Goal: Task Accomplishment & Management: Use online tool/utility

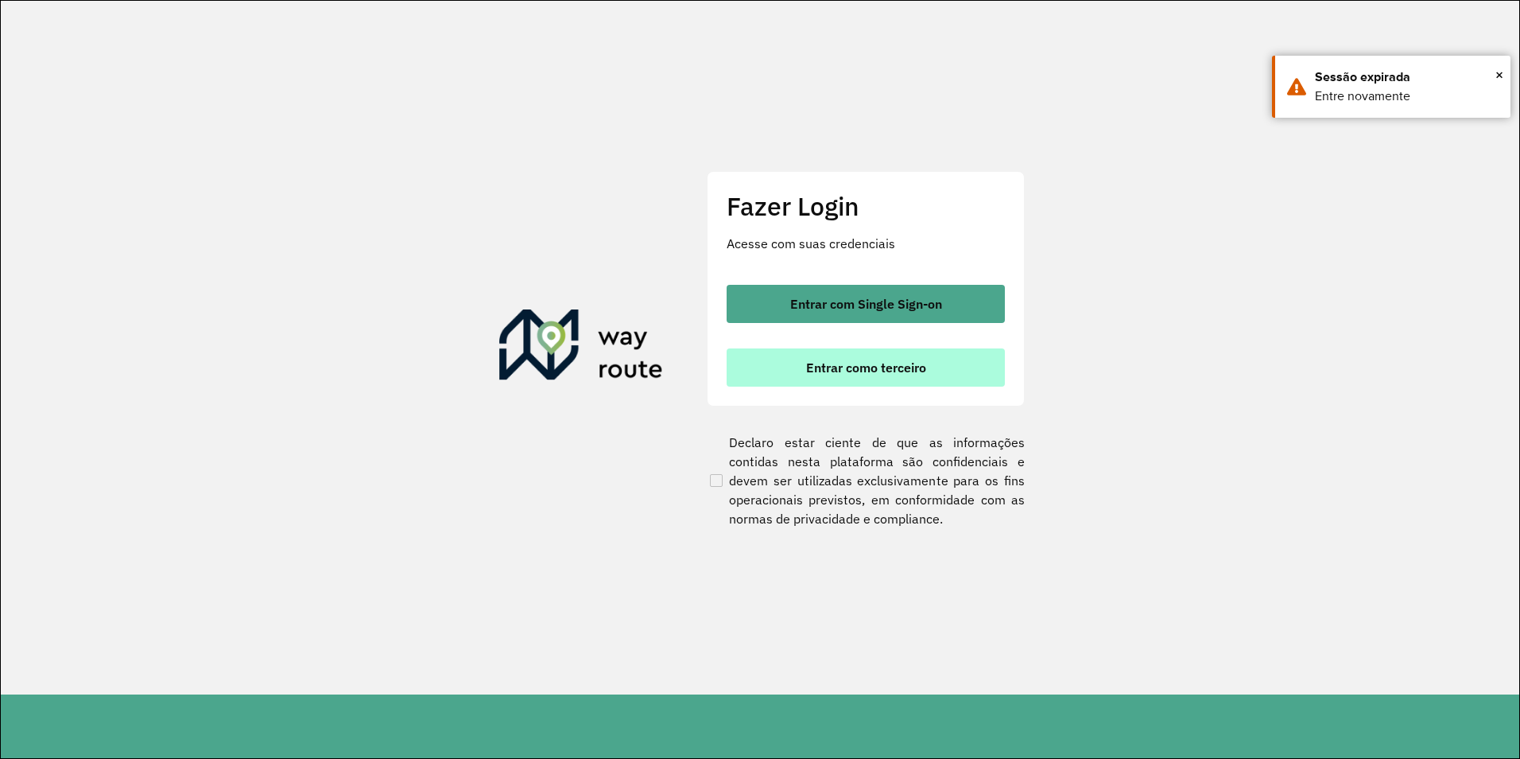
click at [916, 361] on span "Entrar como terceiro" at bounding box center [866, 367] width 120 height 13
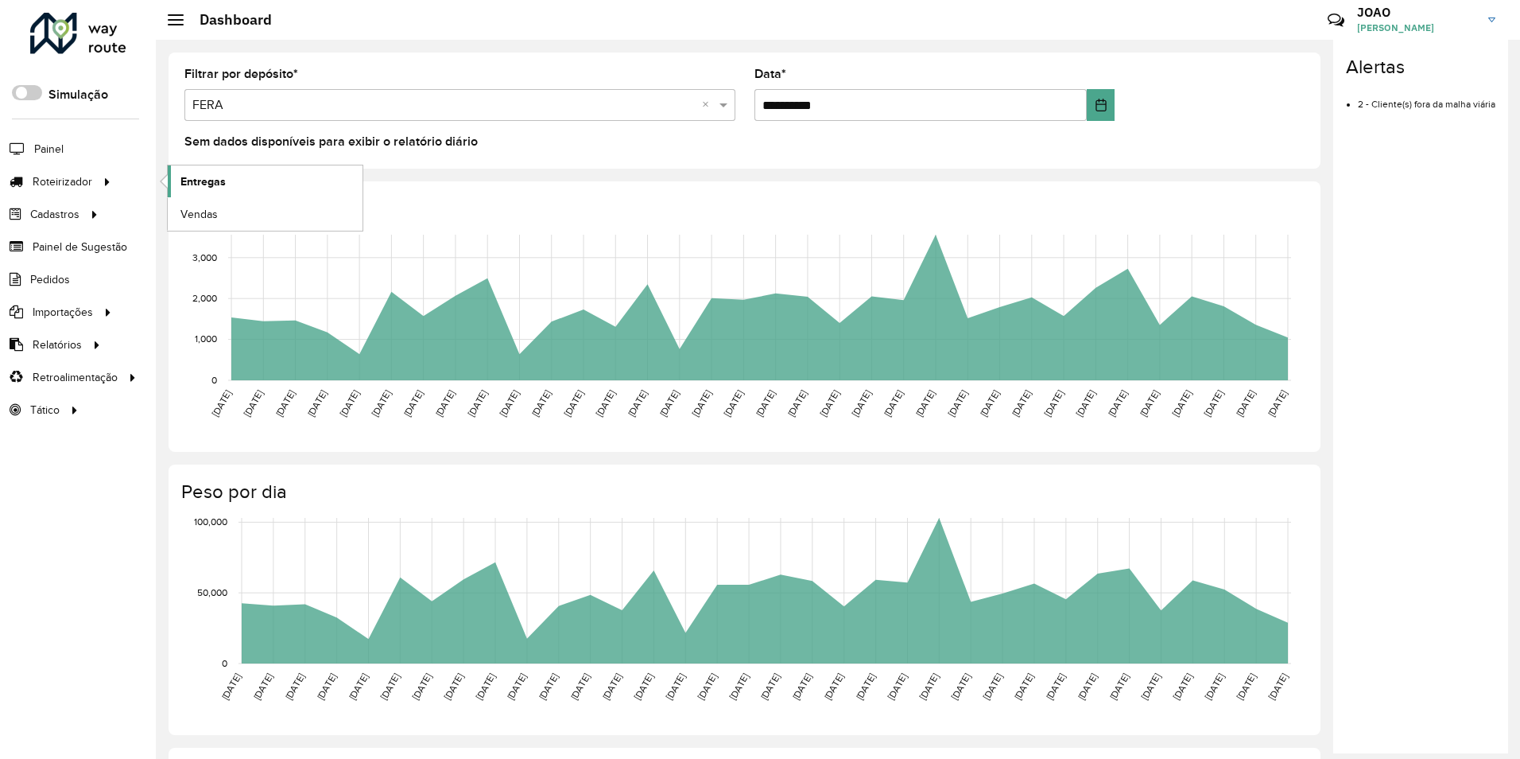
click at [208, 184] on span "Entregas" at bounding box center [203, 181] width 45 height 17
click at [97, 173] on div at bounding box center [107, 181] width 24 height 17
click at [216, 179] on span "Entregas" at bounding box center [203, 181] width 45 height 17
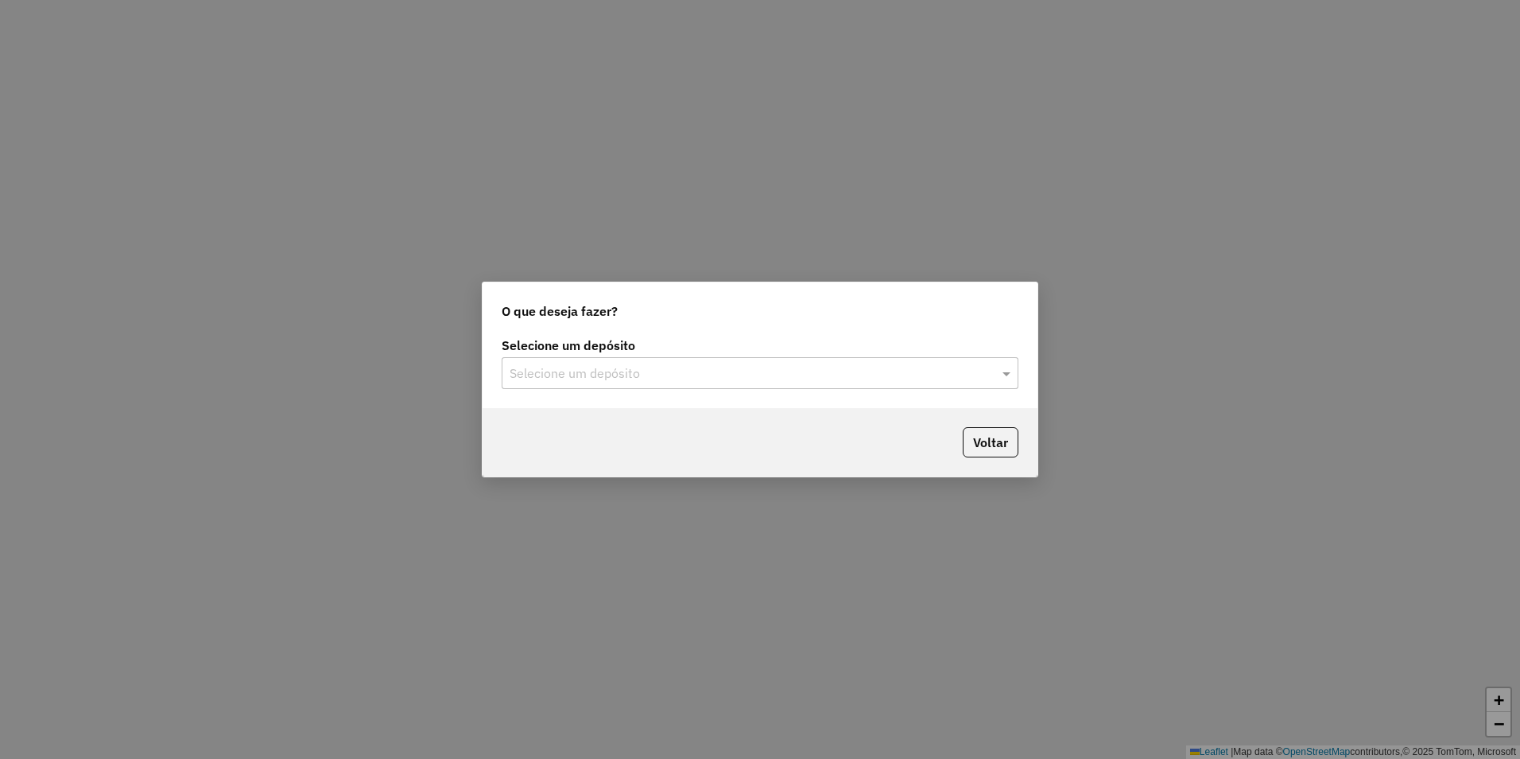
click at [635, 367] on input "text" at bounding box center [744, 373] width 469 height 19
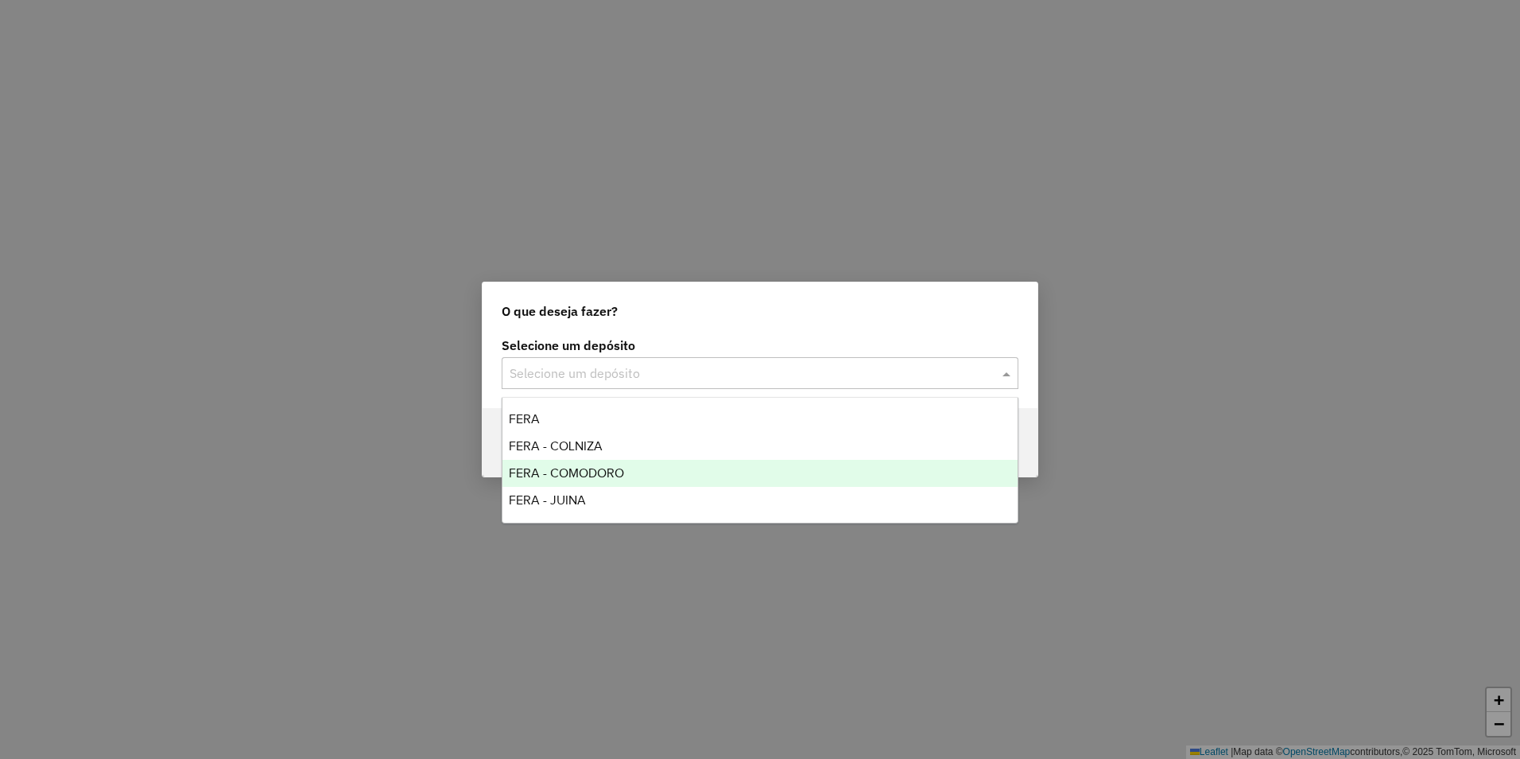
click at [620, 473] on span "FERA - COMODORO" at bounding box center [566, 473] width 115 height 14
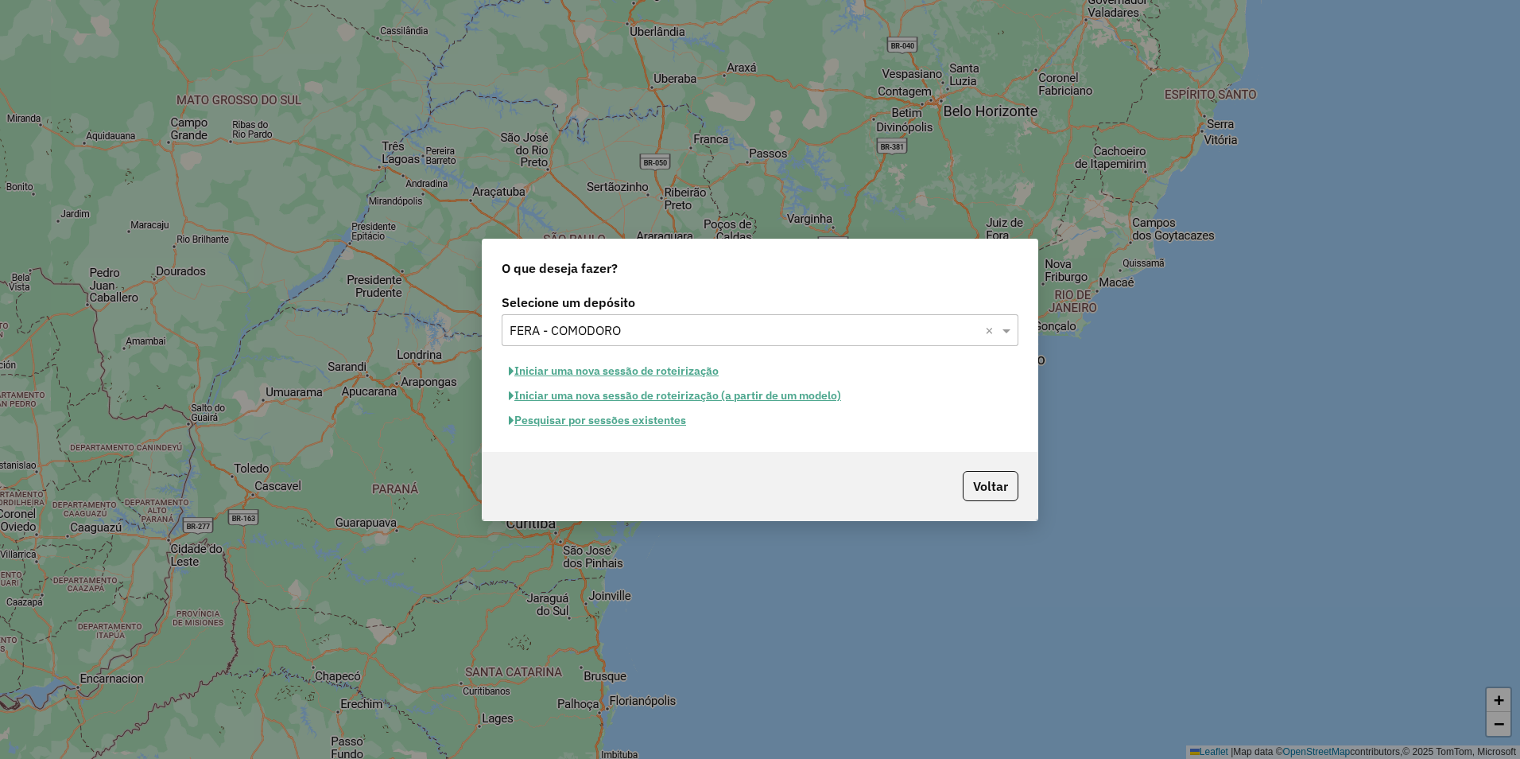
click at [617, 371] on button "Iniciar uma nova sessão de roteirização" at bounding box center [614, 371] width 224 height 25
select select "*"
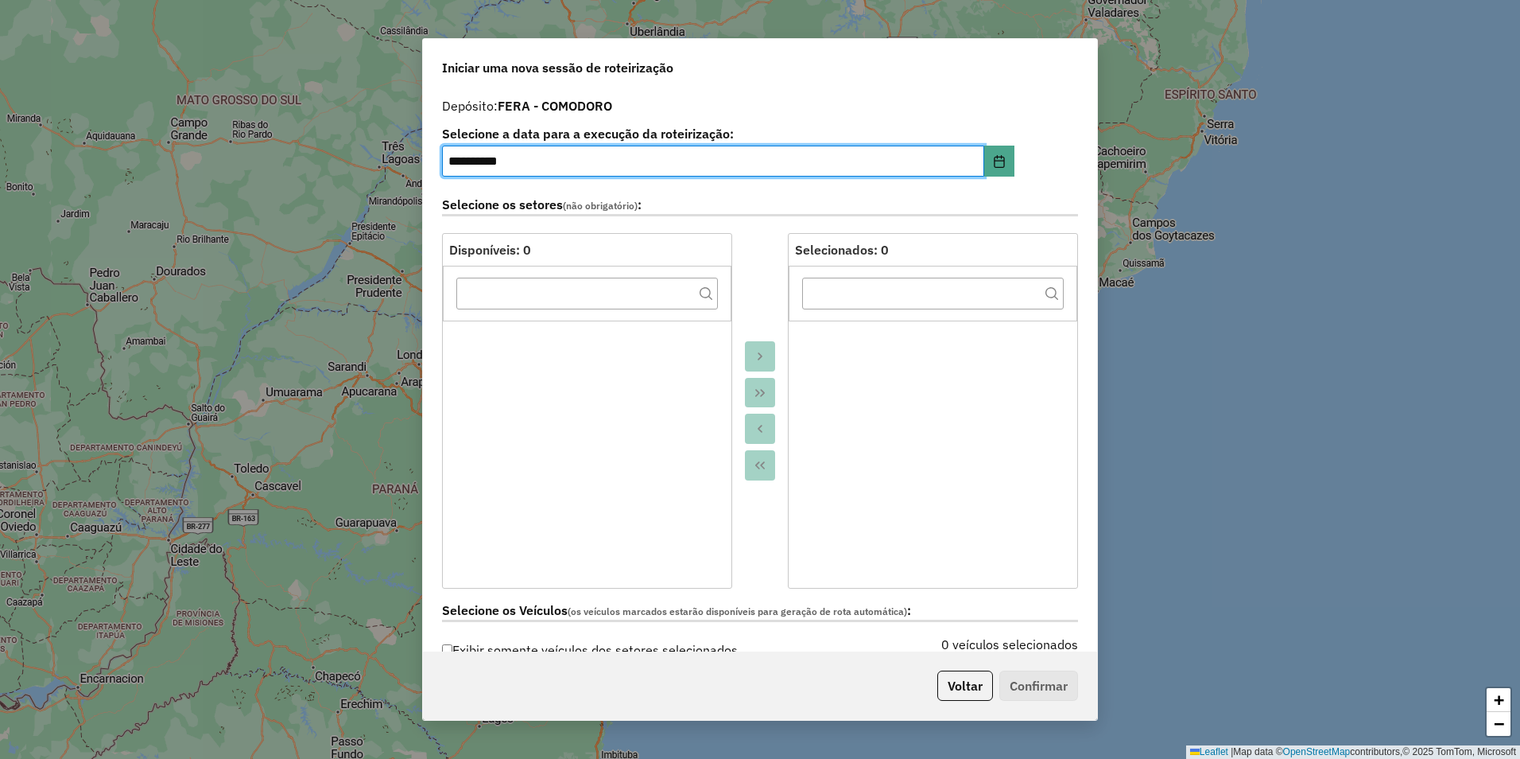
scroll to position [477, 0]
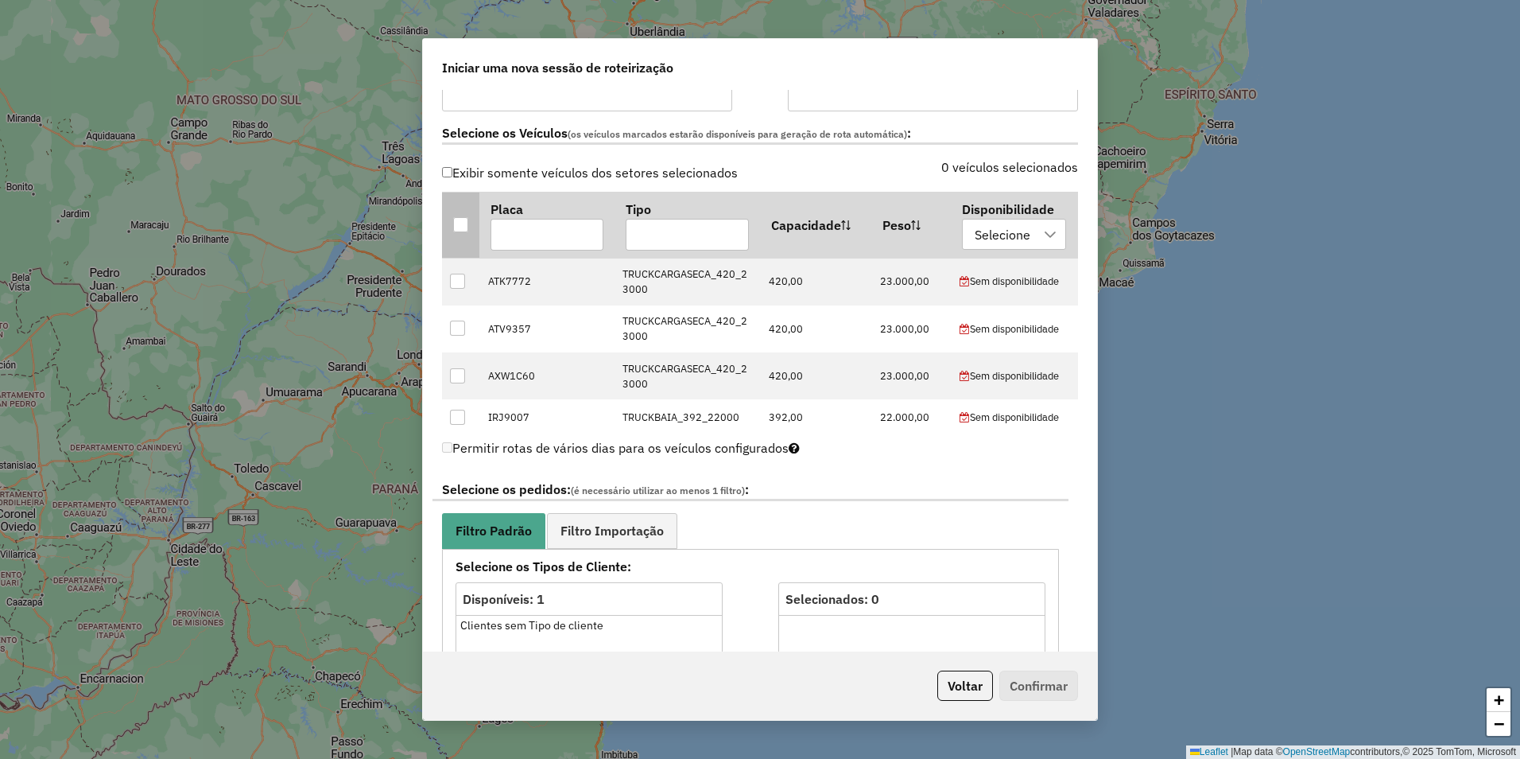
click at [469, 225] on th at bounding box center [460, 225] width 37 height 66
click at [465, 223] on div at bounding box center [460, 224] width 15 height 15
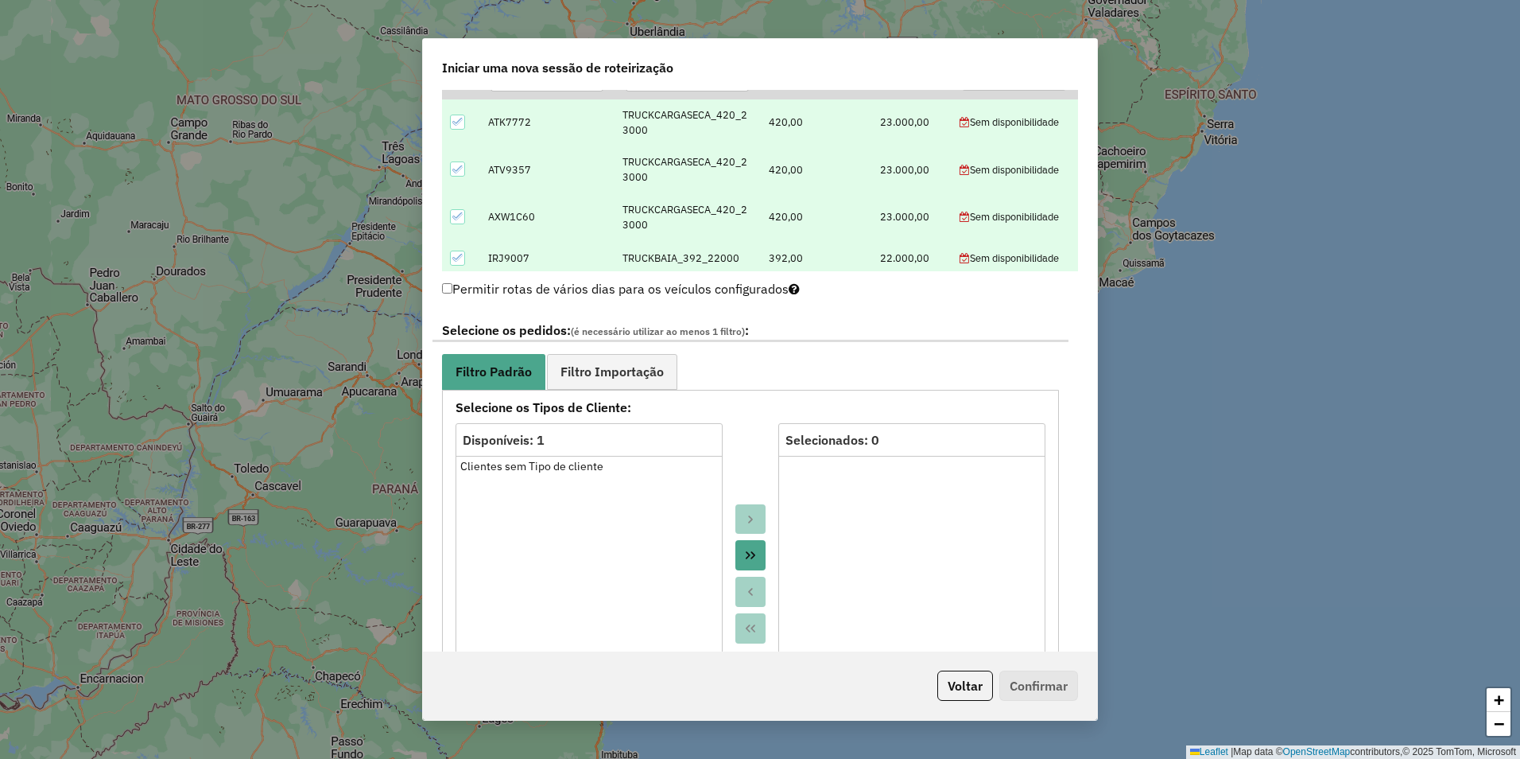
scroll to position [716, 0]
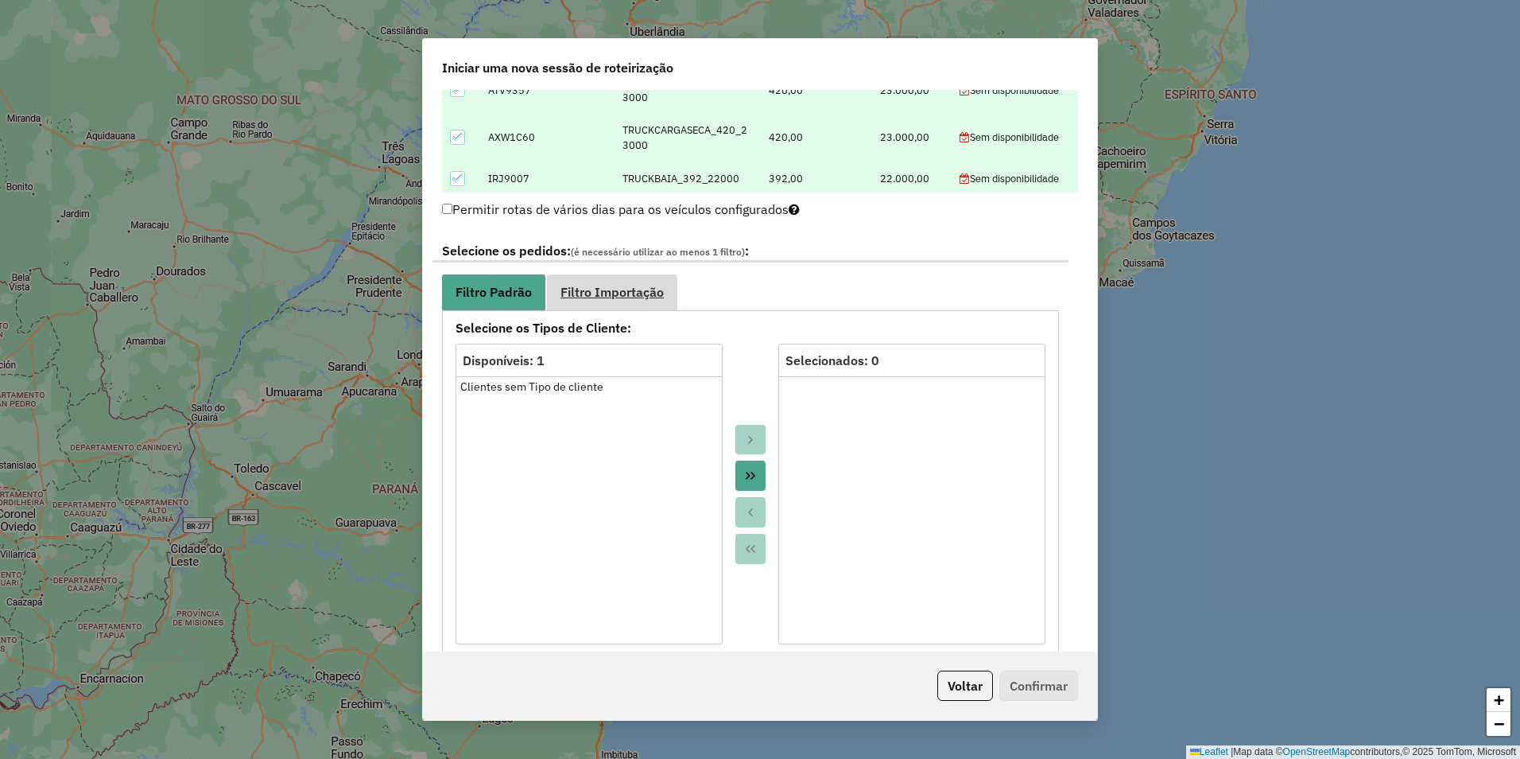
click at [617, 296] on span "Filtro Importação" at bounding box center [612, 291] width 103 height 13
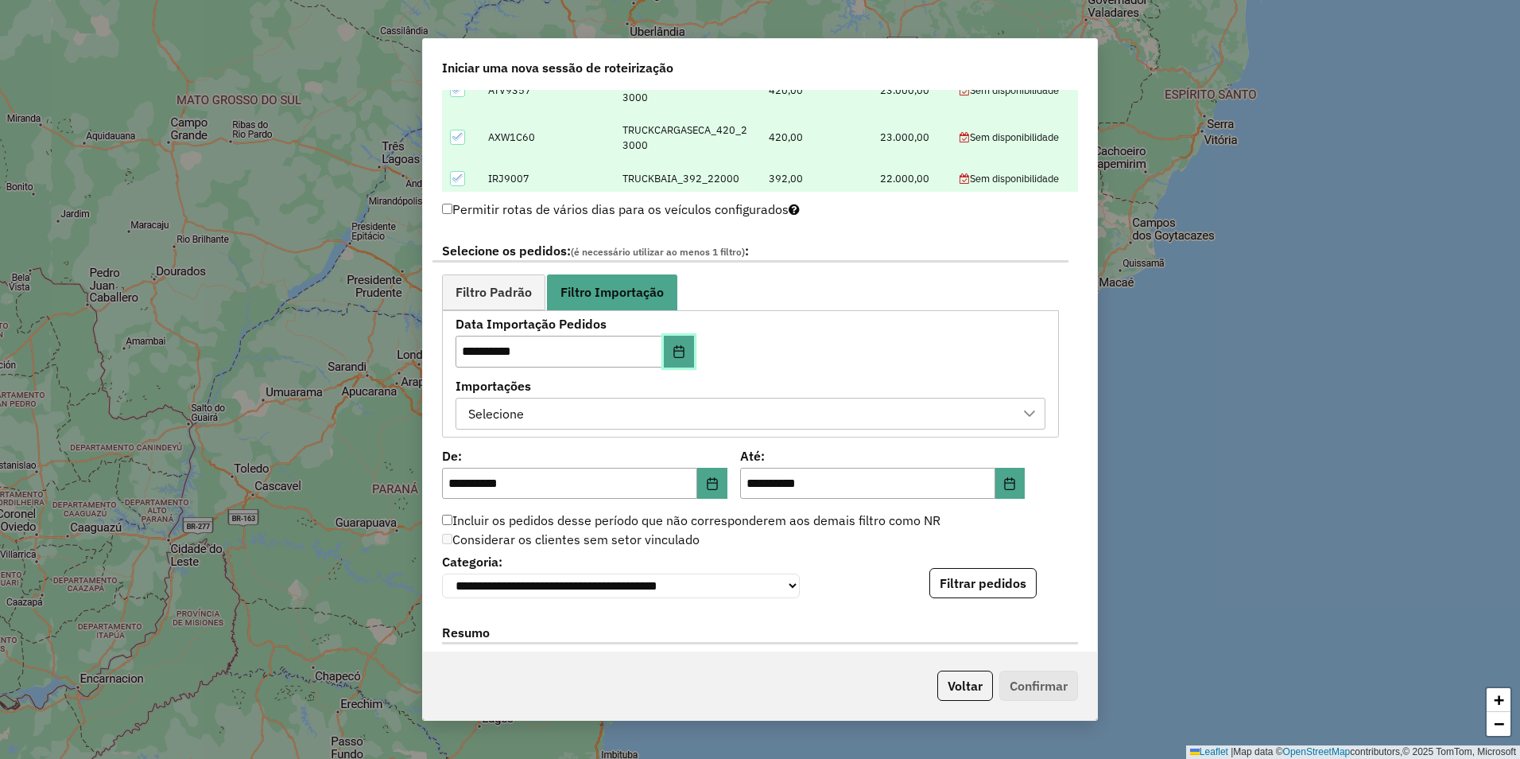
click at [670, 346] on button "Choose Date" at bounding box center [679, 352] width 30 height 32
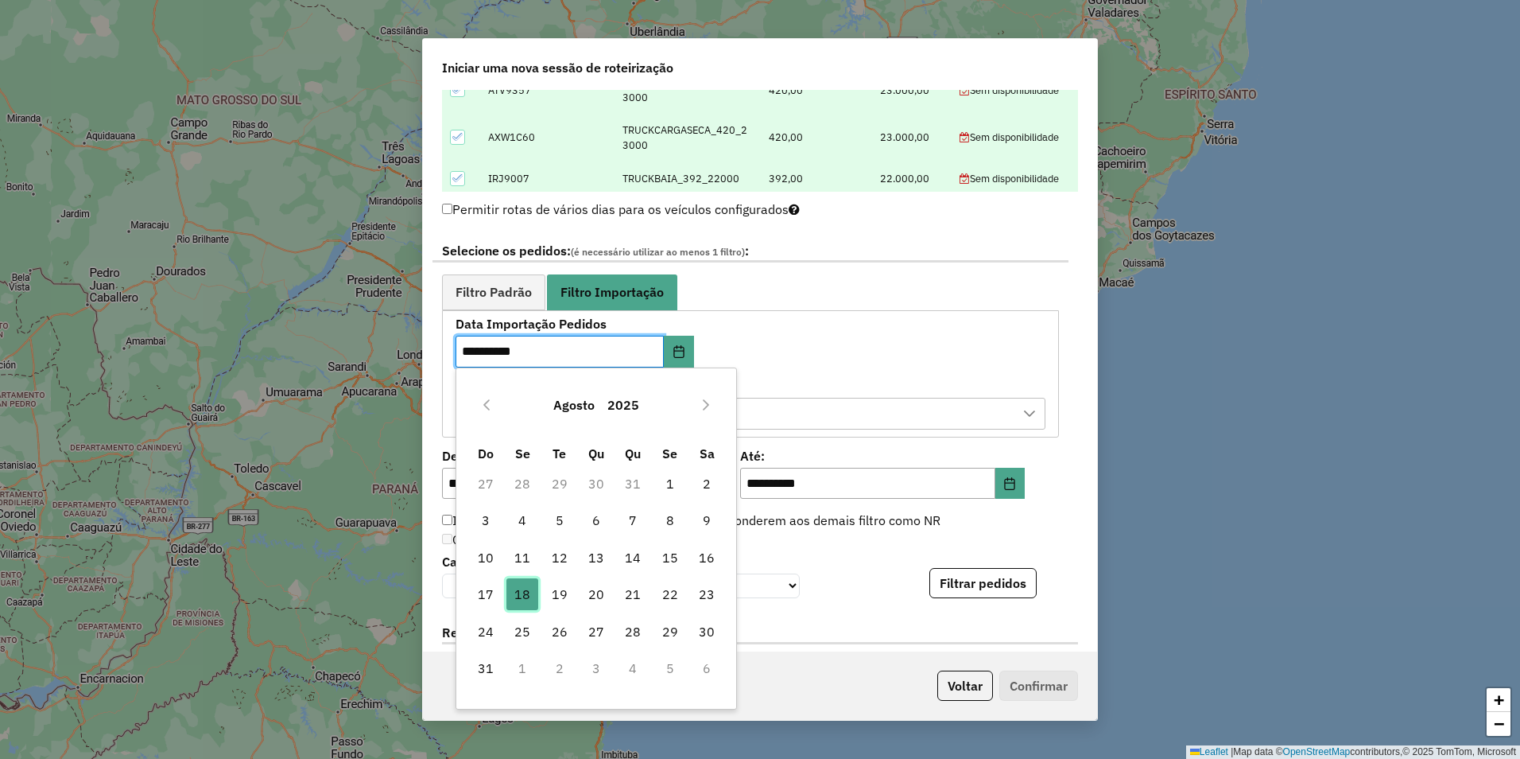
click at [526, 590] on span "18" at bounding box center [523, 594] width 32 height 32
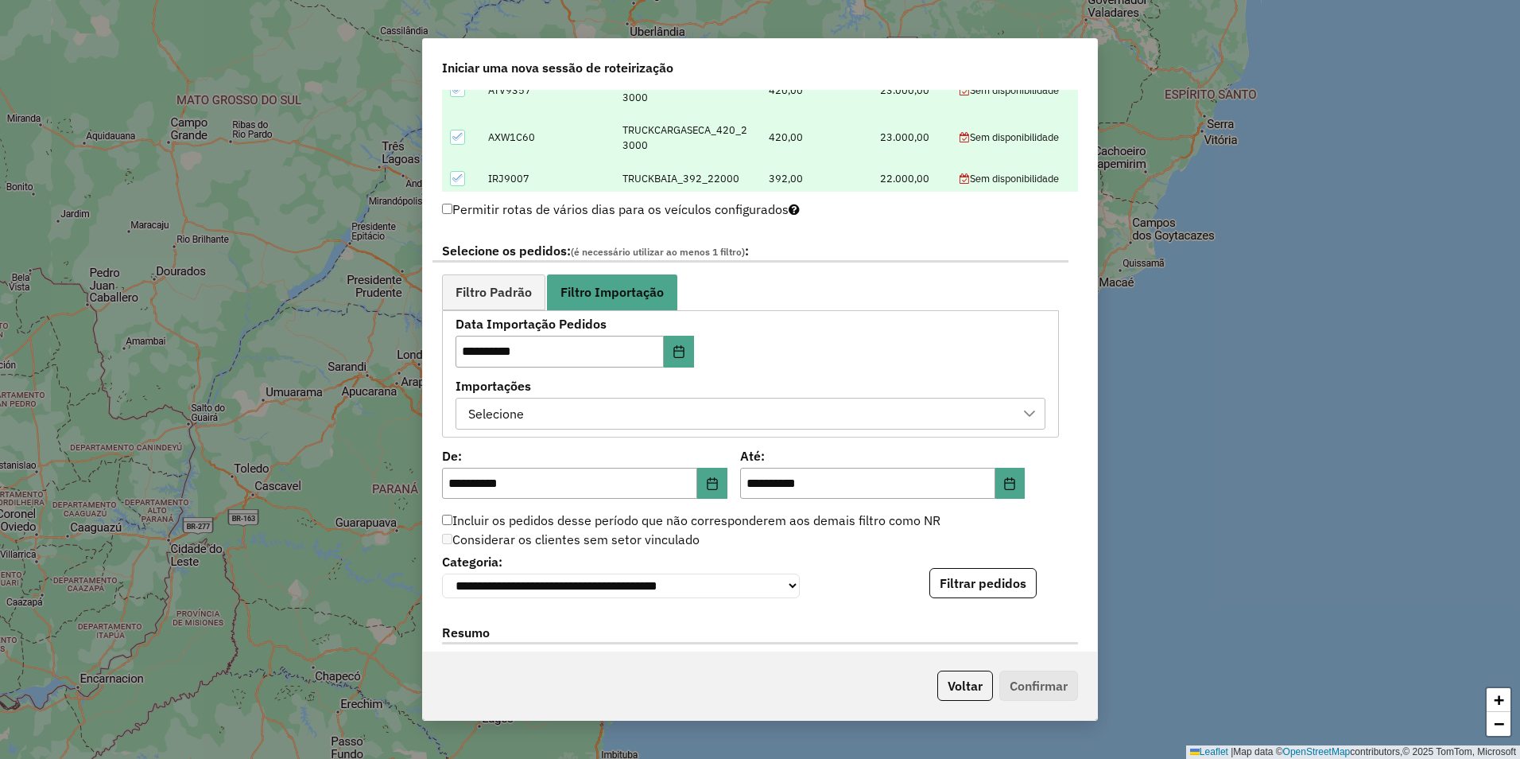
click at [761, 411] on div "Selecione" at bounding box center [739, 413] width 552 height 30
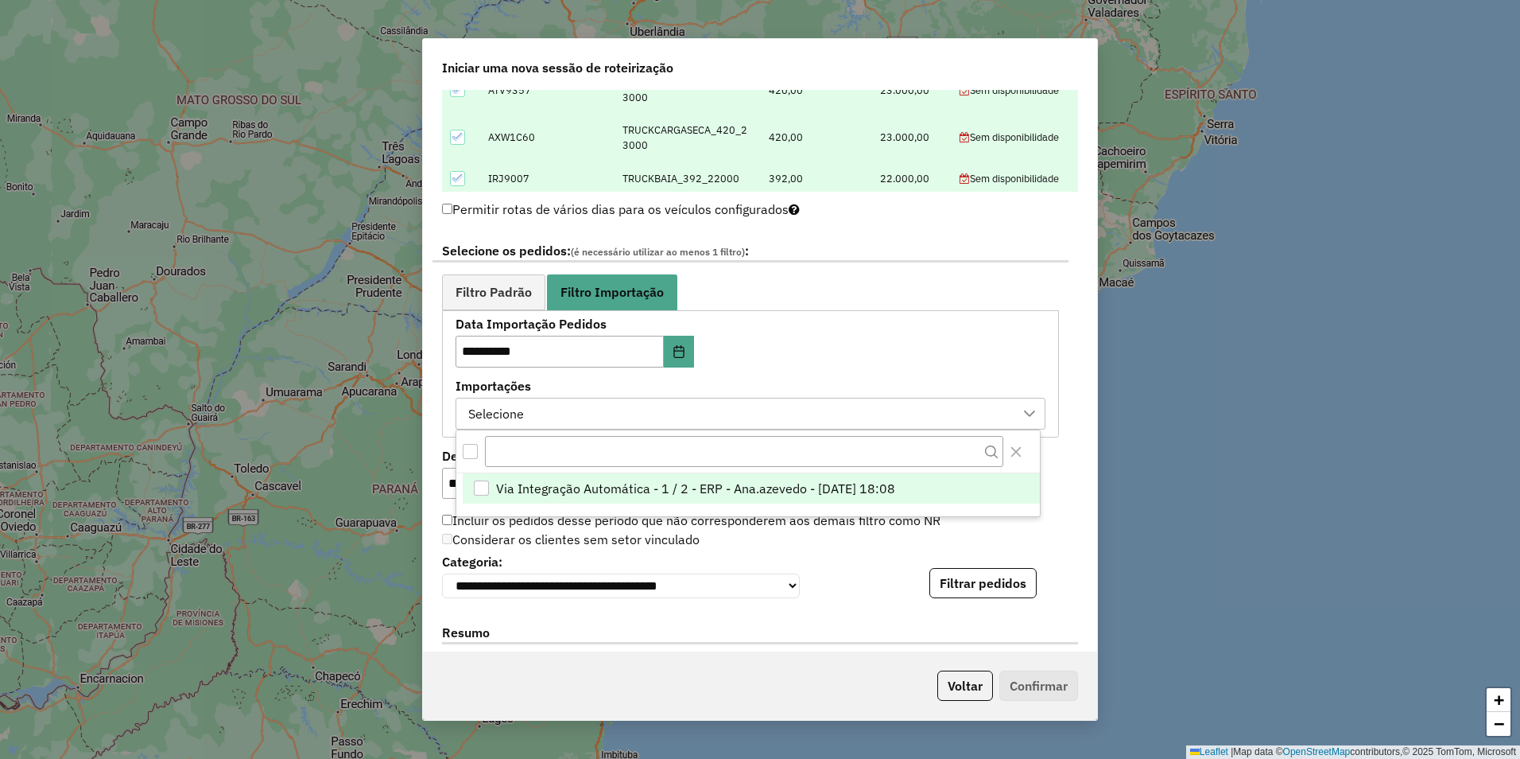
click at [706, 491] on span "Via Integração Automática - 1 / 2 - ERP - Ana.azevedo - 18/08/2025 18:08" at bounding box center [695, 488] width 399 height 19
click at [1058, 487] on div "**********" at bounding box center [760, 371] width 674 height 562
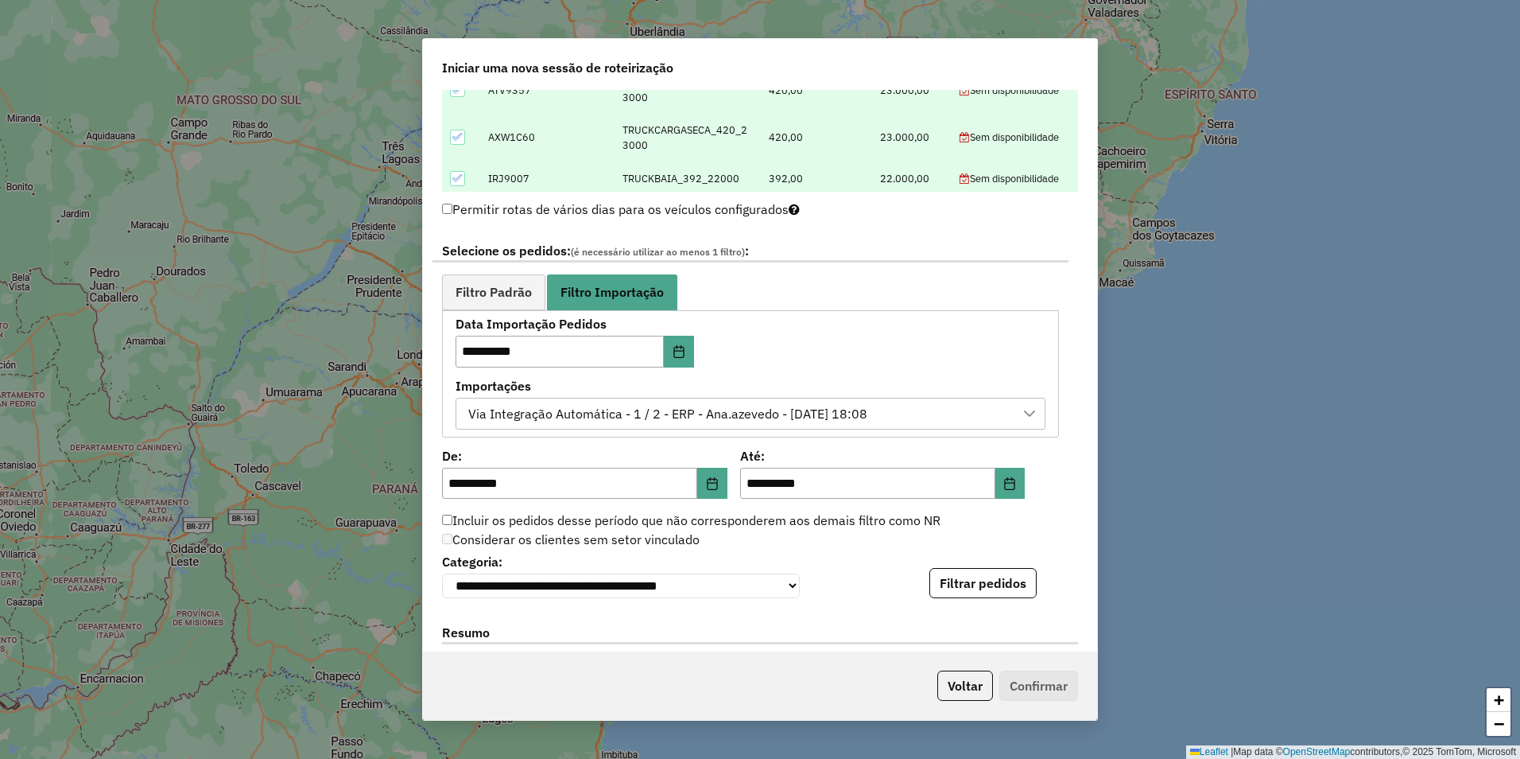
scroll to position [875, 0]
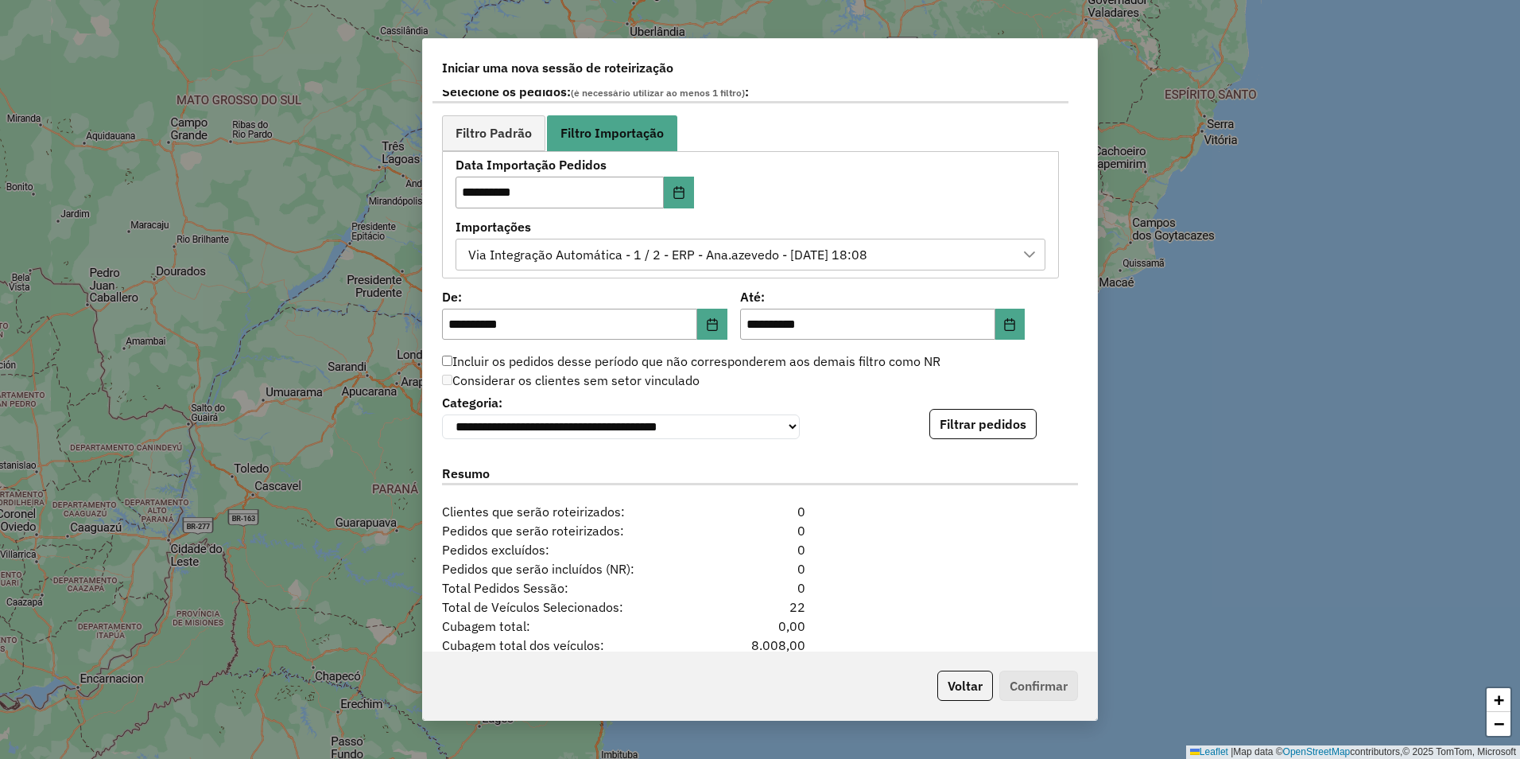
click at [980, 421] on button "Filtrar pedidos" at bounding box center [983, 424] width 107 height 30
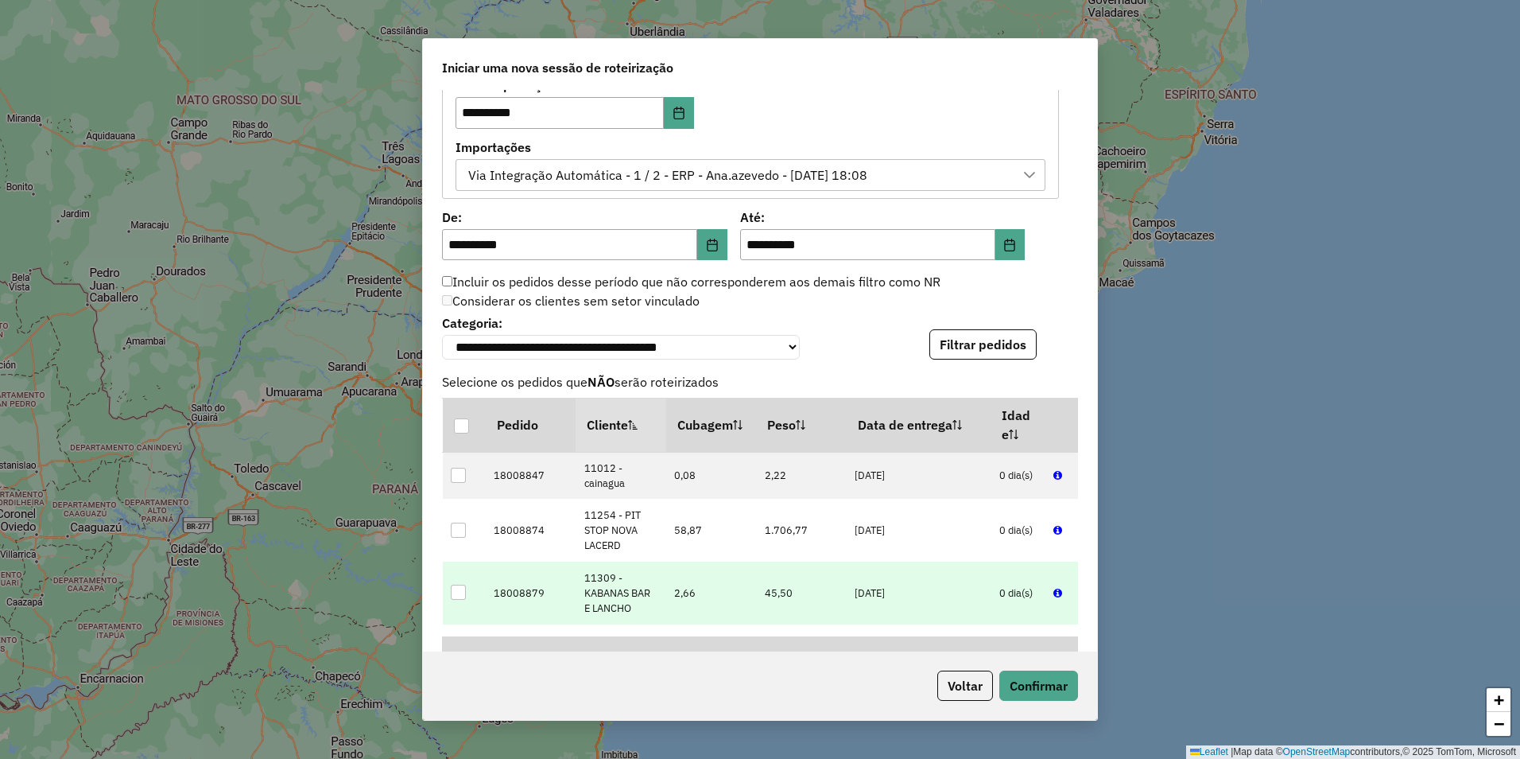
scroll to position [80, 0]
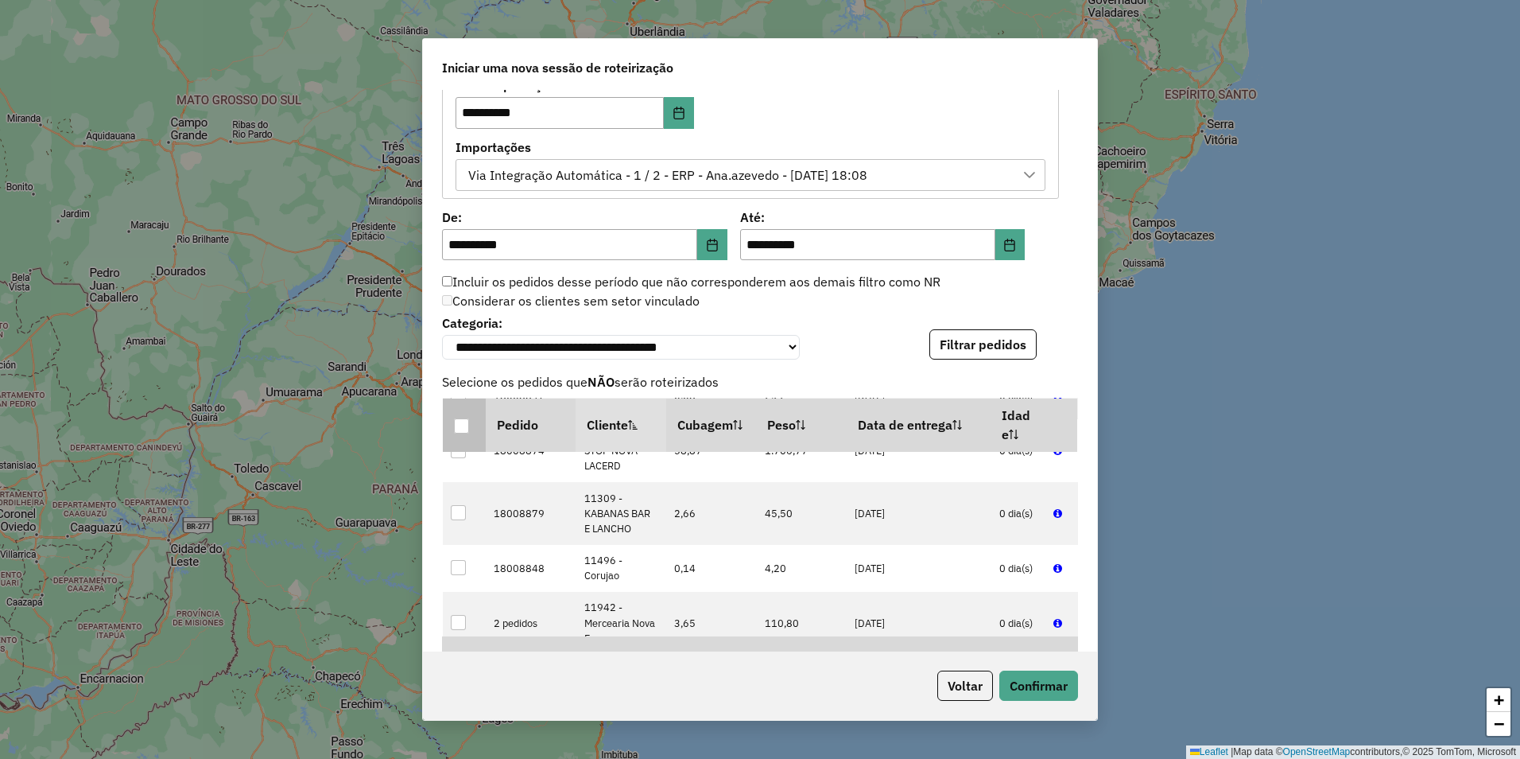
click at [461, 432] on div at bounding box center [461, 425] width 15 height 15
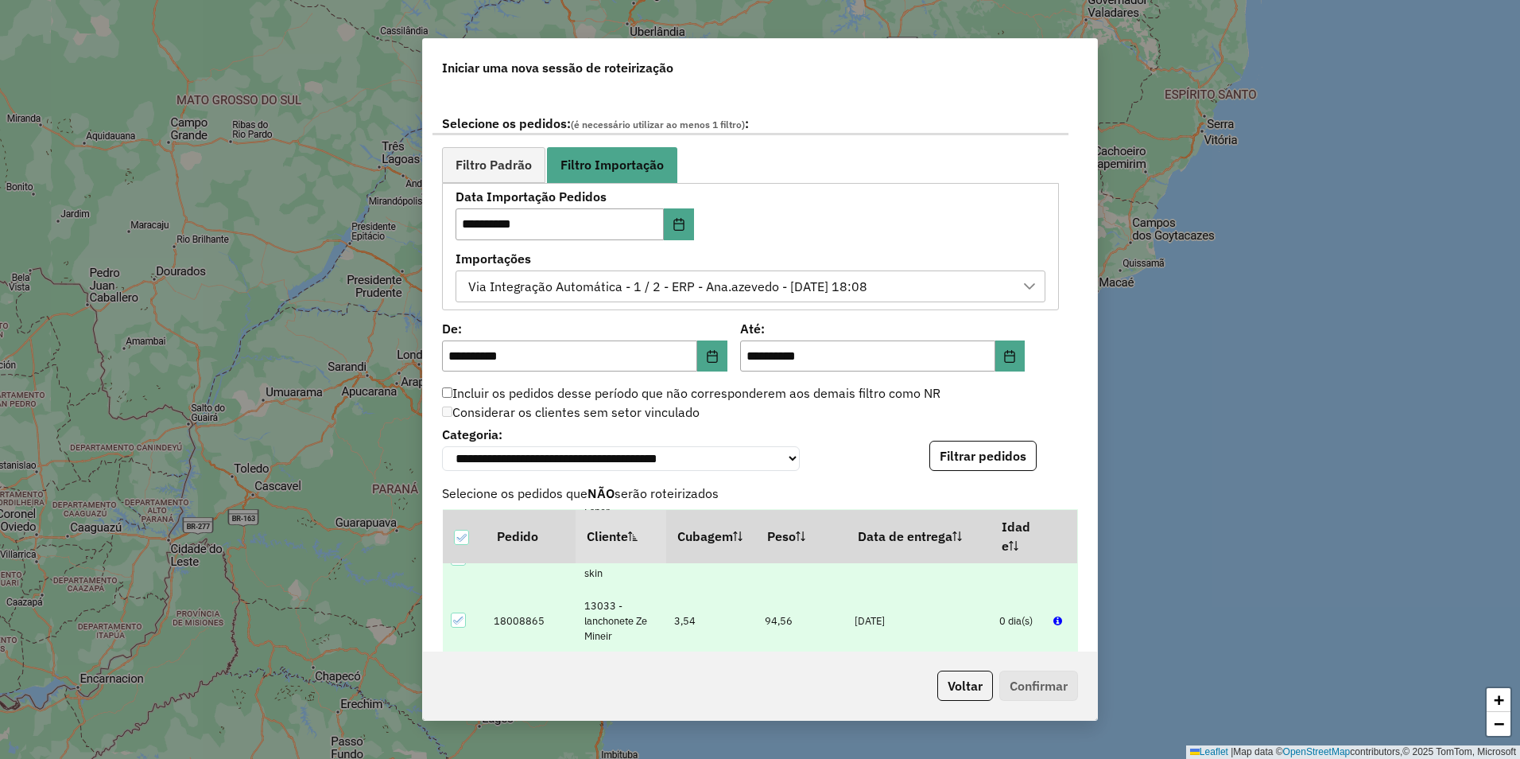
scroll to position [763, 0]
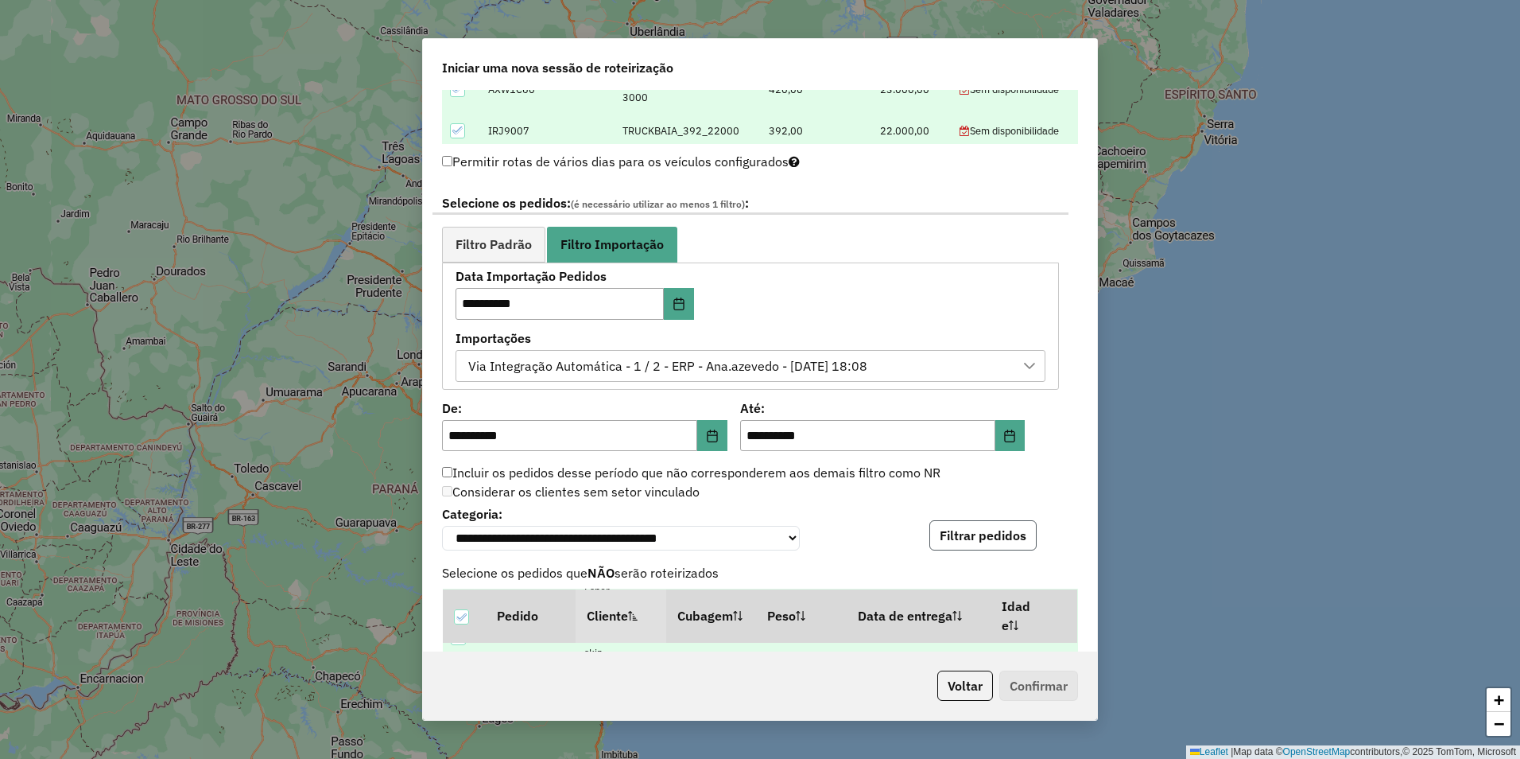
click at [970, 542] on button "Filtrar pedidos" at bounding box center [983, 535] width 107 height 30
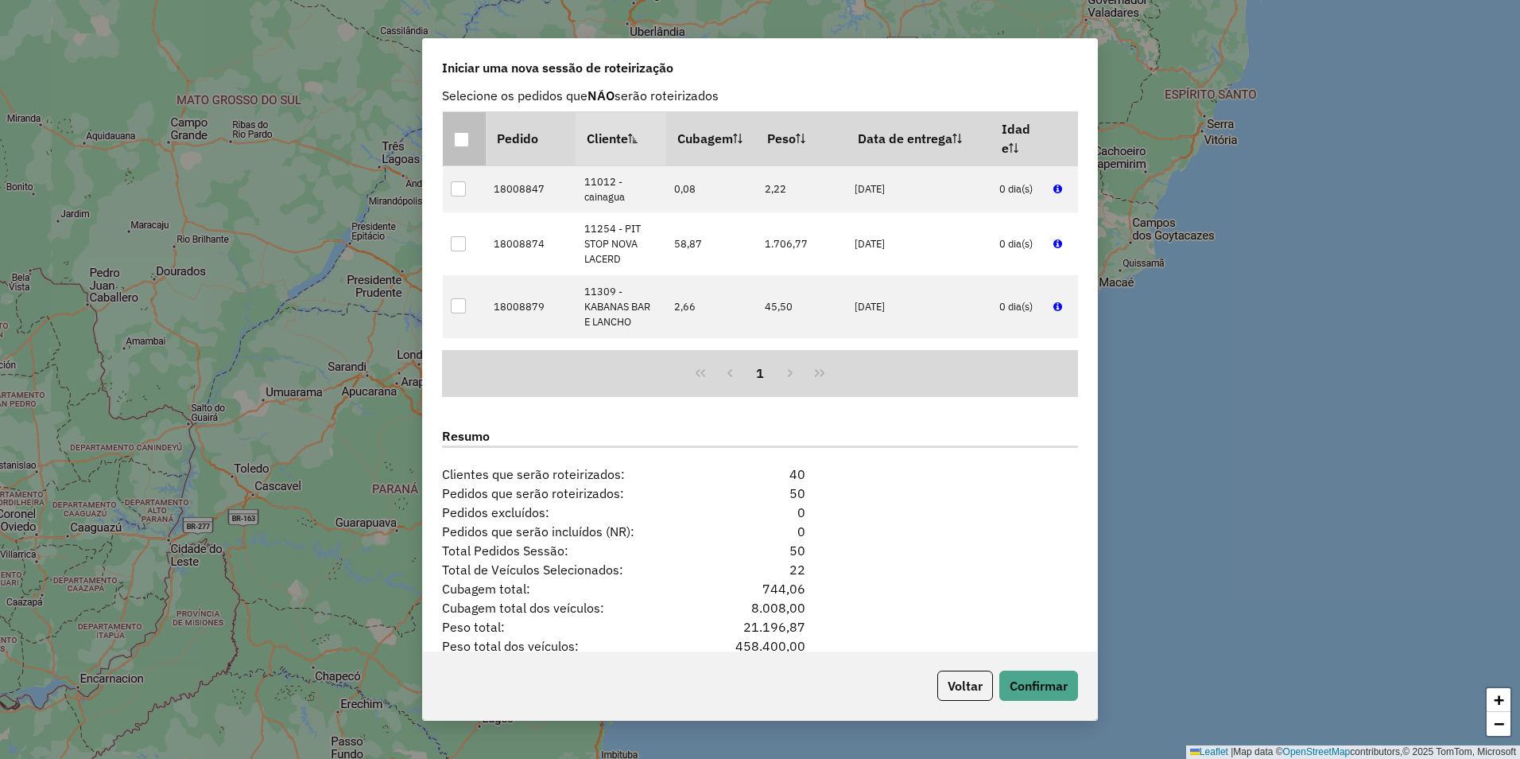
click at [465, 142] on div at bounding box center [461, 139] width 15 height 15
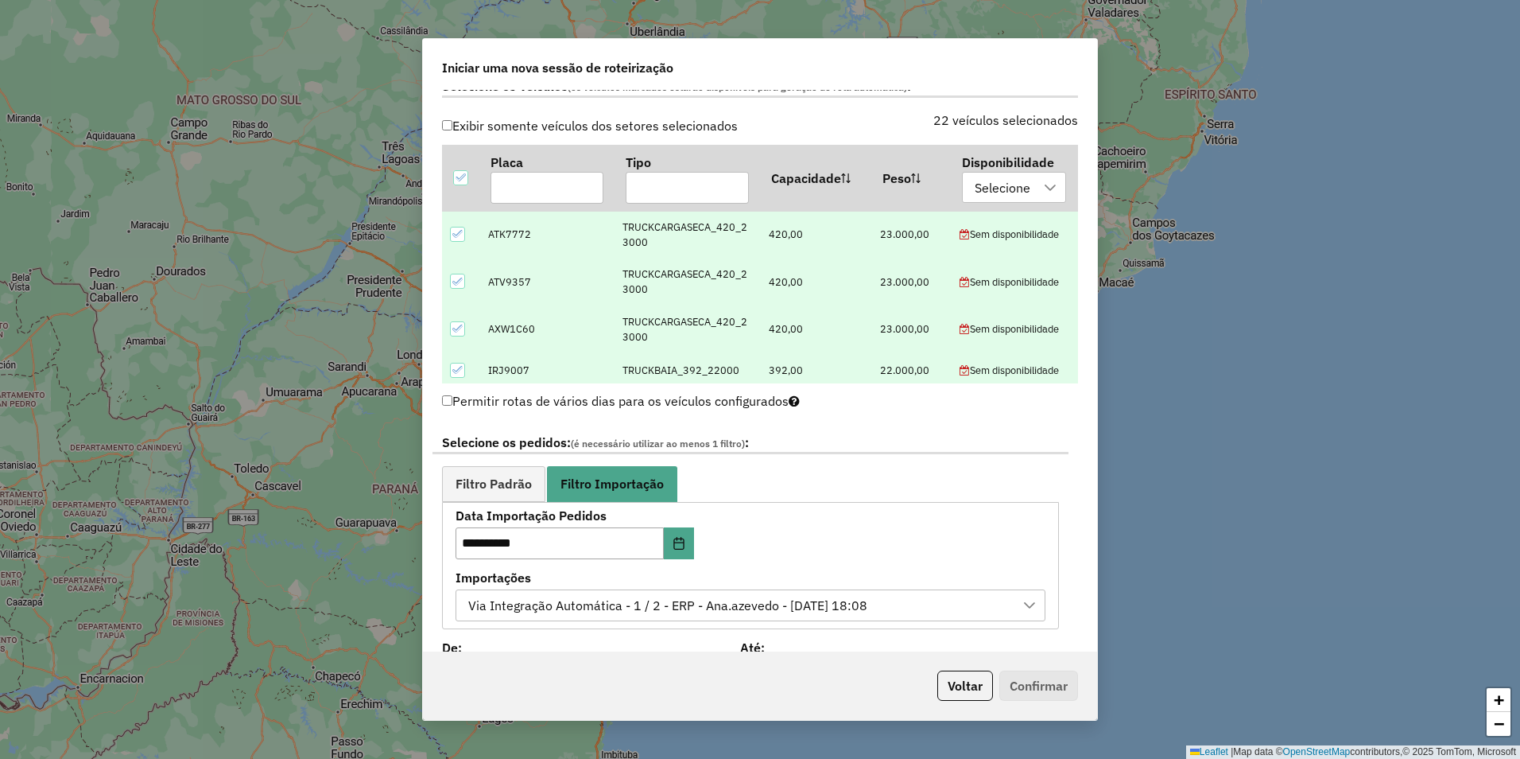
scroll to position [922, 0]
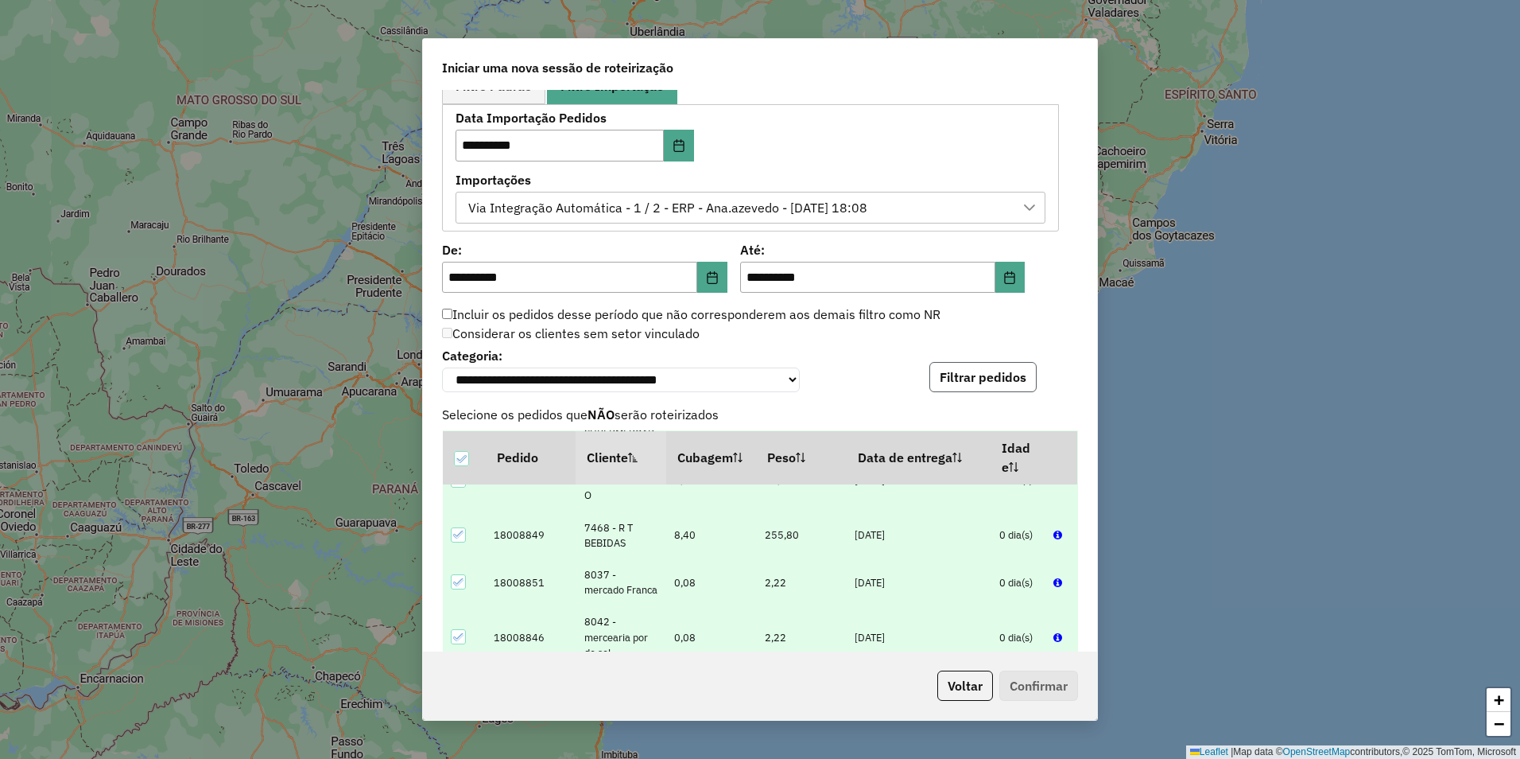
click at [995, 378] on button "Filtrar pedidos" at bounding box center [983, 377] width 107 height 30
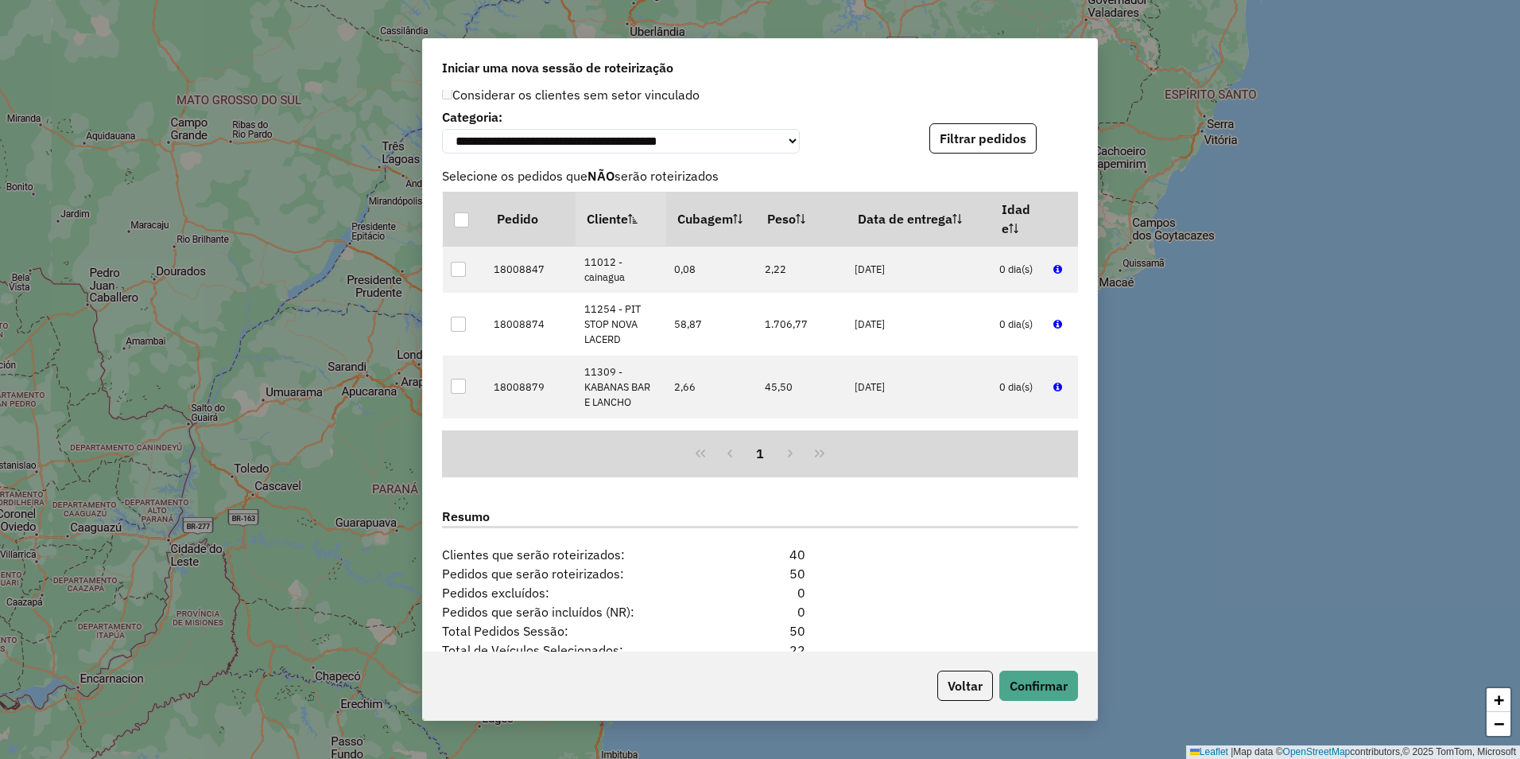
scroll to position [1319, 0]
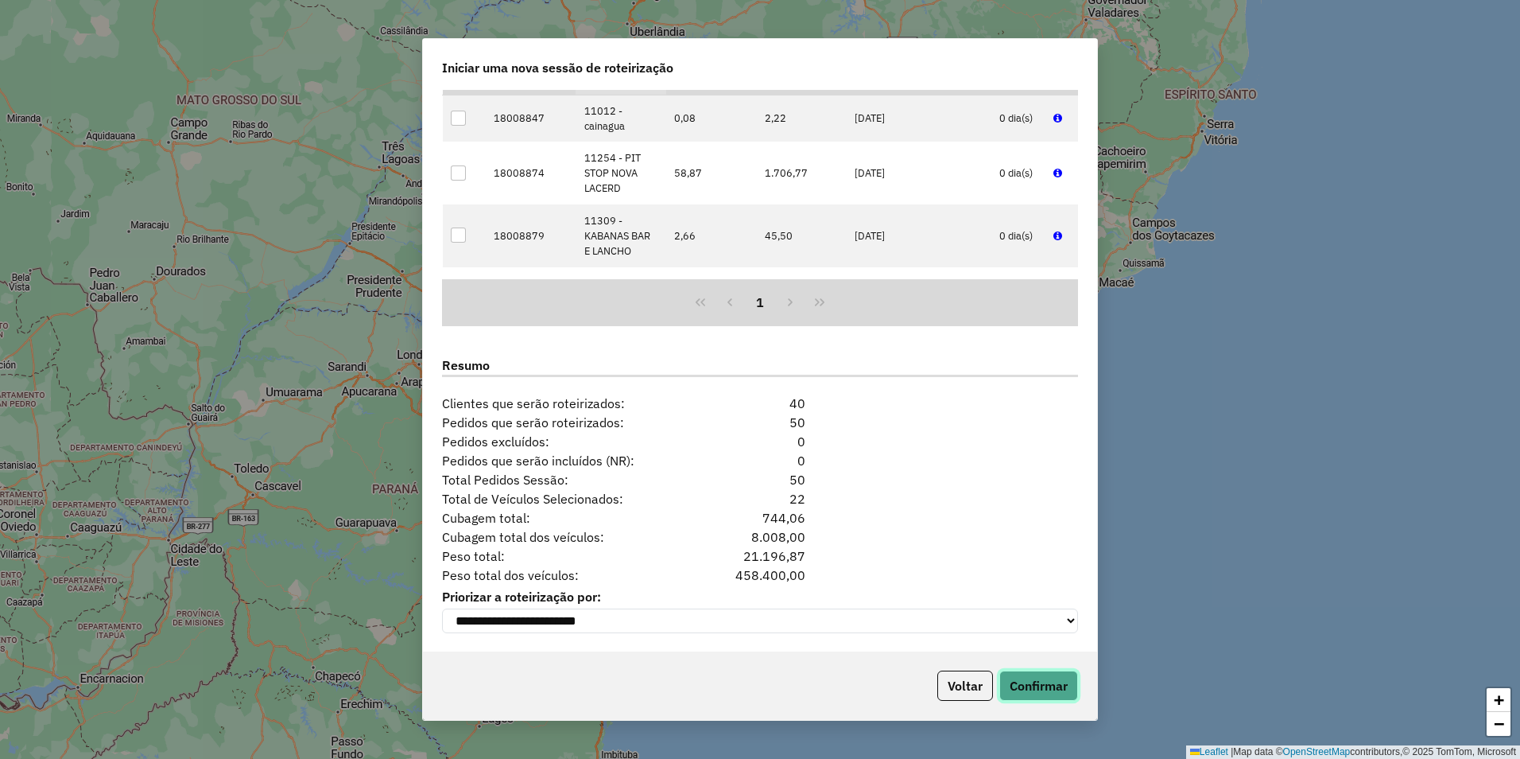
click at [1007, 696] on button "Confirmar" at bounding box center [1039, 685] width 79 height 30
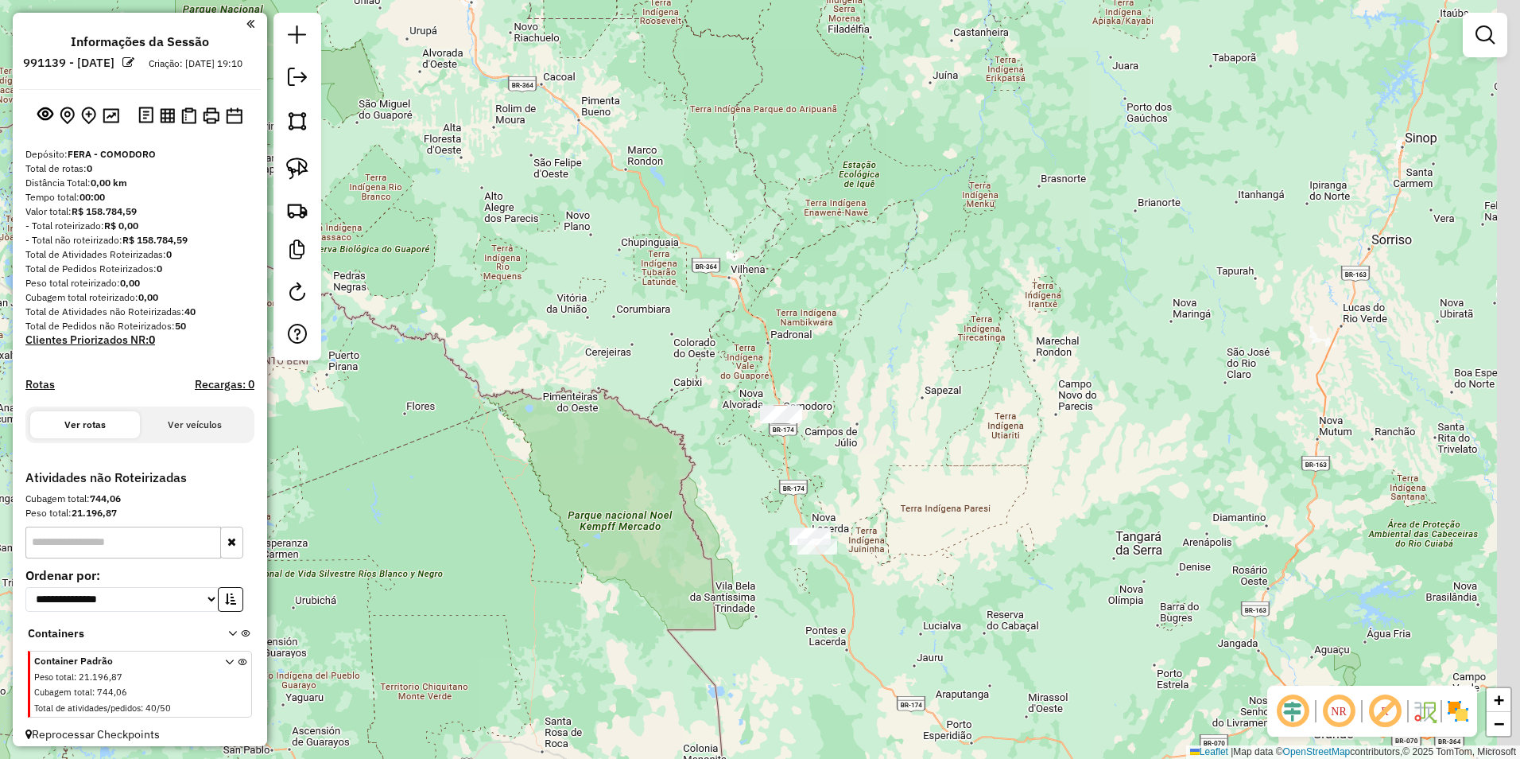
drag, startPoint x: 978, startPoint y: 643, endPoint x: 875, endPoint y: 533, distance: 150.2
click at [875, 533] on div "Janela de atendimento Grade de atendimento Capacidade Transportadoras Veículos …" at bounding box center [760, 379] width 1520 height 759
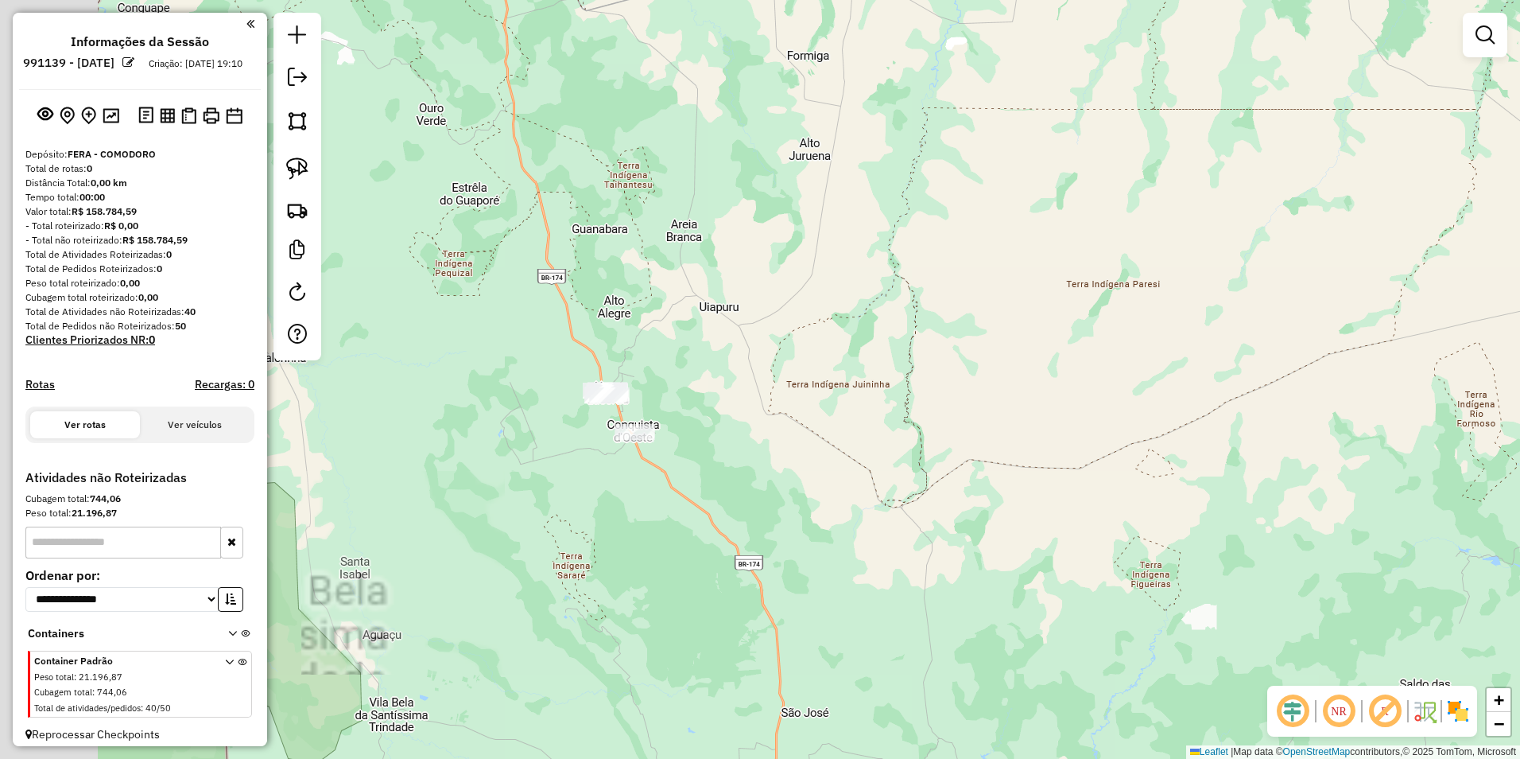
drag, startPoint x: 833, startPoint y: 518, endPoint x: 897, endPoint y: 533, distance: 66.0
click at [897, 533] on div "Janela de atendimento Grade de atendimento Capacidade Transportadoras Veículos …" at bounding box center [760, 379] width 1520 height 759
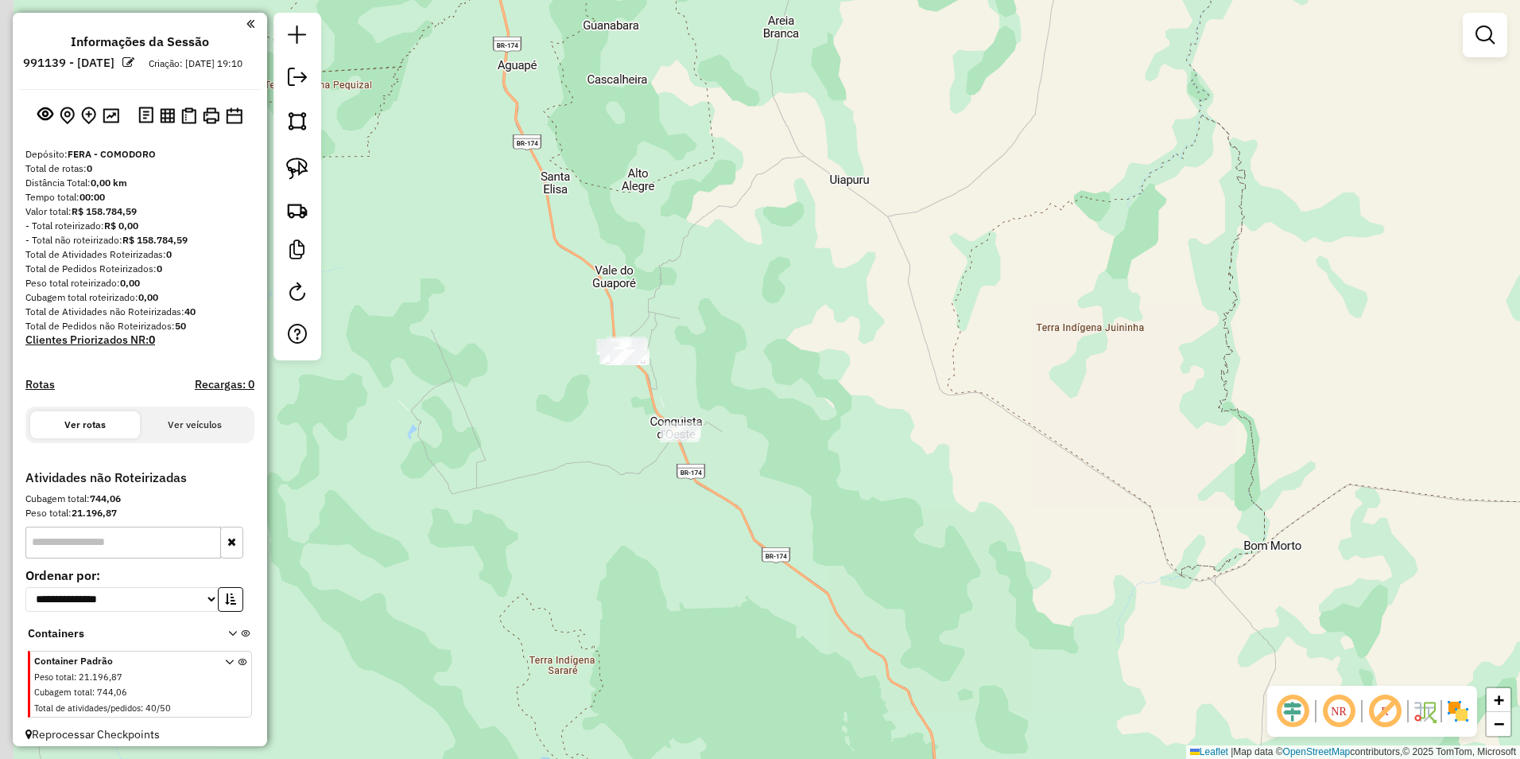
drag, startPoint x: 753, startPoint y: 461, endPoint x: 834, endPoint y: 487, distance: 85.2
click at [834, 487] on div "Janela de atendimento Grade de atendimento Capacidade Transportadoras Veículos …" at bounding box center [760, 379] width 1520 height 759
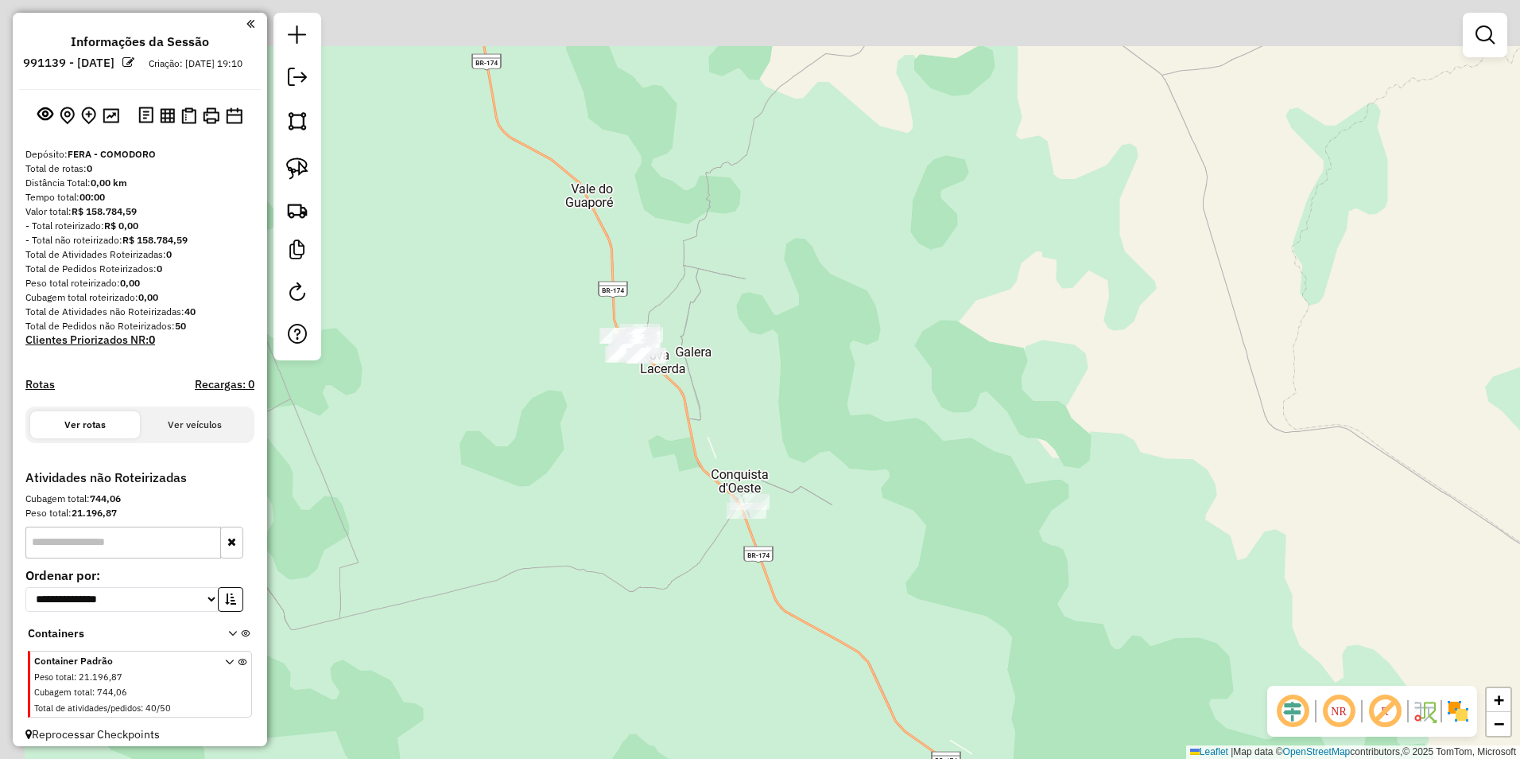
drag, startPoint x: 646, startPoint y: 308, endPoint x: 815, endPoint y: 443, distance: 216.1
click at [818, 445] on div "Janela de atendimento Grade de atendimento Capacidade Transportadoras Veículos …" at bounding box center [760, 379] width 1520 height 759
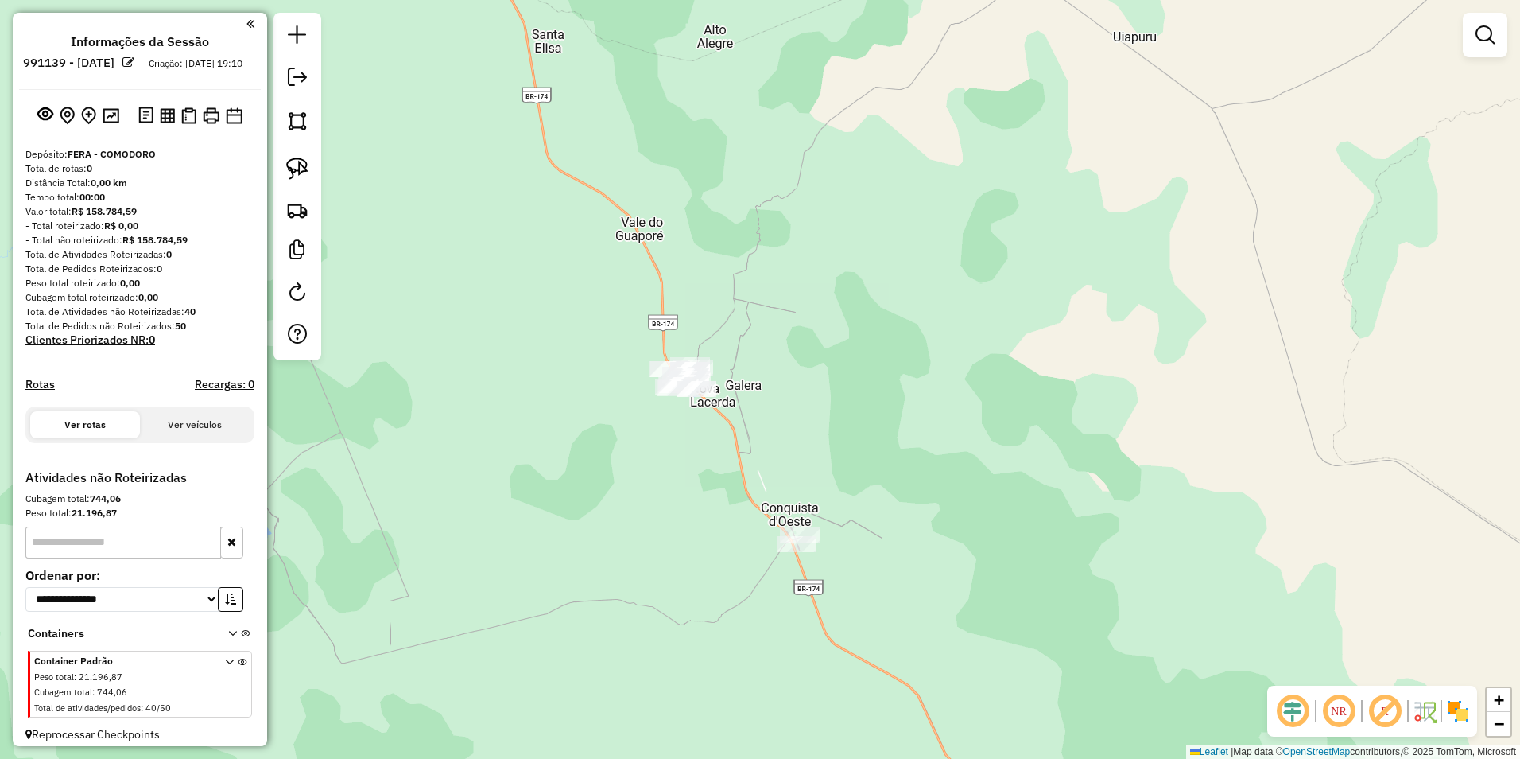
drag, startPoint x: 303, startPoint y: 171, endPoint x: 488, endPoint y: 266, distance: 208.0
click at [303, 171] on img at bounding box center [297, 168] width 22 height 22
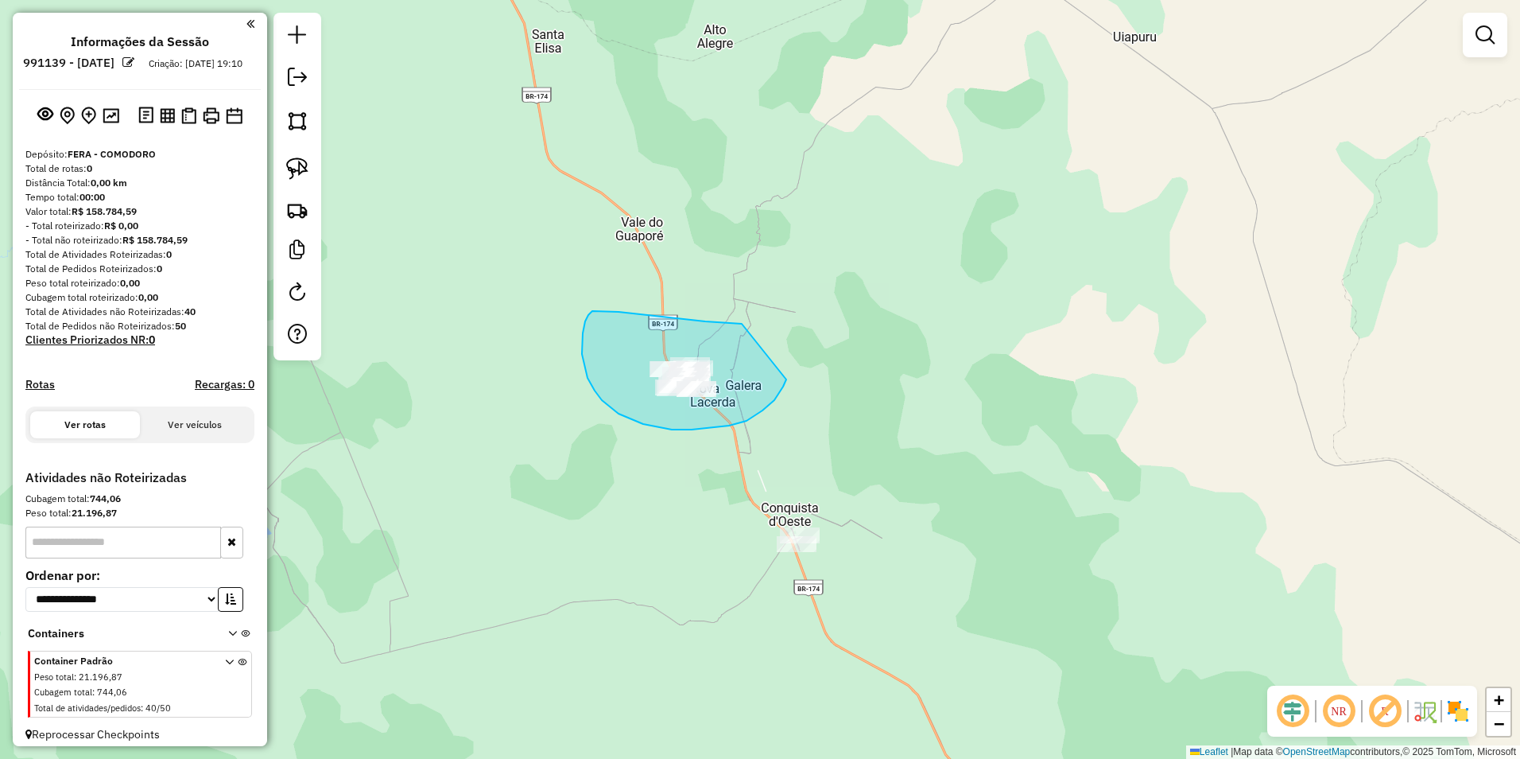
drag, startPoint x: 742, startPoint y: 324, endPoint x: 786, endPoint y: 379, distance: 71.3
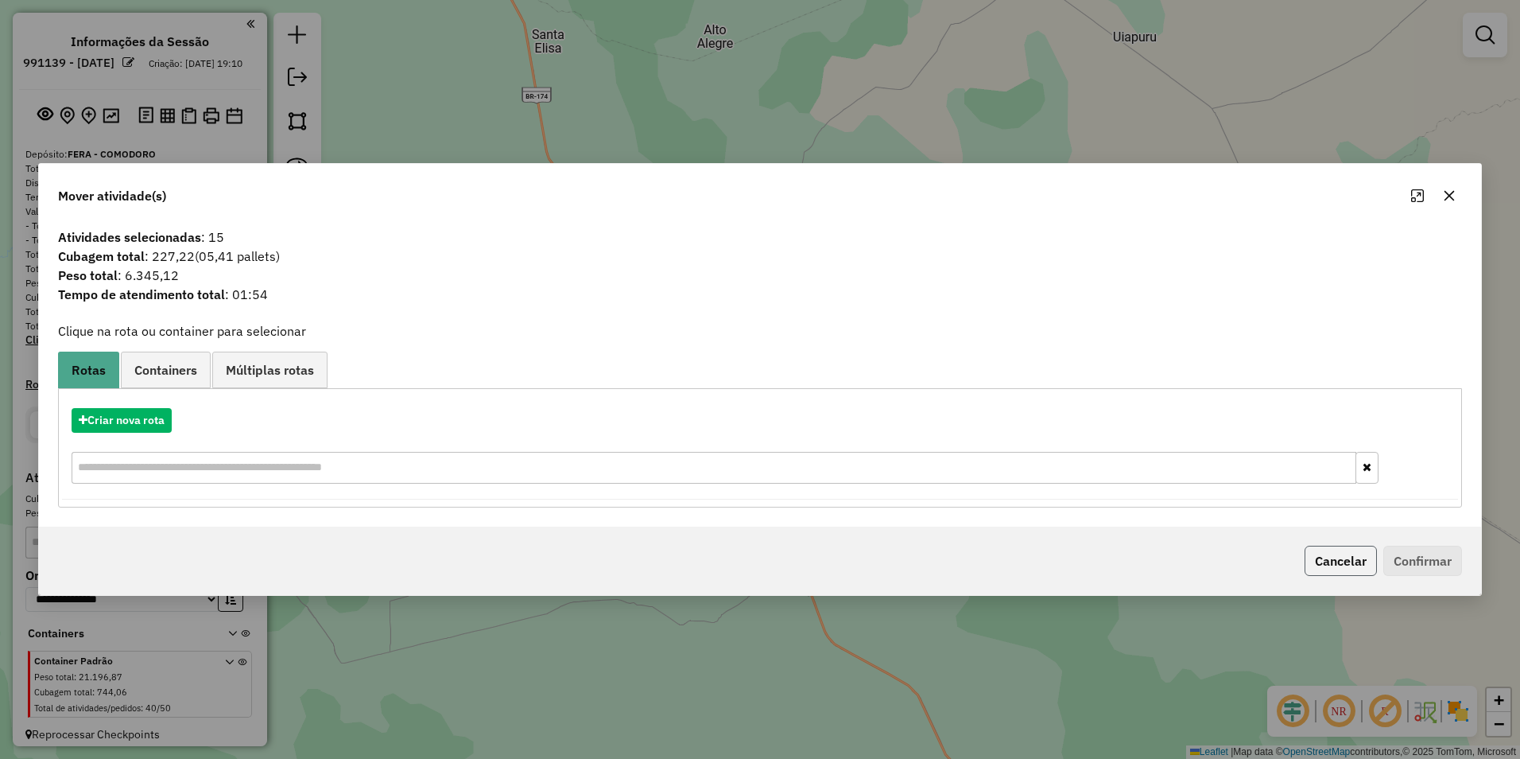
click at [1328, 551] on button "Cancelar" at bounding box center [1341, 560] width 72 height 30
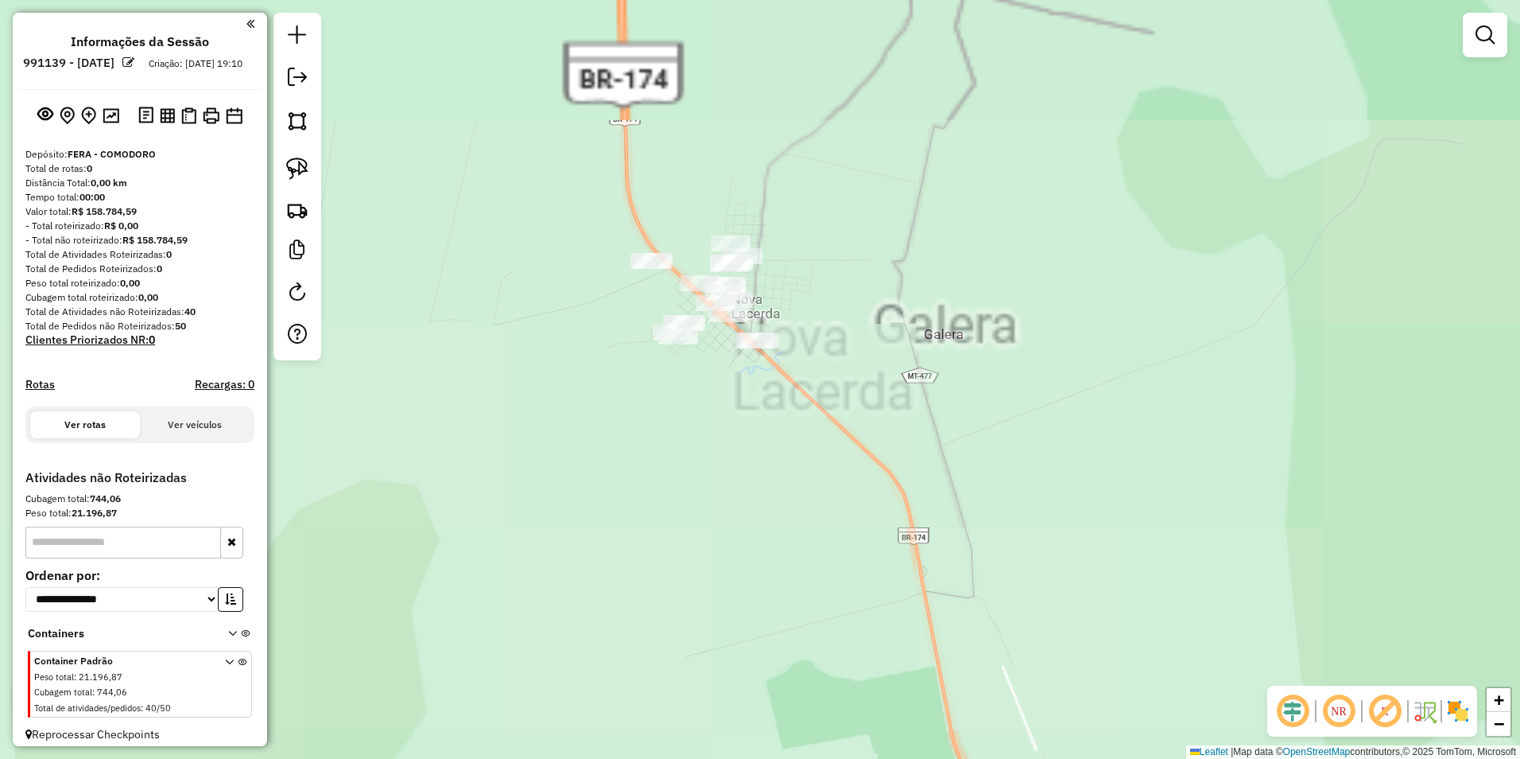
drag, startPoint x: 726, startPoint y: 376, endPoint x: 776, endPoint y: 562, distance: 192.7
click at [774, 565] on div "Janela de atendimento Grade de atendimento Capacidade Transportadoras Veículos …" at bounding box center [760, 379] width 1520 height 759
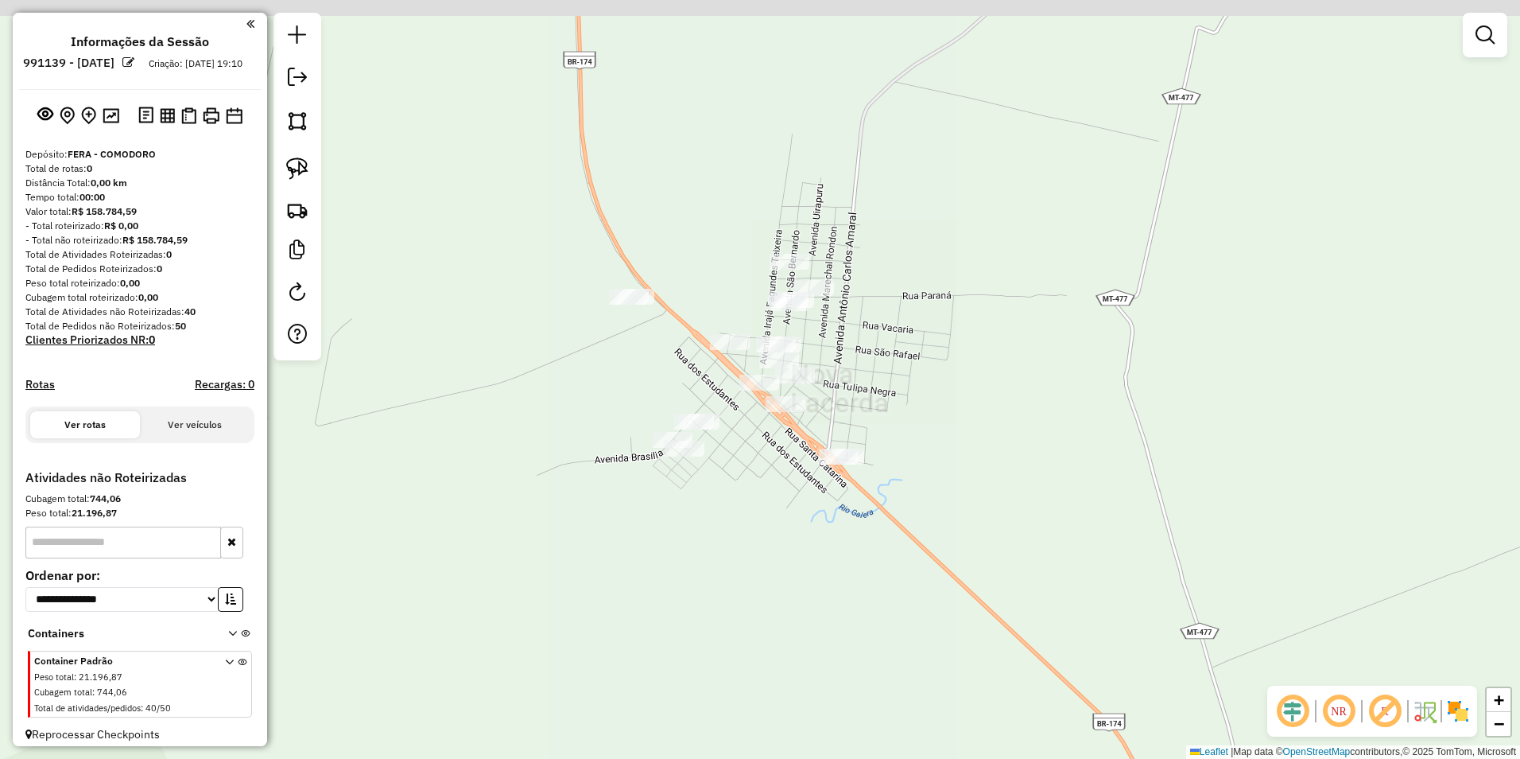
drag, startPoint x: 795, startPoint y: 467, endPoint x: 854, endPoint y: 643, distance: 186.1
click at [854, 643] on div "Janela de atendimento Grade de atendimento Capacidade Transportadoras Veículos …" at bounding box center [760, 379] width 1520 height 759
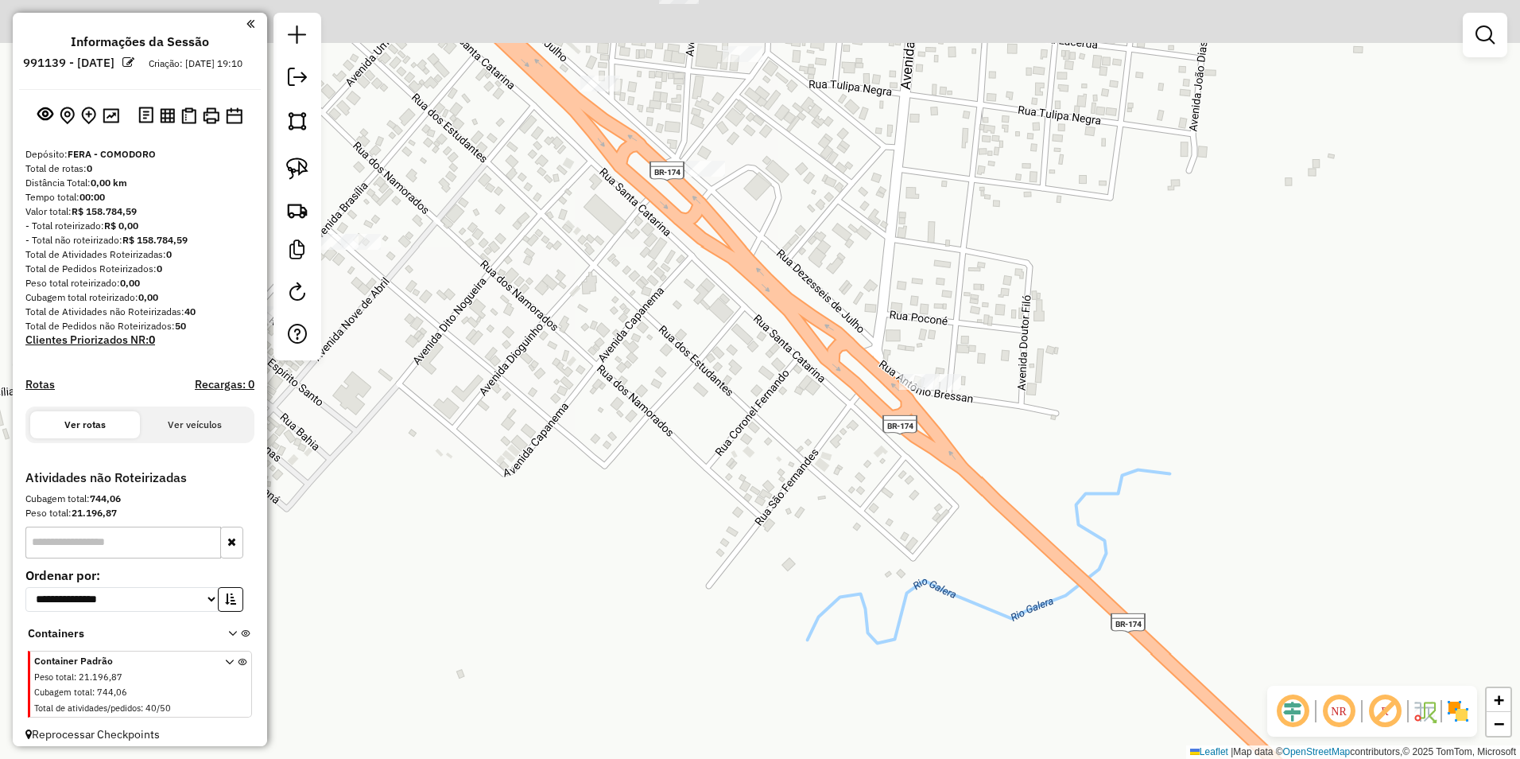
drag, startPoint x: 867, startPoint y: 458, endPoint x: 999, endPoint y: 596, distance: 190.7
click at [998, 595] on div "Janela de atendimento Grade de atendimento Capacidade Transportadoras Veículos …" at bounding box center [760, 379] width 1520 height 759
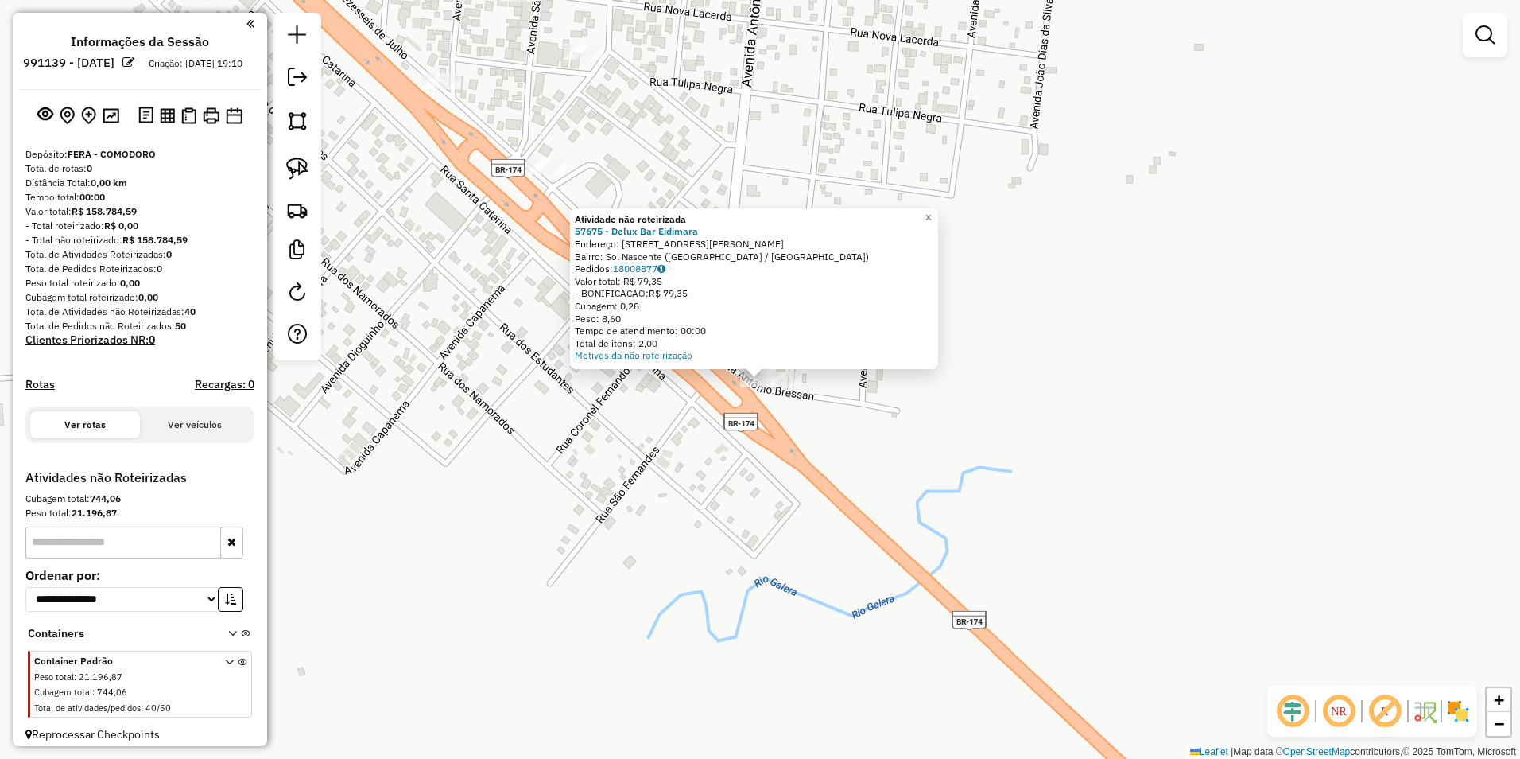
click at [921, 432] on div "Atividade não roteirizada 57675 - Delux Bar Eidimara Endereço: avenida Joao Dia…" at bounding box center [760, 379] width 1520 height 759
click at [837, 459] on div "Atividade não roteirizada 57675 - Delux Bar Eidimara Endereço: avenida Joao Dia…" at bounding box center [760, 379] width 1520 height 759
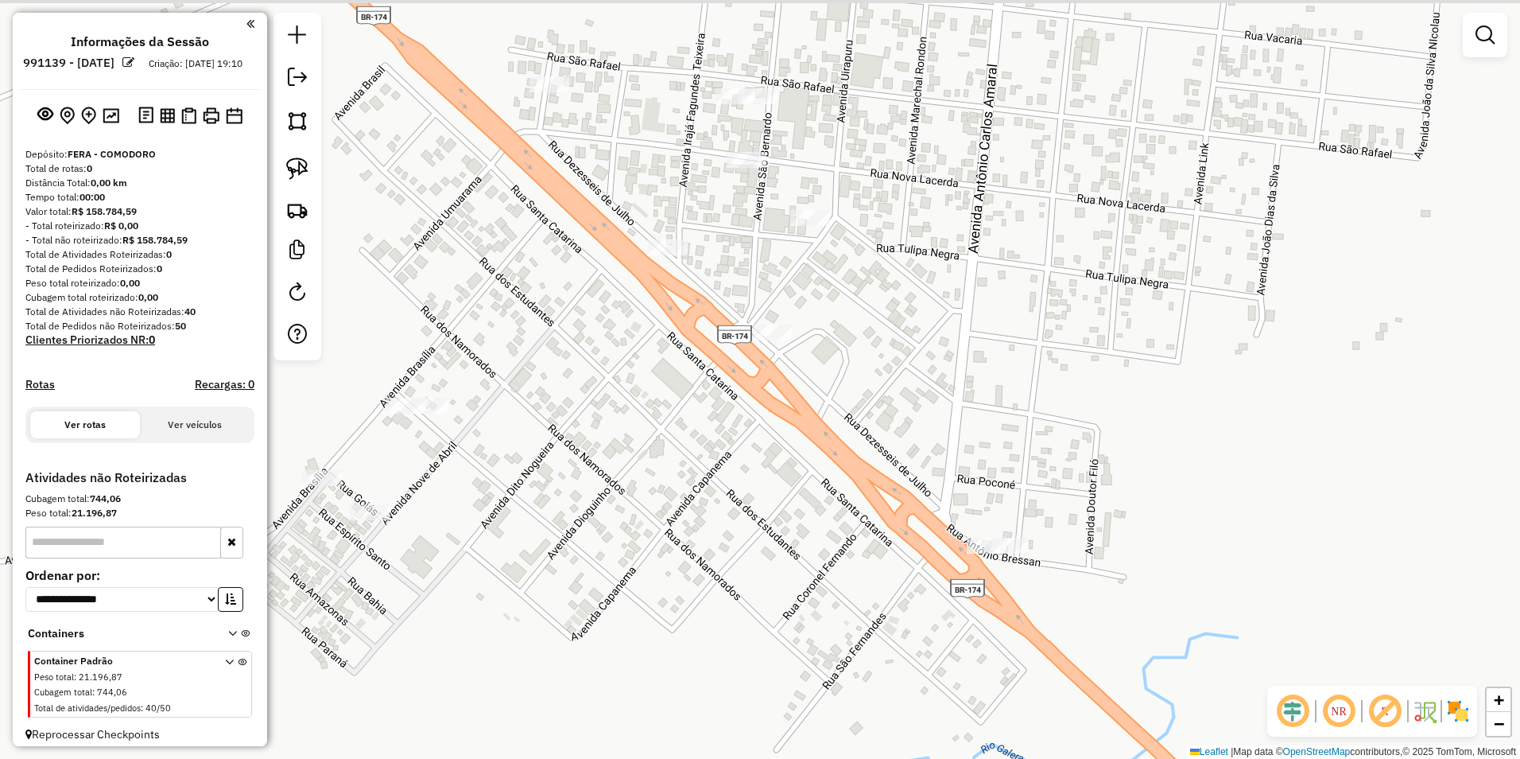
drag, startPoint x: 620, startPoint y: 469, endPoint x: 814, endPoint y: 580, distance: 223.7
click at [814, 580] on div "Janela de atendimento Grade de atendimento Capacidade Transportadoras Veículos …" at bounding box center [760, 379] width 1520 height 759
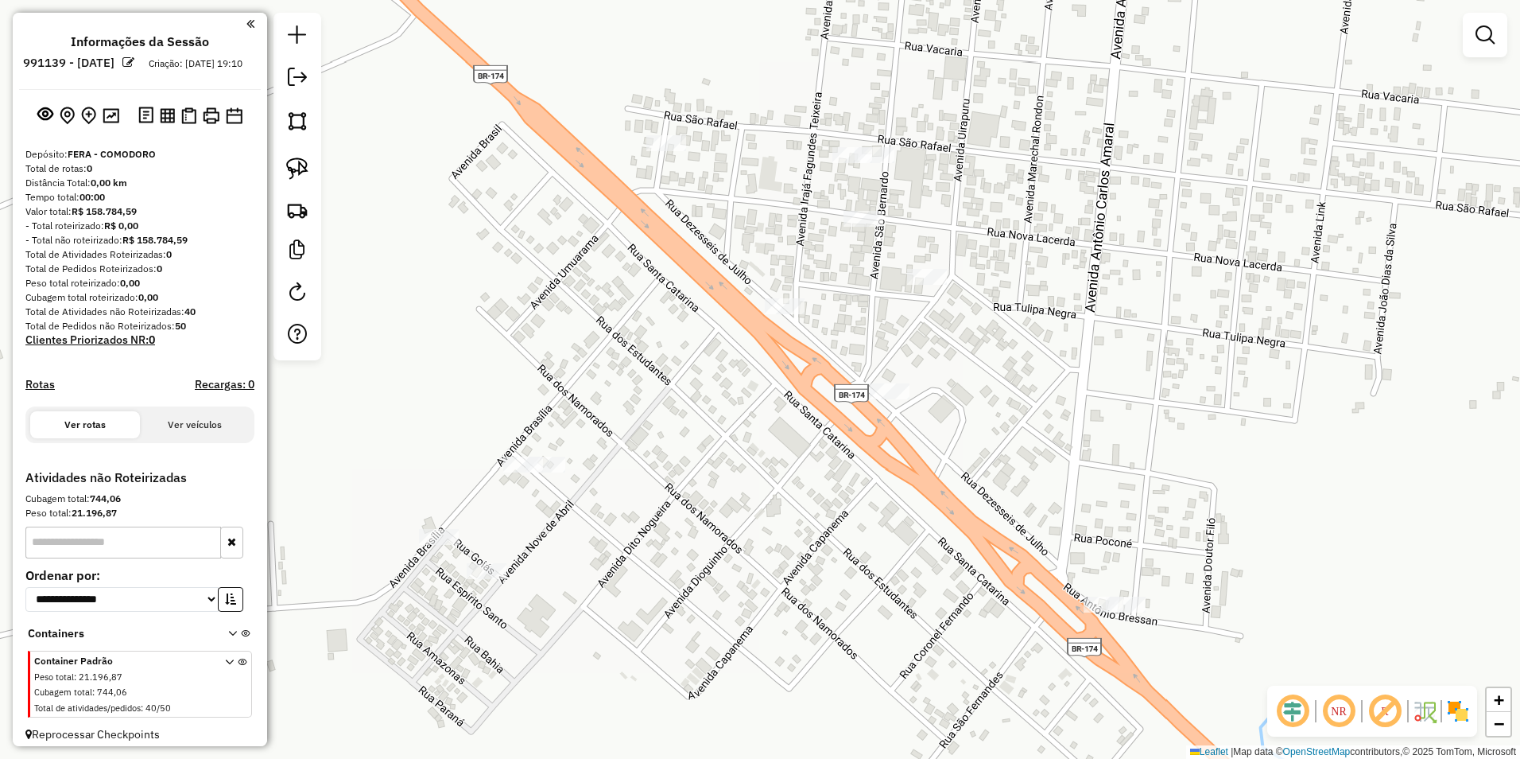
click at [469, 557] on div "Janela de atendimento Grade de atendimento Capacidade Transportadoras Veículos …" at bounding box center [760, 379] width 1520 height 759
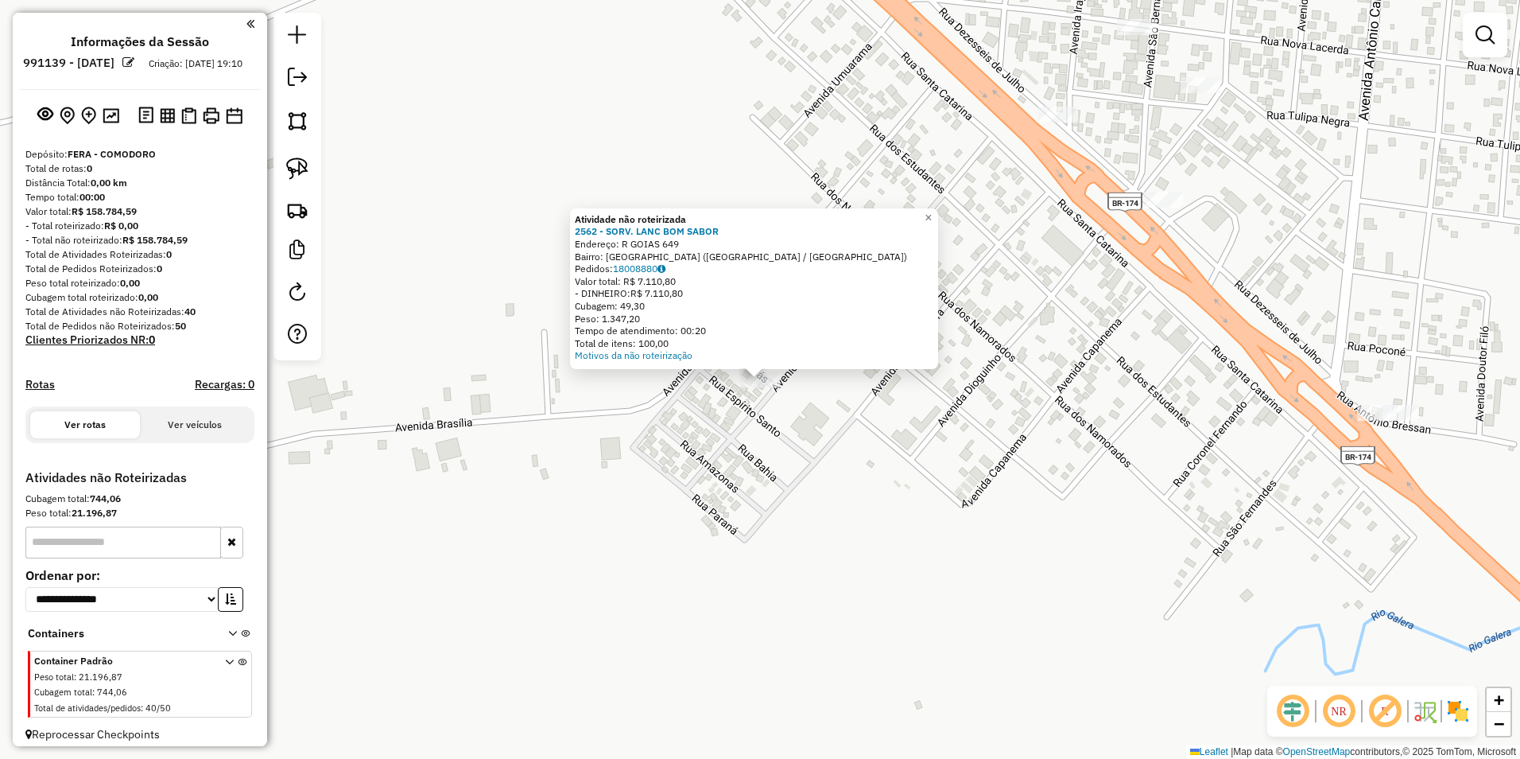
click at [730, 538] on div "Atividade não roteirizada 2562 - SORV. LANC BOM SABOR Endereço: R GOIAS 649 Bai…" at bounding box center [760, 379] width 1520 height 759
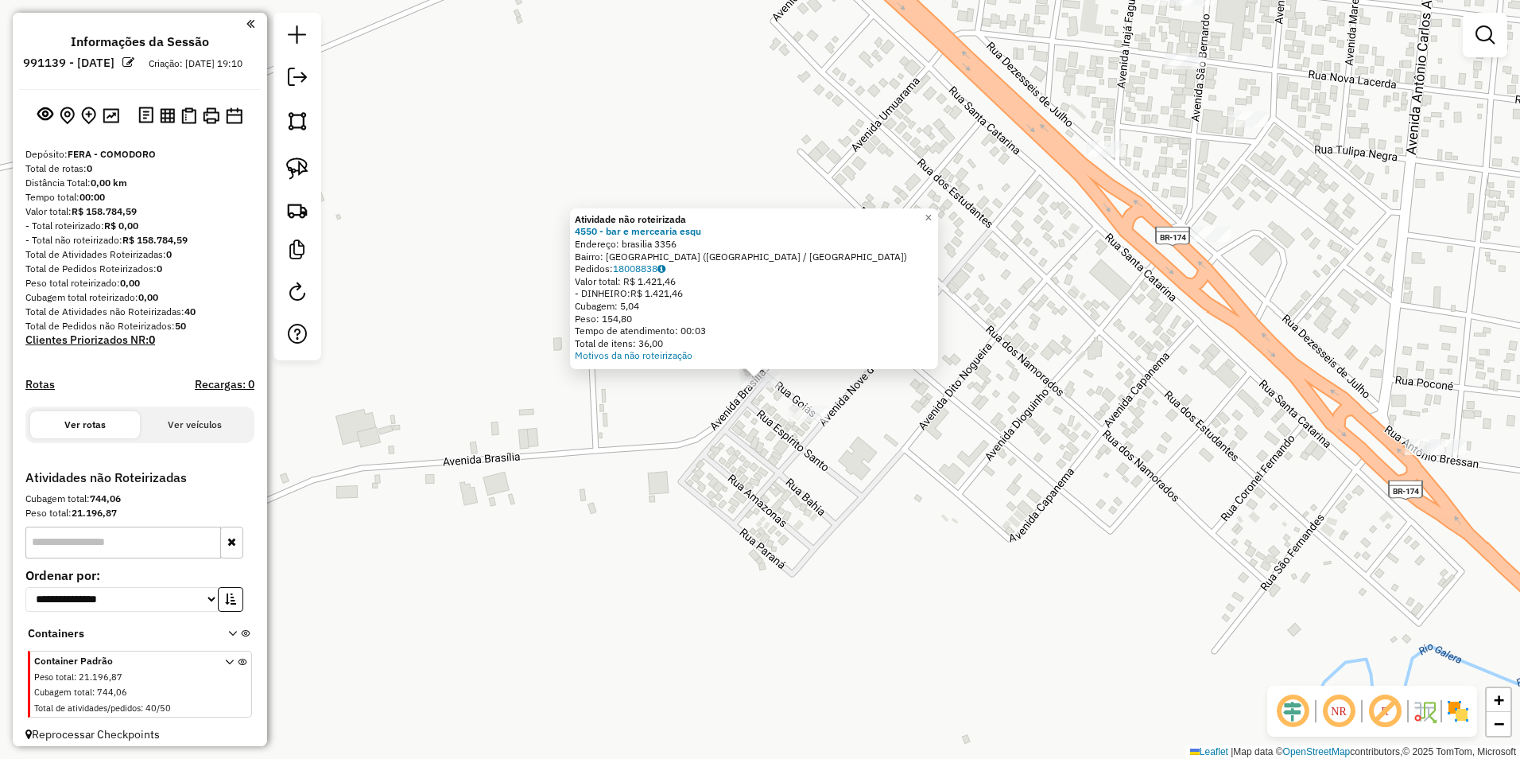
click at [710, 460] on div "Atividade não roteirizada 4550 - bar e mercearia esqu Endereço: brasilia 3356 B…" at bounding box center [760, 379] width 1520 height 759
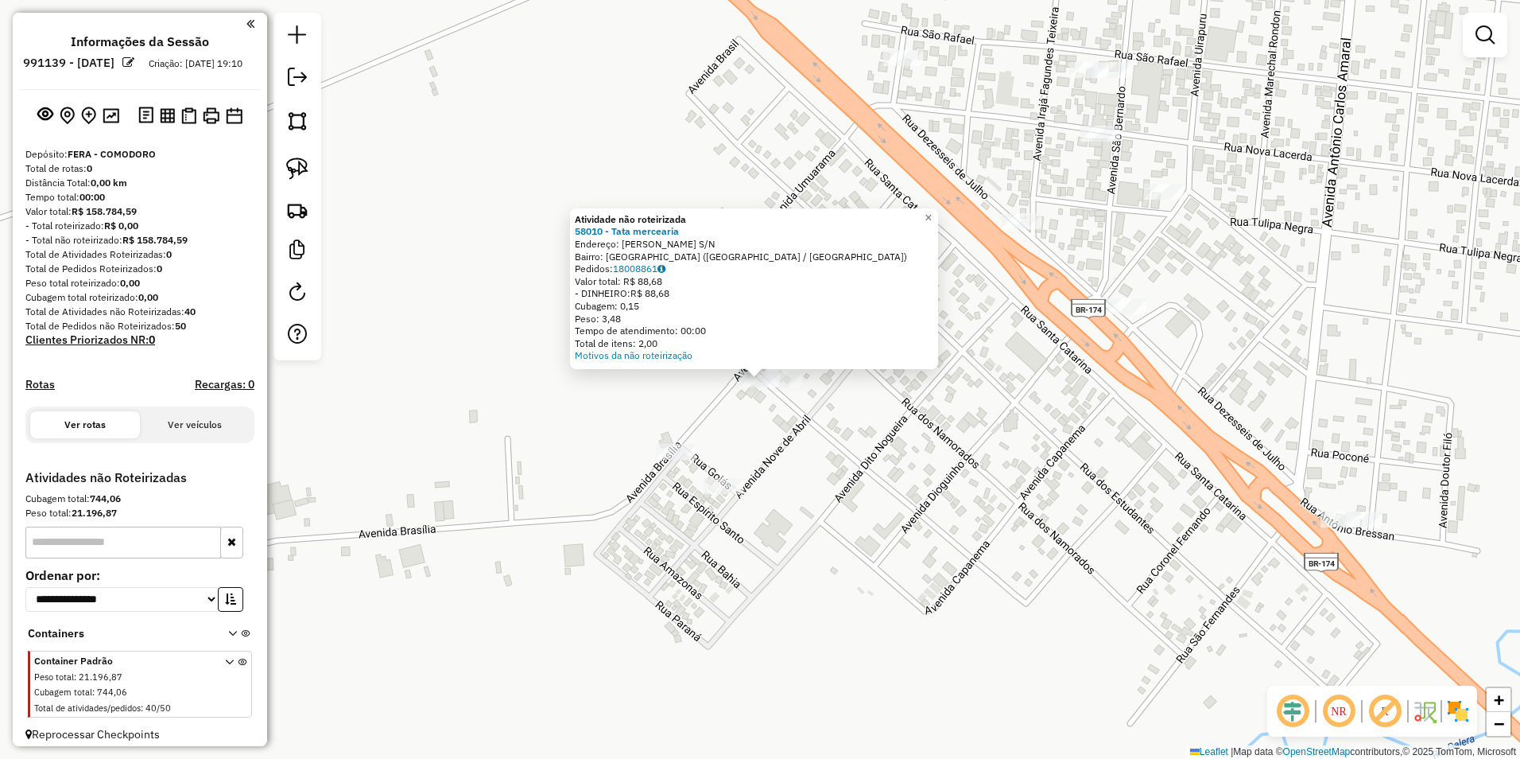
click at [875, 482] on div "Atividade não roteirizada 58010 - Tata mercearia Endereço: IVO JOSE DAA SILVA S…" at bounding box center [760, 379] width 1520 height 759
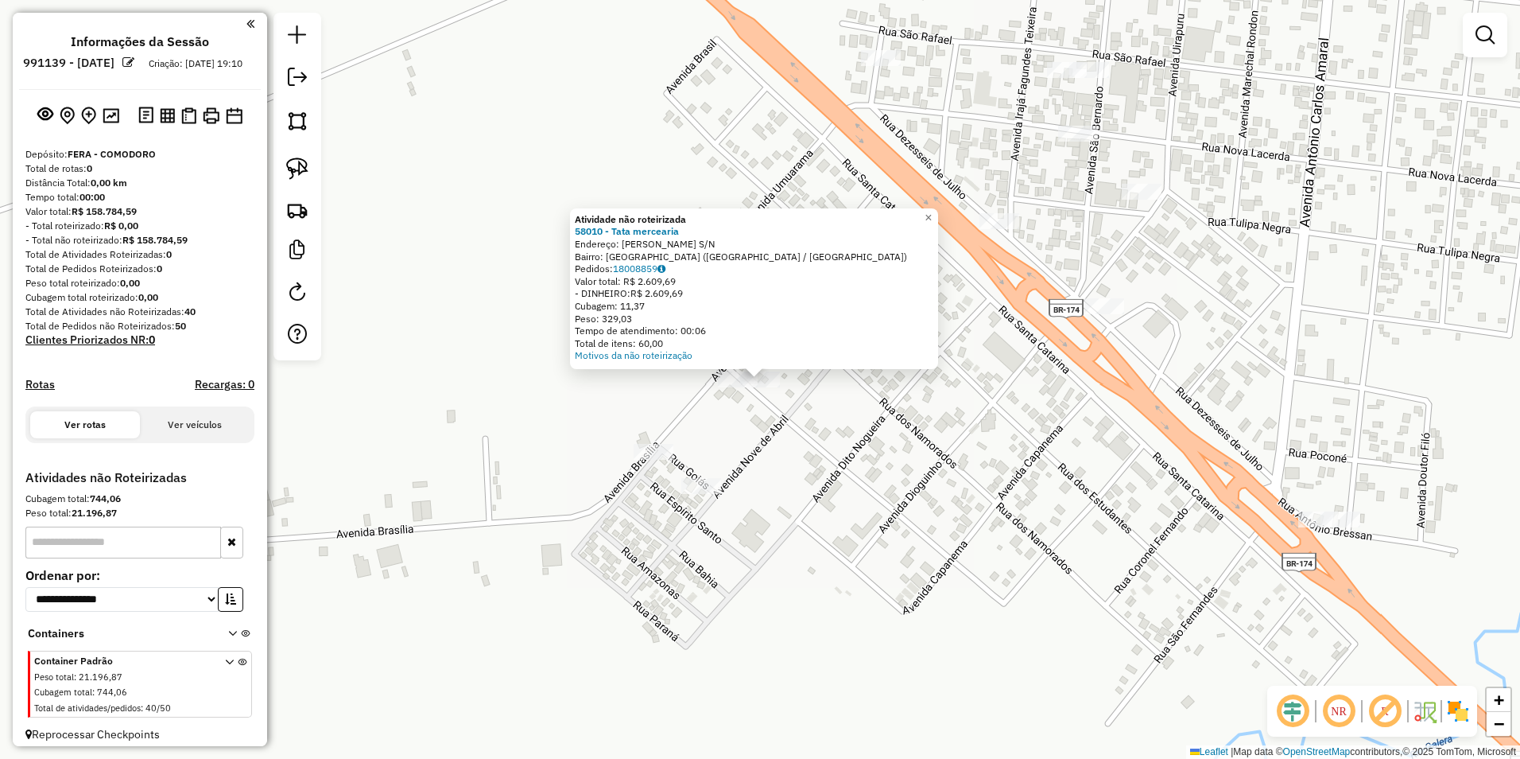
click at [879, 549] on div "Atividade não roteirizada 58010 - Tata mercearia Endereço: IVO JOSE DAA SILVA S…" at bounding box center [760, 379] width 1520 height 759
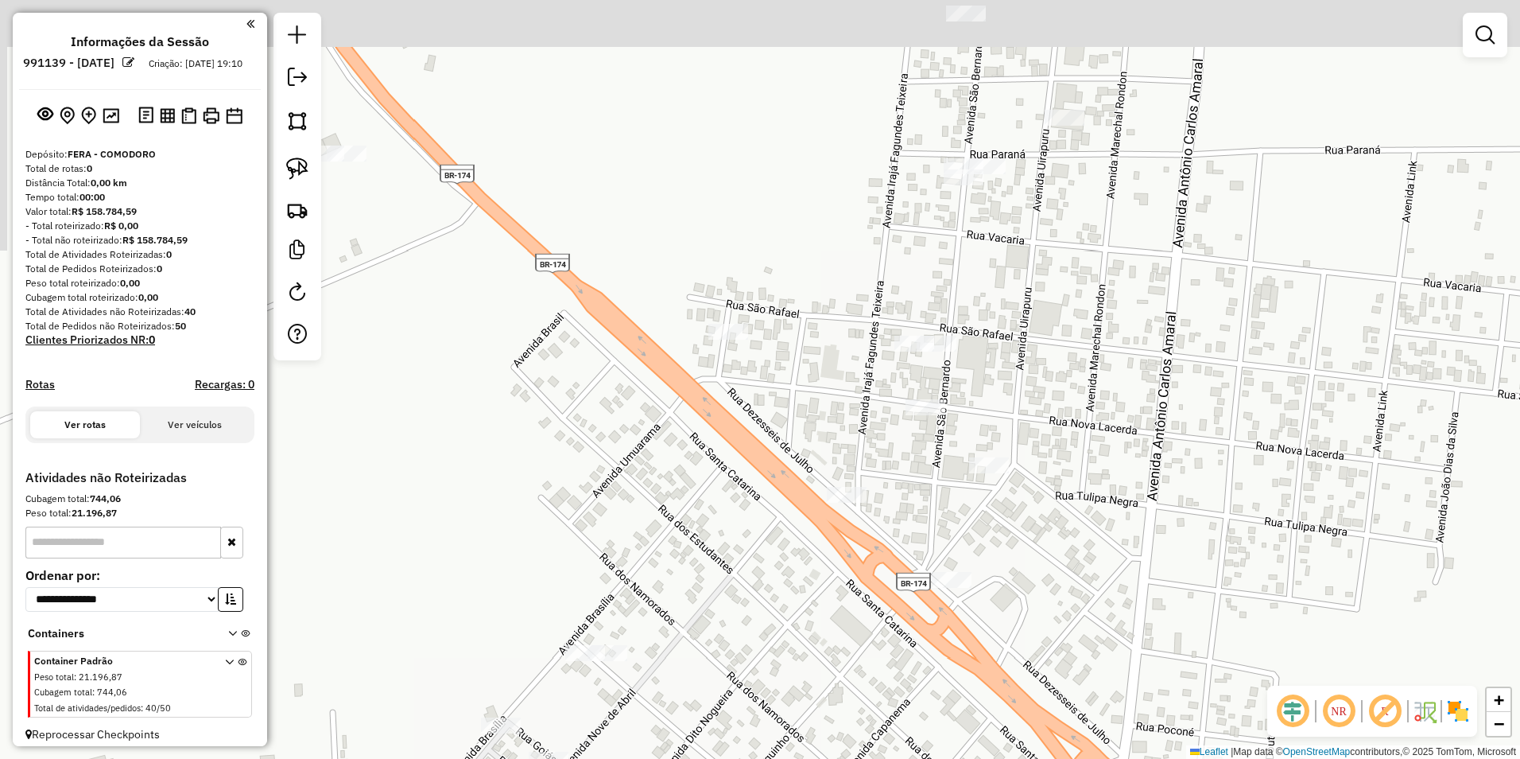
drag, startPoint x: 1181, startPoint y: 388, endPoint x: 944, endPoint y: 689, distance: 383.4
click at [944, 689] on div "Janela de atendimento Grade de atendimento Capacidade Transportadoras Veículos …" at bounding box center [760, 379] width 1520 height 759
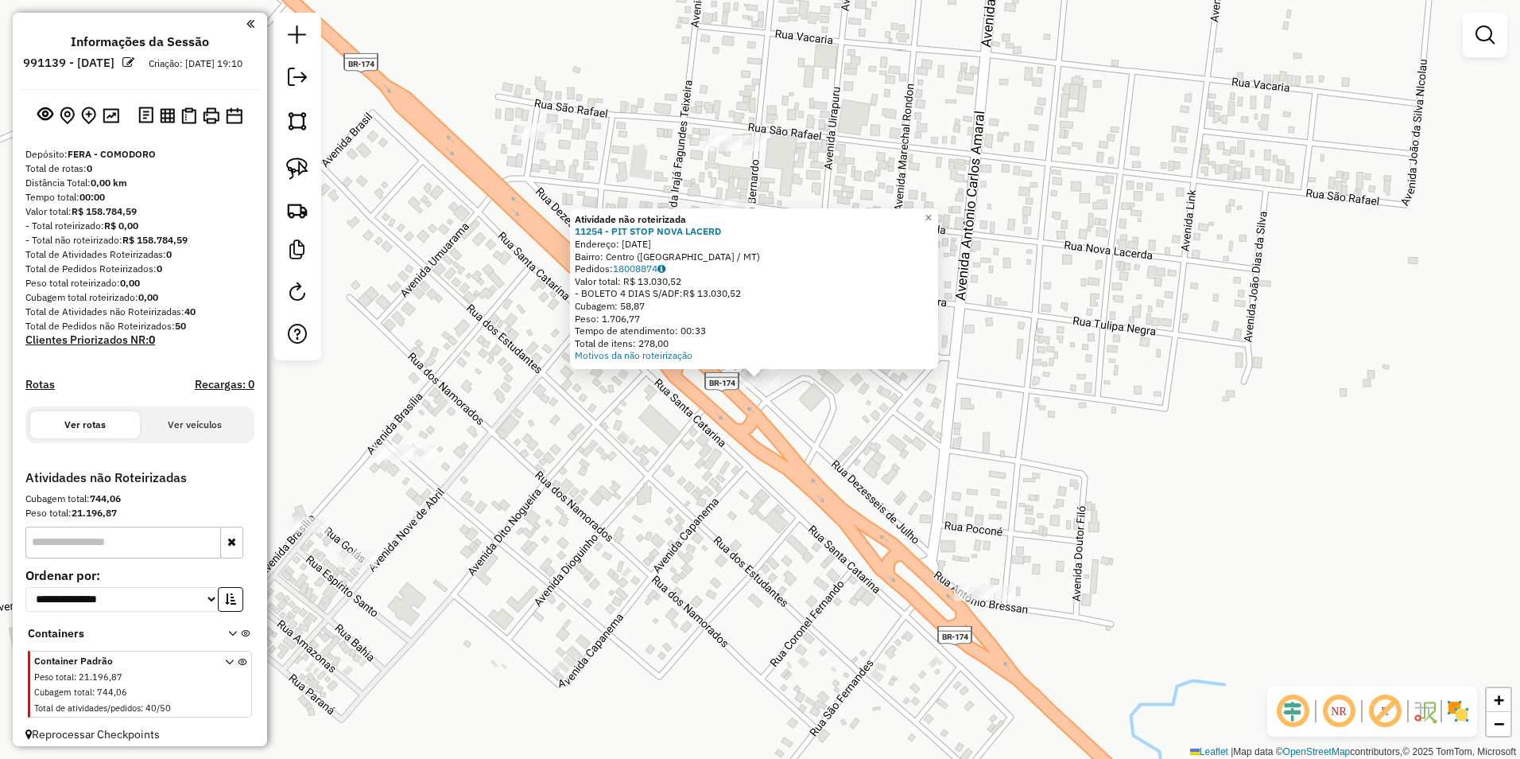
click at [776, 602] on div "Atividade não roteirizada 11254 - PIT STOP NOVA LACERD Endereço: 16 DE JULHO 56…" at bounding box center [760, 379] width 1520 height 759
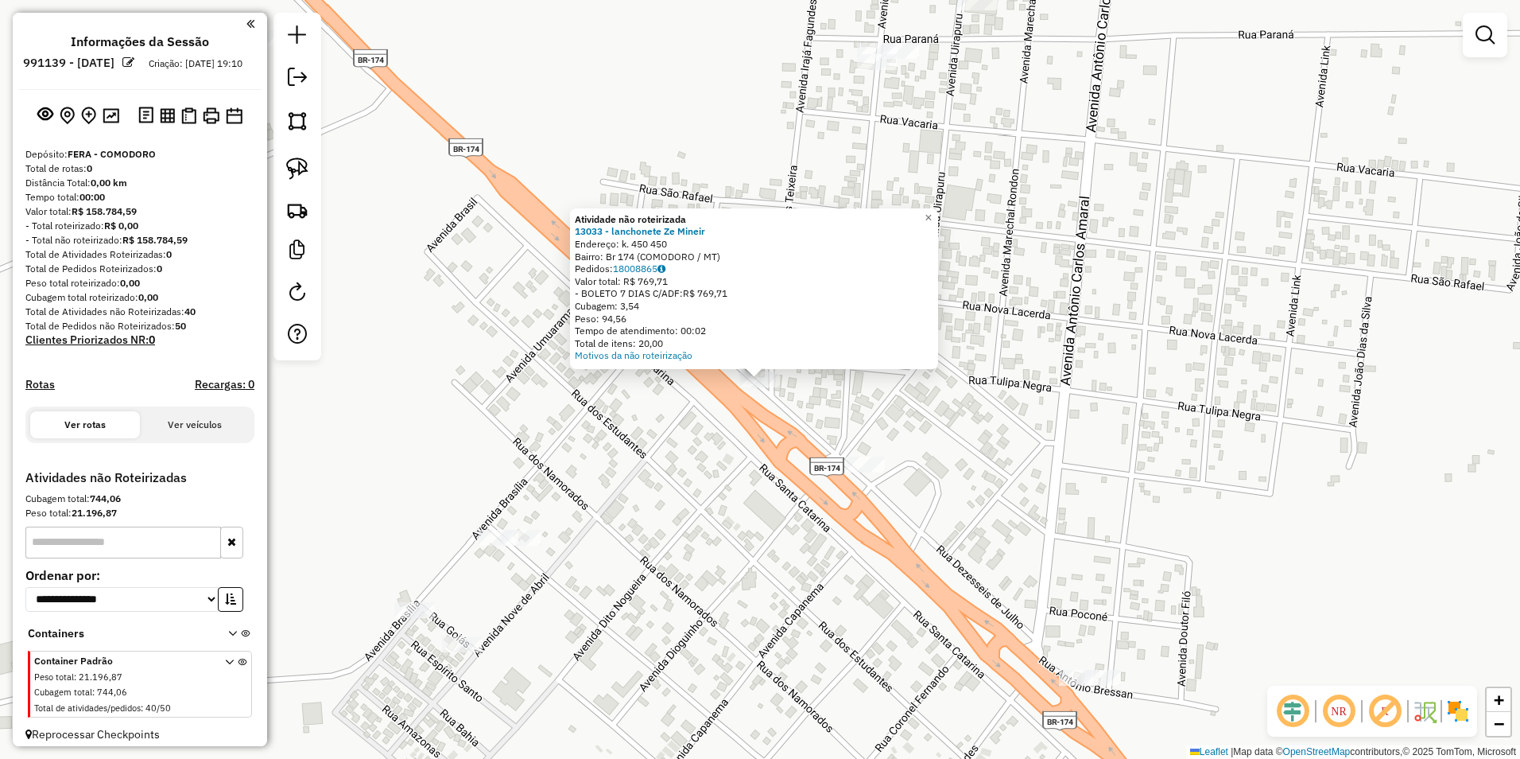
click at [660, 445] on div "Atividade não roteirizada 13033 - lanchonete Ze Mineir Endereço: k. 450 450 Bai…" at bounding box center [760, 379] width 1520 height 759
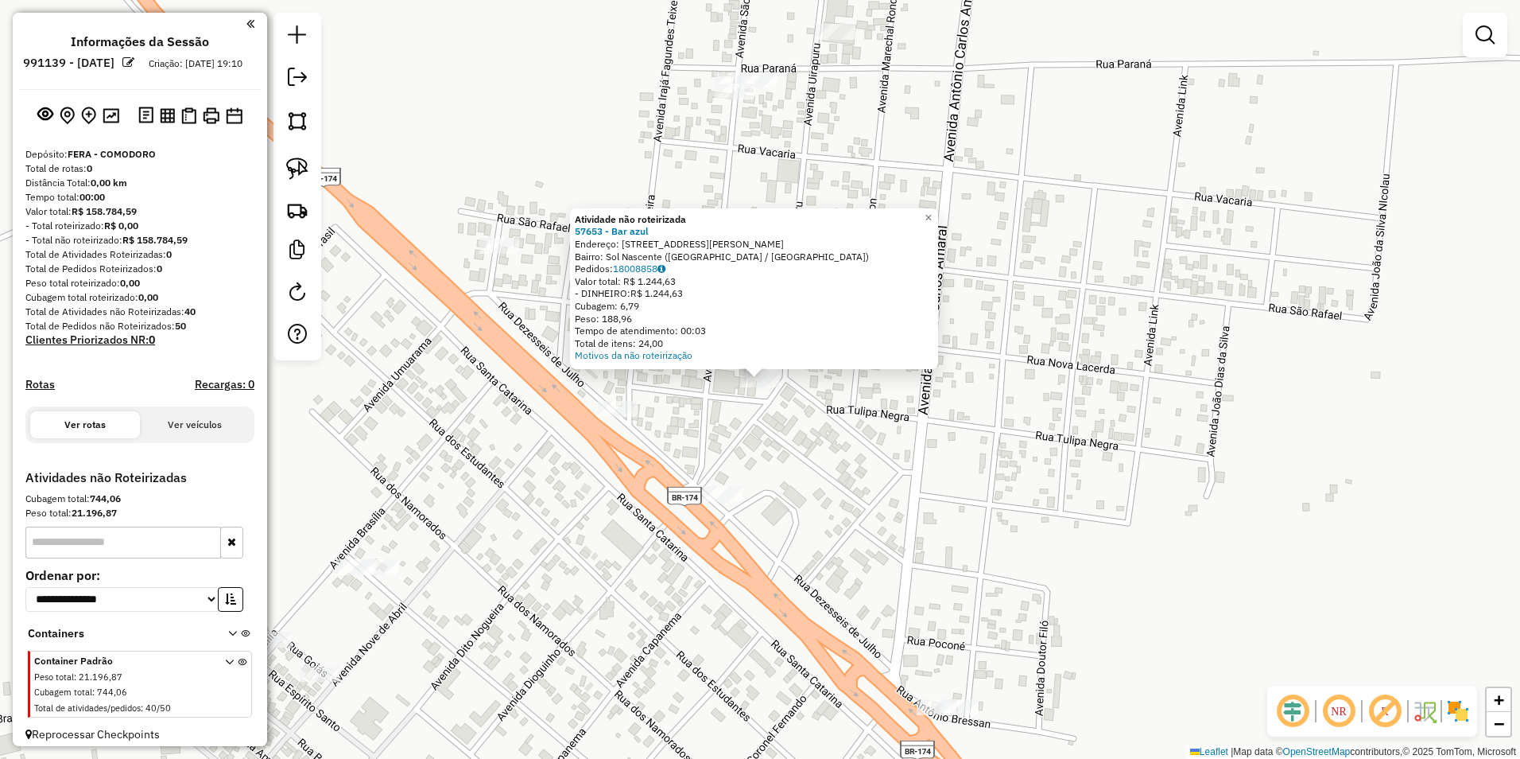
click at [720, 442] on div "Atividade não roteirizada 57653 - Bar azul Endereço: Rua Antonio Carlos do Amar…" at bounding box center [760, 379] width 1520 height 759
click at [848, 443] on div "Atividade não roteirizada 57653 - Bar azul Endereço: Rua Antonio Carlos do Amar…" at bounding box center [760, 379] width 1520 height 759
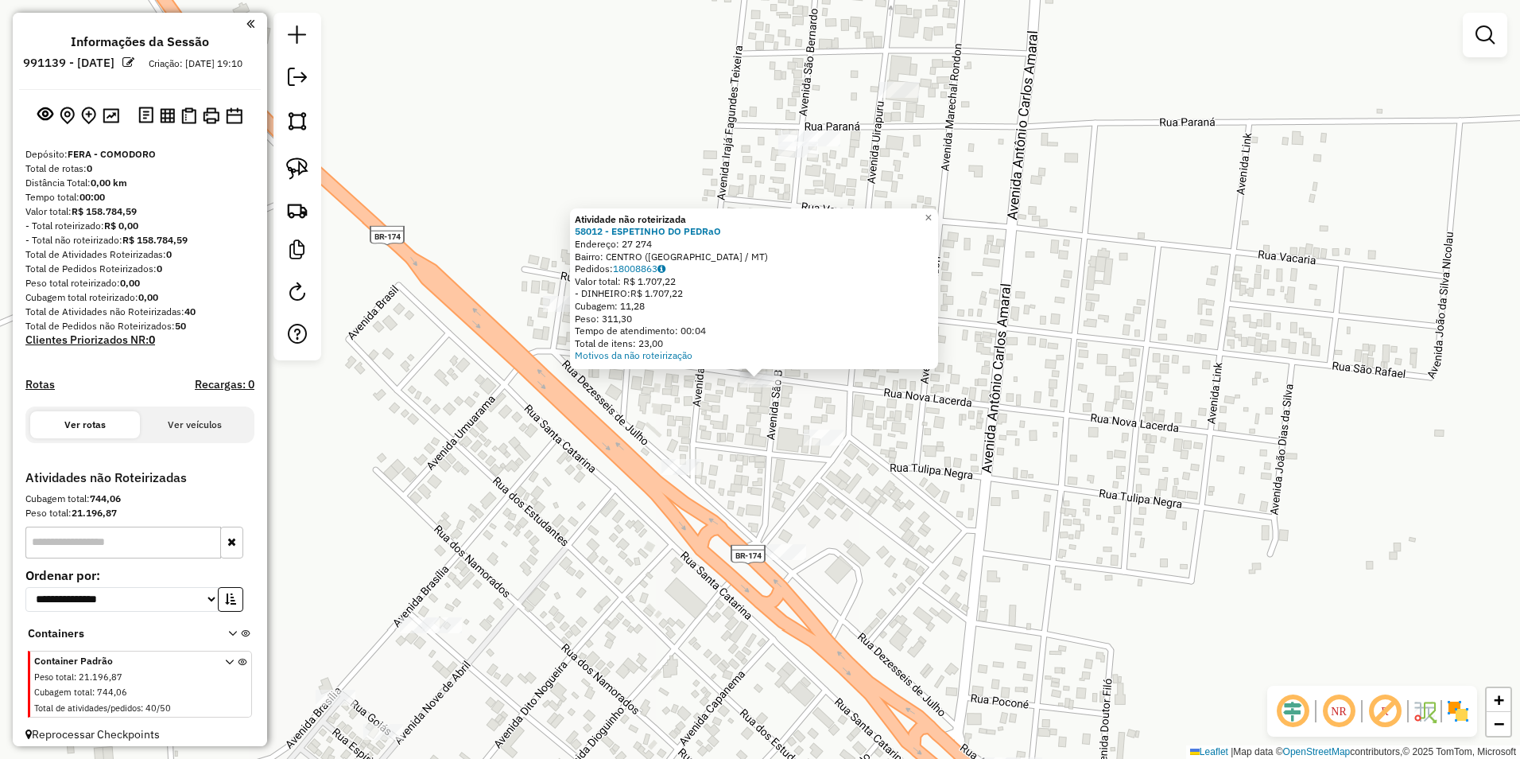
click at [722, 433] on div "Atividade não roteirizada 58012 - ESPETINHO DO PEDRaO Endereço: 27 274 Bairro: …" at bounding box center [760, 379] width 1520 height 759
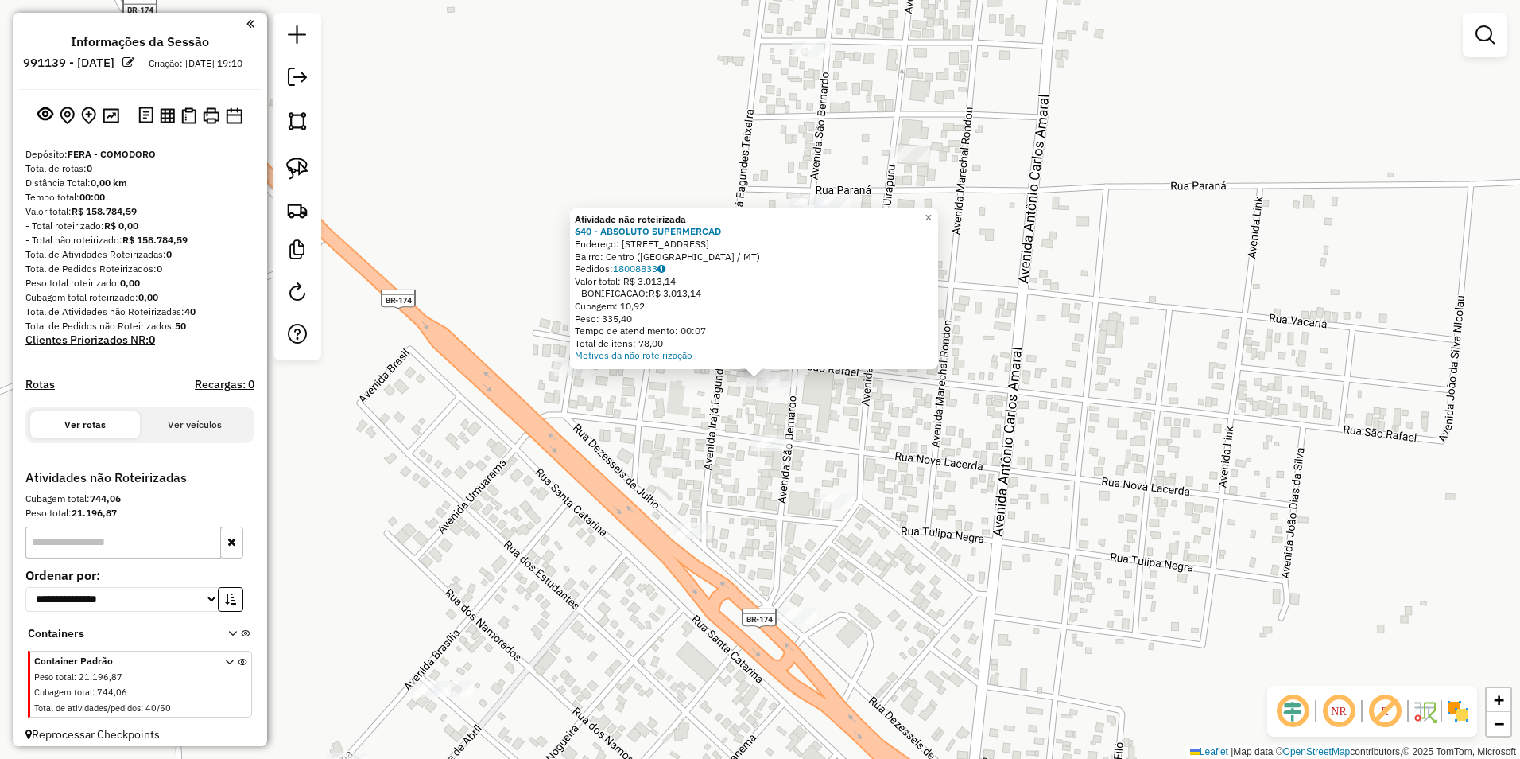
click at [658, 415] on div "Atividade não roteirizada 640 - ABSOLUTO SUPERMERCAD Endereço: AV SAO BERNARDO …" at bounding box center [760, 379] width 1520 height 759
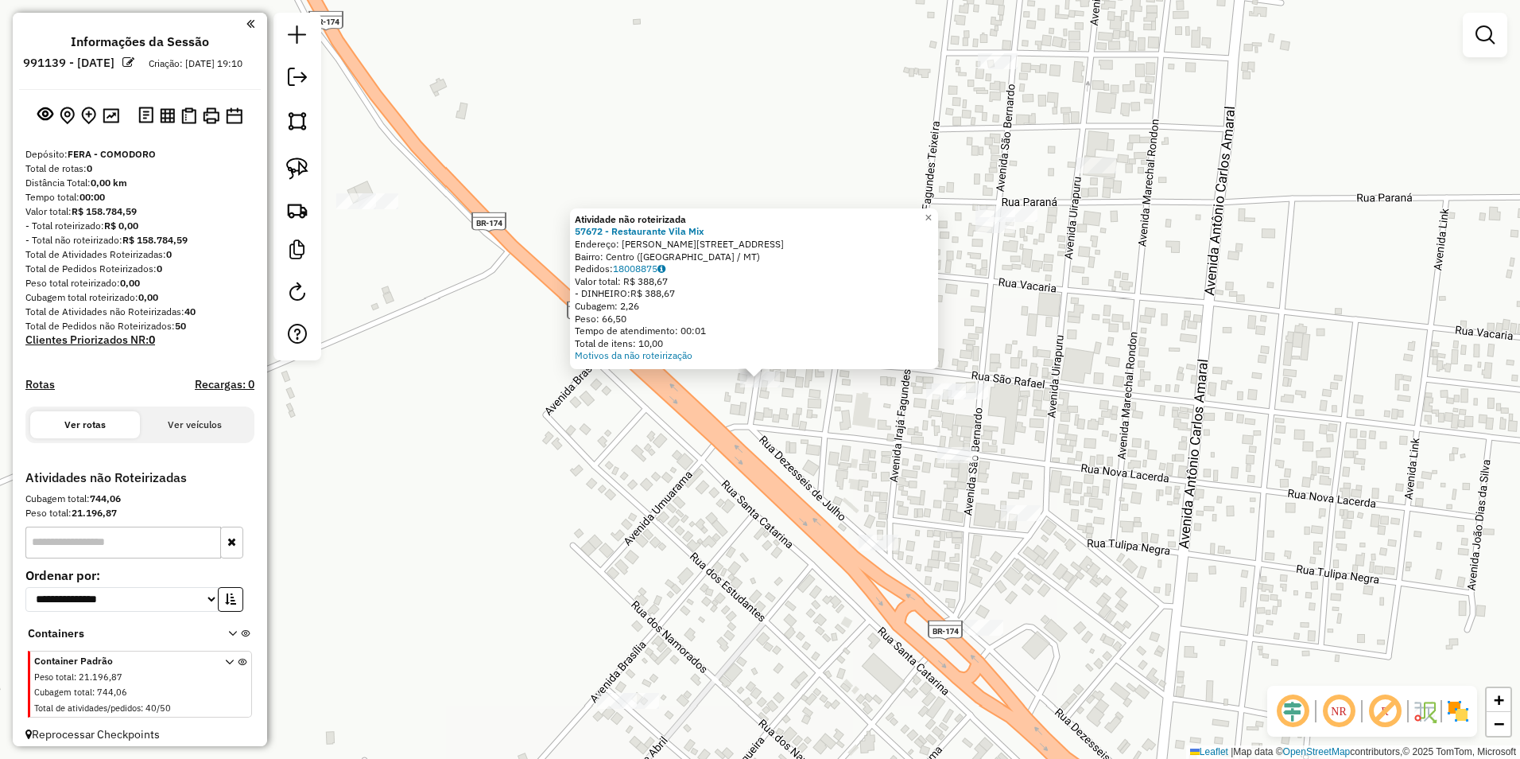
click at [658, 464] on div "Atividade não roteirizada 57672 - Restaurante Vila Mix Endereço: Av Sao Luiz 11…" at bounding box center [760, 379] width 1520 height 759
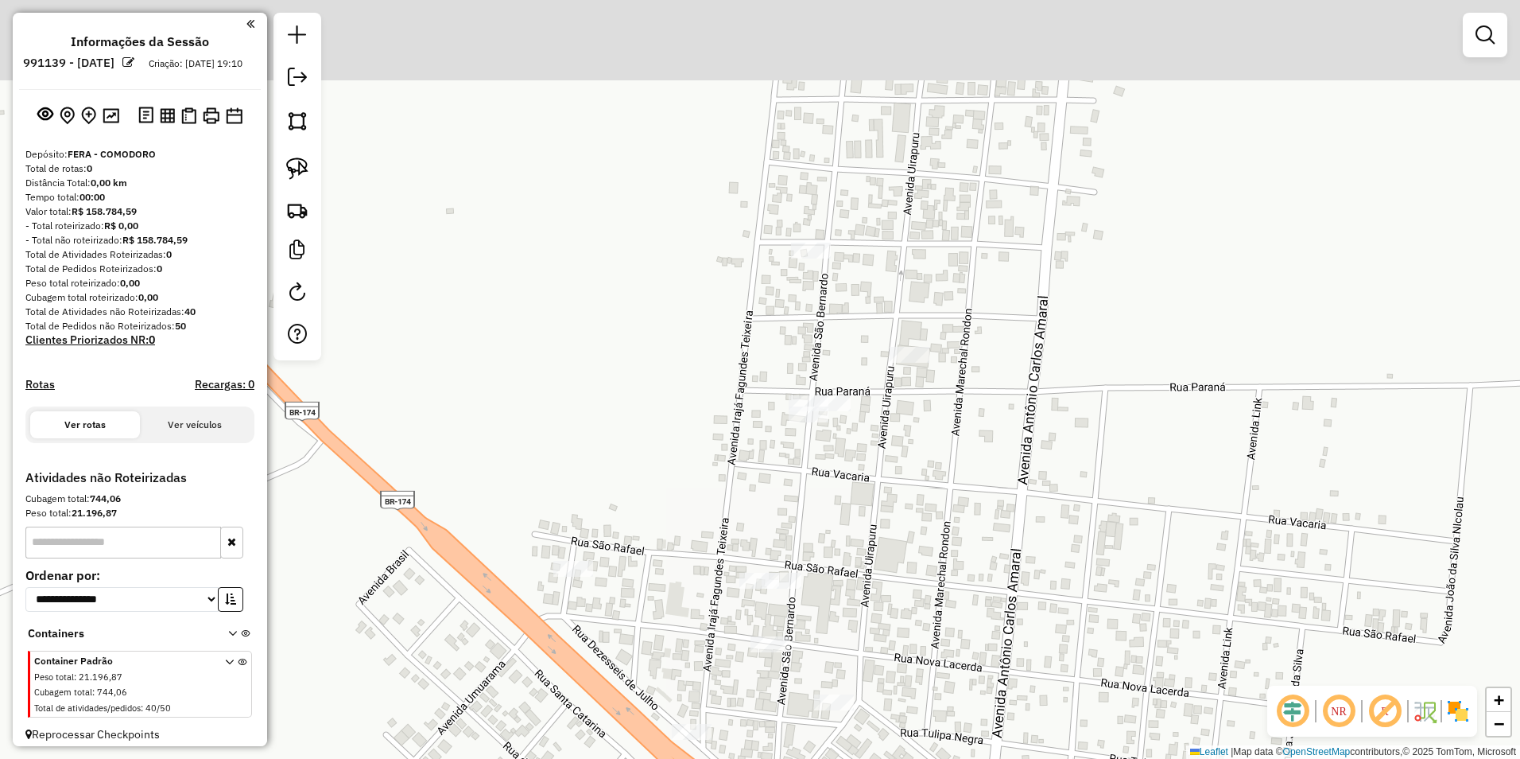
drag, startPoint x: 903, startPoint y: 440, endPoint x: 718, endPoint y: 611, distance: 252.6
click at [719, 622] on div "Janela de atendimento Grade de atendimento Capacidade Transportadoras Veículos …" at bounding box center [760, 379] width 1520 height 759
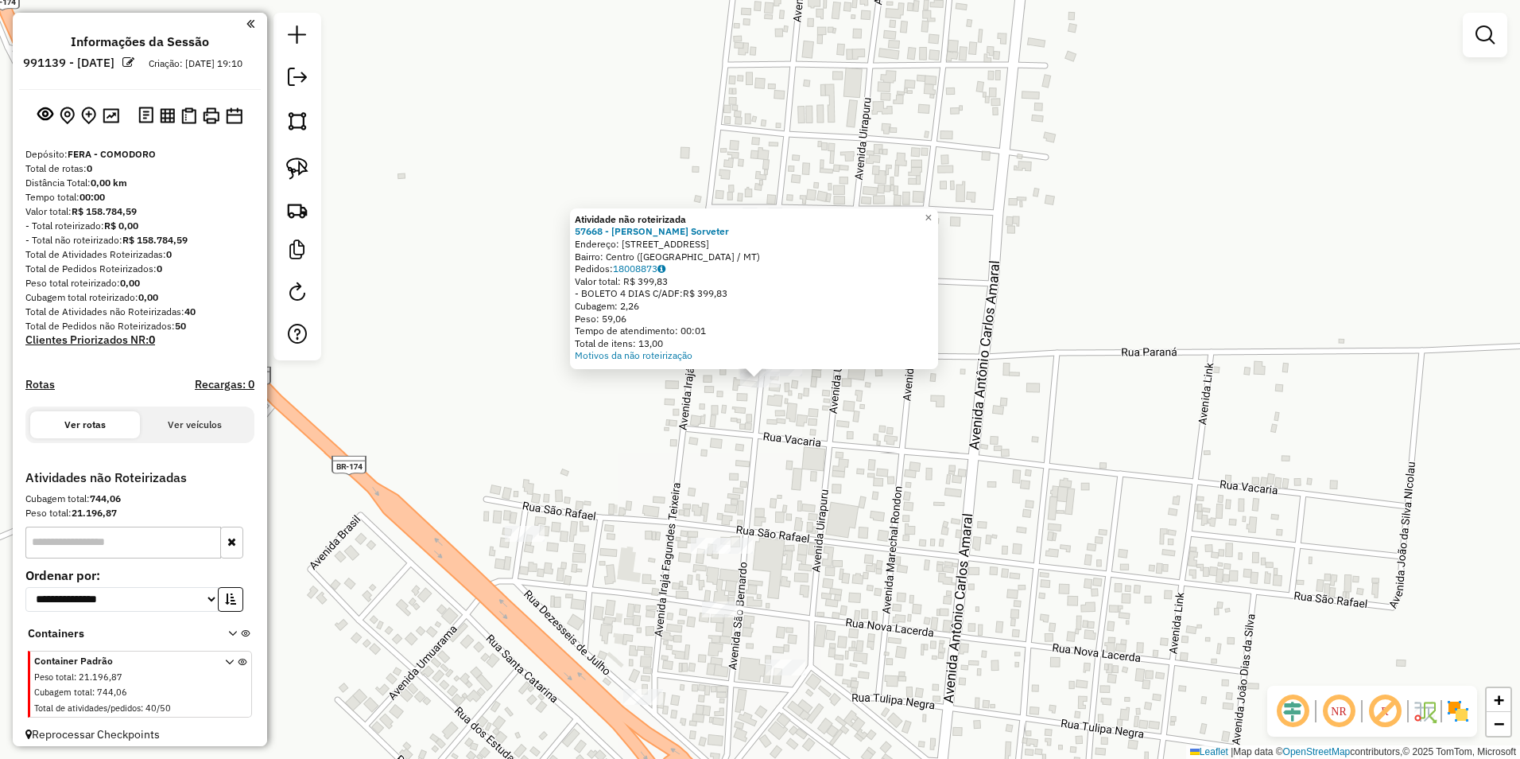
click at [725, 478] on div "Atividade não roteirizada 57668 - Aninha Acai Sorveter Endereço: av Sao Bernard…" at bounding box center [760, 379] width 1520 height 759
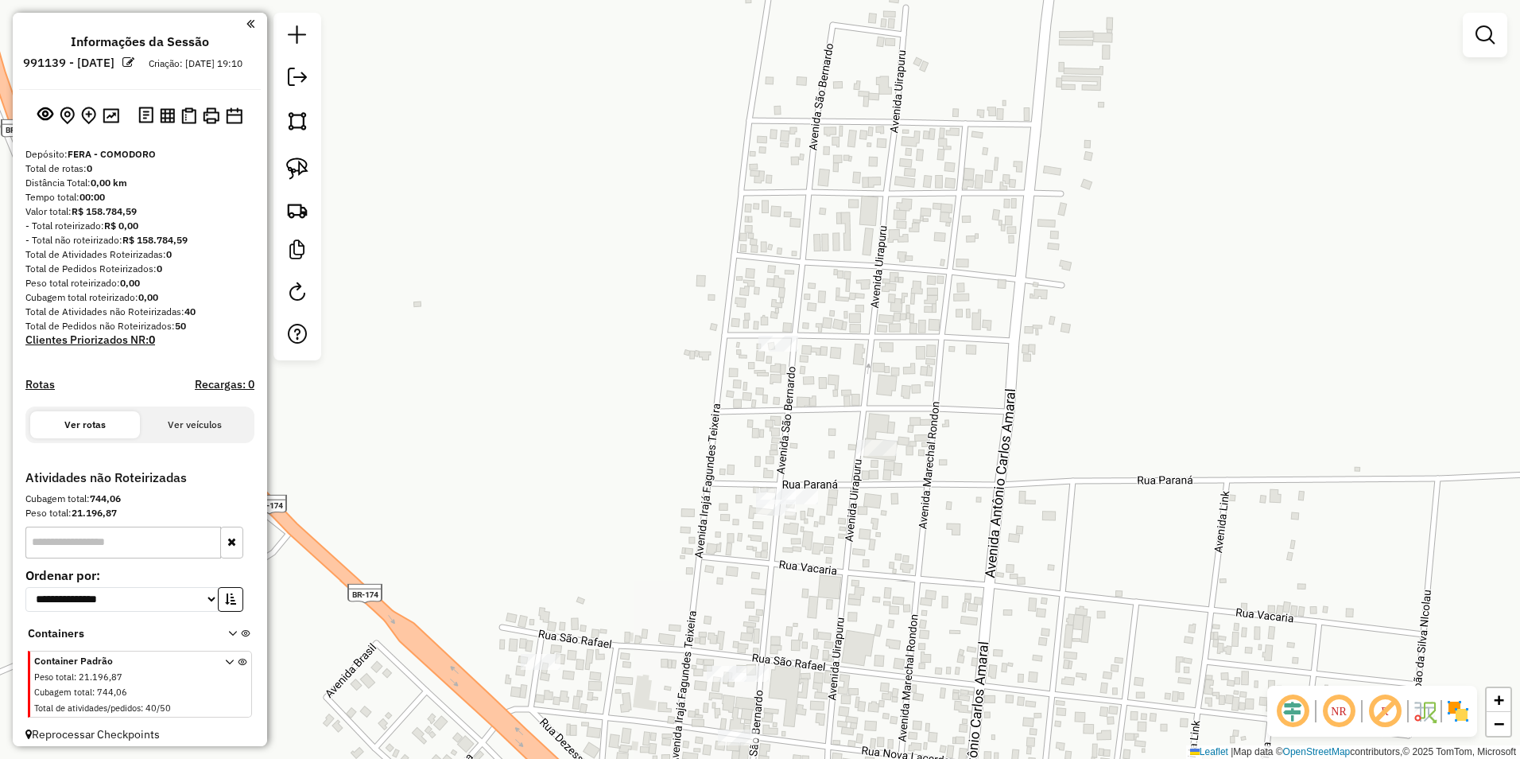
drag, startPoint x: 834, startPoint y: 515, endPoint x: 850, endPoint y: 589, distance: 75.6
click at [850, 589] on div "Janela de atendimento Grade de atendimento Capacidade Transportadoras Veículos …" at bounding box center [760, 379] width 1520 height 759
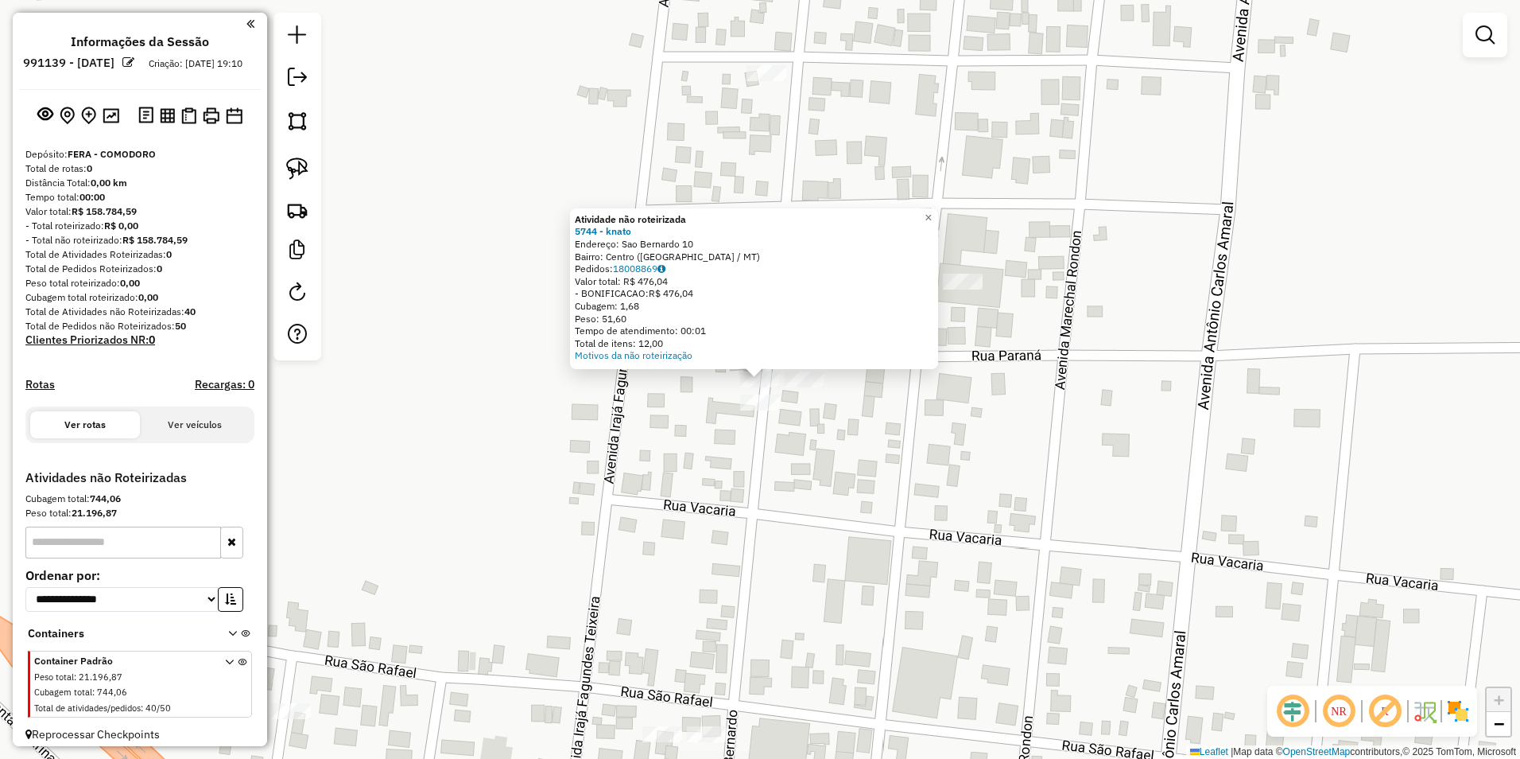
click at [779, 507] on div "Atividade não roteirizada 5744 - knato Endereço: Sao Bernardo 10 Bairro: Centro…" at bounding box center [760, 379] width 1520 height 759
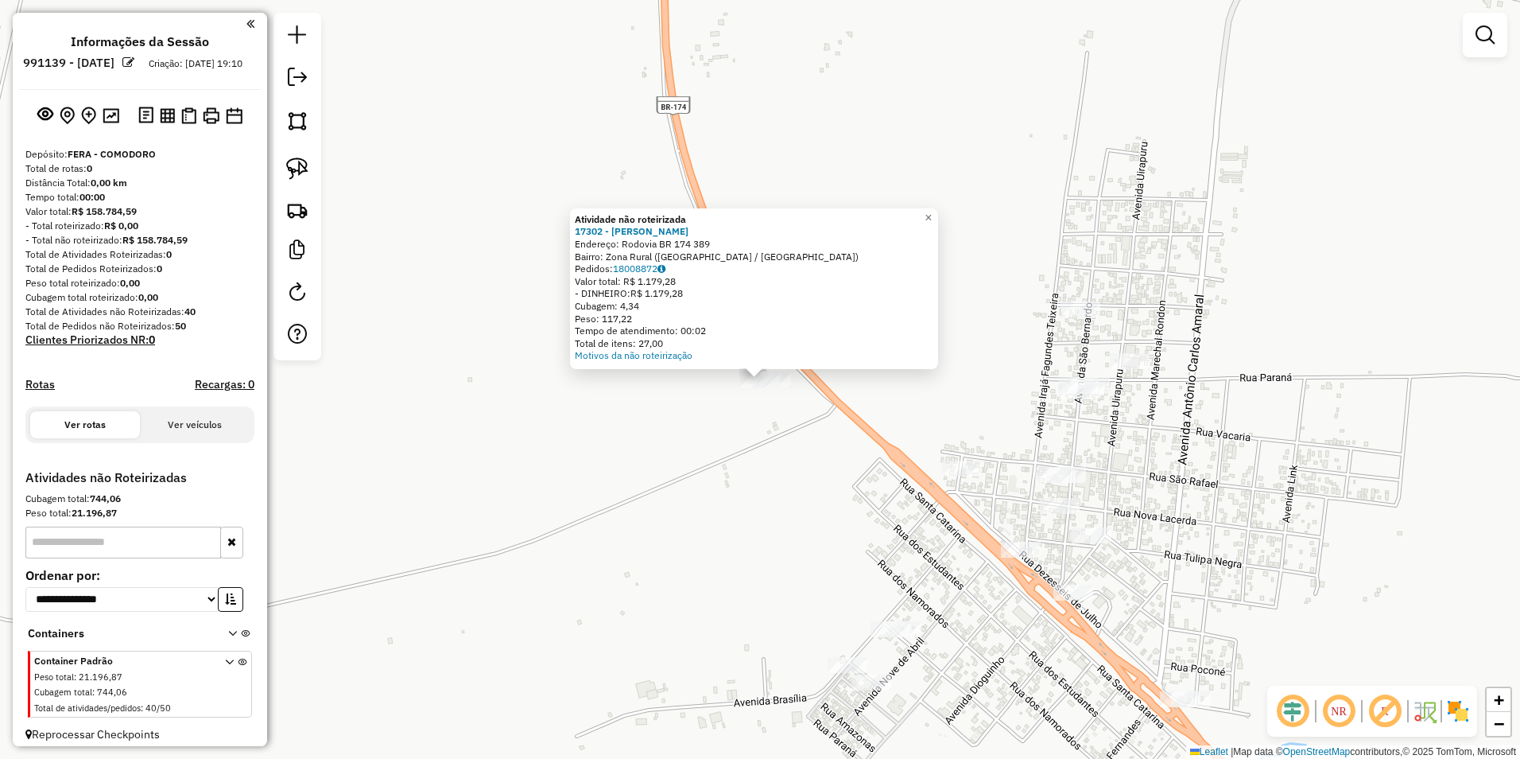
click at [739, 488] on div "Atividade não roteirizada 17302 - Amanda variedades Endereço: Rodovia BR 174 38…" at bounding box center [760, 379] width 1520 height 759
click at [697, 490] on div "Atividade não roteirizada 17302 - Amanda variedades Endereço: Rodovia BR 174 38…" at bounding box center [760, 379] width 1520 height 759
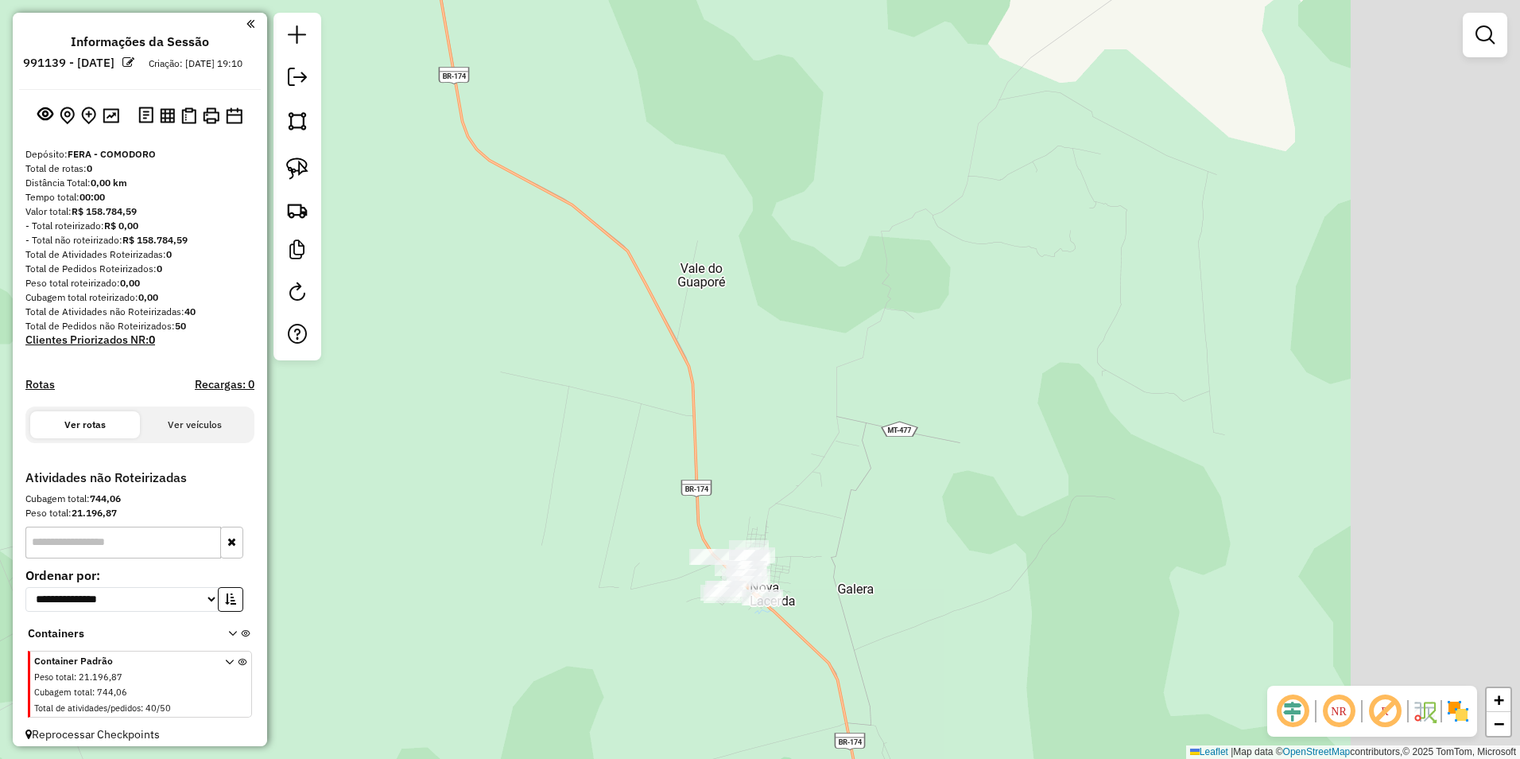
drag, startPoint x: 1034, startPoint y: 619, endPoint x: 796, endPoint y: 678, distance: 245.1
click at [796, 678] on div "Janela de atendimento Grade de atendimento Capacidade Transportadoras Veículos …" at bounding box center [760, 379] width 1520 height 759
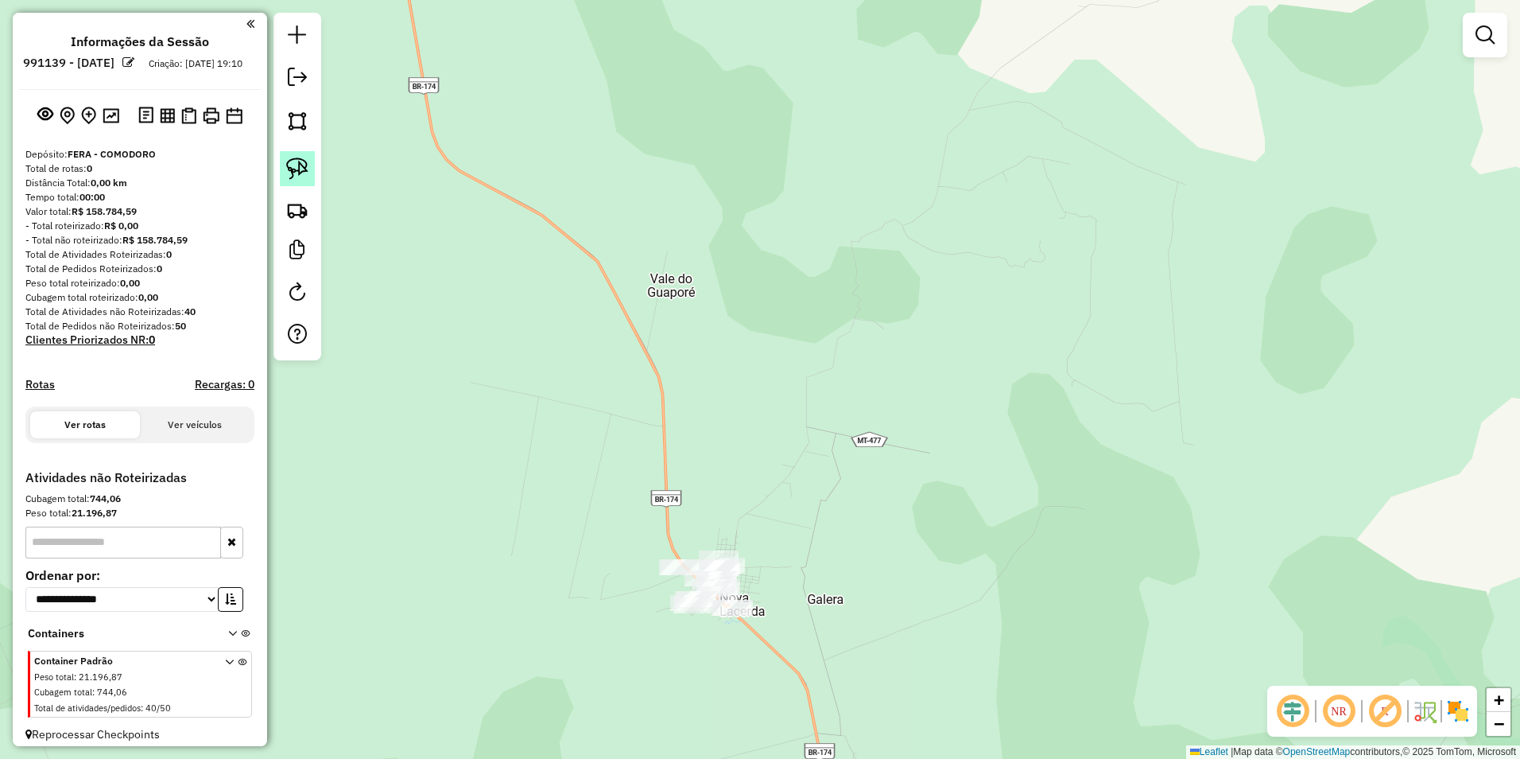
drag, startPoint x: 298, startPoint y: 170, endPoint x: 310, endPoint y: 185, distance: 19.2
click at [298, 169] on img at bounding box center [297, 168] width 22 height 22
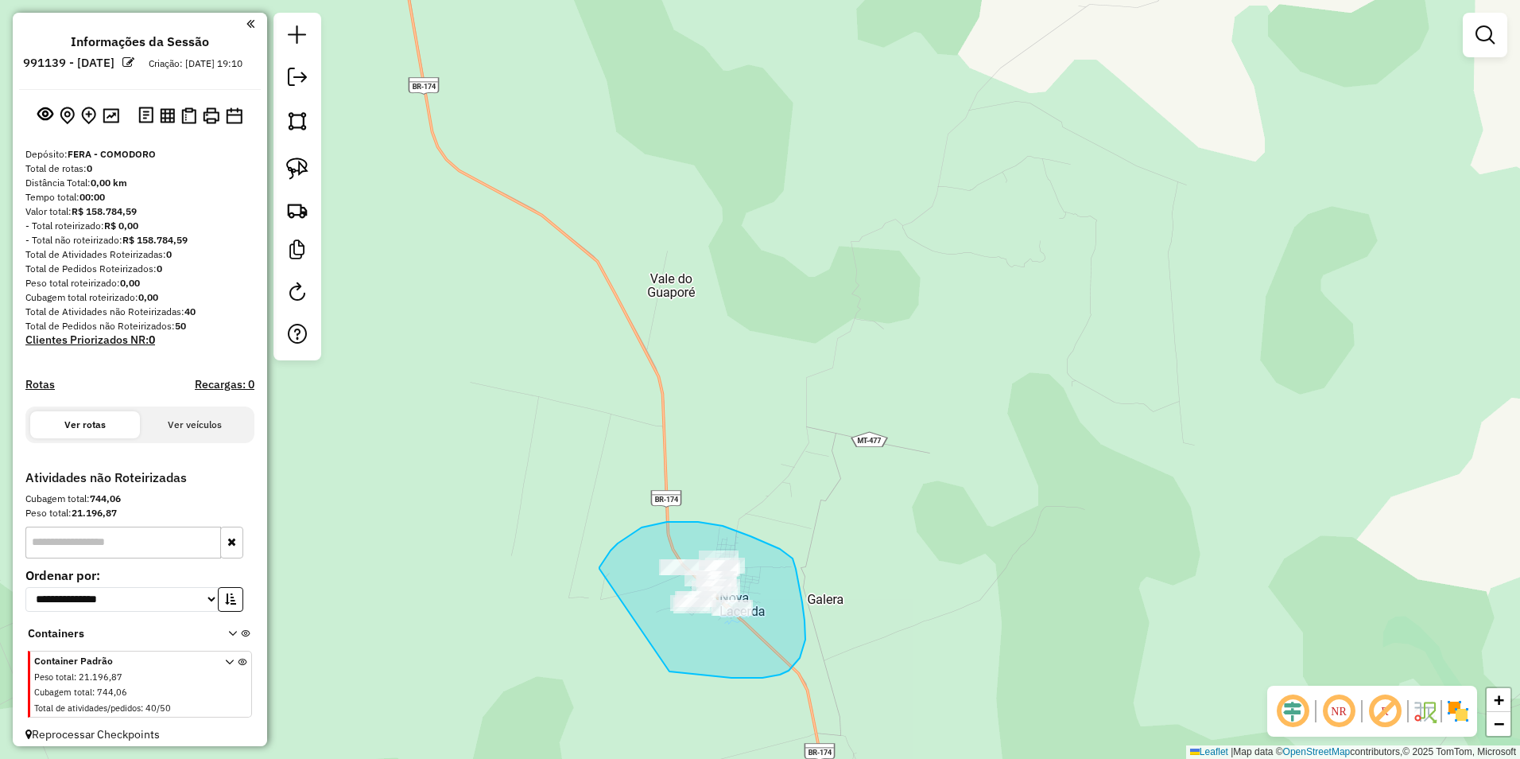
drag, startPoint x: 600, startPoint y: 569, endPoint x: 670, endPoint y: 671, distance: 124.2
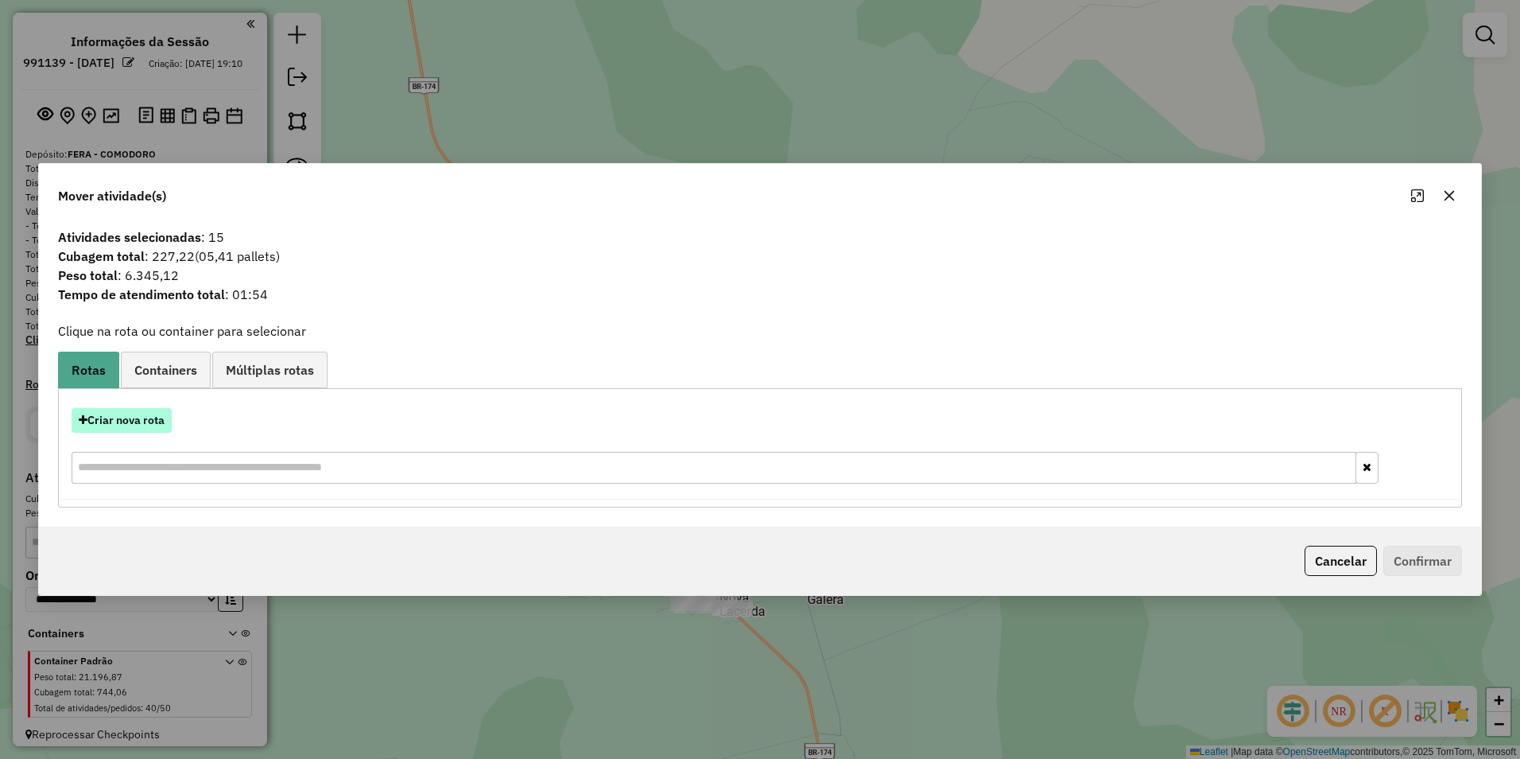
click at [134, 419] on button "Criar nova rota" at bounding box center [122, 420] width 100 height 25
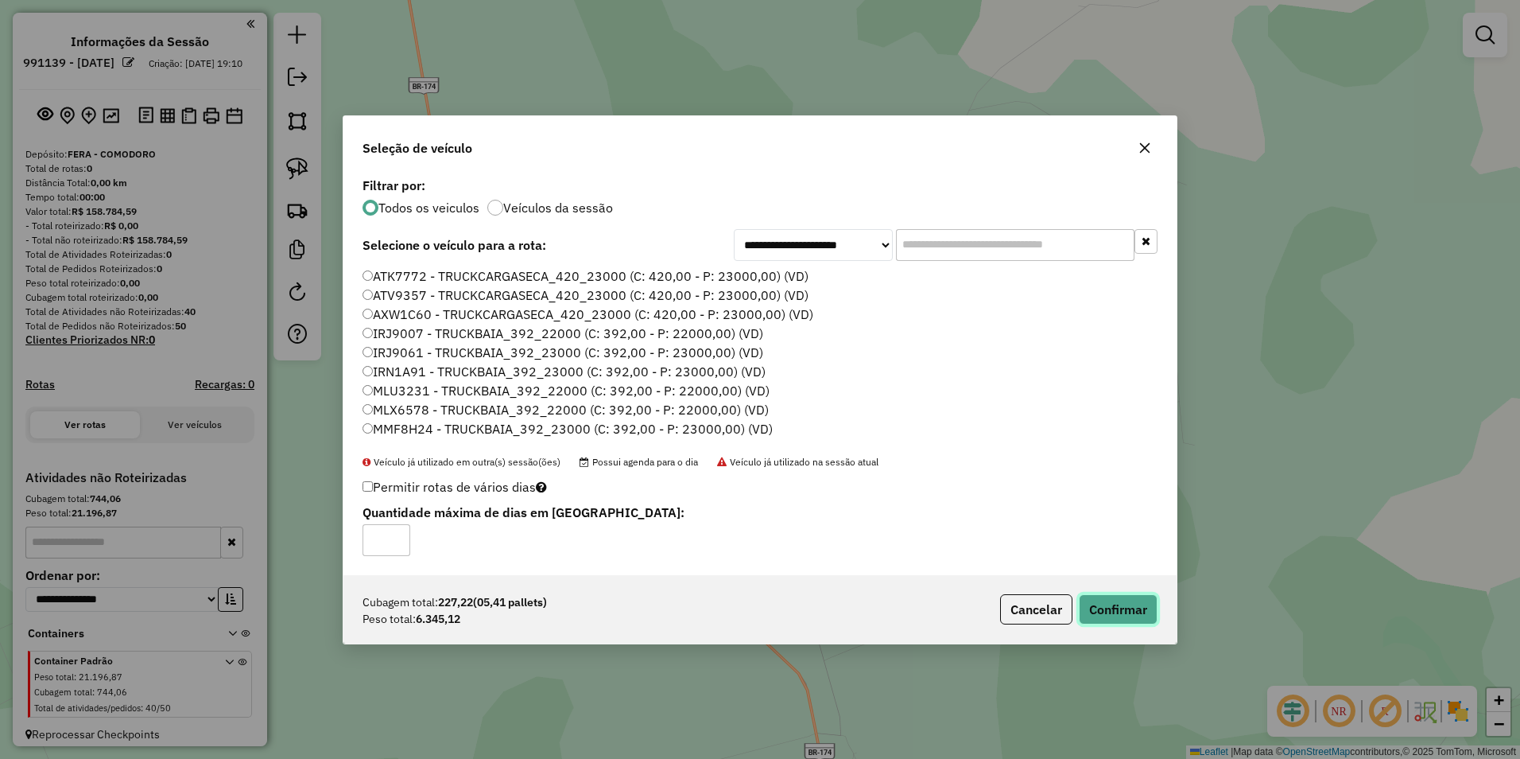
click at [1117, 618] on button "Confirmar" at bounding box center [1118, 609] width 79 height 30
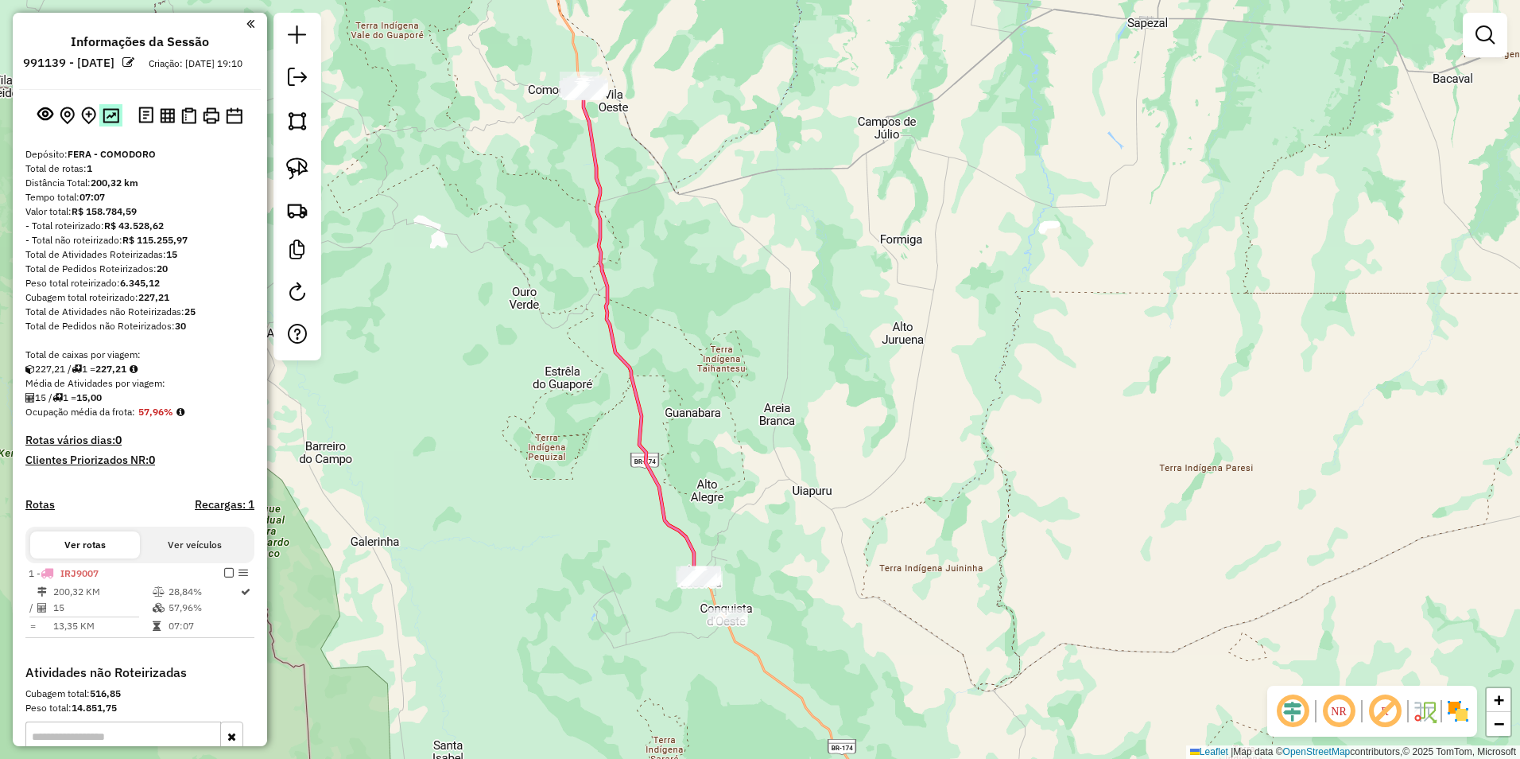
click at [103, 123] on img at bounding box center [111, 115] width 17 height 15
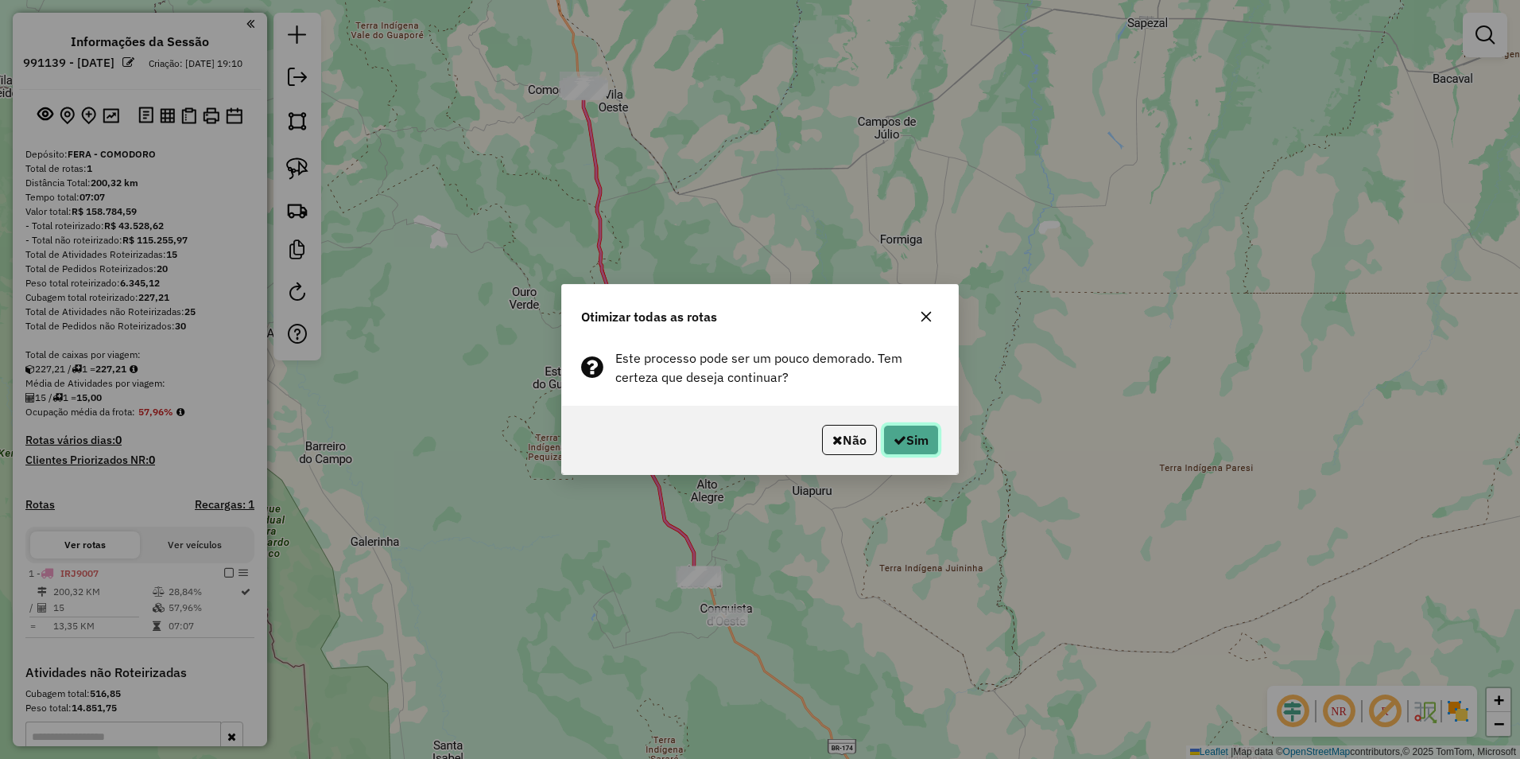
click at [896, 442] on icon "button" at bounding box center [900, 439] width 13 height 13
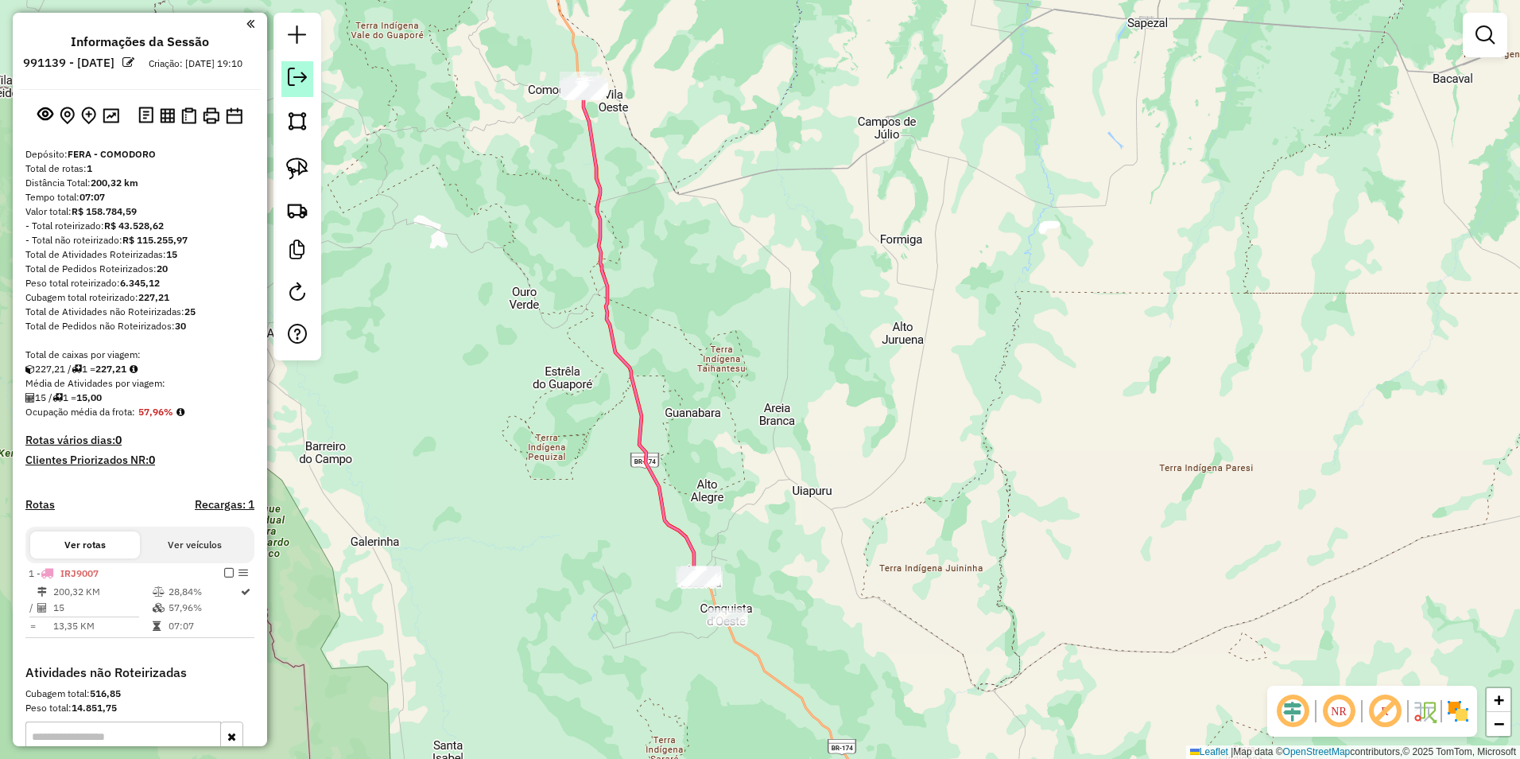
click at [290, 74] on em at bounding box center [297, 77] width 19 height 19
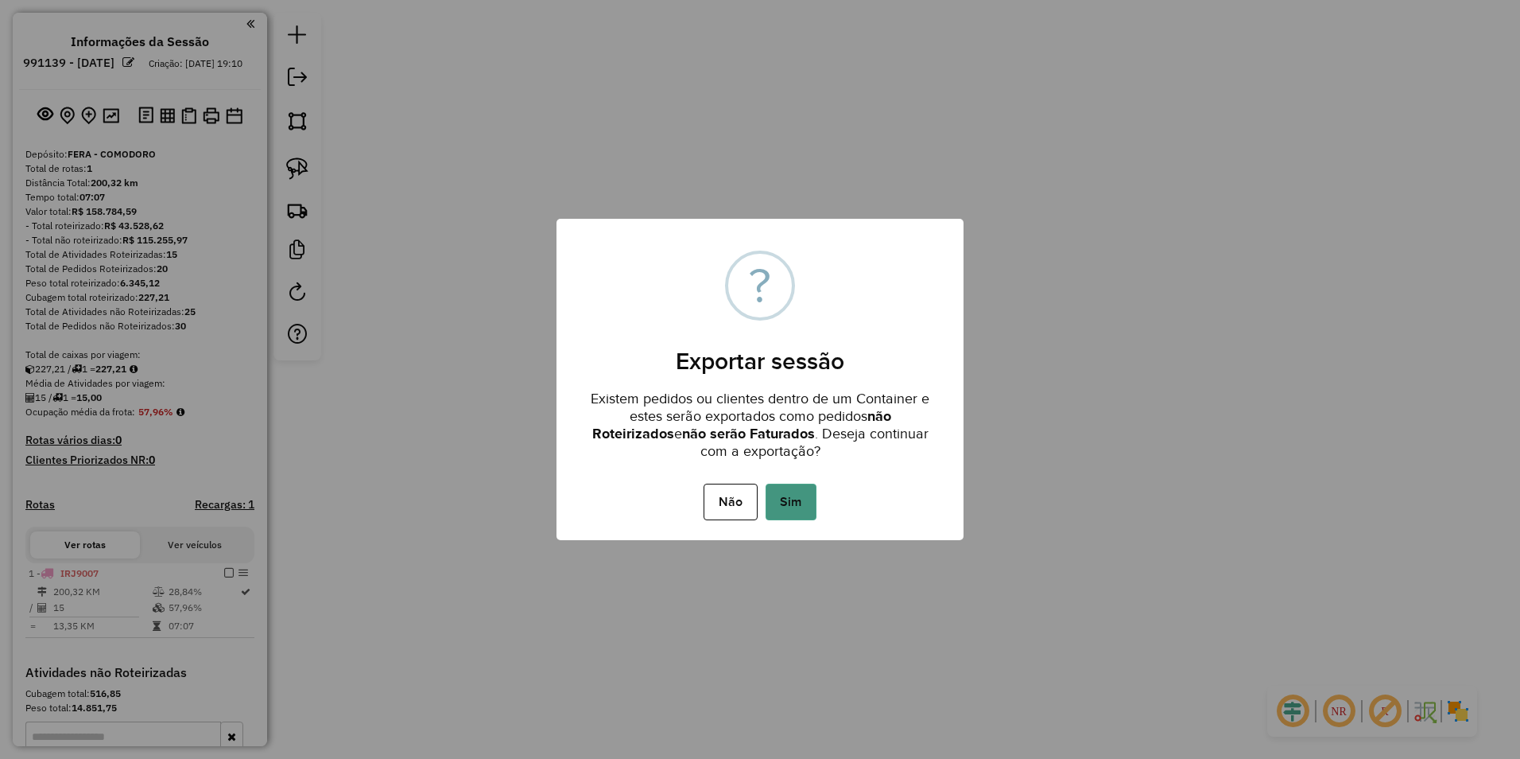
click at [798, 500] on button "Sim" at bounding box center [791, 501] width 51 height 37
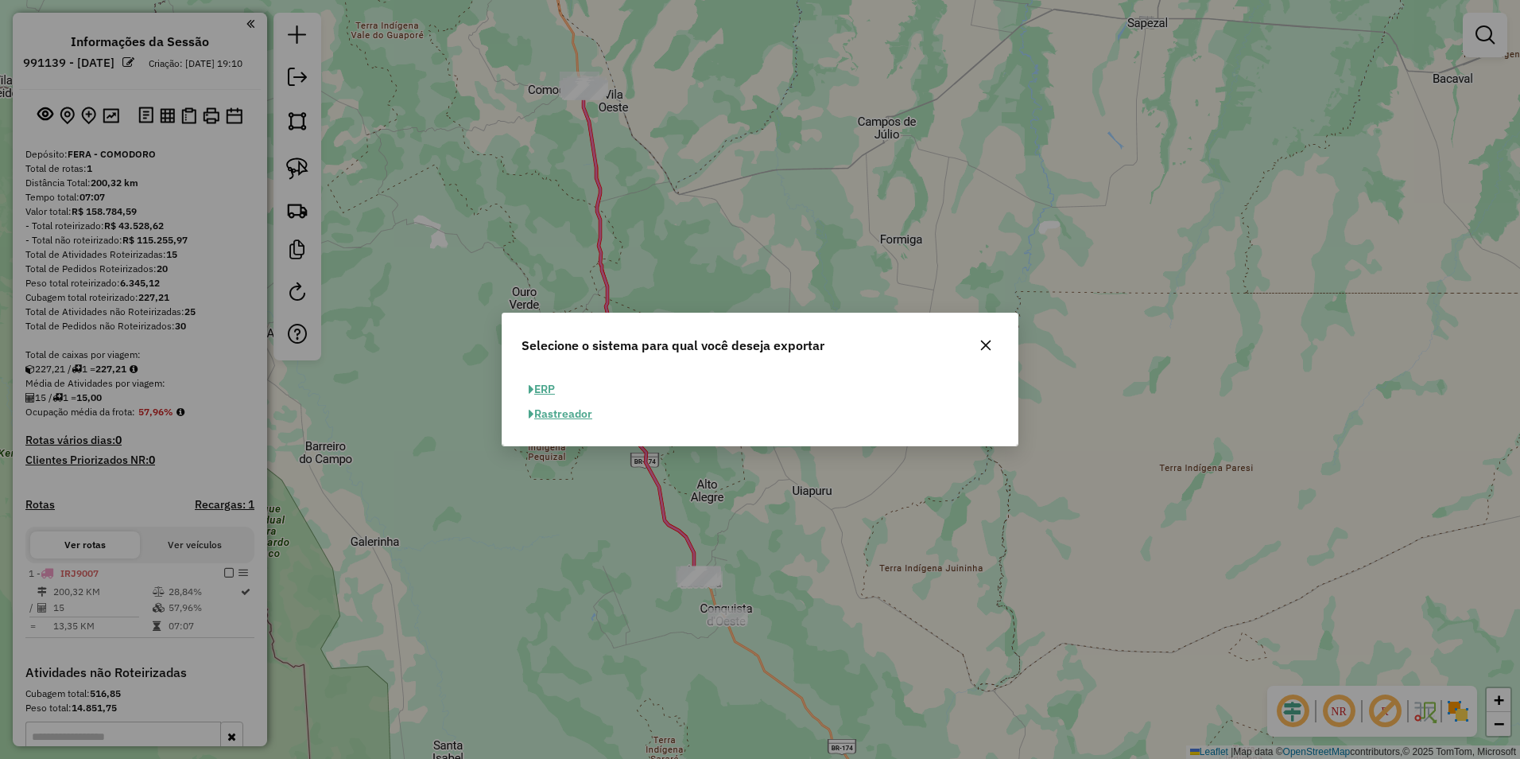
click at [537, 385] on button "ERP" at bounding box center [542, 389] width 41 height 25
select select "**"
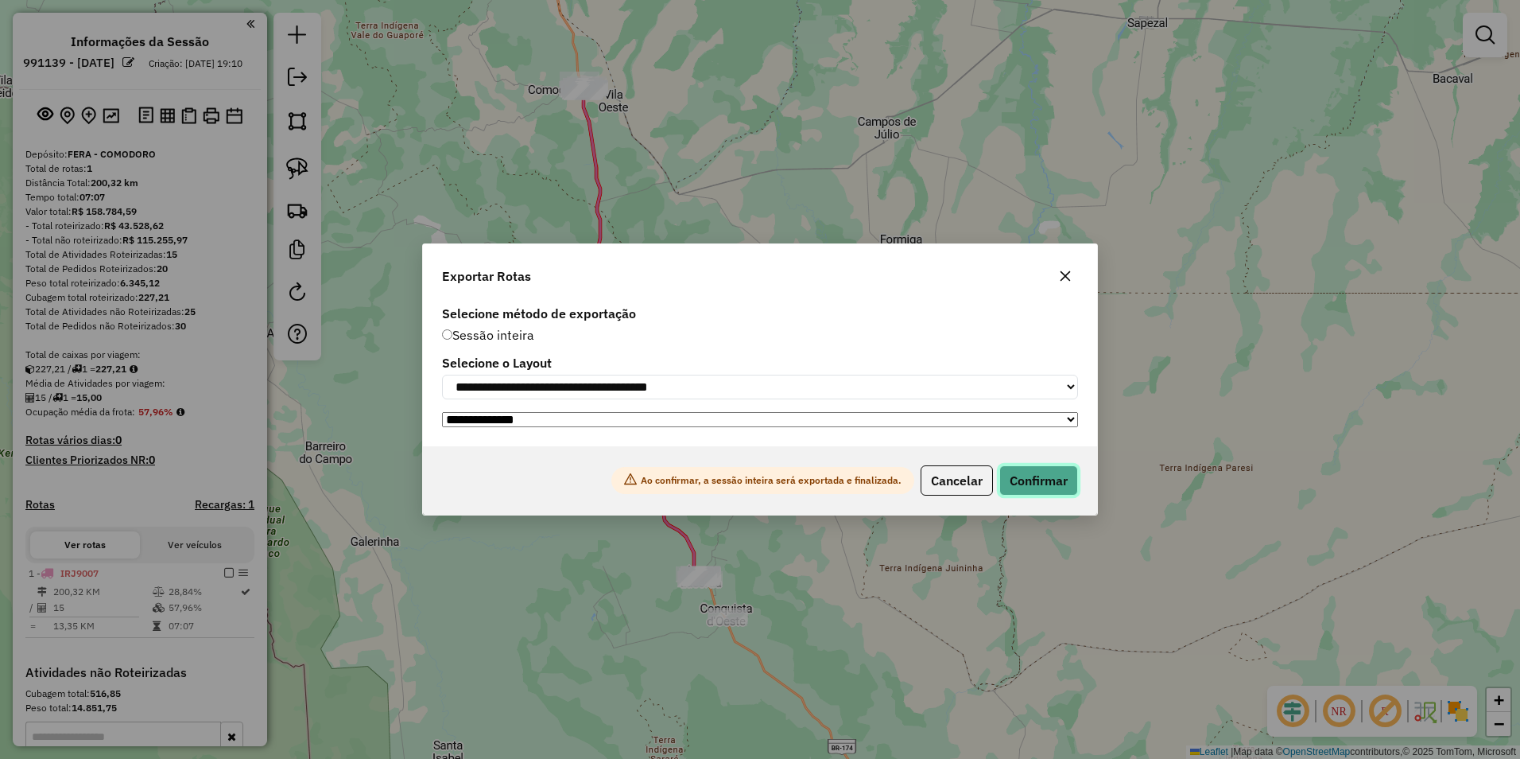
click at [1037, 482] on button "Confirmar" at bounding box center [1039, 480] width 79 height 30
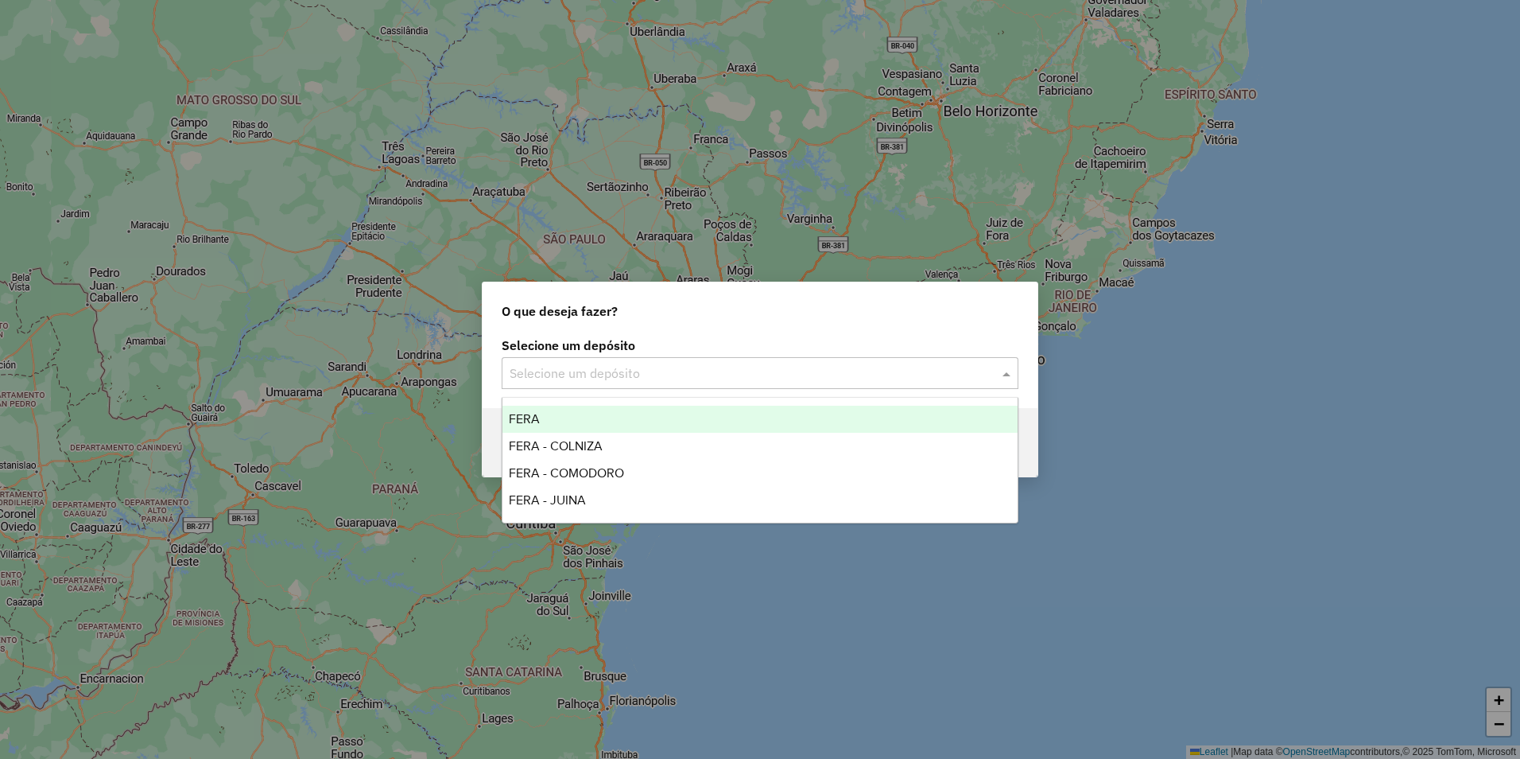
click at [728, 377] on input "text" at bounding box center [744, 373] width 469 height 19
click at [568, 422] on div "FERA" at bounding box center [760, 419] width 515 height 27
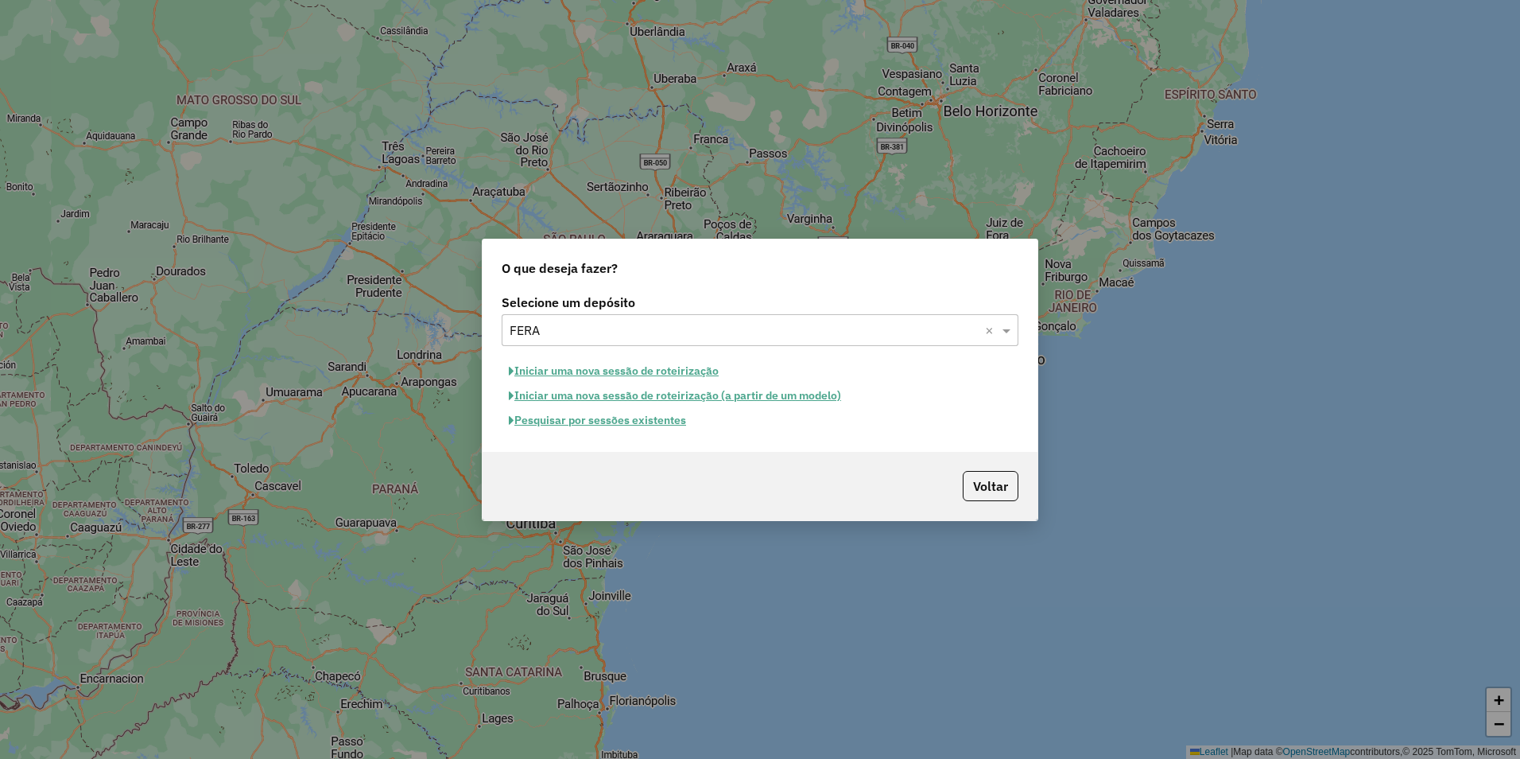
click at [612, 365] on button "Iniciar uma nova sessão de roteirização" at bounding box center [614, 371] width 224 height 25
select select "*"
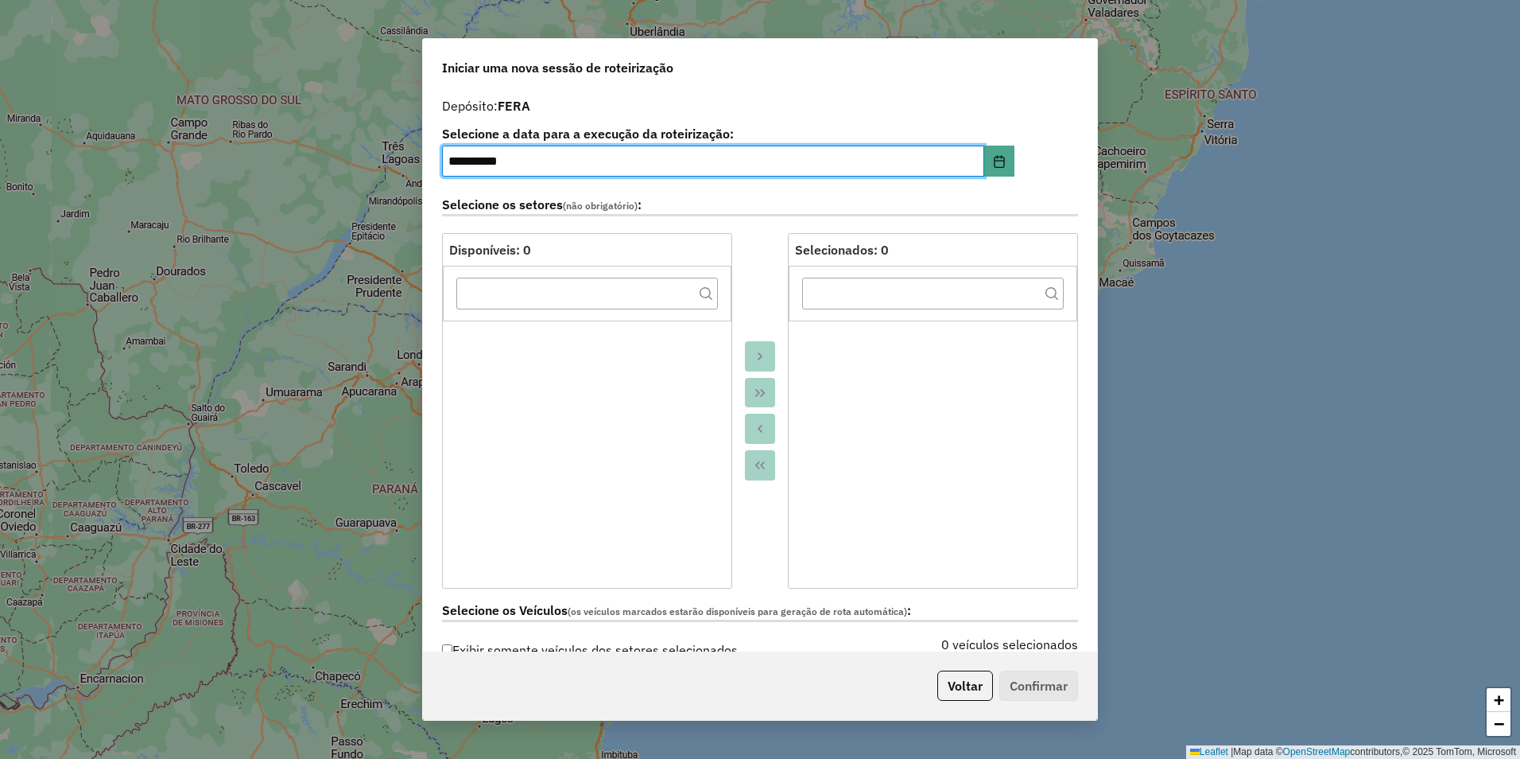
scroll to position [318, 0]
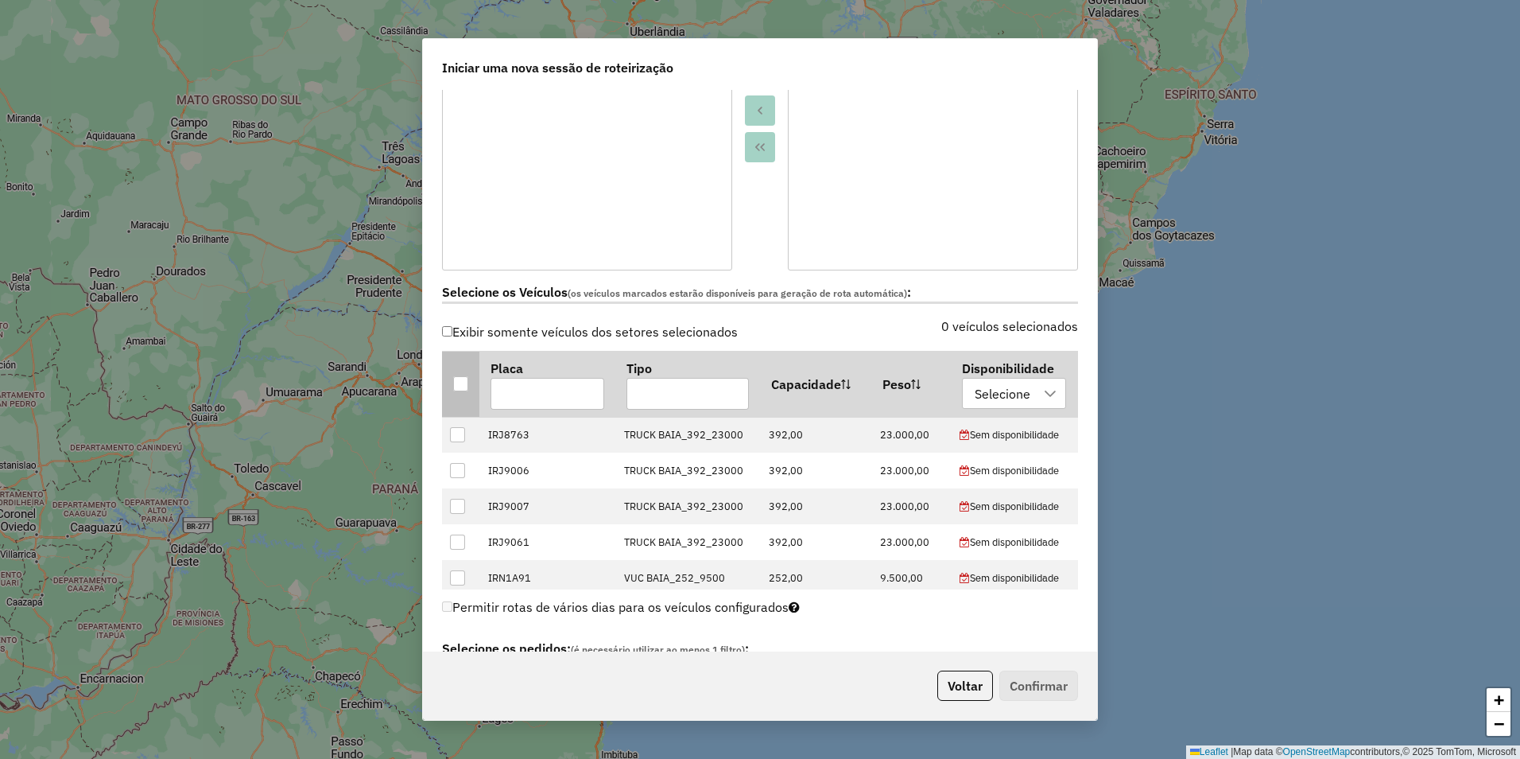
drag, startPoint x: 458, startPoint y: 382, endPoint x: 476, endPoint y: 386, distance: 18.7
click at [458, 382] on div at bounding box center [460, 383] width 15 height 15
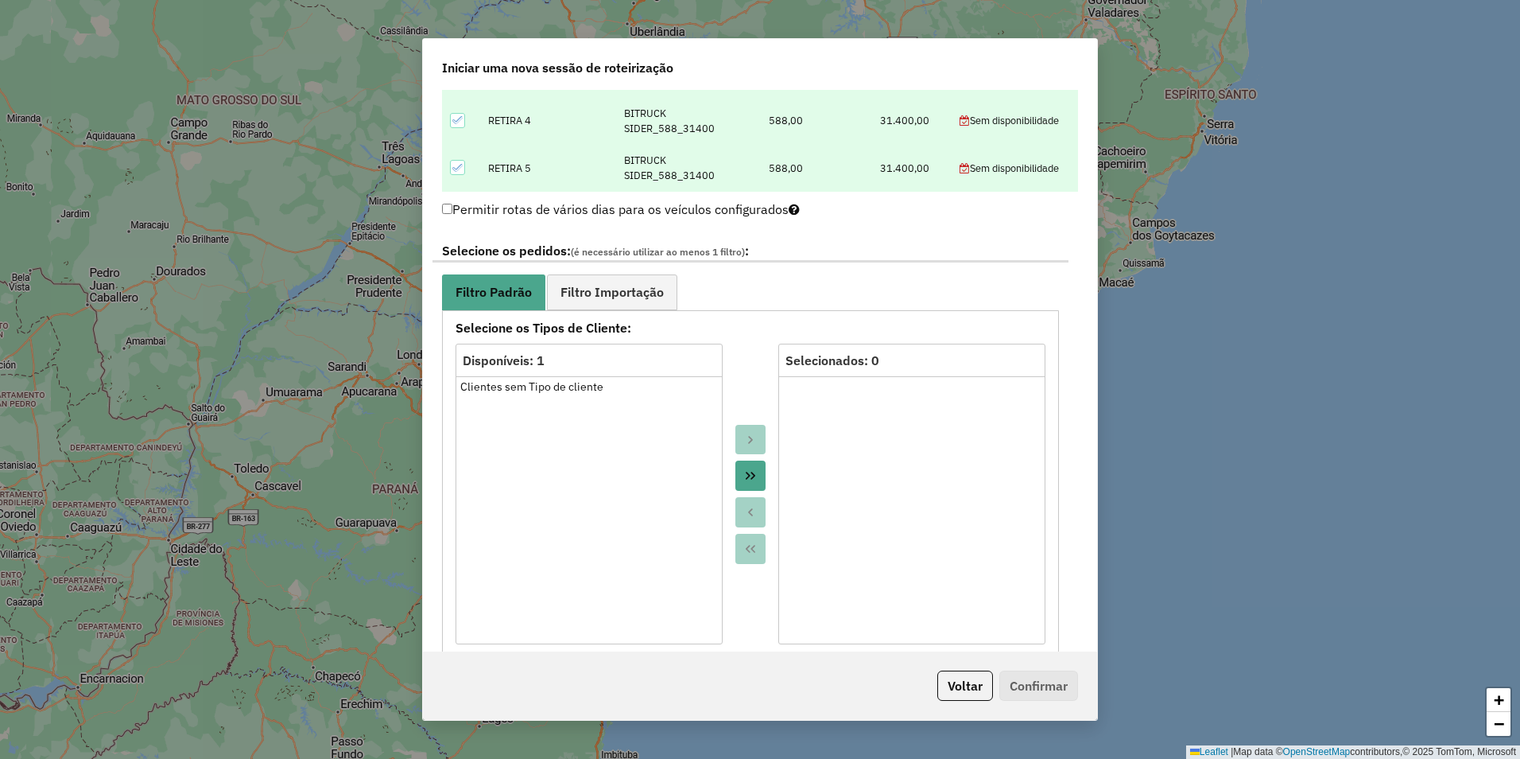
scroll to position [795, 0]
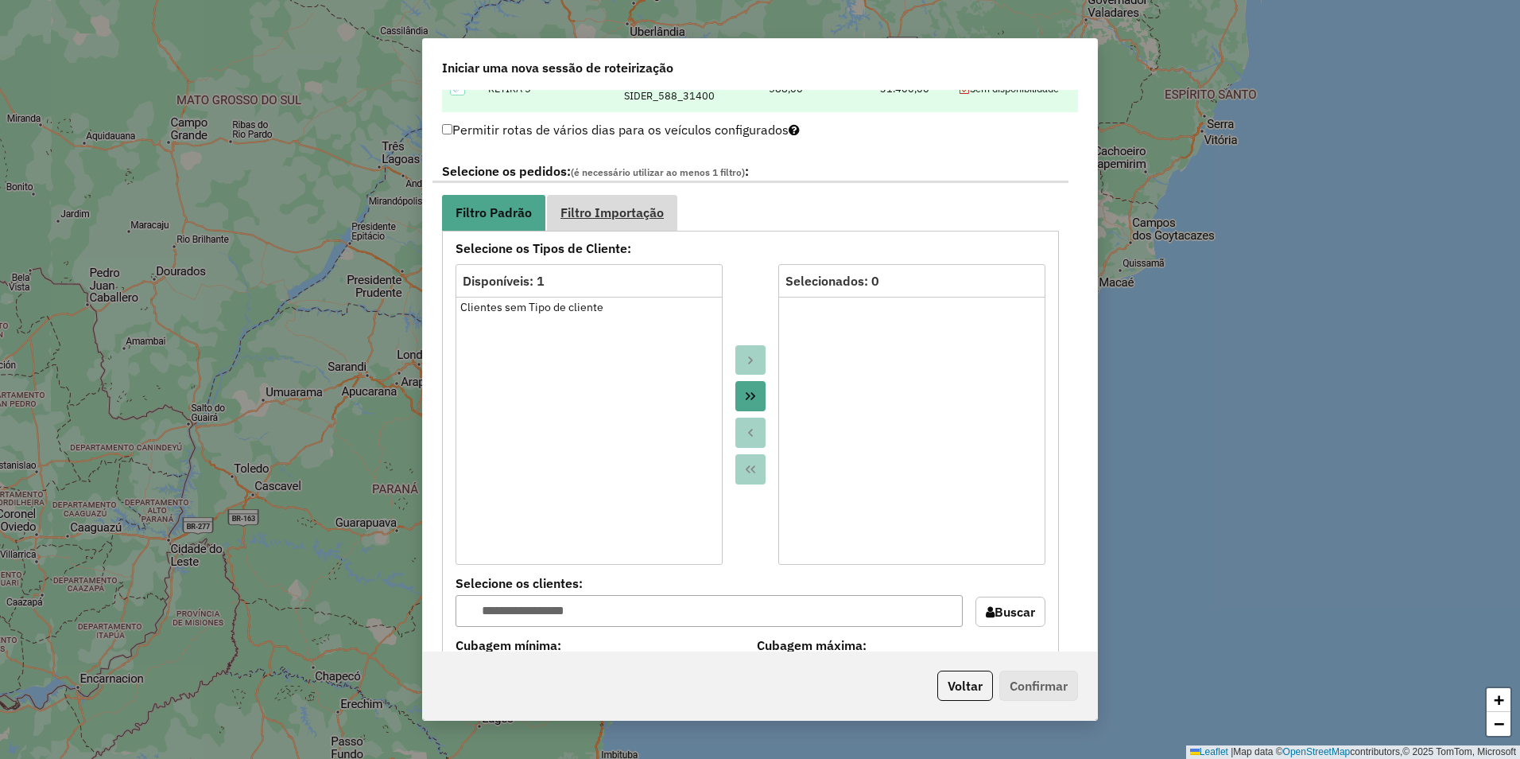
click at [644, 217] on span "Filtro Importação" at bounding box center [612, 212] width 103 height 13
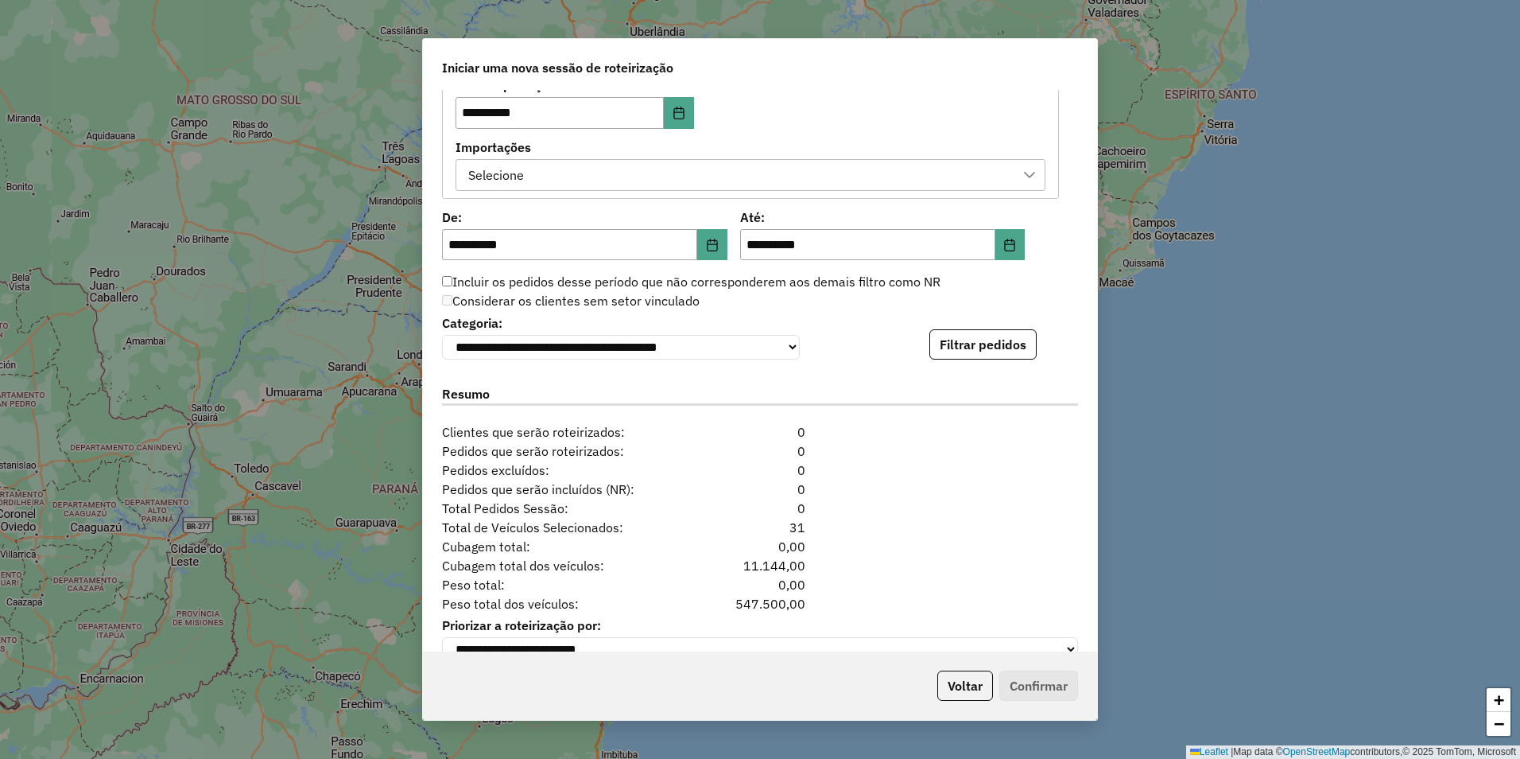
scroll to position [992, 0]
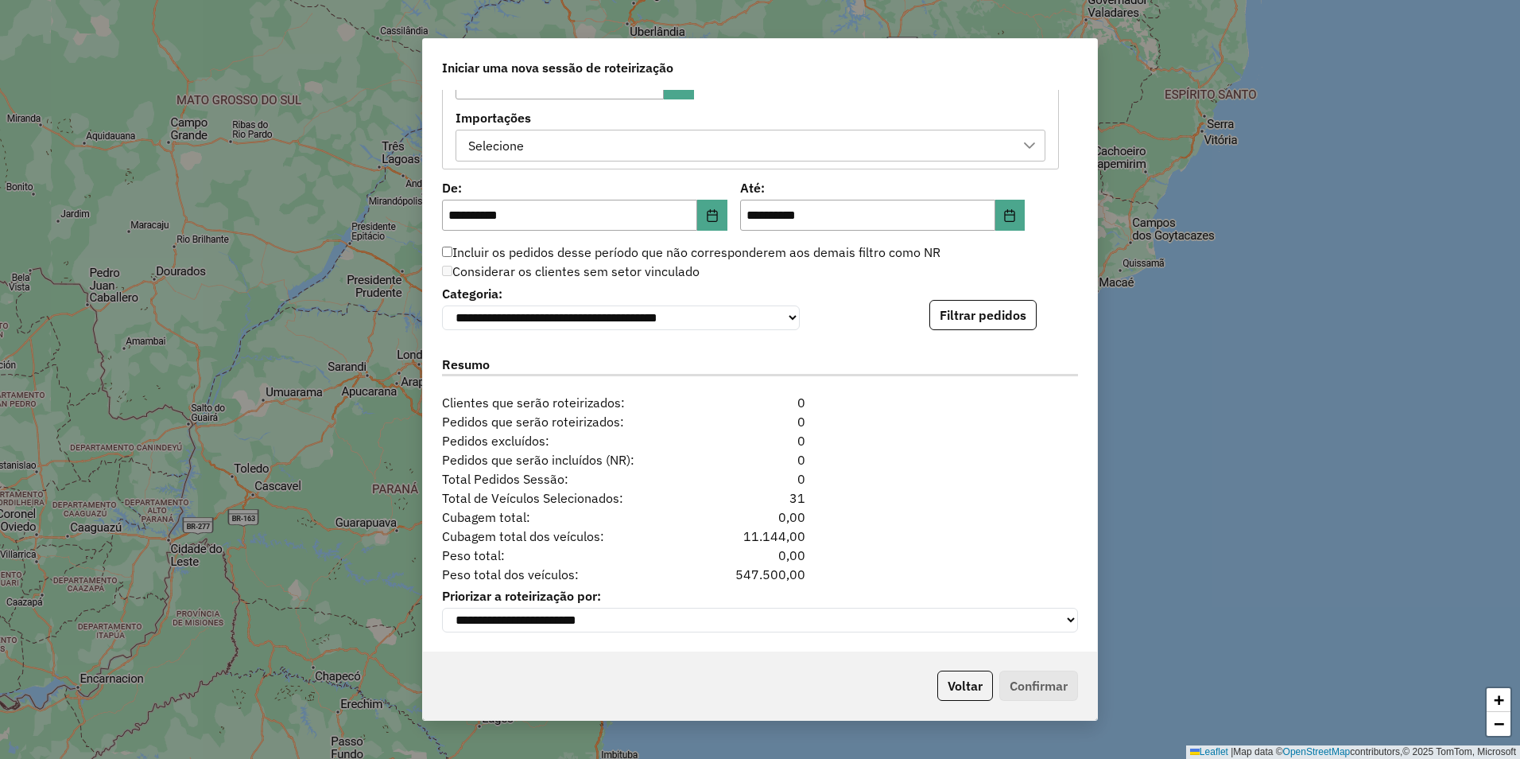
click at [766, 143] on div "Selecione" at bounding box center [739, 145] width 552 height 30
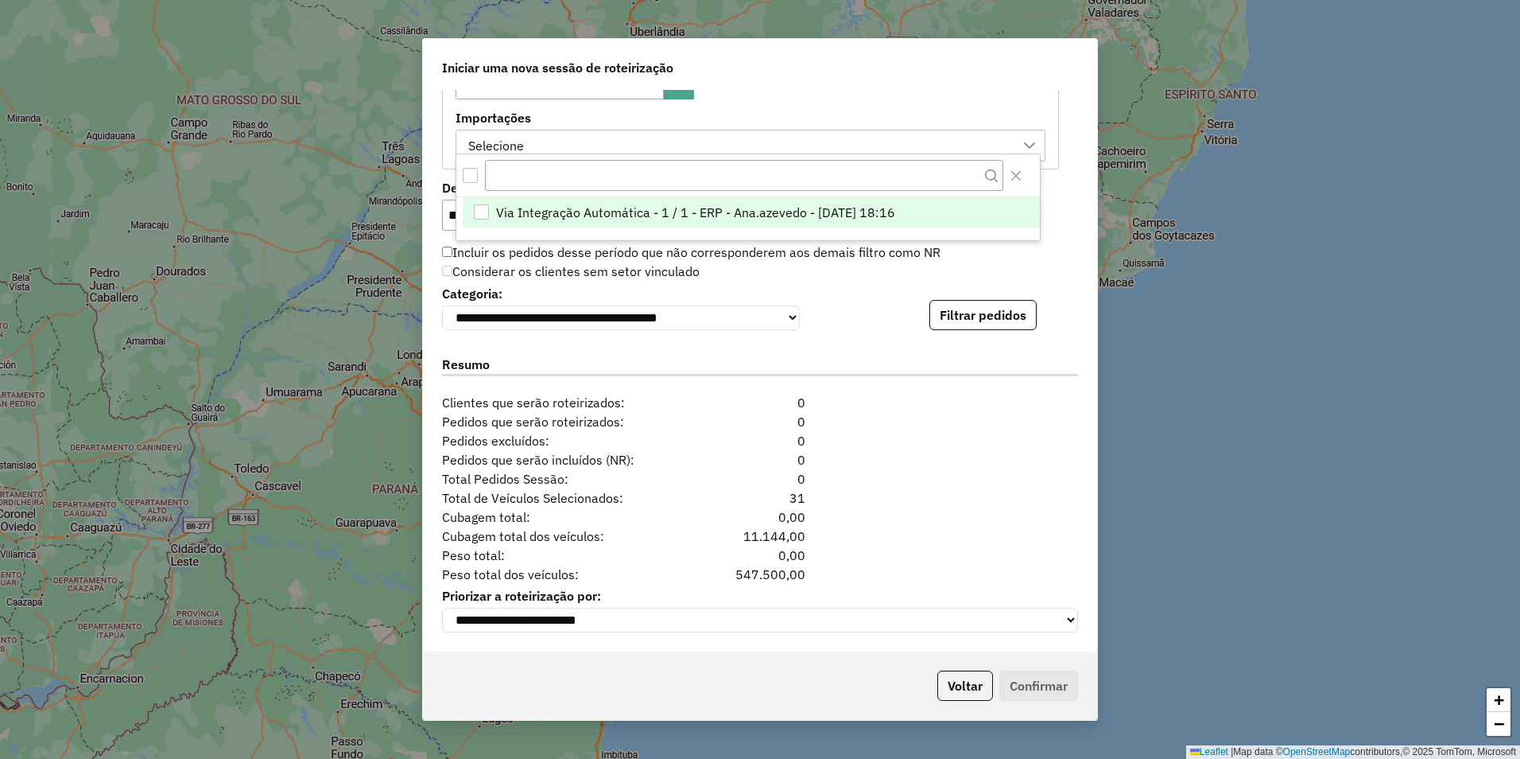
click at [767, 217] on span "Via Integração Automática - 1 / 1 - ERP - Ana.azevedo - 18/08/2025 18:16" at bounding box center [695, 212] width 399 height 19
click at [1003, 307] on button "Filtrar pedidos" at bounding box center [983, 315] width 107 height 30
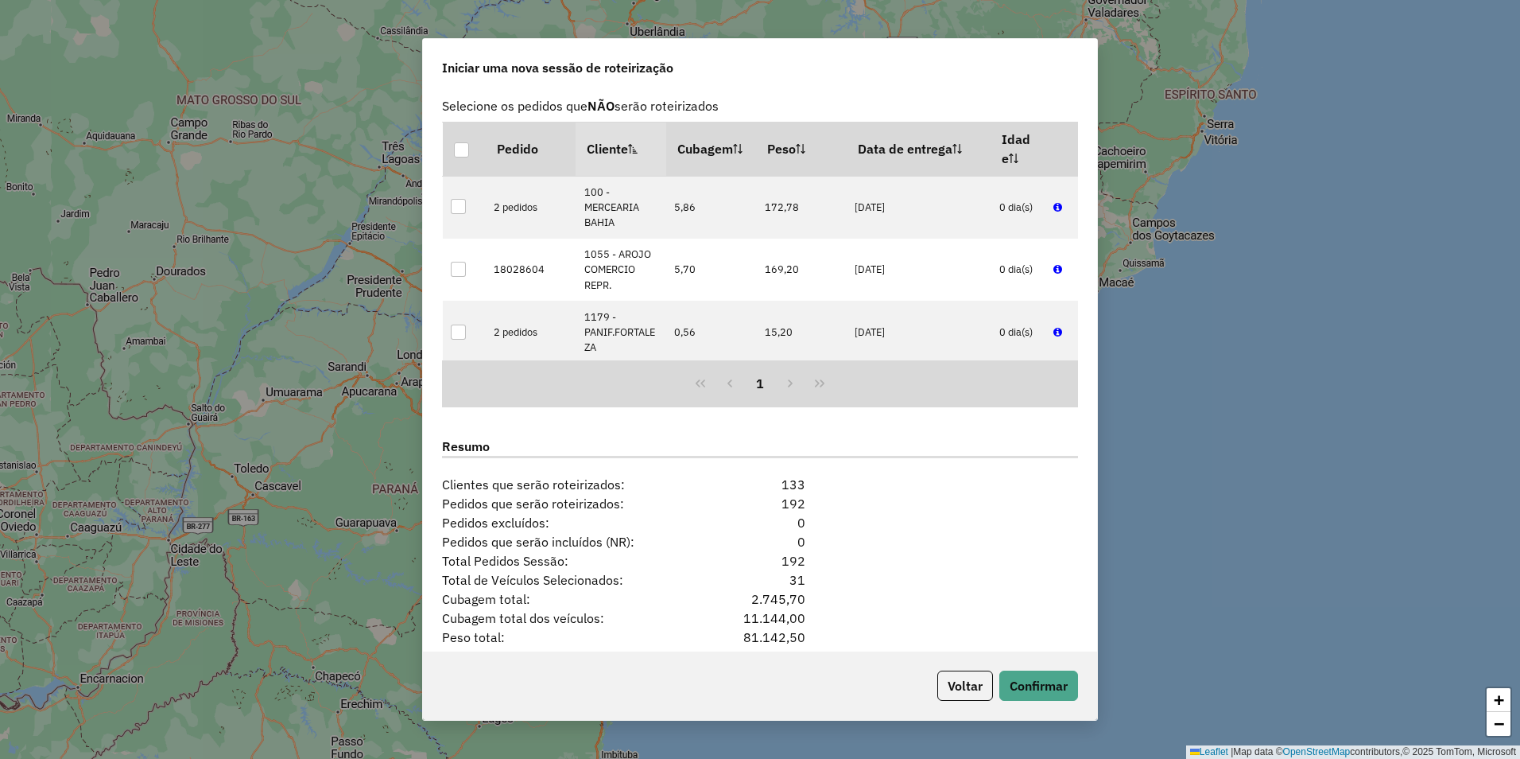
scroll to position [1319, 0]
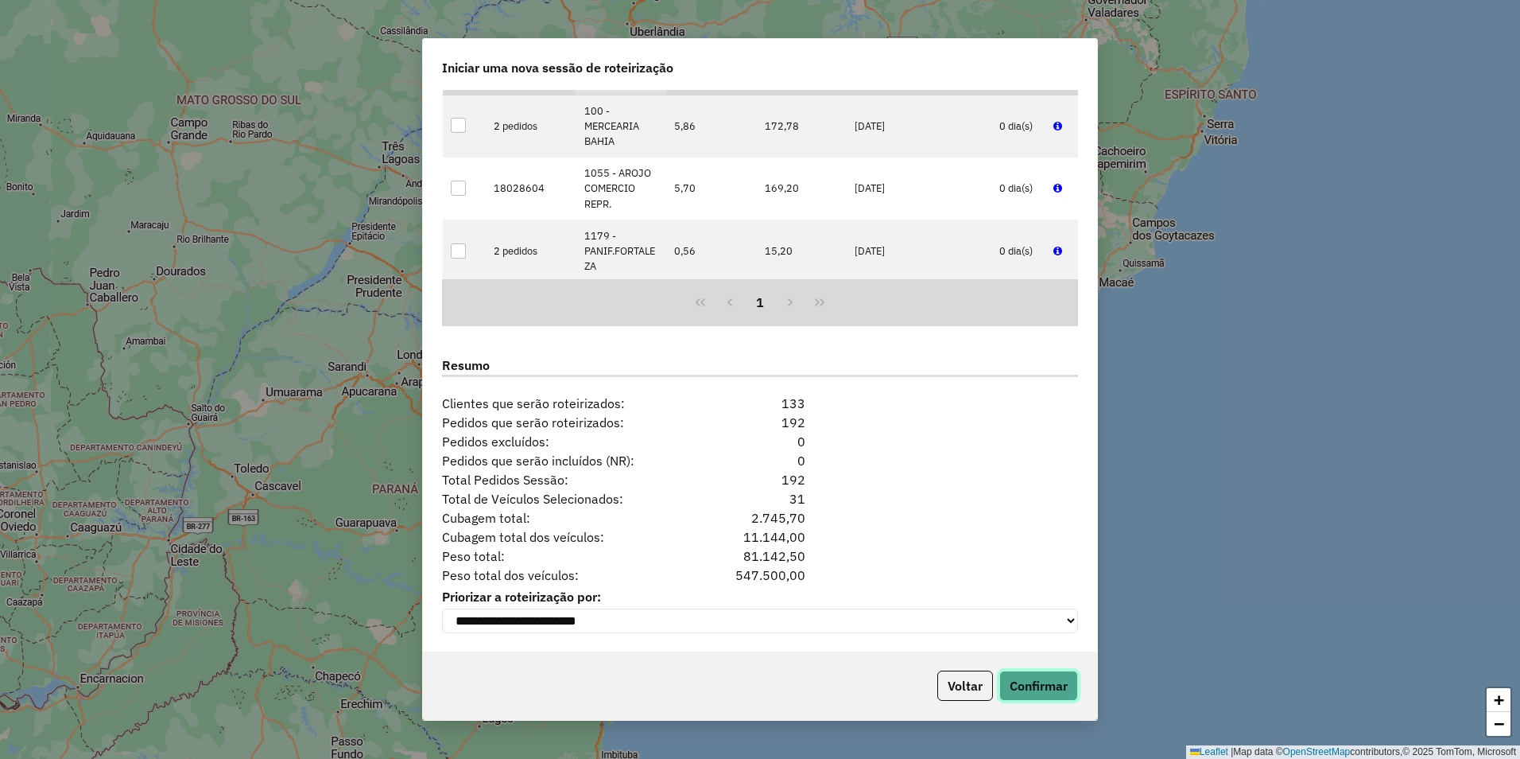
click at [1062, 677] on button "Confirmar" at bounding box center [1039, 685] width 79 height 30
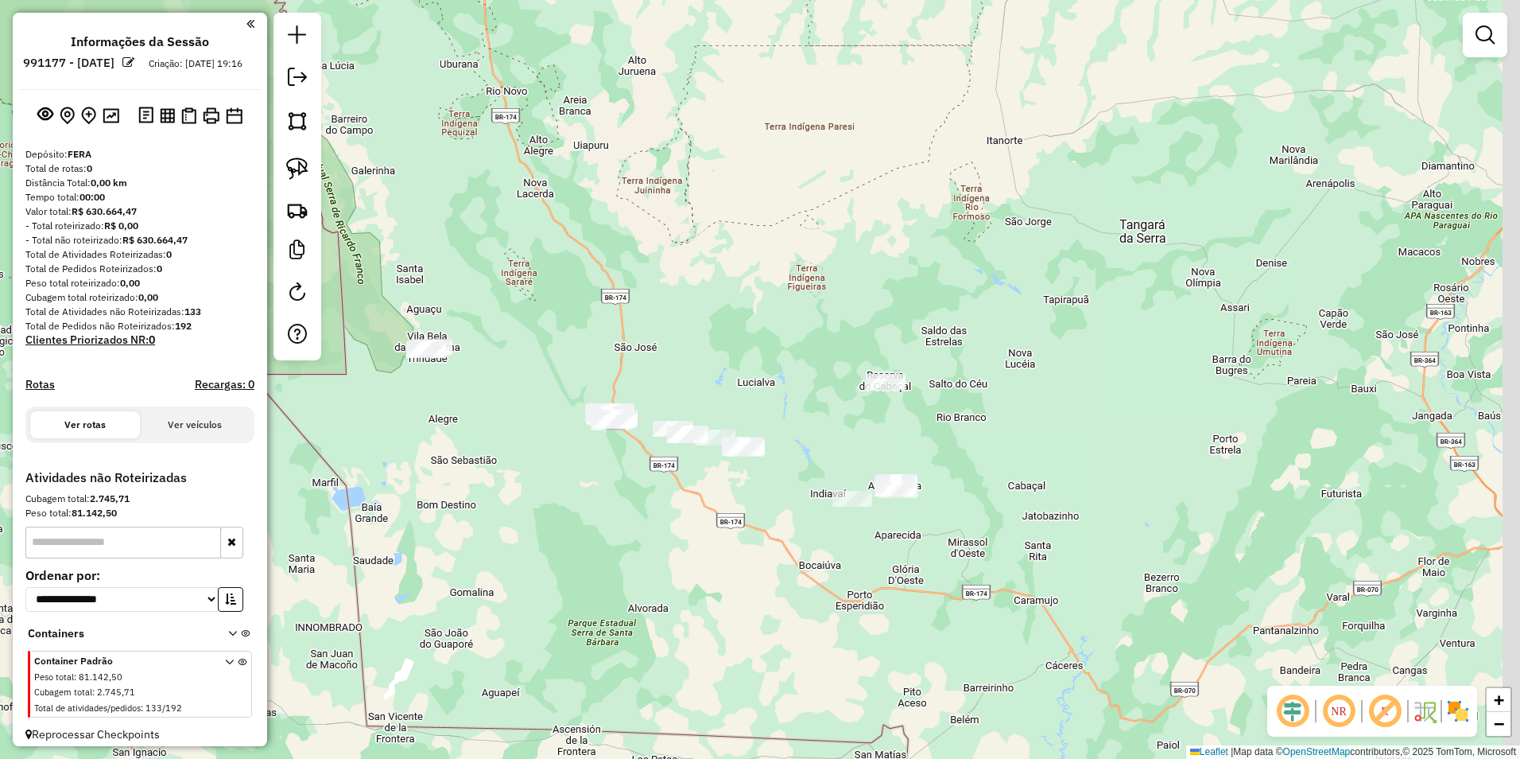
drag, startPoint x: 860, startPoint y: 651, endPoint x: 761, endPoint y: 603, distance: 110.6
click at [761, 603] on div "Janela de atendimento Grade de atendimento Capacidade Transportadoras Veículos …" at bounding box center [760, 379] width 1520 height 759
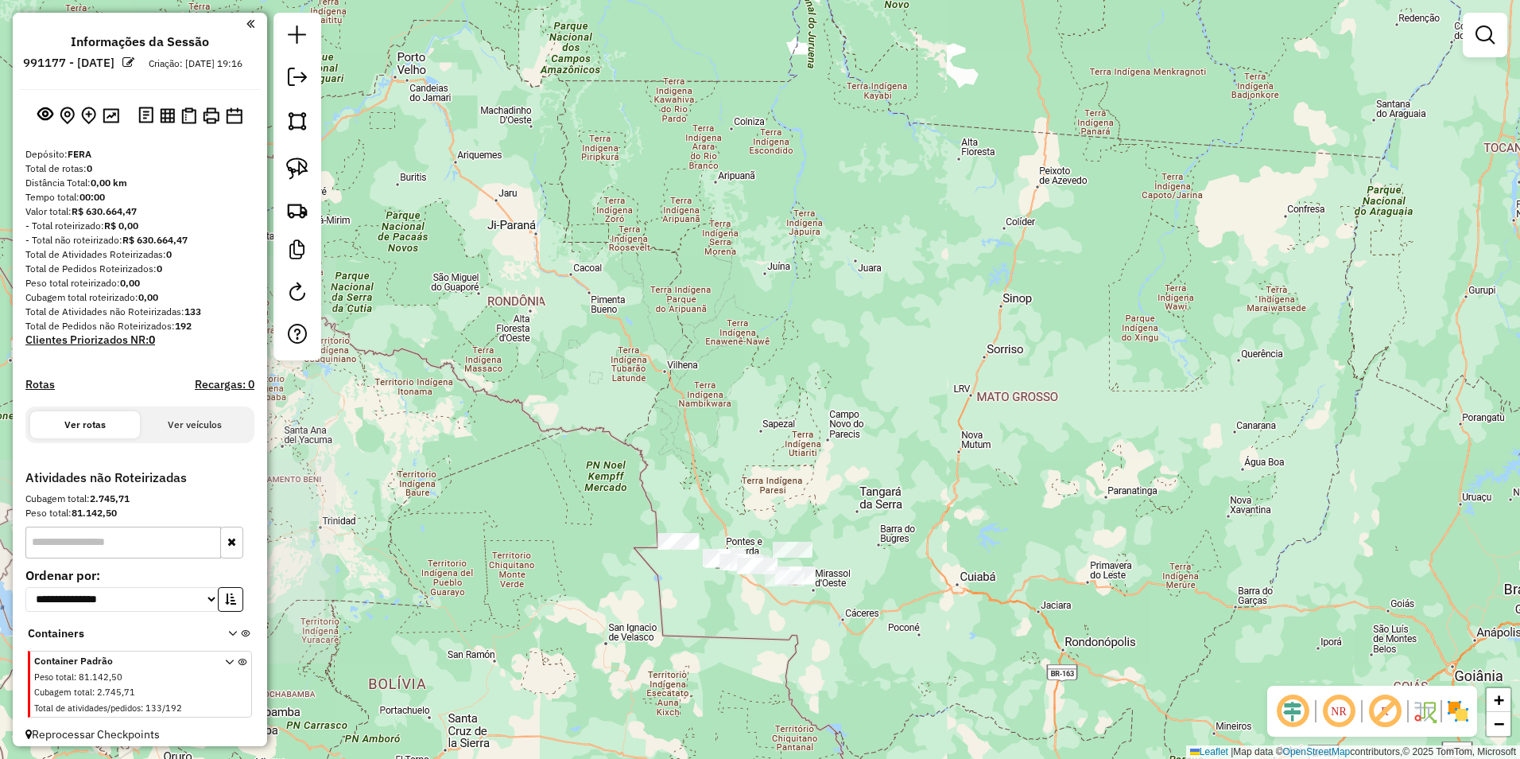
drag, startPoint x: 941, startPoint y: 578, endPoint x: 1004, endPoint y: 562, distance: 64.8
click at [1004, 562] on div "Janela de atendimento Grade de atendimento Capacidade Transportadoras Veículos …" at bounding box center [760, 379] width 1520 height 759
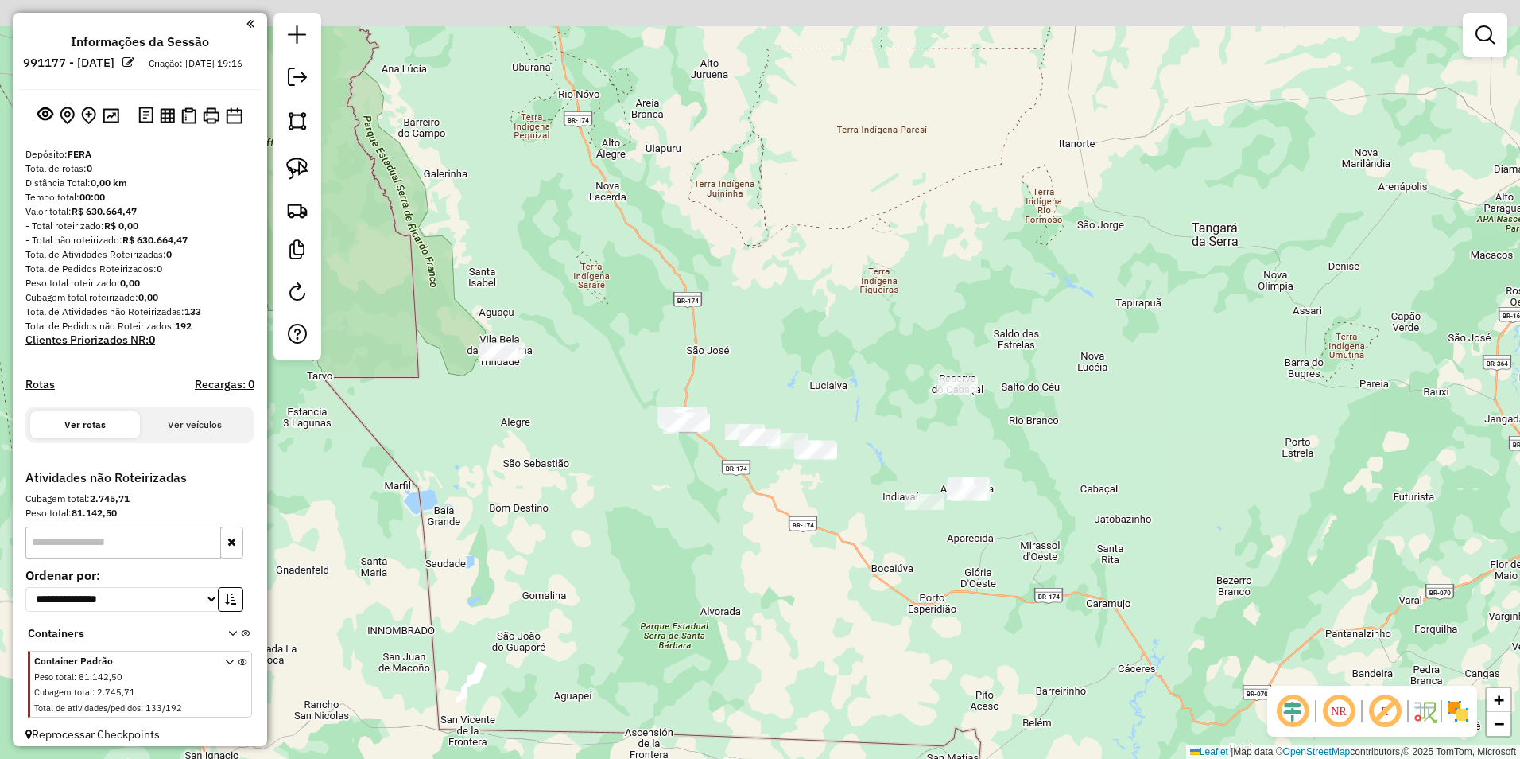
drag, startPoint x: 753, startPoint y: 475, endPoint x: 937, endPoint y: 670, distance: 267.8
click at [937, 670] on div "Janela de atendimento Grade de atendimento Capacidade Transportadoras Veículos …" at bounding box center [760, 379] width 1520 height 759
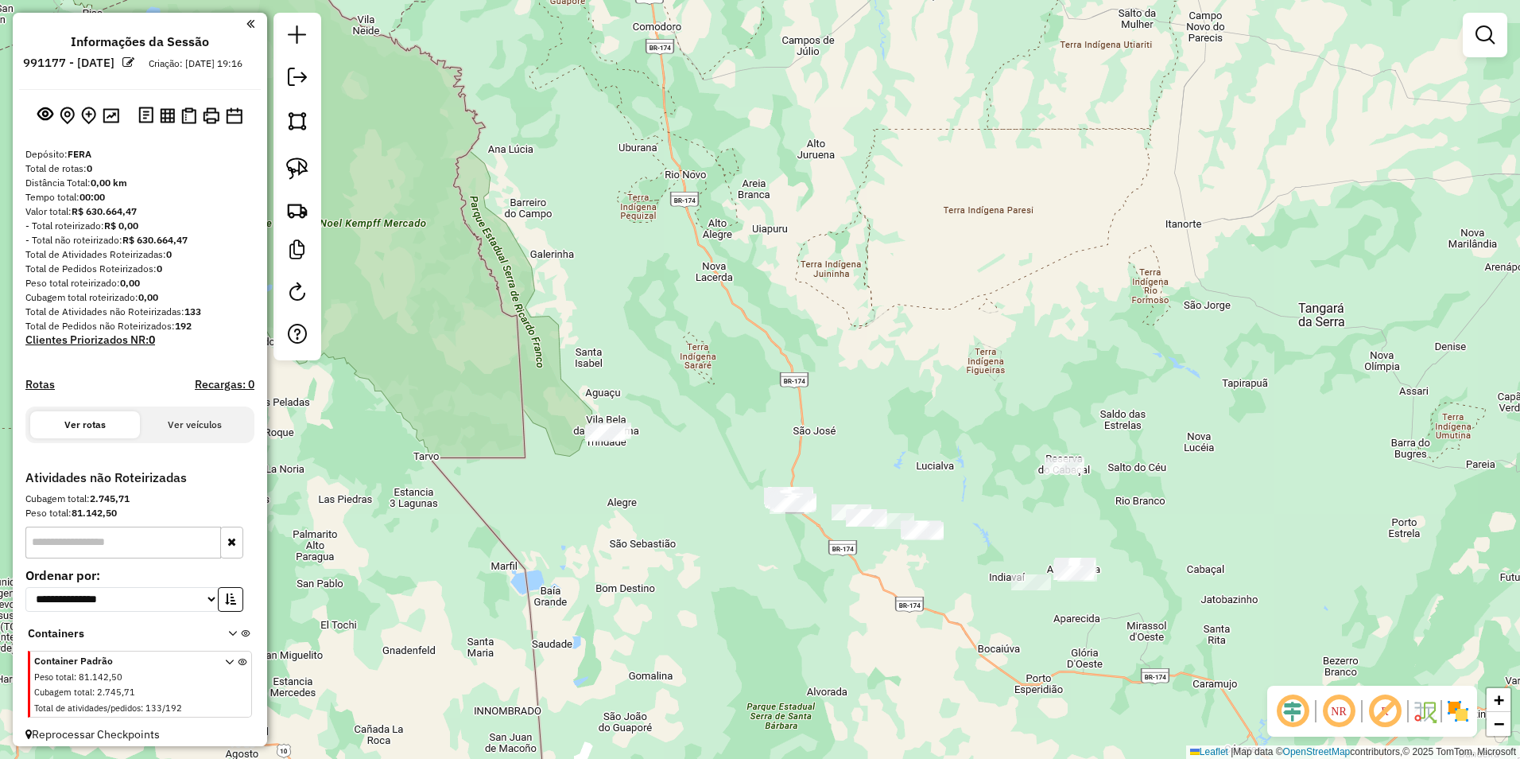
drag, startPoint x: 787, startPoint y: 597, endPoint x: 848, endPoint y: 632, distance: 69.8
click at [848, 632] on div "Janela de atendimento Grade de atendimento Capacidade Transportadoras Veículos …" at bounding box center [760, 379] width 1520 height 759
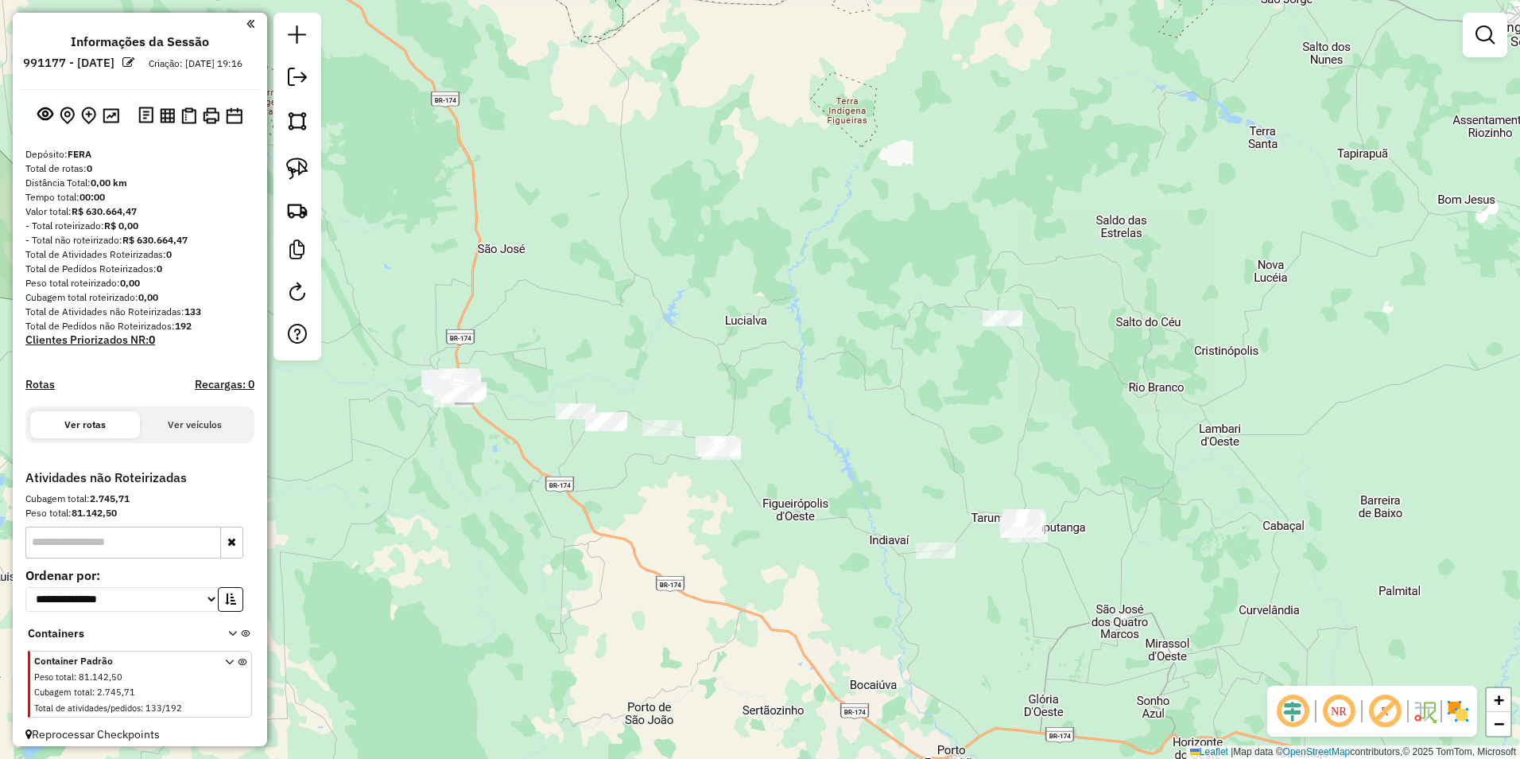
drag, startPoint x: 1034, startPoint y: 623, endPoint x: 972, endPoint y: 642, distance: 64.7
click at [972, 642] on div "Janela de atendimento Grade de atendimento Capacidade Transportadoras Veículos …" at bounding box center [760, 379] width 1520 height 759
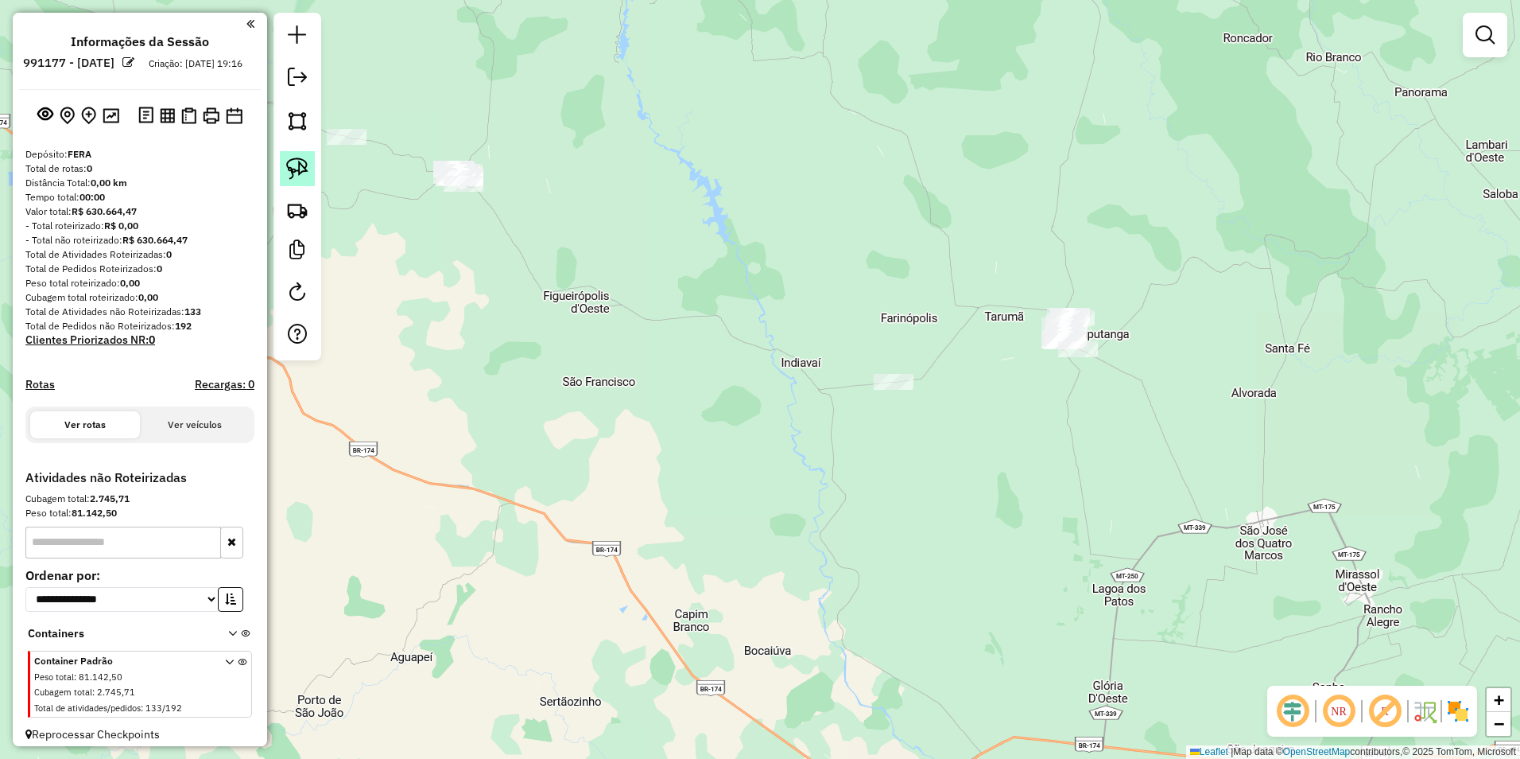
click at [284, 166] on link at bounding box center [297, 168] width 35 height 35
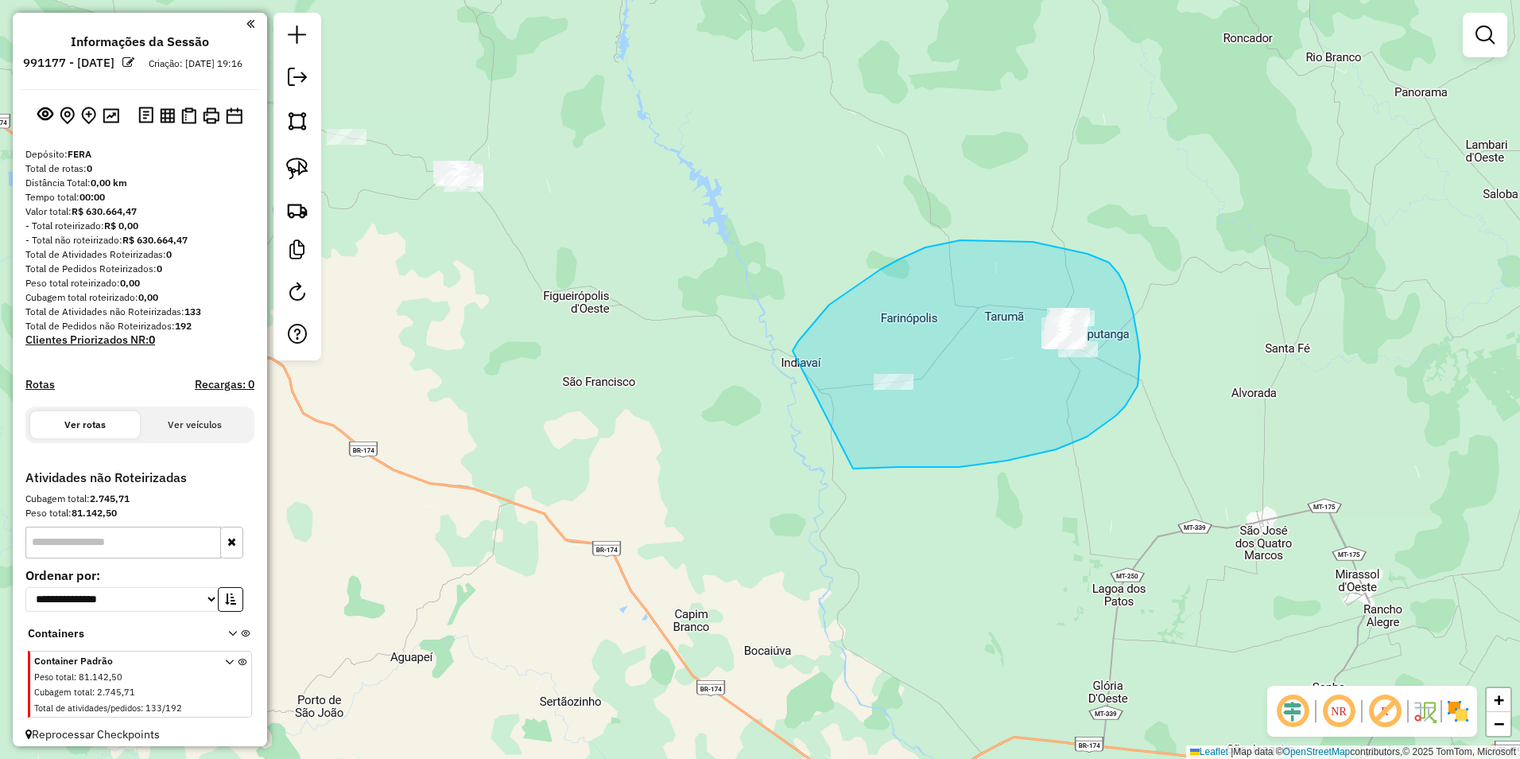
drag, startPoint x: 793, startPoint y: 351, endPoint x: 847, endPoint y: 470, distance: 131.0
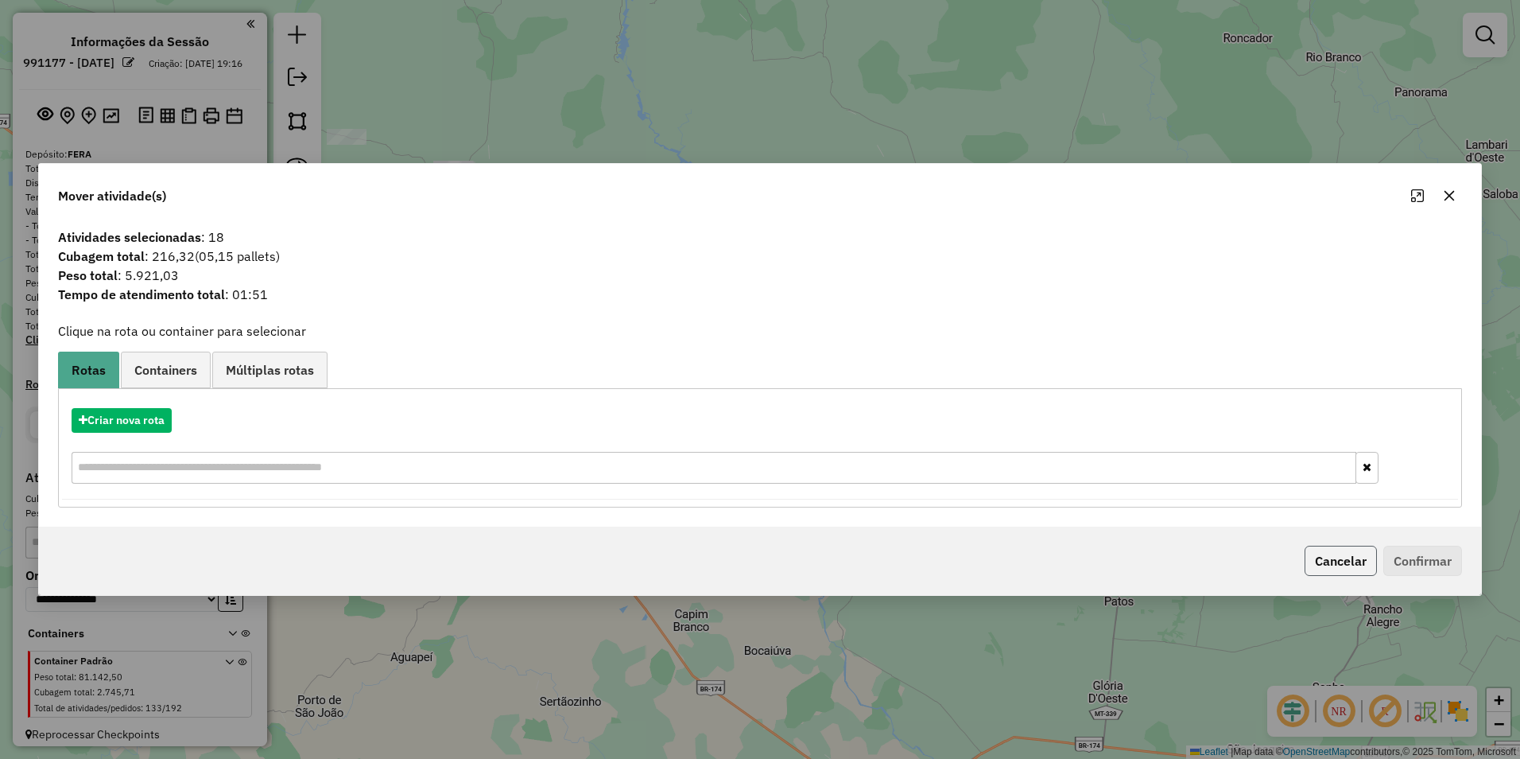
click at [1345, 565] on button "Cancelar" at bounding box center [1341, 560] width 72 height 30
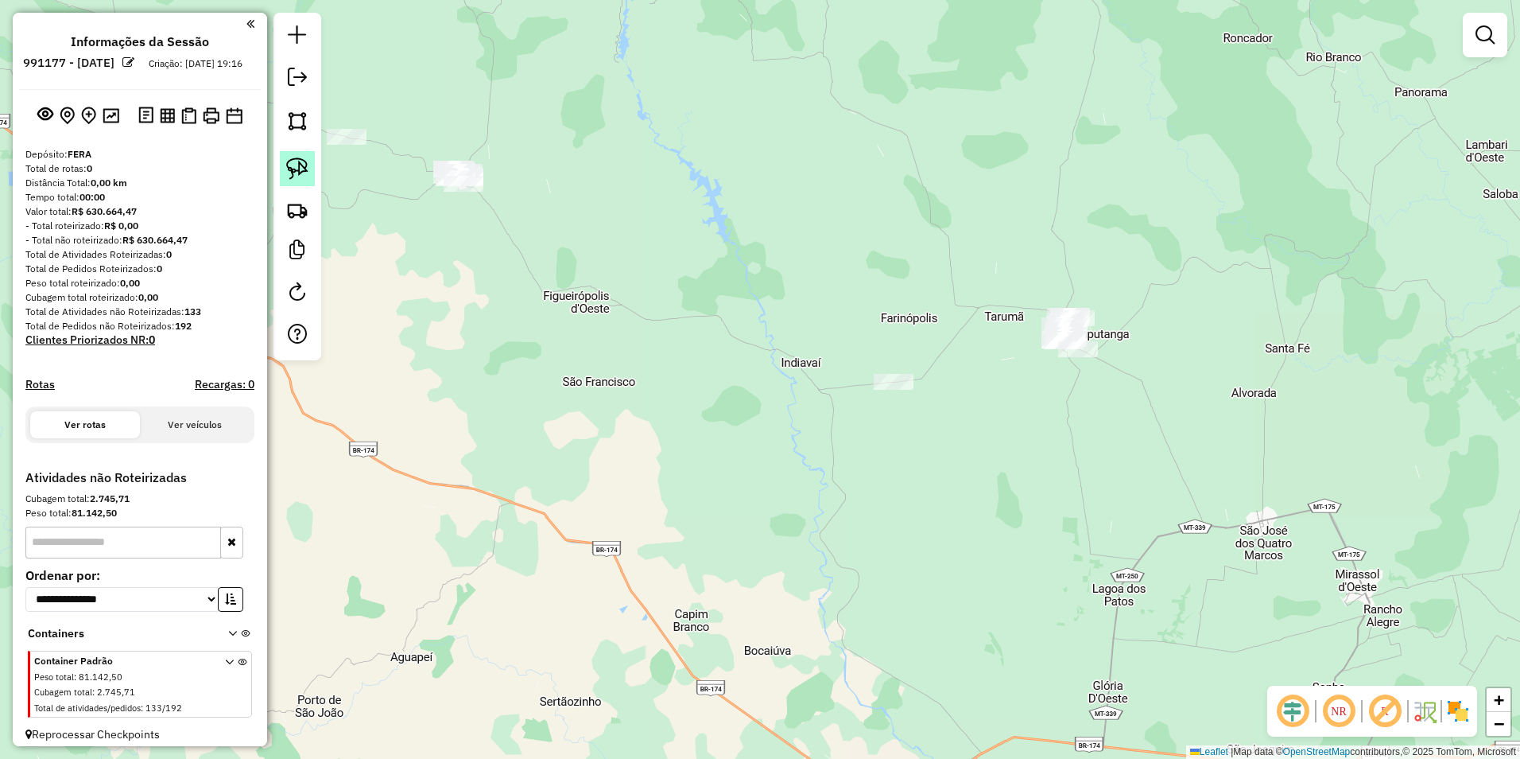
click at [285, 160] on link at bounding box center [297, 168] width 35 height 35
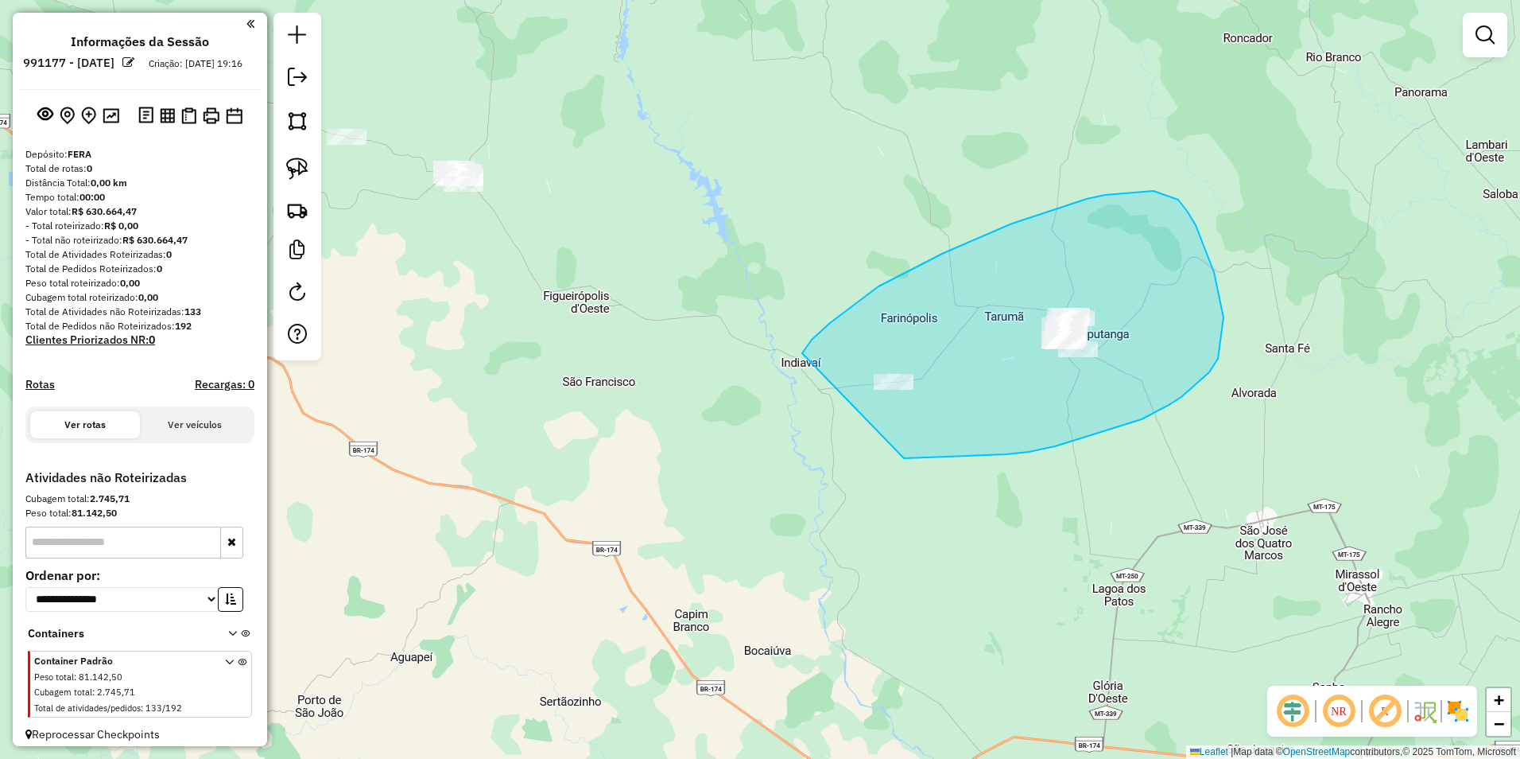
drag, startPoint x: 802, startPoint y: 353, endPoint x: 904, endPoint y: 458, distance: 146.2
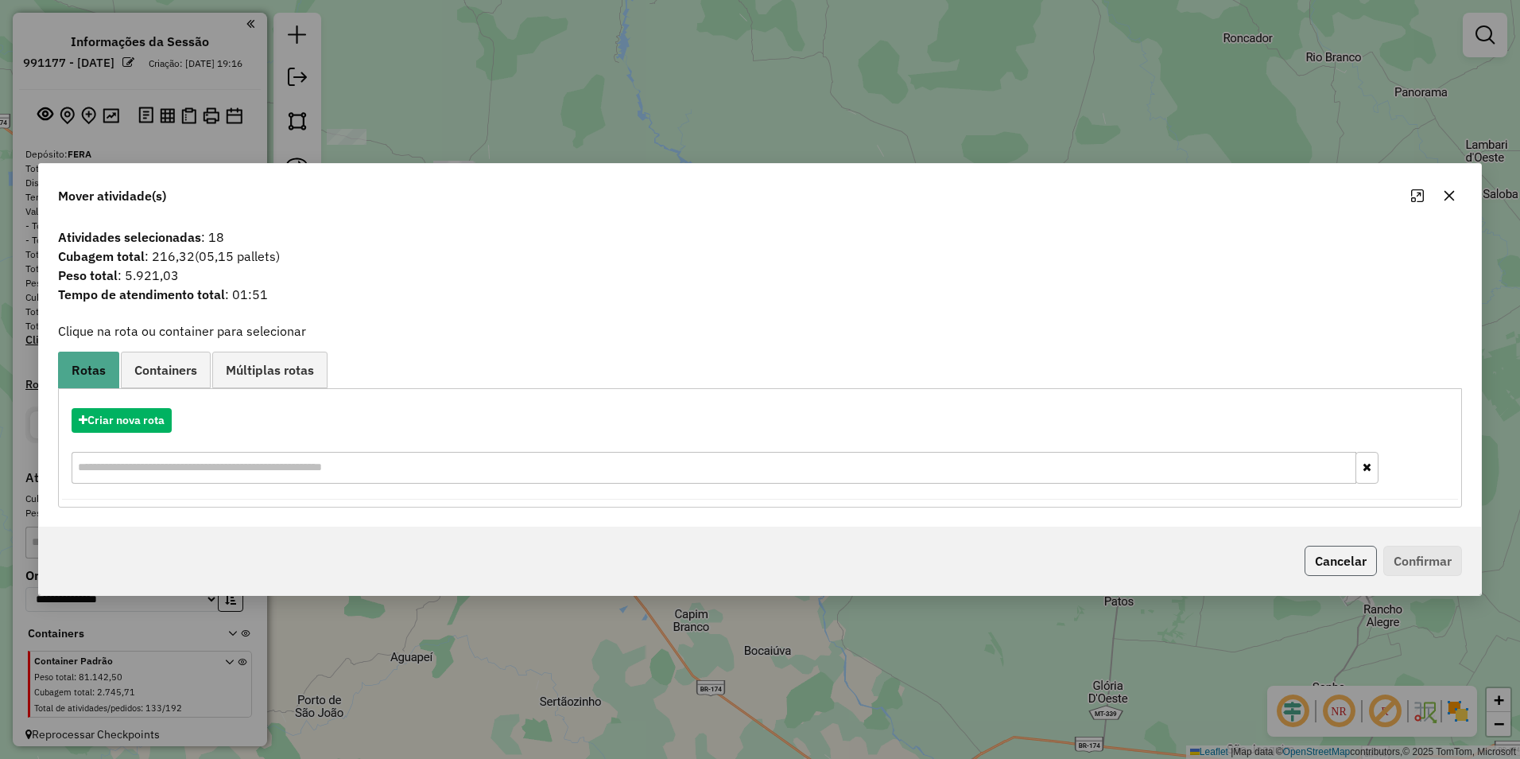
click at [1348, 567] on button "Cancelar" at bounding box center [1341, 560] width 72 height 30
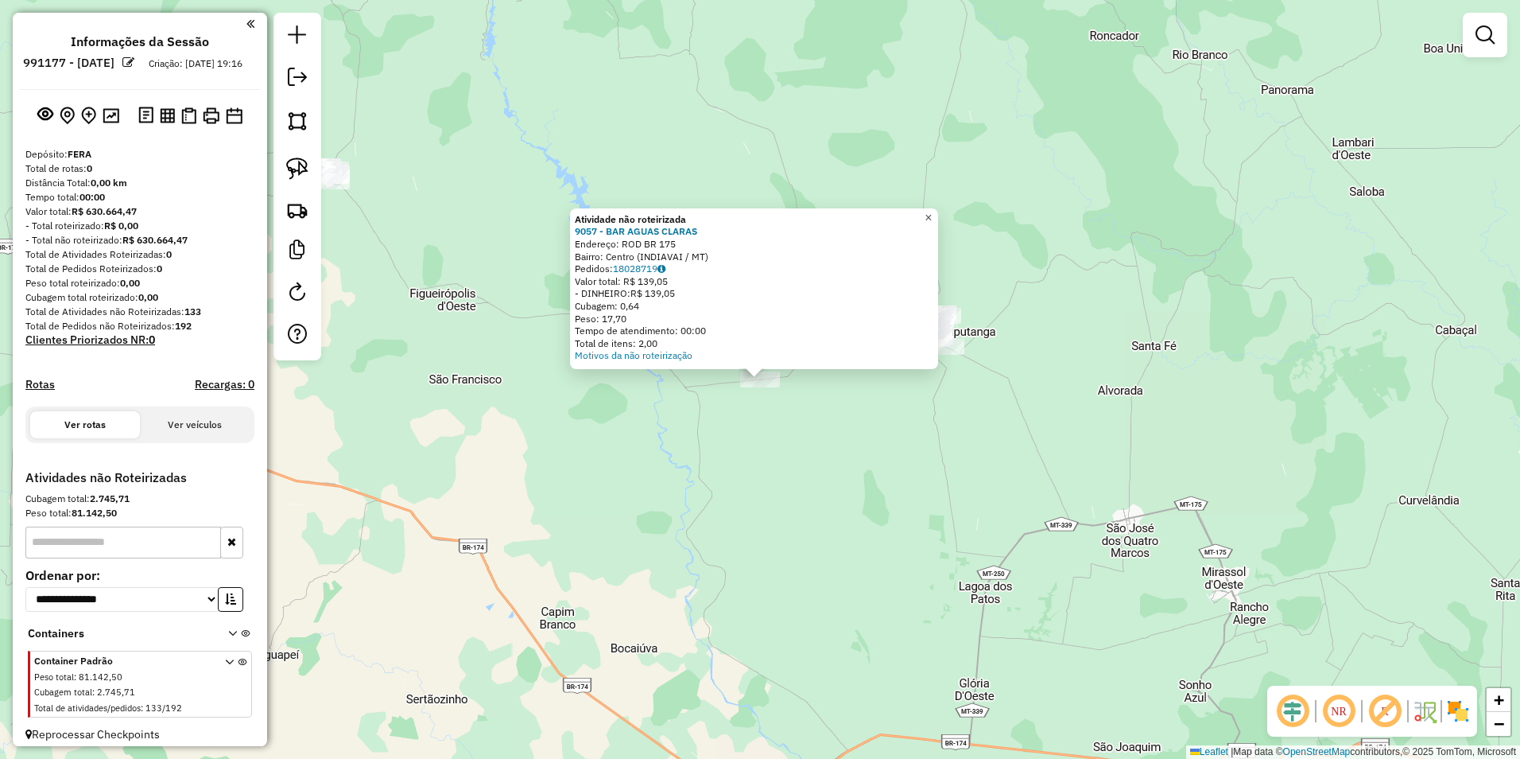
click at [932, 213] on span "×" at bounding box center [928, 218] width 7 height 14
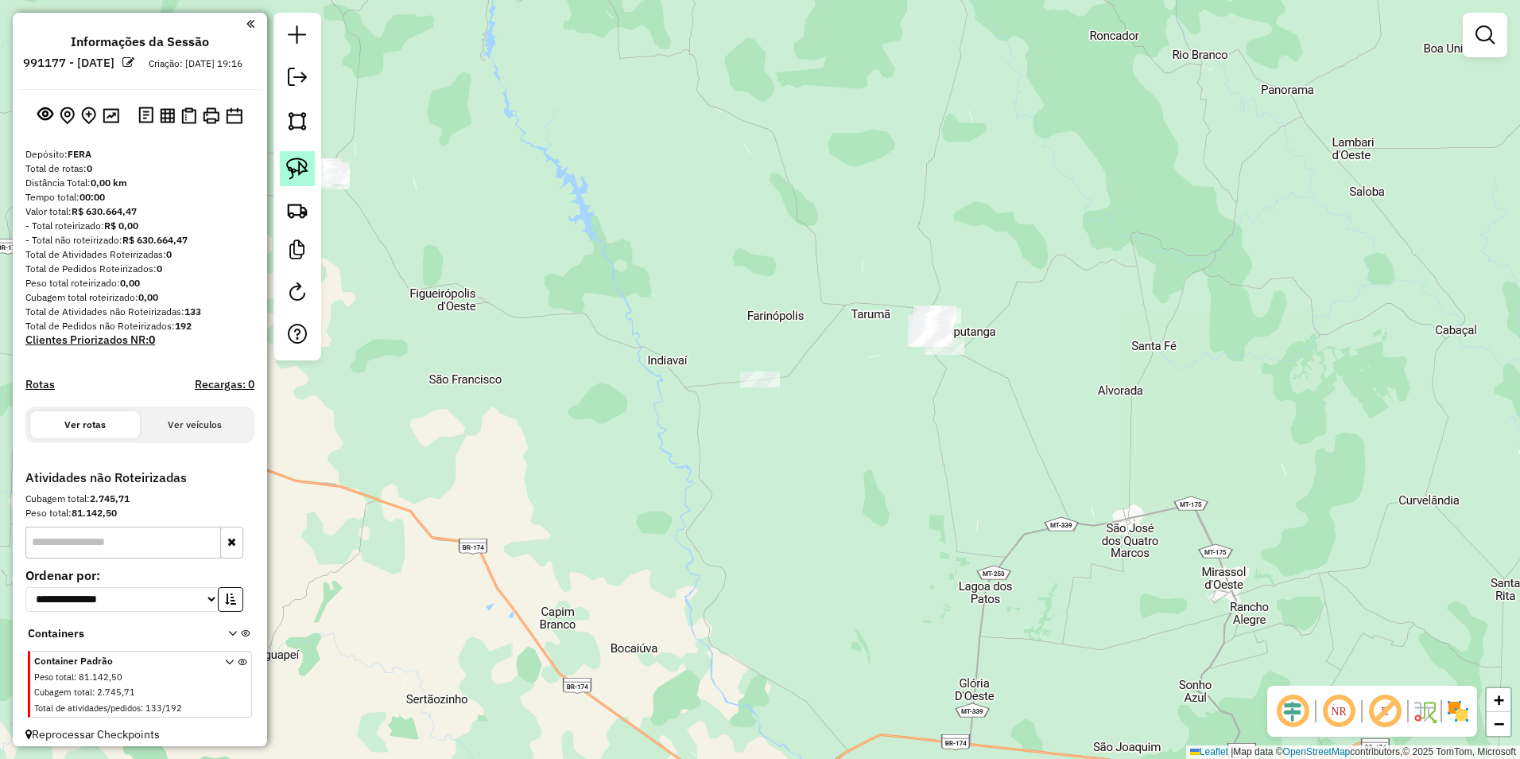
click at [289, 166] on img at bounding box center [297, 168] width 22 height 22
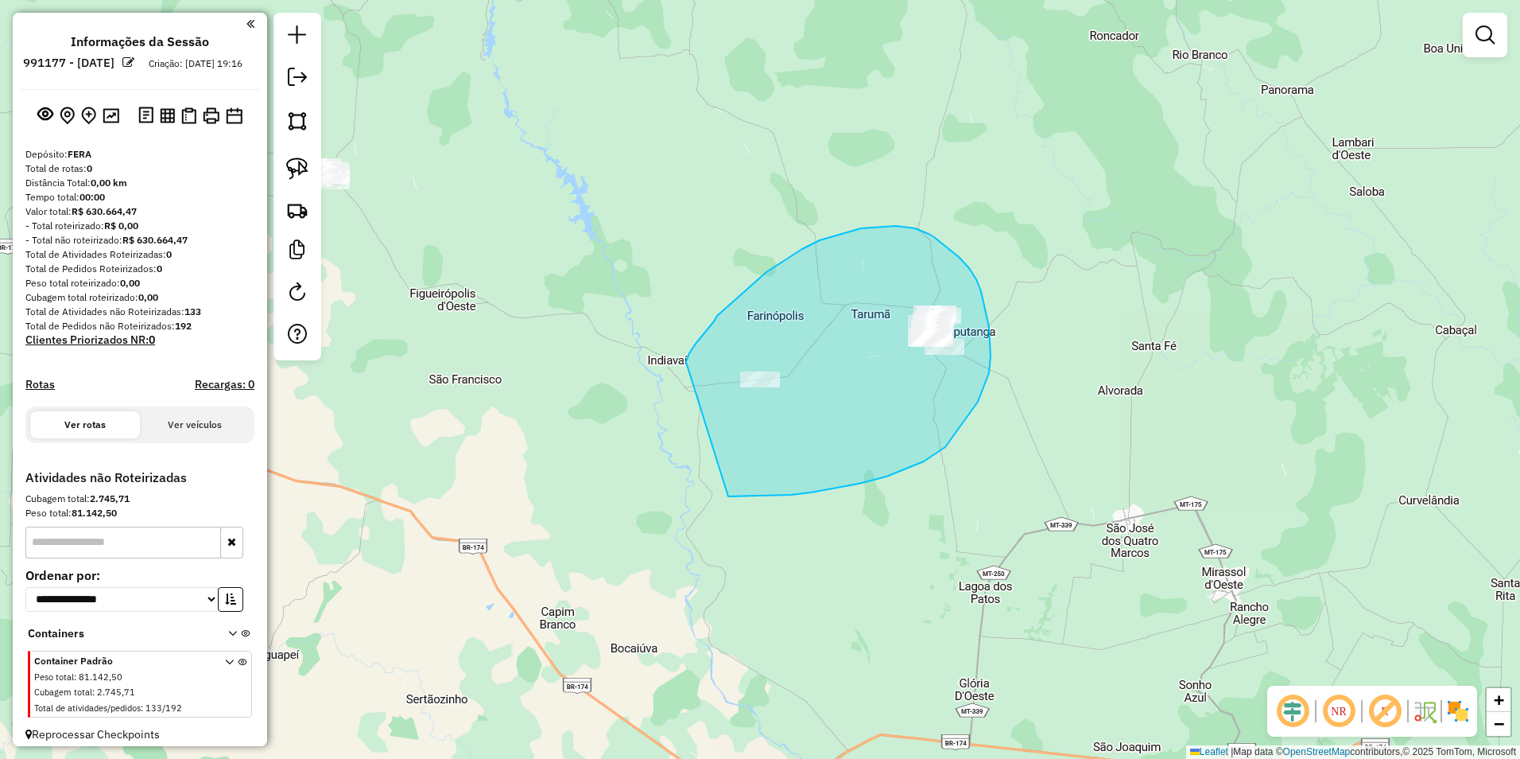
drag, startPoint x: 686, startPoint y: 362, endPoint x: 728, endPoint y: 496, distance: 140.8
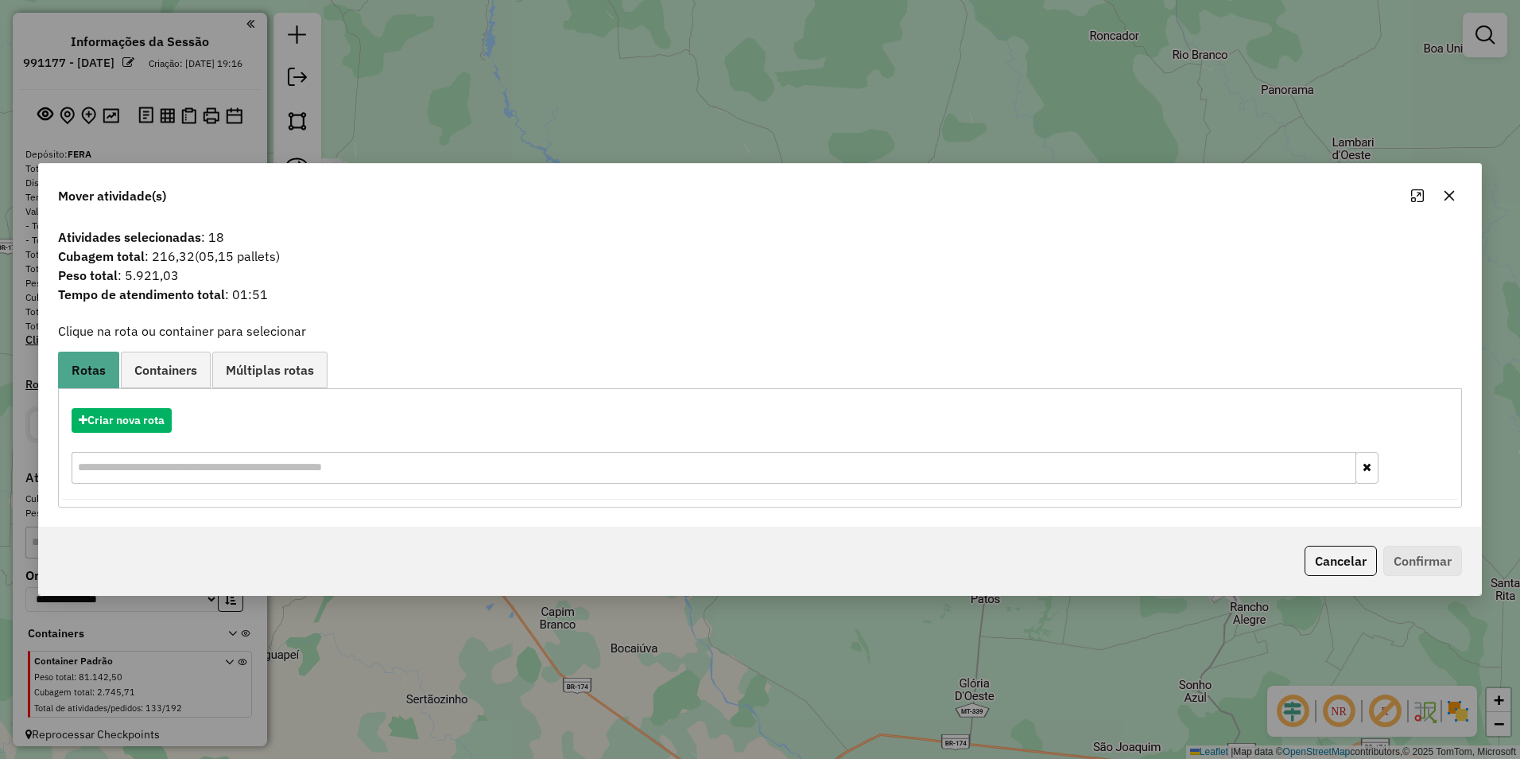
click at [1354, 543] on div "Cancelar Confirmar" at bounding box center [760, 560] width 1442 height 68
click at [1335, 560] on button "Cancelar" at bounding box center [1341, 560] width 72 height 30
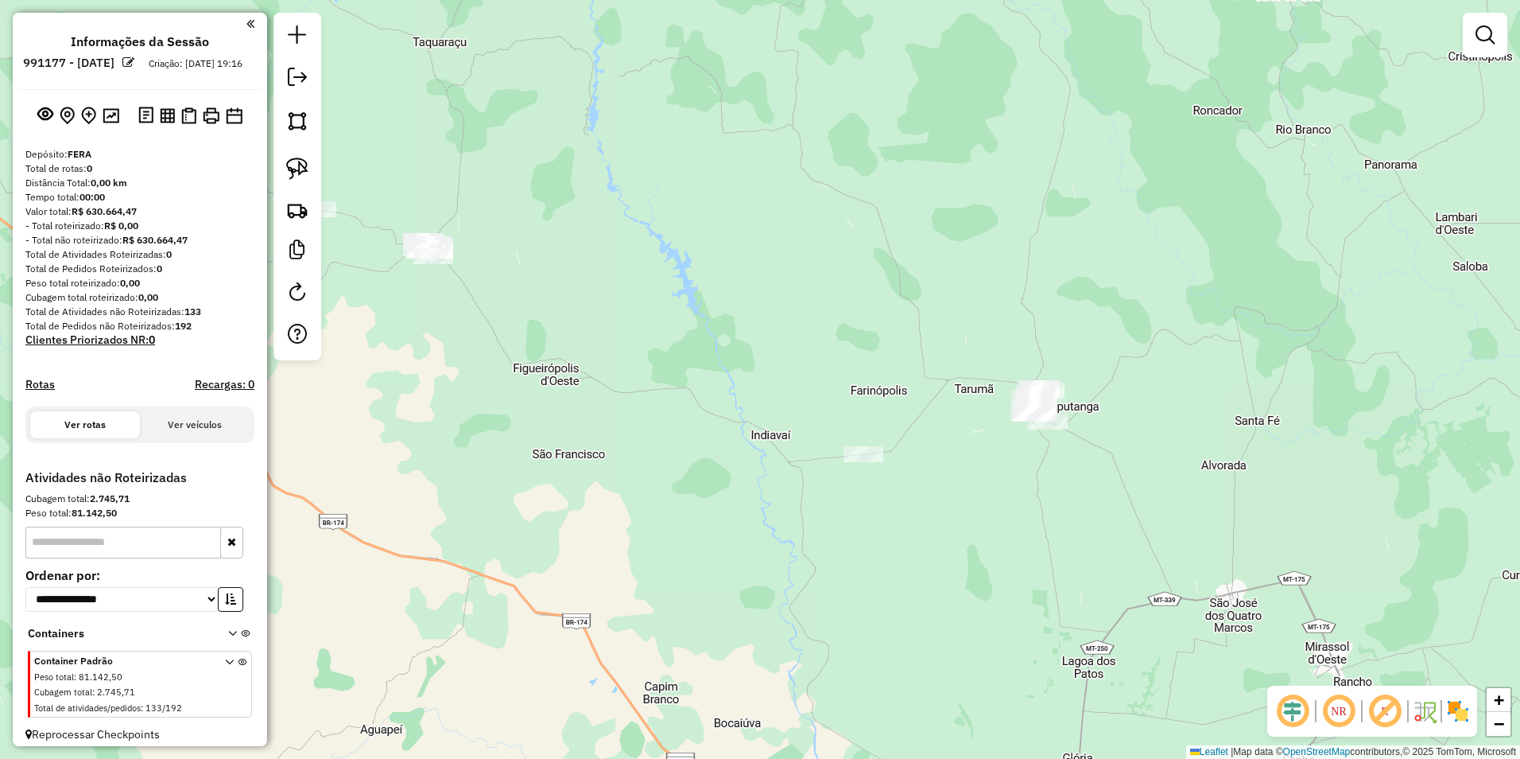
drag, startPoint x: 962, startPoint y: 340, endPoint x: 913, endPoint y: 352, distance: 50.7
click at [913, 352] on div "Janela de atendimento Grade de atendimento Capacidade Transportadoras Veículos …" at bounding box center [760, 379] width 1520 height 759
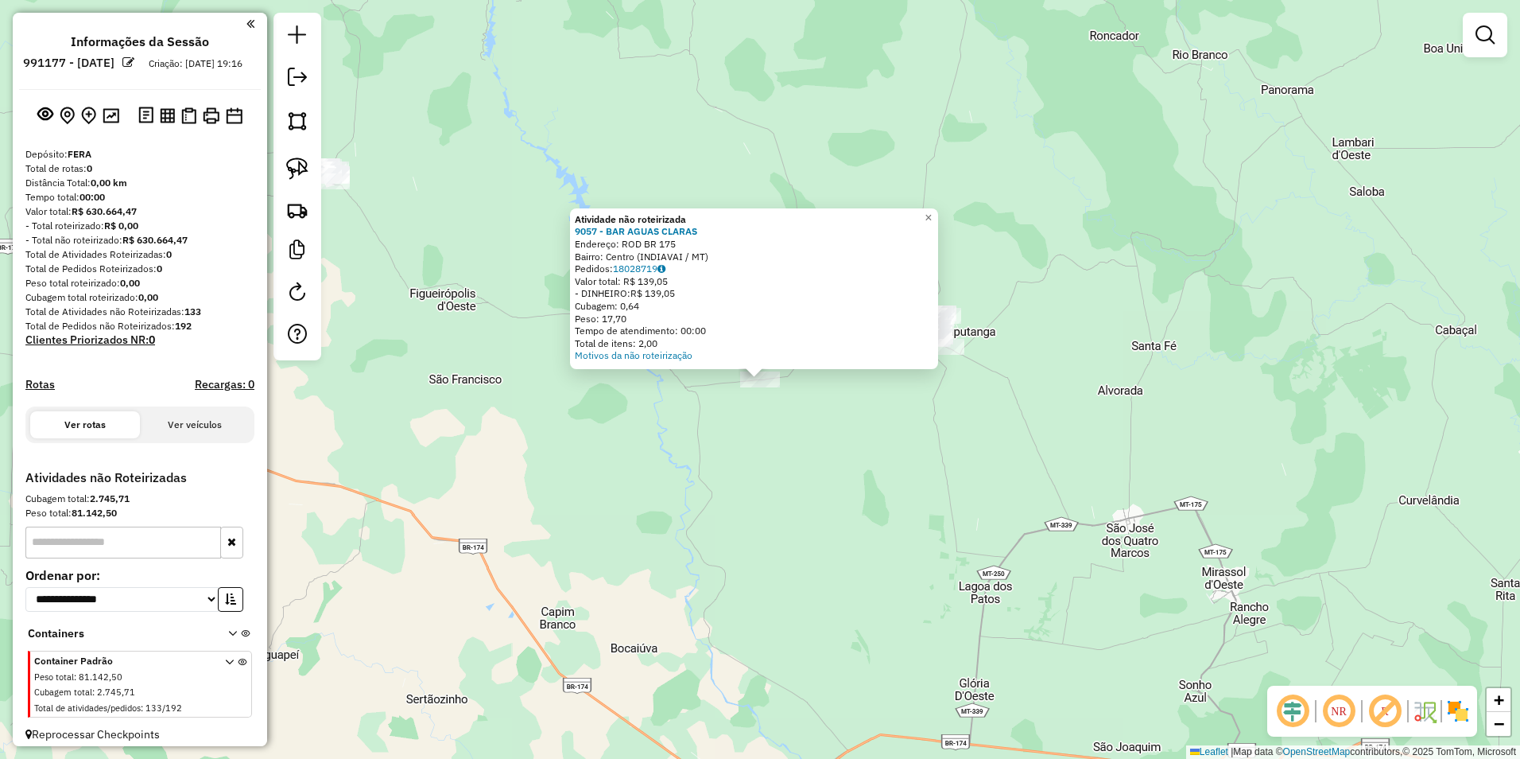
click at [855, 458] on div "Atividade não roteirizada 9057 - BAR AGUAS CLARAS Endereço: ROD BR 175 Bairro: …" at bounding box center [760, 379] width 1520 height 759
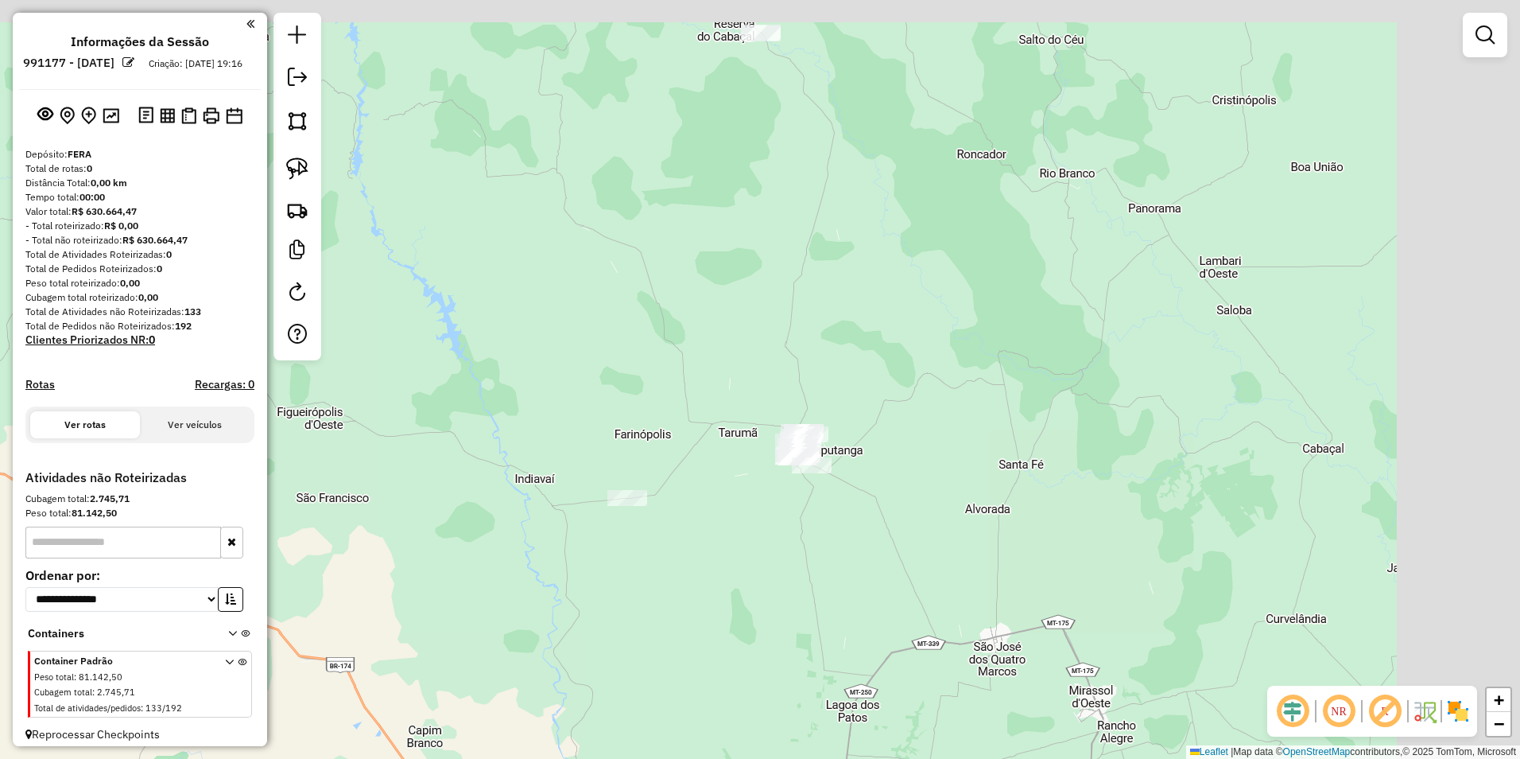
drag, startPoint x: 922, startPoint y: 437, endPoint x: 788, endPoint y: 557, distance: 179.6
click at [788, 557] on div "Janela de atendimento Grade de atendimento Capacidade Transportadoras Veículos …" at bounding box center [760, 379] width 1520 height 759
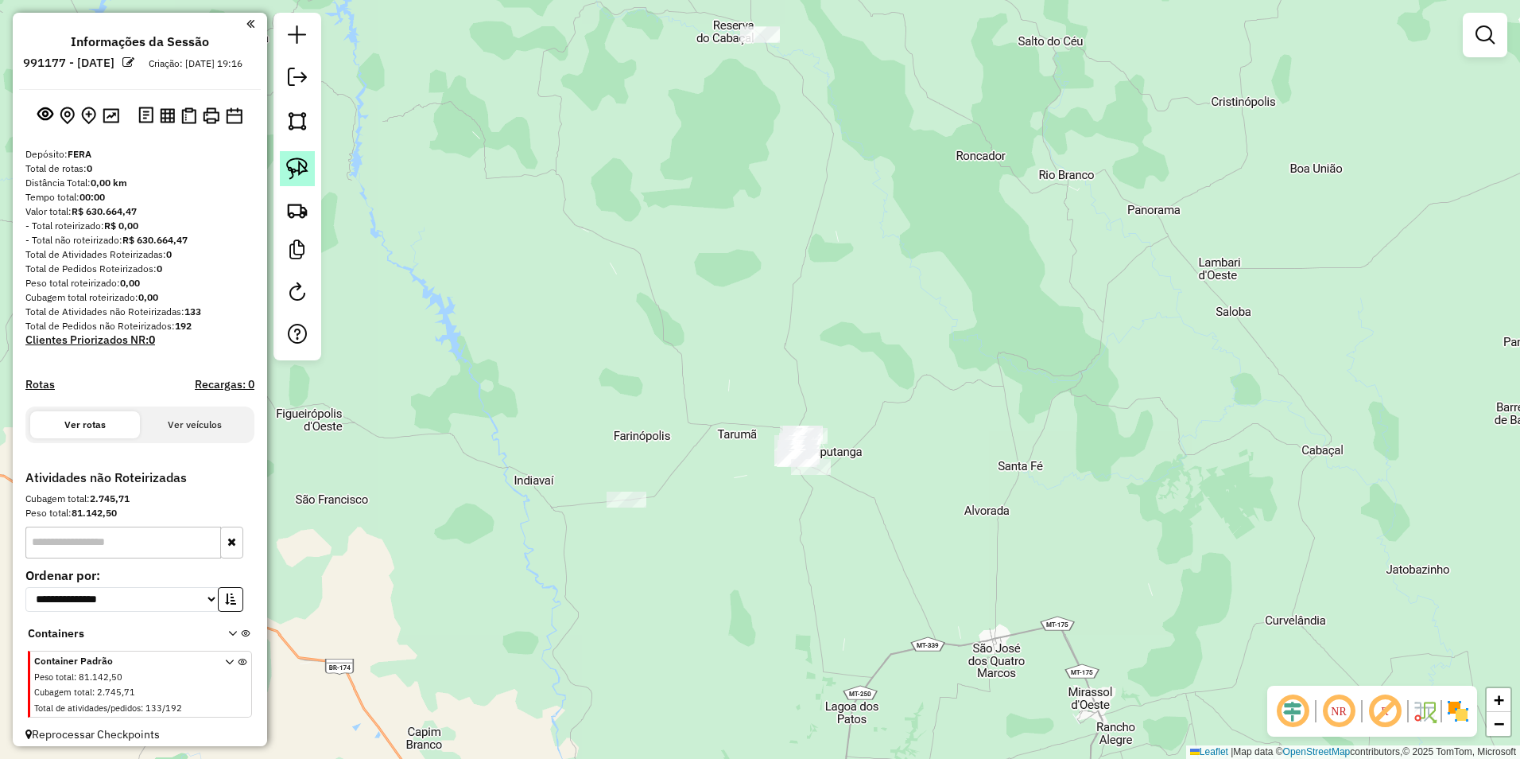
click at [293, 163] on img at bounding box center [297, 168] width 22 height 22
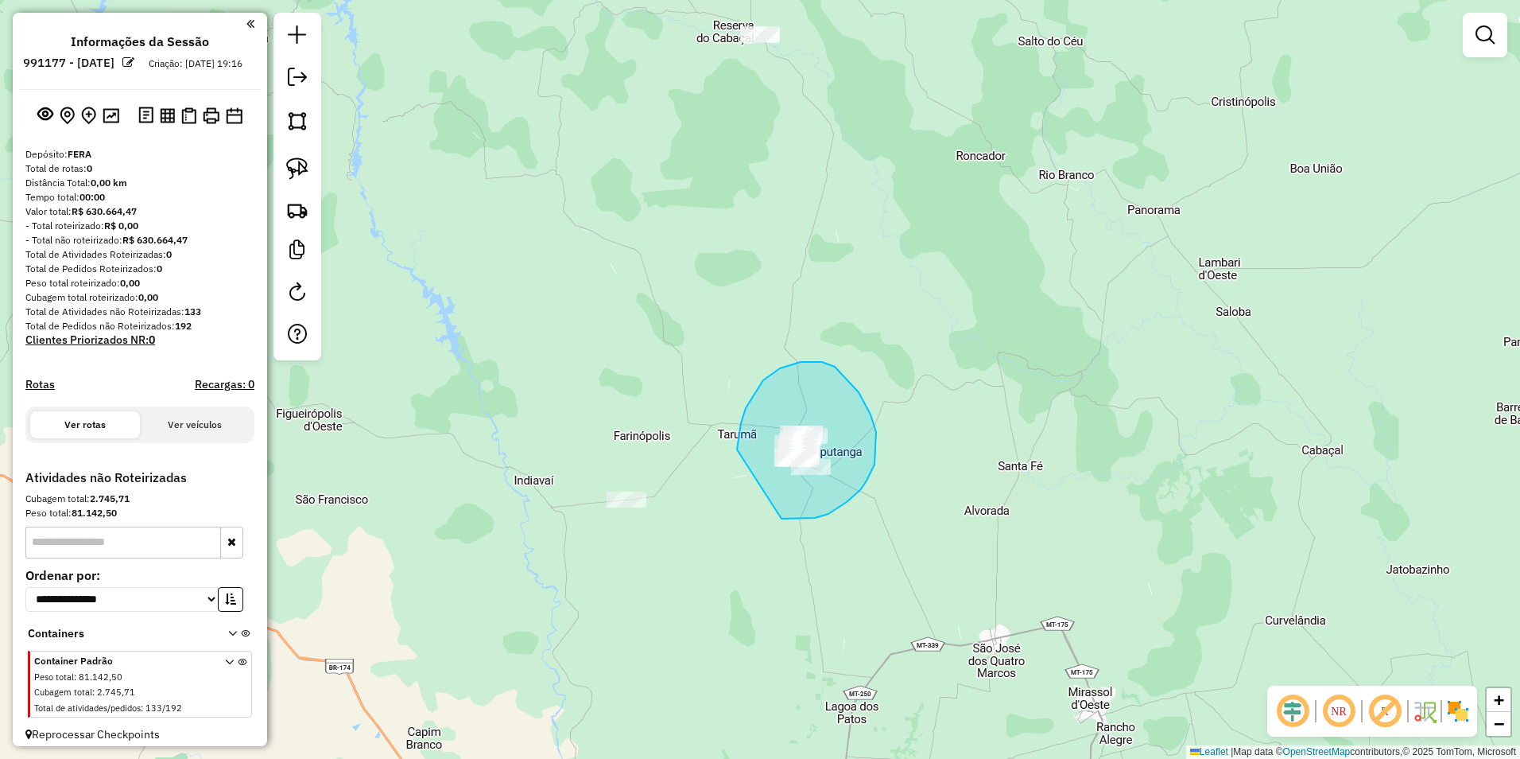
drag, startPoint x: 737, startPoint y: 449, endPoint x: 782, endPoint y: 518, distance: 82.3
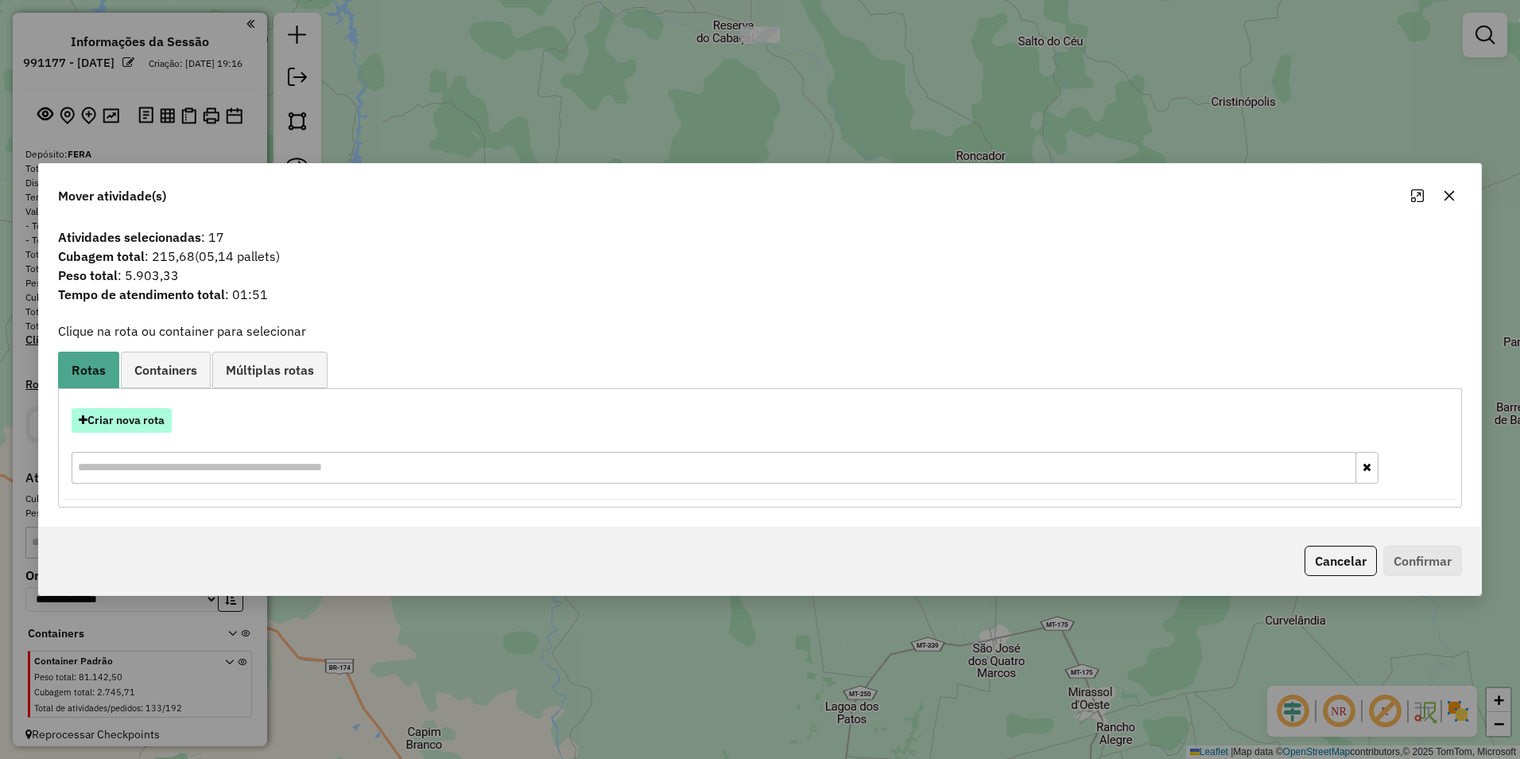
click at [118, 416] on button "Criar nova rota" at bounding box center [122, 420] width 100 height 25
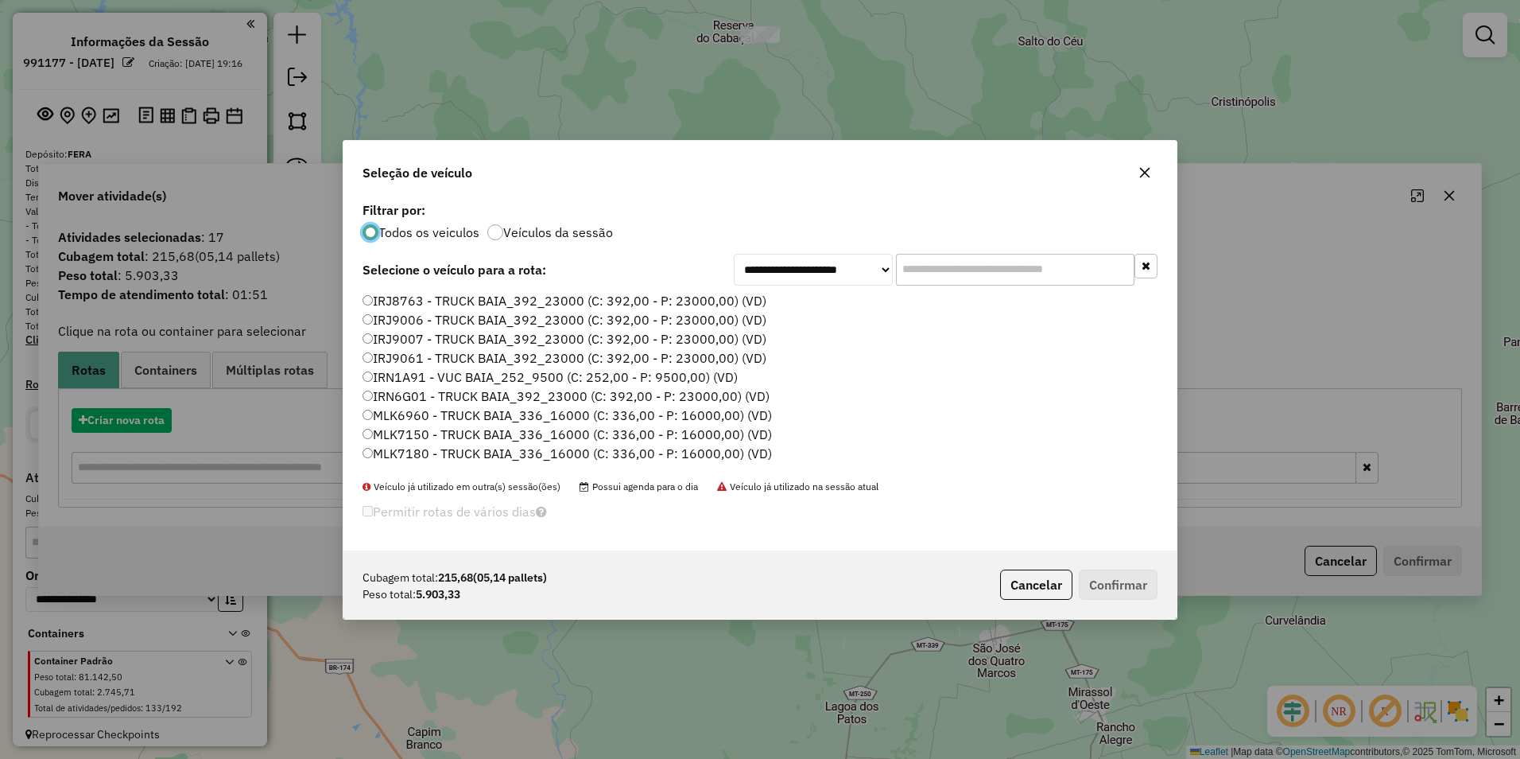
scroll to position [9, 5]
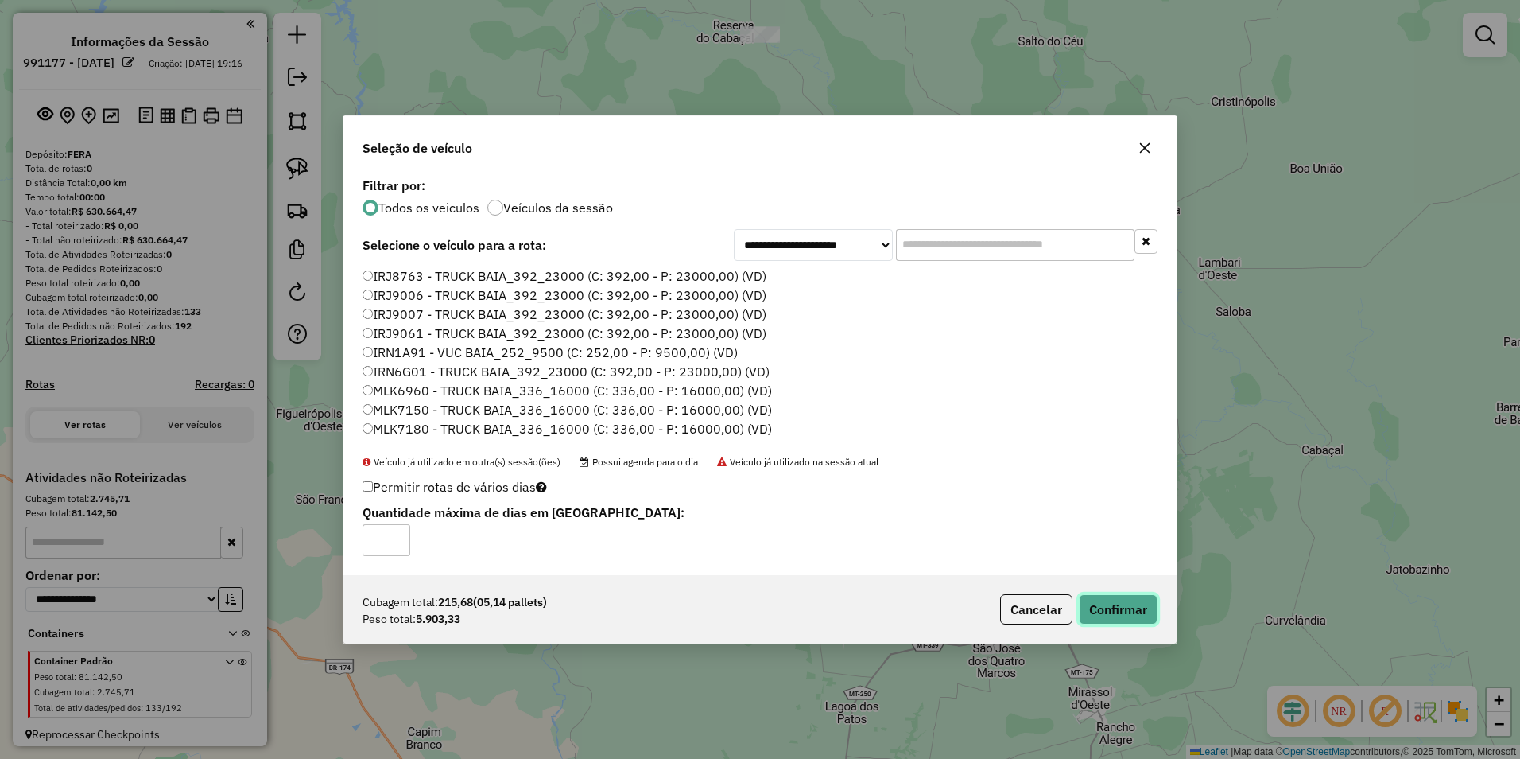
click at [1112, 615] on button "Confirmar" at bounding box center [1118, 609] width 79 height 30
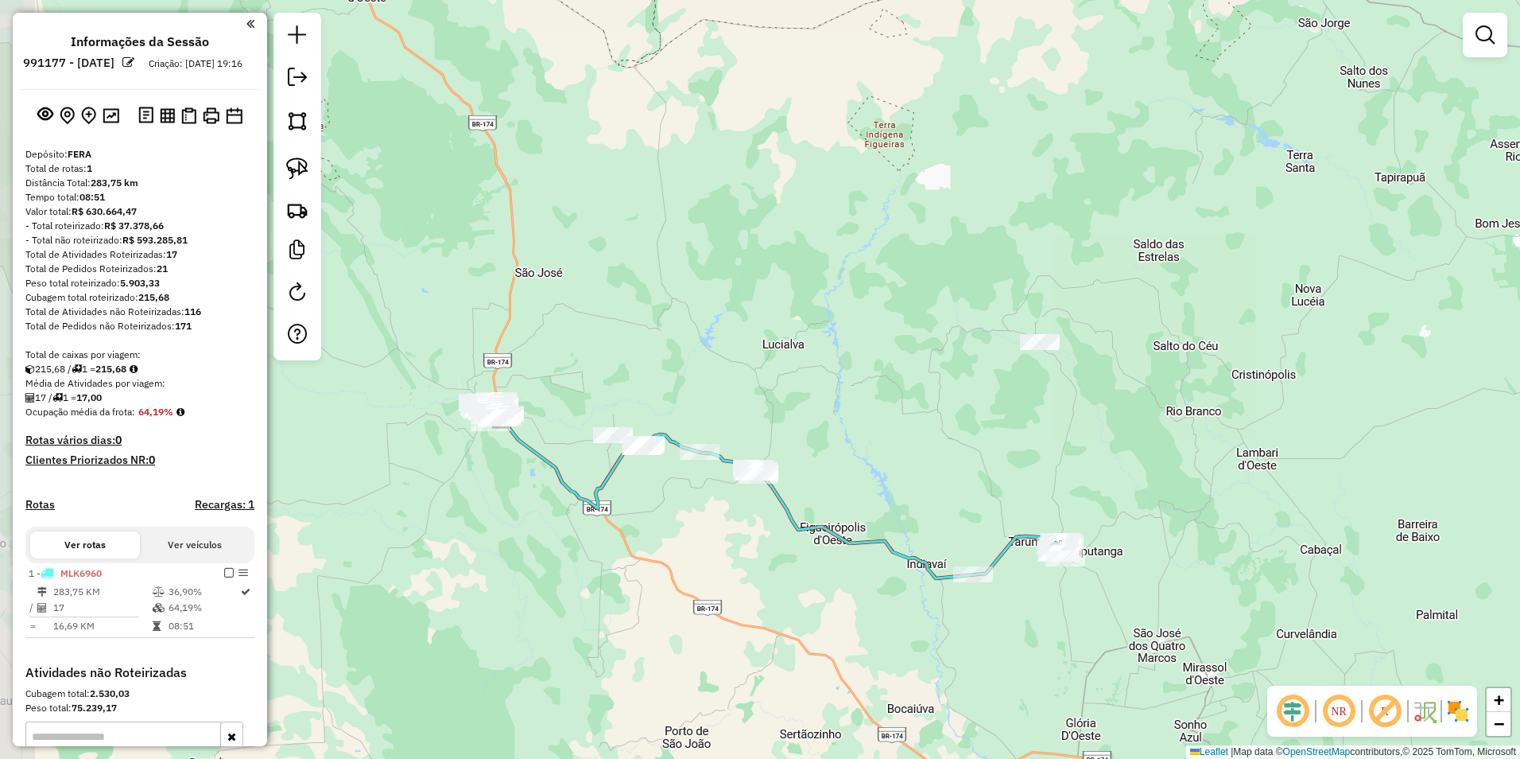
drag, startPoint x: 657, startPoint y: 433, endPoint x: 887, endPoint y: 472, distance: 233.0
click at [887, 472] on div "Janela de atendimento Grade de atendimento Capacidade Transportadoras Veículos …" at bounding box center [760, 379] width 1520 height 759
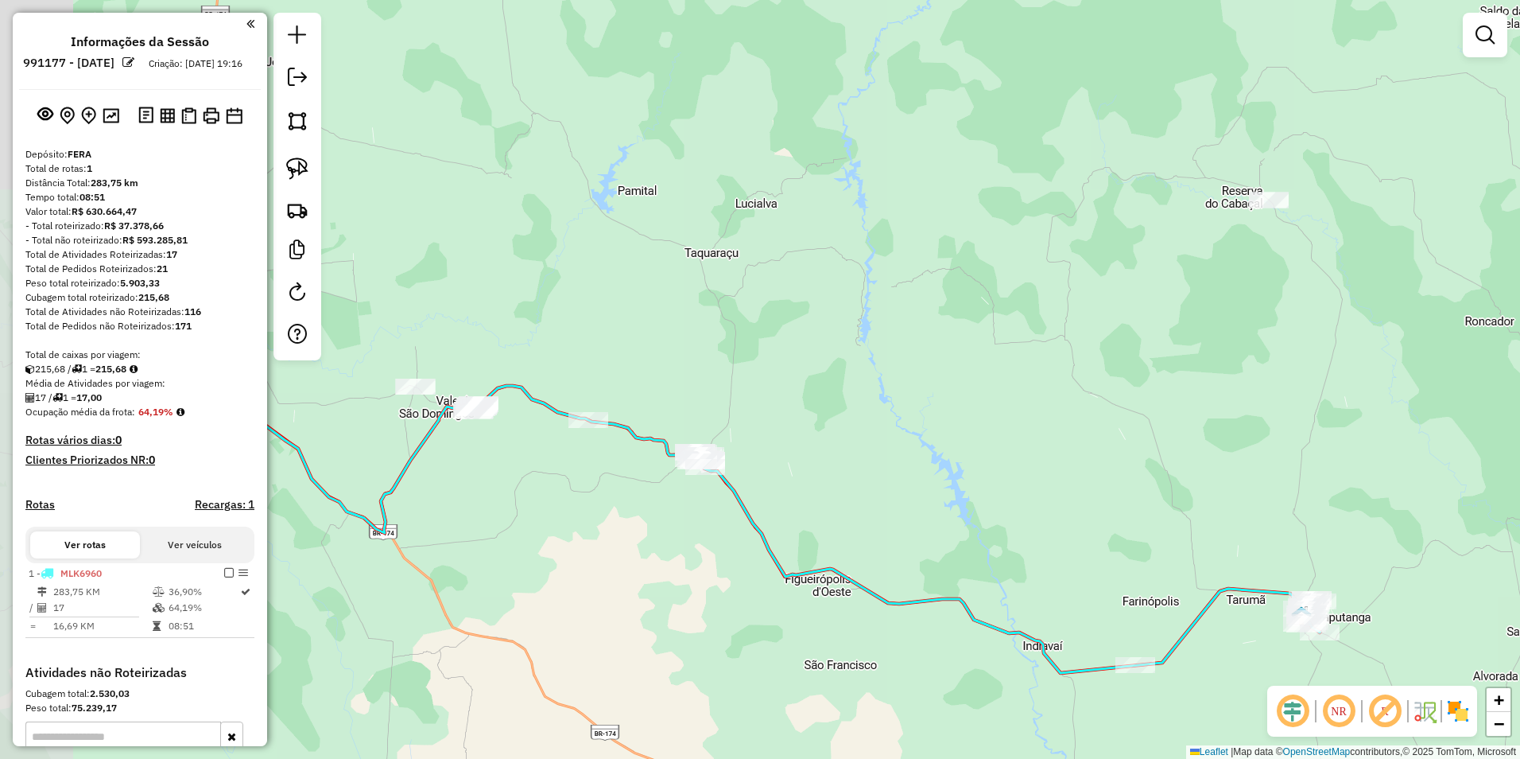
drag, startPoint x: 934, startPoint y: 522, endPoint x: 1032, endPoint y: 534, distance: 98.6
click at [1032, 534] on div "Janela de atendimento Grade de atendimento Capacidade Transportadoras Veículos …" at bounding box center [760, 379] width 1520 height 759
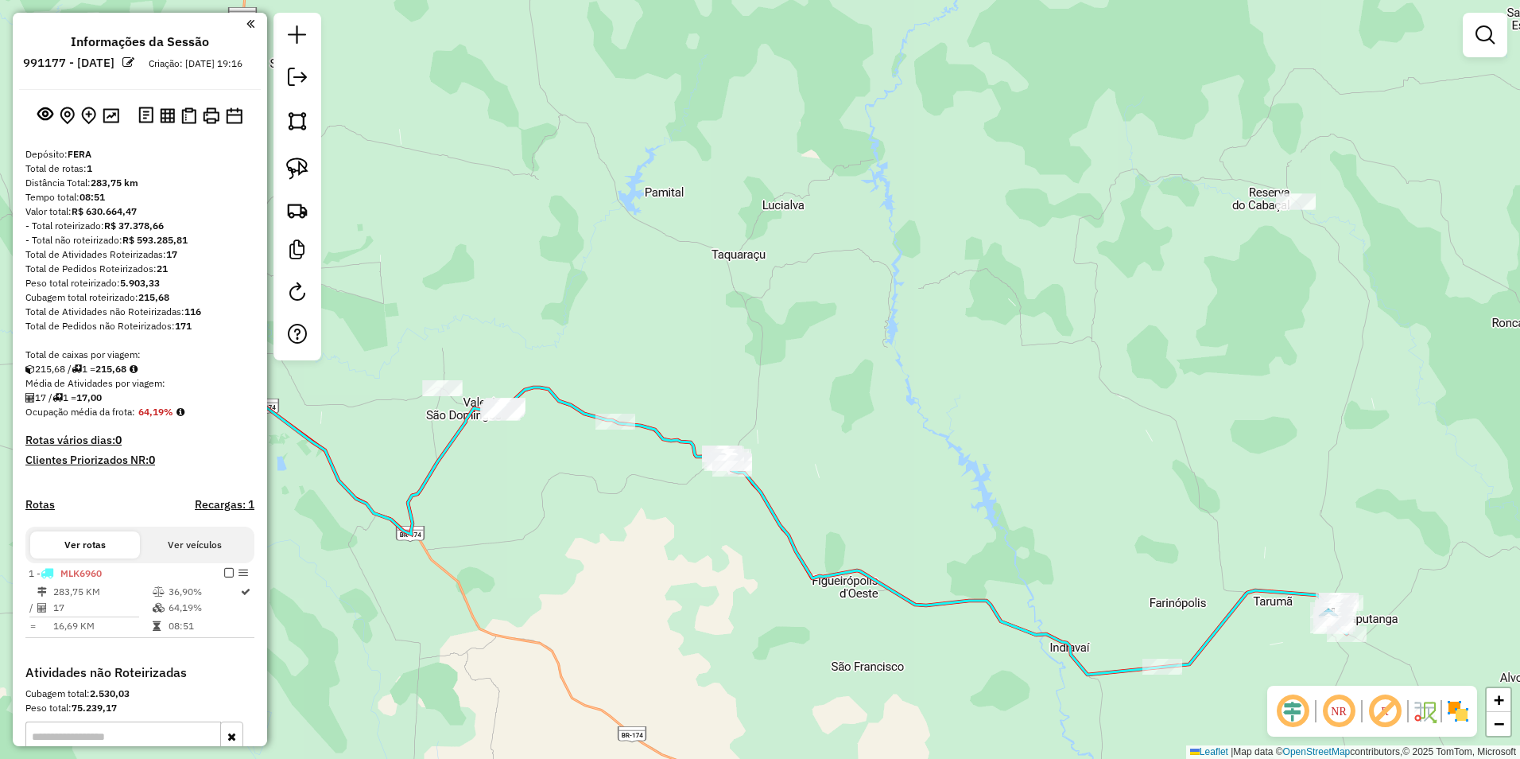
drag, startPoint x: 821, startPoint y: 526, endPoint x: 945, endPoint y: 575, distance: 133.5
click at [945, 575] on div "Janela de atendimento Grade de atendimento Capacidade Transportadoras Veículos …" at bounding box center [760, 379] width 1520 height 759
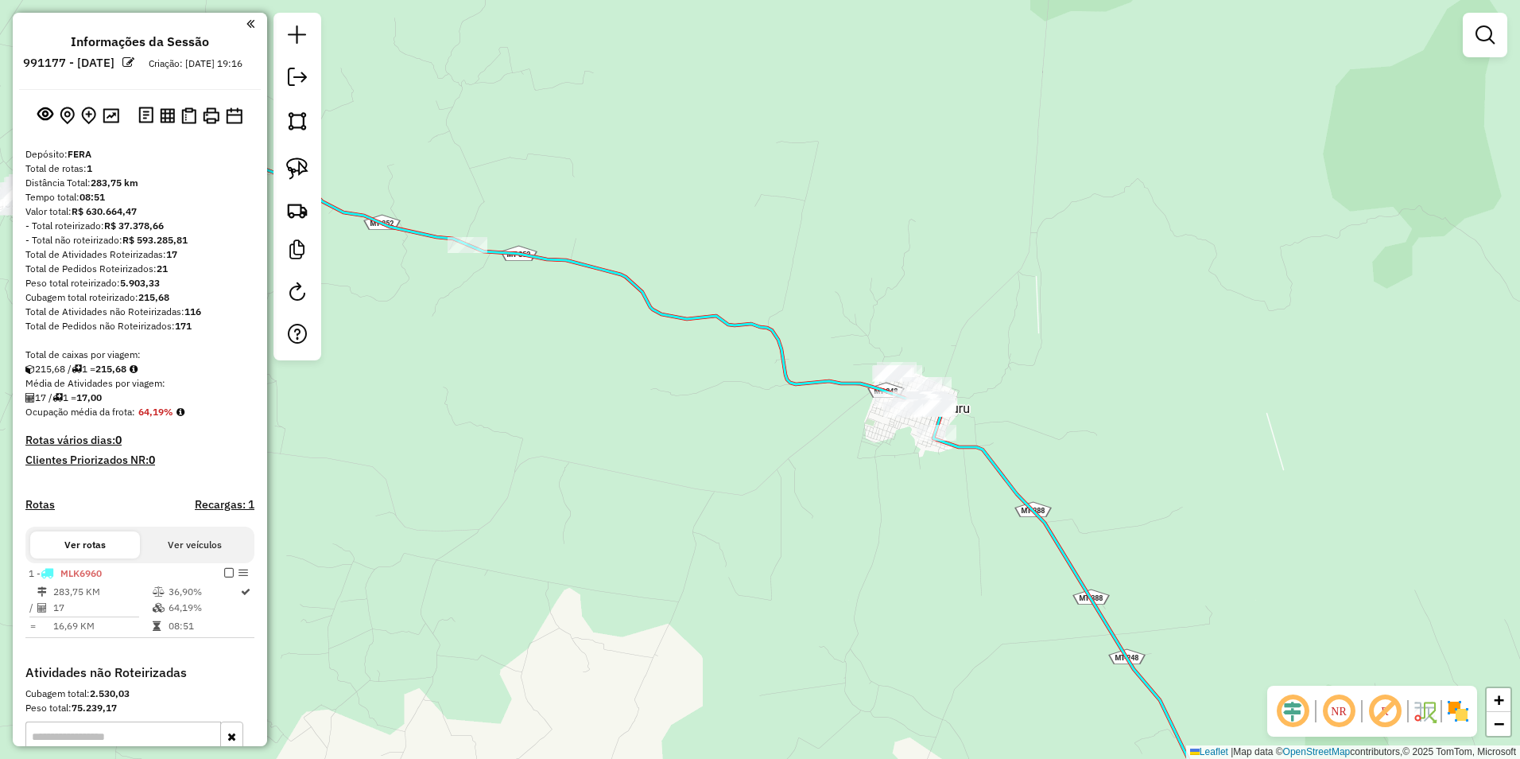
drag, startPoint x: 956, startPoint y: 494, endPoint x: 1128, endPoint y: 533, distance: 176.9
click at [1128, 533] on div "Janela de atendimento Grade de atendimento Capacidade Transportadoras Veículos …" at bounding box center [760, 379] width 1520 height 759
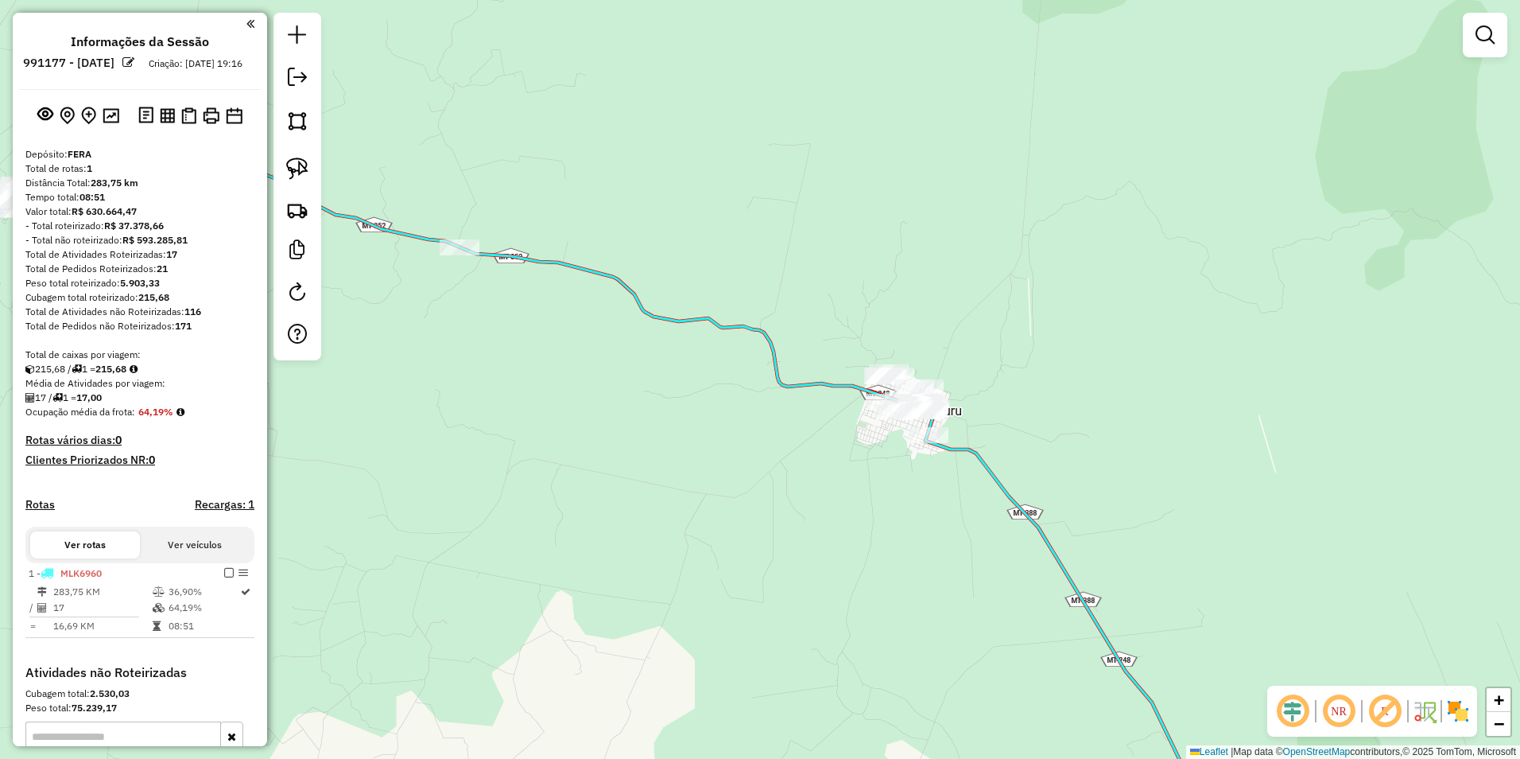
drag, startPoint x: 1128, startPoint y: 533, endPoint x: 1104, endPoint y: 536, distance: 24.9
click at [1118, 536] on div "Janela de atendimento Grade de atendimento Capacidade Transportadoras Veículos …" at bounding box center [760, 379] width 1520 height 759
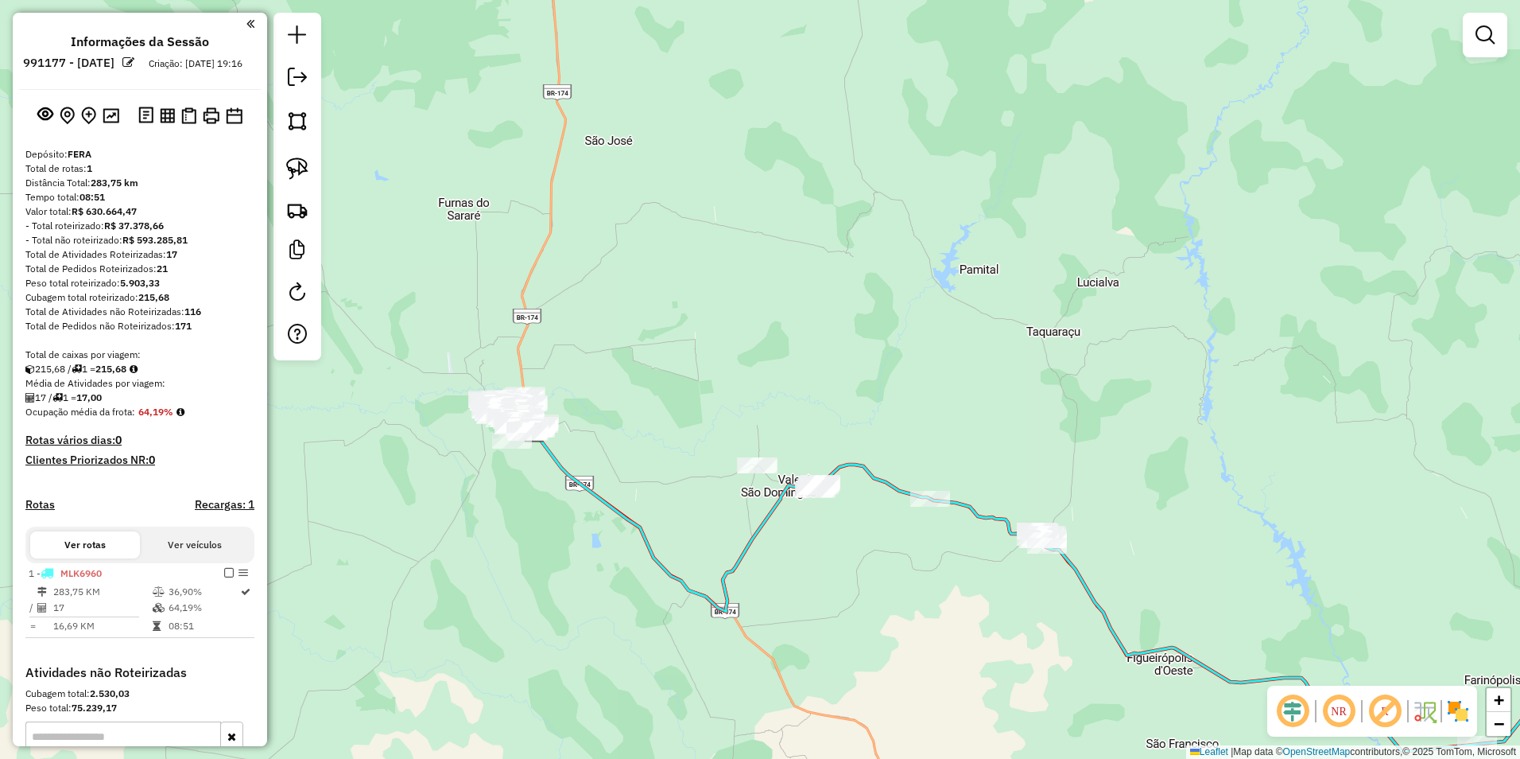
drag, startPoint x: 1137, startPoint y: 540, endPoint x: 1128, endPoint y: 575, distance: 36.1
click at [1128, 575] on div "Janela de atendimento Grade de atendimento Capacidade Transportadoras Veículos …" at bounding box center [760, 379] width 1520 height 759
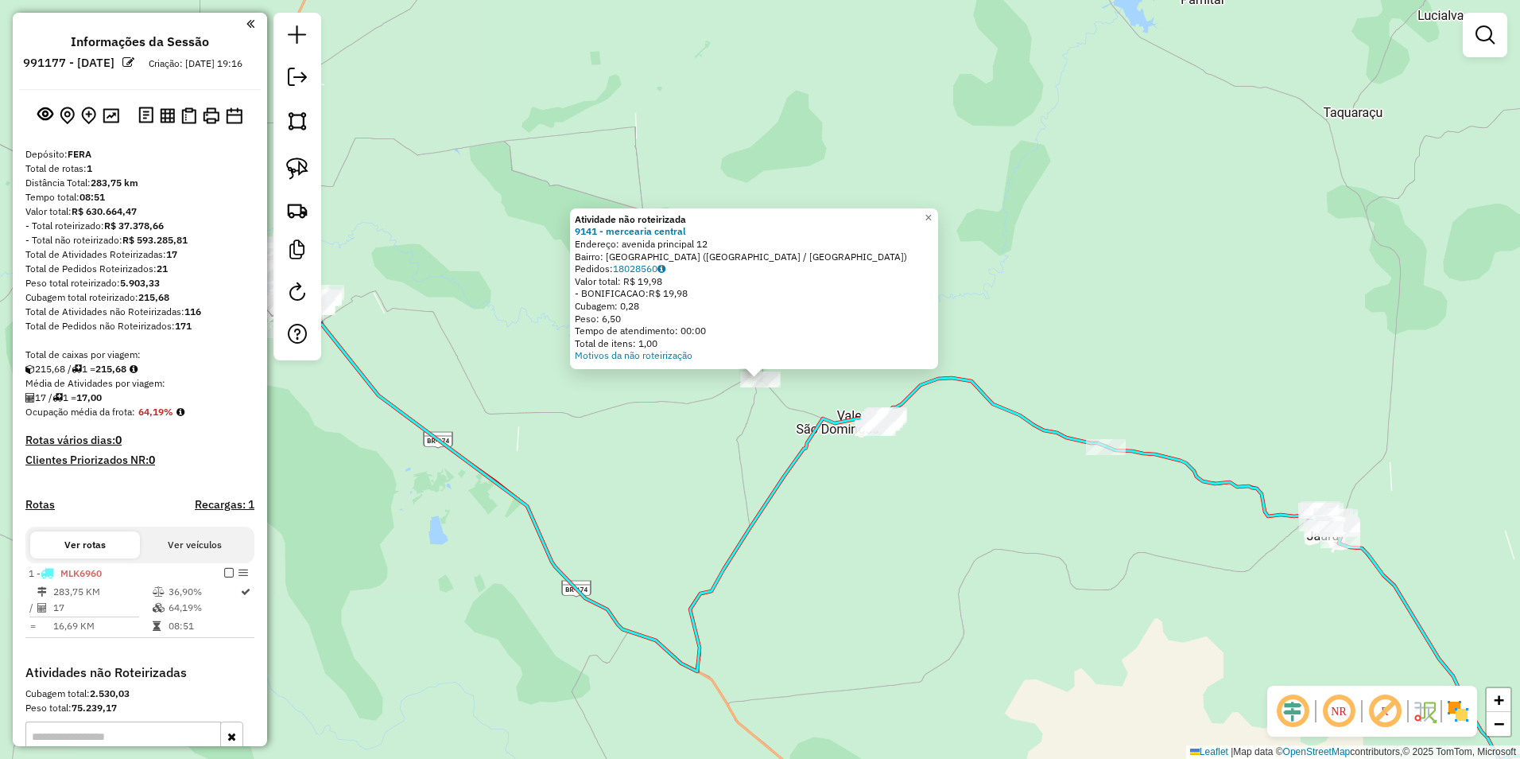
click at [1004, 639] on div "Atividade não roteirizada 9141 - mercearia central Endereço: avenida principal …" at bounding box center [760, 379] width 1520 height 759
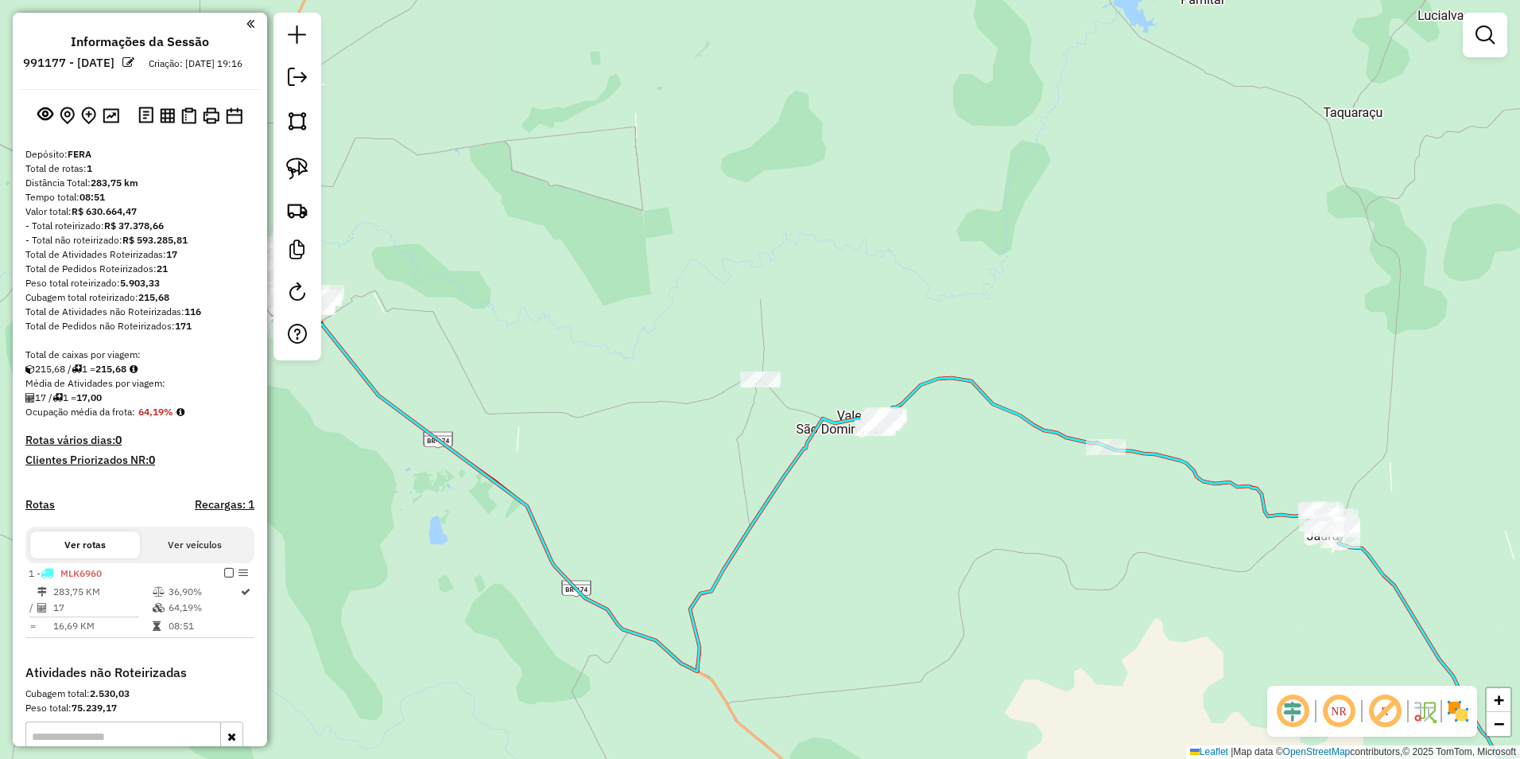
drag, startPoint x: 301, startPoint y: 162, endPoint x: 351, endPoint y: 177, distance: 51.3
click at [301, 162] on img at bounding box center [297, 168] width 22 height 22
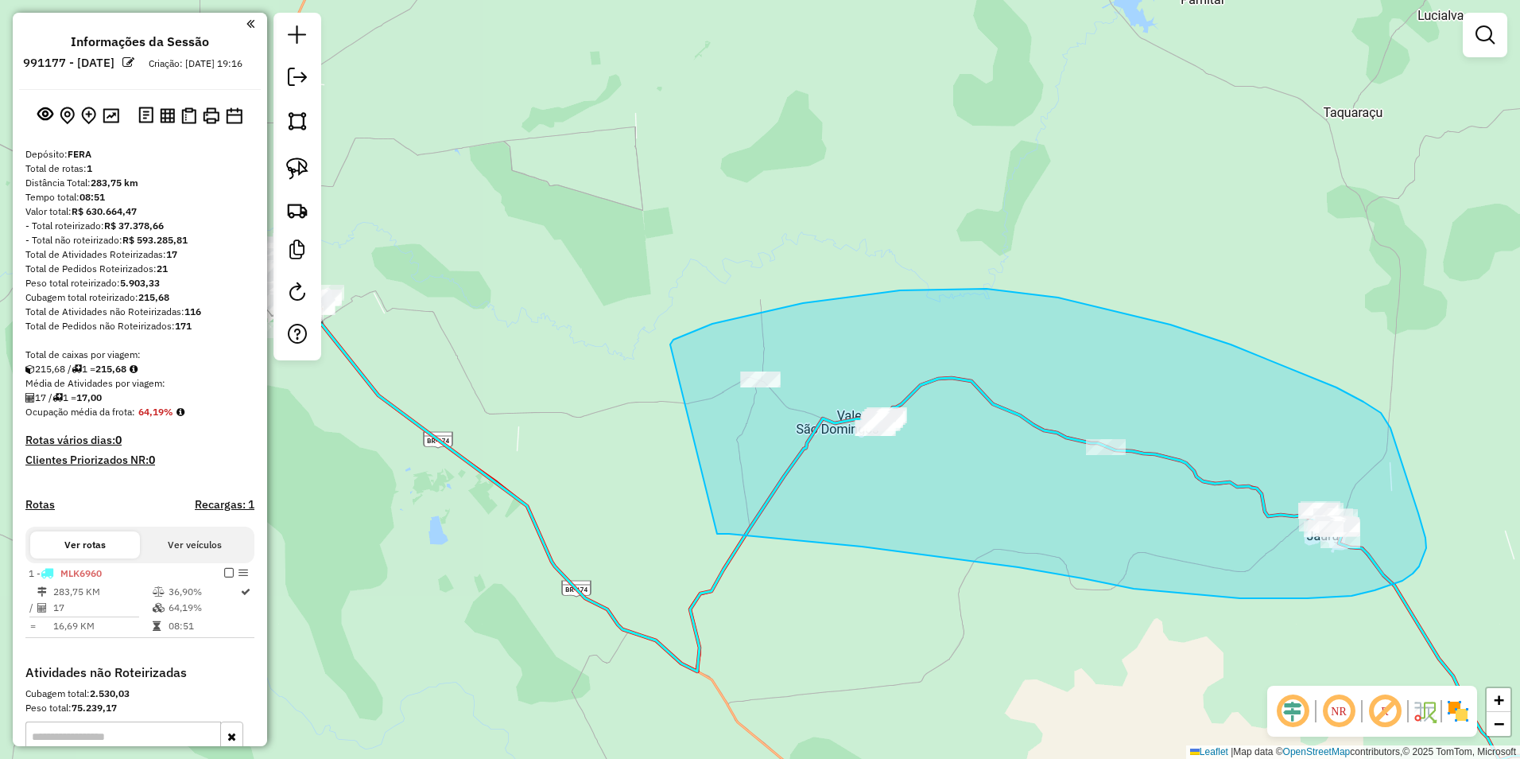
drag, startPoint x: 670, startPoint y: 344, endPoint x: 696, endPoint y: 534, distance: 191.0
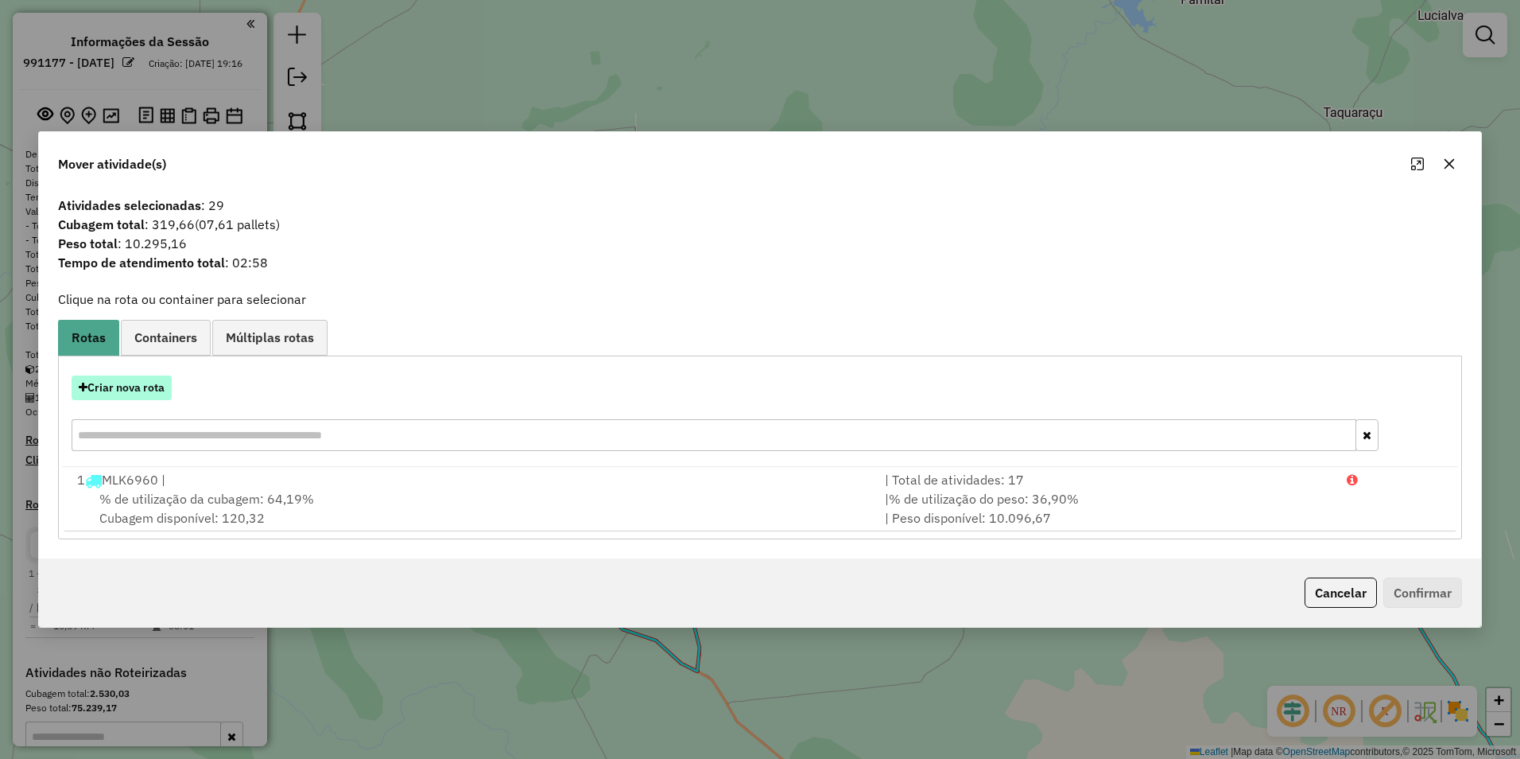
click at [114, 389] on button "Criar nova rota" at bounding box center [122, 387] width 100 height 25
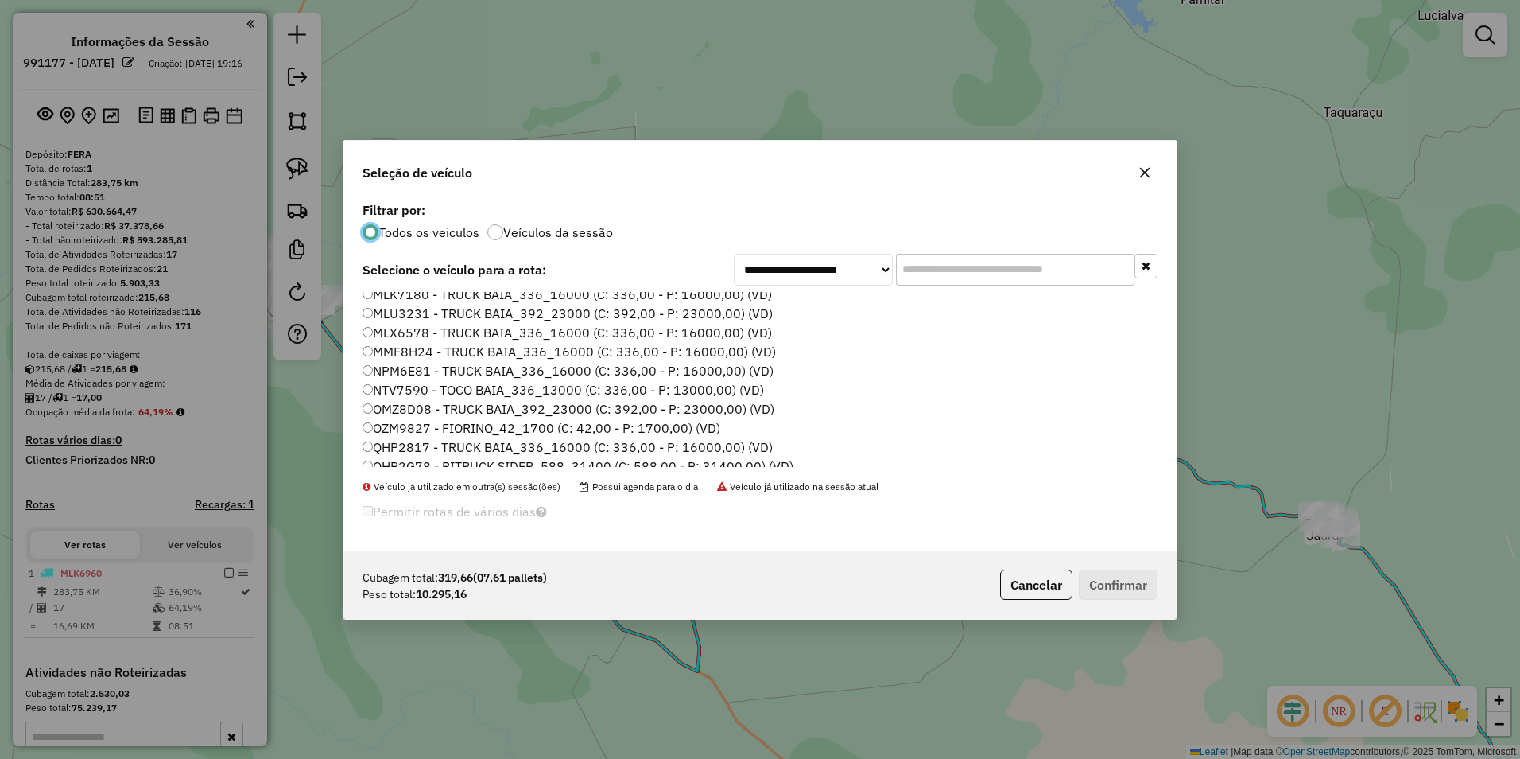
scroll to position [239, 0]
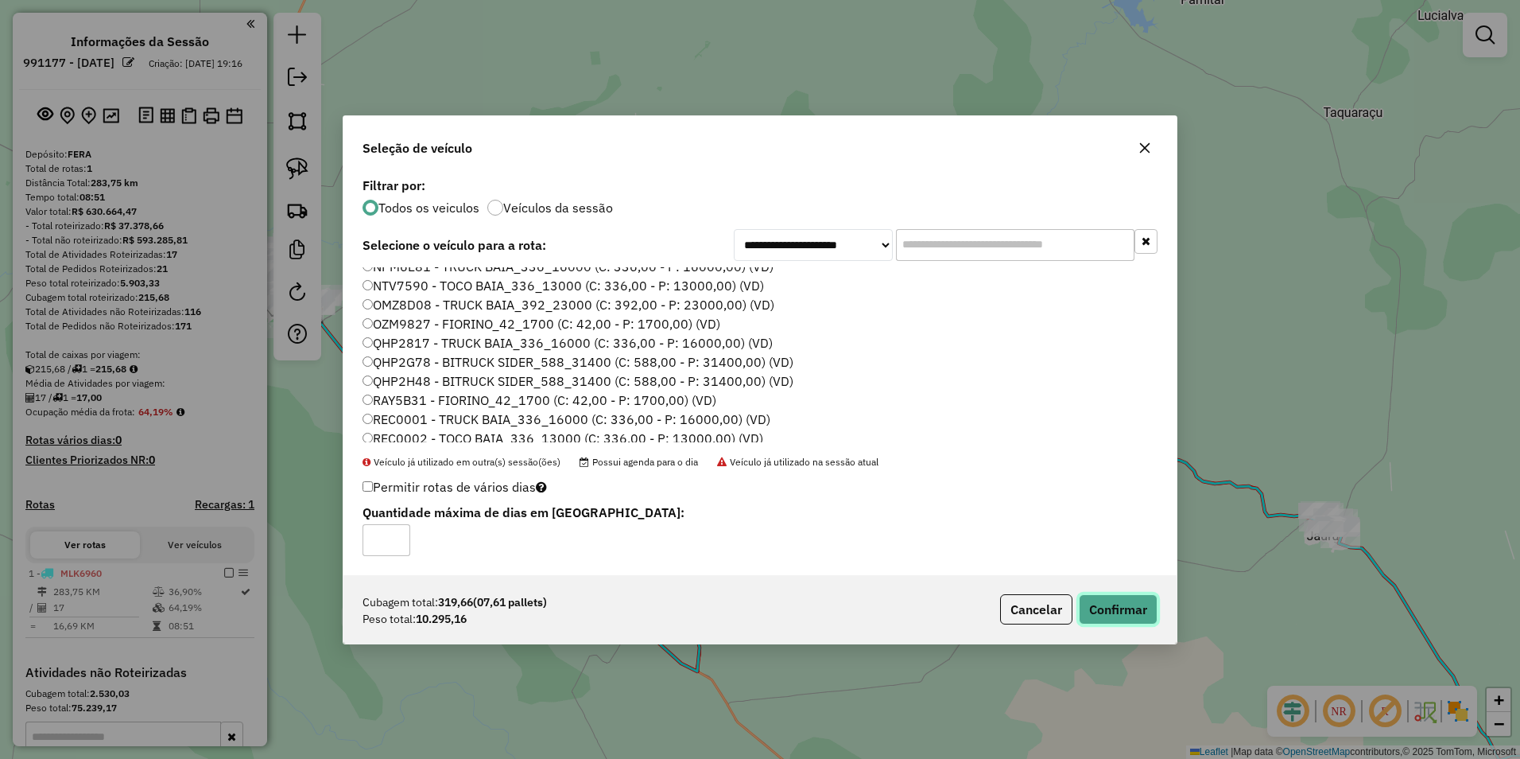
click at [1097, 609] on button "Confirmar" at bounding box center [1118, 609] width 79 height 30
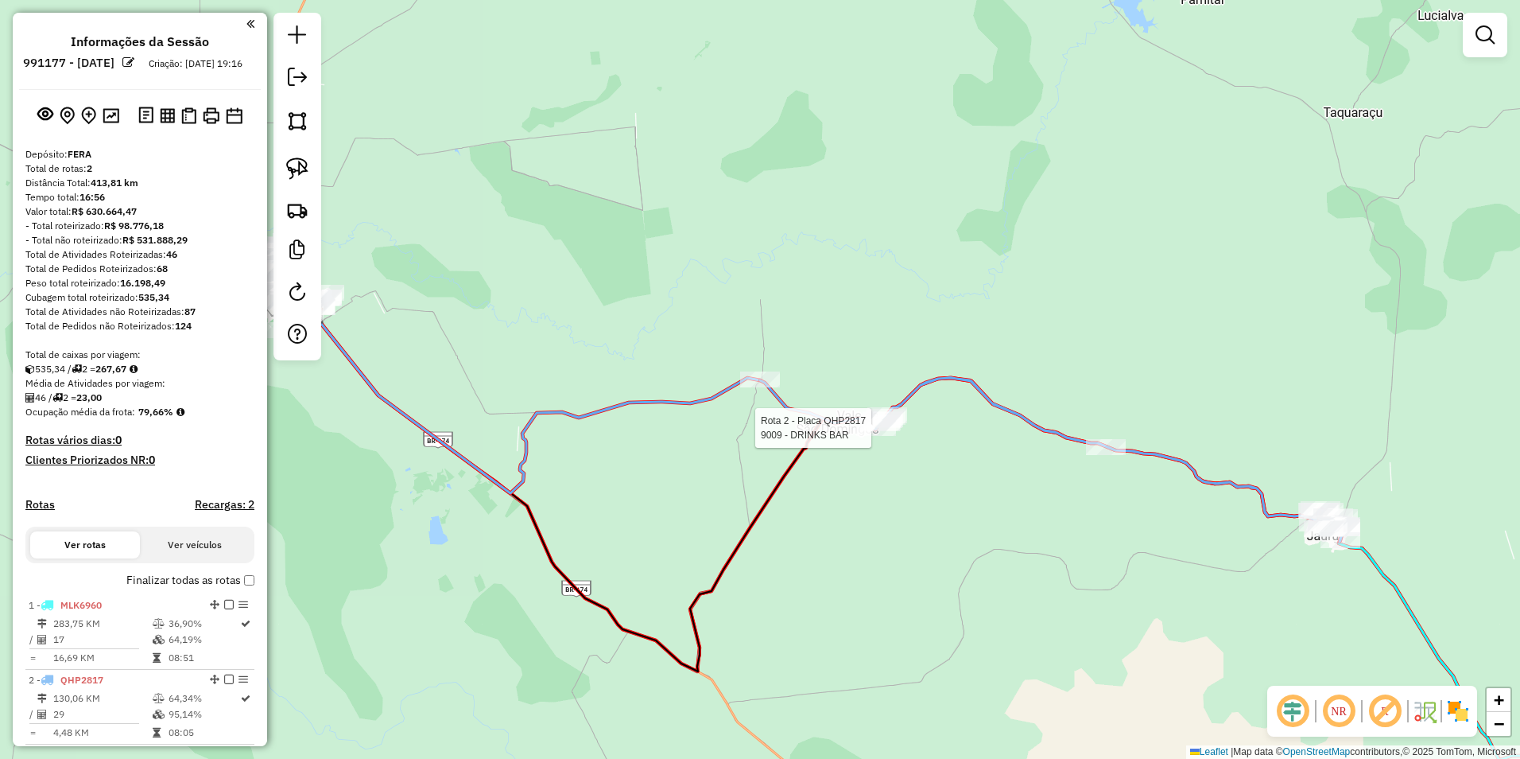
select select "**********"
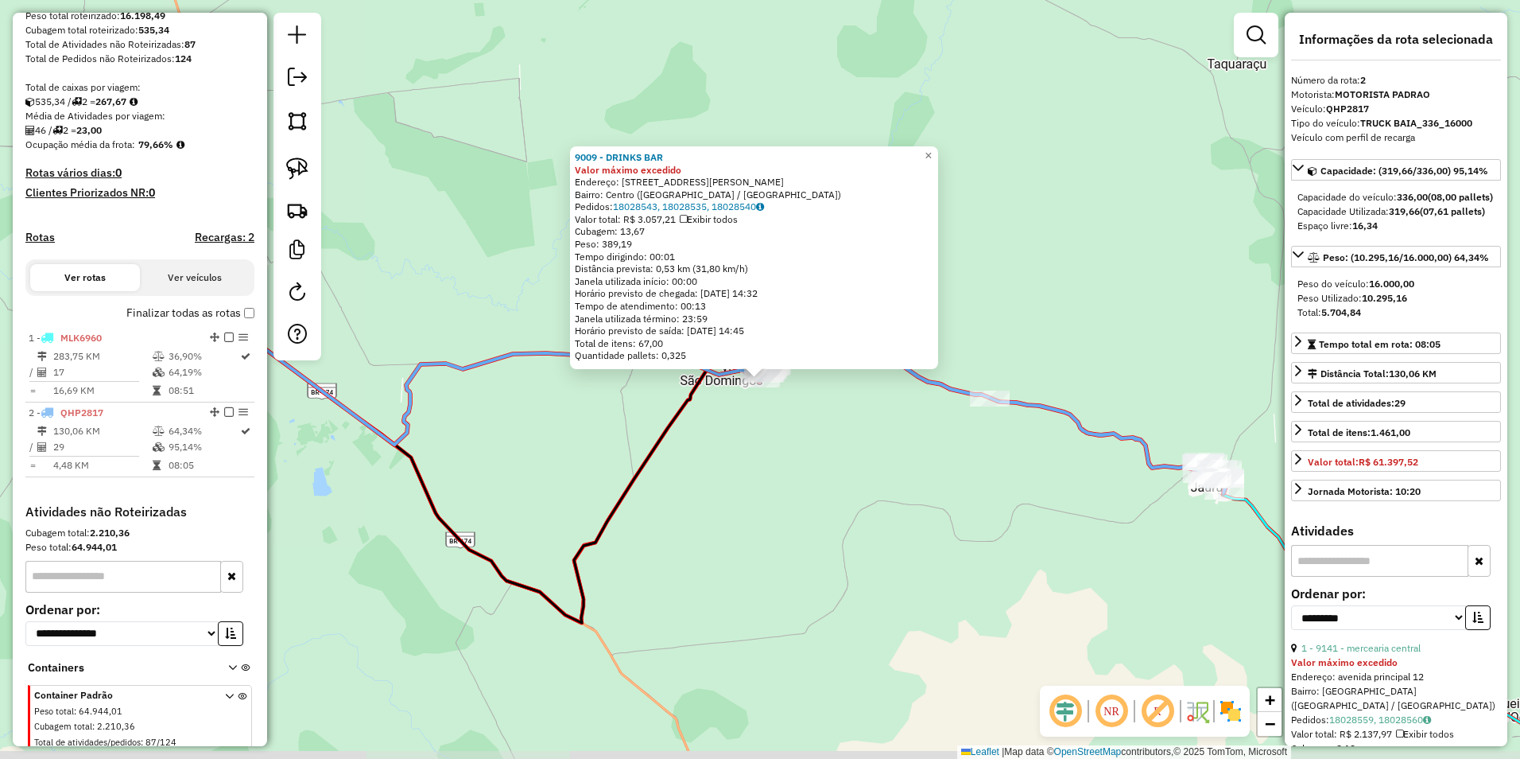
scroll to position [325, 0]
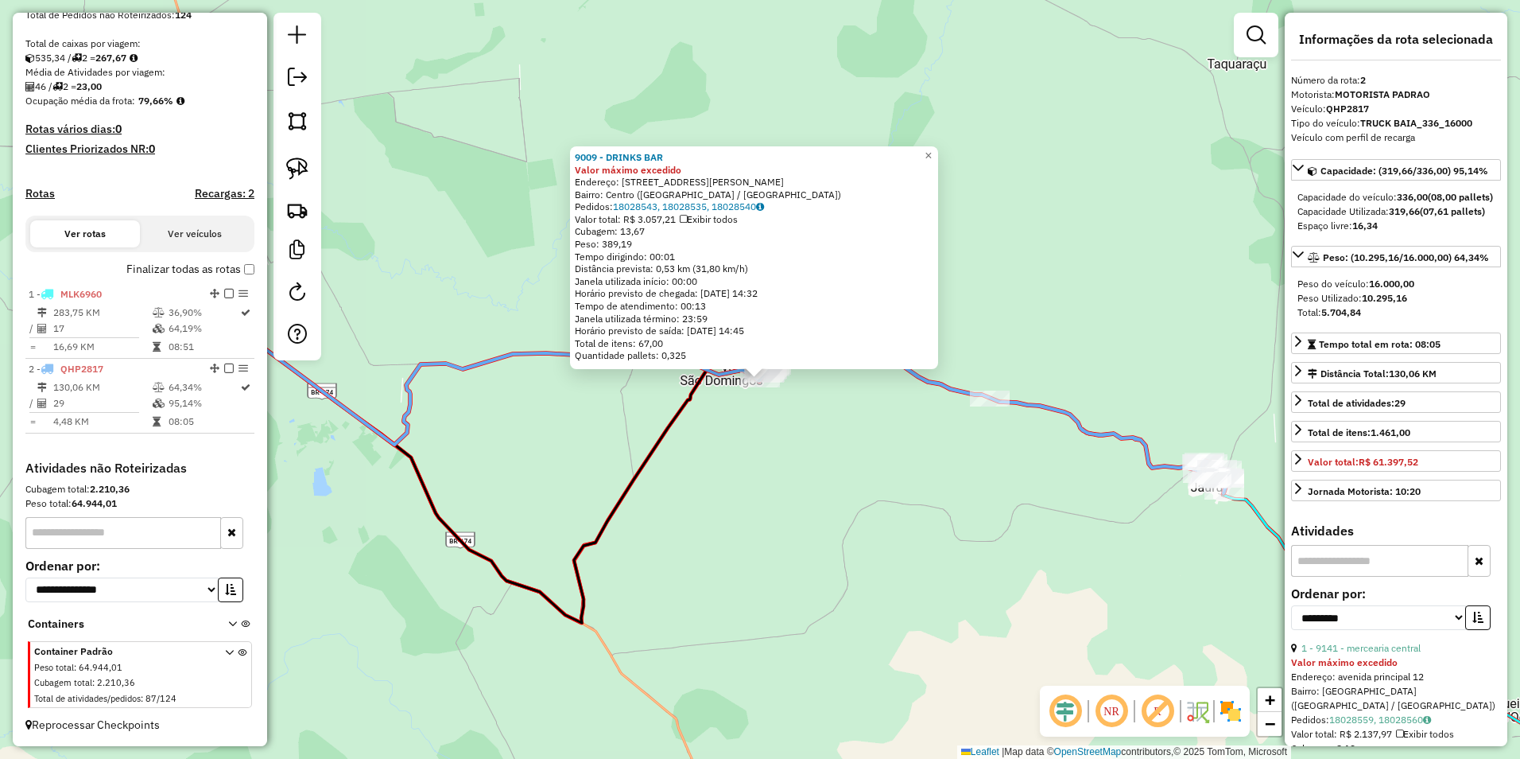
click at [881, 542] on div "9009 - DRINKS BAR Valor máximo excedido Endereço: avenida Tancredo neves 10 Bai…" at bounding box center [760, 379] width 1520 height 759
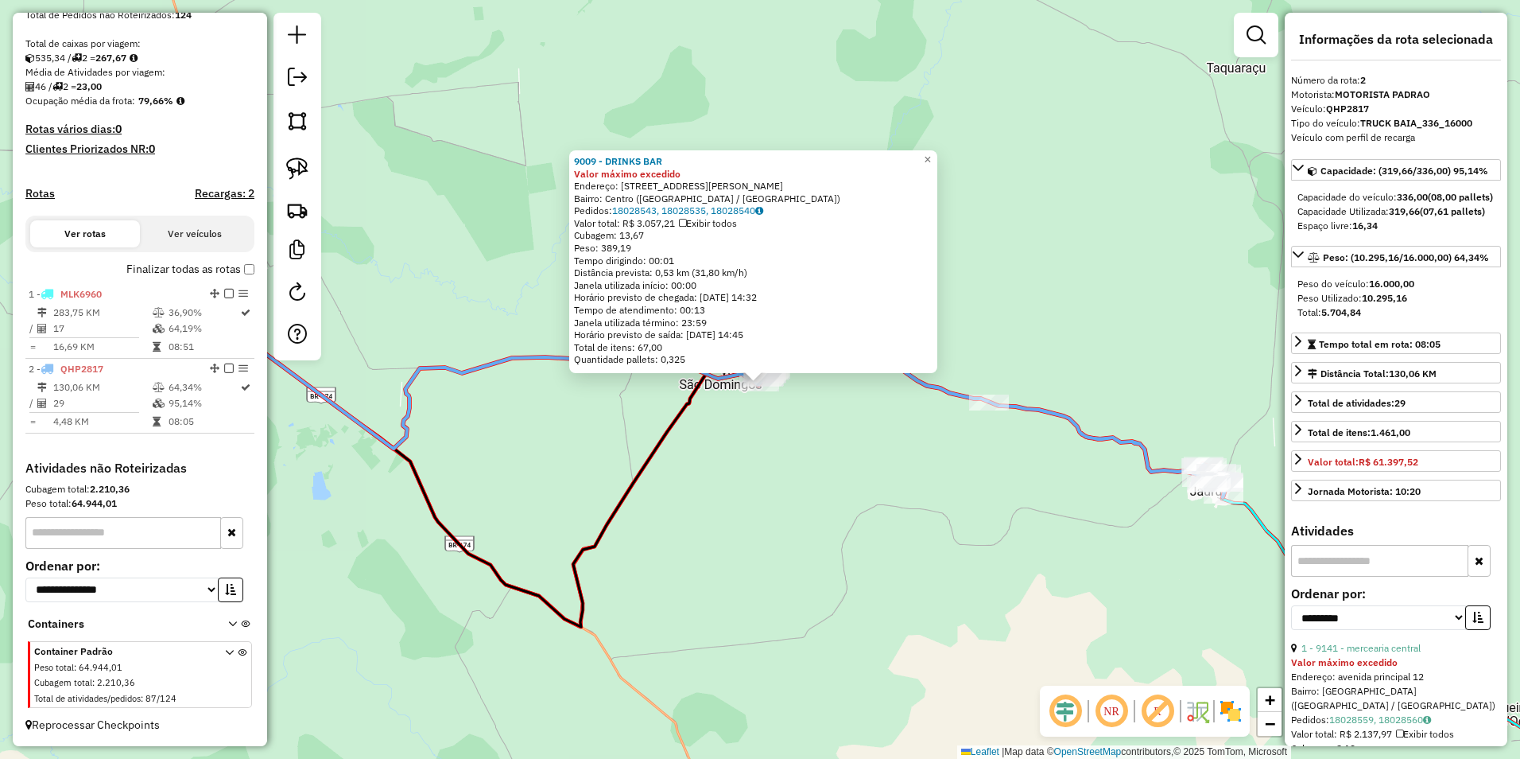
click at [820, 559] on div "9009 - DRINKS BAR Valor máximo excedido Endereço: avenida Tancredo neves 10 Bai…" at bounding box center [760, 379] width 1520 height 759
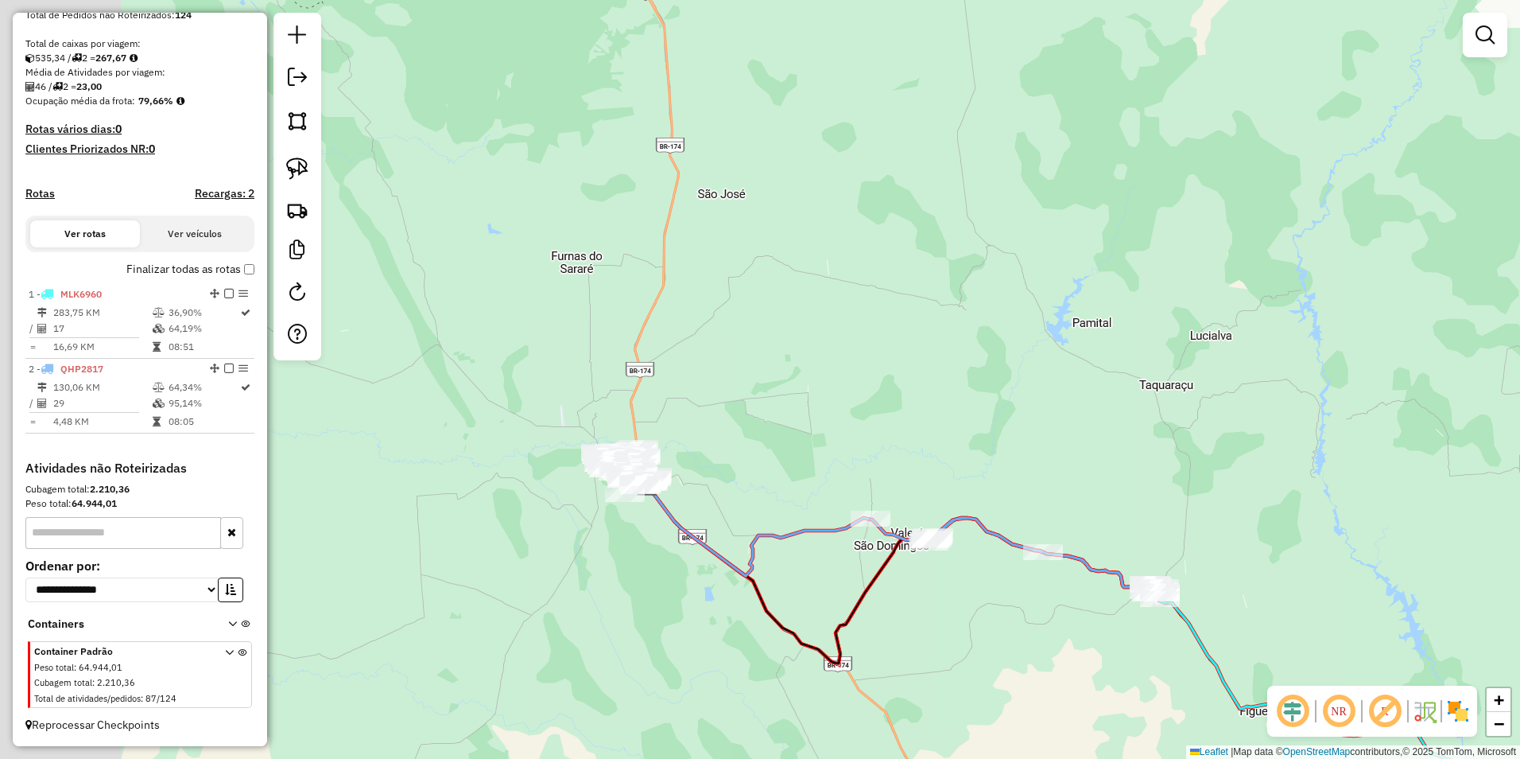
drag, startPoint x: 543, startPoint y: 495, endPoint x: 936, endPoint y: 607, distance: 408.5
click at [936, 613] on div "Janela de atendimento Grade de atendimento Capacidade Transportadoras Veículos …" at bounding box center [760, 379] width 1520 height 759
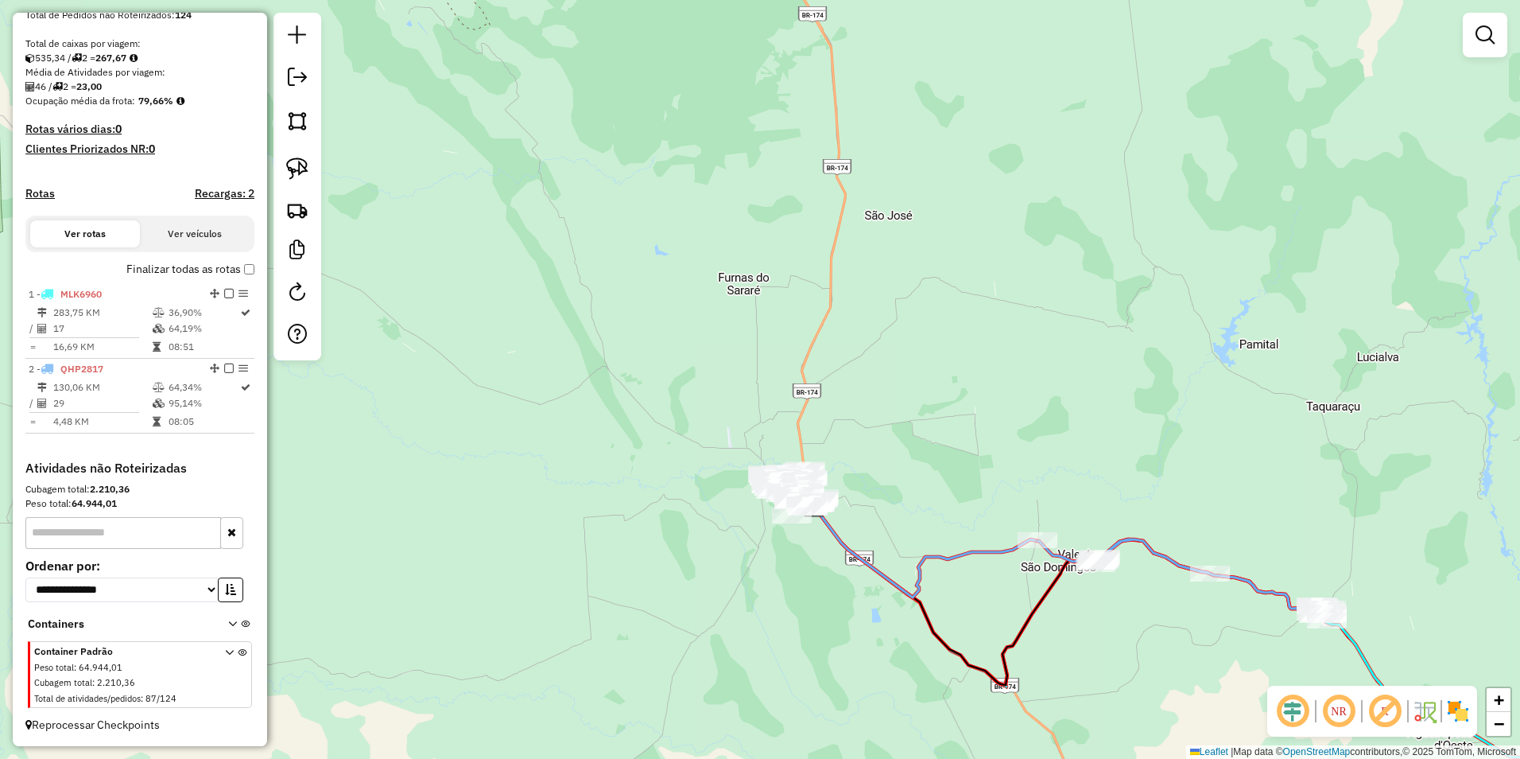
drag, startPoint x: 823, startPoint y: 596, endPoint x: 801, endPoint y: 536, distance: 64.4
click at [809, 560] on div "Janela de atendimento Grade de atendimento Capacidade Transportadoras Veículos …" at bounding box center [760, 379] width 1520 height 759
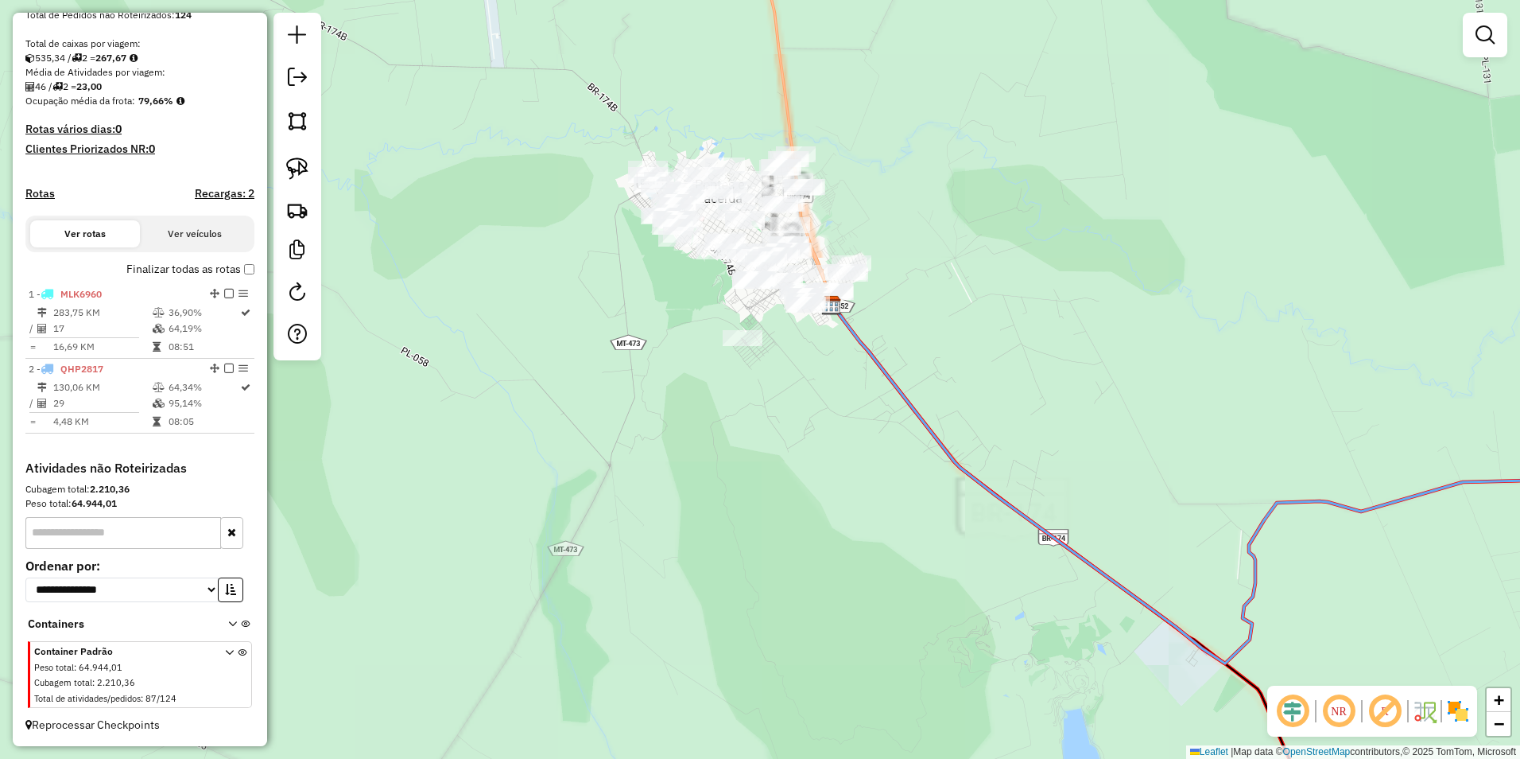
drag, startPoint x: 806, startPoint y: 429, endPoint x: 813, endPoint y: 604, distance: 175.9
click at [813, 604] on div "Janela de atendimento Grade de atendimento Capacidade Transportadoras Veículos …" at bounding box center [760, 379] width 1520 height 759
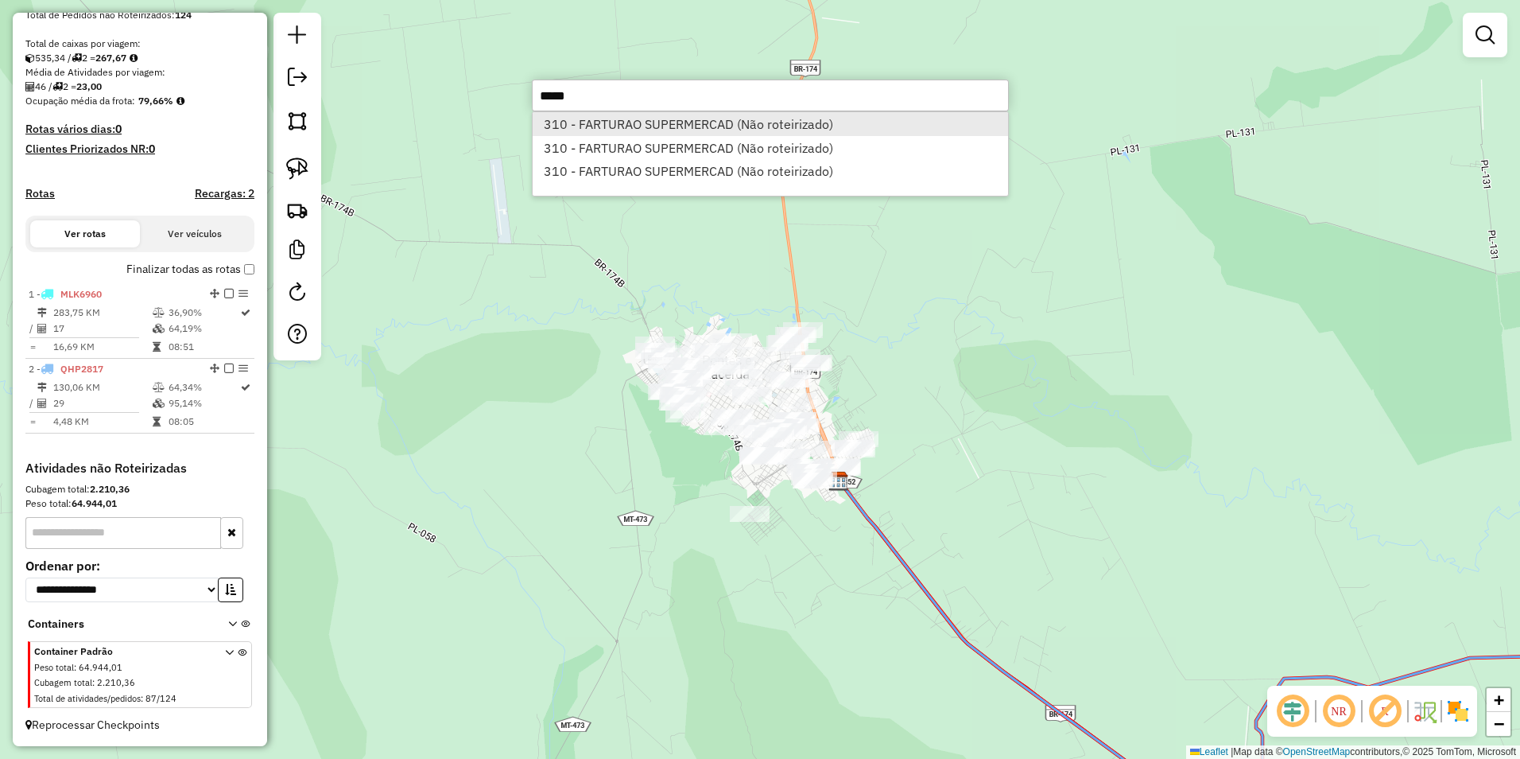
type input "*****"
click at [732, 113] on li "310 - FARTURAO SUPERMERCAD (Não roteirizado)" at bounding box center [771, 124] width 476 height 24
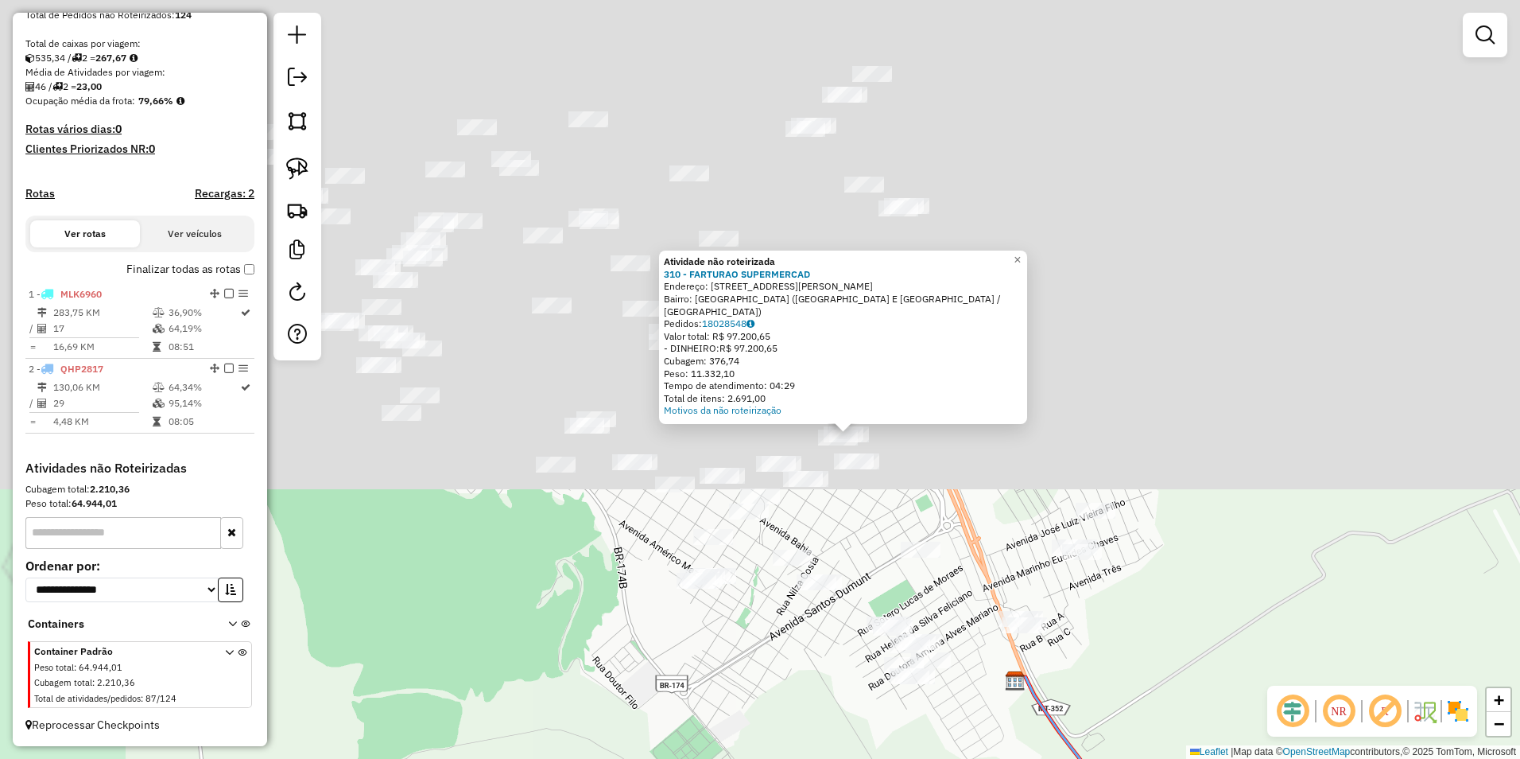
drag, startPoint x: 732, startPoint y: 215, endPoint x: 999, endPoint y: 799, distance: 642.3
click at [999, 758] on html "Aguarde... Pop-up bloqueado! Seu navegador bloqueou automáticamente a abertura …" at bounding box center [760, 379] width 1520 height 759
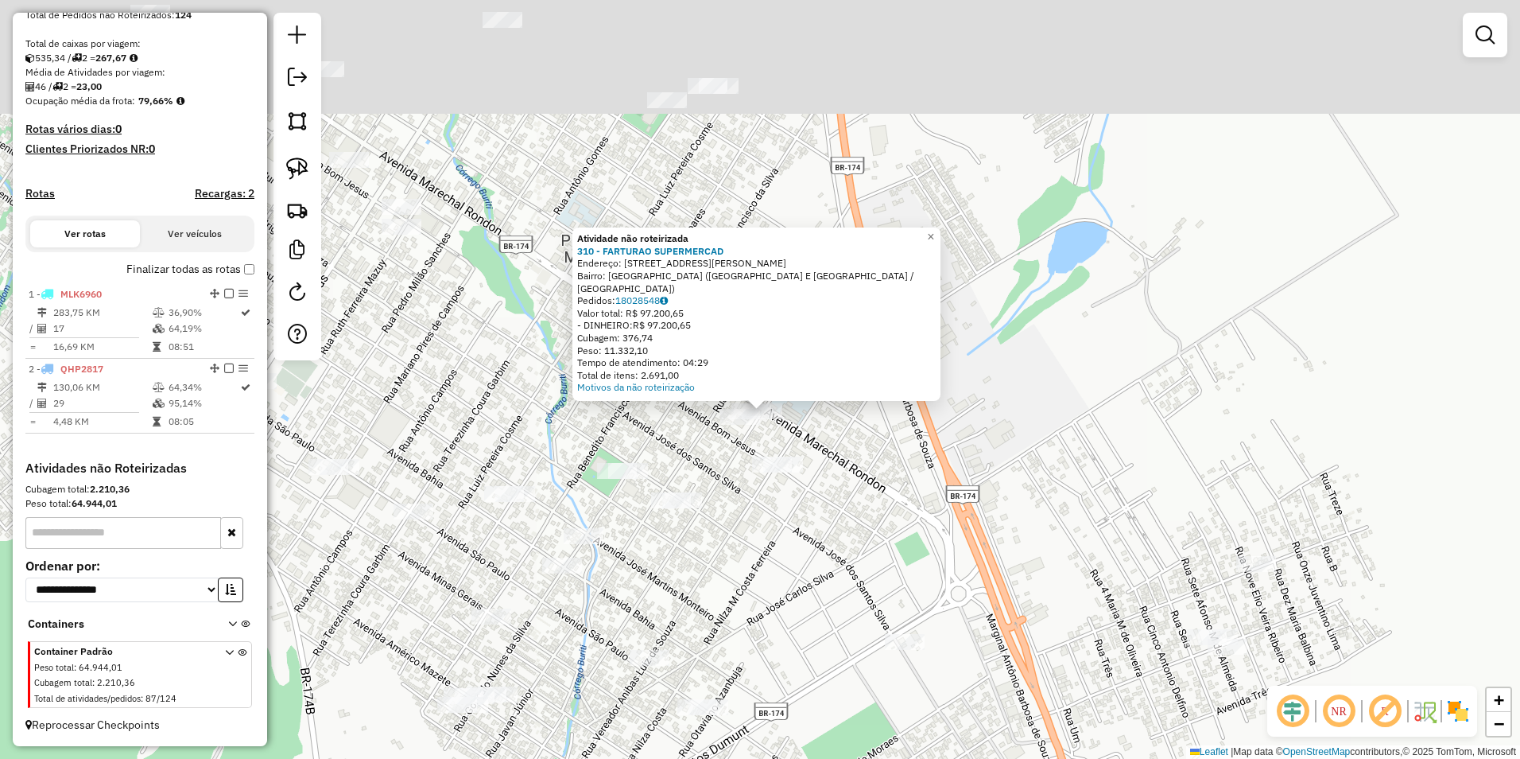
drag, startPoint x: 945, startPoint y: 514, endPoint x: 949, endPoint y: 531, distance: 17.2
click at [949, 531] on div "Atividade não roteirizada 310 - FARTURAO SUPERMERCAD Endereço: AV MARECHAL ROND…" at bounding box center [760, 379] width 1520 height 759
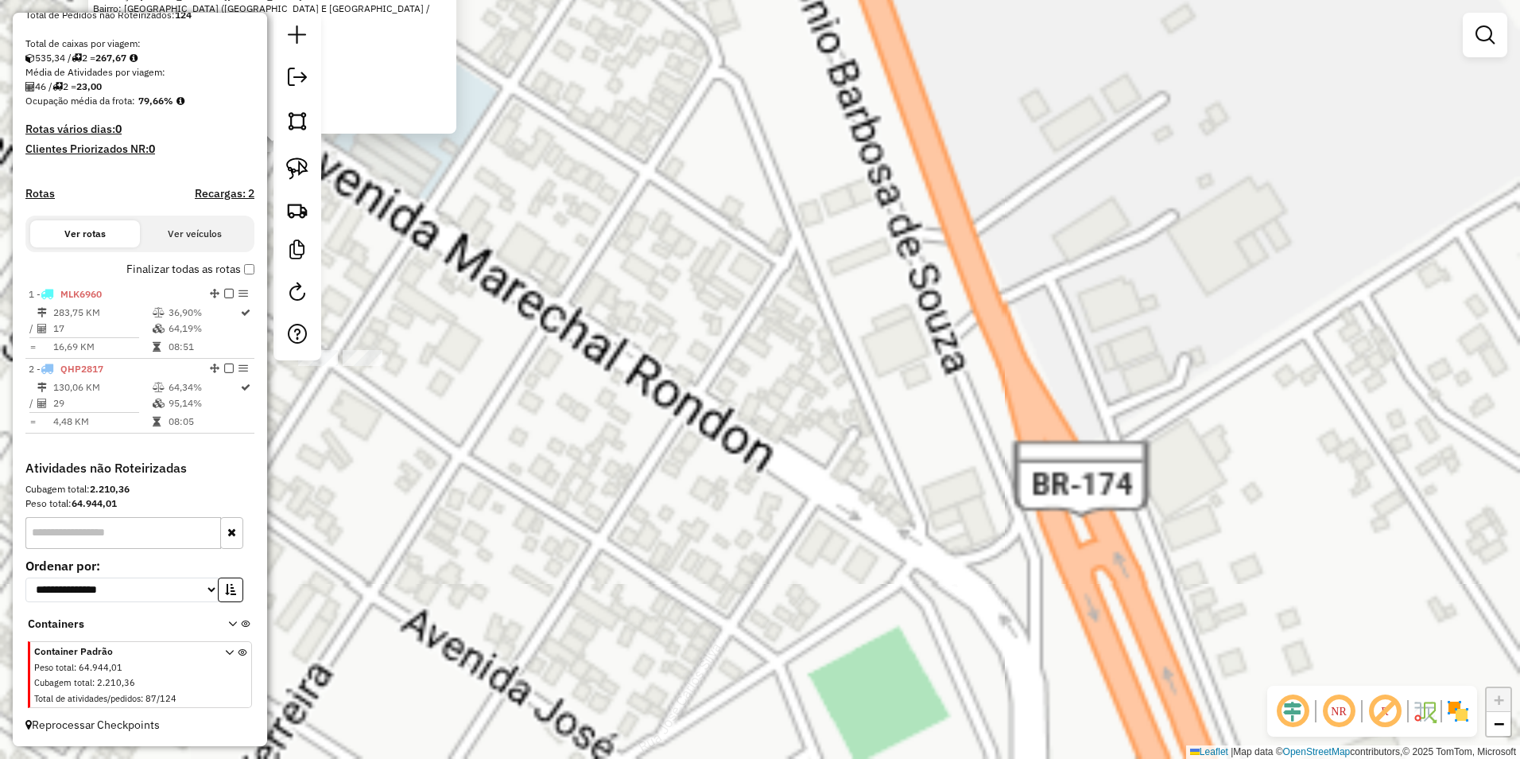
drag, startPoint x: 837, startPoint y: 377, endPoint x: 1232, endPoint y: 575, distance: 441.3
click at [1231, 574] on div "Atividade não roteirizada 310 - FARTURAO SUPERMERCAD Endereço: AV MARECHAL ROND…" at bounding box center [760, 379] width 1520 height 759
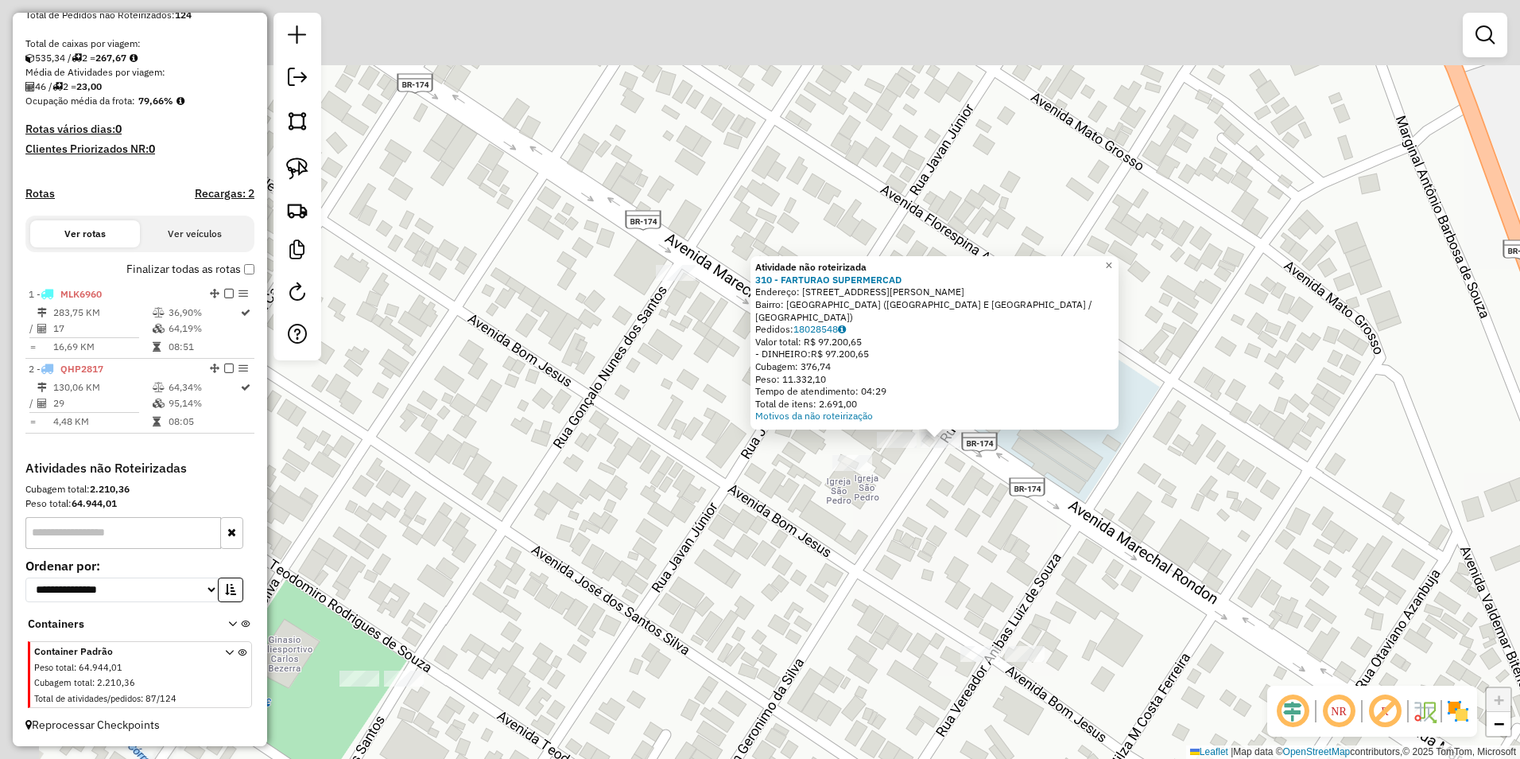
drag, startPoint x: 822, startPoint y: 409, endPoint x: 1068, endPoint y: 495, distance: 260.6
click at [1068, 494] on div "Atividade não roteirizada 310 - FARTURAO SUPERMERCAD Endereço: AV MARECHAL ROND…" at bounding box center [760, 379] width 1520 height 759
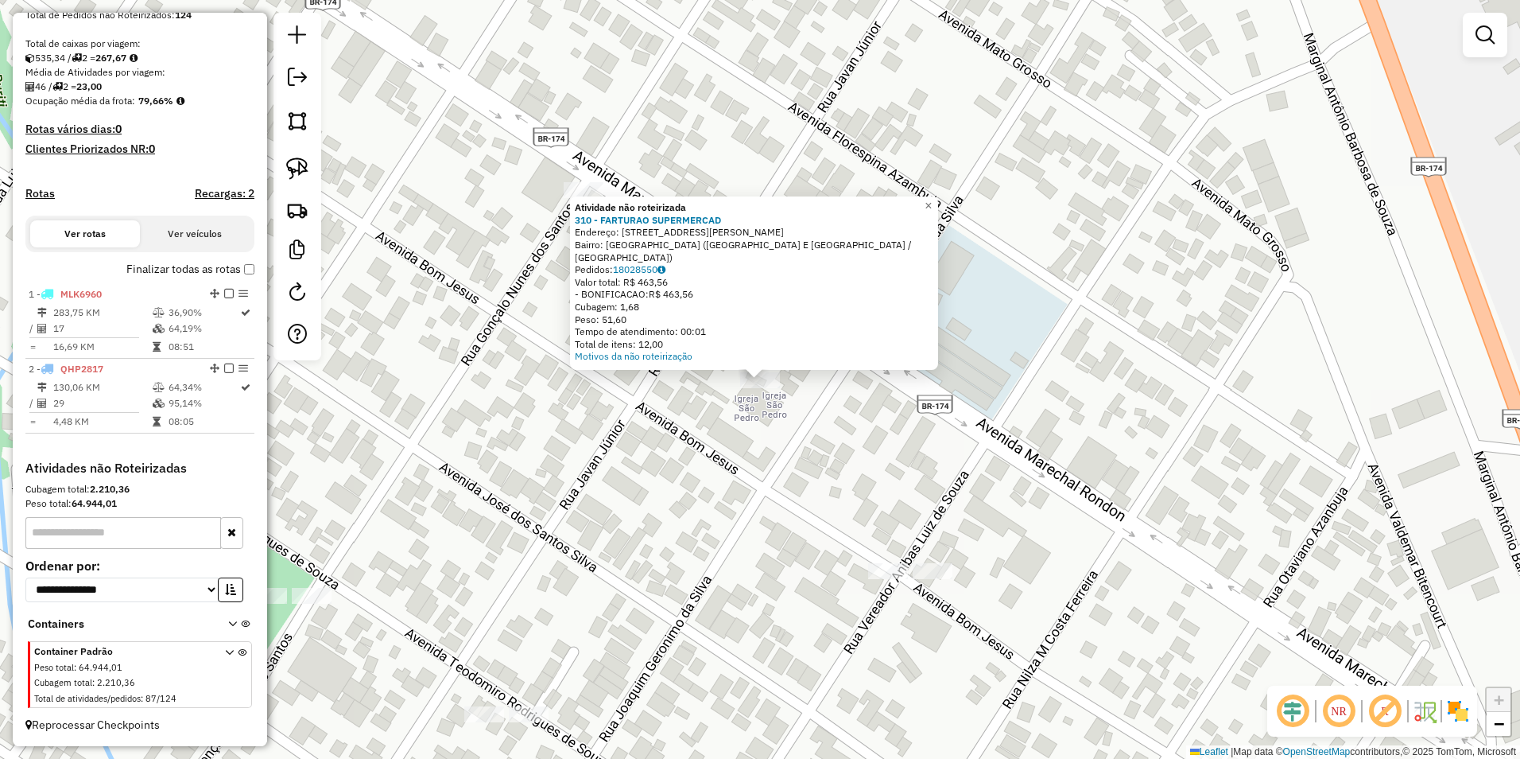
click at [819, 459] on div "Atividade não roteirizada 310 - FARTURAO SUPERMERCAD Endereço: AV MARECHAL ROND…" at bounding box center [760, 379] width 1520 height 759
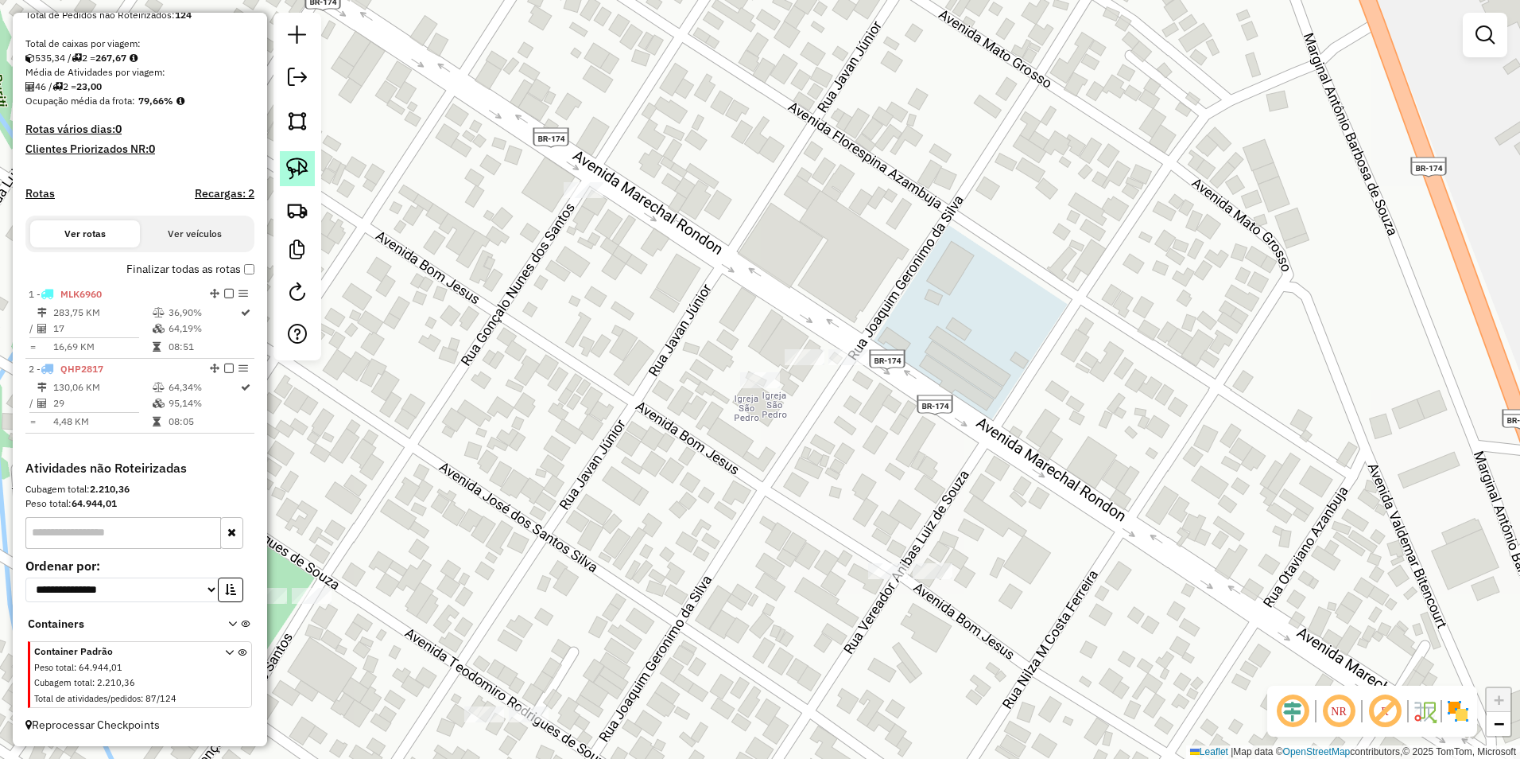
click at [301, 162] on img at bounding box center [297, 168] width 22 height 22
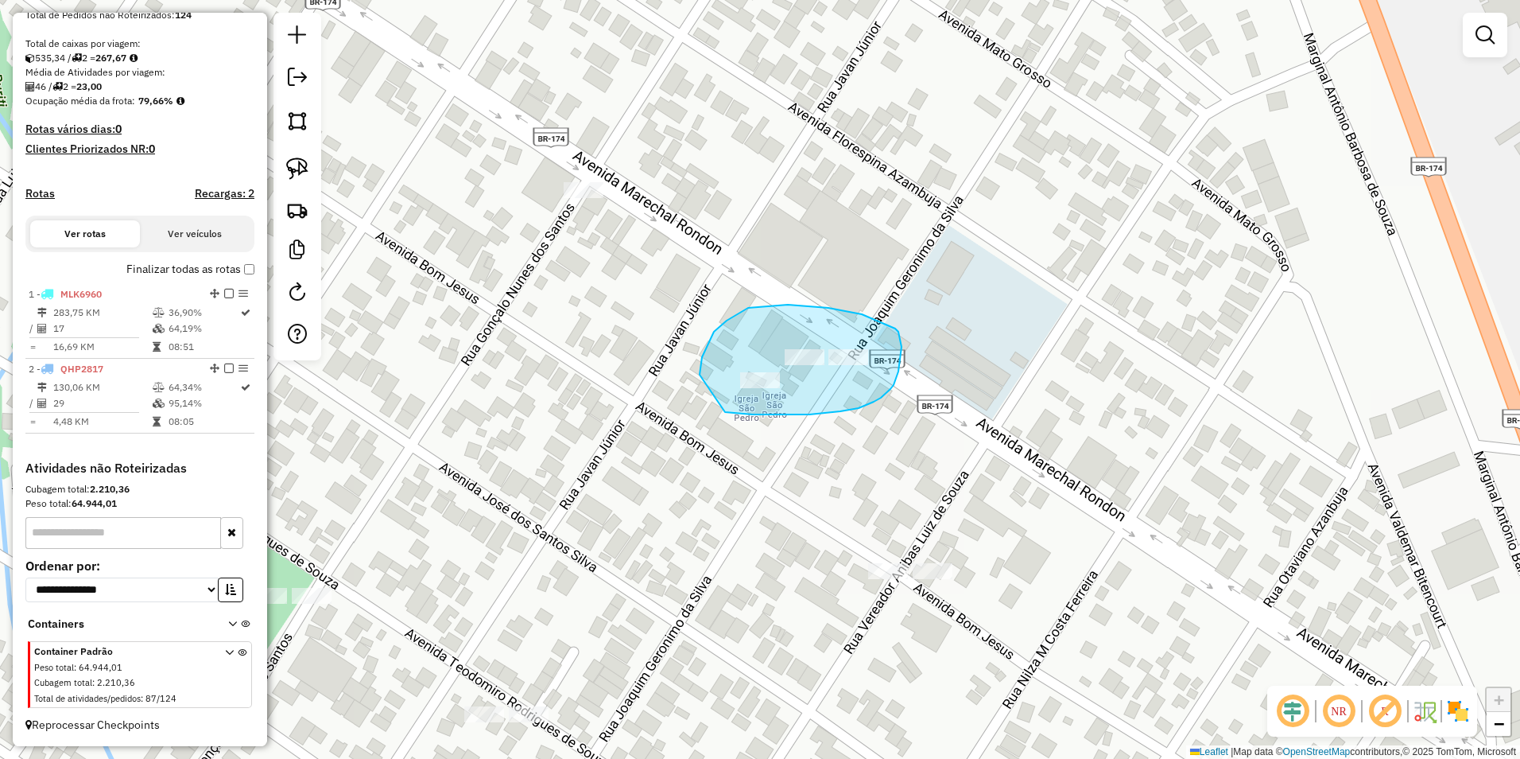
drag, startPoint x: 700, startPoint y: 375, endPoint x: 725, endPoint y: 412, distance: 45.2
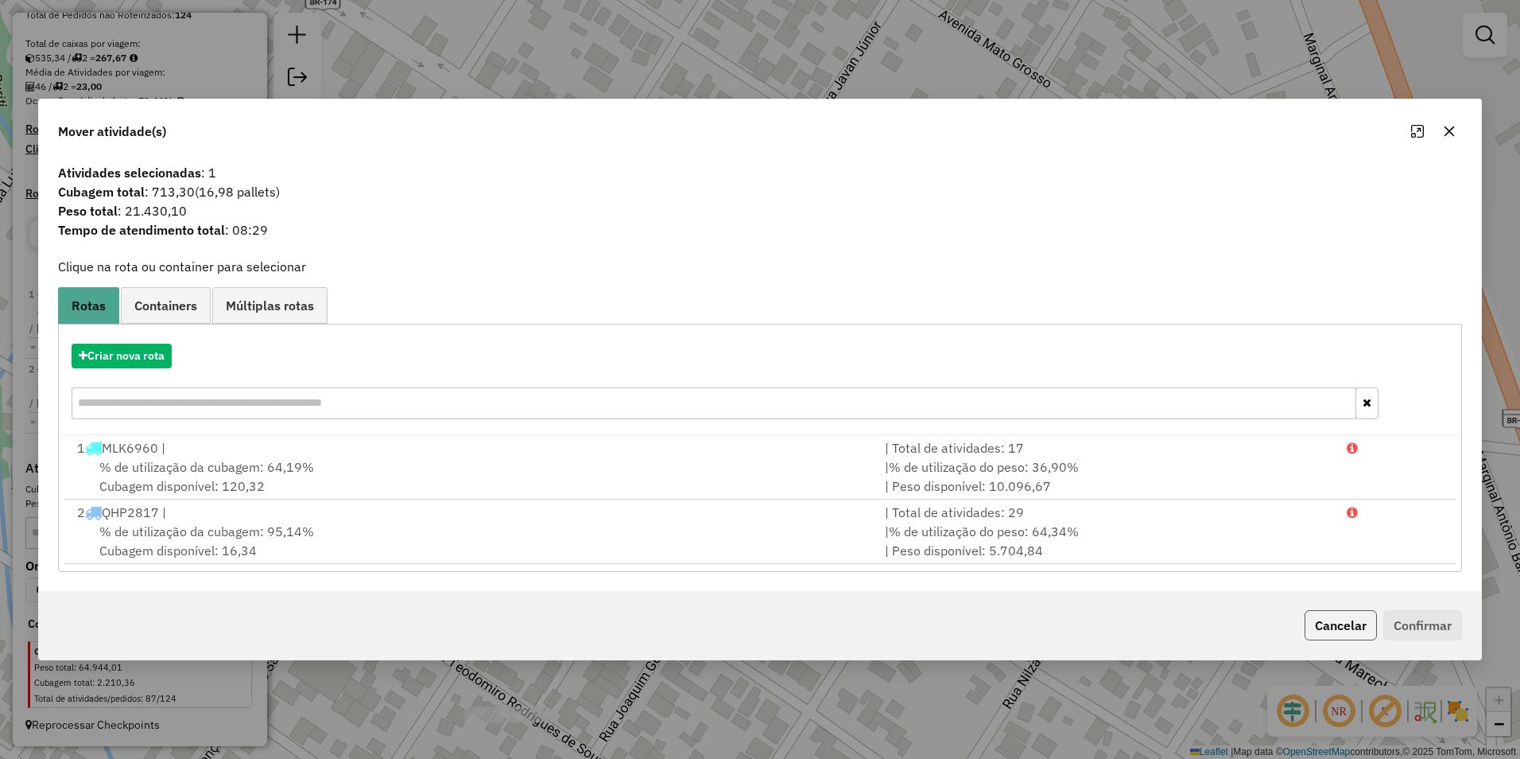
click at [1343, 633] on button "Cancelar" at bounding box center [1341, 625] width 72 height 30
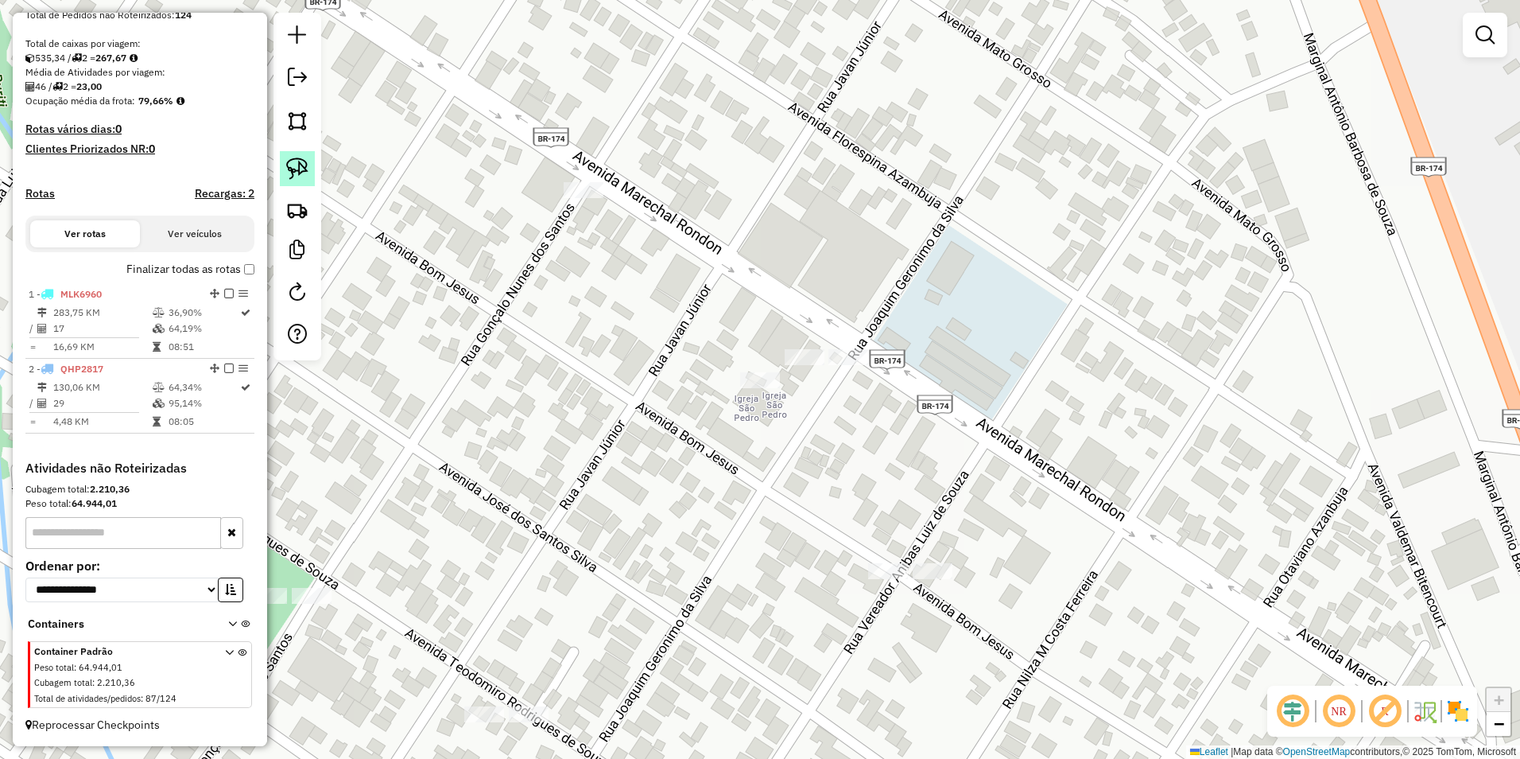
click at [297, 170] on img at bounding box center [297, 168] width 22 height 22
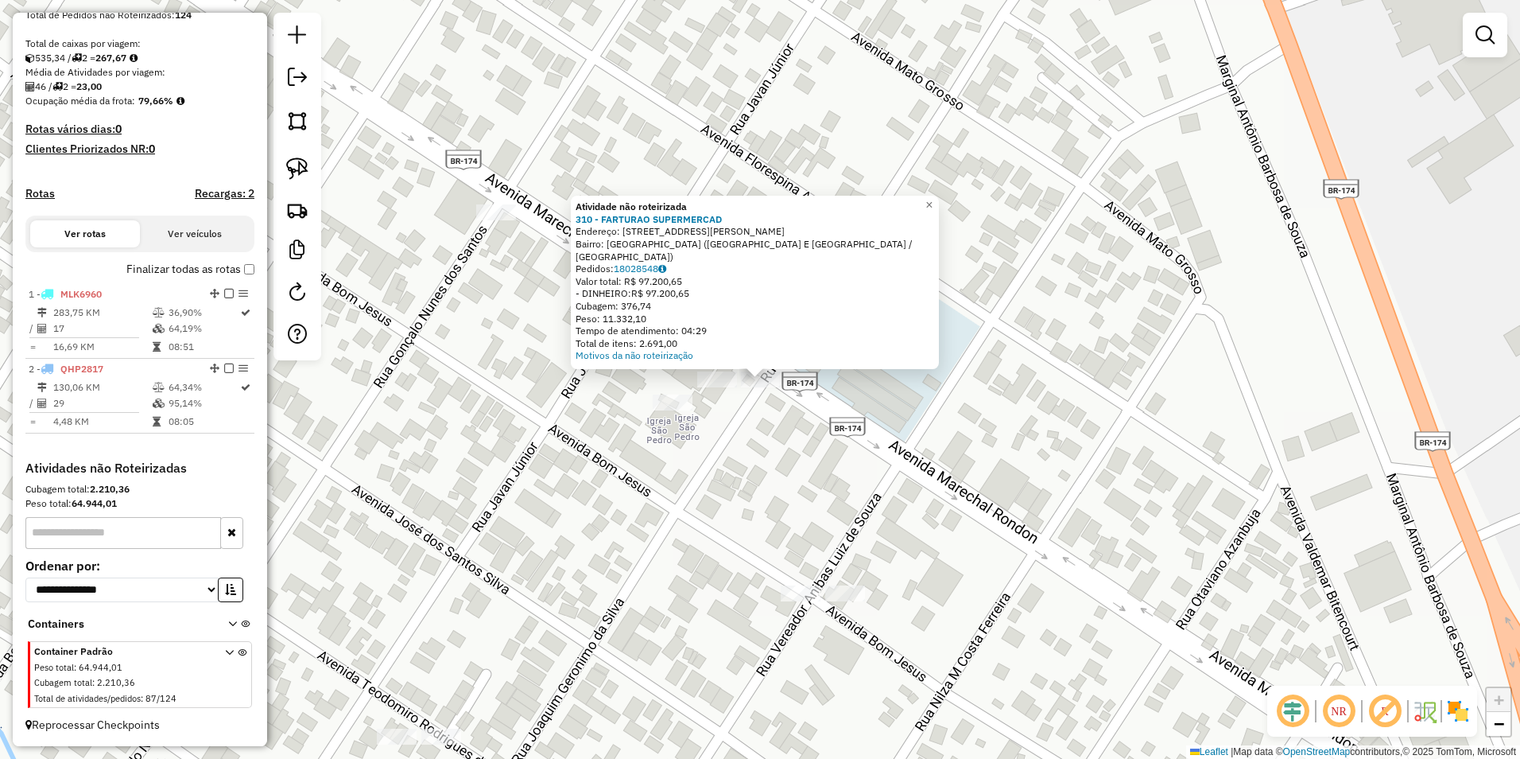
click at [767, 425] on div "Atividade não roteirizada 310 - FARTURAO SUPERMERCAD Endereço: AV MARECHAL ROND…" at bounding box center [760, 379] width 1520 height 759
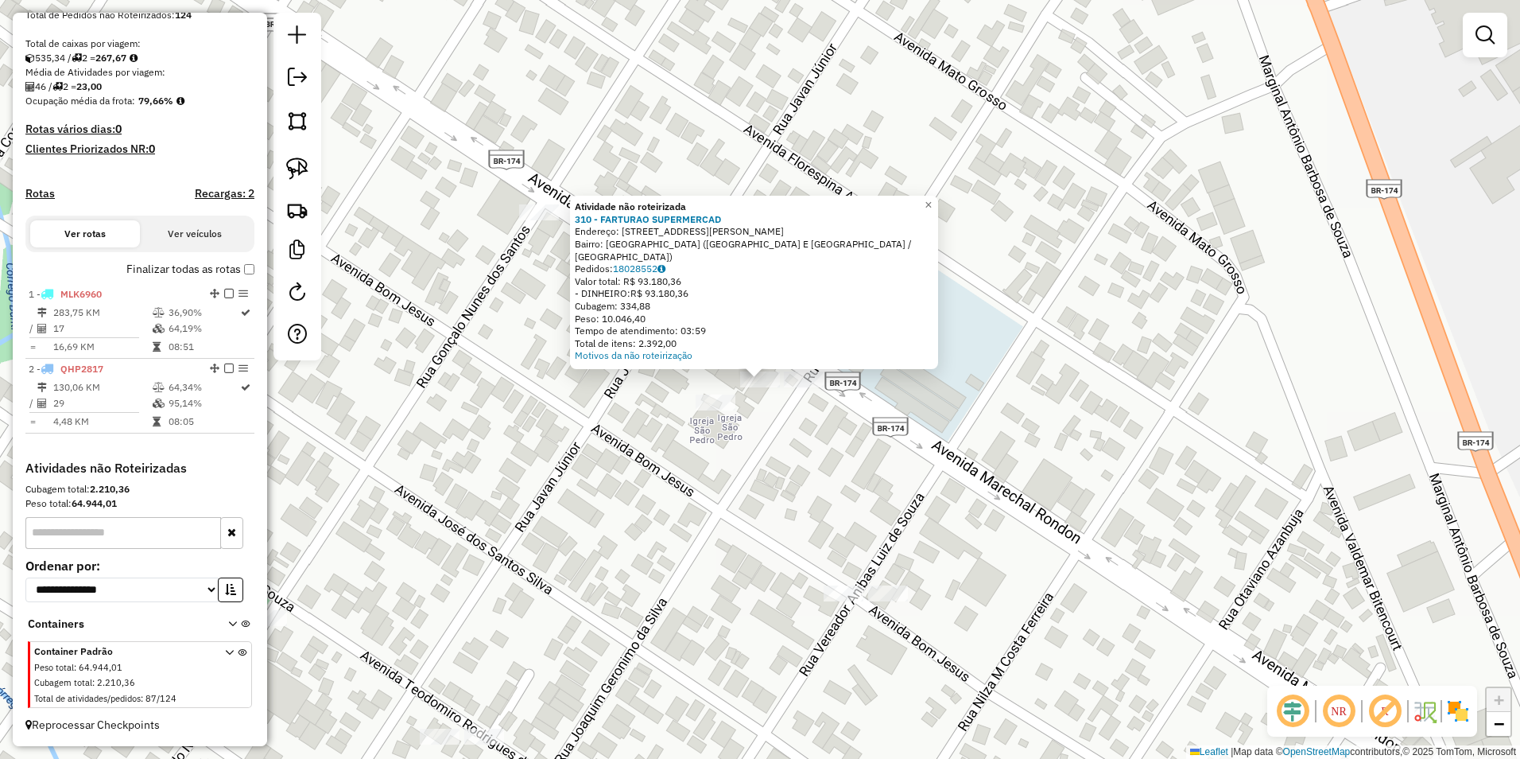
click at [710, 410] on div at bounding box center [716, 402] width 40 height 16
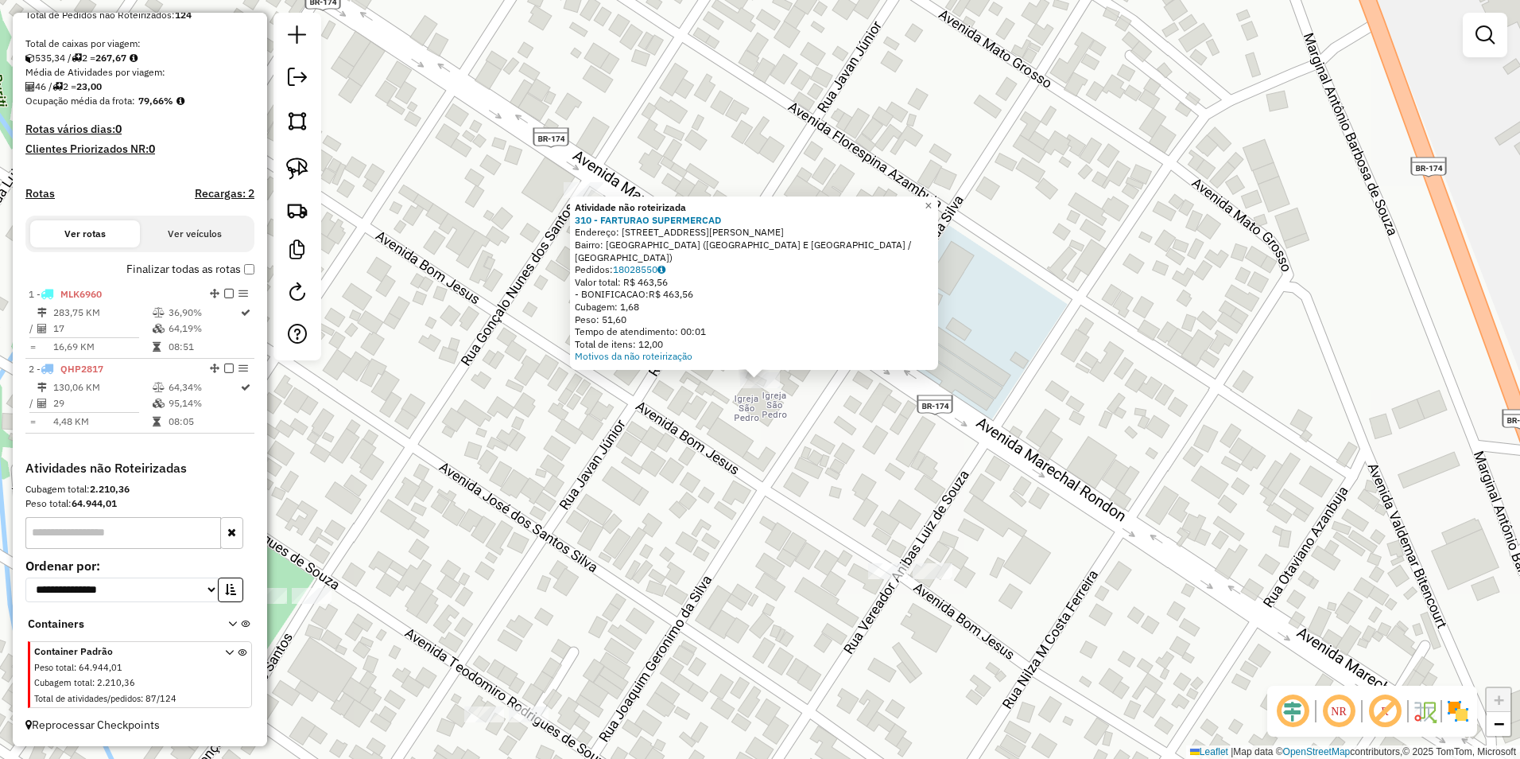
click at [837, 429] on div "Atividade não roteirizada 310 - FARTURAO SUPERMERCAD Endereço: AV MARECHAL ROND…" at bounding box center [760, 379] width 1520 height 759
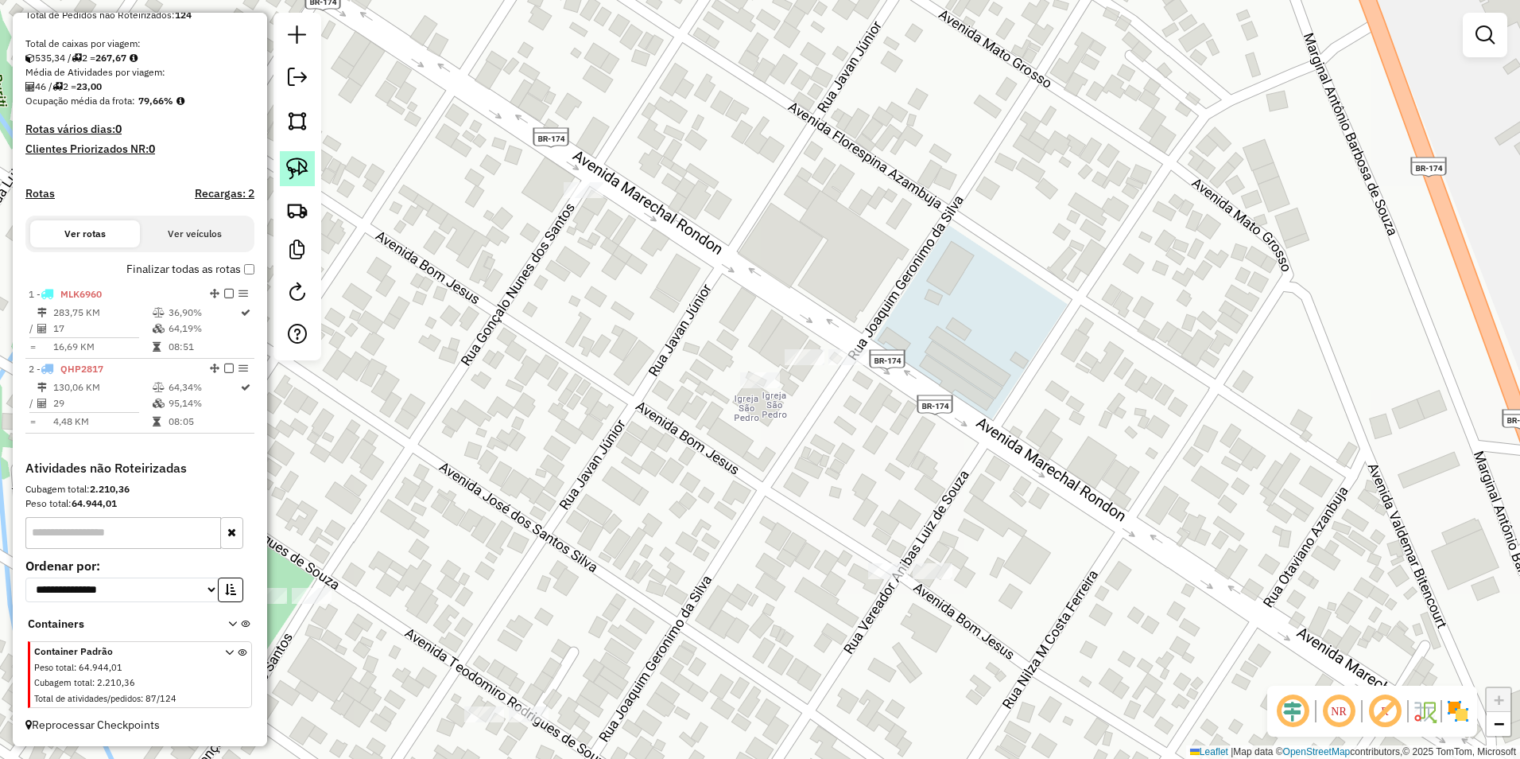
click at [305, 170] on img at bounding box center [297, 168] width 22 height 22
drag, startPoint x: 712, startPoint y: 375, endPoint x: 729, endPoint y: 425, distance: 52.8
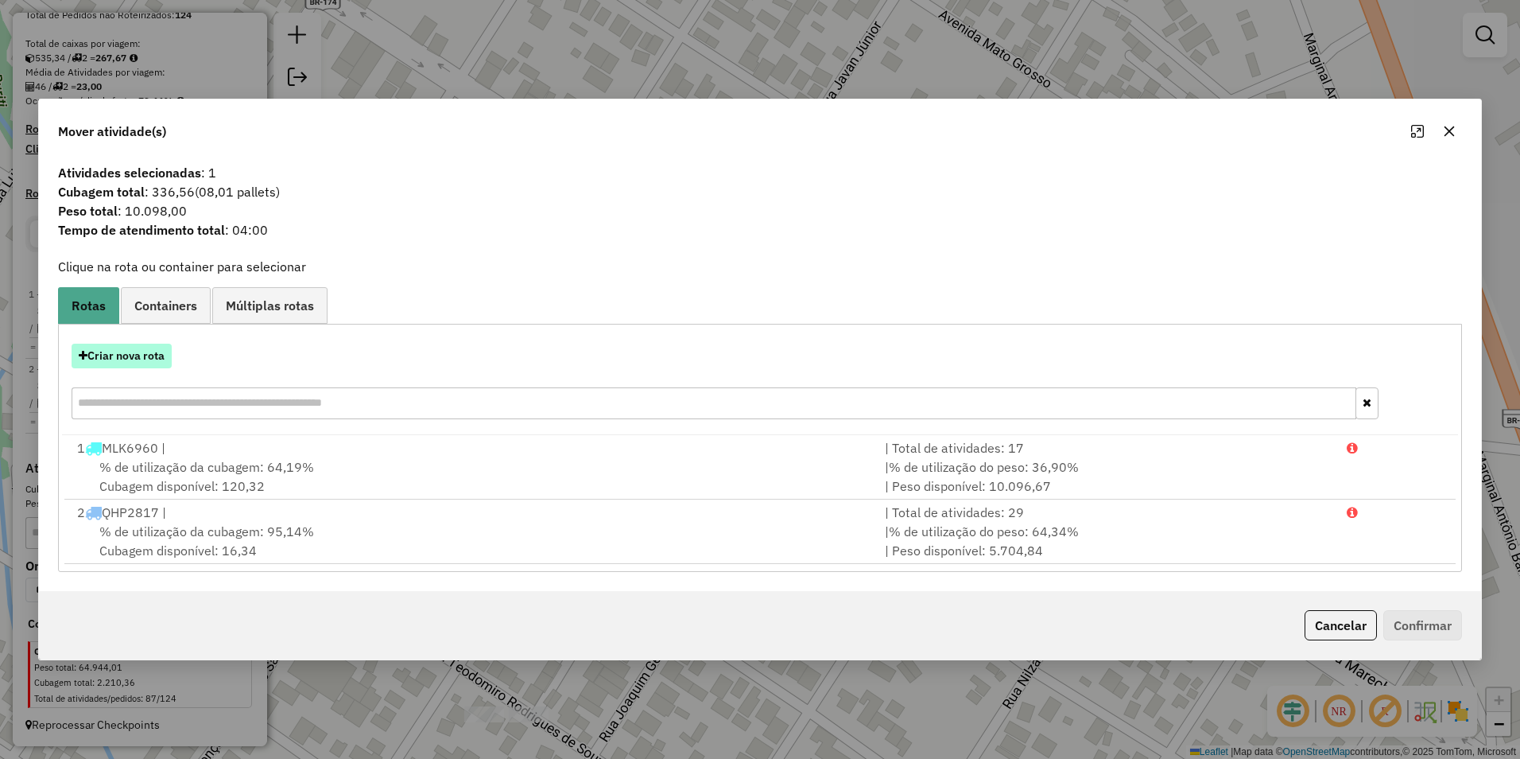
click at [119, 348] on button "Criar nova rota" at bounding box center [122, 356] width 100 height 25
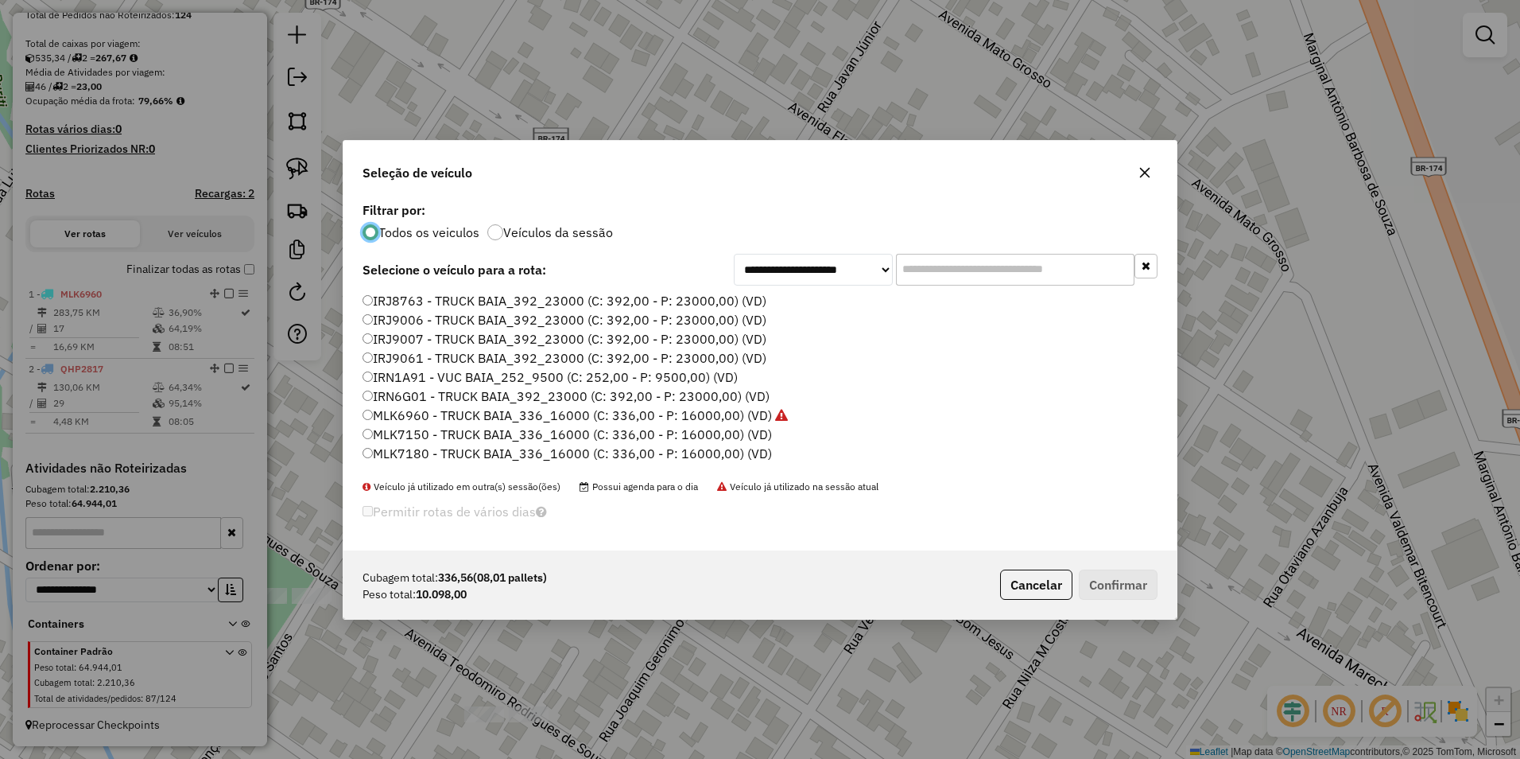
scroll to position [318, 0]
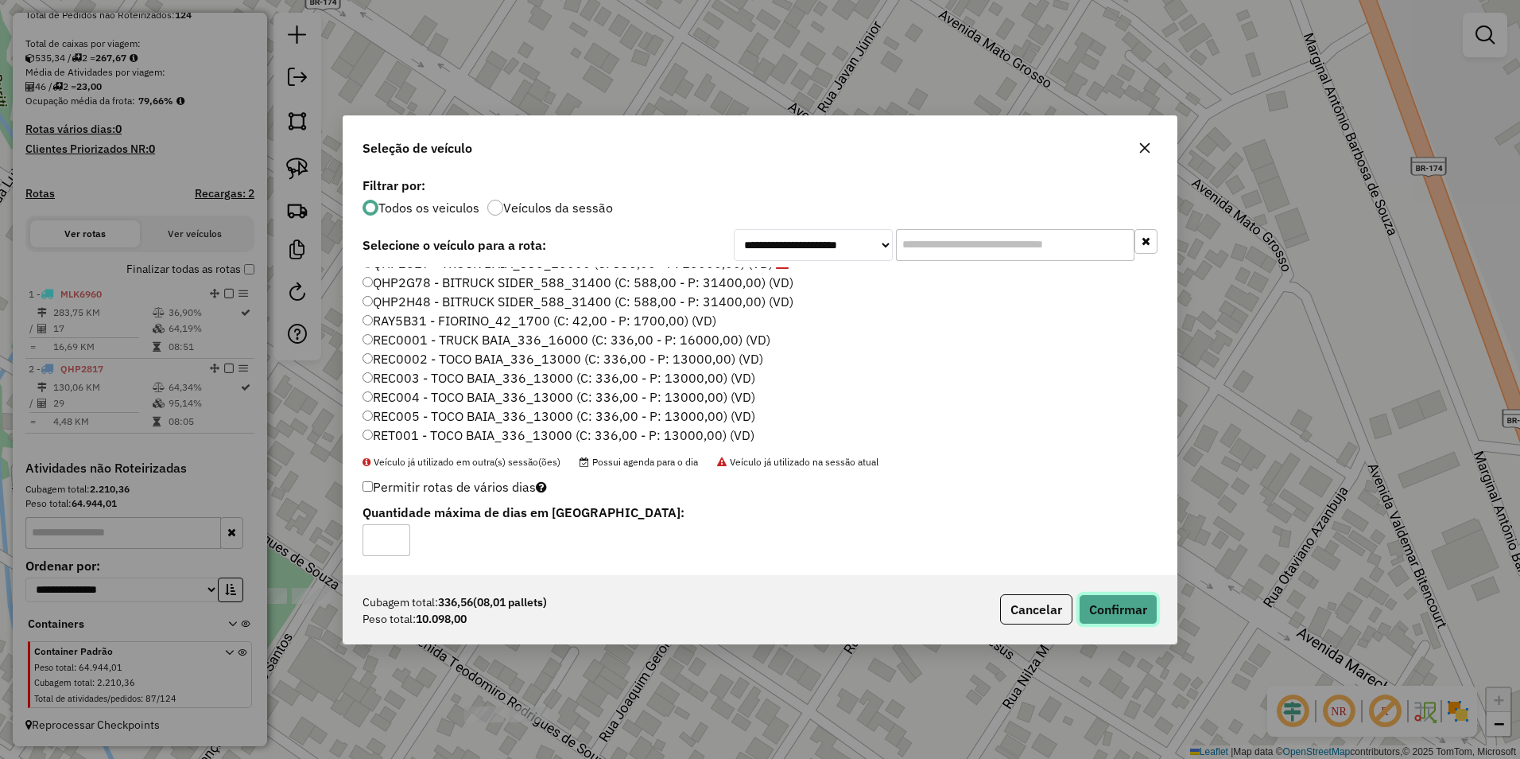
click at [1116, 612] on button "Confirmar" at bounding box center [1118, 609] width 79 height 30
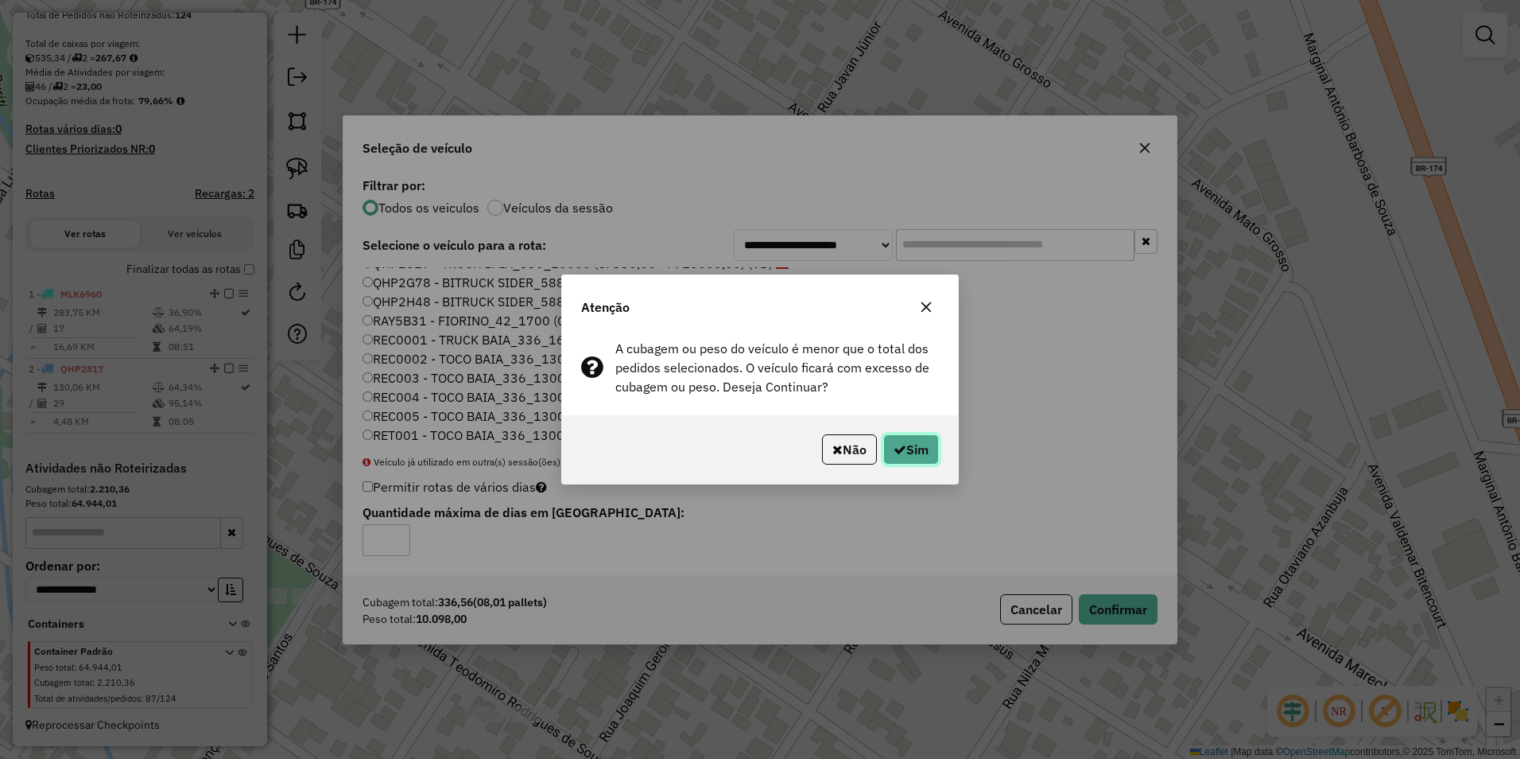
click at [914, 444] on button "Sim" at bounding box center [911, 449] width 56 height 30
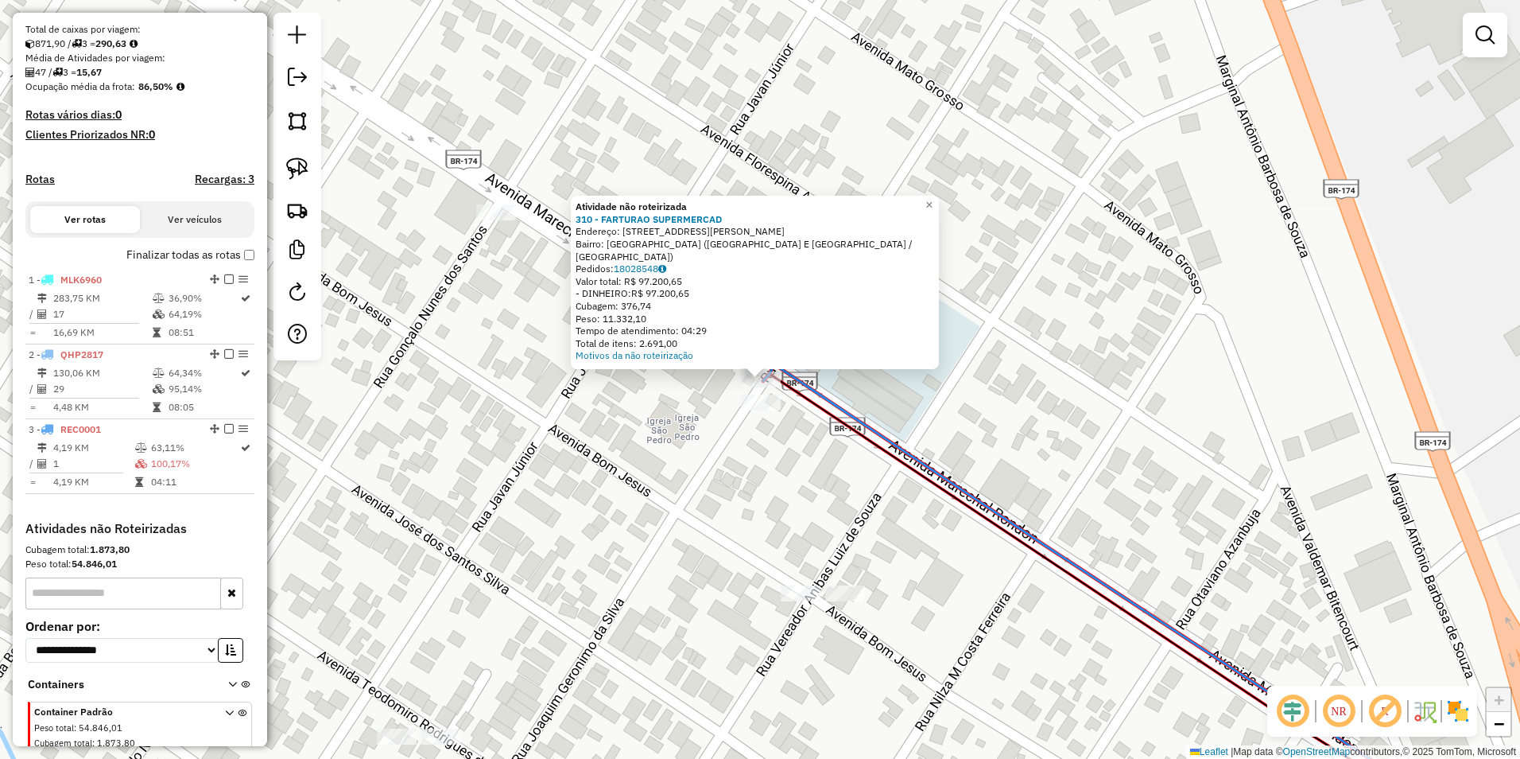
click at [985, 410] on div "Atividade não roteirizada 310 - FARTURAO SUPERMERCAD Endereço: AV MARECHAL ROND…" at bounding box center [760, 379] width 1520 height 759
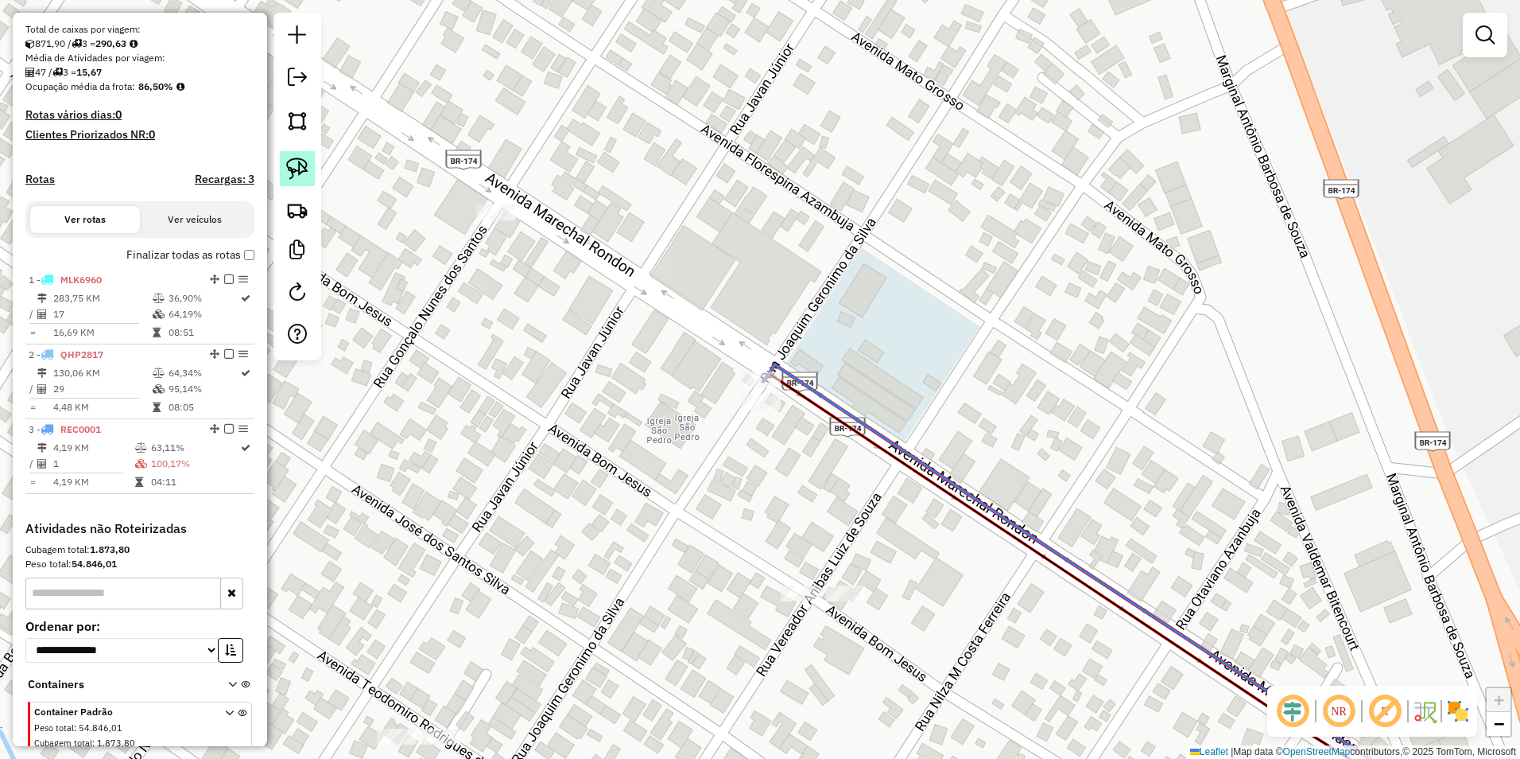
click at [297, 167] on img at bounding box center [297, 168] width 22 height 22
drag, startPoint x: 728, startPoint y: 369, endPoint x: 729, endPoint y: 389, distance: 19.9
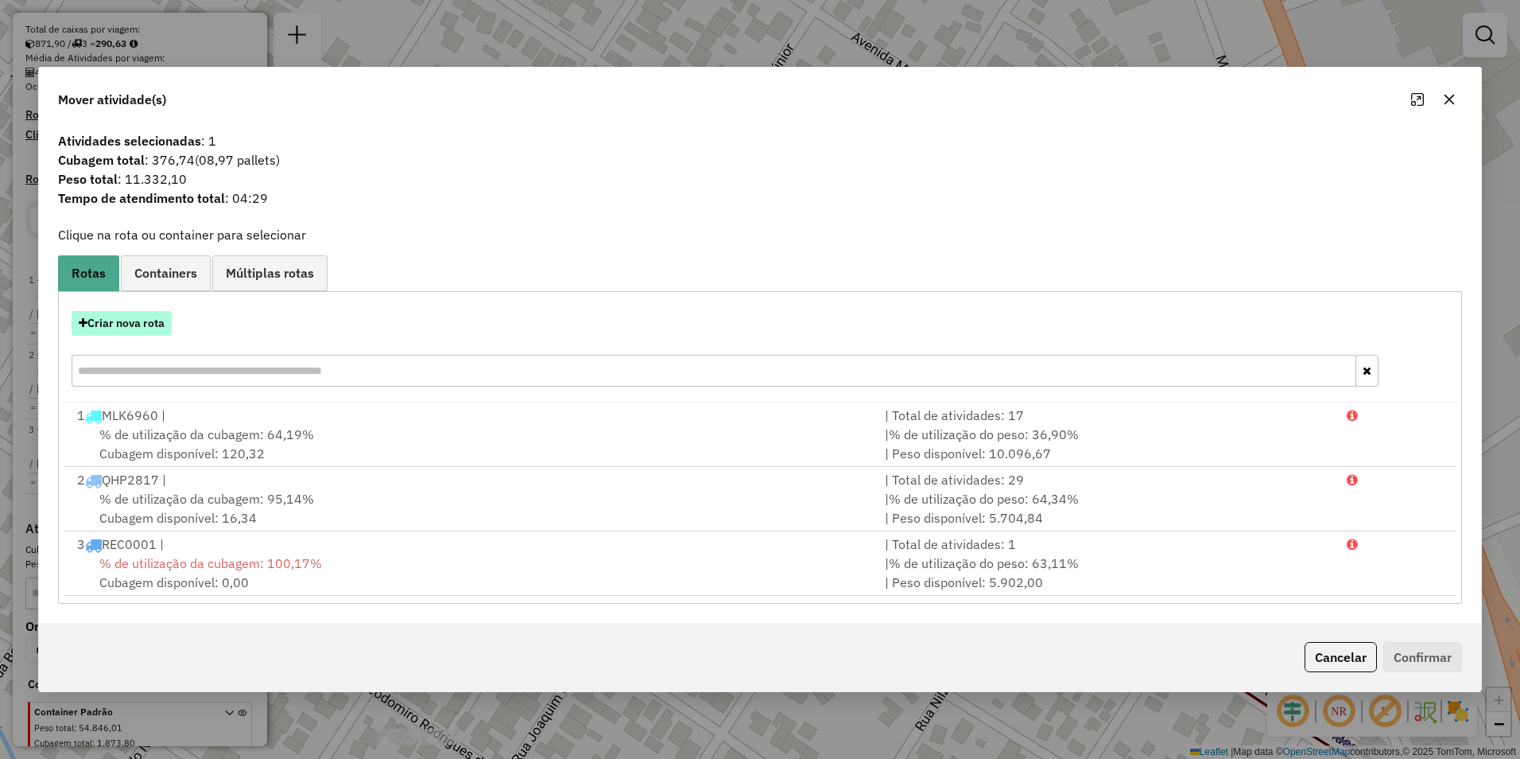
click at [151, 320] on button "Criar nova rota" at bounding box center [122, 323] width 100 height 25
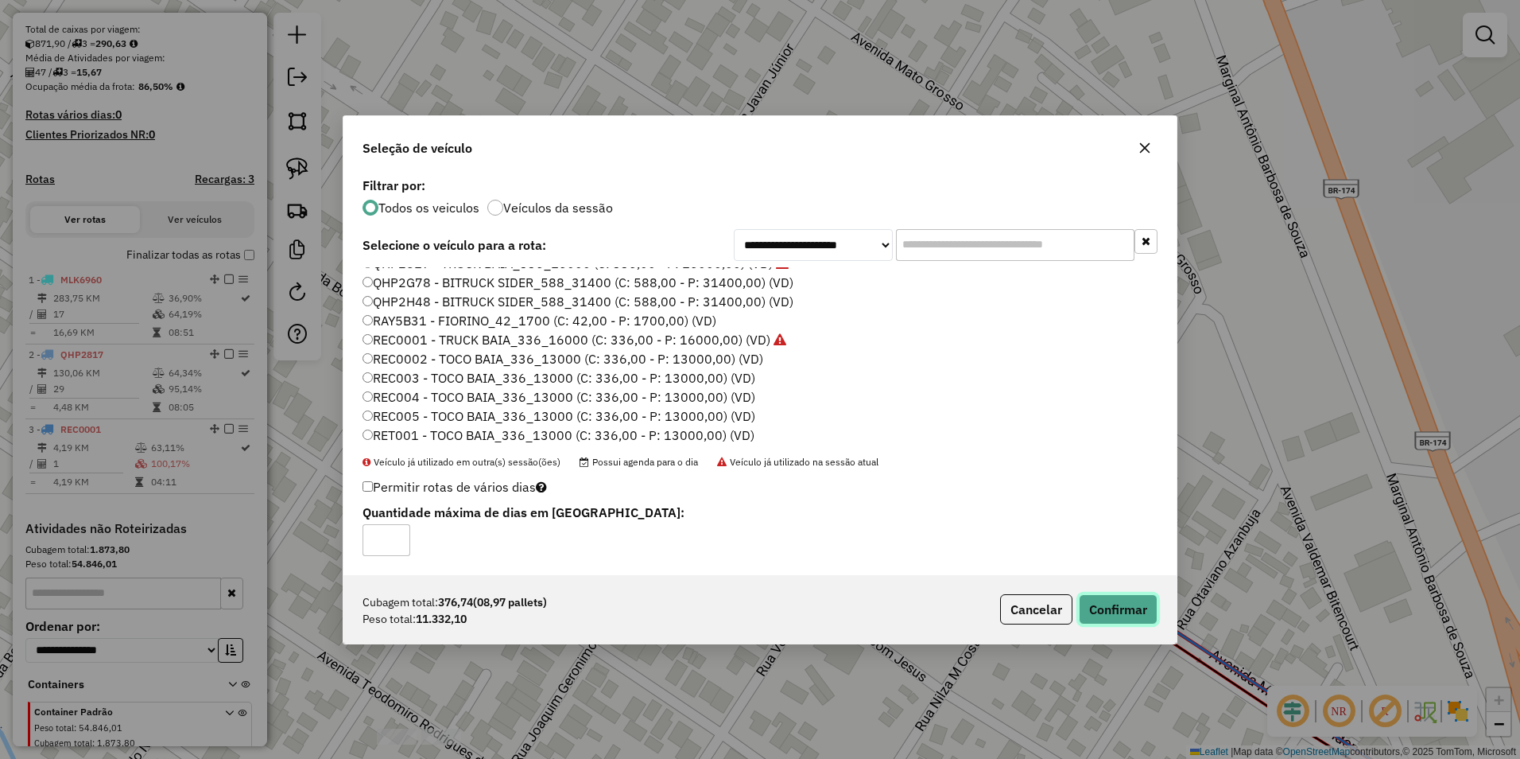
click at [1108, 618] on button "Confirmar" at bounding box center [1118, 609] width 79 height 30
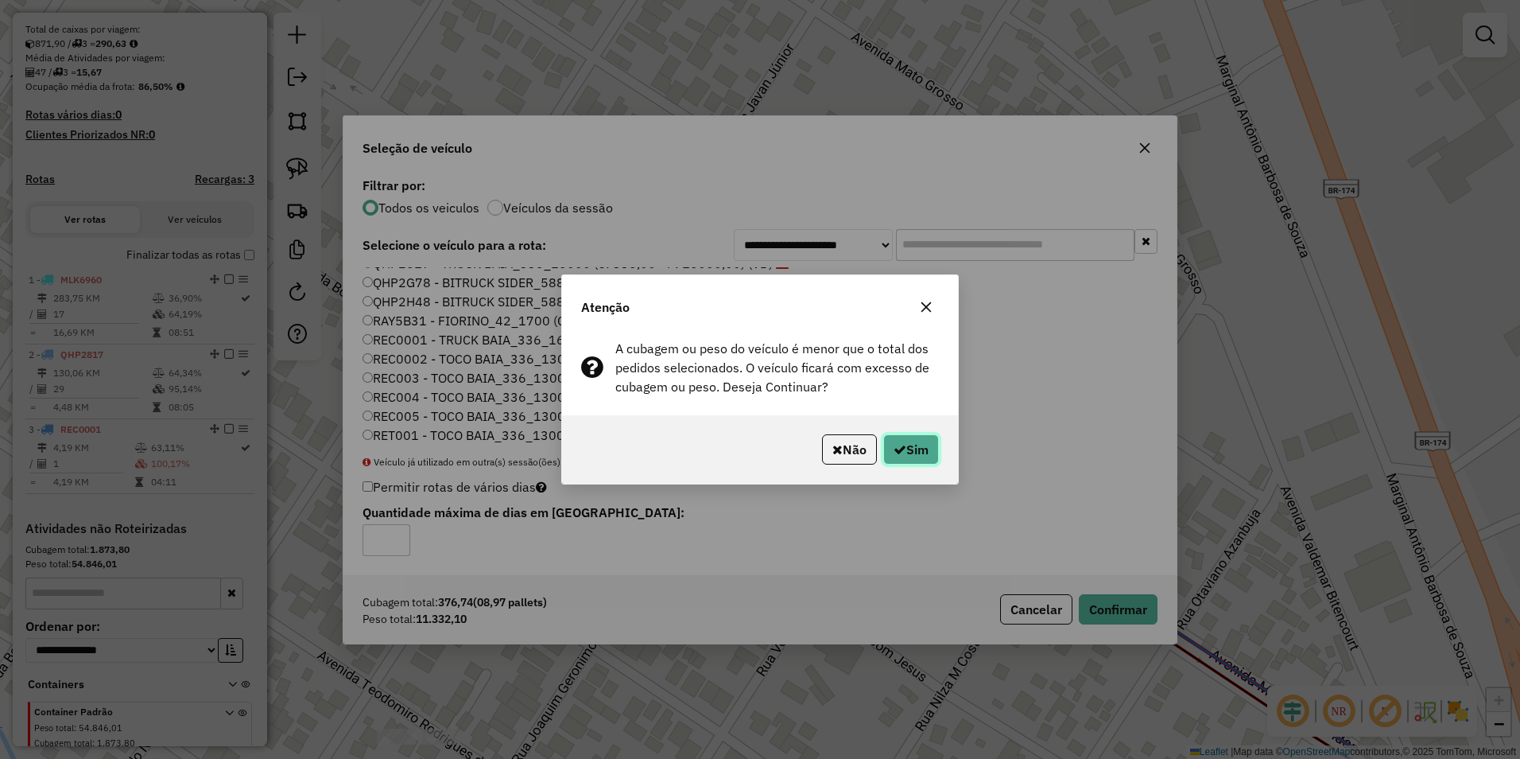
click at [910, 448] on button "Sim" at bounding box center [911, 449] width 56 height 30
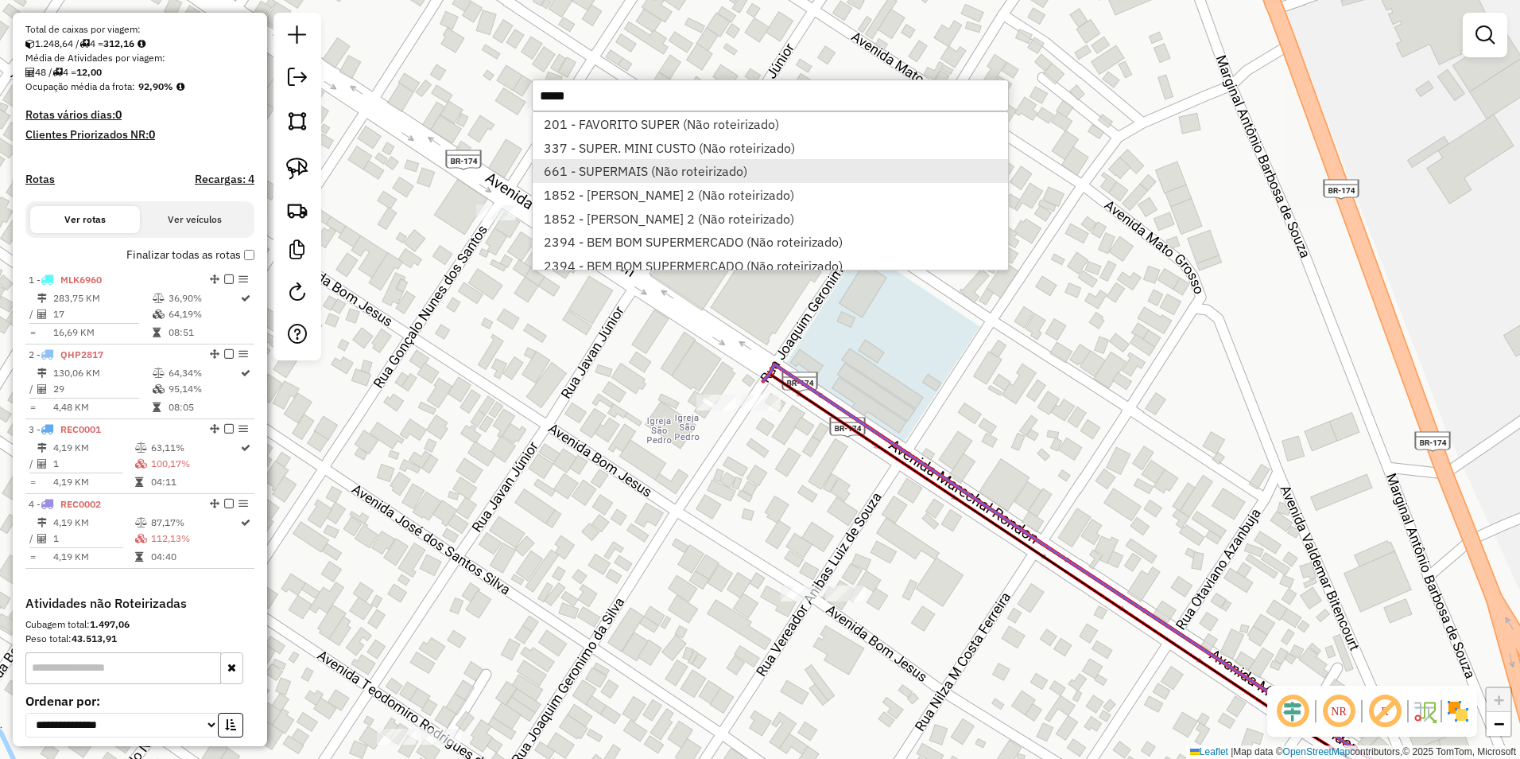
type input "*****"
click at [707, 172] on li "661 - SUPERMAIS (Não roteirizado)" at bounding box center [771, 171] width 476 height 24
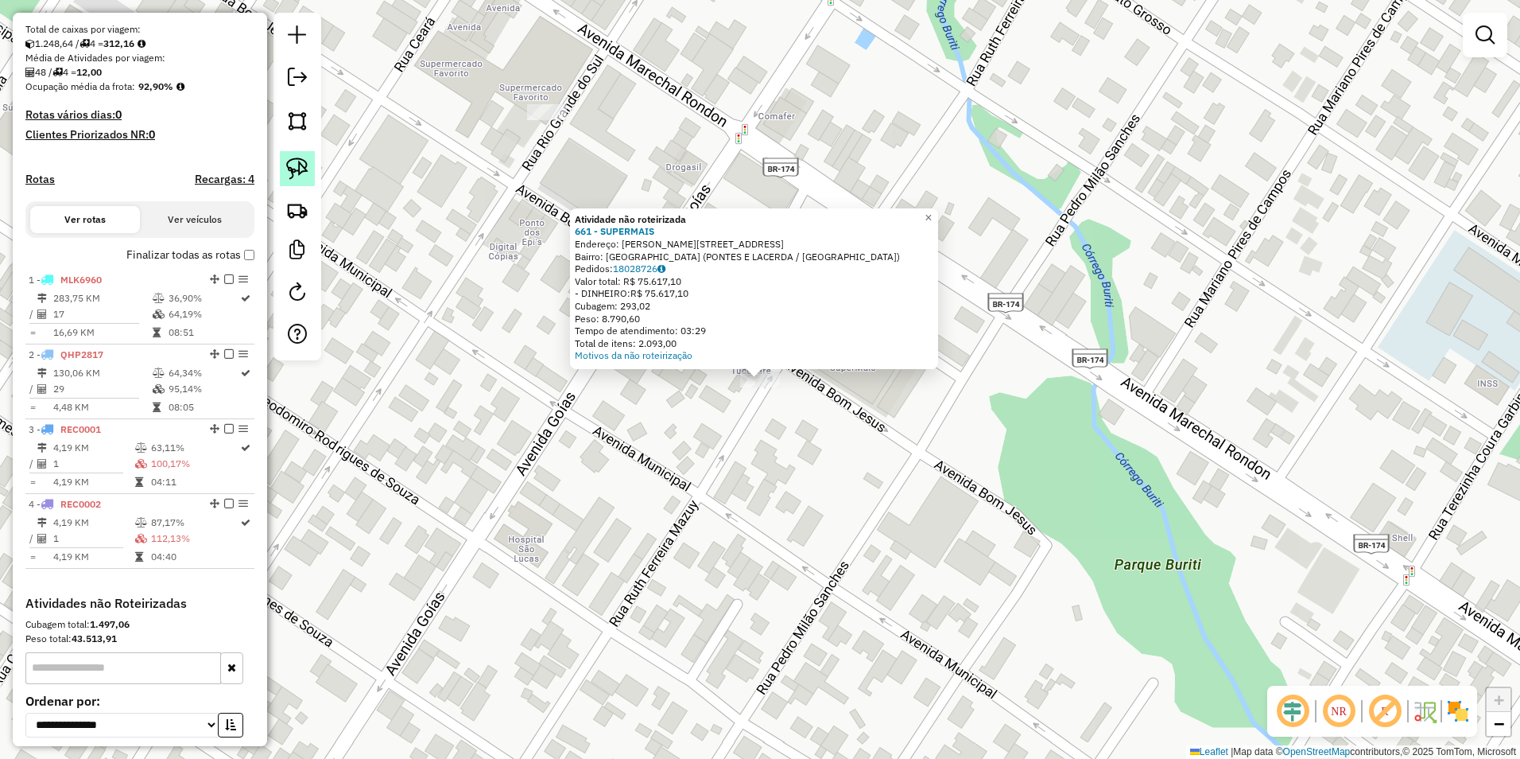
click at [304, 161] on img at bounding box center [297, 168] width 22 height 22
drag, startPoint x: 721, startPoint y: 410, endPoint x: 828, endPoint y: 414, distance: 106.6
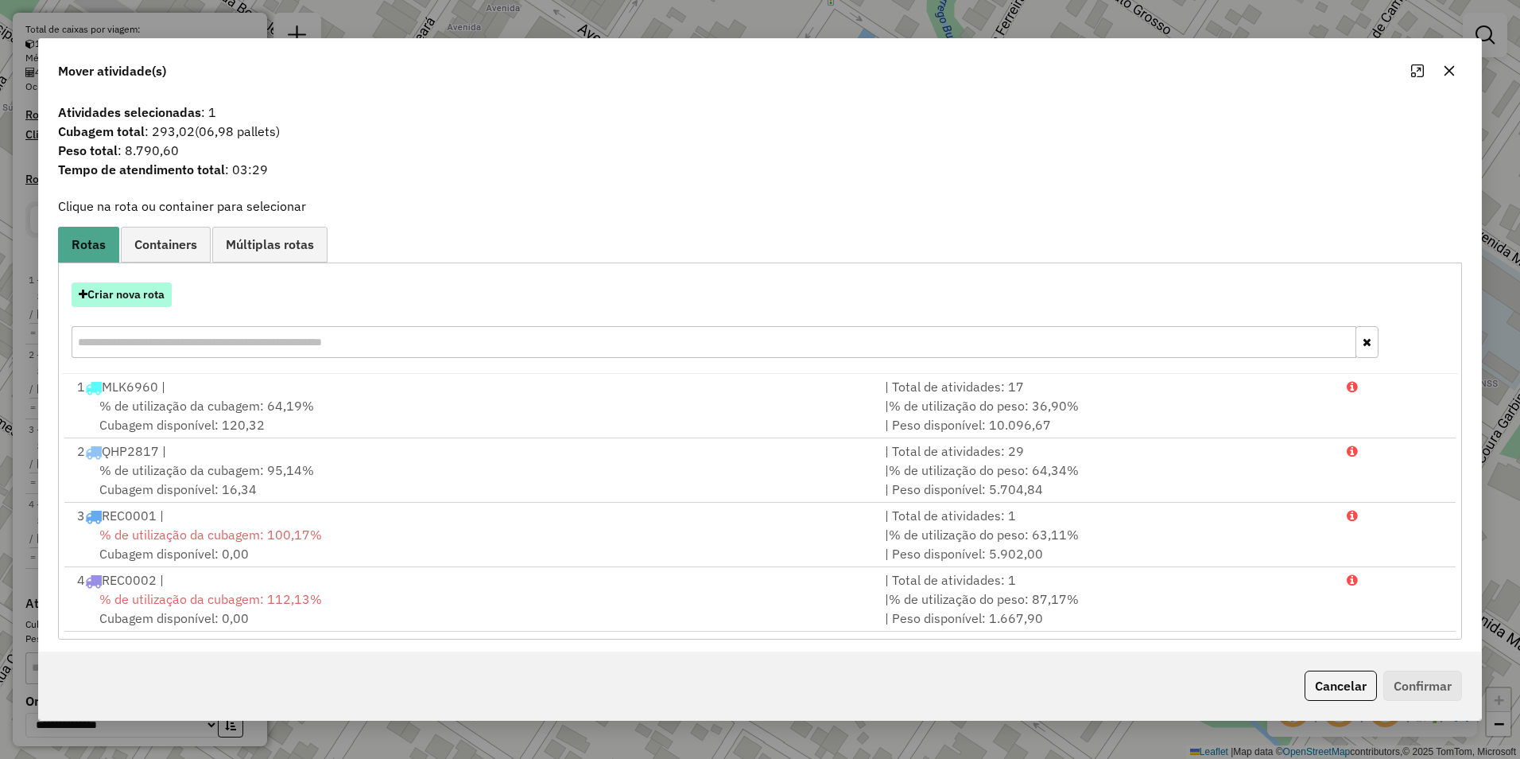
click at [145, 301] on button "Criar nova rota" at bounding box center [122, 294] width 100 height 25
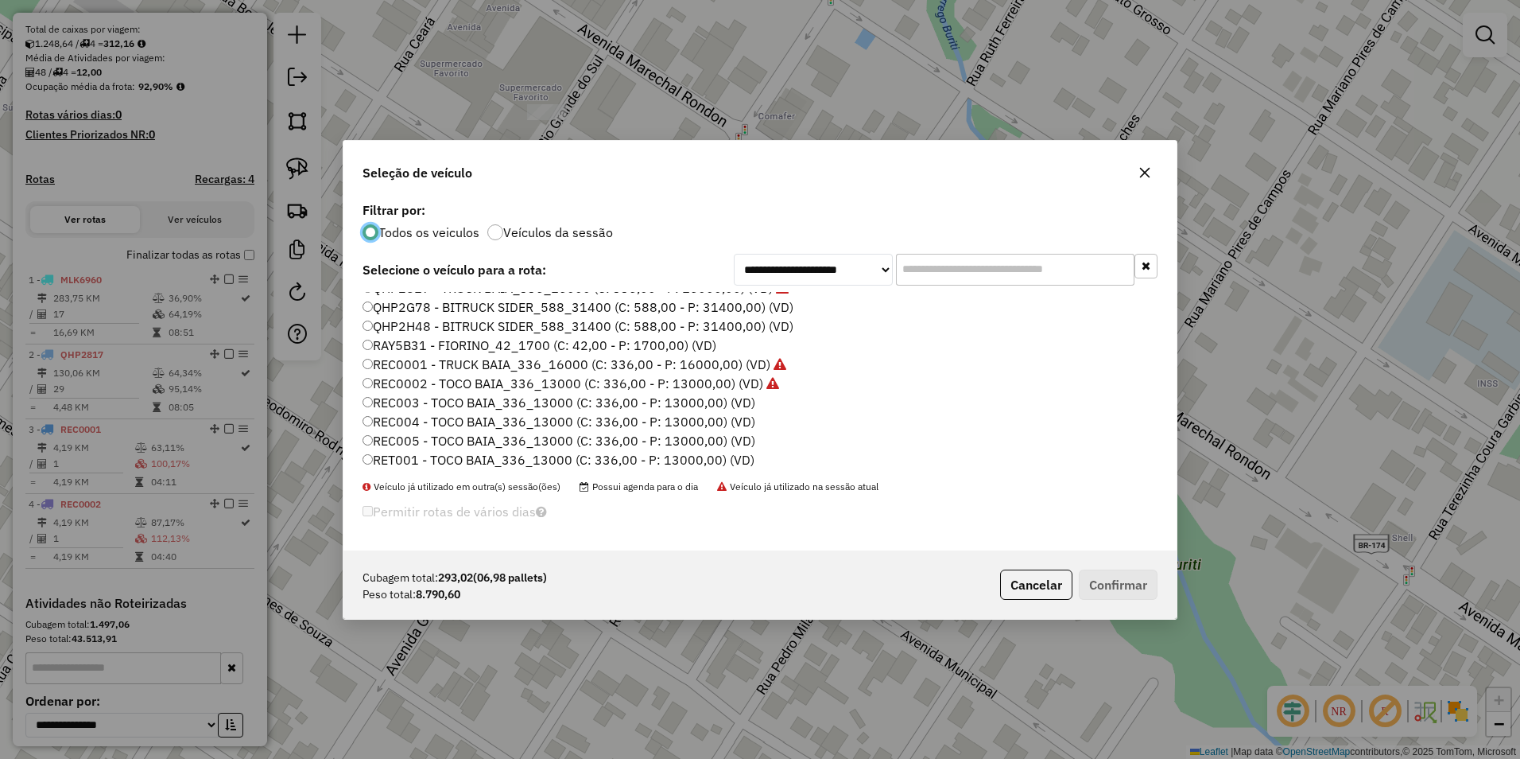
scroll to position [398, 0]
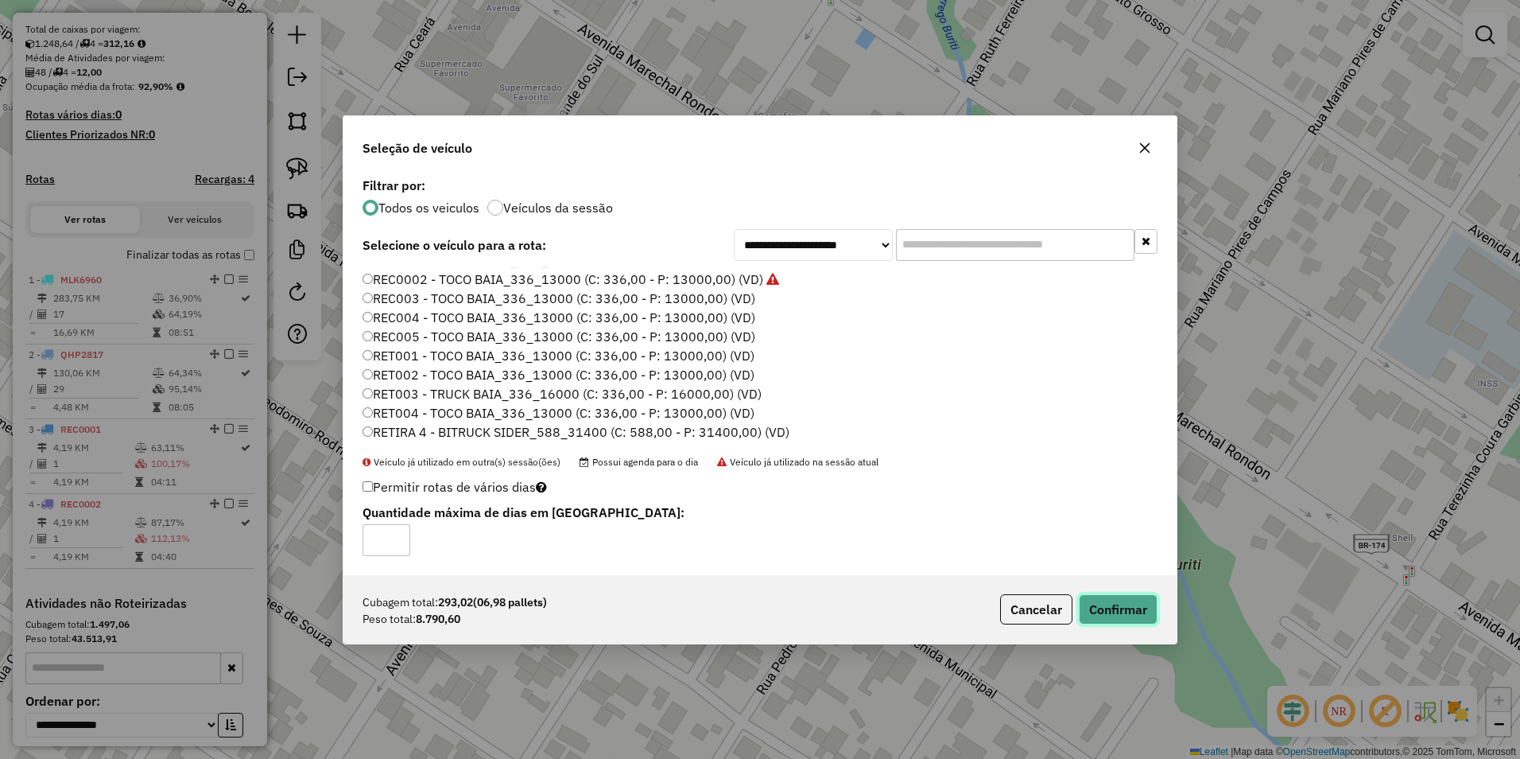
click at [1123, 604] on button "Confirmar" at bounding box center [1118, 609] width 79 height 30
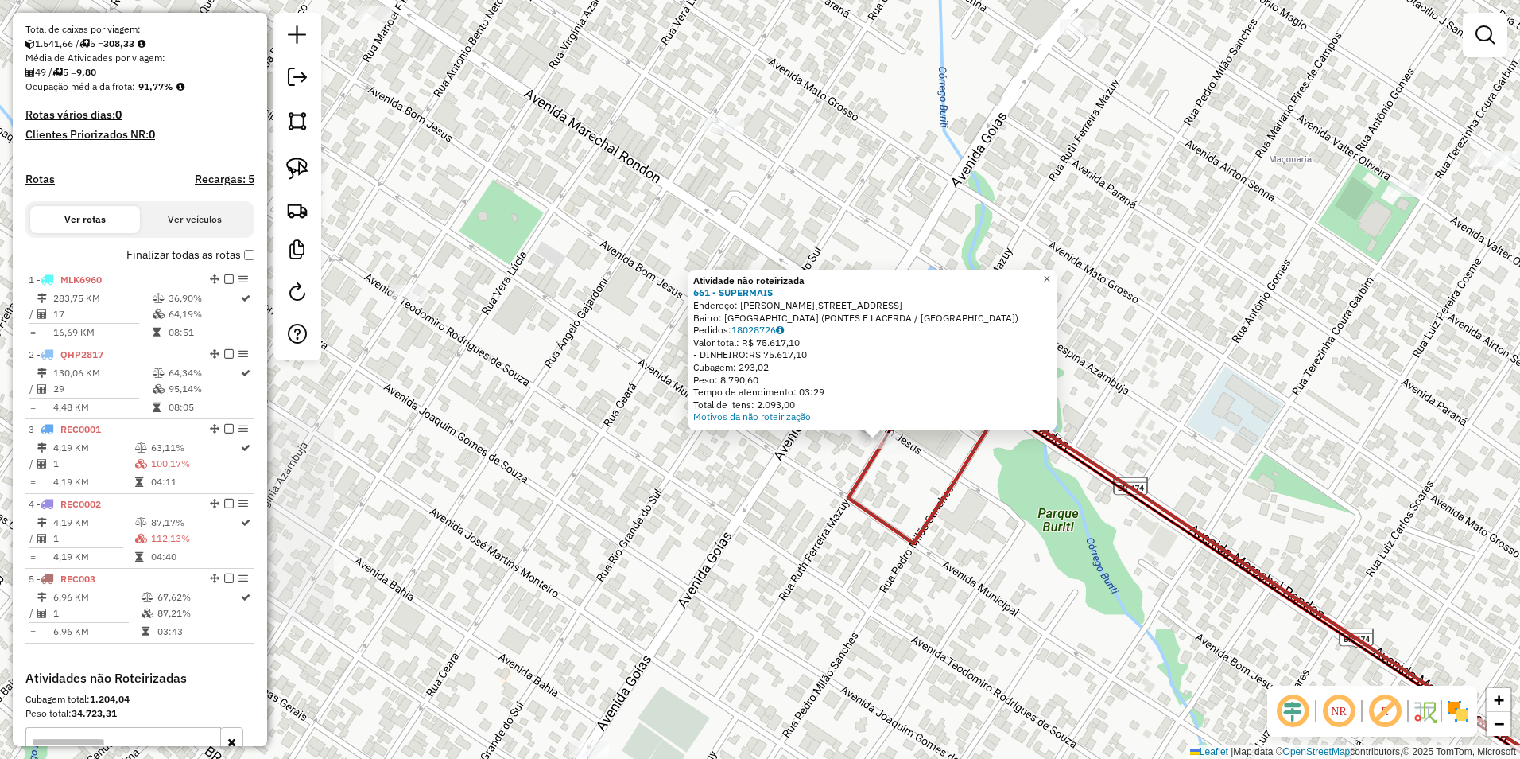
click at [1050, 274] on span "×" at bounding box center [1046, 279] width 7 height 14
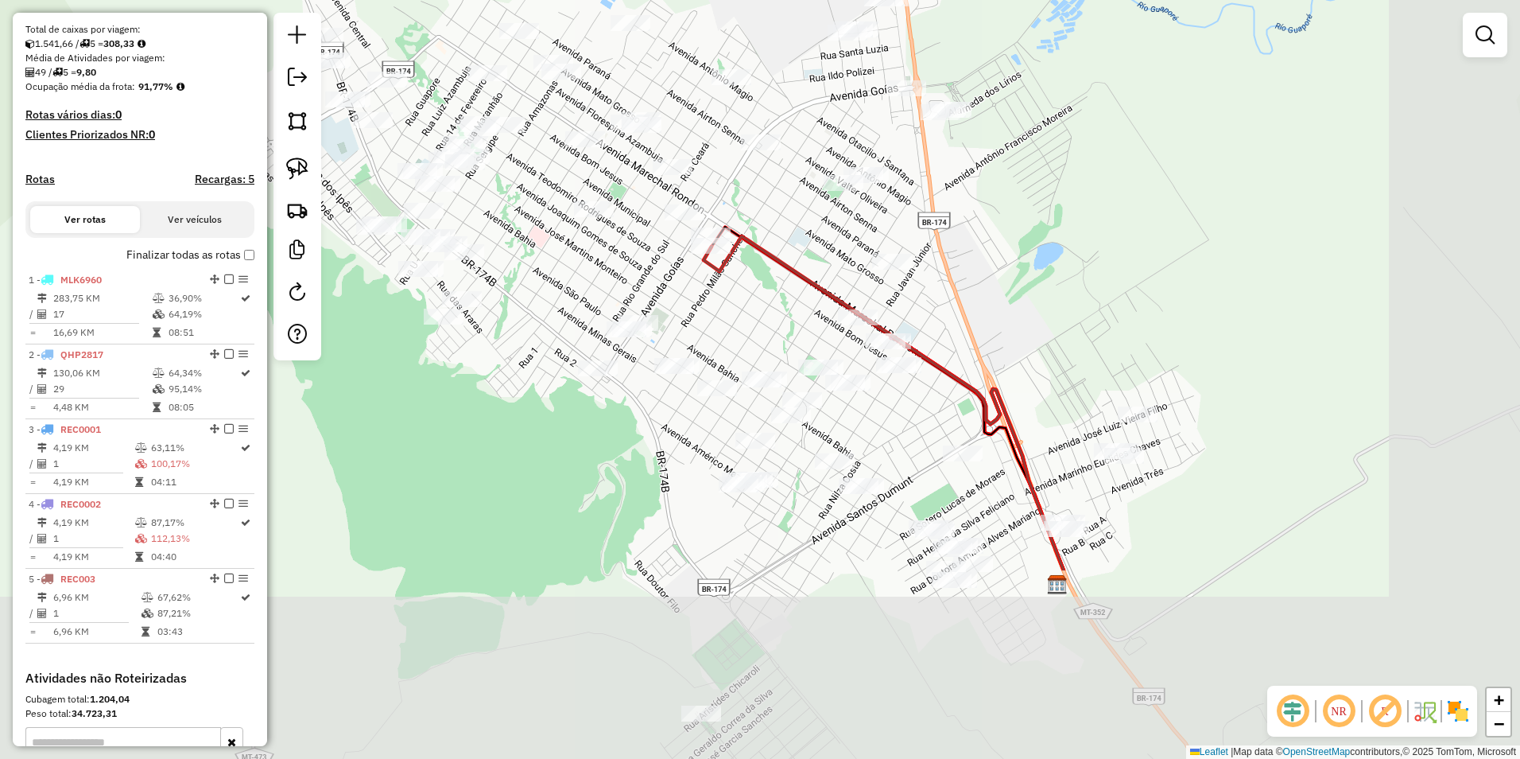
drag, startPoint x: 1176, startPoint y: 658, endPoint x: 935, endPoint y: 413, distance: 344.1
click at [935, 413] on div "Janela de atendimento Grade de atendimento Capacidade Transportadoras Veículos …" at bounding box center [760, 379] width 1520 height 759
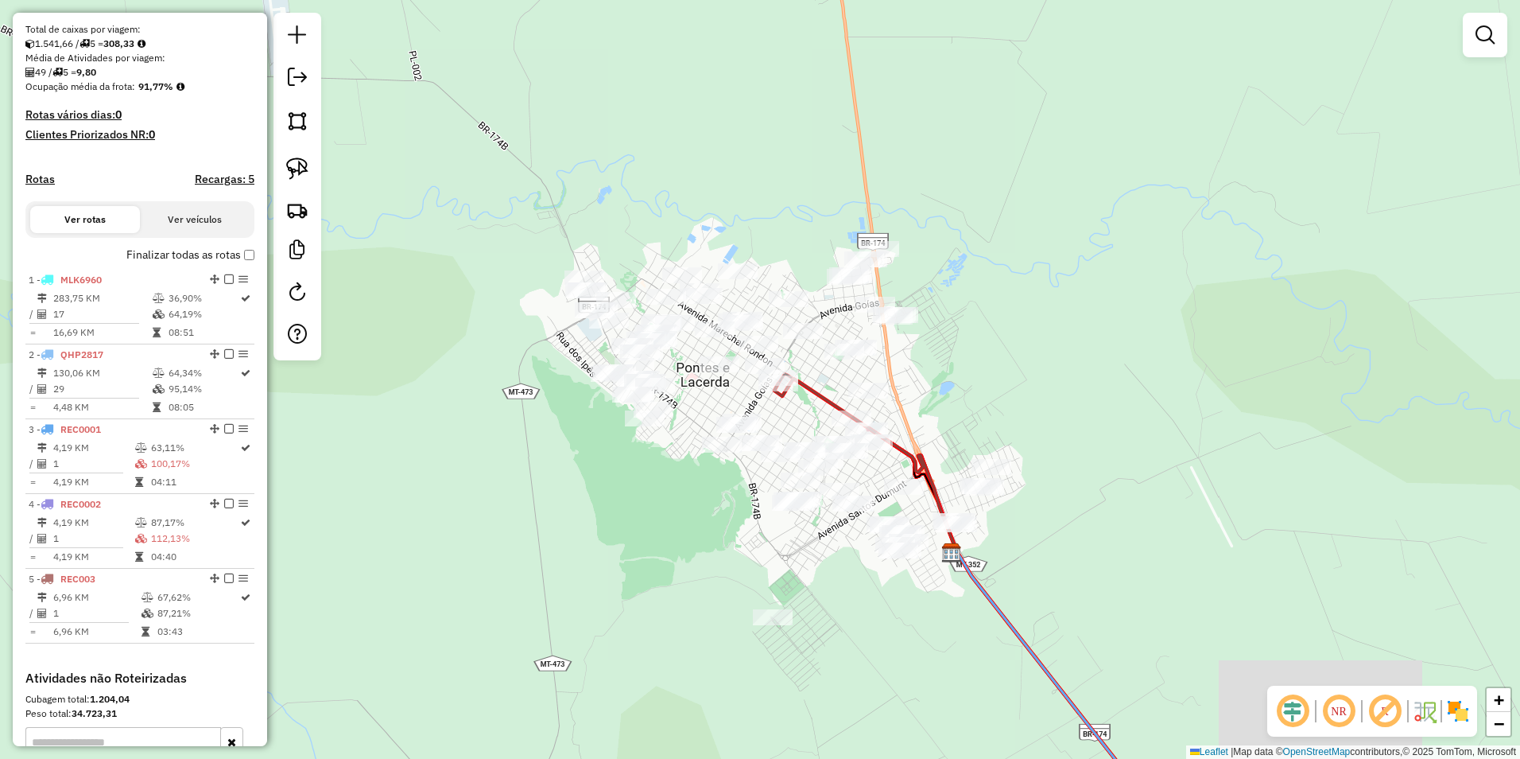
drag, startPoint x: 1271, startPoint y: 627, endPoint x: 1078, endPoint y: 578, distance: 198.5
click at [1078, 578] on div "Janela de atendimento Grade de atendimento Capacidade Transportadoras Veículos …" at bounding box center [760, 379] width 1520 height 759
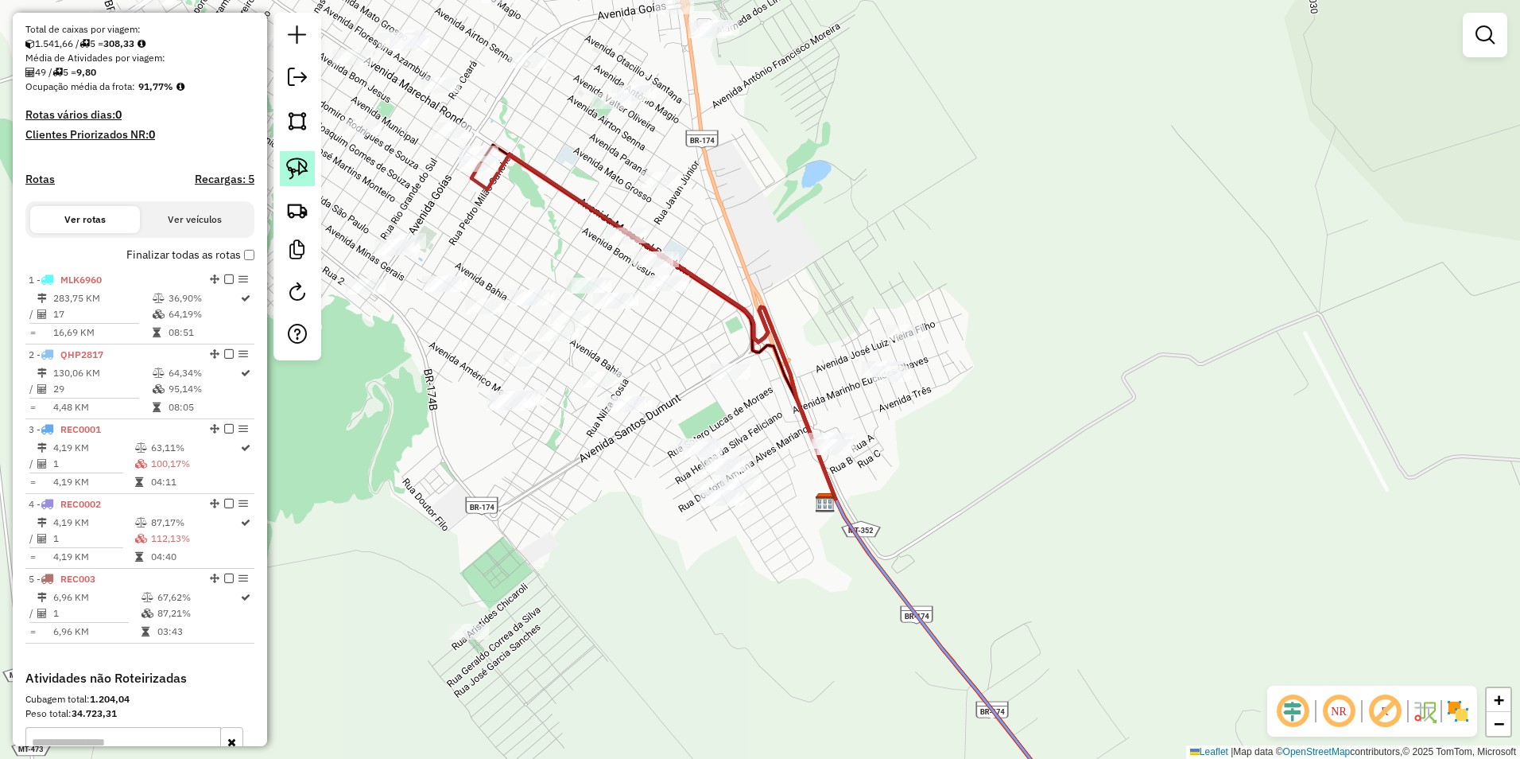
click at [302, 165] on img at bounding box center [297, 168] width 22 height 22
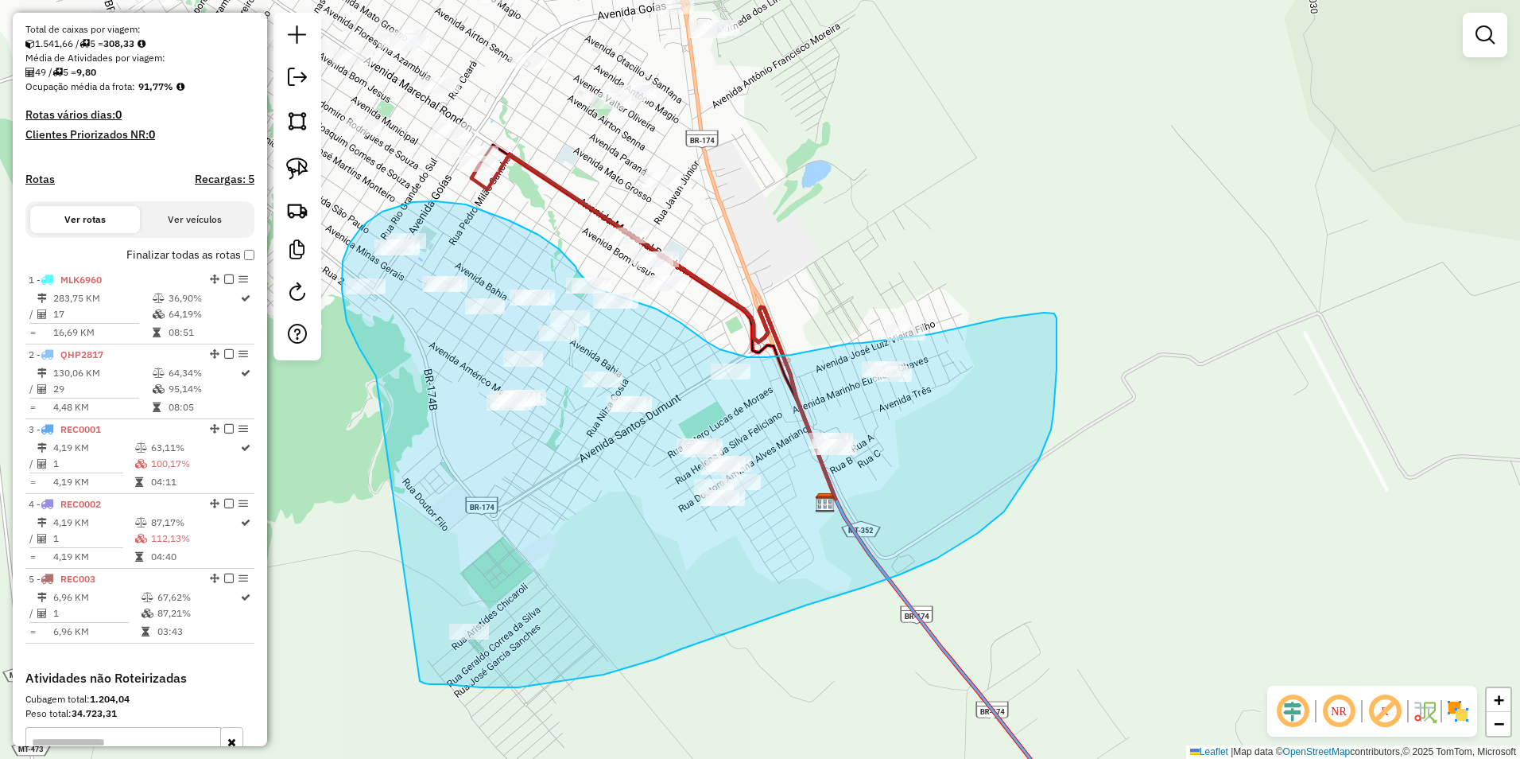
drag, startPoint x: 376, startPoint y: 376, endPoint x: 420, endPoint y: 681, distance: 307.7
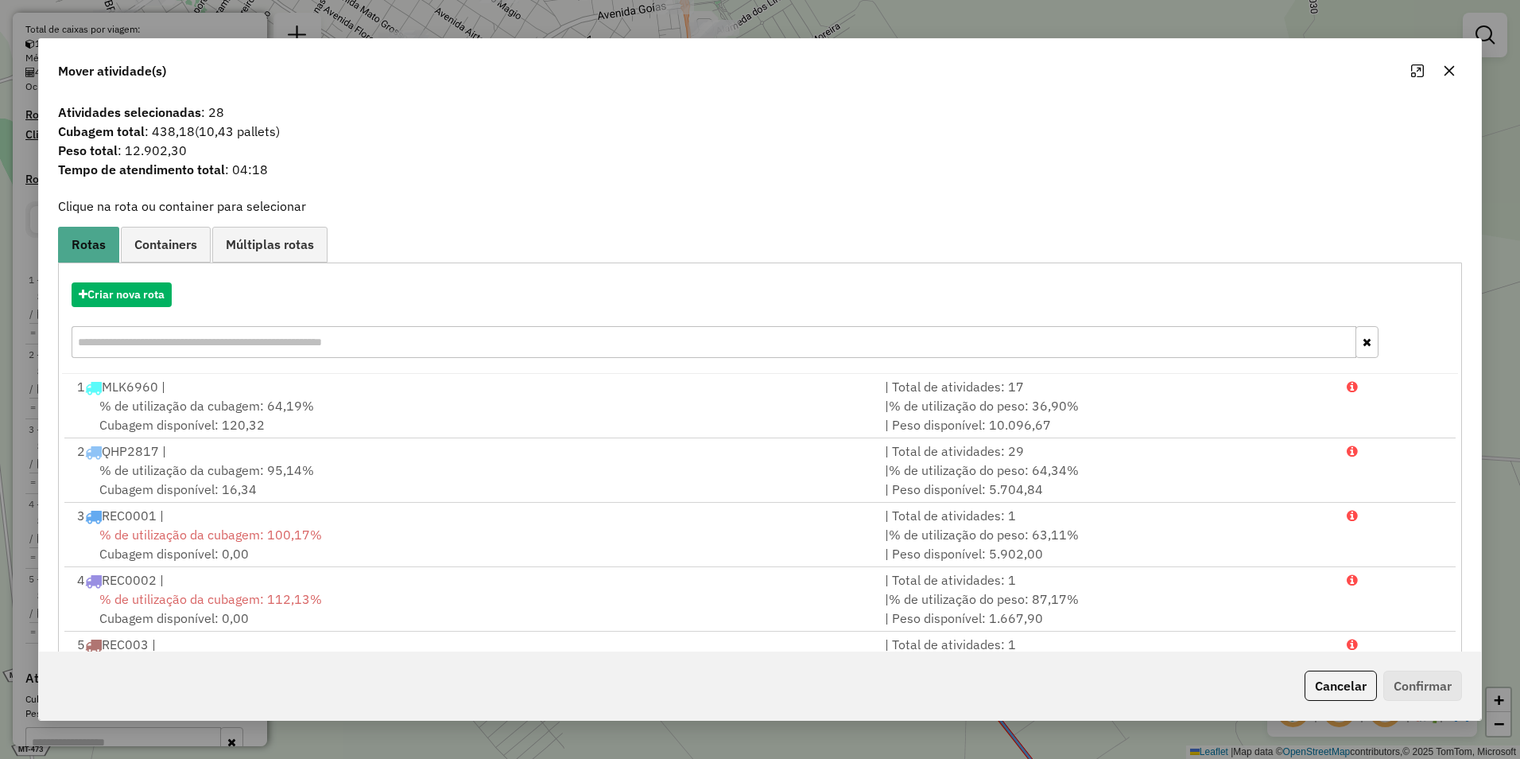
click at [1333, 667] on div "Cancelar Confirmar" at bounding box center [760, 685] width 1442 height 68
click at [1343, 686] on button "Cancelar" at bounding box center [1341, 685] width 72 height 30
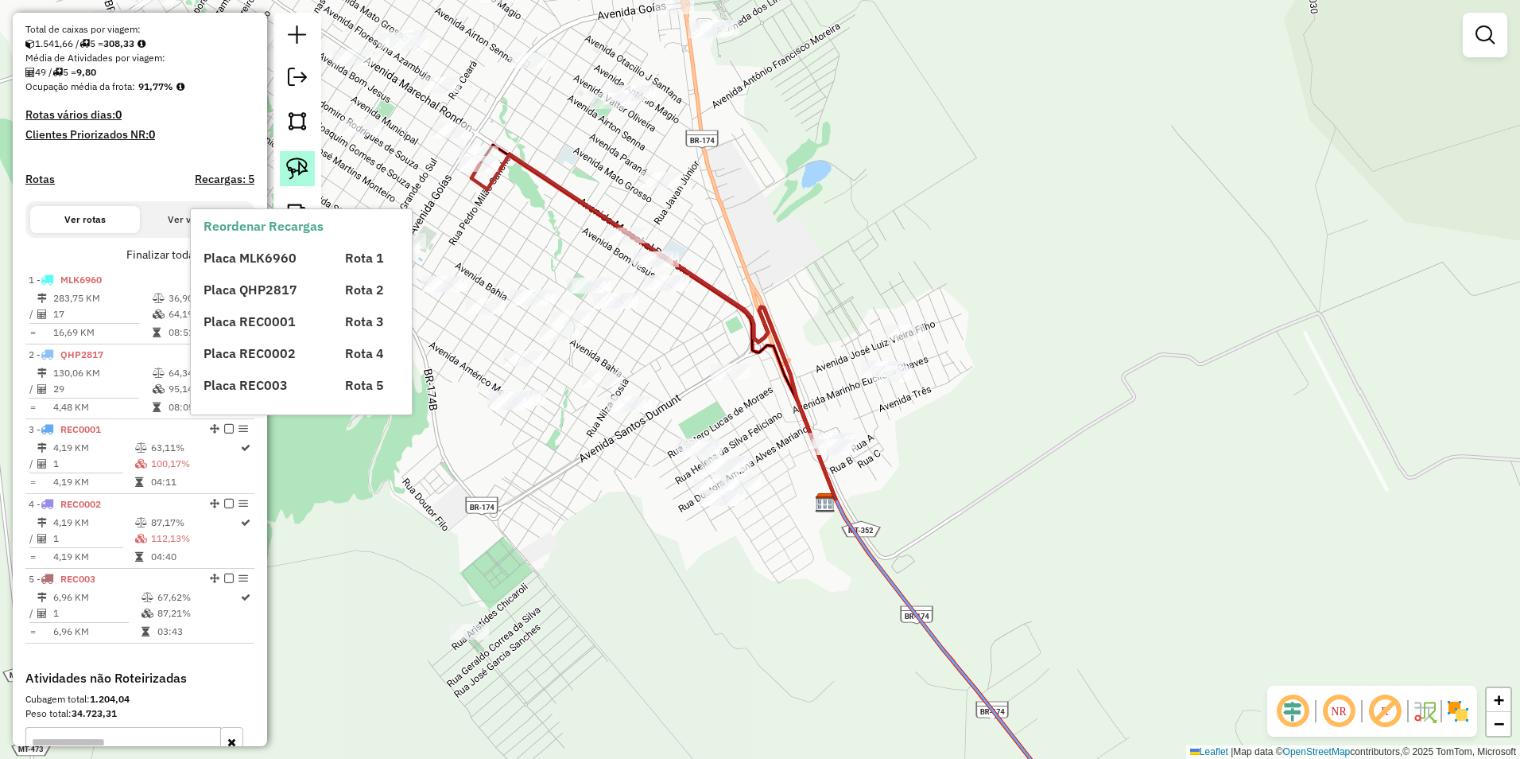
click at [300, 169] on img at bounding box center [297, 168] width 22 height 22
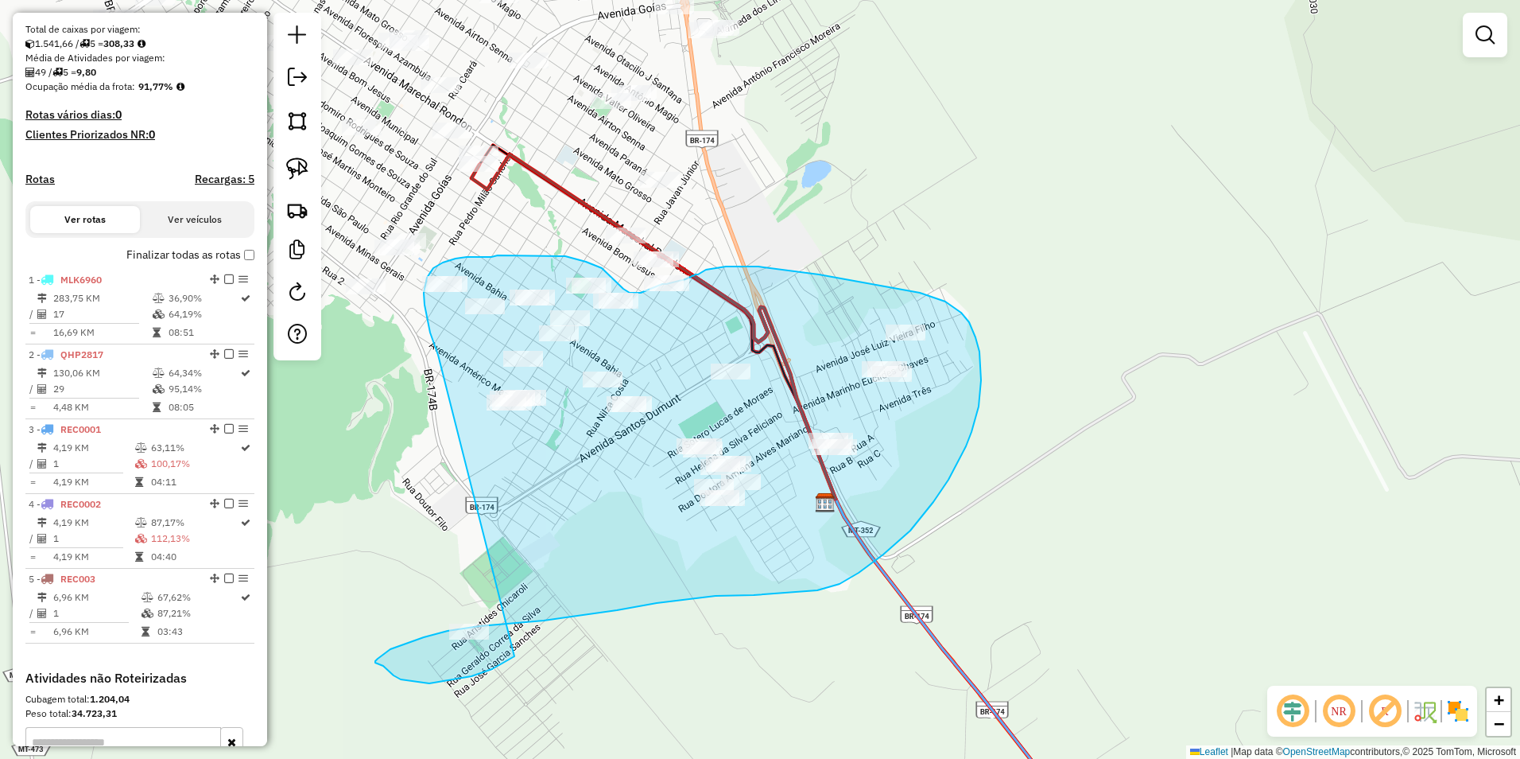
drag, startPoint x: 437, startPoint y: 350, endPoint x: 514, endPoint y: 656, distance: 315.9
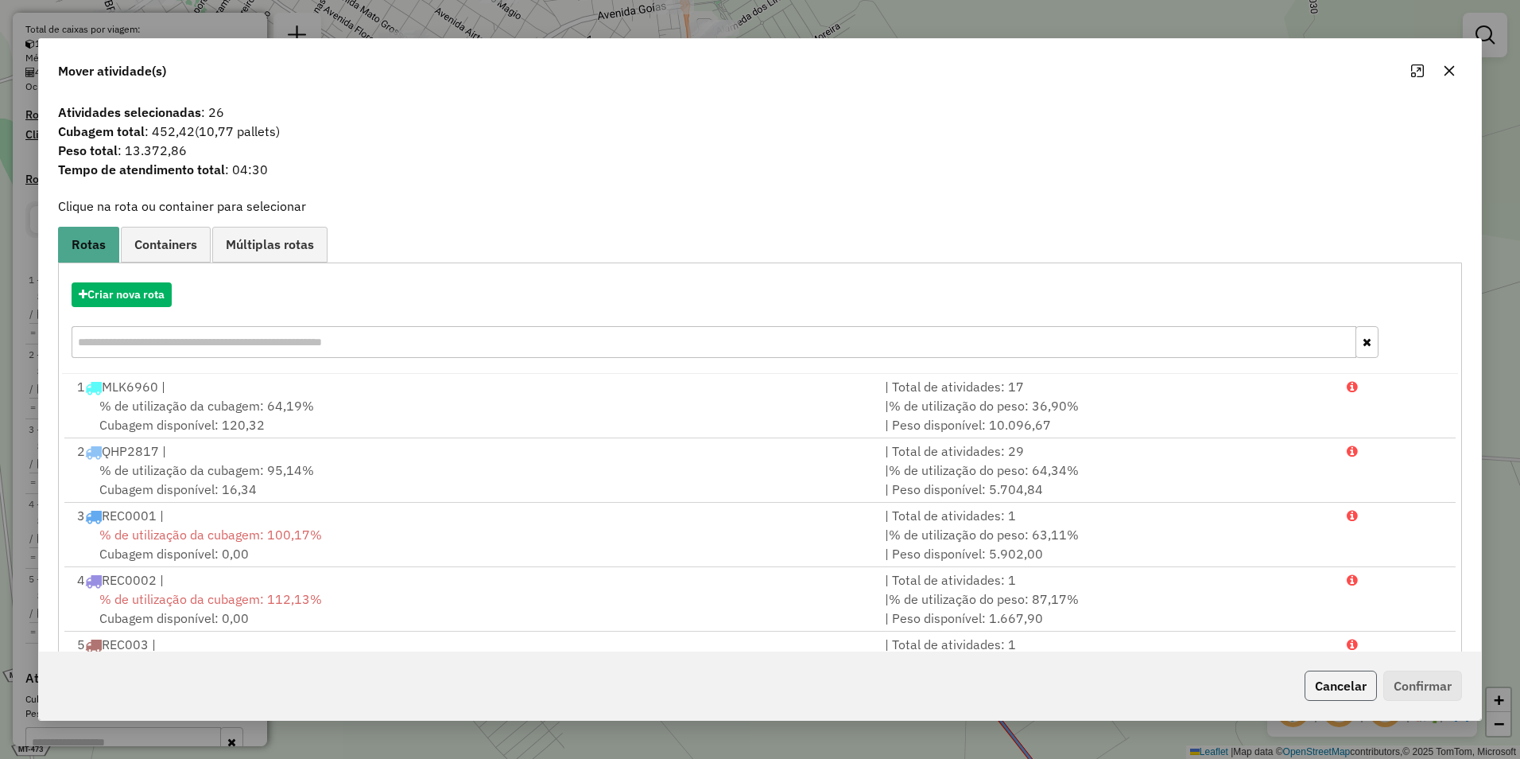
click at [1344, 691] on button "Cancelar" at bounding box center [1341, 685] width 72 height 30
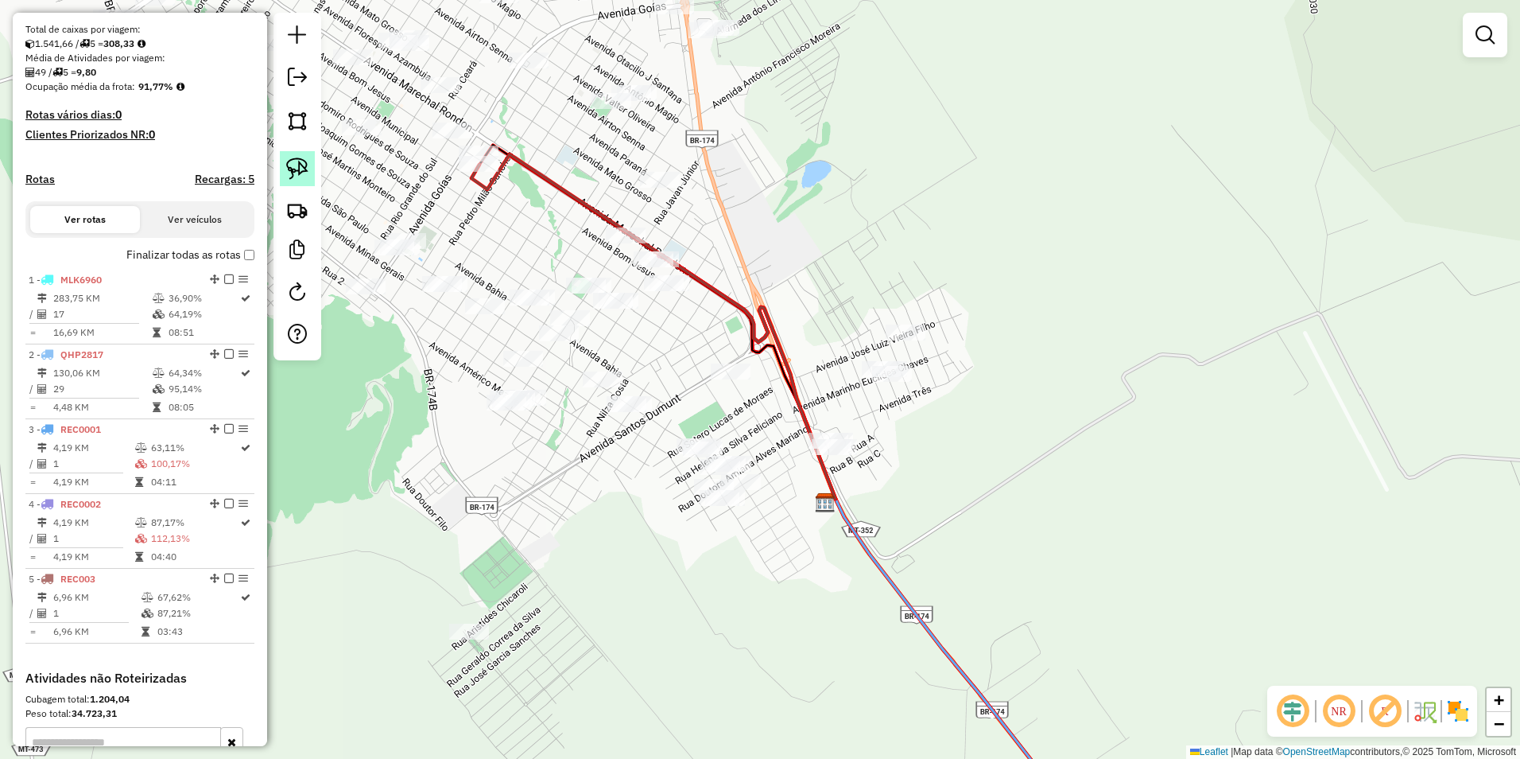
click at [309, 184] on link at bounding box center [297, 168] width 35 height 35
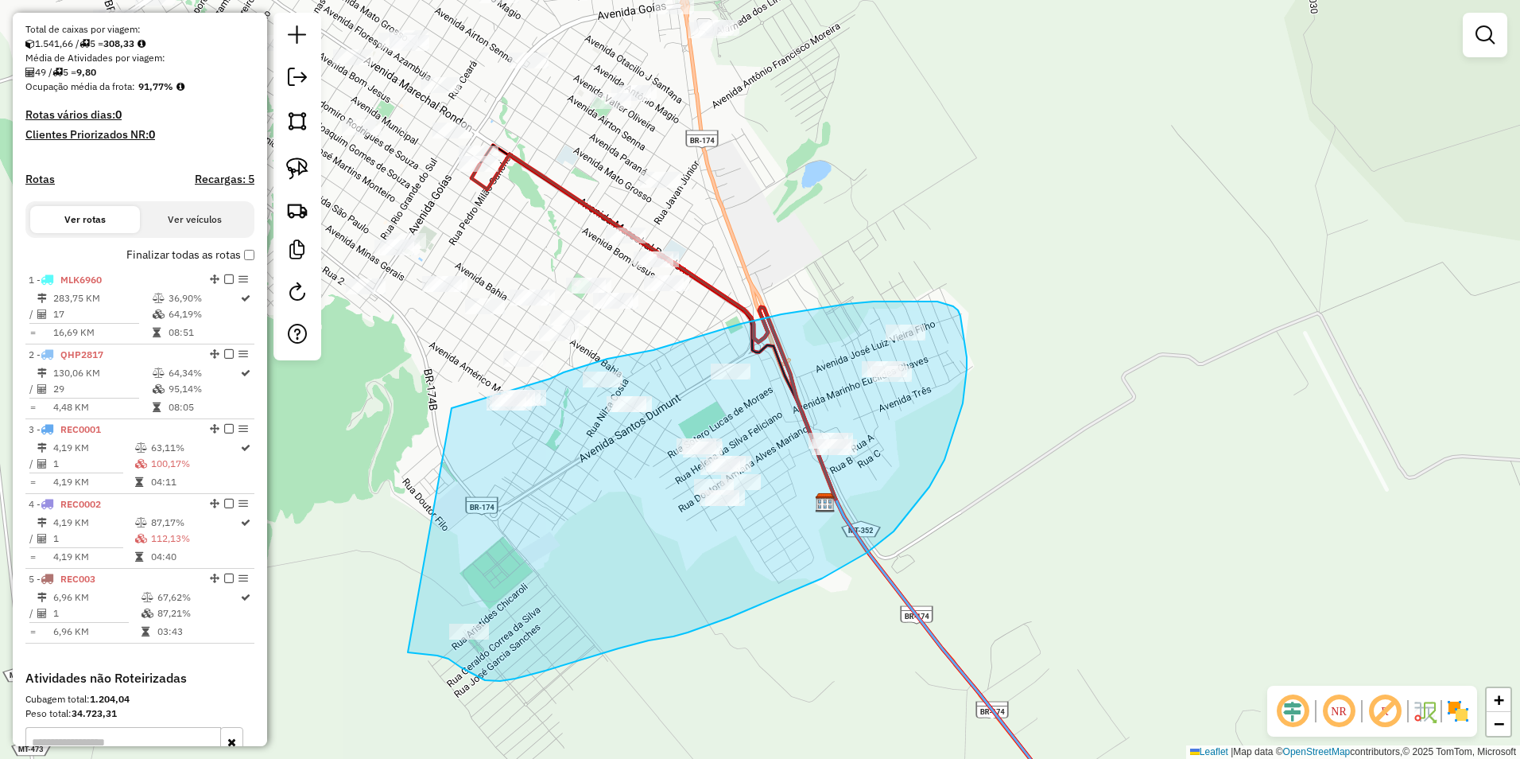
drag, startPoint x: 476, startPoint y: 401, endPoint x: 406, endPoint y: 652, distance: 260.8
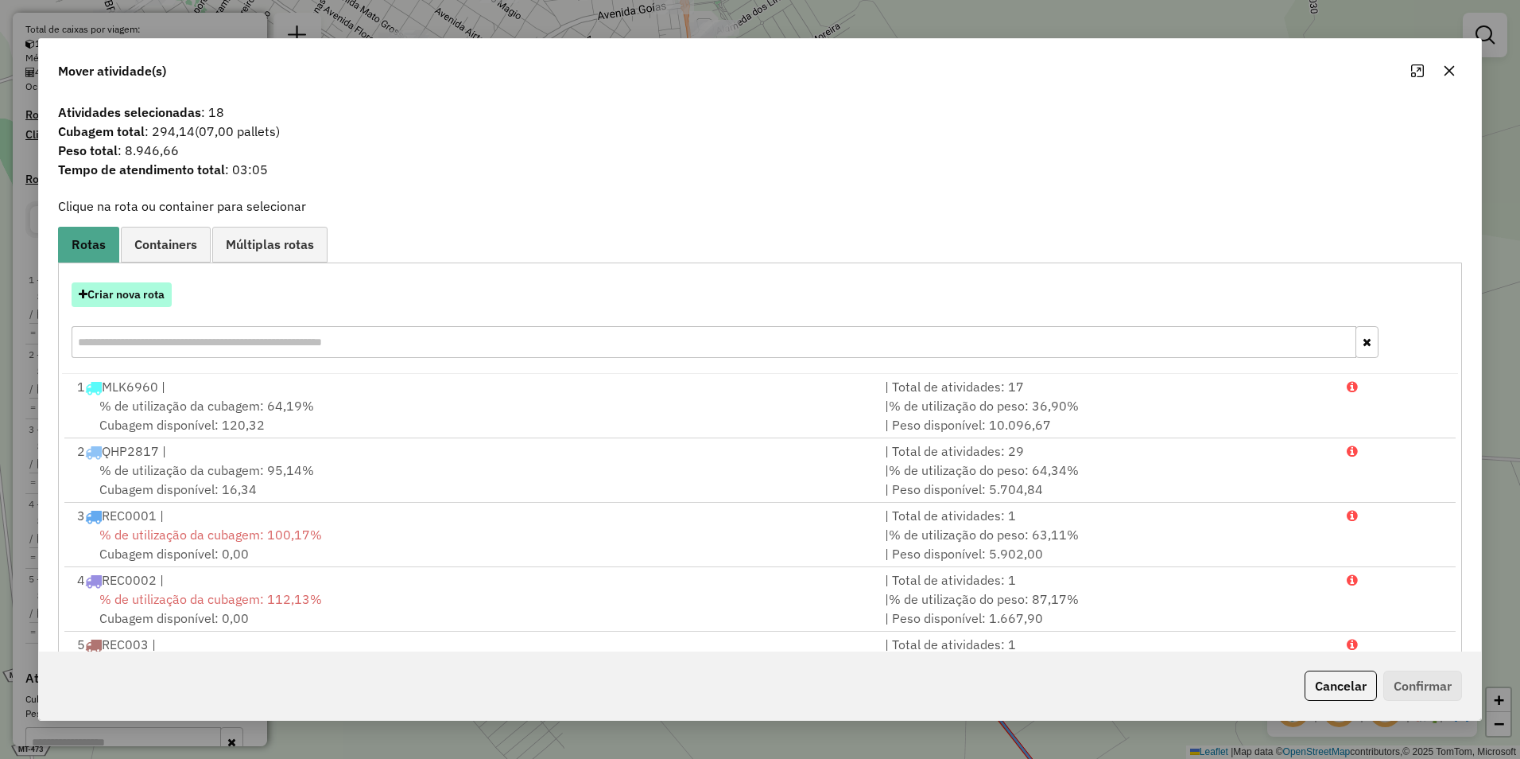
click at [101, 292] on button "Criar nova rota" at bounding box center [122, 294] width 100 height 25
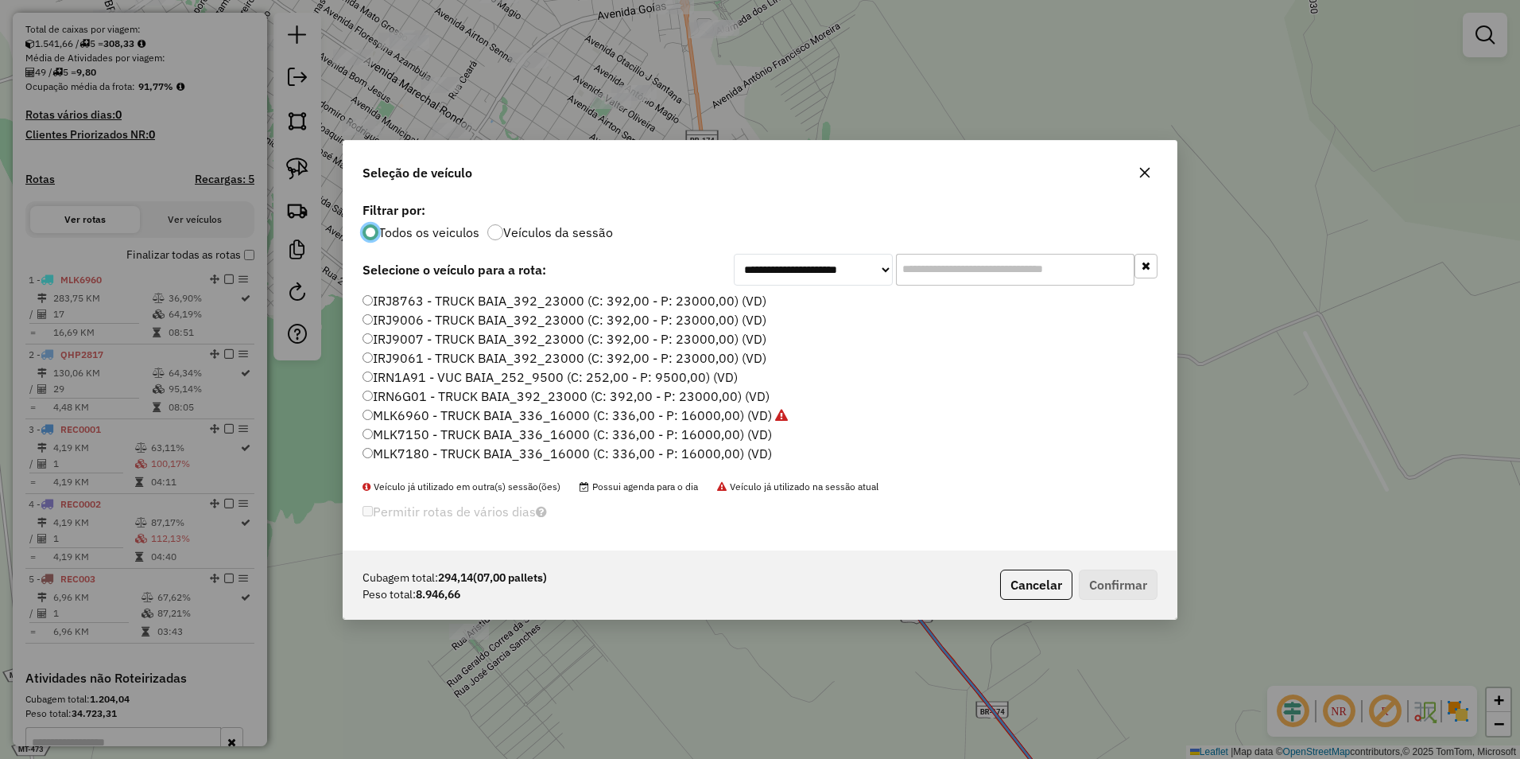
scroll to position [80, 0]
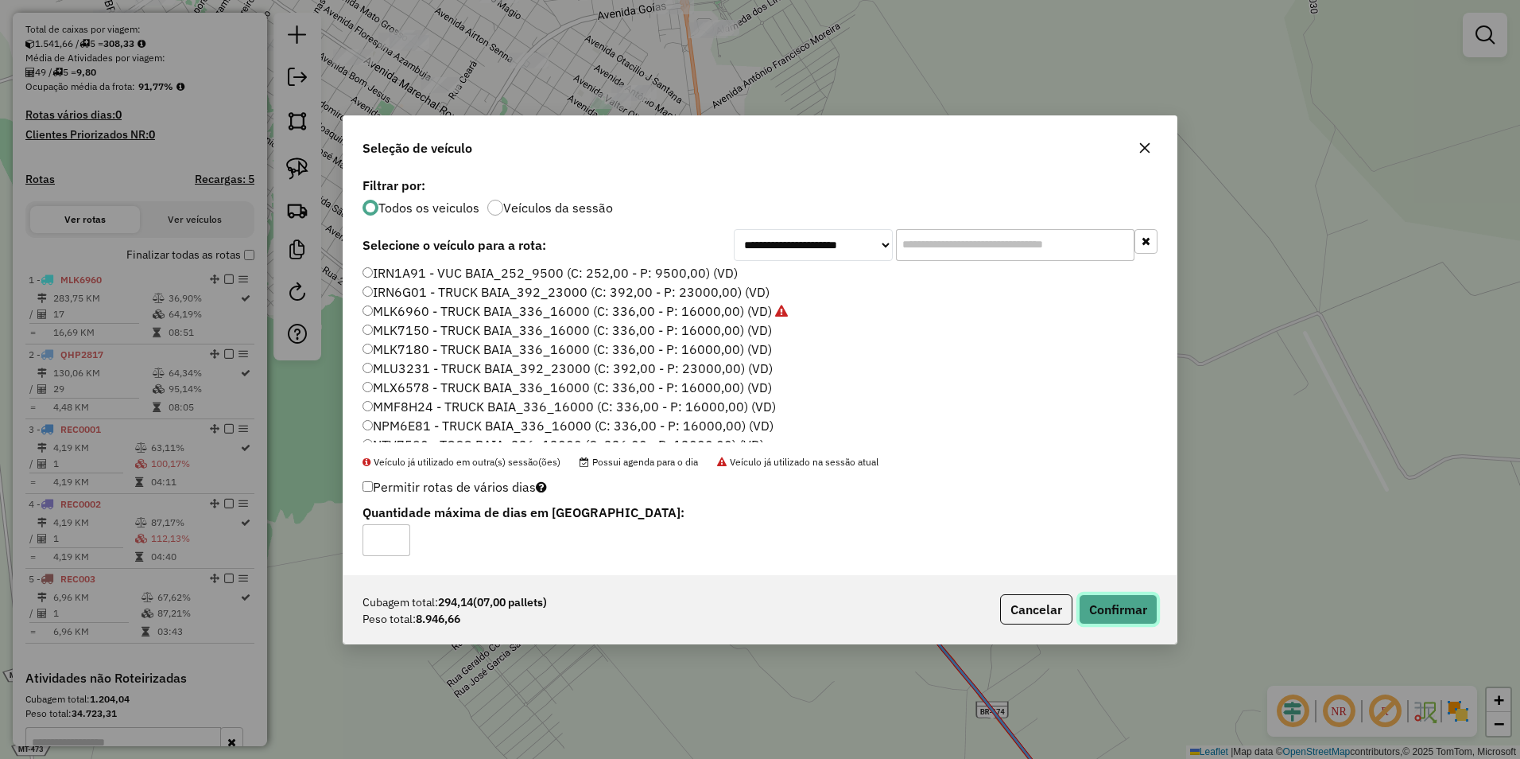
click at [1116, 601] on button "Confirmar" at bounding box center [1118, 609] width 79 height 30
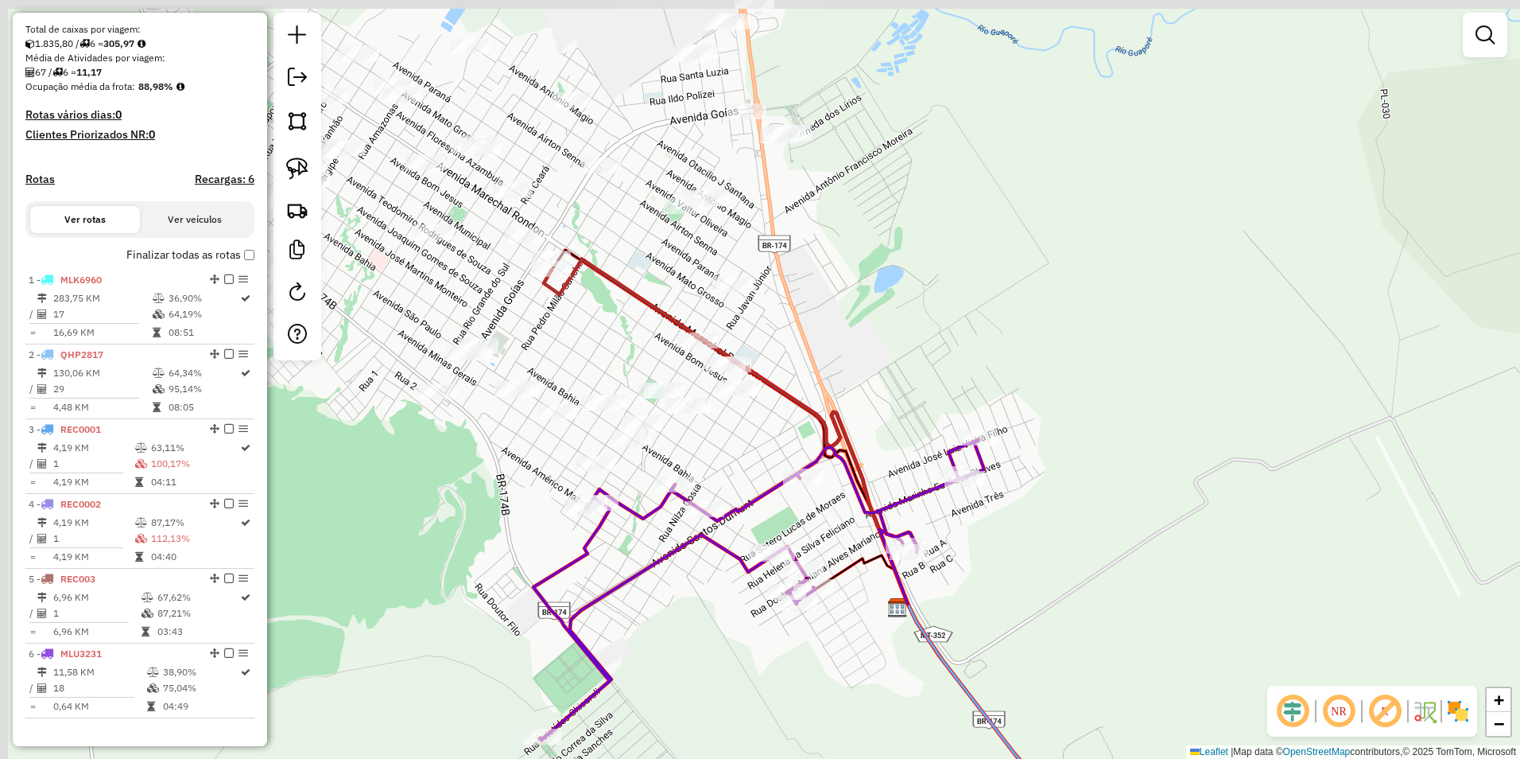
drag, startPoint x: 612, startPoint y: 504, endPoint x: 687, endPoint y: 613, distance: 132.1
click at [687, 613] on div "Janela de atendimento Grade de atendimento Capacidade Transportadoras Veículos …" at bounding box center [760, 379] width 1520 height 759
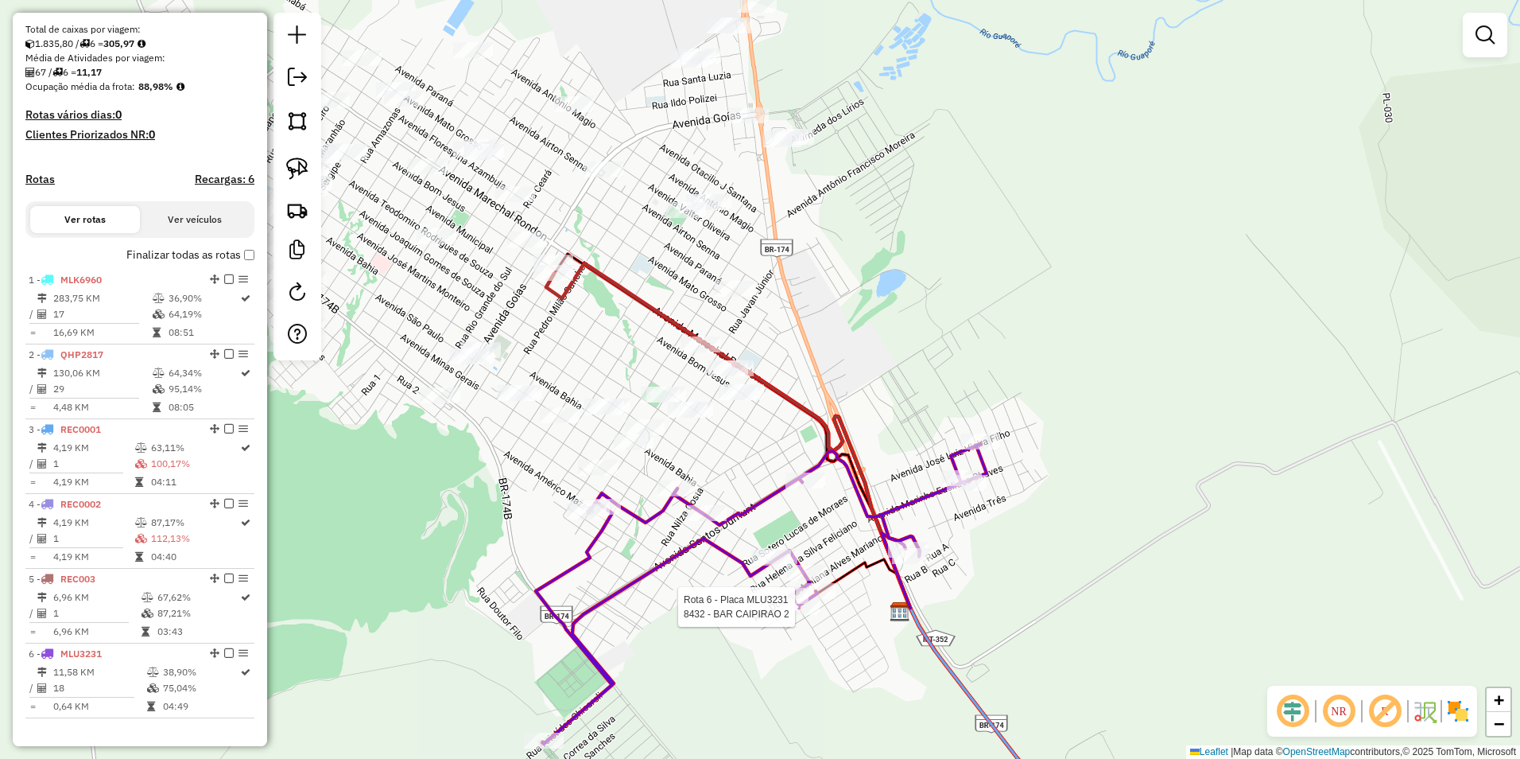
scroll to position [624, 0]
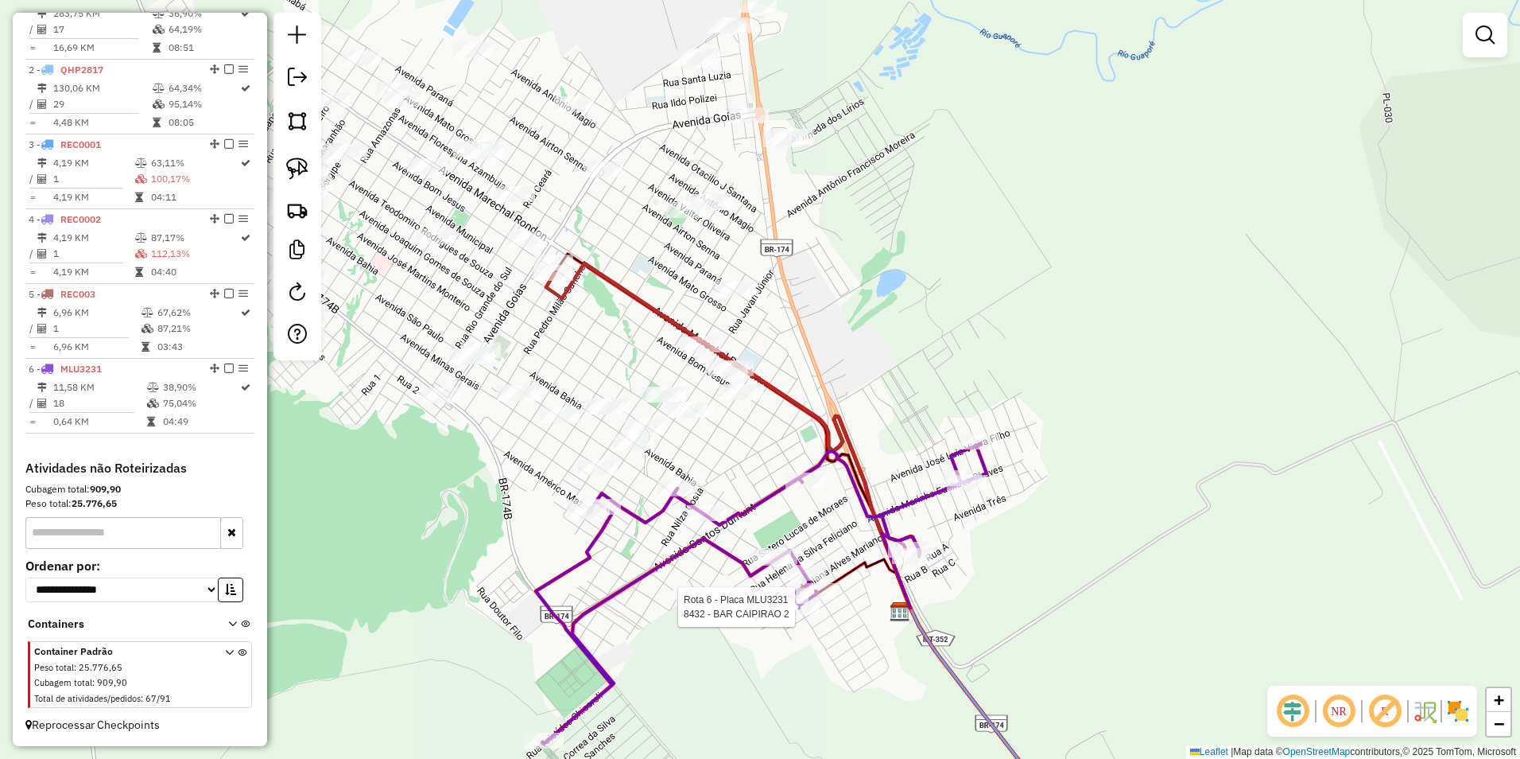
select select "**********"
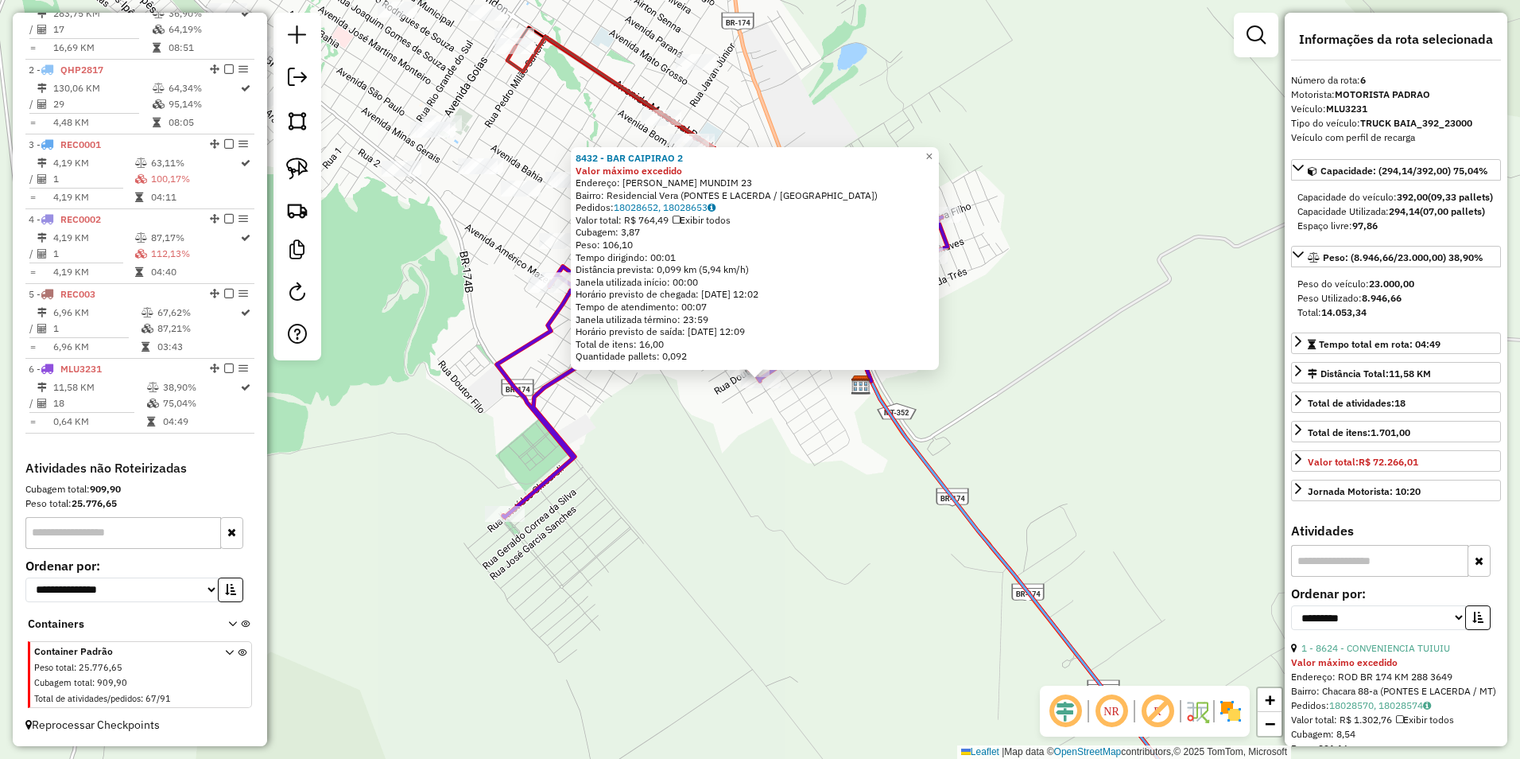
click at [753, 563] on div "8432 - BAR CAIPIRAO 2 Valor máximo excedido Endereço: JOAO MARTINS MUNDIM 23 Ba…" at bounding box center [760, 379] width 1520 height 759
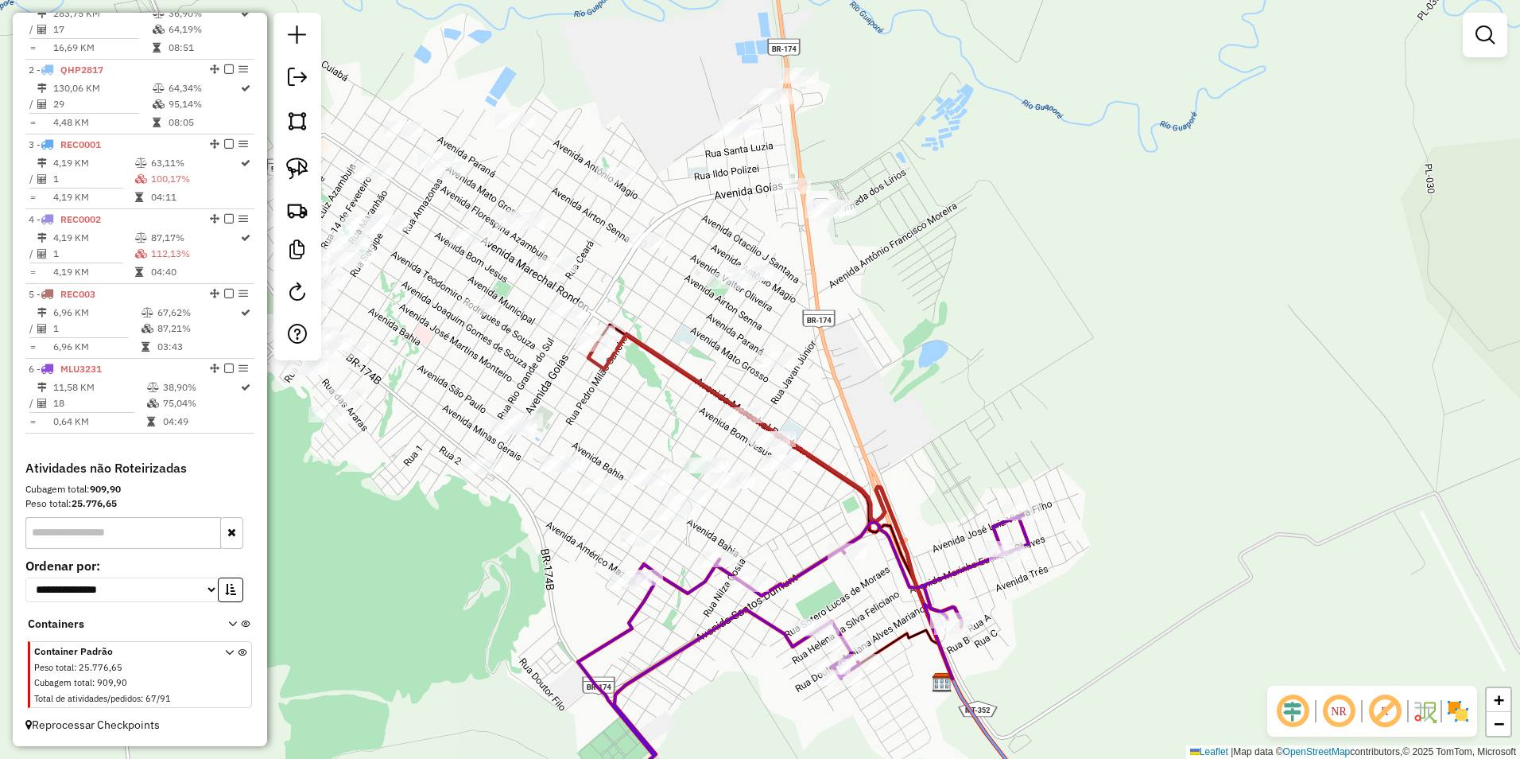
drag, startPoint x: 655, startPoint y: 453, endPoint x: 692, endPoint y: 698, distance: 247.6
click at [738, 754] on div "Janela de atendimento Grade de atendimento Capacidade Transportadoras Veículos …" at bounding box center [760, 379] width 1520 height 759
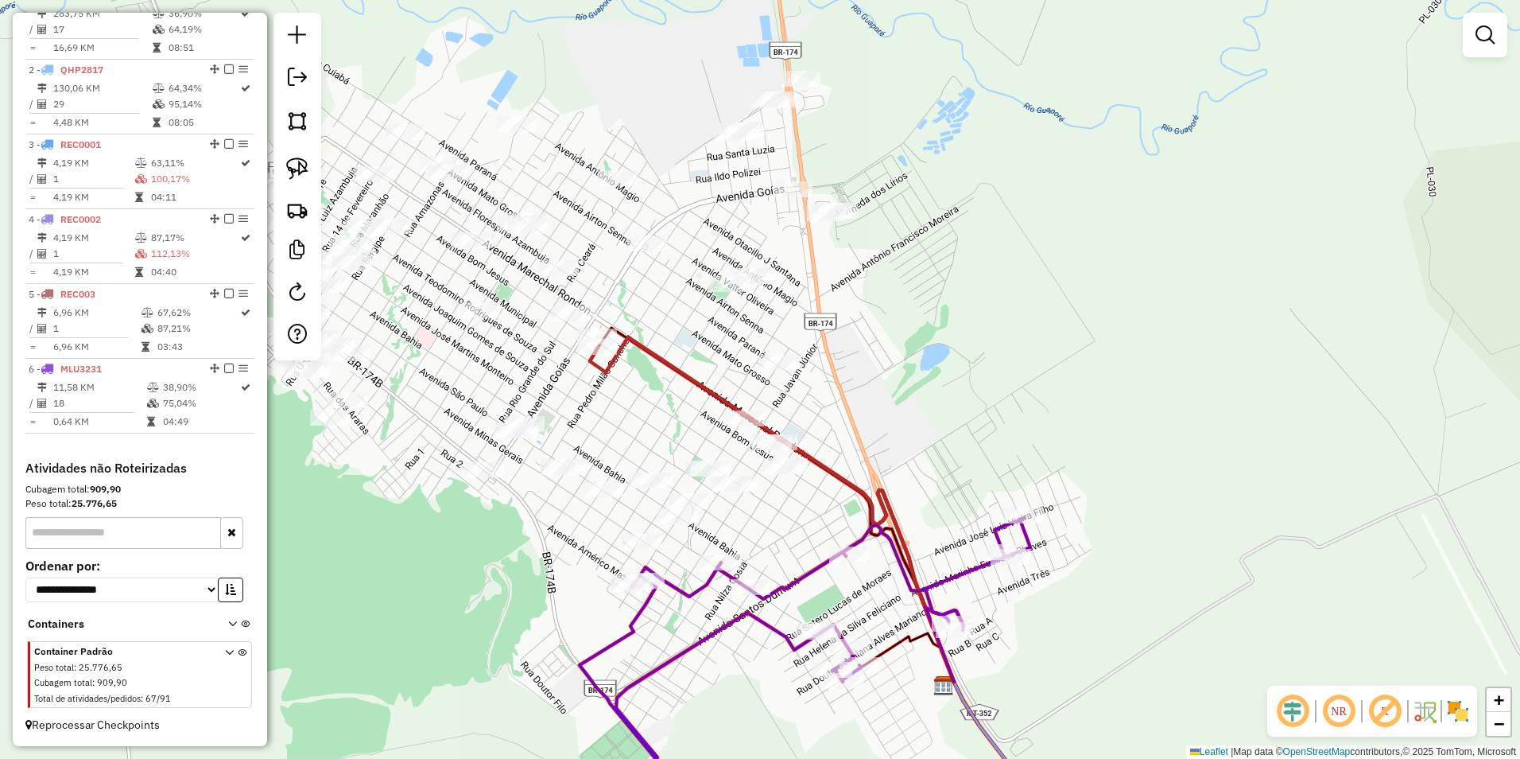
drag, startPoint x: 295, startPoint y: 167, endPoint x: 329, endPoint y: 215, distance: 59.3
click at [295, 166] on img at bounding box center [297, 168] width 22 height 22
drag, startPoint x: 573, startPoint y: 549, endPoint x: 644, endPoint y: 565, distance: 72.7
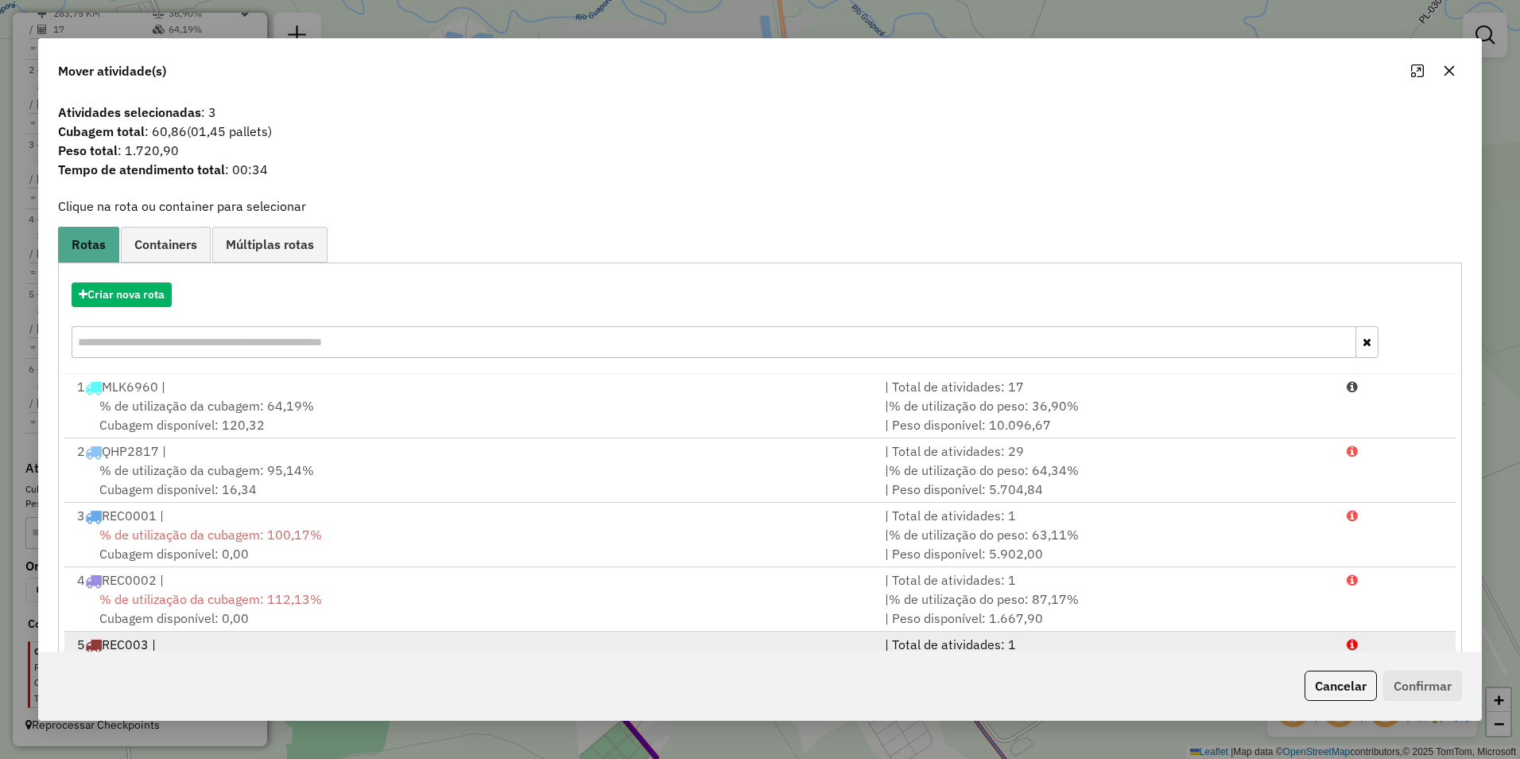
scroll to position [68, 0]
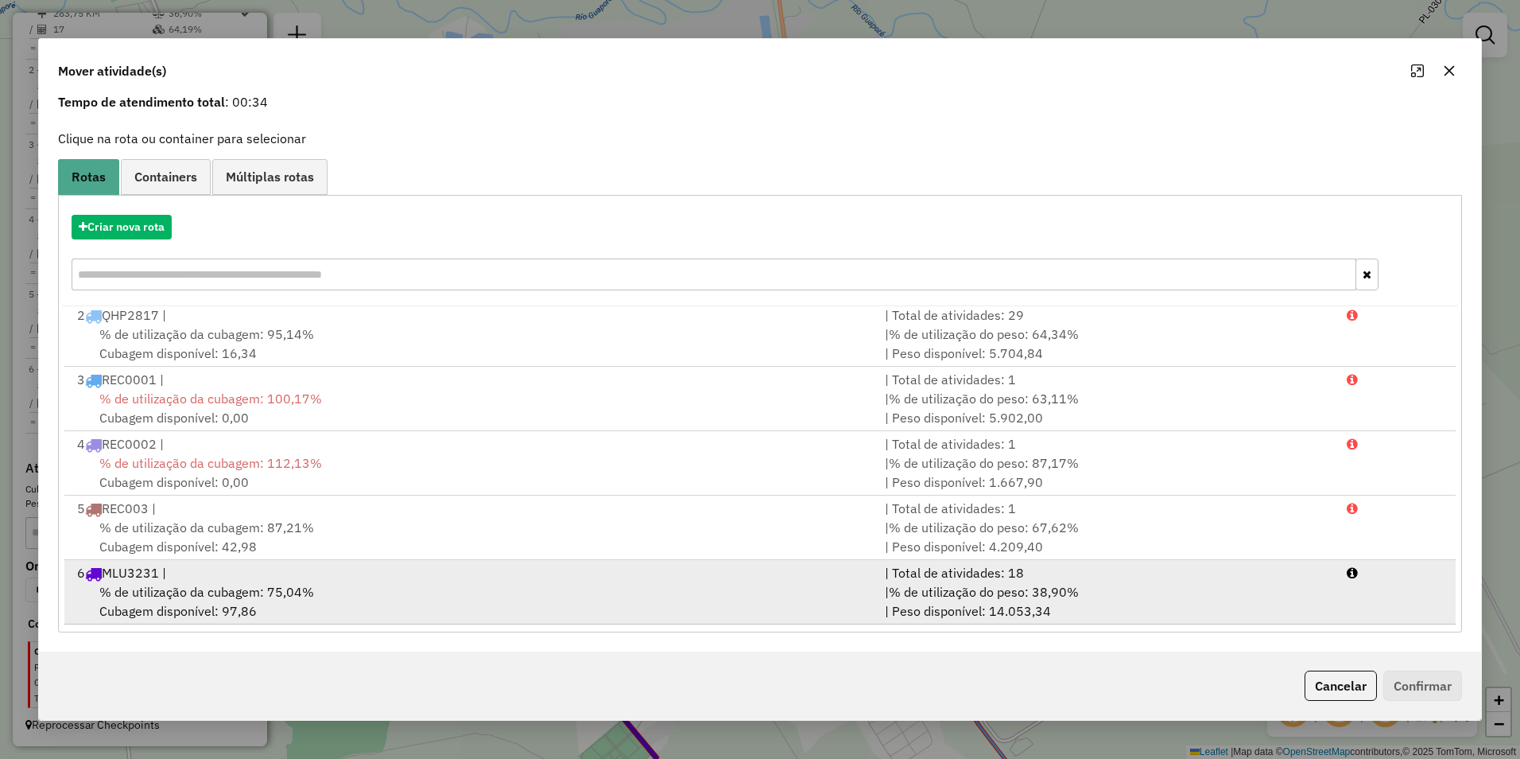
click at [285, 588] on span "% de utilização da cubagem: 75,04%" at bounding box center [206, 592] width 215 height 16
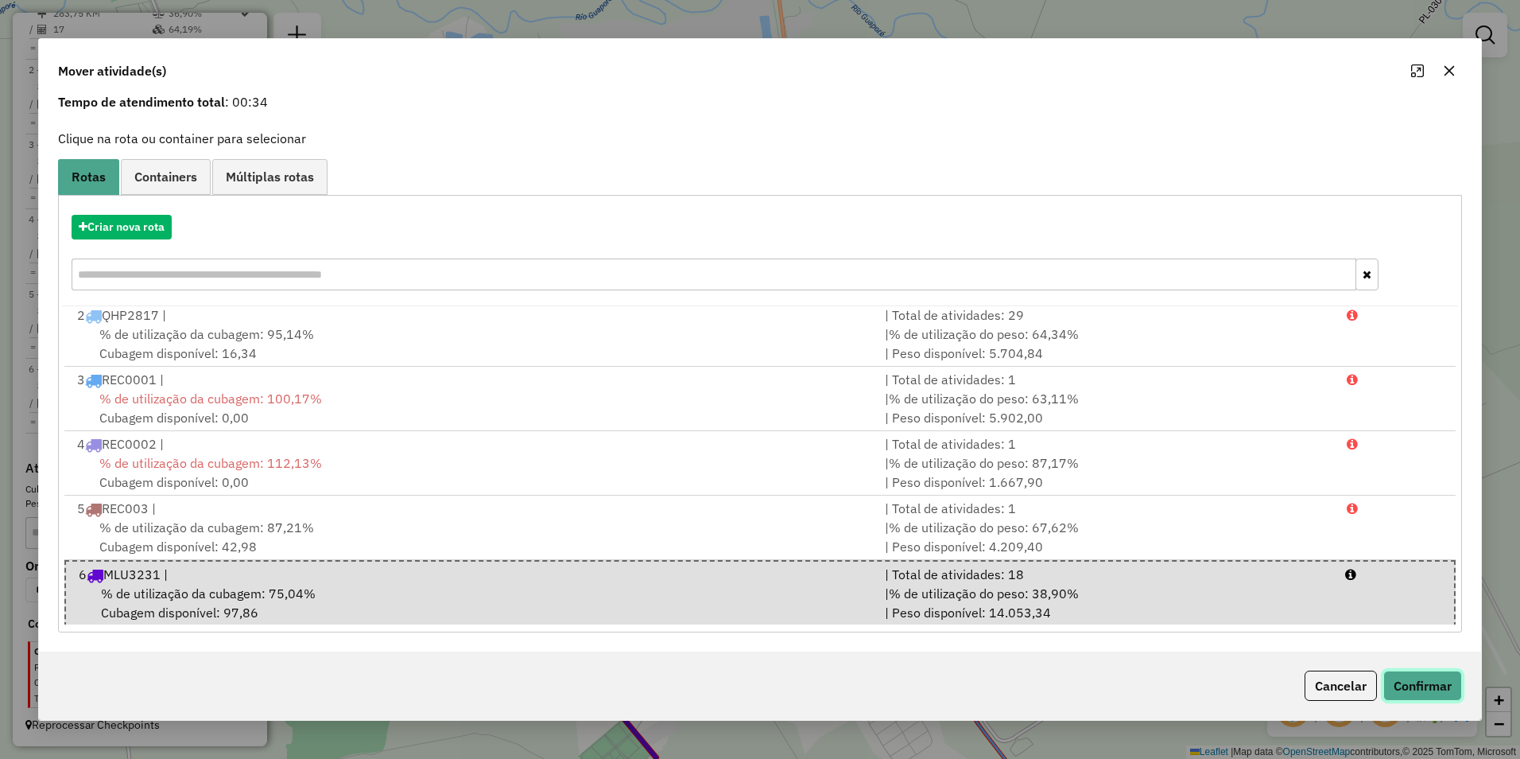
click at [1411, 683] on button "Confirmar" at bounding box center [1423, 685] width 79 height 30
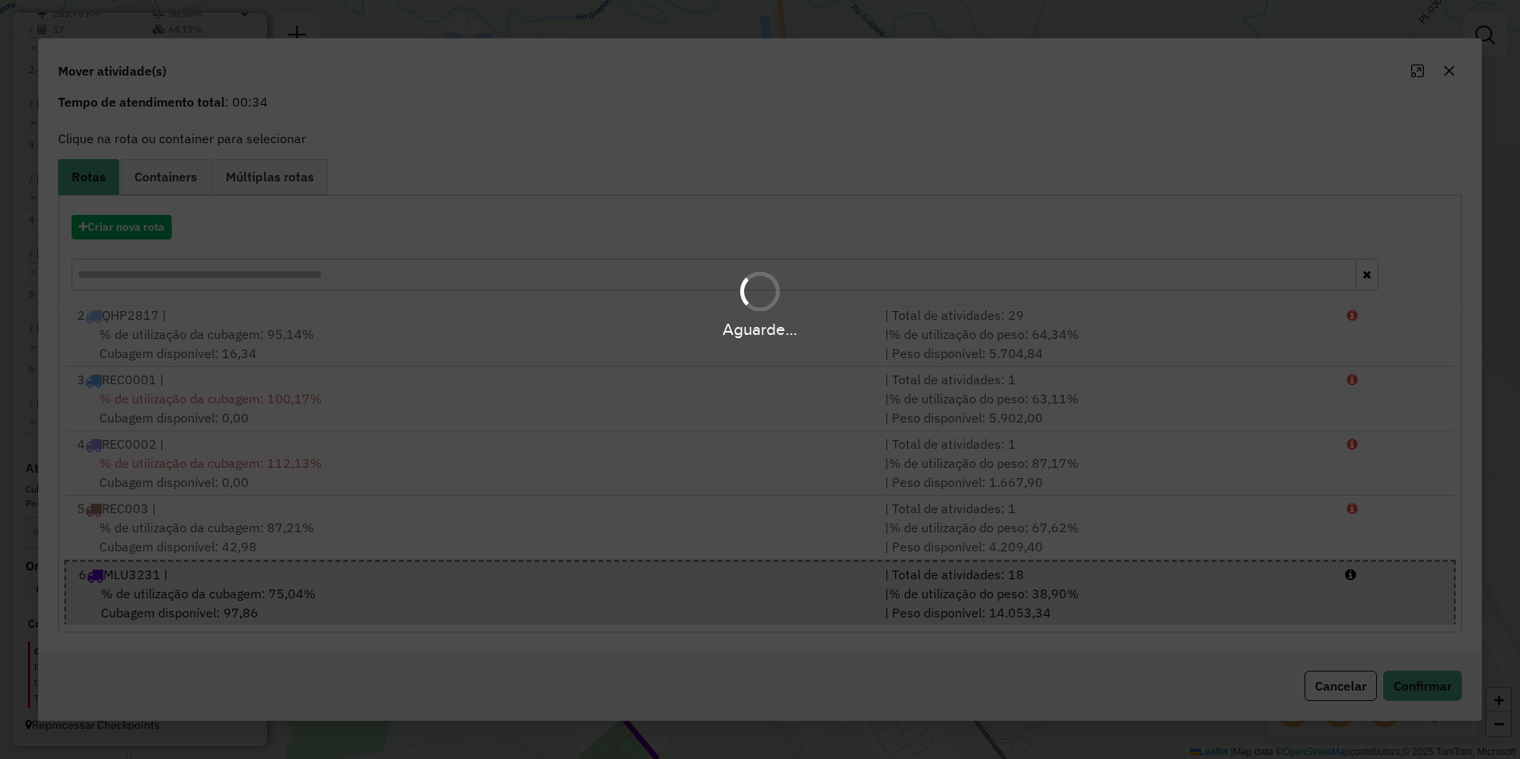
scroll to position [0, 0]
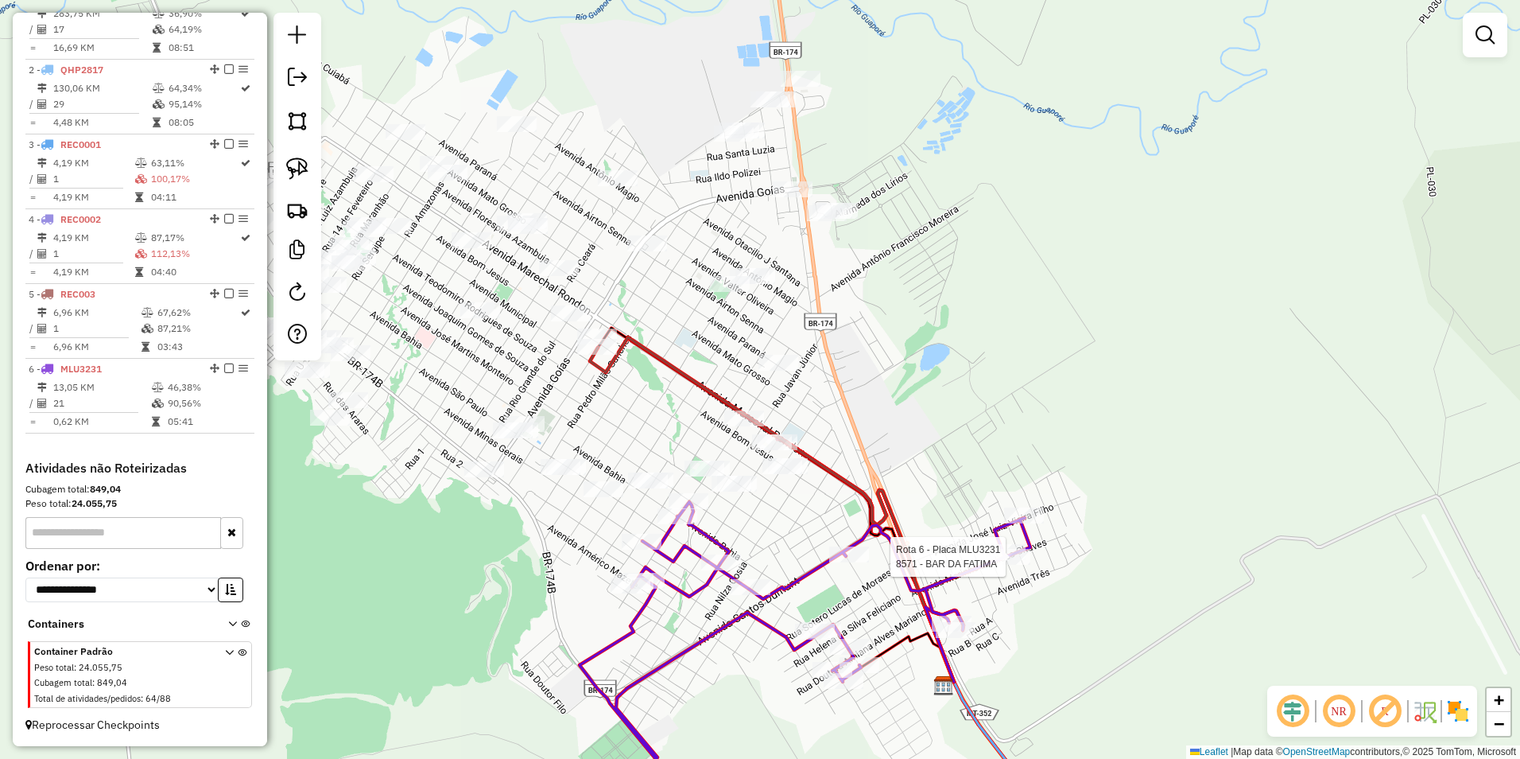
select select "**********"
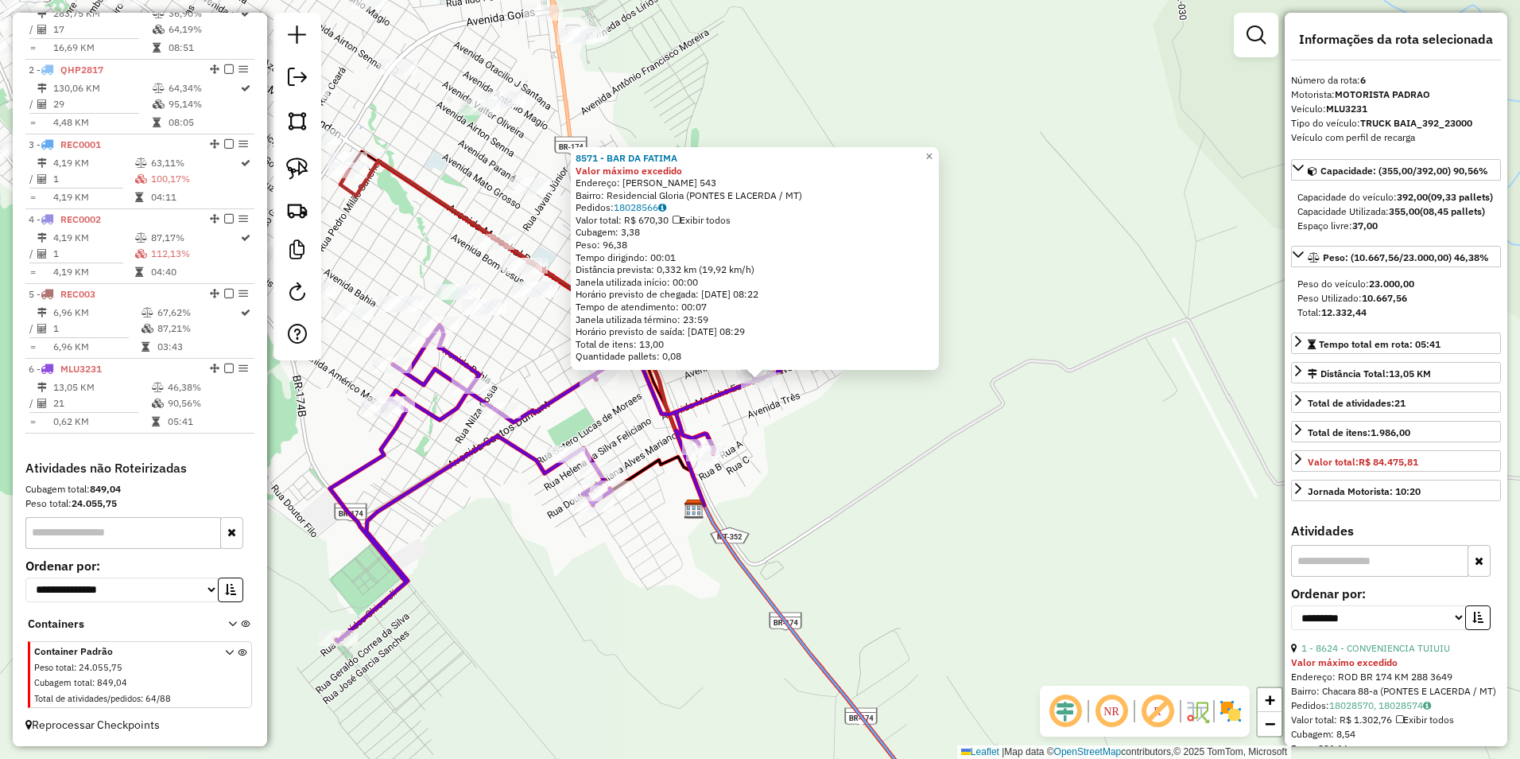
click at [1072, 549] on div "8571 - BAR DA FATIMA Valor máximo excedido Endereço: MARINHO EUCLIDES CHAVES 54…" at bounding box center [760, 379] width 1520 height 759
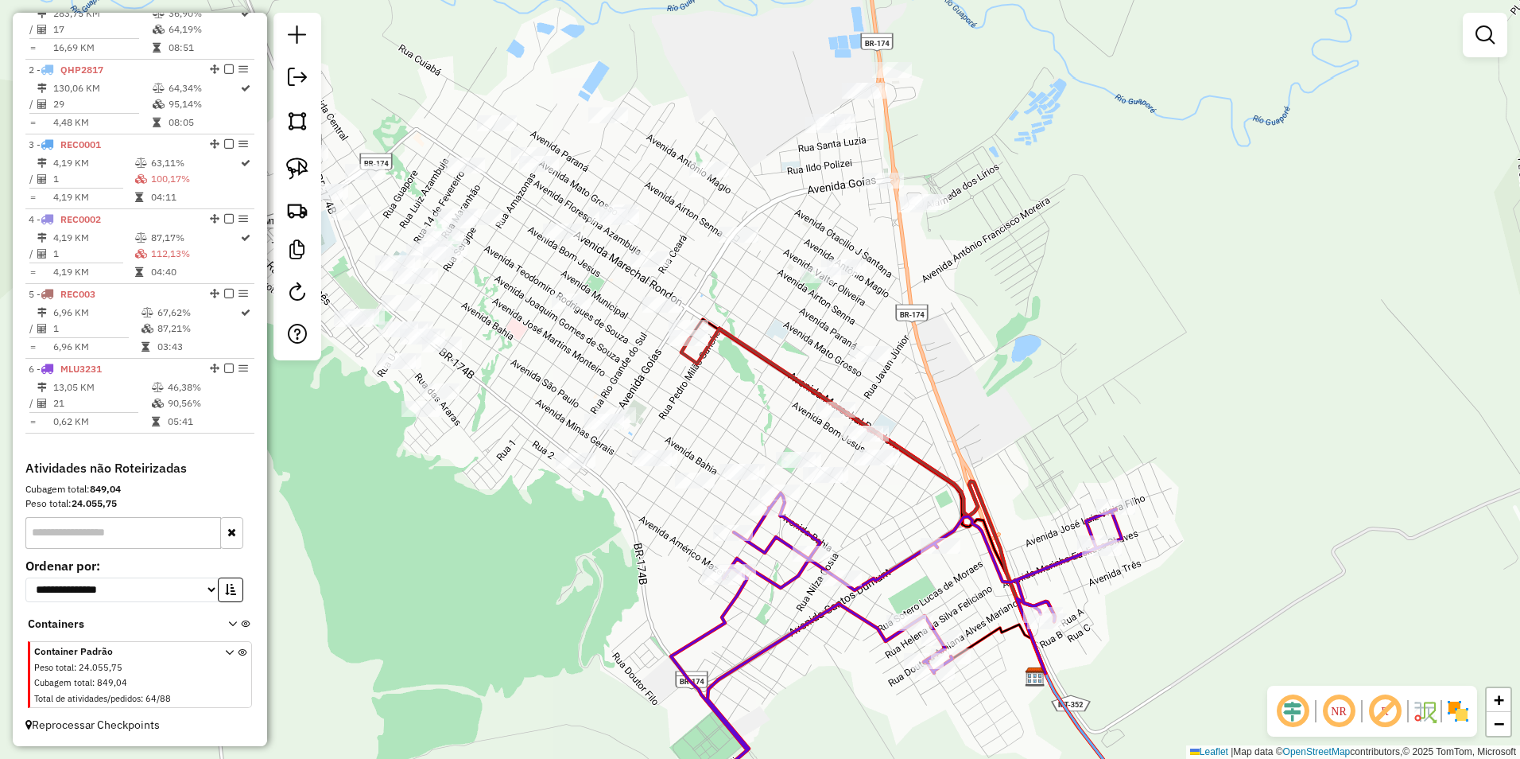
drag, startPoint x: 528, startPoint y: 402, endPoint x: 859, endPoint y: 561, distance: 366.7
click at [859, 561] on div "Janela de atendimento Grade de atendimento Capacidade Transportadoras Veículos …" at bounding box center [760, 379] width 1520 height 759
click at [294, 166] on img at bounding box center [297, 168] width 22 height 22
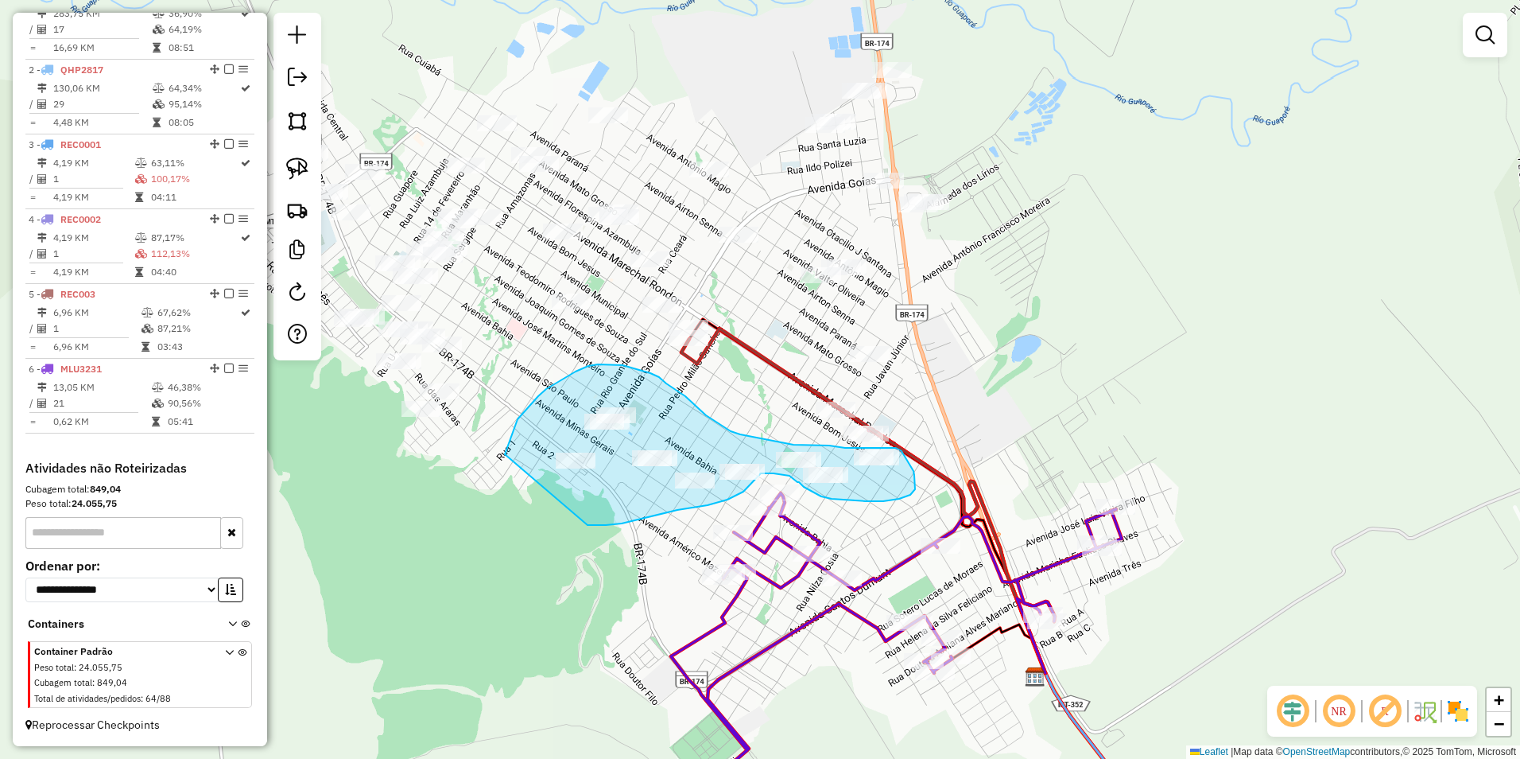
drag, startPoint x: 505, startPoint y: 454, endPoint x: 584, endPoint y: 525, distance: 105.9
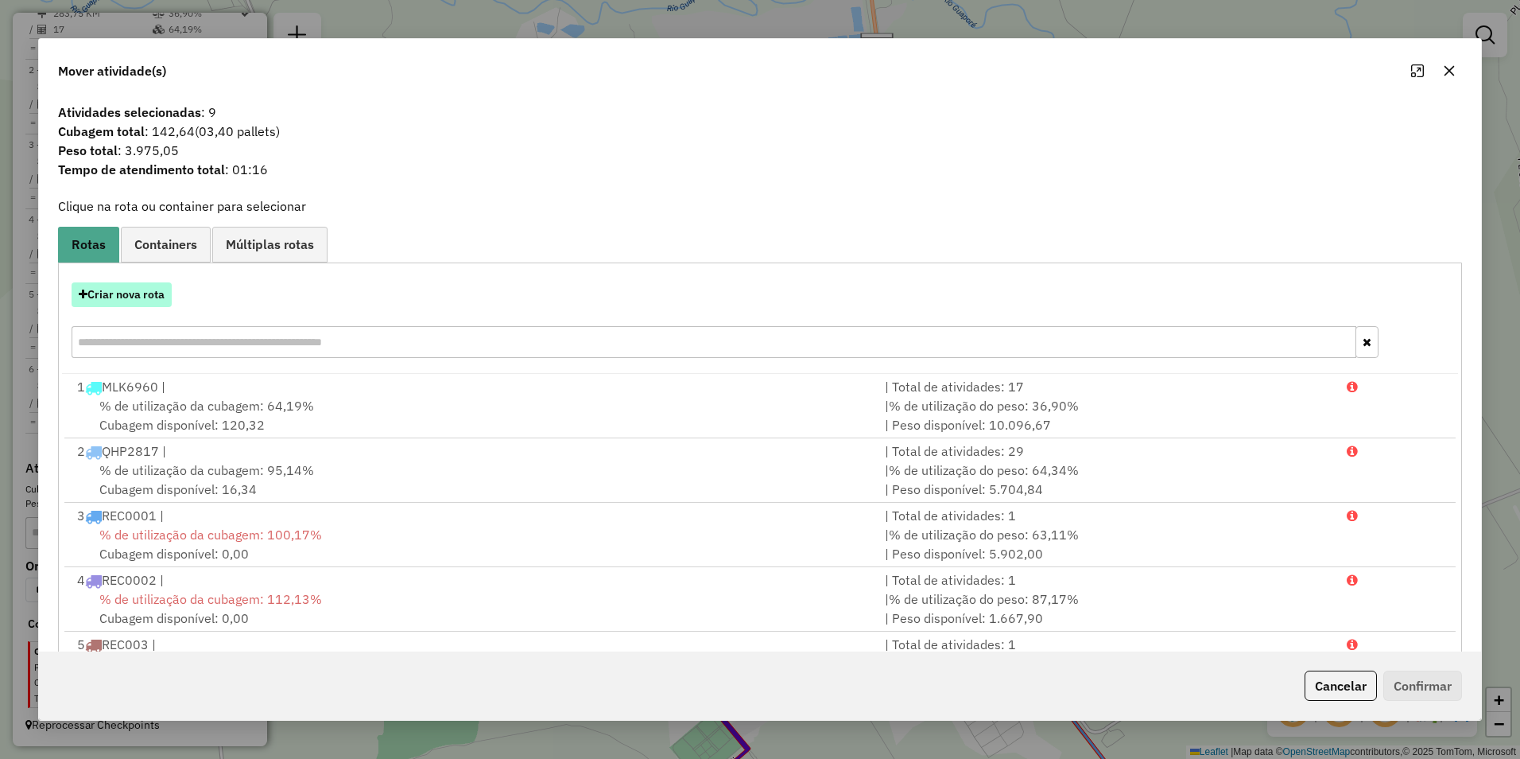
click at [128, 284] on button "Criar nova rota" at bounding box center [122, 294] width 100 height 25
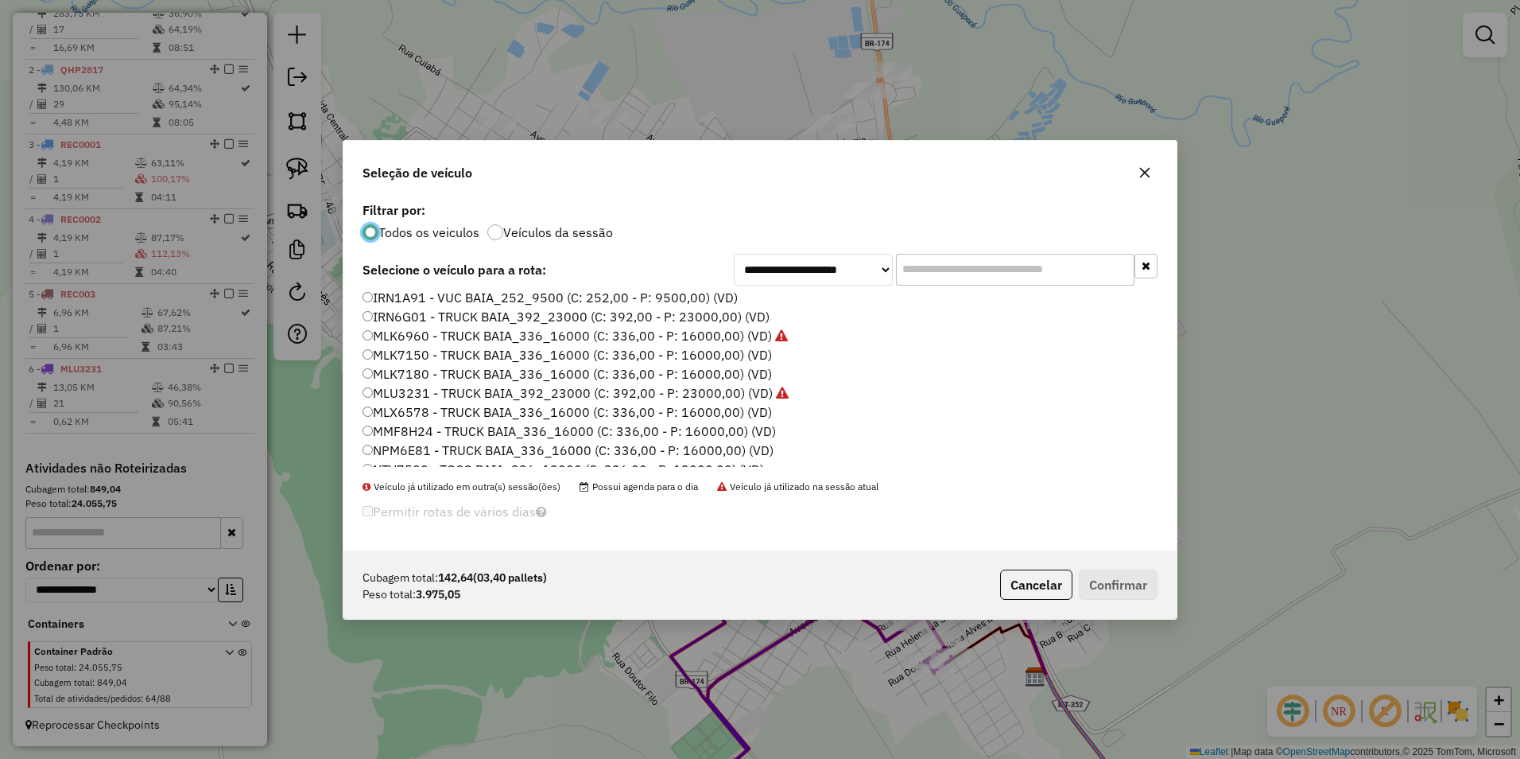
scroll to position [159, 0]
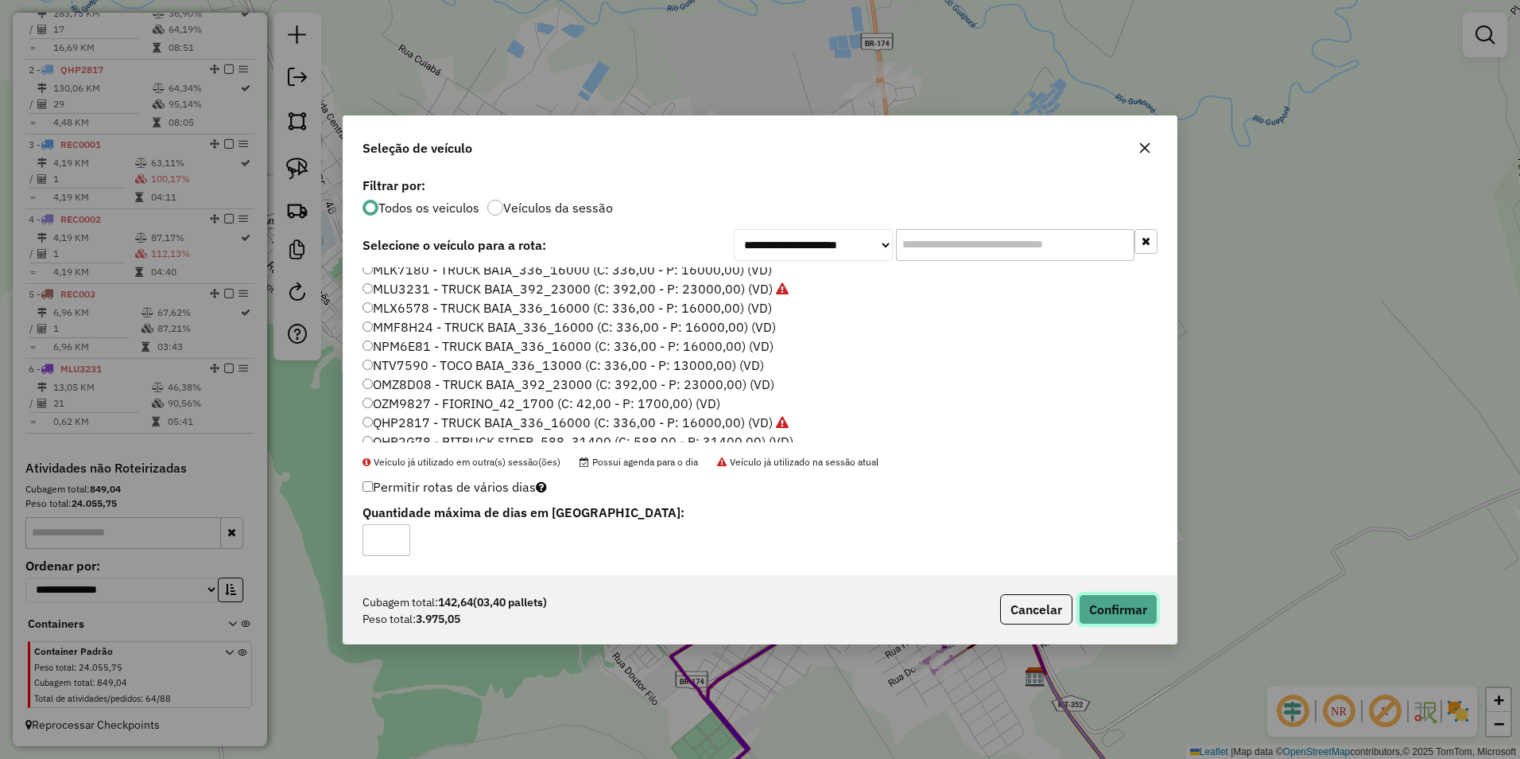
click at [1108, 600] on button "Confirmar" at bounding box center [1118, 609] width 79 height 30
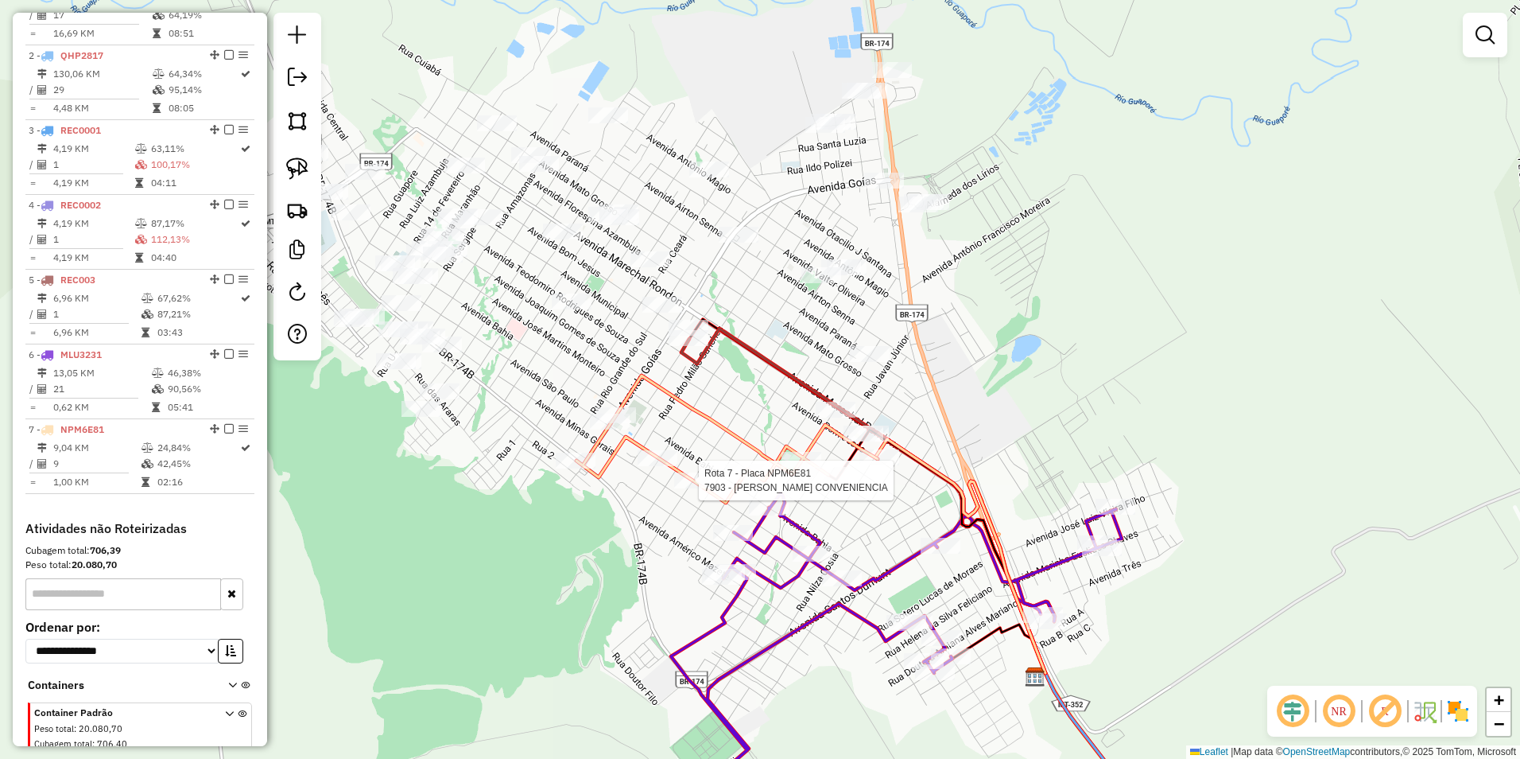
scroll to position [719, 0]
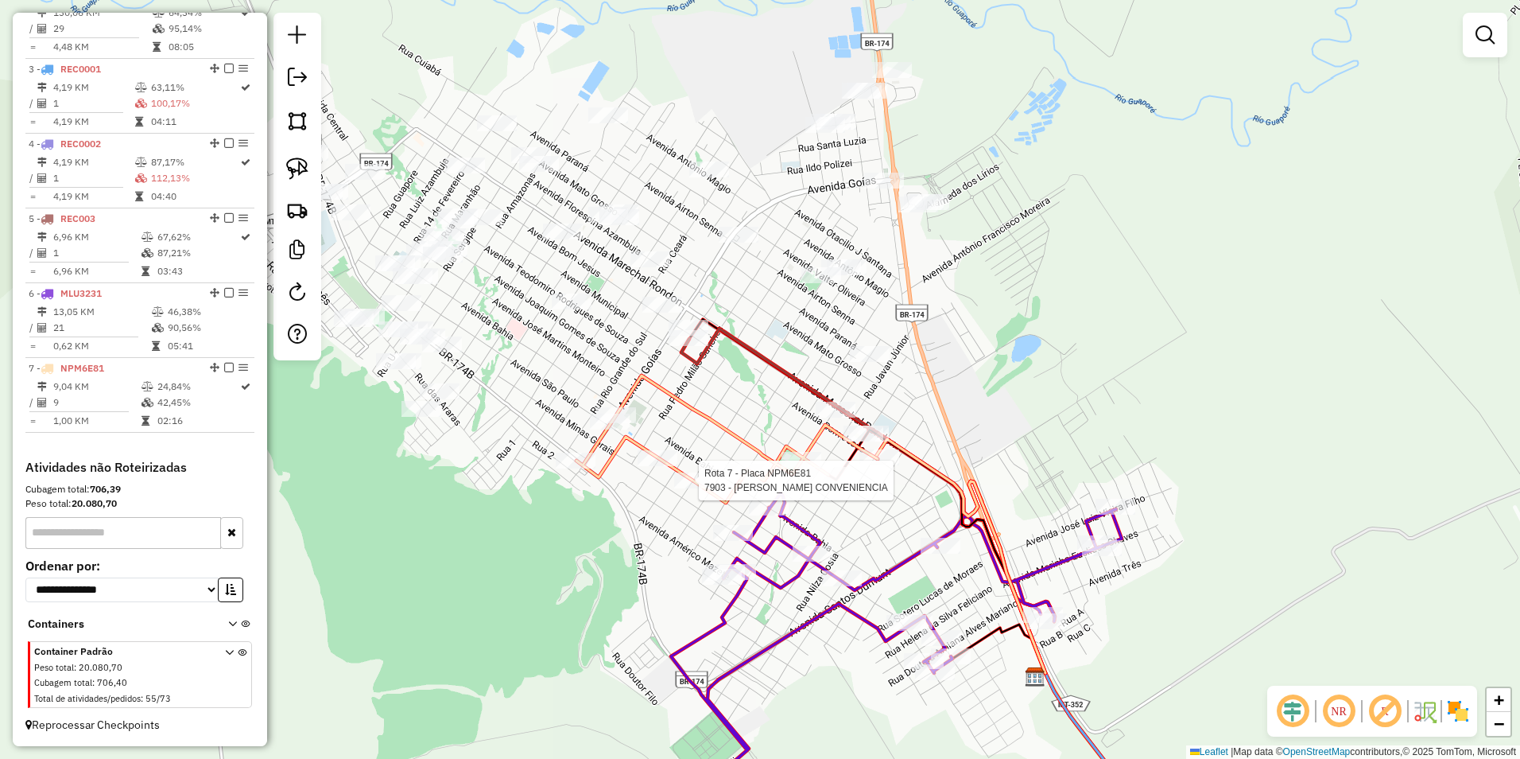
select select "**********"
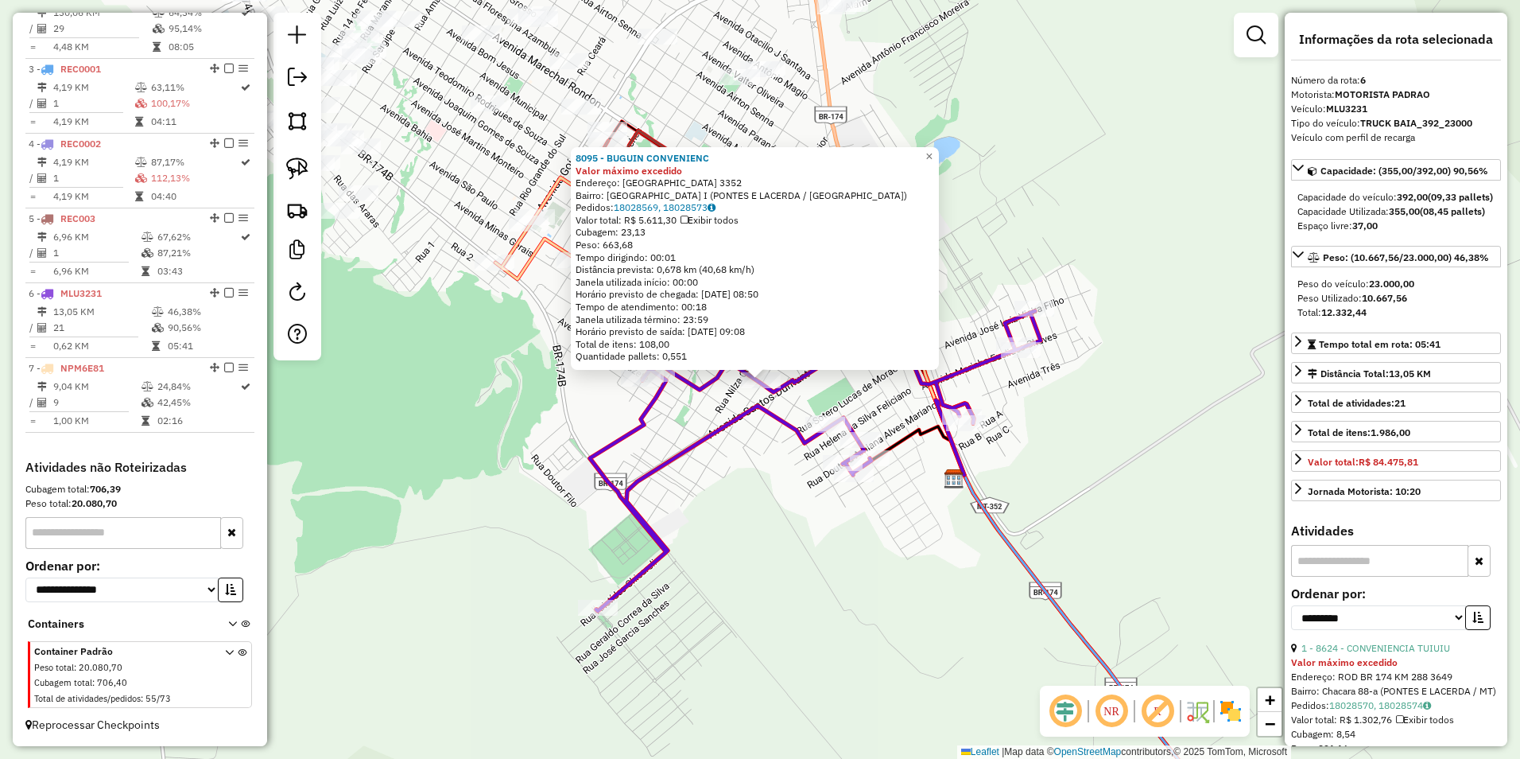
click at [452, 411] on div "8095 - BUGUIN CONVENIENC Valor máximo excedido Endereço: SAO PAULO 3352 Bairro:…" at bounding box center [760, 379] width 1520 height 759
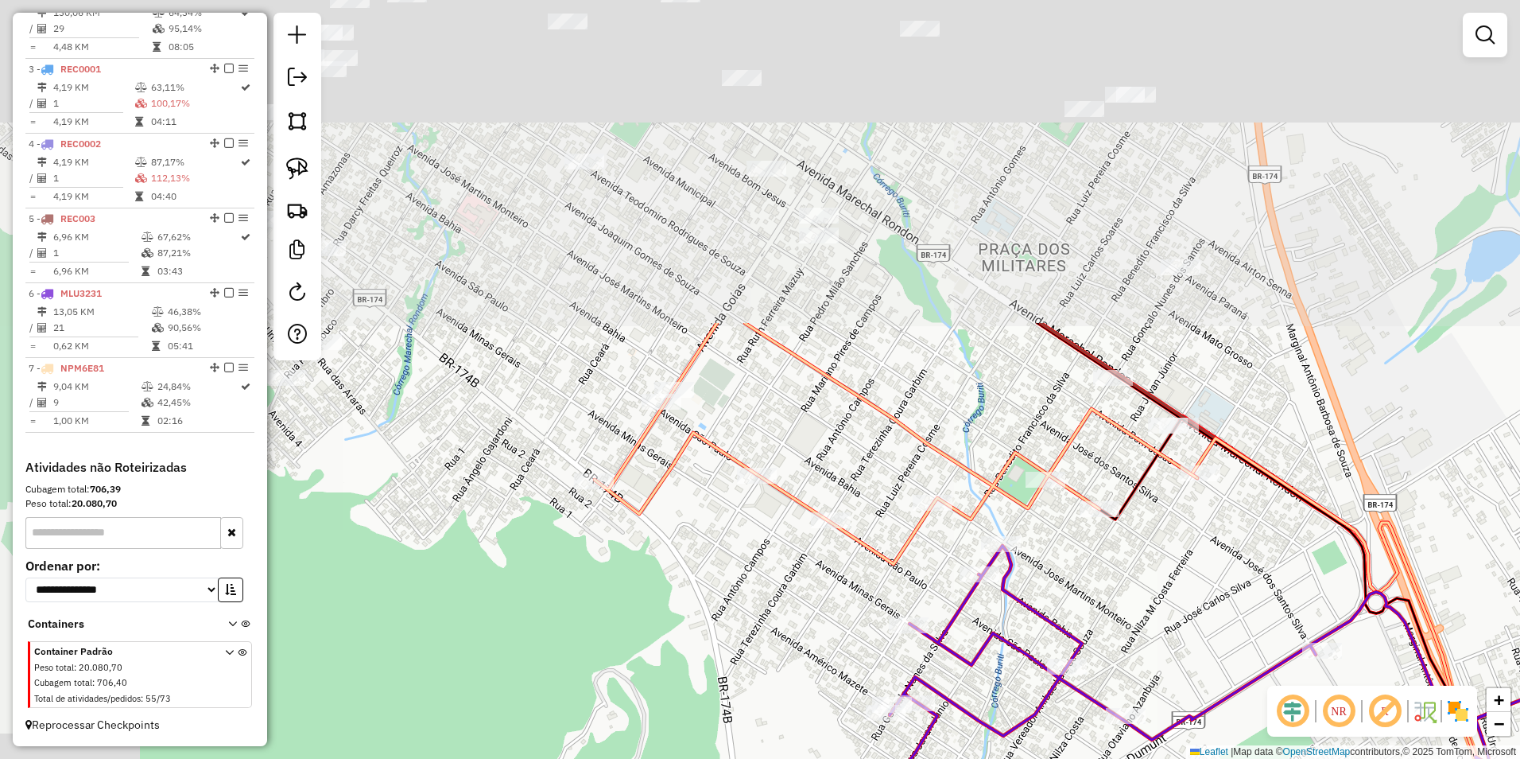
drag, startPoint x: 530, startPoint y: 340, endPoint x: 658, endPoint y: 642, distance: 327.4
click at [699, 747] on div "Janela de atendimento Grade de atendimento Capacidade Transportadoras Veículos …" at bounding box center [760, 379] width 1520 height 759
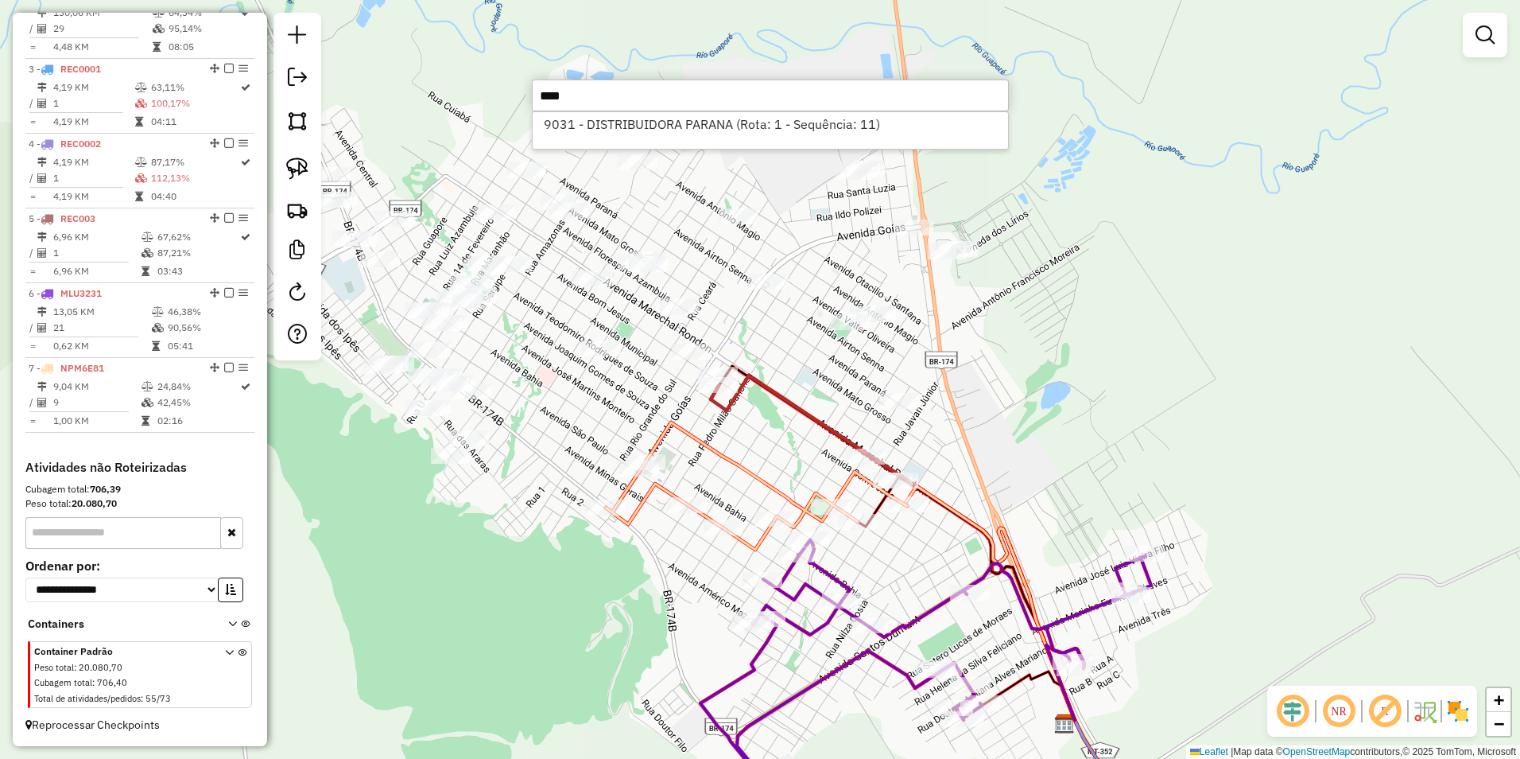
type input "****"
click at [1108, 281] on div "Janela de atendimento Grade de atendimento Capacidade Transportadoras Veículos …" at bounding box center [760, 379] width 1520 height 759
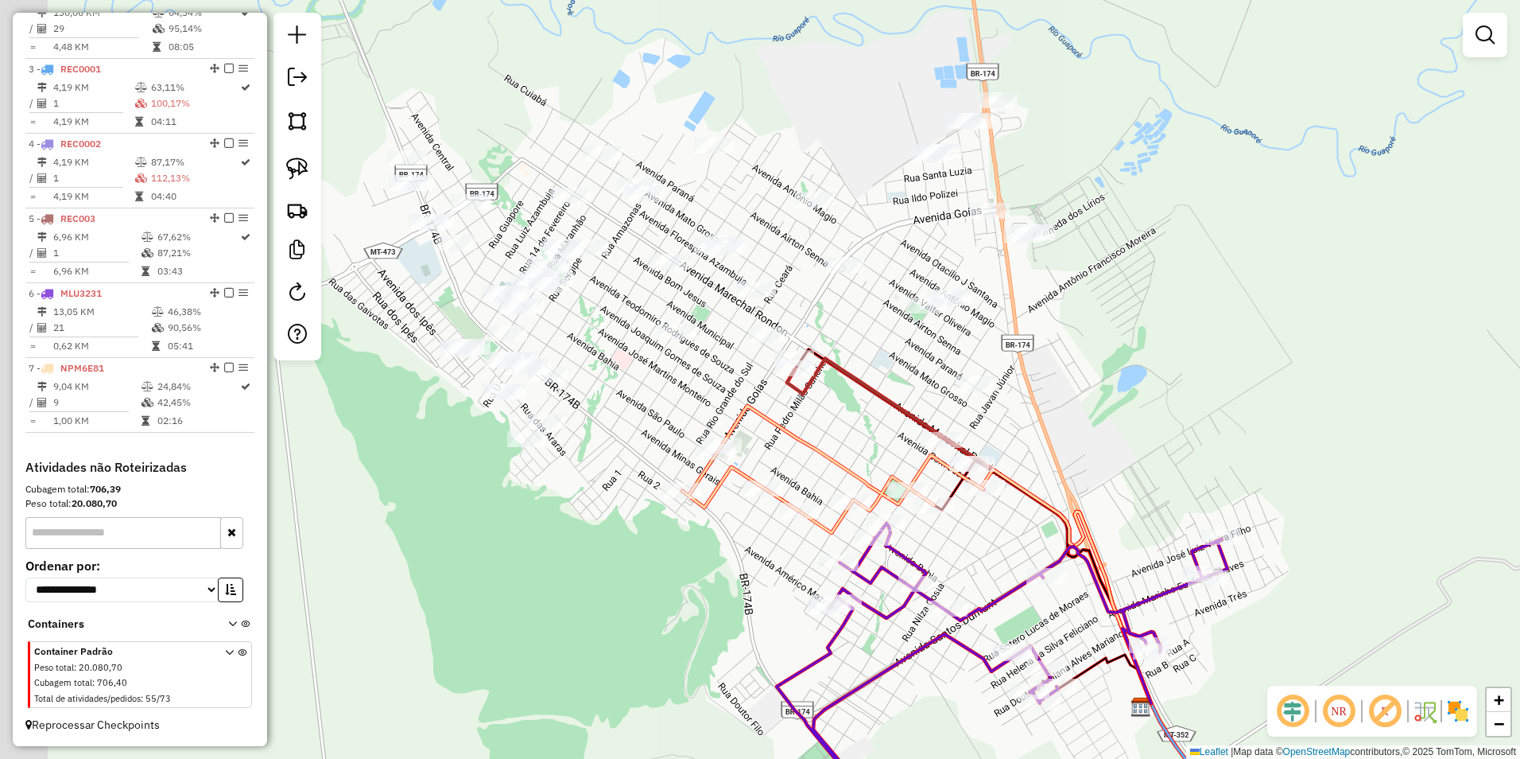
drag, startPoint x: 731, startPoint y: 423, endPoint x: 805, endPoint y: 450, distance: 78.7
click at [805, 450] on div "Janela de atendimento Grade de atendimento Capacidade Transportadoras Veículos …" at bounding box center [760, 379] width 1520 height 759
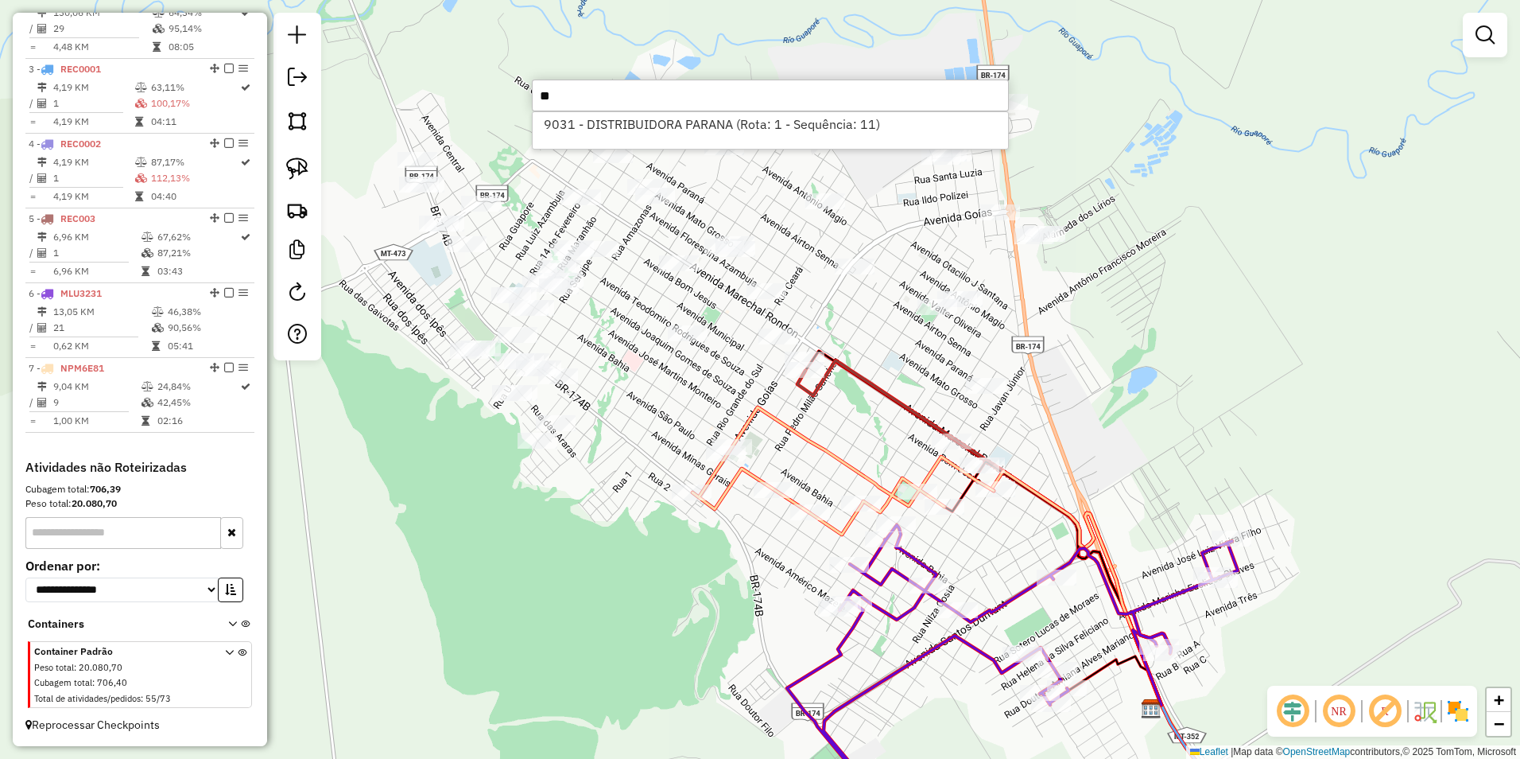
type input "*"
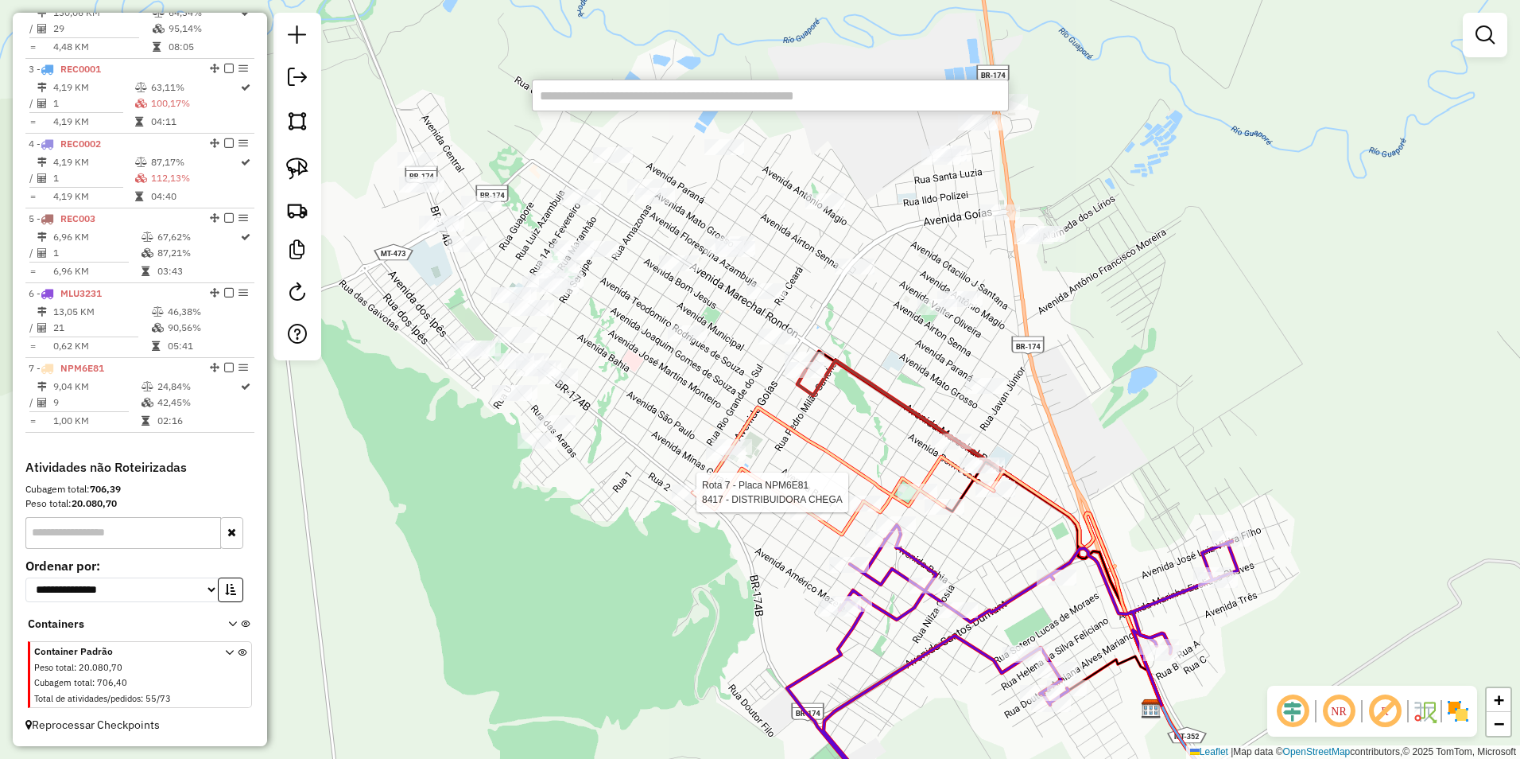
select select "**********"
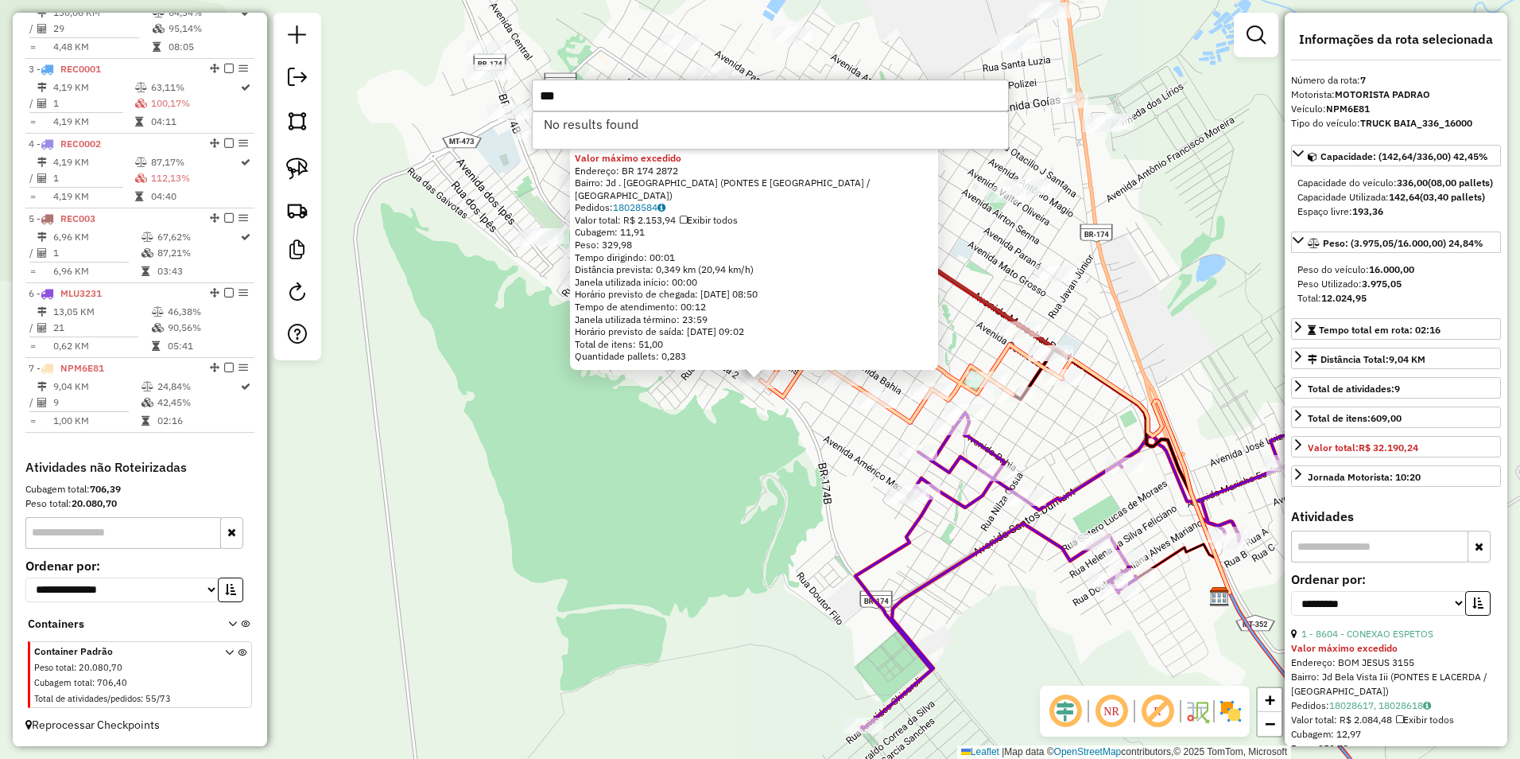
type input "***"
click at [577, 485] on div "8417 - DISTRIBUIDORA CHEGA Valor máximo excedido Endereço: BR 174 2872 Bairro: …" at bounding box center [760, 379] width 1520 height 759
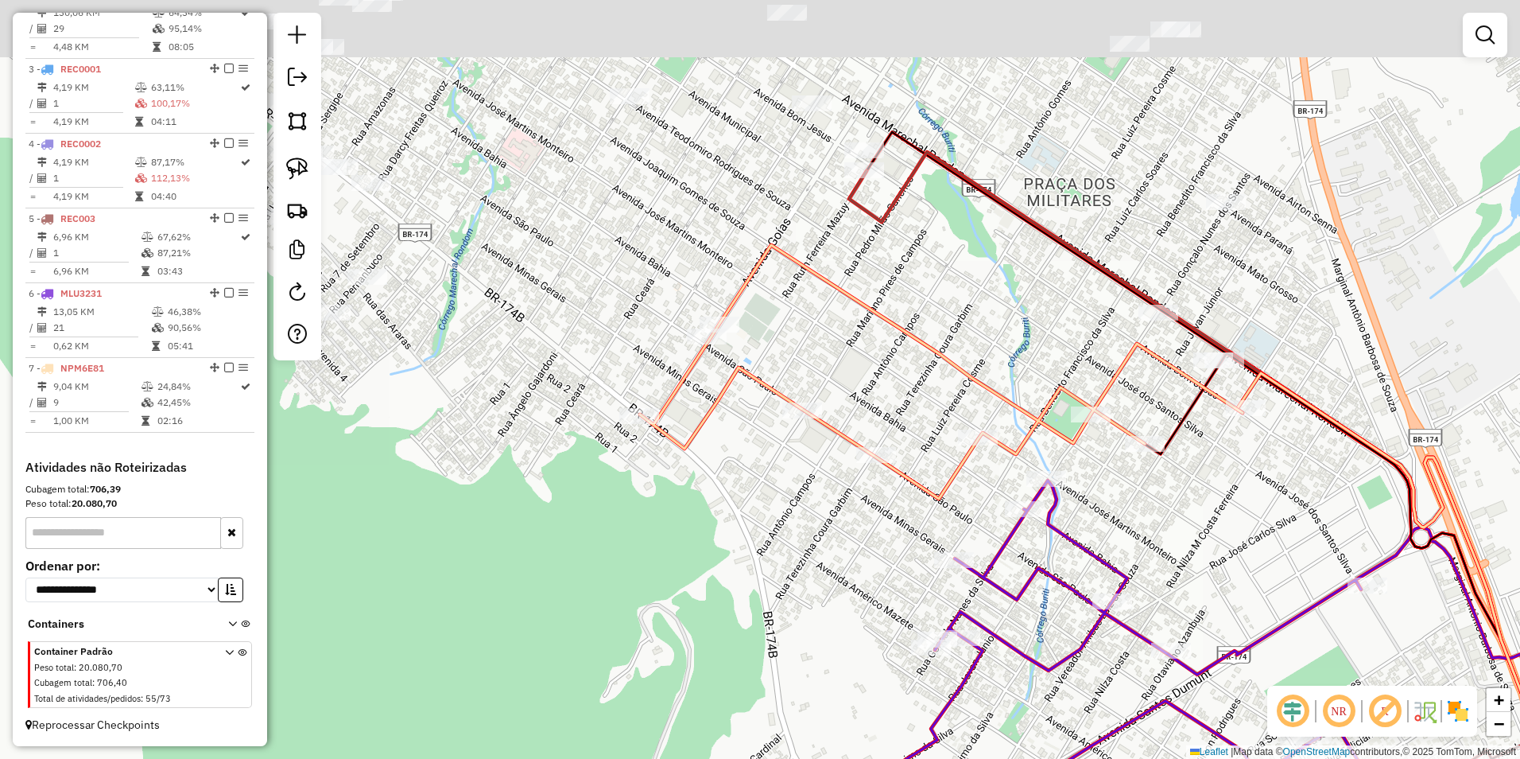
drag, startPoint x: 855, startPoint y: 427, endPoint x: 732, endPoint y: 592, distance: 205.6
click at [732, 592] on div "Janela de atendimento Grade de atendimento Capacidade Transportadoras Veículos …" at bounding box center [760, 379] width 1520 height 759
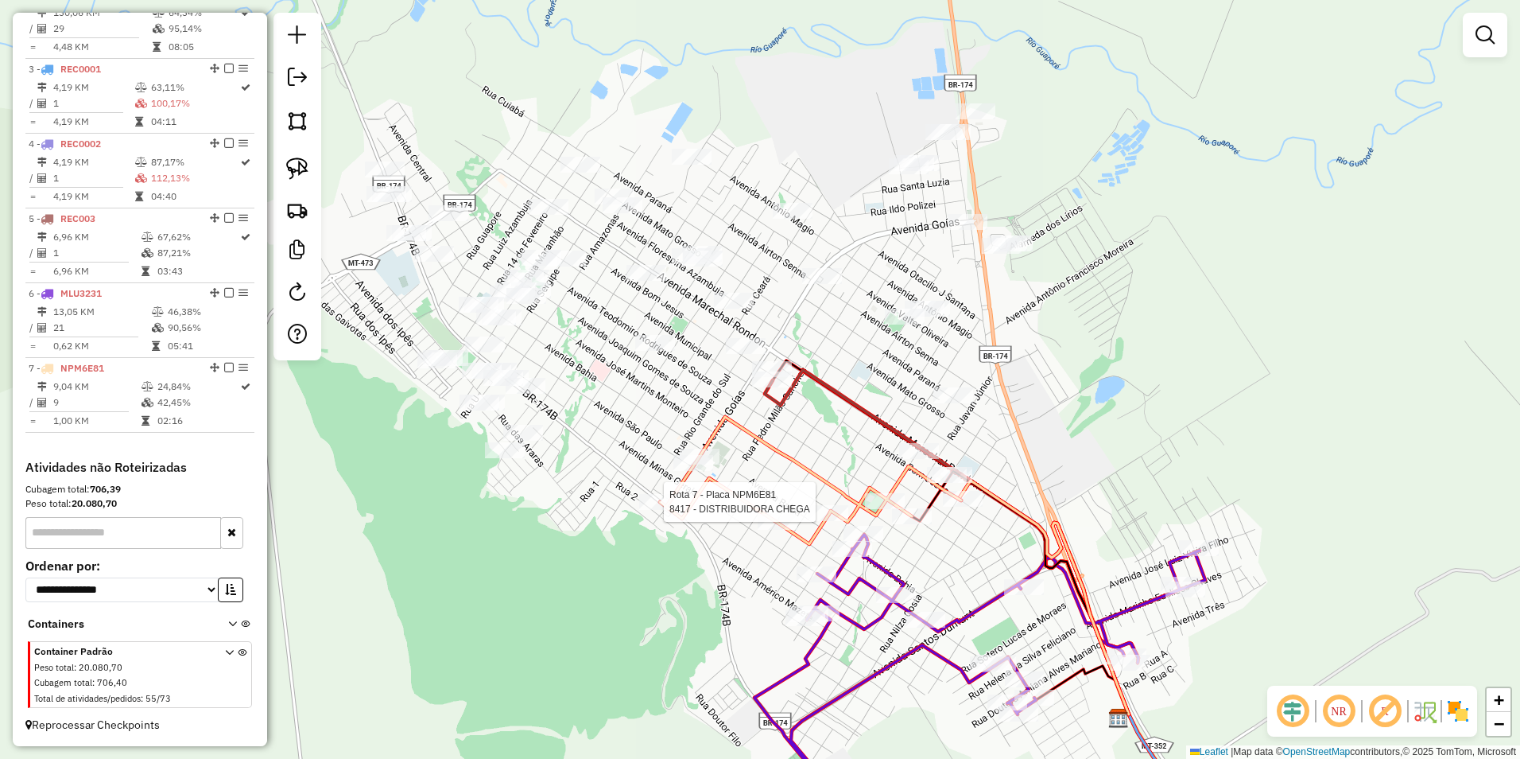
select select "**********"
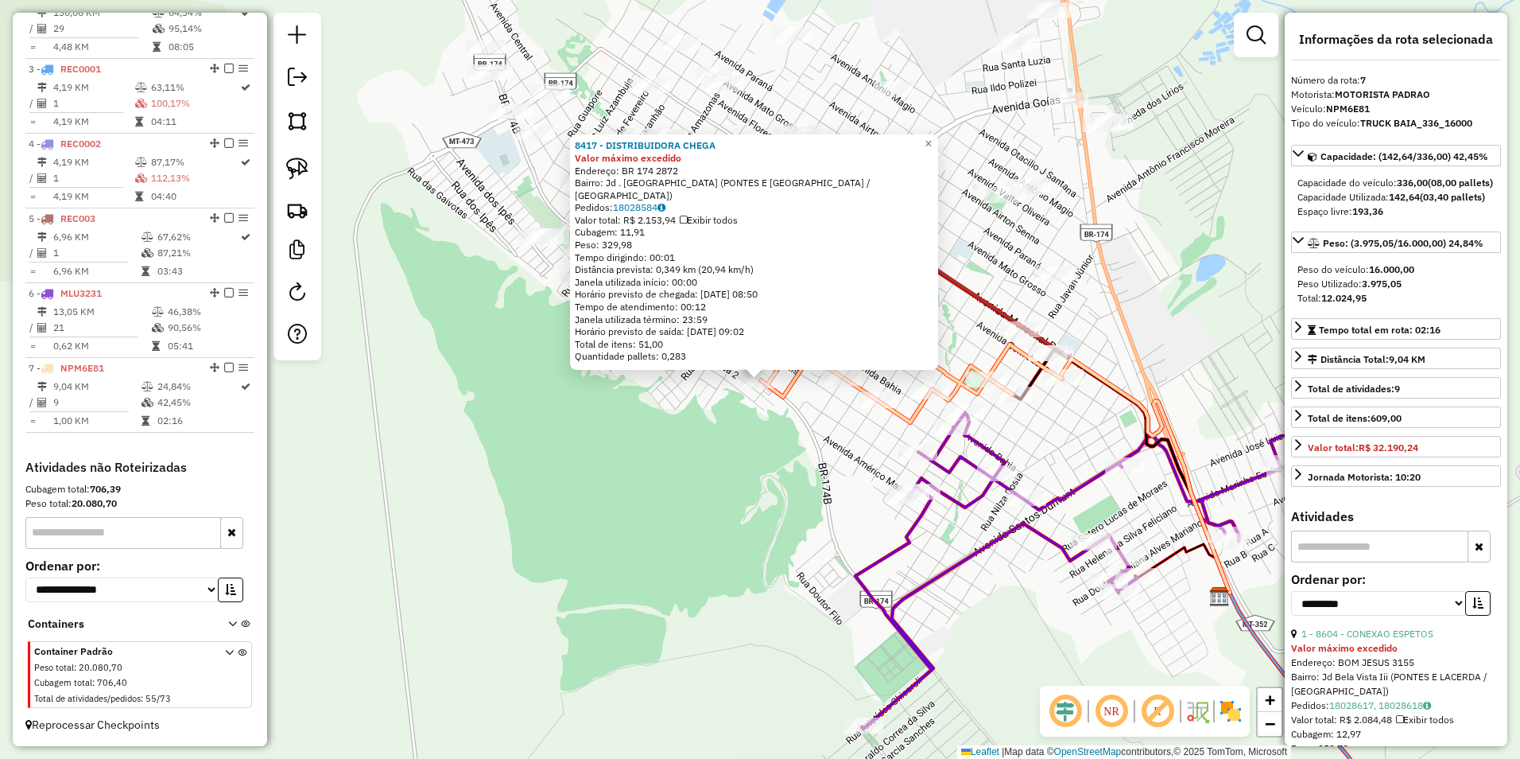
click at [649, 572] on div "8417 - DISTRIBUIDORA CHEGA Valor máximo excedido Endereço: BR 174 2872 Bairro: …" at bounding box center [760, 379] width 1520 height 759
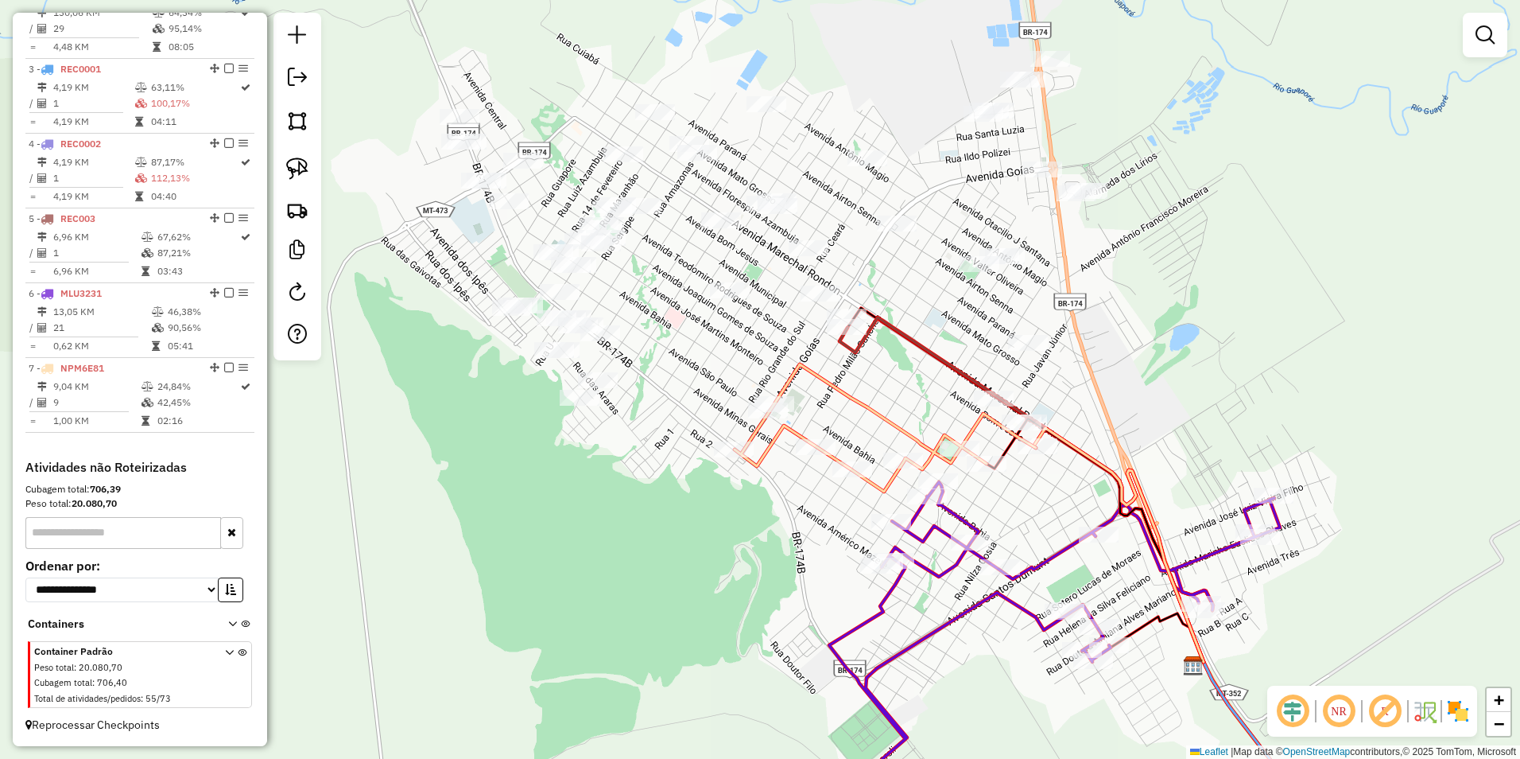
drag, startPoint x: 693, startPoint y: 545, endPoint x: 642, endPoint y: 624, distance: 94.4
click at [642, 624] on div "Janela de atendimento Grade de atendimento Capacidade Transportadoras Veículos …" at bounding box center [760, 379] width 1520 height 759
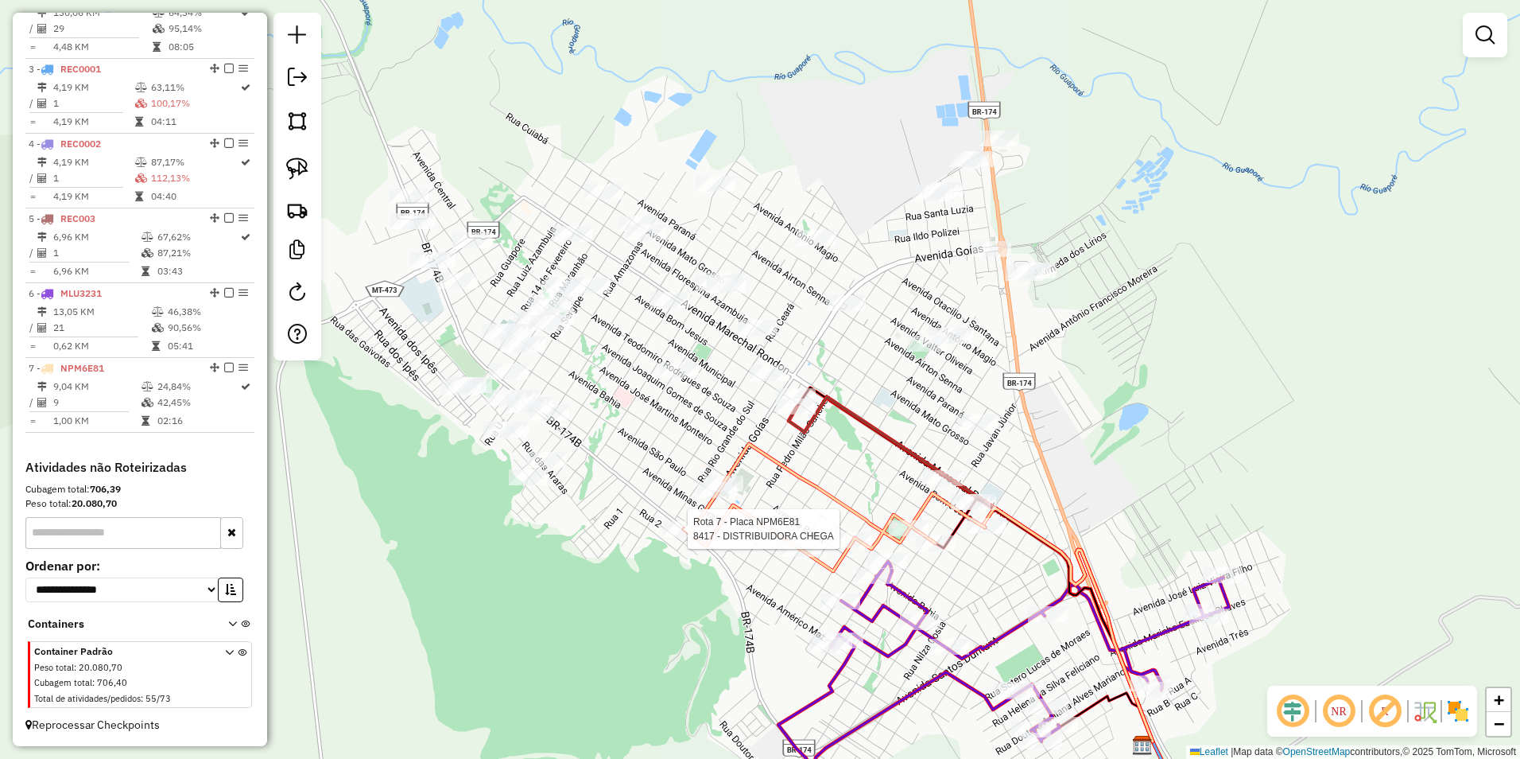
select select "**********"
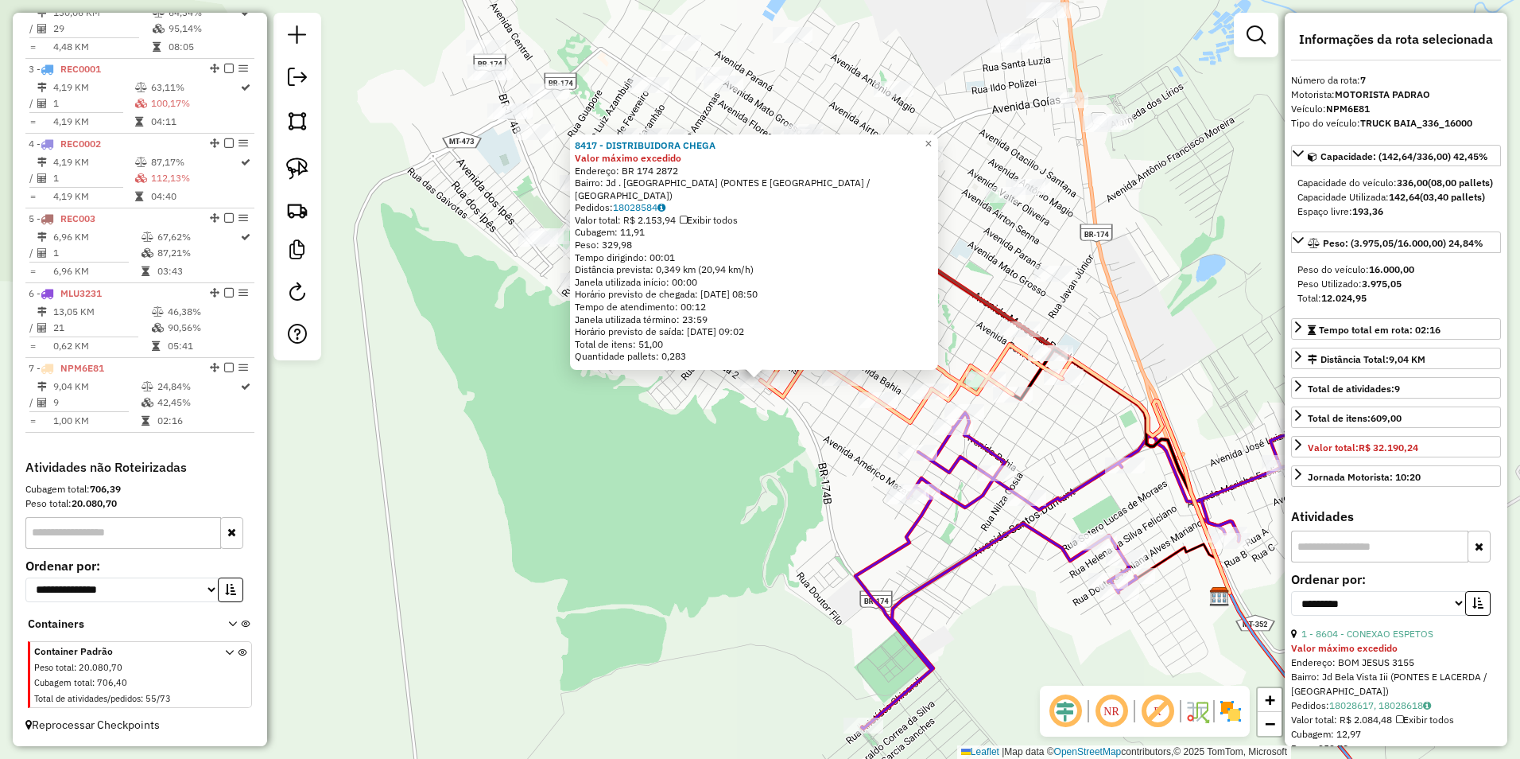
click at [684, 589] on div "8417 - DISTRIBUIDORA CHEGA Valor máximo excedido Endereço: BR 174 2872 Bairro: …" at bounding box center [760, 379] width 1520 height 759
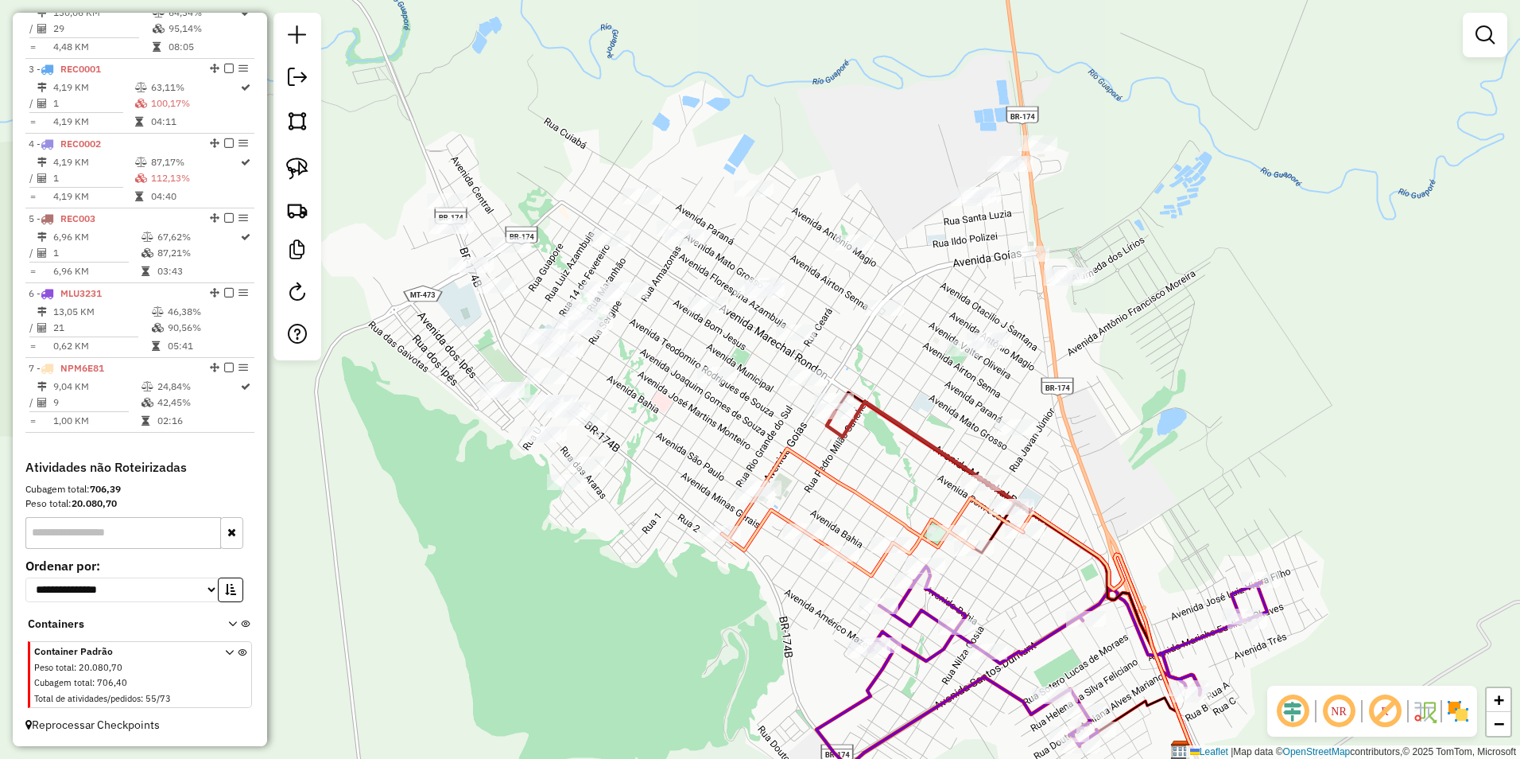
drag, startPoint x: 650, startPoint y: 485, endPoint x: 609, endPoint y: 640, distance: 160.3
click at [609, 640] on div "Janela de atendimento Grade de atendimento Capacidade Transportadoras Veículos …" at bounding box center [760, 379] width 1520 height 759
drag, startPoint x: 305, startPoint y: 166, endPoint x: 328, endPoint y: 176, distance: 24.2
click at [305, 166] on img at bounding box center [297, 168] width 22 height 22
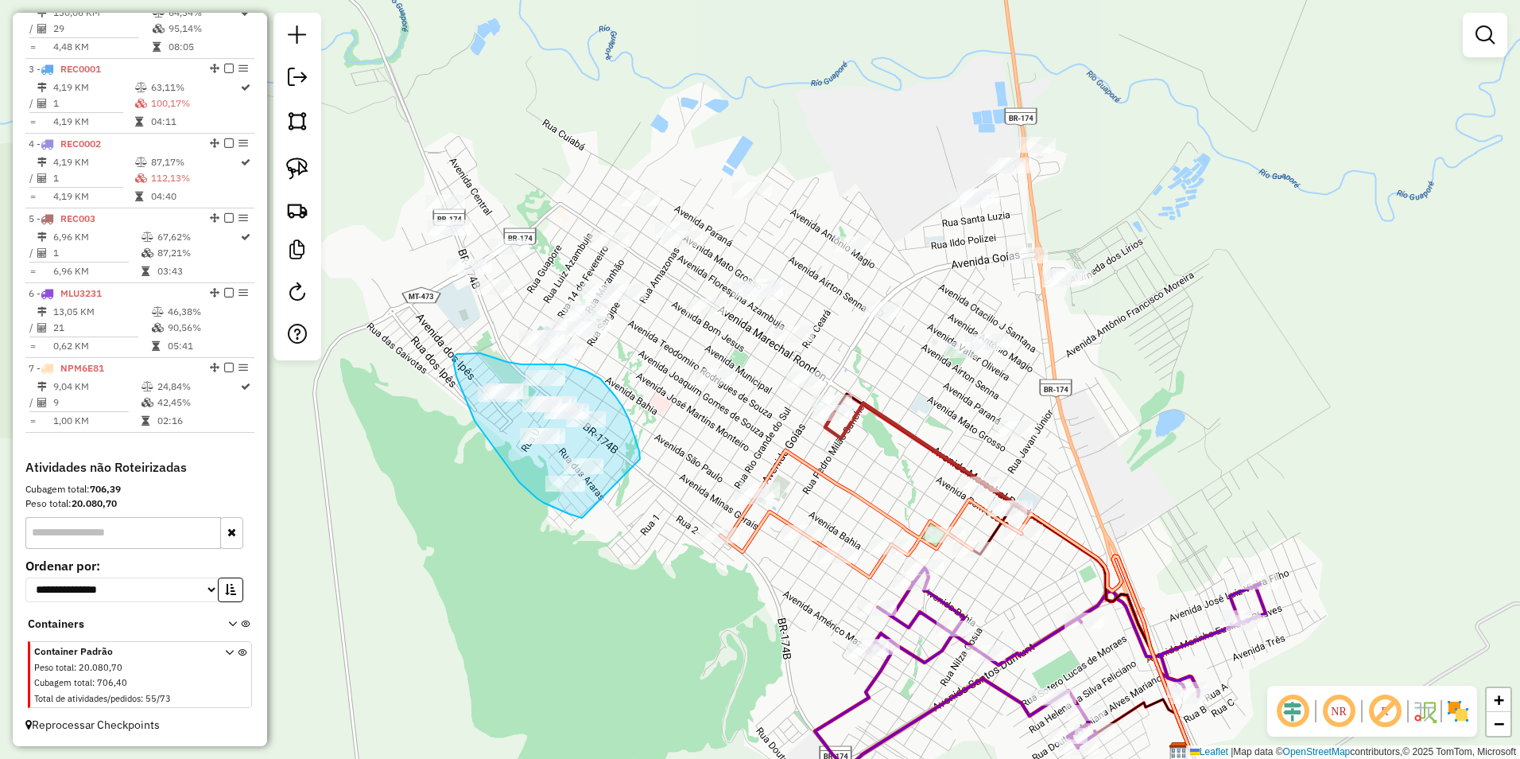
drag, startPoint x: 582, startPoint y: 518, endPoint x: 641, endPoint y: 474, distance: 73.3
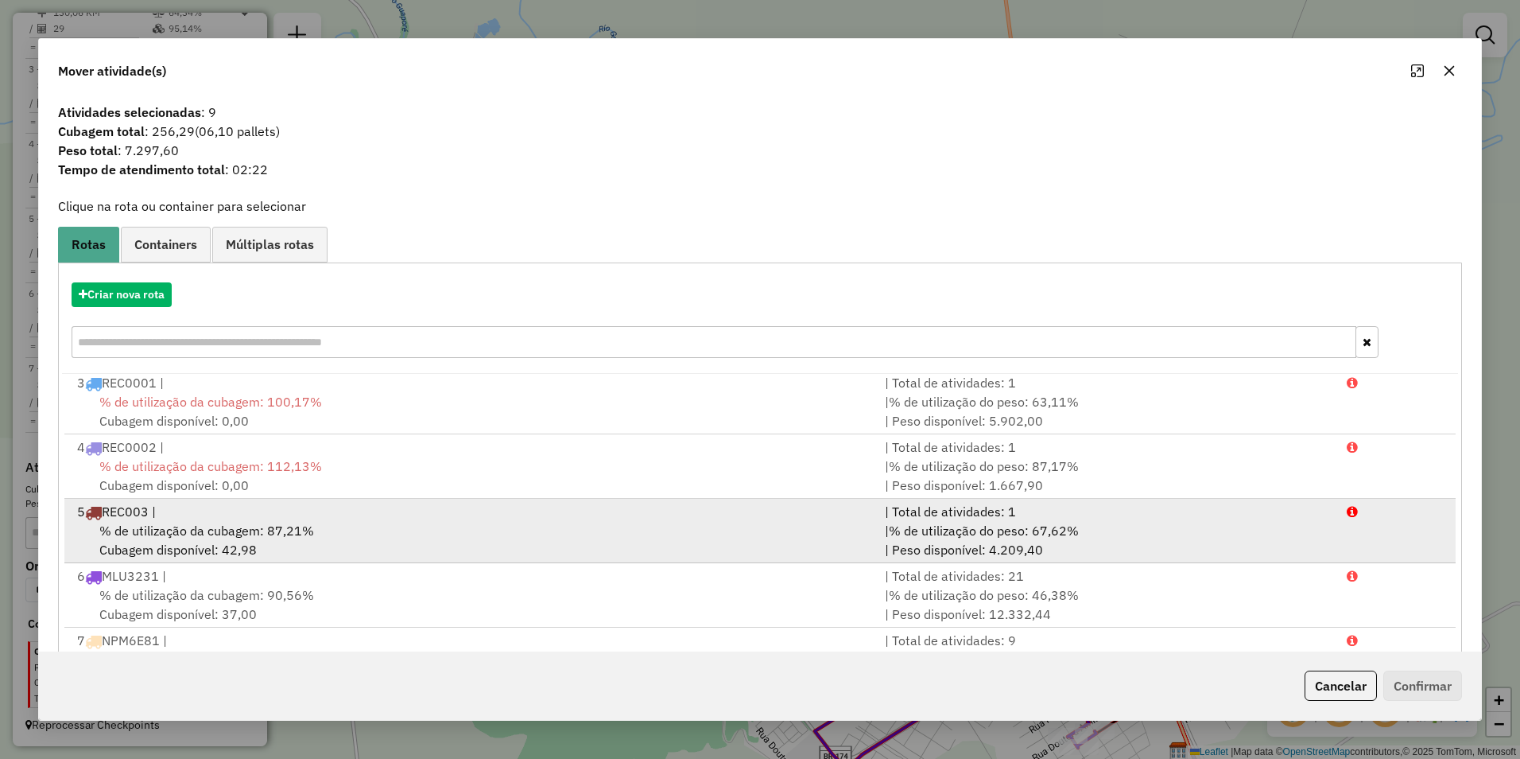
scroll to position [68, 0]
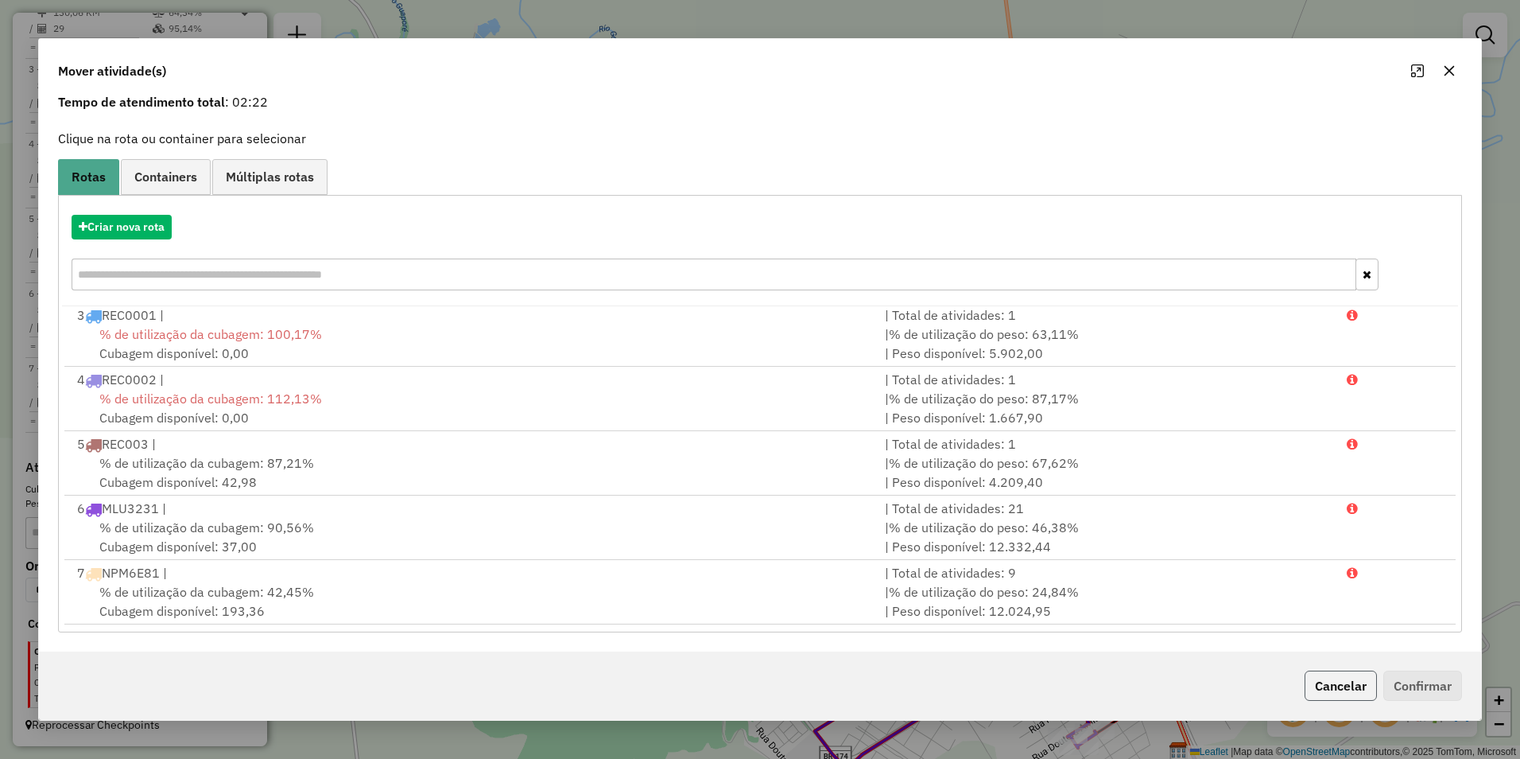
click at [1327, 686] on button "Cancelar" at bounding box center [1341, 685] width 72 height 30
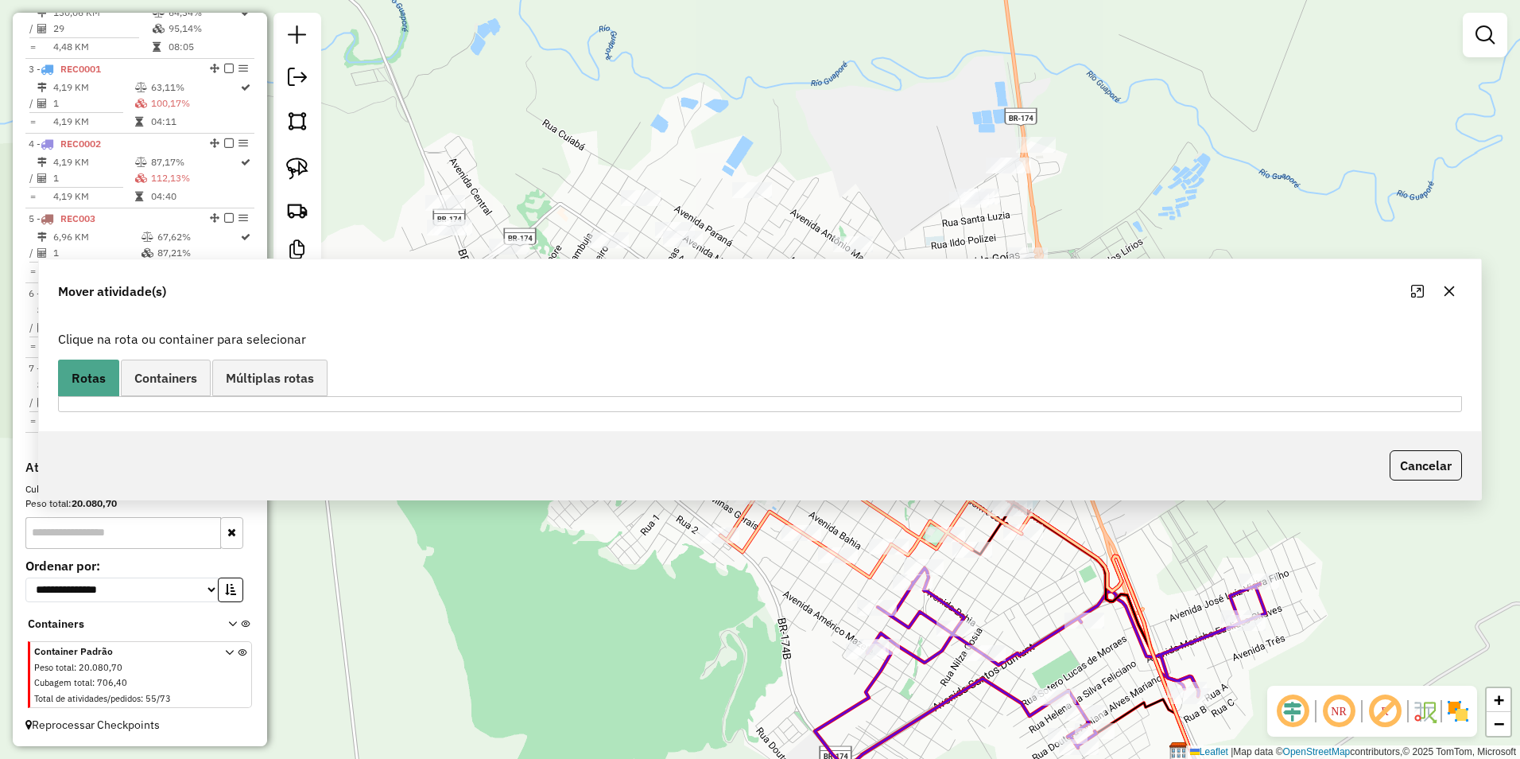
scroll to position [0, 0]
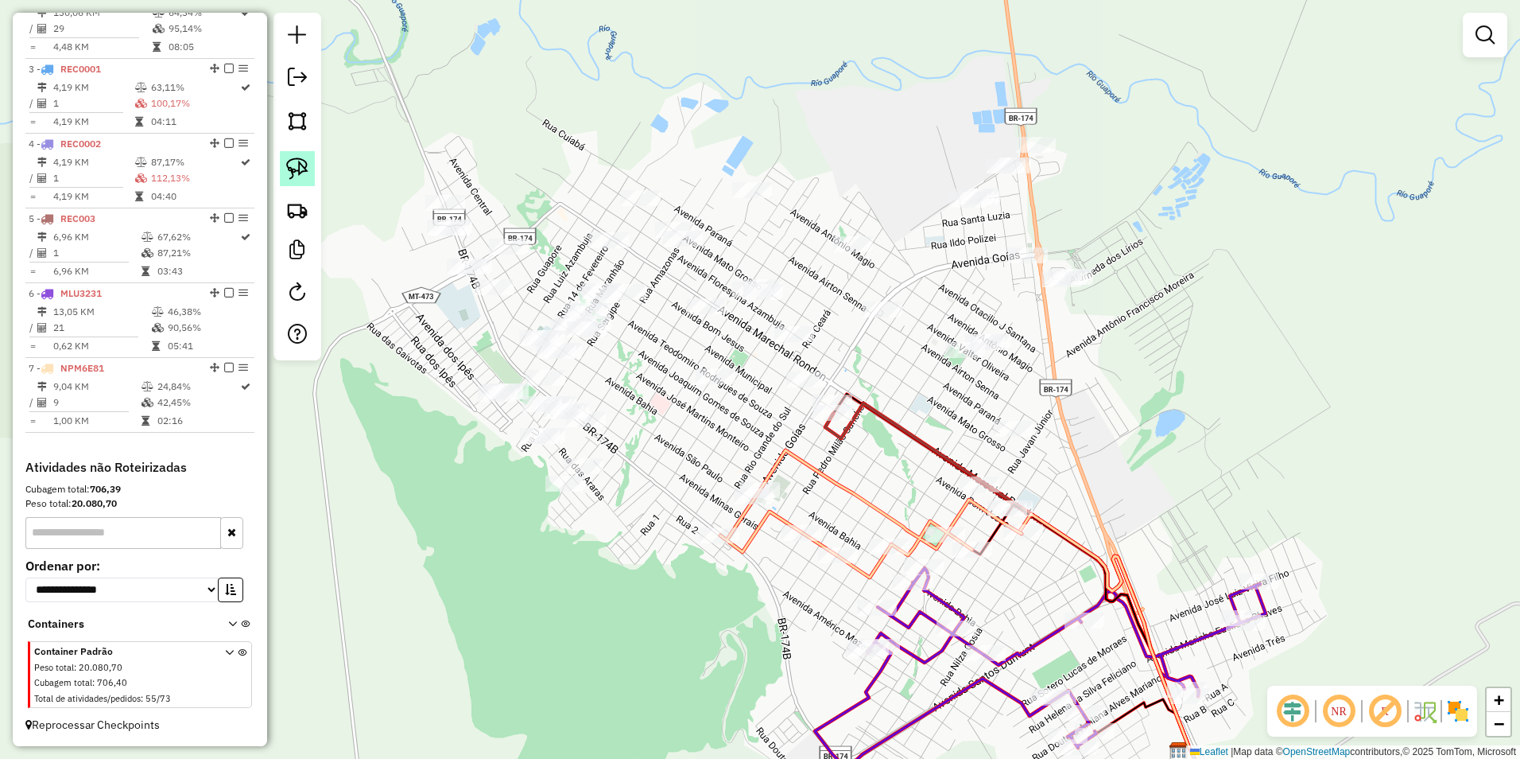
click at [292, 166] on img at bounding box center [297, 168] width 22 height 22
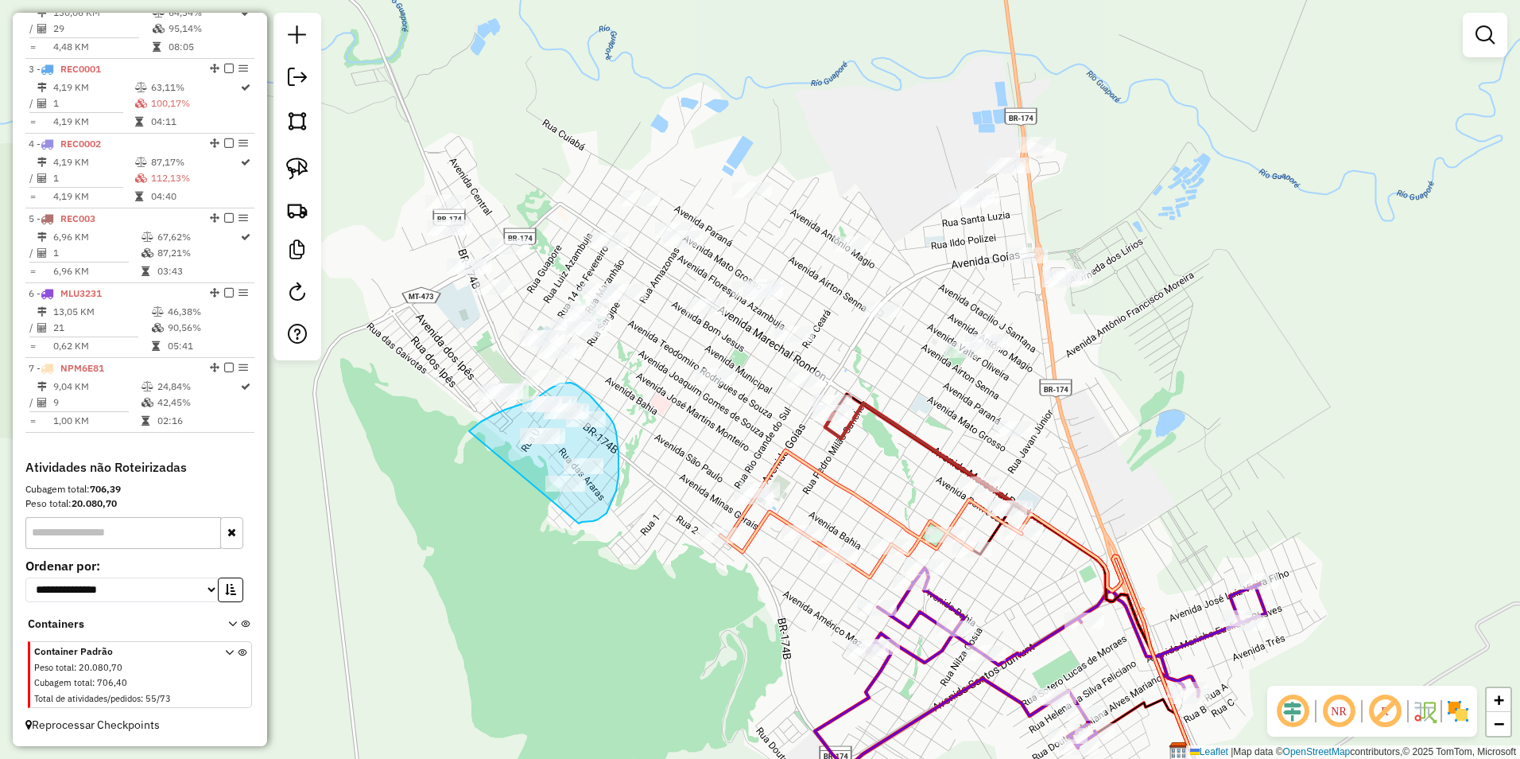
drag, startPoint x: 487, startPoint y: 418, endPoint x: 579, endPoint y: 523, distance: 139.2
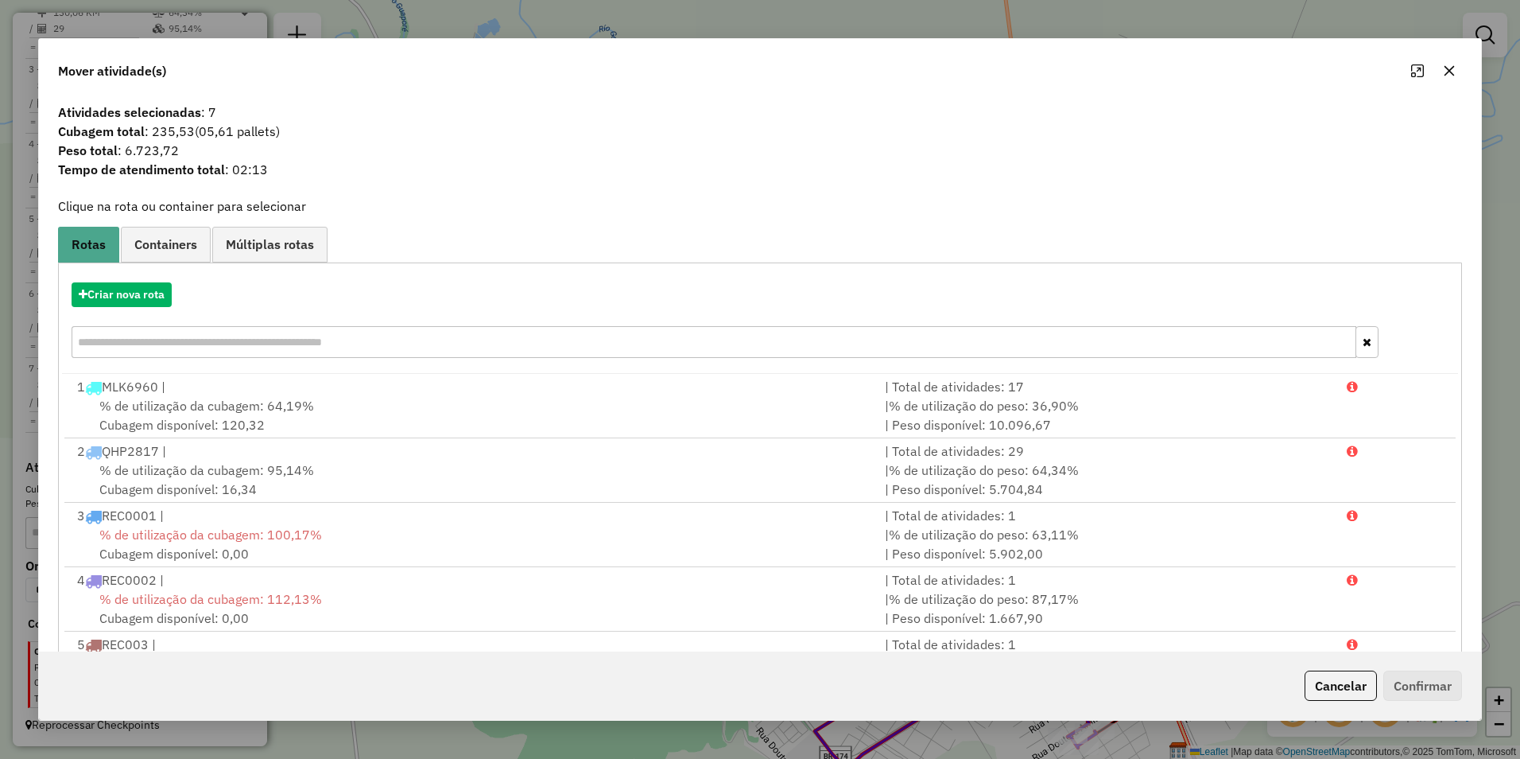
scroll to position [68, 0]
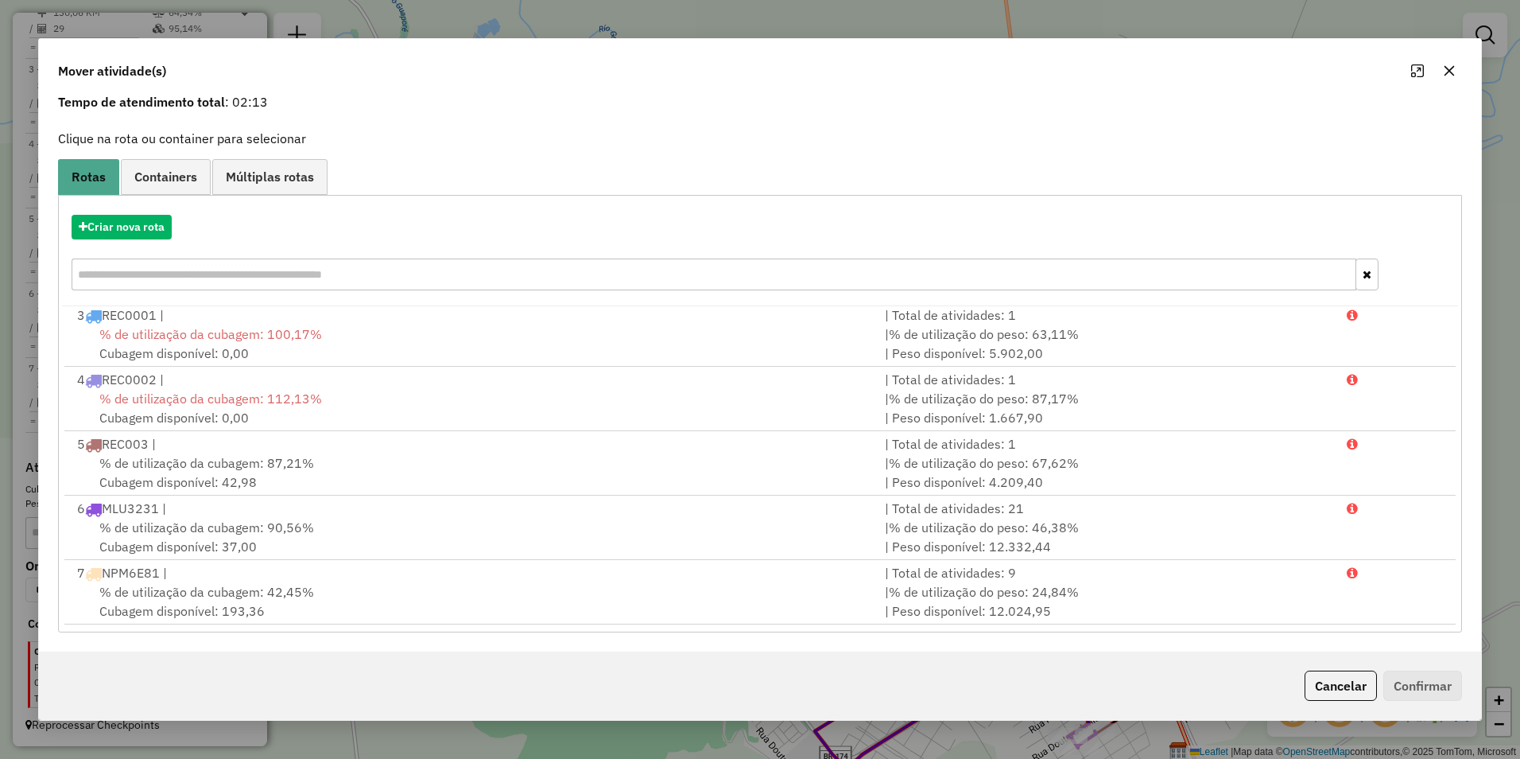
drag, startPoint x: 1330, startPoint y: 693, endPoint x: 1148, endPoint y: 661, distance: 184.2
click at [1330, 696] on button "Cancelar" at bounding box center [1341, 685] width 72 height 30
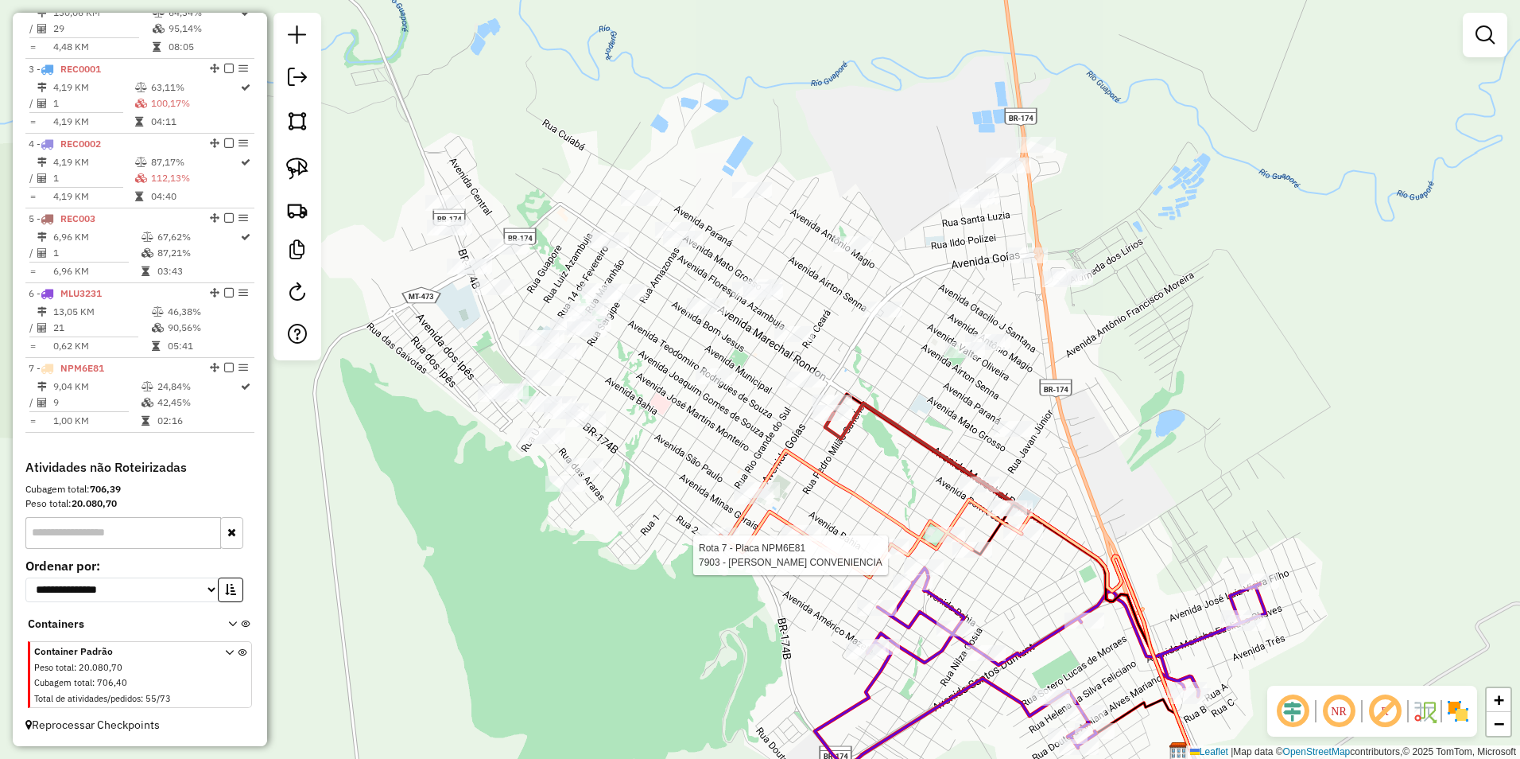
select select "**********"
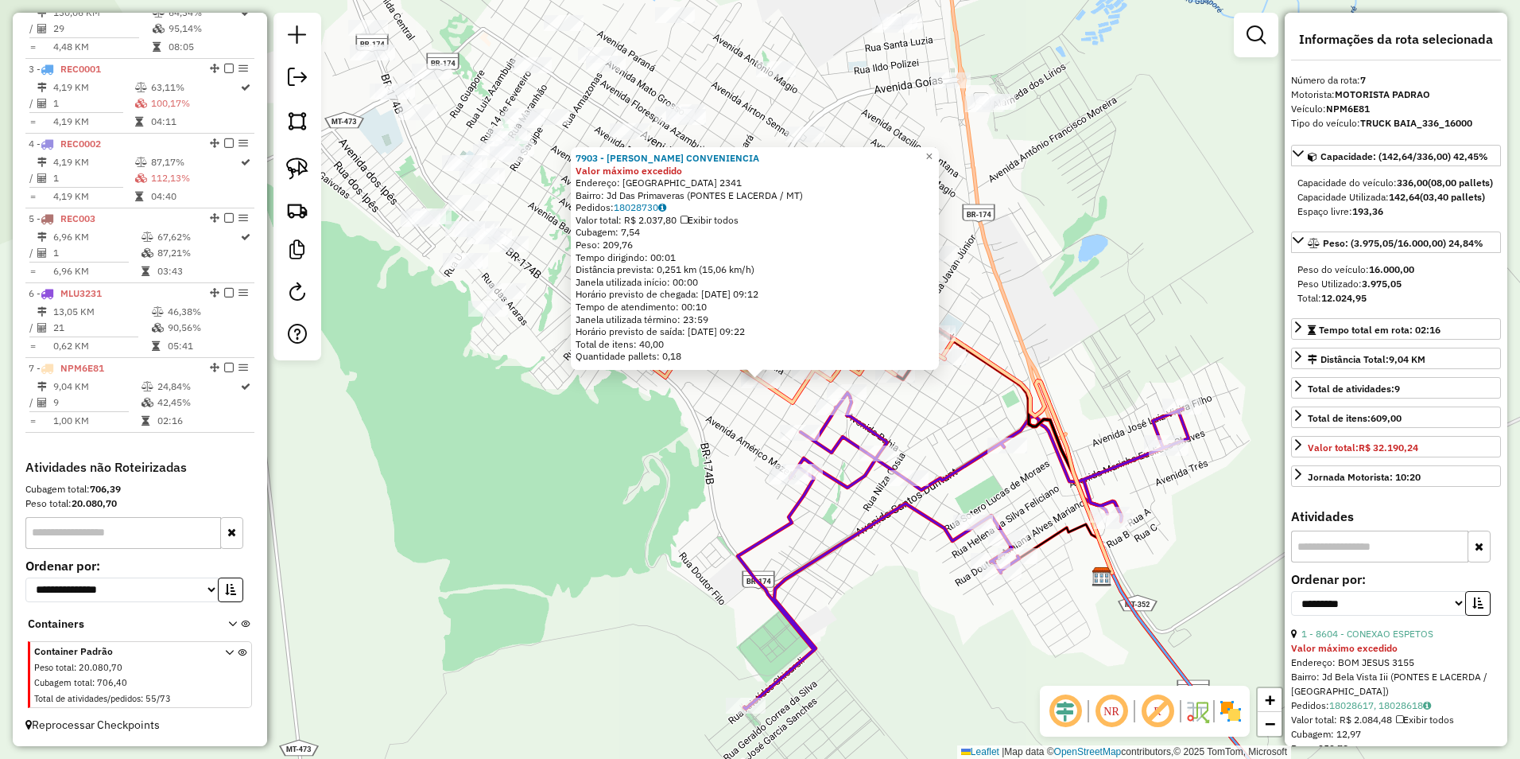
click at [577, 534] on div "7903 - ALEX CONVENIENCIA Valor máximo excedido Endereço: SAO PAULO 2341 Bairro:…" at bounding box center [760, 379] width 1520 height 759
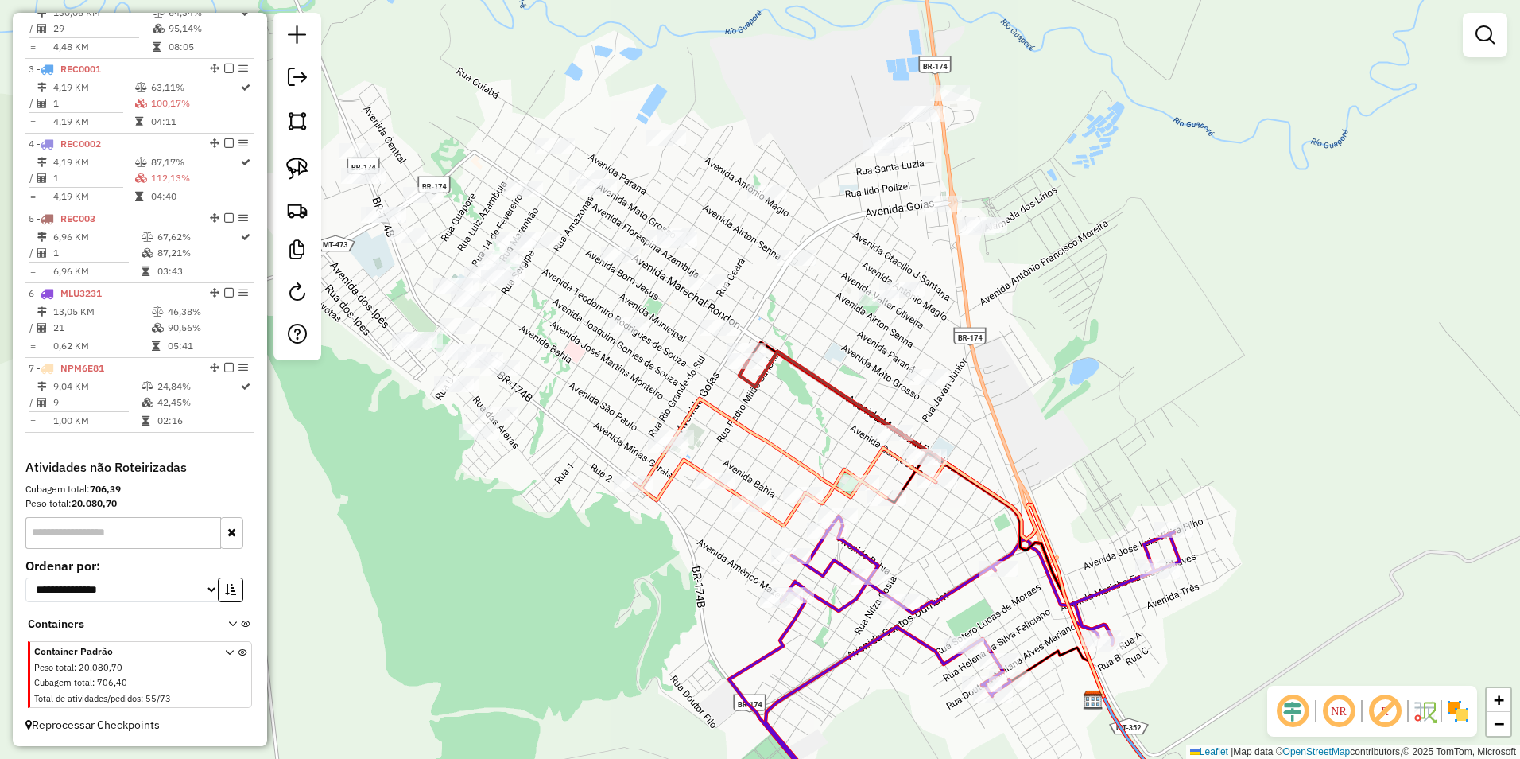
drag, startPoint x: 628, startPoint y: 463, endPoint x: 607, endPoint y: 580, distance: 119.6
click at [607, 580] on div "Janela de atendimento Grade de atendimento Capacidade Transportadoras Veículos …" at bounding box center [760, 379] width 1520 height 759
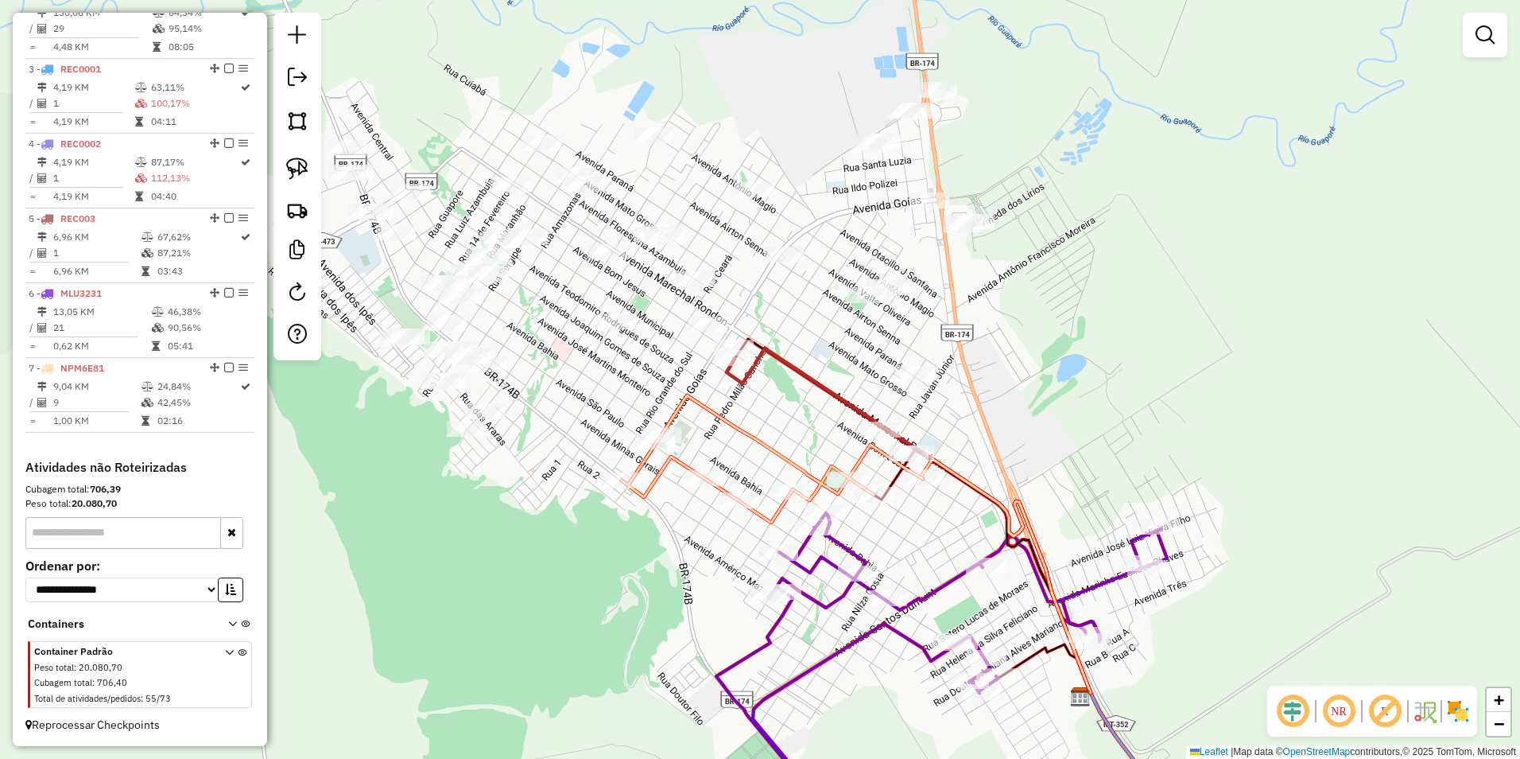
drag, startPoint x: 297, startPoint y: 164, endPoint x: 685, endPoint y: 320, distance: 418.5
click at [297, 164] on img at bounding box center [297, 168] width 22 height 22
drag, startPoint x: 849, startPoint y: 416, endPoint x: 879, endPoint y: 453, distance: 47.6
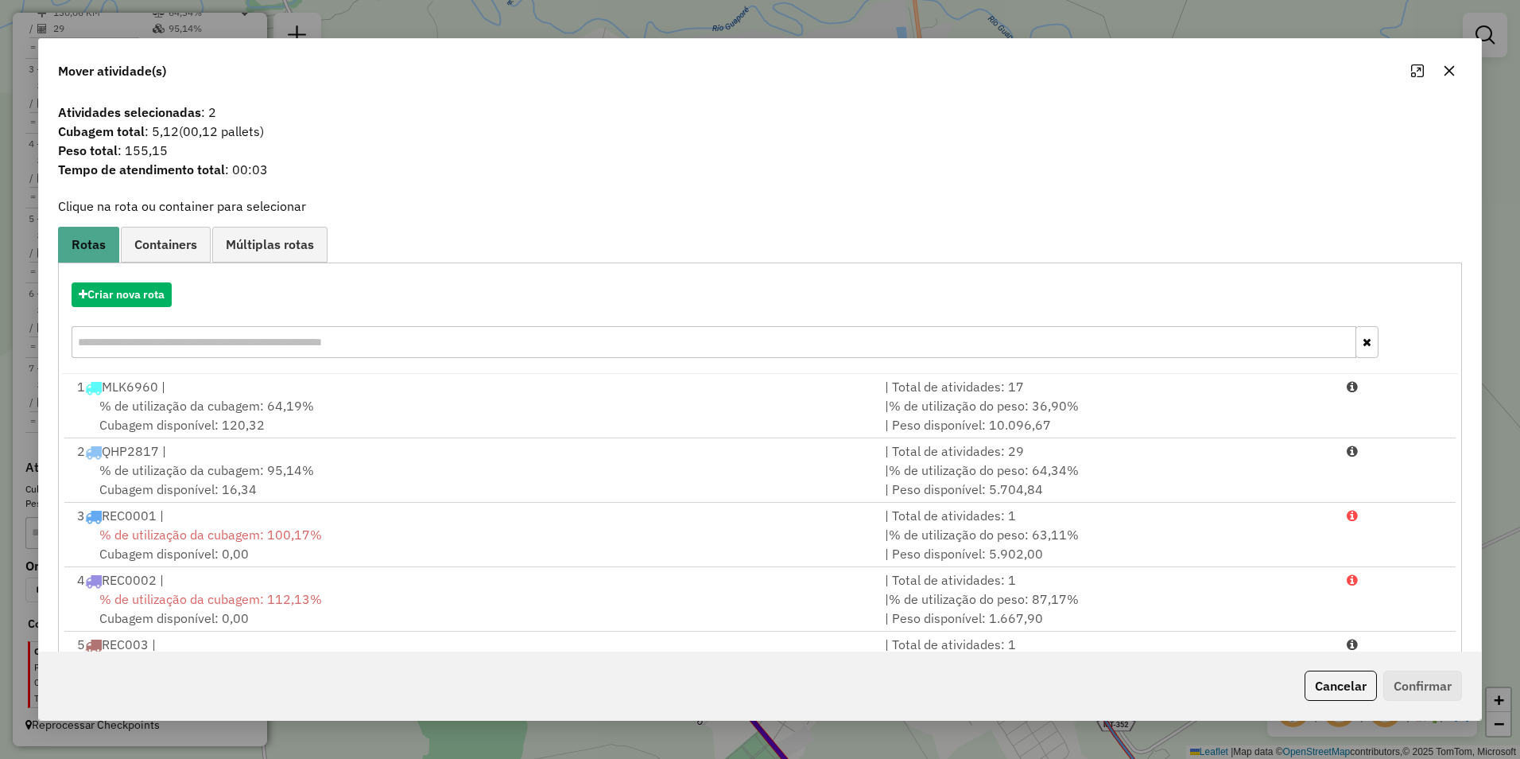
scroll to position [68, 0]
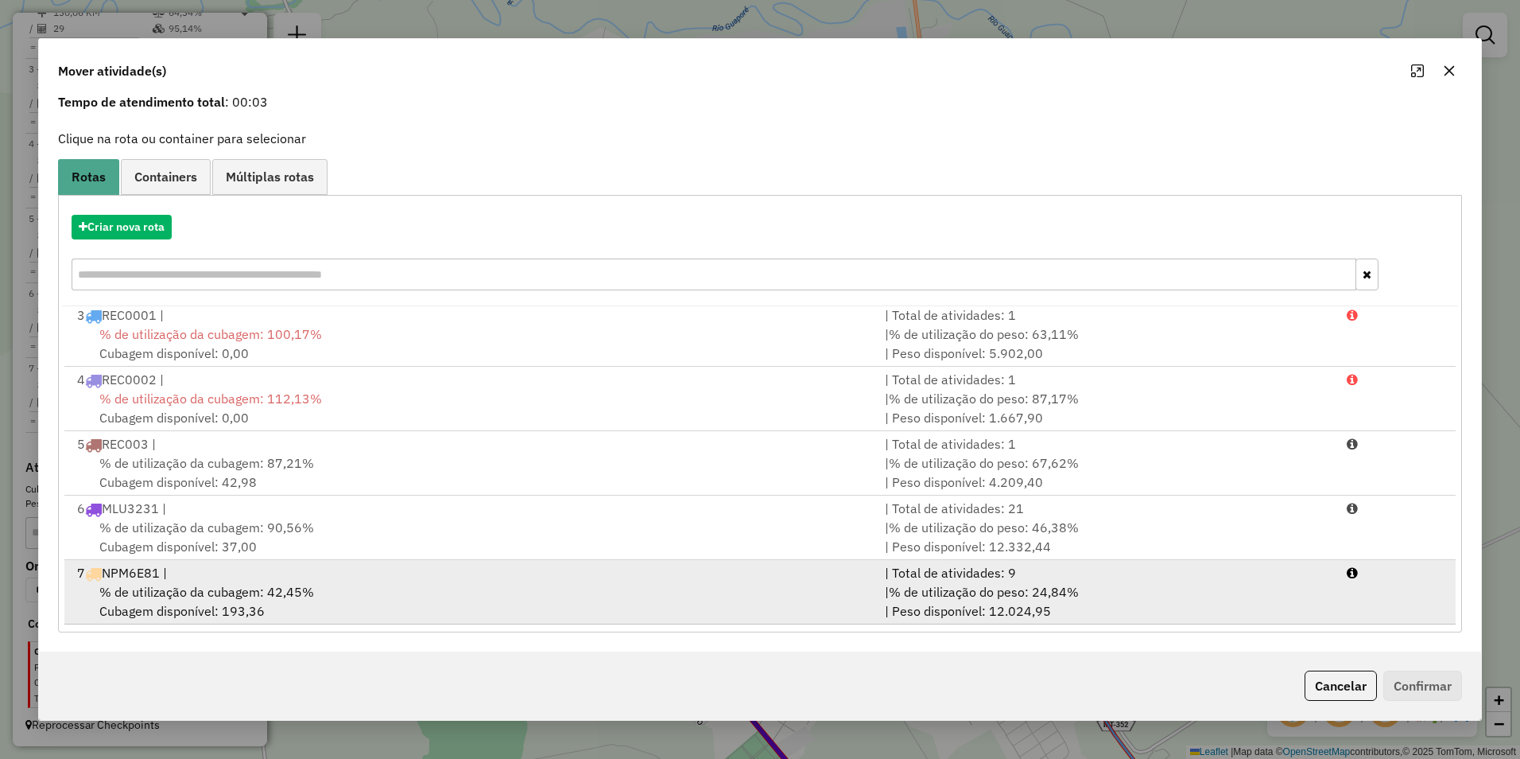
click at [1034, 590] on span "% de utilização do peso: 24,84%" at bounding box center [984, 592] width 190 height 16
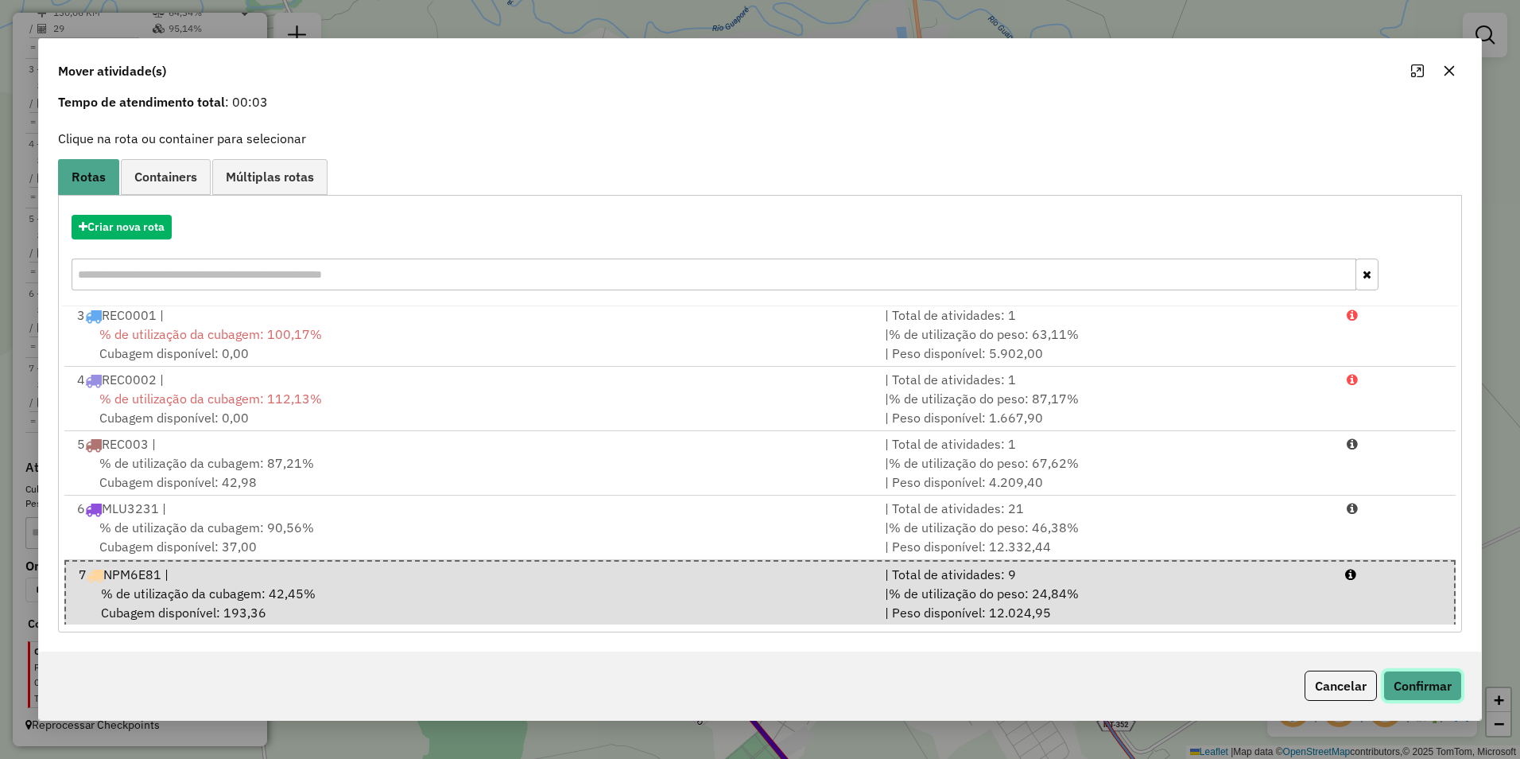
click at [1437, 679] on button "Confirmar" at bounding box center [1423, 685] width 79 height 30
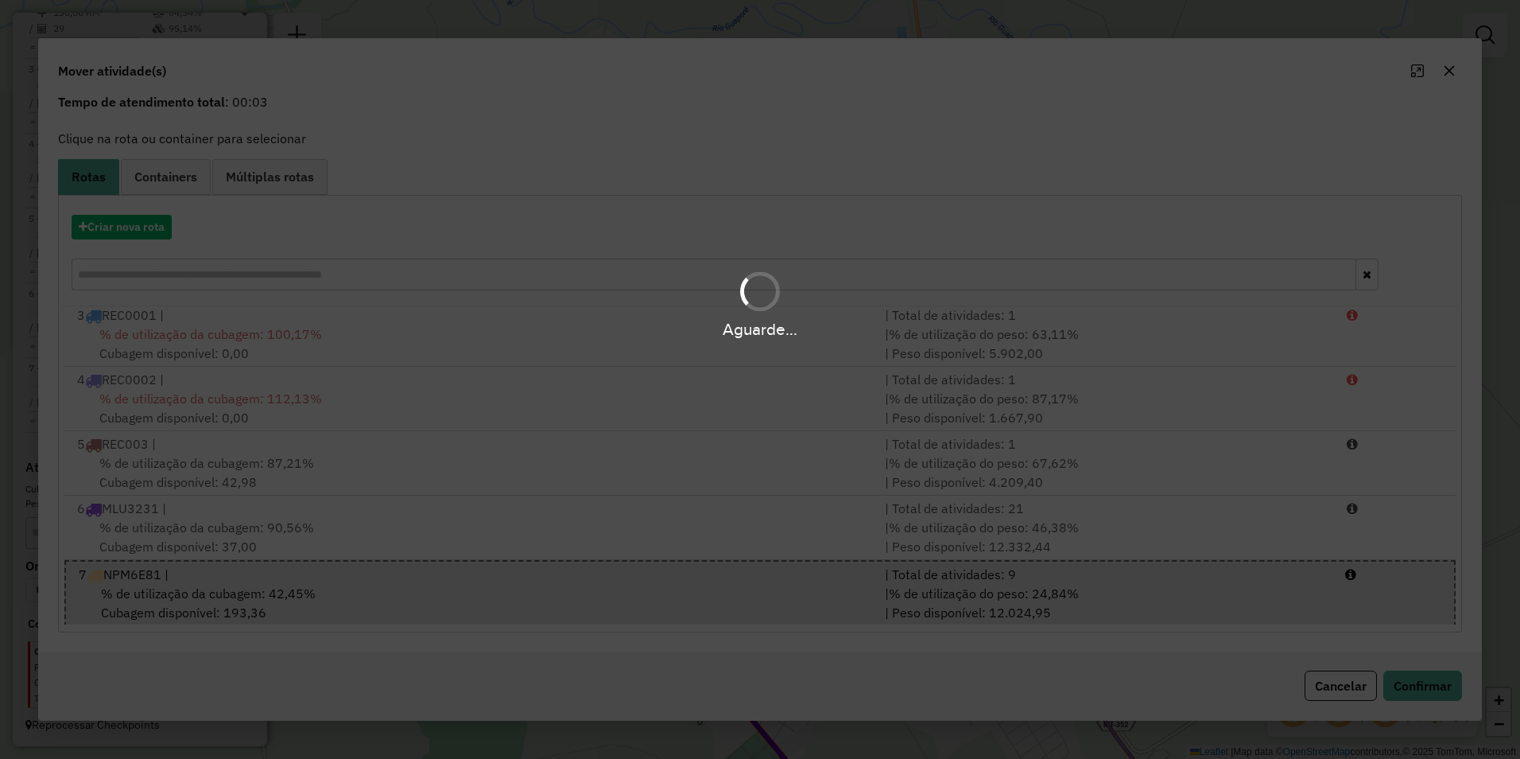
scroll to position [0, 0]
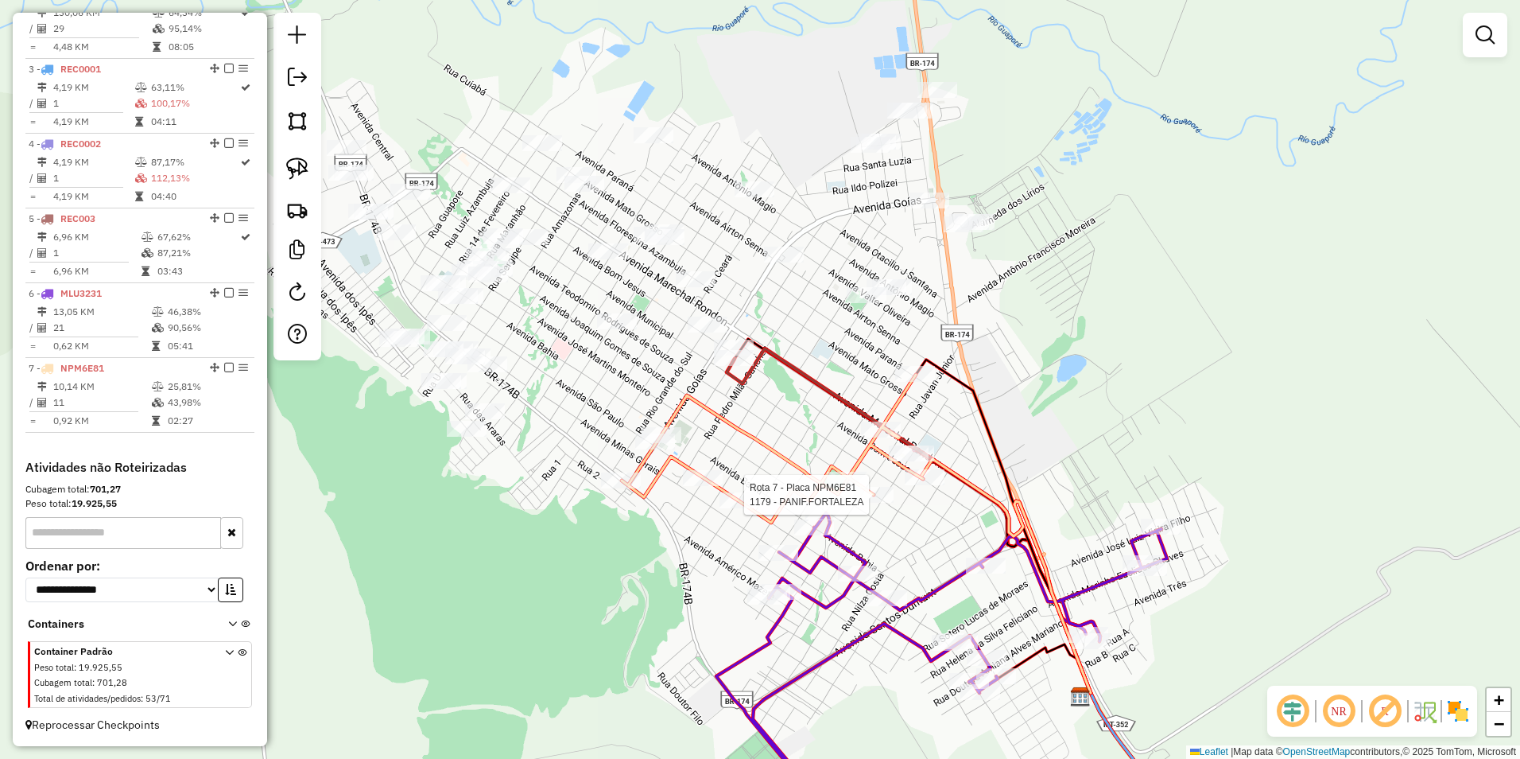
select select "**********"
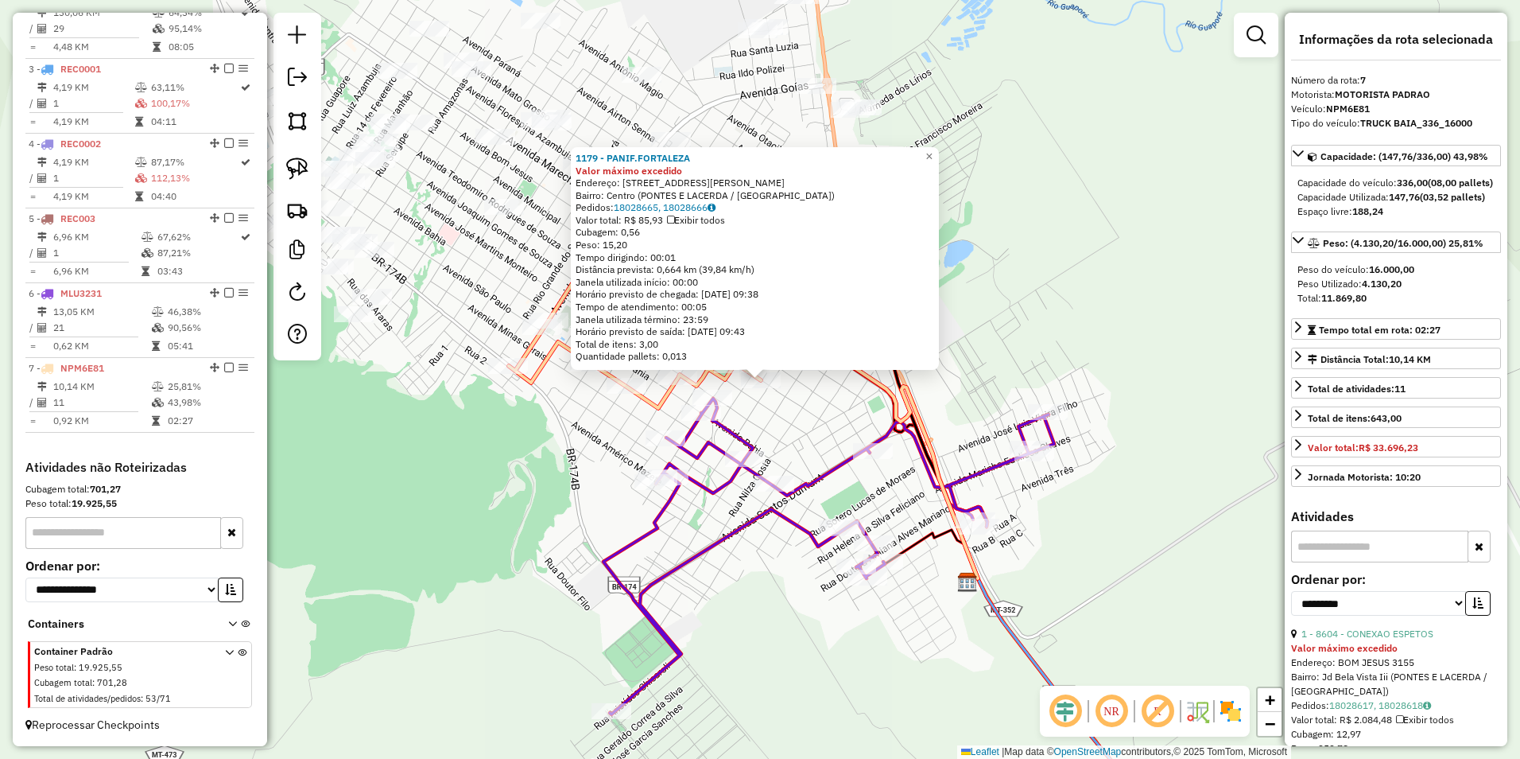
click at [508, 524] on div "1179 - PANIF.FORTALEZA Valor máximo excedido Endereço: AV TEODEMIRO DE SOUZA 41…" at bounding box center [760, 379] width 1520 height 759
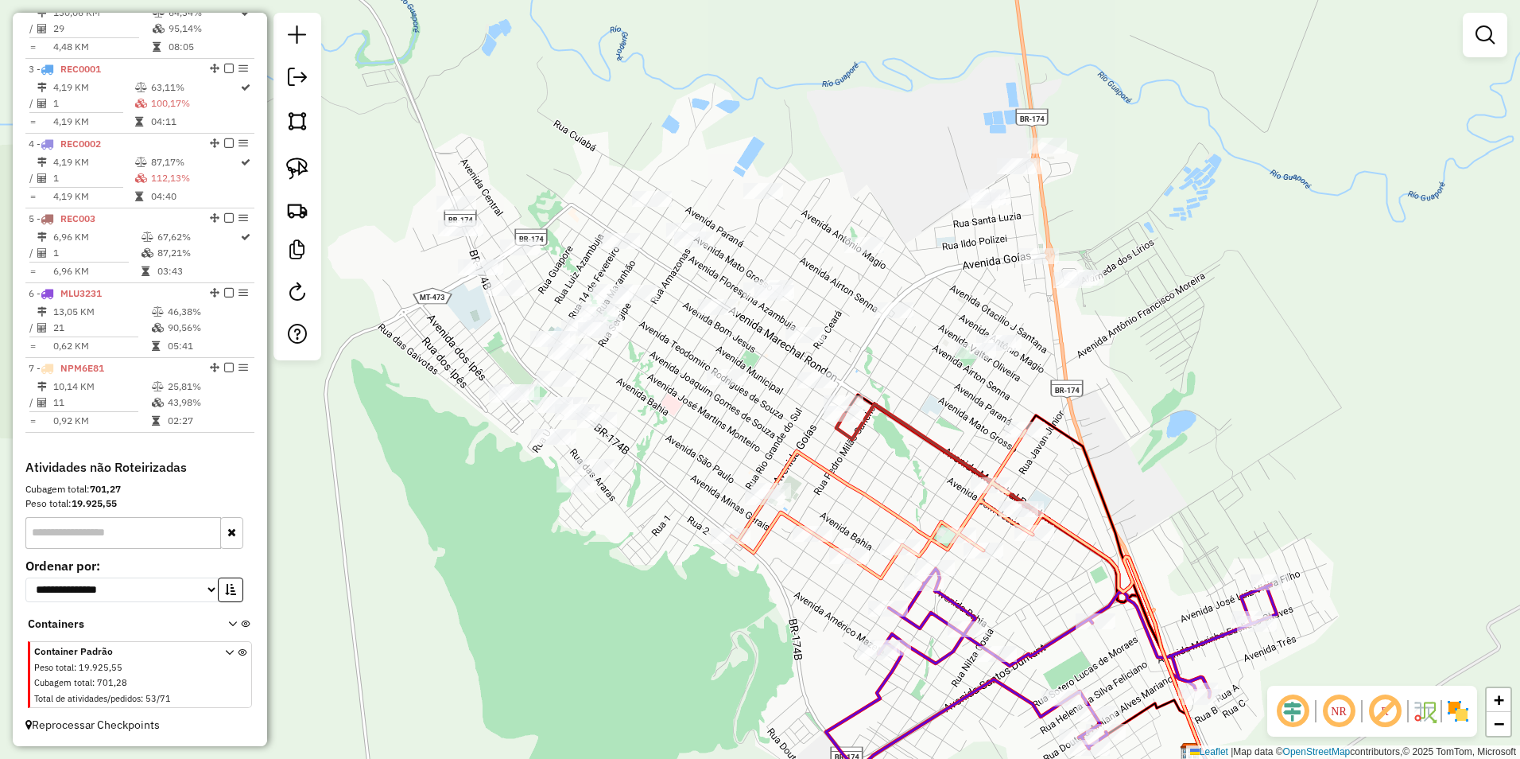
drag, startPoint x: 516, startPoint y: 396, endPoint x: 752, endPoint y: 575, distance: 296.3
click at [752, 575] on div "Janela de atendimento Grade de atendimento Capacidade Transportadoras Veículos …" at bounding box center [760, 379] width 1520 height 759
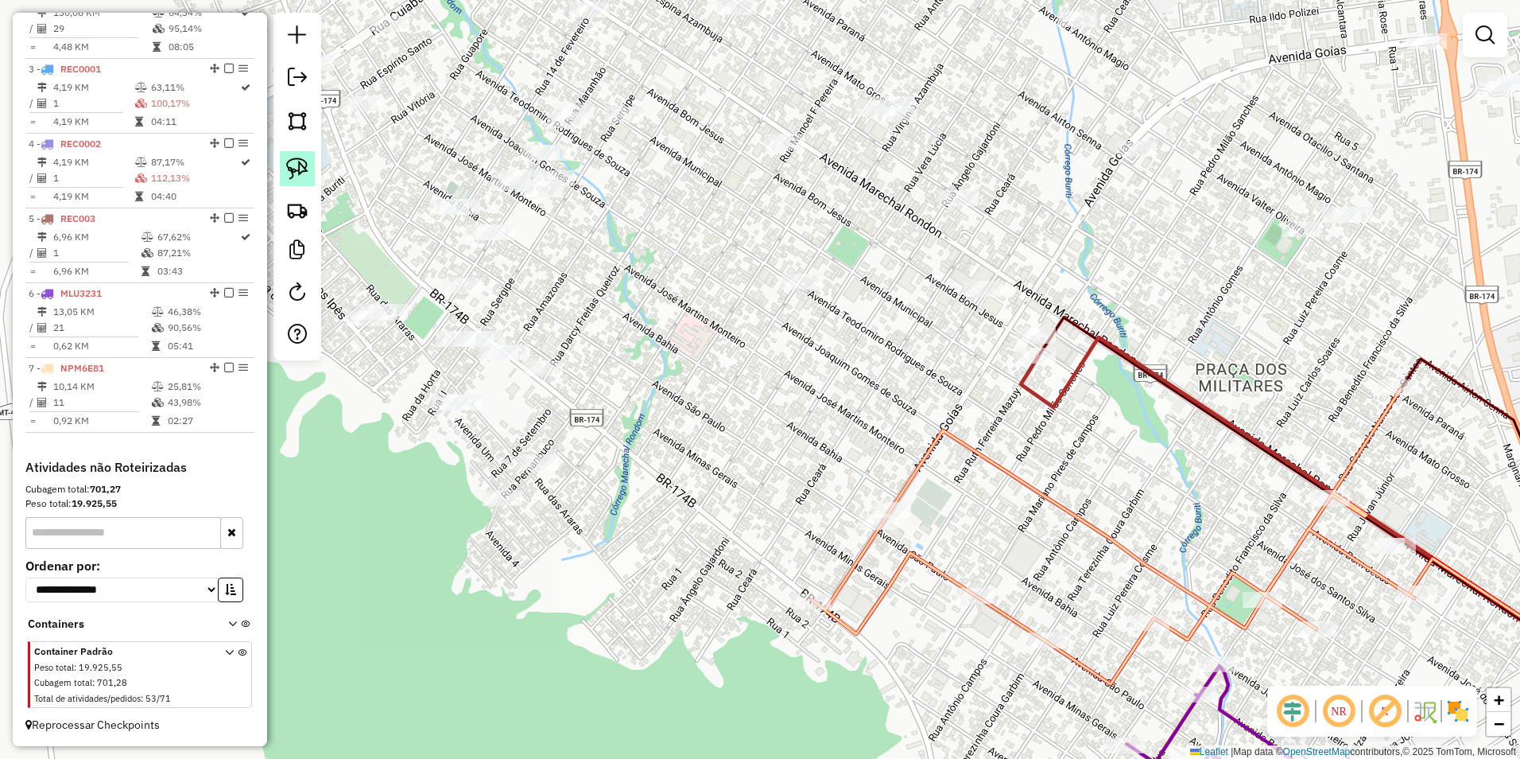
click at [299, 162] on img at bounding box center [297, 168] width 22 height 22
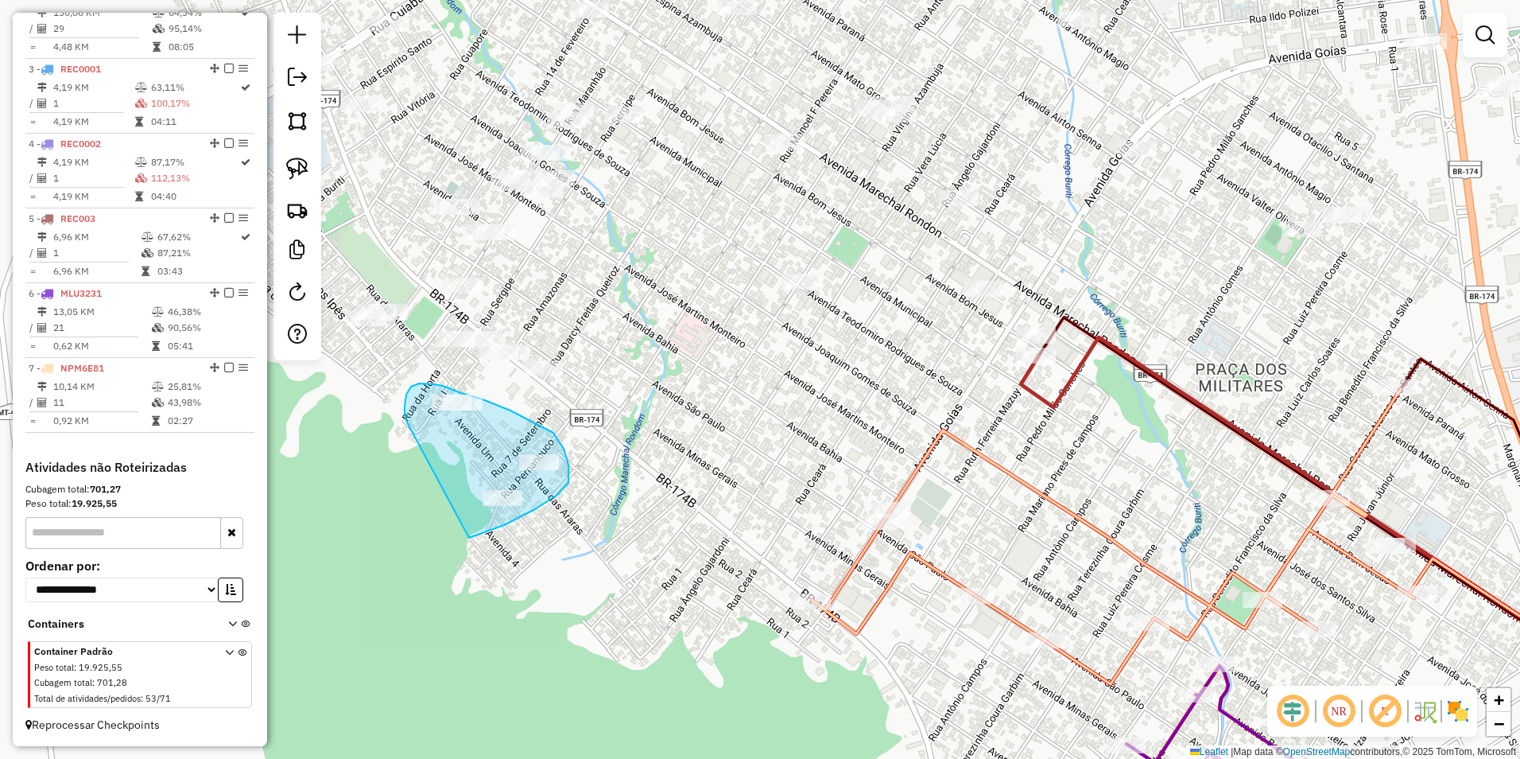
drag, startPoint x: 405, startPoint y: 410, endPoint x: 469, endPoint y: 538, distance: 143.3
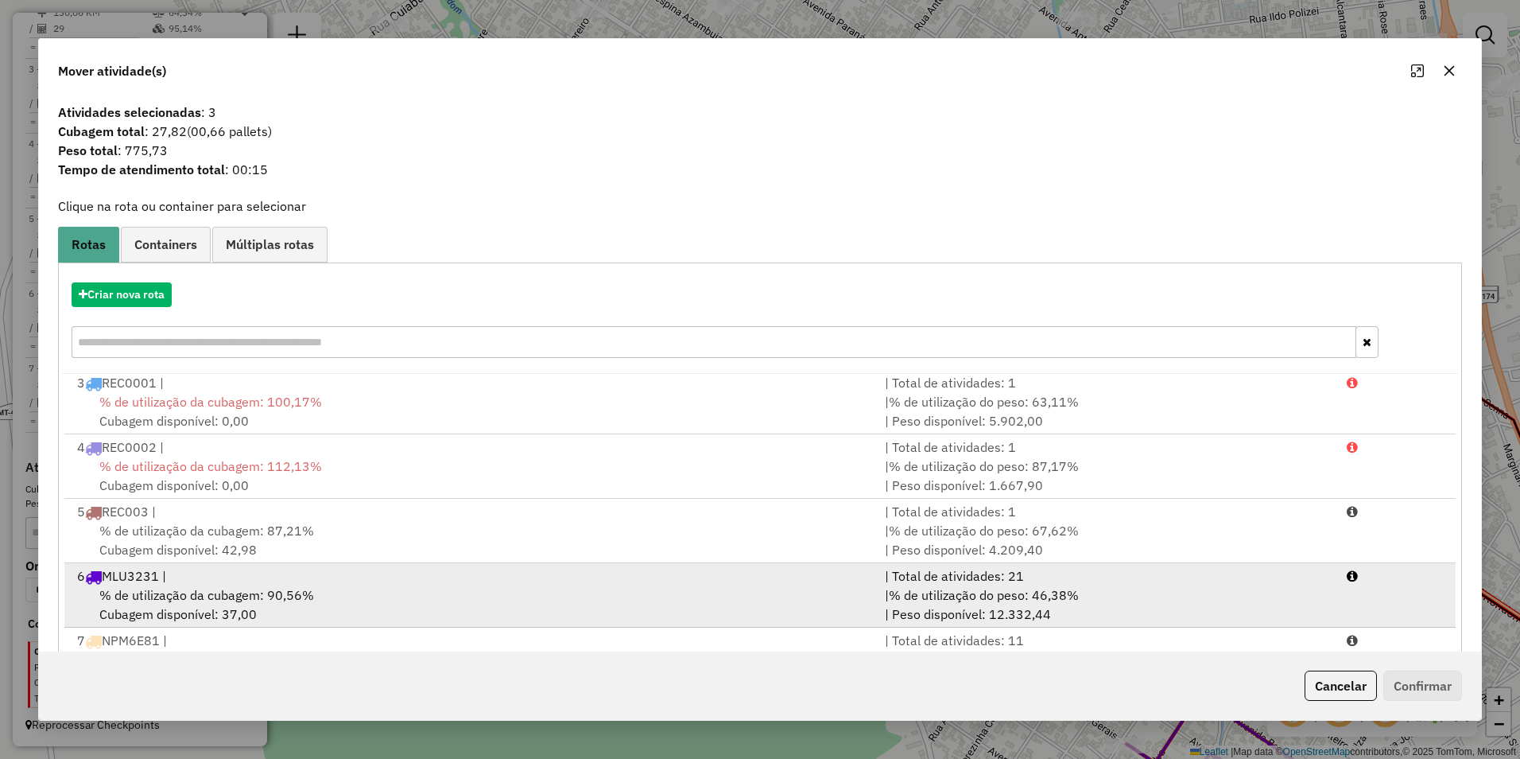
scroll to position [68, 0]
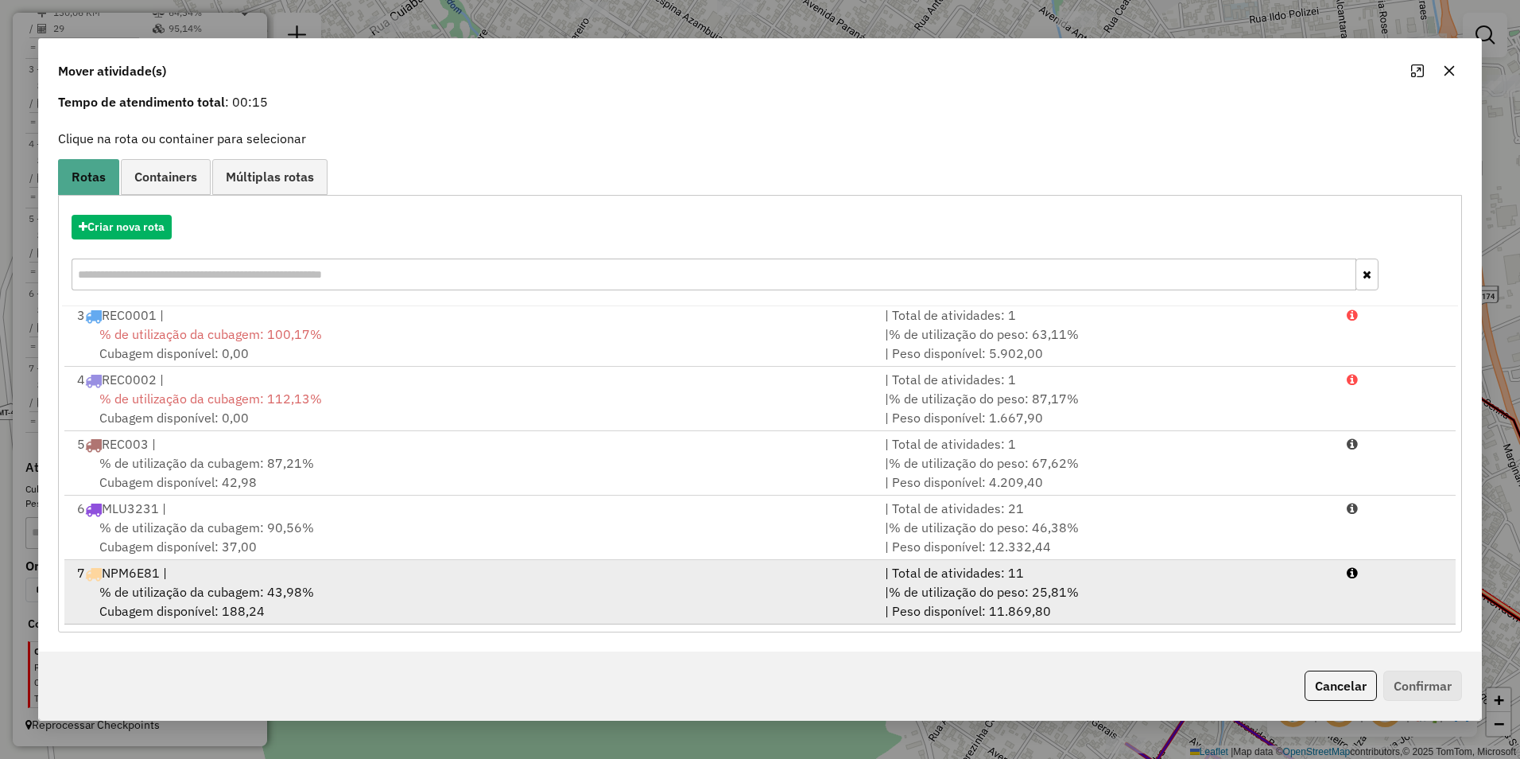
click at [450, 584] on div "% de utilização da cubagem: 43,98% Cubagem disponível: 188,24" at bounding box center [472, 601] width 808 height 38
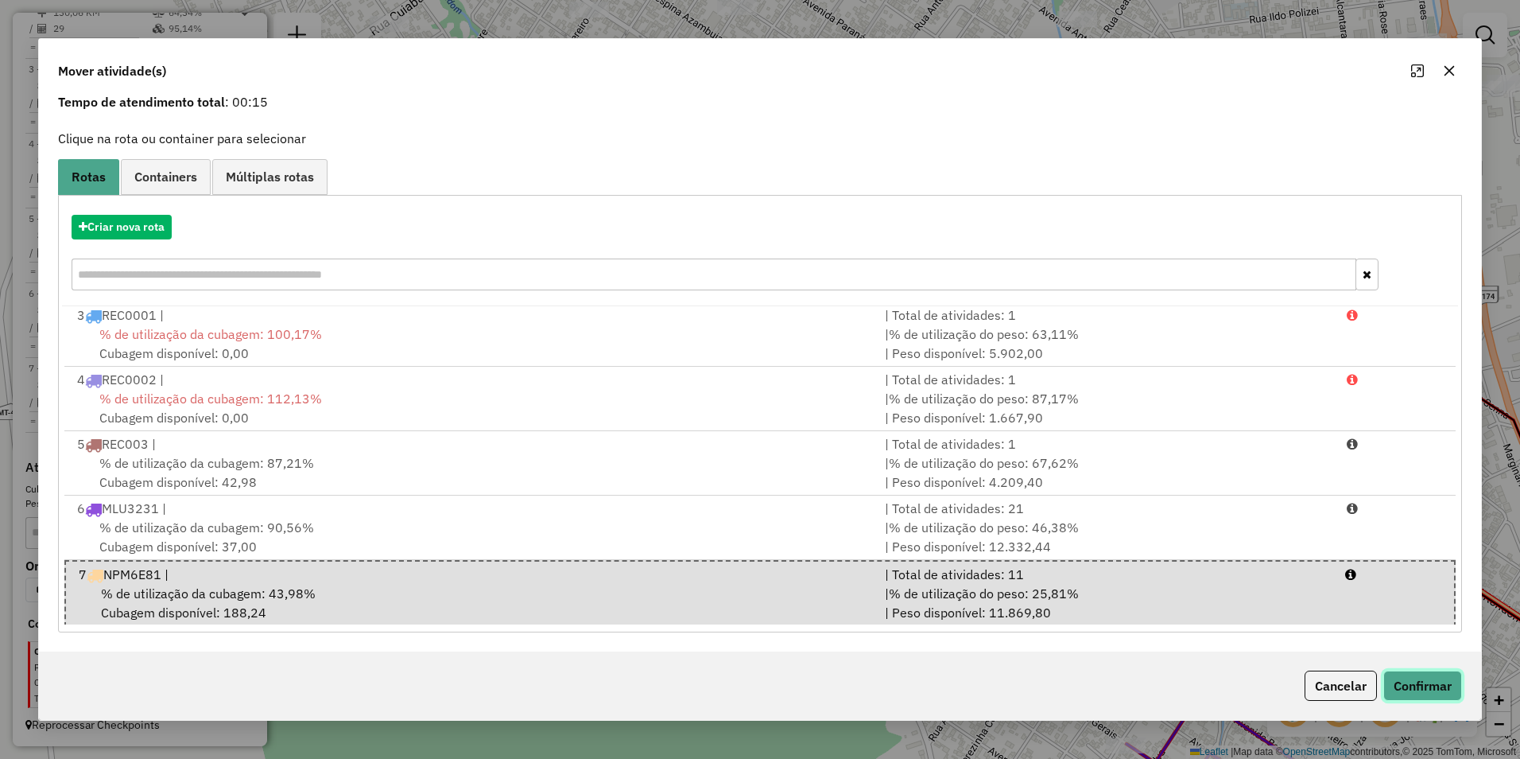
click at [1454, 691] on button "Confirmar" at bounding box center [1423, 685] width 79 height 30
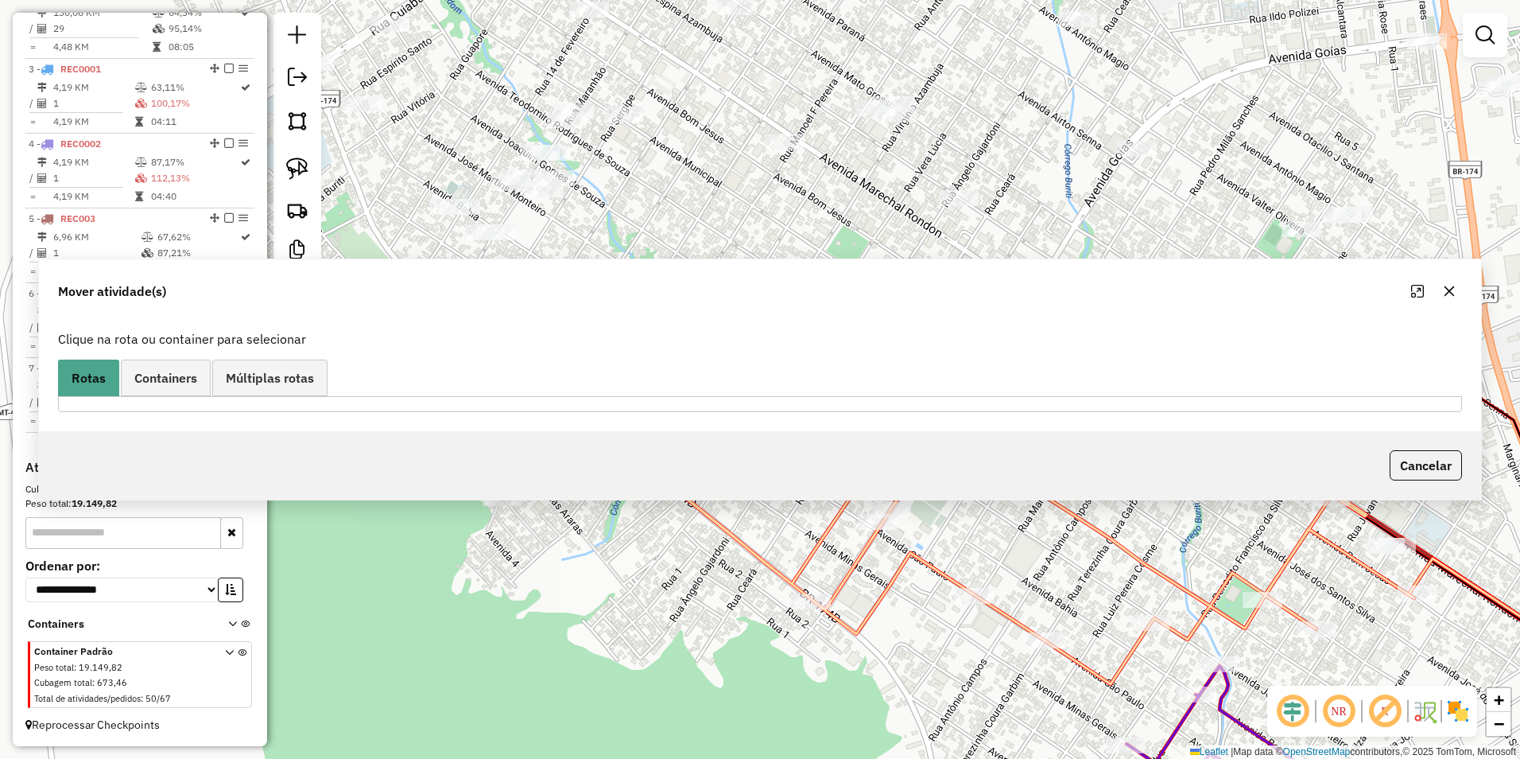
scroll to position [0, 0]
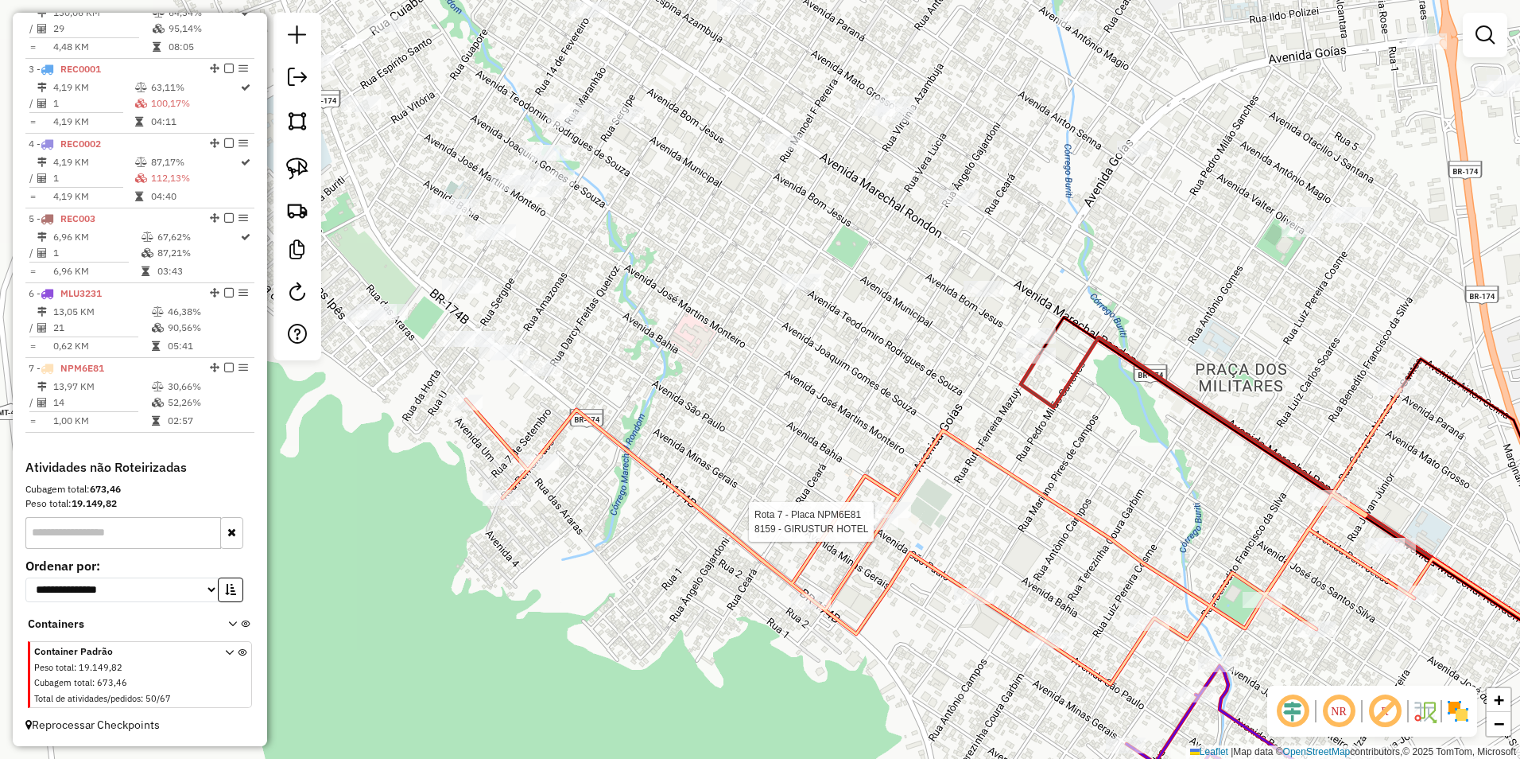
select select "**********"
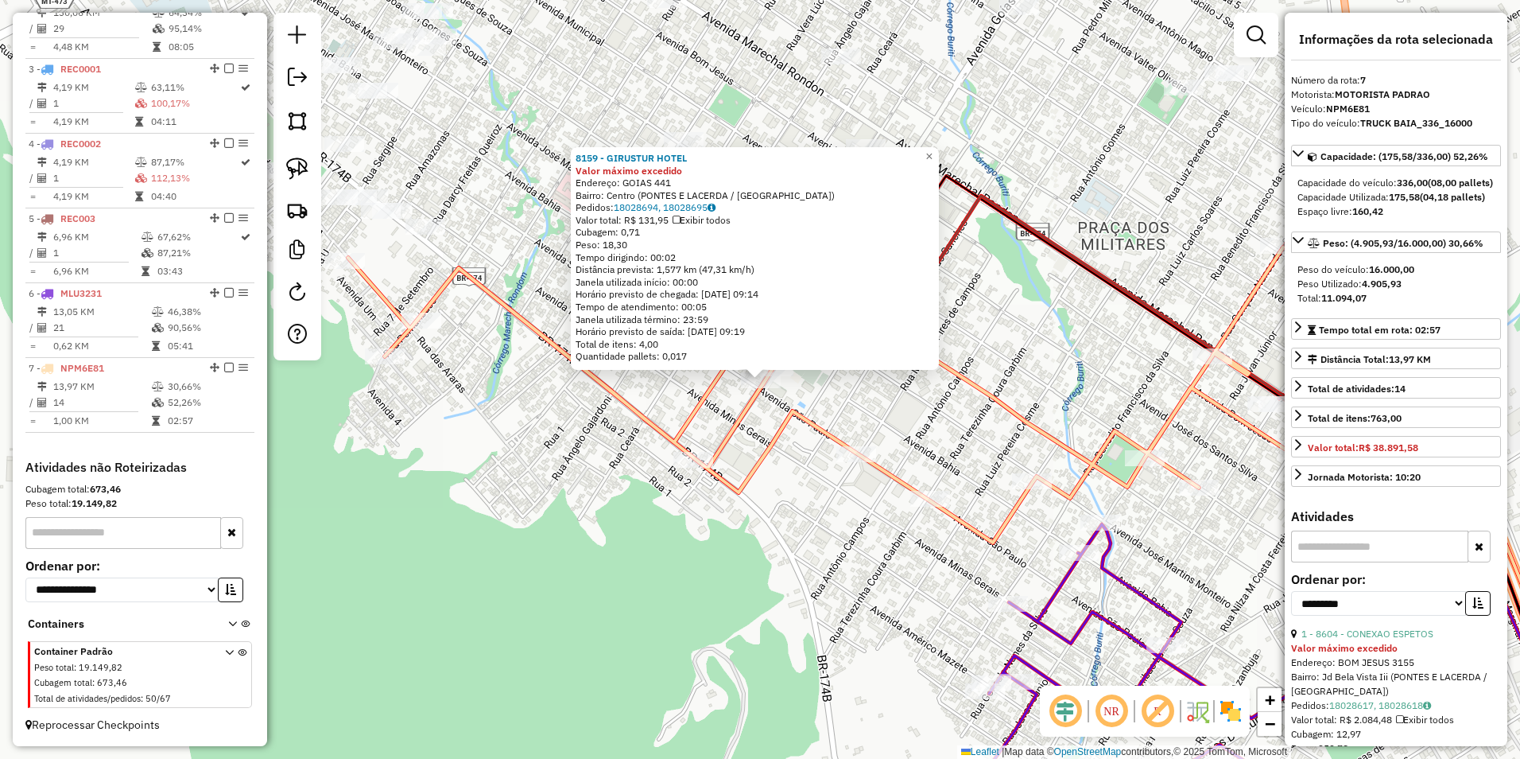
click at [603, 500] on div "8159 - GIRUSTUR HOTEL Valor máximo excedido Endereço: GOIAS 441 Bairro: Centro …" at bounding box center [760, 379] width 1520 height 759
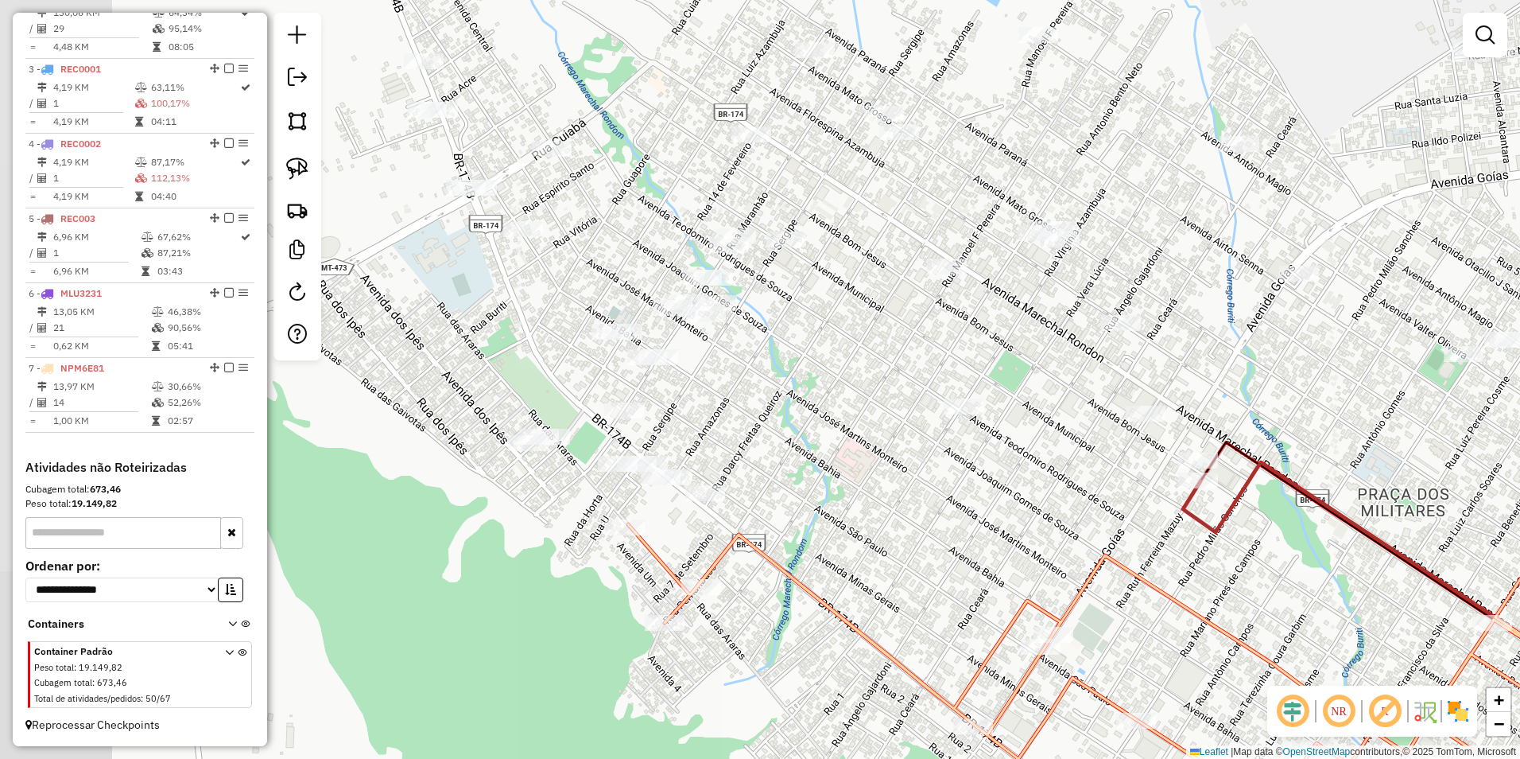
drag, startPoint x: 674, startPoint y: 515, endPoint x: 767, endPoint y: 594, distance: 121.9
click at [767, 594] on div "Janela de atendimento Grade de atendimento Capacidade Transportadoras Veículos …" at bounding box center [760, 379] width 1520 height 759
click at [292, 163] on img at bounding box center [297, 168] width 22 height 22
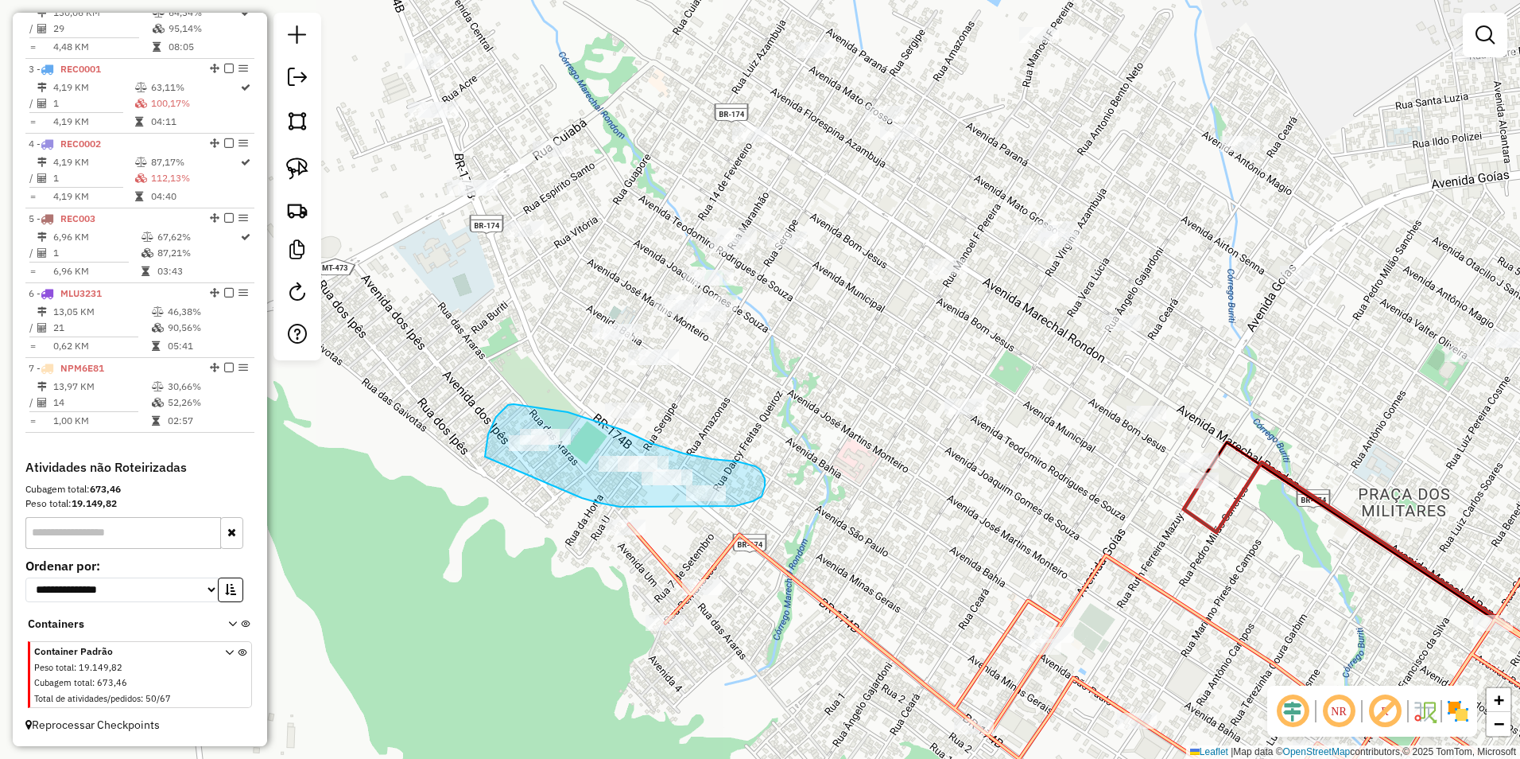
drag, startPoint x: 487, startPoint y: 442, endPoint x: 582, endPoint y: 498, distance: 109.8
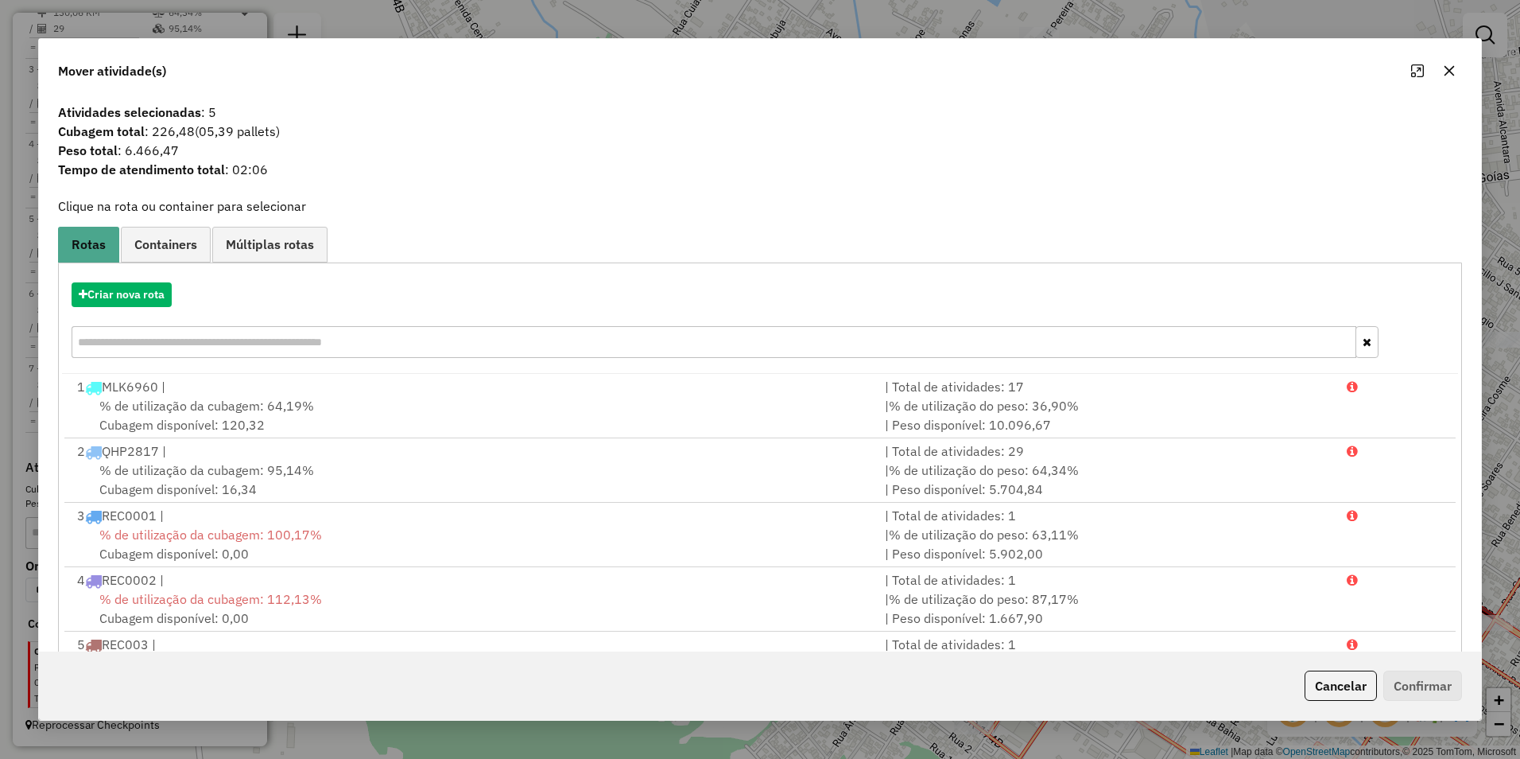
scroll to position [68, 0]
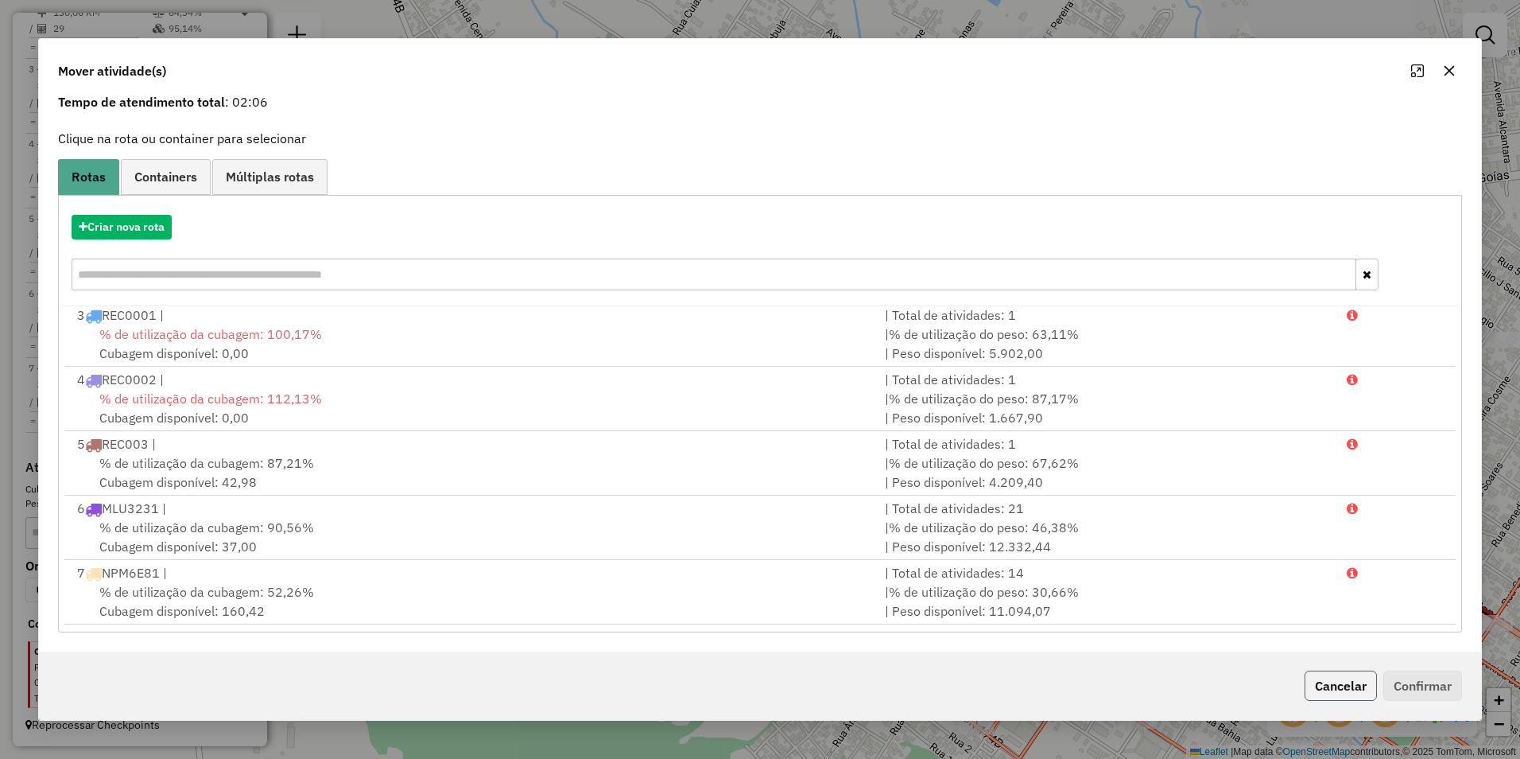
click at [1352, 686] on button "Cancelar" at bounding box center [1341, 685] width 72 height 30
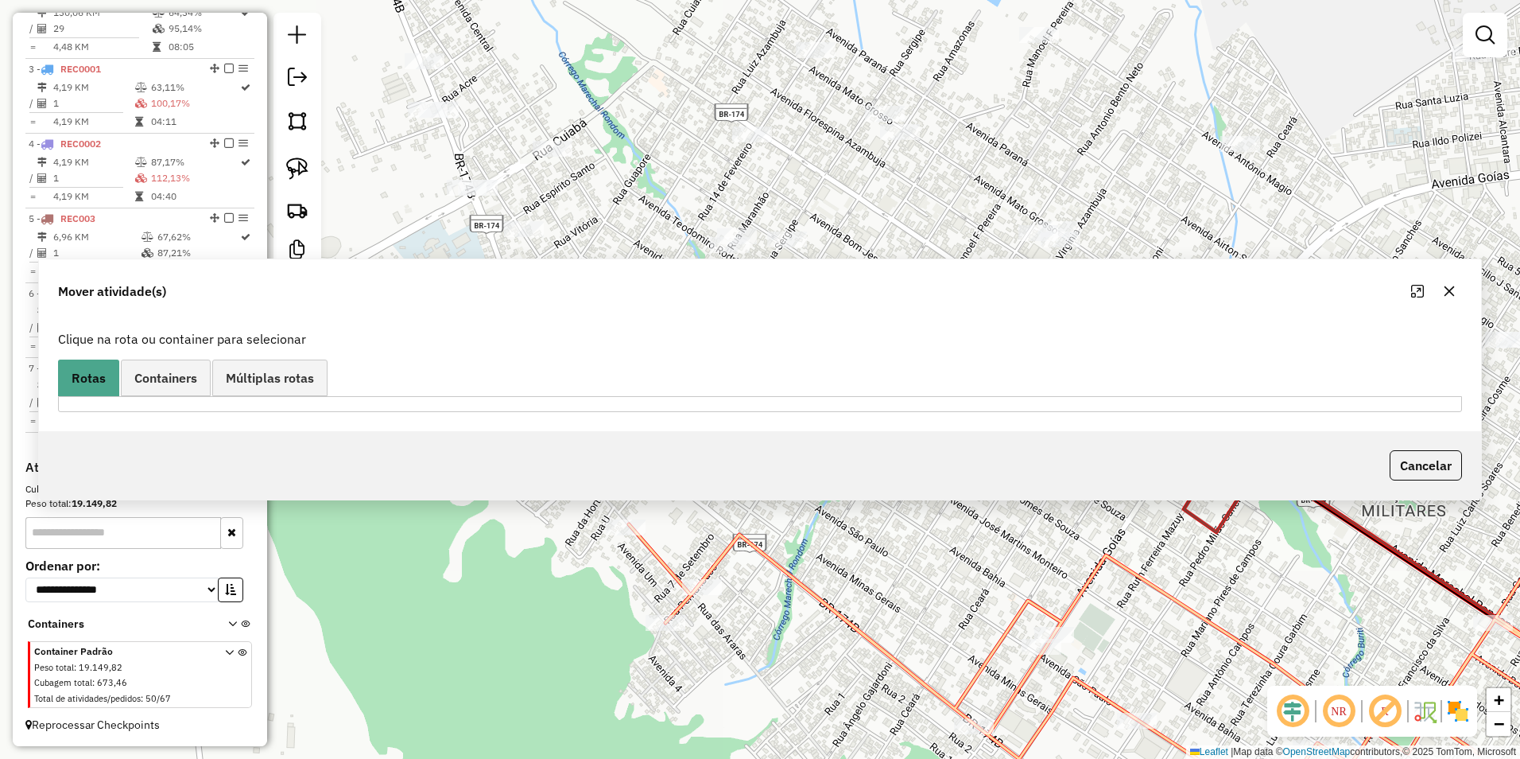
scroll to position [0, 0]
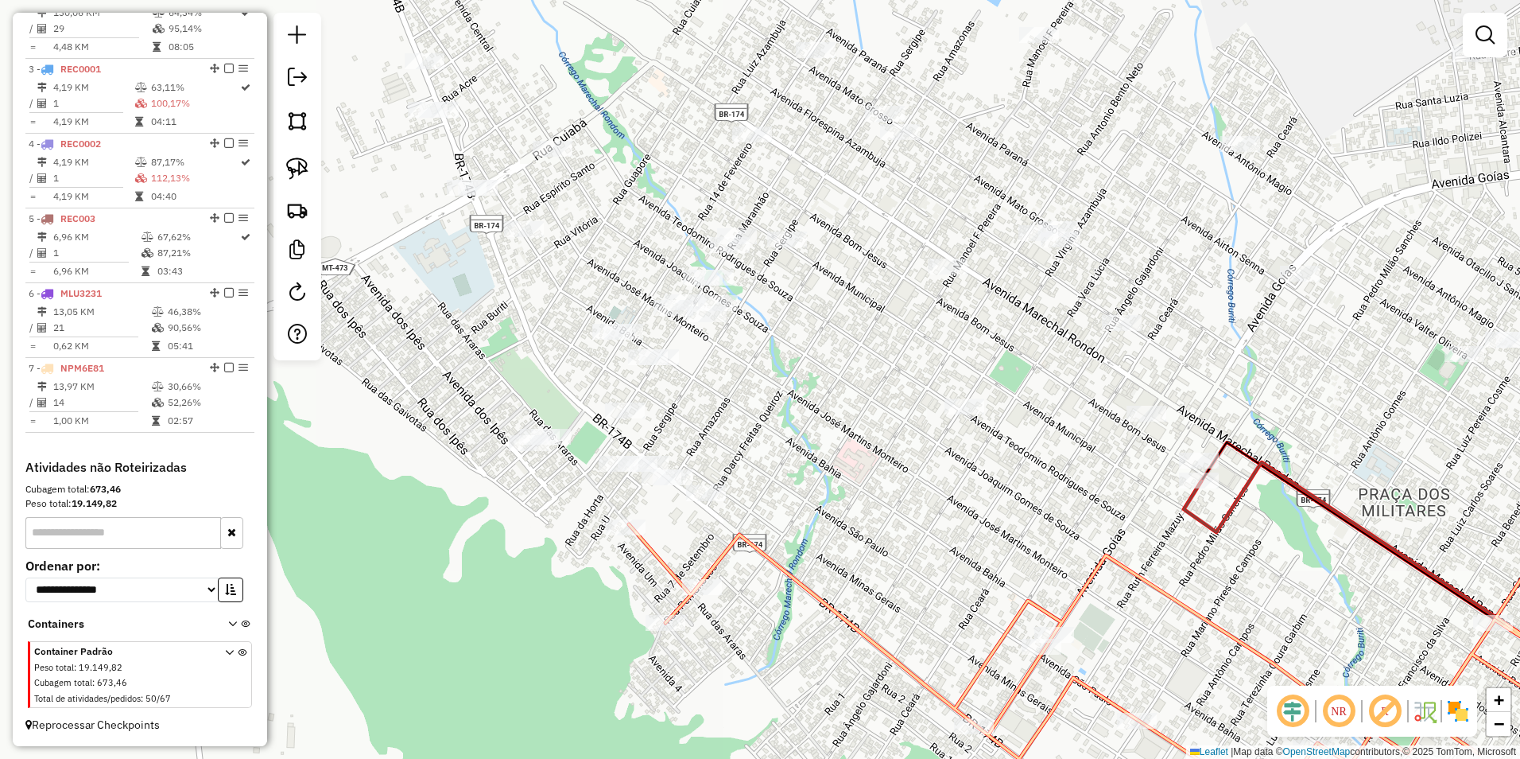
drag, startPoint x: 304, startPoint y: 159, endPoint x: 564, endPoint y: 407, distance: 359.4
click at [305, 159] on img at bounding box center [297, 168] width 22 height 22
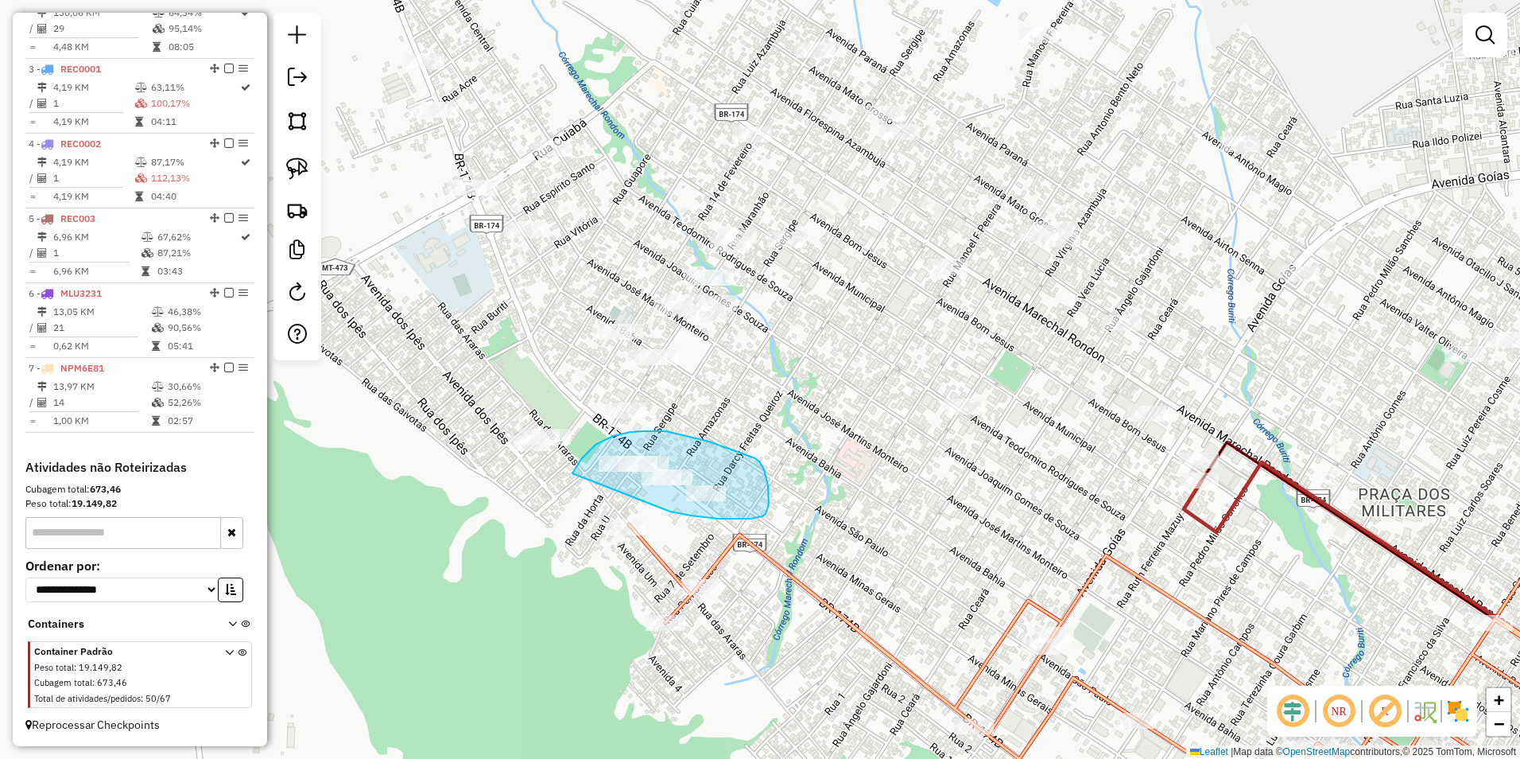
drag, startPoint x: 573, startPoint y: 473, endPoint x: 670, endPoint y: 511, distance: 105.0
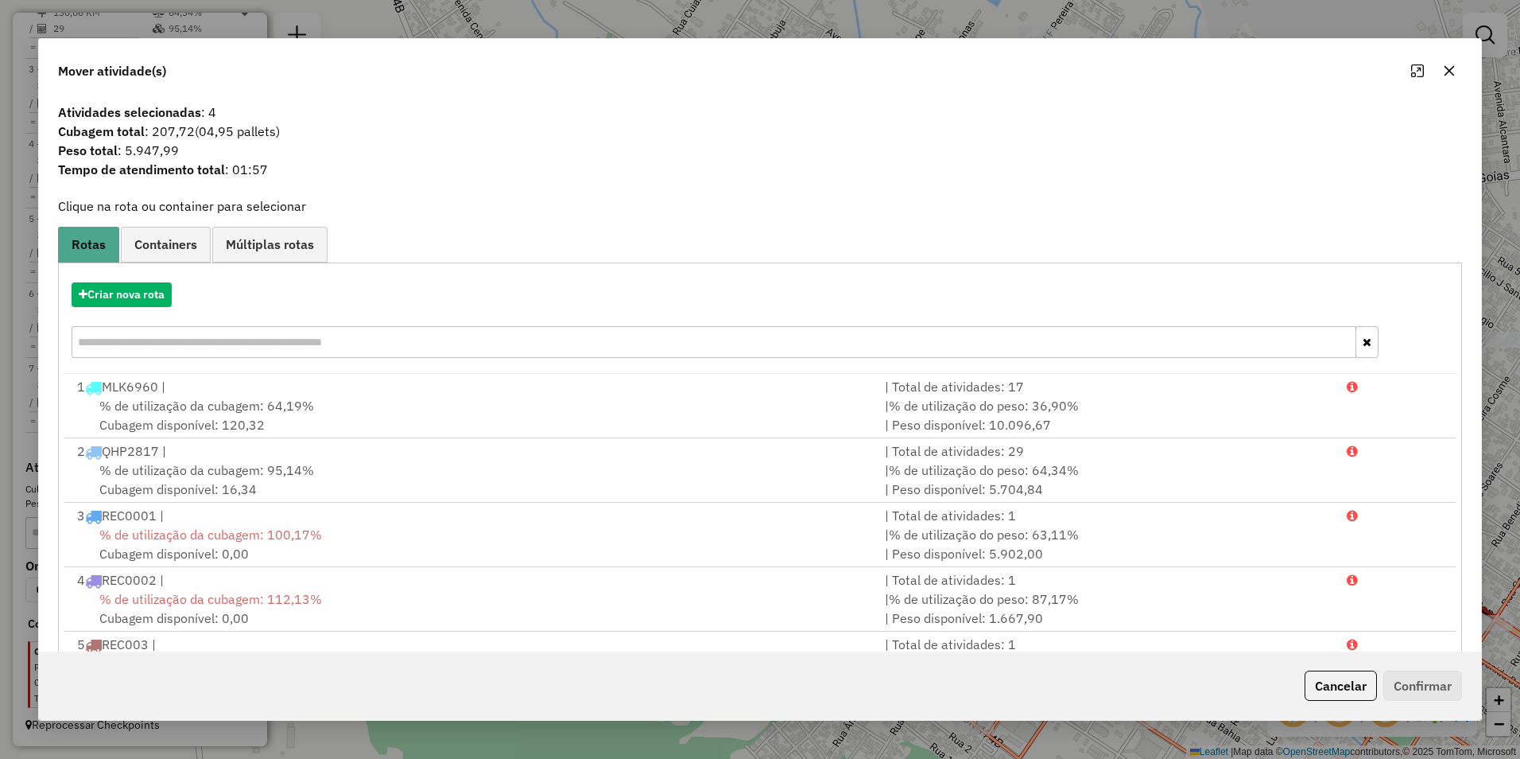
scroll to position [68, 0]
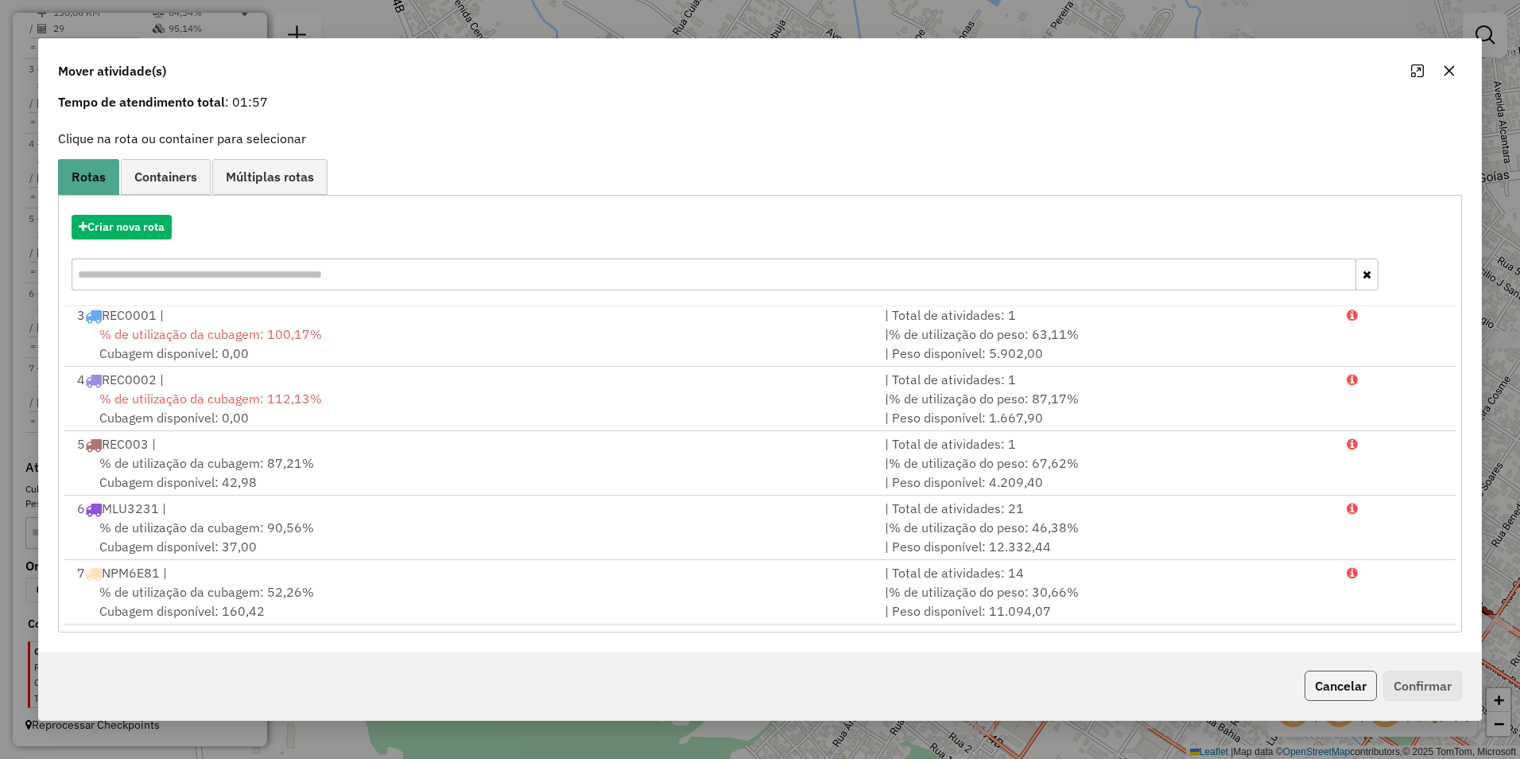
click at [1341, 682] on button "Cancelar" at bounding box center [1341, 685] width 72 height 30
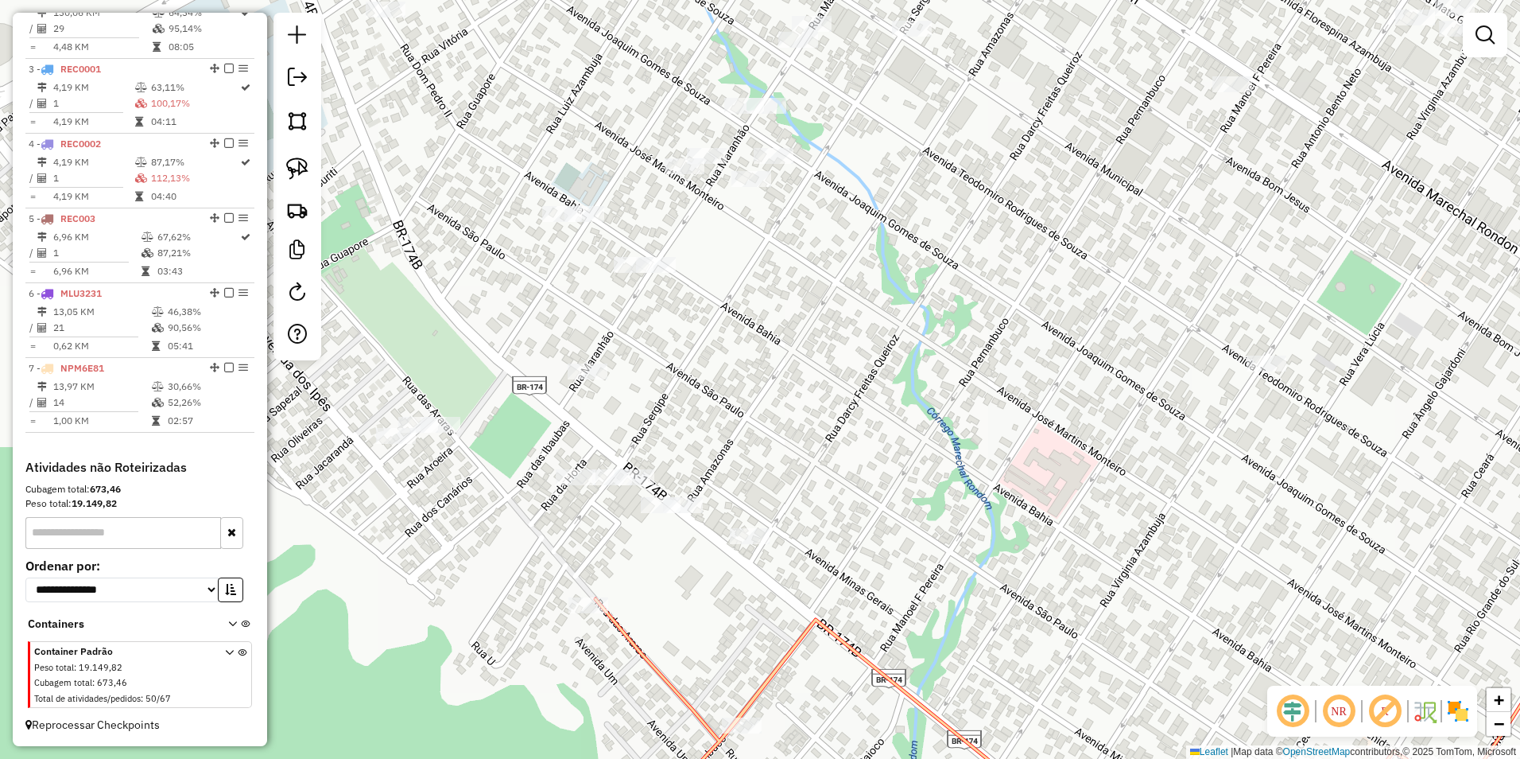
drag, startPoint x: 604, startPoint y: 507, endPoint x: 729, endPoint y: 583, distance: 145.9
click at [729, 583] on div "Janela de atendimento Grade de atendimento Capacidade Transportadoras Veículos …" at bounding box center [760, 379] width 1520 height 759
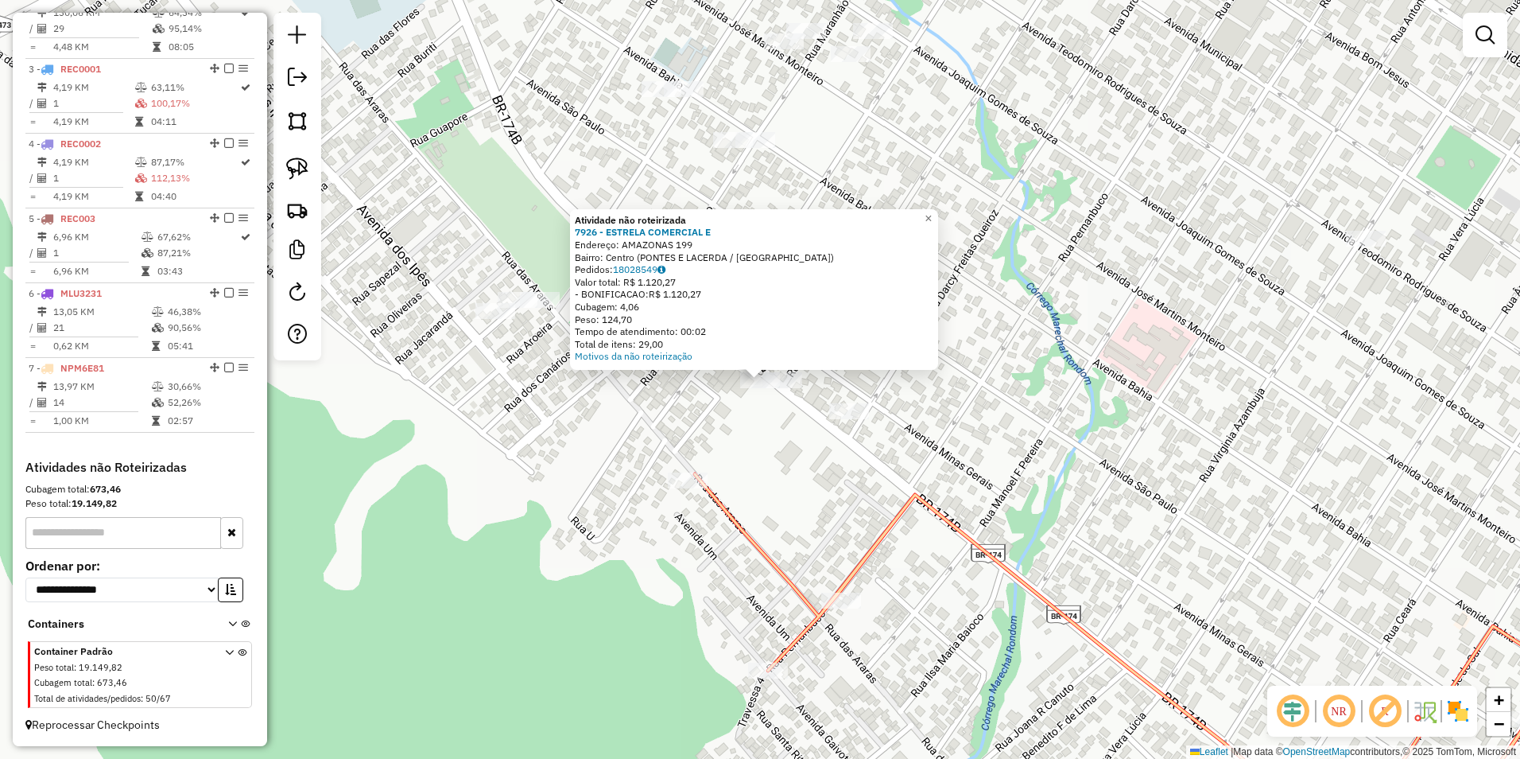
click at [797, 489] on div "Atividade não roteirizada 7926 - ESTRELA COMERCIAL E Endereço: AMAZONAS 199 Bai…" at bounding box center [760, 379] width 1520 height 759
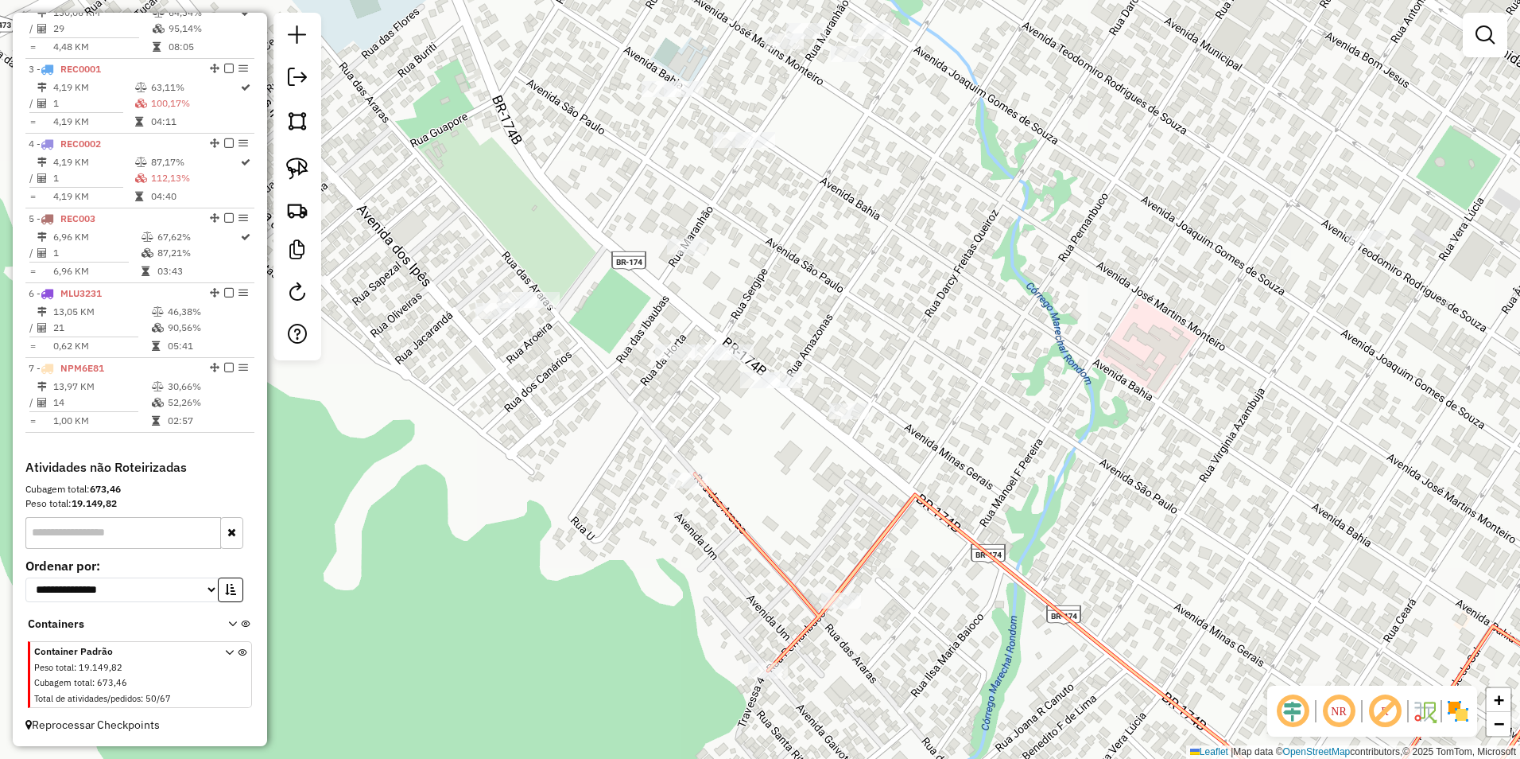
click at [304, 163] on img at bounding box center [297, 168] width 22 height 22
drag, startPoint x: 732, startPoint y: 410, endPoint x: 880, endPoint y: 445, distance: 152.0
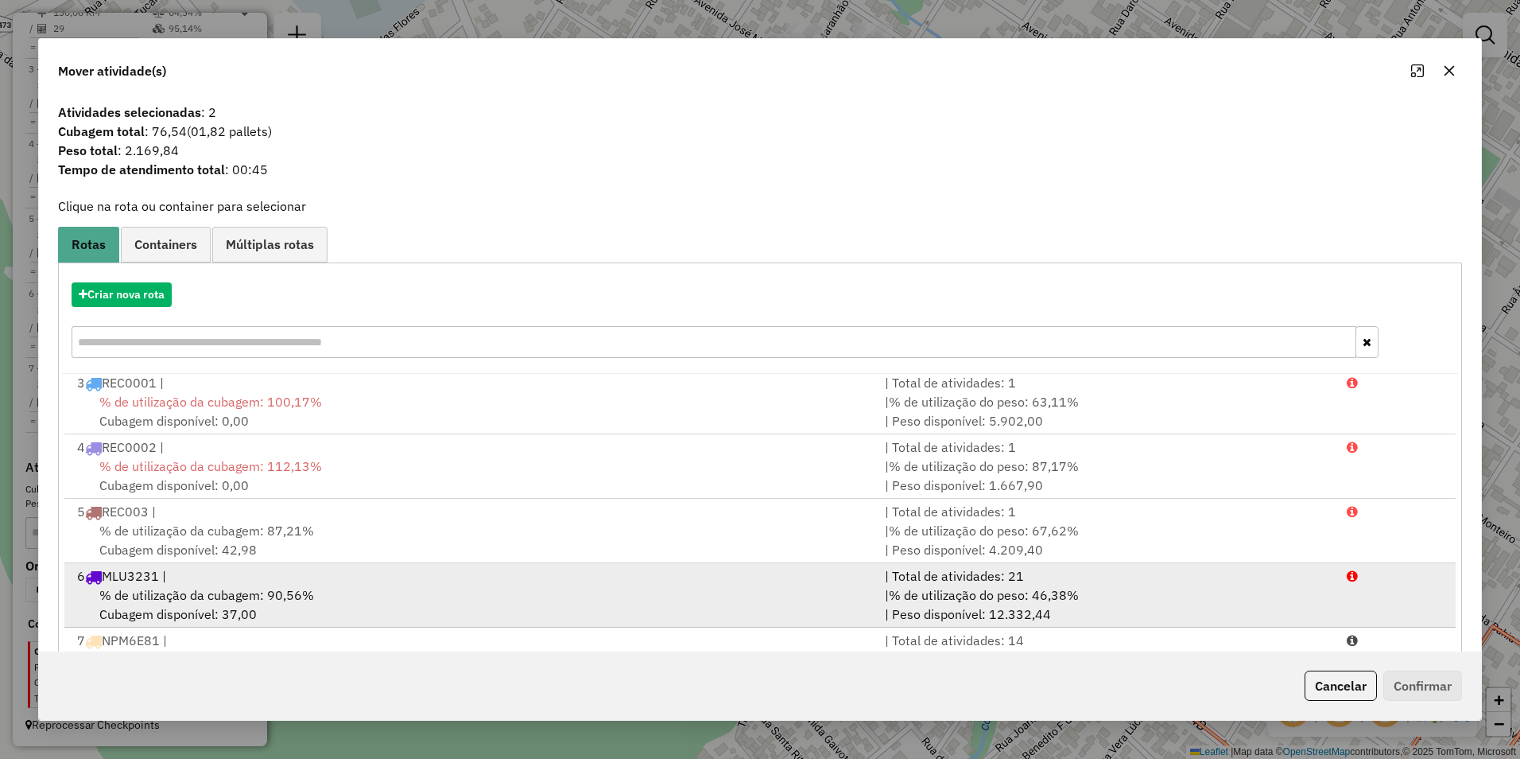
scroll to position [68, 0]
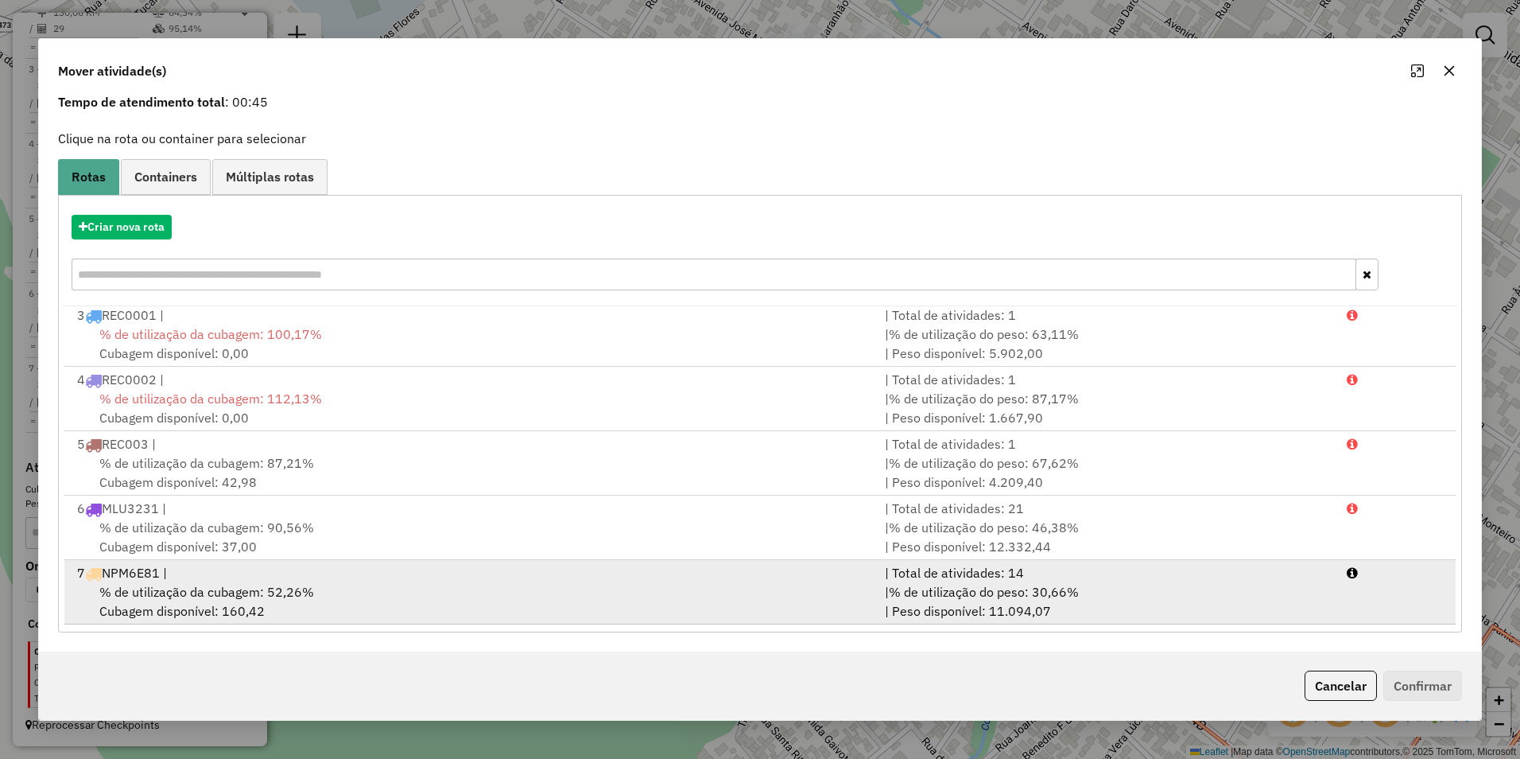
click at [1055, 589] on span "% de utilização do peso: 30,66%" at bounding box center [984, 592] width 190 height 16
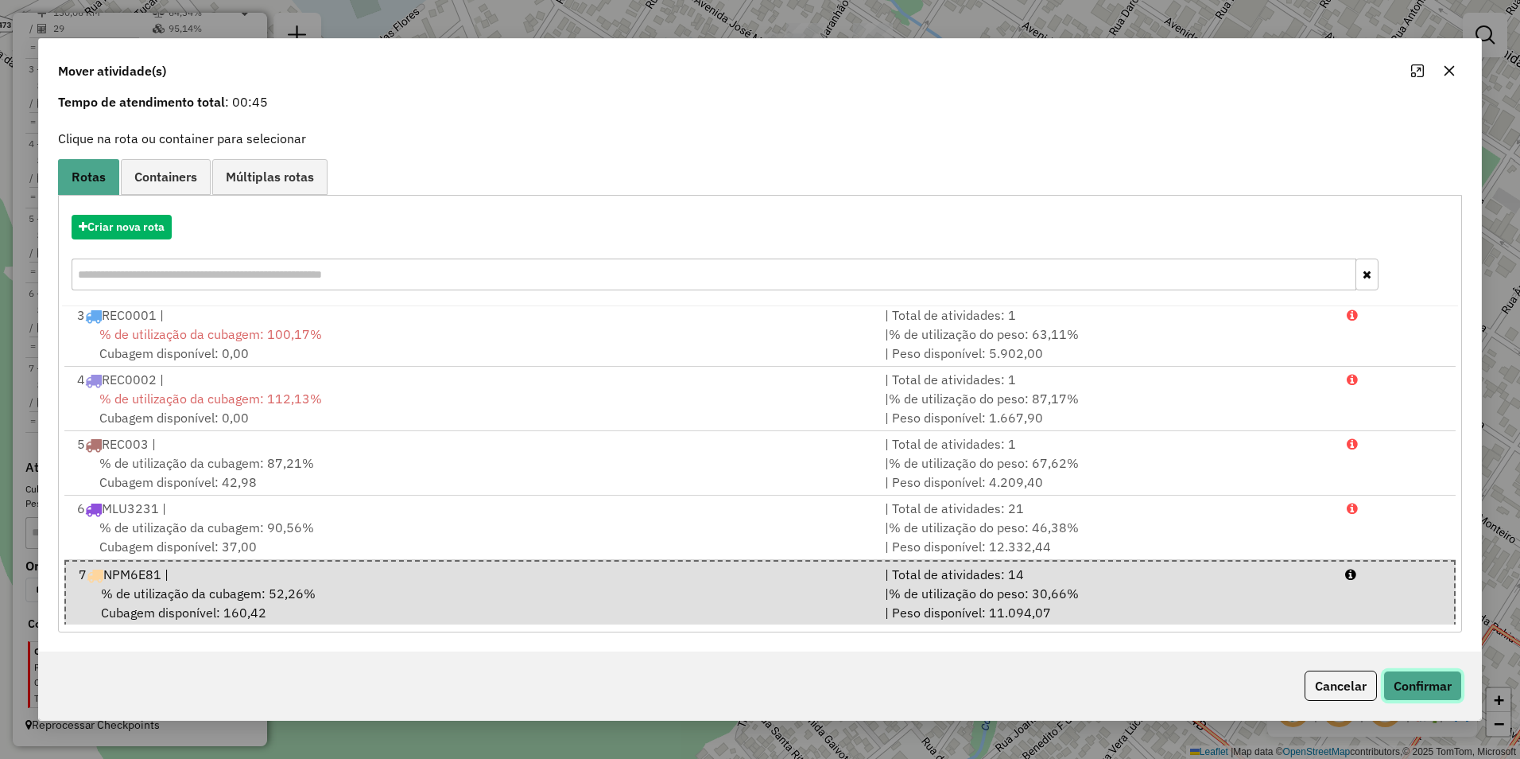
click at [1416, 688] on button "Confirmar" at bounding box center [1423, 685] width 79 height 30
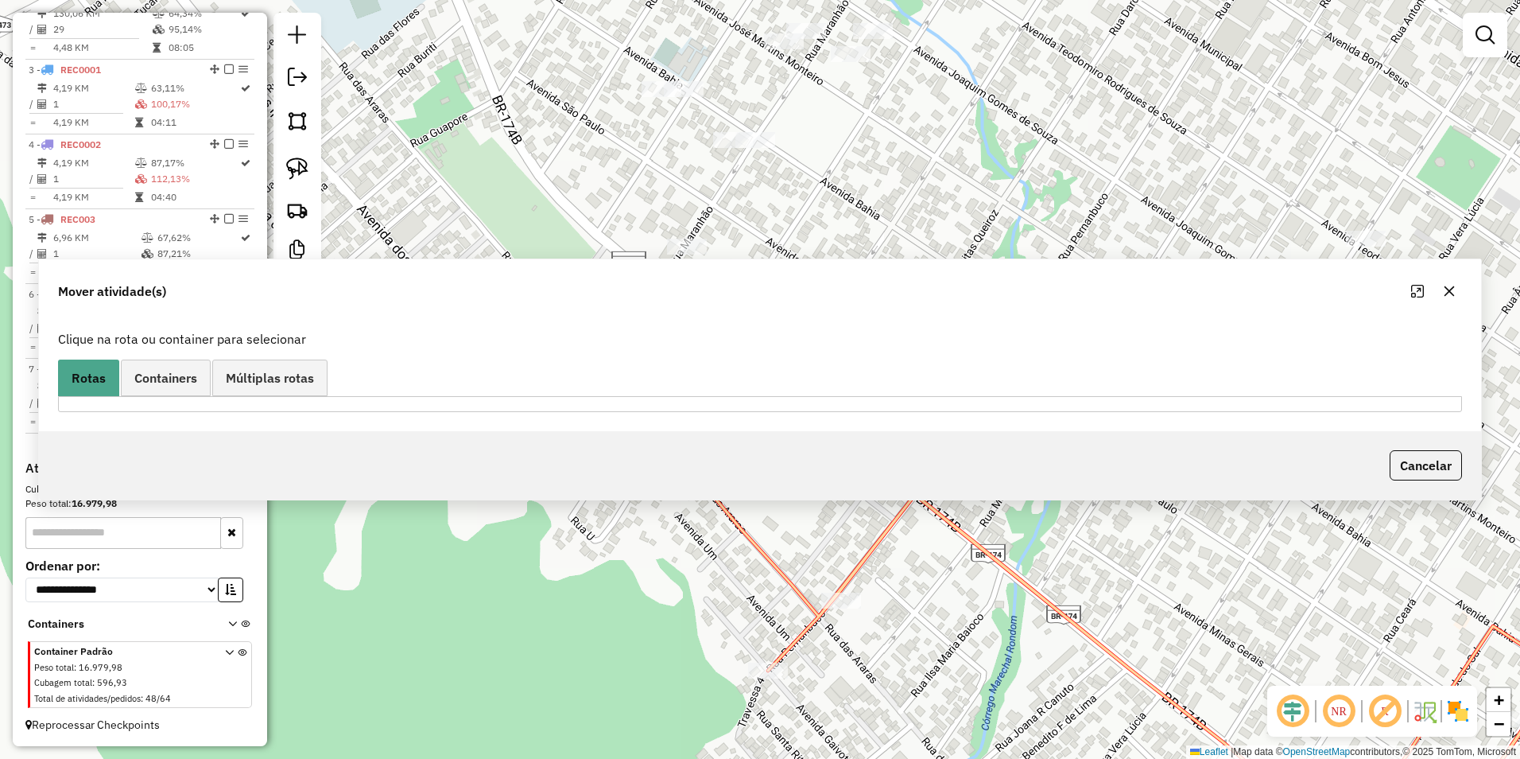
scroll to position [0, 0]
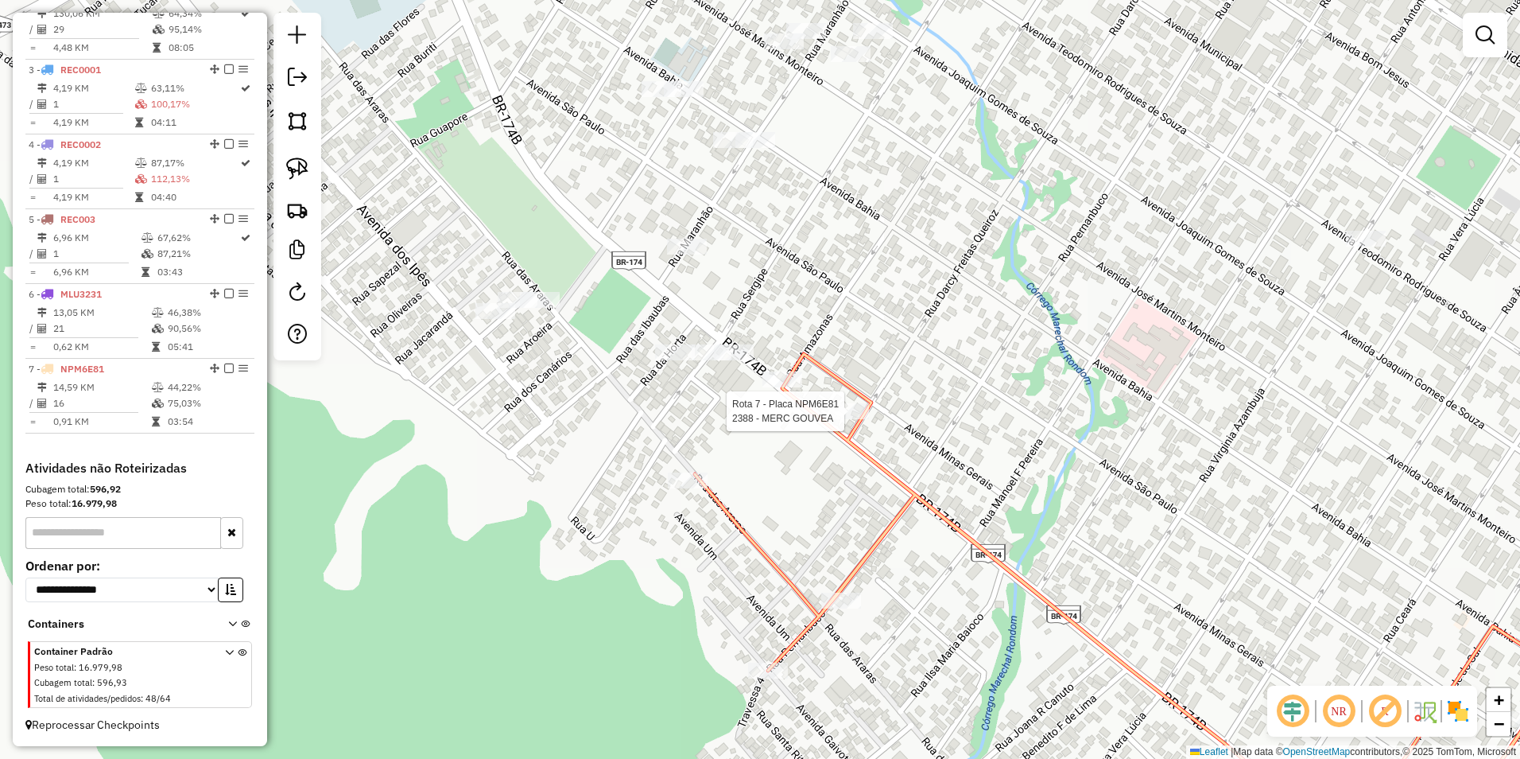
select select "**********"
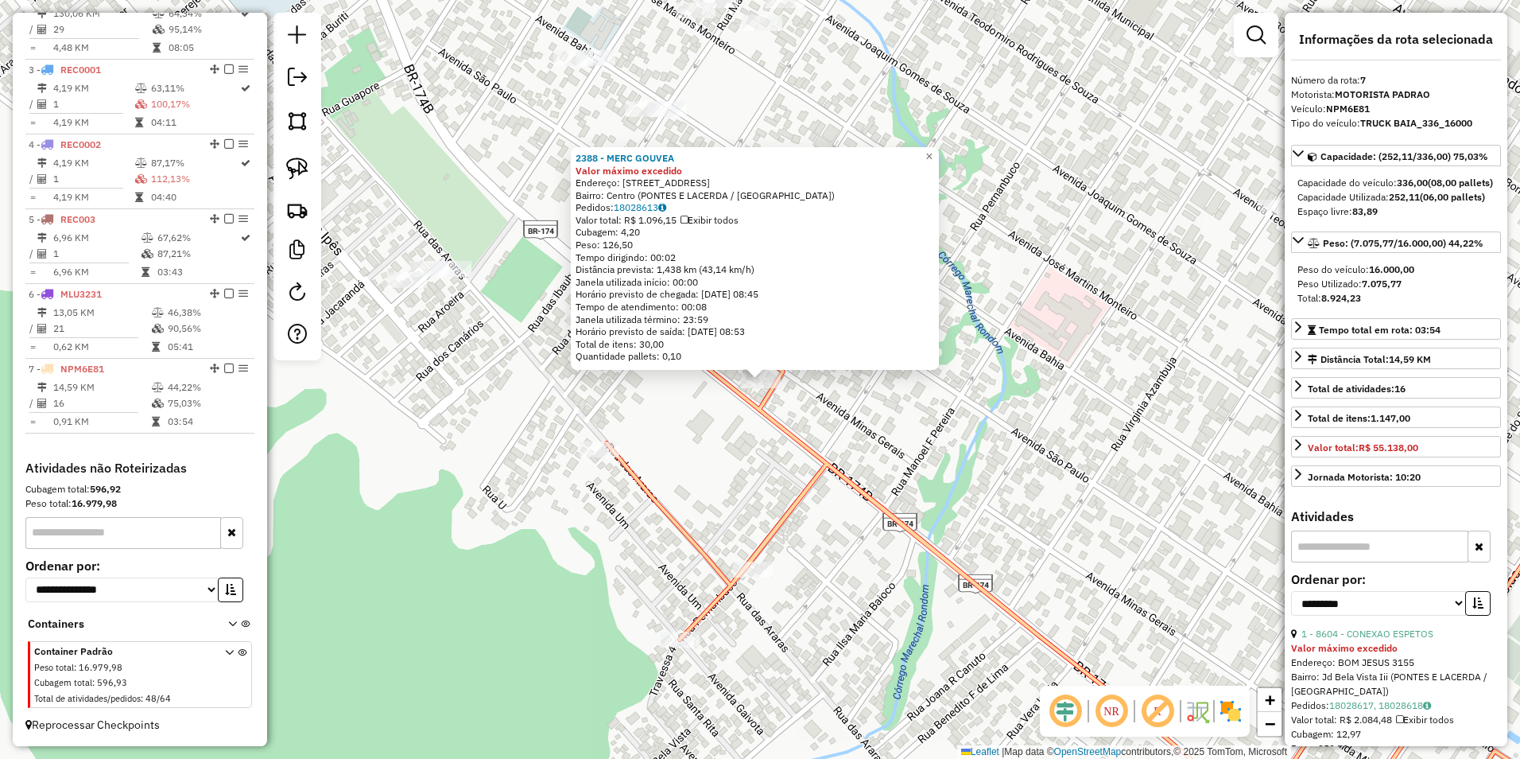
click at [922, 500] on div "2388 - MERC GOUVEA Valor máximo excedido Endereço: AV MINAS GERAIS 108 Bairro: …" at bounding box center [760, 379] width 1520 height 759
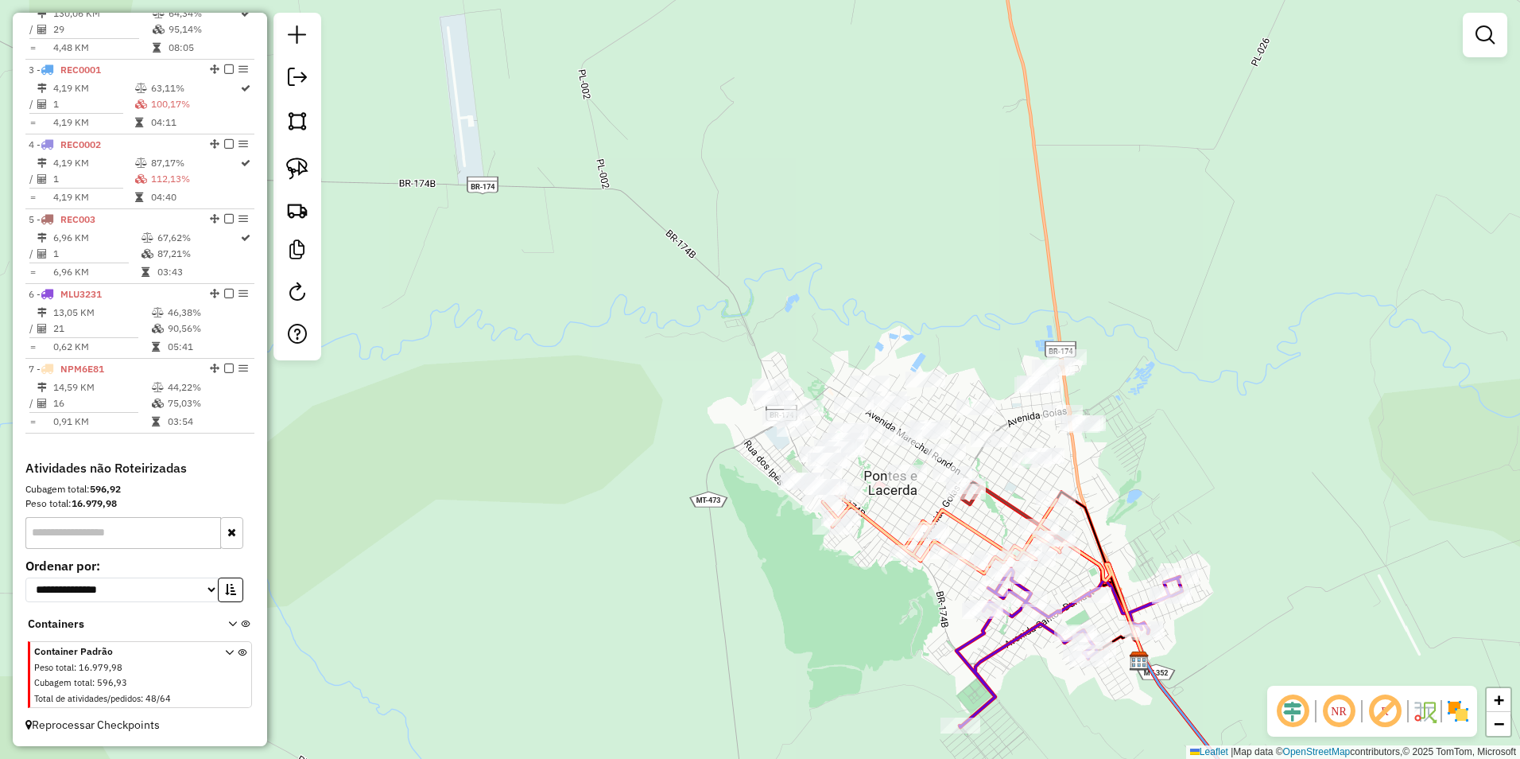
drag, startPoint x: 973, startPoint y: 593, endPoint x: 867, endPoint y: 588, distance: 106.7
click at [867, 588] on div "Janela de atendimento Grade de atendimento Capacidade Transportadoras Veículos …" at bounding box center [760, 379] width 1520 height 759
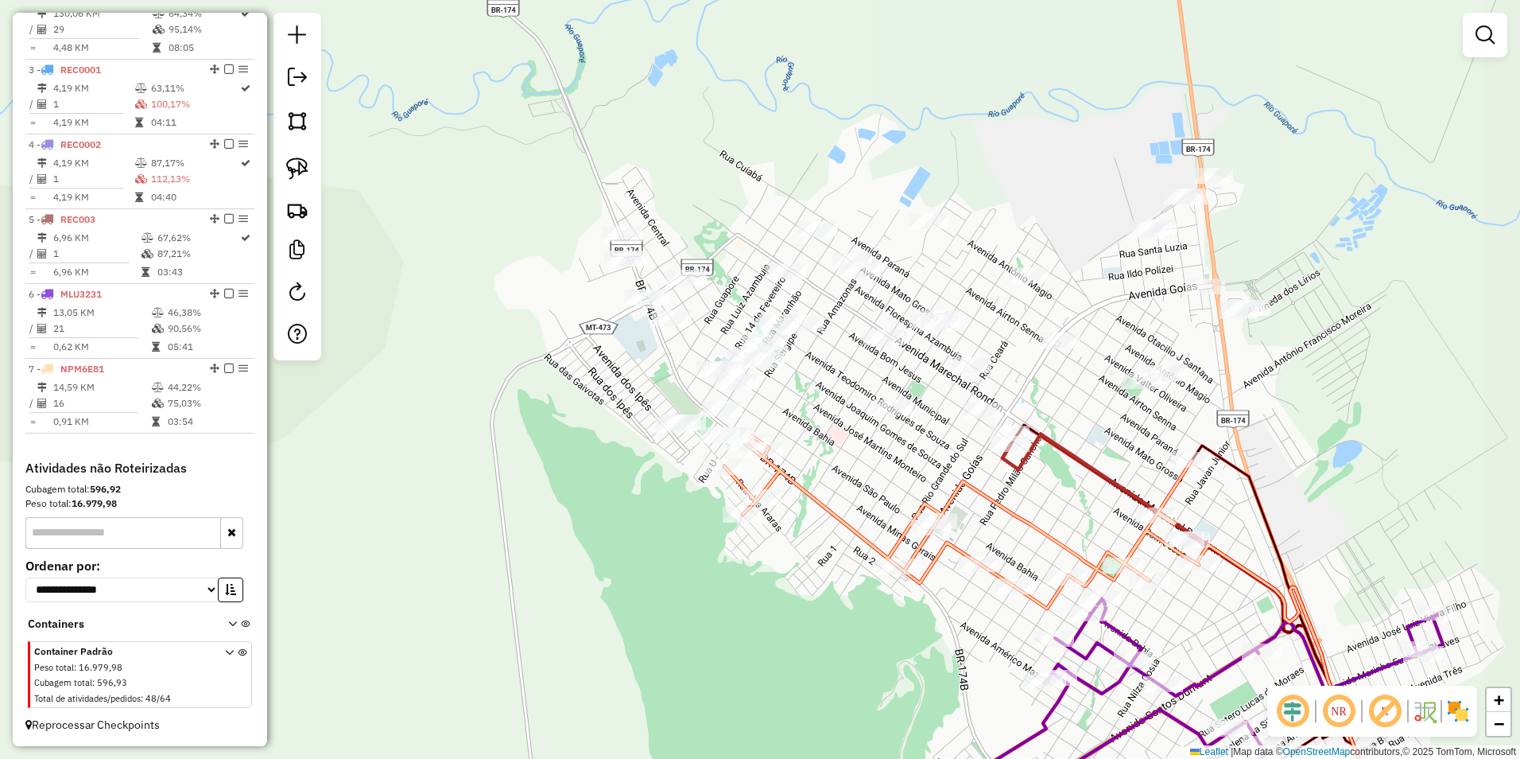
drag, startPoint x: 852, startPoint y: 529, endPoint x: 809, endPoint y: 549, distance: 46.6
click at [809, 549] on div "Janela de atendimento Grade de atendimento Capacidade Transportadoras Veículos …" at bounding box center [760, 379] width 1520 height 759
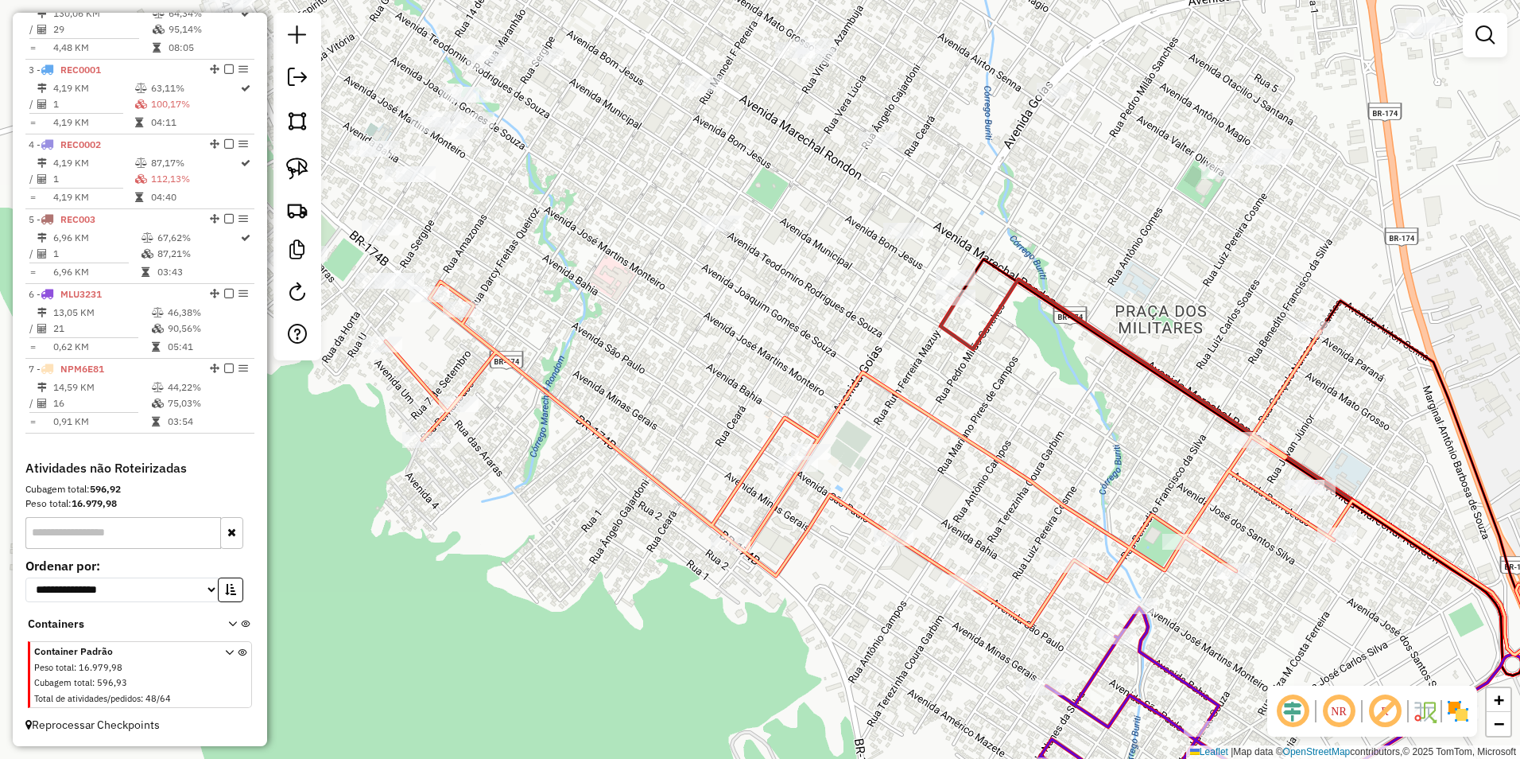
drag, startPoint x: 588, startPoint y: 422, endPoint x: 544, endPoint y: 375, distance: 64.7
click at [544, 375] on div "Janela de atendimento Grade de atendimento Capacidade Transportadoras Veículos …" at bounding box center [760, 379] width 1520 height 759
click at [297, 165] on img at bounding box center [297, 168] width 22 height 22
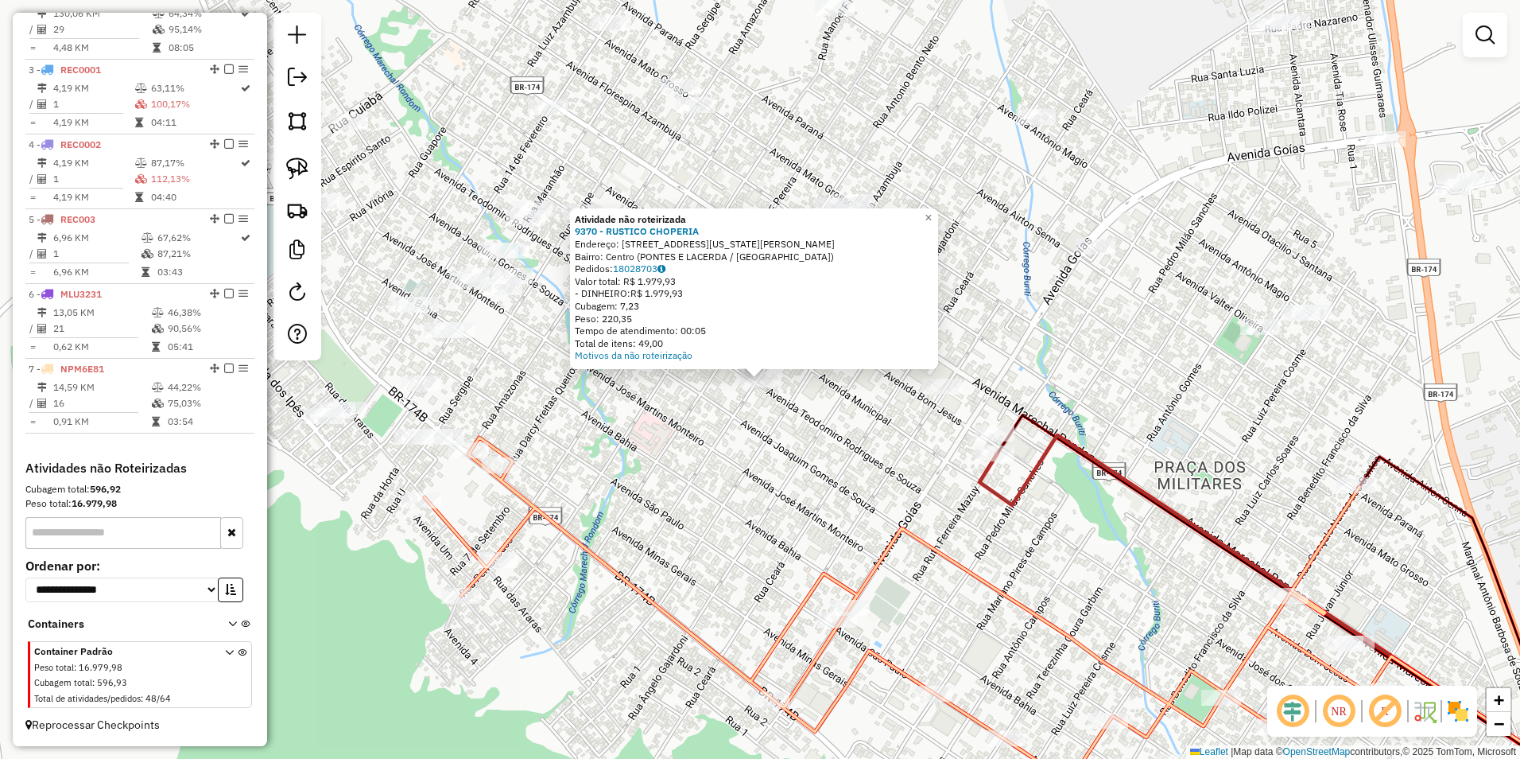
drag, startPoint x: 732, startPoint y: 432, endPoint x: 833, endPoint y: 379, distance: 114.2
click at [733, 431] on div "Atividade não roteirizada 9370 - RUSTICO CHOPERIA Endereço: RUA VIRGINIA AZAMBU…" at bounding box center [760, 379] width 1520 height 759
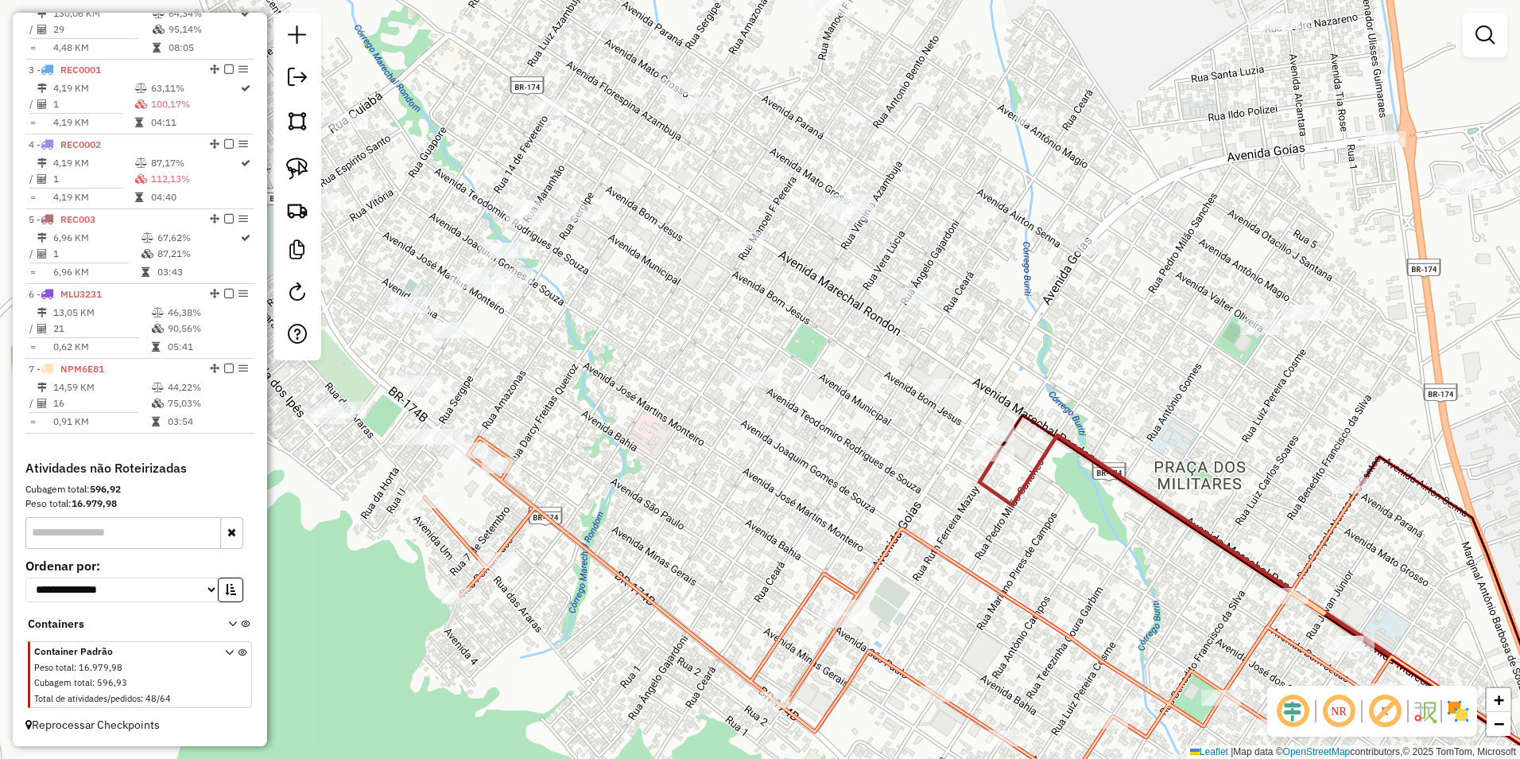
click at [911, 304] on div at bounding box center [918, 296] width 40 height 16
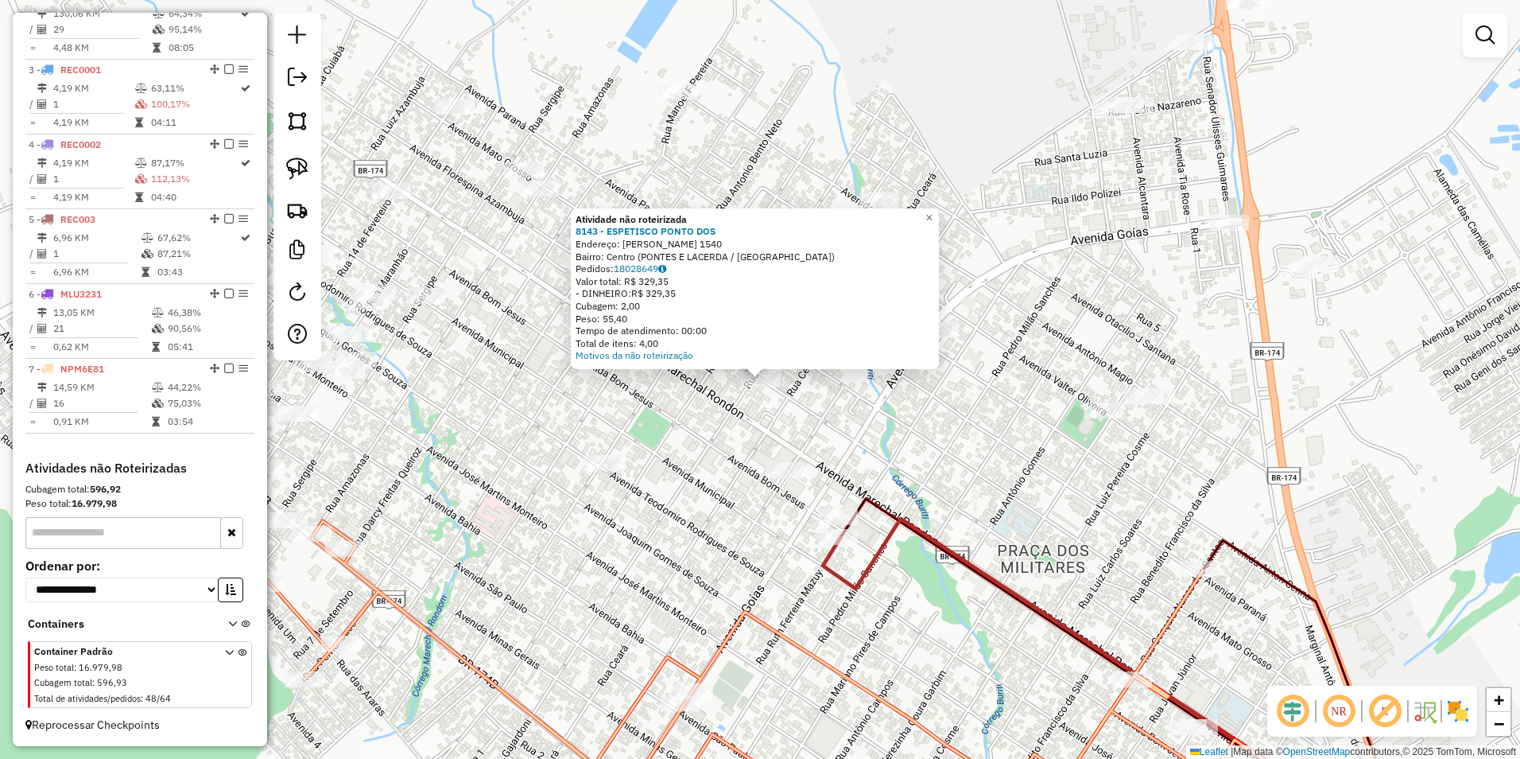
click at [886, 450] on div "Atividade não roteirizada 8143 - ESPETISCO PONTO DOS Endereço: FLORESPINA AZAMB…" at bounding box center [760, 379] width 1520 height 759
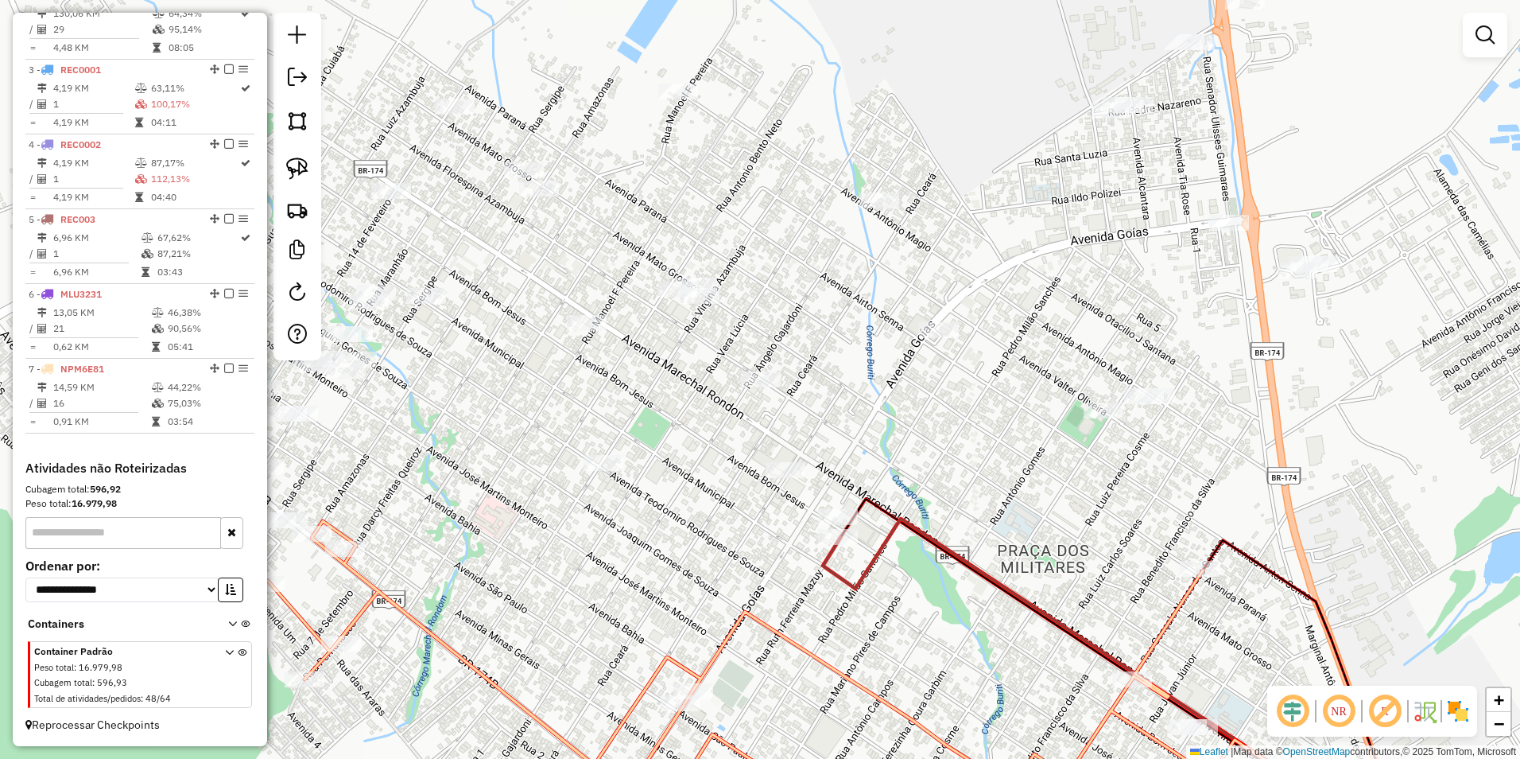
click at [787, 478] on div at bounding box center [786, 470] width 40 height 16
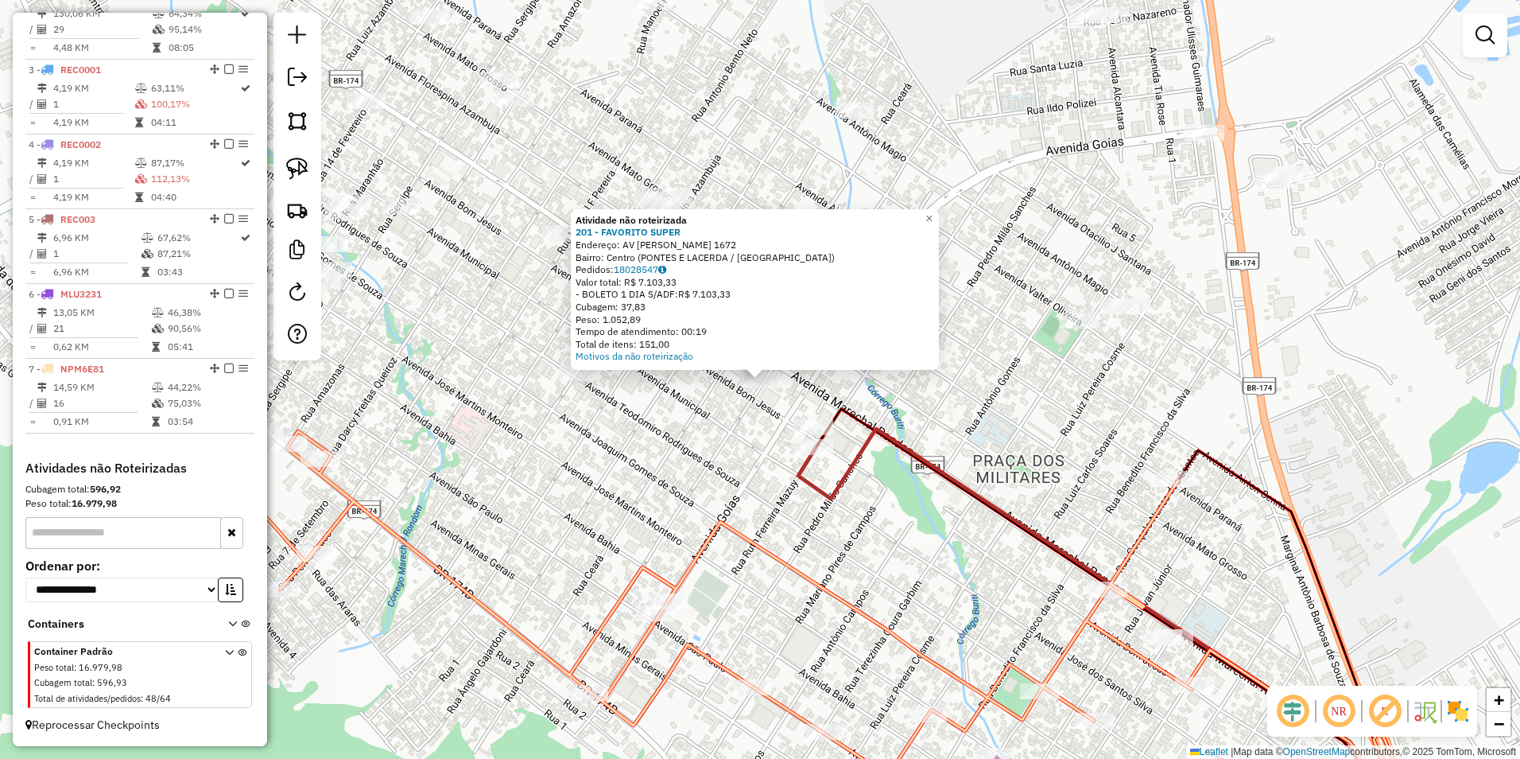
click at [689, 495] on div "Atividade não roteirizada 201 - FAVORITO SUPER Endereço: AV MARECHAL RONDON 167…" at bounding box center [760, 379] width 1520 height 759
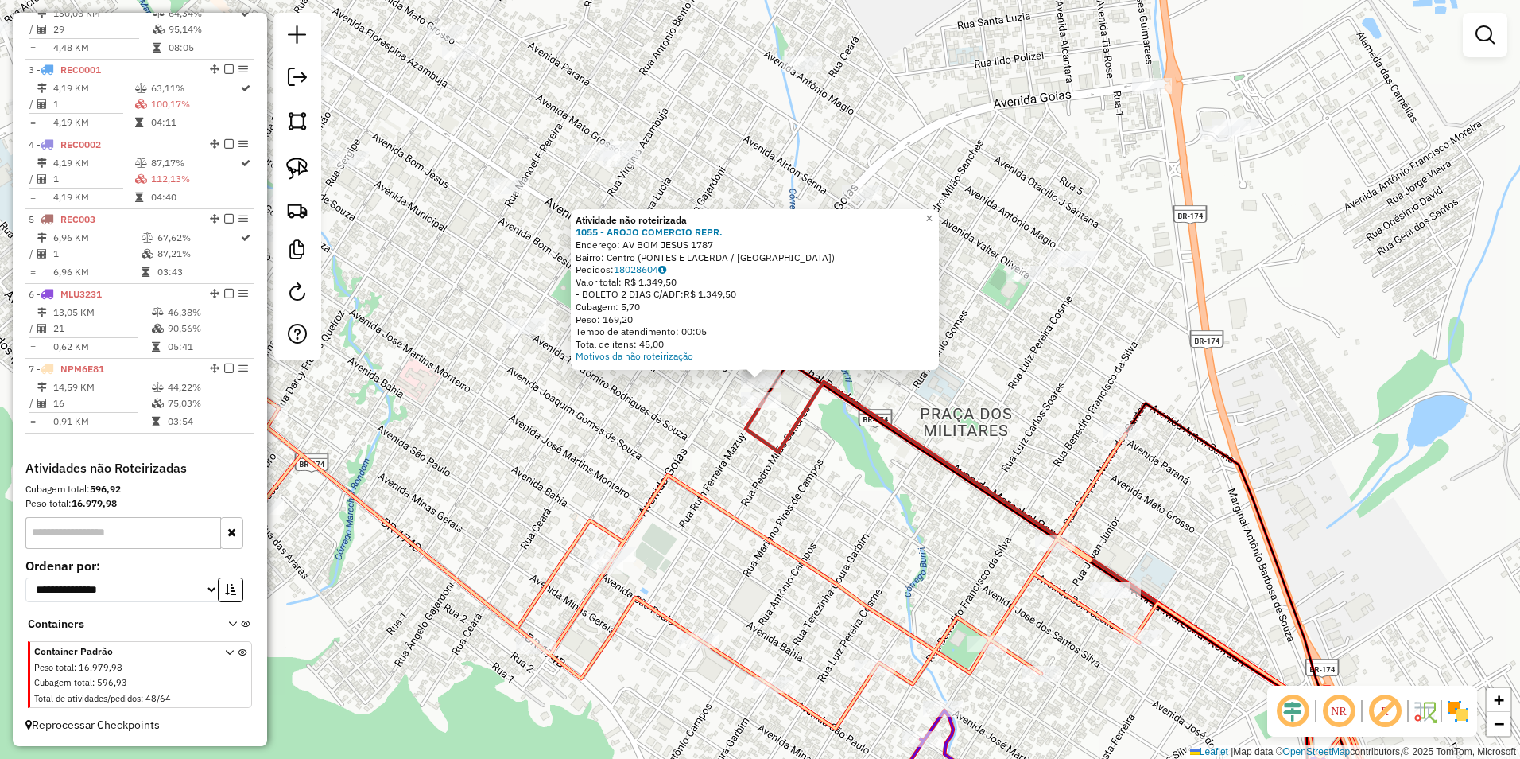
click at [710, 492] on icon at bounding box center [665, 556] width 949 height 344
select select "**********"
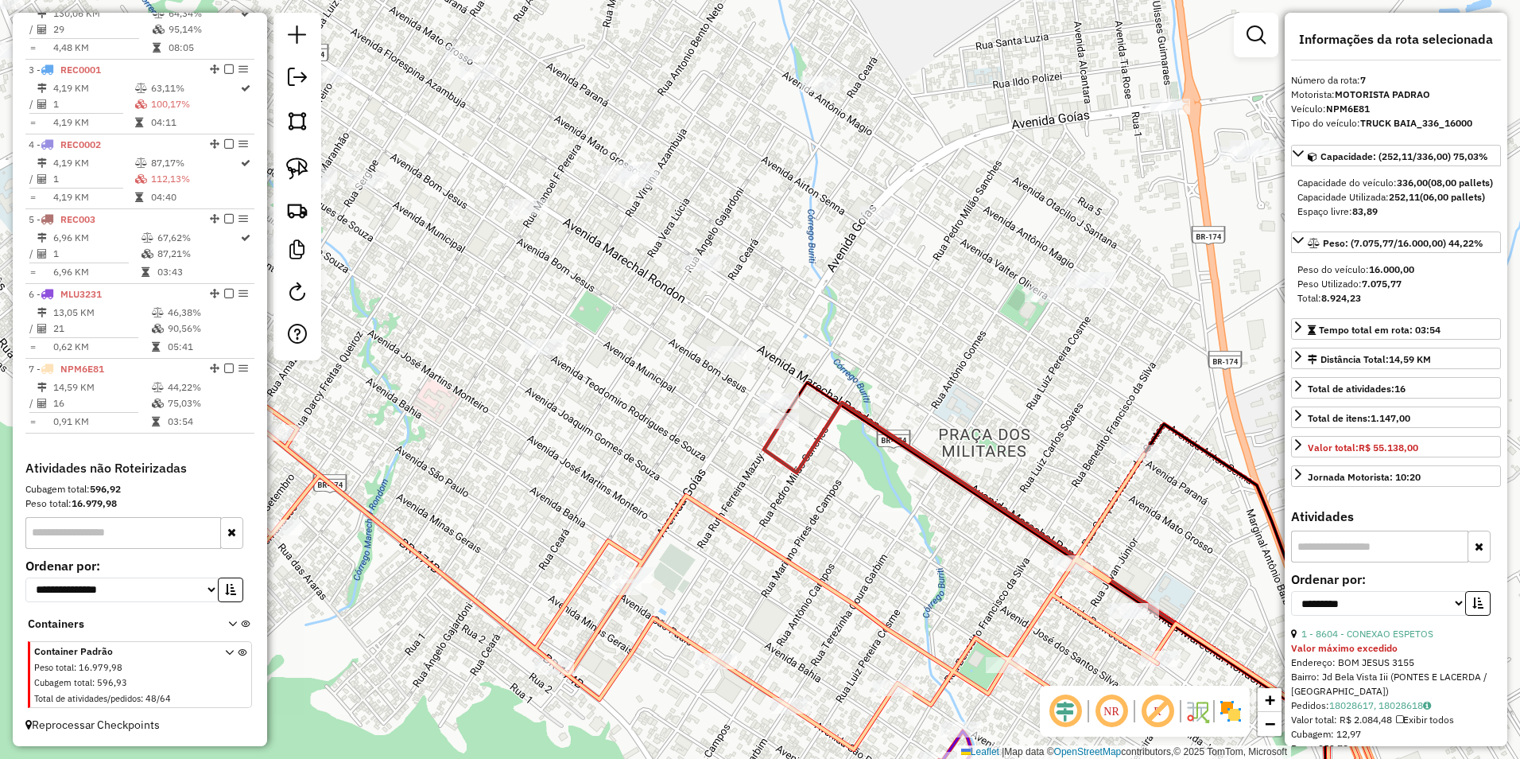
drag, startPoint x: 467, startPoint y: 330, endPoint x: 482, endPoint y: 352, distance: 26.9
click at [482, 352] on div "Janela de atendimento Grade de atendimento Capacidade Transportadoras Veículos …" at bounding box center [760, 379] width 1520 height 759
click at [292, 161] on img at bounding box center [297, 168] width 22 height 22
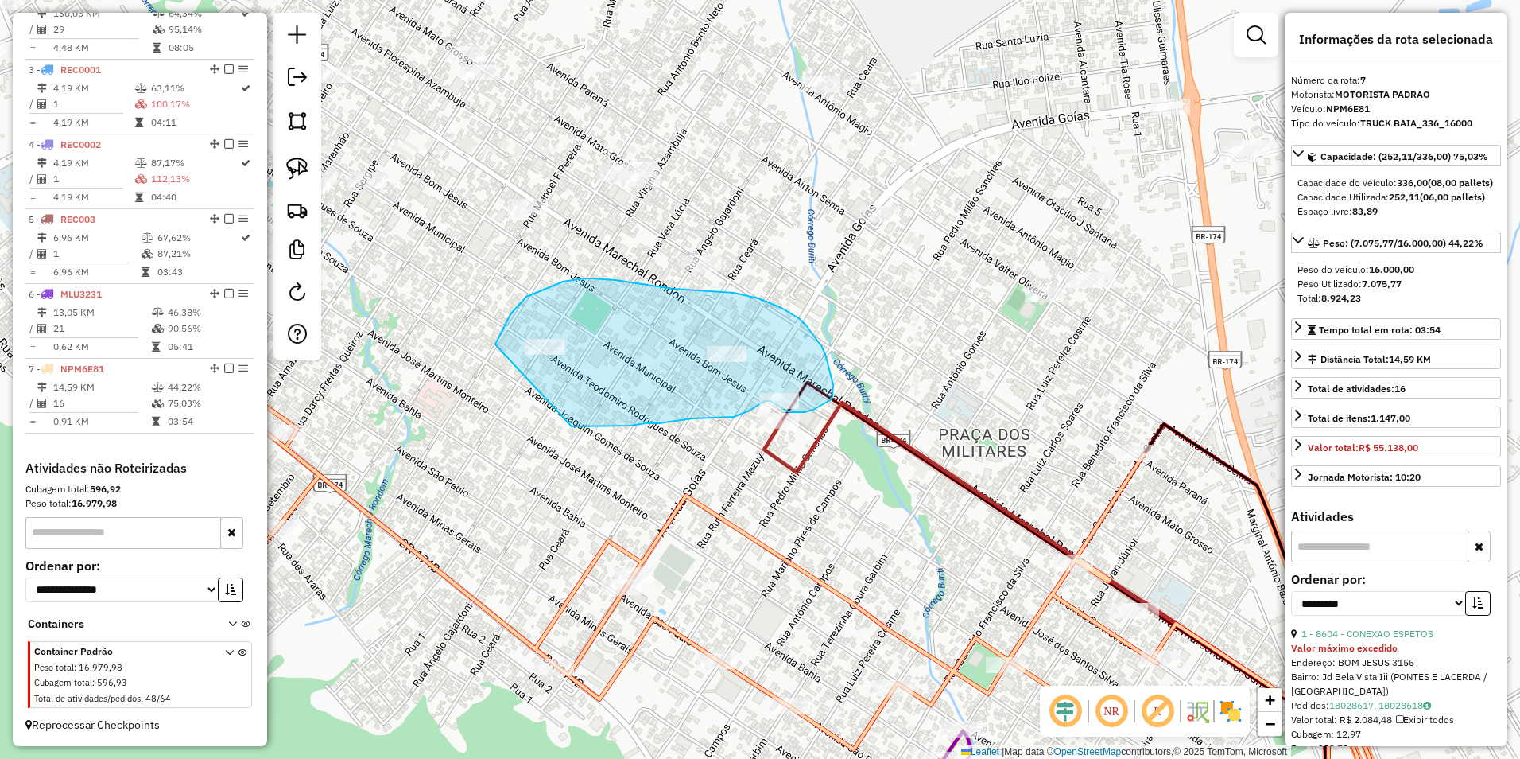
drag, startPoint x: 495, startPoint y: 344, endPoint x: 572, endPoint y: 426, distance: 112.0
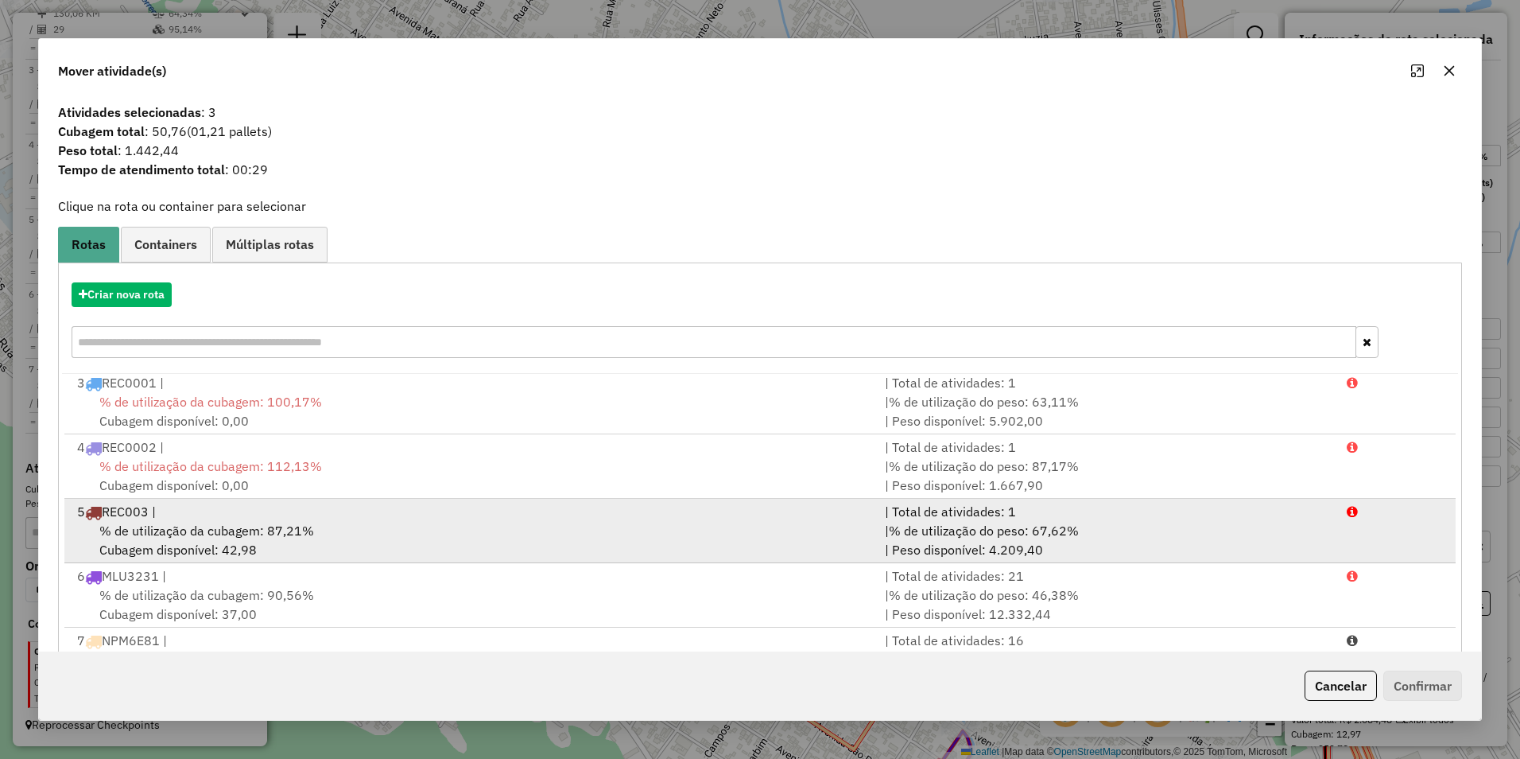
scroll to position [68, 0]
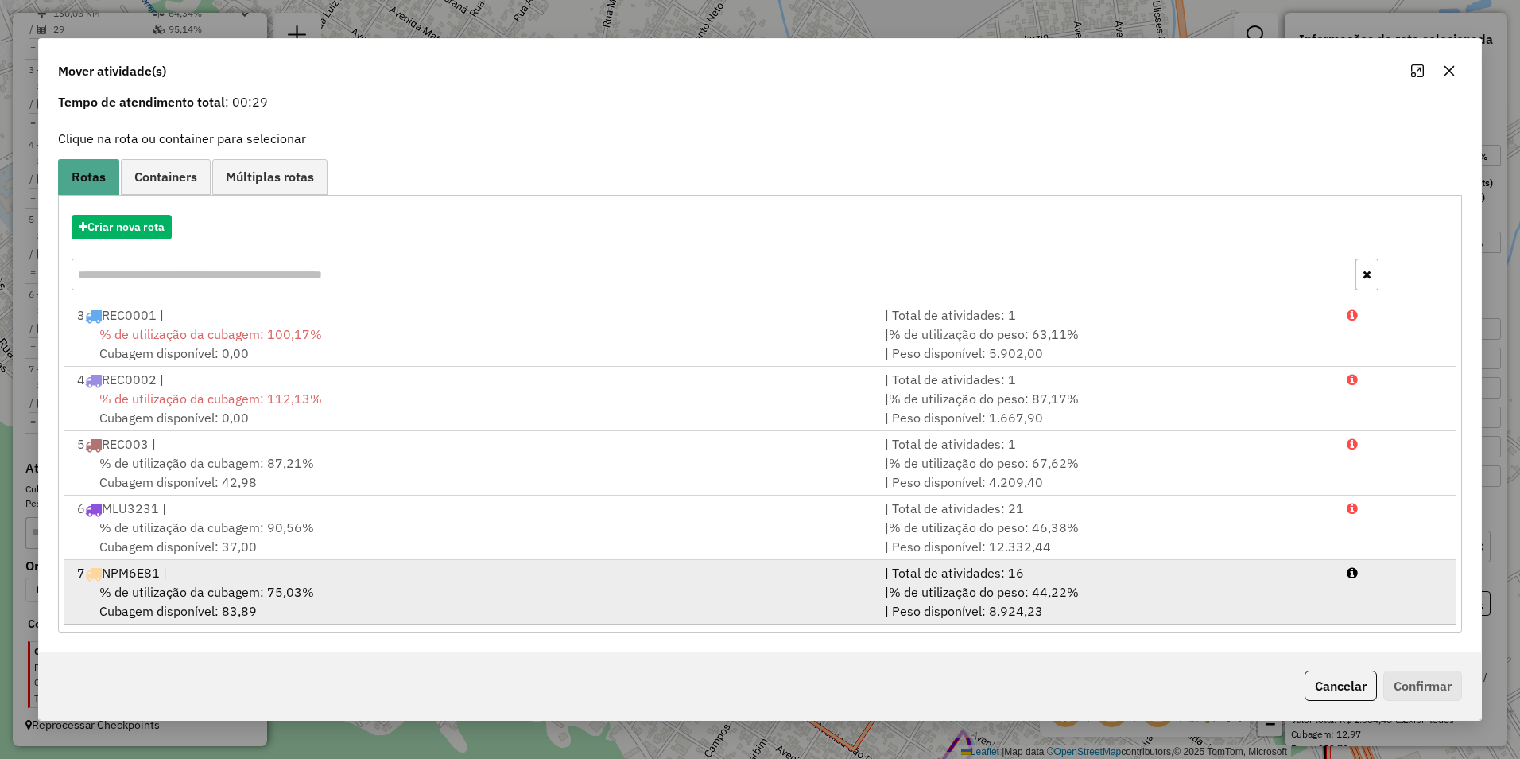
click at [1081, 592] on div "| % de utilização do peso: 44,22% | Peso disponível: 8.924,23" at bounding box center [1106, 601] width 462 height 38
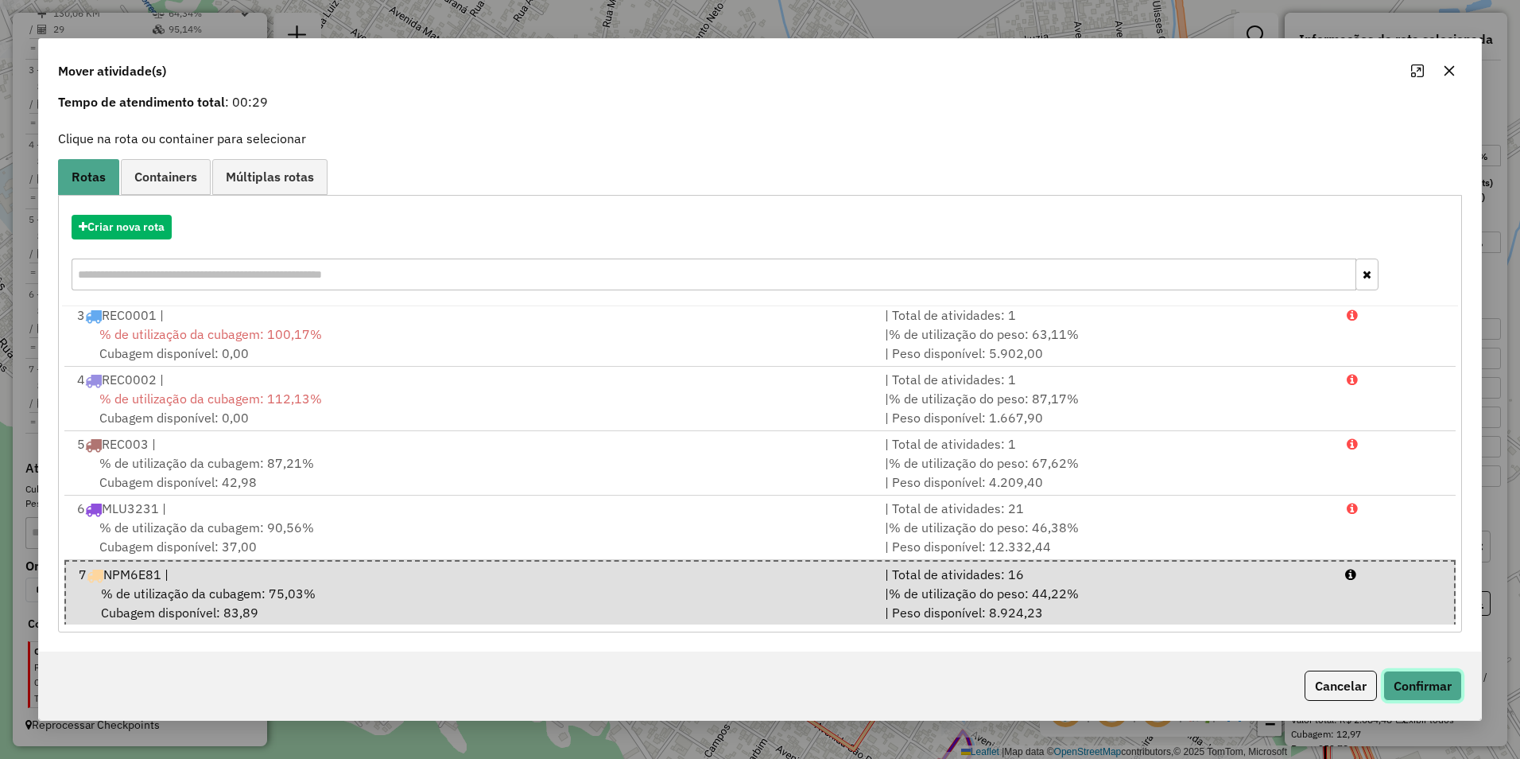
click at [1427, 681] on button "Confirmar" at bounding box center [1423, 685] width 79 height 30
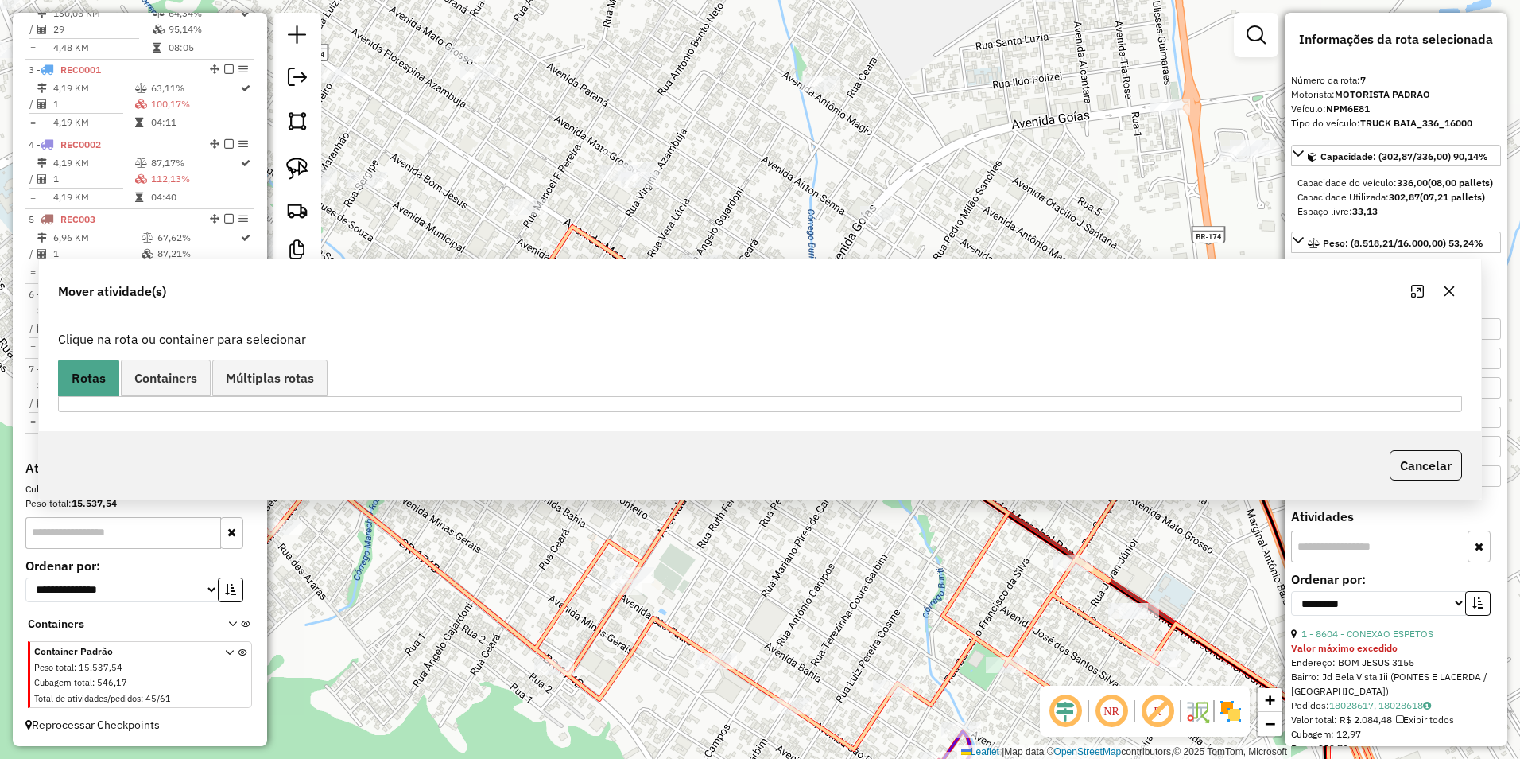
scroll to position [0, 0]
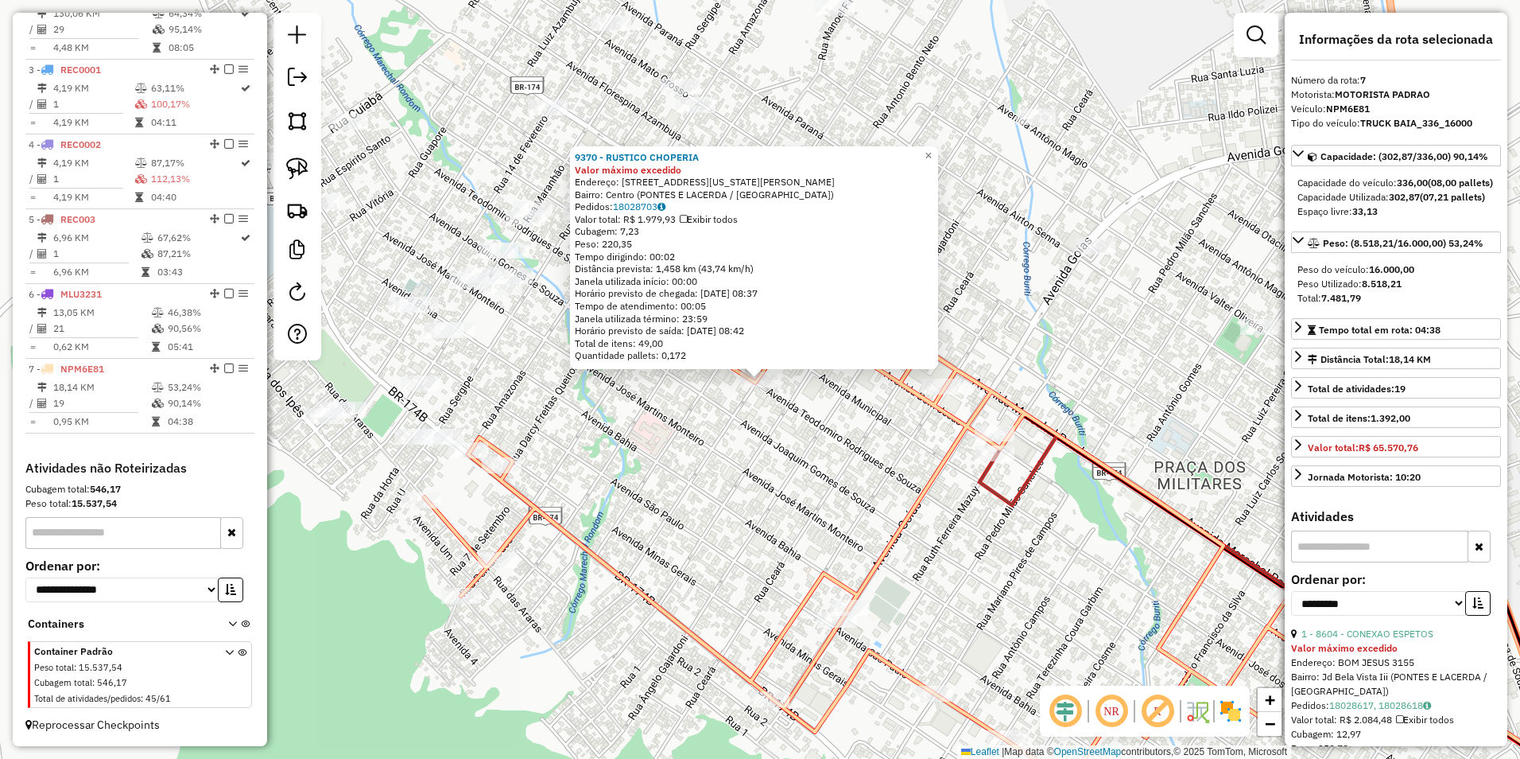
click at [710, 511] on div "9370 - RUSTICO CHOPERIA Valor máximo excedido Endereço: RUA VIRGINIA AZAMBUJA 7…" at bounding box center [760, 379] width 1520 height 759
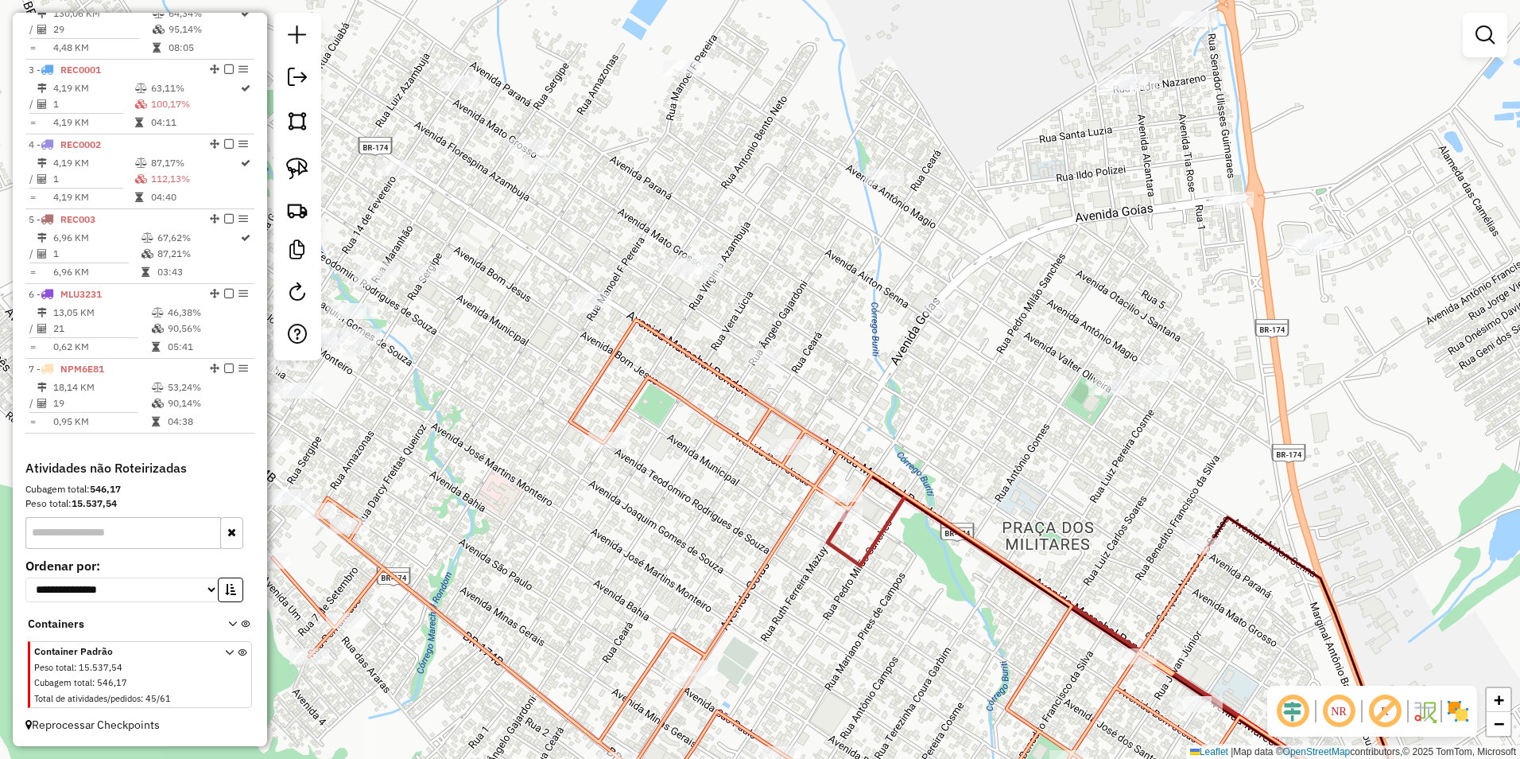
drag, startPoint x: 757, startPoint y: 511, endPoint x: 681, endPoint y: 529, distance: 78.3
click at [681, 529] on div "Janela de atendimento Grade de atendimento Capacidade Transportadoras Veículos …" at bounding box center [760, 379] width 1520 height 759
click at [304, 160] on img at bounding box center [297, 168] width 22 height 22
drag, startPoint x: 581, startPoint y: 572, endPoint x: 960, endPoint y: 514, distance: 382.9
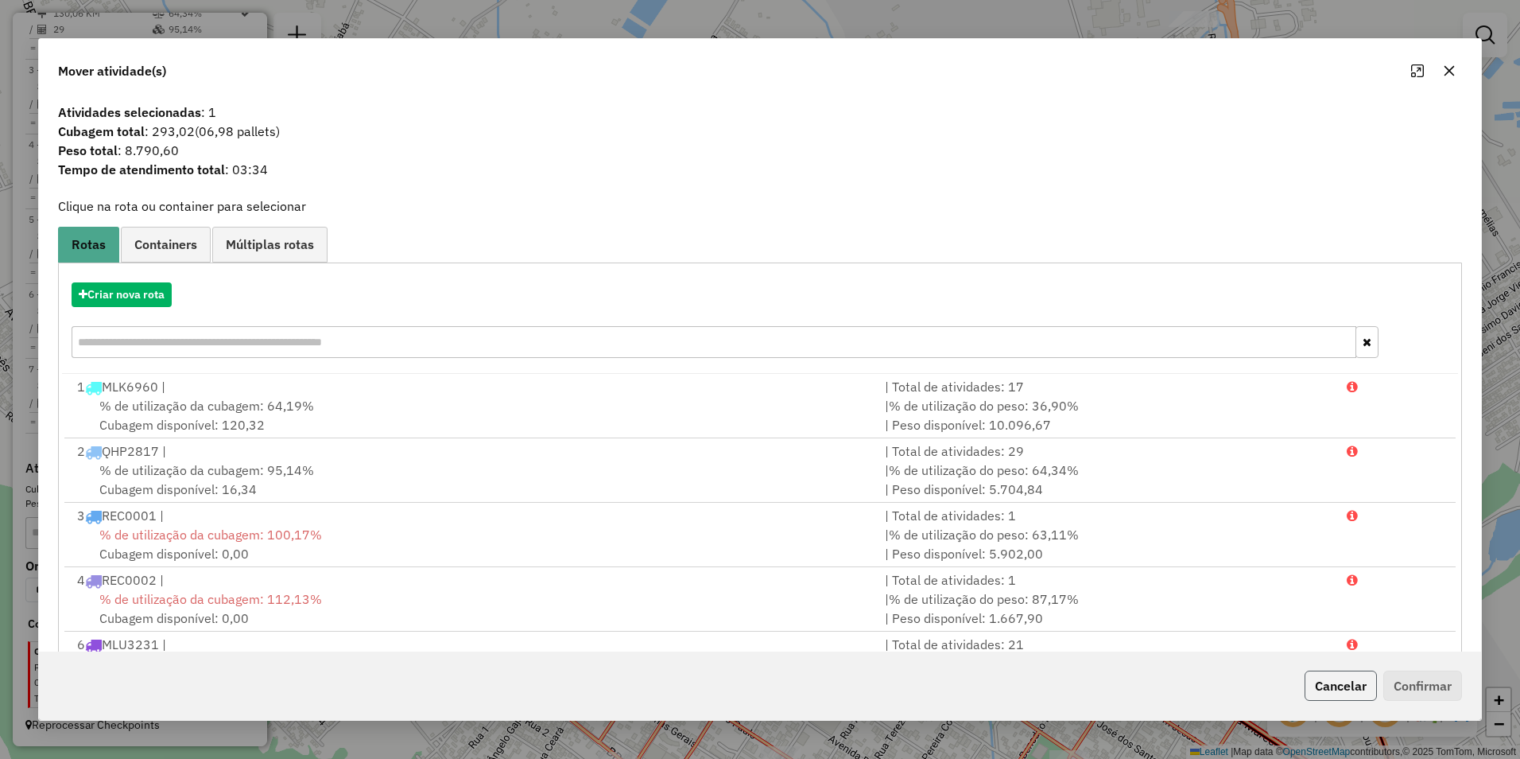
click at [1341, 681] on button "Cancelar" at bounding box center [1341, 685] width 72 height 30
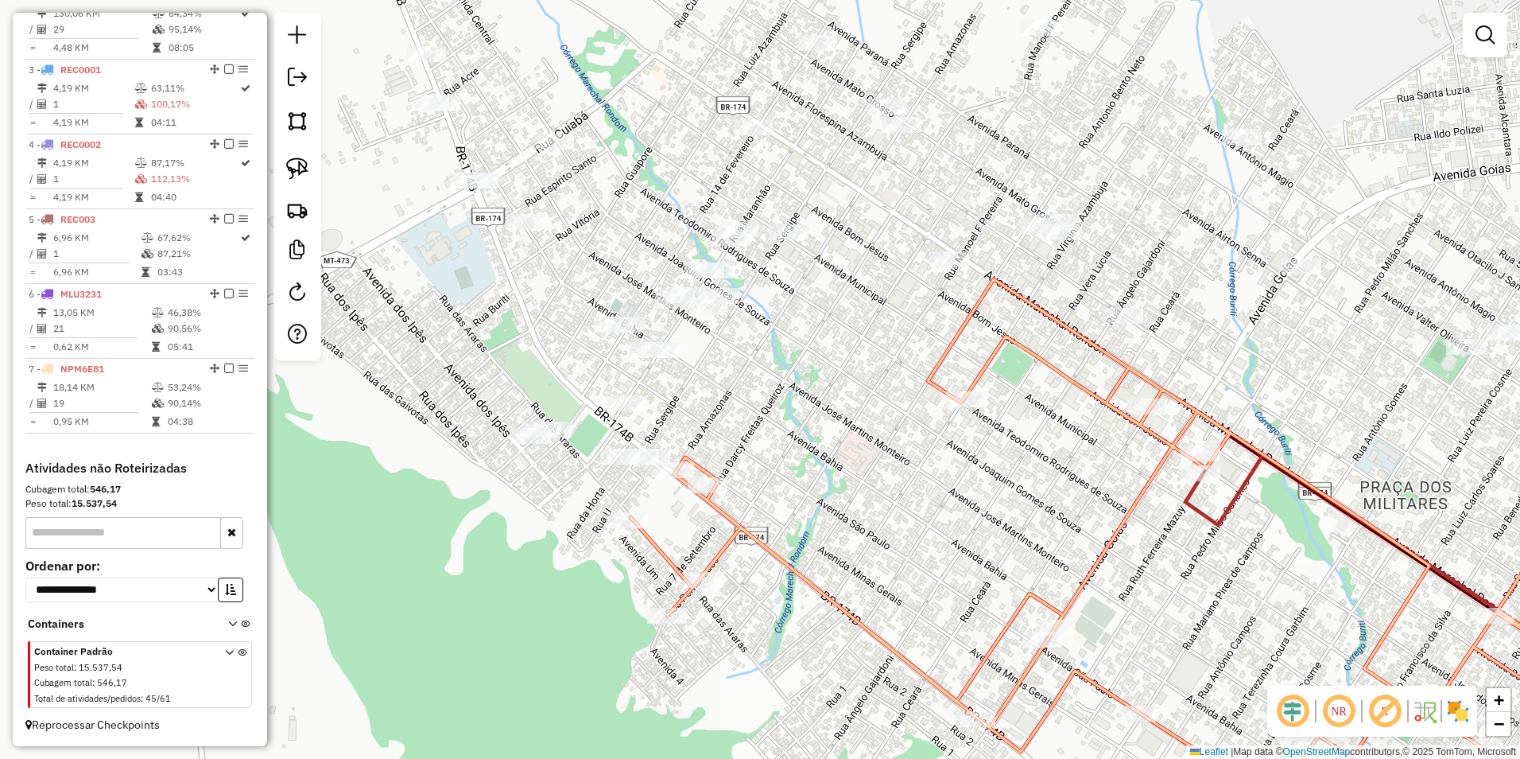
drag, startPoint x: 553, startPoint y: 473, endPoint x: 895, endPoint y: 485, distance: 342.9
click at [910, 433] on div "Janela de atendimento Grade de atendimento Capacidade Transportadoras Veículos …" at bounding box center [760, 379] width 1520 height 759
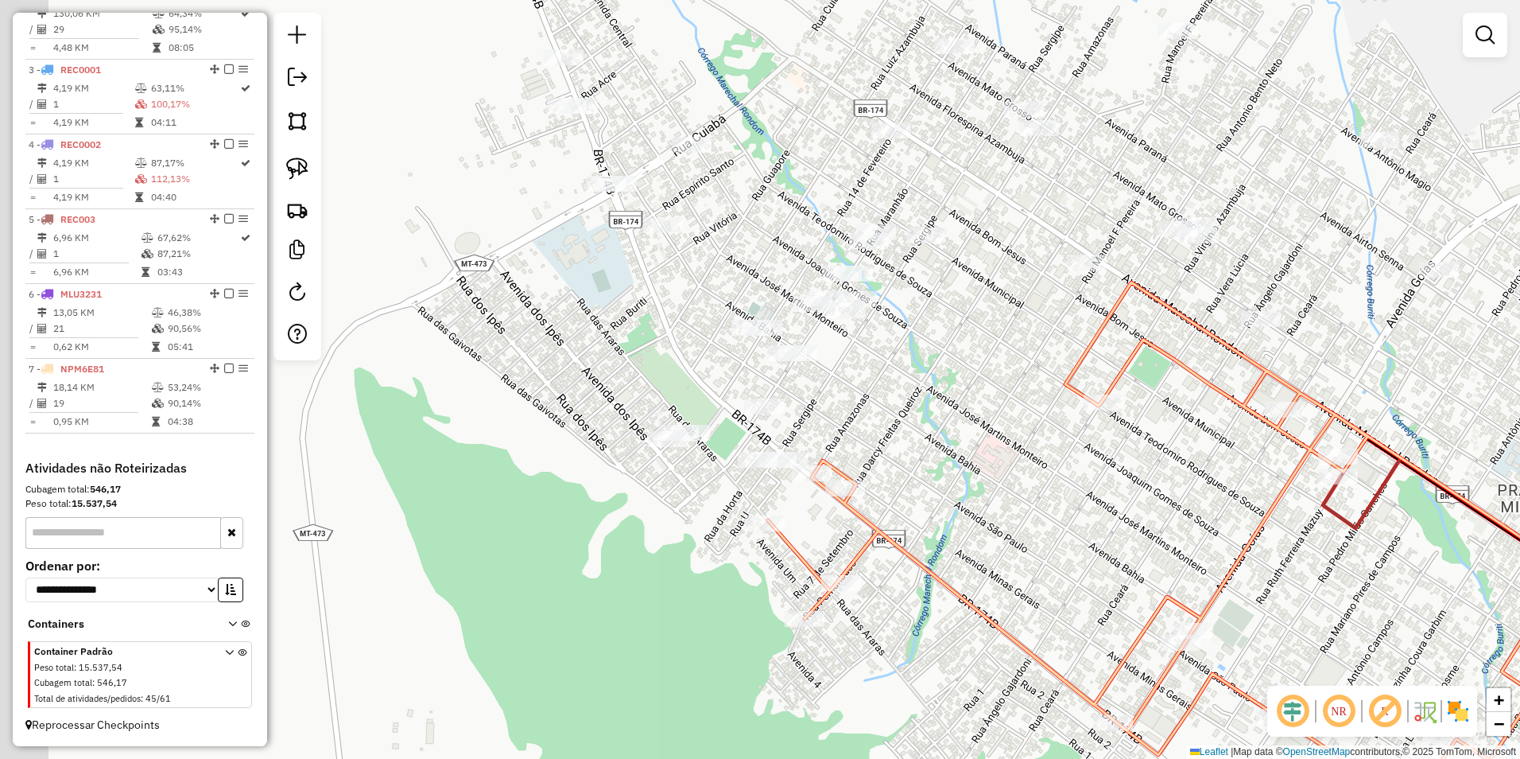
drag, startPoint x: 868, startPoint y: 505, endPoint x: 882, endPoint y: 505, distance: 13.5
click at [882, 505] on div "Janela de atendimento Grade de atendimento Capacidade Transportadoras Veículos …" at bounding box center [760, 379] width 1520 height 759
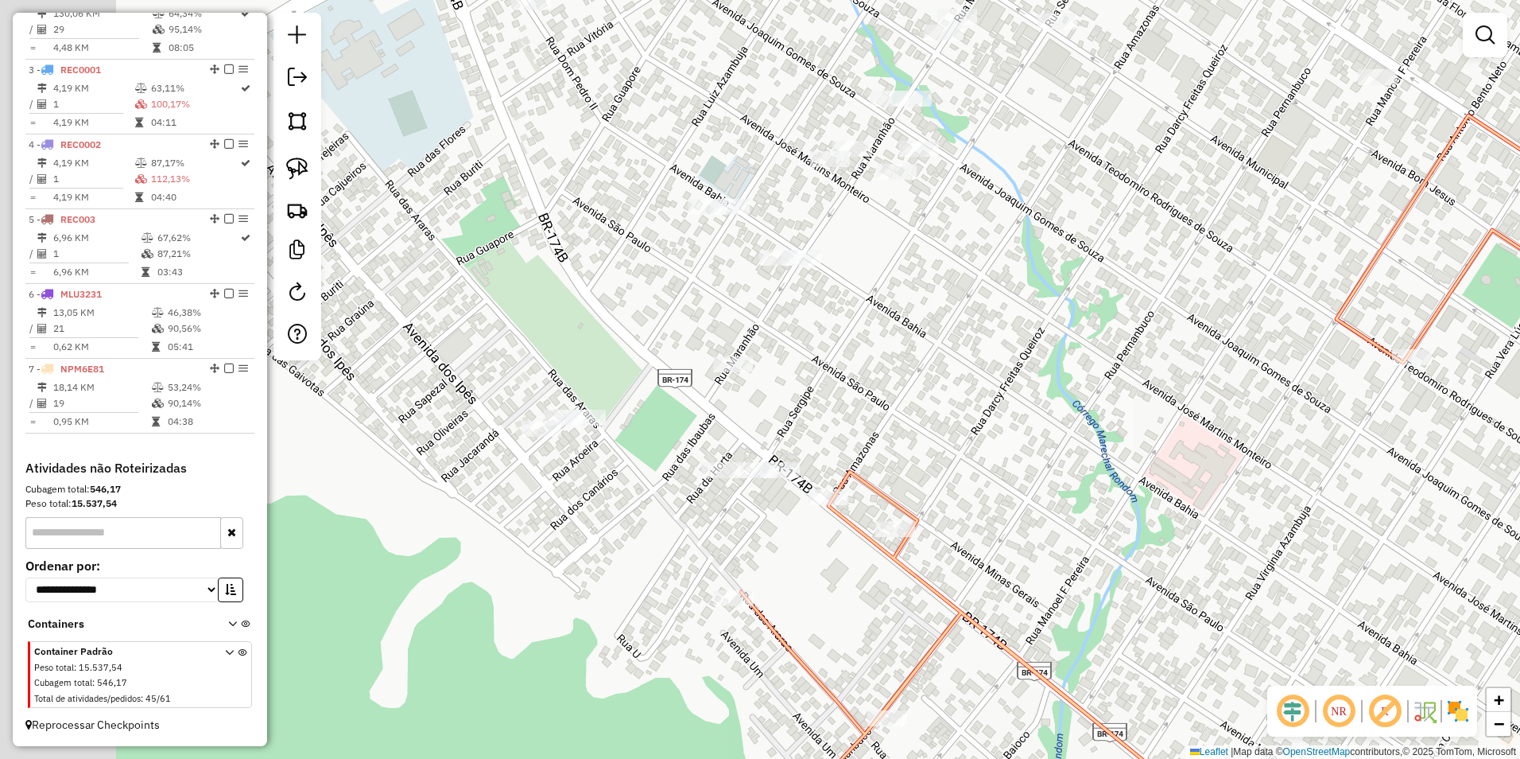
drag, startPoint x: 762, startPoint y: 493, endPoint x: 834, endPoint y: 507, distance: 73.8
click at [834, 507] on div "Janela de atendimento Grade de atendimento Capacidade Transportadoras Veículos …" at bounding box center [760, 379] width 1520 height 759
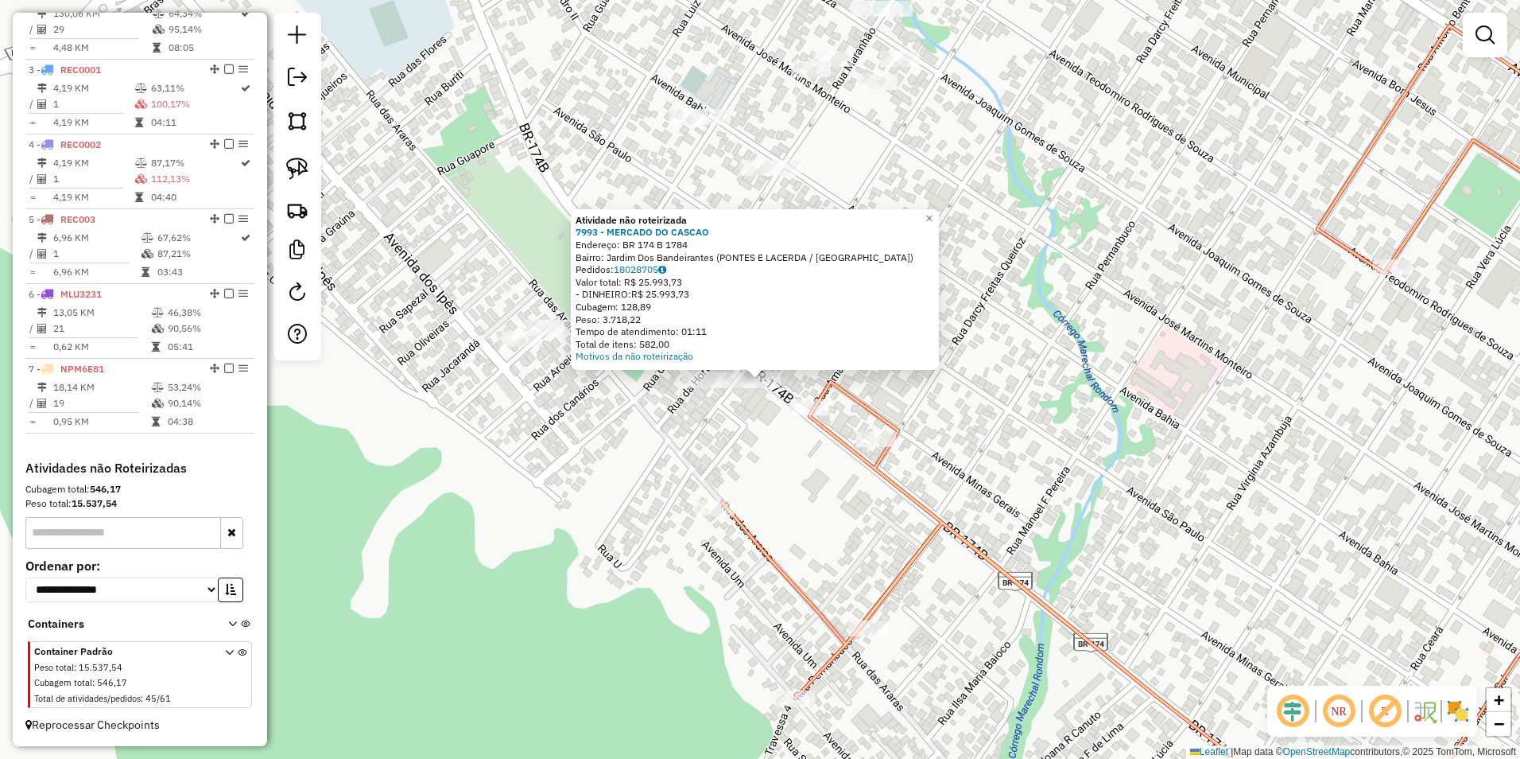
click at [740, 388] on div at bounding box center [739, 380] width 40 height 16
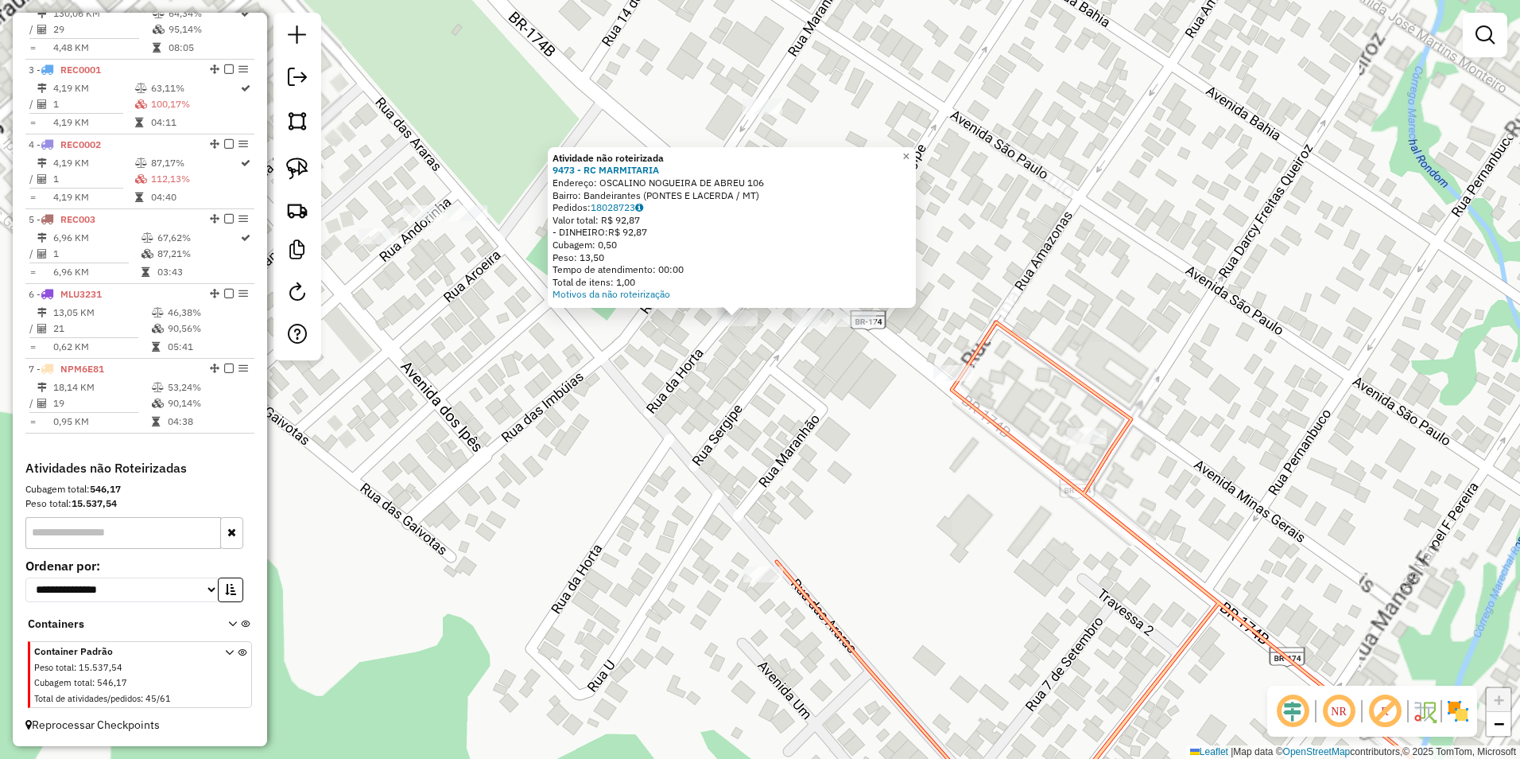
drag, startPoint x: 794, startPoint y: 398, endPoint x: 926, endPoint y: 460, distance: 145.8
click at [926, 460] on div "Atividade não roteirizada 9473 - RC MARMITARIA Endereço: OSCALINO NOGUEIRA DE A…" at bounding box center [760, 379] width 1520 height 759
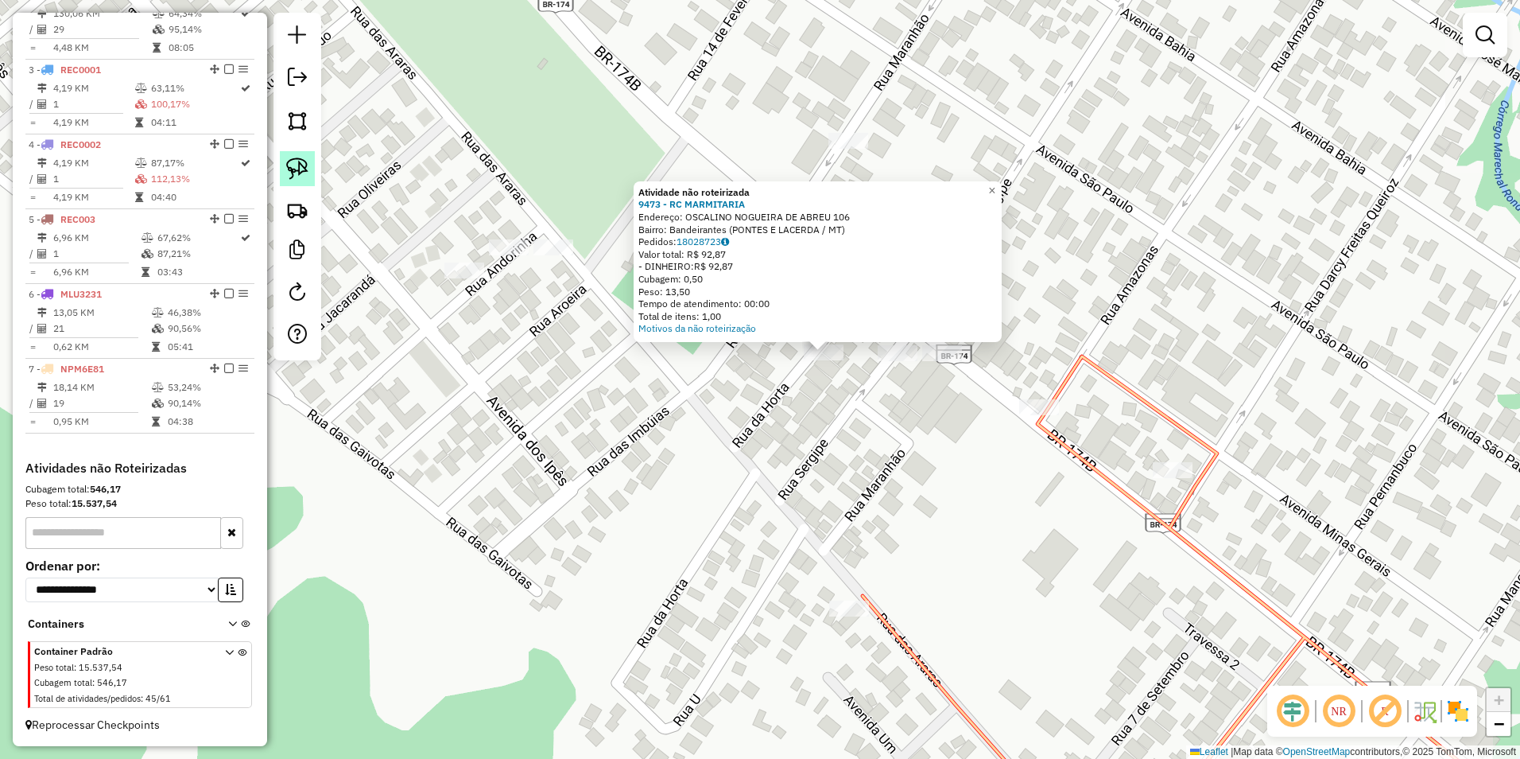
click at [305, 165] on img at bounding box center [297, 168] width 22 height 22
drag, startPoint x: 773, startPoint y: 397, endPoint x: 910, endPoint y: 376, distance: 139.1
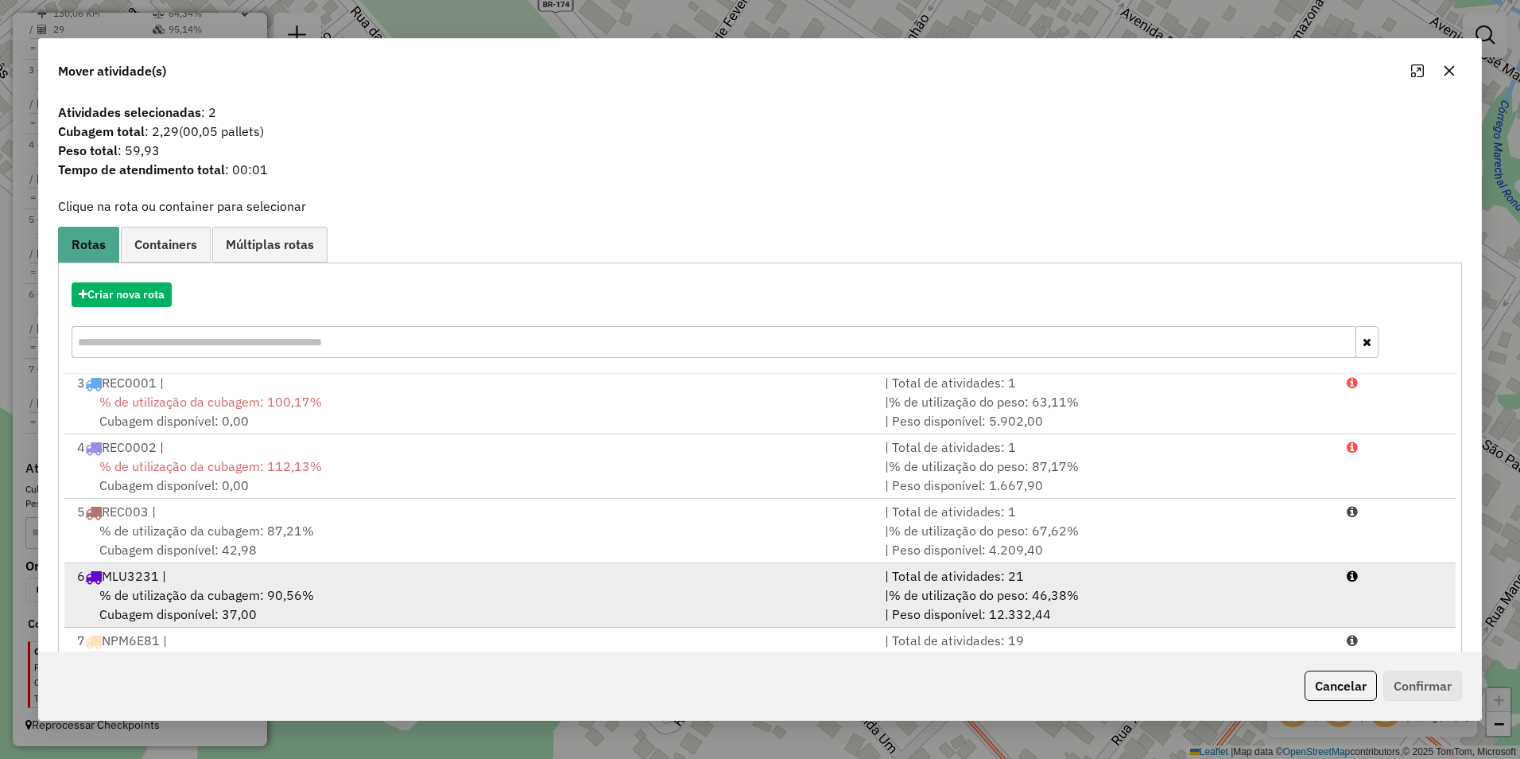
scroll to position [68, 0]
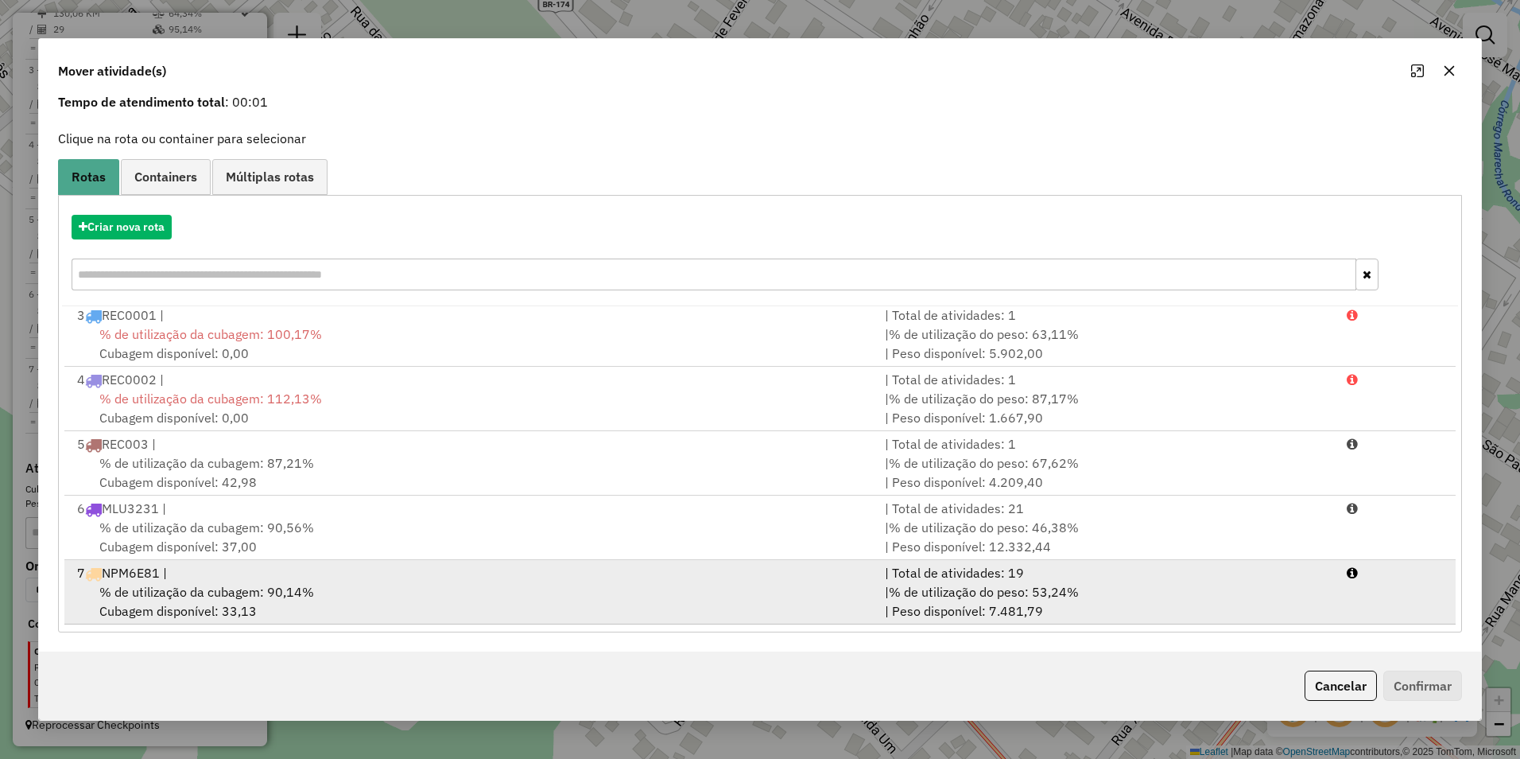
click at [763, 584] on div "% de utilização da cubagem: 90,14% Cubagem disponível: 33,13" at bounding box center [472, 601] width 808 height 38
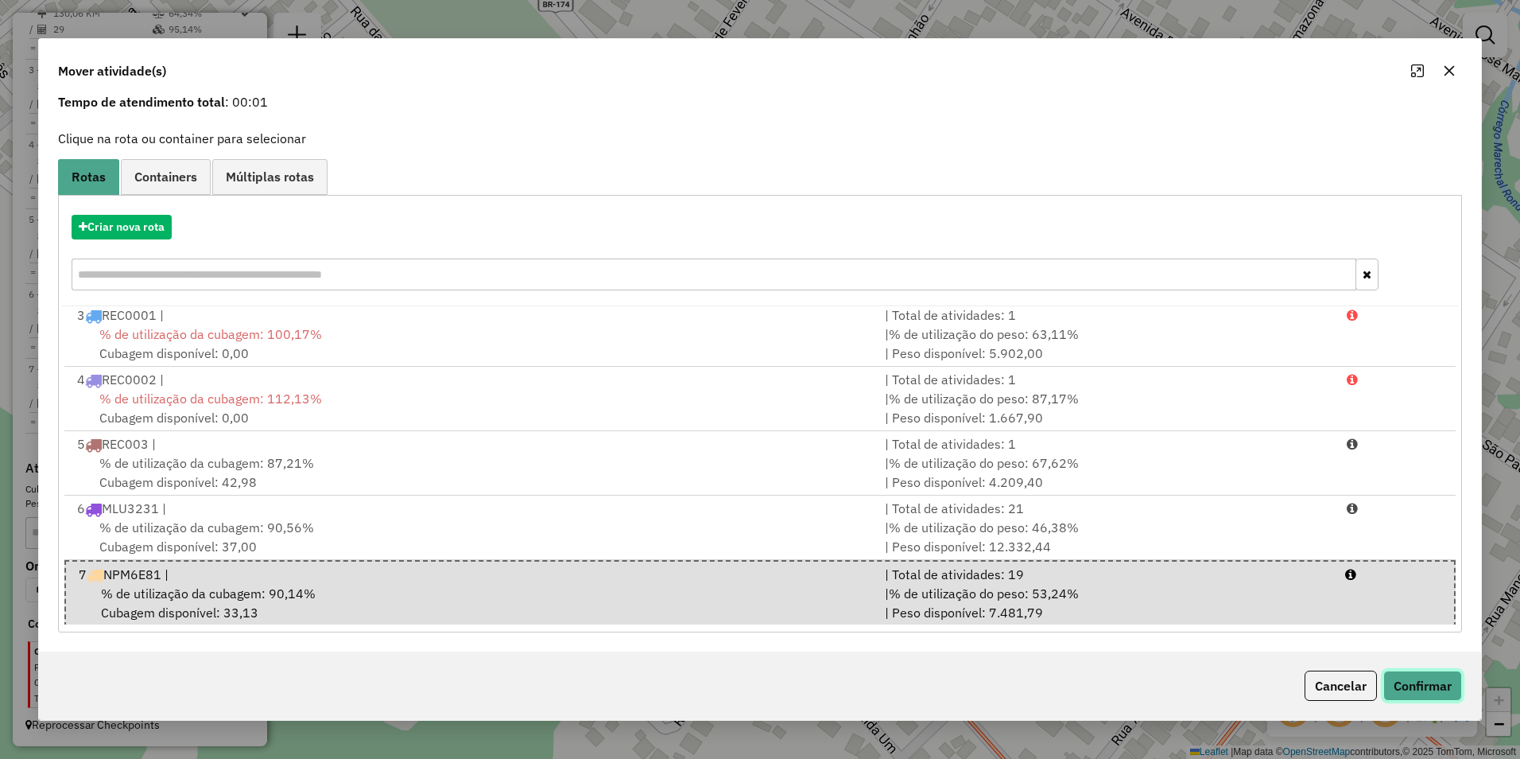
click at [1408, 677] on button "Confirmar" at bounding box center [1423, 685] width 79 height 30
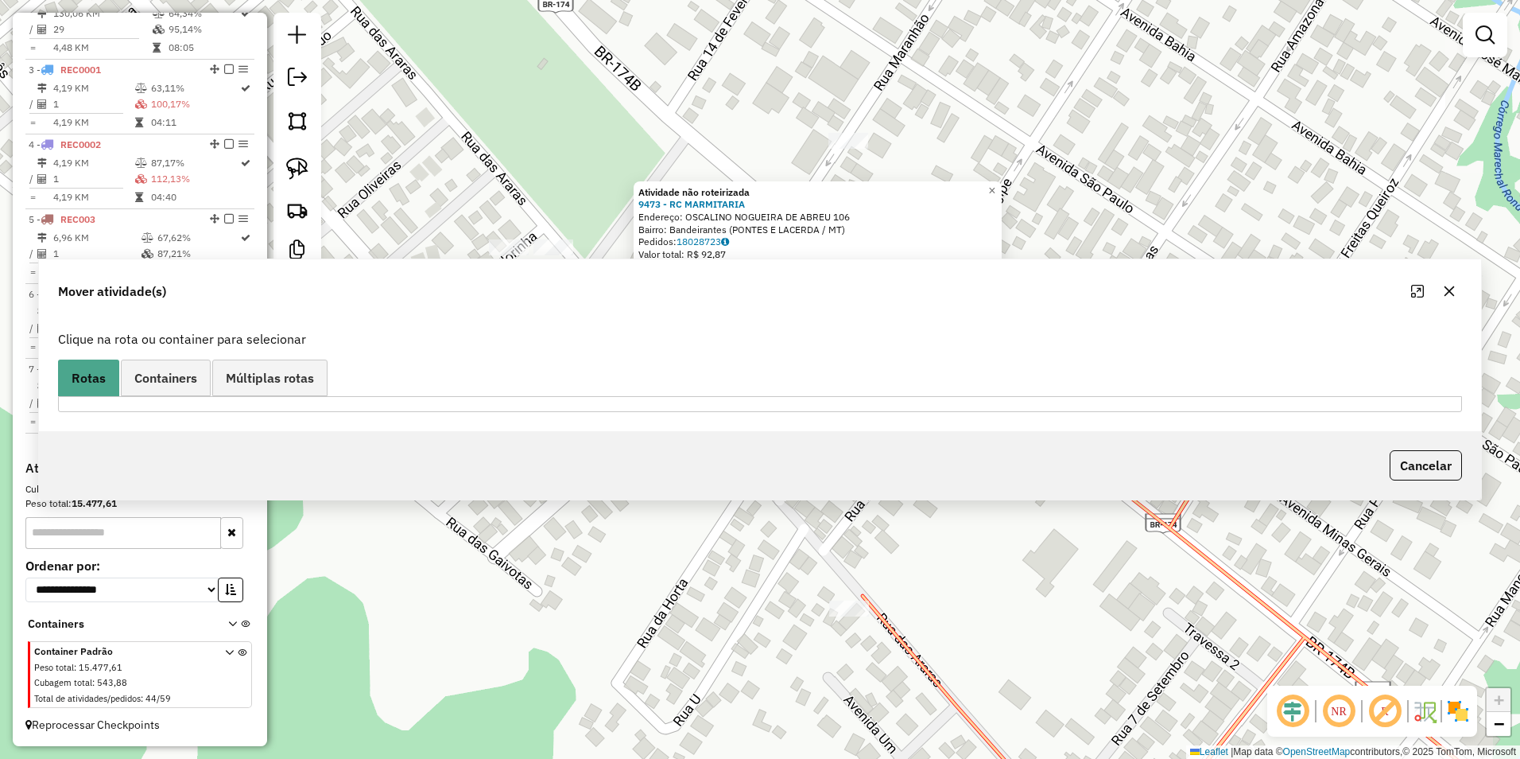
scroll to position [0, 0]
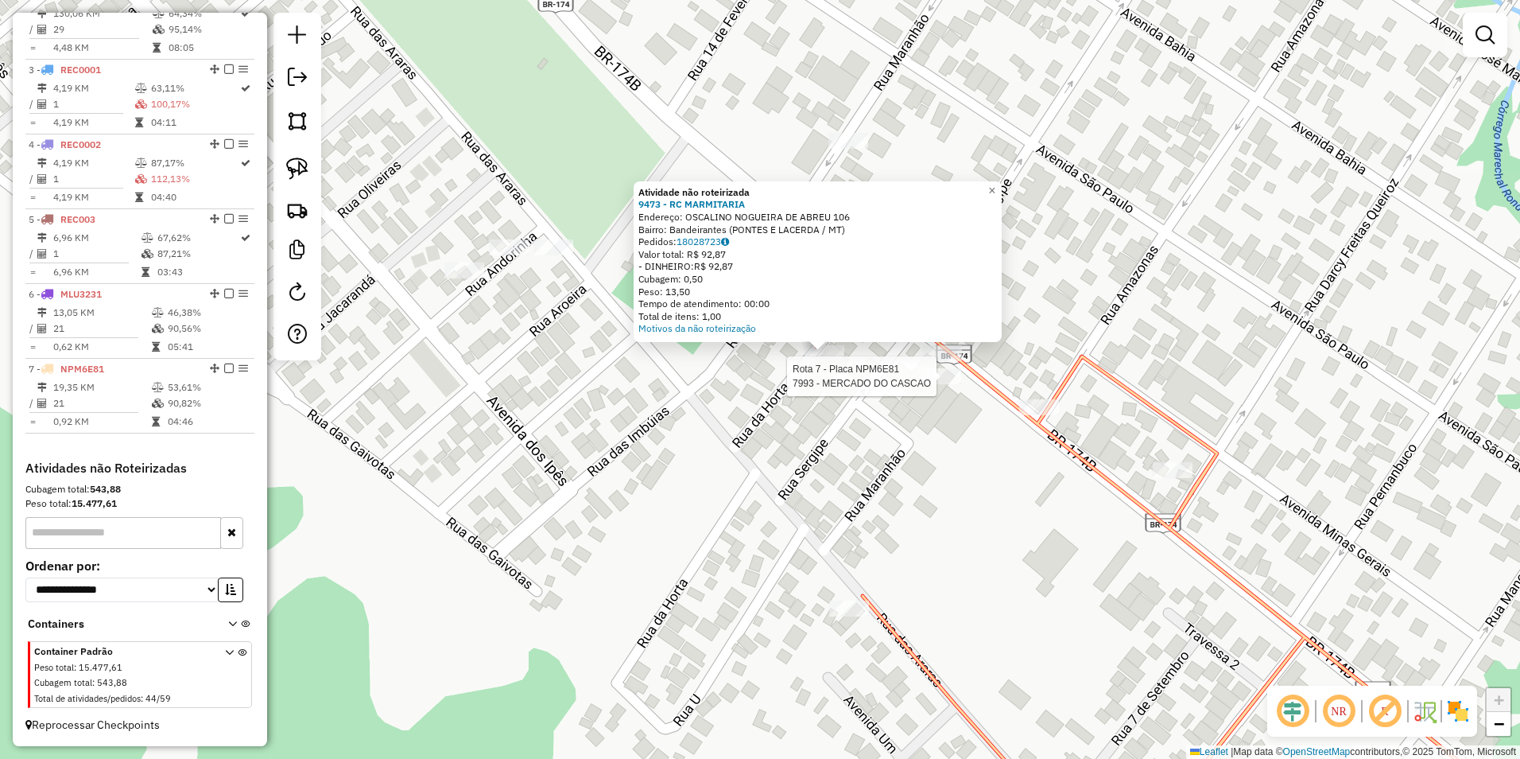
select select "**********"
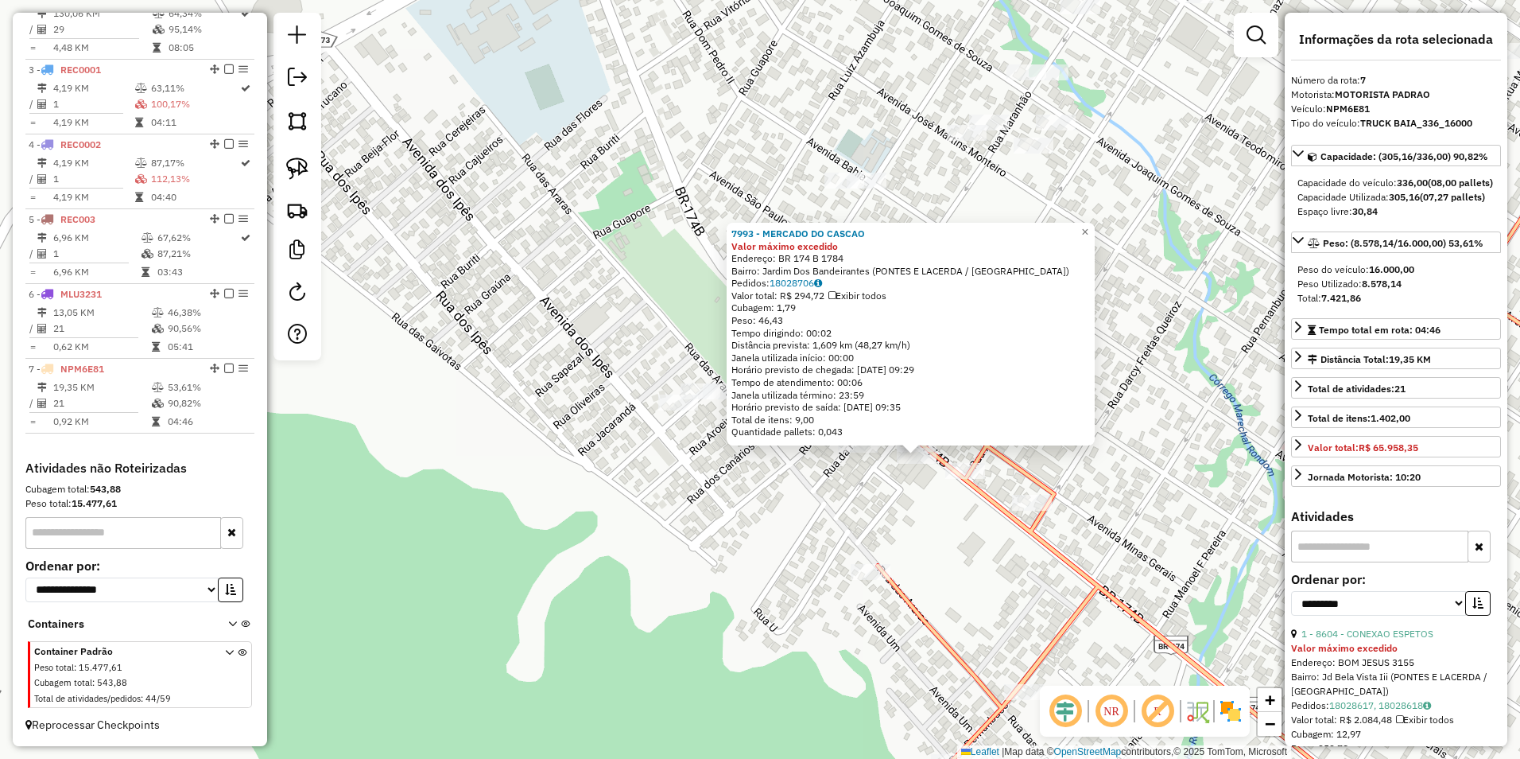
click at [998, 580] on div "7993 - MERCADO DO CASCAO Valor máximo excedido Endereço: BR 174 B 1784 Bairro: …" at bounding box center [760, 379] width 1520 height 759
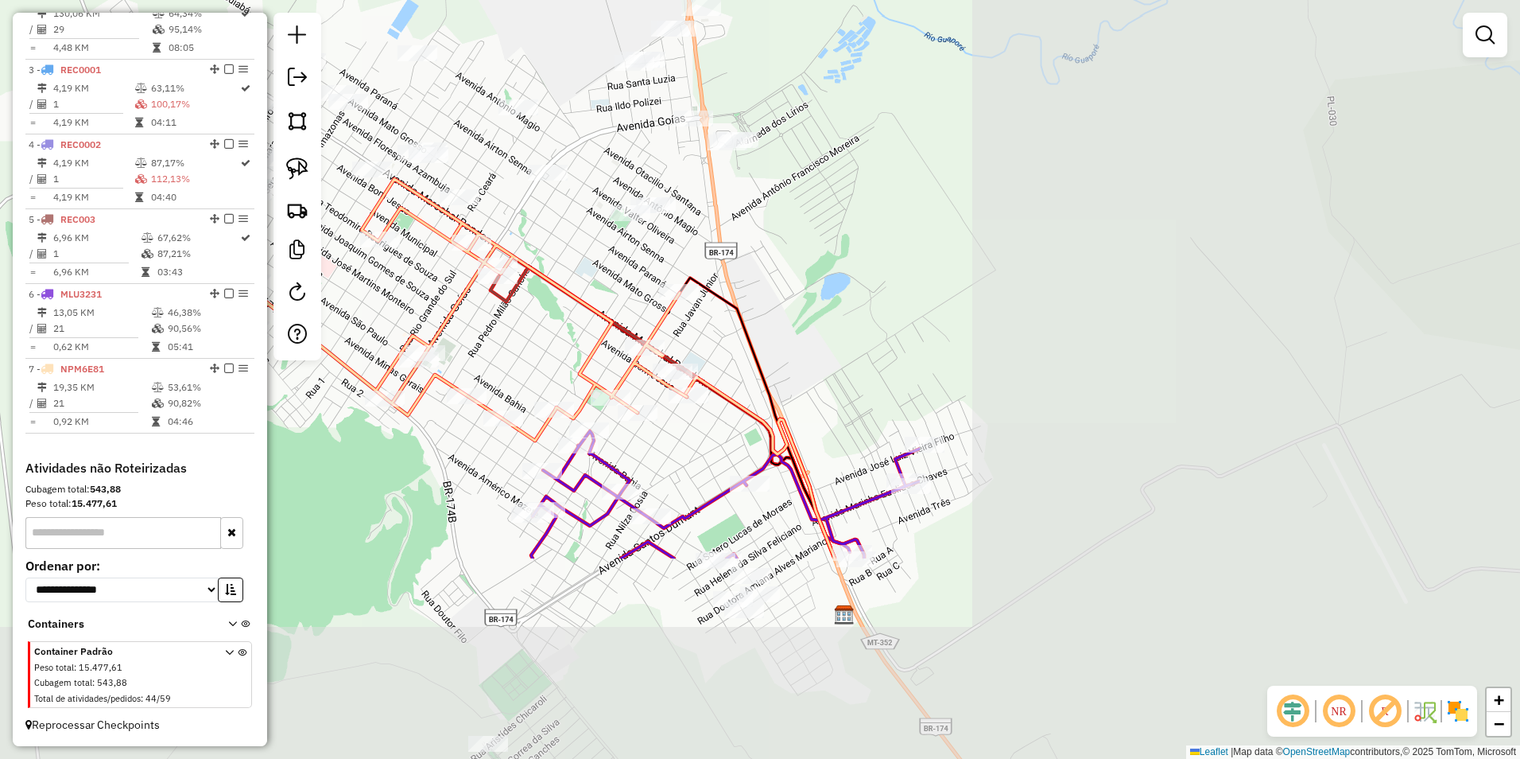
drag, startPoint x: 1180, startPoint y: 584, endPoint x: 495, endPoint y: 335, distance: 729.5
click at [427, 306] on div "Janela de atendimento Grade de atendimento Capacidade Transportadoras Veículos …" at bounding box center [760, 379] width 1520 height 759
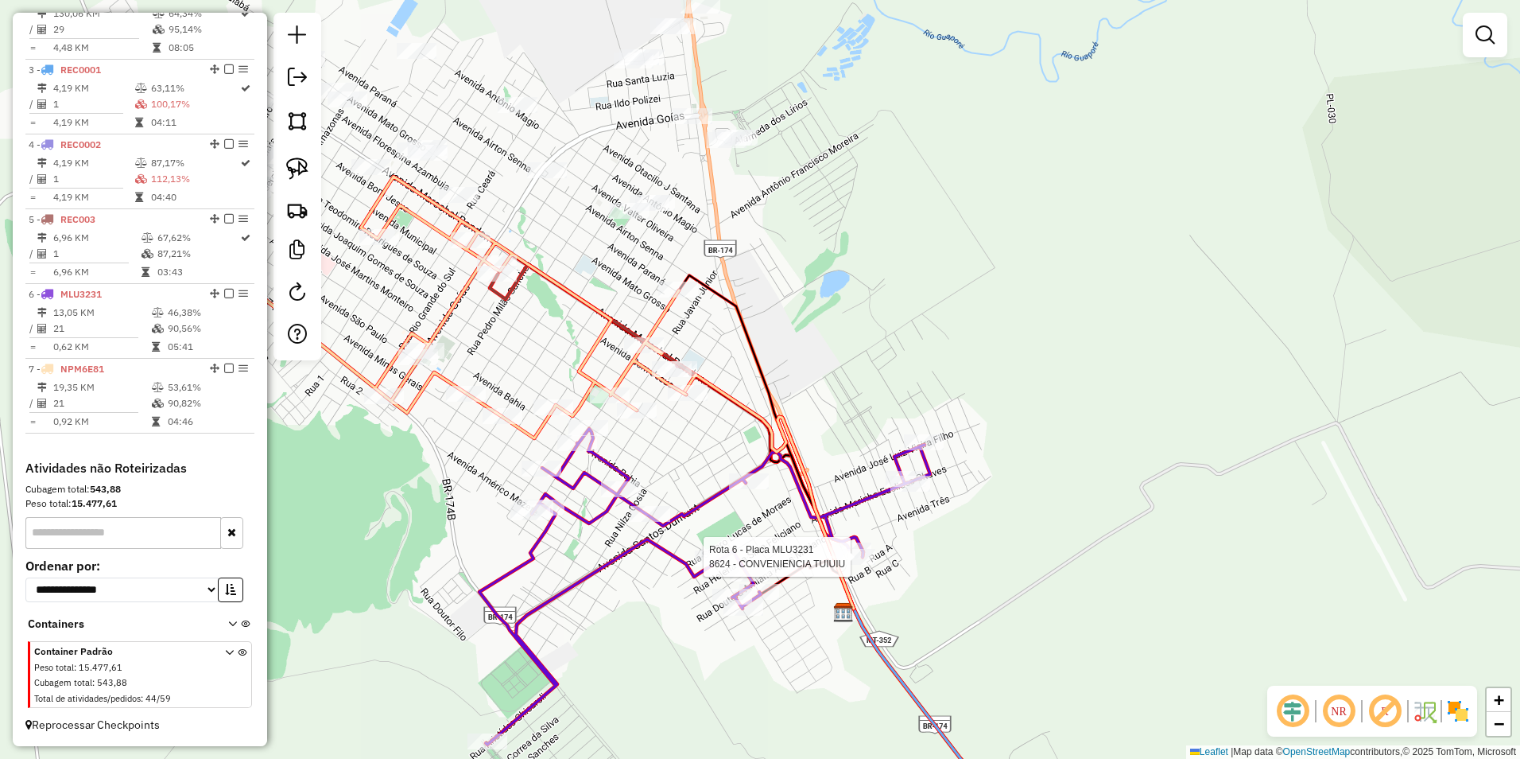
select select "**********"
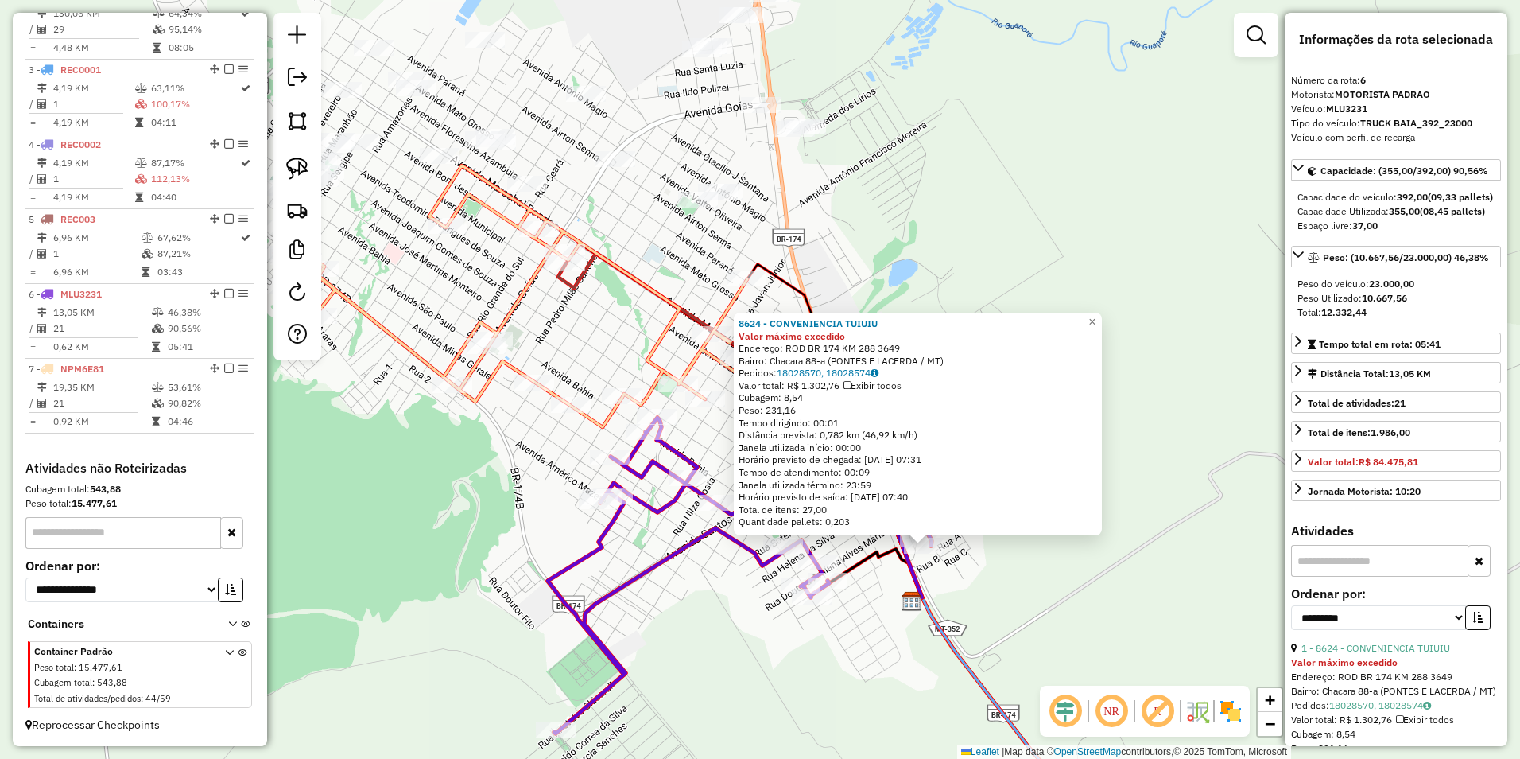
drag, startPoint x: 627, startPoint y: 563, endPoint x: 721, endPoint y: 654, distance: 131.0
click at [721, 654] on div "8624 - CONVENIENCIA TUIUIU Valor máximo excedido Endereço: ROD BR 174 KM 288 36…" at bounding box center [760, 379] width 1520 height 759
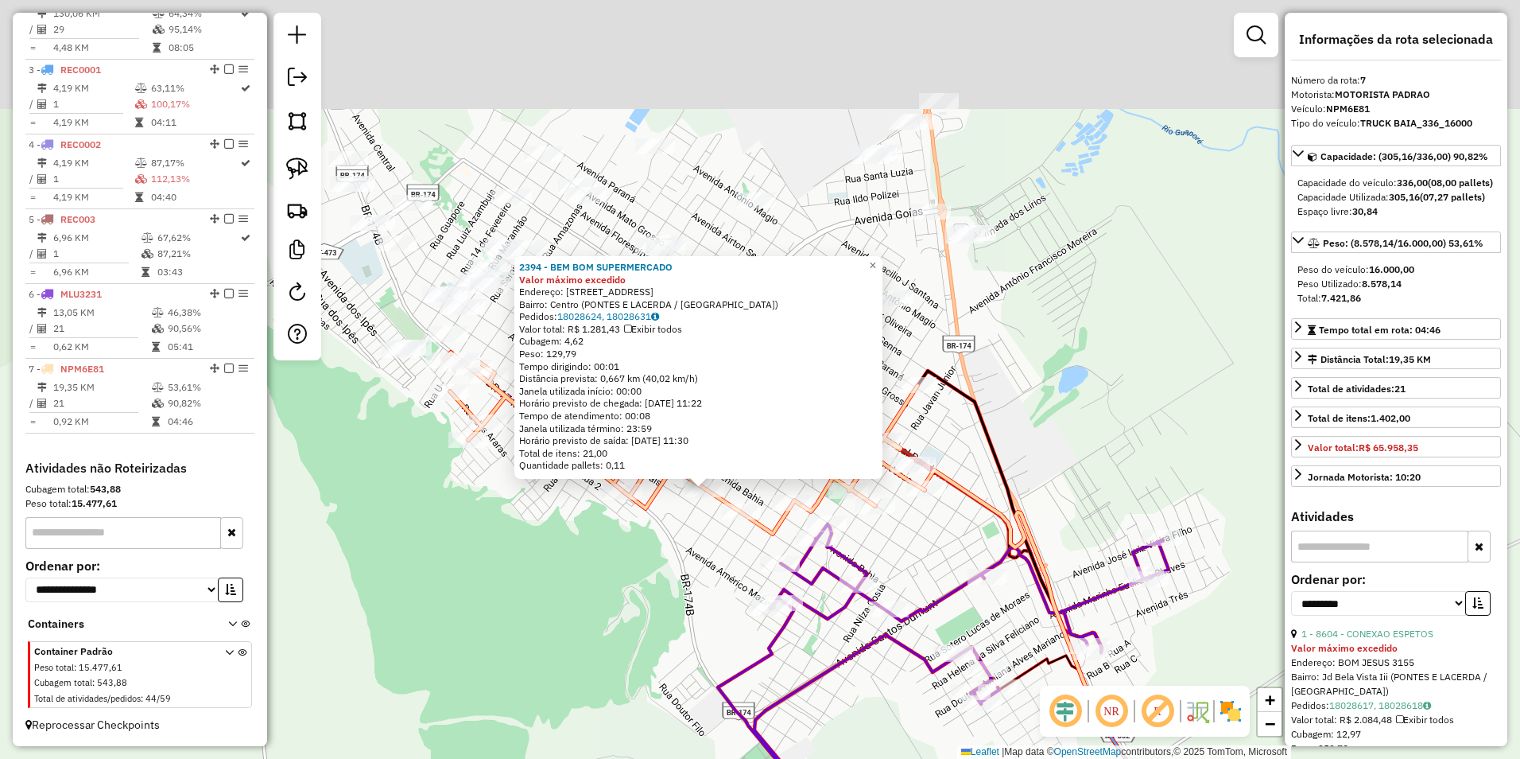
drag, startPoint x: 635, startPoint y: 454, endPoint x: 681, endPoint y: 608, distance: 160.3
click at [637, 683] on div "2394 - BEM BOM SUPERMERCADO Valor máximo excedido Endereço: AV SAO PAULO 2058 B…" at bounding box center [760, 379] width 1520 height 759
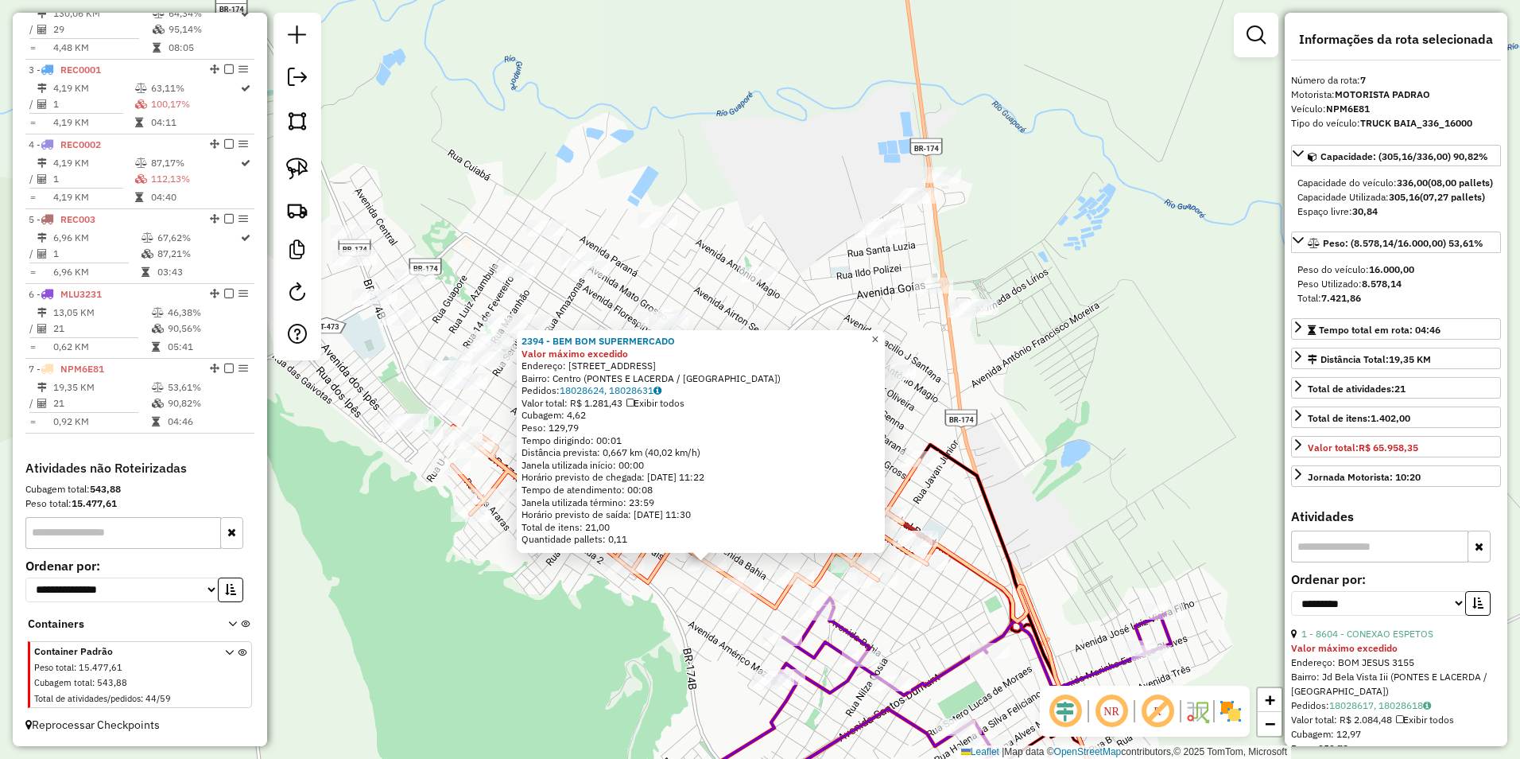
click at [879, 332] on span "×" at bounding box center [875, 339] width 7 height 14
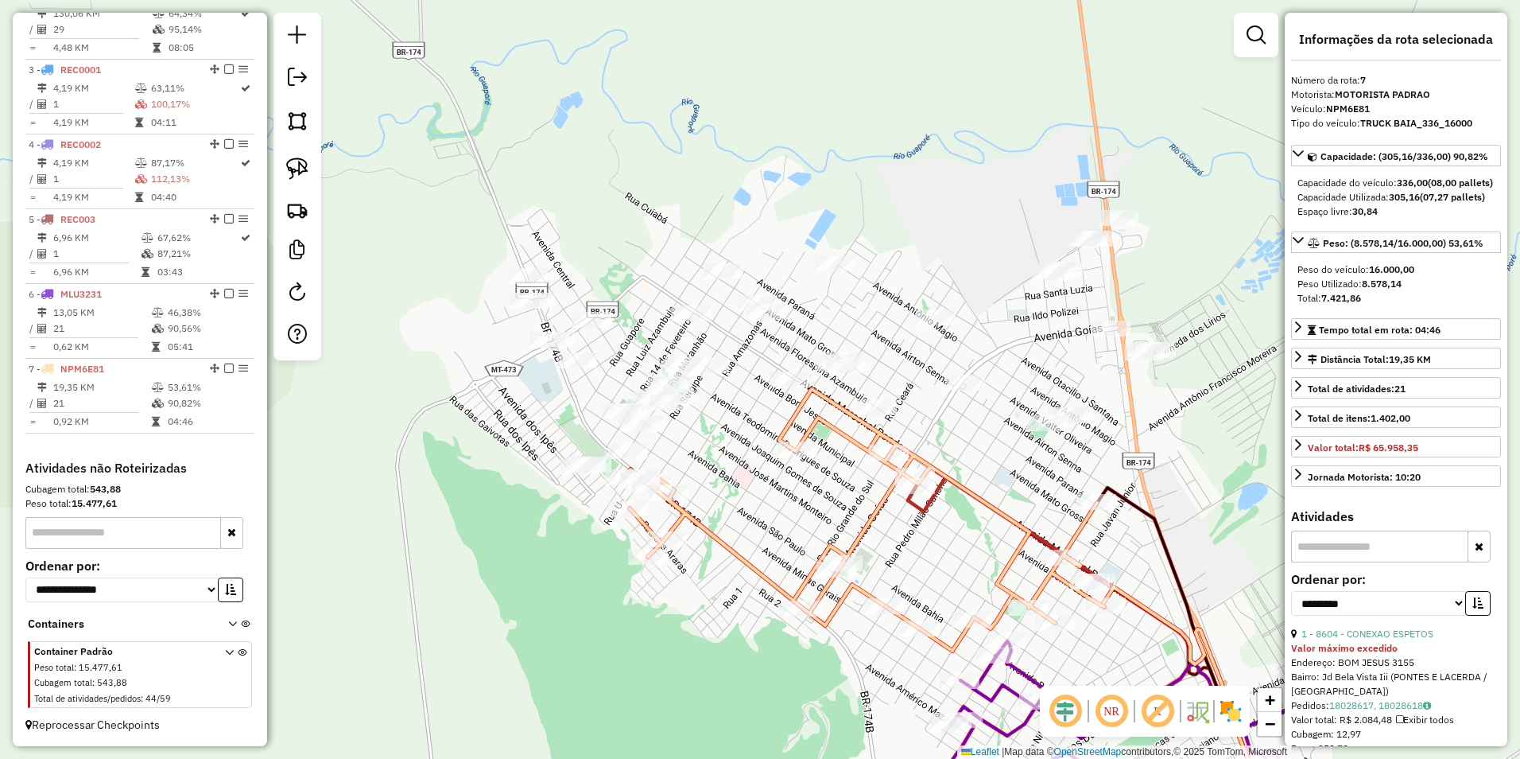
drag, startPoint x: 657, startPoint y: 646, endPoint x: 833, endPoint y: 689, distance: 181.7
click at [833, 689] on div "Janela de atendimento Grade de atendimento Capacidade Transportadoras Veículos …" at bounding box center [760, 379] width 1520 height 759
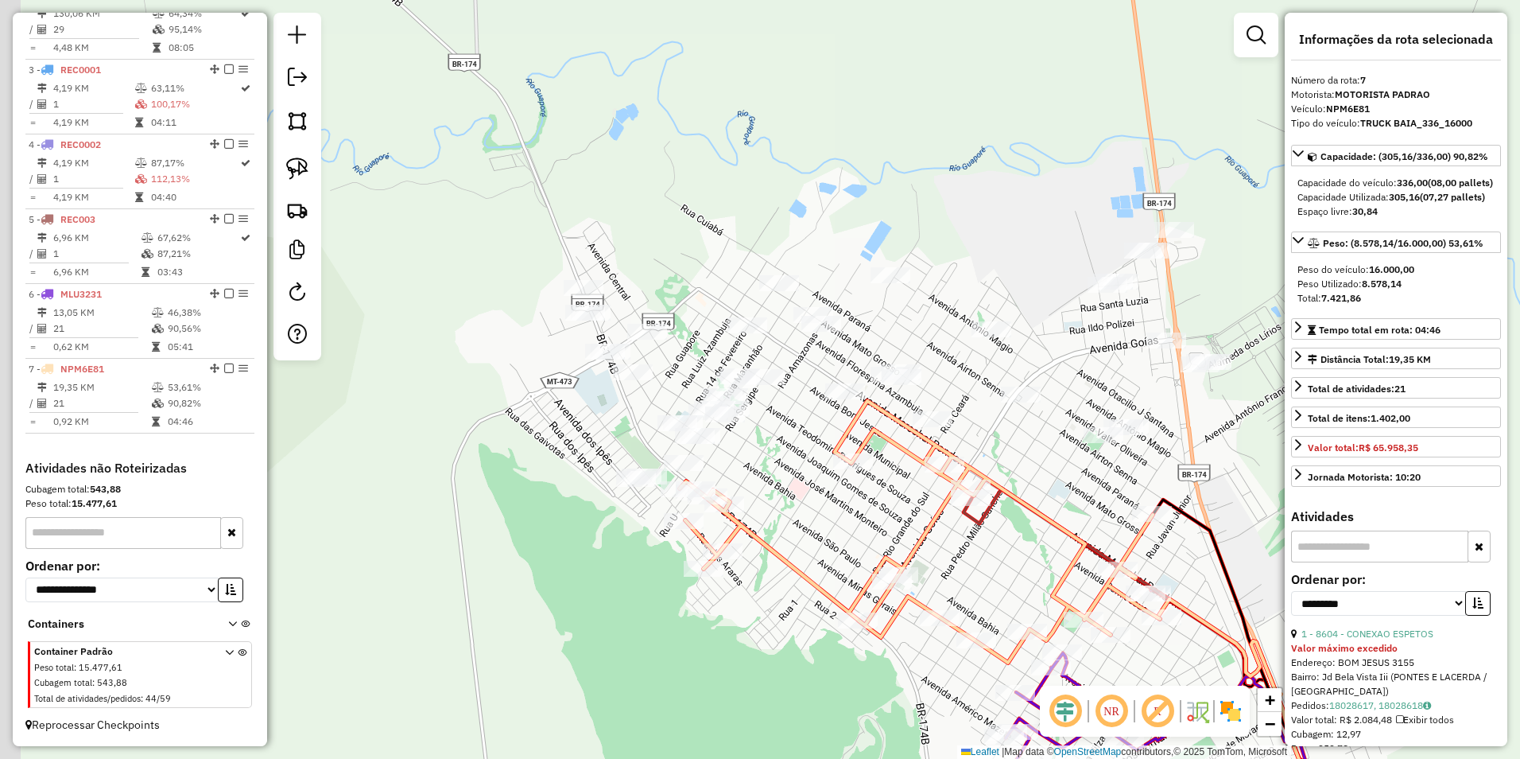
drag, startPoint x: 739, startPoint y: 514, endPoint x: 797, endPoint y: 534, distance: 61.4
click at [797, 534] on div "Janela de atendimento Grade de atendimento Capacidade Transportadoras Veículos …" at bounding box center [760, 379] width 1520 height 759
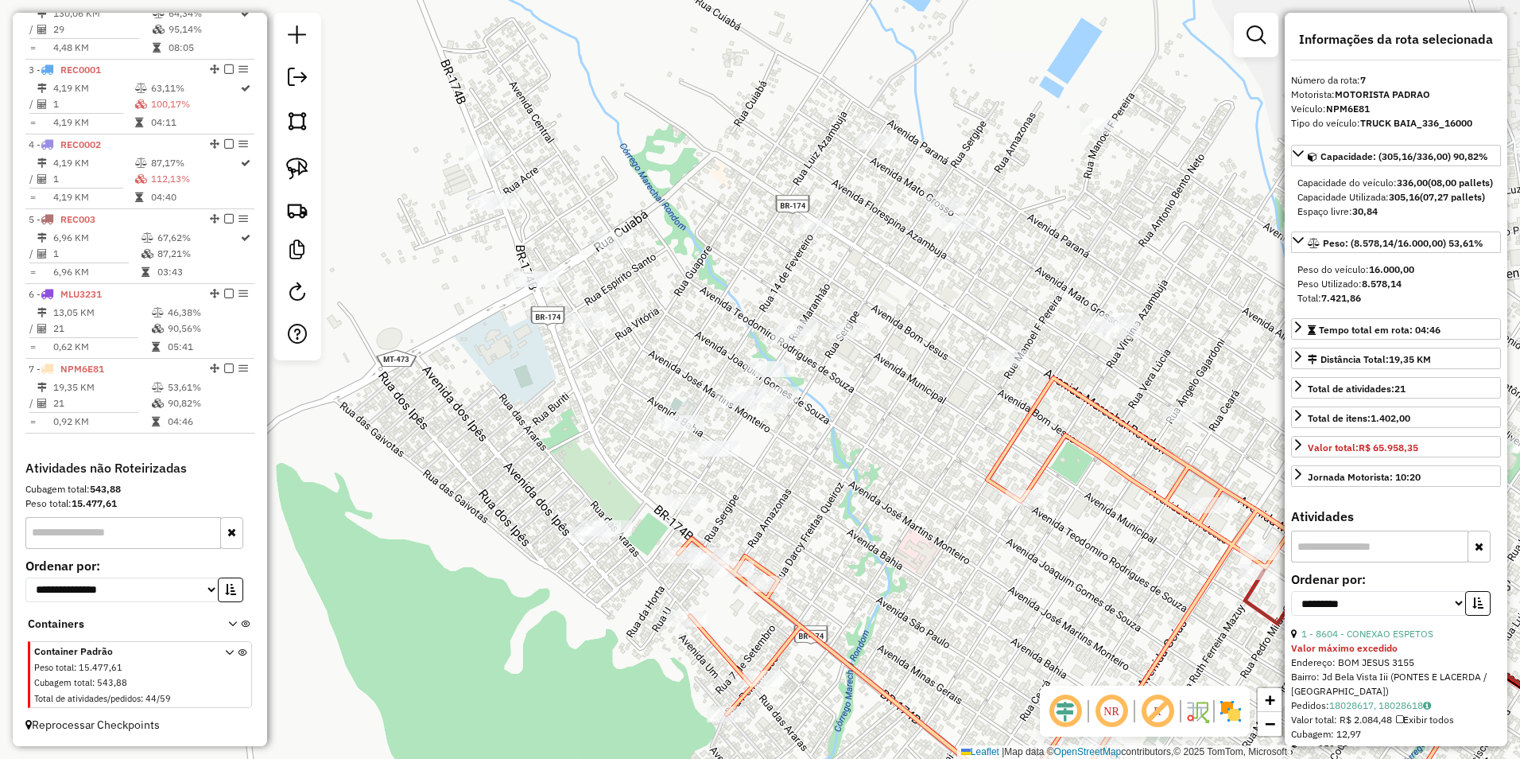
drag, startPoint x: 773, startPoint y: 465, endPoint x: 882, endPoint y: 540, distance: 132.1
click at [882, 540] on div "Janela de atendimento Grade de atendimento Capacidade Transportadoras Veículos …" at bounding box center [760, 379] width 1520 height 759
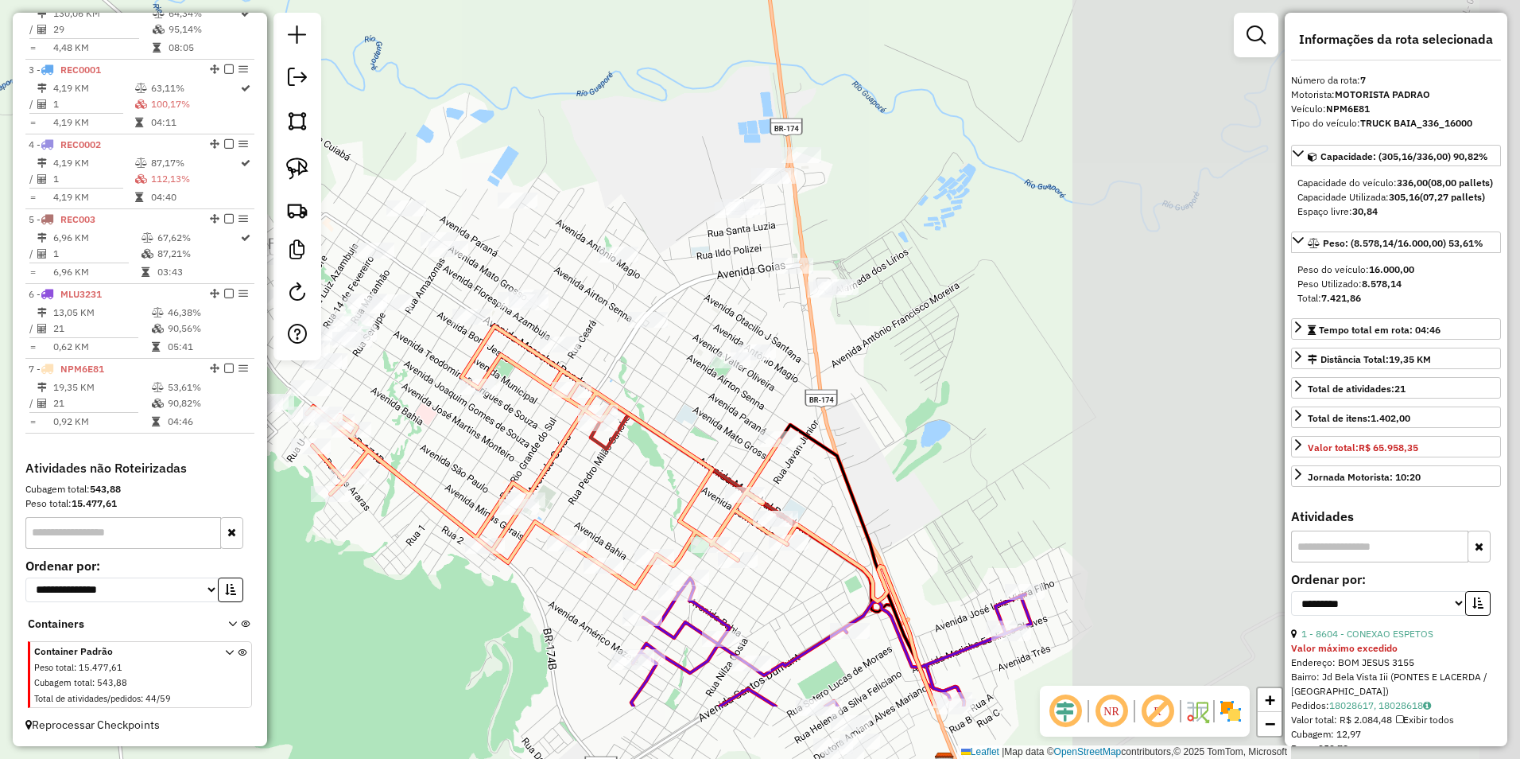
drag, startPoint x: 1170, startPoint y: 543, endPoint x: 701, endPoint y: 413, distance: 486.7
click at [701, 413] on div "Janela de atendimento Grade de atendimento Capacidade Transportadoras Veículos …" at bounding box center [760, 379] width 1520 height 759
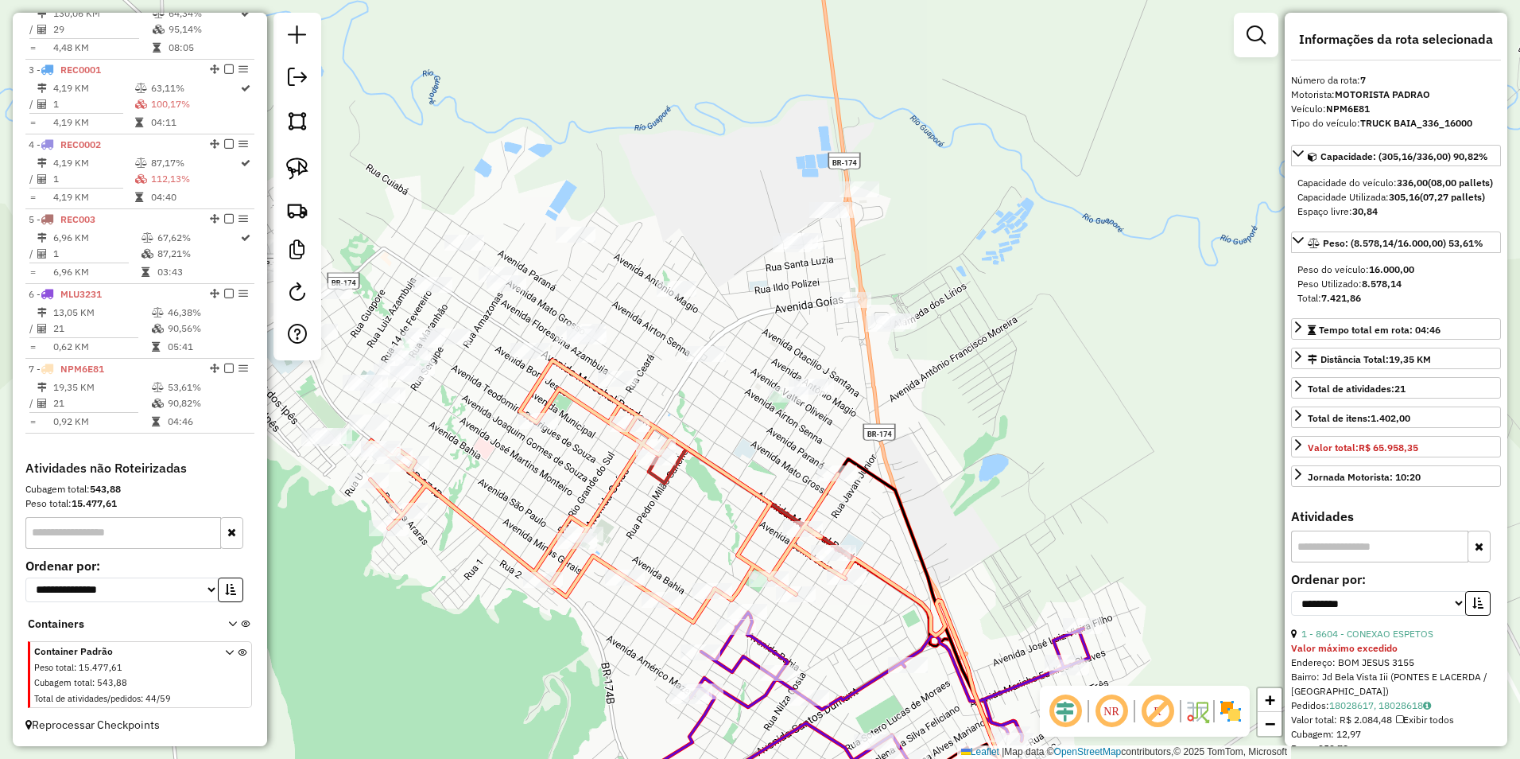
drag, startPoint x: 976, startPoint y: 379, endPoint x: 1039, endPoint y: 415, distance: 71.6
click at [1039, 415] on div "Janela de atendimento Grade de atendimento Capacidade Transportadoras Veículos …" at bounding box center [760, 379] width 1520 height 759
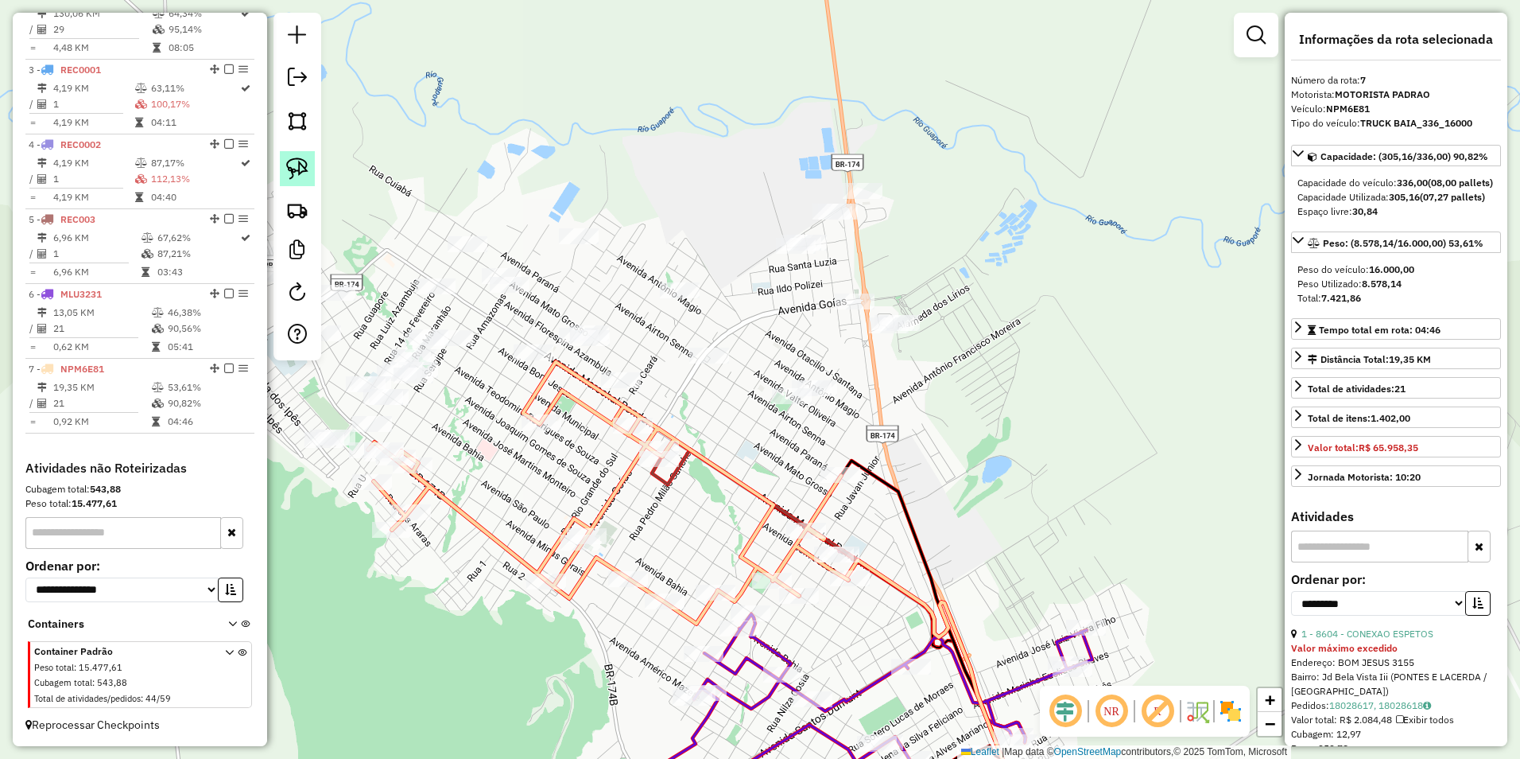
click at [300, 162] on img at bounding box center [297, 168] width 22 height 22
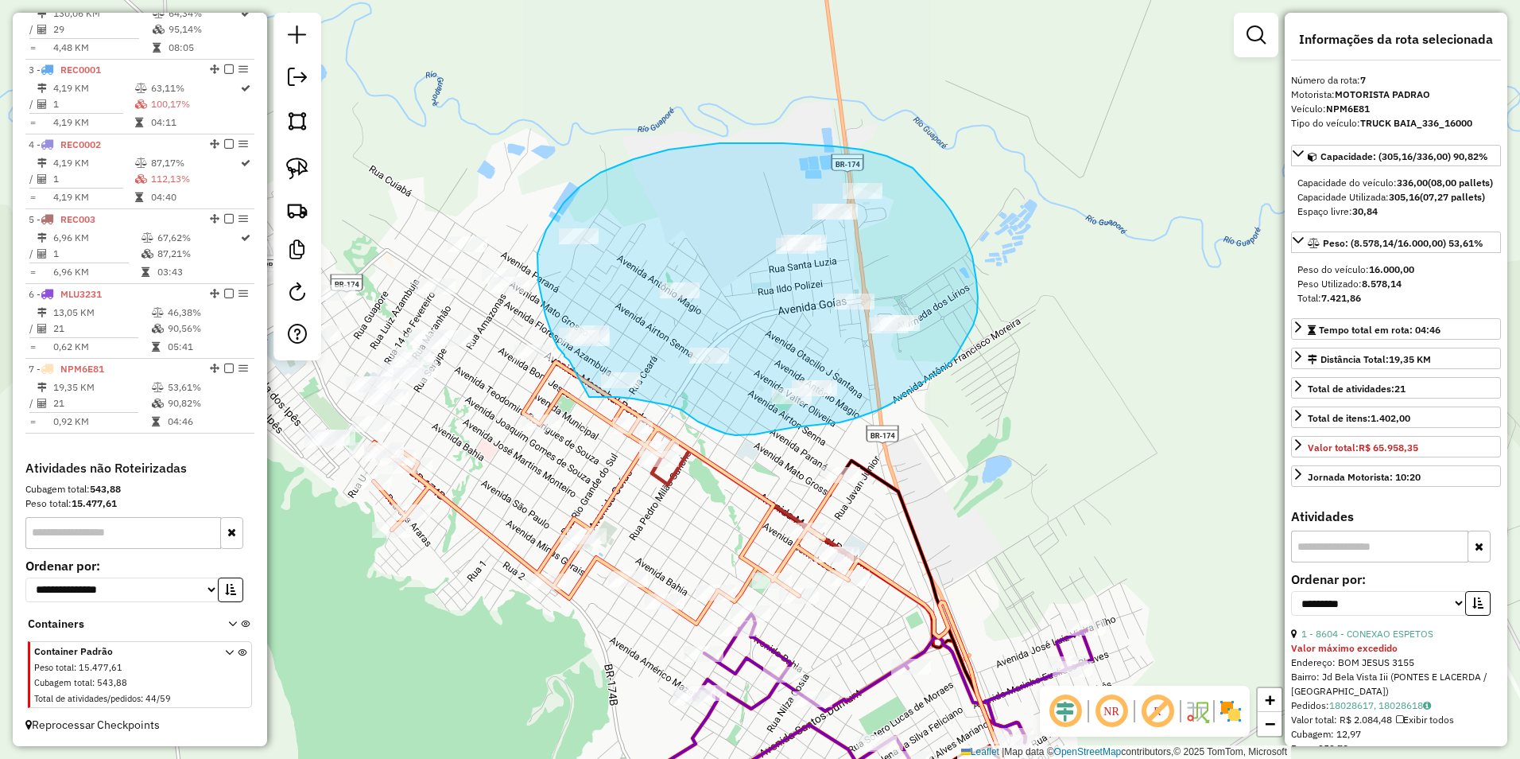
drag, startPoint x: 569, startPoint y: 360, endPoint x: 589, endPoint y: 397, distance: 41.6
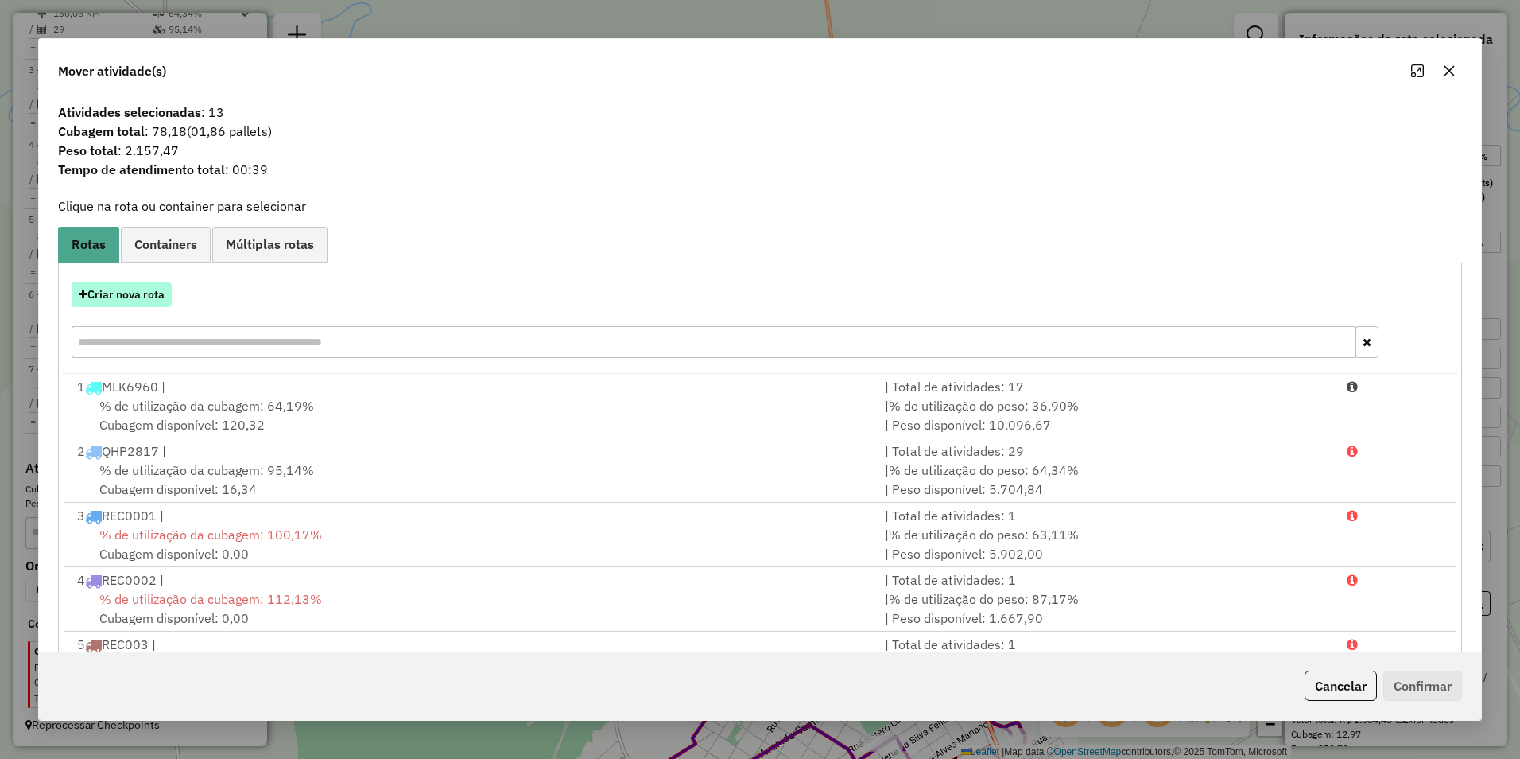
click at [136, 293] on button "Criar nova rota" at bounding box center [122, 294] width 100 height 25
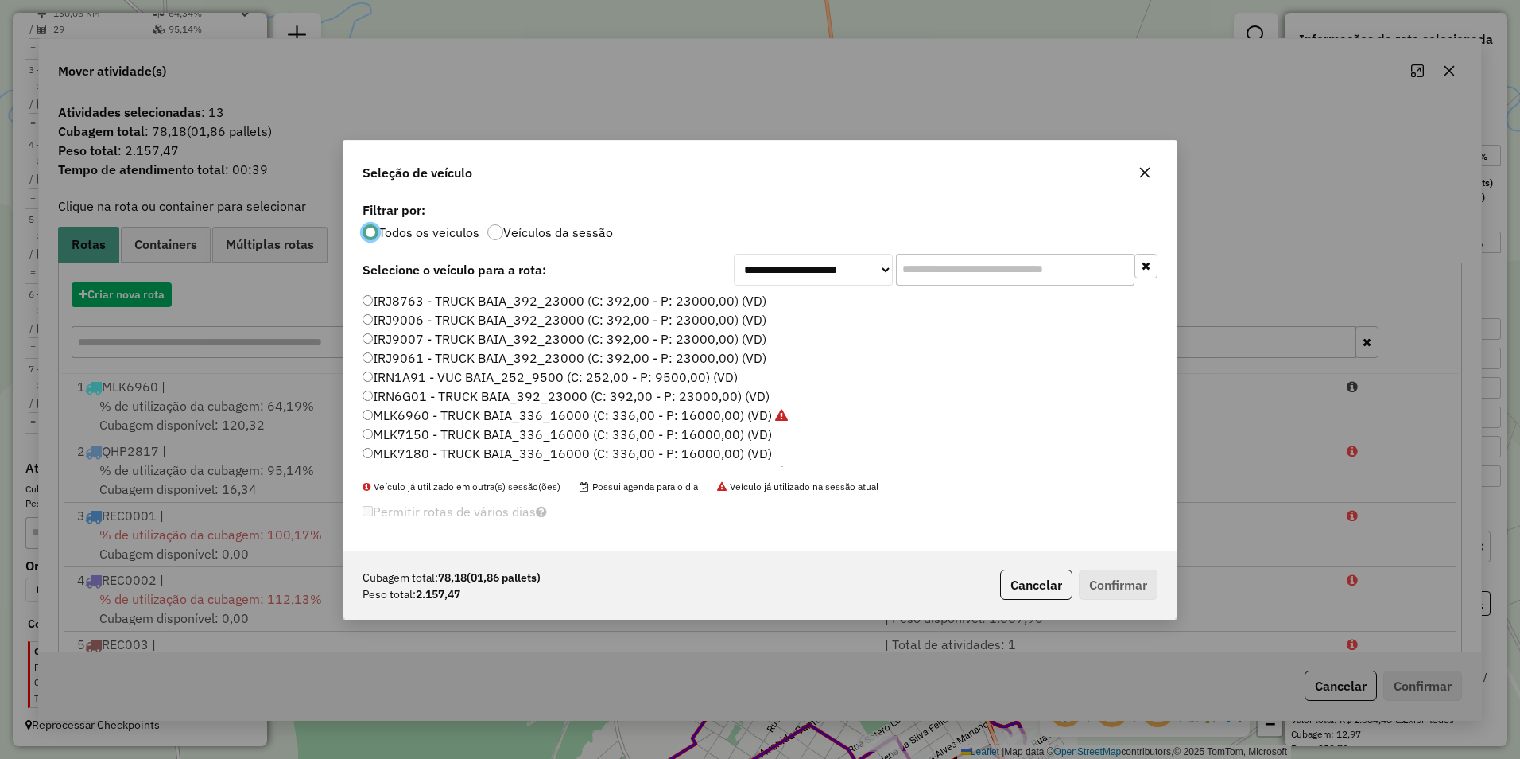
scroll to position [9, 5]
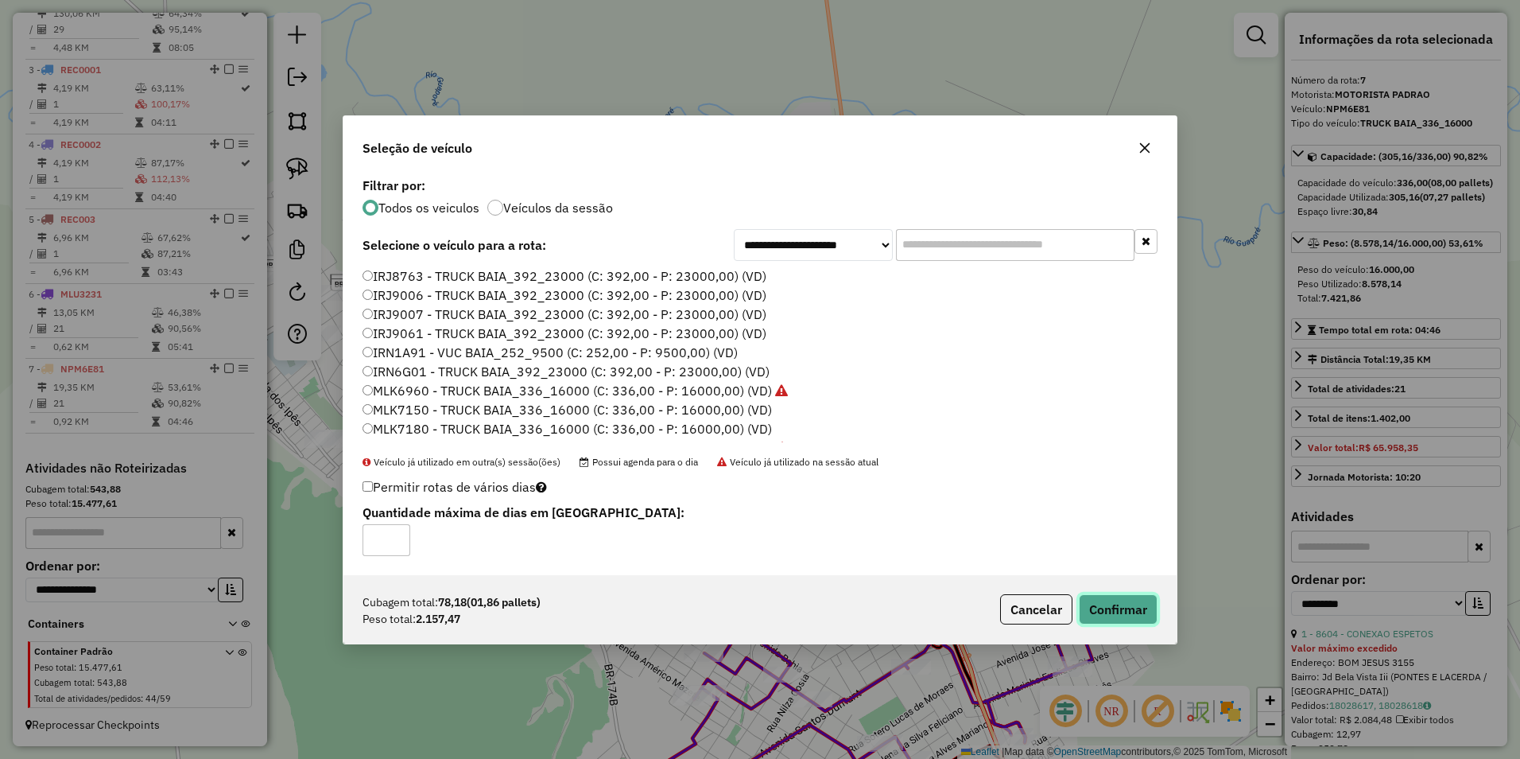
click at [1125, 610] on button "Confirmar" at bounding box center [1118, 609] width 79 height 30
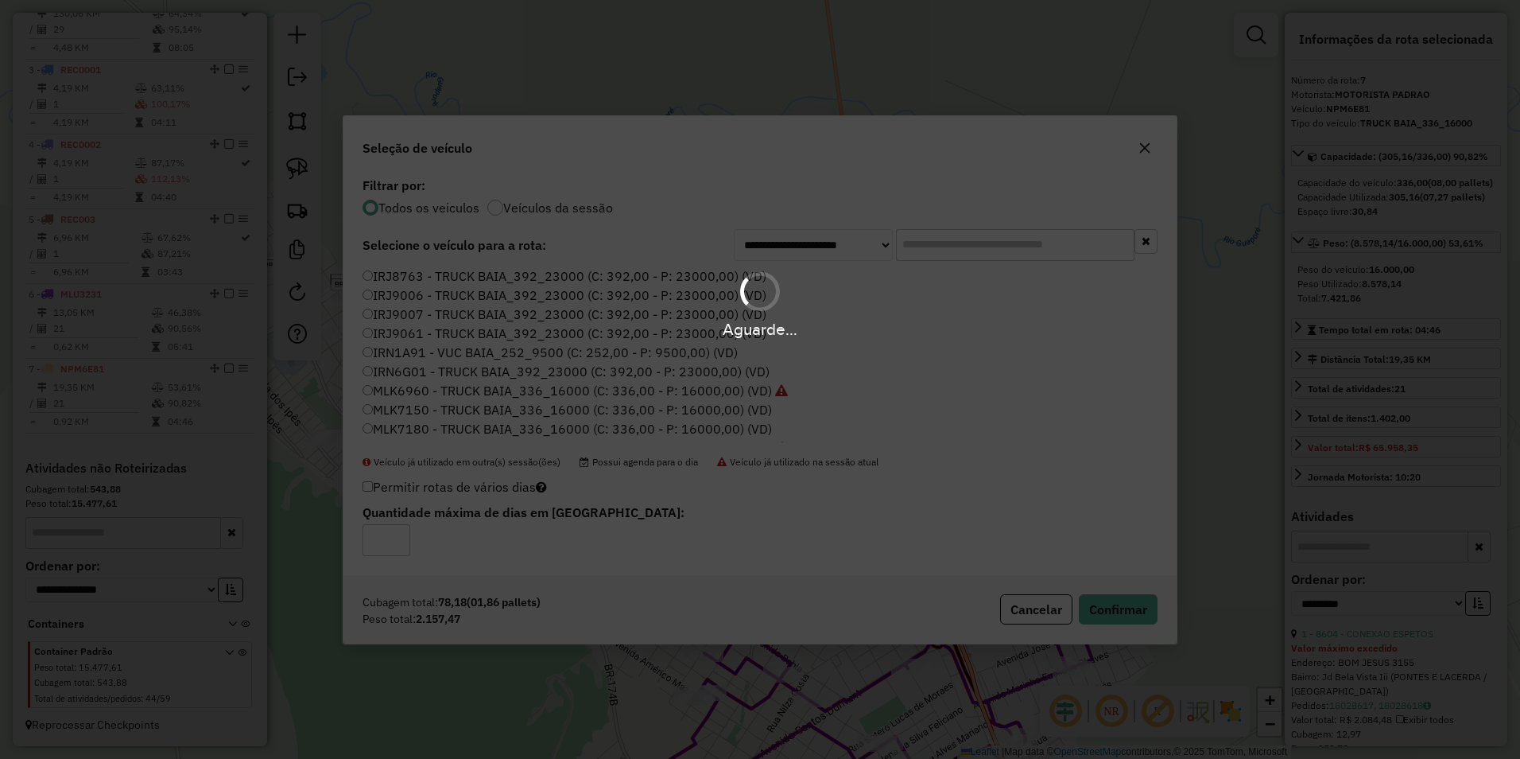
scroll to position [794, 0]
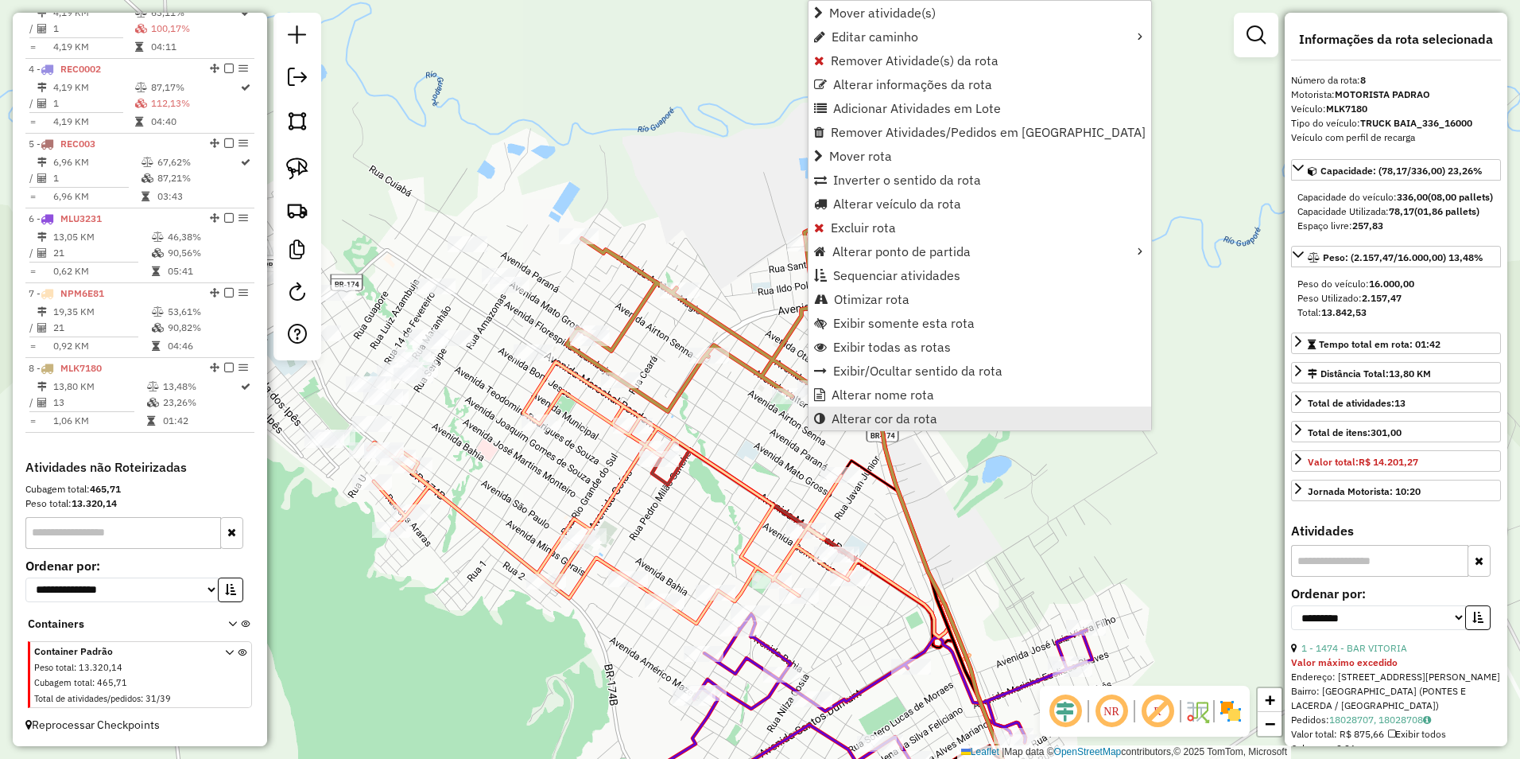
click at [848, 413] on span "Alterar cor da rota" at bounding box center [885, 418] width 106 height 13
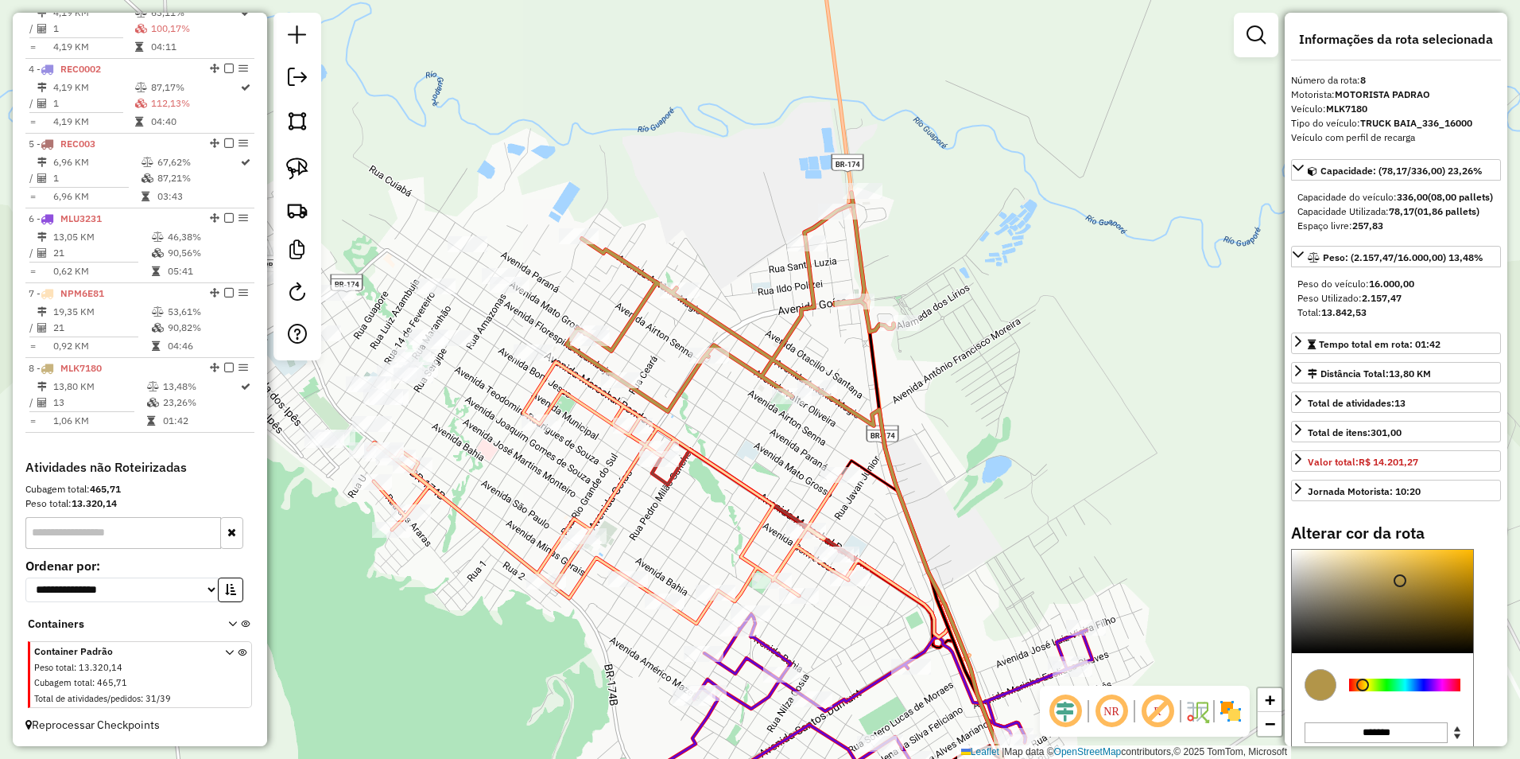
type input "*******"
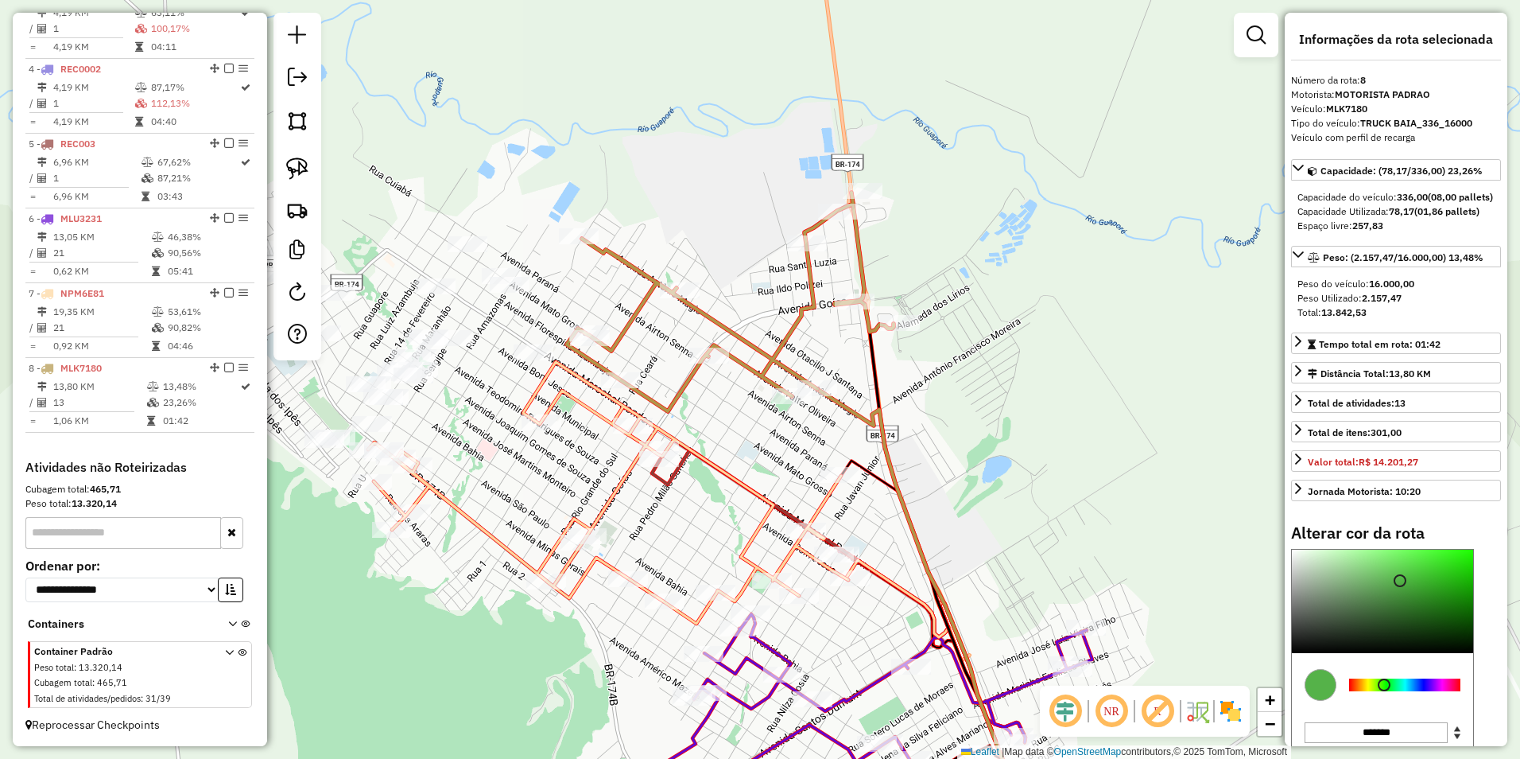
click at [1384, 691] on div at bounding box center [1404, 684] width 111 height 13
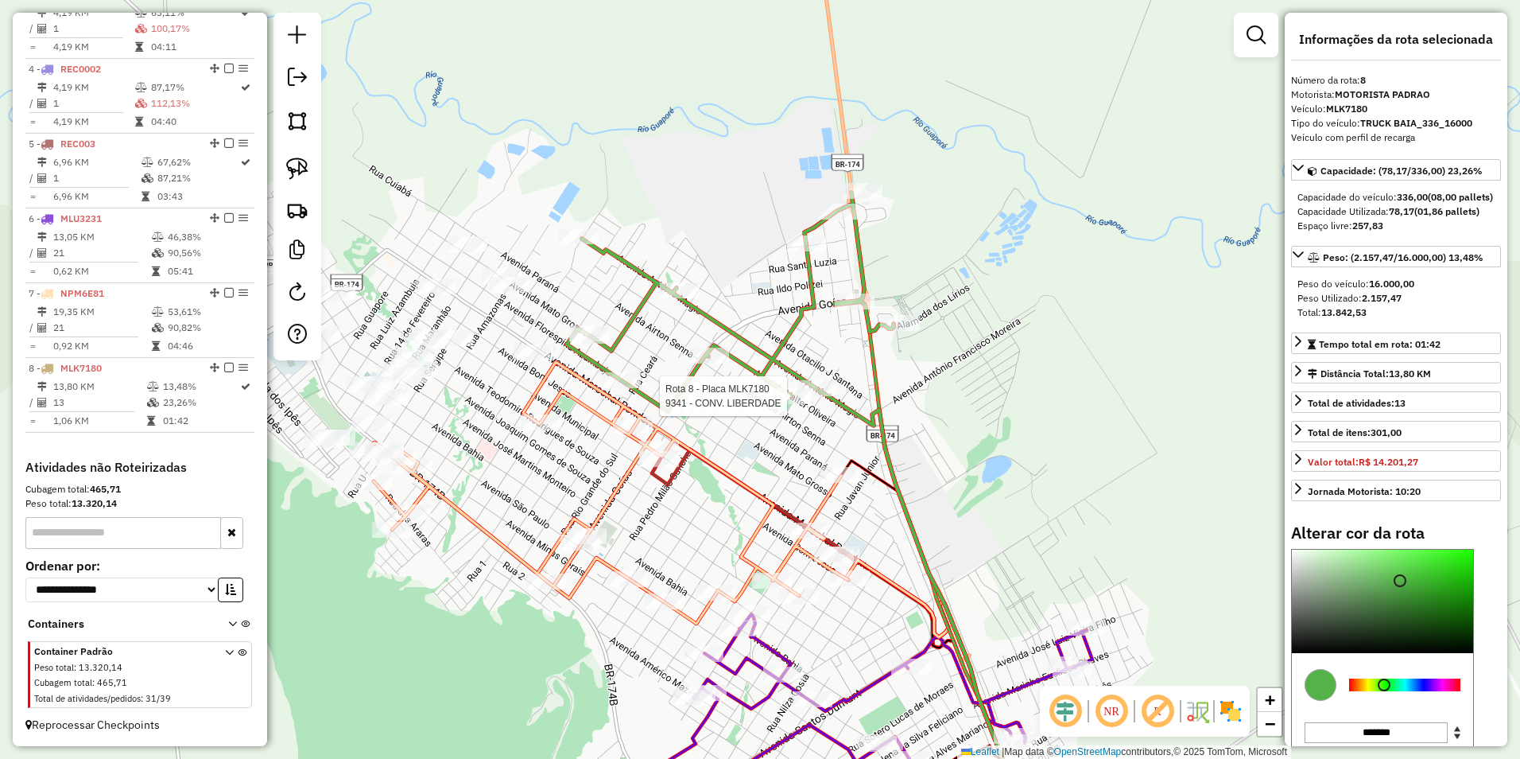
select select "**********"
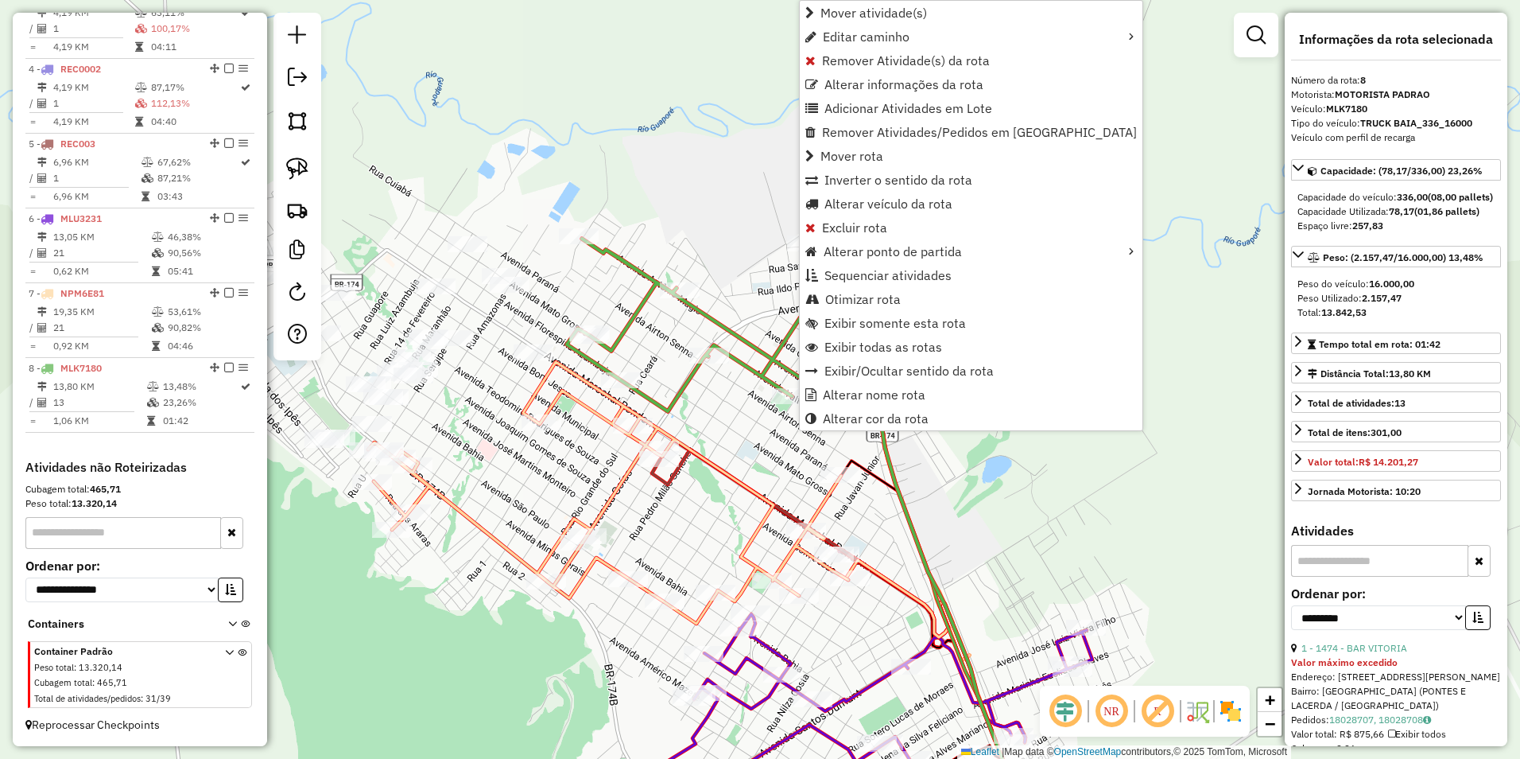
click at [707, 445] on div "Janela de atendimento Grade de atendimento Capacidade Transportadoras Veículos …" at bounding box center [760, 379] width 1520 height 759
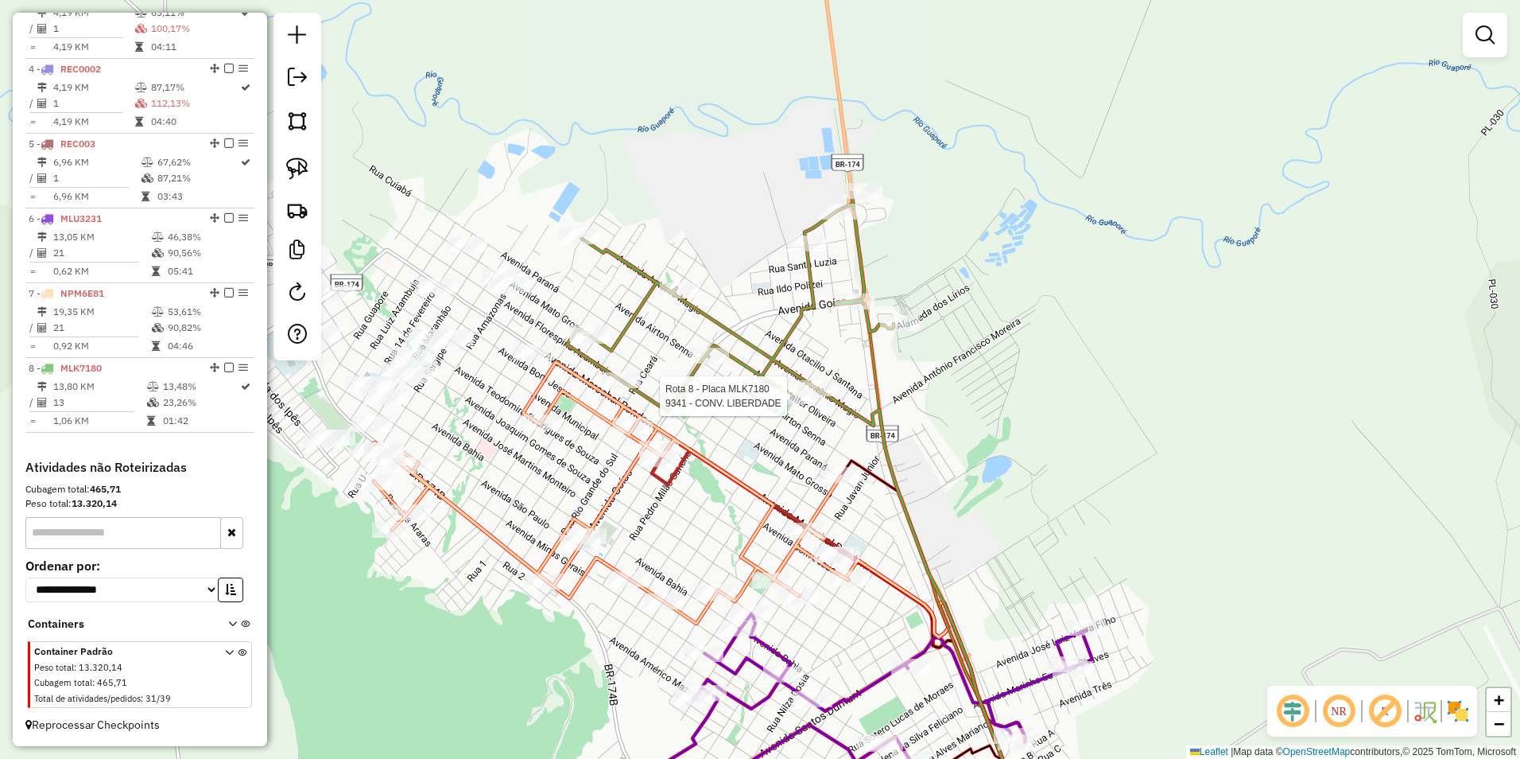
select select "**********"
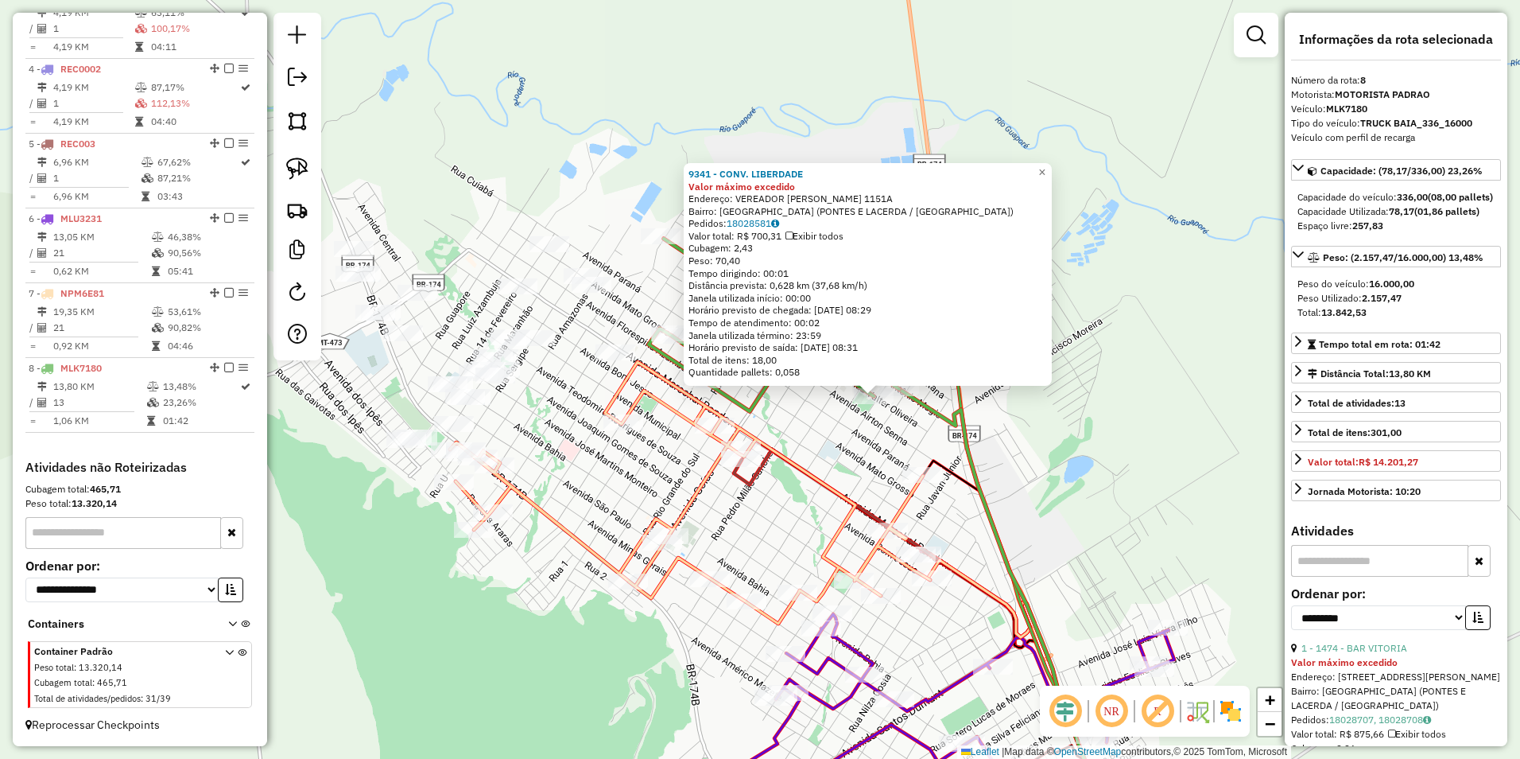
drag, startPoint x: 701, startPoint y: 453, endPoint x: 816, endPoint y: 471, distance: 115.8
click at [816, 471] on icon at bounding box center [690, 493] width 480 height 262
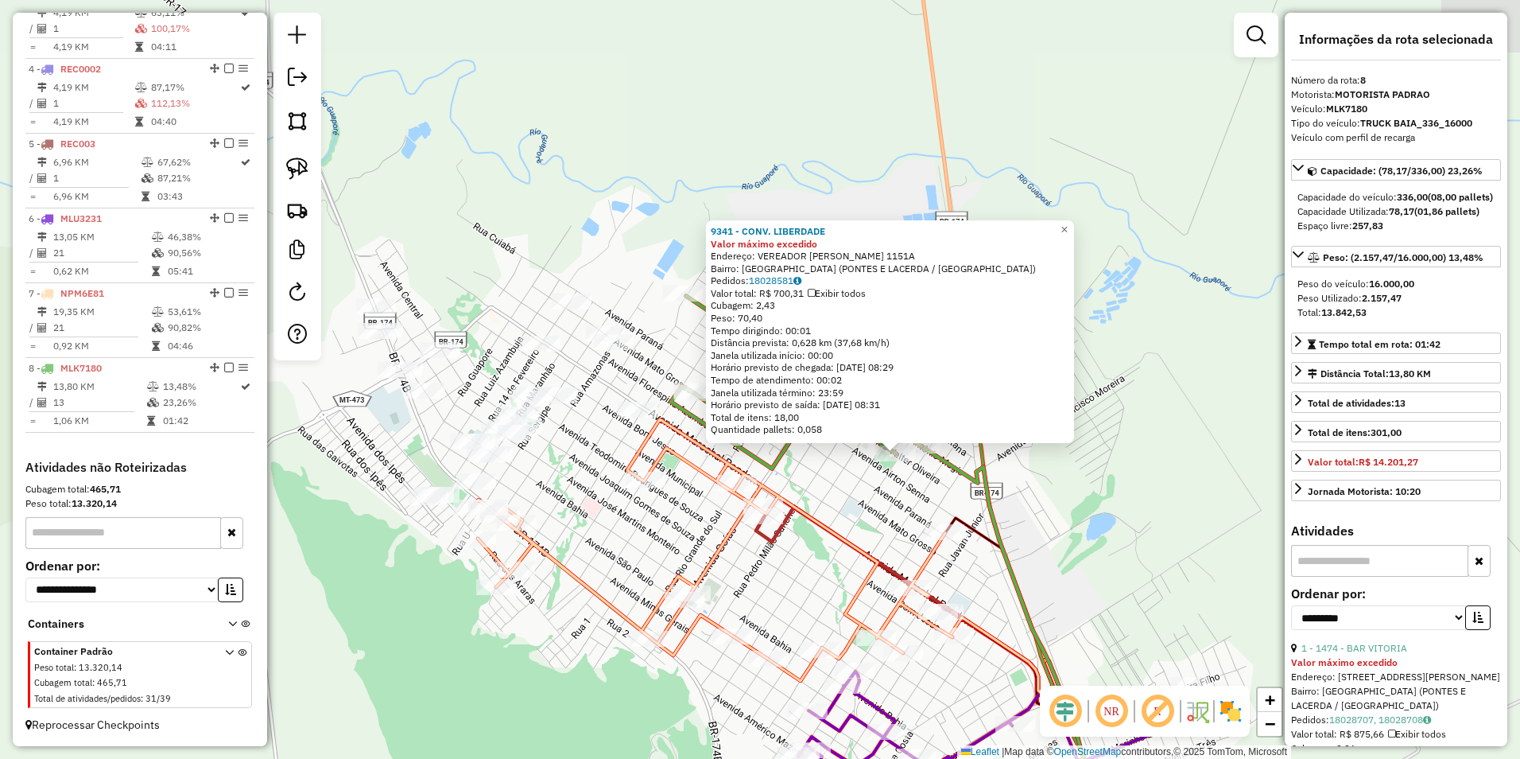
drag, startPoint x: 596, startPoint y: 407, endPoint x: 618, endPoint y: 464, distance: 60.4
click at [618, 464] on div "9341 - CONV. LIBERDADE Valor máximo excedido Endereço: VEREADOR VALTER DE OLIVE…" at bounding box center [760, 379] width 1520 height 759
drag, startPoint x: 585, startPoint y: 452, endPoint x: 608, endPoint y: 464, distance: 26.3
click at [608, 464] on div "9341 - CONV. LIBERDADE Valor máximo excedido Endereço: VEREADOR VALTER DE OLIVE…" at bounding box center [760, 379] width 1520 height 759
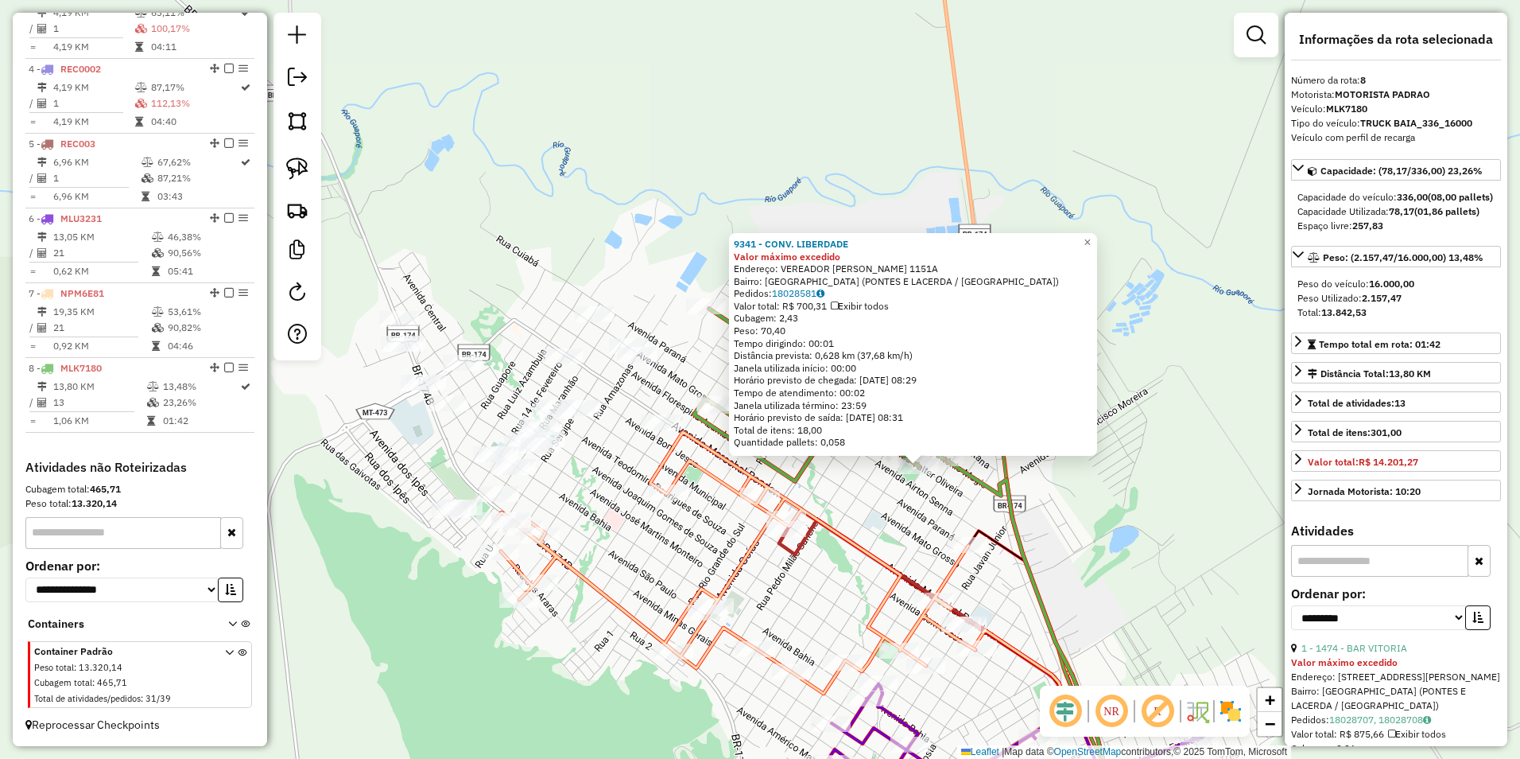
click at [608, 457] on div "9341 - CONV. LIBERDADE Valor máximo excedido Endereço: VEREADOR VALTER DE OLIVE…" at bounding box center [760, 379] width 1520 height 759
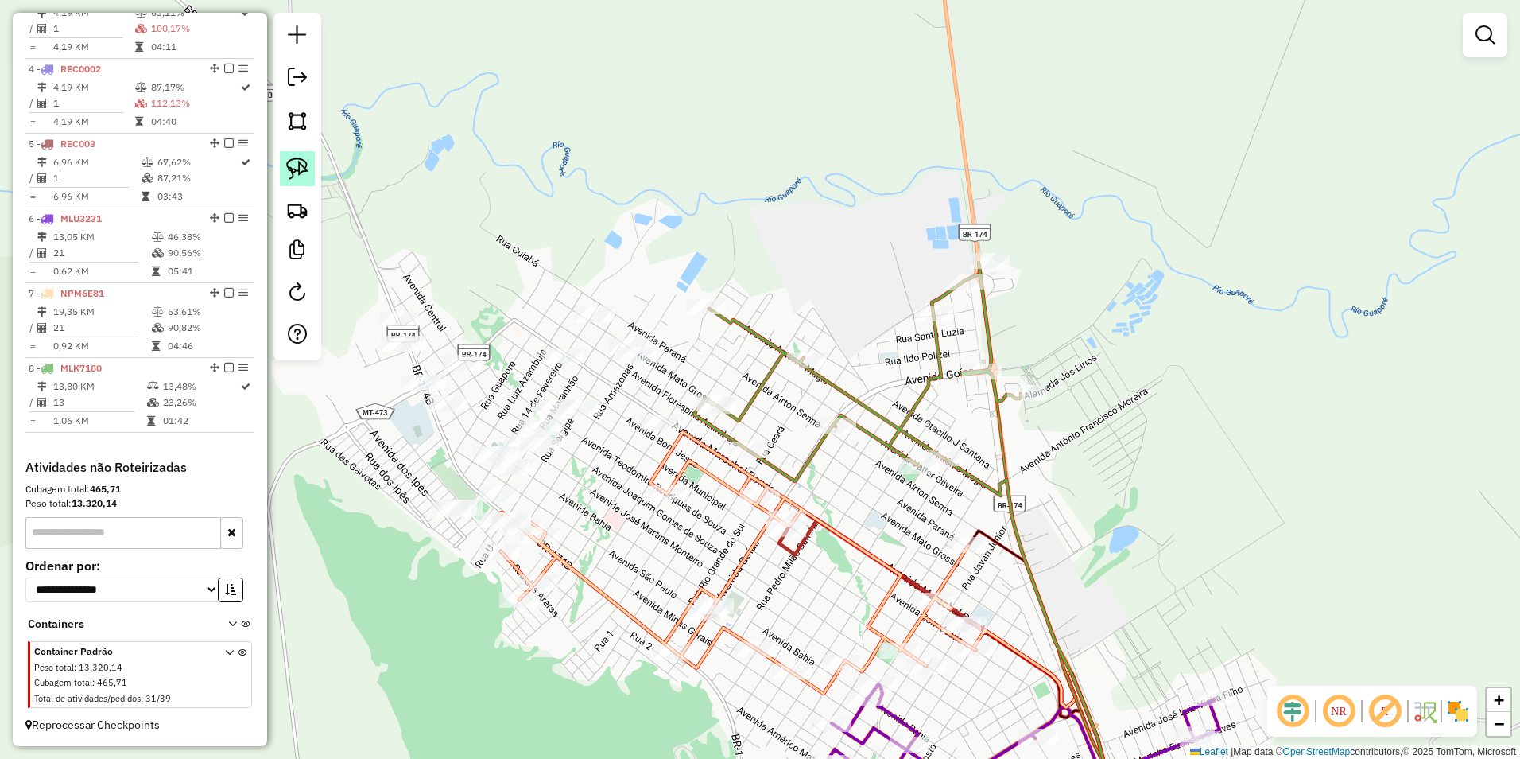
click at [297, 161] on img at bounding box center [297, 168] width 22 height 22
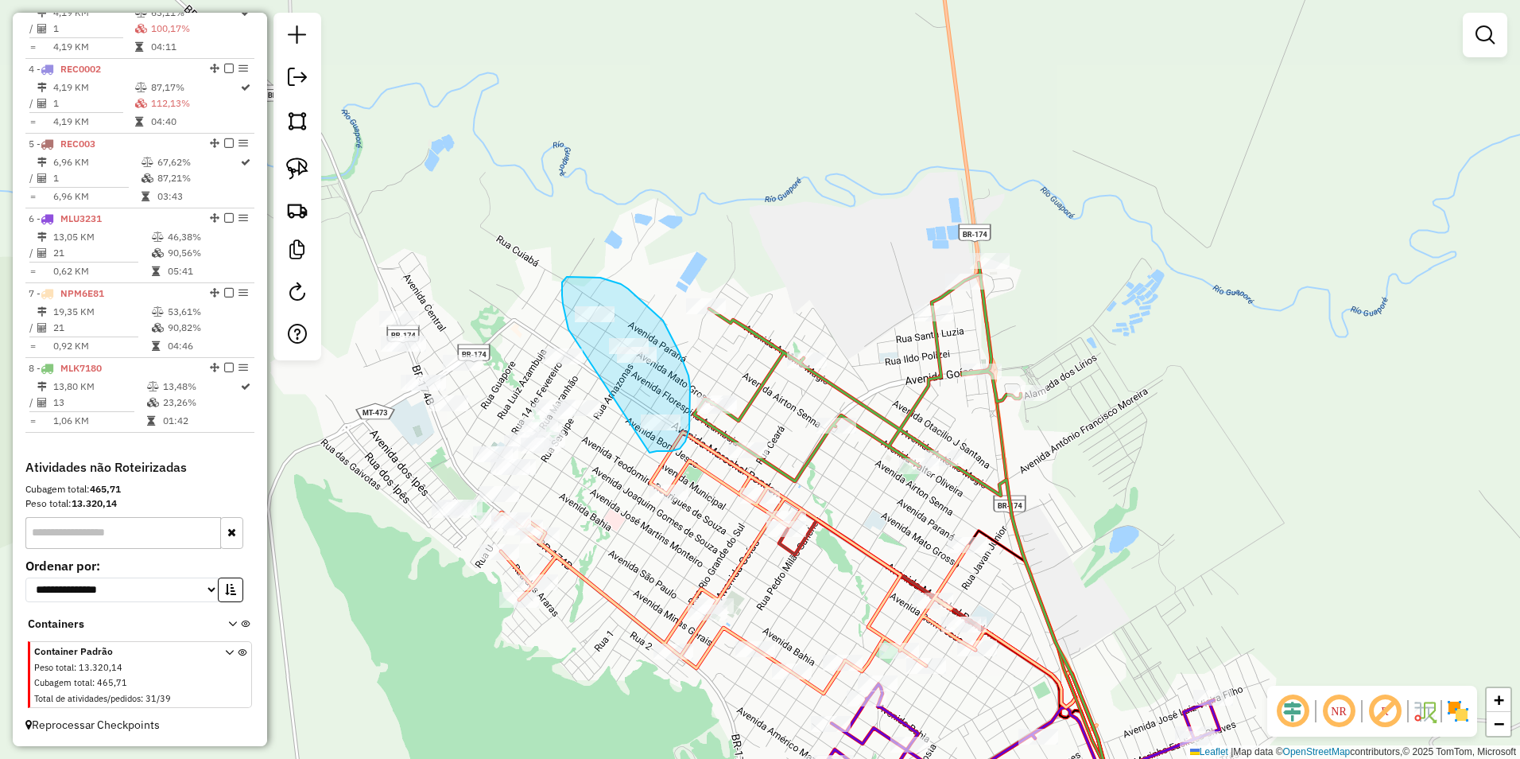
drag, startPoint x: 569, startPoint y: 329, endPoint x: 650, endPoint y: 452, distance: 147.5
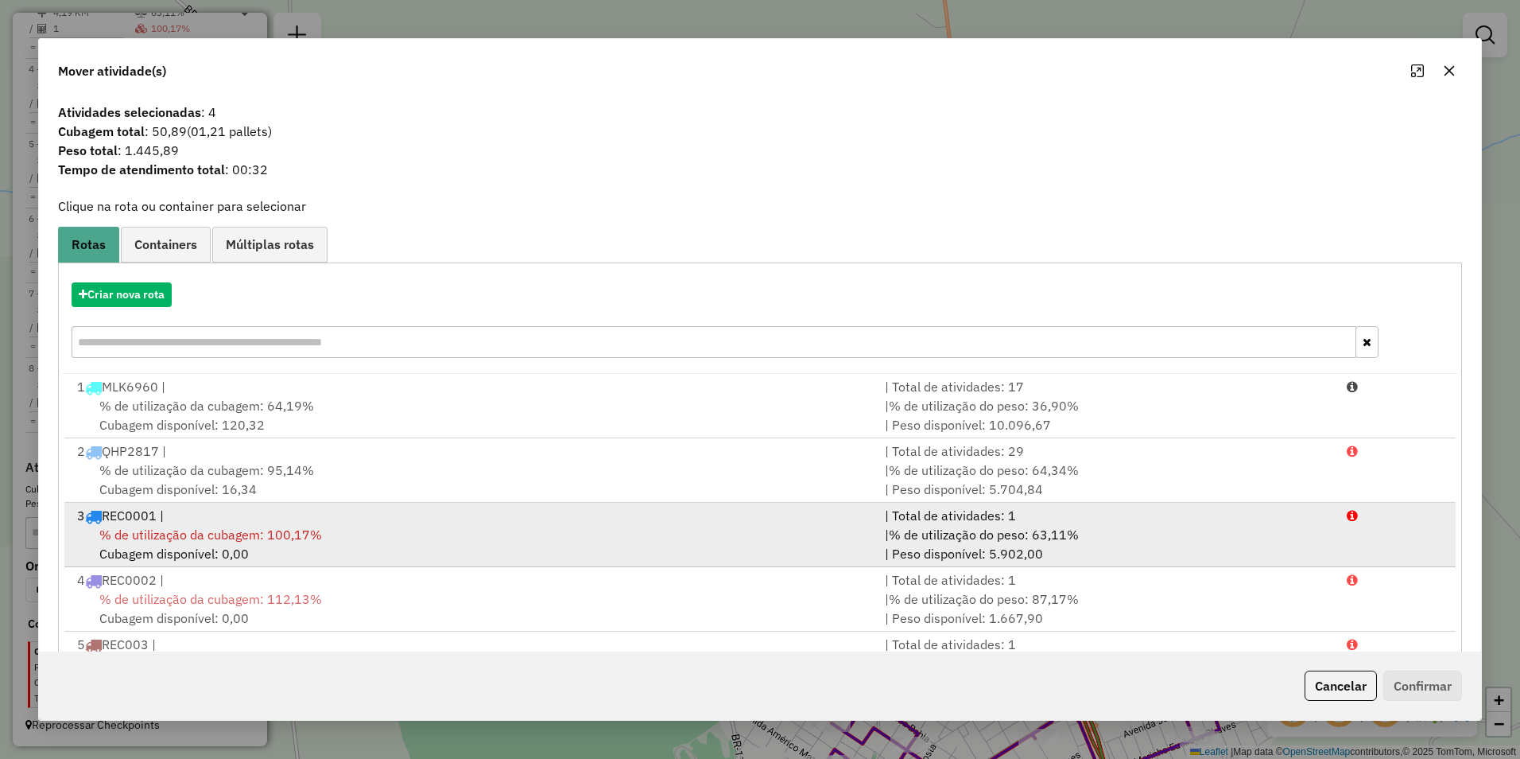
scroll to position [68, 0]
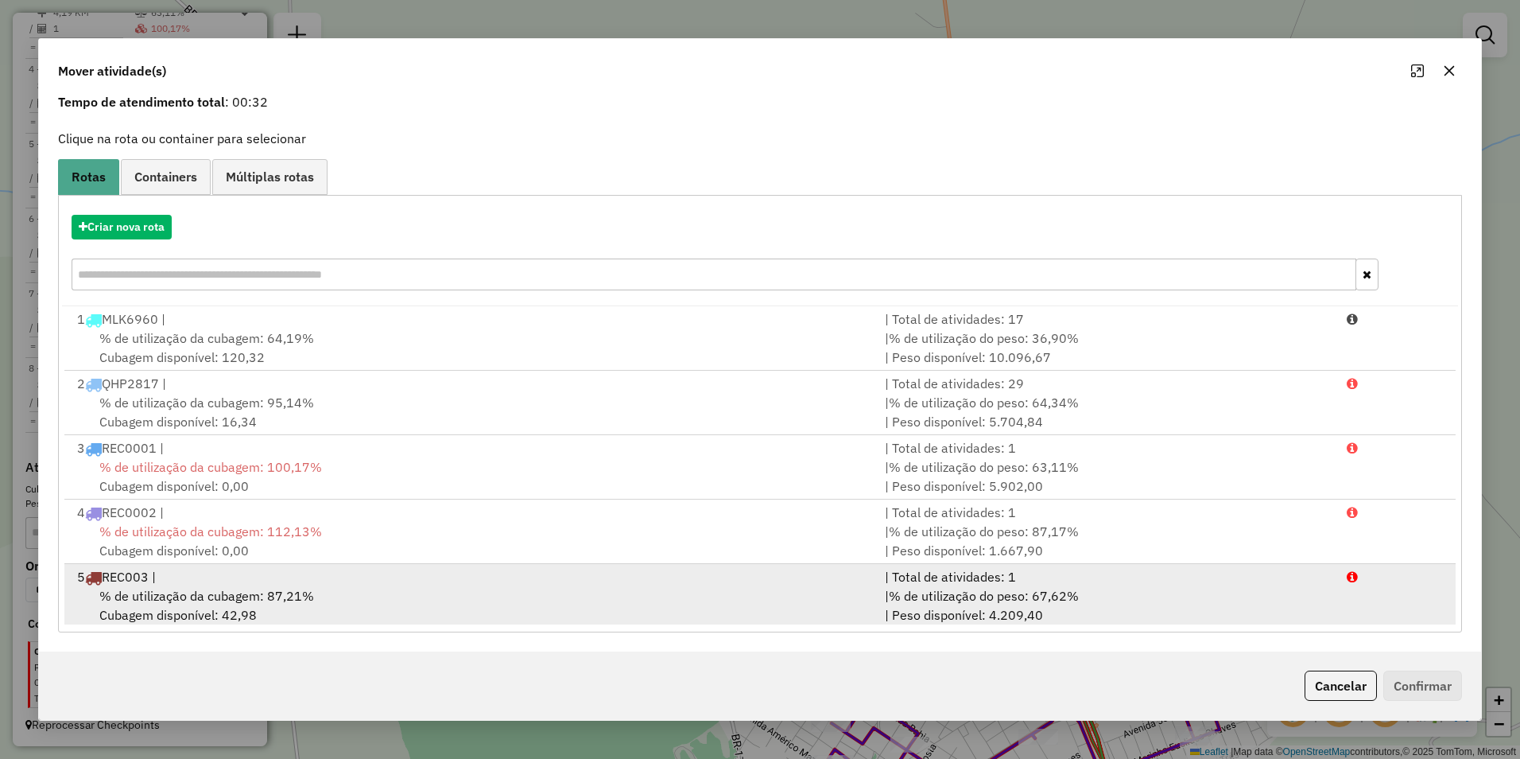
click at [501, 588] on div "% de utilização da cubagem: 87,21% Cubagem disponível: 42,98" at bounding box center [472, 605] width 808 height 38
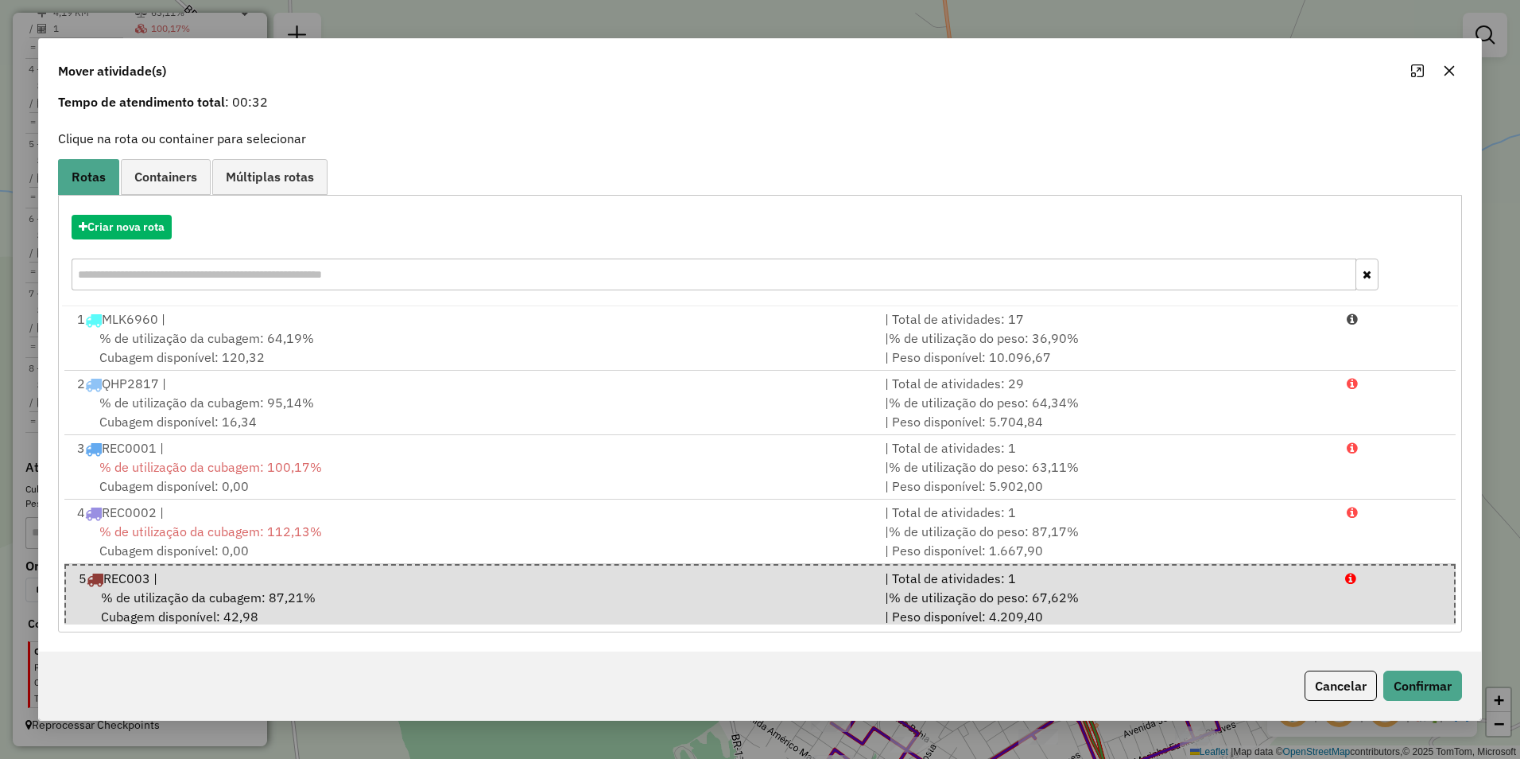
scroll to position [200, 0]
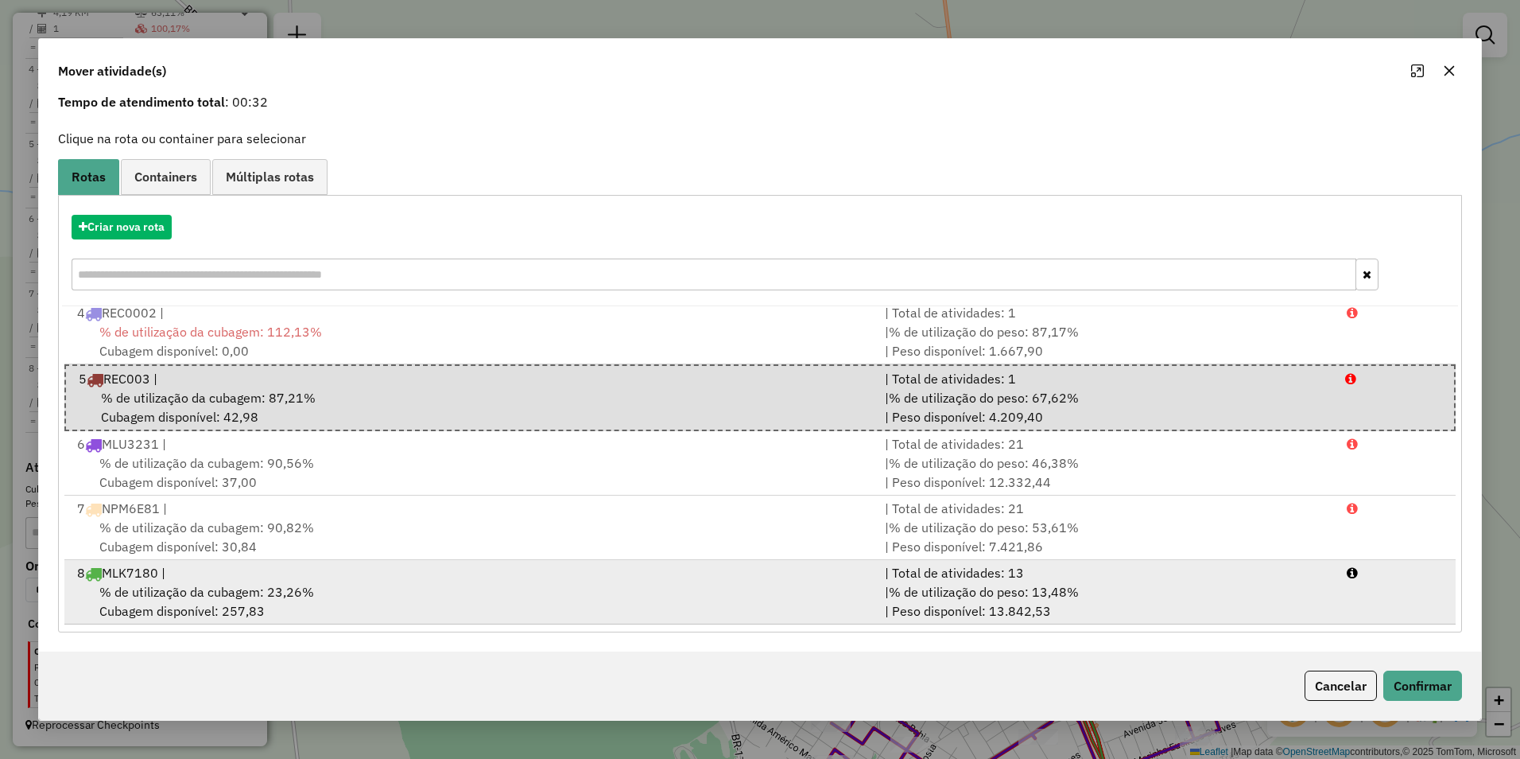
click at [615, 590] on div "% de utilização da cubagem: 23,26% Cubagem disponível: 257,83" at bounding box center [472, 601] width 808 height 38
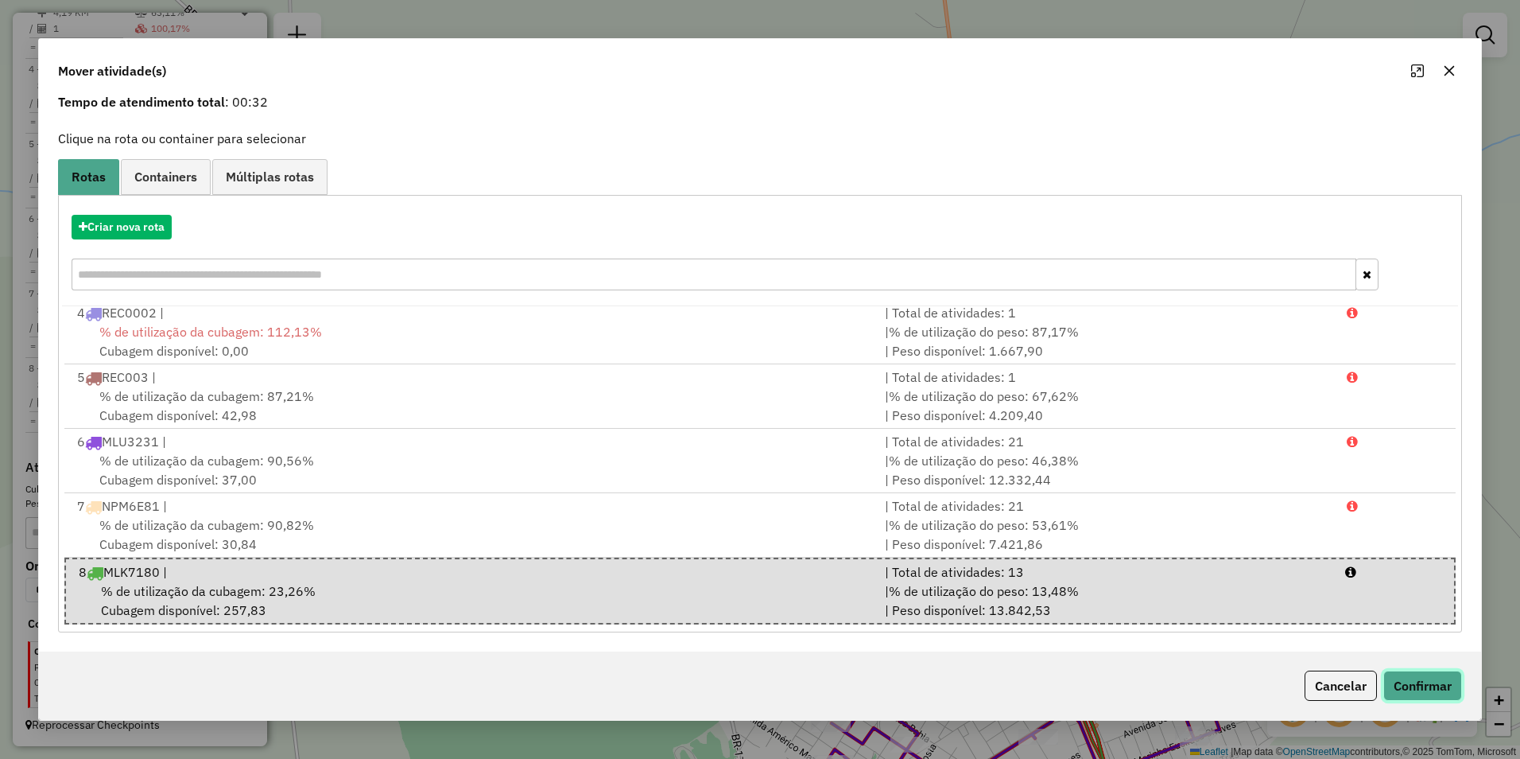
click at [1428, 692] on button "Confirmar" at bounding box center [1423, 685] width 79 height 30
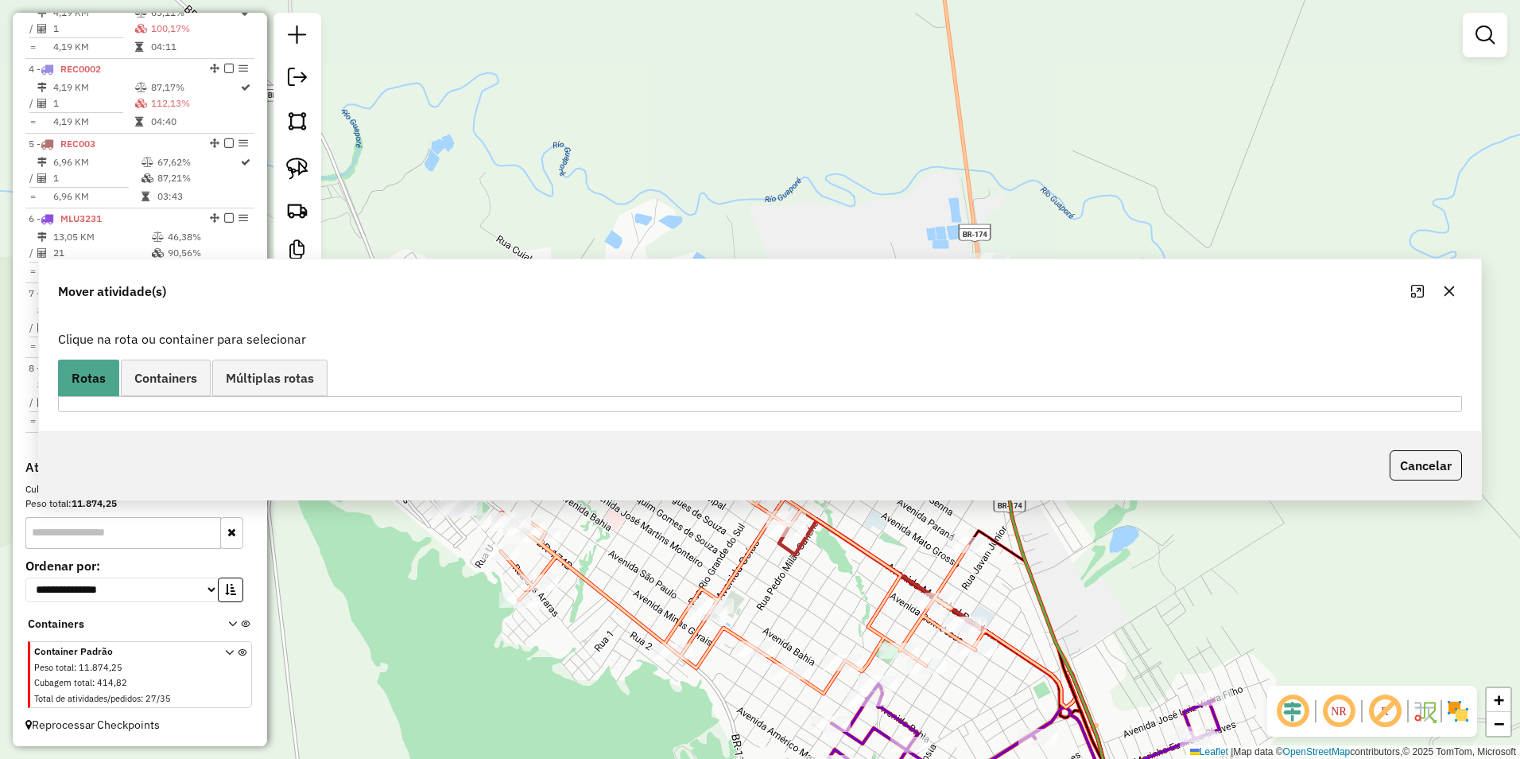
scroll to position [0, 0]
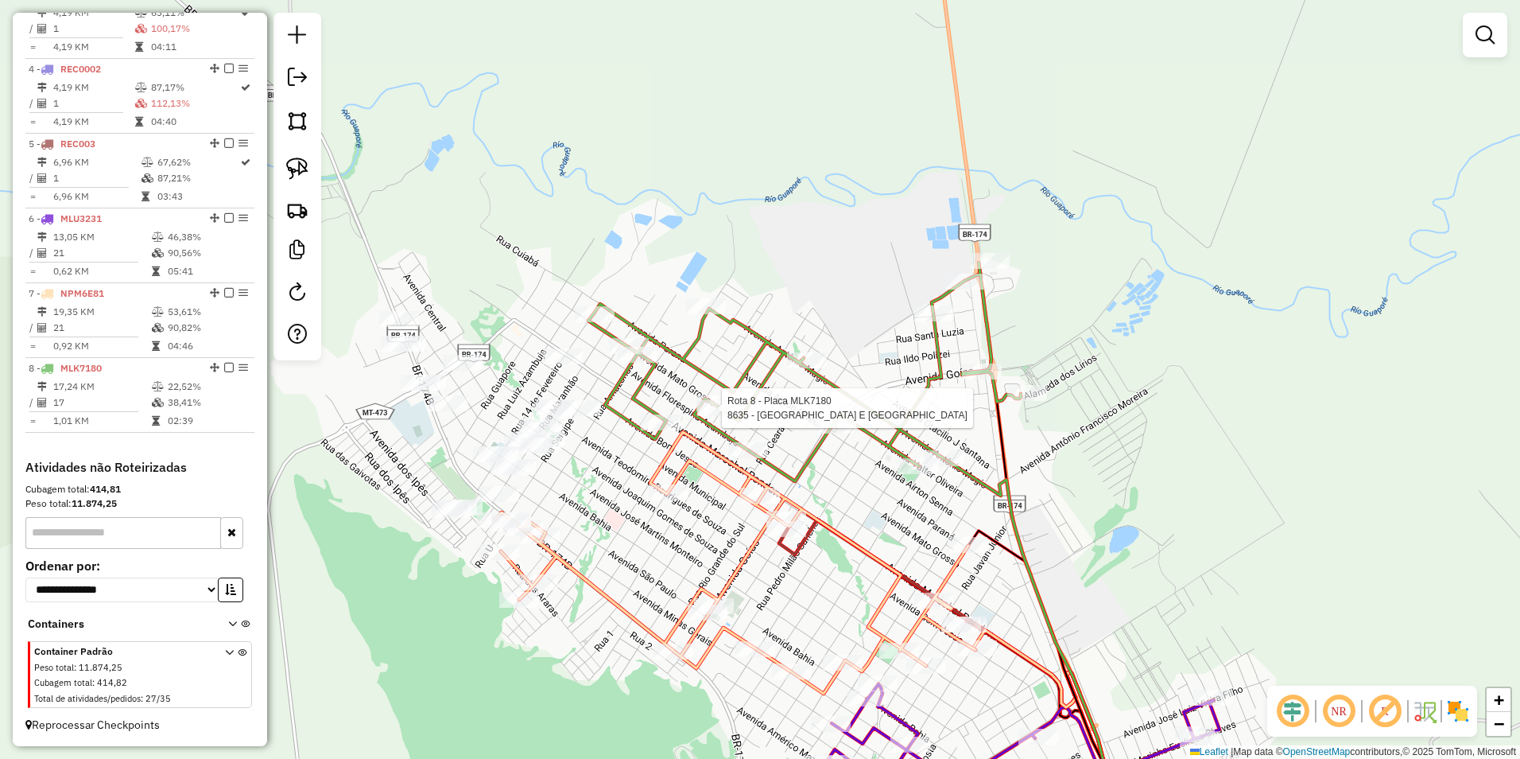
select select "**********"
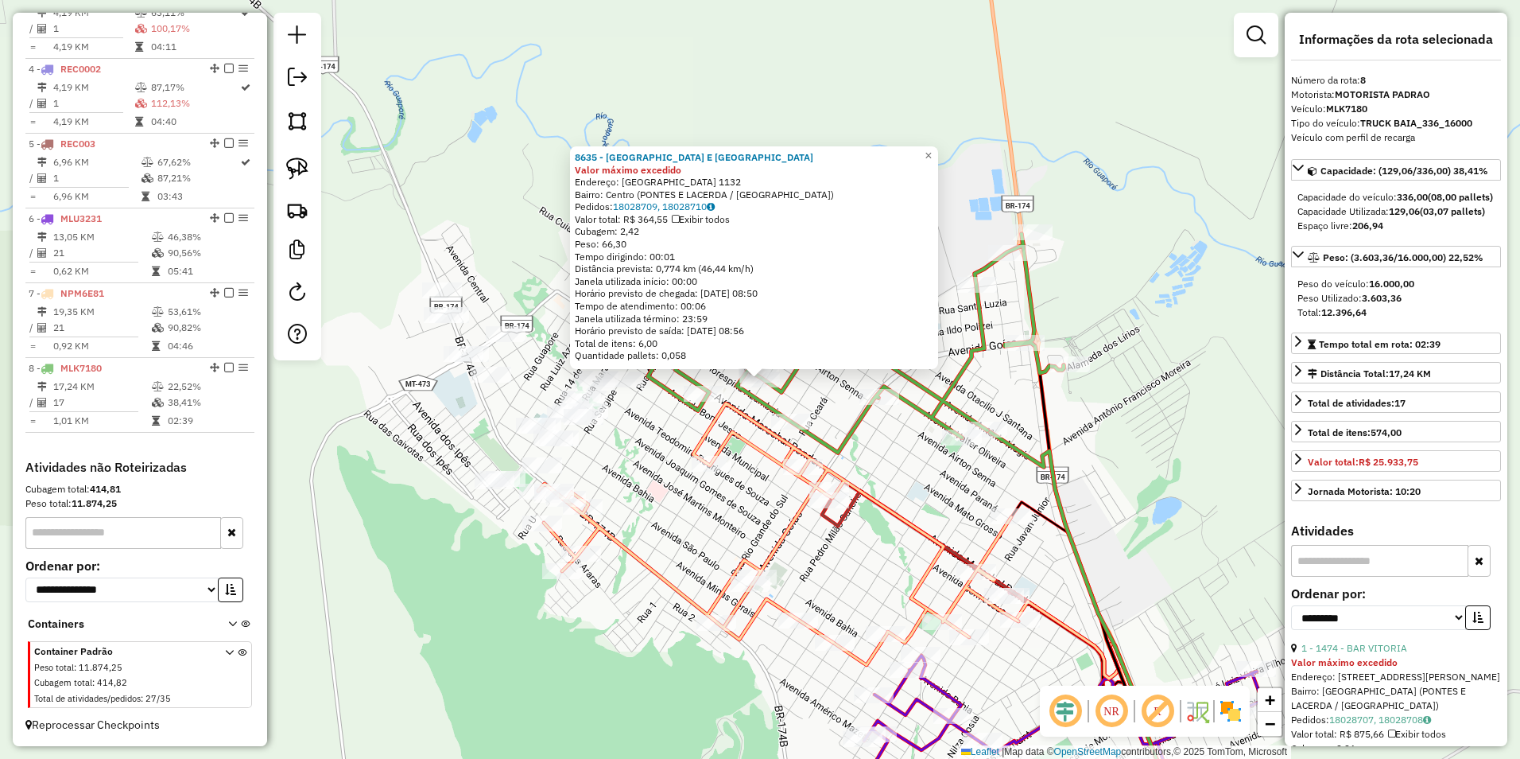
click at [656, 473] on div "8635 - NOSSO PARK E LANCHON Valor máximo excedido Endereço: MATO GROSSO 1132 Ba…" at bounding box center [760, 379] width 1520 height 759
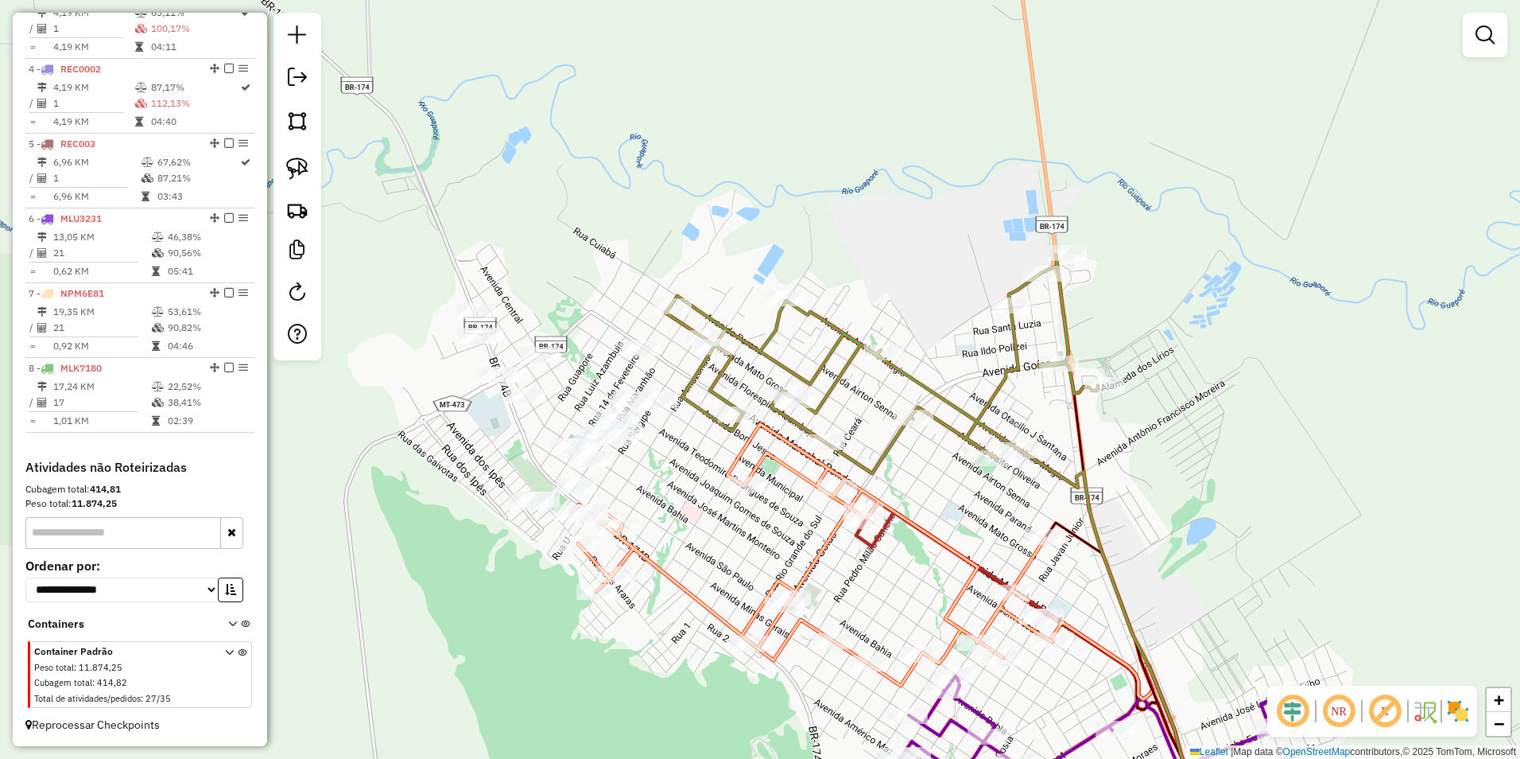
drag, startPoint x: 658, startPoint y: 437, endPoint x: 713, endPoint y: 466, distance: 63.0
click at [712, 466] on div "Janela de atendimento Grade de atendimento Capacidade Transportadoras Veículos …" at bounding box center [760, 379] width 1520 height 759
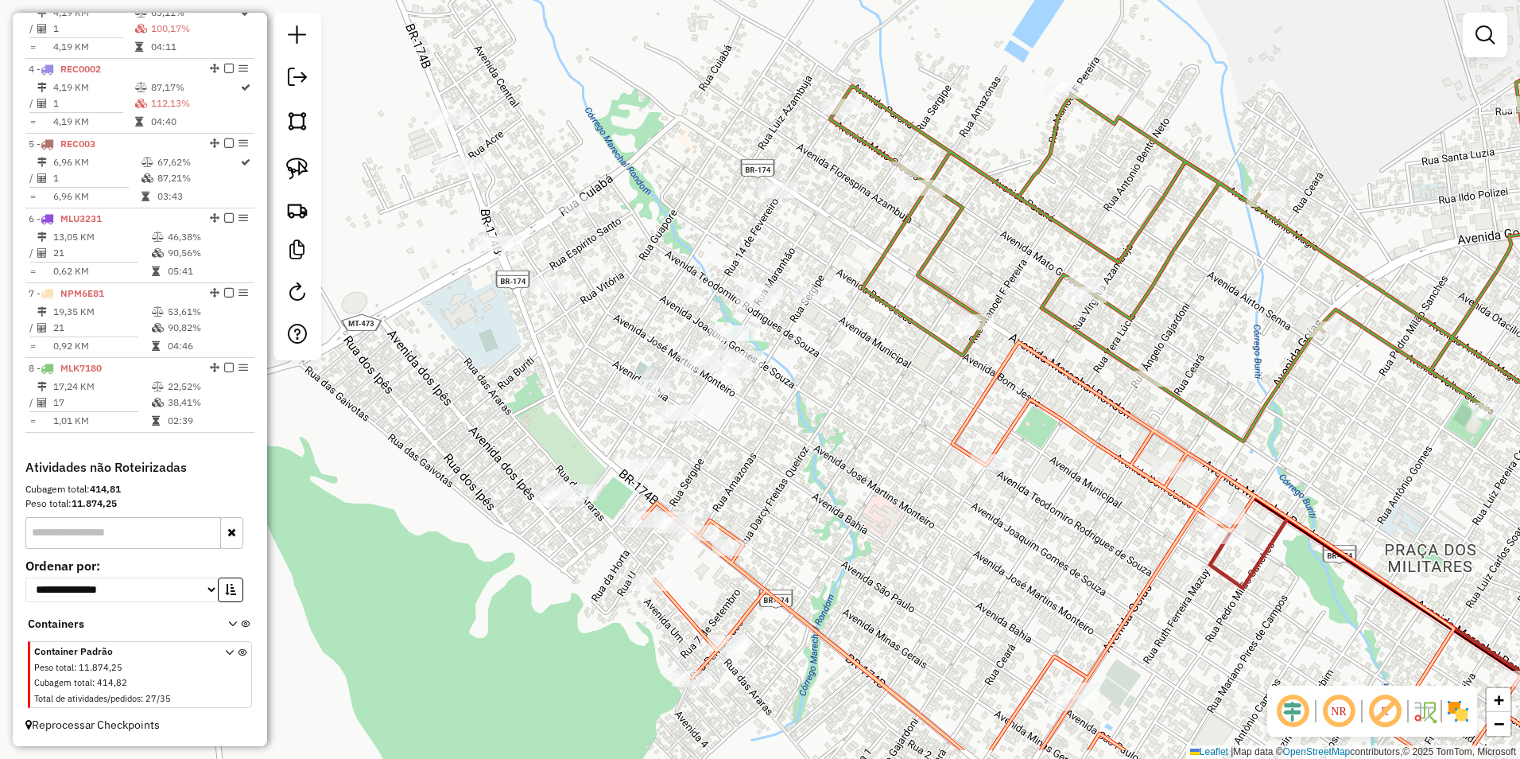
drag, startPoint x: 661, startPoint y: 456, endPoint x: 822, endPoint y: 368, distance: 183.6
click at [813, 369] on div "Janela de atendimento Grade de atendimento Capacidade Transportadoras Veículos …" at bounding box center [760, 379] width 1520 height 759
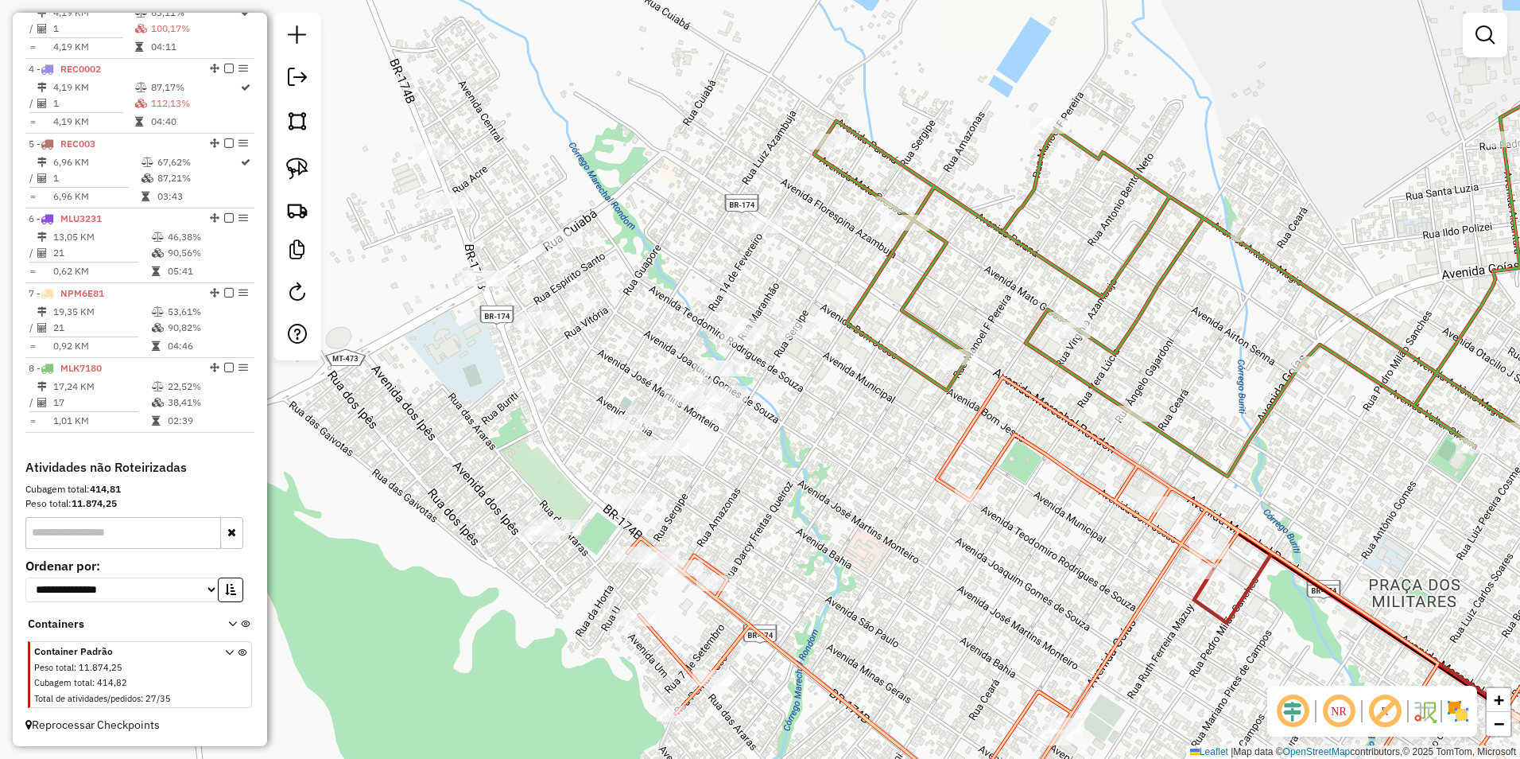
drag, startPoint x: 785, startPoint y: 466, endPoint x: 782, endPoint y: 483, distance: 17.8
click at [782, 483] on div "Janela de atendimento Grade de atendimento Capacidade Transportadoras Veículos …" at bounding box center [760, 379] width 1520 height 759
click at [295, 165] on img at bounding box center [297, 168] width 22 height 22
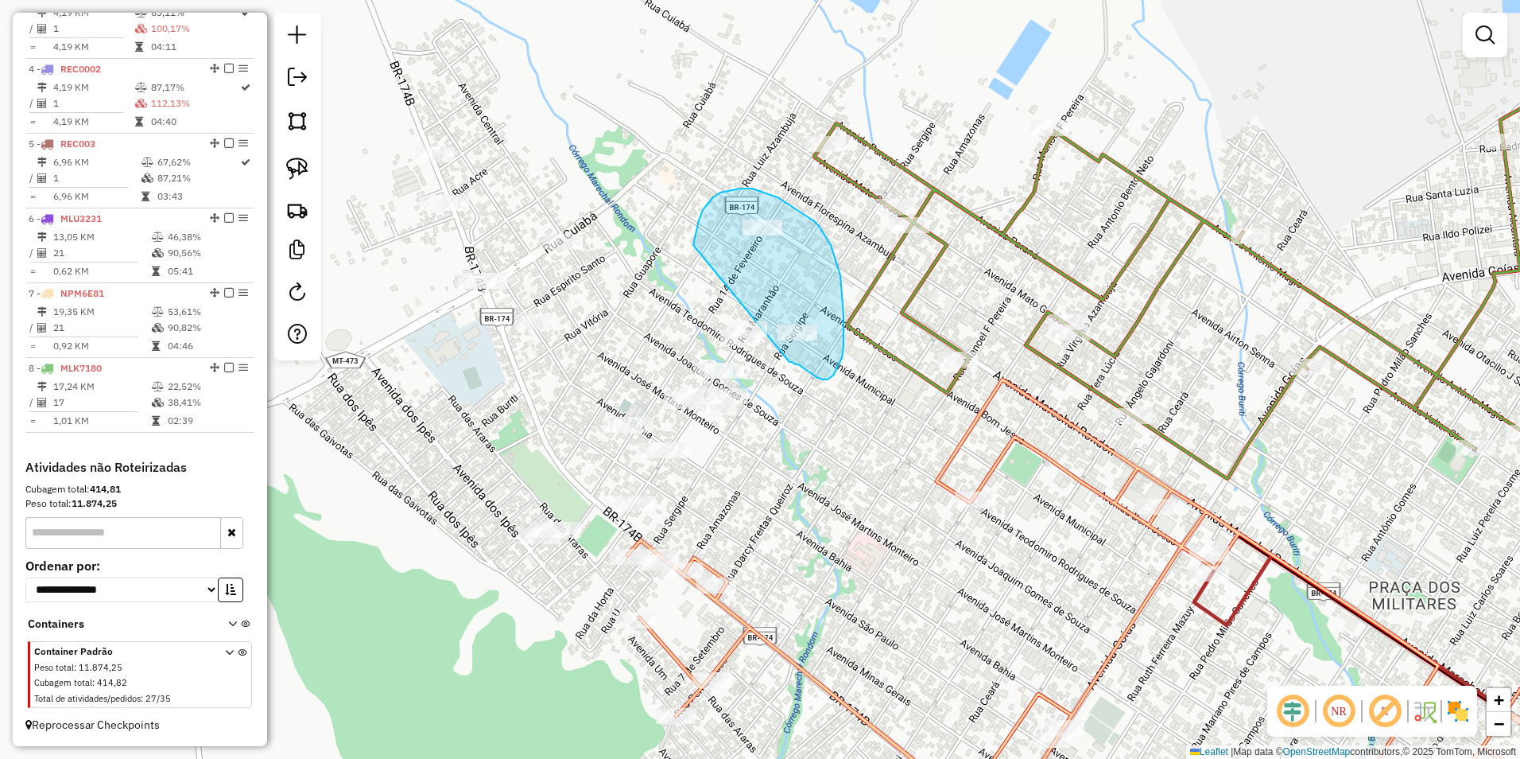
drag, startPoint x: 694, startPoint y: 241, endPoint x: 790, endPoint y: 362, distance: 154.0
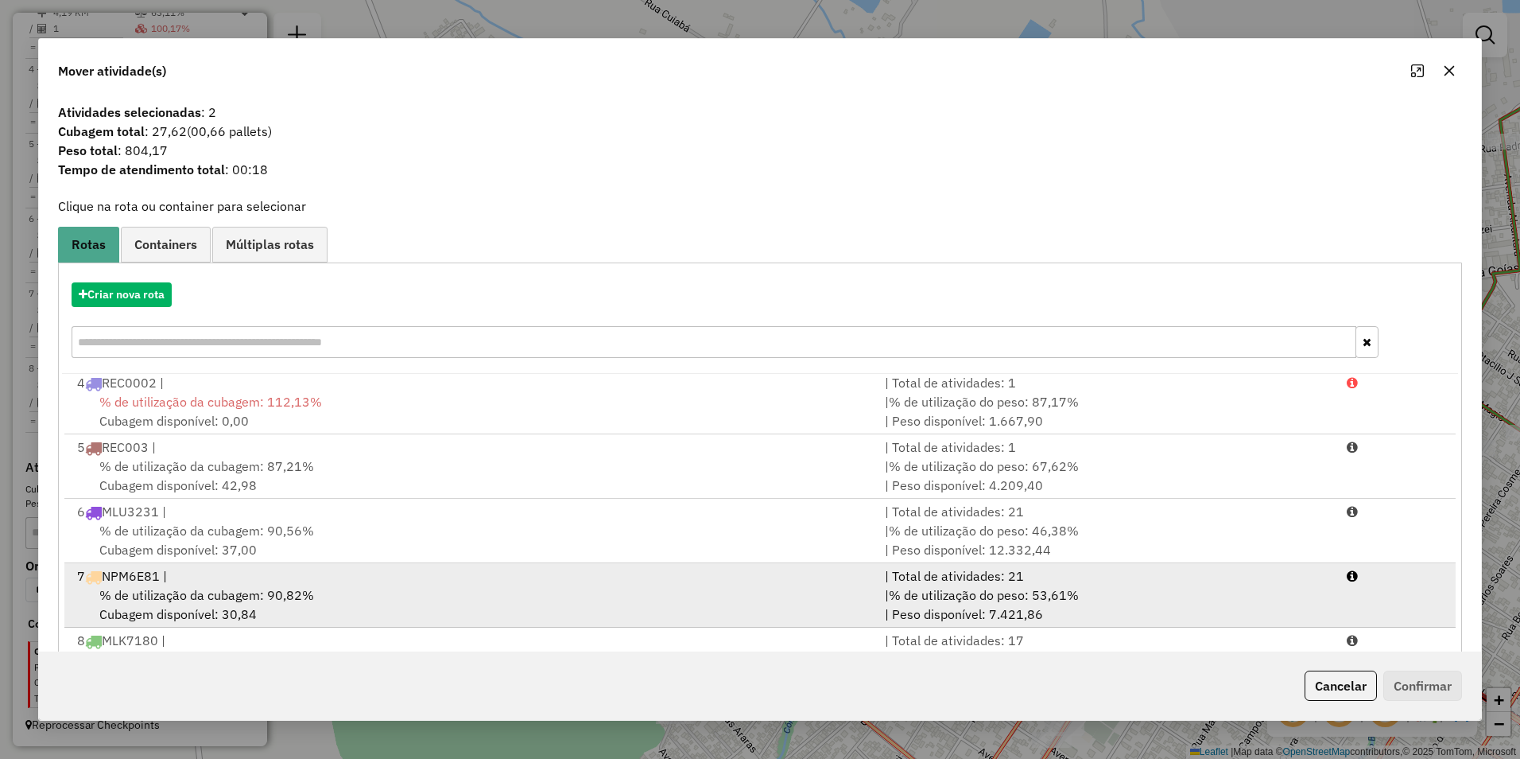
scroll to position [68, 0]
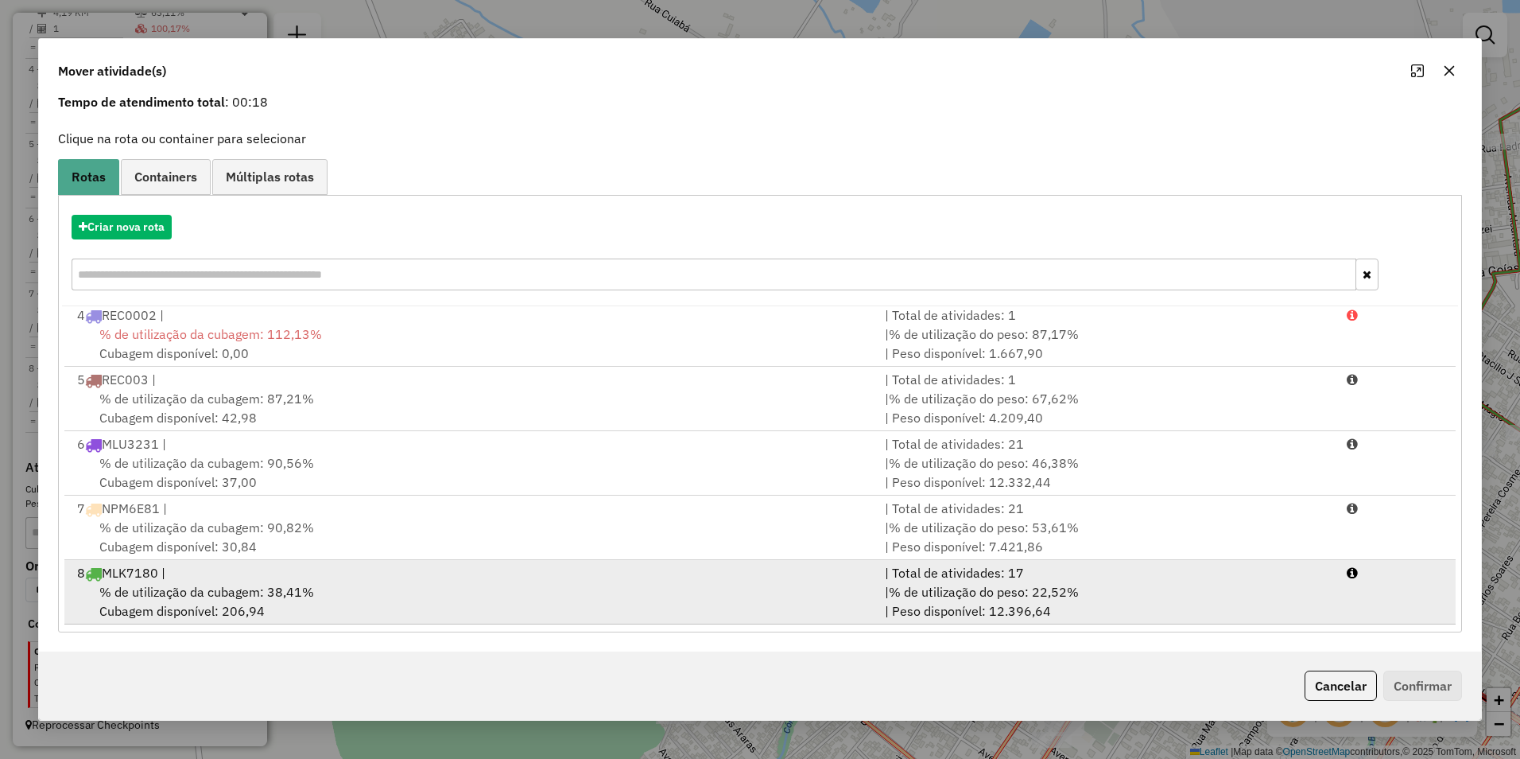
click at [847, 586] on div "% de utilização da cubagem: 38,41% Cubagem disponível: 206,94" at bounding box center [472, 601] width 808 height 38
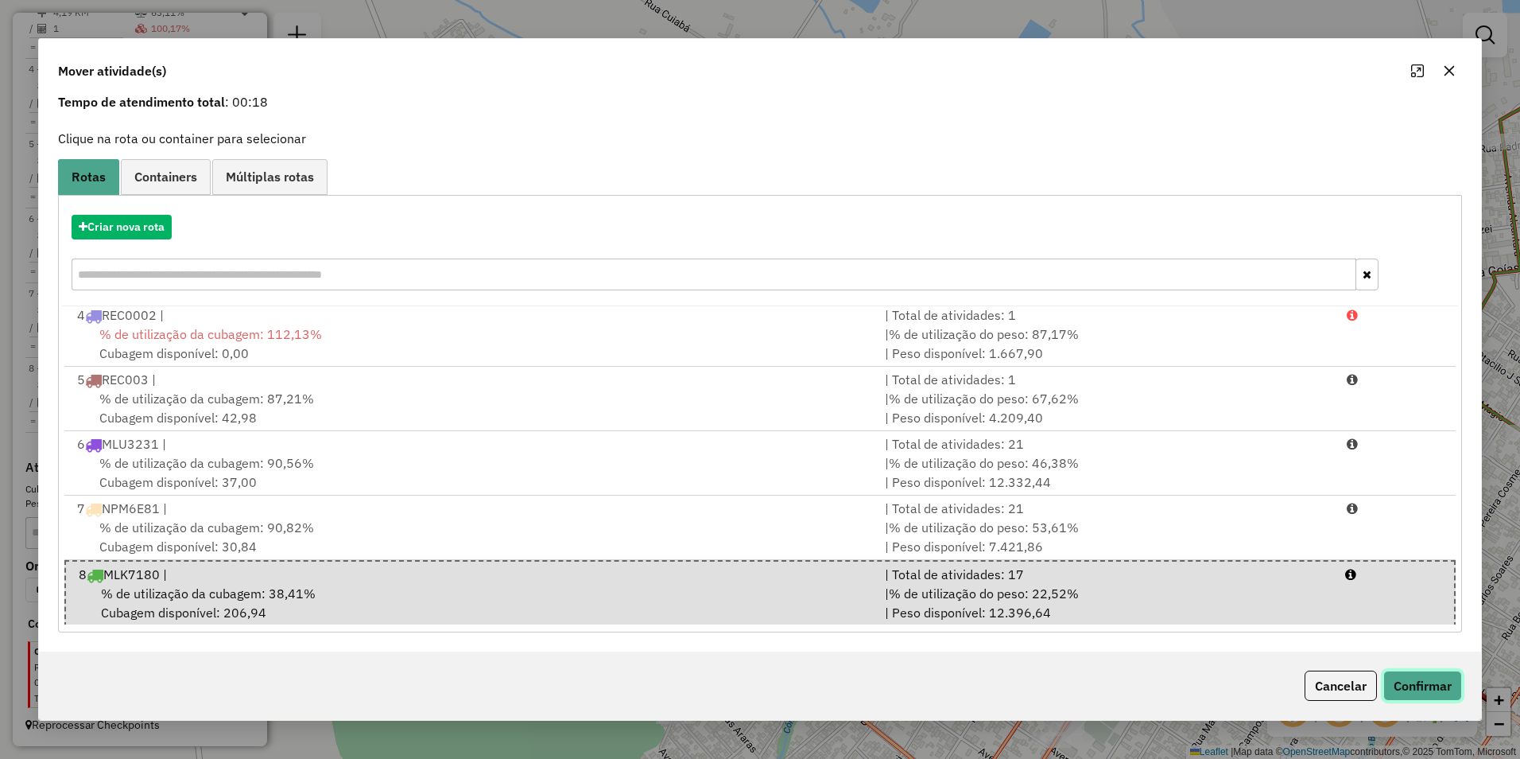
click at [1430, 693] on button "Confirmar" at bounding box center [1423, 685] width 79 height 30
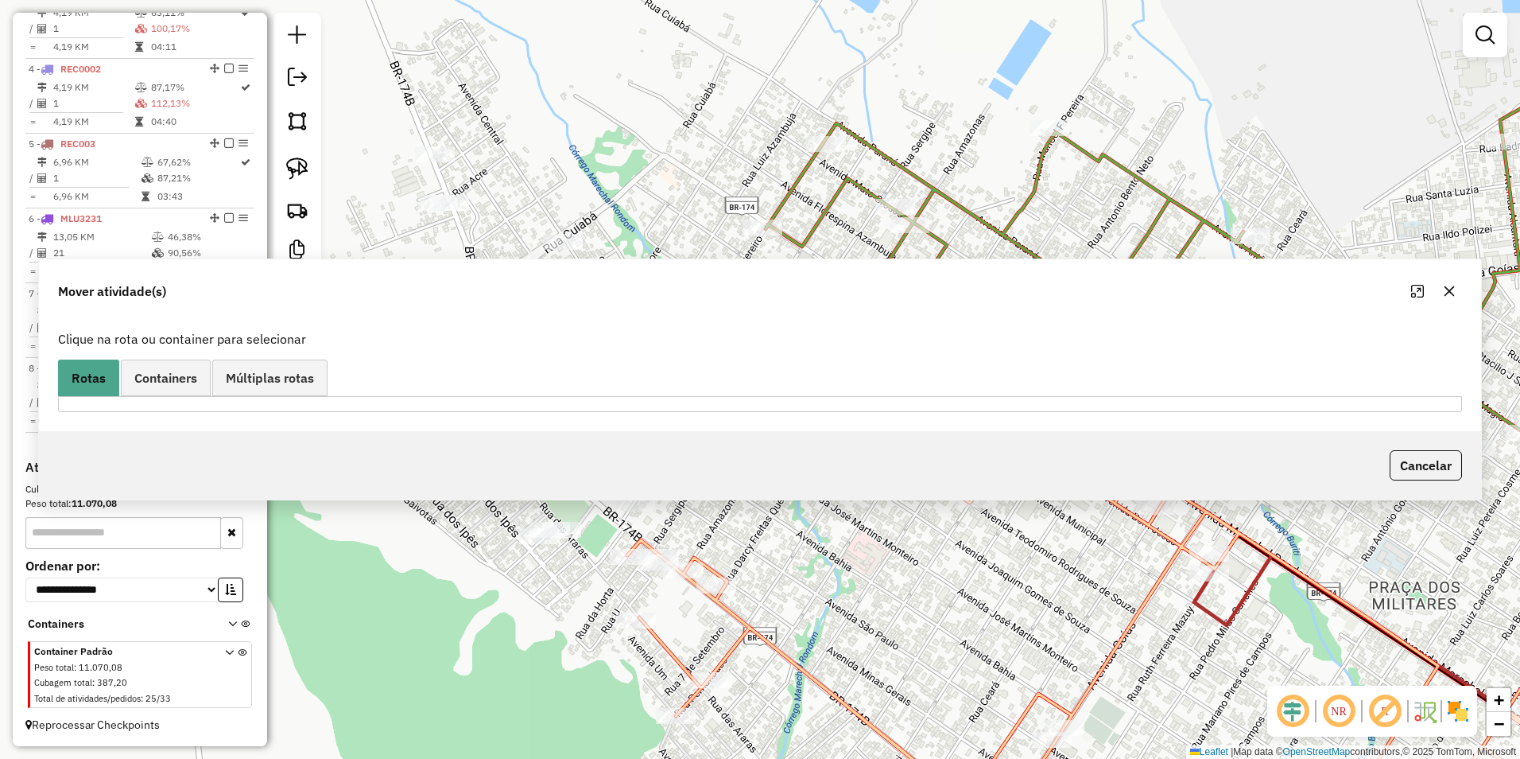
scroll to position [0, 0]
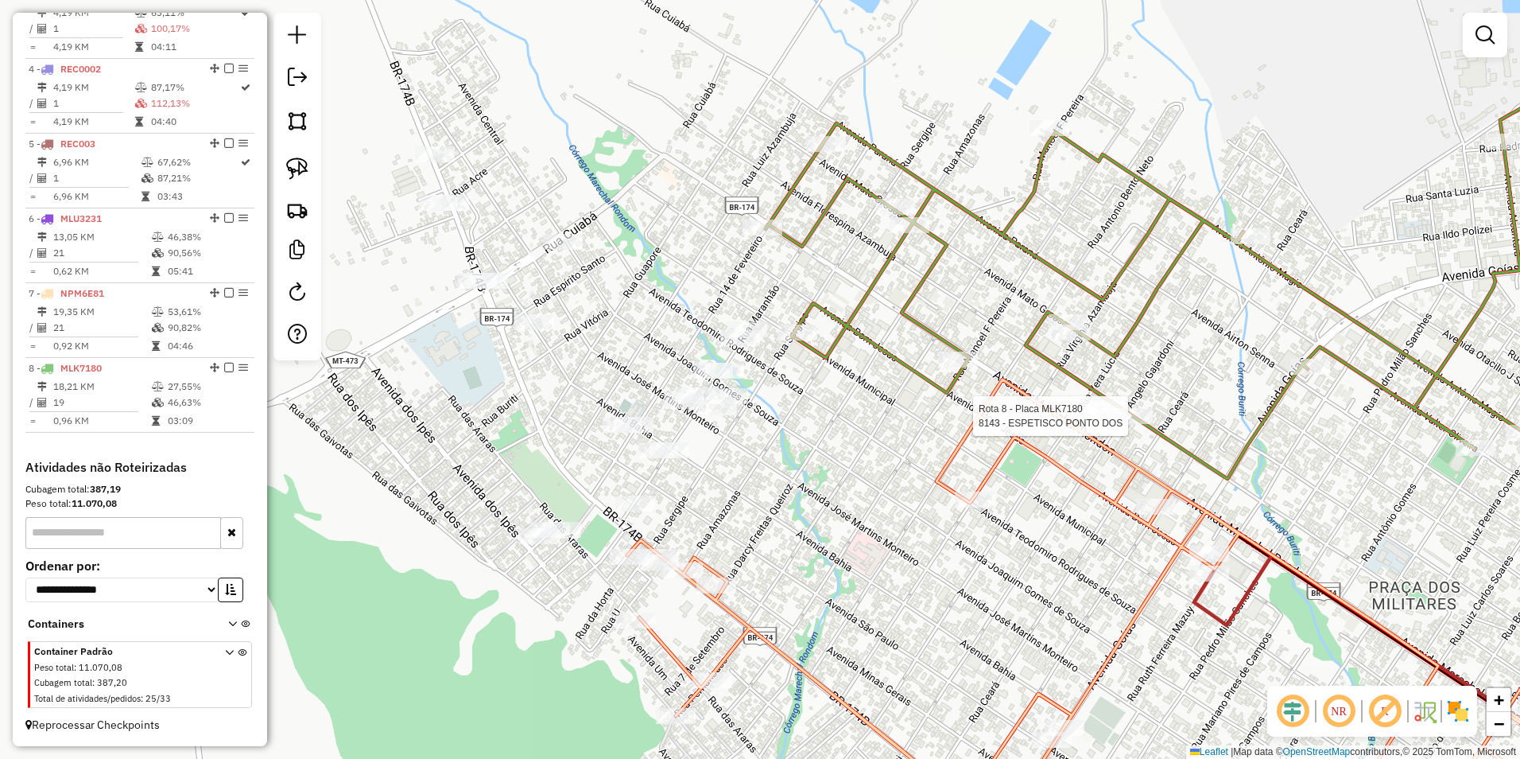
select select "**********"
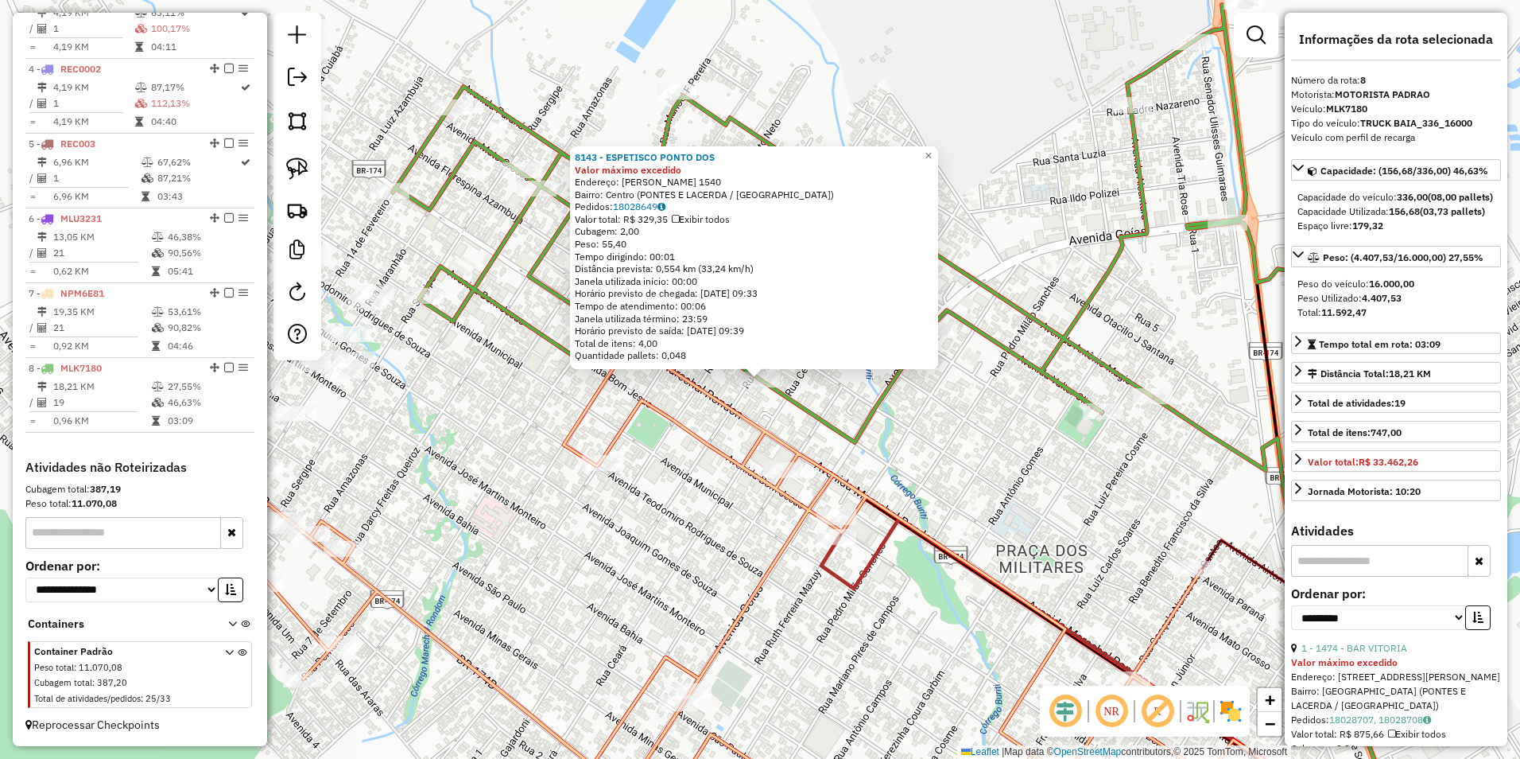
drag, startPoint x: 849, startPoint y: 419, endPoint x: 712, endPoint y: 419, distance: 137.6
click at [848, 419] on div "8143 - ESPETISCO PONTO DOS Valor máximo excedido Endereço: FLORESPINA AZAMBUJA …" at bounding box center [760, 379] width 1520 height 759
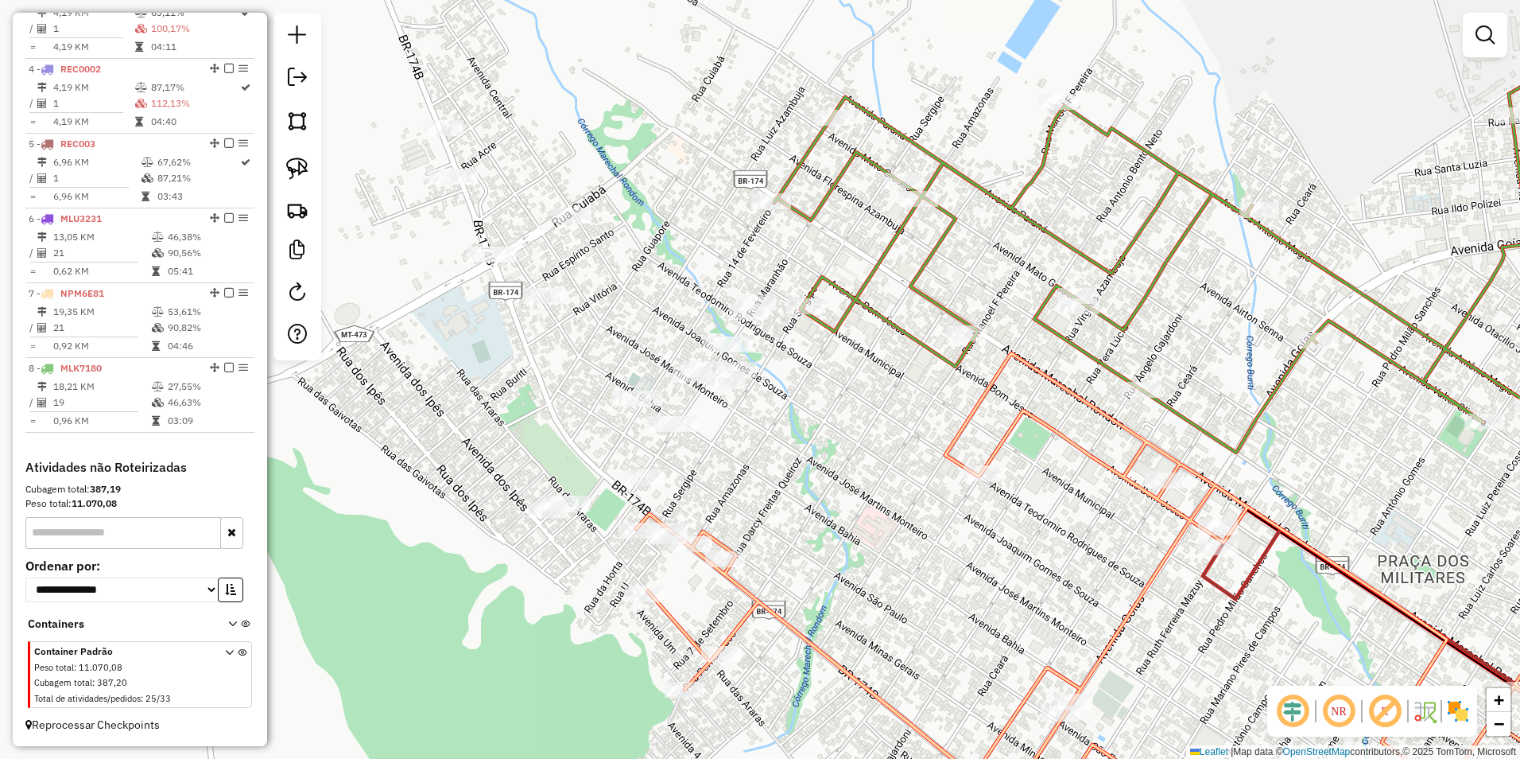
drag, startPoint x: 653, startPoint y: 376, endPoint x: 846, endPoint y: 379, distance: 193.3
click at [846, 379] on div "Janela de atendimento Grade de atendimento Capacidade Transportadoras Veículos …" at bounding box center [760, 379] width 1520 height 759
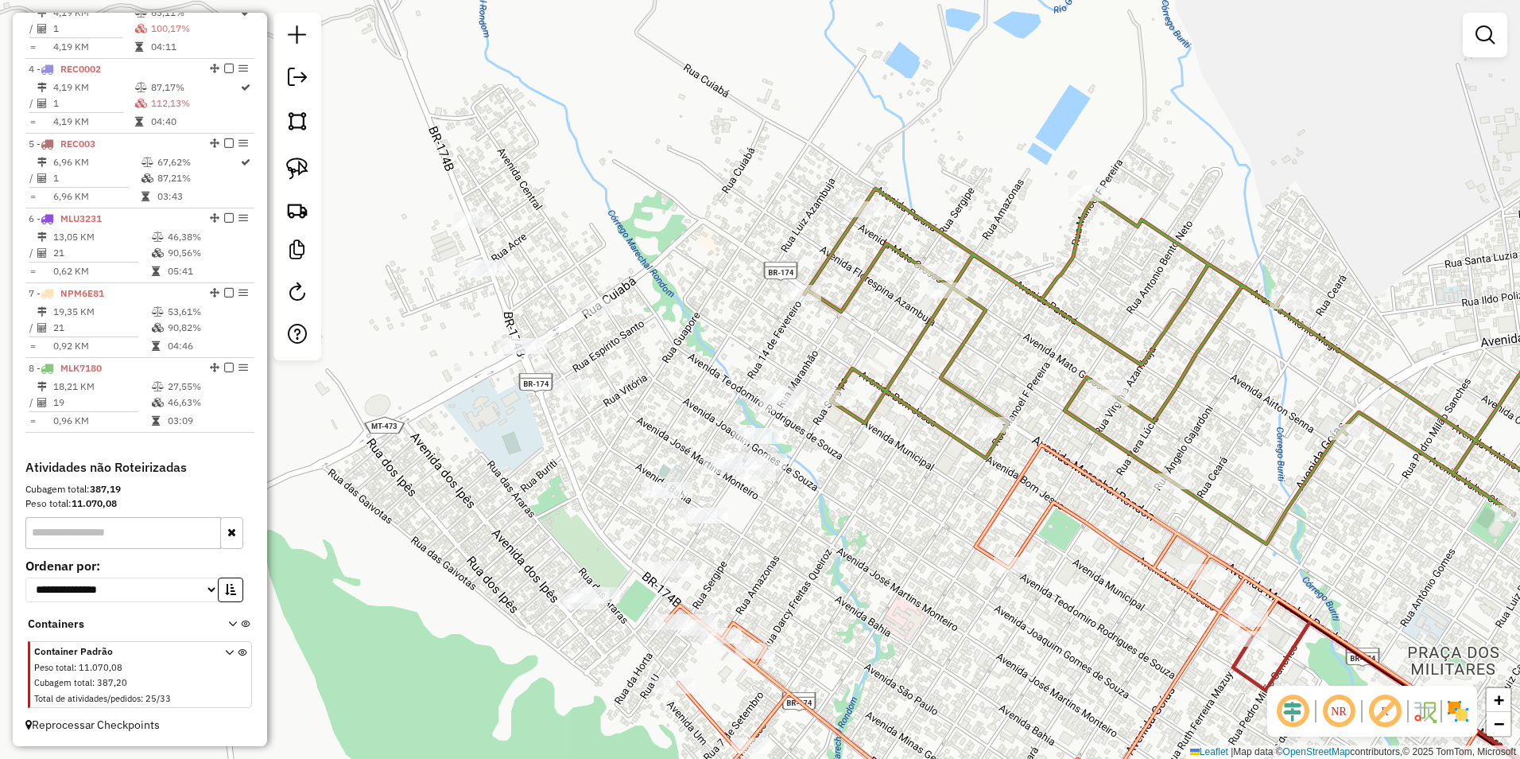
click at [861, 483] on div "Janela de atendimento Grade de atendimento Capacidade Transportadoras Veículos …" at bounding box center [760, 379] width 1520 height 759
click at [297, 163] on img at bounding box center [297, 168] width 22 height 22
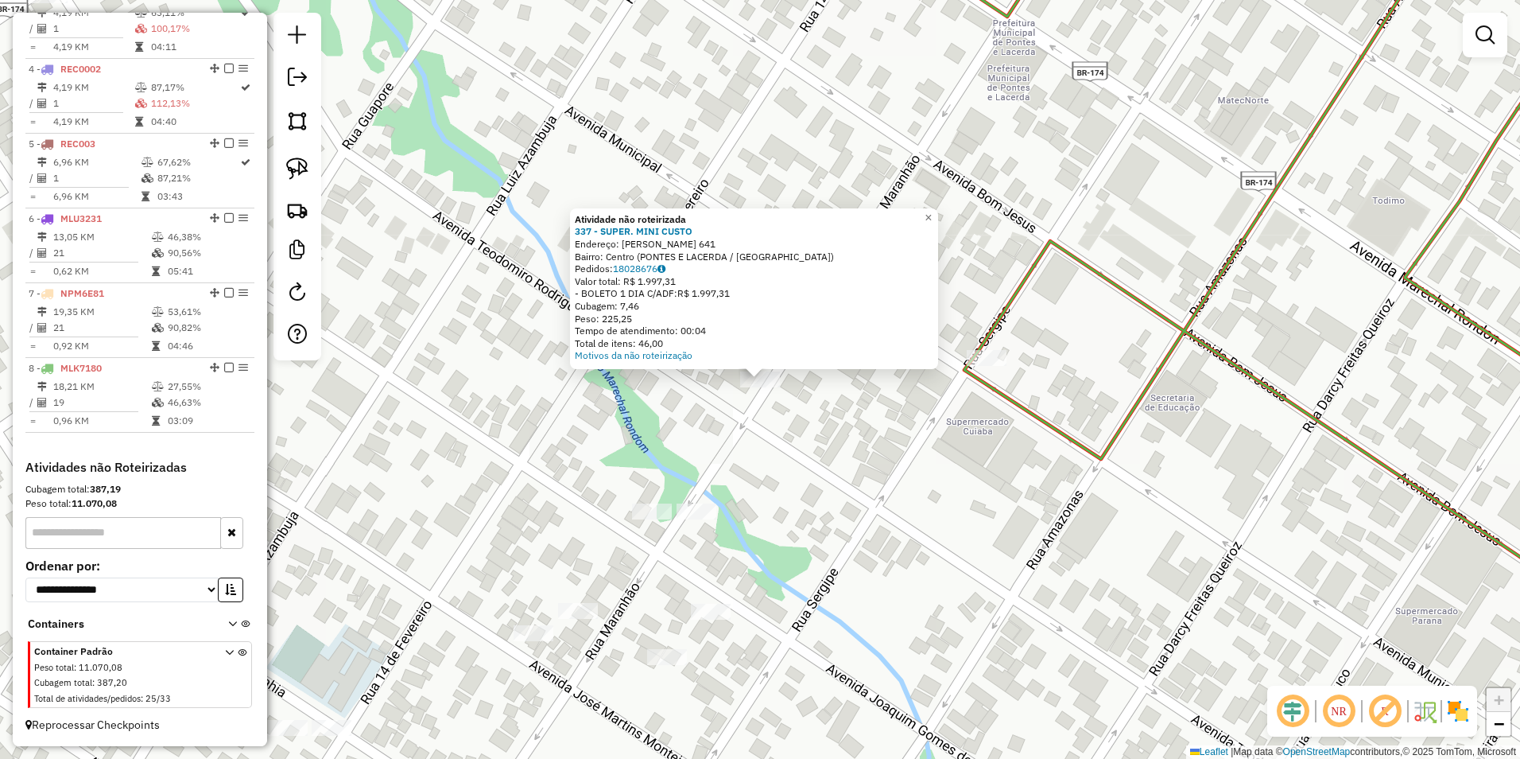
click at [751, 456] on div "Atividade não roteirizada 337 - SUPER. MINI CUSTO Endereço: R MARANHAO 641 Bair…" at bounding box center [760, 379] width 1520 height 759
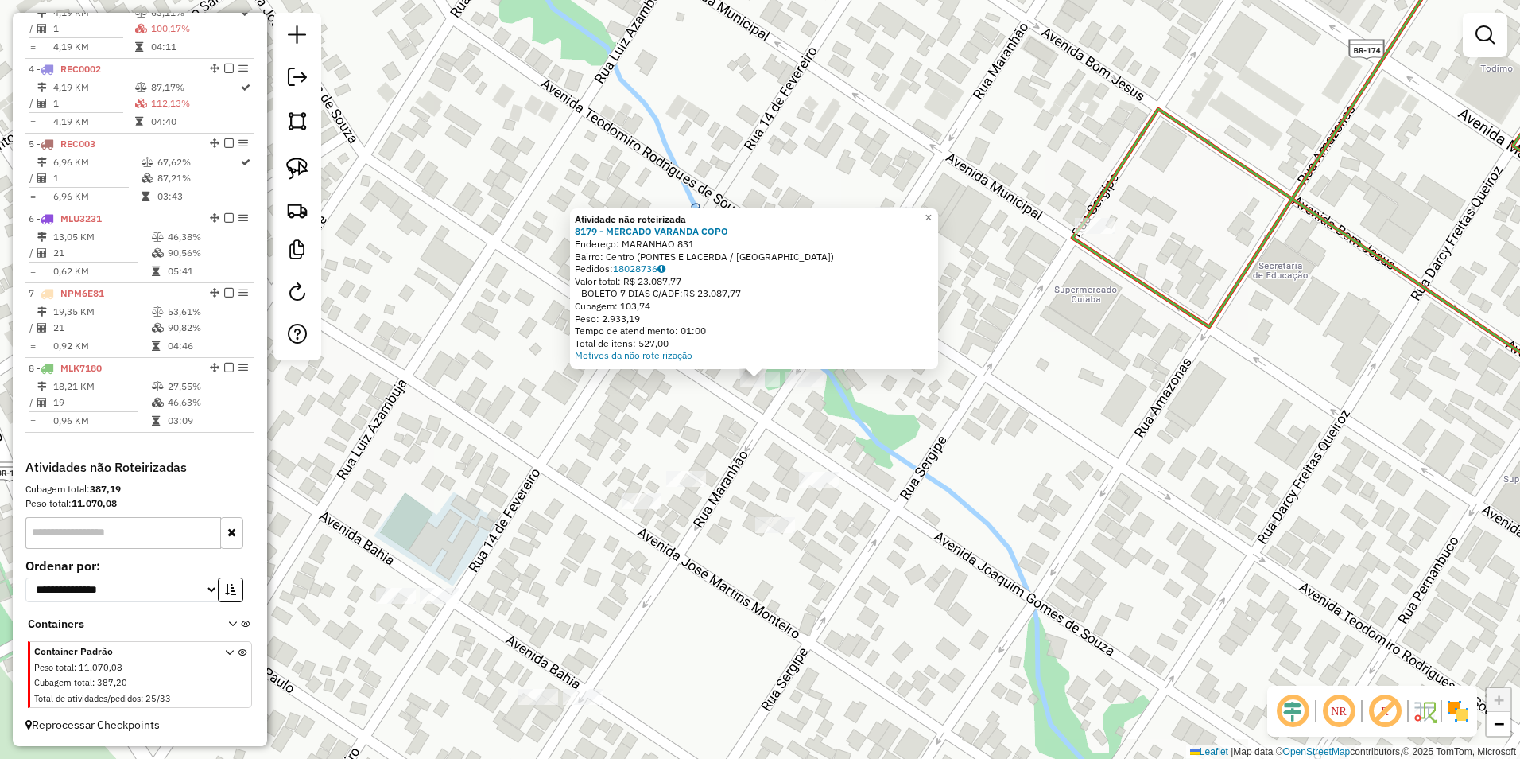
click at [952, 428] on div "Atividade não roteirizada 8179 - MERCADO VARANDA COPO Endereço: MARANHAO 831 Ba…" at bounding box center [760, 379] width 1520 height 759
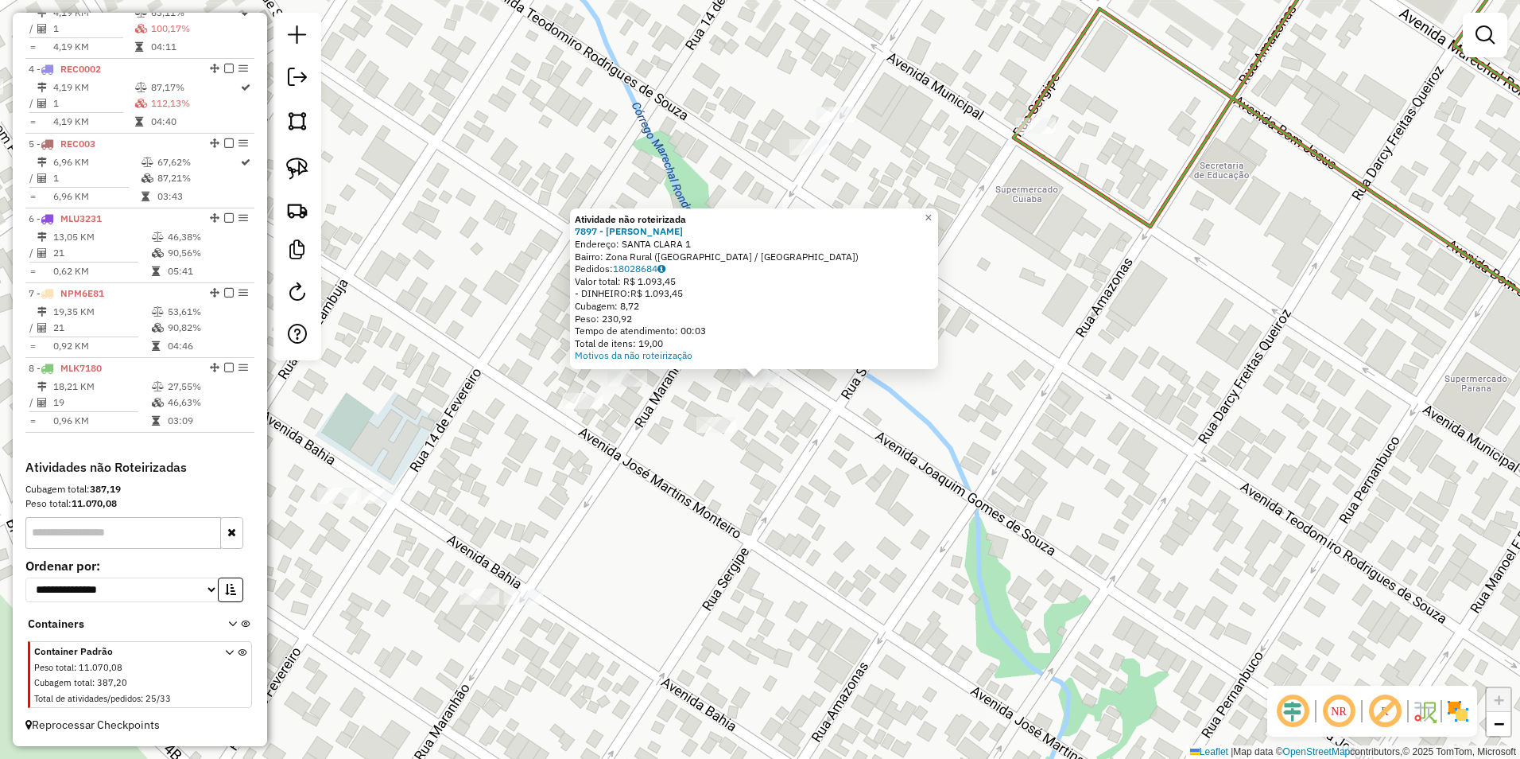
click at [840, 441] on div "Atividade não roteirizada 7897 - OREBE VERDECIO Endereço: SANTA CLARA 1 Bairro:…" at bounding box center [760, 379] width 1520 height 759
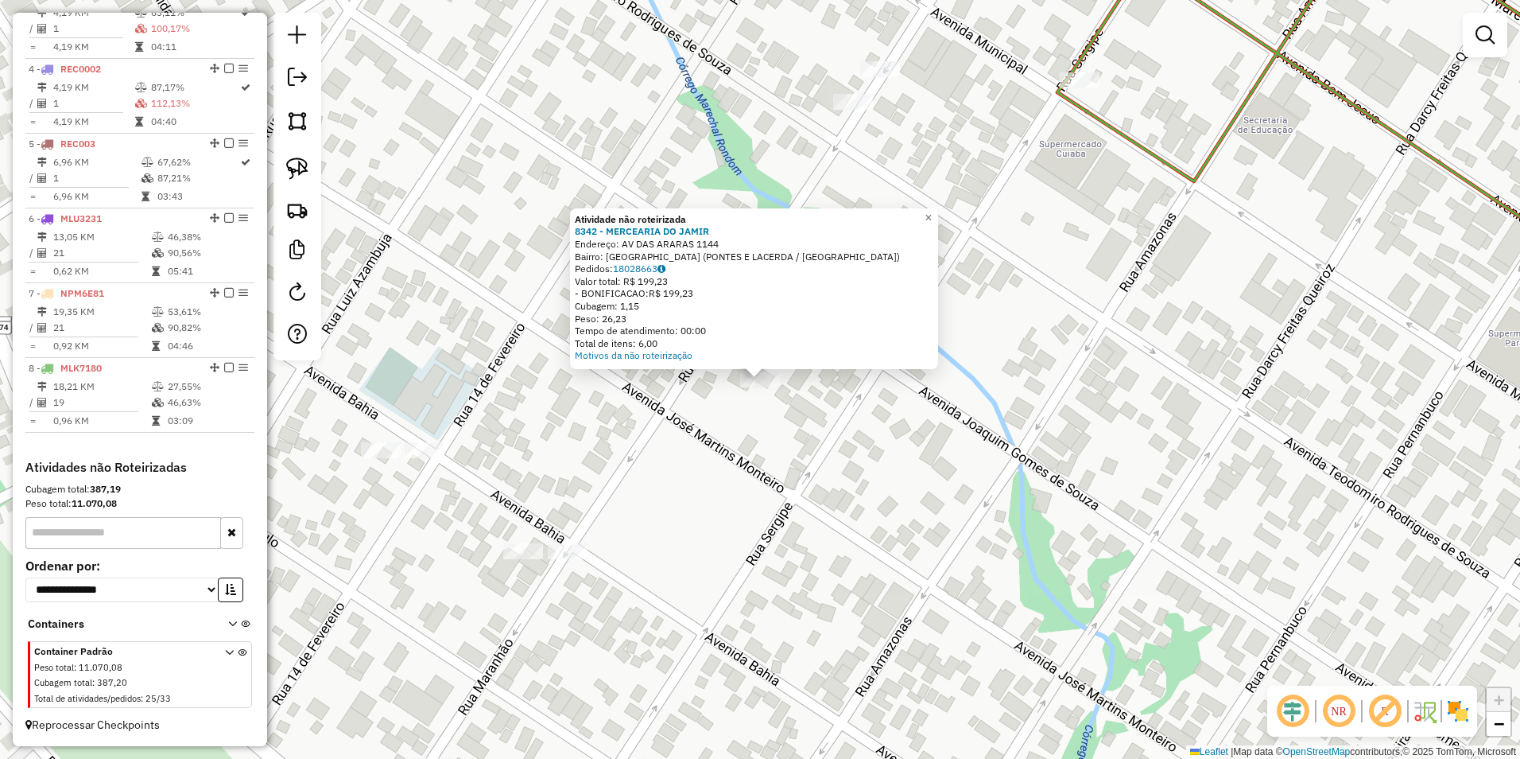
click at [817, 451] on div "Atividade não roteirizada 8342 - MERCEARIA DO JAMIR Endereço: AV DAS ARARAS 114…" at bounding box center [760, 379] width 1520 height 759
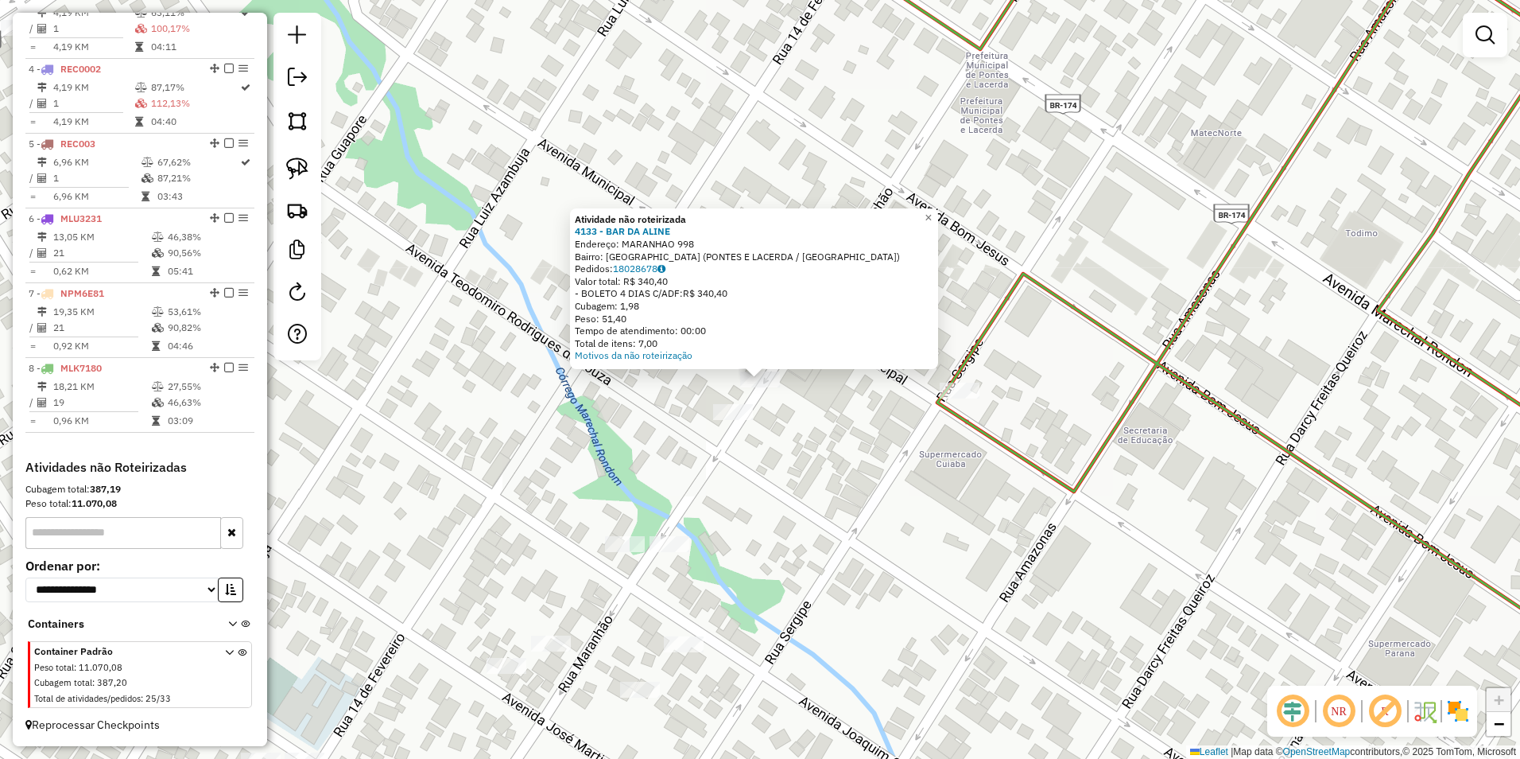
click at [1078, 370] on div "Atividade não roteirizada 4133 - BAR DA ALINE Endereço: MARANHAO 998 Bairro: Vi…" at bounding box center [760, 379] width 1520 height 759
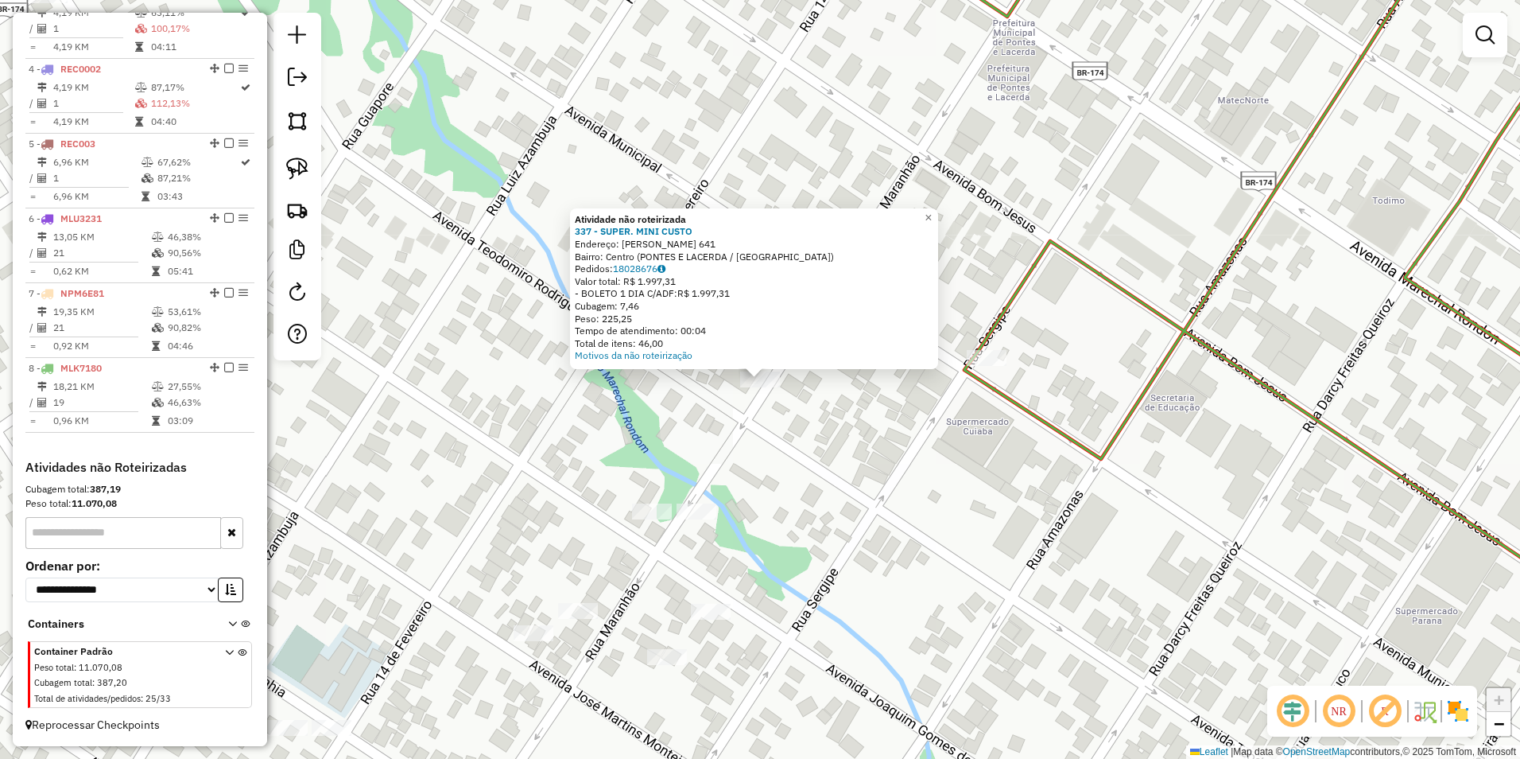
click at [885, 516] on div "Atividade não roteirizada 337 - SUPER. MINI CUSTO Endereço: R MARANHAO 641 Bair…" at bounding box center [760, 379] width 1520 height 759
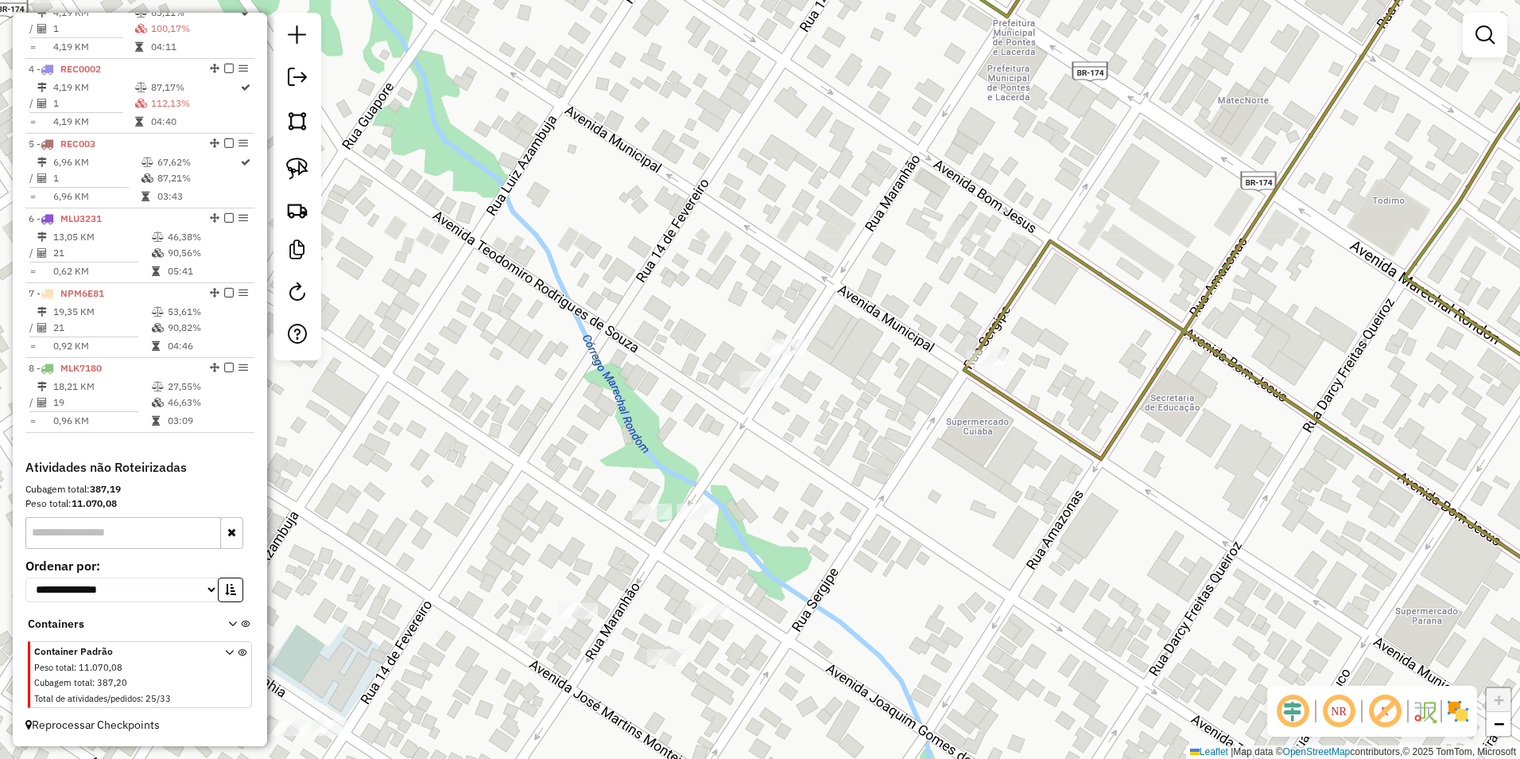
drag, startPoint x: 292, startPoint y: 167, endPoint x: 510, endPoint y: 245, distance: 231.4
click at [292, 167] on img at bounding box center [297, 168] width 22 height 22
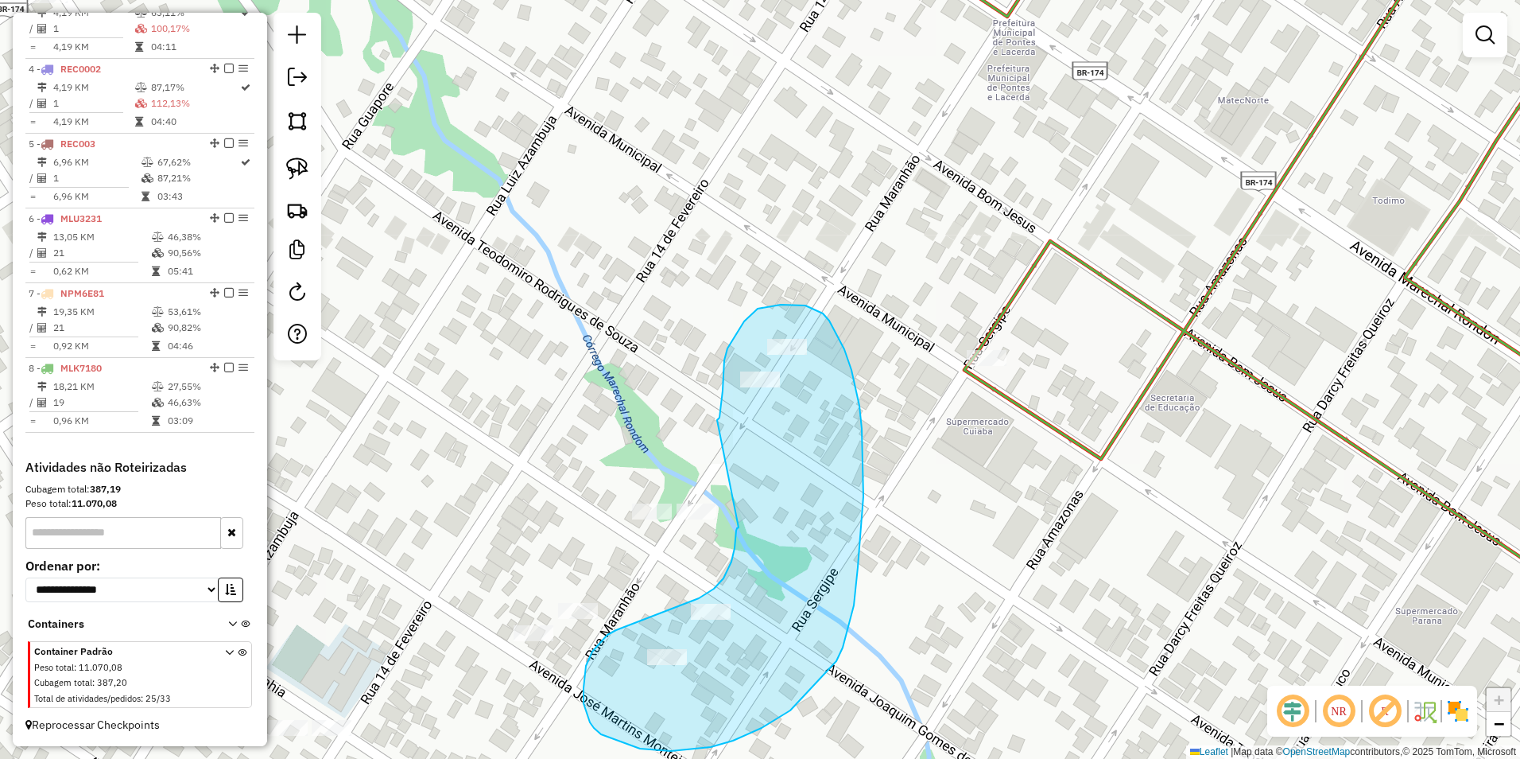
drag, startPoint x: 717, startPoint y: 420, endPoint x: 739, endPoint y: 527, distance: 109.5
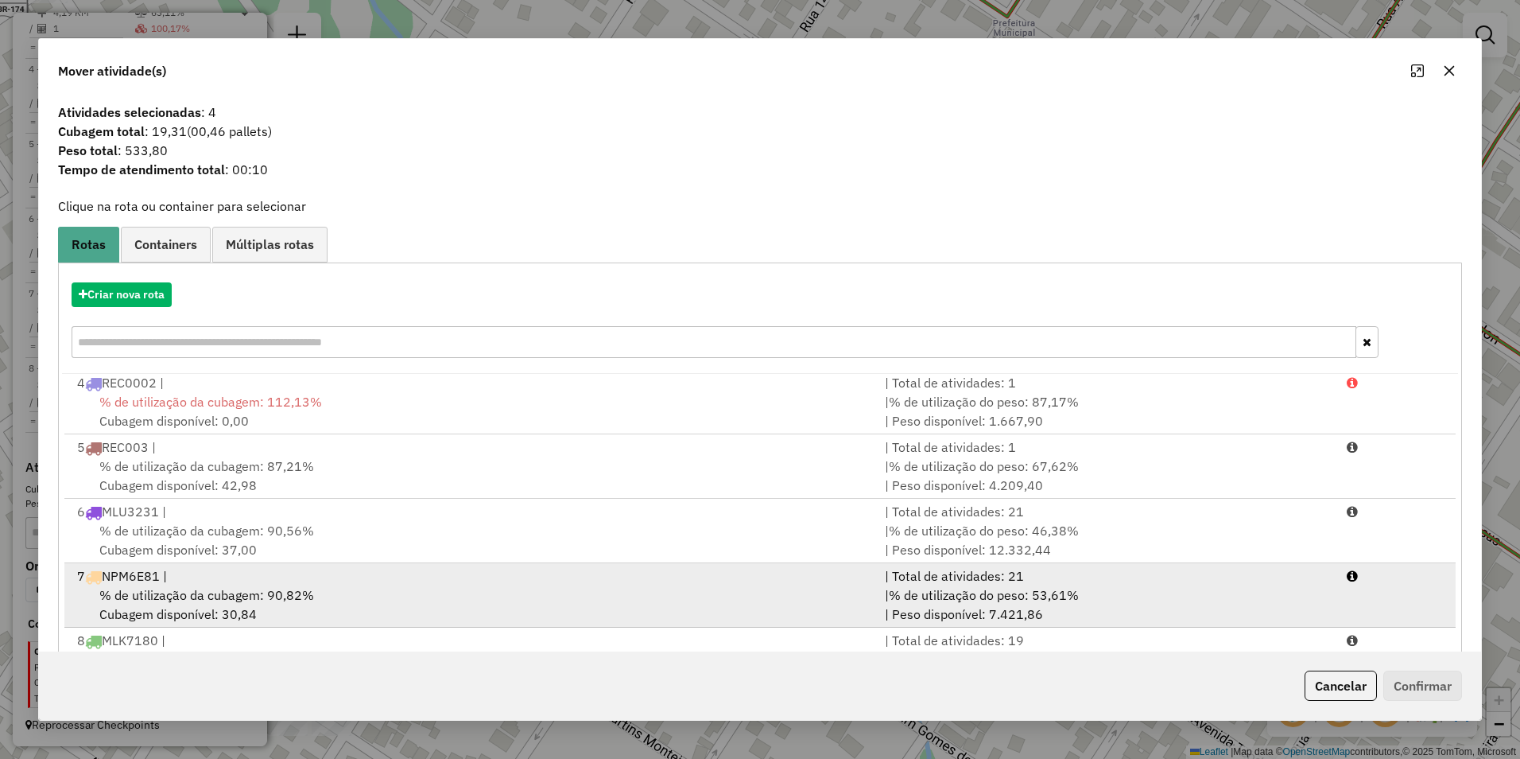
scroll to position [68, 0]
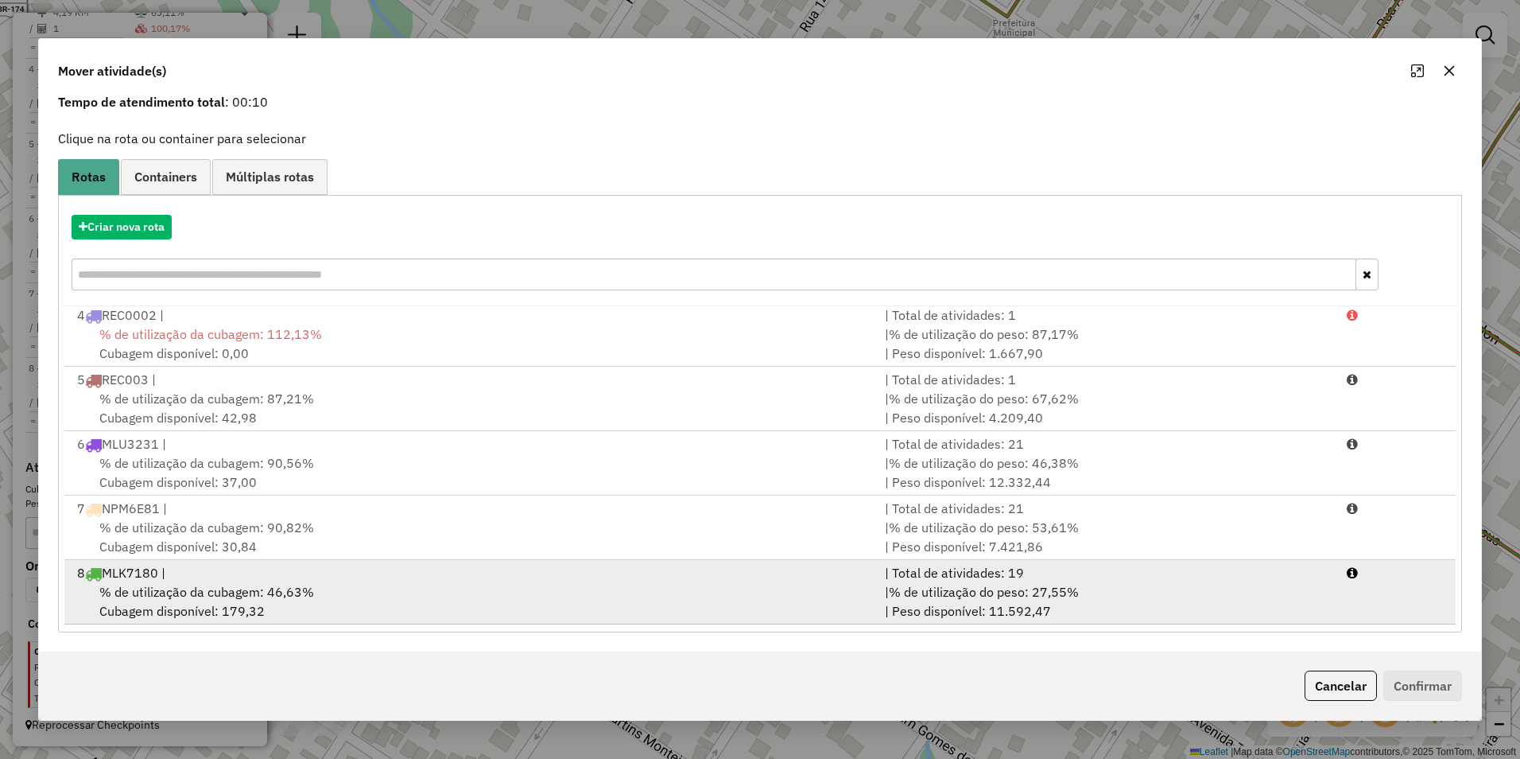
click at [479, 584] on div "% de utilização da cubagem: 46,63% Cubagem disponível: 179,32" at bounding box center [472, 601] width 808 height 38
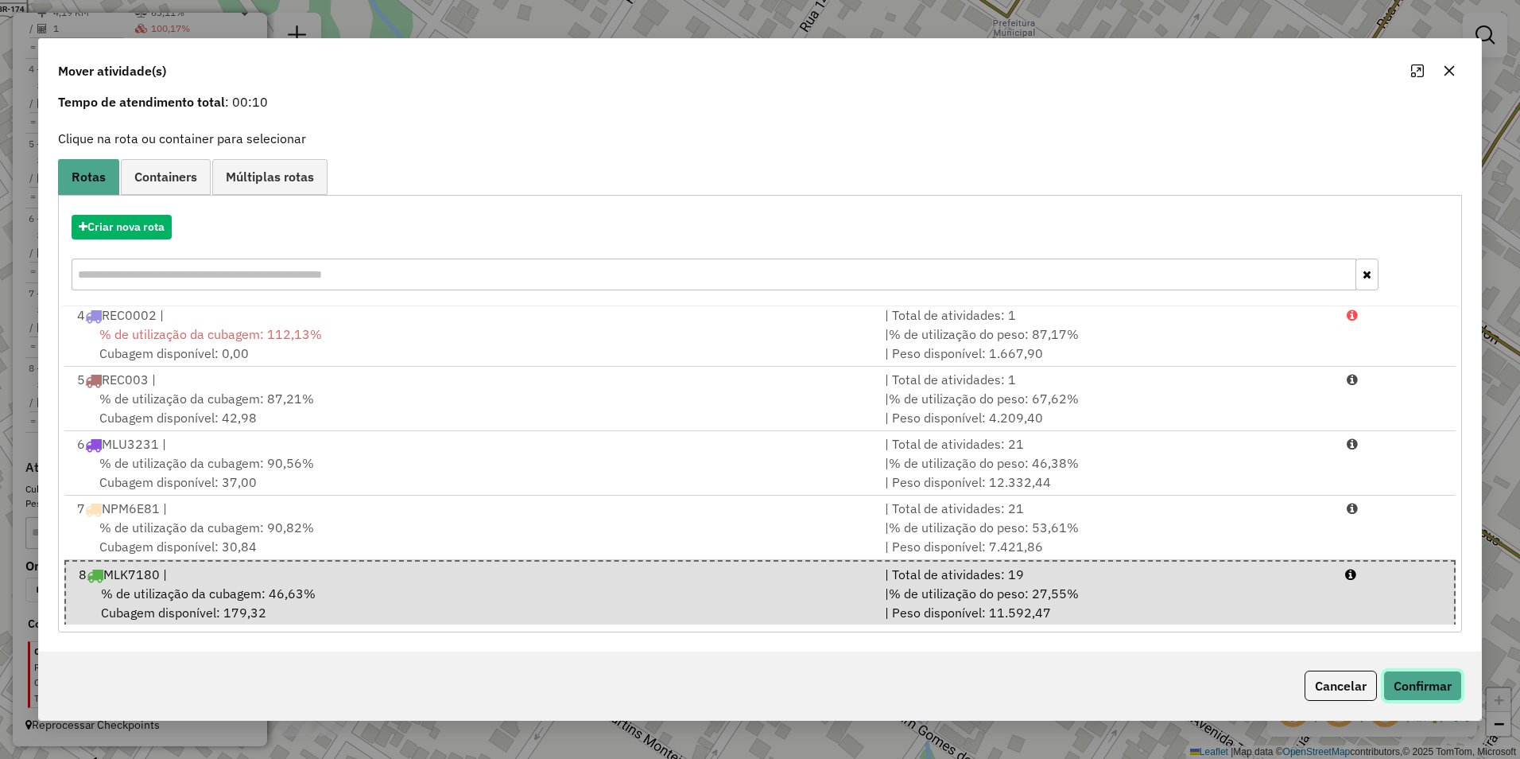
click at [1420, 682] on button "Confirmar" at bounding box center [1423, 685] width 79 height 30
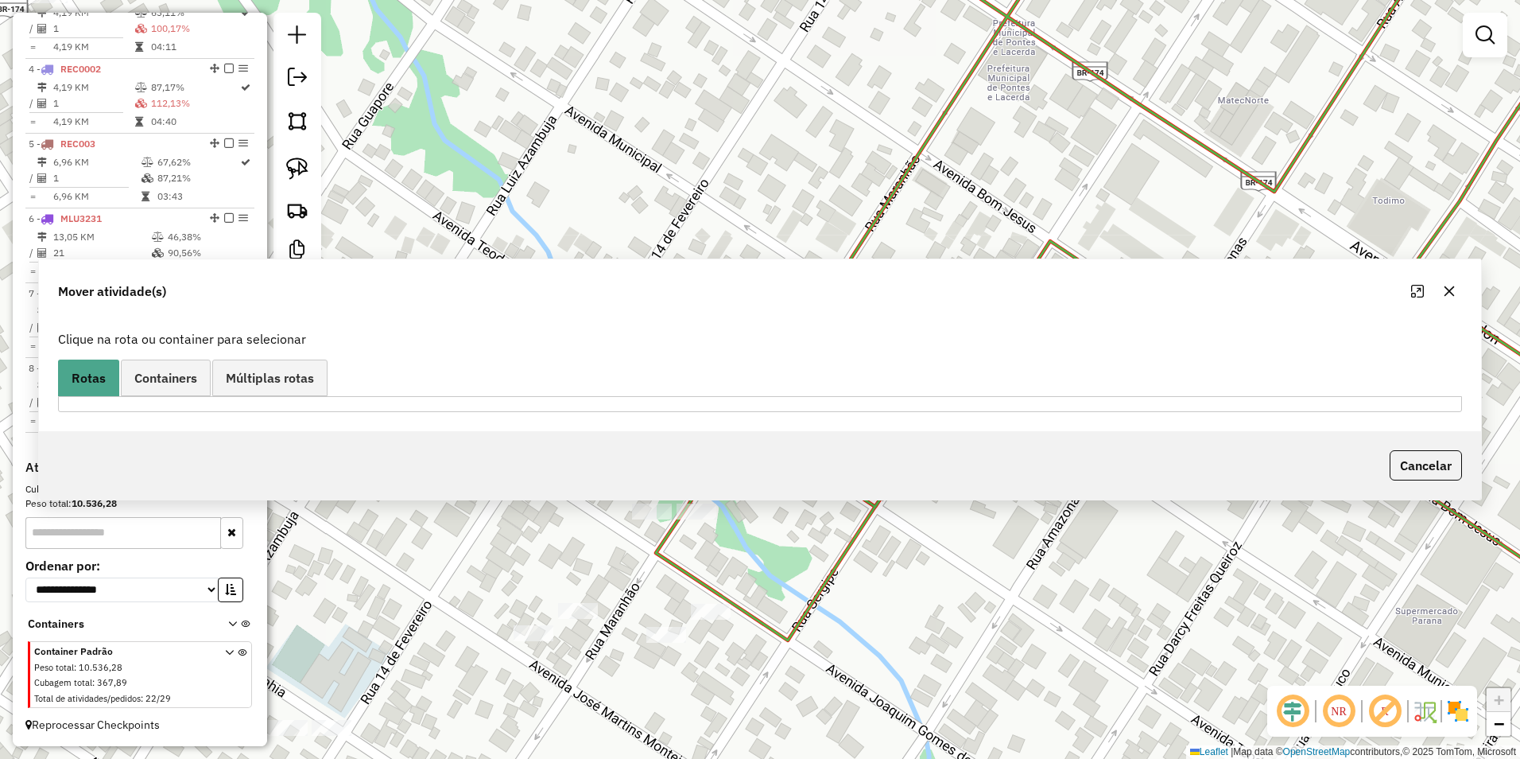
scroll to position [0, 0]
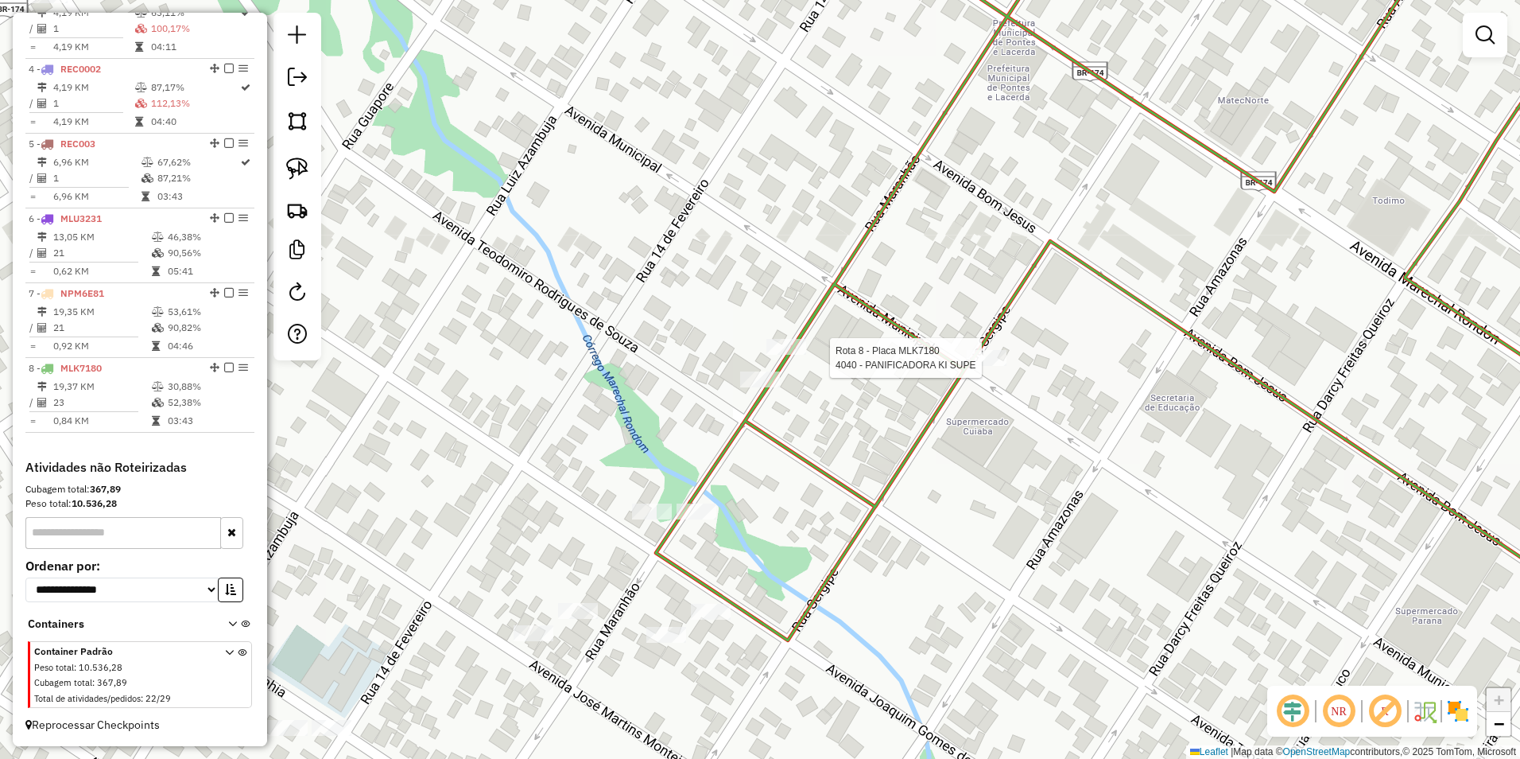
select select "**********"
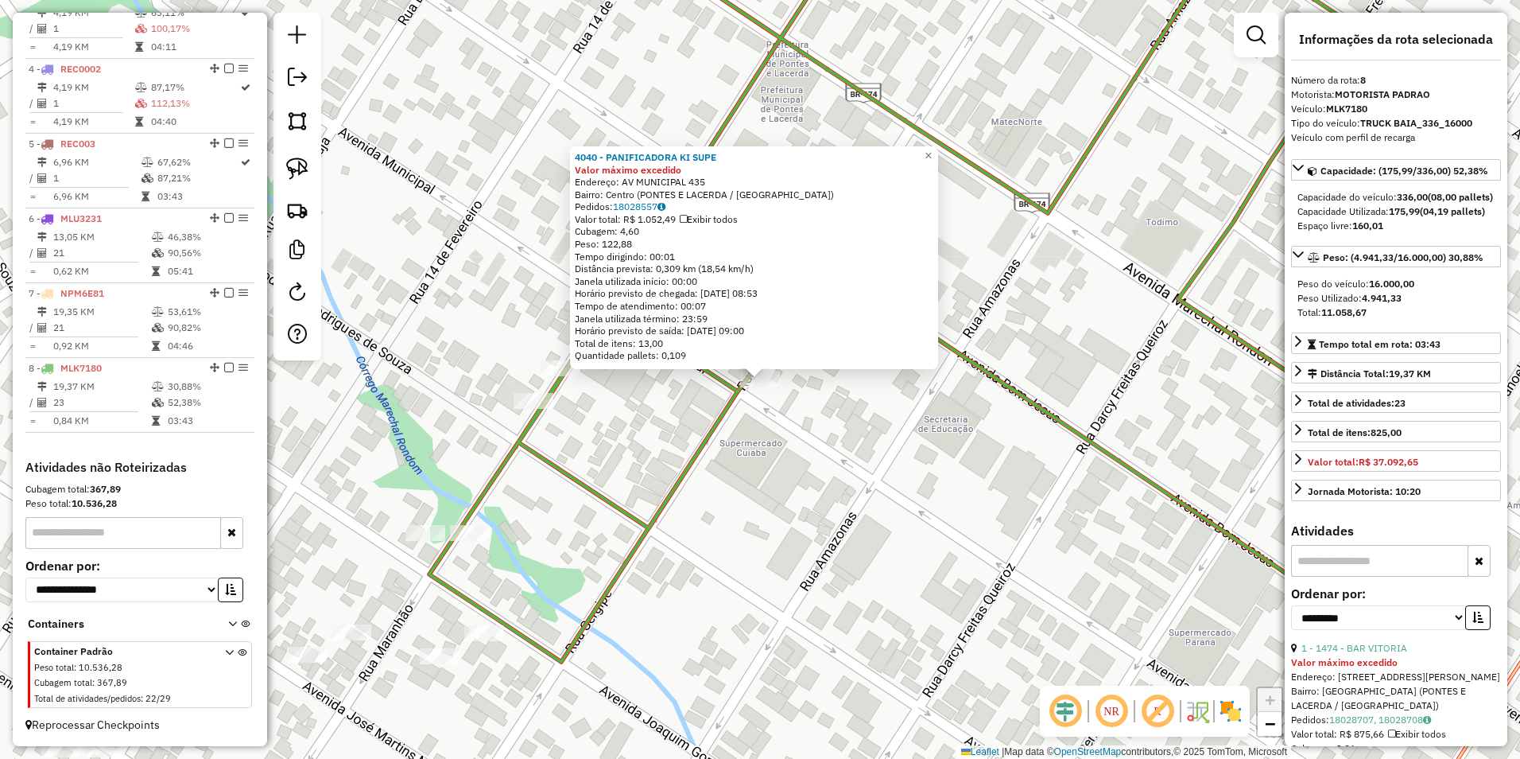
drag, startPoint x: 689, startPoint y: 495, endPoint x: 737, endPoint y: 515, distance: 52.4
click at [689, 497] on div "4040 - PANIFICADORA KI SUPE Valor máximo excedido Endereço: AV MUNICIPAL 435 Ba…" at bounding box center [760, 379] width 1520 height 759
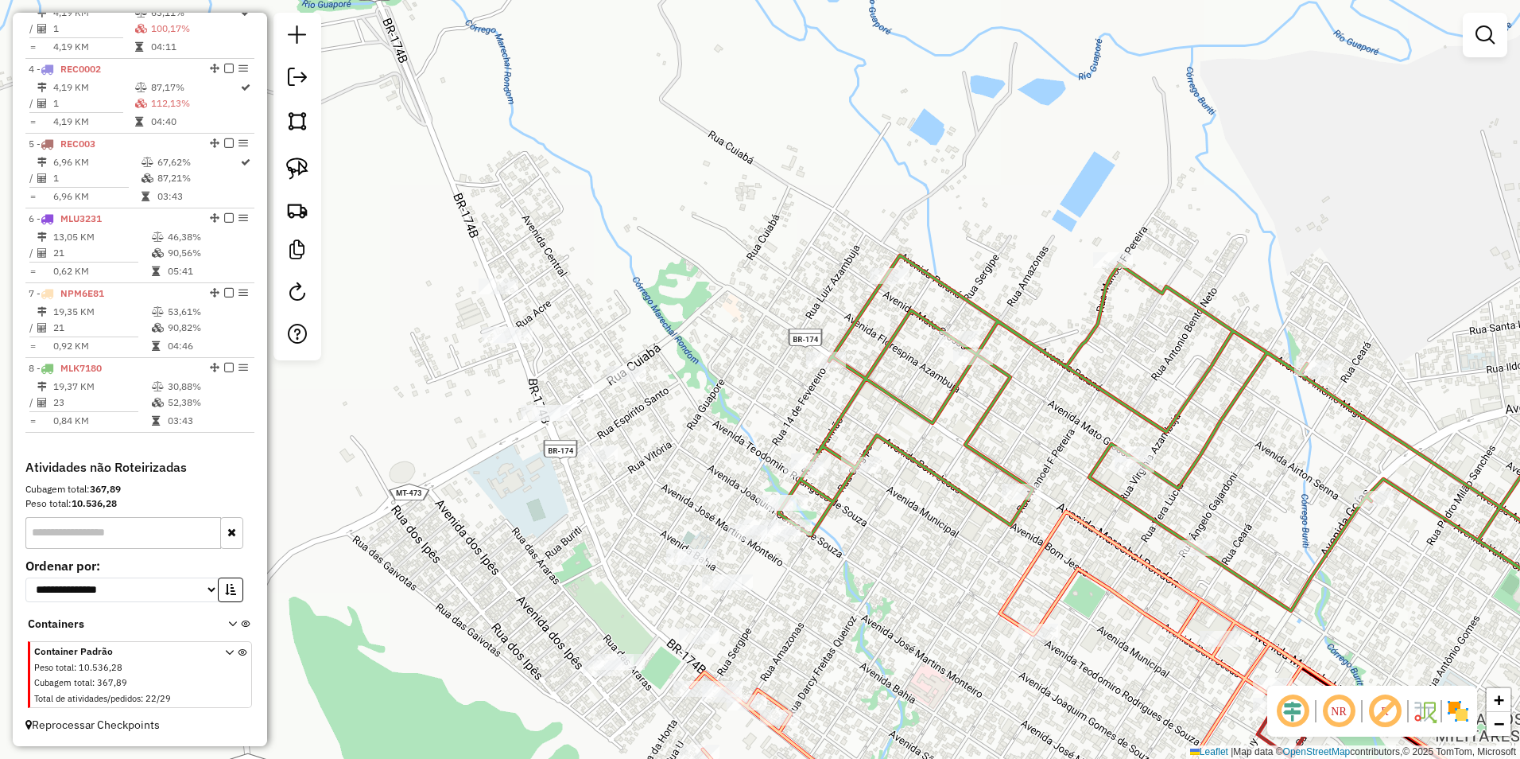
drag, startPoint x: 666, startPoint y: 590, endPoint x: 822, endPoint y: 559, distance: 158.9
click at [822, 559] on div "Janela de atendimento Grade de atendimento Capacidade Transportadoras Veículos …" at bounding box center [760, 379] width 1520 height 759
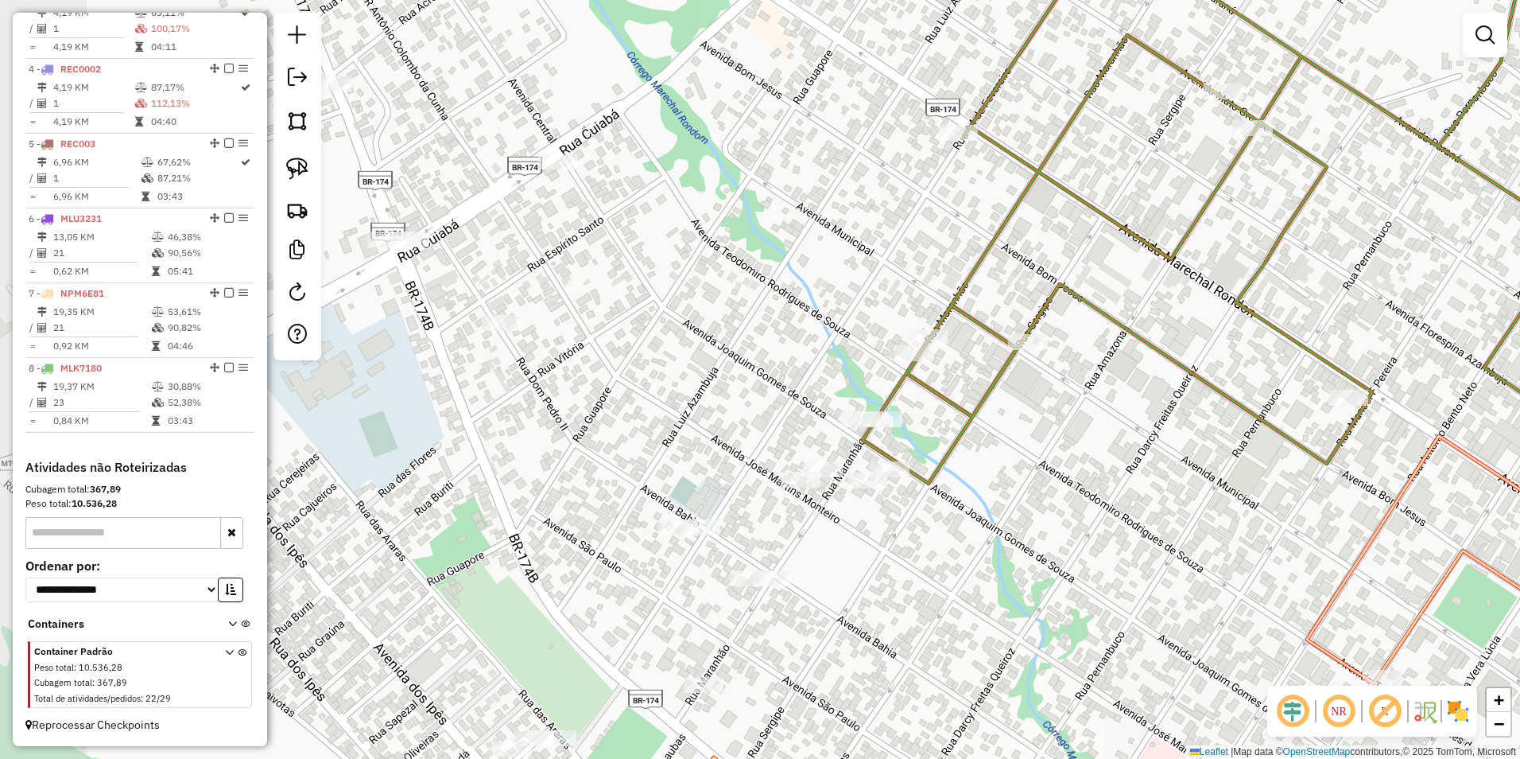
drag, startPoint x: 821, startPoint y: 602, endPoint x: 933, endPoint y: 621, distance: 113.7
click at [933, 621] on div "Janela de atendimento Grade de atendimento Capacidade Transportadoras Veículos …" at bounding box center [760, 379] width 1520 height 759
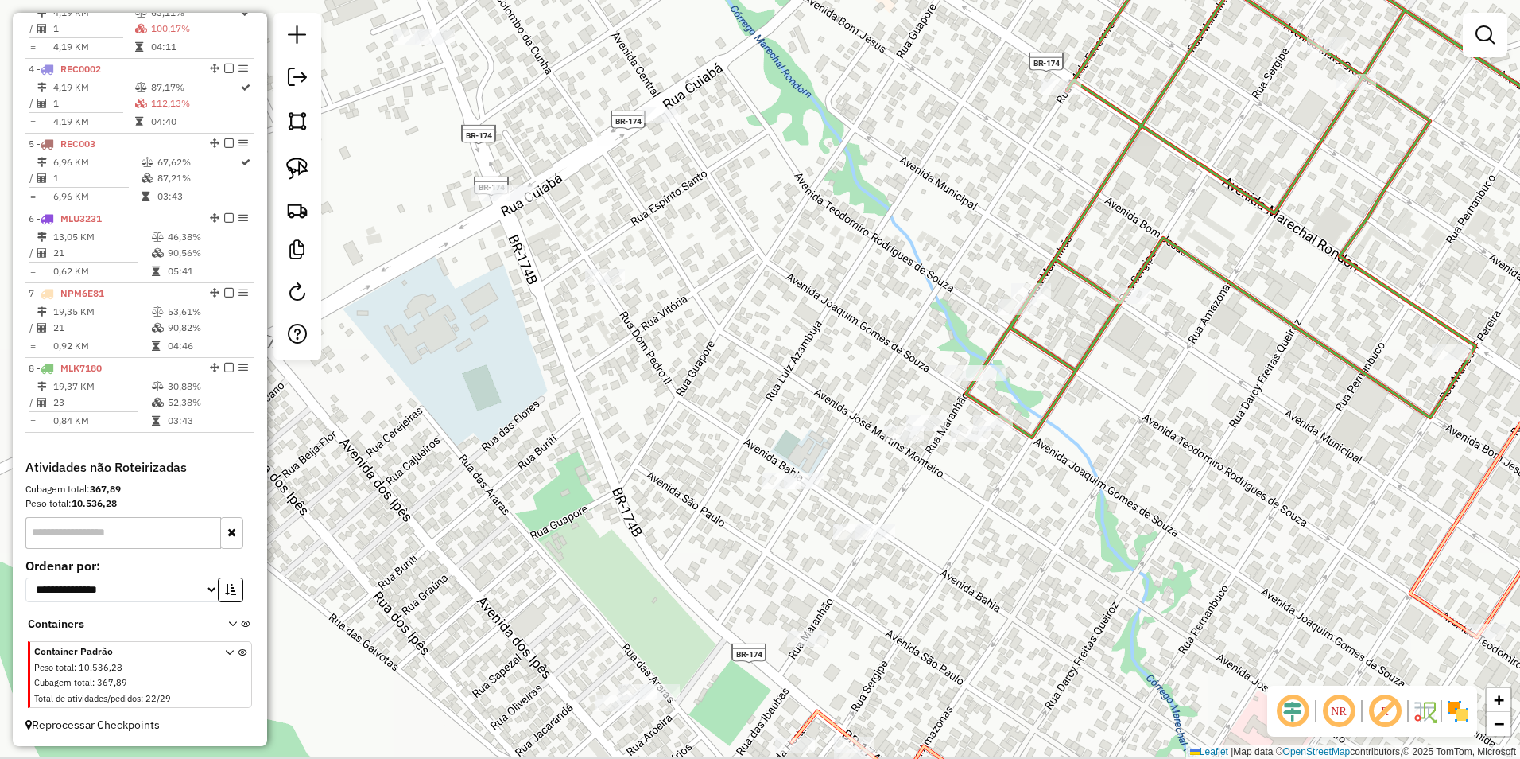
drag, startPoint x: 935, startPoint y: 567, endPoint x: 1053, endPoint y: 515, distance: 128.5
click at [1053, 515] on div "Janela de atendimento Grade de atendimento Capacidade Transportadoras Veículos …" at bounding box center [760, 379] width 1520 height 759
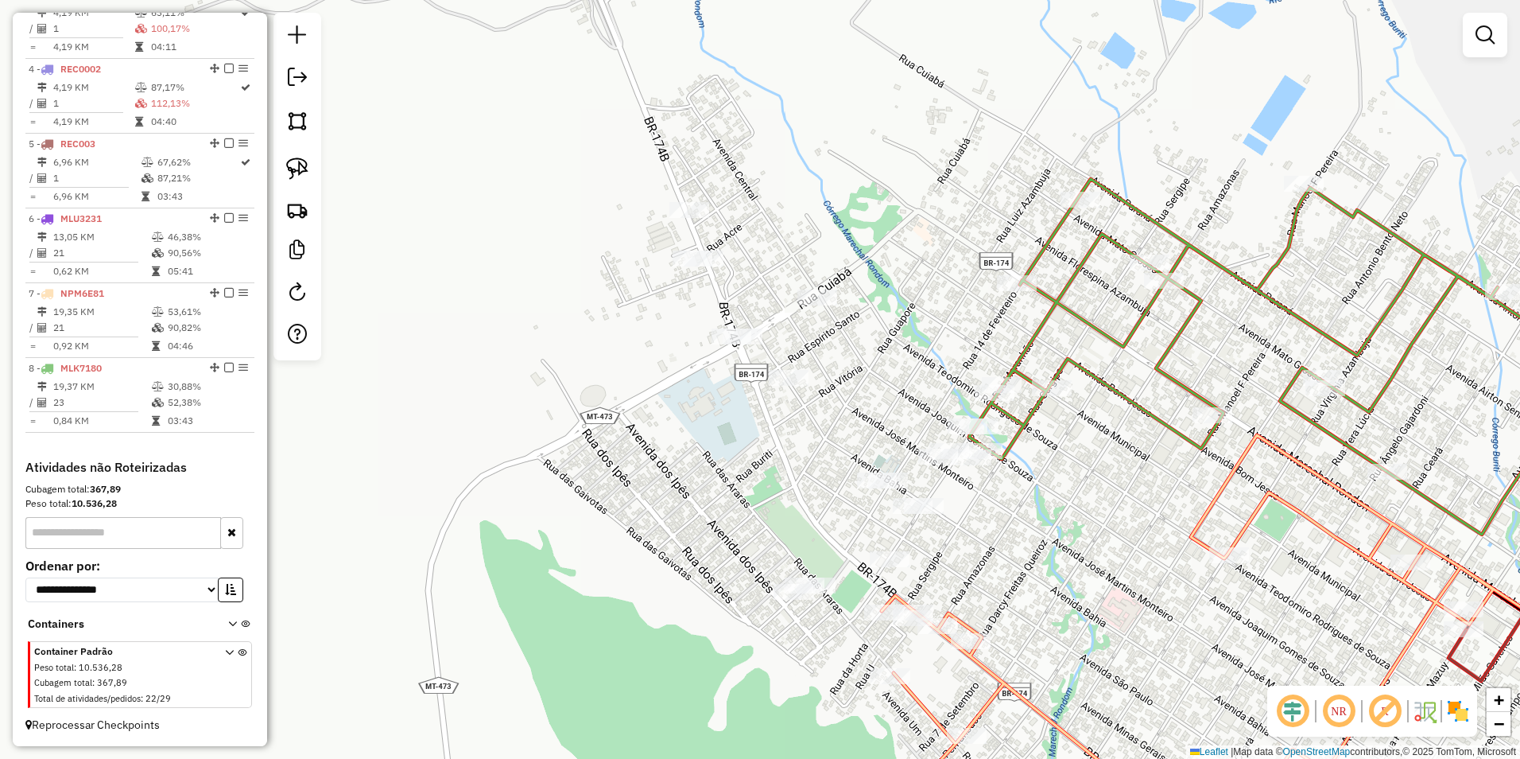
drag, startPoint x: 1013, startPoint y: 580, endPoint x: 990, endPoint y: 549, distance: 39.3
click at [990, 549] on div "Janela de atendimento Grade de atendimento Capacidade Transportadoras Veículos …" at bounding box center [760, 379] width 1520 height 759
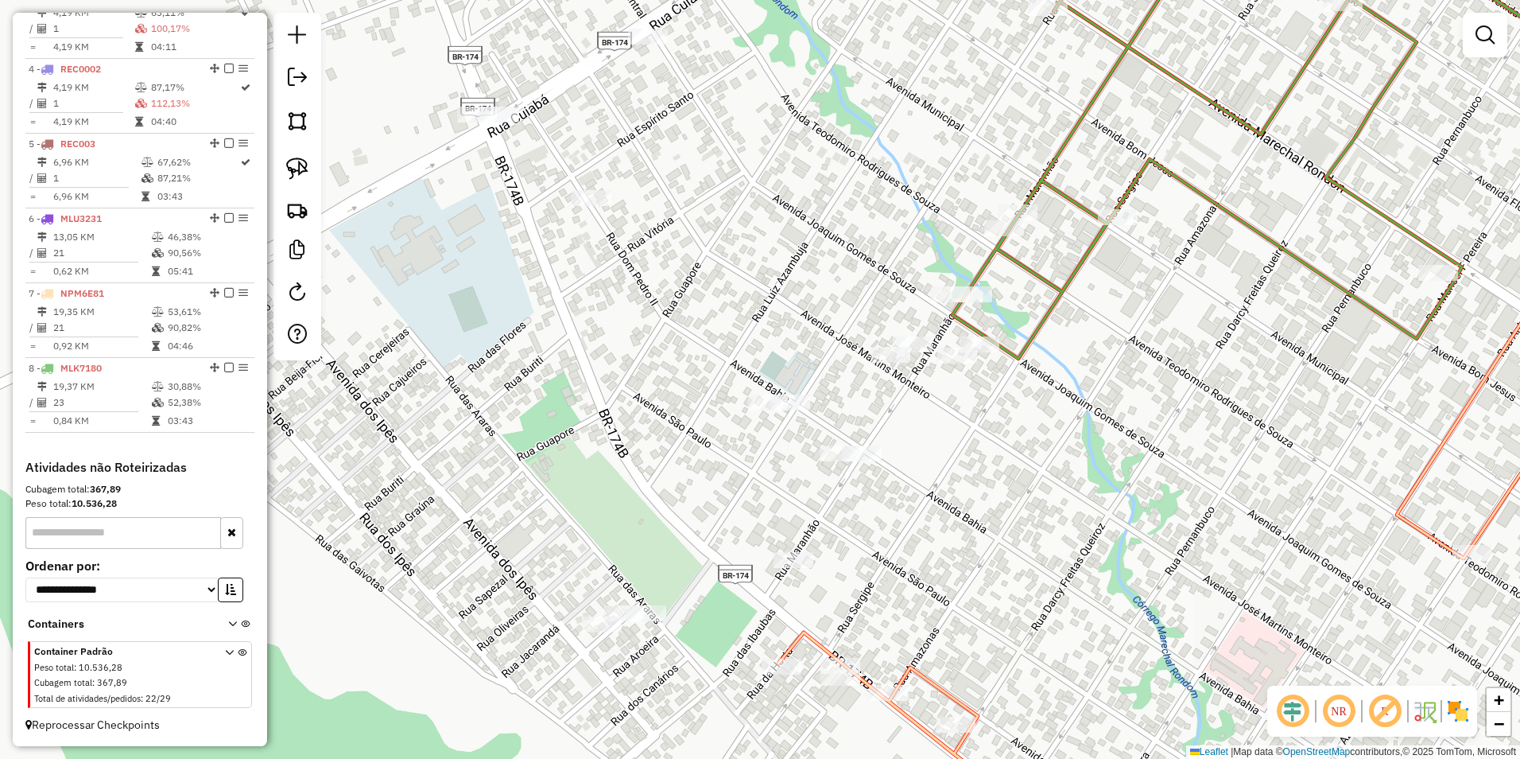
click at [975, 549] on div "Janela de atendimento Grade de atendimento Capacidade Transportadoras Veículos …" at bounding box center [760, 379] width 1520 height 759
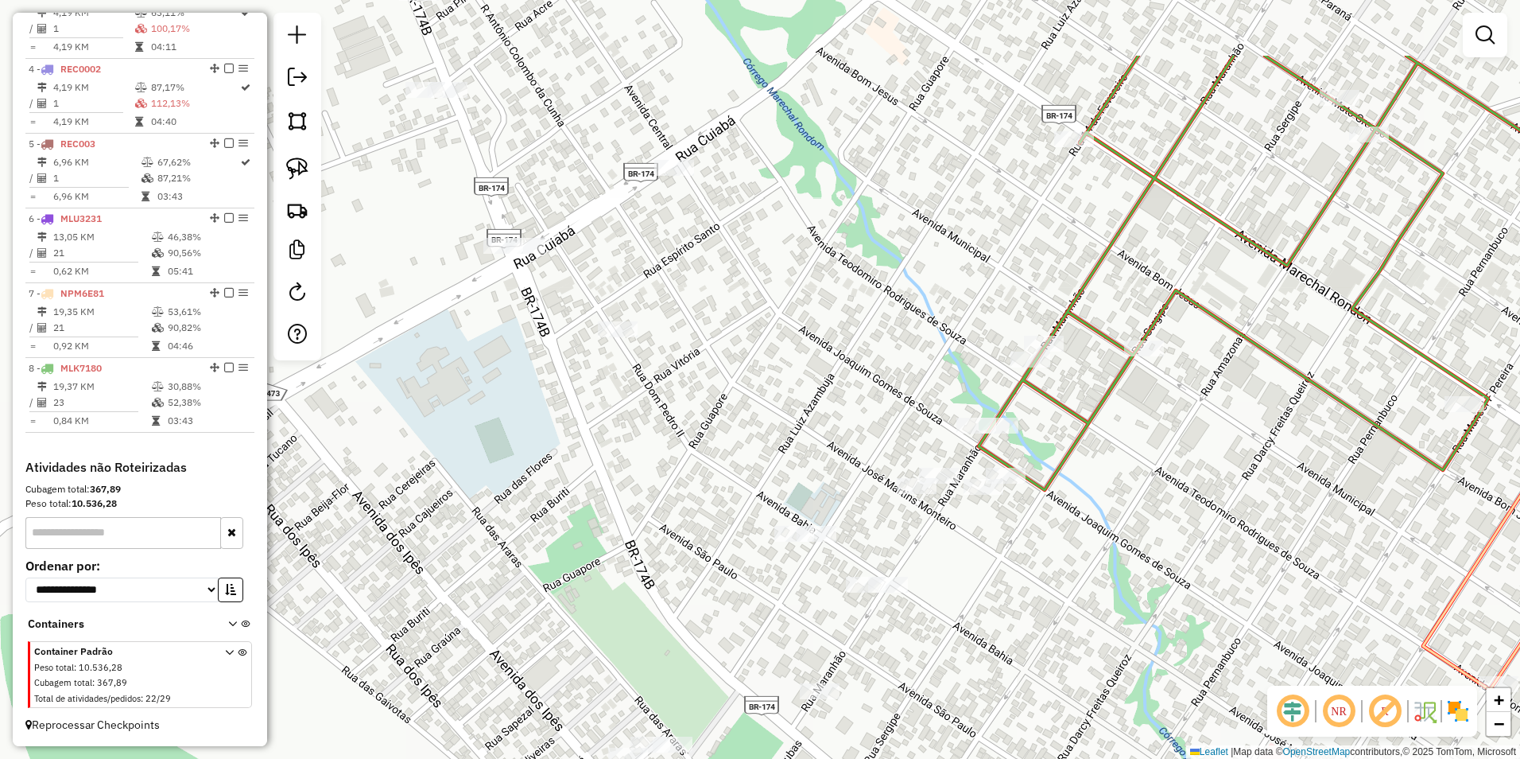
drag, startPoint x: 1002, startPoint y: 489, endPoint x: 1028, endPoint y: 620, distance: 133.8
click at [1028, 620] on div "Janela de atendimento Grade de atendimento Capacidade Transportadoras Veículos …" at bounding box center [760, 379] width 1520 height 759
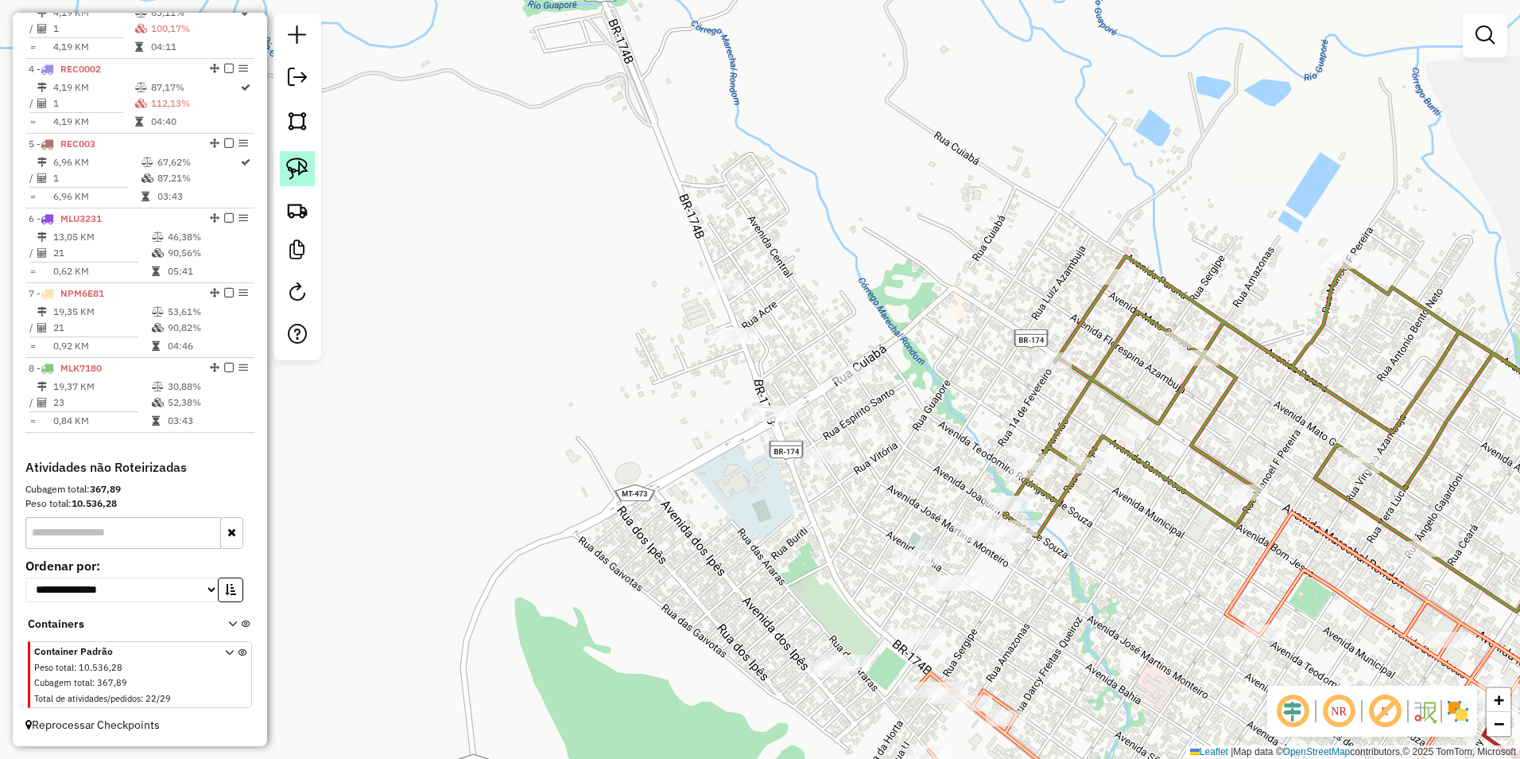
click at [304, 171] on img at bounding box center [297, 168] width 22 height 22
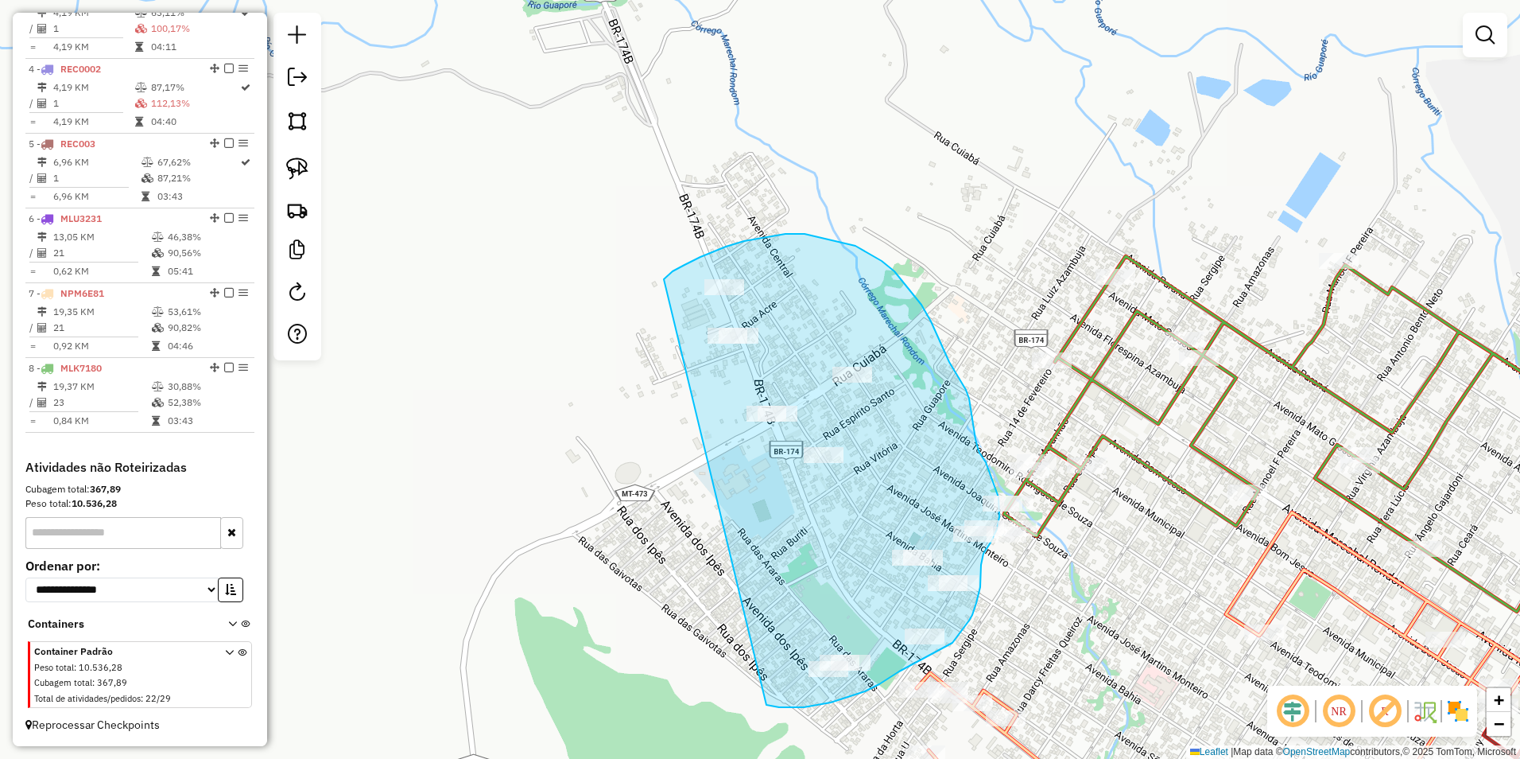
drag, startPoint x: 664, startPoint y: 279, endPoint x: 735, endPoint y: 696, distance: 422.6
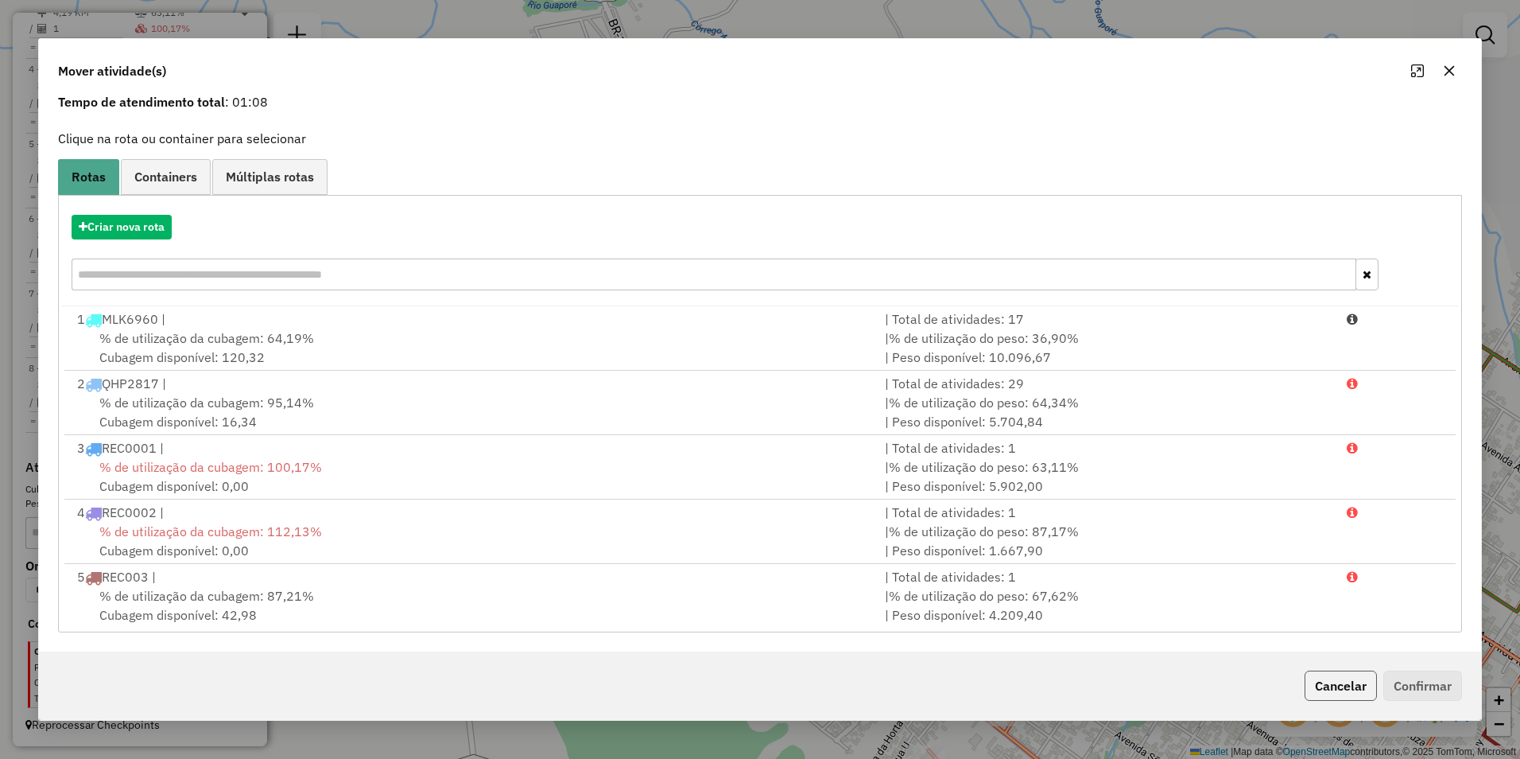
click at [1327, 685] on button "Cancelar" at bounding box center [1341, 685] width 72 height 30
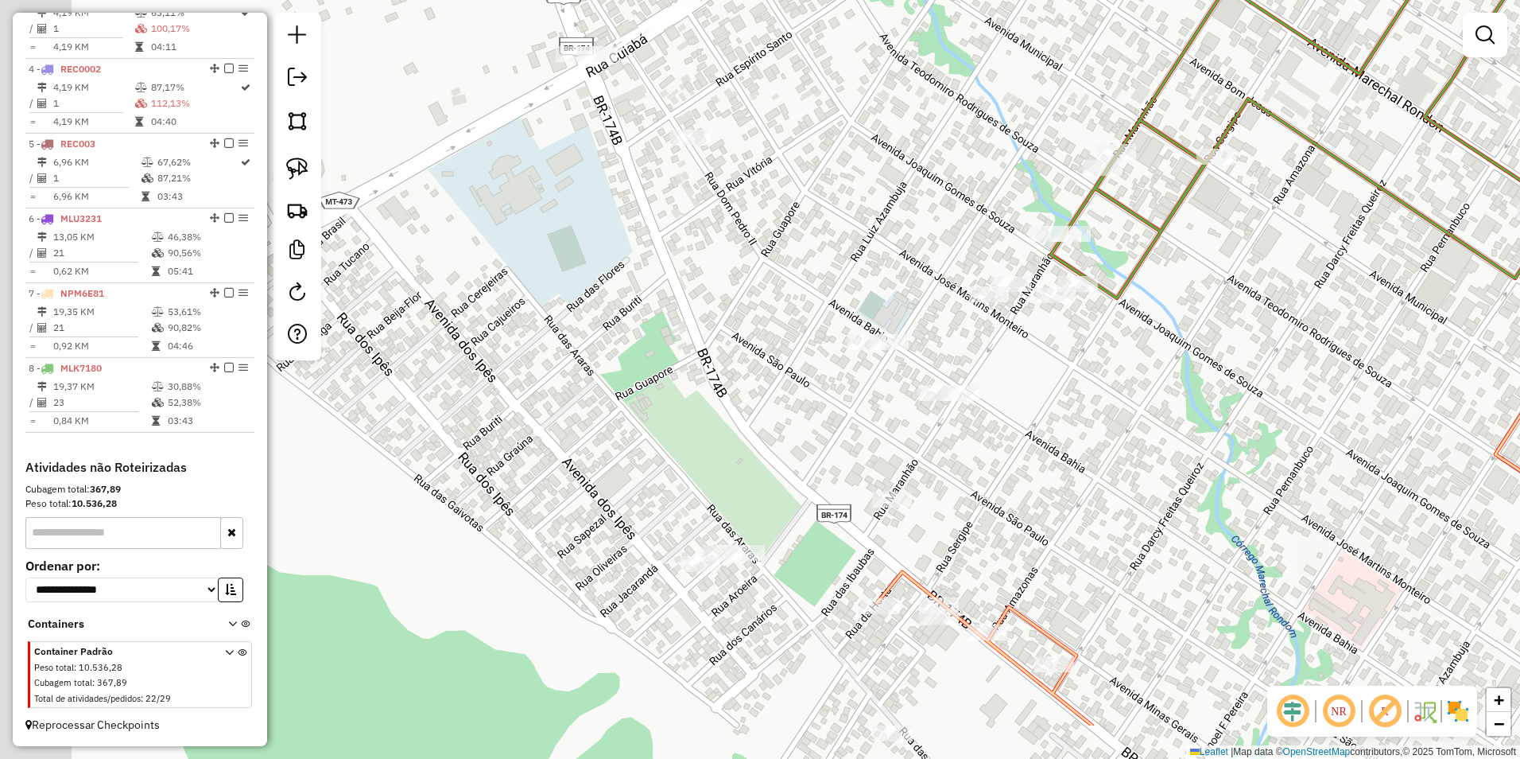
drag, startPoint x: 900, startPoint y: 660, endPoint x: 1000, endPoint y: 393, distance: 285.3
click at [1000, 393] on div "Janela de atendimento Grade de atendimento Capacidade Transportadoras Veículos …" at bounding box center [760, 379] width 1520 height 759
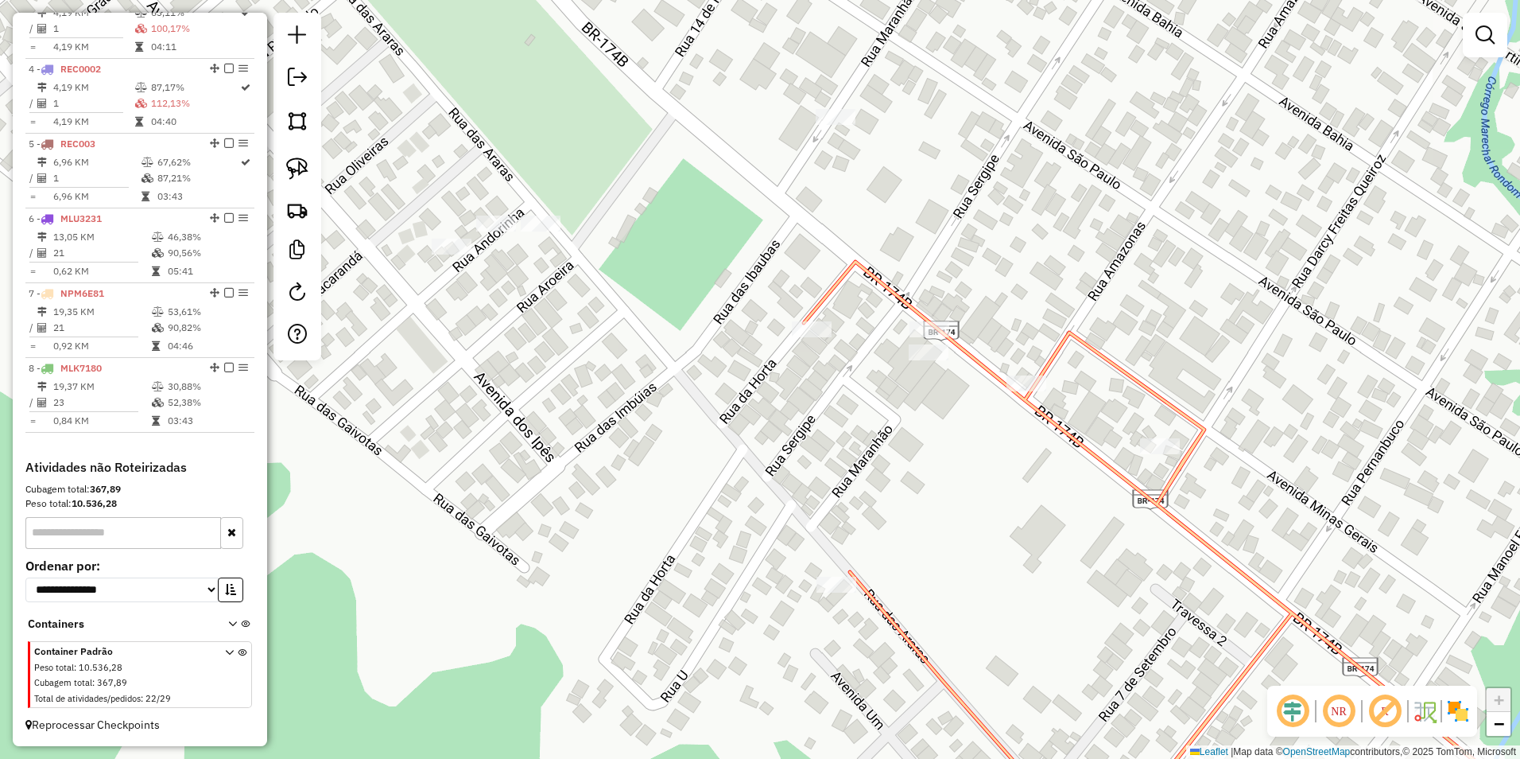
drag, startPoint x: 959, startPoint y: 392, endPoint x: 926, endPoint y: 508, distance: 120.6
click at [927, 513] on div "Janela de atendimento Grade de atendimento Capacidade Transportadoras Veículos …" at bounding box center [760, 379] width 1520 height 759
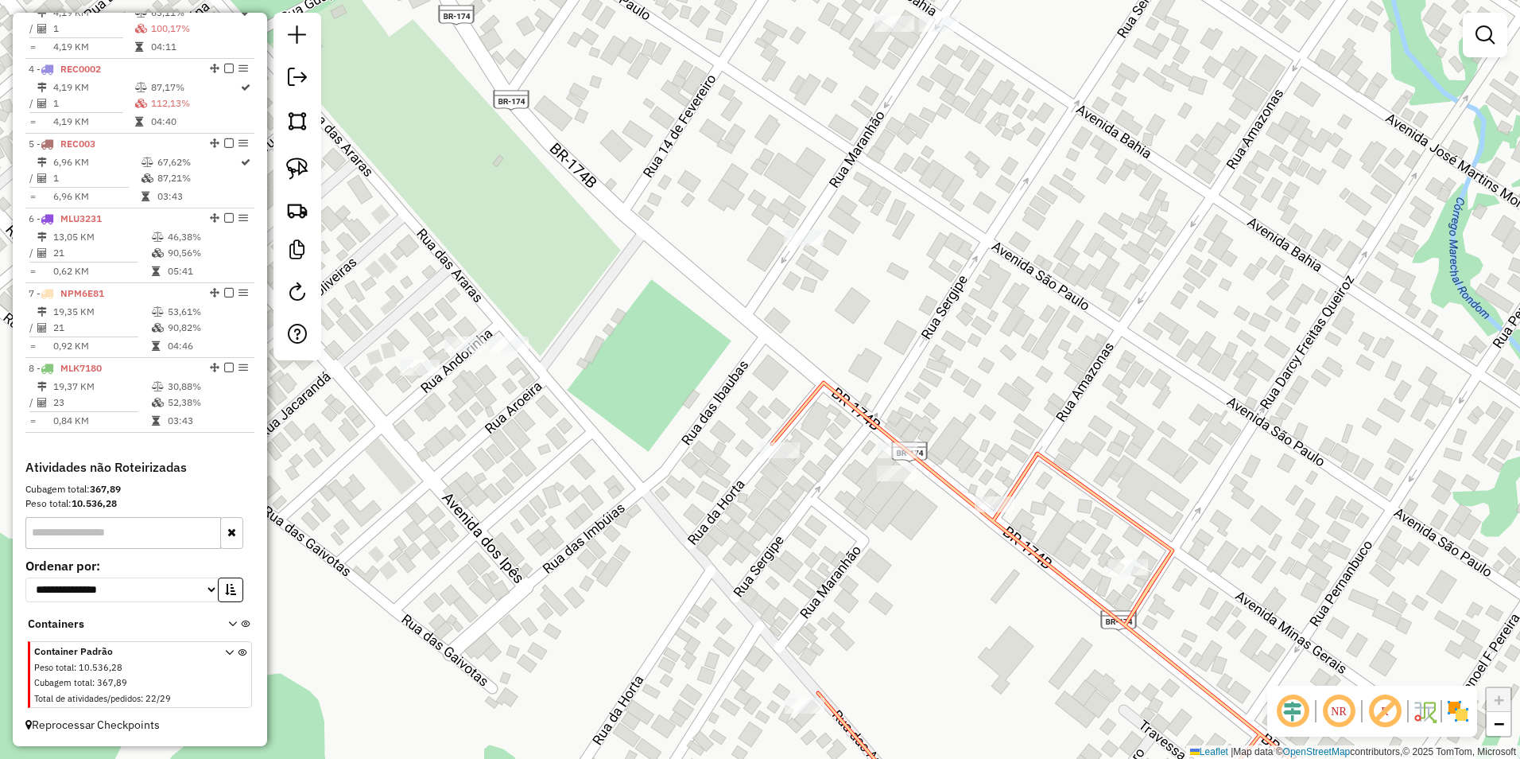
click at [895, 441] on icon at bounding box center [1079, 608] width 614 height 452
select select "**********"
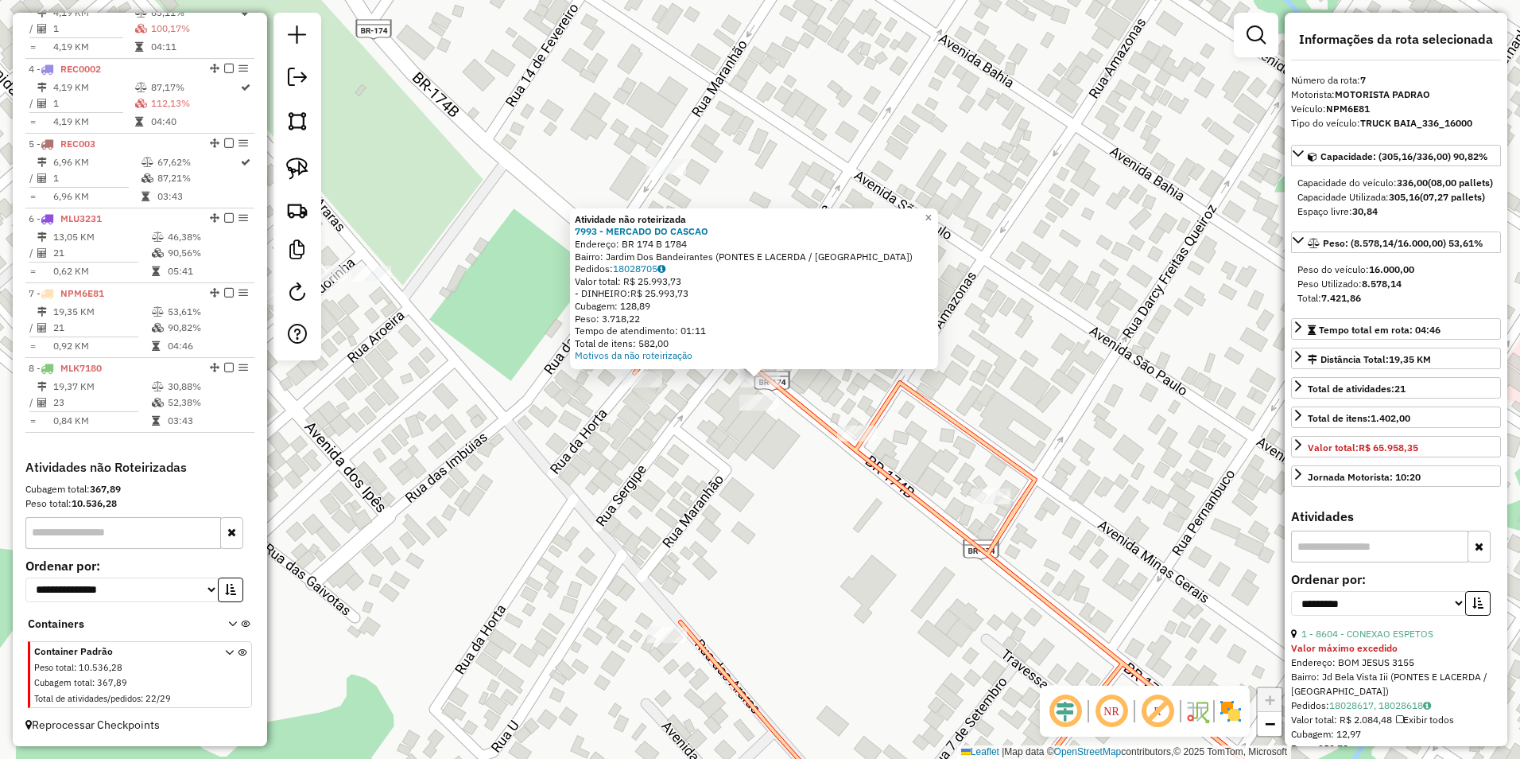
click at [724, 468] on div "Atividade não roteirizada 7993 - MERCADO DO CASCAO Endereço: BR 174 B 1784 Bair…" at bounding box center [760, 379] width 1520 height 759
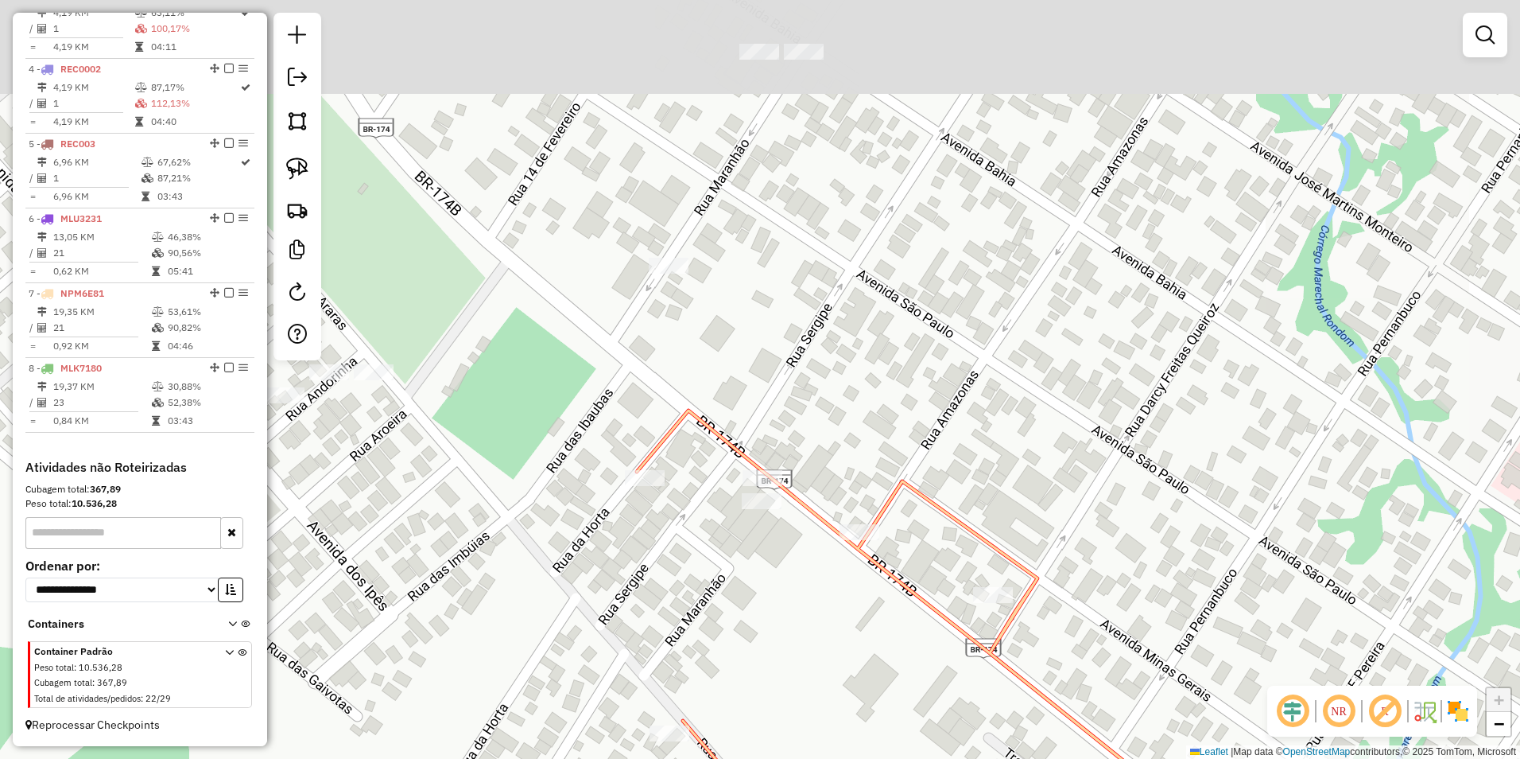
drag, startPoint x: 719, startPoint y: 422, endPoint x: 755, endPoint y: 534, distance: 117.2
click at [752, 582] on div "Janela de atendimento Grade de atendimento Capacidade Transportadoras Veículos …" at bounding box center [760, 379] width 1520 height 759
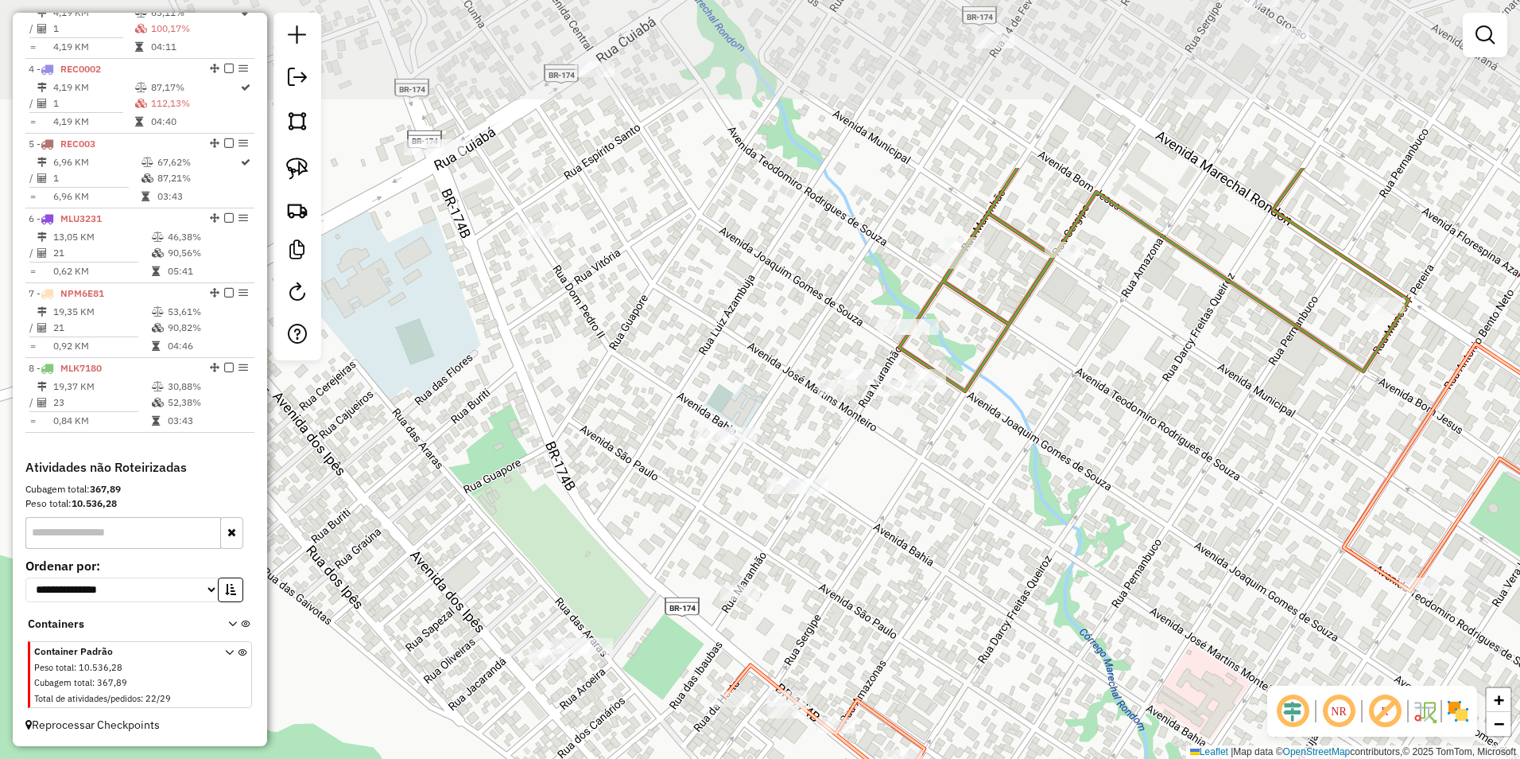
drag, startPoint x: 890, startPoint y: 419, endPoint x: 904, endPoint y: 548, distance: 129.6
click at [904, 548] on div "Janela de atendimento Grade de atendimento Capacidade Transportadoras Veículos …" at bounding box center [760, 379] width 1520 height 759
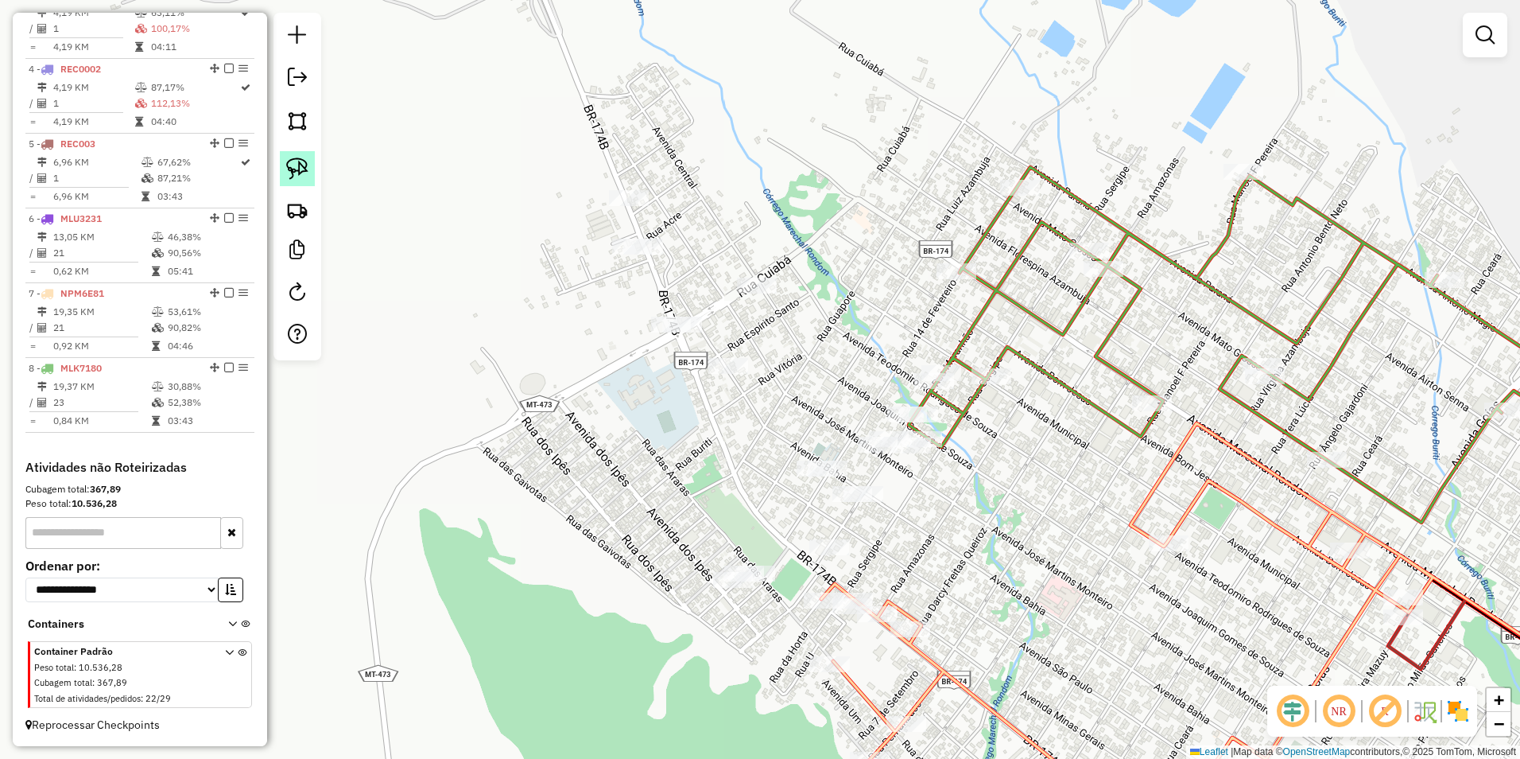
click at [302, 168] on img at bounding box center [297, 168] width 22 height 22
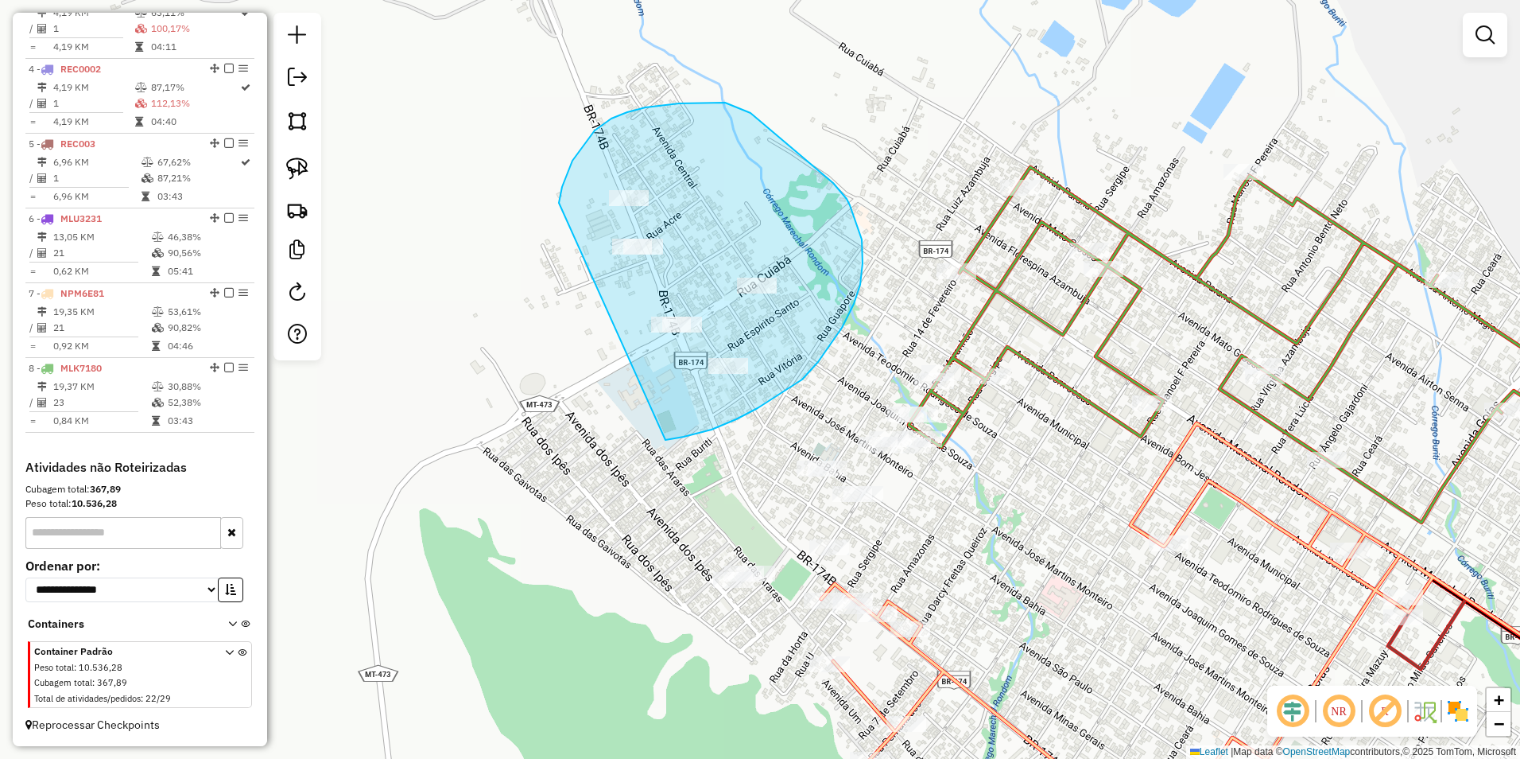
drag, startPoint x: 559, startPoint y: 203, endPoint x: 663, endPoint y: 441, distance: 259.6
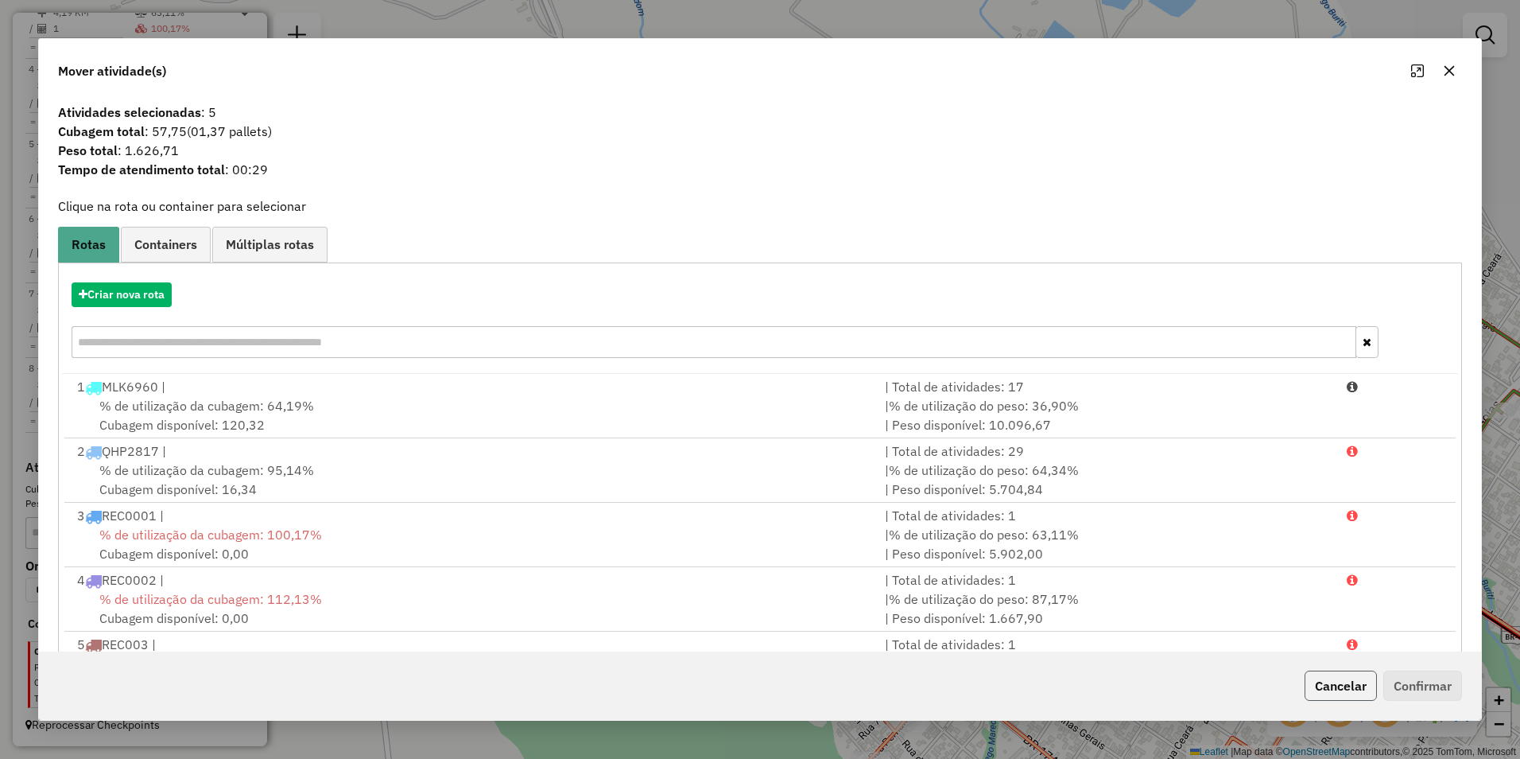
click at [1344, 684] on button "Cancelar" at bounding box center [1341, 685] width 72 height 30
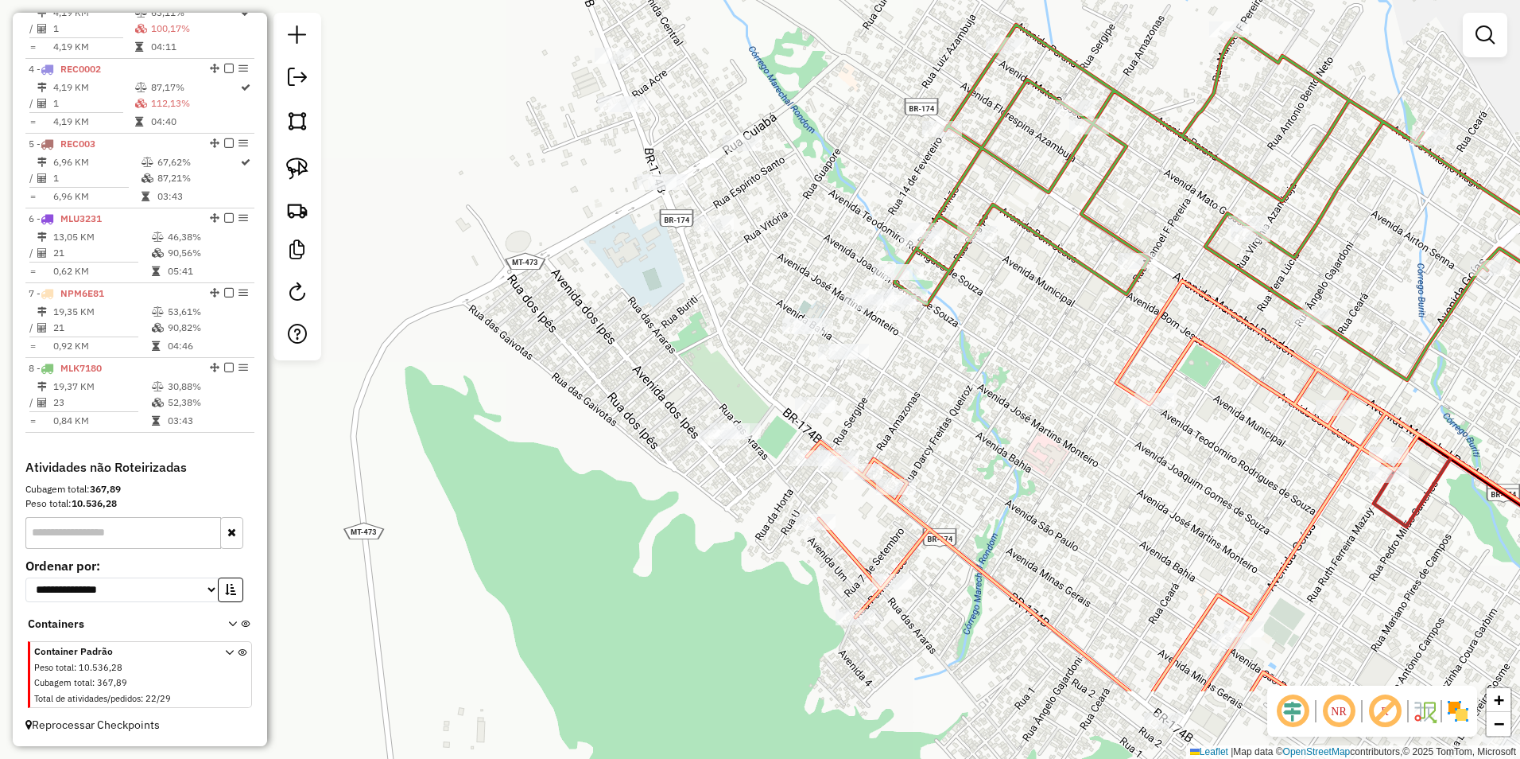
drag, startPoint x: 976, startPoint y: 554, endPoint x: 969, endPoint y: 395, distance: 159.2
click at [969, 395] on div "Janela de atendimento Grade de atendimento Capacidade Transportadoras Veículos …" at bounding box center [760, 379] width 1520 height 759
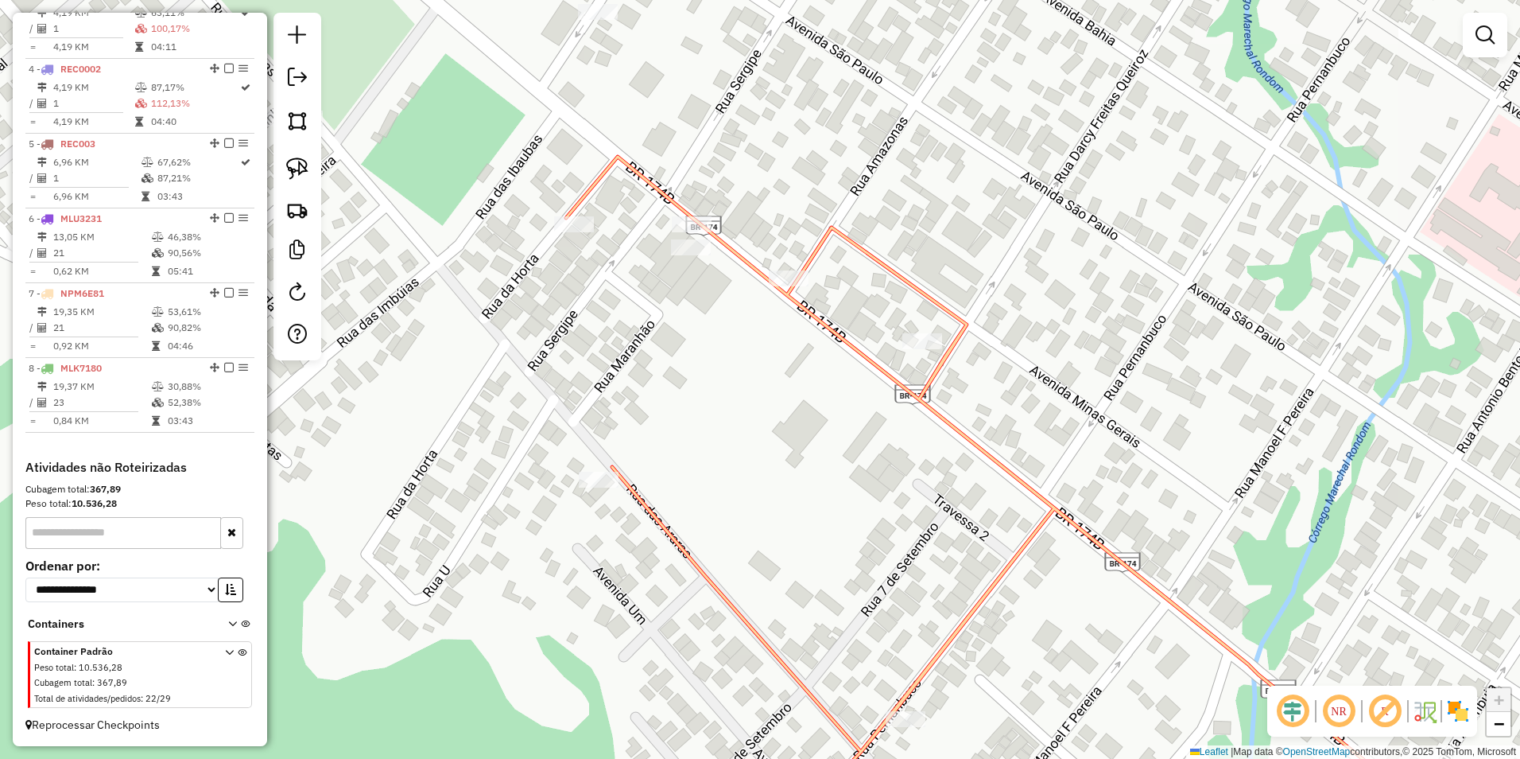
drag, startPoint x: 733, startPoint y: 387, endPoint x: 811, endPoint y: 451, distance: 100.6
click at [819, 498] on div "Janela de atendimento Grade de atendimento Capacidade Transportadoras Veículos …" at bounding box center [760, 379] width 1520 height 759
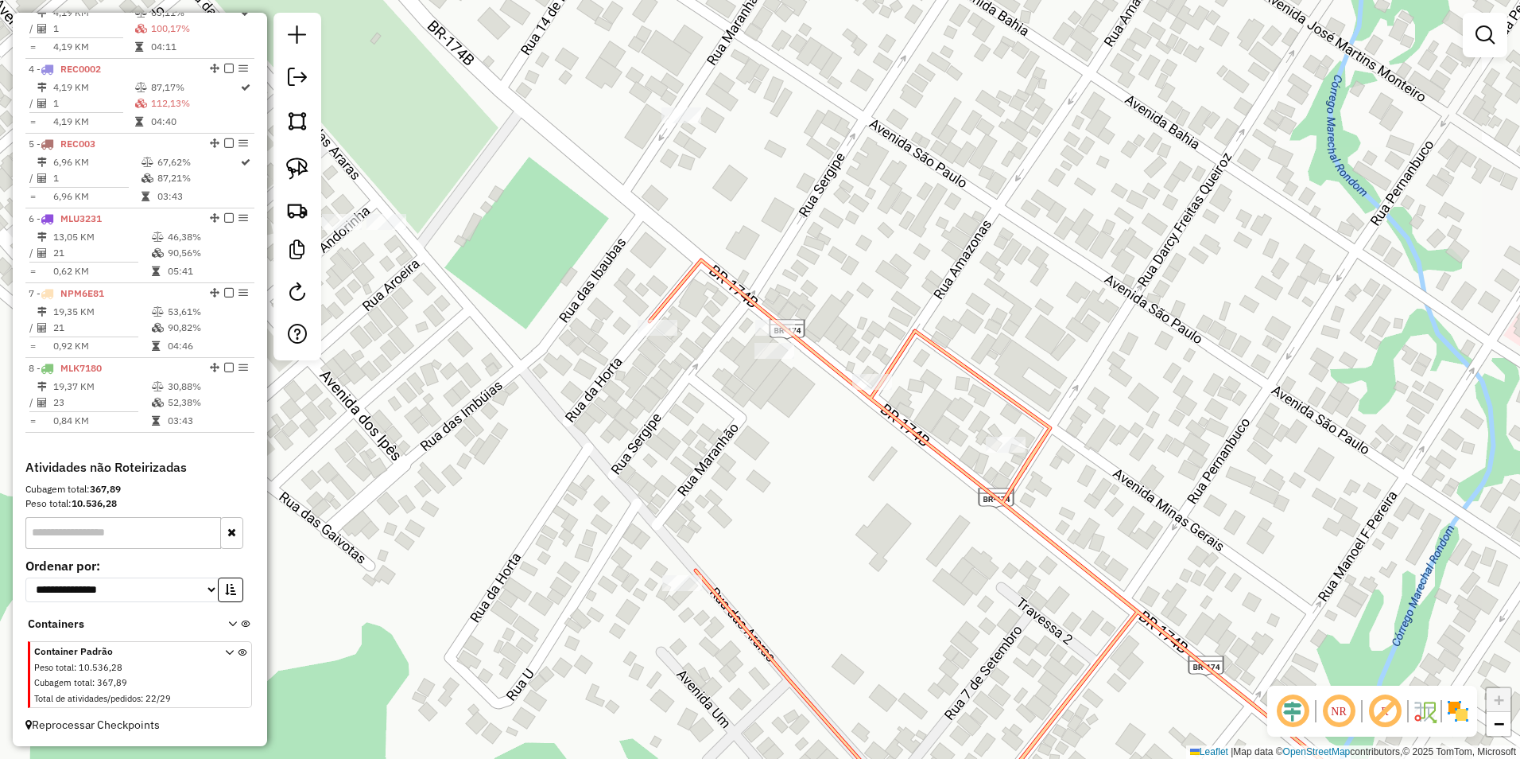
click at [786, 318] on icon at bounding box center [1031, 547] width 763 height 575
select select "**********"
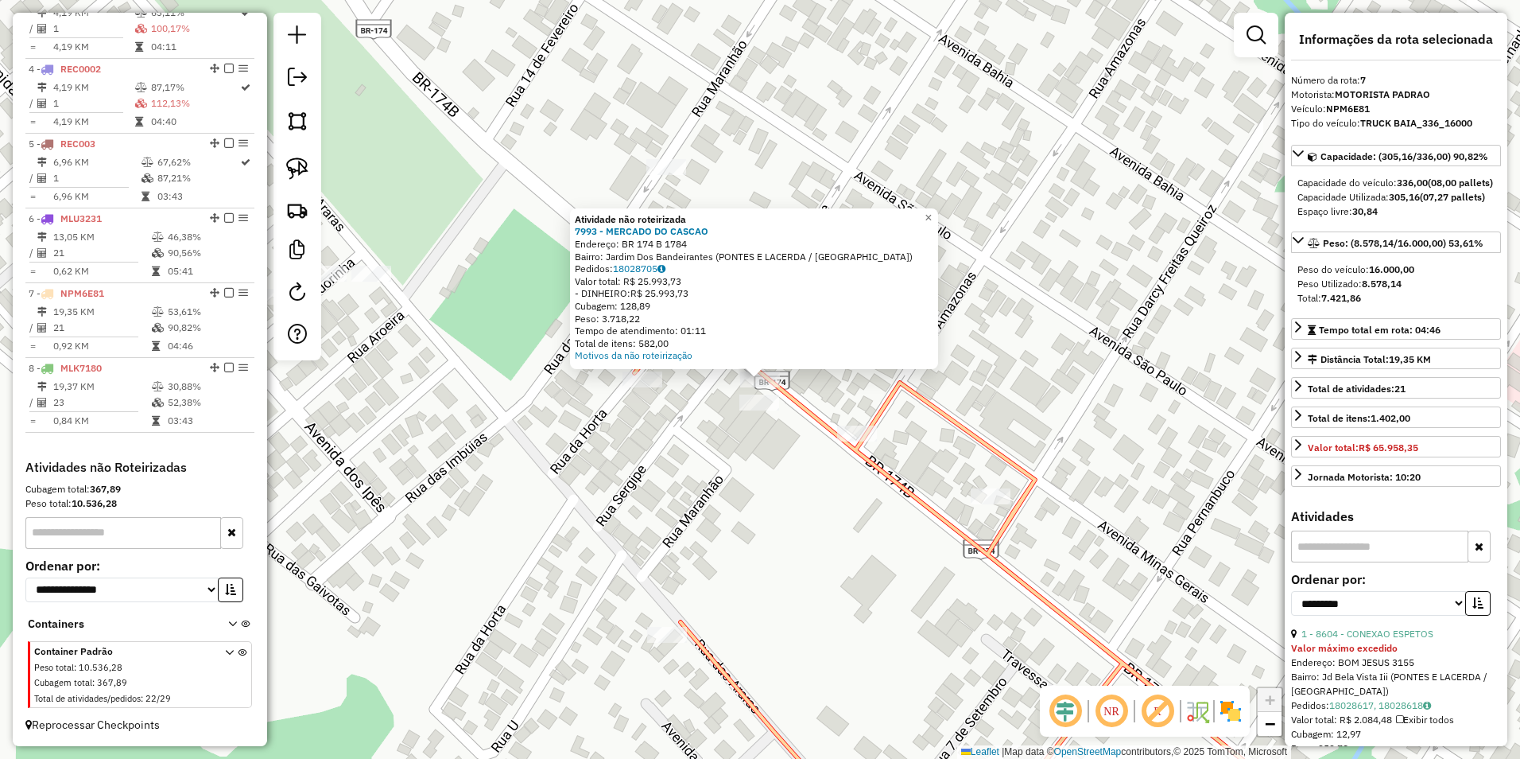
click at [768, 483] on div "Atividade não roteirizada 7993 - MERCADO DO CASCAO Endereço: BR 174 B 1784 Bair…" at bounding box center [760, 379] width 1520 height 759
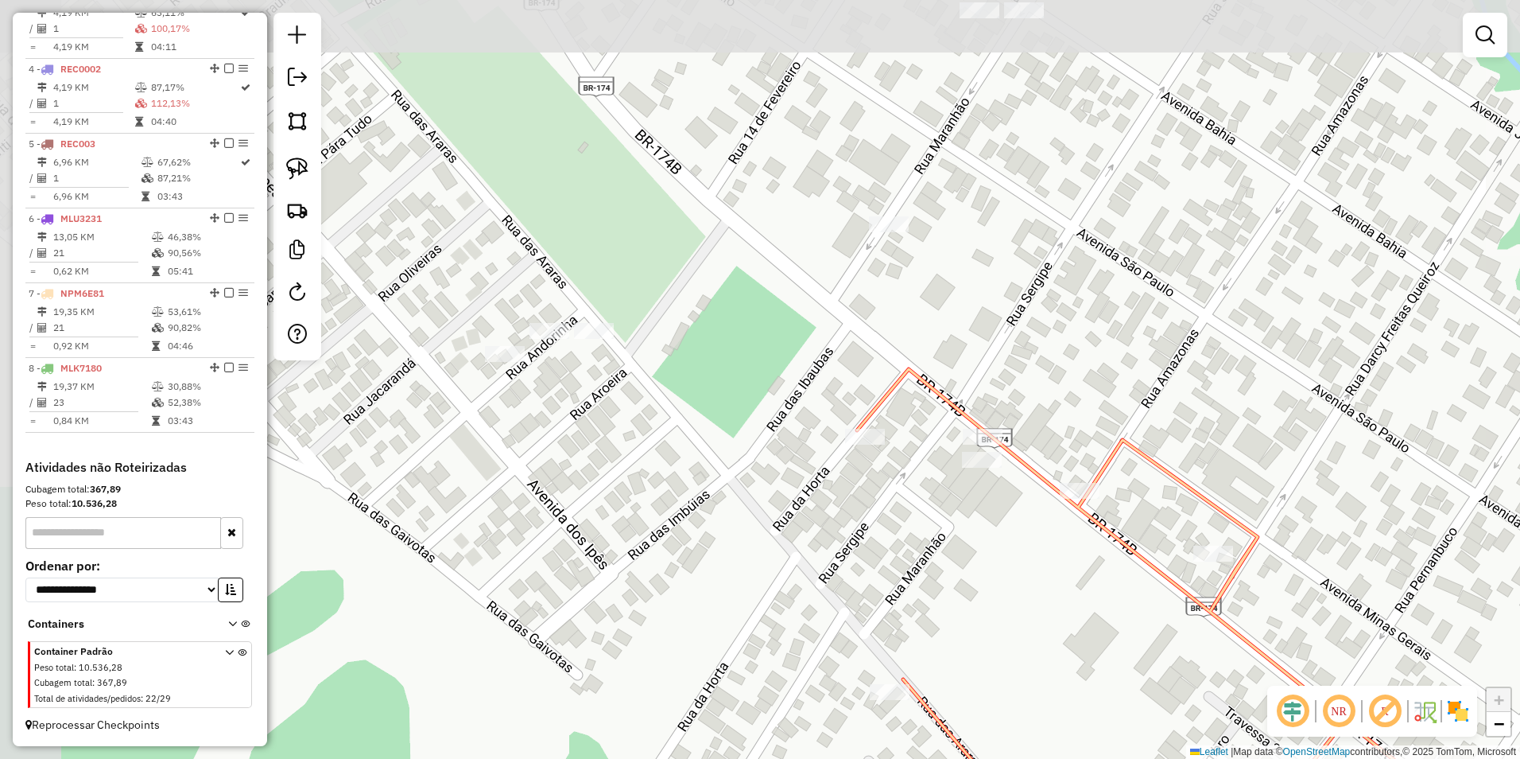
drag, startPoint x: 387, startPoint y: 354, endPoint x: 656, endPoint y: 426, distance: 278.3
click at [656, 426] on div "Janela de atendimento Grade de atendimento Capacidade Transportadoras Veículos …" at bounding box center [760, 379] width 1520 height 759
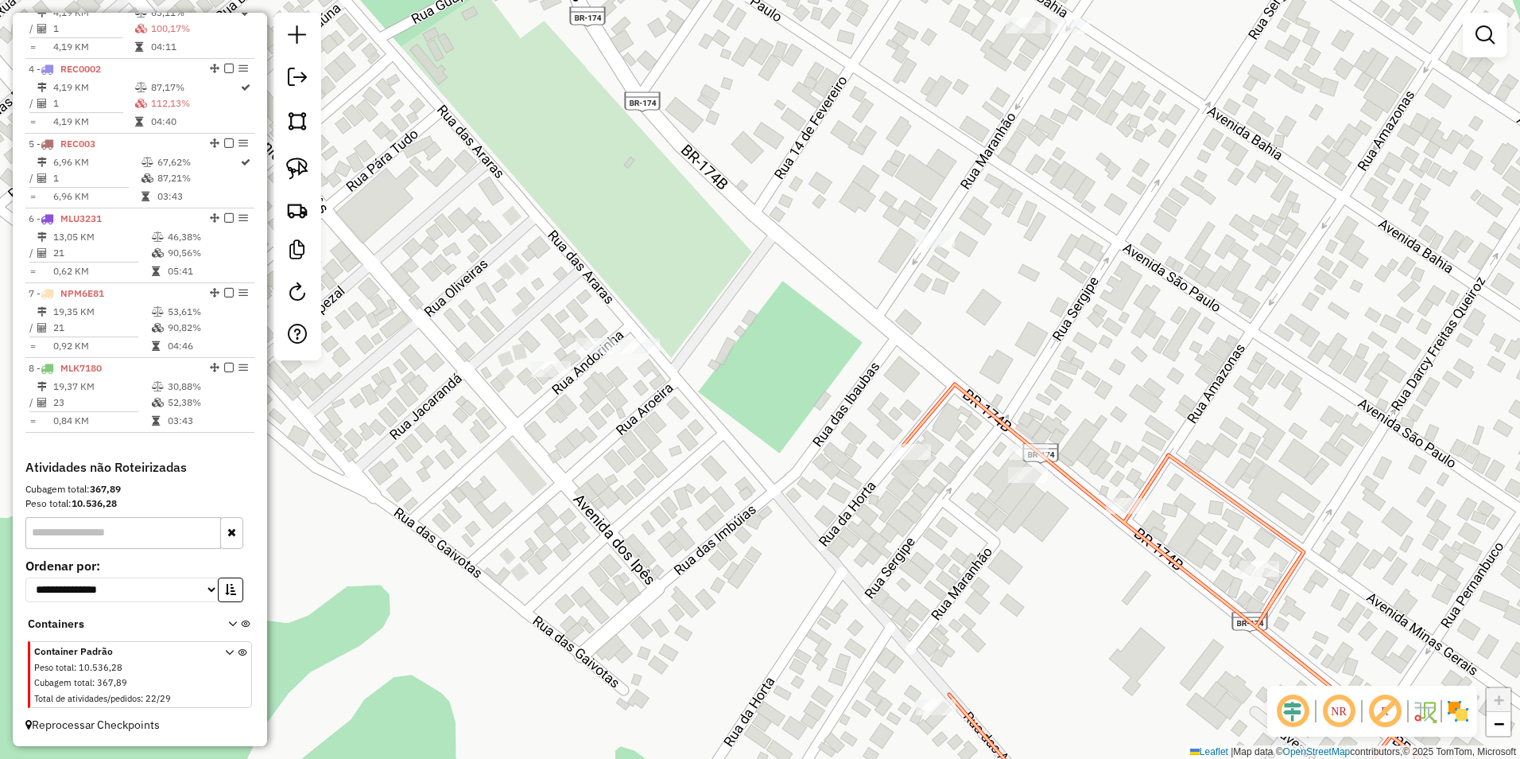
drag, startPoint x: 314, startPoint y: 172, endPoint x: 422, endPoint y: 274, distance: 149.1
click at [314, 172] on link at bounding box center [297, 168] width 35 height 35
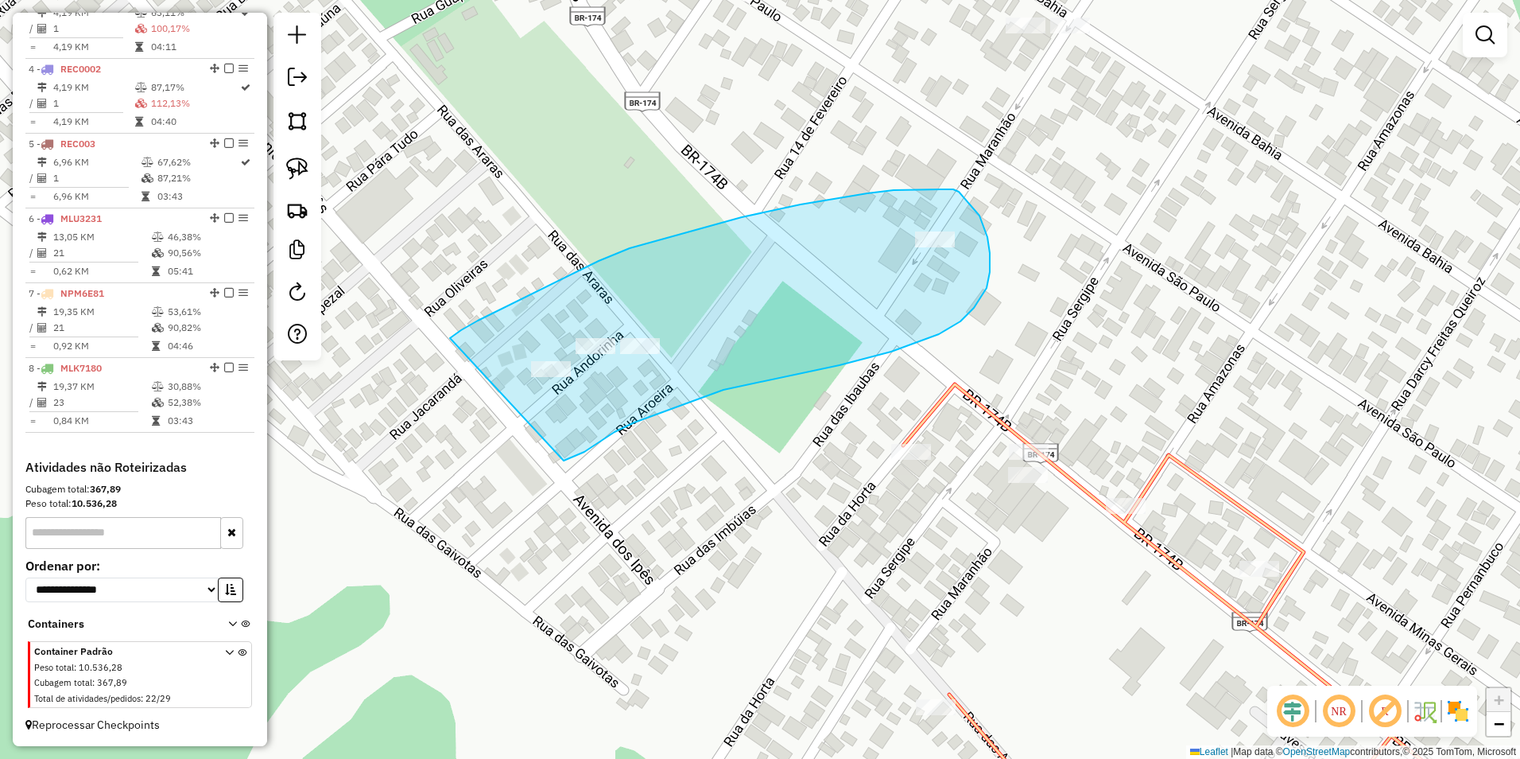
drag, startPoint x: 450, startPoint y: 338, endPoint x: 556, endPoint y: 463, distance: 163.6
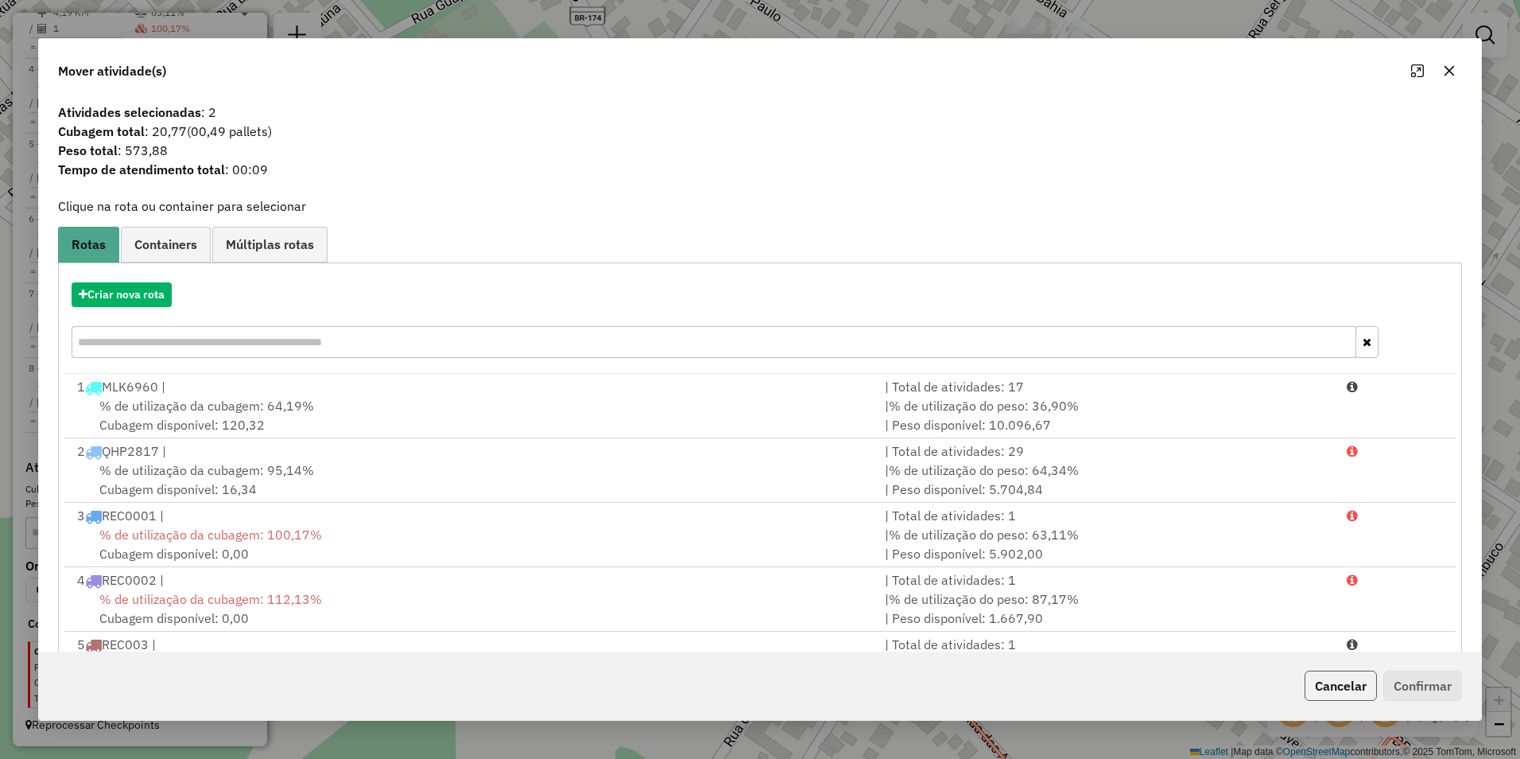
click at [1341, 684] on button "Cancelar" at bounding box center [1341, 685] width 72 height 30
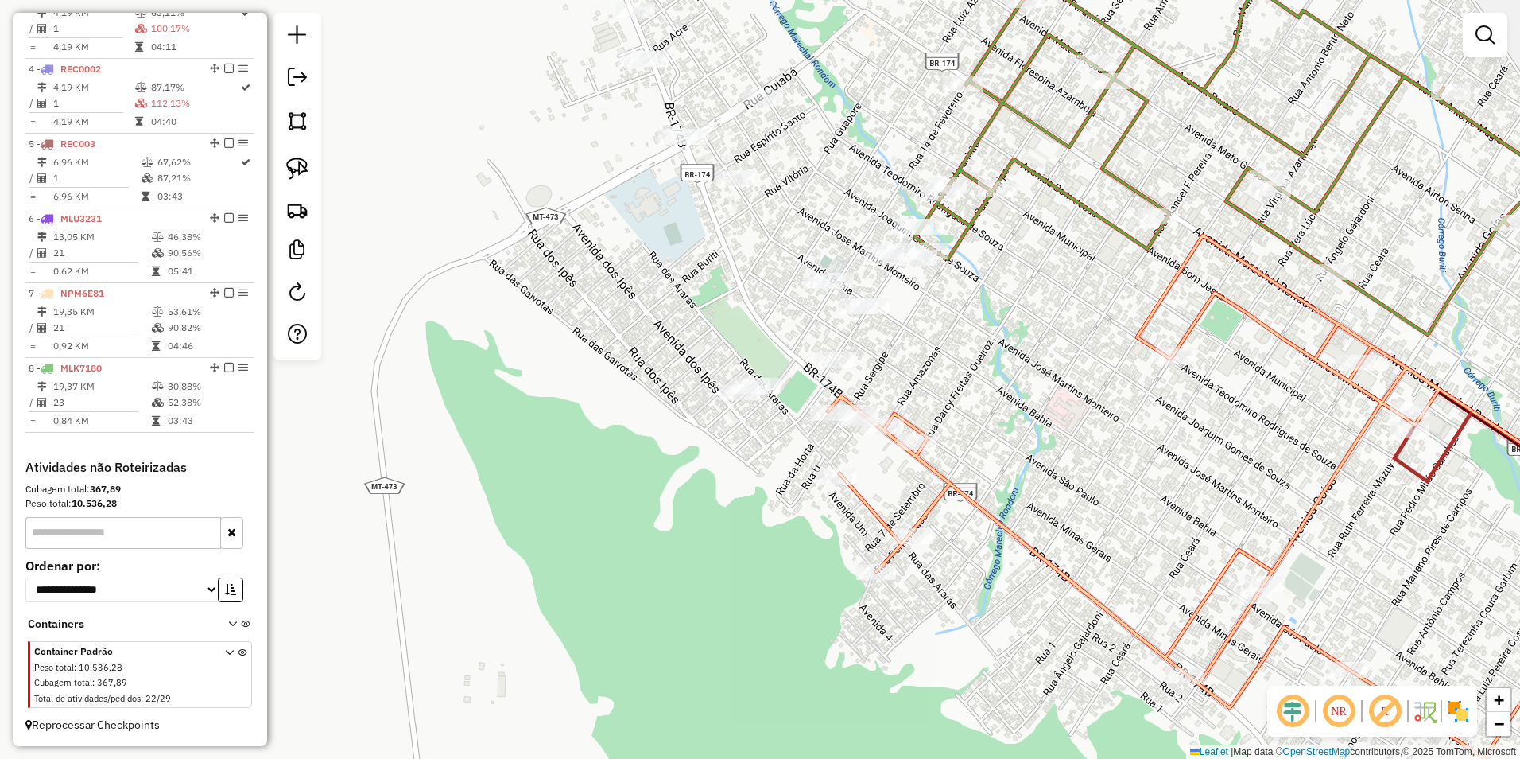
drag, startPoint x: 882, startPoint y: 395, endPoint x: 835, endPoint y: 573, distance: 183.4
click at [835, 573] on div "Janela de atendimento Grade de atendimento Capacidade Transportadoras Veículos …" at bounding box center [760, 379] width 1520 height 759
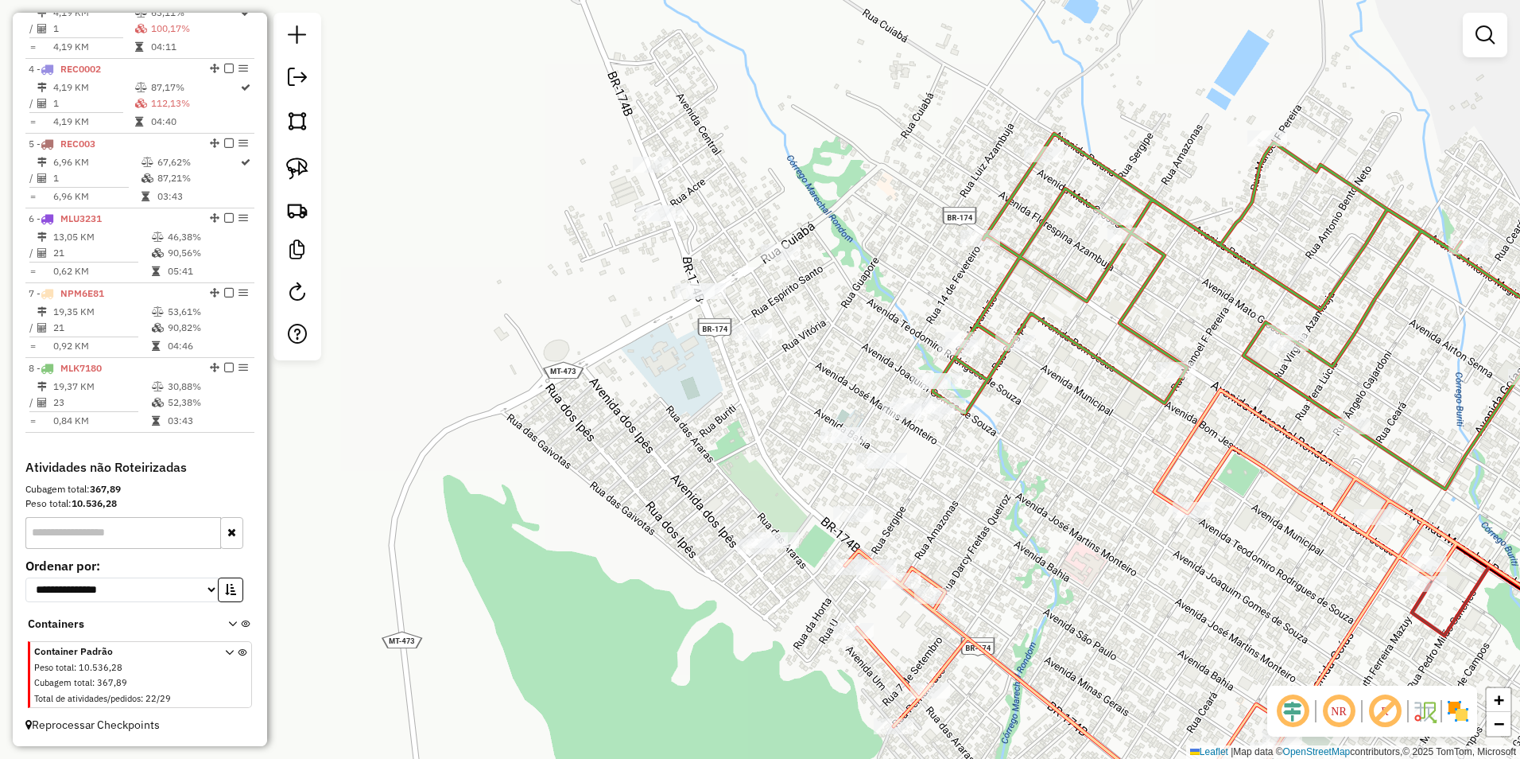
drag, startPoint x: 972, startPoint y: 477, endPoint x: 1015, endPoint y: 495, distance: 46.4
click at [1015, 495] on div "Janela de atendimento Grade de atendimento Capacidade Transportadoras Veículos …" at bounding box center [760, 379] width 1520 height 759
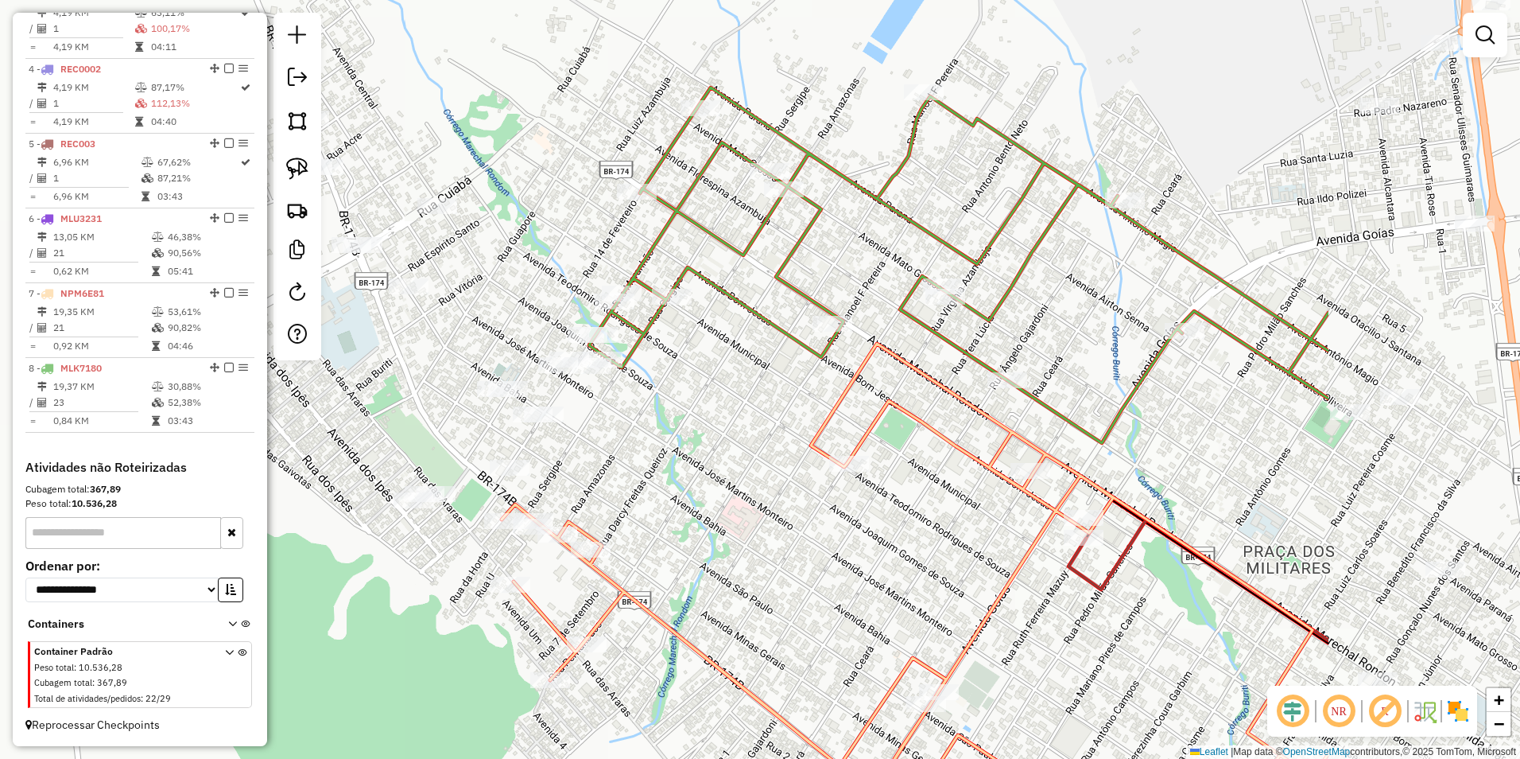
drag, startPoint x: 996, startPoint y: 510, endPoint x: 674, endPoint y: 480, distance: 324.2
click at [674, 480] on div "Janela de atendimento Grade de atendimento Capacidade Transportadoras Veículos …" at bounding box center [760, 379] width 1520 height 759
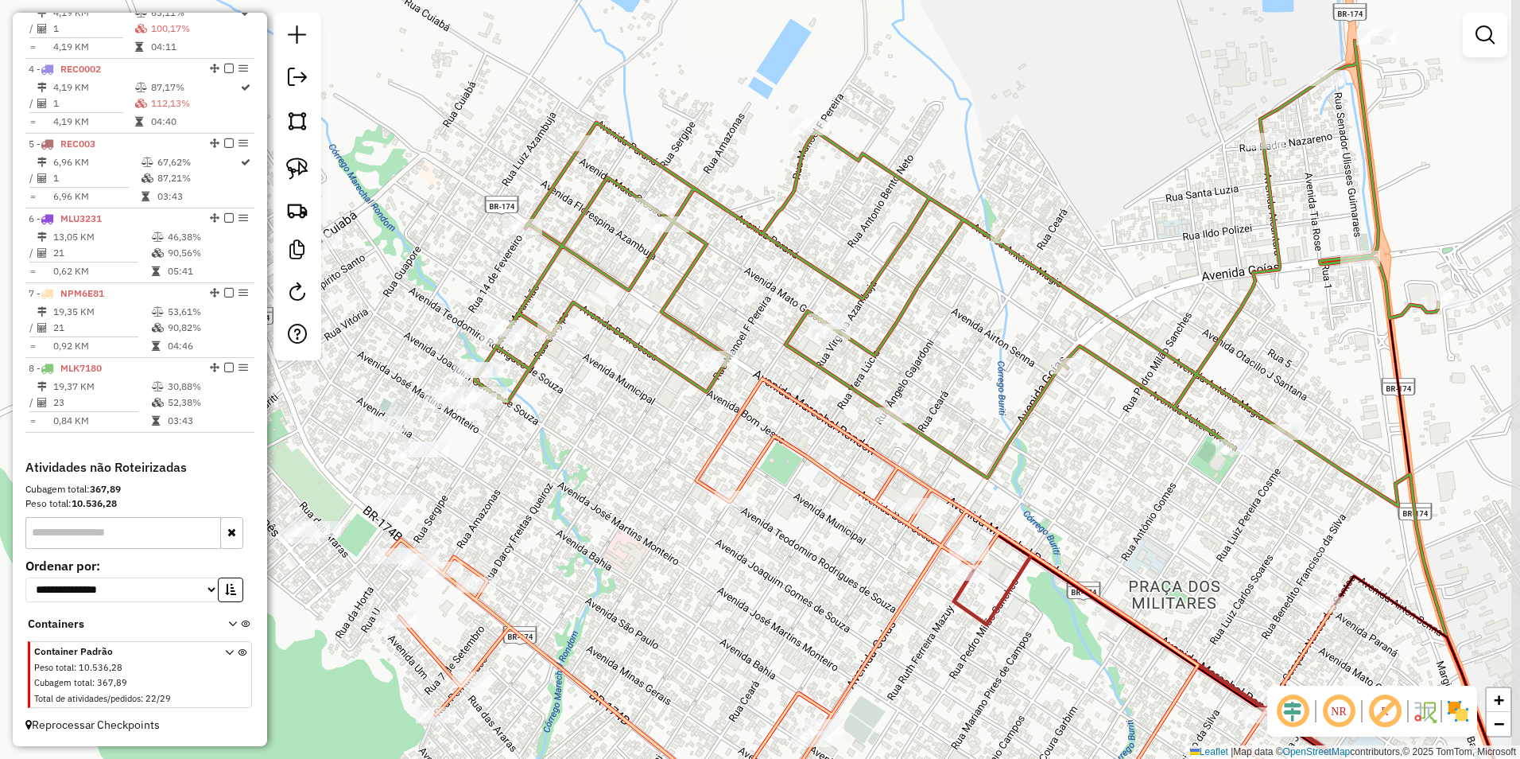
drag, startPoint x: 740, startPoint y: 456, endPoint x: 639, endPoint y: 495, distance: 108.2
click at [639, 495] on div "Janela de atendimento Grade de atendimento Capacidade Transportadoras Veículos …" at bounding box center [760, 379] width 1520 height 759
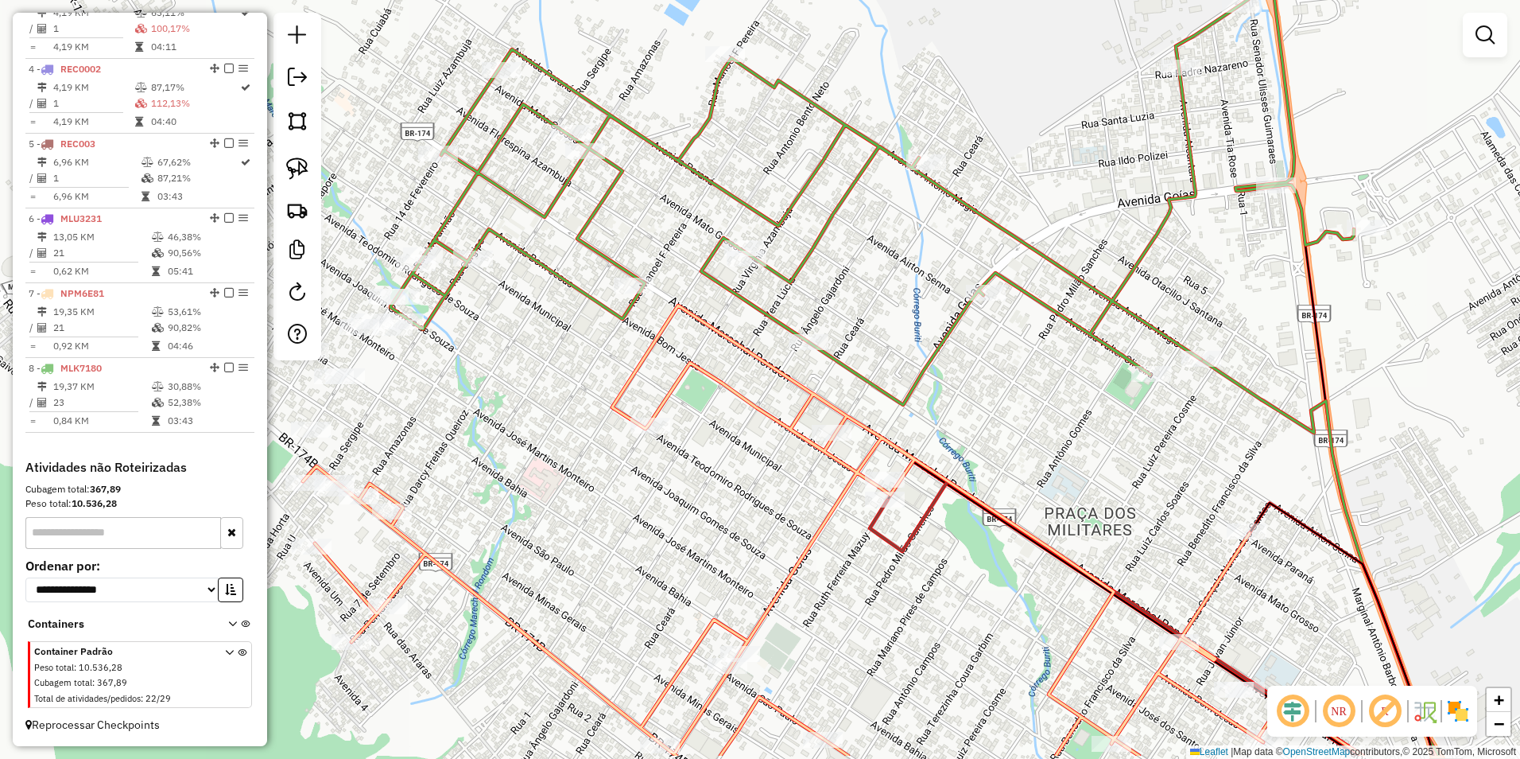
drag, startPoint x: 1132, startPoint y: 561, endPoint x: 1058, endPoint y: 487, distance: 105.1
click at [1058, 487] on div "Janela de atendimento Grade de atendimento Capacidade Transportadoras Veículos …" at bounding box center [760, 379] width 1520 height 759
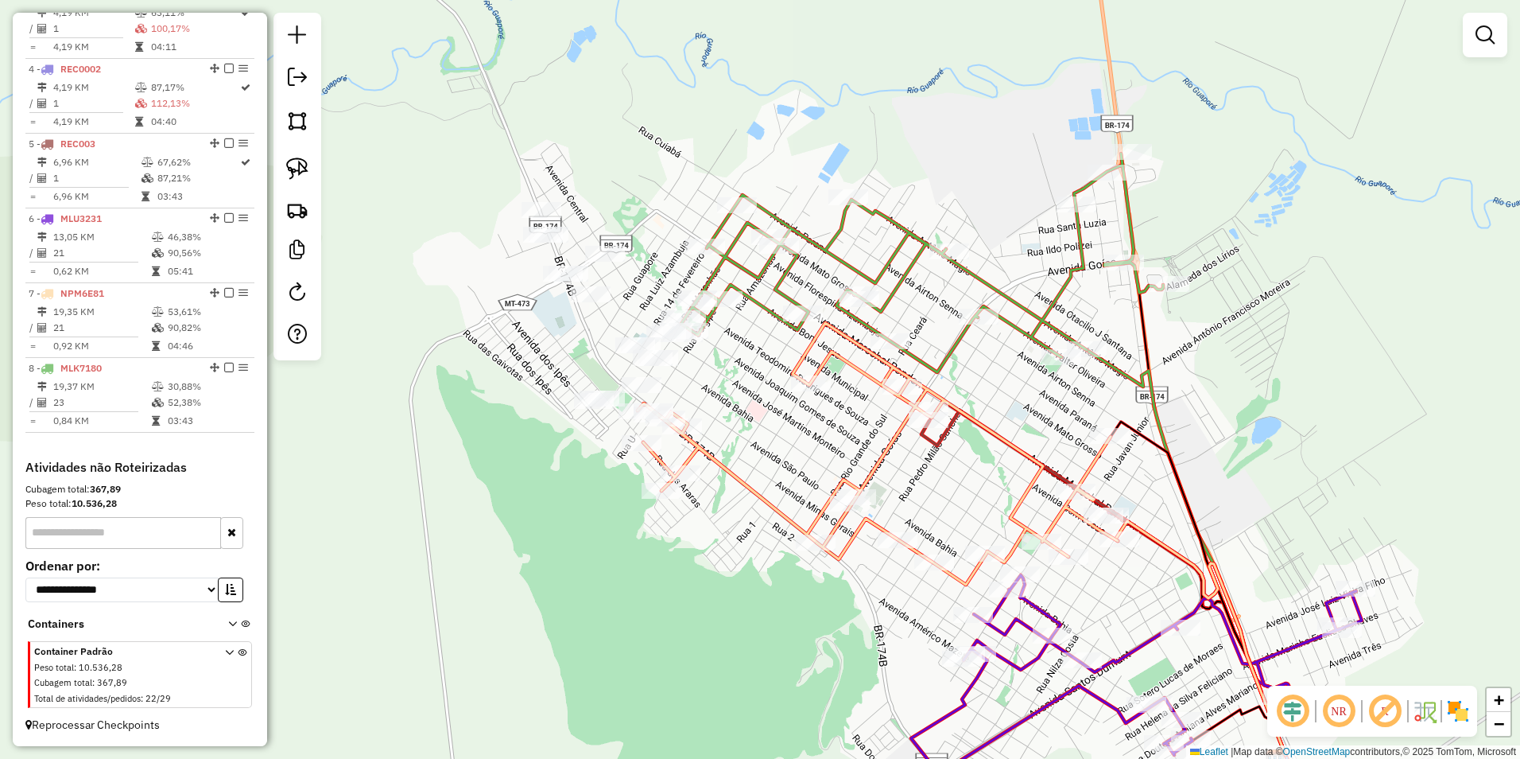
drag, startPoint x: 1005, startPoint y: 557, endPoint x: 963, endPoint y: 480, distance: 87.2
click at [963, 480] on div "Janela de atendimento Grade de atendimento Capacidade Transportadoras Veículos …" at bounding box center [760, 379] width 1520 height 759
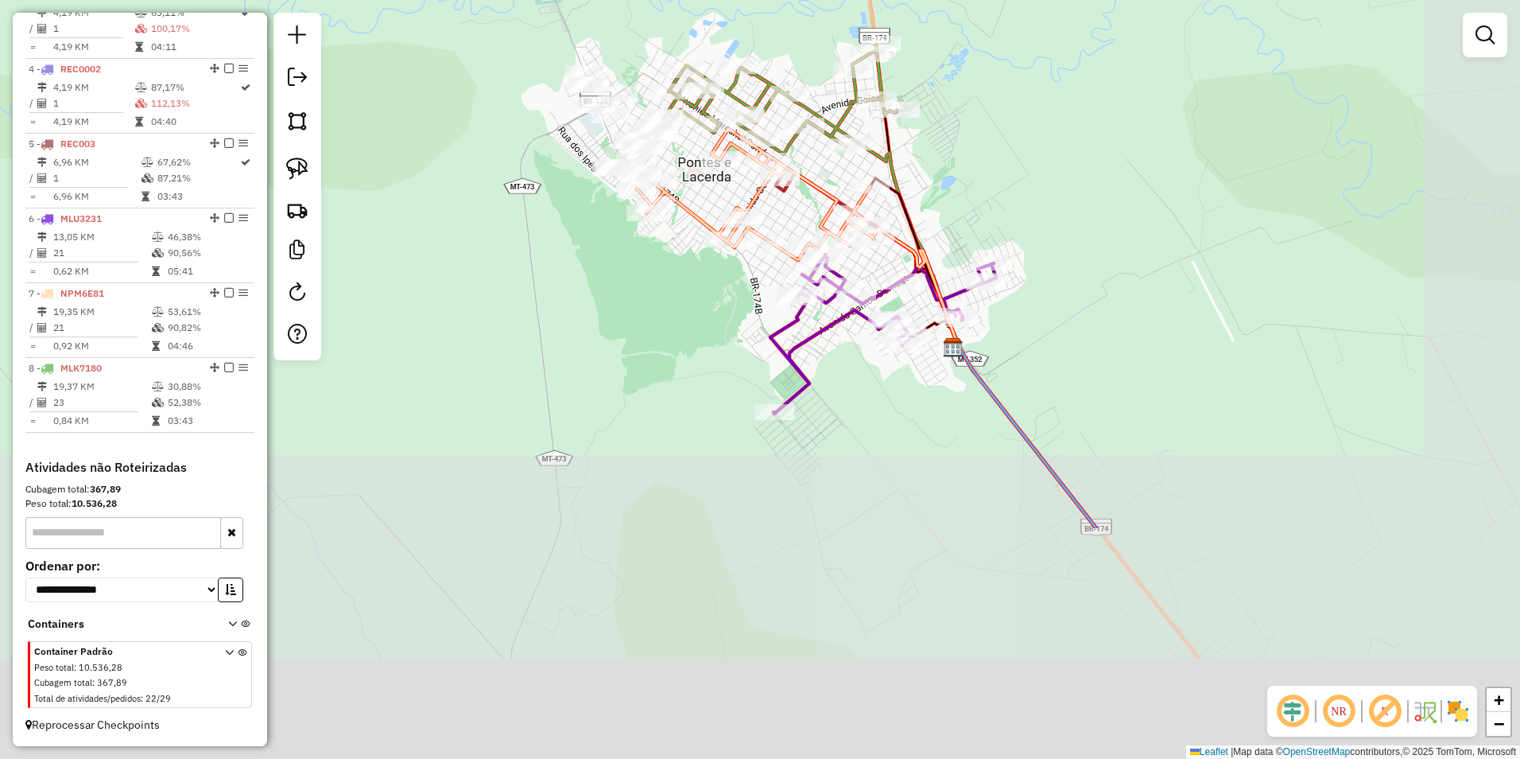
drag, startPoint x: 747, startPoint y: 677, endPoint x: 449, endPoint y: 370, distance: 427.4
click at [449, 370] on div "Janela de atendimento Grade de atendimento Capacidade Transportadoras Veículos …" at bounding box center [760, 379] width 1520 height 759
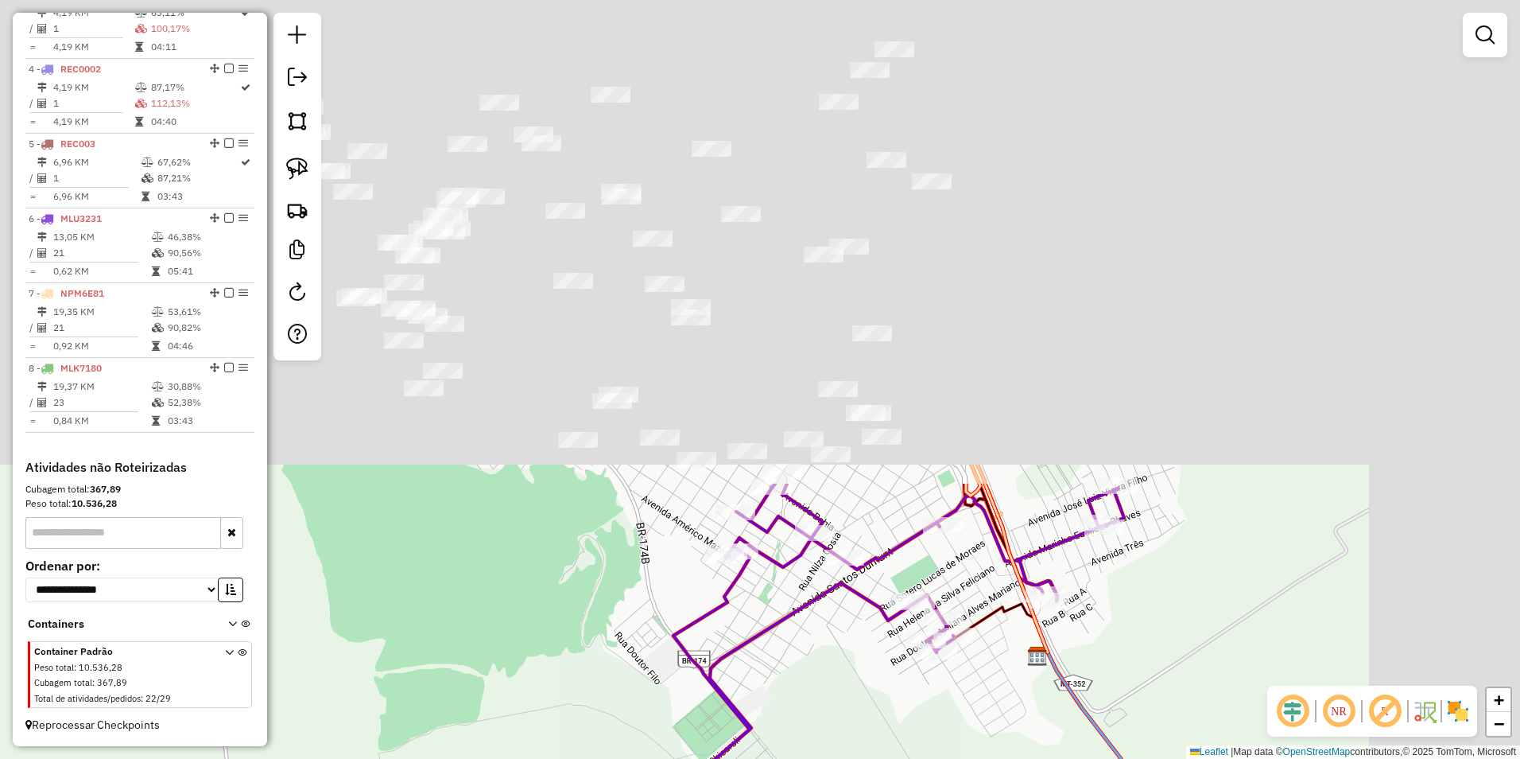
drag, startPoint x: 751, startPoint y: 697, endPoint x: 677, endPoint y: 679, distance: 76.8
click at [609, 758] on html "Aguarde... Pop-up bloqueado! Seu navegador bloqueou automáticamente a abertura …" at bounding box center [760, 379] width 1520 height 759
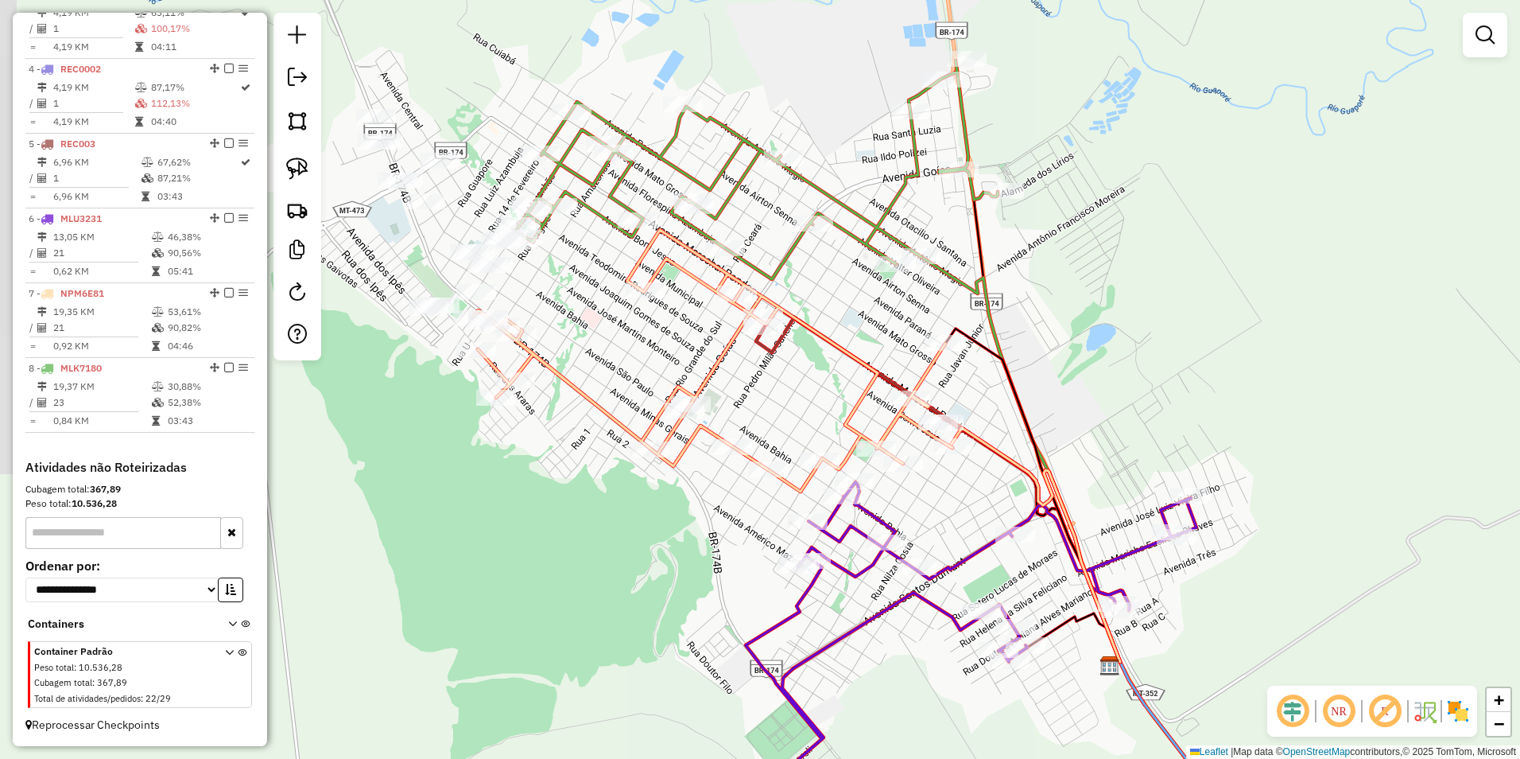
drag, startPoint x: 551, startPoint y: 556, endPoint x: 663, endPoint y: 569, distance: 112.8
click at [663, 569] on div "Janela de atendimento Grade de atendimento Capacidade Transportadoras Veículos …" at bounding box center [760, 379] width 1520 height 759
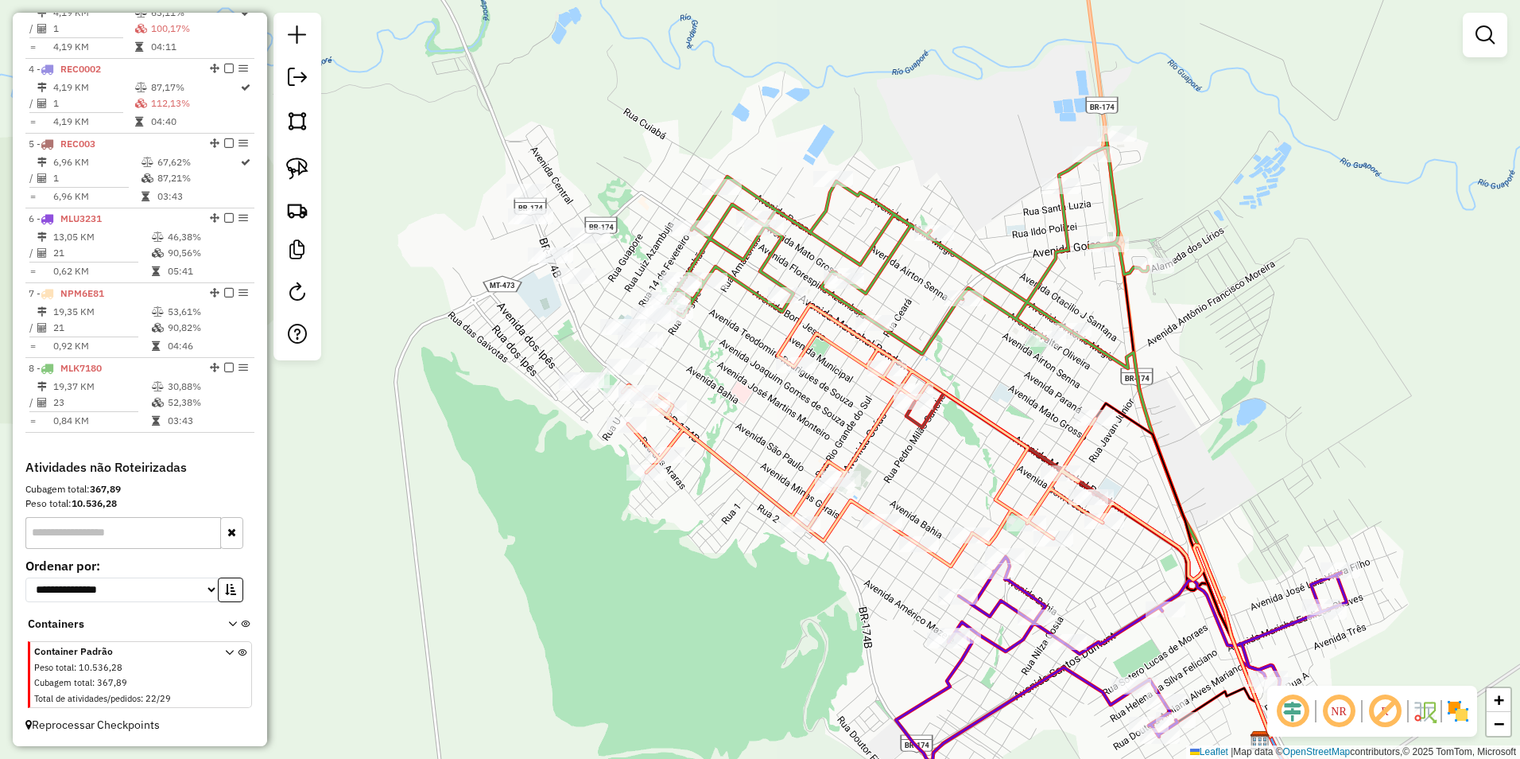
drag, startPoint x: 557, startPoint y: 492, endPoint x: 694, endPoint y: 564, distance: 154.4
click at [694, 564] on div "Janela de atendimento Grade de atendimento Capacidade Transportadoras Veículos …" at bounding box center [760, 379] width 1520 height 759
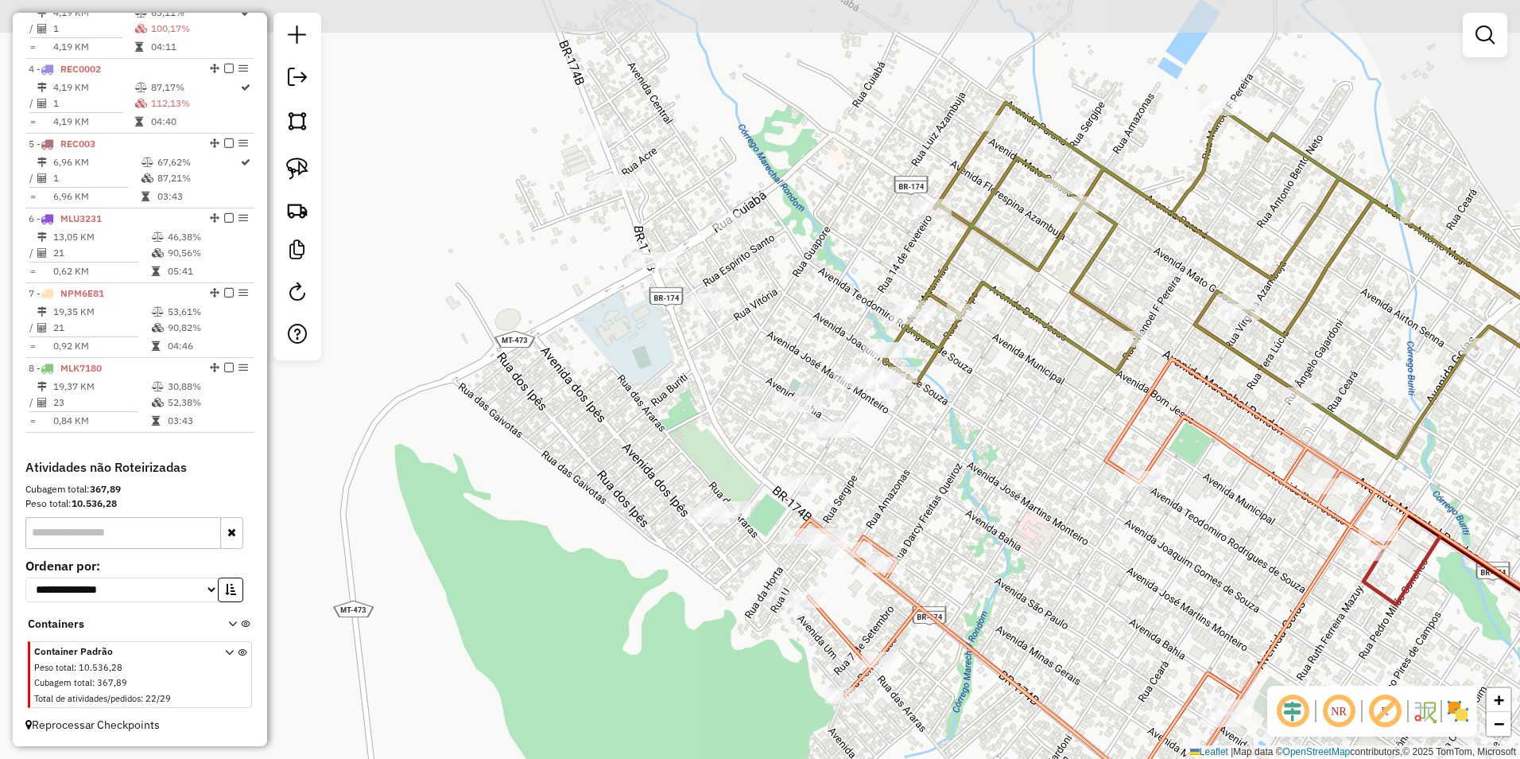
drag, startPoint x: 800, startPoint y: 379, endPoint x: 961, endPoint y: 486, distance: 192.8
click at [961, 486] on div "Janela de atendimento Grade de atendimento Capacidade Transportadoras Veículos …" at bounding box center [760, 379] width 1520 height 759
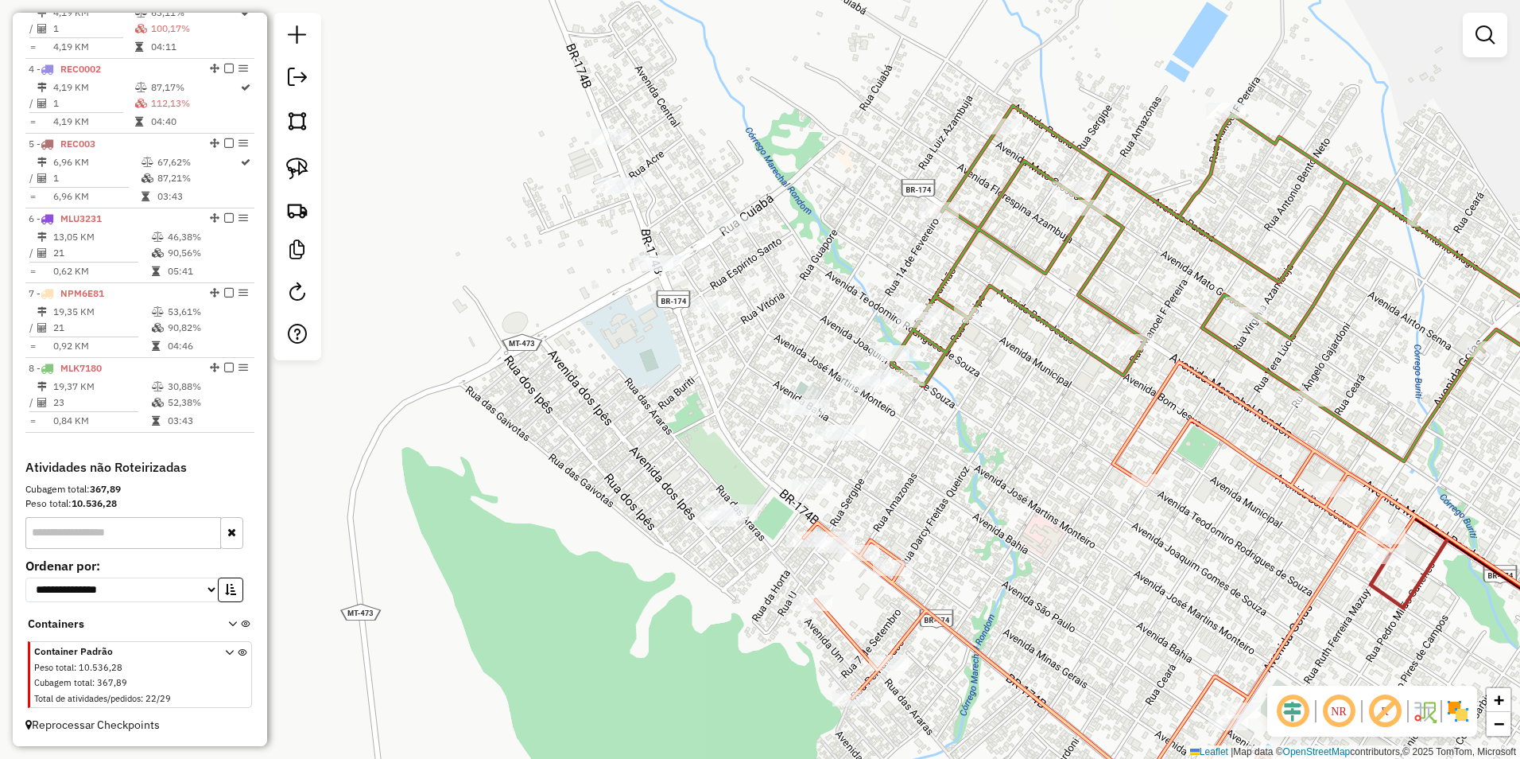
drag, startPoint x: 301, startPoint y: 166, endPoint x: 424, endPoint y: 172, distance: 122.6
click at [301, 166] on img at bounding box center [297, 168] width 22 height 22
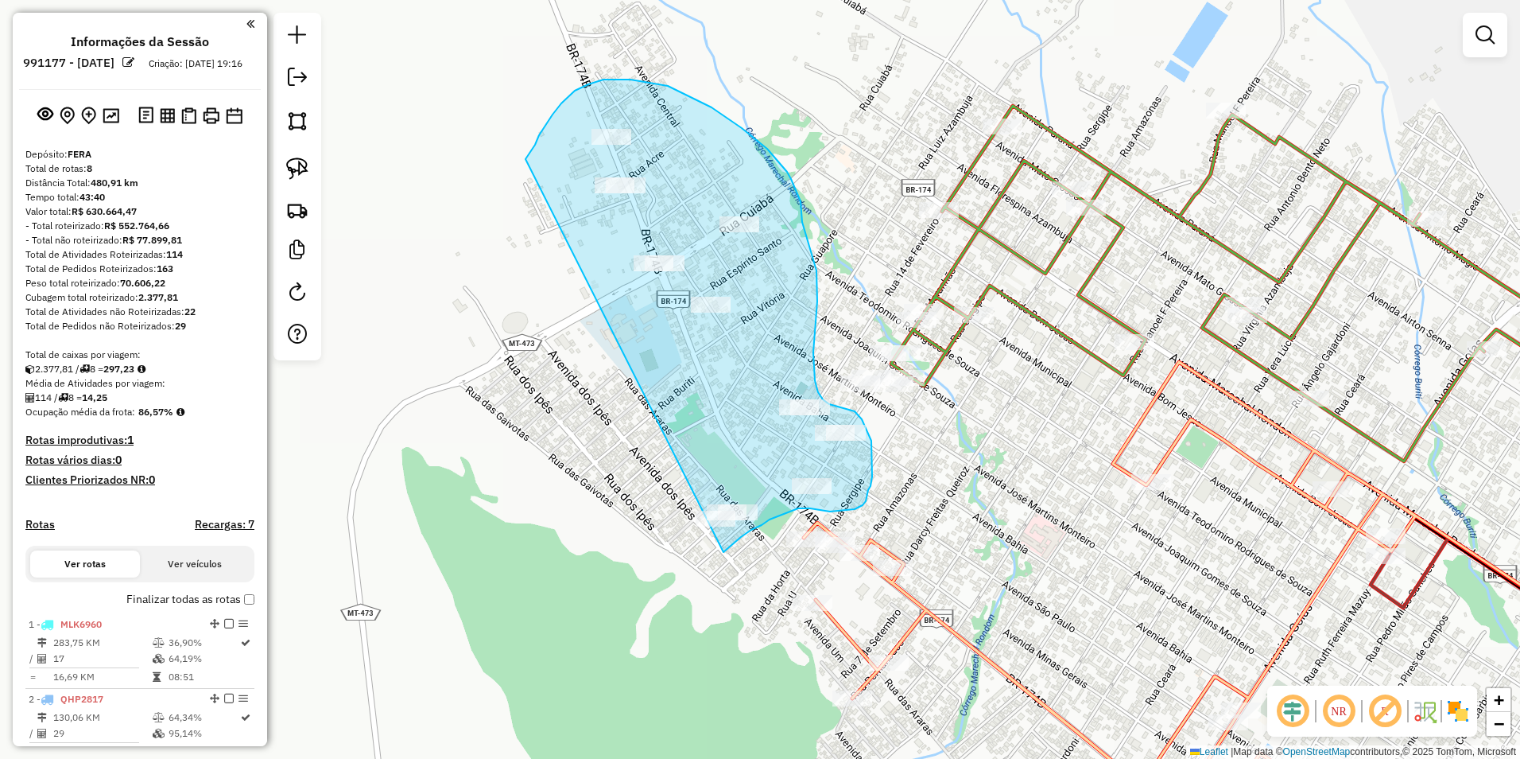
scroll to position [794, 0]
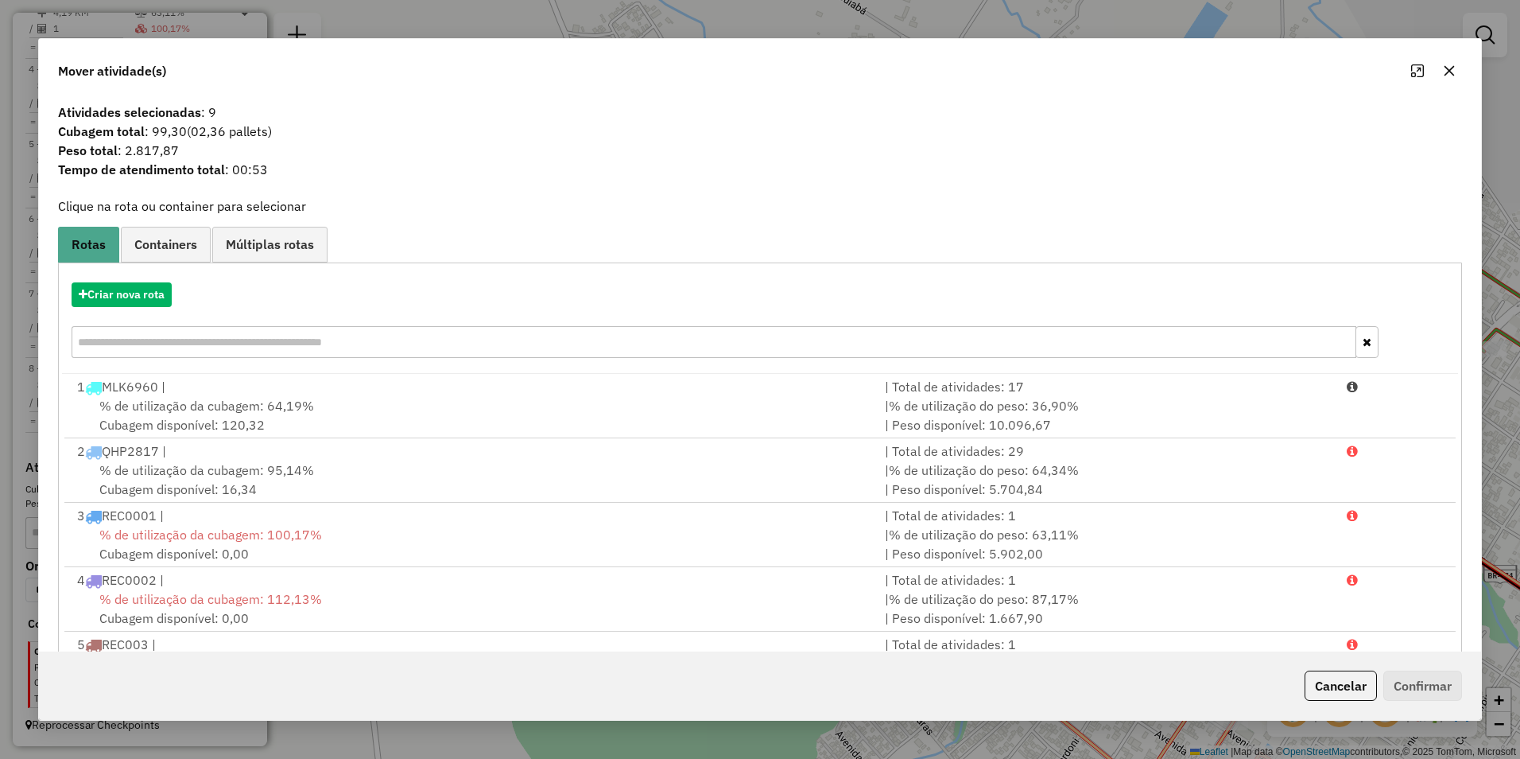
click at [1354, 689] on button "Cancelar" at bounding box center [1341, 685] width 72 height 30
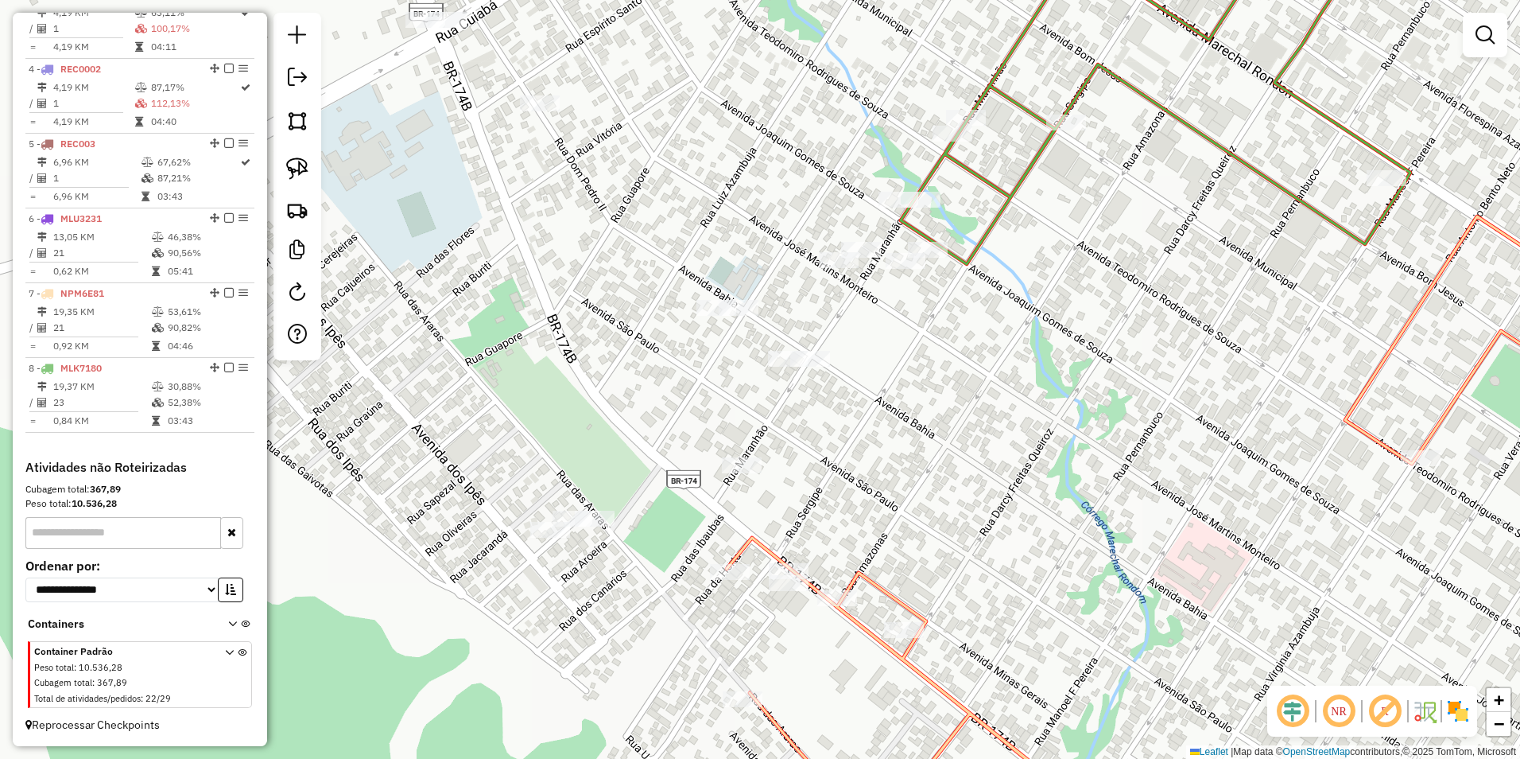
drag, startPoint x: 940, startPoint y: 507, endPoint x: 996, endPoint y: 476, distance: 63.7
click at [996, 476] on div "Janela de atendimento Grade de atendimento Capacidade Transportadoras Veículos …" at bounding box center [760, 379] width 1520 height 759
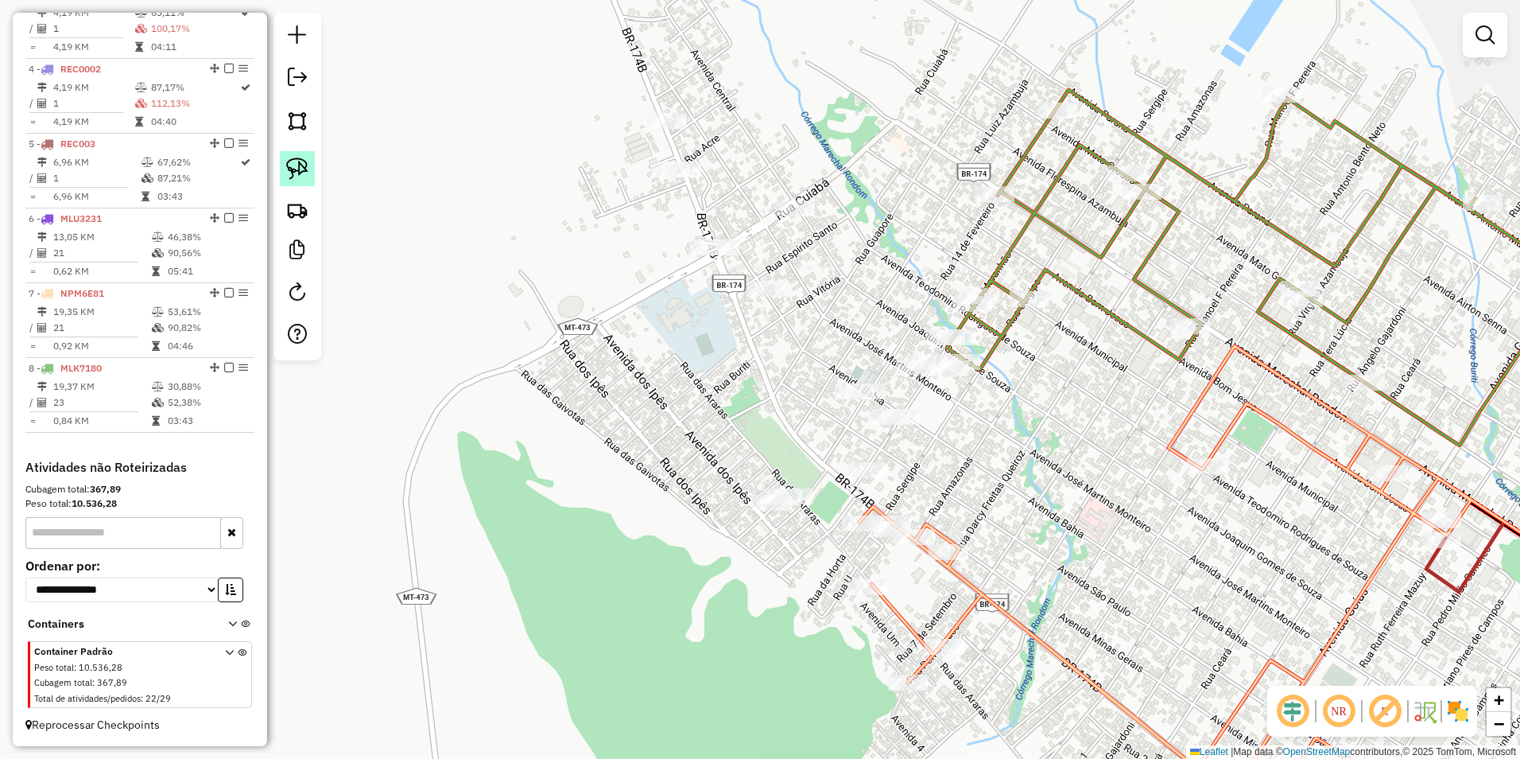
click at [305, 164] on img at bounding box center [297, 168] width 22 height 22
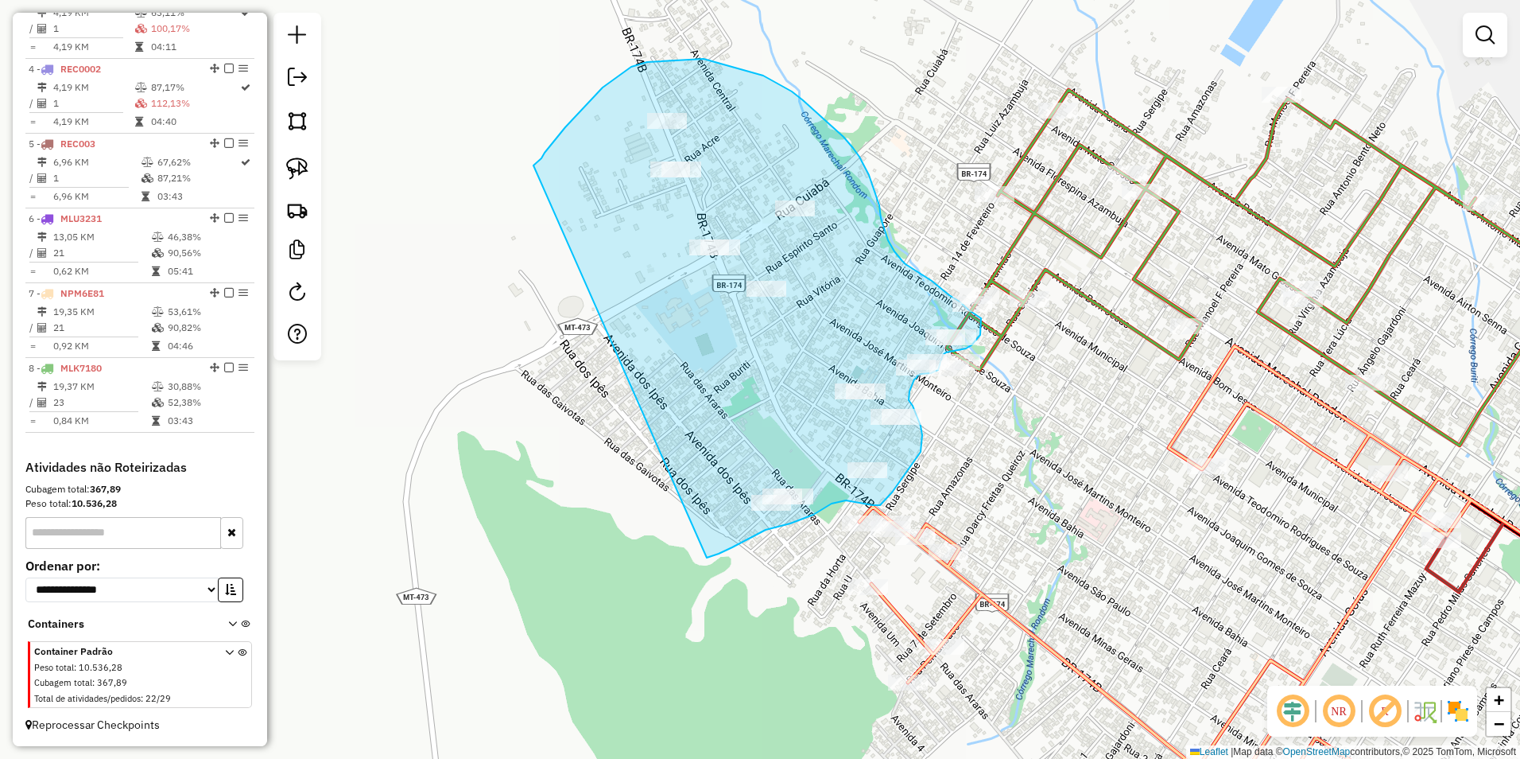
drag, startPoint x: 534, startPoint y: 165, endPoint x: 707, endPoint y: 557, distance: 428.6
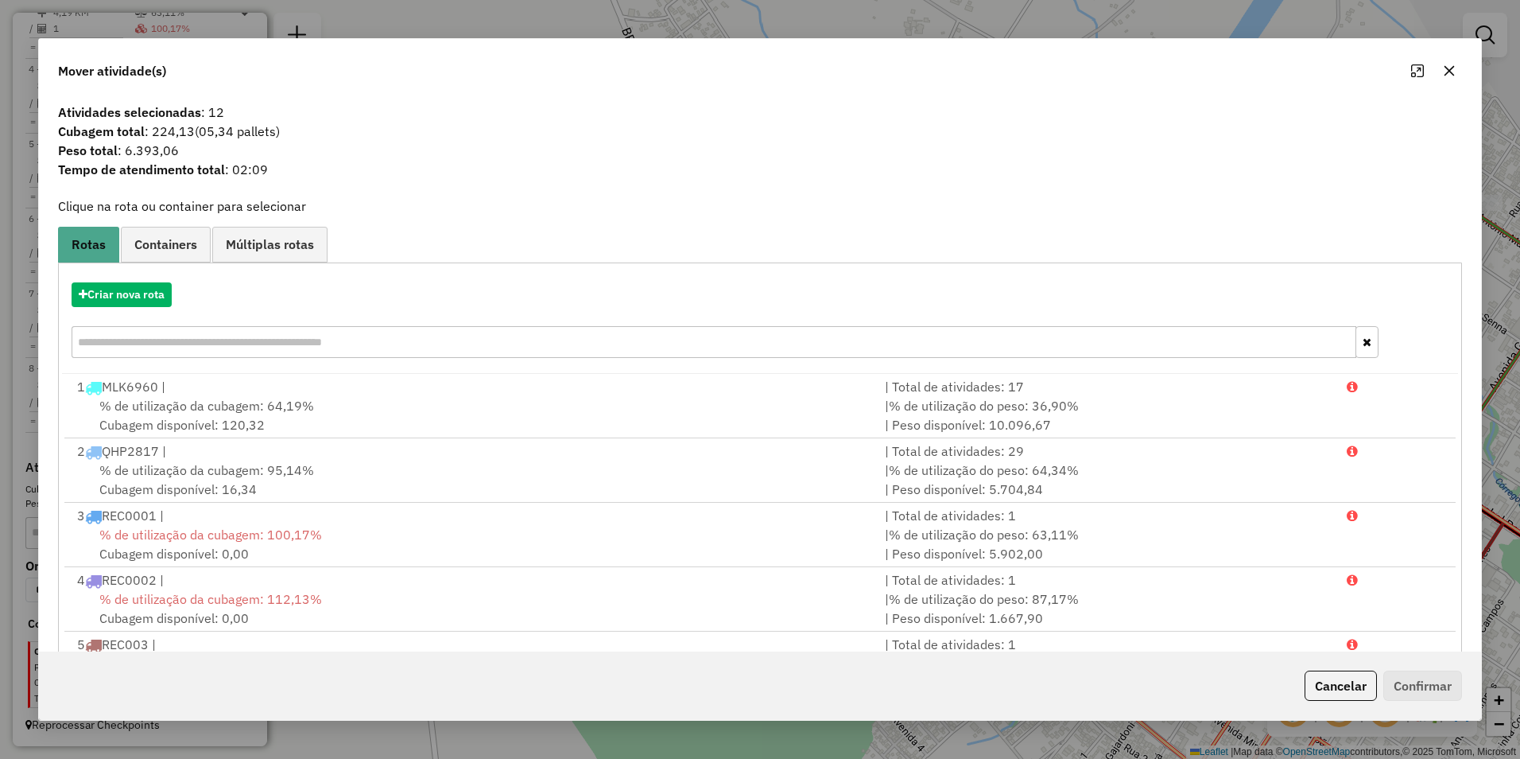
click at [1447, 68] on icon "button" at bounding box center [1450, 70] width 10 height 10
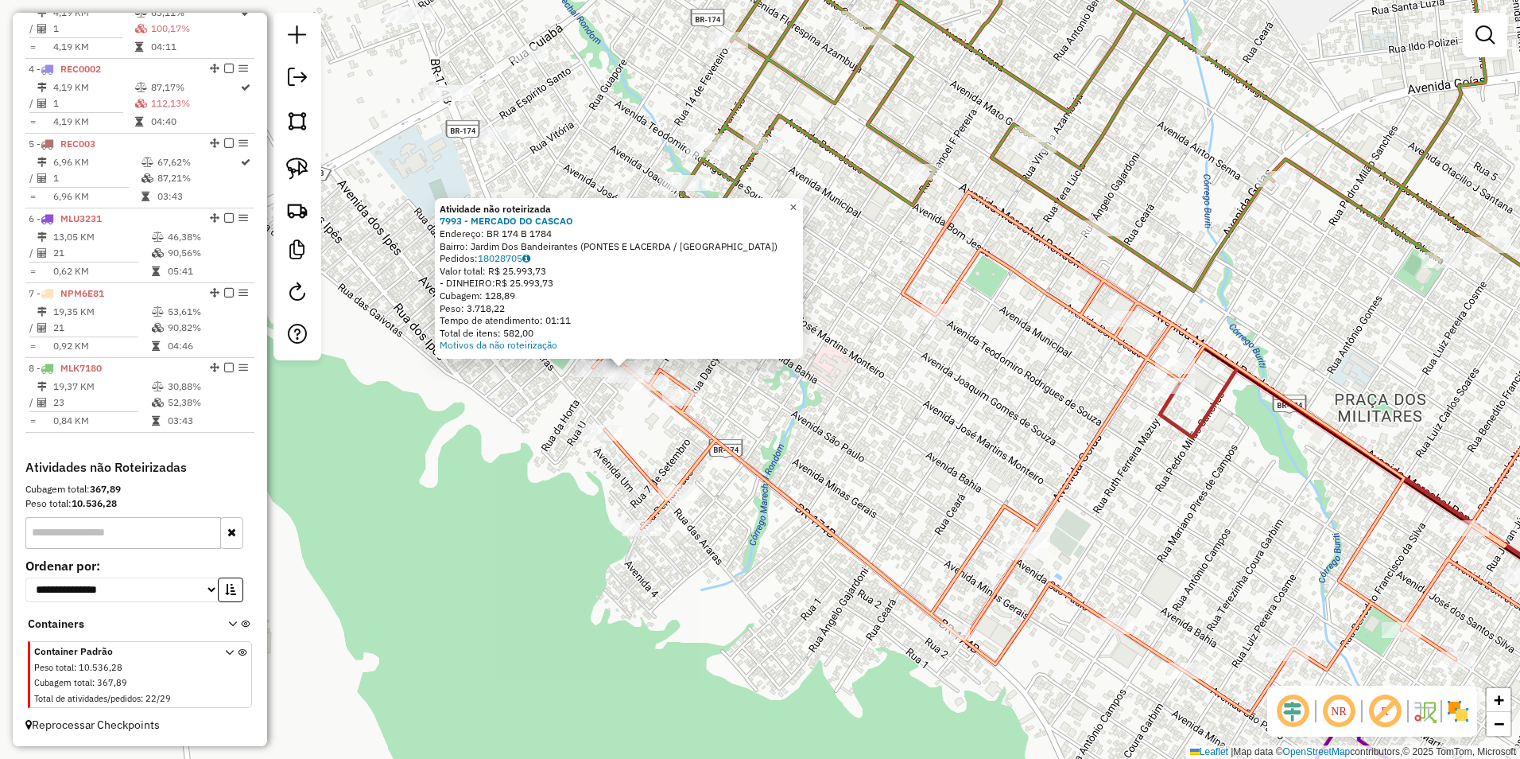
click at [797, 204] on span "×" at bounding box center [793, 207] width 7 height 14
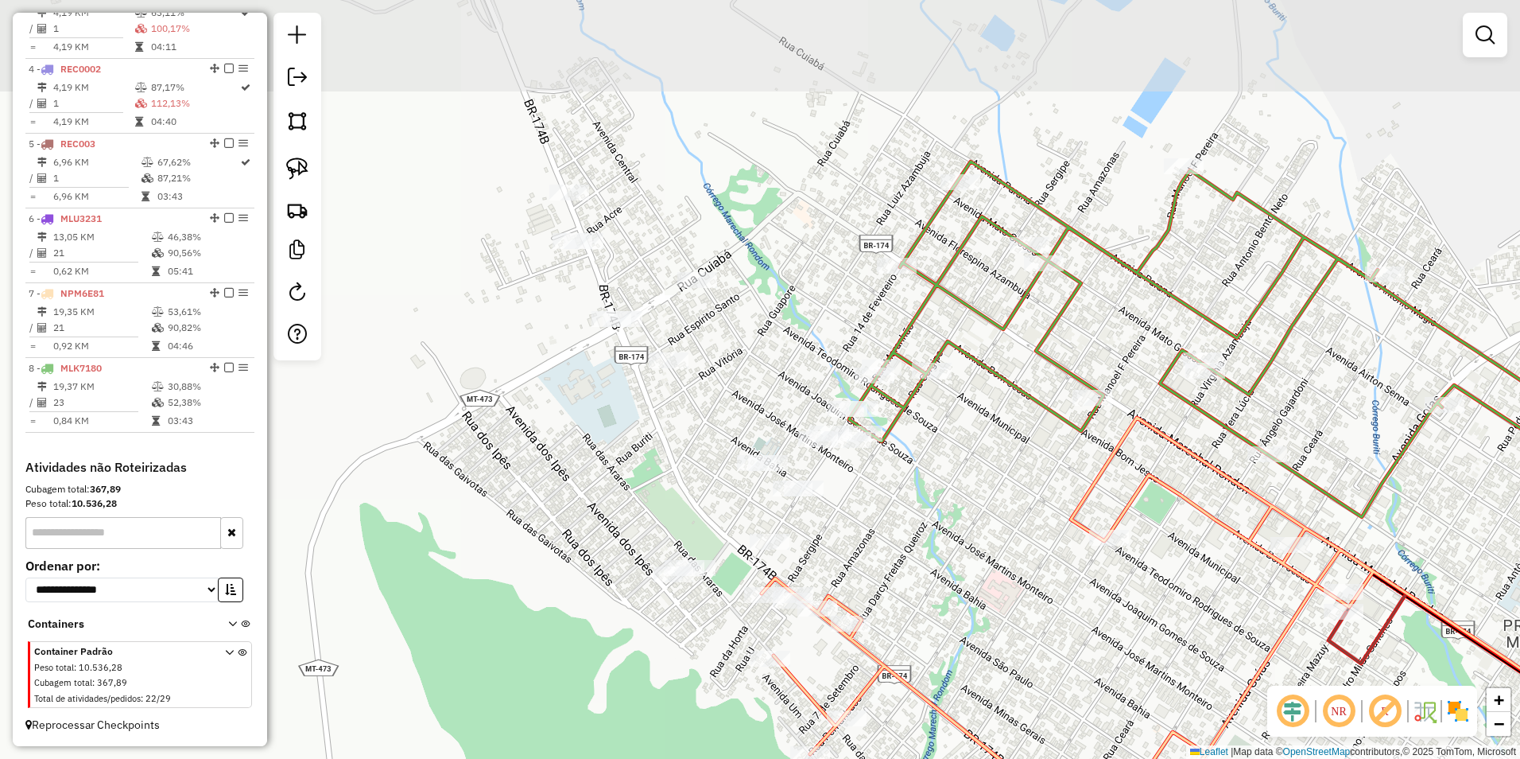
drag, startPoint x: 709, startPoint y: 333, endPoint x: 869, endPoint y: 565, distance: 282.3
click at [869, 565] on div "Janela de atendimento Grade de atendimento Capacidade Transportadoras Veículos …" at bounding box center [760, 379] width 1520 height 759
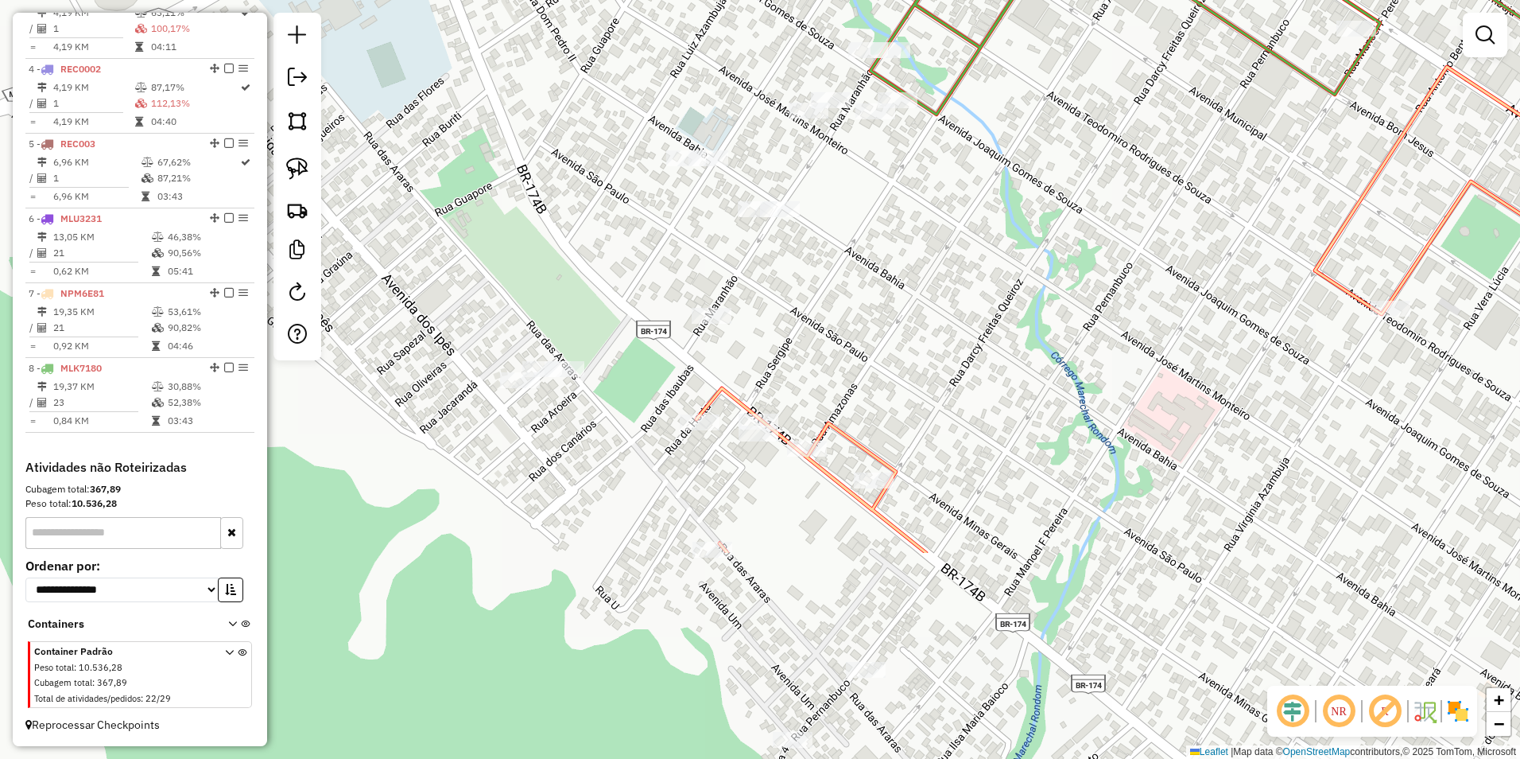
drag, startPoint x: 788, startPoint y: 582, endPoint x: 820, endPoint y: 344, distance: 239.9
click at [820, 344] on div "Janela de atendimento Grade de atendimento Capacidade Transportadoras Veículos …" at bounding box center [760, 379] width 1520 height 759
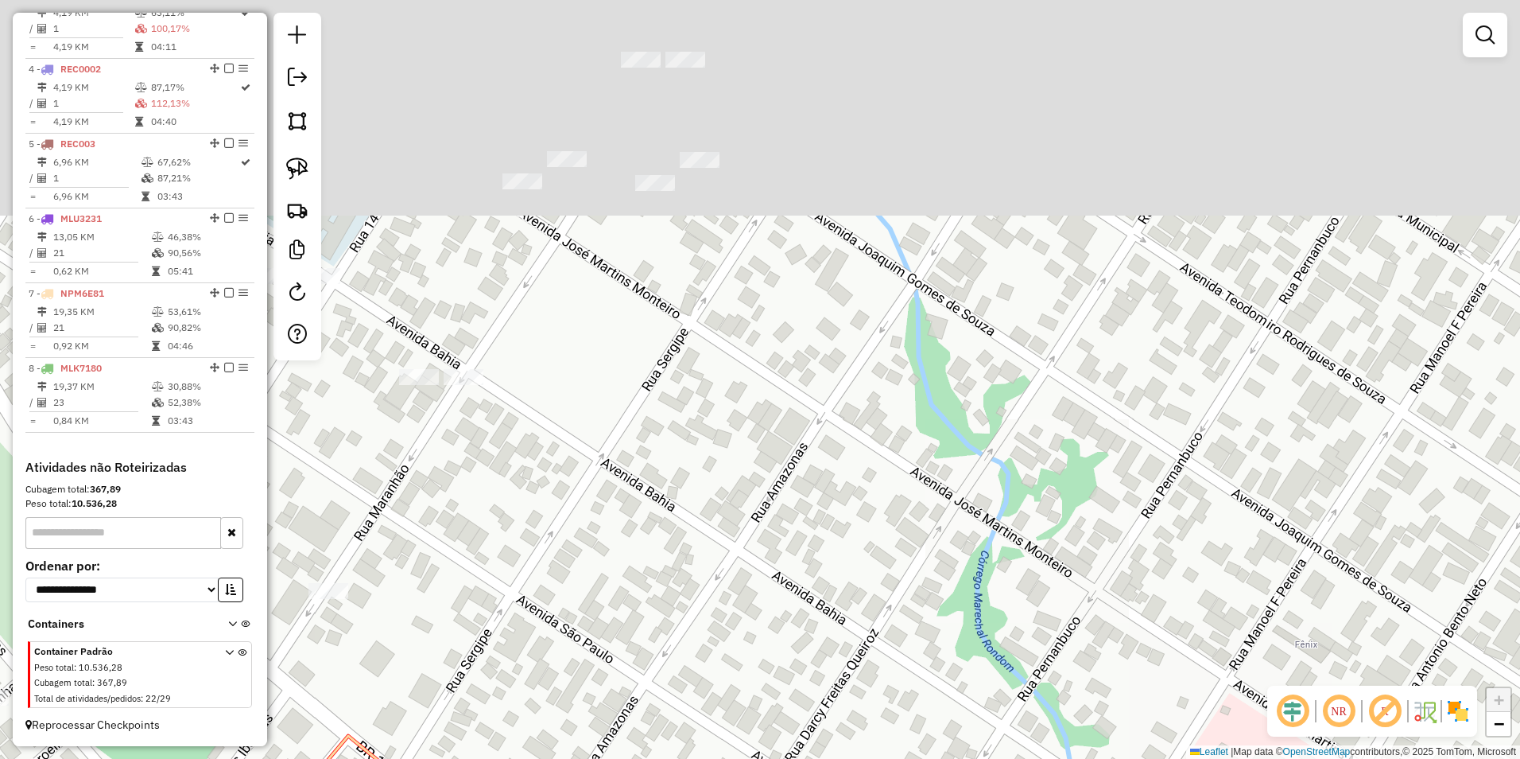
drag, startPoint x: 1032, startPoint y: 246, endPoint x: 924, endPoint y: 594, distance: 364.7
click at [948, 604] on div "Janela de atendimento Grade de atendimento Capacidade Transportadoras Veículos …" at bounding box center [760, 379] width 1520 height 759
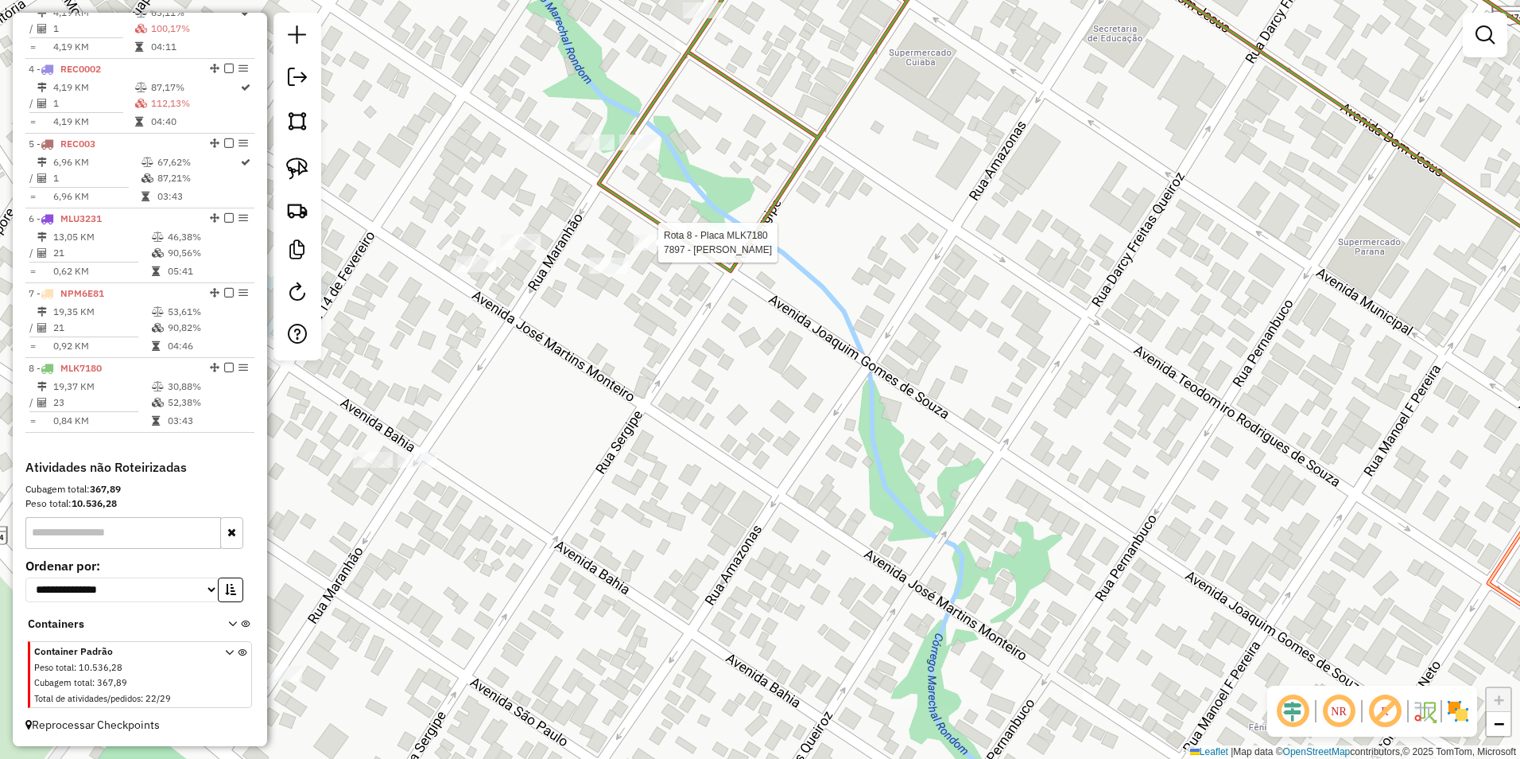
select select "**********"
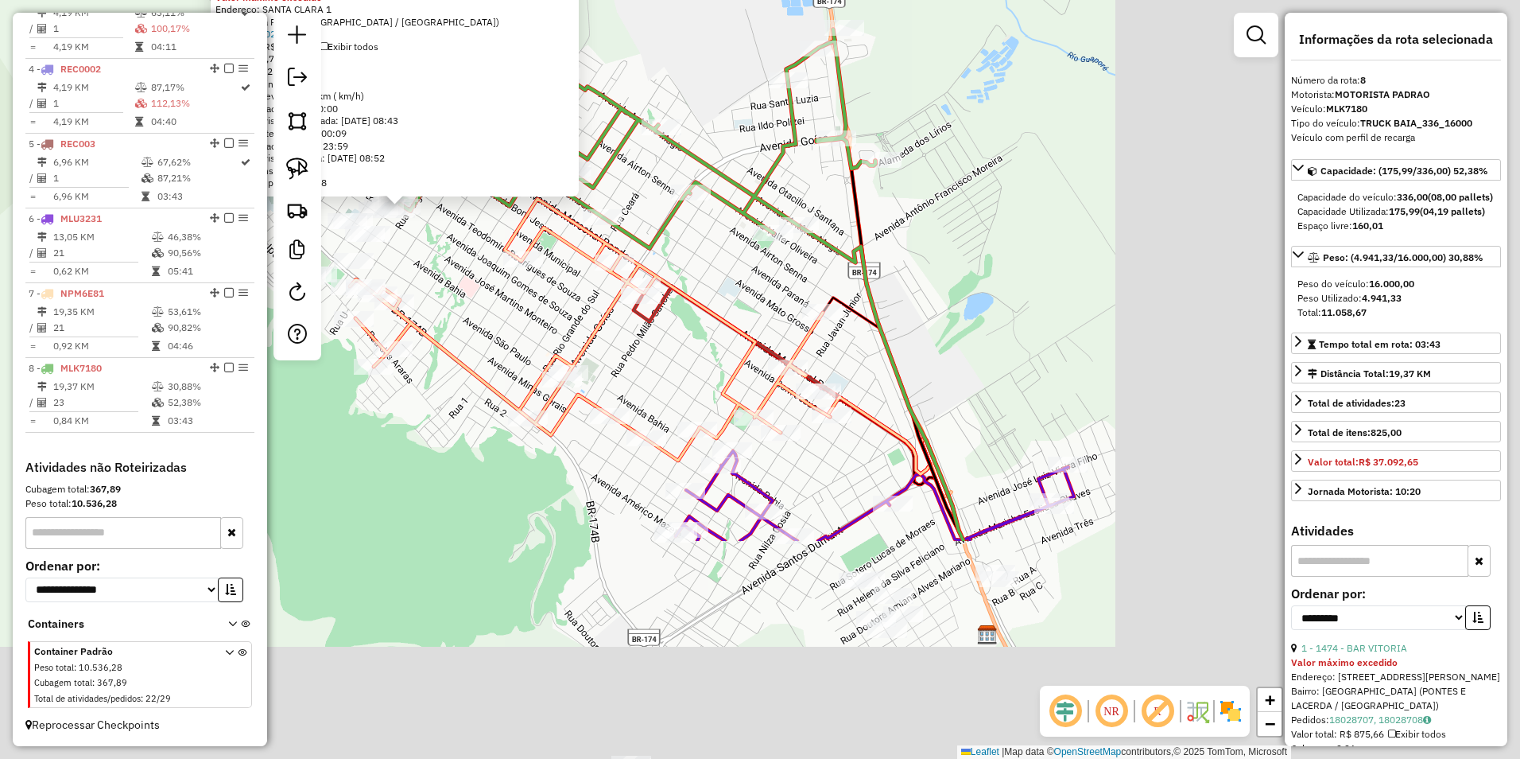
drag, startPoint x: 991, startPoint y: 606, endPoint x: 429, endPoint y: 285, distance: 647.1
click at [429, 285] on div "7897 - OREBE VERDECIO Valor máximo excedido Endereço: SANTA CLARA 1 Bairro: Zon…" at bounding box center [760, 379] width 1520 height 759
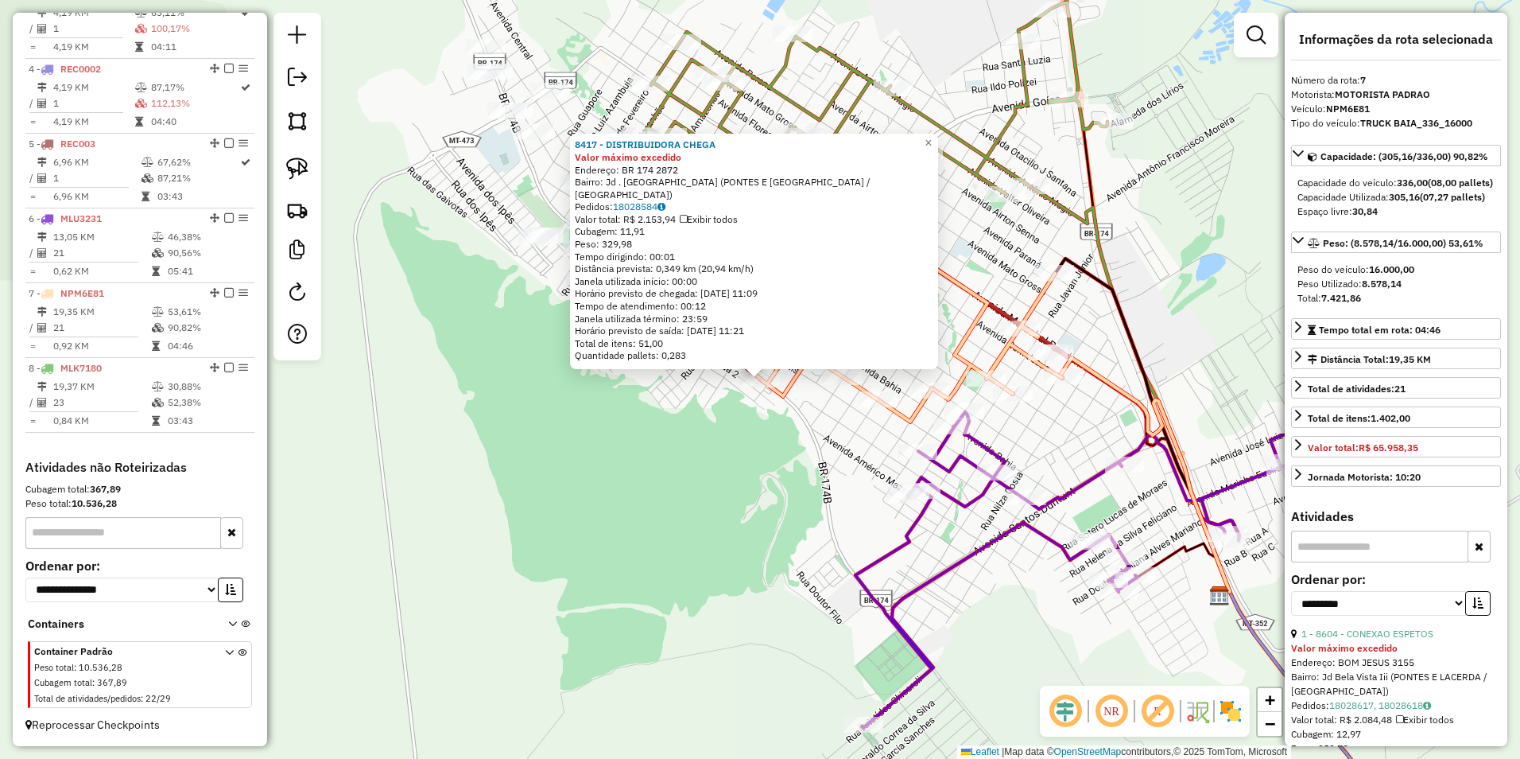
click at [714, 519] on div "8417 - DISTRIBUIDORA CHEGA Valor máximo excedido Endereço: BR 174 2872 Bairro: …" at bounding box center [760, 379] width 1520 height 759
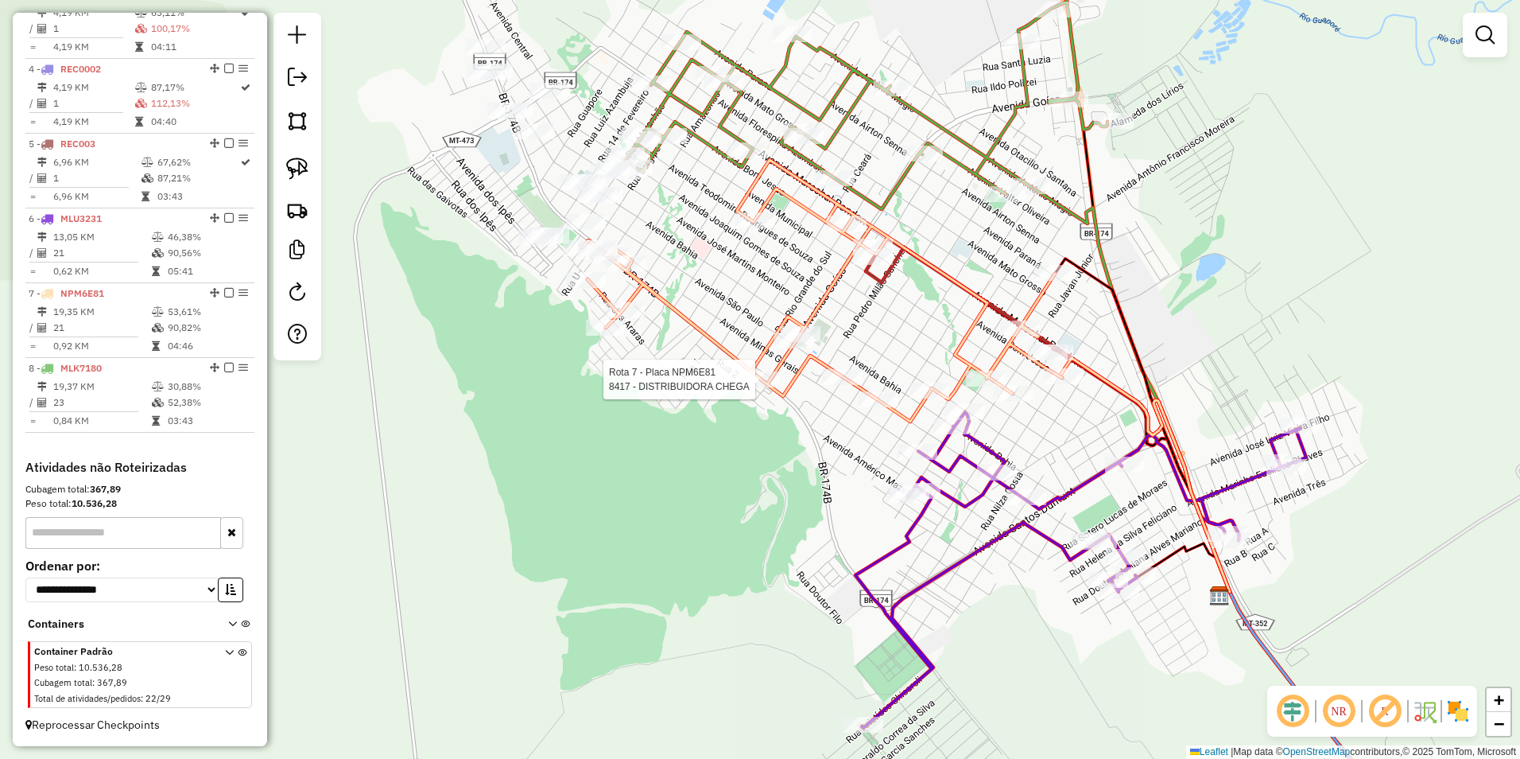
select select "**********"
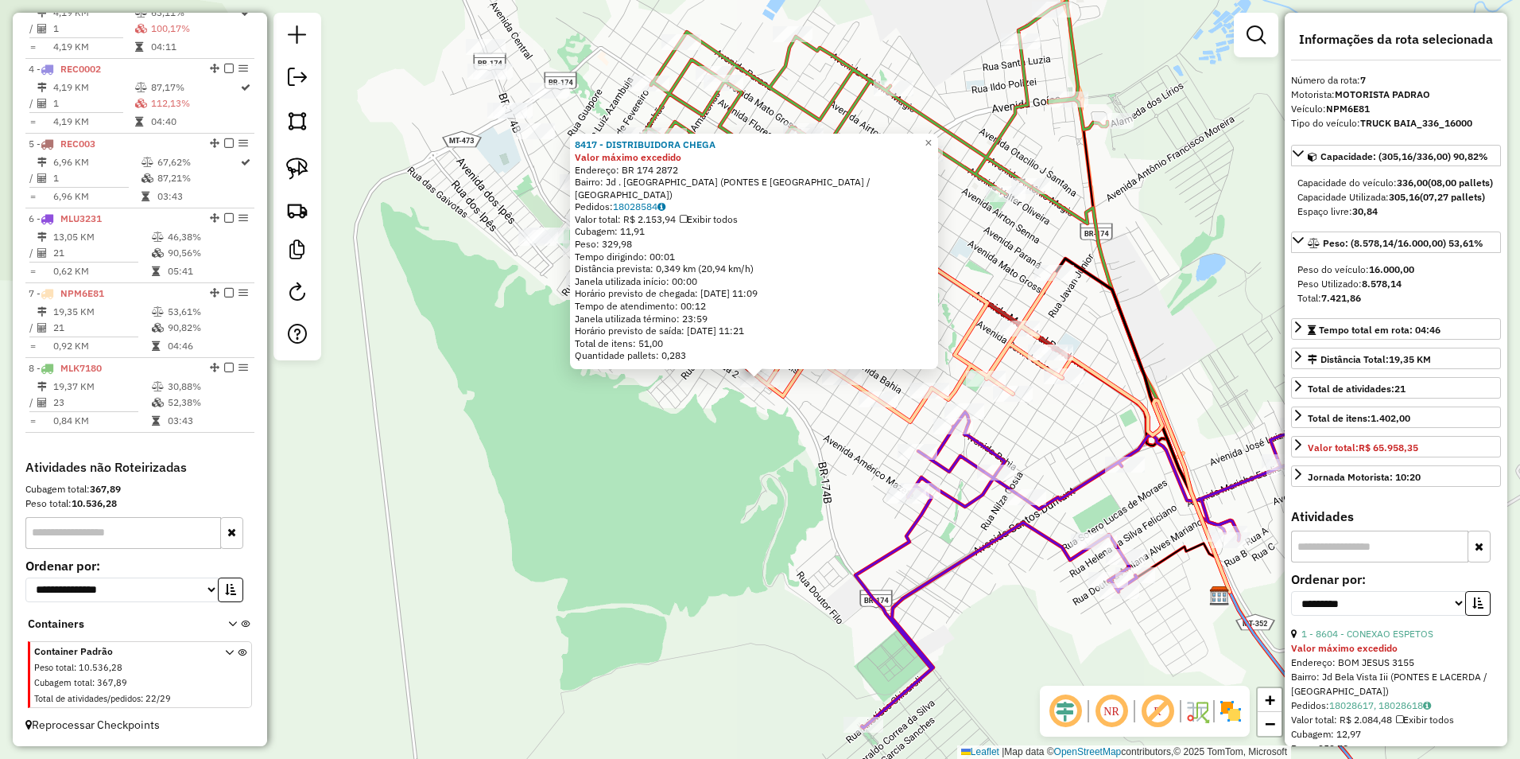
click at [729, 456] on div "8417 - DISTRIBUIDORA CHEGA Valor máximo excedido Endereço: BR 174 2872 Bairro: …" at bounding box center [760, 379] width 1520 height 759
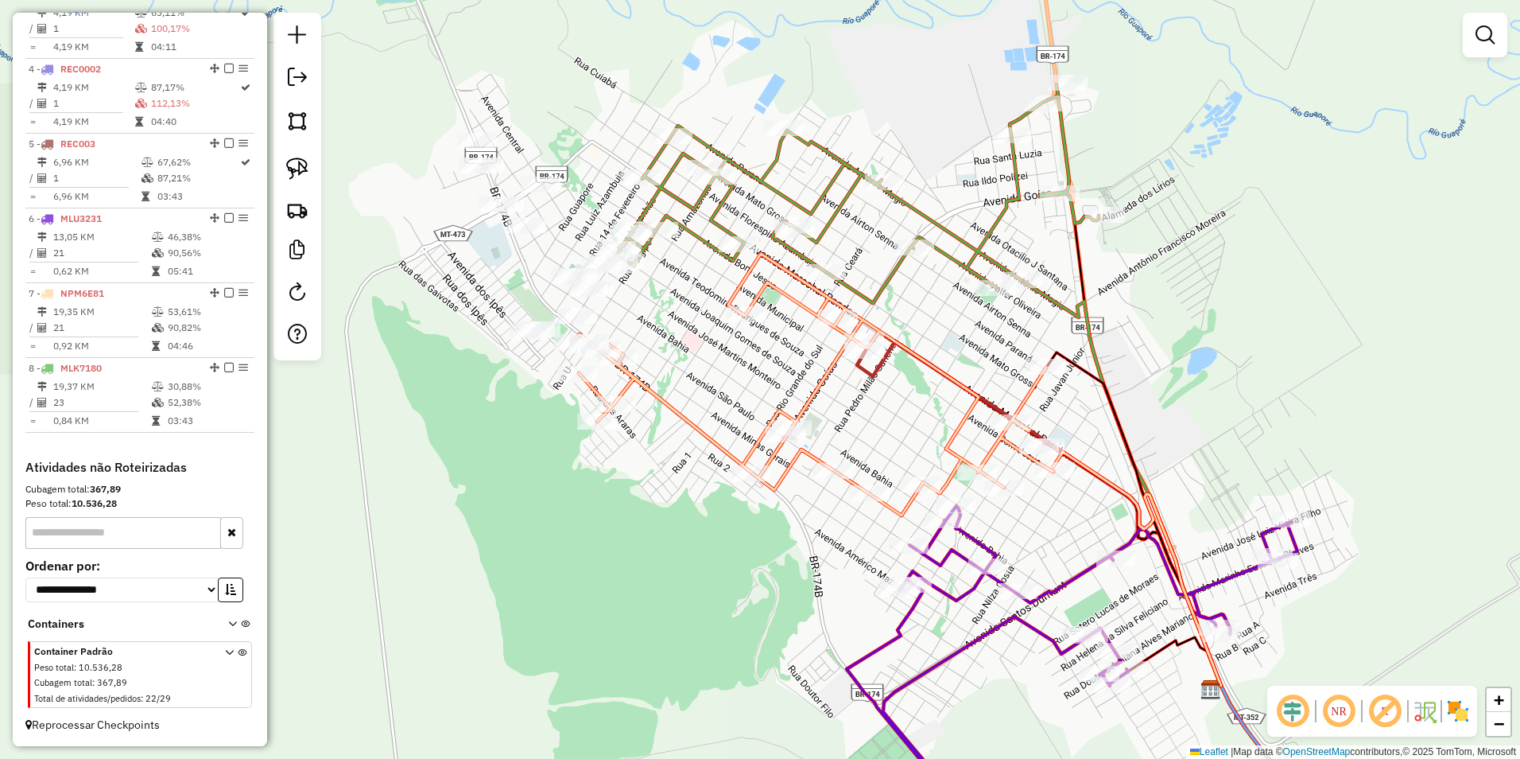
drag, startPoint x: 754, startPoint y: 334, endPoint x: 745, endPoint y: 432, distance: 98.2
click at [745, 432] on div "Janela de atendimento Grade de atendimento Capacidade Transportadoras Veículos …" at bounding box center [760, 379] width 1520 height 759
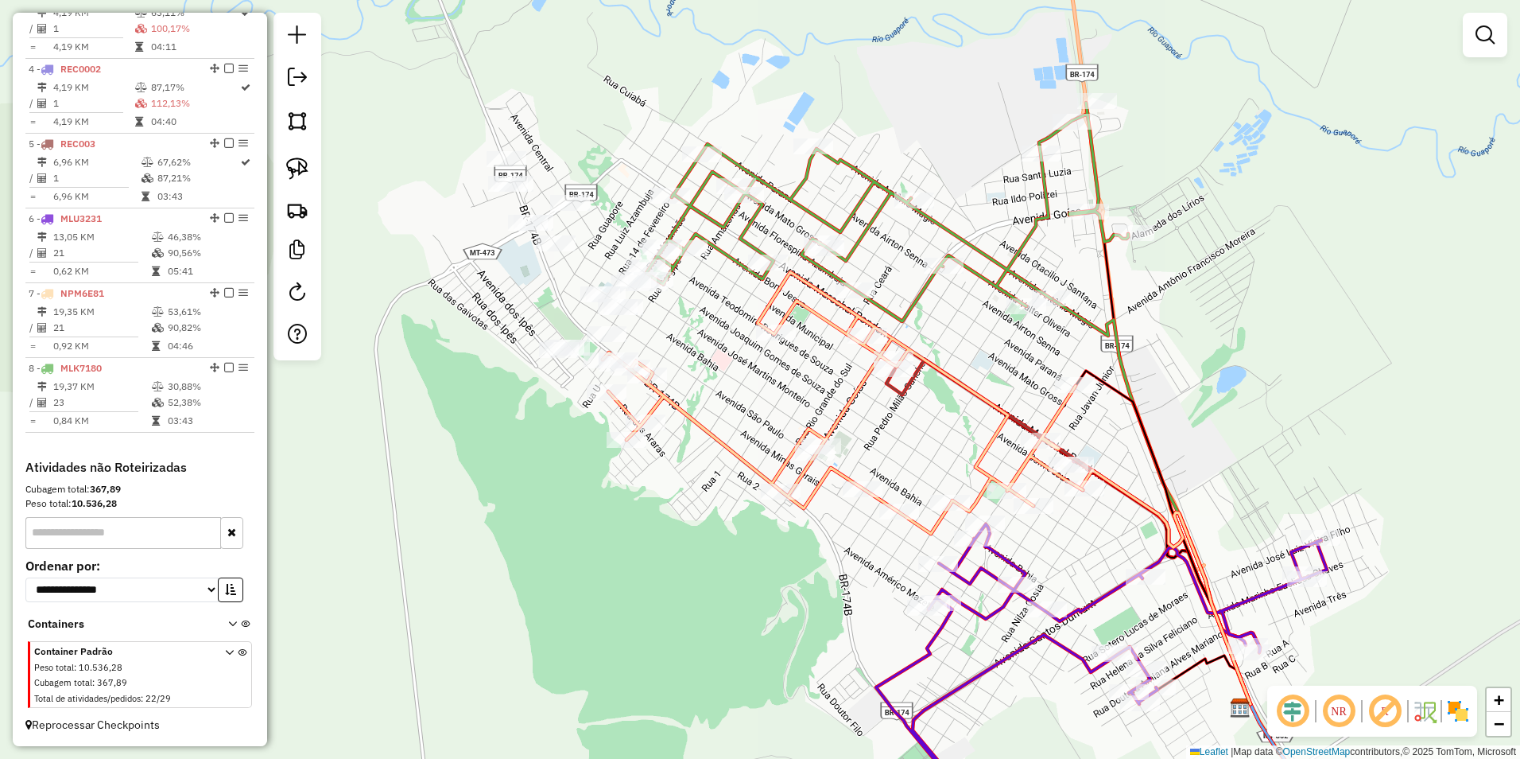
drag, startPoint x: 659, startPoint y: 584, endPoint x: 689, endPoint y: 592, distance: 30.5
click at [689, 592] on div "Janela de atendimento Grade de atendimento Capacidade Transportadoras Veículos …" at bounding box center [760, 379] width 1520 height 759
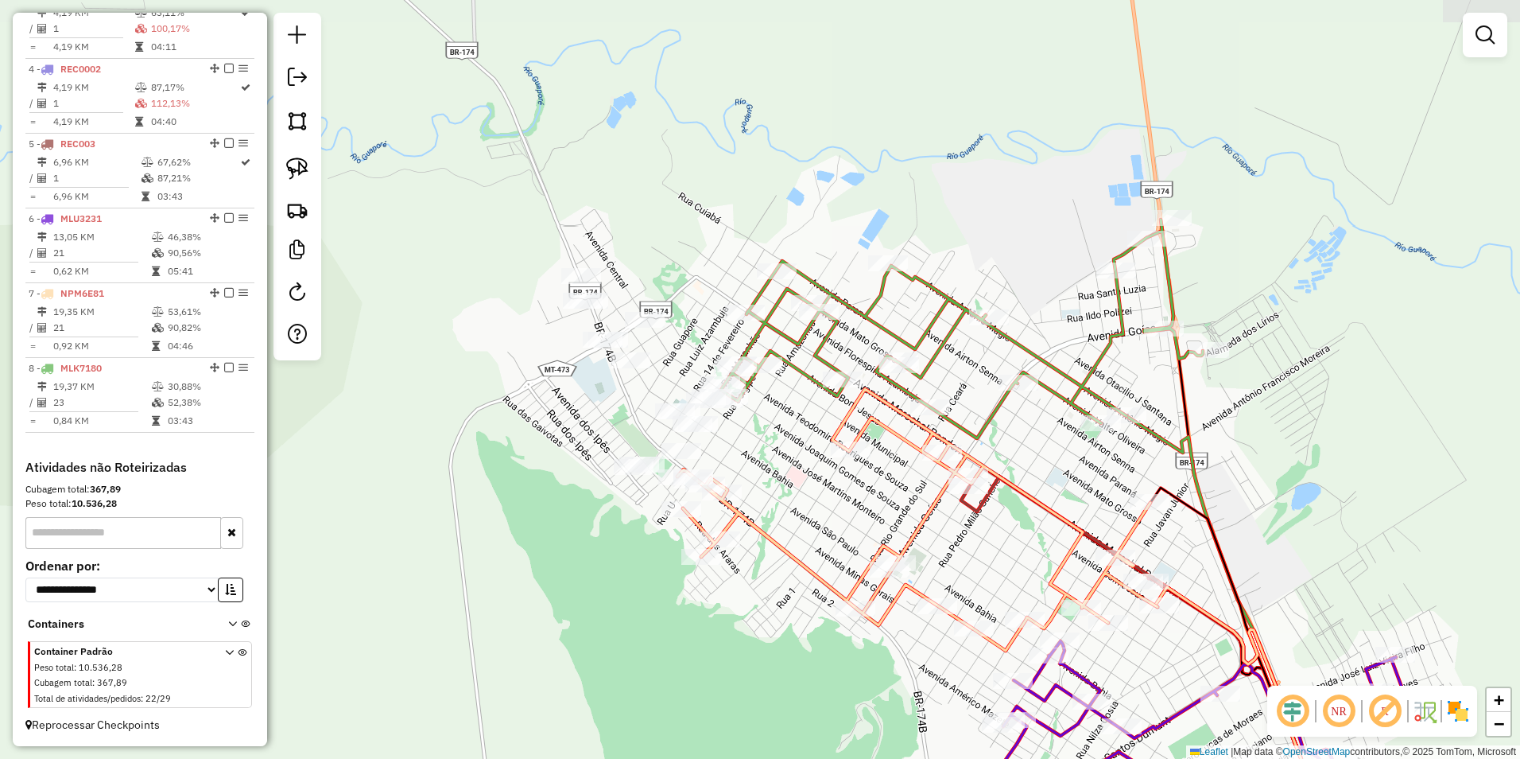
drag, startPoint x: 705, startPoint y: 367, endPoint x: 779, endPoint y: 484, distance: 138.7
click at [779, 484] on div "Janela de atendimento Grade de atendimento Capacidade Transportadoras Veículos …" at bounding box center [760, 379] width 1520 height 759
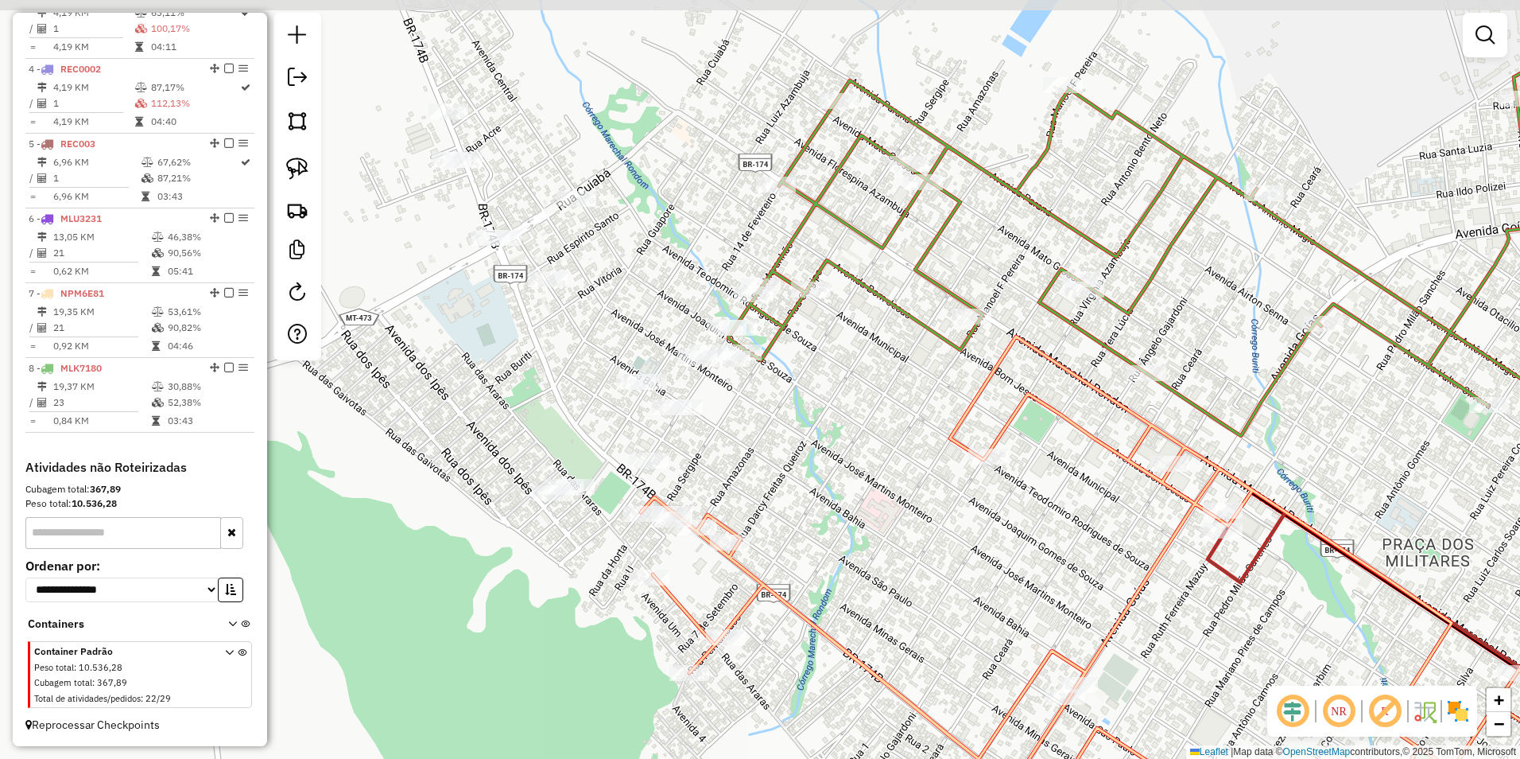
drag, startPoint x: 756, startPoint y: 423, endPoint x: 819, endPoint y: 468, distance: 77.0
click at [819, 468] on div "Janela de atendimento Grade de atendimento Capacidade Transportadoras Veículos …" at bounding box center [760, 379] width 1520 height 759
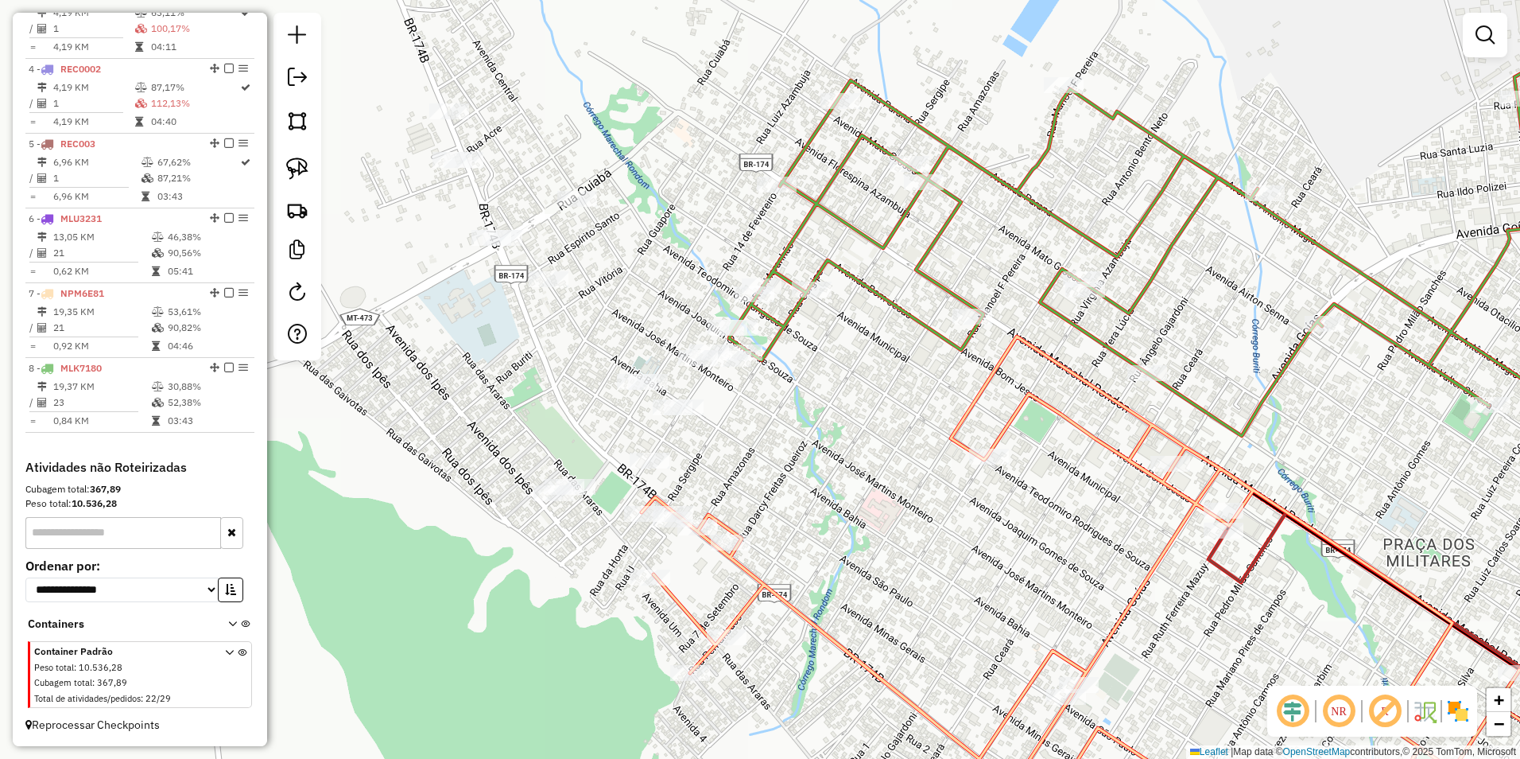
drag, startPoint x: 300, startPoint y: 166, endPoint x: 334, endPoint y: 137, distance: 45.1
click at [300, 166] on img at bounding box center [297, 168] width 22 height 22
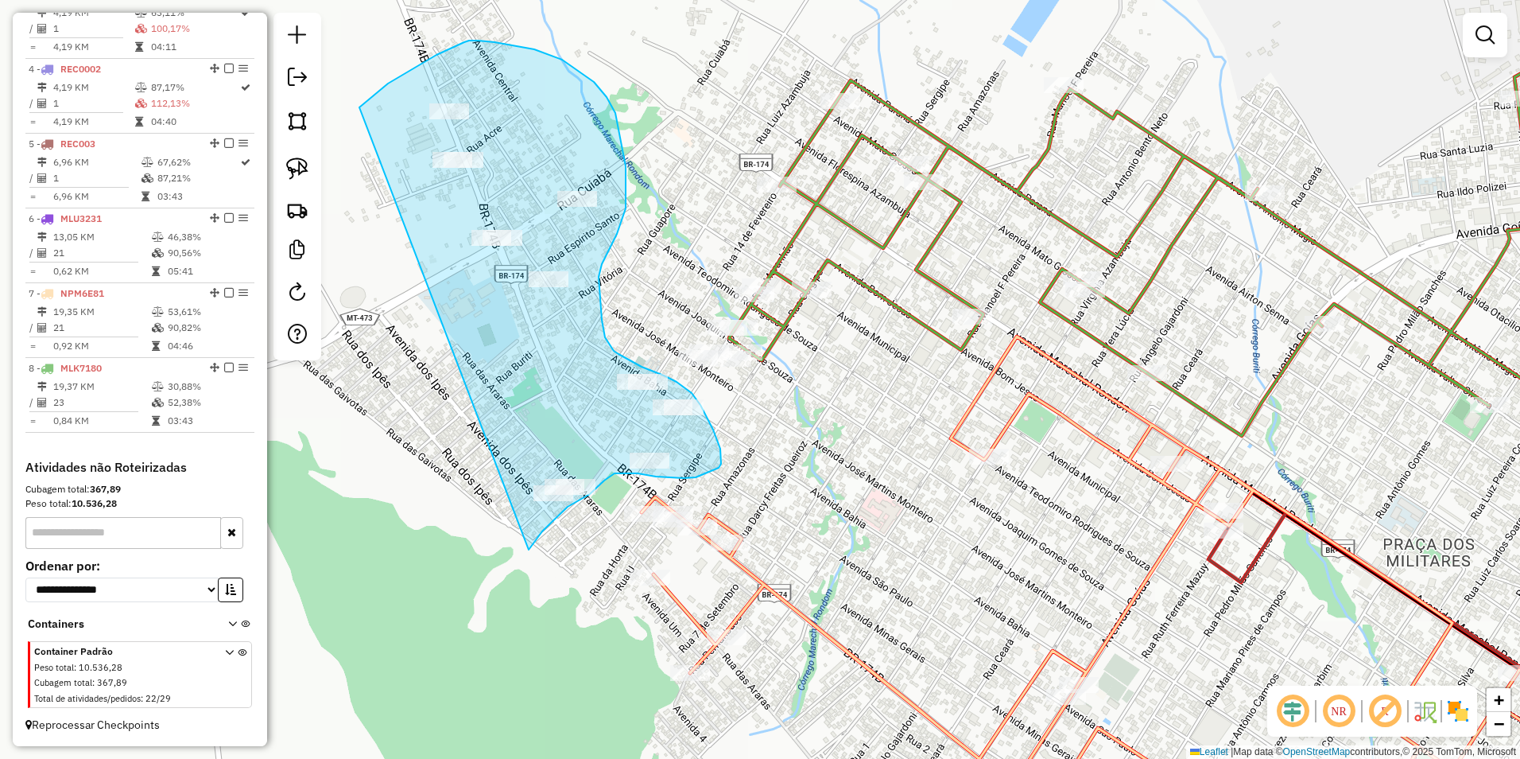
drag, startPoint x: 359, startPoint y: 107, endPoint x: 528, endPoint y: 550, distance: 473.9
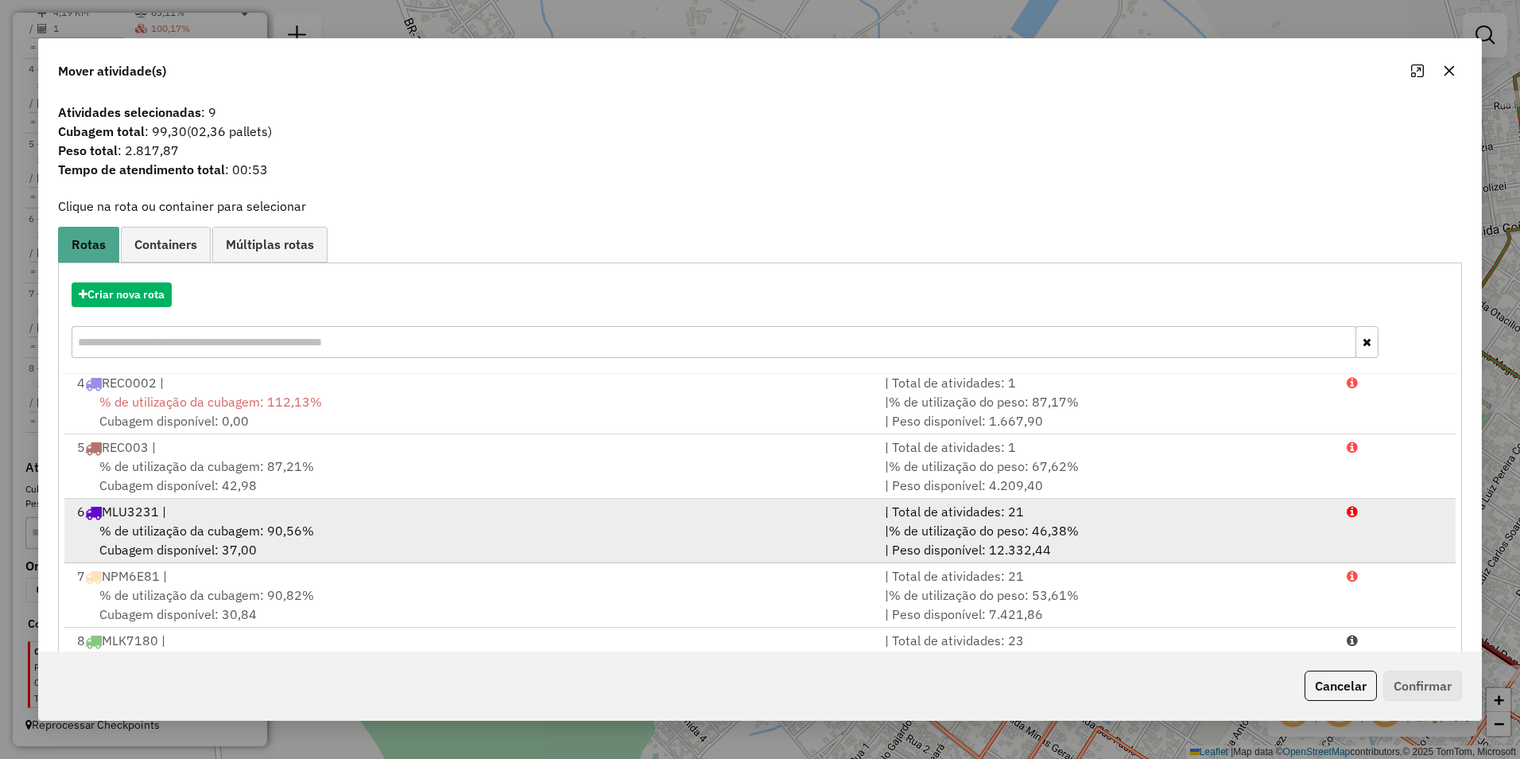
scroll to position [68, 0]
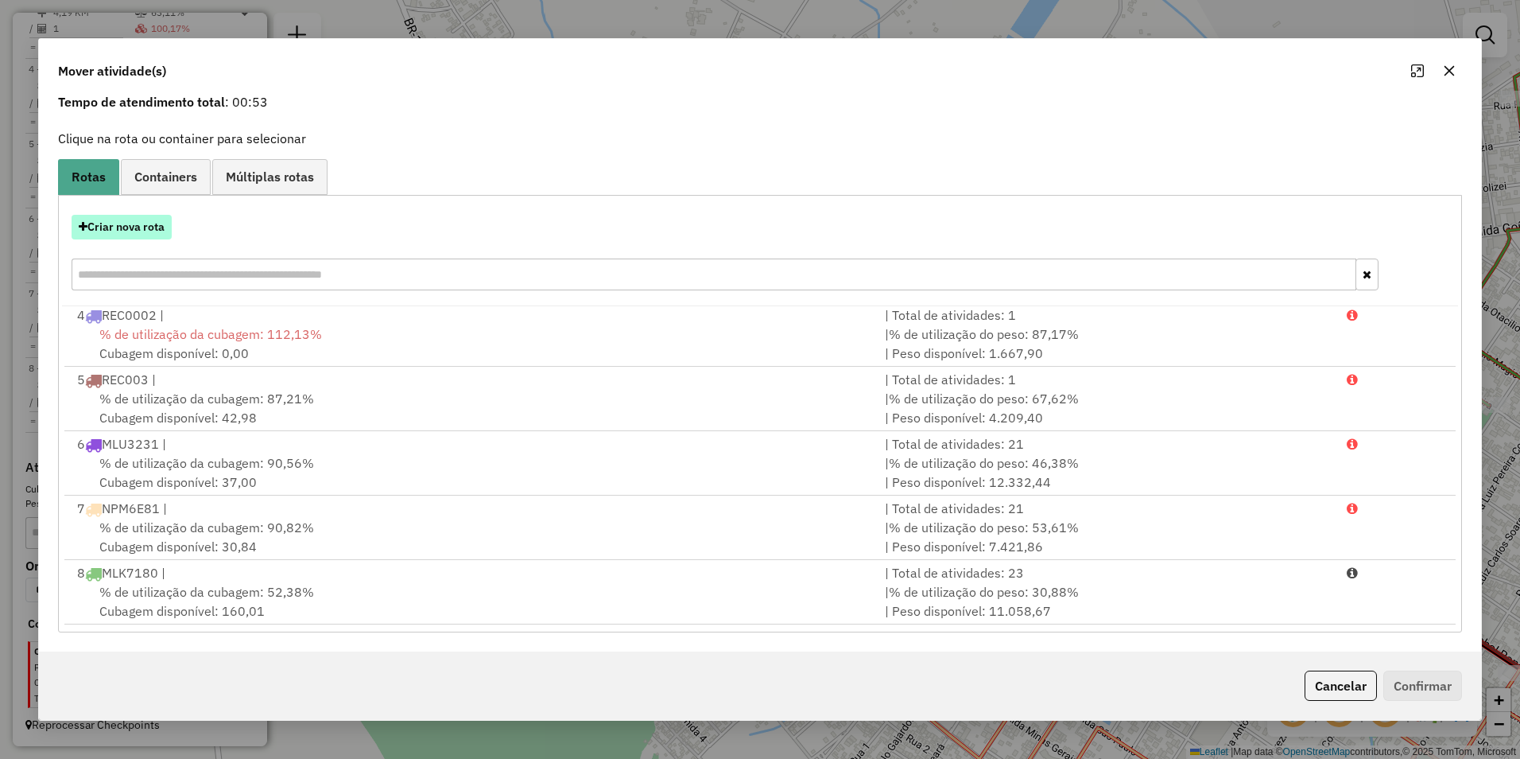
click at [147, 231] on button "Criar nova rota" at bounding box center [122, 227] width 100 height 25
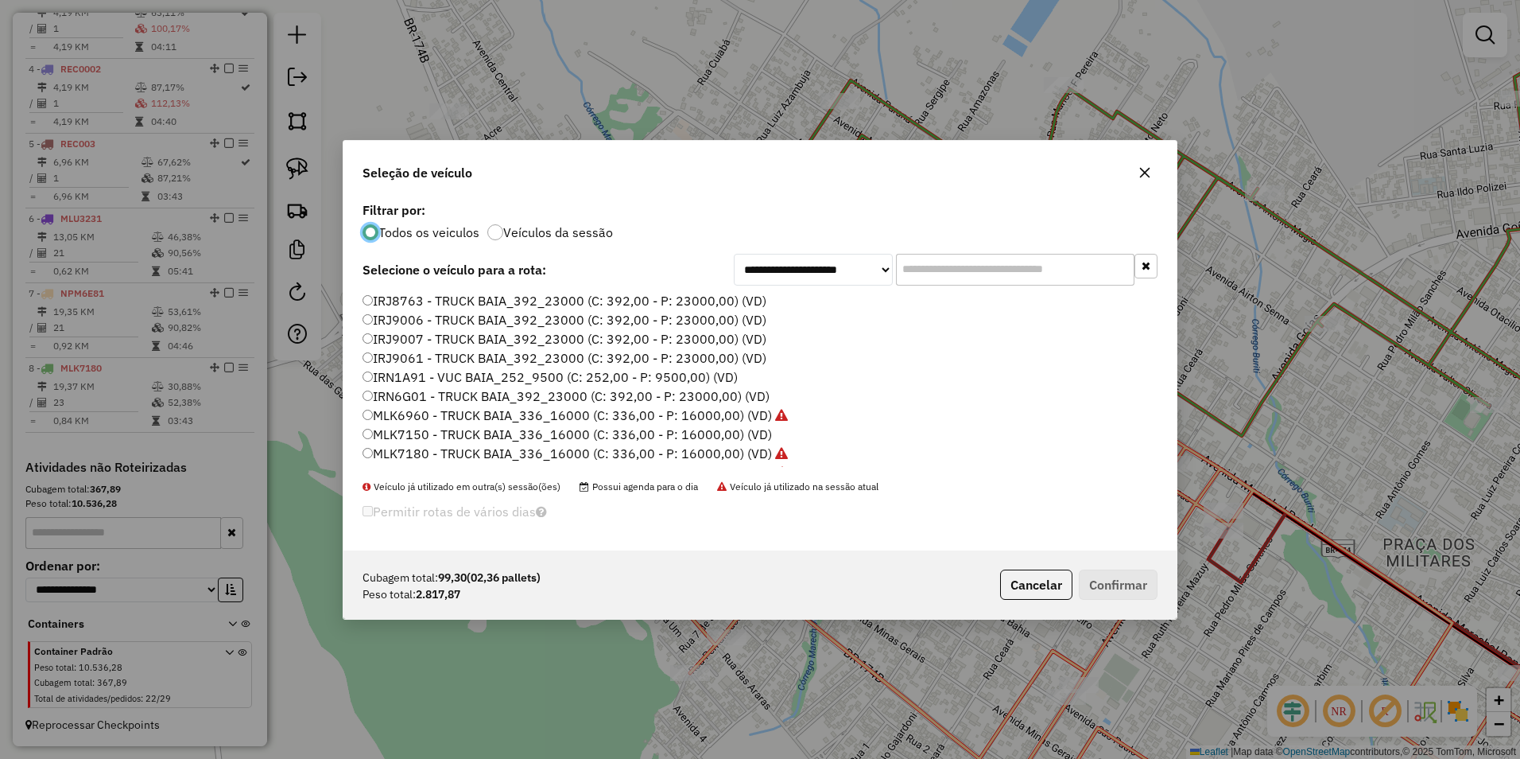
scroll to position [80, 0]
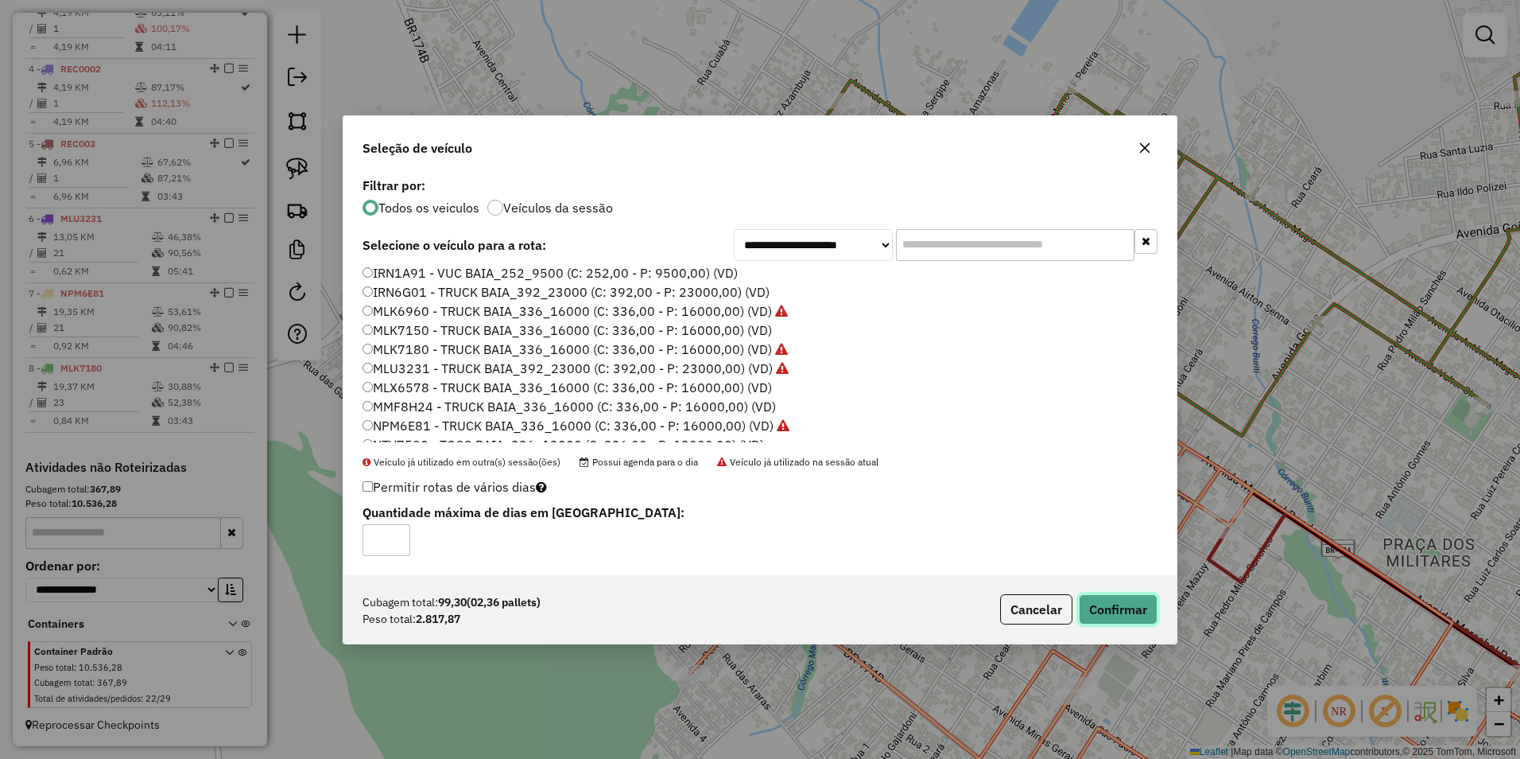
click at [1131, 604] on button "Confirmar" at bounding box center [1118, 609] width 79 height 30
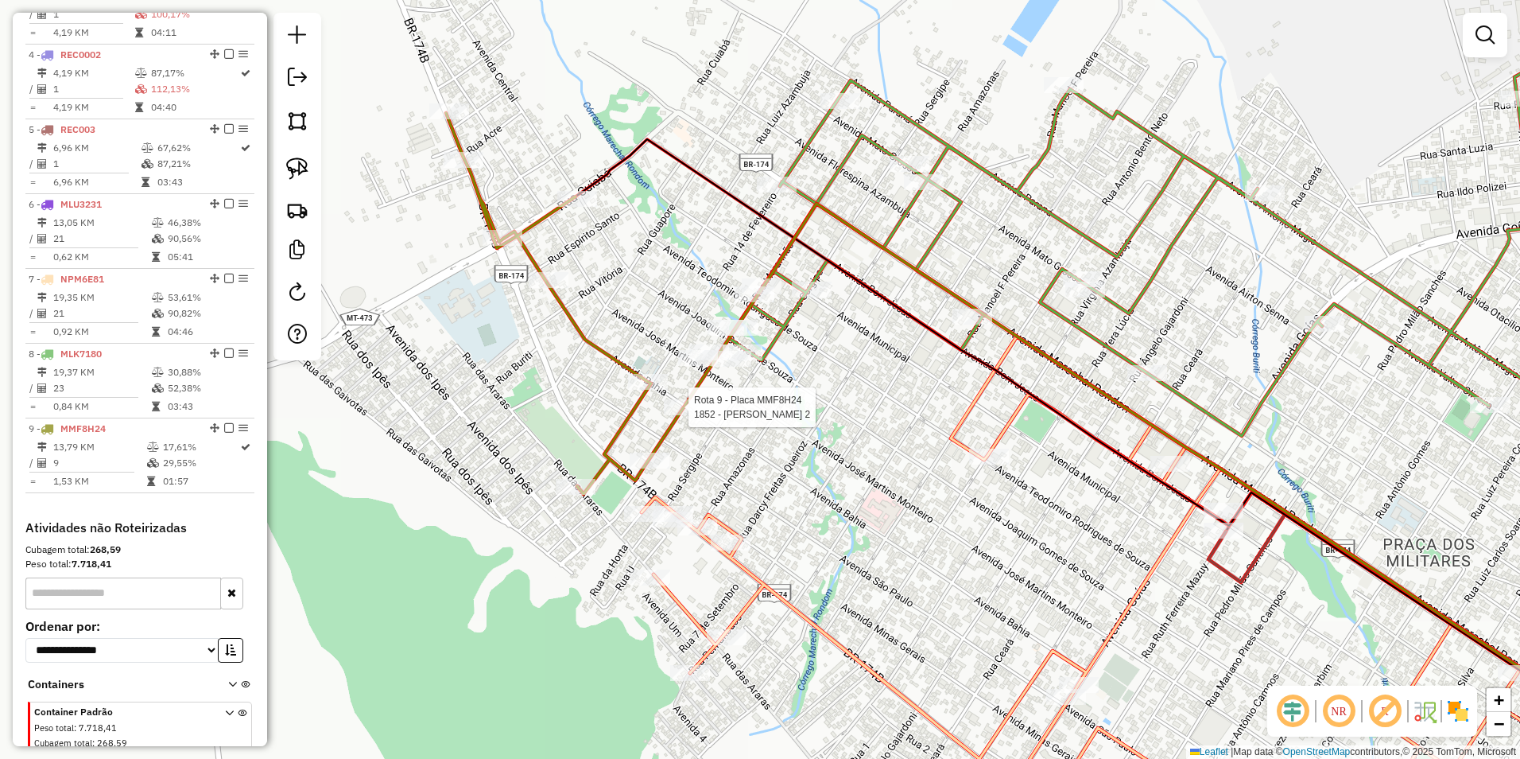
select select "**********"
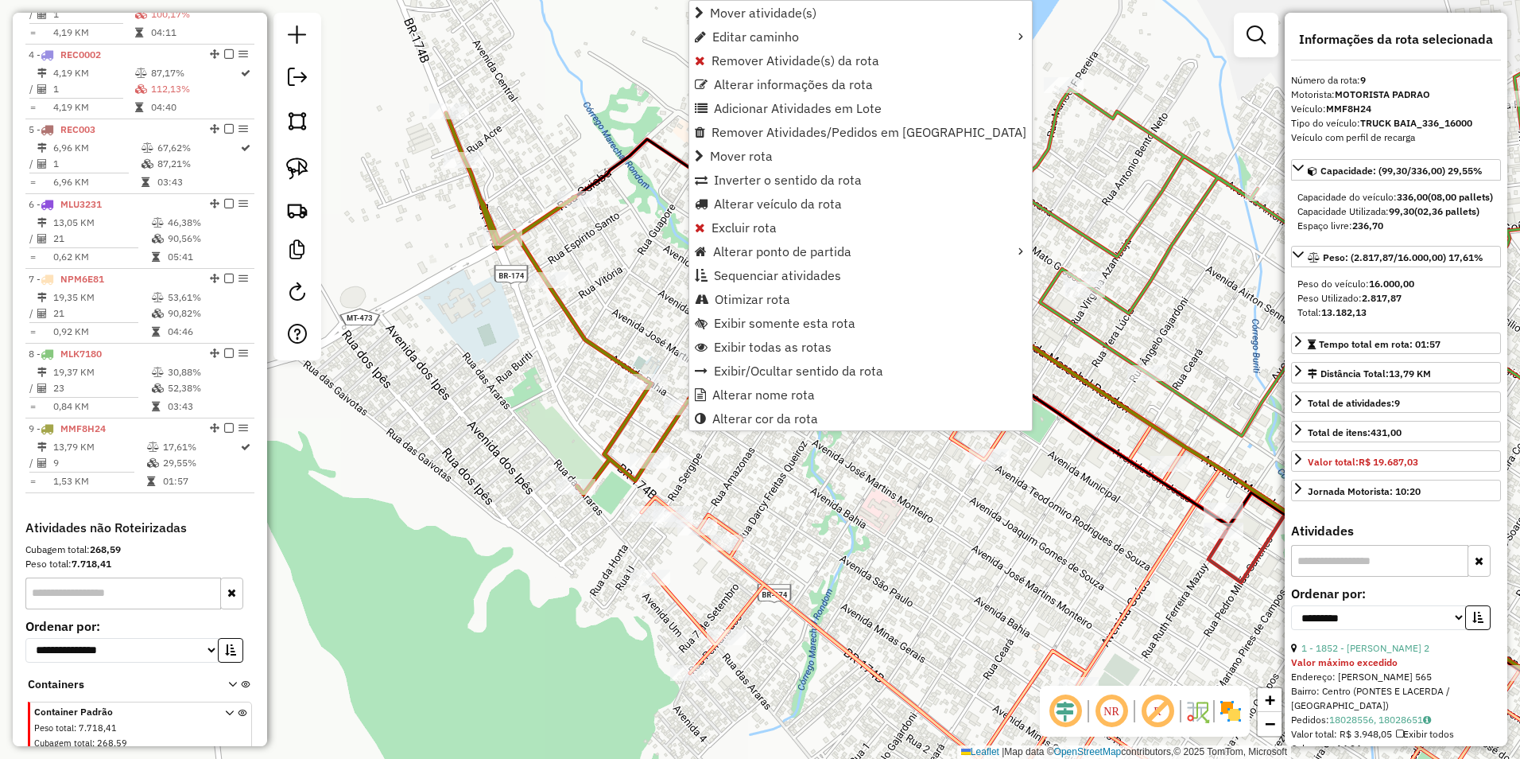
scroll to position [868, 0]
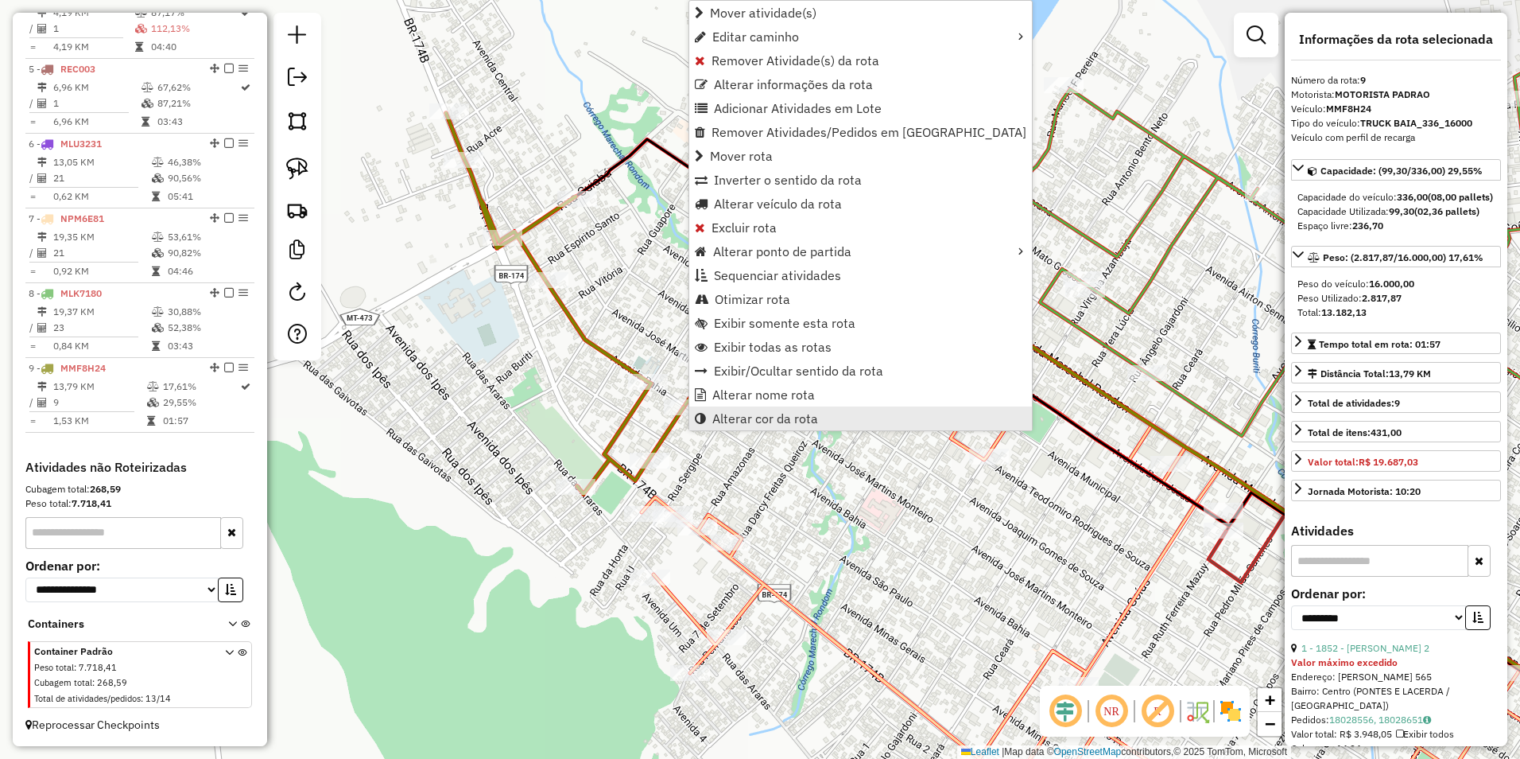
click at [747, 421] on span "Alterar cor da rota" at bounding box center [765, 418] width 106 height 13
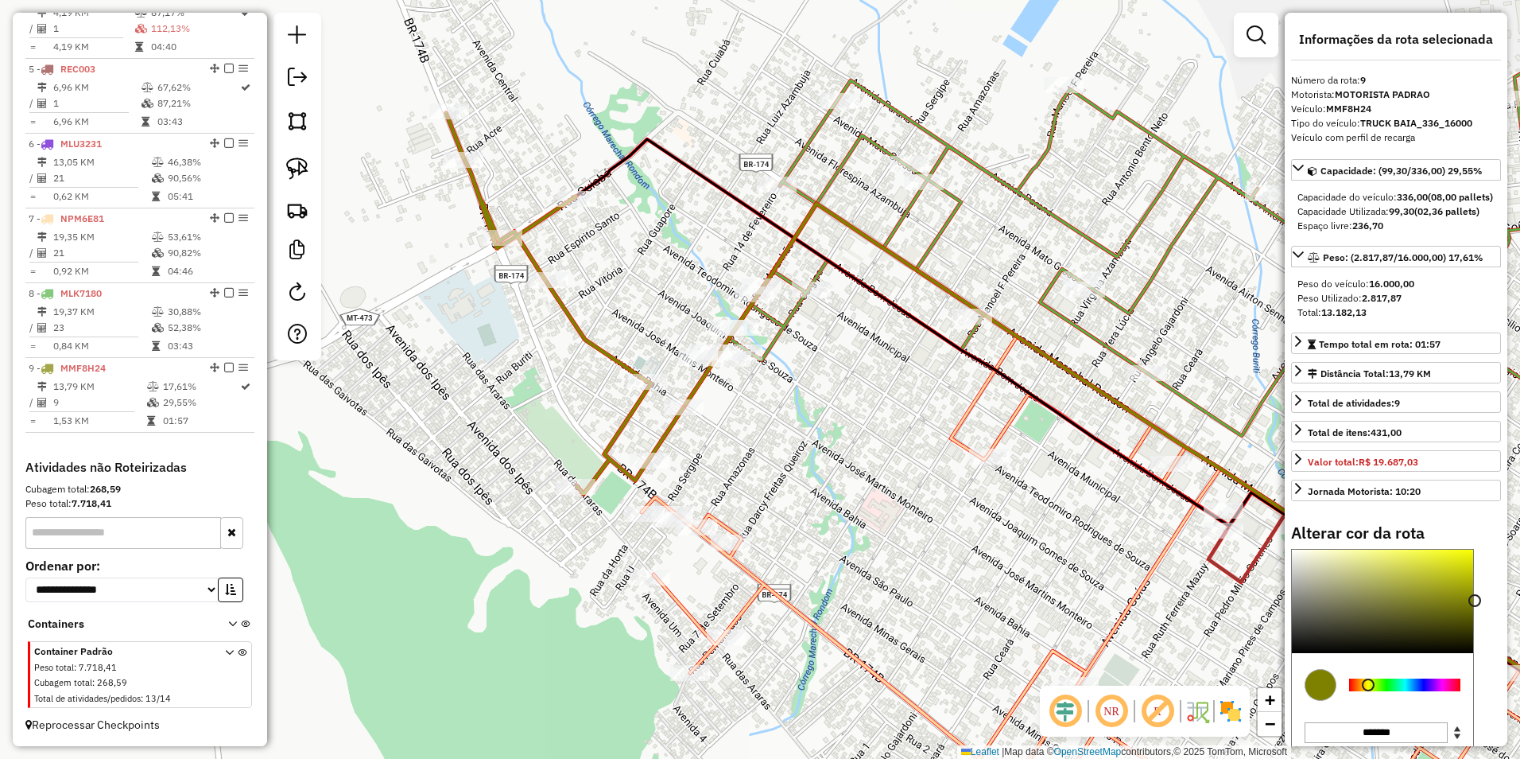
type input "*******"
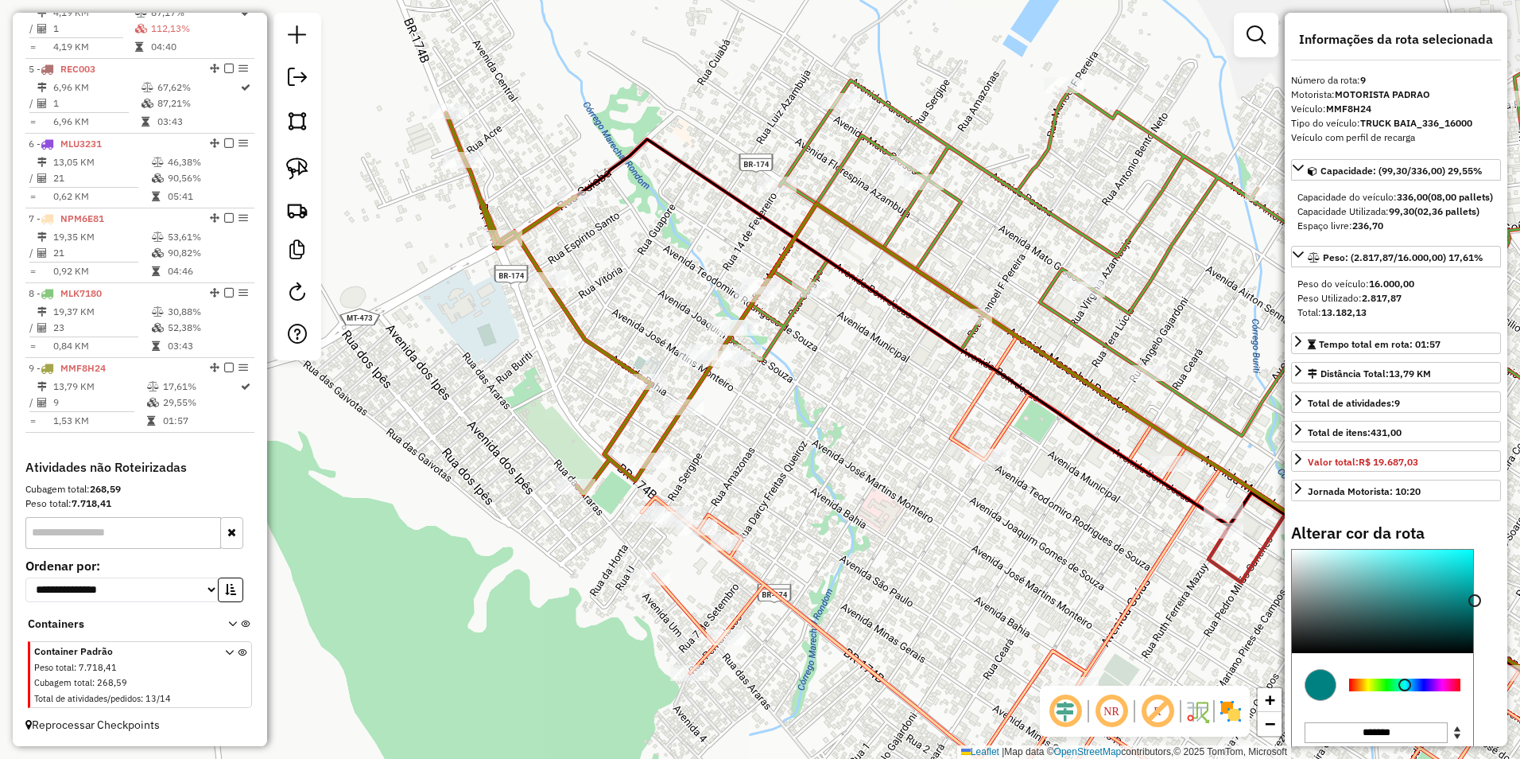
click at [1405, 691] on div at bounding box center [1404, 684] width 111 height 13
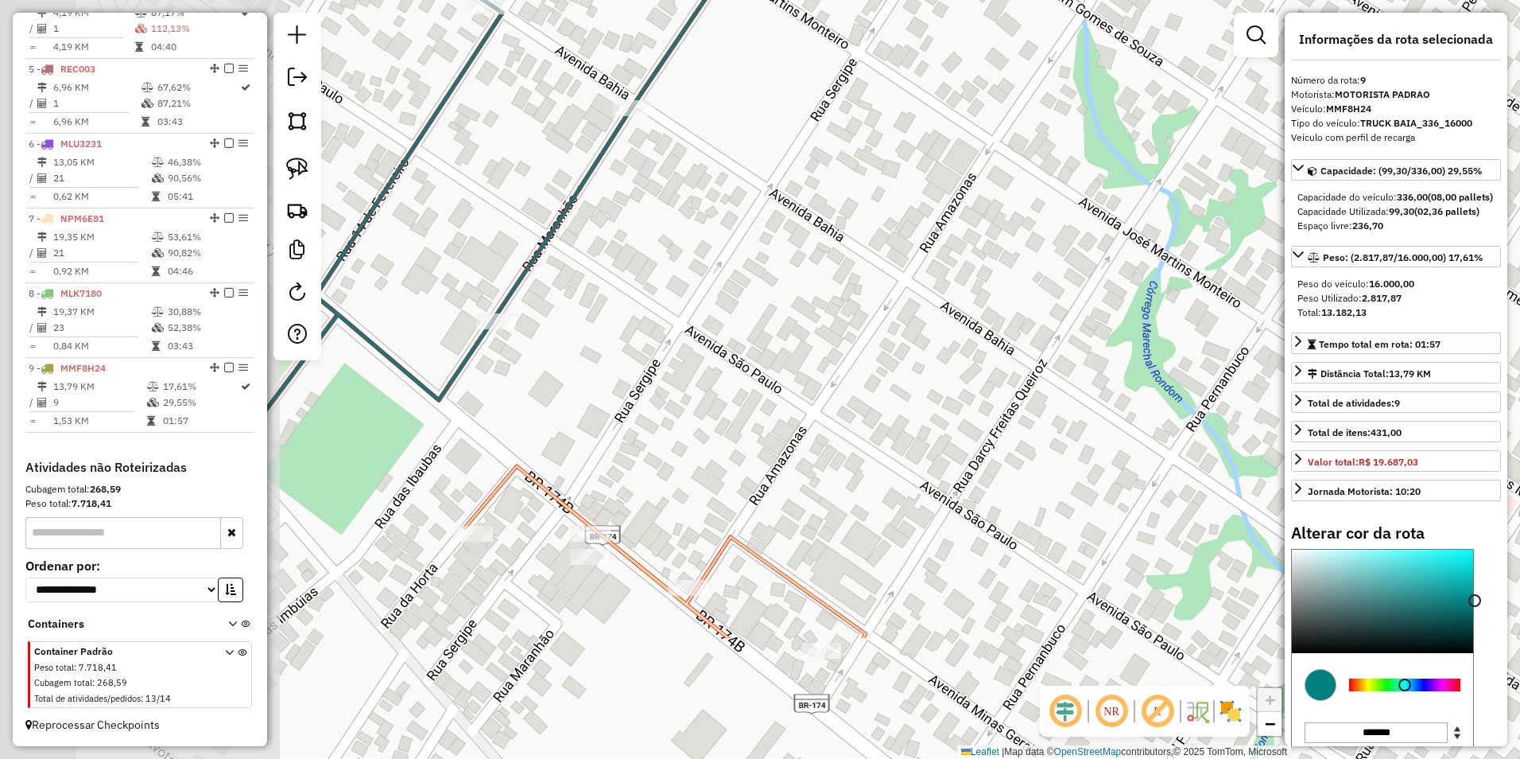
drag, startPoint x: 608, startPoint y: 566, endPoint x: 1101, endPoint y: 305, distance: 557.0
click at [1101, 305] on div "Janela de atendimento Grade de atendimento Capacidade Transportadoras Veículos …" at bounding box center [760, 379] width 1520 height 759
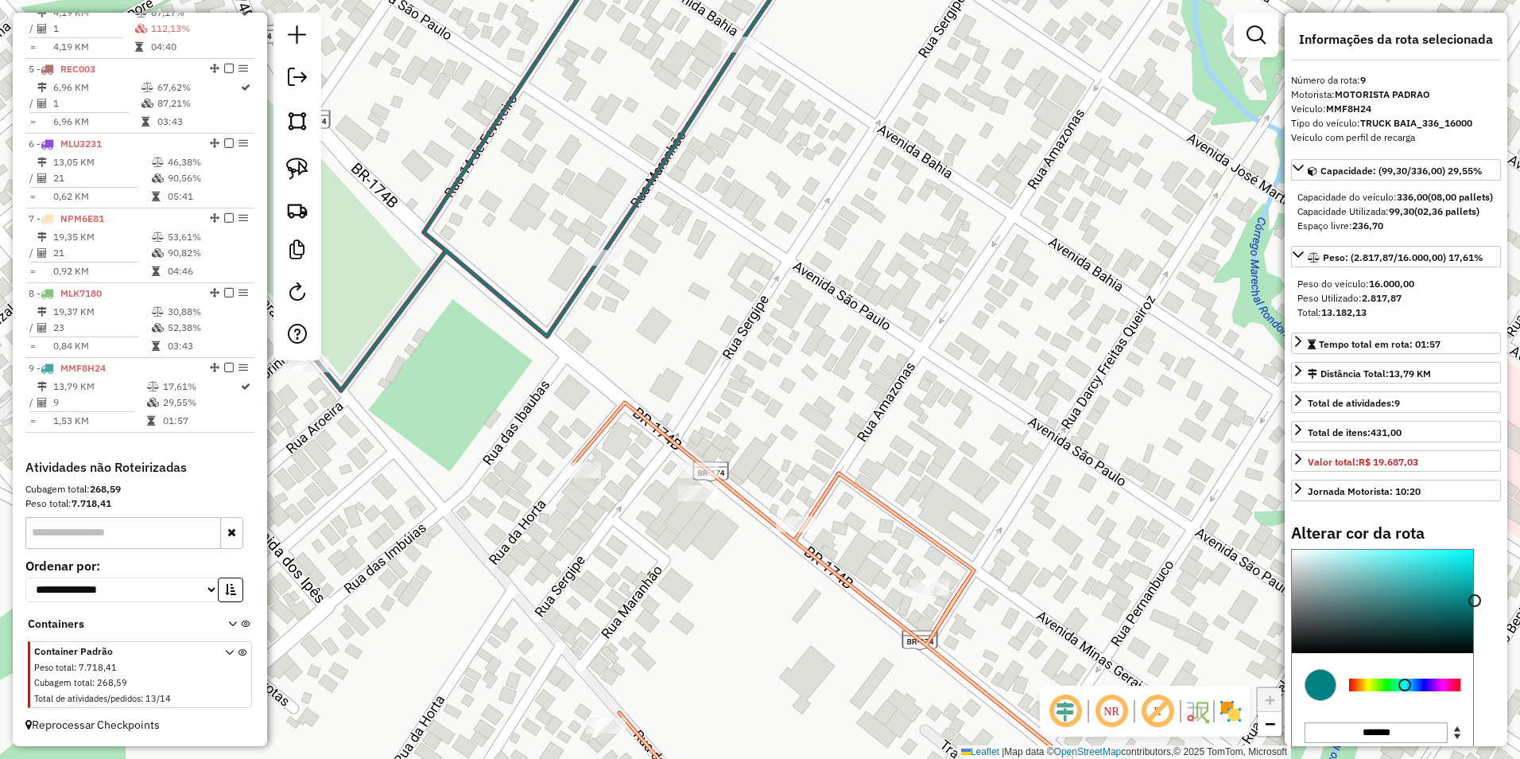
drag, startPoint x: 286, startPoint y: 162, endPoint x: 455, endPoint y: 281, distance: 206.1
click at [286, 162] on img at bounding box center [297, 168] width 22 height 22
drag, startPoint x: 662, startPoint y: 468, endPoint x: 671, endPoint y: 478, distance: 13.5
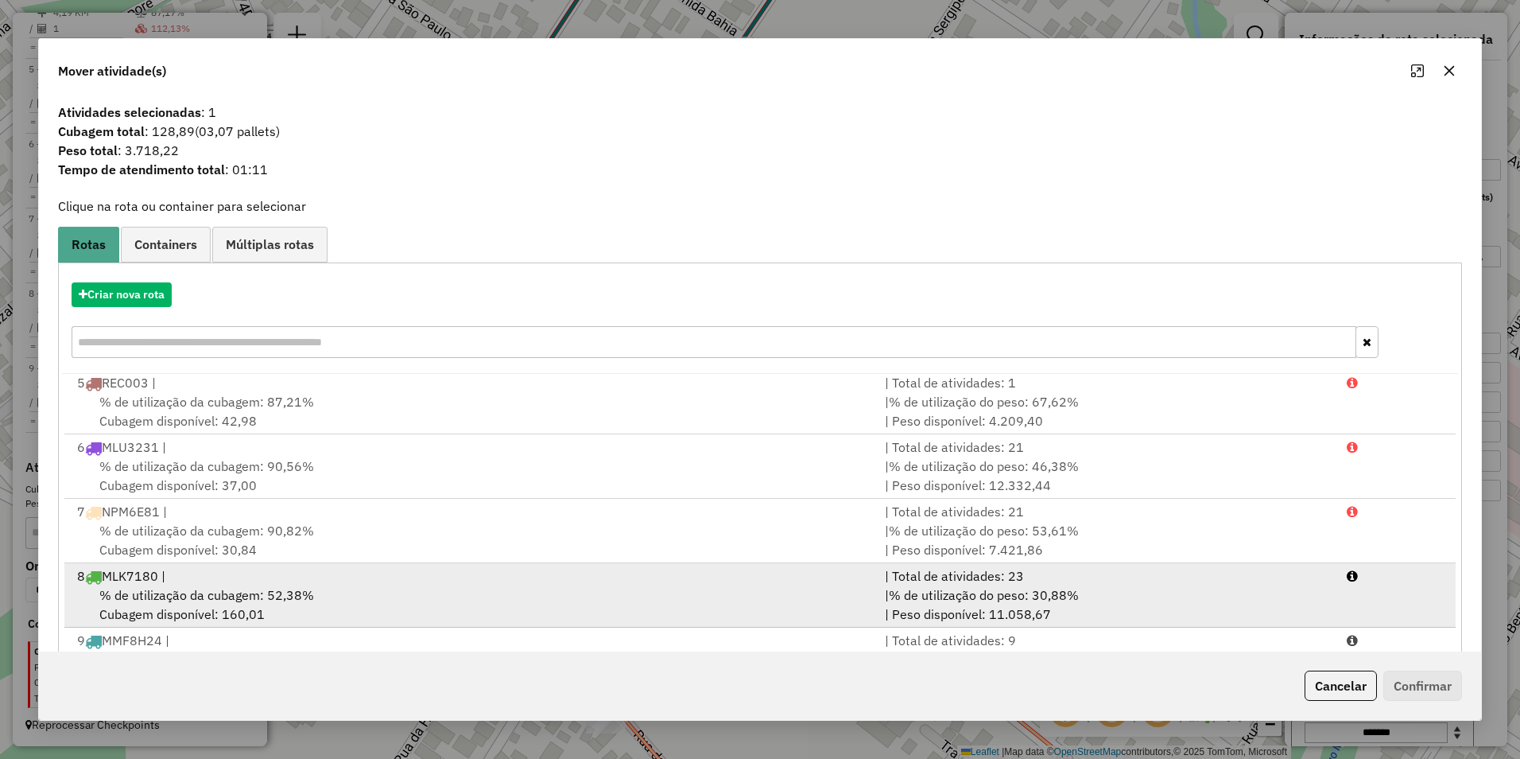
scroll to position [68, 0]
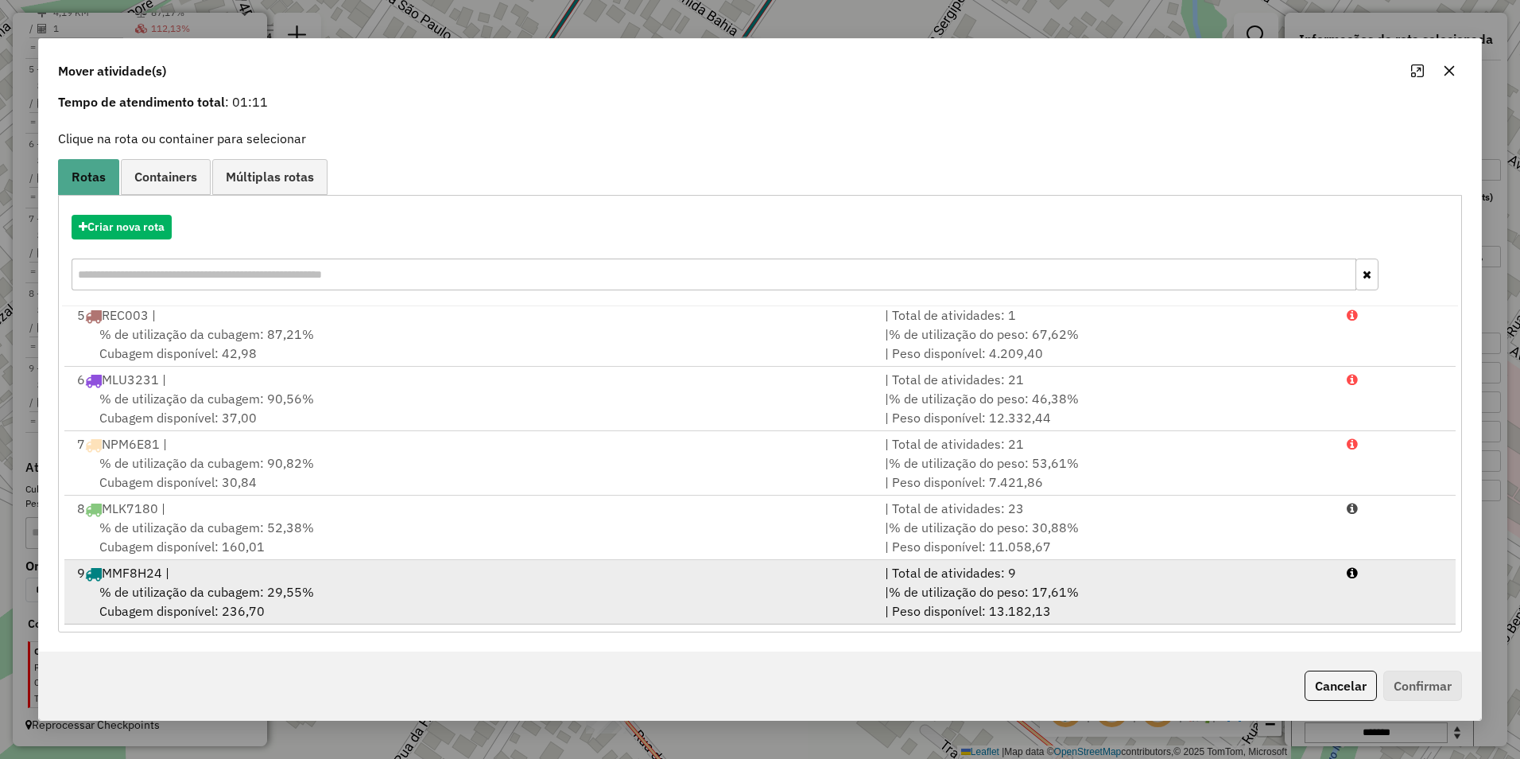
drag, startPoint x: 555, startPoint y: 585, endPoint x: 600, endPoint y: 584, distance: 45.3
click at [556, 585] on div "% de utilização da cubagem: 29,55% Cubagem disponível: 236,70" at bounding box center [472, 601] width 808 height 38
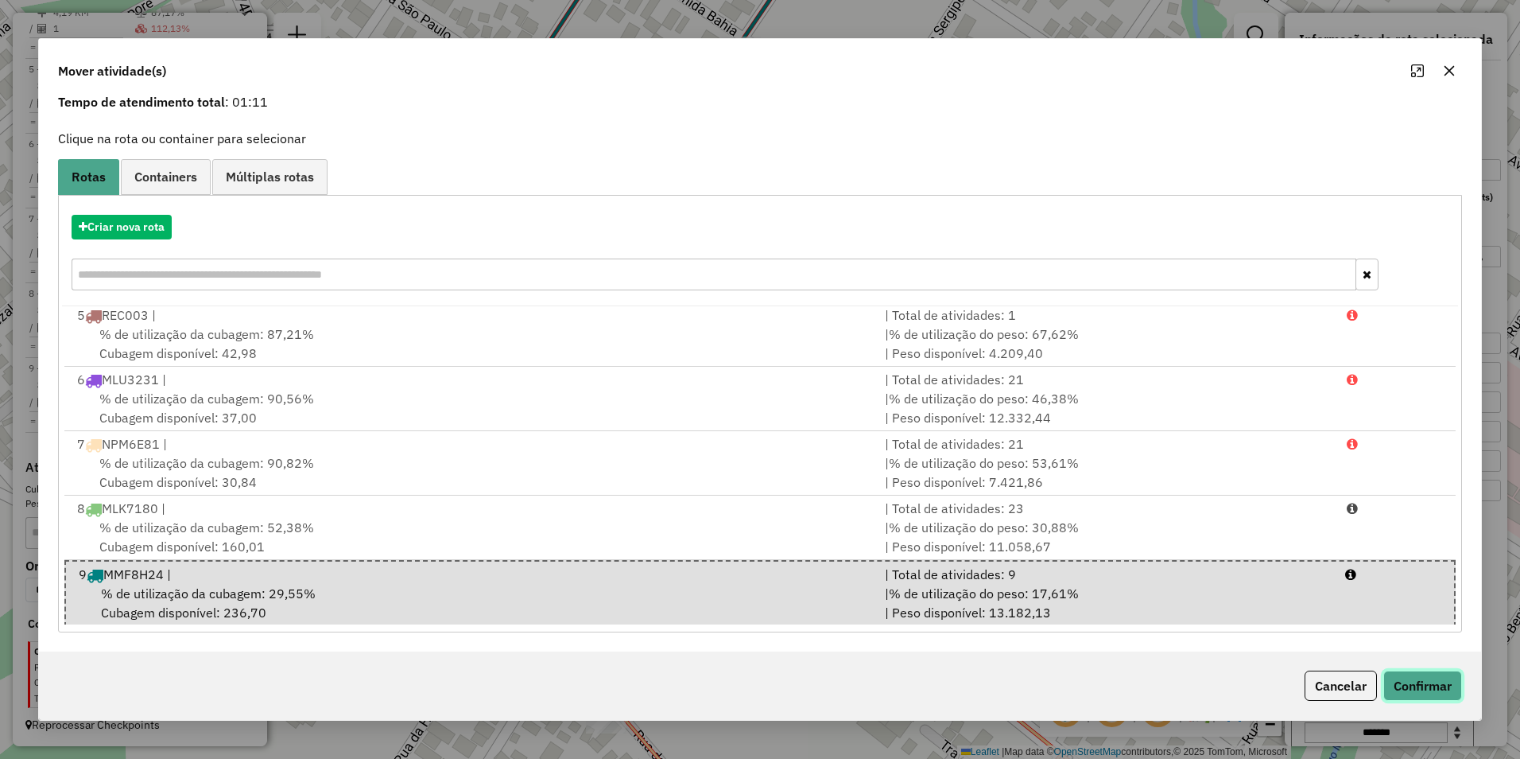
click at [1408, 678] on button "Confirmar" at bounding box center [1423, 685] width 79 height 30
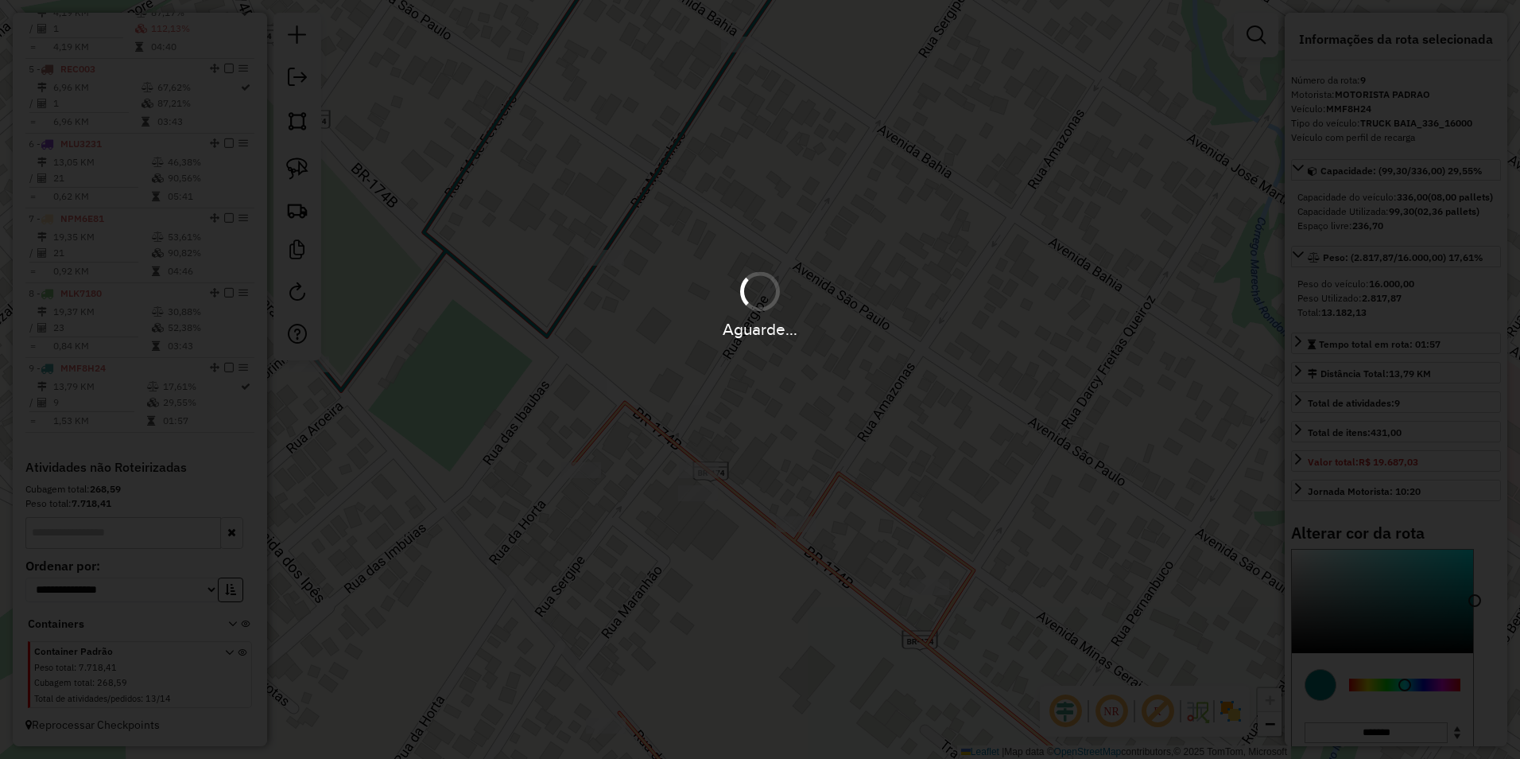
scroll to position [0, 0]
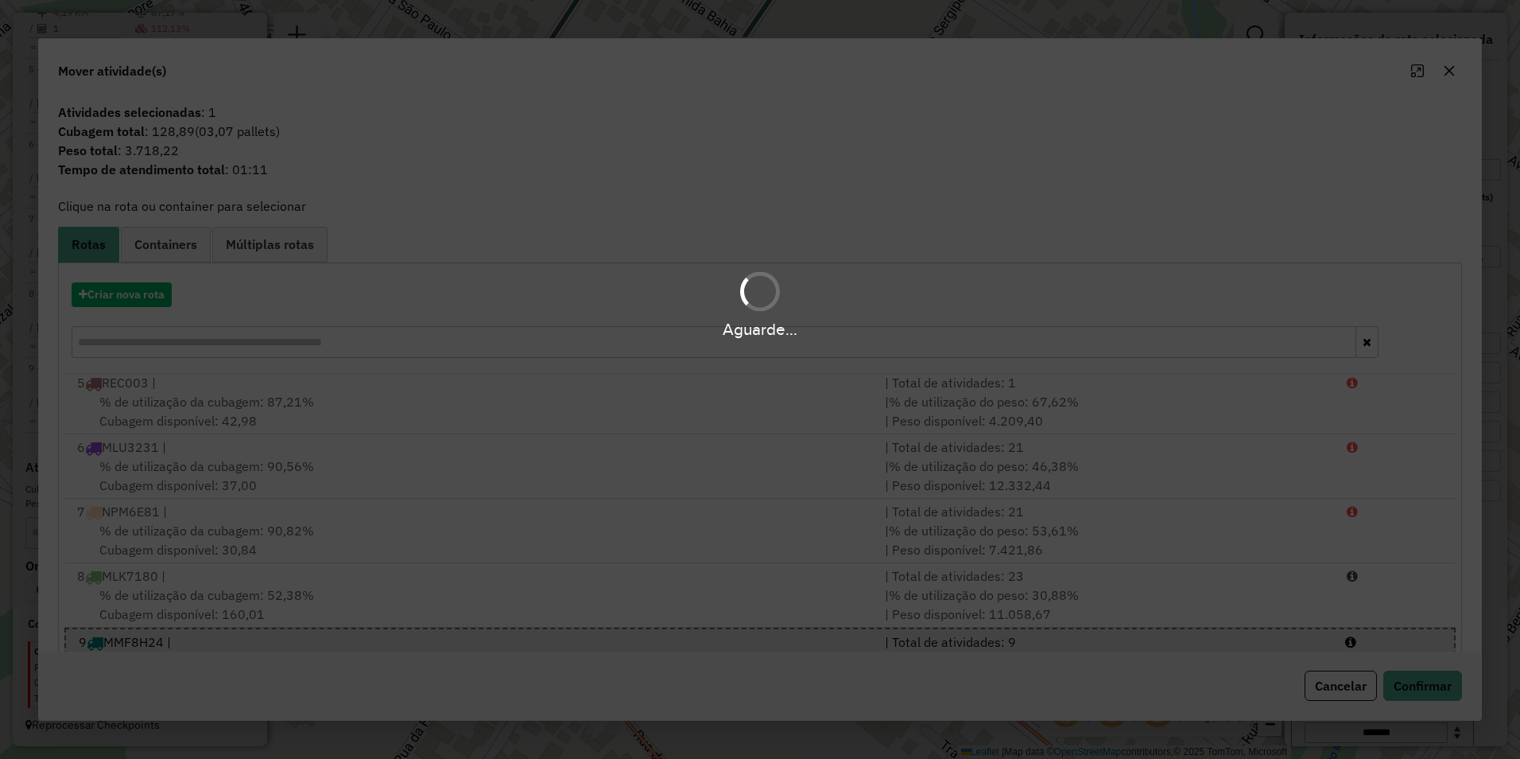
select select "**********"
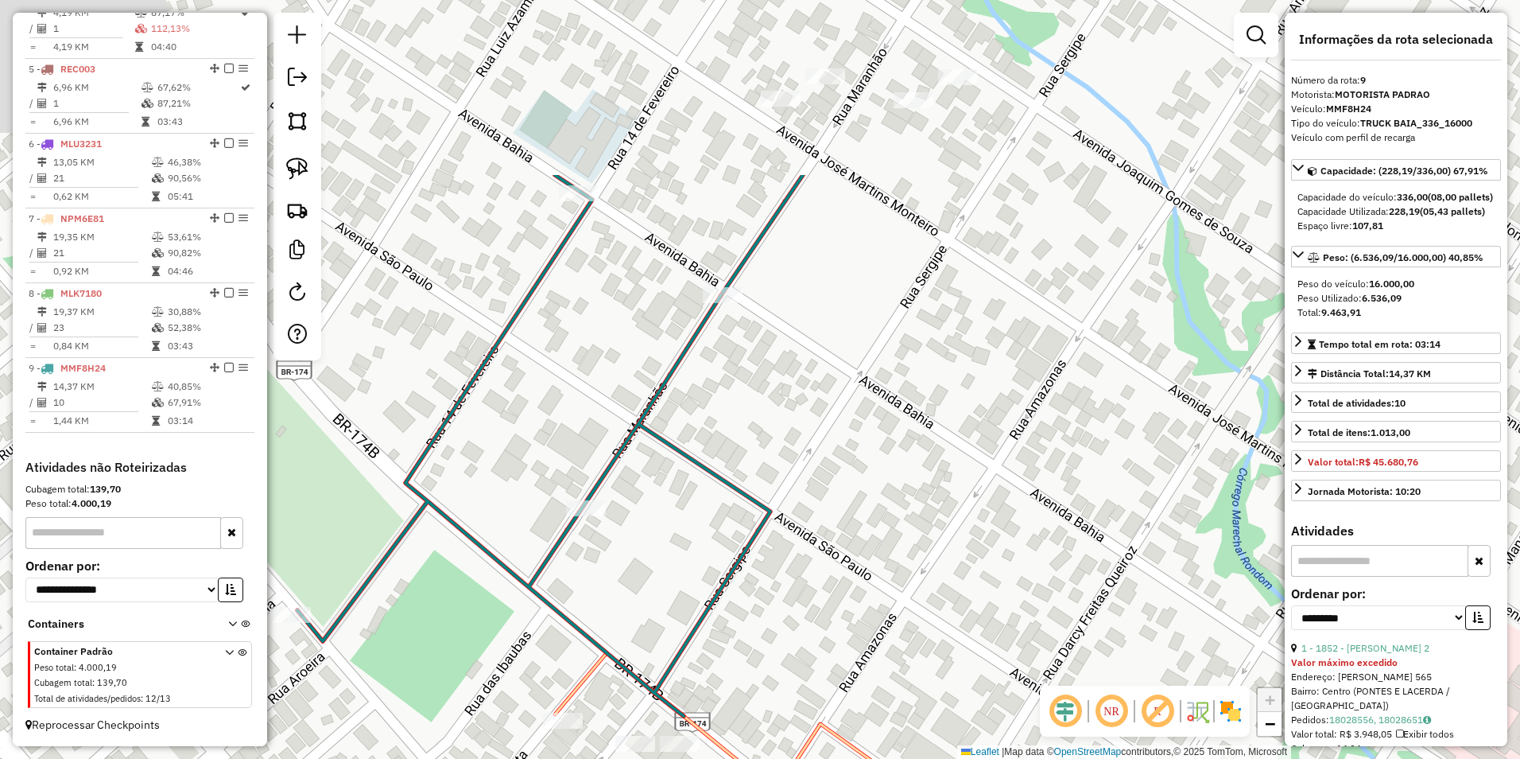
drag, startPoint x: 833, startPoint y: 255, endPoint x: 805, endPoint y: 556, distance: 301.9
click at [805, 556] on div "Janela de atendimento Grade de atendimento Capacidade Transportadoras Veículos …" at bounding box center [760, 379] width 1520 height 759
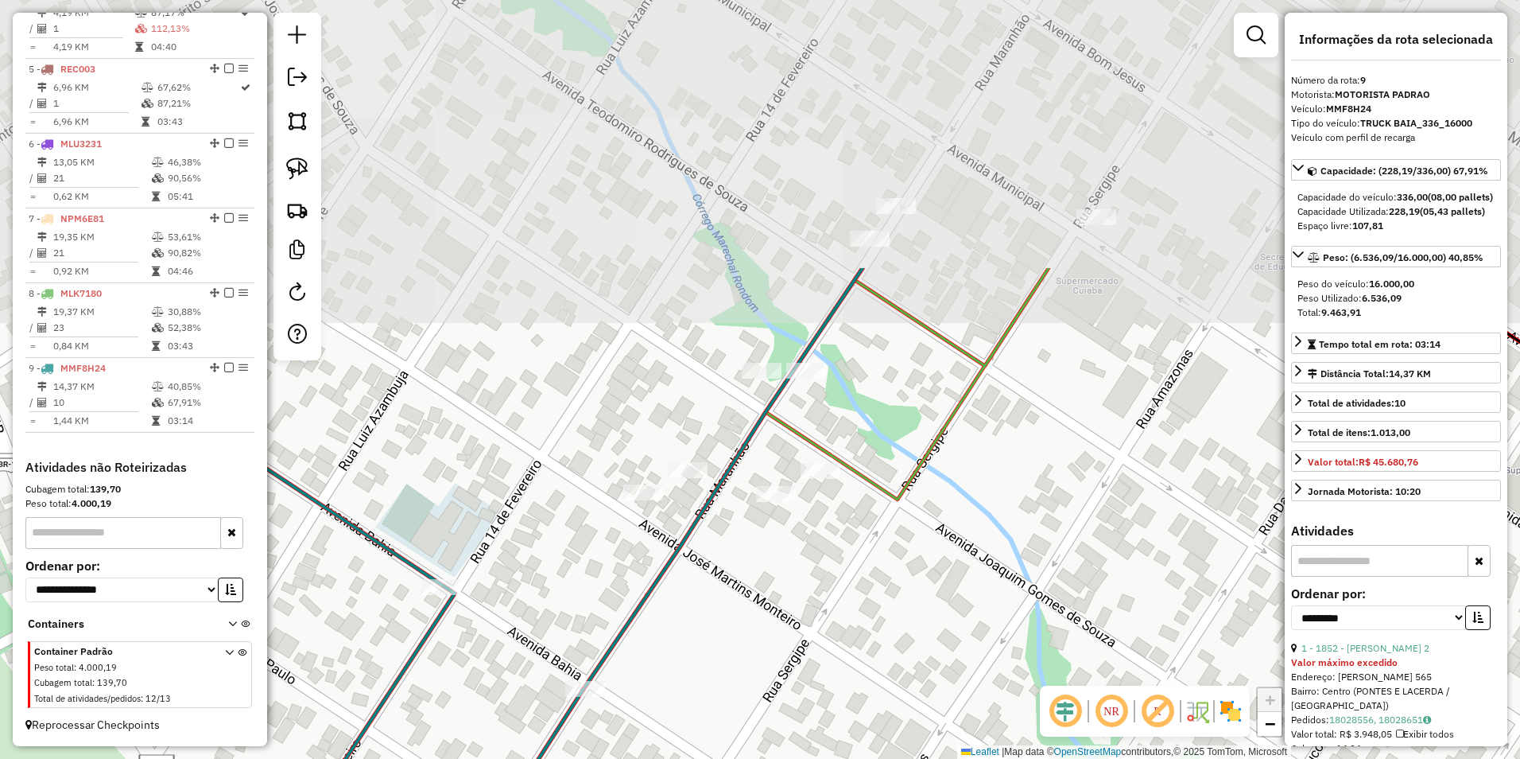
drag, startPoint x: 956, startPoint y: 281, endPoint x: 828, endPoint y: 625, distance: 366.6
click at [828, 625] on div "Janela de atendimento Grade de atendimento Capacidade Transportadoras Veículos …" at bounding box center [760, 379] width 1520 height 759
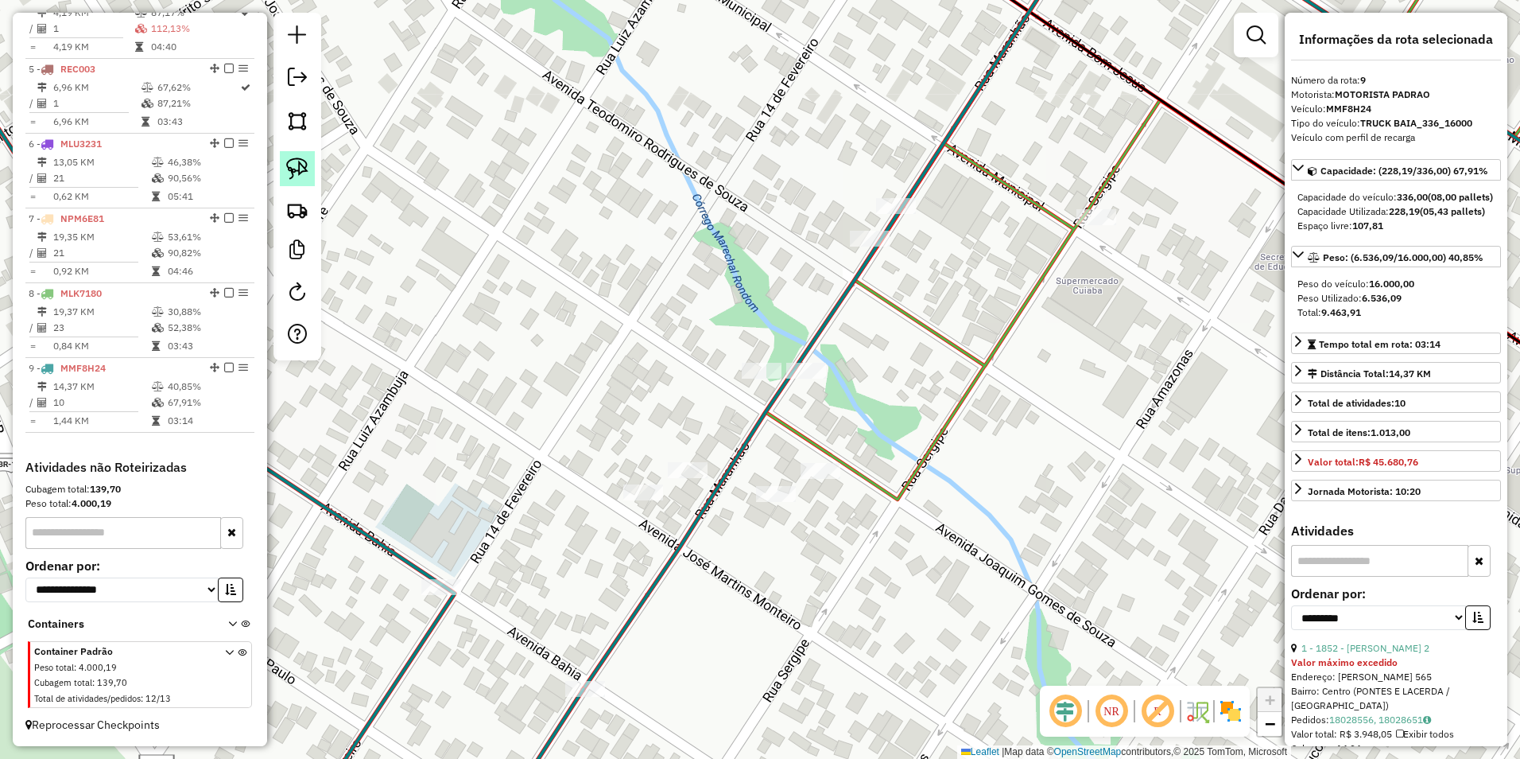
click at [293, 165] on img at bounding box center [297, 168] width 22 height 22
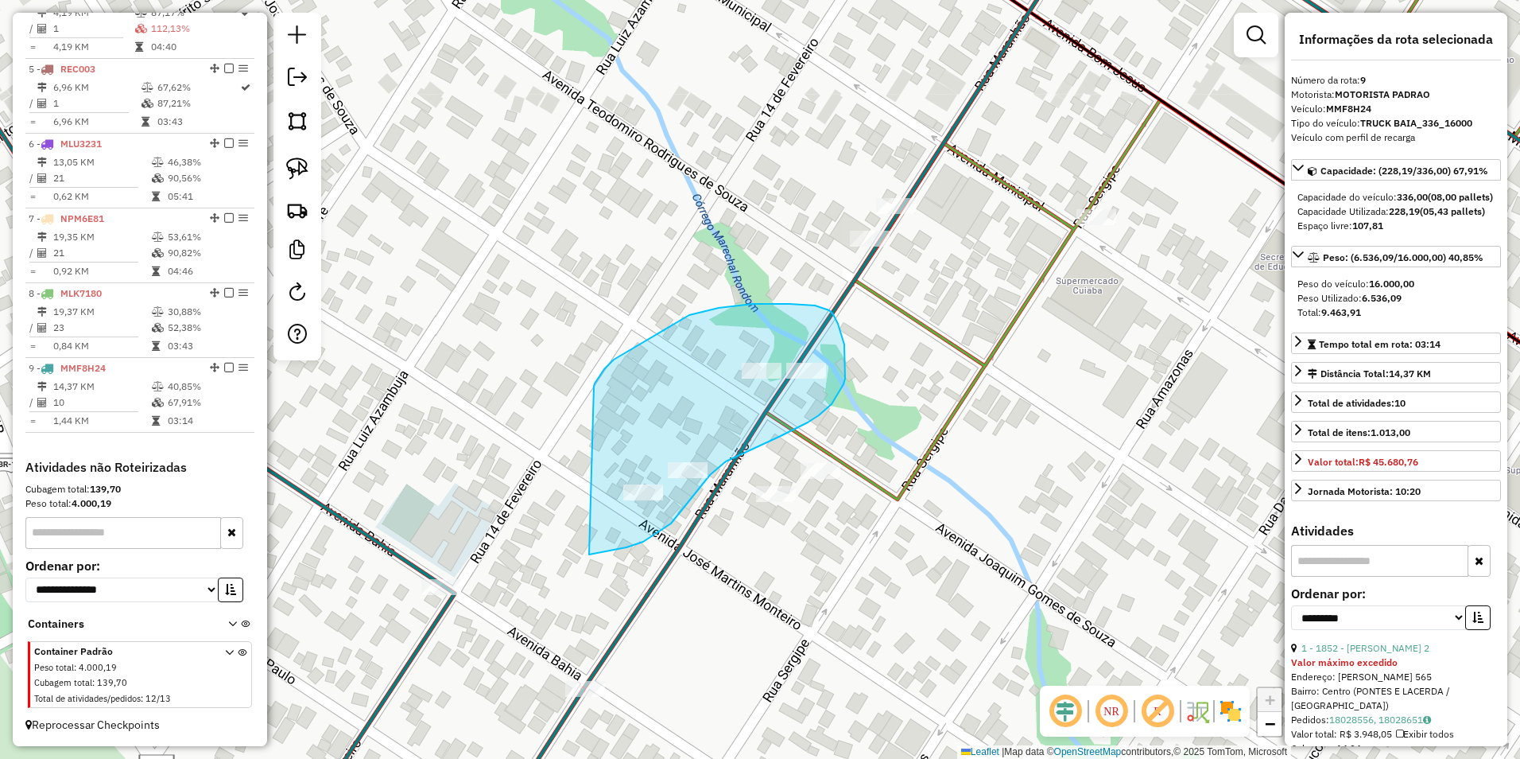
drag, startPoint x: 614, startPoint y: 359, endPoint x: 589, endPoint y: 554, distance: 196.4
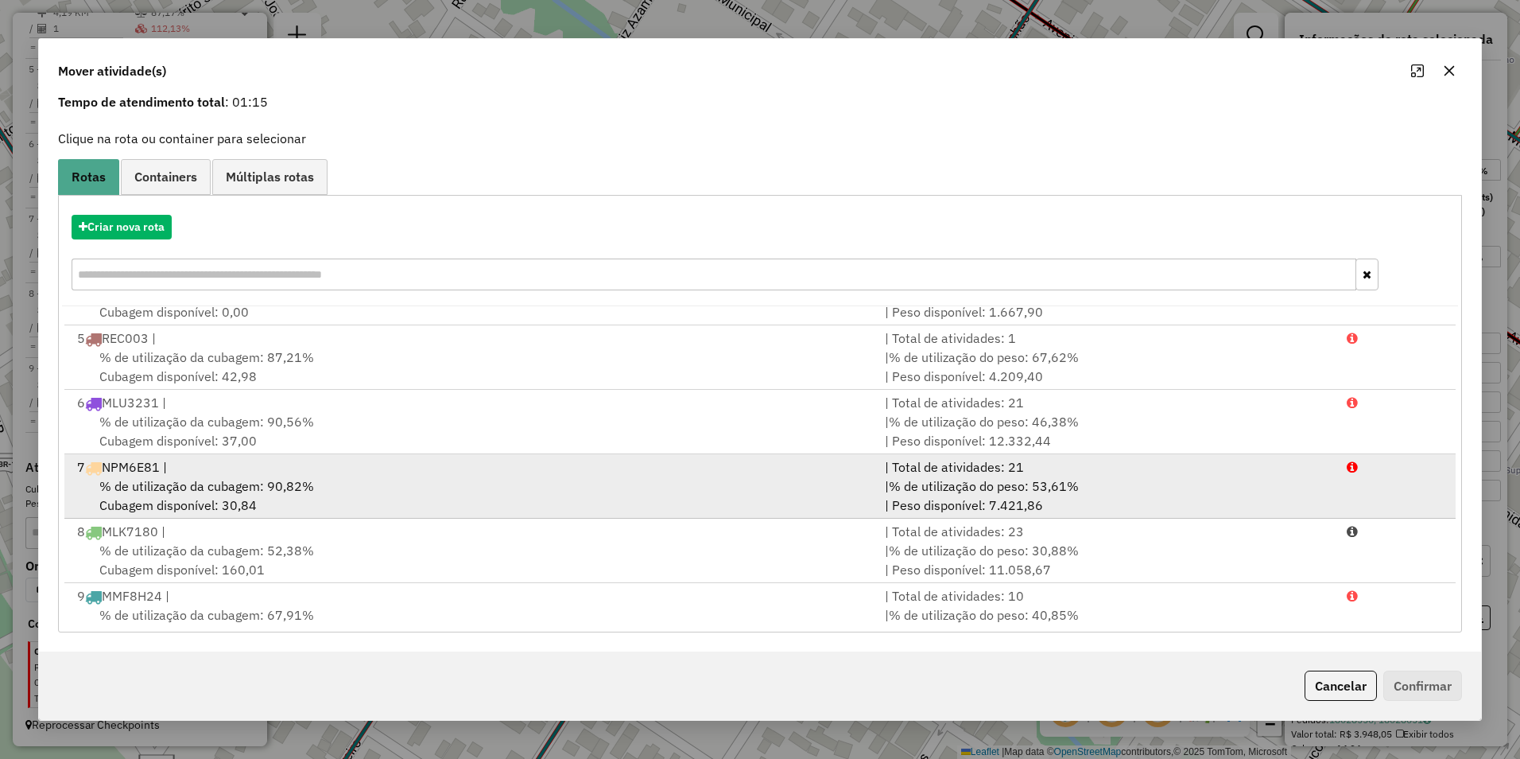
scroll to position [262, 0]
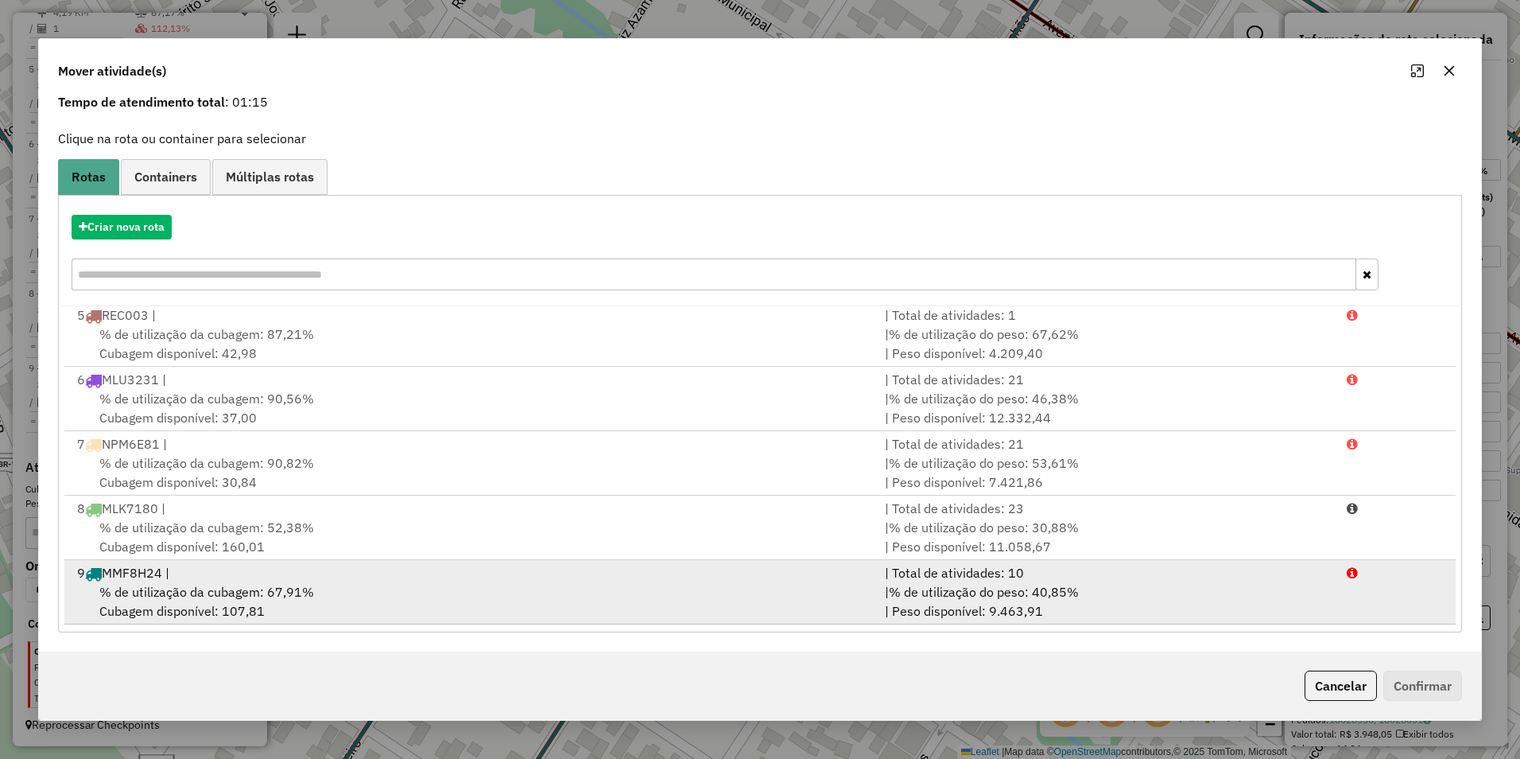
click at [342, 573] on div "9 MMF8H24 |" at bounding box center [472, 572] width 808 height 19
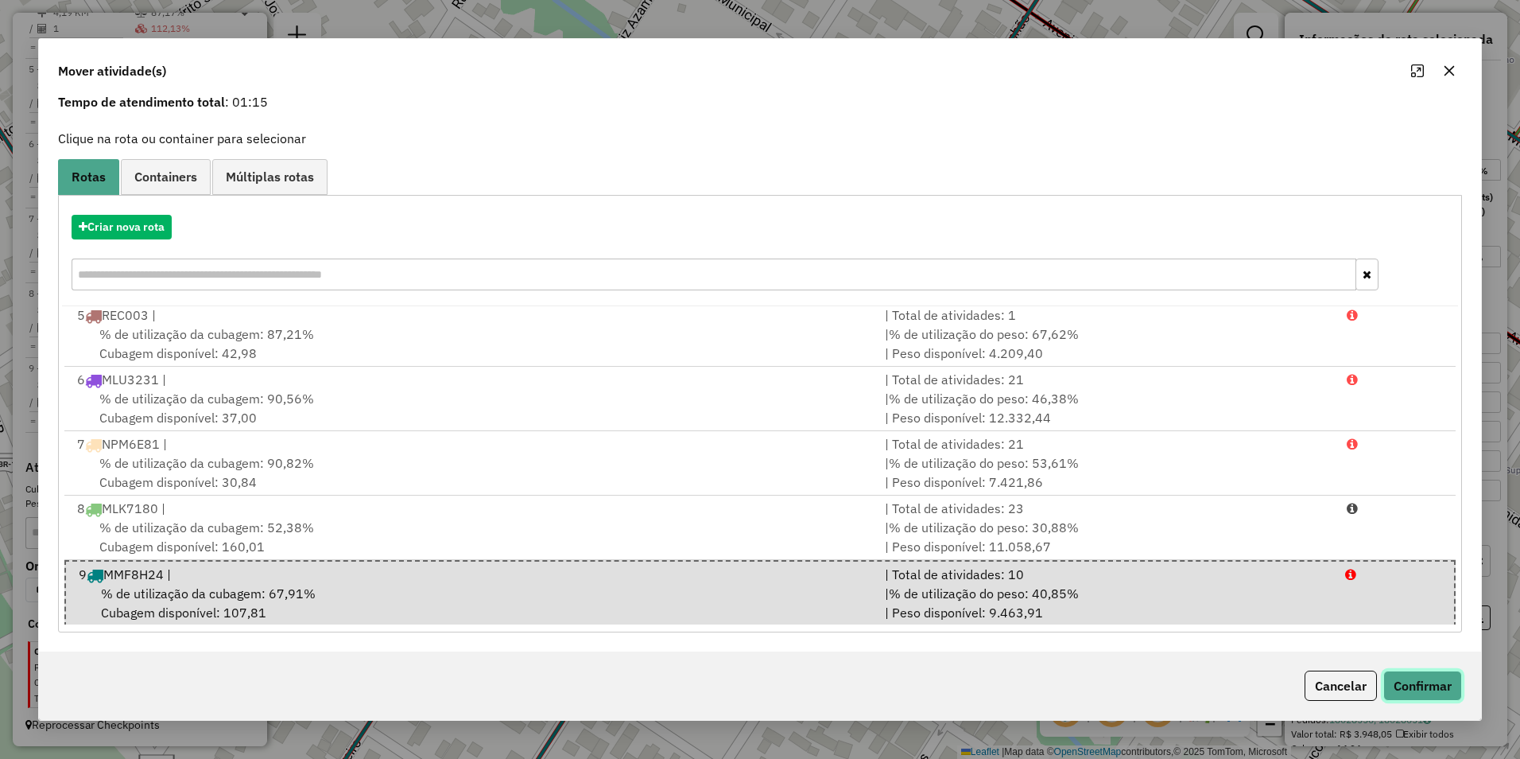
click at [1406, 689] on button "Confirmar" at bounding box center [1423, 685] width 79 height 30
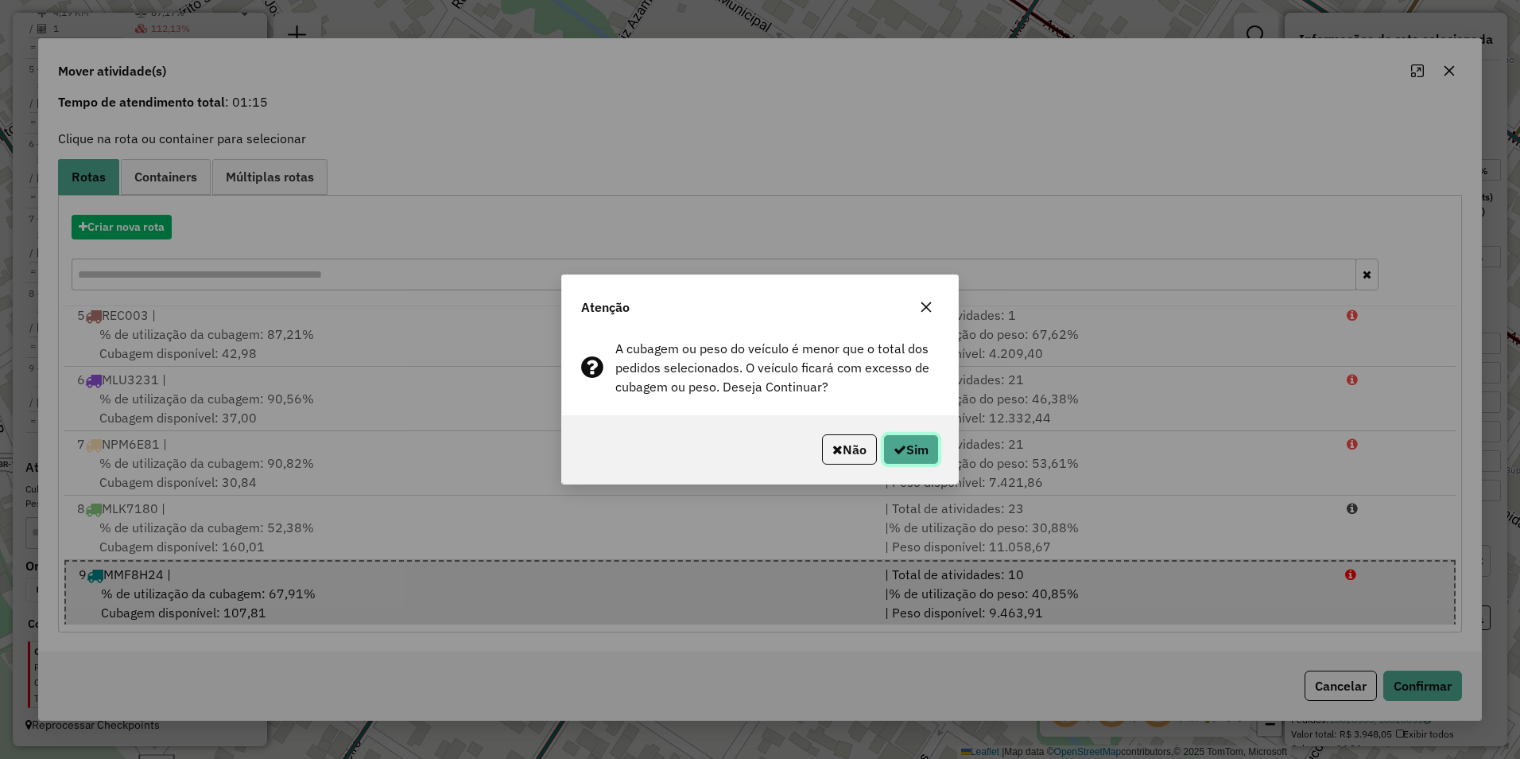
click at [891, 438] on button "Sim" at bounding box center [911, 449] width 56 height 30
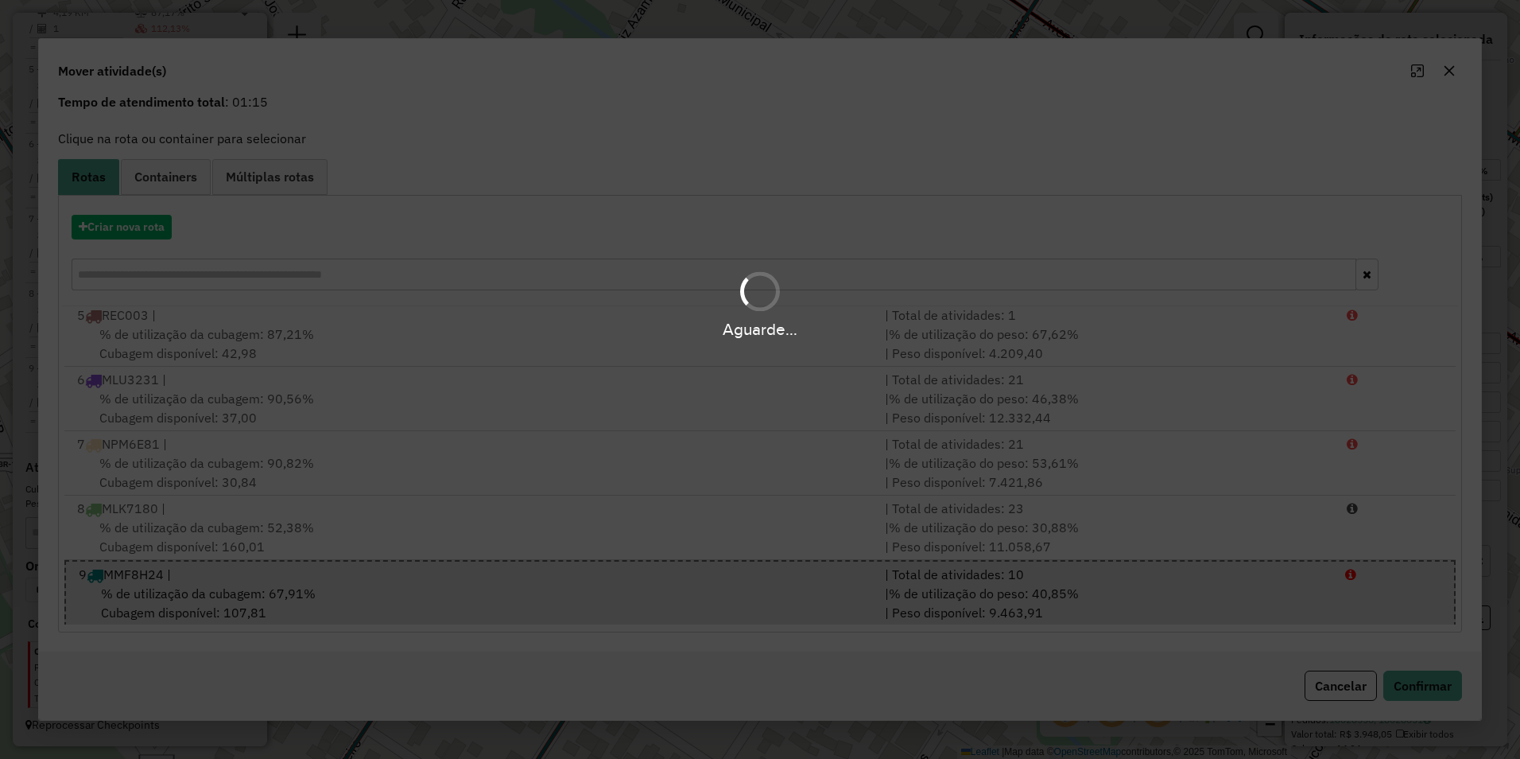
scroll to position [0, 0]
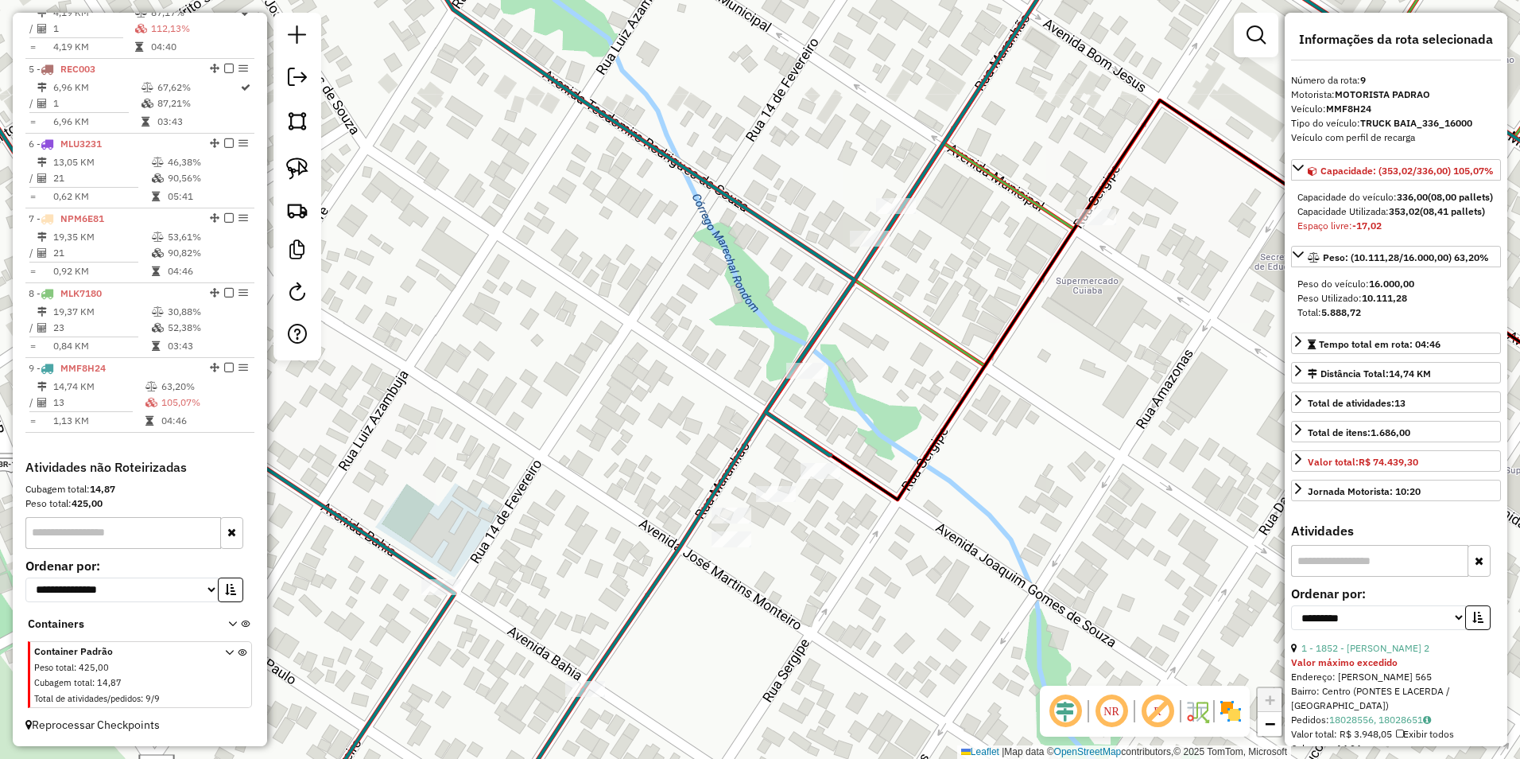
click at [800, 356] on icon at bounding box center [351, 379] width 1007 height 910
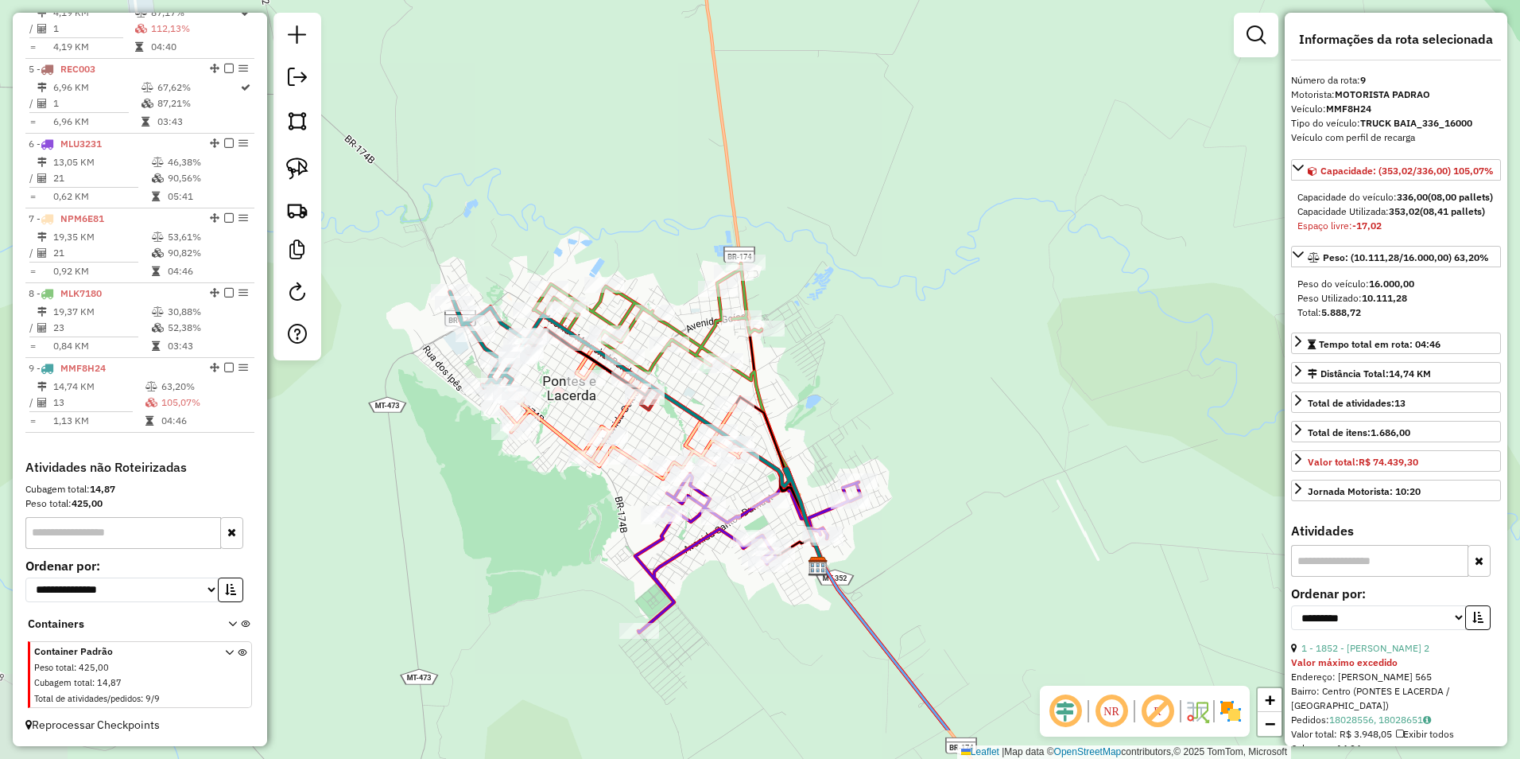
drag, startPoint x: 918, startPoint y: 627, endPoint x: 587, endPoint y: 521, distance: 347.5
click at [499, 522] on div "Janela de atendimento Grade de atendimento Capacidade Transportadoras Veículos …" at bounding box center [760, 379] width 1520 height 759
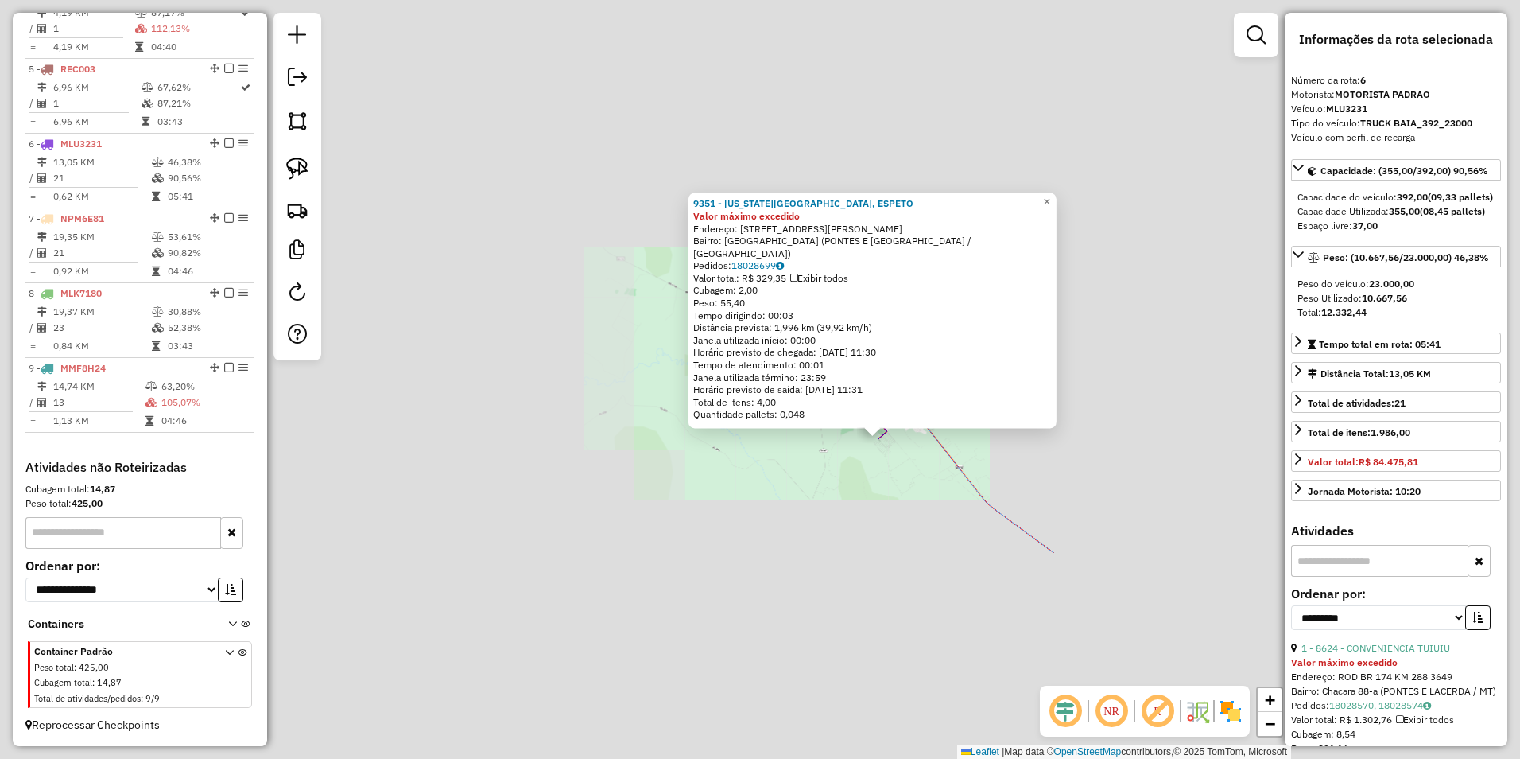
click at [928, 514] on div "9351 - TEXAS CALDOS, ESPETO Valor máximo excedido Endereço: R ARISTIDES CHICARO…" at bounding box center [760, 379] width 1520 height 759
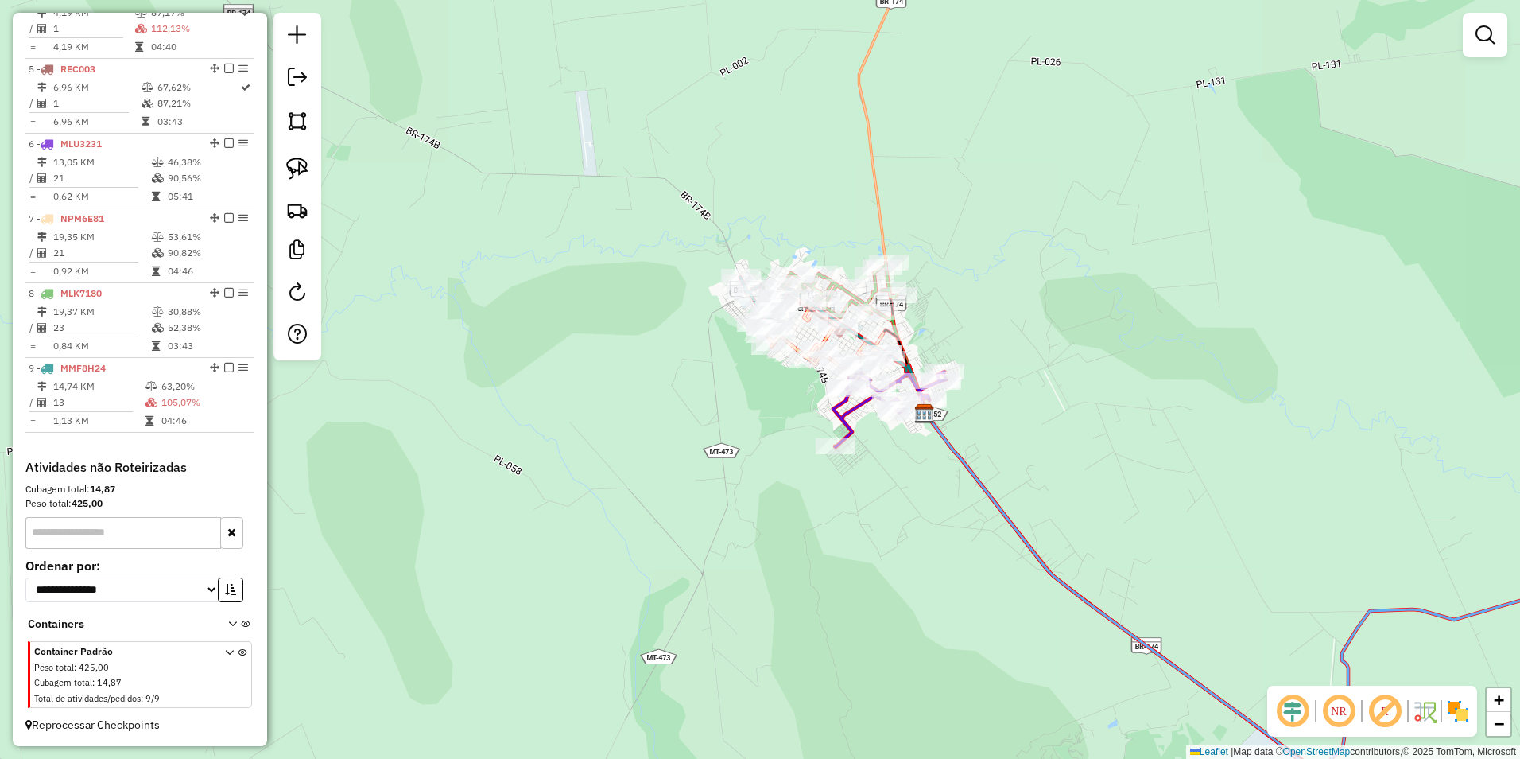
drag, startPoint x: 912, startPoint y: 429, endPoint x: 928, endPoint y: 579, distance: 151.1
click at [928, 580] on div "Janela de atendimento Grade de atendimento Capacidade Transportadoras Veículos …" at bounding box center [760, 379] width 1520 height 759
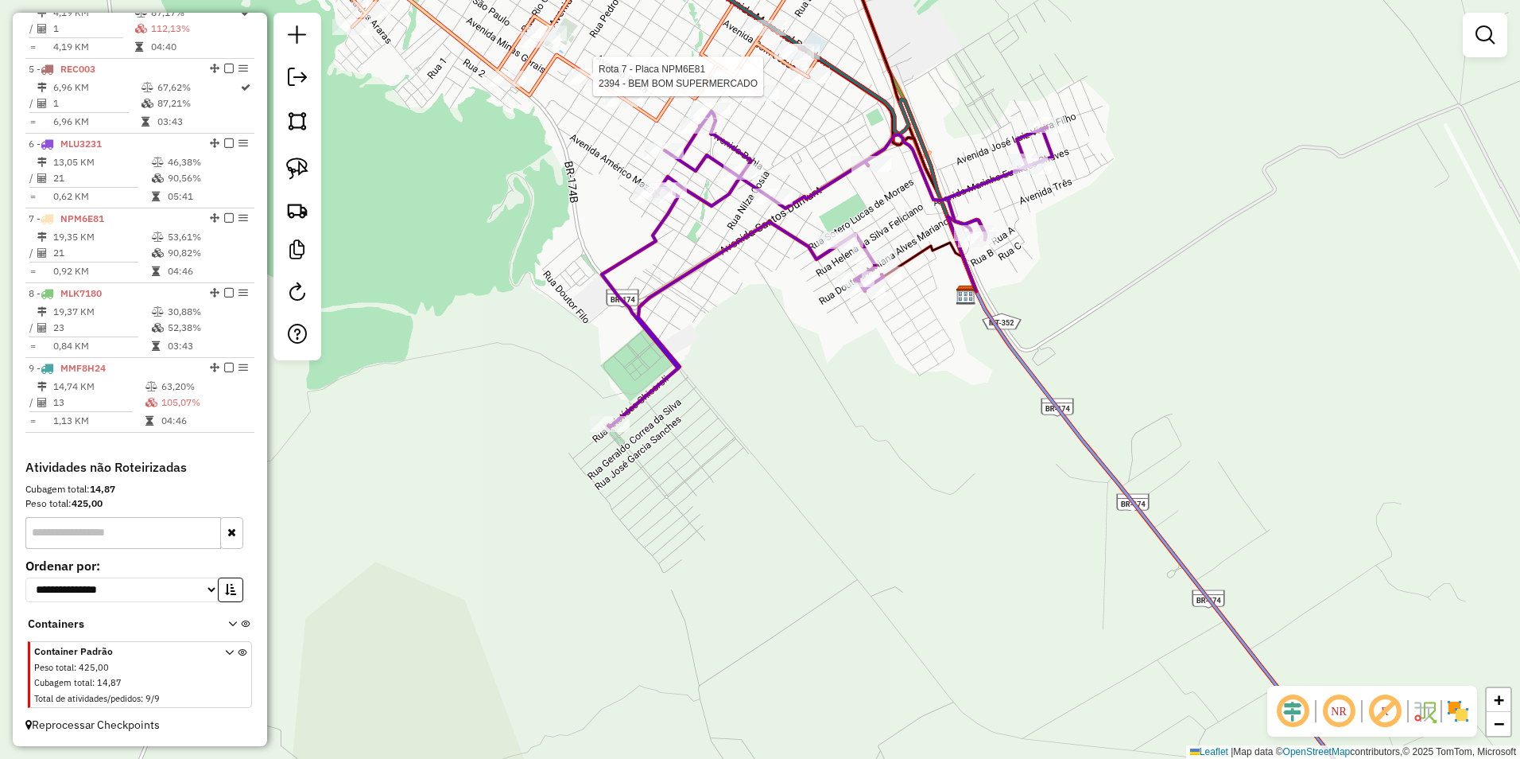
select select "**********"
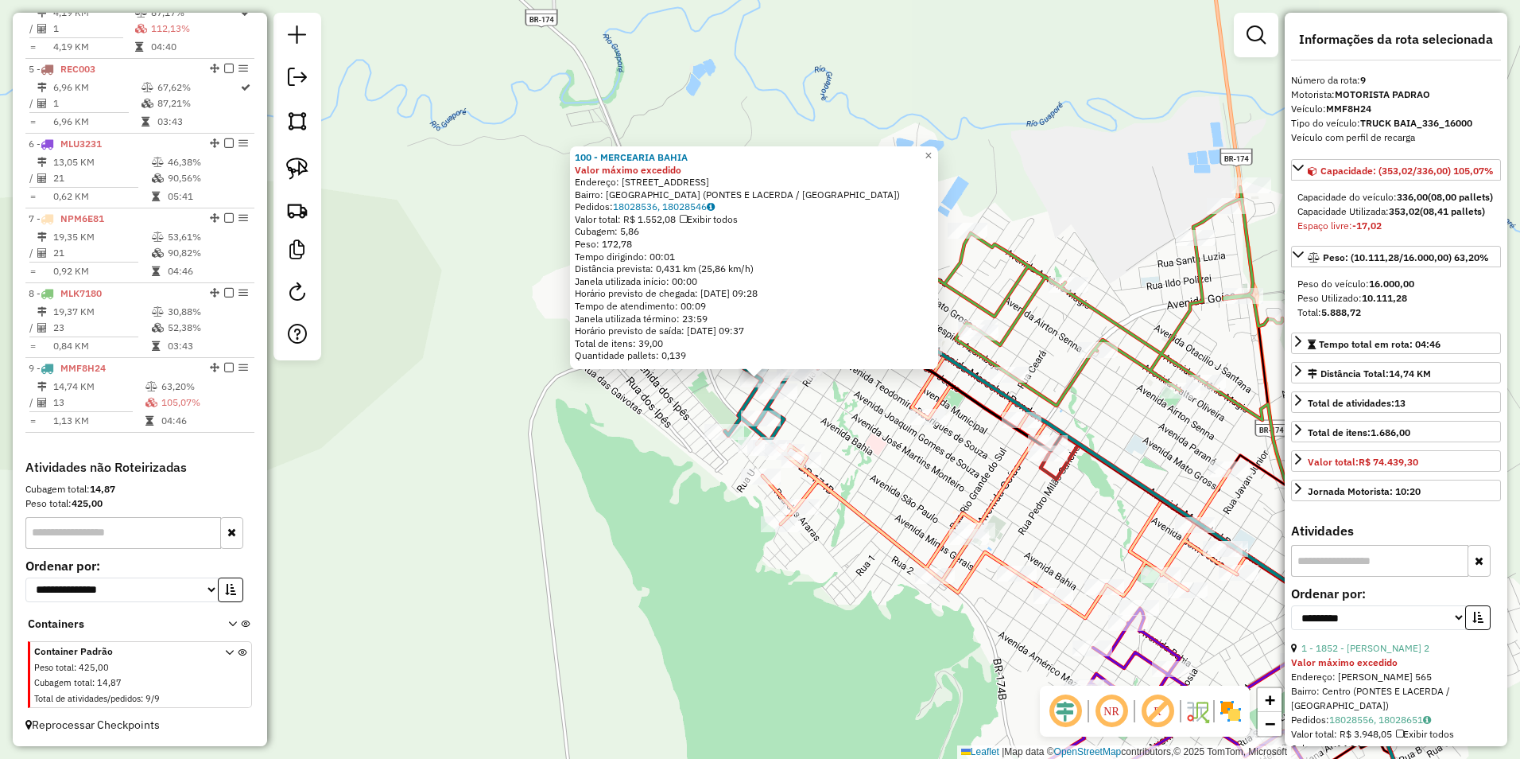
click at [1108, 340] on icon at bounding box center [1042, 296] width 482 height 219
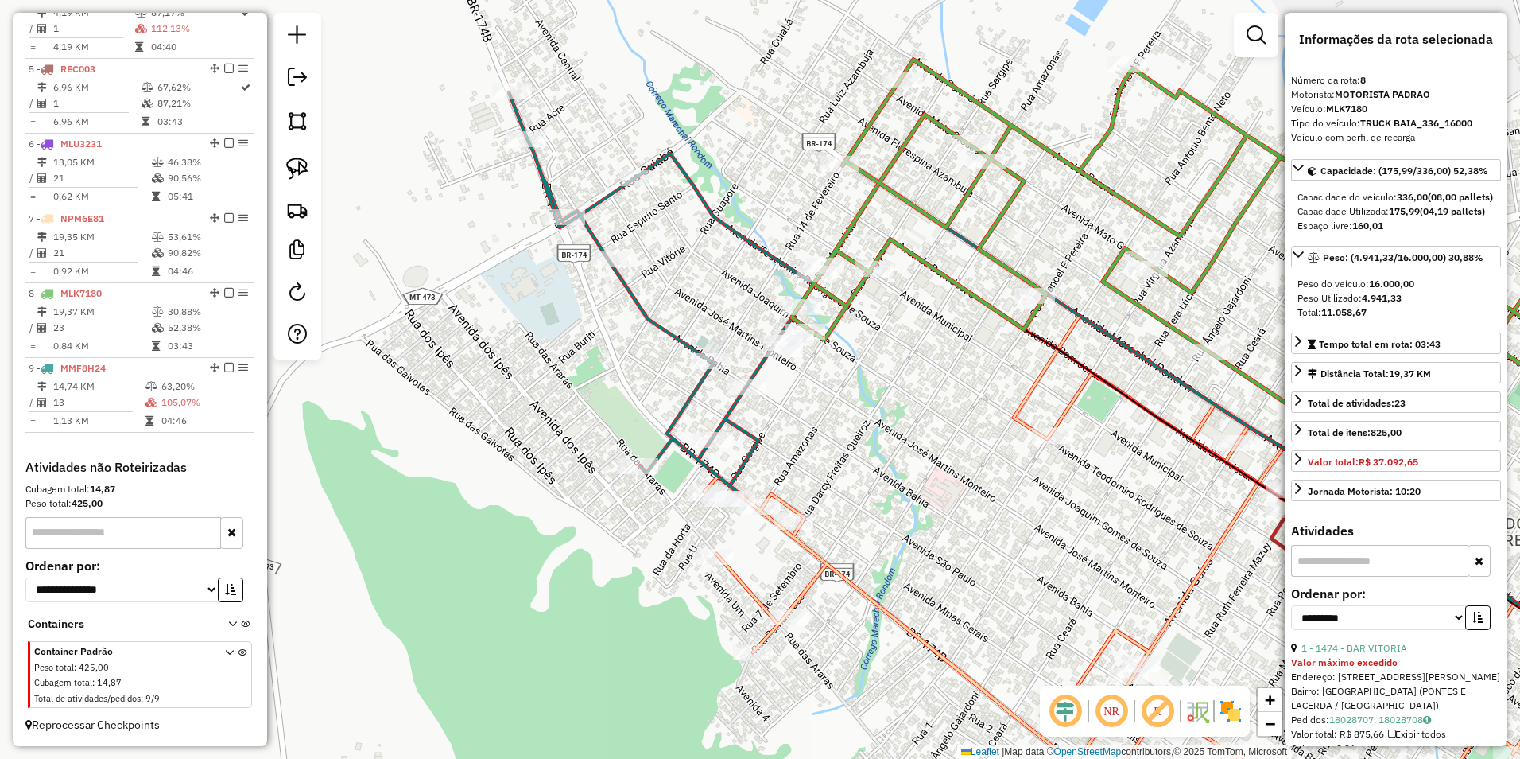
drag, startPoint x: 796, startPoint y: 359, endPoint x: 871, endPoint y: 481, distance: 142.8
click at [871, 481] on div "Janela de atendimento Grade de atendimento Capacidade Transportadoras Veículos …" at bounding box center [760, 379] width 1520 height 759
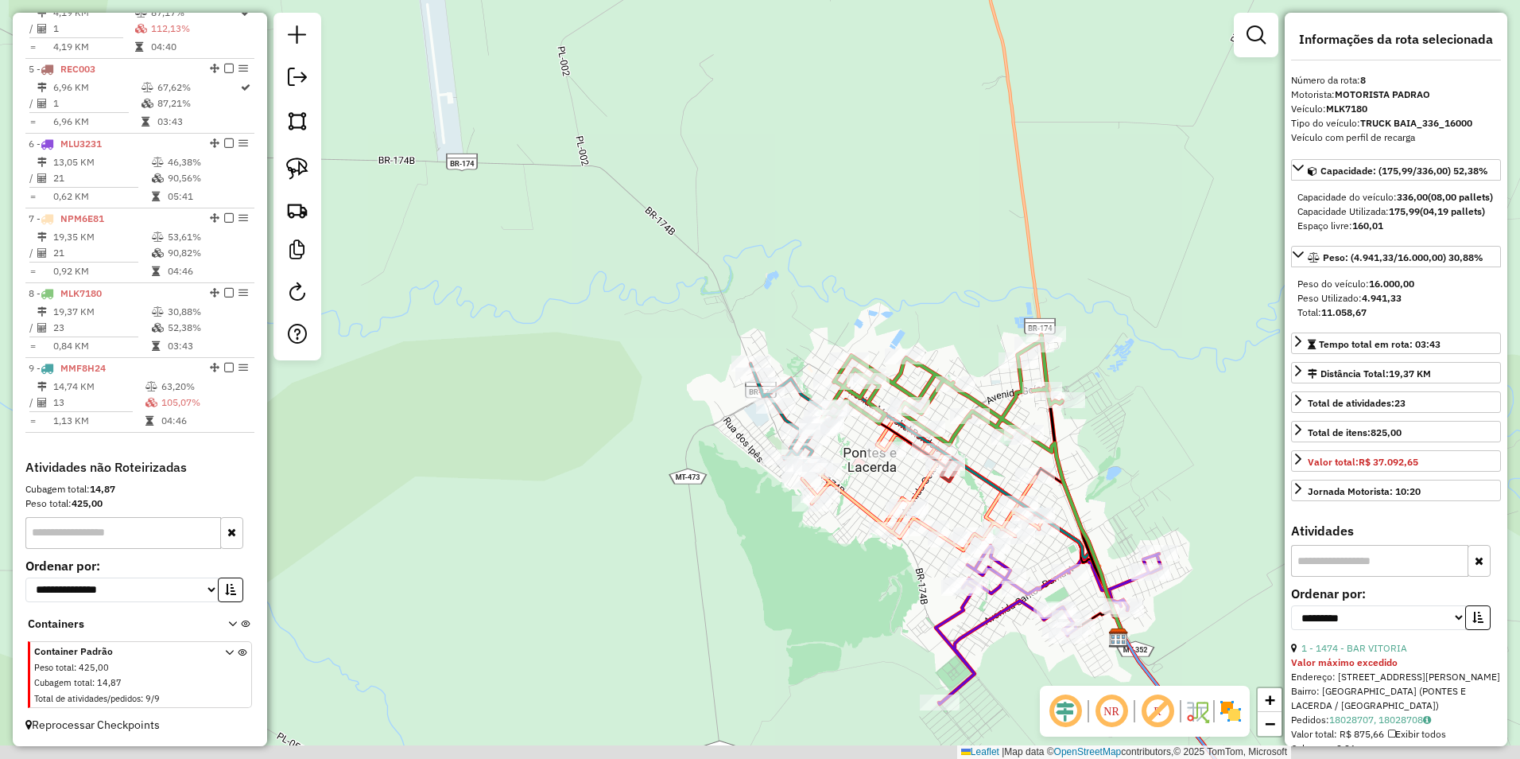
drag, startPoint x: 788, startPoint y: 584, endPoint x: 613, endPoint y: 458, distance: 215.8
click at [615, 461] on div "Janela de atendimento Grade de atendimento Capacidade Transportadoras Veículos …" at bounding box center [760, 379] width 1520 height 759
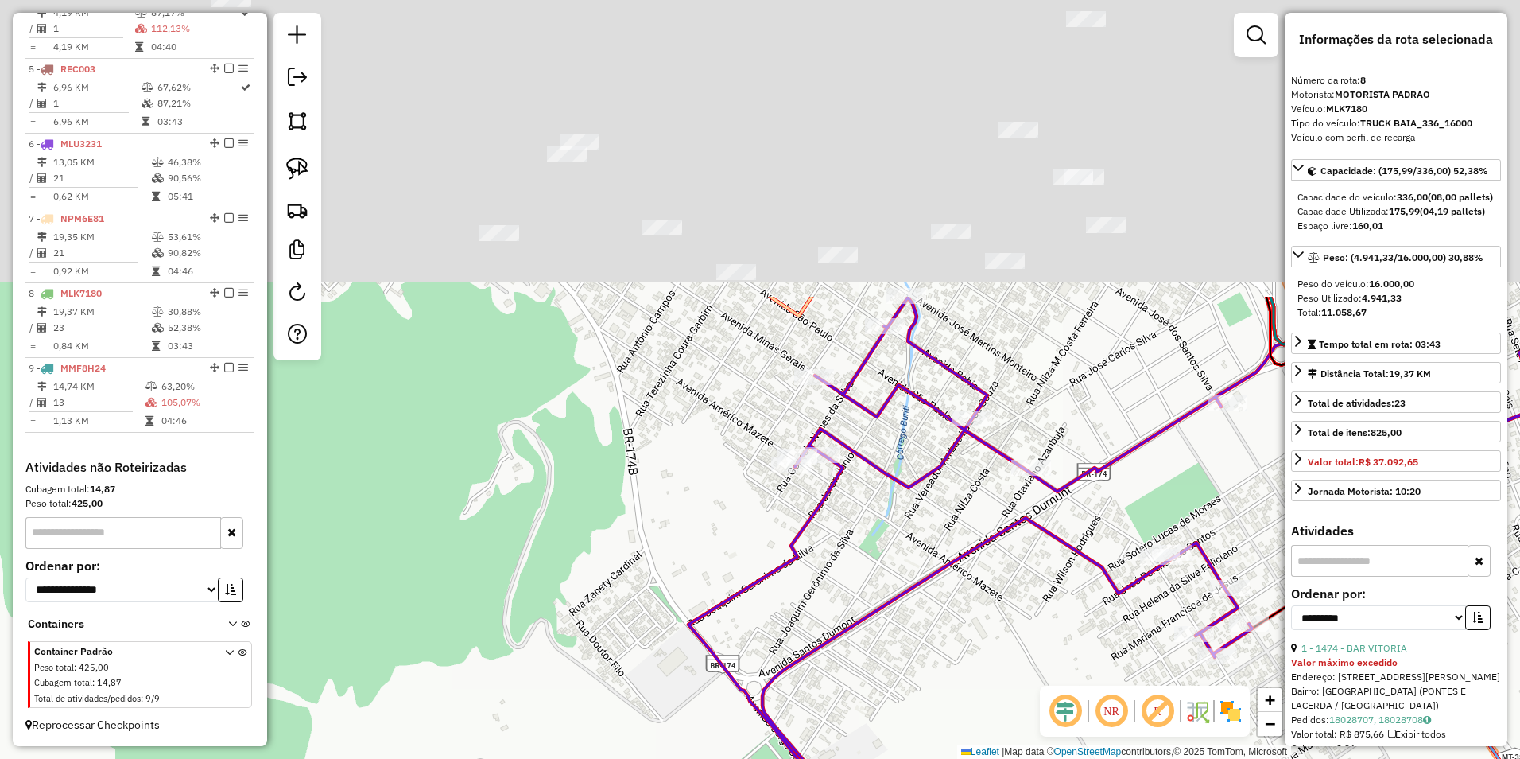
drag, startPoint x: 600, startPoint y: 476, endPoint x: 666, endPoint y: 693, distance: 226.1
click at [646, 758] on html "Aguarde... Pop-up bloqueado! Seu navegador bloqueou automáticamente a abertura …" at bounding box center [760, 379] width 1520 height 759
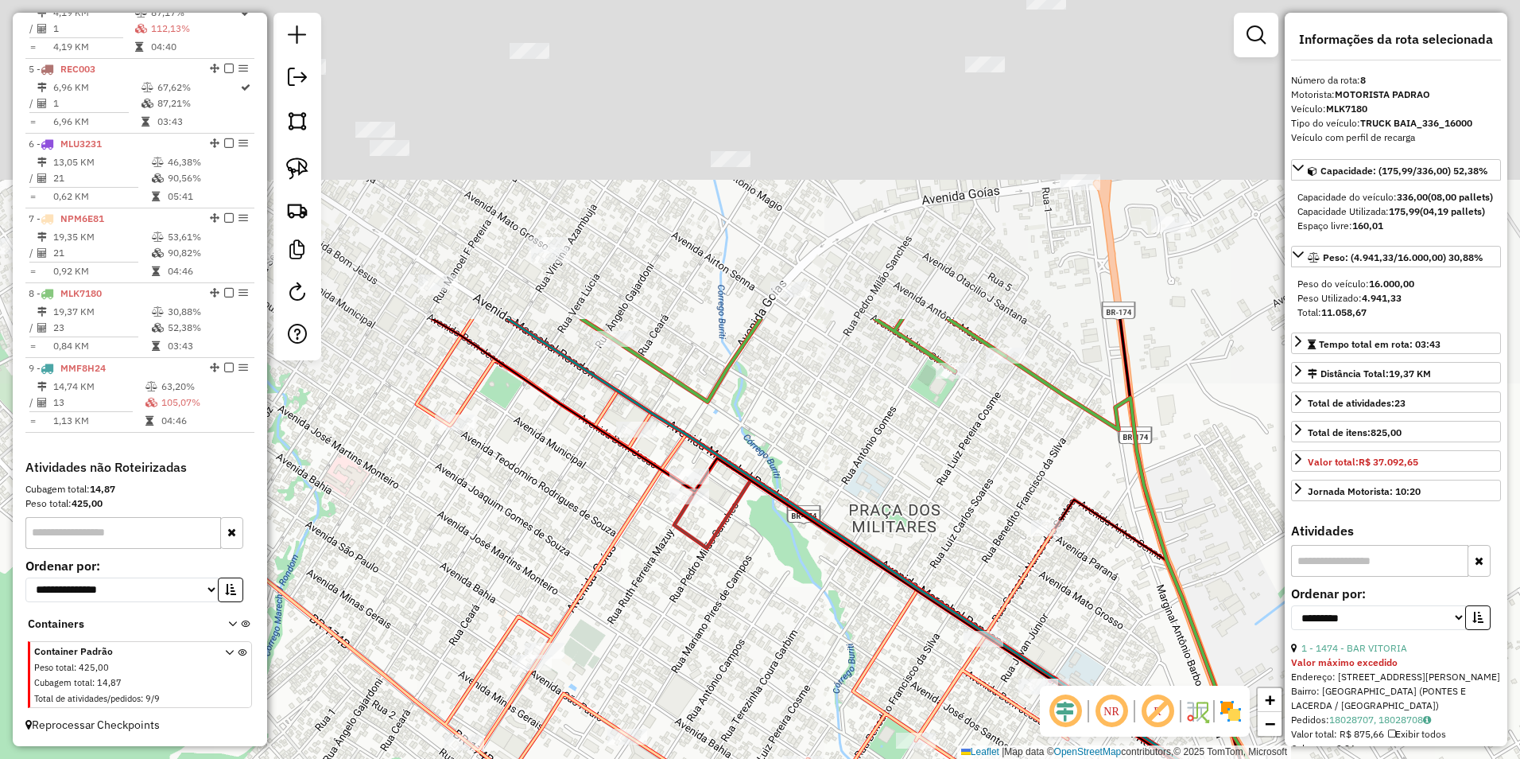
drag, startPoint x: 755, startPoint y: 259, endPoint x: 686, endPoint y: 679, distance: 425.4
click at [686, 679] on div "Janela de atendimento Grade de atendimento Capacidade Transportadoras Veículos …" at bounding box center [760, 379] width 1520 height 759
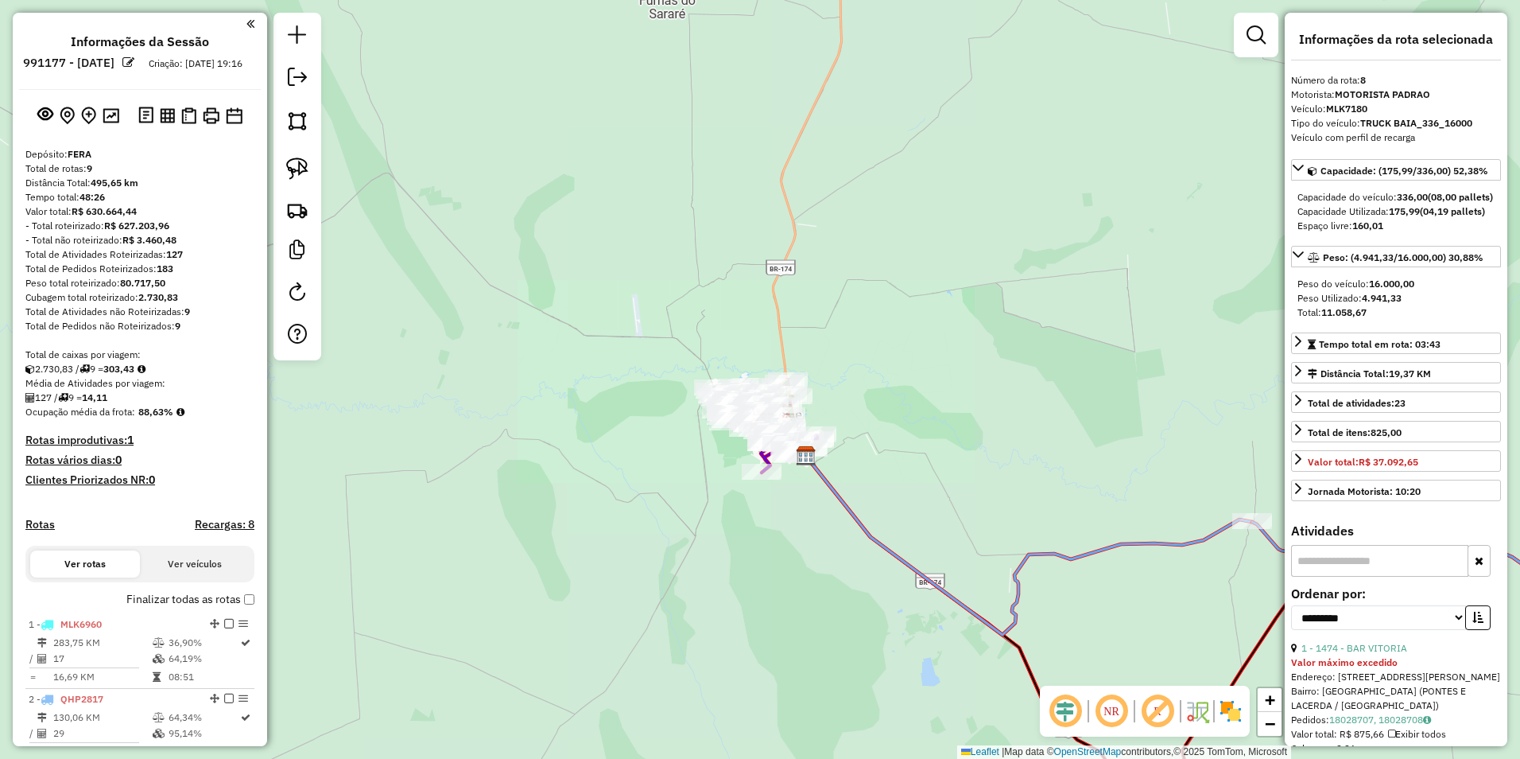
drag, startPoint x: 1029, startPoint y: 565, endPoint x: 635, endPoint y: 428, distance: 417.5
click at [808, 455] on icon at bounding box center [1030, 545] width 445 height 180
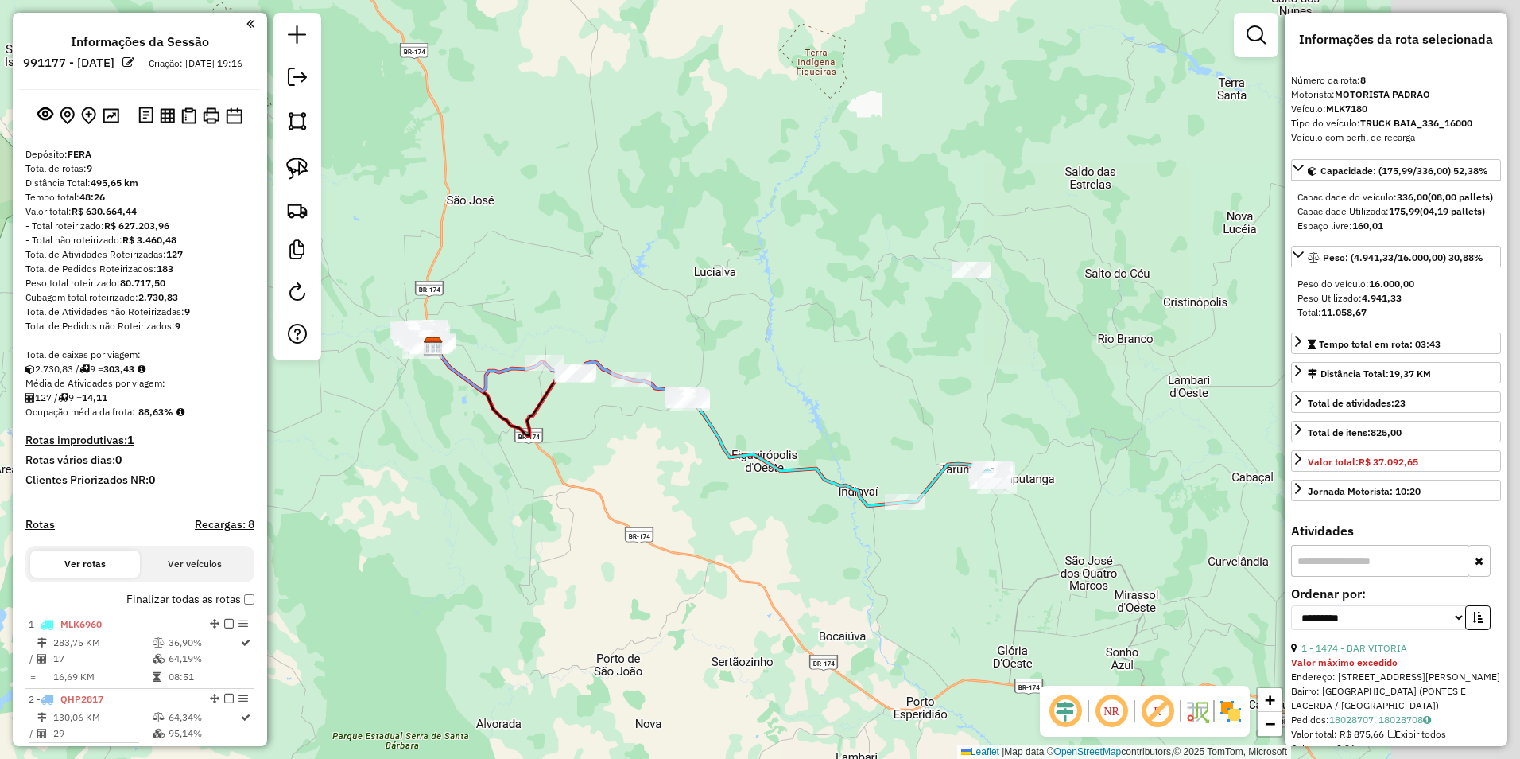
drag, startPoint x: 841, startPoint y: 509, endPoint x: 682, endPoint y: 468, distance: 163.4
click at [682, 468] on div "Janela de atendimento Grade de atendimento Capacidade Transportadoras Veículos …" at bounding box center [760, 379] width 1520 height 759
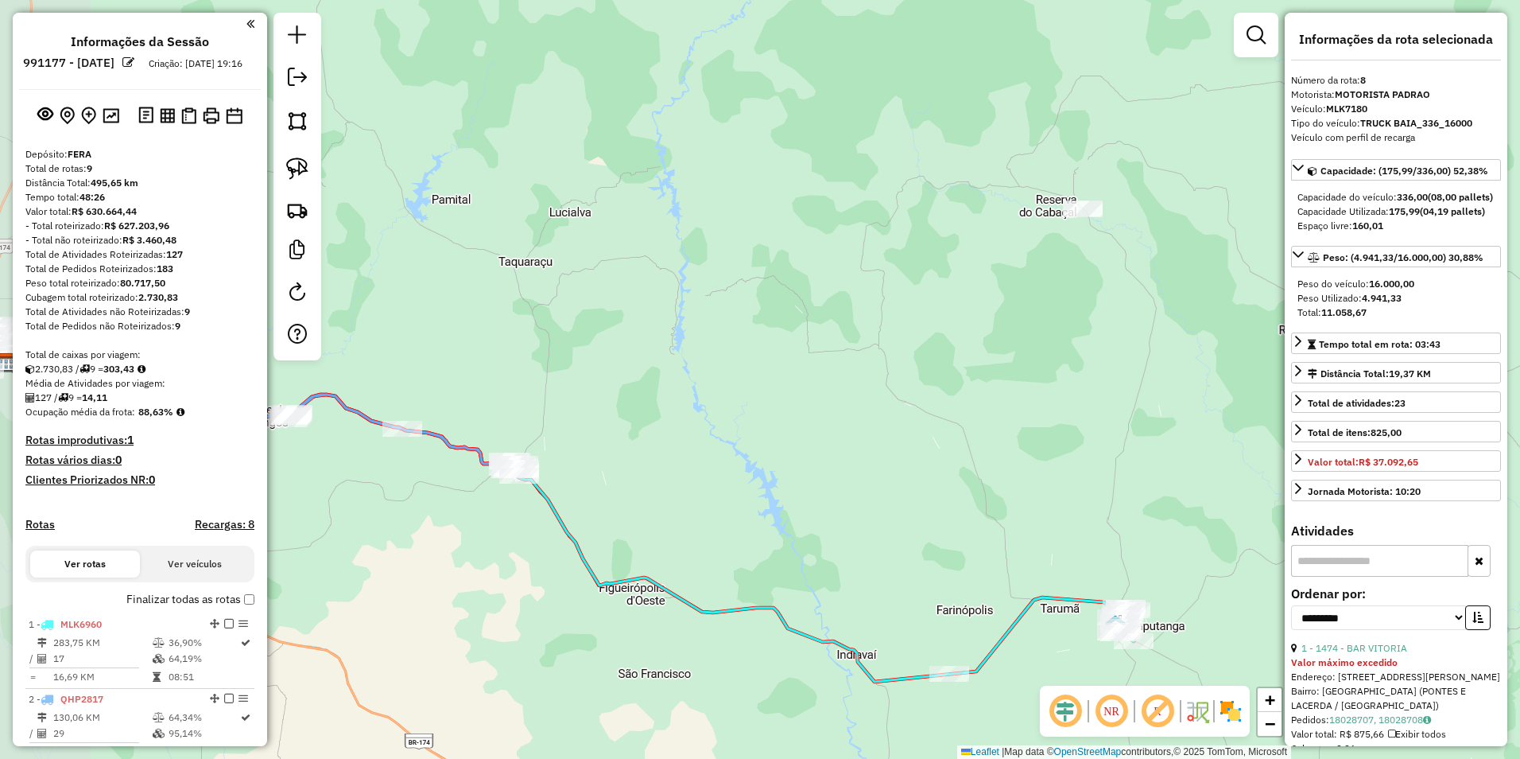
drag, startPoint x: 915, startPoint y: 342, endPoint x: 975, endPoint y: 353, distance: 60.7
click at [975, 353] on div "Janela de atendimento Grade de atendimento Capacidade Transportadoras Veículos …" at bounding box center [760, 379] width 1520 height 759
click at [976, 354] on div "Janela de atendimento Grade de atendimento Capacidade Transportadoras Veículos …" at bounding box center [760, 379] width 1520 height 759
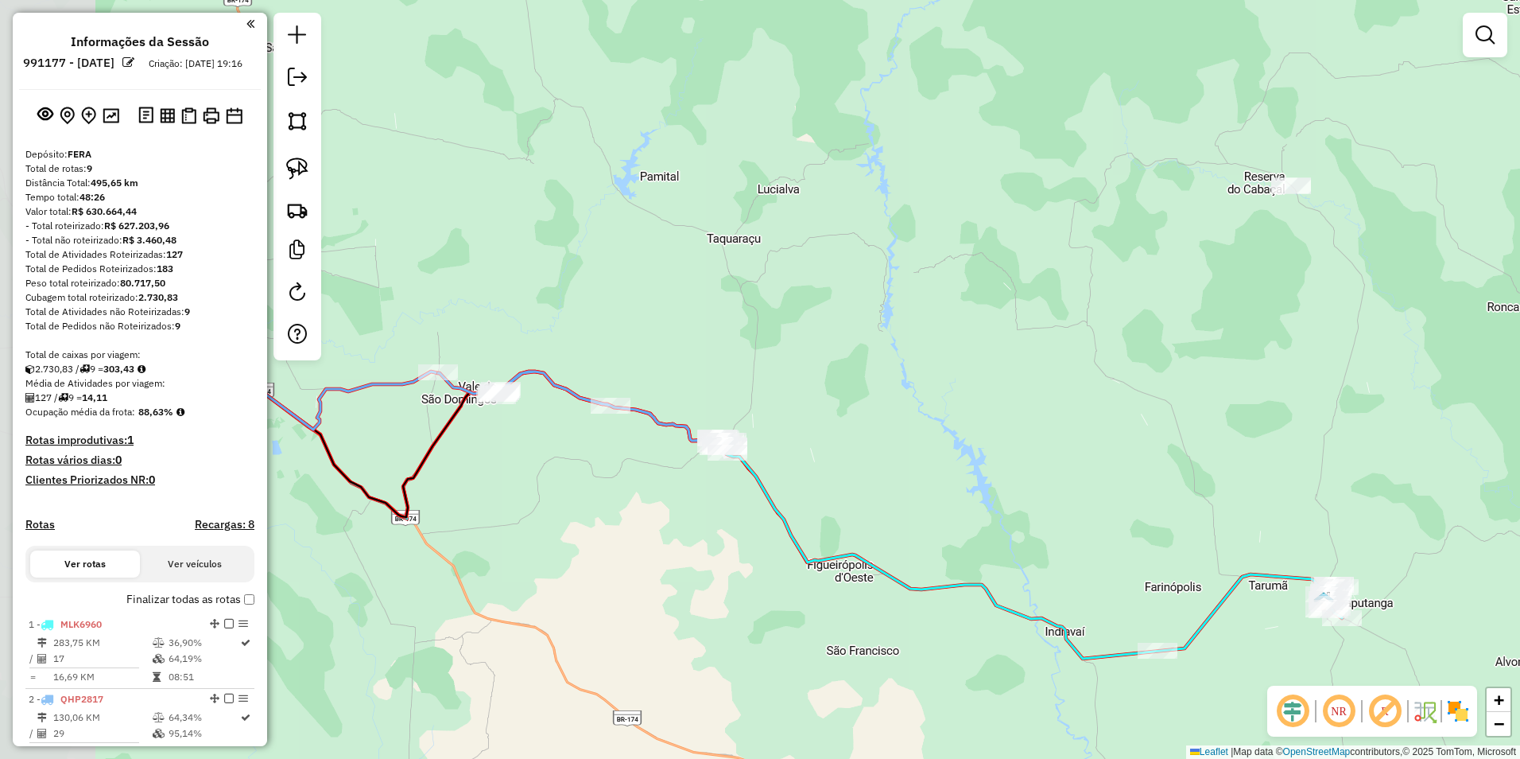
drag, startPoint x: 648, startPoint y: 488, endPoint x: 860, endPoint y: 464, distance: 213.6
click at [860, 464] on div "Janela de atendimento Grade de atendimento Capacidade Transportadoras Veículos …" at bounding box center [760, 379] width 1520 height 759
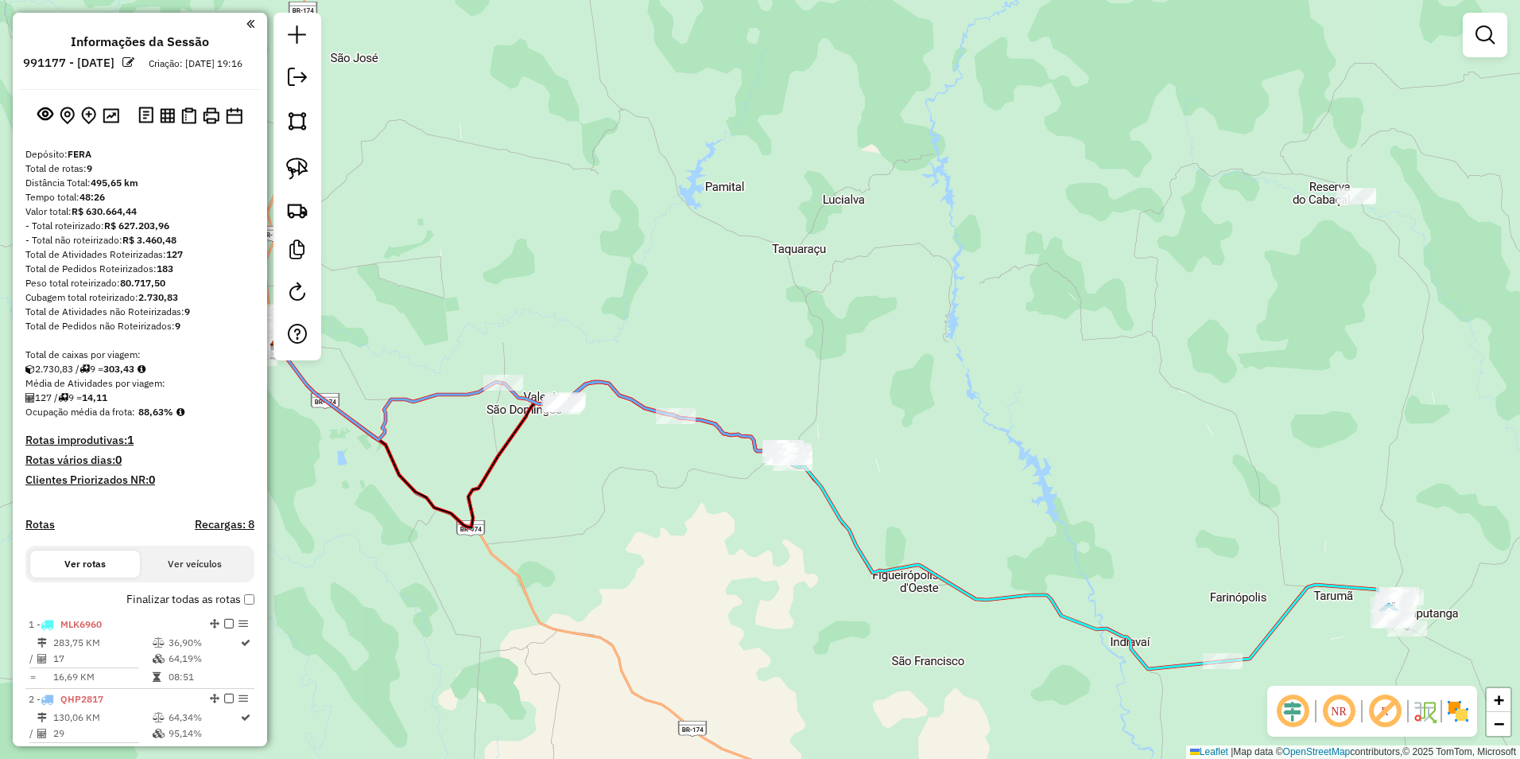
drag, startPoint x: 530, startPoint y: 468, endPoint x: 617, endPoint y: 490, distance: 90.3
click at [617, 490] on div "Janela de atendimento Grade de atendimento Capacidade Transportadoras Veículos …" at bounding box center [760, 379] width 1520 height 759
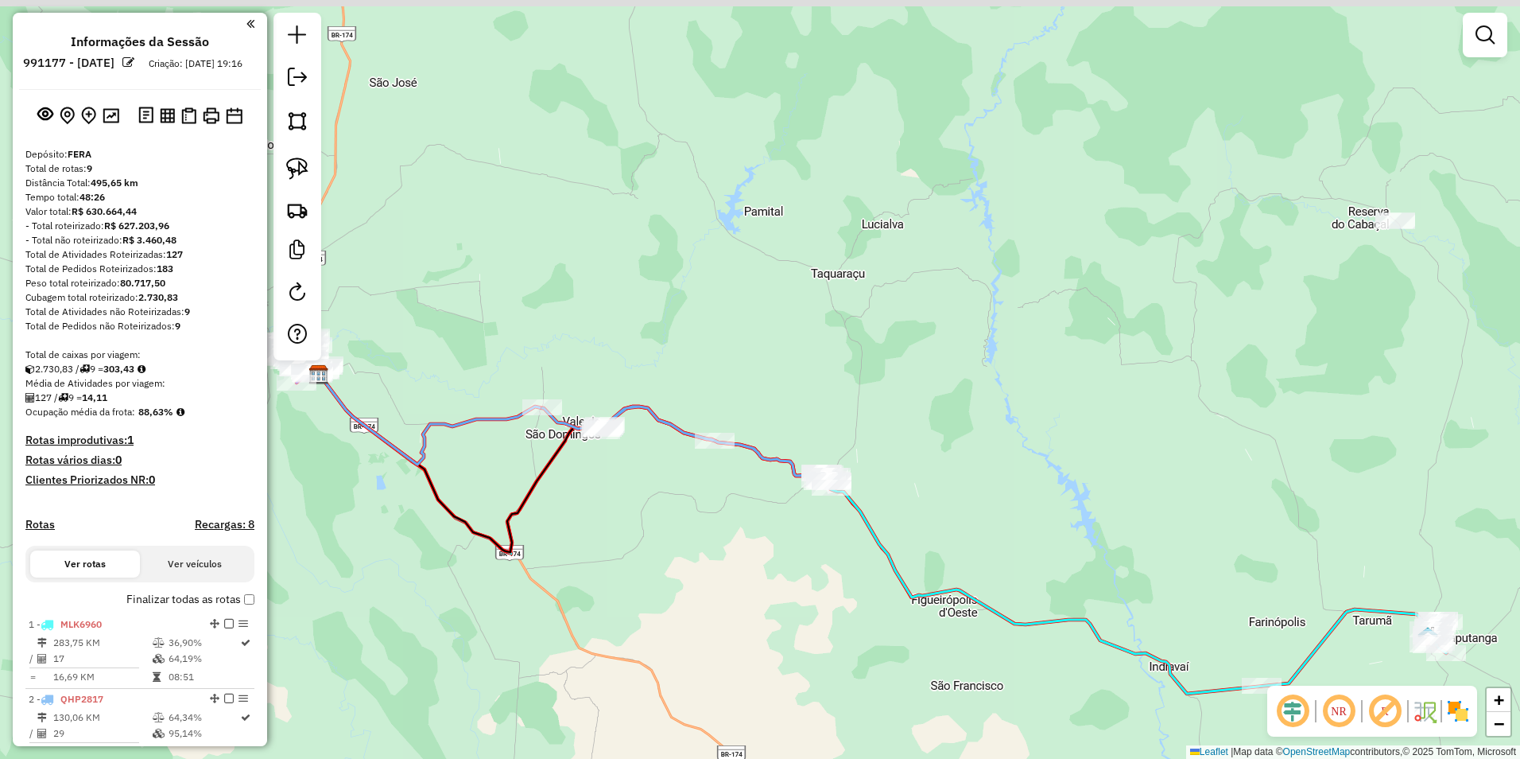
drag, startPoint x: 568, startPoint y: 477, endPoint x: 590, endPoint y: 472, distance: 22.8
click at [584, 497] on div "Janela de atendimento Grade de atendimento Capacidade Transportadoras Veículos …" at bounding box center [760, 379] width 1520 height 759
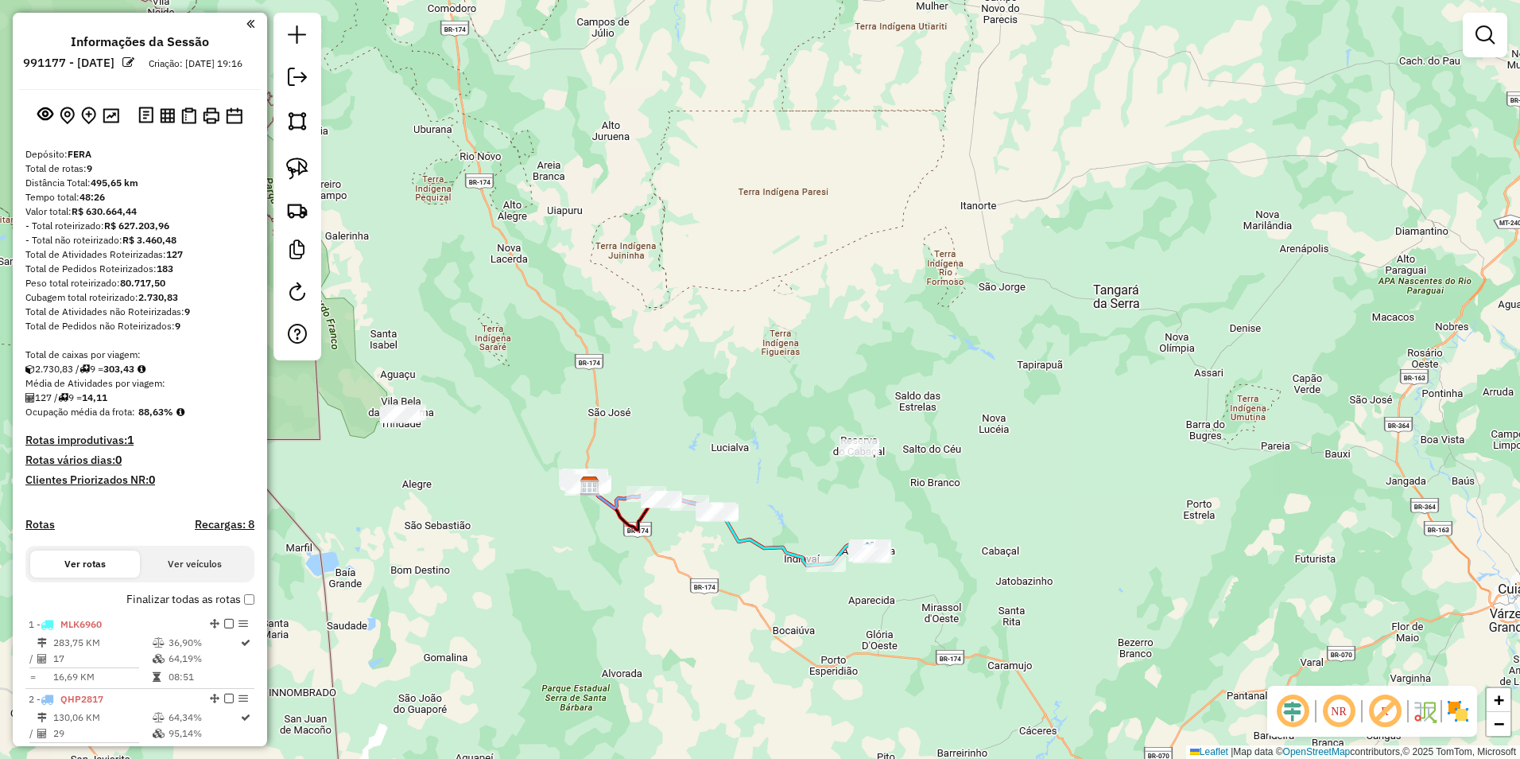
click at [553, 560] on div "Janela de atendimento Grade de atendimento Capacidade Transportadoras Veículos …" at bounding box center [760, 379] width 1520 height 759
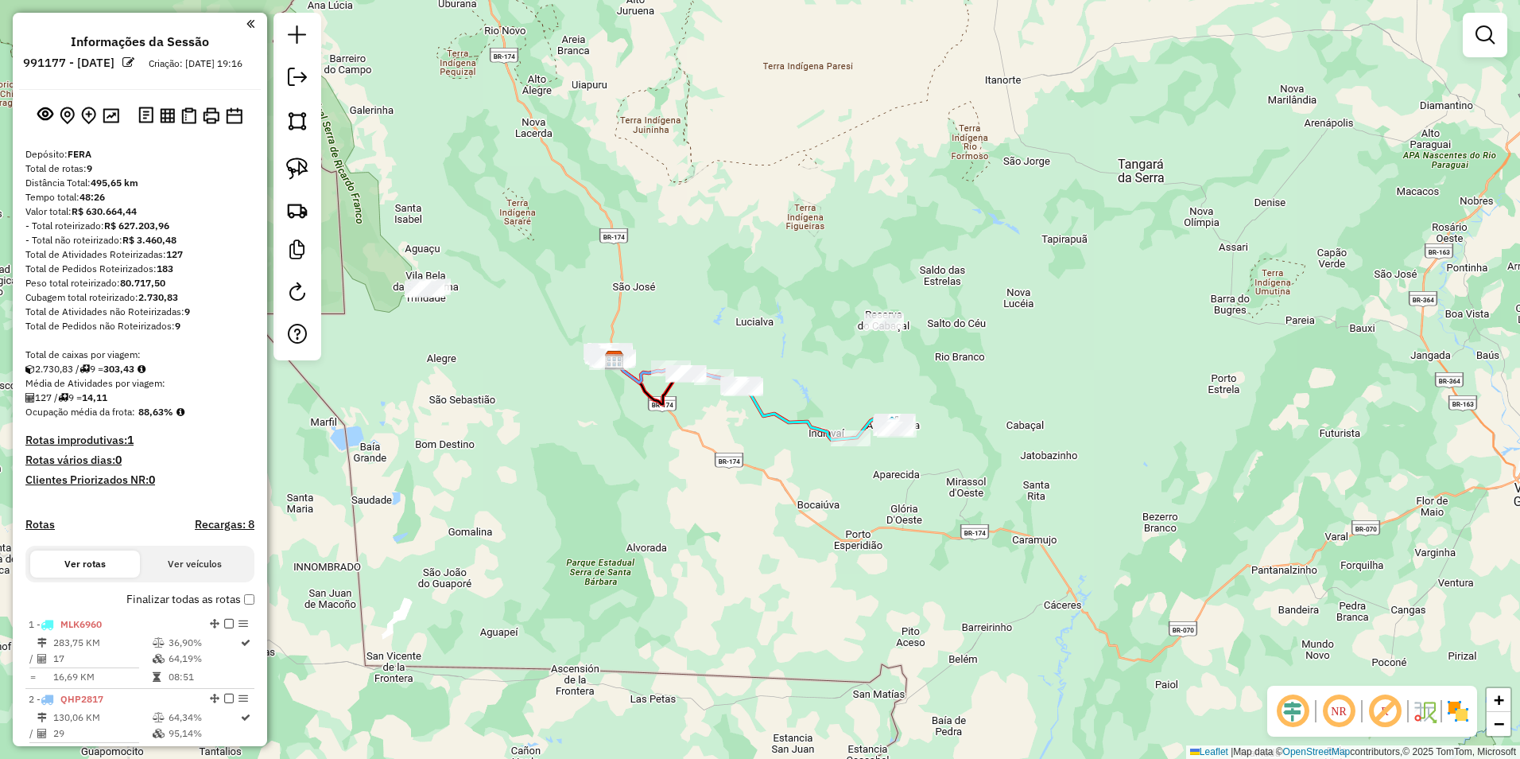
drag, startPoint x: 619, startPoint y: 657, endPoint x: 670, endPoint y: 708, distance: 72.0
click at [675, 719] on div "Janela de atendimento Grade de atendimento Capacidade Transportadoras Veículos …" at bounding box center [760, 379] width 1520 height 759
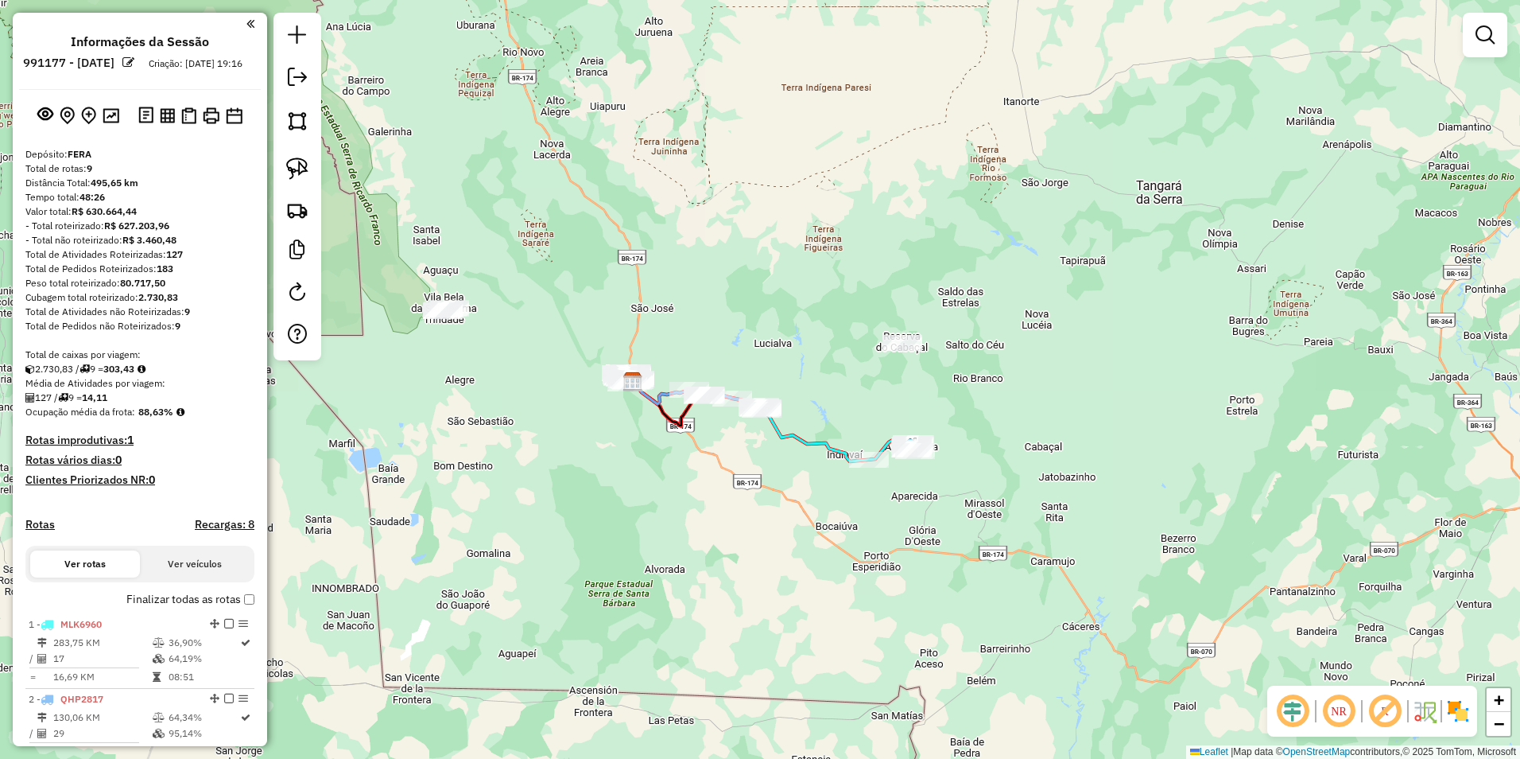
drag, startPoint x: 554, startPoint y: 384, endPoint x: 596, endPoint y: 514, distance: 137.1
click at [596, 514] on div "Janela de atendimento Grade de atendimento Capacidade Transportadoras Veículos …" at bounding box center [760, 379] width 1520 height 759
click at [103, 123] on img at bounding box center [111, 115] width 17 height 15
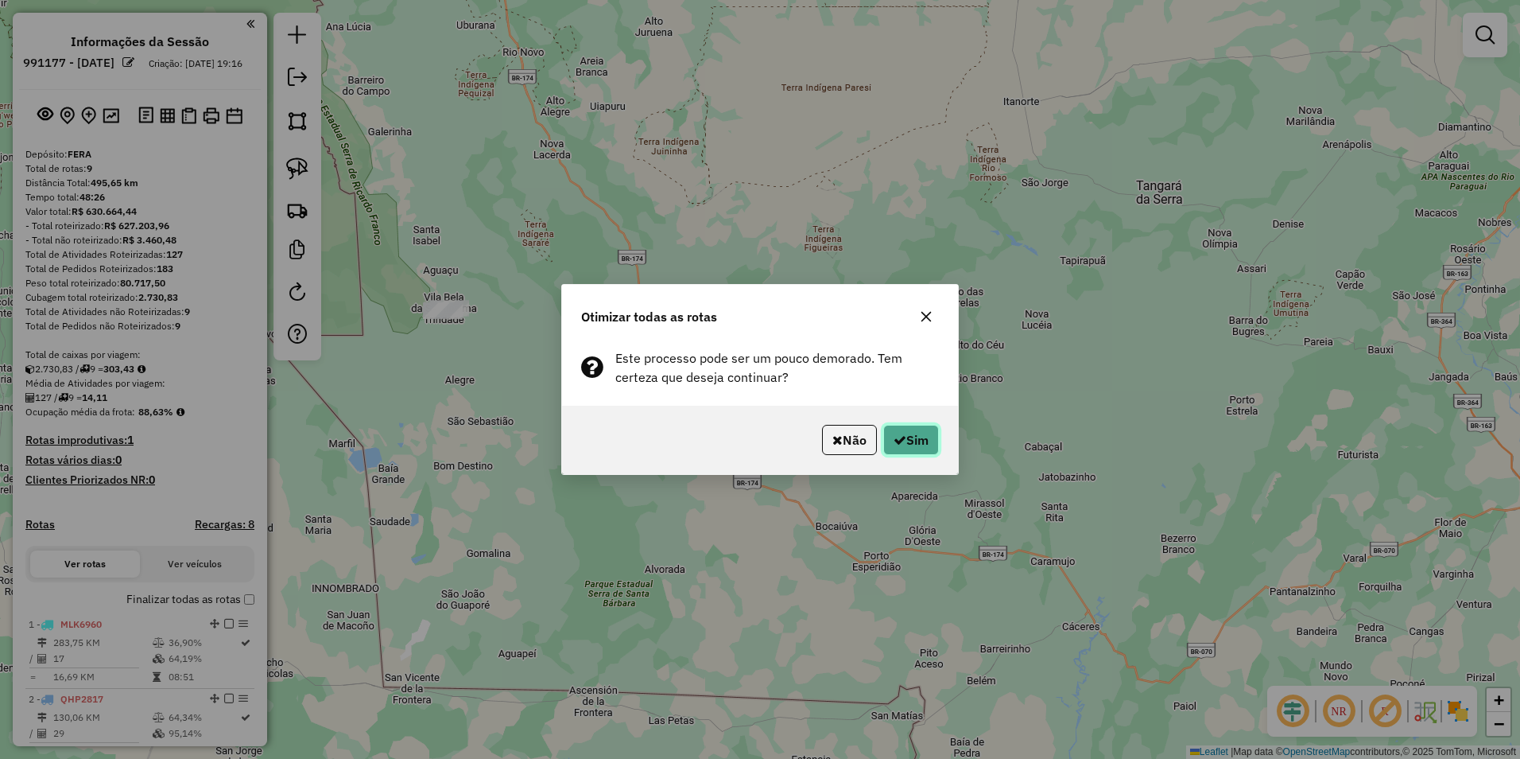
click at [925, 441] on button "Sim" at bounding box center [911, 440] width 56 height 30
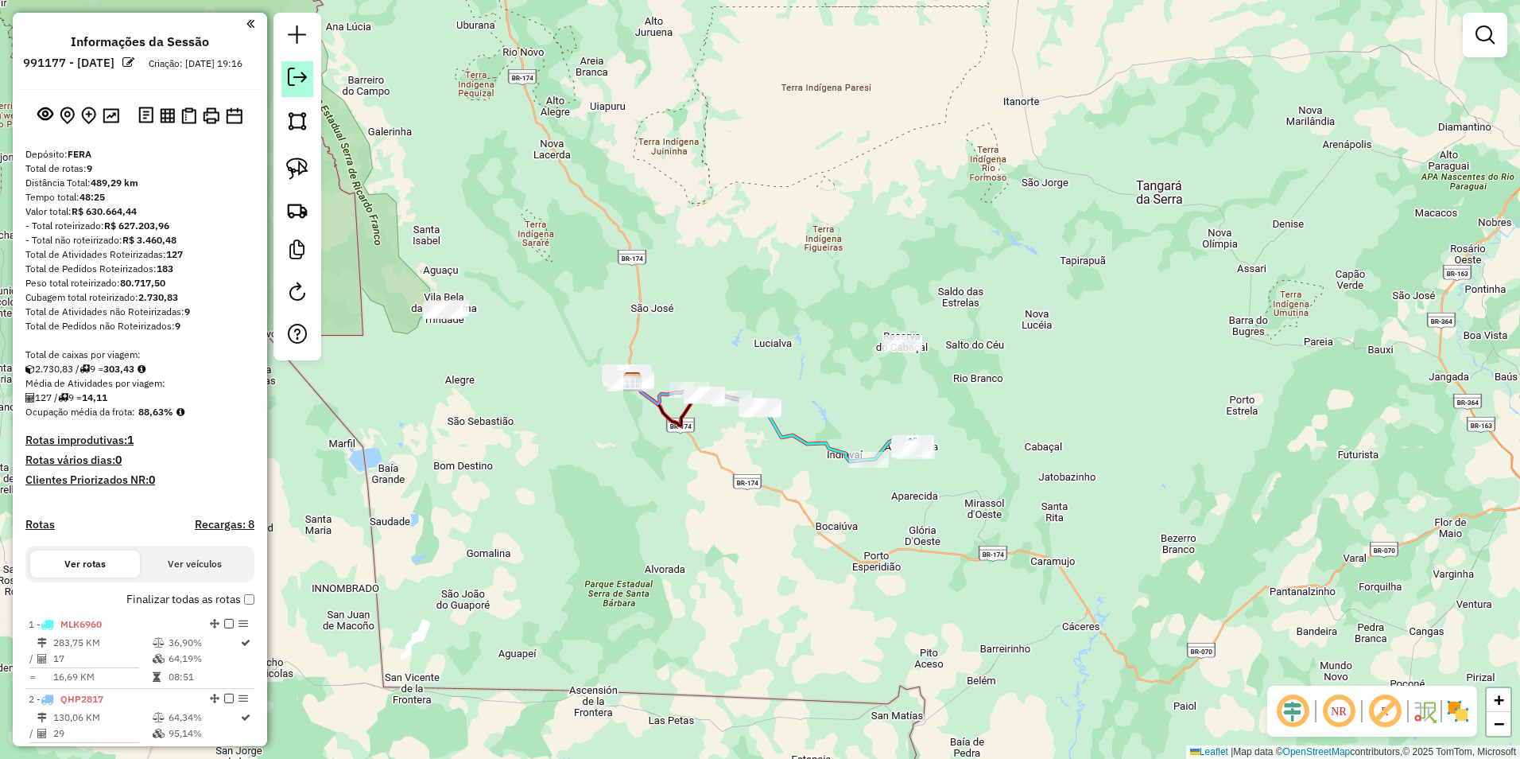
click at [288, 82] on em at bounding box center [297, 77] width 19 height 19
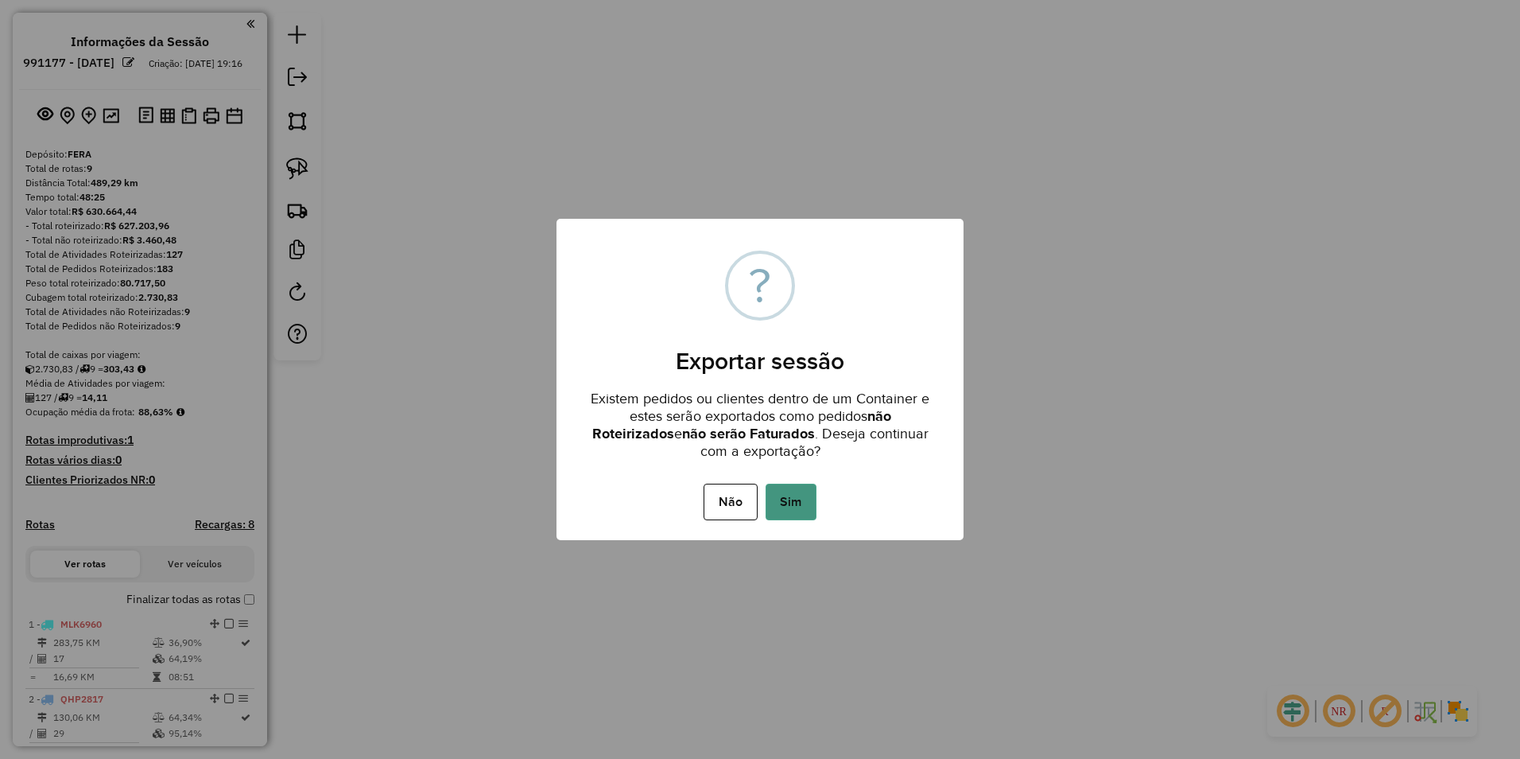
click at [793, 500] on button "Sim" at bounding box center [791, 501] width 51 height 37
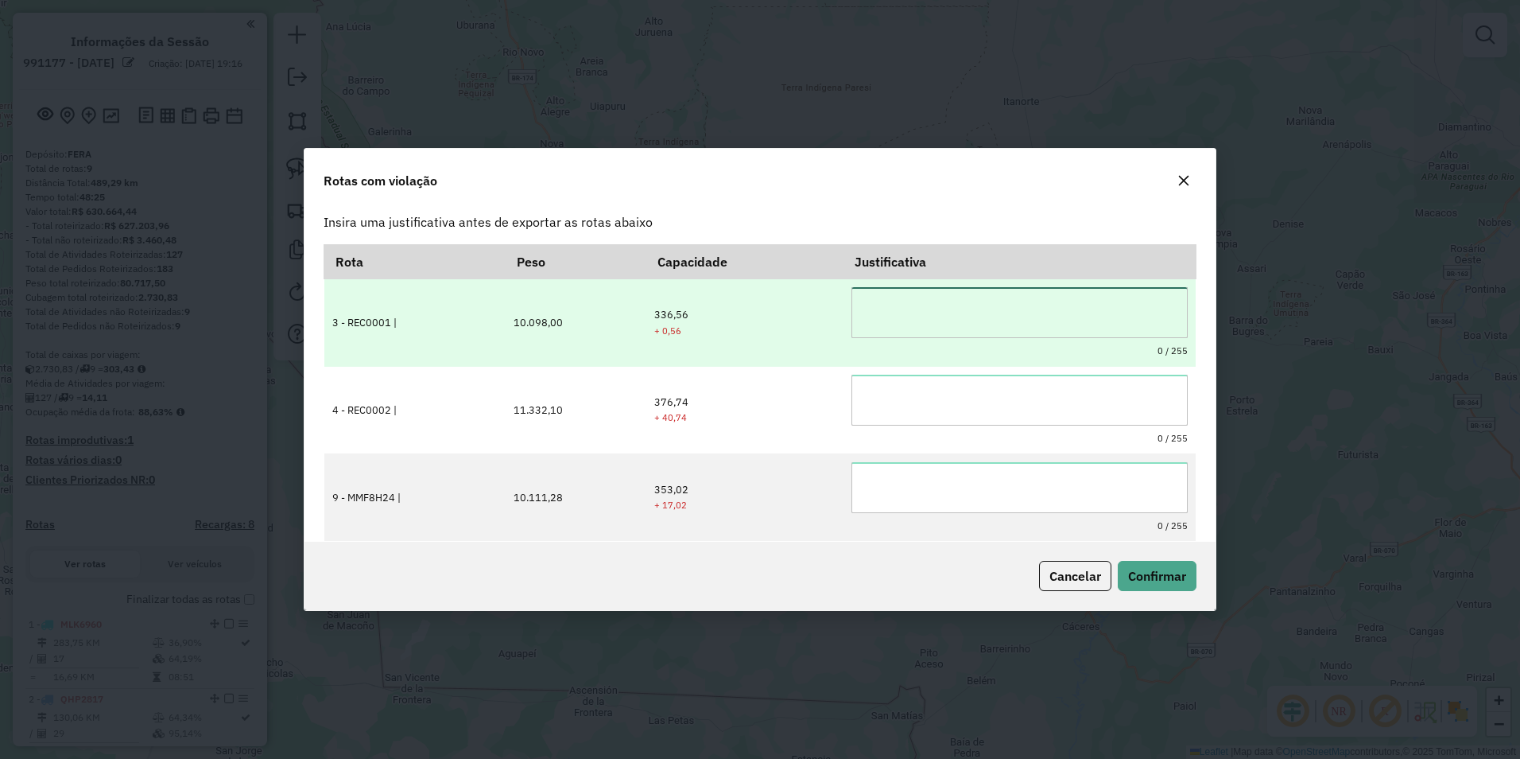
click at [925, 307] on textarea at bounding box center [1020, 312] width 336 height 51
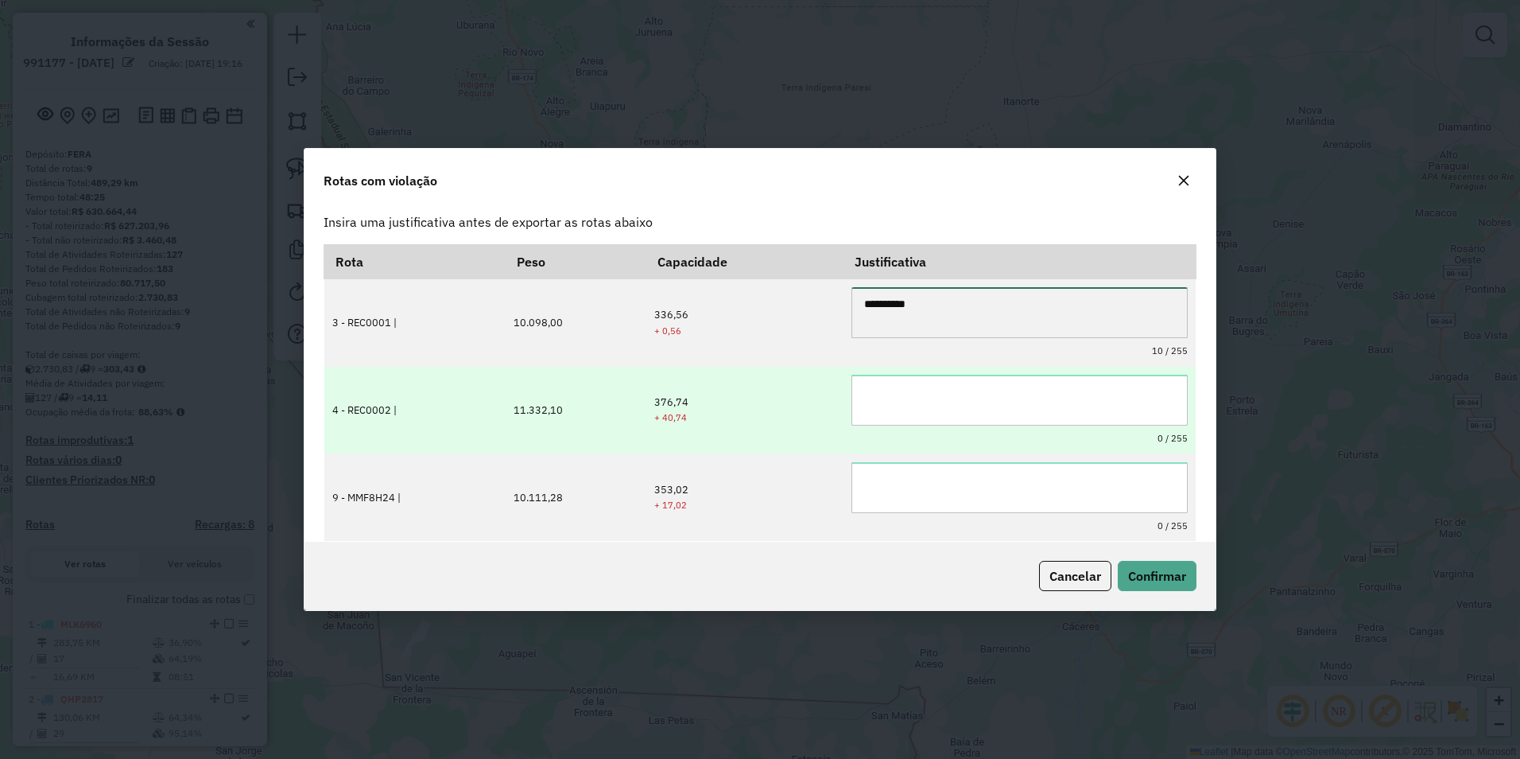
type textarea "**********"
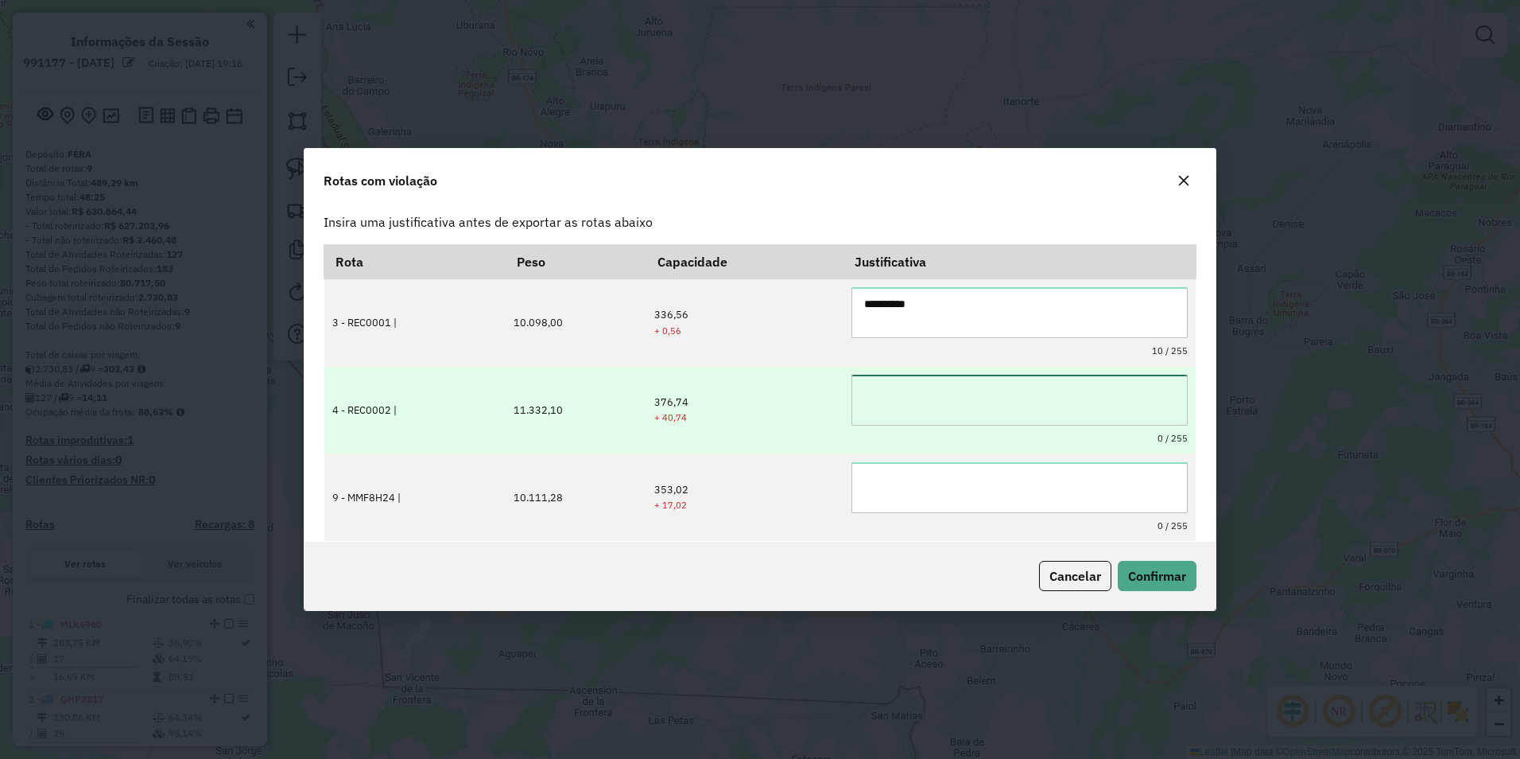
click at [896, 399] on textarea at bounding box center [1020, 400] width 336 height 51
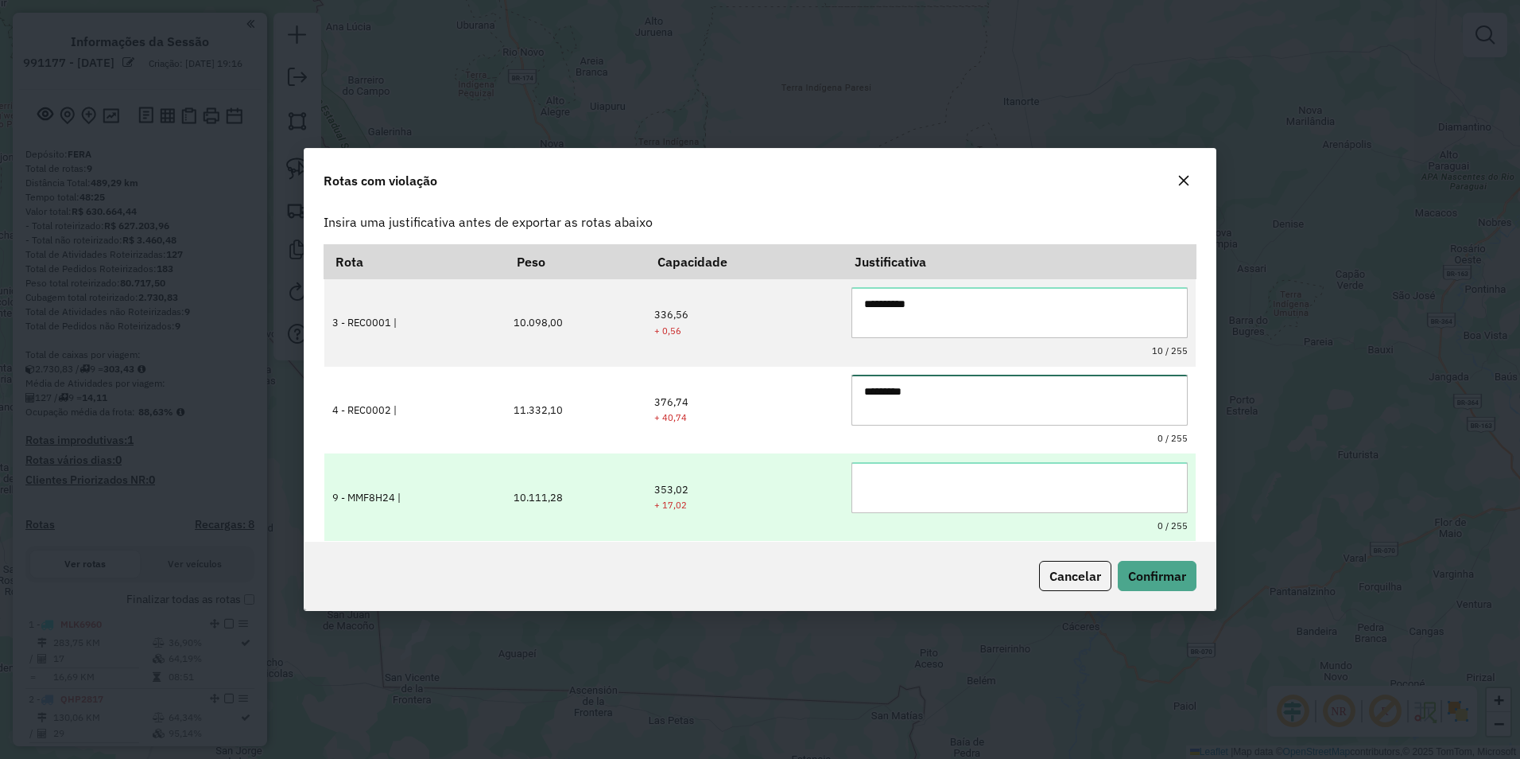
type textarea "*********"
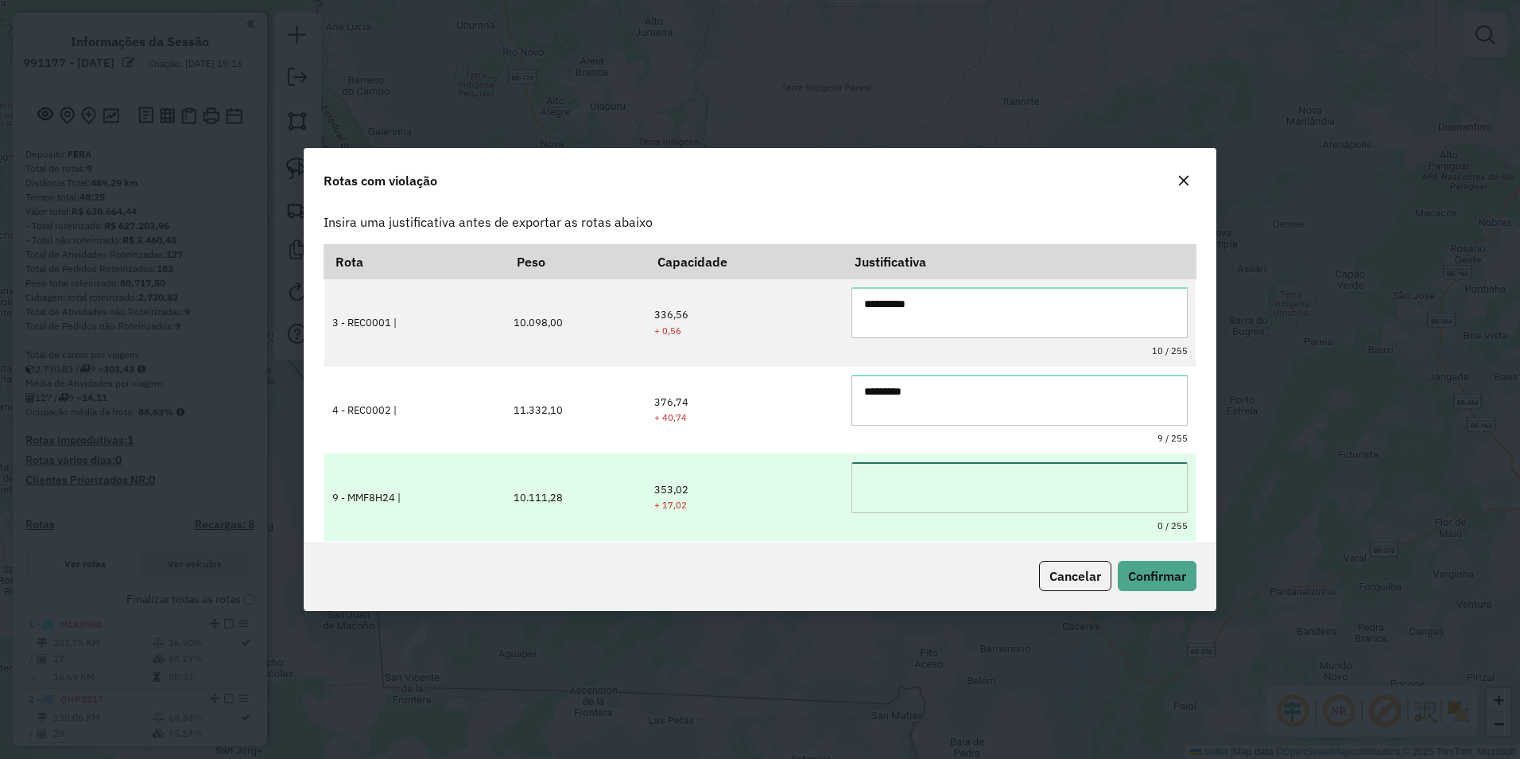
click at [896, 479] on textarea at bounding box center [1020, 487] width 336 height 51
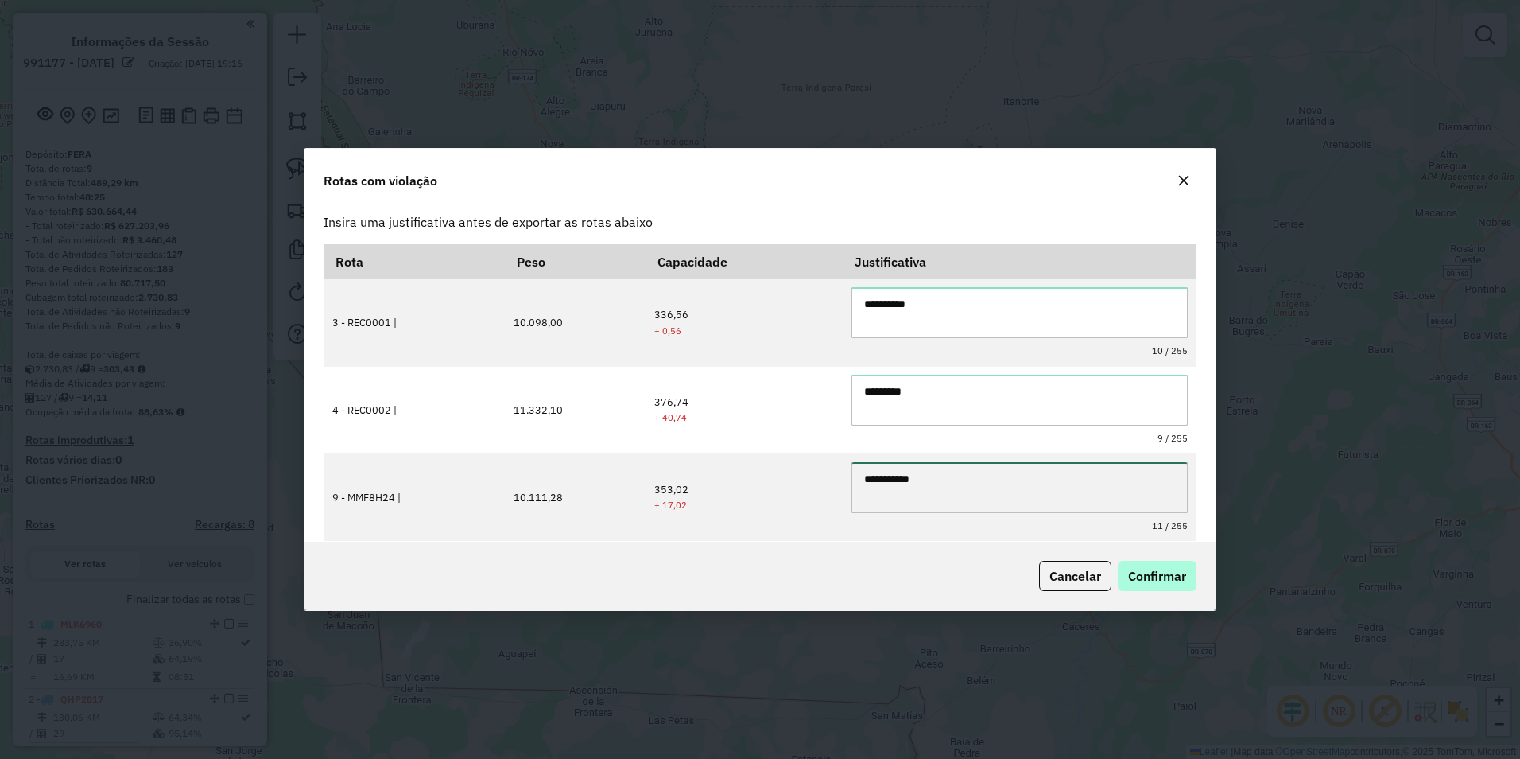
type textarea "**********"
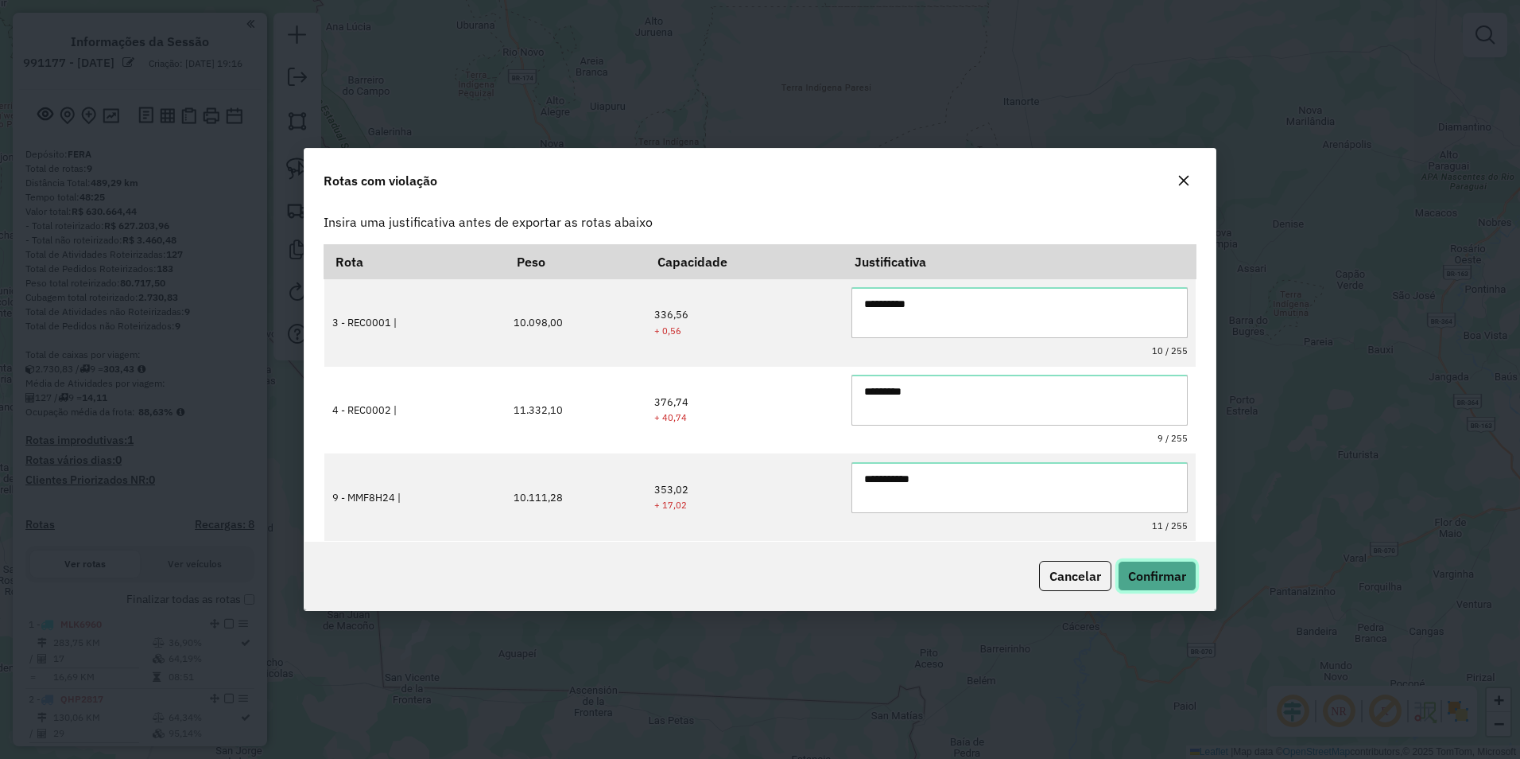
click at [1152, 577] on span "Confirmar" at bounding box center [1157, 576] width 58 height 16
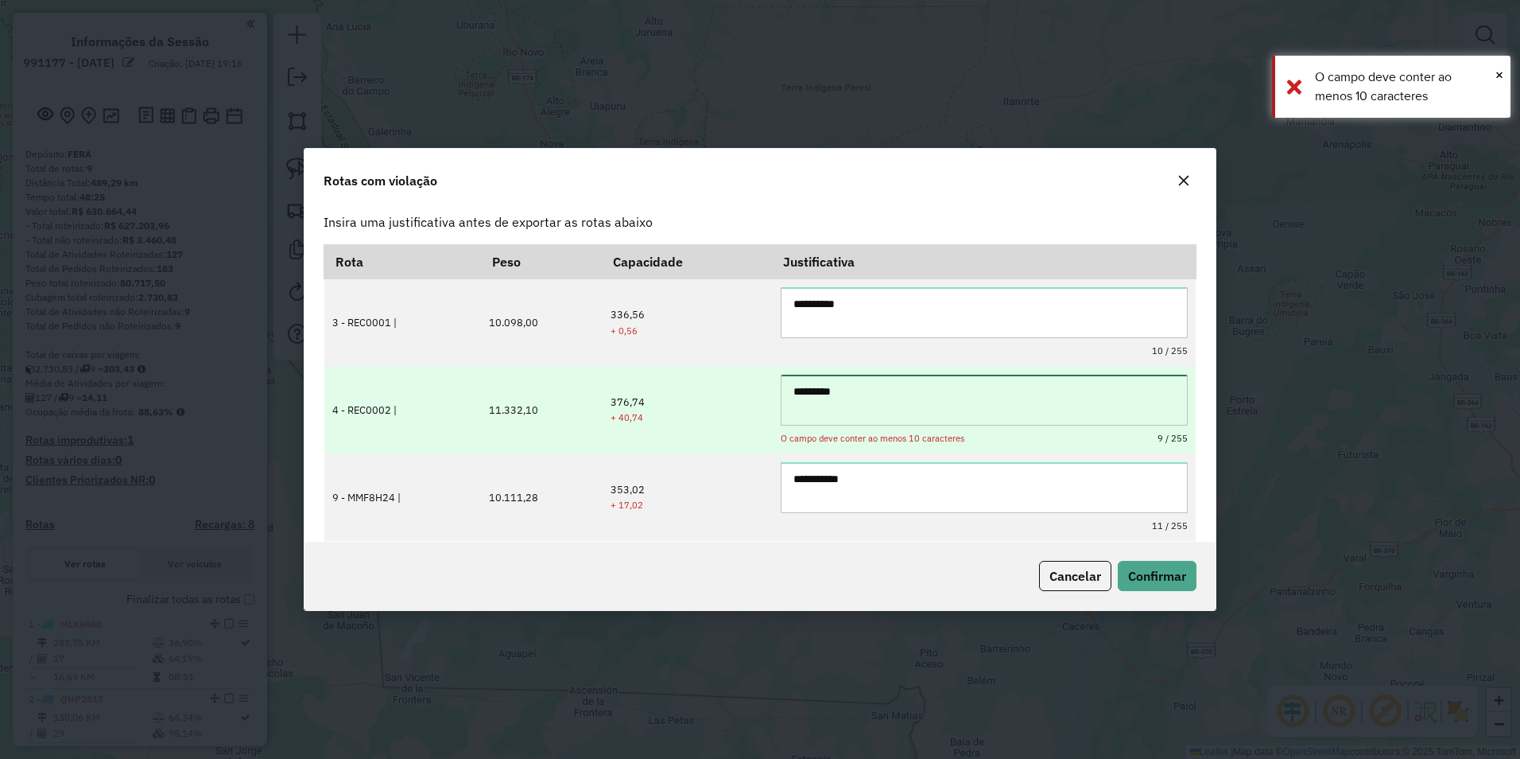
click at [927, 398] on textarea "*********" at bounding box center [984, 400] width 407 height 51
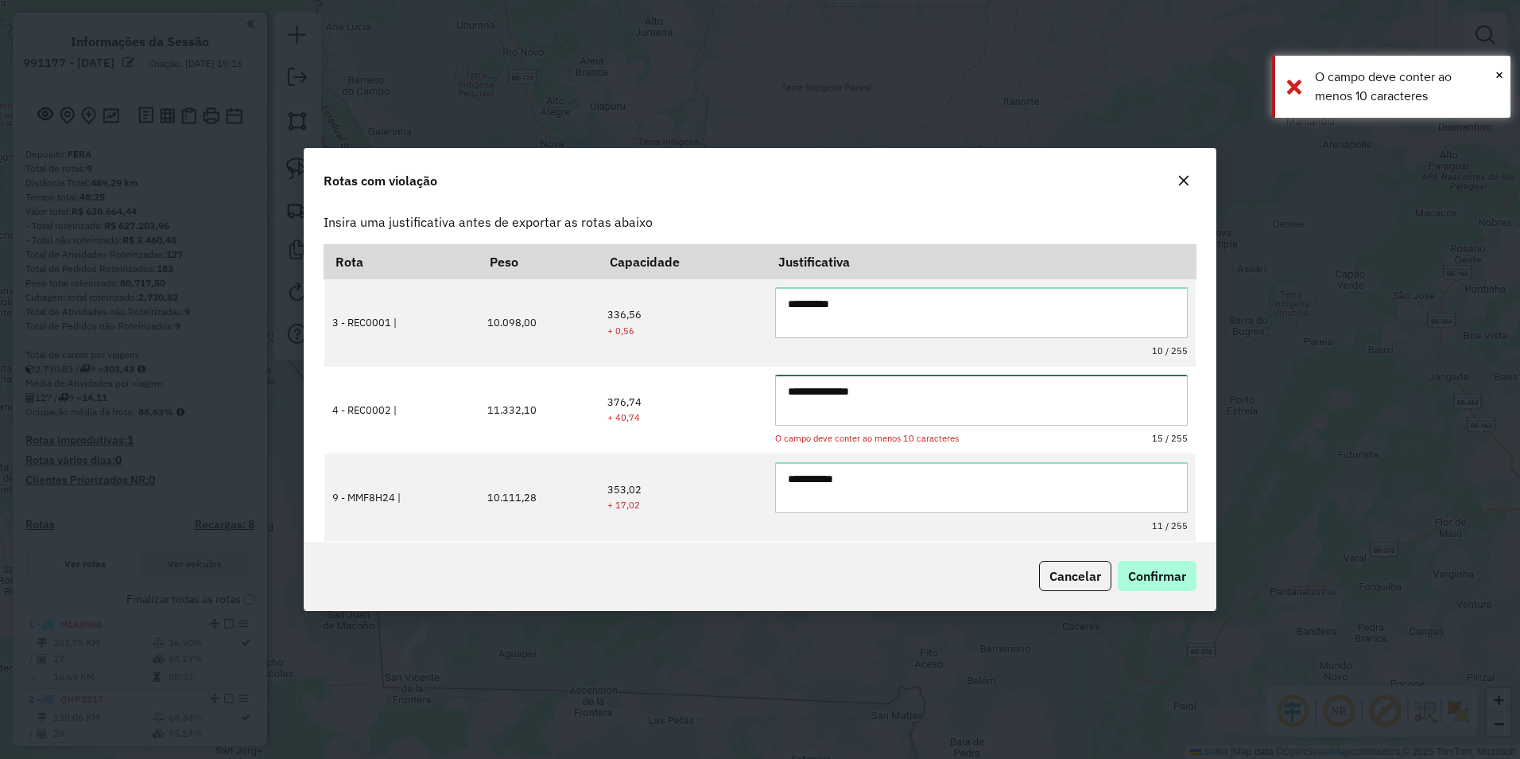
type textarea "**********"
click at [1157, 574] on span "Confirmar" at bounding box center [1157, 576] width 58 height 16
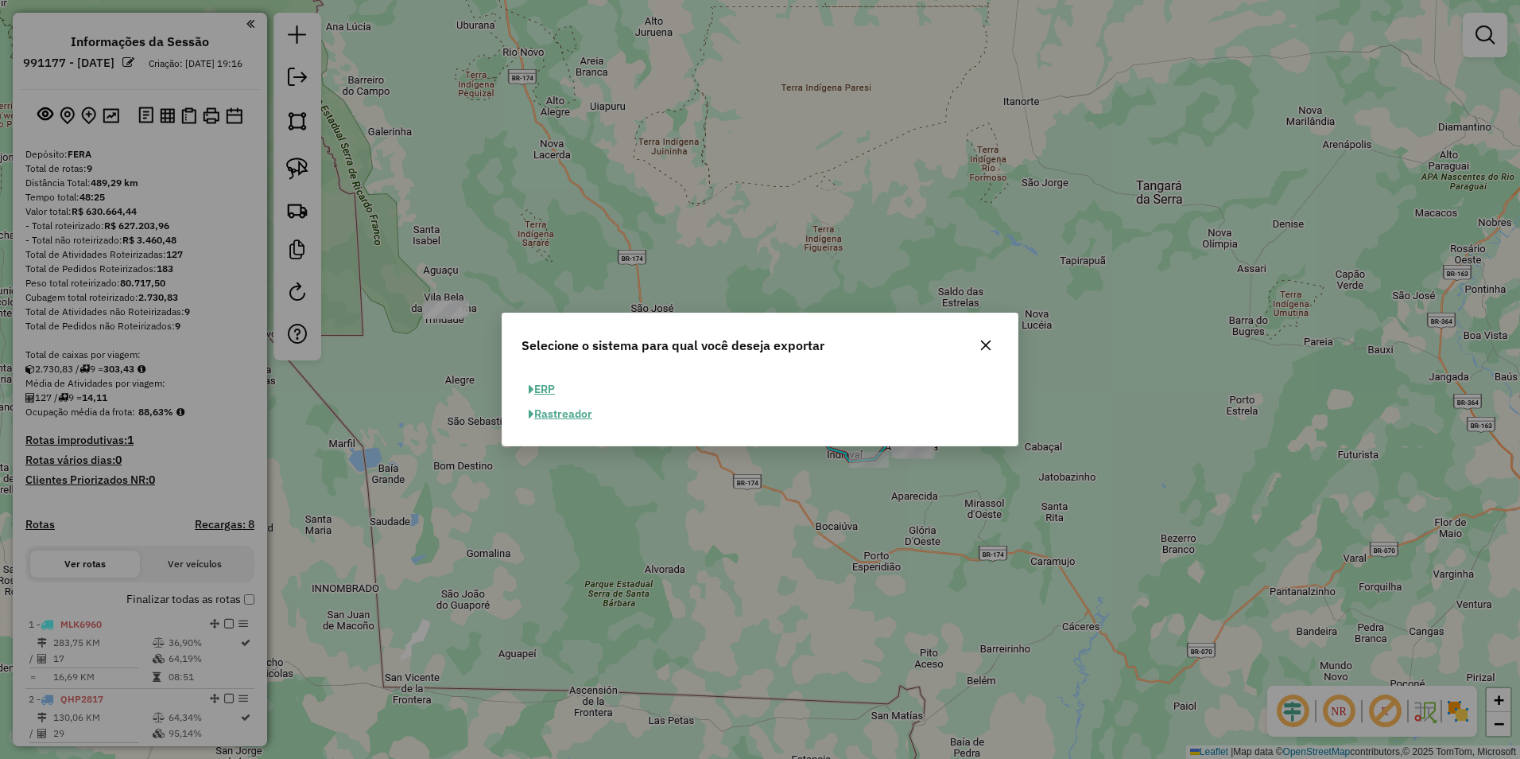
click at [542, 387] on button "ERP" at bounding box center [542, 389] width 41 height 25
select select "**"
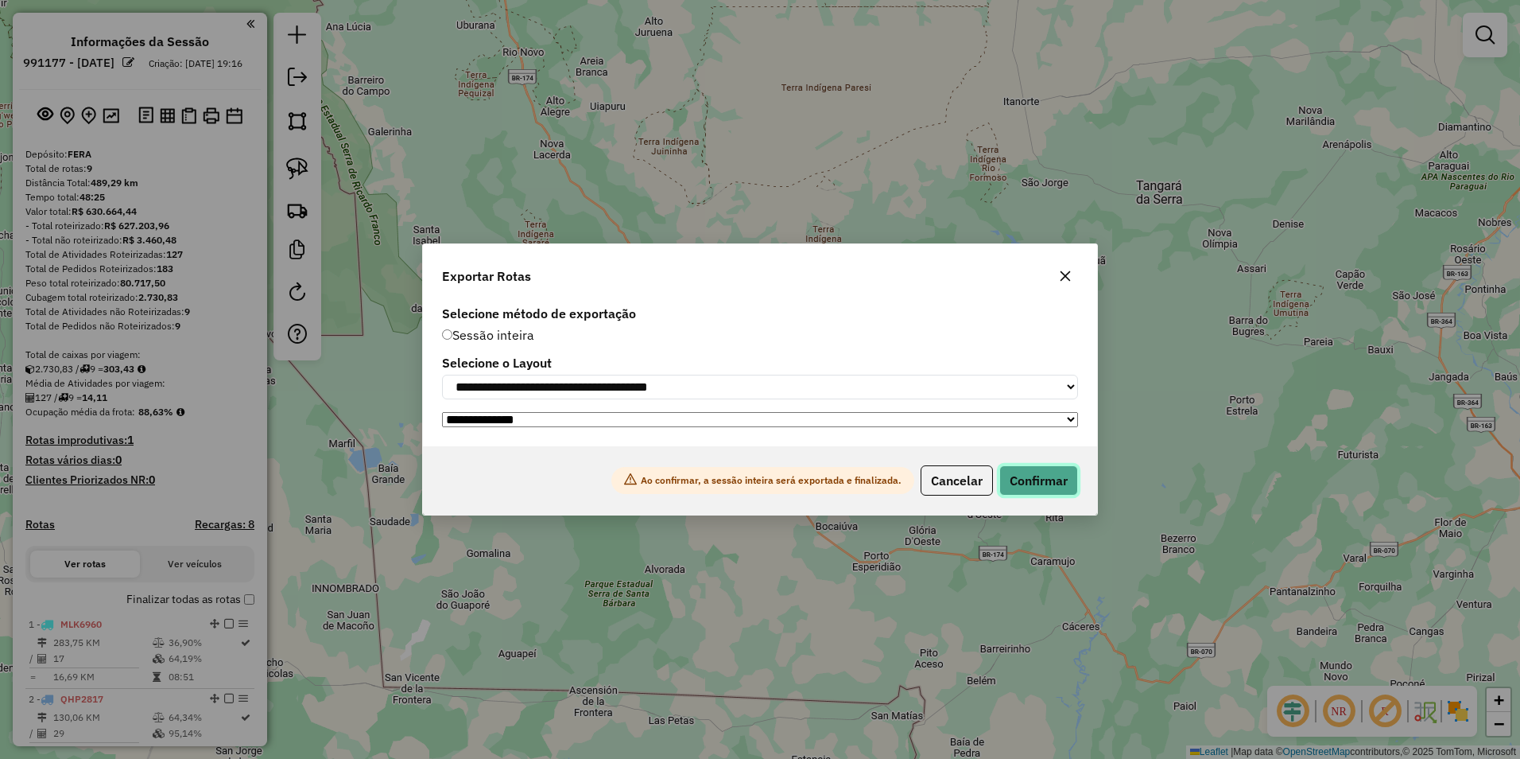
click at [1017, 471] on button "Confirmar" at bounding box center [1039, 480] width 79 height 30
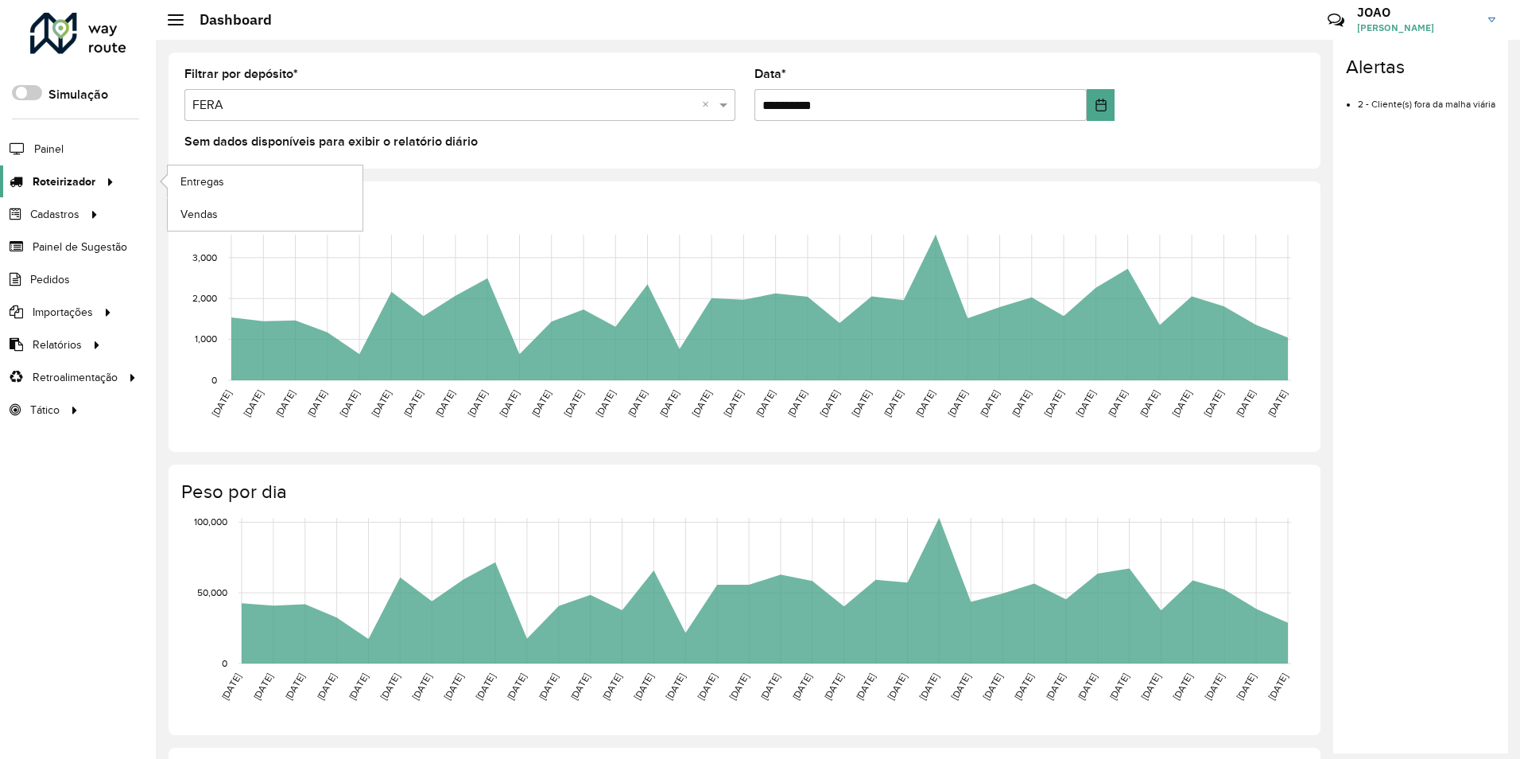
click at [98, 181] on div at bounding box center [107, 181] width 24 height 17
click at [188, 181] on span "Entregas" at bounding box center [203, 181] width 45 height 17
click at [215, 181] on span "Entregas" at bounding box center [203, 181] width 45 height 17
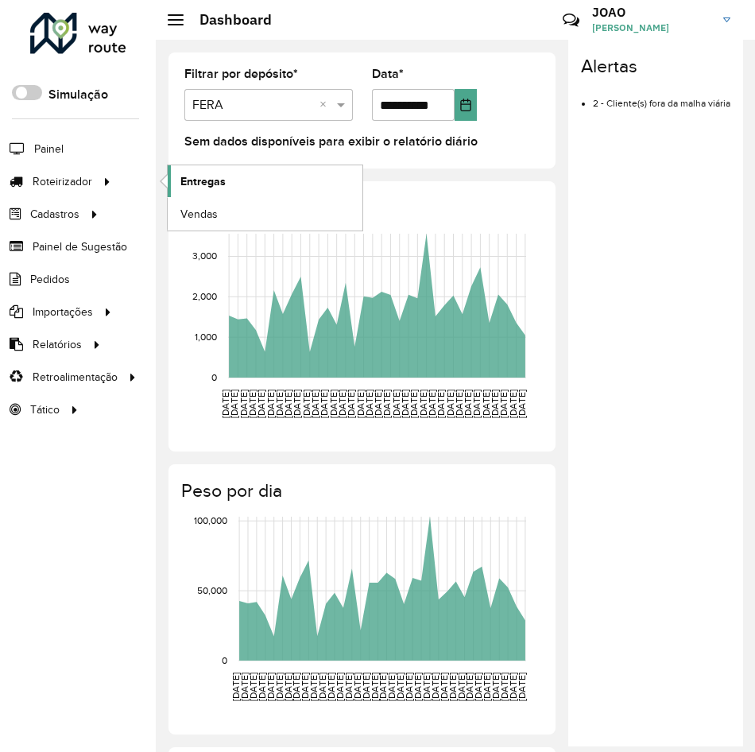
click at [194, 177] on span "Entregas" at bounding box center [203, 181] width 45 height 17
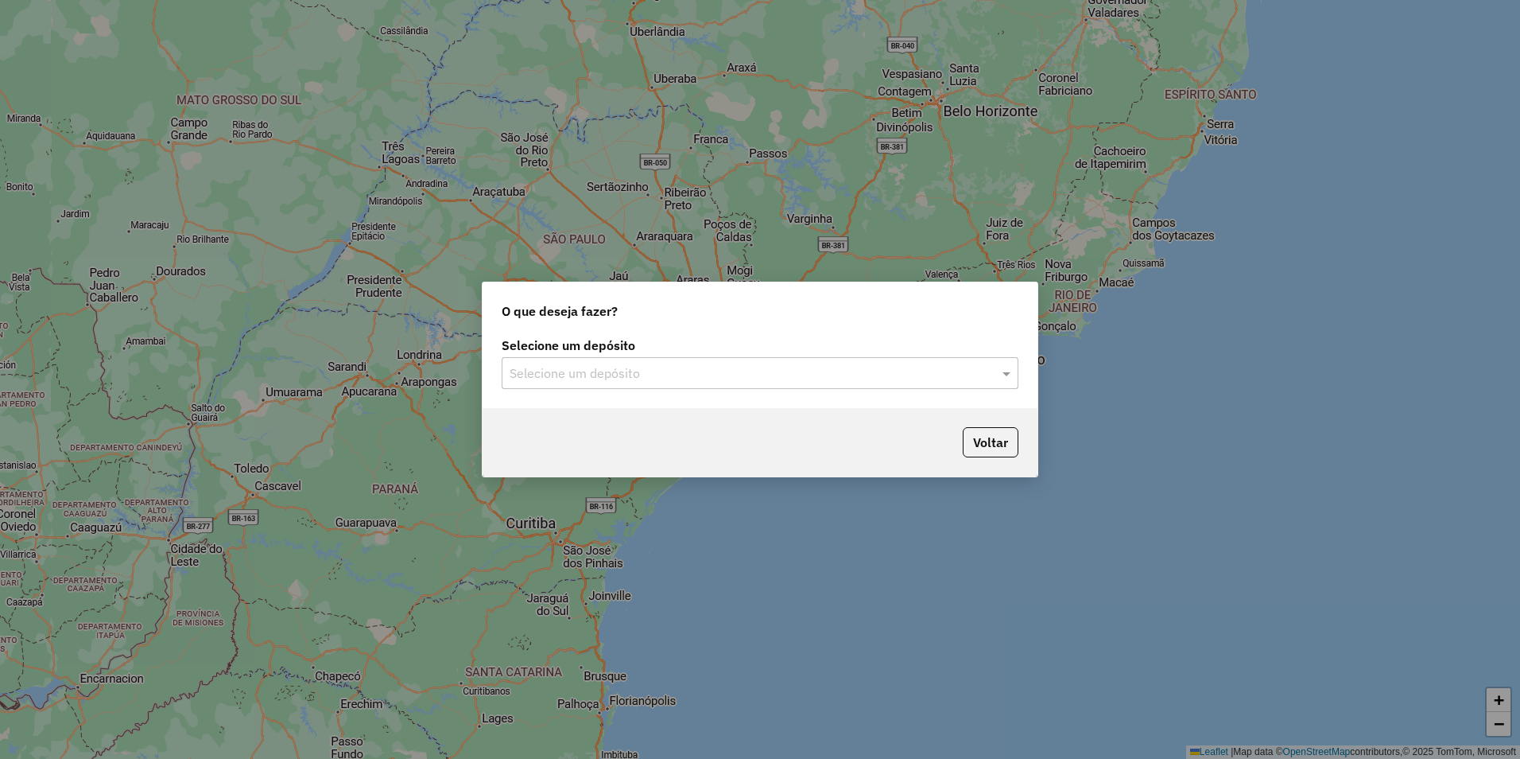
click at [741, 365] on input "text" at bounding box center [744, 373] width 469 height 19
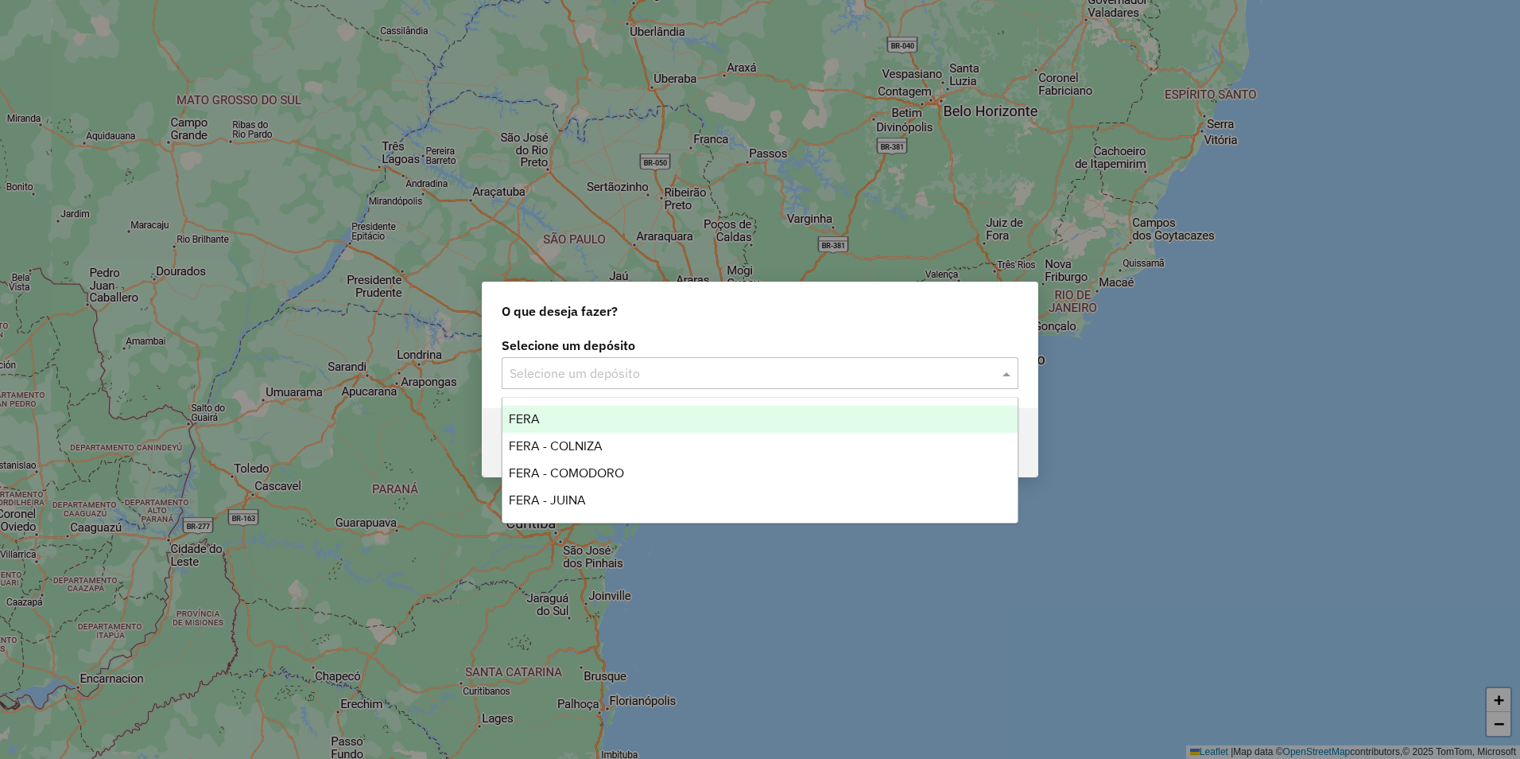
click at [395, 256] on div "O que deseja fazer? Selecione um depósito Selecione um depósito Voltar" at bounding box center [760, 379] width 1520 height 759
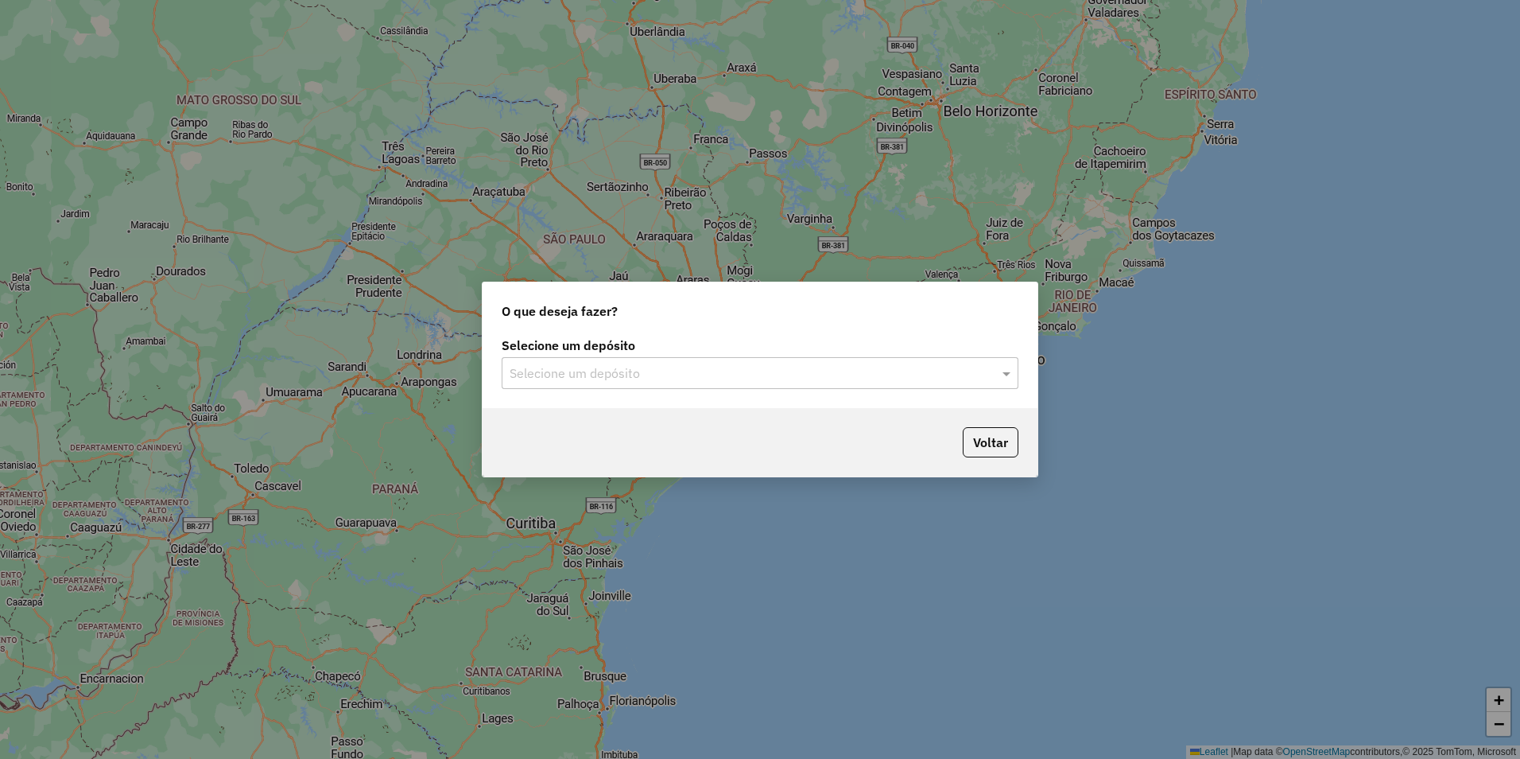
click at [597, 370] on input "text" at bounding box center [744, 373] width 469 height 19
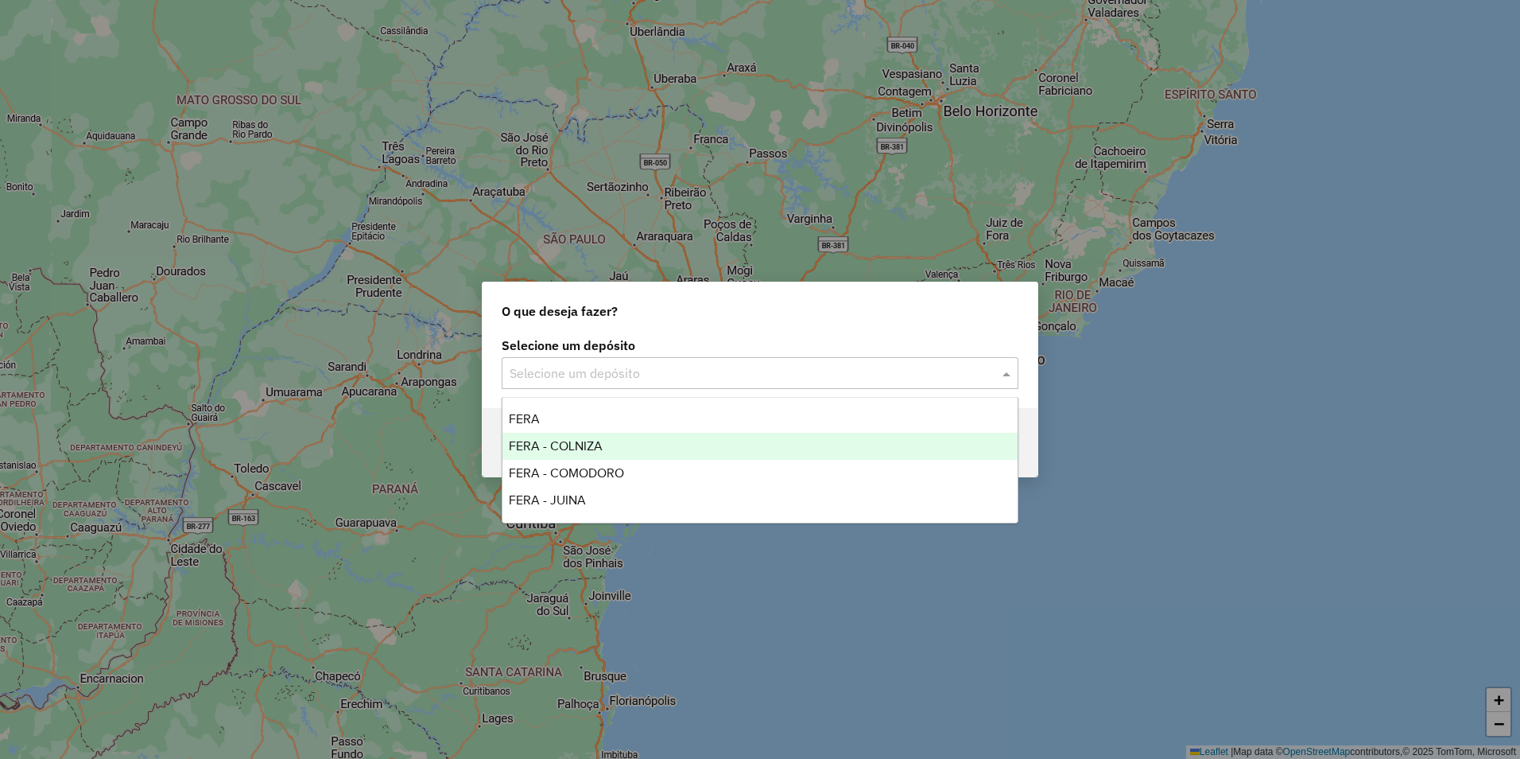
click at [620, 435] on div "FERA - COLNIZA" at bounding box center [760, 446] width 515 height 27
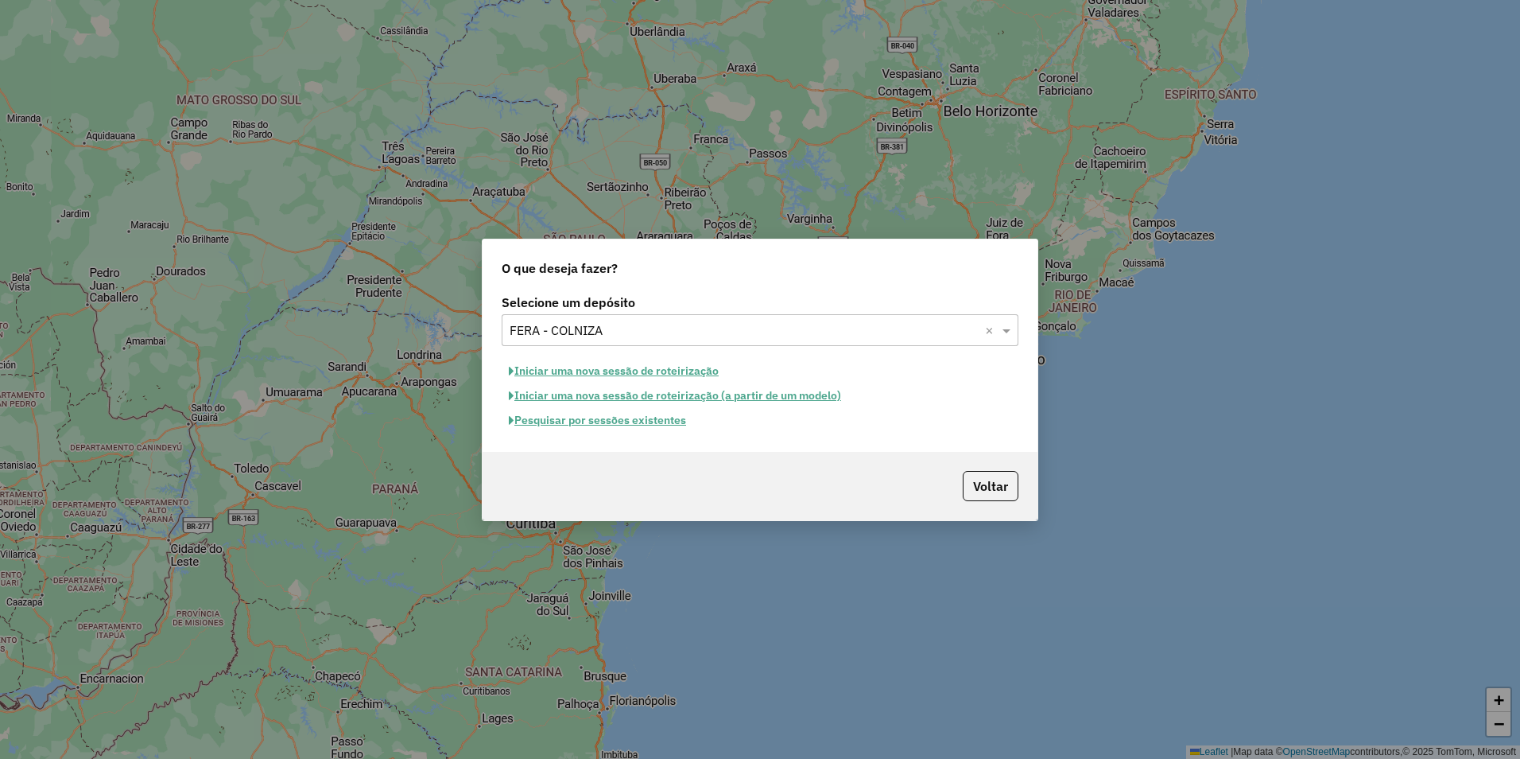
click at [658, 366] on button "Iniciar uma nova sessão de roteirização" at bounding box center [614, 371] width 224 height 25
select select "*"
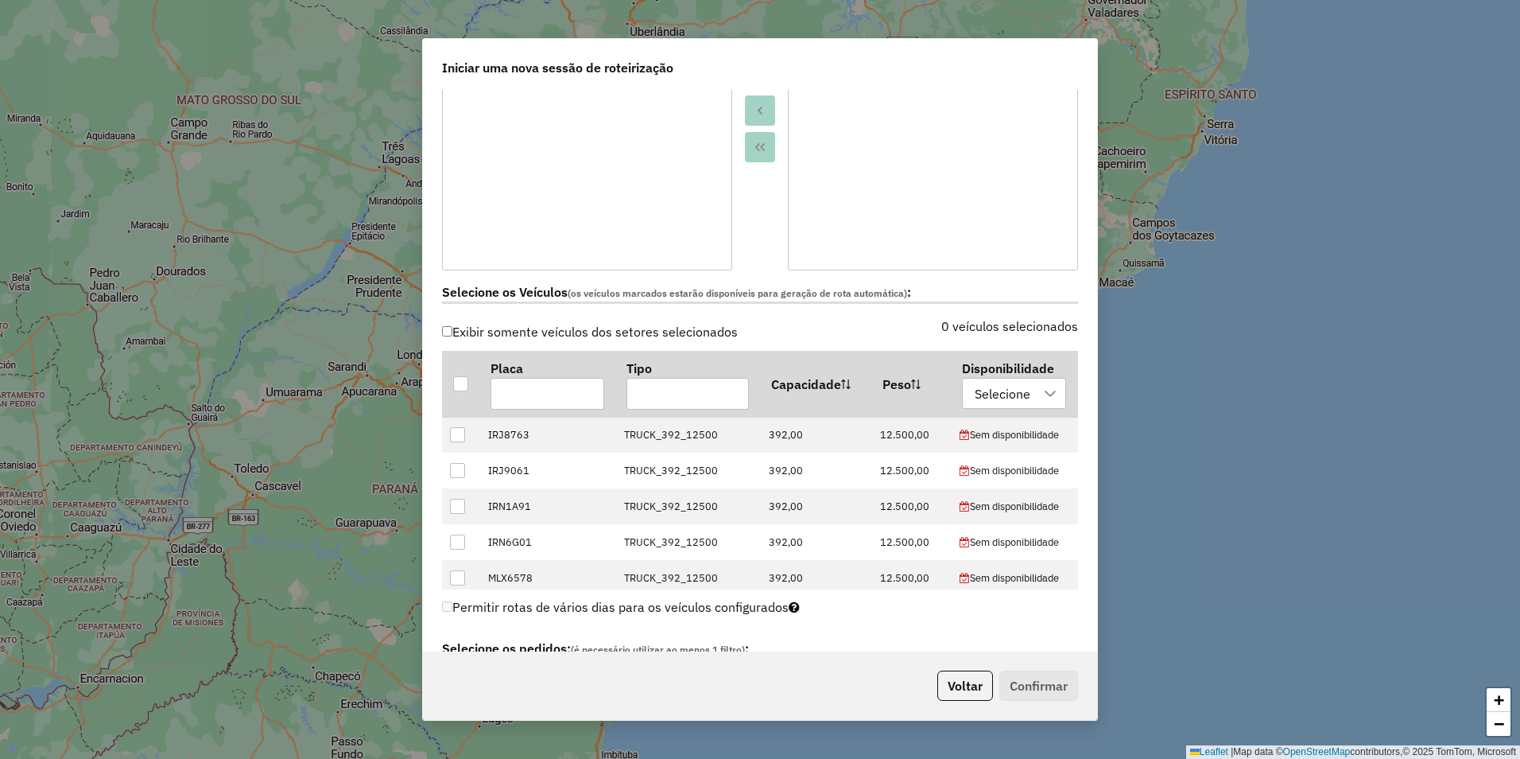
scroll to position [159, 0]
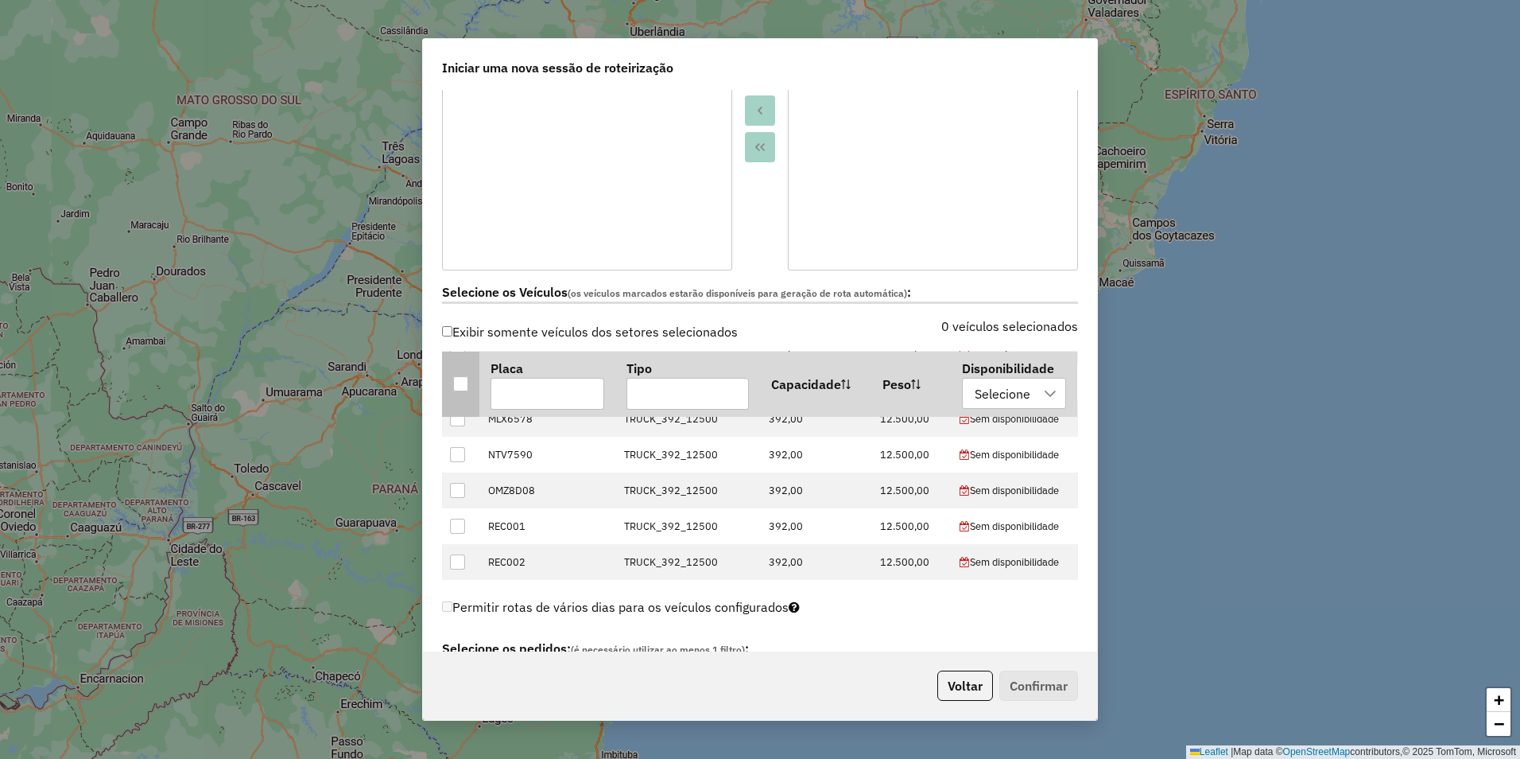
click at [462, 383] on div at bounding box center [460, 382] width 15 height 15
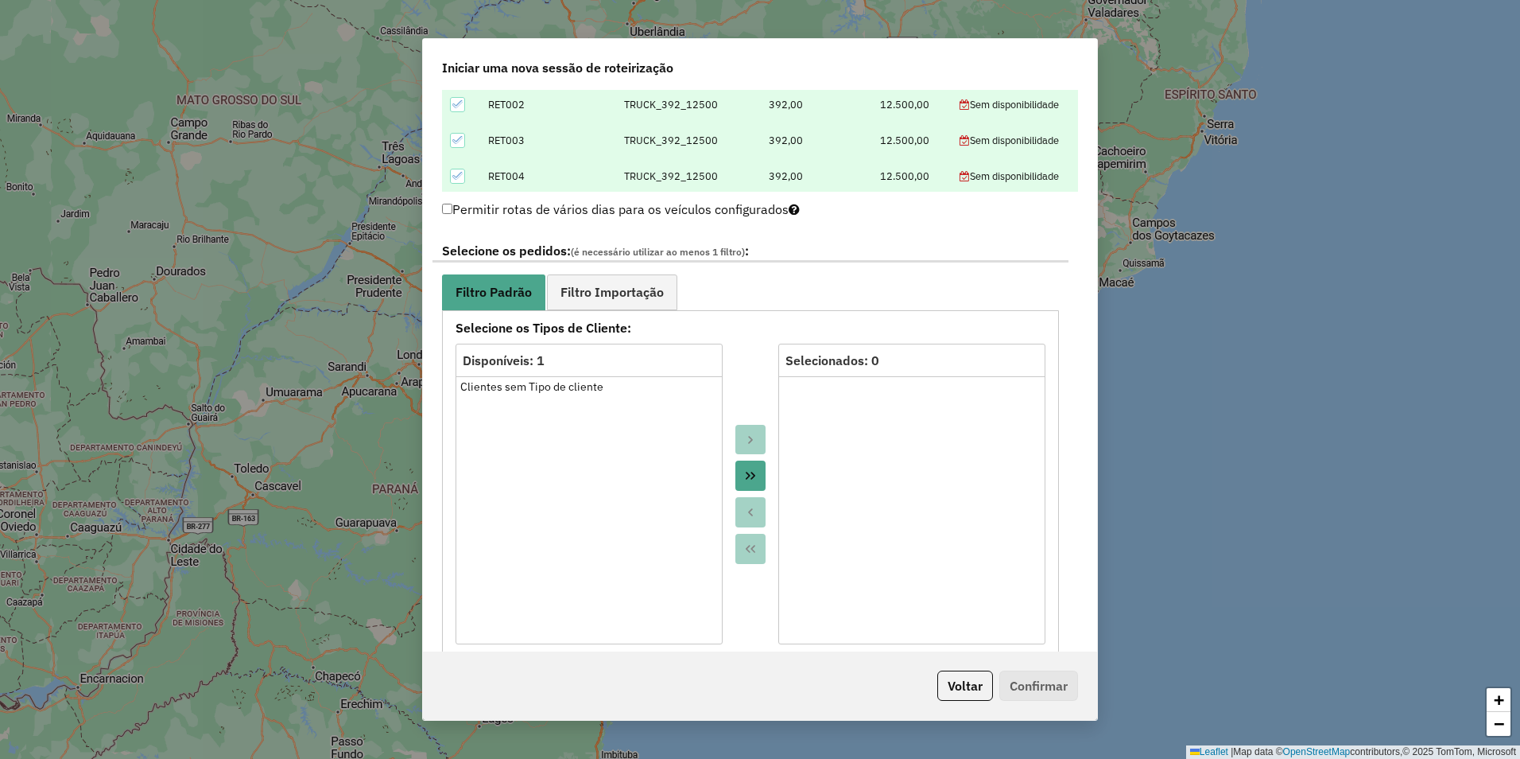
scroll to position [795, 0]
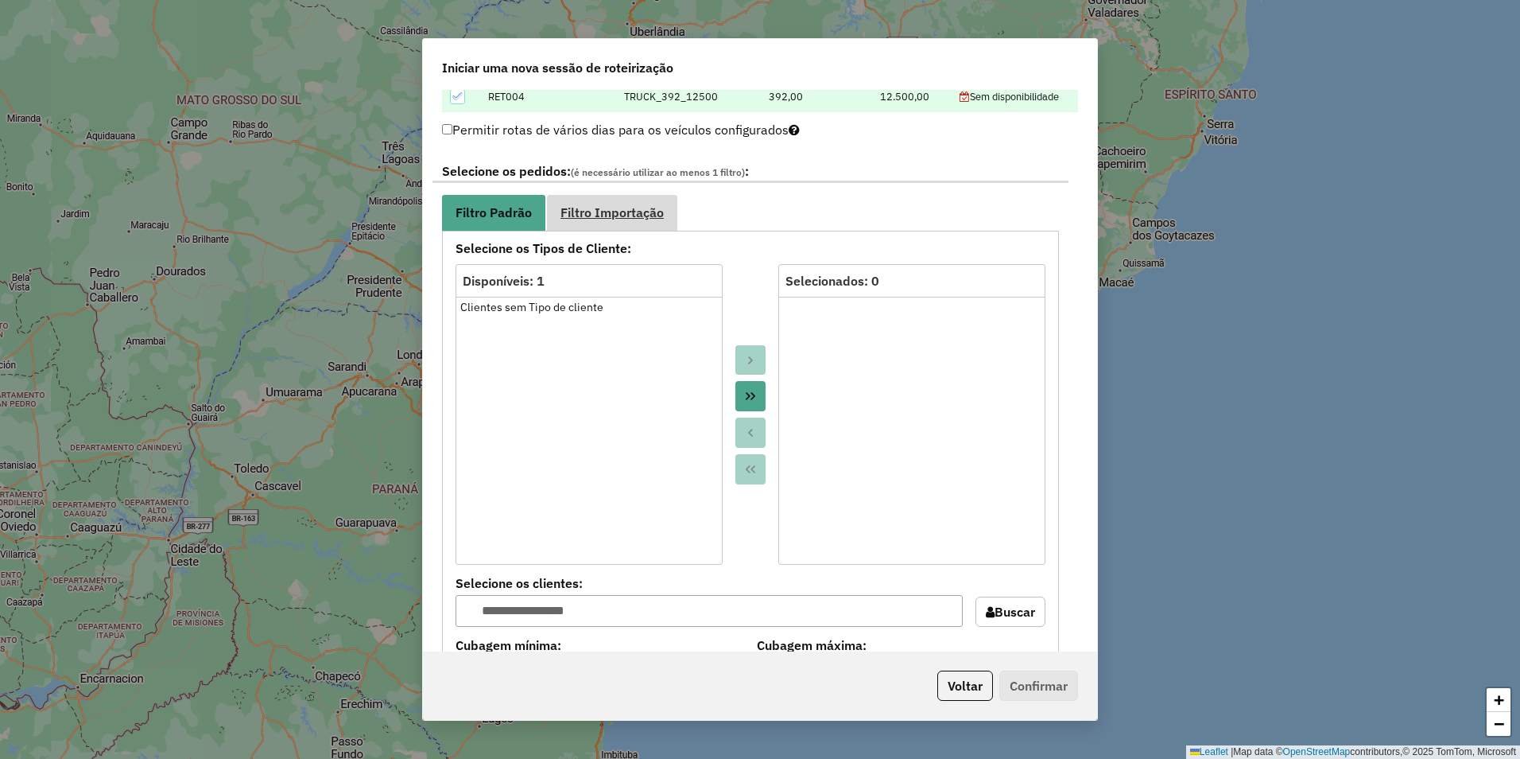
click at [613, 212] on span "Filtro Importação" at bounding box center [612, 212] width 103 height 13
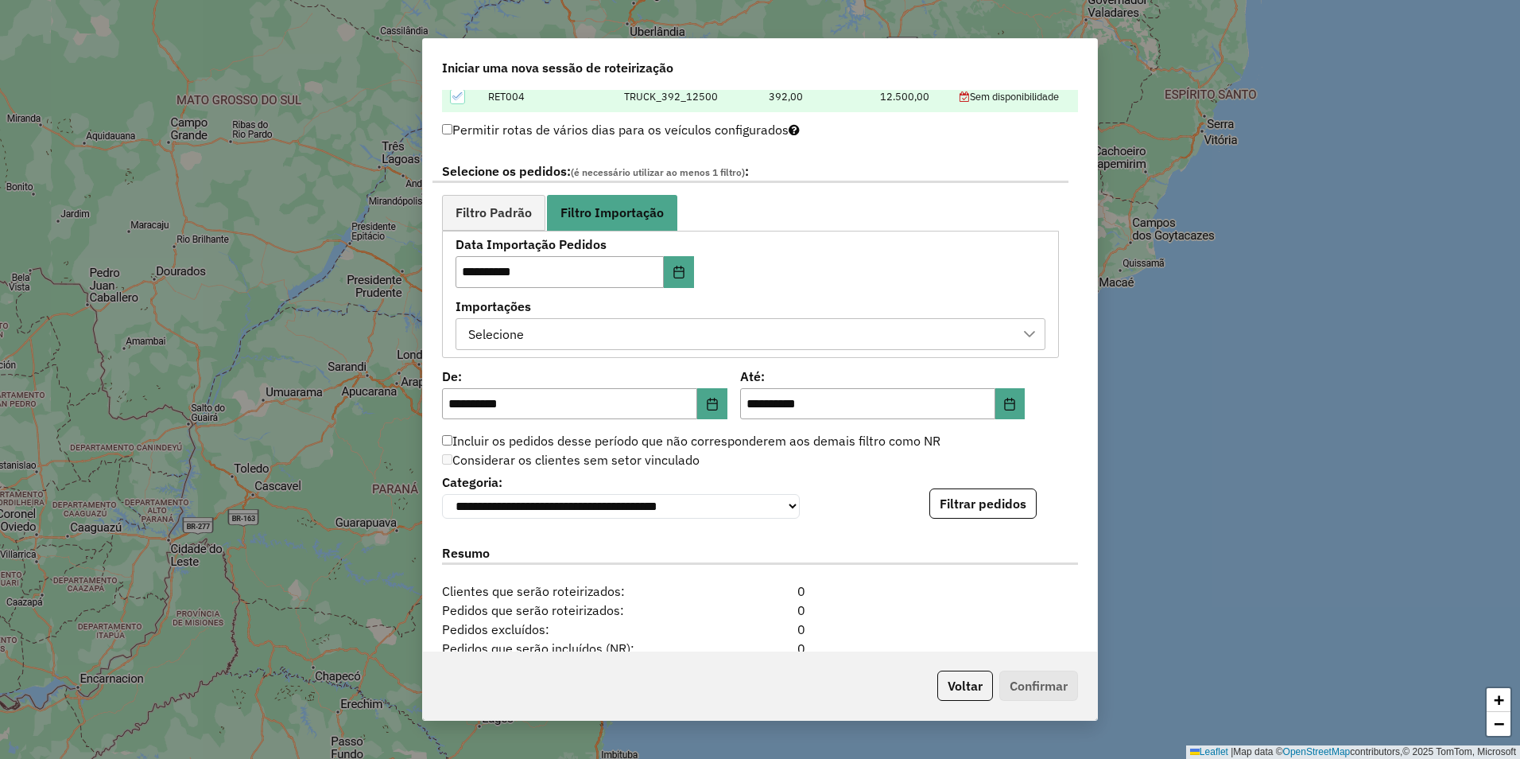
click at [980, 331] on div "Selecione" at bounding box center [739, 334] width 552 height 30
click at [791, 332] on div "Selecione" at bounding box center [739, 334] width 552 height 30
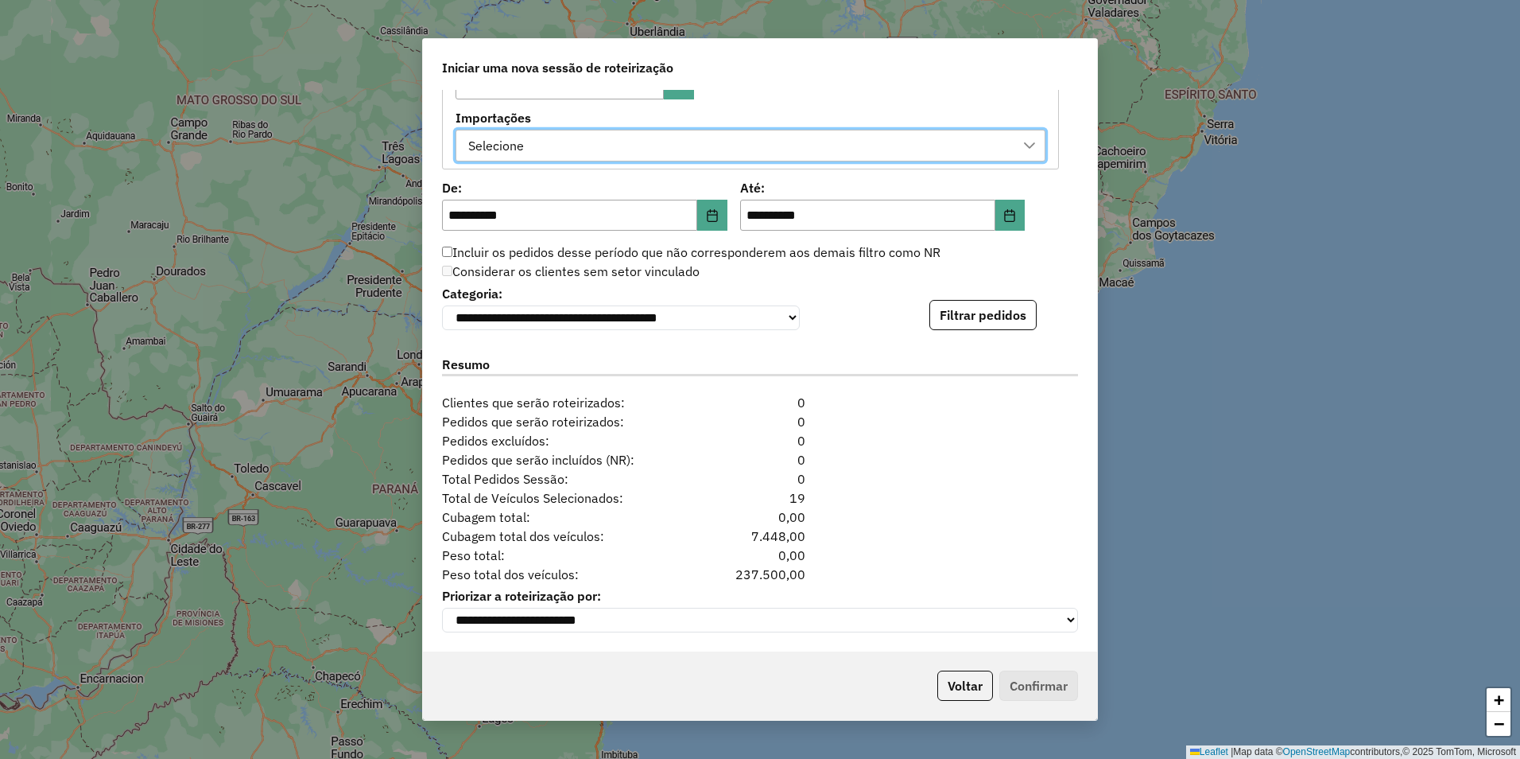
scroll to position [674, 0]
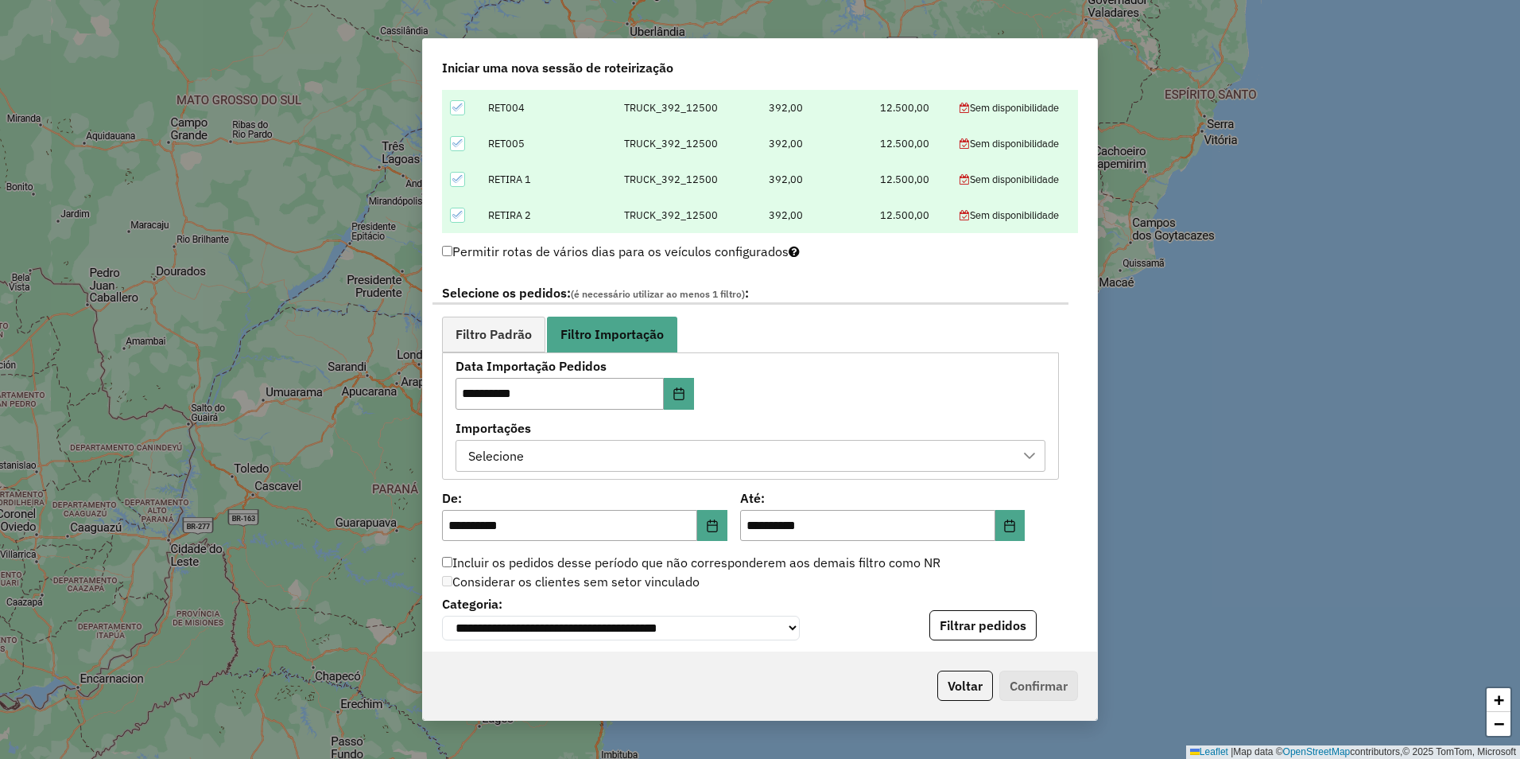
click at [712, 456] on div "Selecione" at bounding box center [739, 456] width 552 height 30
click at [604, 489] on input "text" at bounding box center [744, 494] width 518 height 32
click at [751, 518] on li "No results found" at bounding box center [751, 530] width 577 height 30
drag, startPoint x: 751, startPoint y: 518, endPoint x: 769, endPoint y: 542, distance: 29.4
click at [769, 542] on li "No results found" at bounding box center [751, 530] width 577 height 30
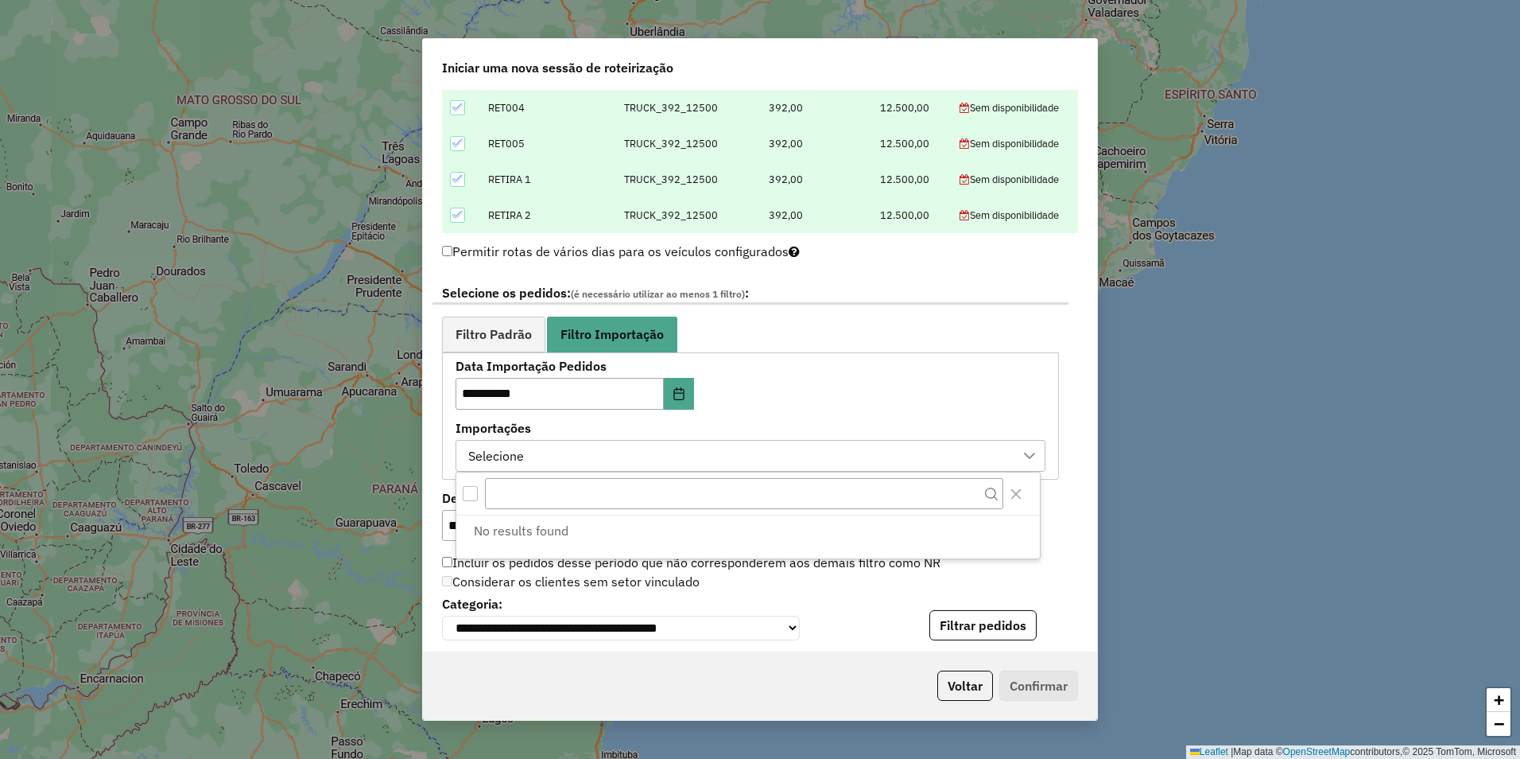
click at [942, 391] on div "**********" at bounding box center [751, 415] width 590 height 111
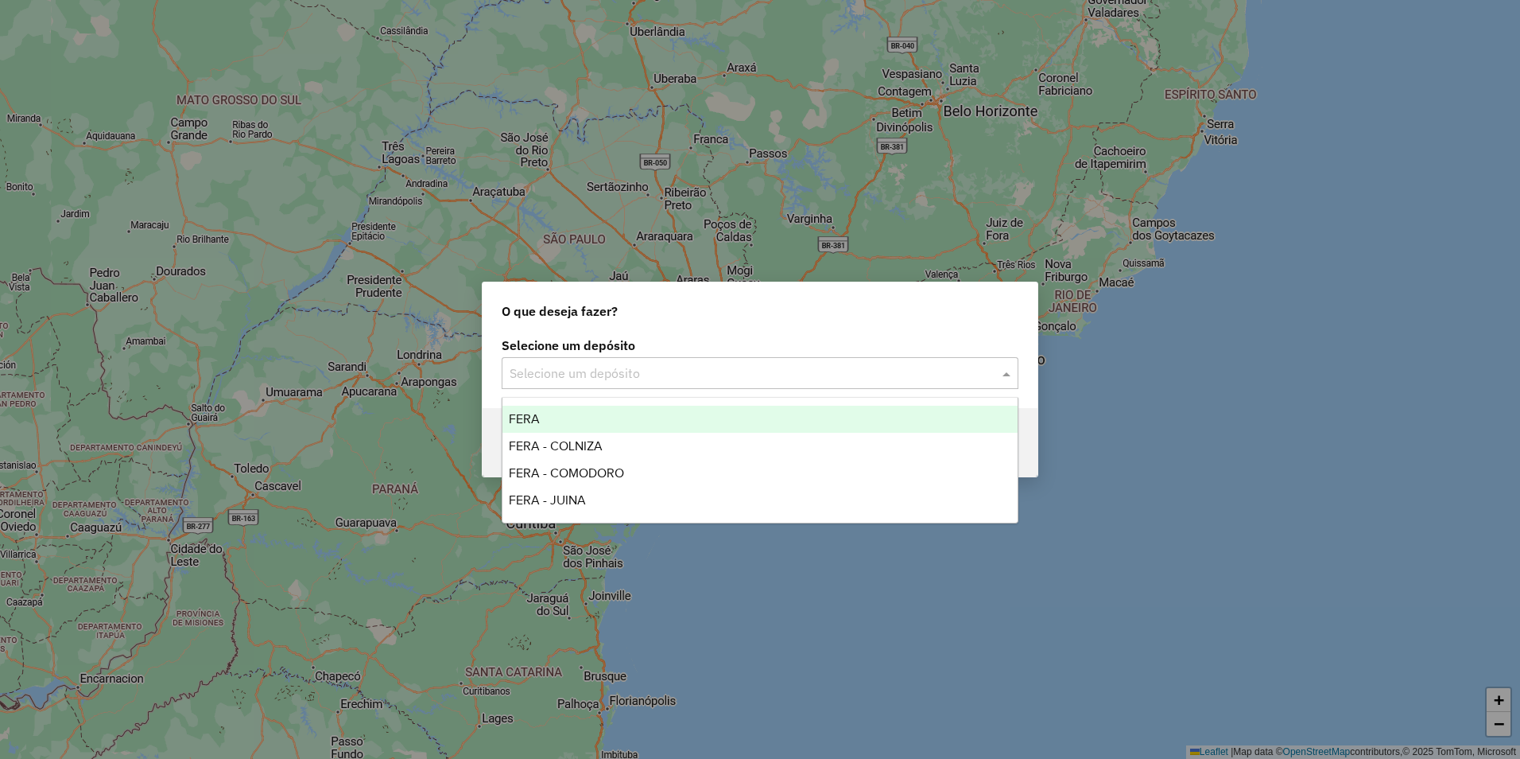
drag, startPoint x: 556, startPoint y: 373, endPoint x: 565, endPoint y: 385, distance: 14.8
click at [555, 373] on input "text" at bounding box center [744, 373] width 469 height 19
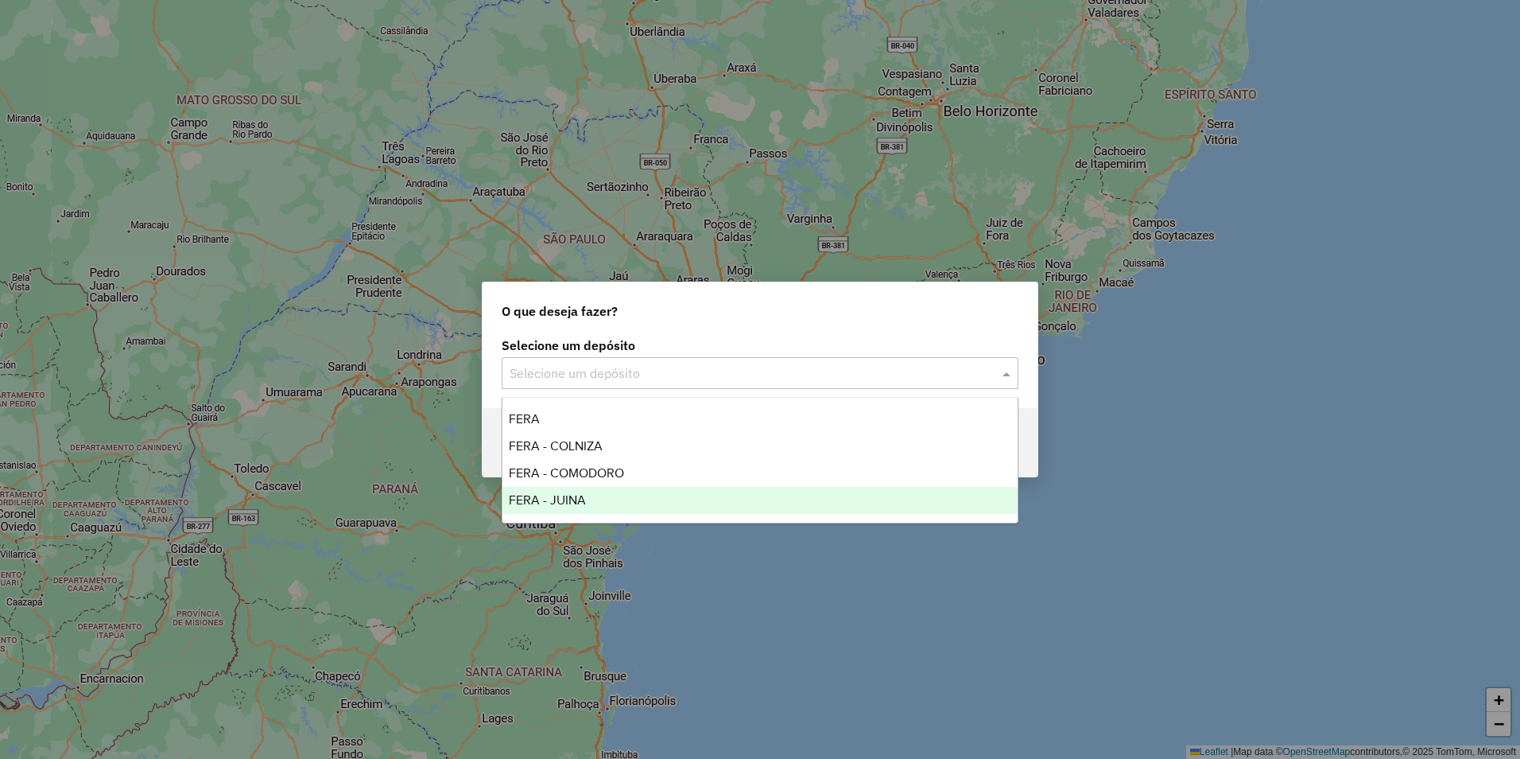
drag, startPoint x: 584, startPoint y: 496, endPoint x: 611, endPoint y: 484, distance: 30.3
click at [583, 496] on span "FERA - JUINA" at bounding box center [547, 500] width 77 height 14
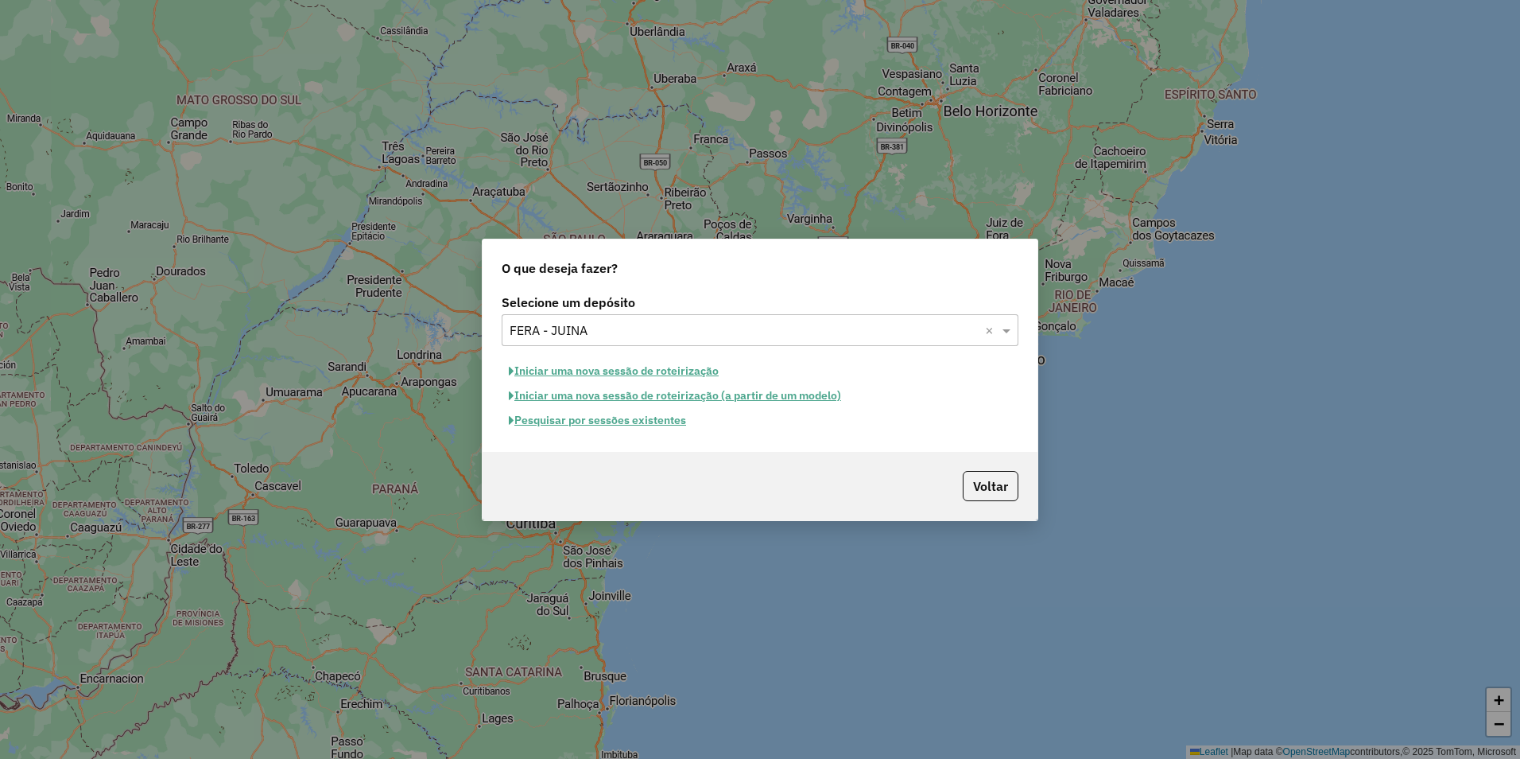
click at [673, 370] on button "Iniciar uma nova sessão de roteirização" at bounding box center [614, 371] width 224 height 25
select select "*"
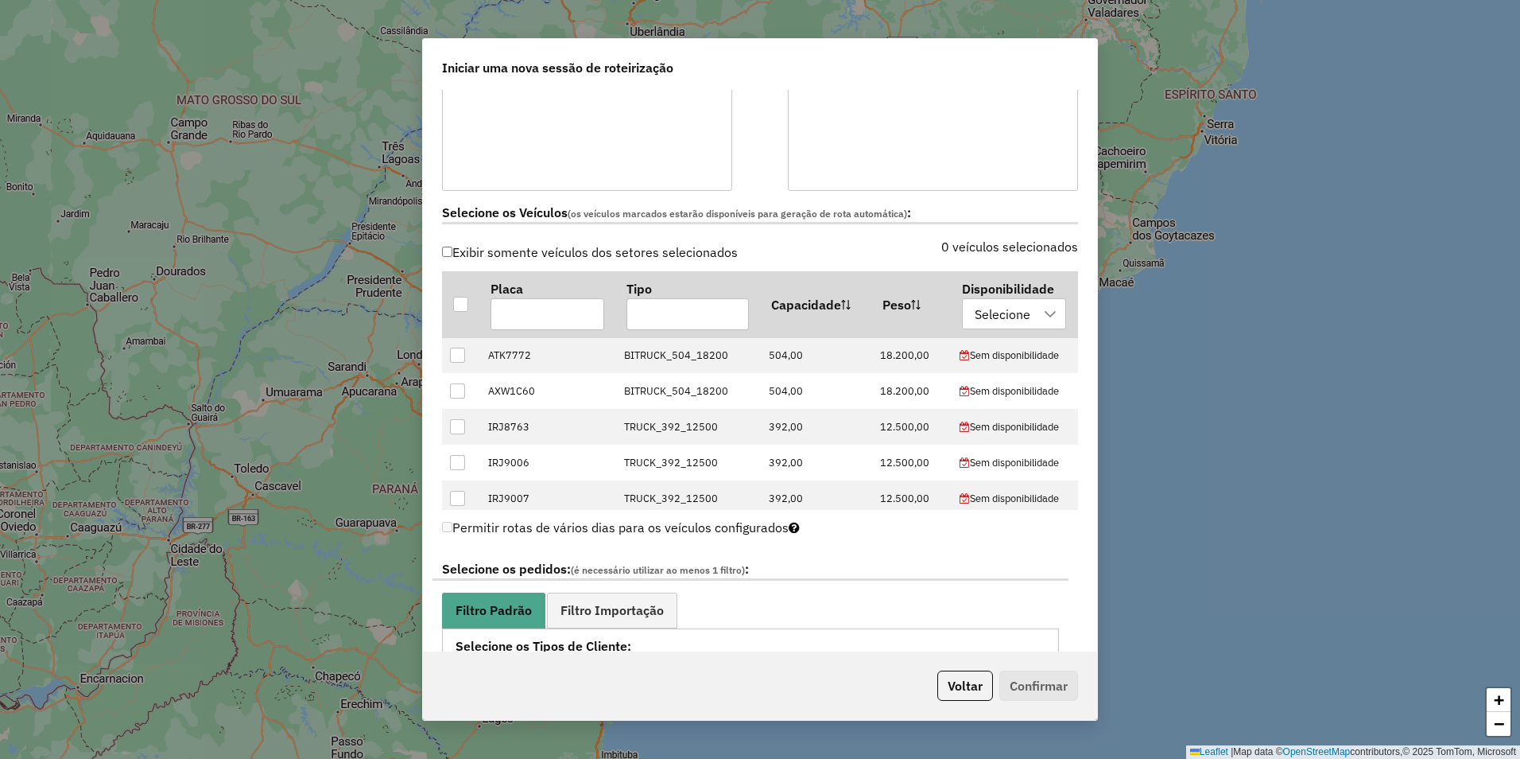
scroll to position [80, 0]
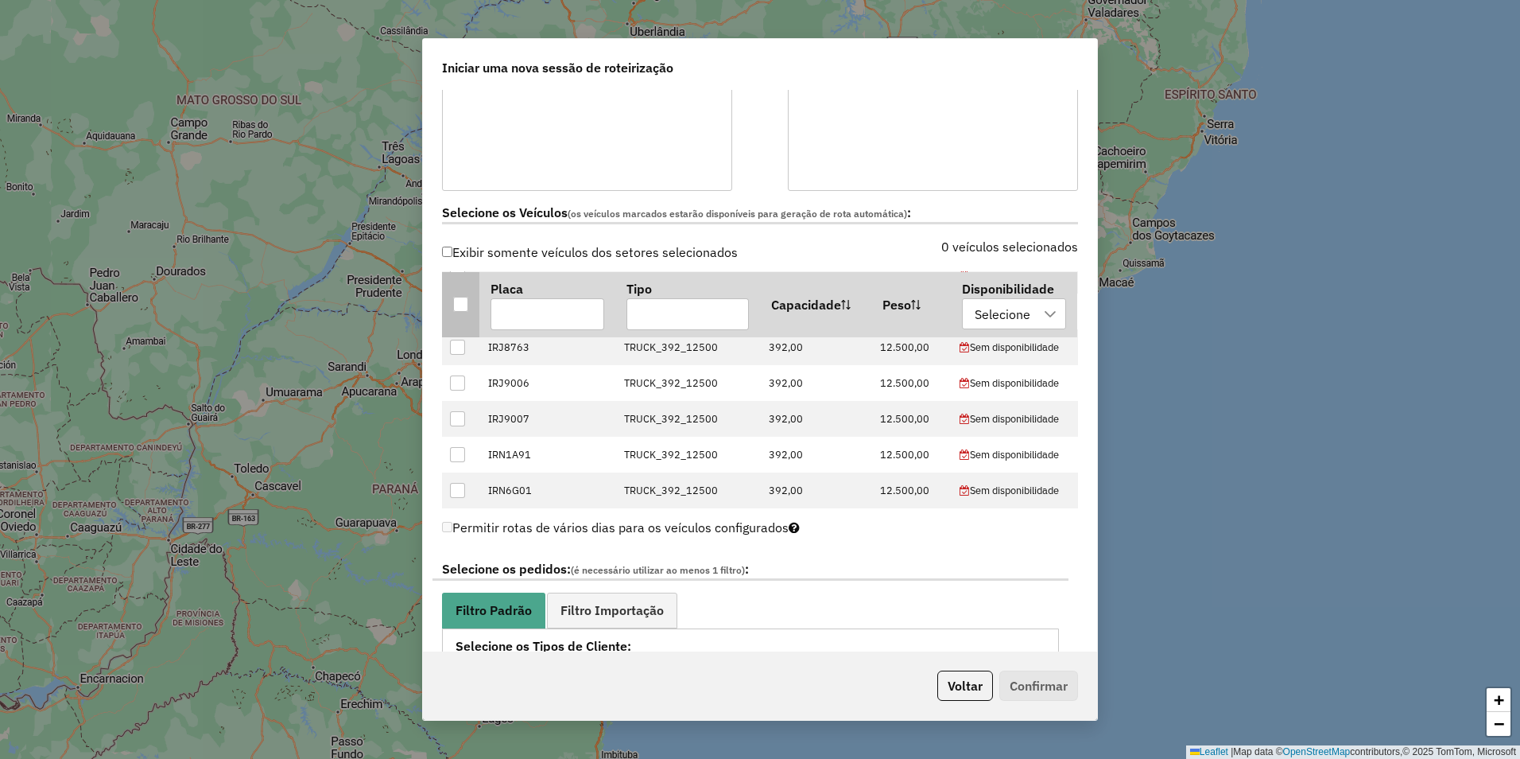
click at [452, 297] on th at bounding box center [460, 304] width 37 height 66
click at [457, 305] on div at bounding box center [460, 303] width 15 height 15
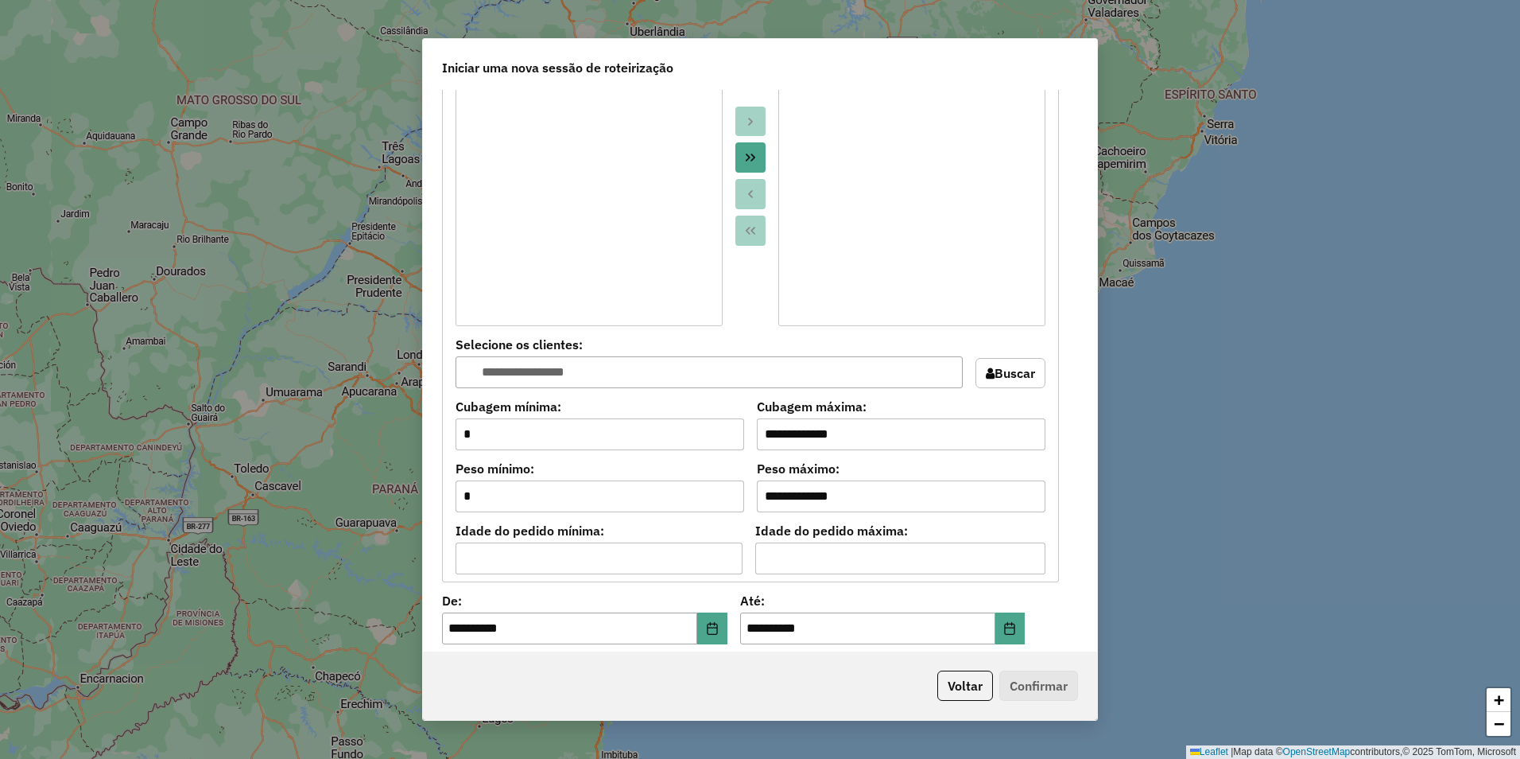
scroll to position [875, 0]
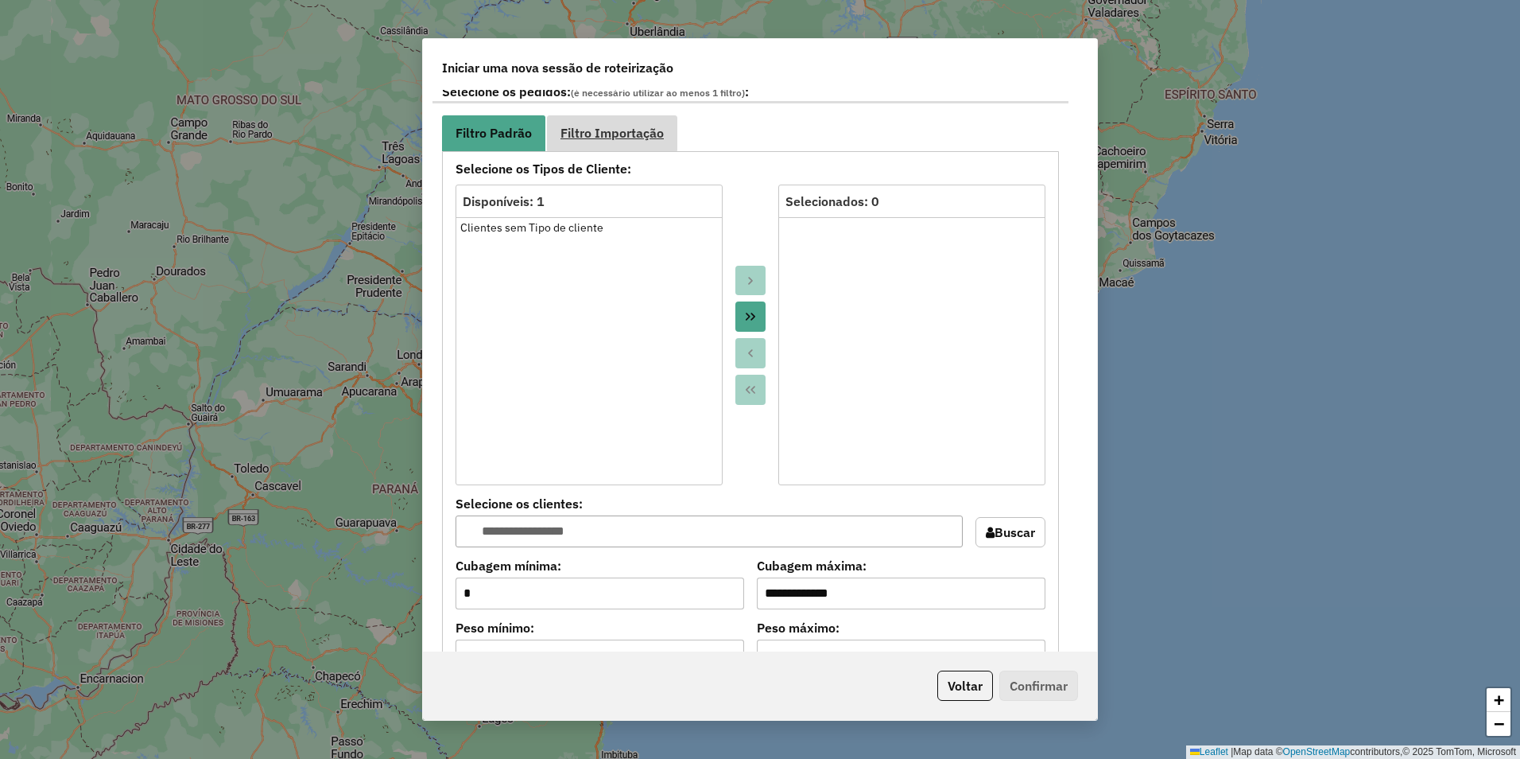
click at [612, 138] on span "Filtro Importação" at bounding box center [612, 132] width 103 height 13
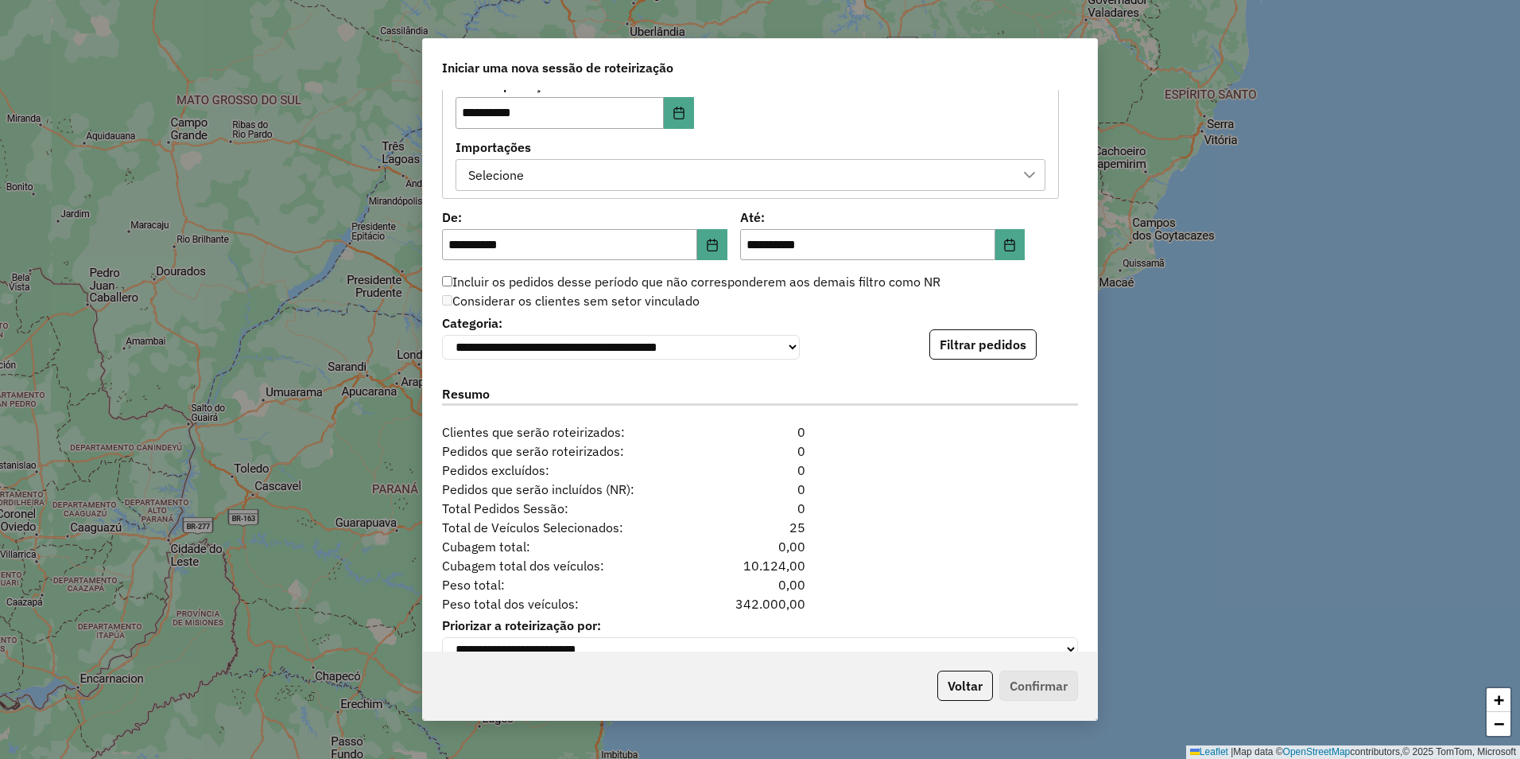
scroll to position [992, 0]
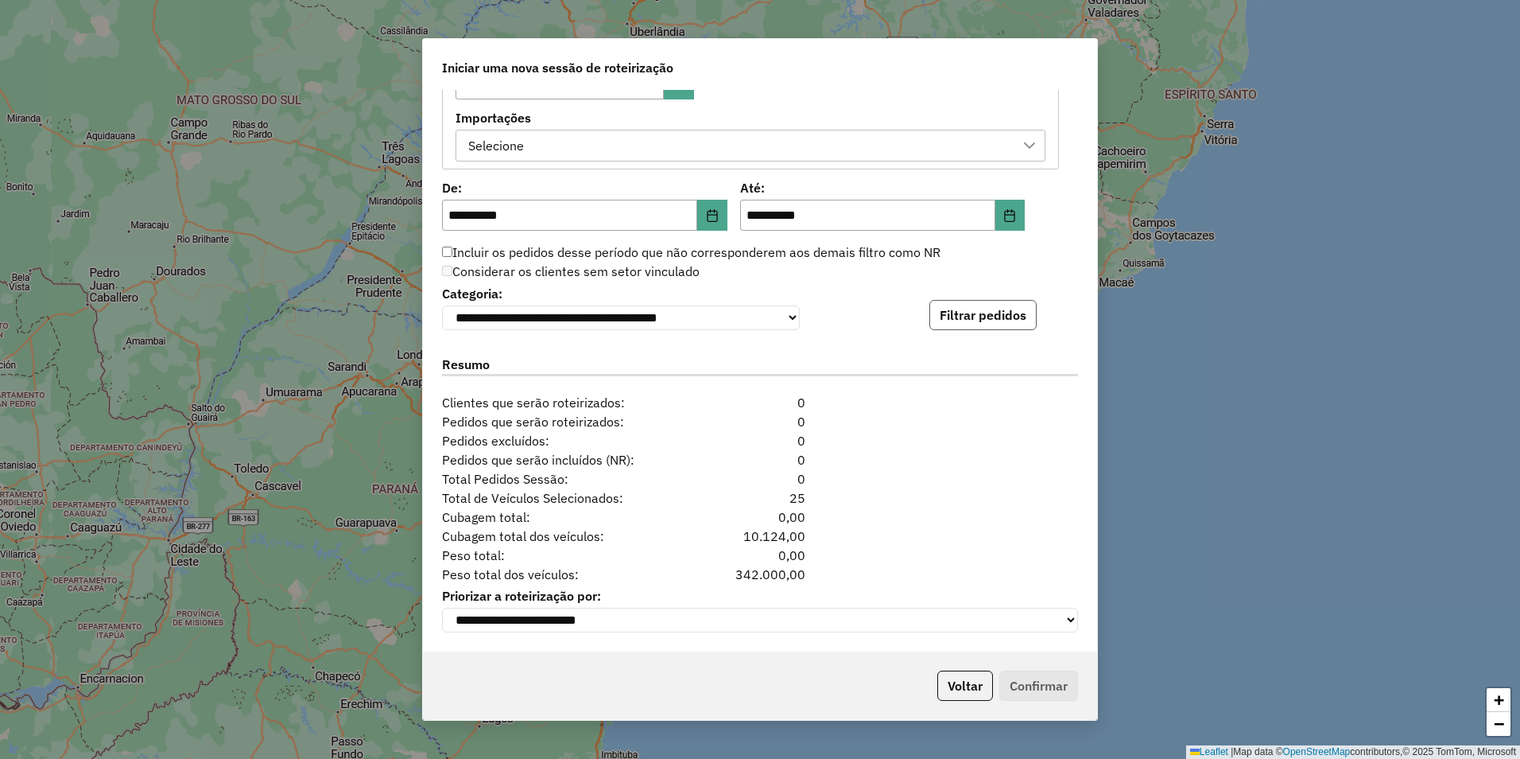
click at [981, 316] on button "Filtrar pedidos" at bounding box center [983, 315] width 107 height 30
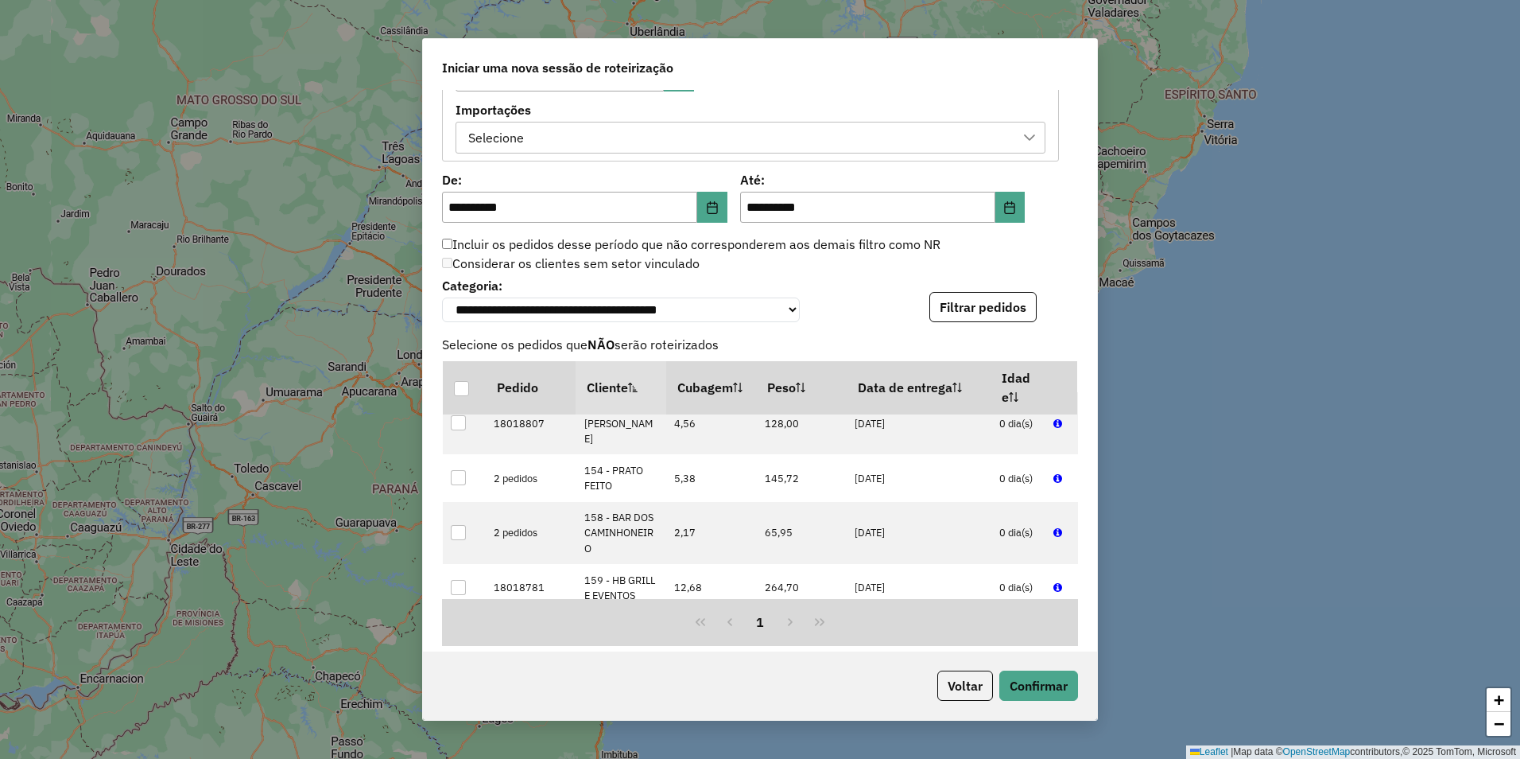
scroll to position [954, 0]
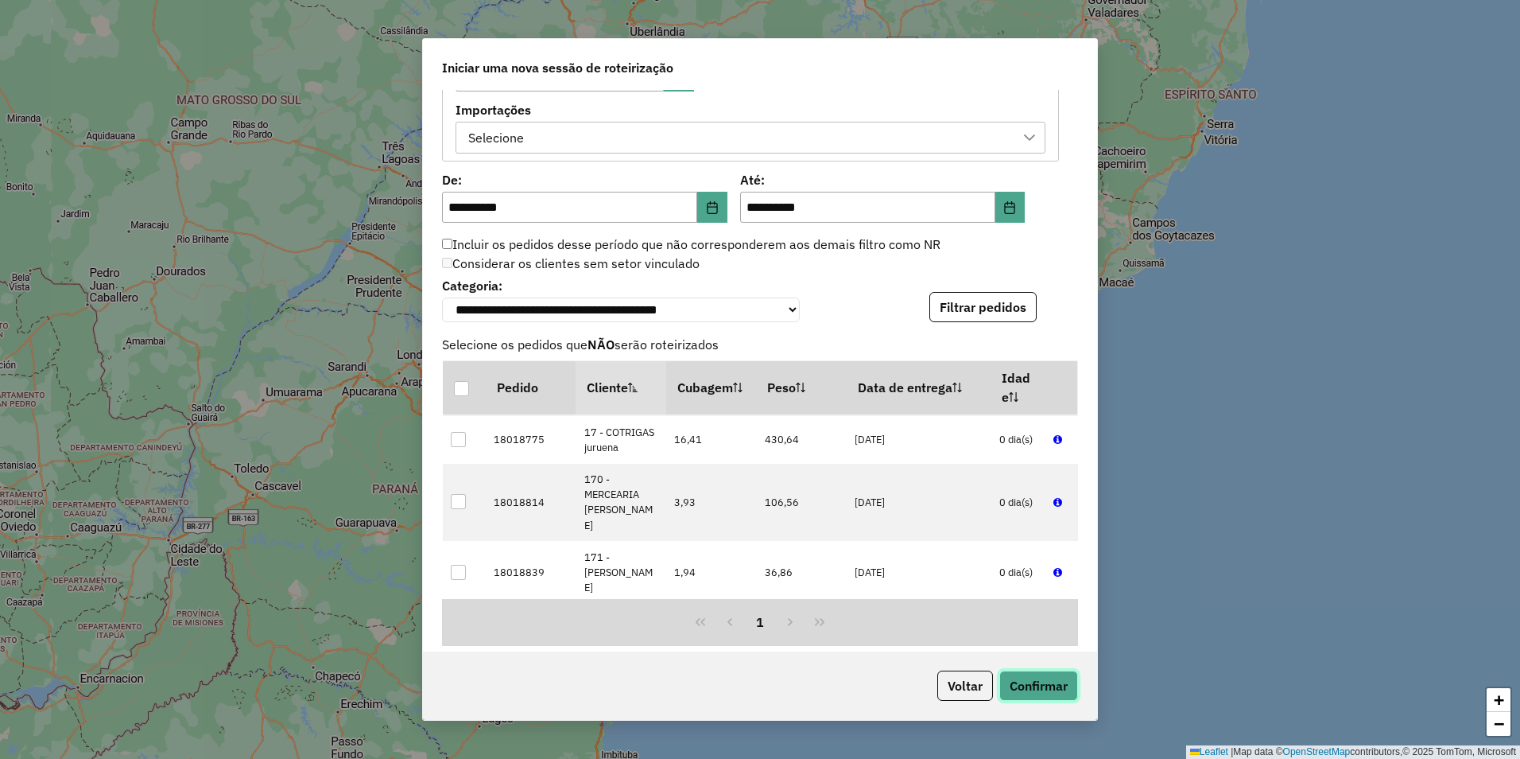
click at [1050, 683] on button "Confirmar" at bounding box center [1039, 685] width 79 height 30
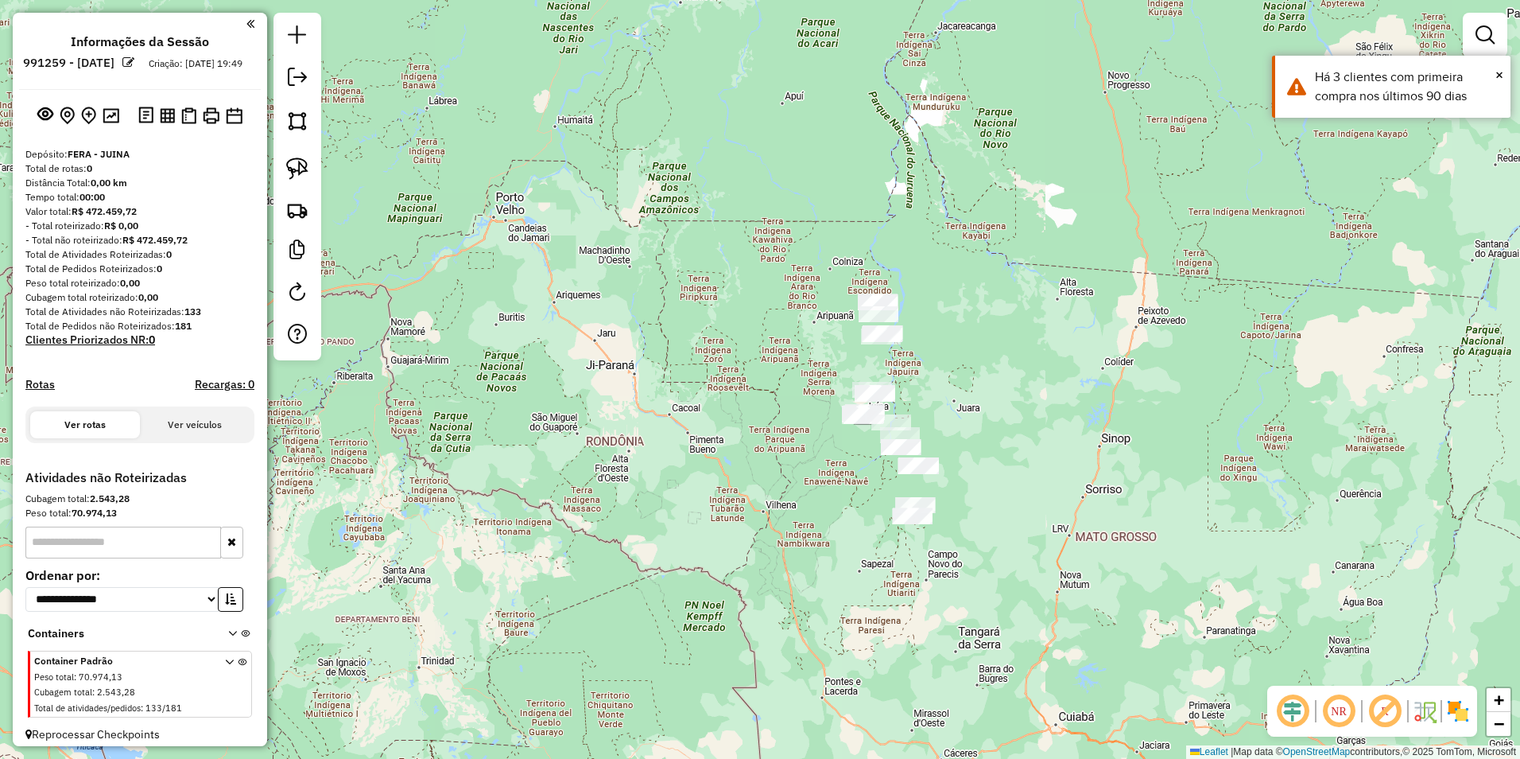
drag, startPoint x: 1047, startPoint y: 495, endPoint x: 902, endPoint y: 440, distance: 155.5
click at [904, 441] on div "Janela de atendimento Grade de atendimento Capacidade Transportadoras Veículos …" at bounding box center [760, 379] width 1520 height 759
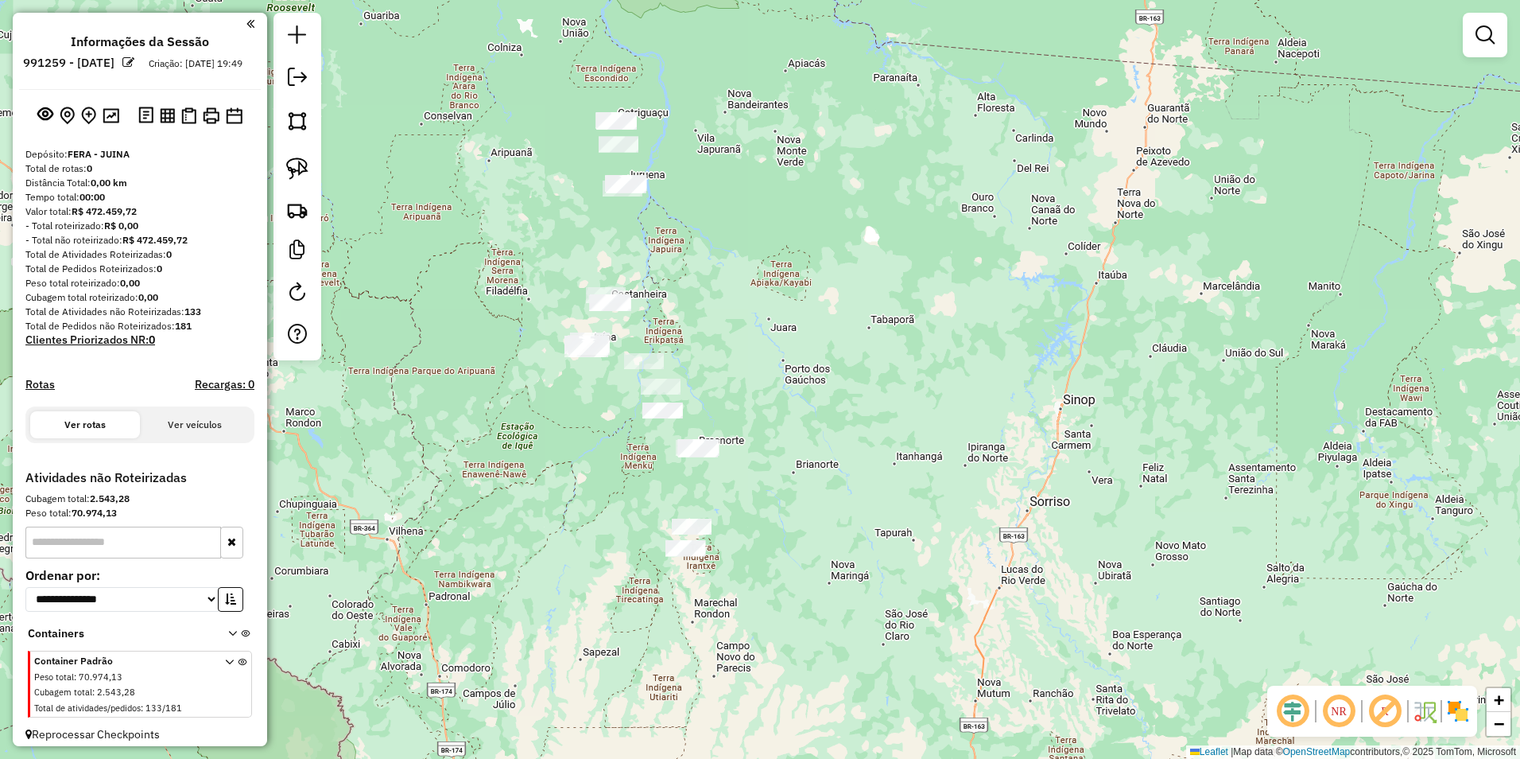
drag, startPoint x: 743, startPoint y: 456, endPoint x: 873, endPoint y: 524, distance: 146.5
click at [873, 524] on div "Janela de atendimento Grade de atendimento Capacidade Transportadoras Veículos …" at bounding box center [760, 379] width 1520 height 759
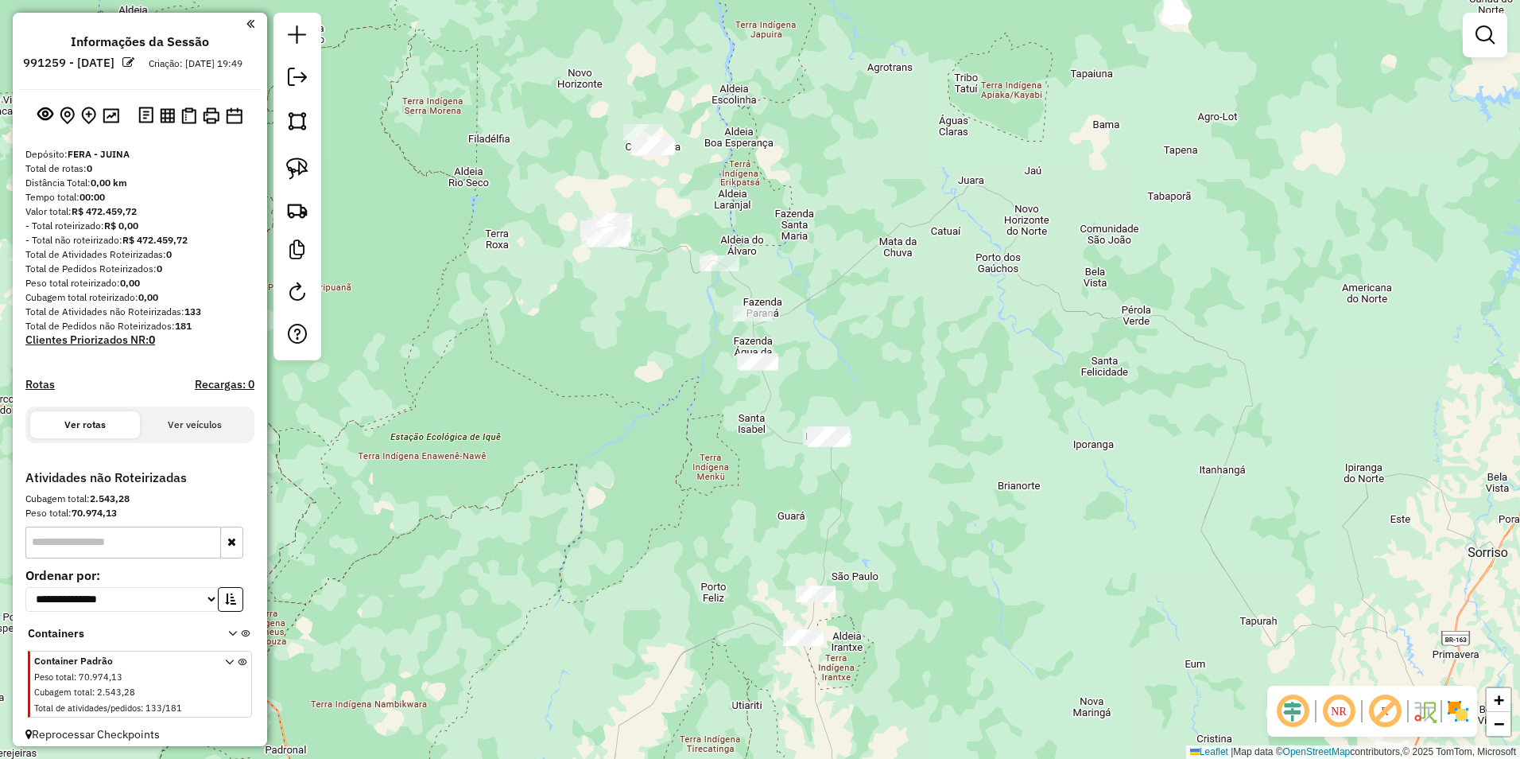
drag, startPoint x: 697, startPoint y: 519, endPoint x: 875, endPoint y: 544, distance: 179.8
click at [875, 544] on div "Janela de atendimento Grade de atendimento Capacidade Transportadoras Veículos …" at bounding box center [760, 379] width 1520 height 759
drag, startPoint x: 298, startPoint y: 167, endPoint x: 371, endPoint y: 214, distance: 86.2
click at [298, 167] on img at bounding box center [297, 168] width 22 height 22
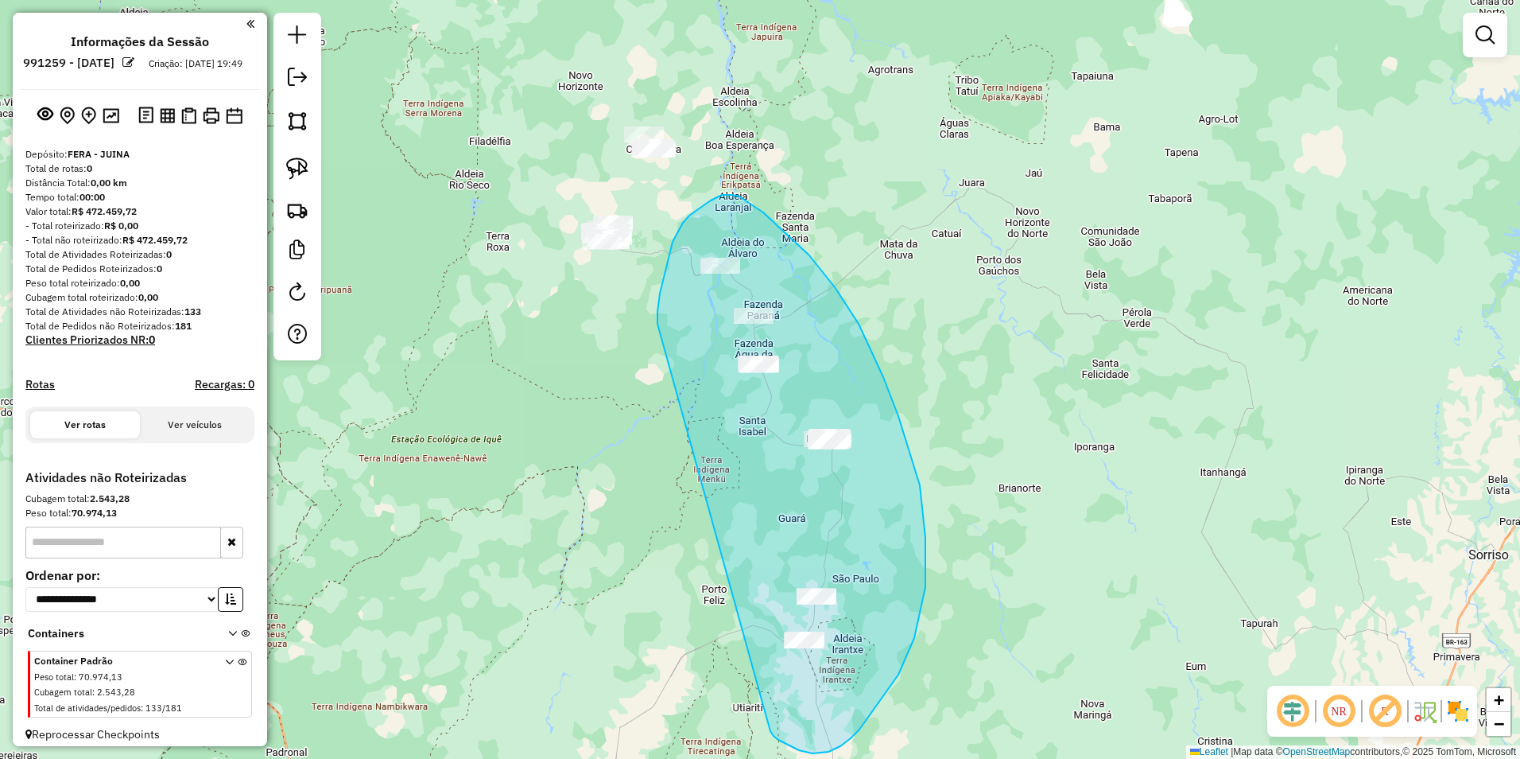
drag, startPoint x: 658, startPoint y: 324, endPoint x: 771, endPoint y: 731, distance: 422.5
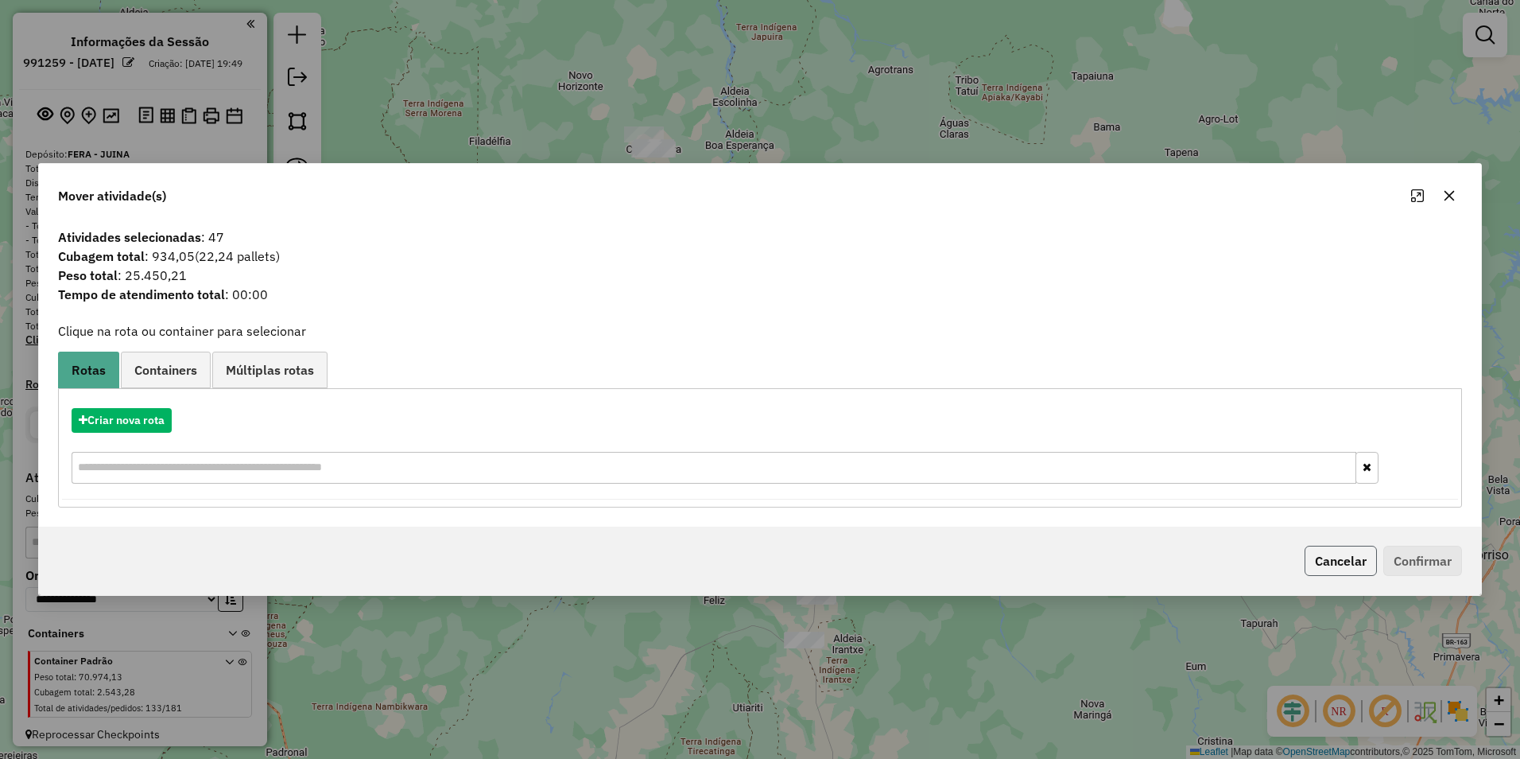
click at [1356, 565] on button "Cancelar" at bounding box center [1341, 560] width 72 height 30
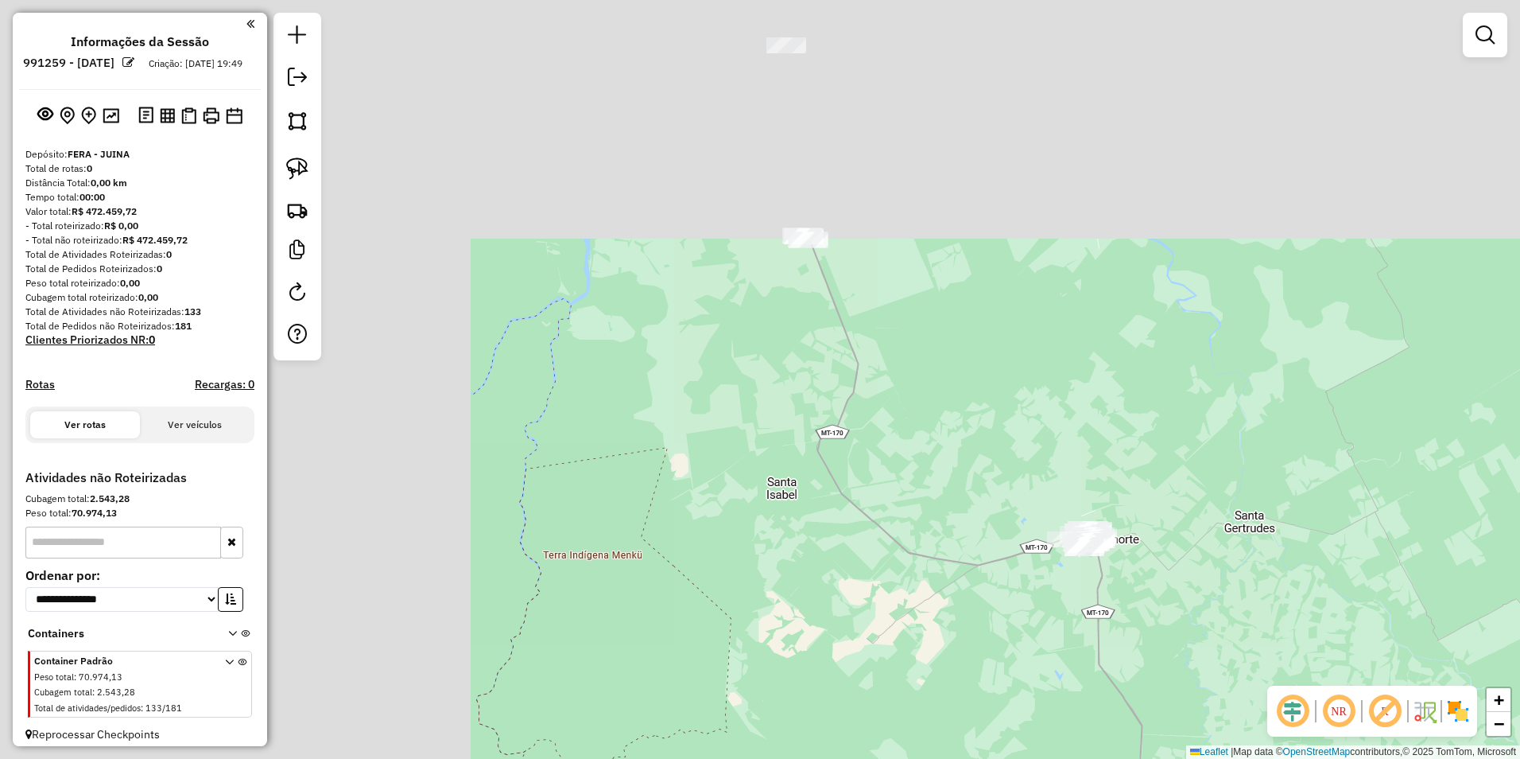
drag, startPoint x: 1005, startPoint y: 493, endPoint x: 1178, endPoint y: 557, distance: 184.9
click at [1248, 653] on div "Janela de atendimento Grade de atendimento Capacidade Transportadoras Veículos …" at bounding box center [760, 379] width 1520 height 759
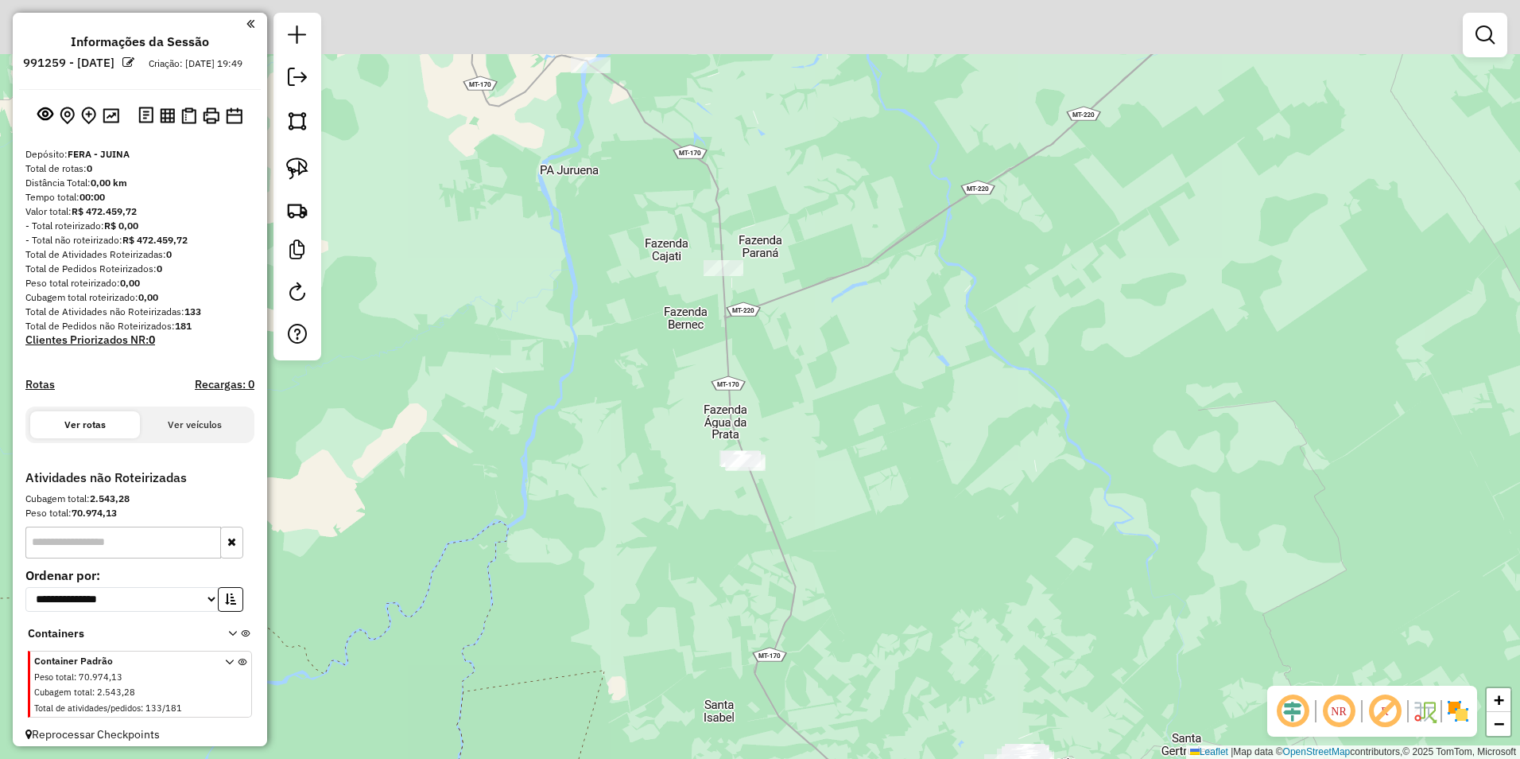
drag, startPoint x: 964, startPoint y: 390, endPoint x: 844, endPoint y: 503, distance: 165.4
click at [844, 503] on div "Janela de atendimento Grade de atendimento Capacidade Transportadoras Veículos …" at bounding box center [760, 379] width 1520 height 759
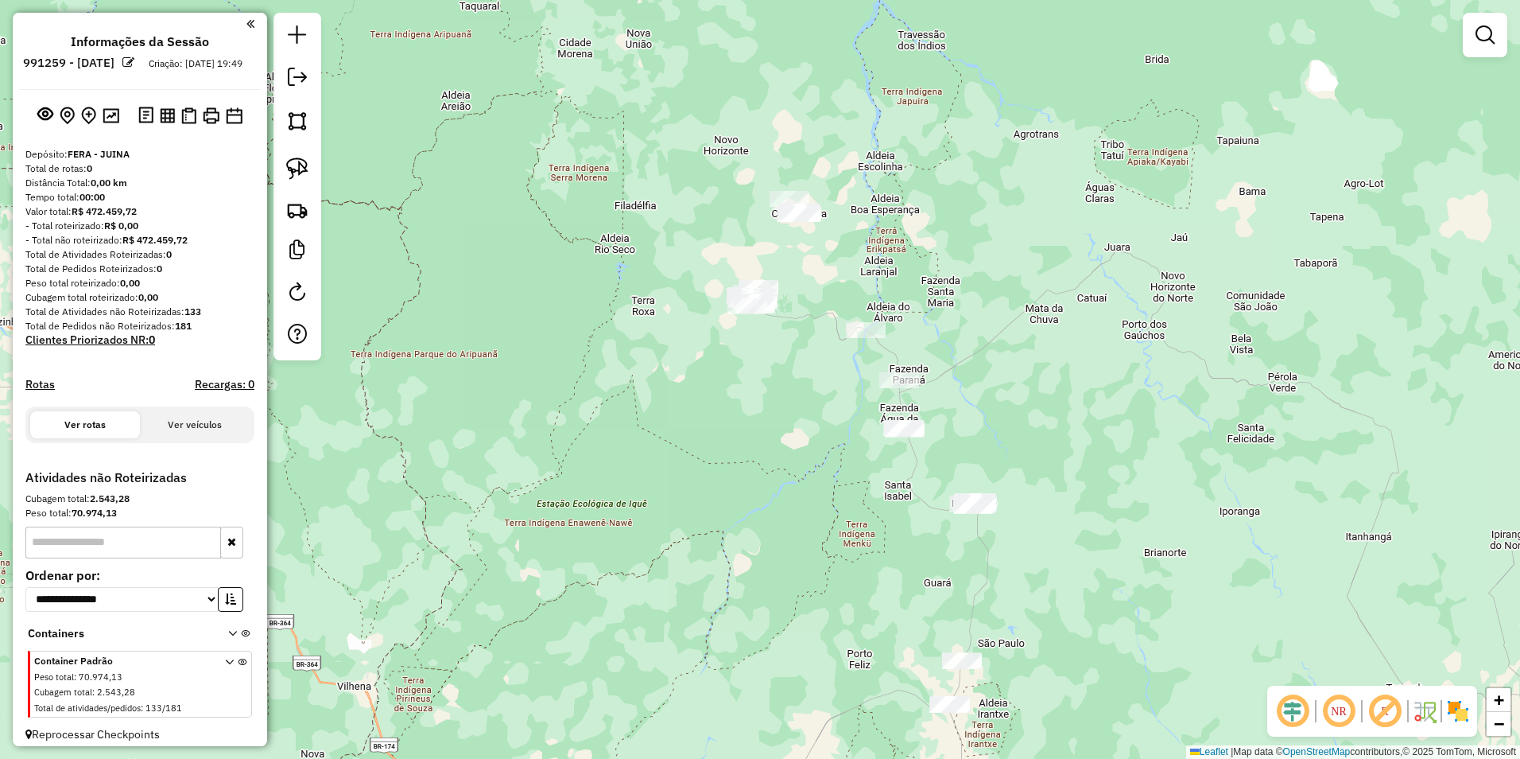
drag, startPoint x: 293, startPoint y: 165, endPoint x: 351, endPoint y: 186, distance: 61.6
click at [294, 165] on img at bounding box center [297, 168] width 22 height 22
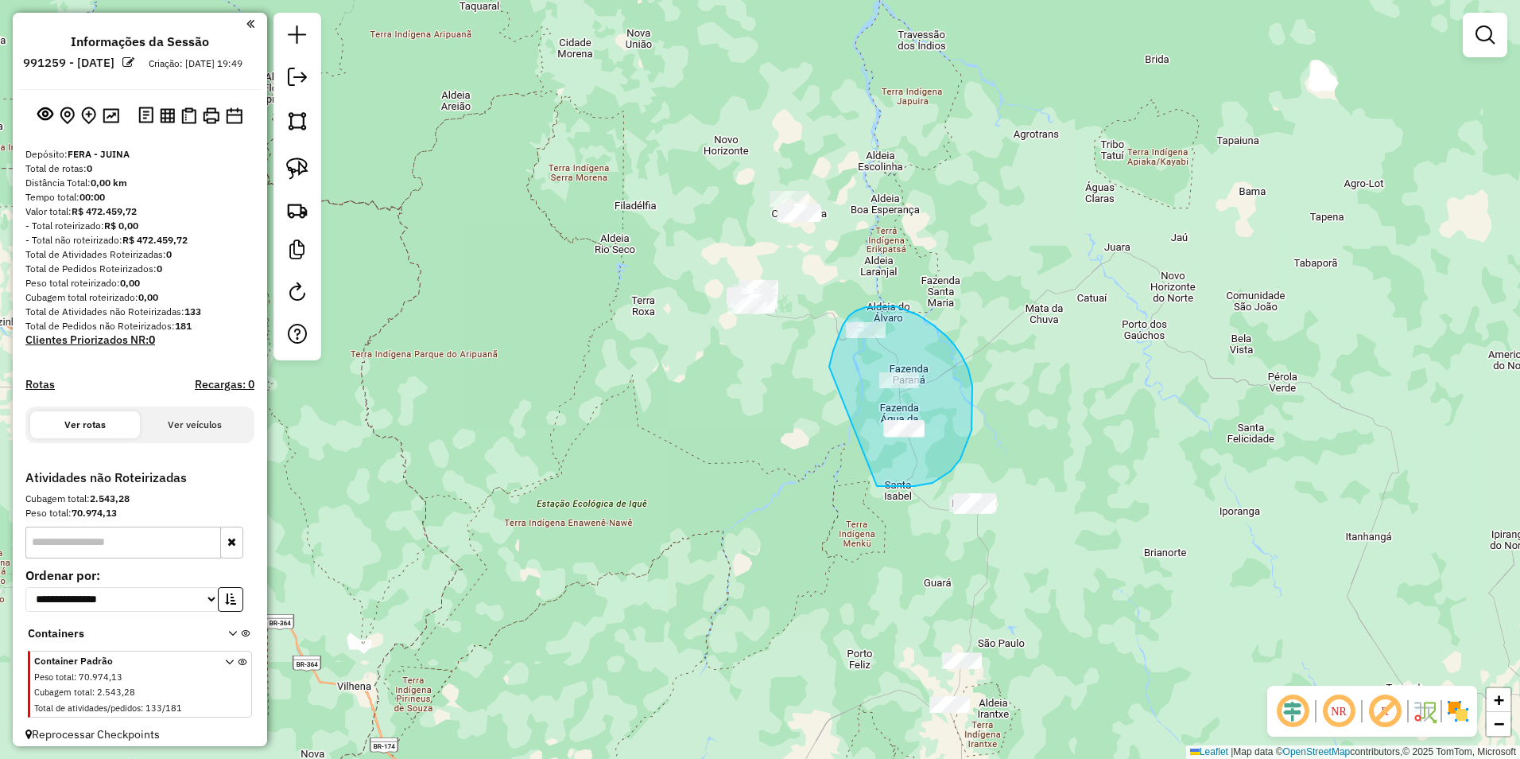
drag, startPoint x: 829, startPoint y: 367, endPoint x: 877, endPoint y: 486, distance: 128.5
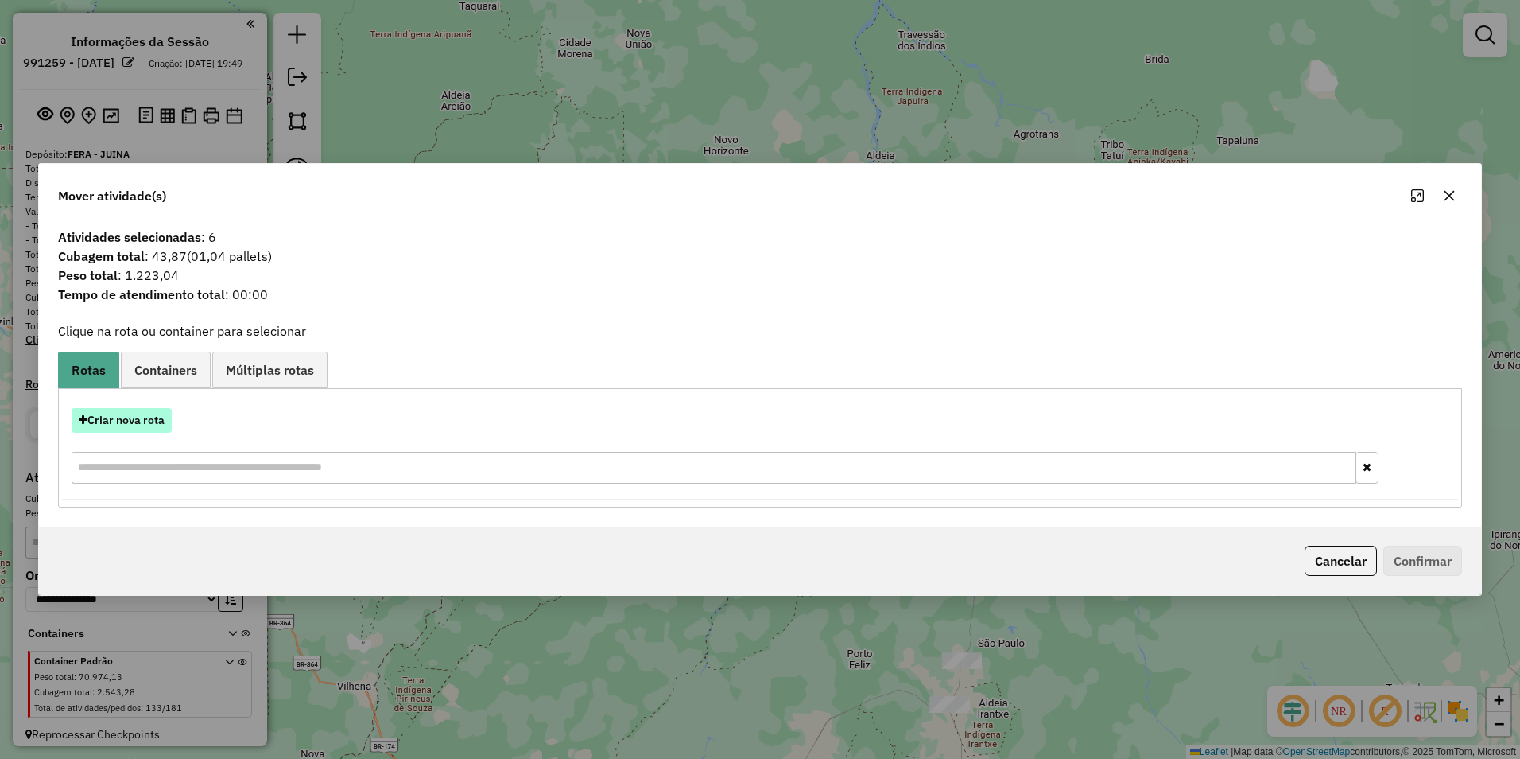
click at [147, 422] on button "Criar nova rota" at bounding box center [122, 420] width 100 height 25
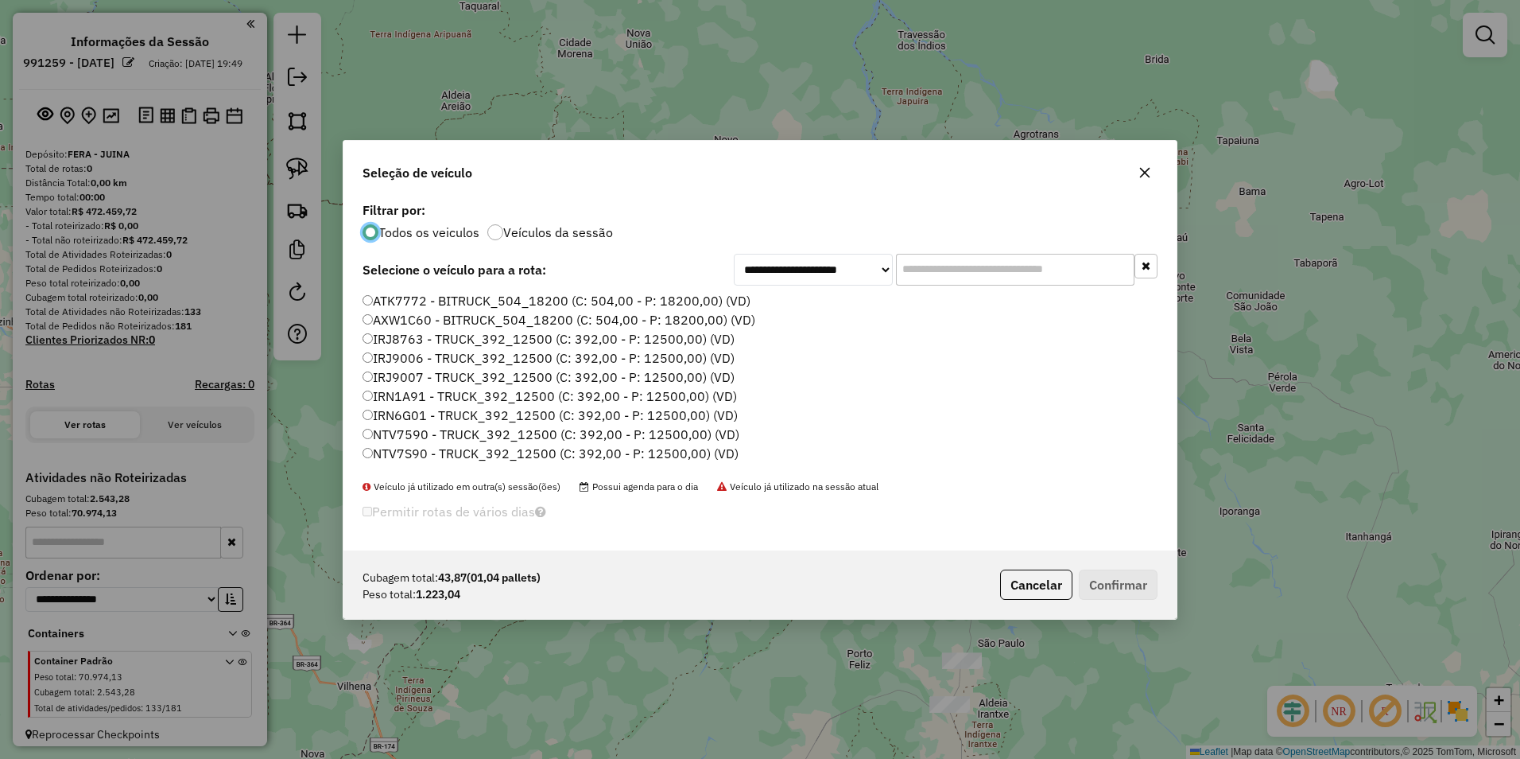
scroll to position [80, 0]
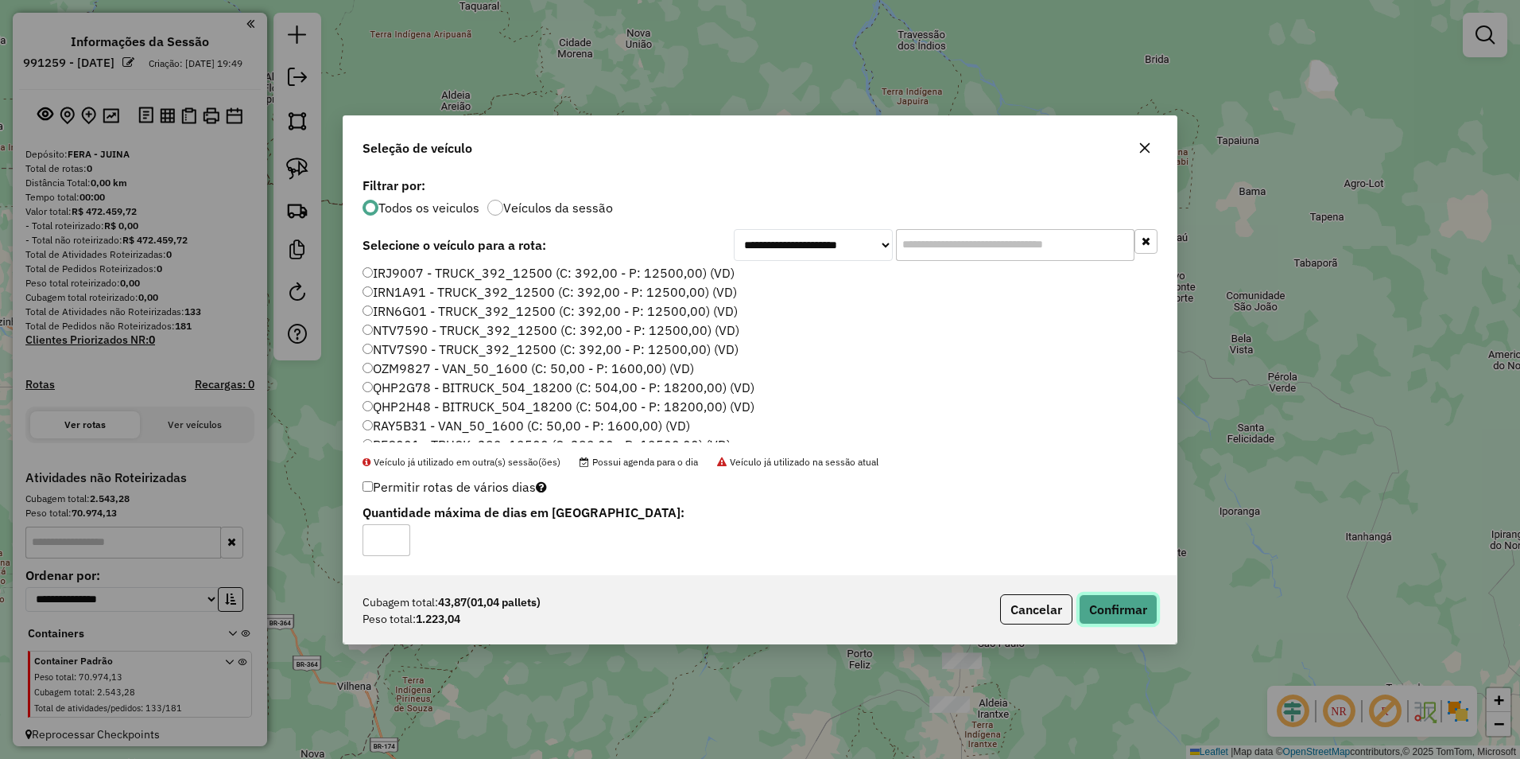
click at [1124, 609] on button "Confirmar" at bounding box center [1118, 609] width 79 height 30
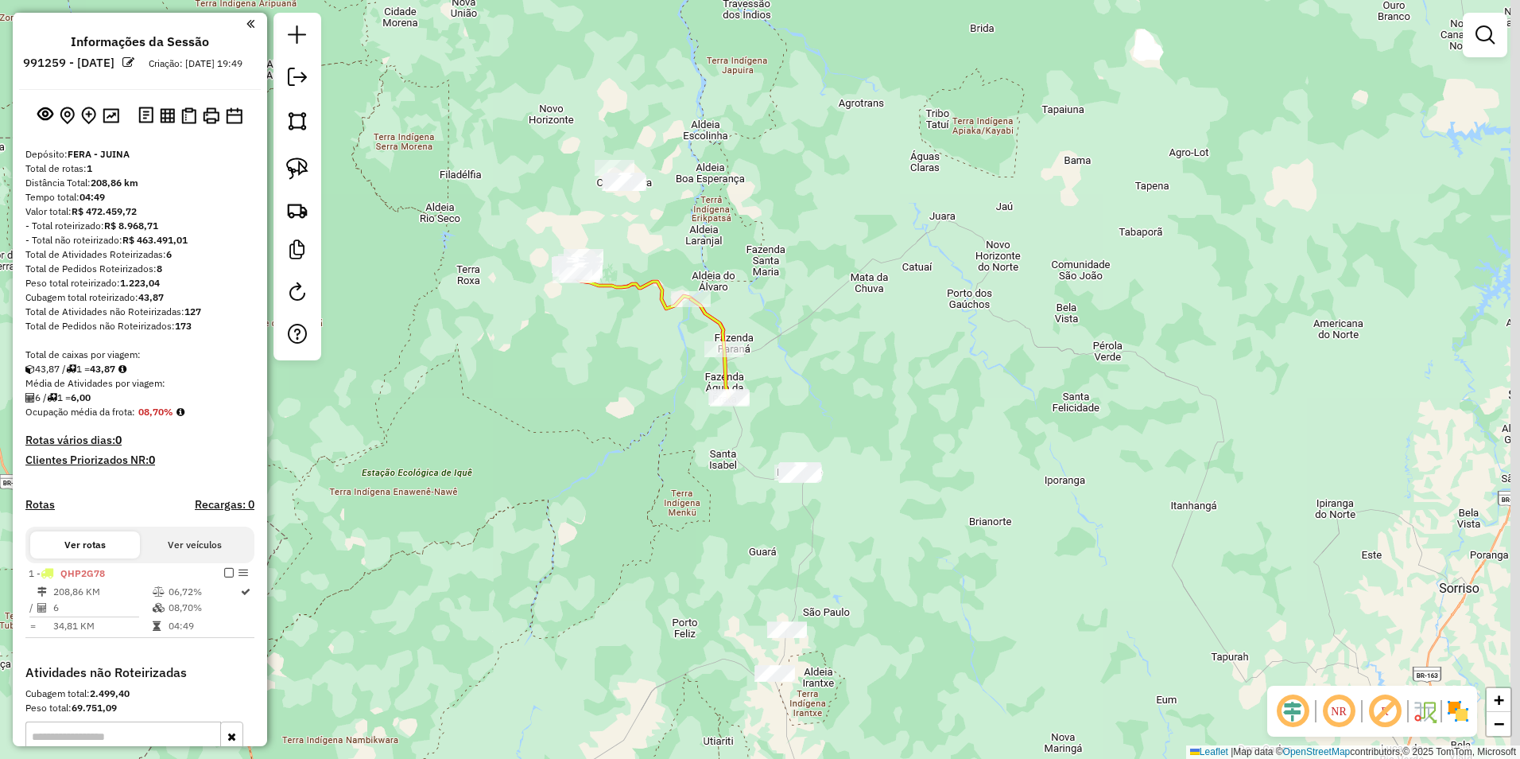
drag, startPoint x: 1112, startPoint y: 555, endPoint x: 934, endPoint y: 522, distance: 181.9
click at [938, 523] on div "Janela de atendimento Grade de atendimento Capacidade Transportadoras Veículos …" at bounding box center [760, 379] width 1520 height 759
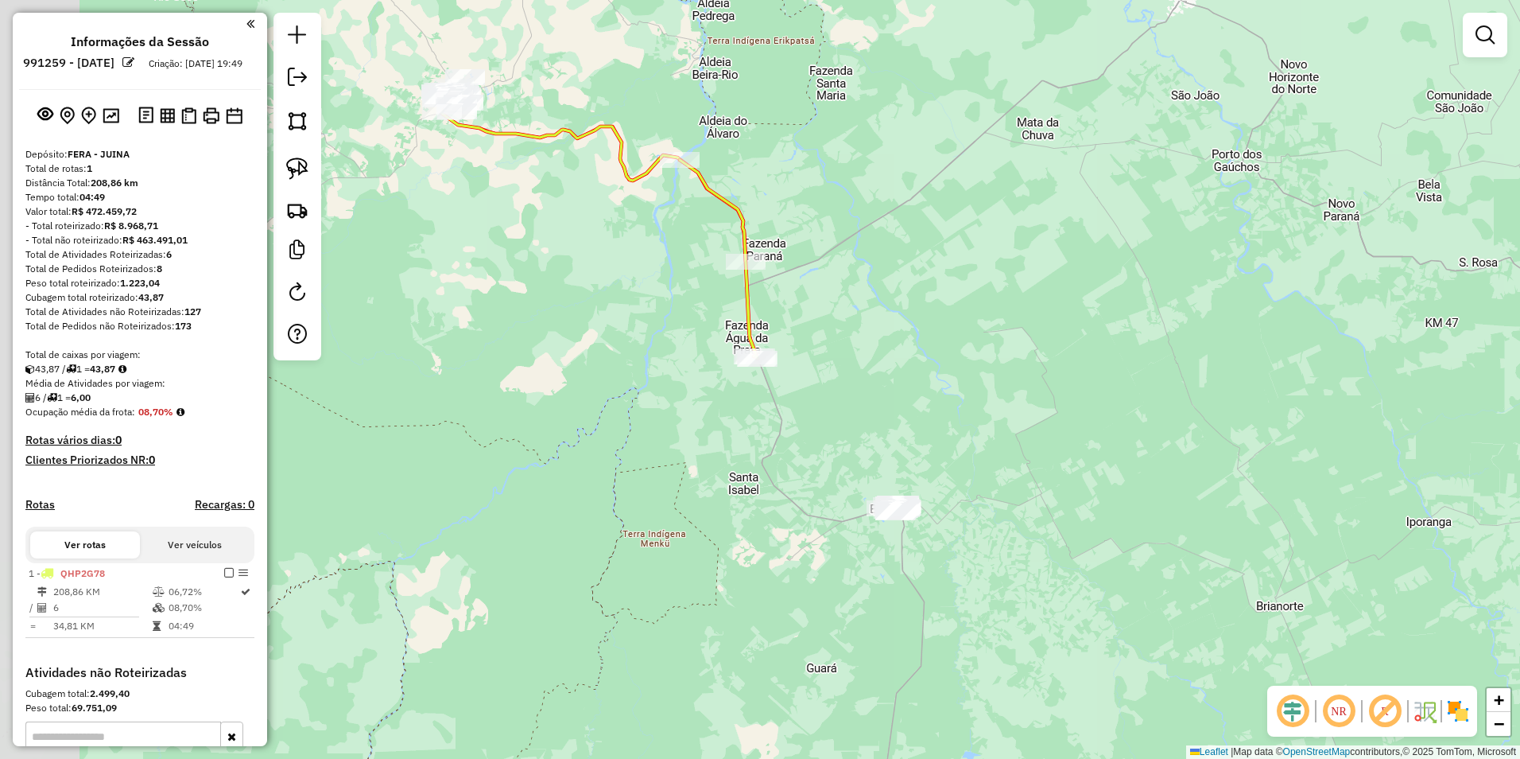
drag, startPoint x: 718, startPoint y: 464, endPoint x: 949, endPoint y: 550, distance: 246.4
click at [944, 550] on div "Janela de atendimento Grade de atendimento Capacidade Transportadoras Veículos …" at bounding box center [760, 379] width 1520 height 759
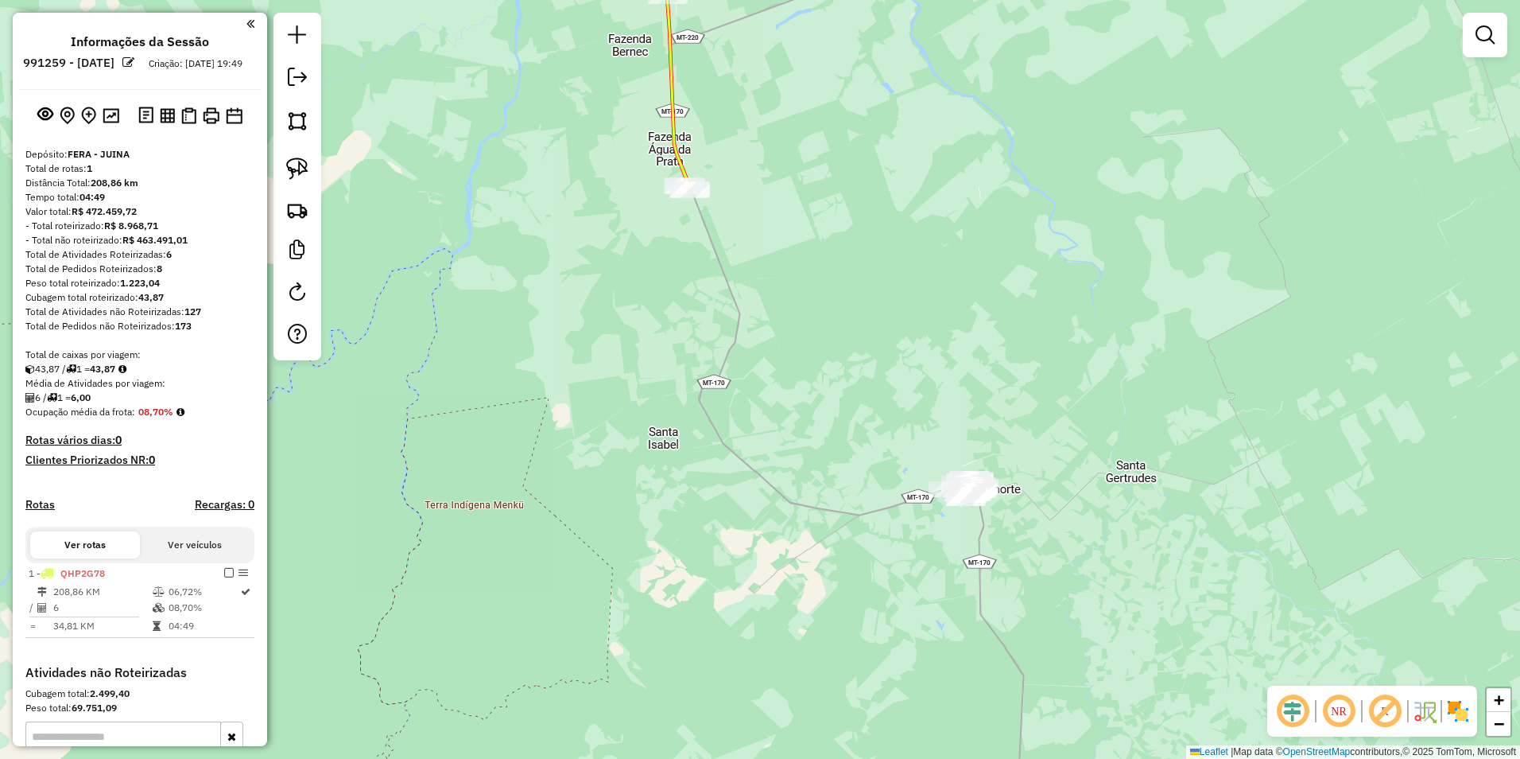
drag, startPoint x: 876, startPoint y: 535, endPoint x: 981, endPoint y: 551, distance: 106.2
click at [981, 551] on div "Janela de atendimento Grade de atendimento Capacidade Transportadoras Veículos …" at bounding box center [760, 379] width 1520 height 759
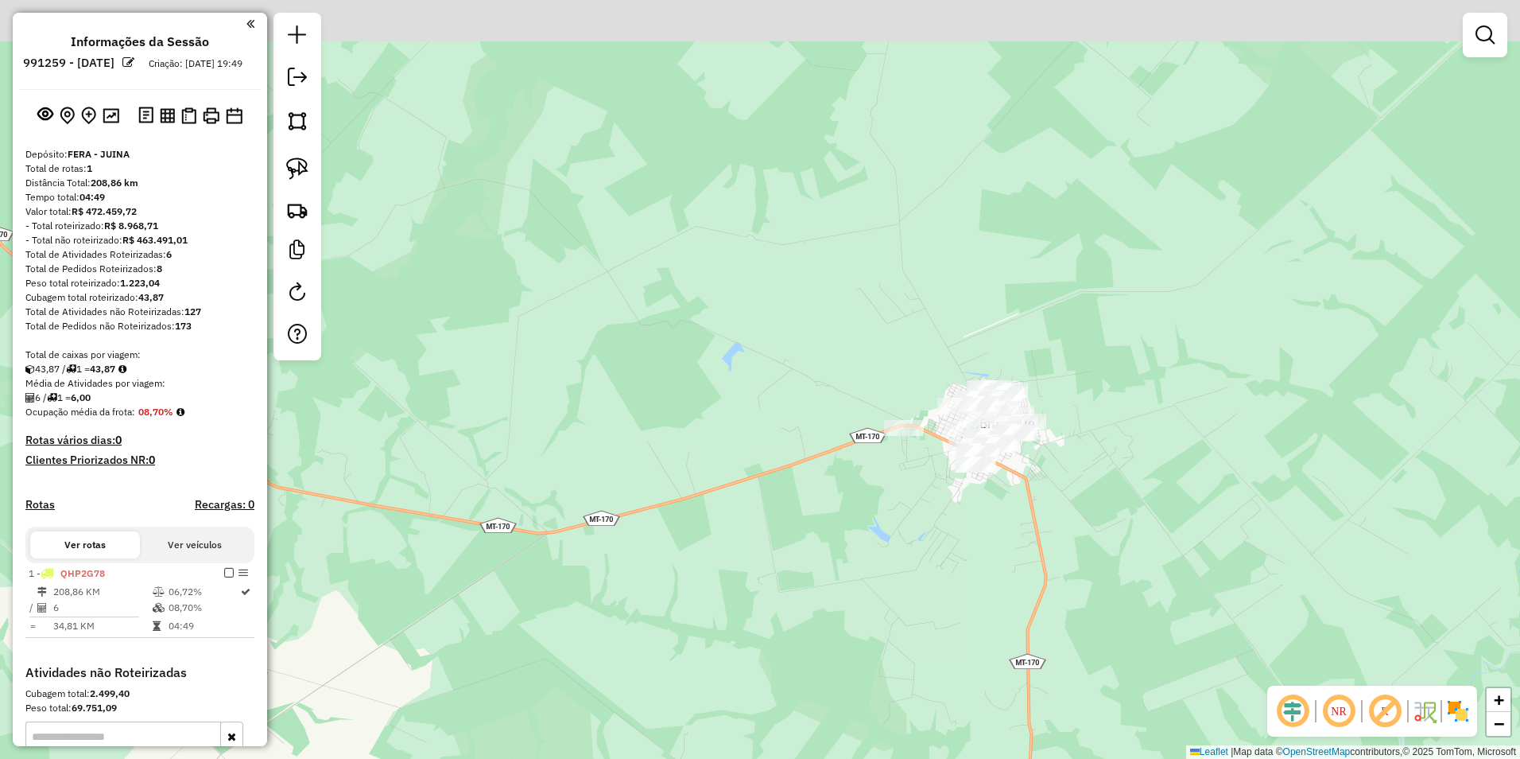
drag, startPoint x: 899, startPoint y: 461, endPoint x: 1000, endPoint y: 562, distance: 142.8
click at [1000, 562] on div "Janela de atendimento Grade de atendimento Capacidade Transportadoras Veículos …" at bounding box center [760, 379] width 1520 height 759
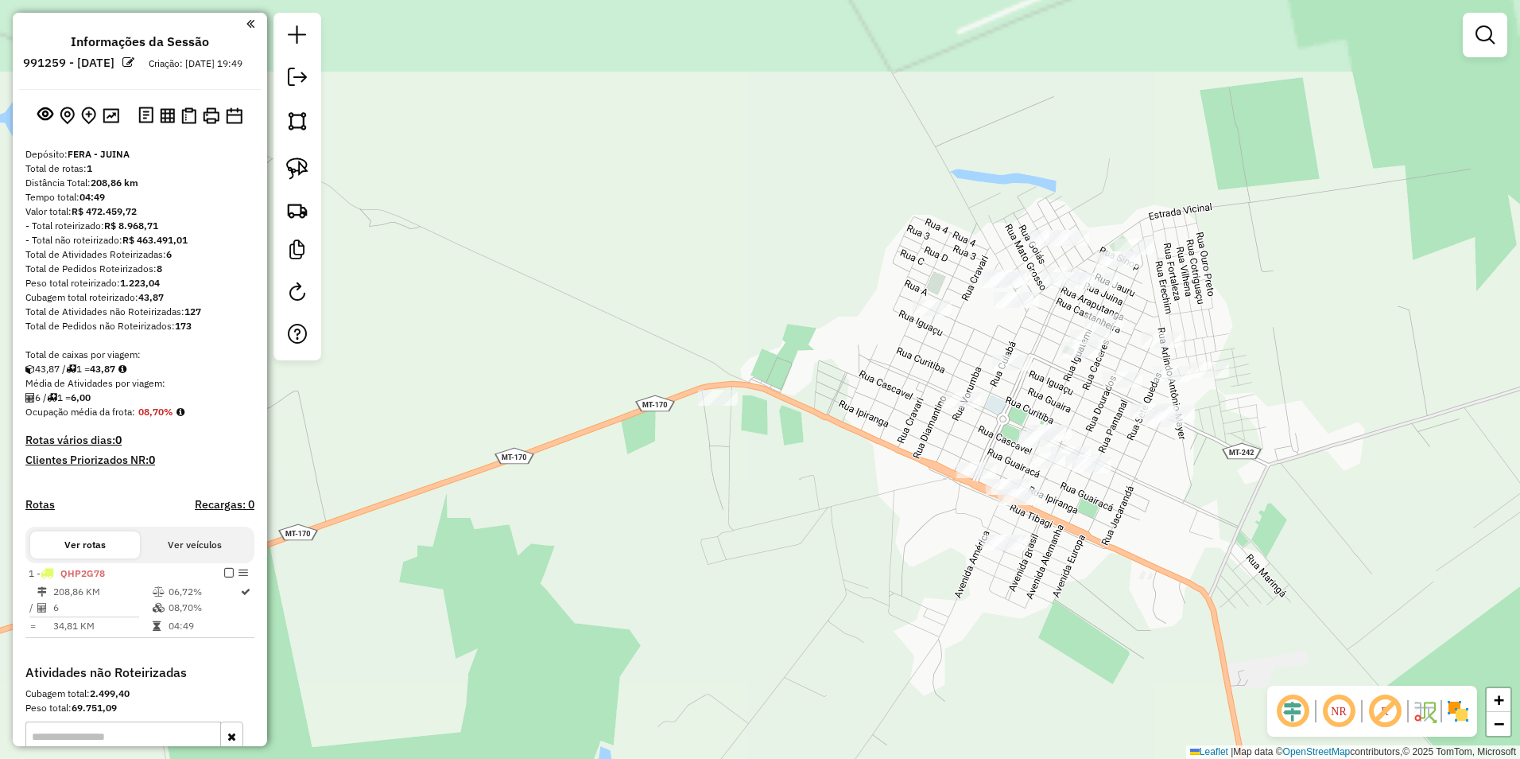
drag, startPoint x: 1093, startPoint y: 470, endPoint x: 1102, endPoint y: 629, distance: 159.3
click at [1102, 629] on div "Janela de atendimento Grade de atendimento Capacidade Transportadoras Veículos …" at bounding box center [760, 379] width 1520 height 759
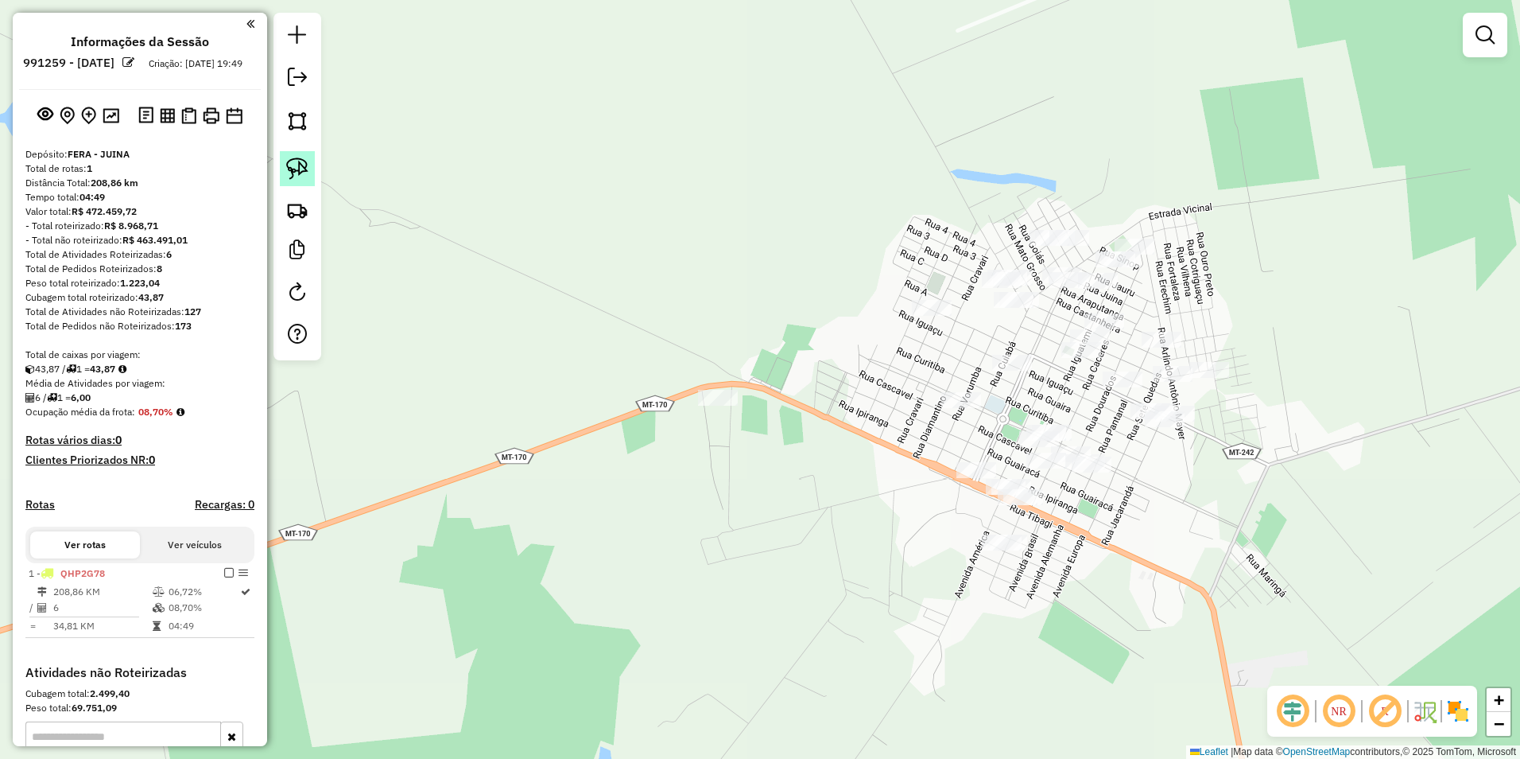
click at [302, 173] on img at bounding box center [297, 168] width 22 height 22
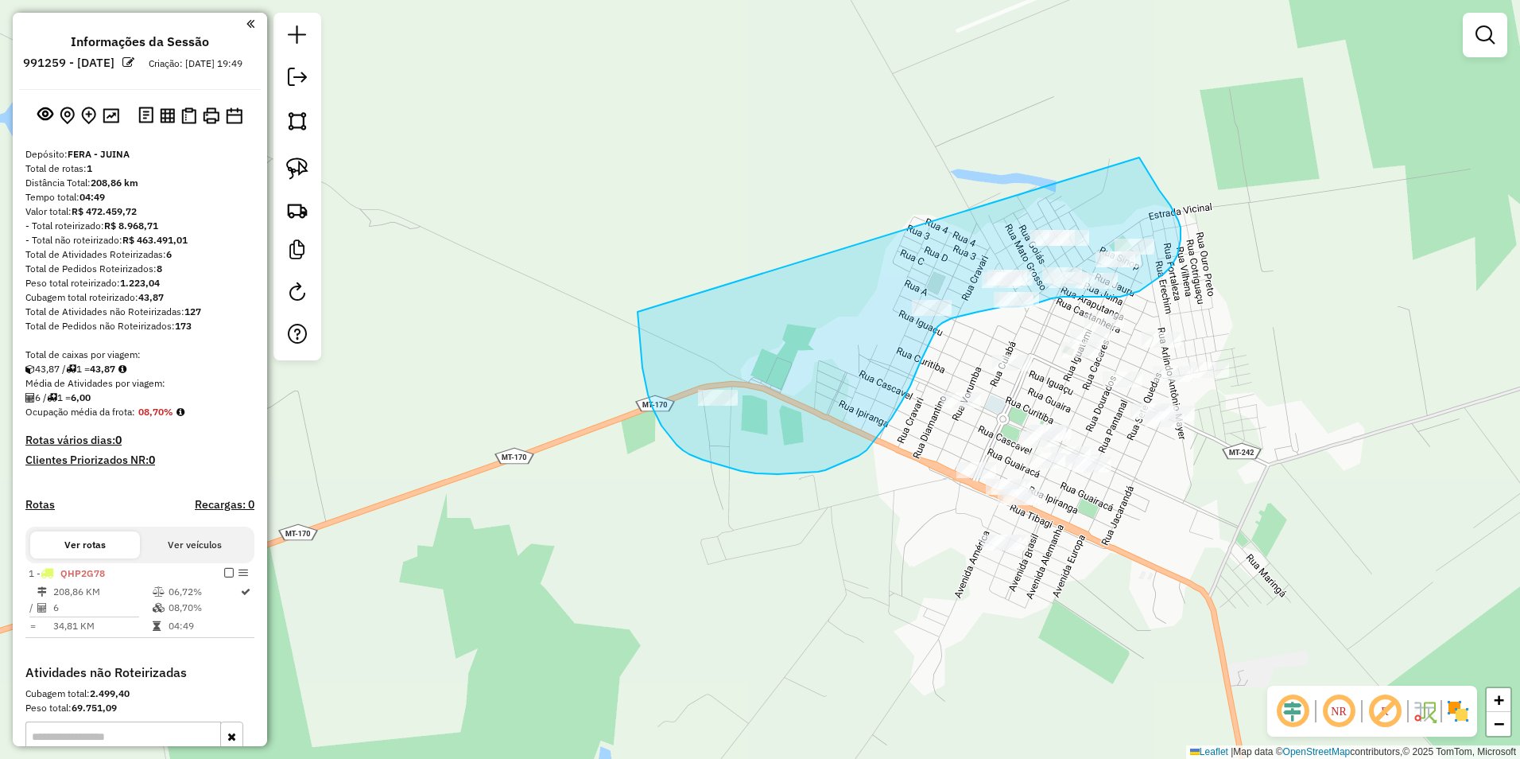
drag, startPoint x: 638, startPoint y: 312, endPoint x: 1139, endPoint y: 157, distance: 524.9
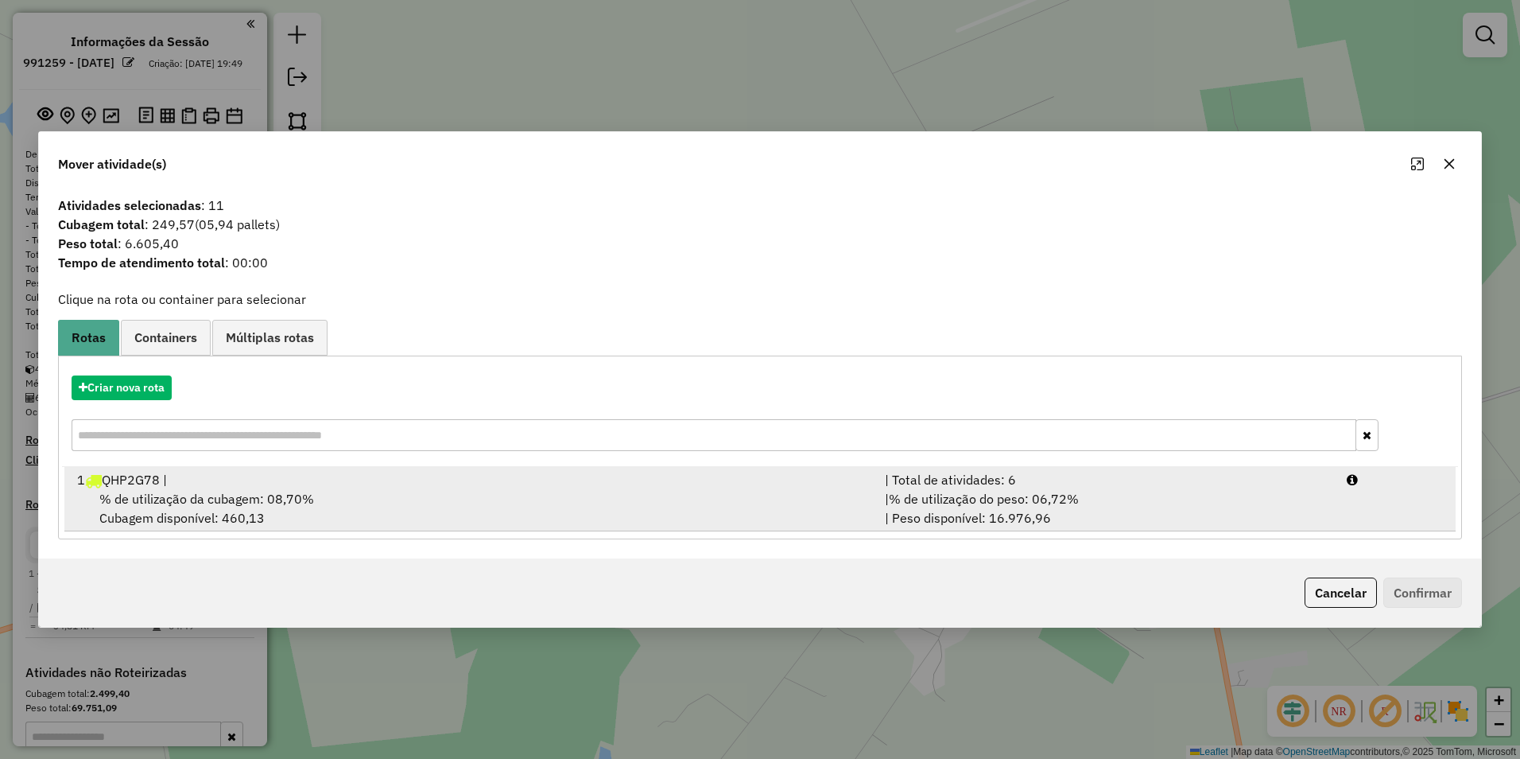
click at [246, 486] on div "1 QHP2G78 |" at bounding box center [472, 479] width 808 height 19
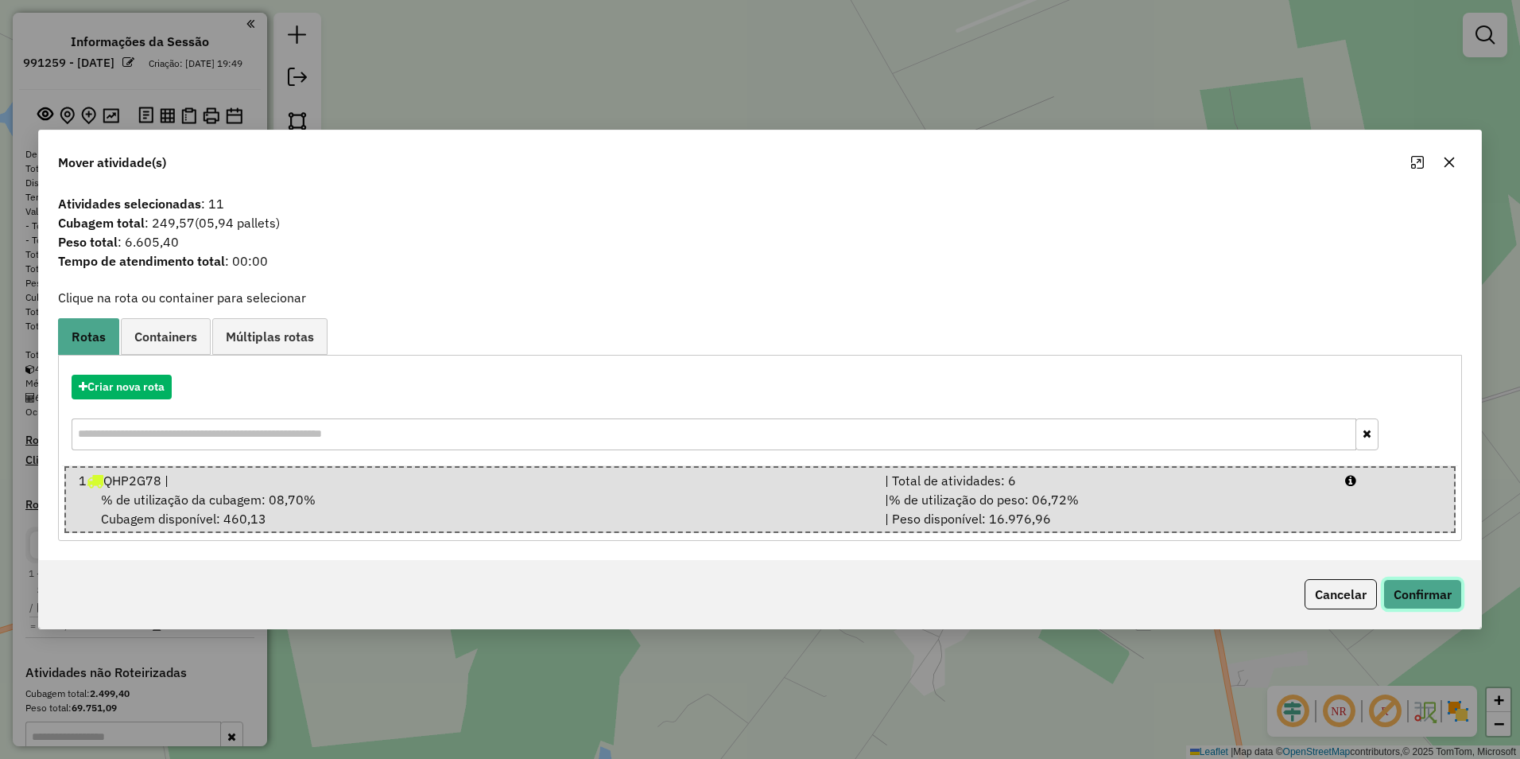
click at [1438, 600] on button "Confirmar" at bounding box center [1423, 594] width 79 height 30
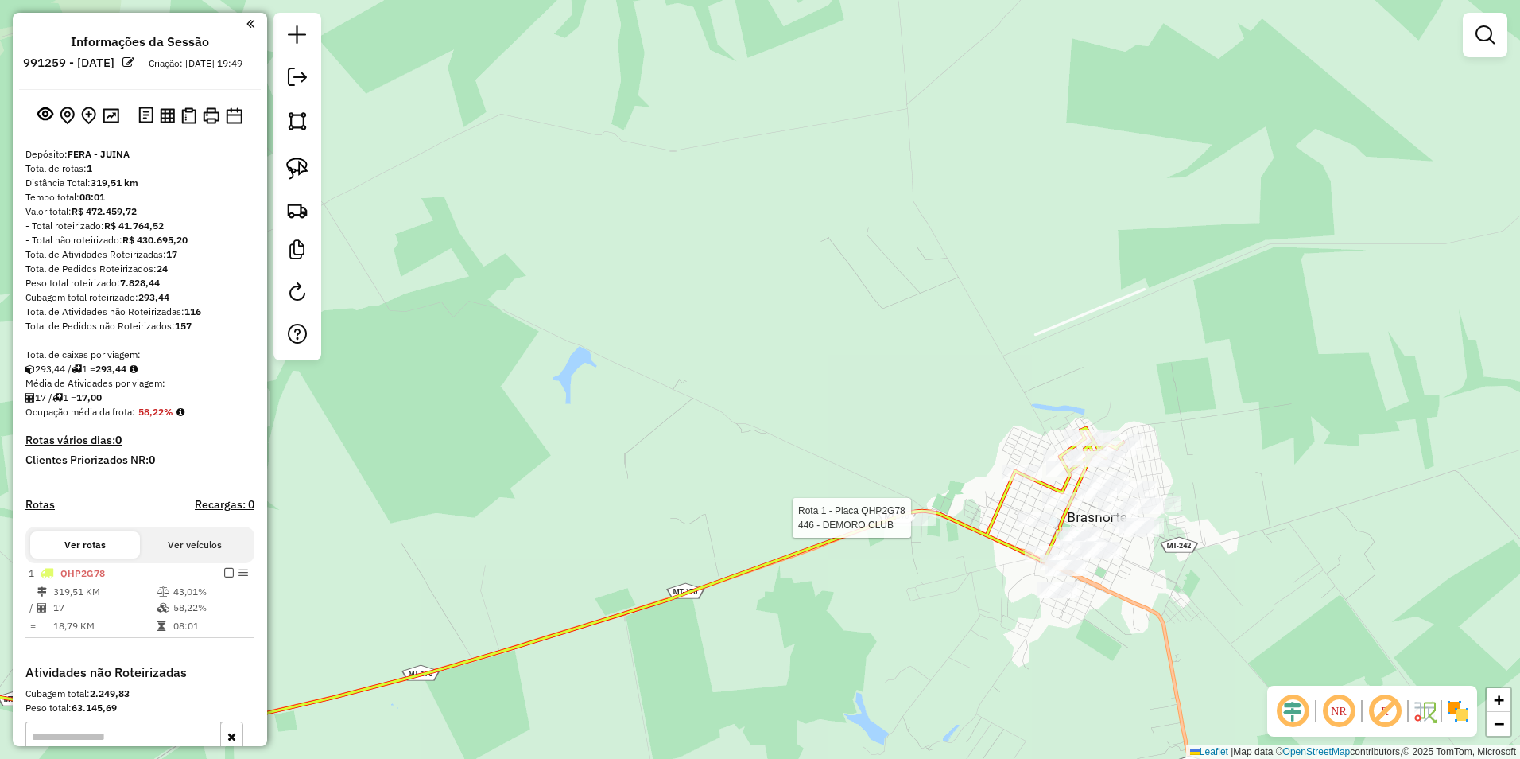
select select "**********"
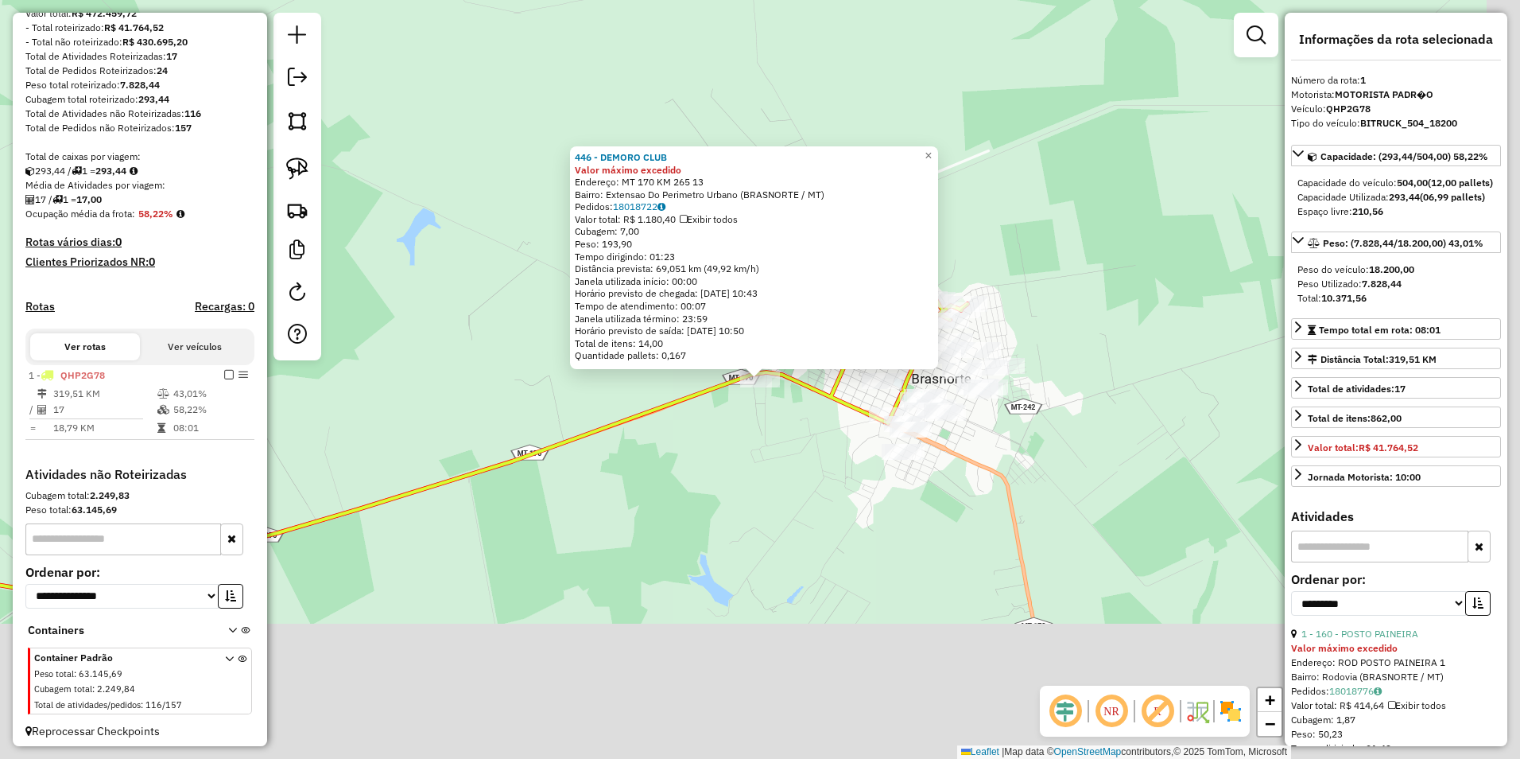
scroll to position [219, 0]
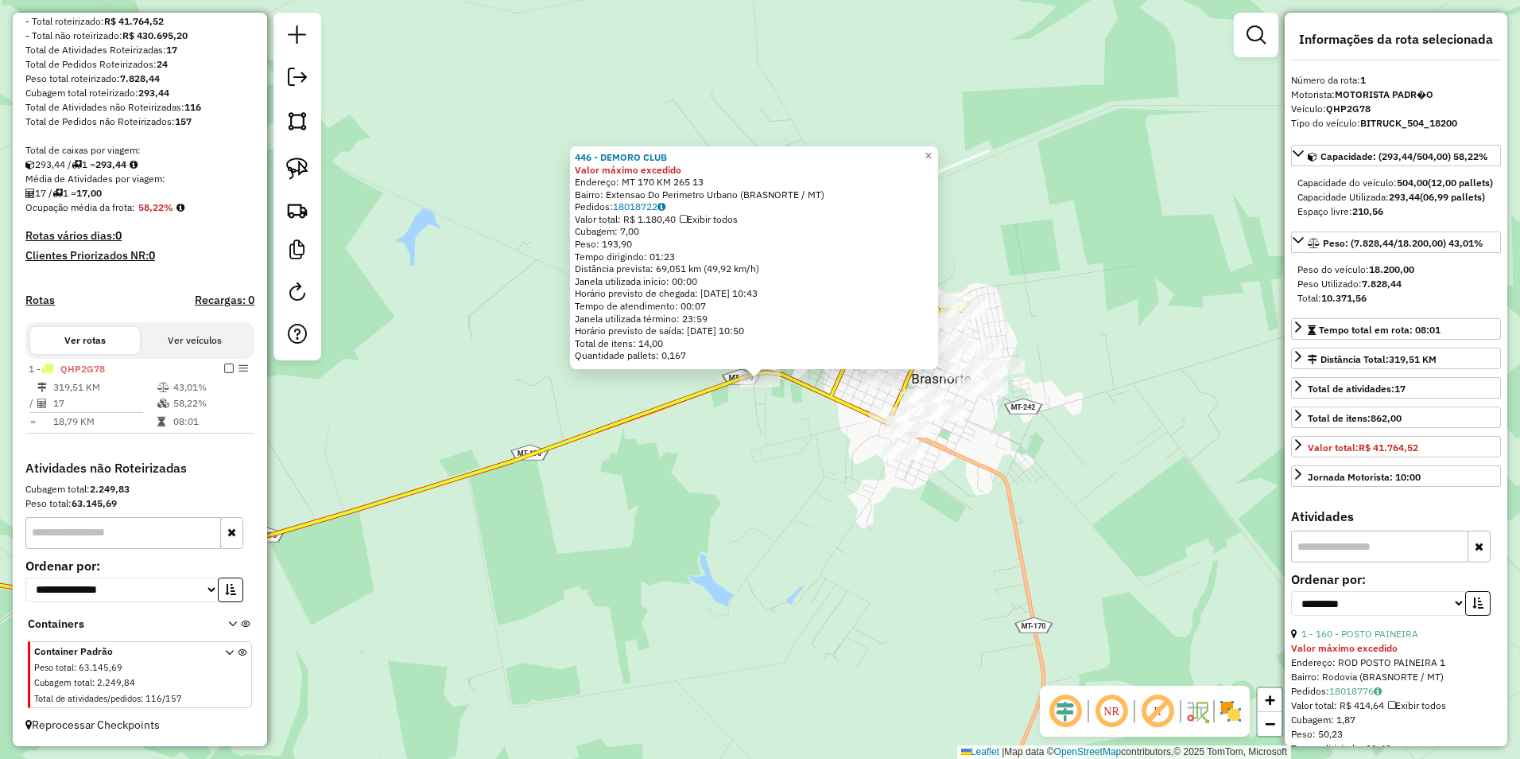
click at [807, 579] on div "446 - DEMORO CLUB Valor máximo excedido Endereço: MT 170 KM 265 13 Bairro: Exte…" at bounding box center [760, 379] width 1520 height 759
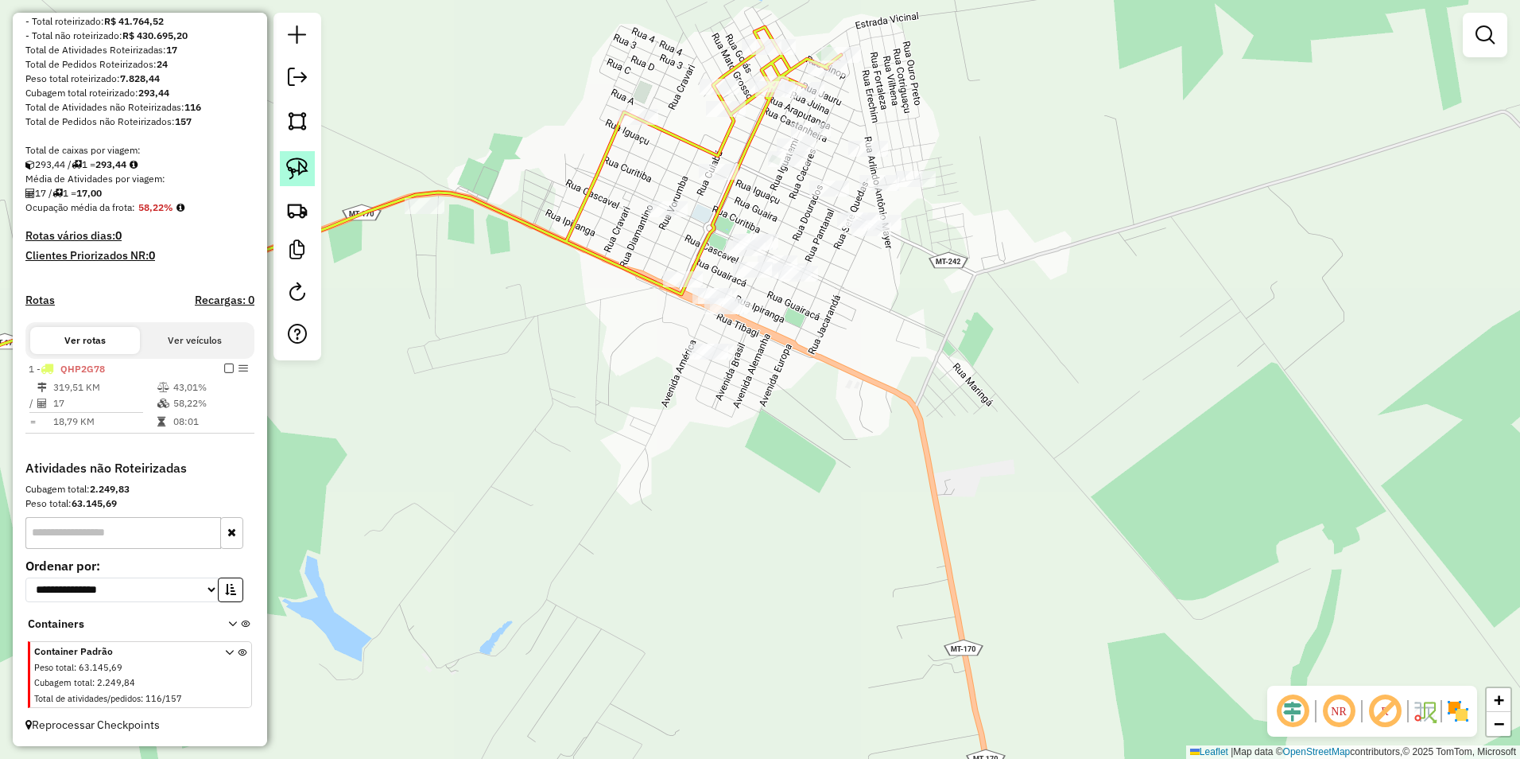
drag, startPoint x: 297, startPoint y: 167, endPoint x: 310, endPoint y: 174, distance: 15.3
click at [297, 167] on img at bounding box center [297, 168] width 22 height 22
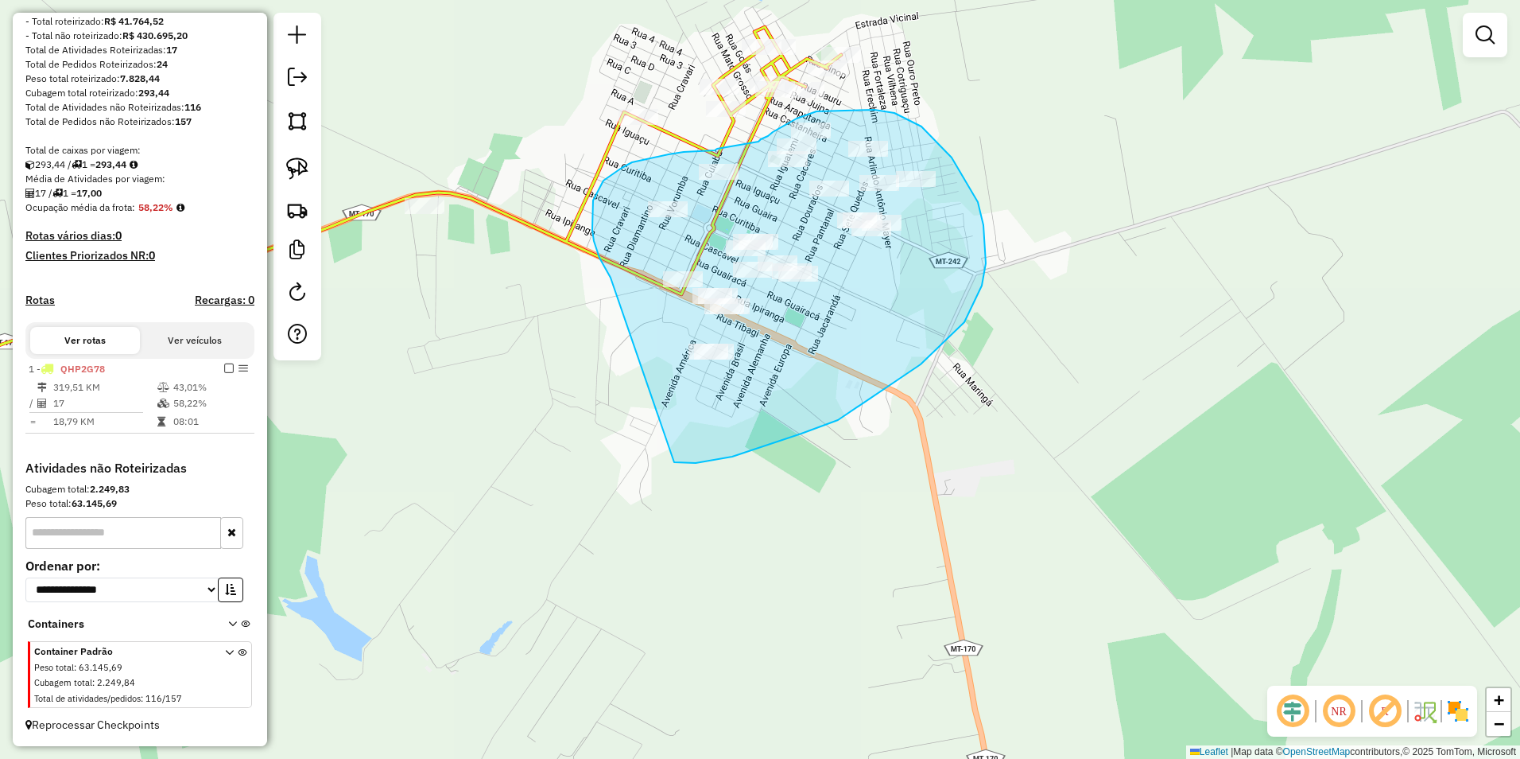
drag, startPoint x: 592, startPoint y: 230, endPoint x: 674, endPoint y: 462, distance: 246.2
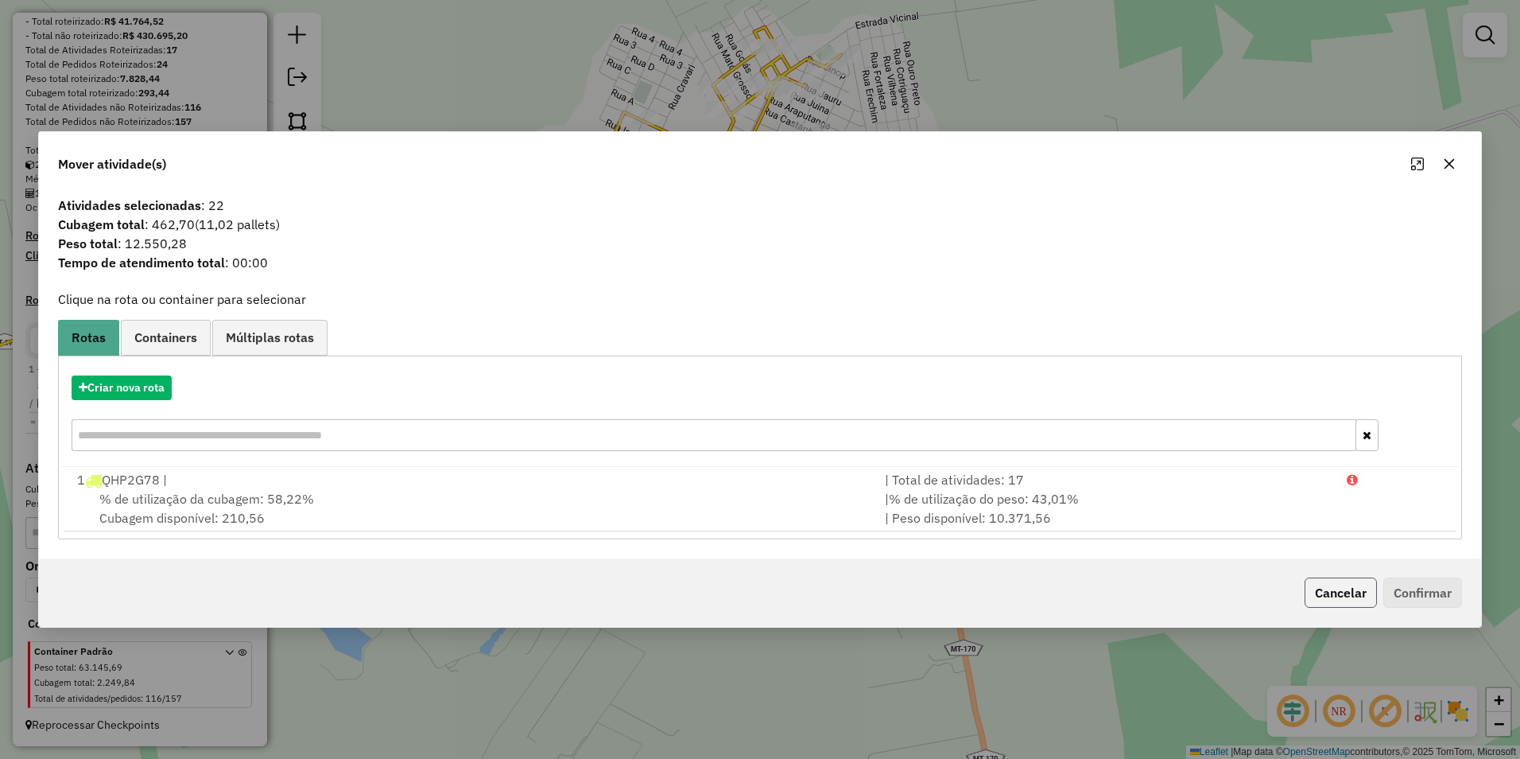
click at [1315, 588] on button "Cancelar" at bounding box center [1341, 592] width 72 height 30
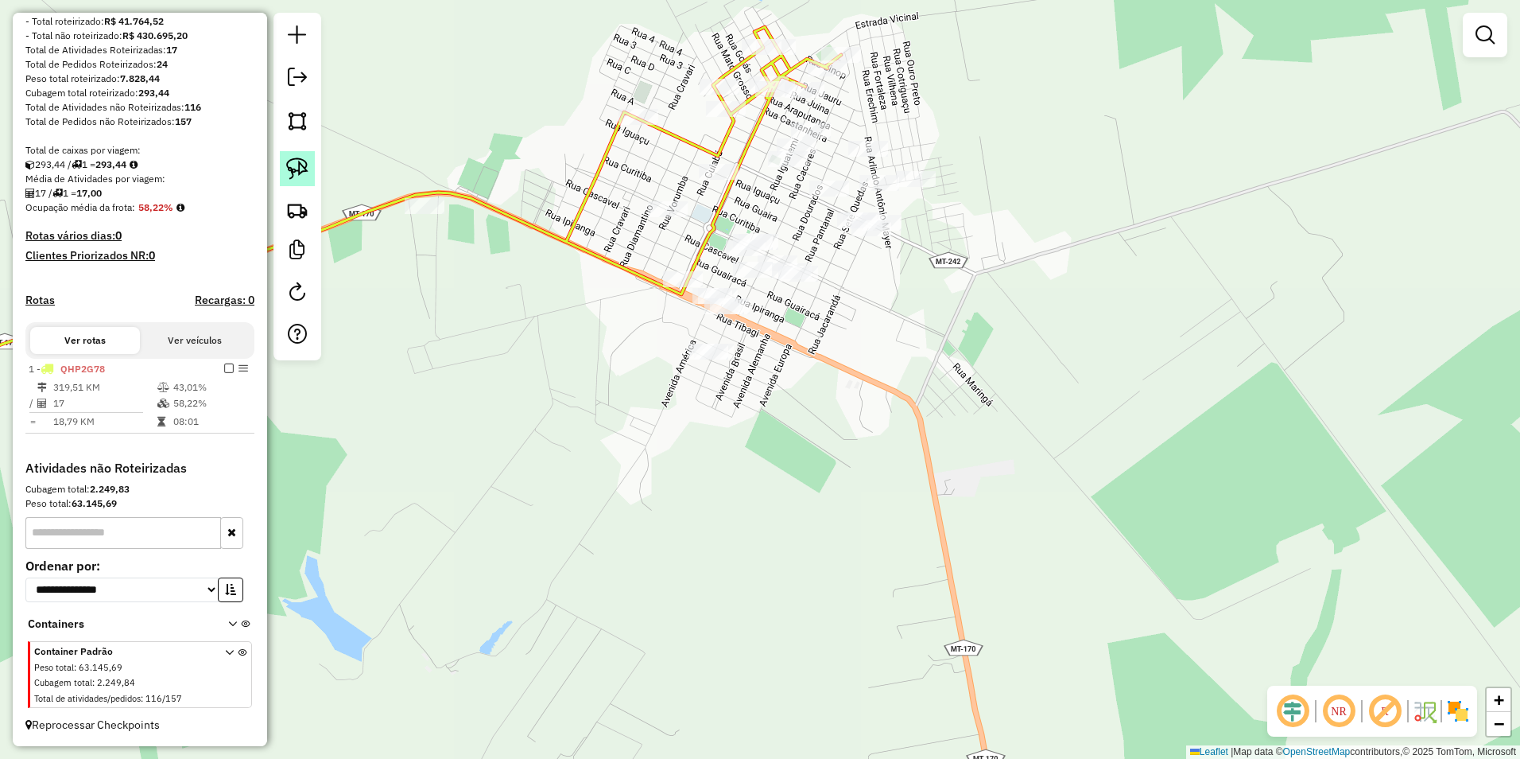
click at [297, 170] on img at bounding box center [297, 168] width 22 height 22
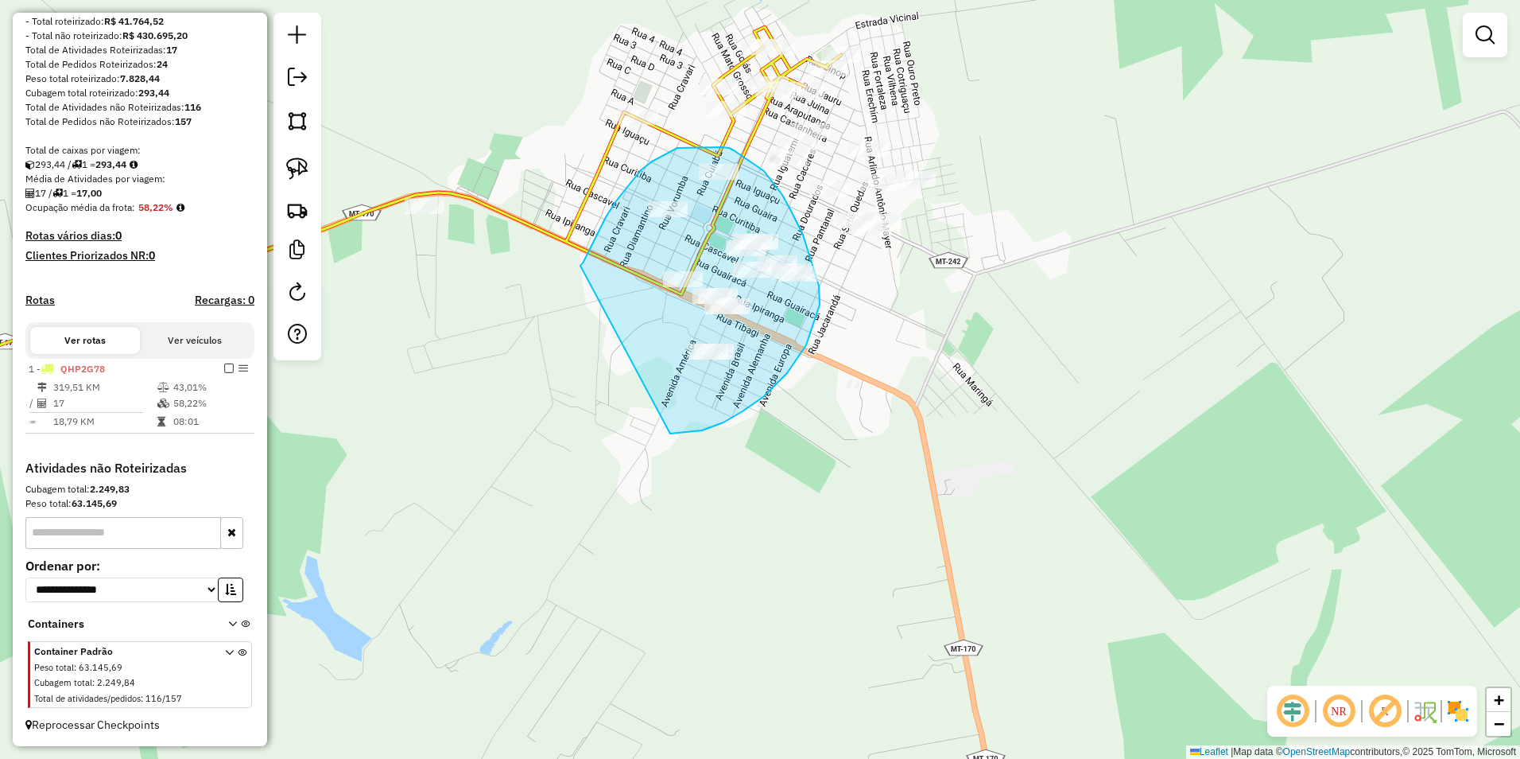
drag, startPoint x: 584, startPoint y: 262, endPoint x: 670, endPoint y: 433, distance: 192.4
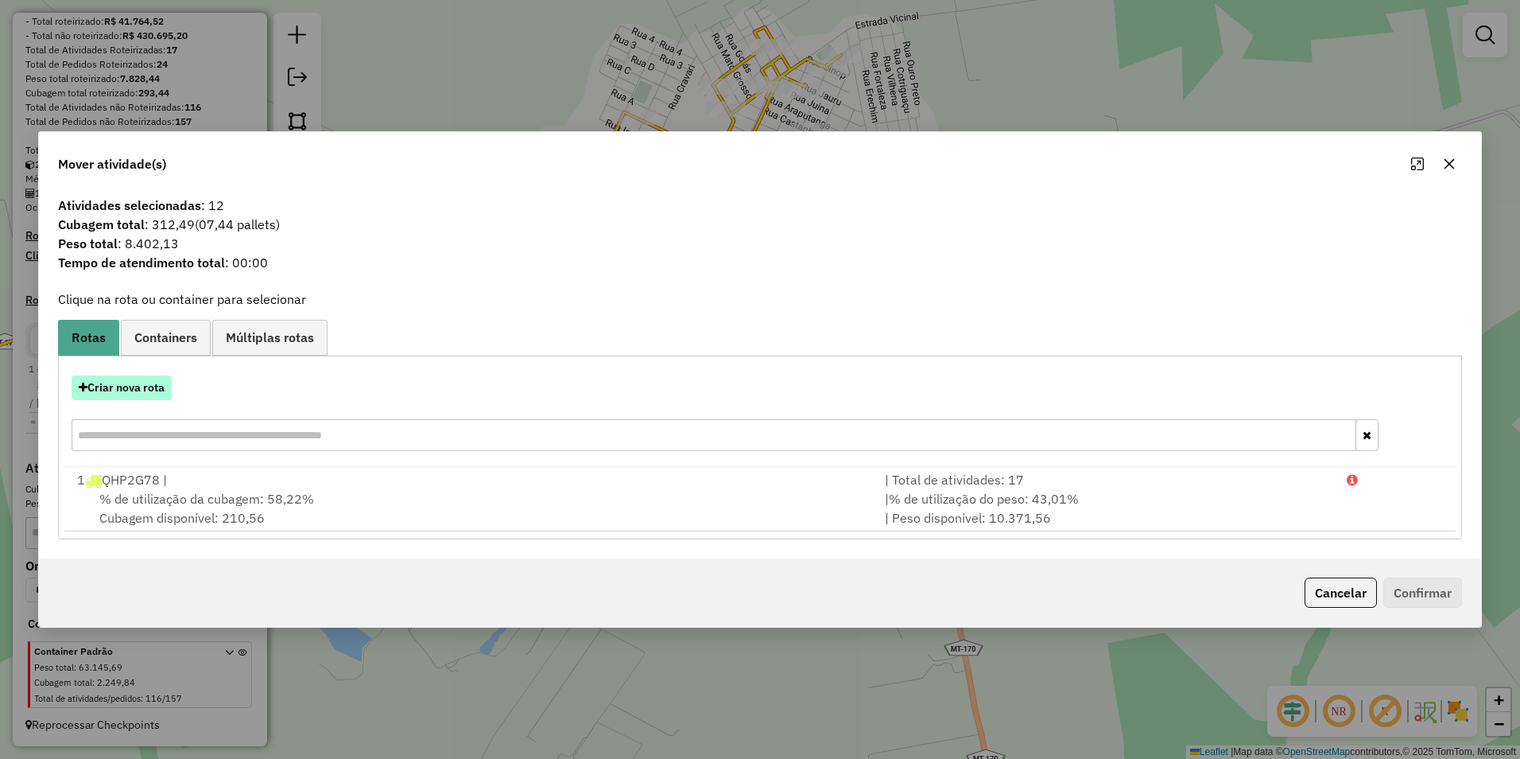
click at [141, 383] on button "Criar nova rota" at bounding box center [122, 387] width 100 height 25
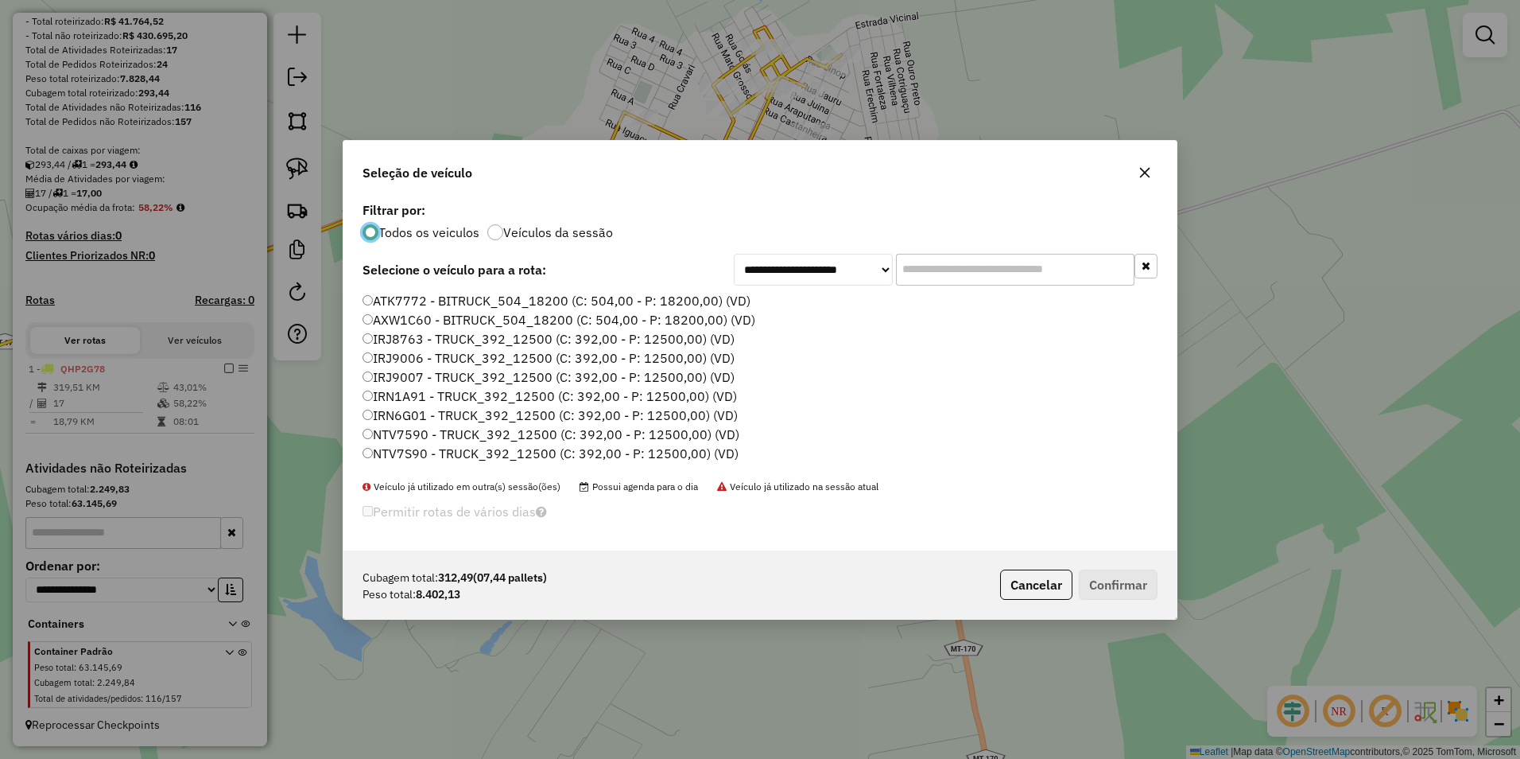
scroll to position [80, 0]
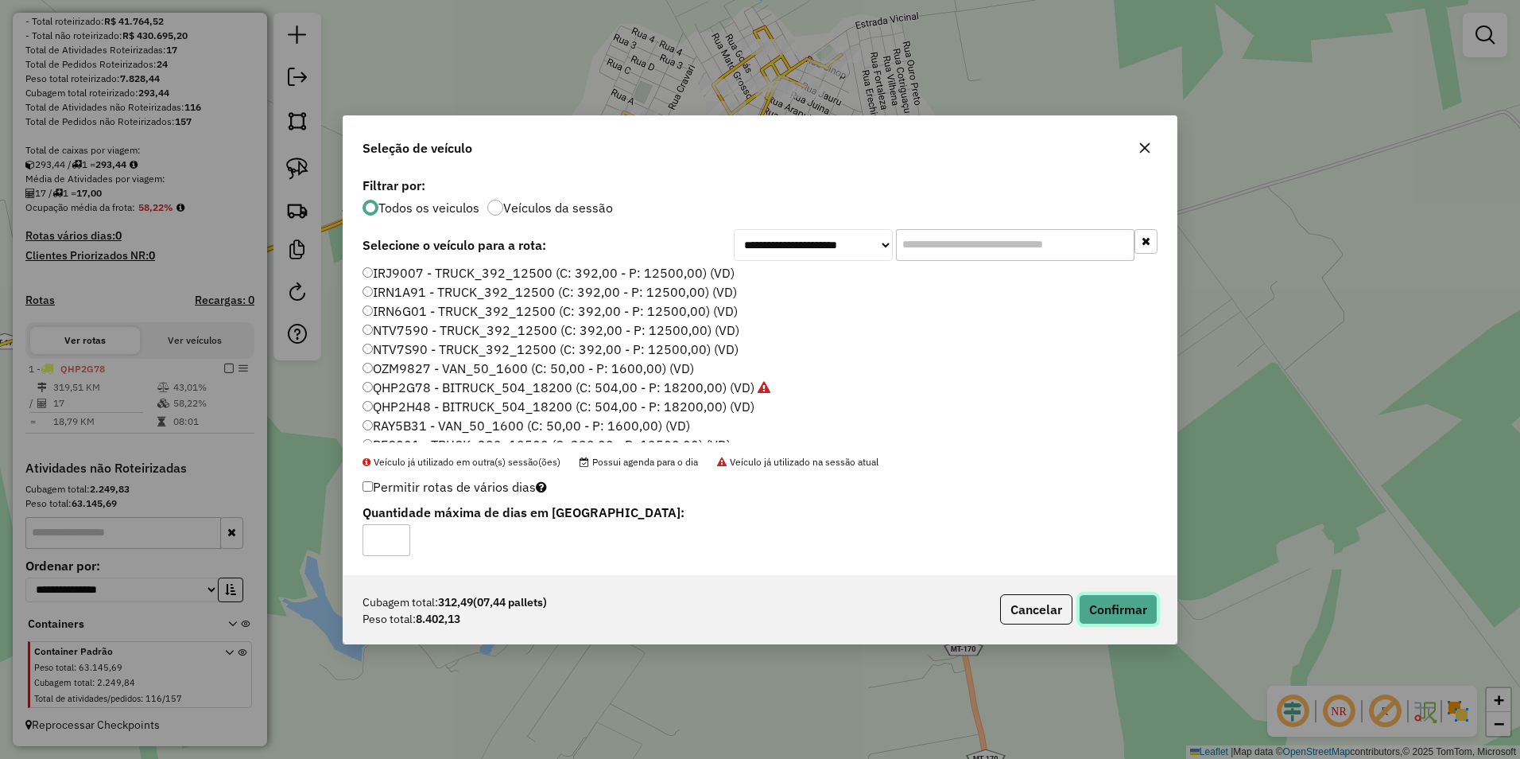
click at [1108, 610] on button "Confirmar" at bounding box center [1118, 609] width 79 height 30
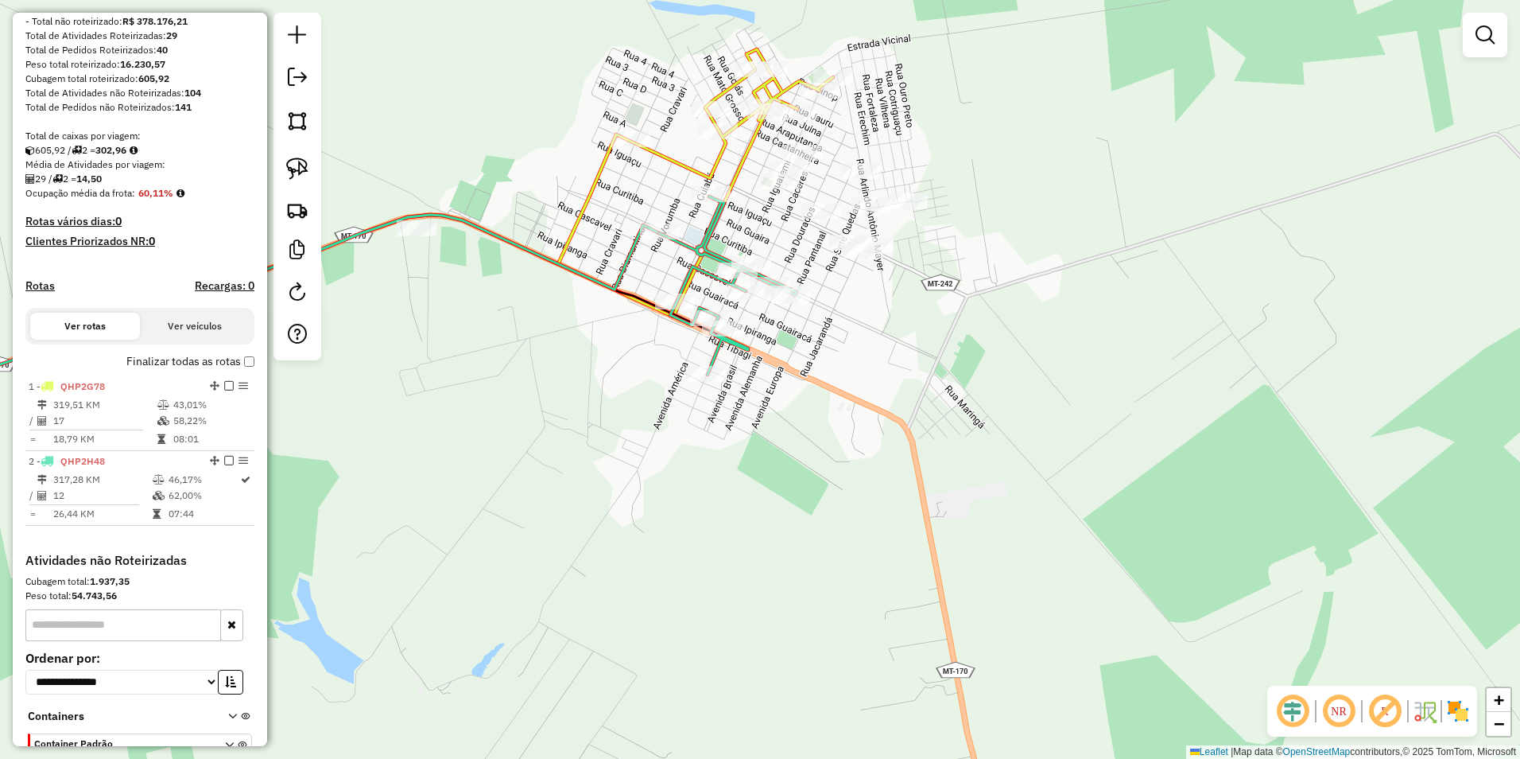
drag, startPoint x: 1011, startPoint y: 401, endPoint x: 872, endPoint y: 564, distance: 213.8
click at [872, 564] on div "Janela de atendimento Grade de atendimento Capacidade Transportadoras Veículos …" at bounding box center [760, 379] width 1520 height 759
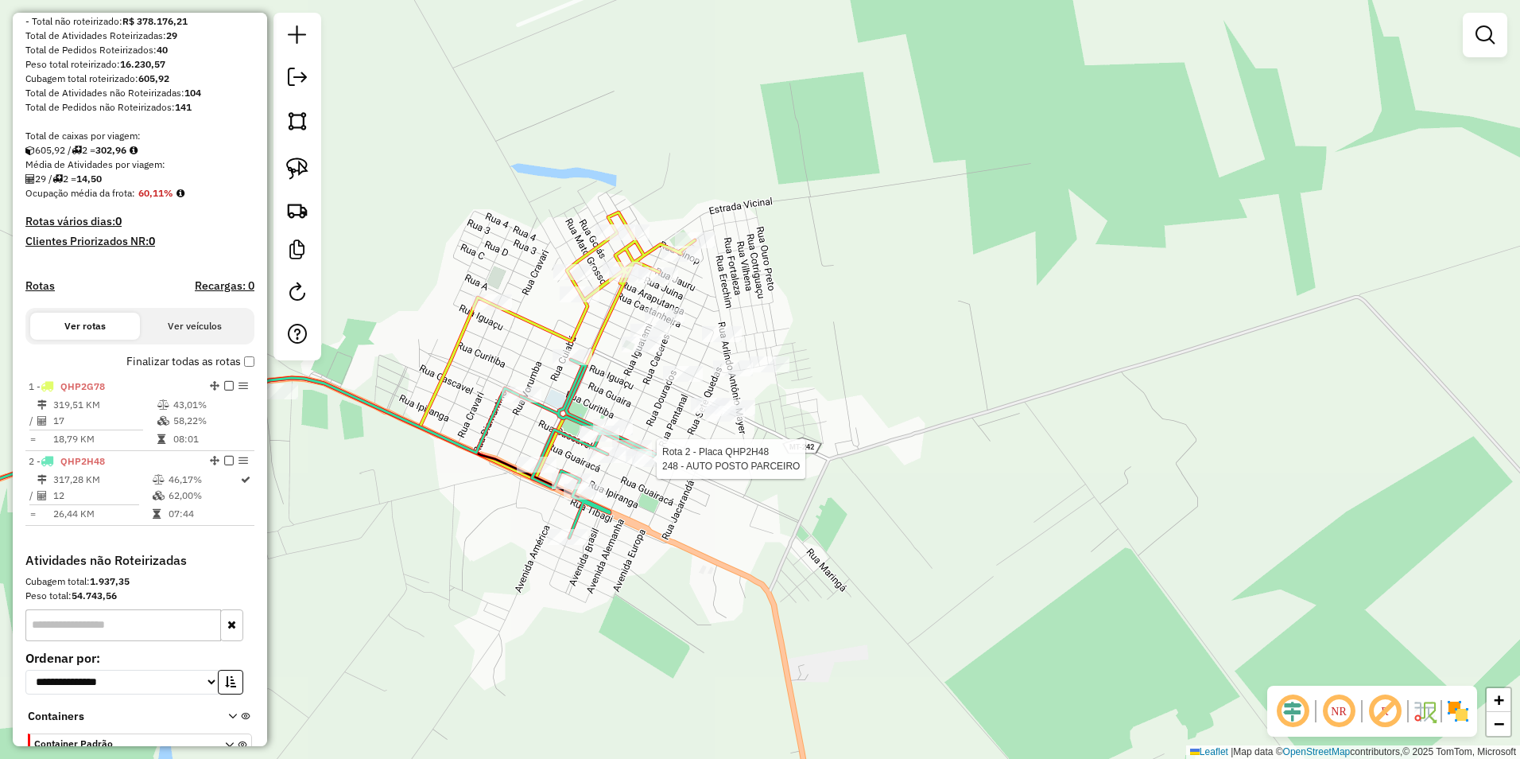
scroll to position [325, 0]
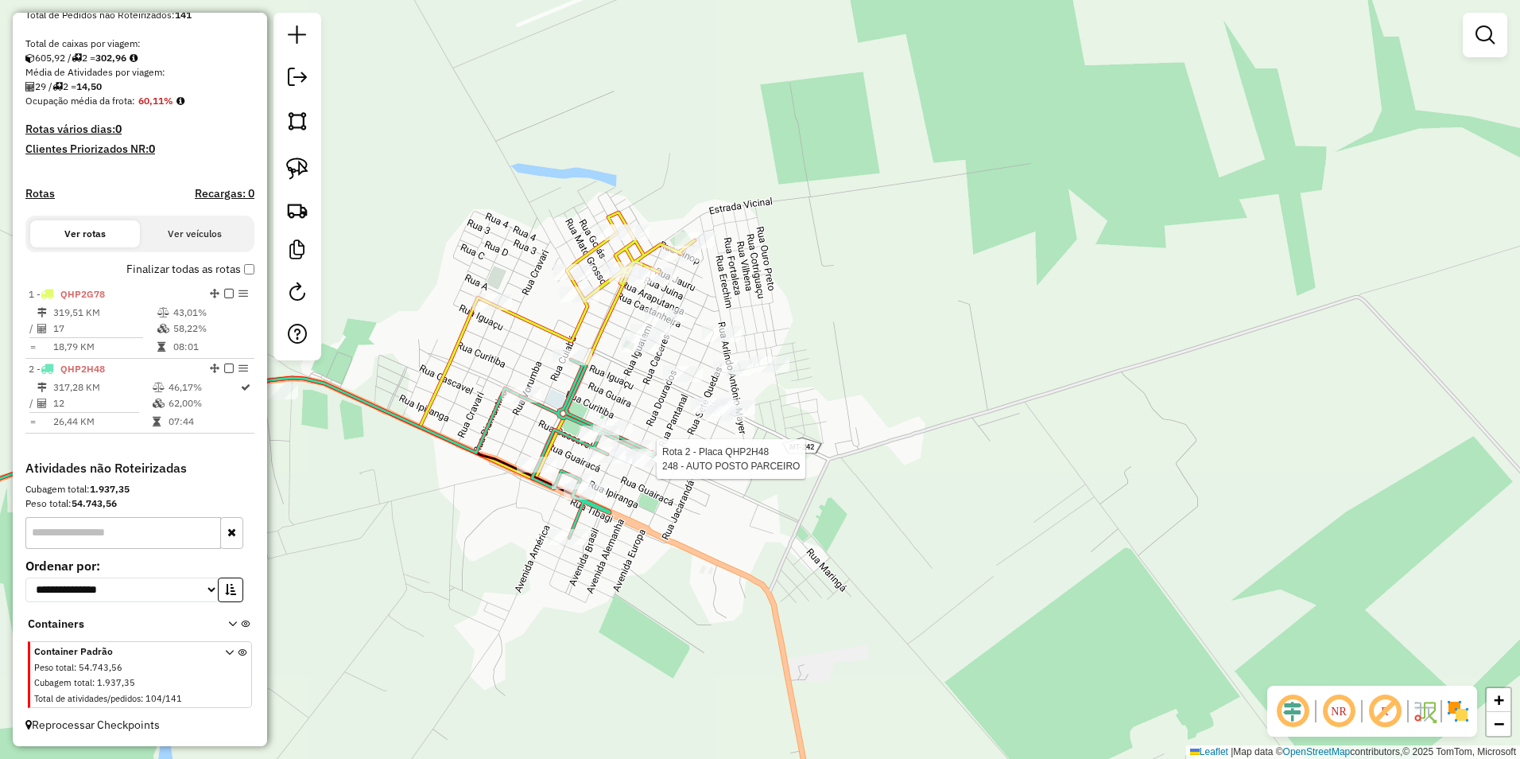
select select "**********"
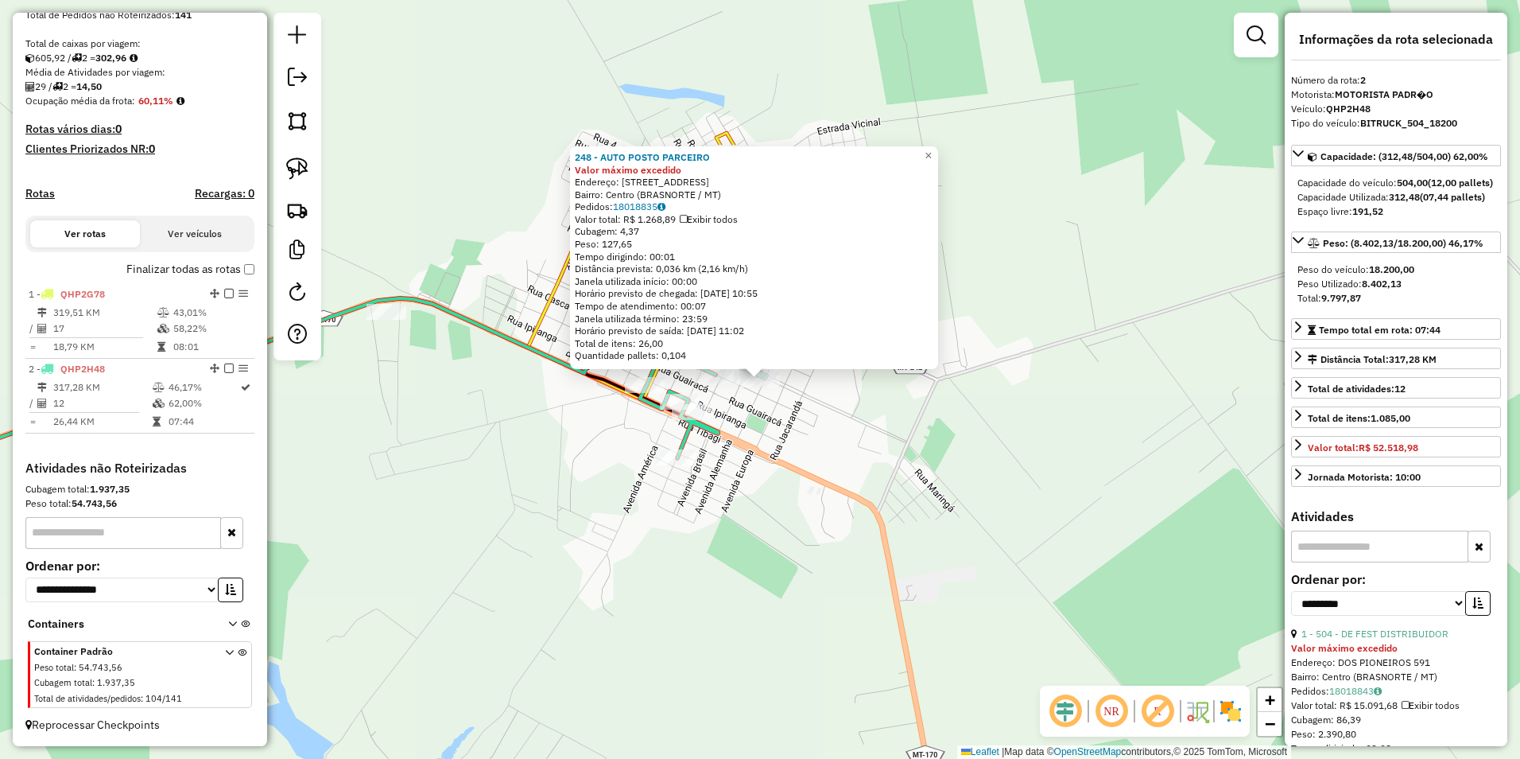
click at [1009, 545] on div "248 - AUTO POSTO PARCEIRO Valor máximo excedido Endereço: AV DOS PIONEIROS 1488…" at bounding box center [760, 379] width 1520 height 759
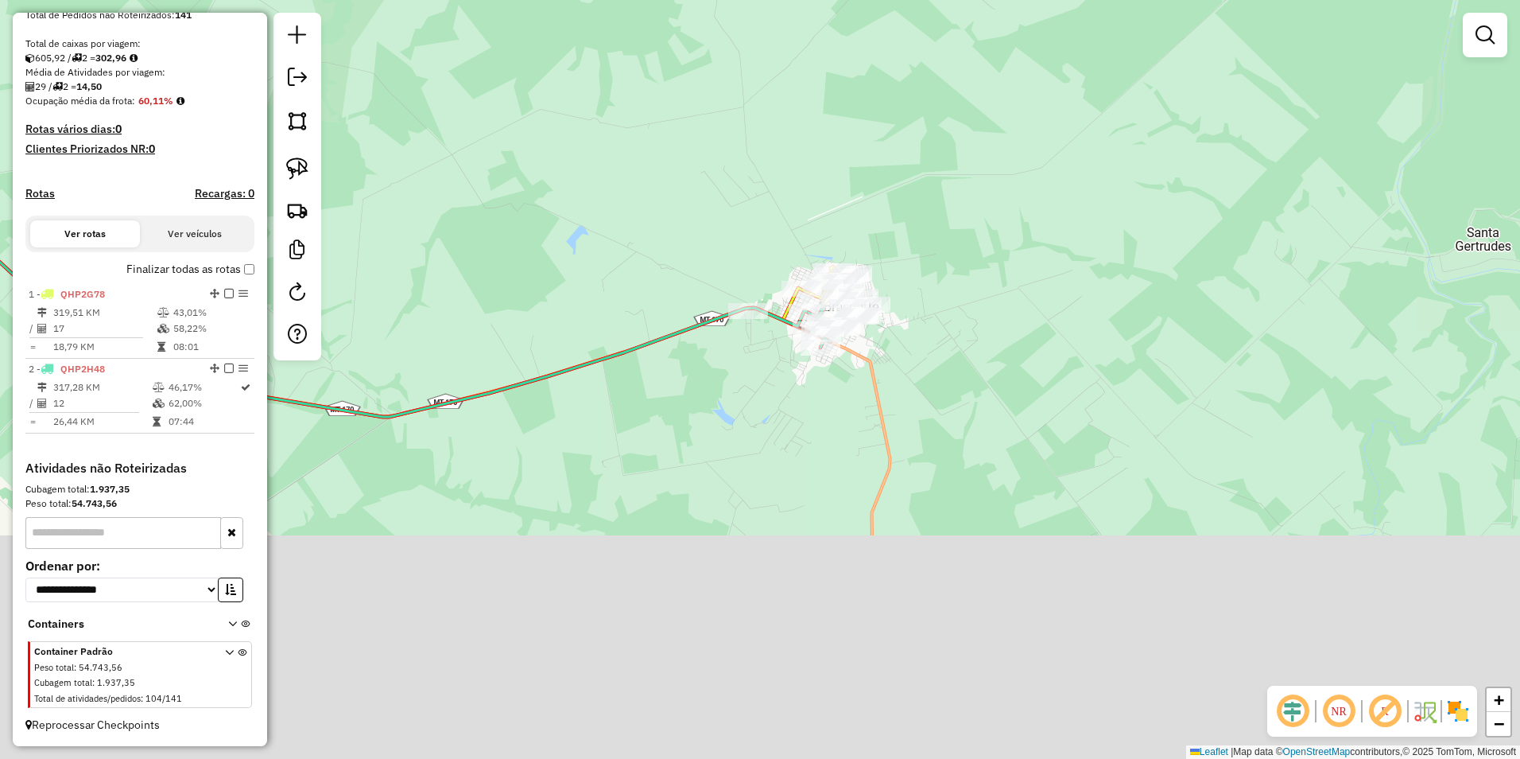
drag, startPoint x: 986, startPoint y: 655, endPoint x: 927, endPoint y: 412, distance: 250.3
click at [929, 410] on div "Janela de atendimento Grade de atendimento Capacidade Transportadoras Veículos …" at bounding box center [760, 379] width 1520 height 759
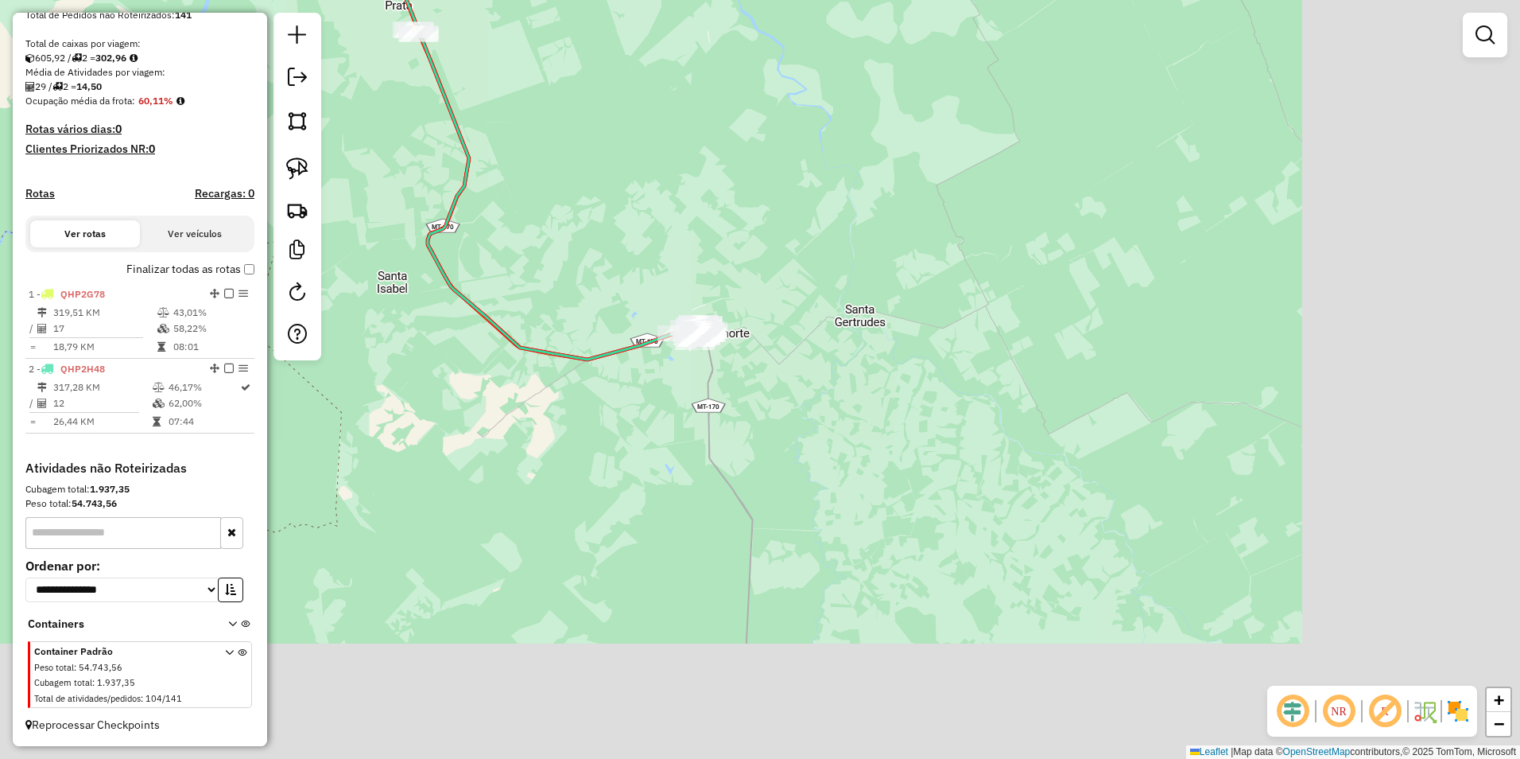
drag, startPoint x: 1215, startPoint y: 588, endPoint x: 820, endPoint y: 343, distance: 465.4
click at [820, 343] on div "Janela de atendimento Grade de atendimento Capacidade Transportadoras Veículos …" at bounding box center [760, 379] width 1520 height 759
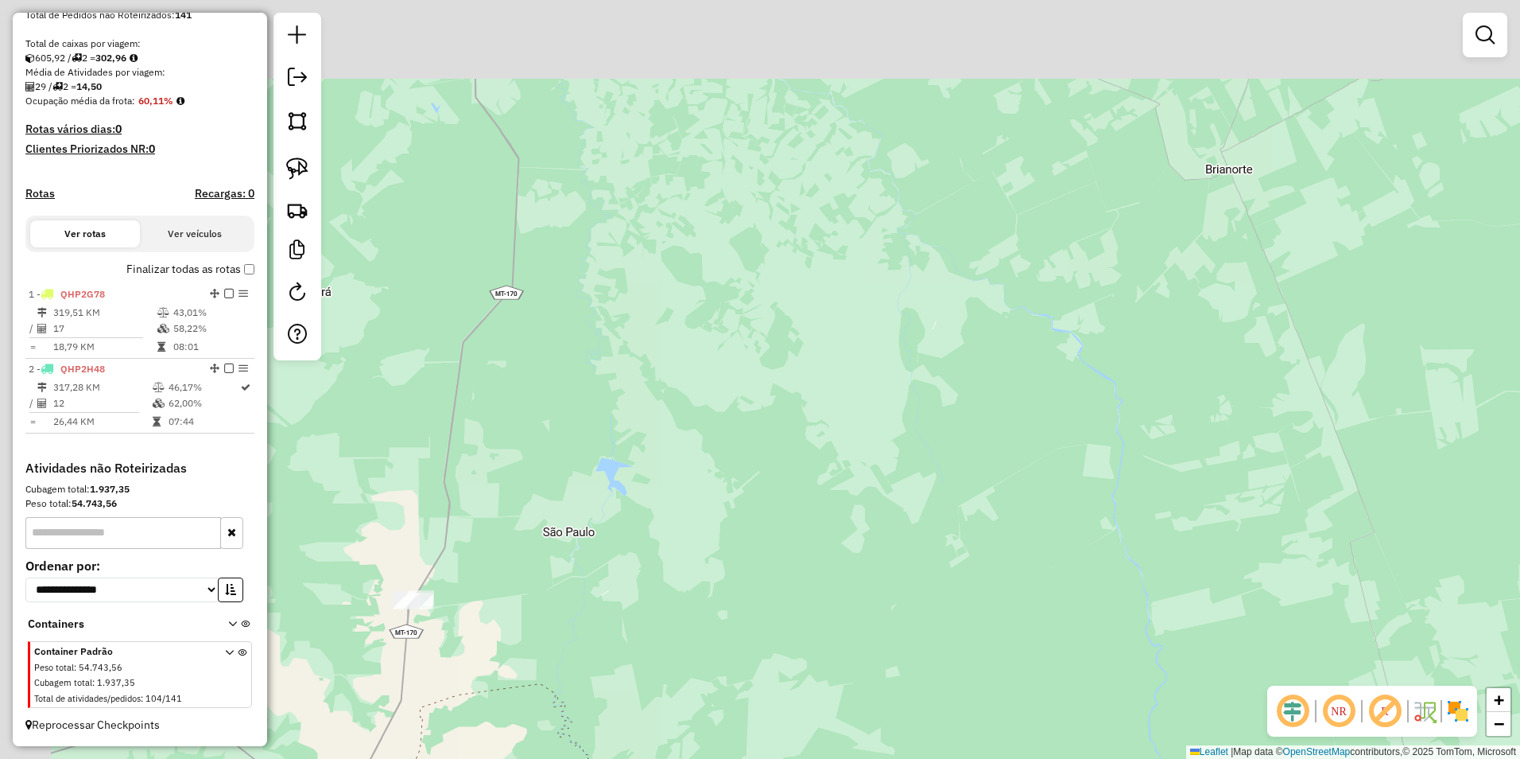
drag, startPoint x: 759, startPoint y: 249, endPoint x: 1050, endPoint y: 626, distance: 475.7
click at [1050, 626] on div "Janela de atendimento Grade de atendimento Capacidade Transportadoras Veículos …" at bounding box center [760, 379] width 1520 height 759
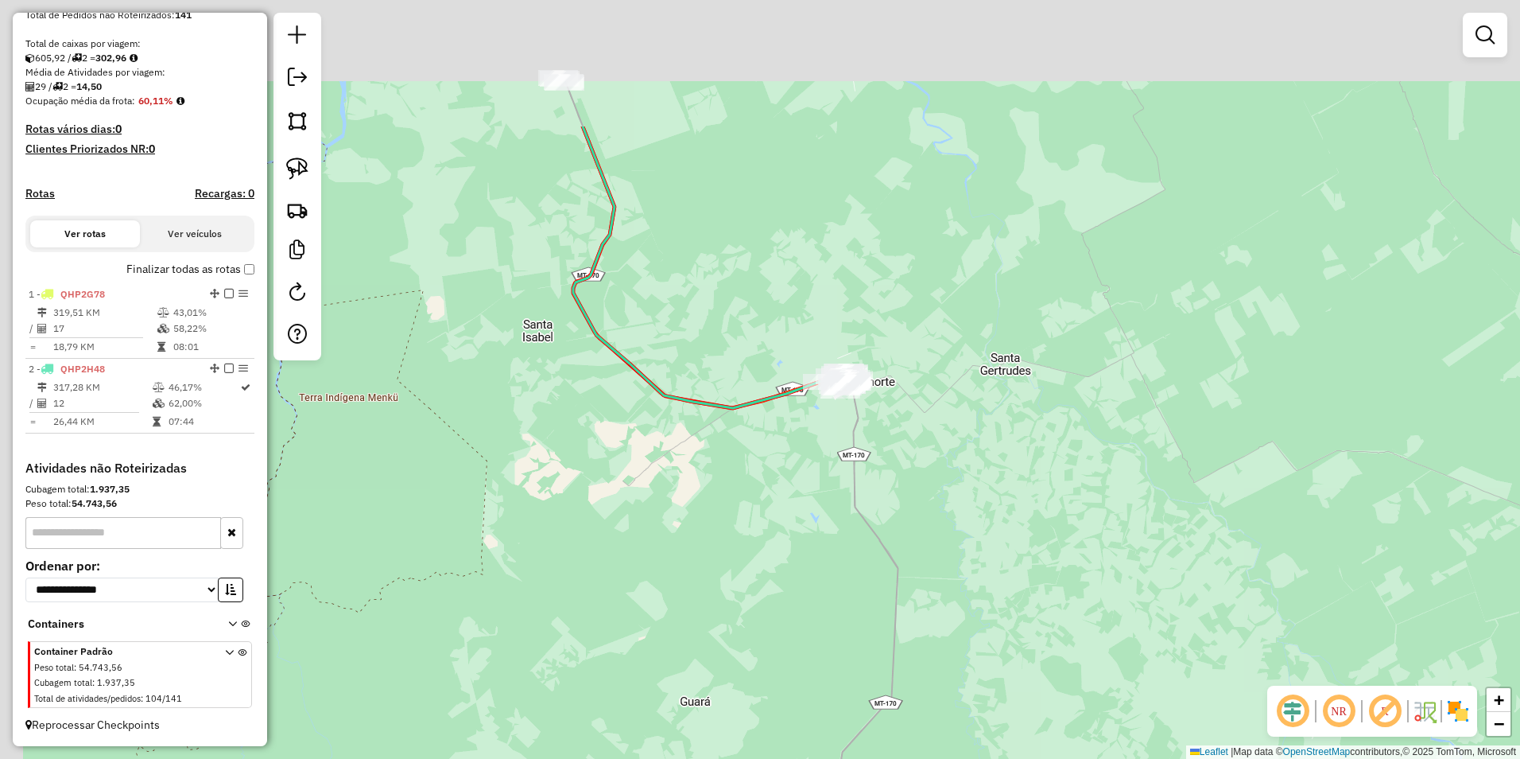
drag, startPoint x: 992, startPoint y: 576, endPoint x: 1019, endPoint y: 596, distance: 33.4
click at [1017, 597] on div "Janela de atendimento Grade de atendimento Capacidade Transportadoras Veículos …" at bounding box center [760, 379] width 1520 height 759
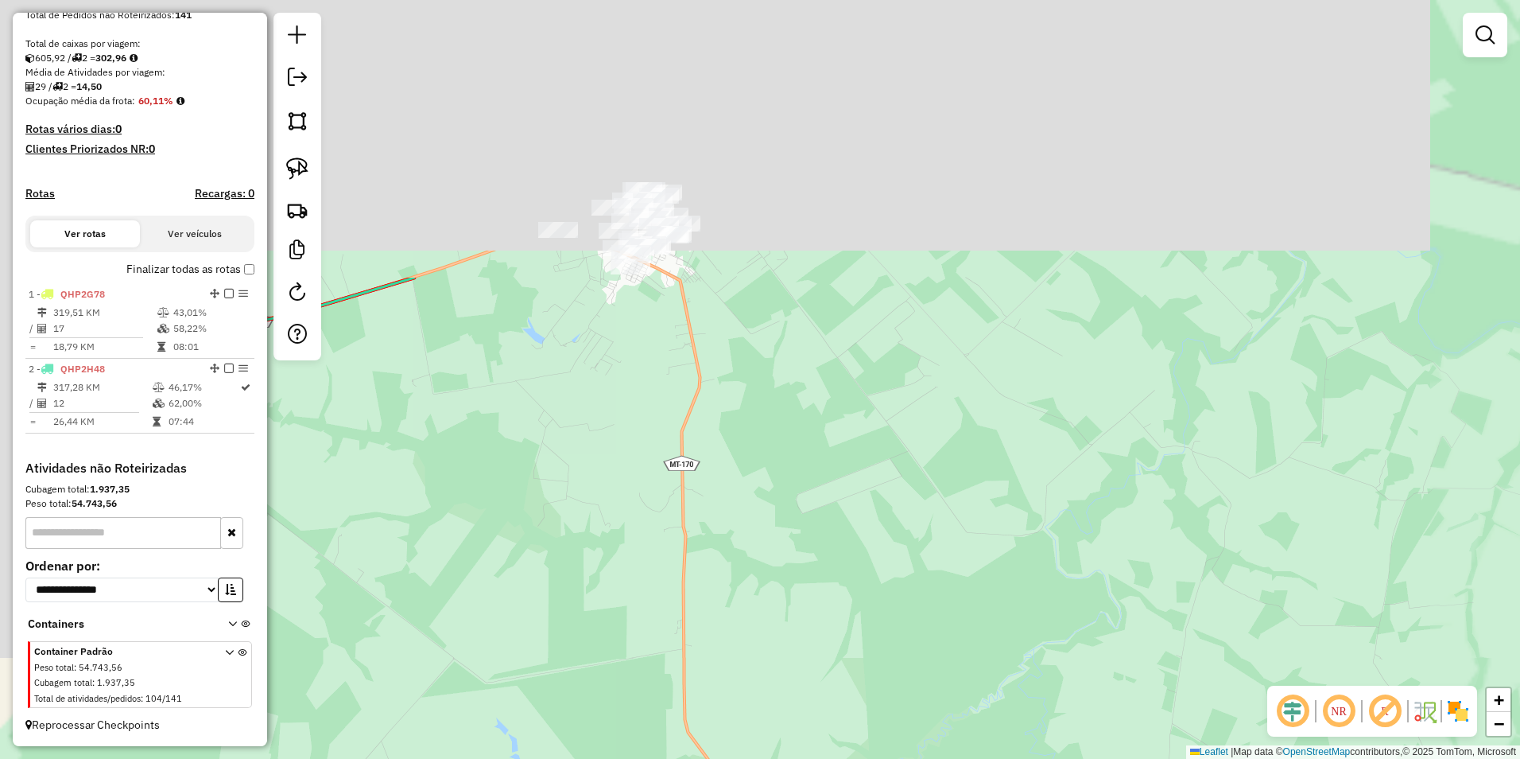
drag, startPoint x: 1108, startPoint y: 661, endPoint x: 1152, endPoint y: 700, distance: 58.6
click at [1154, 710] on div "Janela de atendimento Grade de atendimento Capacidade Transportadoras Veículos …" at bounding box center [760, 379] width 1520 height 759
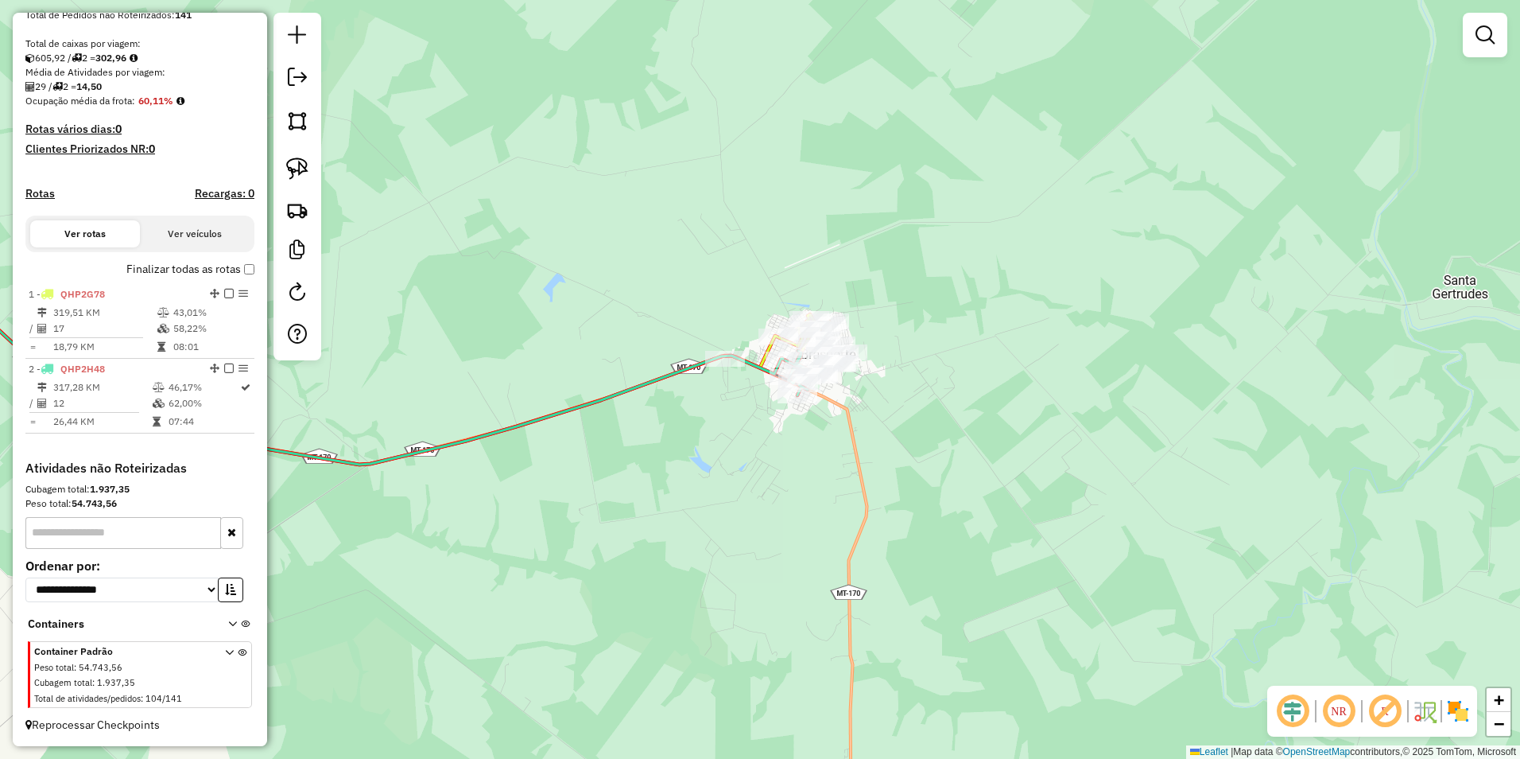
drag, startPoint x: 873, startPoint y: 430, endPoint x: 1105, endPoint y: 542, distance: 256.8
click at [1105, 542] on div "Janela de atendimento Grade de atendimento Capacidade Transportadoras Veículos …" at bounding box center [760, 379] width 1520 height 759
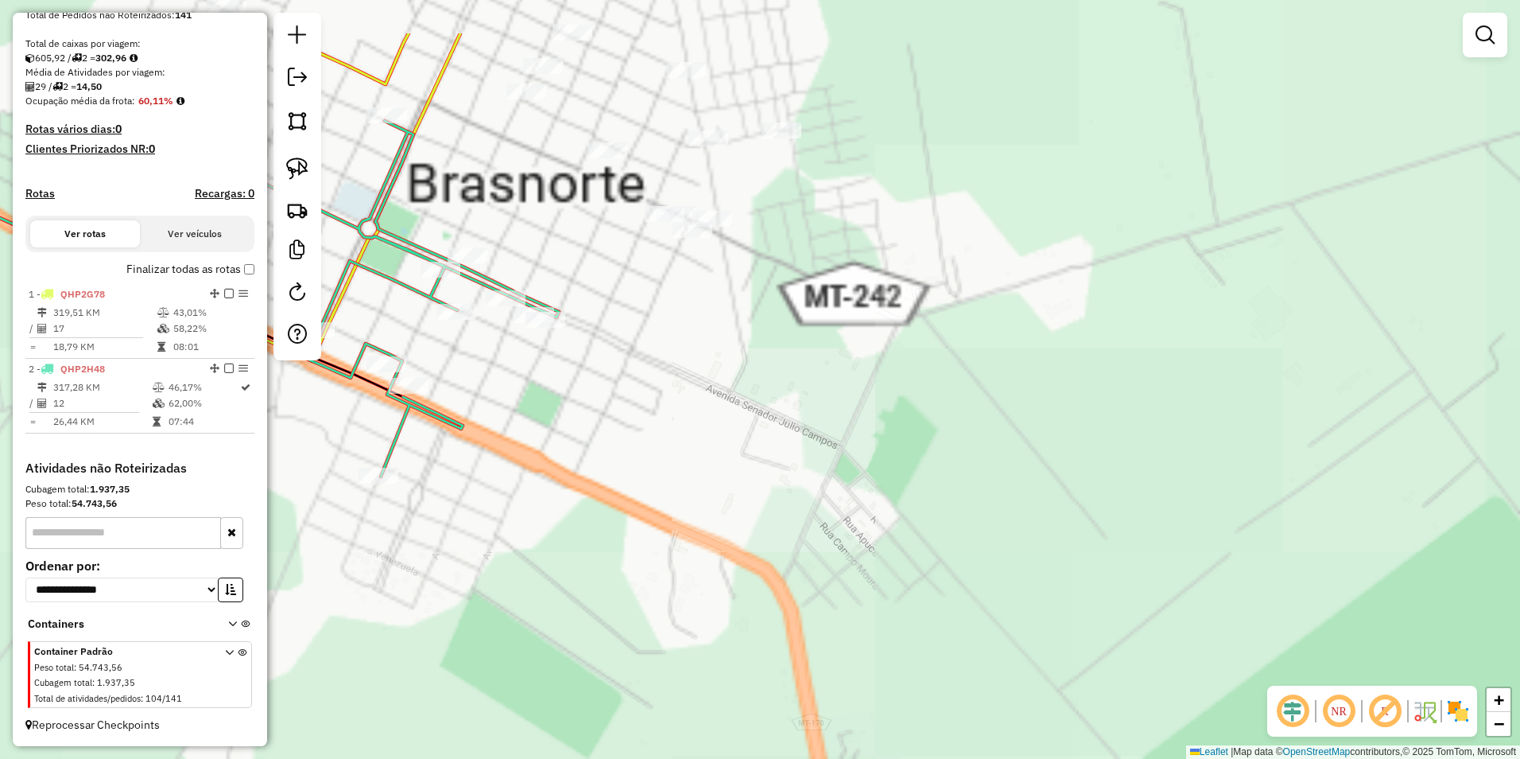
drag, startPoint x: 949, startPoint y: 360, endPoint x: 1139, endPoint y: 631, distance: 331.1
click at [1139, 631] on div "Janela de atendimento Grade de atendimento Capacidade Transportadoras Veículos …" at bounding box center [760, 379] width 1520 height 759
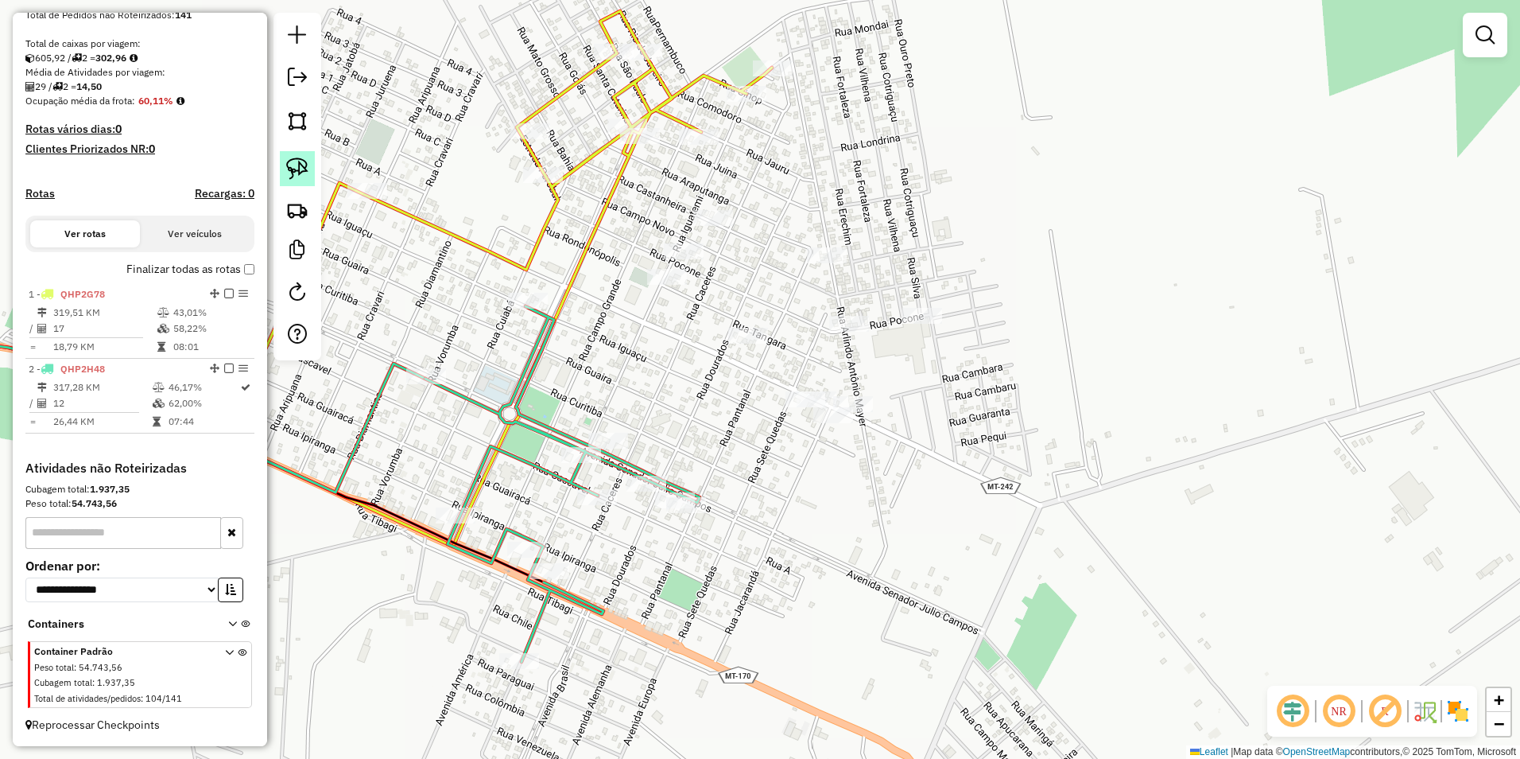
drag, startPoint x: 308, startPoint y: 164, endPoint x: 592, endPoint y: 289, distance: 310.1
click at [309, 164] on link at bounding box center [297, 168] width 35 height 35
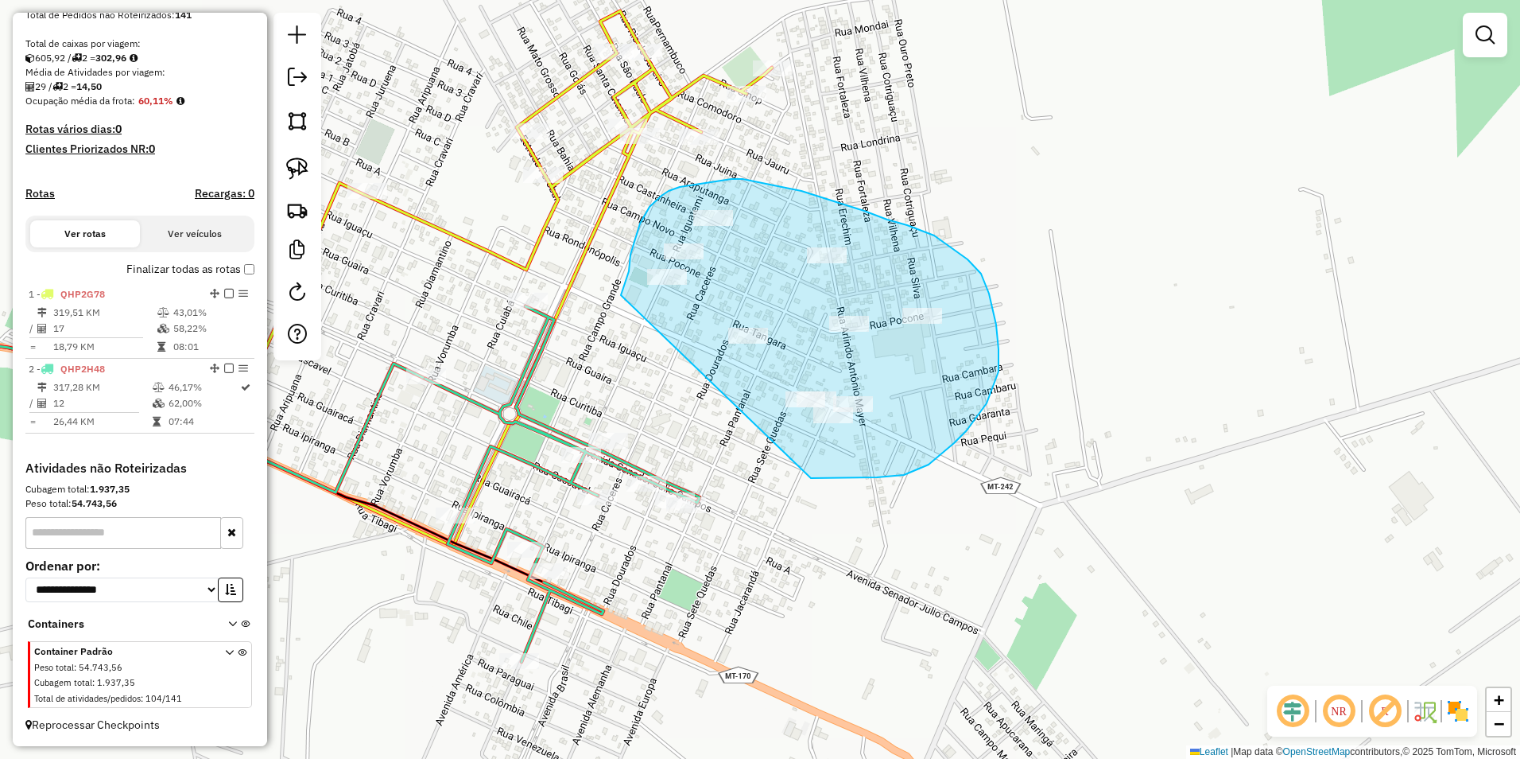
drag, startPoint x: 626, startPoint y: 281, endPoint x: 806, endPoint y: 478, distance: 266.2
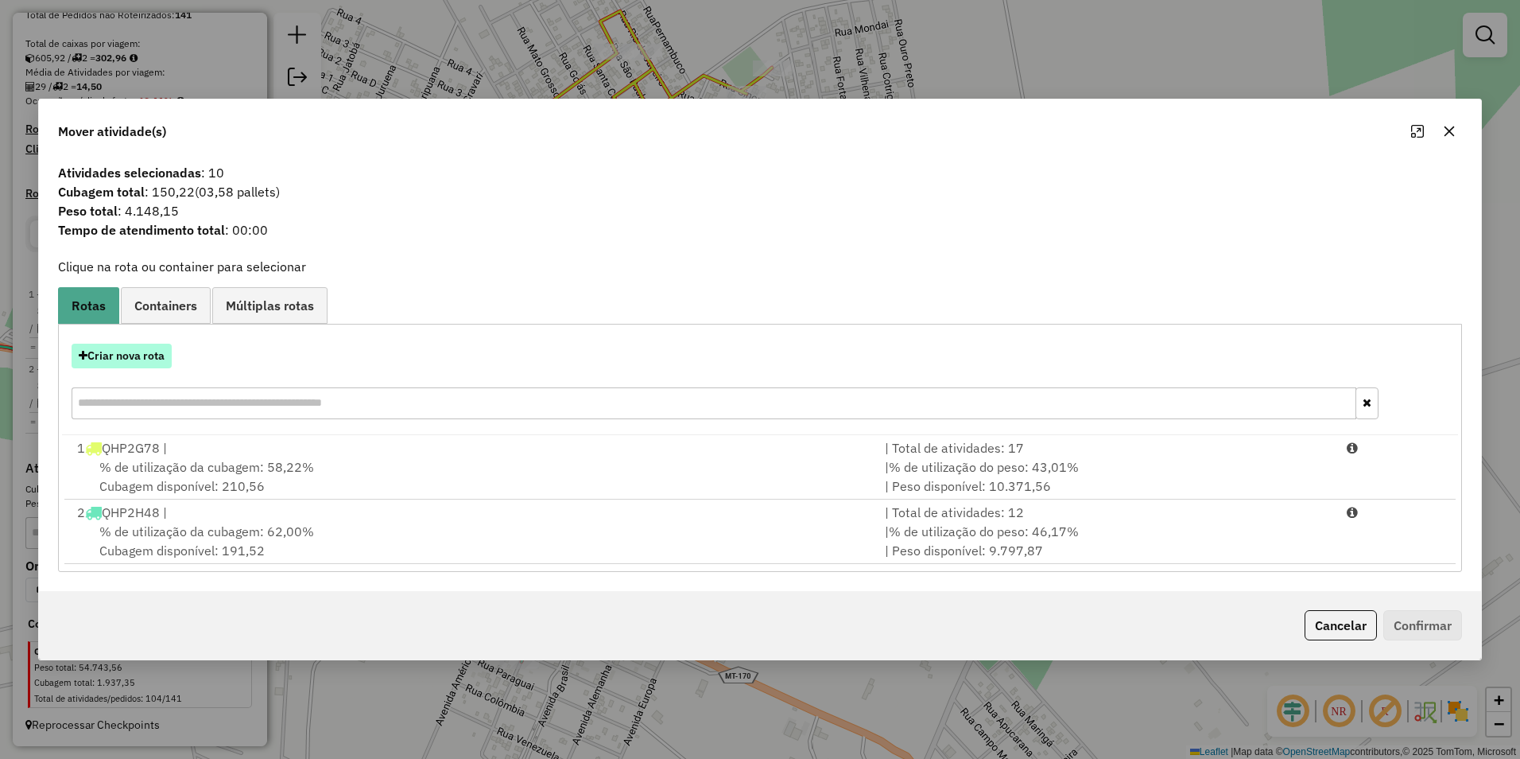
click at [131, 351] on button "Criar nova rota" at bounding box center [122, 356] width 100 height 25
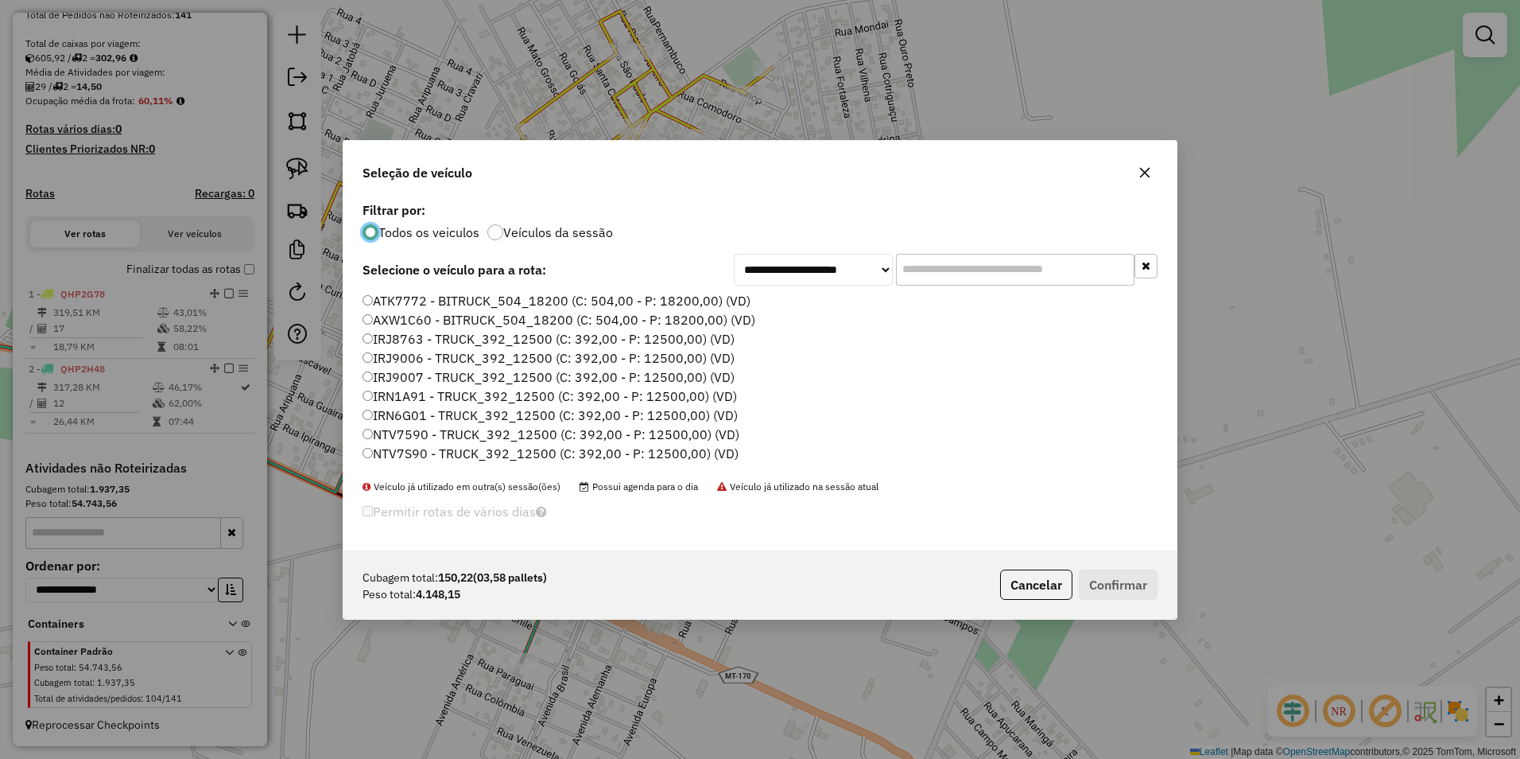
scroll to position [9, 5]
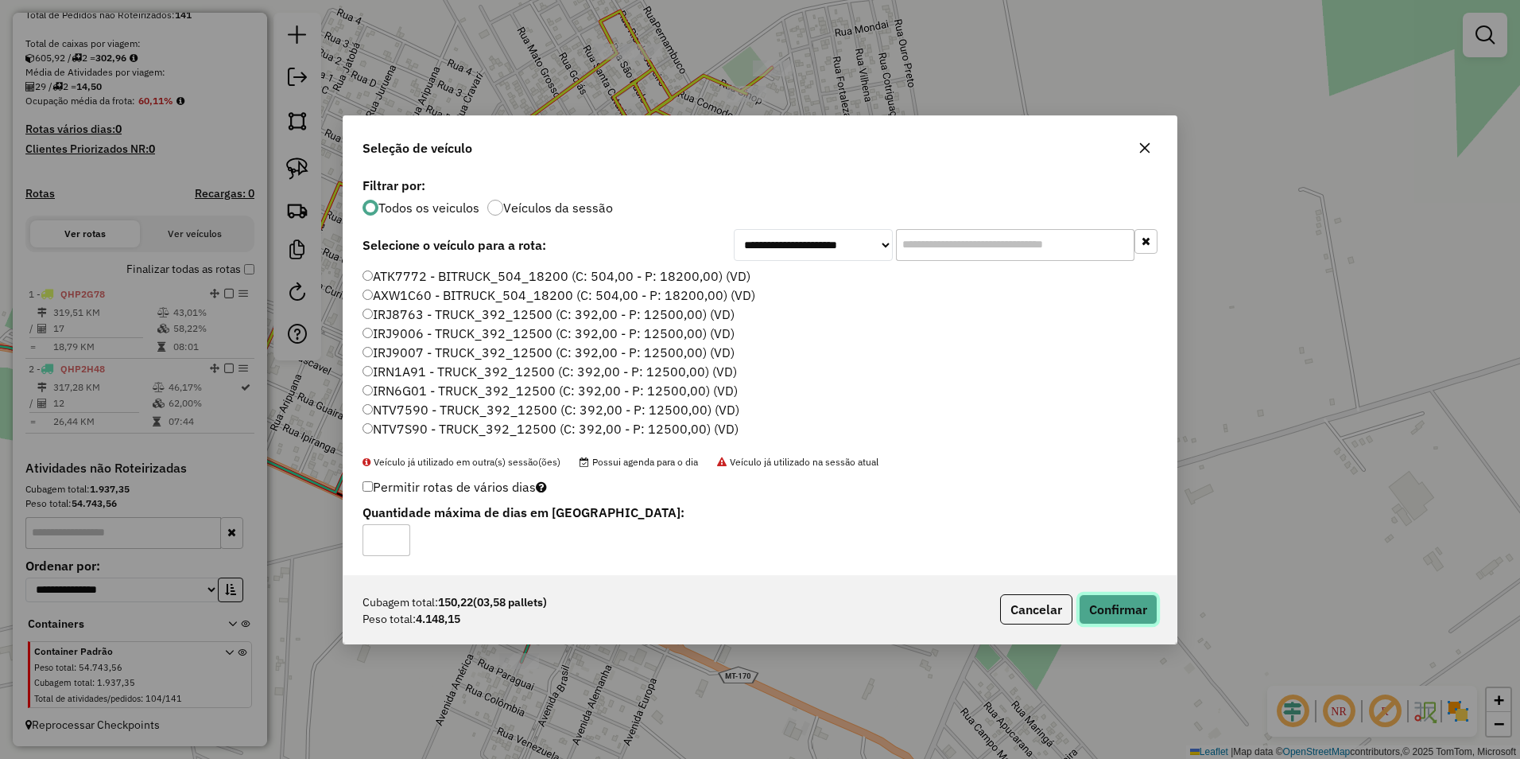
click at [1134, 615] on button "Confirmar" at bounding box center [1118, 609] width 79 height 30
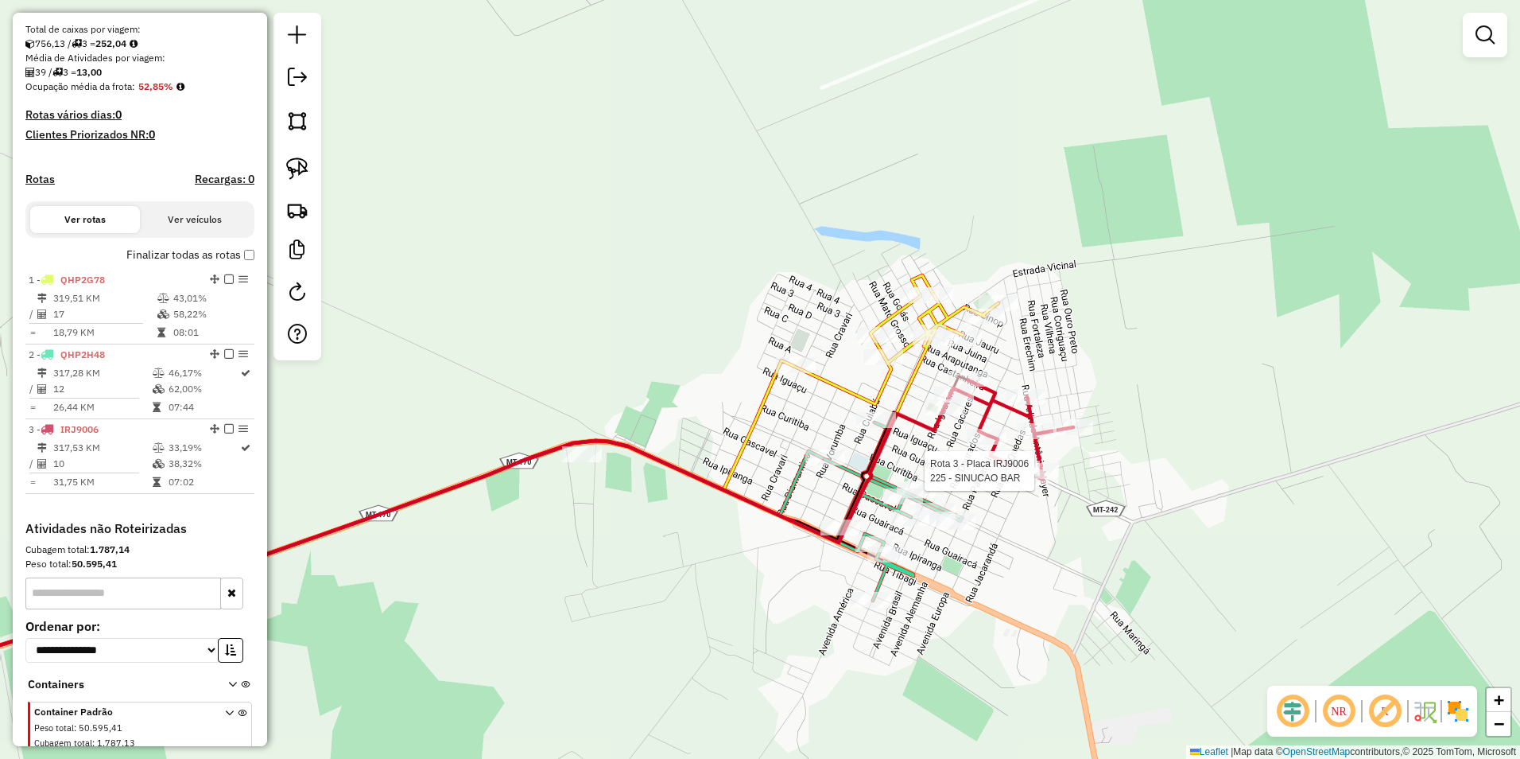
select select "**********"
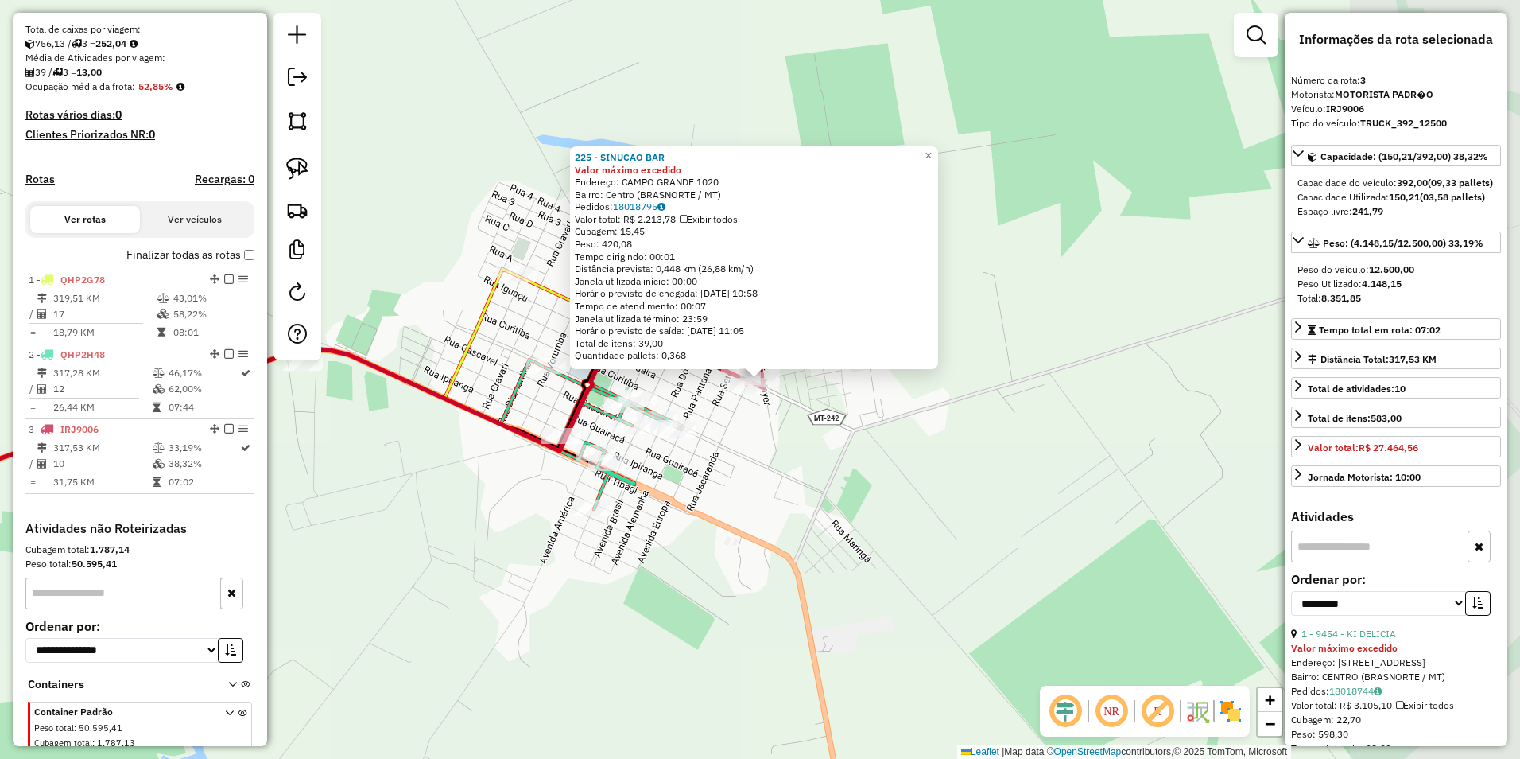
scroll to position [400, 0]
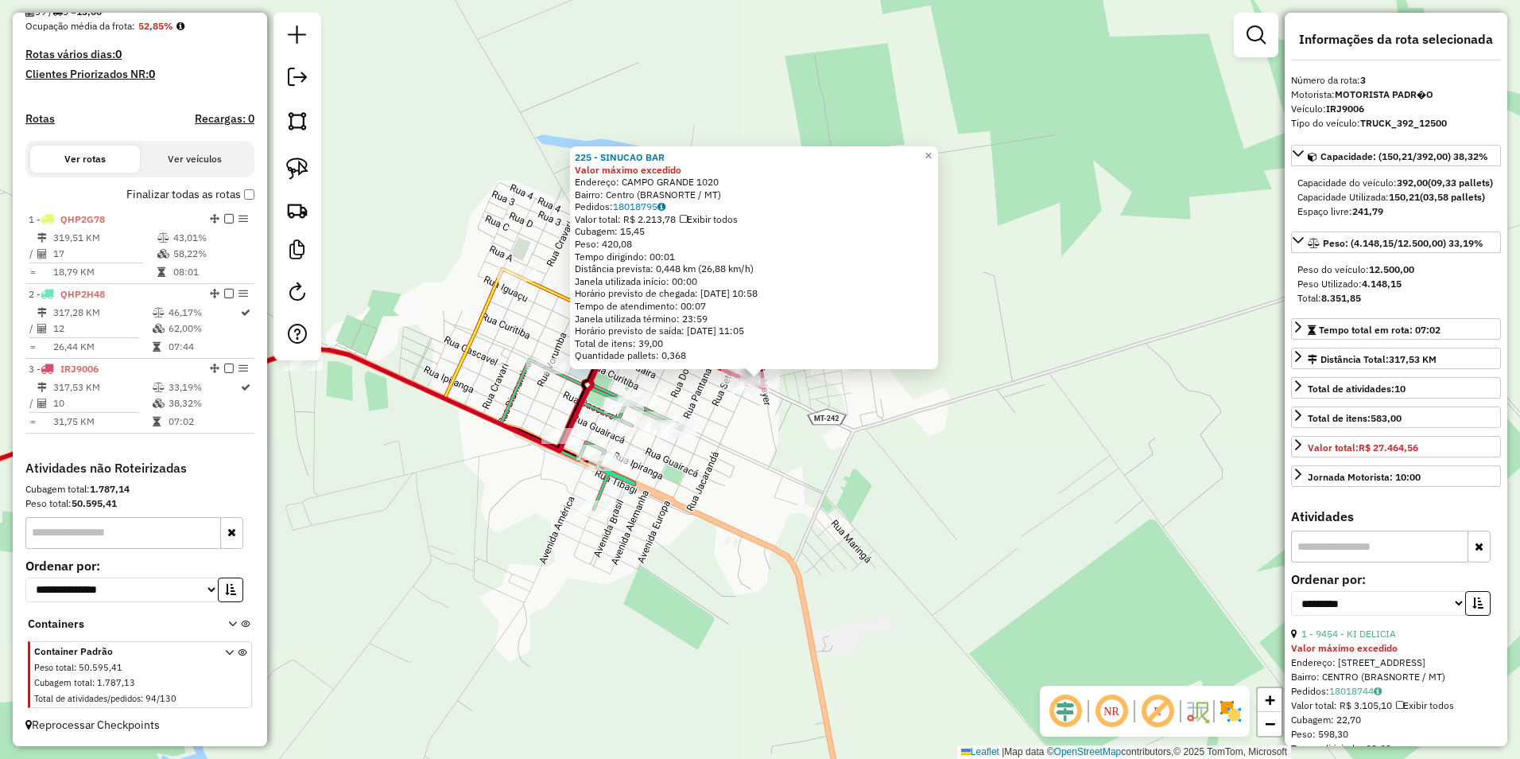
click at [1066, 529] on div "225 - SINUCAO BAR Valor máximo excedido Endereço: CAMPO GRANDE 1020 Bairro: Cen…" at bounding box center [760, 379] width 1520 height 759
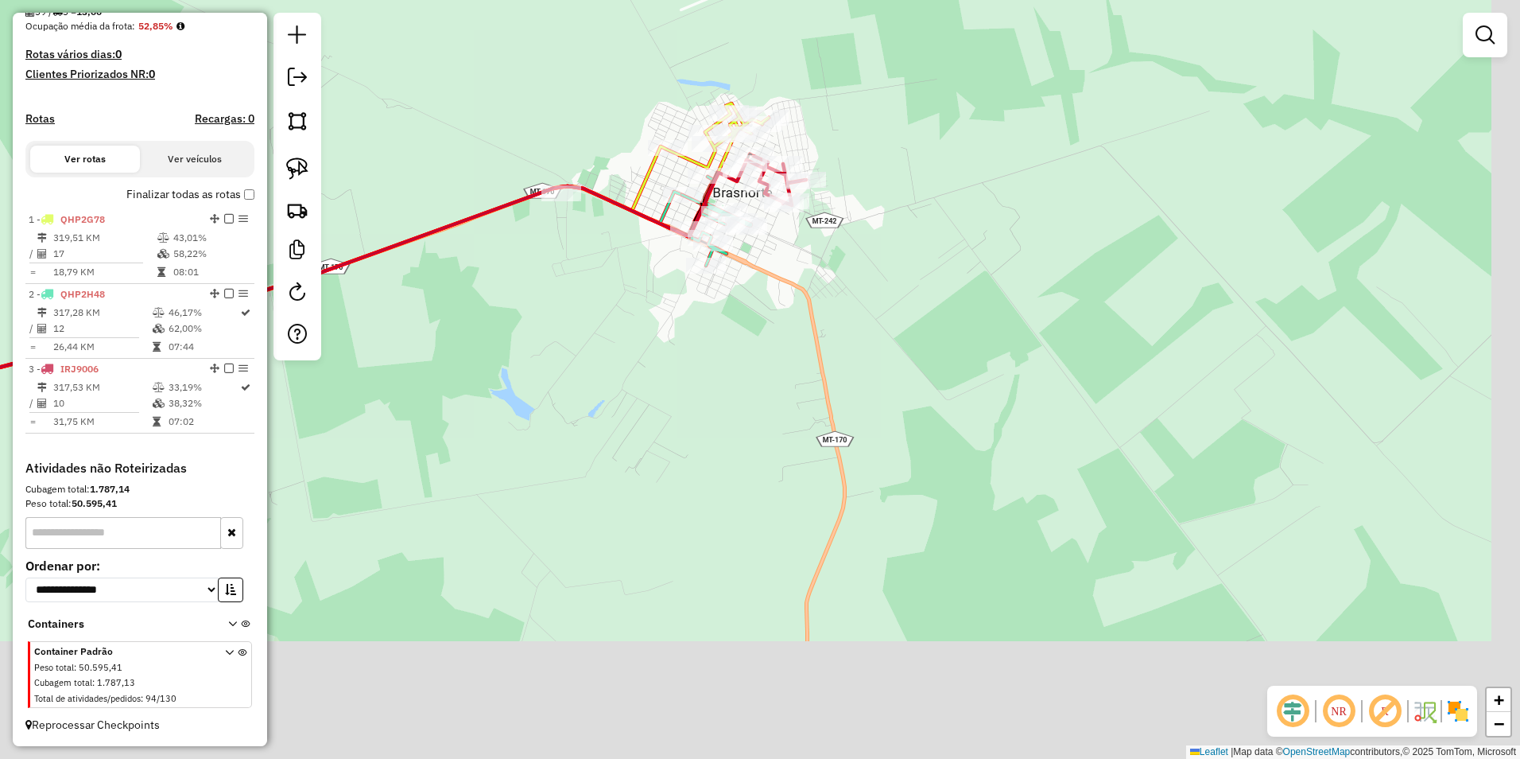
drag, startPoint x: 946, startPoint y: 655, endPoint x: 814, endPoint y: 239, distance: 436.3
click at [797, 164] on div "Janela de atendimento Grade de atendimento Capacidade Transportadoras Veículos …" at bounding box center [760, 379] width 1520 height 759
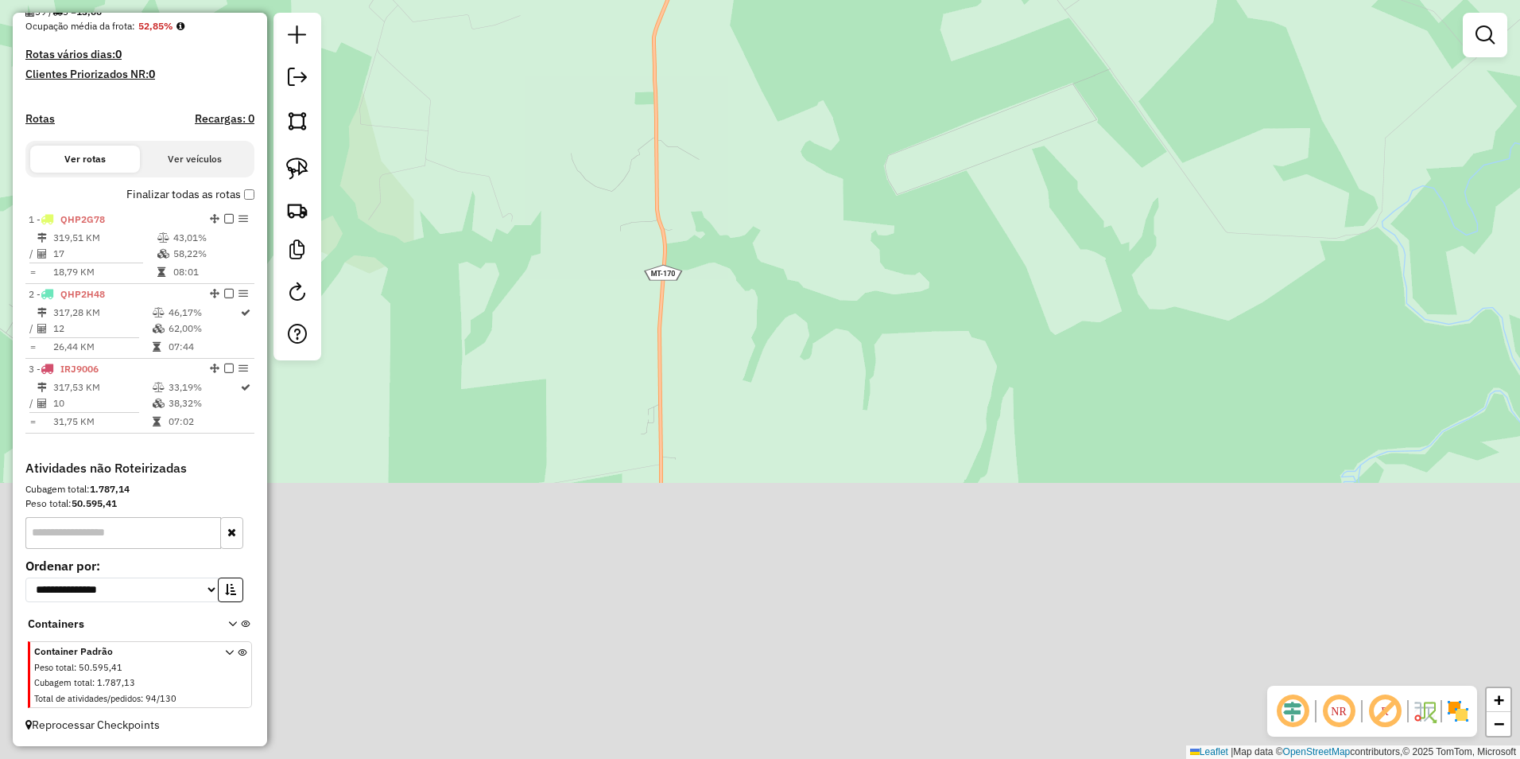
drag, startPoint x: 888, startPoint y: 243, endPoint x: 870, endPoint y: 179, distance: 67.0
click at [870, 179] on div "Janela de atendimento Grade de atendimento Capacidade Transportadoras Veículos …" at bounding box center [760, 379] width 1520 height 759
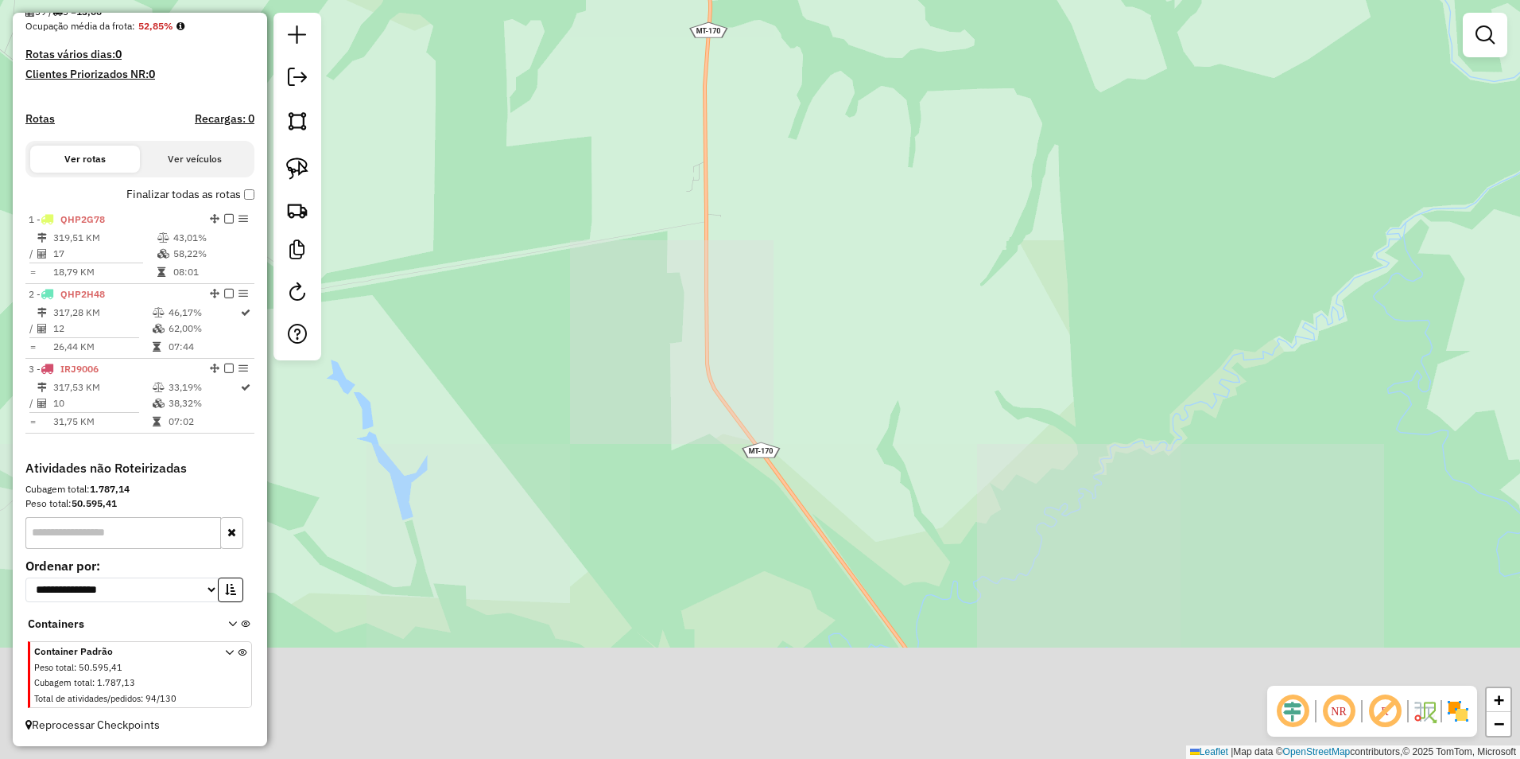
drag, startPoint x: 825, startPoint y: 285, endPoint x: 850, endPoint y: 149, distance: 138.2
click at [850, 149] on div "Janela de atendimento Grade de atendimento Capacidade Transportadoras Veículos …" at bounding box center [760, 379] width 1520 height 759
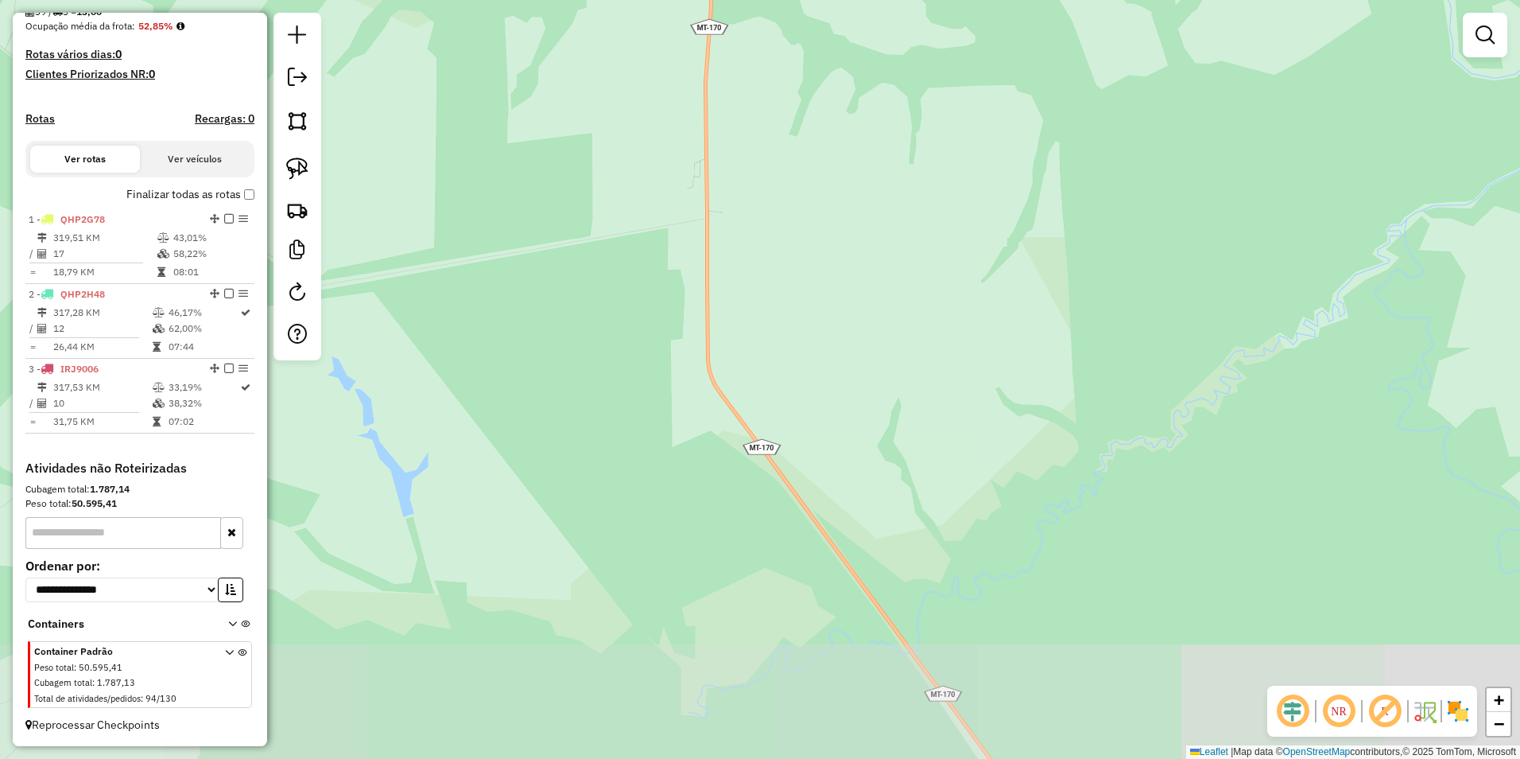
drag, startPoint x: 829, startPoint y: 474, endPoint x: 875, endPoint y: 123, distance: 353.6
click at [875, 129] on div "Janela de atendimento Grade de atendimento Capacidade Transportadoras Veículos …" at bounding box center [760, 379] width 1520 height 759
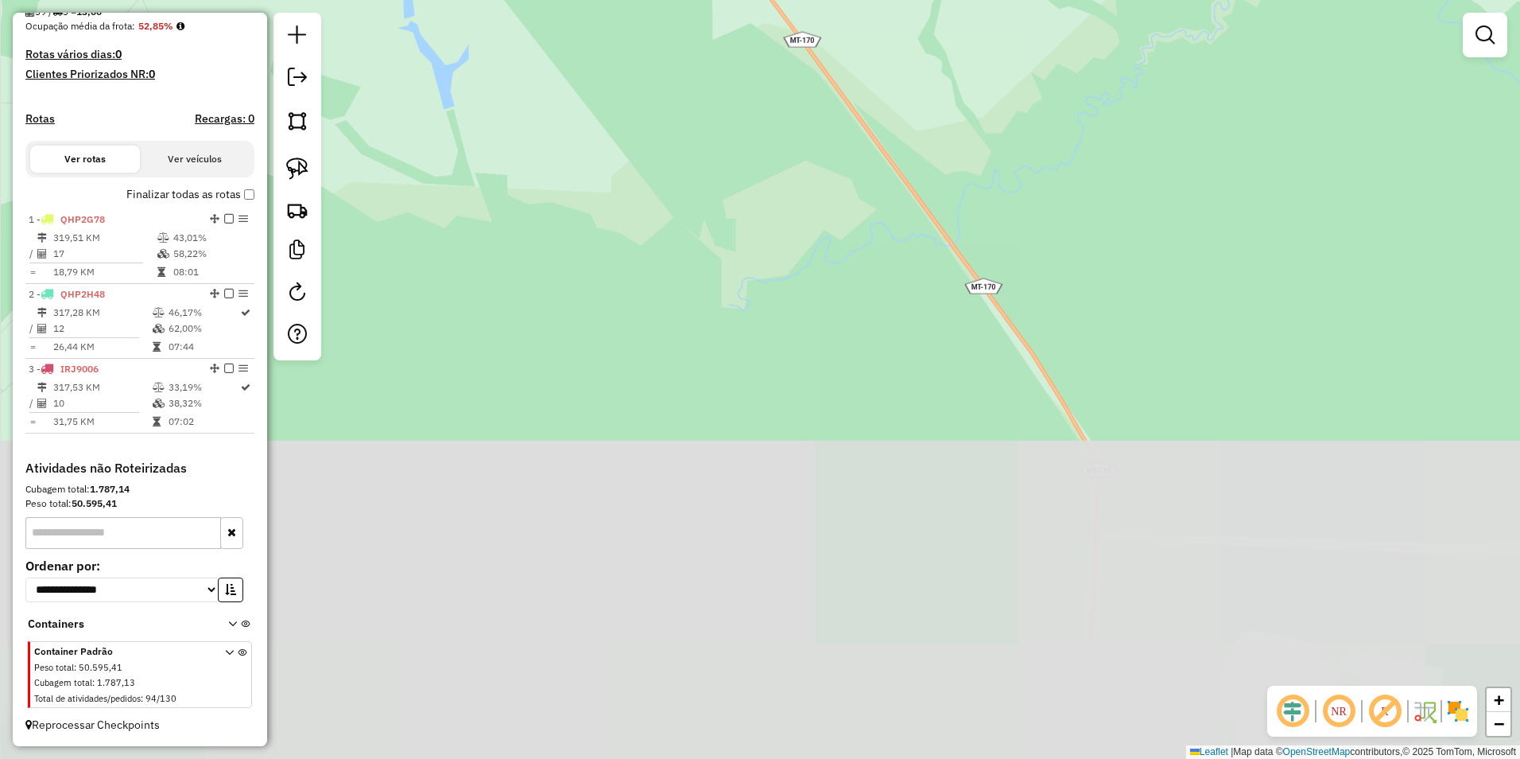
drag, startPoint x: 958, startPoint y: 503, endPoint x: 899, endPoint y: 296, distance: 215.9
click at [907, 335] on div "Janela de atendimento Grade de atendimento Capacidade Transportadoras Veículos …" at bounding box center [760, 379] width 1520 height 759
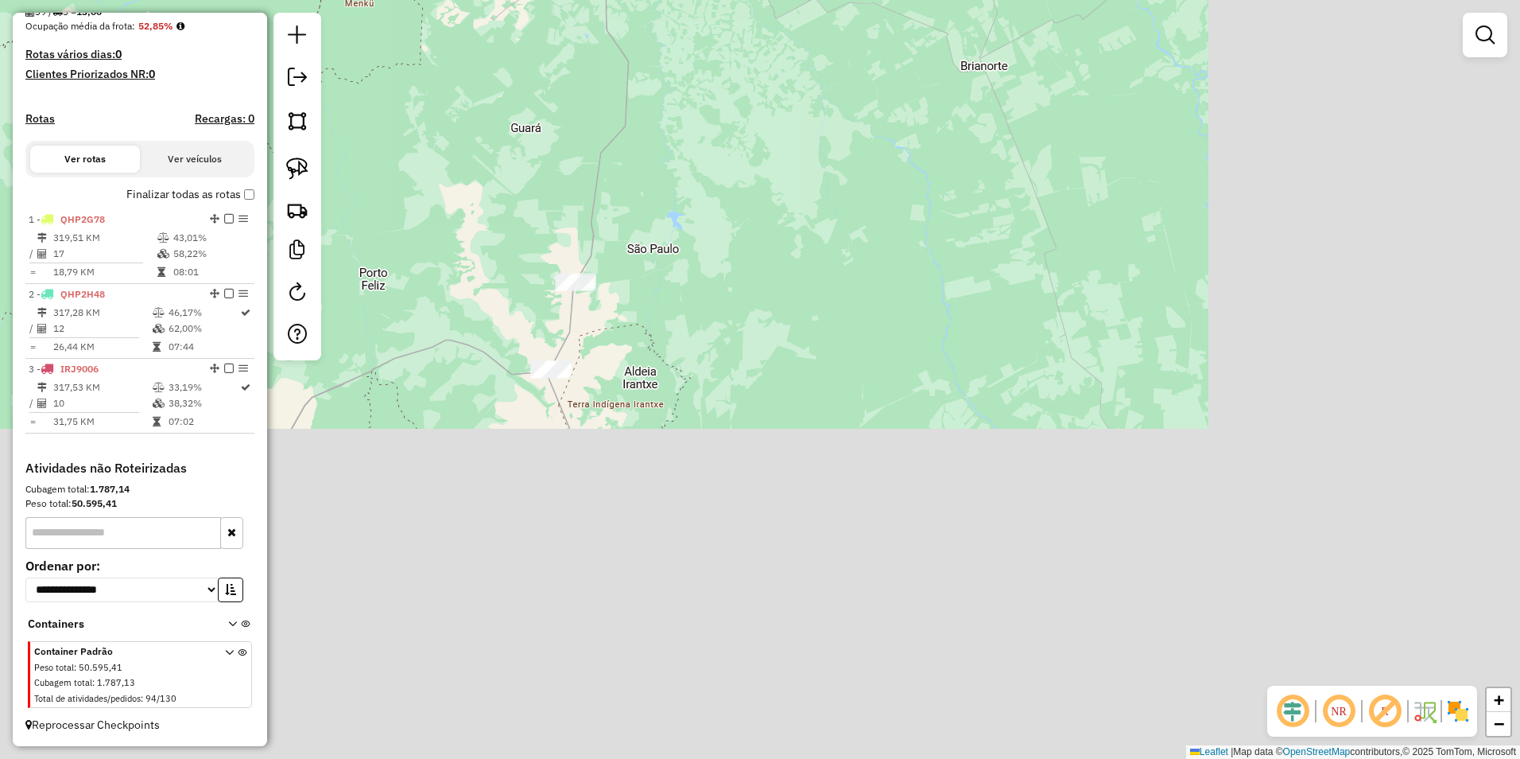
drag, startPoint x: 1133, startPoint y: 678, endPoint x: 673, endPoint y: 262, distance: 621.0
click at [673, 262] on div "Janela de atendimento Grade de atendimento Capacidade Transportadoras Veículos …" at bounding box center [760, 379] width 1520 height 759
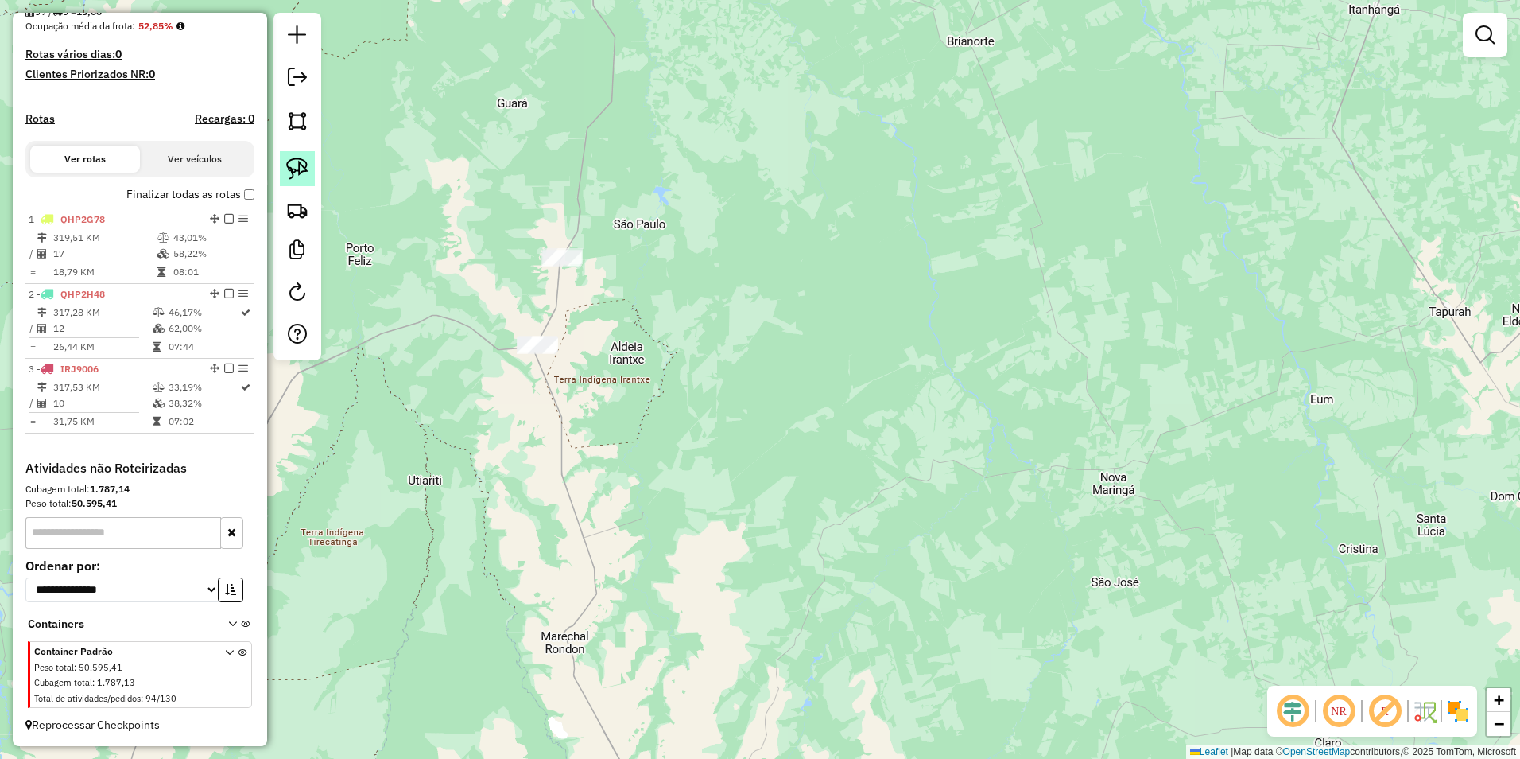
click at [312, 170] on link at bounding box center [297, 168] width 35 height 35
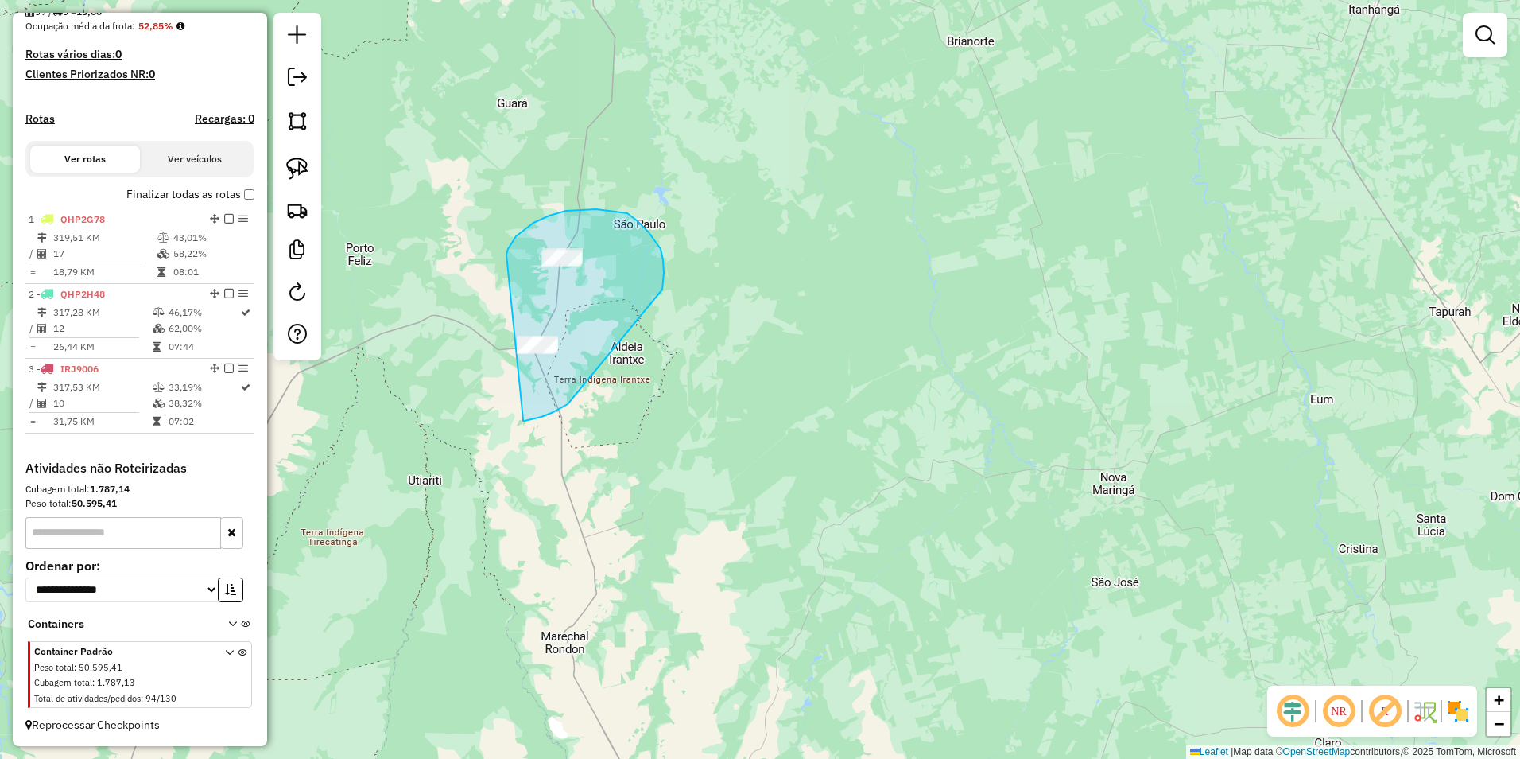
drag, startPoint x: 507, startPoint y: 254, endPoint x: 523, endPoint y: 419, distance: 165.4
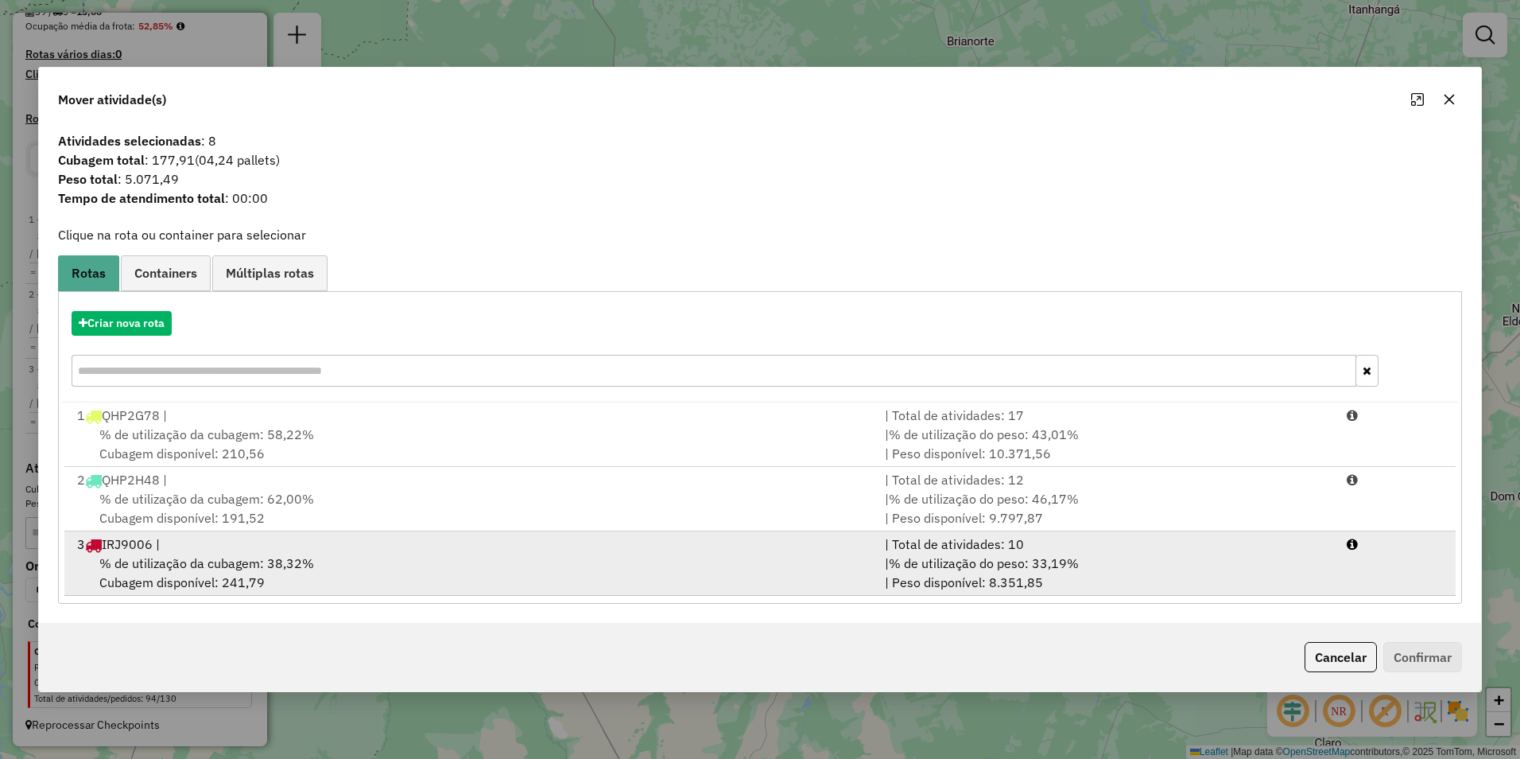
click at [796, 562] on div "% de utilização da cubagem: 38,32% Cubagem disponível: 241,79" at bounding box center [472, 572] width 808 height 38
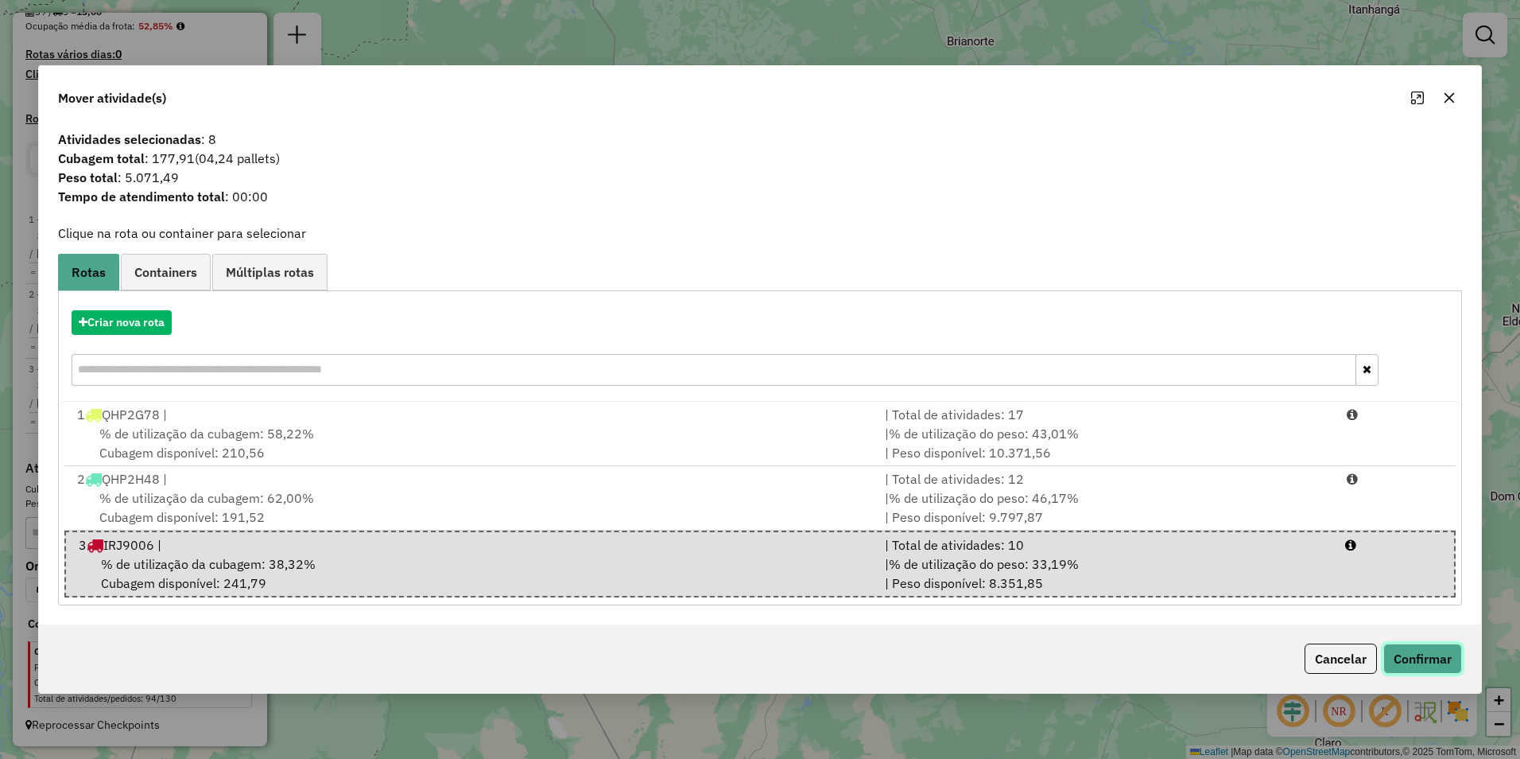
click at [1432, 671] on button "Confirmar" at bounding box center [1423, 658] width 79 height 30
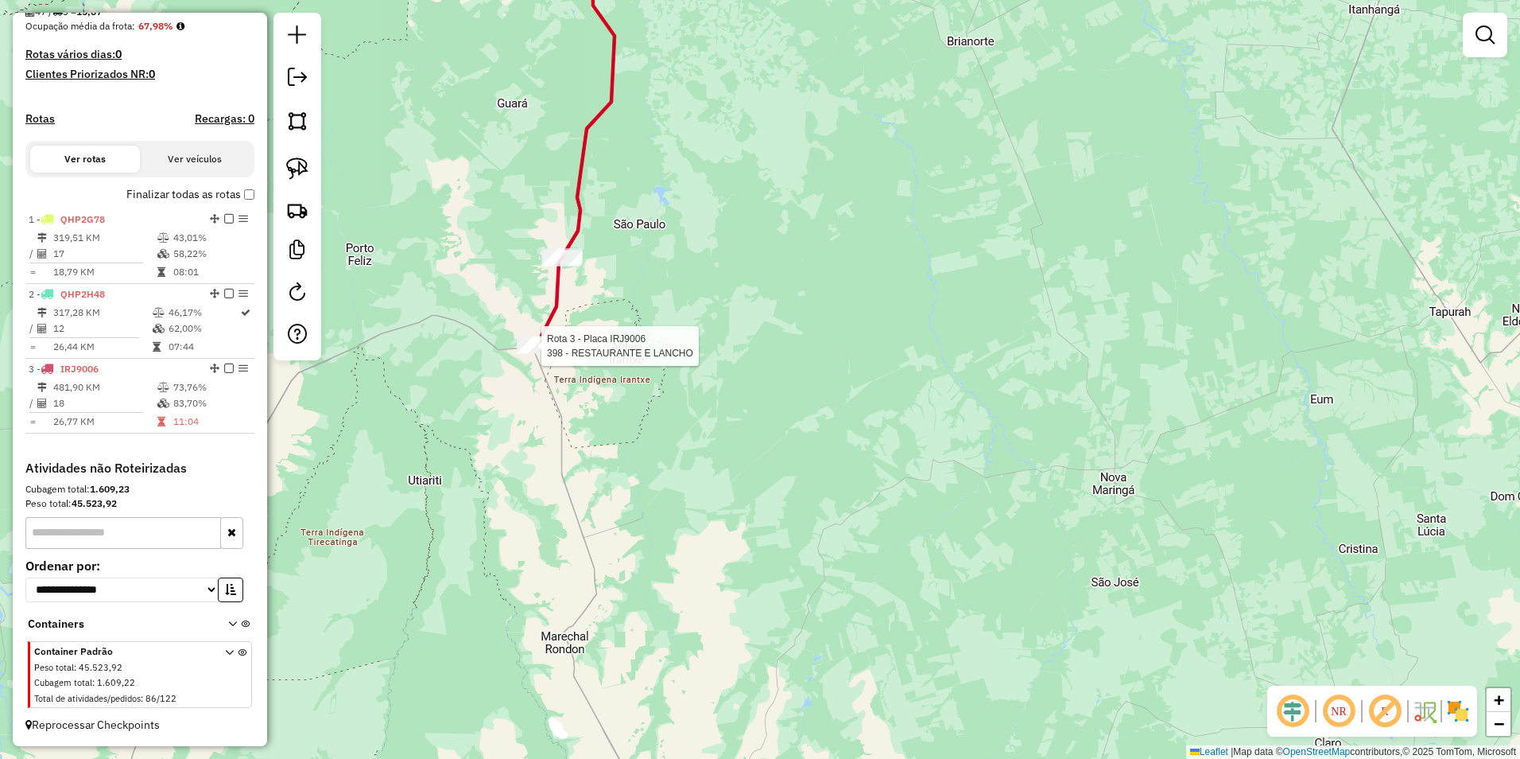
select select "**********"
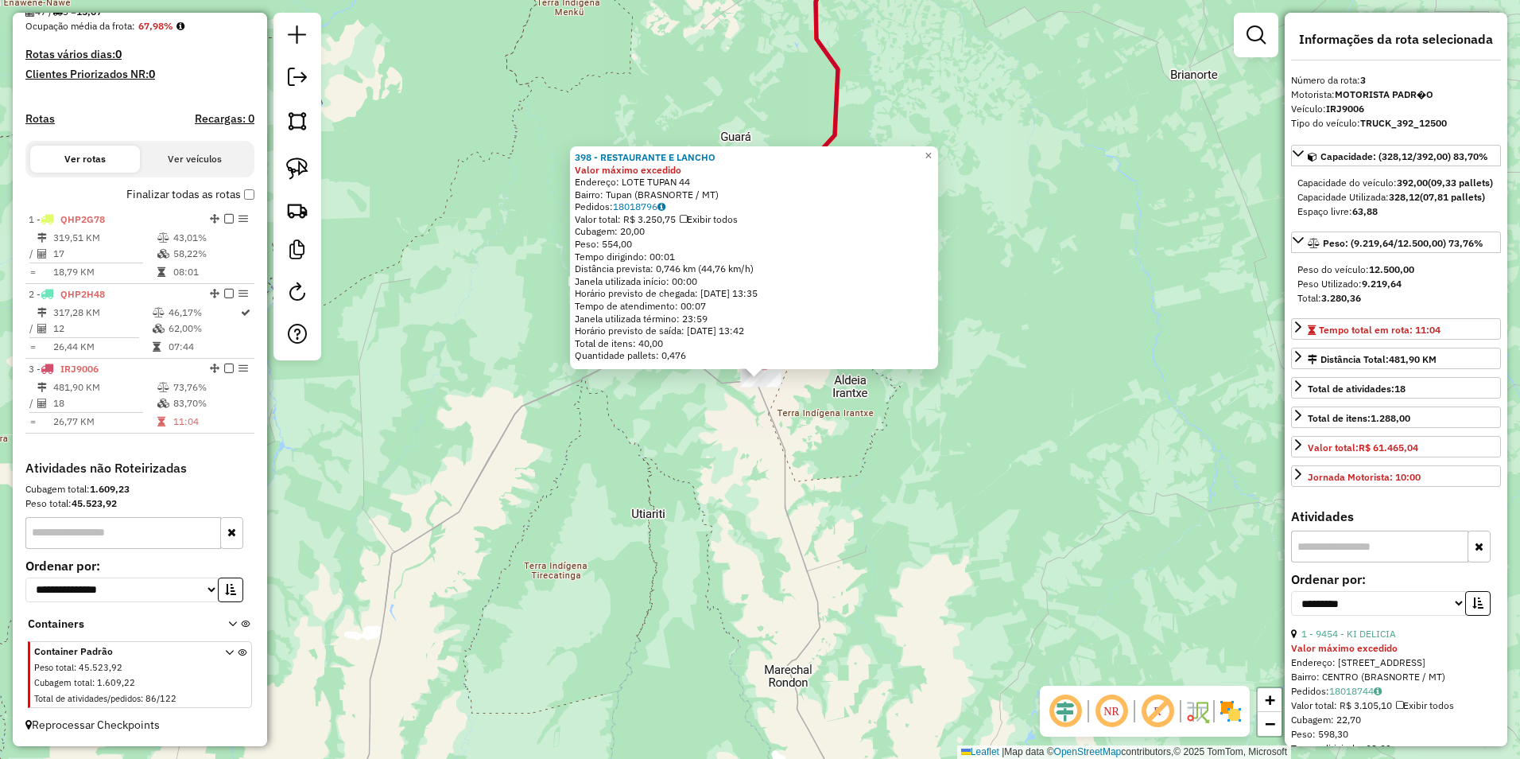
click at [961, 535] on div "398 - RESTAURANTE E LANCHO Valor máximo excedido Endereço: LOTE TUPAN 44 Bairro…" at bounding box center [760, 379] width 1520 height 759
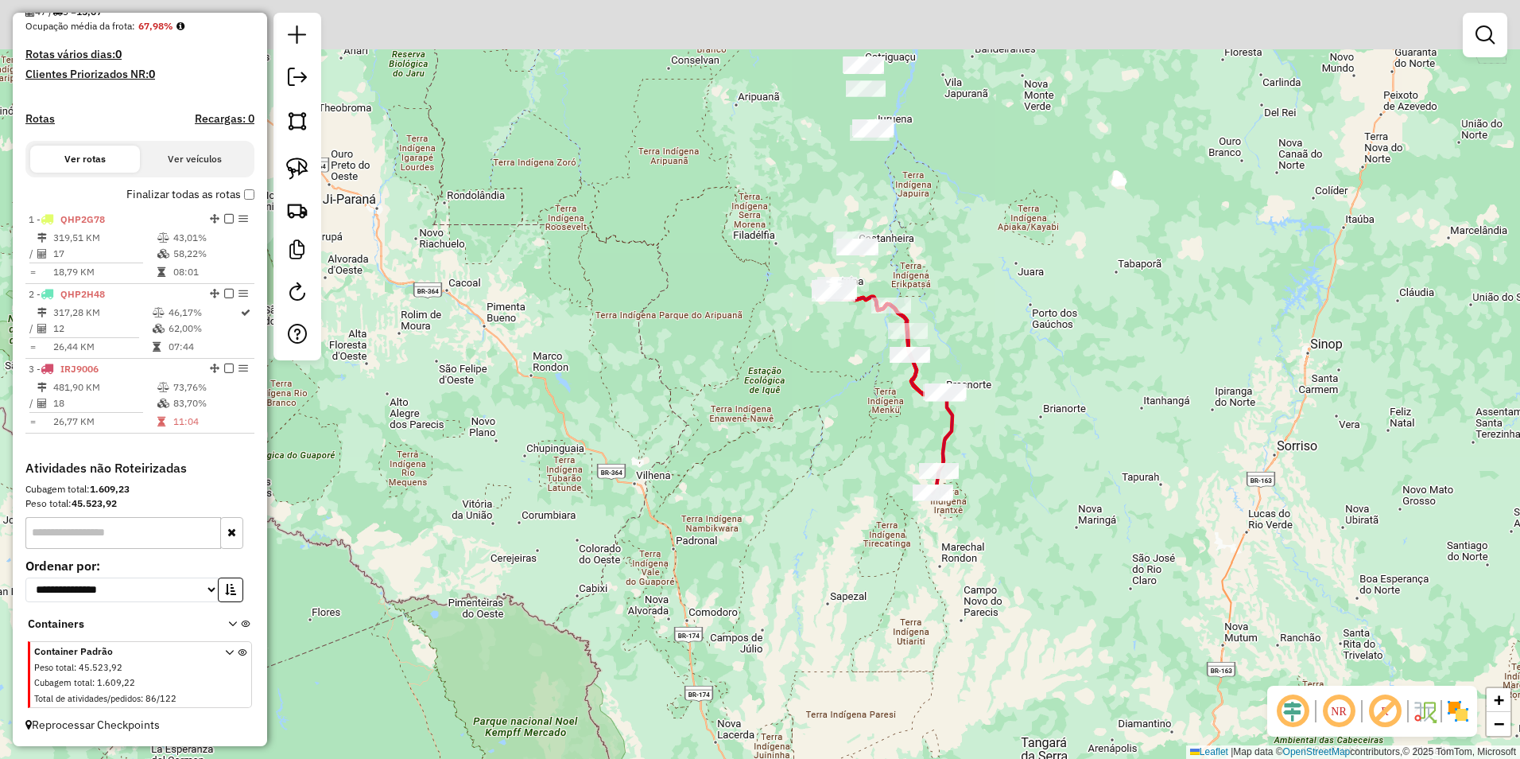
drag, startPoint x: 1078, startPoint y: 435, endPoint x: 1079, endPoint y: 451, distance: 15.9
click at [1079, 451] on div "Janela de atendimento Grade de atendimento Capacidade Transportadoras Veículos …" at bounding box center [760, 379] width 1520 height 759
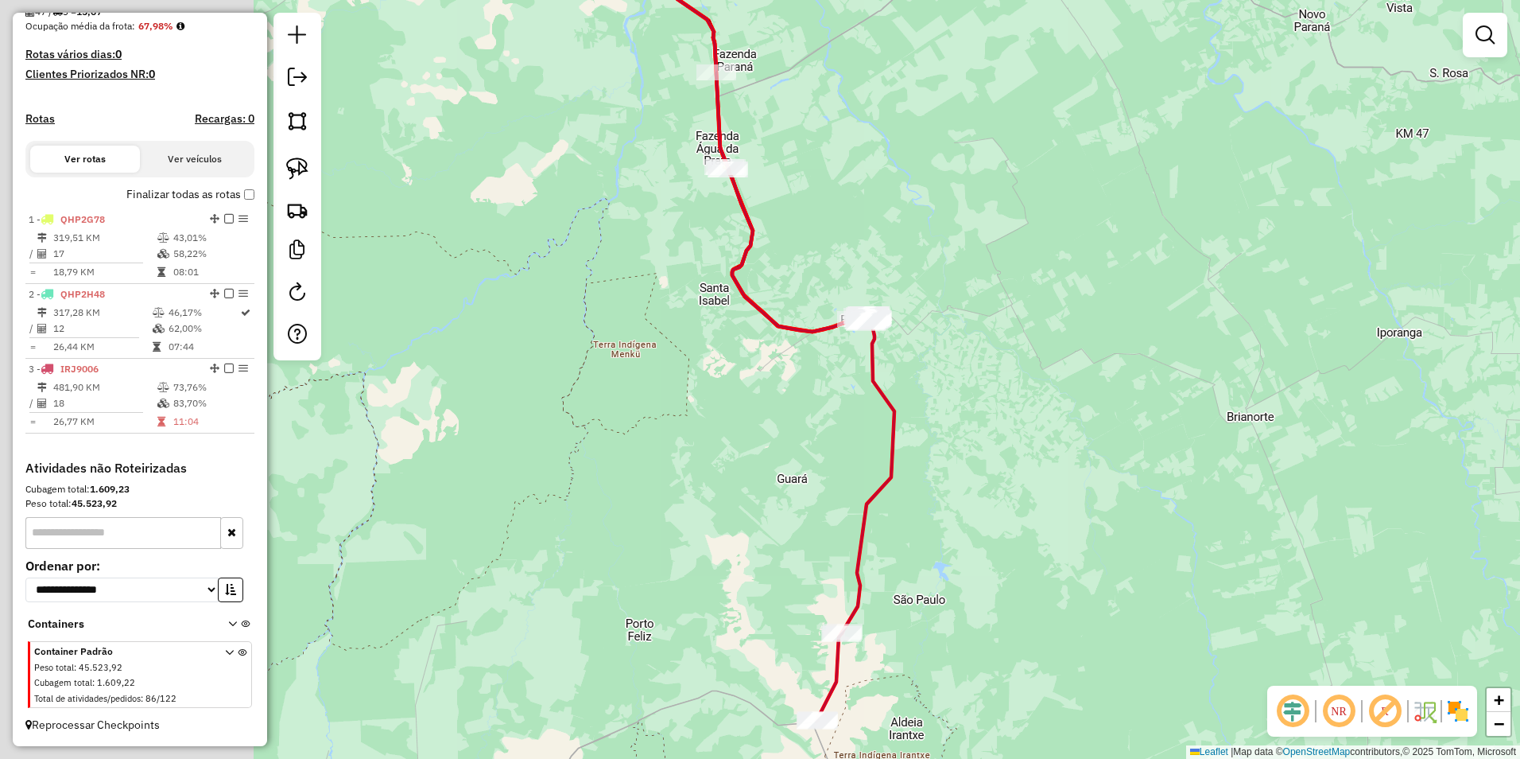
drag, startPoint x: 615, startPoint y: 495, endPoint x: 918, endPoint y: 530, distance: 305.0
click at [918, 530] on div "Janela de atendimento Grade de atendimento Capacidade Transportadoras Veículos …" at bounding box center [760, 379] width 1520 height 759
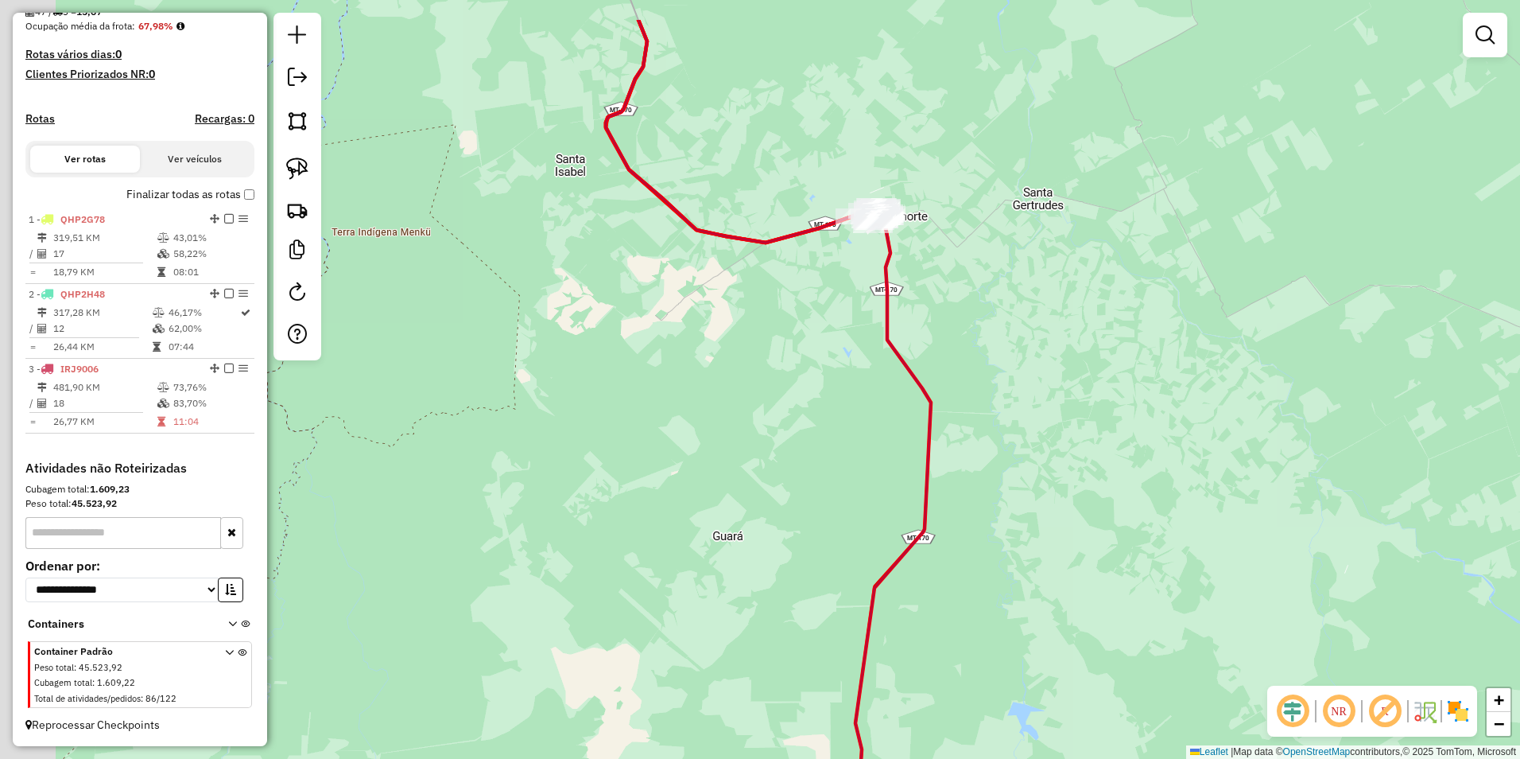
drag, startPoint x: 852, startPoint y: 276, endPoint x: 973, endPoint y: 441, distance: 203.7
click at [931, 440] on icon at bounding box center [872, 571] width 117 height 719
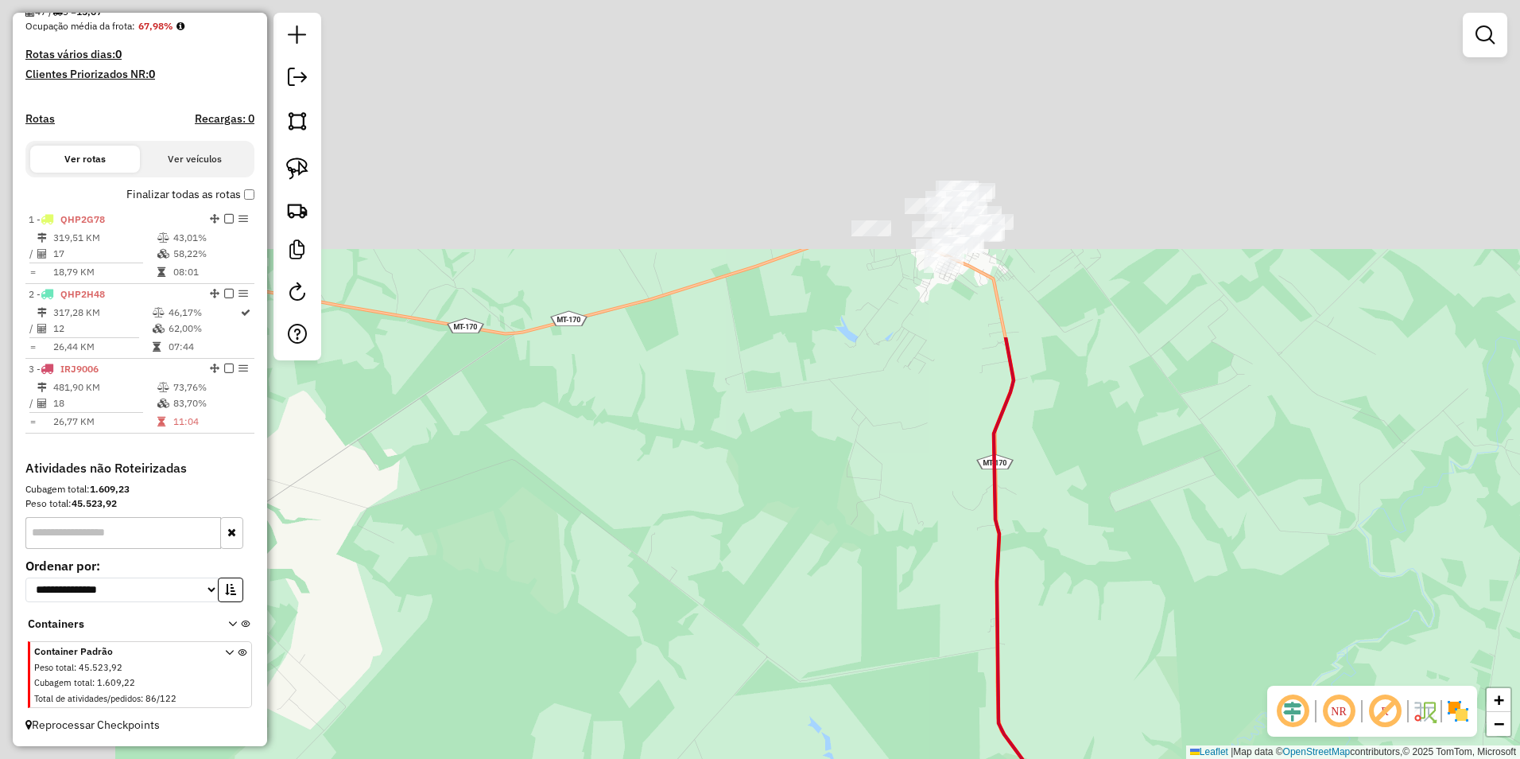
drag, startPoint x: 1031, startPoint y: 99, endPoint x: 1191, endPoint y: 626, distance: 550.4
click at [1191, 626] on div "Janela de atendimento Grade de atendimento Capacidade Transportadoras Veículos …" at bounding box center [760, 379] width 1520 height 759
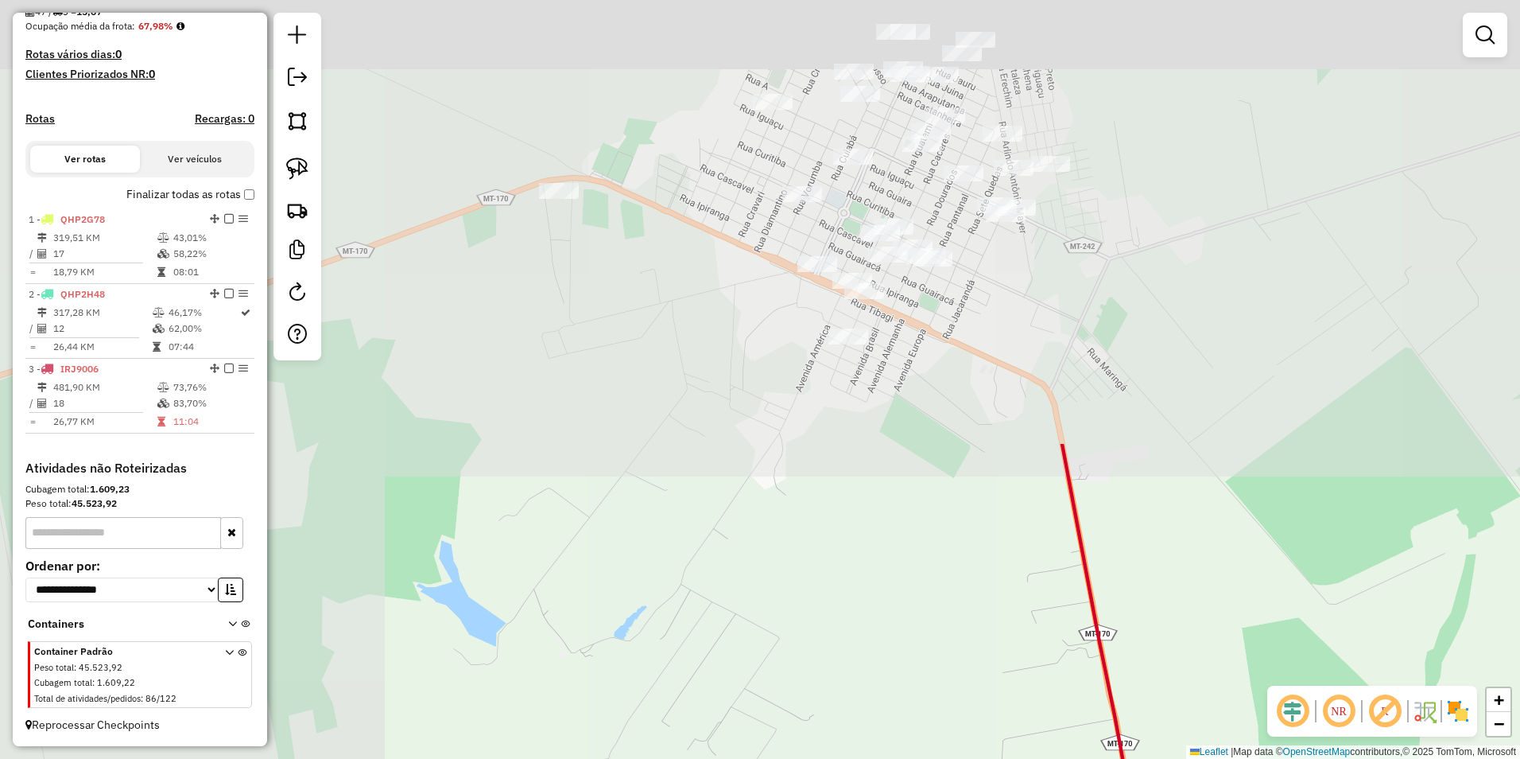
drag, startPoint x: 921, startPoint y: 287, endPoint x: 1369, endPoint y: 759, distance: 650.2
click at [1369, 758] on html "Aguarde... Pop-up bloqueado! Seu navegador bloqueou automáticamente a abertura …" at bounding box center [760, 379] width 1520 height 759
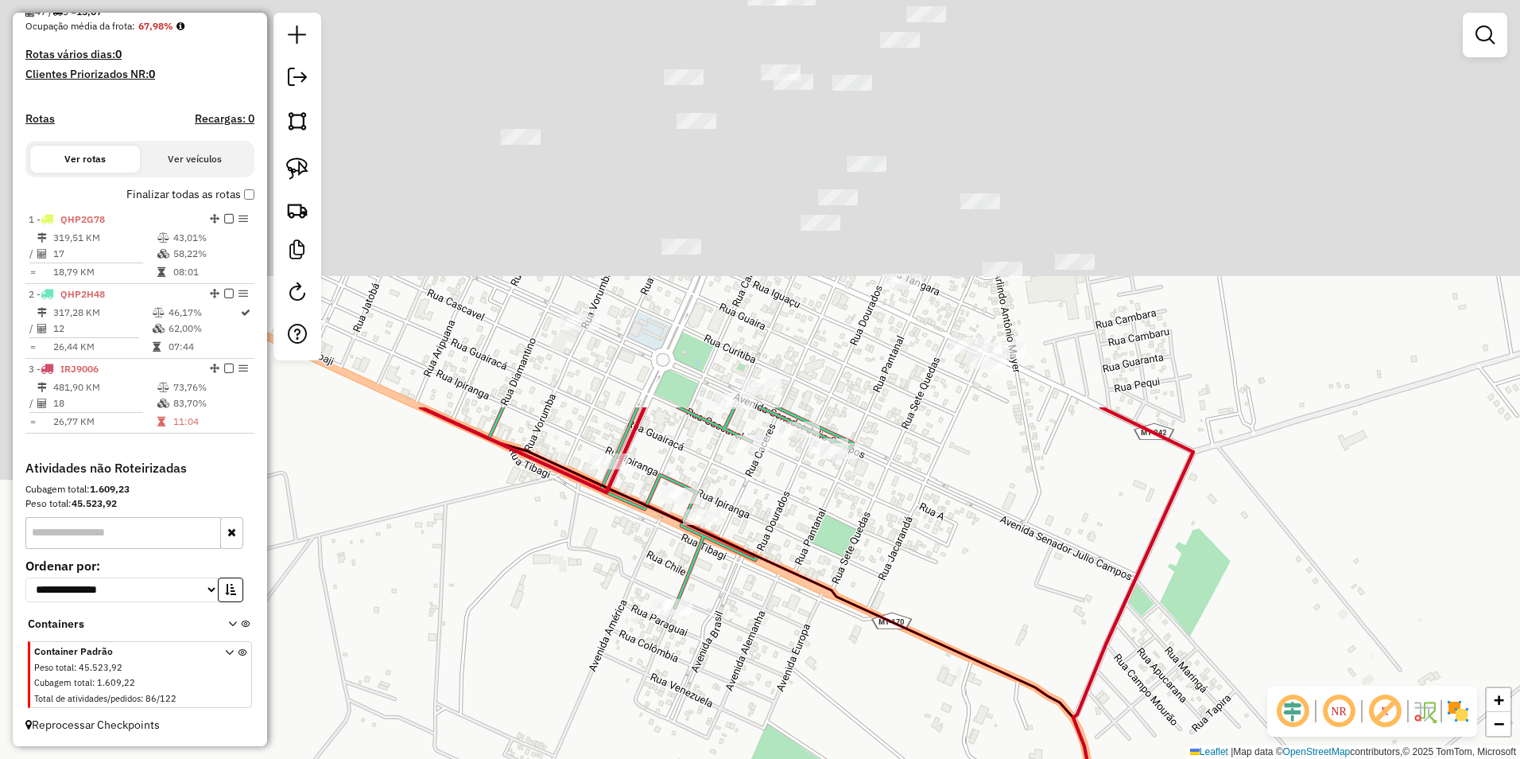
drag, startPoint x: 1020, startPoint y: 310, endPoint x: 949, endPoint y: 751, distance: 446.3
click at [955, 758] on html "Aguarde... Pop-up bloqueado! Seu navegador bloqueou automáticamente a abertura …" at bounding box center [760, 379] width 1520 height 759
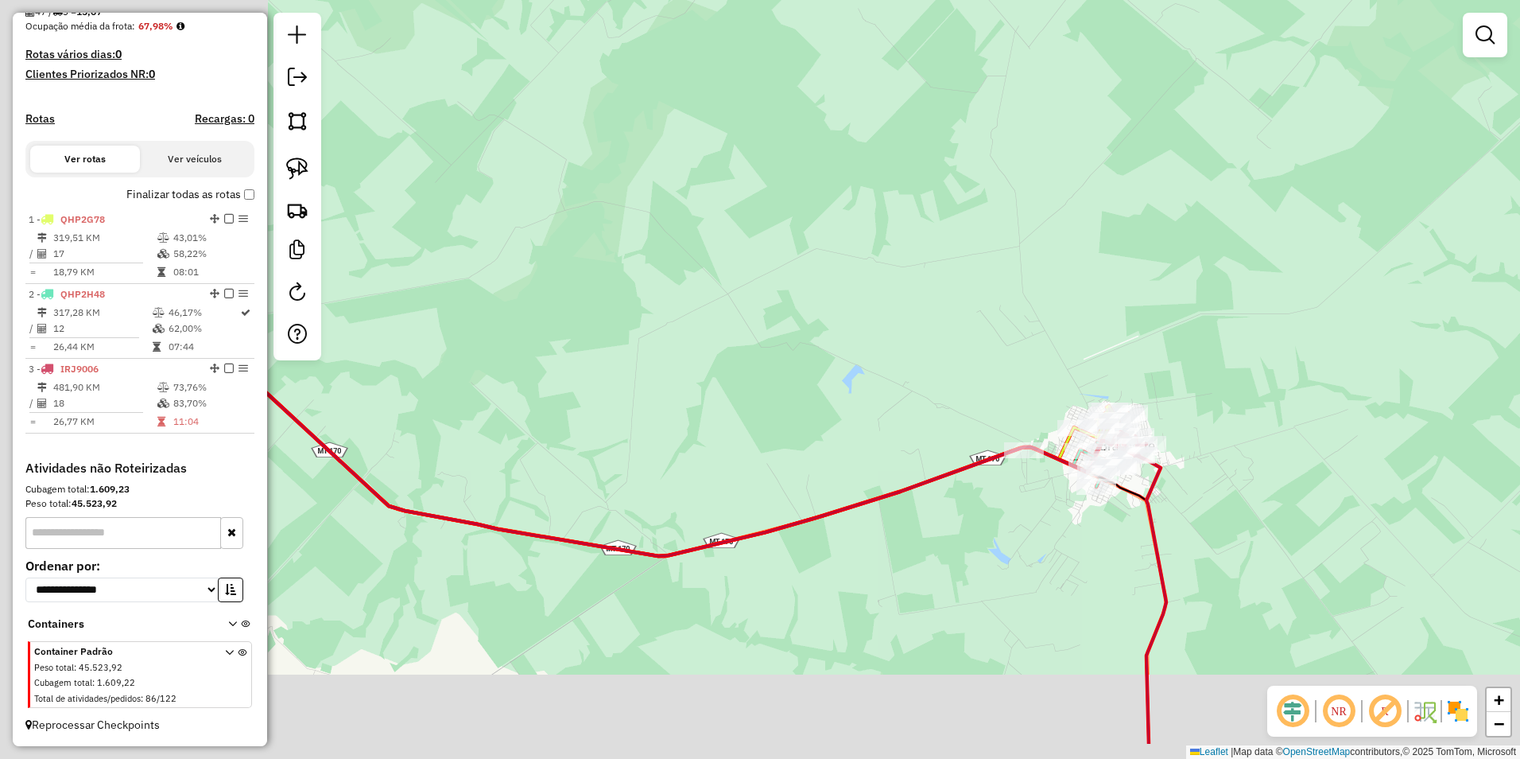
drag, startPoint x: 909, startPoint y: 588, endPoint x: 1073, endPoint y: 531, distance: 174.3
click at [1073, 531] on div "Janela de atendimento Grade de atendimento Capacidade Transportadoras Veículos …" at bounding box center [760, 379] width 1520 height 759
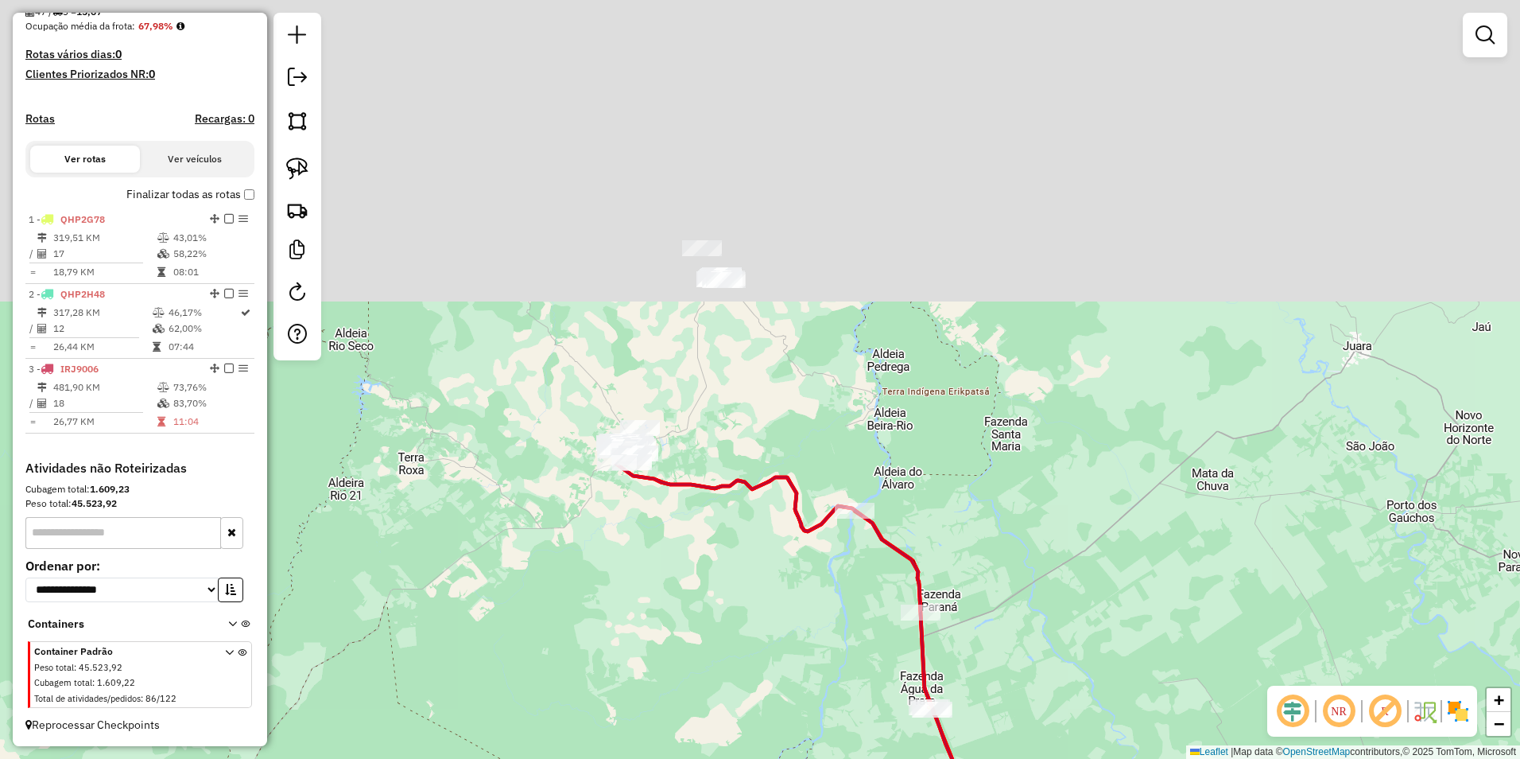
drag, startPoint x: 978, startPoint y: 361, endPoint x: 996, endPoint y: 686, distance: 325.7
click at [996, 689] on div "Janela de atendimento Grade de atendimento Capacidade Transportadoras Veículos …" at bounding box center [760, 379] width 1520 height 759
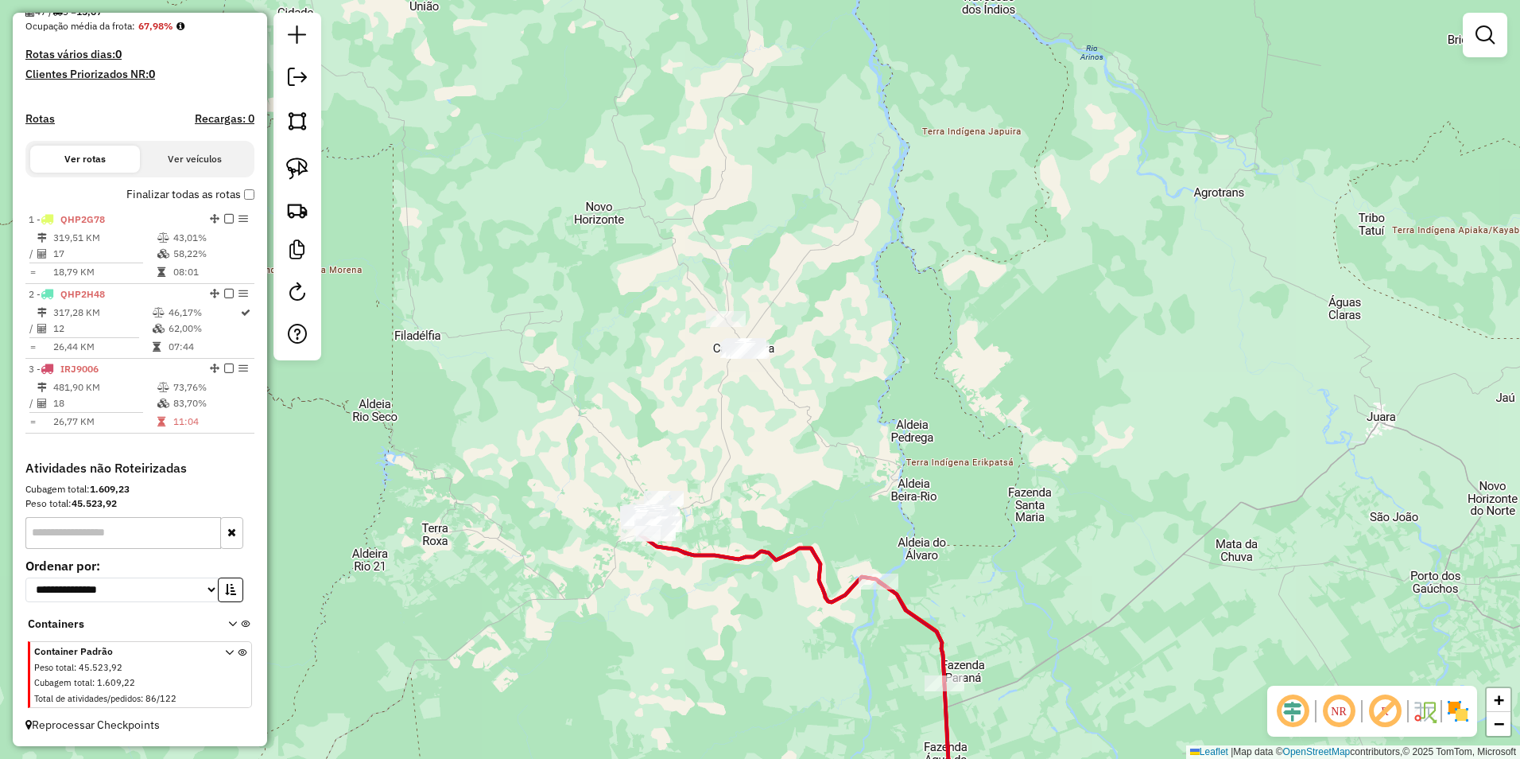
drag, startPoint x: 821, startPoint y: 426, endPoint x: 842, endPoint y: 488, distance: 65.6
click at [842, 488] on div "Janela de atendimento Grade de atendimento Capacidade Transportadoras Veículos …" at bounding box center [760, 379] width 1520 height 759
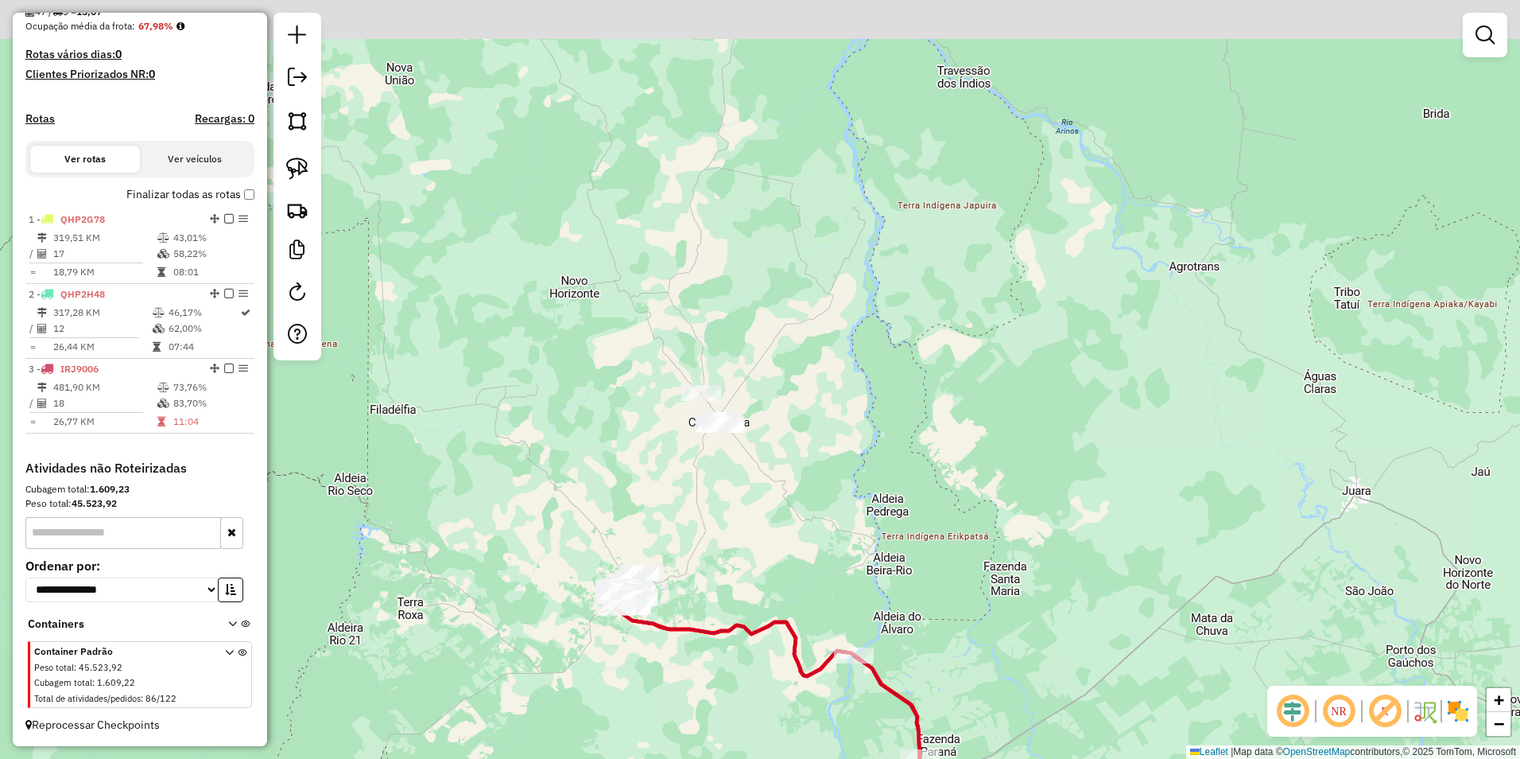
drag, startPoint x: 726, startPoint y: 501, endPoint x: 702, endPoint y: 573, distance: 75.4
click at [702, 573] on div "Janela de atendimento Grade de atendimento Capacidade Transportadoras Veículos …" at bounding box center [760, 379] width 1520 height 759
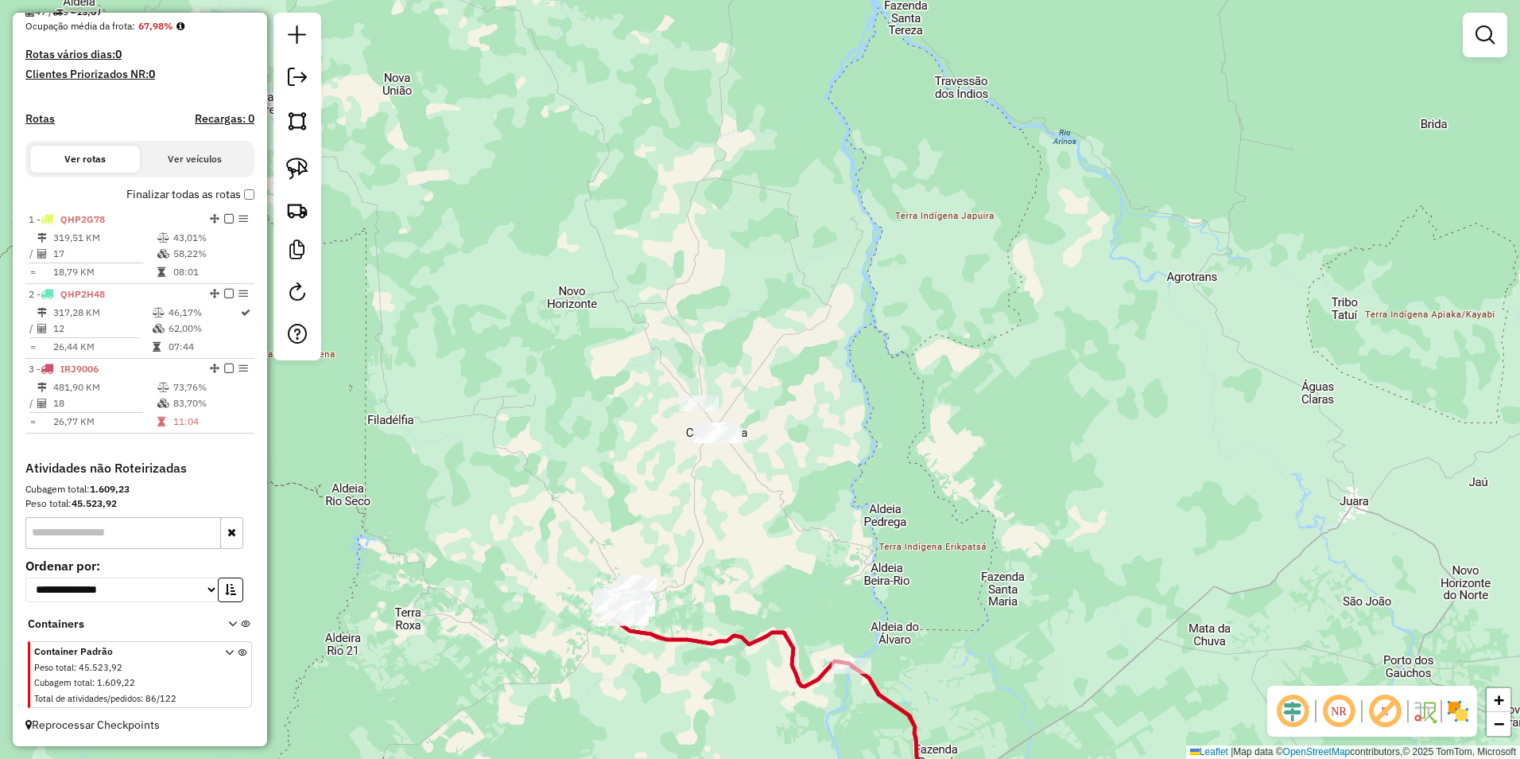
drag, startPoint x: 851, startPoint y: 447, endPoint x: 838, endPoint y: 492, distance: 47.1
click at [838, 492] on div "Janela de atendimento Grade de atendimento Capacidade Transportadoras Veículos …" at bounding box center [760, 379] width 1520 height 759
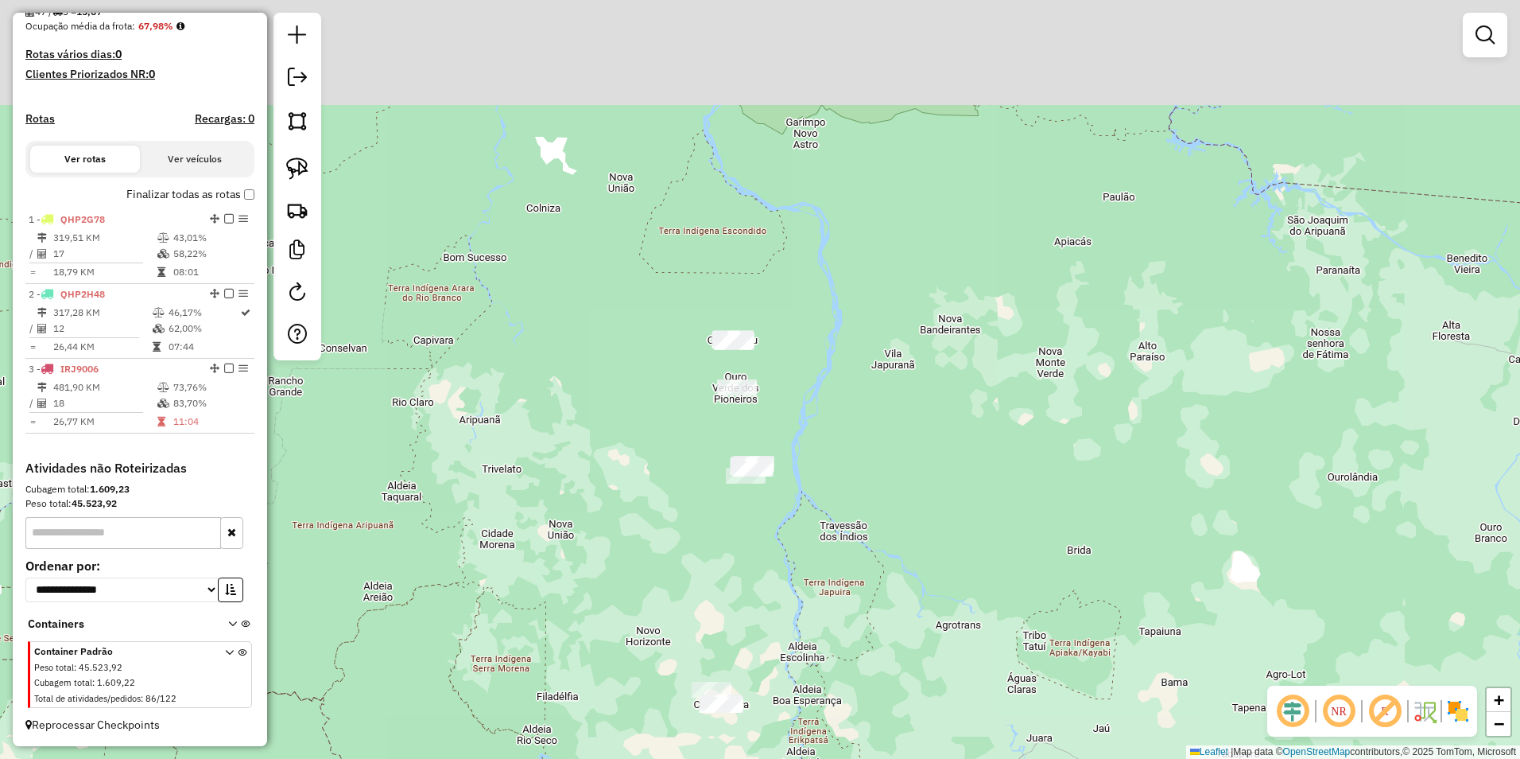
drag, startPoint x: 877, startPoint y: 281, endPoint x: 828, endPoint y: 506, distance: 230.4
click at [828, 506] on div "Janela de atendimento Grade de atendimento Capacidade Transportadoras Veículos …" at bounding box center [760, 379] width 1520 height 759
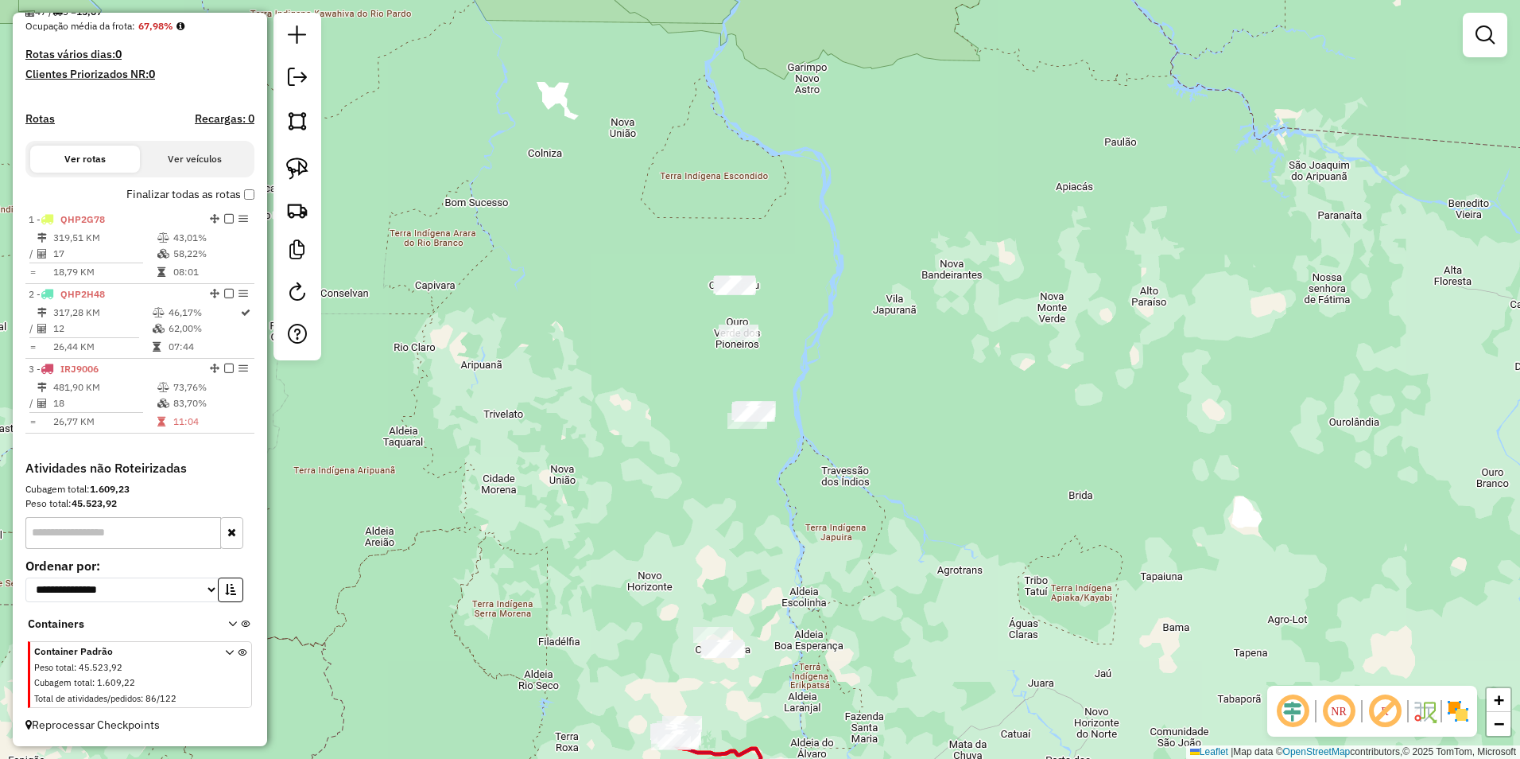
drag, startPoint x: 791, startPoint y: 501, endPoint x: 793, endPoint y: 446, distance: 54.9
click at [793, 446] on div "Janela de atendimento Grade de atendimento Capacidade Transportadoras Veículos …" at bounding box center [760, 379] width 1520 height 759
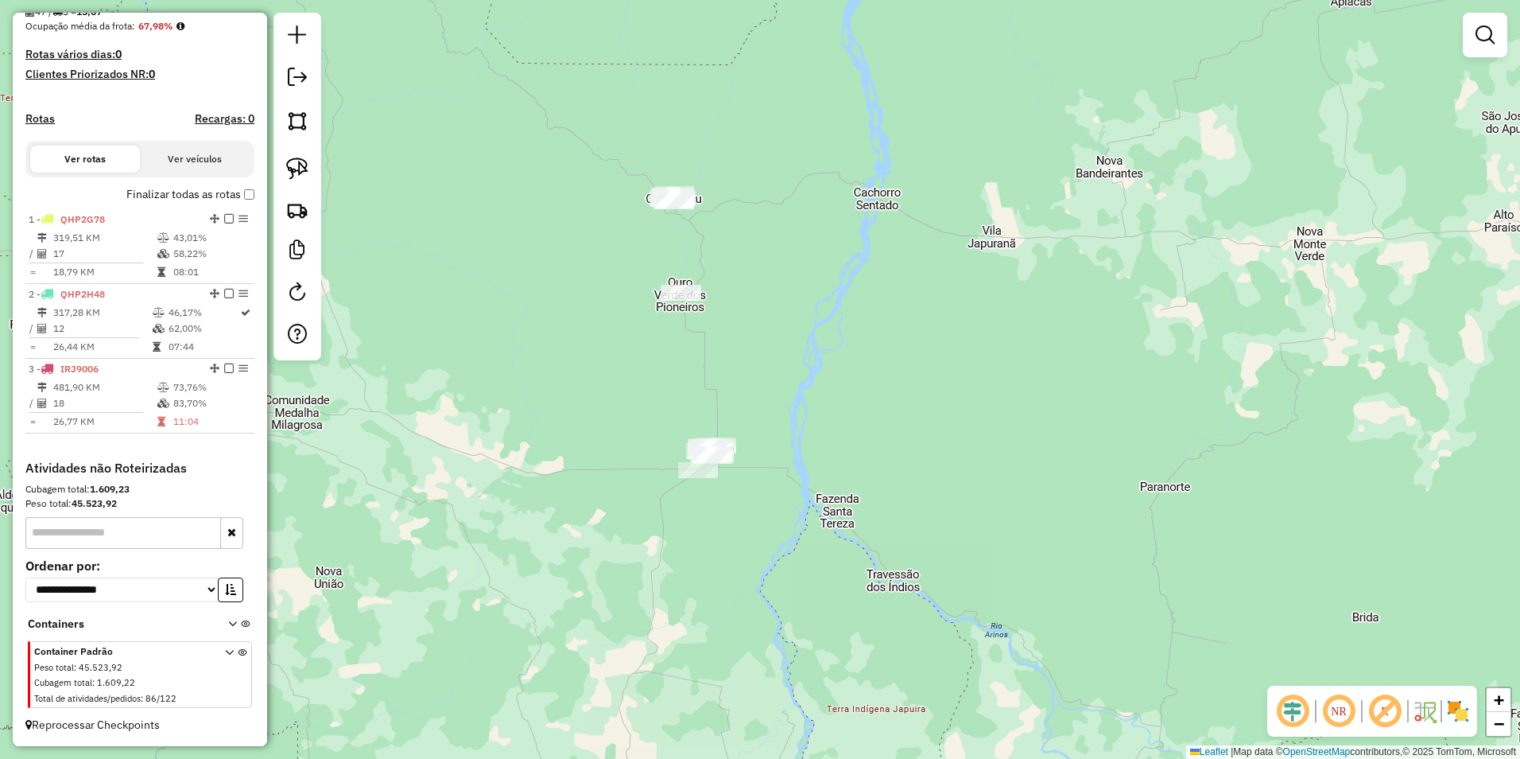
drag, startPoint x: 809, startPoint y: 434, endPoint x: 786, endPoint y: 495, distance: 65.7
click at [813, 550] on div "Janela de atendimento Grade de atendimento Capacidade Transportadoras Veículos …" at bounding box center [760, 379] width 1520 height 759
click at [297, 169] on img at bounding box center [297, 168] width 22 height 22
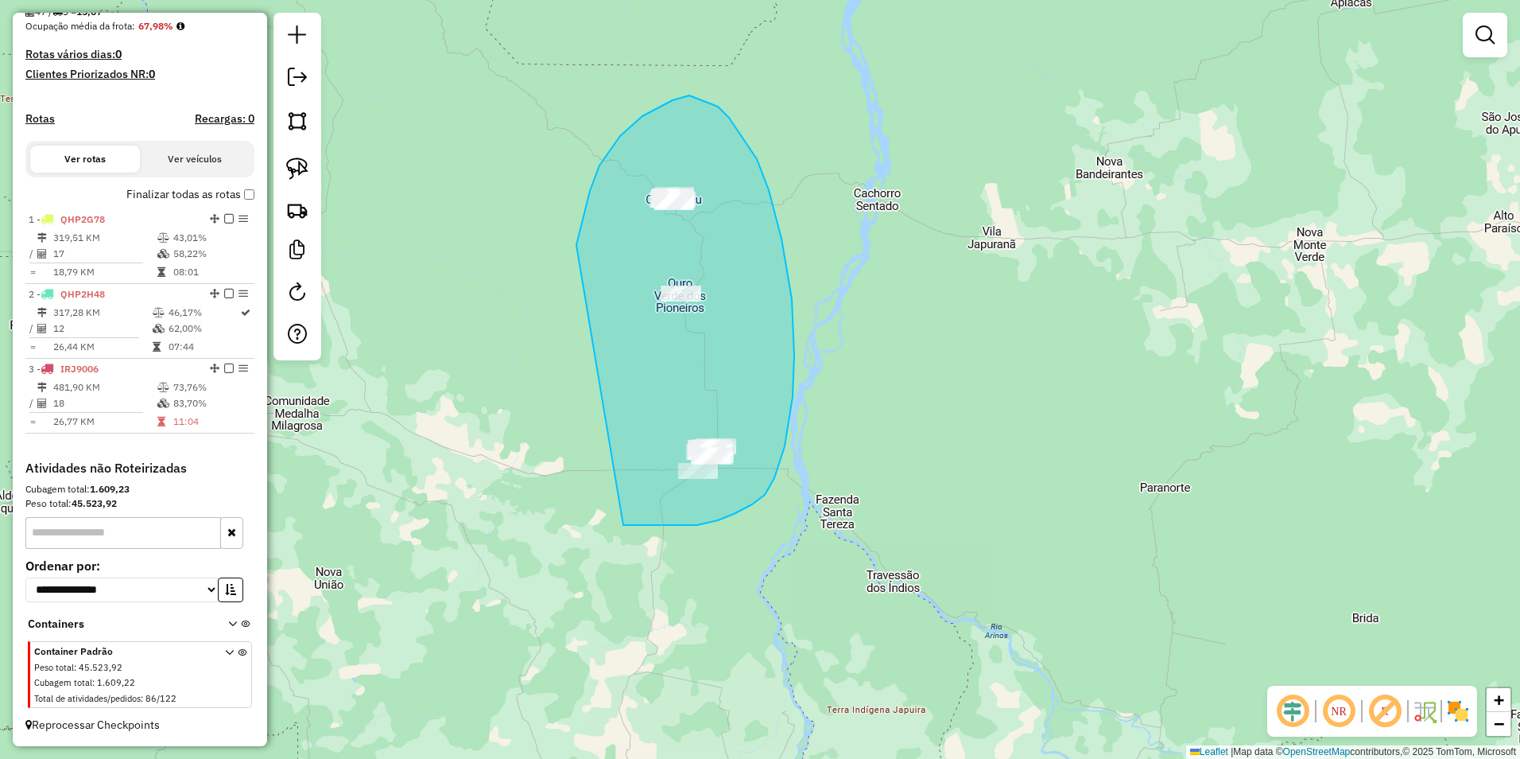
drag, startPoint x: 577, startPoint y: 245, endPoint x: 623, endPoint y: 525, distance: 283.8
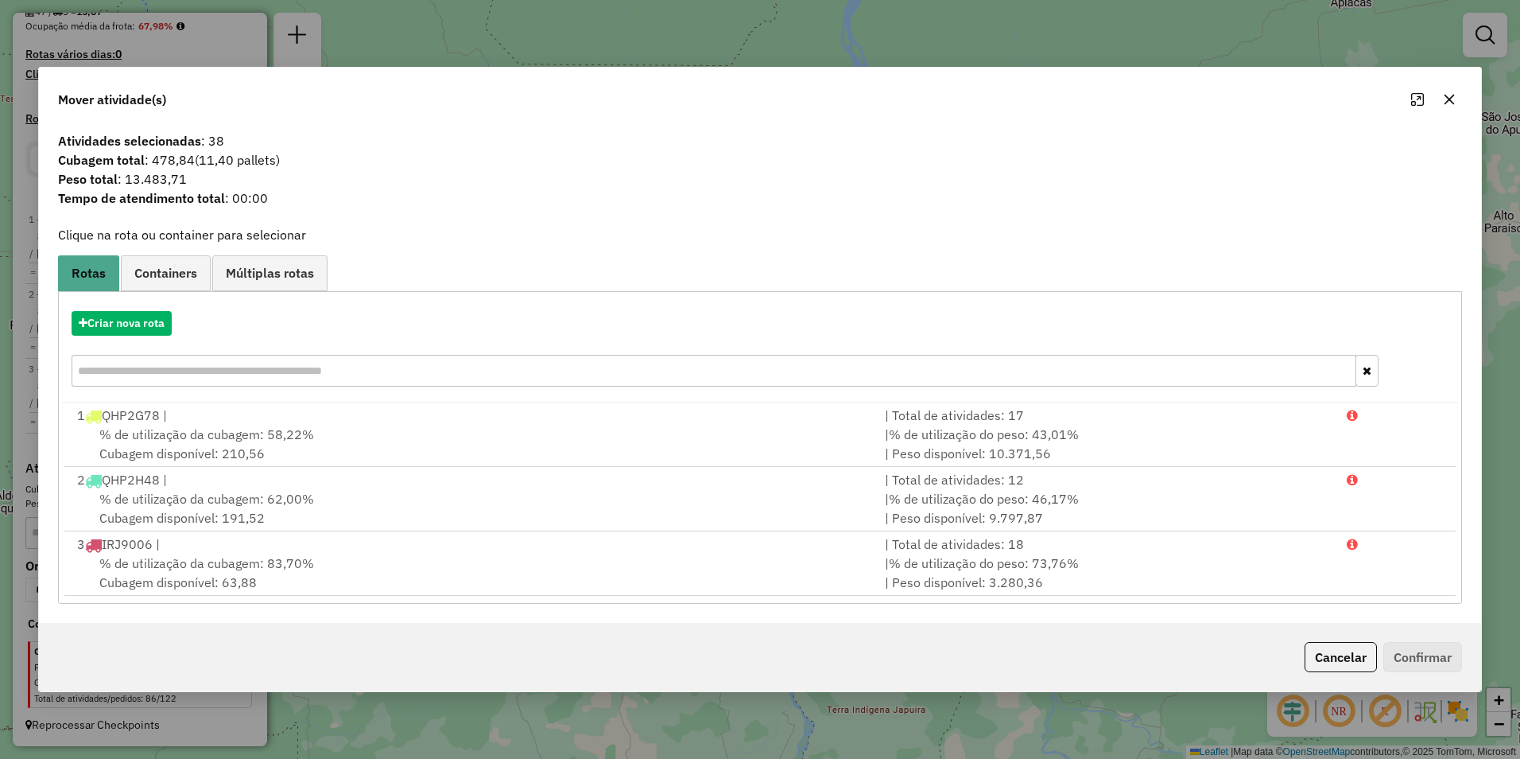
click at [1333, 36] on div "Mover atividade(s) Atividades selecionadas : 38 Cubagem total : 478,84 (11,40 p…" at bounding box center [760, 379] width 1520 height 759
click at [1455, 98] on button "button" at bounding box center [1449, 99] width 25 height 25
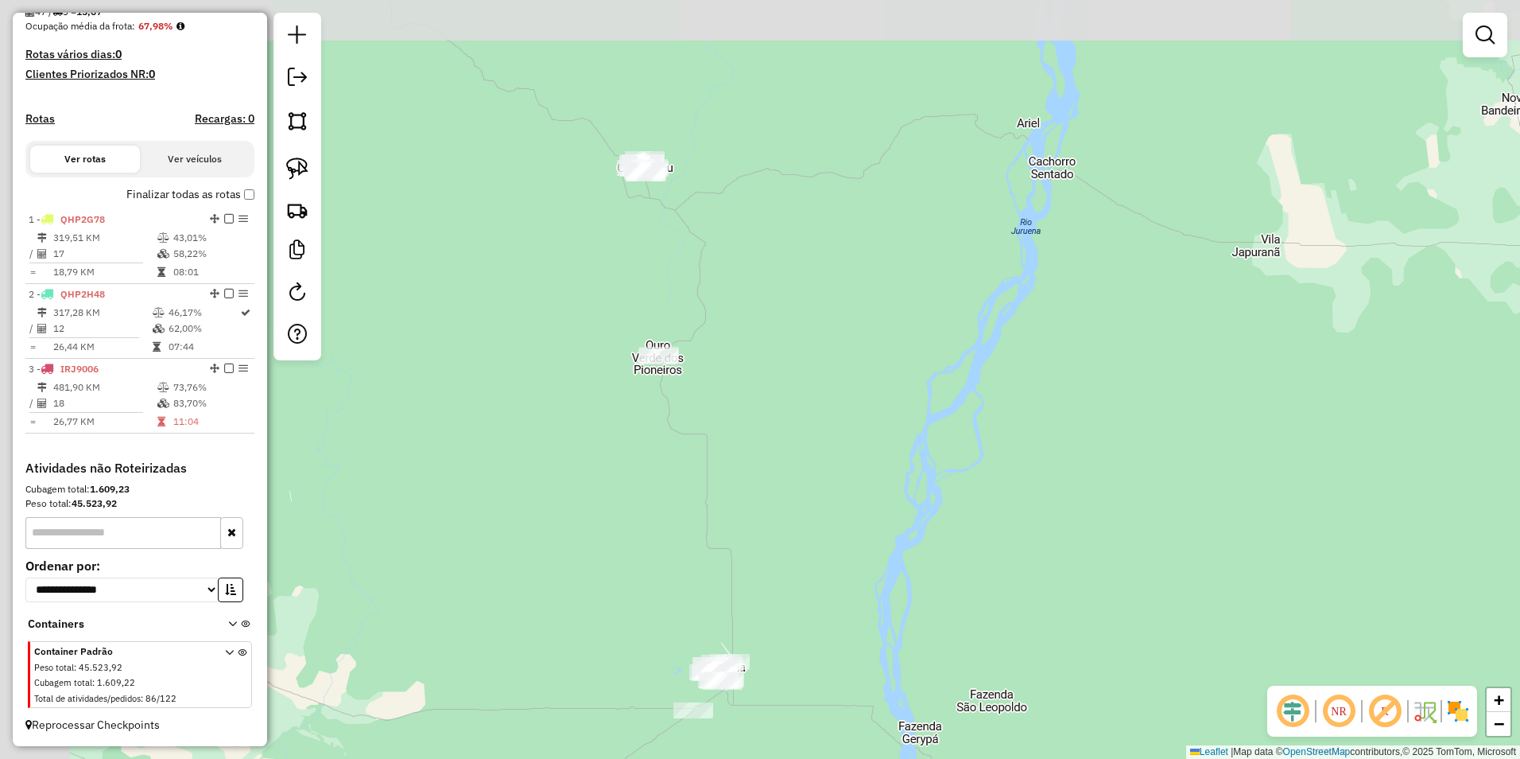
drag, startPoint x: 755, startPoint y: 271, endPoint x: 836, endPoint y: 505, distance: 247.5
click at [836, 505] on div "Janela de atendimento Grade de atendimento Capacidade Transportadoras Veículos …" at bounding box center [760, 379] width 1520 height 759
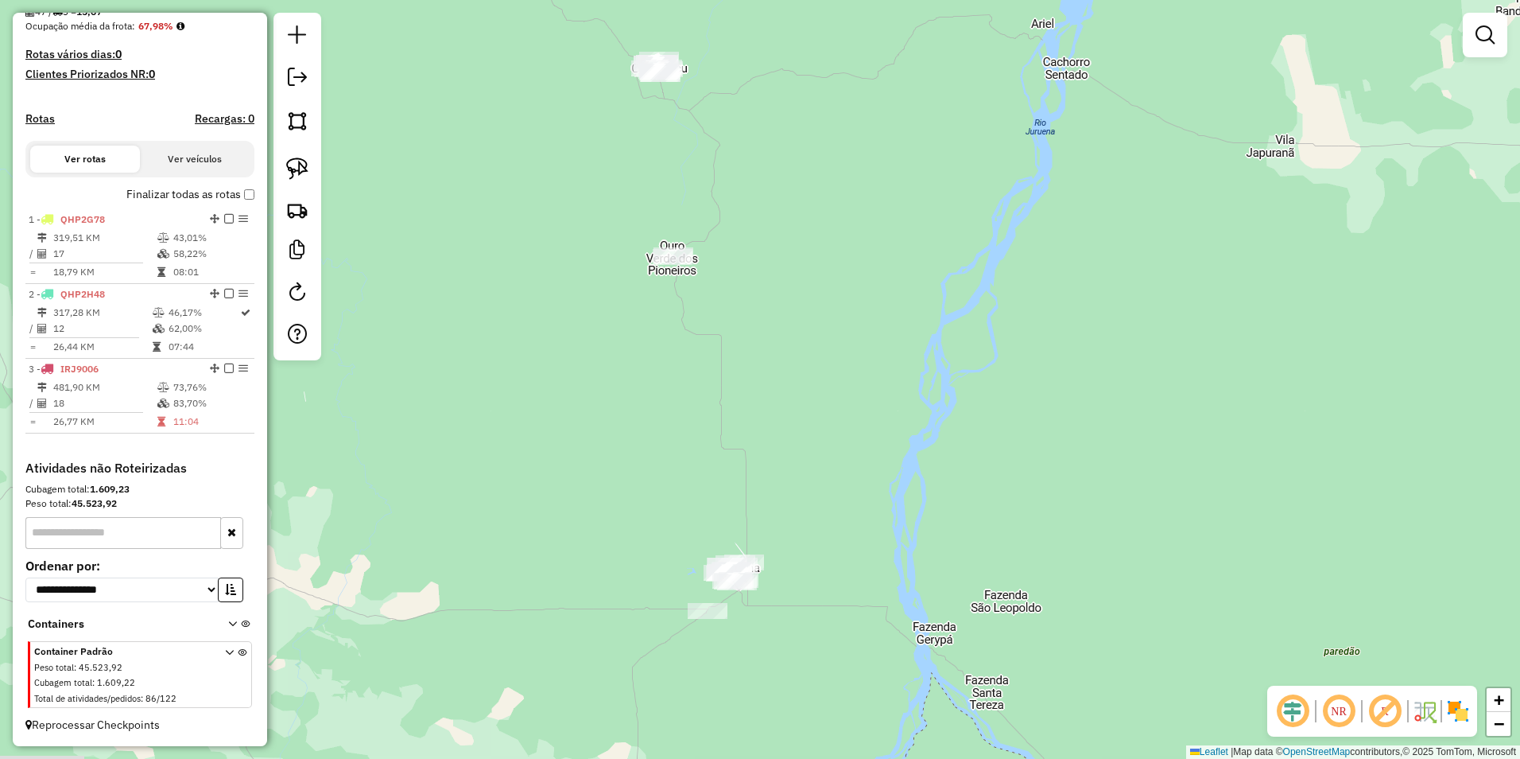
drag, startPoint x: 643, startPoint y: 423, endPoint x: 643, endPoint y: 411, distance: 11.9
click at [643, 412] on div "Janela de atendimento Grade de atendimento Capacidade Transportadoras Veículos …" at bounding box center [760, 379] width 1520 height 759
click at [292, 159] on img at bounding box center [297, 168] width 22 height 22
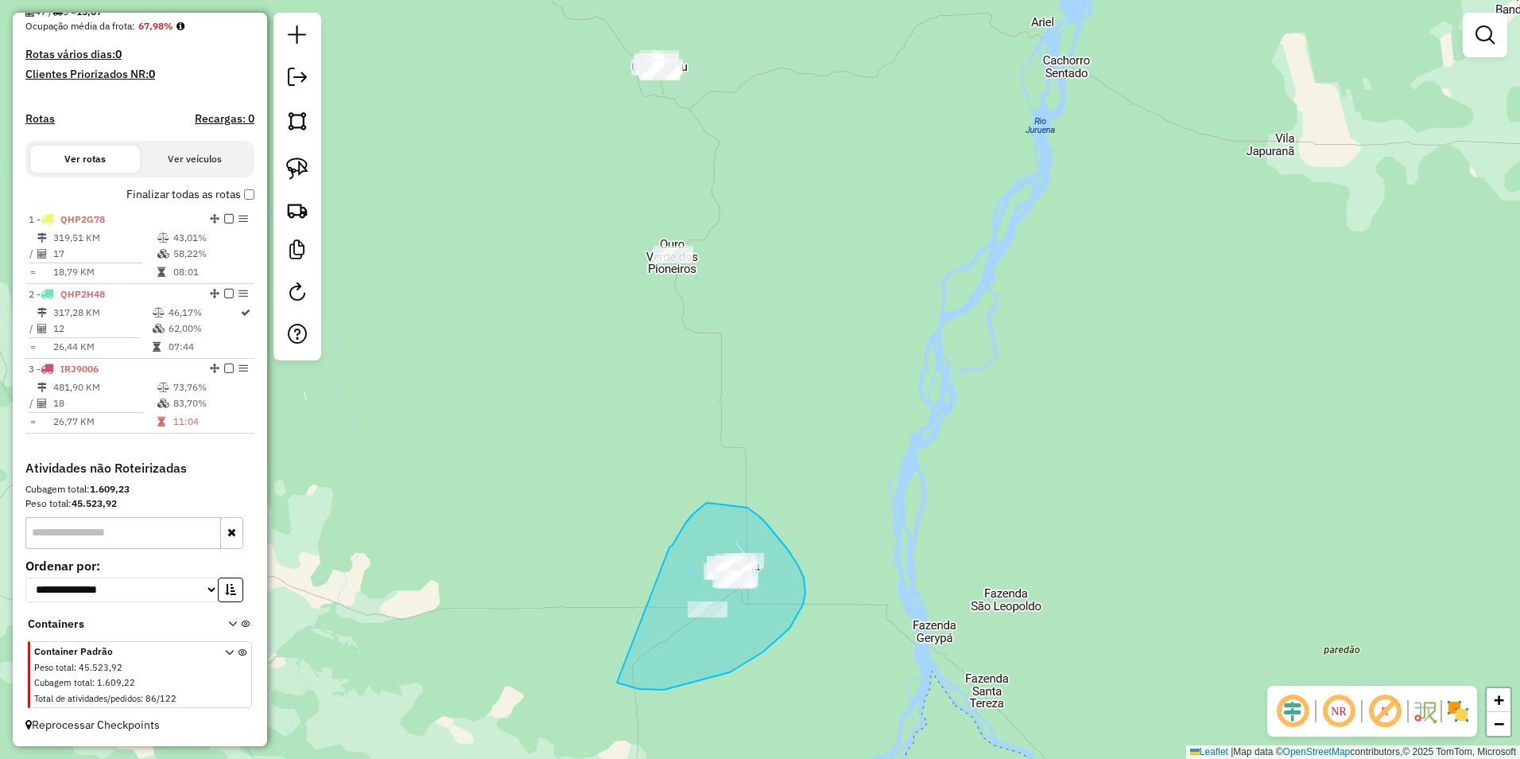
drag, startPoint x: 671, startPoint y: 546, endPoint x: 607, endPoint y: 674, distance: 143.3
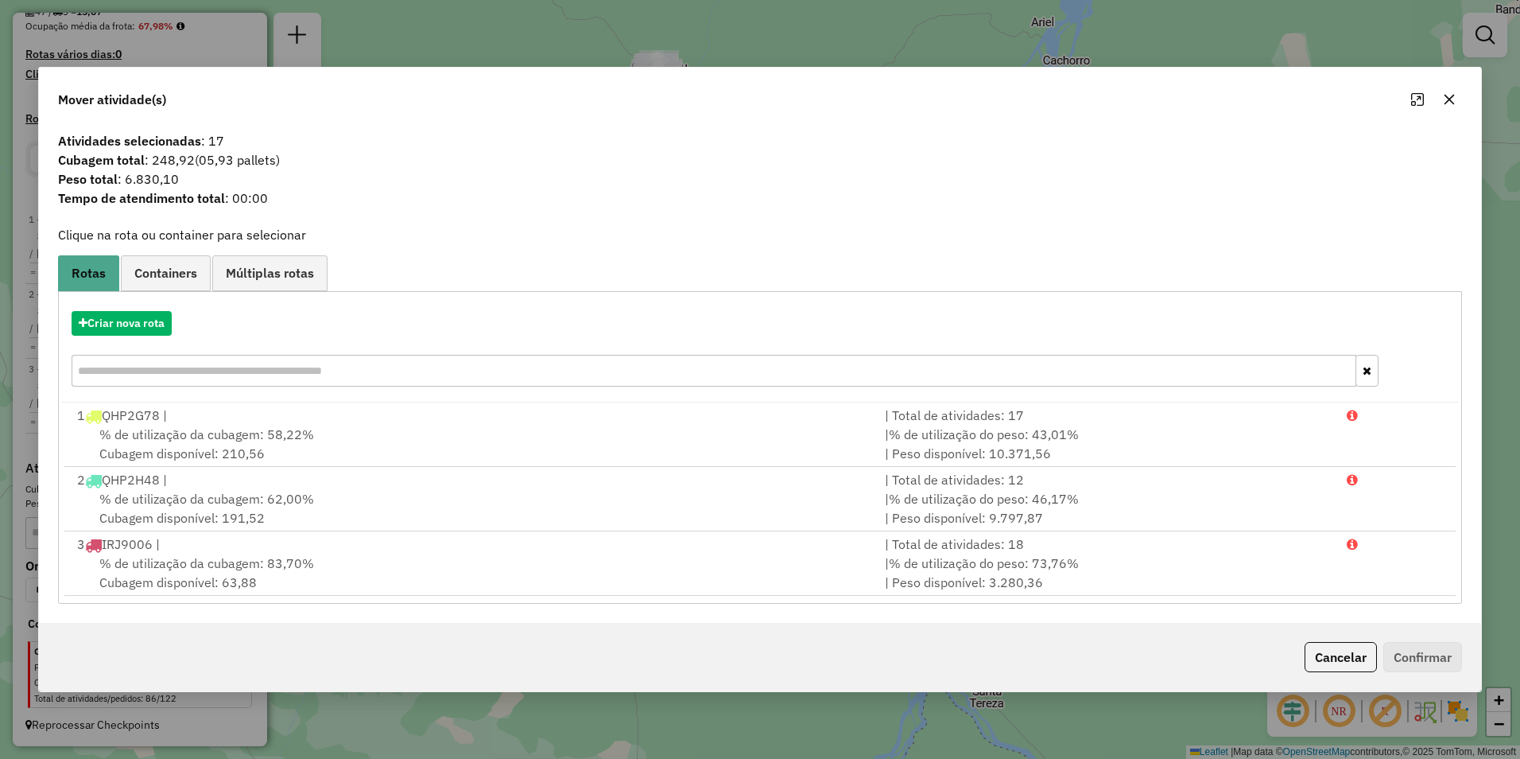
click at [1453, 103] on icon "button" at bounding box center [1449, 99] width 13 height 13
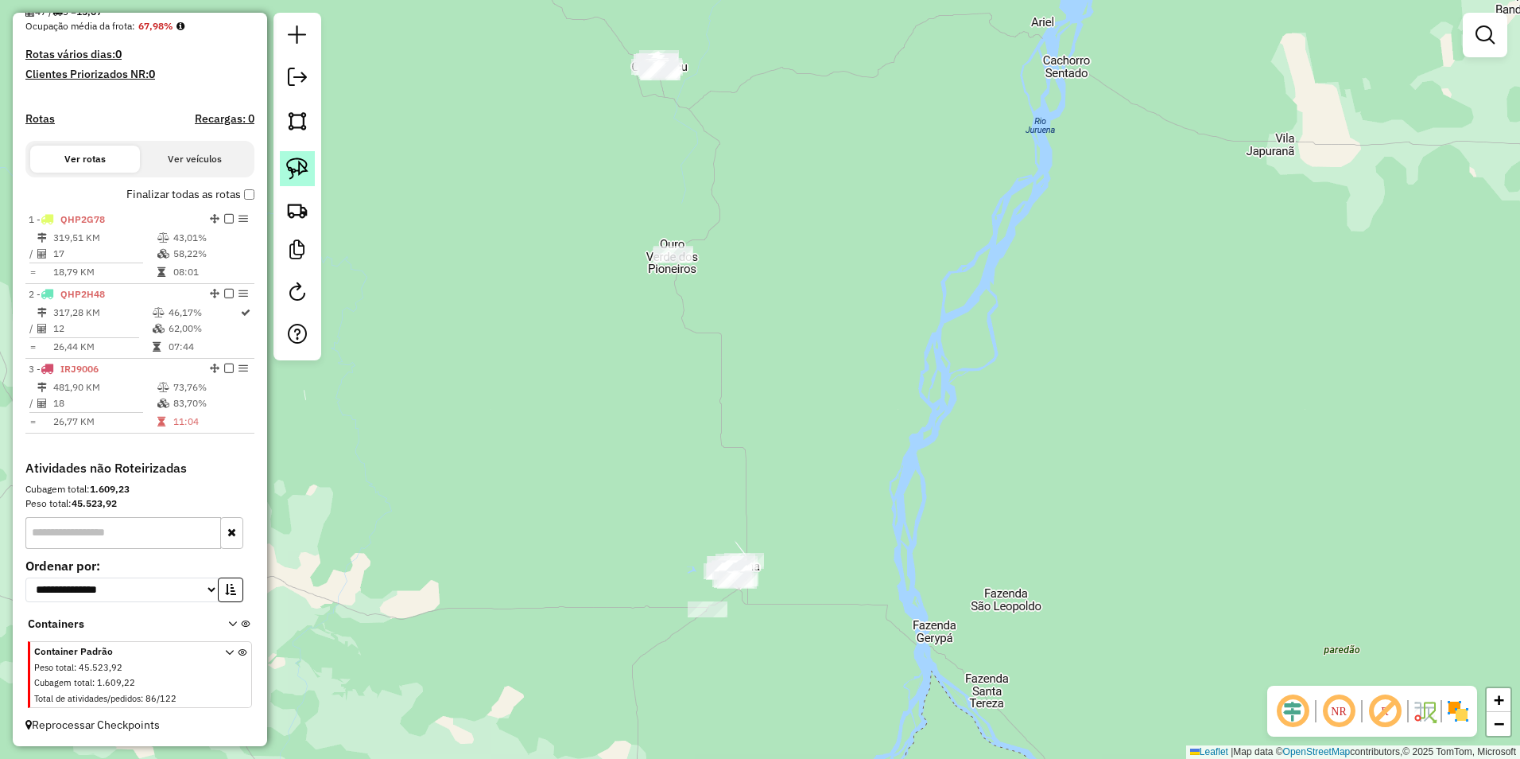
click at [297, 157] on link at bounding box center [297, 168] width 35 height 35
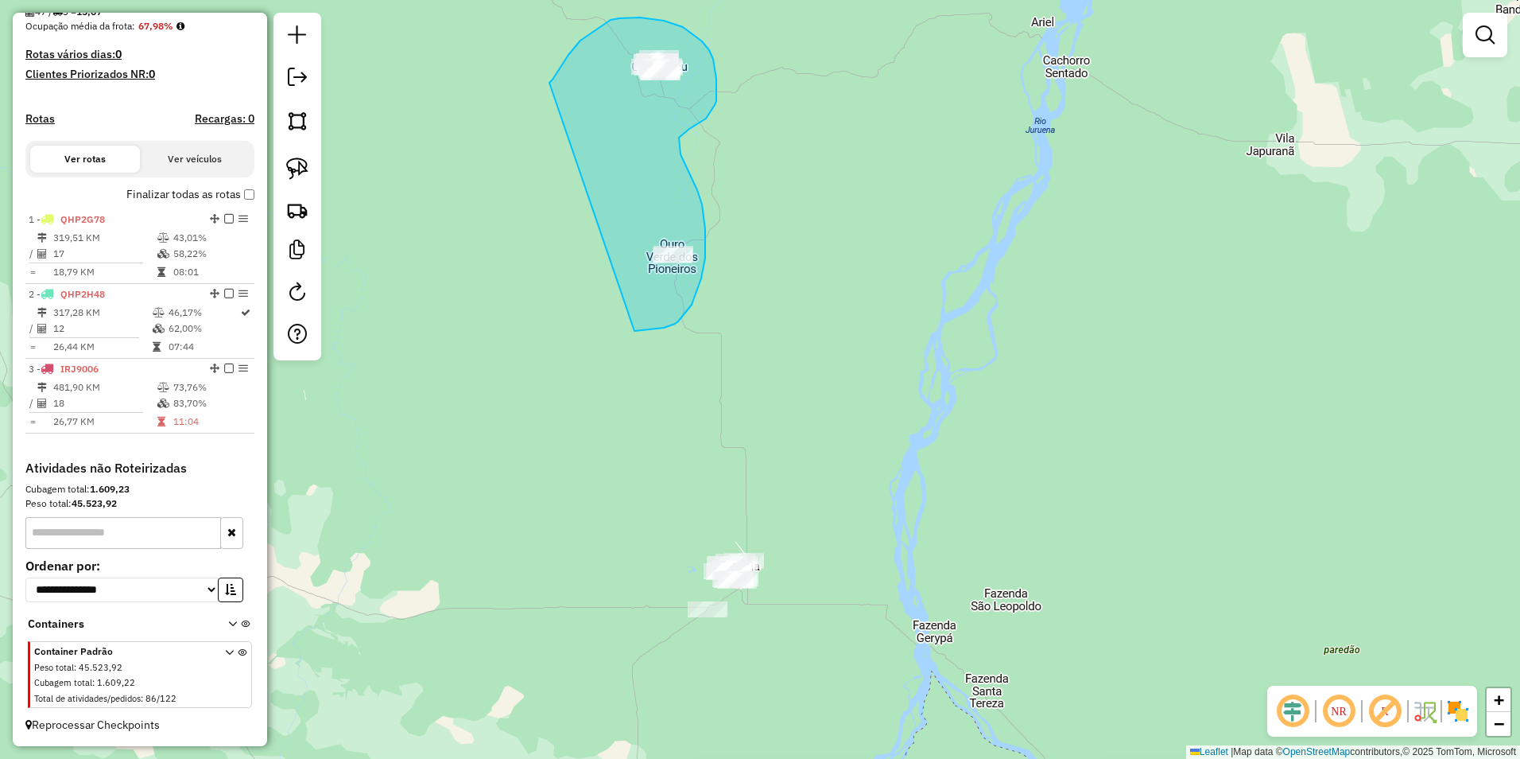
drag, startPoint x: 558, startPoint y: 71, endPoint x: 635, endPoint y: 332, distance: 271.8
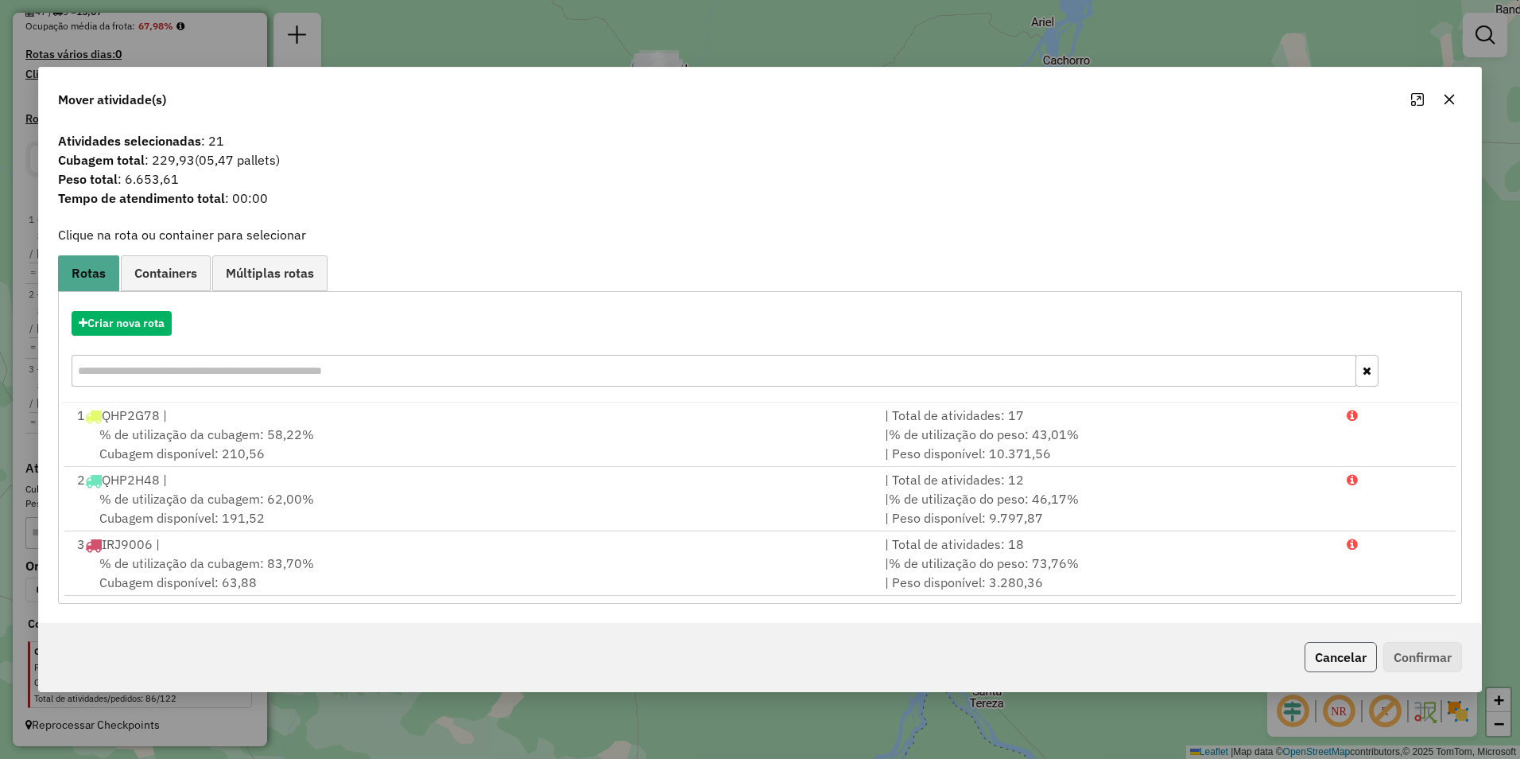
click at [1341, 667] on button "Cancelar" at bounding box center [1341, 657] width 72 height 30
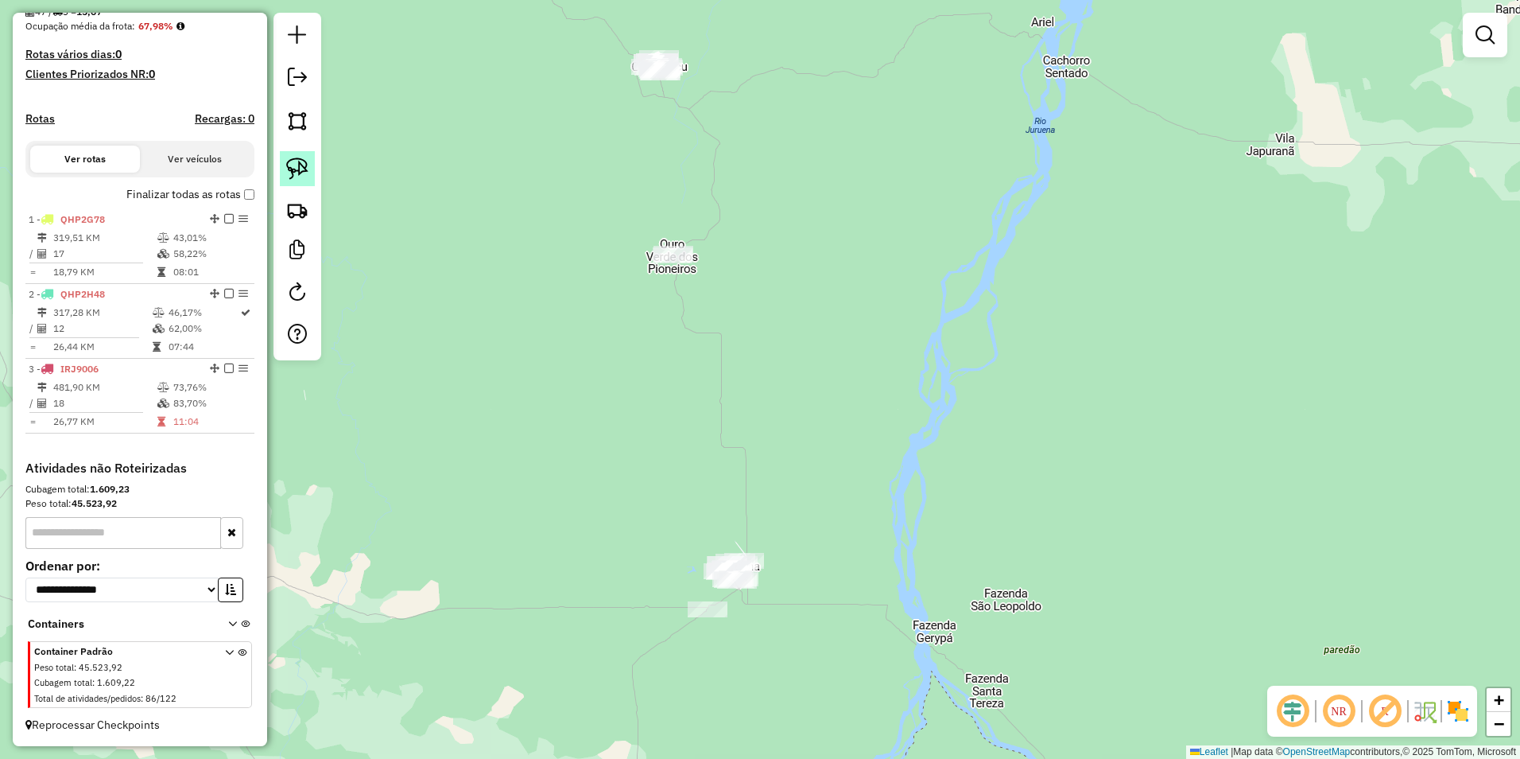
click at [303, 173] on img at bounding box center [297, 168] width 22 height 22
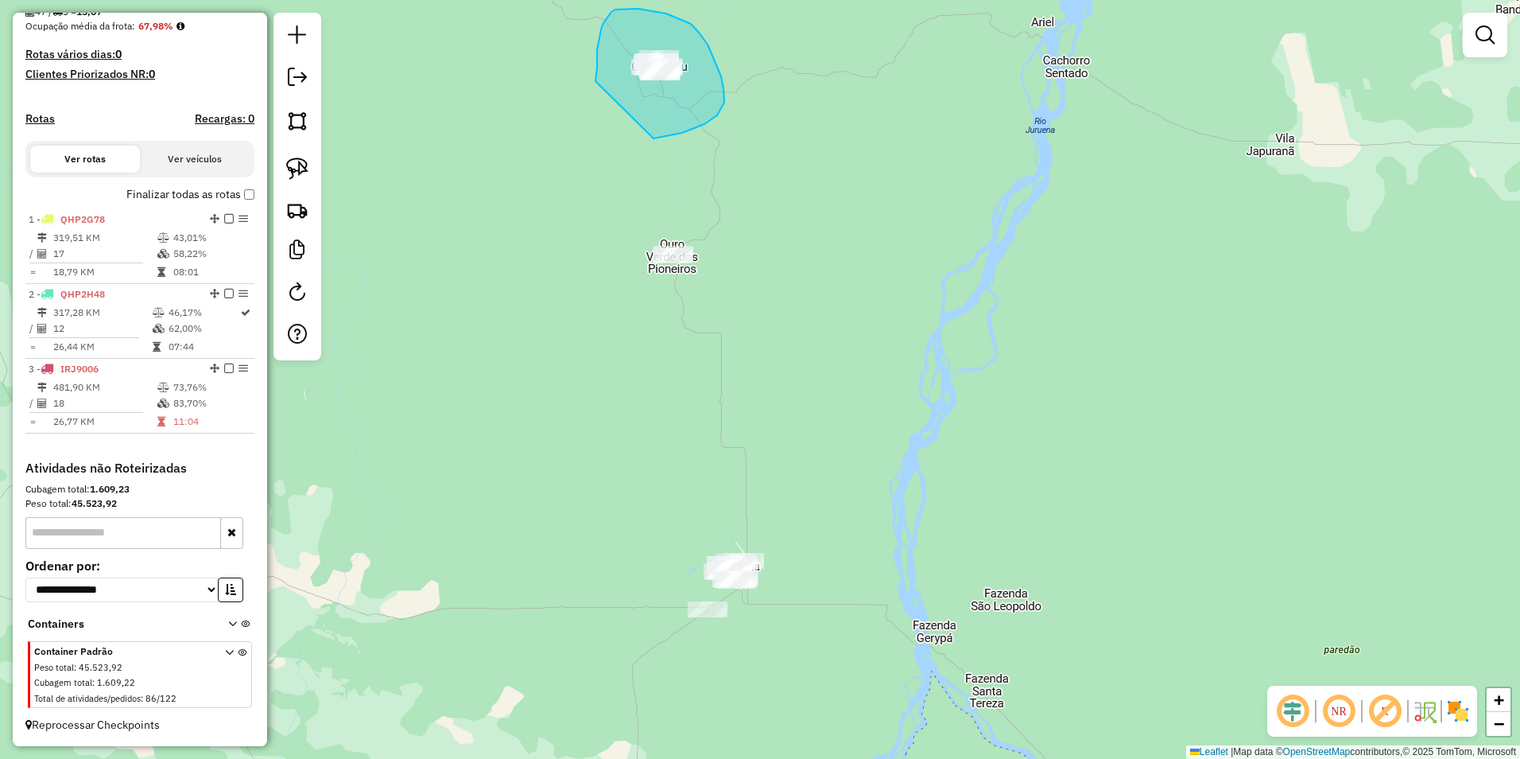
drag, startPoint x: 596, startPoint y: 81, endPoint x: 646, endPoint y: 140, distance: 77.8
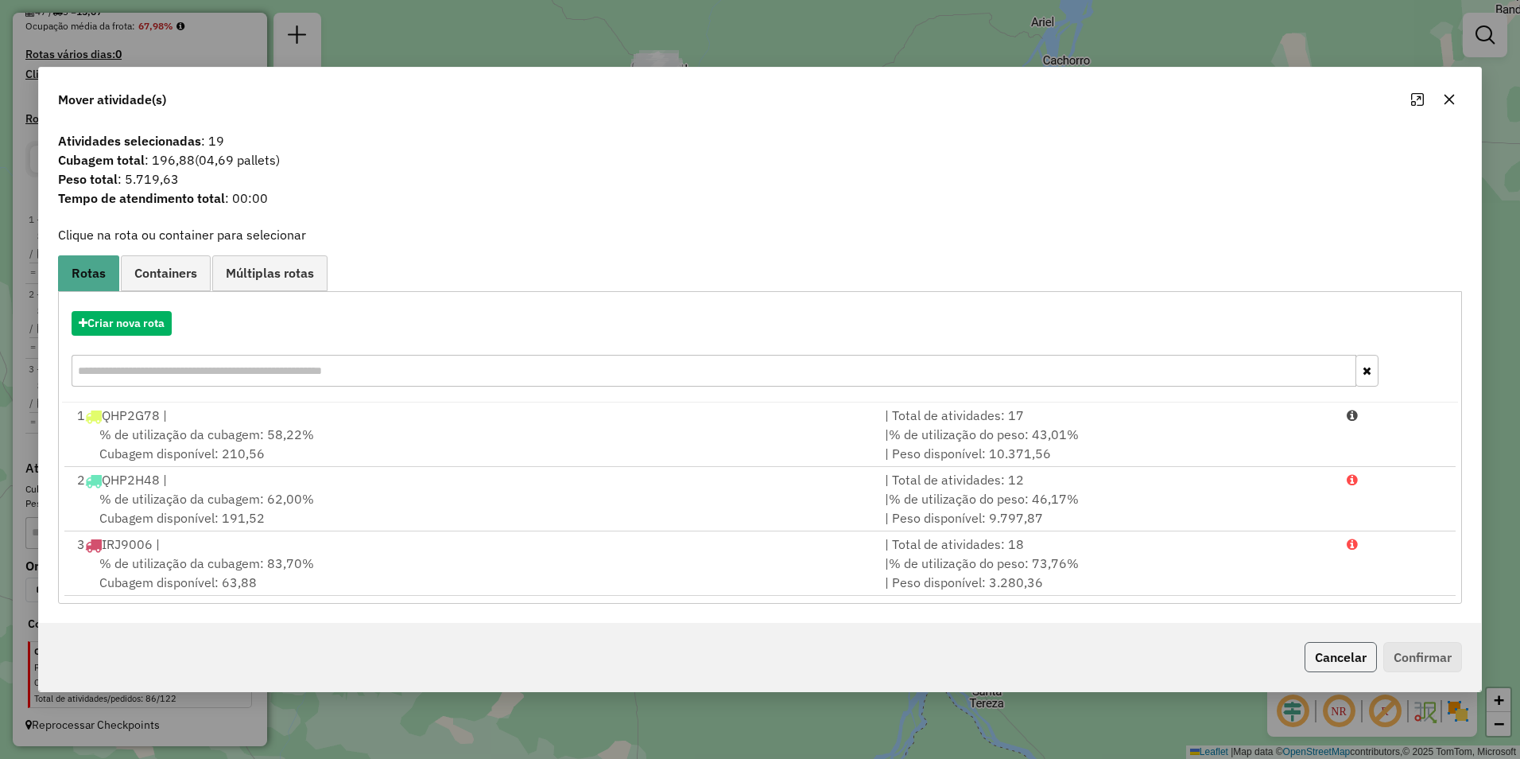
click at [1351, 660] on button "Cancelar" at bounding box center [1341, 657] width 72 height 30
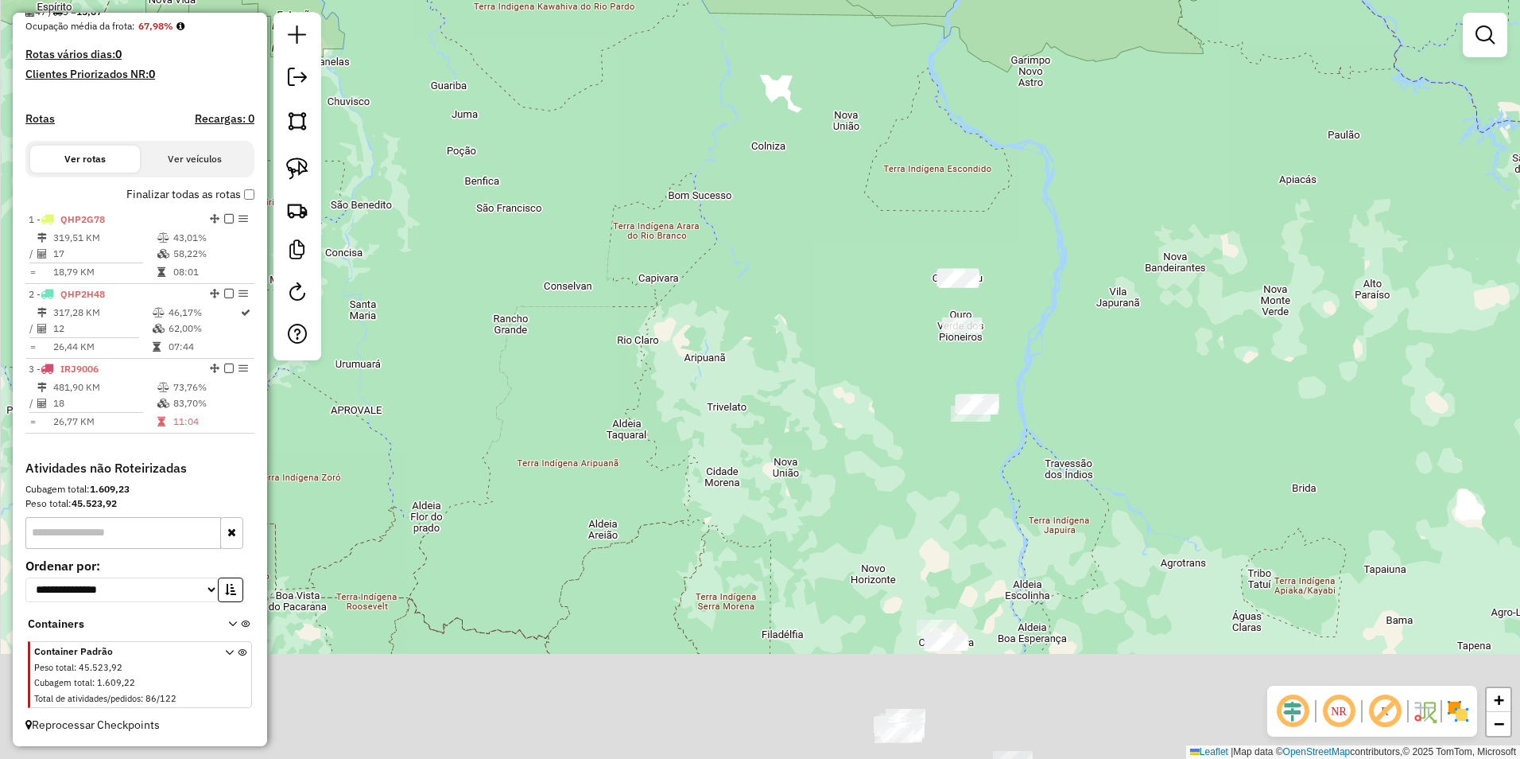
drag, startPoint x: 957, startPoint y: 587, endPoint x: 1050, endPoint y: 386, distance: 221.3
click at [1050, 386] on div "Janela de atendimento Grade de atendimento Capacidade Transportadoras Veículos …" at bounding box center [760, 379] width 1520 height 759
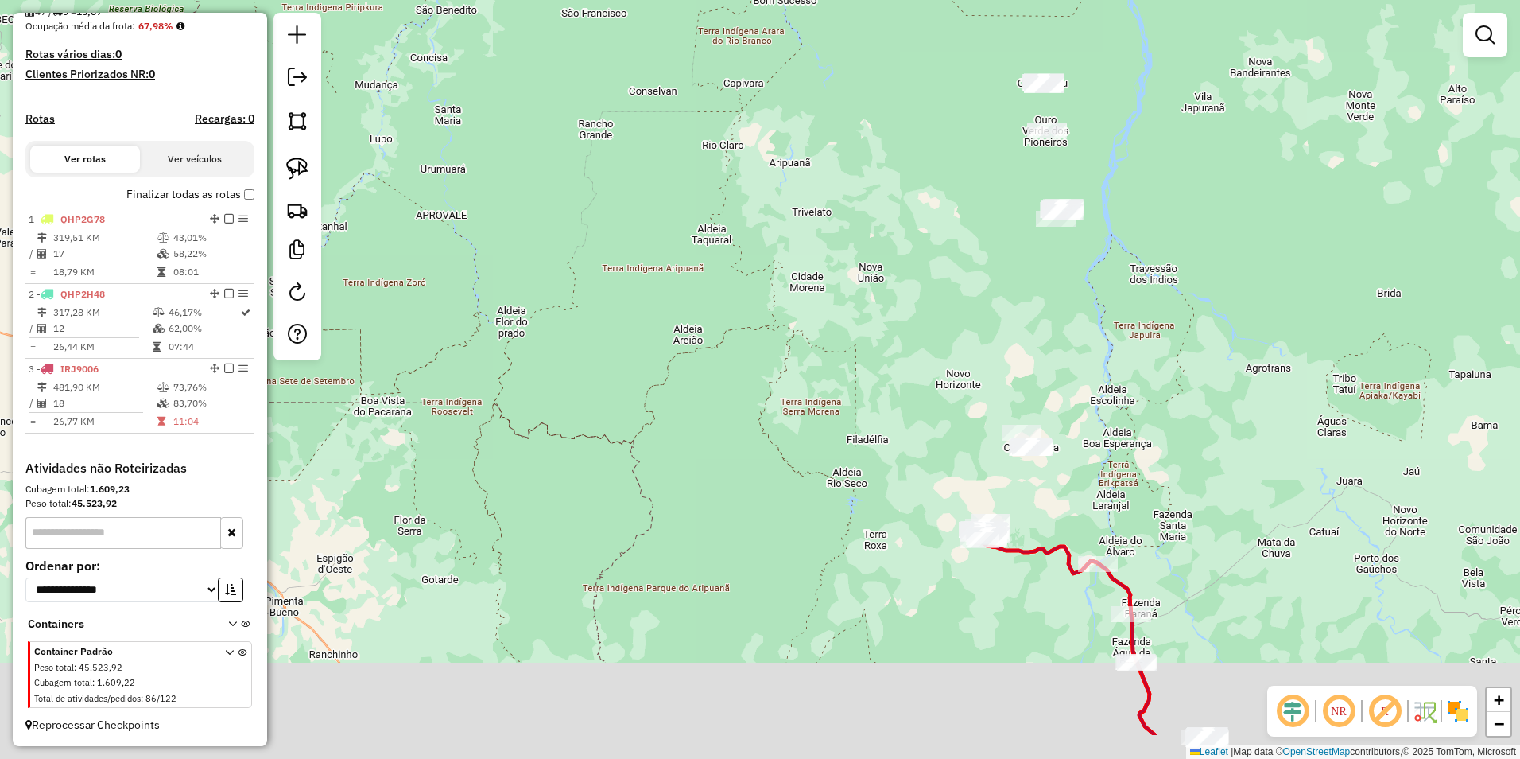
drag, startPoint x: 1006, startPoint y: 595, endPoint x: 1050, endPoint y: 488, distance: 115.5
click at [1050, 488] on div "Janela de atendimento Grade de atendimento Capacidade Transportadoras Veículos …" at bounding box center [760, 379] width 1520 height 759
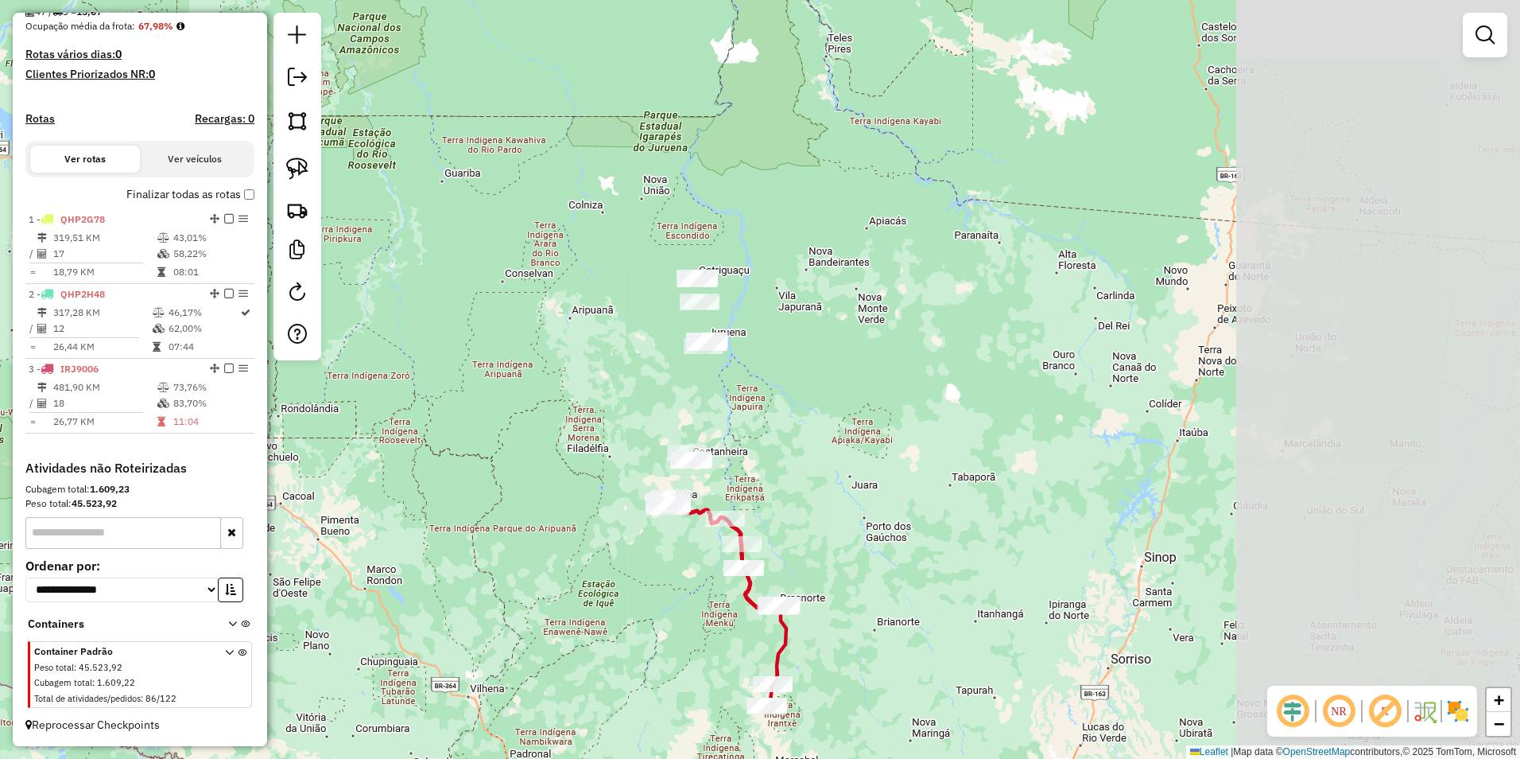
drag, startPoint x: 1179, startPoint y: 460, endPoint x: 880, endPoint y: 458, distance: 299.0
click at [880, 458] on div "Janela de atendimento Grade de atendimento Capacidade Transportadoras Veículos …" at bounding box center [760, 379] width 1520 height 759
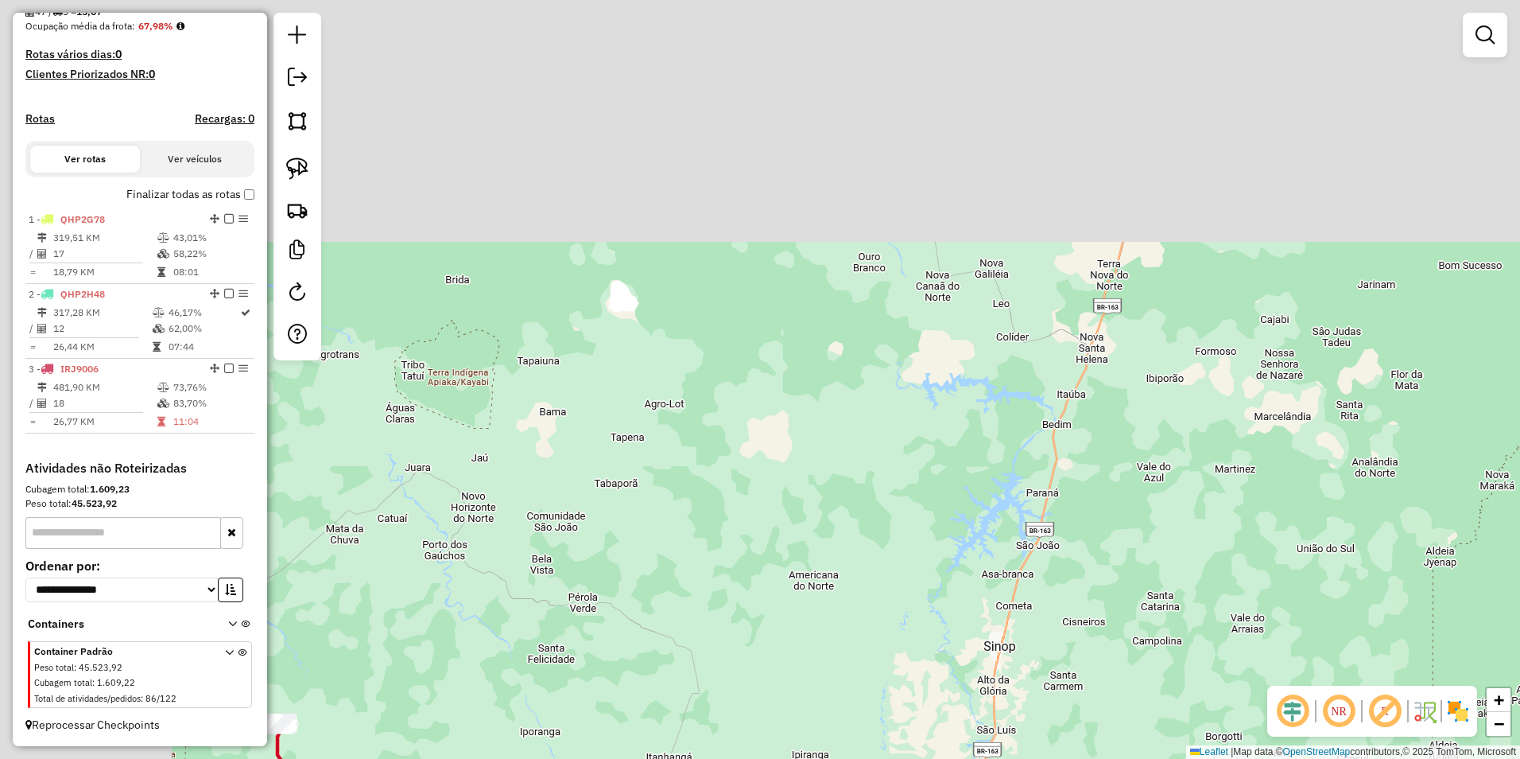
drag, startPoint x: 624, startPoint y: 352, endPoint x: 951, endPoint y: 637, distance: 433.4
click at [951, 637] on div "Janela de atendimento Grade de atendimento Capacidade Transportadoras Veículos …" at bounding box center [760, 379] width 1520 height 759
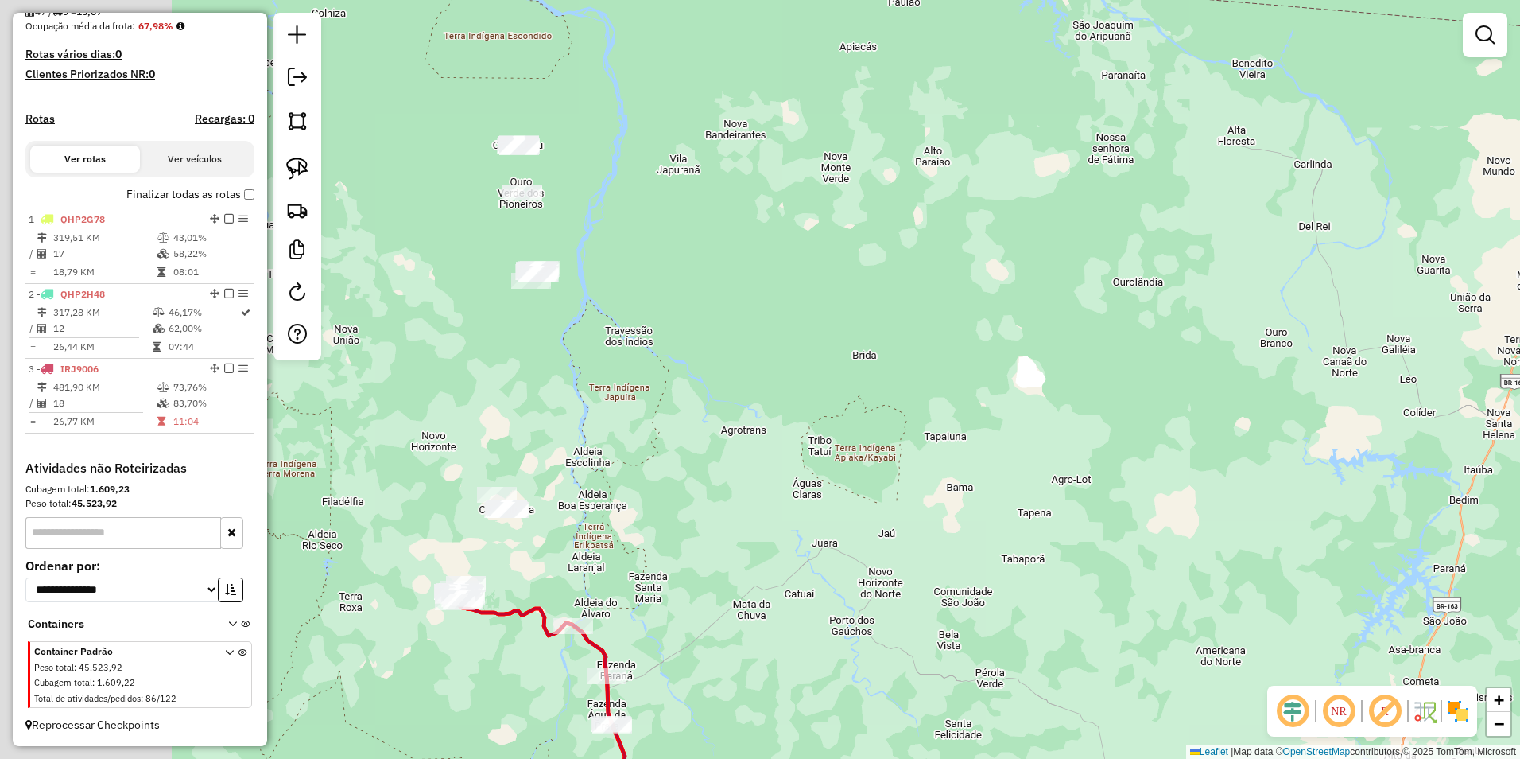
drag, startPoint x: 537, startPoint y: 394, endPoint x: 959, endPoint y: 444, distance: 425.1
click at [959, 444] on div "Janela de atendimento Grade de atendimento Capacidade Transportadoras Veículos …" at bounding box center [760, 379] width 1520 height 759
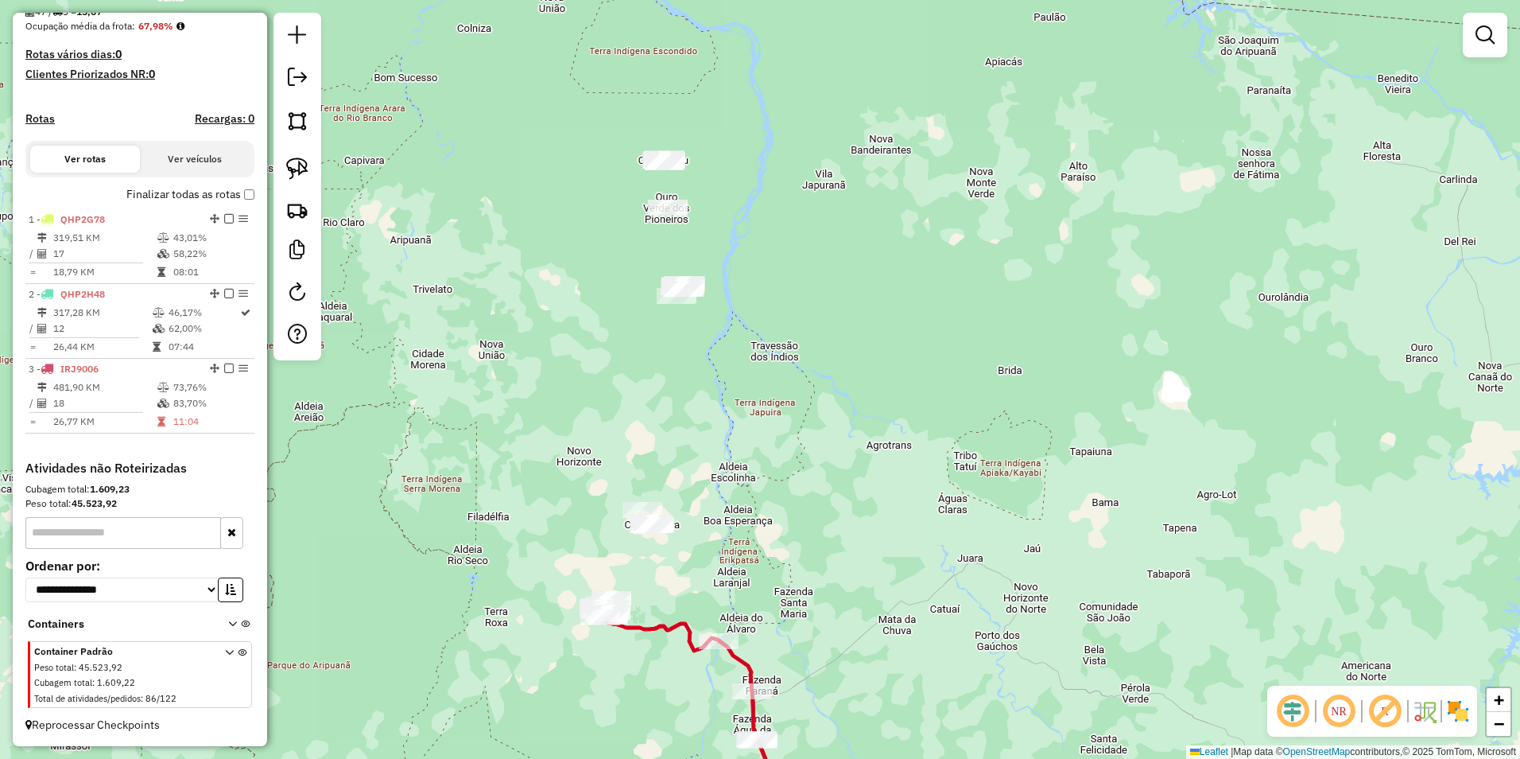
drag, startPoint x: 786, startPoint y: 552, endPoint x: 854, endPoint y: 563, distance: 69.3
click at [854, 563] on div "Janela de atendimento Grade de atendimento Capacidade Transportadoras Veículos …" at bounding box center [760, 379] width 1520 height 759
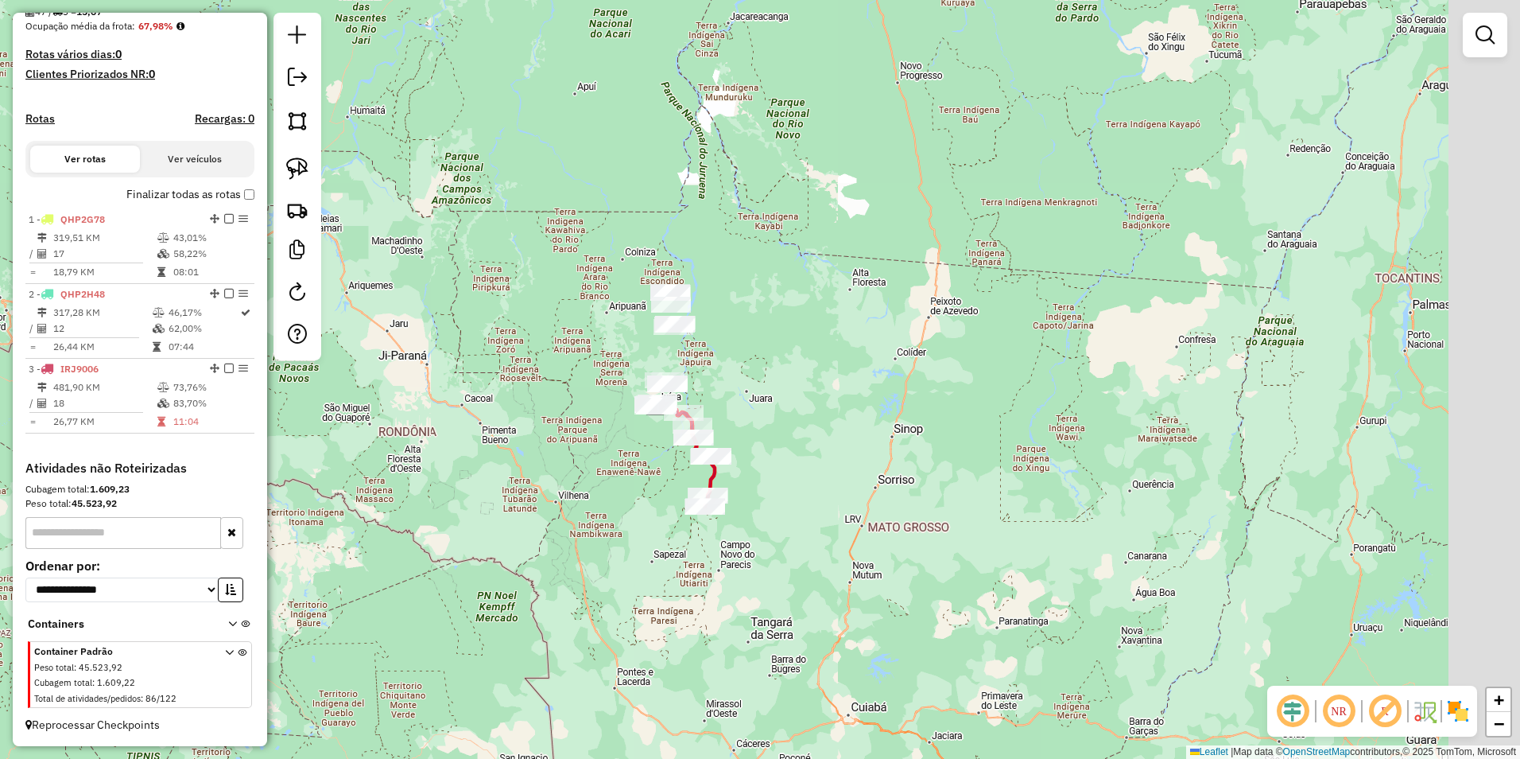
drag, startPoint x: 996, startPoint y: 673, endPoint x: 819, endPoint y: 420, distance: 308.4
click at [819, 420] on div "Janela de atendimento Grade de atendimento Capacidade Transportadoras Veículos …" at bounding box center [760, 379] width 1520 height 759
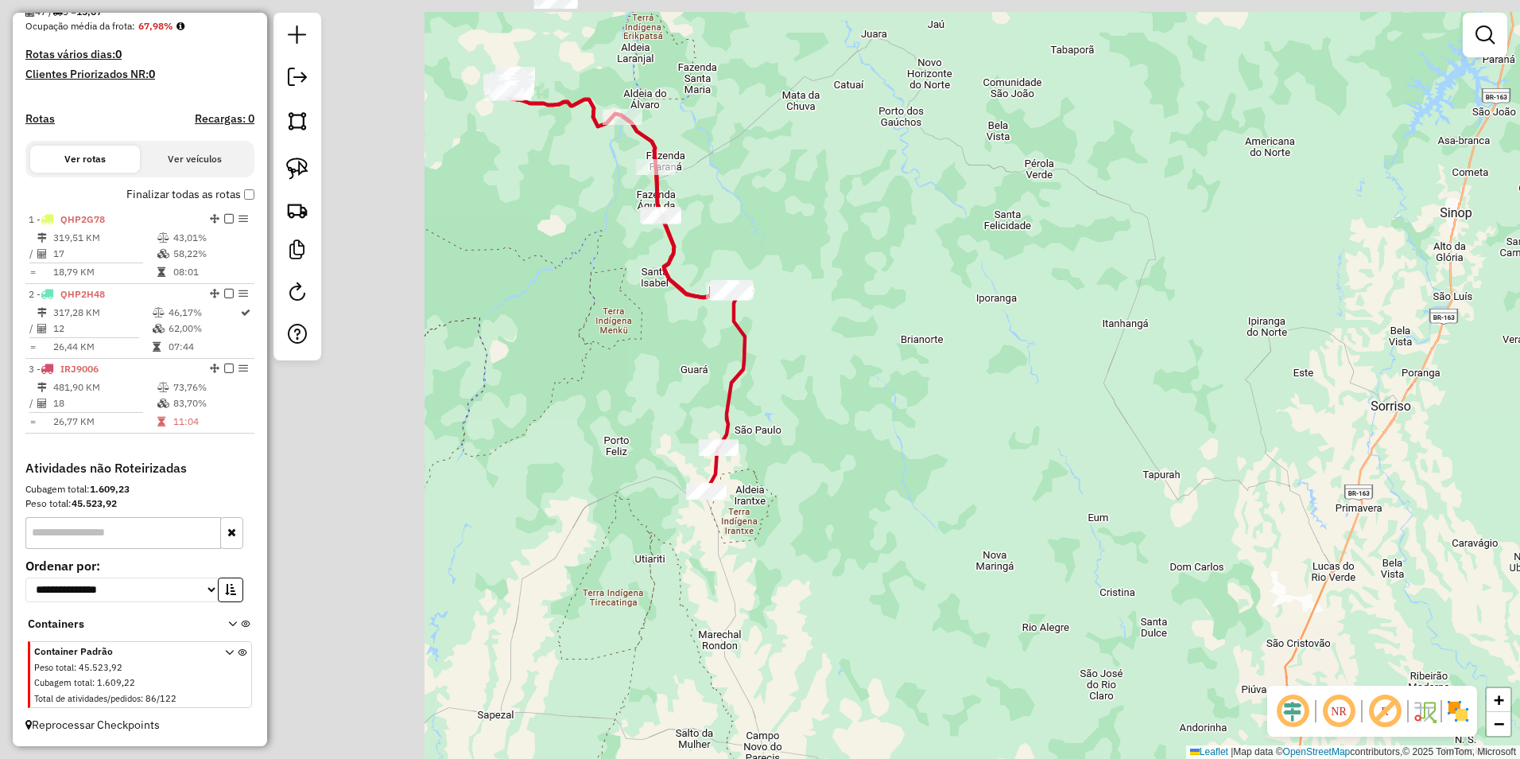
drag, startPoint x: 685, startPoint y: 355, endPoint x: 1224, endPoint y: 513, distance: 561.7
click at [1251, 523] on div "Janela de atendimento Grade de atendimento Capacidade Transportadoras Veículos …" at bounding box center [760, 379] width 1520 height 759
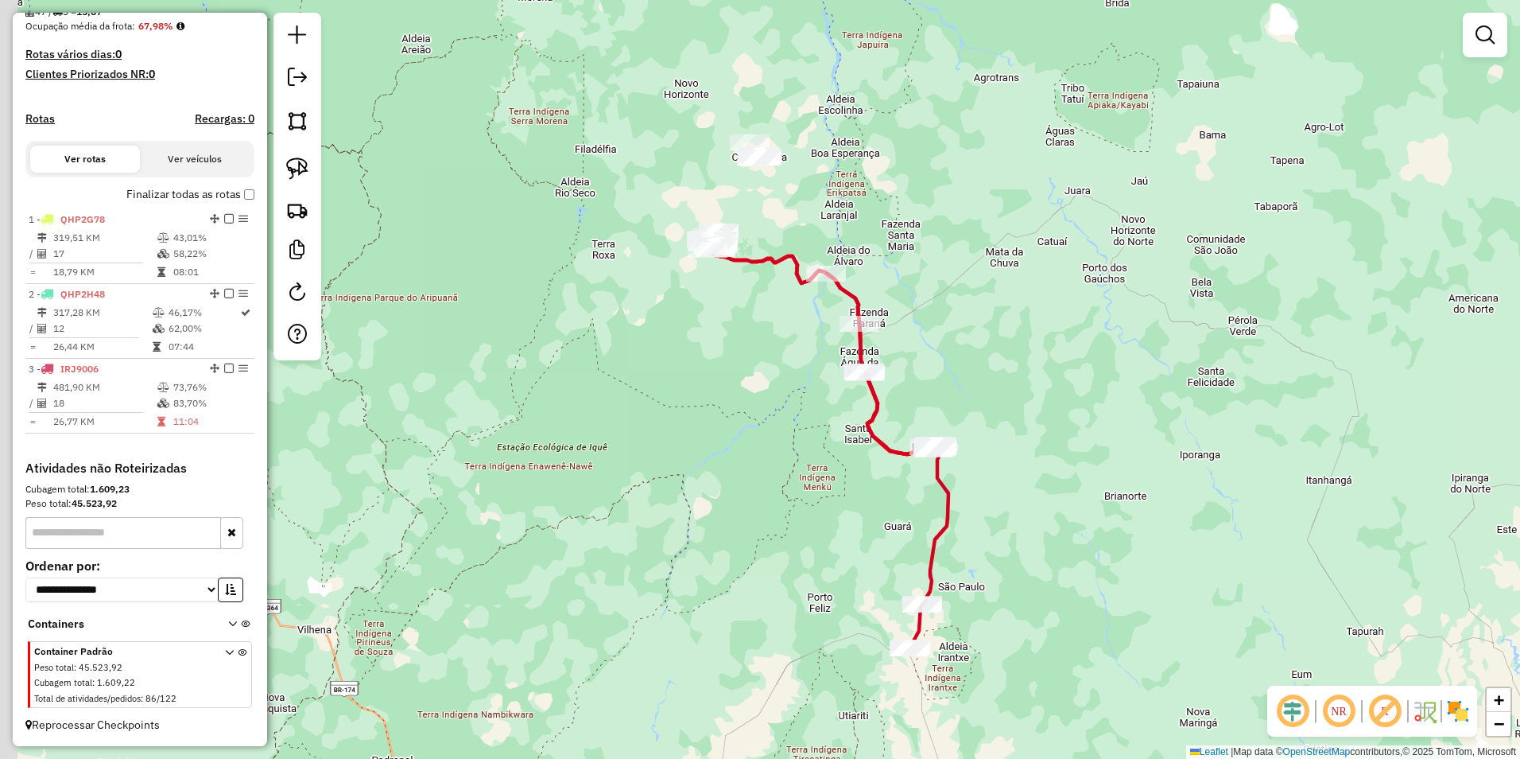
drag, startPoint x: 1021, startPoint y: 518, endPoint x: 1035, endPoint y: 529, distance: 18.1
click at [1035, 529] on div "Janela de atendimento Grade de atendimento Capacidade Transportadoras Veículos …" at bounding box center [760, 379] width 1520 height 759
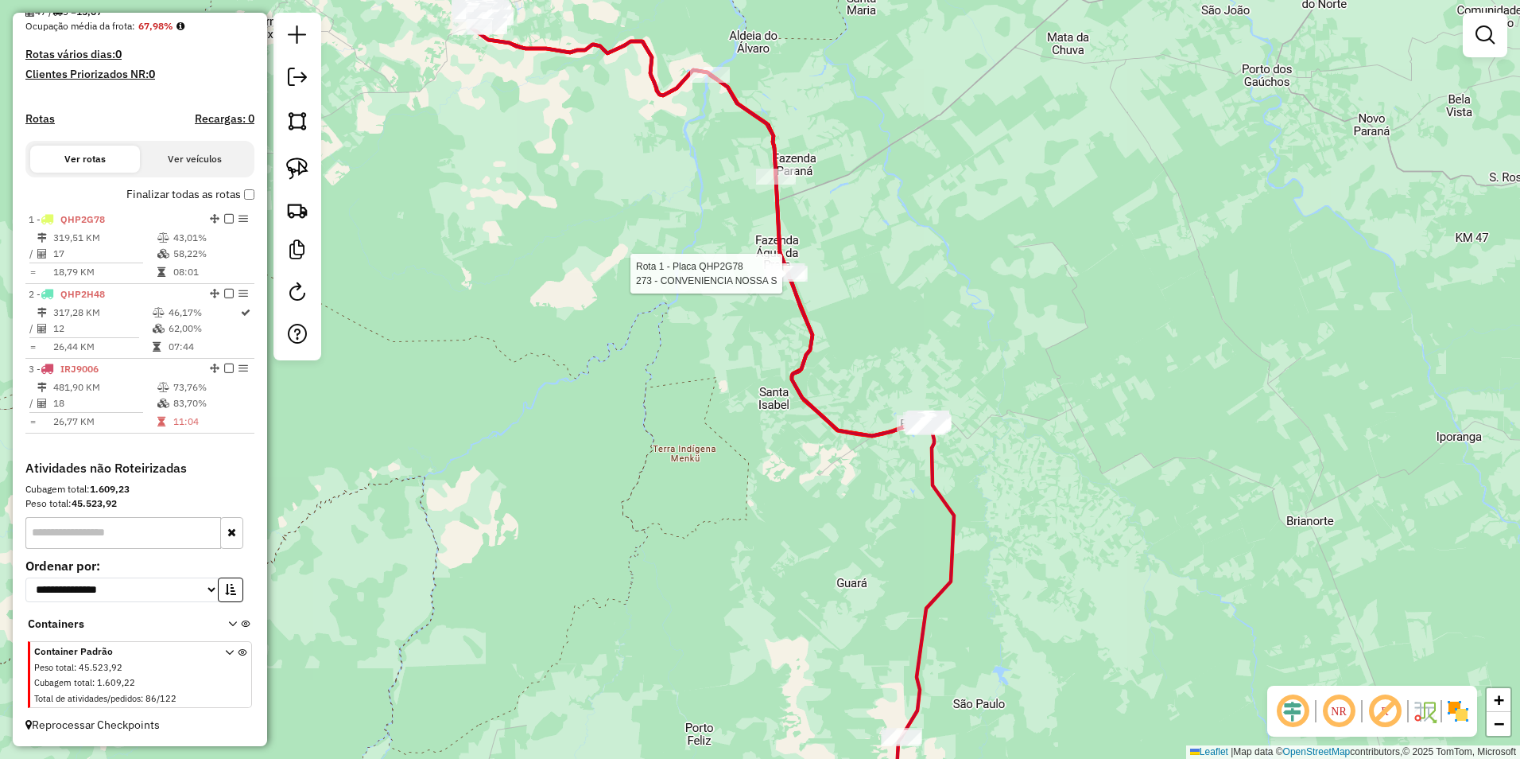
select select "**********"
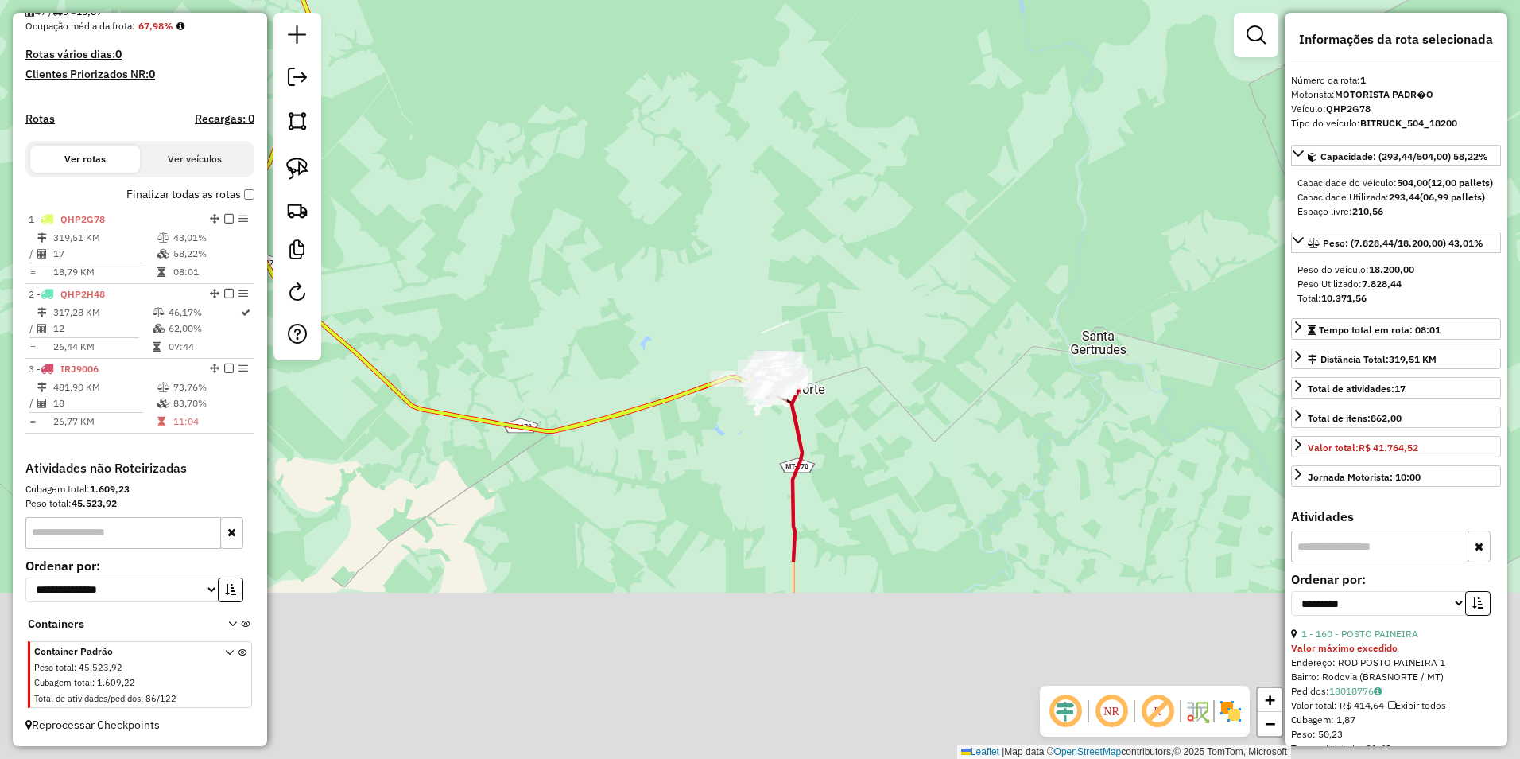
drag, startPoint x: 833, startPoint y: 553, endPoint x: 880, endPoint y: 261, distance: 295.6
click at [880, 261] on div "273 - CONVENIENCIA NOSSA S Valor máximo excedido Endereço: RUA BRASIL 10 Bairro…" at bounding box center [760, 379] width 1520 height 759
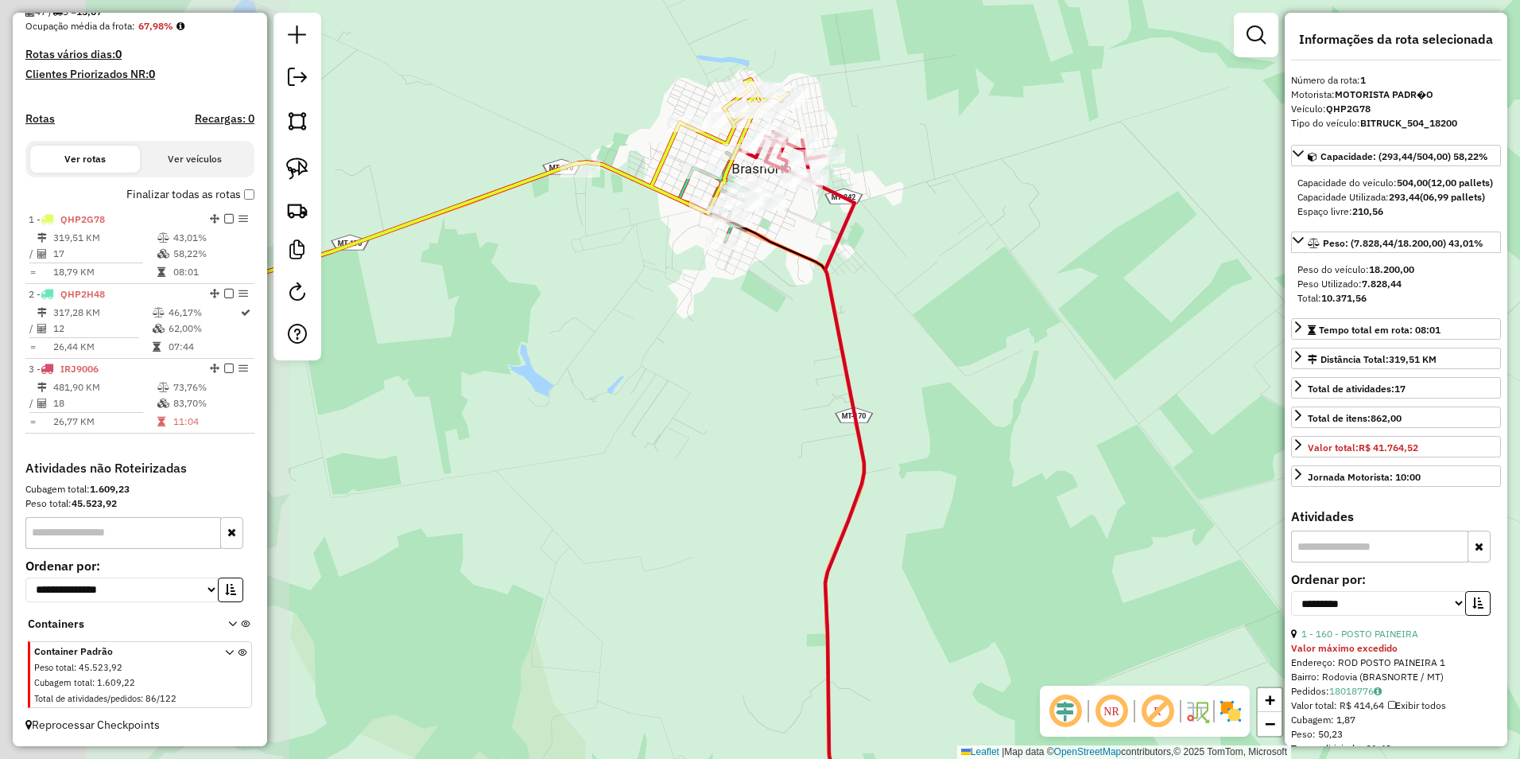
drag, startPoint x: 668, startPoint y: 363, endPoint x: 1011, endPoint y: 320, distance: 346.1
click at [1011, 320] on div "273 - CONVENIENCIA NOSSA S Valor máximo excedido Endereço: RUA BRASIL 10 Bairro…" at bounding box center [760, 379] width 1520 height 759
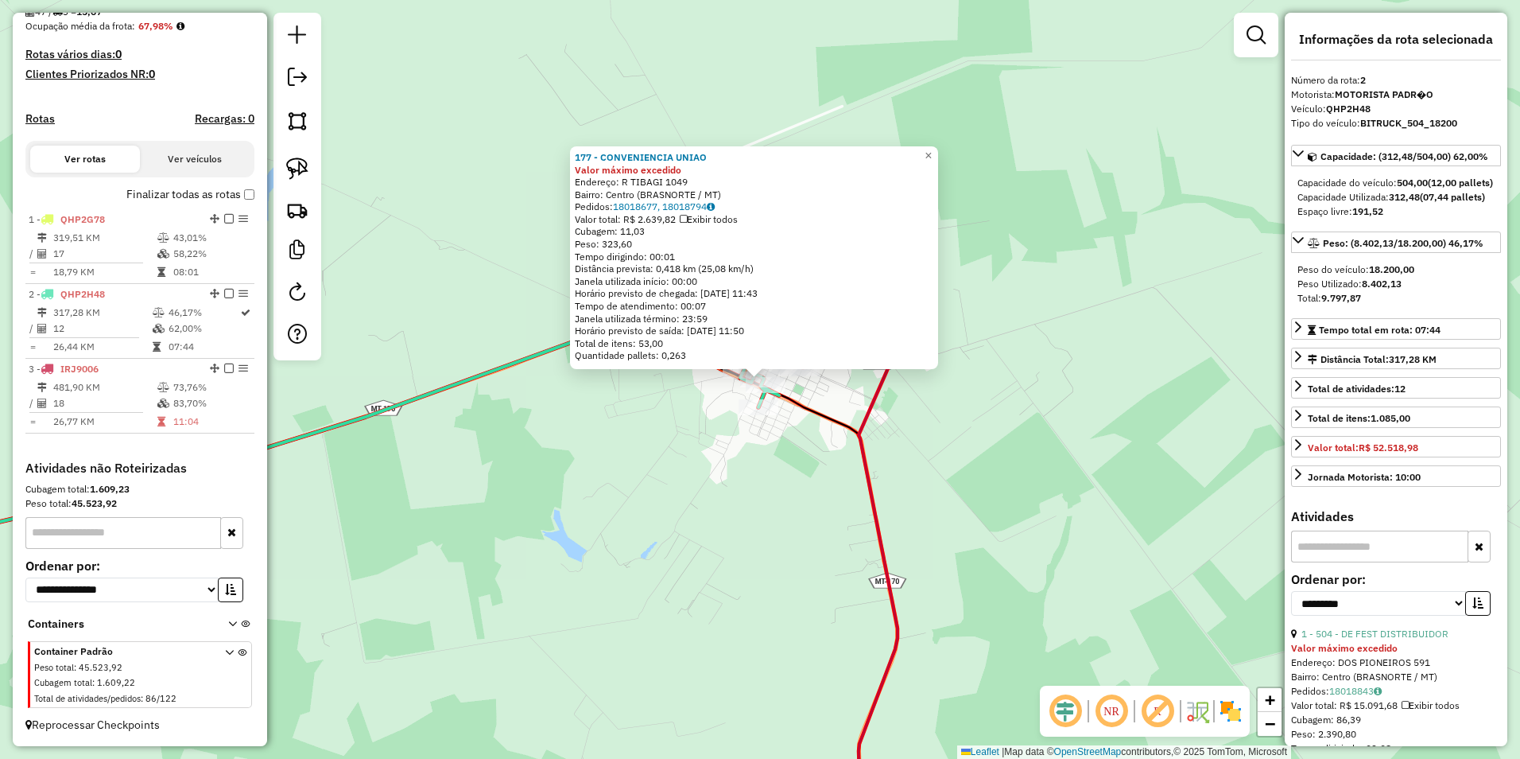
click at [998, 432] on div "177 - CONVENIENCIA UNIAO Valor máximo excedido Endereço: R TIBAGI 1049 Bairro: …" at bounding box center [760, 379] width 1520 height 759
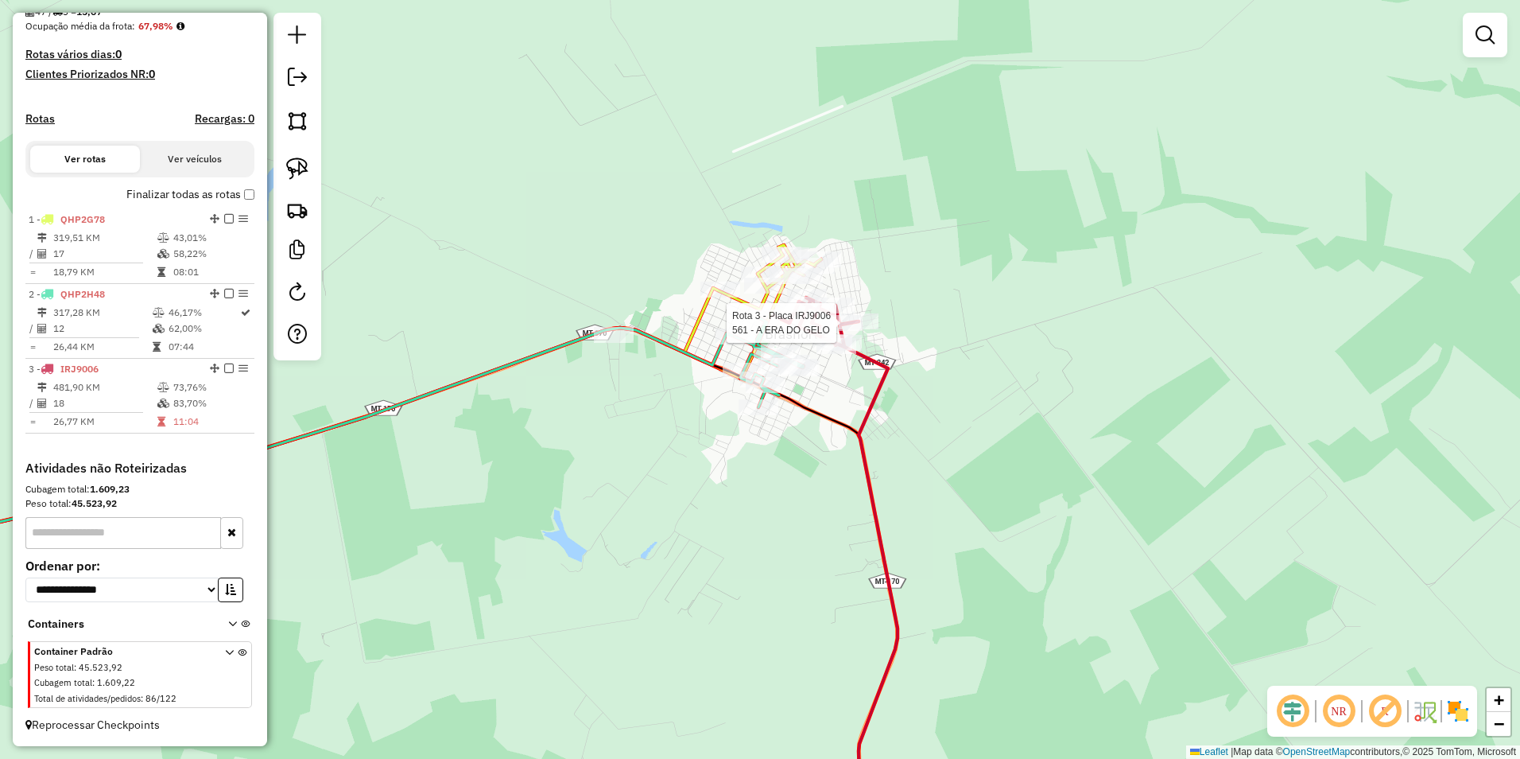
select select "**********"
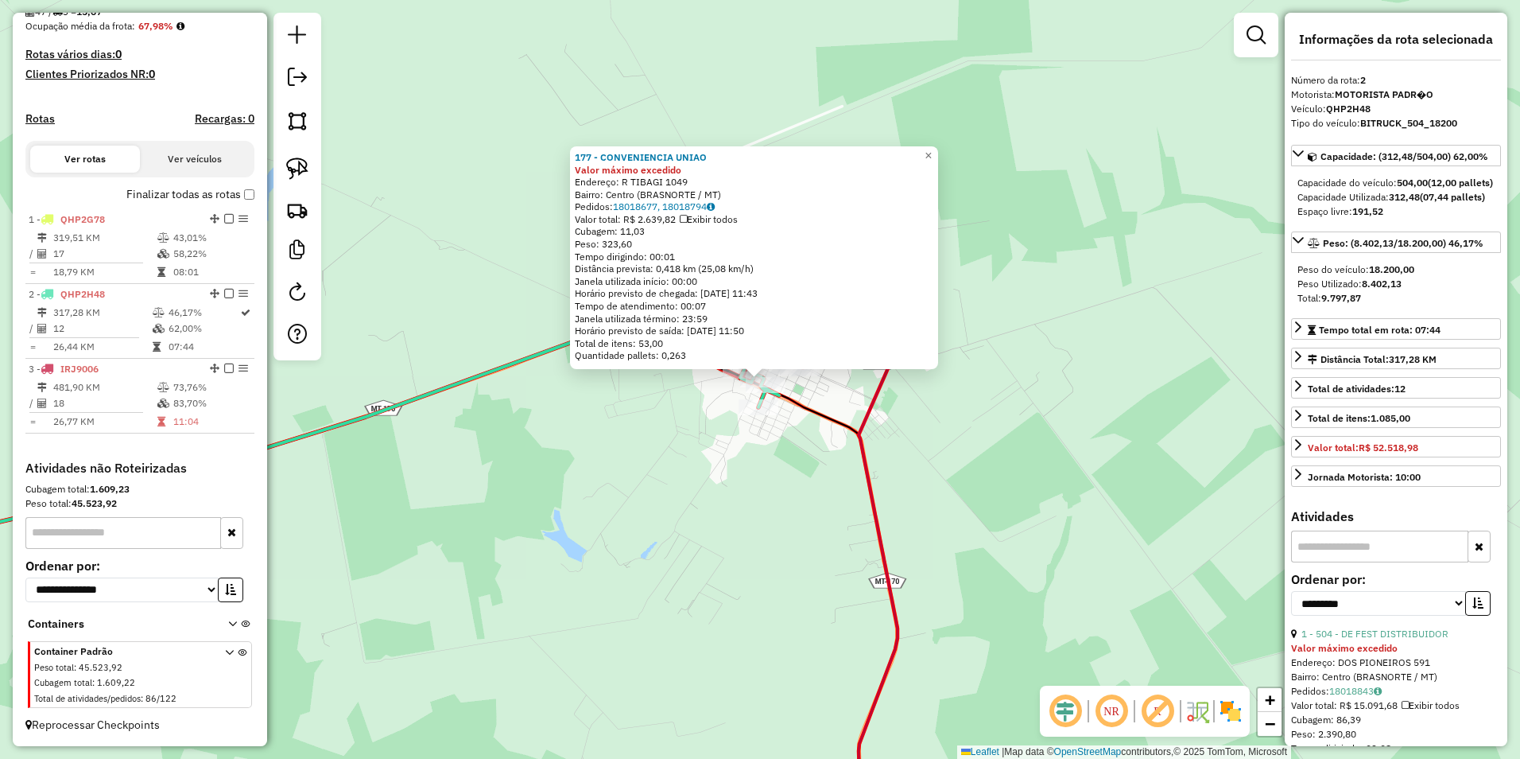
click at [949, 486] on div "177 - CONVENIENCIA UNIAO Valor máximo excedido Endereço: R TIBAGI 1049 Bairro: …" at bounding box center [760, 379] width 1520 height 759
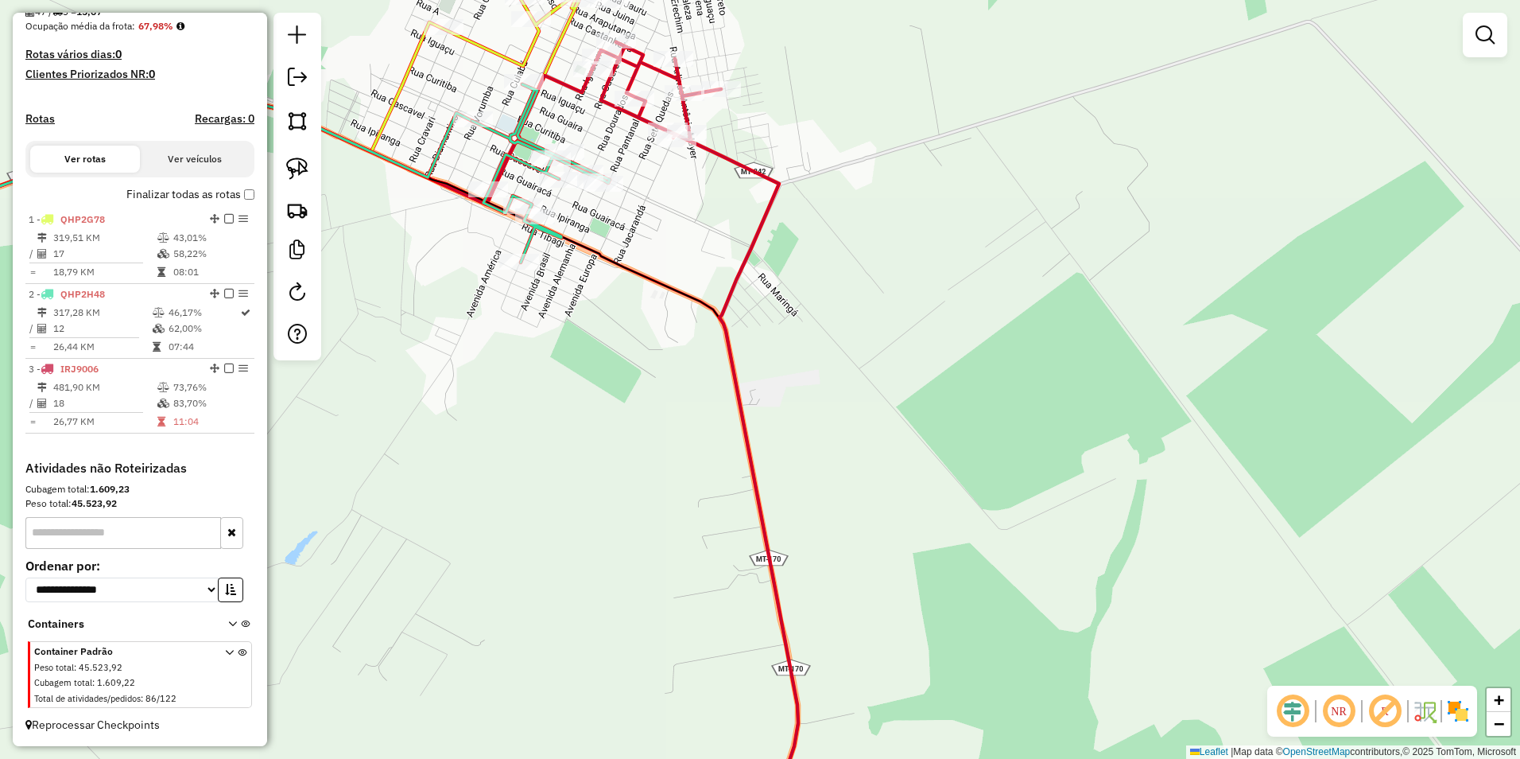
drag, startPoint x: 825, startPoint y: 329, endPoint x: 918, endPoint y: 491, distance: 187.0
click at [918, 491] on div "Janela de atendimento Grade de atendimento Capacidade Transportadoras Veículos …" at bounding box center [760, 379] width 1520 height 759
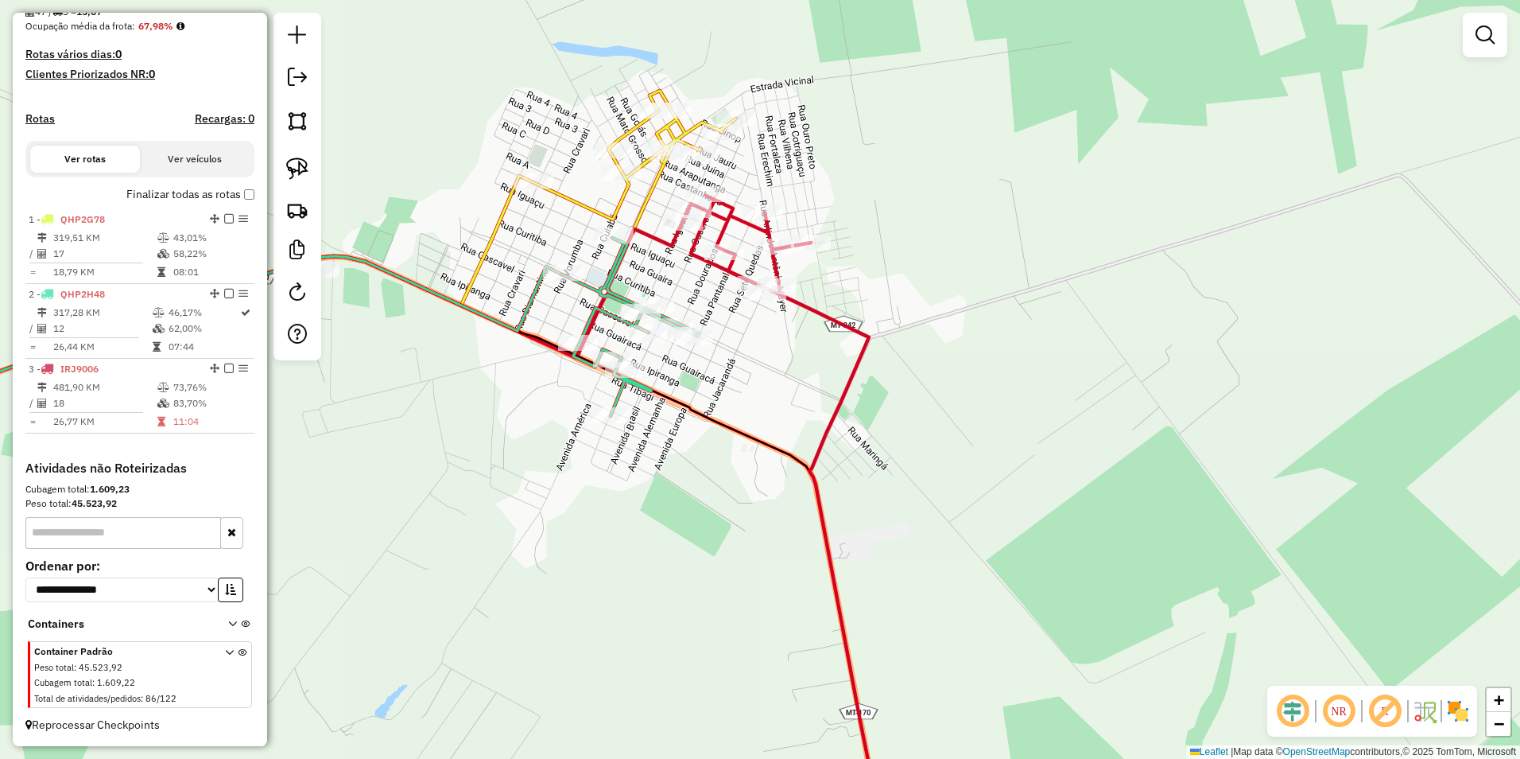
click at [883, 608] on div "Janela de atendimento Grade de atendimento Capacidade Transportadoras Veículos …" at bounding box center [760, 379] width 1520 height 759
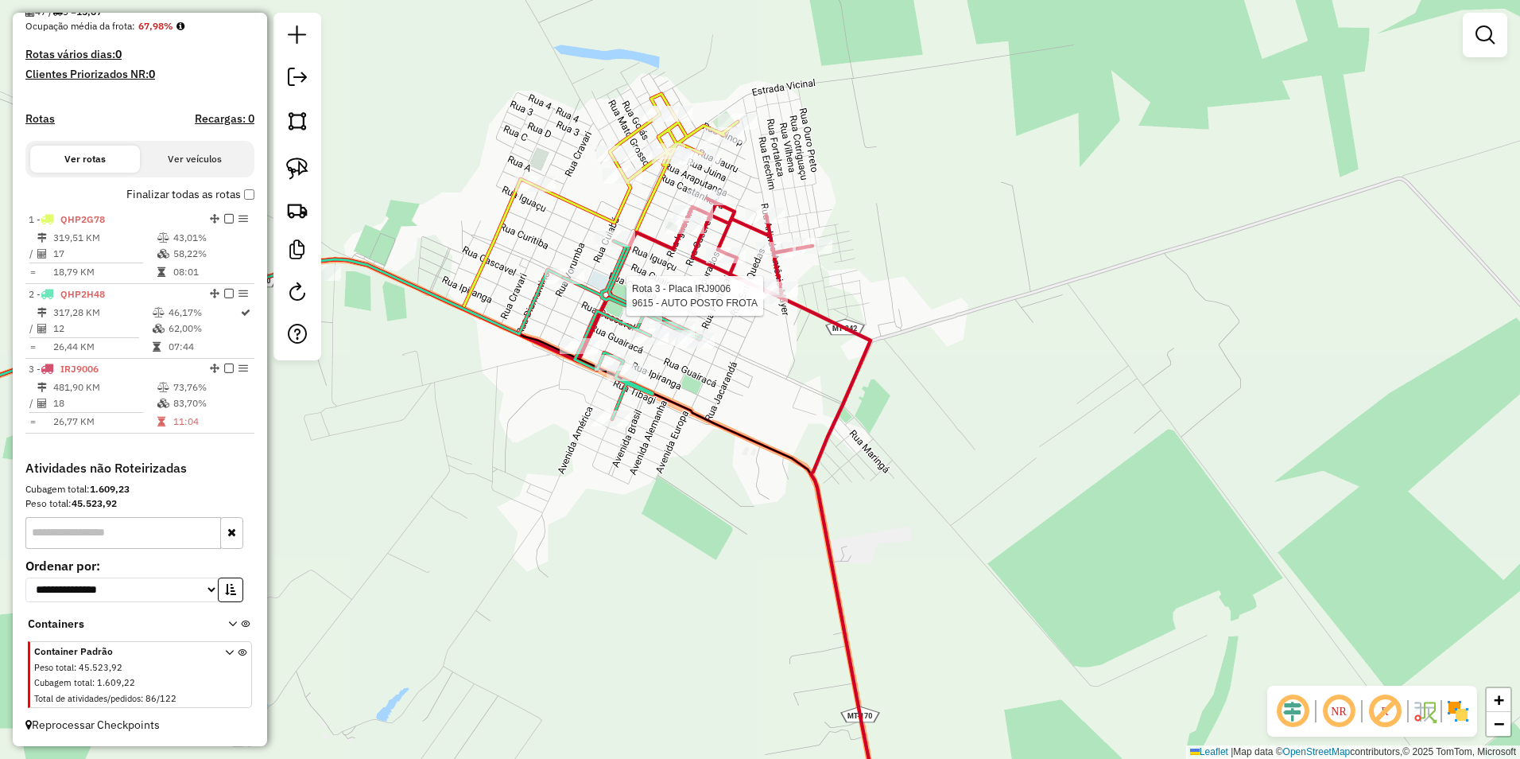
select select "**********"
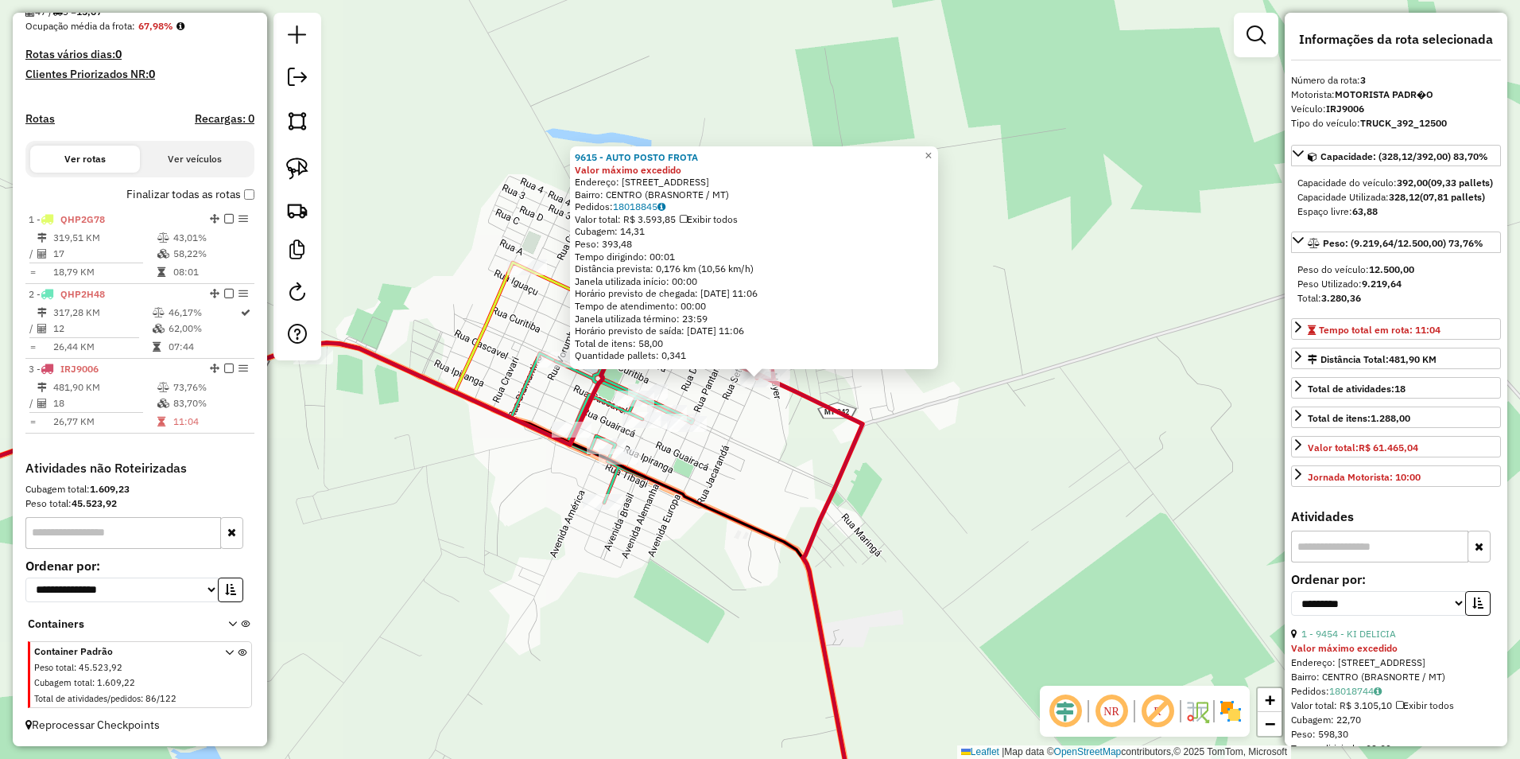
click at [1011, 502] on div "9615 - AUTO POSTO FROTA Valor máximo excedido Endereço: Rua Campo Grande 812 Ba…" at bounding box center [760, 379] width 1520 height 759
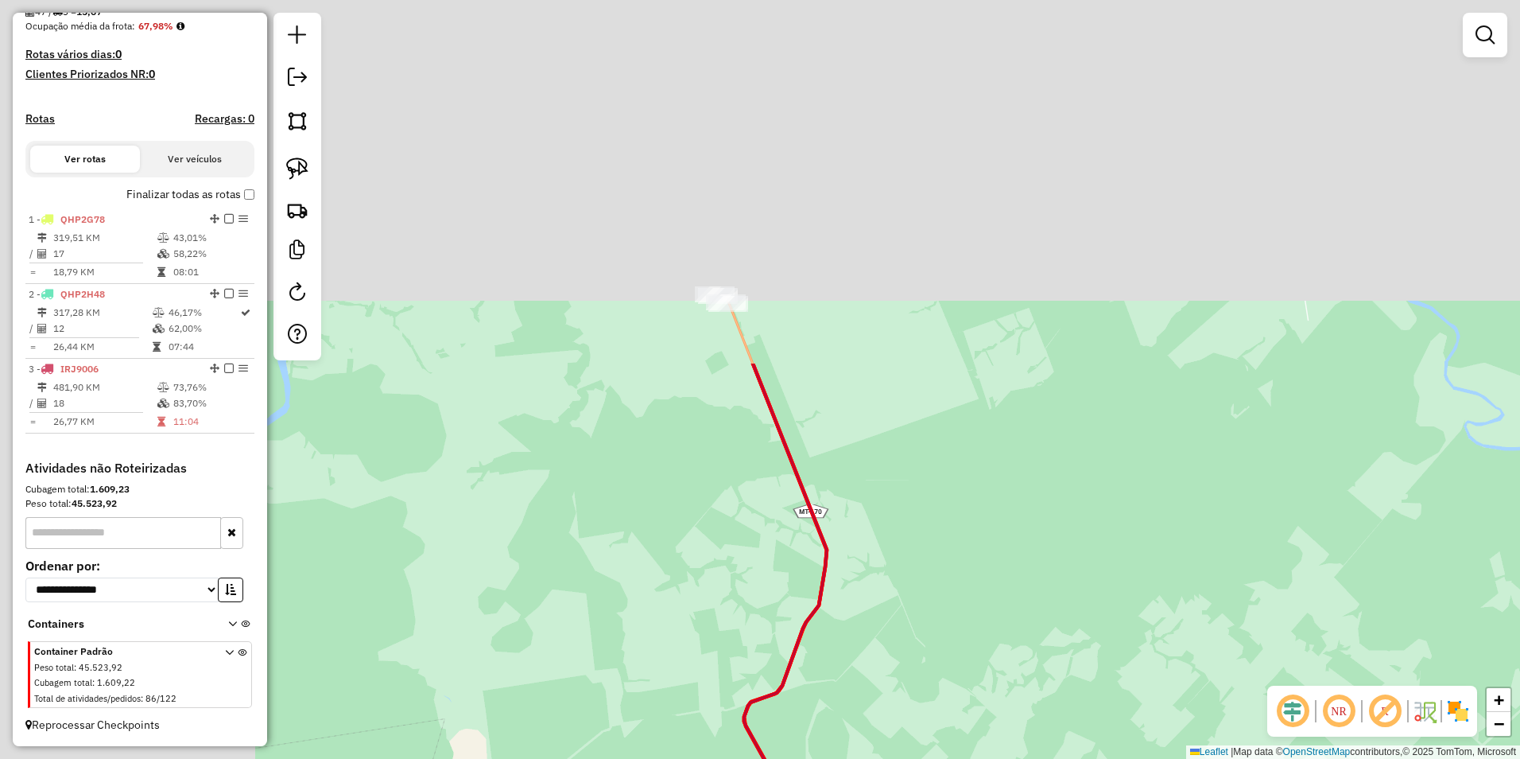
drag, startPoint x: 742, startPoint y: 333, endPoint x: 1094, endPoint y: 772, distance: 562.8
click at [1094, 758] on html "Aguarde... Pop-up bloqueado! Seu navegador bloqueou automáticamente a abertura …" at bounding box center [760, 379] width 1520 height 759
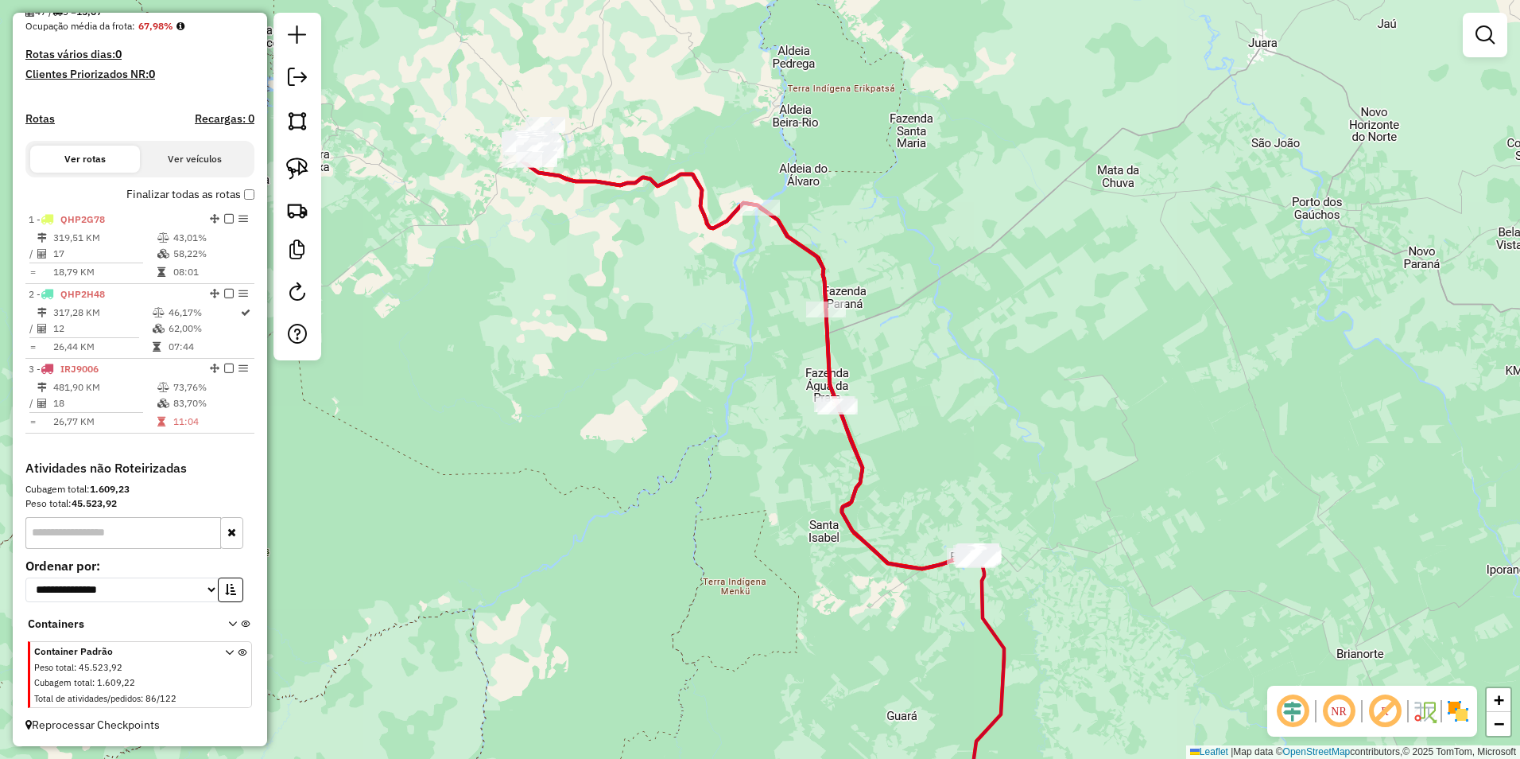
drag, startPoint x: 611, startPoint y: 278, endPoint x: 783, endPoint y: 641, distance: 401.6
click at [783, 641] on div "Janela de atendimento Grade de atendimento Capacidade Transportadoras Veículos …" at bounding box center [760, 379] width 1520 height 759
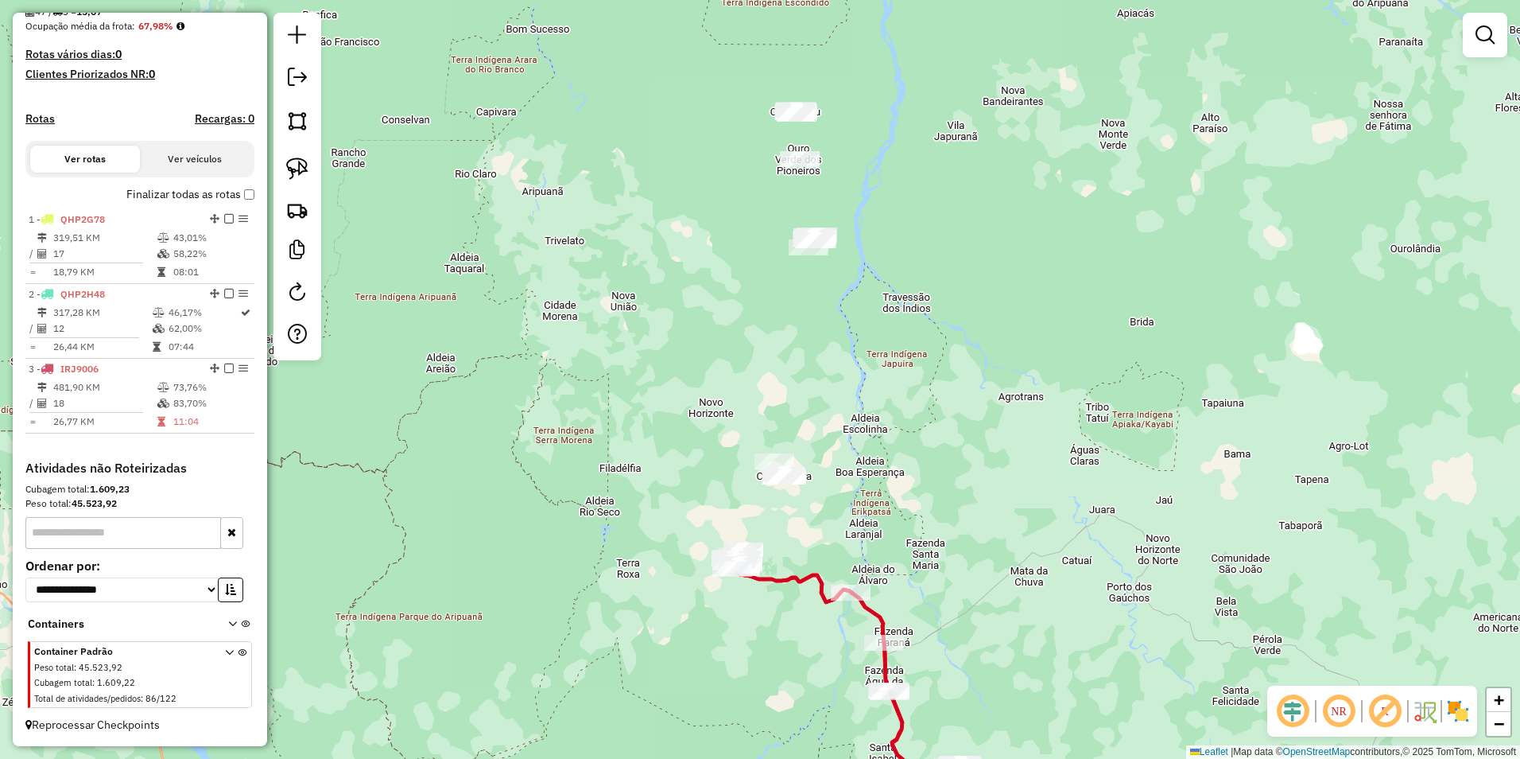
drag, startPoint x: 914, startPoint y: 354, endPoint x: 899, endPoint y: 432, distance: 79.4
click at [899, 432] on div "Janela de atendimento Grade de atendimento Capacidade Transportadoras Veículos …" at bounding box center [760, 379] width 1520 height 759
drag, startPoint x: 305, startPoint y: 174, endPoint x: 329, endPoint y: 200, distance: 34.9
click at [305, 173] on img at bounding box center [297, 168] width 22 height 22
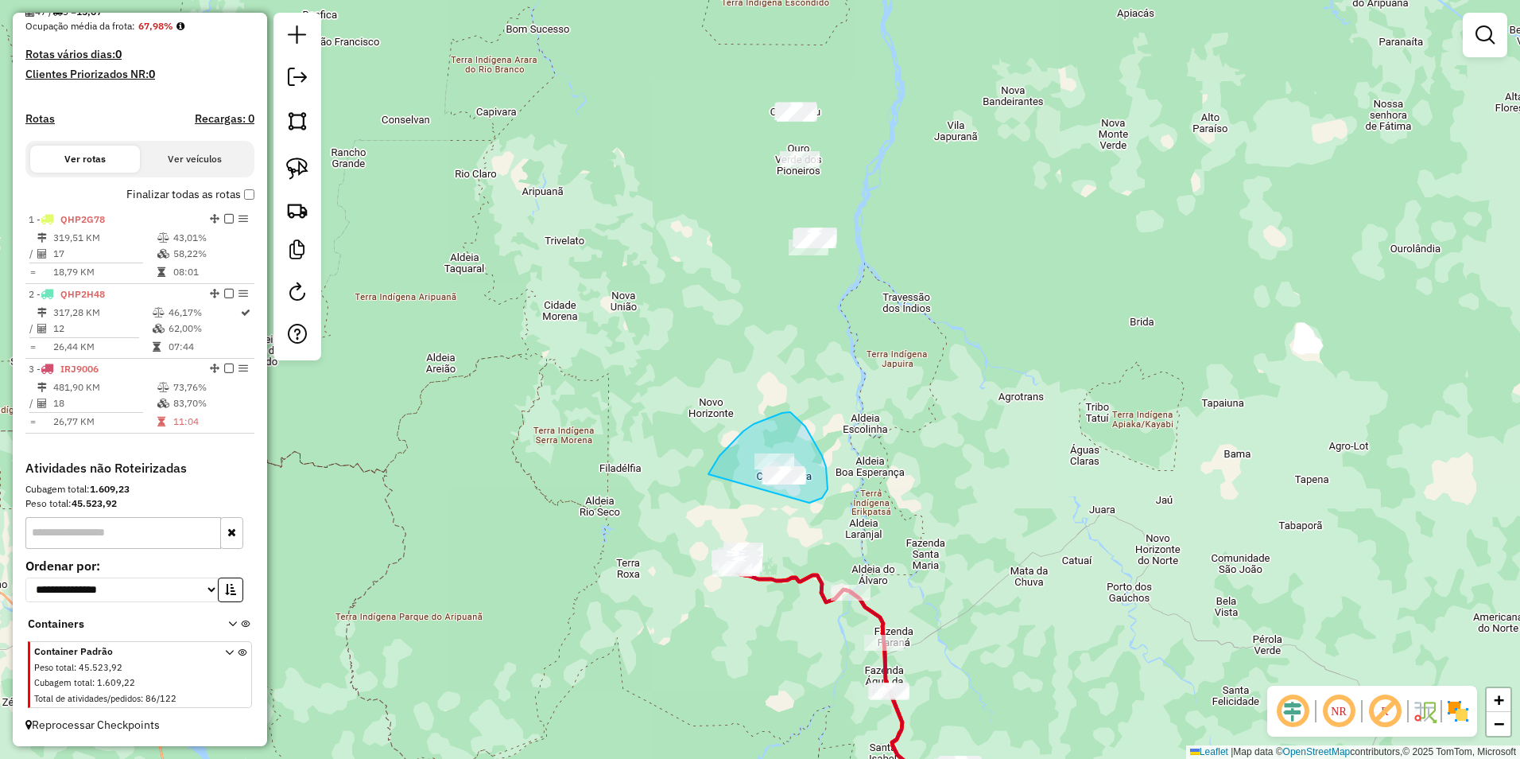
drag, startPoint x: 711, startPoint y: 470, endPoint x: 785, endPoint y: 506, distance: 82.2
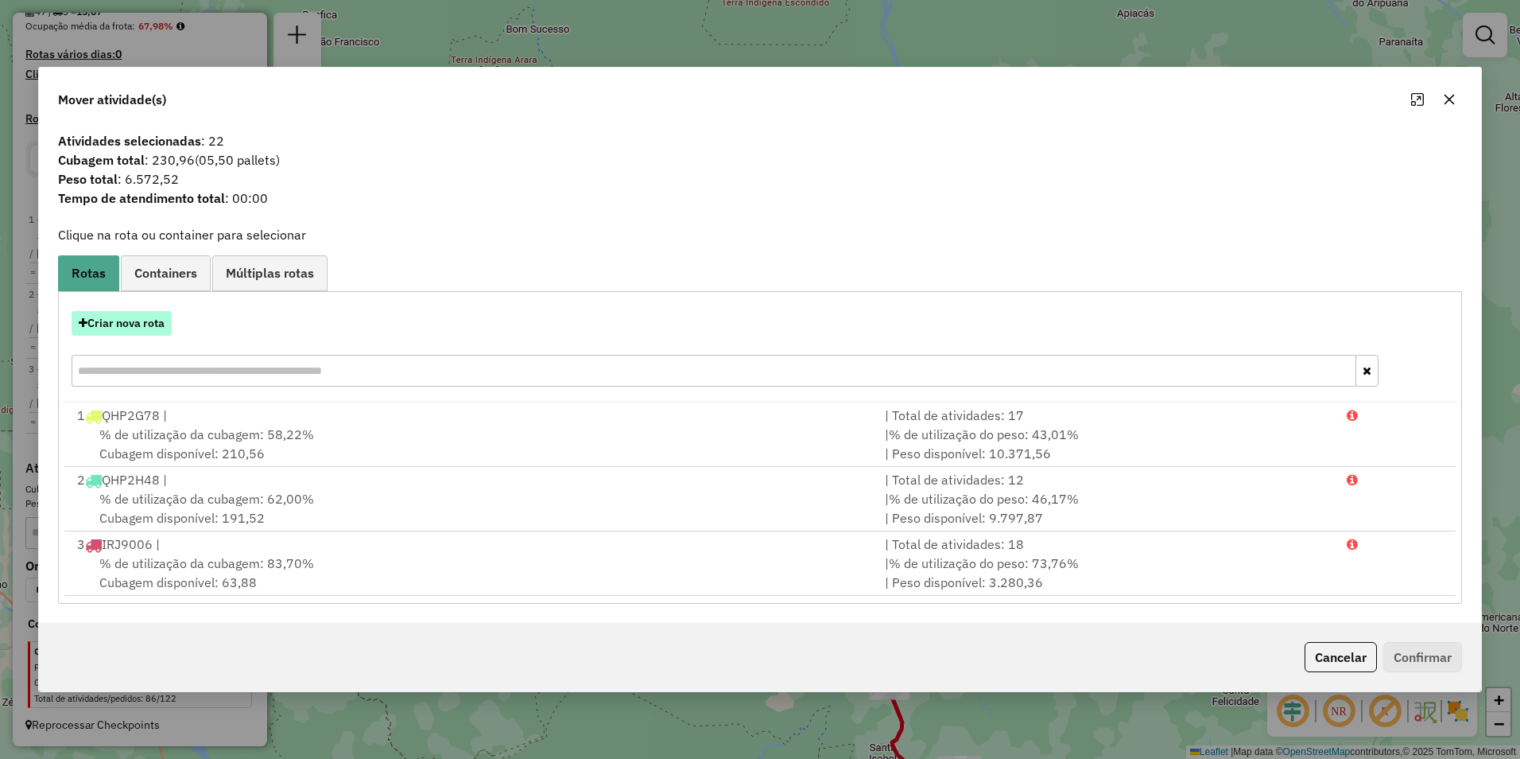
click at [134, 324] on button "Criar nova rota" at bounding box center [122, 323] width 100 height 25
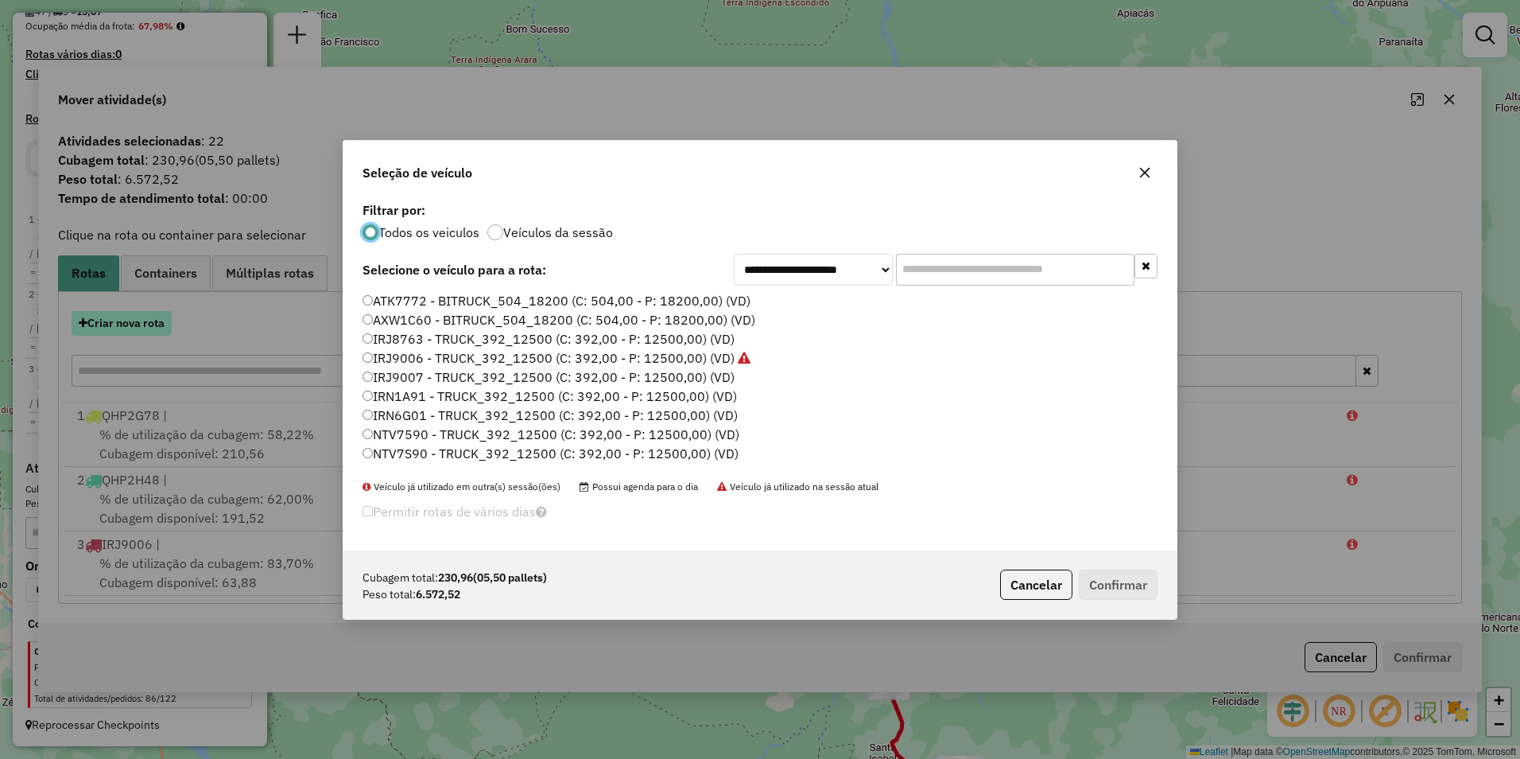
scroll to position [9, 5]
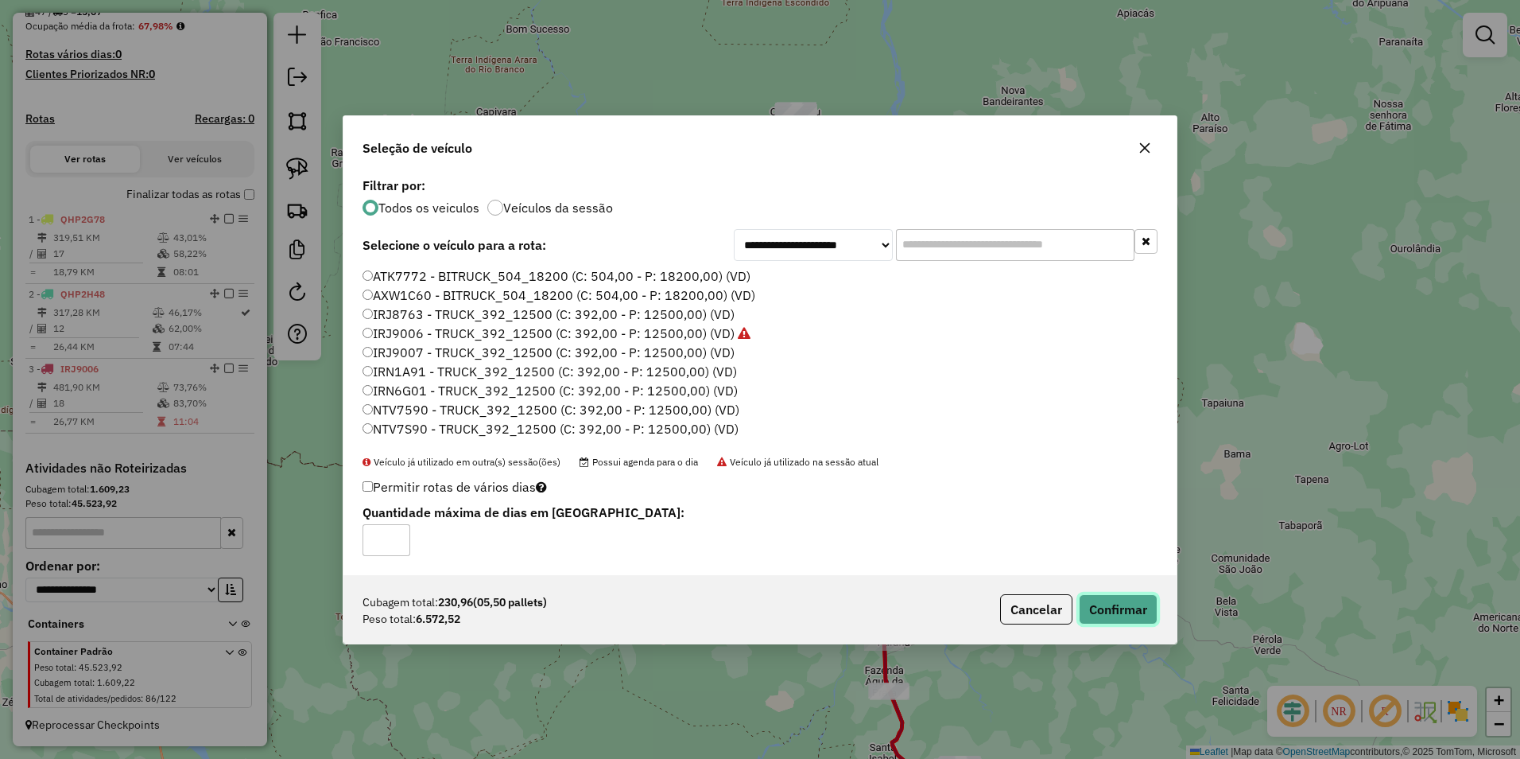
click at [1110, 608] on button "Confirmar" at bounding box center [1118, 609] width 79 height 30
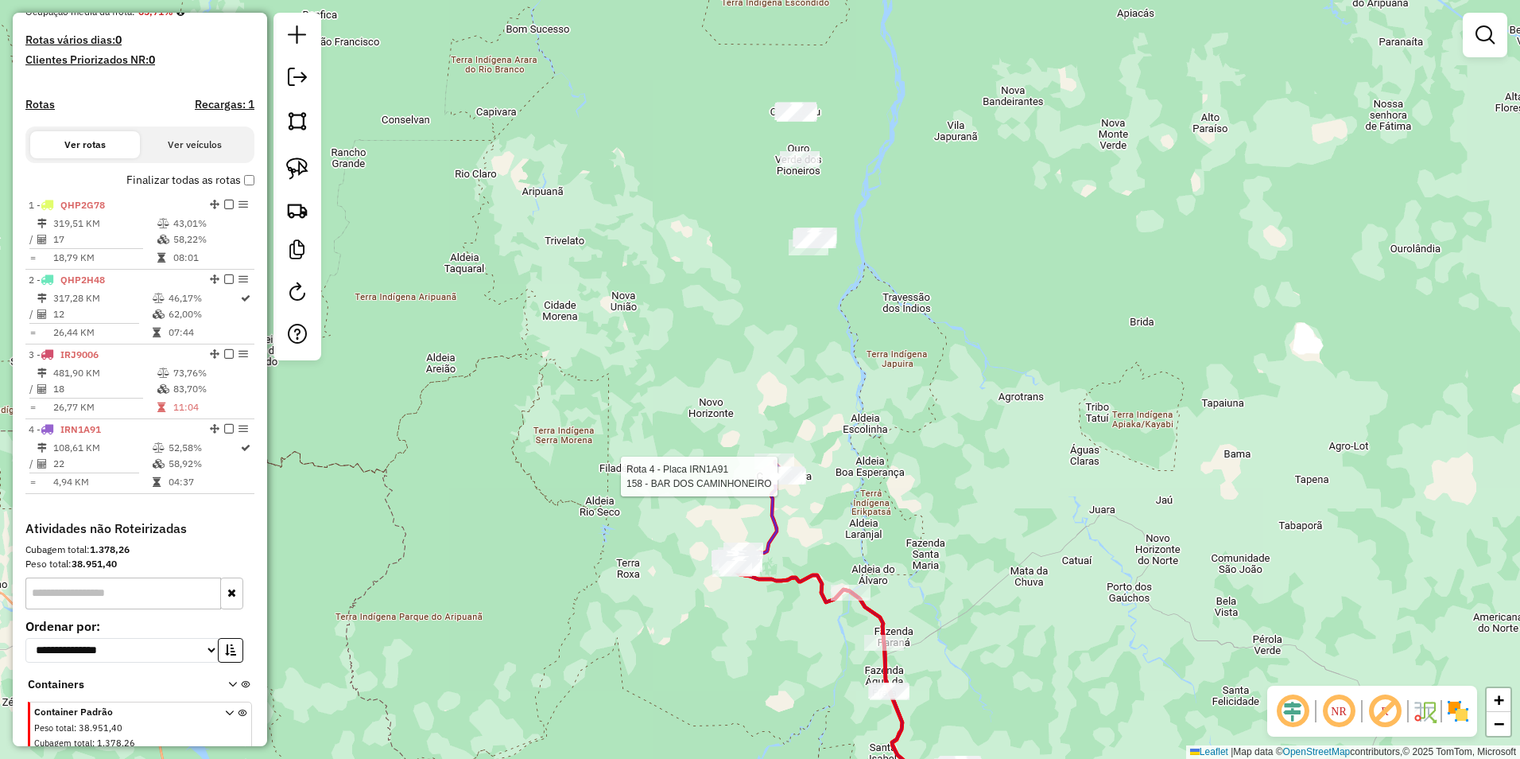
select select "**********"
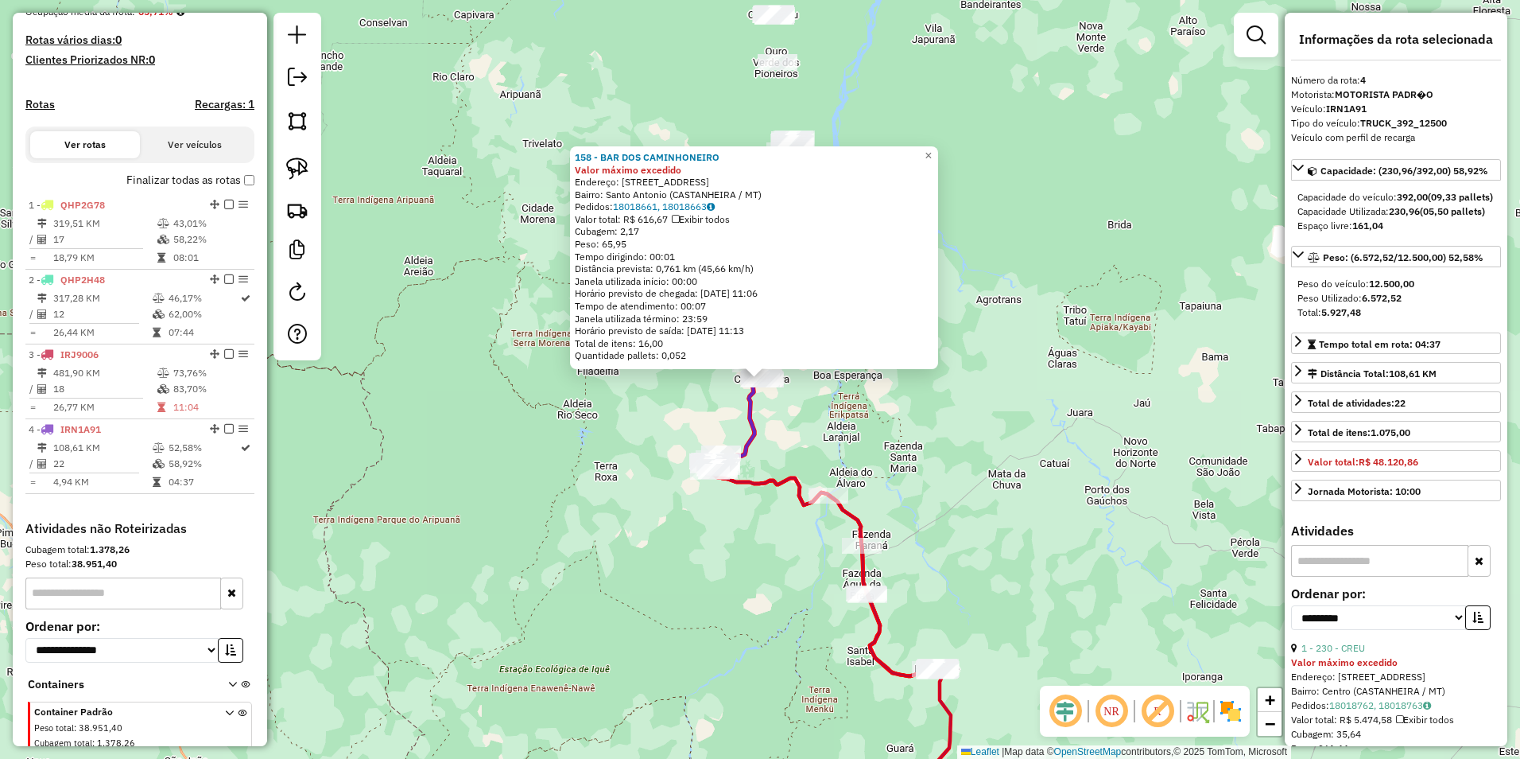
scroll to position [475, 0]
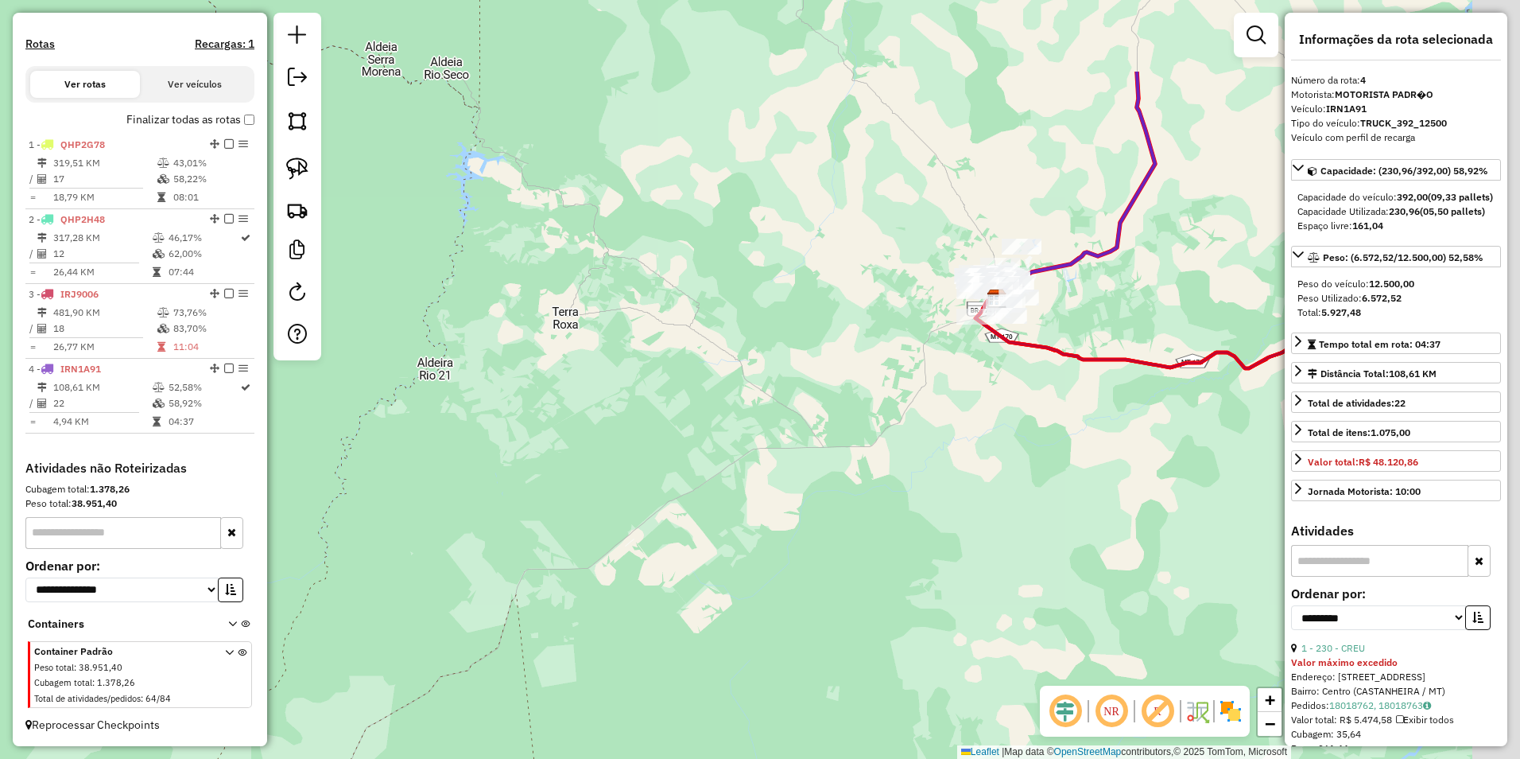
drag, startPoint x: 1070, startPoint y: 390, endPoint x: 662, endPoint y: 693, distance: 508.3
click at [662, 693] on div "158 - BAR DOS CAMINHONEIRO Valor máximo excedido Endereço: AV CASTANHEIRA 15 Ba…" at bounding box center [760, 379] width 1520 height 759
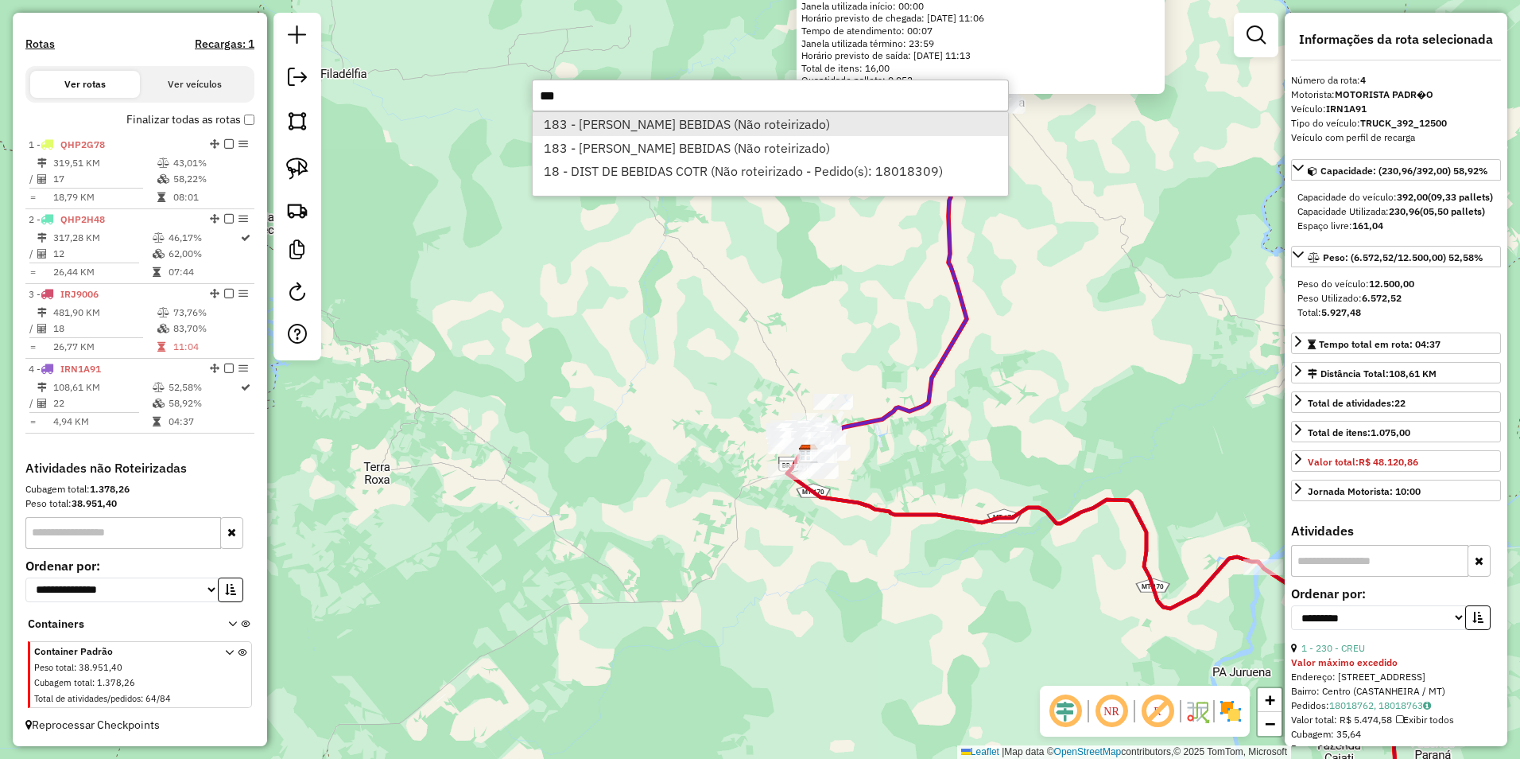
type input "***"
click at [649, 124] on li "183 - LEANDRO BEBIDAS (Não roteirizado)" at bounding box center [771, 124] width 476 height 24
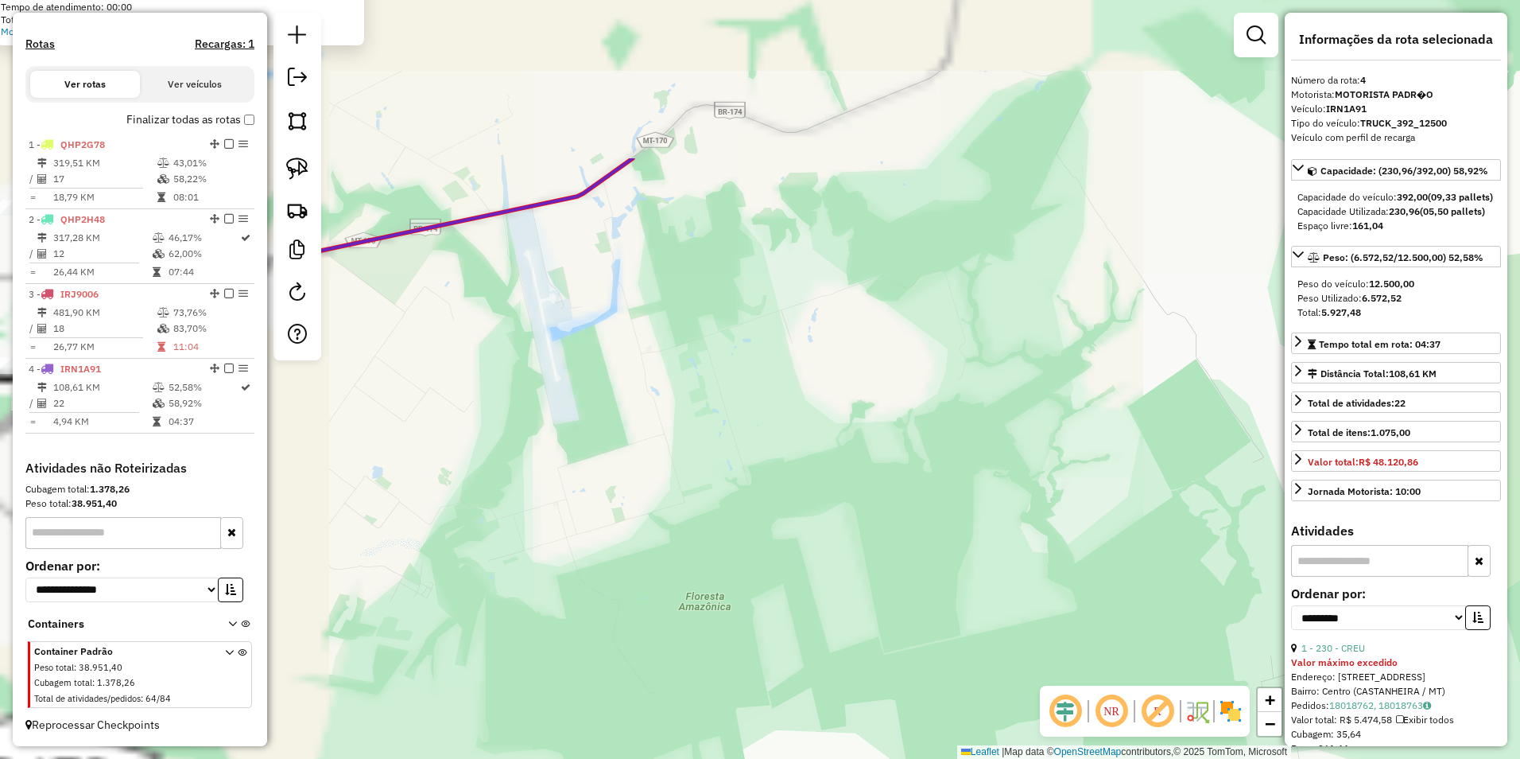
drag, startPoint x: 560, startPoint y: 178, endPoint x: 1260, endPoint y: 457, distance: 753.4
click at [1260, 457] on div "Atividade não roteirizada 183 - LEANDRO BEBIDAS Endereço: CHACARA RANCHO ALEGRE…" at bounding box center [760, 379] width 1520 height 759
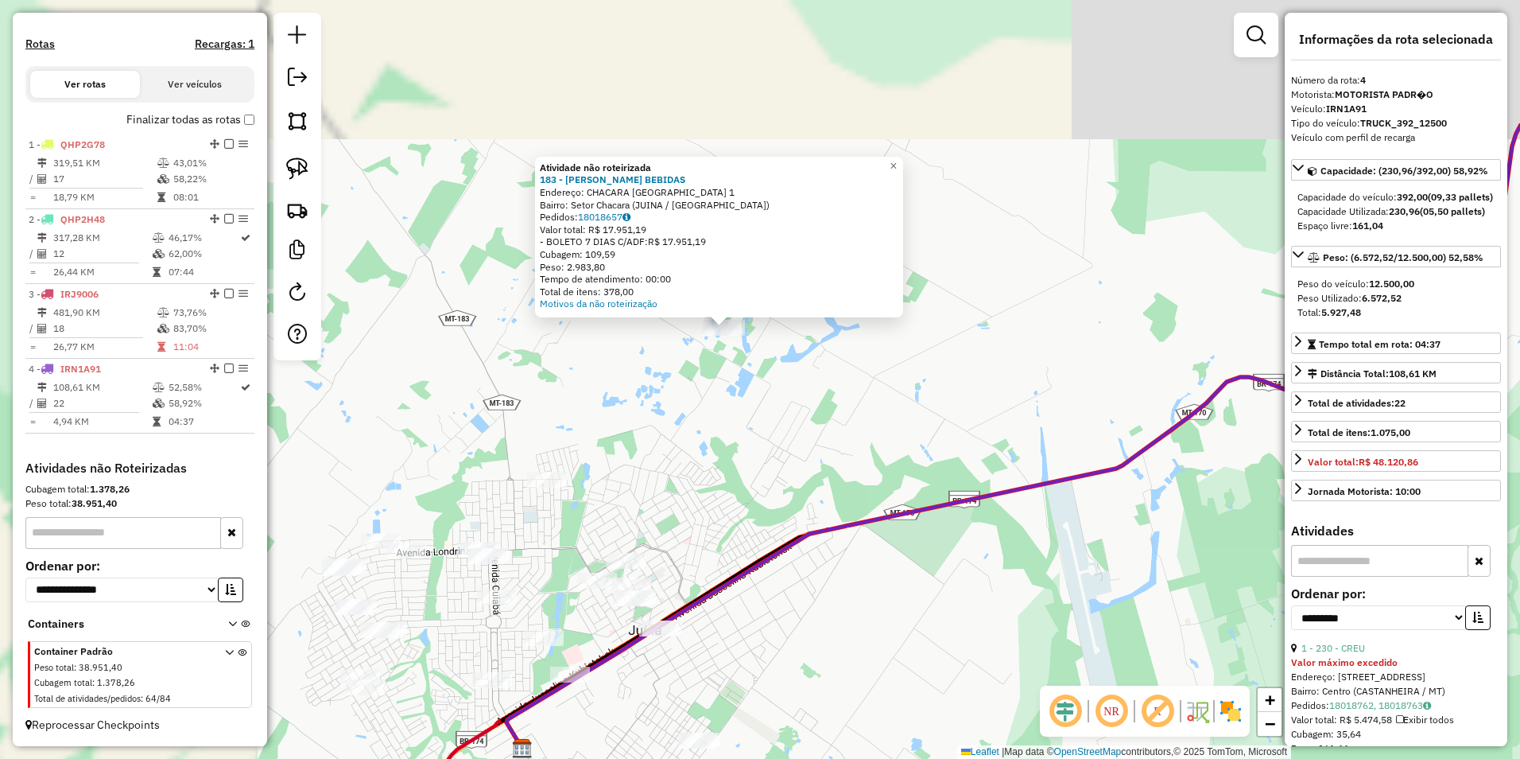
drag, startPoint x: 538, startPoint y: 247, endPoint x: 959, endPoint y: 577, distance: 535.8
click at [957, 579] on div "Atividade não roteirizada 183 - LEANDRO BEBIDAS Endereço: CHACARA RANCHO ALEGRE…" at bounding box center [760, 379] width 1520 height 759
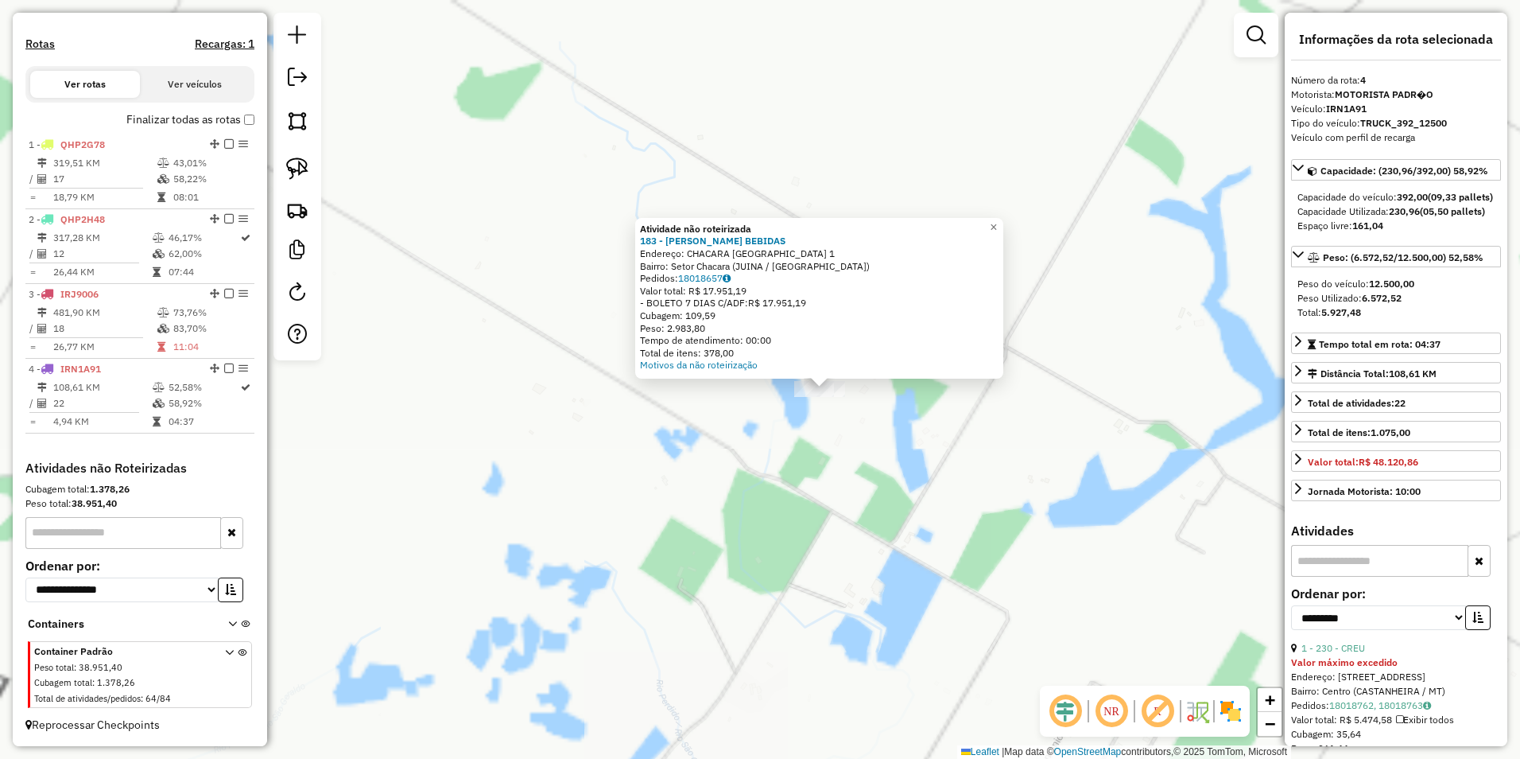
drag, startPoint x: 932, startPoint y: 509, endPoint x: 960, endPoint y: 526, distance: 32.5
click at [960, 525] on div "Atividade não roteirizada 183 - LEANDRO BEBIDAS Endereço: CHACARA RANCHO ALEGRE…" at bounding box center [760, 379] width 1520 height 759
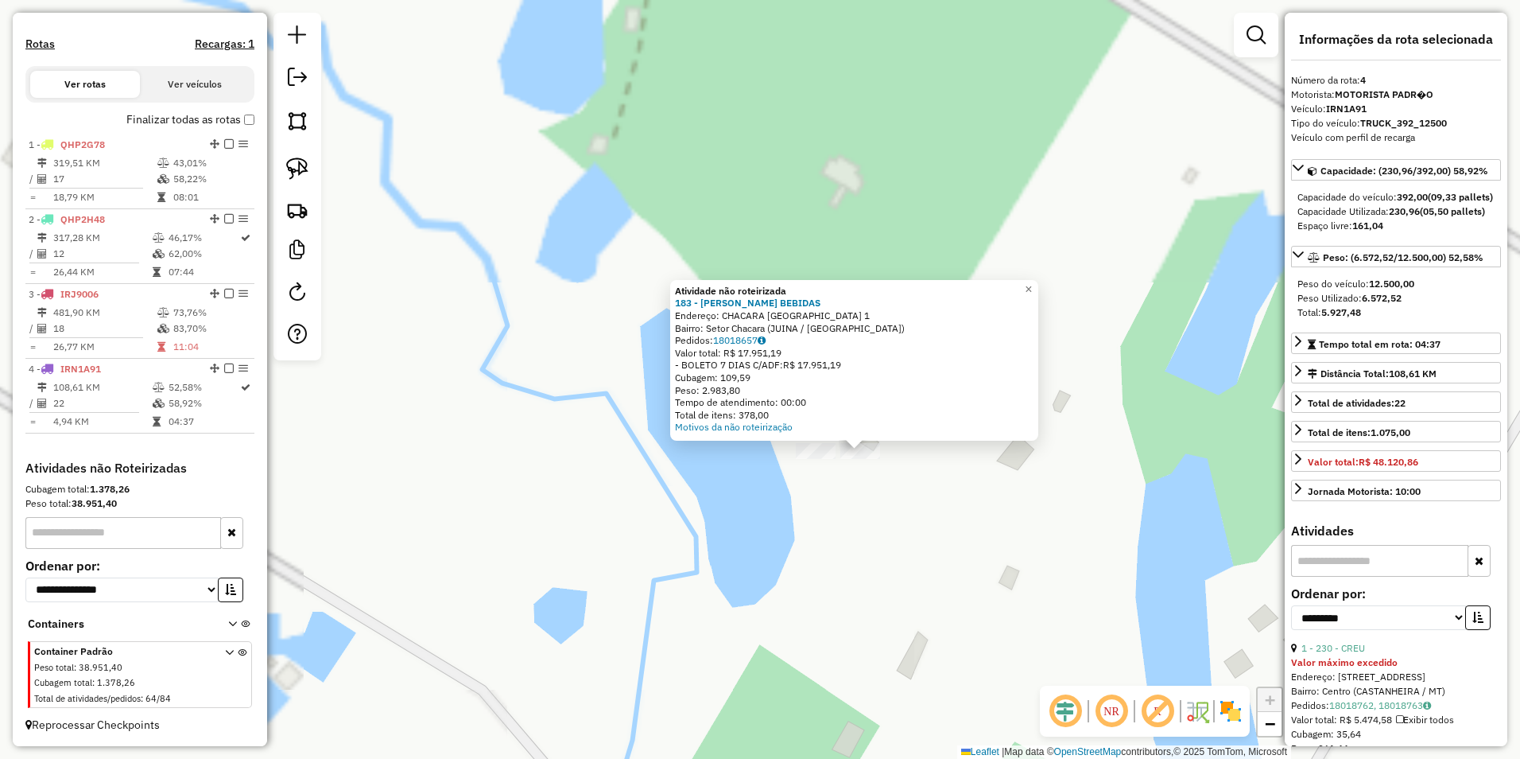
drag, startPoint x: 561, startPoint y: 293, endPoint x: 894, endPoint y: 673, distance: 504.3
click at [912, 697] on div "Atividade não roteirizada 183 - LEANDRO BEBIDAS Endereço: CHACARA RANCHO ALEGRE…" at bounding box center [760, 379] width 1520 height 759
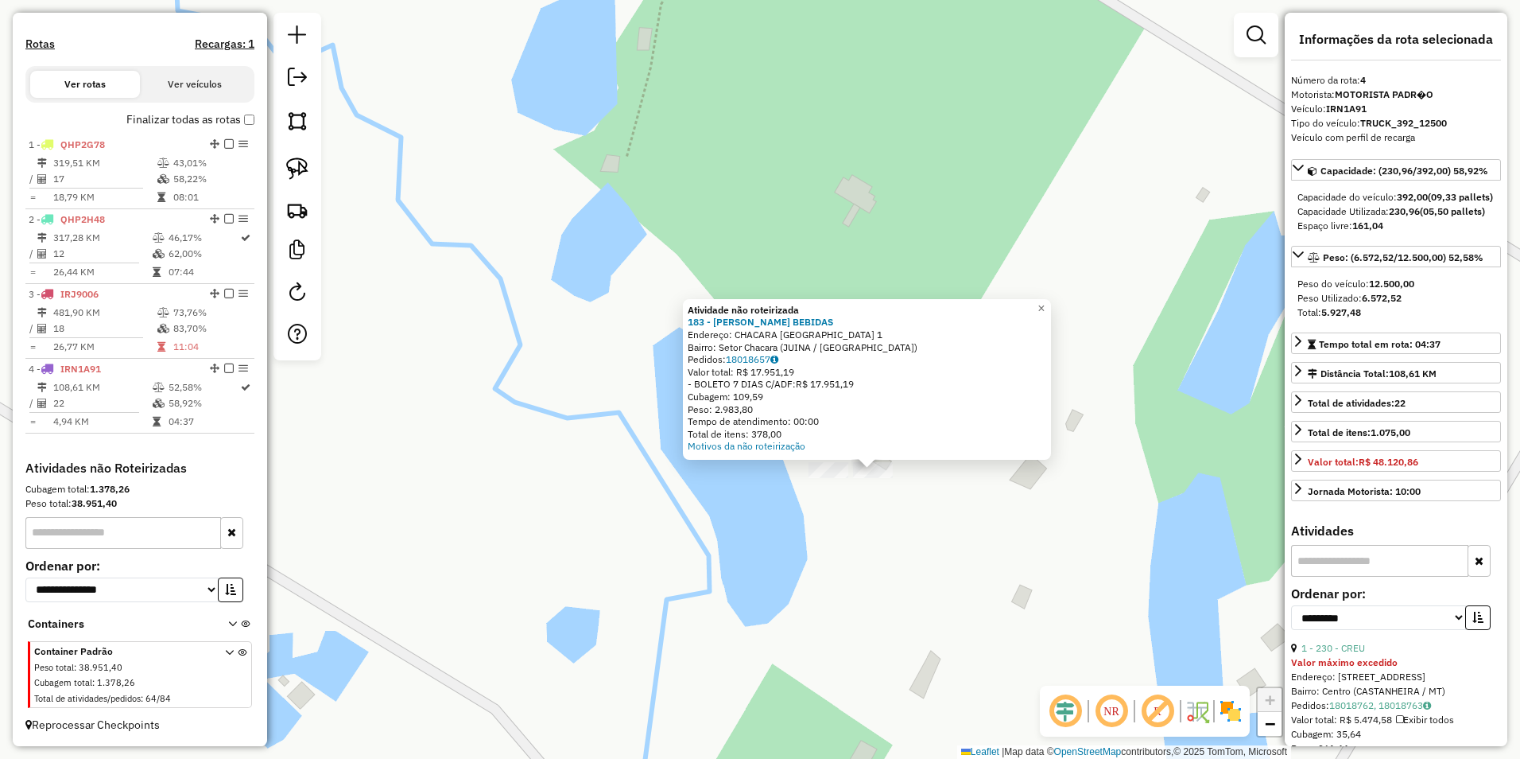
drag, startPoint x: 288, startPoint y: 175, endPoint x: 369, endPoint y: 219, distance: 92.1
click at [288, 175] on img at bounding box center [297, 168] width 22 height 22
drag, startPoint x: 768, startPoint y: 513, endPoint x: 909, endPoint y: 498, distance: 141.6
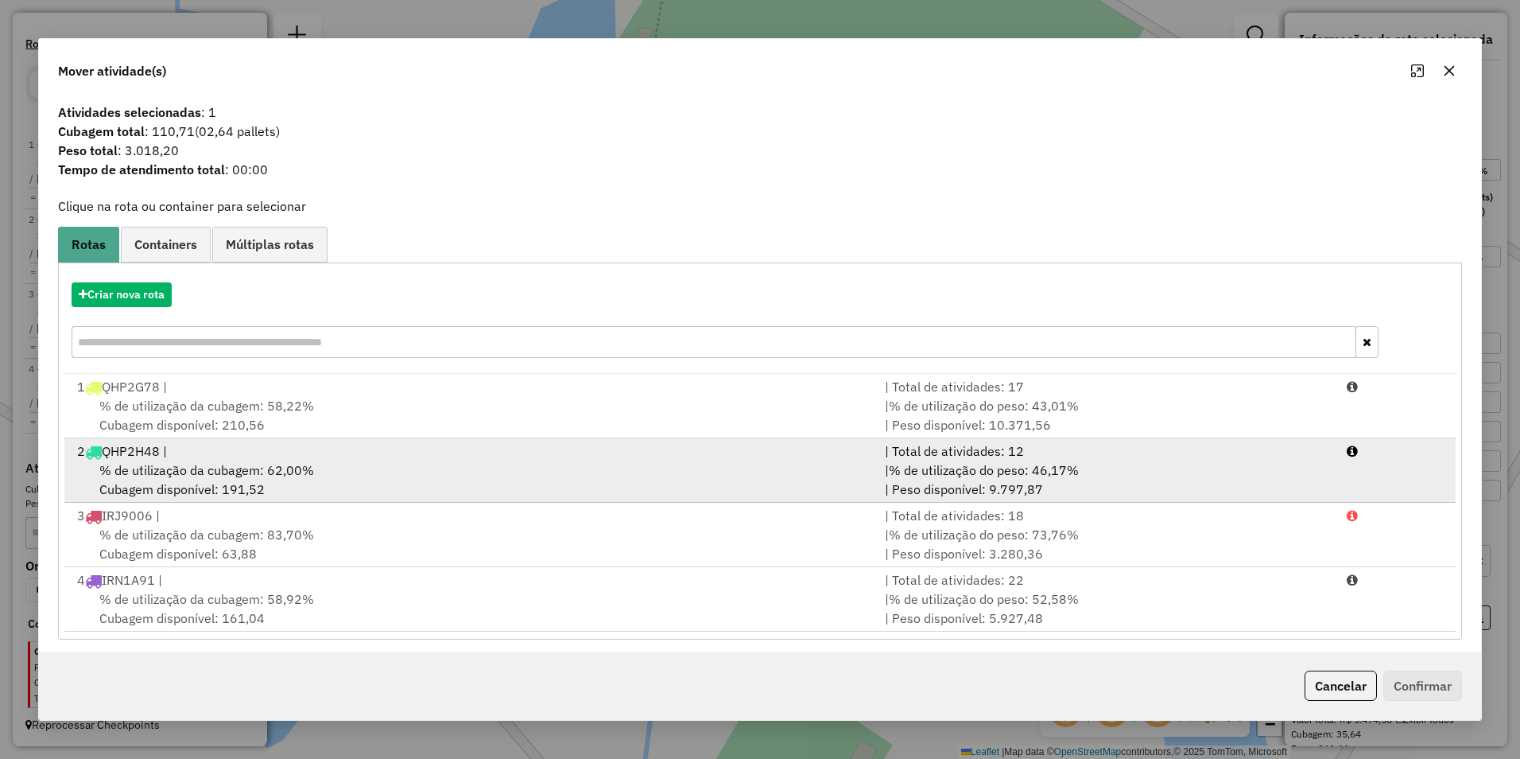
scroll to position [7, 0]
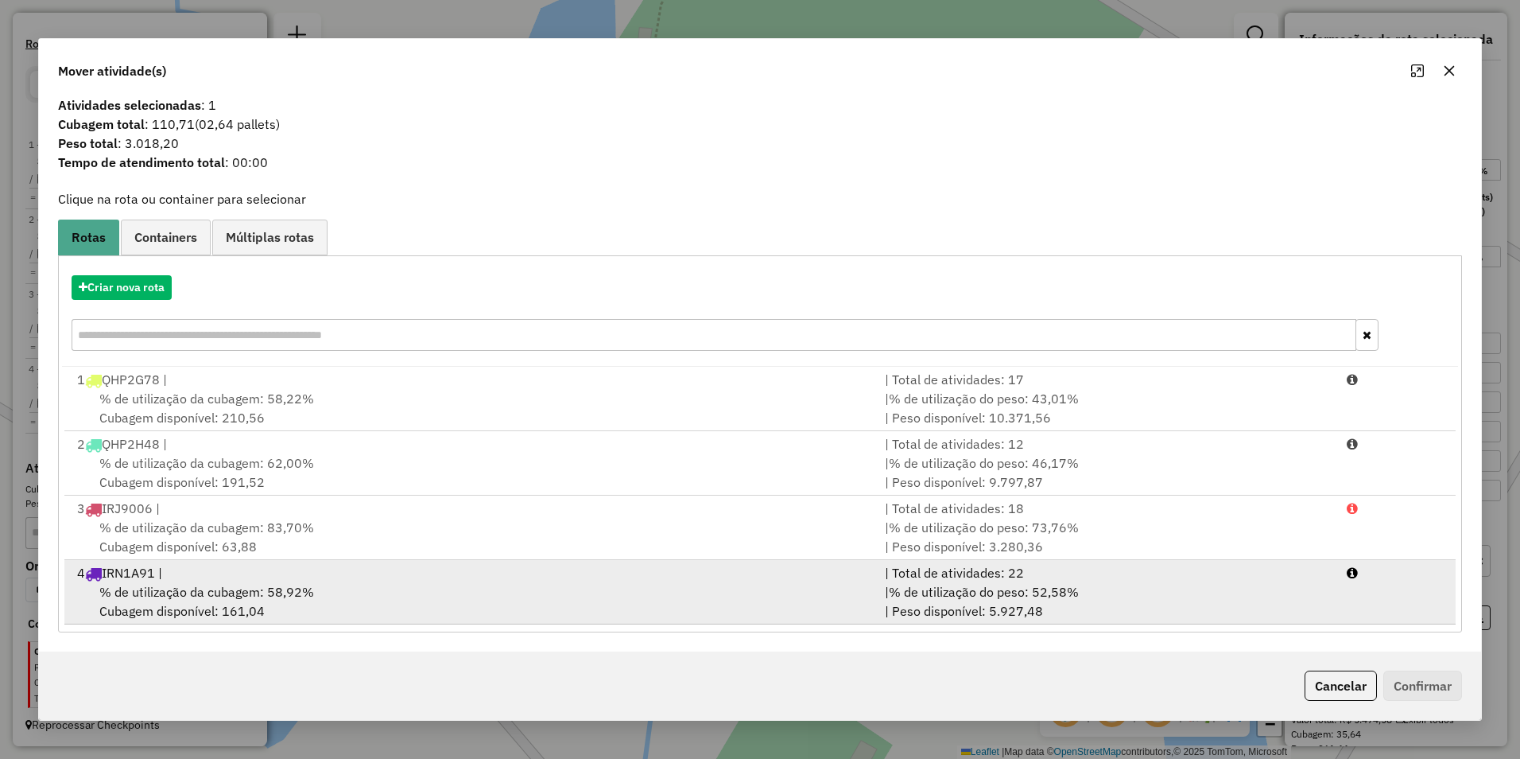
click at [522, 592] on div "% de utilização da cubagem: 58,92% Cubagem disponível: 161,04" at bounding box center [472, 601] width 808 height 38
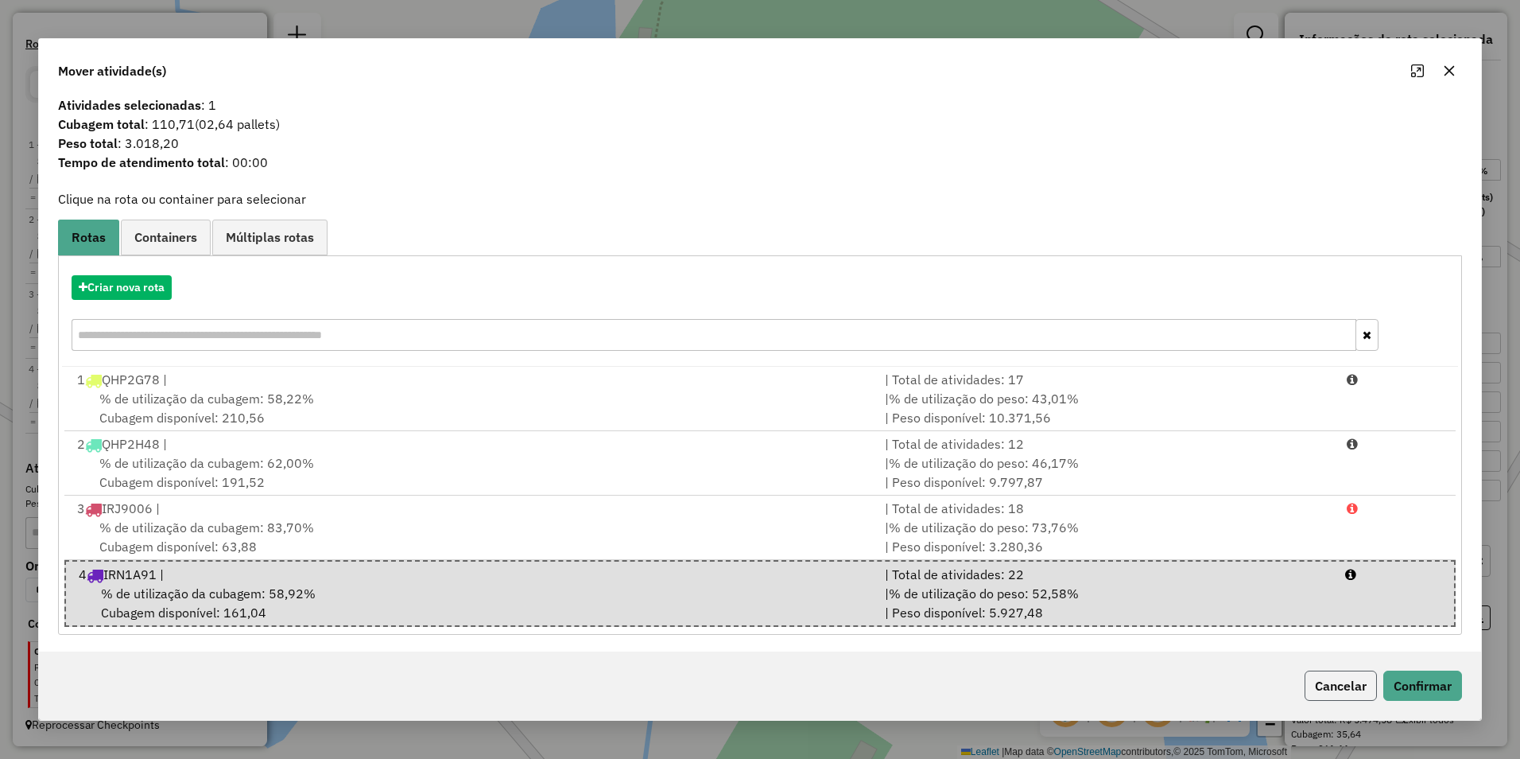
click at [1337, 690] on button "Cancelar" at bounding box center [1341, 685] width 72 height 30
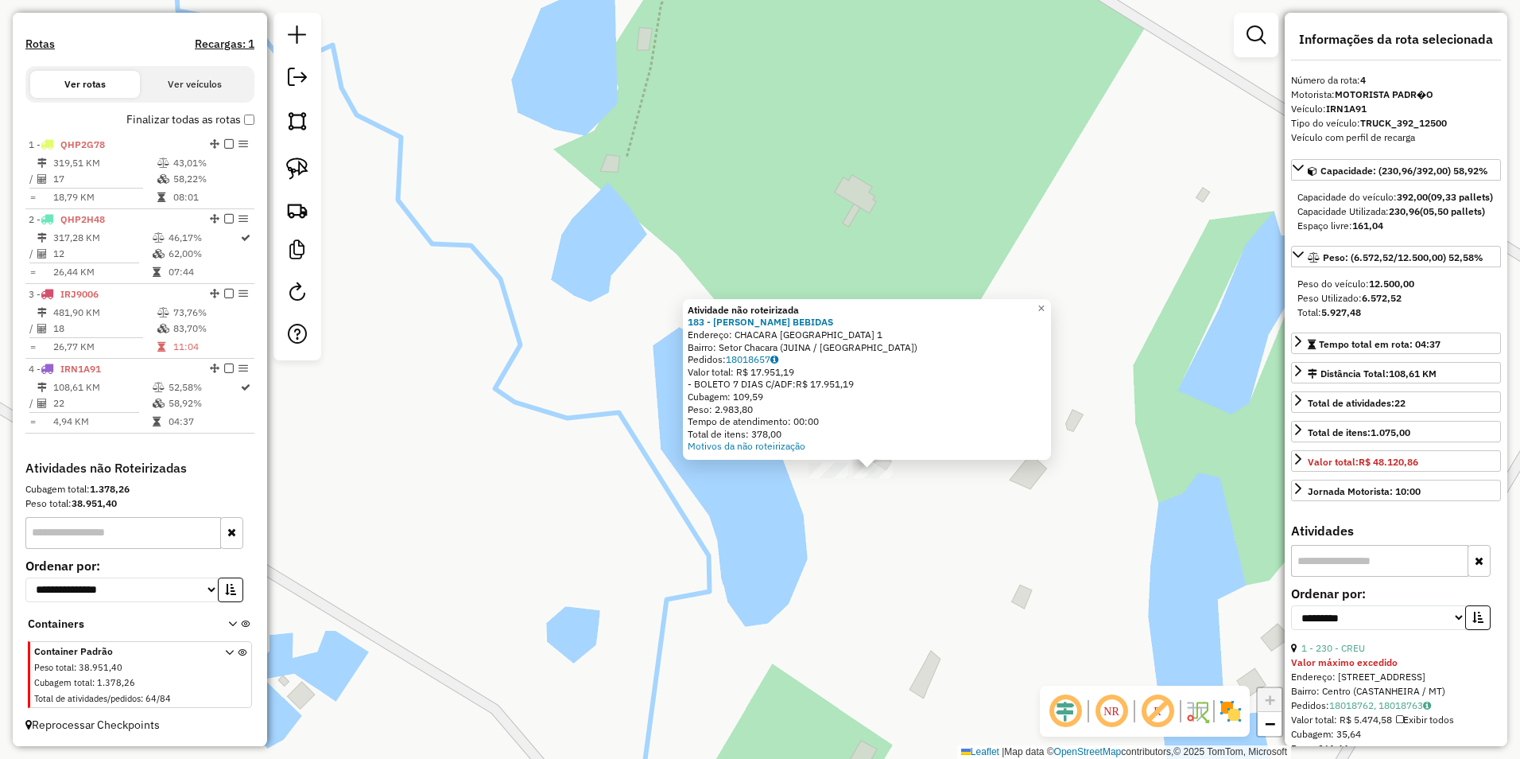
scroll to position [0, 0]
click at [959, 525] on div "Atividade não roteirizada 183 - LEANDRO BEBIDAS Endereço: CHACARA RANCHO ALEGRE…" at bounding box center [760, 379] width 1520 height 759
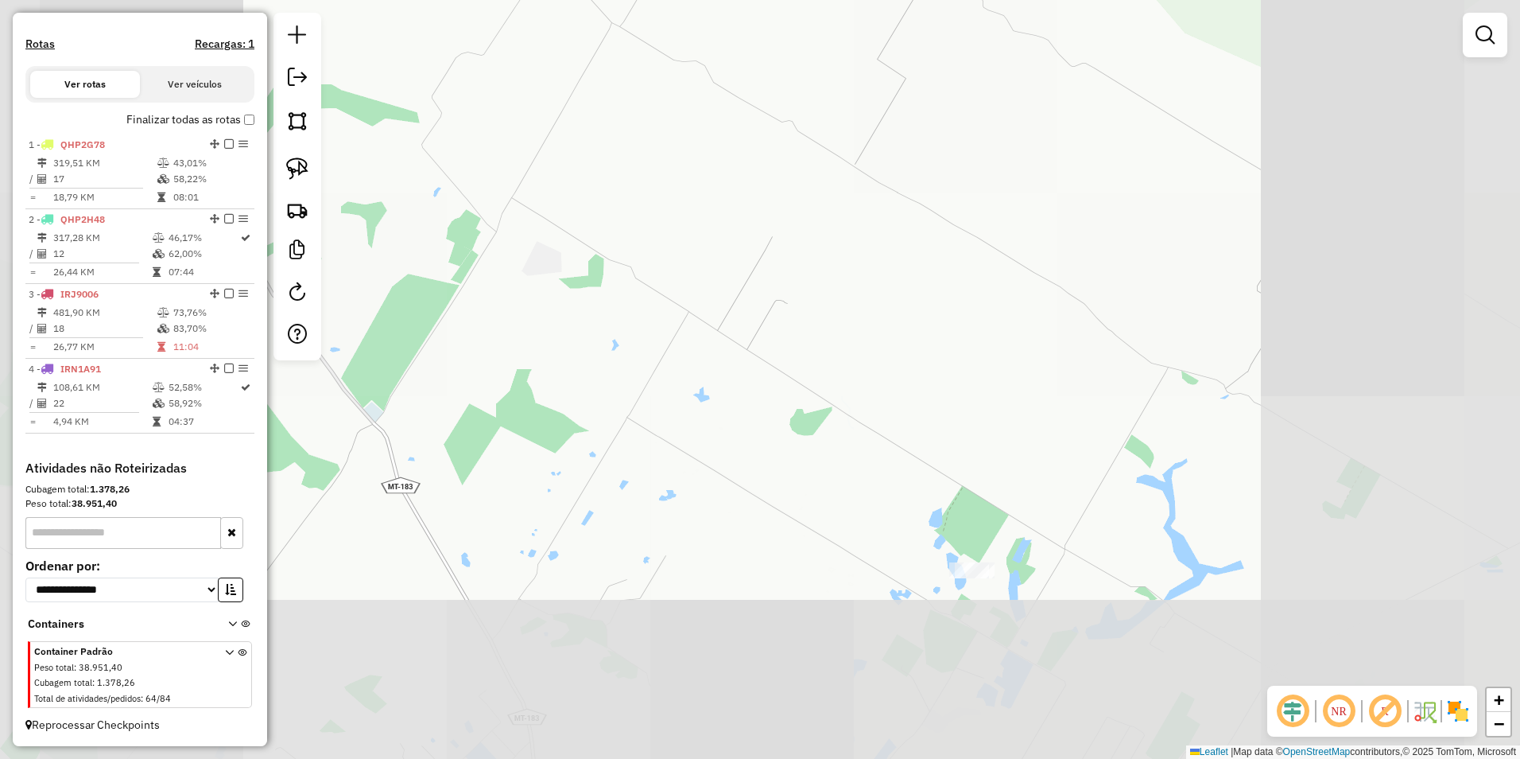
drag, startPoint x: 1053, startPoint y: 669, endPoint x: 874, endPoint y: 519, distance: 233.2
click at [874, 519] on div "Janela de atendimento Grade de atendimento Capacidade Transportadoras Veículos …" at bounding box center [760, 379] width 1520 height 759
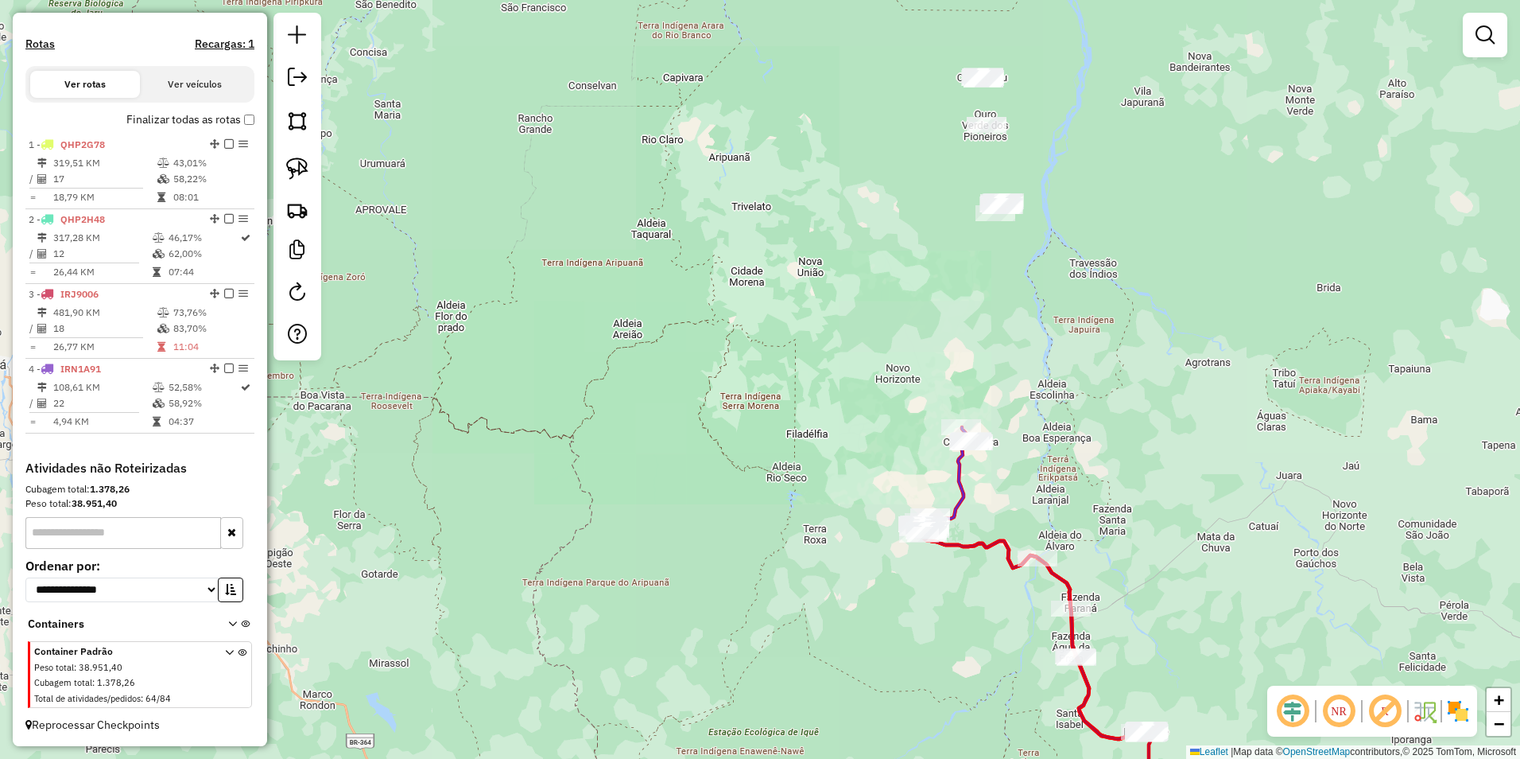
drag, startPoint x: 1090, startPoint y: 397, endPoint x: 962, endPoint y: 758, distance: 383.0
click at [963, 758] on html "Aguarde... Pop-up bloqueado! Seu navegador bloqueou automáticamente a abertura …" at bounding box center [760, 379] width 1520 height 759
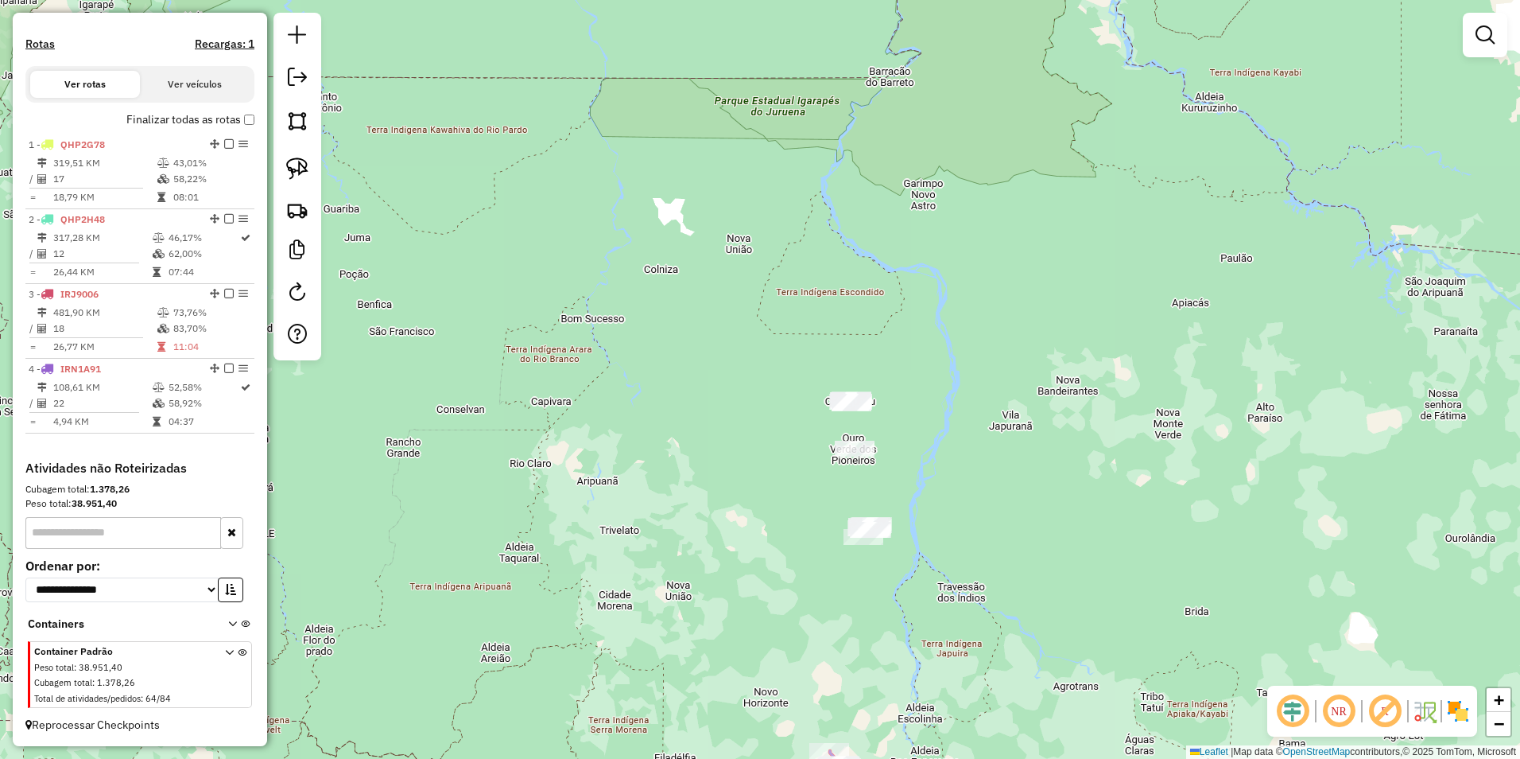
drag, startPoint x: 970, startPoint y: 610, endPoint x: 965, endPoint y: 569, distance: 40.9
click at [965, 569] on div "Janela de atendimento Grade de atendimento Capacidade Transportadoras Veículos …" at bounding box center [760, 379] width 1520 height 759
drag, startPoint x: 295, startPoint y: 168, endPoint x: 391, endPoint y: 226, distance: 112.4
click at [295, 168] on img at bounding box center [297, 168] width 22 height 22
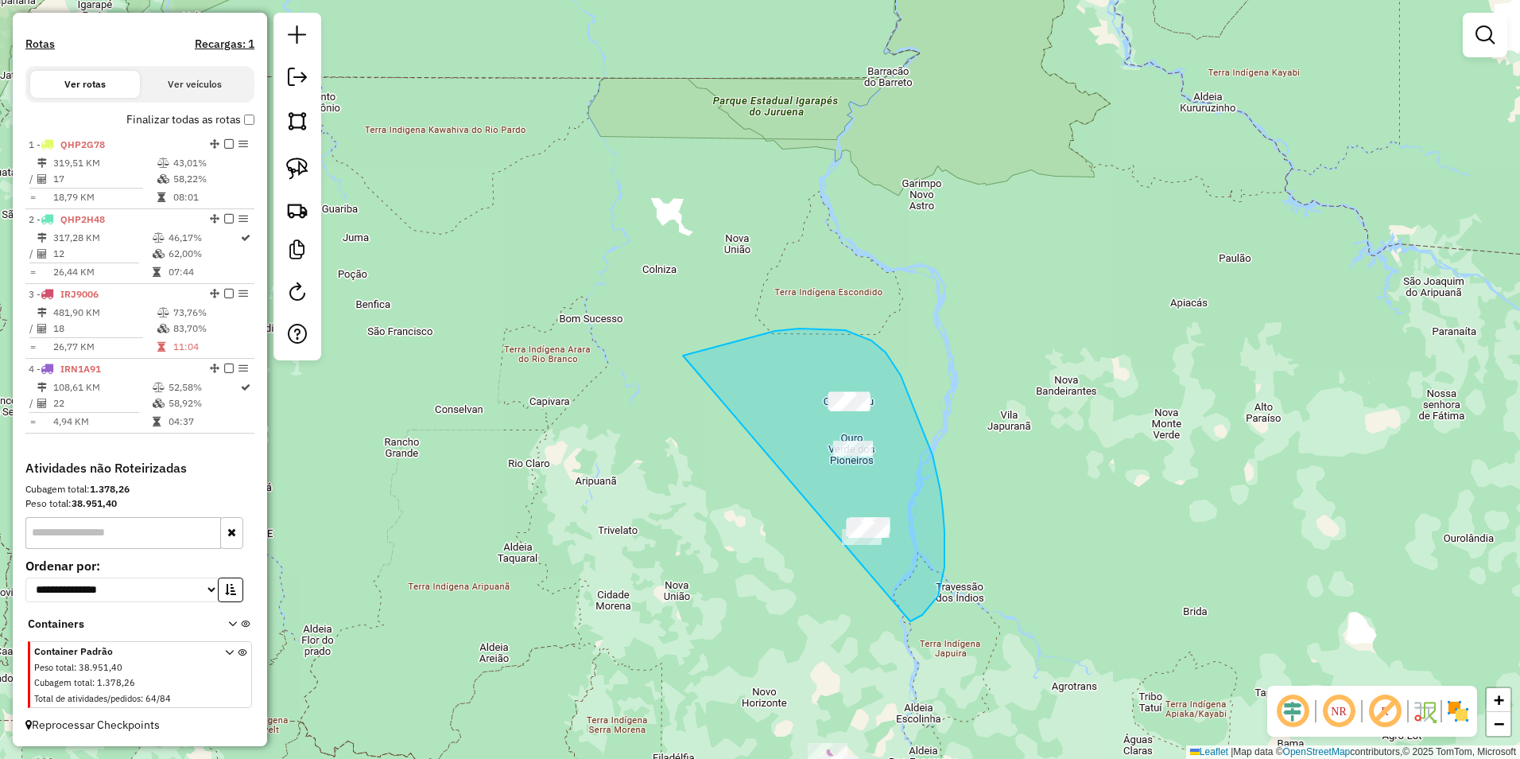
drag, startPoint x: 705, startPoint y: 349, endPoint x: 833, endPoint y: 623, distance: 302.4
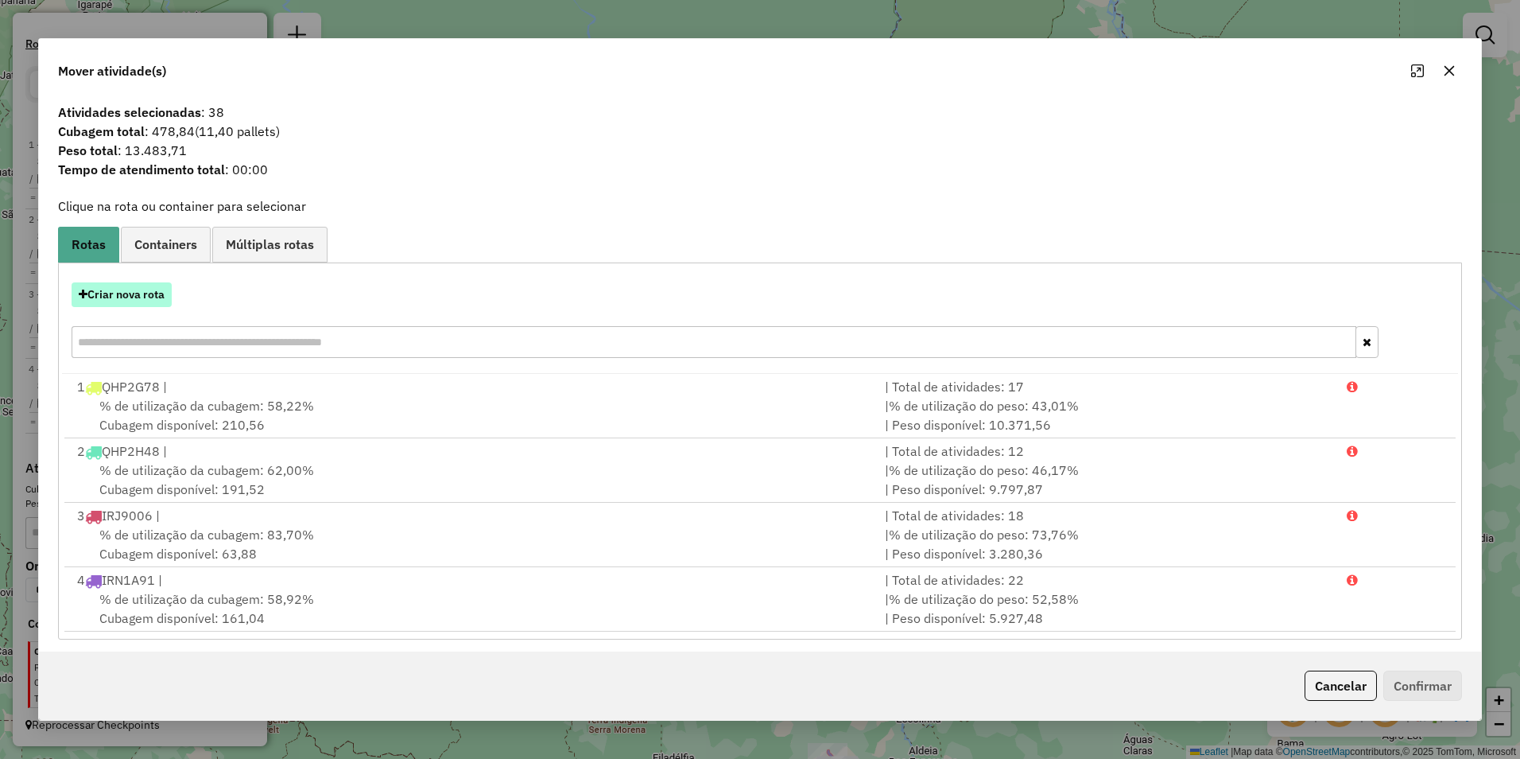
click at [153, 292] on button "Criar nova rota" at bounding box center [122, 294] width 100 height 25
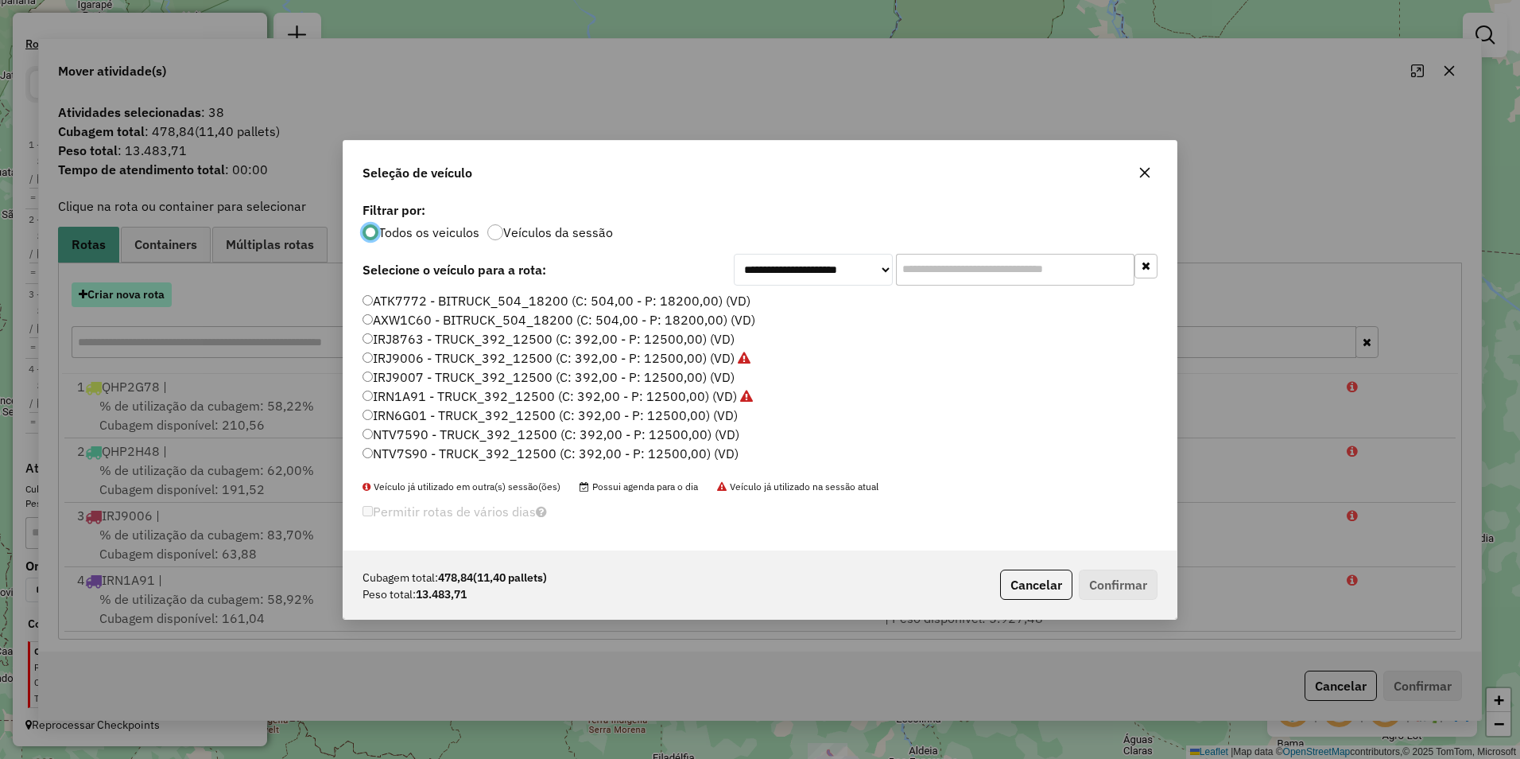
scroll to position [9, 5]
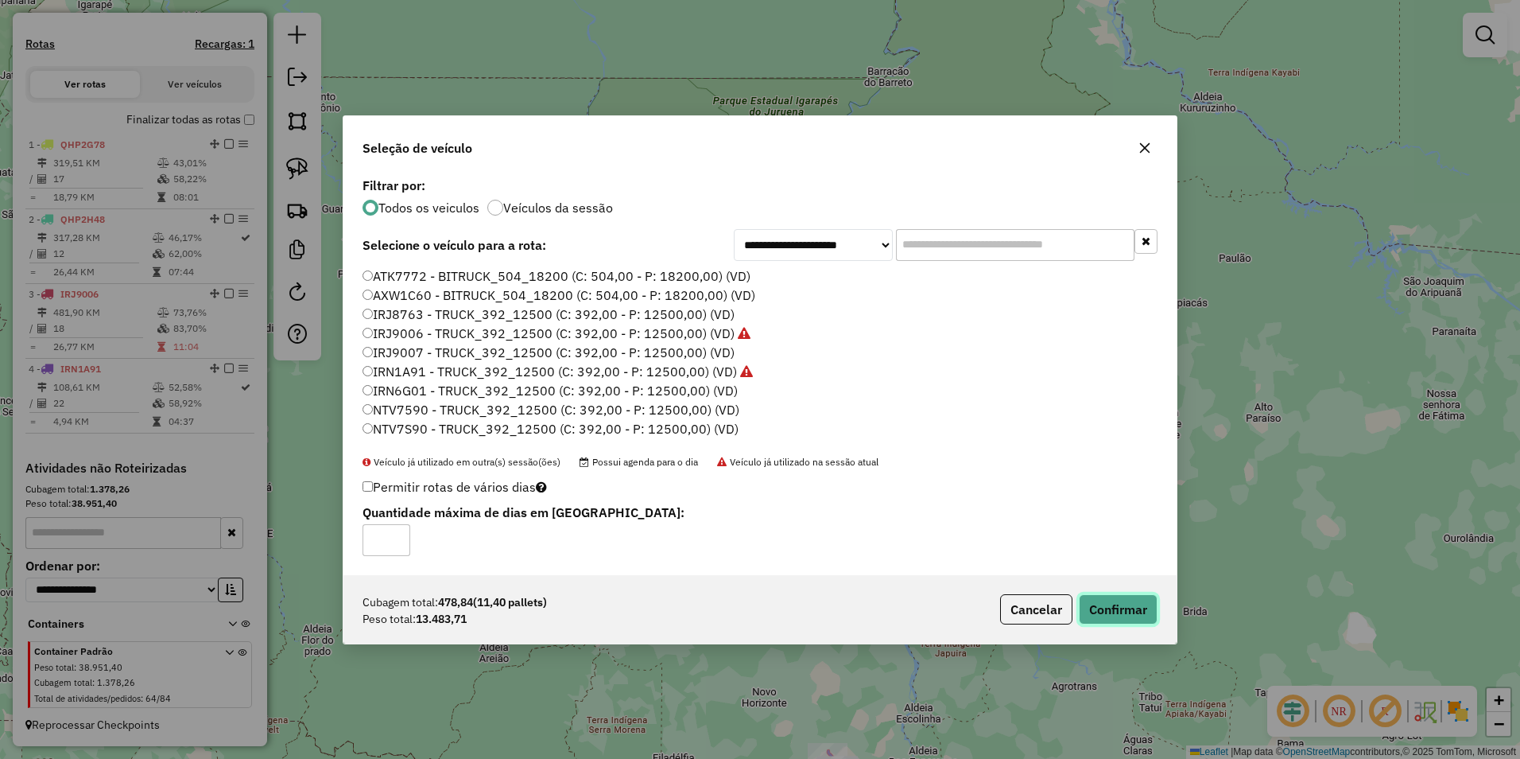
click at [1119, 611] on button "Confirmar" at bounding box center [1118, 609] width 79 height 30
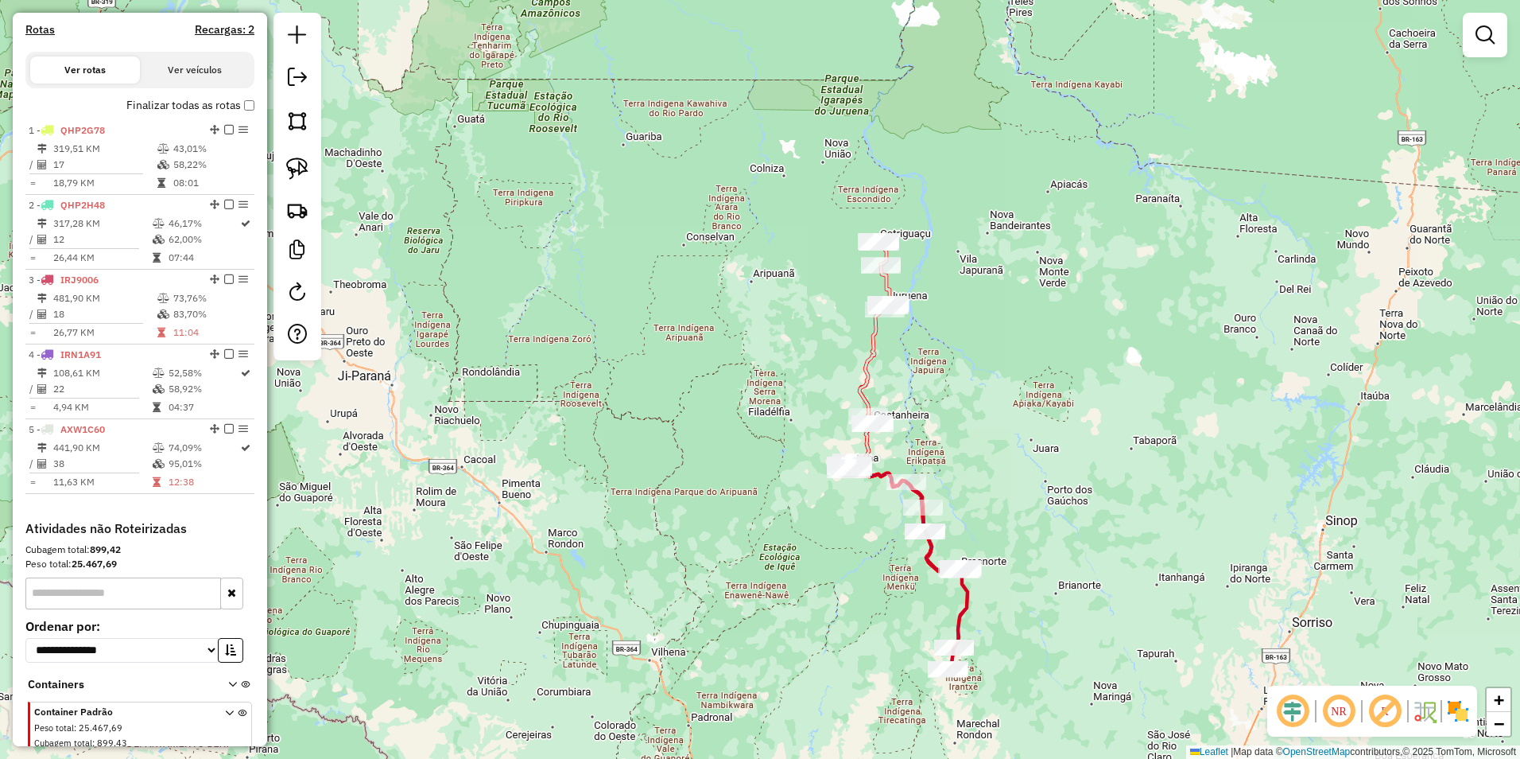
drag, startPoint x: 1004, startPoint y: 608, endPoint x: 1007, endPoint y: 491, distance: 117.7
click at [1007, 491] on div "Janela de atendimento Grade de atendimento Capacidade Transportadoras Veículos …" at bounding box center [760, 379] width 1520 height 759
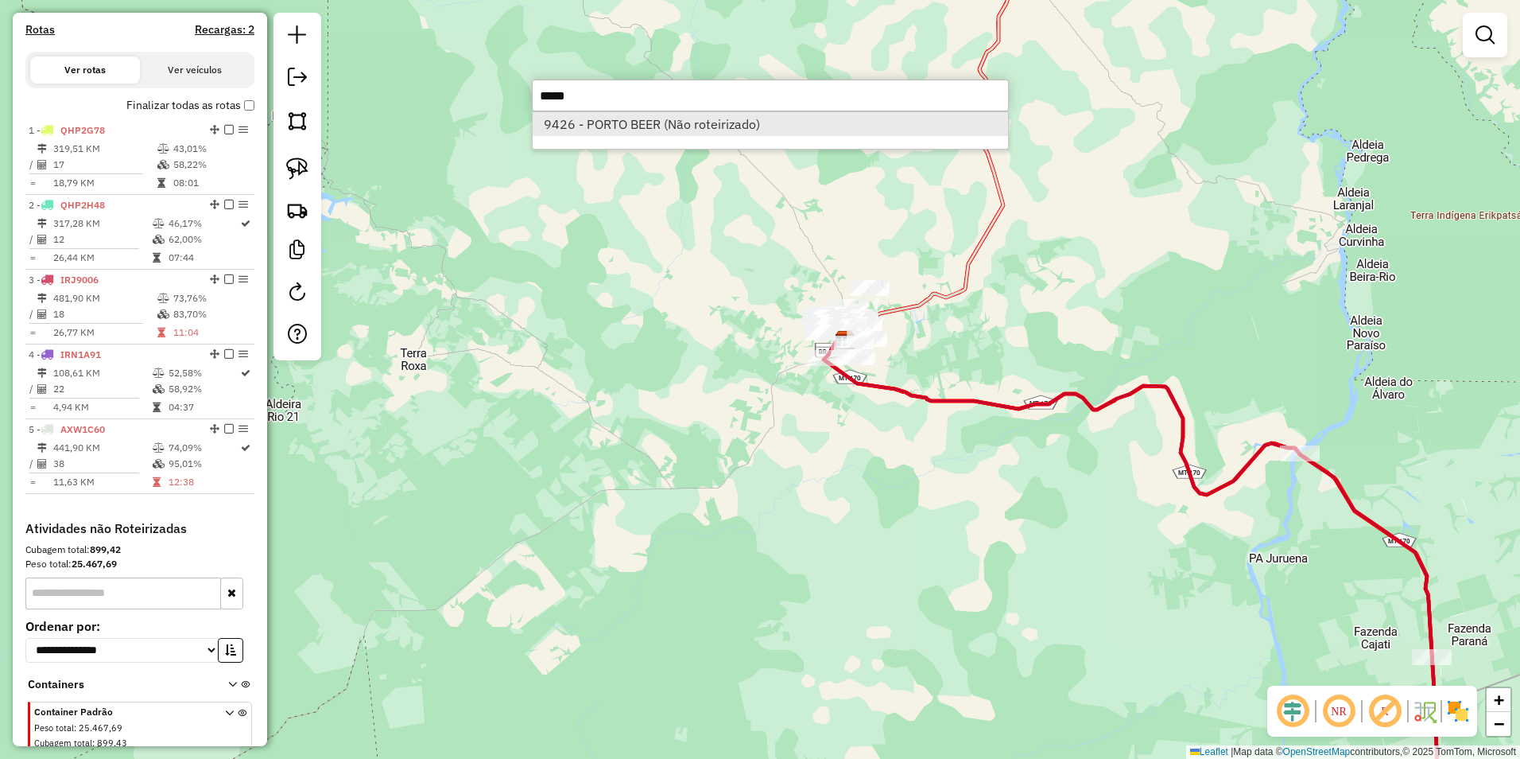
type input "*****"
click at [724, 134] on li "9426 - PORTO BEER (Não roteirizado)" at bounding box center [771, 124] width 476 height 24
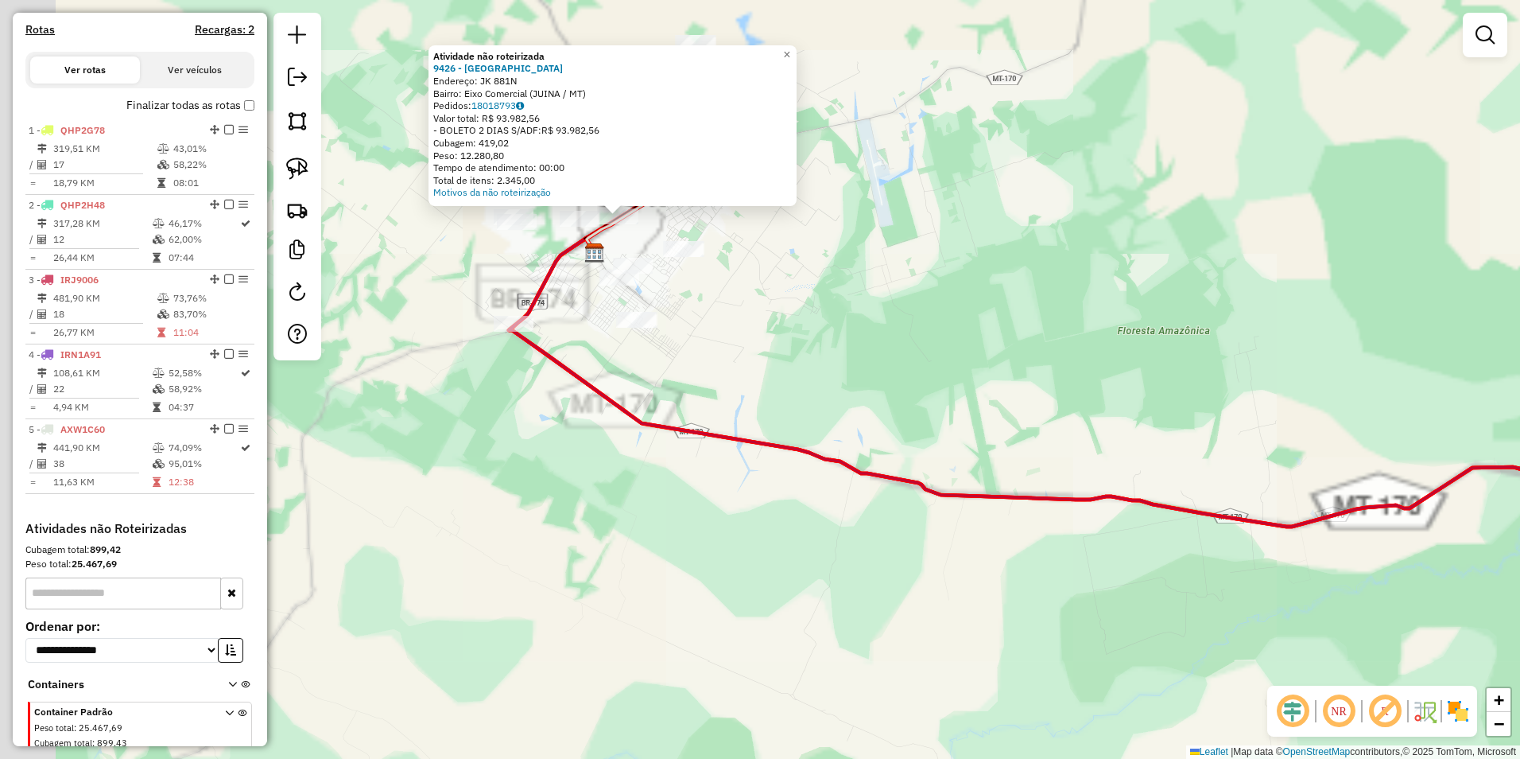
drag, startPoint x: 747, startPoint y: 342, endPoint x: 948, endPoint y: 724, distance: 431.5
click at [948, 724] on div "Atividade não roteirizada 9426 - PORTO BEER Endereço: JK 881N Bairro: Eixo Come…" at bounding box center [760, 379] width 1520 height 759
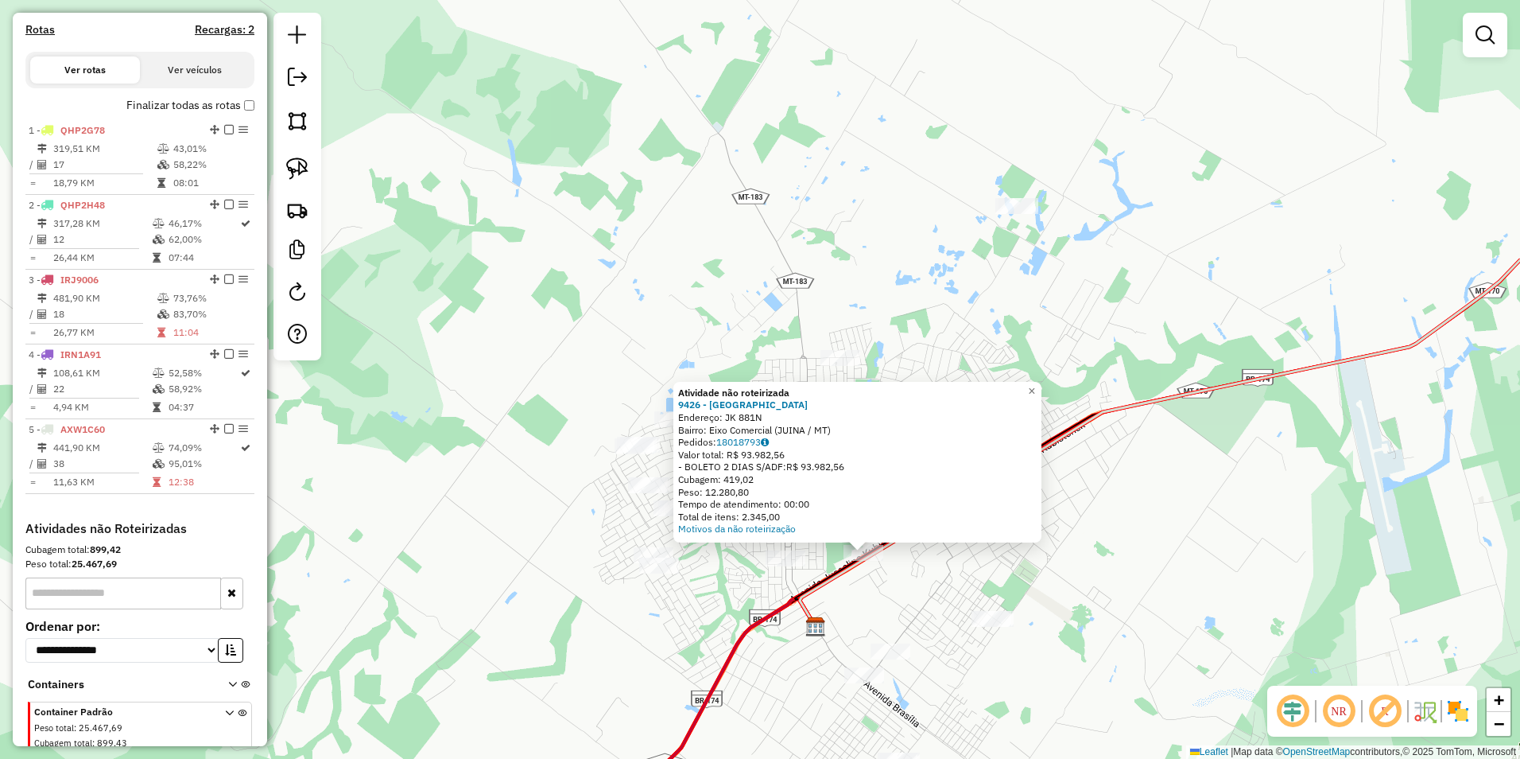
drag, startPoint x: 758, startPoint y: 570, endPoint x: 872, endPoint y: 584, distance: 114.6
click at [872, 584] on div "Atividade não roteirizada 9426 - PORTO BEER Endereço: JK 881N Bairro: Eixo Come…" at bounding box center [760, 379] width 1520 height 759
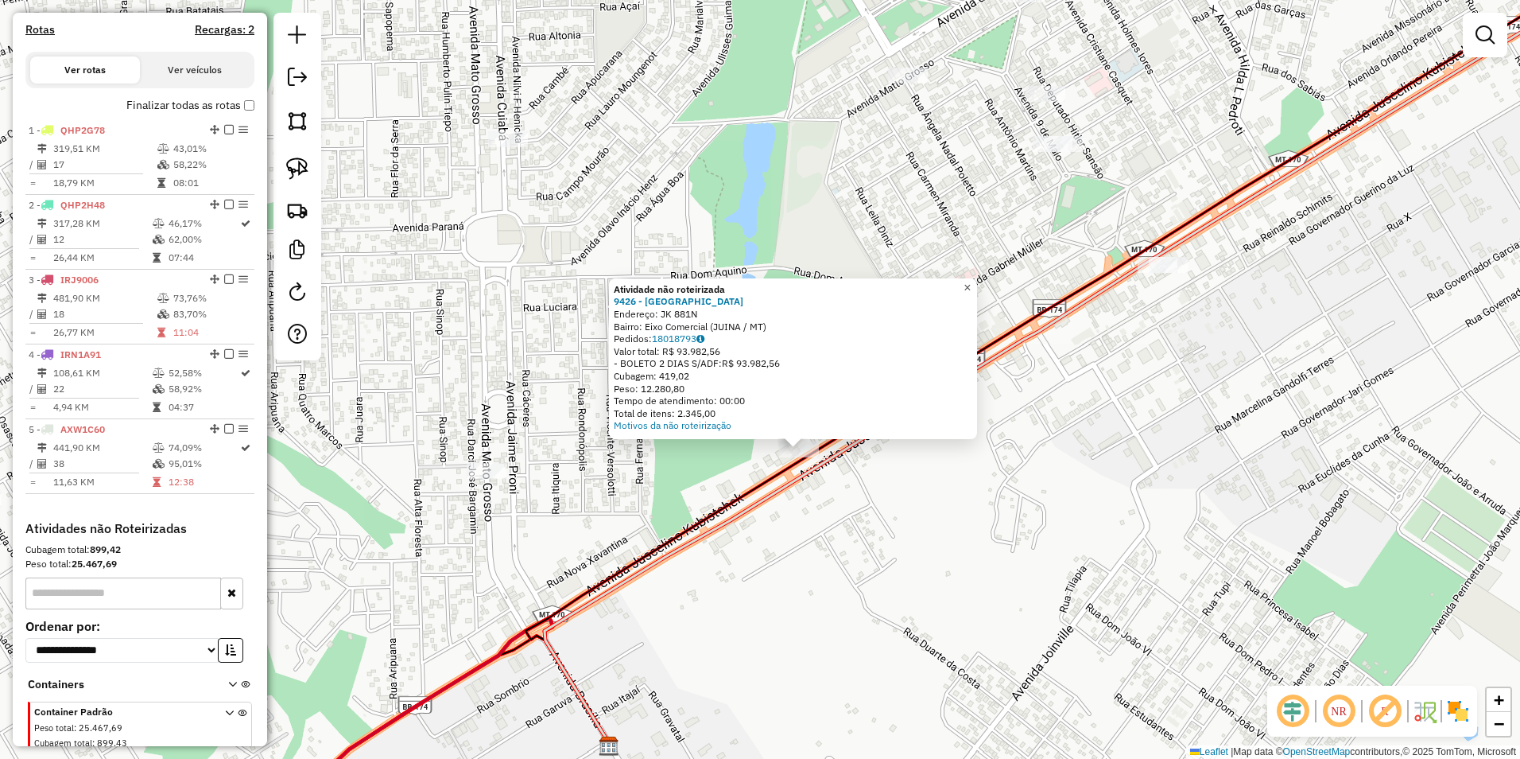
click at [971, 281] on span "×" at bounding box center [967, 288] width 7 height 14
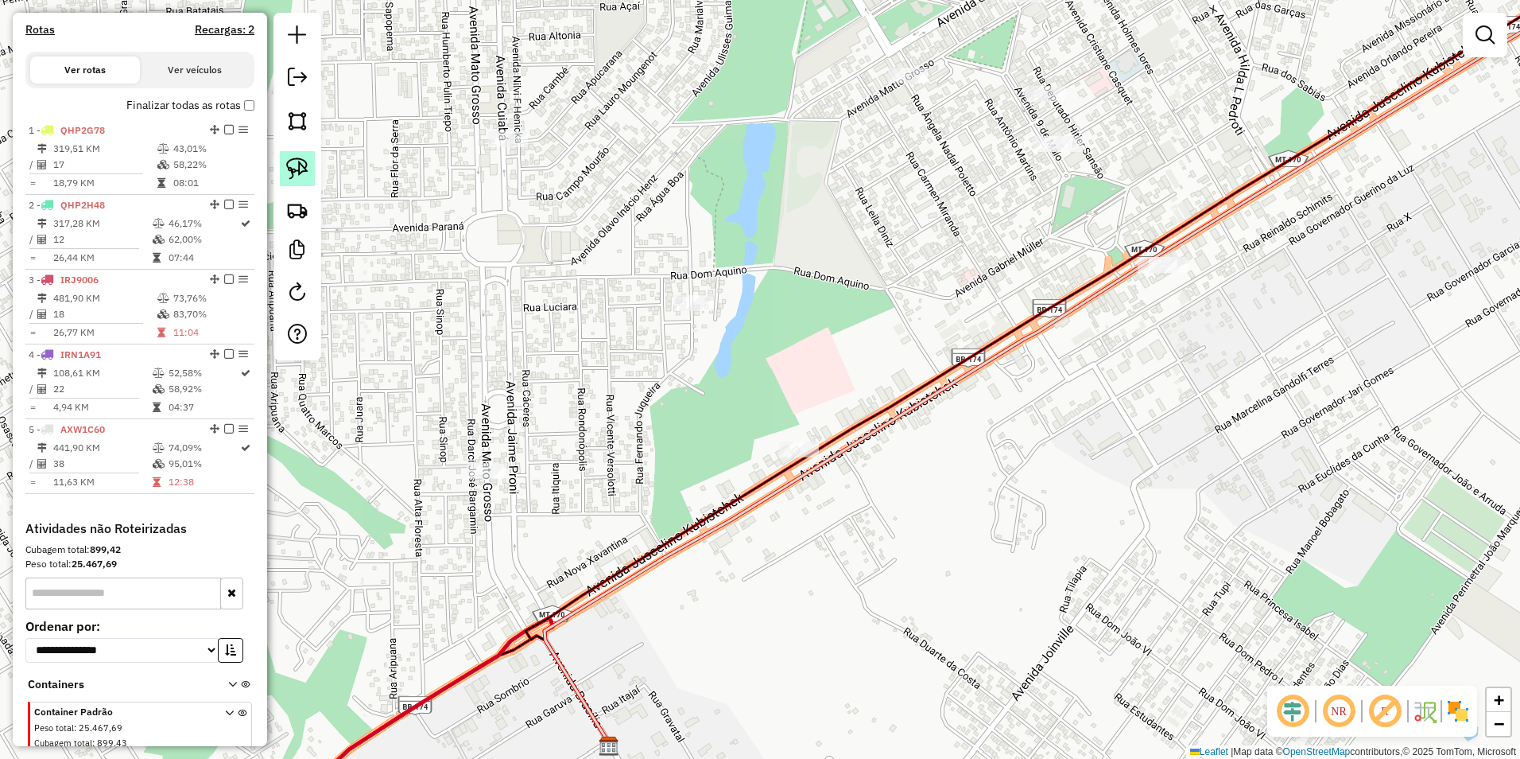
click at [305, 165] on img at bounding box center [297, 168] width 22 height 22
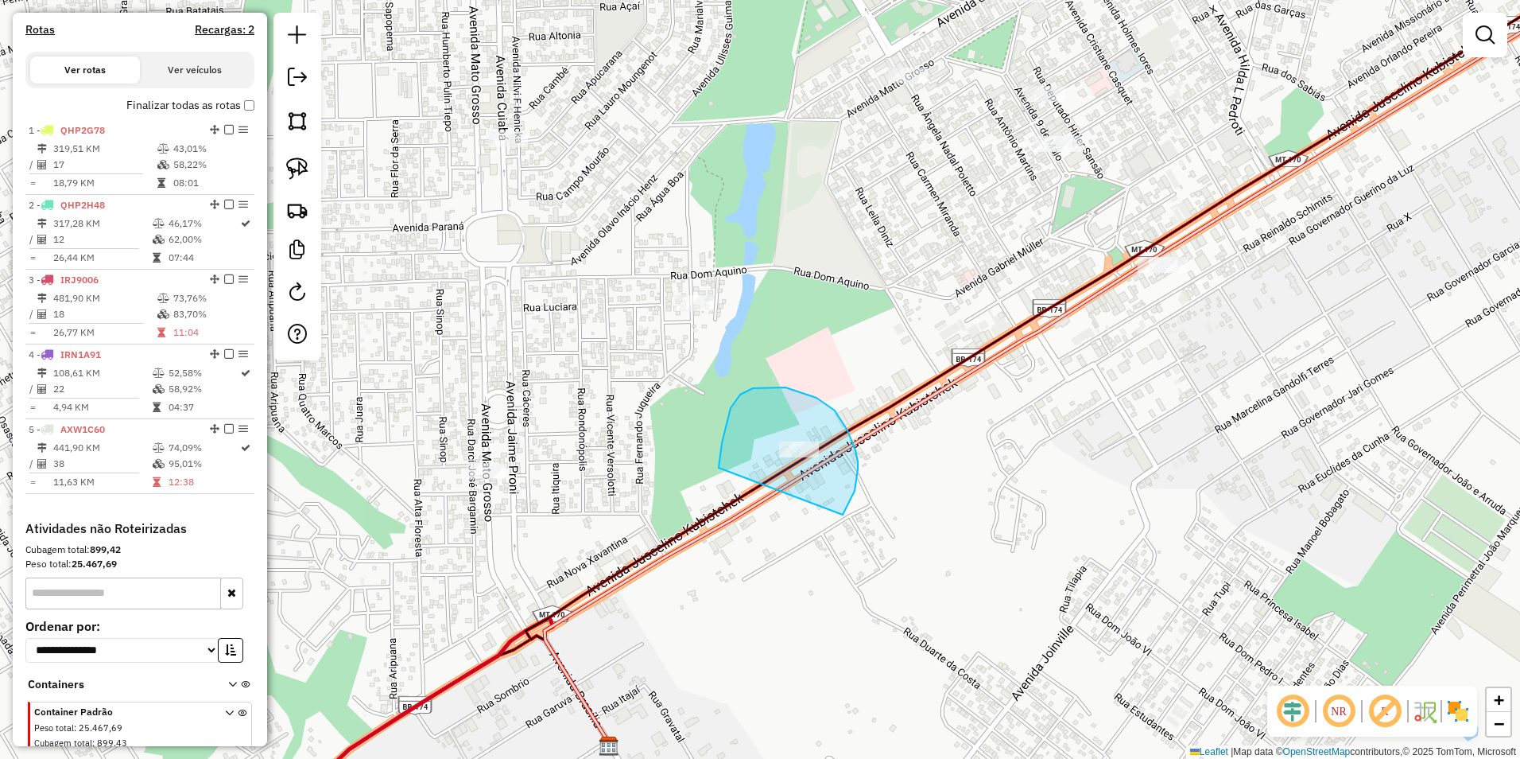
drag, startPoint x: 719, startPoint y: 468, endPoint x: 839, endPoint y: 520, distance: 131.0
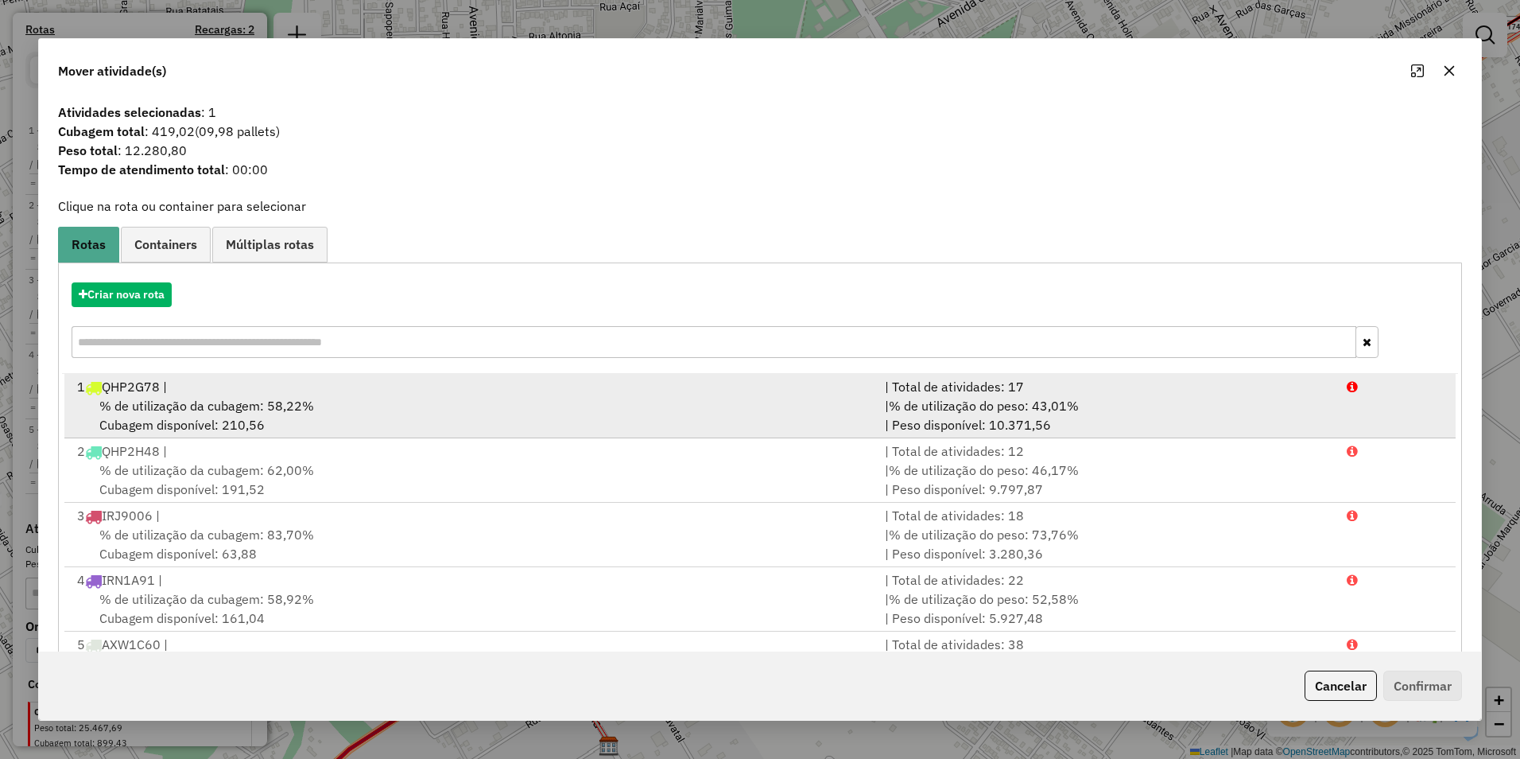
scroll to position [4, 0]
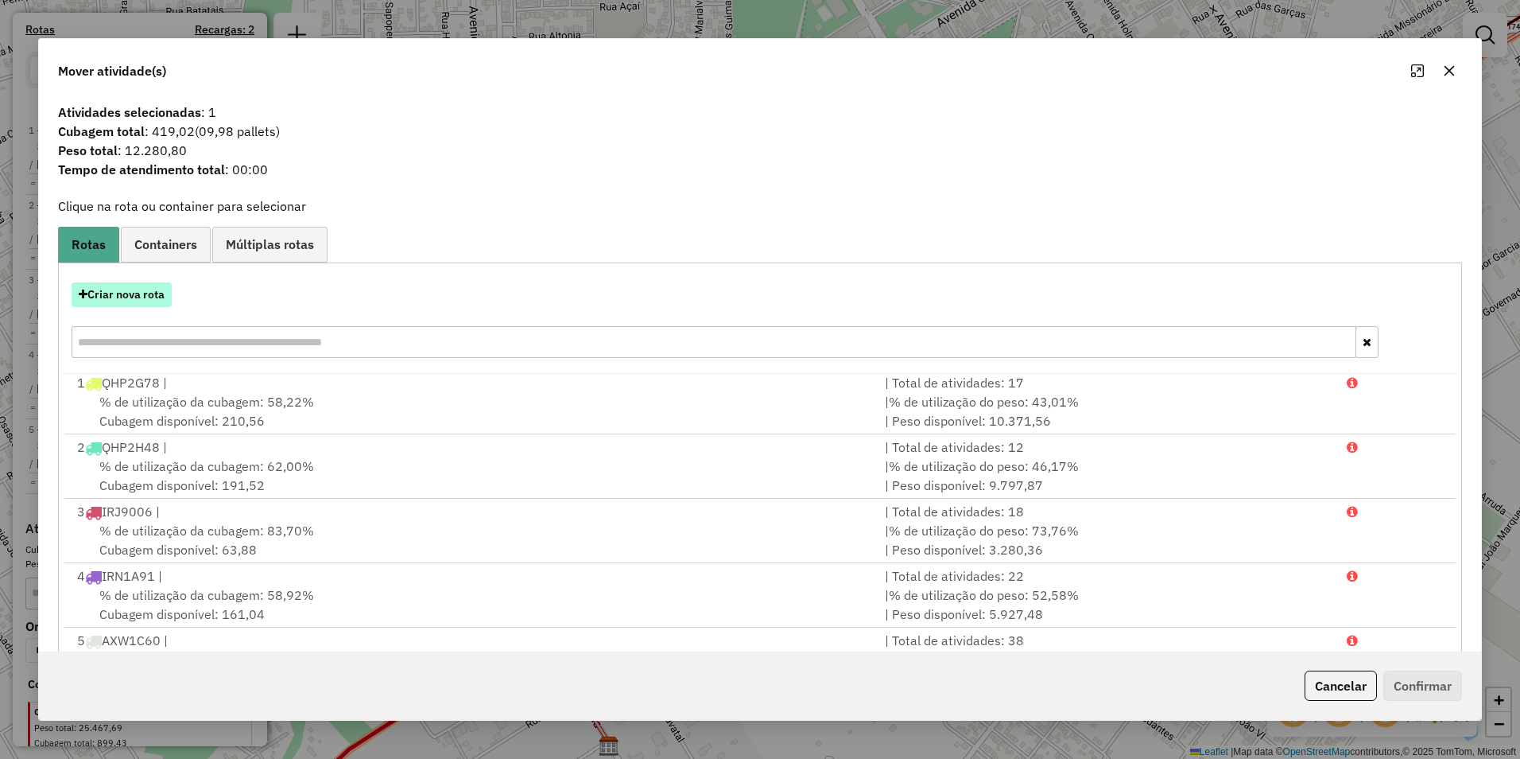
click at [119, 293] on button "Criar nova rota" at bounding box center [122, 294] width 100 height 25
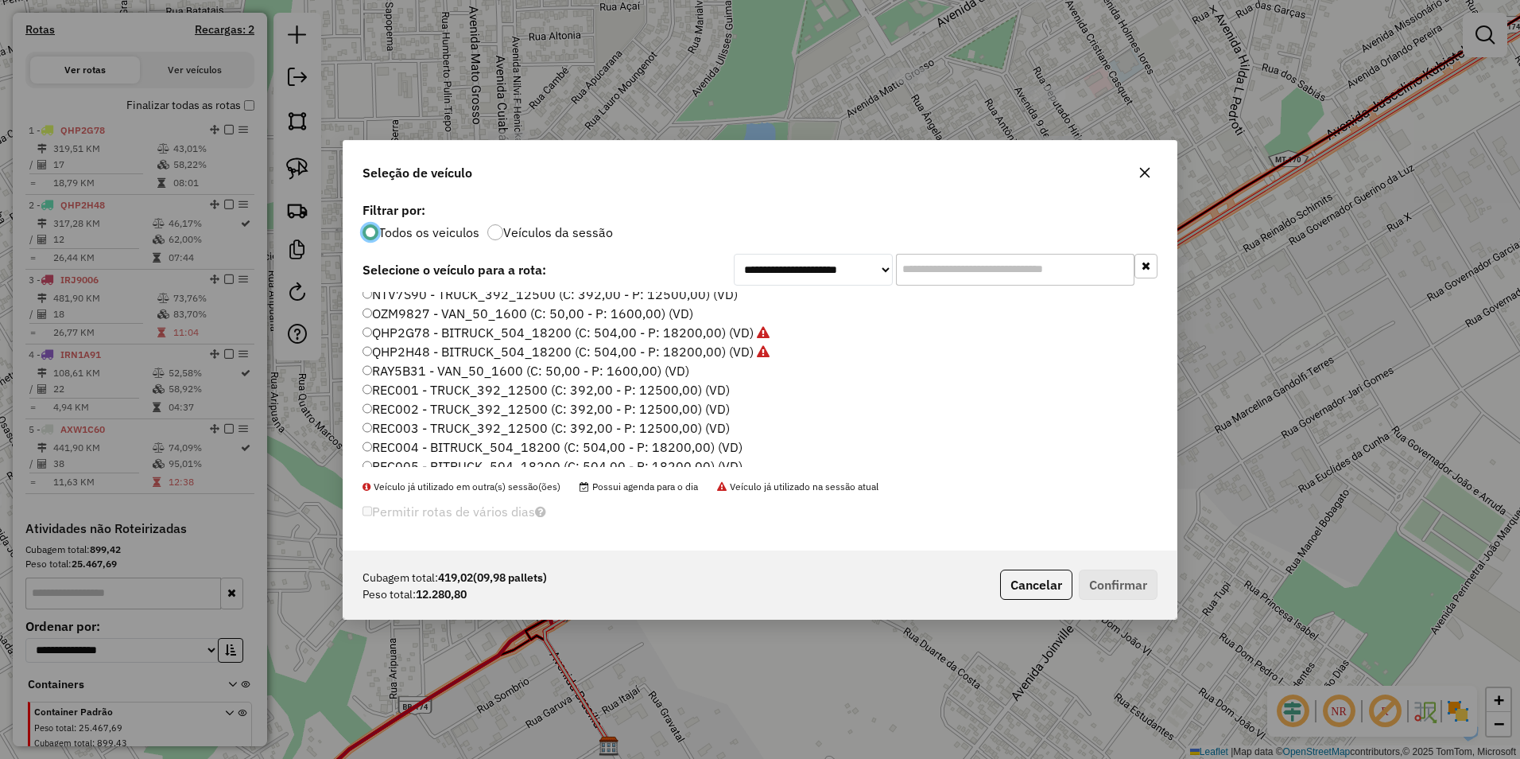
scroll to position [239, 0]
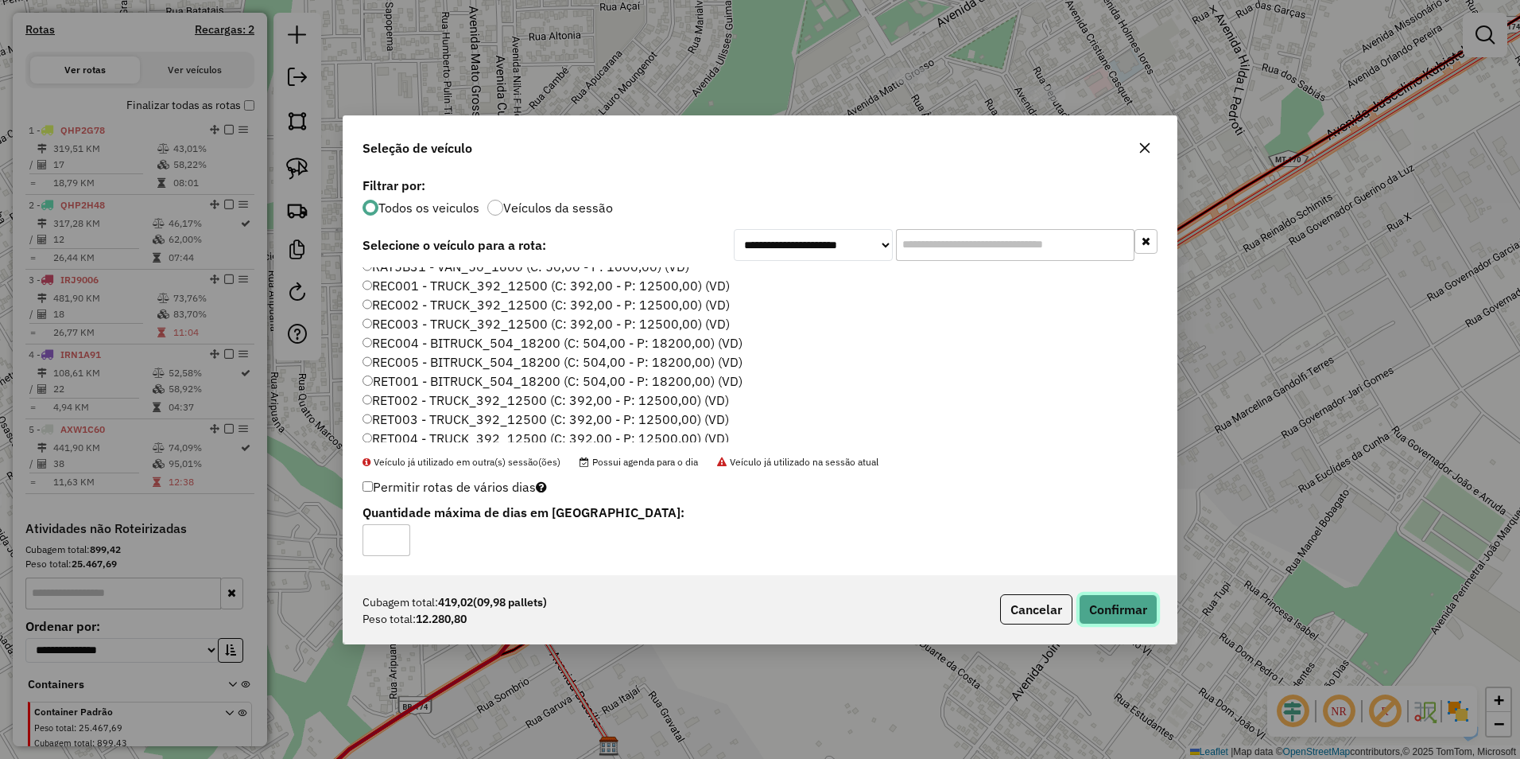
click at [1101, 604] on button "Confirmar" at bounding box center [1118, 609] width 79 height 30
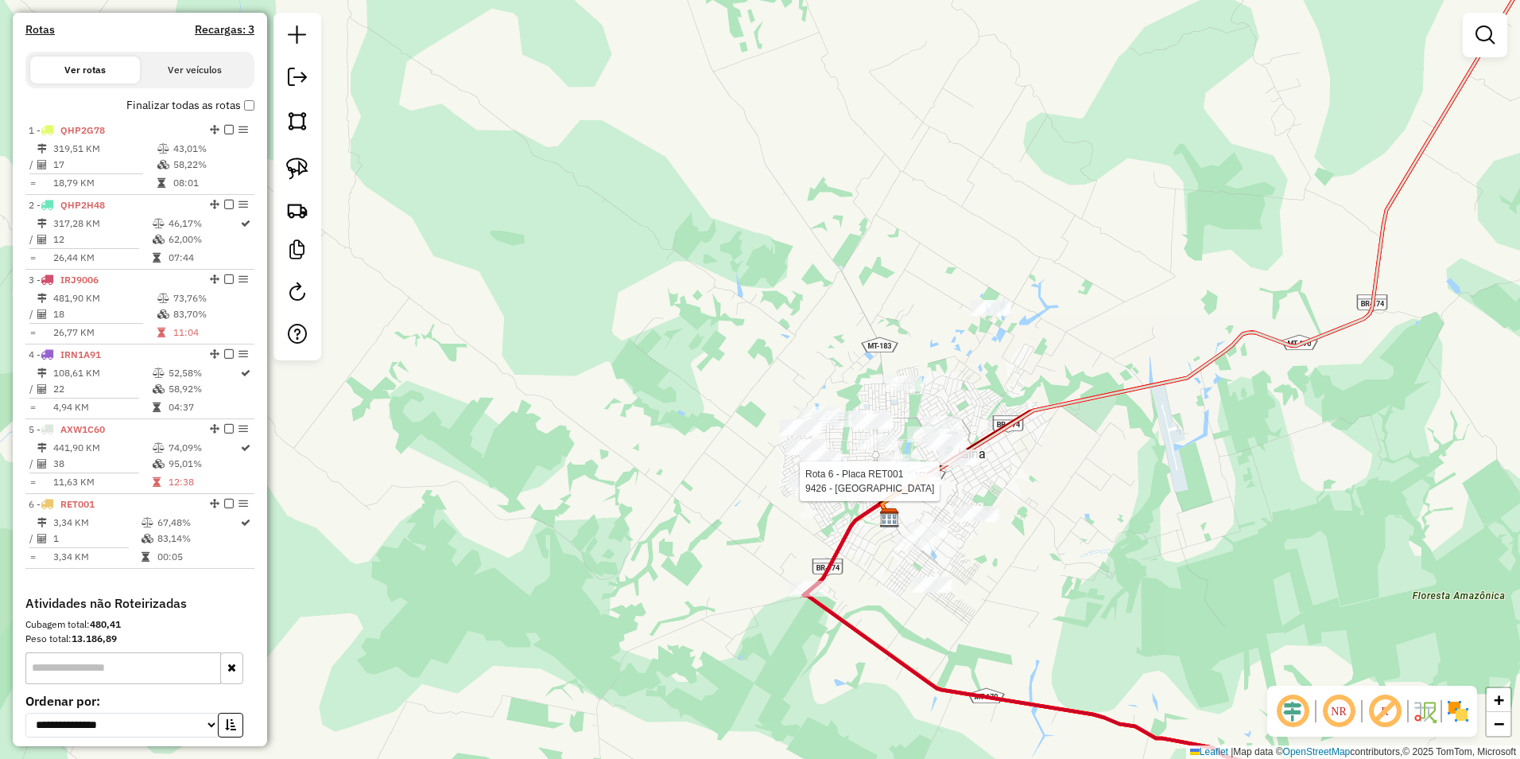
scroll to position [624, 0]
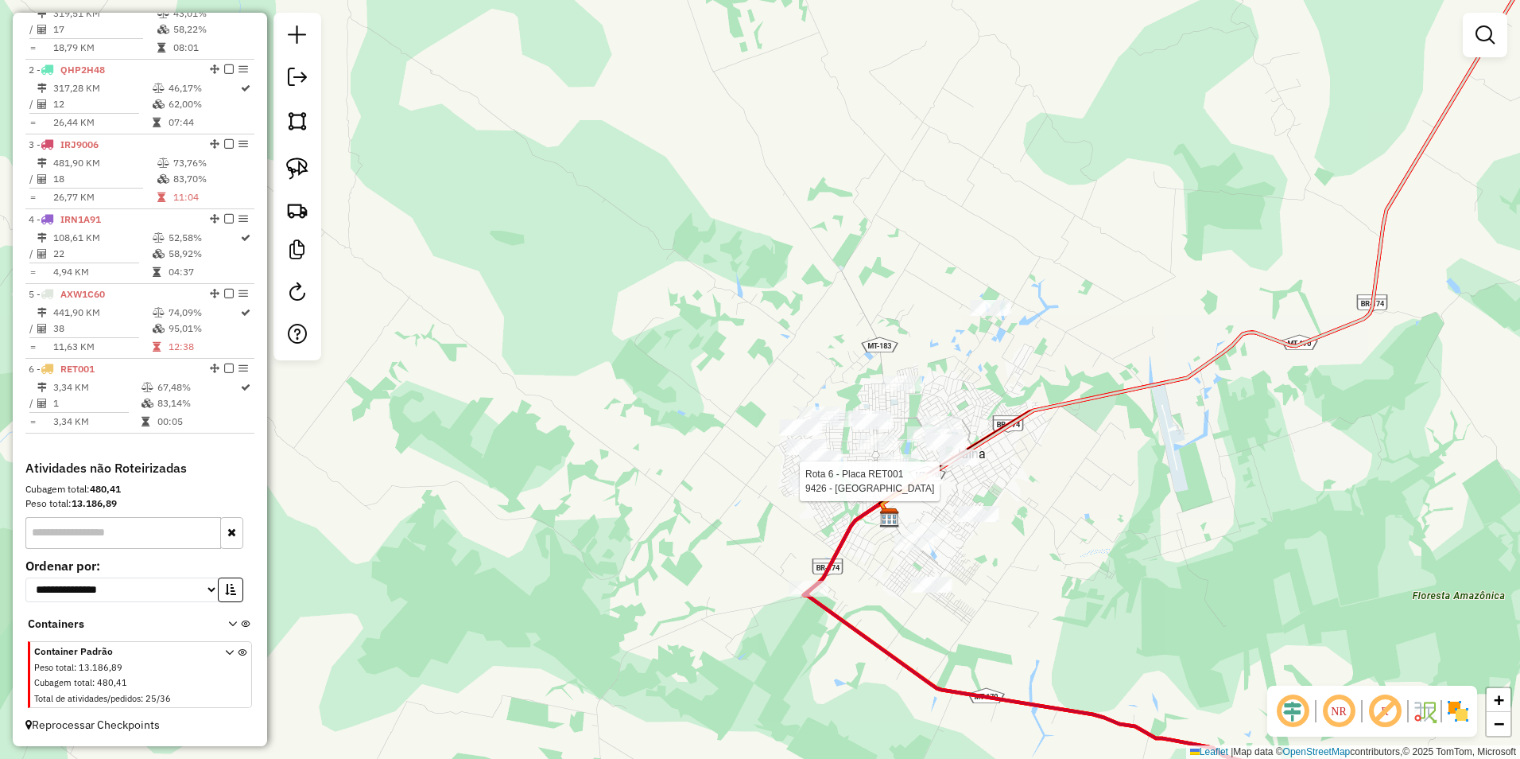
select select "**********"
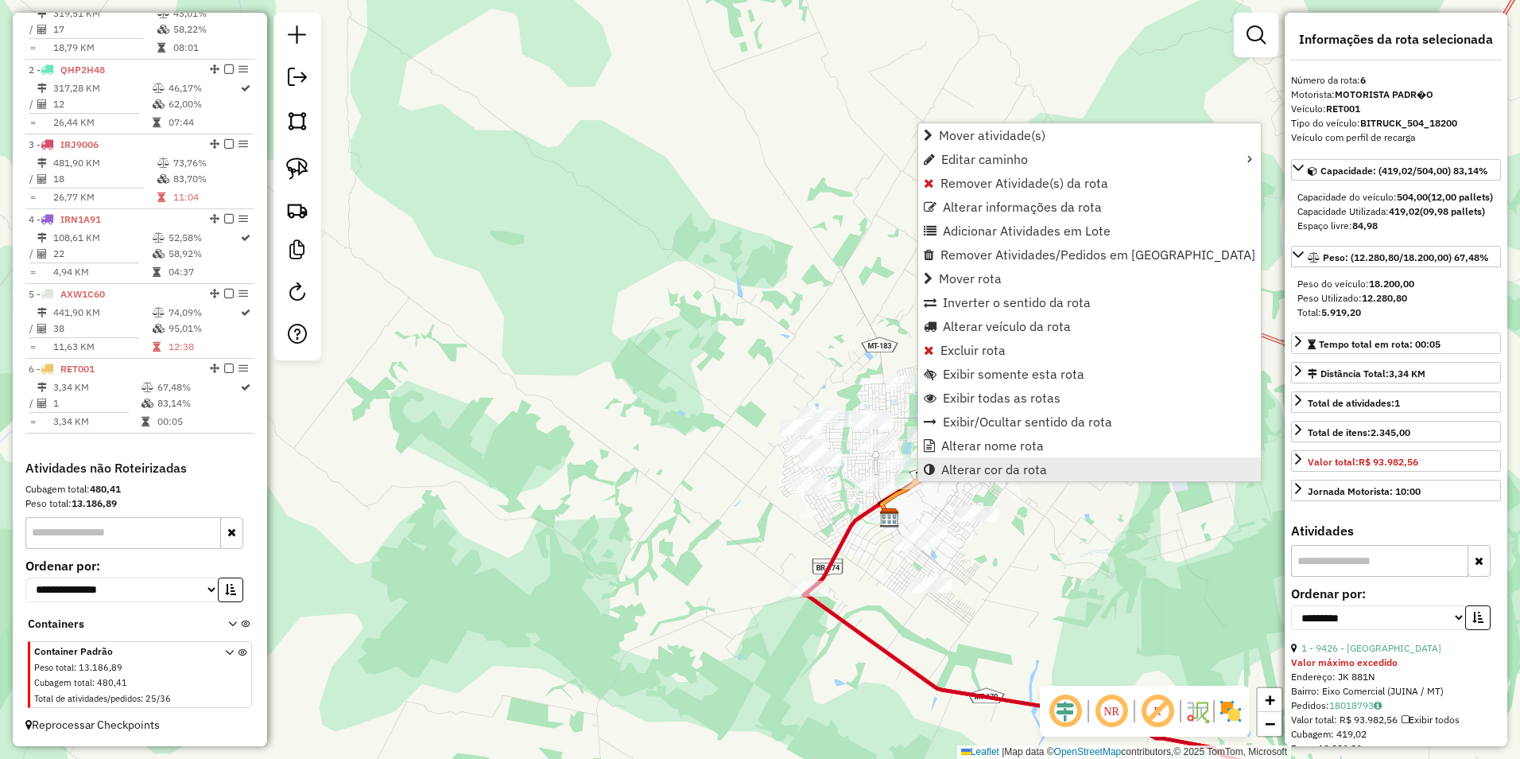
click at [974, 465] on span "Alterar cor da rota" at bounding box center [994, 469] width 106 height 13
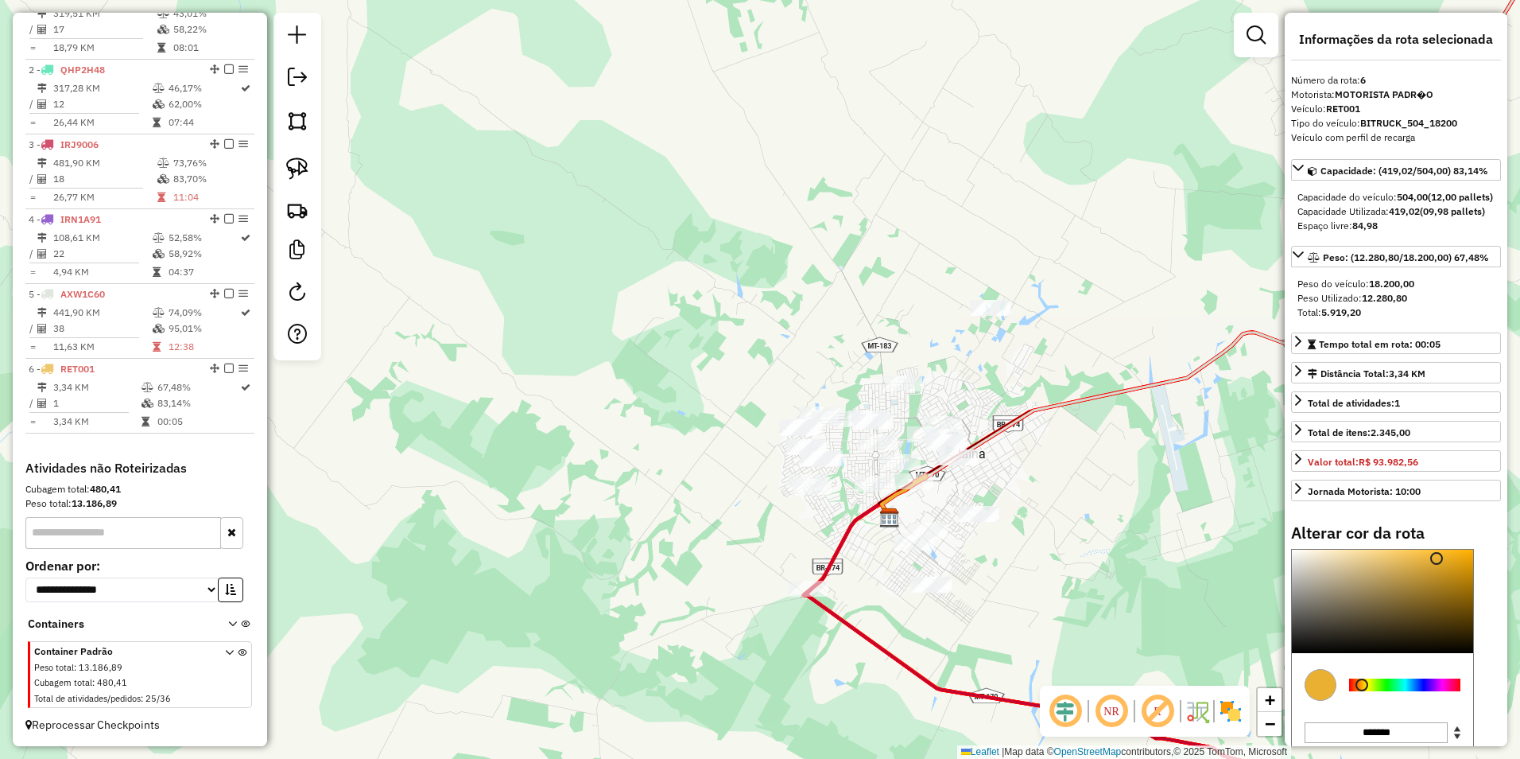
type input "*******"
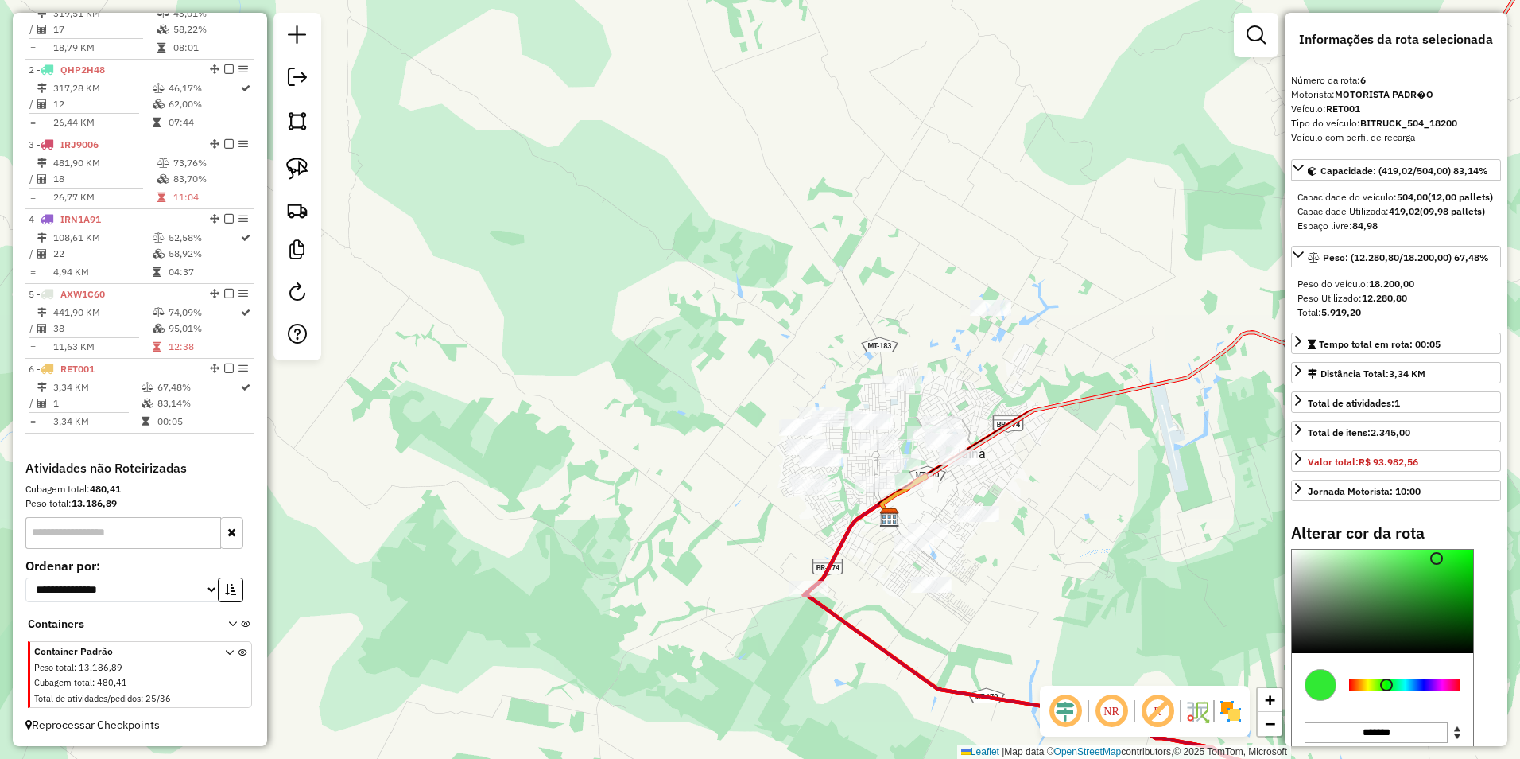
click at [1387, 691] on div at bounding box center [1404, 684] width 111 height 13
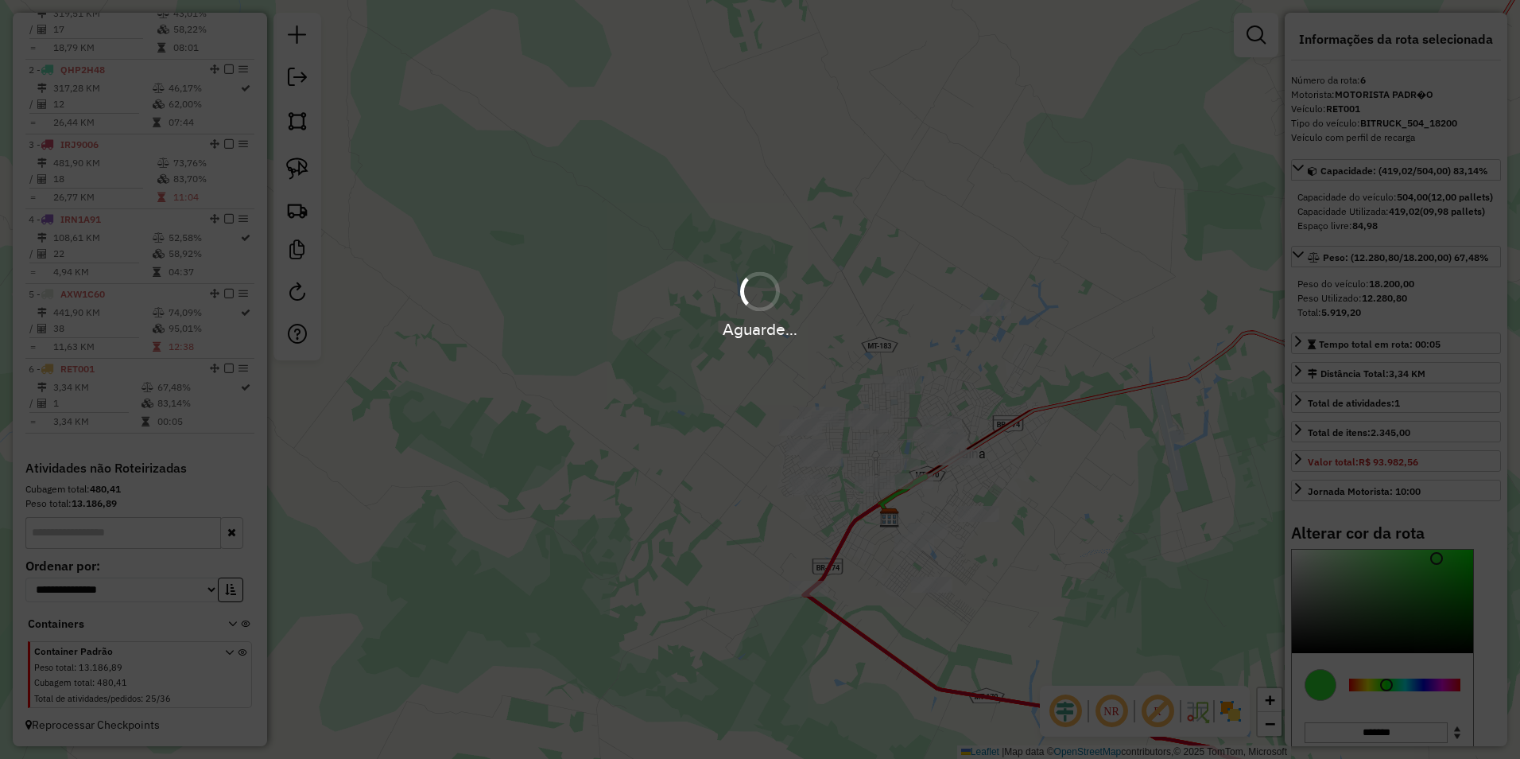
click at [1085, 514] on div "Janela de atendimento Grade de atendimento Capacidade Transportadoras Veículos …" at bounding box center [760, 379] width 1520 height 759
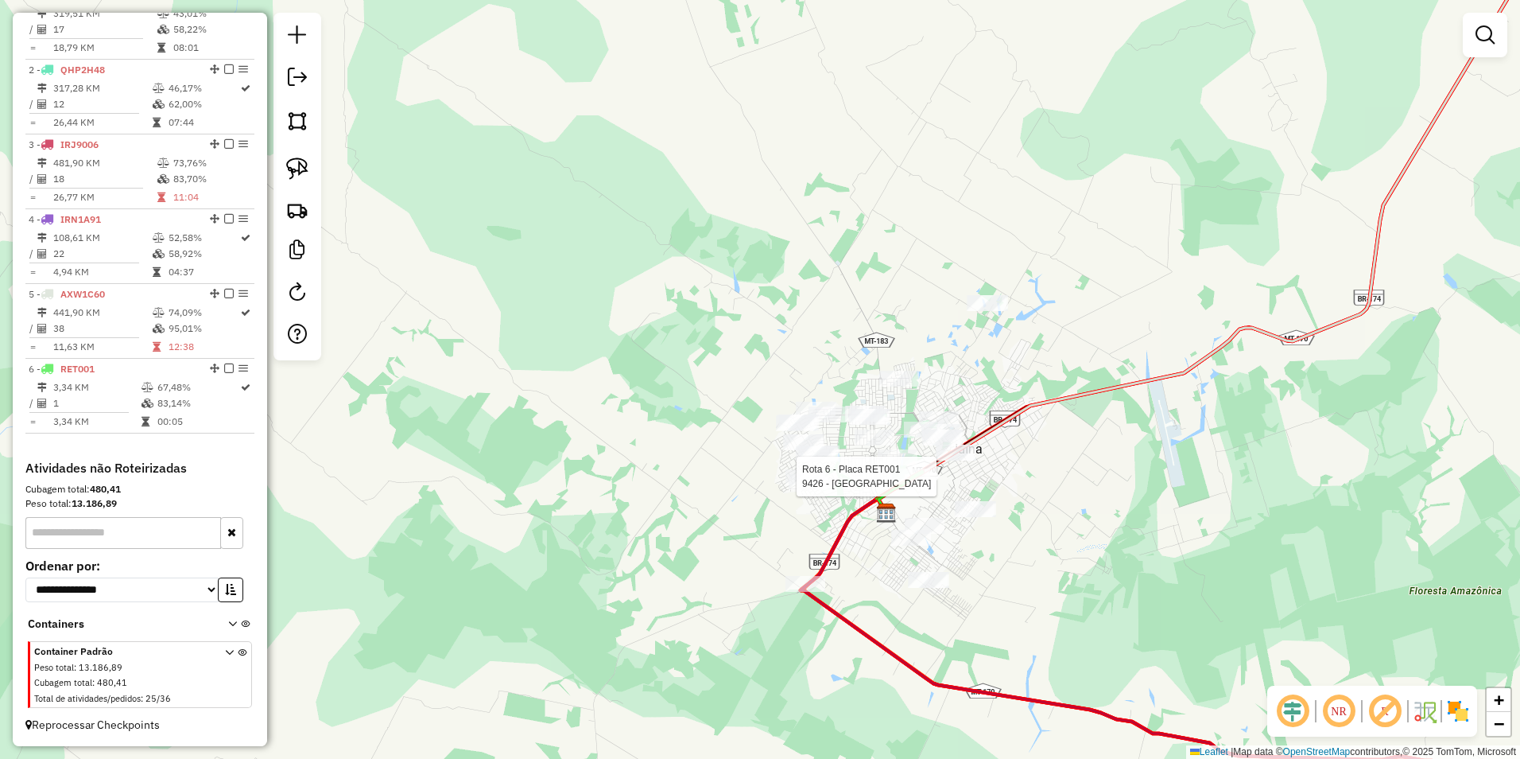
select select "**********"
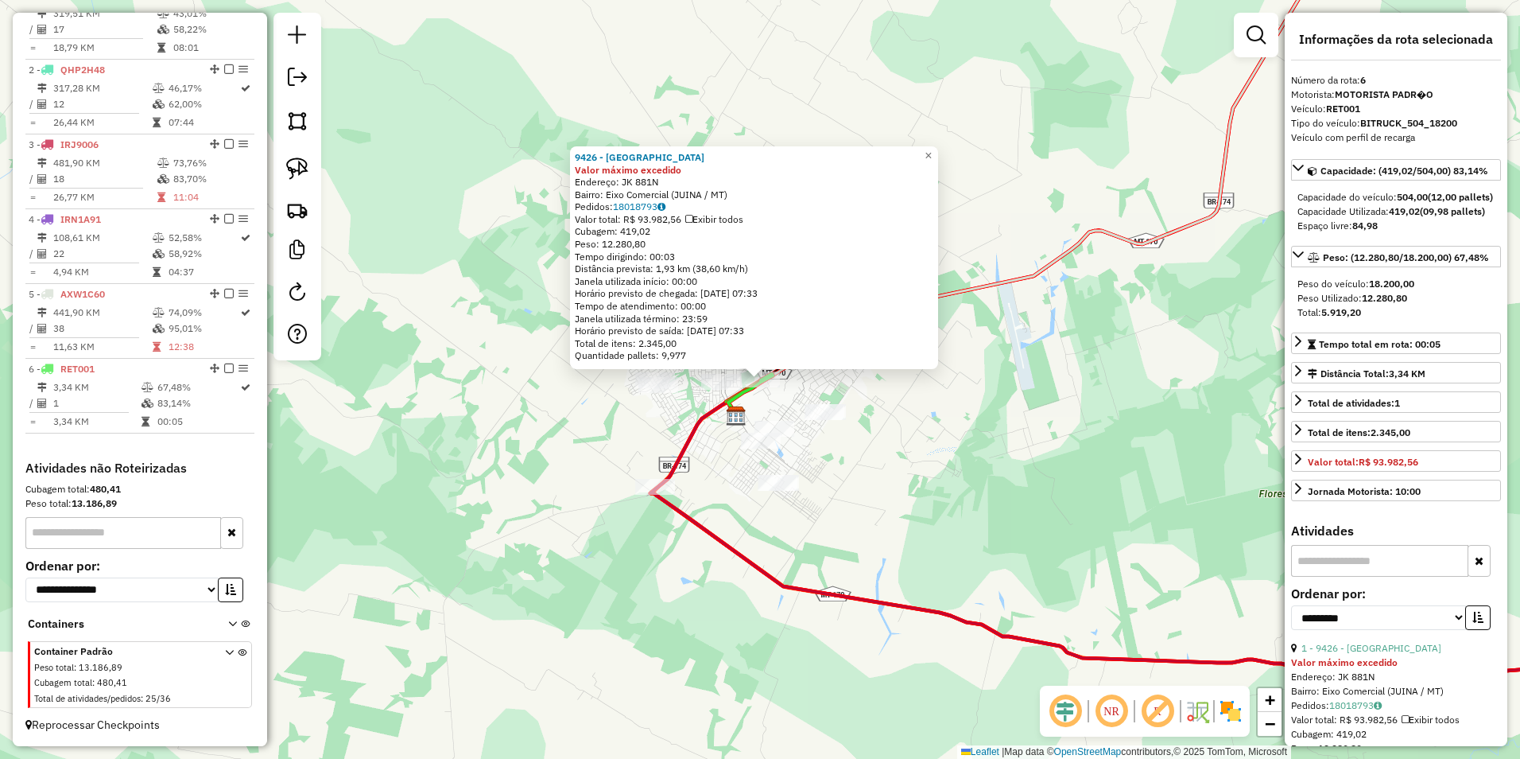
click at [1019, 450] on div "9426 - PORTO BEER Valor máximo excedido Endereço: JK 881N Bairro: Eixo Comercia…" at bounding box center [760, 379] width 1520 height 759
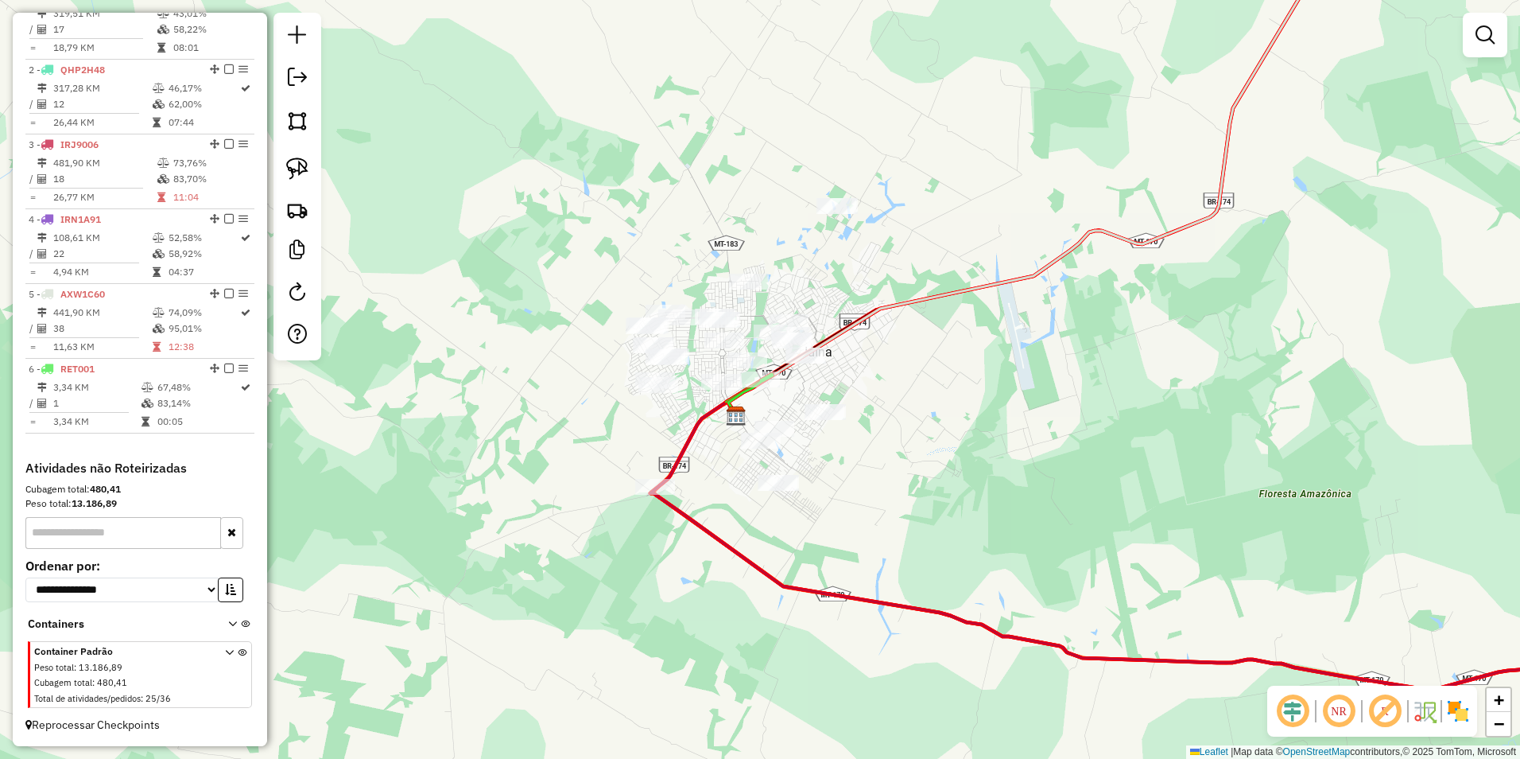
drag, startPoint x: 299, startPoint y: 167, endPoint x: 385, endPoint y: 217, distance: 99.4
click at [299, 167] on img at bounding box center [297, 168] width 22 height 22
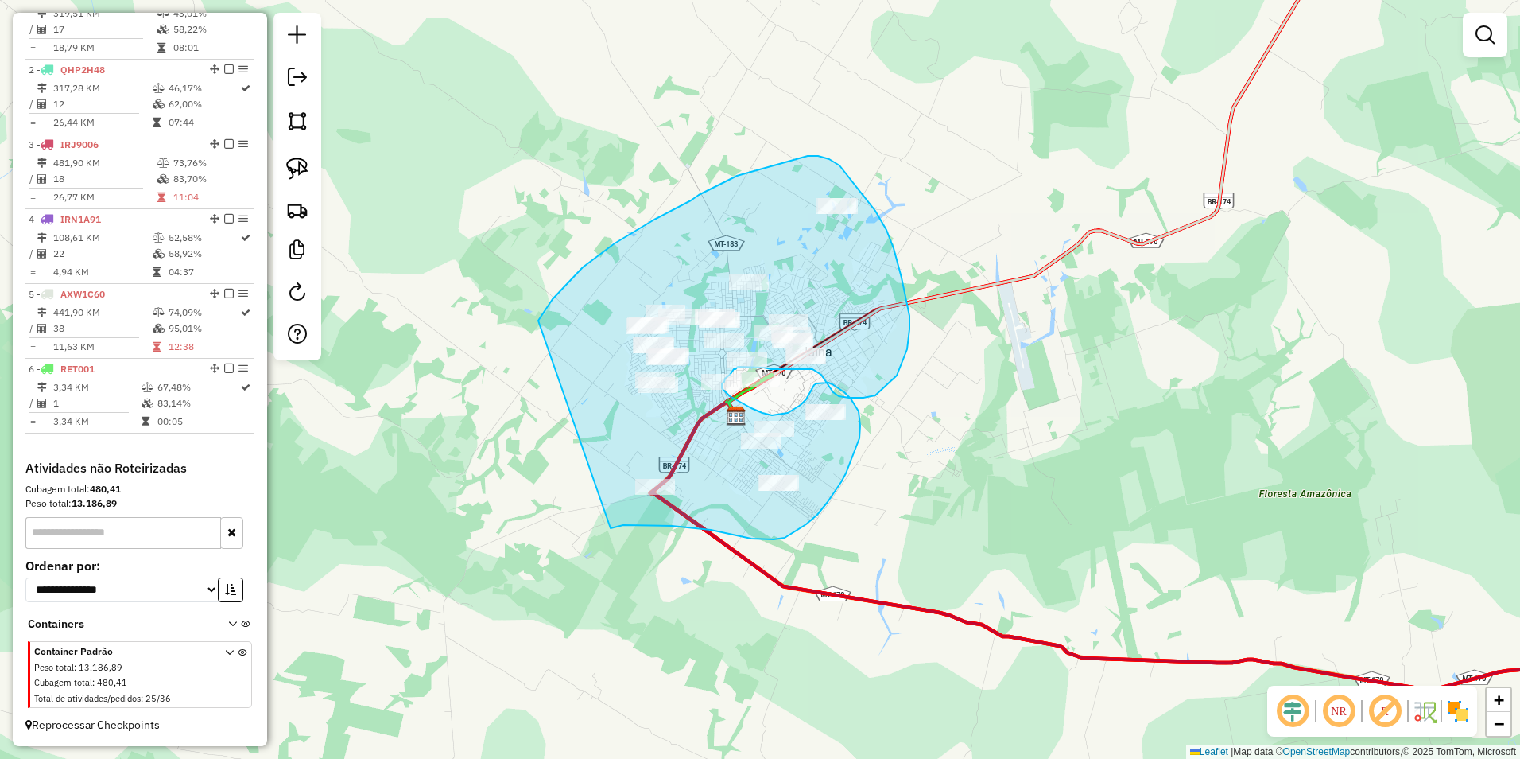
drag, startPoint x: 583, startPoint y: 267, endPoint x: 611, endPoint y: 528, distance: 262.3
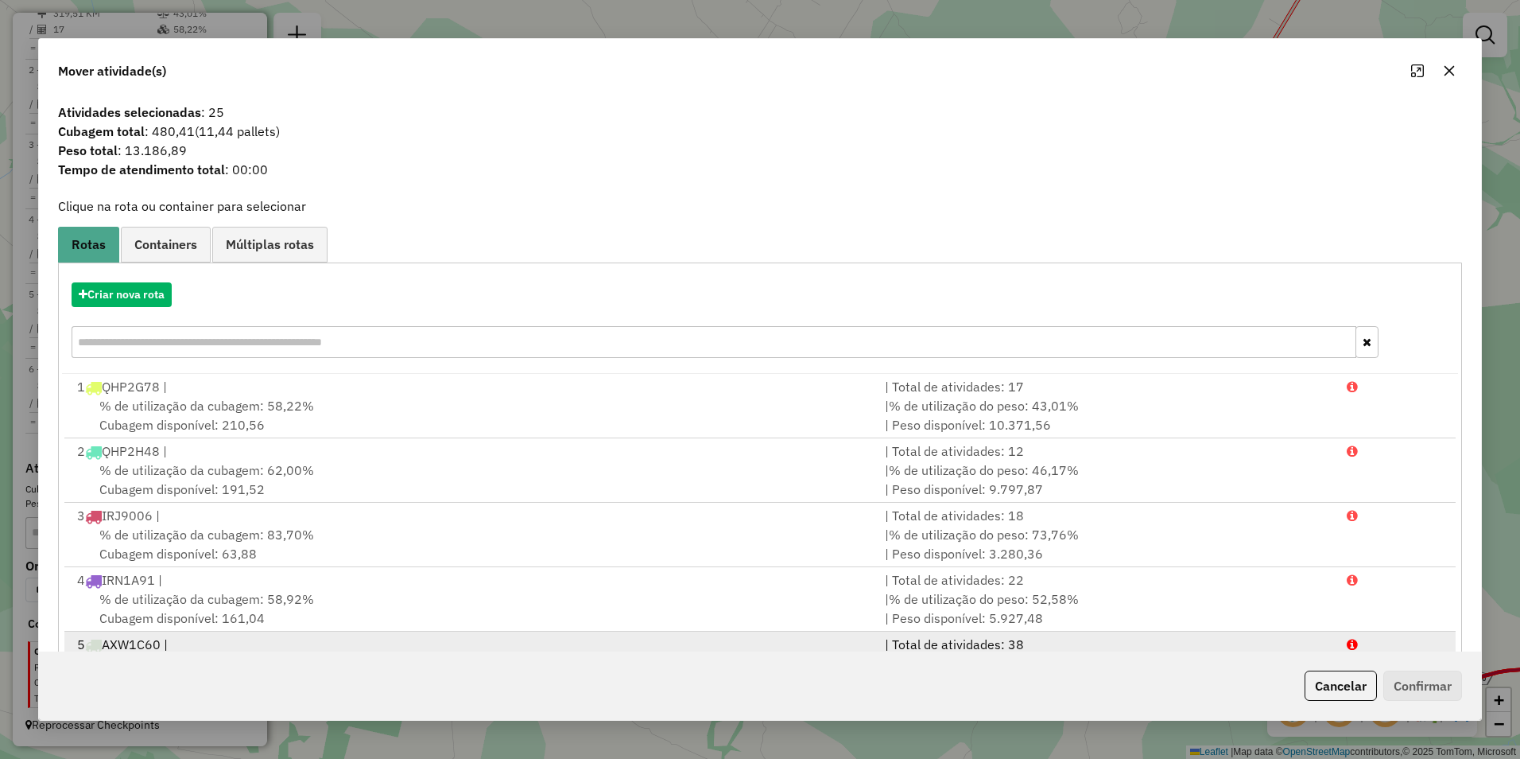
scroll to position [68, 0]
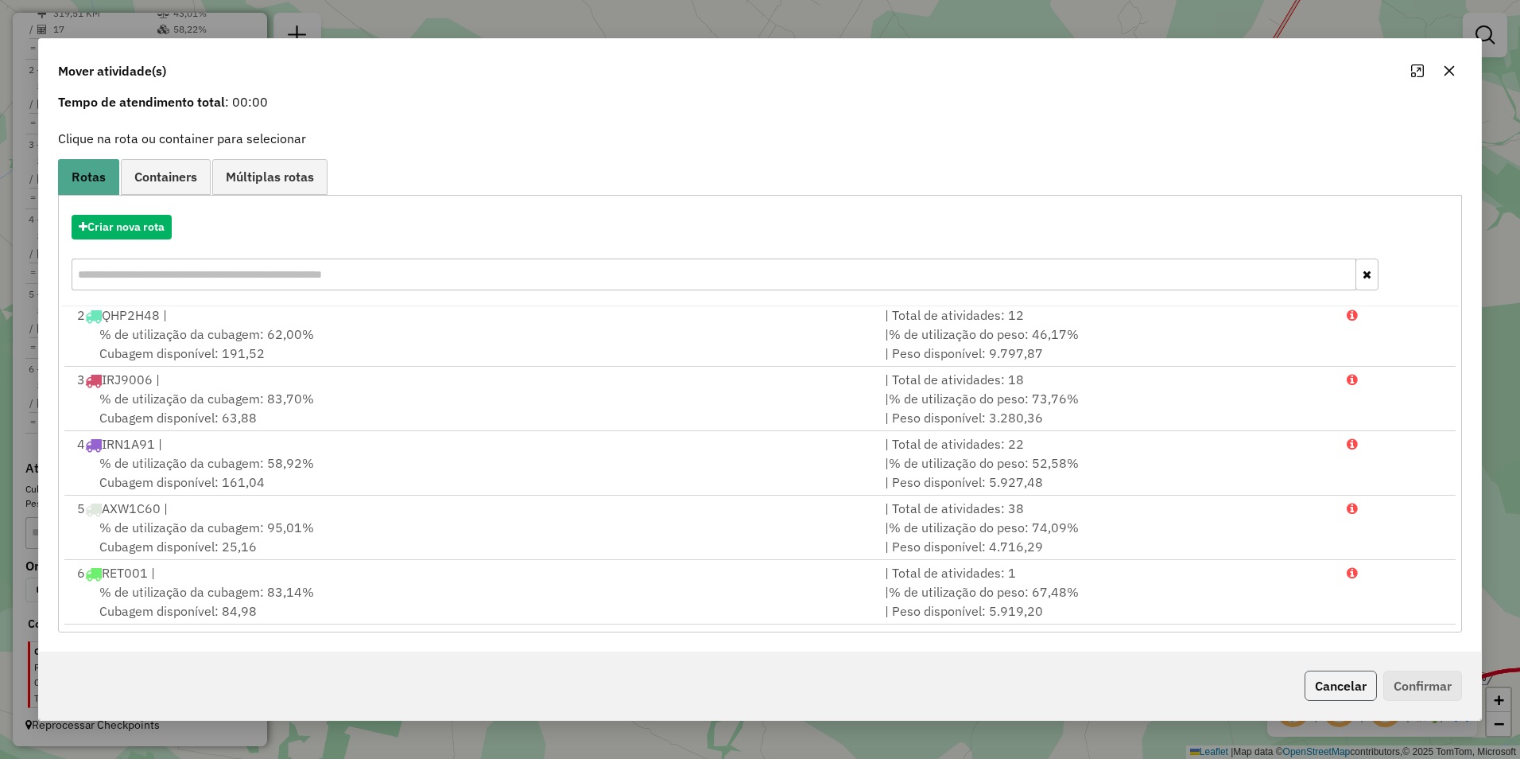
click at [1329, 686] on button "Cancelar" at bounding box center [1341, 685] width 72 height 30
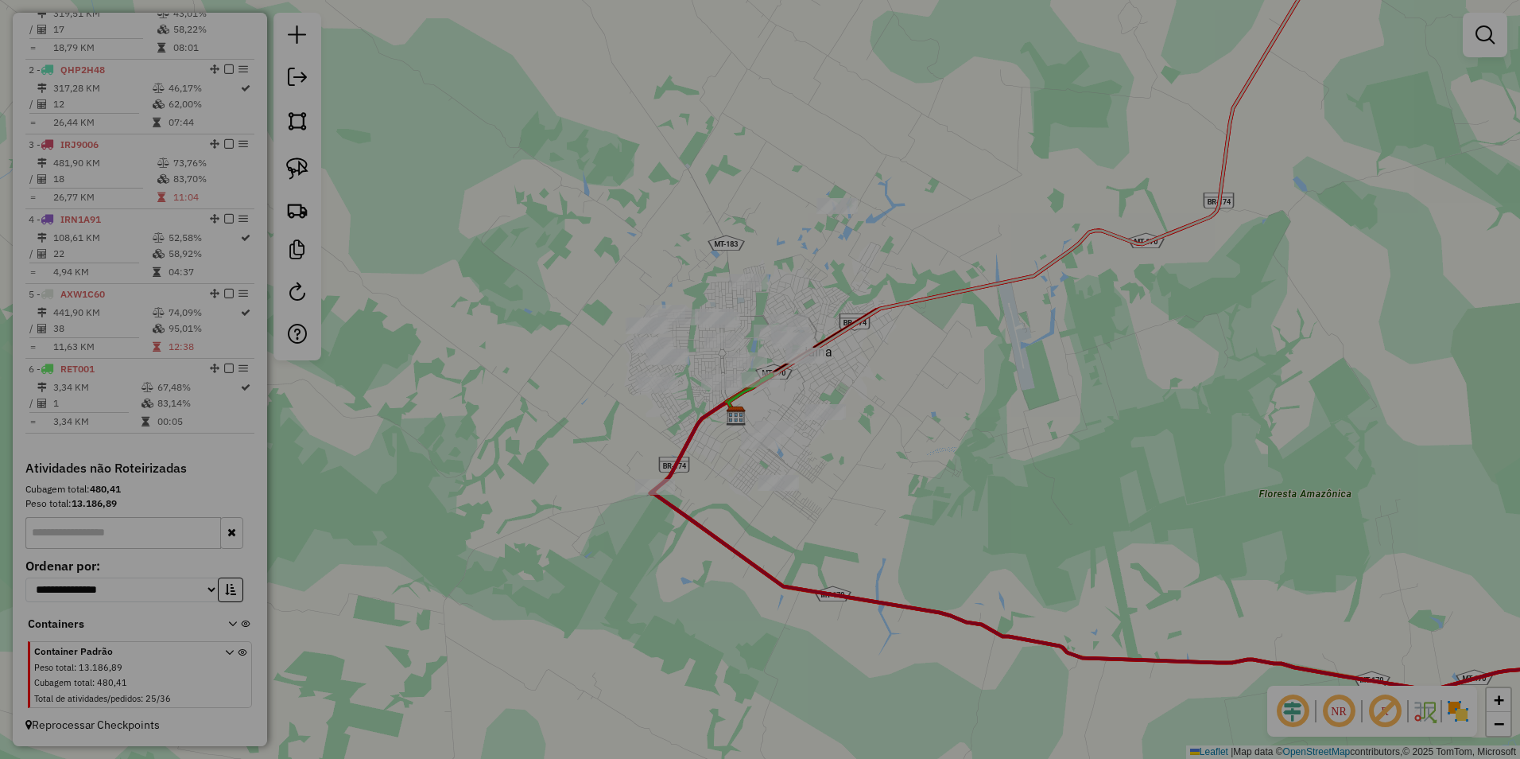
scroll to position [0, 0]
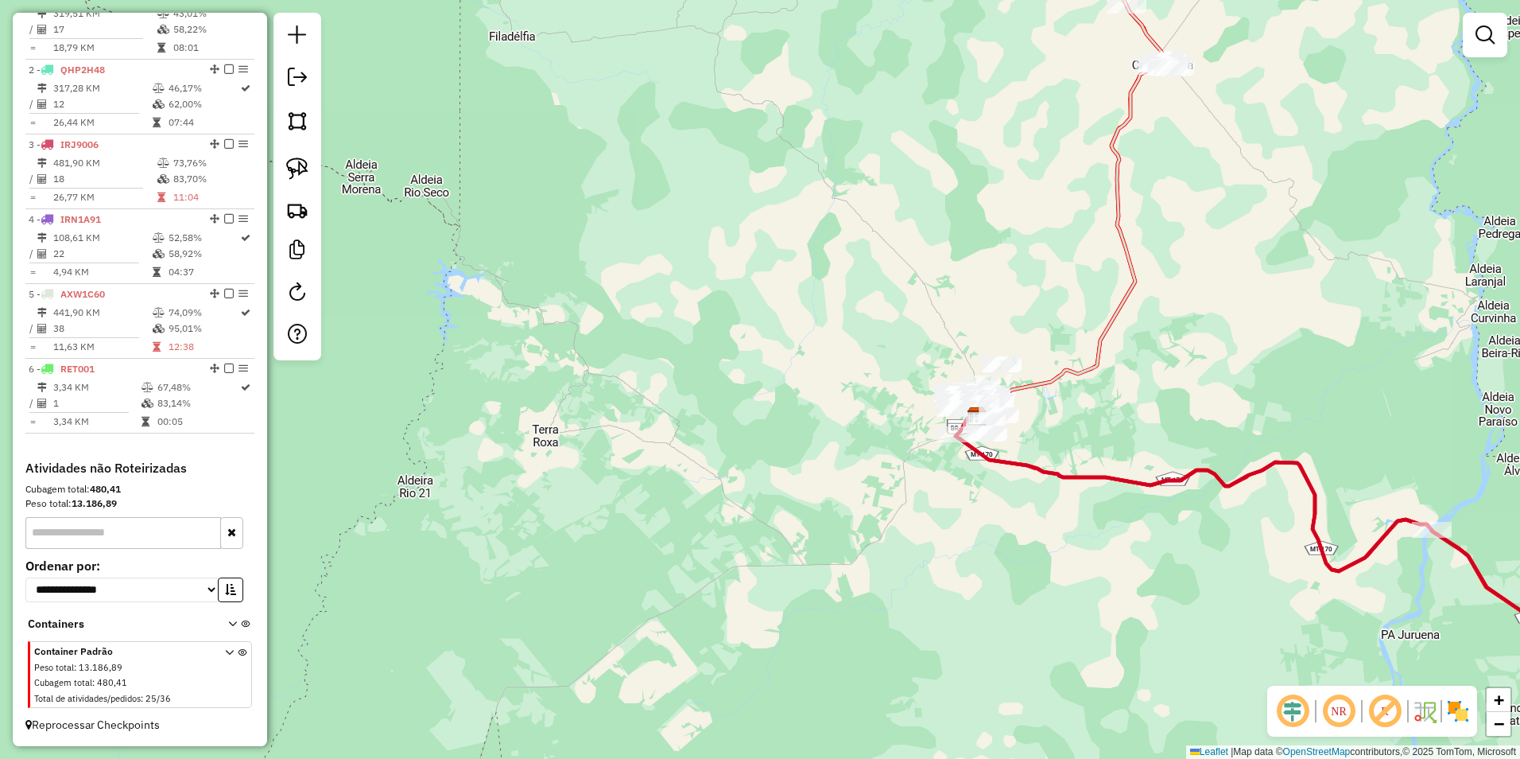
drag, startPoint x: 1232, startPoint y: 244, endPoint x: 1137, endPoint y: 465, distance: 240.5
click at [1147, 450] on div "Janela de atendimento Grade de atendimento Capacidade Transportadoras Veículos …" at bounding box center [760, 379] width 1520 height 759
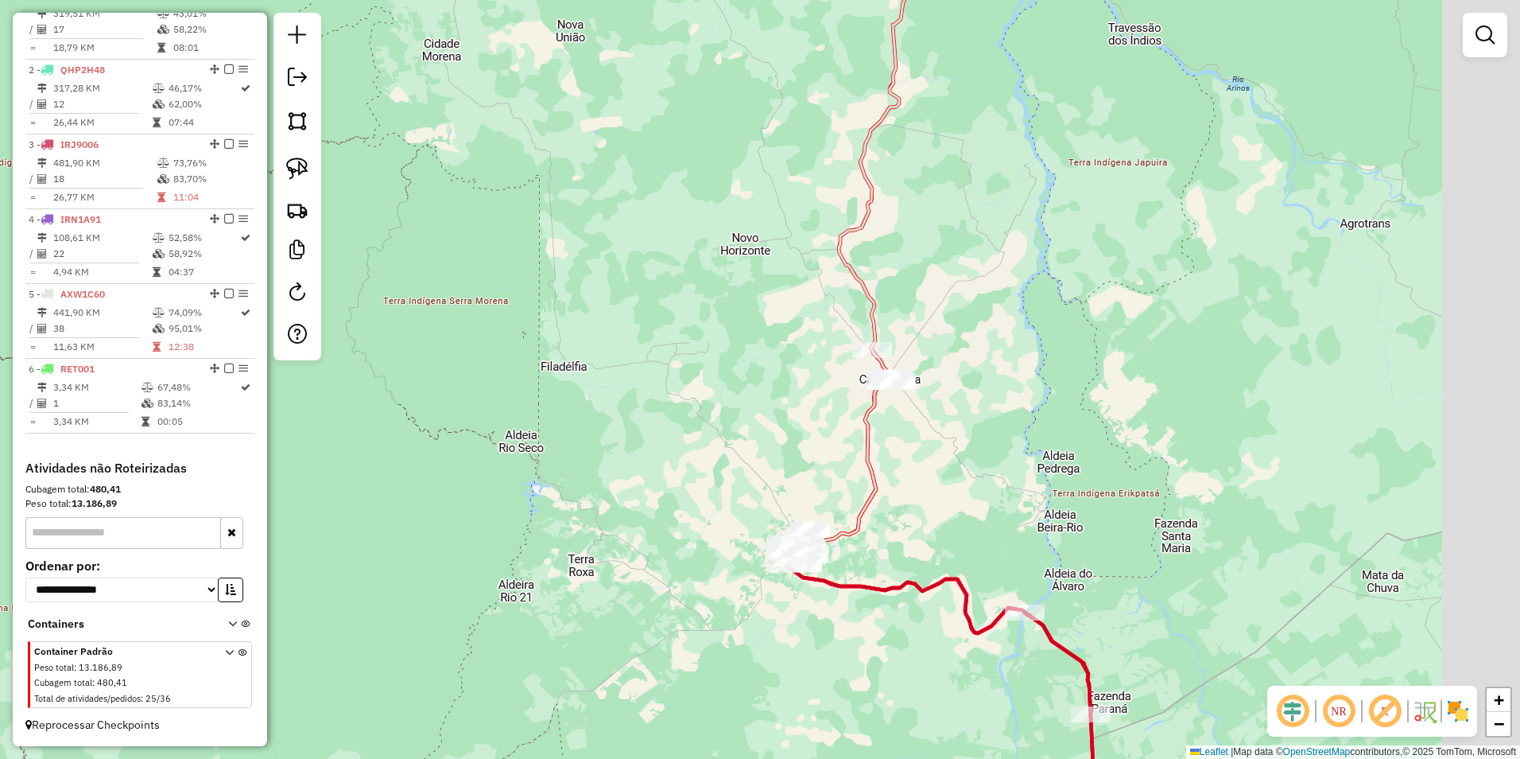
drag, startPoint x: 1023, startPoint y: 484, endPoint x: 996, endPoint y: 470, distance: 30.6
click at [996, 470] on div "Janela de atendimento Grade de atendimento Capacidade Transportadoras Veículos …" at bounding box center [760, 379] width 1520 height 759
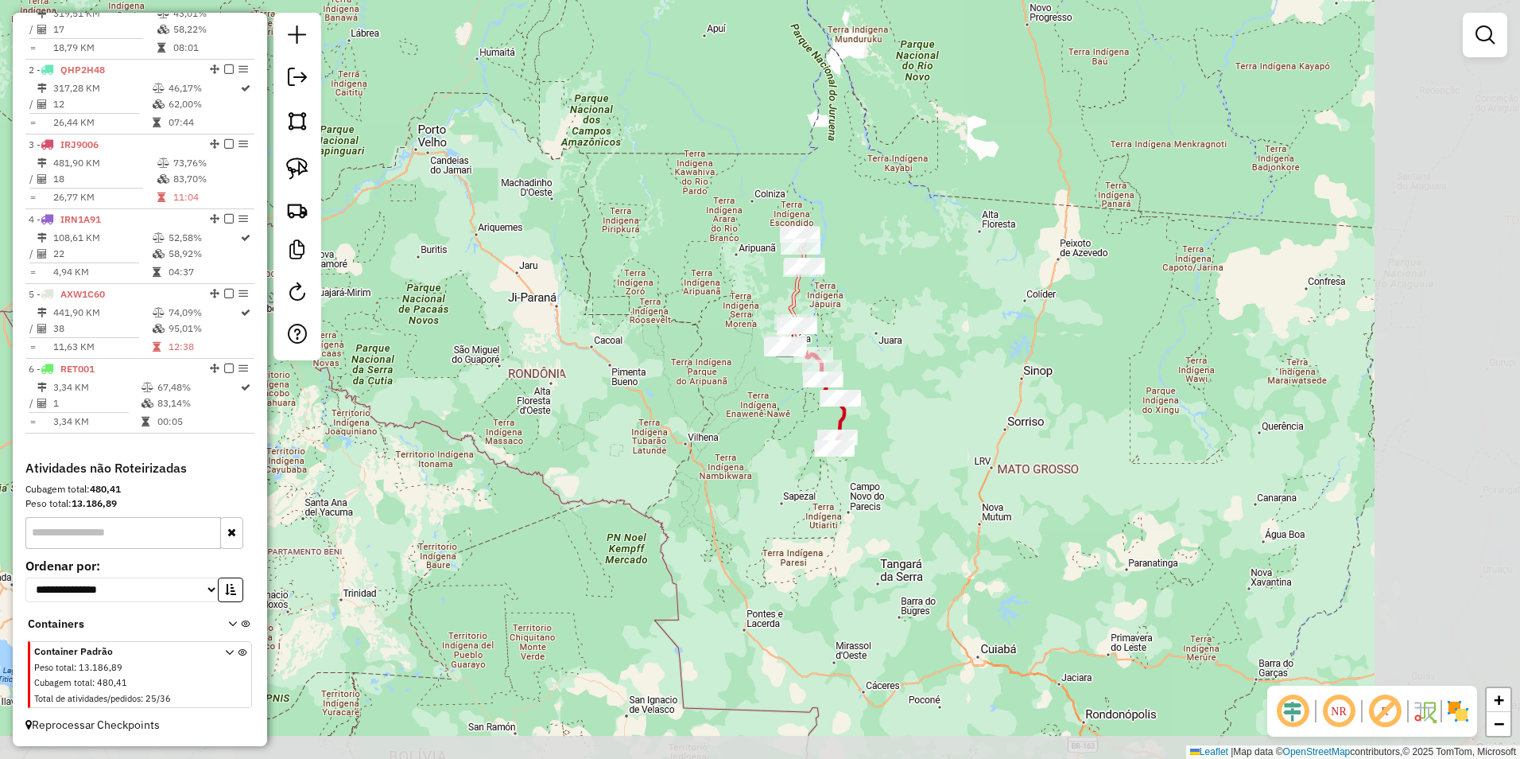
drag, startPoint x: 1246, startPoint y: 561, endPoint x: 1041, endPoint y: 440, distance: 238.1
click at [1041, 440] on div "Janela de atendimento Grade de atendimento Capacidade Transportadoras Veículos …" at bounding box center [760, 379] width 1520 height 759
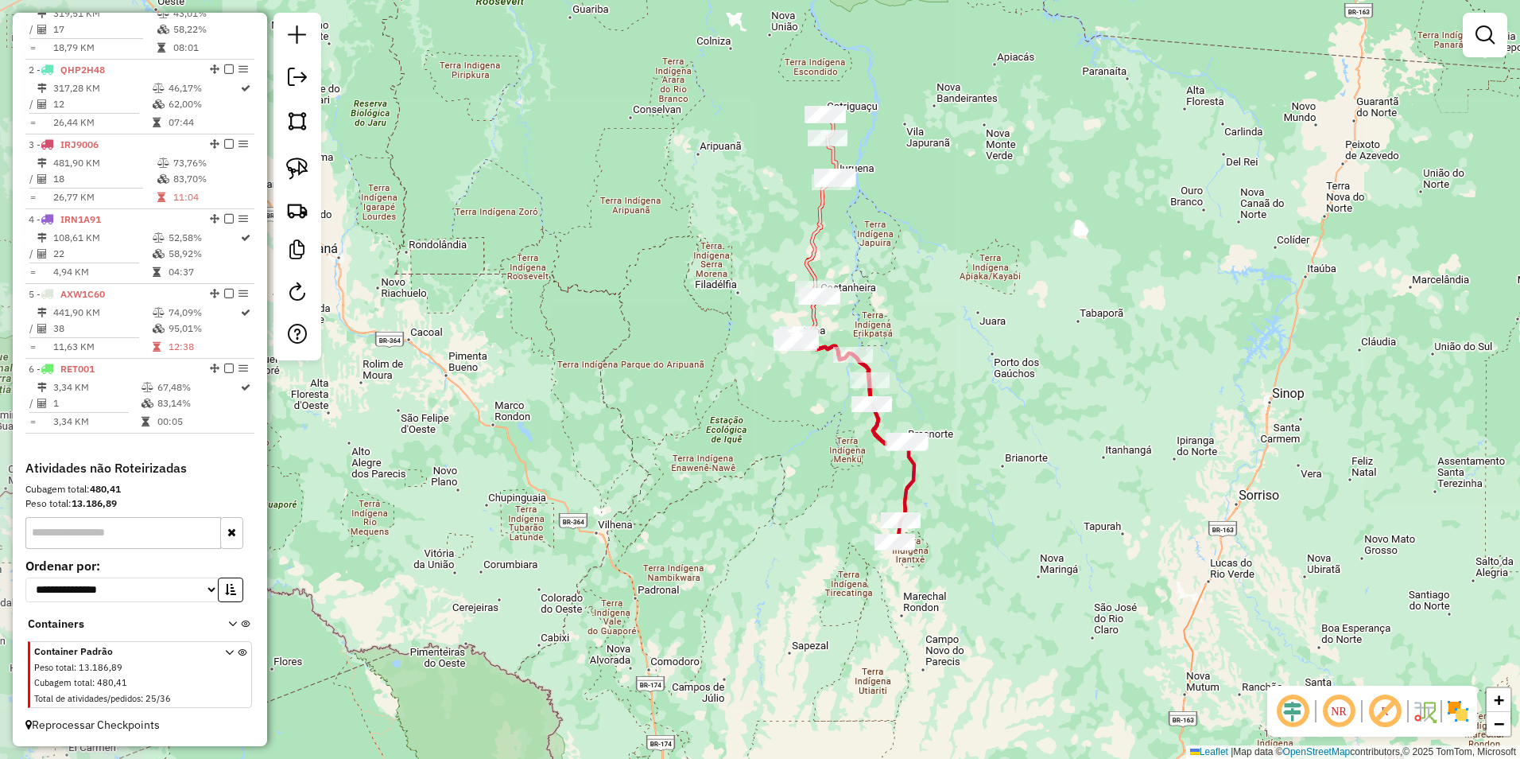
drag, startPoint x: 826, startPoint y: 370, endPoint x: 982, endPoint y: 420, distance: 163.7
click at [982, 420] on div "Janela de atendimento Grade de atendimento Capacidade Transportadoras Veículos …" at bounding box center [760, 379] width 1520 height 759
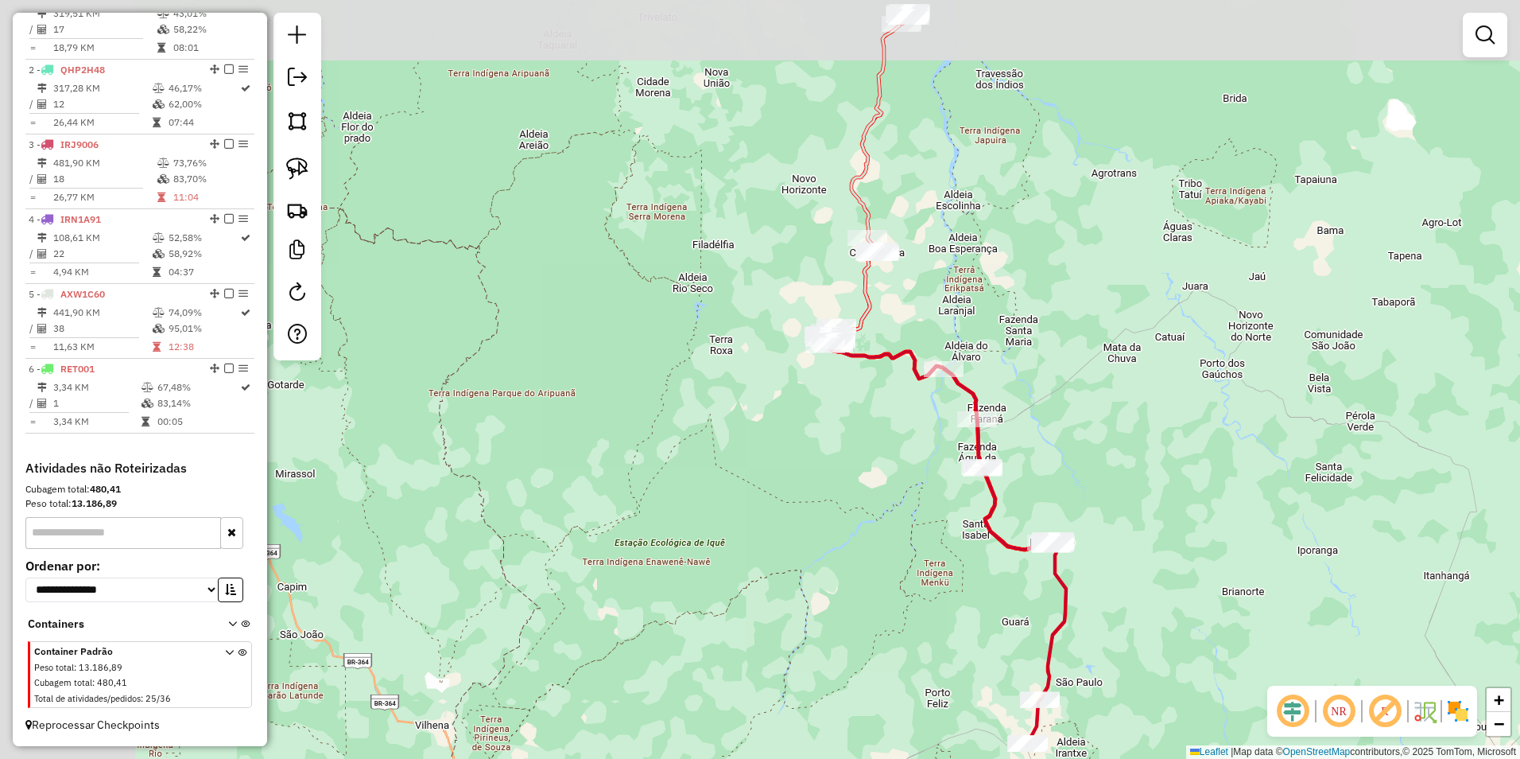
drag, startPoint x: 864, startPoint y: 367, endPoint x: 1097, endPoint y: 468, distance: 253.6
click at [1097, 468] on div "Janela de atendimento Grade de atendimento Capacidade Transportadoras Veículos …" at bounding box center [760, 379] width 1520 height 759
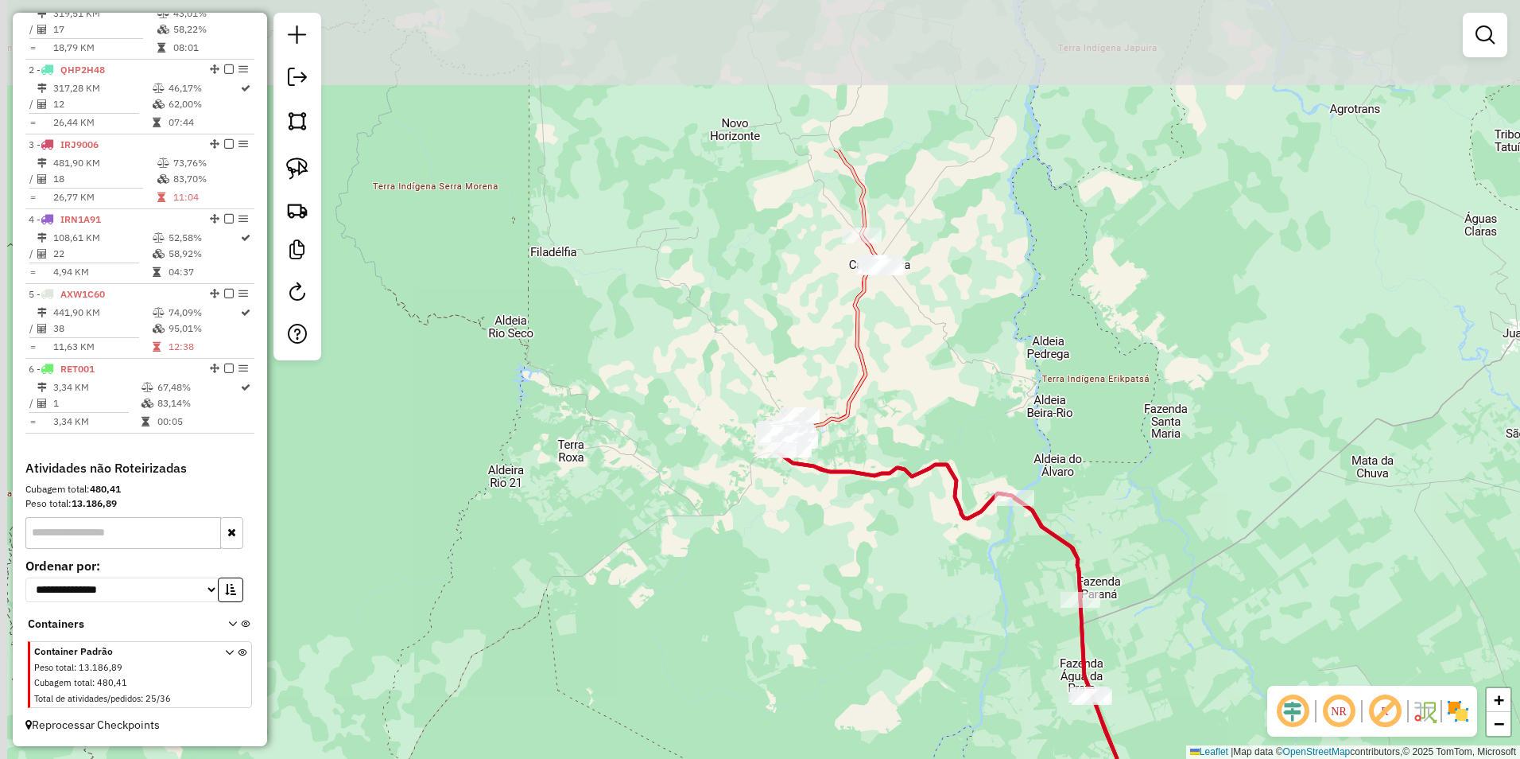
drag, startPoint x: 693, startPoint y: 345, endPoint x: 806, endPoint y: 572, distance: 253.2
click at [806, 572] on div "Janela de atendimento Grade de atendimento Capacidade Transportadoras Veículos …" at bounding box center [760, 379] width 1520 height 759
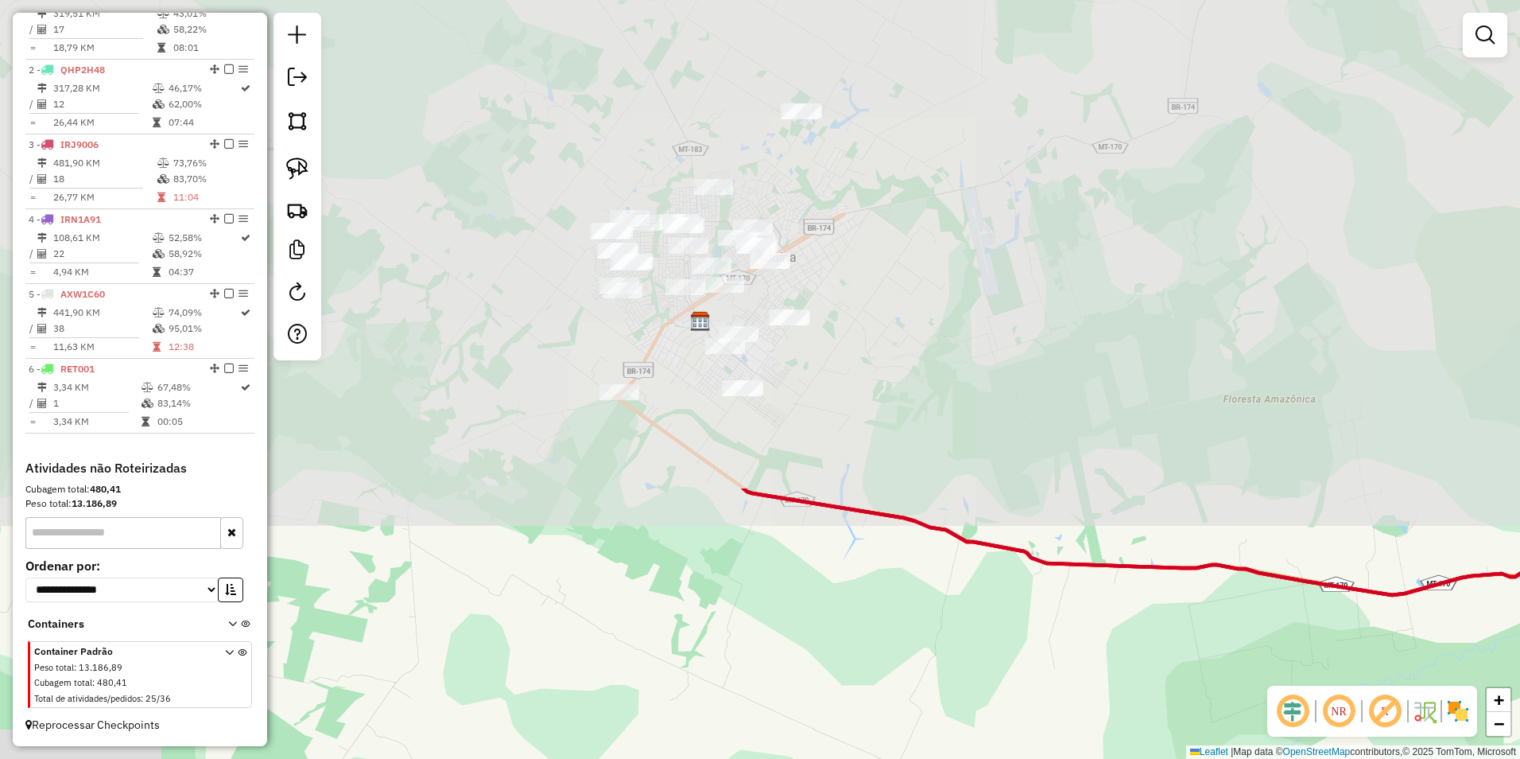
drag, startPoint x: 813, startPoint y: 464, endPoint x: 929, endPoint y: 799, distance: 354.8
click at [929, 758] on html "Aguarde... Pop-up bloqueado! Seu navegador bloqueou automáticamente a abertura …" at bounding box center [760, 379] width 1520 height 759
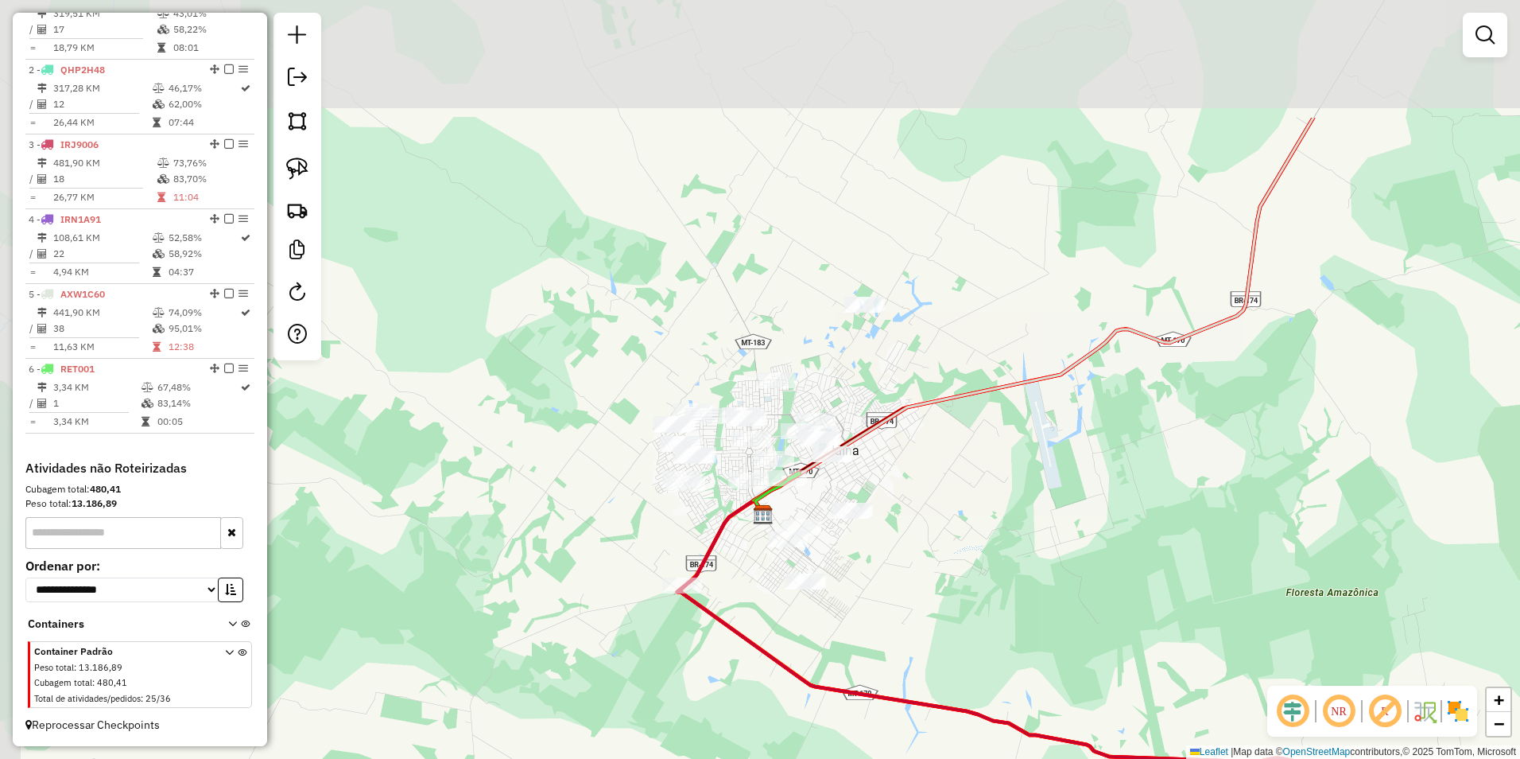
drag, startPoint x: 942, startPoint y: 380, endPoint x: 990, endPoint y: 527, distance: 154.7
click at [990, 527] on div "Janela de atendimento Grade de atendimento Capacidade Transportadoras Veículos …" at bounding box center [760, 379] width 1520 height 759
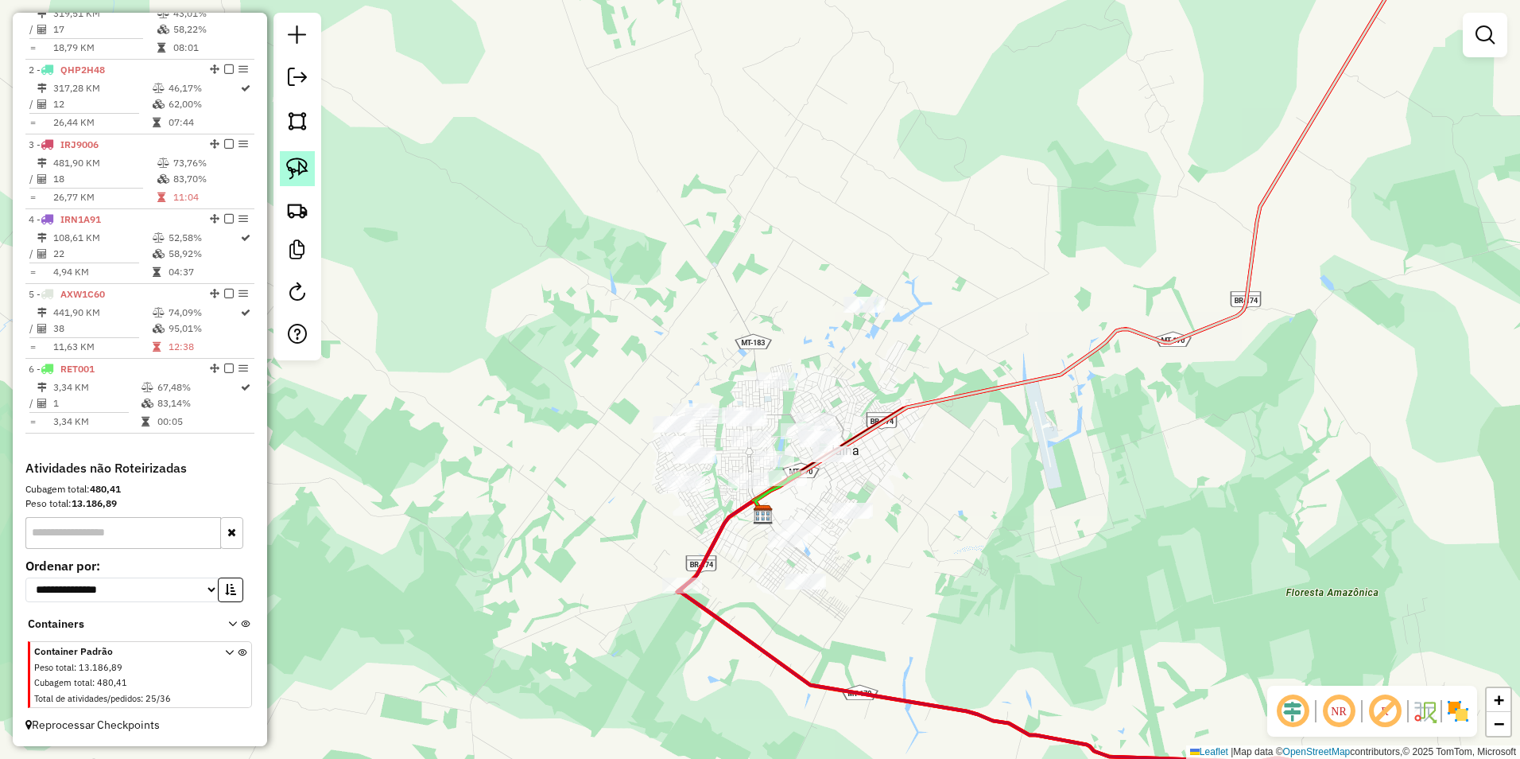
click at [301, 160] on img at bounding box center [297, 168] width 22 height 22
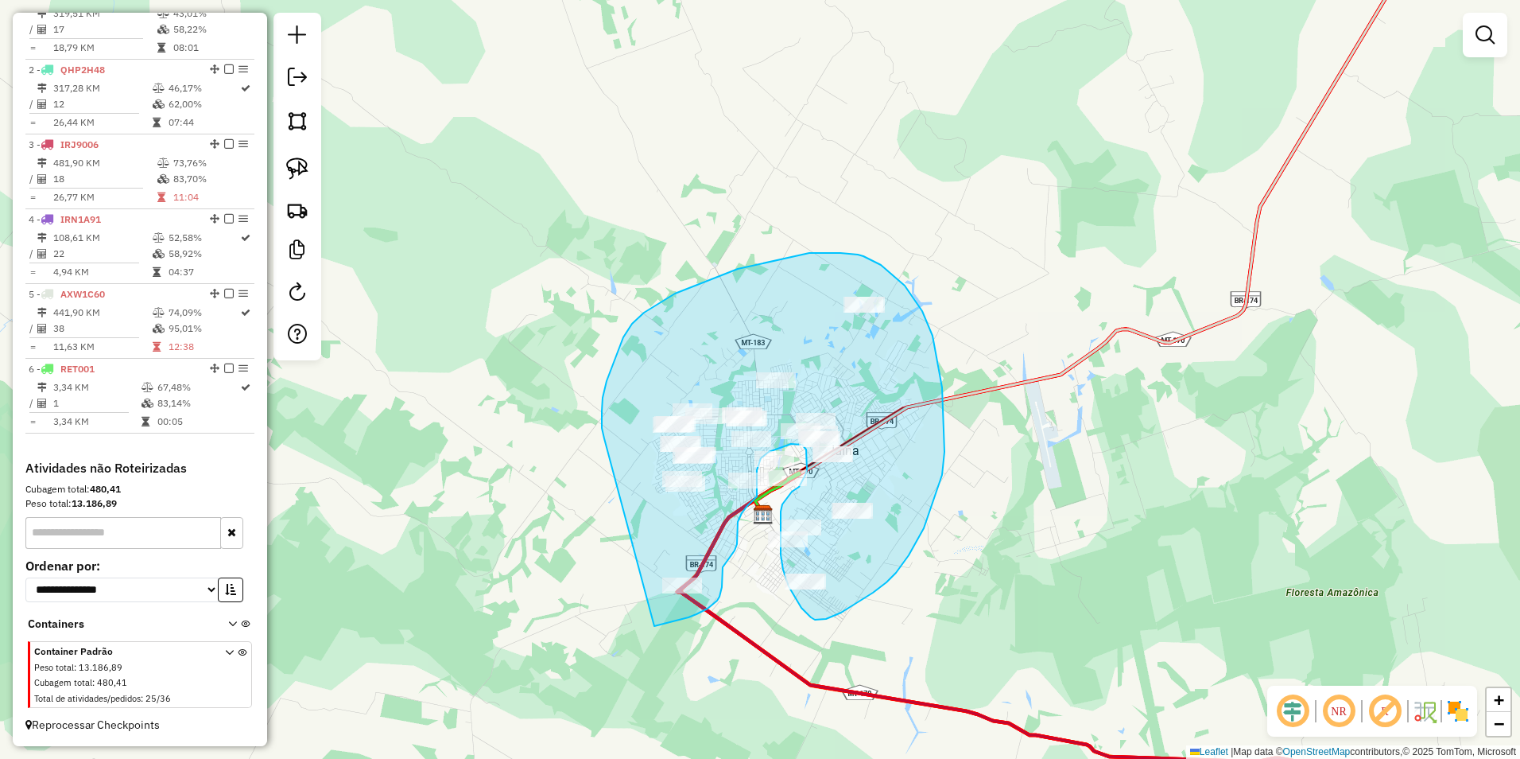
drag, startPoint x: 602, startPoint y: 411, endPoint x: 654, endPoint y: 626, distance: 221.0
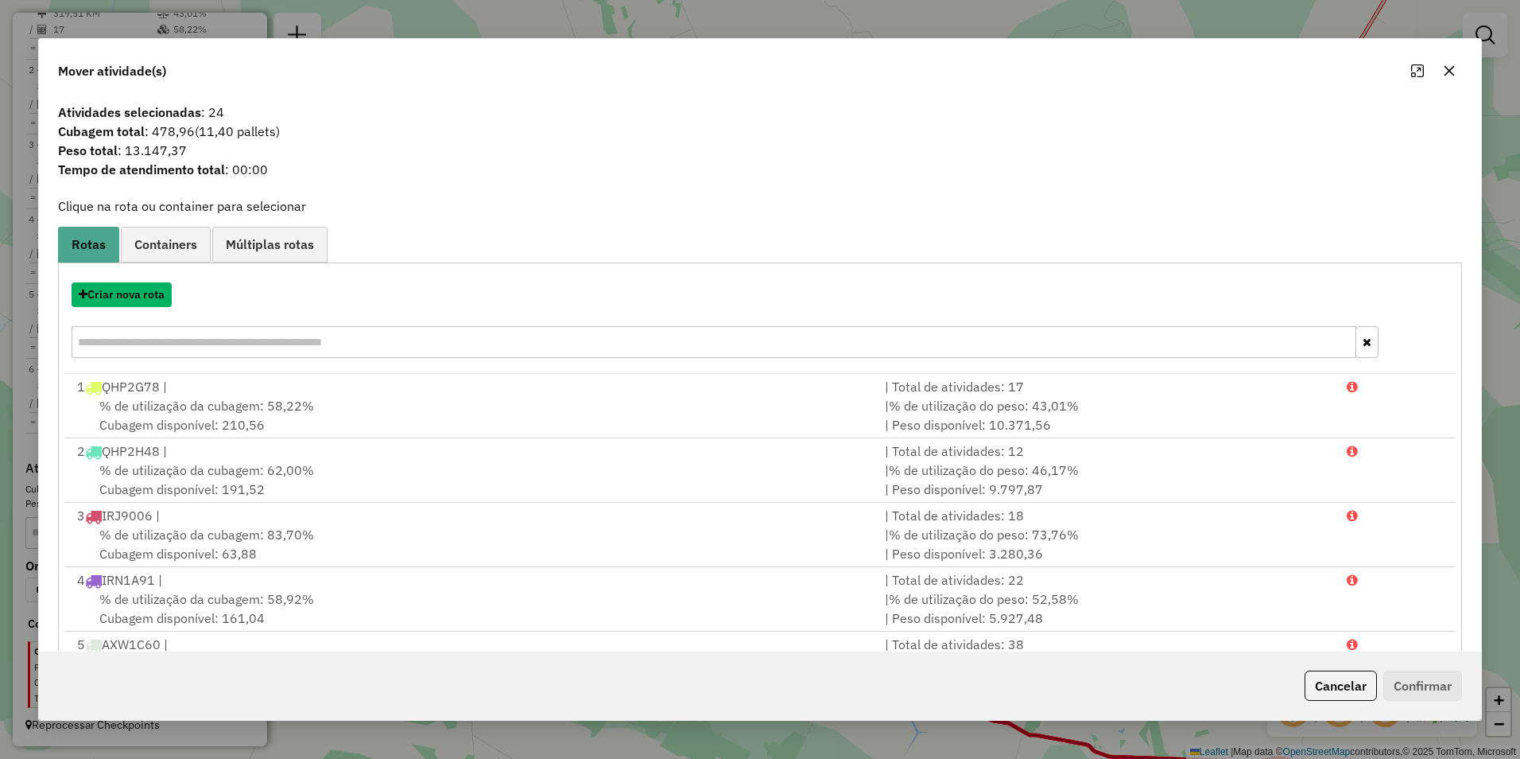
click at [137, 304] on button "Criar nova rota" at bounding box center [122, 294] width 100 height 25
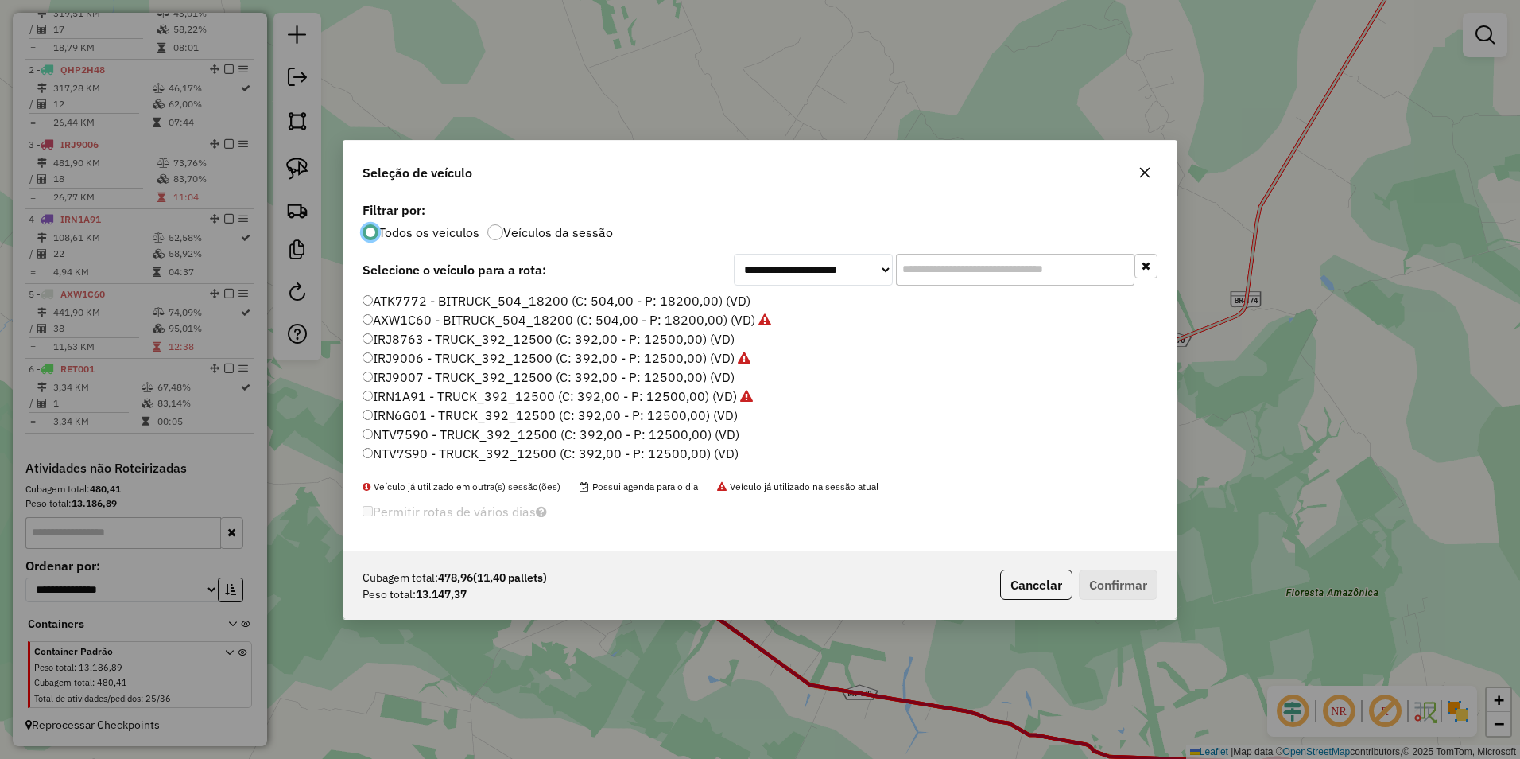
scroll to position [9, 5]
click at [1031, 580] on button "Cancelar" at bounding box center [1036, 584] width 72 height 30
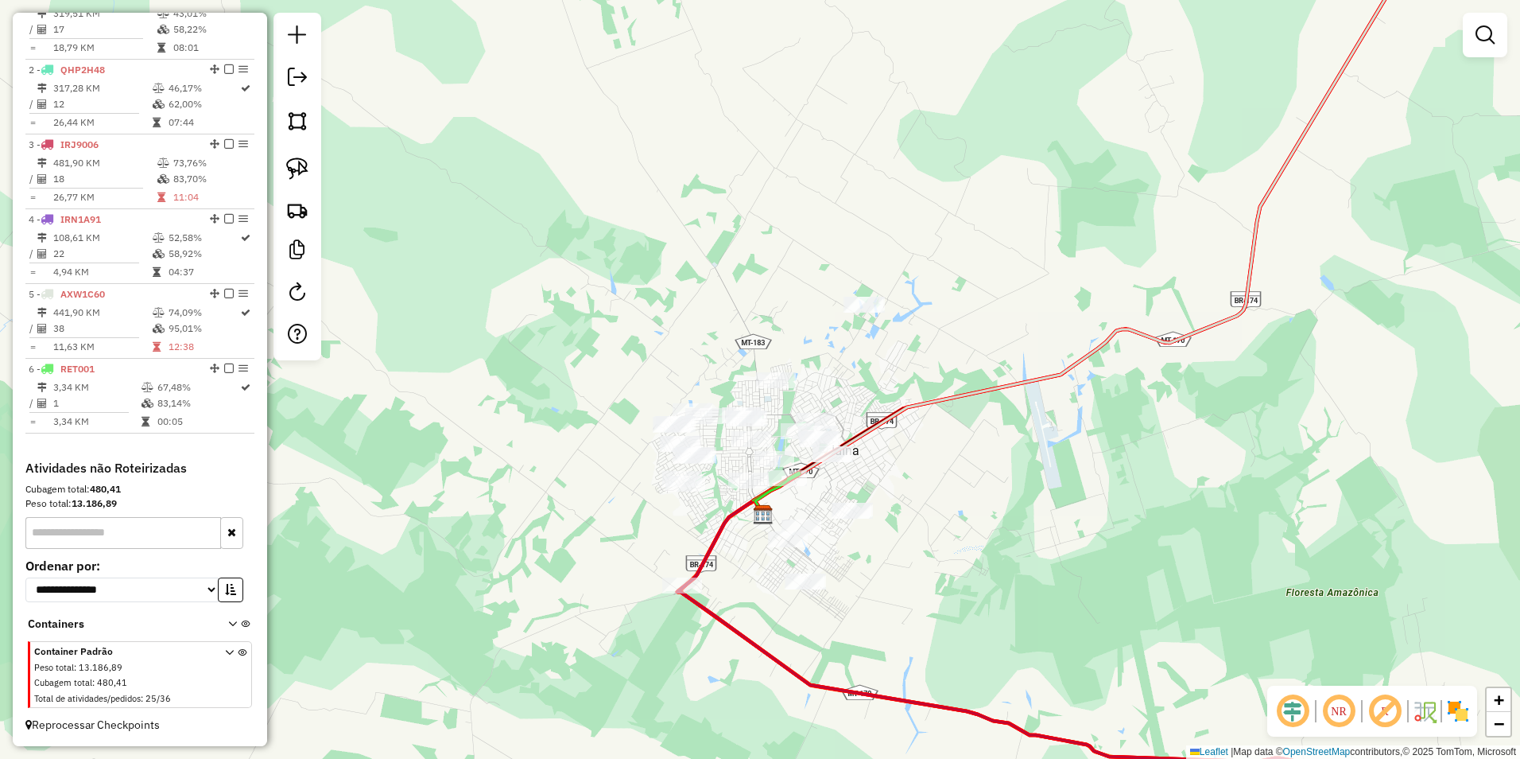
drag, startPoint x: 295, startPoint y: 170, endPoint x: 344, endPoint y: 198, distance: 55.9
click at [295, 170] on img at bounding box center [297, 168] width 22 height 22
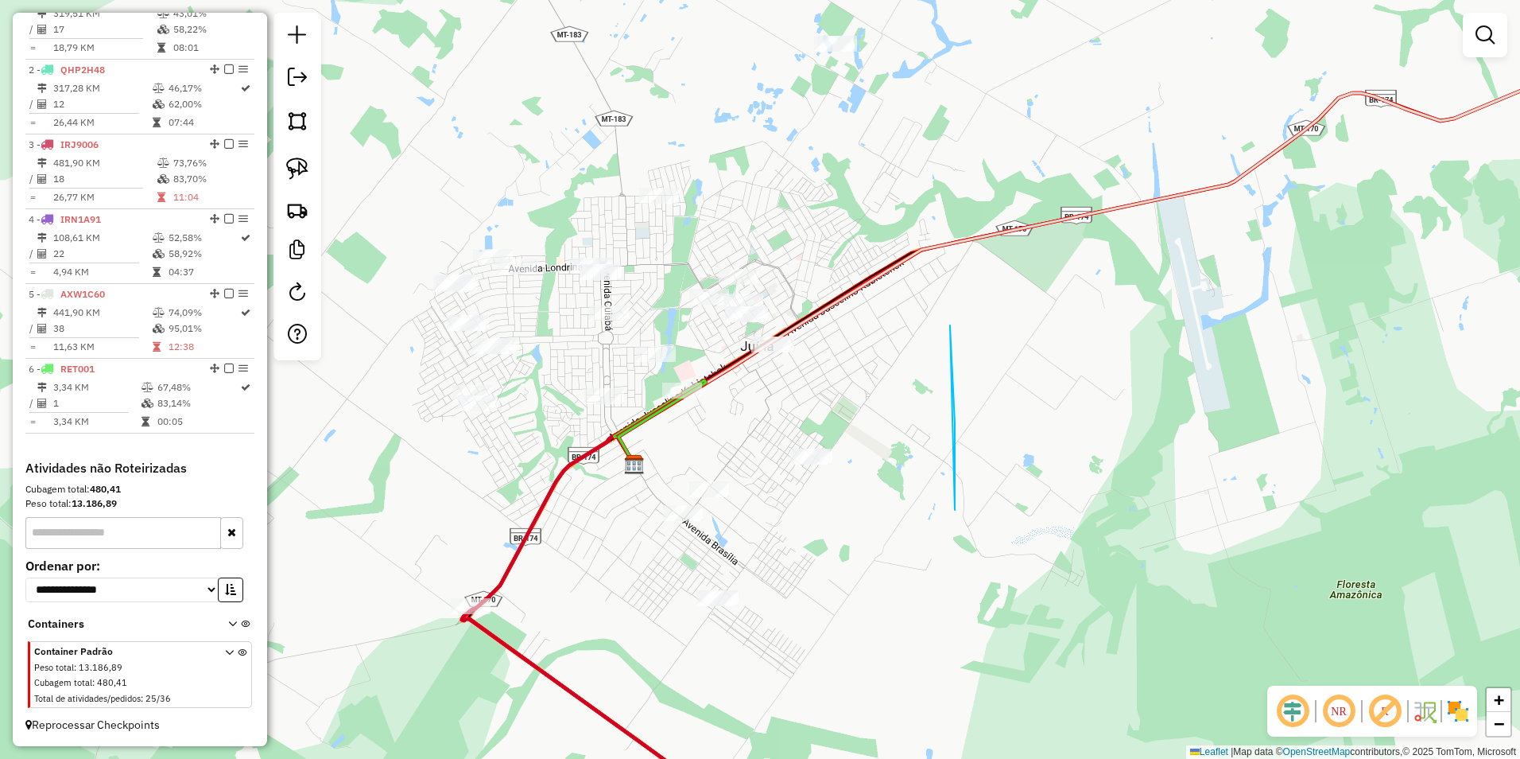
drag, startPoint x: 950, startPoint y: 325, endPoint x: 955, endPoint y: 534, distance: 209.2
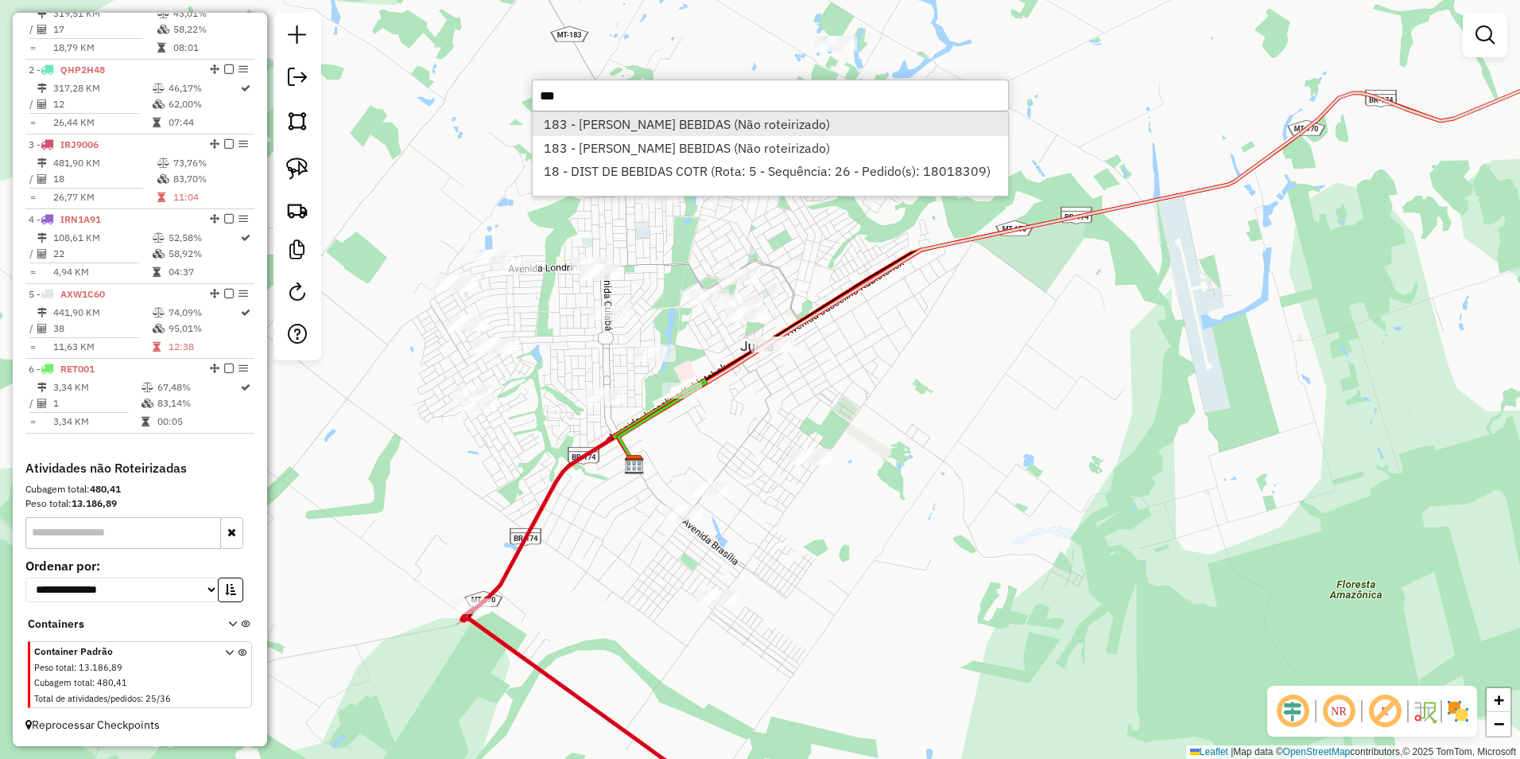
type input "***"
click at [650, 113] on li "183 - LEANDRO BEBIDAS (Não roteirizado)" at bounding box center [771, 124] width 476 height 24
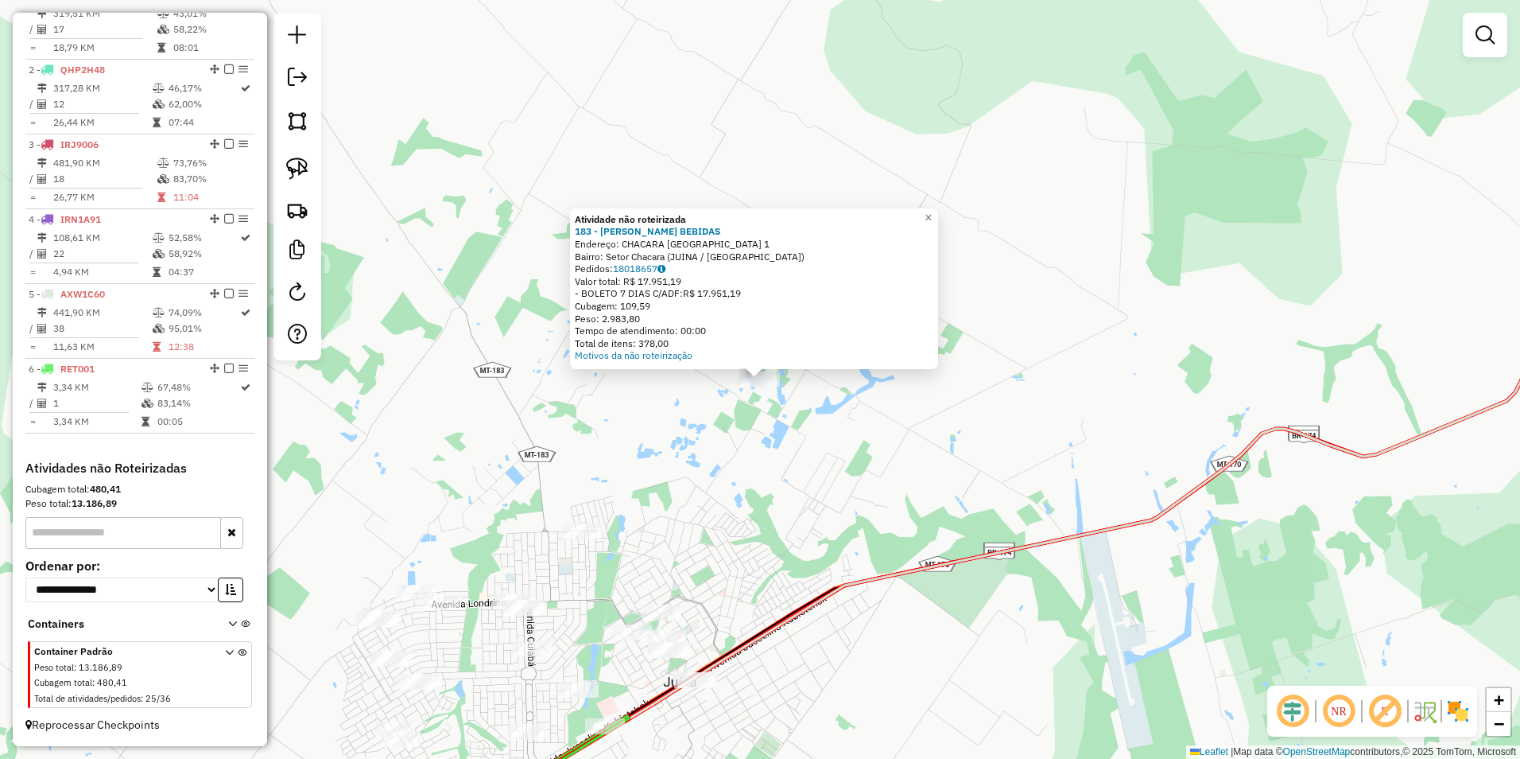
drag, startPoint x: 286, startPoint y: 168, endPoint x: 566, endPoint y: 301, distance: 309.8
click at [288, 168] on img at bounding box center [297, 168] width 22 height 22
drag, startPoint x: 712, startPoint y: 416, endPoint x: 803, endPoint y: 423, distance: 90.9
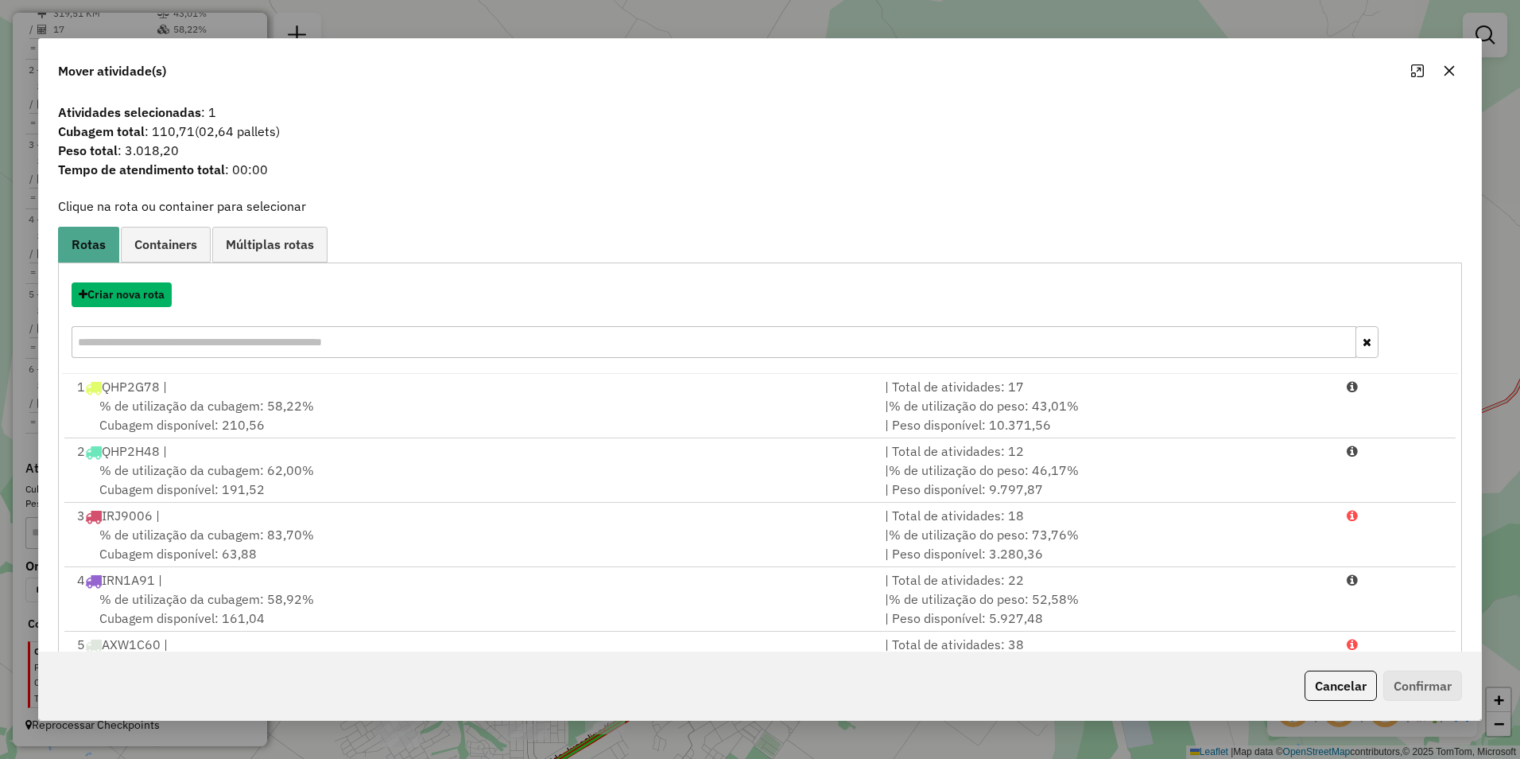
click at [130, 298] on button "Criar nova rota" at bounding box center [122, 294] width 100 height 25
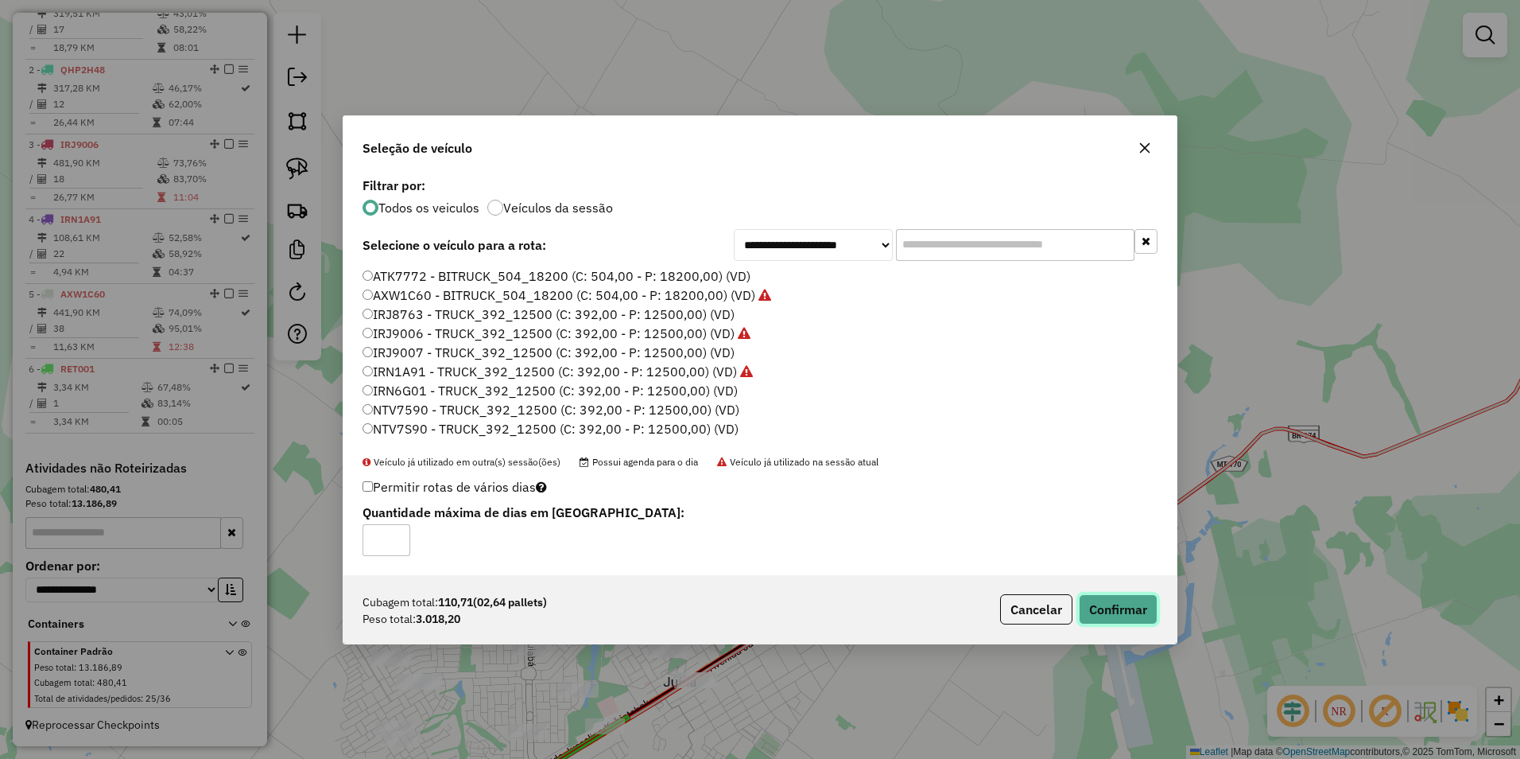
click at [1125, 619] on button "Confirmar" at bounding box center [1118, 609] width 79 height 30
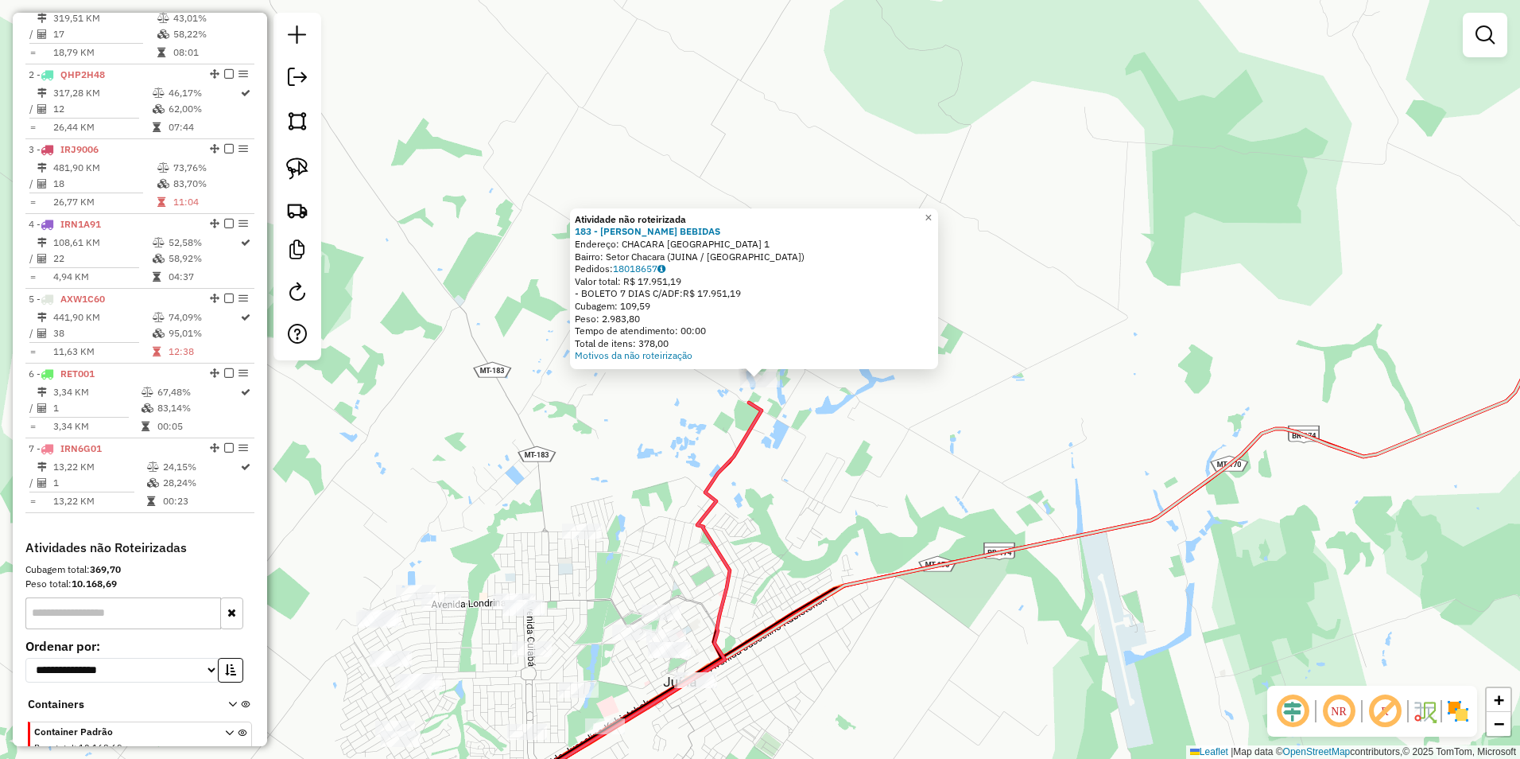
scroll to position [643, 0]
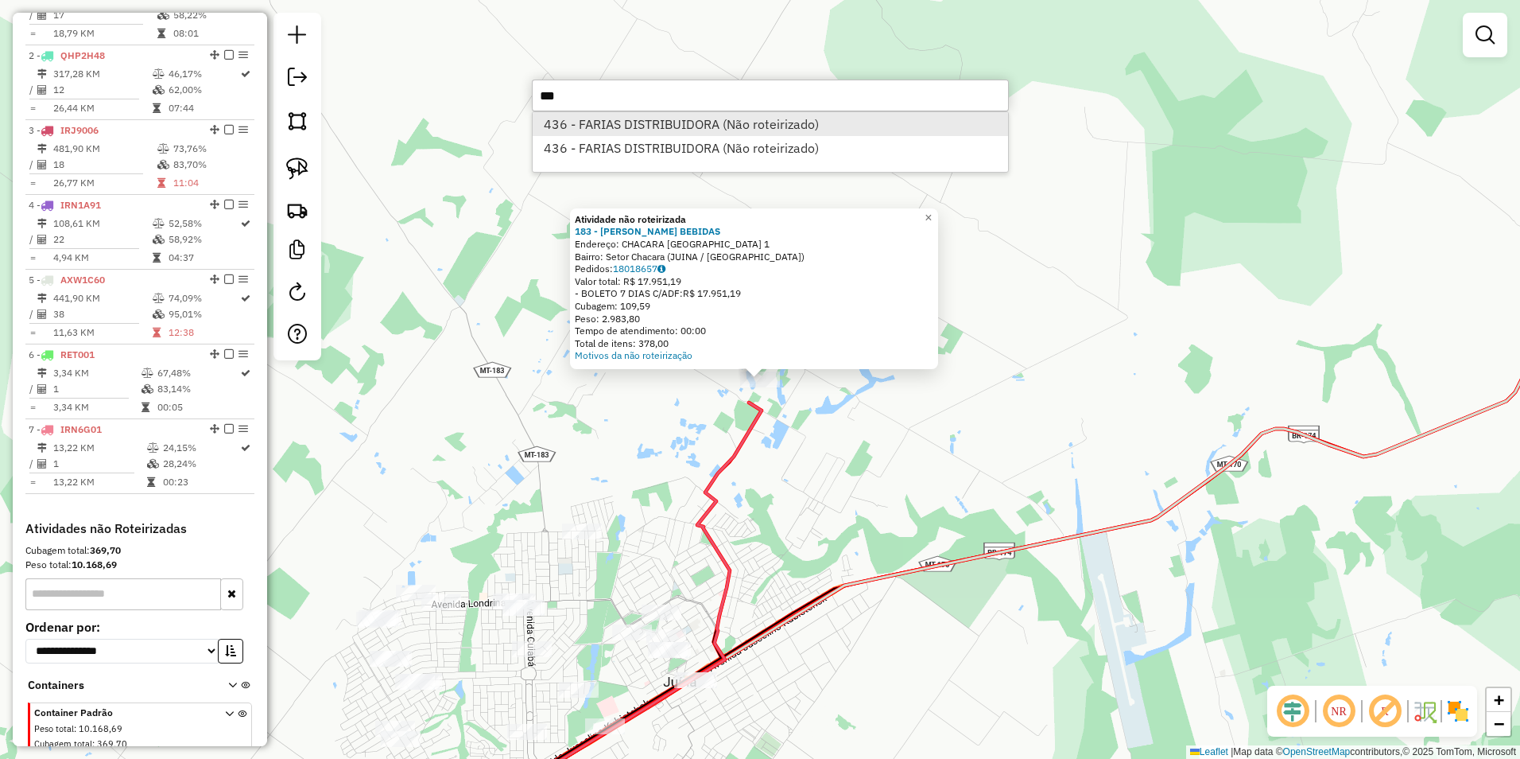
type input "***"
click at [630, 115] on li "436 - FARIAS DISTRIBUIDORA (Não roteirizado)" at bounding box center [771, 124] width 476 height 24
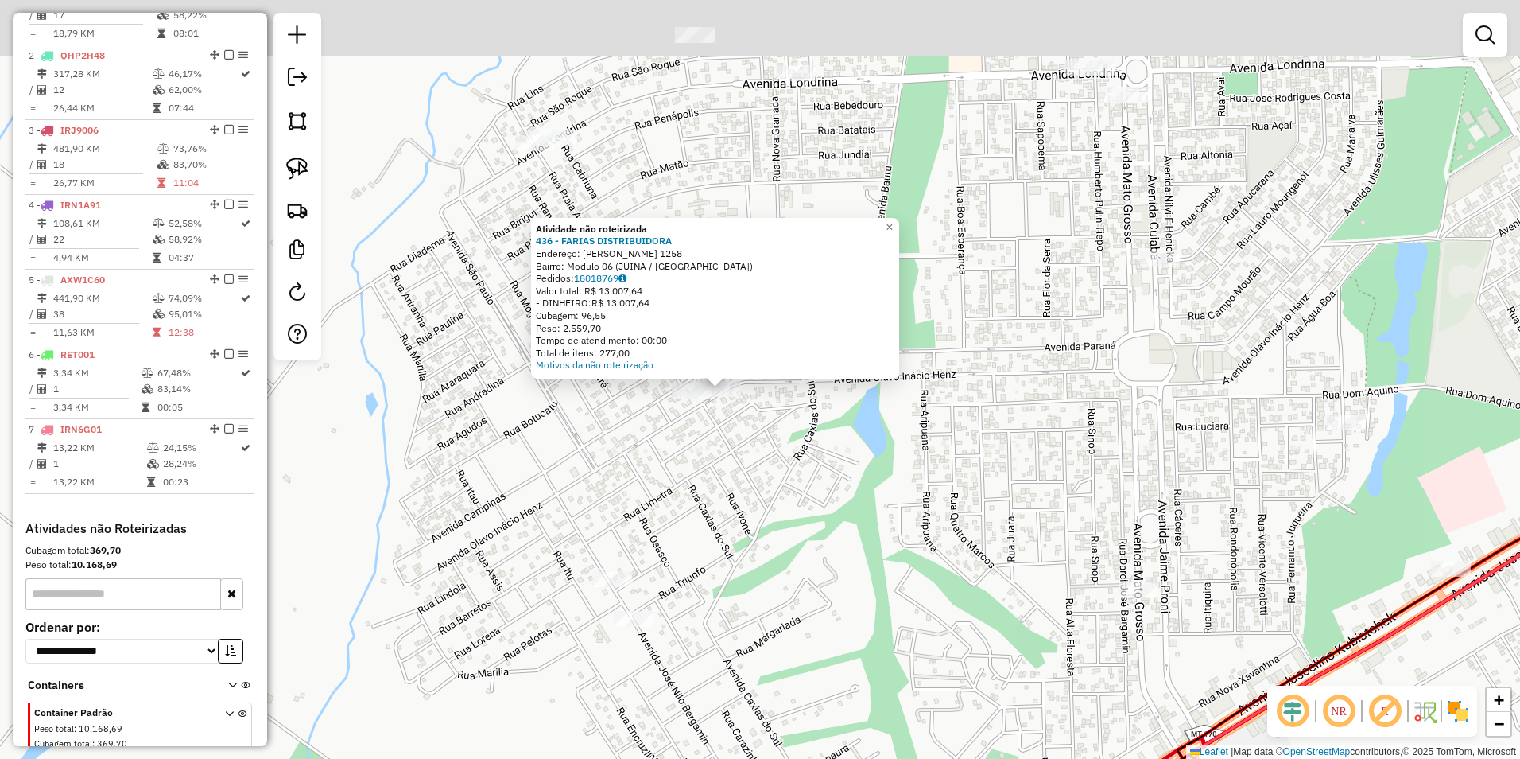
click at [789, 472] on div "Atividade não roteirizada 436 - FARIAS DISTRIBUIDORA Endereço: OLAVO INACIO HEN…" at bounding box center [760, 379] width 1520 height 759
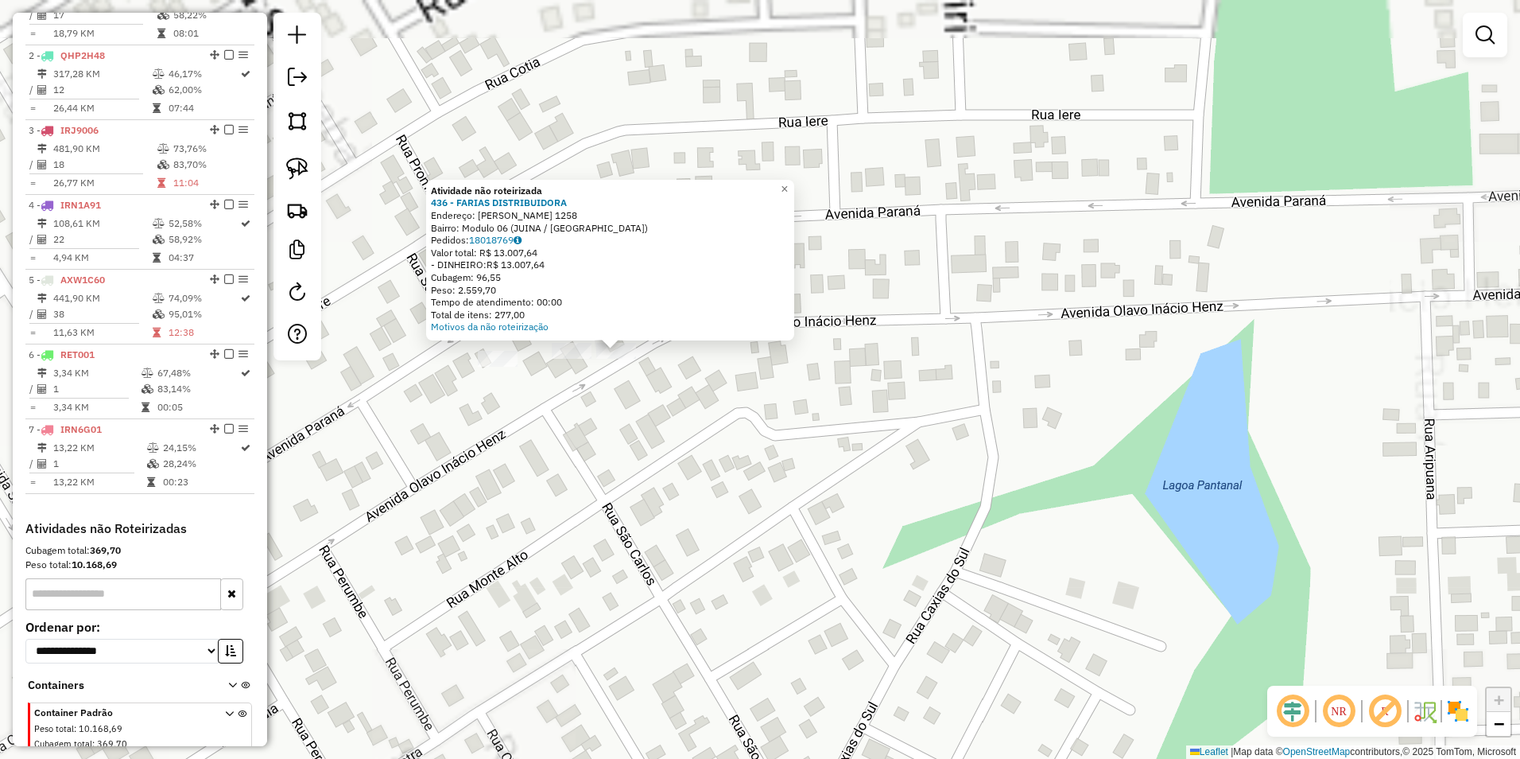
drag, startPoint x: 681, startPoint y: 328, endPoint x: 941, endPoint y: 469, distance: 296.8
click at [941, 469] on div "Atividade não roteirizada 436 - FARIAS DISTRIBUIDORA Endereço: OLAVO INACIO HEN…" at bounding box center [760, 379] width 1520 height 759
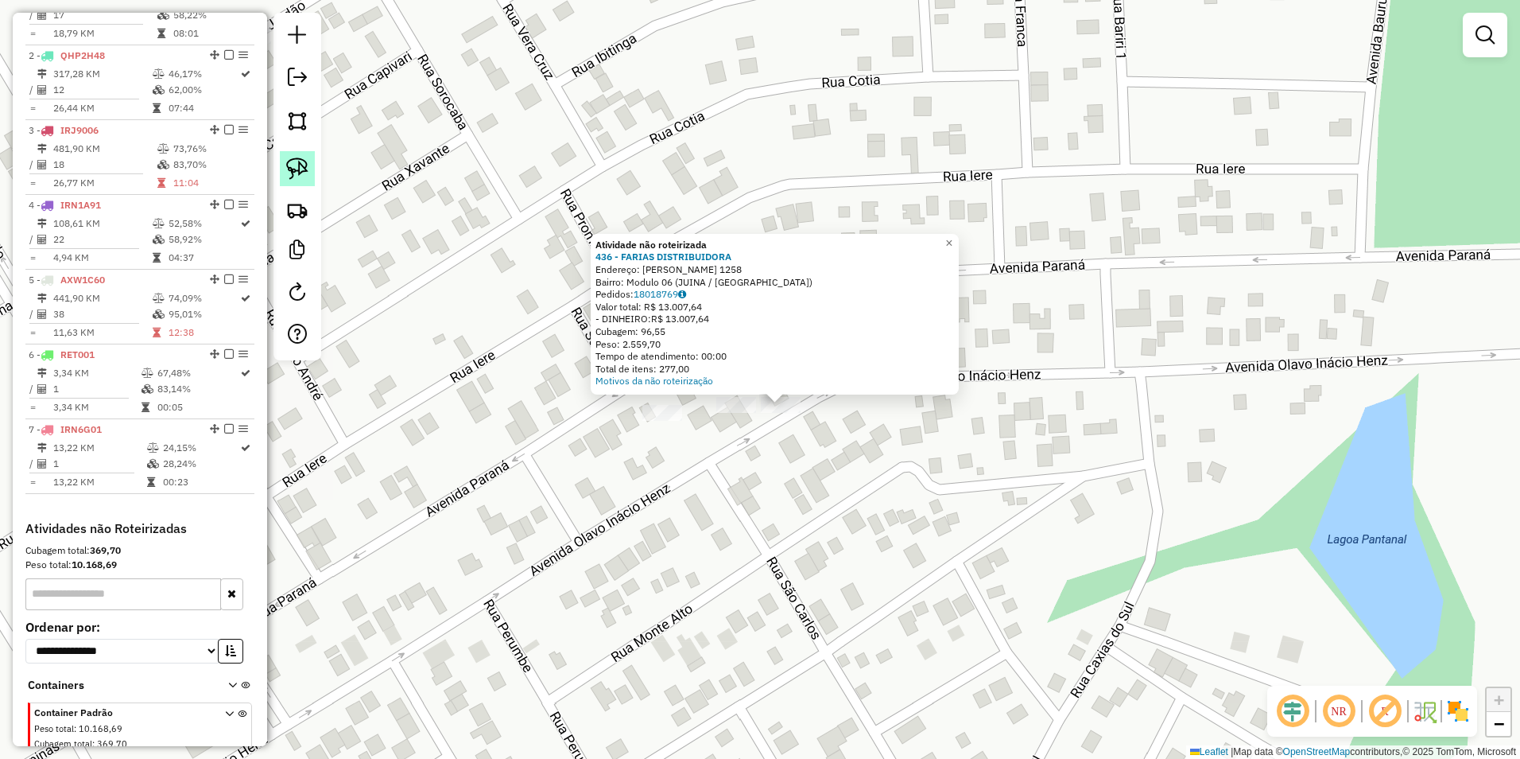
click at [311, 168] on link at bounding box center [297, 168] width 35 height 35
drag, startPoint x: 715, startPoint y: 429, endPoint x: 809, endPoint y: 435, distance: 94.8
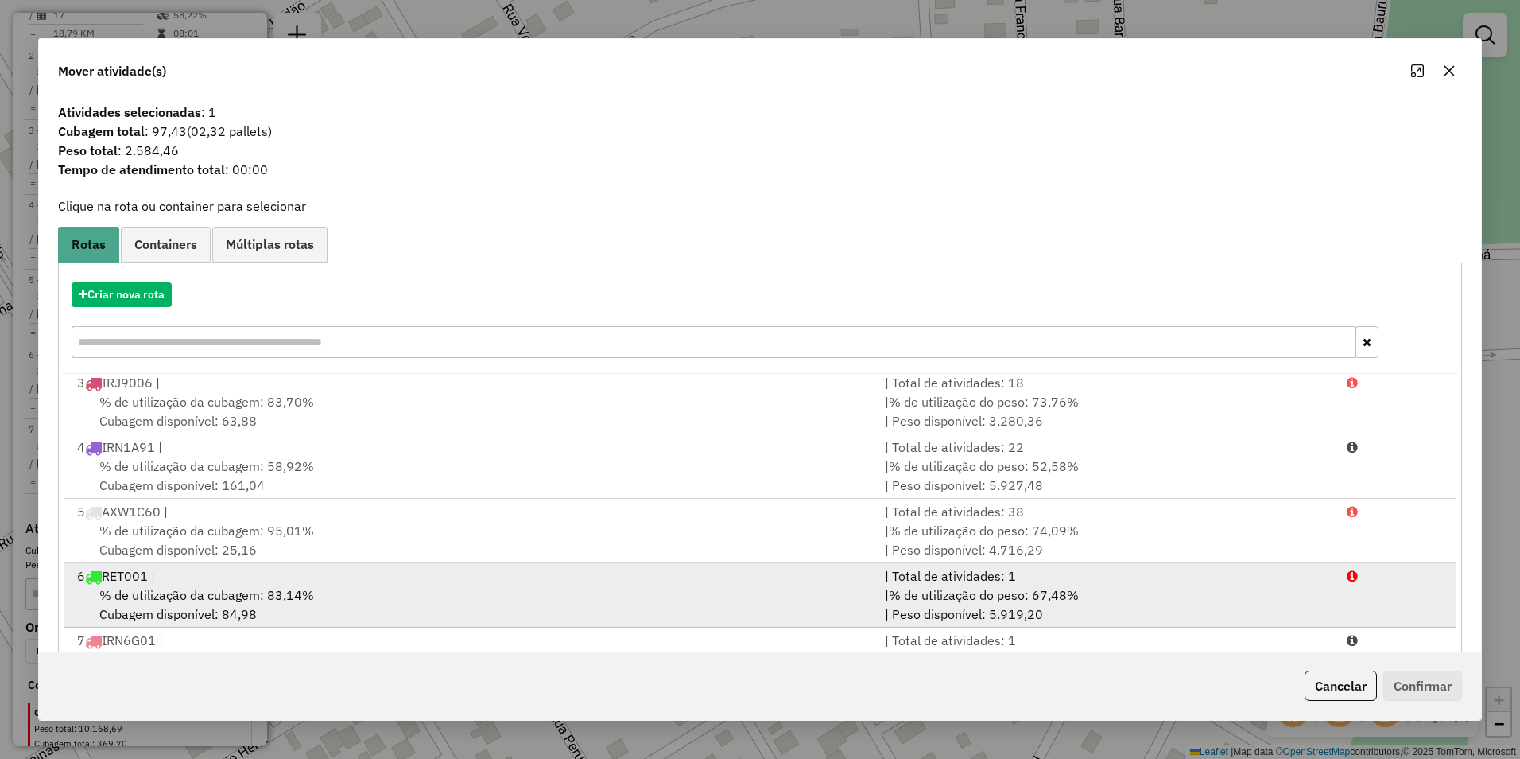
scroll to position [68, 0]
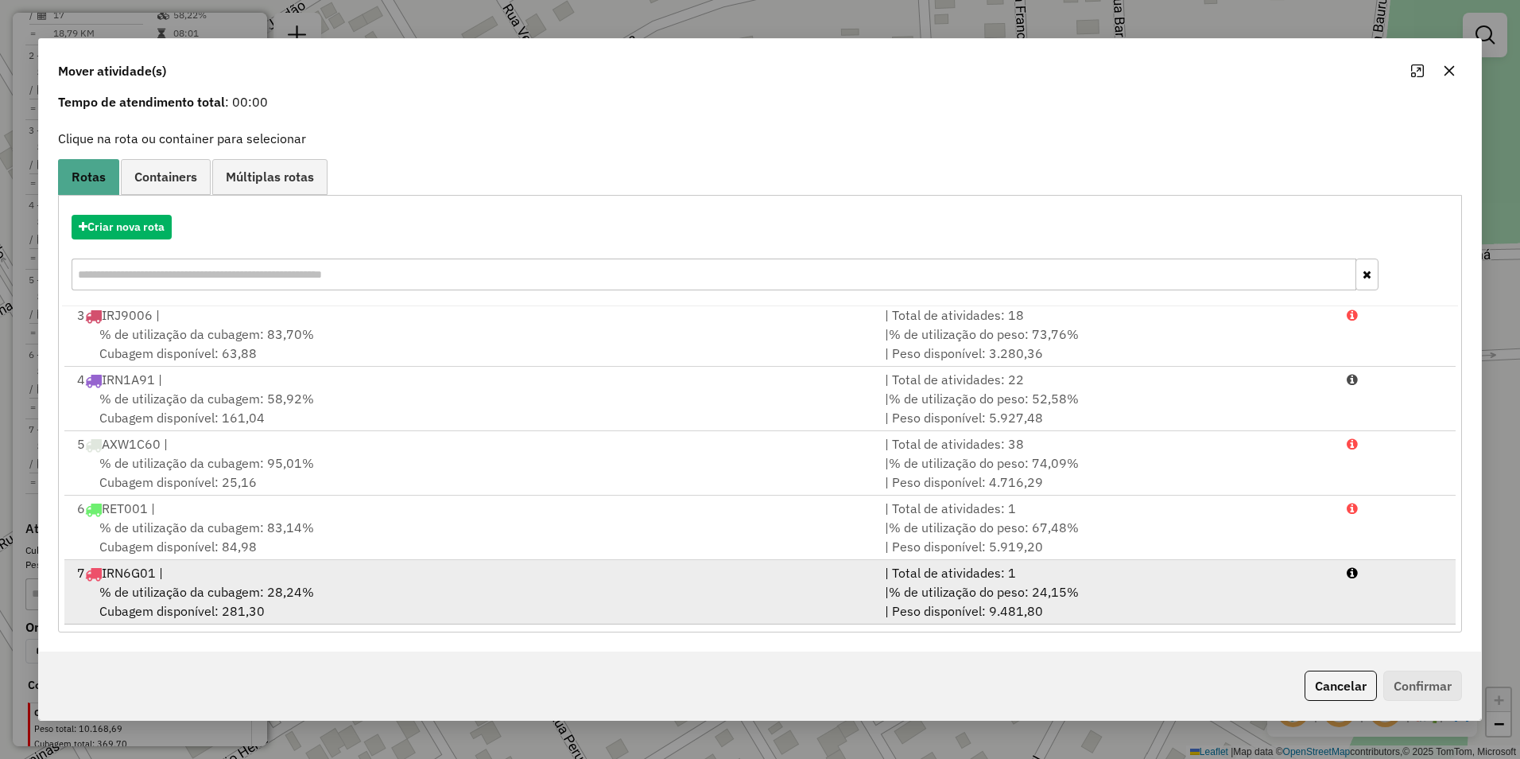
click at [386, 583] on div "% de utilização da cubagem: 28,24% Cubagem disponível: 281,30" at bounding box center [472, 601] width 808 height 38
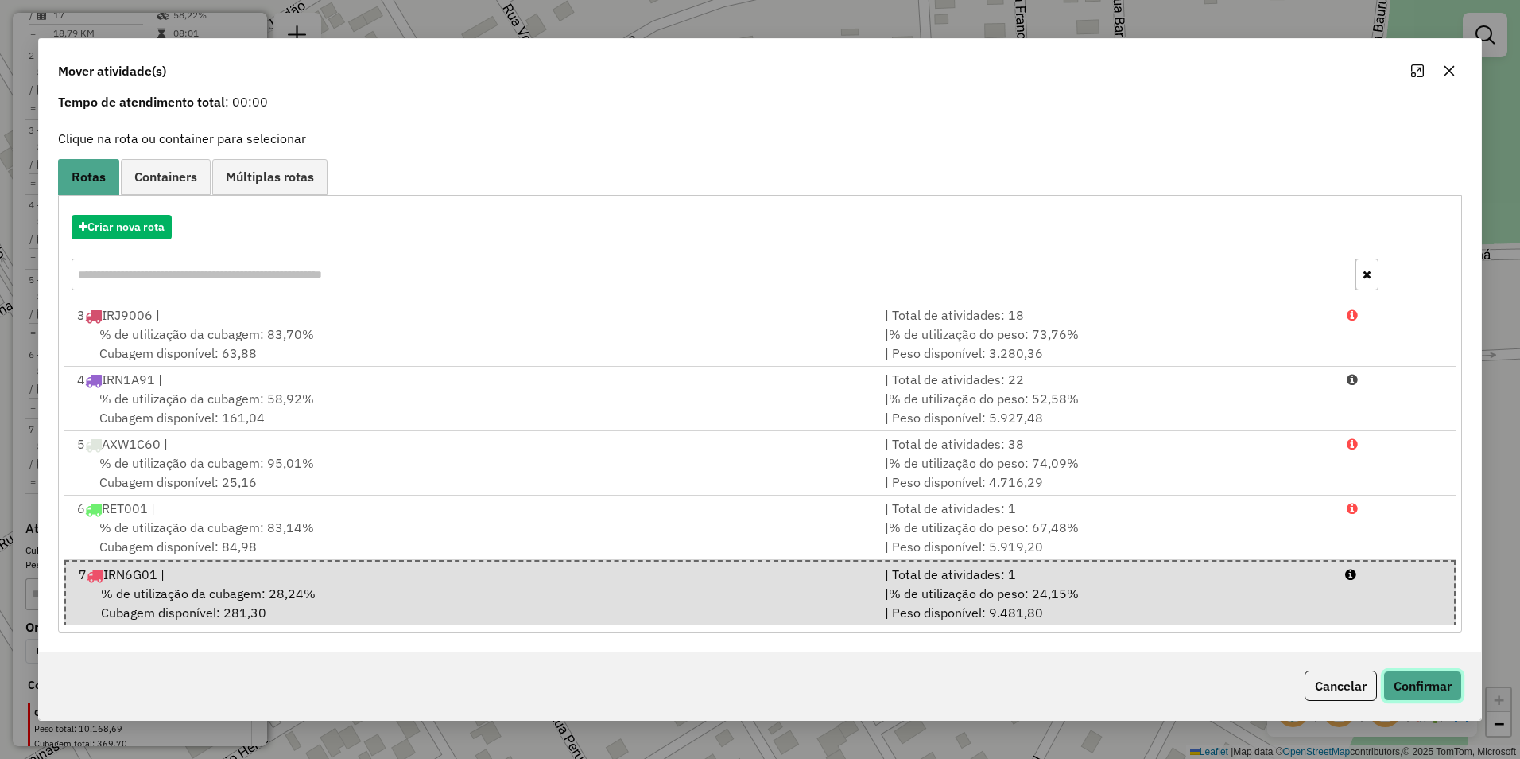
click at [1414, 690] on button "Confirmar" at bounding box center [1423, 685] width 79 height 30
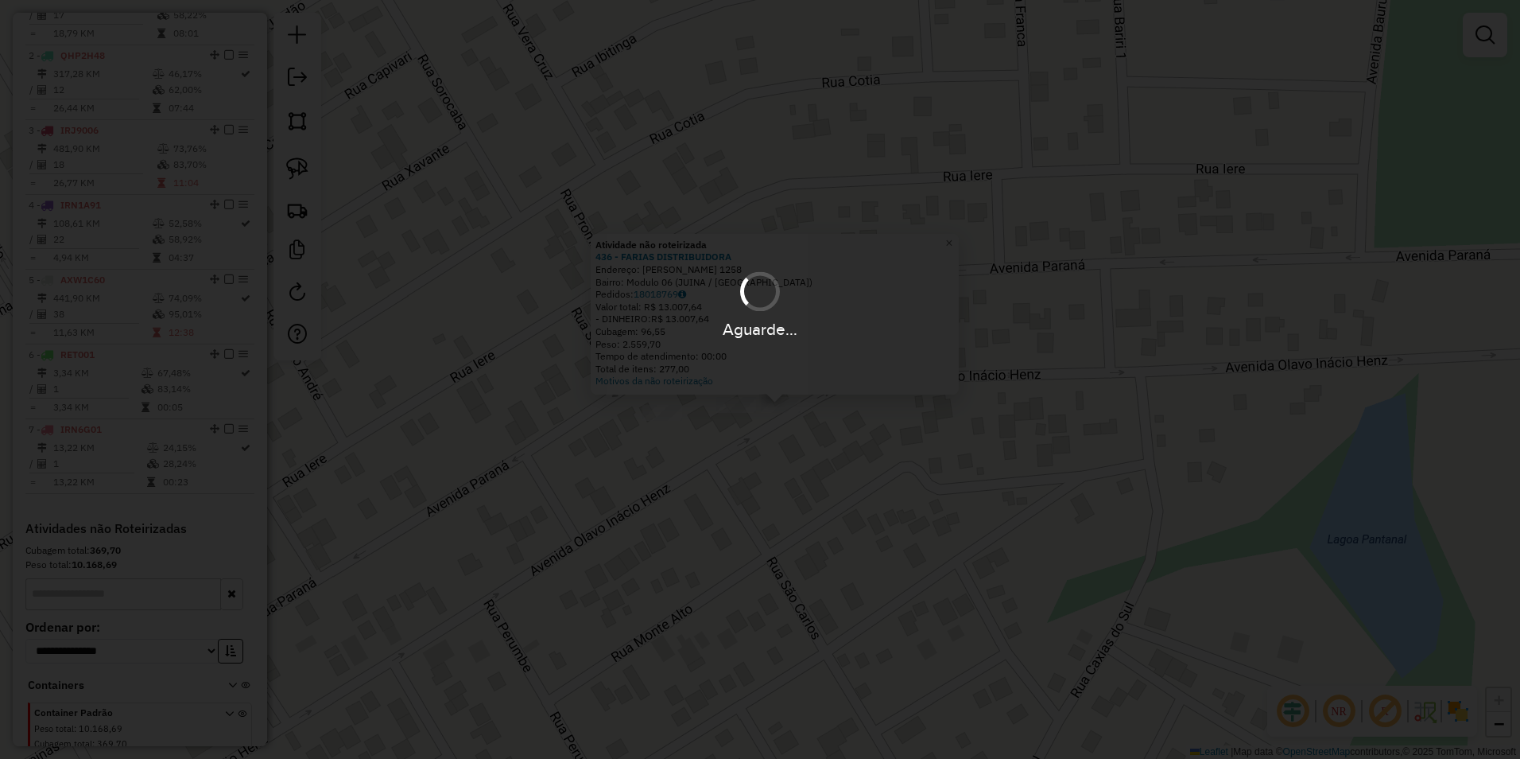
scroll to position [0, 0]
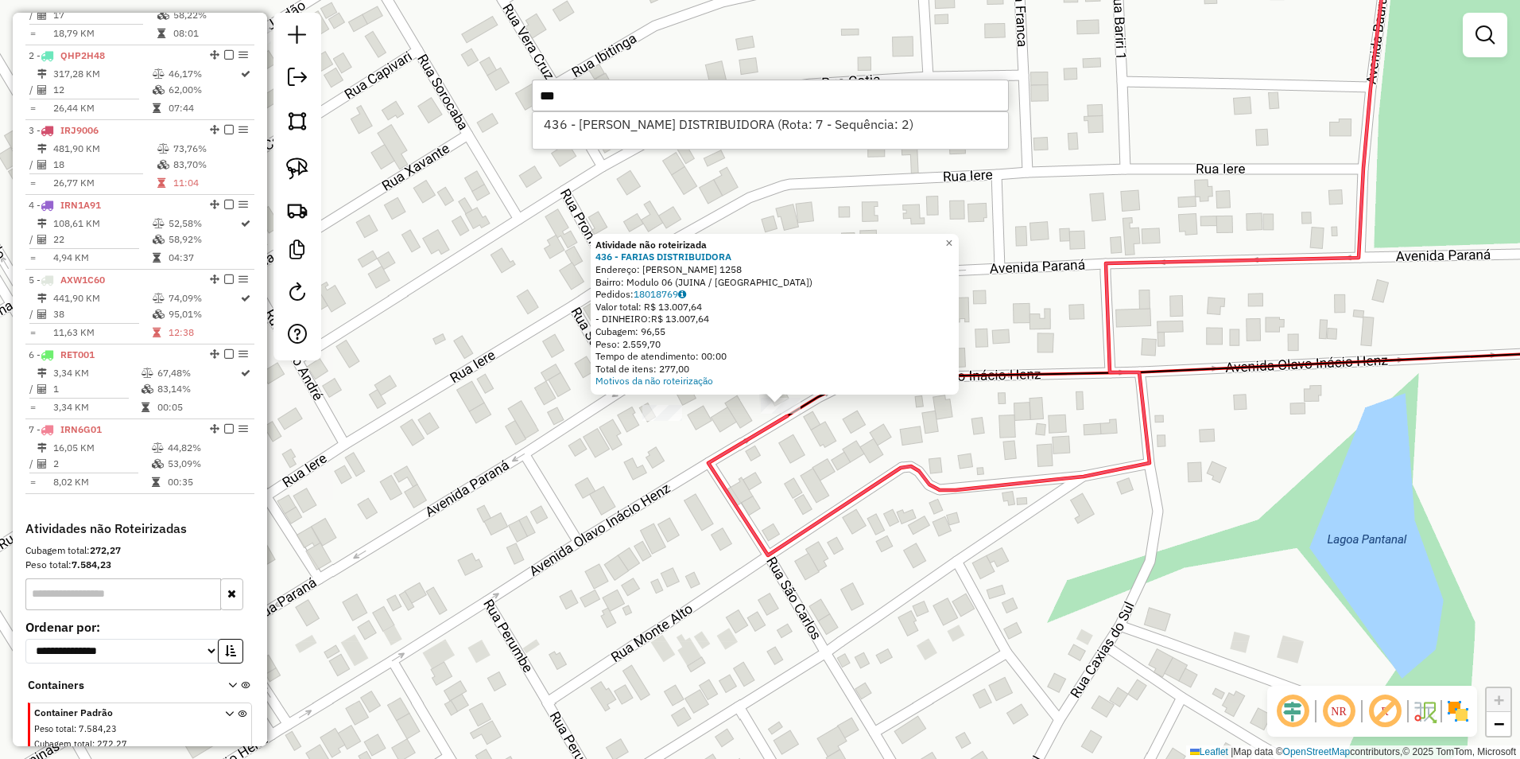
type input "***"
click at [470, 307] on div "Atividade não roteirizada 436 - FARIAS DISTRIBUIDORA Endereço: OLAVO INACIO HEN…" at bounding box center [760, 379] width 1520 height 759
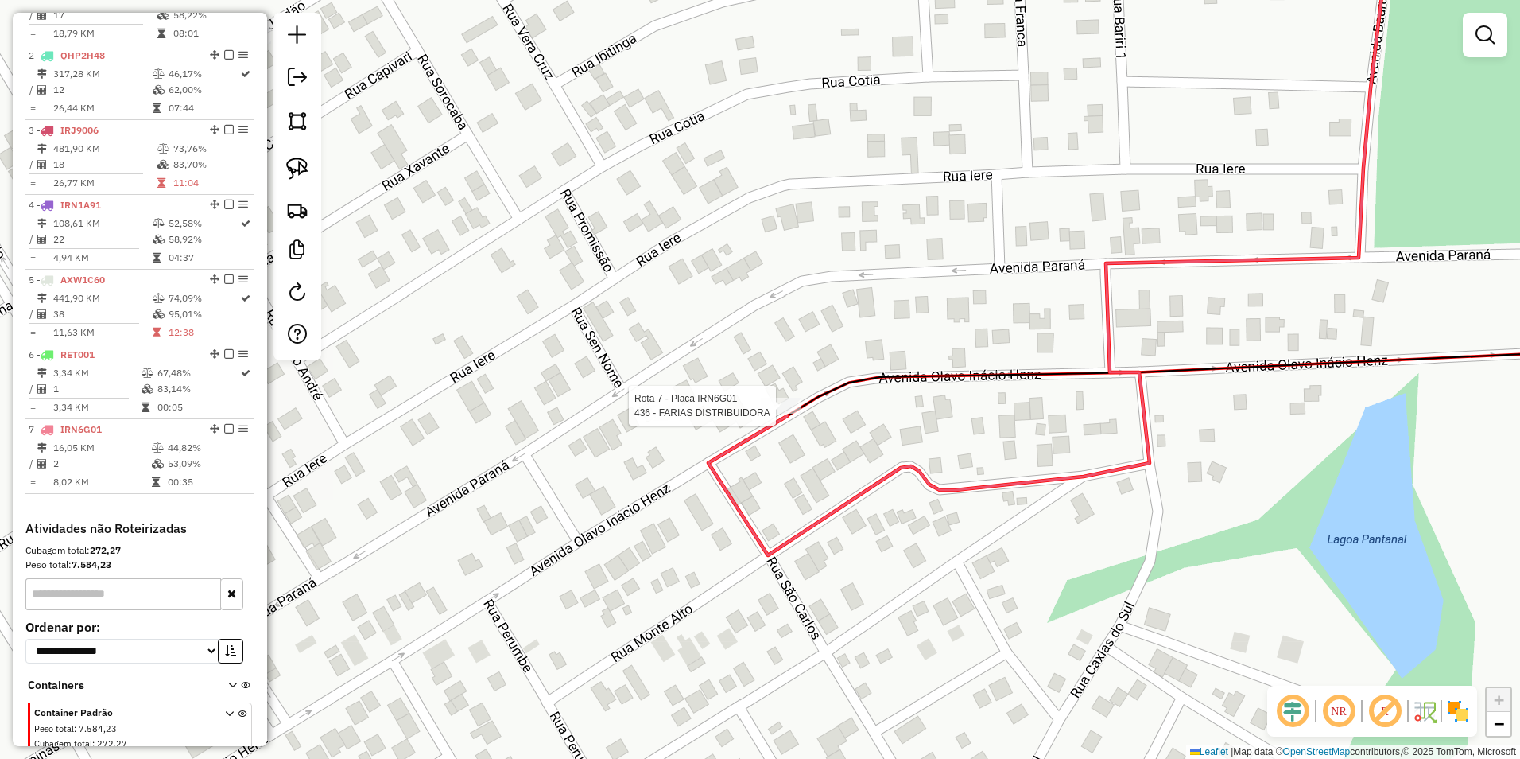
scroll to position [719, 0]
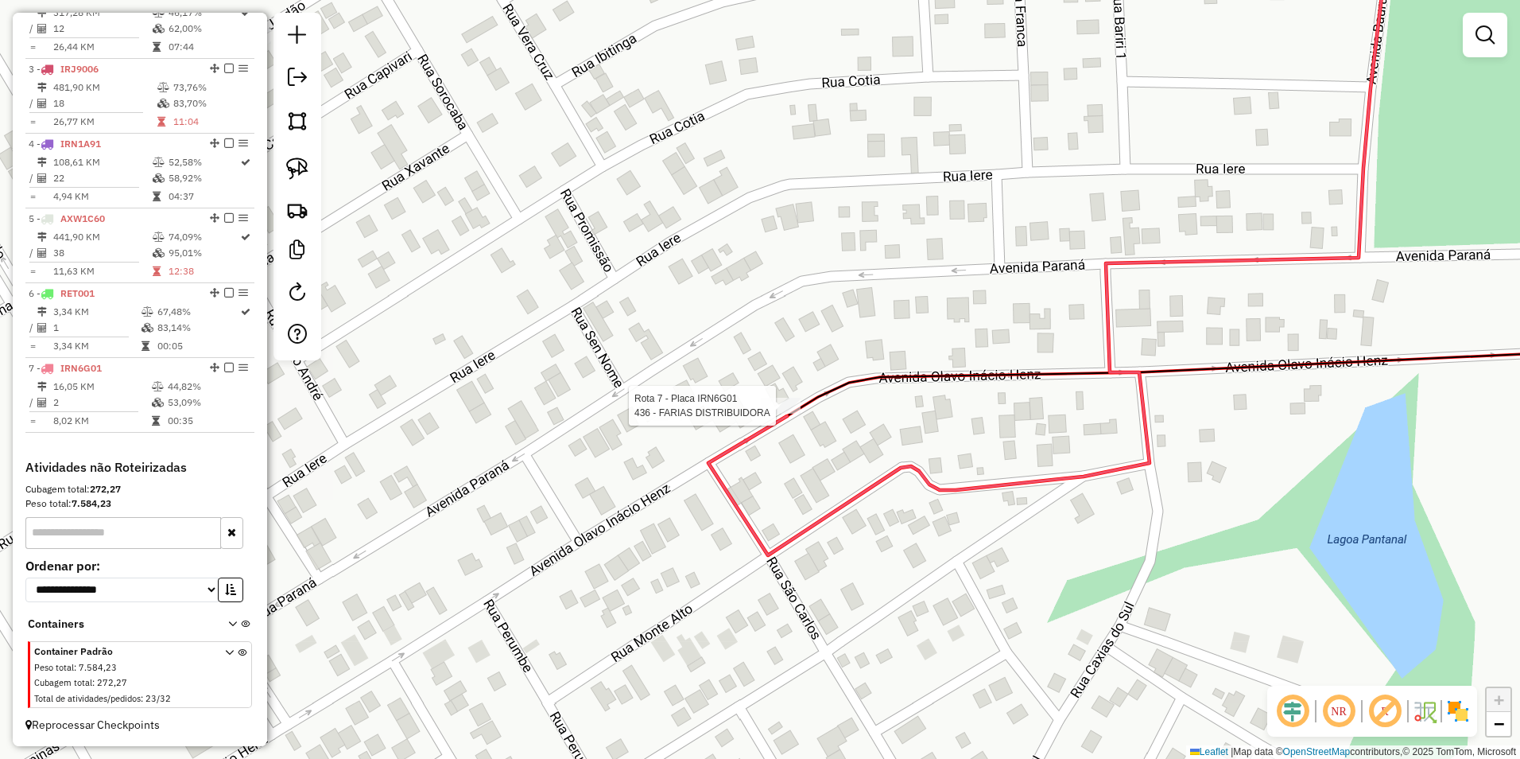
select select "**********"
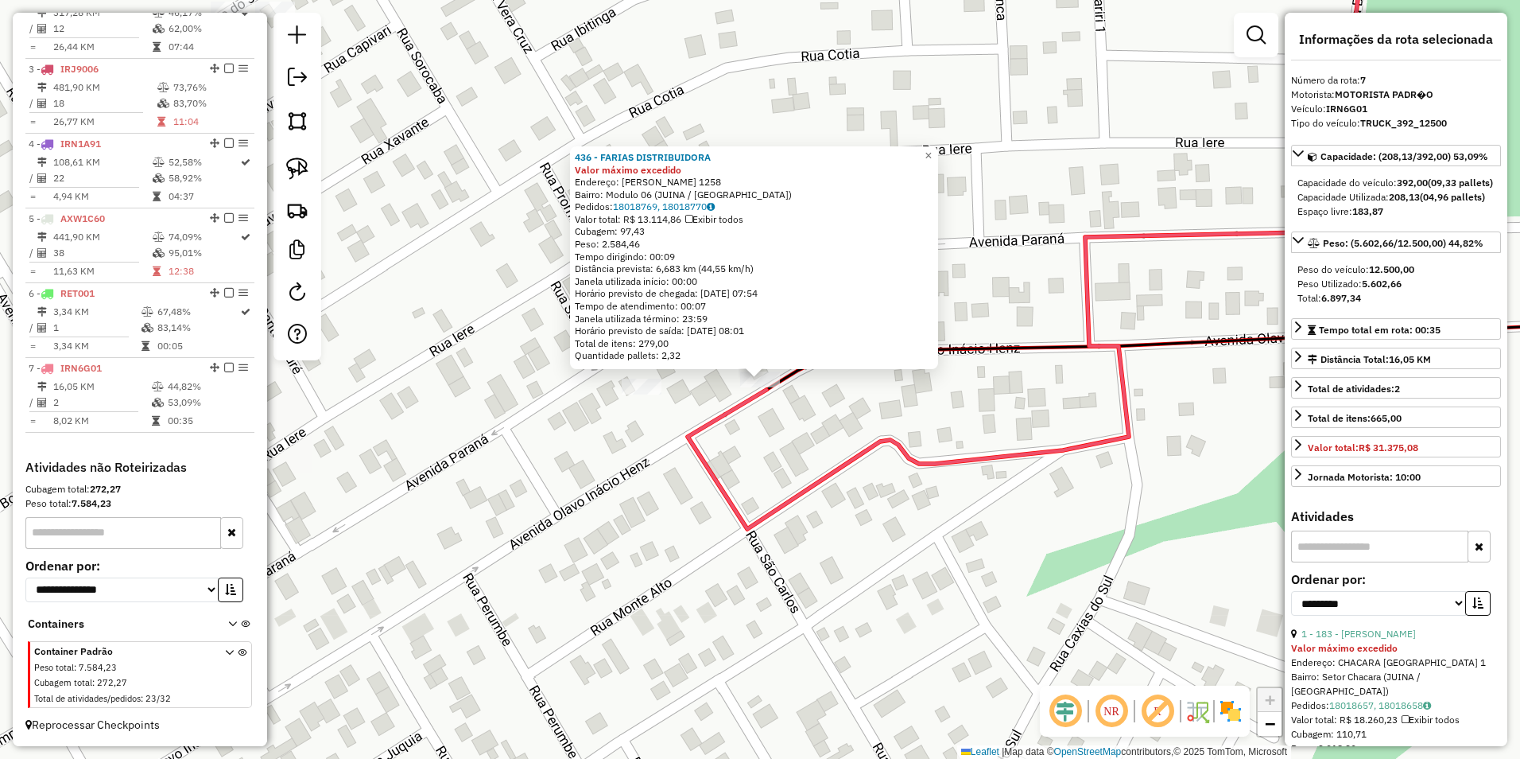
click at [821, 611] on div "436 - FARIAS DISTRIBUIDORA Valor máximo excedido Endereço: OLAVO INACIO HENZ 12…" at bounding box center [760, 379] width 1520 height 759
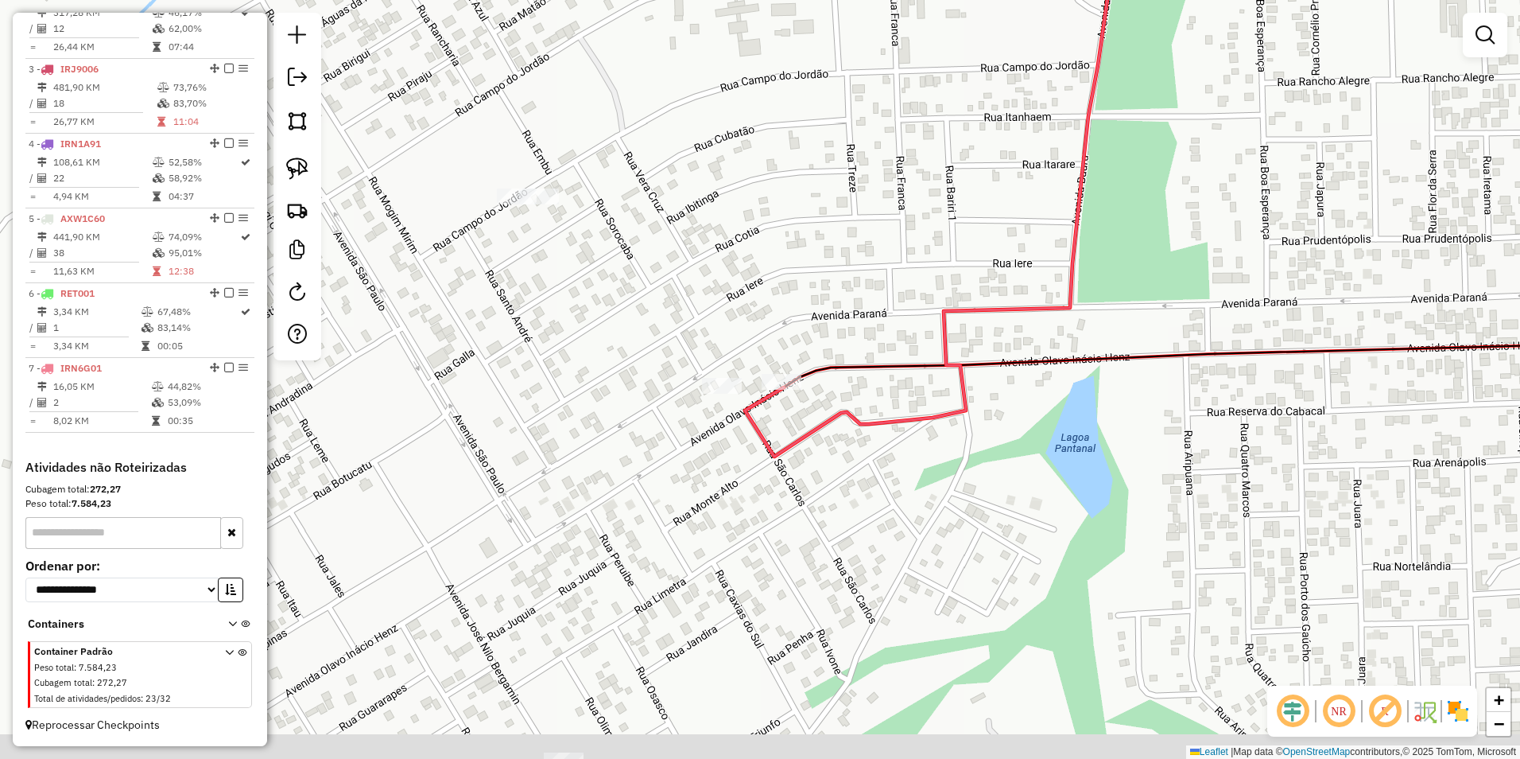
drag, startPoint x: 868, startPoint y: 654, endPoint x: 809, endPoint y: 580, distance: 94.0
click at [809, 580] on div "Janela de atendimento Grade de atendimento Capacidade Transportadoras Veículos …" at bounding box center [760, 379] width 1520 height 759
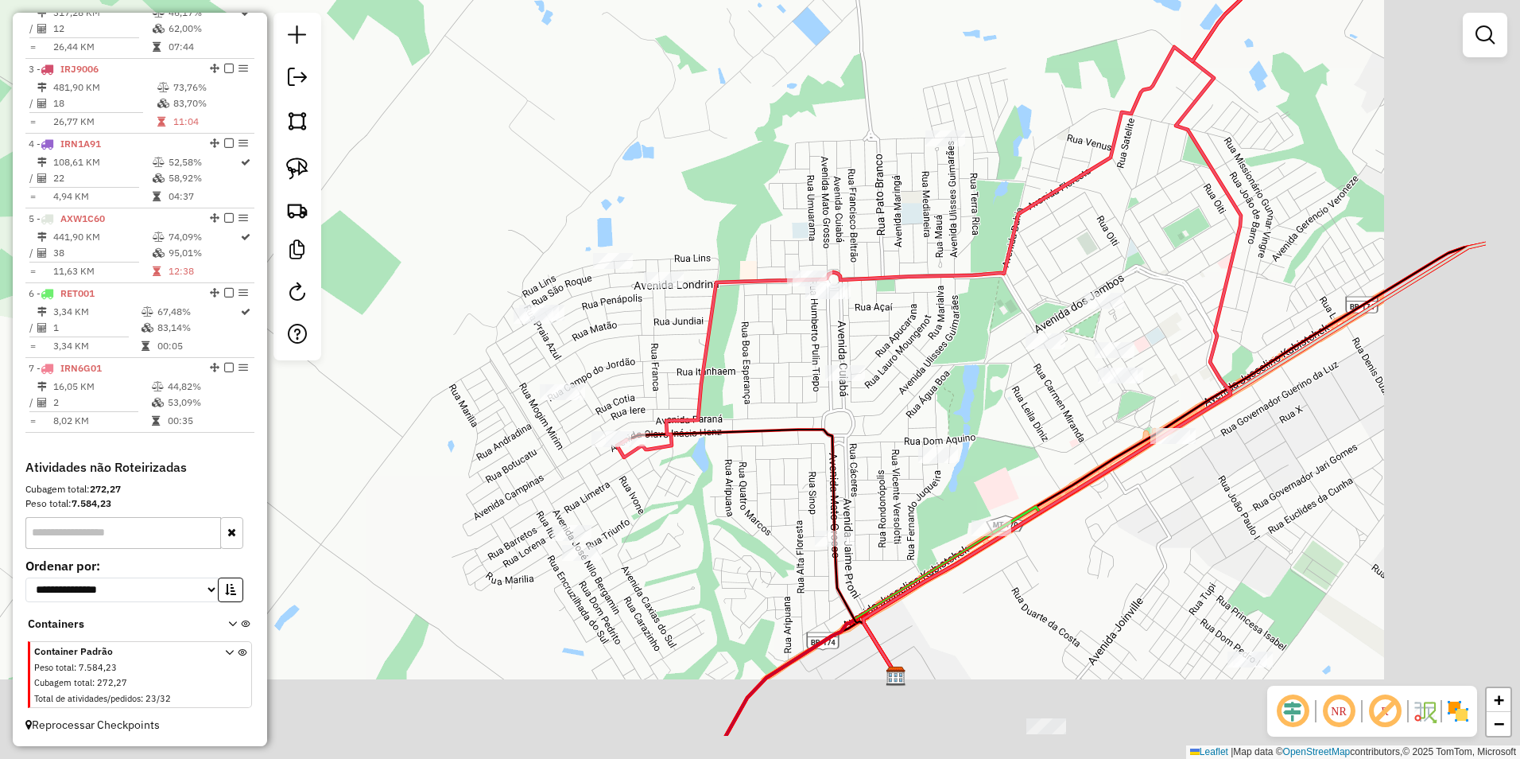
drag, startPoint x: 797, startPoint y: 660, endPoint x: 611, endPoint y: 561, distance: 211.0
click at [611, 561] on div "Janela de atendimento Grade de atendimento Capacidade Transportadoras Veículos …" at bounding box center [760, 379] width 1520 height 759
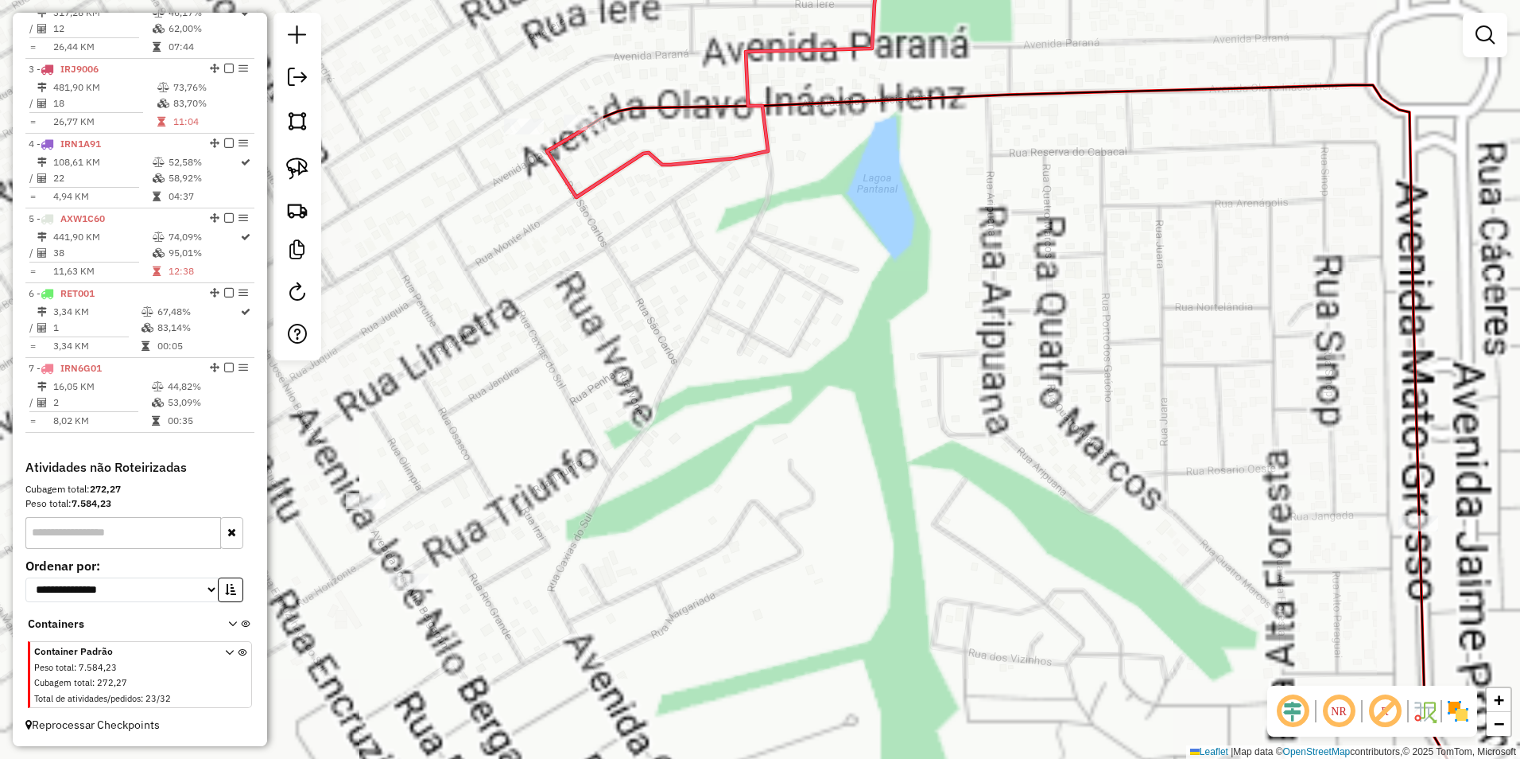
drag, startPoint x: 654, startPoint y: 460, endPoint x: 844, endPoint y: 533, distance: 203.4
click at [844, 533] on div "Janela de atendimento Grade de atendimento Capacidade Transportadoras Veículos …" at bounding box center [760, 379] width 1520 height 759
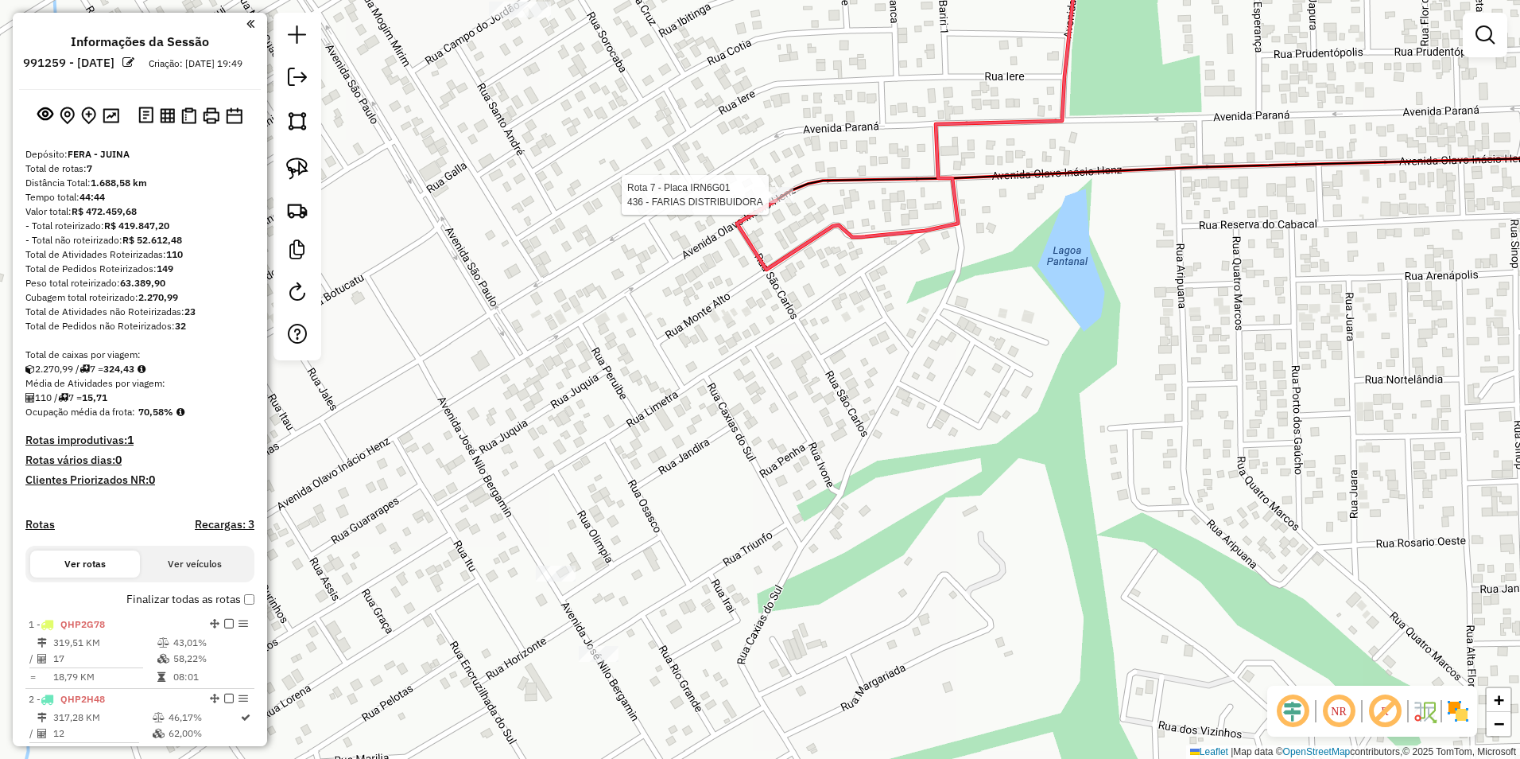
scroll to position [719, 0]
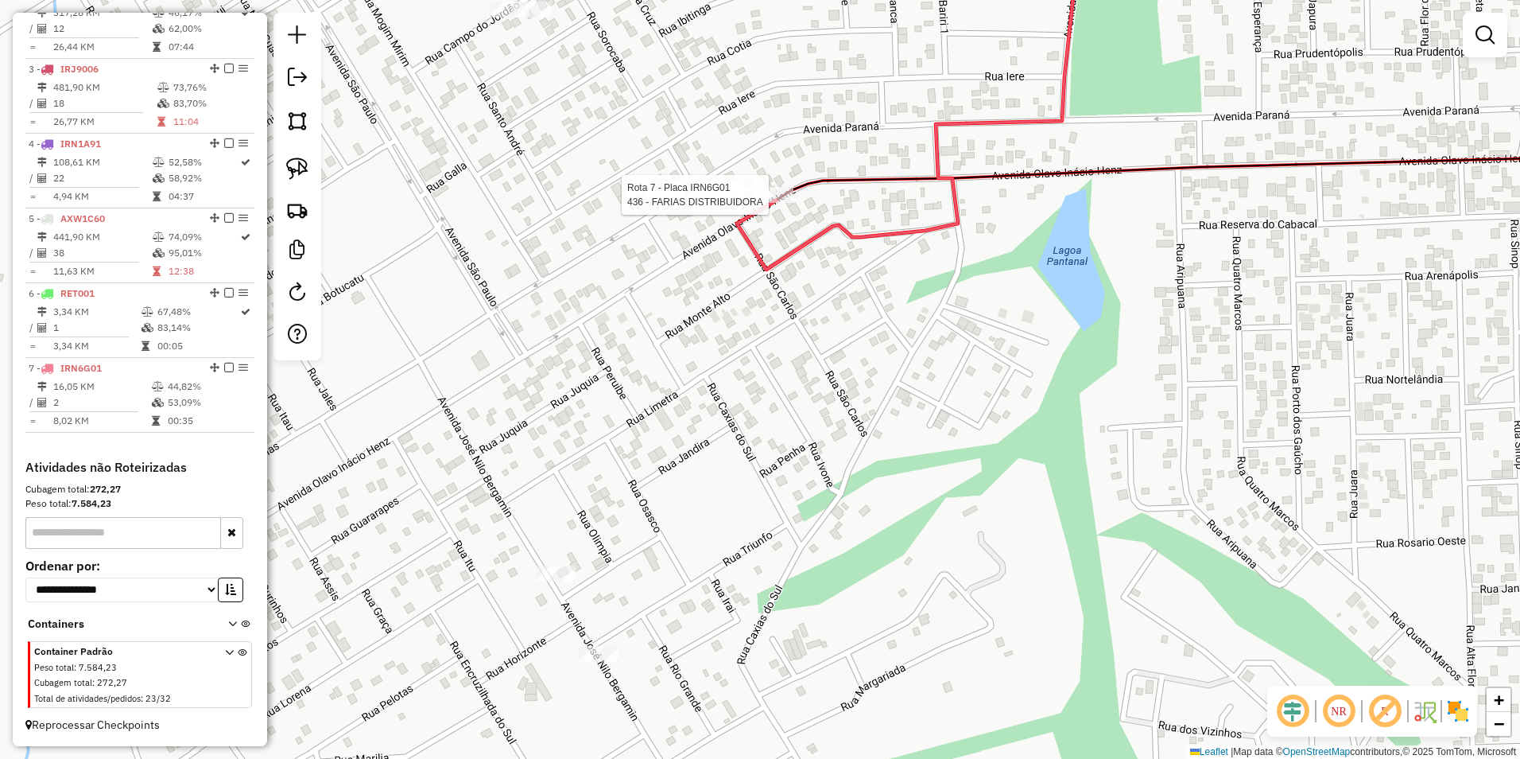
select select "**********"
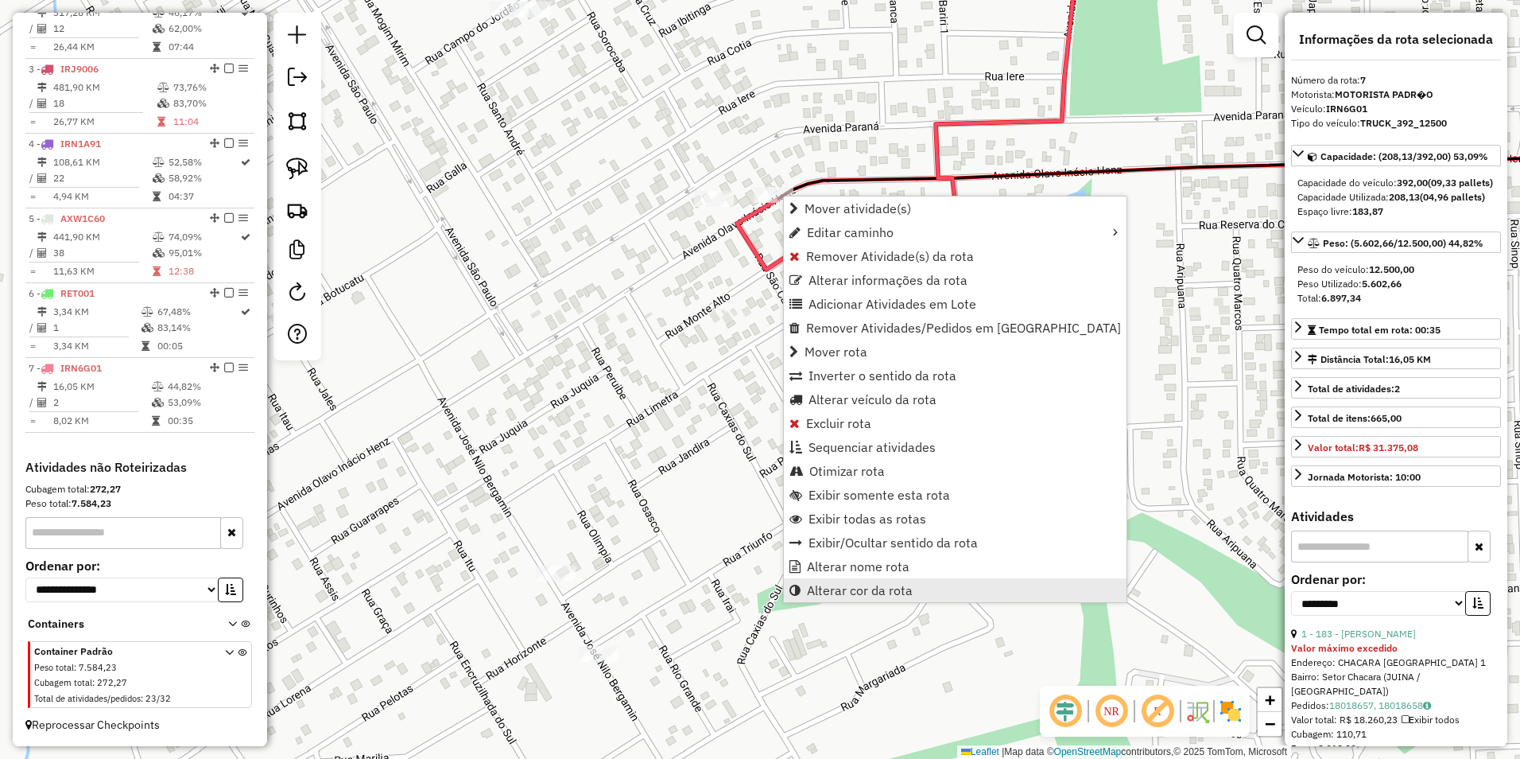
click at [860, 592] on span "Alterar cor da rota" at bounding box center [860, 590] width 106 height 13
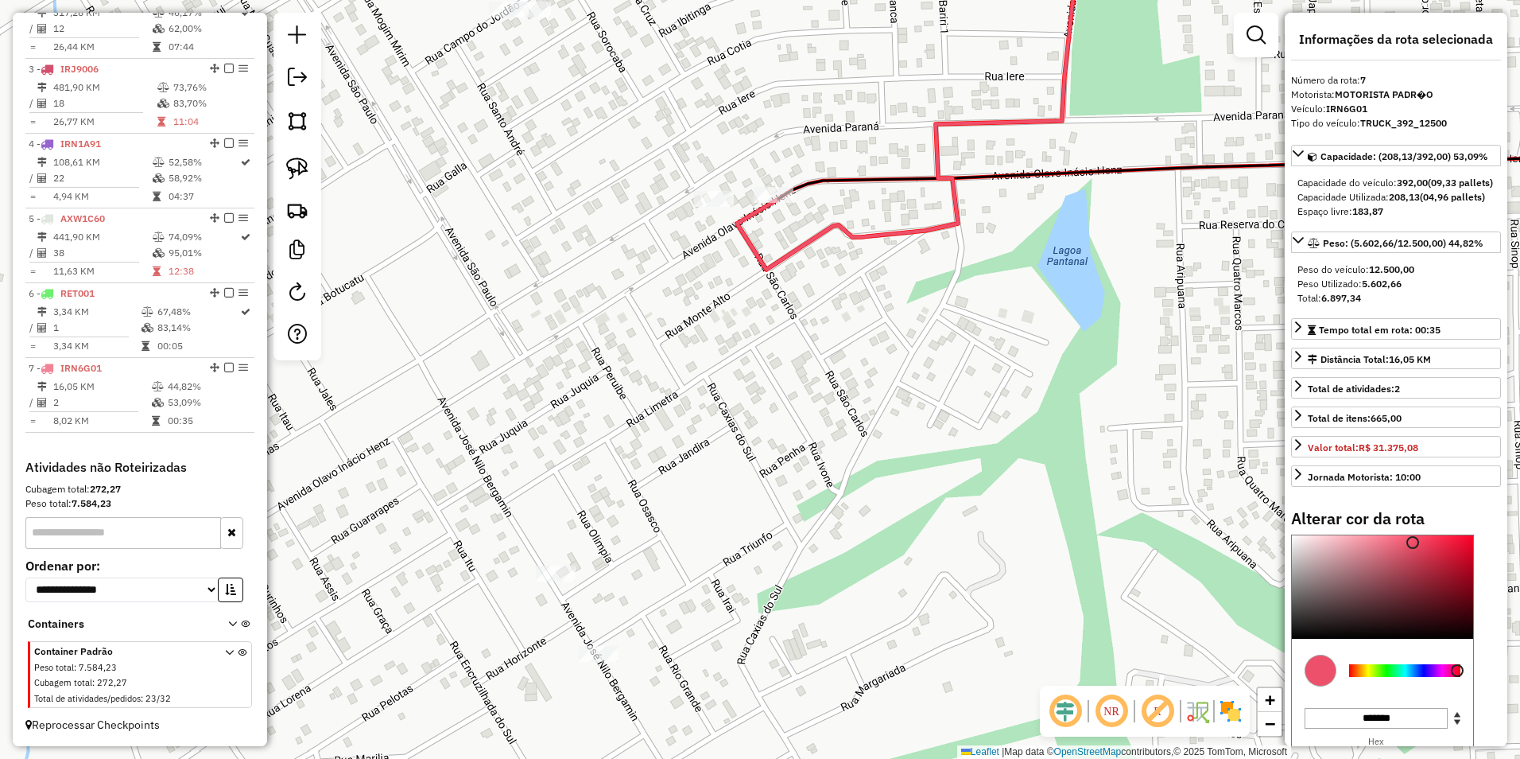
type input "*******"
click at [1413, 677] on div at bounding box center [1404, 670] width 111 height 13
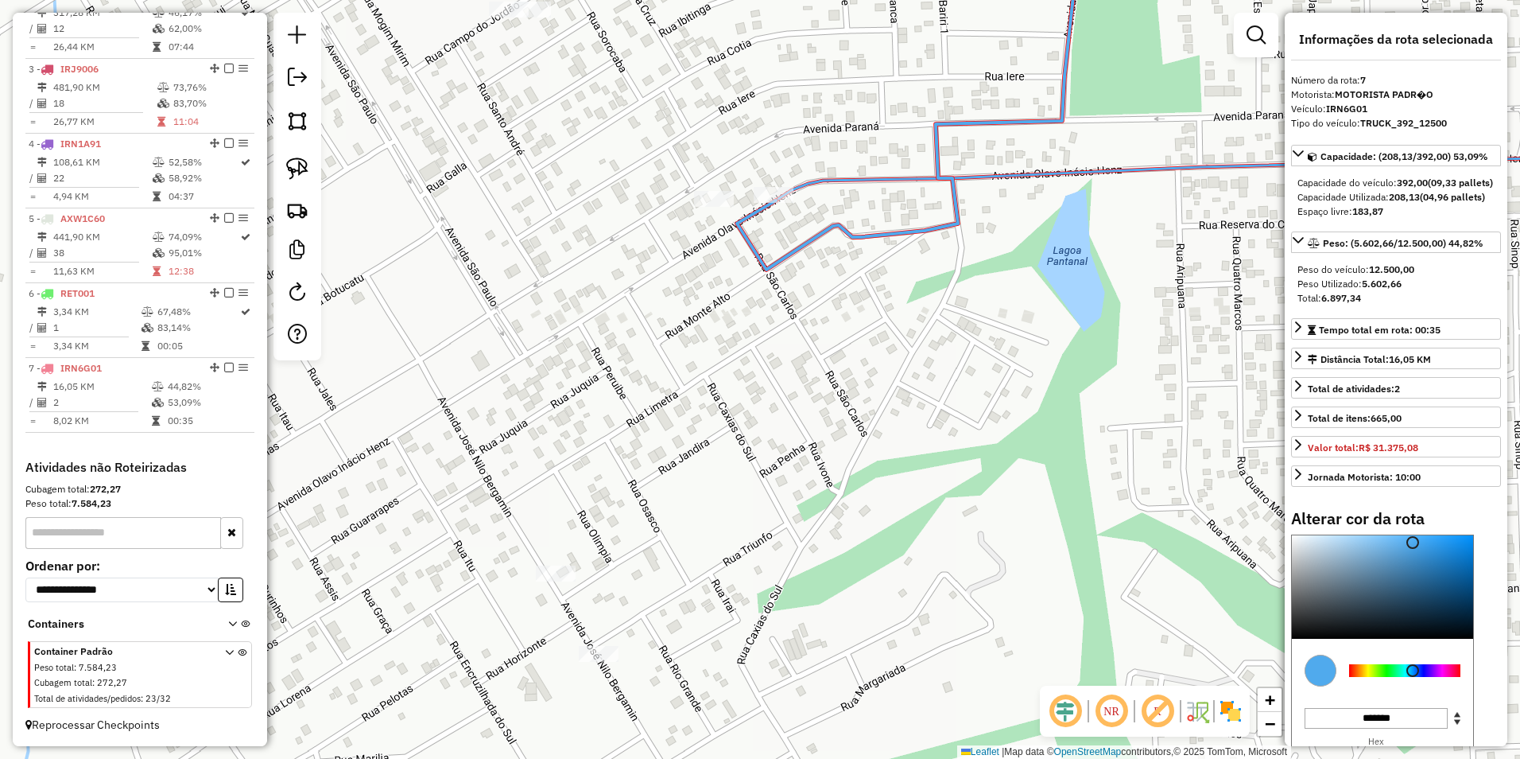
click at [891, 477] on div "Janela de atendimento Grade de atendimento Capacidade Transportadoras Veículos …" at bounding box center [760, 379] width 1520 height 759
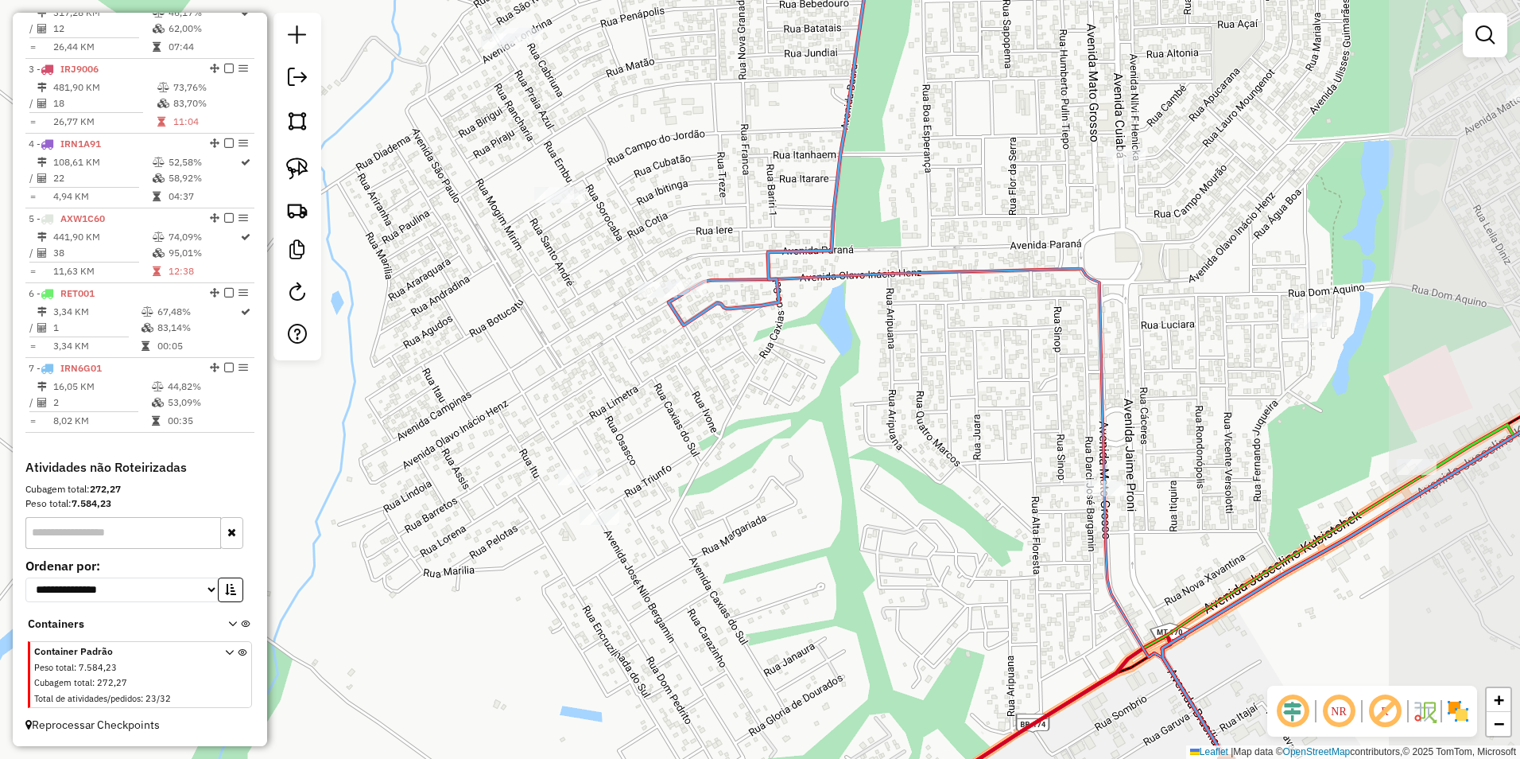
drag, startPoint x: 1020, startPoint y: 499, endPoint x: 864, endPoint y: 443, distance: 166.5
click at [864, 443] on div "Janela de atendimento Grade de atendimento Capacidade Transportadoras Veículos …" at bounding box center [760, 379] width 1520 height 759
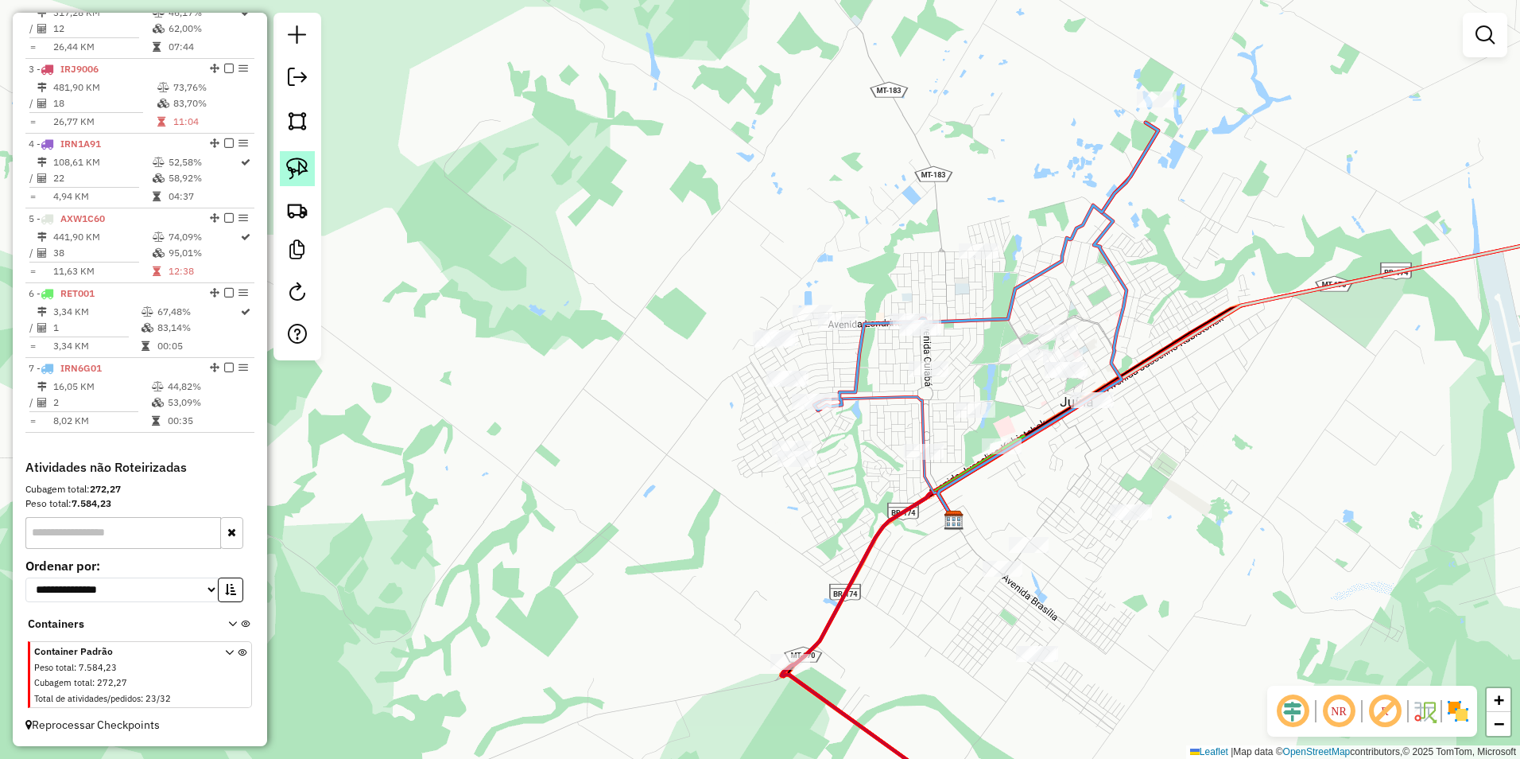
click at [294, 162] on img at bounding box center [297, 168] width 22 height 22
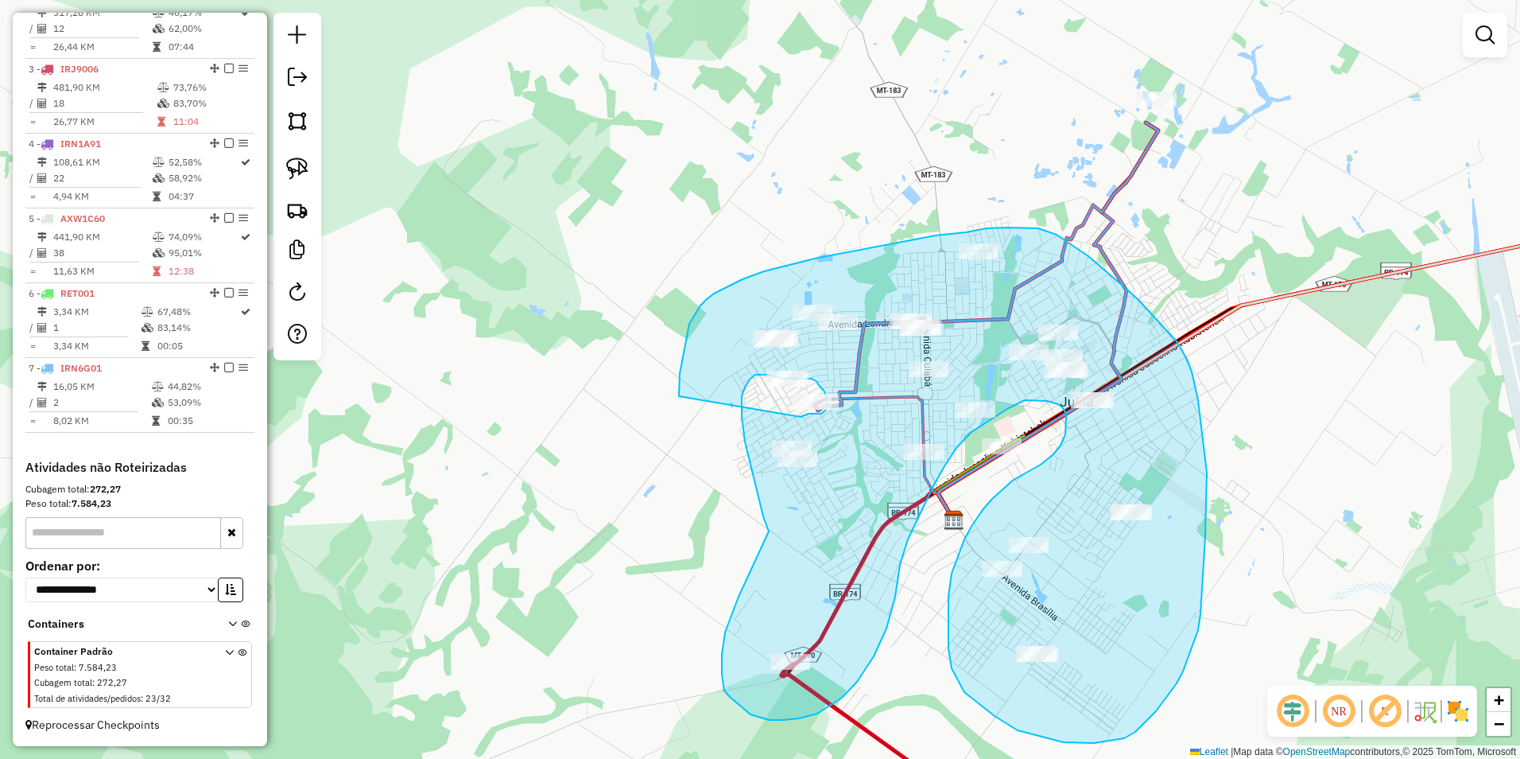
drag, startPoint x: 679, startPoint y: 396, endPoint x: 801, endPoint y: 417, distance: 123.4
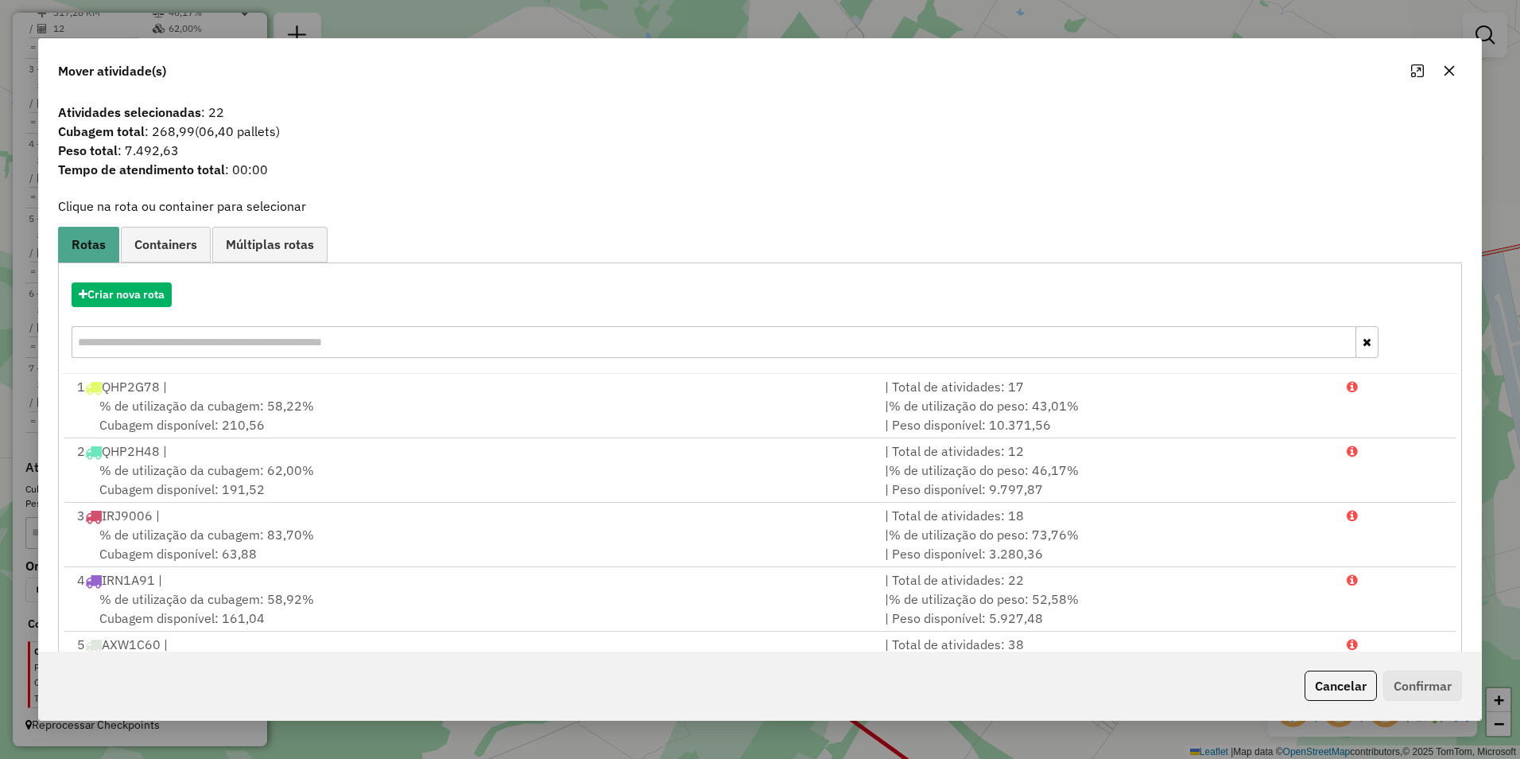
scroll to position [68, 0]
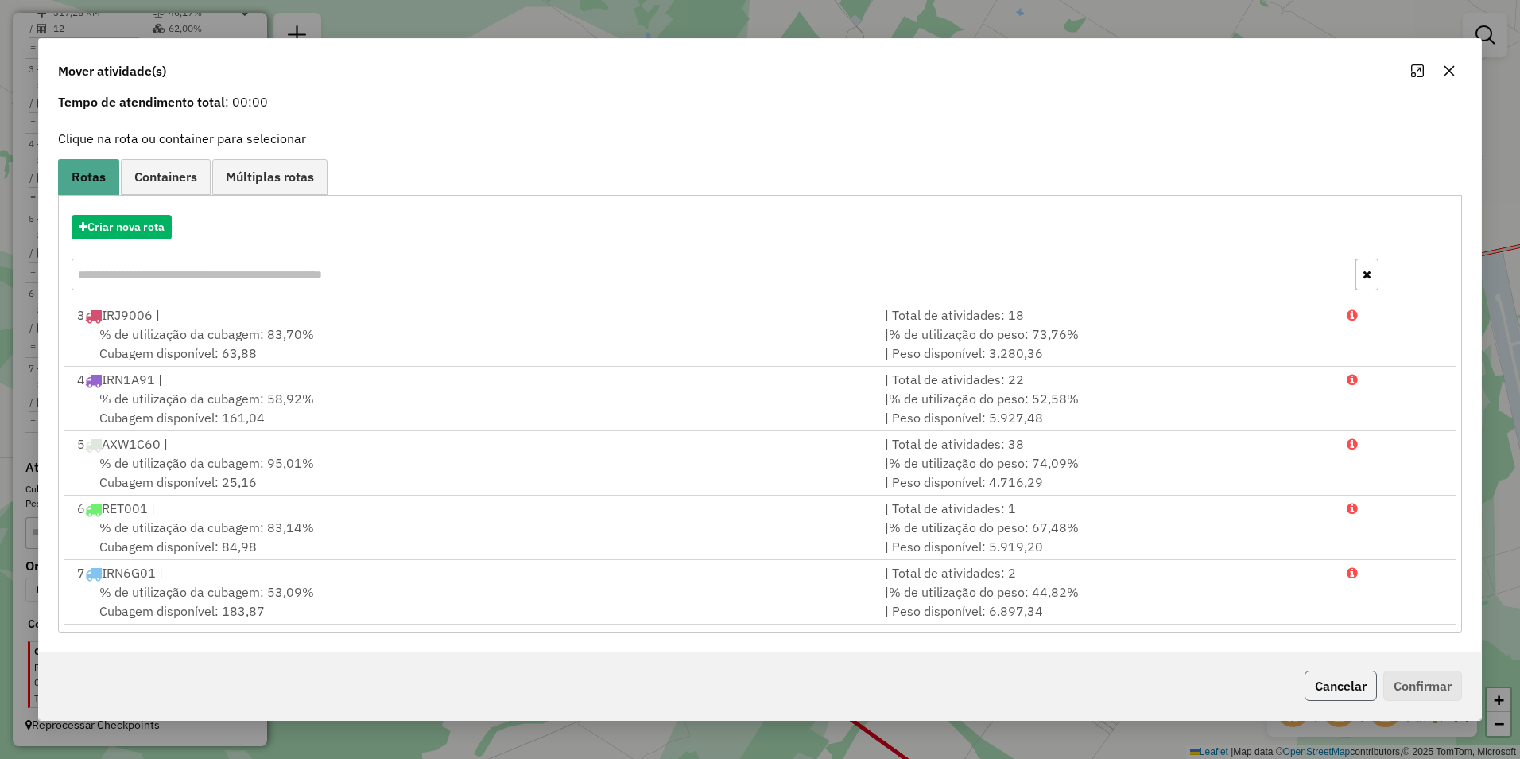
click at [1325, 682] on button "Cancelar" at bounding box center [1341, 685] width 72 height 30
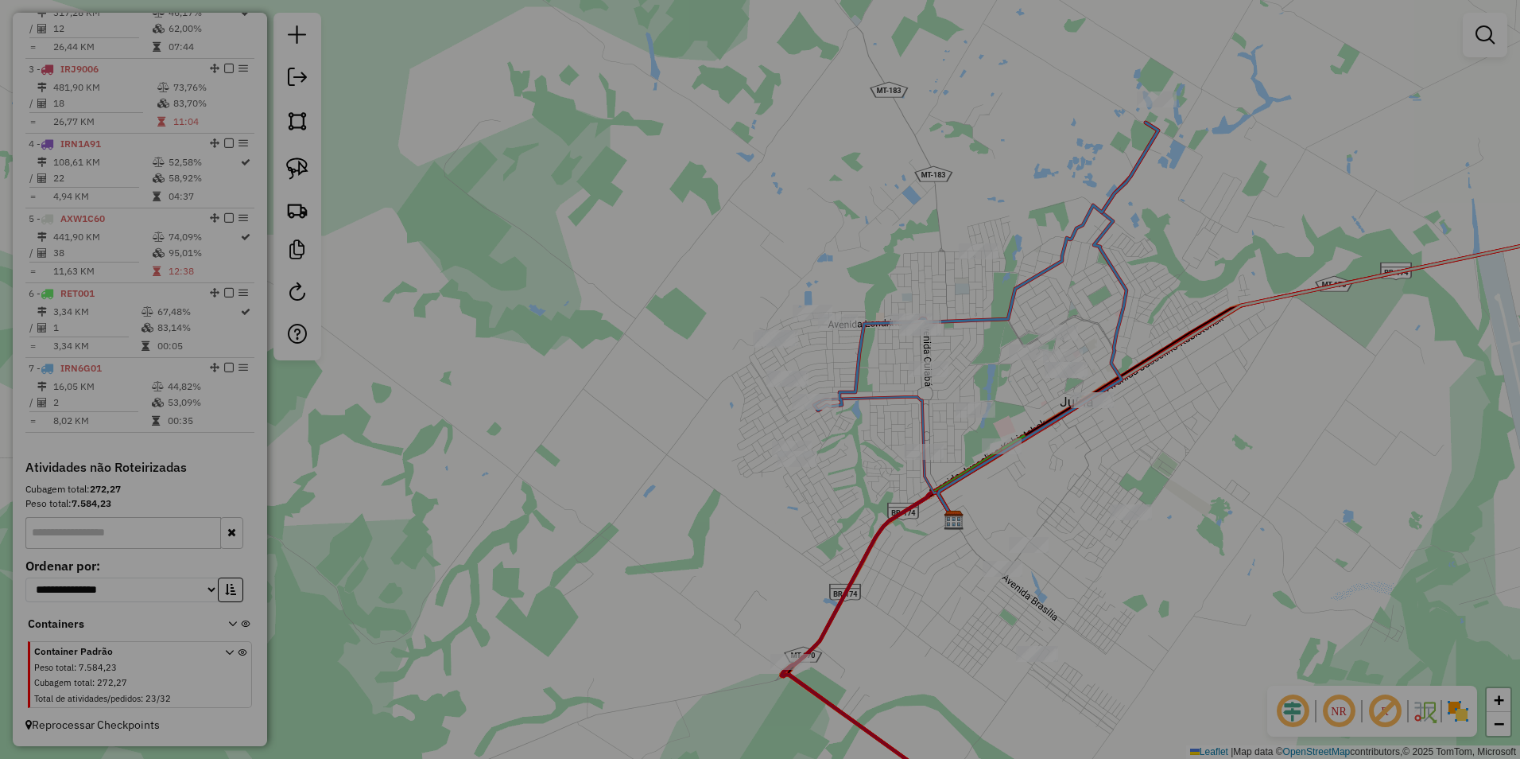
scroll to position [0, 0]
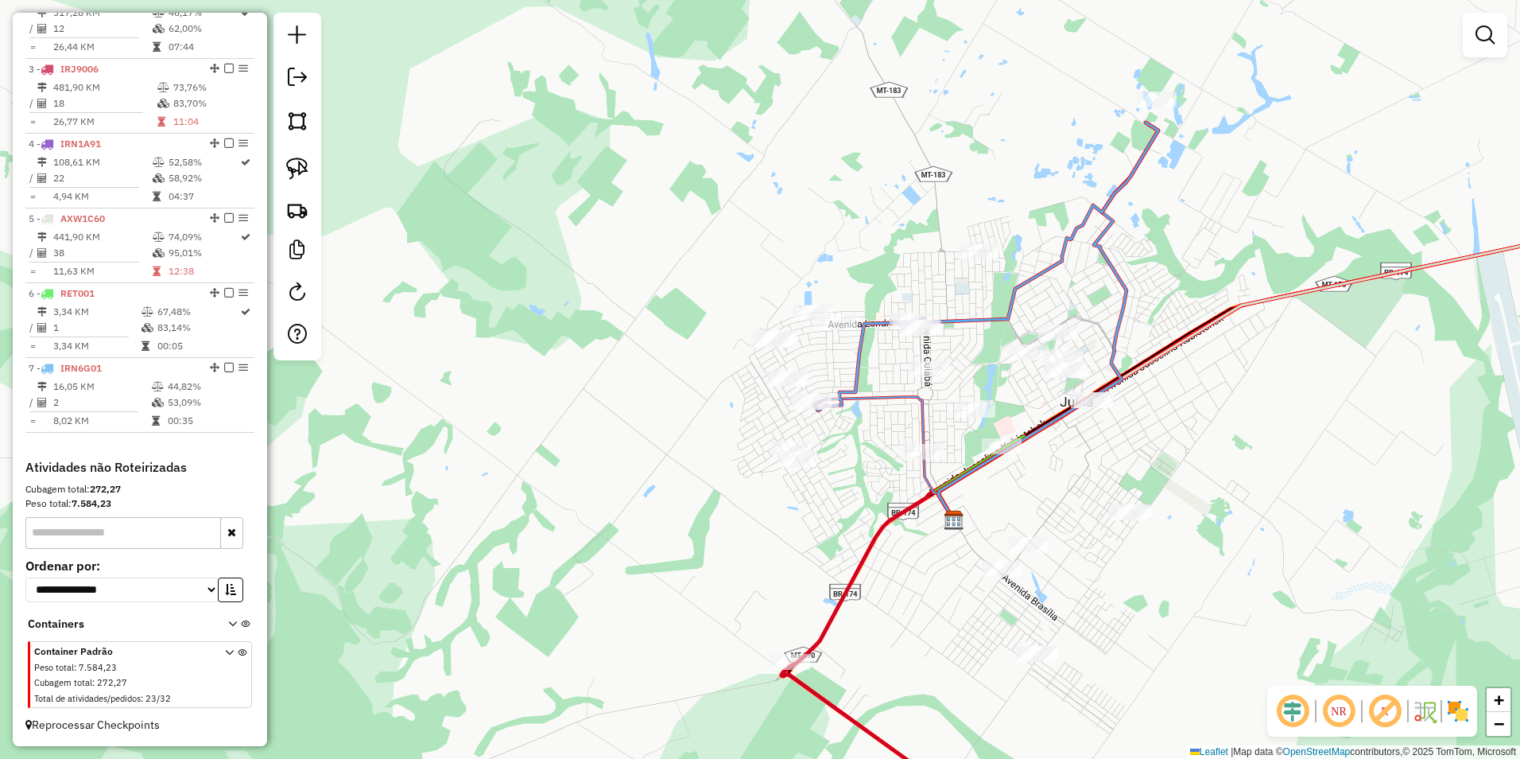
drag, startPoint x: 299, startPoint y: 158, endPoint x: 653, endPoint y: 258, distance: 367.6
click at [299, 158] on img at bounding box center [297, 168] width 22 height 22
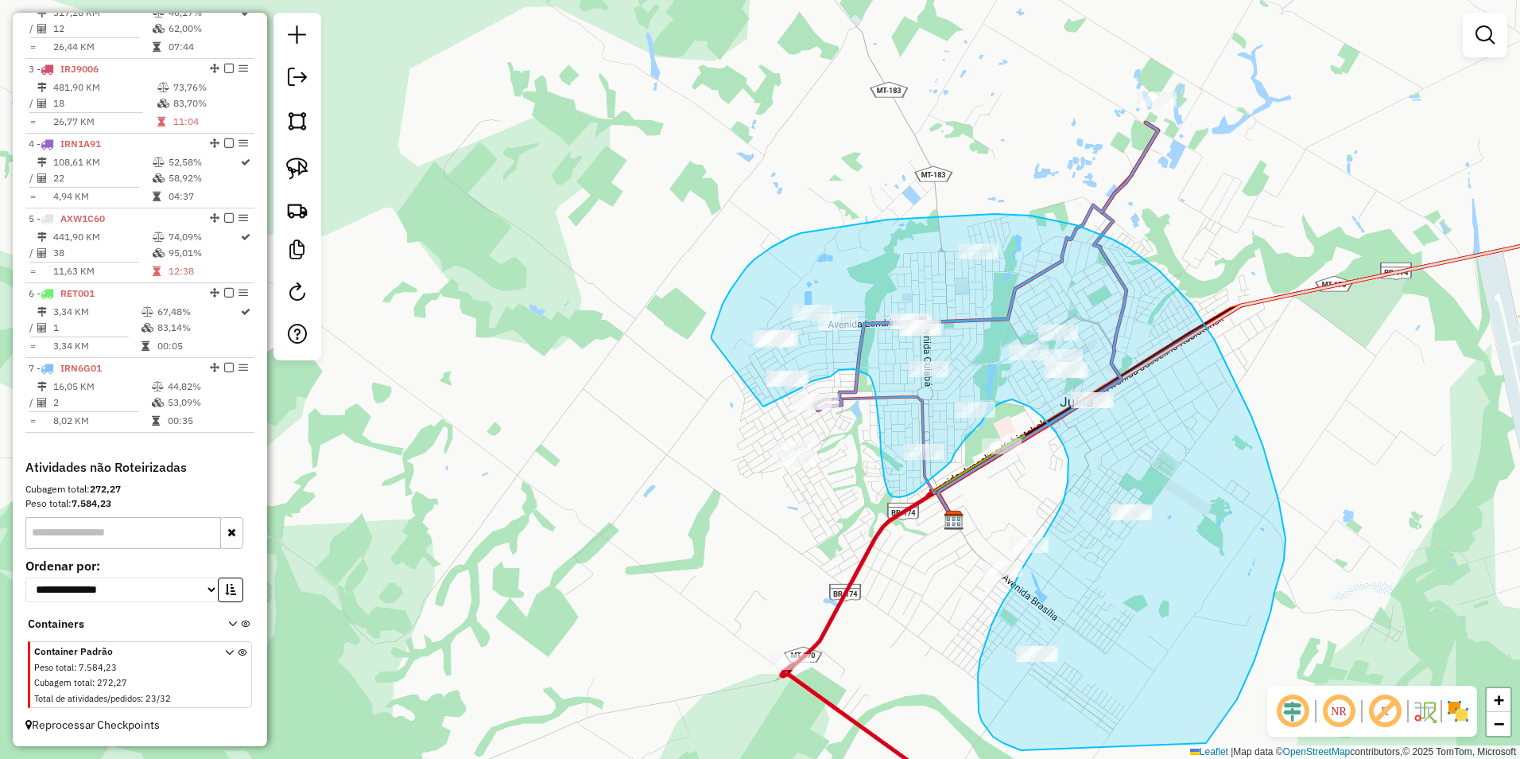
drag, startPoint x: 712, startPoint y: 339, endPoint x: 763, endPoint y: 406, distance: 85.1
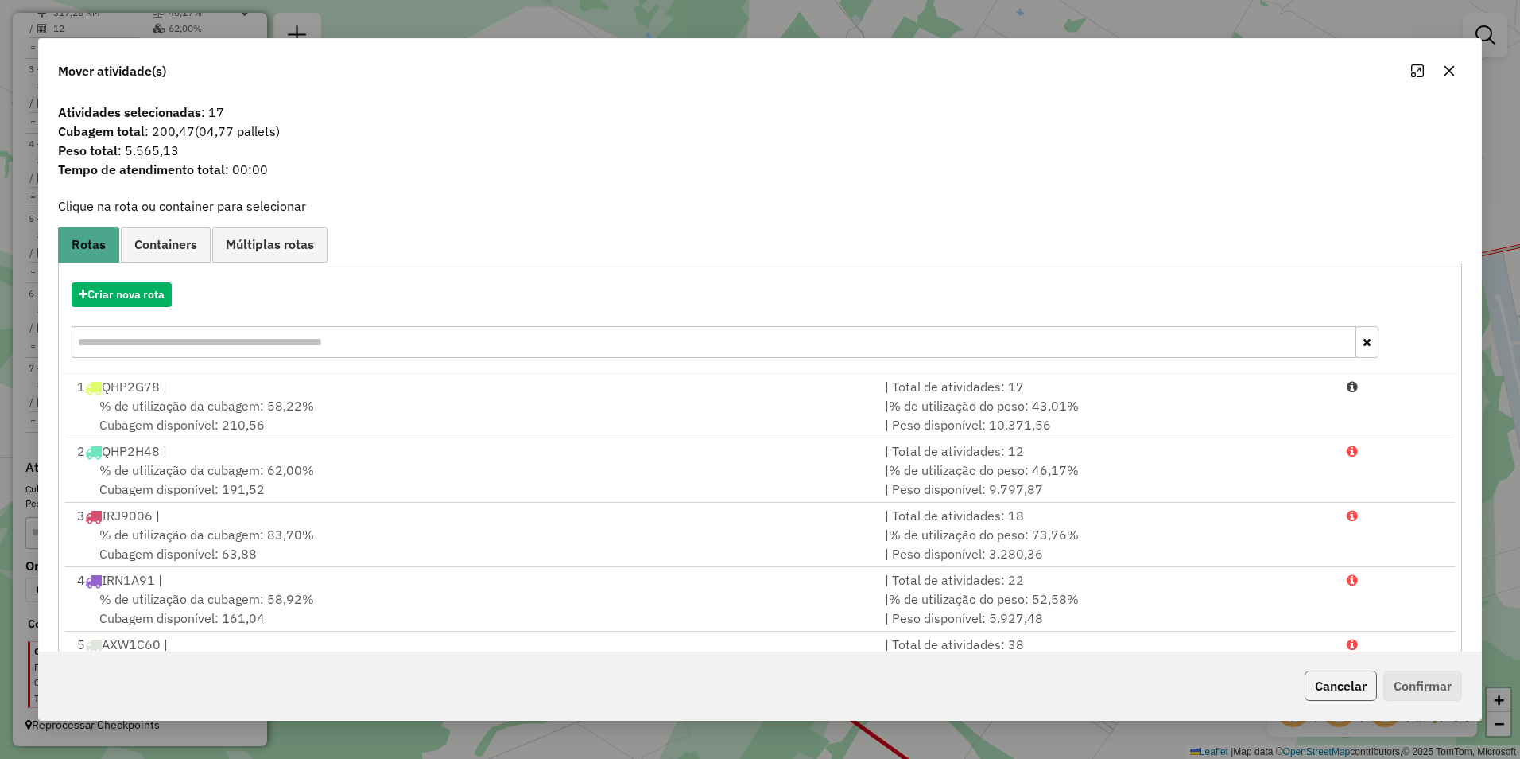
click at [1330, 676] on button "Cancelar" at bounding box center [1341, 685] width 72 height 30
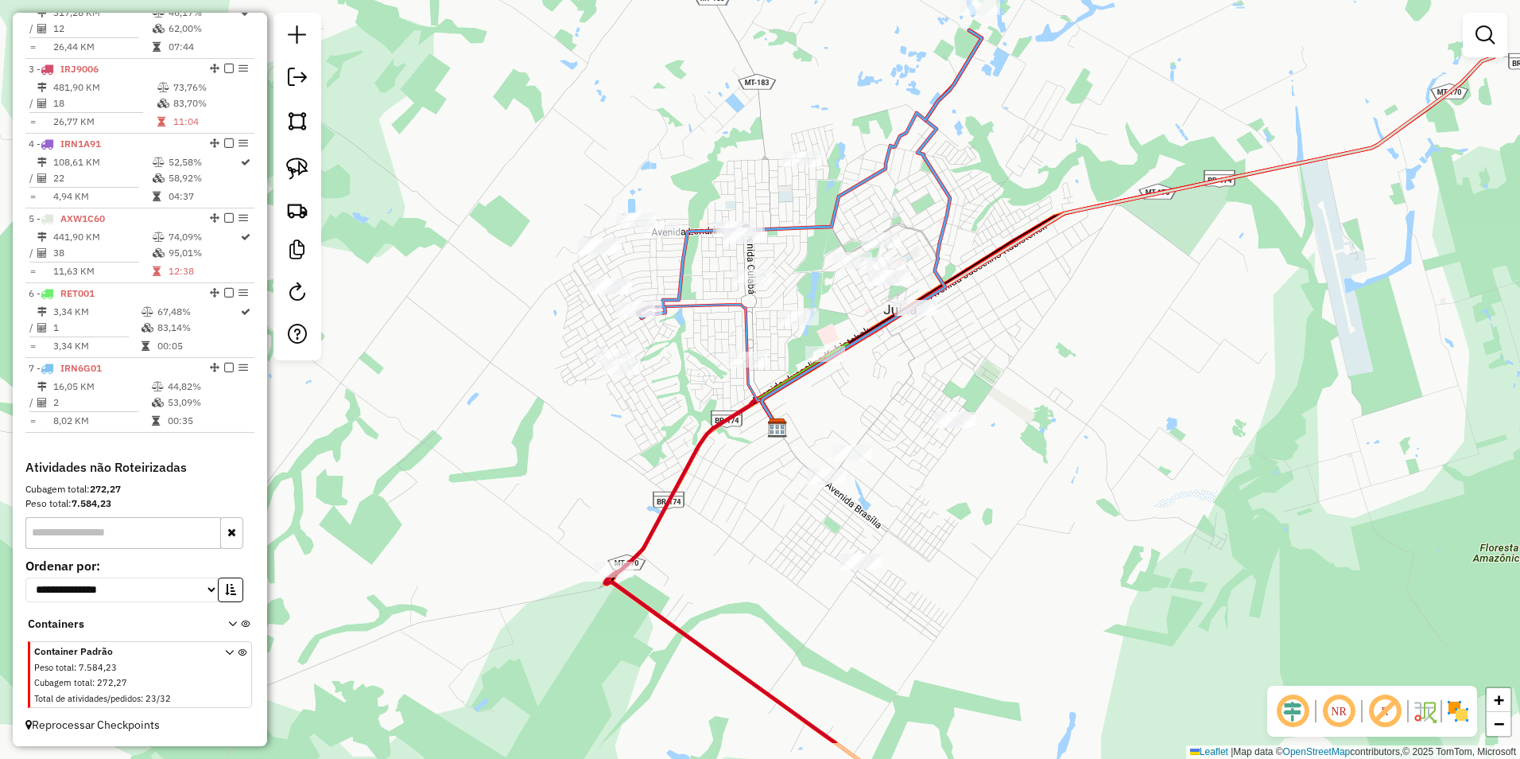
drag, startPoint x: 1220, startPoint y: 391, endPoint x: 1134, endPoint y: 362, distance: 90.8
click at [1134, 362] on div "Janela de atendimento Grade de atendimento Capacidade Transportadoras Veículos …" at bounding box center [760, 379] width 1520 height 759
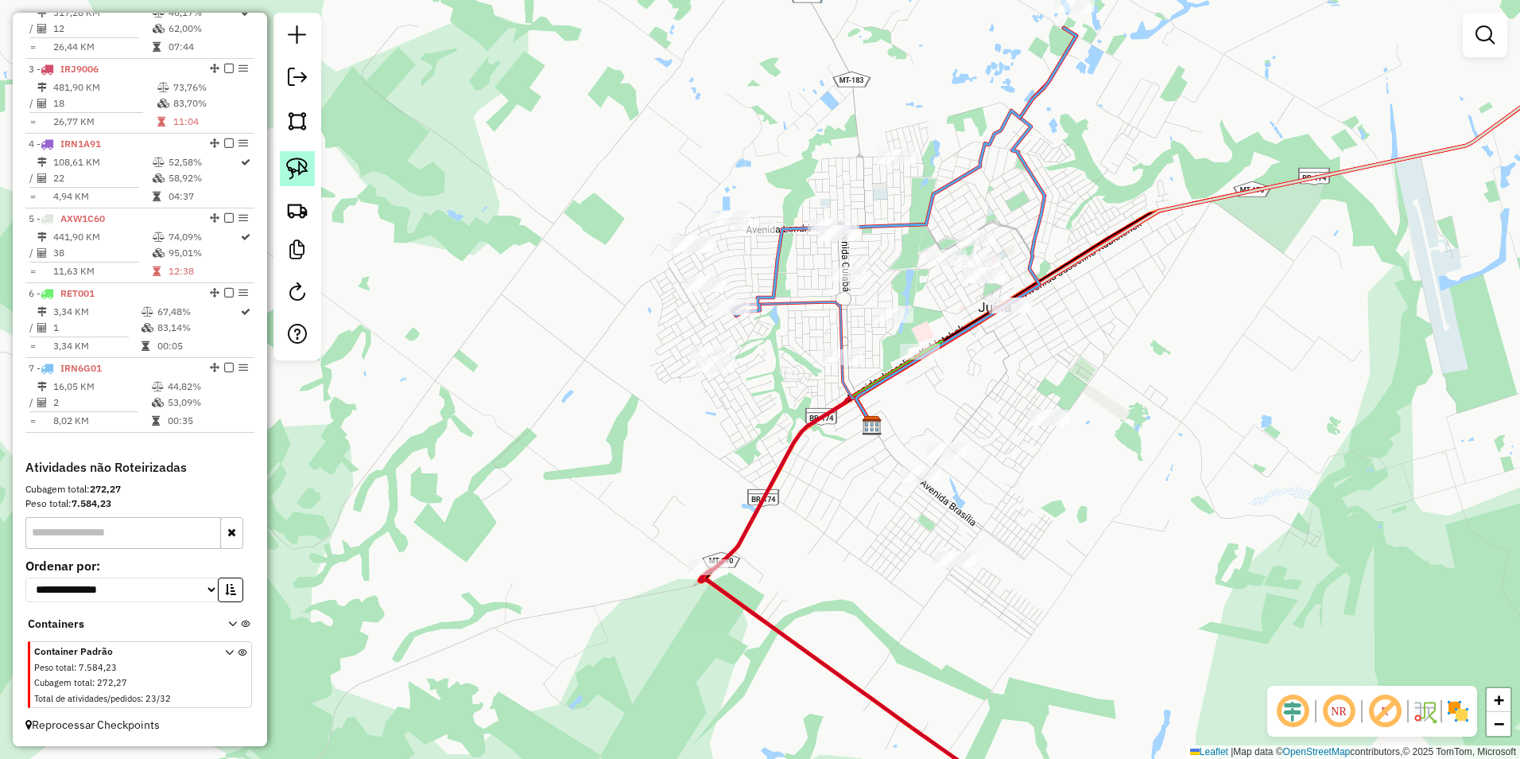
click at [303, 166] on img at bounding box center [297, 168] width 22 height 22
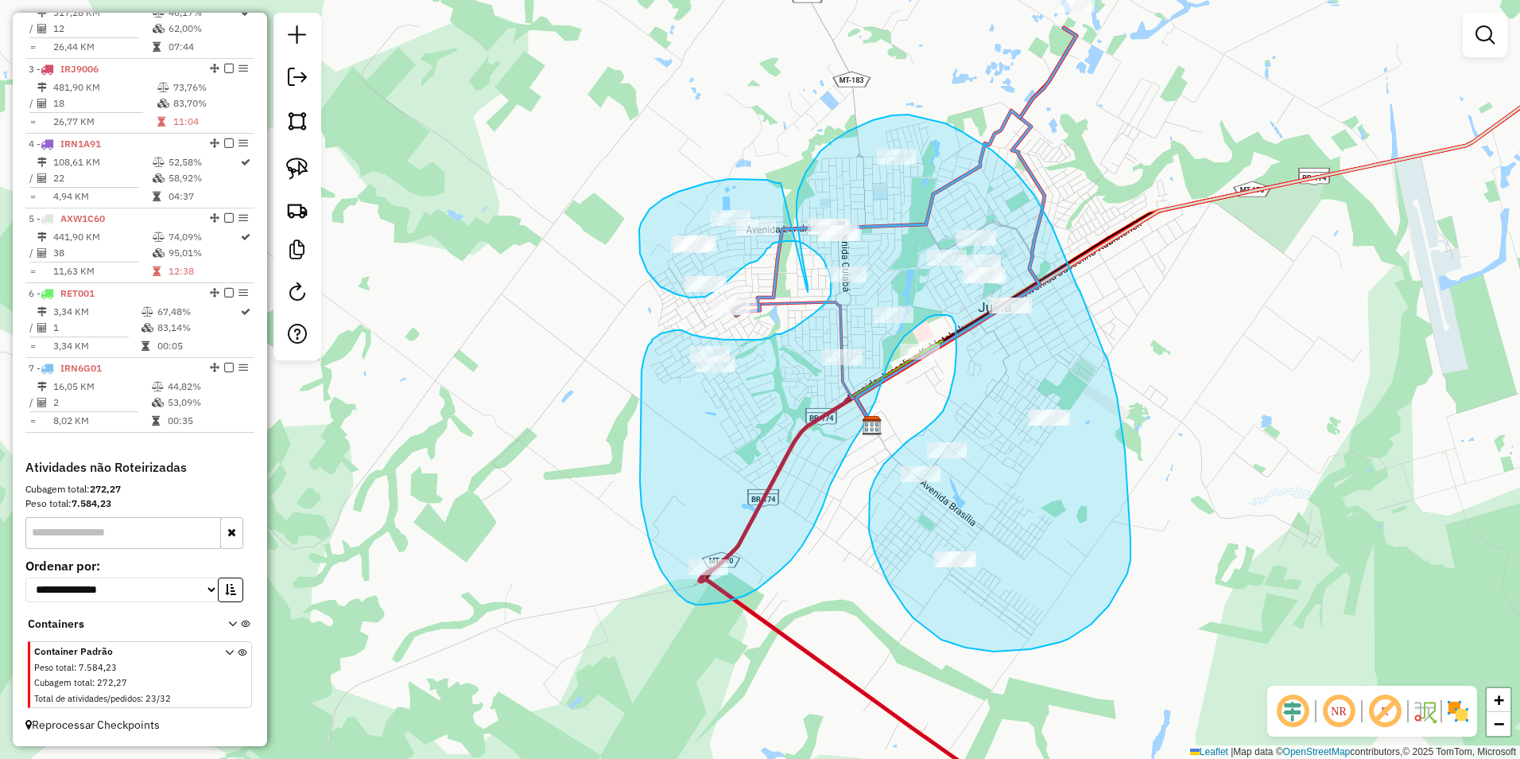
drag, startPoint x: 808, startPoint y: 292, endPoint x: 781, endPoint y: 183, distance: 112.2
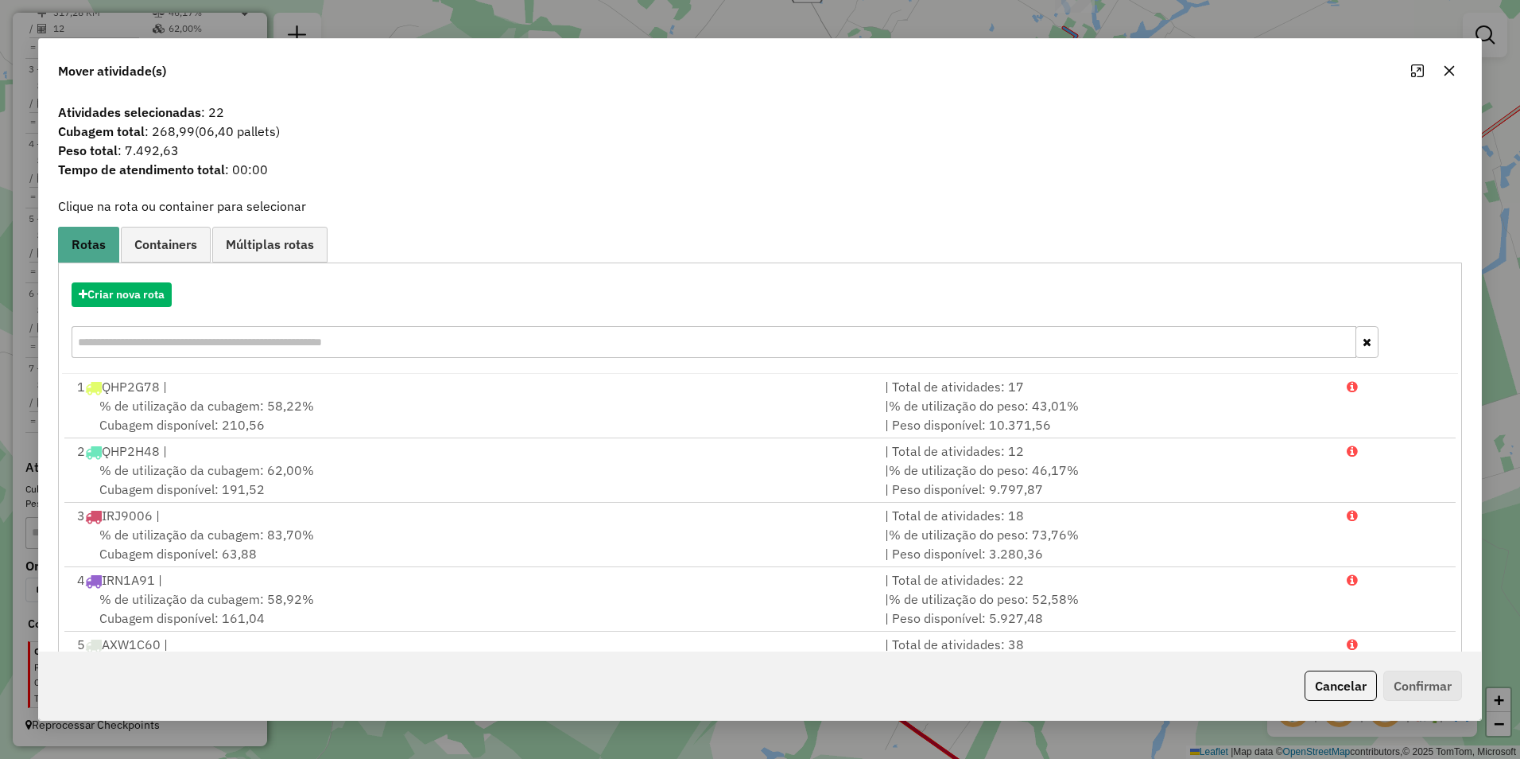
click at [1462, 76] on div at bounding box center [1433, 70] width 57 height 25
click at [1447, 68] on icon "button" at bounding box center [1450, 70] width 10 height 10
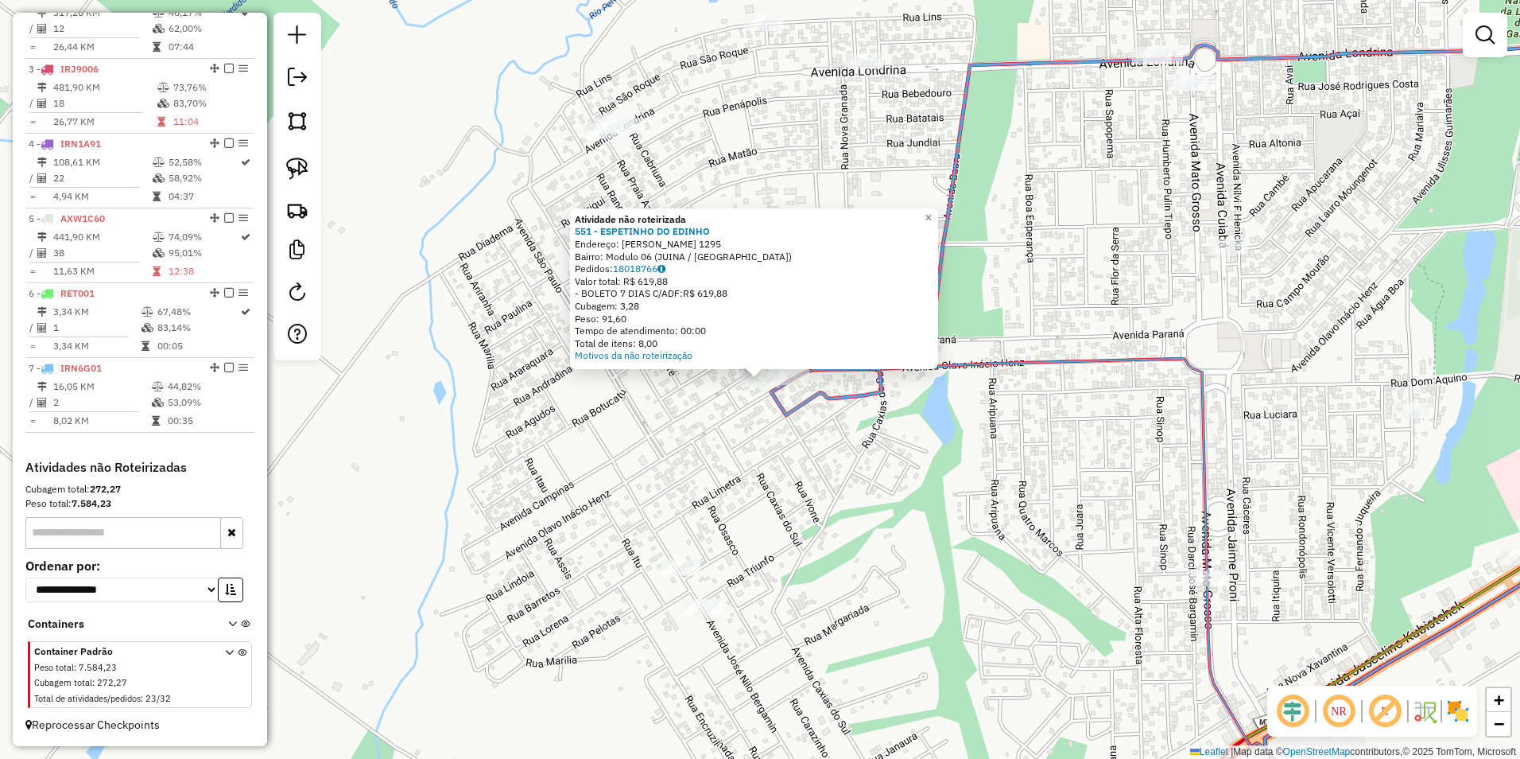
click at [917, 496] on div "Atividade não roteirizada 551 - ESPETINHO DO EDINHO Endereço: OLAVO INACIO 1295…" at bounding box center [760, 379] width 1520 height 759
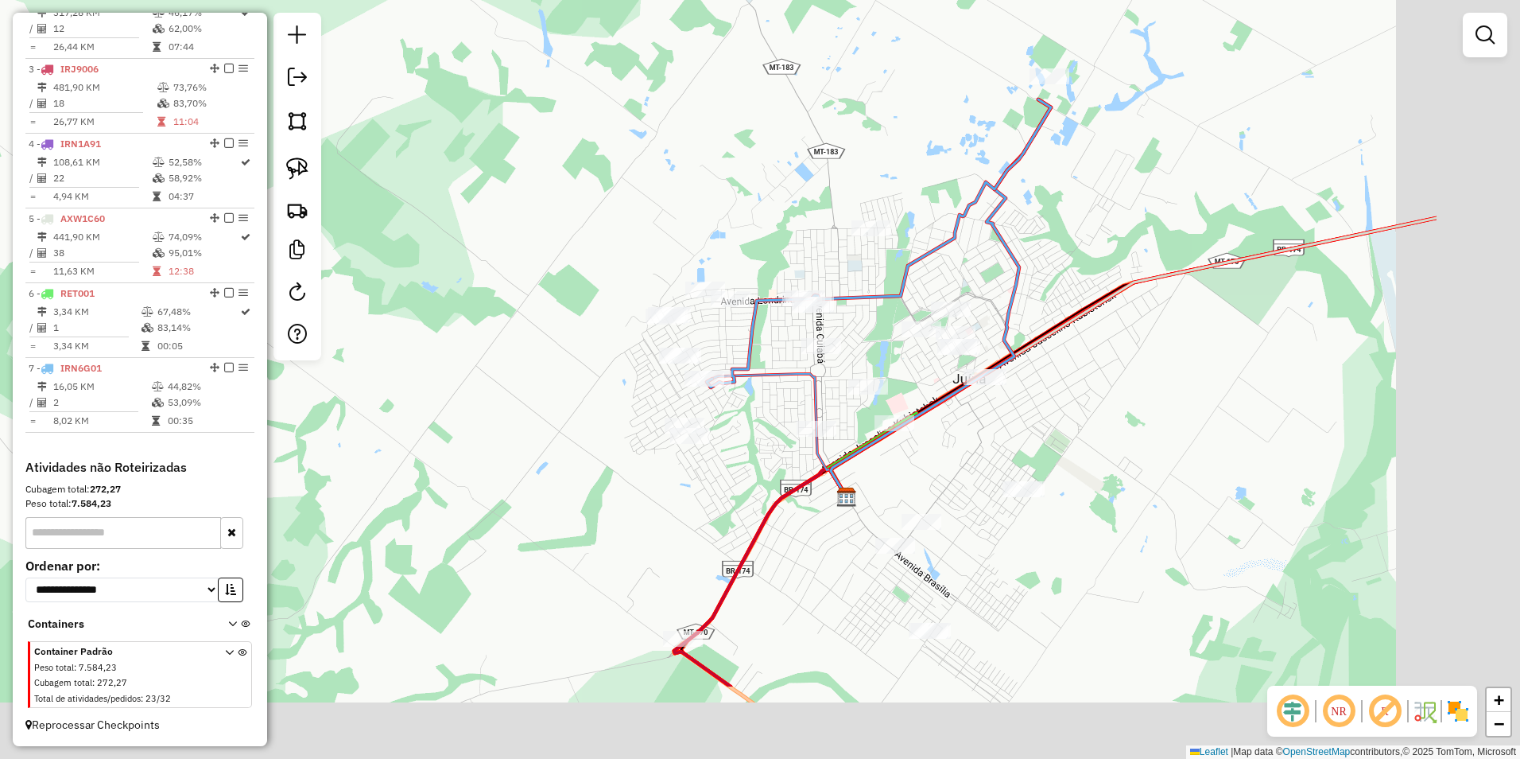
drag, startPoint x: 1359, startPoint y: 681, endPoint x: 1075, endPoint y: 475, distance: 351.2
click at [1075, 475] on div "Janela de atendimento Grade de atendimento Capacidade Transportadoras Veículos …" at bounding box center [760, 379] width 1520 height 759
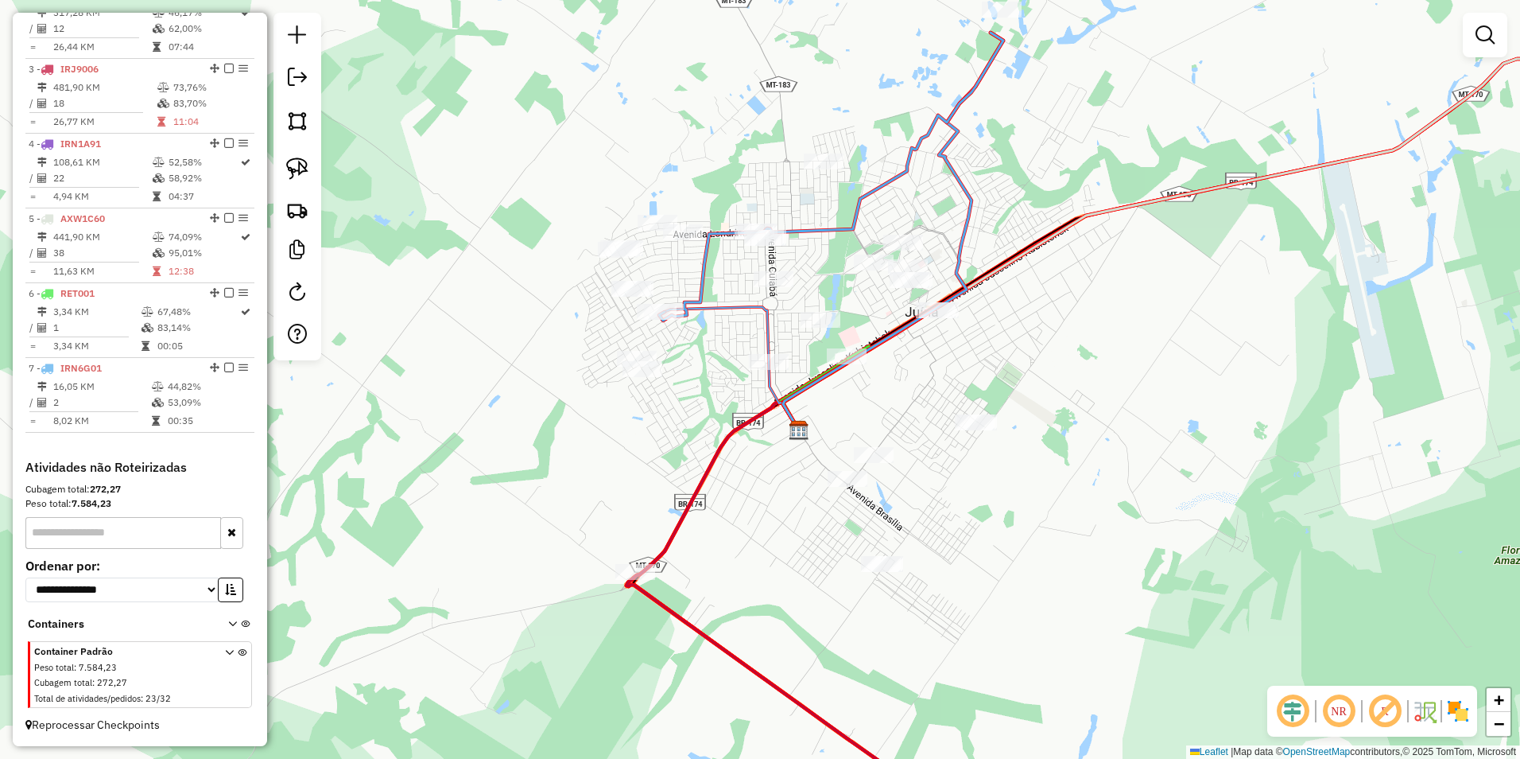
drag, startPoint x: 1057, startPoint y: 538, endPoint x: 1058, endPoint y: 529, distance: 9.6
click at [1058, 529] on div "Janela de atendimento Grade de atendimento Capacidade Transportadoras Veículos …" at bounding box center [760, 379] width 1520 height 759
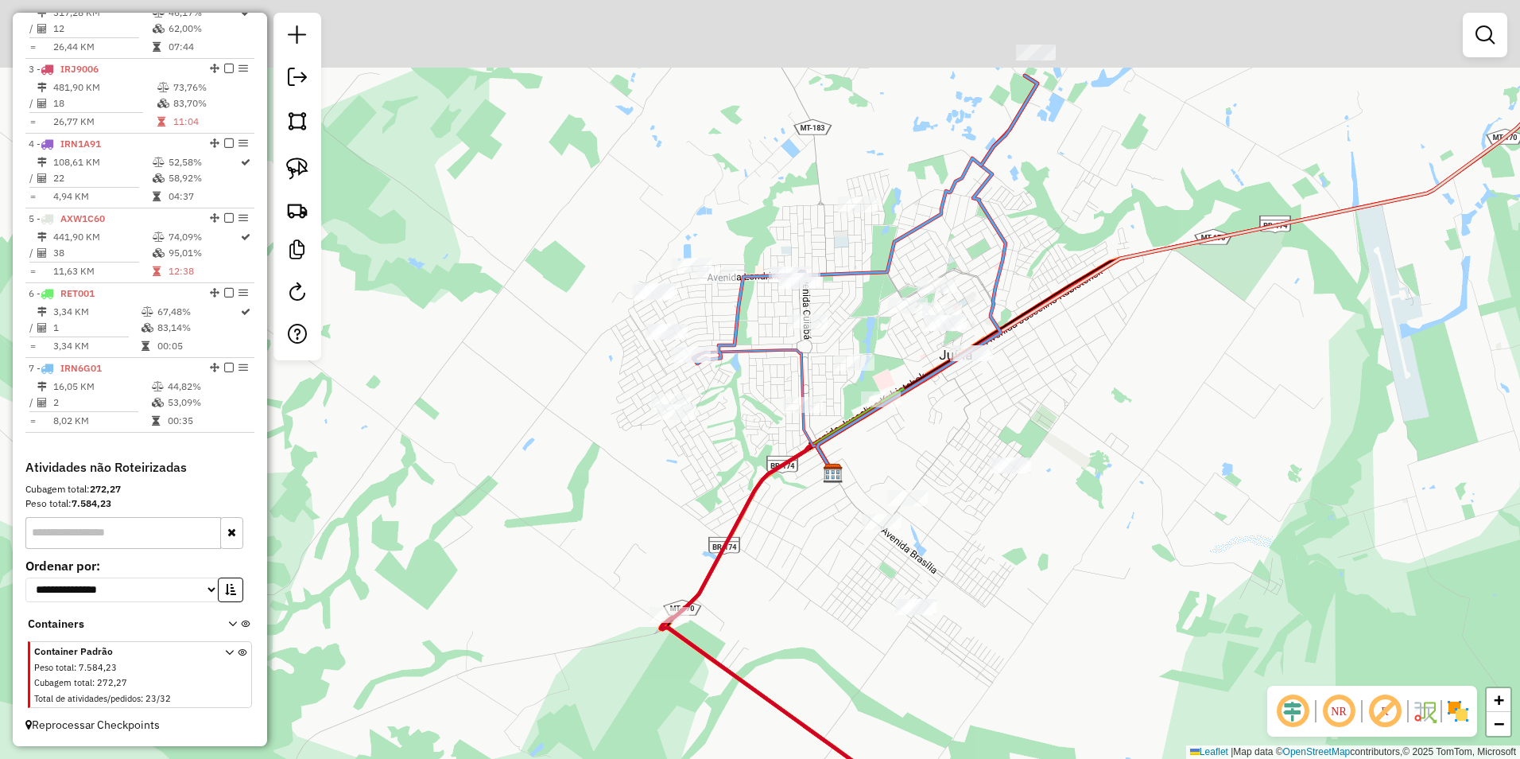
drag, startPoint x: 1067, startPoint y: 411, endPoint x: 1124, endPoint y: 533, distance: 134.1
click at [1124, 533] on div "Janela de atendimento Grade de atendimento Capacidade Transportadoras Veículos …" at bounding box center [760, 379] width 1520 height 759
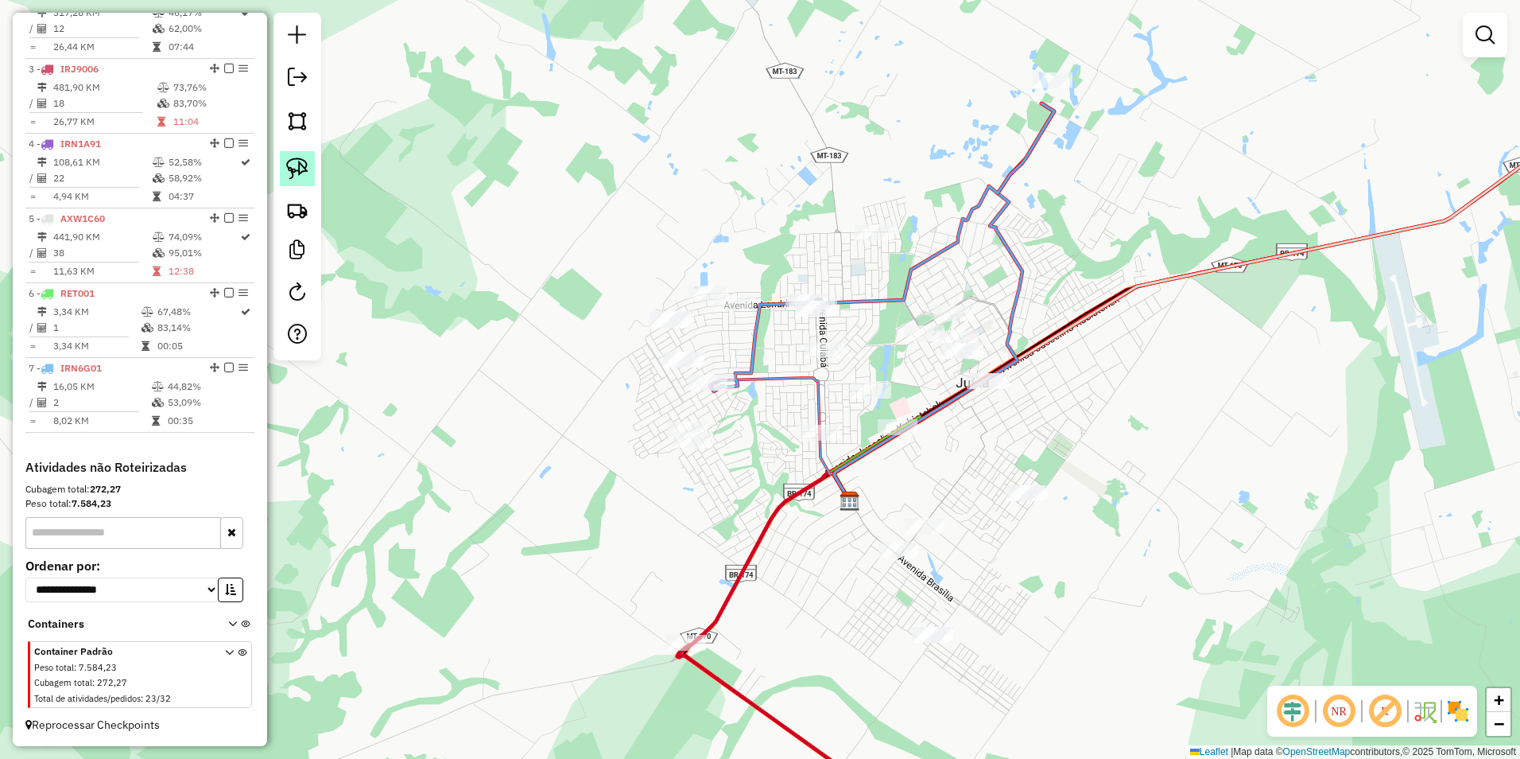
click at [289, 165] on img at bounding box center [297, 168] width 22 height 22
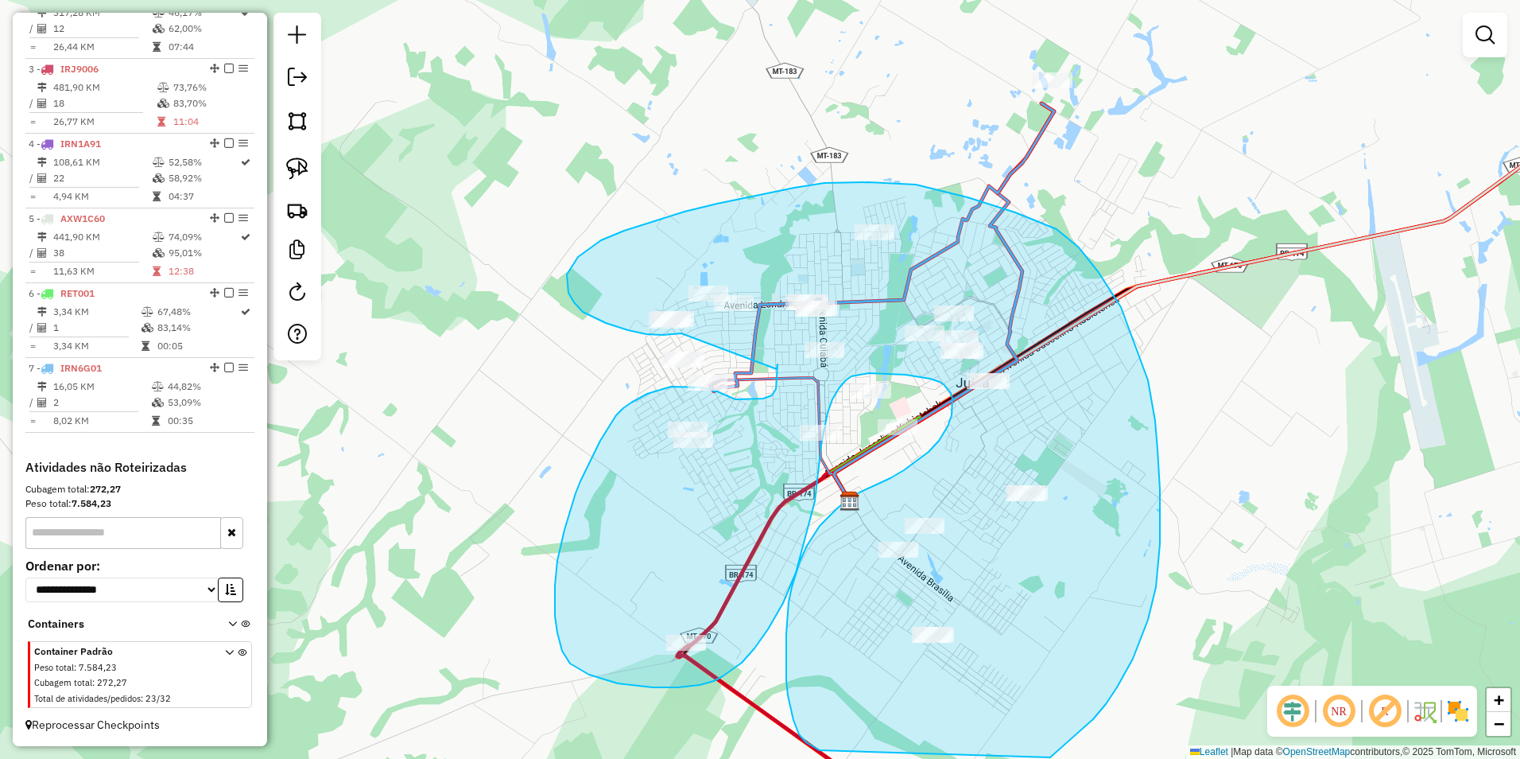
drag, startPoint x: 681, startPoint y: 333, endPoint x: 776, endPoint y: 371, distance: 102.0
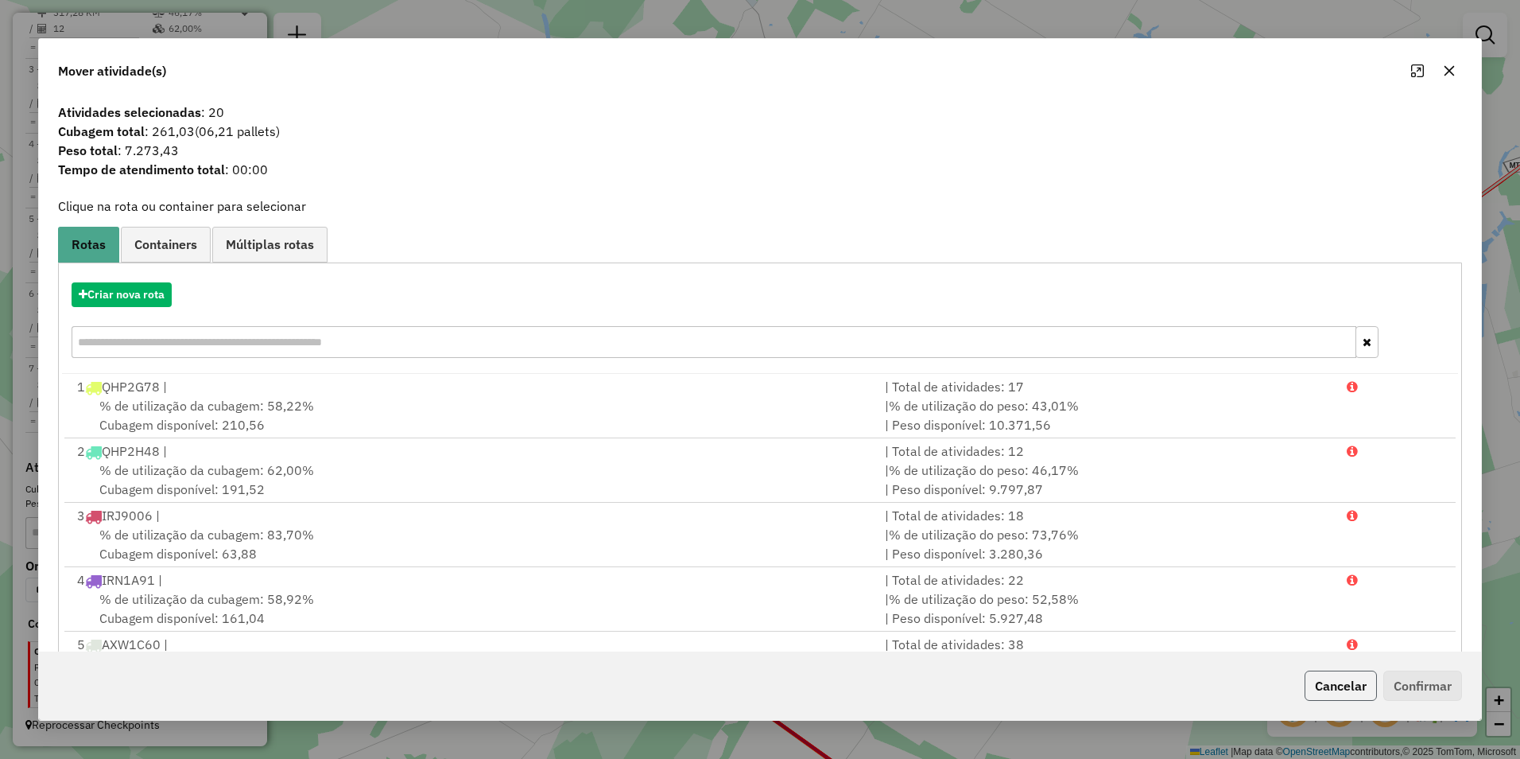
click at [1332, 681] on button "Cancelar" at bounding box center [1341, 685] width 72 height 30
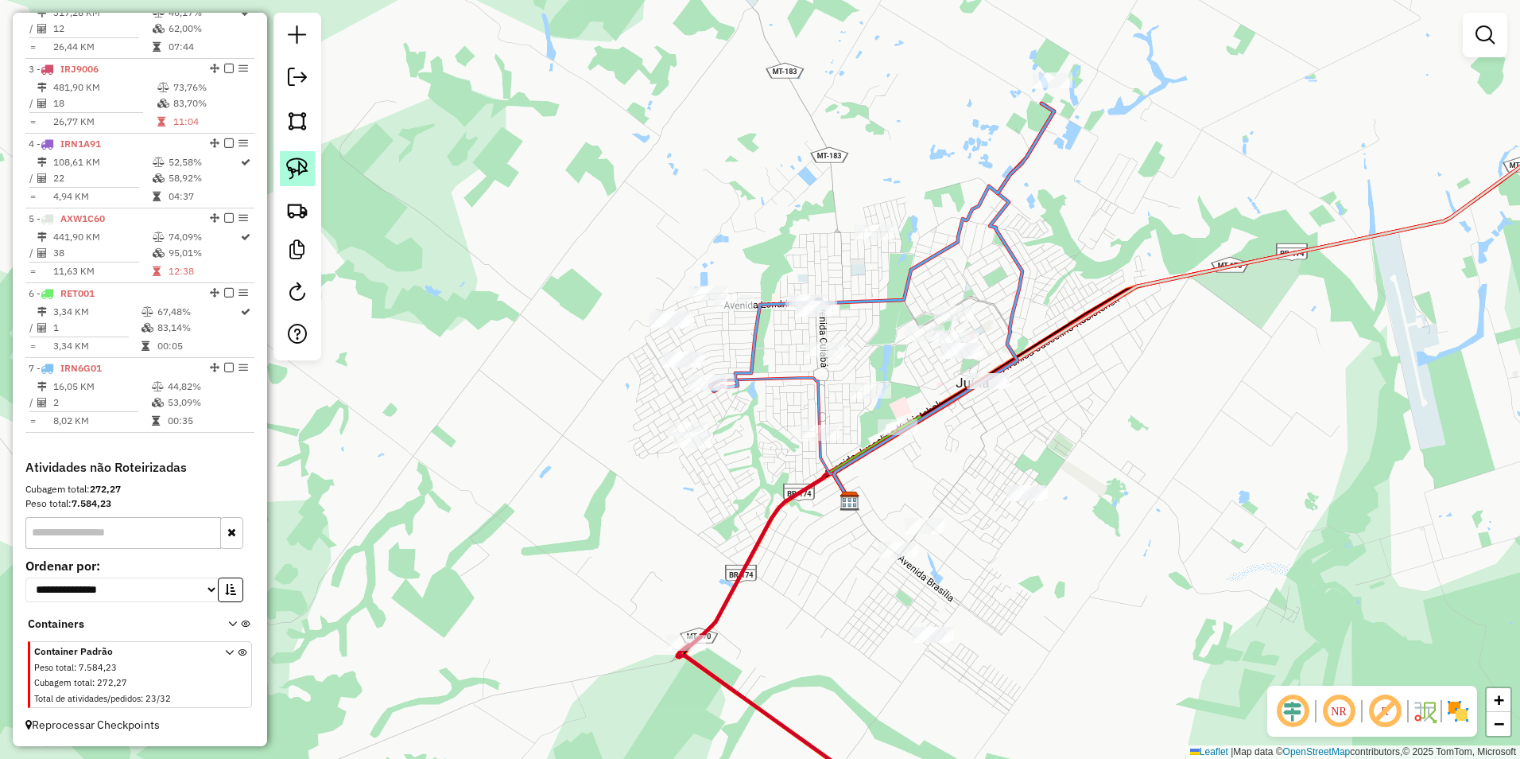
click at [296, 169] on img at bounding box center [297, 168] width 22 height 22
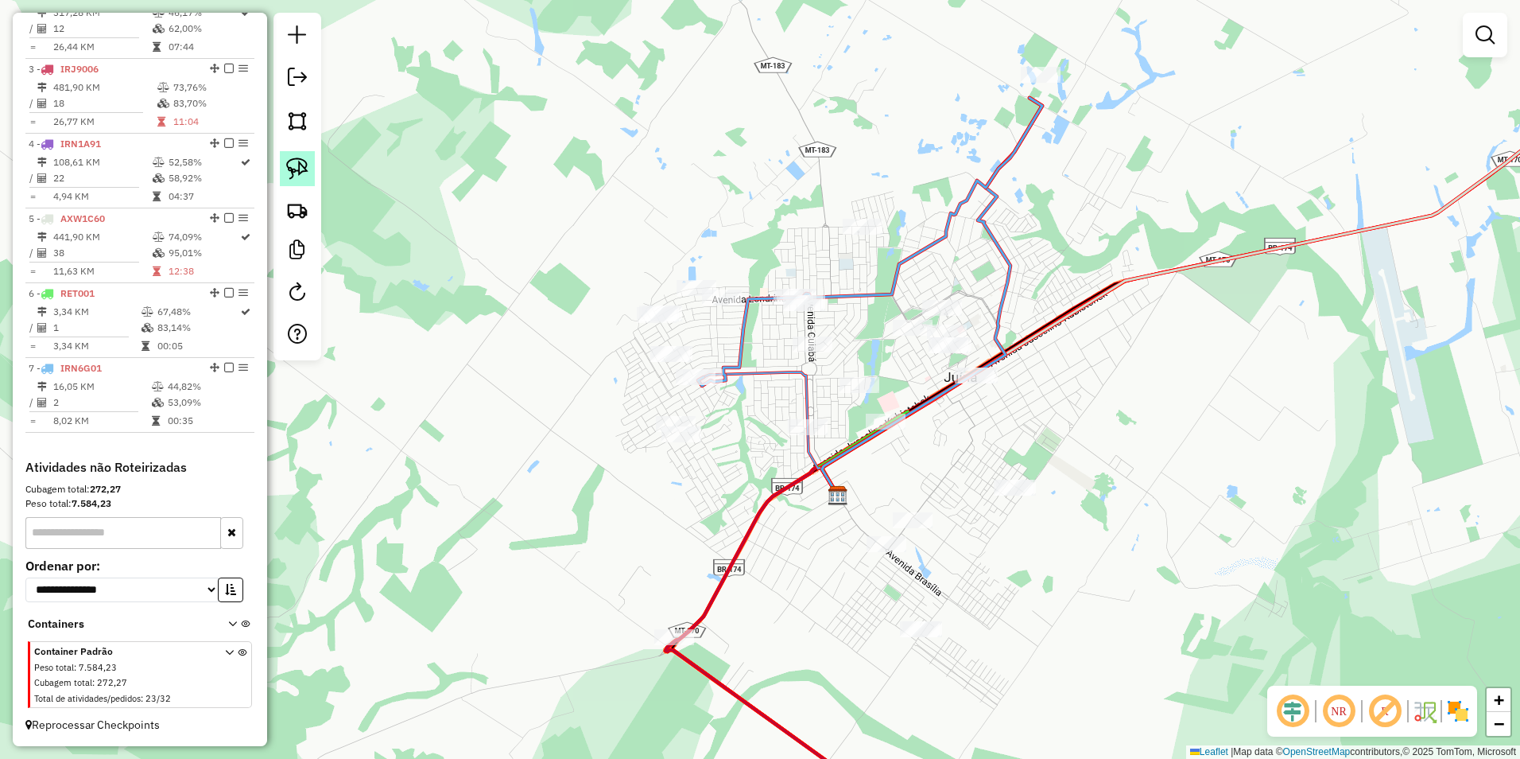
click at [297, 163] on img at bounding box center [297, 168] width 22 height 22
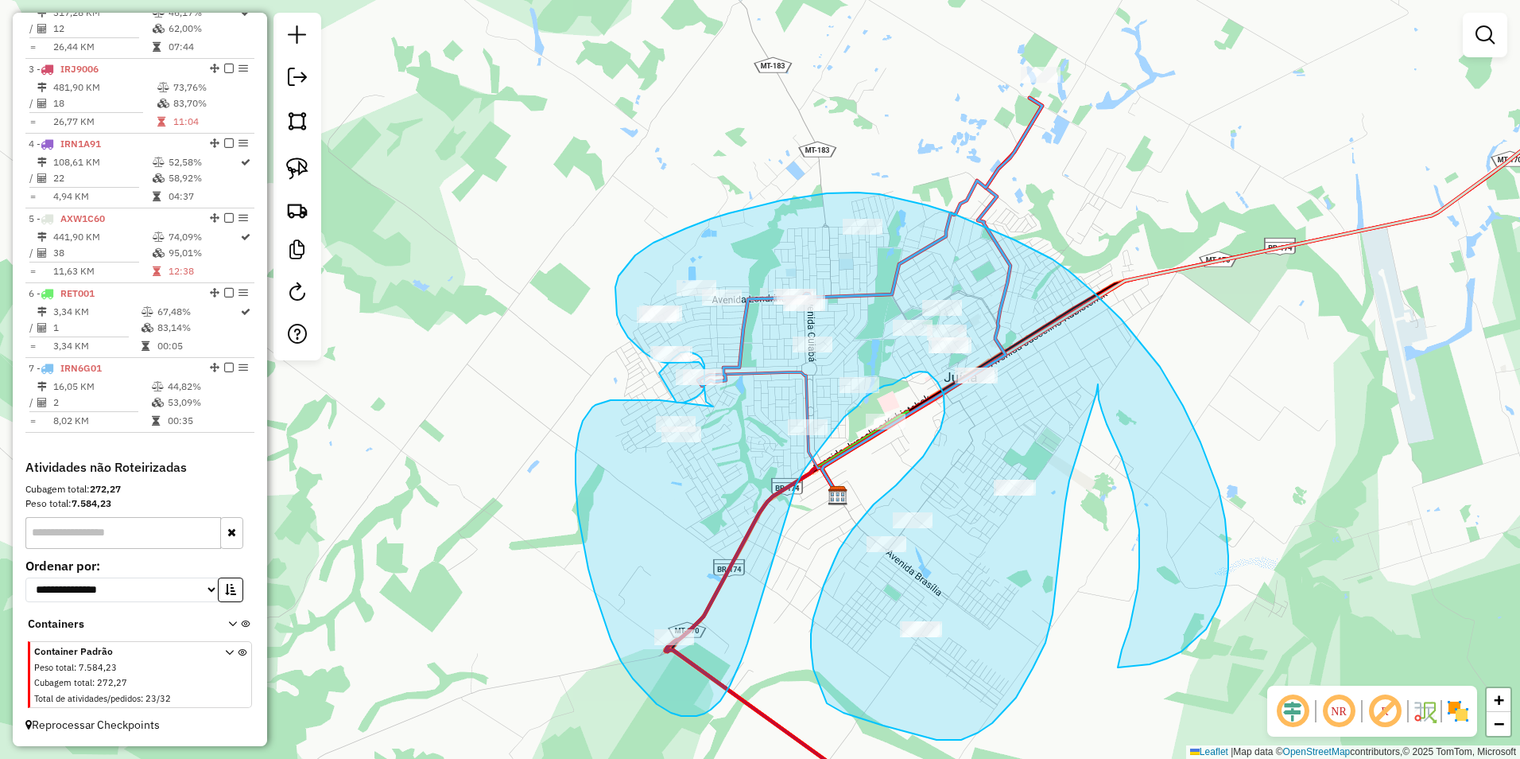
drag, startPoint x: 677, startPoint y: 402, endPoint x: 659, endPoint y: 373, distance: 34.2
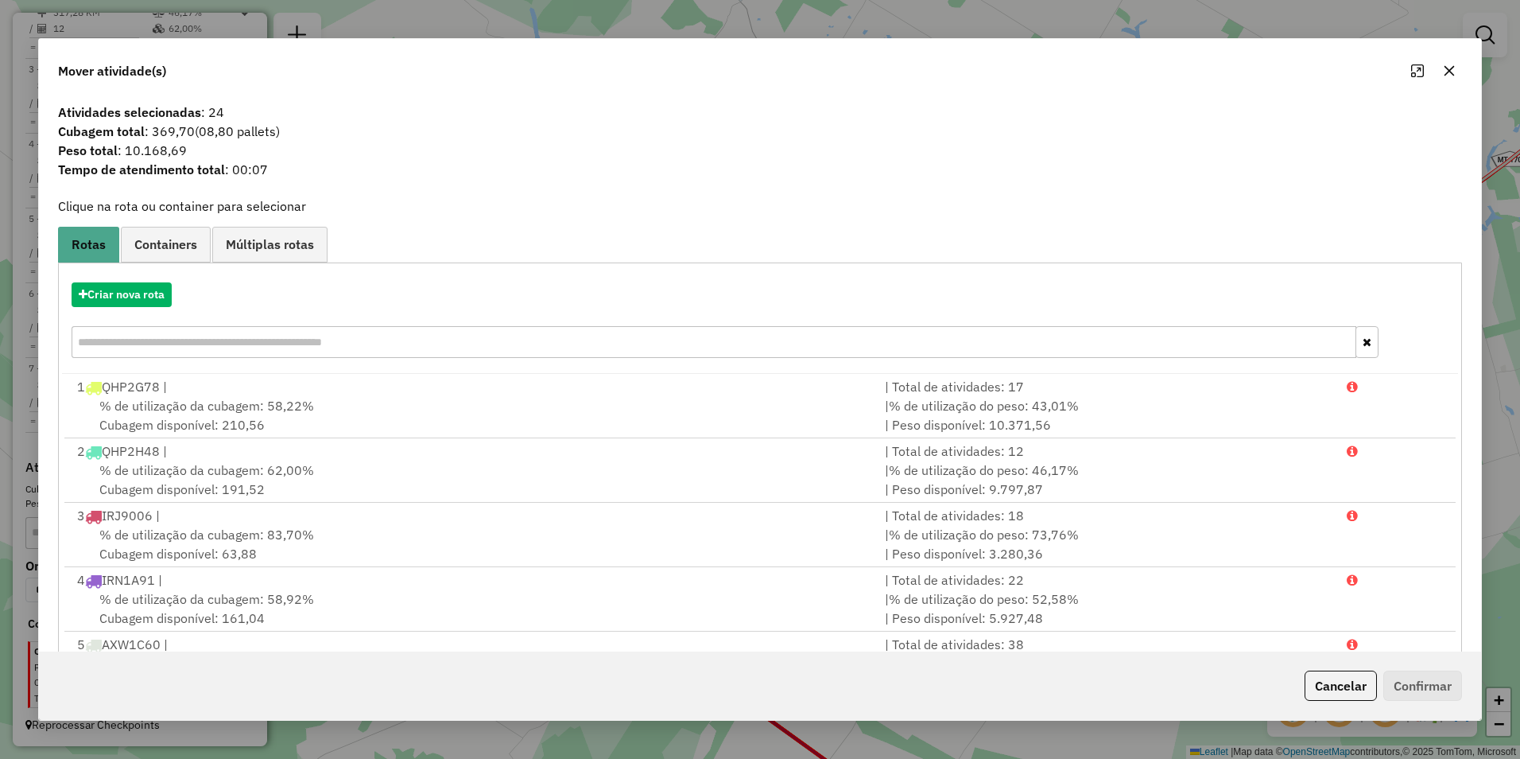
click at [1349, 668] on div "Cancelar Confirmar" at bounding box center [760, 685] width 1442 height 68
click at [1334, 690] on button "Cancelar" at bounding box center [1341, 685] width 72 height 30
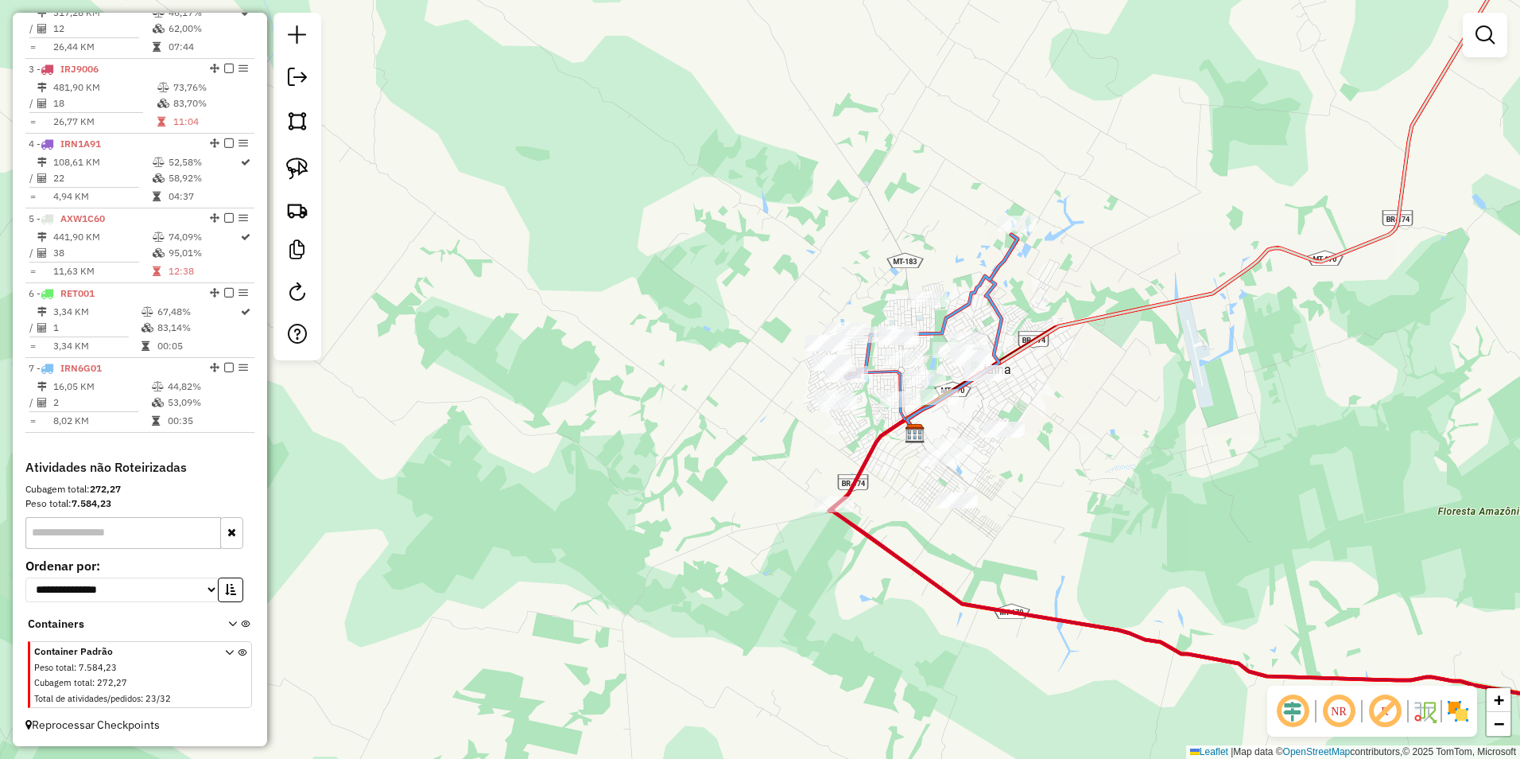
drag, startPoint x: 1077, startPoint y: 617, endPoint x: 1085, endPoint y: 545, distance: 72.1
click at [1085, 545] on div "Janela de atendimento Grade de atendimento Capacidade Transportadoras Veículos …" at bounding box center [760, 379] width 1520 height 759
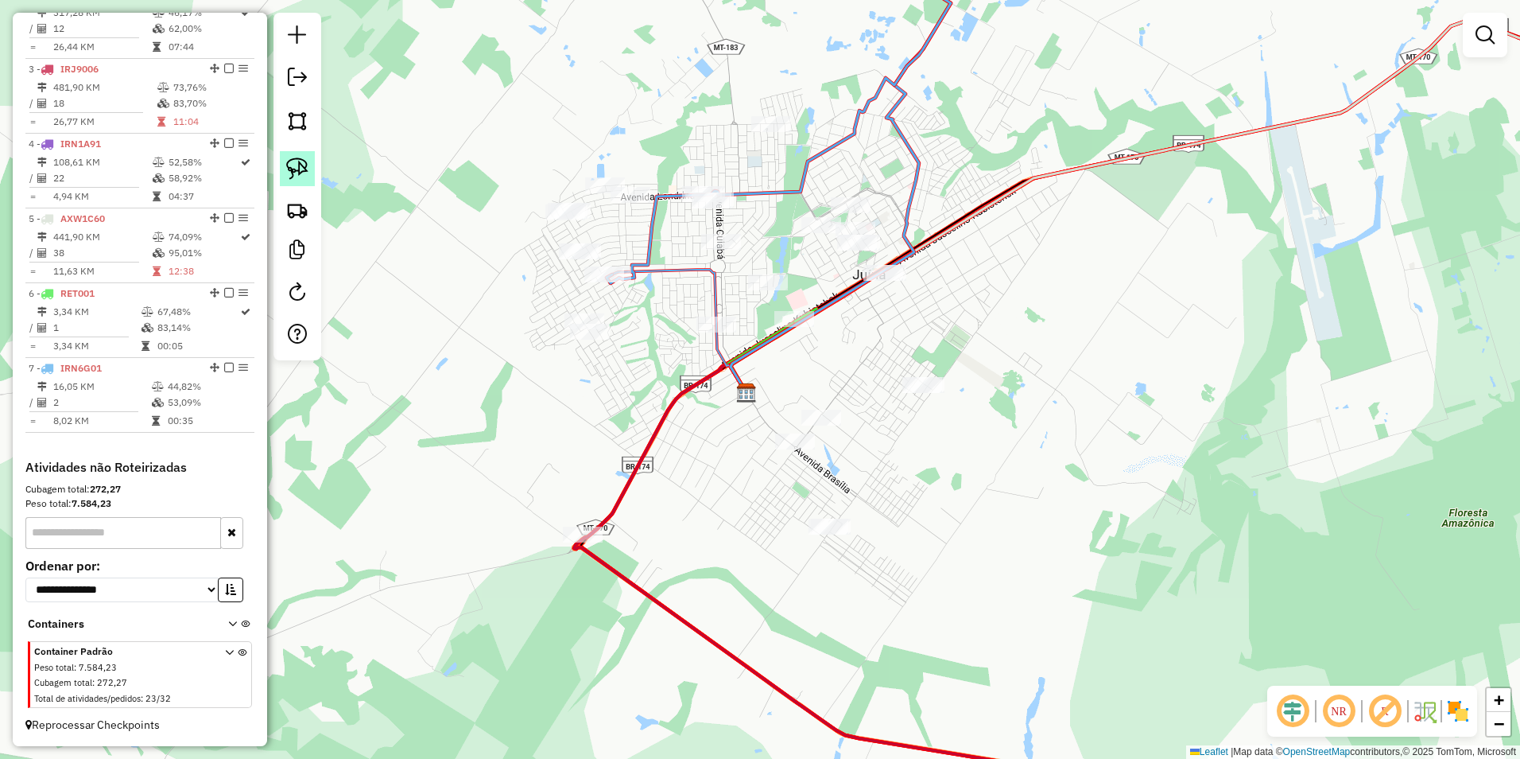
click at [302, 173] on img at bounding box center [297, 168] width 22 height 22
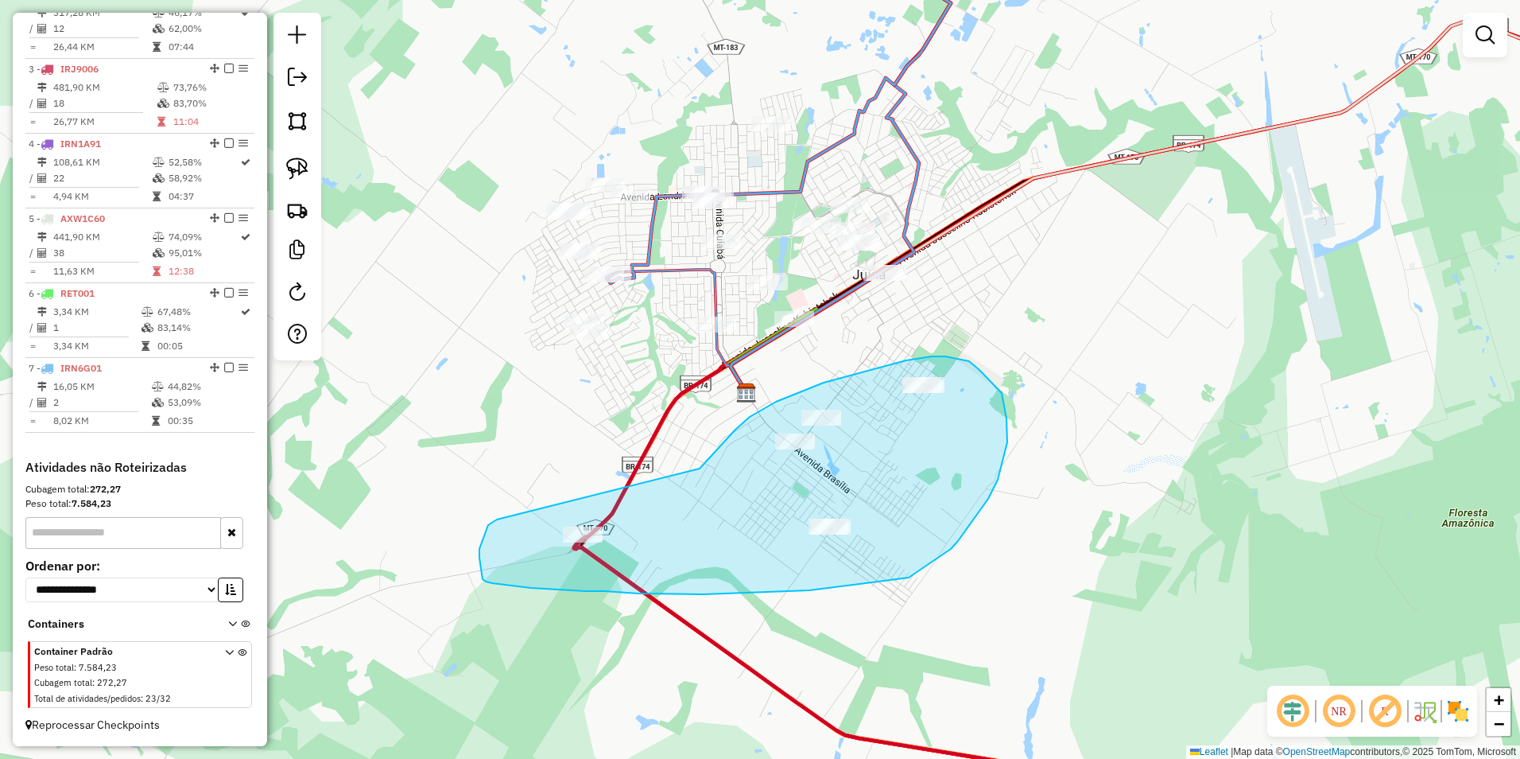
drag, startPoint x: 711, startPoint y: 456, endPoint x: 497, endPoint y: 519, distance: 222.9
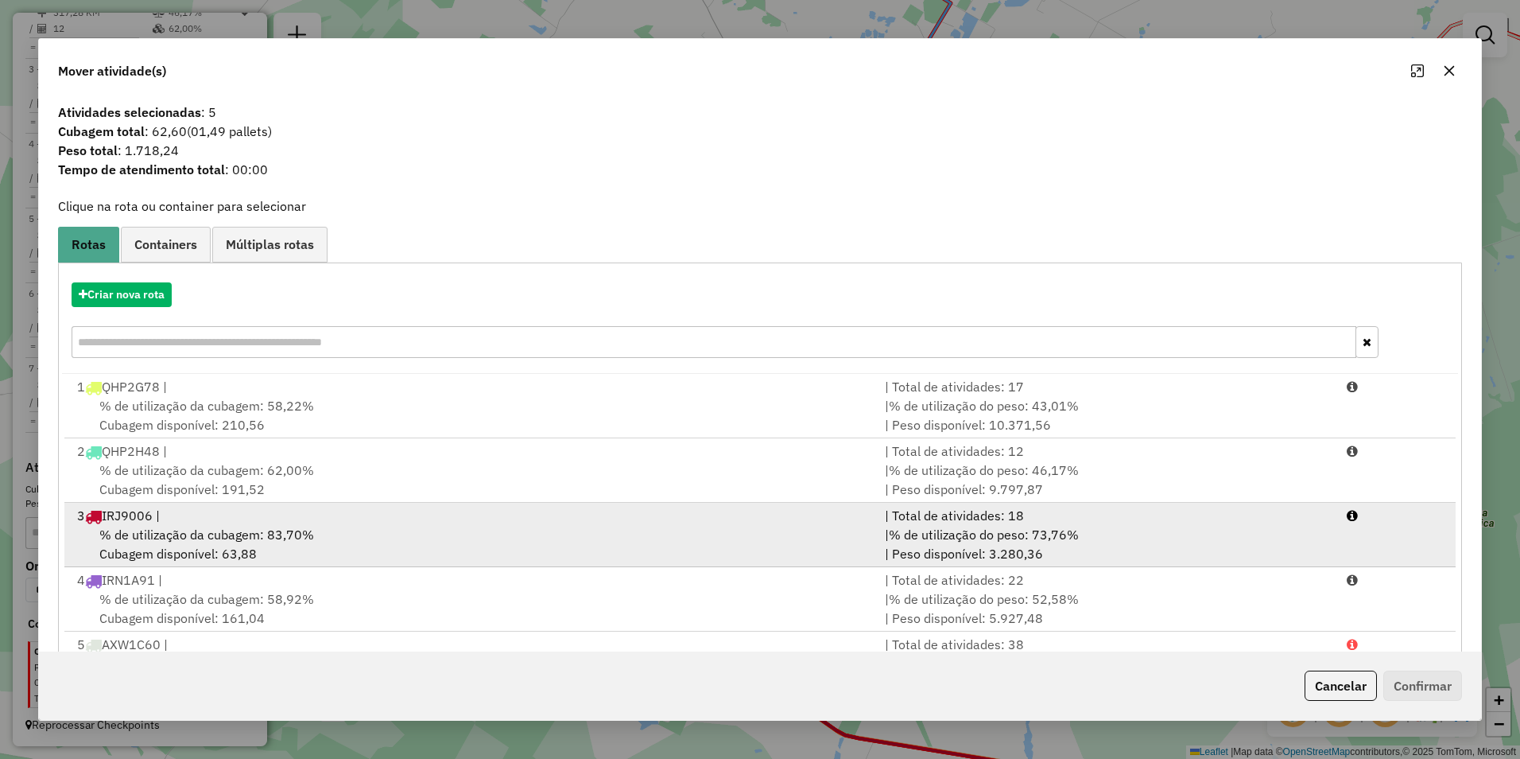
scroll to position [80, 0]
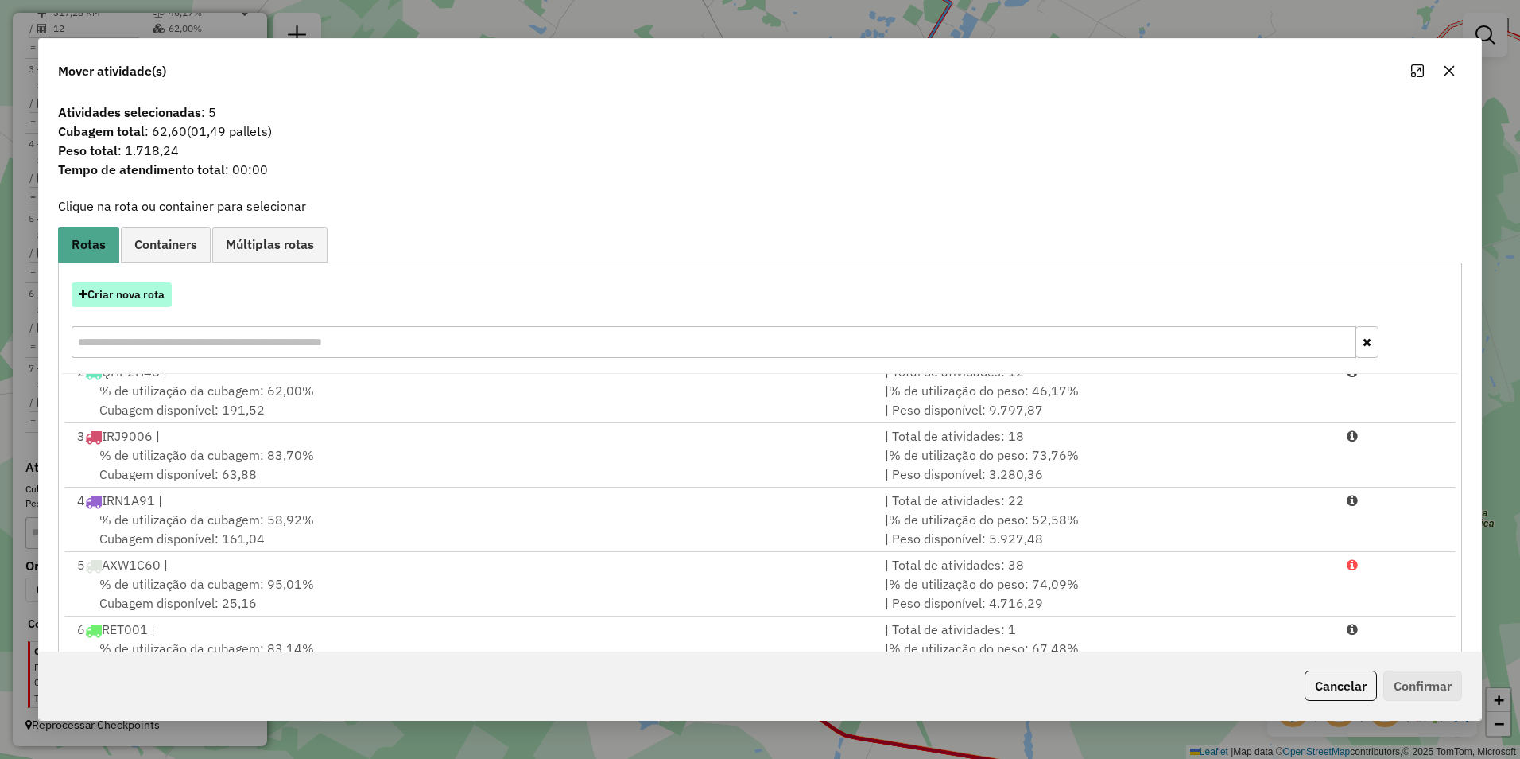
click at [155, 294] on button "Criar nova rota" at bounding box center [122, 294] width 100 height 25
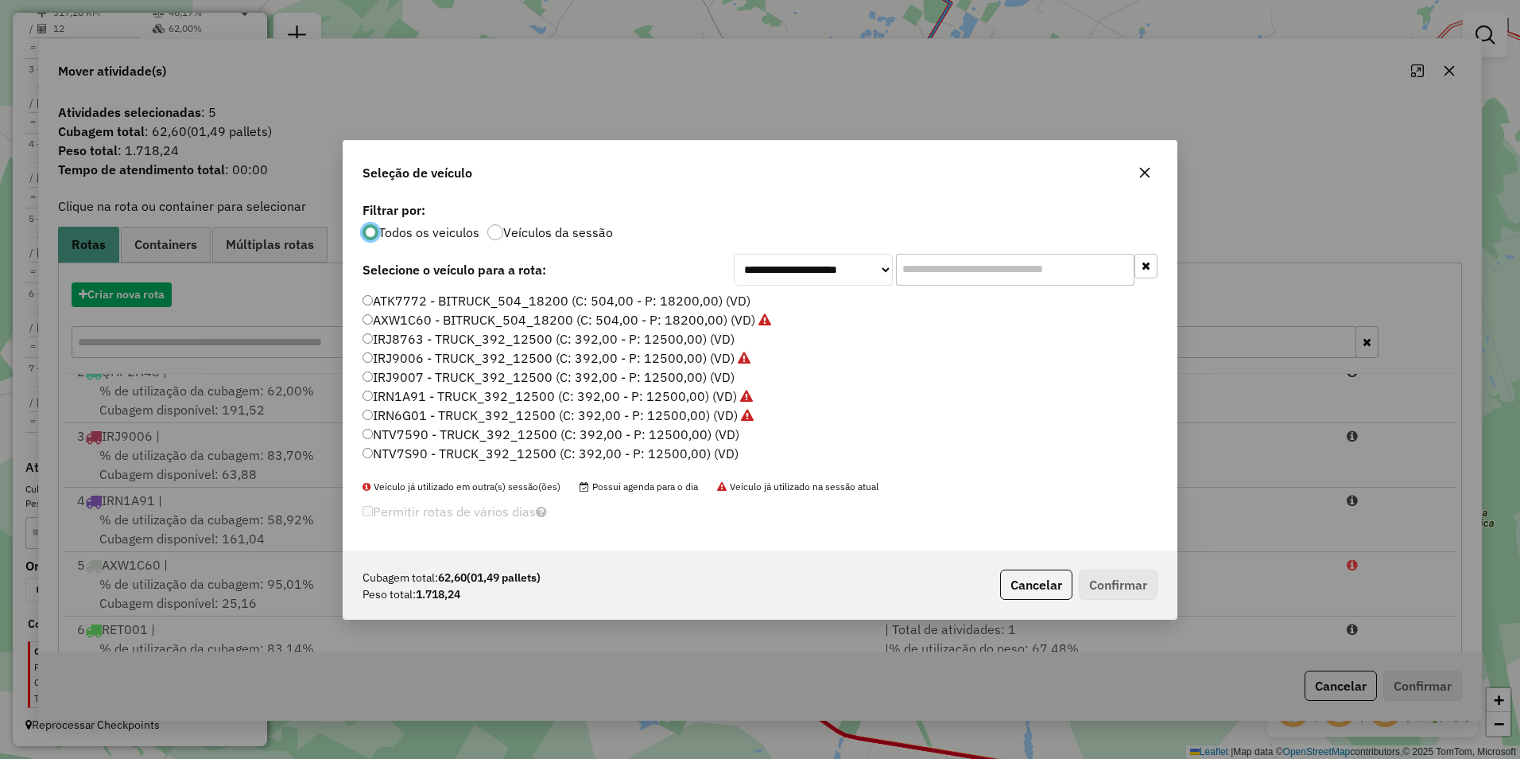
scroll to position [9, 5]
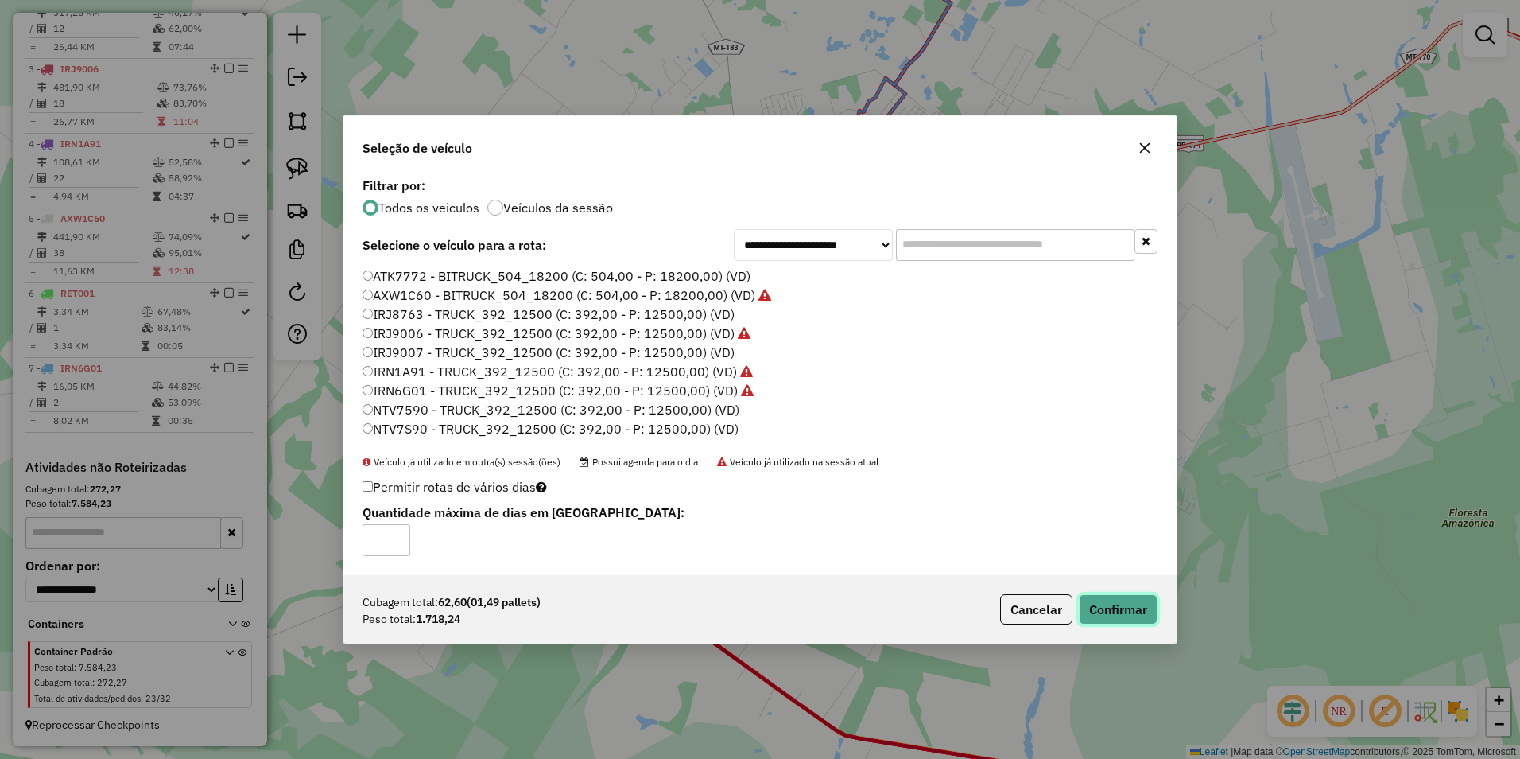
click at [1128, 615] on button "Confirmar" at bounding box center [1118, 609] width 79 height 30
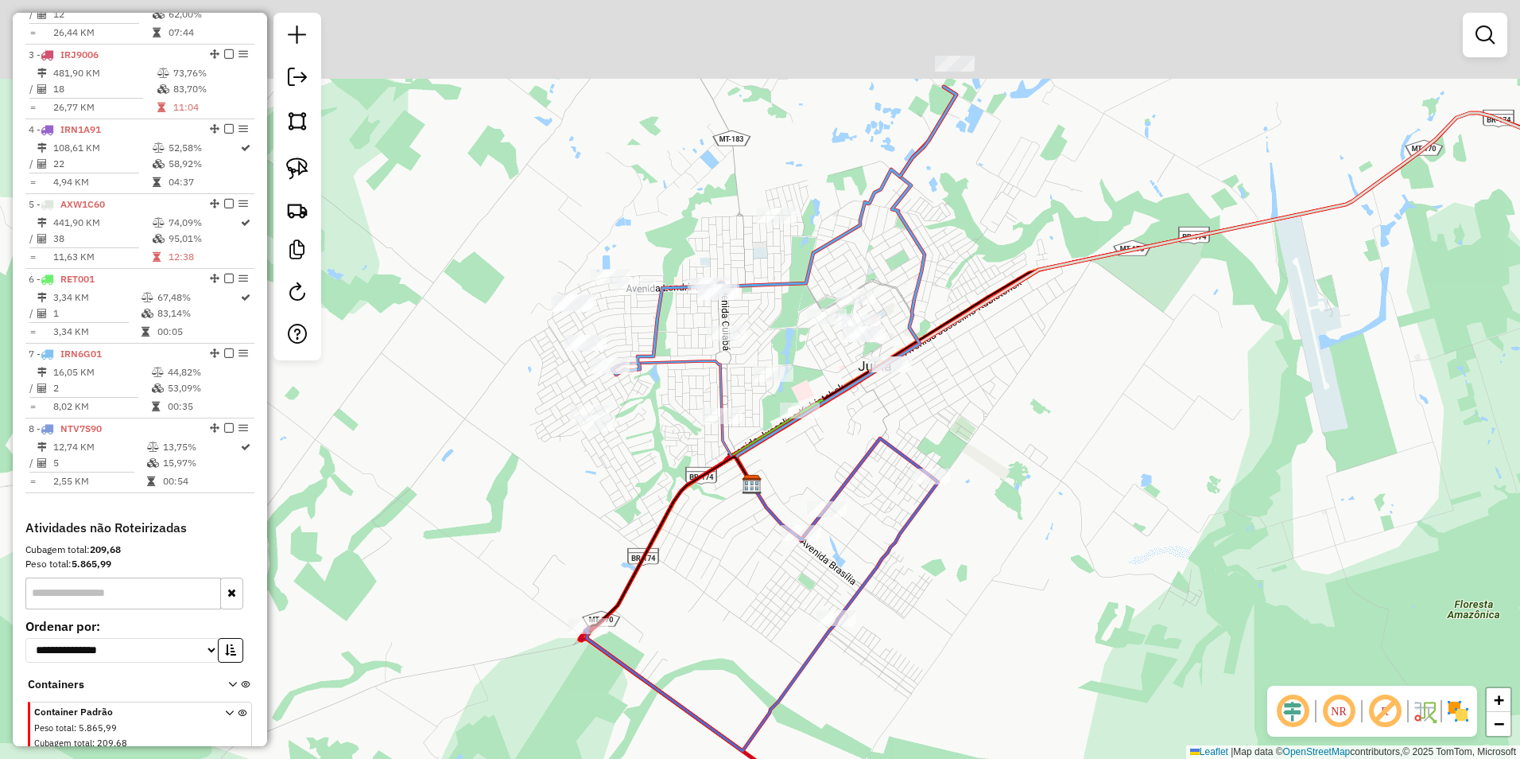
drag, startPoint x: 830, startPoint y: 344, endPoint x: 841, endPoint y: 486, distance: 142.8
click at [841, 486] on div "Janela de atendimento Grade de atendimento Capacidade Transportadoras Veículos …" at bounding box center [760, 379] width 1520 height 759
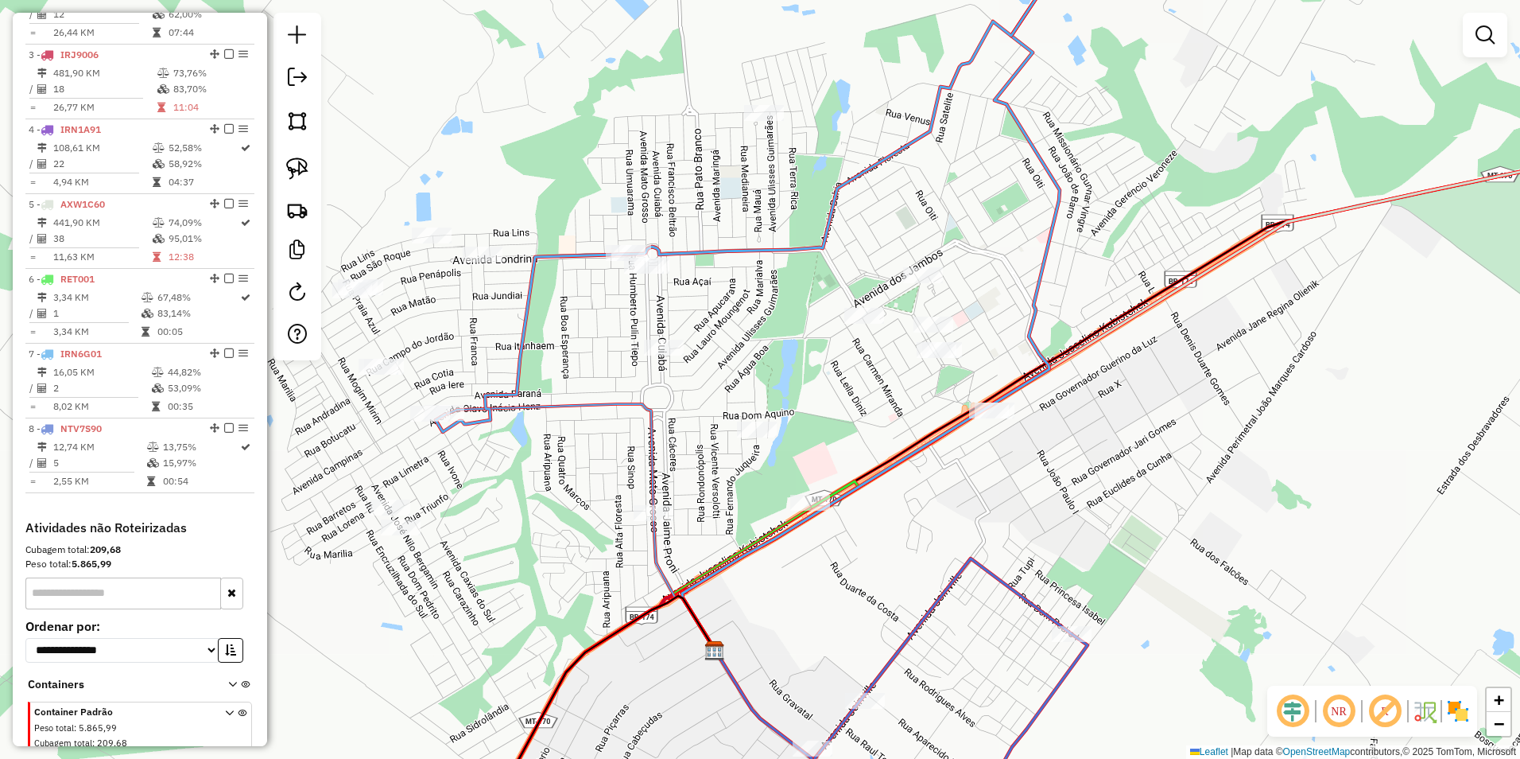
click at [316, 174] on div at bounding box center [298, 186] width 48 height 347
click at [293, 166] on img at bounding box center [297, 168] width 22 height 22
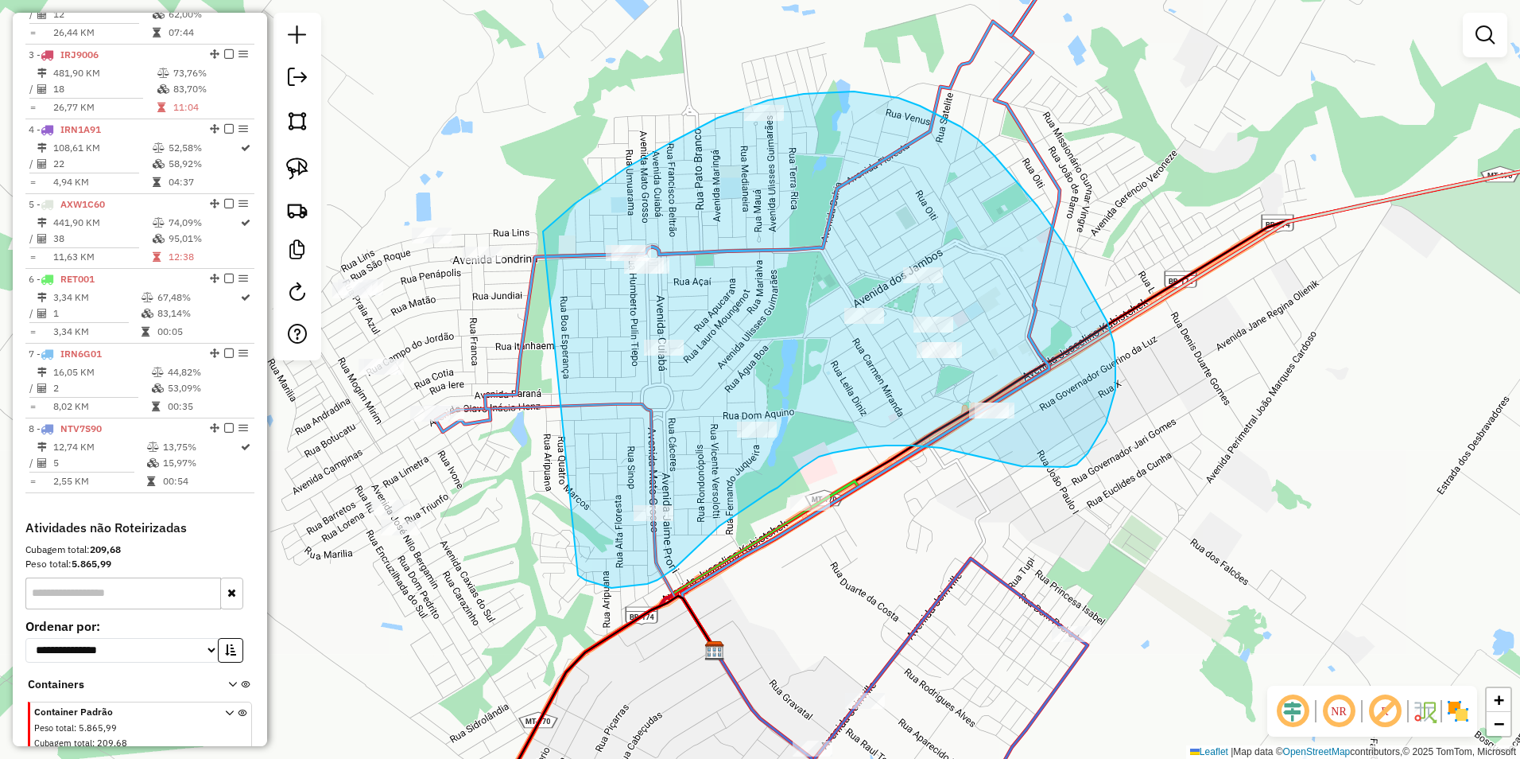
drag, startPoint x: 543, startPoint y: 231, endPoint x: 578, endPoint y: 575, distance: 345.3
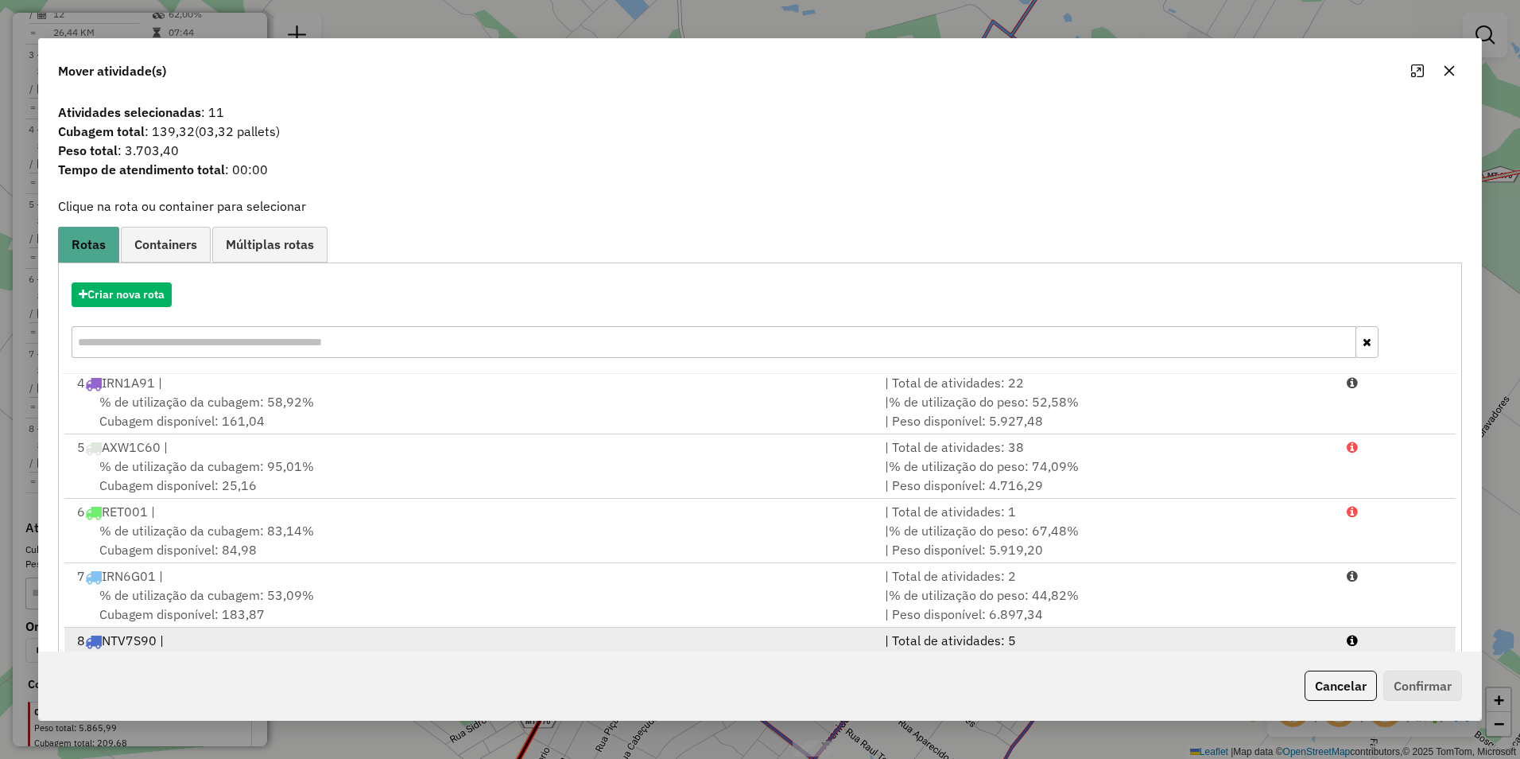
scroll to position [68, 0]
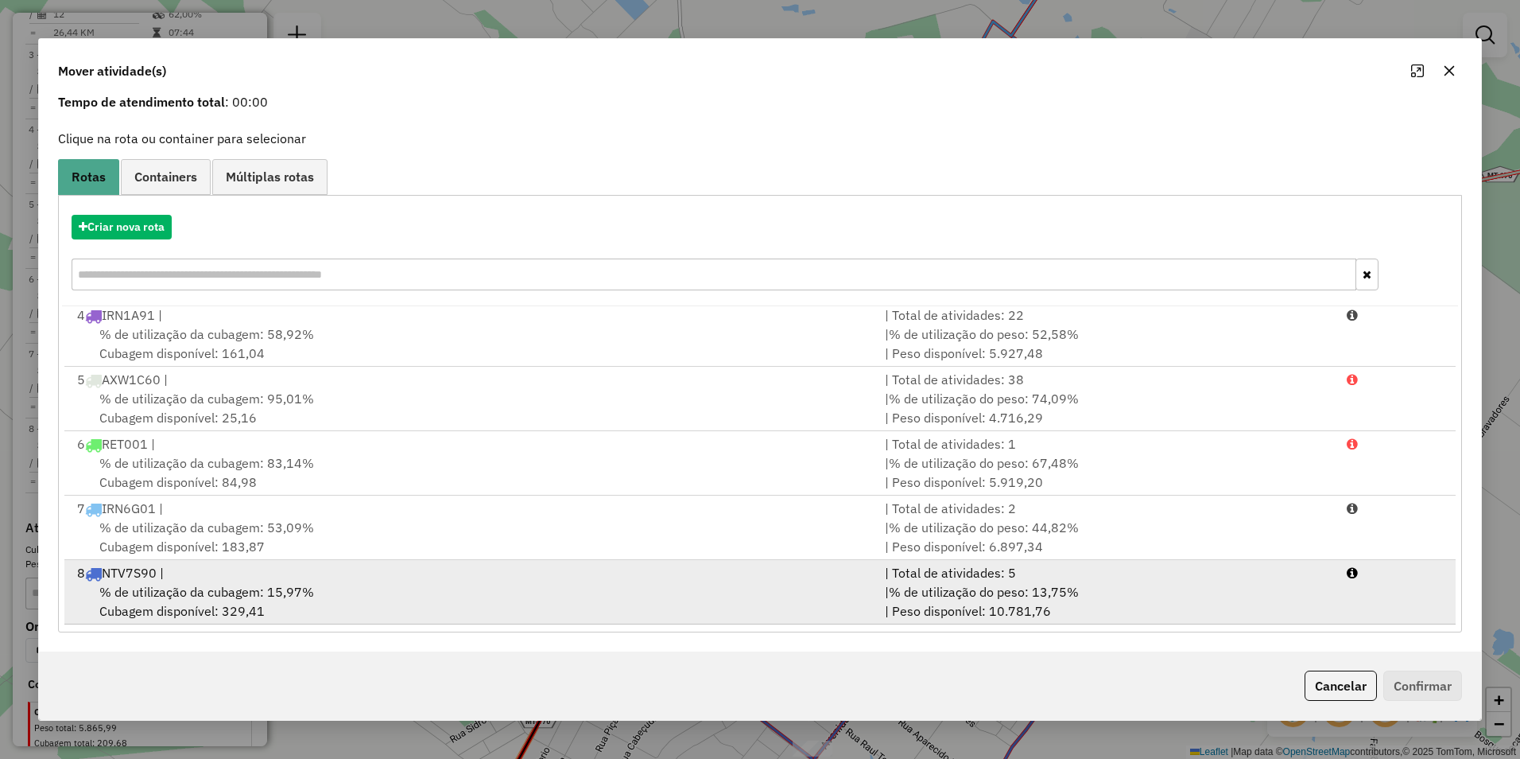
click at [455, 581] on div "8 NTV7S90 |" at bounding box center [472, 572] width 808 height 19
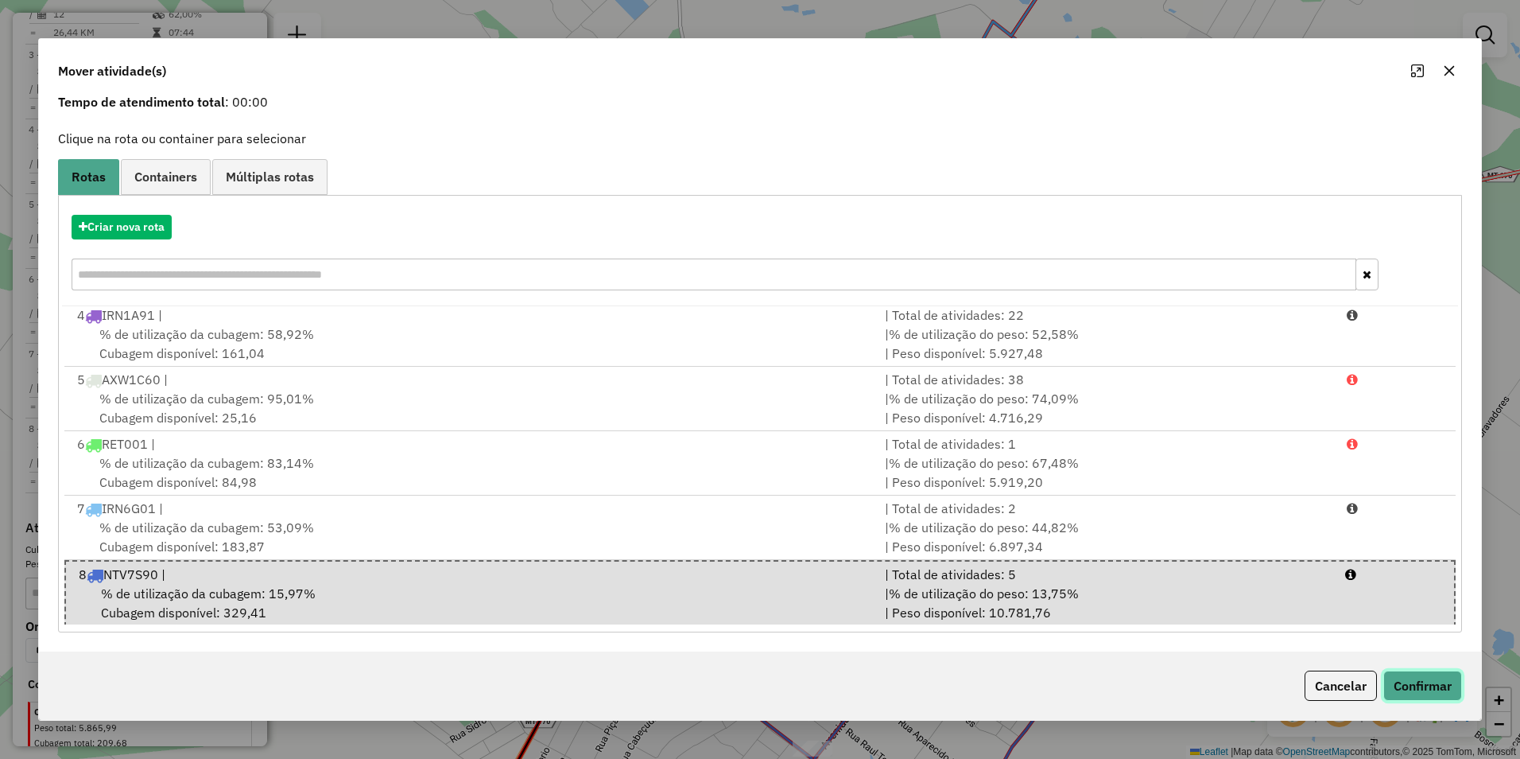
click at [1414, 685] on button "Confirmar" at bounding box center [1423, 685] width 79 height 30
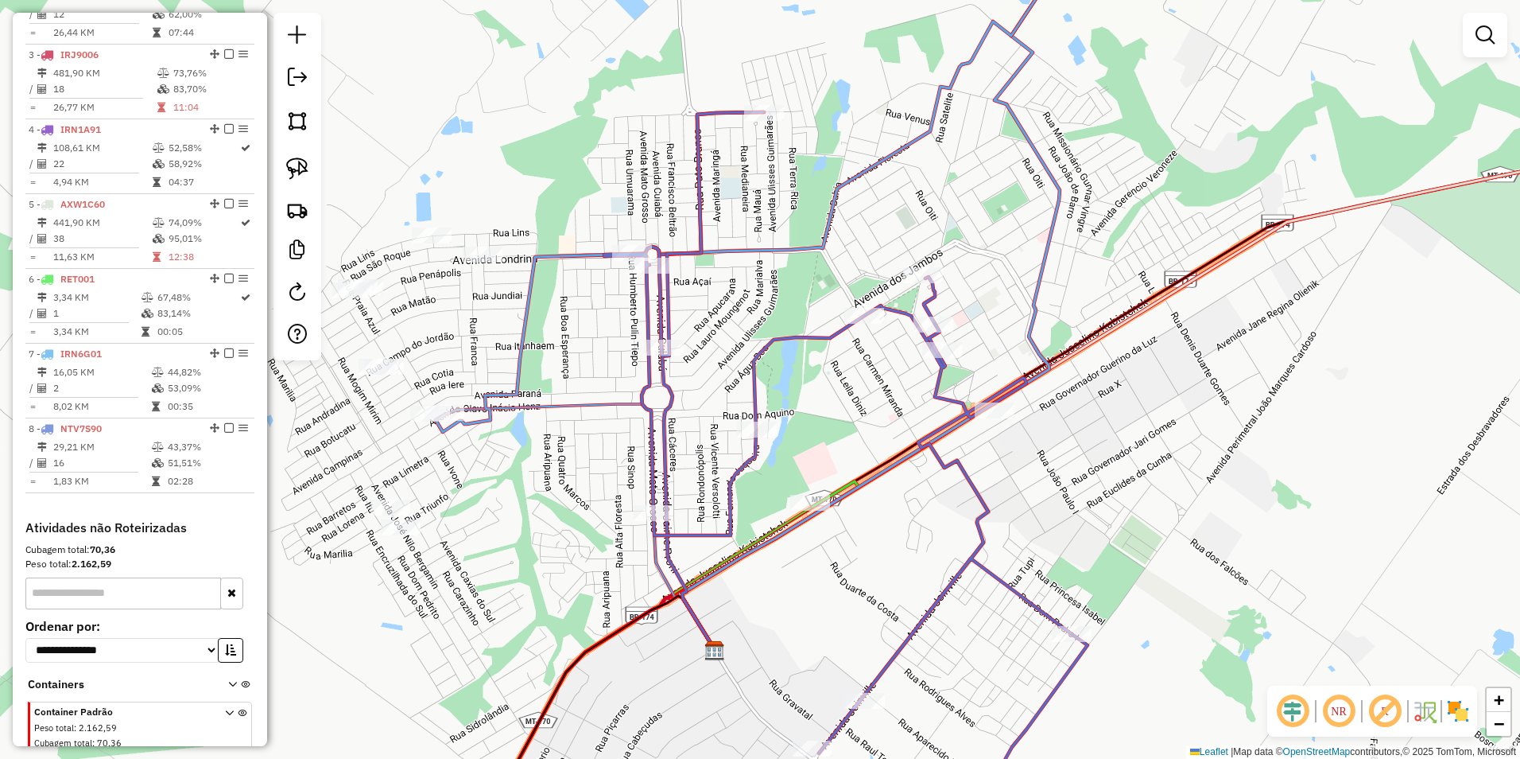
scroll to position [0, 0]
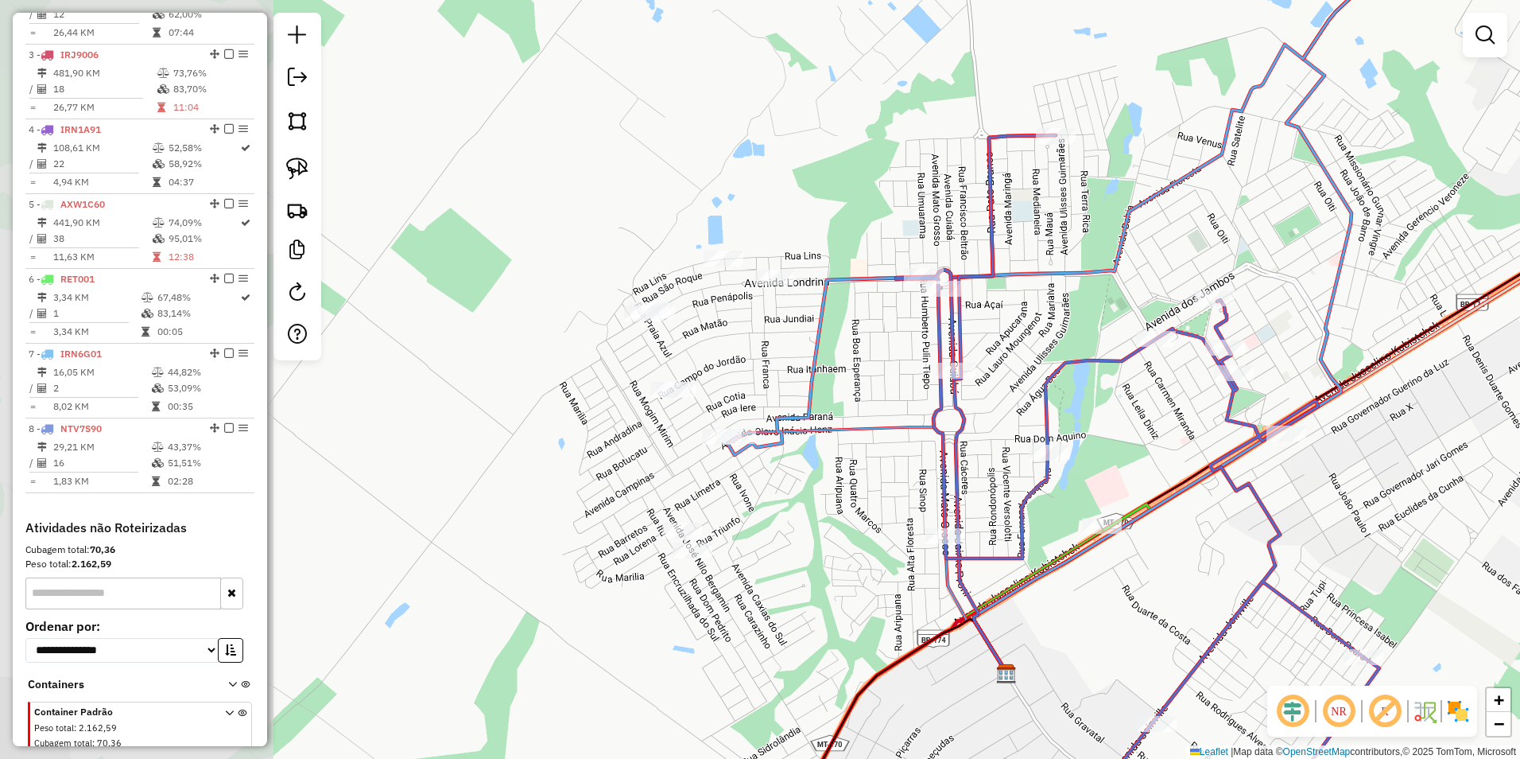
drag, startPoint x: 535, startPoint y: 504, endPoint x: 841, endPoint y: 529, distance: 306.3
click at [841, 529] on div "Janela de atendimento Grade de atendimento Capacidade Transportadoras Veículos …" at bounding box center [760, 379] width 1520 height 759
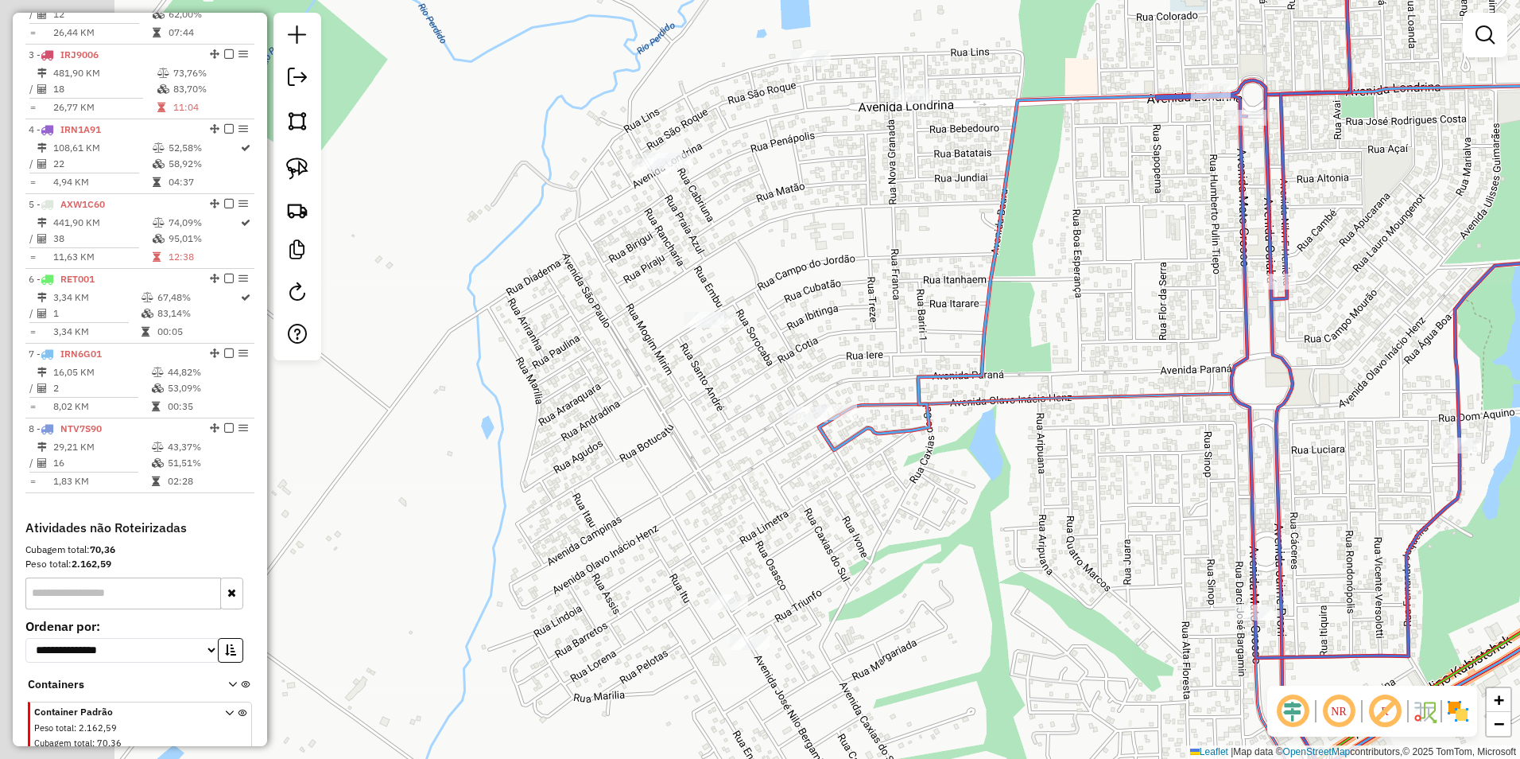
drag, startPoint x: 849, startPoint y: 495, endPoint x: 961, endPoint y: 537, distance: 119.5
click at [961, 537] on div "Janela de atendimento Grade de atendimento Capacidade Transportadoras Veículos …" at bounding box center [760, 379] width 1520 height 759
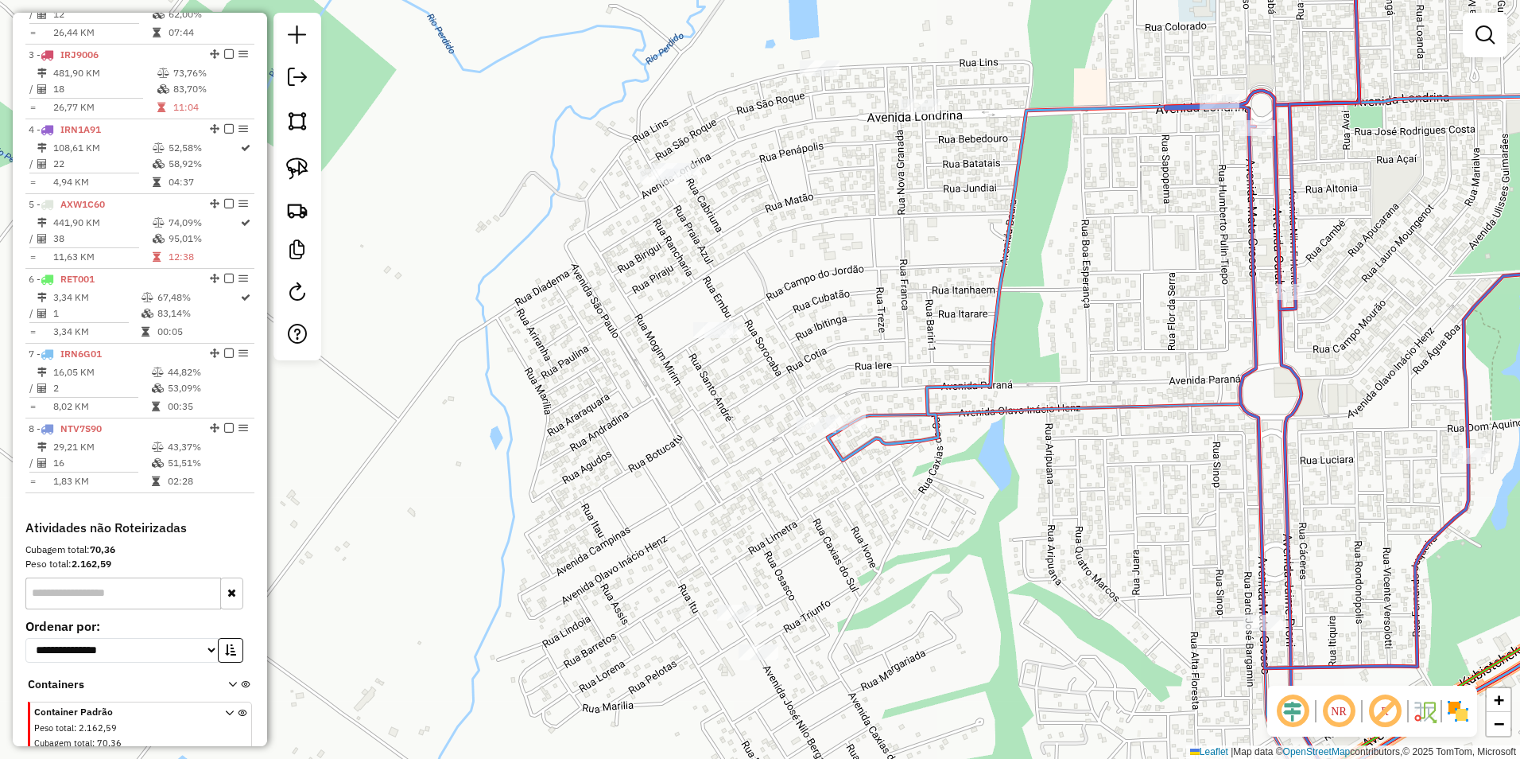
drag, startPoint x: 297, startPoint y: 162, endPoint x: 416, endPoint y: 198, distance: 123.8
click at [297, 162] on img at bounding box center [297, 168] width 22 height 22
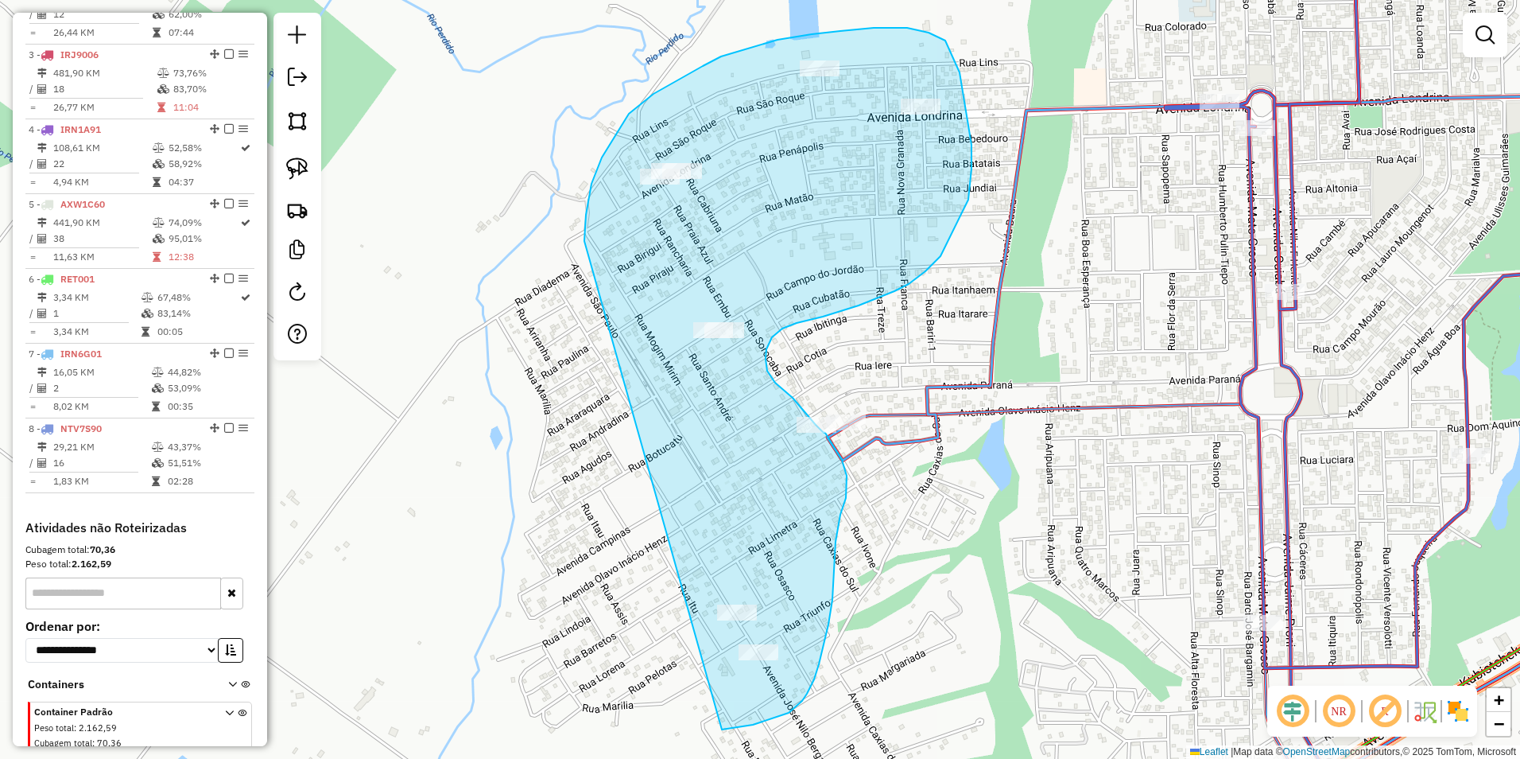
drag, startPoint x: 584, startPoint y: 241, endPoint x: 722, endPoint y: 729, distance: 507.3
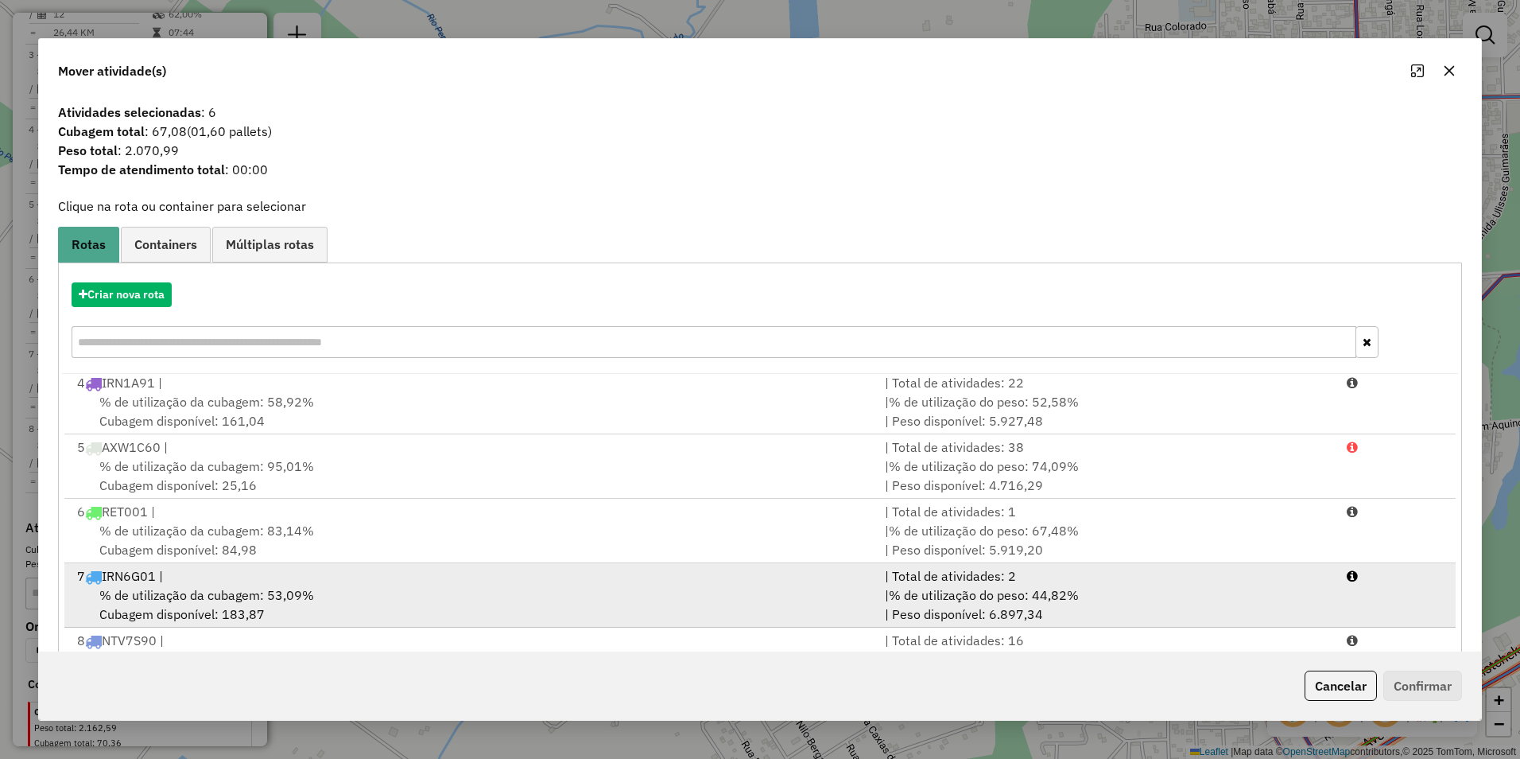
scroll to position [68, 0]
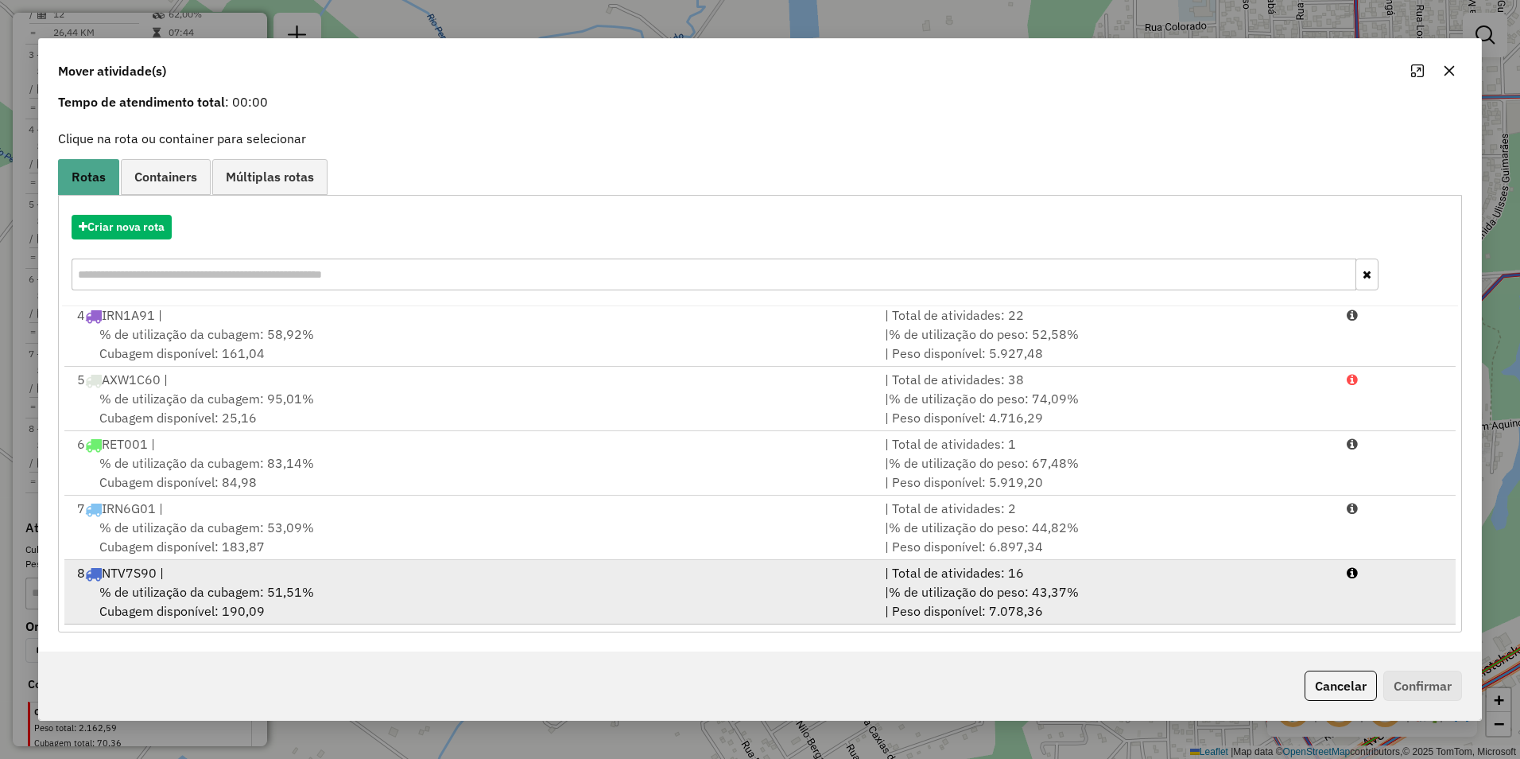
click at [340, 587] on div "% de utilização da cubagem: 51,51% Cubagem disponível: 190,09" at bounding box center [472, 601] width 808 height 38
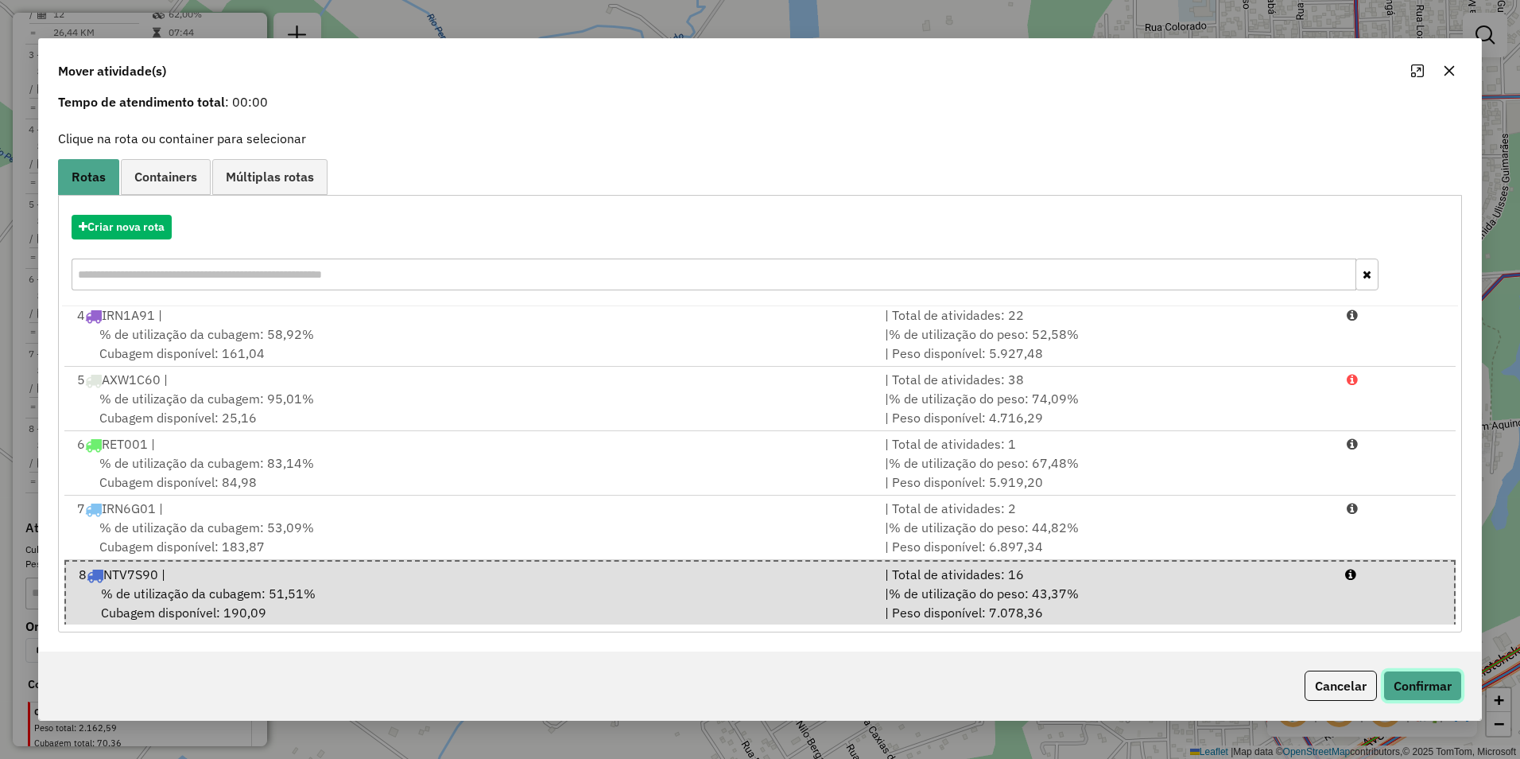
click at [1435, 681] on button "Confirmar" at bounding box center [1423, 685] width 79 height 30
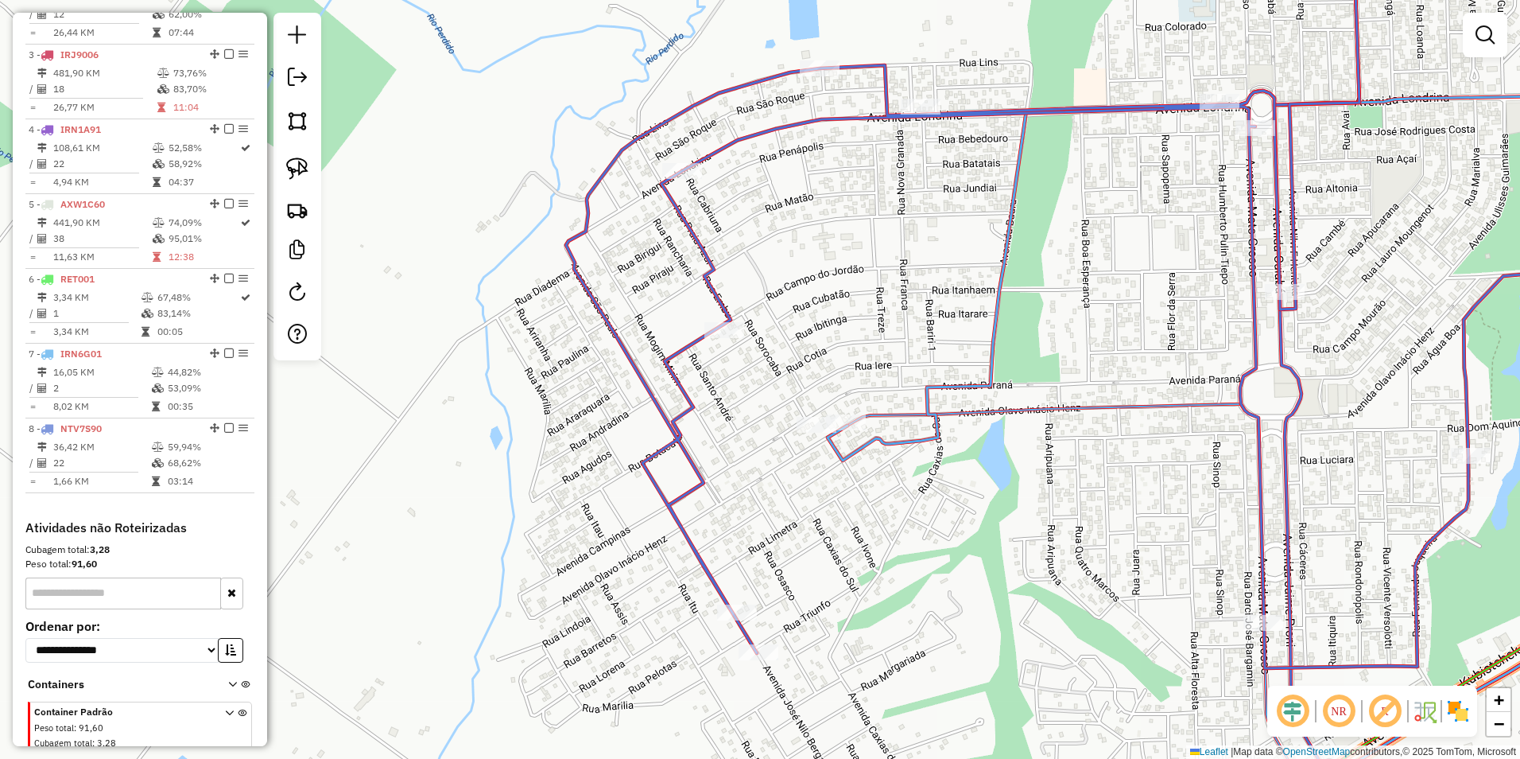
scroll to position [0, 0]
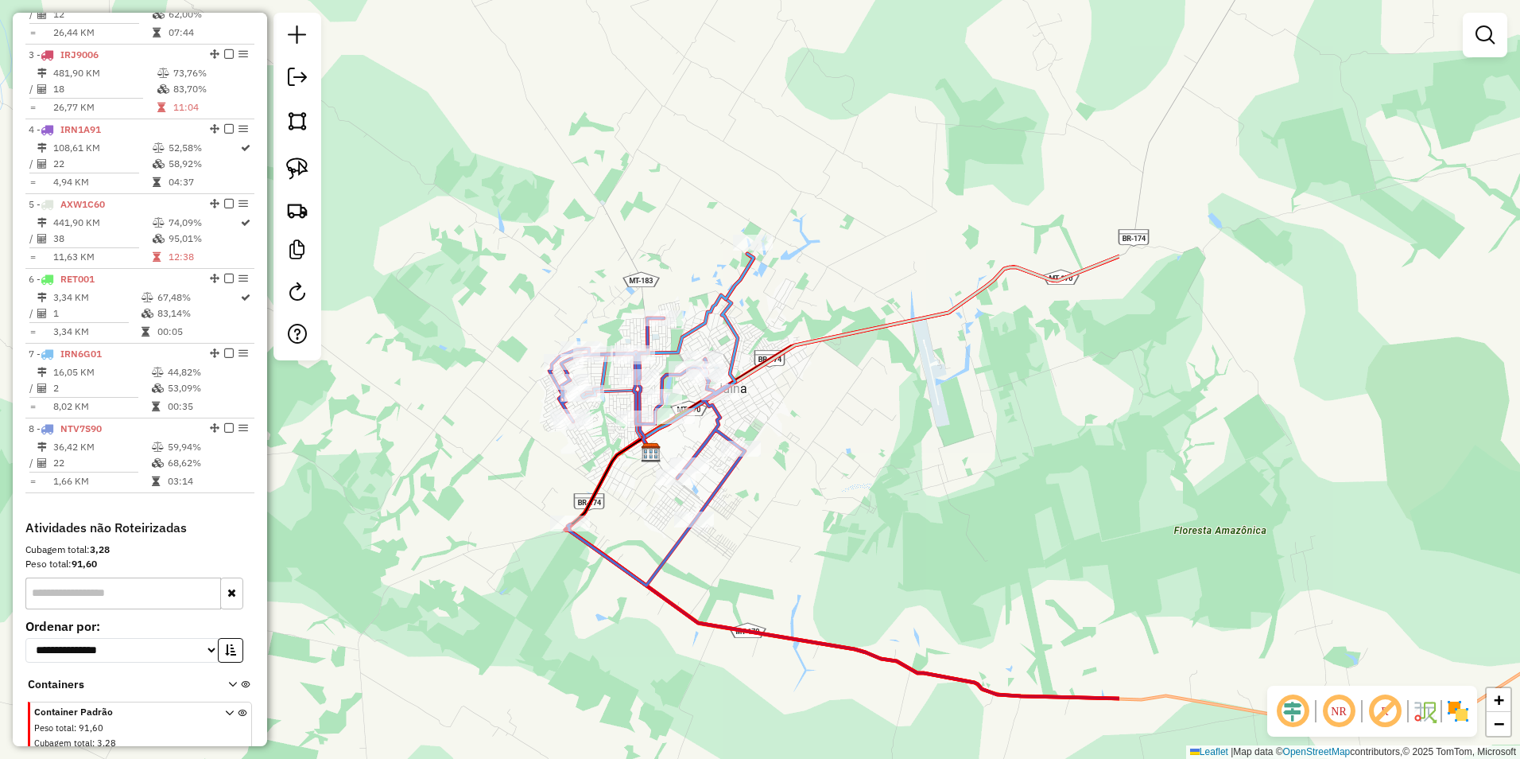
drag, startPoint x: 1355, startPoint y: 566, endPoint x: 780, endPoint y: 443, distance: 588.0
click at [813, 458] on div "Janela de atendimento Grade de atendimento Capacidade Transportadoras Veículos …" at bounding box center [760, 379] width 1520 height 759
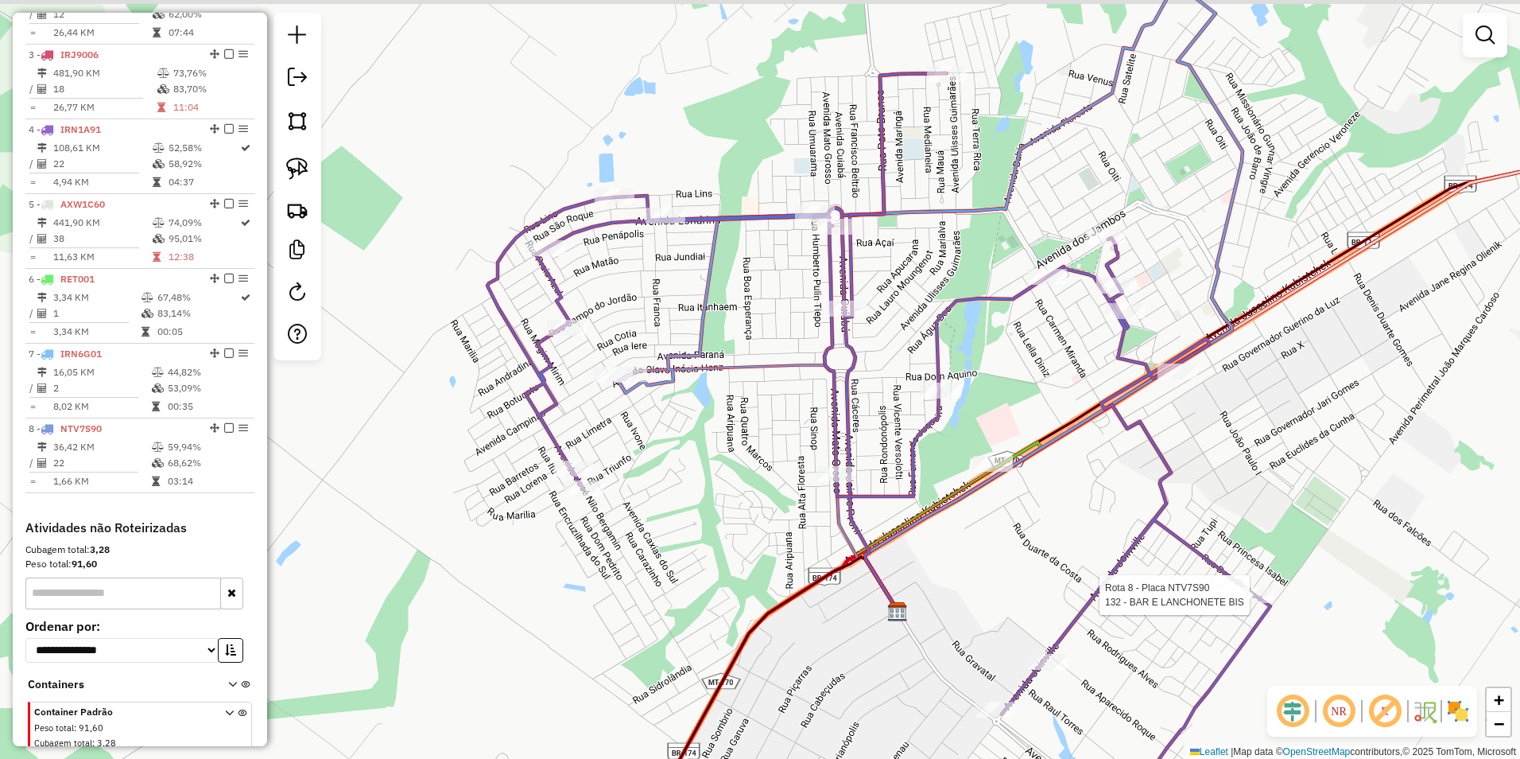
drag, startPoint x: 615, startPoint y: 441, endPoint x: 779, endPoint y: 476, distance: 167.5
click at [779, 476] on div "Rota 8 - Placa NTV7S90 132 - BAR E LANCHONETE BIS Janela de atendimento Grade d…" at bounding box center [760, 379] width 1520 height 759
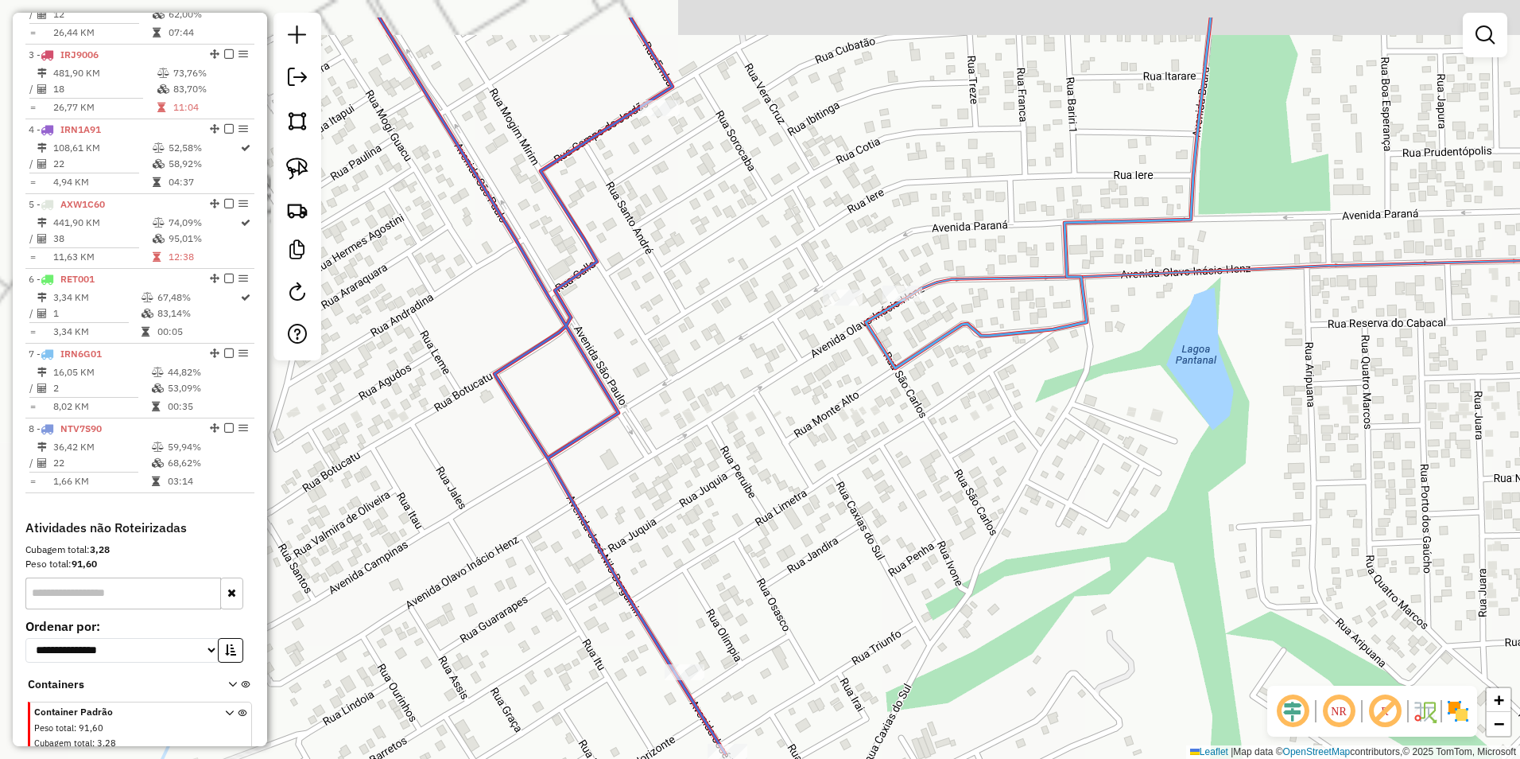
drag, startPoint x: 718, startPoint y: 417, endPoint x: 622, endPoint y: 271, distance: 175.1
click at [941, 484] on div "Rota 8 - Placa NTV7S90 132 - BAR E LANCHONETE BIS Janela de atendimento Grade d…" at bounding box center [760, 379] width 1520 height 759
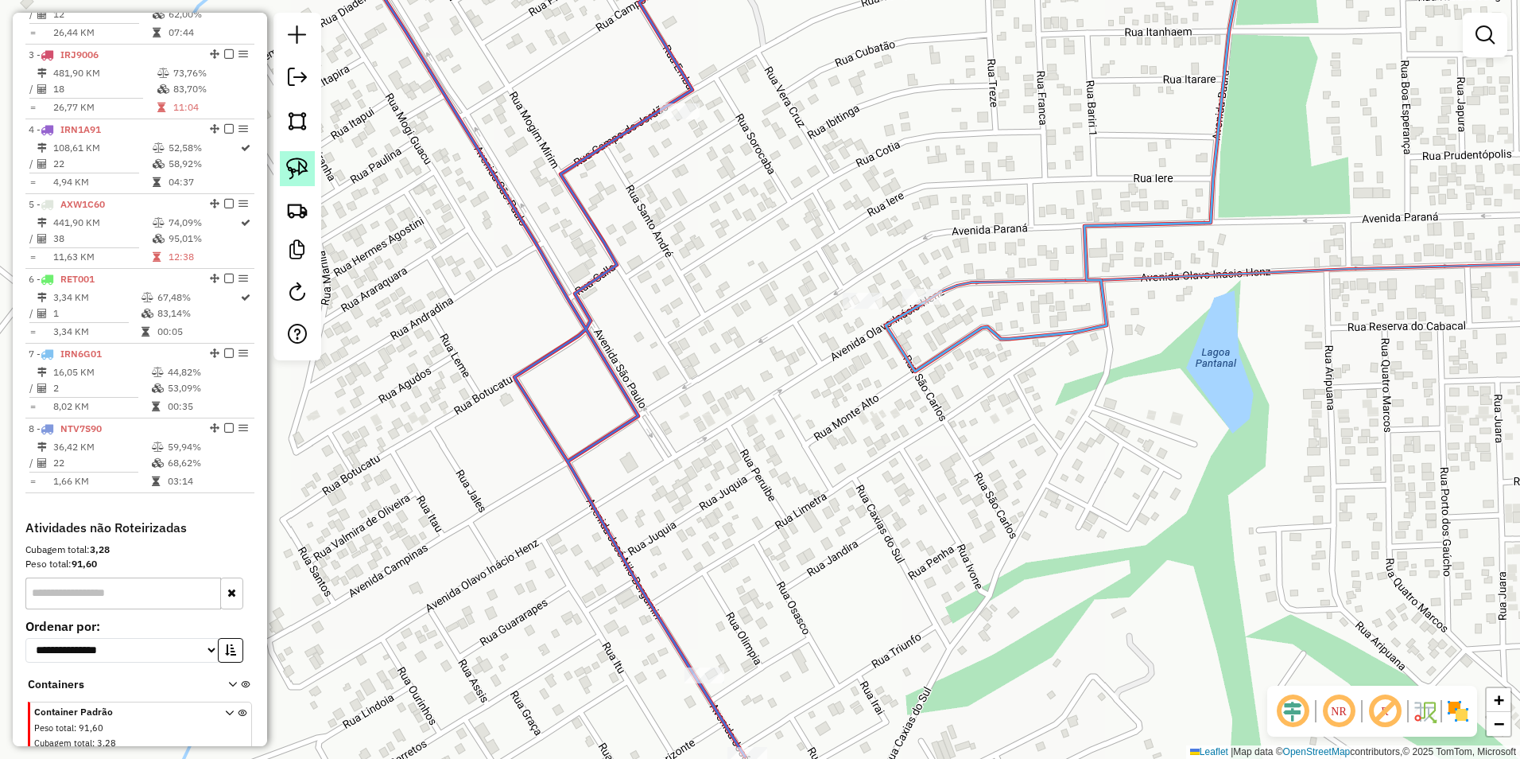
click at [285, 161] on link at bounding box center [297, 168] width 35 height 35
drag, startPoint x: 794, startPoint y: 324, endPoint x: 897, endPoint y: 347, distance: 105.1
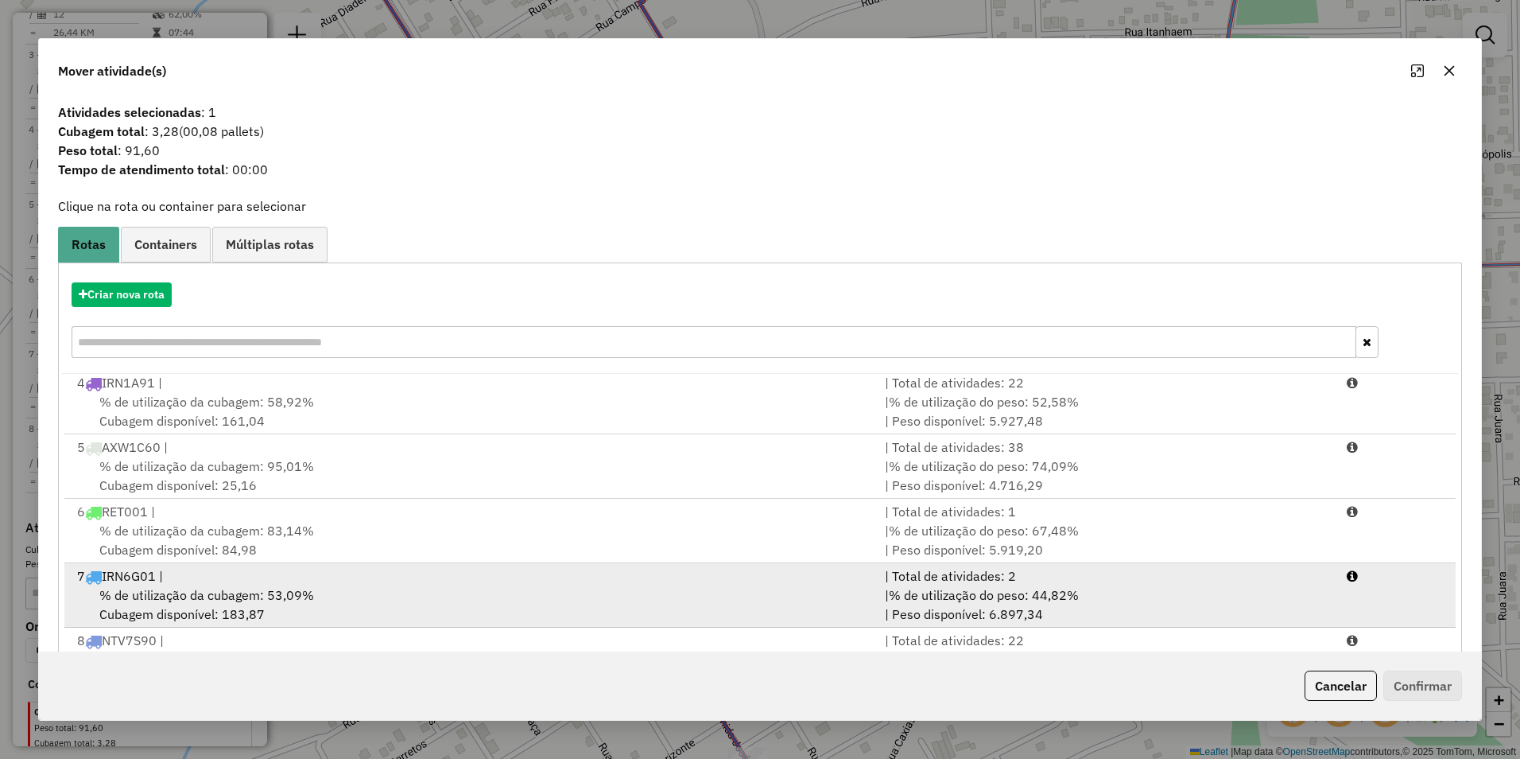
scroll to position [68, 0]
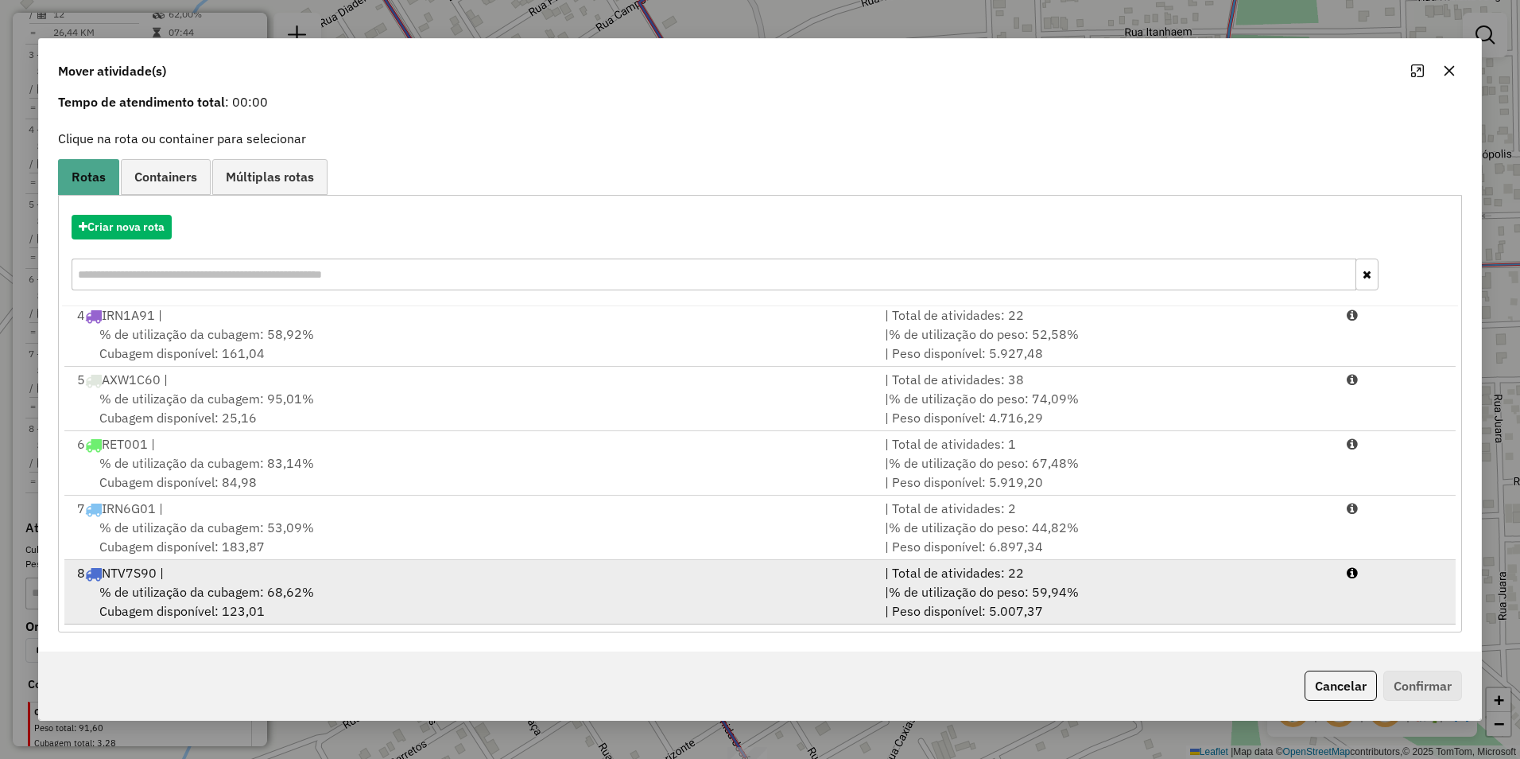
click at [433, 588] on div "% de utilização da cubagem: 68,62% Cubagem disponível: 123,01" at bounding box center [472, 601] width 808 height 38
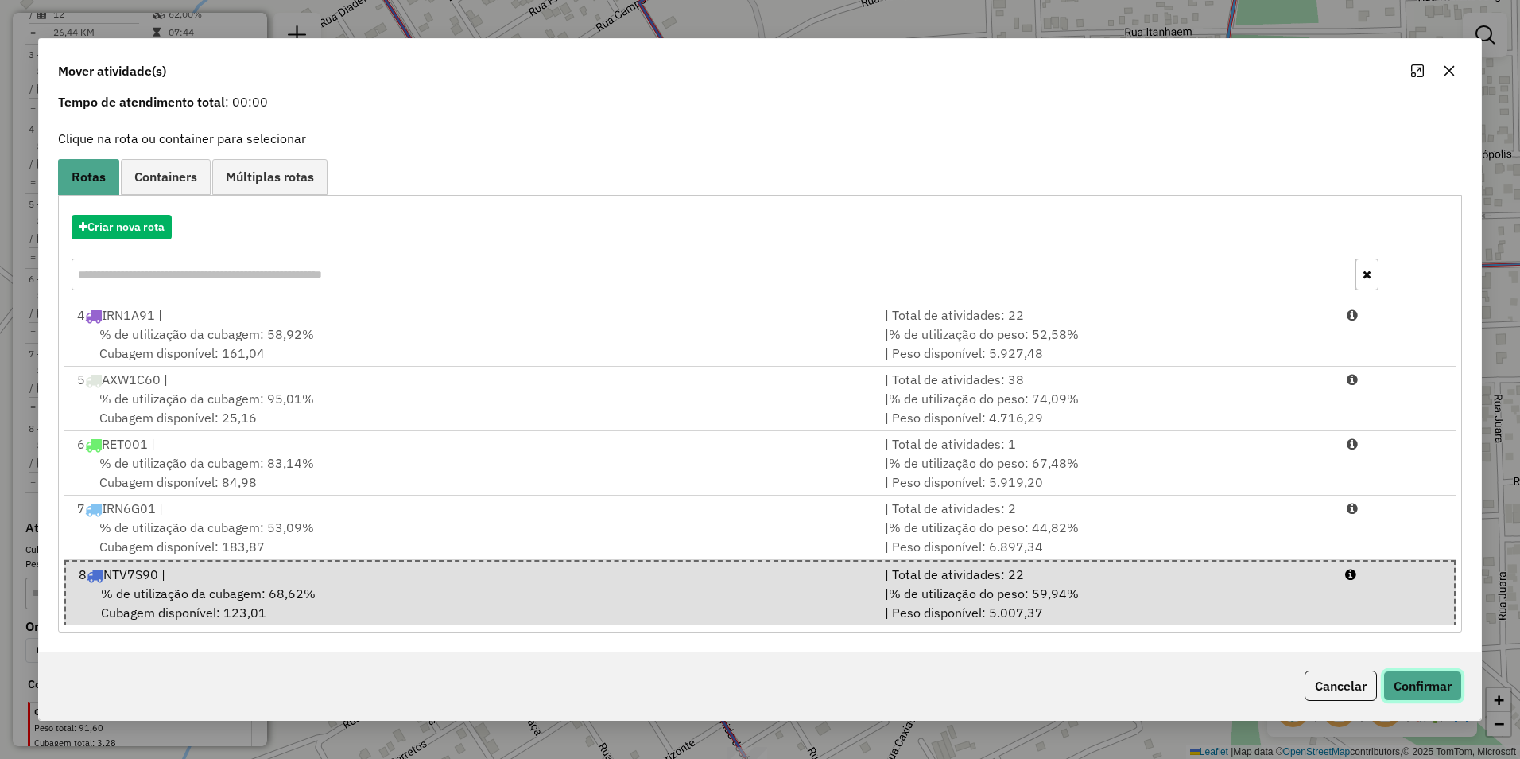
click at [1411, 689] on button "Confirmar" at bounding box center [1423, 685] width 79 height 30
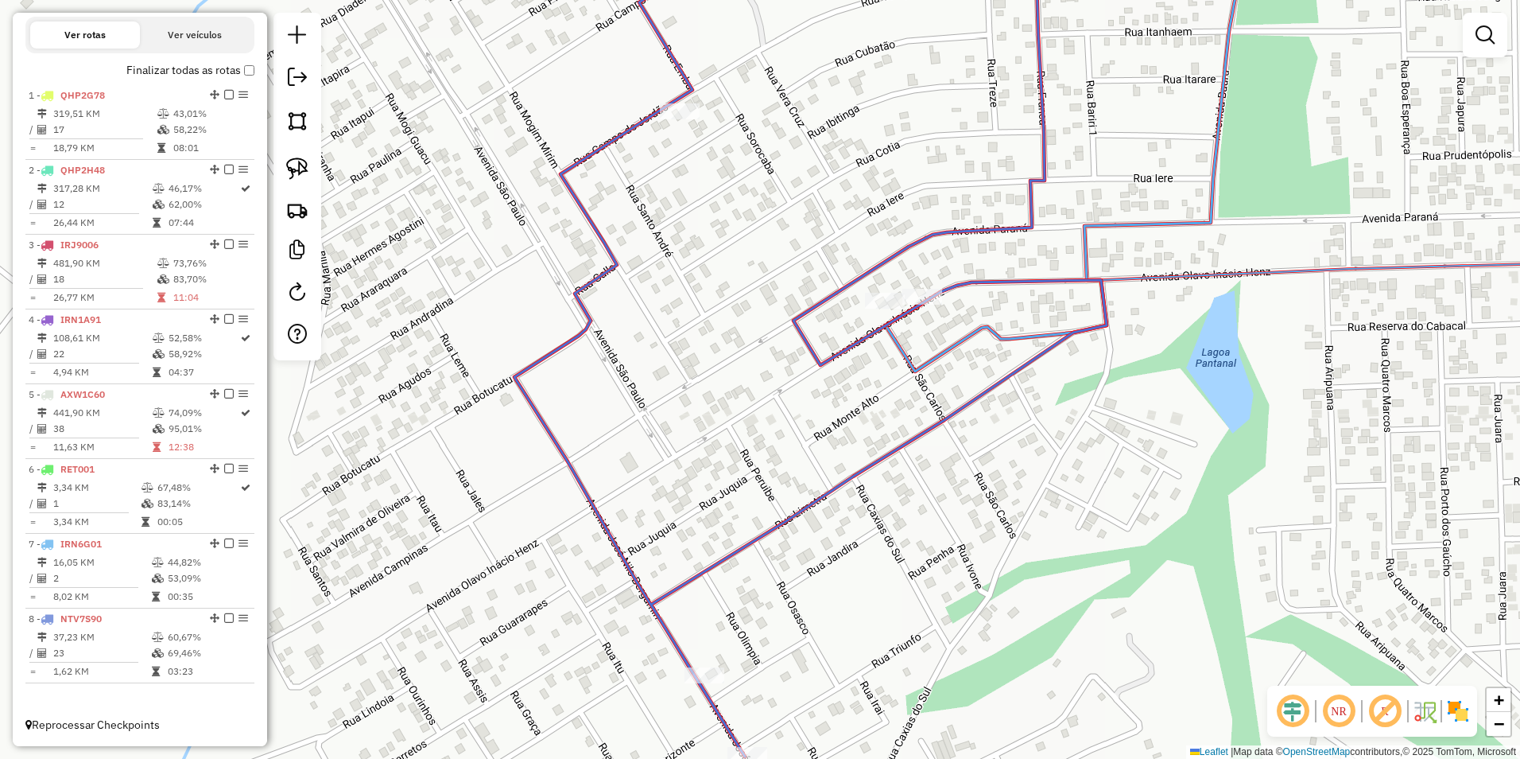
scroll to position [0, 0]
select select "**********"
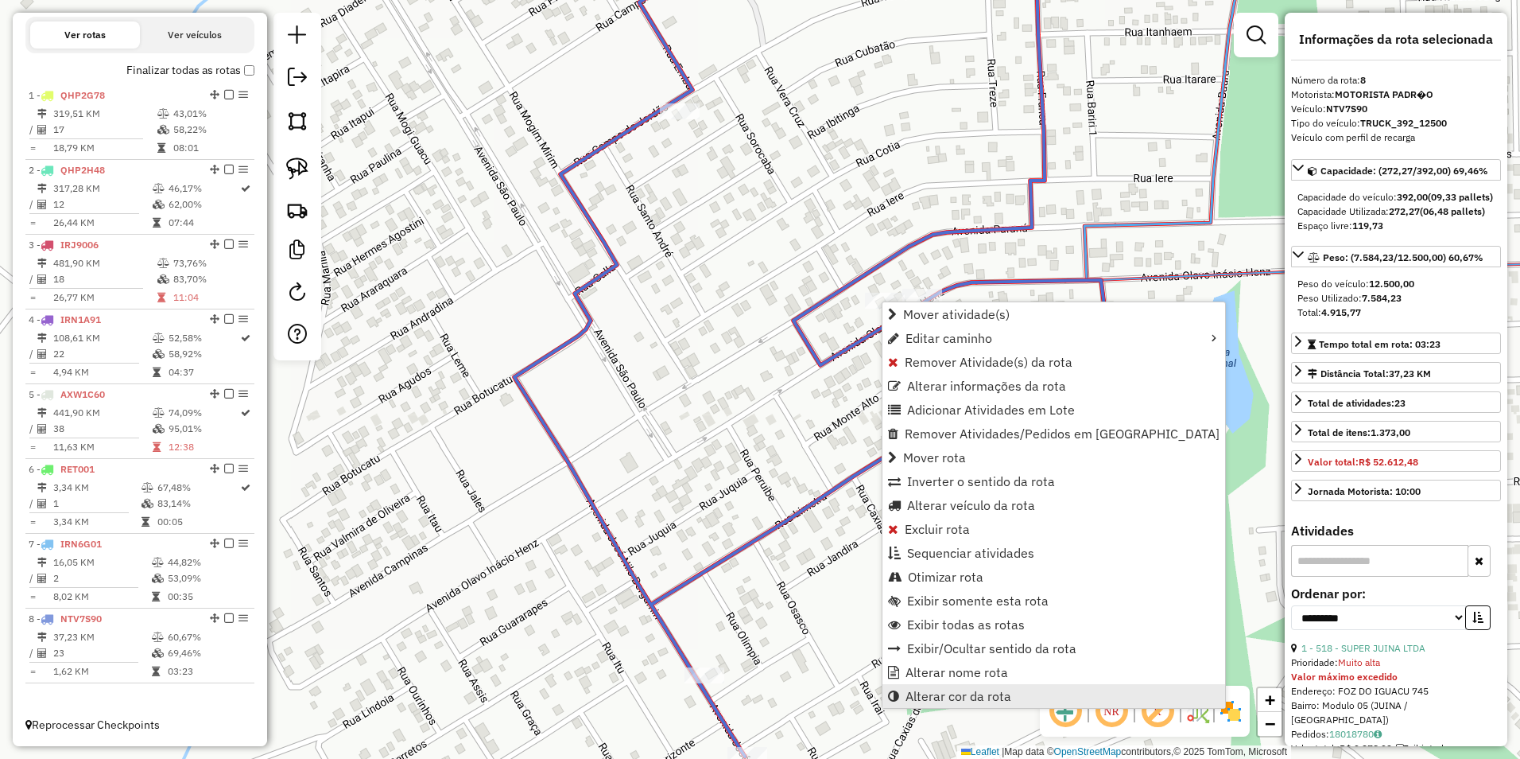
click at [990, 690] on span "Alterar cor da rota" at bounding box center [959, 695] width 106 height 13
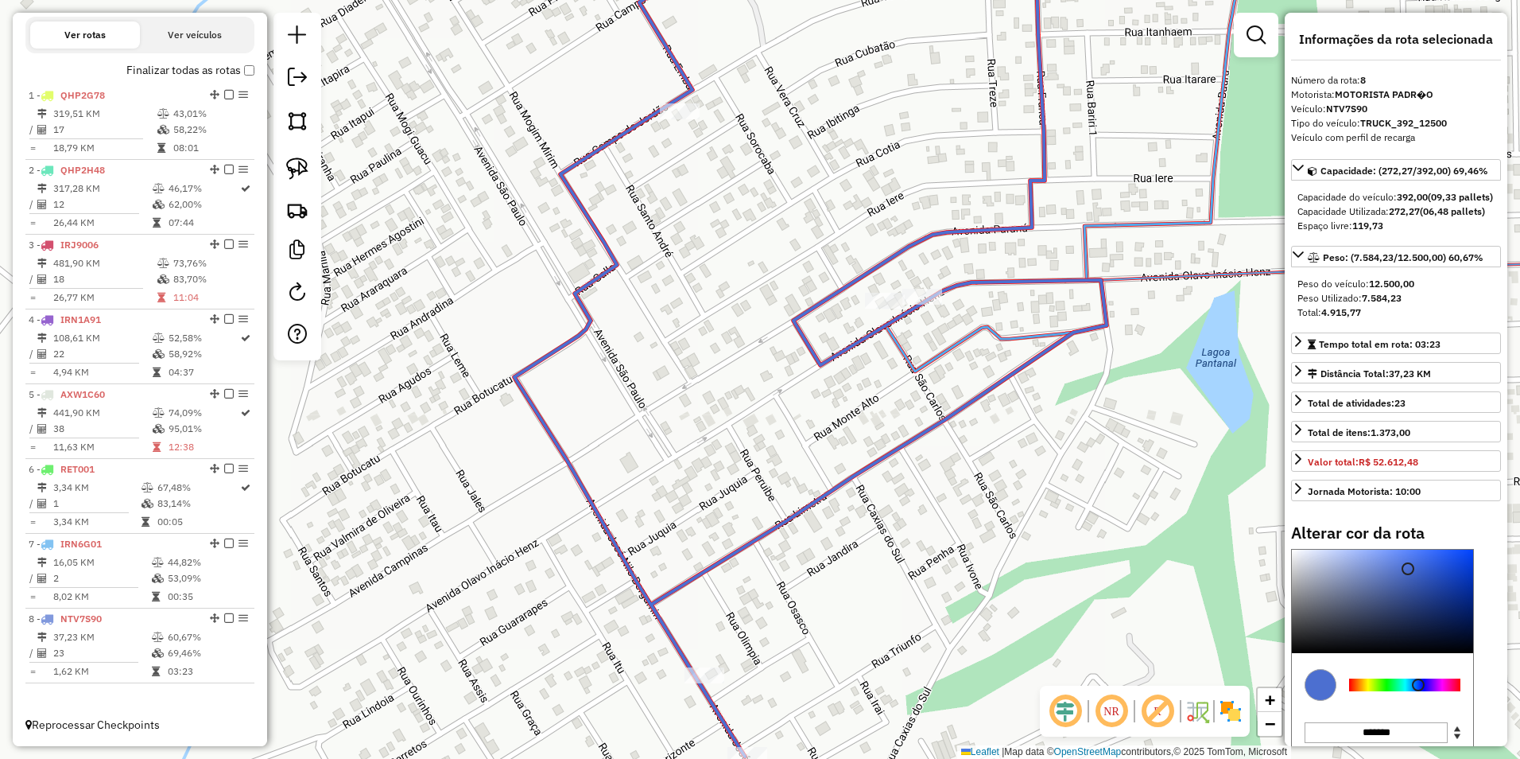
type input "*******"
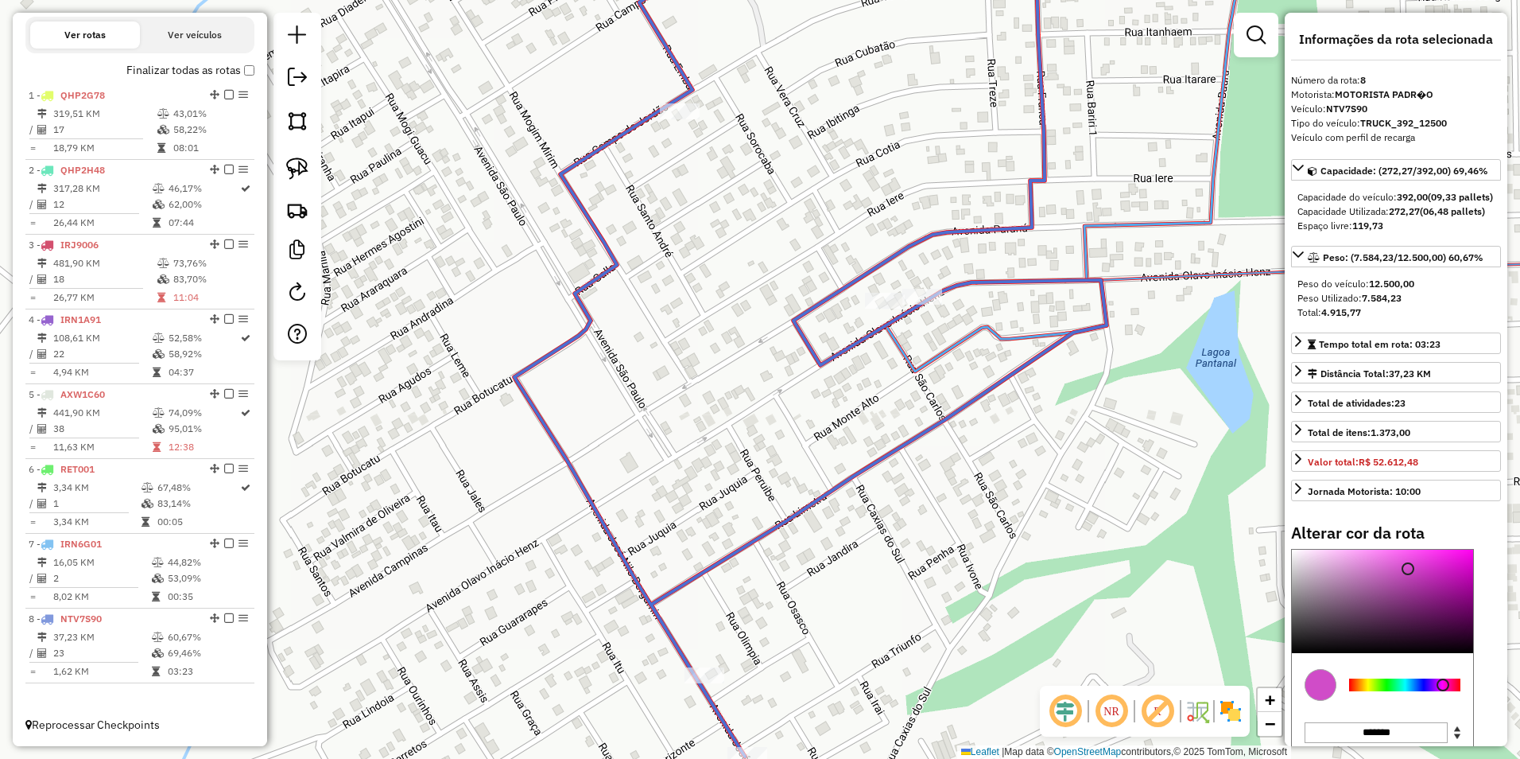
click at [1443, 691] on div at bounding box center [1404, 684] width 111 height 13
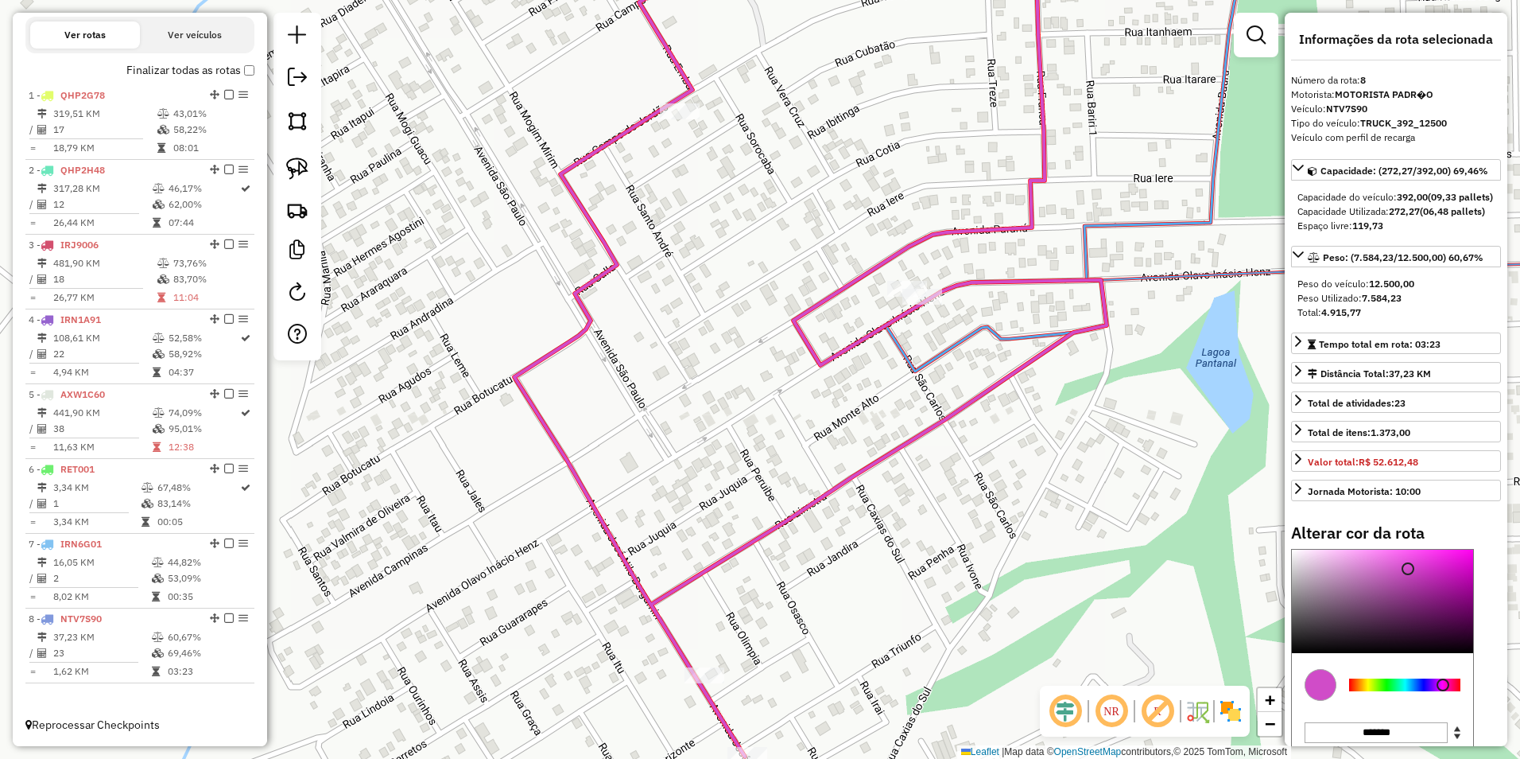
click at [1048, 452] on div "Janela de atendimento Grade de atendimento Capacidade Transportadoras Veículos …" at bounding box center [760, 379] width 1520 height 759
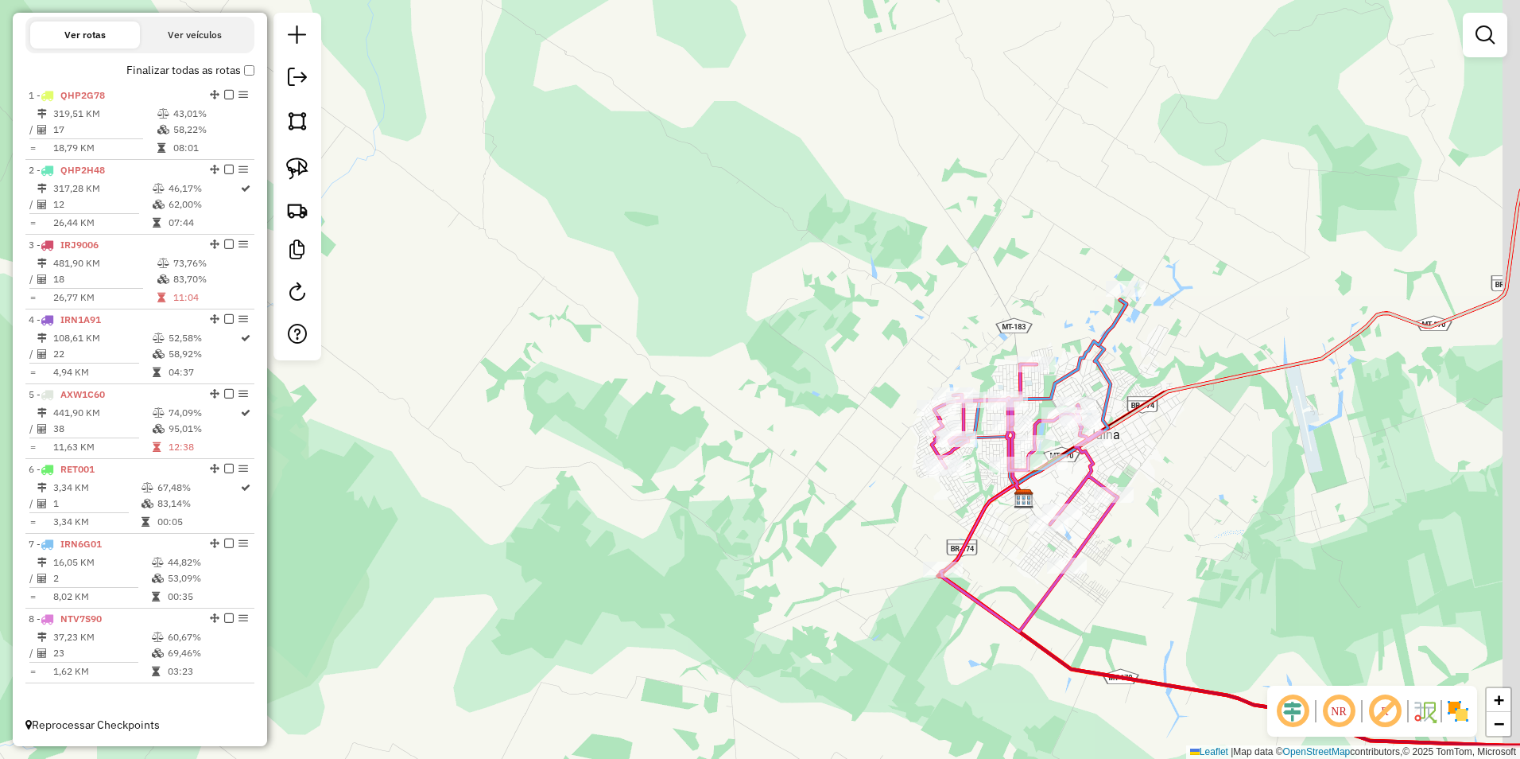
drag, startPoint x: 1423, startPoint y: 589, endPoint x: 1012, endPoint y: 516, distance: 417.6
click at [1013, 517] on div "Janela de atendimento Grade de atendimento Capacidade Transportadoras Veículos …" at bounding box center [760, 379] width 1520 height 759
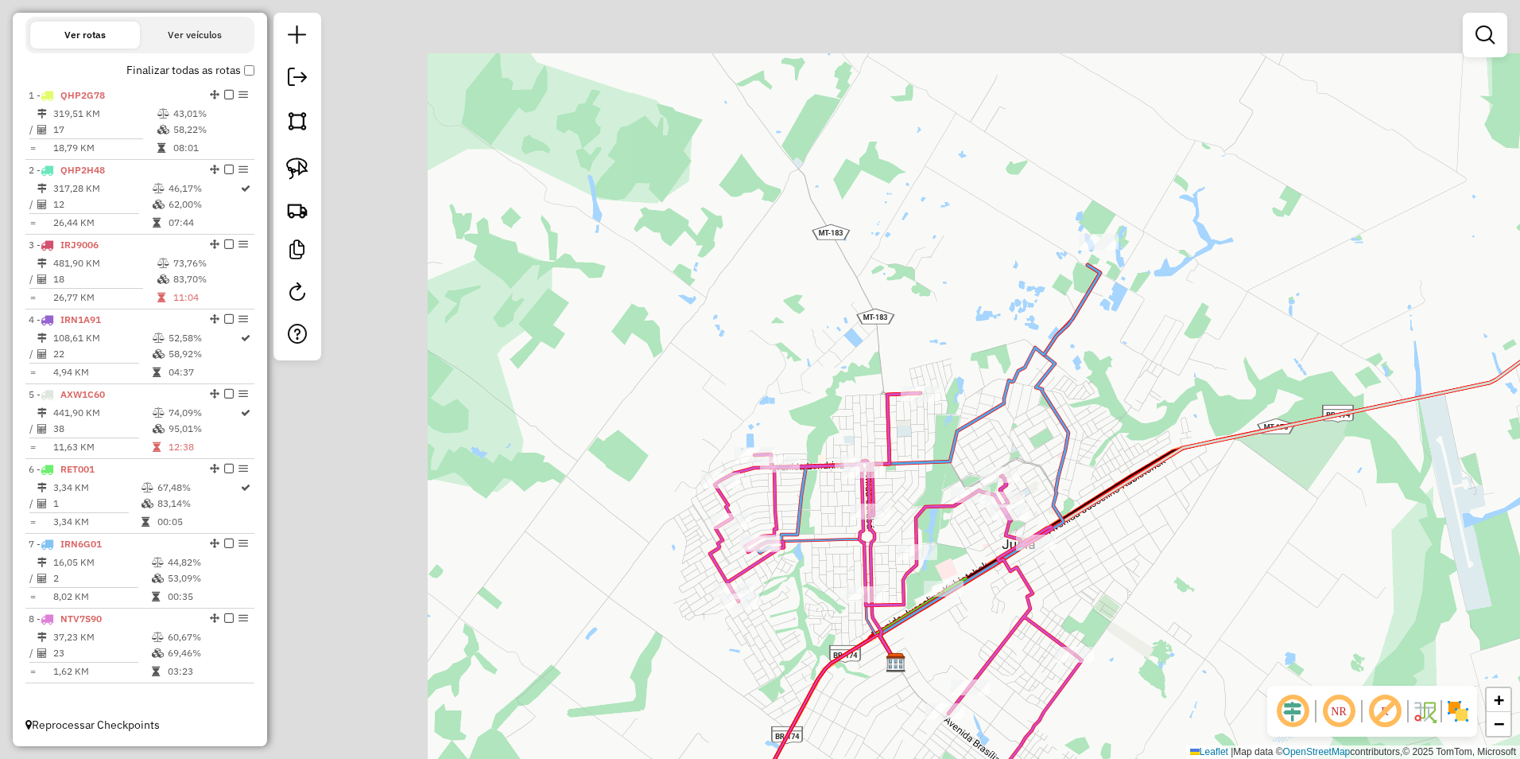
drag, startPoint x: 1019, startPoint y: 465, endPoint x: 1364, endPoint y: 624, distance: 380.0
click at [1361, 624] on div "Janela de atendimento Grade de atendimento Capacidade Transportadoras Veículos …" at bounding box center [760, 379] width 1520 height 759
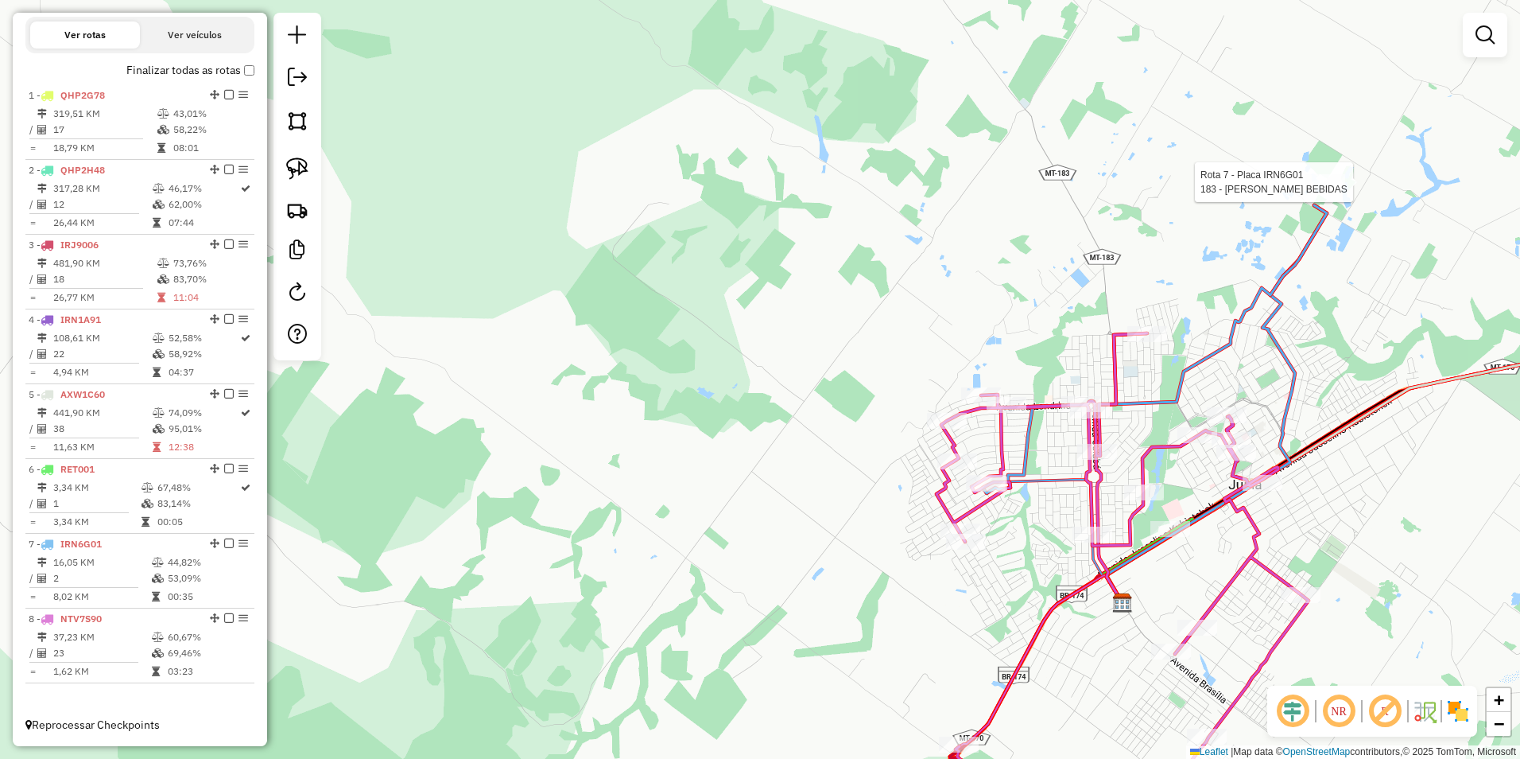
select select "**********"
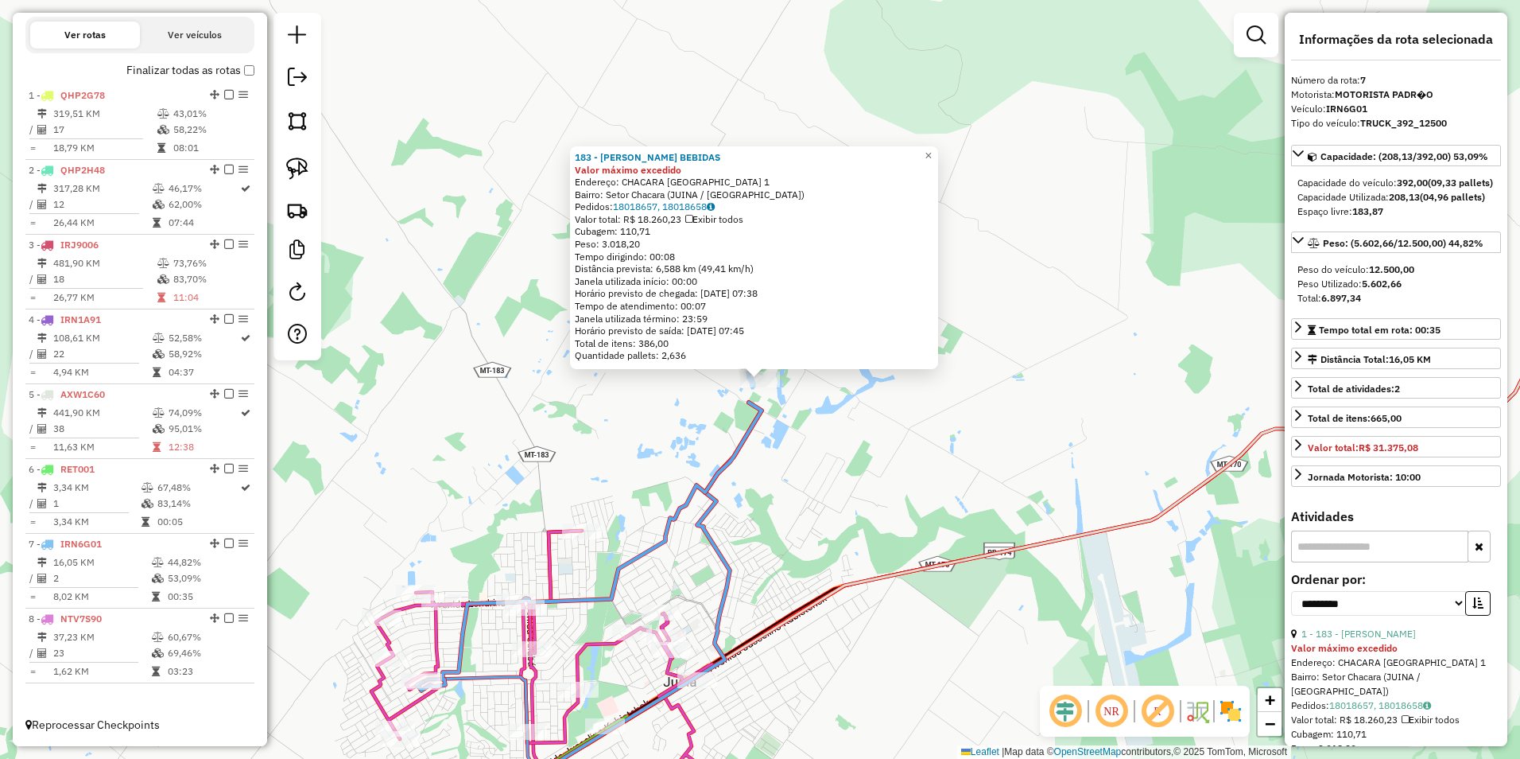
click at [1126, 402] on div "183 - LEANDRO BEBIDAS Valor máximo excedido Endereço: CHACARA RANCHO ALEGRE 1 B…" at bounding box center [760, 379] width 1520 height 759
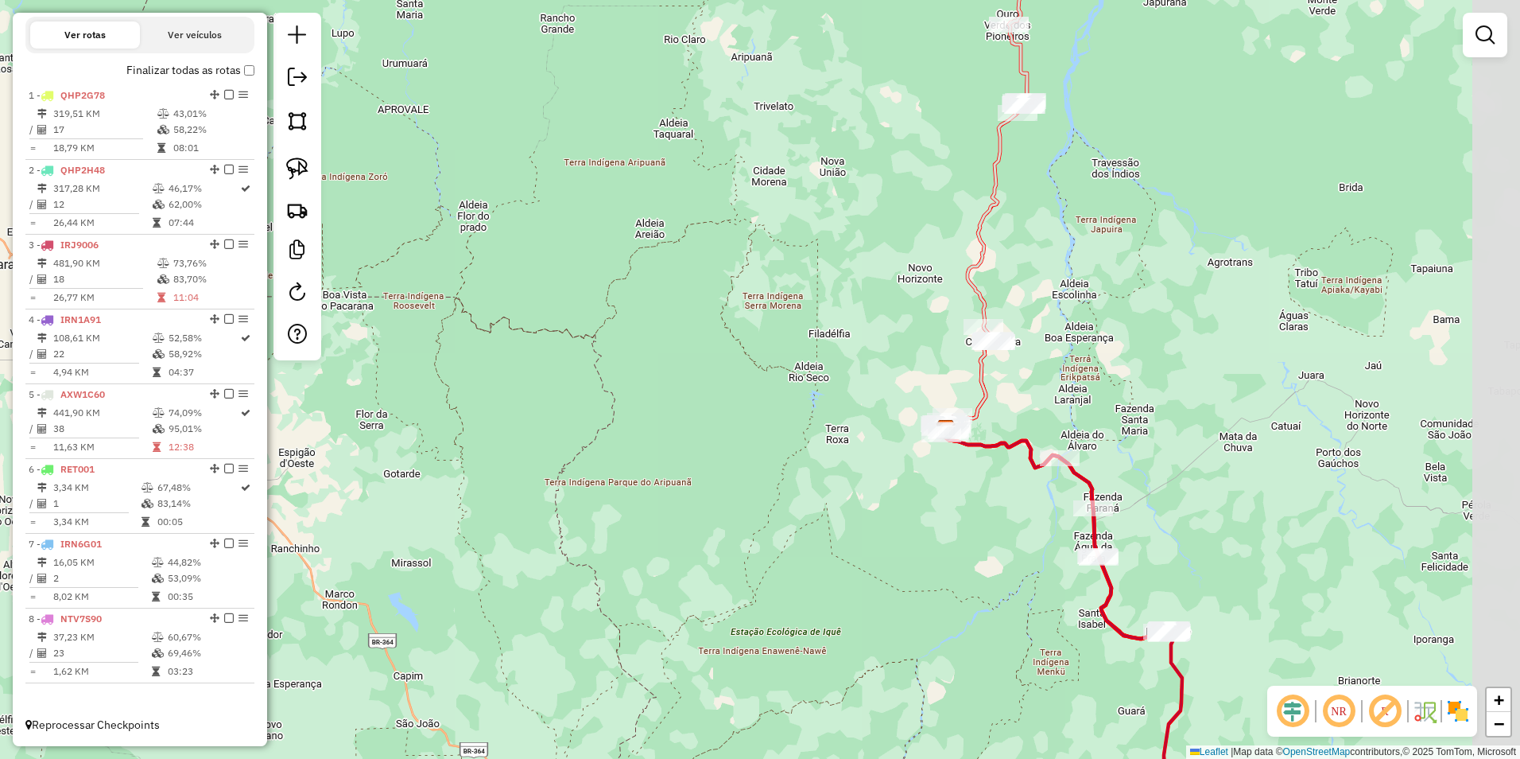
drag, startPoint x: 1124, startPoint y: 597, endPoint x: 877, endPoint y: 557, distance: 250.6
click at [877, 557] on div "Janela de atendimento Grade de atendimento Capacidade Transportadoras Veículos …" at bounding box center [760, 379] width 1520 height 759
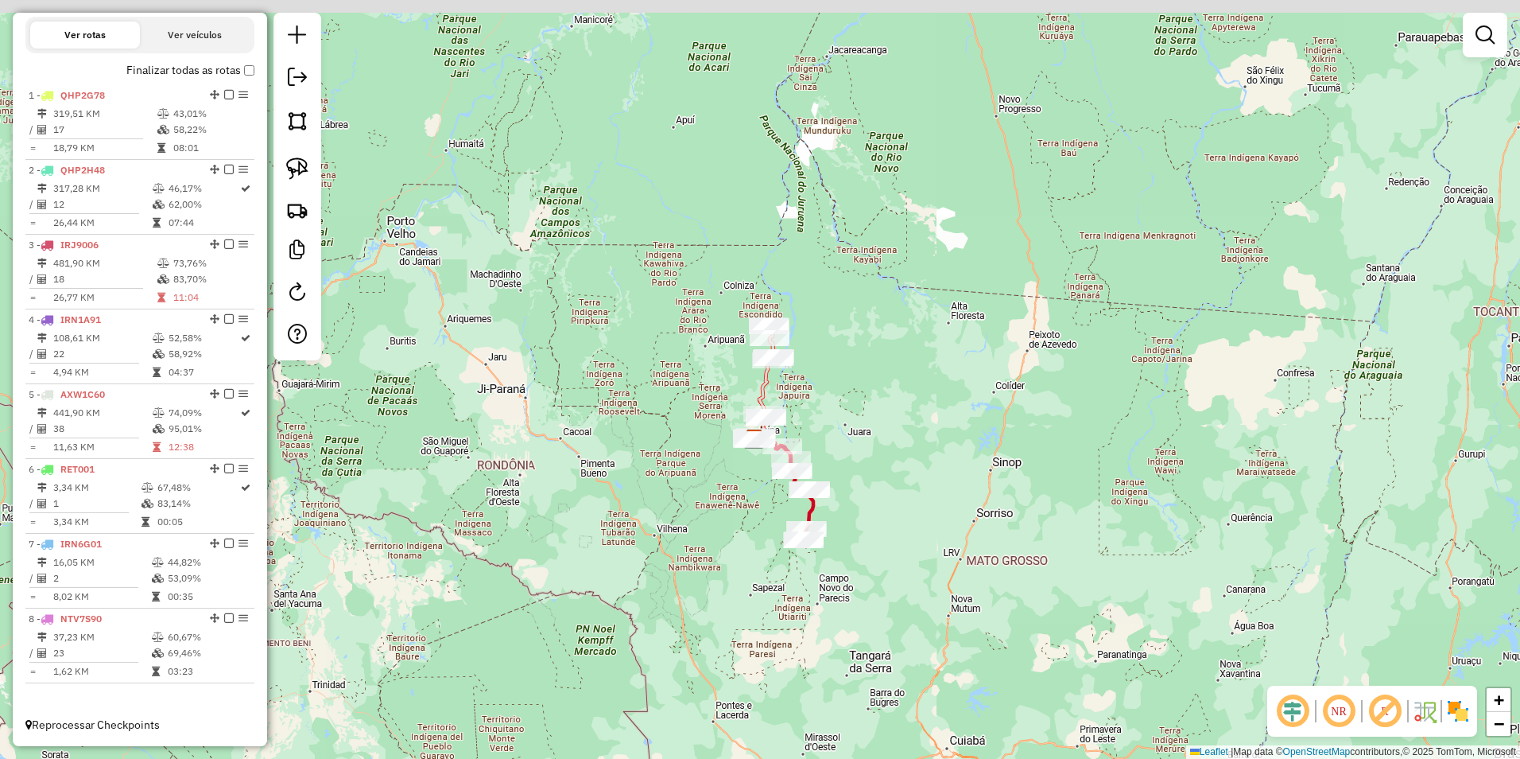
drag, startPoint x: 1198, startPoint y: 464, endPoint x: 1000, endPoint y: 470, distance: 197.3
click at [1061, 475] on div "Janela de atendimento Grade de atendimento Capacidade Transportadoras Veículos …" at bounding box center [760, 379] width 1520 height 759
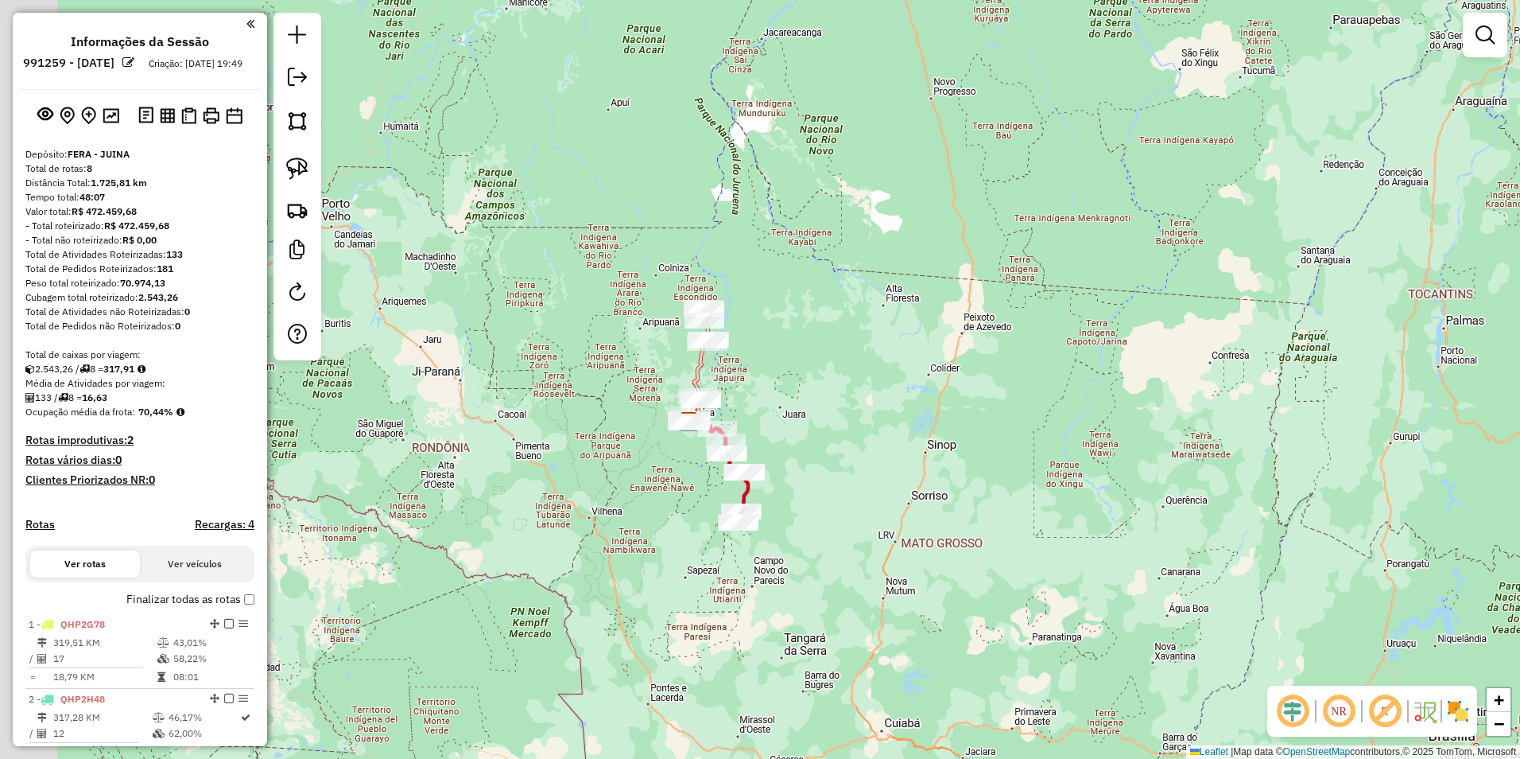
drag, startPoint x: 752, startPoint y: 453, endPoint x: 884, endPoint y: 520, distance: 147.9
click at [883, 520] on div "Janela de atendimento Grade de atendimento Capacidade Transportadoras Veículos …" at bounding box center [760, 379] width 1520 height 759
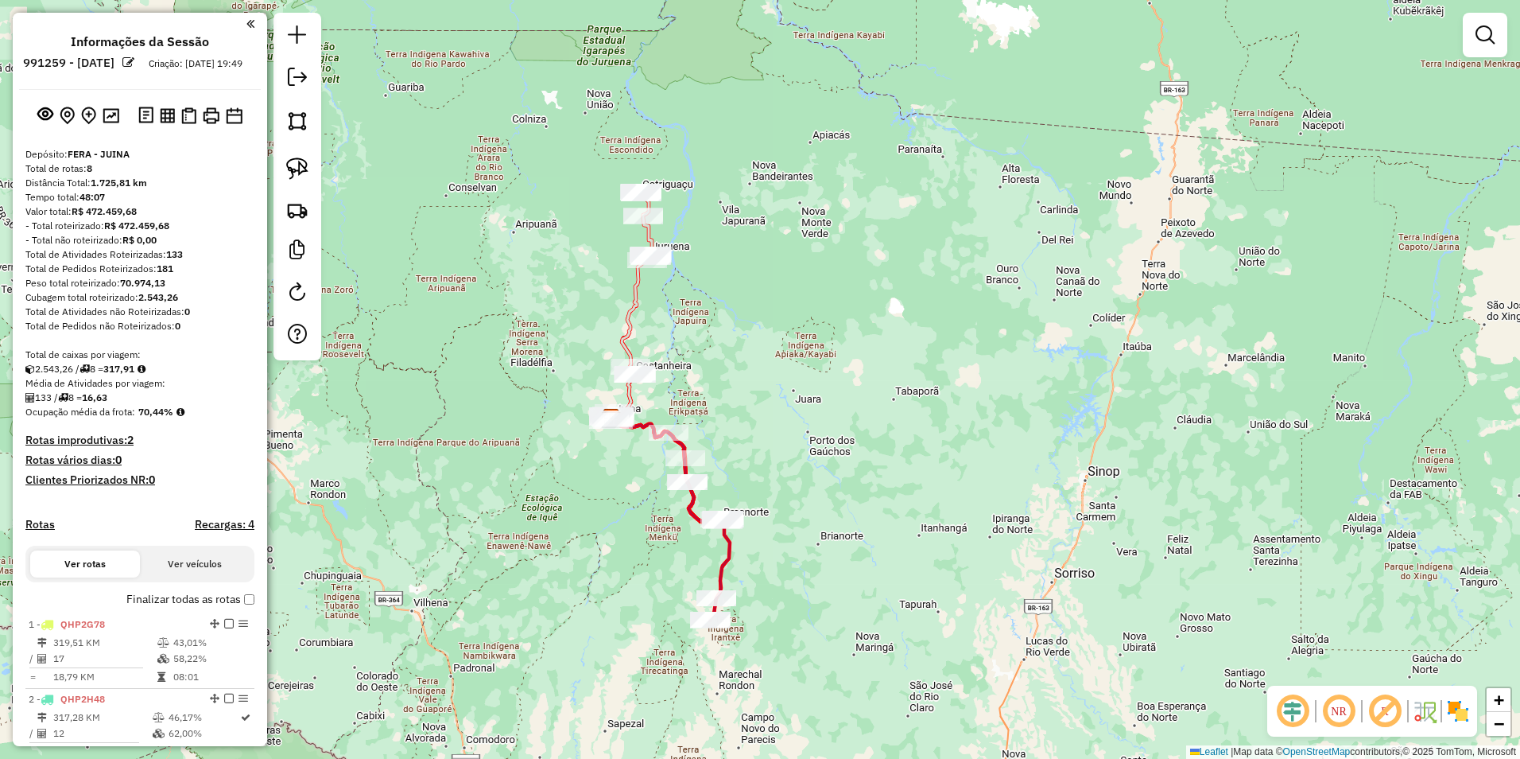
click at [798, 410] on div "Janela de atendimento Grade de atendimento Capacidade Transportadoras Veículos …" at bounding box center [760, 379] width 1520 height 759
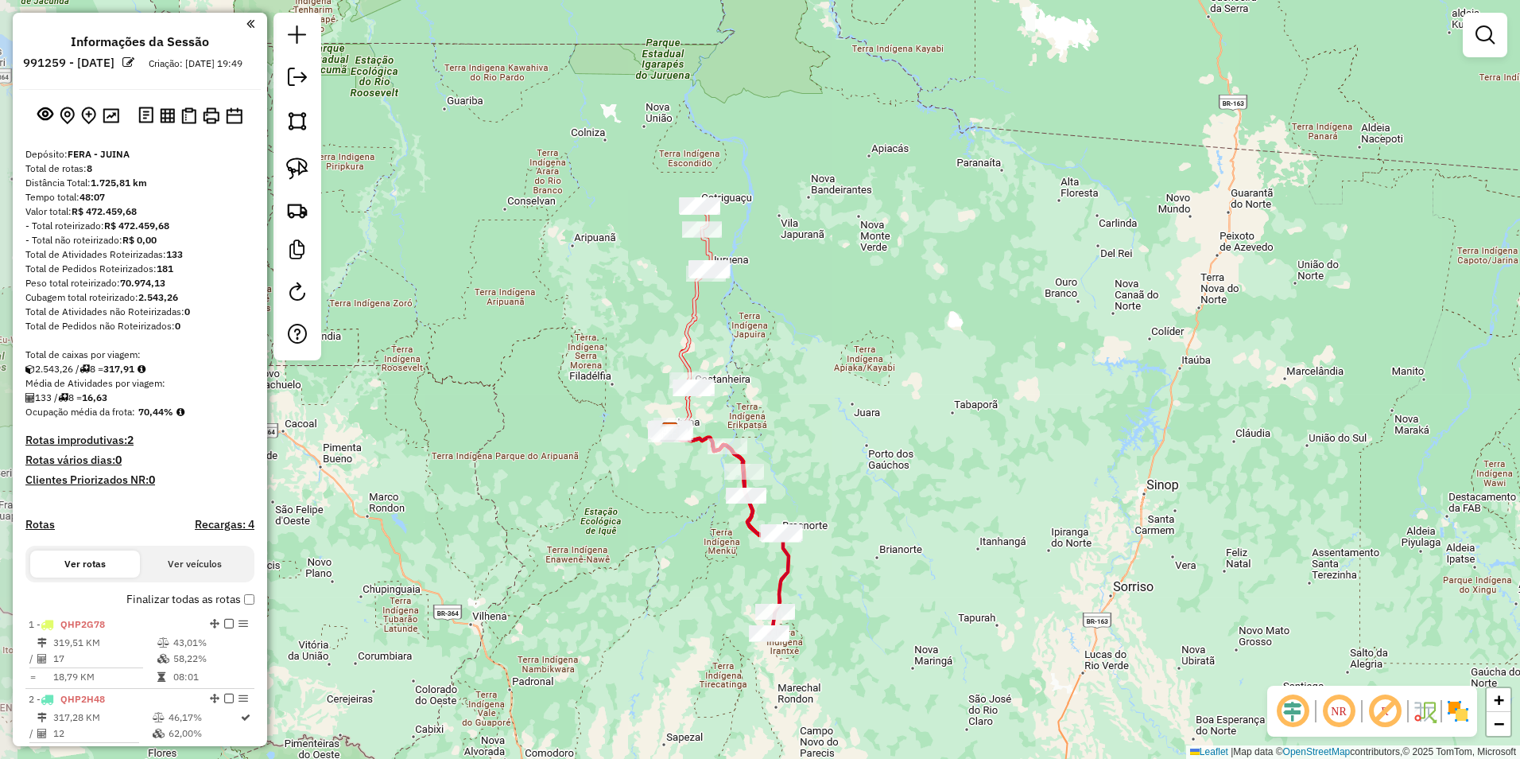
drag, startPoint x: 540, startPoint y: 539, endPoint x: 597, endPoint y: 552, distance: 58.6
click at [597, 552] on div "Janela de atendimento Grade de atendimento Capacidade Transportadoras Veículos …" at bounding box center [760, 379] width 1520 height 759
click at [110, 123] on img at bounding box center [111, 115] width 17 height 15
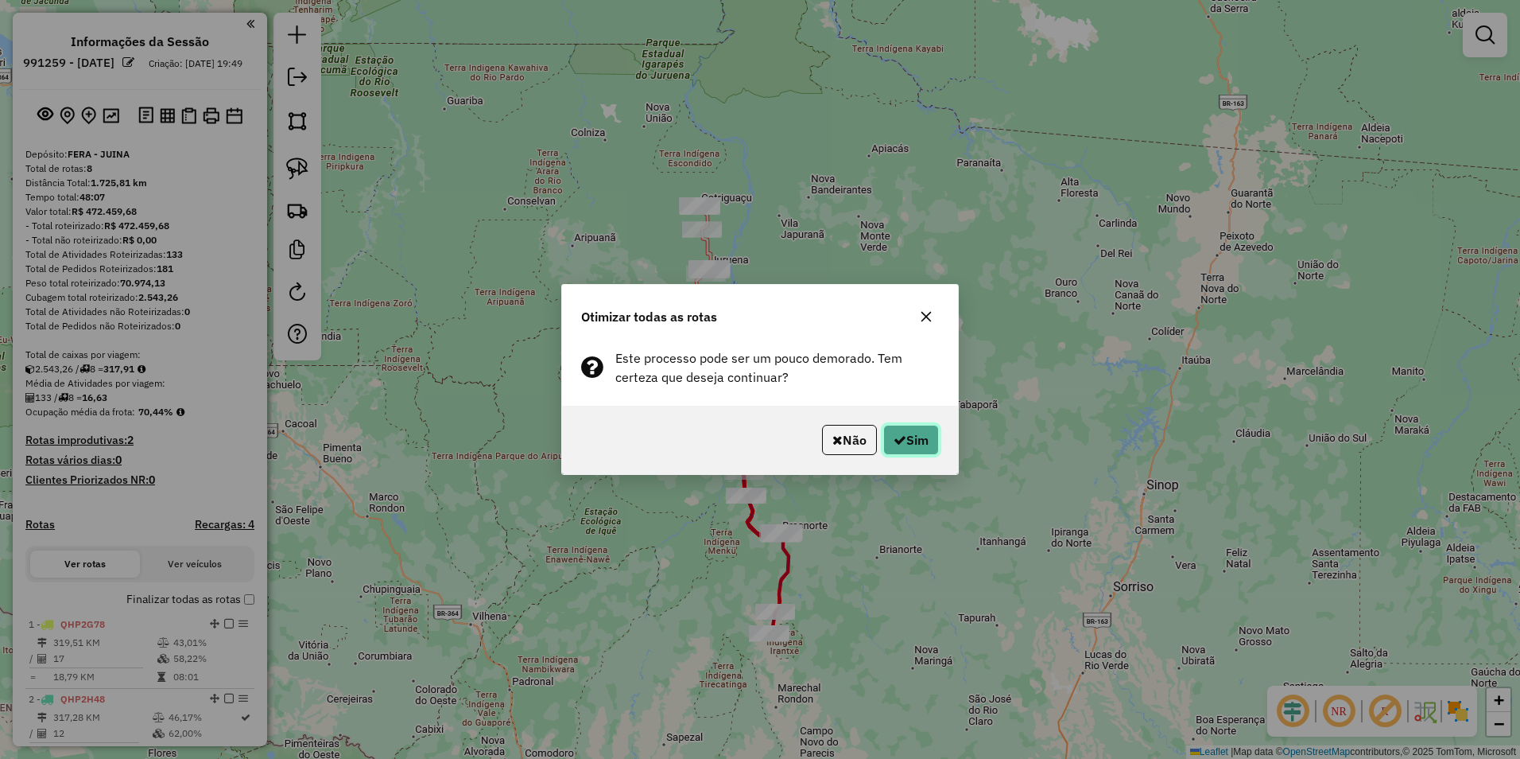
click at [902, 430] on button "Sim" at bounding box center [911, 440] width 56 height 30
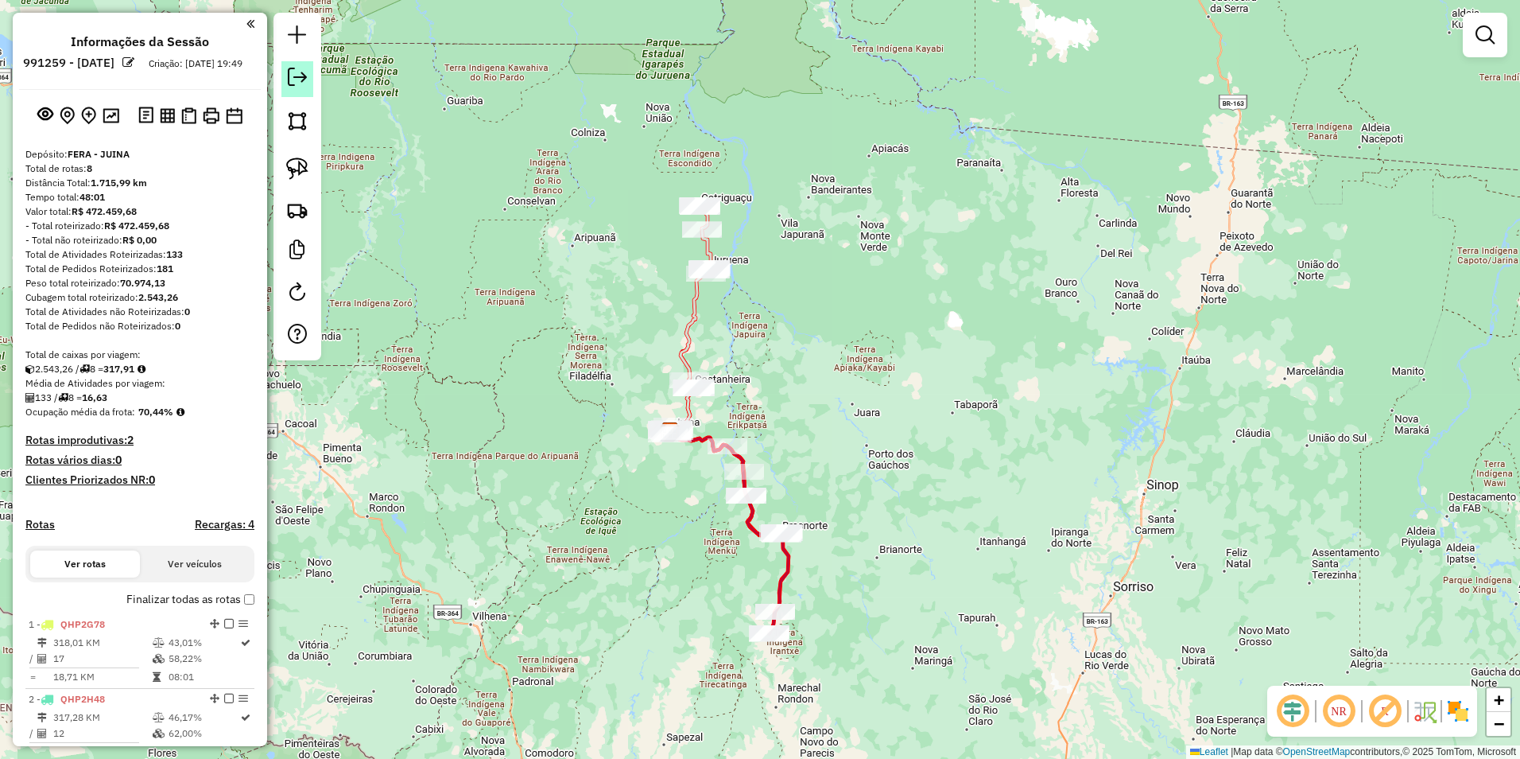
click at [293, 78] on em at bounding box center [297, 77] width 19 height 19
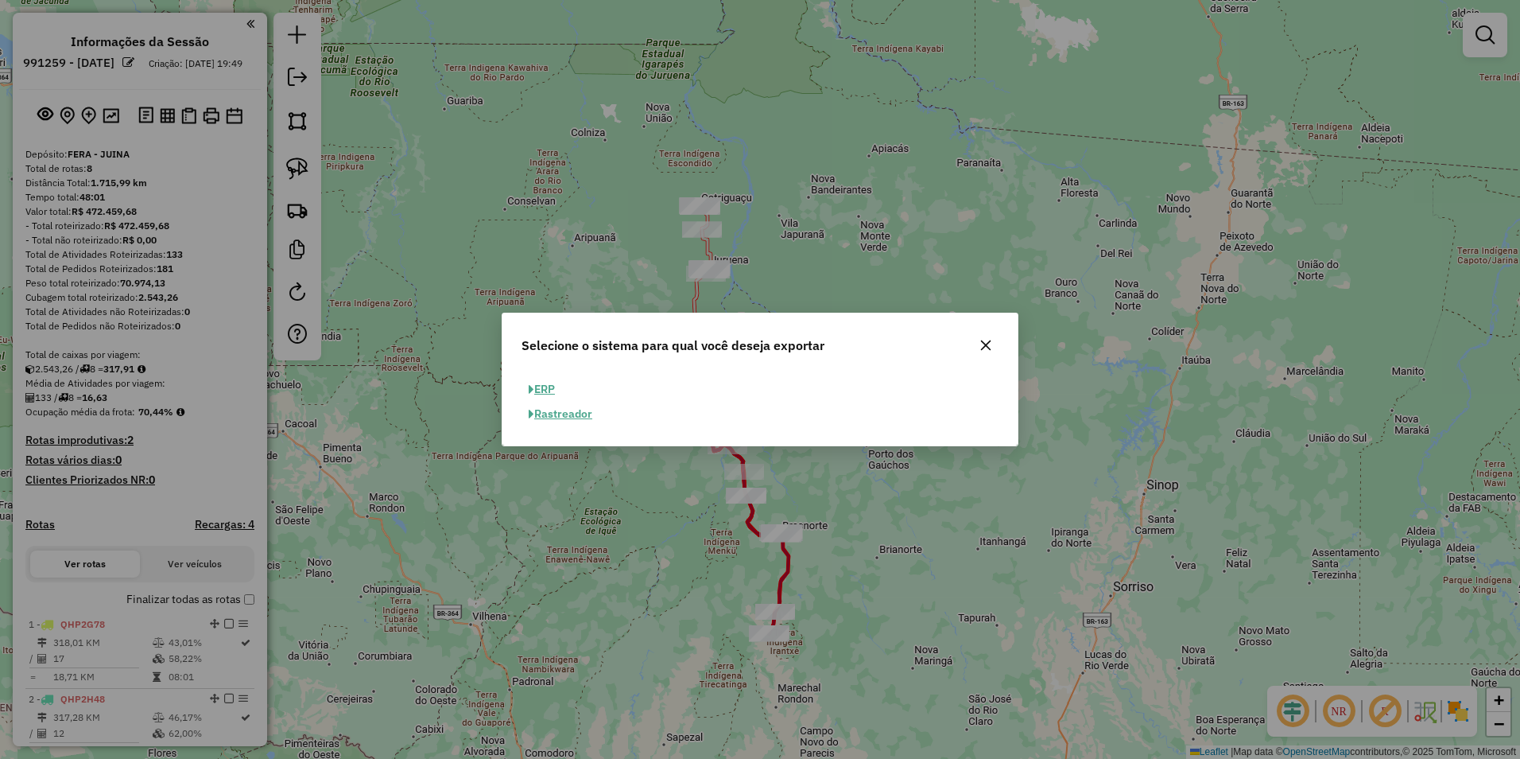
click at [537, 382] on button "ERP" at bounding box center [542, 389] width 41 height 25
select select "**"
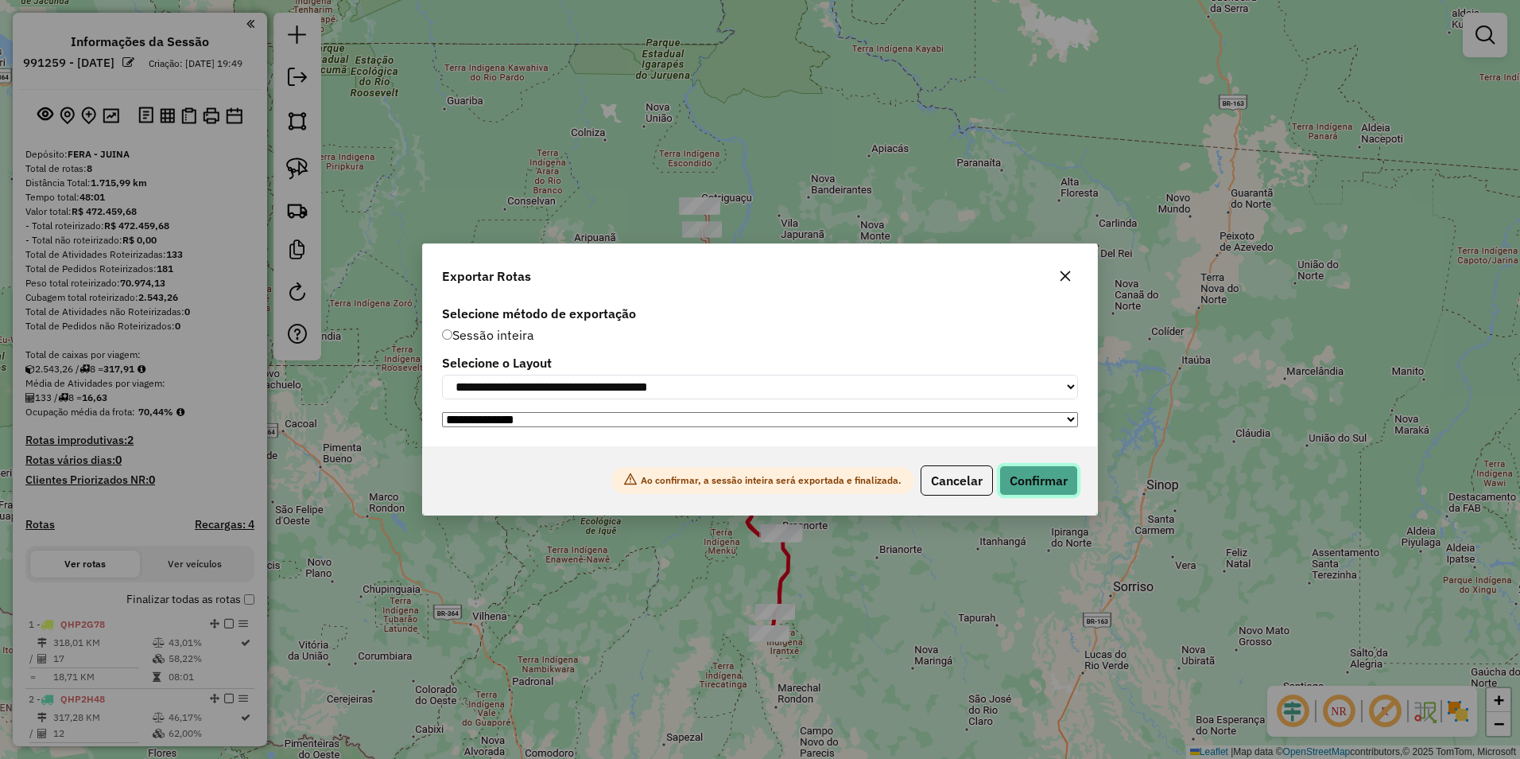
click at [1035, 479] on button "Confirmar" at bounding box center [1039, 480] width 79 height 30
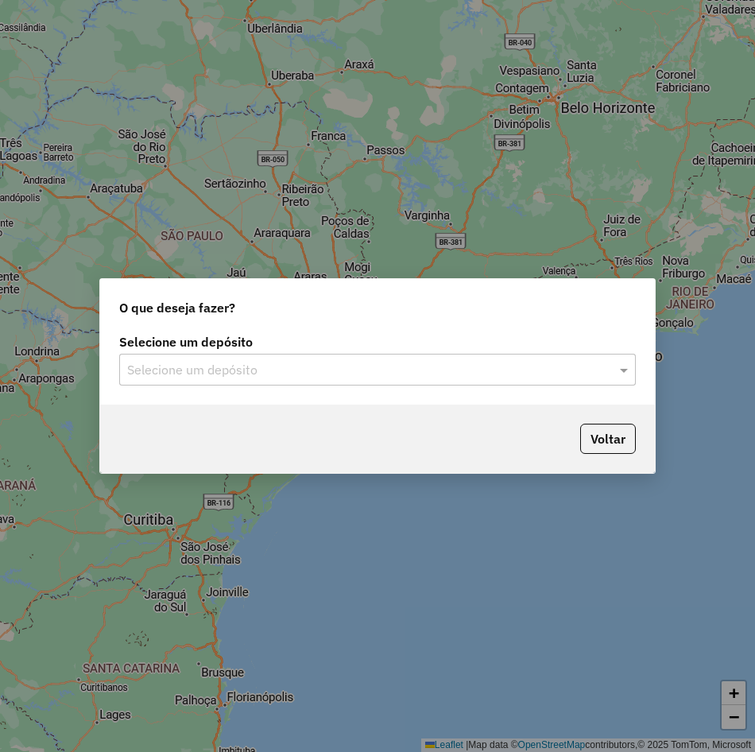
click at [379, 377] on input "text" at bounding box center [361, 370] width 469 height 19
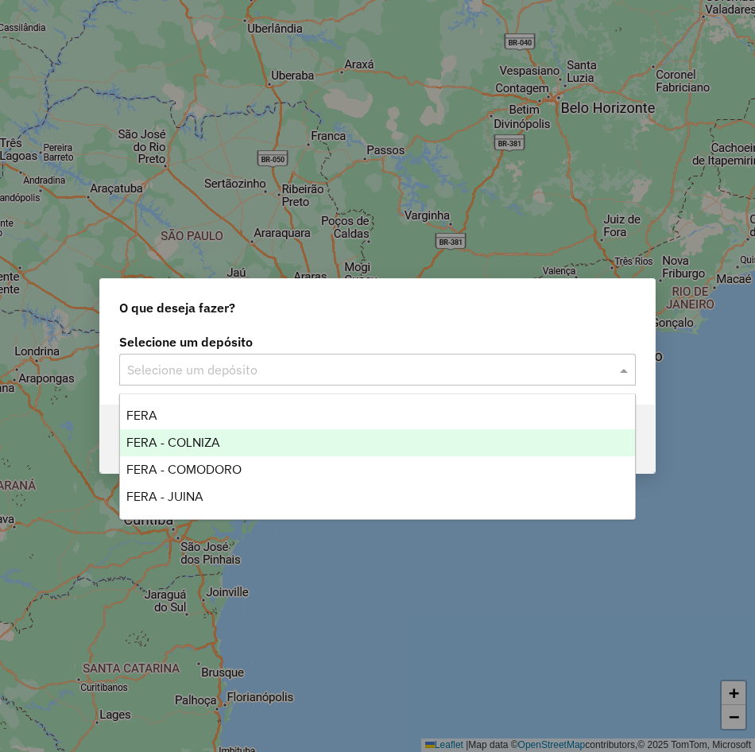
click at [220, 443] on div "FERA - COLNIZA" at bounding box center [377, 442] width 515 height 27
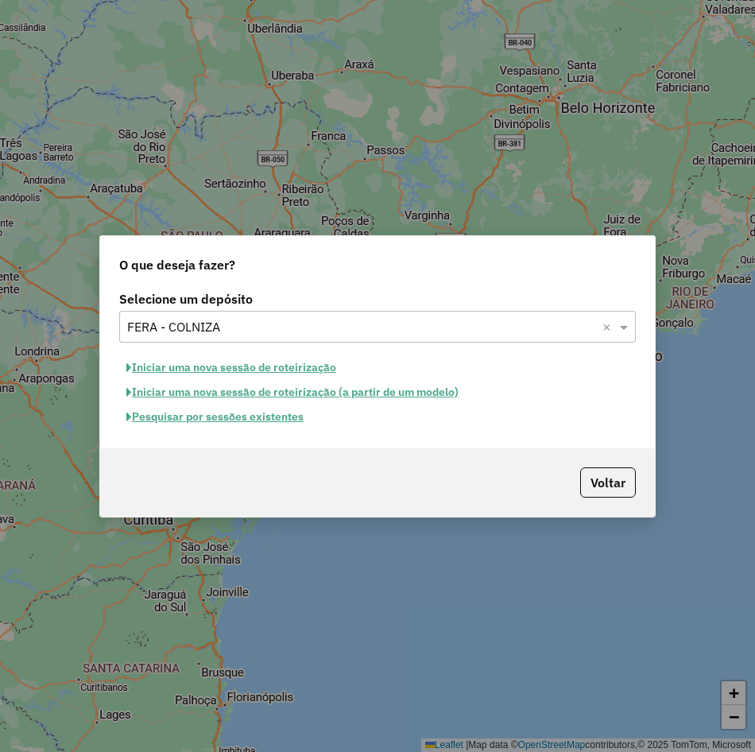
click at [223, 367] on button "Iniciar uma nova sessão de roteirização" at bounding box center [231, 367] width 224 height 25
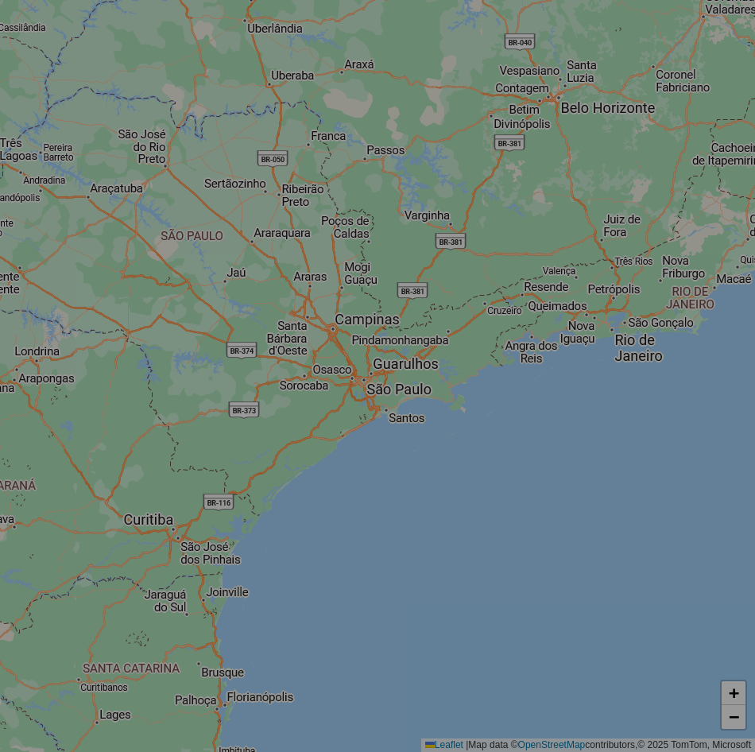
select select "*"
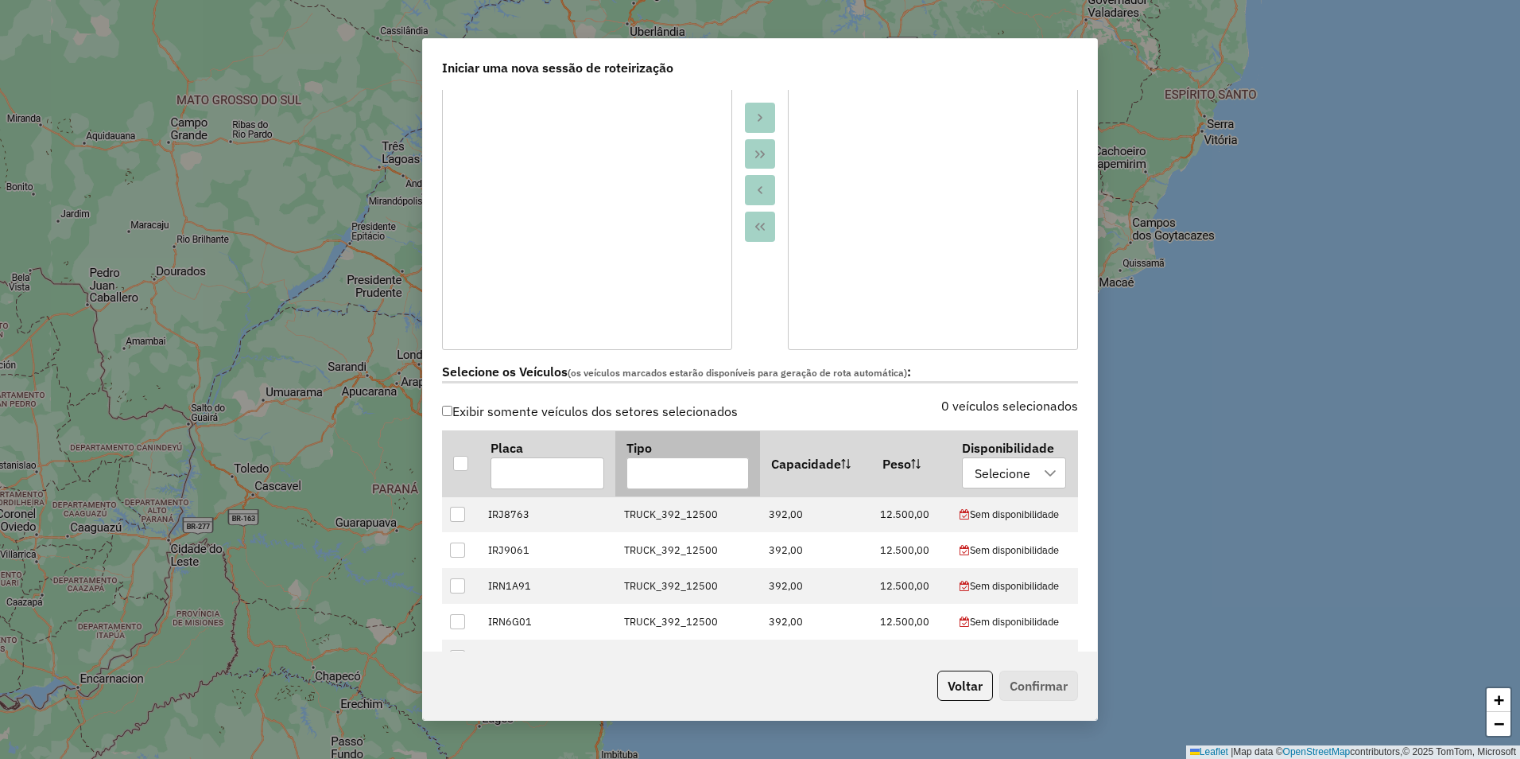
scroll to position [80, 0]
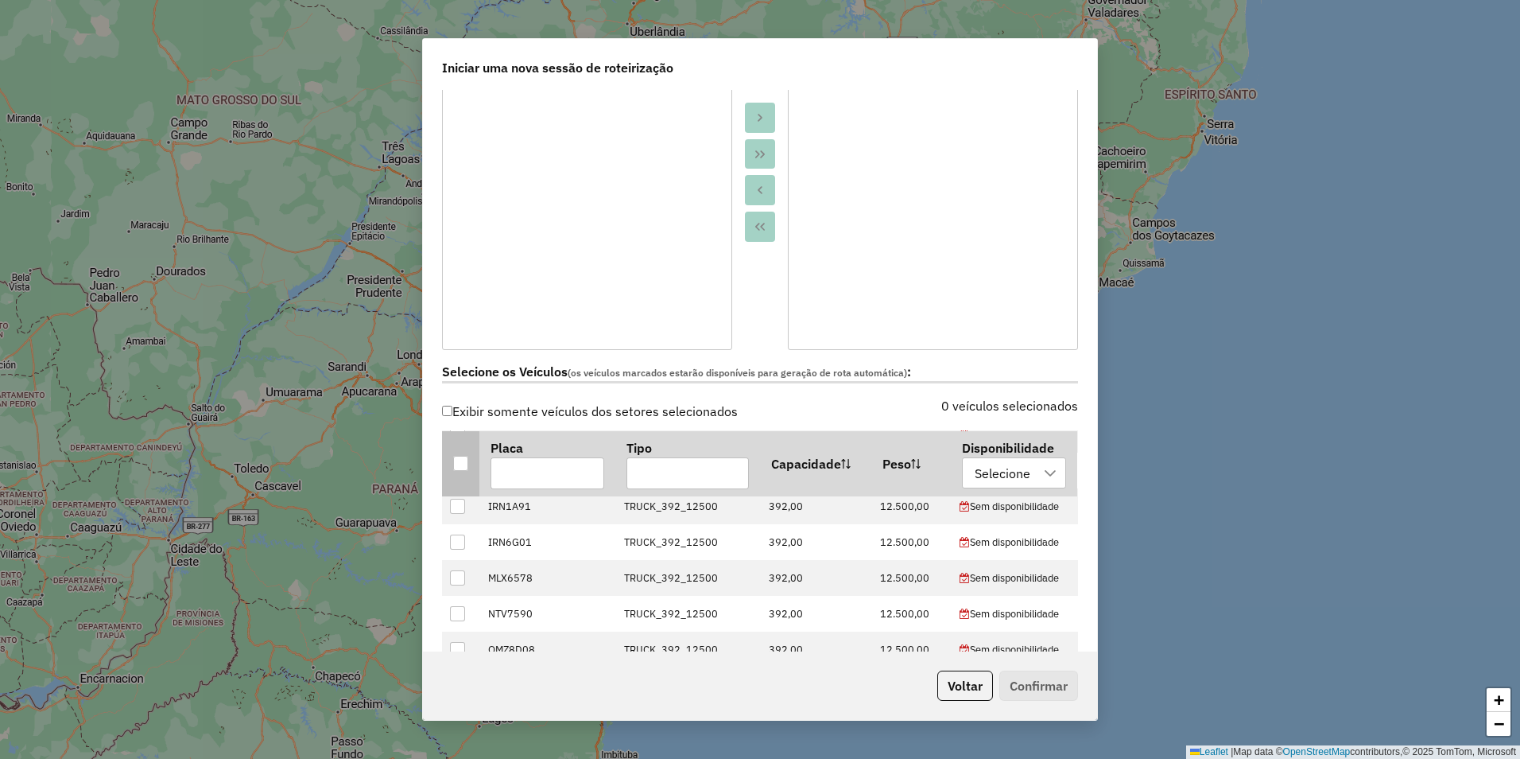
click at [465, 464] on div at bounding box center [460, 462] width 15 height 15
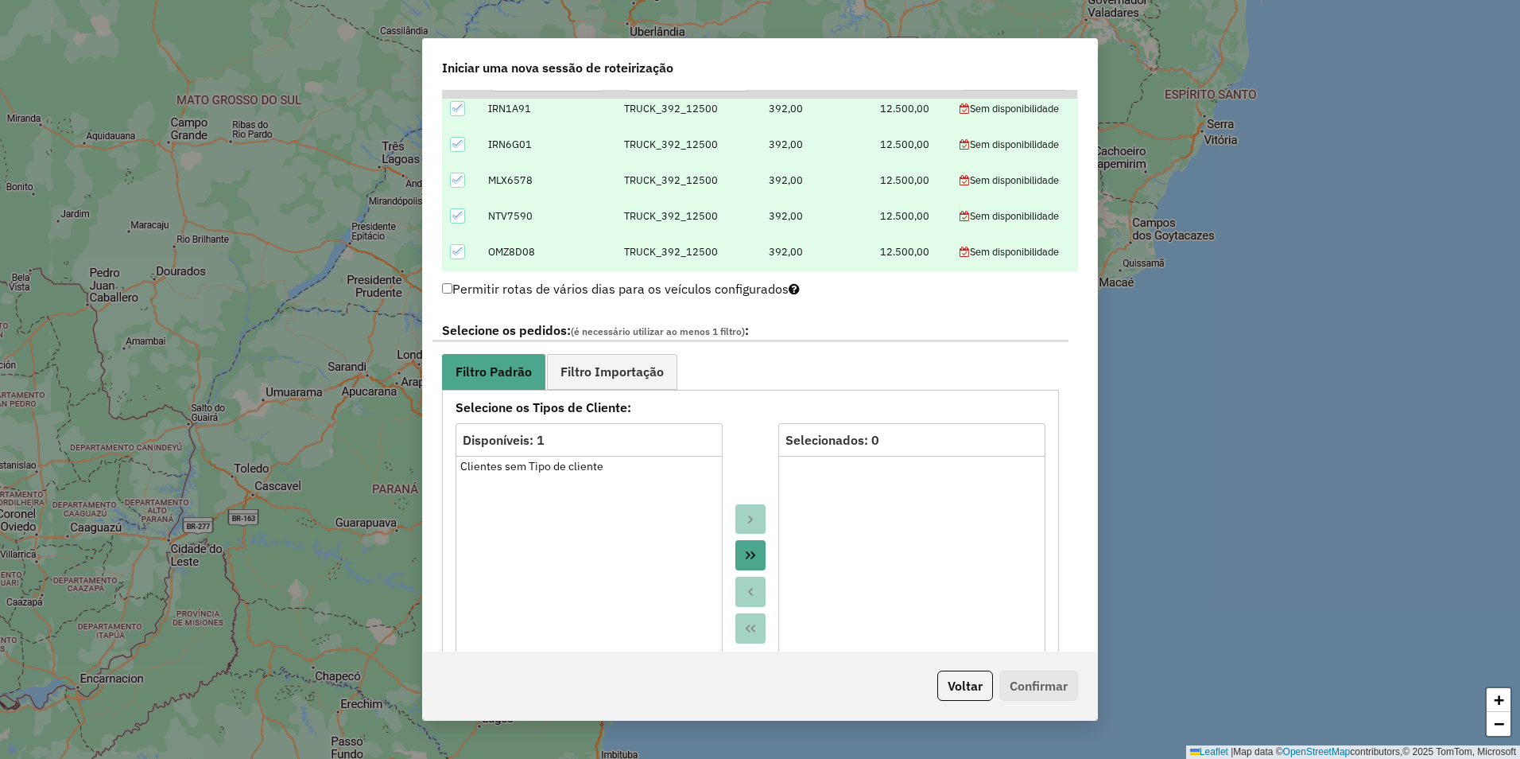
scroll to position [716, 0]
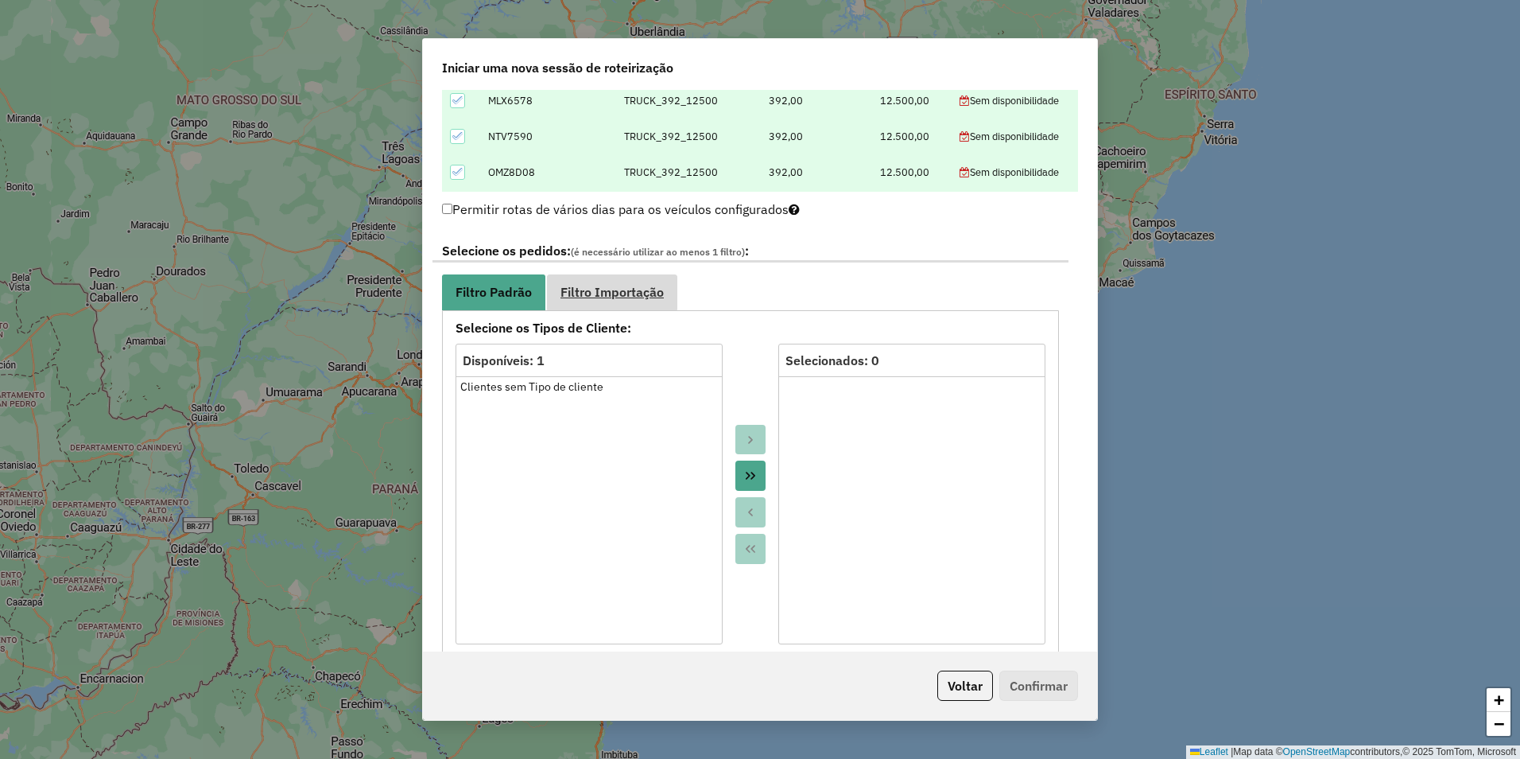
click at [588, 278] on link "Filtro Importação" at bounding box center [612, 292] width 130 height 36
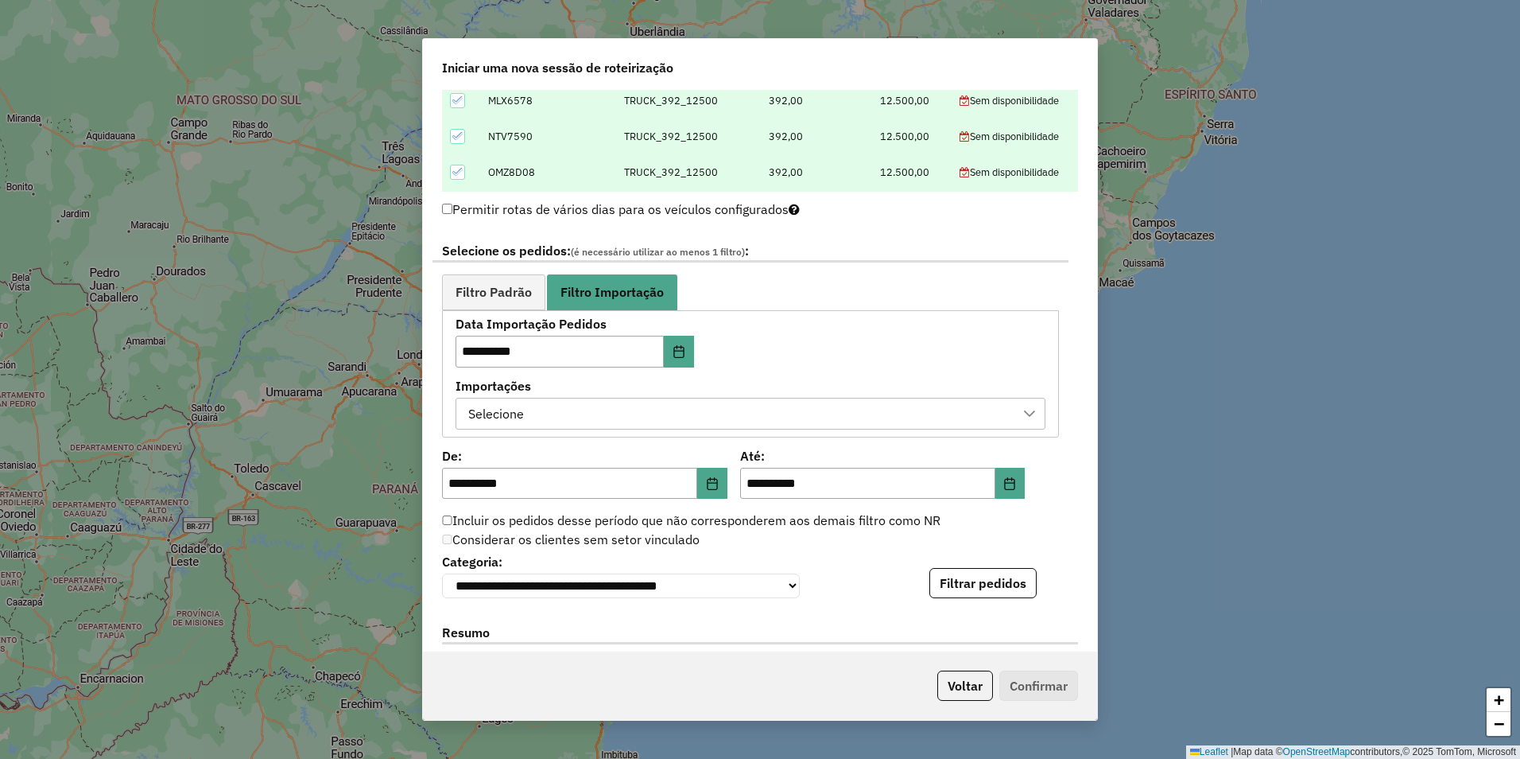
click at [755, 413] on div "Selecione" at bounding box center [739, 413] width 552 height 30
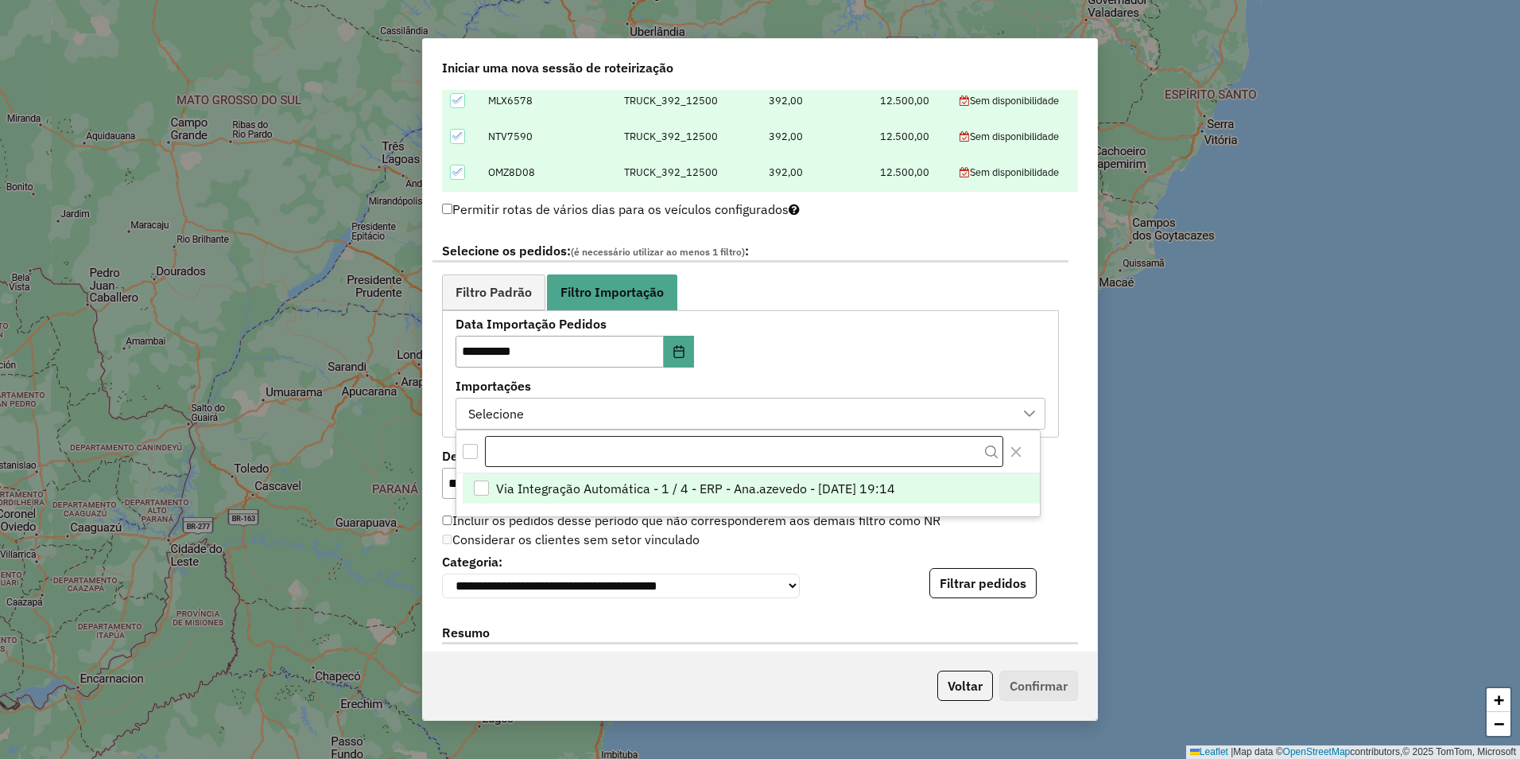
scroll to position [12, 72]
click at [755, 485] on span "Via Integração Automática - 1 / 4 - ERP - Ana.azevedo - [DATE] 19:14" at bounding box center [695, 488] width 399 height 19
click at [755, 491] on div "**********" at bounding box center [760, 371] width 674 height 562
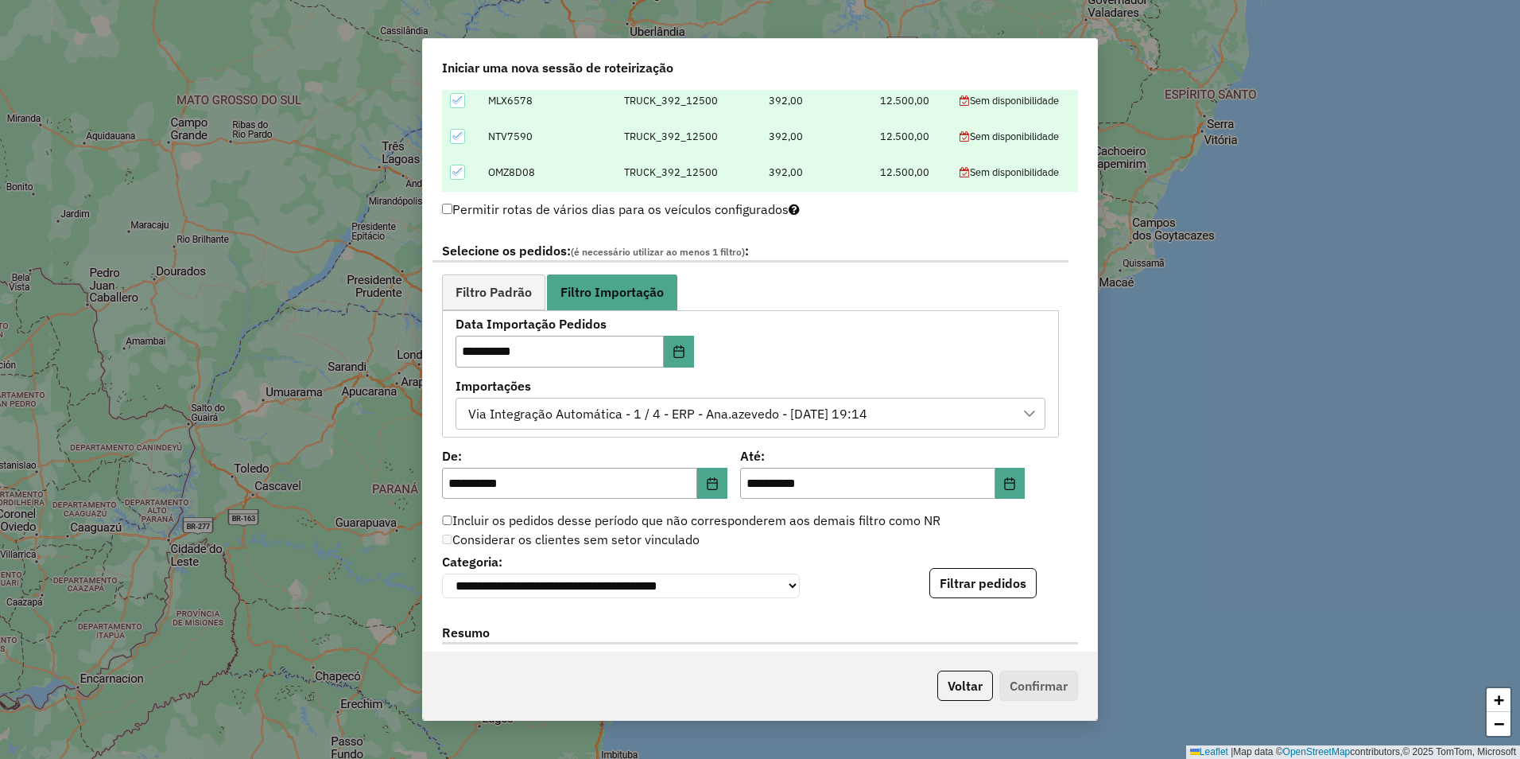
scroll to position [954, 0]
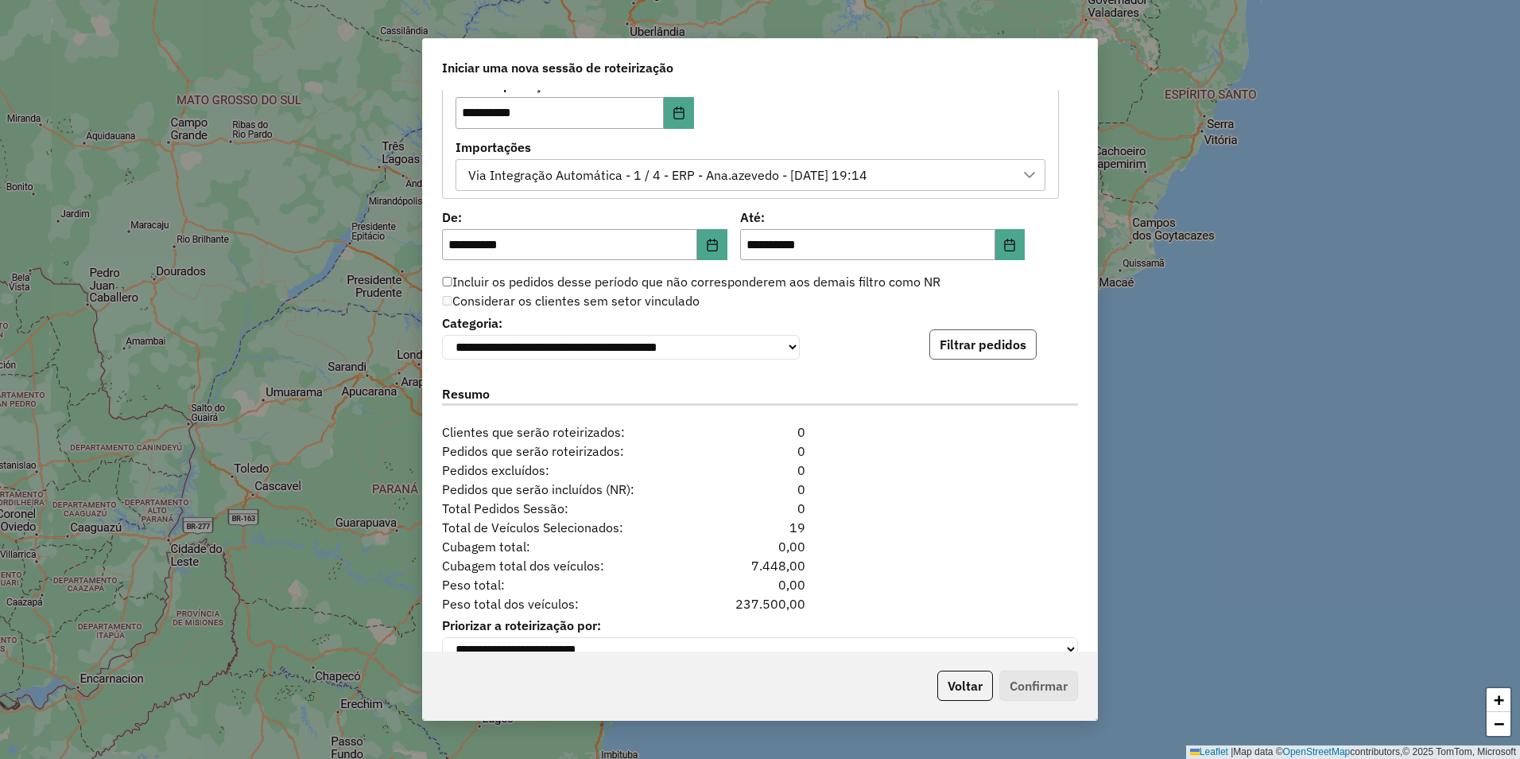
click at [755, 348] on button "Filtrar pedidos" at bounding box center [983, 344] width 107 height 30
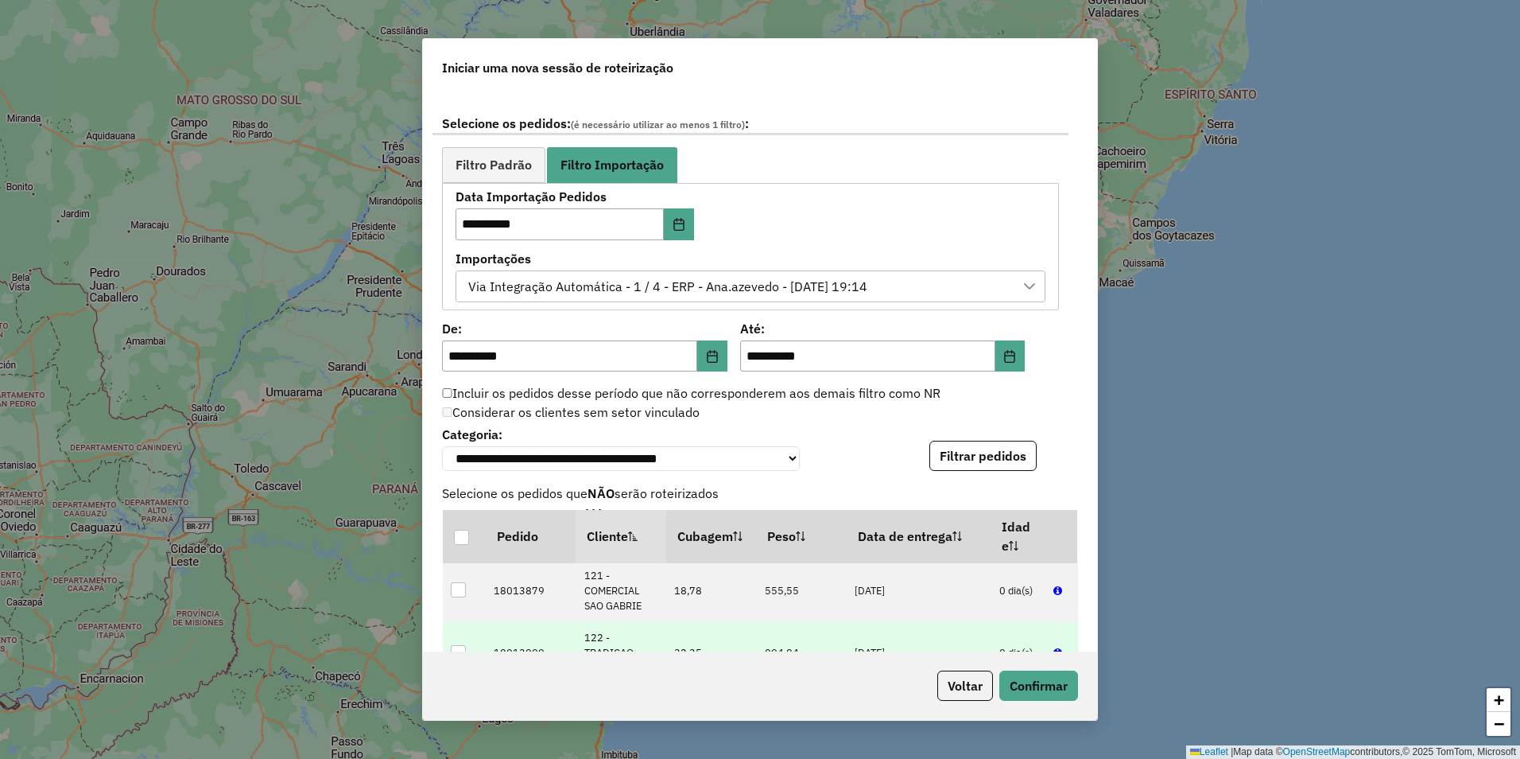
scroll to position [1319, 0]
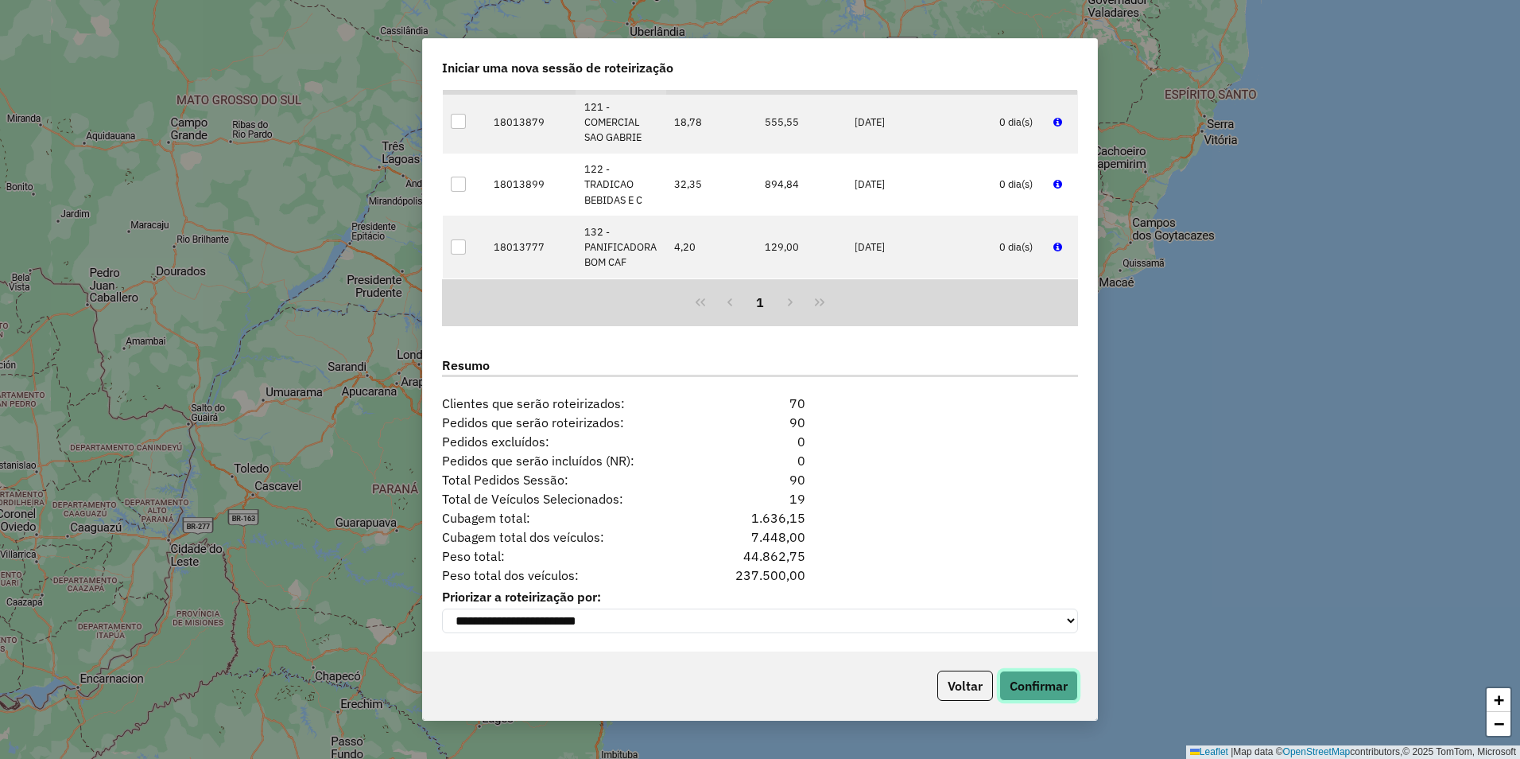
click at [755, 677] on button "Confirmar" at bounding box center [1039, 685] width 79 height 30
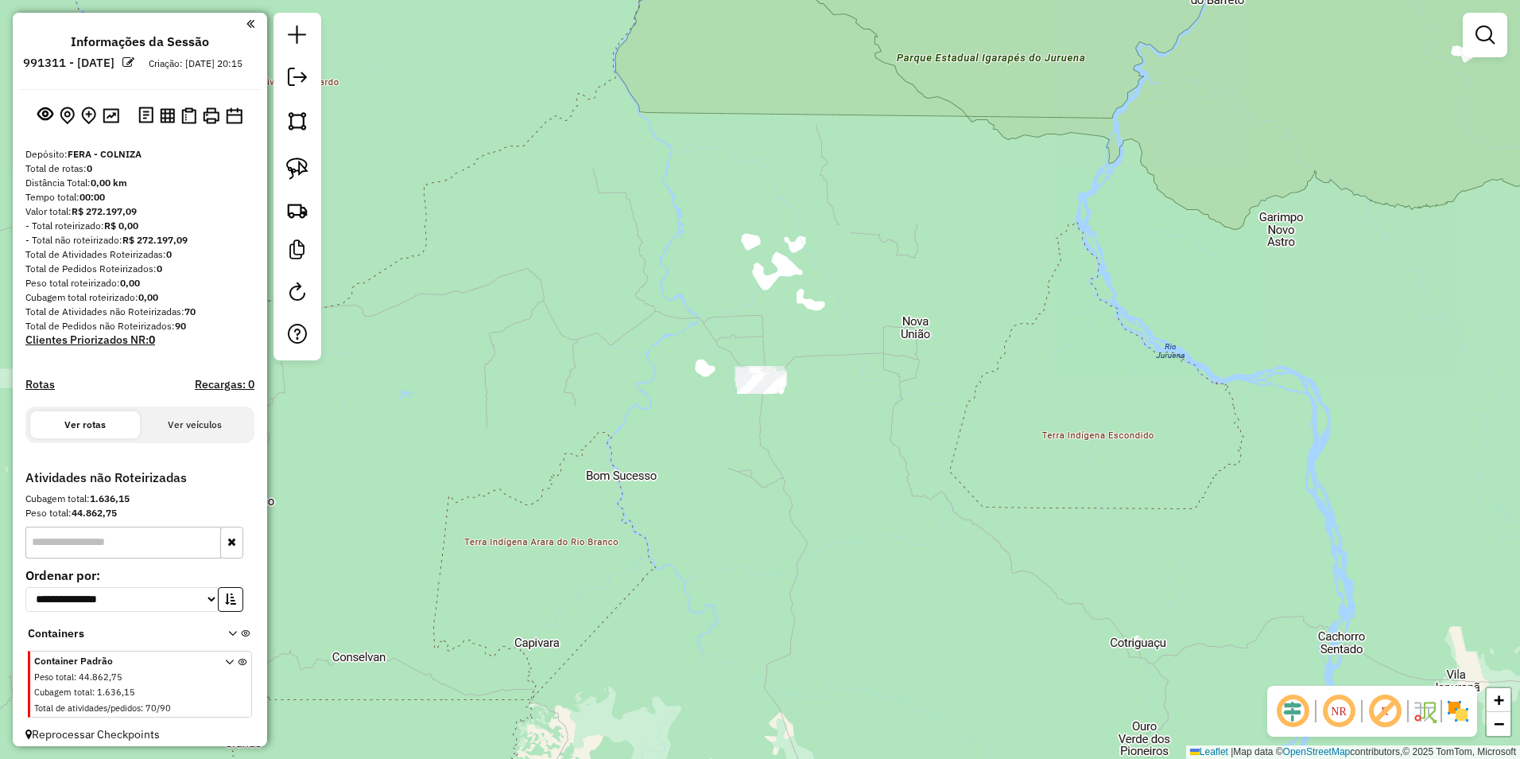
click at [549, 619] on div "Janela de atendimento Grade de atendimento Capacidade Transportadoras Veículos …" at bounding box center [760, 379] width 1520 height 759
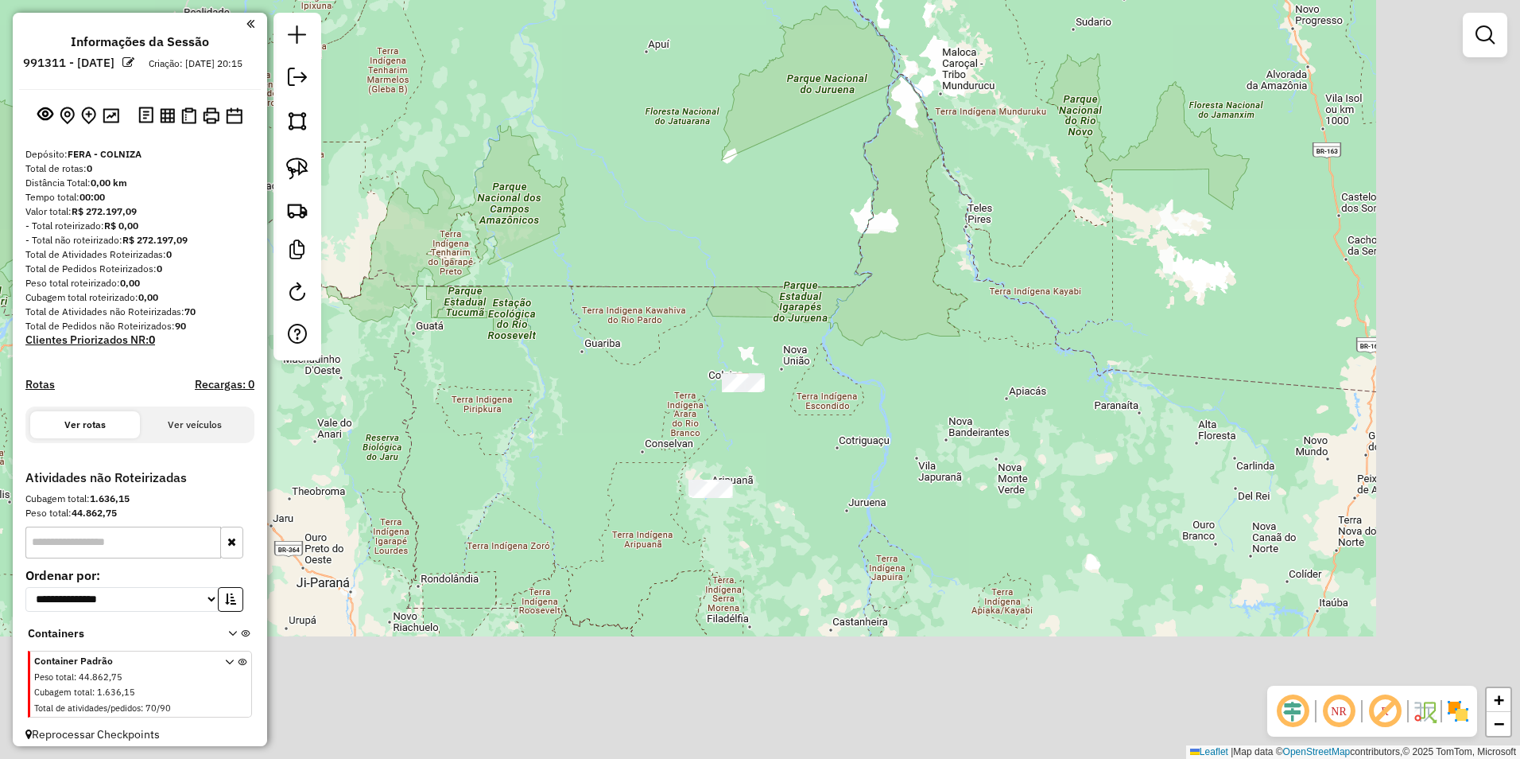
drag, startPoint x: 1123, startPoint y: 618, endPoint x: 926, endPoint y: 495, distance: 231.9
click at [755, 497] on div "Janela de atendimento Grade de atendimento Capacidade Transportadoras Veículos …" at bounding box center [760, 379] width 1520 height 759
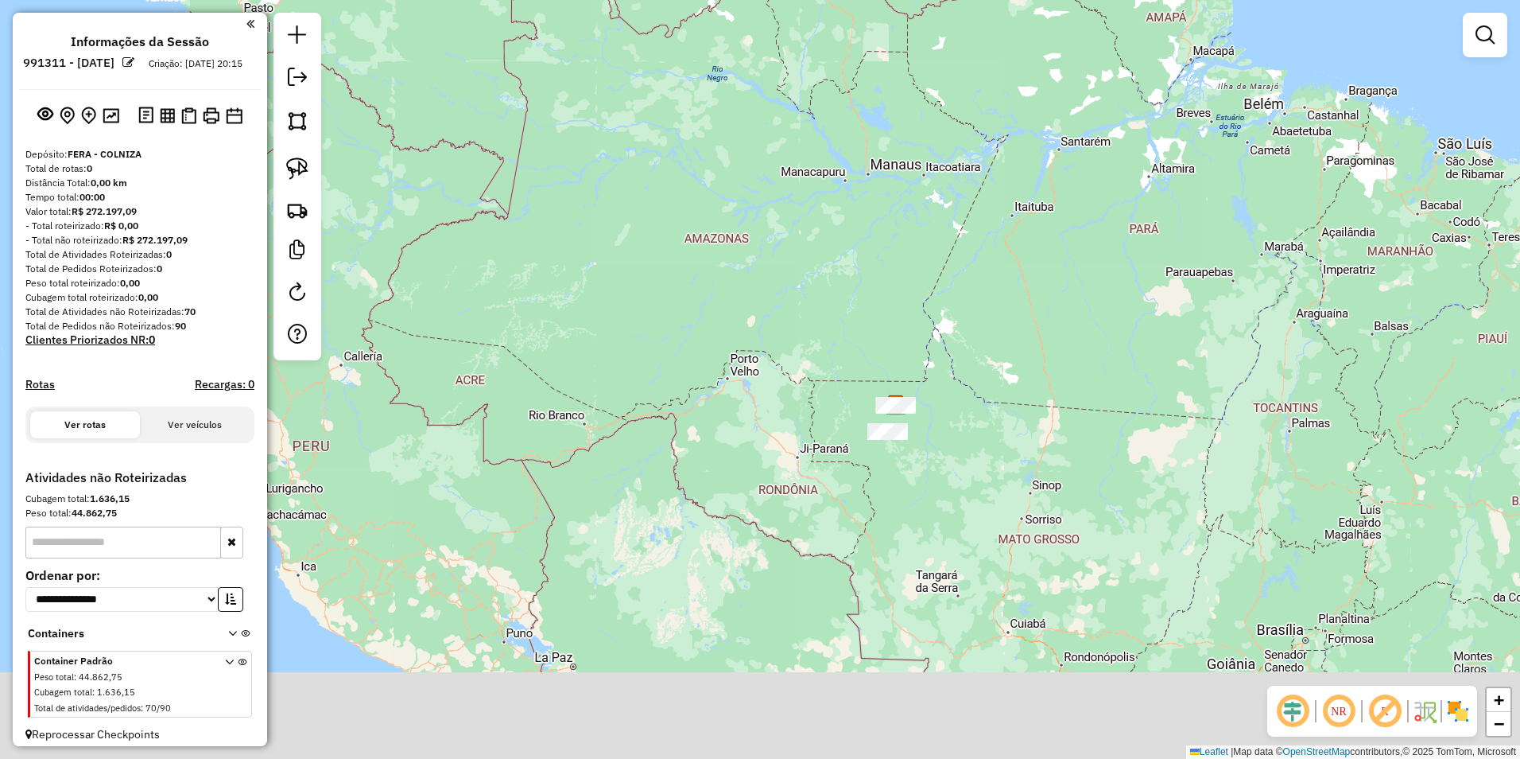
drag, startPoint x: 954, startPoint y: 577, endPoint x: 954, endPoint y: 505, distance: 71.6
click at [755, 505] on div "Janela de atendimento Grade de atendimento Capacidade Transportadoras Veículos …" at bounding box center [760, 379] width 1520 height 759
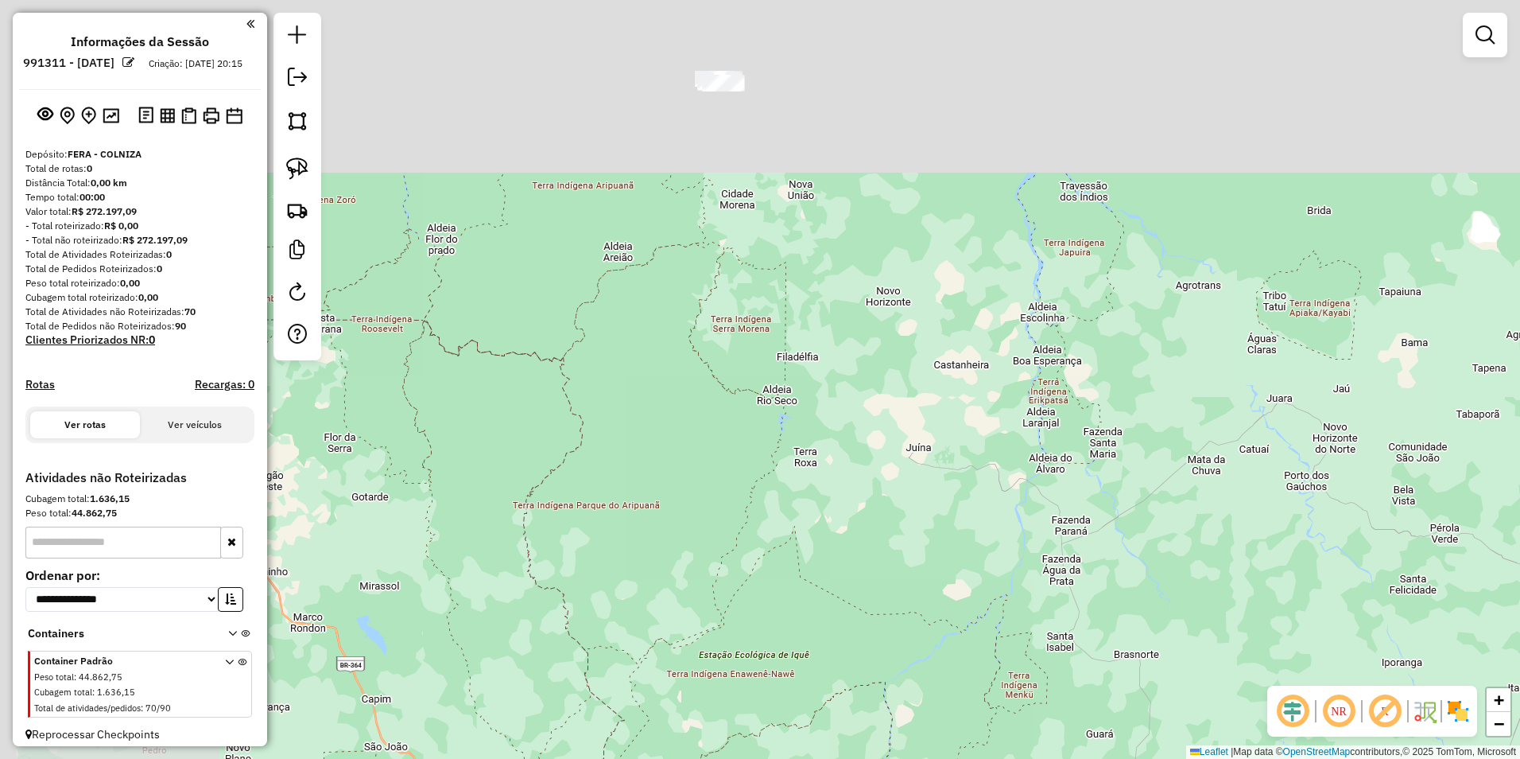
drag, startPoint x: 610, startPoint y: 217, endPoint x: 1082, endPoint y: 763, distance: 721.6
click at [755, 751] on html "**********" at bounding box center [760, 379] width 1520 height 759
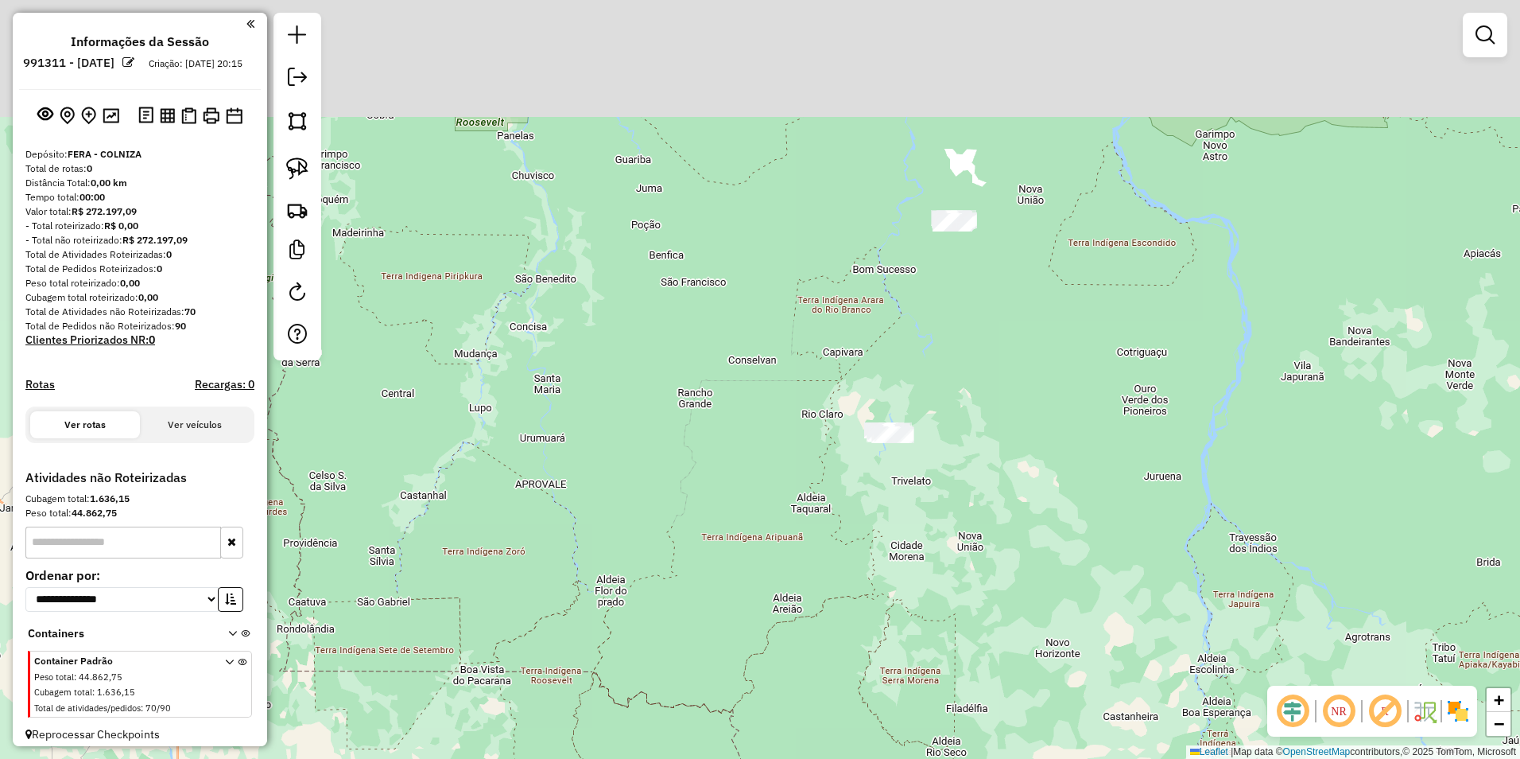
drag, startPoint x: 1021, startPoint y: 523, endPoint x: 1007, endPoint y: 654, distance: 131.1
click at [755, 654] on div "Janela de atendimento Grade de atendimento Capacidade Transportadoras Veículos …" at bounding box center [760, 379] width 1520 height 759
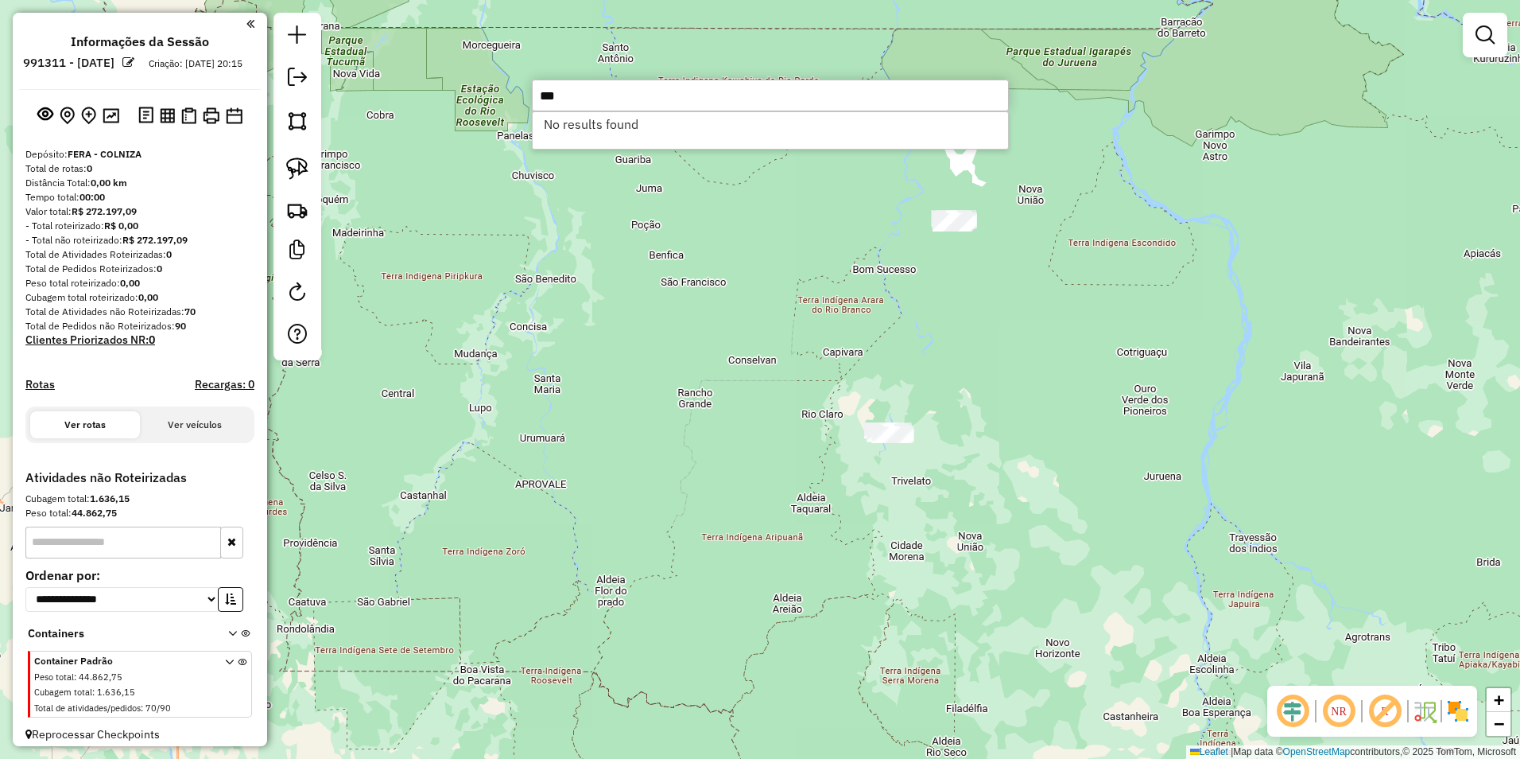
type input "***"
click at [752, 273] on div "Janela de atendimento Grade de atendimento Capacidade Transportadoras Veículos …" at bounding box center [760, 379] width 1520 height 759
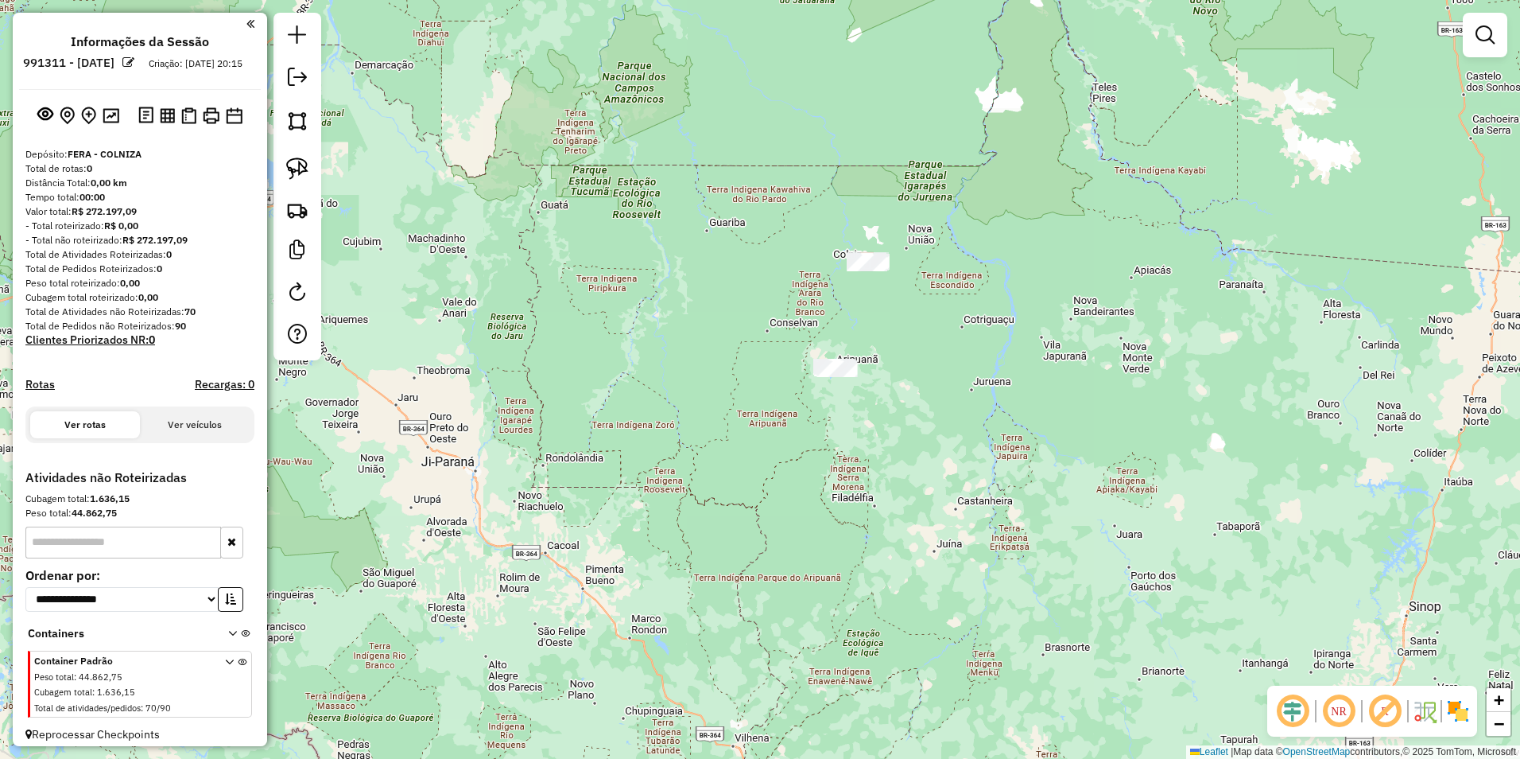
drag, startPoint x: 1046, startPoint y: 427, endPoint x: 1043, endPoint y: 554, distance: 127.3
click at [755, 554] on div "Janela de atendimento Grade de atendimento Capacidade Transportadoras Veículos …" at bounding box center [760, 379] width 1520 height 759
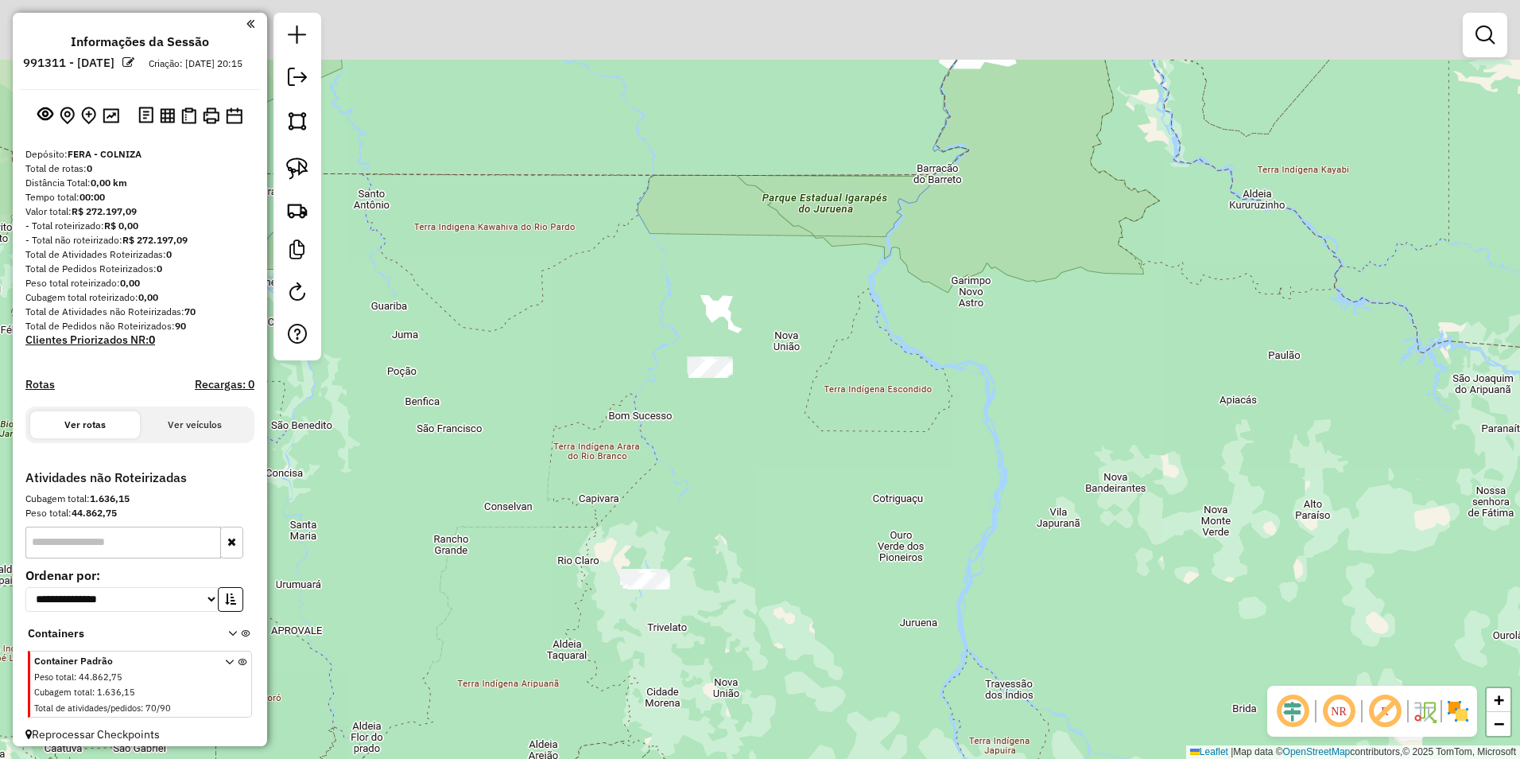
drag, startPoint x: 855, startPoint y: 386, endPoint x: 913, endPoint y: 483, distance: 112.4
click at [755, 476] on div "Janela de atendimento Grade de atendimento Capacidade Transportadoras Veículos …" at bounding box center [760, 379] width 1520 height 759
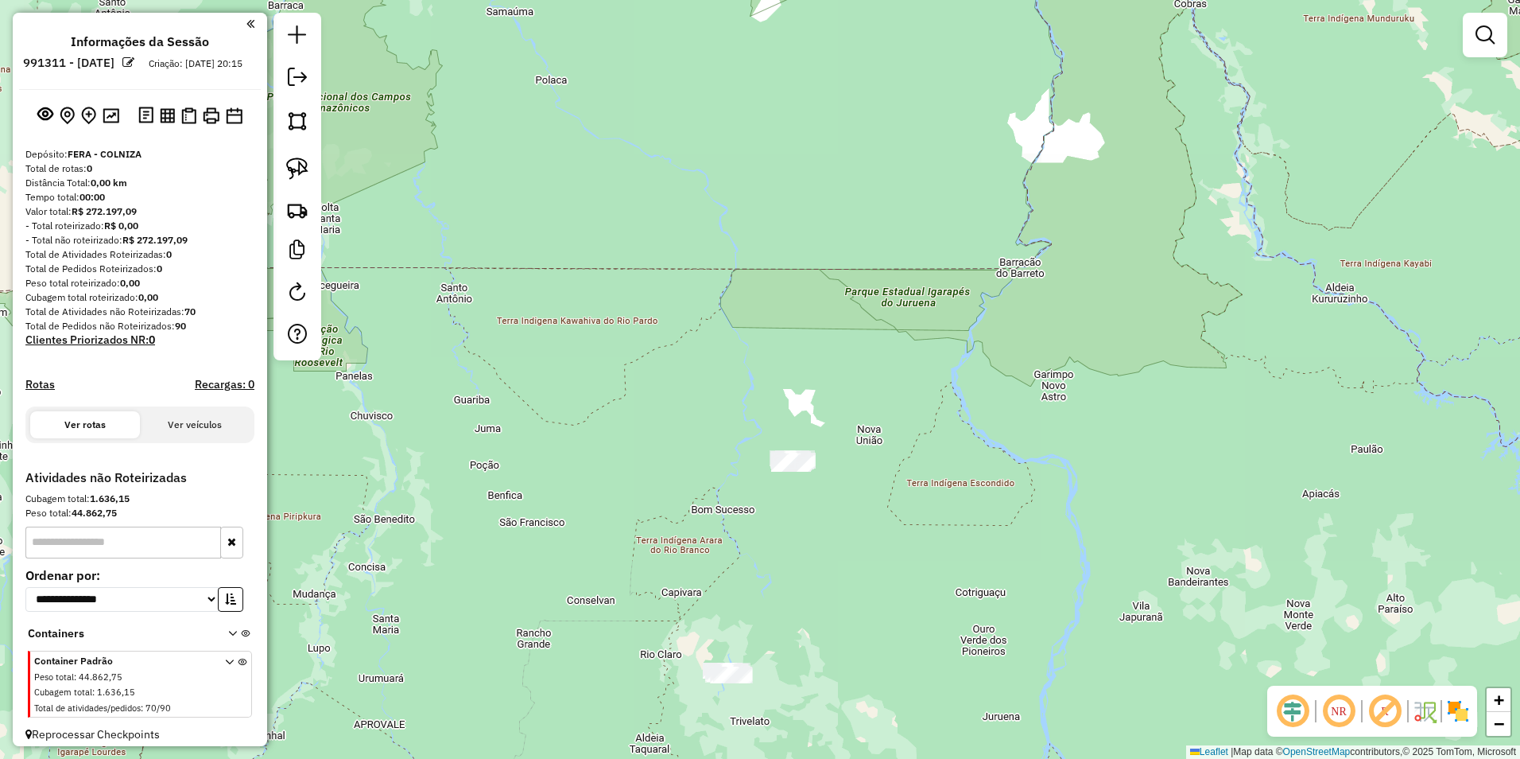
drag, startPoint x: 291, startPoint y: 165, endPoint x: 485, endPoint y: 277, distance: 223.7
click at [291, 165] on img at bounding box center [297, 168] width 22 height 22
drag, startPoint x: 753, startPoint y: 497, endPoint x: 826, endPoint y: 487, distance: 73.8
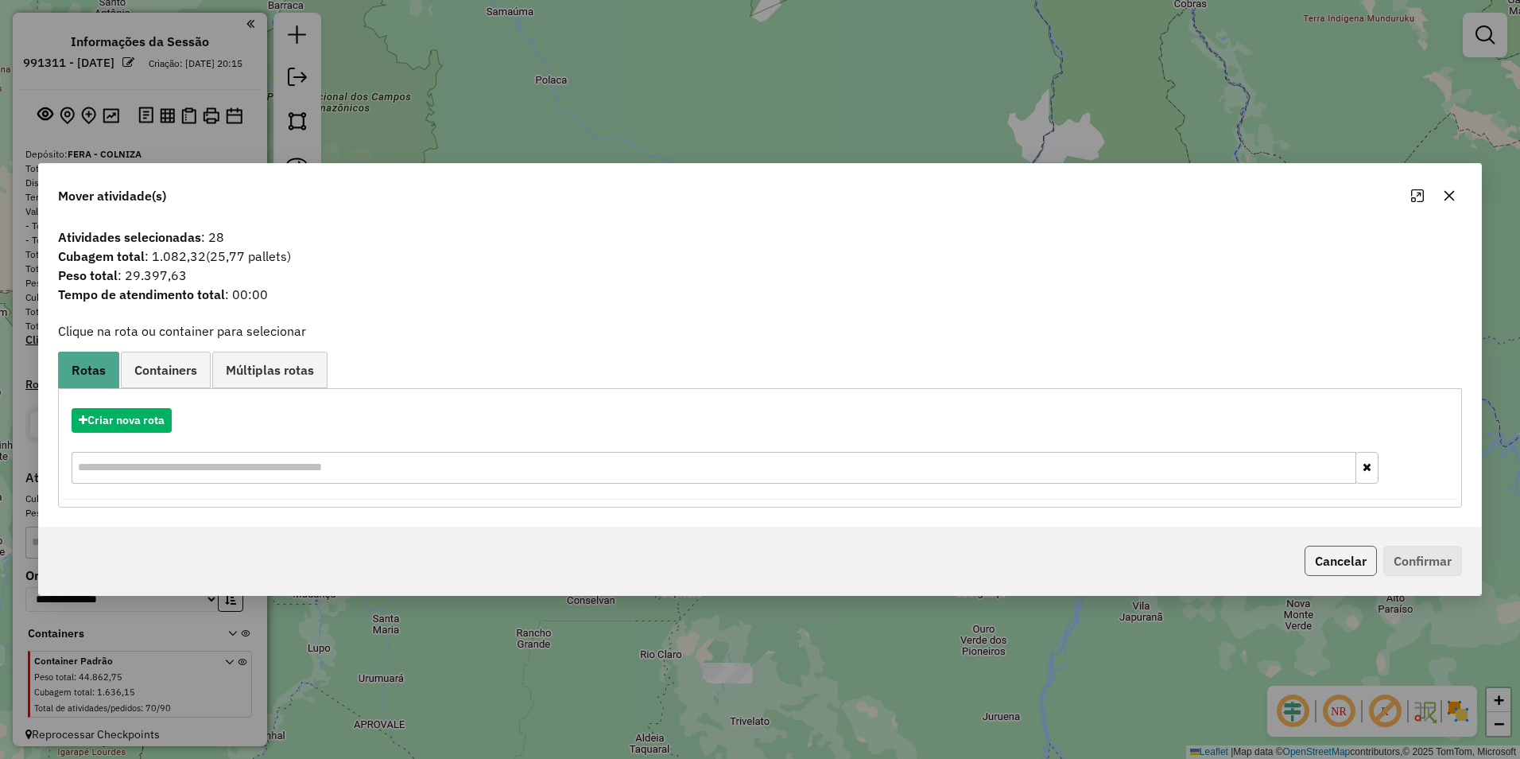
click at [755, 557] on button "Cancelar" at bounding box center [1341, 560] width 72 height 30
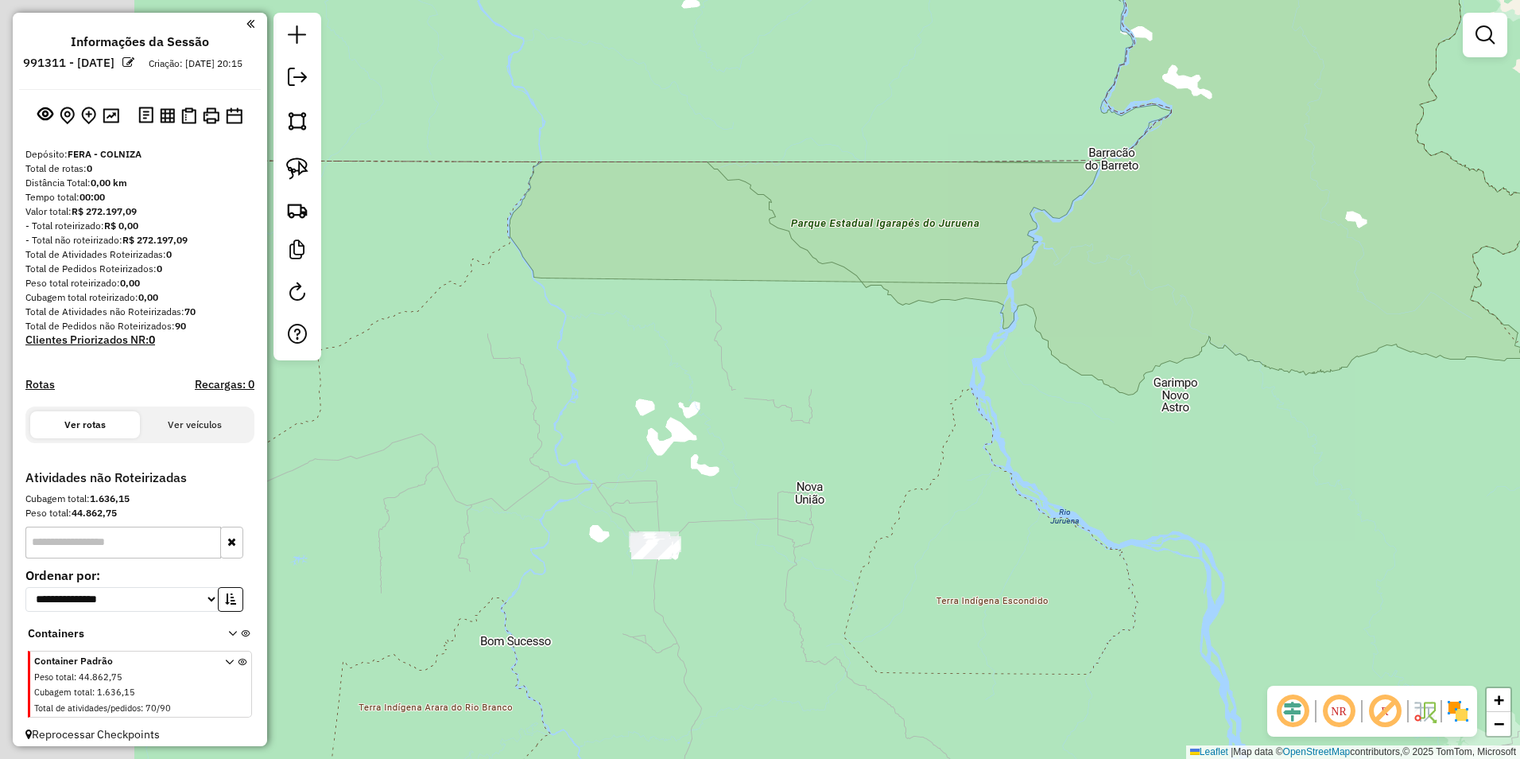
drag, startPoint x: 633, startPoint y: 496, endPoint x: 856, endPoint y: 602, distance: 247.2
click at [755, 604] on div "Janela de atendimento Grade de atendimento Capacidade Transportadoras Veículos …" at bounding box center [760, 379] width 1520 height 759
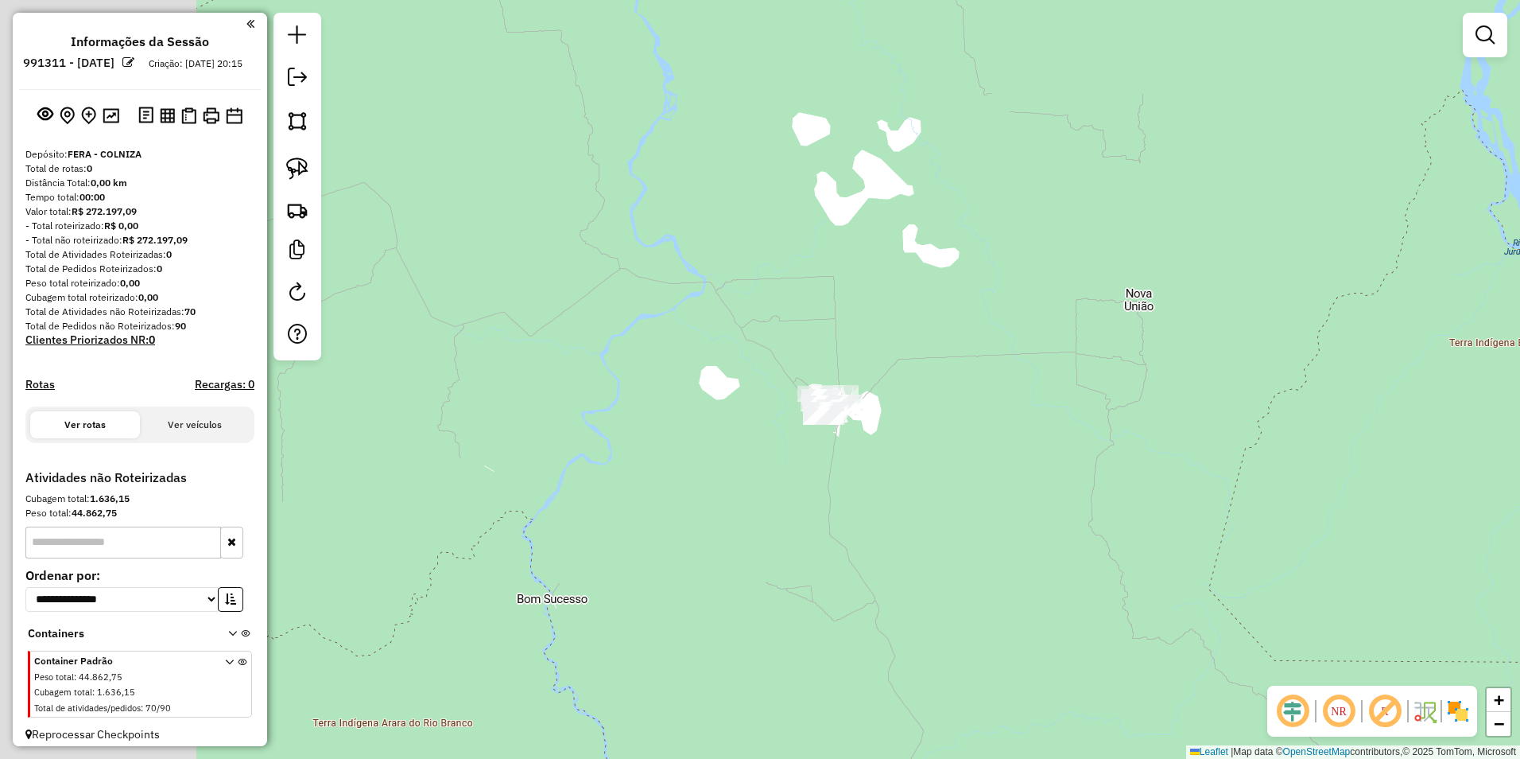
drag, startPoint x: 679, startPoint y: 625, endPoint x: 1039, endPoint y: 527, distance: 372.5
click at [755, 525] on div "Janela de atendimento Grade de atendimento Capacidade Transportadoras Veículos …" at bounding box center [760, 379] width 1520 height 759
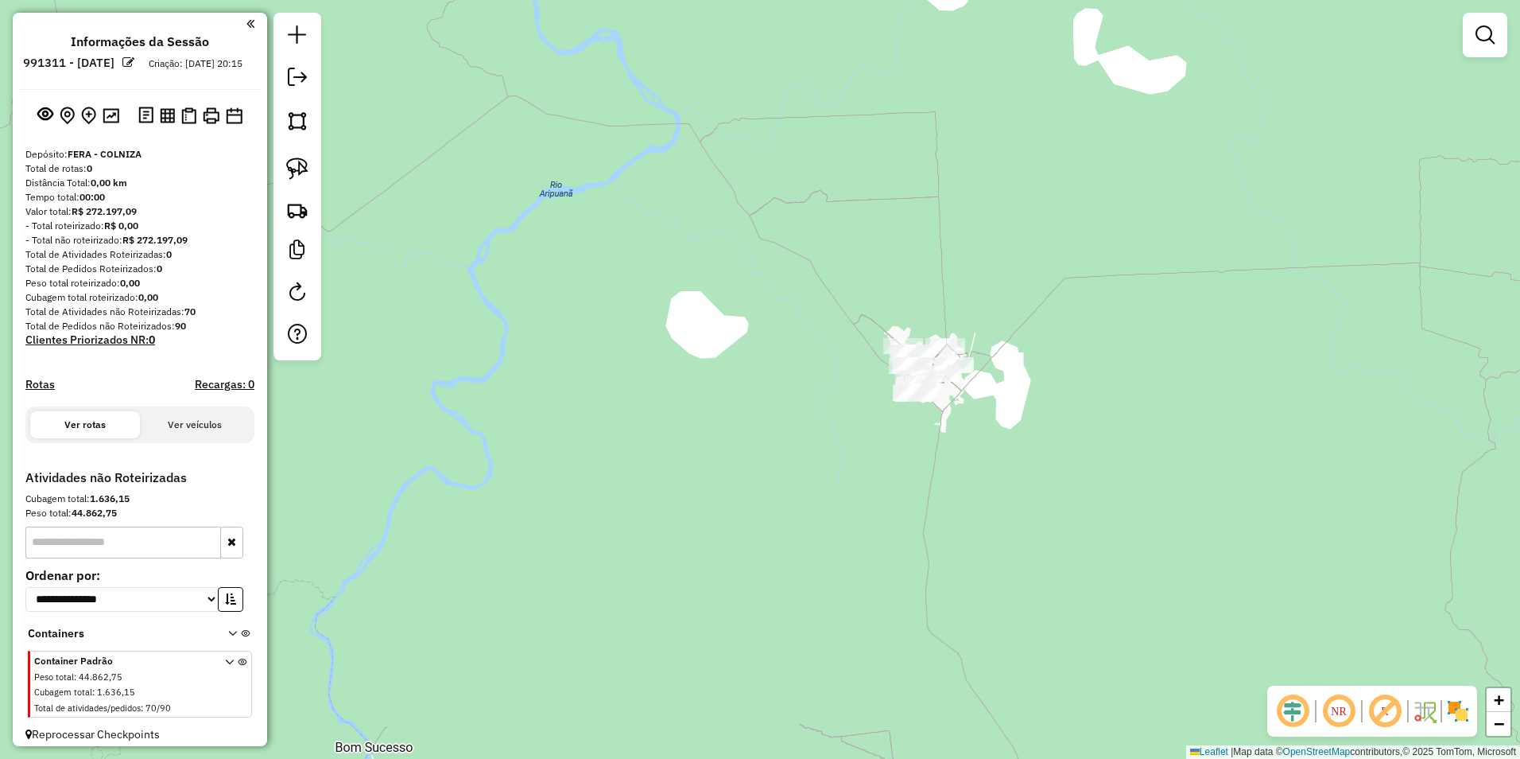
drag, startPoint x: 980, startPoint y: 501, endPoint x: 1000, endPoint y: 607, distance: 107.8
click at [755, 611] on div "Janela de atendimento Grade de atendimento Capacidade Transportadoras Veículos …" at bounding box center [760, 379] width 1520 height 759
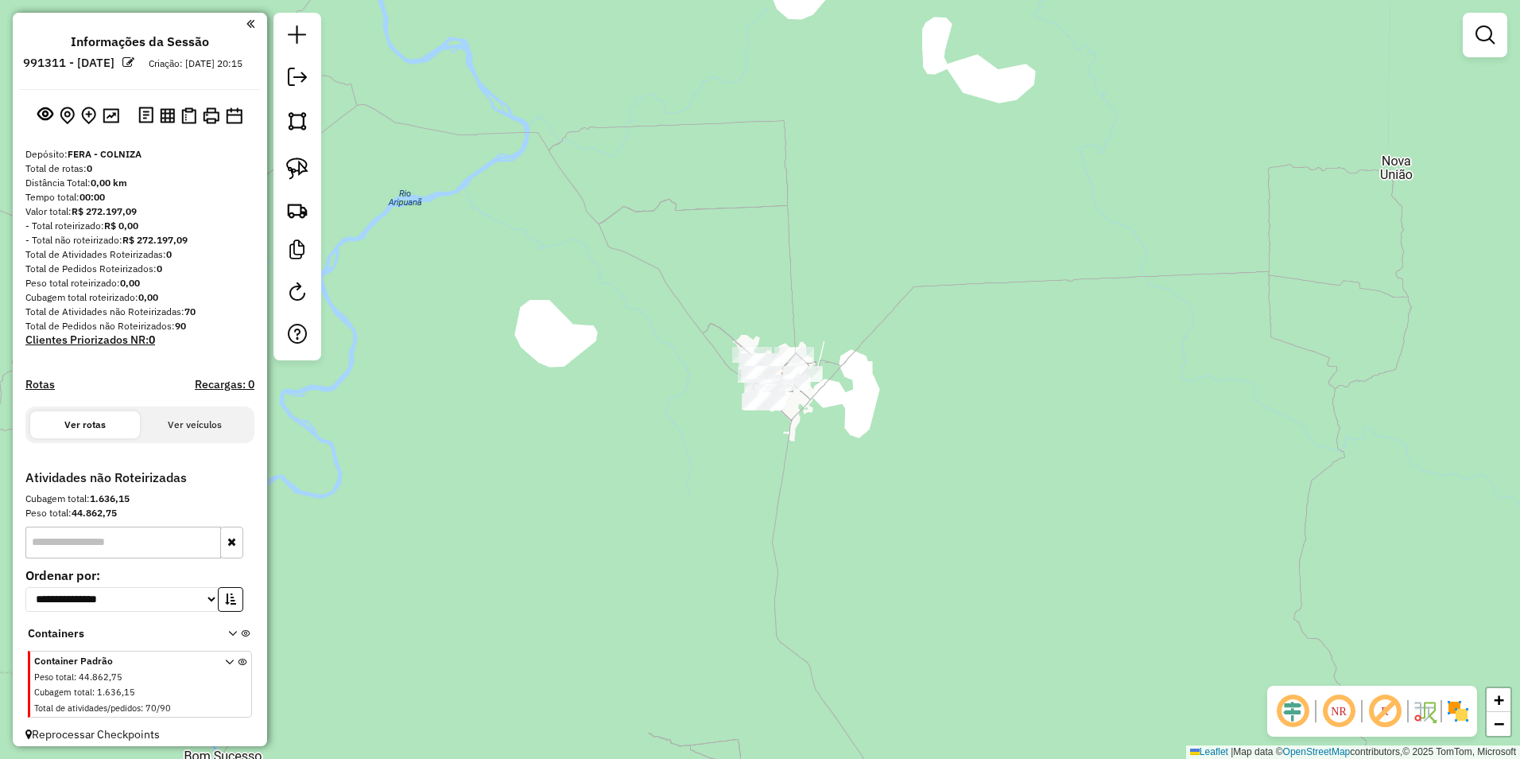
drag, startPoint x: 814, startPoint y: 609, endPoint x: 912, endPoint y: 368, distance: 260.0
click at [755, 368] on div "Janela de atendimento Grade de atendimento Capacidade Transportadoras Veículos …" at bounding box center [760, 379] width 1520 height 759
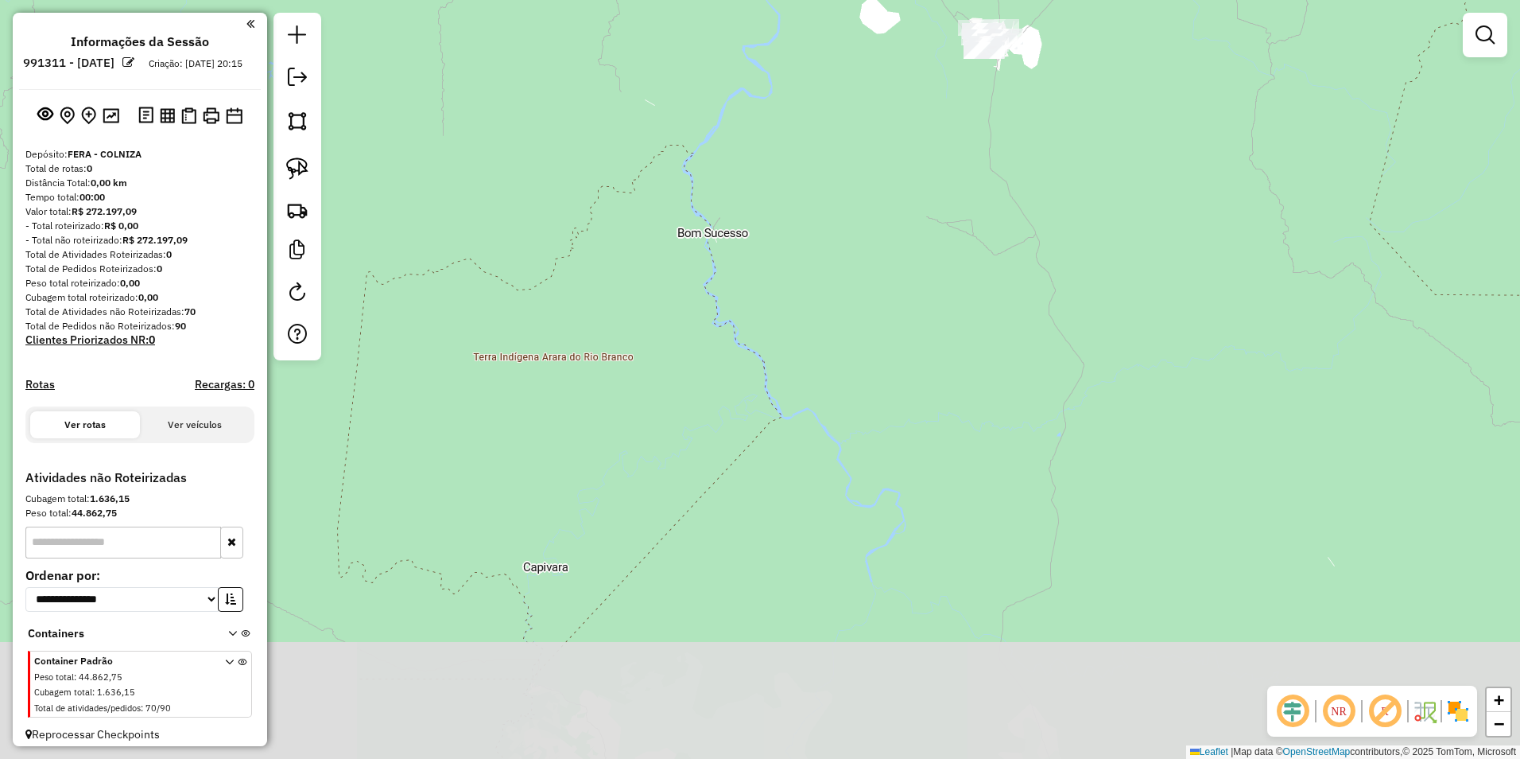
drag, startPoint x: 775, startPoint y: 511, endPoint x: 835, endPoint y: 303, distance: 216.7
click at [755, 311] on div "Janela de atendimento Grade de atendimento Capacidade Transportadoras Veículos …" at bounding box center [760, 379] width 1520 height 759
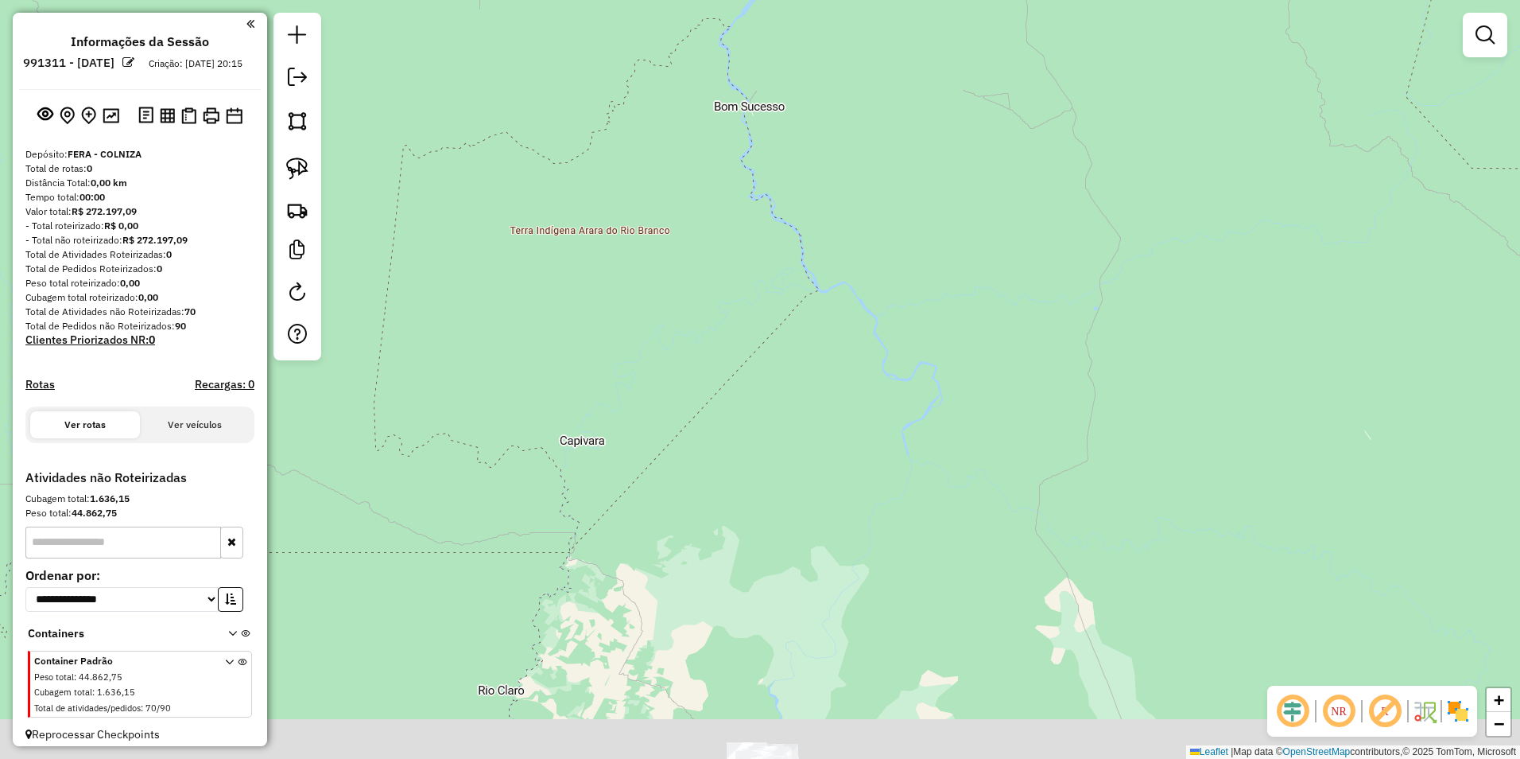
drag, startPoint x: 804, startPoint y: 566, endPoint x: 829, endPoint y: 337, distance: 230.3
click at [755, 322] on div "Janela de atendimento Grade de atendimento Capacidade Transportadoras Veículos …" at bounding box center [760, 379] width 1520 height 759
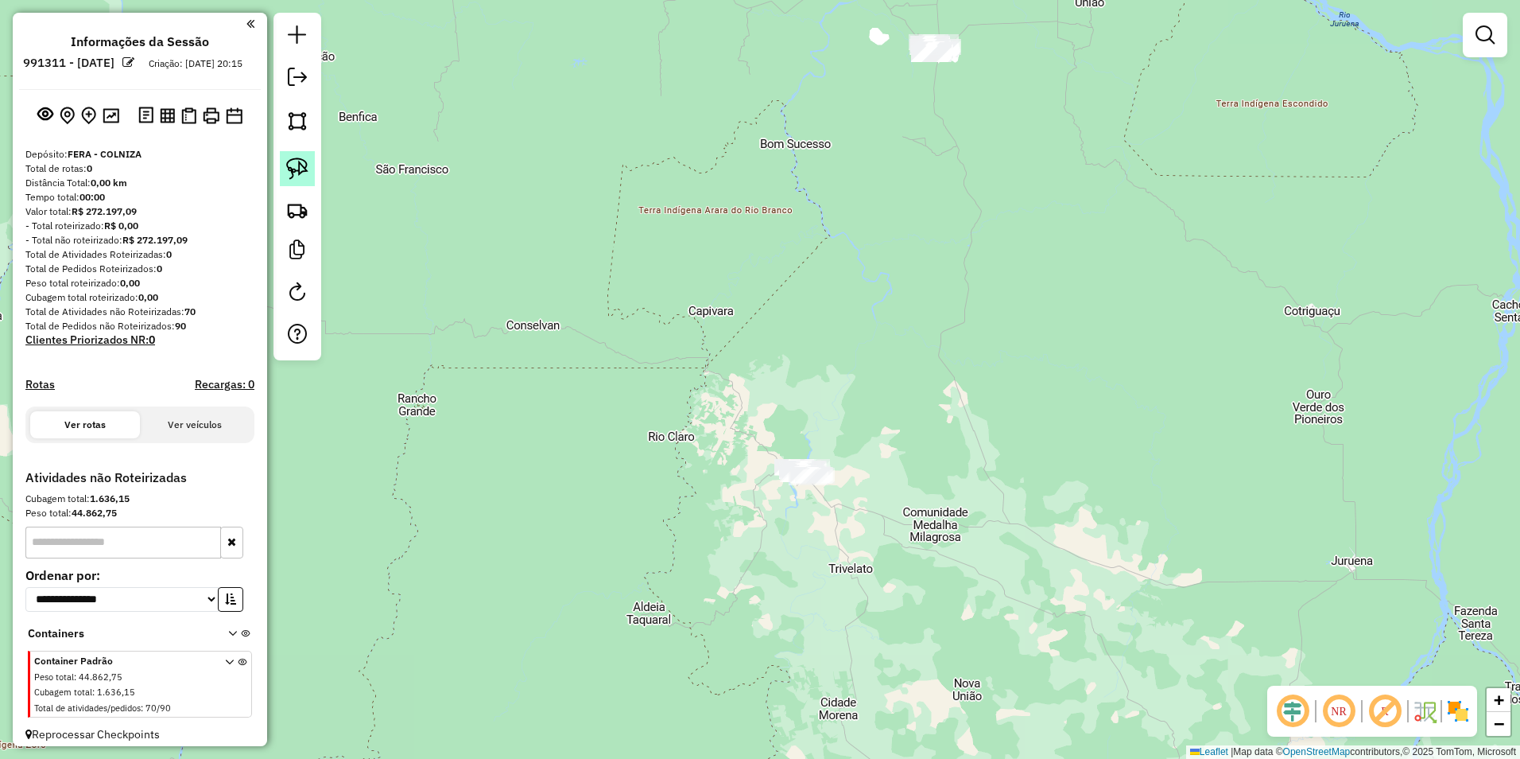
click at [289, 167] on img at bounding box center [297, 168] width 22 height 22
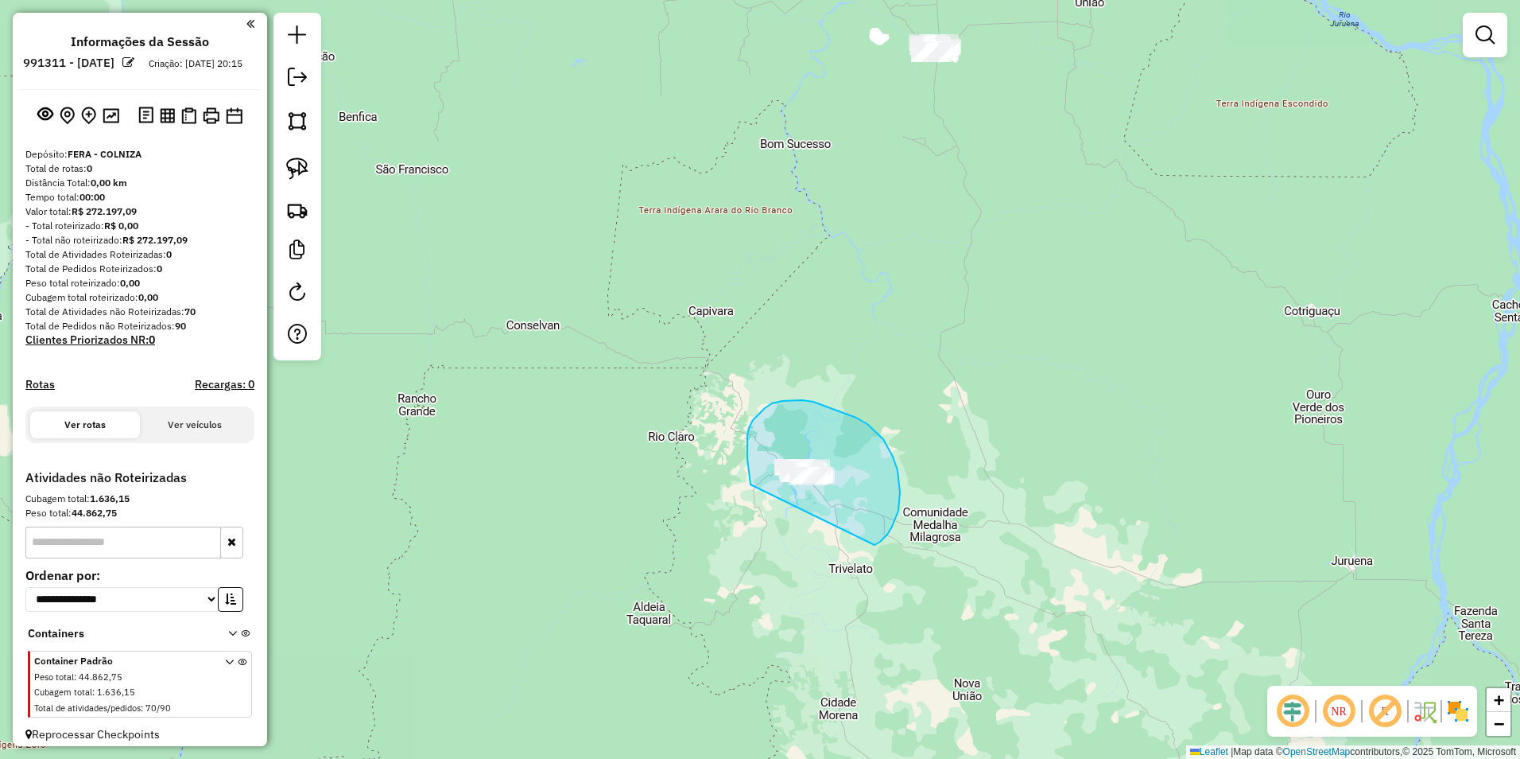
drag, startPoint x: 751, startPoint y: 484, endPoint x: 874, endPoint y: 545, distance: 137.3
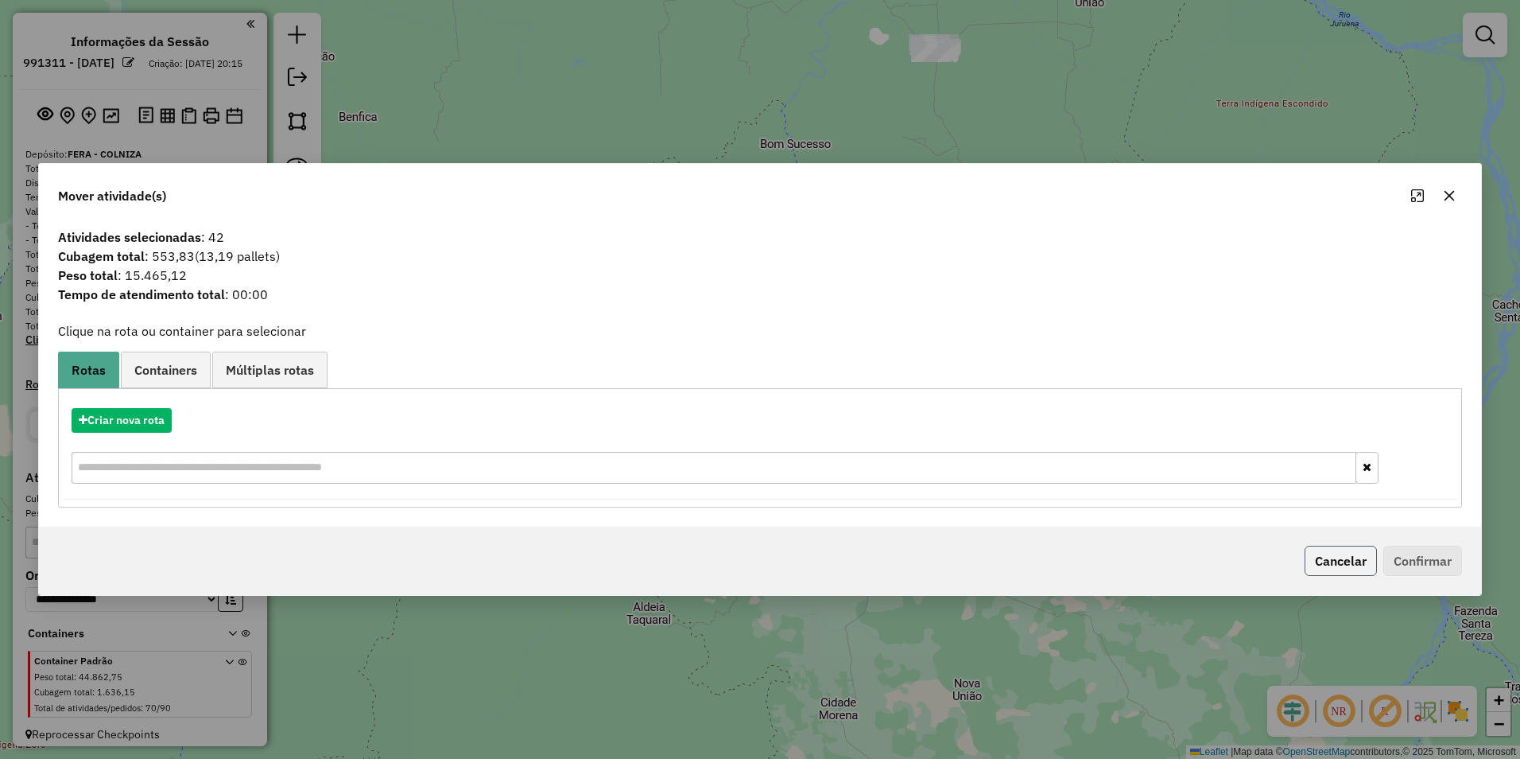
click at [755, 561] on button "Cancelar" at bounding box center [1341, 560] width 72 height 30
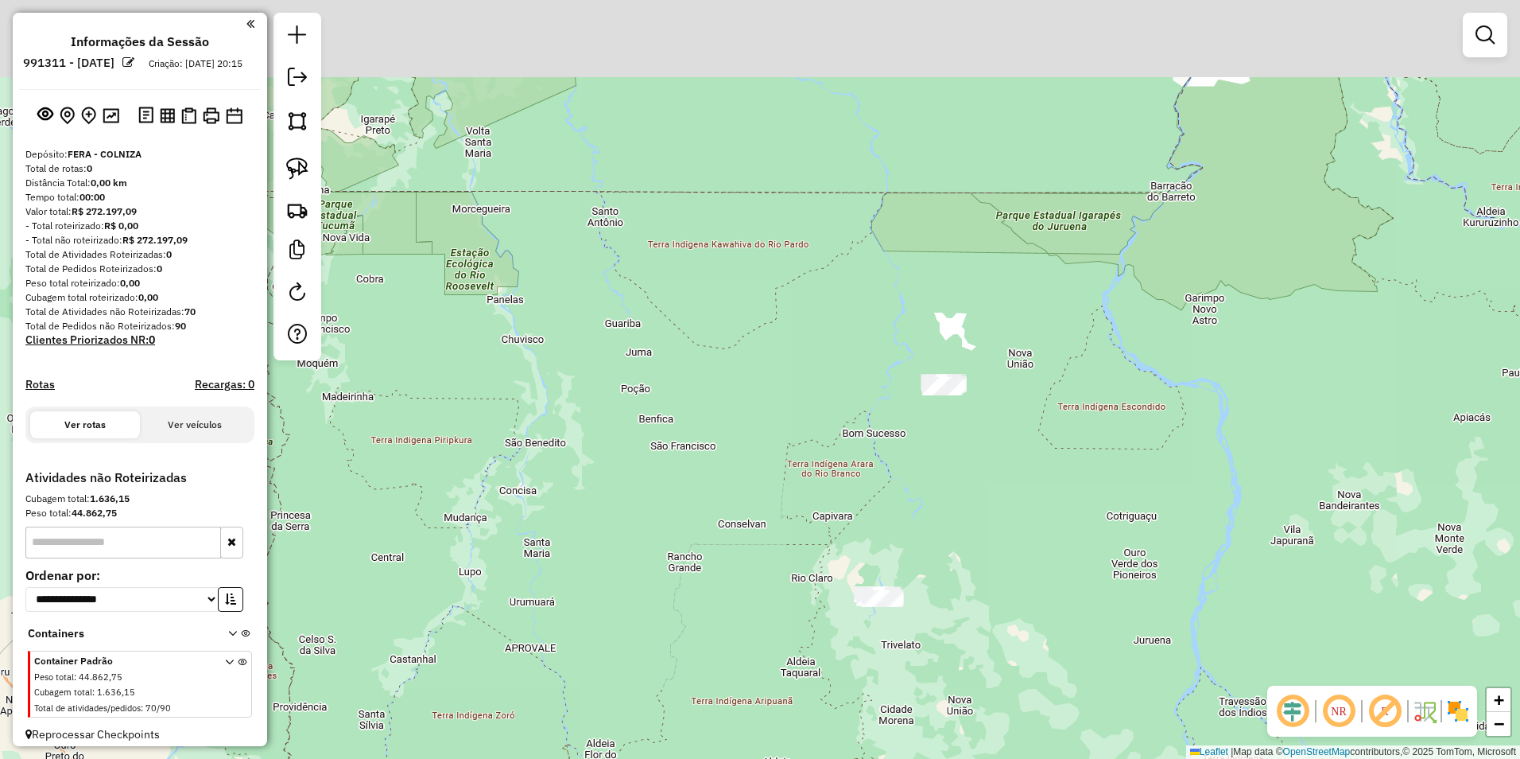
drag, startPoint x: 1034, startPoint y: 347, endPoint x: 973, endPoint y: 499, distance: 163.5
click at [755, 499] on div "Janela de atendimento Grade de atendimento Capacidade Transportadoras Veículos …" at bounding box center [760, 379] width 1520 height 759
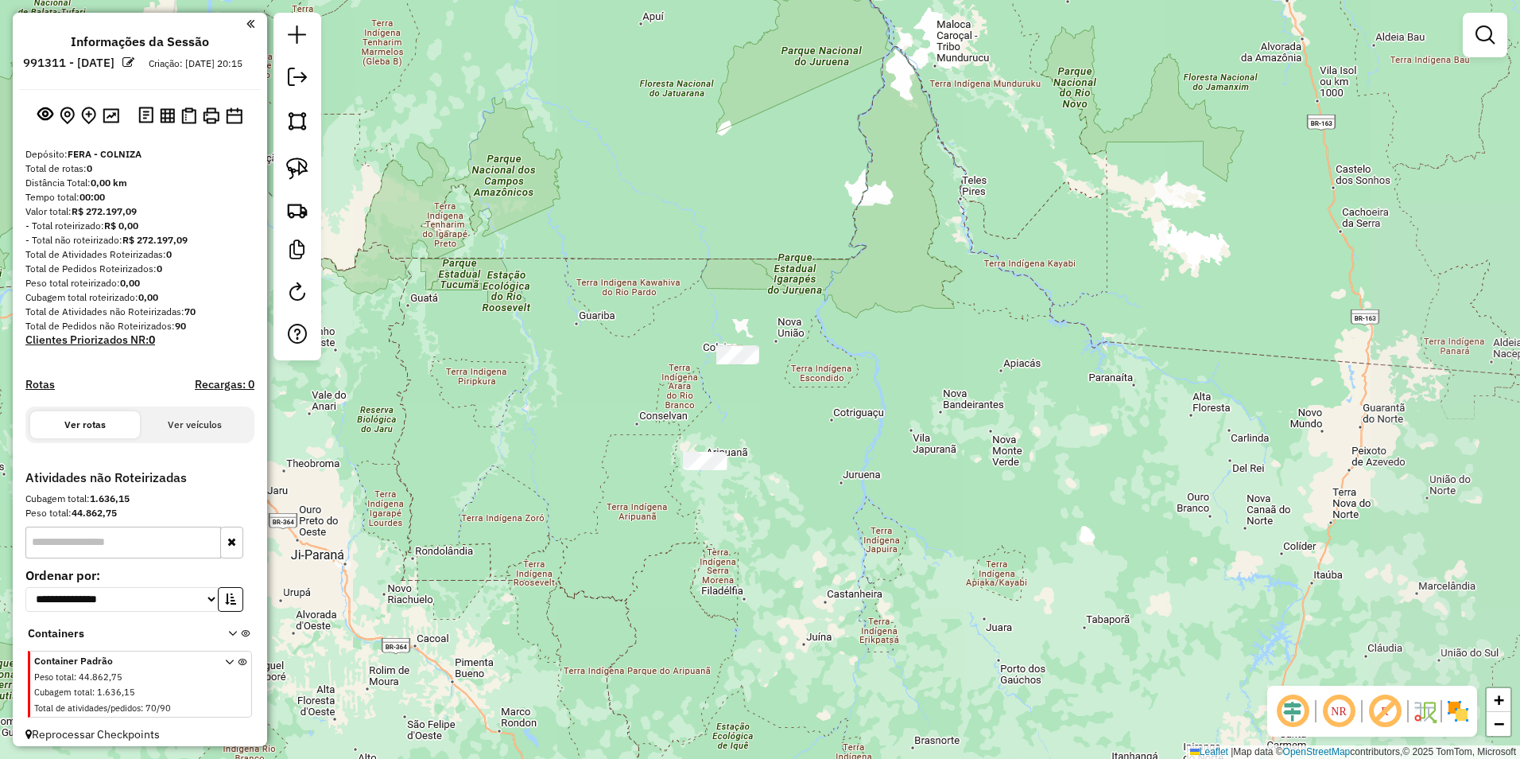
drag, startPoint x: 1050, startPoint y: 580, endPoint x: 843, endPoint y: 483, distance: 229.1
click at [755, 483] on div "Janela de atendimento Grade de atendimento Capacidade Transportadoras Veículos …" at bounding box center [760, 379] width 1520 height 759
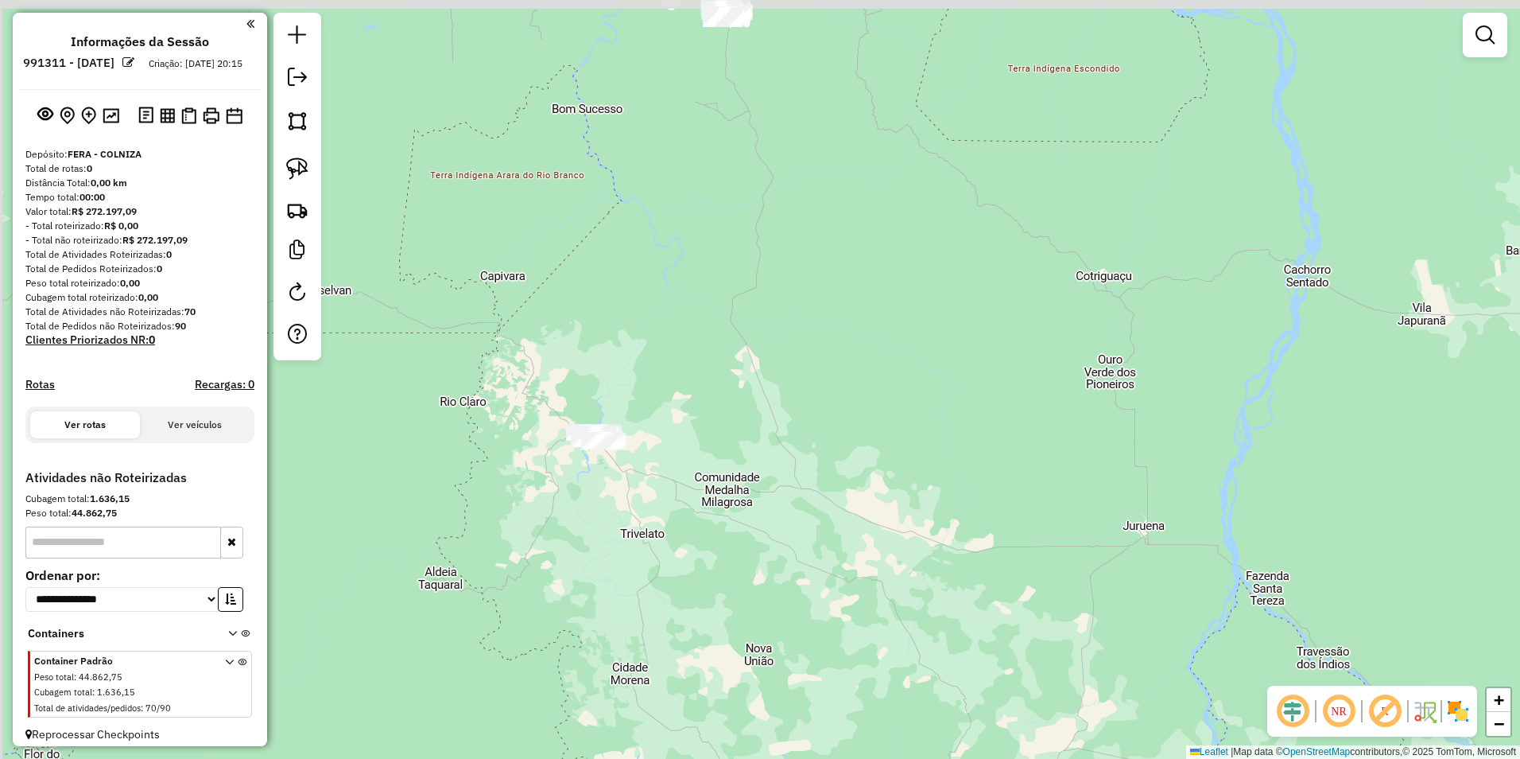
drag, startPoint x: 579, startPoint y: 385, endPoint x: 703, endPoint y: 590, distance: 239.7
click at [703, 590] on div "Janela de atendimento Grade de atendimento Capacidade Transportadoras Veículos …" at bounding box center [760, 379] width 1520 height 759
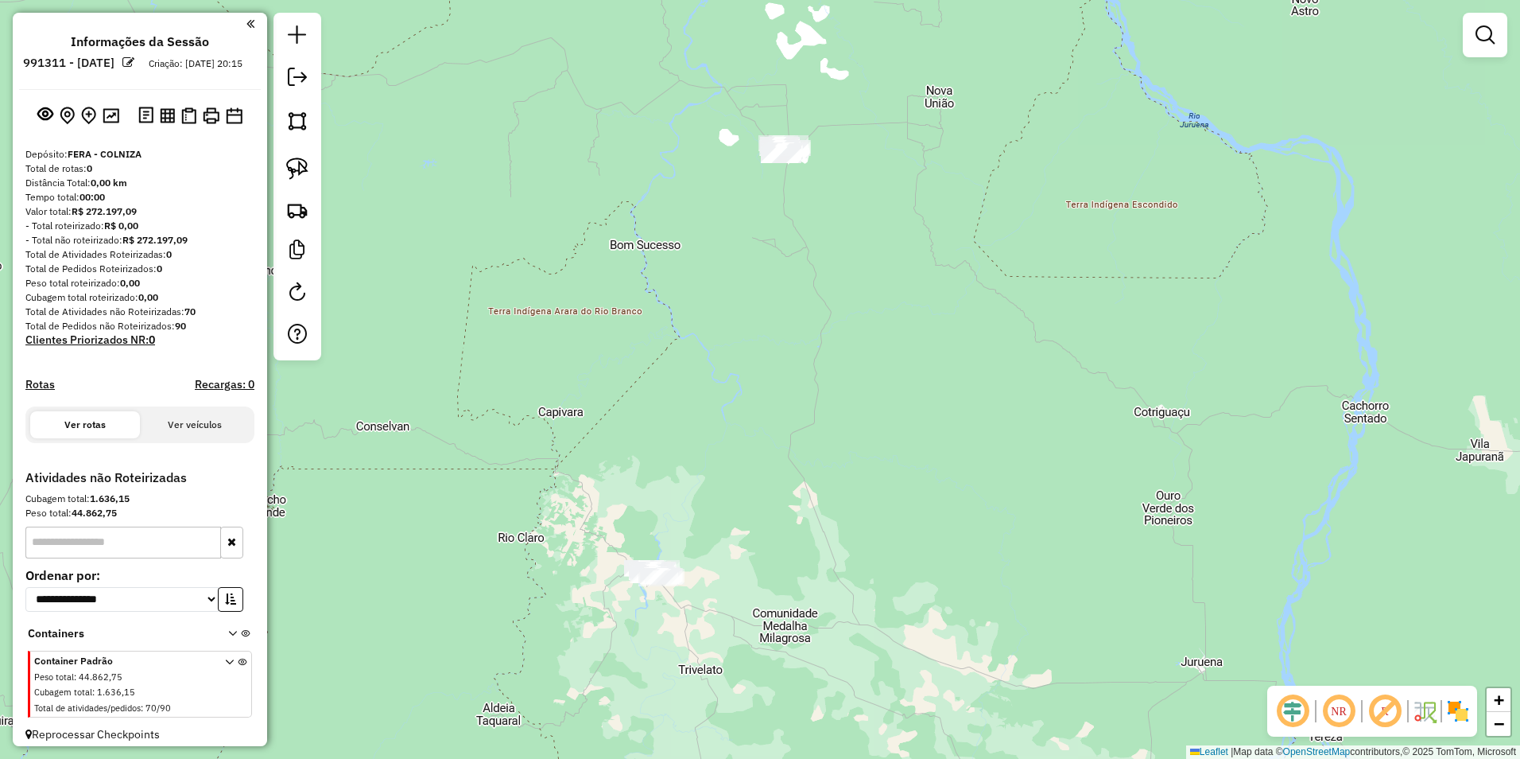
drag, startPoint x: 753, startPoint y: 395, endPoint x: 802, endPoint y: 506, distance: 120.7
click at [755, 506] on div "Janela de atendimento Grade de atendimento Capacidade Transportadoras Veículos …" at bounding box center [760, 379] width 1520 height 759
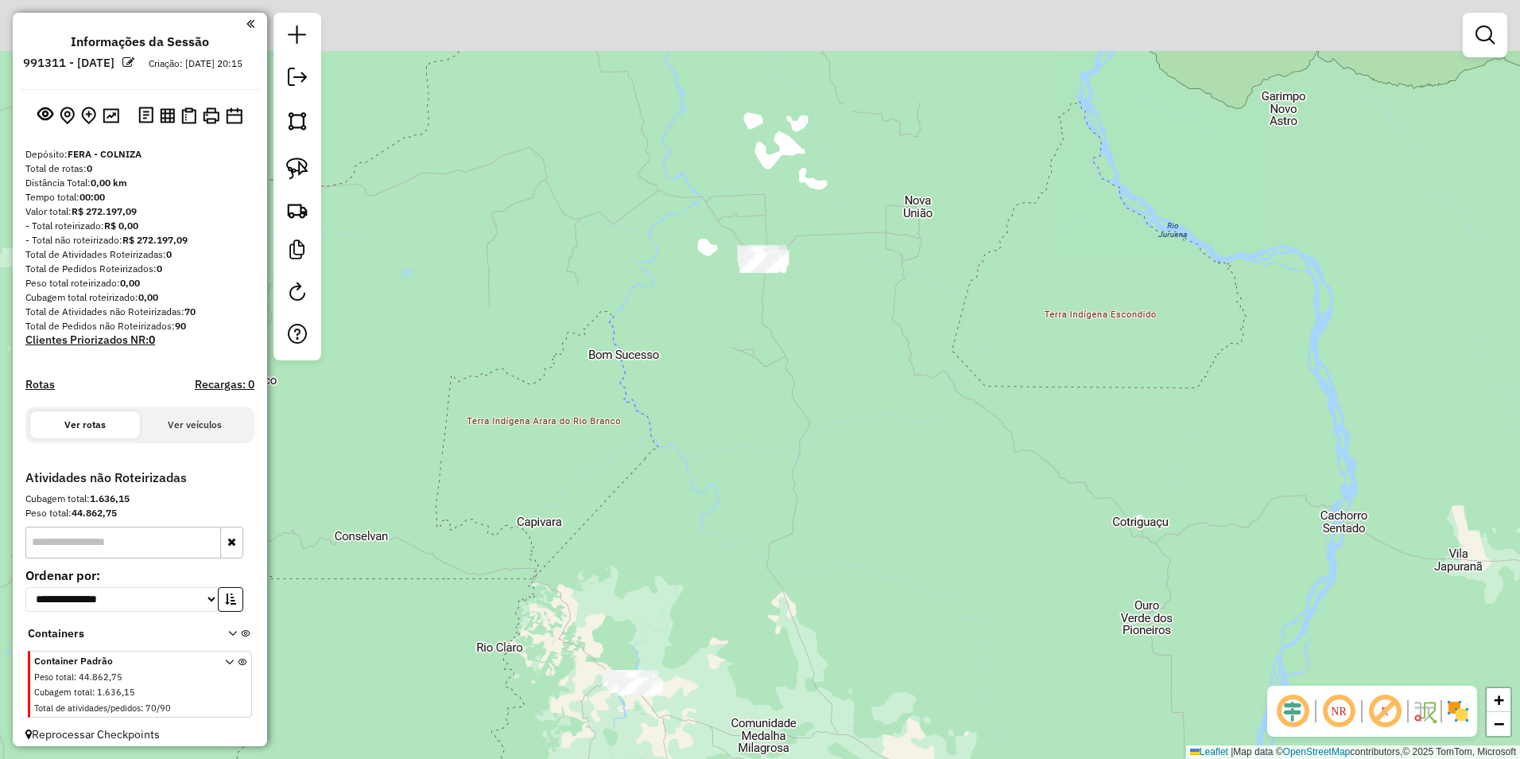
drag, startPoint x: 977, startPoint y: 300, endPoint x: 919, endPoint y: 501, distance: 209.4
click at [755, 501] on div "Janela de atendimento Grade de atendimento Capacidade Transportadoras Veículos …" at bounding box center [760, 379] width 1520 height 759
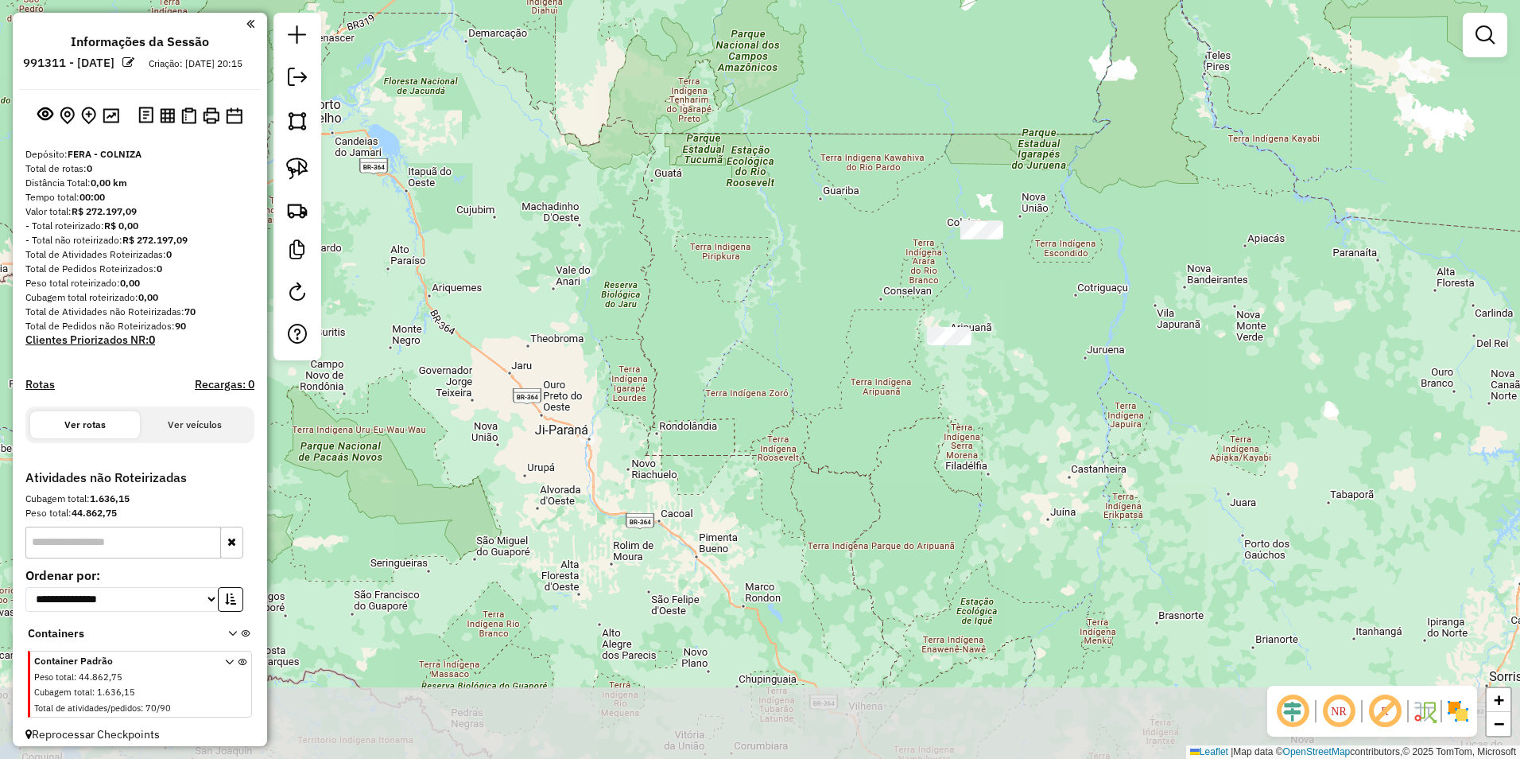
drag, startPoint x: 817, startPoint y: 584, endPoint x: 949, endPoint y: 360, distance: 260.2
click at [755, 360] on div "Janela de atendimento Grade de atendimento Capacidade Transportadoras Veículos …" at bounding box center [760, 379] width 1520 height 759
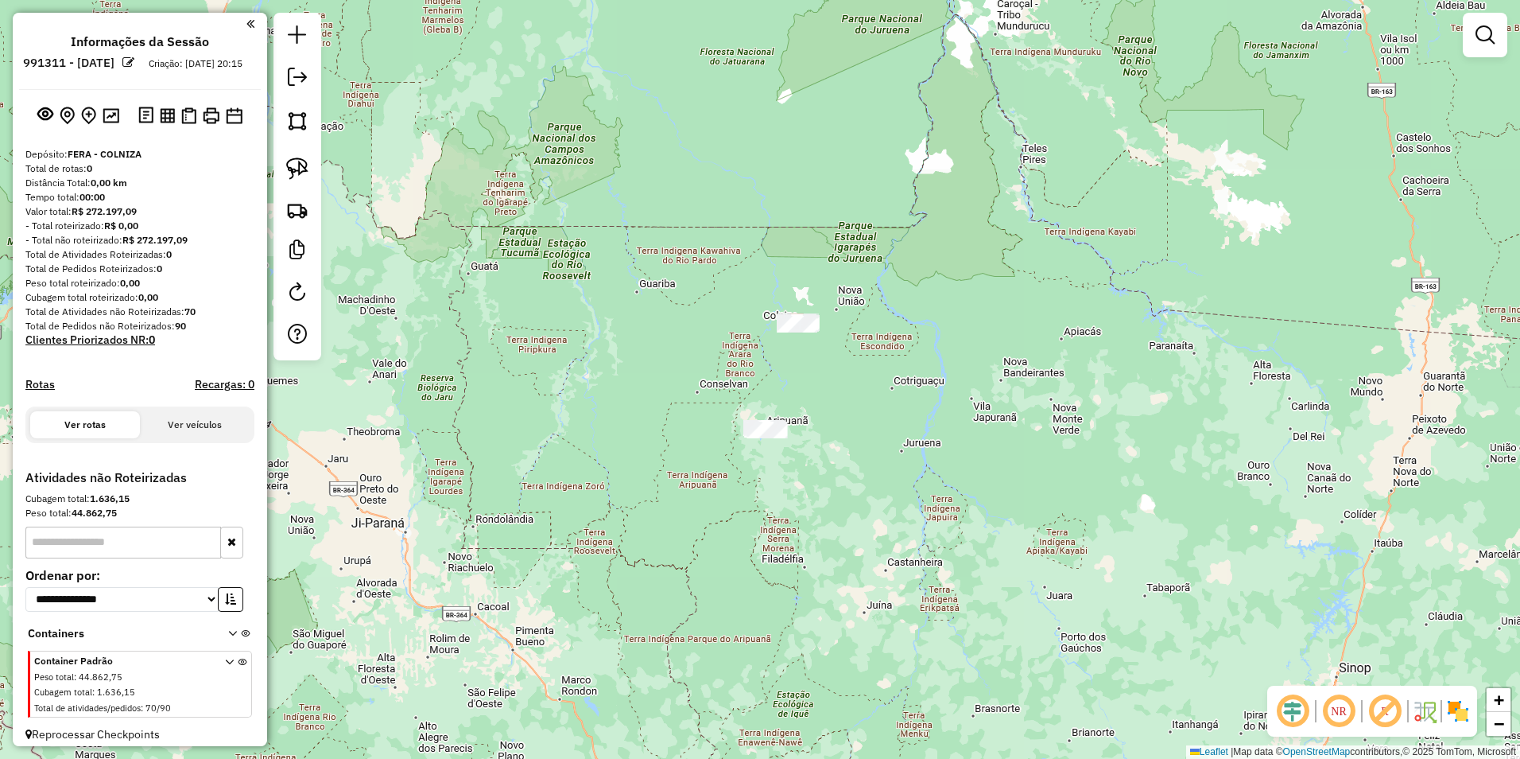
drag, startPoint x: 1092, startPoint y: 393, endPoint x: 903, endPoint y: 484, distance: 209.5
click at [755, 485] on div "Janela de atendimento Grade de atendimento Capacidade Transportadoras Veículos …" at bounding box center [760, 379] width 1520 height 759
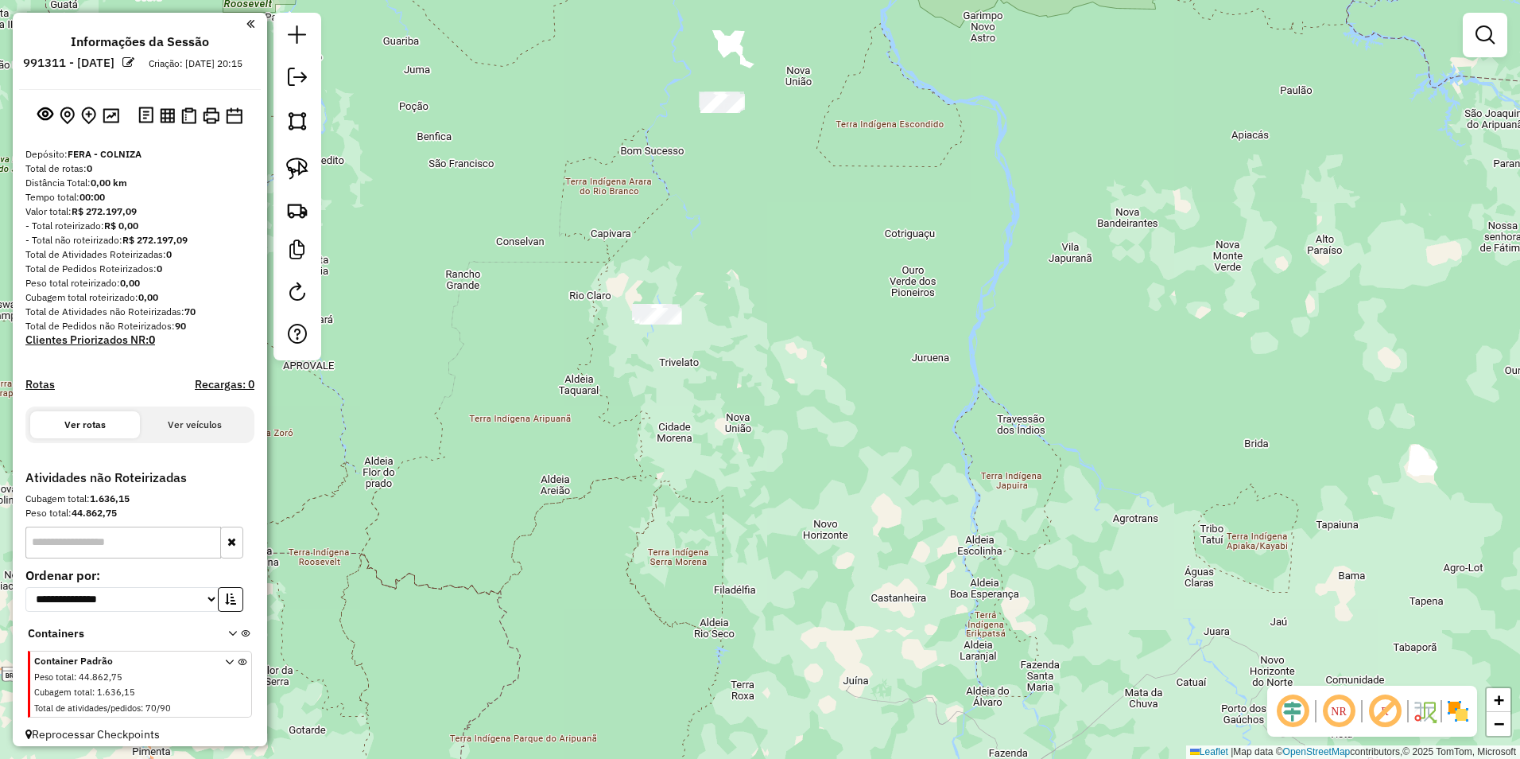
drag, startPoint x: 866, startPoint y: 322, endPoint x: 841, endPoint y: 511, distance: 190.9
click at [755, 511] on div "Janela de atendimento Grade de atendimento Capacidade Transportadoras Veículos …" at bounding box center [760, 379] width 1520 height 759
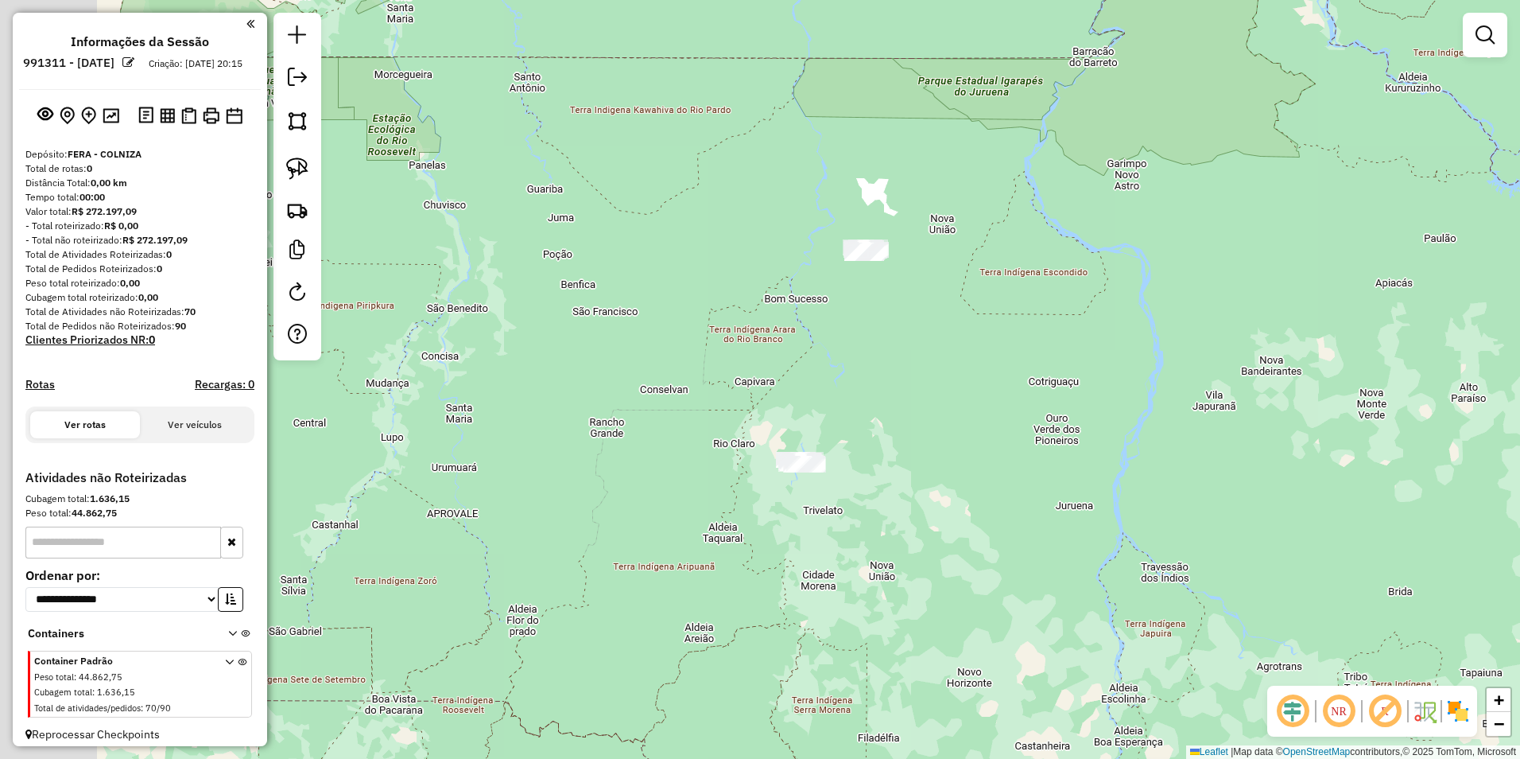
drag, startPoint x: 725, startPoint y: 402, endPoint x: 940, endPoint y: 463, distance: 223.3
click at [755, 460] on div "Janela de atendimento Grade de atendimento Capacidade Transportadoras Veículos …" at bounding box center [760, 379] width 1520 height 759
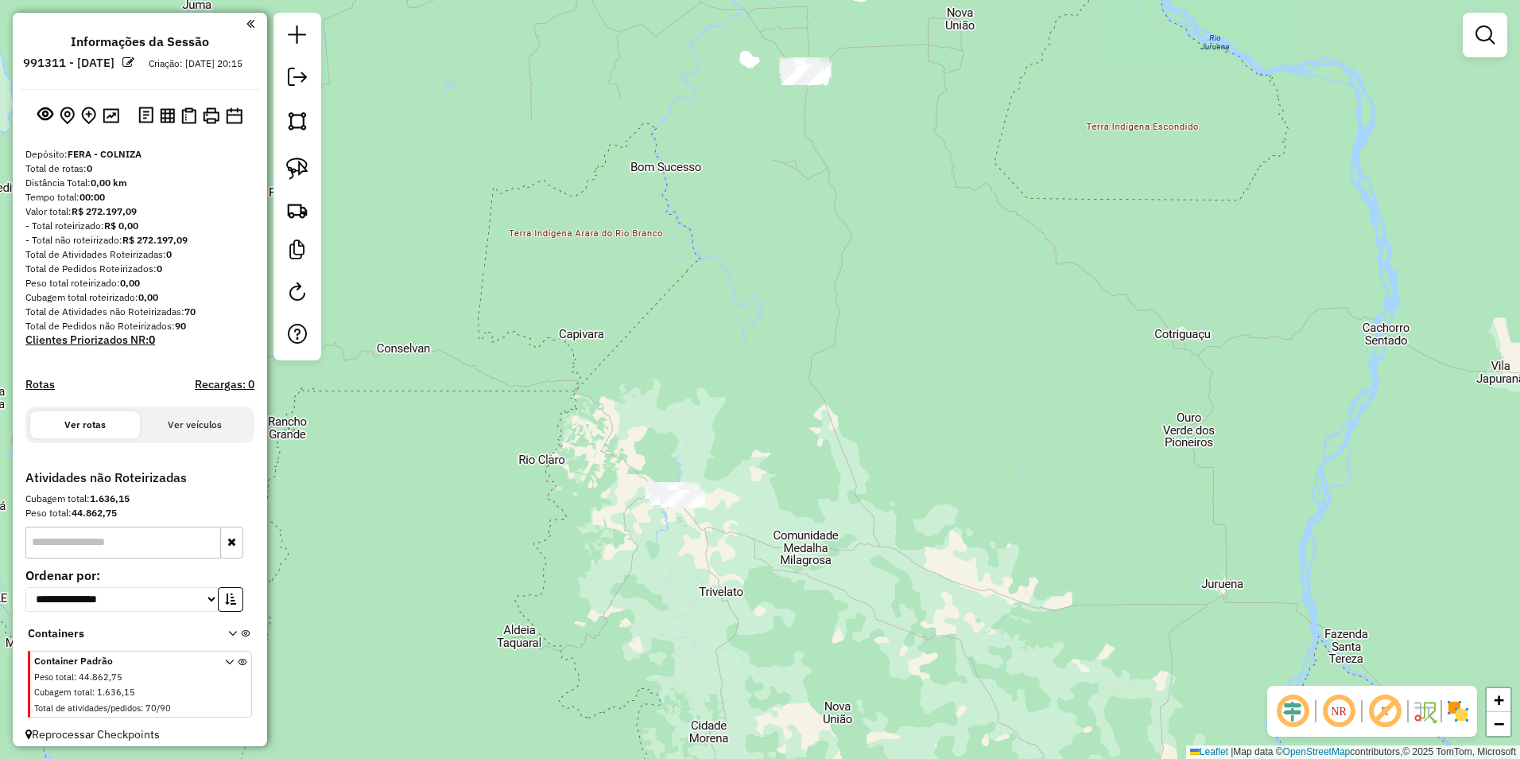
drag, startPoint x: 293, startPoint y: 176, endPoint x: 743, endPoint y: 205, distance: 451.0
click at [293, 175] on img at bounding box center [297, 168] width 22 height 22
drag, startPoint x: 736, startPoint y: 65, endPoint x: 895, endPoint y: 115, distance: 166.0
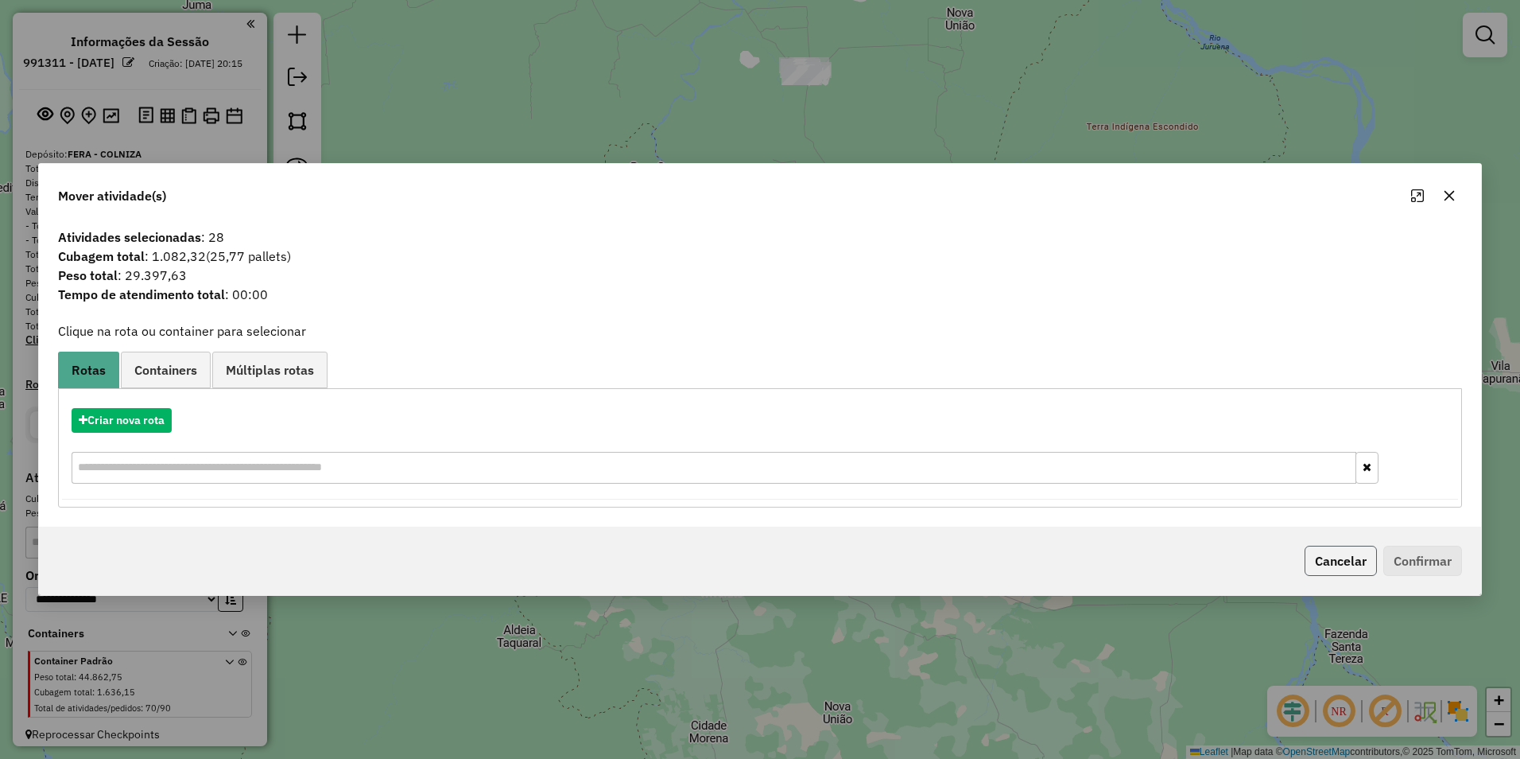
click at [755, 563] on button "Cancelar" at bounding box center [1341, 560] width 72 height 30
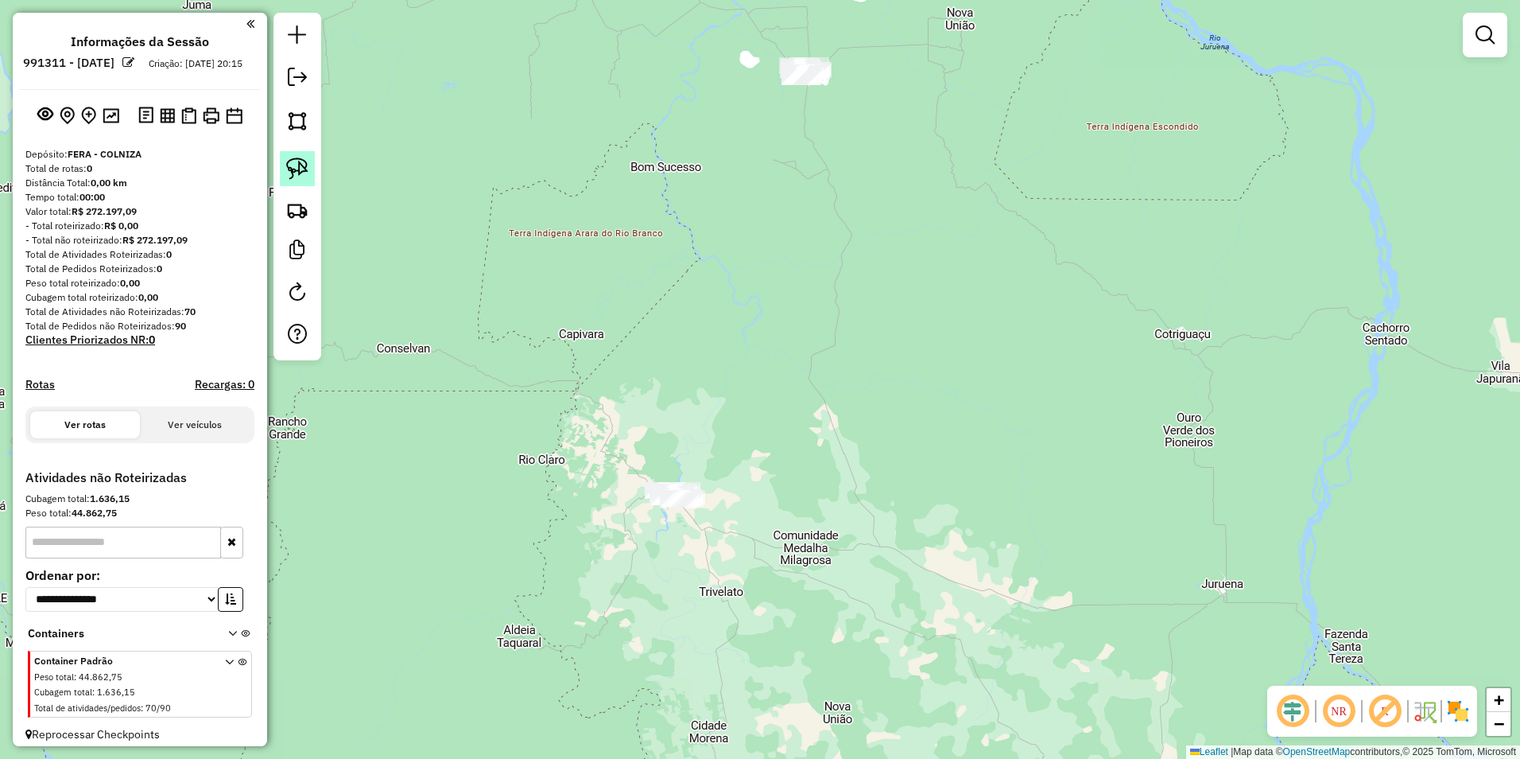
click at [297, 161] on img at bounding box center [297, 168] width 22 height 22
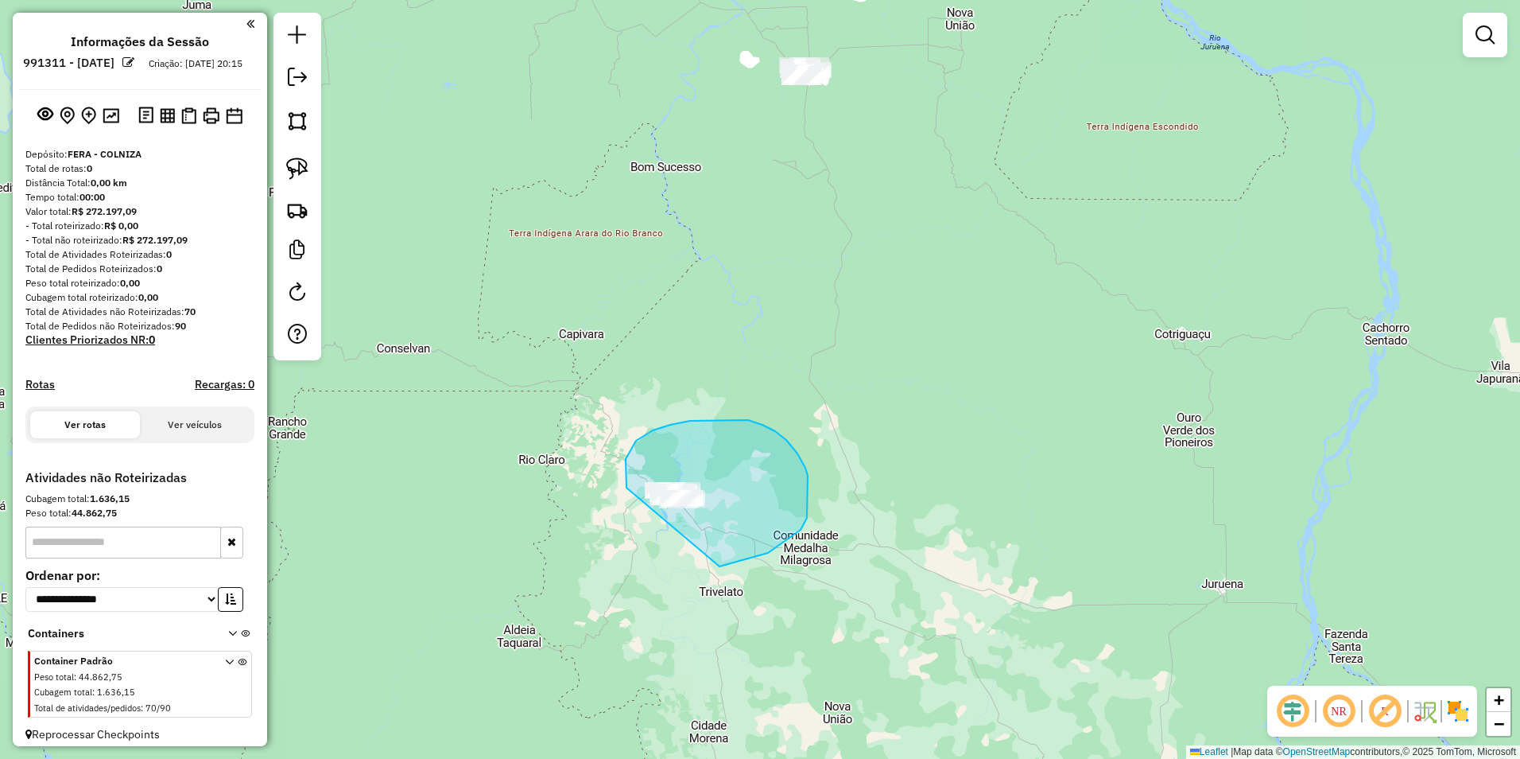
drag, startPoint x: 627, startPoint y: 487, endPoint x: 638, endPoint y: 574, distance: 87.4
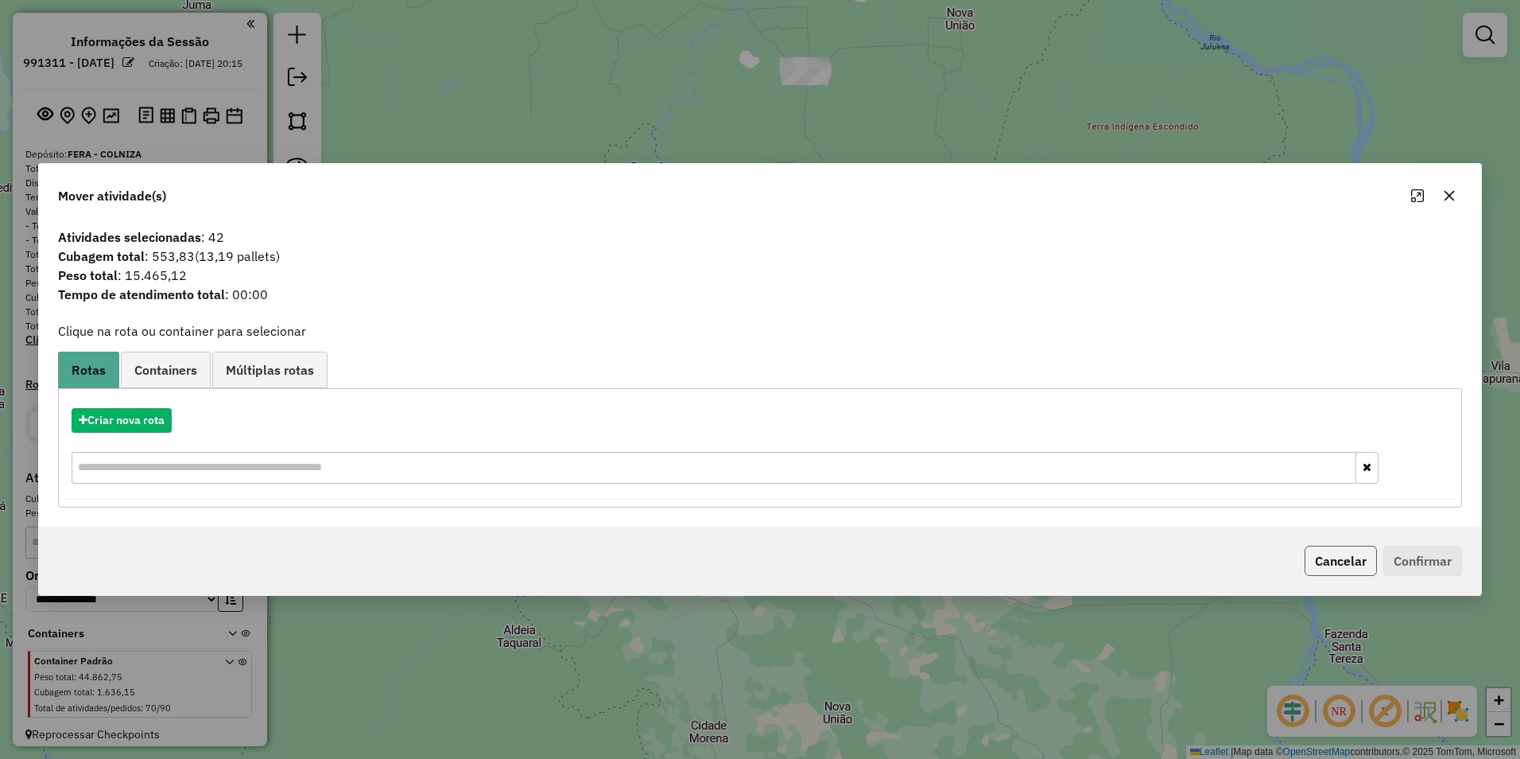
click at [755, 560] on button "Cancelar" at bounding box center [1341, 560] width 72 height 30
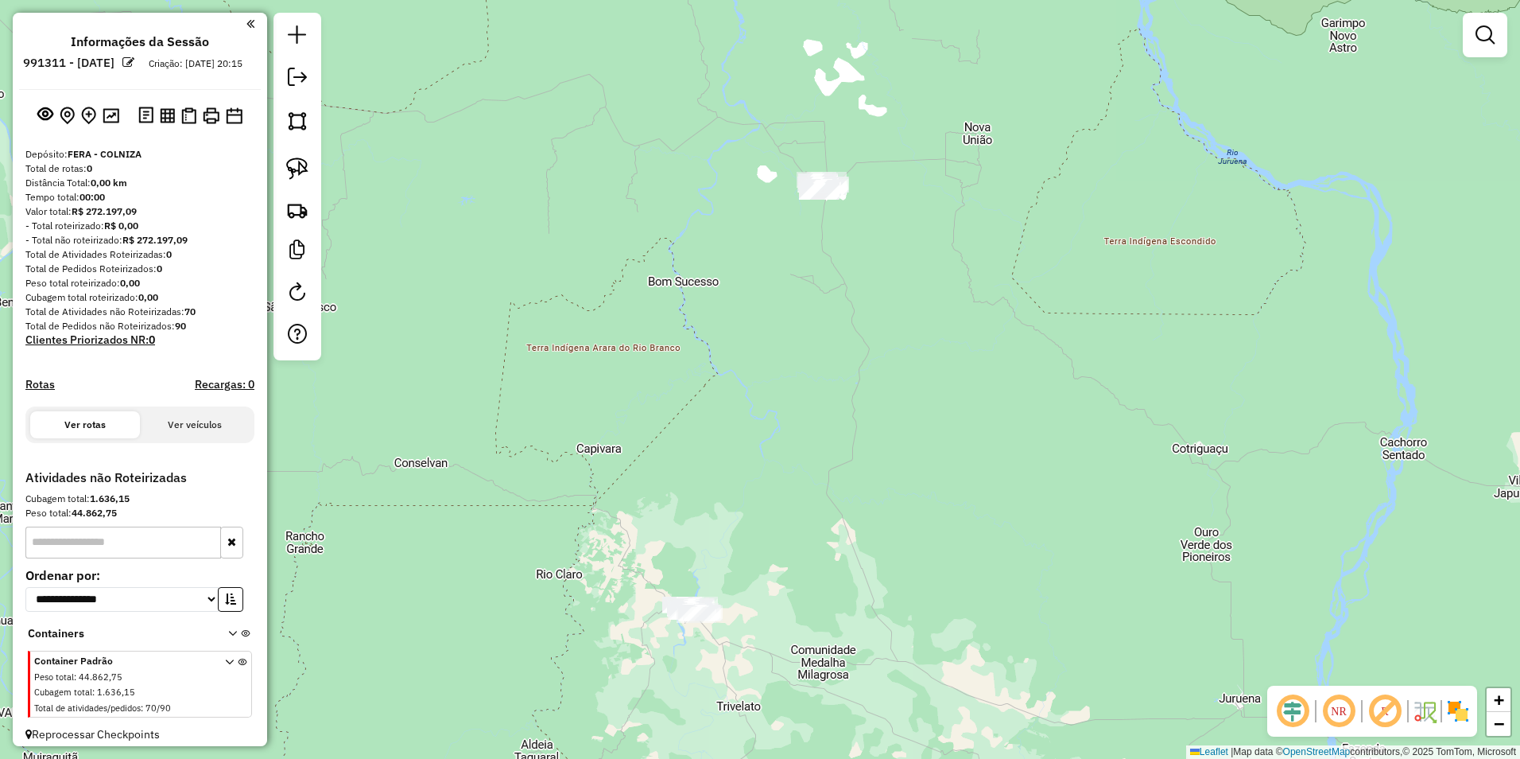
drag, startPoint x: 895, startPoint y: 384, endPoint x: 922, endPoint y: 542, distance: 159.8
click at [755, 549] on div "Janela de atendimento Grade de atendimento Capacidade Transportadoras Veículos …" at bounding box center [760, 379] width 1520 height 759
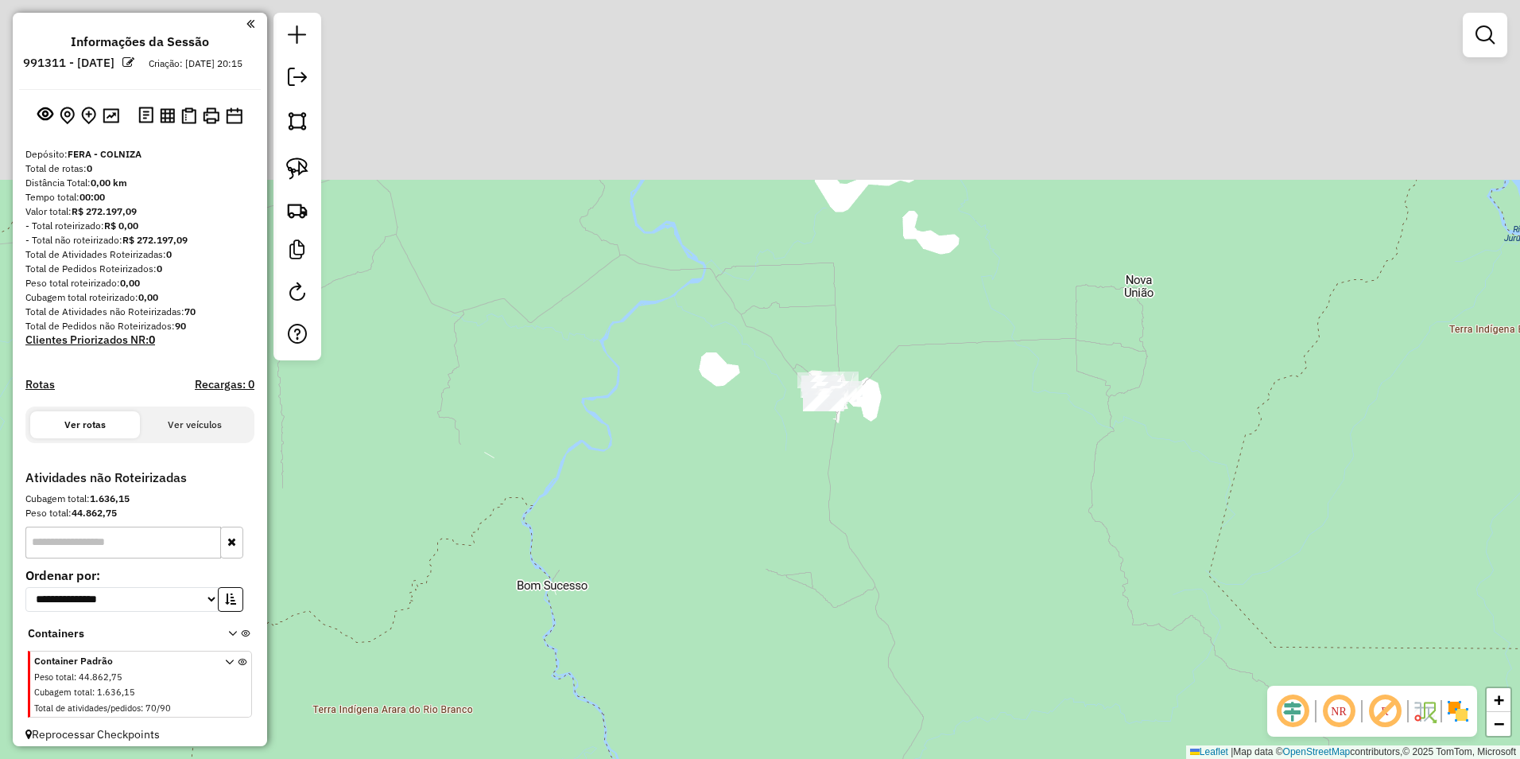
drag, startPoint x: 999, startPoint y: 274, endPoint x: 984, endPoint y: 526, distance: 252.5
click at [755, 560] on div "Janela de atendimento Grade de atendimento Capacidade Transportadoras Veículos …" at bounding box center [760, 379] width 1520 height 759
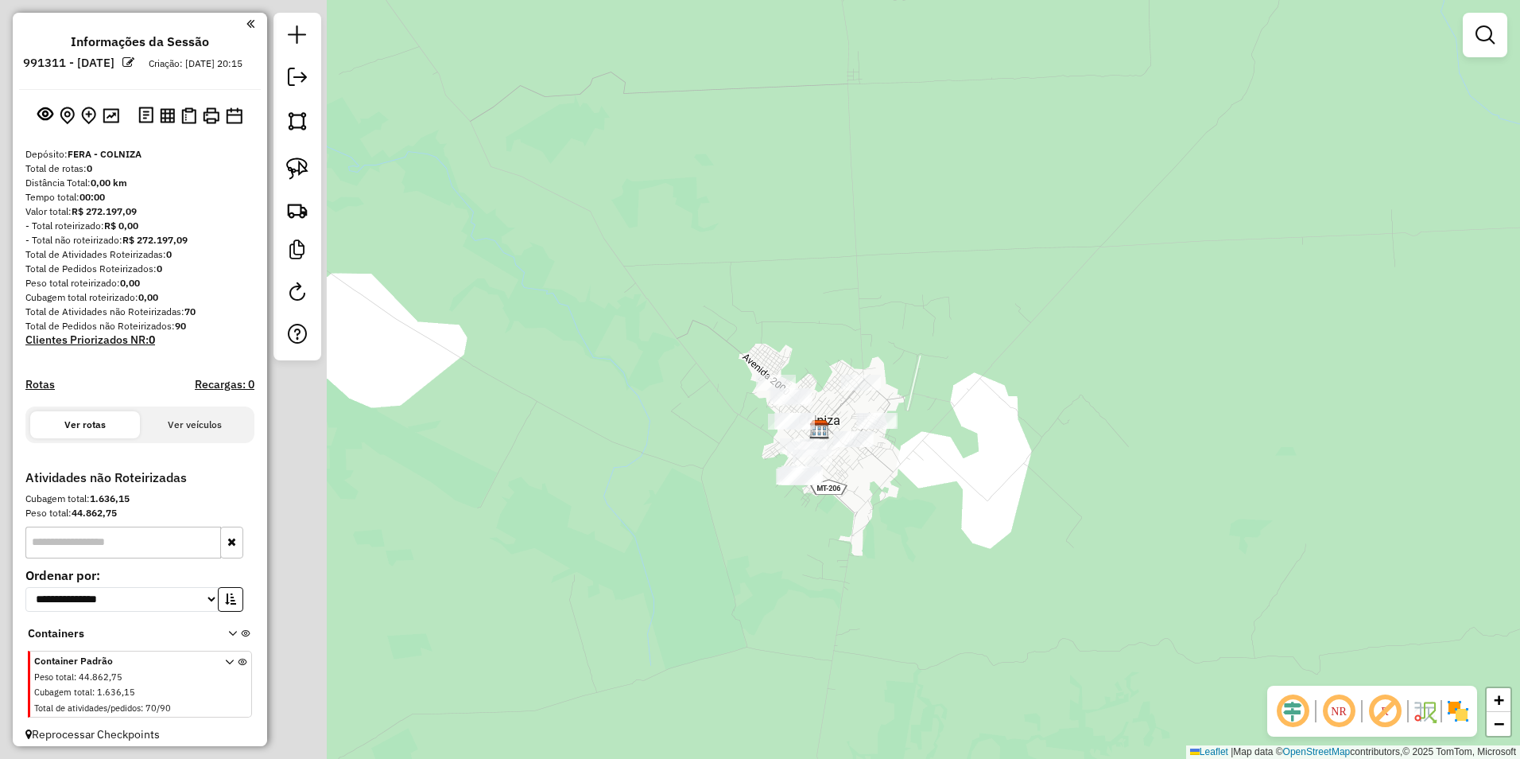
drag, startPoint x: 686, startPoint y: 363, endPoint x: 1370, endPoint y: 557, distance: 710.8
click at [755, 557] on div "Janela de atendimento Grade de atendimento Capacidade Transportadoras Veículos …" at bounding box center [760, 379] width 1520 height 759
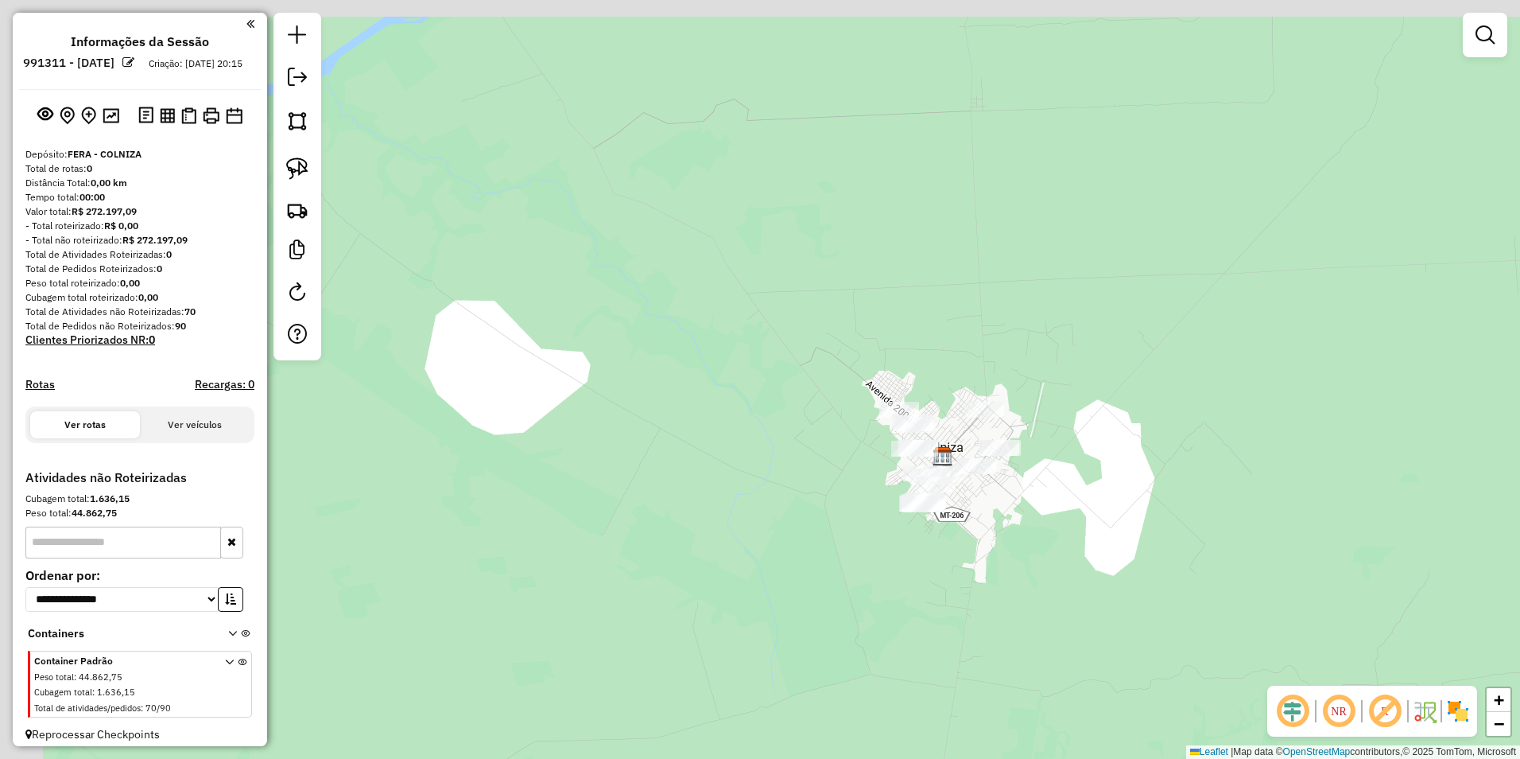
drag, startPoint x: 1216, startPoint y: 580, endPoint x: 1135, endPoint y: 559, distance: 83.7
click at [755, 559] on div "Janela de atendimento Grade de atendimento Capacidade Transportadoras Veículos …" at bounding box center [760, 379] width 1520 height 759
click at [291, 165] on img at bounding box center [297, 168] width 22 height 22
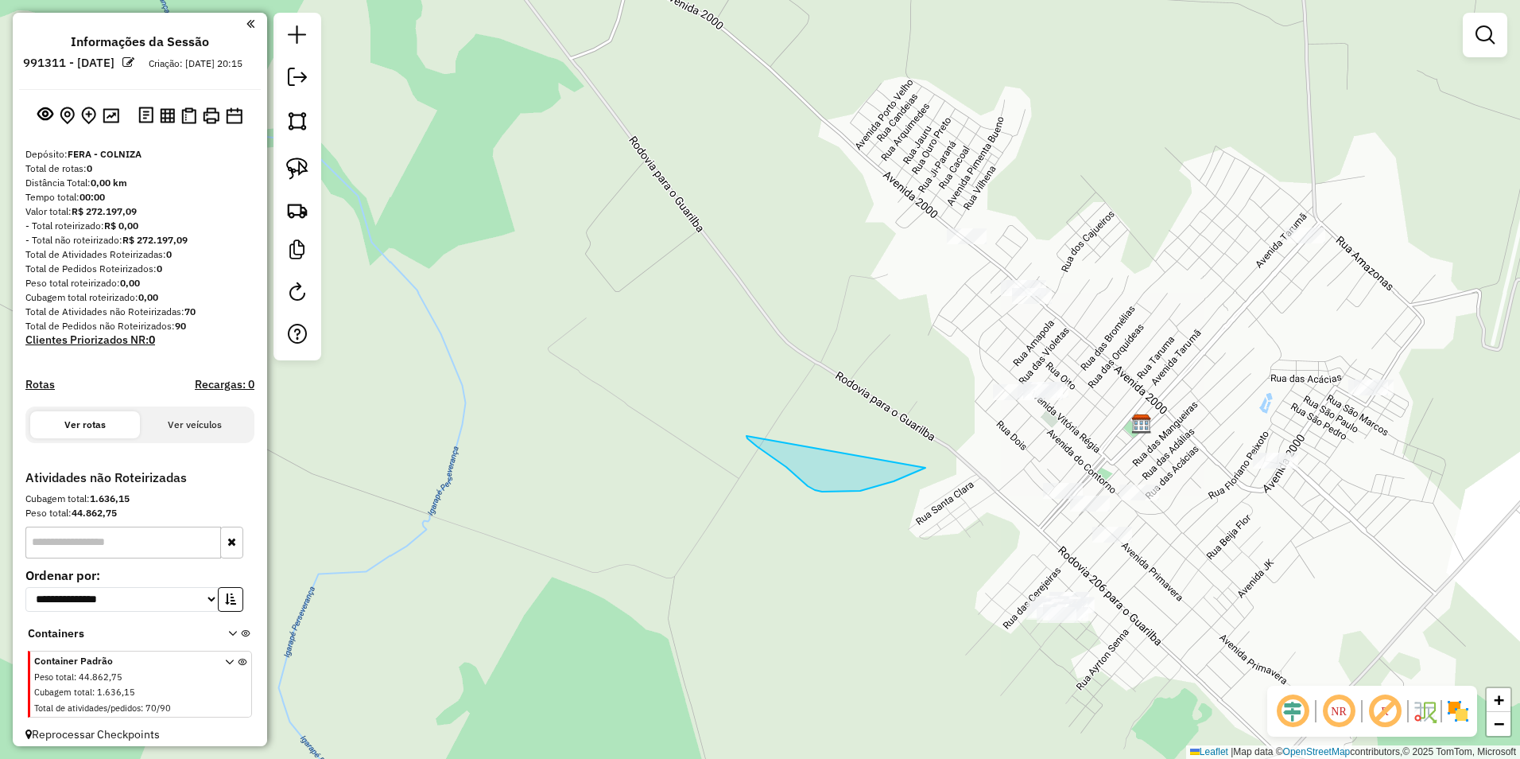
drag, startPoint x: 910, startPoint y: 474, endPoint x: 747, endPoint y: 436, distance: 167.4
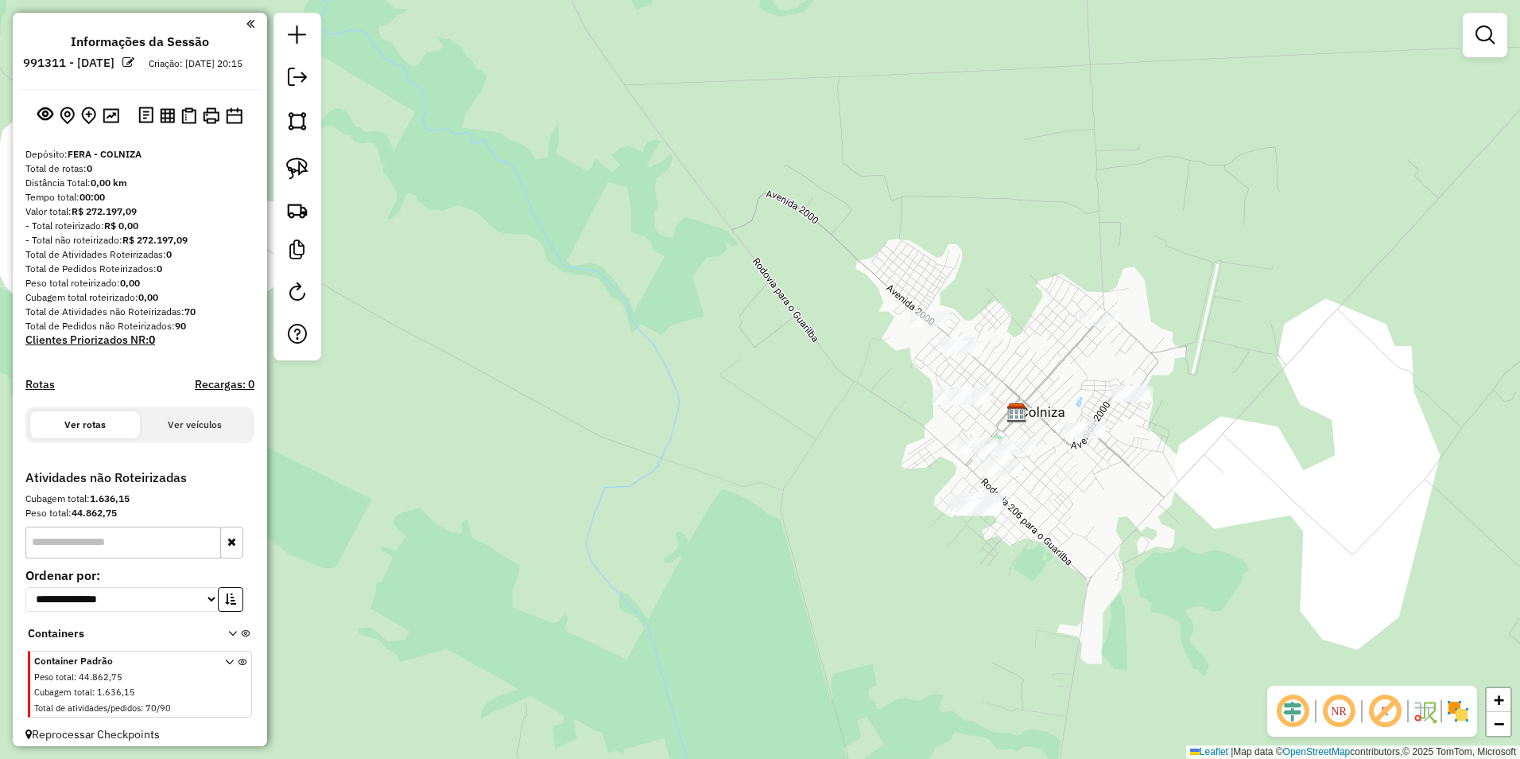
drag, startPoint x: 1269, startPoint y: 523, endPoint x: 1056, endPoint y: 541, distance: 213.8
click at [755, 541] on div "Janela de atendimento Grade de atendimento Capacidade Transportadoras Veículos …" at bounding box center [760, 379] width 1520 height 759
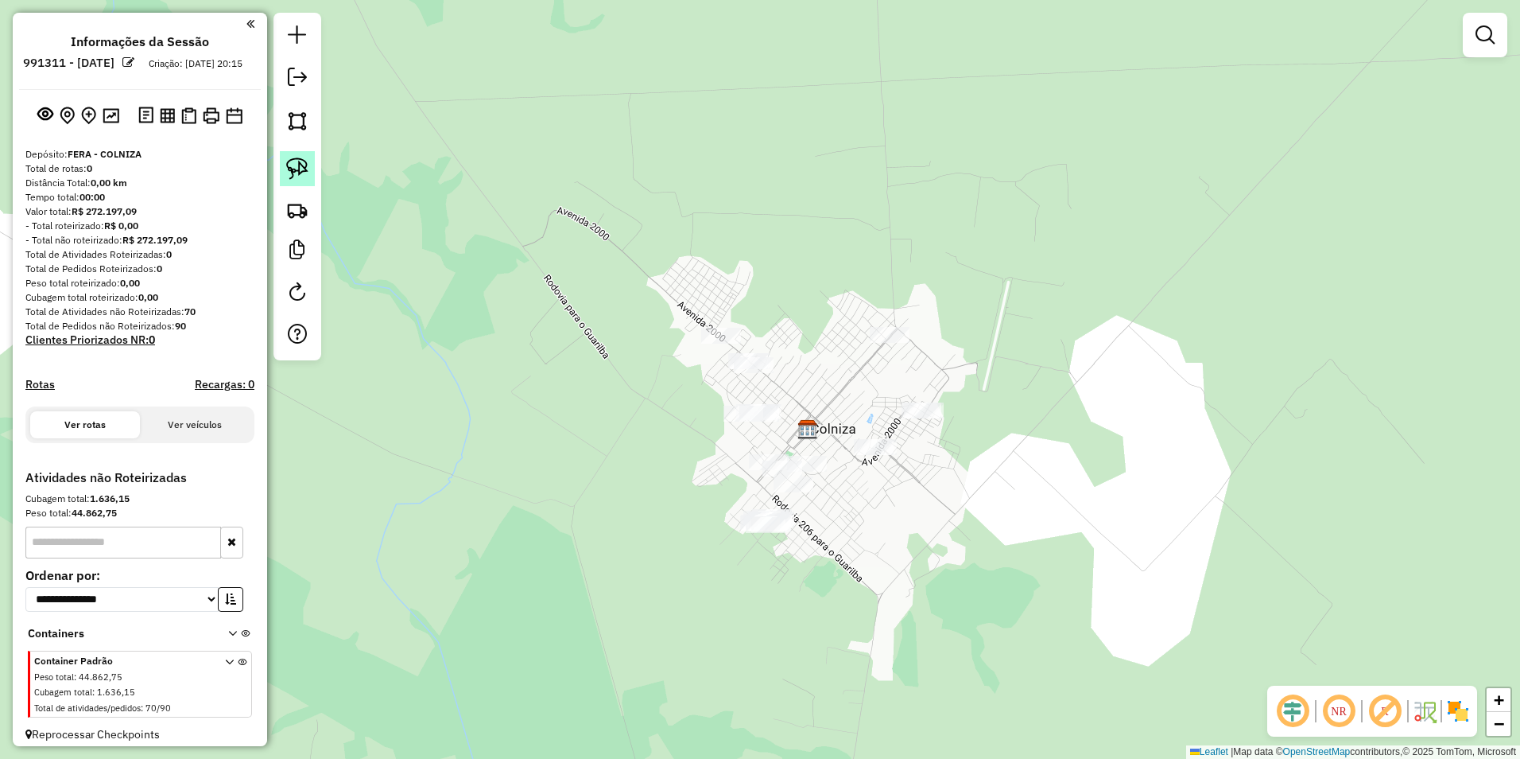
click at [292, 170] on img at bounding box center [297, 168] width 22 height 22
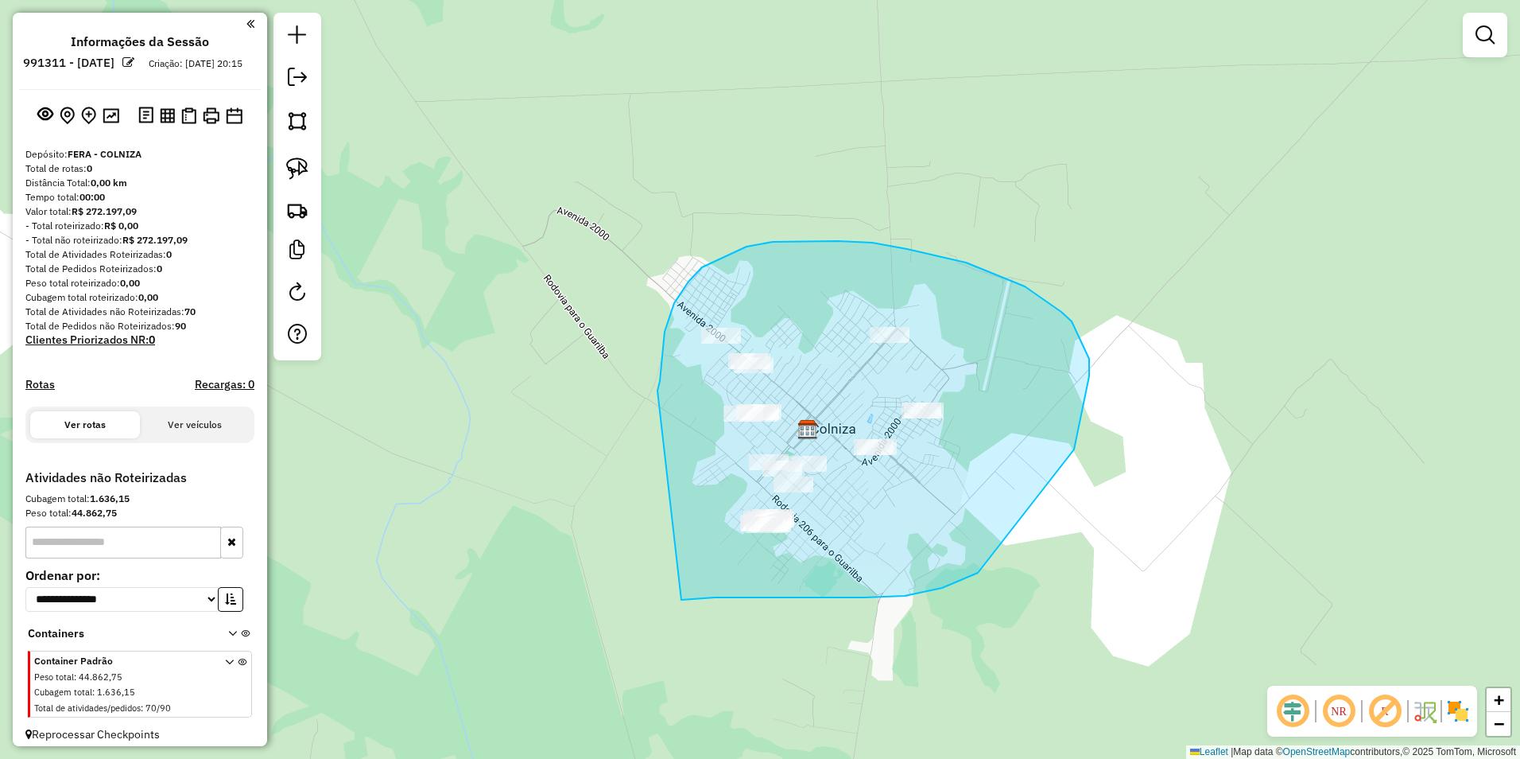
drag, startPoint x: 658, startPoint y: 390, endPoint x: 681, endPoint y: 600, distance: 210.5
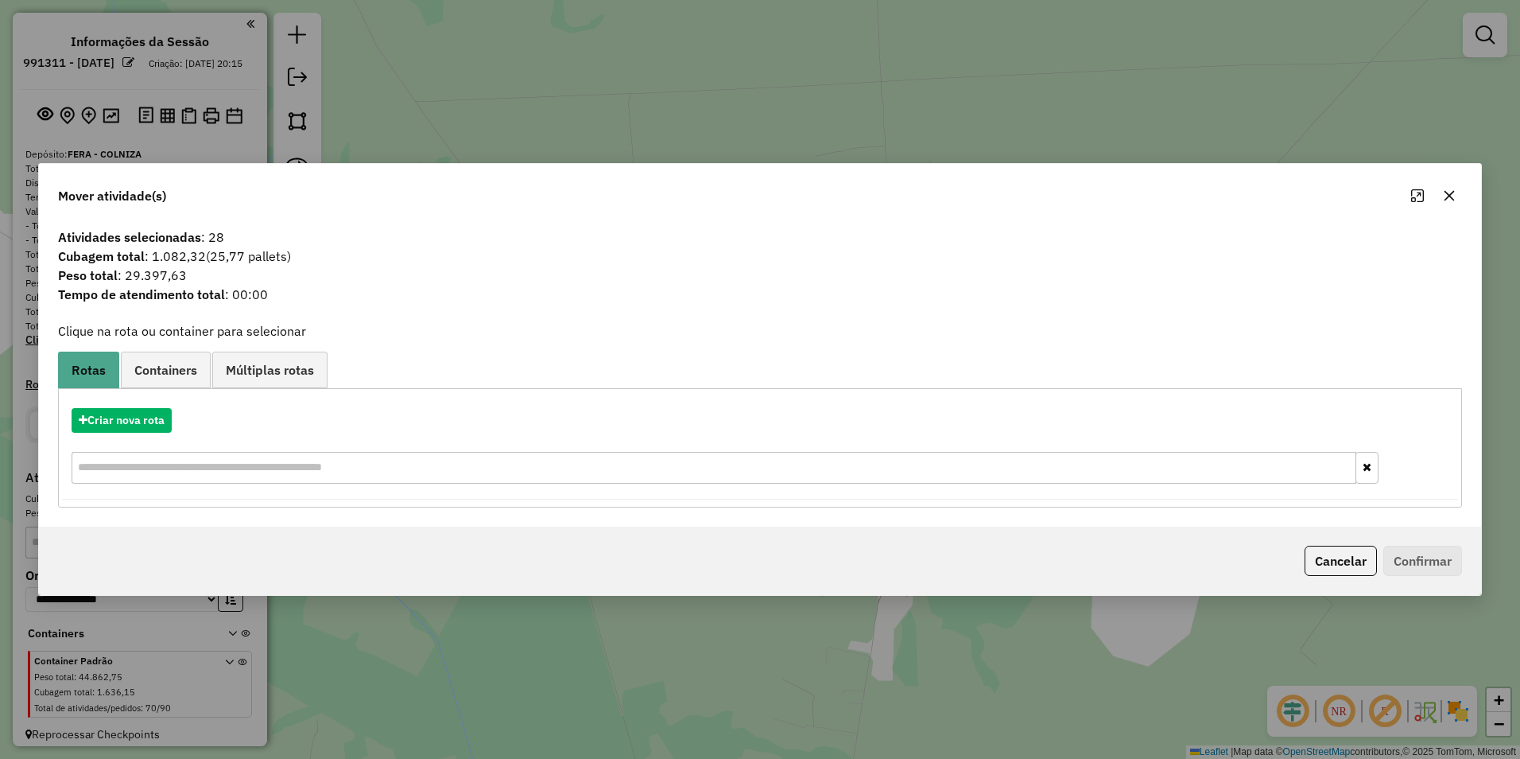
click at [398, 87] on div "Mover atividade(s) Atividades selecionadas : 28 Cubagem total : 1.082,32 (25,77…" at bounding box center [760, 379] width 1520 height 759
click at [755, 573] on button "Cancelar" at bounding box center [1341, 560] width 72 height 30
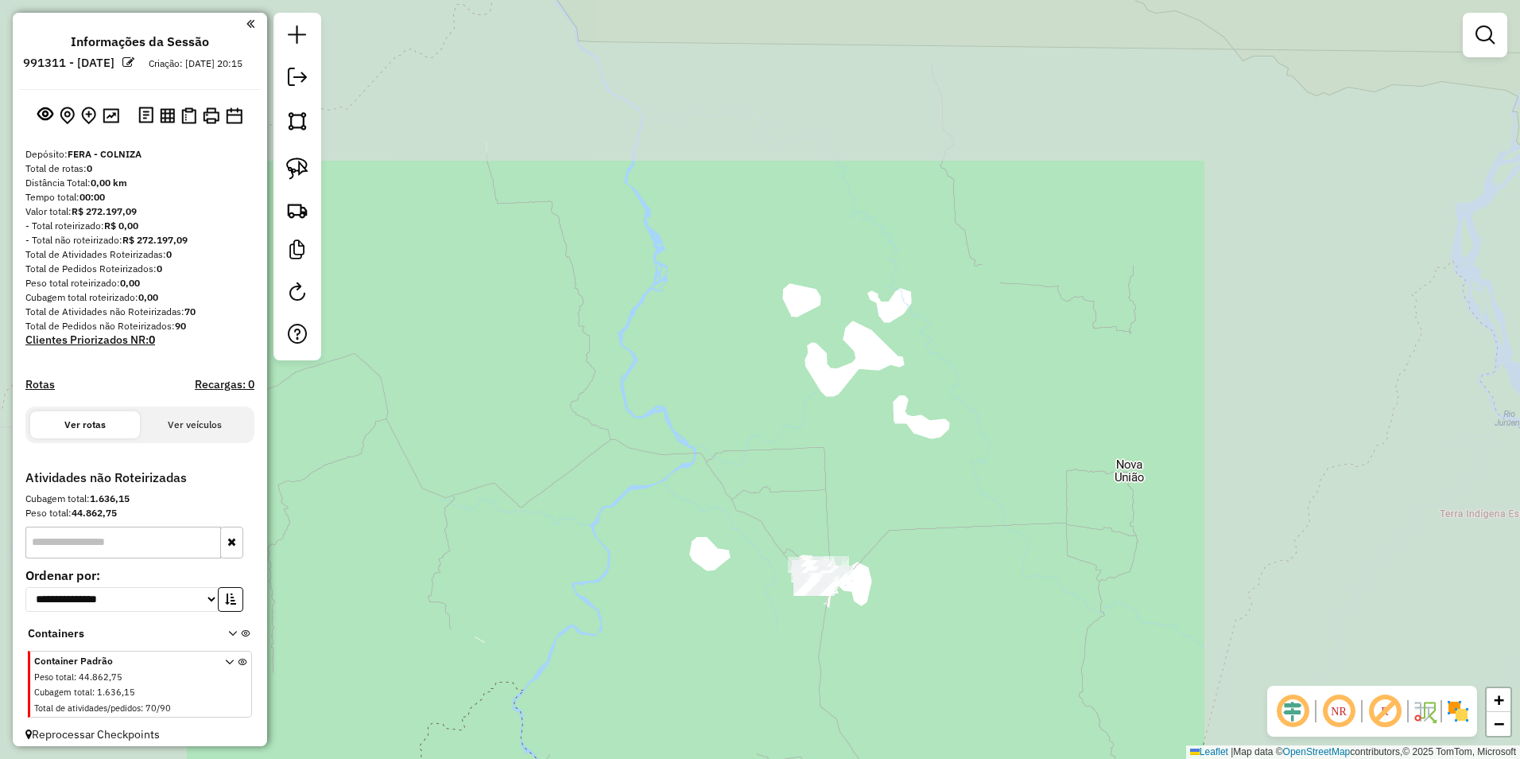
drag, startPoint x: 892, startPoint y: 479, endPoint x: 906, endPoint y: 407, distance: 73.6
click at [755, 408] on div "Janela de atendimento Grade de atendimento Capacidade Transportadoras Veículos …" at bounding box center [760, 379] width 1520 height 759
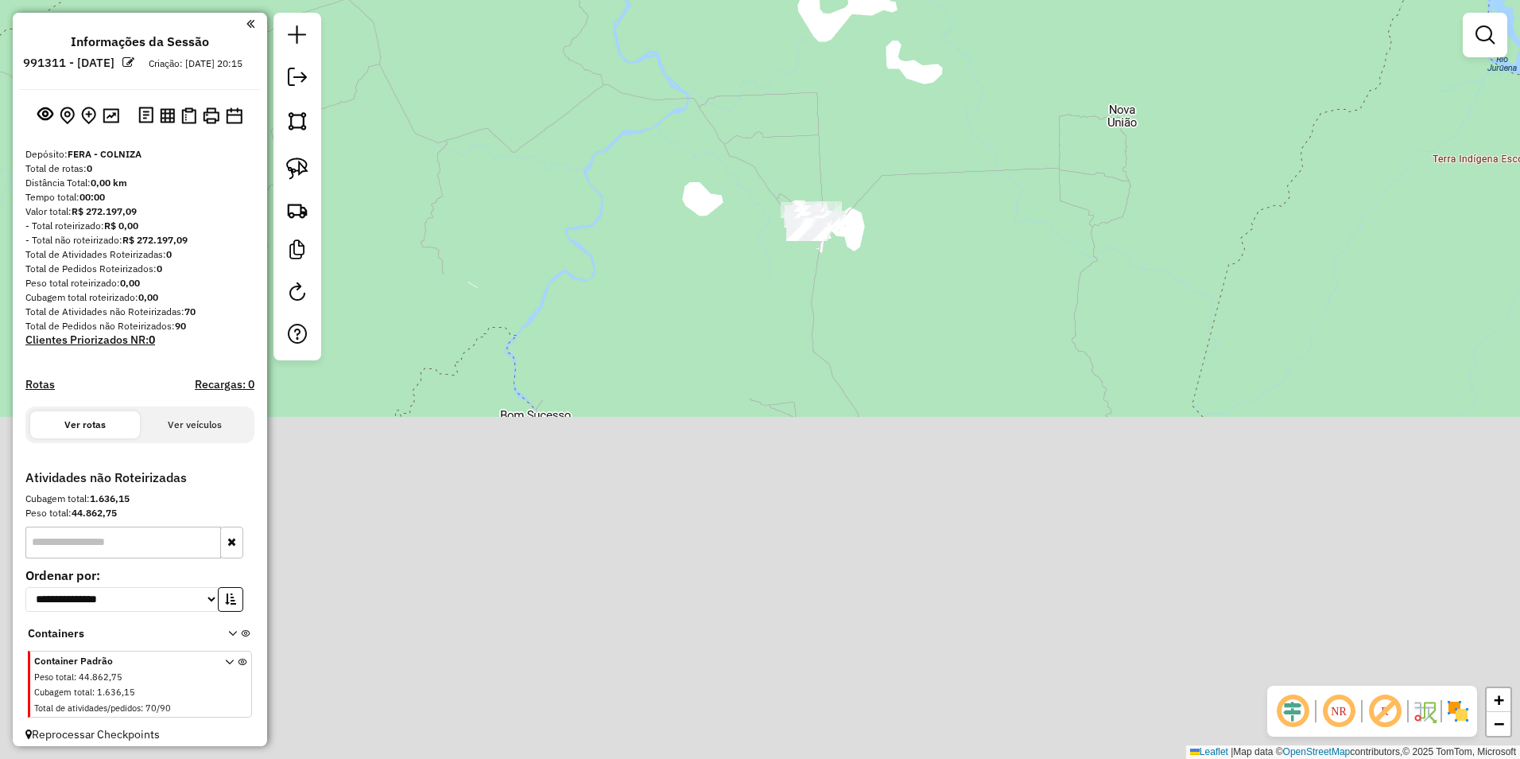
drag, startPoint x: 896, startPoint y: 700, endPoint x: 893, endPoint y: 418, distance: 281.5
click at [755, 254] on div "Janela de atendimento Grade de atendimento Capacidade Transportadoras Veículos …" at bounding box center [760, 379] width 1520 height 759
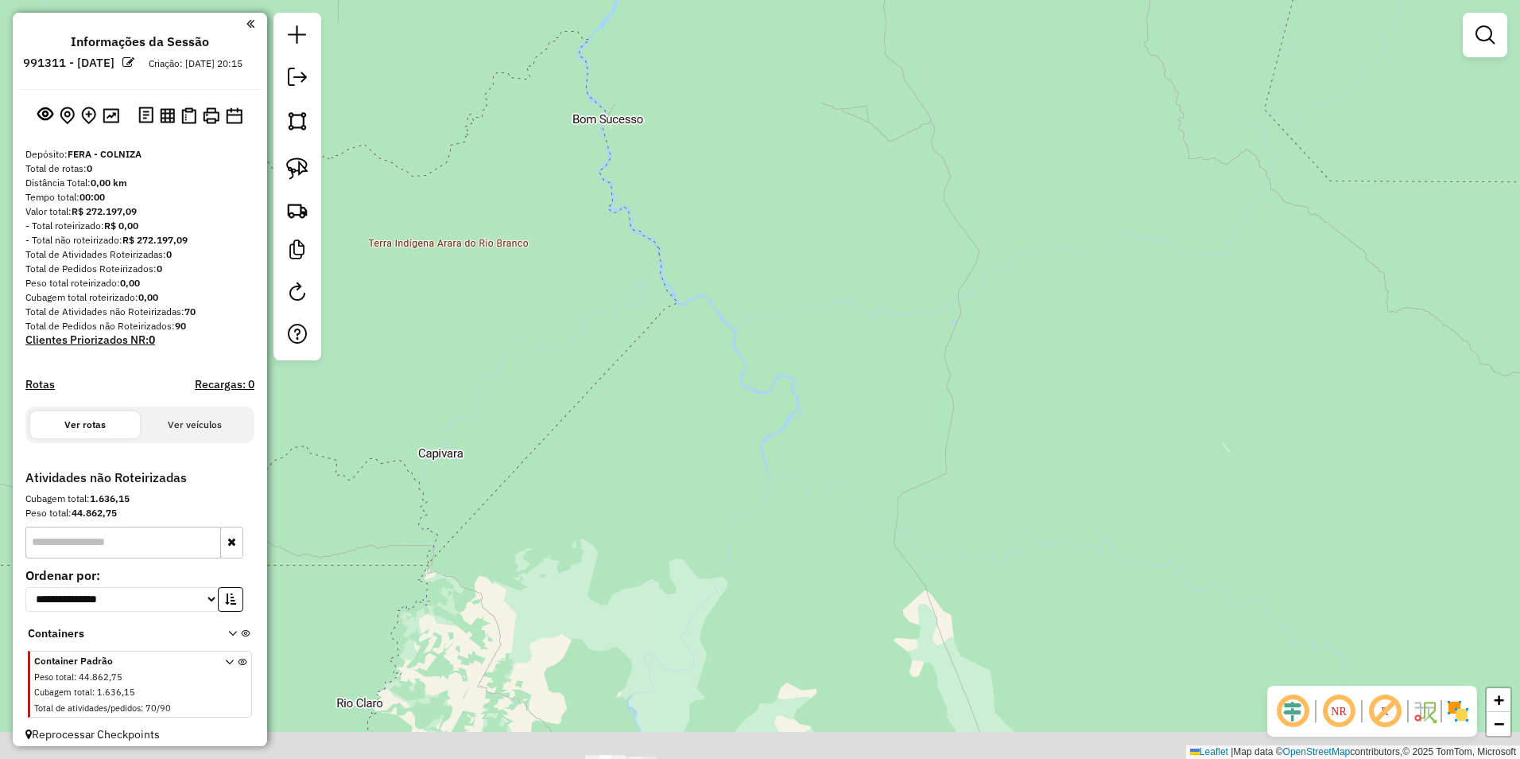
drag, startPoint x: 840, startPoint y: 545, endPoint x: 896, endPoint y: 324, distance: 228.2
click at [755, 325] on div "Janela de atendimento Grade de atendimento Capacidade Transportadoras Veículos …" at bounding box center [760, 379] width 1520 height 759
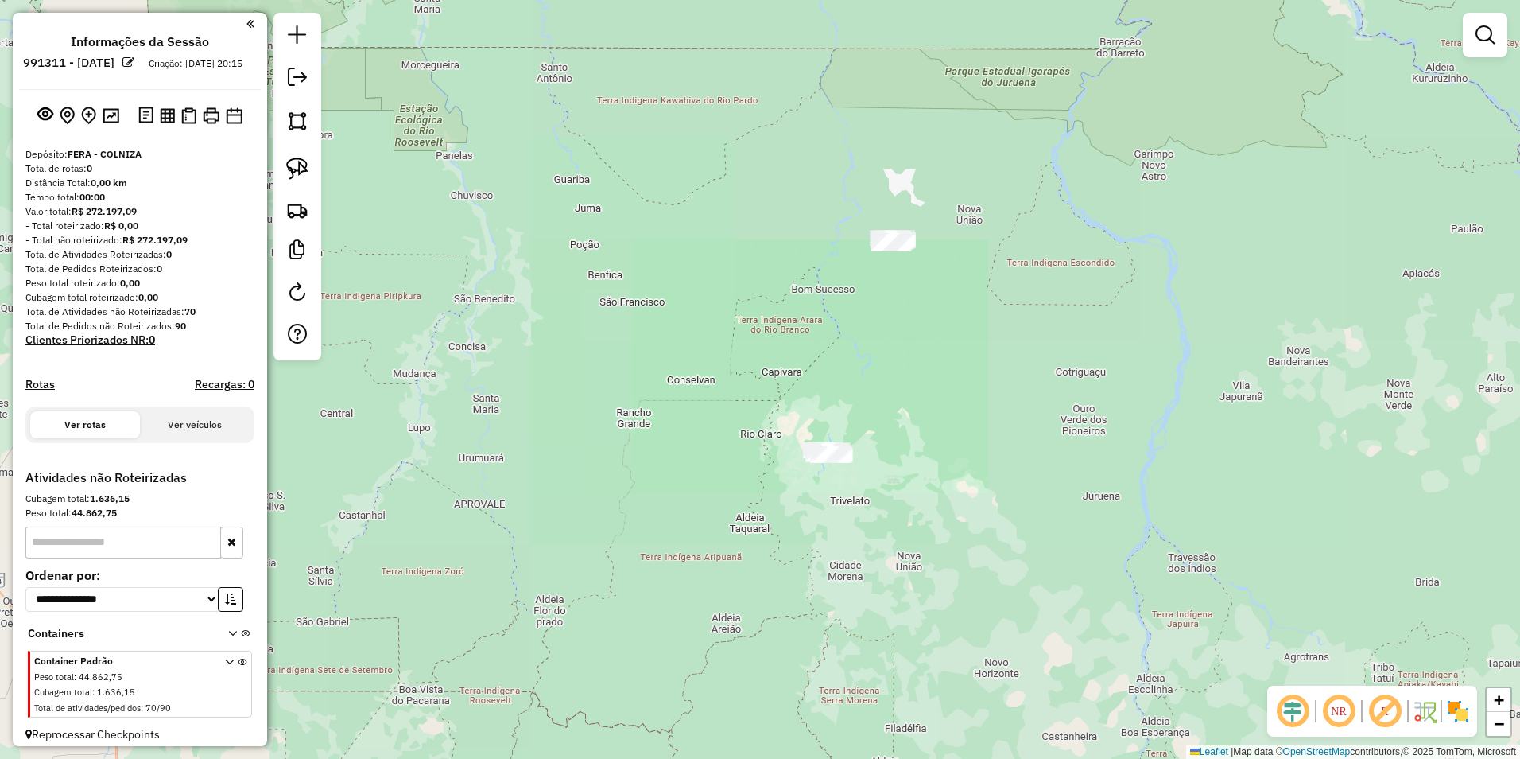
drag, startPoint x: 882, startPoint y: 496, endPoint x: 914, endPoint y: 379, distance: 121.4
click at [755, 379] on div "Janela de atendimento Grade de atendimento Capacidade Transportadoras Veículos …" at bounding box center [760, 379] width 1520 height 759
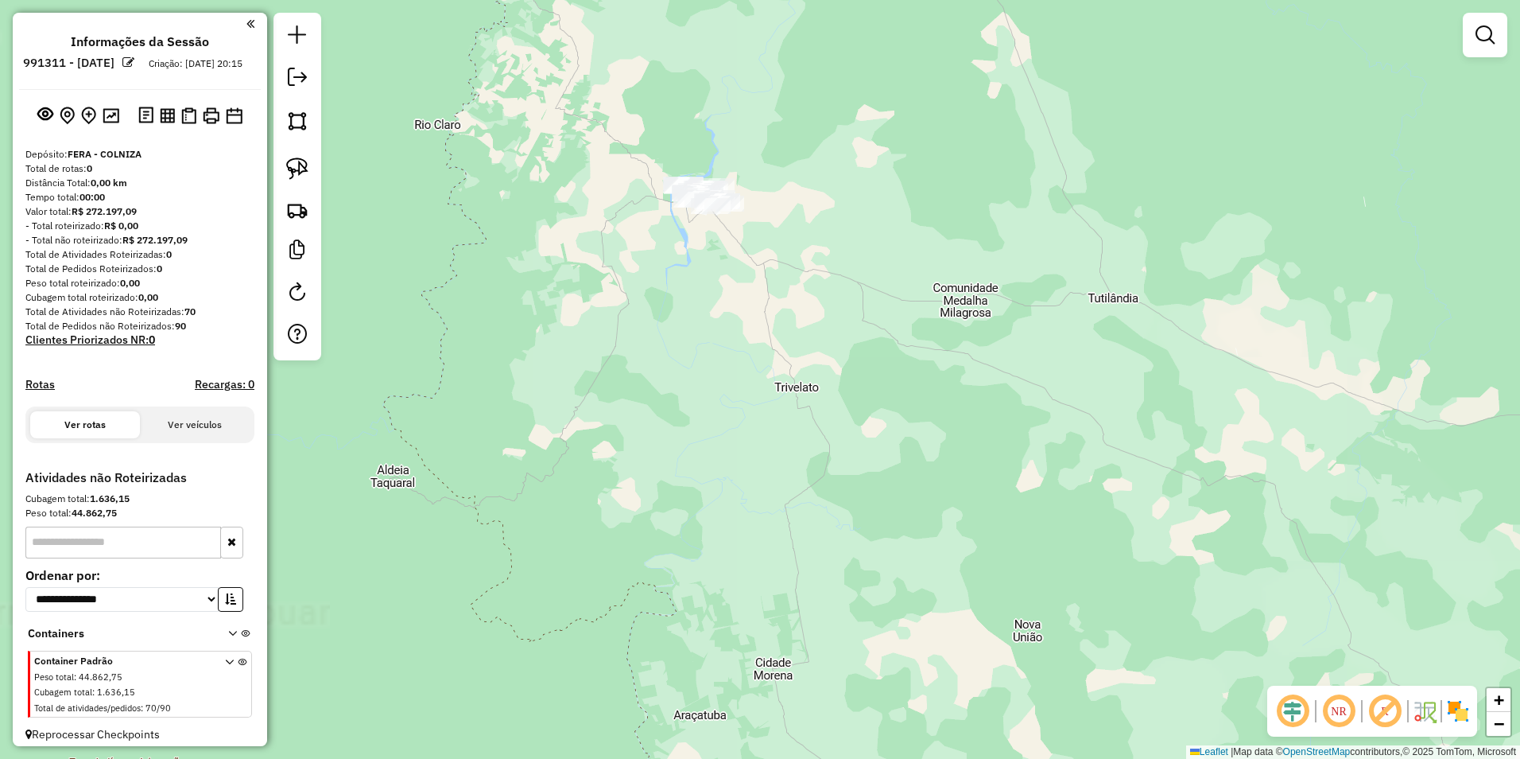
drag, startPoint x: 798, startPoint y: 250, endPoint x: 383, endPoint y: 243, distance: 414.4
click at [755, 520] on div "Janela de atendimento Grade de atendimento Capacidade Transportadoras Veículos …" at bounding box center [760, 379] width 1520 height 759
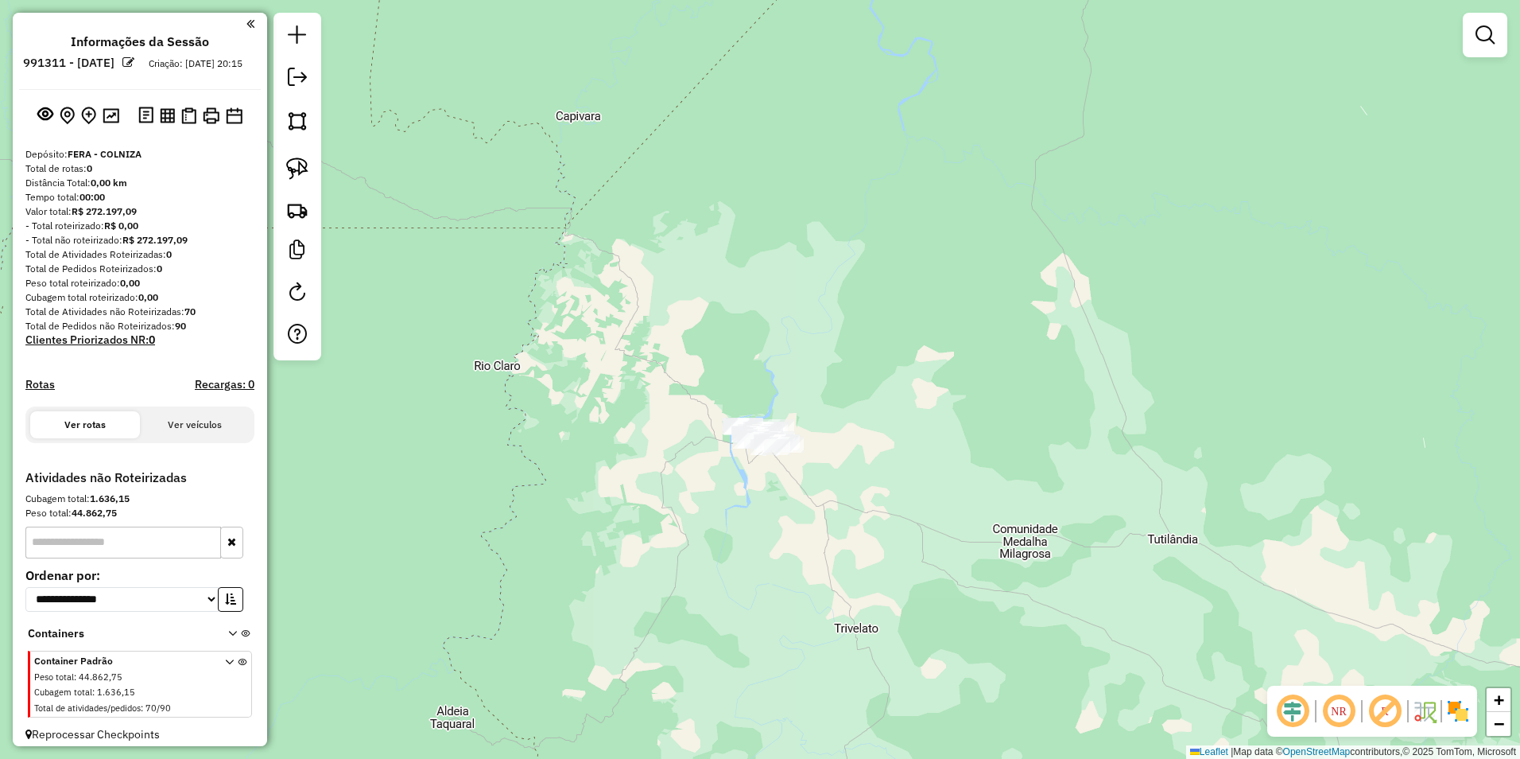
drag, startPoint x: 279, startPoint y: 159, endPoint x: 300, endPoint y: 177, distance: 27.1
click at [280, 161] on div at bounding box center [298, 186] width 48 height 347
click at [306, 171] on img at bounding box center [297, 168] width 22 height 22
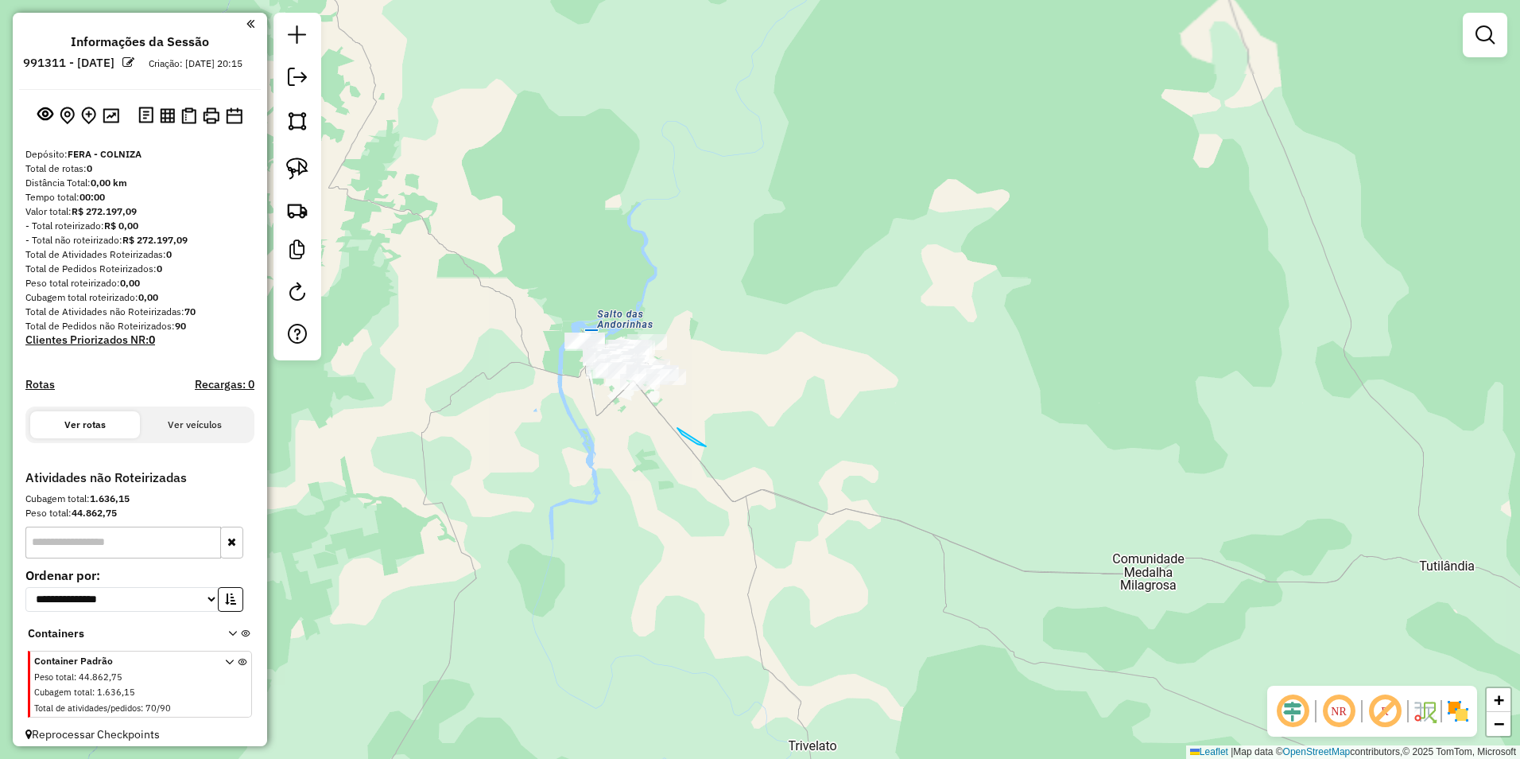
drag, startPoint x: 706, startPoint y: 446, endPoint x: 855, endPoint y: 487, distance: 154.3
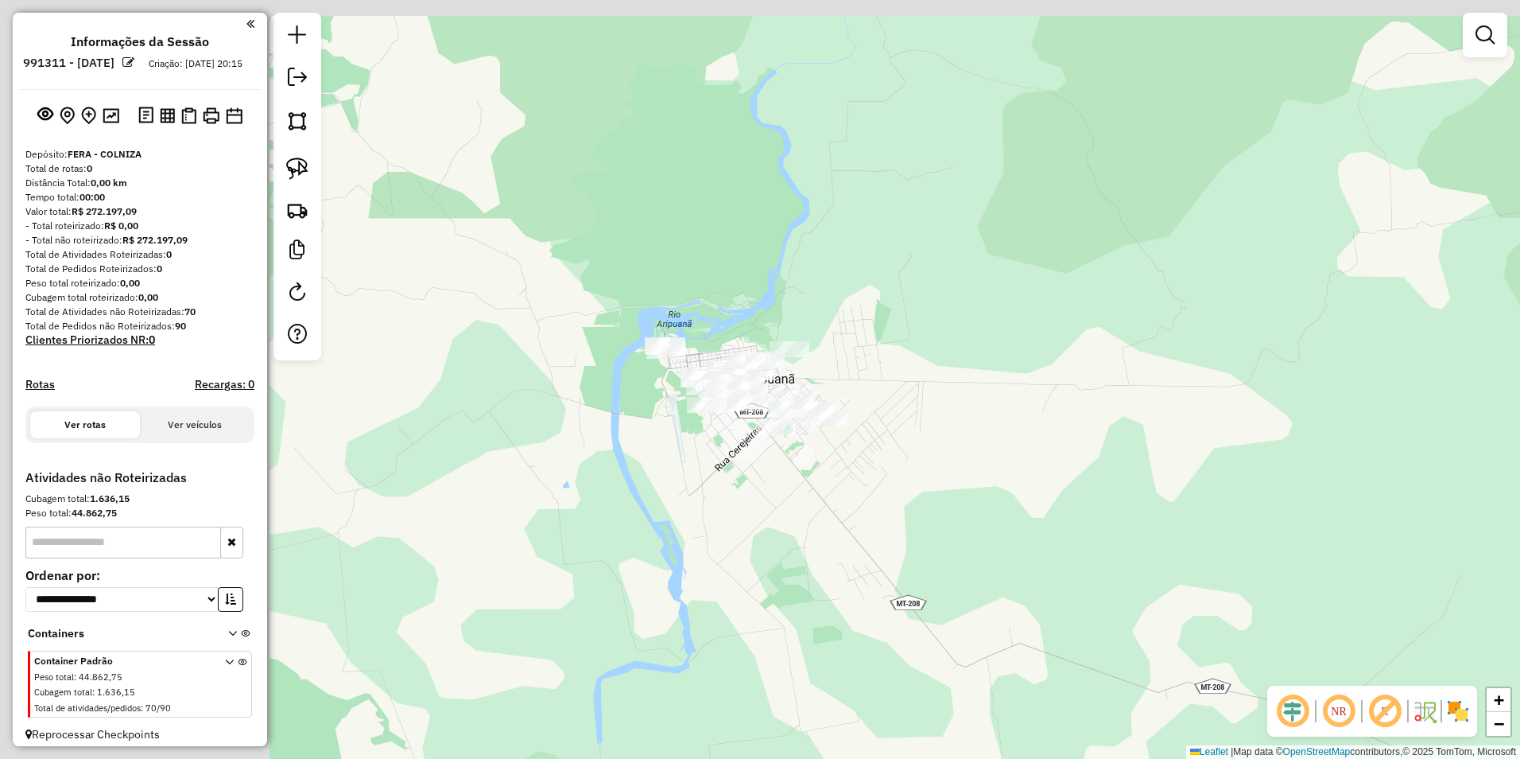
drag, startPoint x: 524, startPoint y: 297, endPoint x: 895, endPoint y: 450, distance: 400.8
click at [755, 450] on div "Janela de atendimento Grade de atendimento Capacidade Transportadoras Veículos …" at bounding box center [760, 379] width 1520 height 759
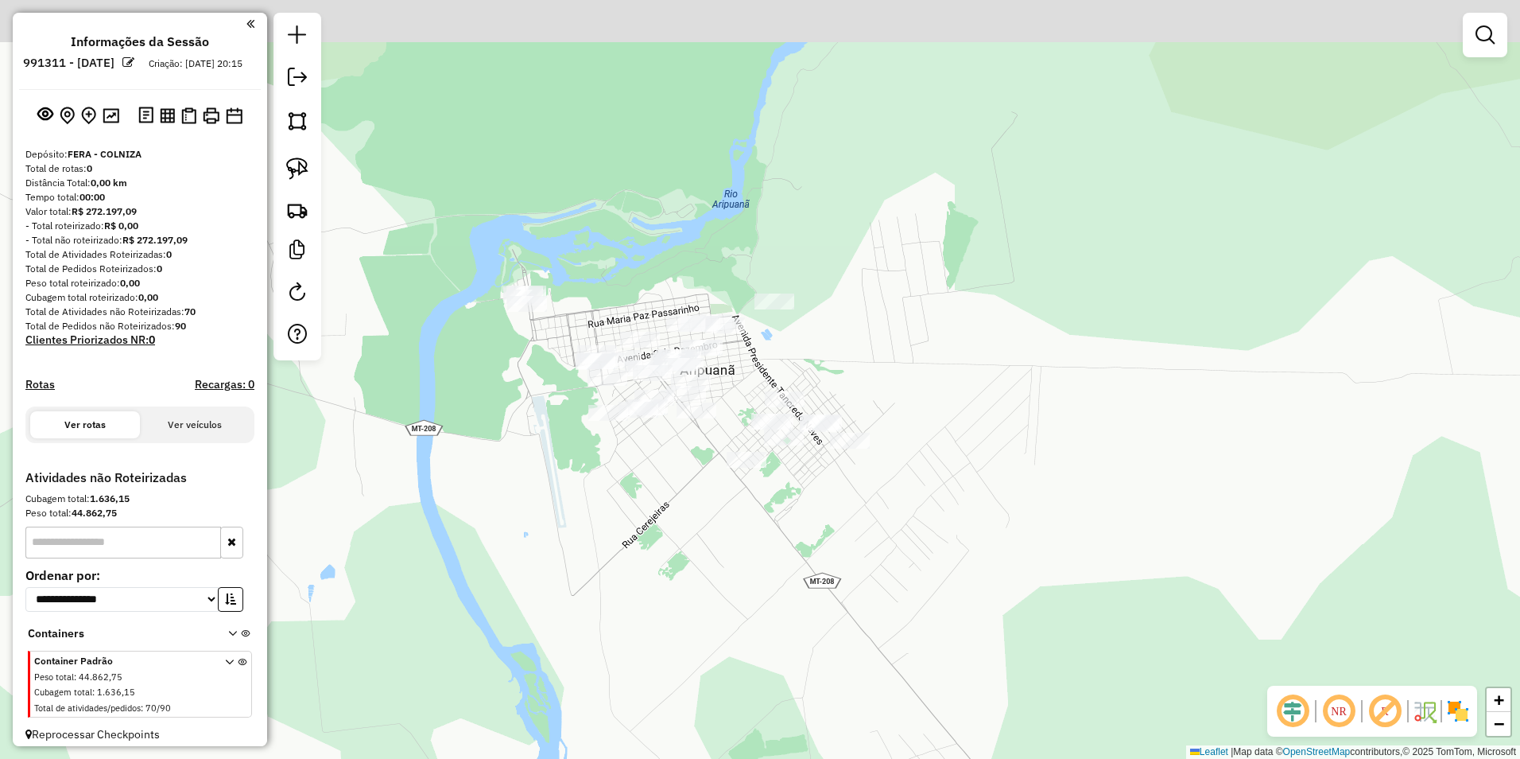
drag, startPoint x: 856, startPoint y: 361, endPoint x: 895, endPoint y: 410, distance: 62.8
click at [755, 410] on div "Janela de atendimento Grade de atendimento Capacidade Transportadoras Veículos …" at bounding box center [760, 379] width 1520 height 759
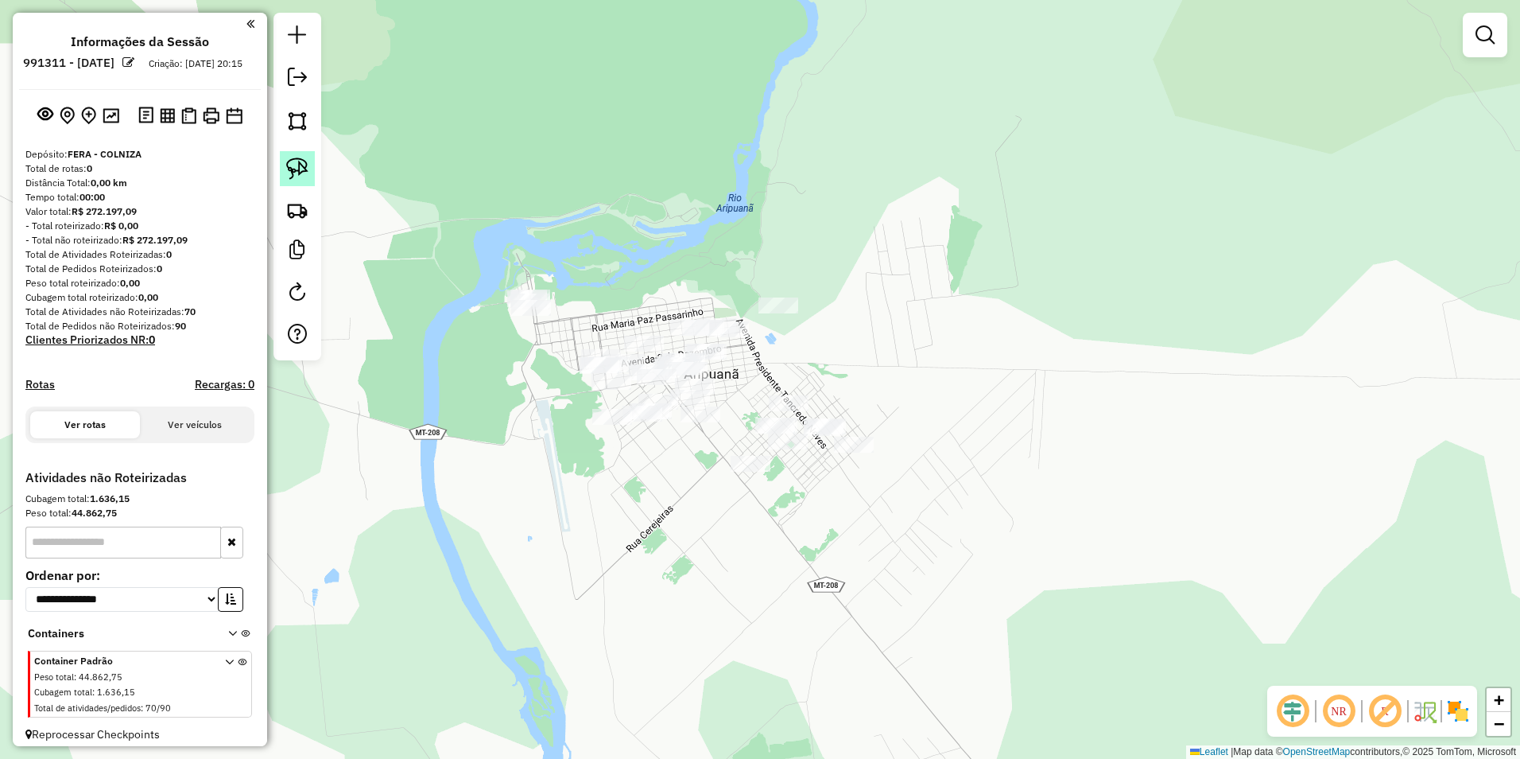
click at [301, 156] on link at bounding box center [297, 168] width 35 height 35
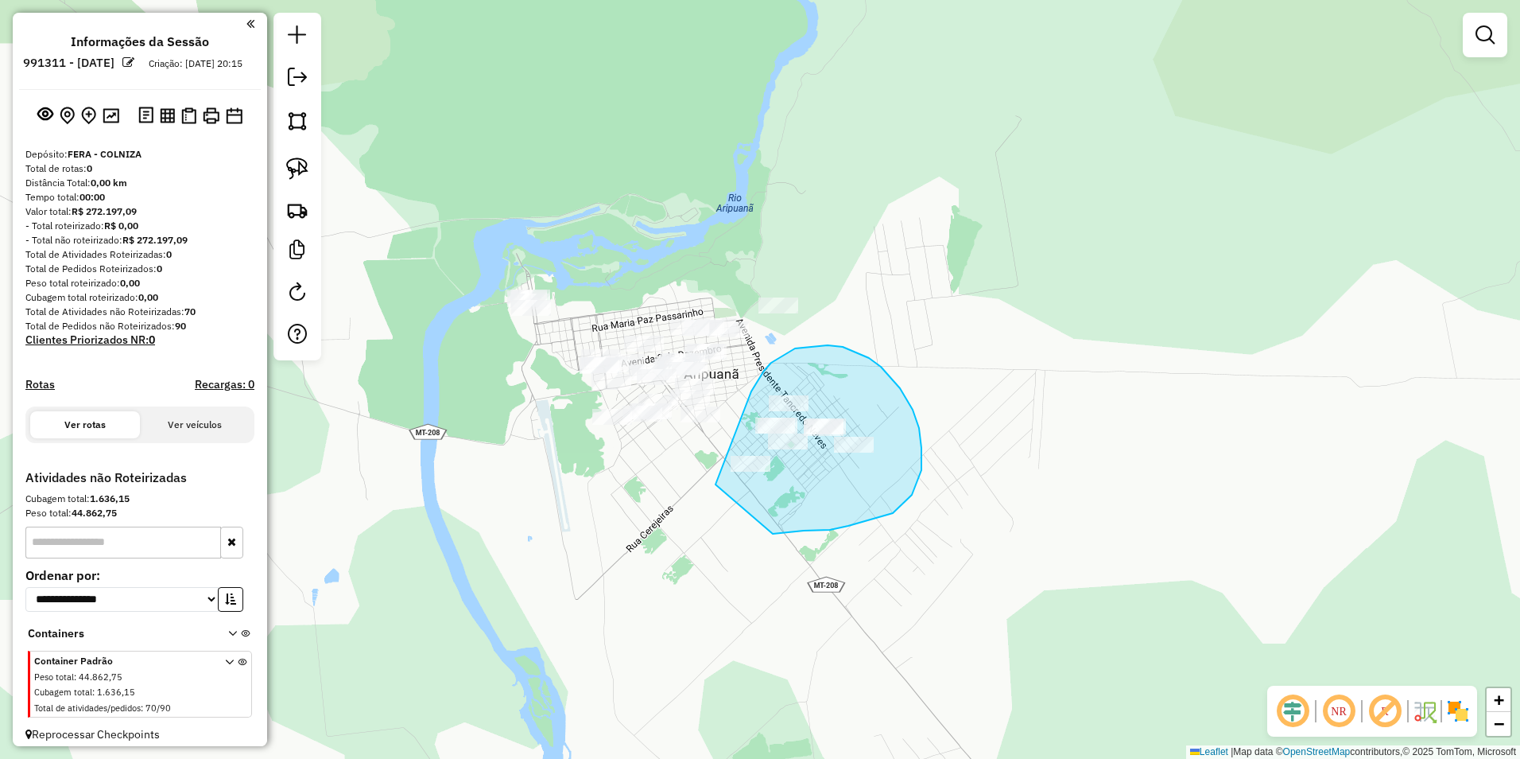
drag, startPoint x: 716, startPoint y: 484, endPoint x: 754, endPoint y: 535, distance: 63.6
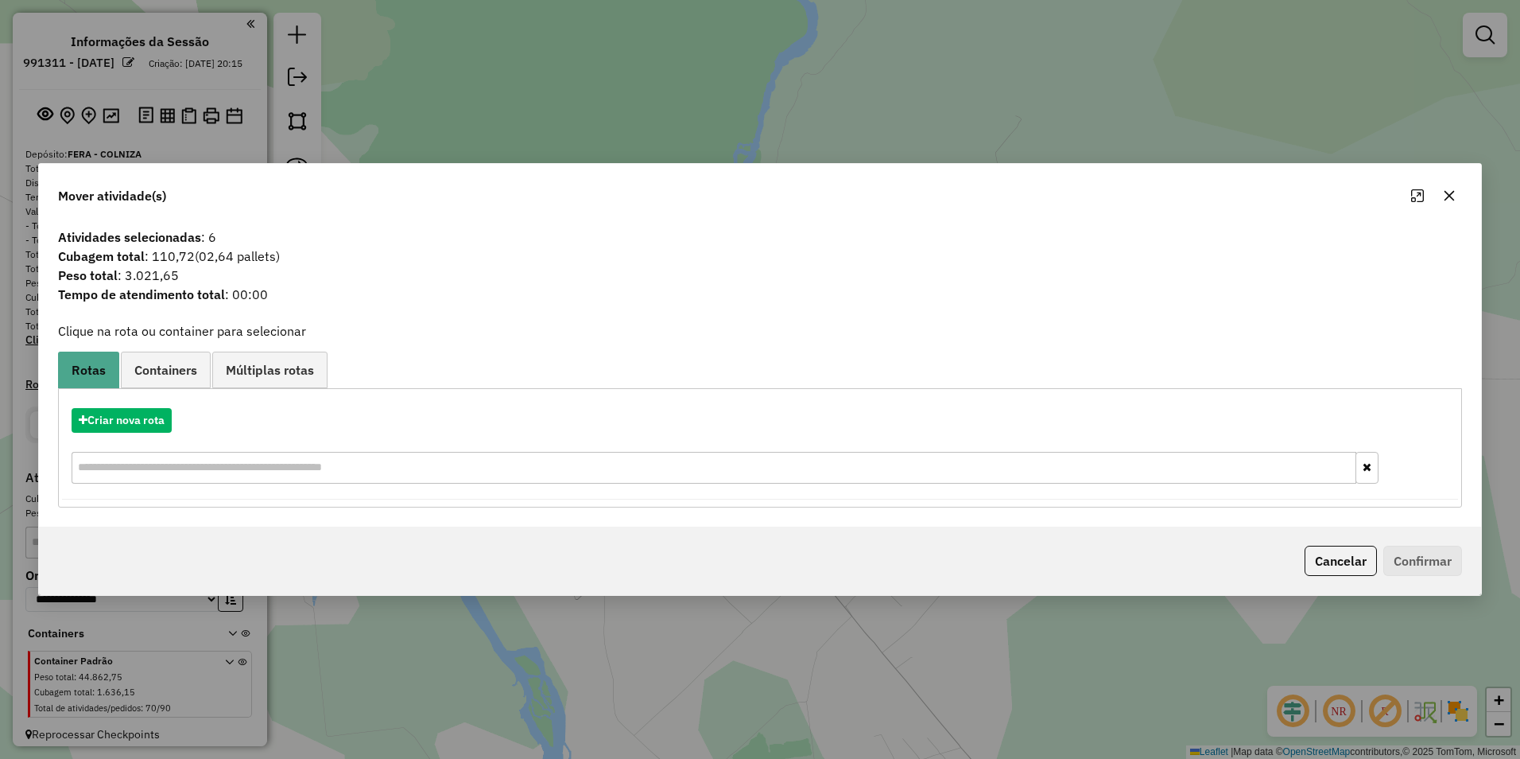
click at [755, 54] on div "Mover atividade(s) Atividades selecionadas : 6 Cubagem total : 110,72 (02,64 pa…" at bounding box center [760, 379] width 1520 height 759
click at [755, 576] on div "Cancelar Confirmar" at bounding box center [760, 560] width 1442 height 68
click at [755, 560] on button "Cancelar" at bounding box center [1341, 560] width 72 height 30
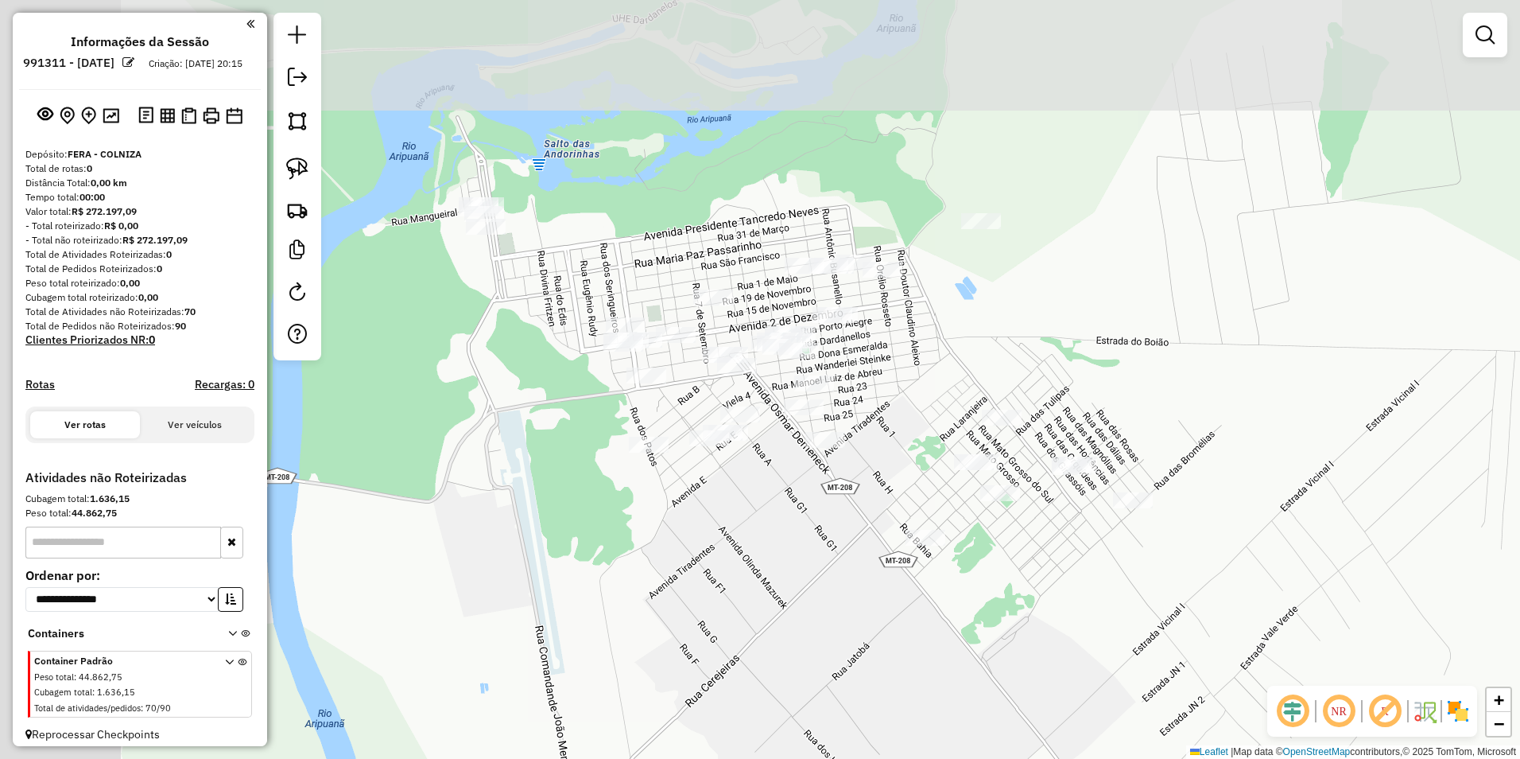
drag, startPoint x: 743, startPoint y: 443, endPoint x: 917, endPoint y: 567, distance: 213.2
click at [755, 567] on div "Janela de atendimento Grade de atendimento Capacidade Transportadoras Veículos …" at bounding box center [760, 379] width 1520 height 759
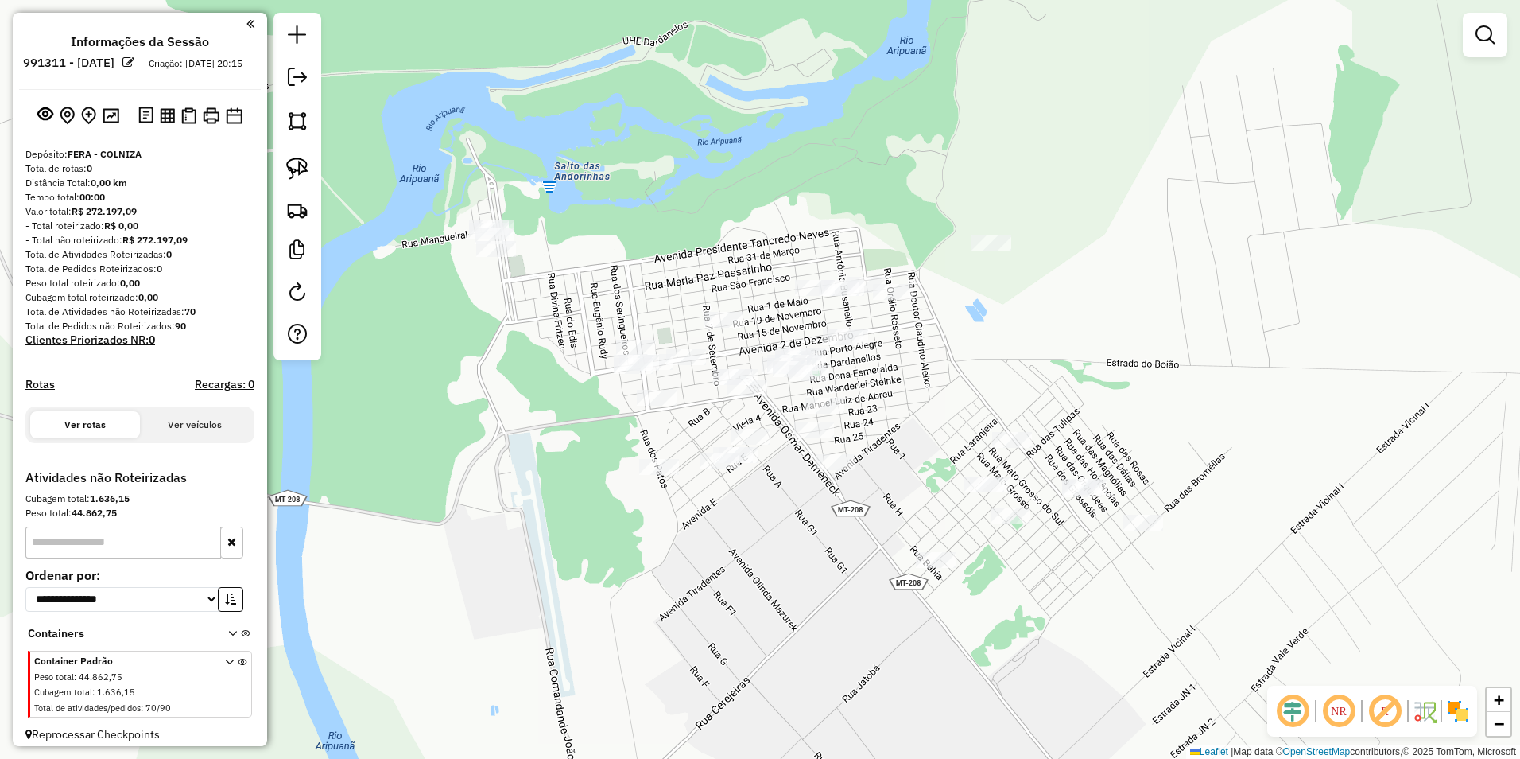
drag, startPoint x: 714, startPoint y: 576, endPoint x: 705, endPoint y: 595, distance: 21.3
click at [705, 595] on div "Janela de atendimento Grade de atendimento Capacidade Transportadoras Veículos …" at bounding box center [760, 379] width 1520 height 759
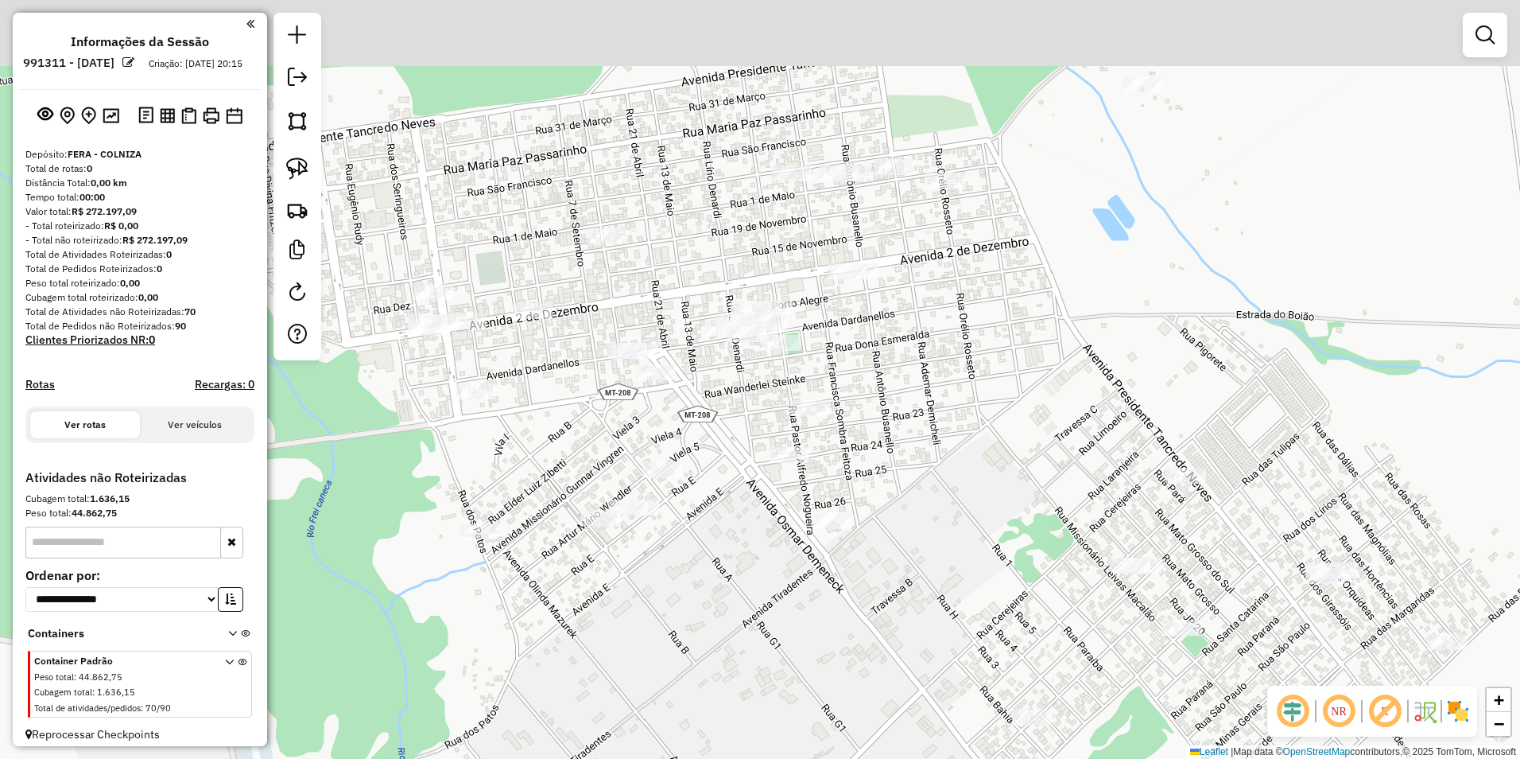
drag, startPoint x: 751, startPoint y: 485, endPoint x: 738, endPoint y: 603, distance: 118.5
click at [738, 603] on div "Janela de atendimento Grade de atendimento Capacidade Transportadoras Veículos …" at bounding box center [760, 379] width 1520 height 759
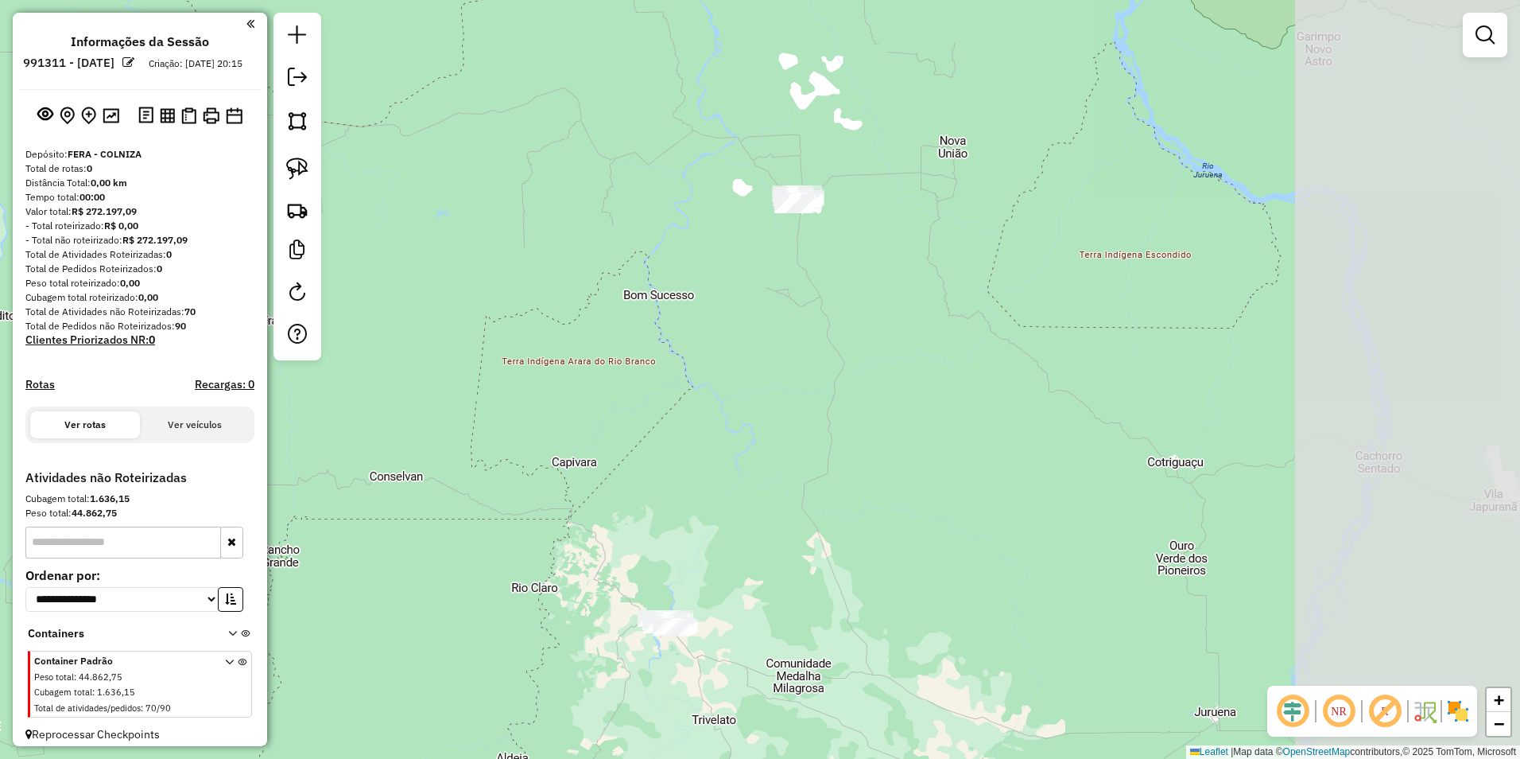
drag, startPoint x: 1286, startPoint y: 398, endPoint x: 960, endPoint y: 538, distance: 354.8
click at [755, 538] on div "Janela de atendimento Grade de atendimento Capacidade Transportadoras Veículos …" at bounding box center [760, 379] width 1520 height 759
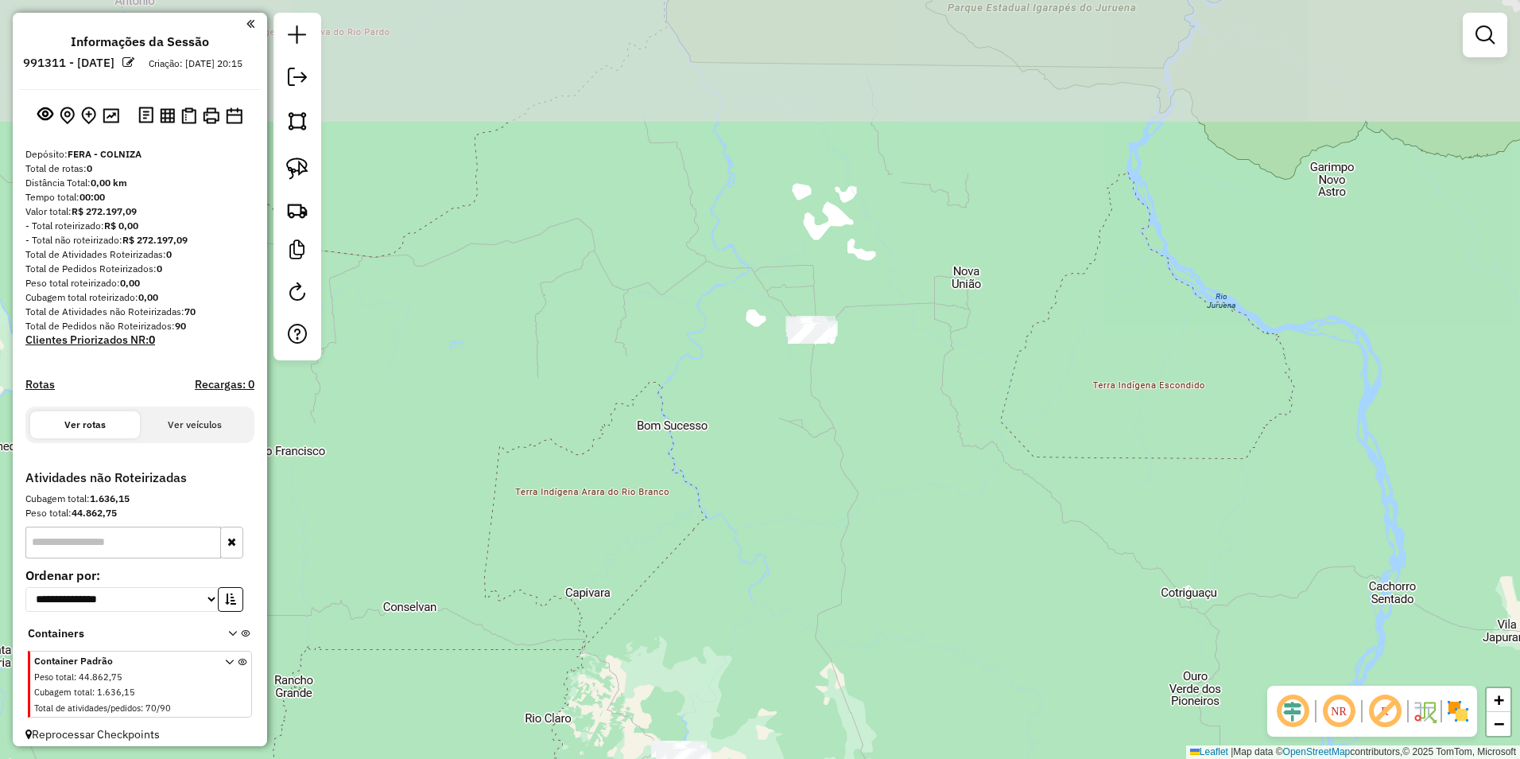
drag, startPoint x: 807, startPoint y: 464, endPoint x: 823, endPoint y: 618, distance: 155.1
click at [755, 623] on div "Janela de atendimento Grade de atendimento Capacidade Transportadoras Veículos …" at bounding box center [760, 379] width 1520 height 759
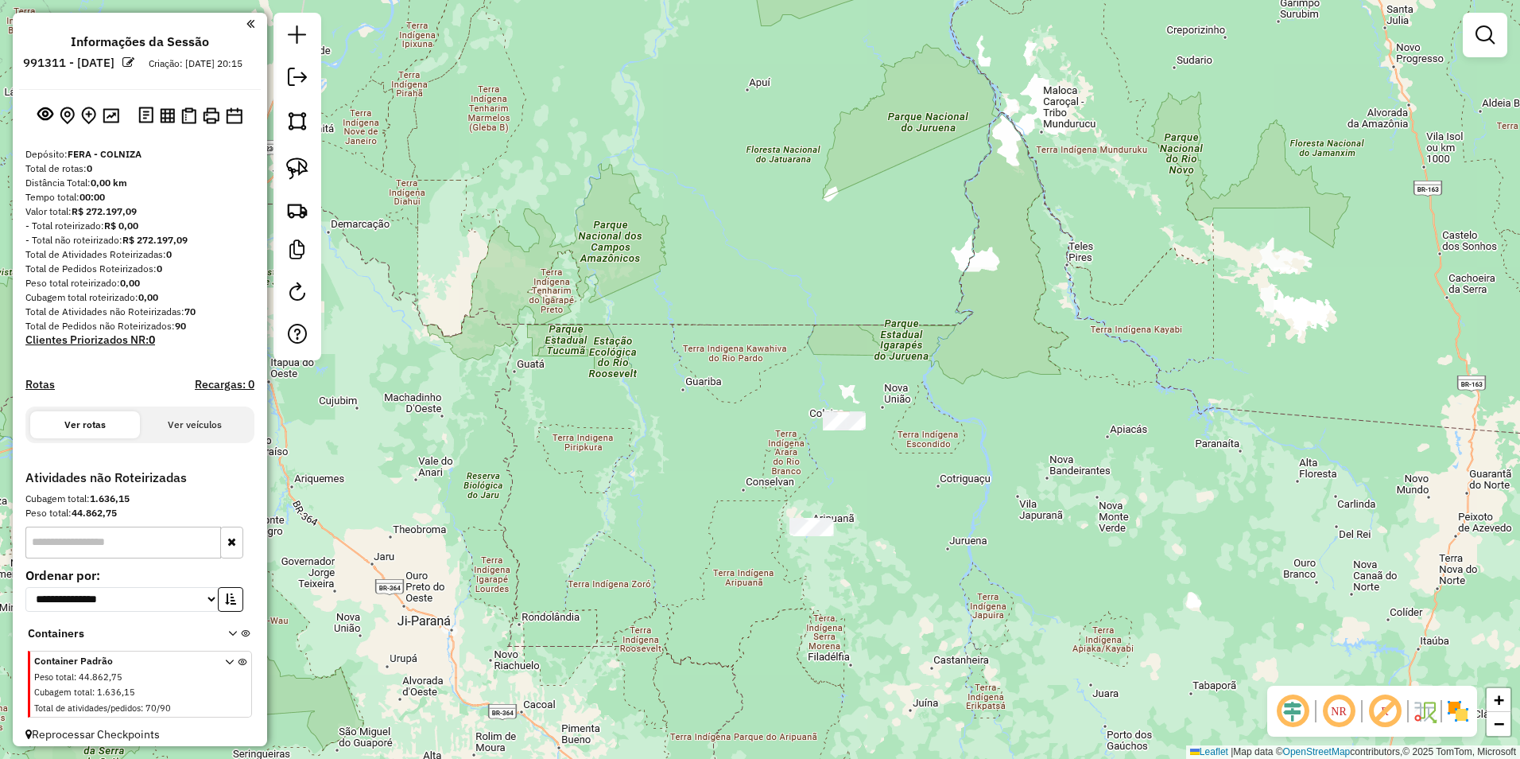
drag, startPoint x: 821, startPoint y: 646, endPoint x: 894, endPoint y: 407, distance: 250.0
click at [755, 407] on div "Janela de atendimento Grade de atendimento Capacidade Transportadoras Veículos …" at bounding box center [760, 379] width 1520 height 759
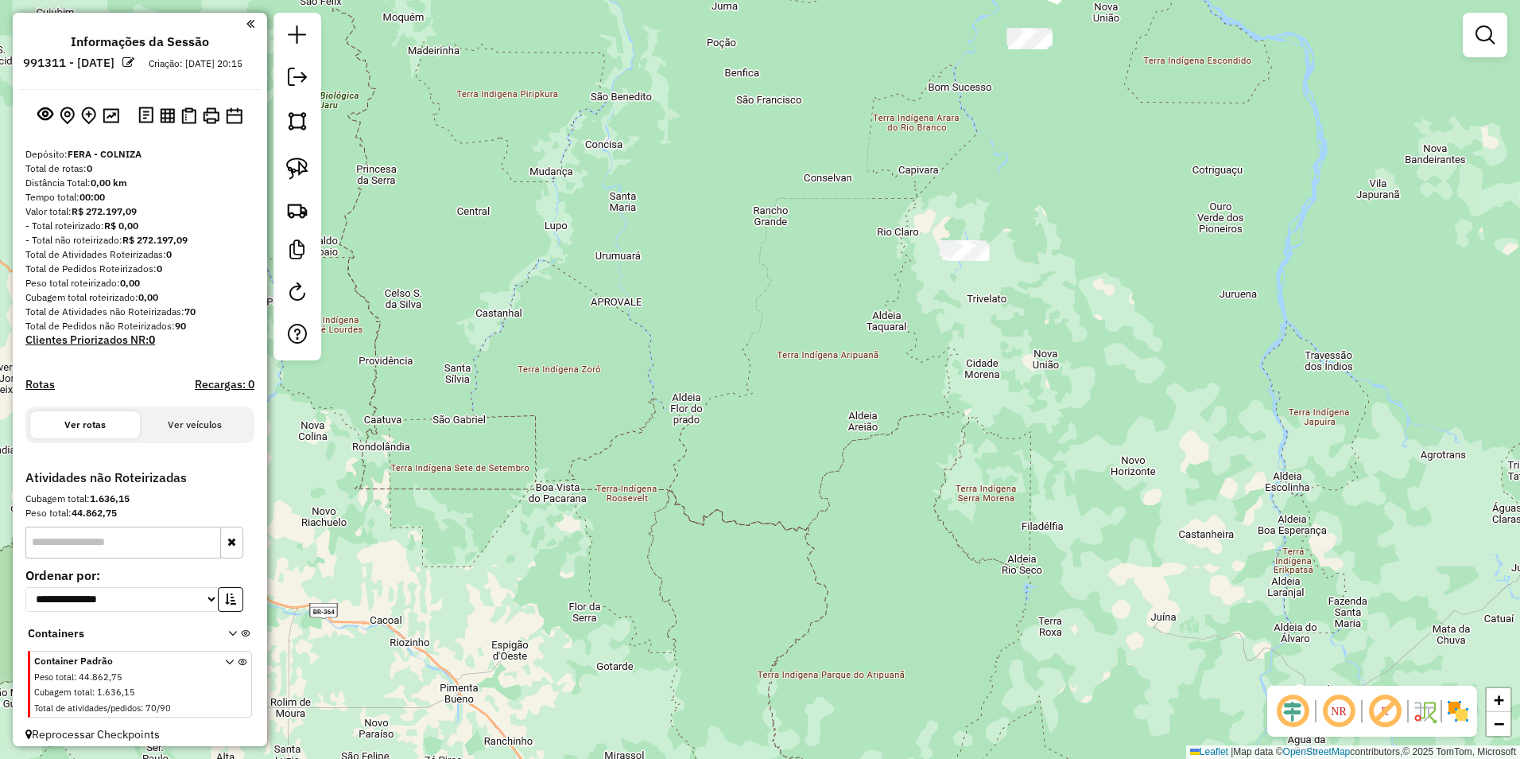
drag, startPoint x: 1050, startPoint y: 368, endPoint x: 722, endPoint y: 579, distance: 390.2
click at [722, 579] on div "Janela de atendimento Grade de atendimento Capacidade Transportadoras Veículos …" at bounding box center [760, 379] width 1520 height 759
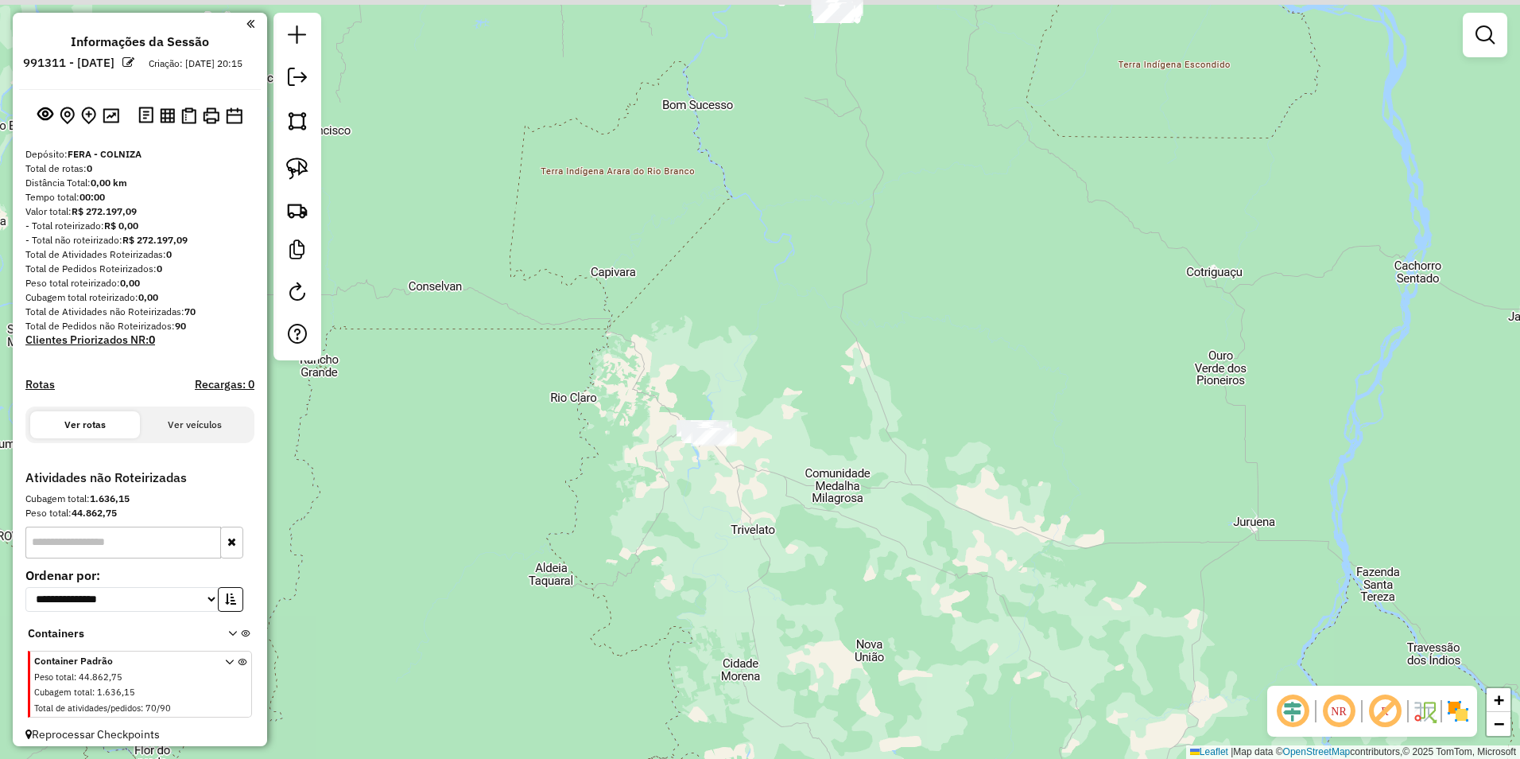
drag, startPoint x: 593, startPoint y: 493, endPoint x: 755, endPoint y: 537, distance: 167.2
click at [755, 537] on div "Janela de atendimento Grade de atendimento Capacidade Transportadoras Veículos …" at bounding box center [760, 379] width 1520 height 759
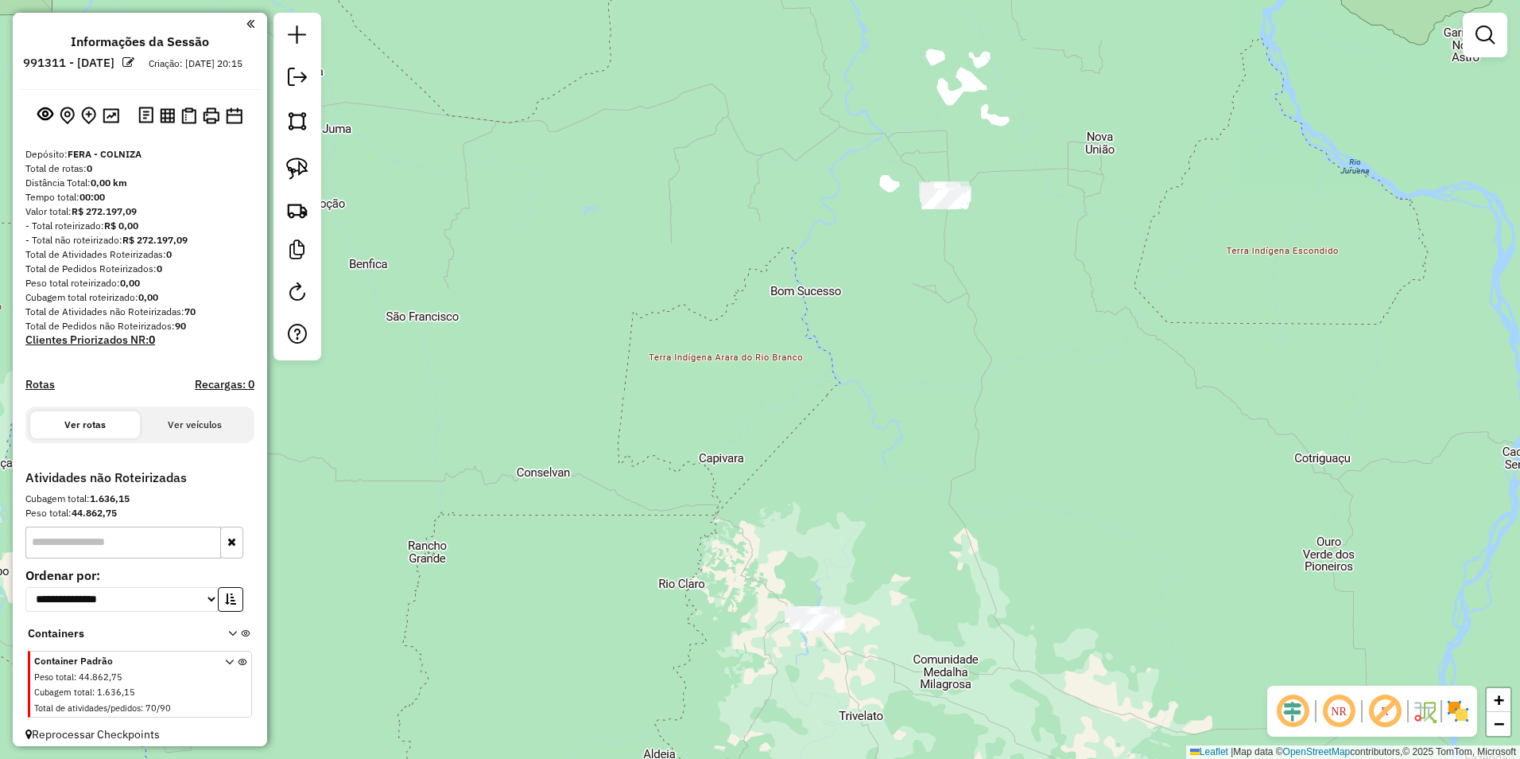
drag, startPoint x: 1016, startPoint y: 462, endPoint x: 1013, endPoint y: 592, distance: 130.4
click at [755, 592] on div "Janela de atendimento Grade de atendimento Capacidade Transportadoras Veículos …" at bounding box center [760, 379] width 1520 height 759
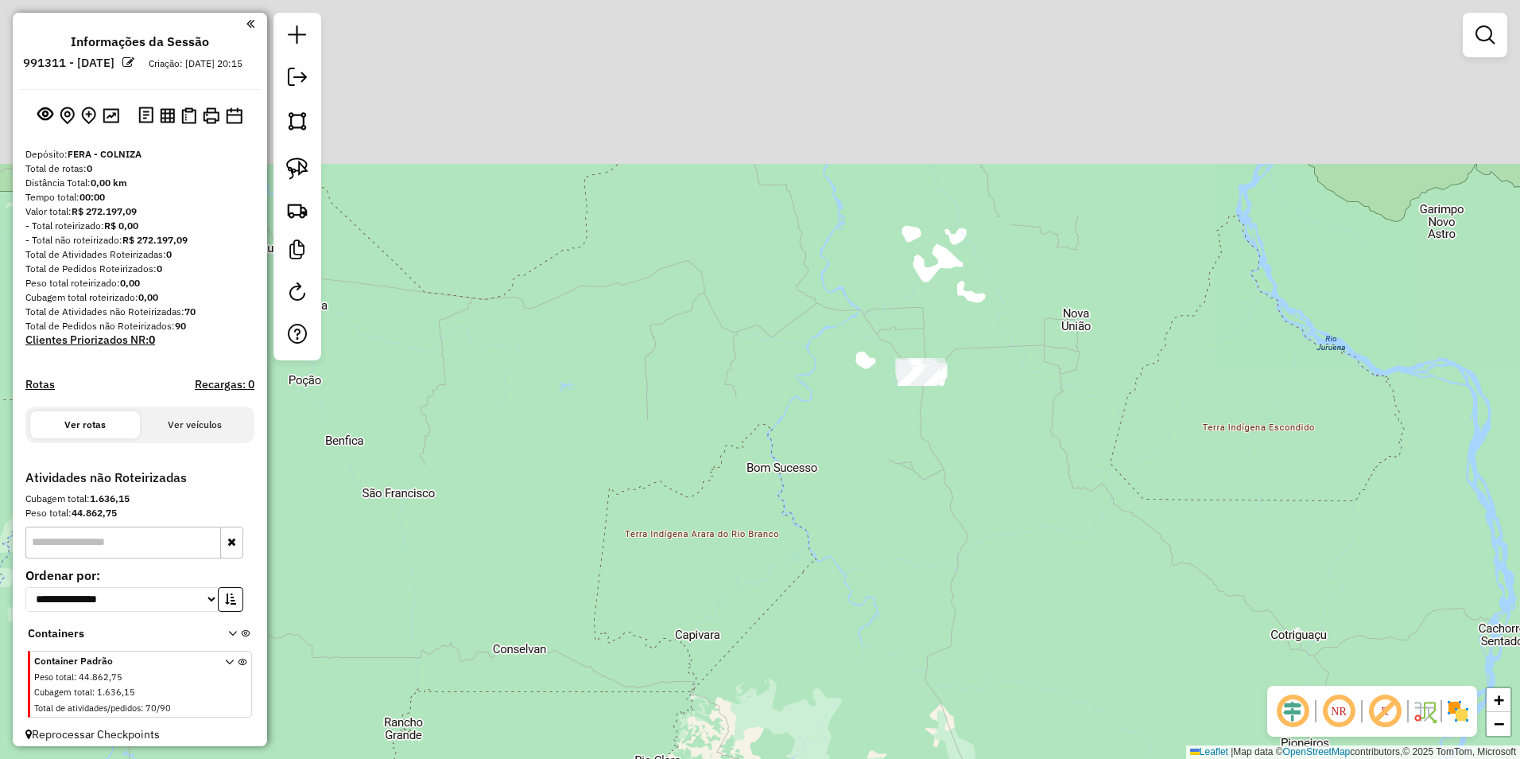
drag, startPoint x: 965, startPoint y: 410, endPoint x: 938, endPoint y: 589, distance: 180.8
click at [755, 589] on div "Janela de atendimento Grade de atendimento Capacidade Transportadoras Veículos …" at bounding box center [760, 379] width 1520 height 759
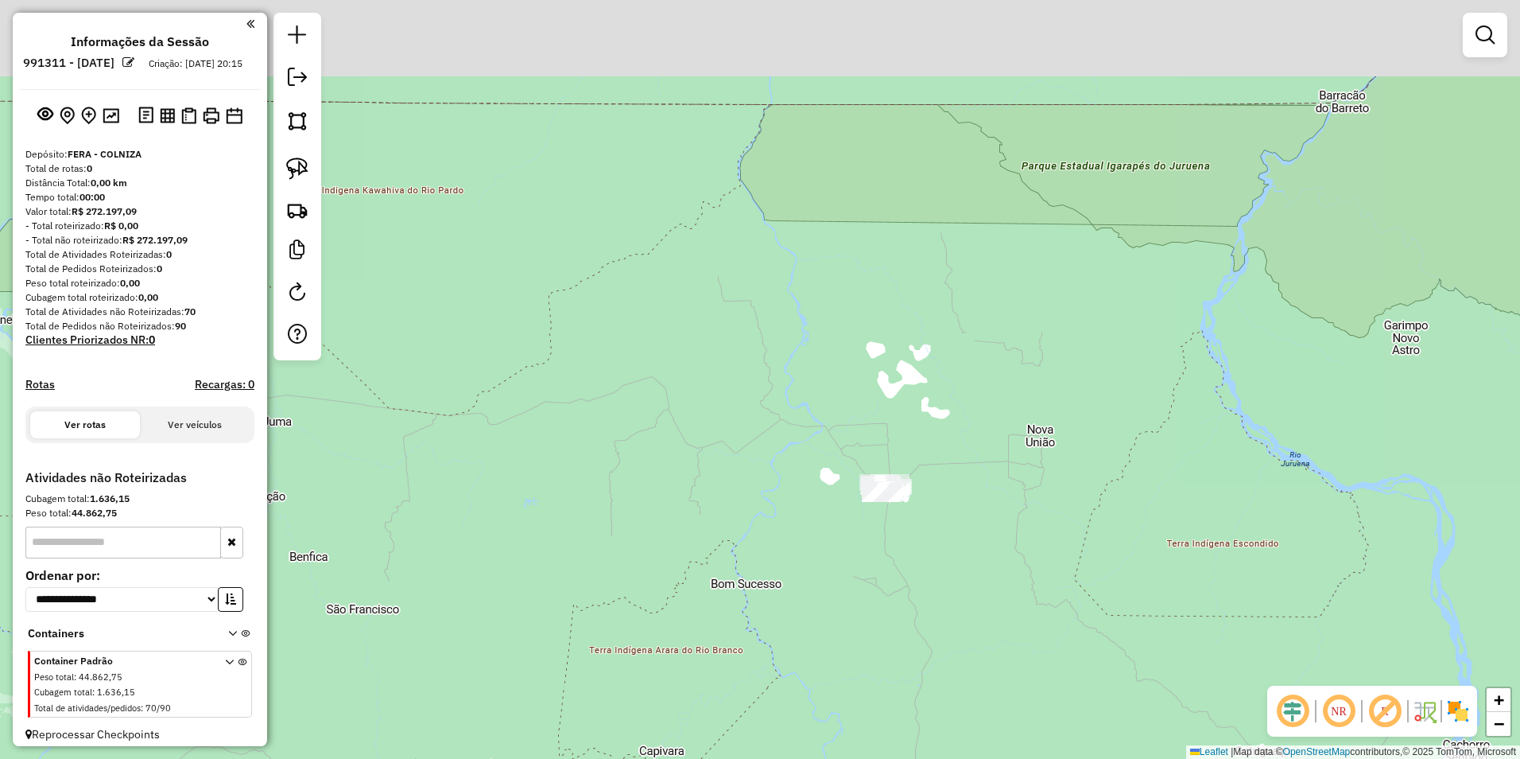
drag, startPoint x: 1027, startPoint y: 421, endPoint x: 989, endPoint y: 540, distance: 124.2
click at [755, 540] on div "Janela de atendimento Grade de atendimento Capacidade Transportadoras Veículos …" at bounding box center [760, 379] width 1520 height 759
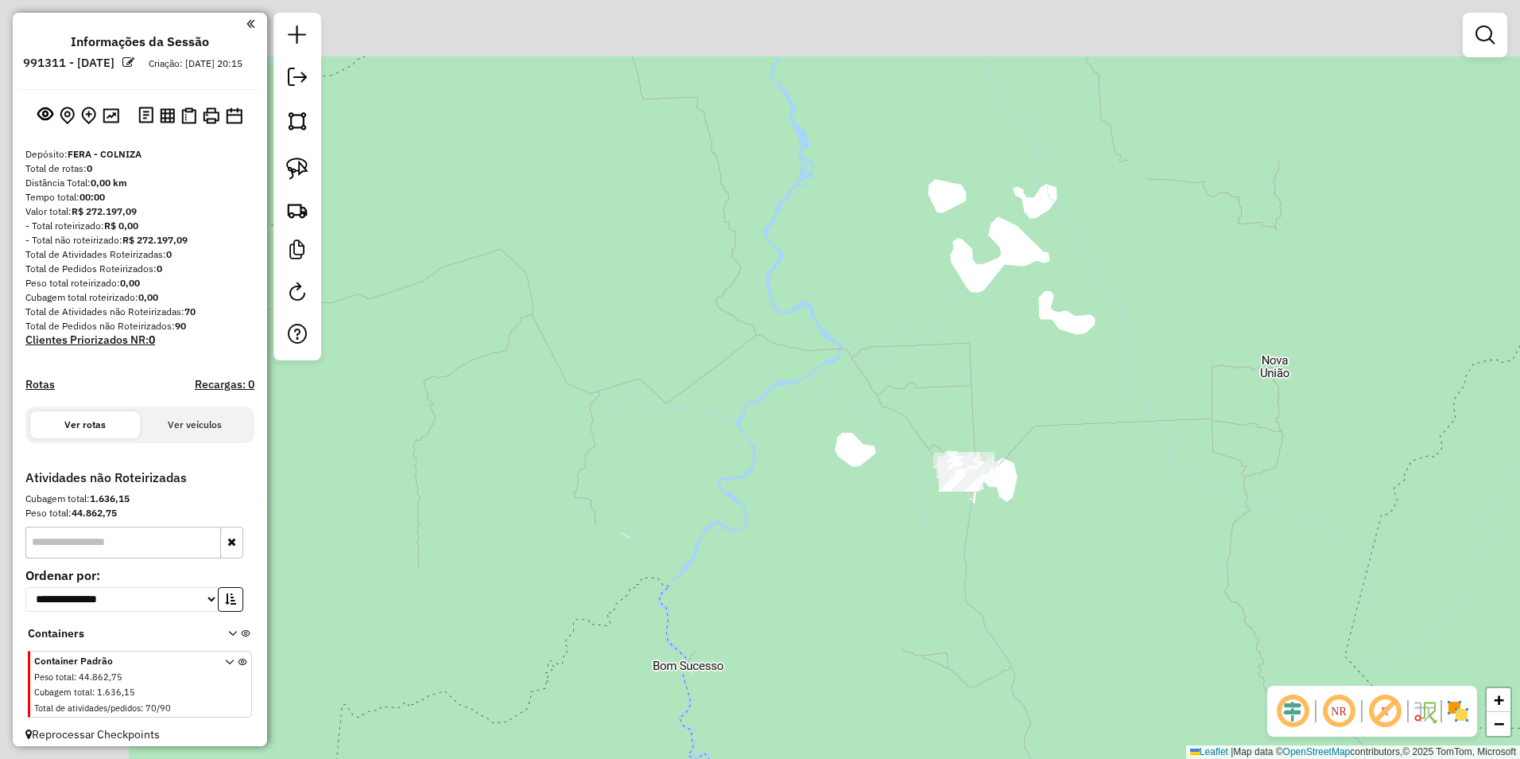
drag, startPoint x: 837, startPoint y: 523, endPoint x: 1007, endPoint y: 586, distance: 181.4
click at [755, 586] on div "Janela de atendimento Grade de atendimento Capacidade Transportadoras Veículos …" at bounding box center [760, 379] width 1520 height 759
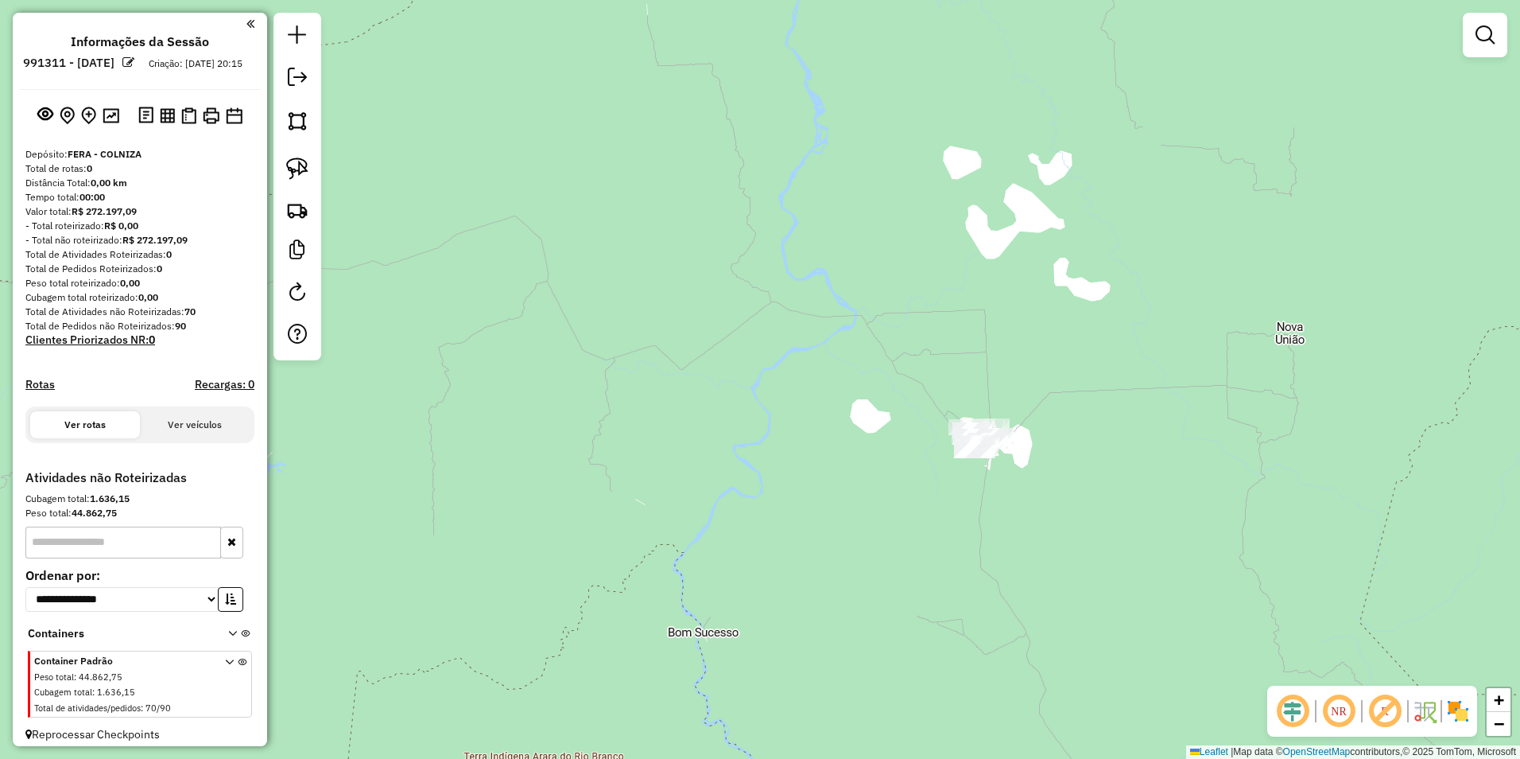
drag, startPoint x: 1031, startPoint y: 588, endPoint x: 1035, endPoint y: 553, distance: 36.0
click at [755, 553] on div "Janela de atendimento Grade de atendimento Capacidade Transportadoras Veículos …" at bounding box center [760, 379] width 1520 height 759
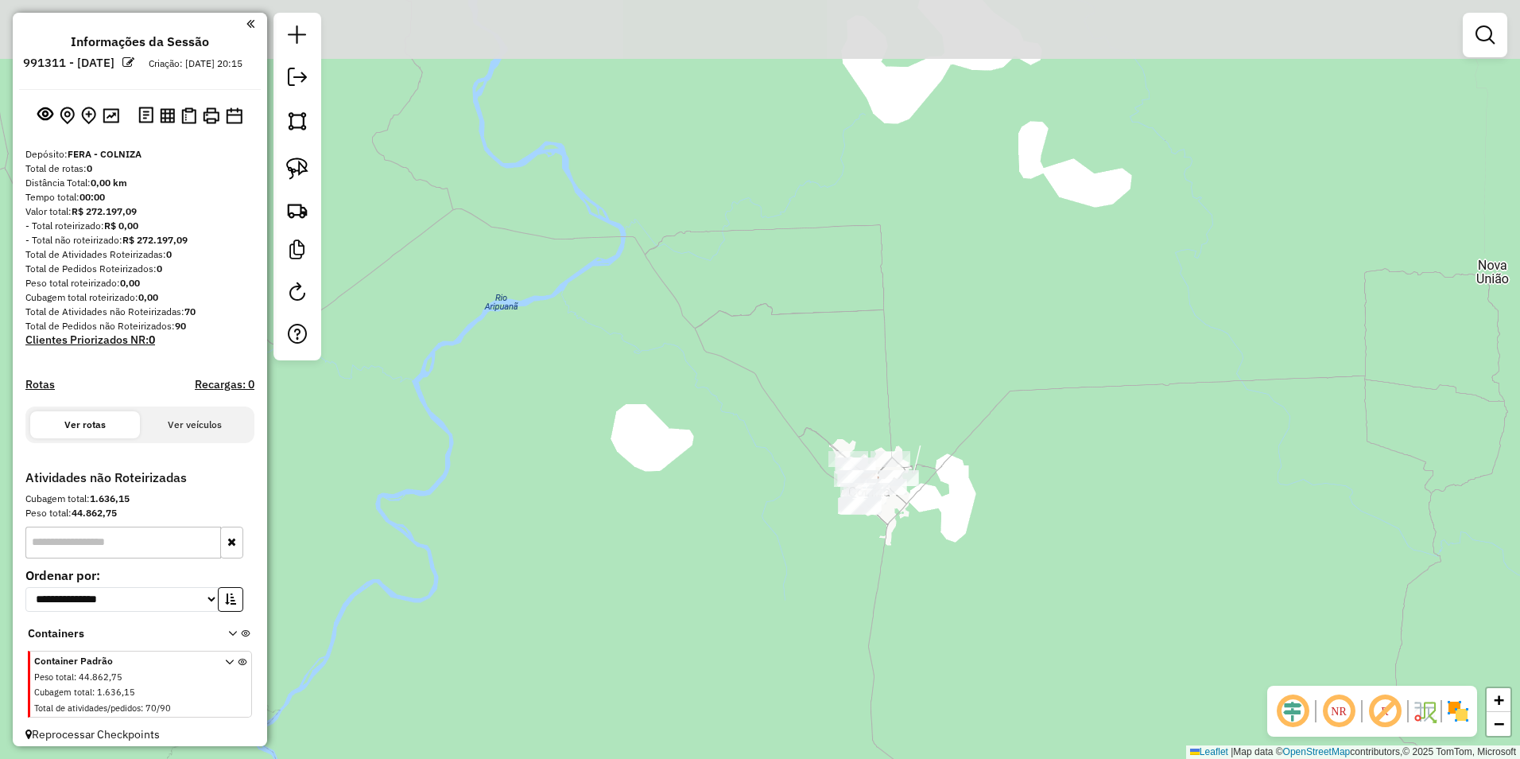
drag, startPoint x: 1008, startPoint y: 423, endPoint x: 953, endPoint y: 579, distance: 165.2
click at [755, 579] on div "Janela de atendimento Grade de atendimento Capacidade Transportadoras Veículos …" at bounding box center [760, 379] width 1520 height 759
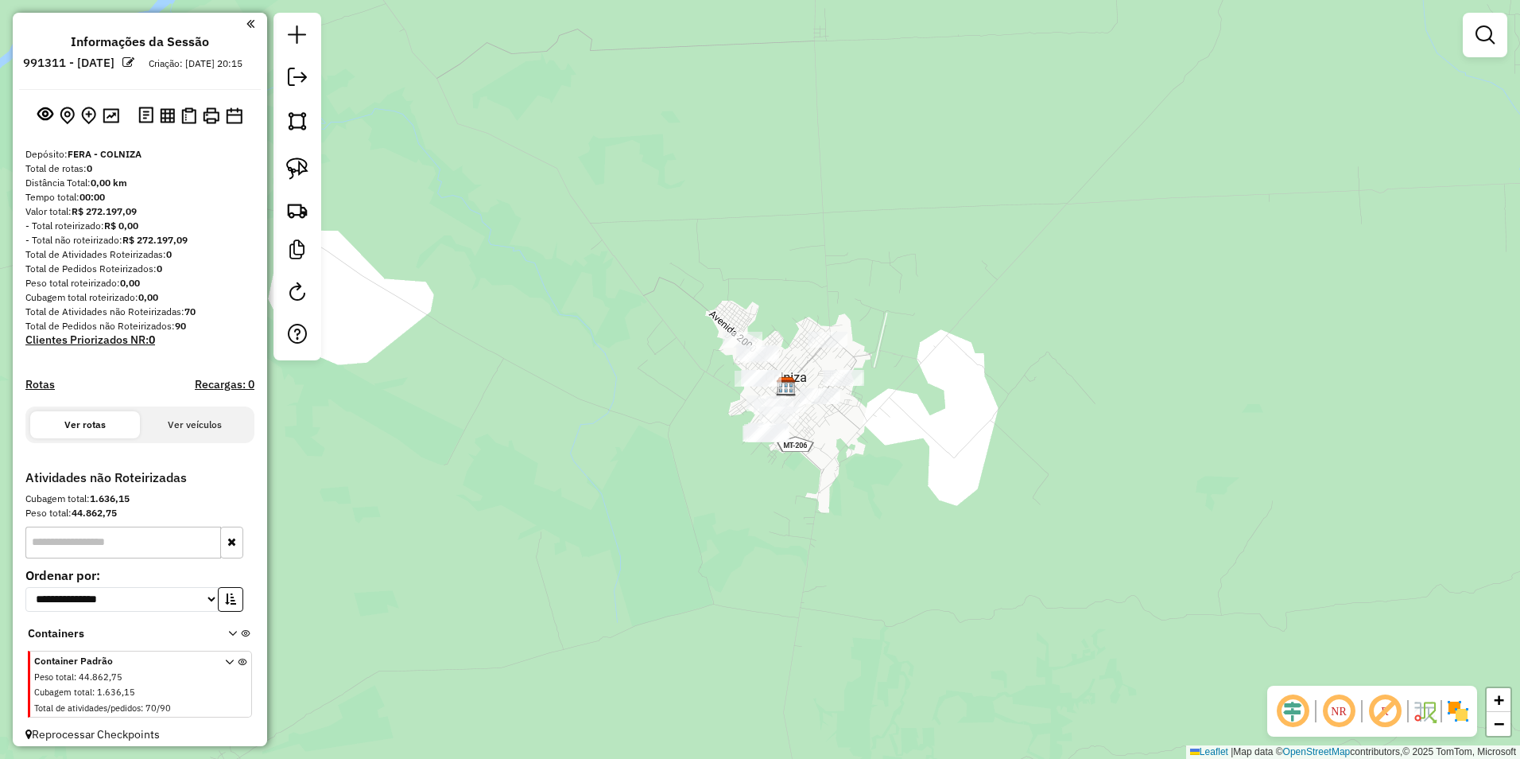
click at [445, 514] on div "Janela de atendimento Grade de atendimento Capacidade Transportadoras Veículos …" at bounding box center [760, 379] width 1520 height 759
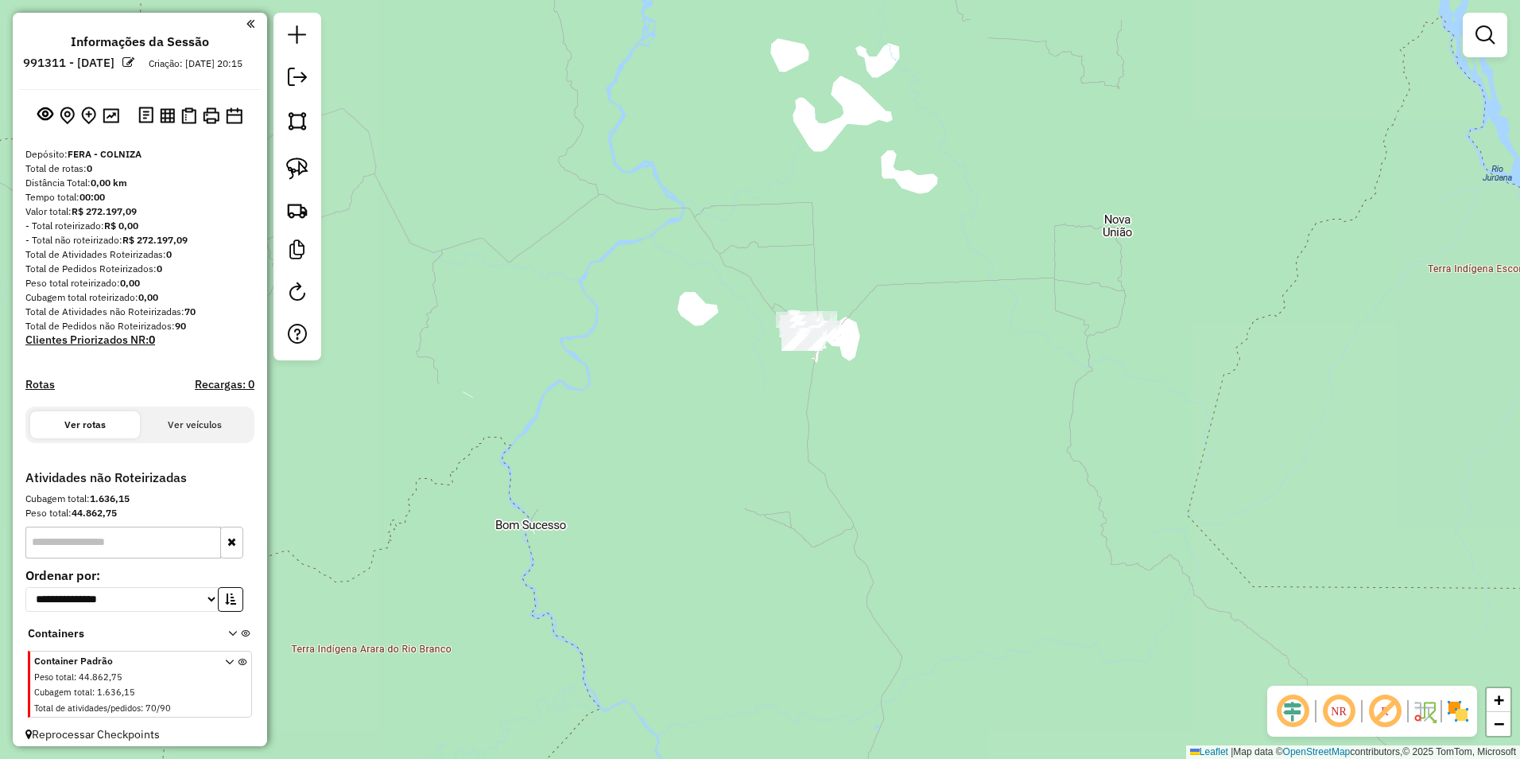
drag, startPoint x: 882, startPoint y: 673, endPoint x: 932, endPoint y: 403, distance: 274.2
click at [755, 403] on div "Janela de atendimento Grade de atendimento Capacidade Transportadoras Veículos …" at bounding box center [760, 379] width 1520 height 759
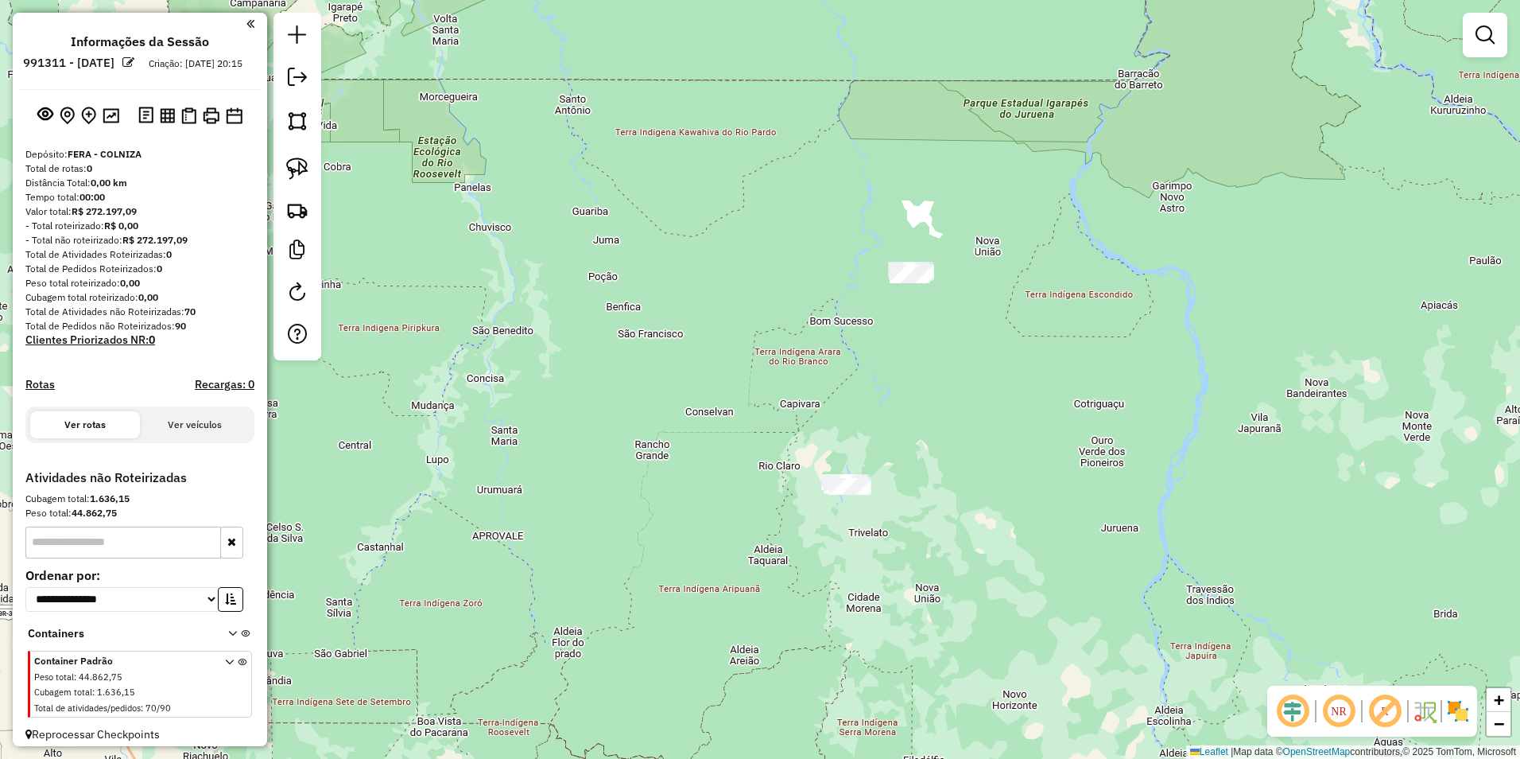
drag, startPoint x: 1031, startPoint y: 613, endPoint x: 1015, endPoint y: 475, distance: 139.2
click at [755, 475] on div "Janela de atendimento Grade de atendimento Capacidade Transportadoras Veículos …" at bounding box center [760, 379] width 1520 height 759
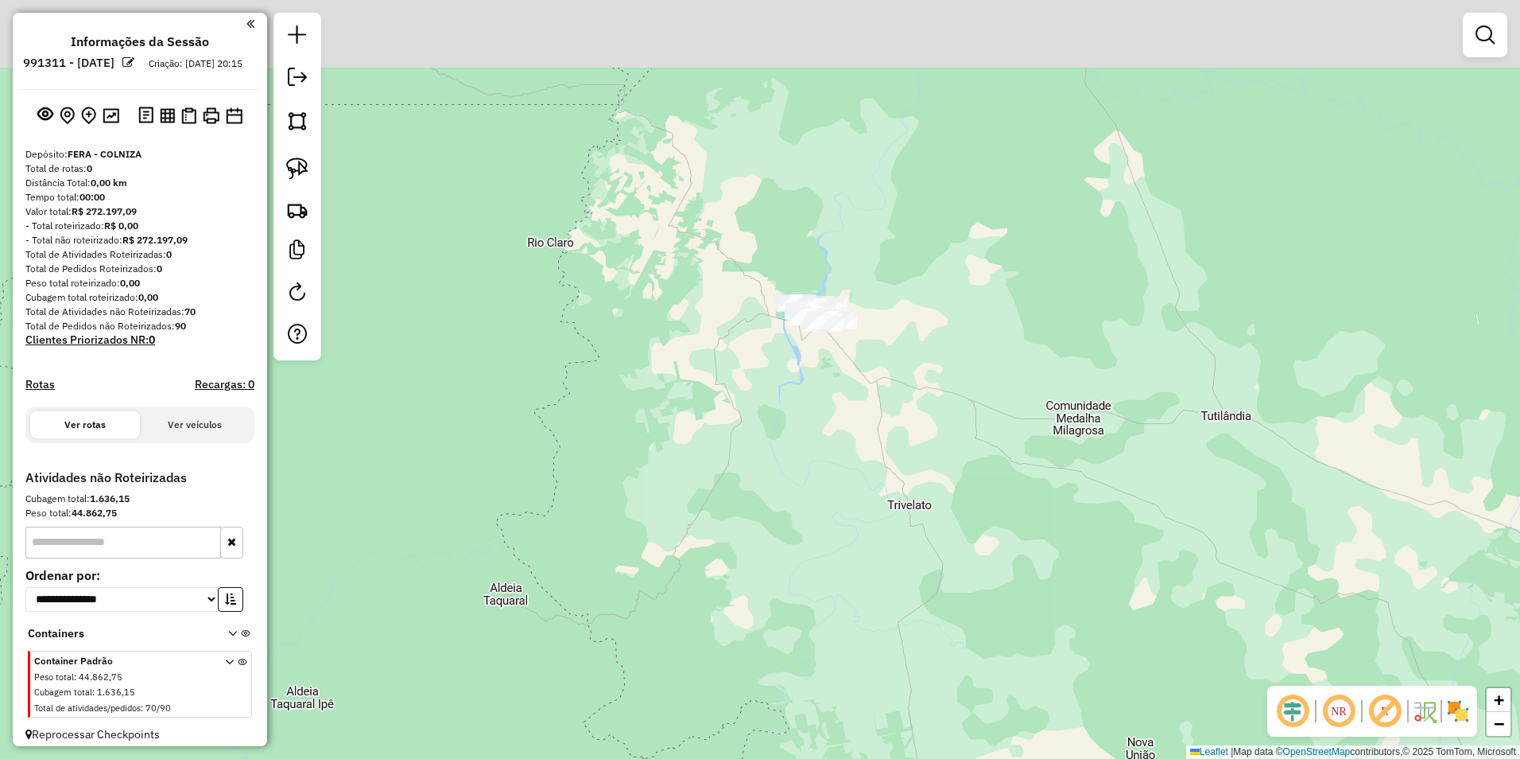
drag, startPoint x: 800, startPoint y: 526, endPoint x: 794, endPoint y: 572, distance: 45.8
click at [755, 572] on div "Janela de atendimento Grade de atendimento Capacidade Transportadoras Veículos …" at bounding box center [760, 379] width 1520 height 759
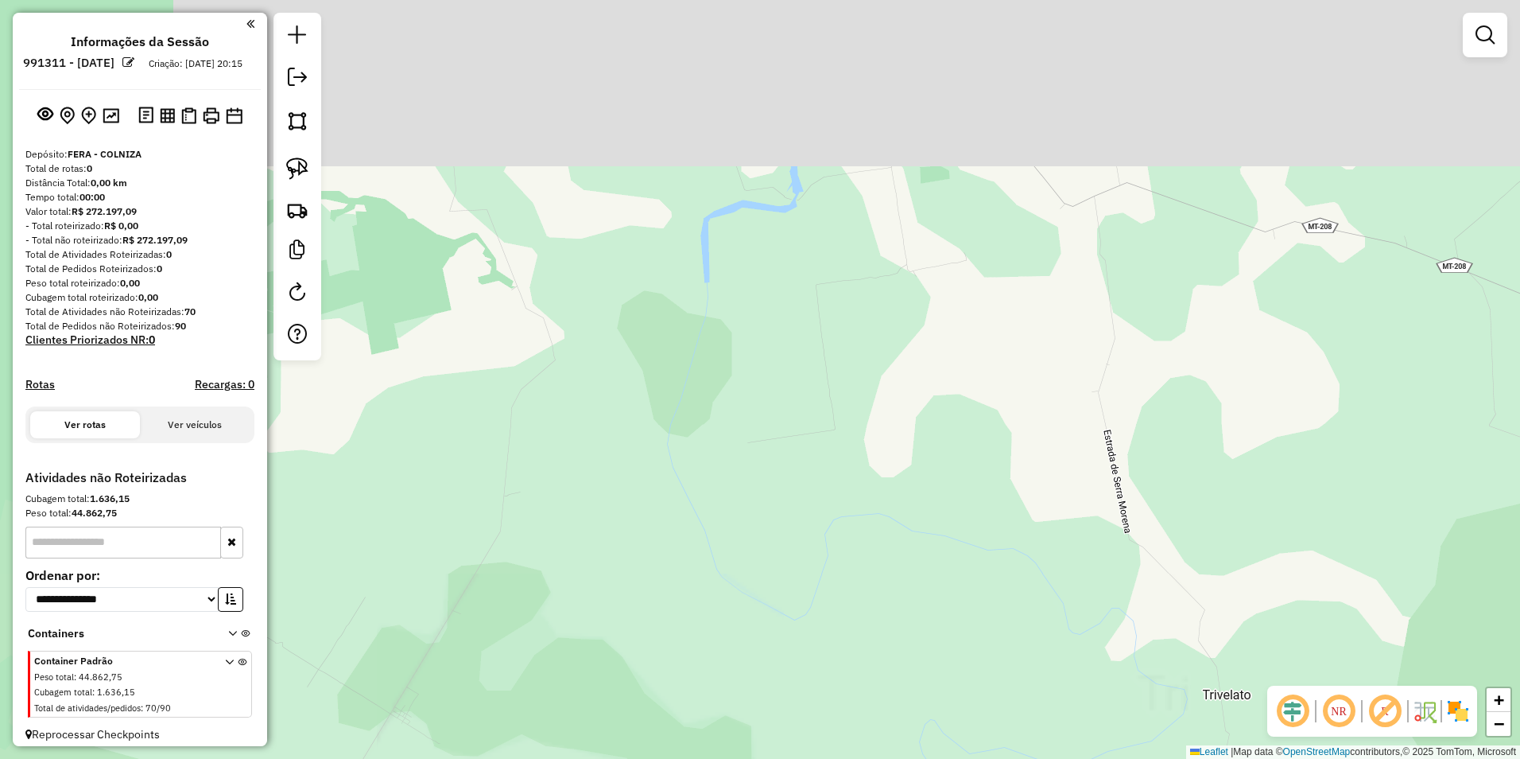
drag, startPoint x: 910, startPoint y: 148, endPoint x: 813, endPoint y: 778, distance: 638.1
click at [755, 751] on html "**********" at bounding box center [760, 379] width 1520 height 759
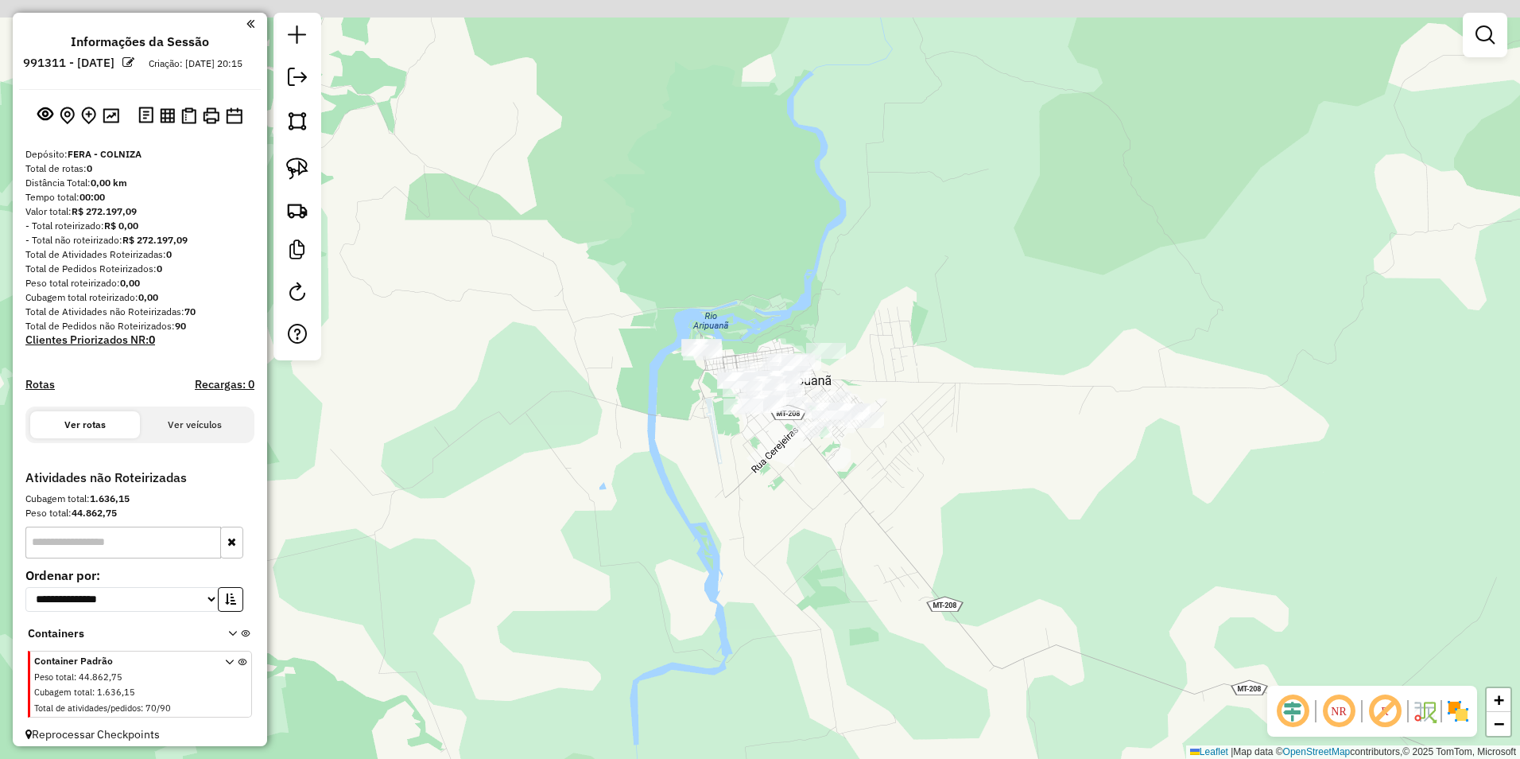
drag, startPoint x: 797, startPoint y: 499, endPoint x: 802, endPoint y: 590, distance: 90.8
click at [755, 593] on div "Janela de atendimento Grade de atendimento Capacidade Transportadoras Veículos …" at bounding box center [760, 379] width 1520 height 759
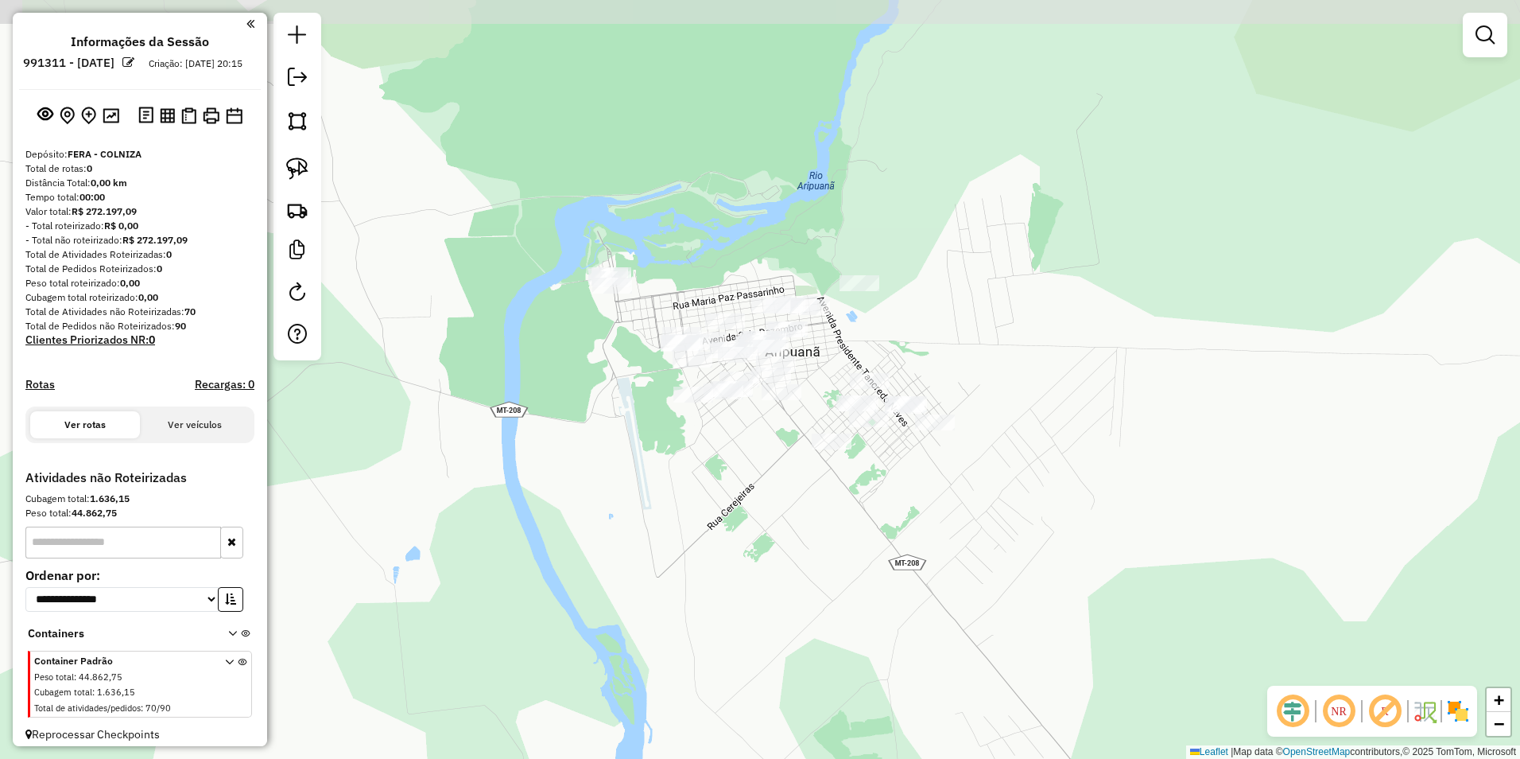
drag, startPoint x: 864, startPoint y: 414, endPoint x: 879, endPoint y: 569, distance: 155.9
click at [755, 569] on div "Janela de atendimento Grade de atendimento Capacidade Transportadoras Veículos …" at bounding box center [760, 379] width 1520 height 759
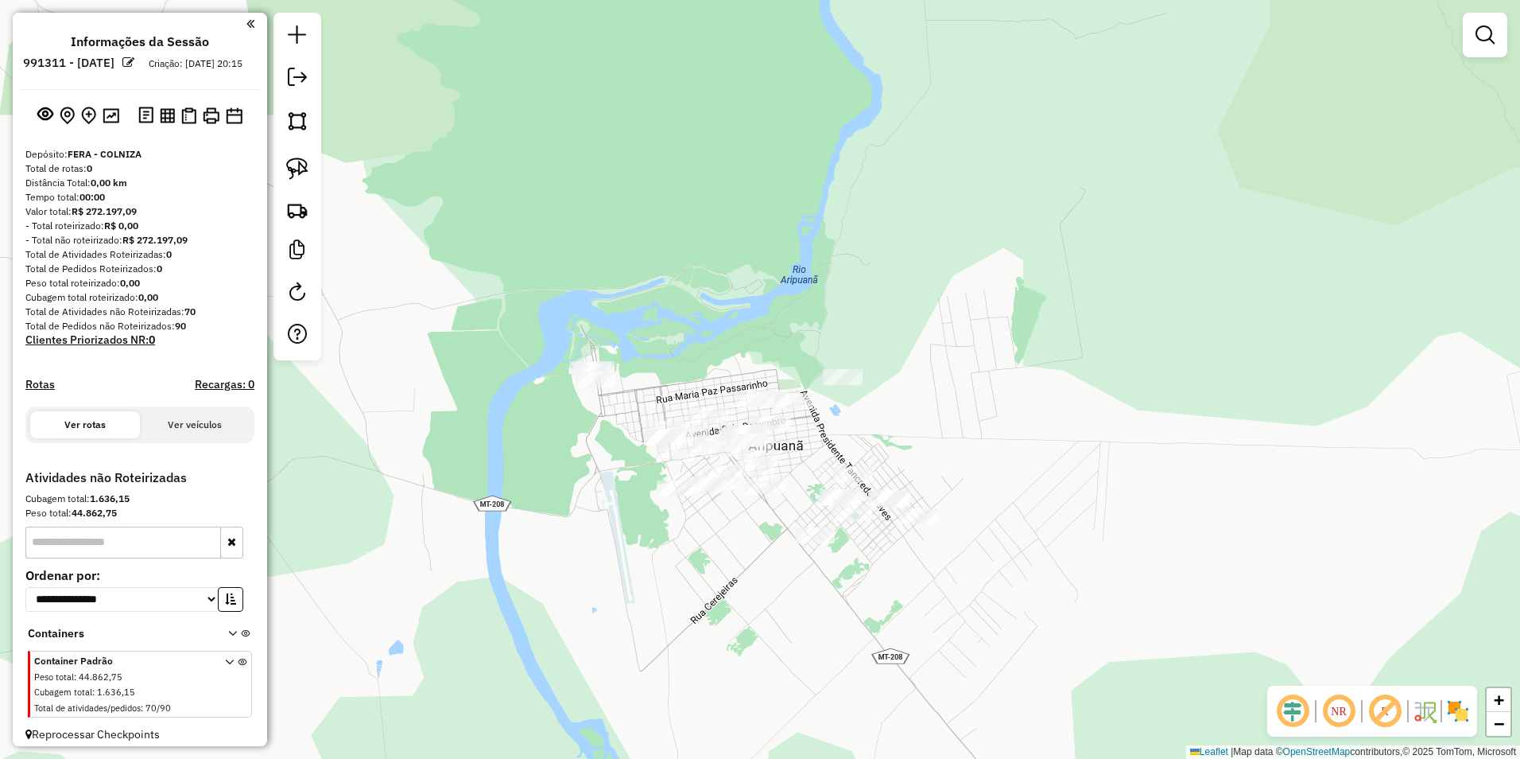
drag, startPoint x: 908, startPoint y: 502, endPoint x: 891, endPoint y: 595, distance: 94.5
click at [755, 595] on div "Janela de atendimento Grade de atendimento Capacidade Transportadoras Veículos …" at bounding box center [760, 379] width 1520 height 759
click at [299, 167] on img at bounding box center [297, 168] width 22 height 22
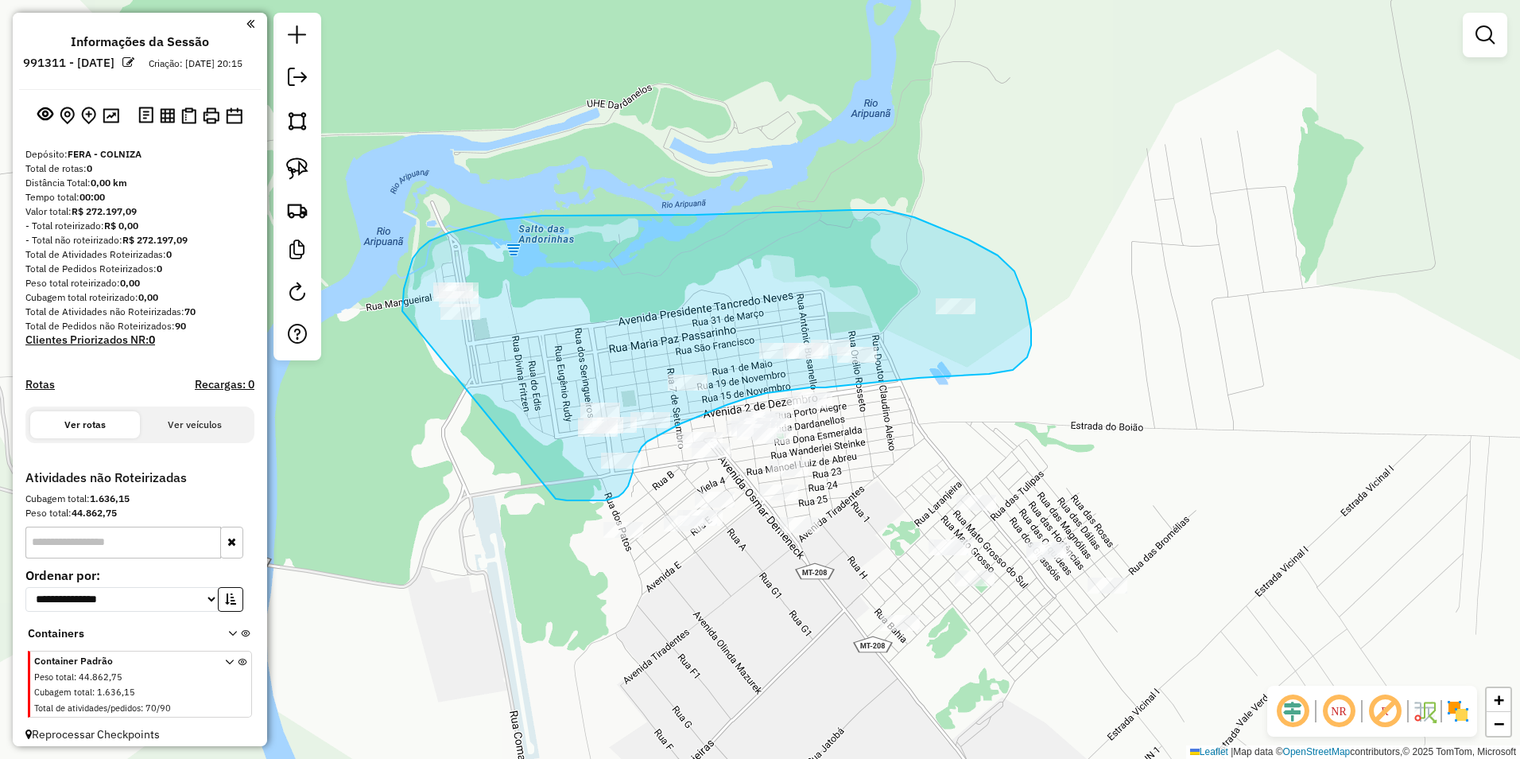
drag, startPoint x: 402, startPoint y: 311, endPoint x: 556, endPoint y: 499, distance: 242.4
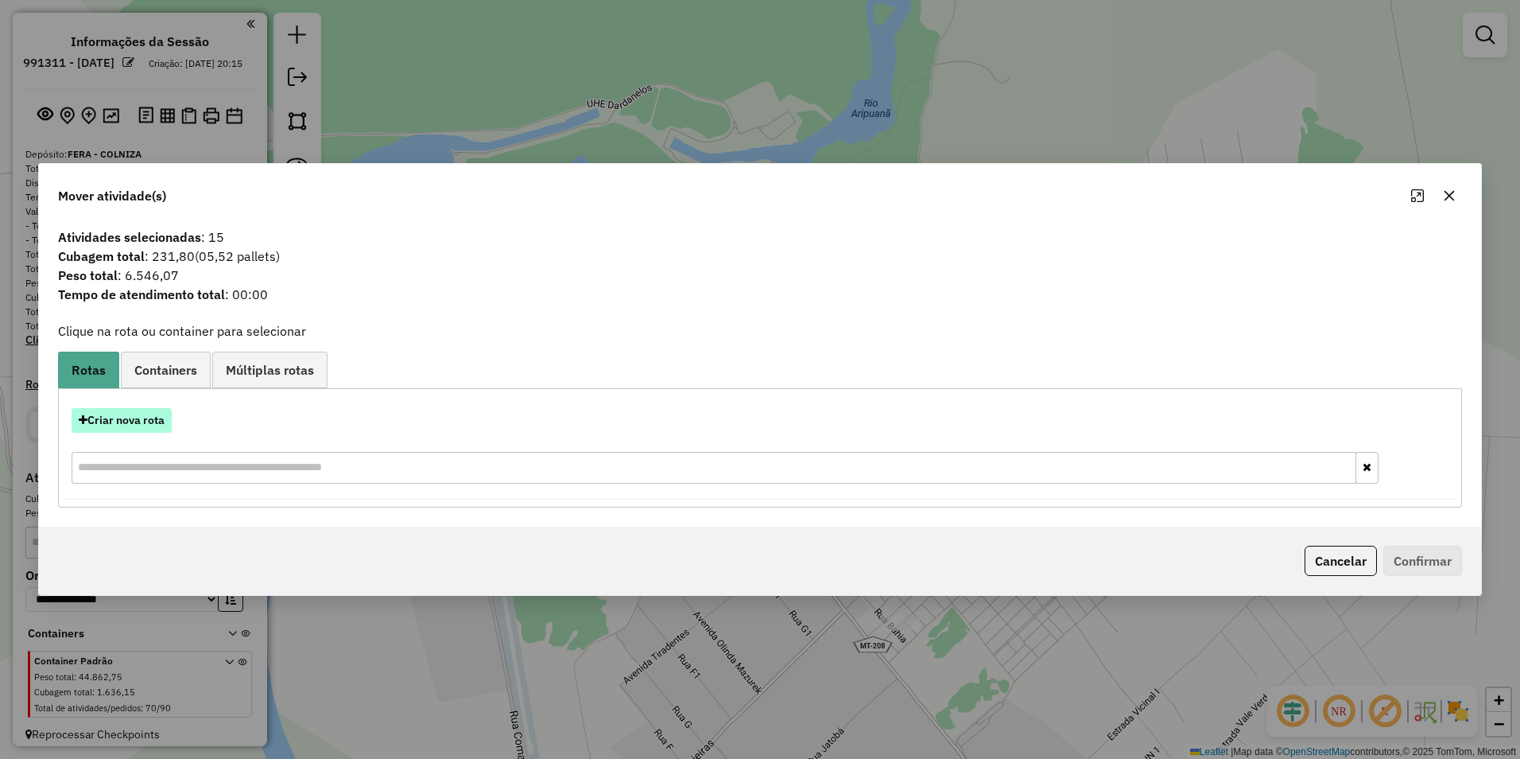
click at [138, 424] on button "Criar nova rota" at bounding box center [122, 420] width 100 height 25
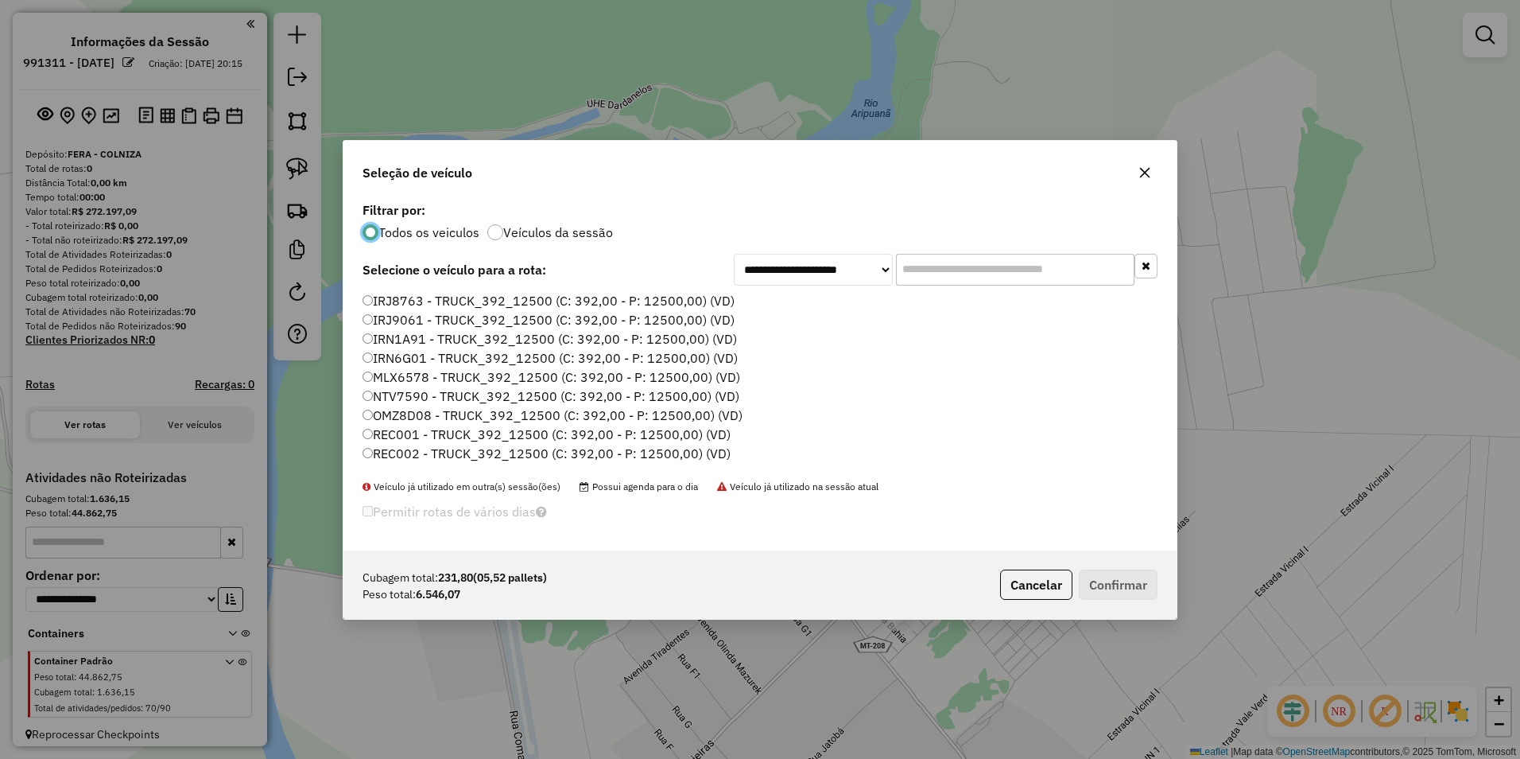
scroll to position [9, 5]
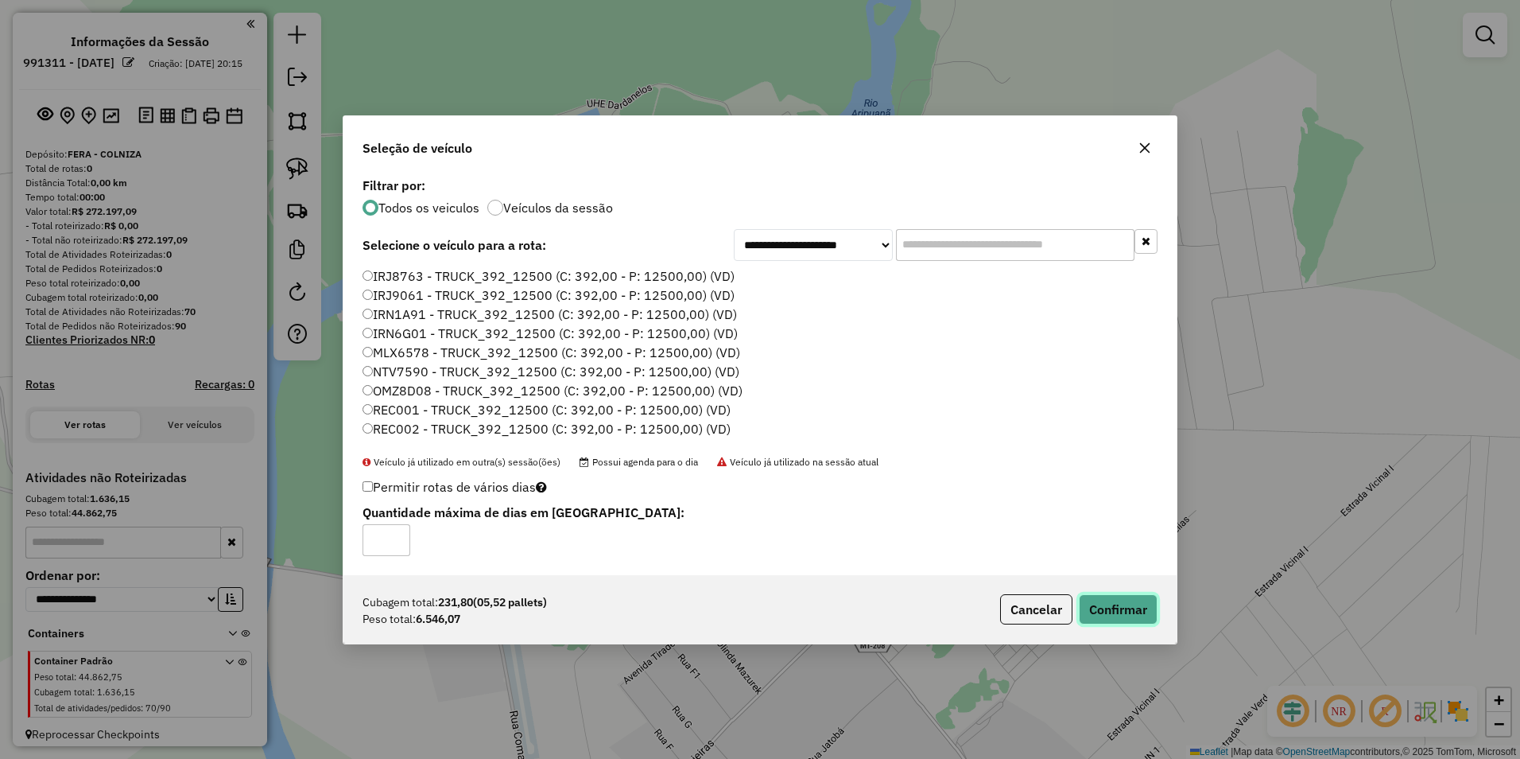
click at [755, 603] on button "Confirmar" at bounding box center [1118, 609] width 79 height 30
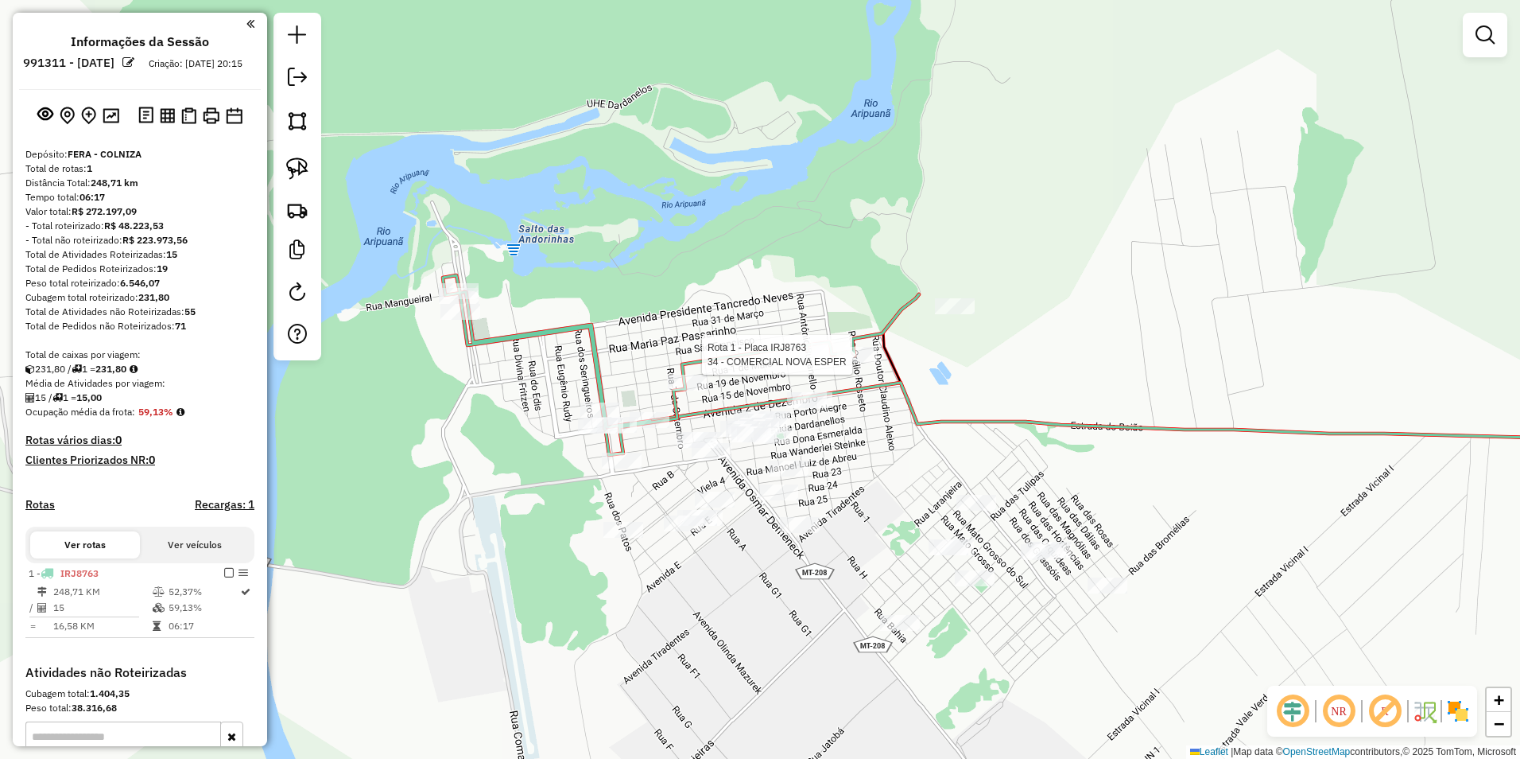
select select "**********"
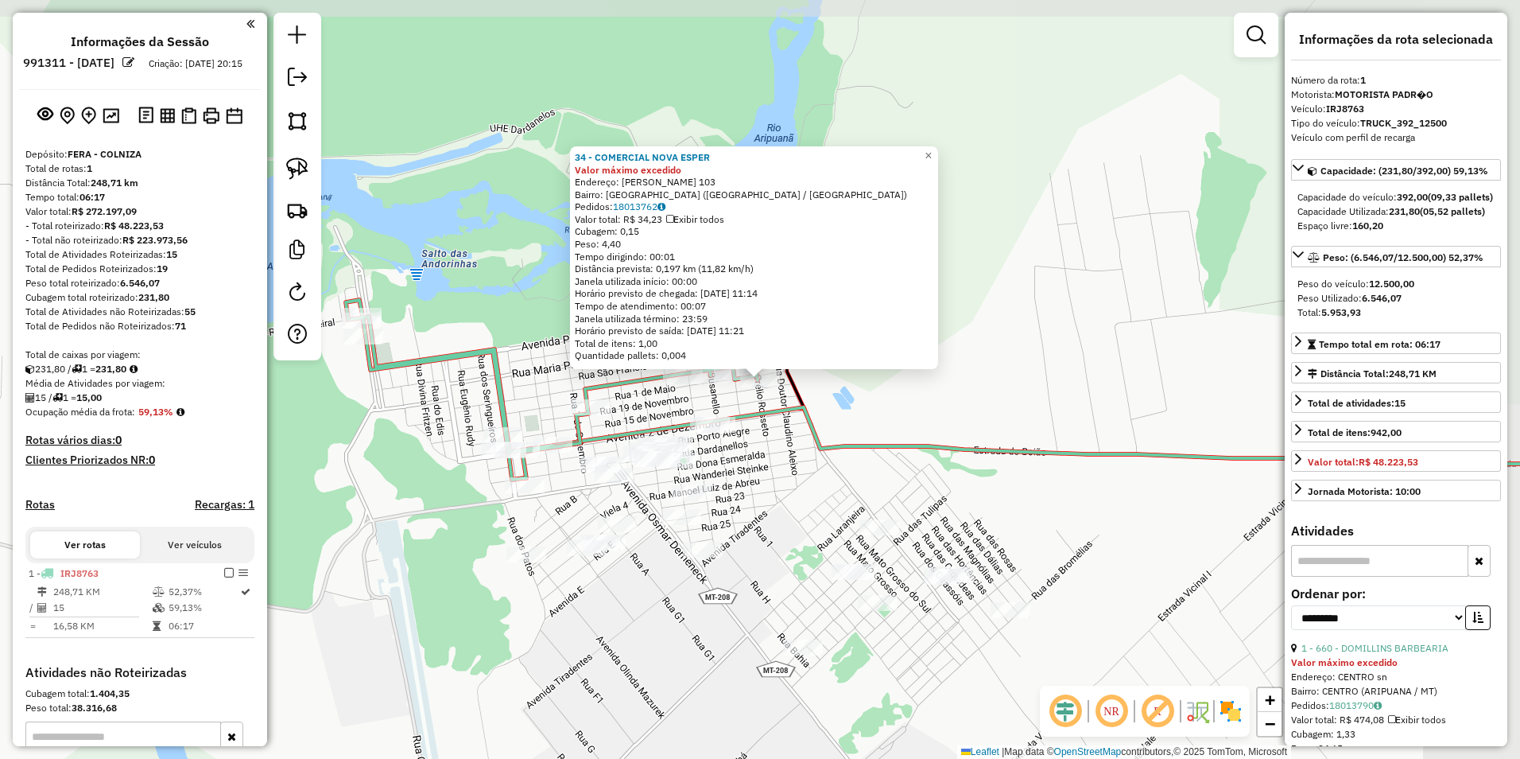
scroll to position [219, 0]
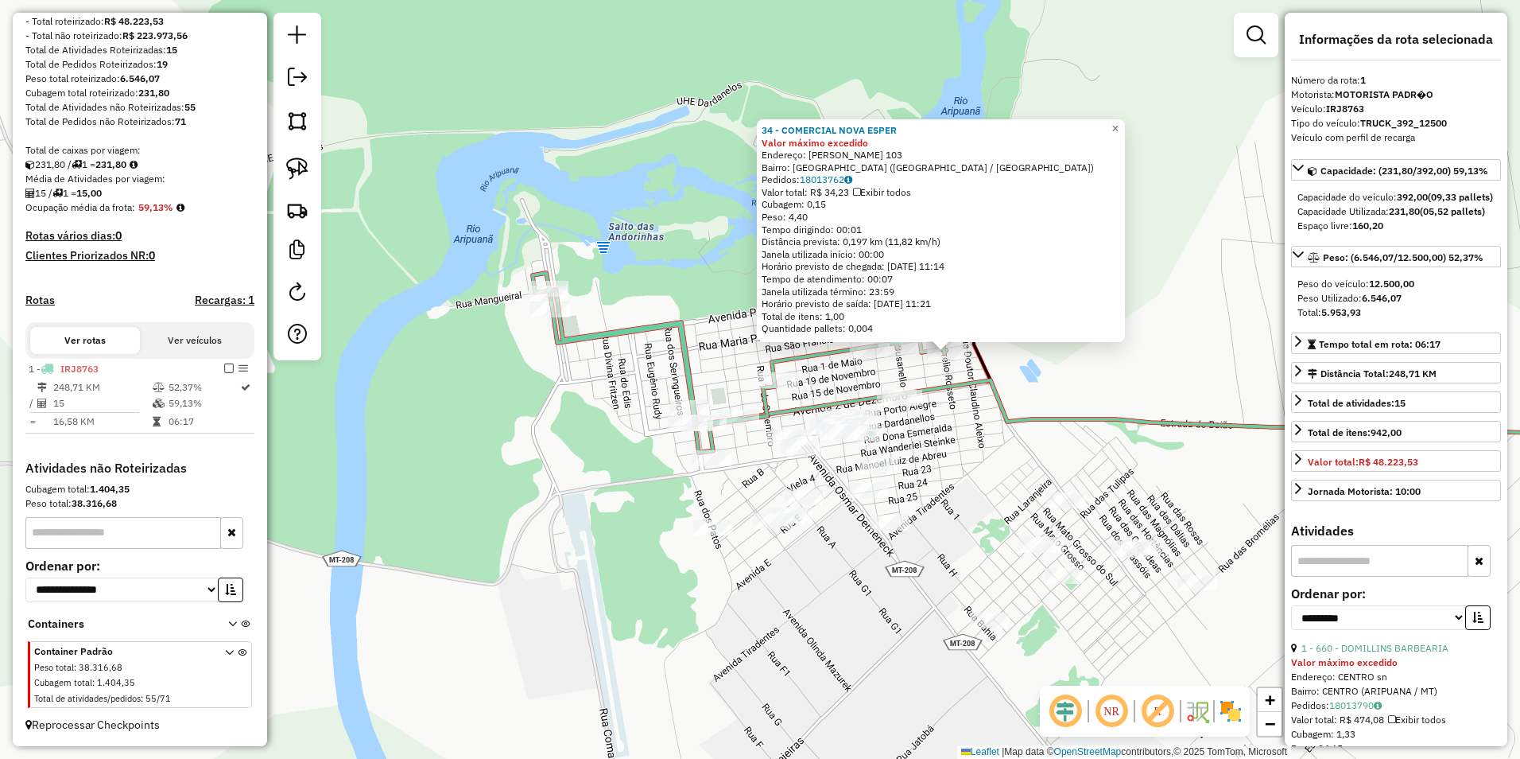
drag, startPoint x: 715, startPoint y: 467, endPoint x: 900, endPoint y: 439, distance: 187.4
click at [755, 439] on div "34 - COMERCIAL NOVA ESPER Valor máximo excedido Endereço: [PERSON_NAME] 103 Bai…" at bounding box center [760, 379] width 1520 height 759
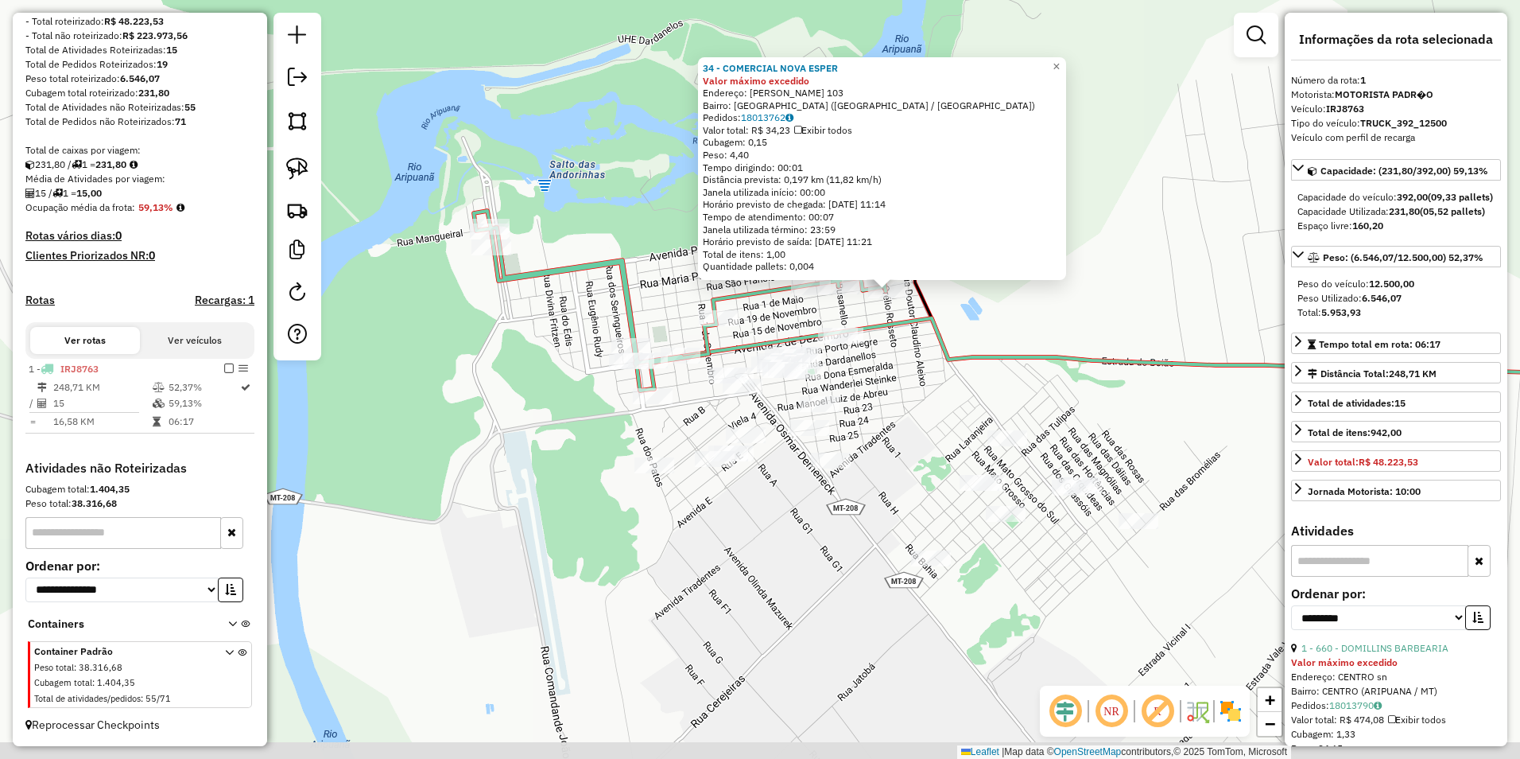
drag, startPoint x: 489, startPoint y: 529, endPoint x: 429, endPoint y: 468, distance: 85.5
click at [429, 468] on div "34 - COMERCIAL NOVA ESPER Valor máximo excedido Endereço: [PERSON_NAME] 103 Bai…" at bounding box center [760, 379] width 1520 height 759
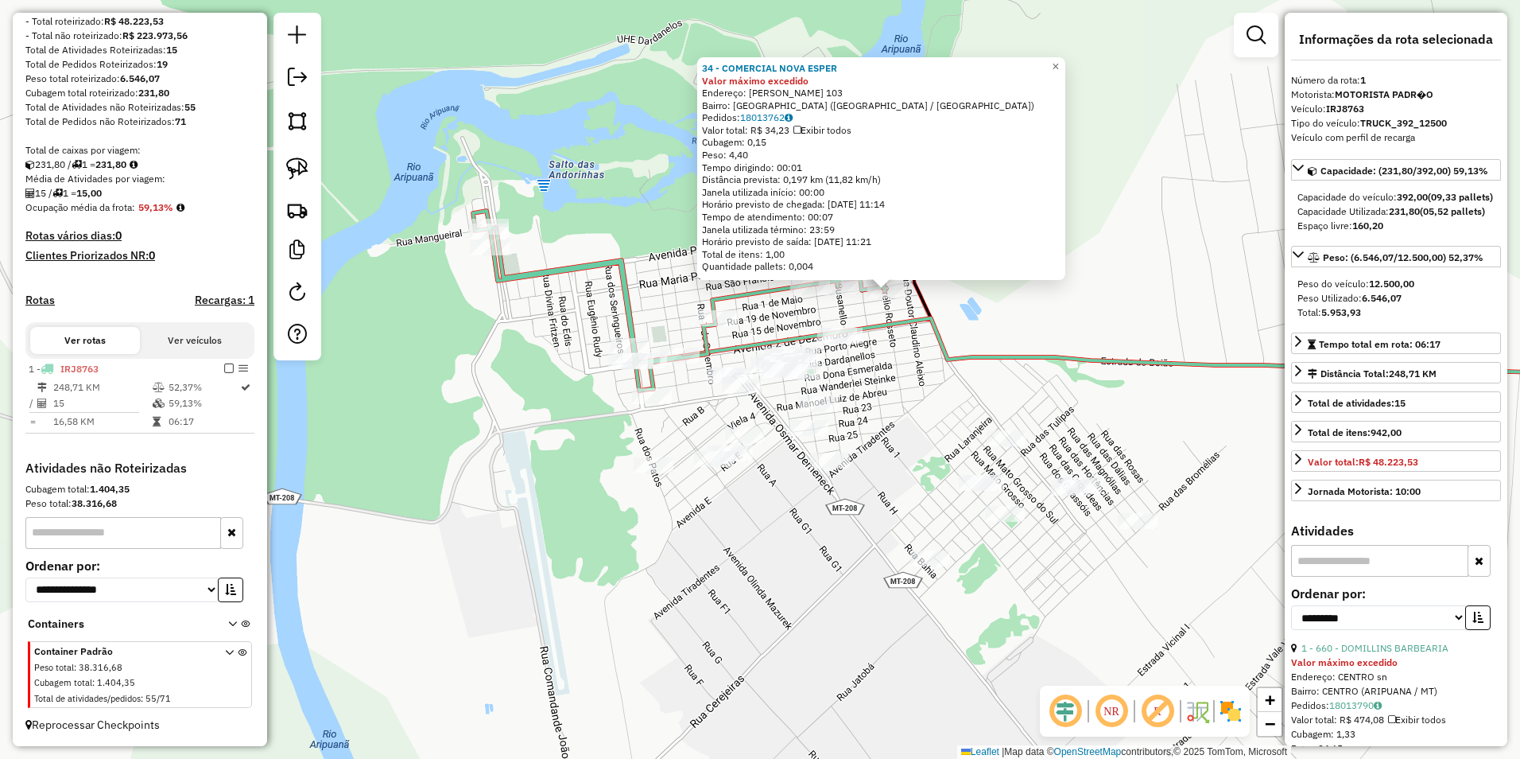
click at [291, 166] on img at bounding box center [297, 168] width 22 height 22
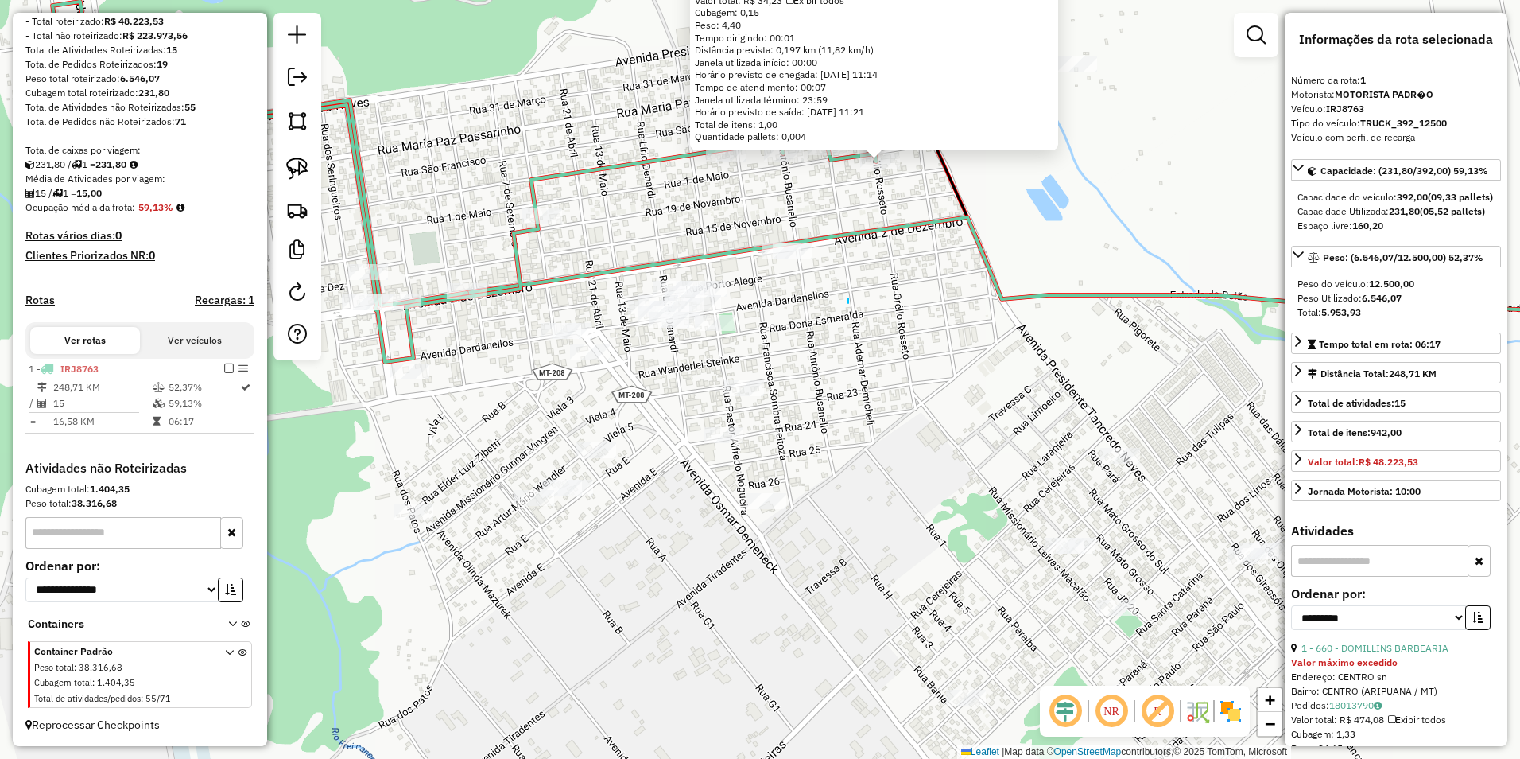
drag, startPoint x: 848, startPoint y: 303, endPoint x: 878, endPoint y: 388, distance: 90.0
click at [306, 159] on img at bounding box center [297, 168] width 22 height 22
drag, startPoint x: 734, startPoint y: 253, endPoint x: 814, endPoint y: 293, distance: 90.0
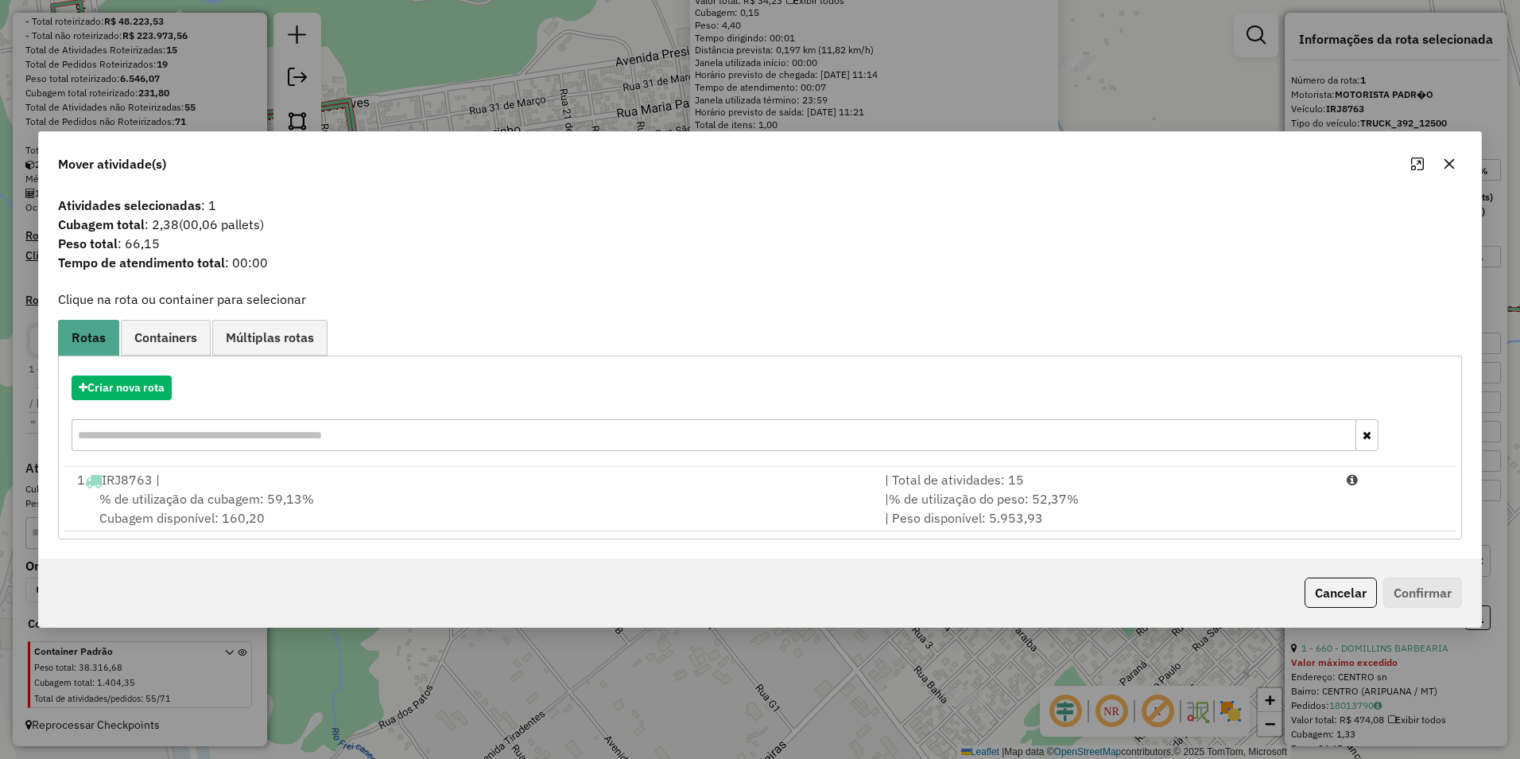
click at [236, 502] on span "% de utilização da cubagem: 59,13%" at bounding box center [206, 499] width 215 height 16
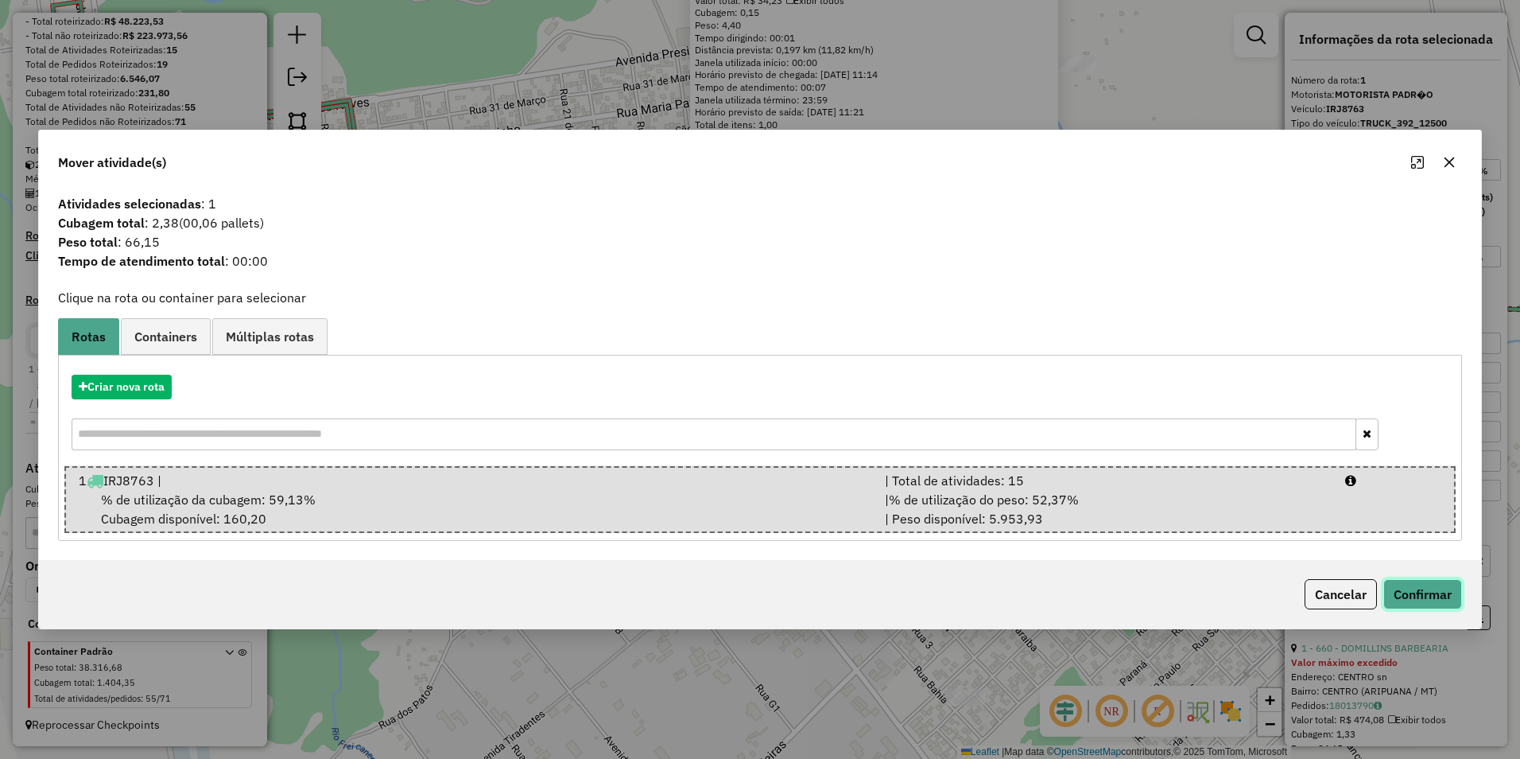
click at [755, 585] on button "Confirmar" at bounding box center [1423, 594] width 79 height 30
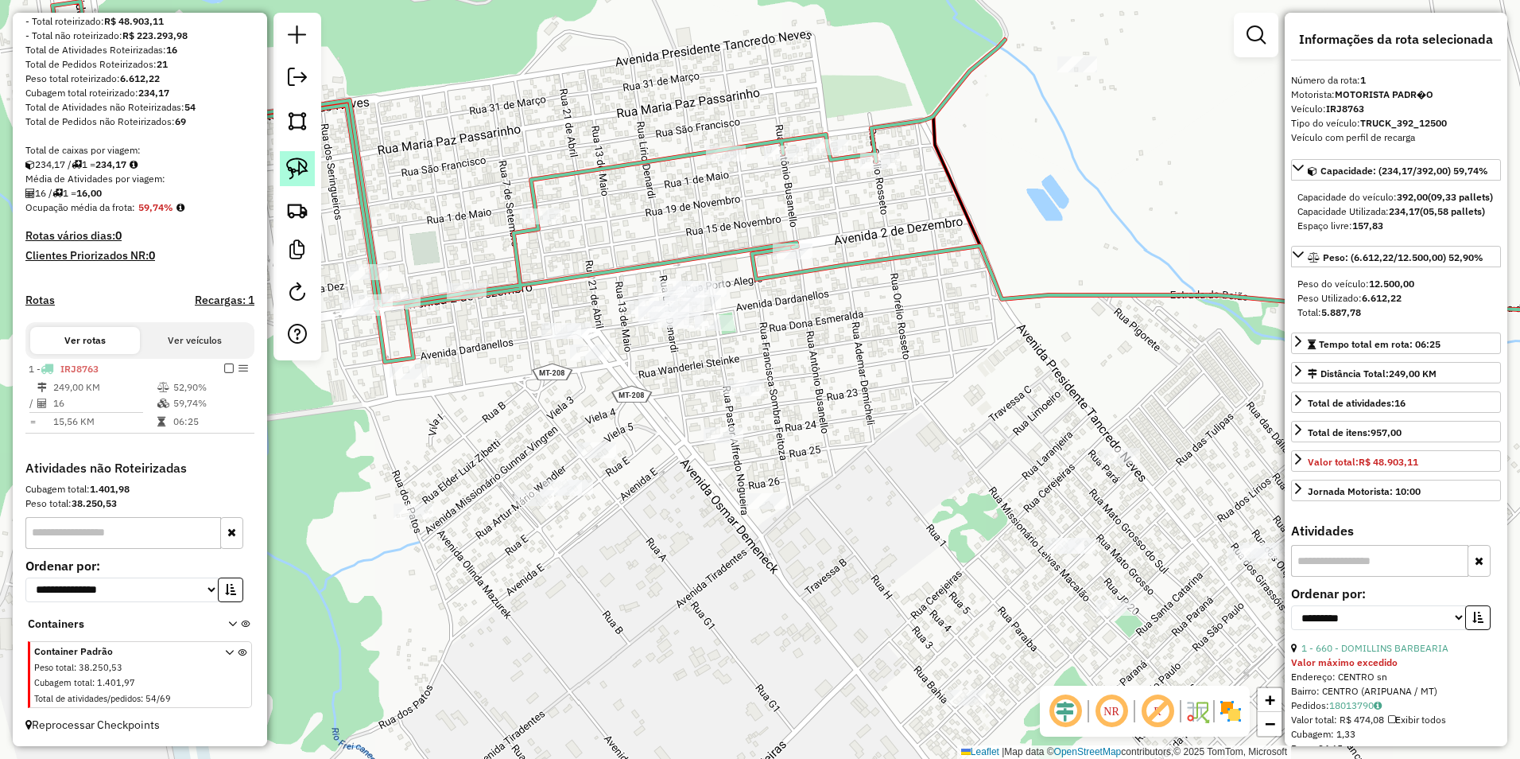
click at [297, 172] on img at bounding box center [297, 168] width 22 height 22
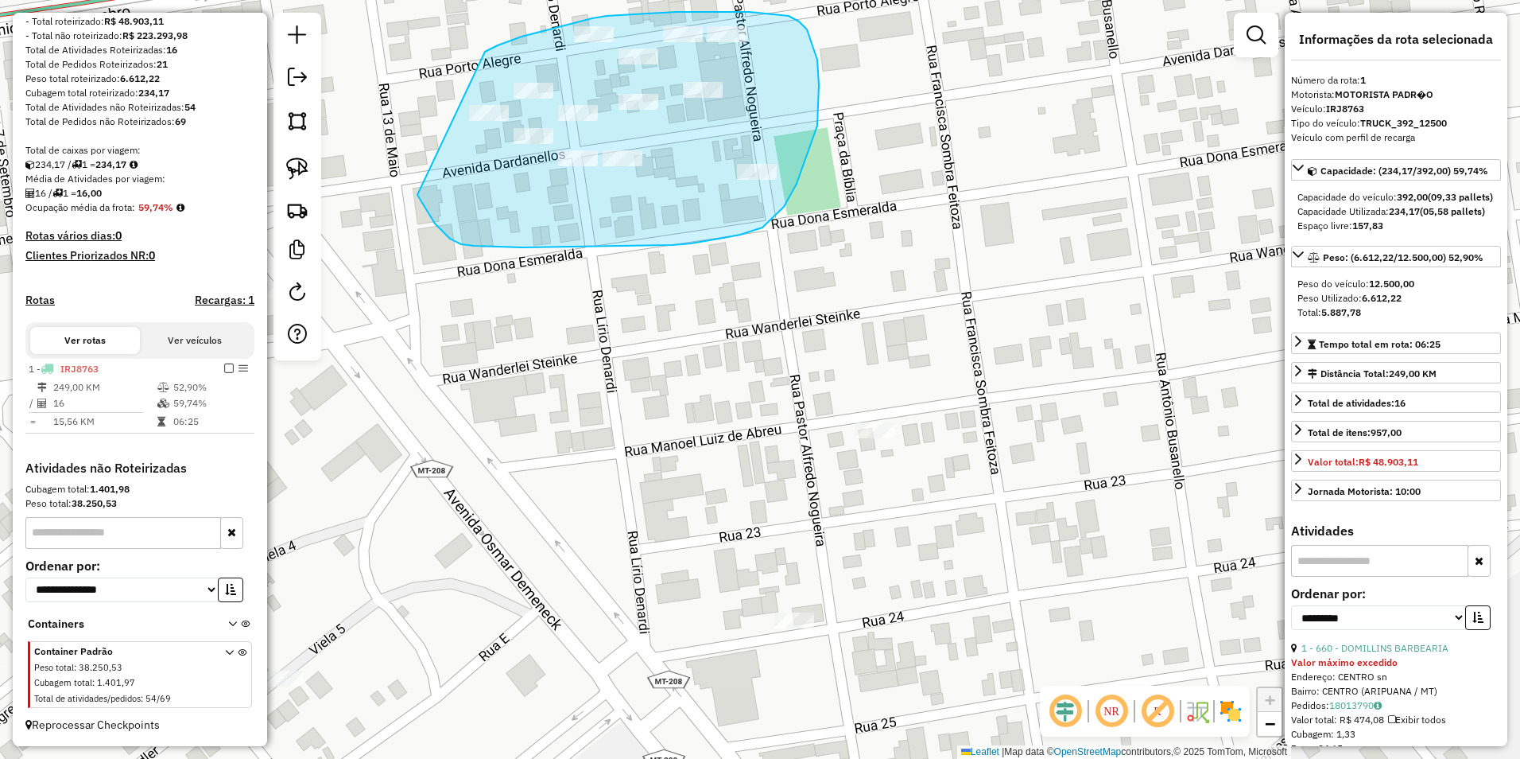
drag, startPoint x: 538, startPoint y: 32, endPoint x: 417, endPoint y: 195, distance: 202.9
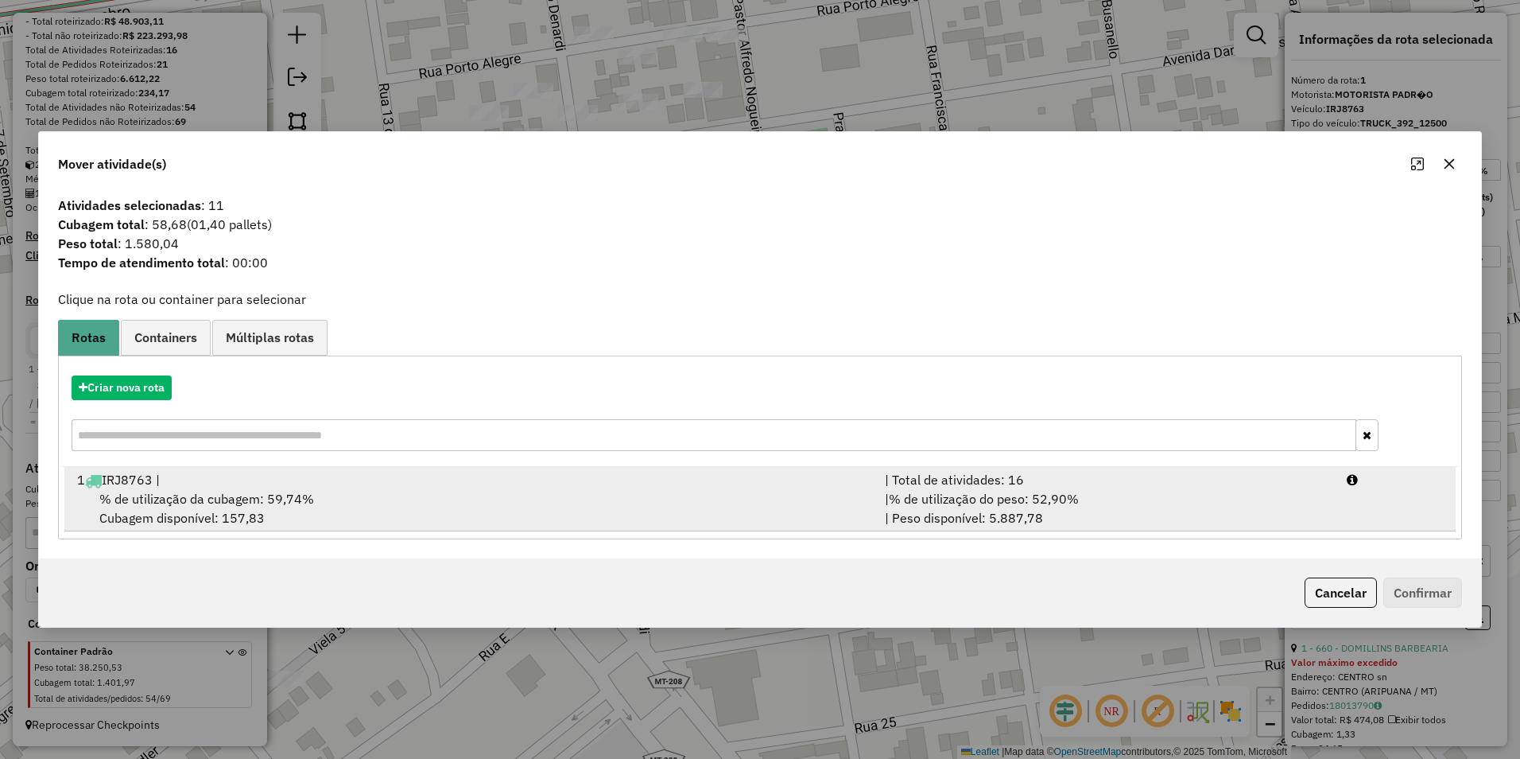
click at [402, 495] on div "% de utilização da cubagem: 59,74% Cubagem disponível: 157,83" at bounding box center [472, 508] width 808 height 38
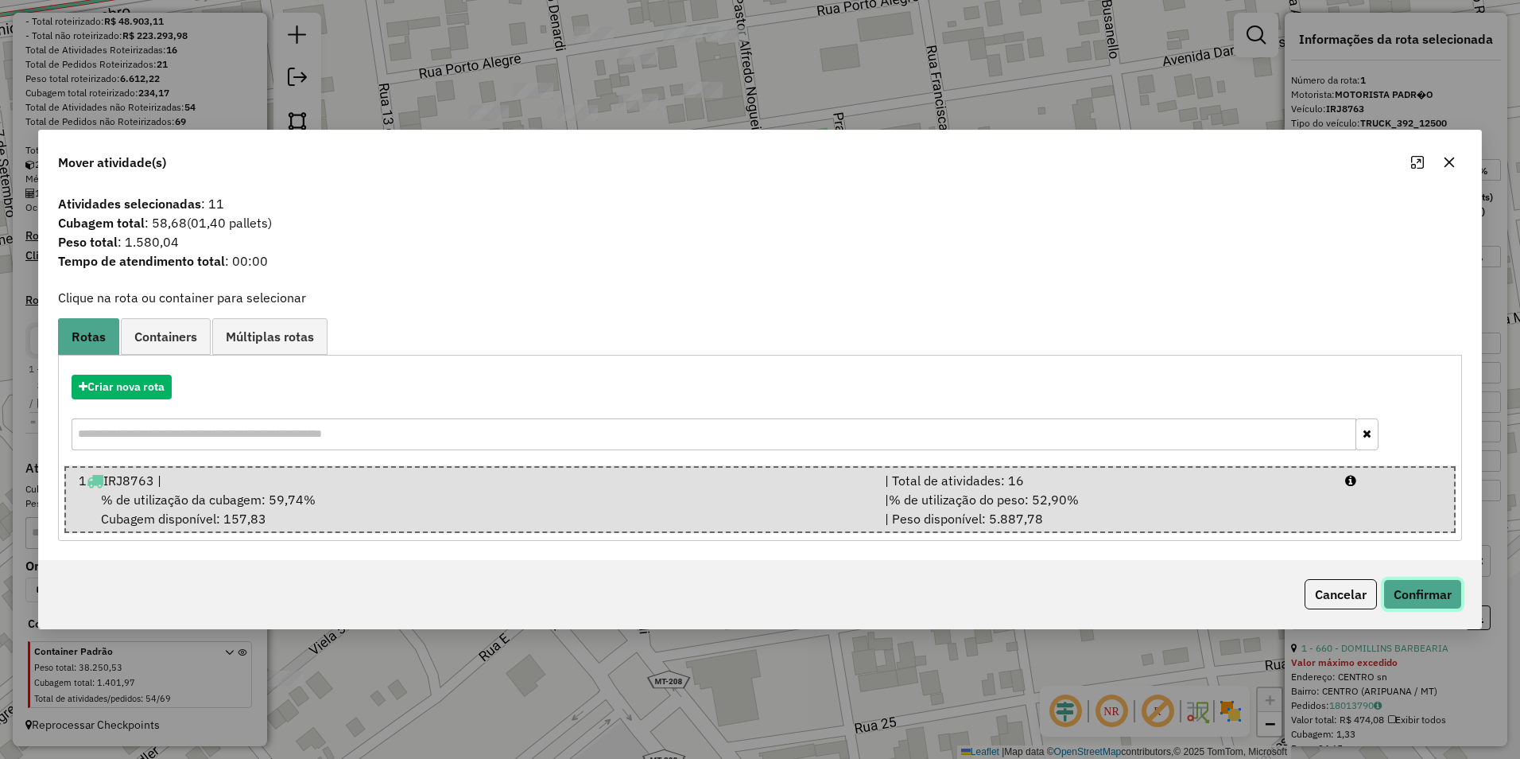
click at [755, 590] on button "Confirmar" at bounding box center [1423, 594] width 79 height 30
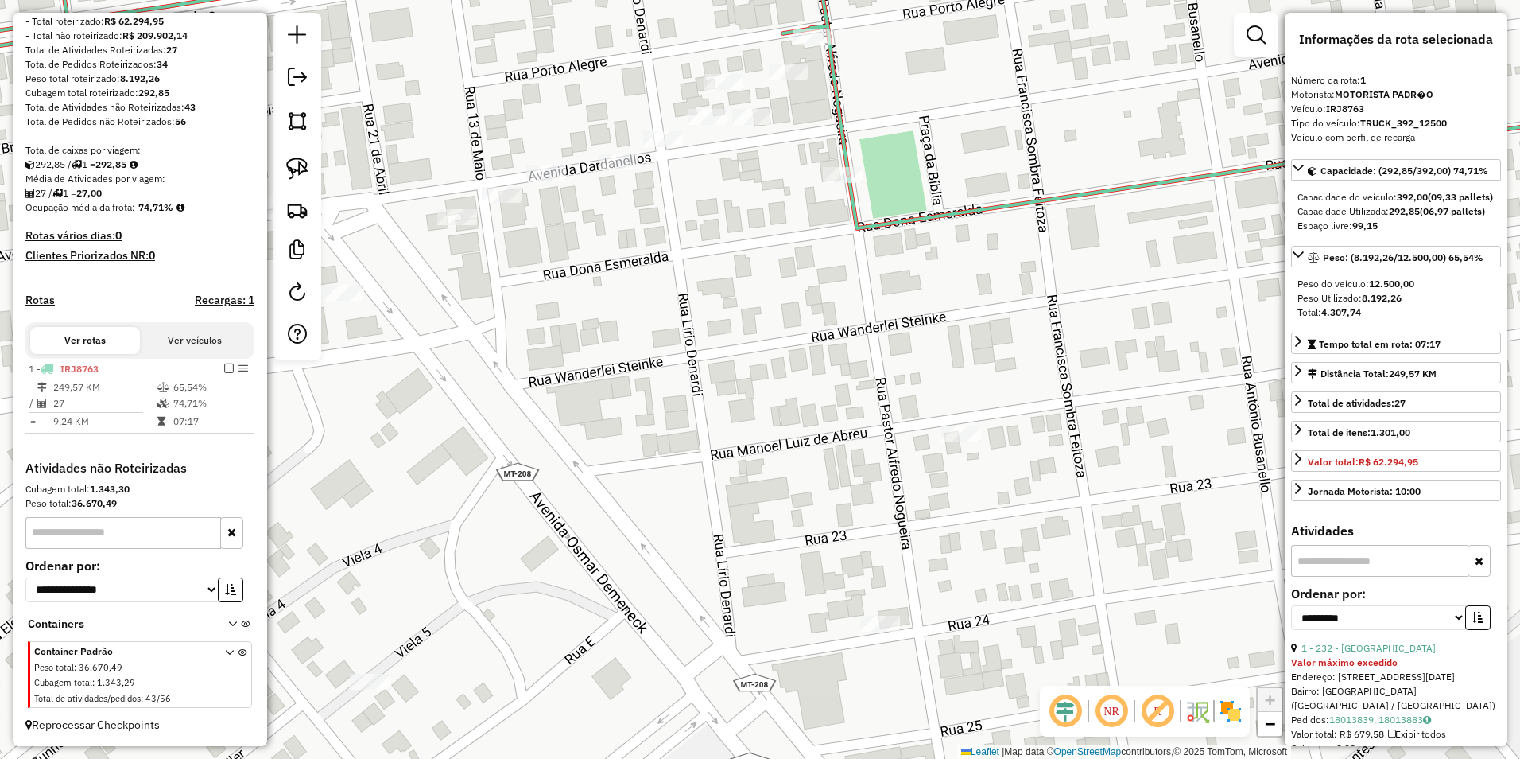
drag, startPoint x: 867, startPoint y: 391, endPoint x: 1017, endPoint y: 411, distance: 151.6
click at [755, 411] on div "Janela de atendimento Grade de atendimento Capacidade Transportadoras Veículos …" at bounding box center [760, 379] width 1520 height 759
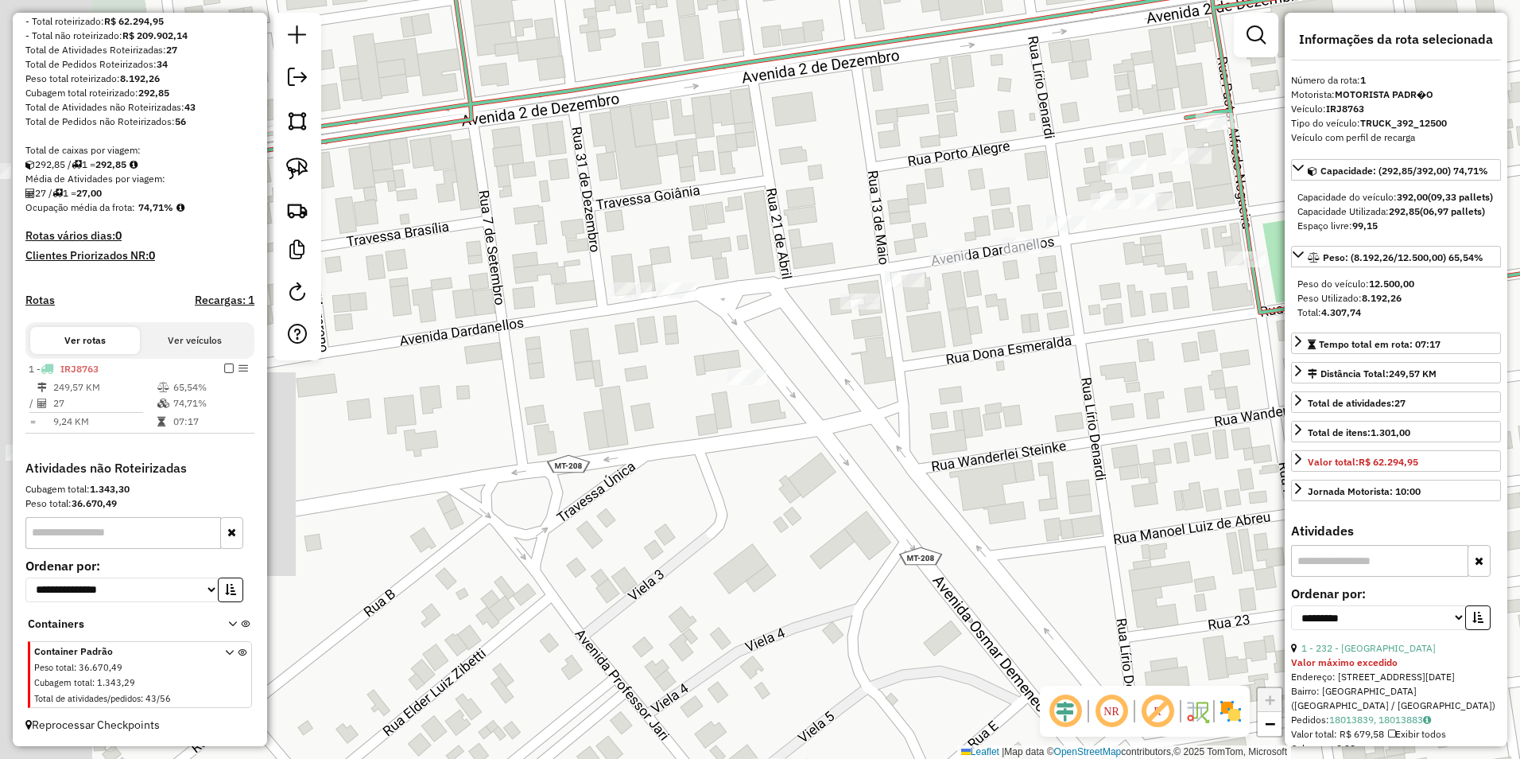
drag, startPoint x: 840, startPoint y: 387, endPoint x: 1184, endPoint y: 457, distance: 351.4
click at [755, 457] on div "Janela de atendimento Grade de atendimento Capacidade Transportadoras Veículos …" at bounding box center [760, 379] width 1520 height 759
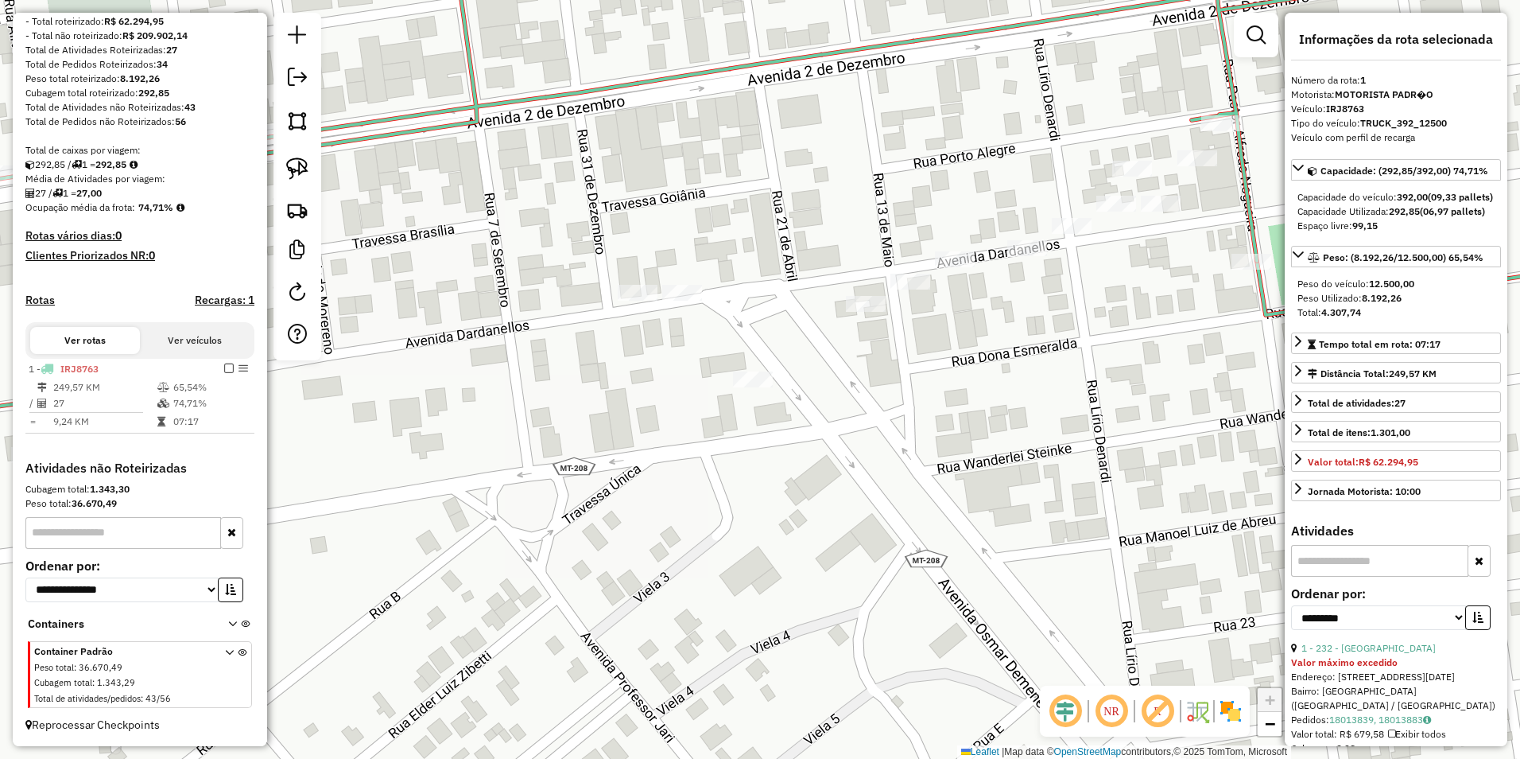
drag, startPoint x: 299, startPoint y: 165, endPoint x: 483, endPoint y: 254, distance: 204.1
click at [299, 165] on img at bounding box center [297, 168] width 22 height 22
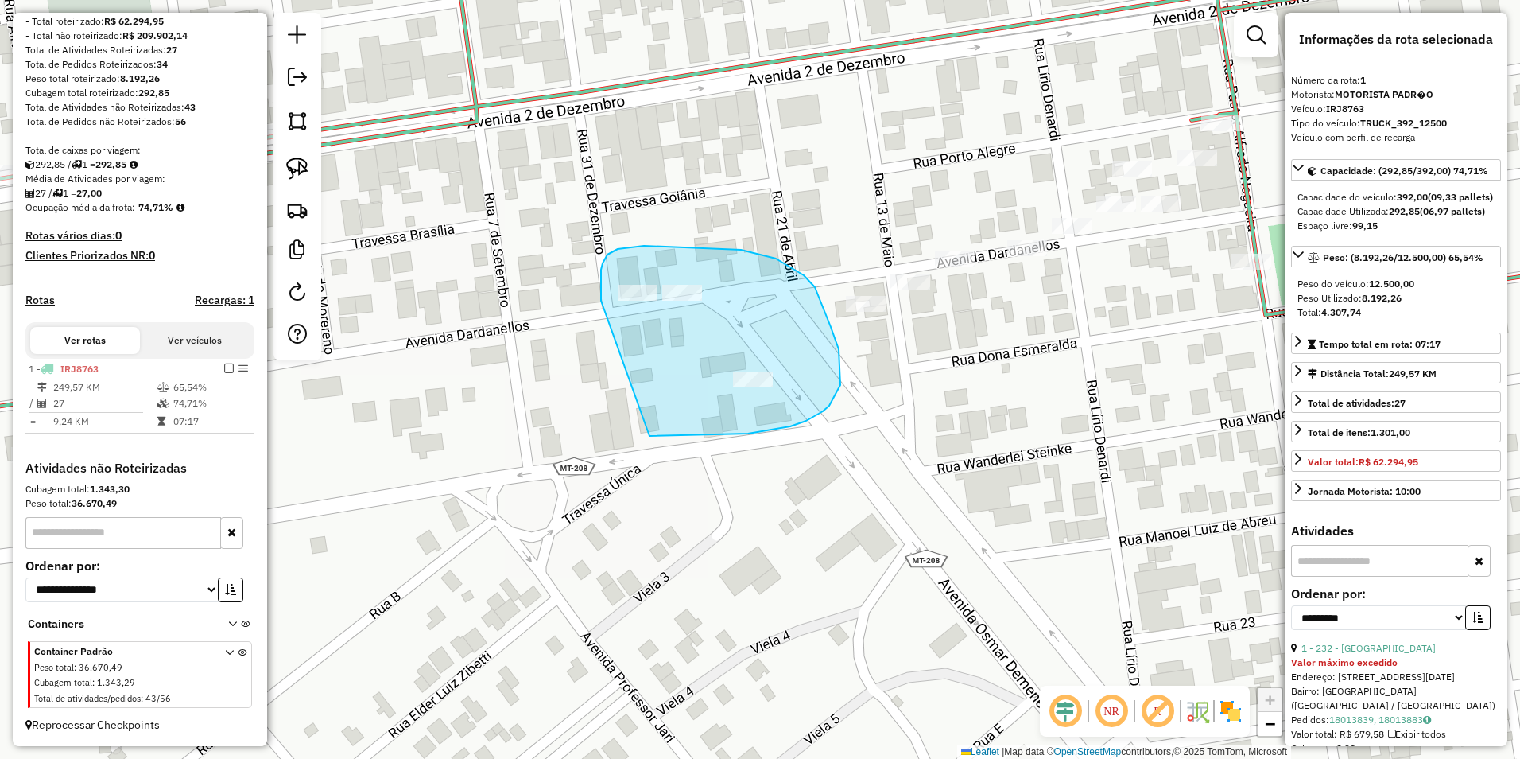
drag, startPoint x: 603, startPoint y: 263, endPoint x: 650, endPoint y: 436, distance: 178.8
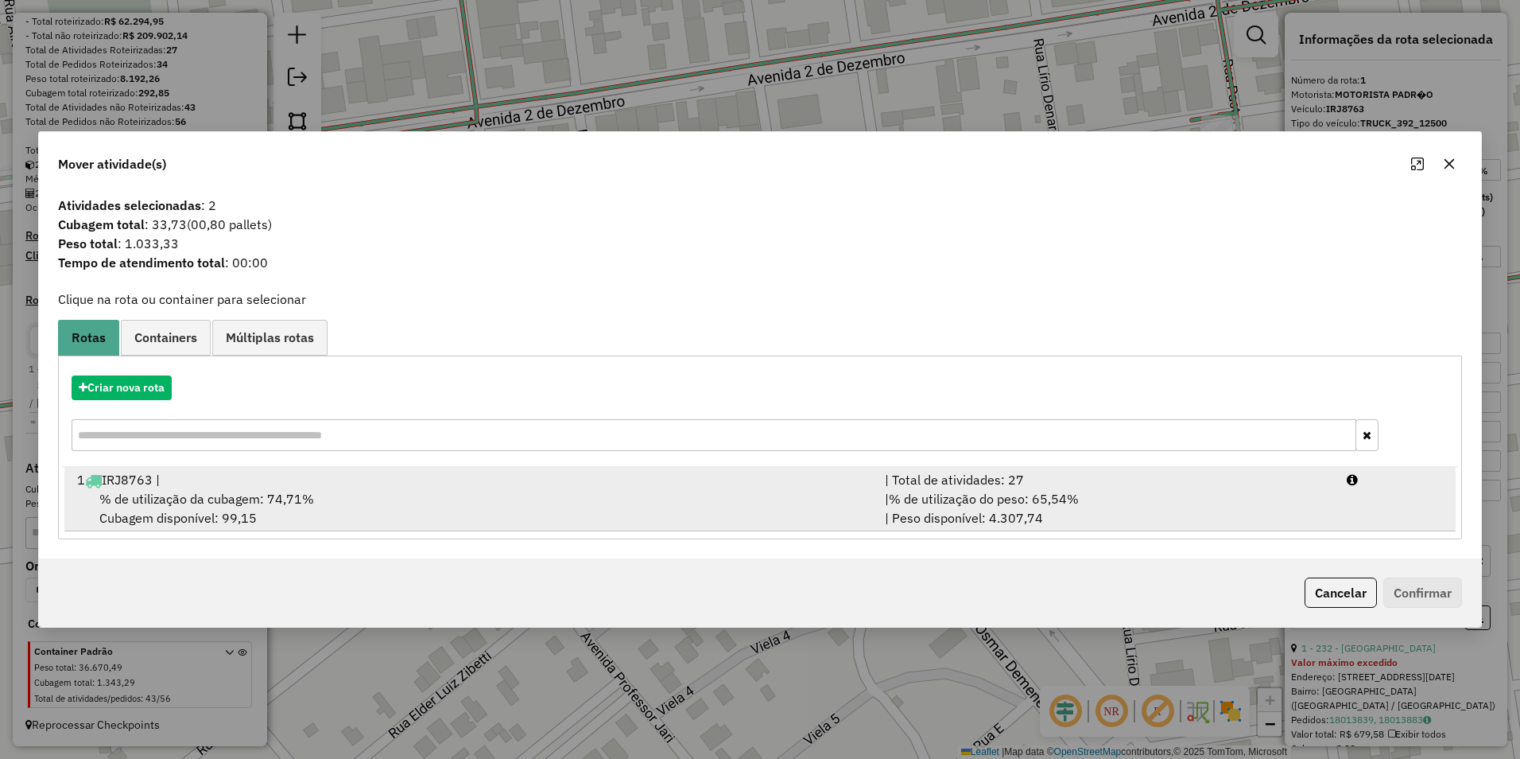
click at [206, 496] on span "% de utilização da cubagem: 74,71%" at bounding box center [206, 499] width 215 height 16
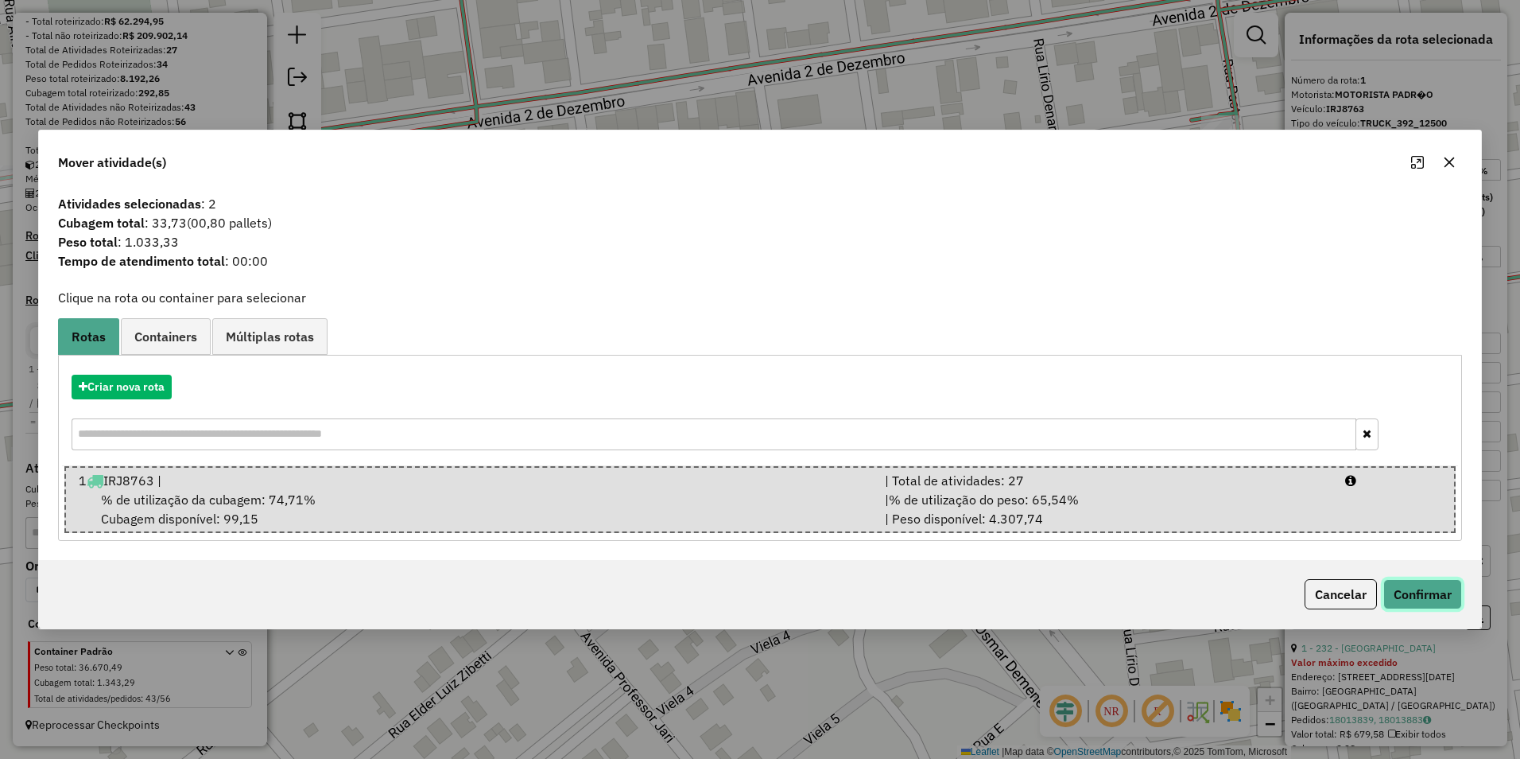
click at [755, 602] on button "Confirmar" at bounding box center [1423, 594] width 79 height 30
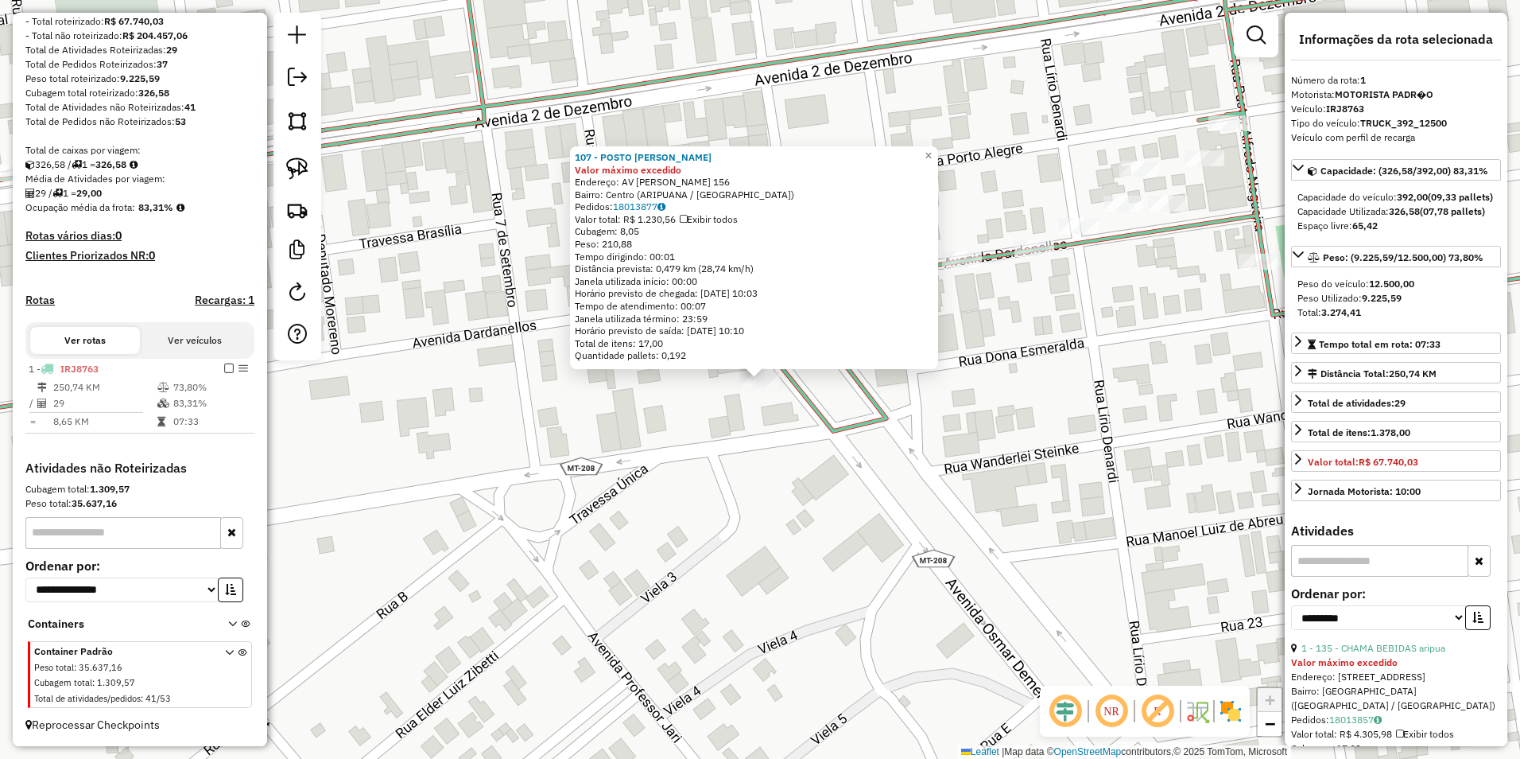
click at [755, 479] on div "107 - POSTO KRUPINSKI Valor máximo excedido Endereço: AV DEMENECK 156 Bairro: C…" at bounding box center [760, 379] width 1520 height 759
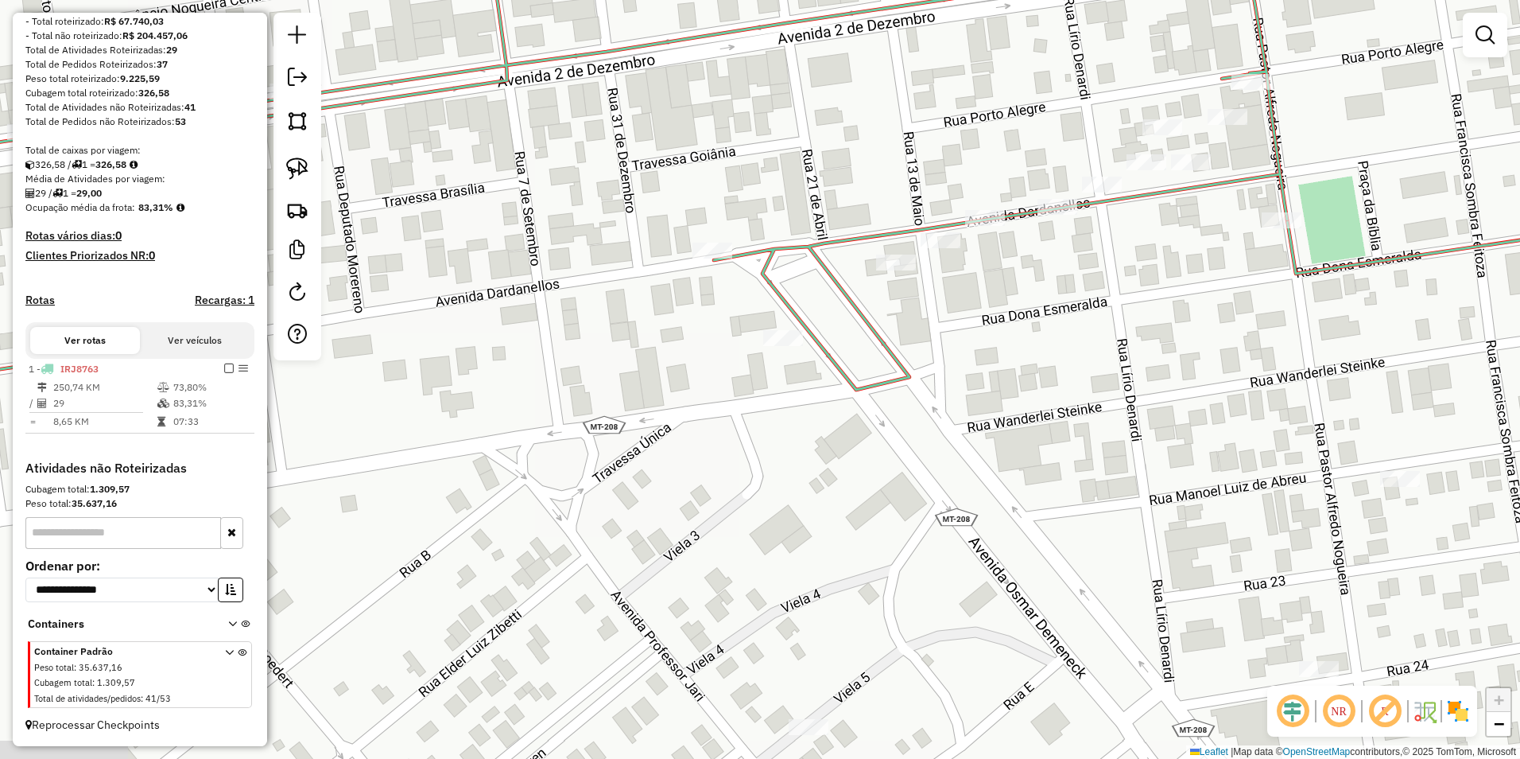
drag, startPoint x: 676, startPoint y: 490, endPoint x: 736, endPoint y: 388, distance: 118.4
click at [732, 390] on div "Janela de atendimento Grade de atendimento Capacidade Transportadoras Veículos …" at bounding box center [760, 379] width 1520 height 759
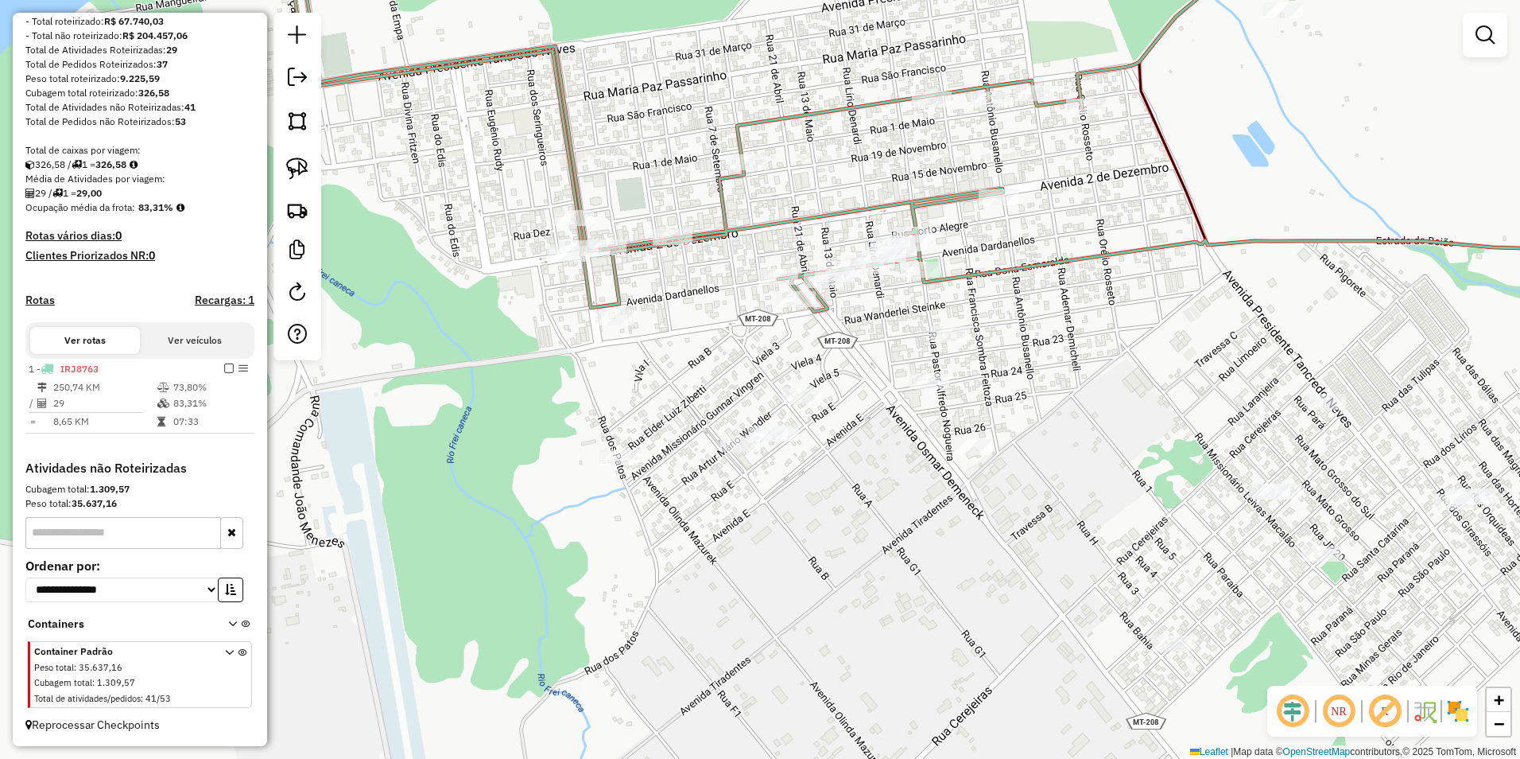
drag, startPoint x: 851, startPoint y: 622, endPoint x: 806, endPoint y: 564, distance: 73.2
click at [755, 564] on div "Janela de atendimento Grade de atendimento Capacidade Transportadoras Veículos …" at bounding box center [760, 379] width 1520 height 759
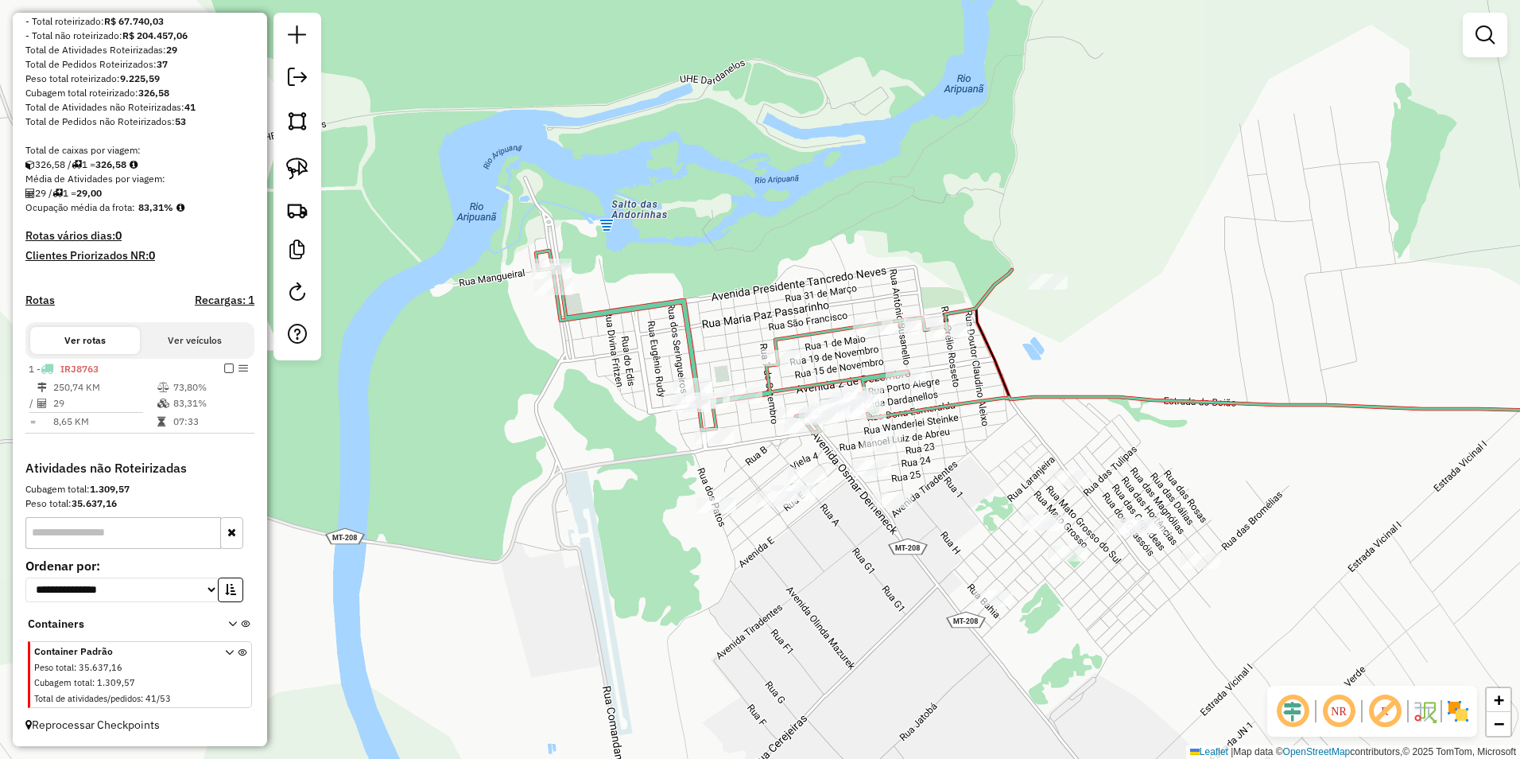
click at [755, 584] on div "Janela de atendimento Grade de atendimento Capacidade Transportadoras Veículos …" at bounding box center [760, 379] width 1520 height 759
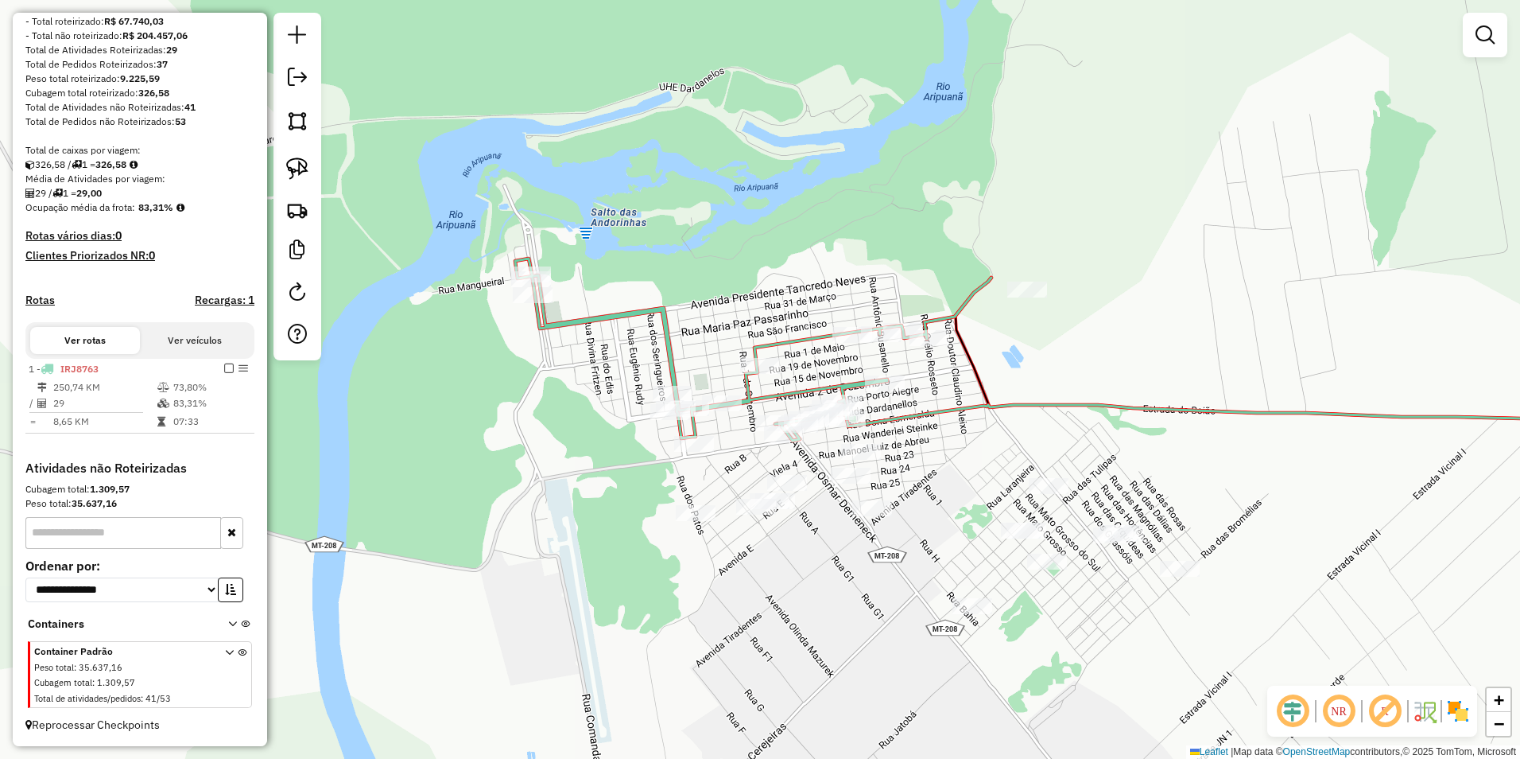
drag, startPoint x: 685, startPoint y: 604, endPoint x: 635, endPoint y: 575, distance: 57.0
click at [680, 604] on div "Janela de atendimento Grade de atendimento Capacidade Transportadoras Veículos …" at bounding box center [760, 379] width 1520 height 759
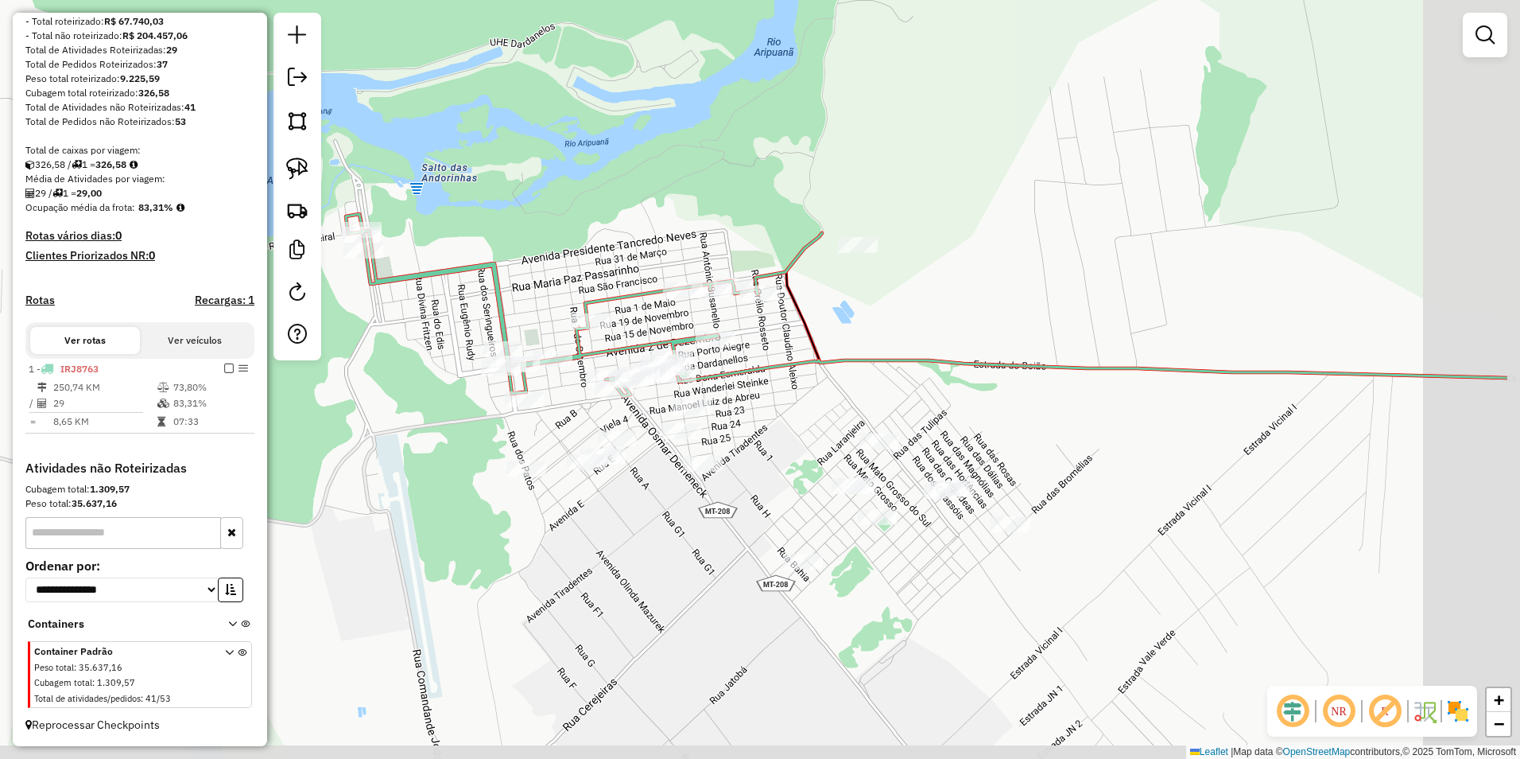
drag, startPoint x: 775, startPoint y: 579, endPoint x: 611, endPoint y: 534, distance: 170.0
click at [611, 534] on div "Janela de atendimento Grade de atendimento Capacidade Transportadoras Veículos …" at bounding box center [760, 379] width 1520 height 759
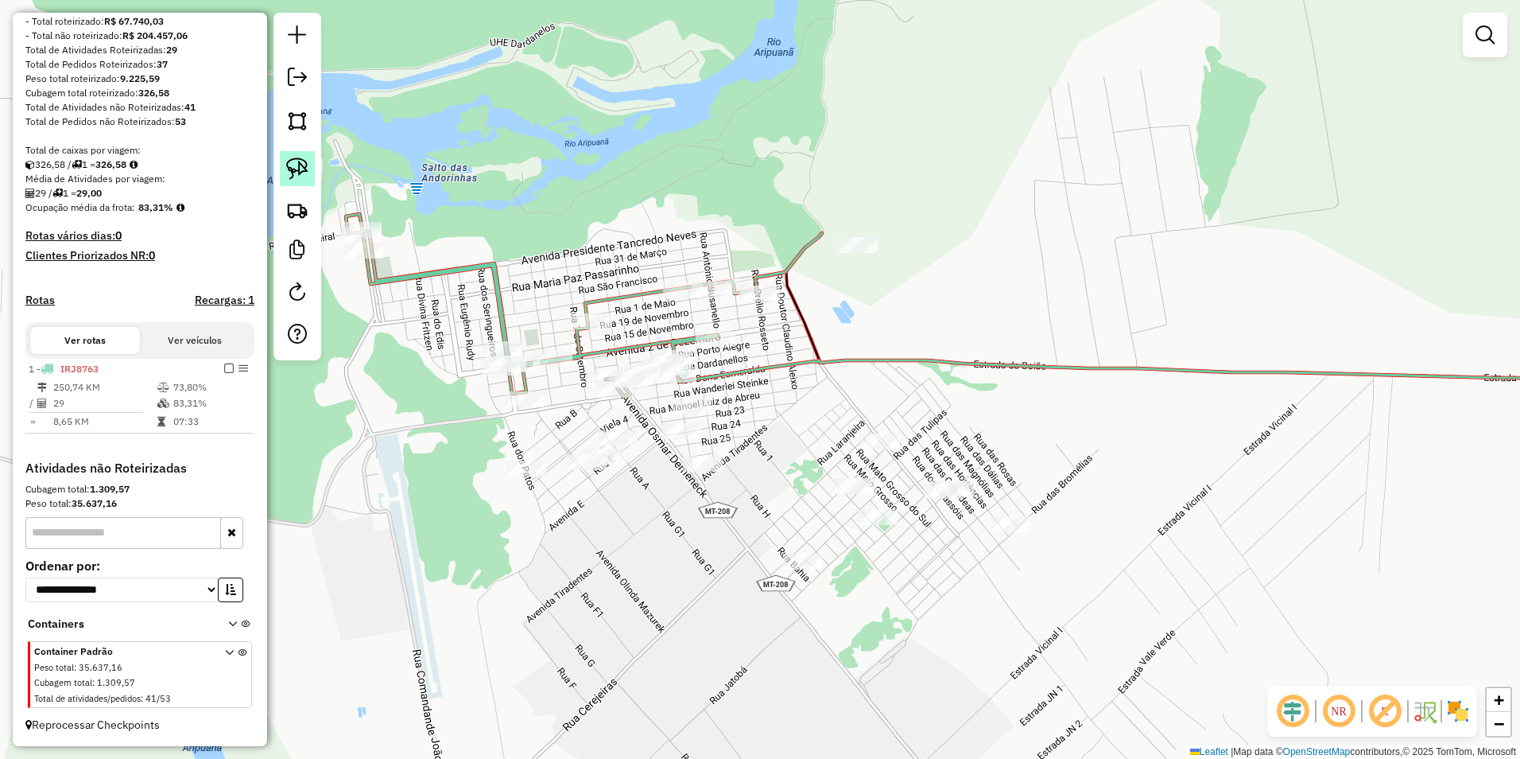
click at [300, 159] on img at bounding box center [297, 168] width 22 height 22
drag, startPoint x: 659, startPoint y: 434, endPoint x: 702, endPoint y: 504, distance: 82.1
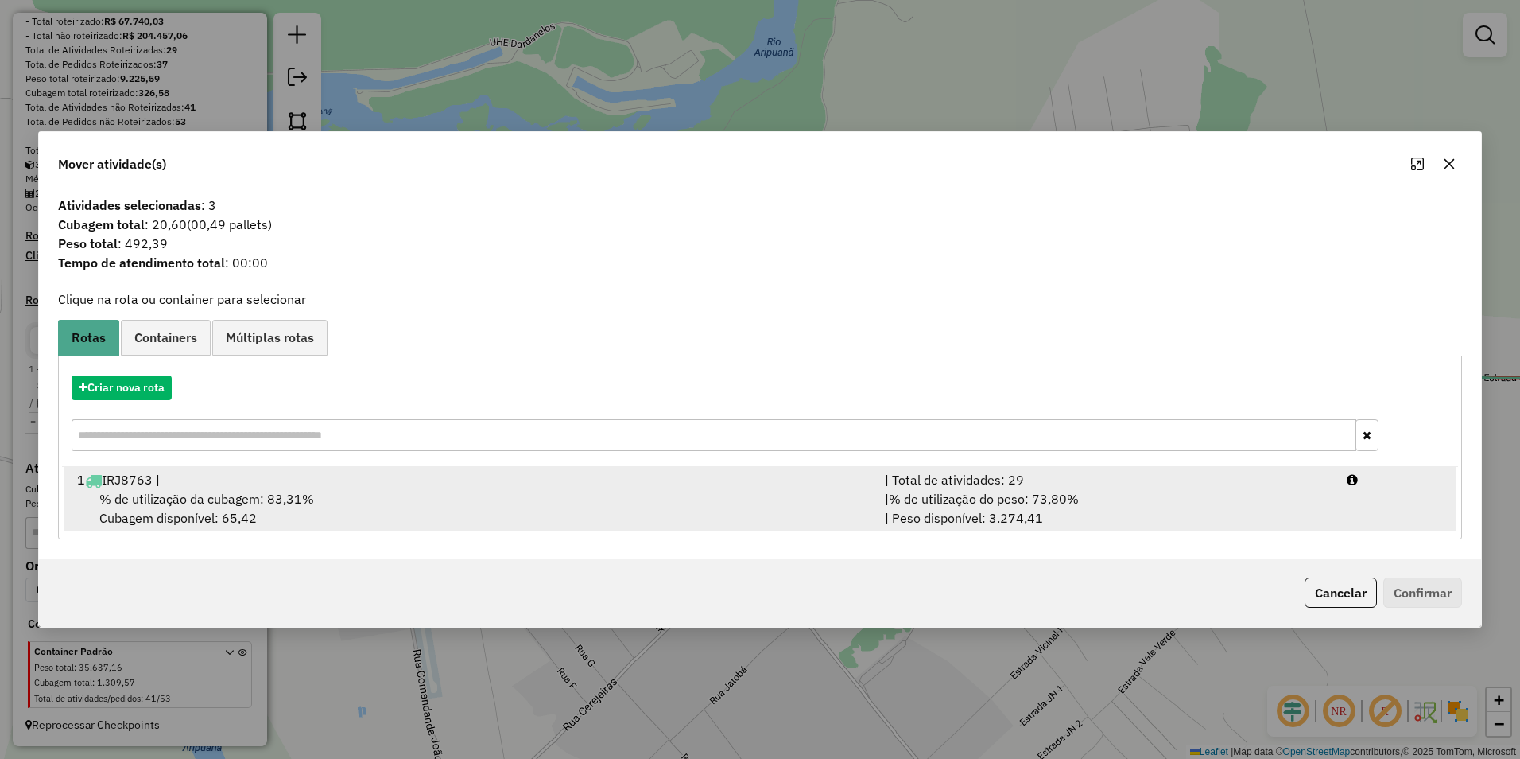
drag, startPoint x: 297, startPoint y: 485, endPoint x: 345, endPoint y: 493, distance: 49.2
click at [298, 485] on div "1 IRJ8763 |" at bounding box center [472, 479] width 808 height 19
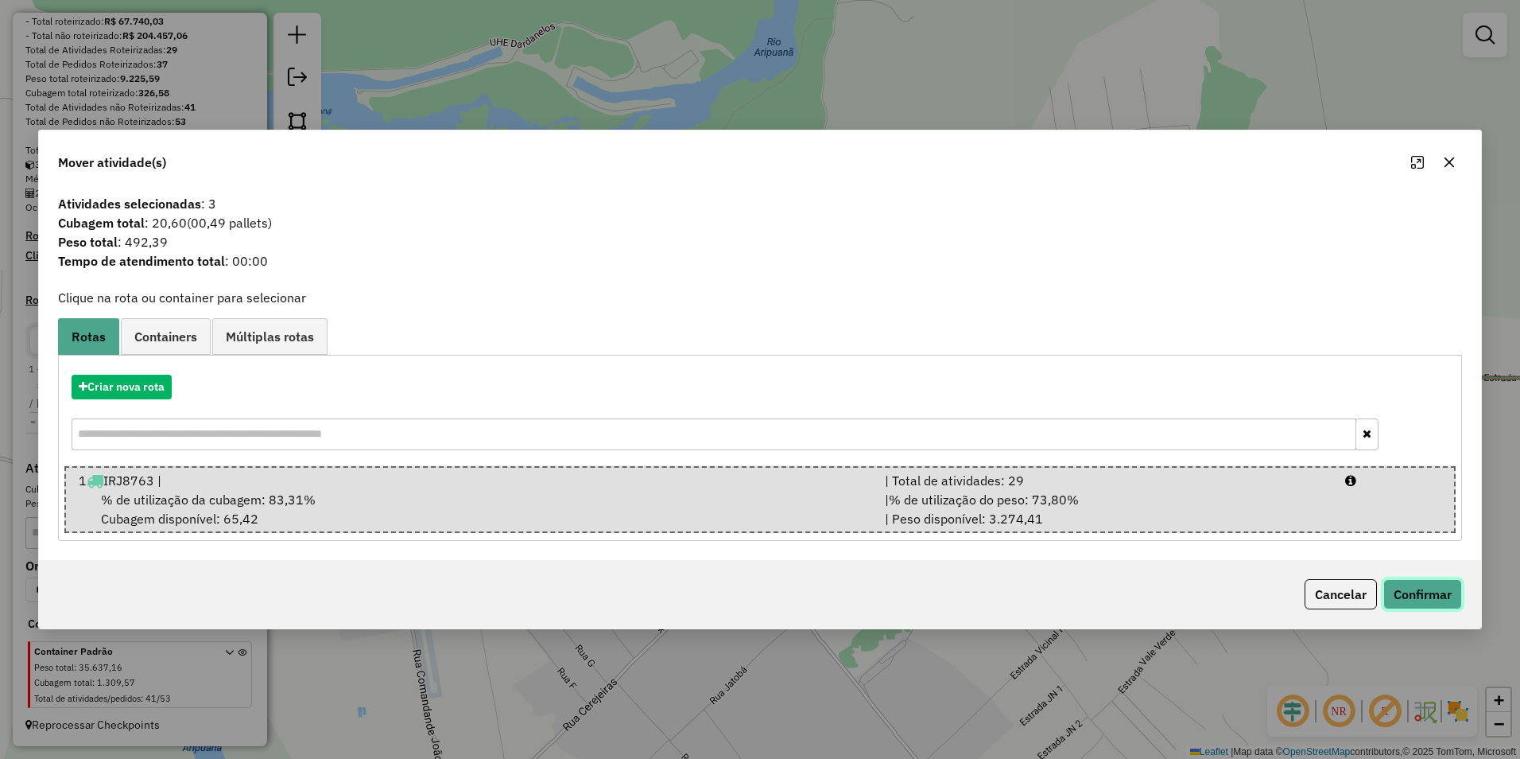
click at [755, 597] on button "Confirmar" at bounding box center [1423, 594] width 79 height 30
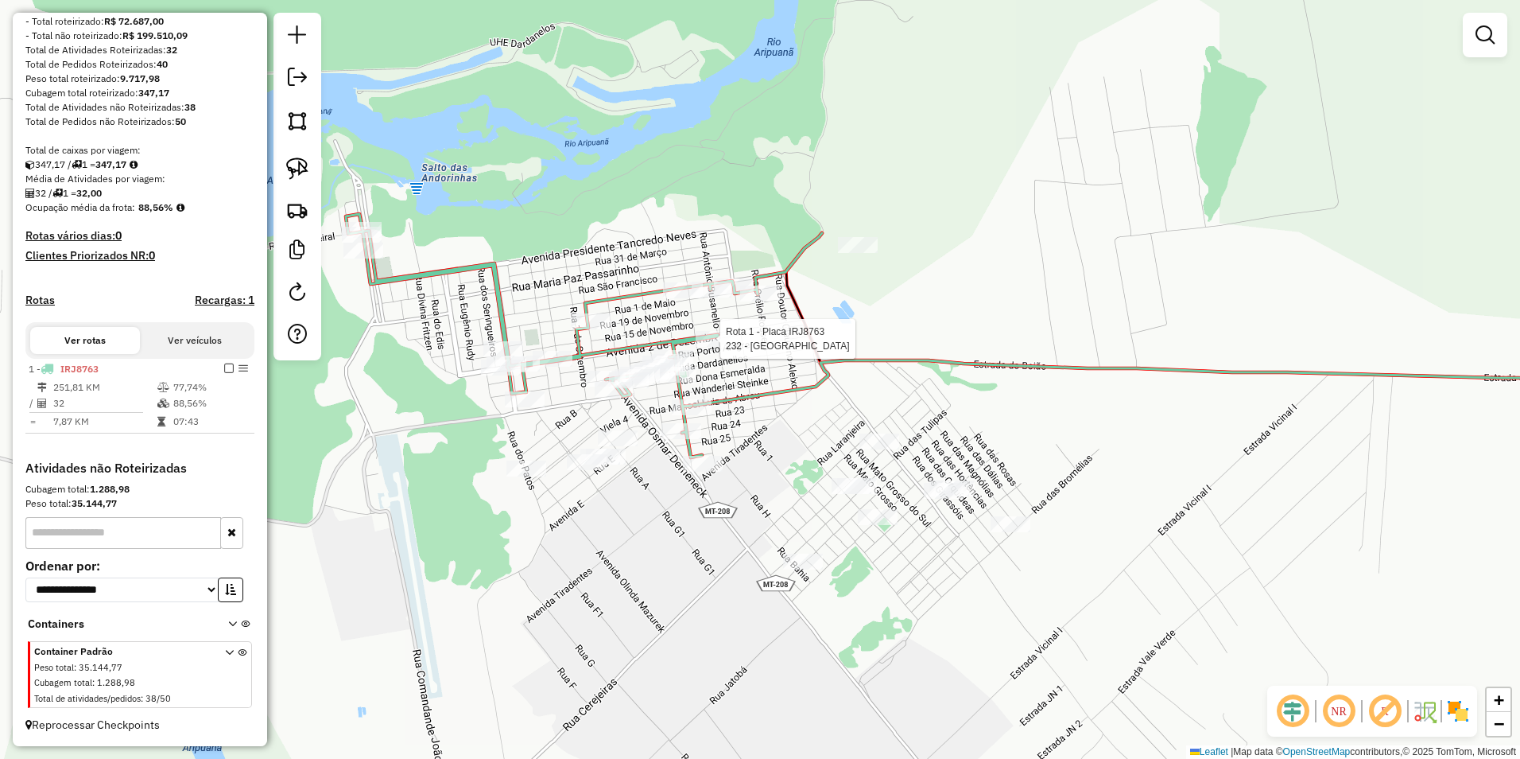
select select "**********"
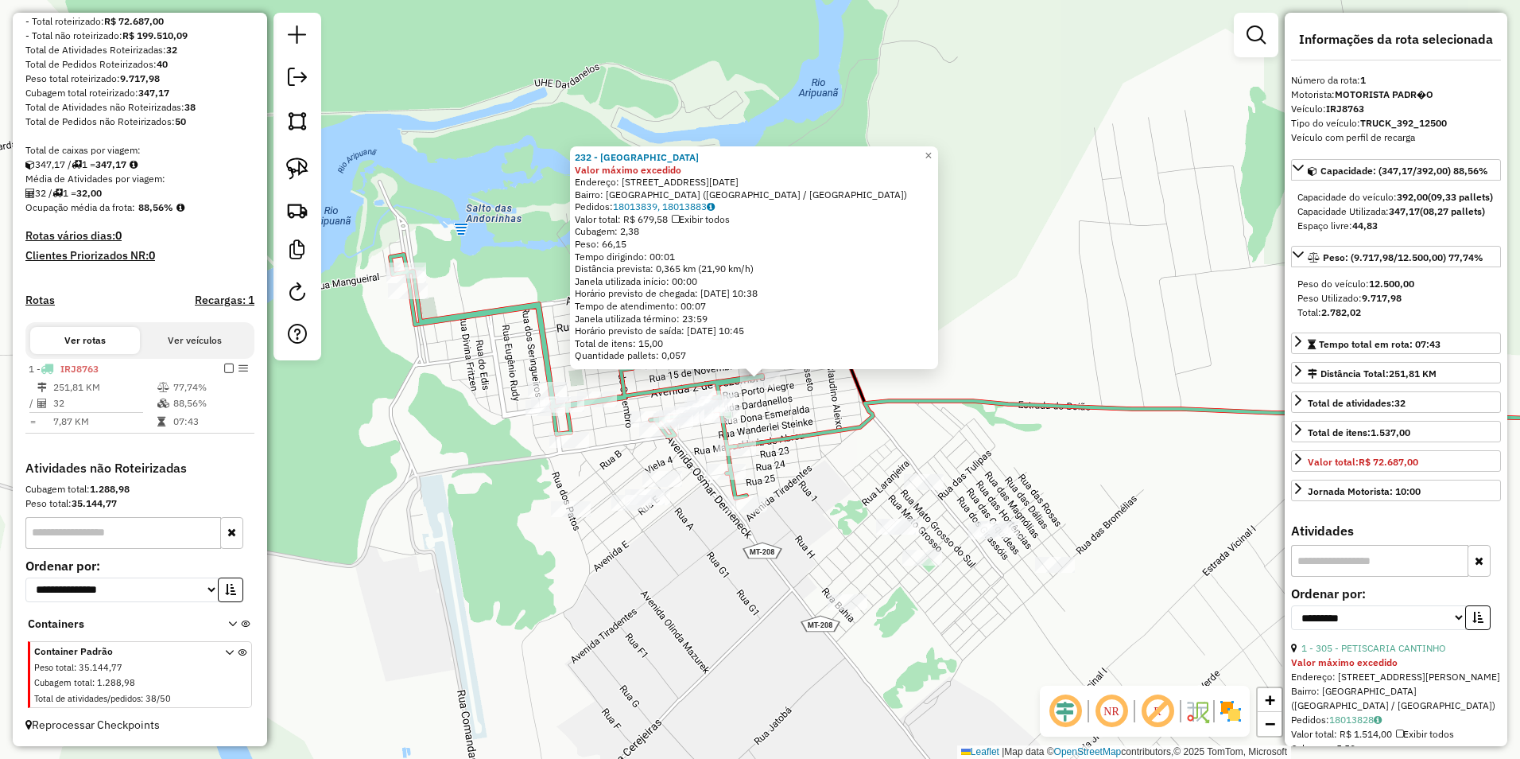
click at [755, 332] on div "232 - BEACH POINT Valor máximo excedido Endereço: [STREET_ADDRESS][DATE] Bairro…" at bounding box center [760, 379] width 1520 height 759
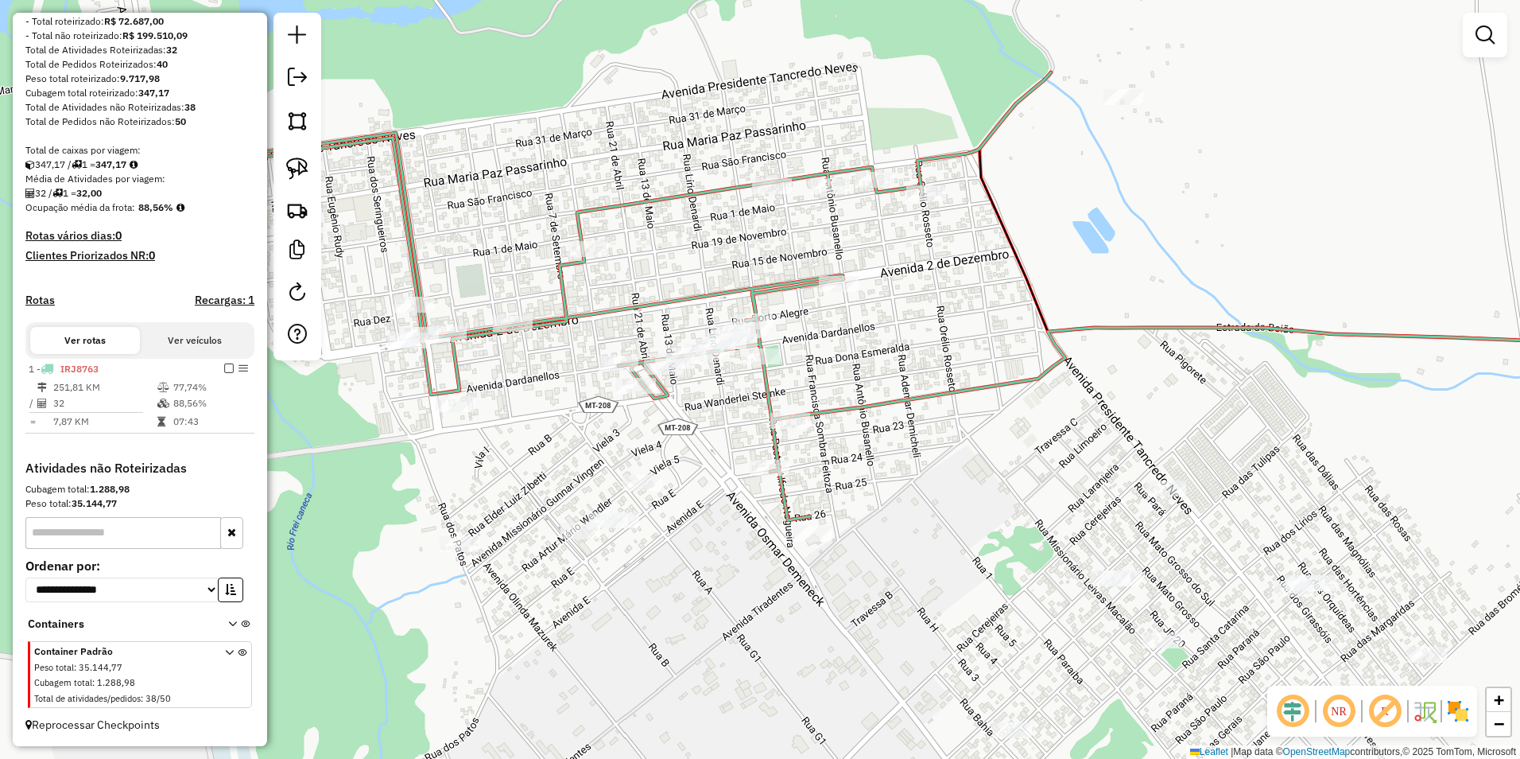
click at [618, 487] on div "Janela de atendimento Grade de atendimento Capacidade Transportadoras Veículos …" at bounding box center [760, 379] width 1520 height 759
click at [297, 165] on img at bounding box center [297, 168] width 22 height 22
drag, startPoint x: 600, startPoint y: 493, endPoint x: 661, endPoint y: 506, distance: 62.5
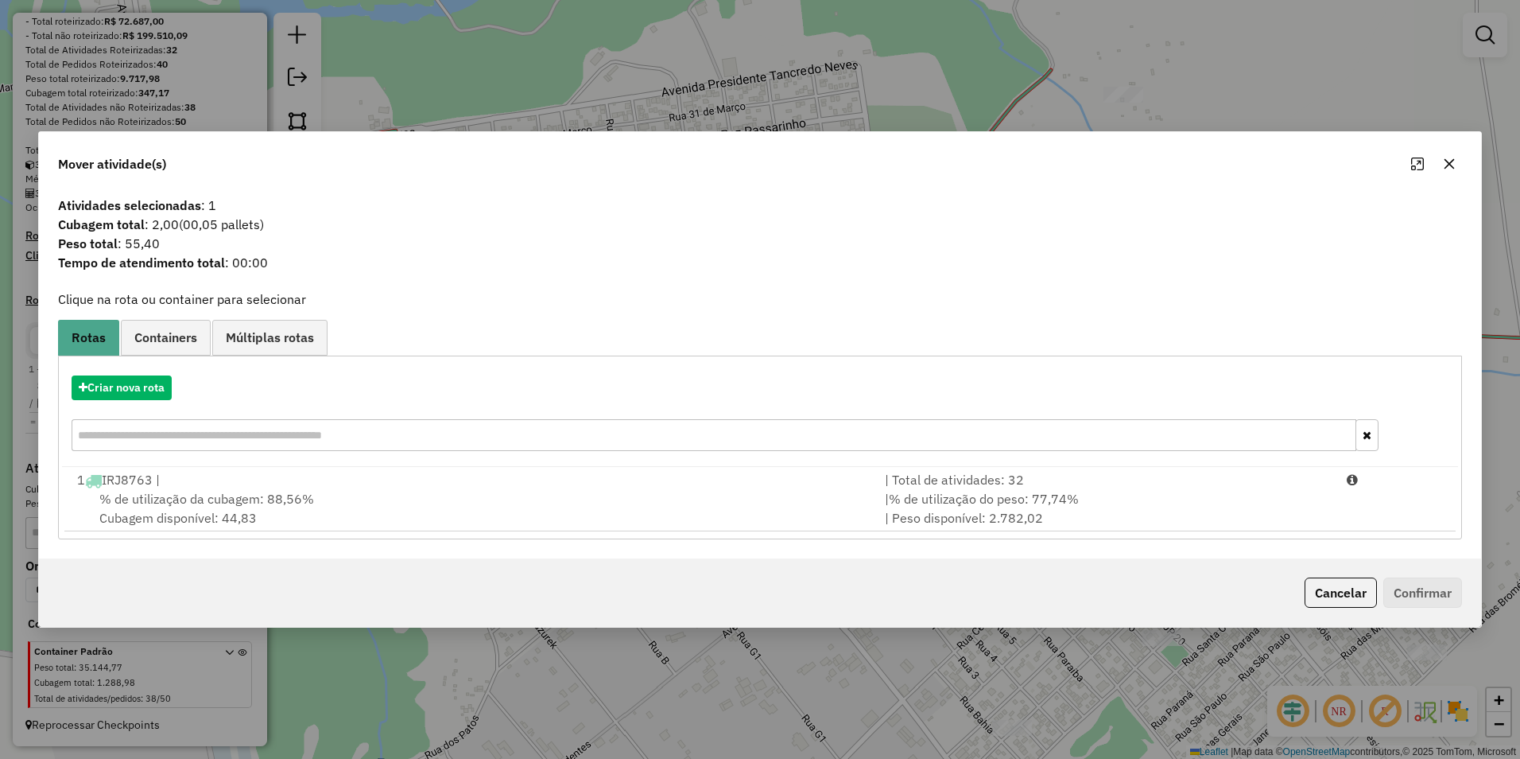
click at [382, 505] on div "% de utilização da cubagem: 88,56% Cubagem disponível: 44,83" at bounding box center [472, 508] width 808 height 38
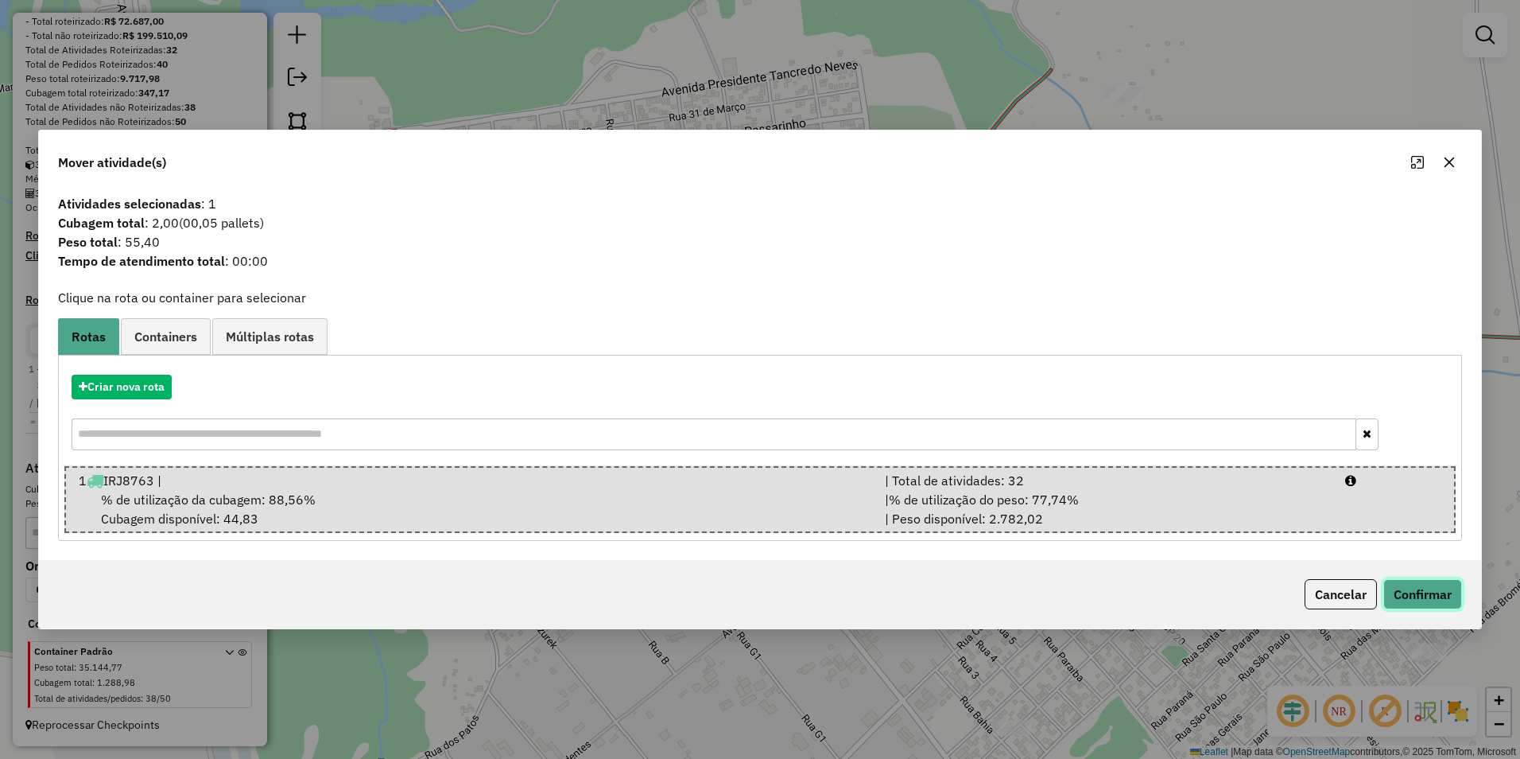
click at [755, 591] on button "Confirmar" at bounding box center [1423, 594] width 79 height 30
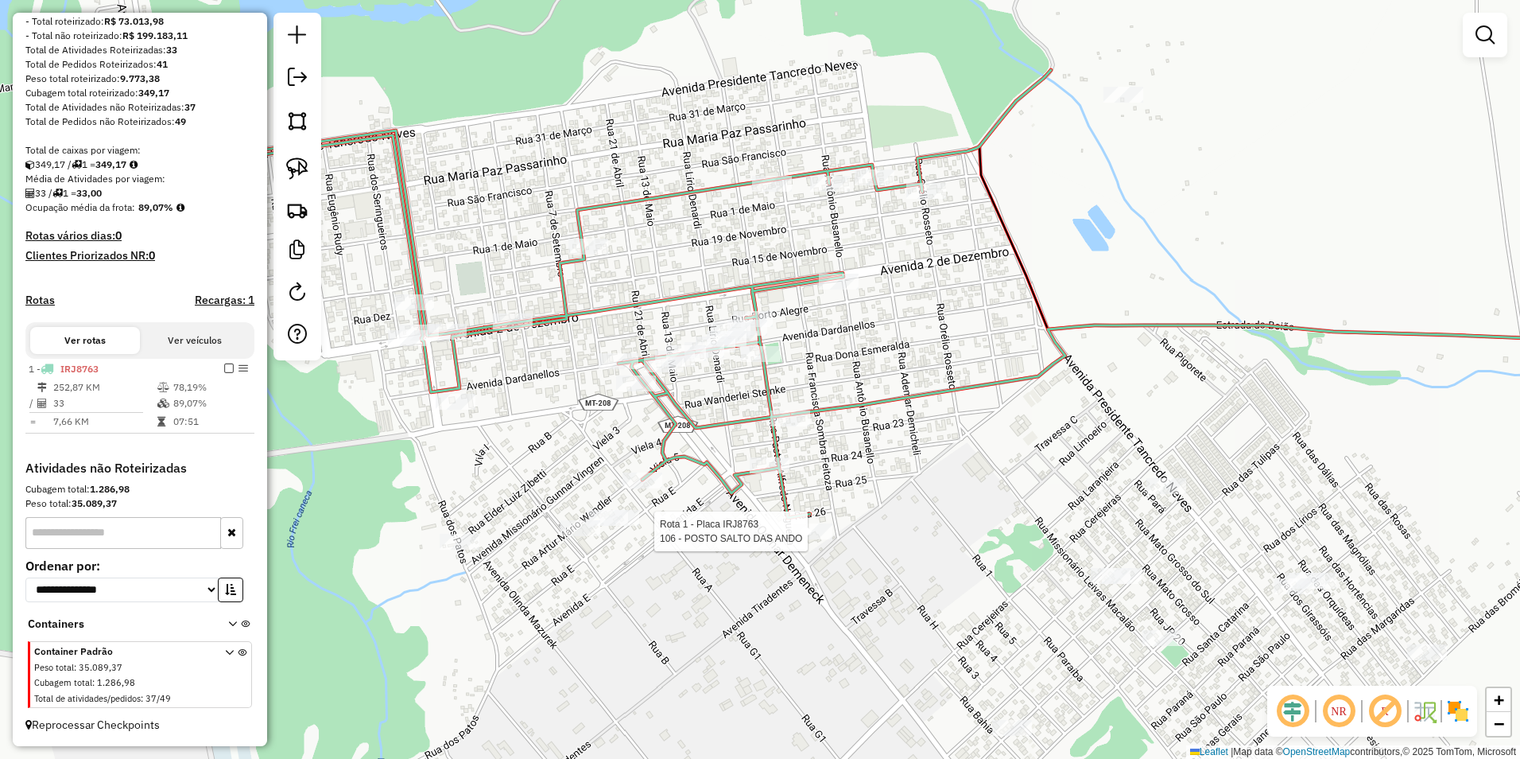
select select "**********"
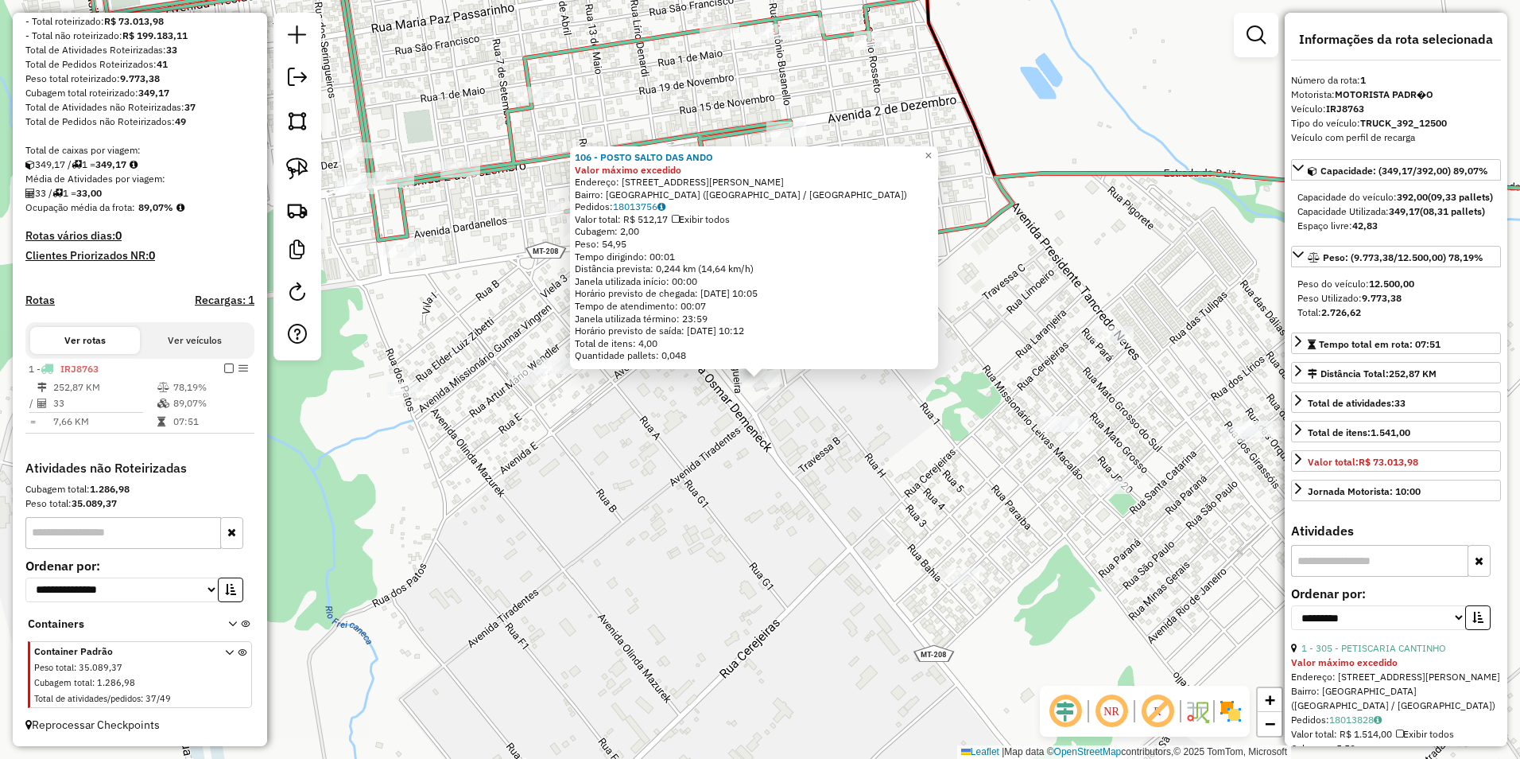
click at [755, 532] on div "106 - POSTO SALTO DAS ANDO Valor máximo excedido Endereço: AV OSMAR DEMENEK 679…" at bounding box center [760, 379] width 1520 height 759
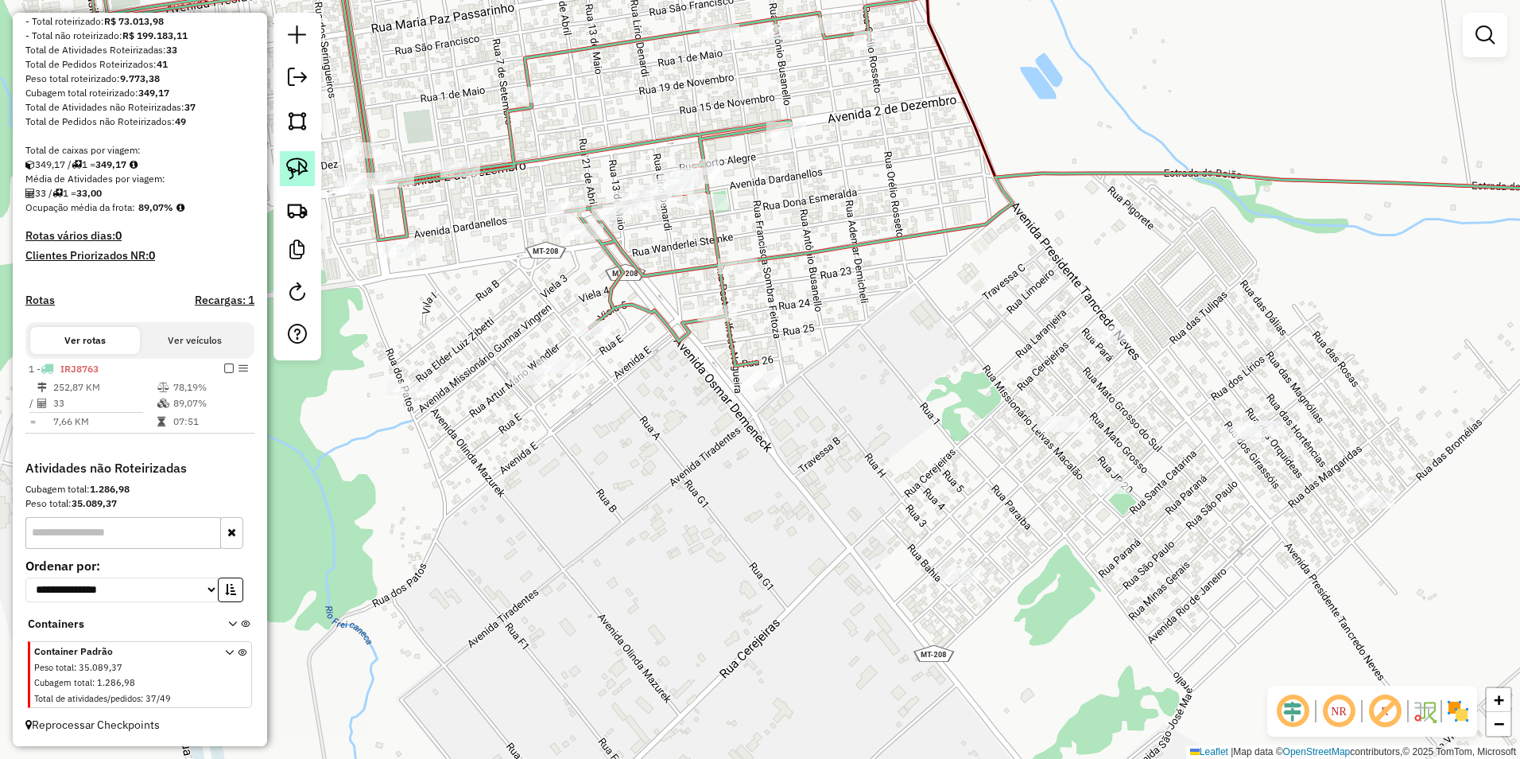
click at [293, 159] on img at bounding box center [297, 168] width 22 height 22
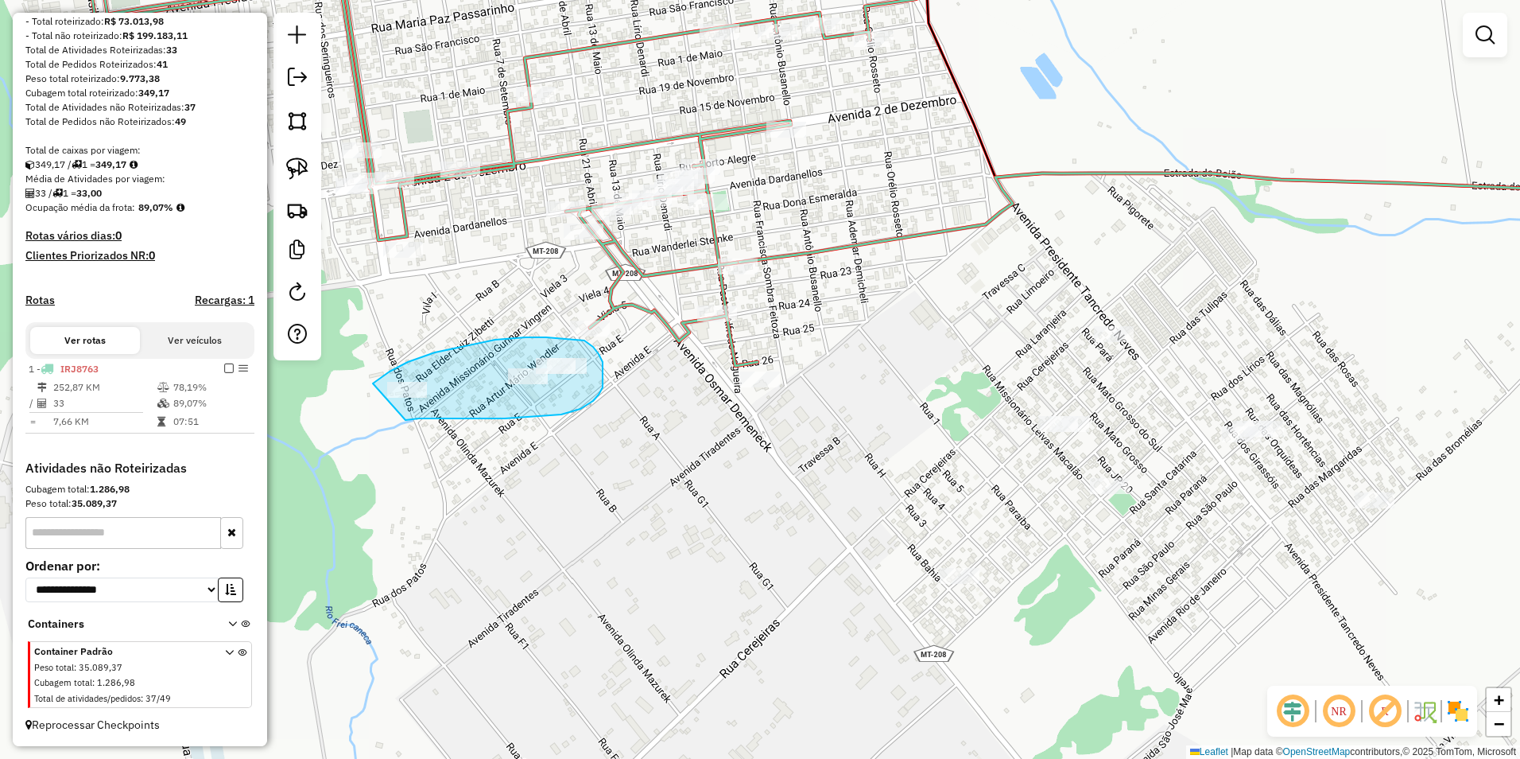
drag, startPoint x: 373, startPoint y: 383, endPoint x: 406, endPoint y: 420, distance: 49.0
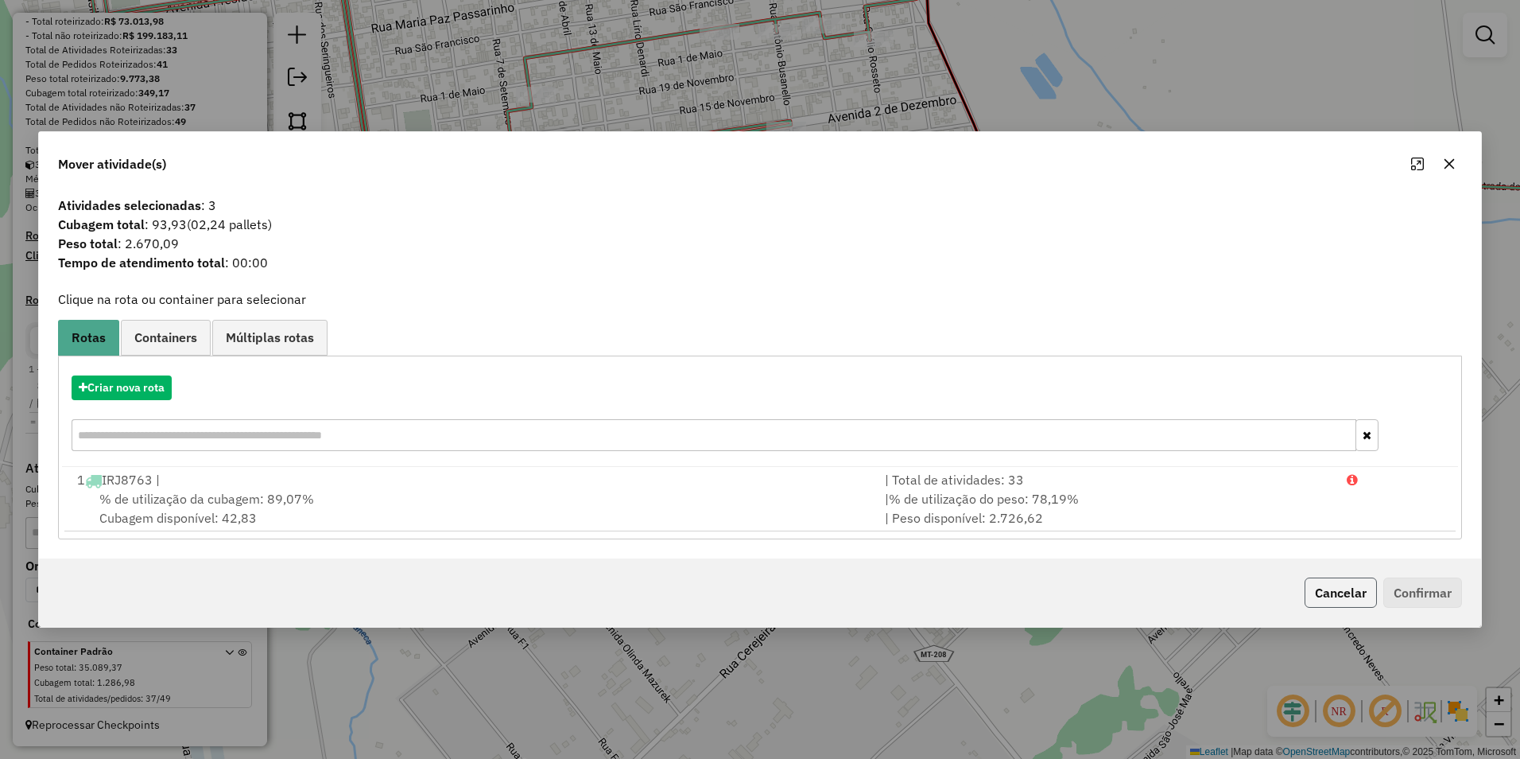
click at [755, 577] on button "Cancelar" at bounding box center [1341, 592] width 72 height 30
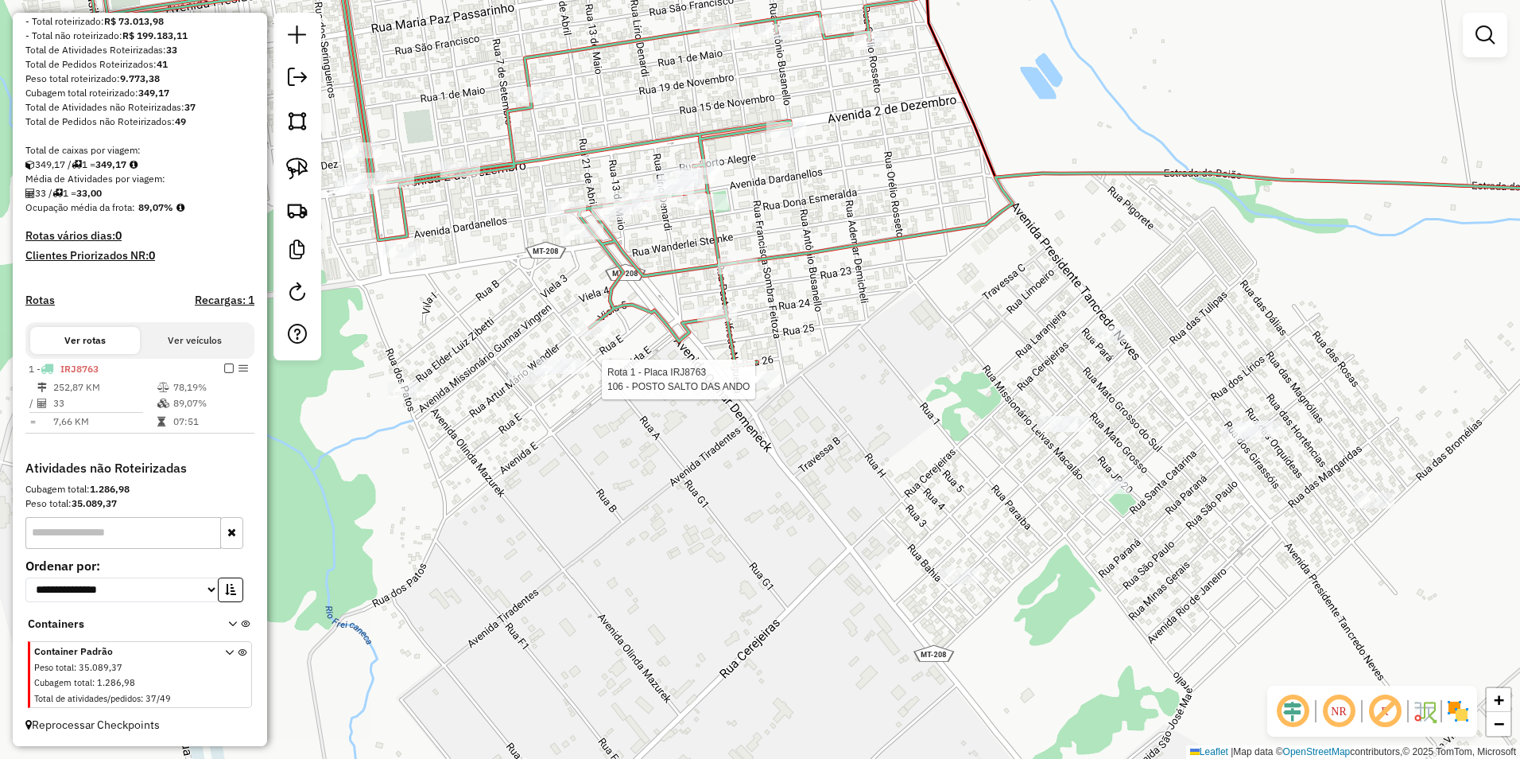
select select "**********"
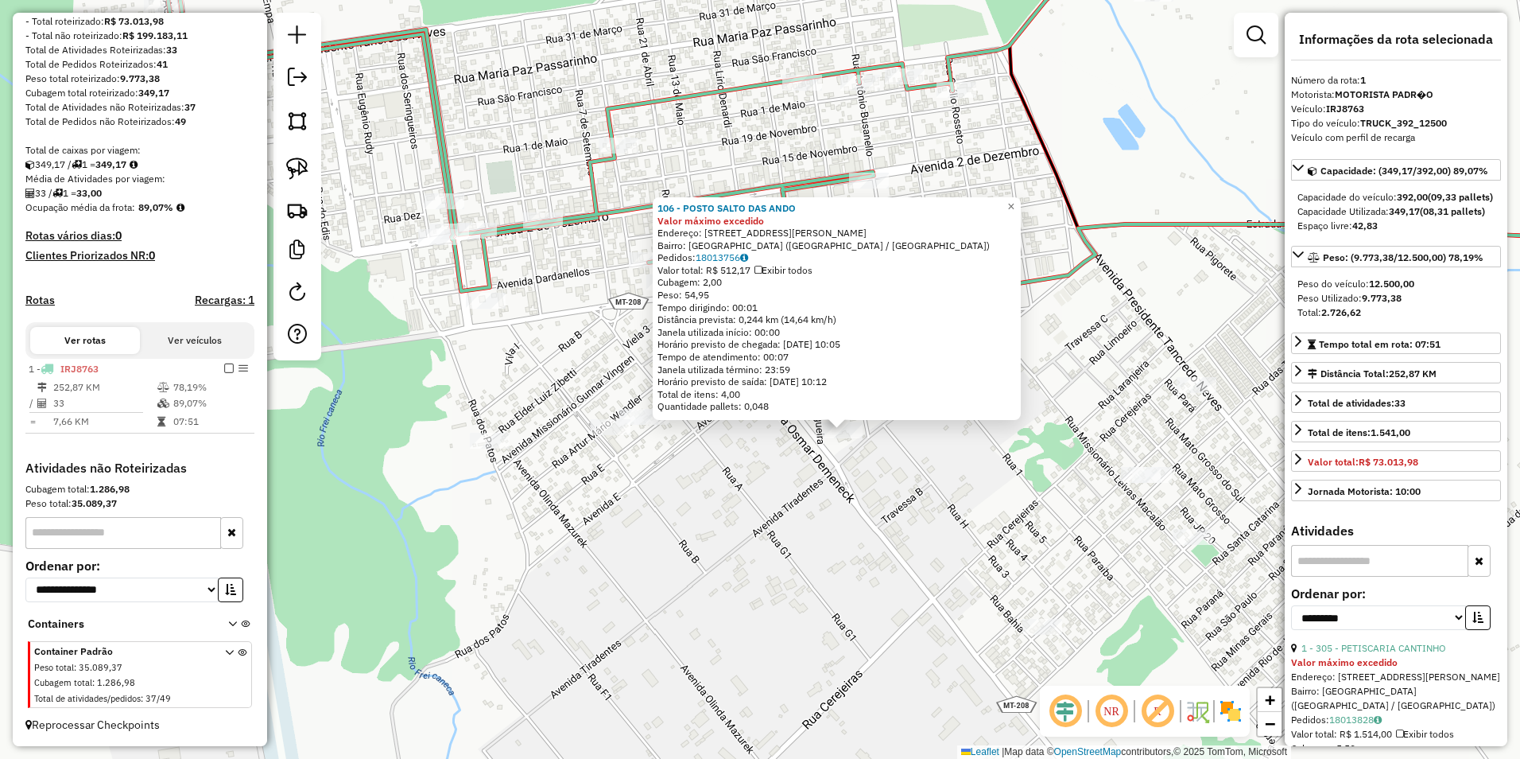
drag, startPoint x: 635, startPoint y: 517, endPoint x: 718, endPoint y: 568, distance: 97.1
click at [718, 568] on div "106 - POSTO SALTO DAS ANDO Valor máximo excedido Endereço: AV OSMAR DEMENEK 679…" at bounding box center [760, 379] width 1520 height 759
click at [755, 200] on span "×" at bounding box center [1010, 207] width 7 height 14
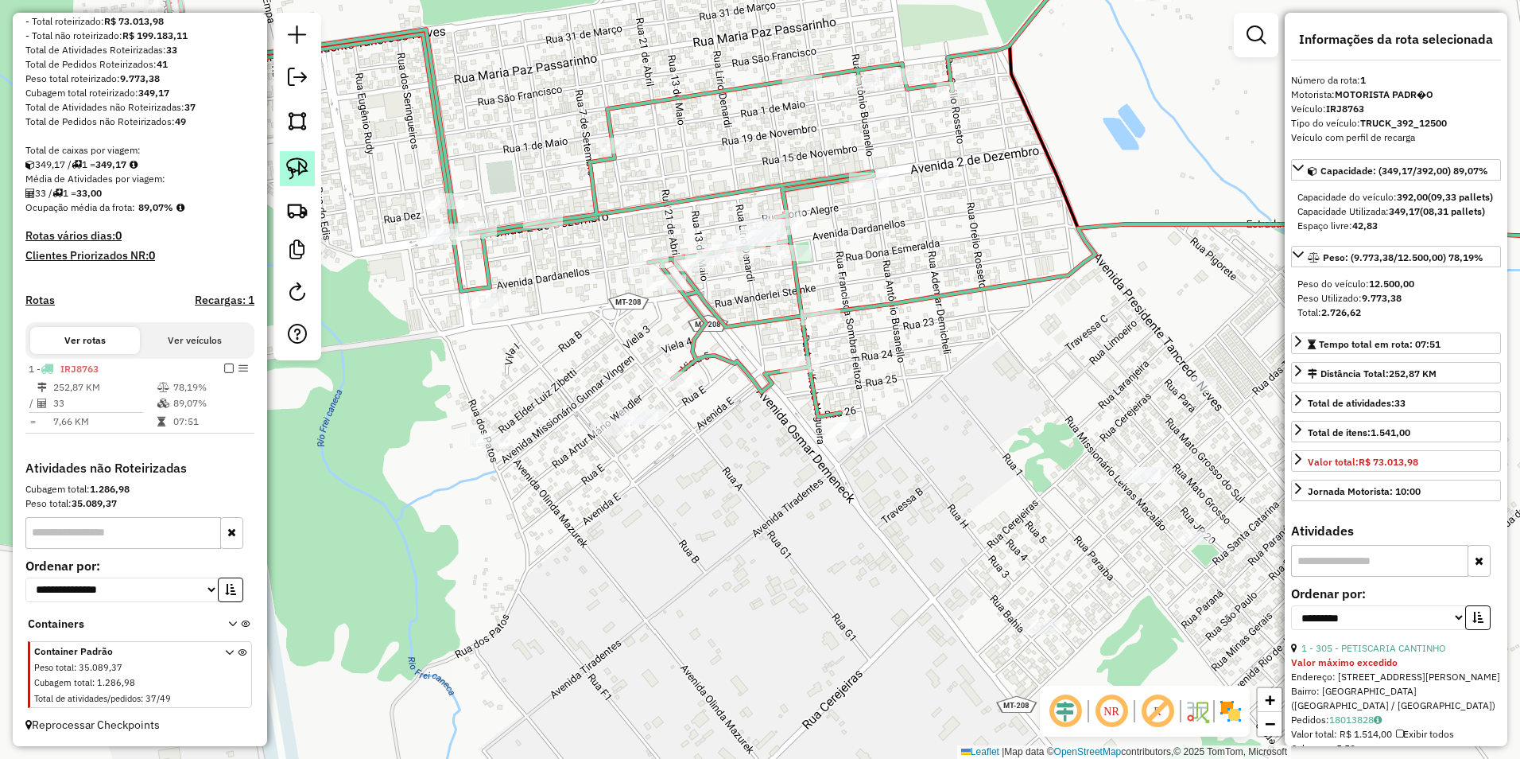
click at [301, 164] on img at bounding box center [297, 168] width 22 height 22
drag, startPoint x: 643, startPoint y: 445, endPoint x: 684, endPoint y: 424, distance: 45.9
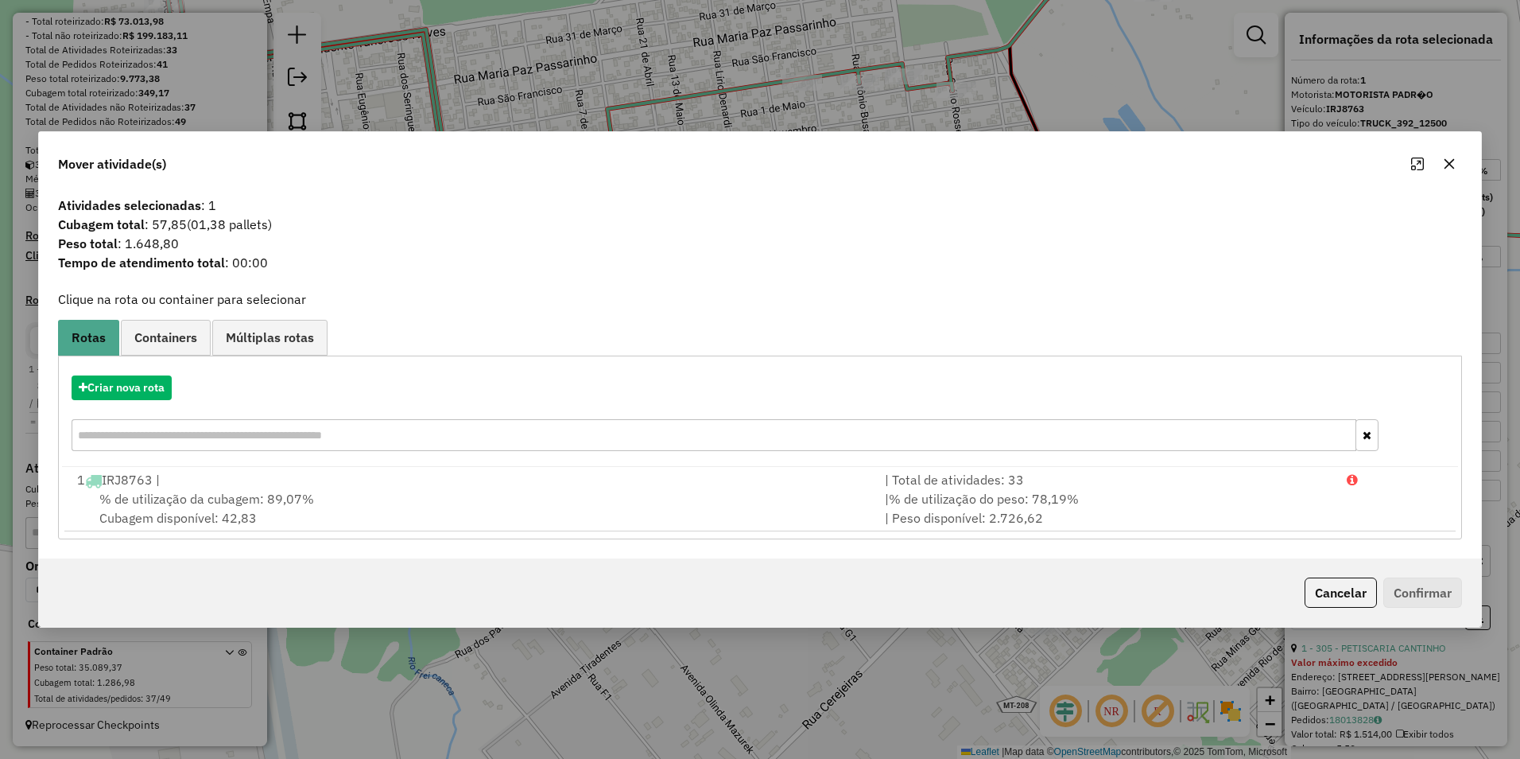
click at [755, 590] on button "Cancelar" at bounding box center [1341, 592] width 72 height 30
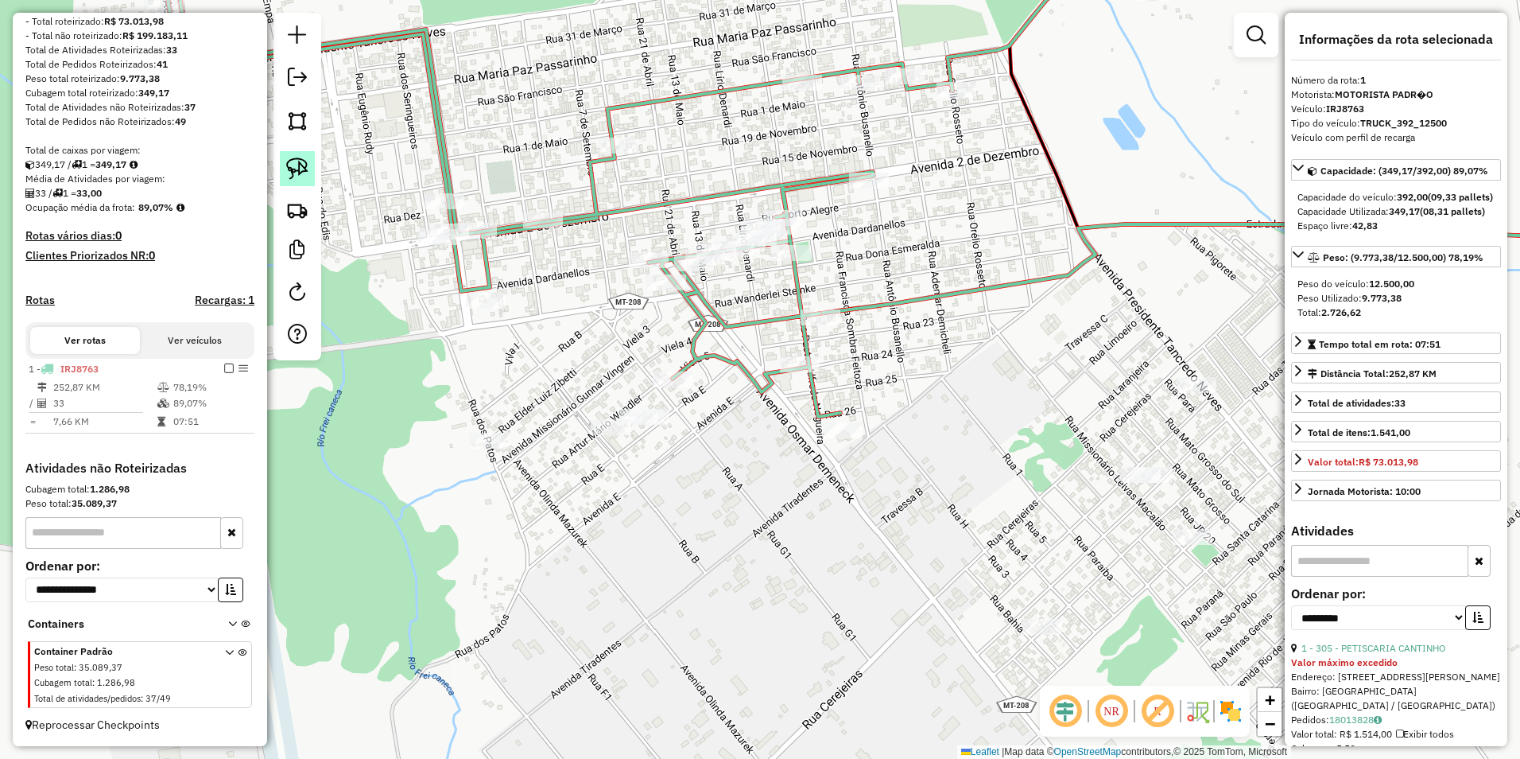
click at [301, 165] on img at bounding box center [297, 168] width 22 height 22
drag, startPoint x: 440, startPoint y: 433, endPoint x: 499, endPoint y: 513, distance: 99.6
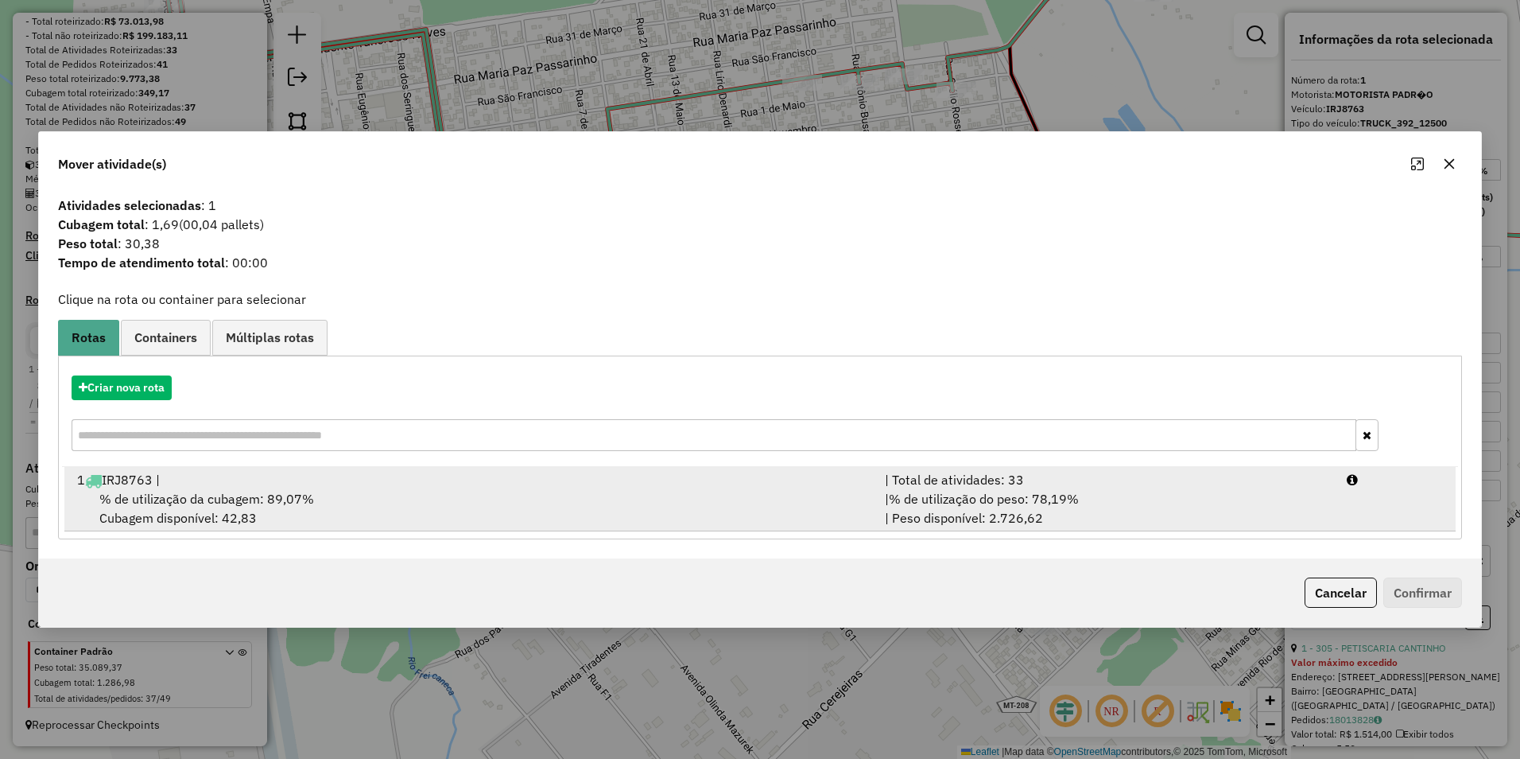
click at [755, 498] on div "| % de utilização do peso: 78,19% | Peso disponível: 2.726,62" at bounding box center [1106, 508] width 462 height 38
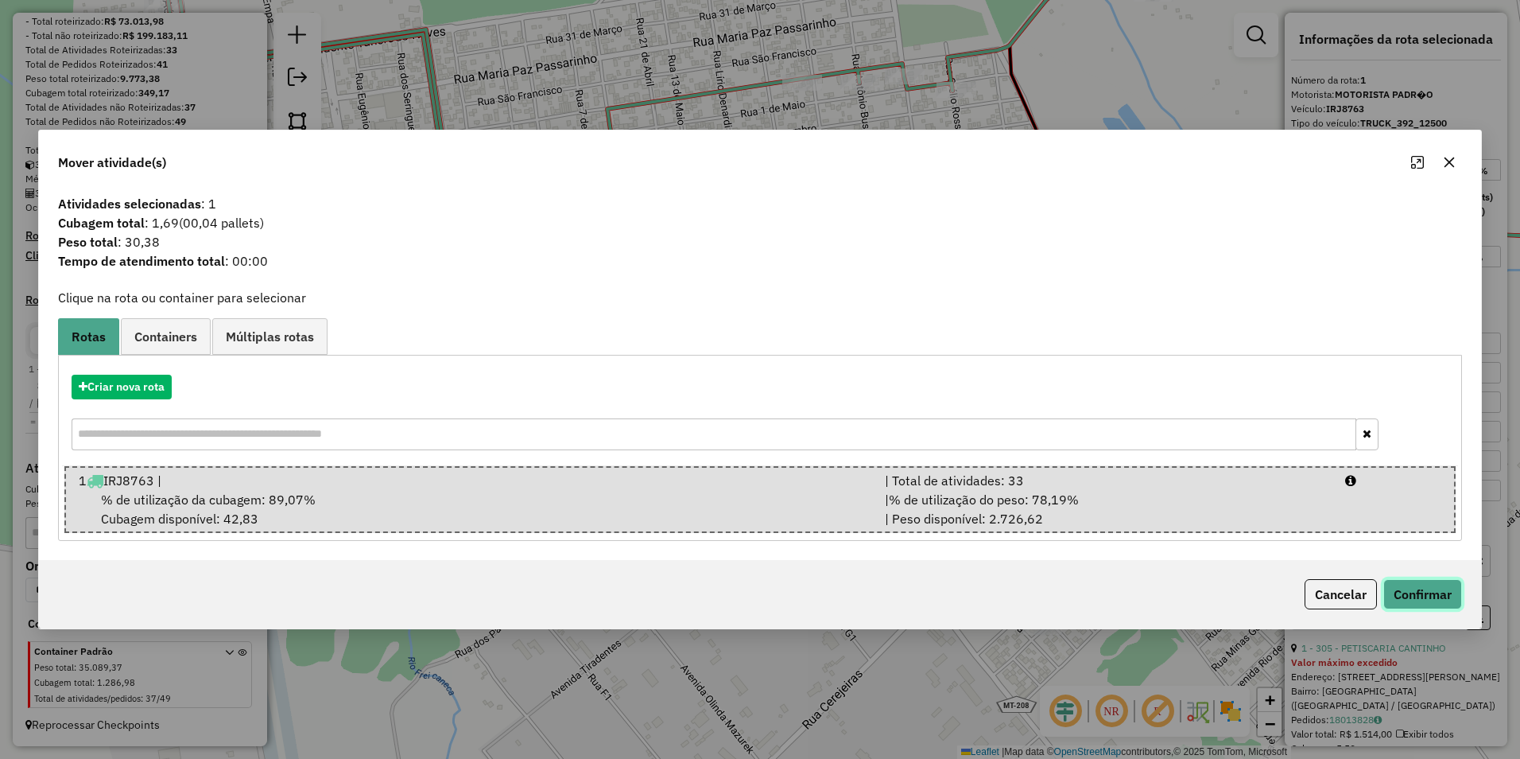
click at [755, 594] on button "Confirmar" at bounding box center [1423, 594] width 79 height 30
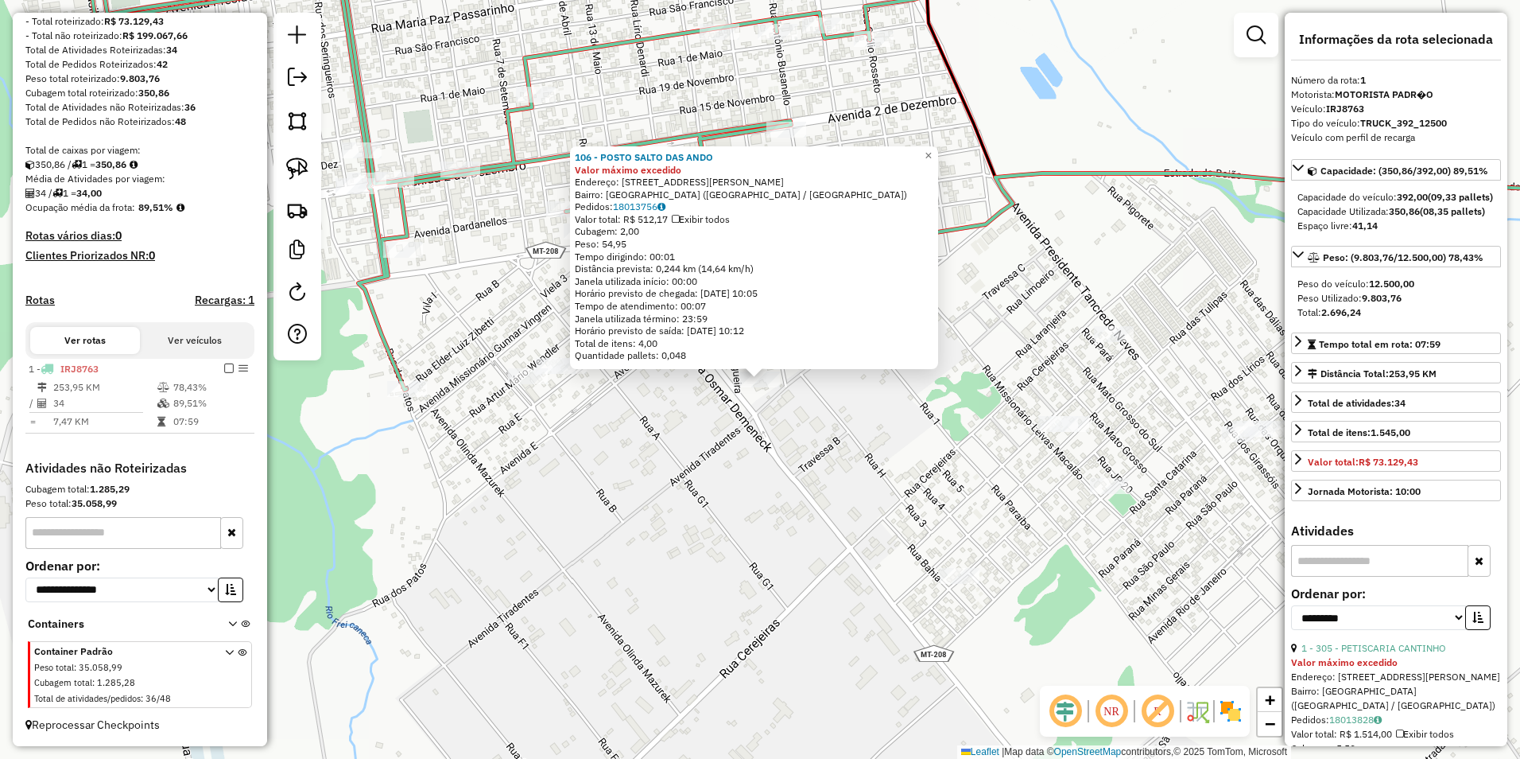
click at [755, 413] on div "106 - POSTO SALTO DAS ANDO Valor máximo excedido Endereço: AV OSMAR DEMENEK 679…" at bounding box center [760, 379] width 1520 height 759
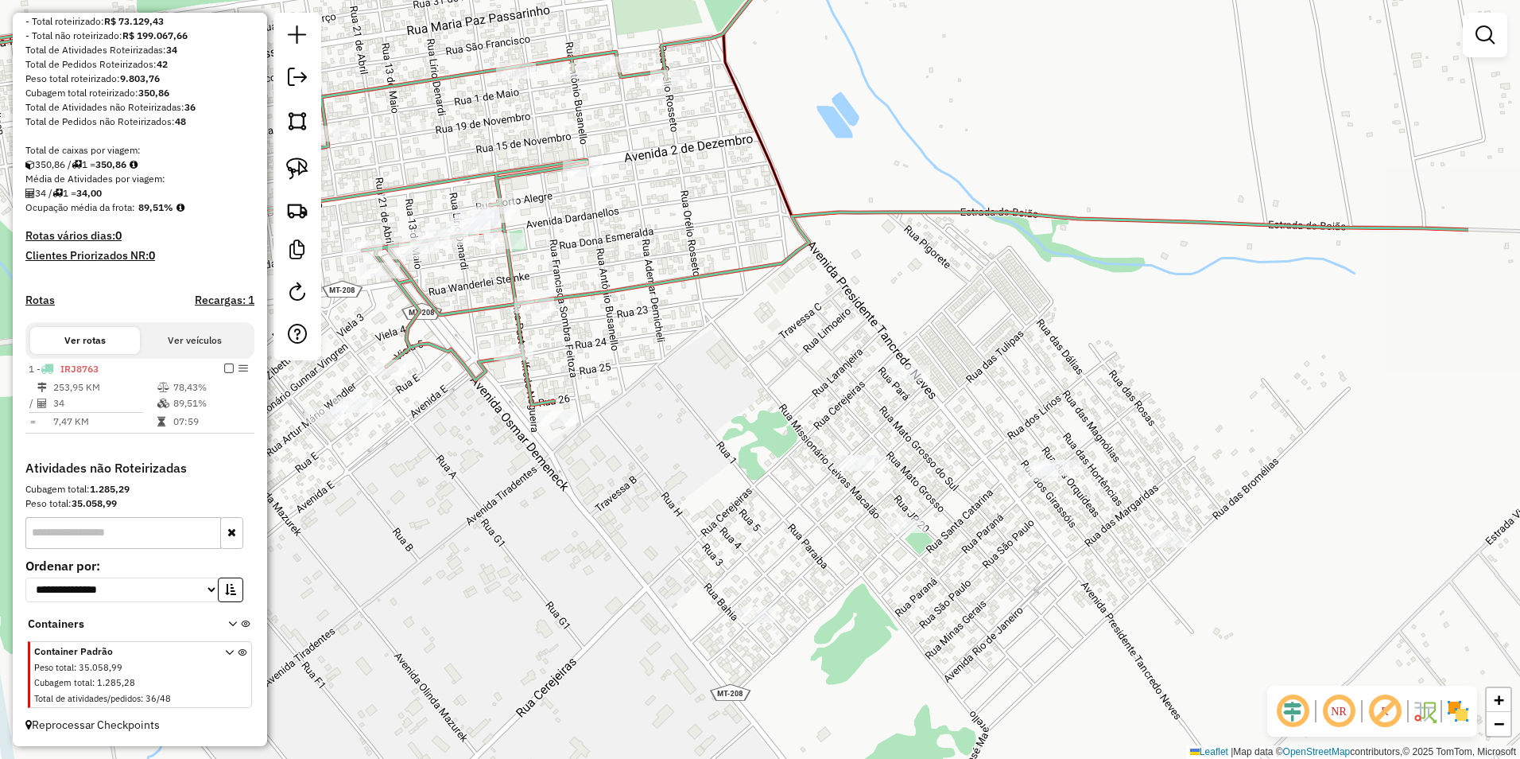
drag, startPoint x: 976, startPoint y: 379, endPoint x: 772, endPoint y: 417, distance: 207.3
click at [755, 417] on div "Janela de atendimento Grade de atendimento Capacidade Transportadoras Veículos …" at bounding box center [760, 379] width 1520 height 759
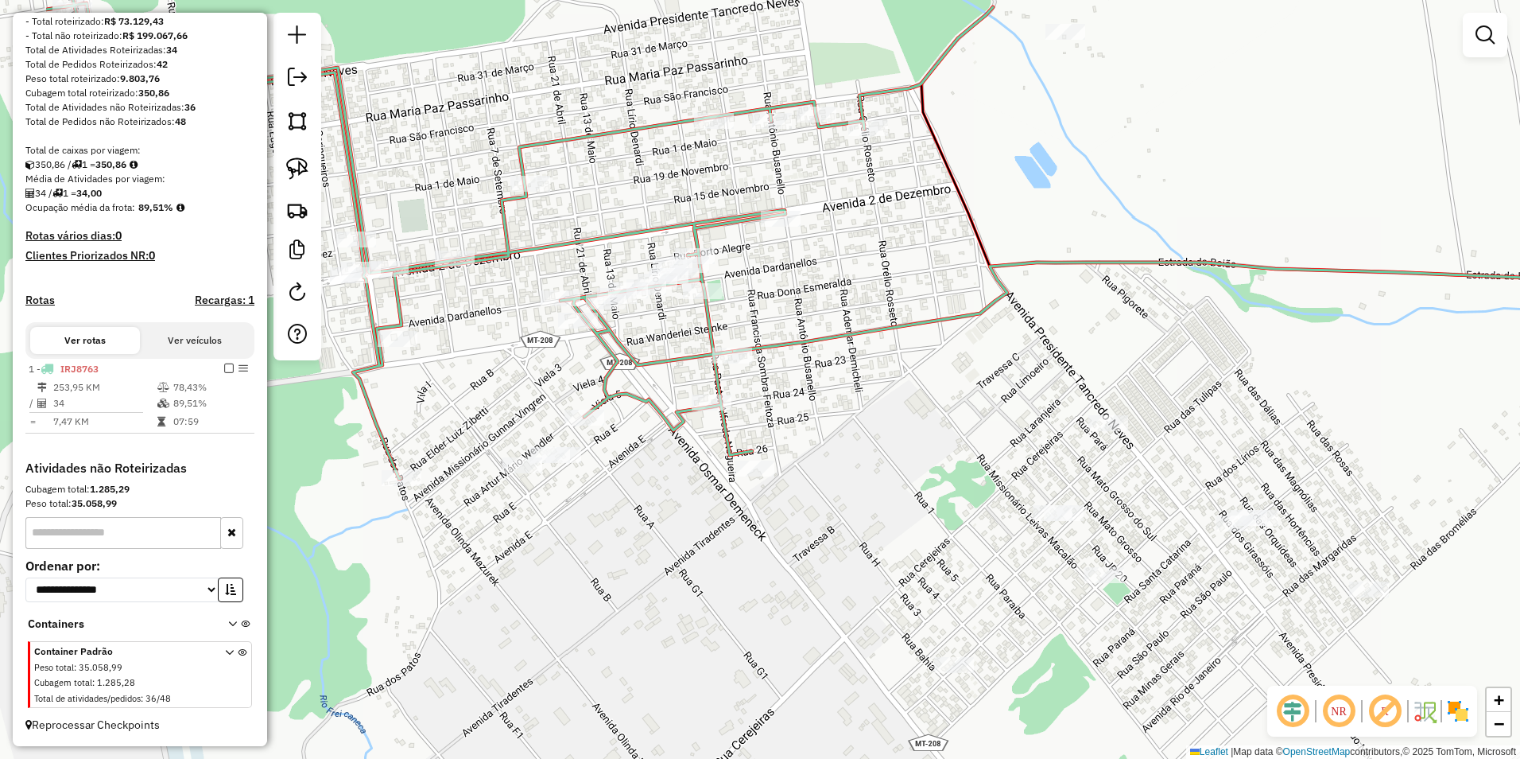
drag, startPoint x: 1006, startPoint y: 441, endPoint x: 1180, endPoint y: 465, distance: 175.8
click at [755, 465] on div "Janela de atendimento Grade de atendimento Capacidade Transportadoras Veículos …" at bounding box center [760, 379] width 1520 height 759
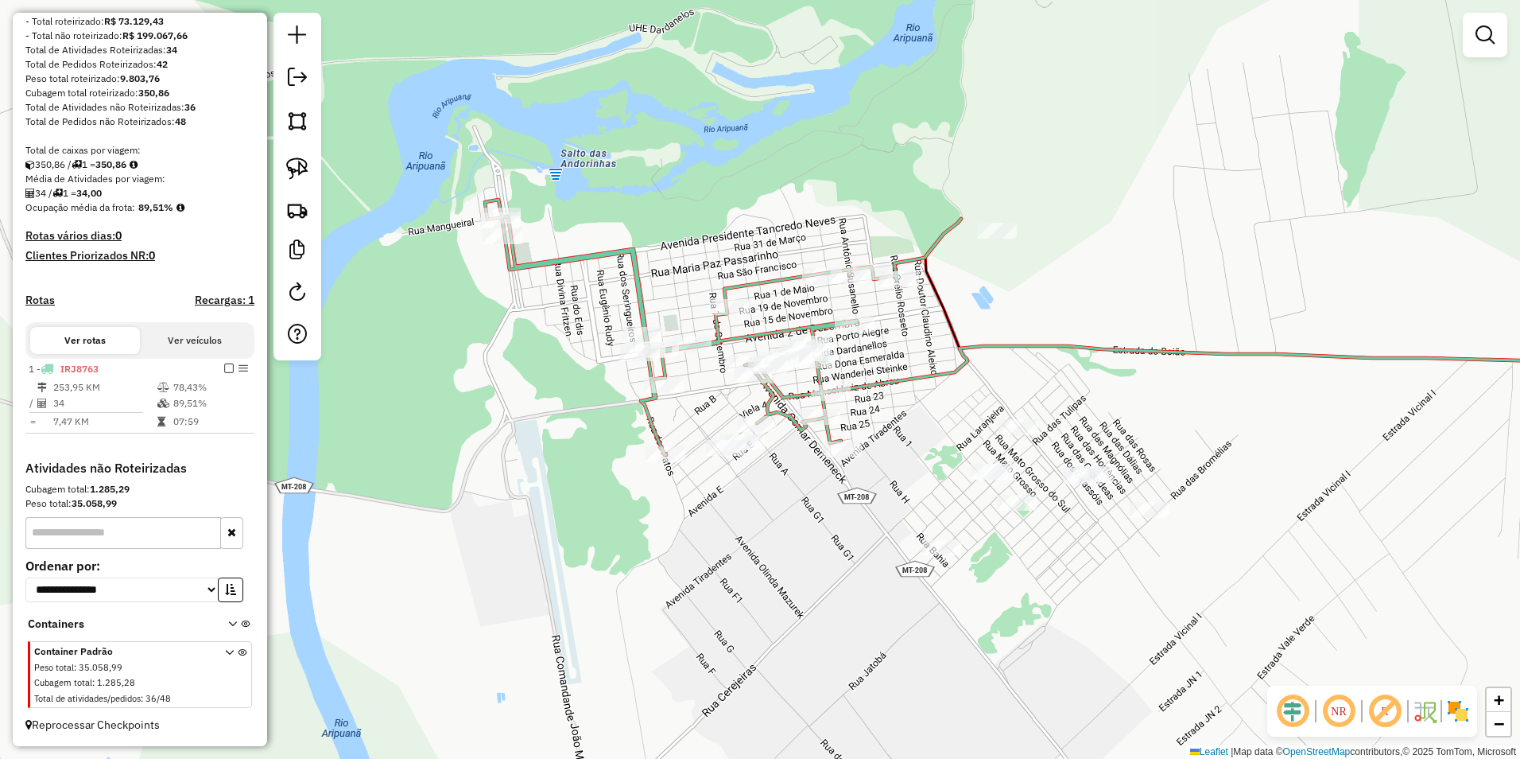
drag, startPoint x: 761, startPoint y: 530, endPoint x: 817, endPoint y: 496, distance: 65.6
click at [755, 499] on div "Janela de atendimento Grade de atendimento Capacidade Transportadoras Veículos …" at bounding box center [760, 379] width 1520 height 759
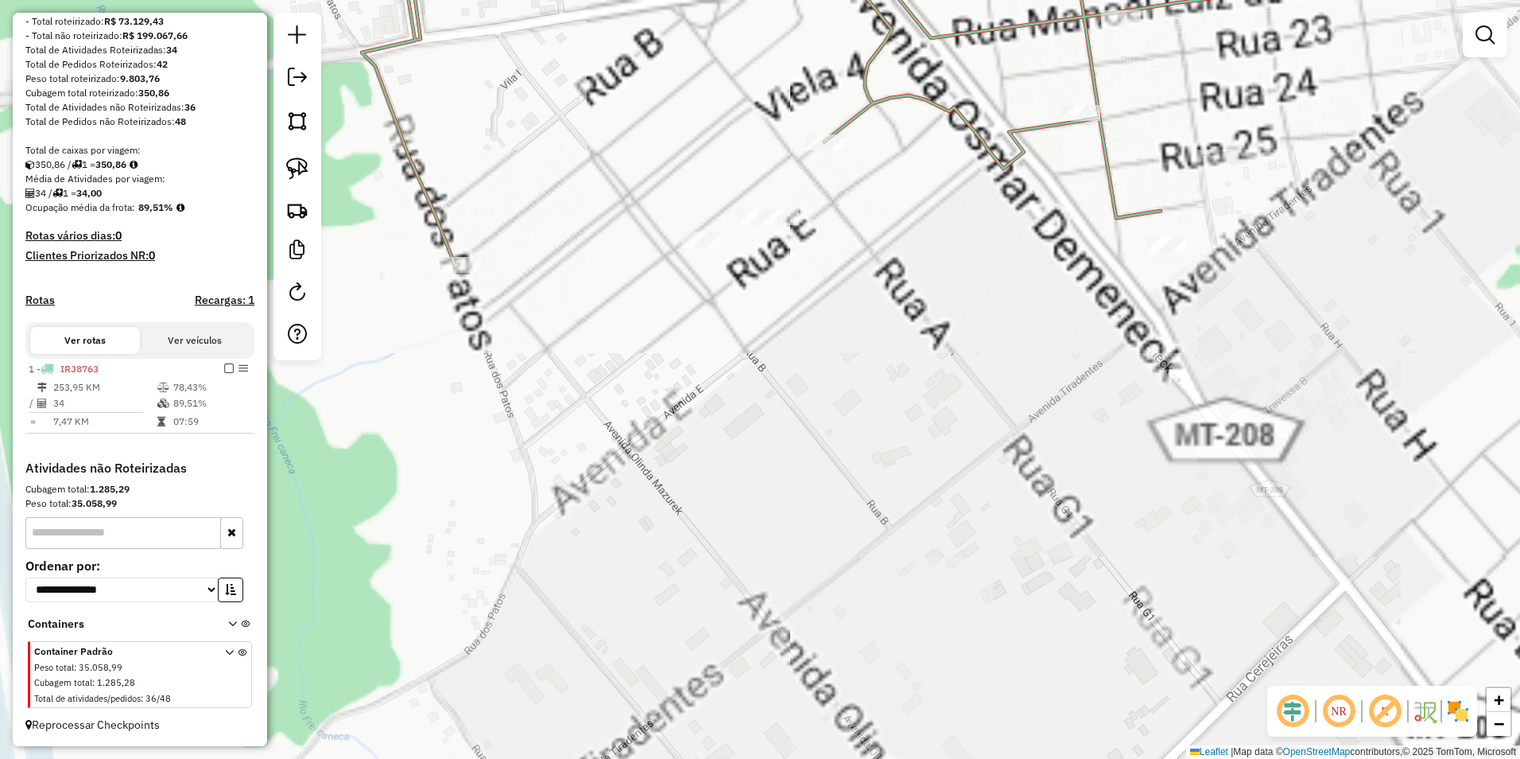
drag, startPoint x: 829, startPoint y: 429, endPoint x: 897, endPoint y: 476, distance: 82.3
click at [755, 476] on div "Janela de atendimento Grade de atendimento Capacidade Transportadoras Veículos …" at bounding box center [760, 379] width 1520 height 759
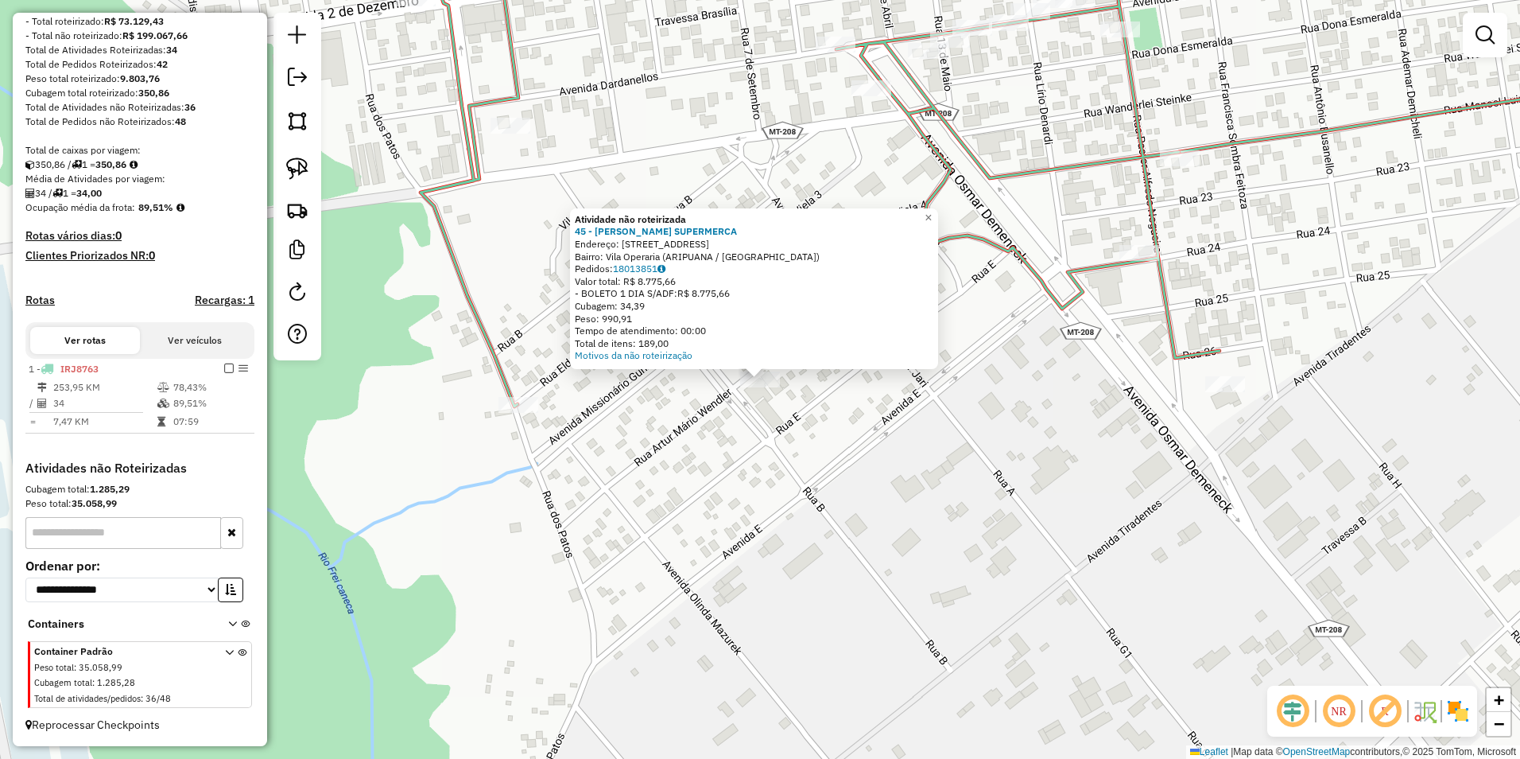
click at [755, 472] on div "Atividade não roteirizada 45 - [PERSON_NAME] SUPERMERCA Endereço: [STREET_ADDRE…" at bounding box center [760, 379] width 1520 height 759
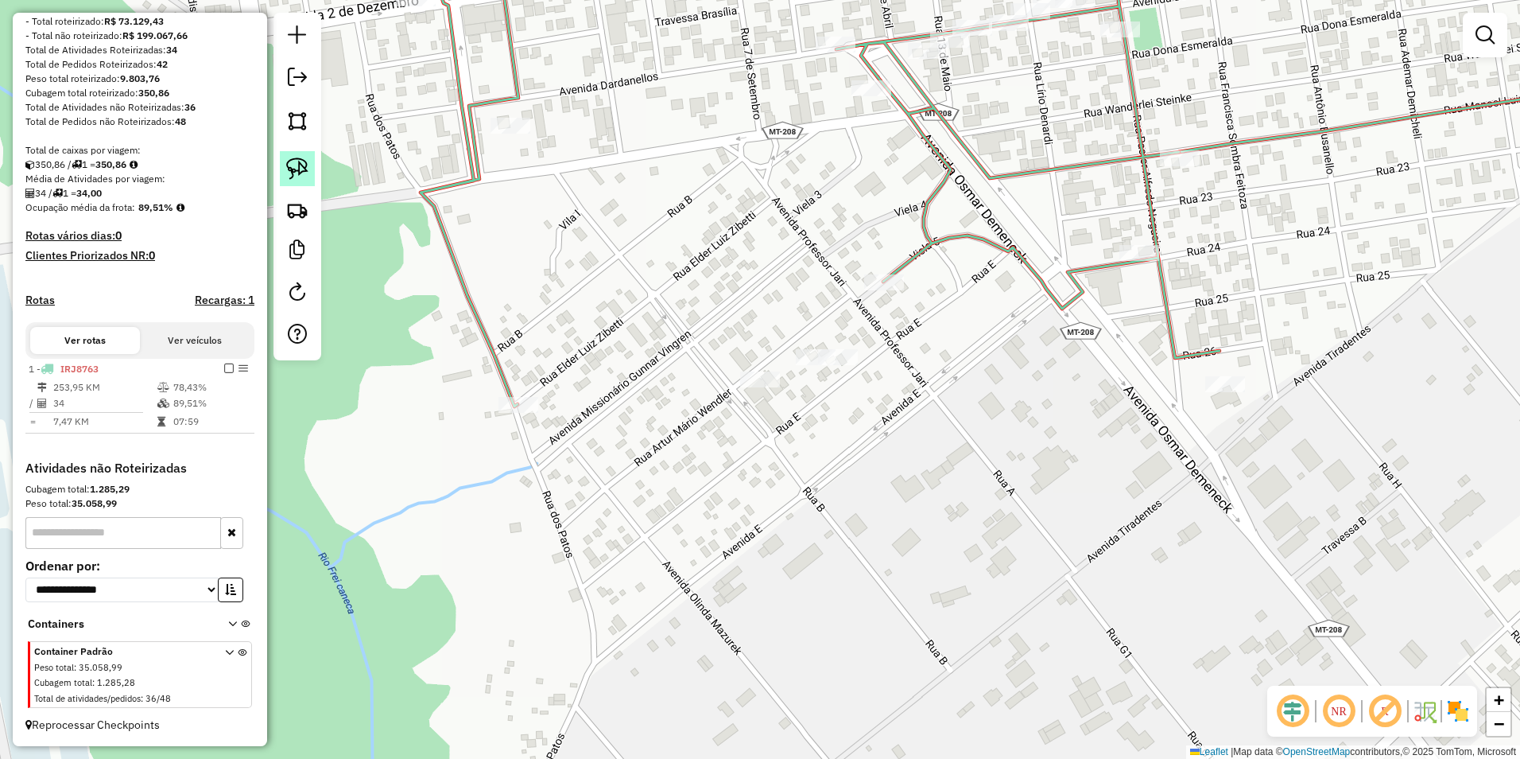
click at [293, 159] on img at bounding box center [297, 168] width 22 height 22
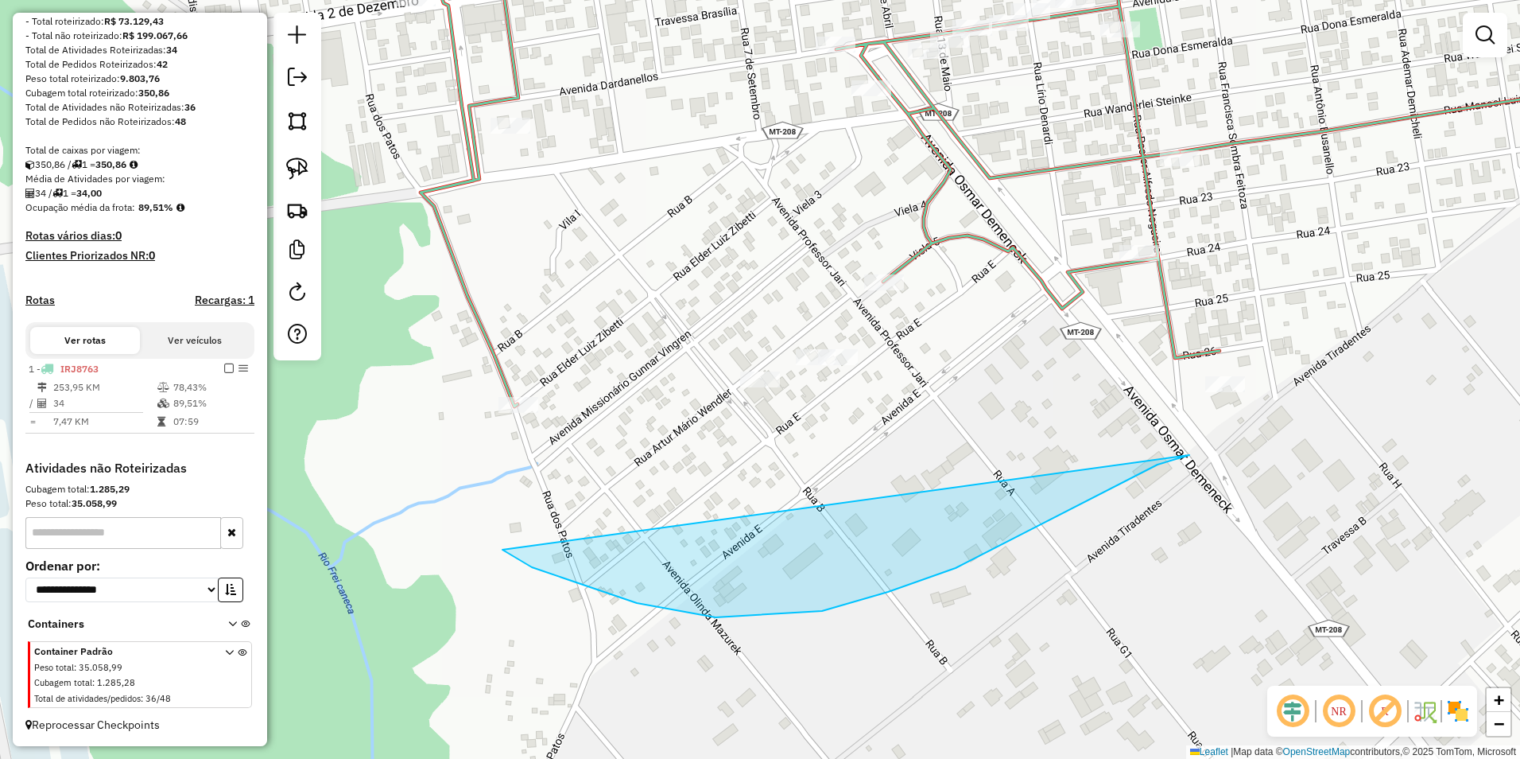
drag, startPoint x: 1178, startPoint y: 459, endPoint x: 498, endPoint y: 544, distance: 686.0
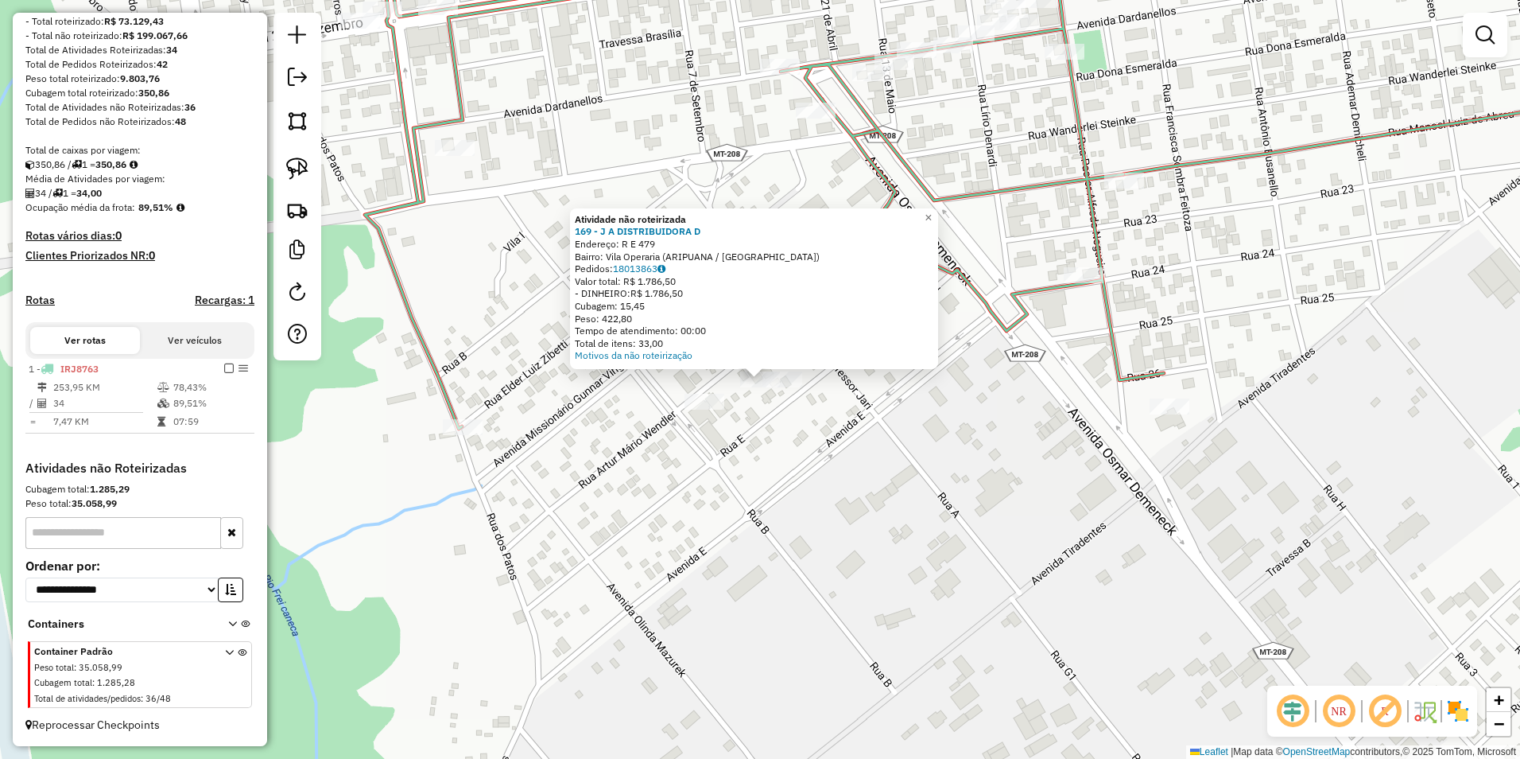
click at [755, 417] on div "Atividade não roteirizada 169 - J A DISTRIBUIDORA D Endereço: R E 479 Bairro: V…" at bounding box center [760, 379] width 1520 height 759
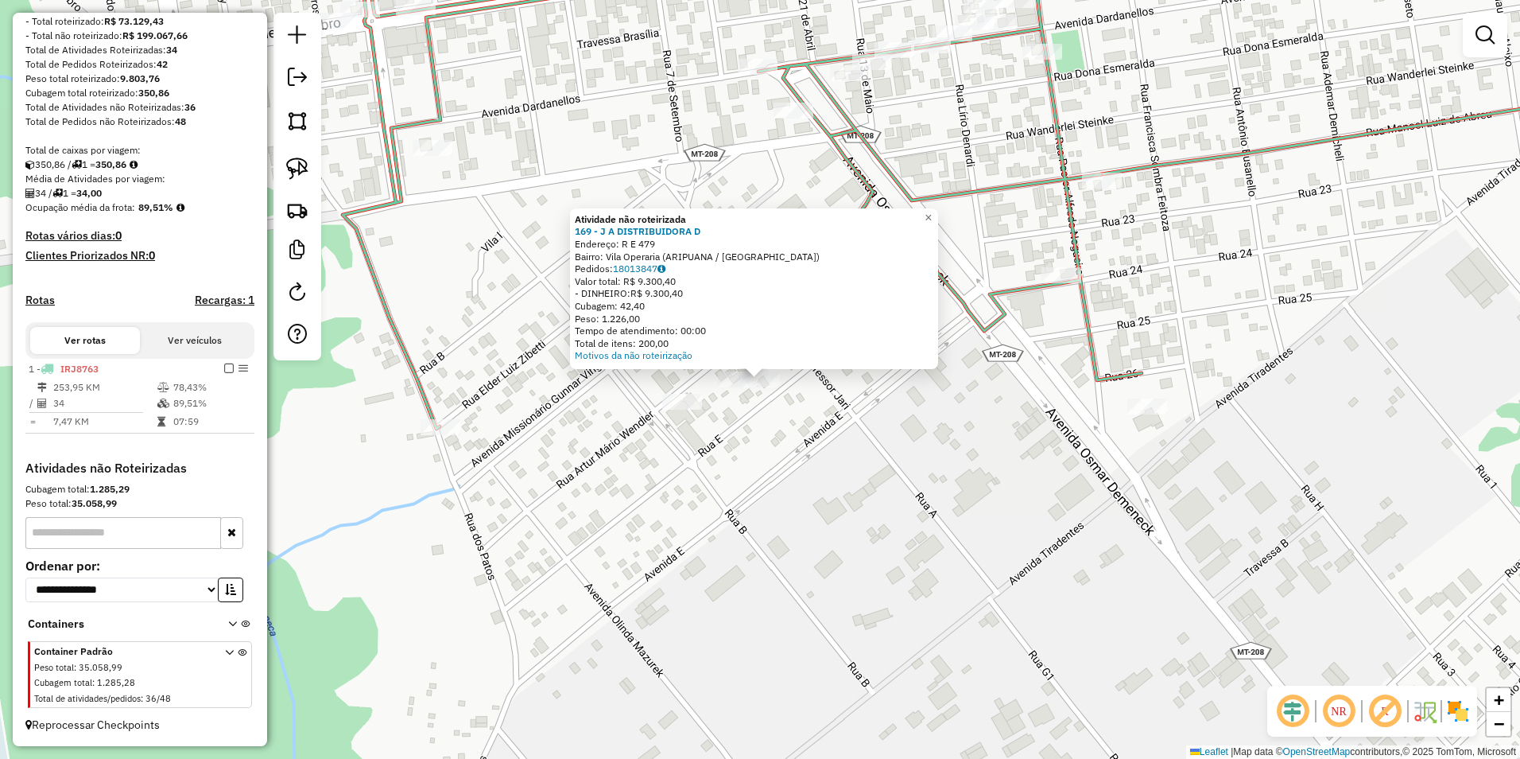
click at [755, 419] on div "Atividade não roteirizada 169 - J A DISTRIBUIDORA D Endereço: R E 479 Bairro: V…" at bounding box center [760, 379] width 1520 height 759
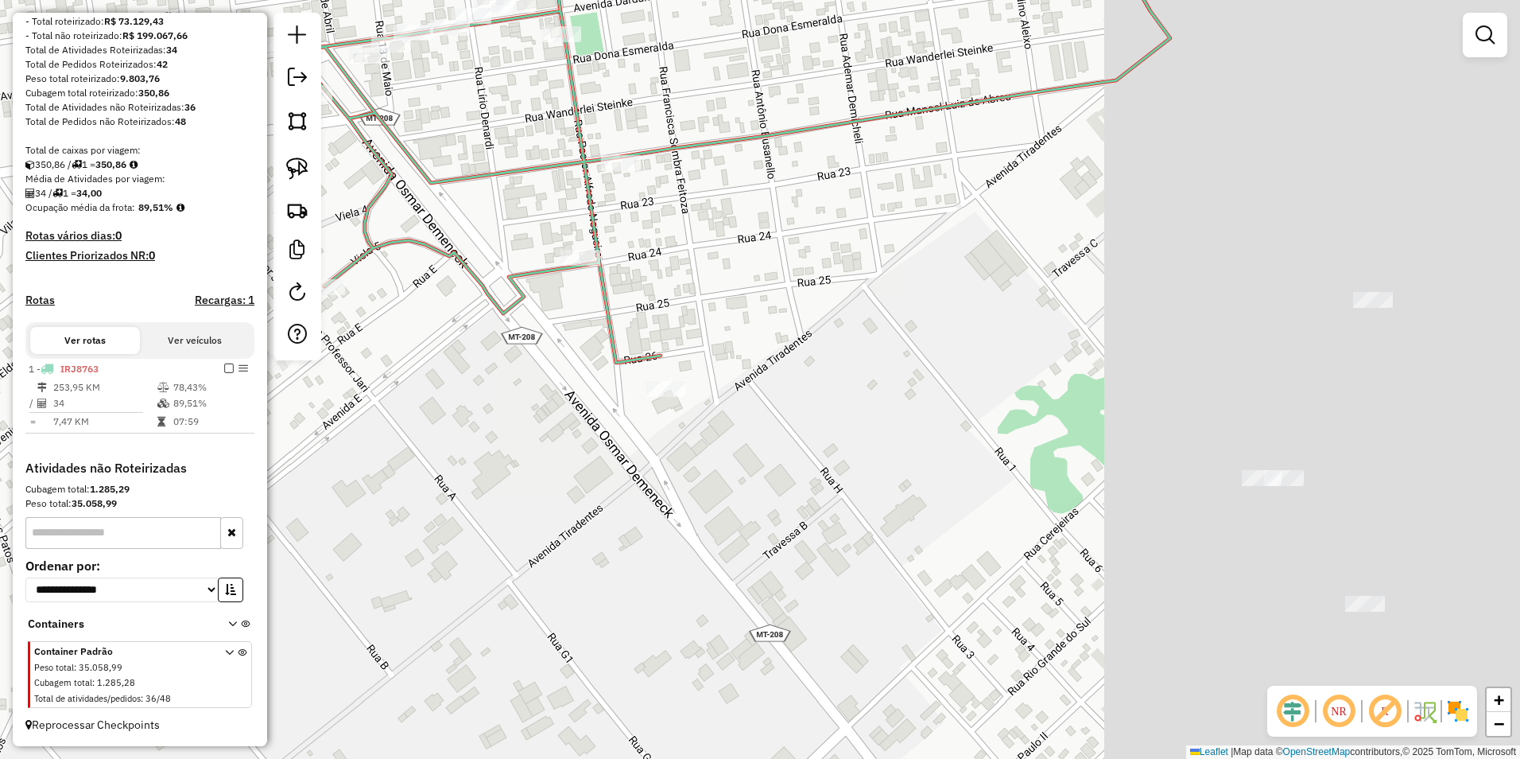
drag, startPoint x: 1259, startPoint y: 522, endPoint x: 745, endPoint y: 499, distance: 514.2
click at [745, 499] on div "Janela de atendimento Grade de atendimento Capacidade Transportadoras Veículos …" at bounding box center [760, 379] width 1520 height 759
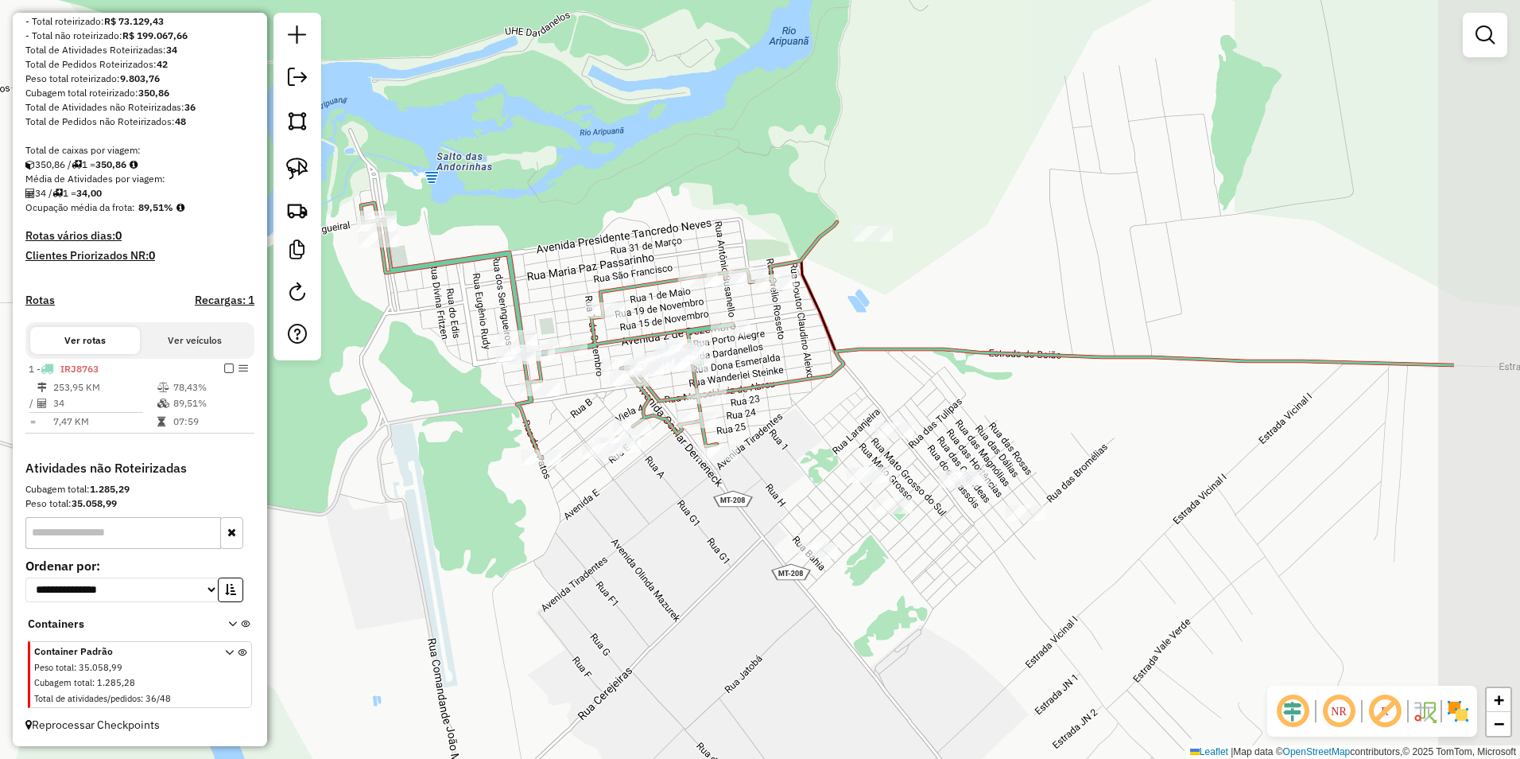
drag, startPoint x: 1149, startPoint y: 445, endPoint x: 930, endPoint y: 456, distance: 219.8
click at [755, 456] on div "Janela de atendimento Grade de atendimento Capacidade Transportadoras Veículos …" at bounding box center [760, 379] width 1520 height 759
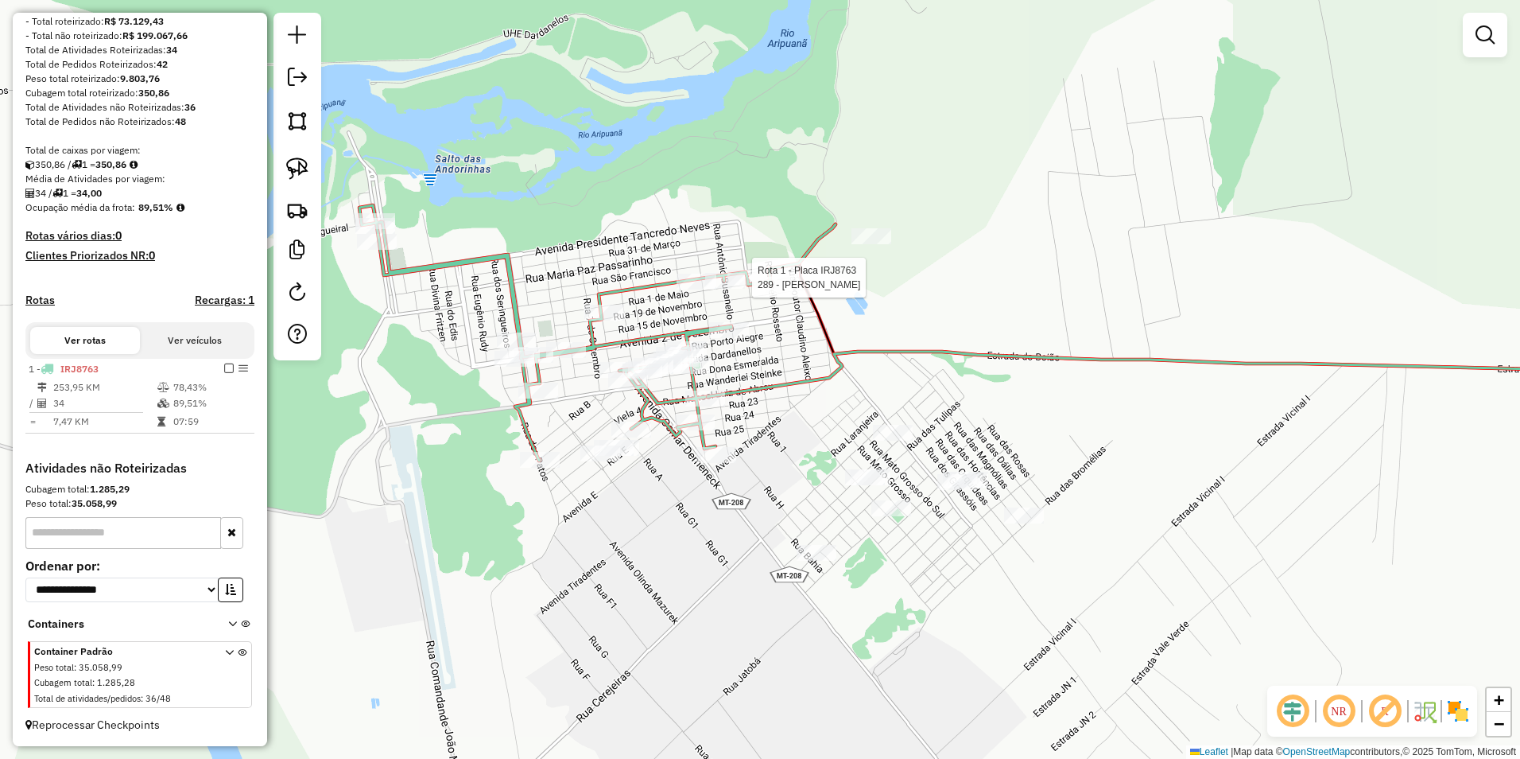
select select "**********"
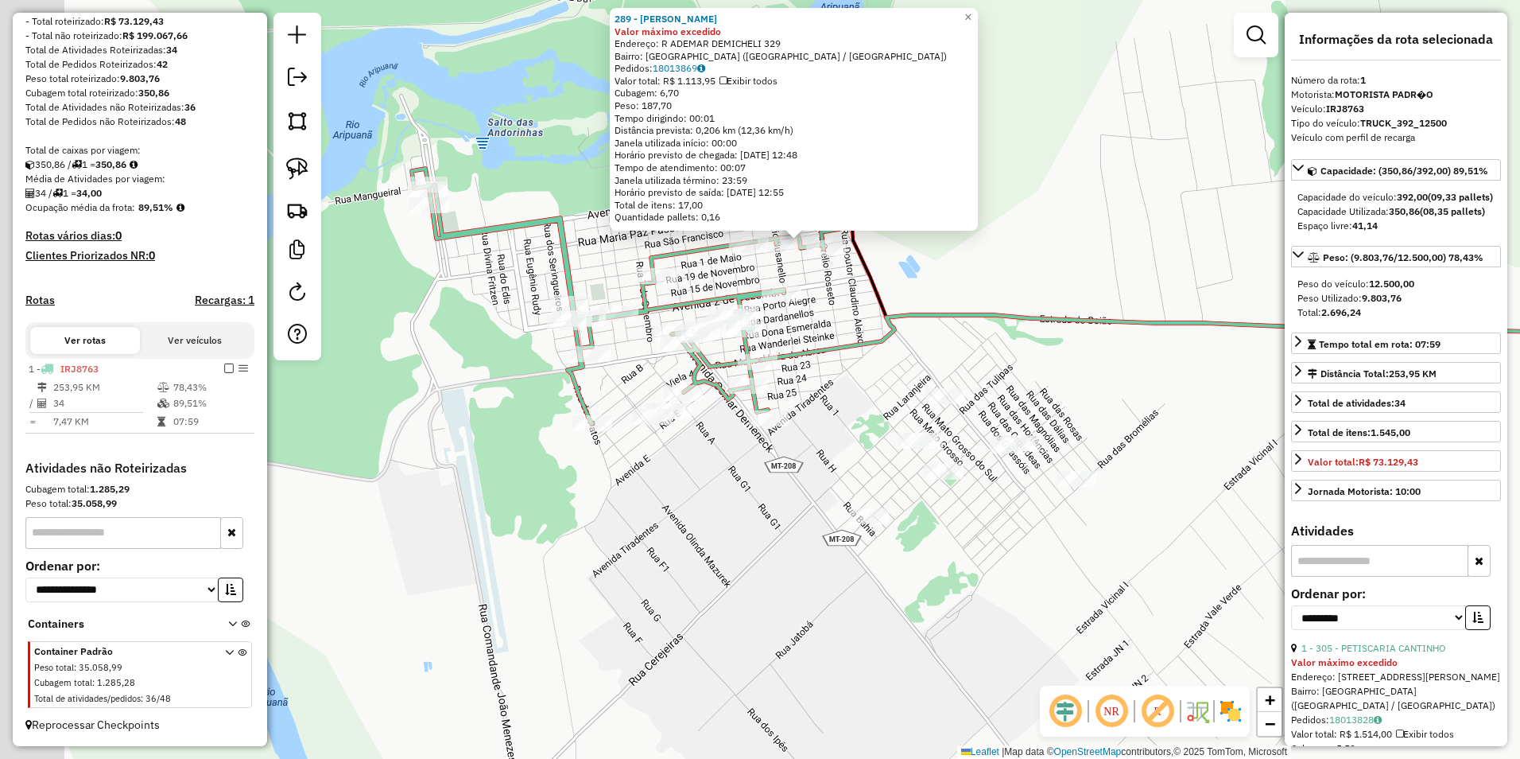
drag, startPoint x: 1007, startPoint y: 569, endPoint x: 1039, endPoint y: 583, distance: 33.8
click at [755, 583] on div "289 - [PERSON_NAME] Valor máximo excedido Endereço: R ADEMAR DEMICHELI 329 Bair…" at bounding box center [760, 379] width 1520 height 759
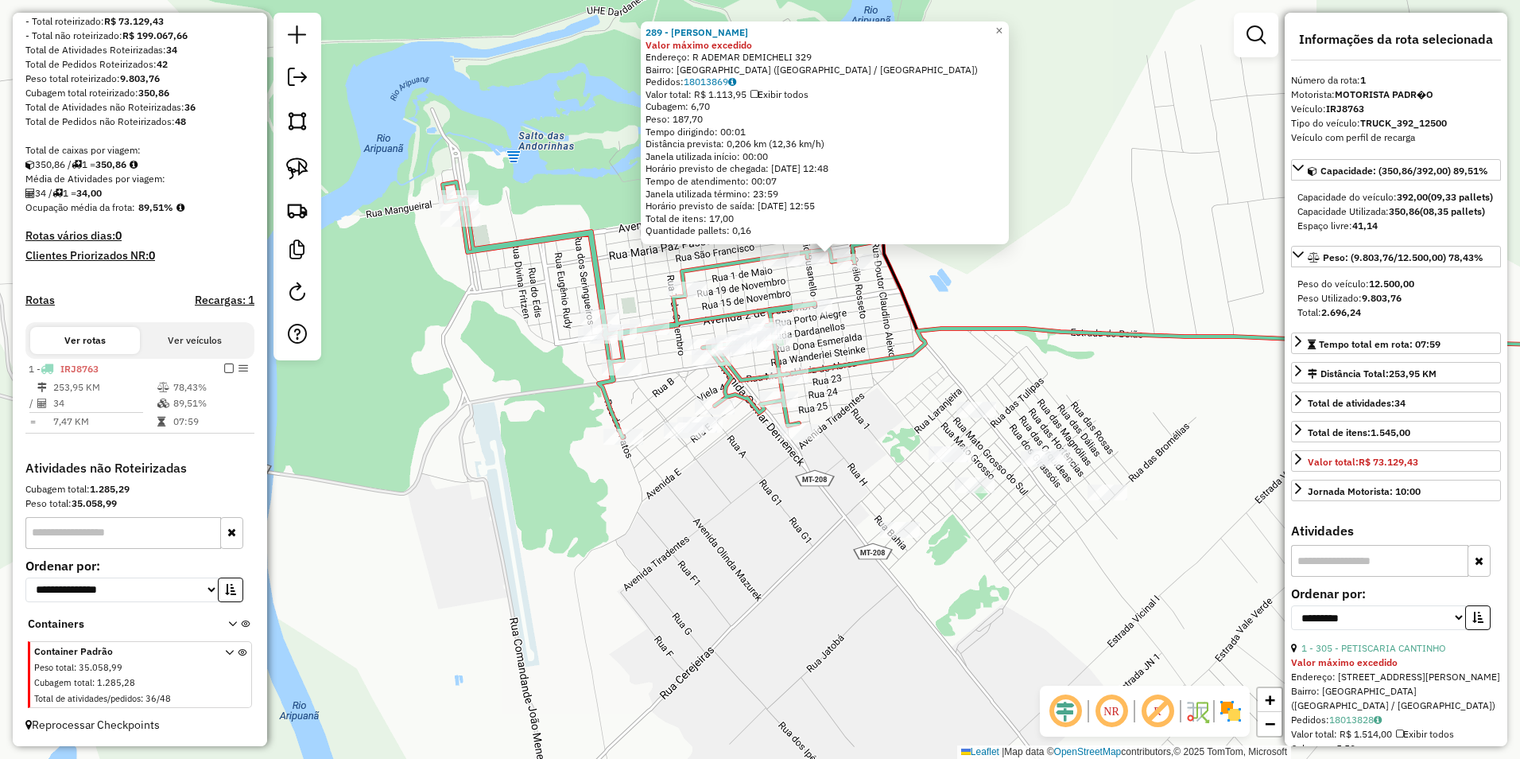
drag, startPoint x: 303, startPoint y: 165, endPoint x: 619, endPoint y: 384, distance: 384.0
click at [305, 168] on img at bounding box center [297, 168] width 22 height 22
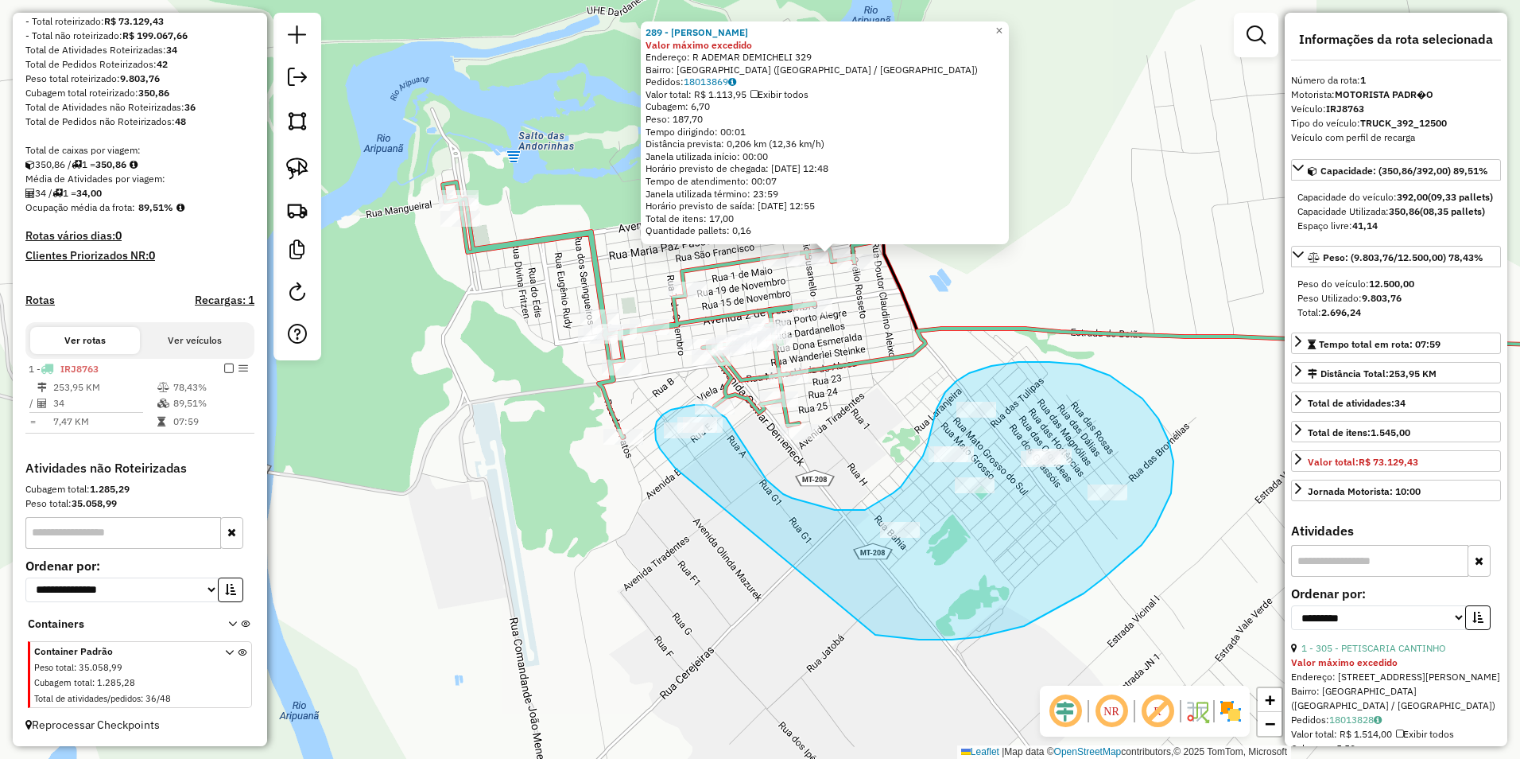
drag, startPoint x: 656, startPoint y: 440, endPoint x: 859, endPoint y: 631, distance: 279.0
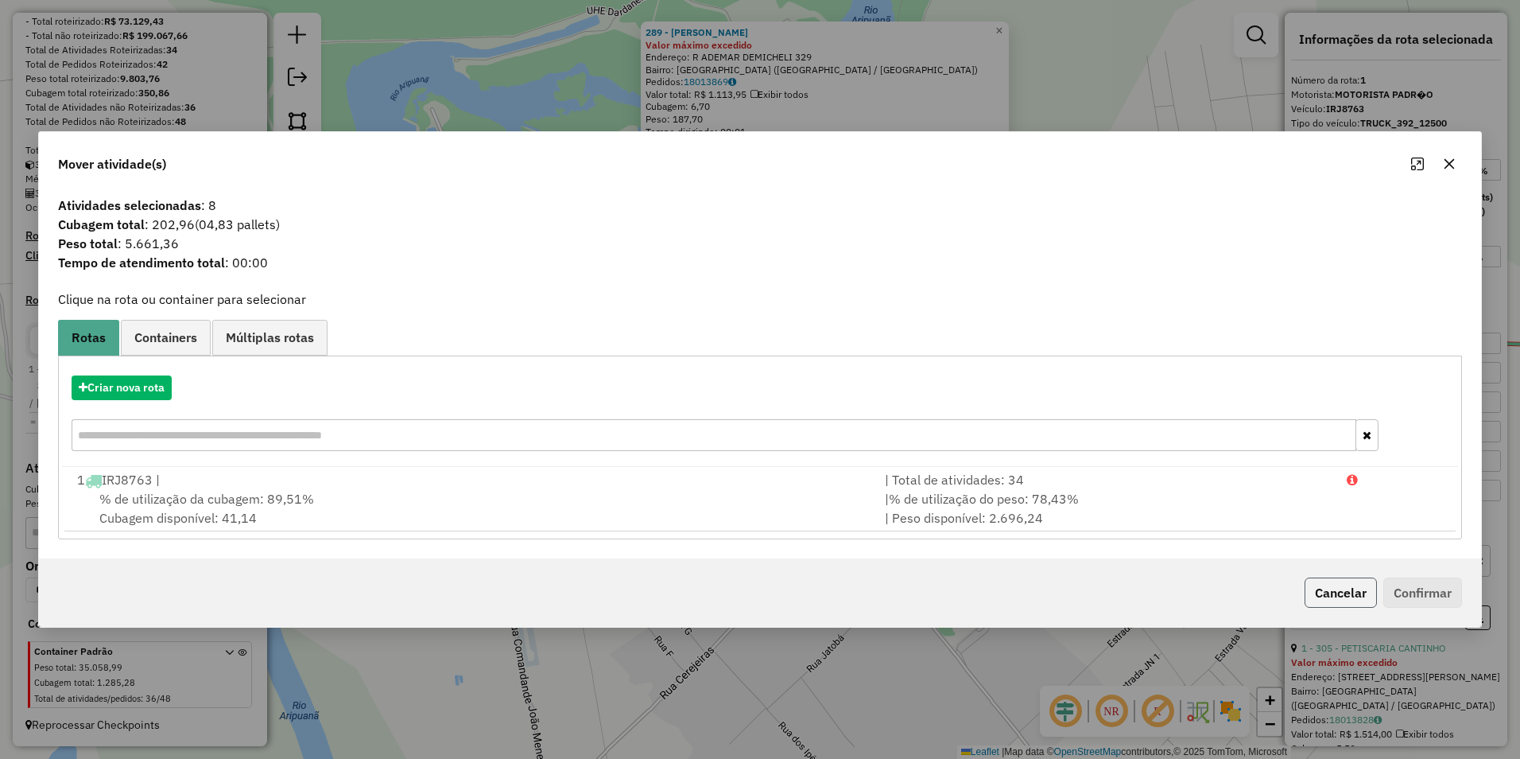
click at [755, 594] on button "Cancelar" at bounding box center [1341, 592] width 72 height 30
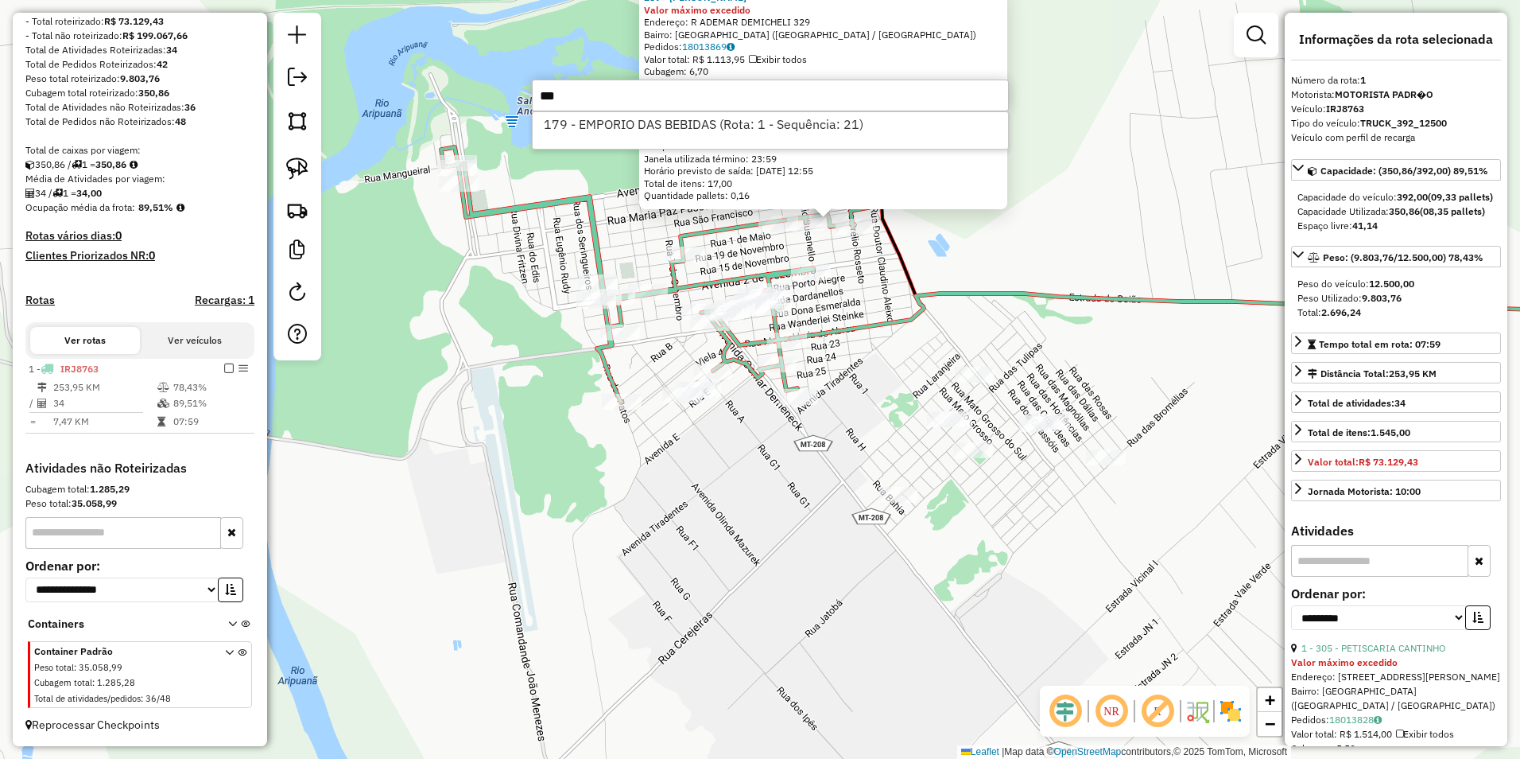
type input "***"
click at [402, 280] on div "289 - [PERSON_NAME] Valor máximo excedido Endereço: R ADEMAR DEMICHELI 329 Bair…" at bounding box center [760, 379] width 1520 height 759
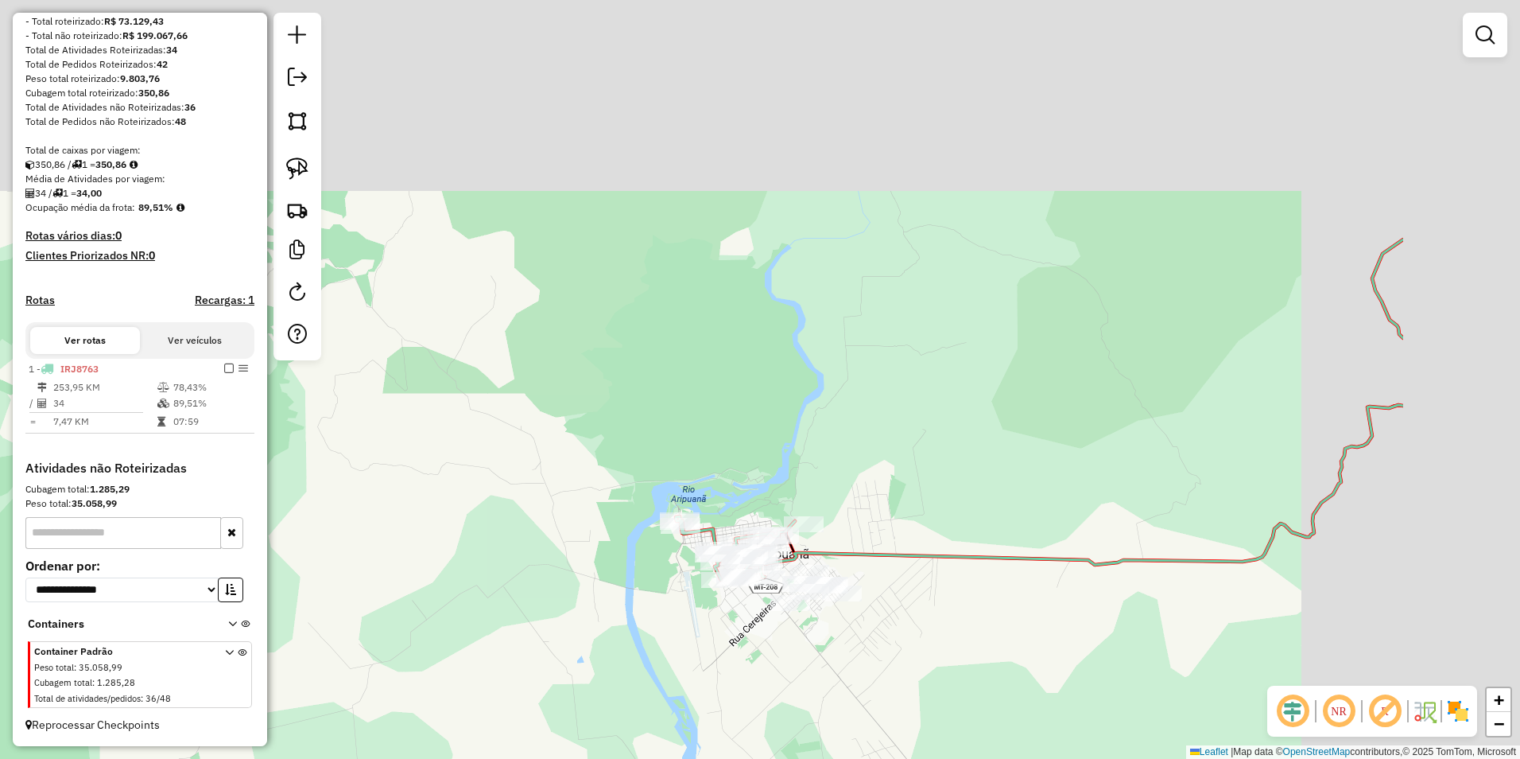
drag, startPoint x: 1280, startPoint y: 305, endPoint x: 935, endPoint y: 522, distance: 407.7
click at [755, 564] on div "Janela de atendimento Grade de atendimento Capacidade Transportadoras Veículos …" at bounding box center [760, 379] width 1520 height 759
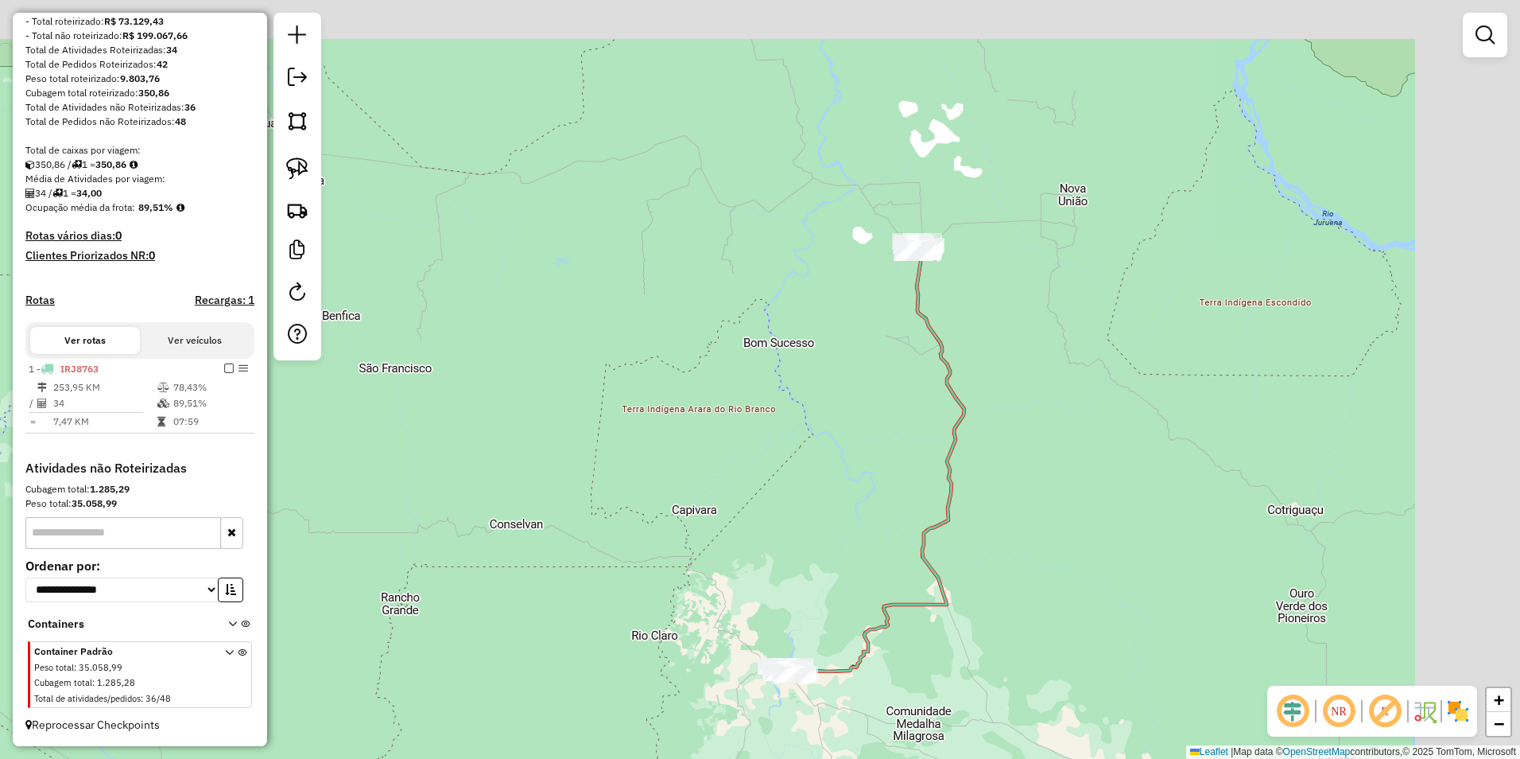
drag, startPoint x: 1215, startPoint y: 262, endPoint x: 930, endPoint y: 517, distance: 382.4
click at [755, 528] on div "Janela de atendimento Grade de atendimento Capacidade Transportadoras Veículos …" at bounding box center [760, 379] width 1520 height 759
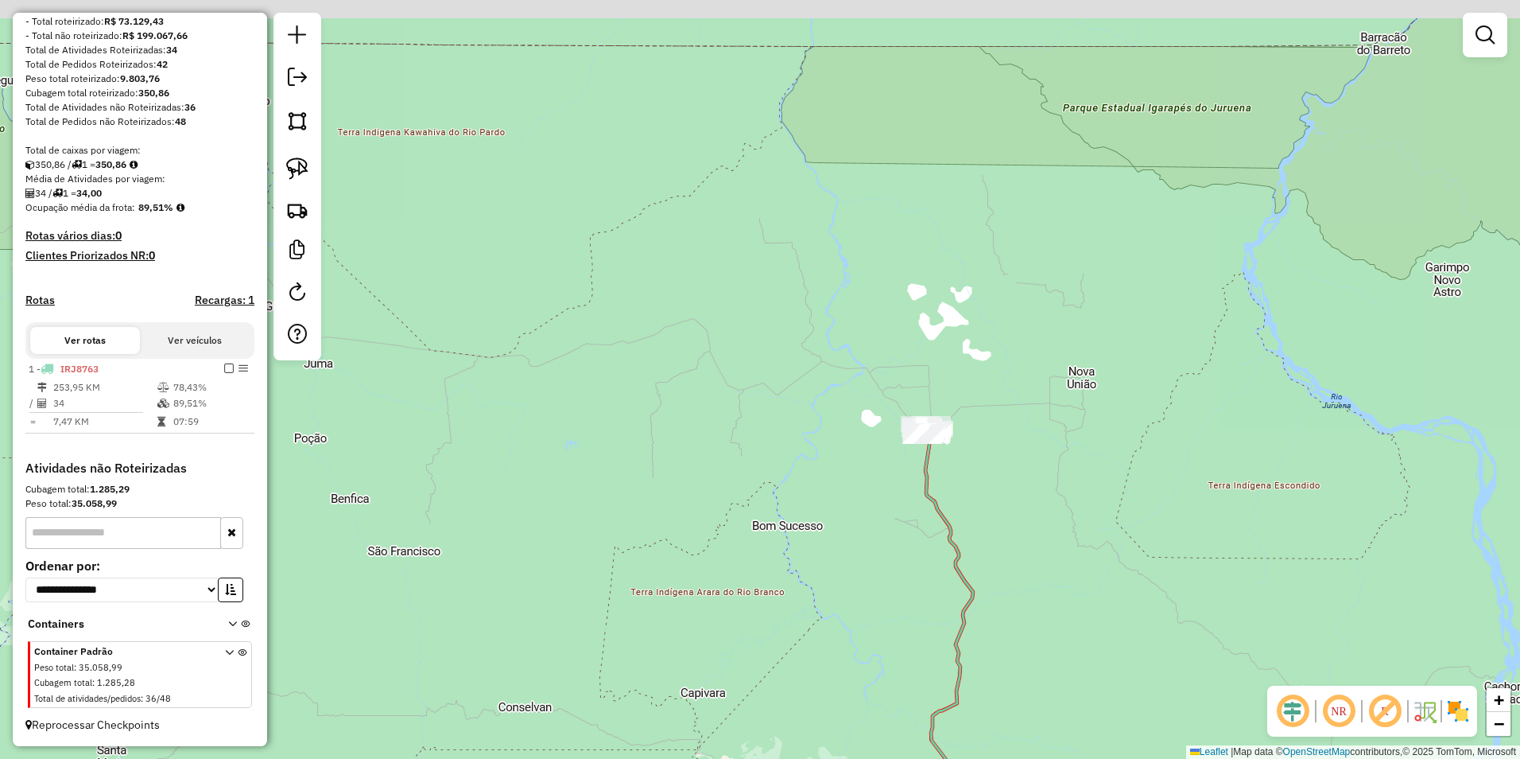
drag, startPoint x: 986, startPoint y: 316, endPoint x: 1004, endPoint y: 499, distance: 183.8
click at [755, 499] on div "Janela de atendimento Grade de atendimento Capacidade Transportadoras Veículos …" at bounding box center [760, 379] width 1520 height 759
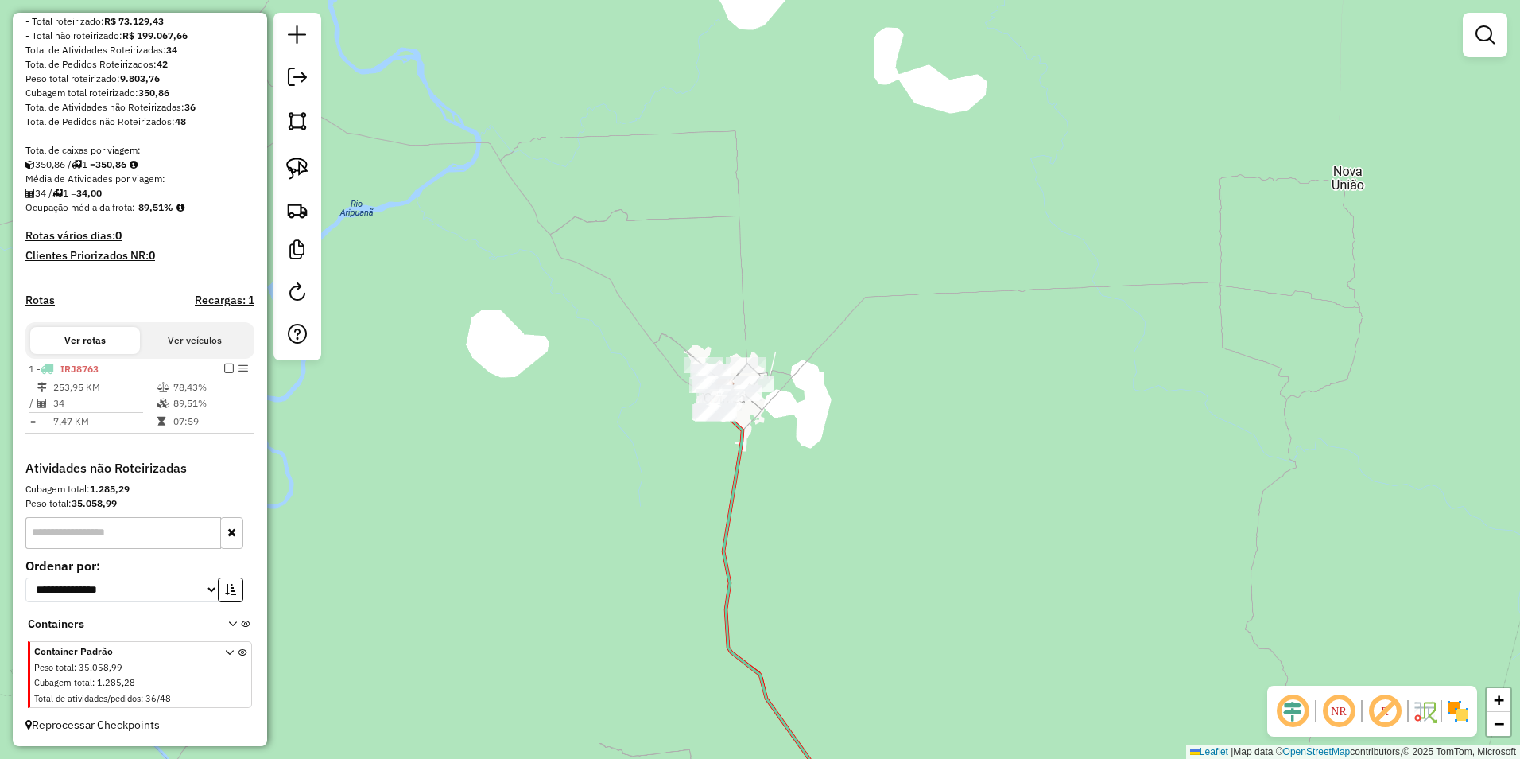
drag, startPoint x: 891, startPoint y: 379, endPoint x: 1015, endPoint y: 549, distance: 211.7
click at [755, 549] on div "Janela de atendimento Grade de atendimento Capacidade Transportadoras Veículos …" at bounding box center [760, 379] width 1520 height 759
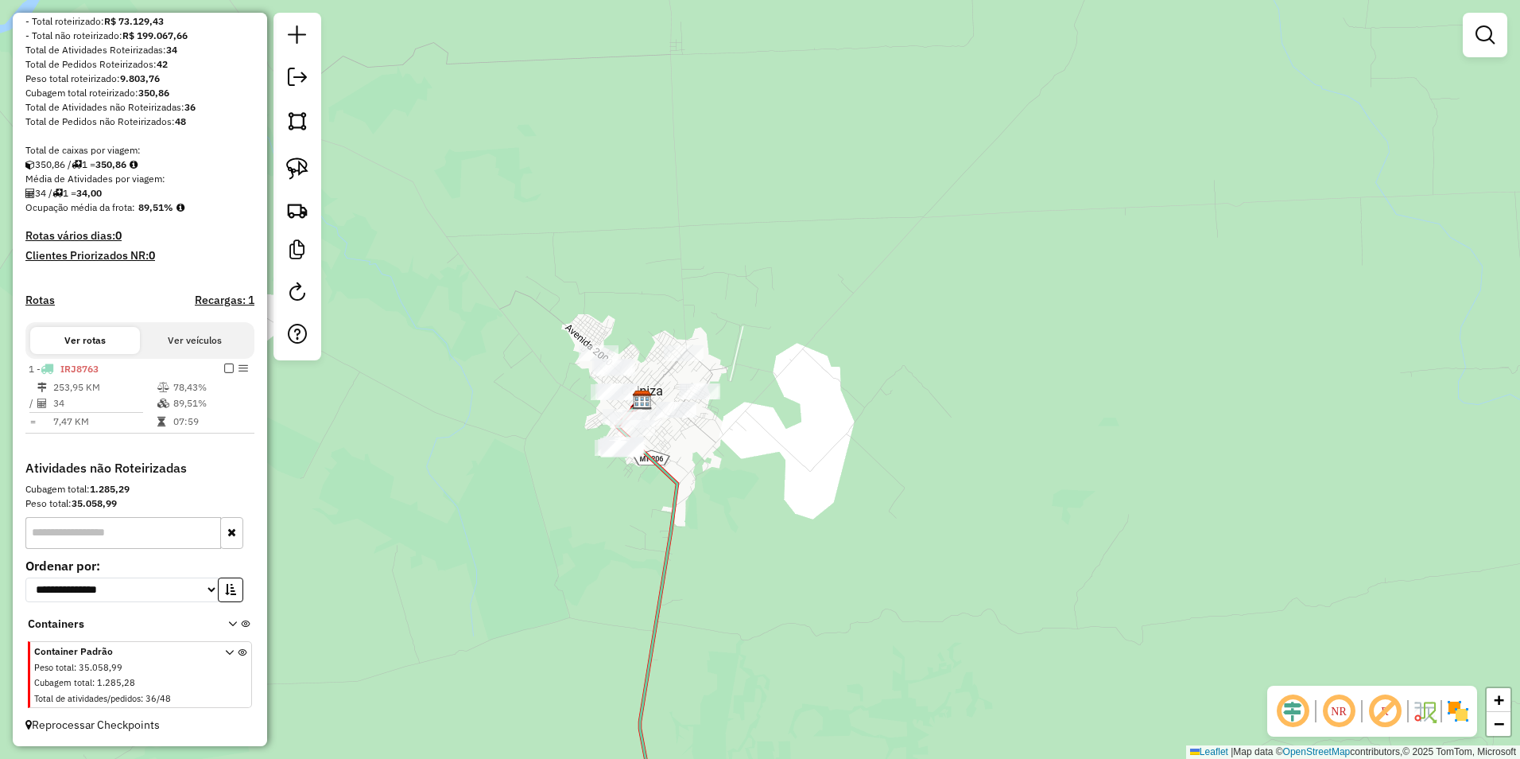
drag, startPoint x: 867, startPoint y: 498, endPoint x: 1136, endPoint y: 517, distance: 269.4
click at [755, 517] on div "Janela de atendimento Grade de atendimento Capacidade Transportadoras Veículos …" at bounding box center [760, 379] width 1520 height 759
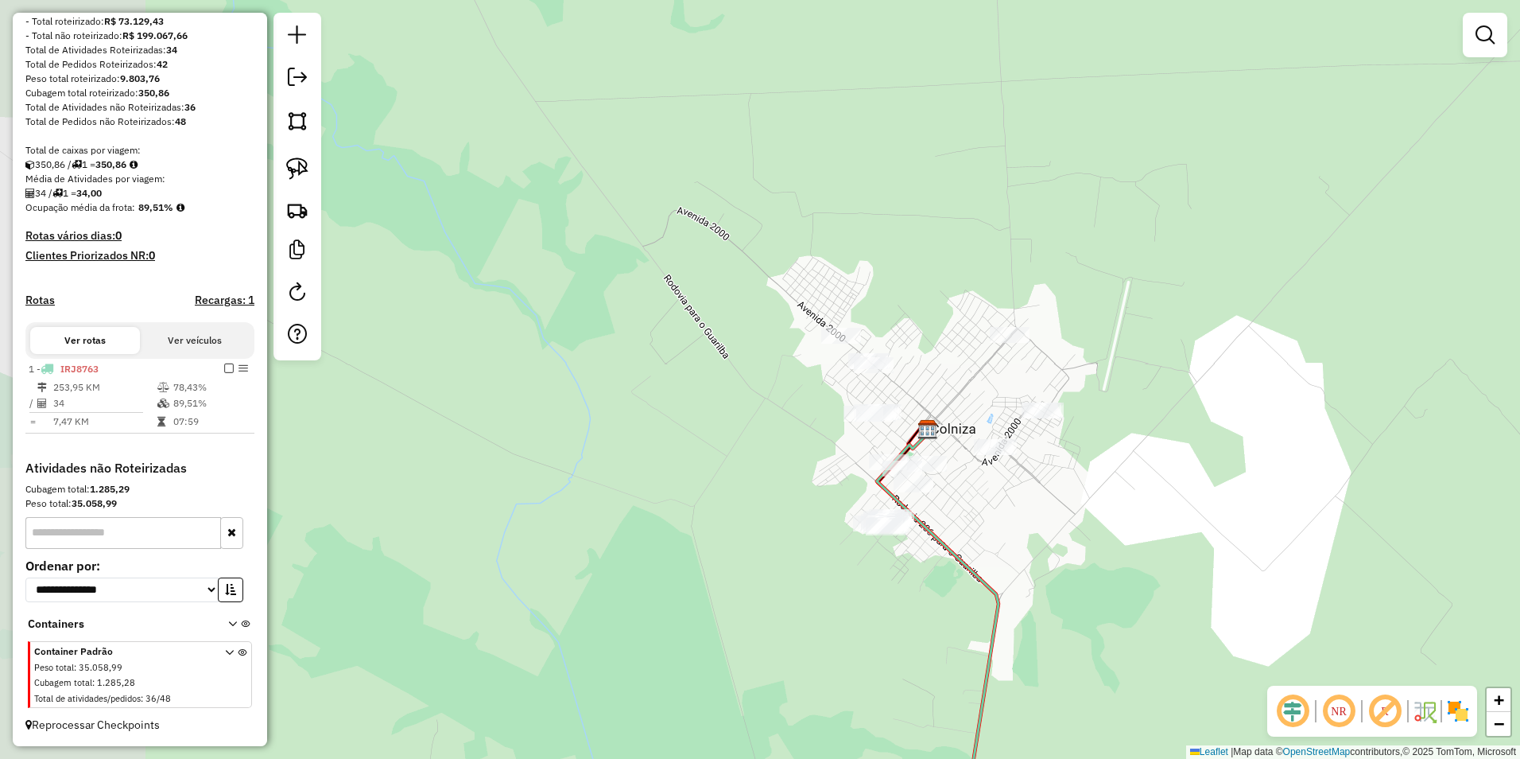
drag, startPoint x: 906, startPoint y: 474, endPoint x: 1072, endPoint y: 565, distance: 189.7
click at [755, 565] on div "Janela de atendimento Grade de atendimento Capacidade Transportadoras Veículos …" at bounding box center [760, 379] width 1520 height 759
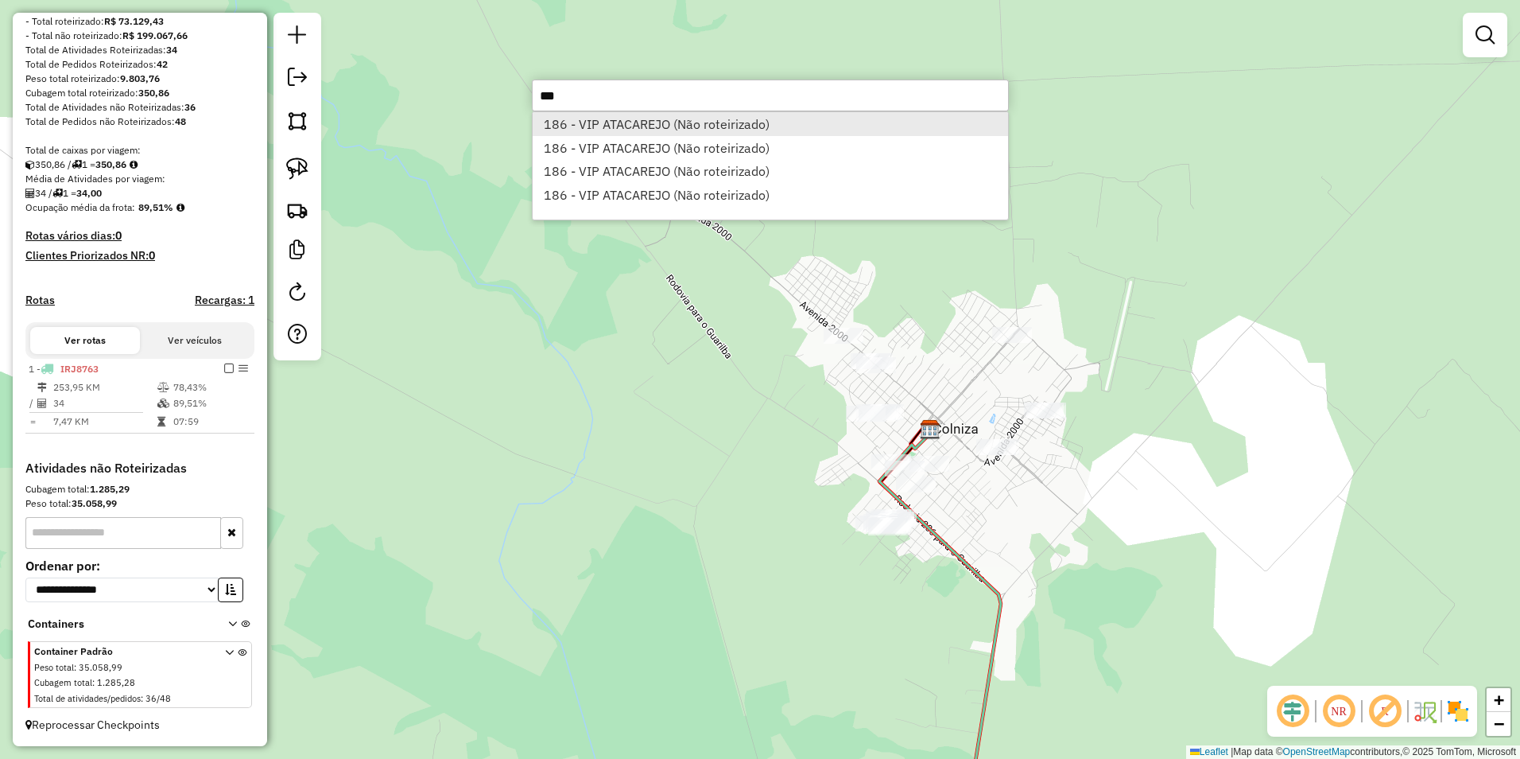
type input "***"
click at [659, 124] on li "186 - VIP ATACAREJO (Não roteirizado)" at bounding box center [771, 124] width 476 height 24
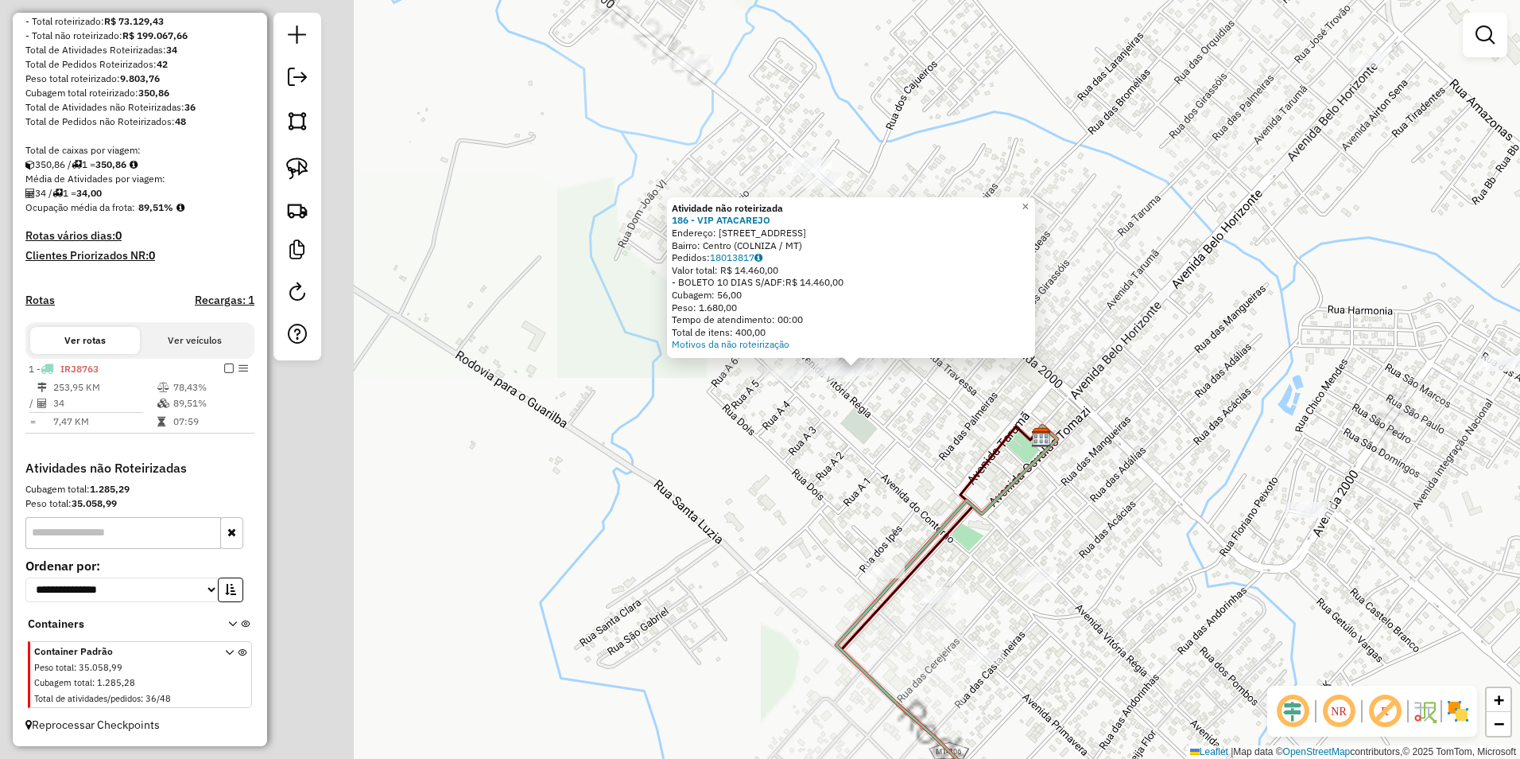
drag, startPoint x: 567, startPoint y: 336, endPoint x: 1112, endPoint y: 509, distance: 571.4
click at [755, 509] on div "Atividade não roteirizada 186 - VIP ATACAREJO Endereço: [STREET_ADDRESS] Pedido…" at bounding box center [760, 379] width 1520 height 759
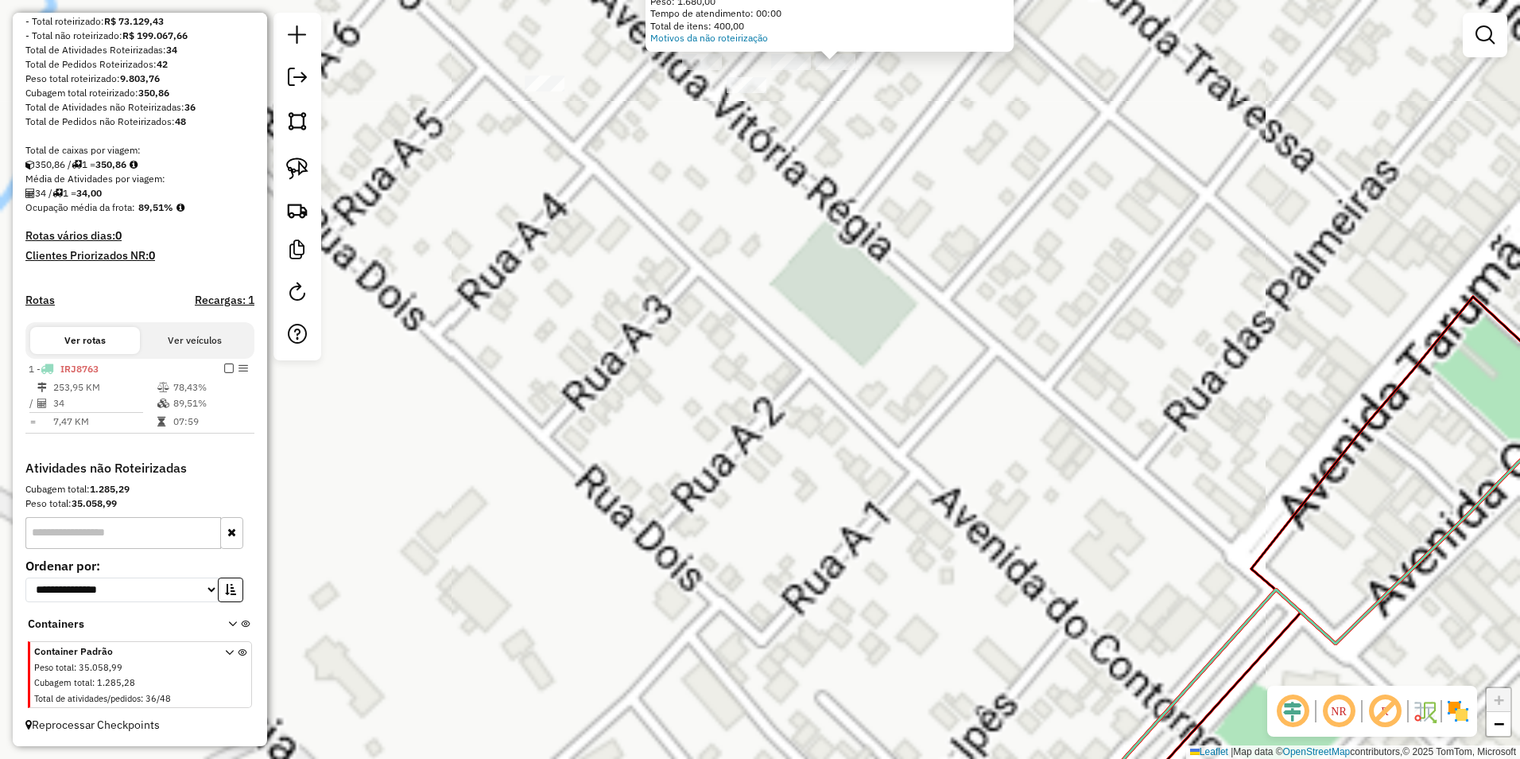
drag, startPoint x: 882, startPoint y: 421, endPoint x: 1226, endPoint y: 596, distance: 386.6
click at [755, 596] on div "Atividade não roteirizada 186 - VIP ATACAREJO Endereço: [STREET_ADDRESS] Pedido…" at bounding box center [760, 379] width 1520 height 759
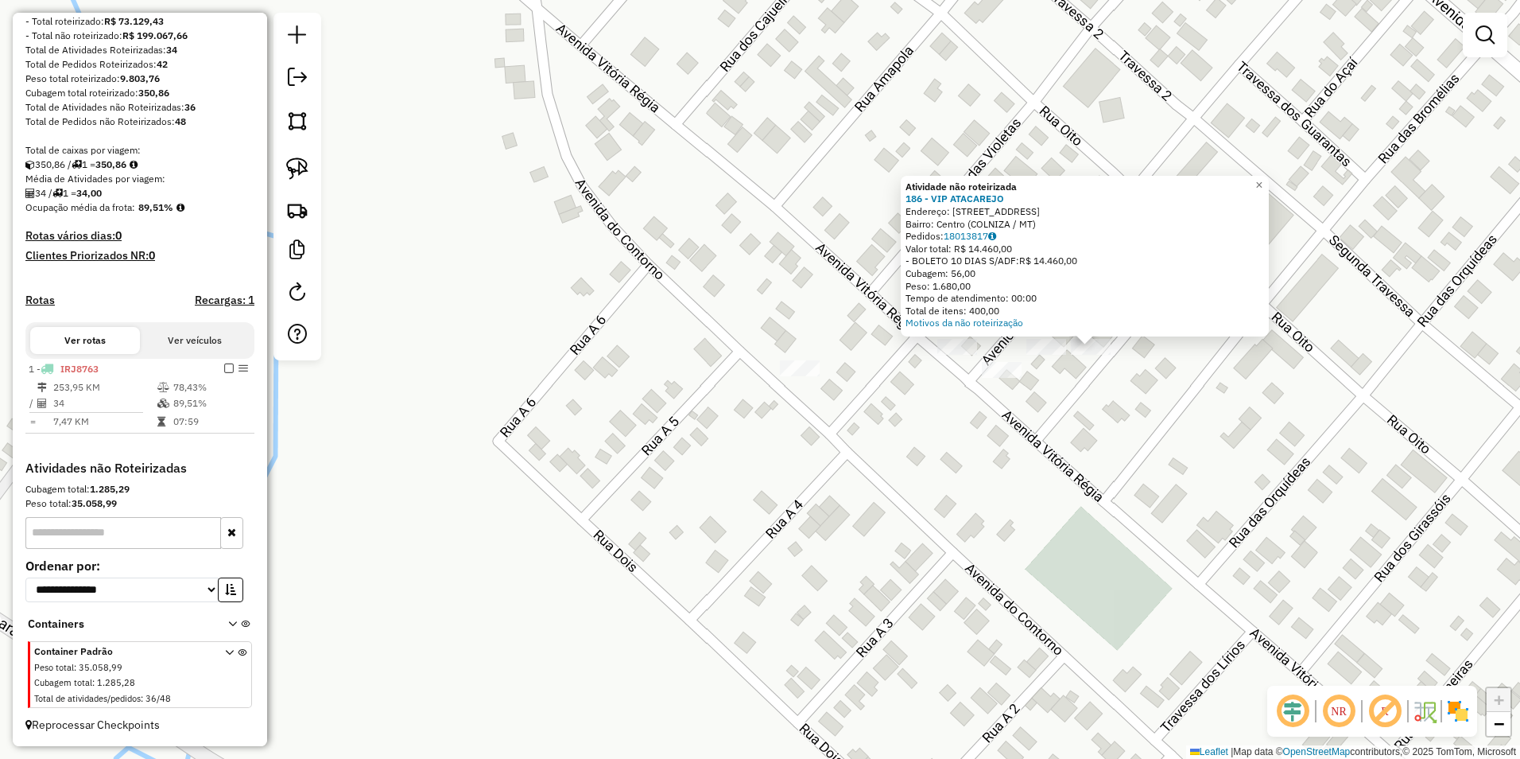
drag, startPoint x: 1168, startPoint y: 402, endPoint x: 1038, endPoint y: 499, distance: 162.1
click at [755, 521] on div "Atividade não roteirizada 186 - VIP ATACAREJO Endereço: [STREET_ADDRESS] Pedido…" at bounding box center [760, 379] width 1520 height 759
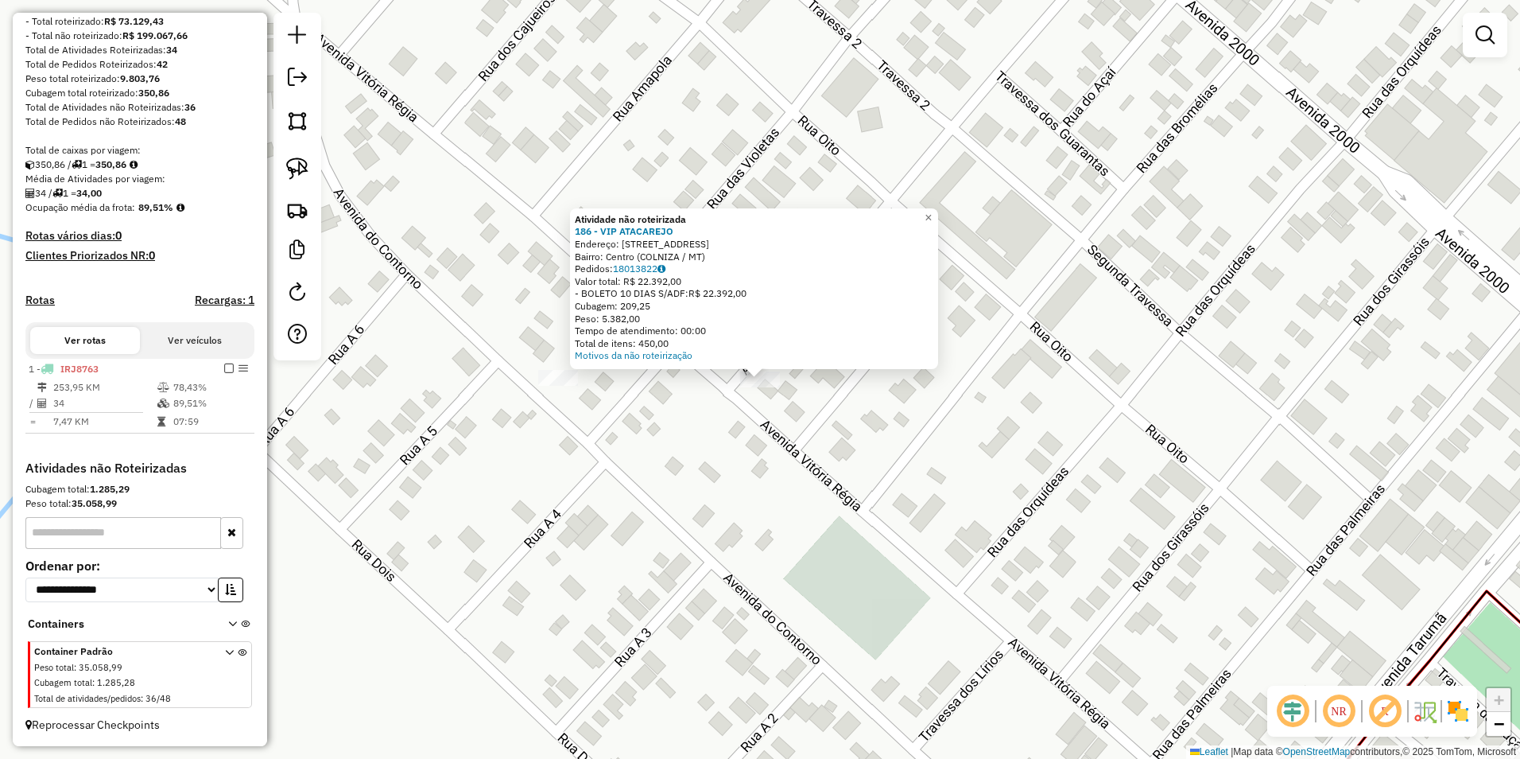
click at [714, 451] on div "Atividade não roteirizada 186 - VIP ATACAREJO Endereço: [STREET_ADDRESS] Pedido…" at bounding box center [760, 379] width 1520 height 759
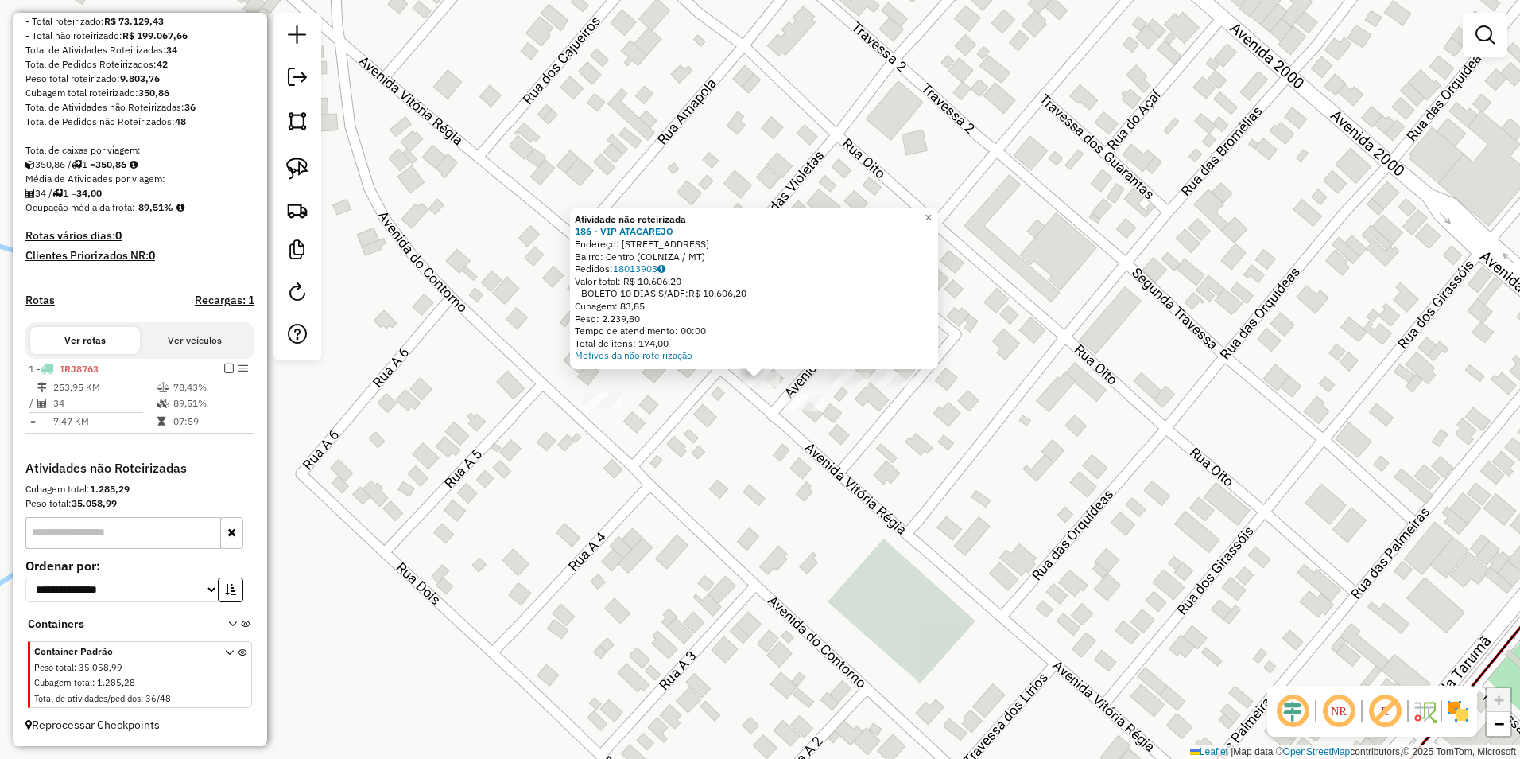
drag, startPoint x: 737, startPoint y: 501, endPoint x: 584, endPoint y: 370, distance: 201.9
click at [738, 501] on div "Atividade não roteirizada 186 - VIP ATACAREJO Endereço: [STREET_ADDRESS] Pedido…" at bounding box center [760, 379] width 1520 height 759
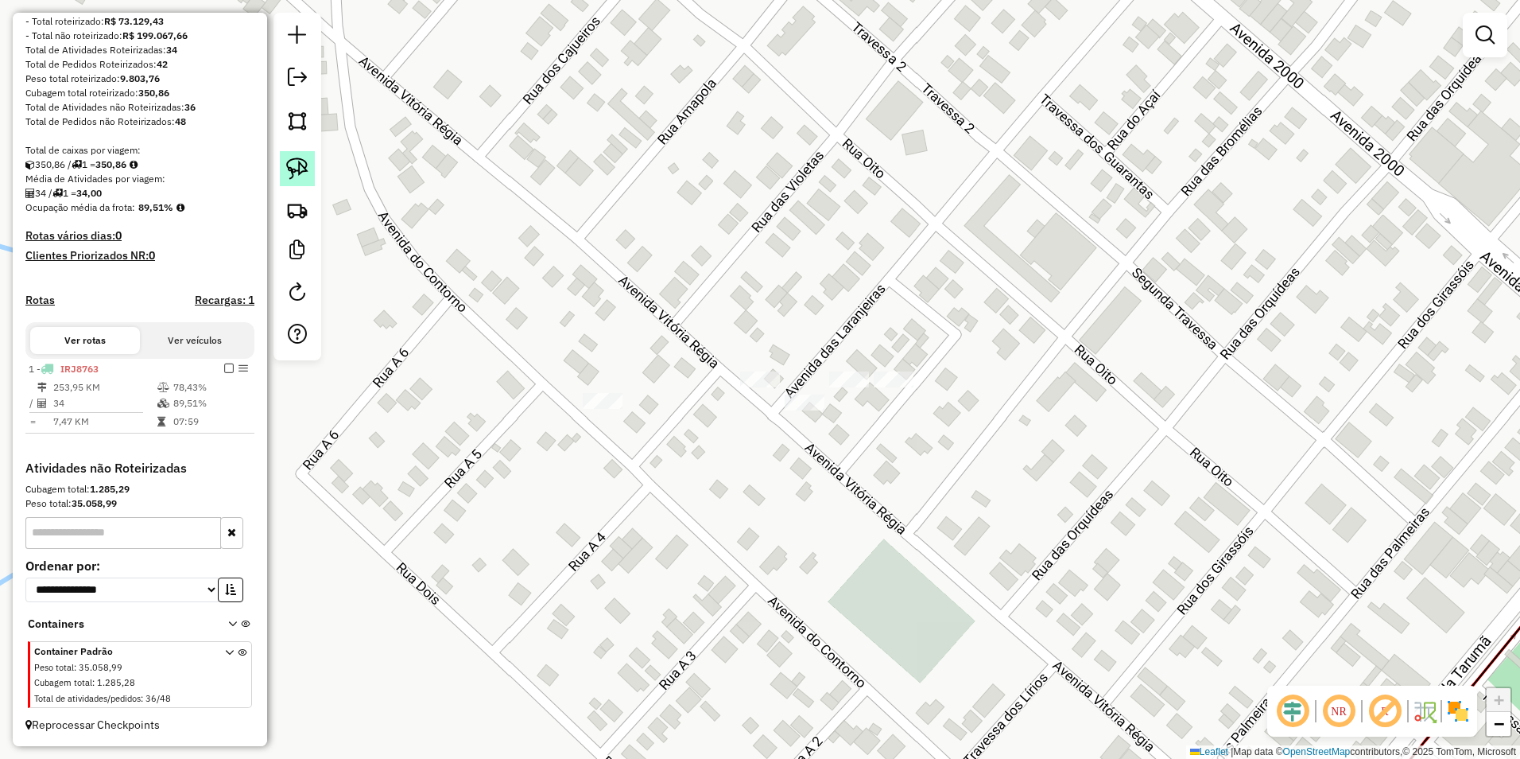
drag, startPoint x: 305, startPoint y: 157, endPoint x: 309, endPoint y: 166, distance: 10.0
click at [305, 157] on img at bounding box center [297, 168] width 22 height 22
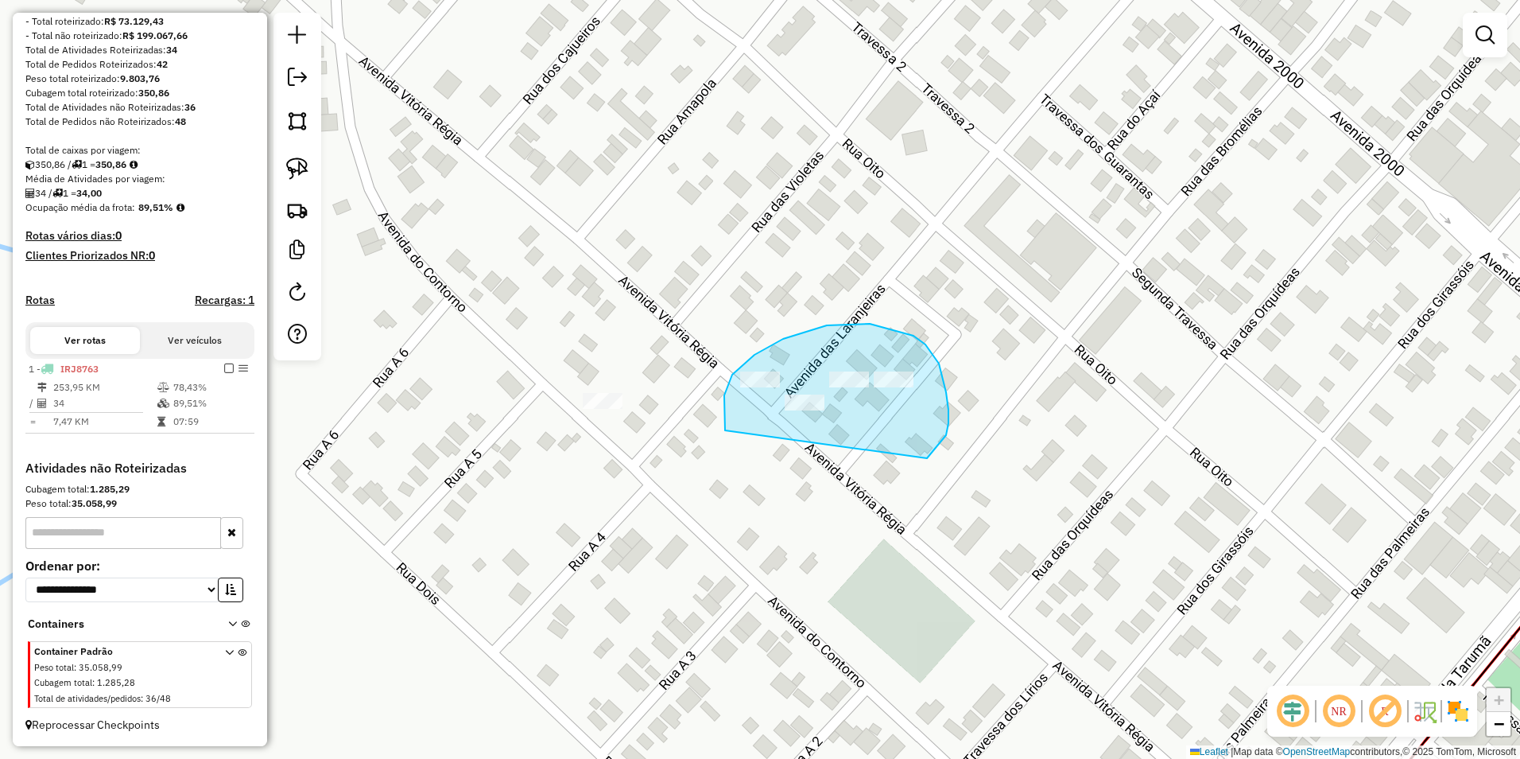
drag, startPoint x: 732, startPoint y: 375, endPoint x: 879, endPoint y: 468, distance: 173.8
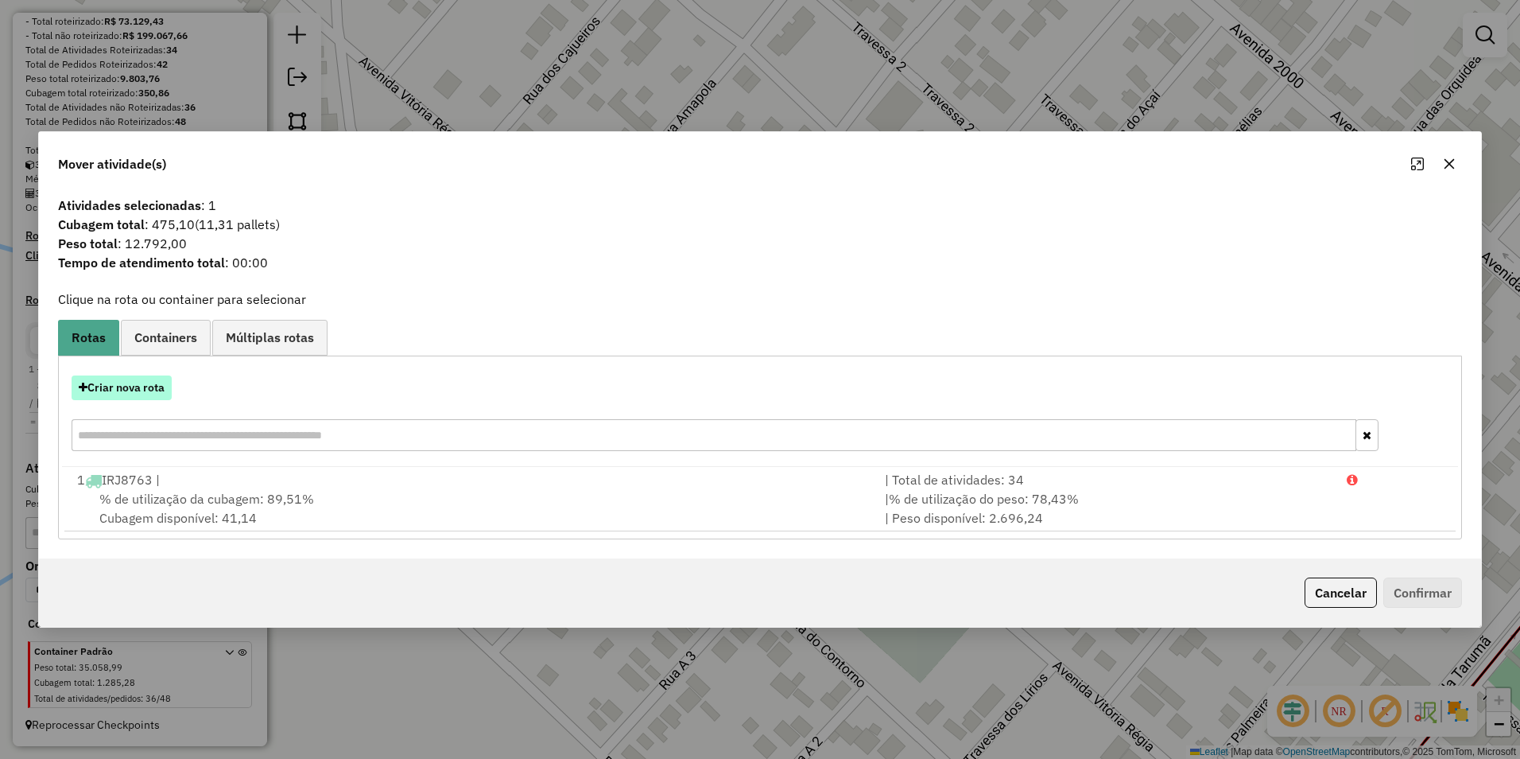
click at [118, 382] on button "Criar nova rota" at bounding box center [122, 387] width 100 height 25
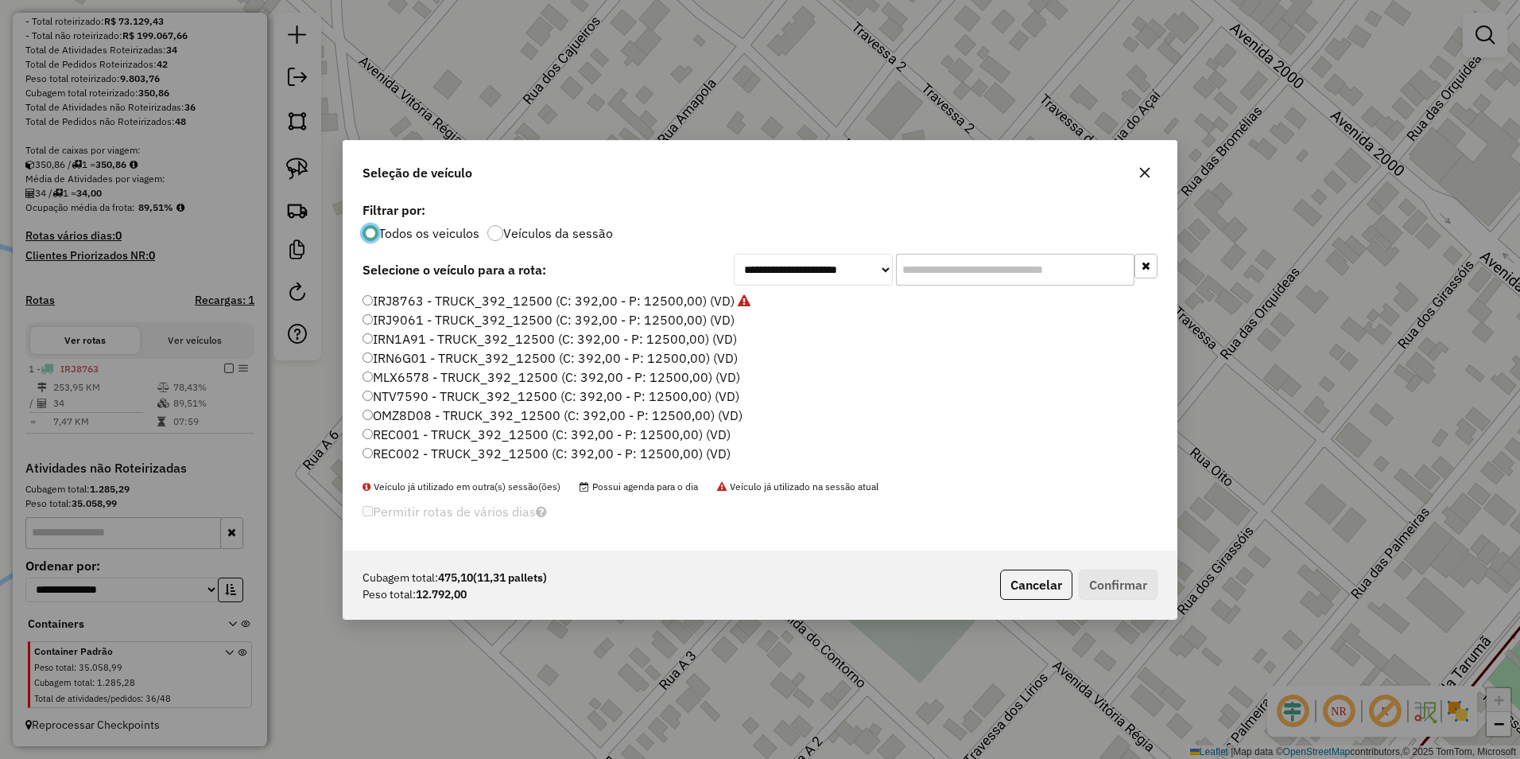
scroll to position [9, 5]
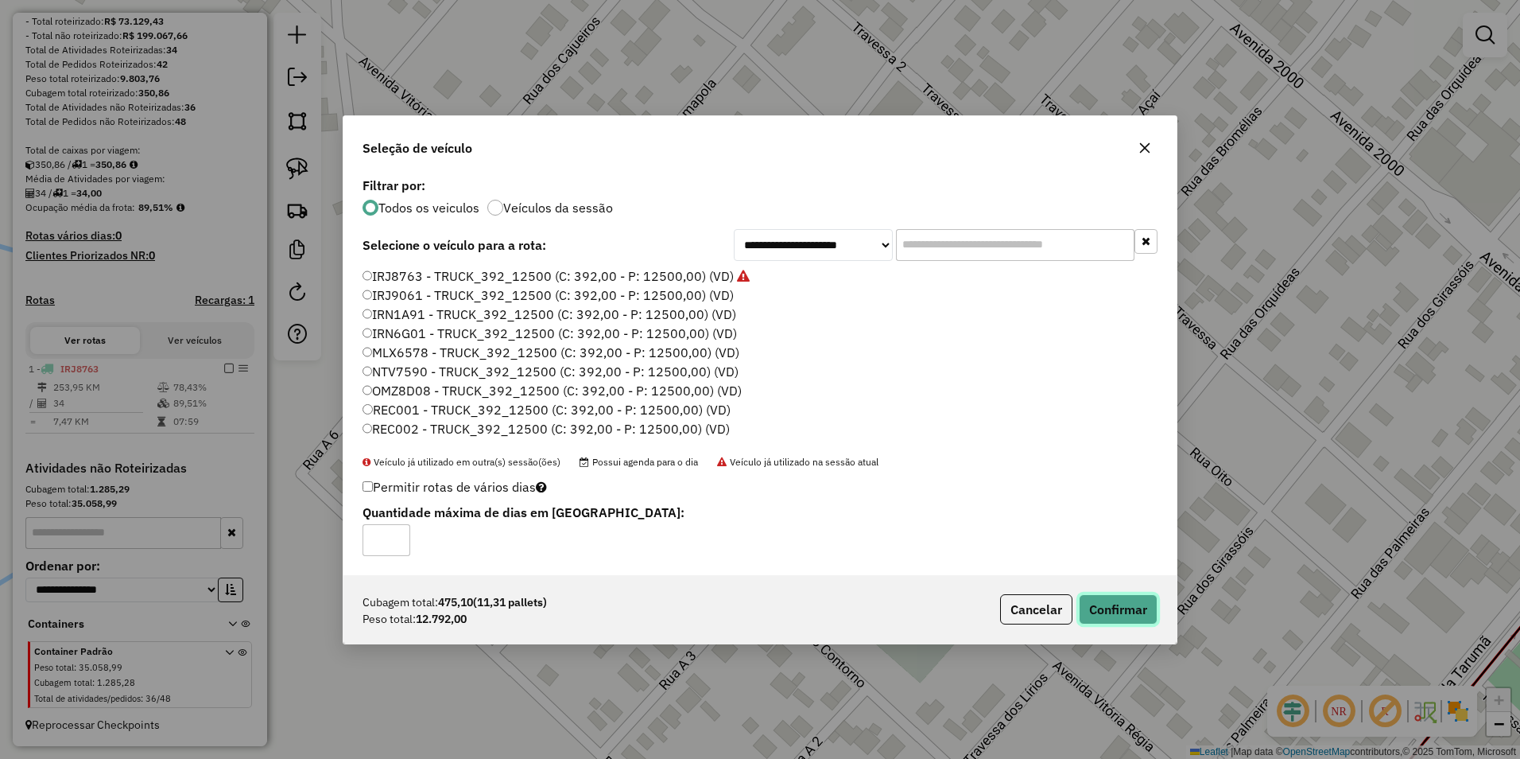
click at [755, 616] on button "Confirmar" at bounding box center [1118, 609] width 79 height 30
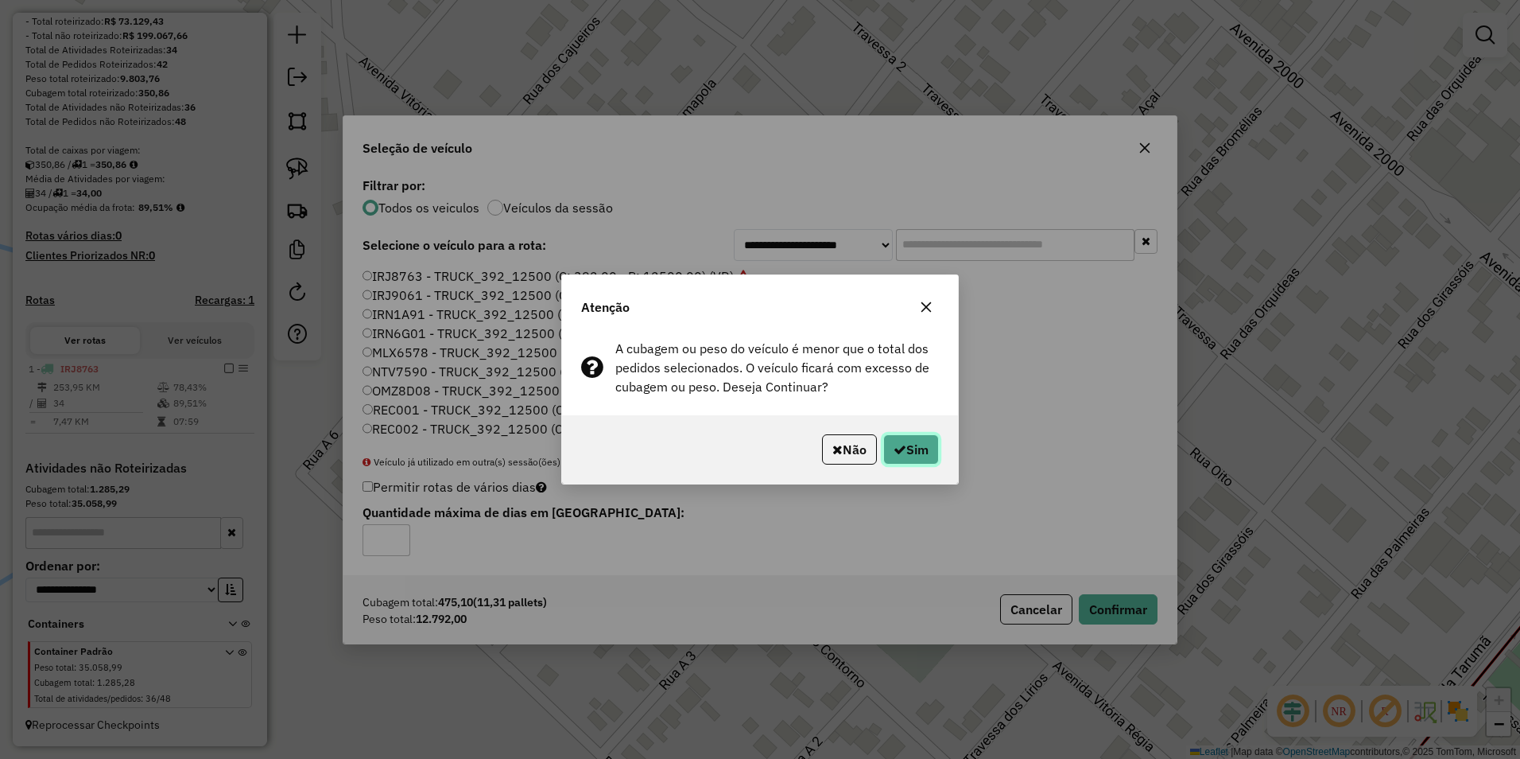
click at [755, 445] on icon "button" at bounding box center [900, 449] width 13 height 13
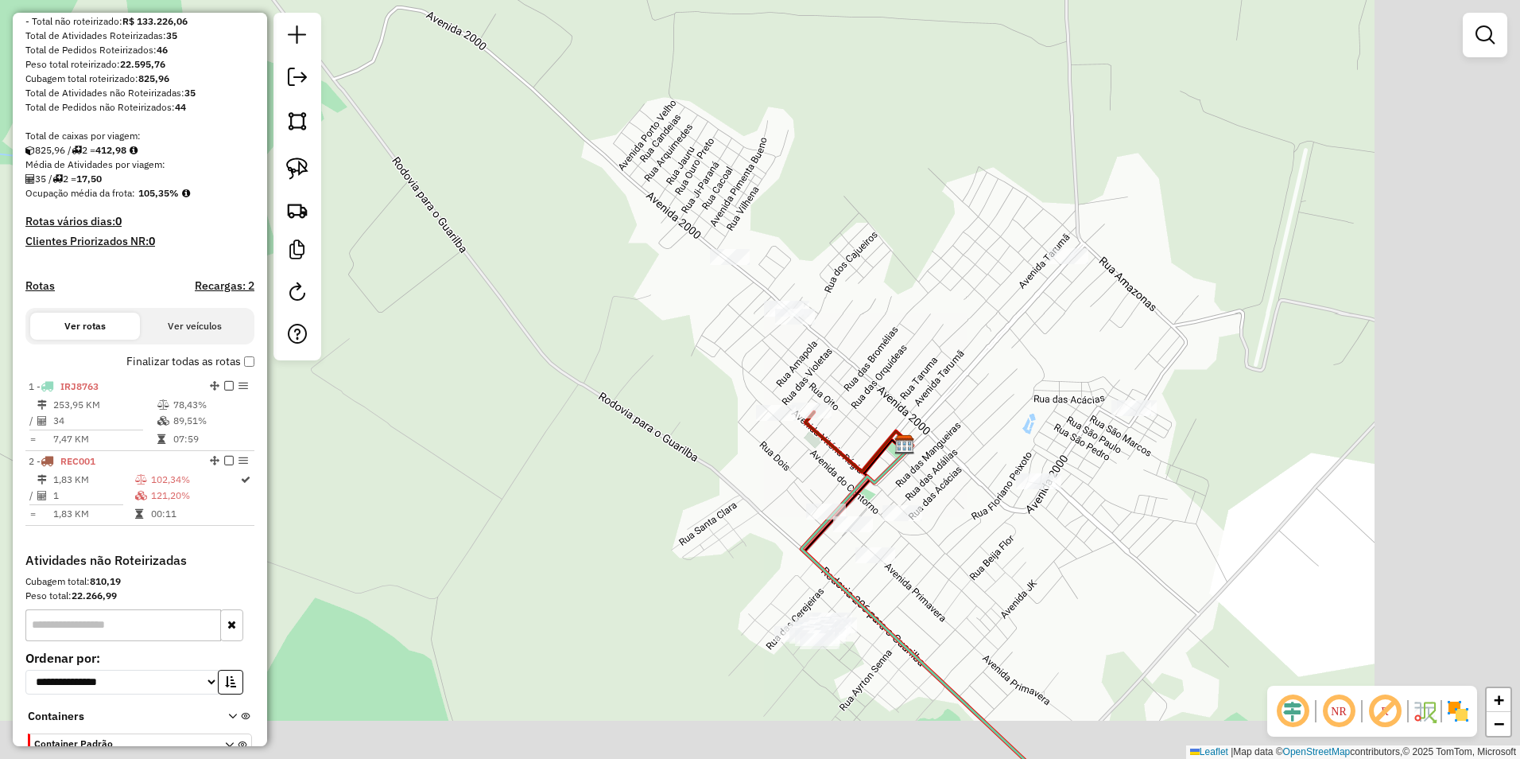
drag, startPoint x: 1107, startPoint y: 581, endPoint x: 967, endPoint y: 494, distance: 165.0
click at [755, 494] on div "Janela de atendimento Grade de atendimento Capacidade Transportadoras Veículos …" at bounding box center [760, 379] width 1520 height 759
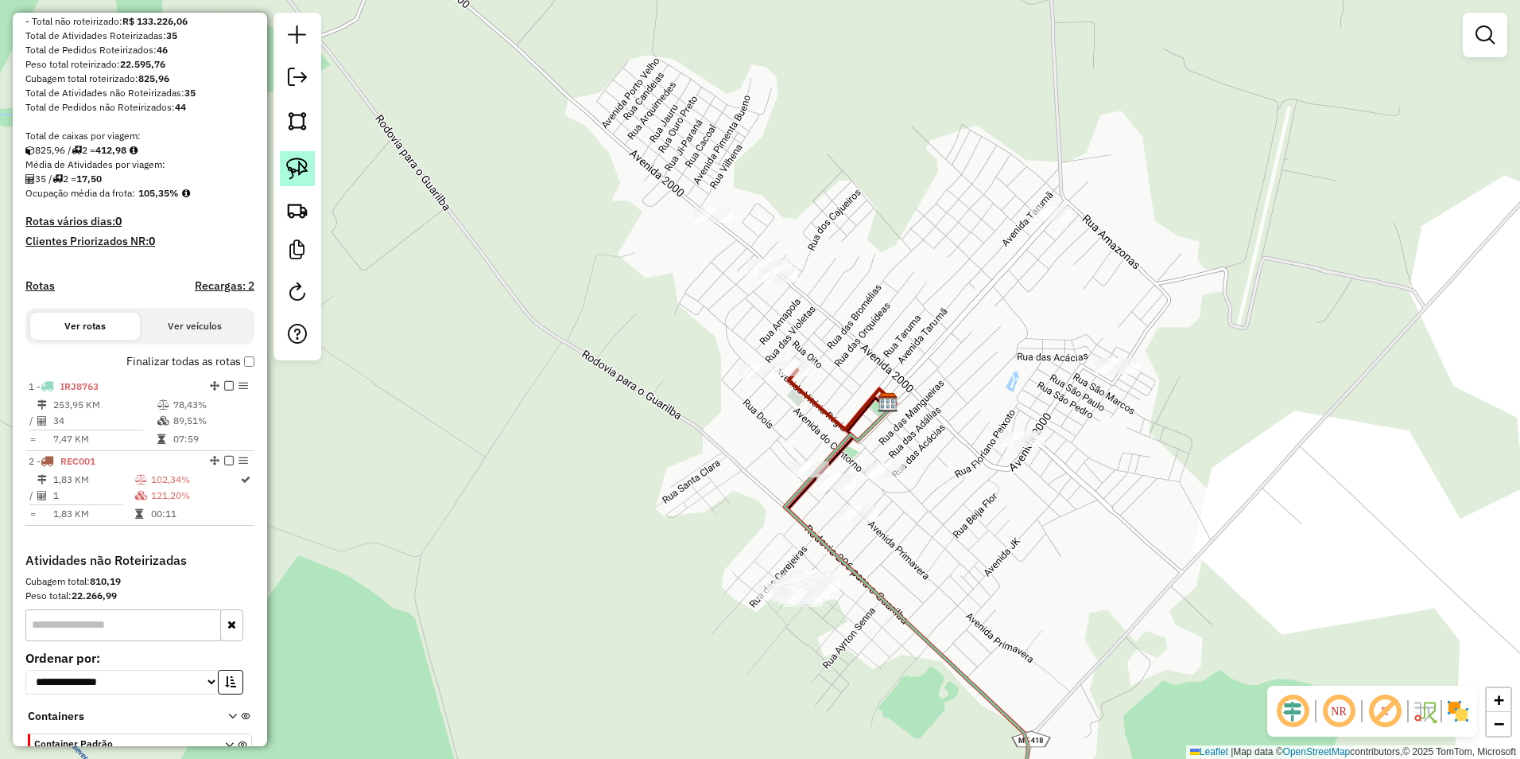
click at [303, 172] on img at bounding box center [297, 168] width 22 height 22
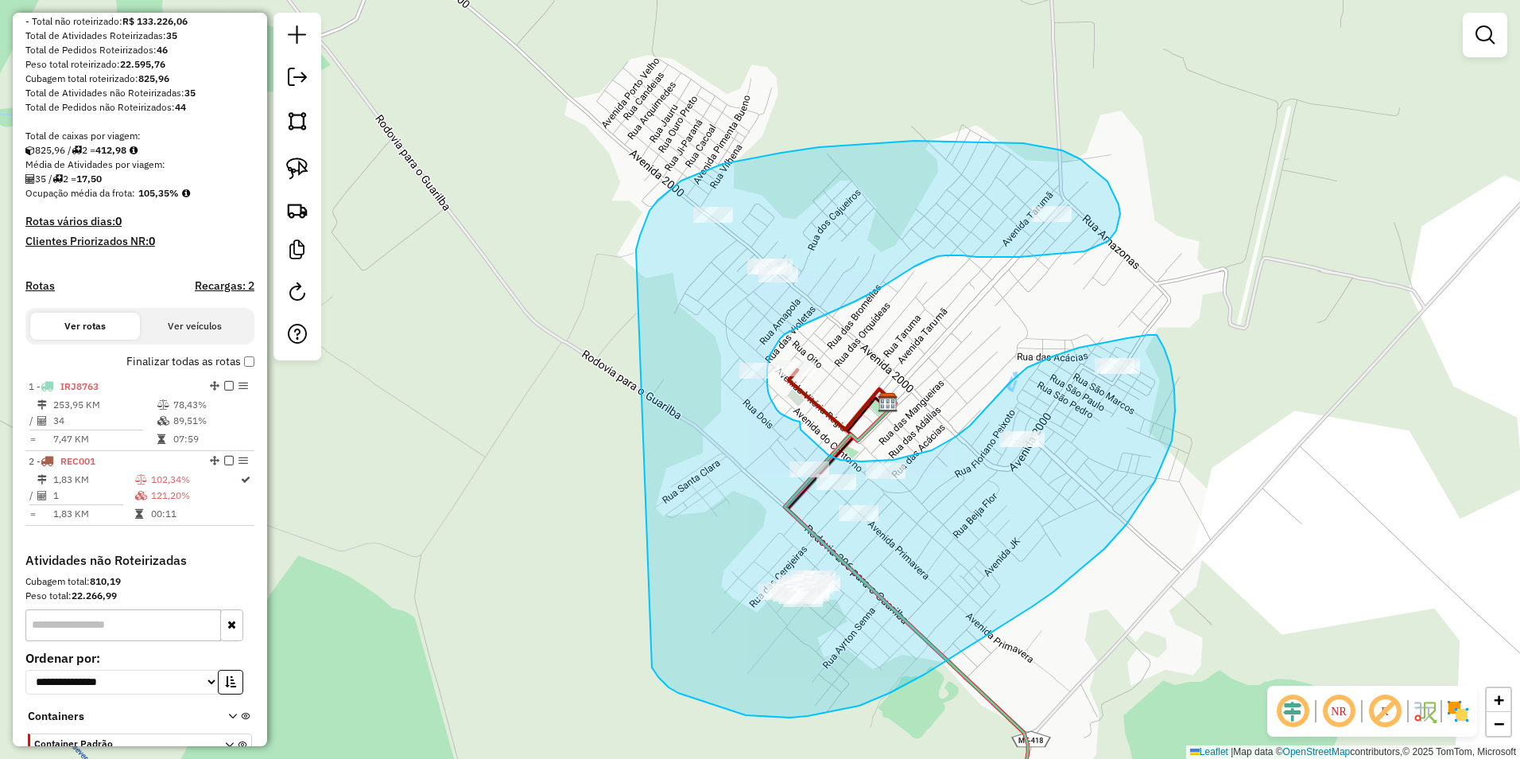
drag, startPoint x: 637, startPoint y: 247, endPoint x: 652, endPoint y: 667, distance: 420.1
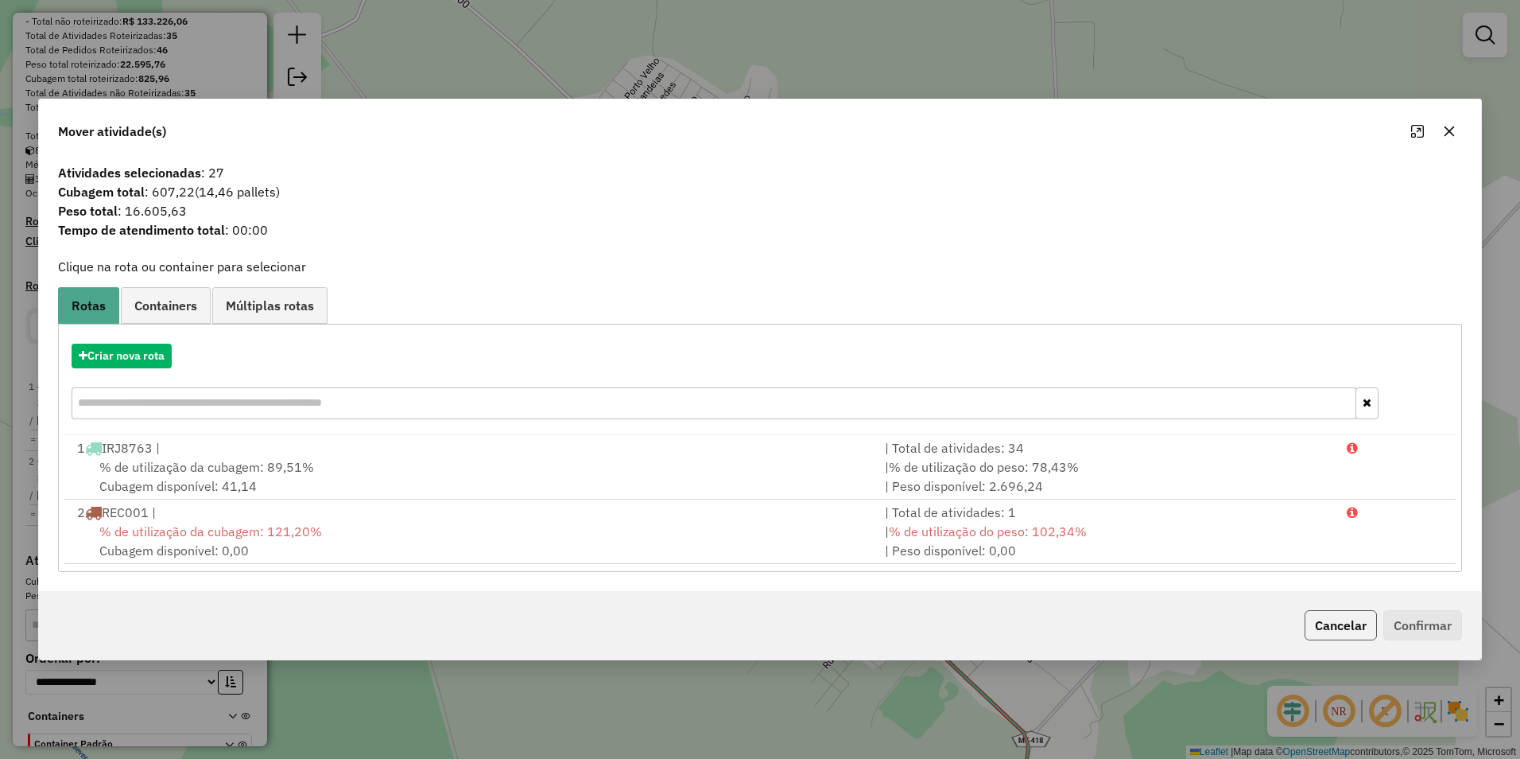
click at [755, 629] on button "Cancelar" at bounding box center [1341, 625] width 72 height 30
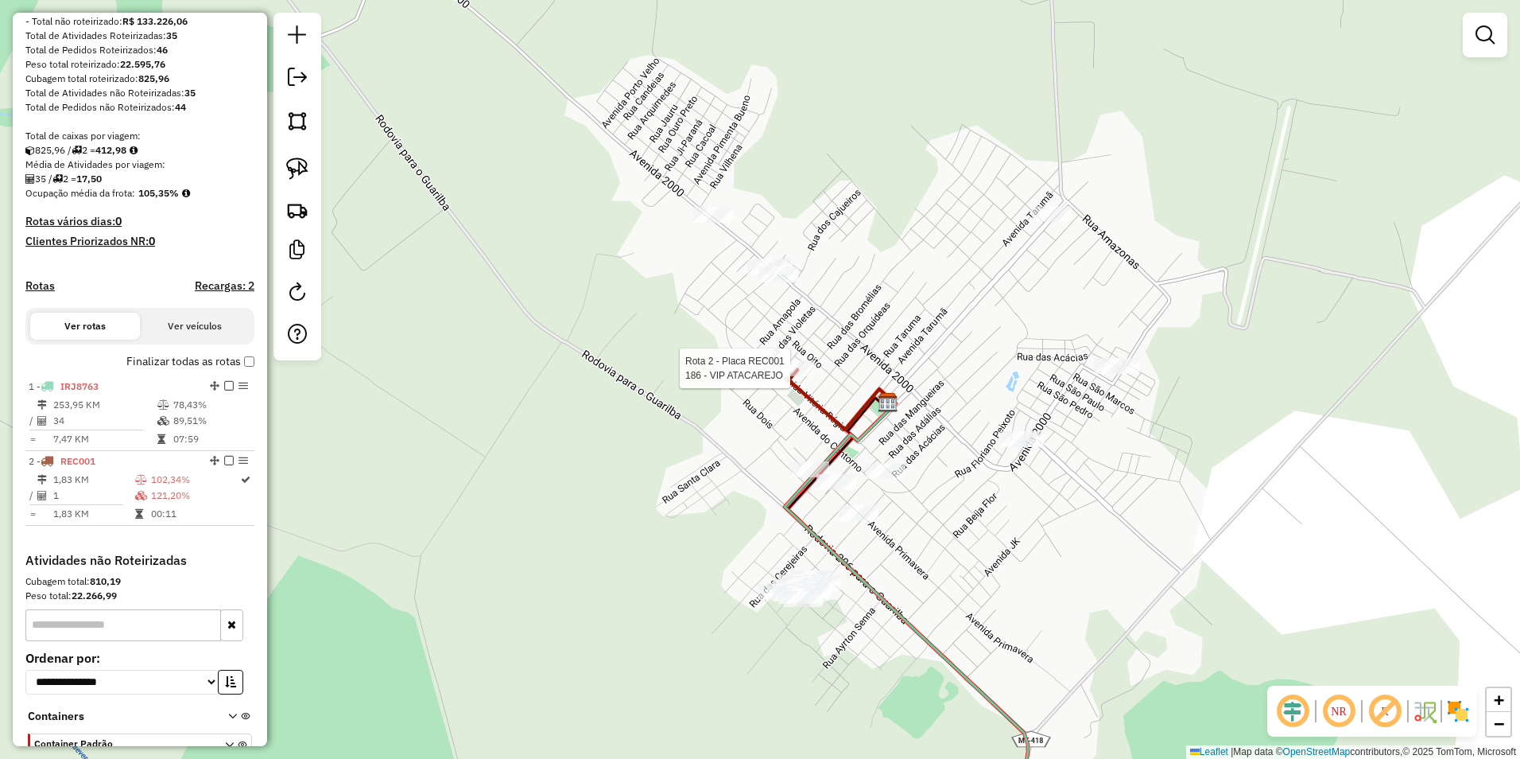
scroll to position [325, 0]
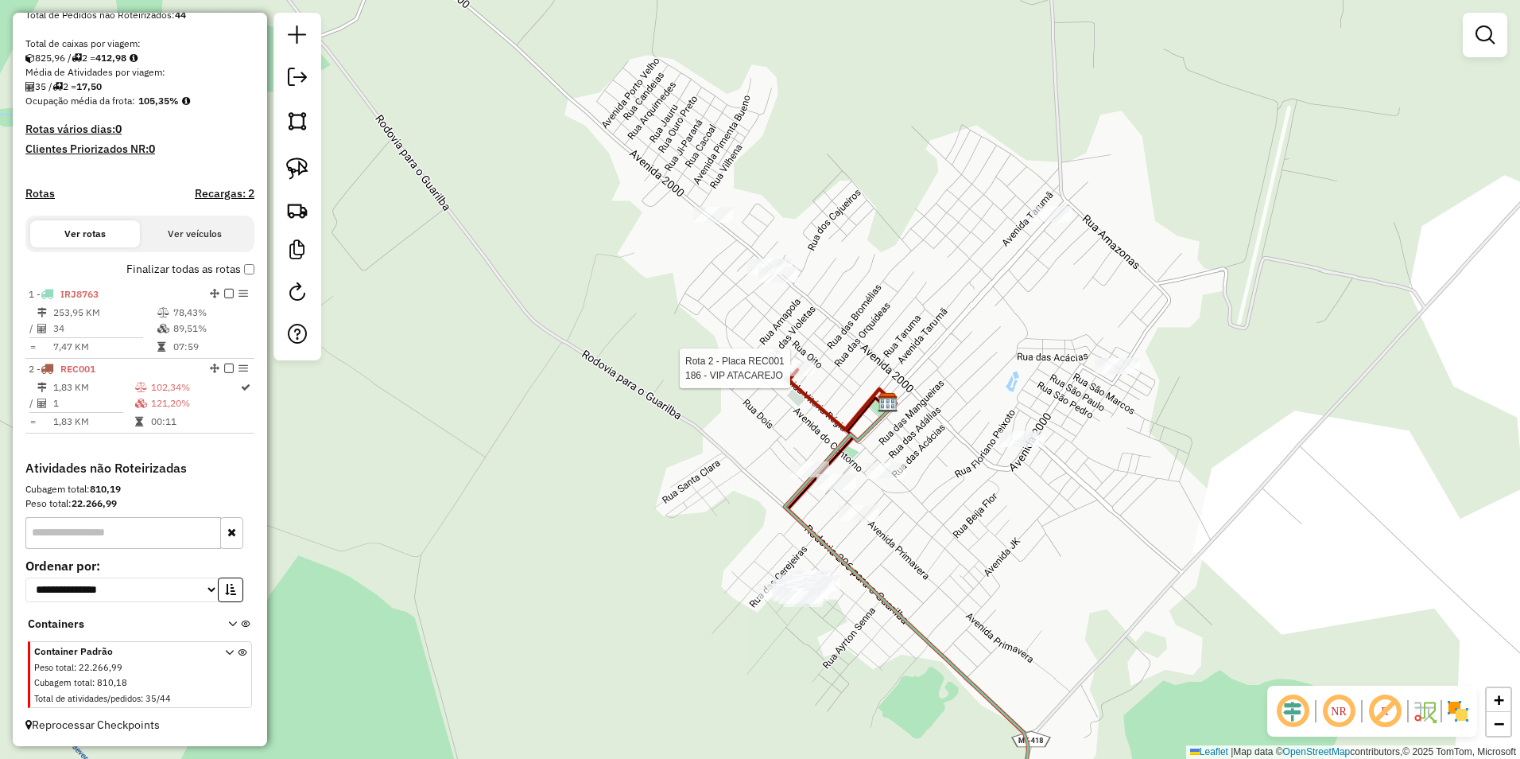
select select "**********"
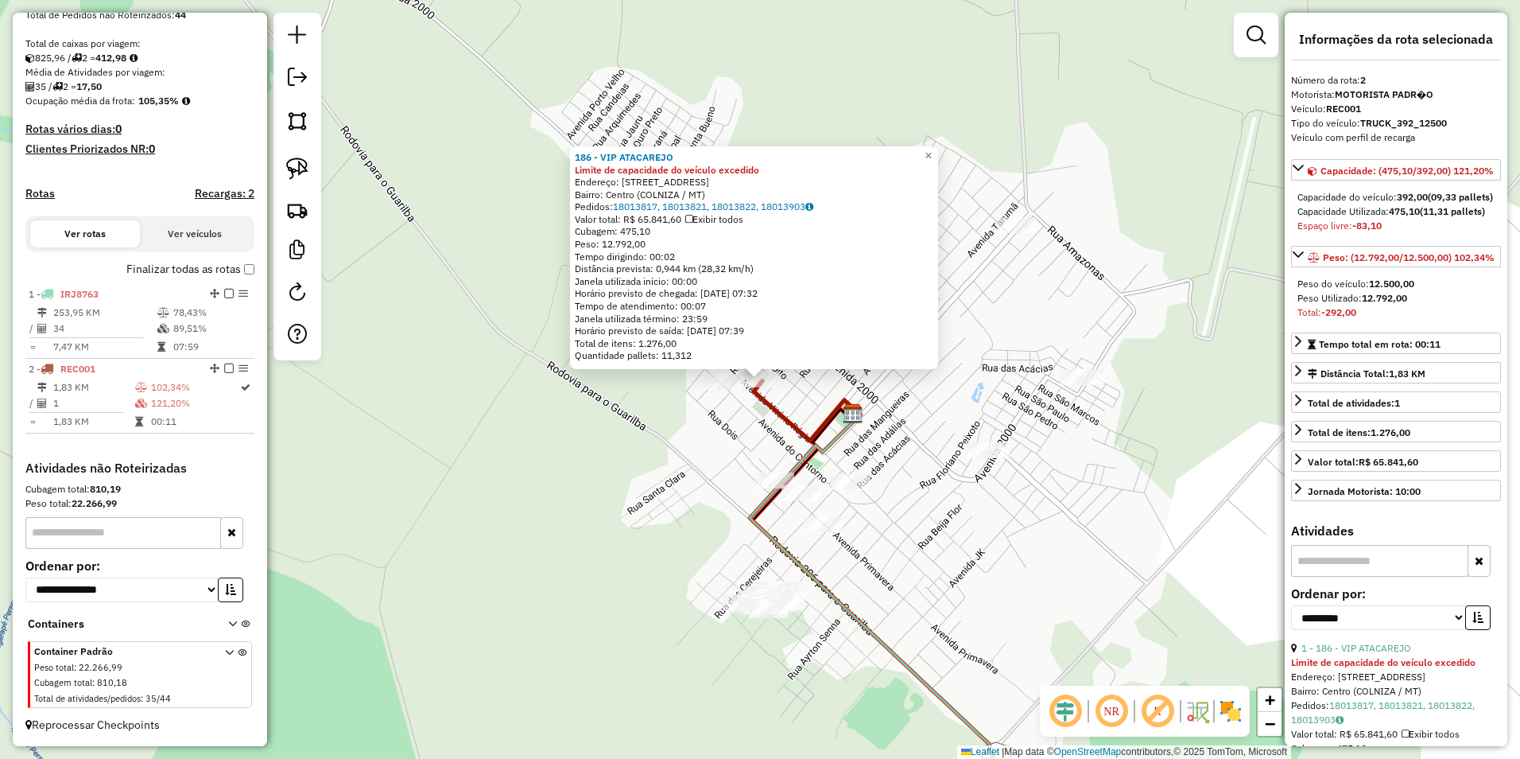
click at [755, 344] on div "186 - VIP ATACAREJO Limite de capacidade do veículo excedido Endereço: [STREET_…" at bounding box center [760, 379] width 1520 height 759
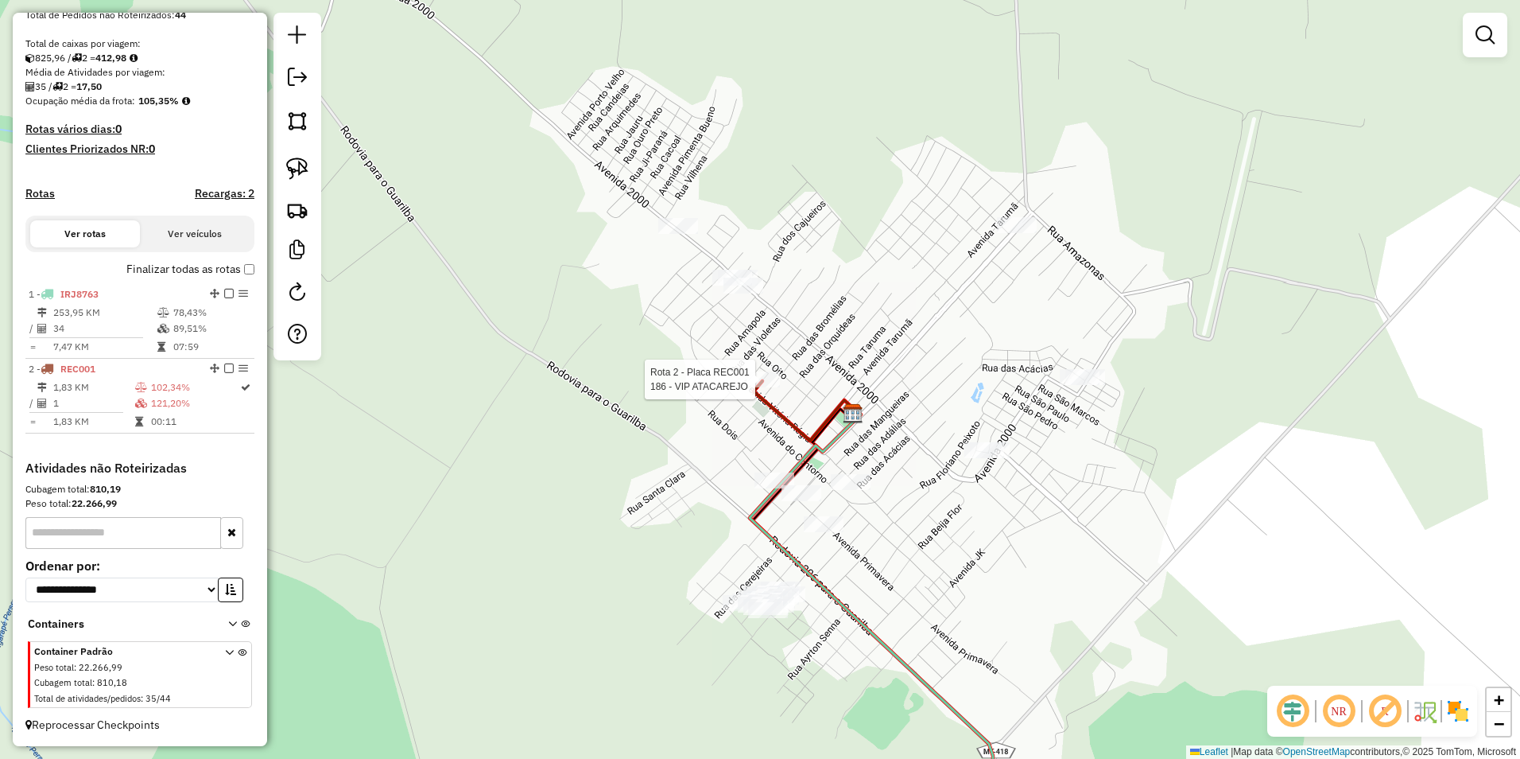
select select "**********"
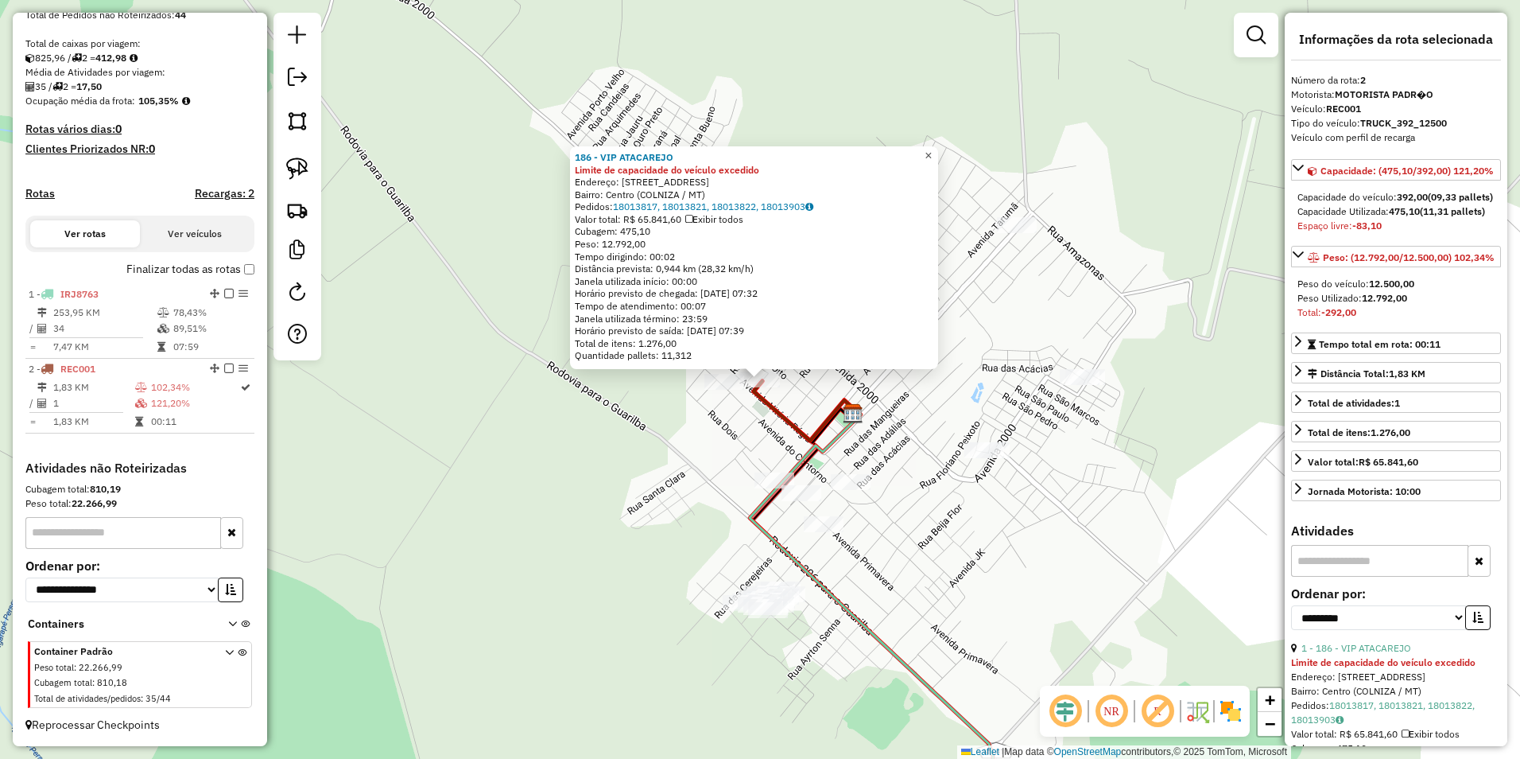
drag, startPoint x: 940, startPoint y: 154, endPoint x: 914, endPoint y: 161, distance: 27.2
click at [755, 154] on span "×" at bounding box center [928, 156] width 7 height 14
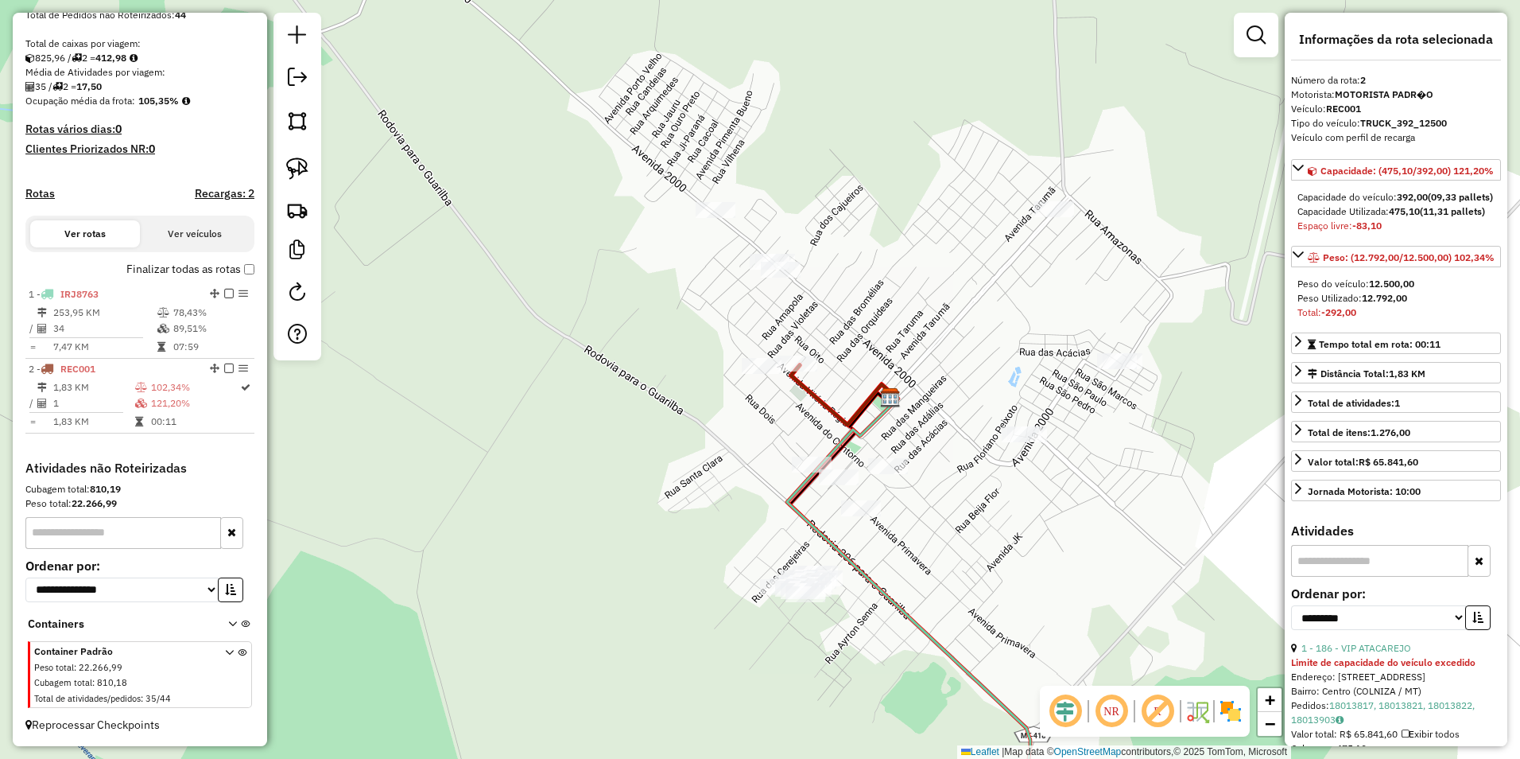
drag, startPoint x: 677, startPoint y: 449, endPoint x: 715, endPoint y: 433, distance: 40.6
click at [715, 433] on div "Janela de atendimento Grade de atendimento Capacidade Transportadoras Veículos …" at bounding box center [760, 379] width 1520 height 759
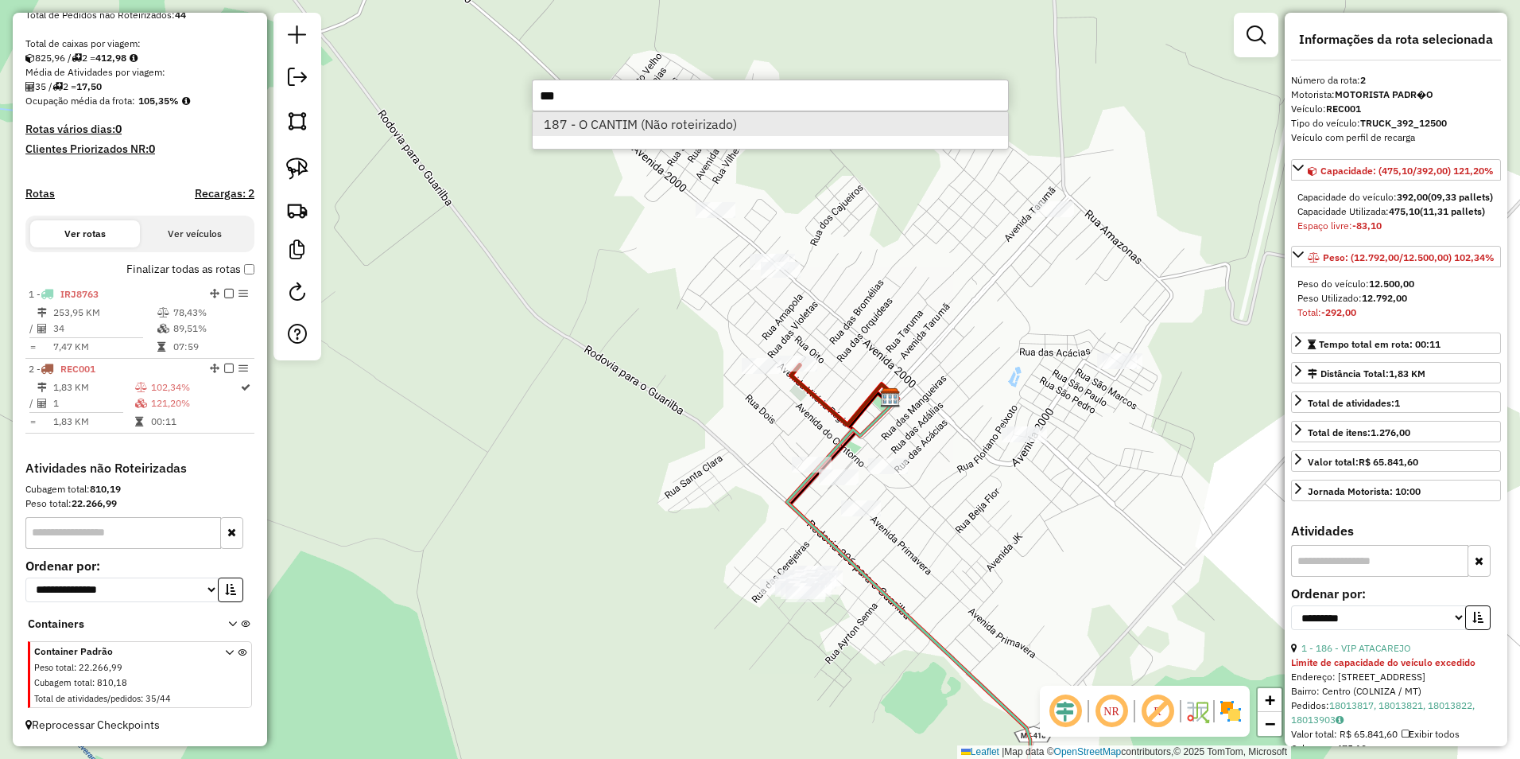
type input "***"
click at [643, 132] on li "187 - O CANTIM (Não roteirizado)" at bounding box center [771, 124] width 476 height 24
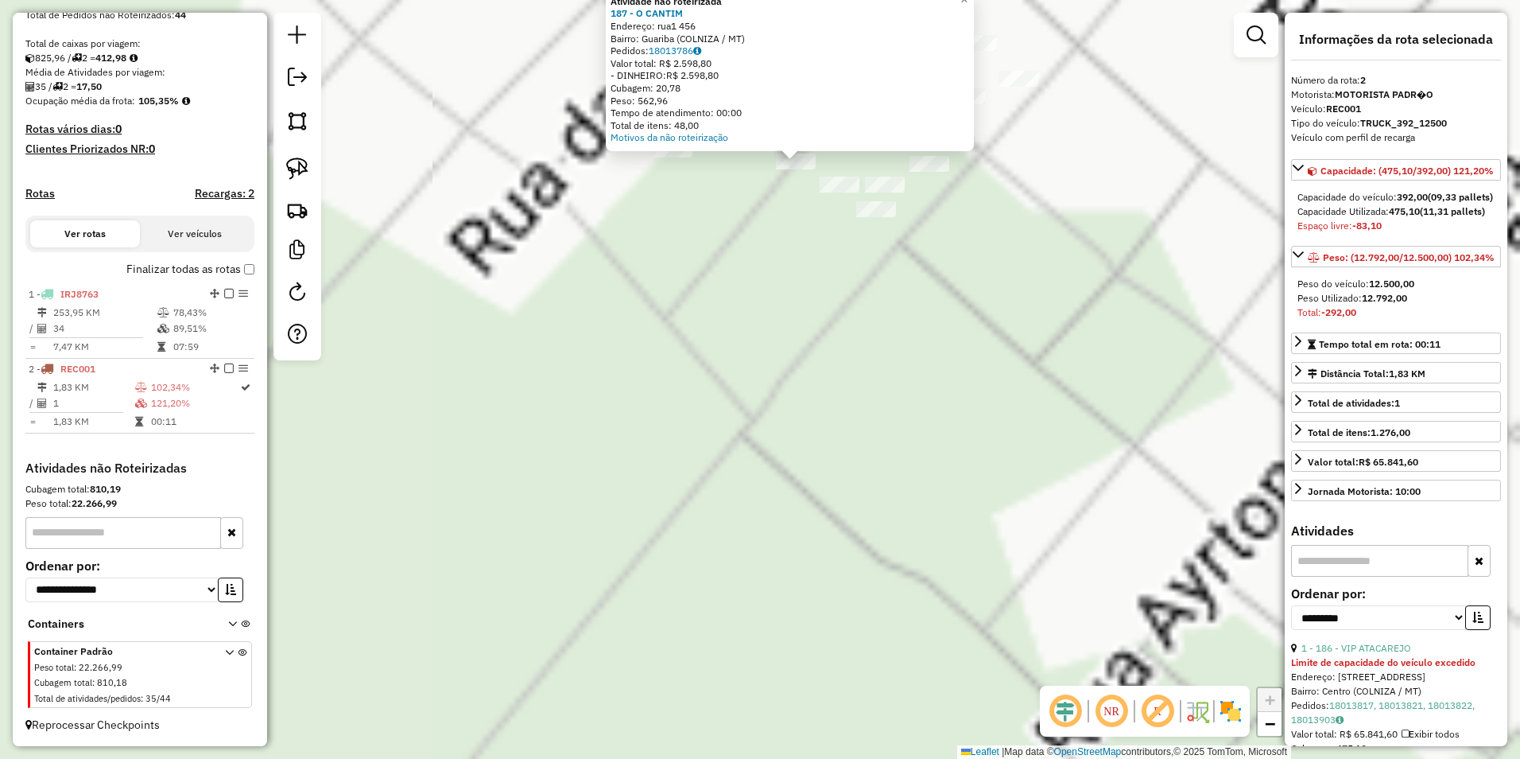
drag, startPoint x: 697, startPoint y: 170, endPoint x: 775, endPoint y: 446, distance: 286.7
click at [747, 522] on div "Atividade não roteirizada 187 - O CANTIM Endereço: rua1 456 Bairro: Guariba (CO…" at bounding box center [760, 379] width 1520 height 759
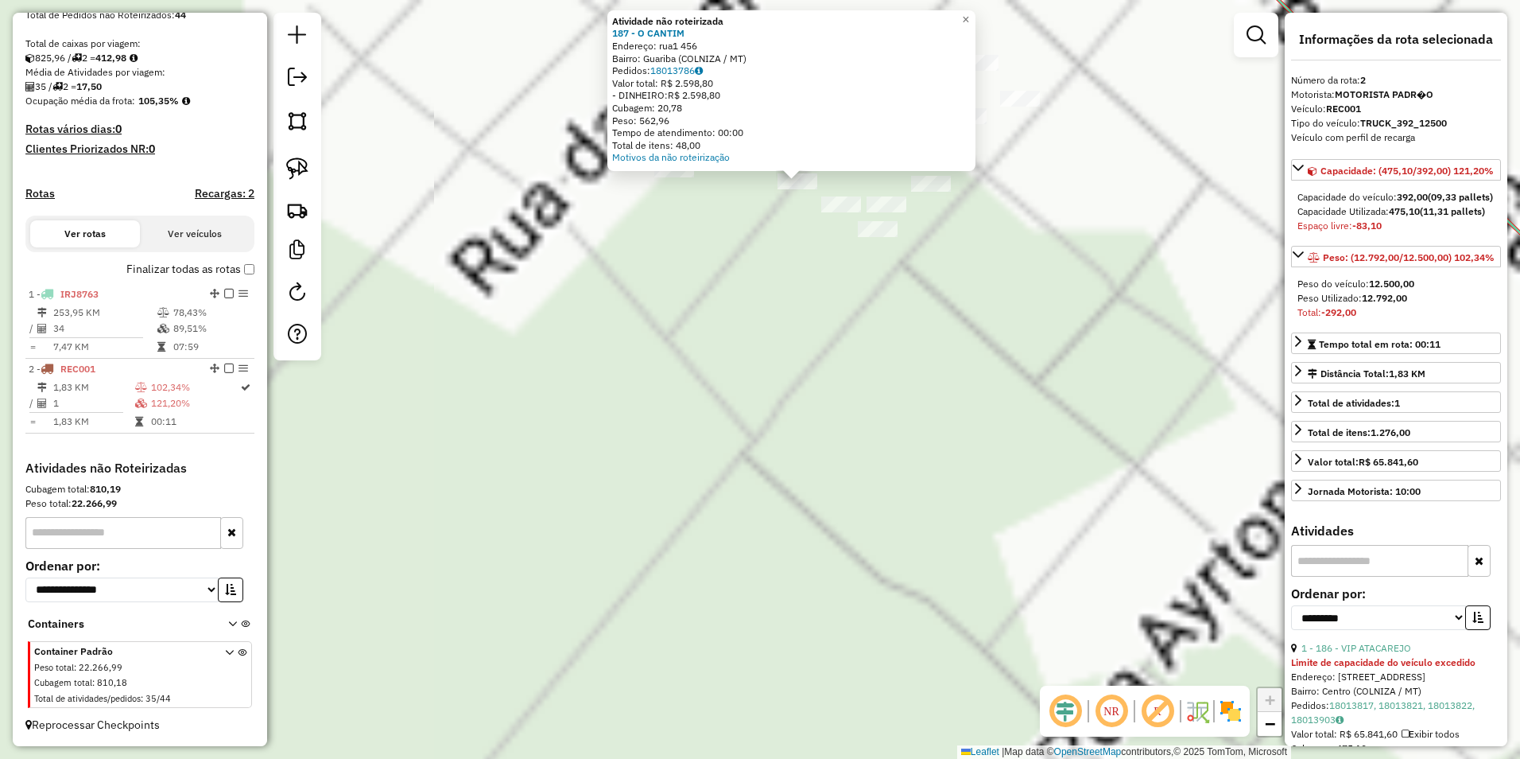
drag, startPoint x: 769, startPoint y: 196, endPoint x: 720, endPoint y: 447, distance: 255.9
click at [720, 447] on div "Atividade não roteirizada 187 - O CANTIM Endereço: rua1 456 Bairro: Guariba (CO…" at bounding box center [760, 379] width 1520 height 759
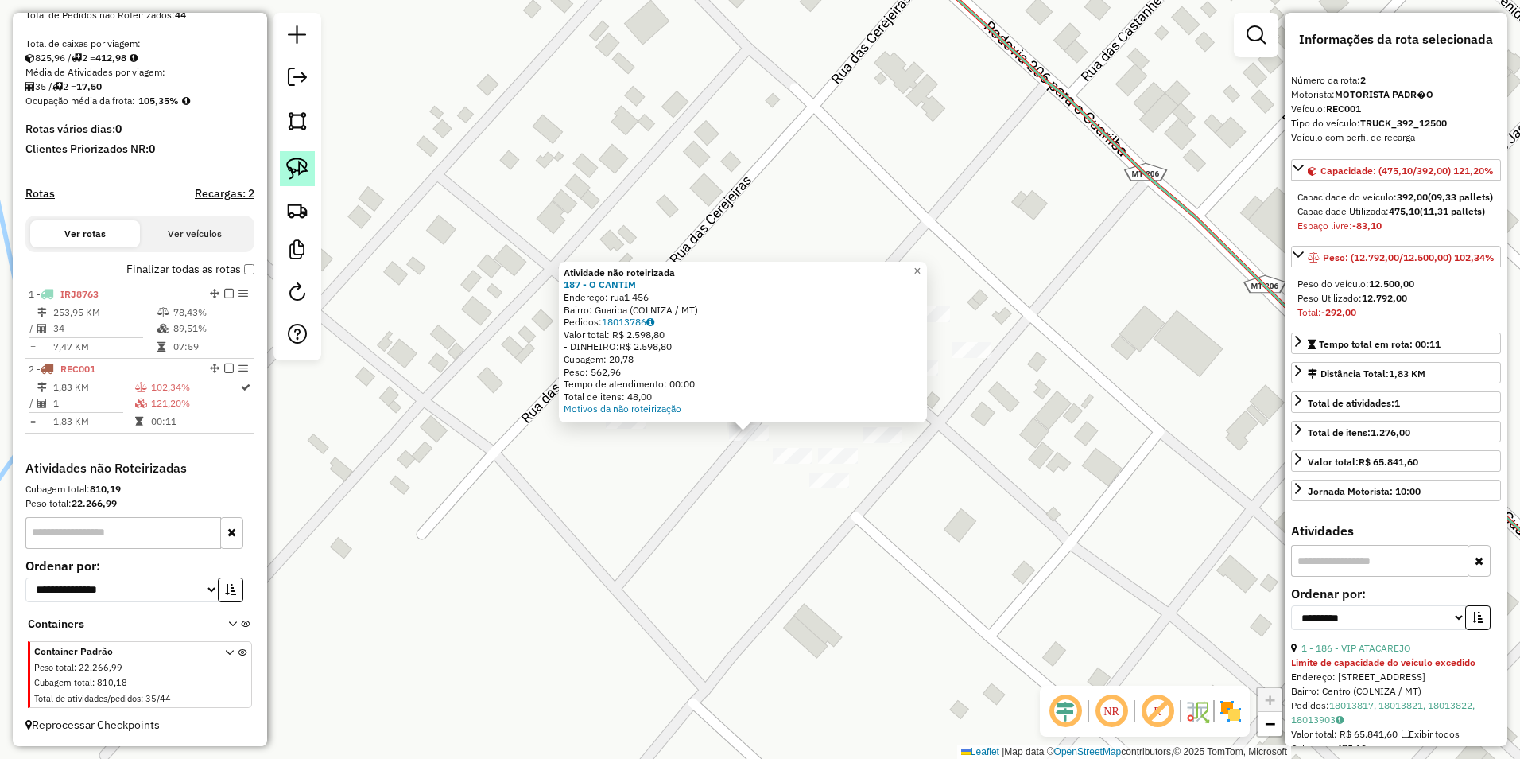
click at [292, 170] on img at bounding box center [297, 168] width 22 height 22
drag, startPoint x: 717, startPoint y: 454, endPoint x: 757, endPoint y: 450, distance: 40.0
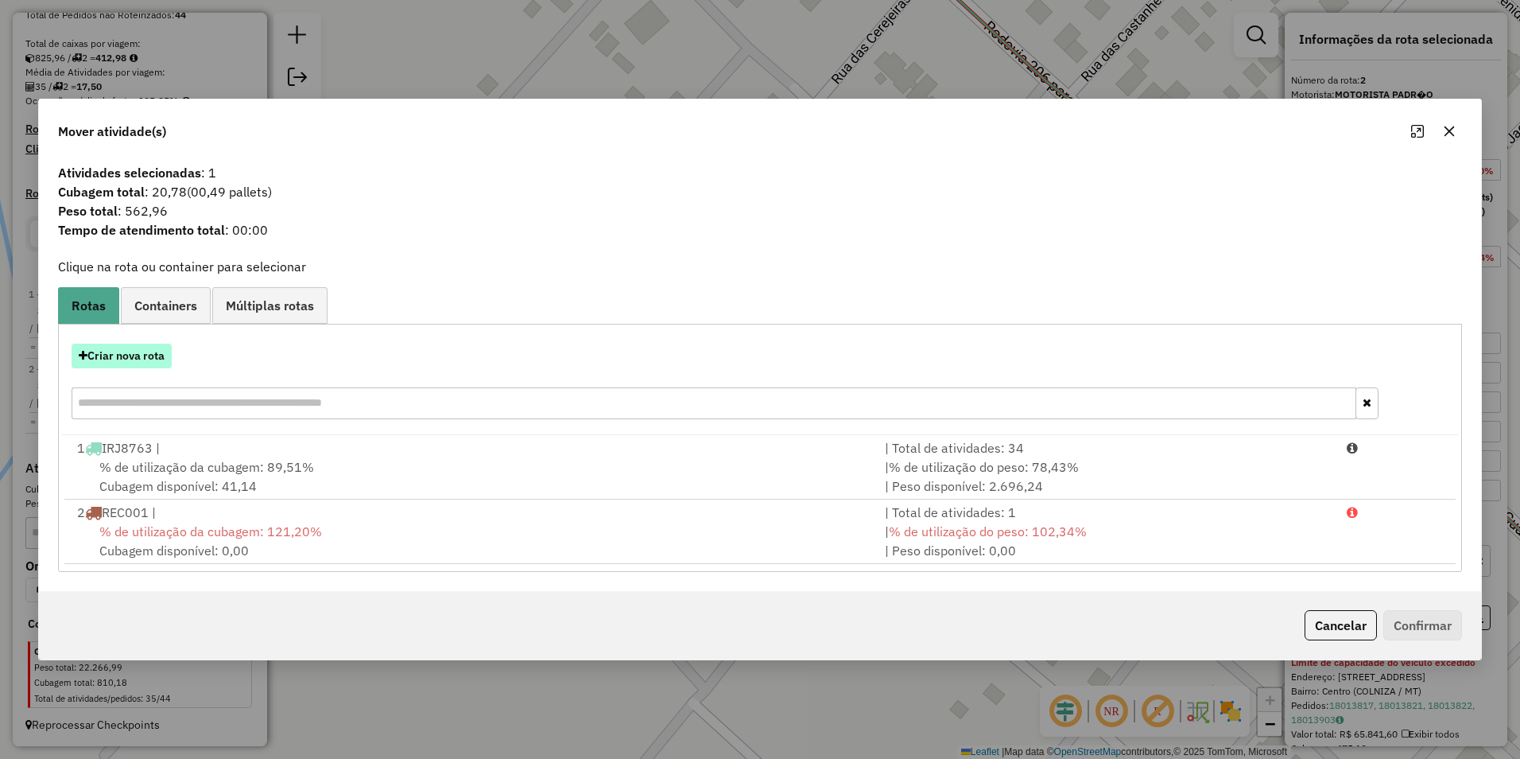
click at [137, 356] on button "Criar nova rota" at bounding box center [122, 356] width 100 height 25
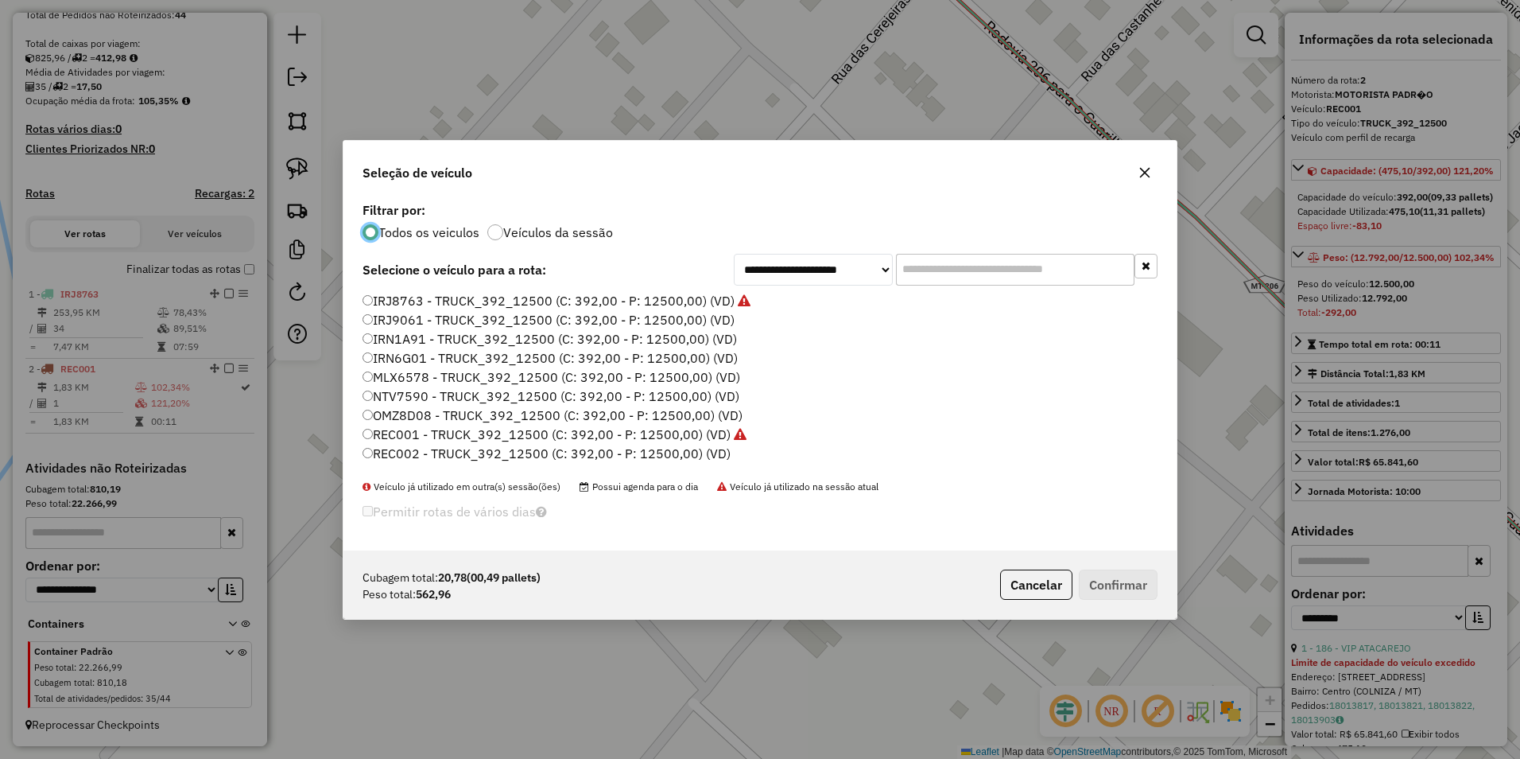
scroll to position [159, 0]
click at [366, 375] on label "RET001 - TRUCK_392_12500 (C: 392,00 - P: 12500,00) (VD)" at bounding box center [546, 370] width 367 height 19
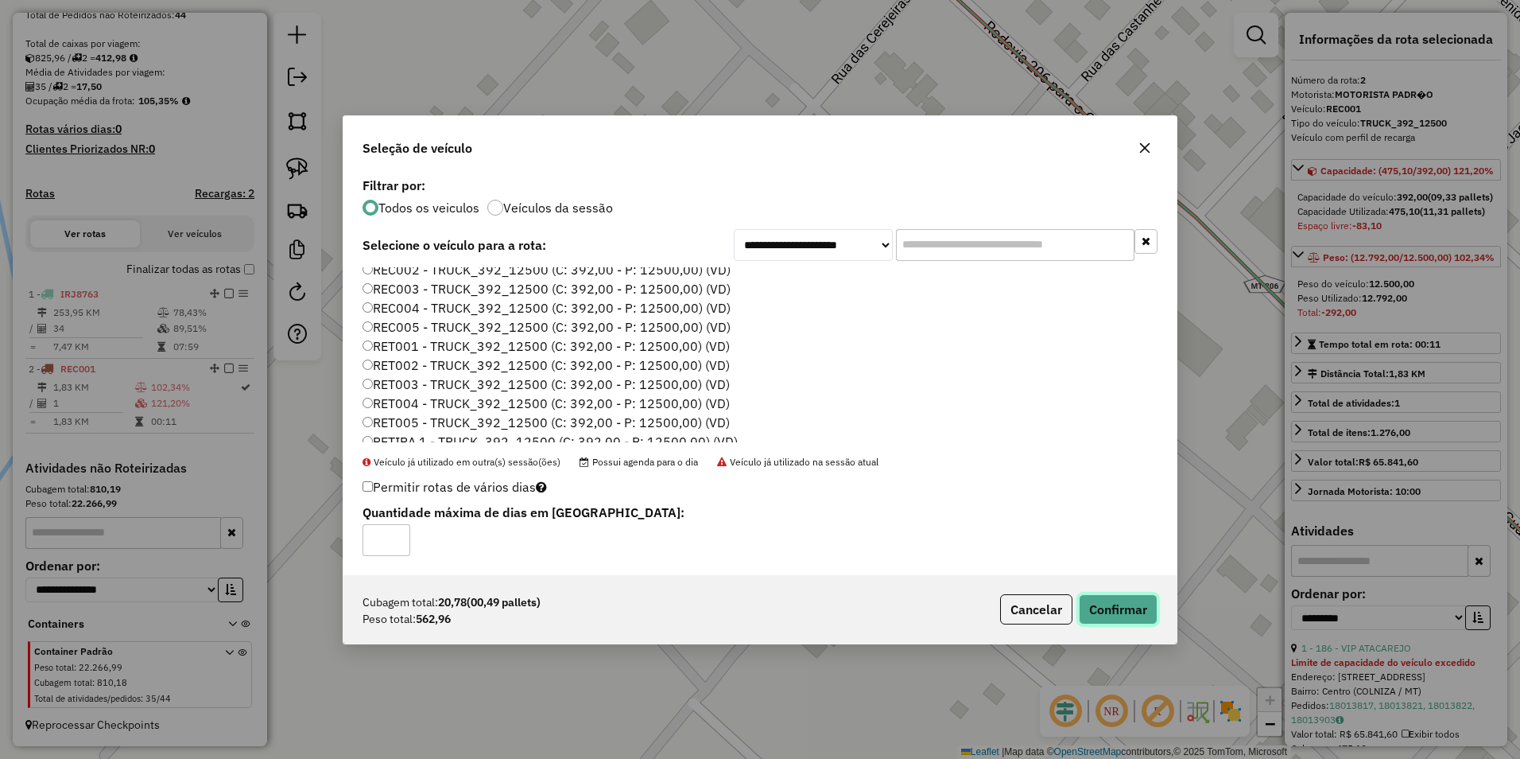
click at [755, 600] on button "Confirmar" at bounding box center [1118, 609] width 79 height 30
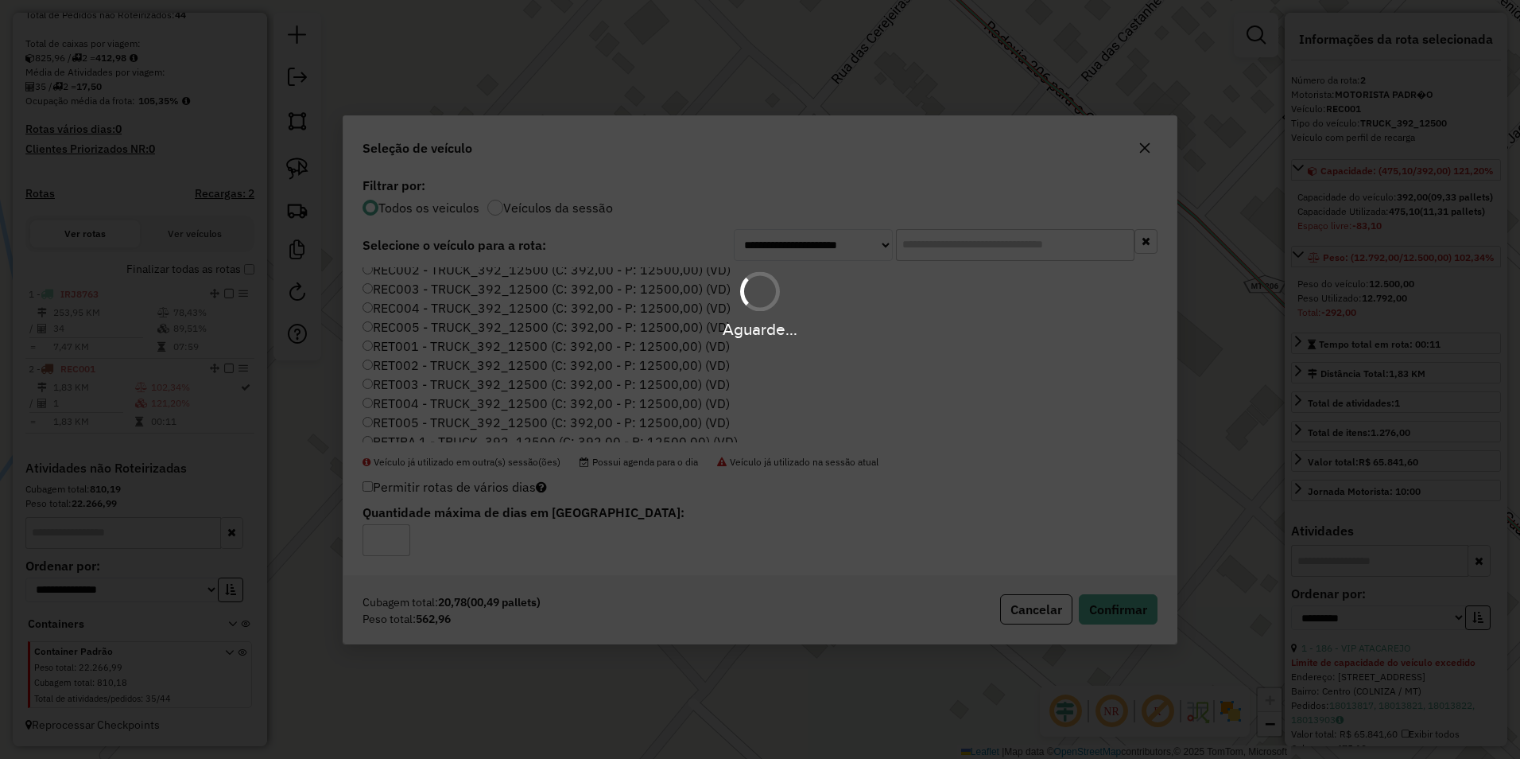
scroll to position [420, 0]
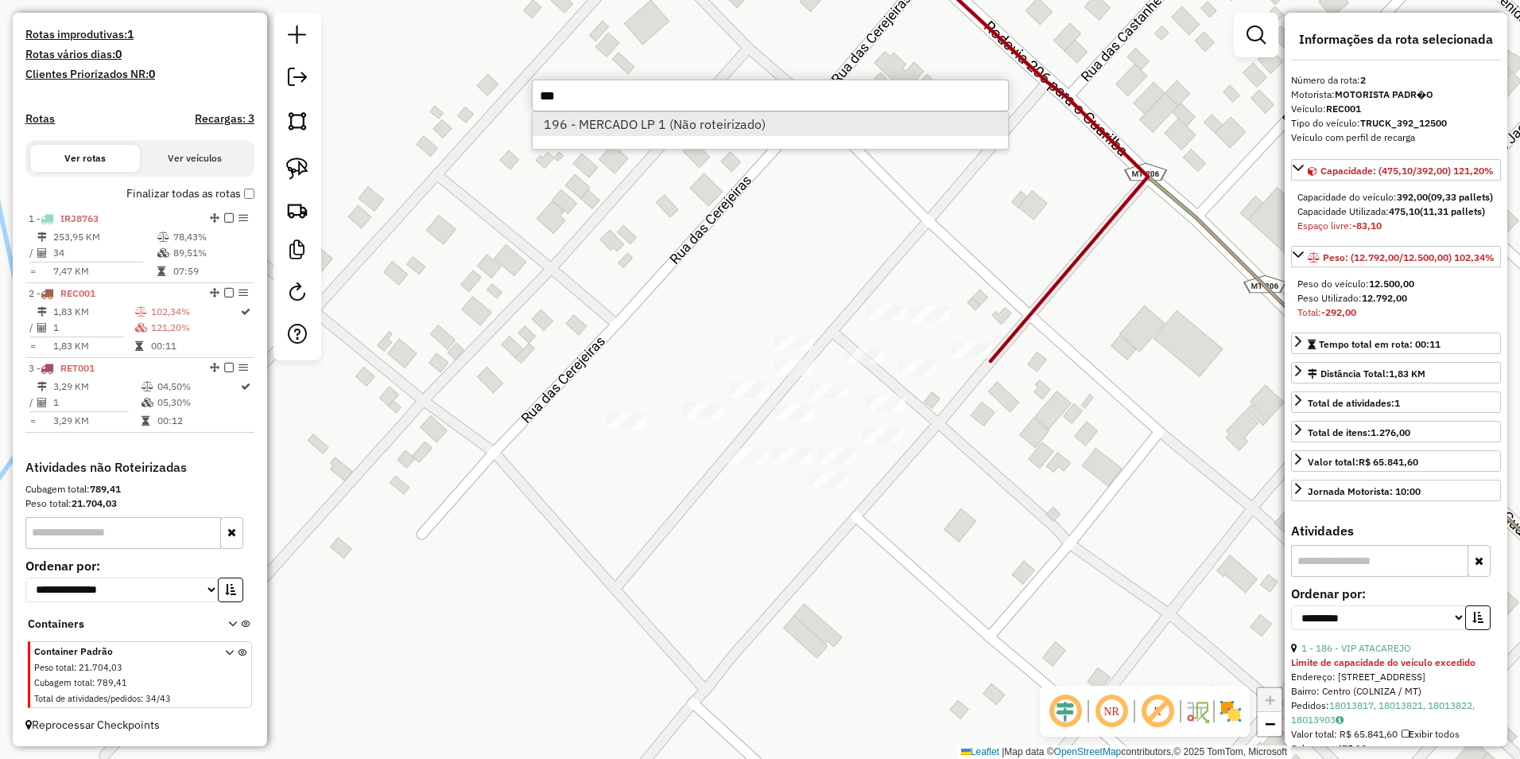
type input "***"
click at [755, 131] on li "196 - MERCADO LP 1 (Não roteirizado)" at bounding box center [771, 124] width 476 height 24
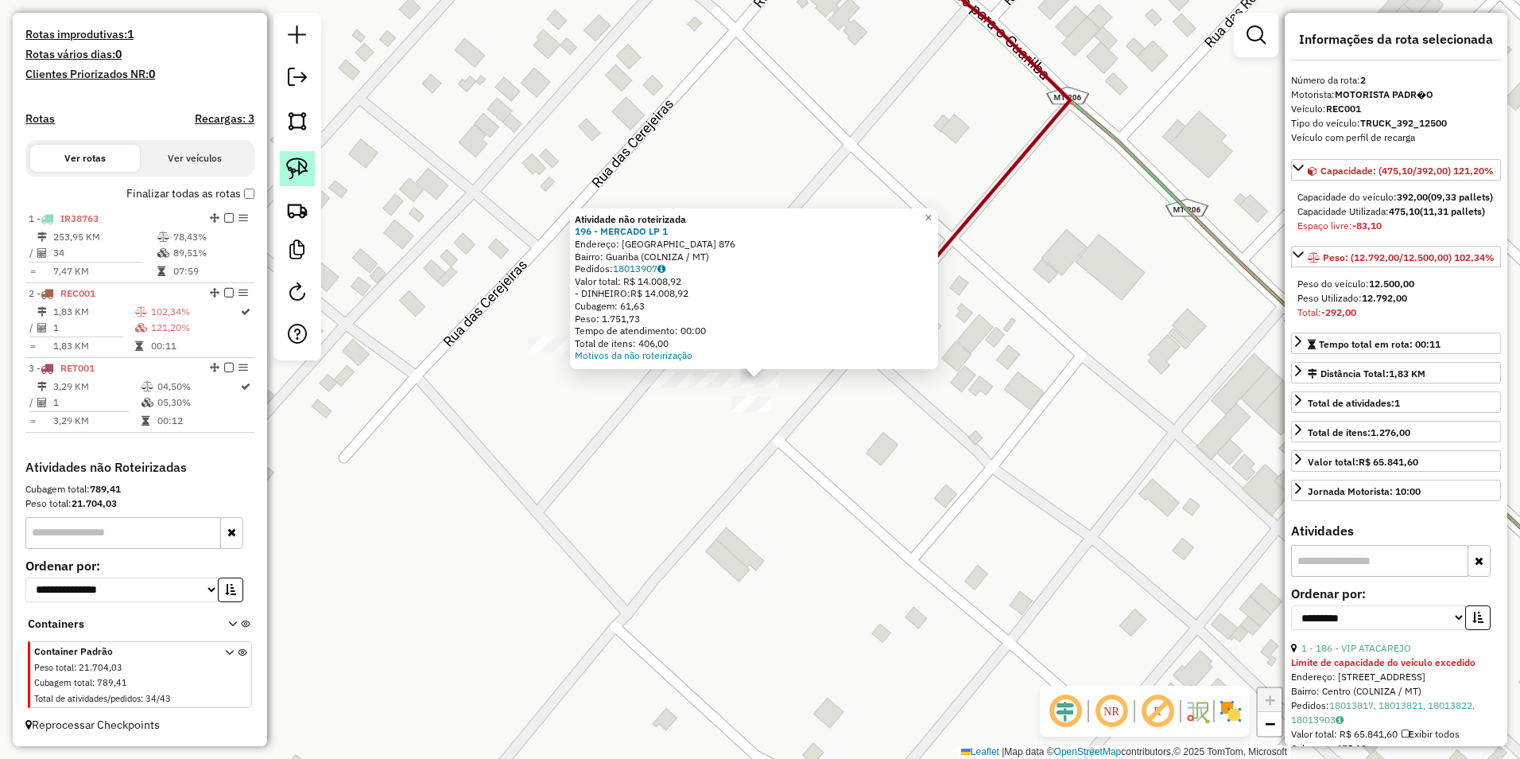
click at [288, 166] on img at bounding box center [297, 168] width 22 height 22
click at [297, 169] on img at bounding box center [297, 168] width 22 height 22
drag, startPoint x: 732, startPoint y: 388, endPoint x: 824, endPoint y: 408, distance: 93.6
click at [755, 406] on div at bounding box center [816, 398] width 40 height 16
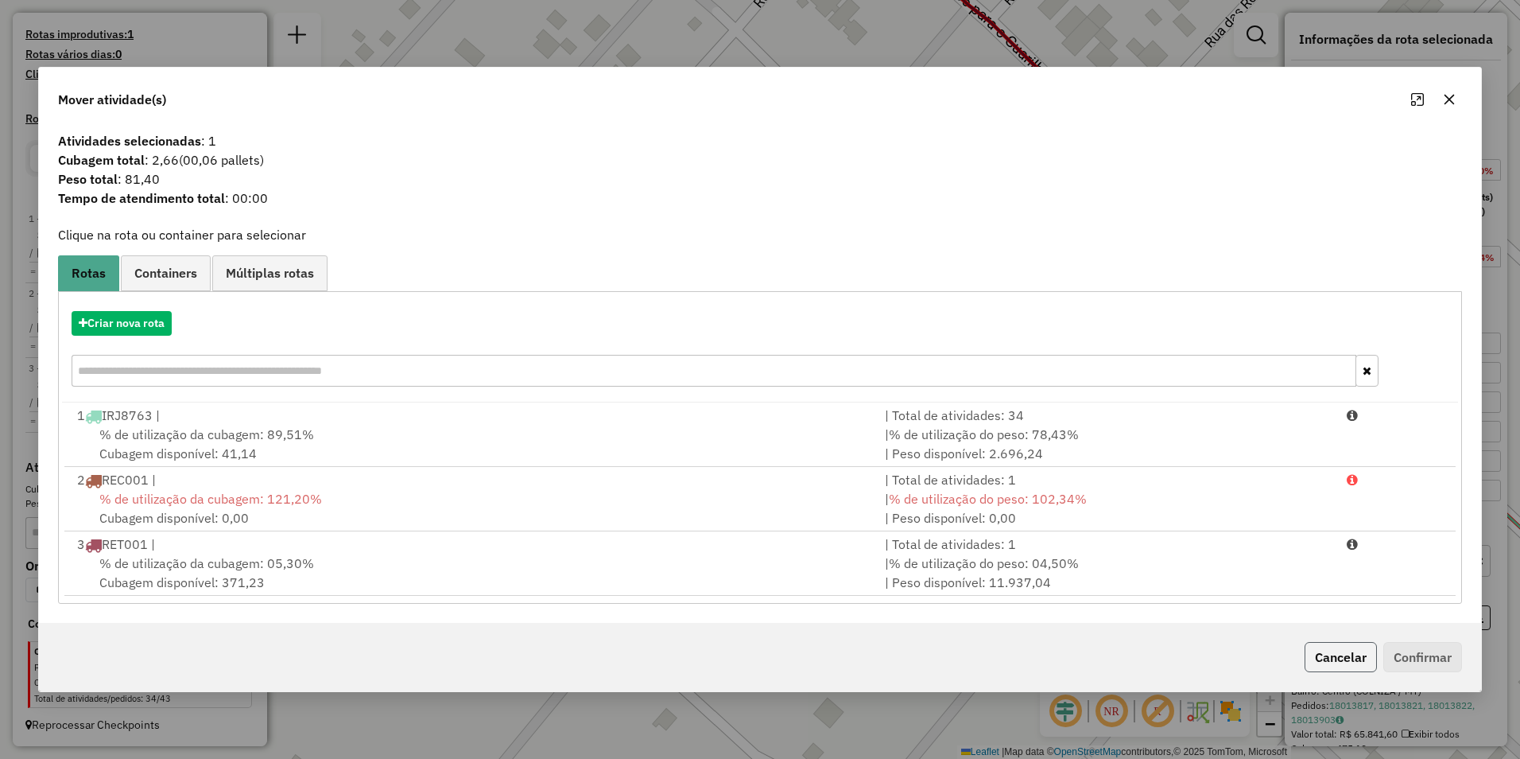
click at [755, 660] on button "Cancelar" at bounding box center [1341, 657] width 72 height 30
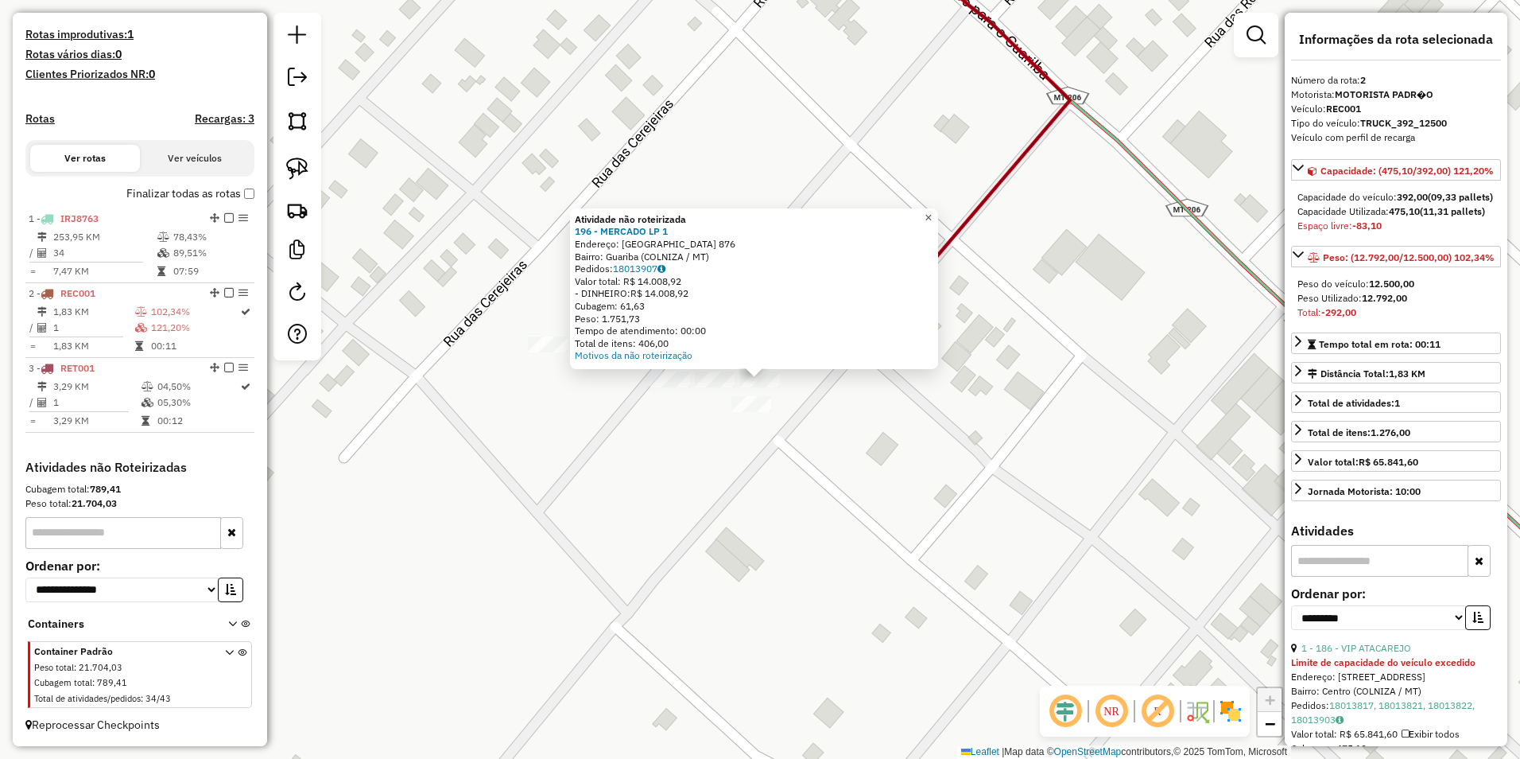
click at [755, 211] on span "×" at bounding box center [928, 218] width 7 height 14
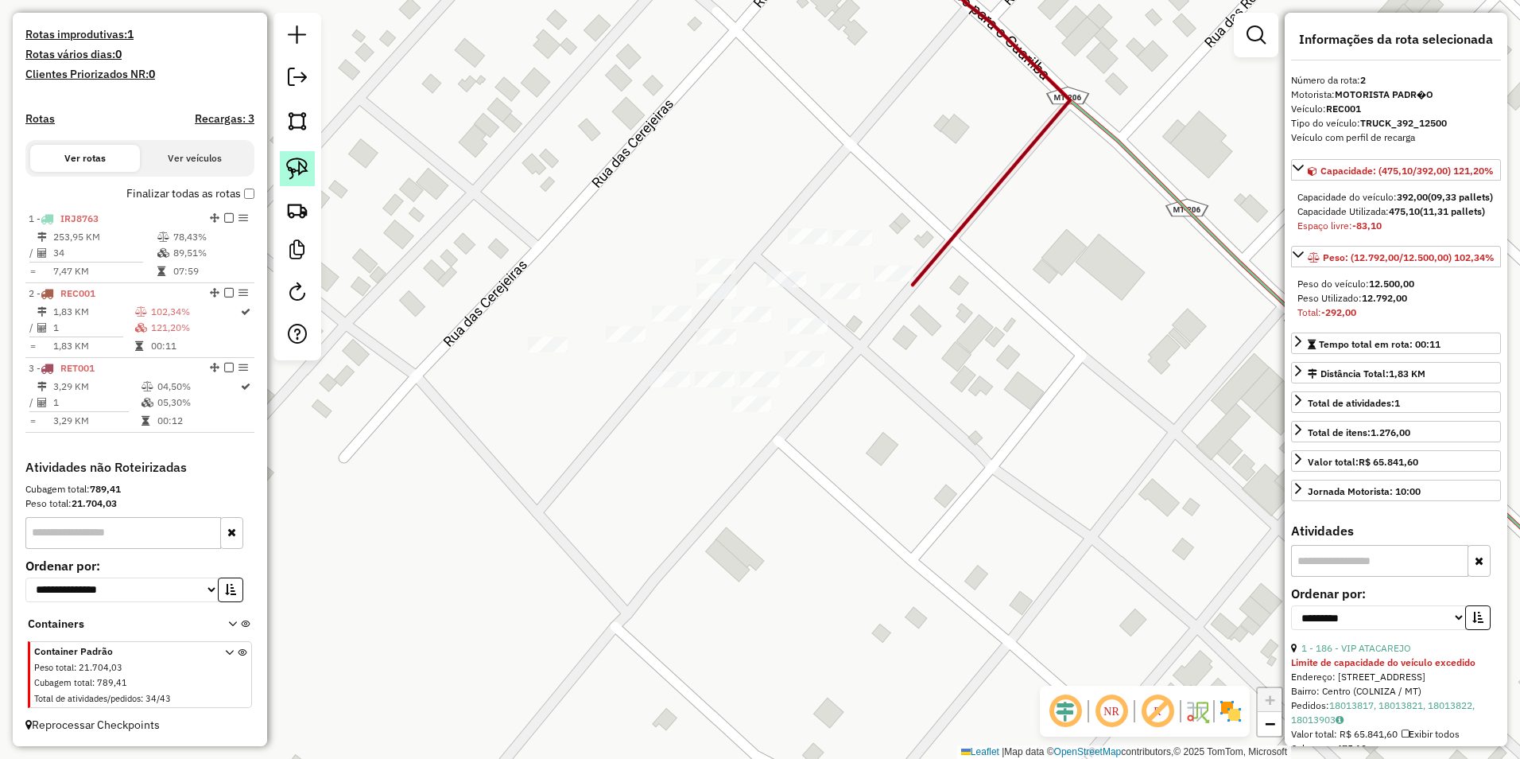
click at [312, 162] on link at bounding box center [297, 168] width 35 height 35
drag, startPoint x: 736, startPoint y: 384, endPoint x: 783, endPoint y: 397, distance: 48.6
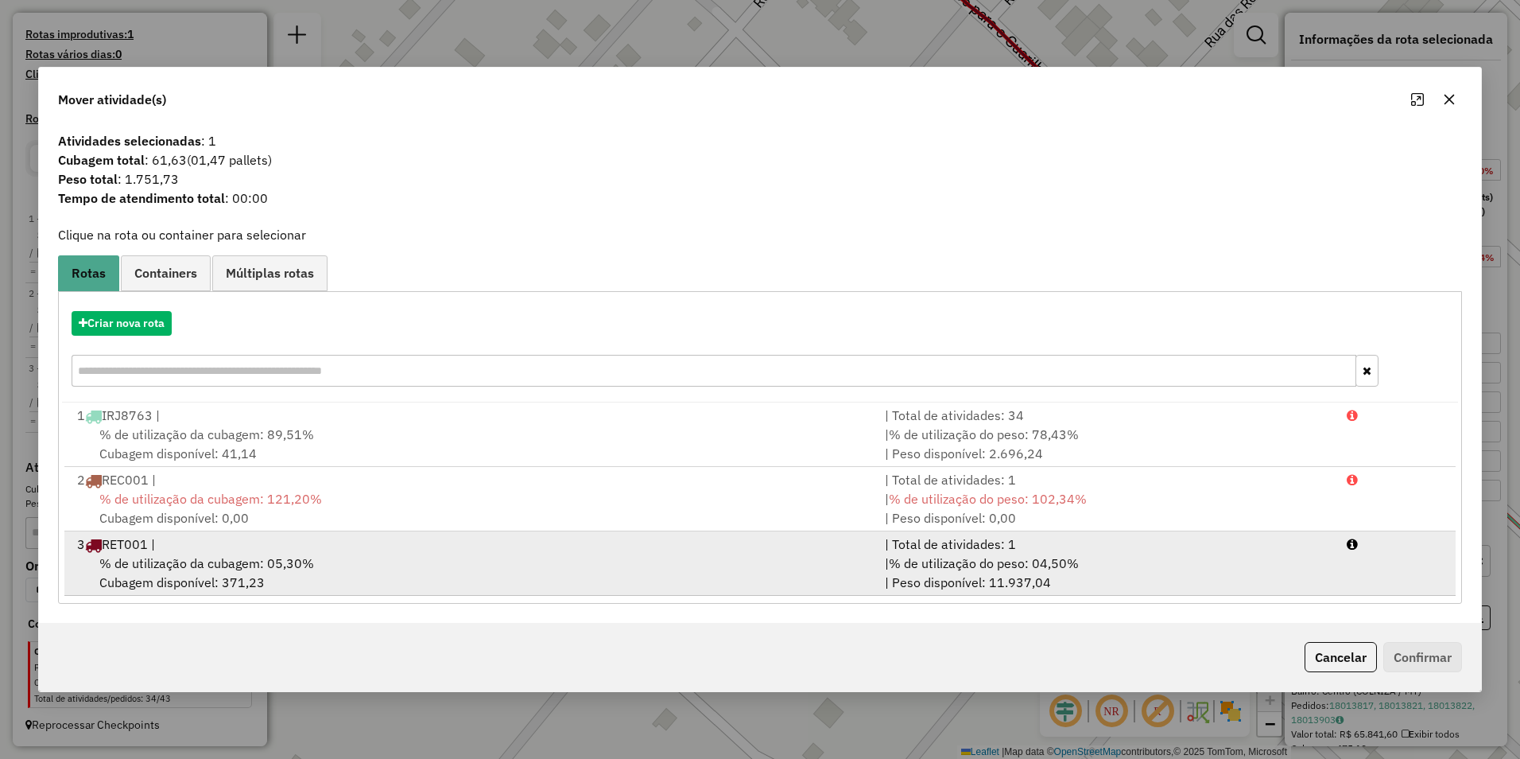
click at [290, 567] on span "% de utilização da cubagem: 05,30%" at bounding box center [206, 563] width 215 height 16
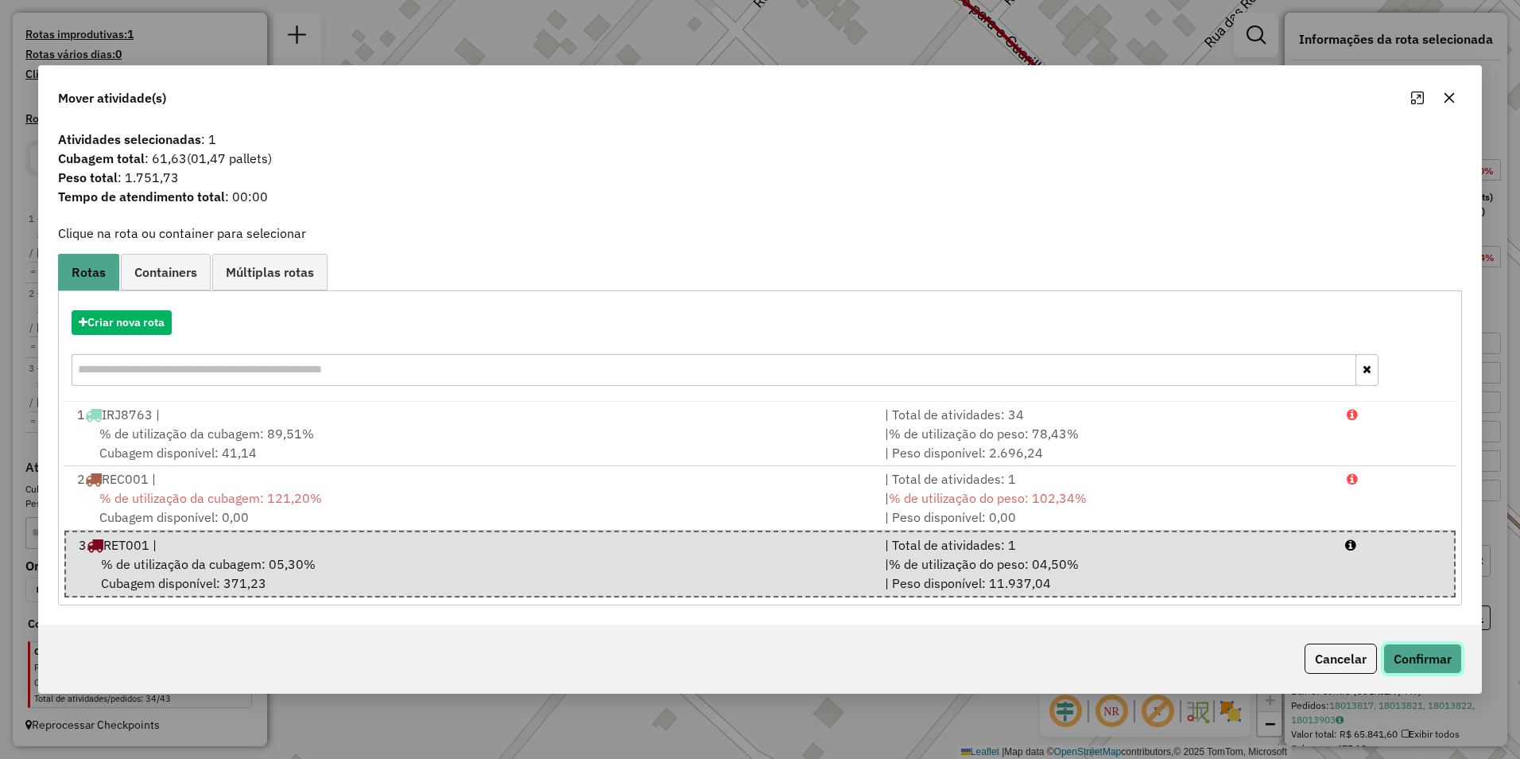
click at [755, 659] on button "Confirmar" at bounding box center [1423, 658] width 79 height 30
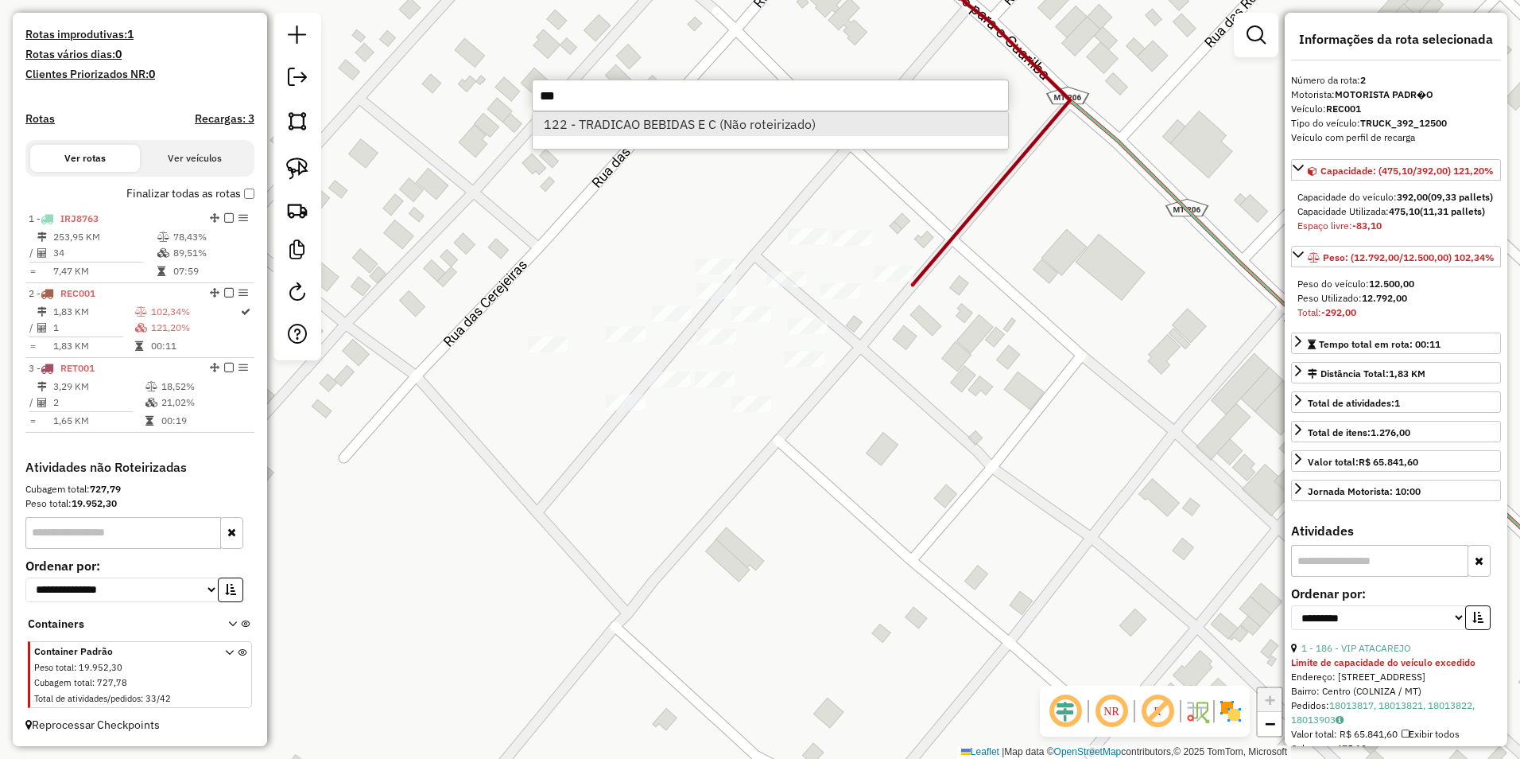
type input "***"
click at [743, 132] on li "122 - TRADICAO BEBIDAS E C (Não roteirizado)" at bounding box center [771, 124] width 476 height 24
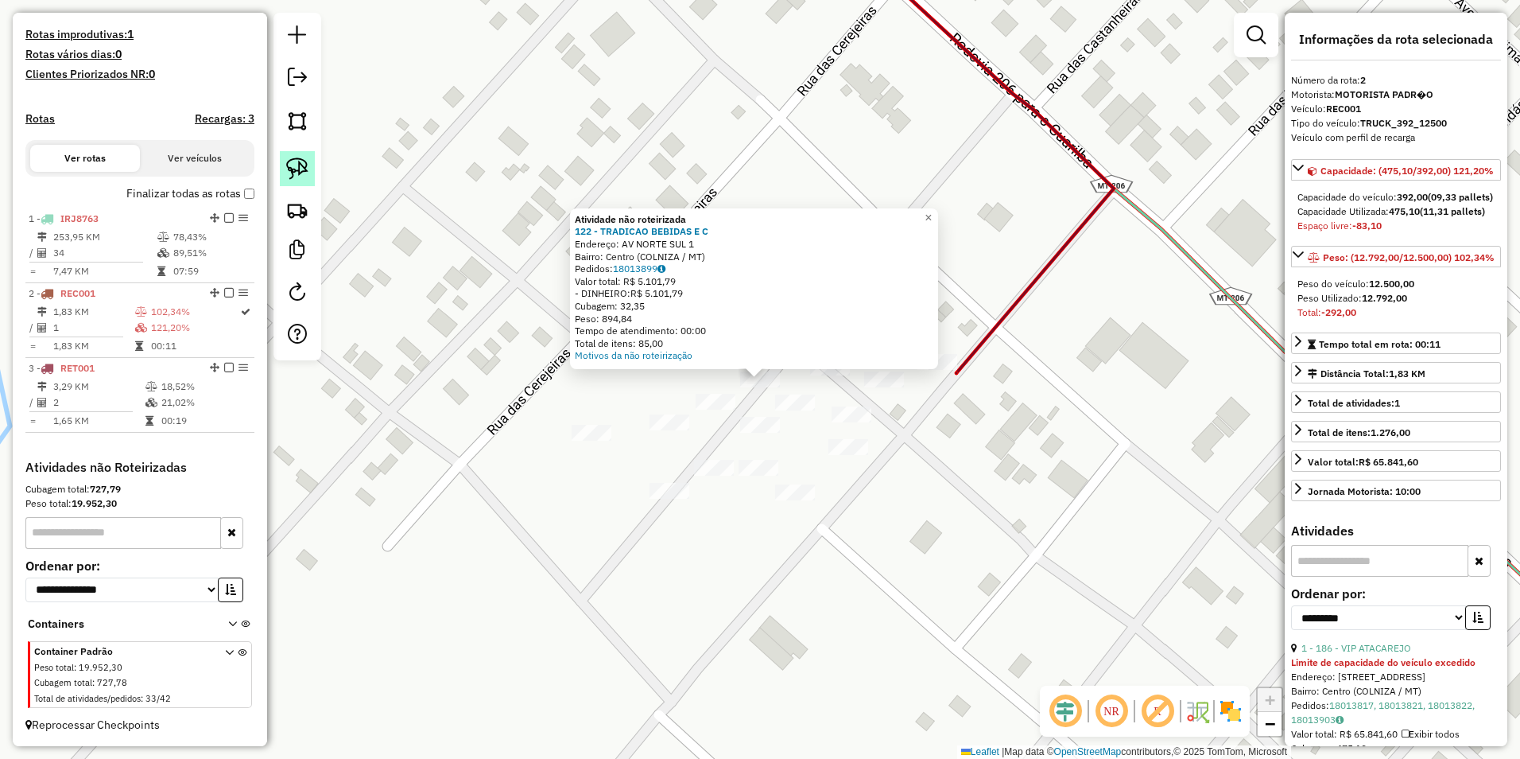
click at [302, 164] on img at bounding box center [297, 168] width 22 height 22
drag, startPoint x: 728, startPoint y: 371, endPoint x: 759, endPoint y: 390, distance: 36.8
click at [755, 390] on div "Atividade não roteirizada 122 - TRADICAO BEBIDAS E C Endereço: AV NORTE SUL 1 B…" at bounding box center [760, 379] width 1520 height 759
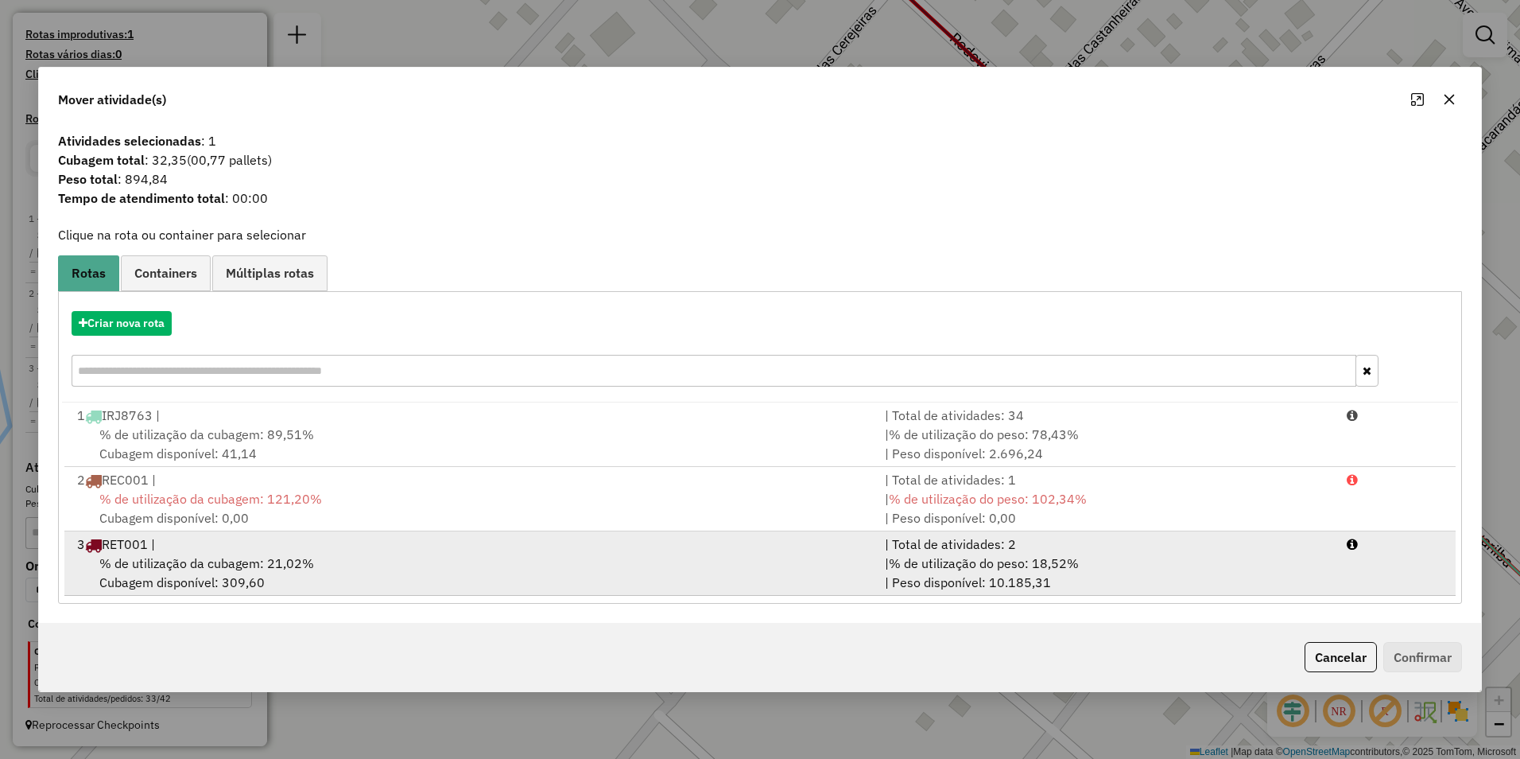
click at [367, 560] on div "% de utilização da cubagem: 21,02% Cubagem disponível: 309,60" at bounding box center [472, 572] width 808 height 38
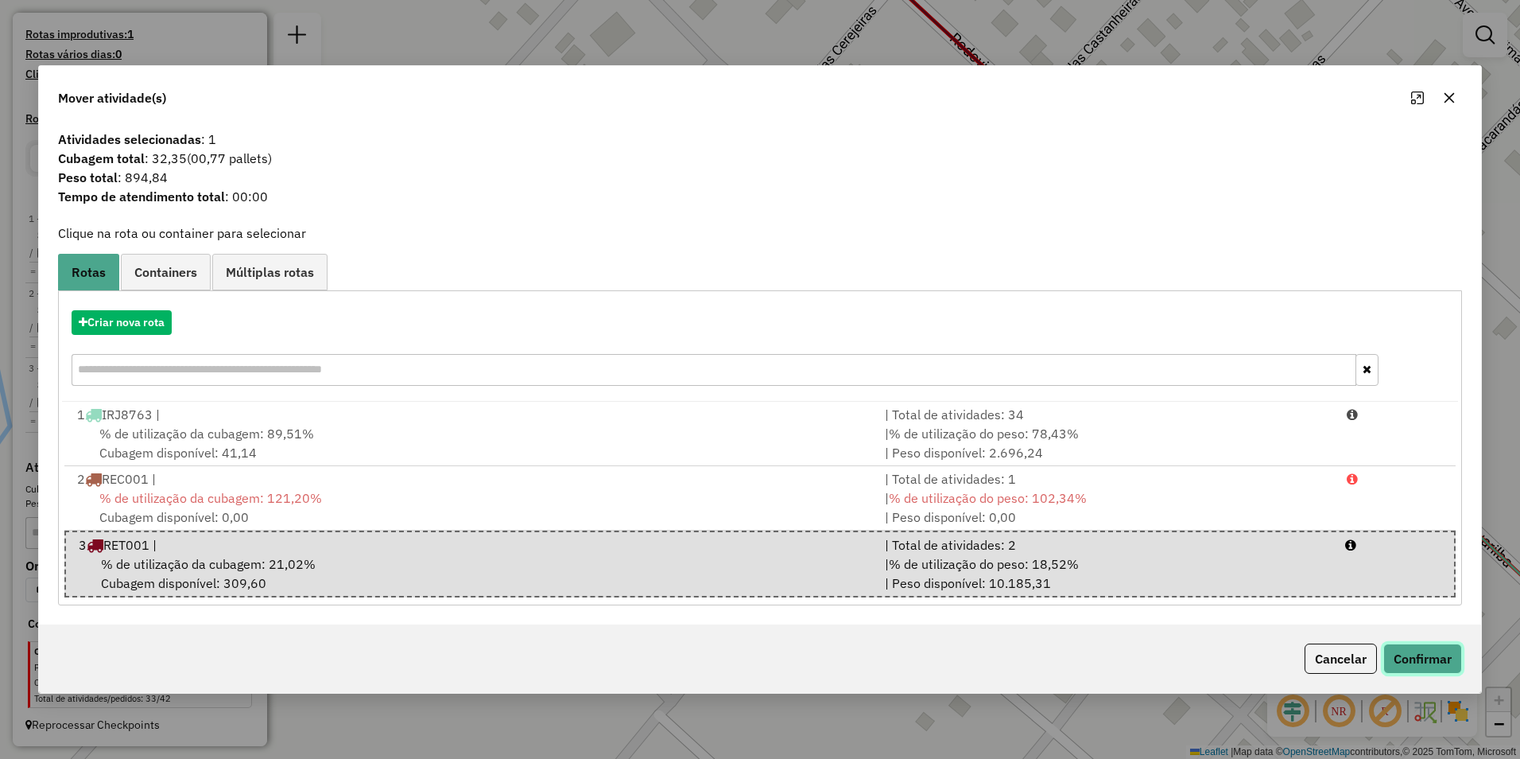
click at [755, 650] on button "Confirmar" at bounding box center [1423, 658] width 79 height 30
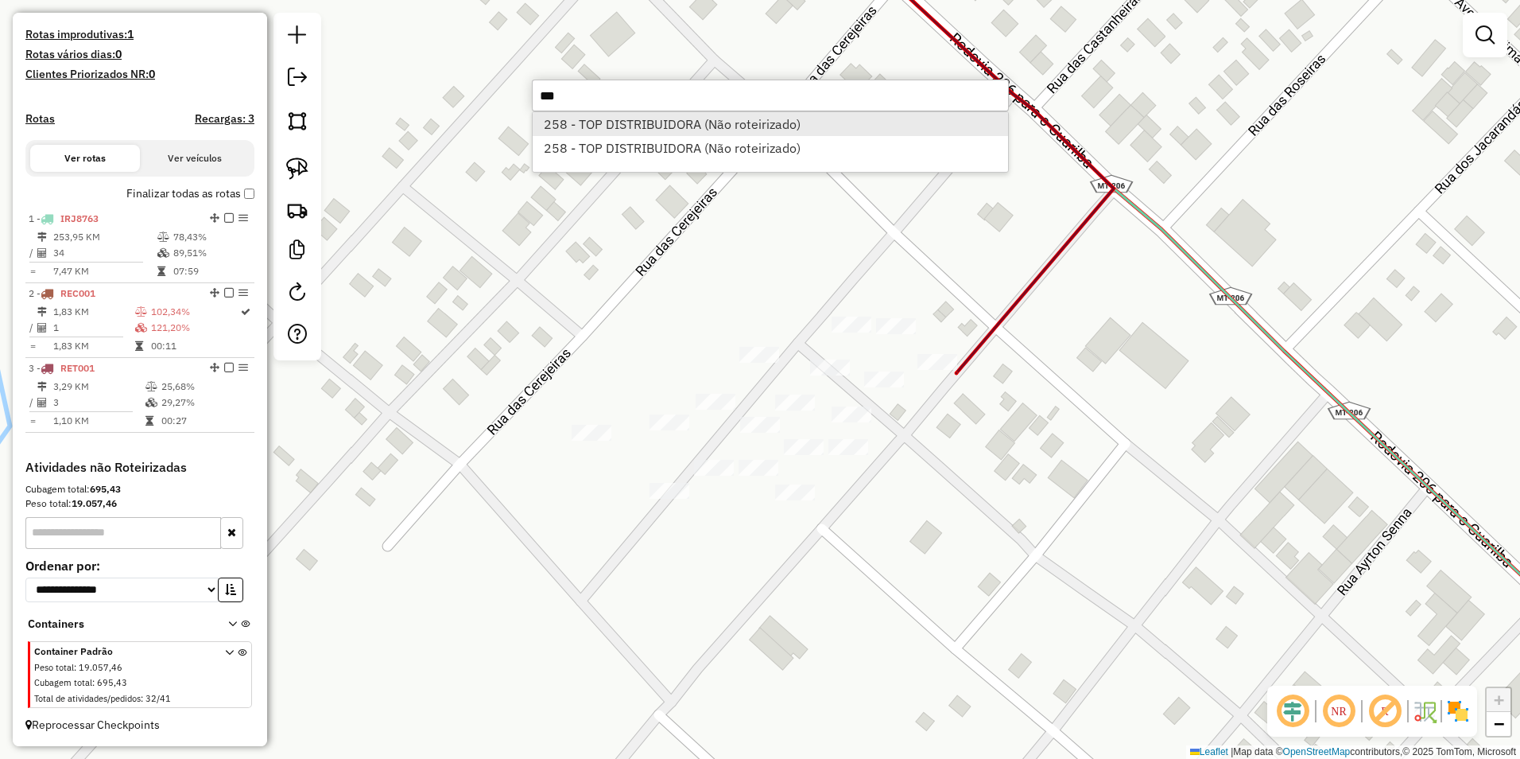
type input "***"
click at [657, 126] on li "258 - TOP DISTRIBUIDORA (Não roteirizado)" at bounding box center [771, 124] width 476 height 24
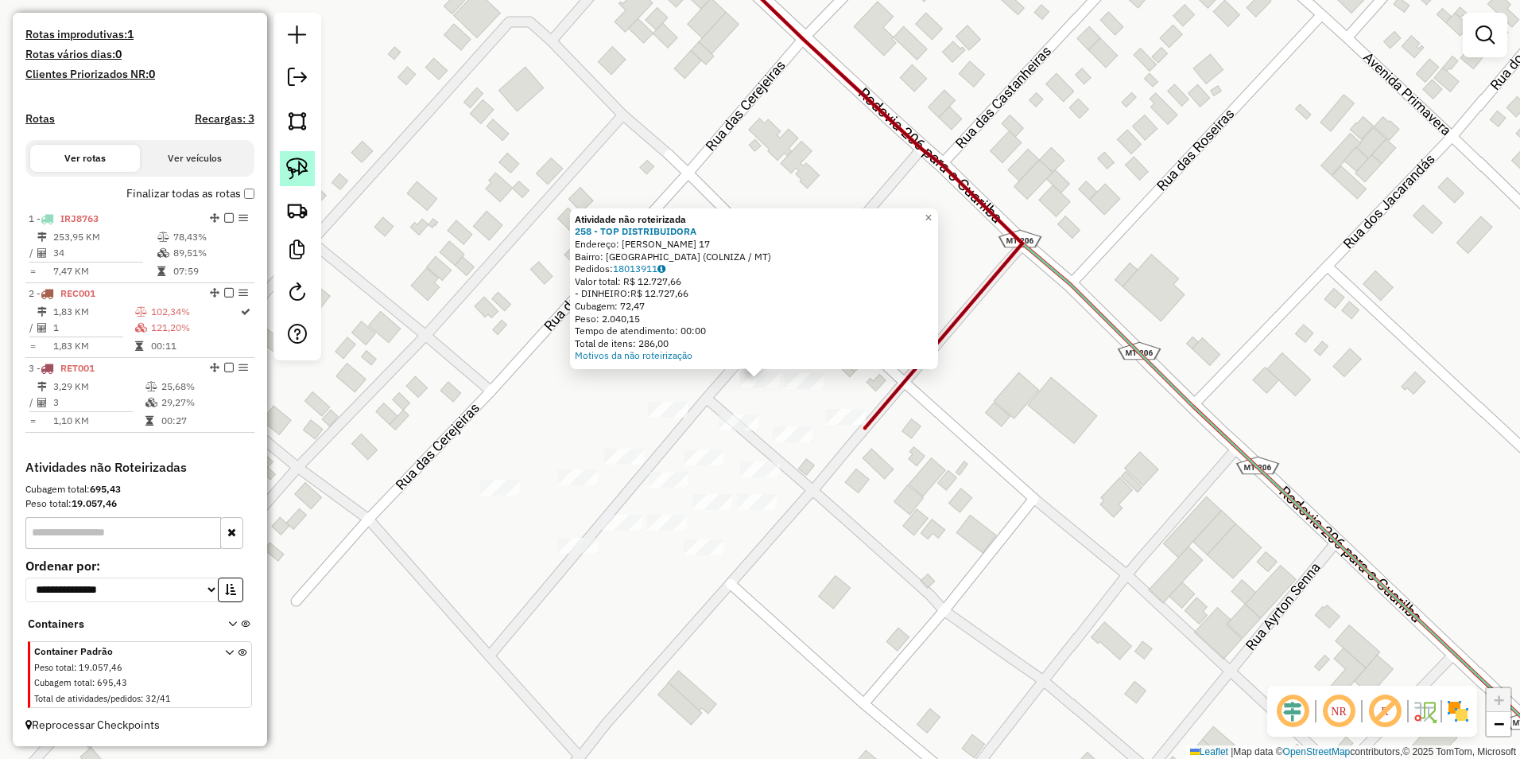
drag, startPoint x: 295, startPoint y: 169, endPoint x: 629, endPoint y: 308, distance: 361.5
click at [296, 169] on img at bounding box center [297, 168] width 22 height 22
drag, startPoint x: 731, startPoint y: 392, endPoint x: 775, endPoint y: 395, distance: 44.6
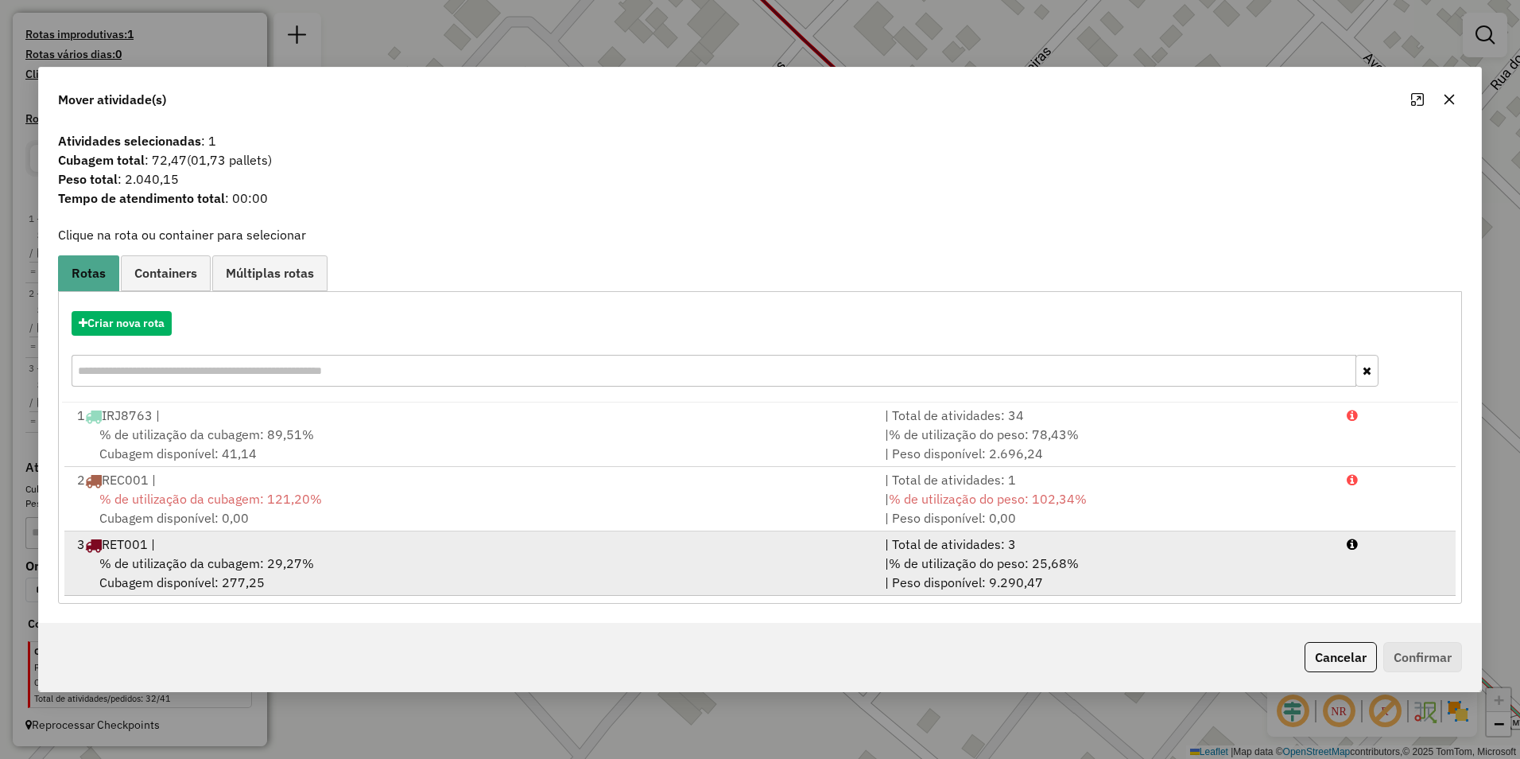
click at [338, 559] on div "% de utilização da cubagem: 29,27% Cubagem disponível: 277,25" at bounding box center [472, 572] width 808 height 38
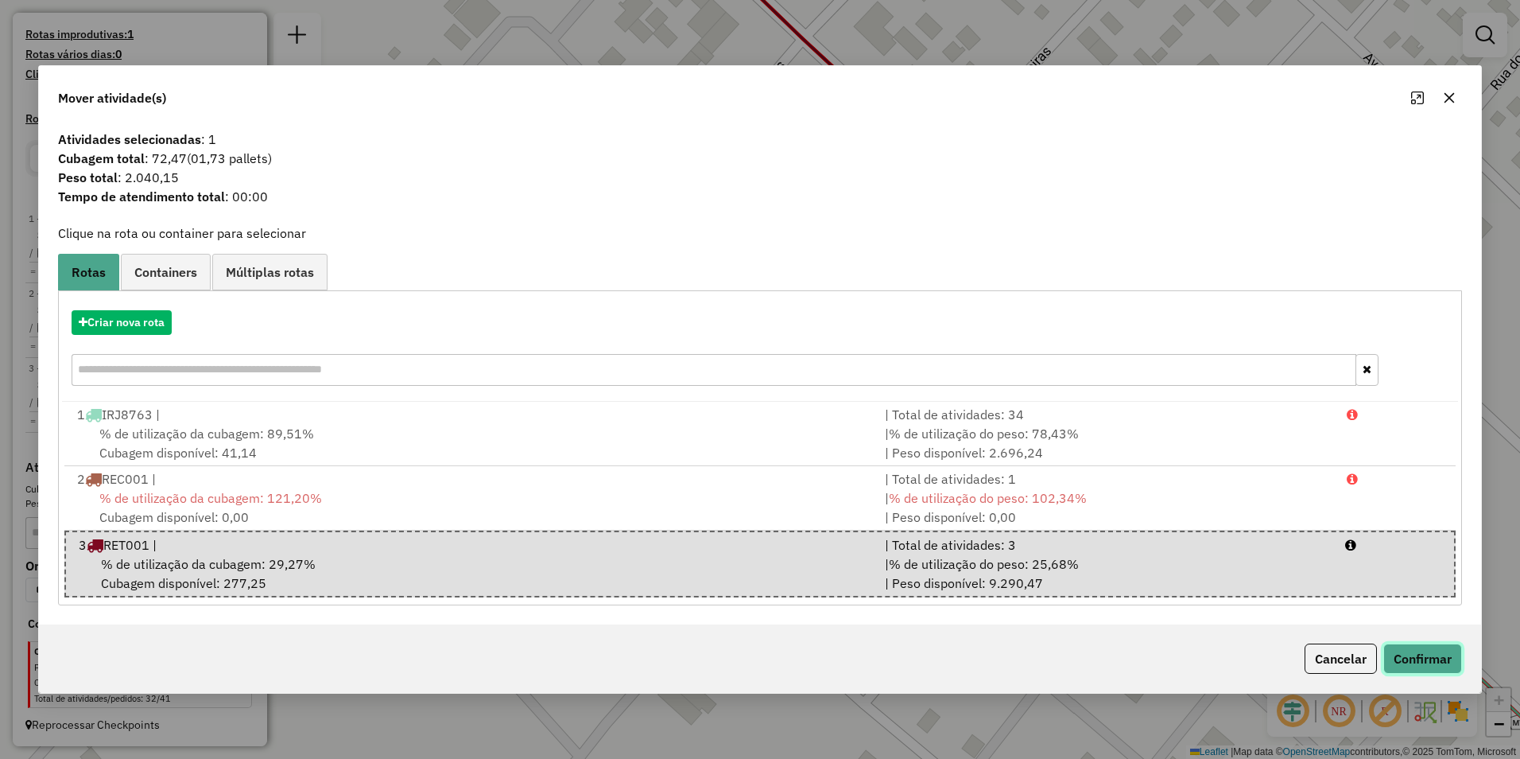
click at [755, 654] on button "Confirmar" at bounding box center [1423, 658] width 79 height 30
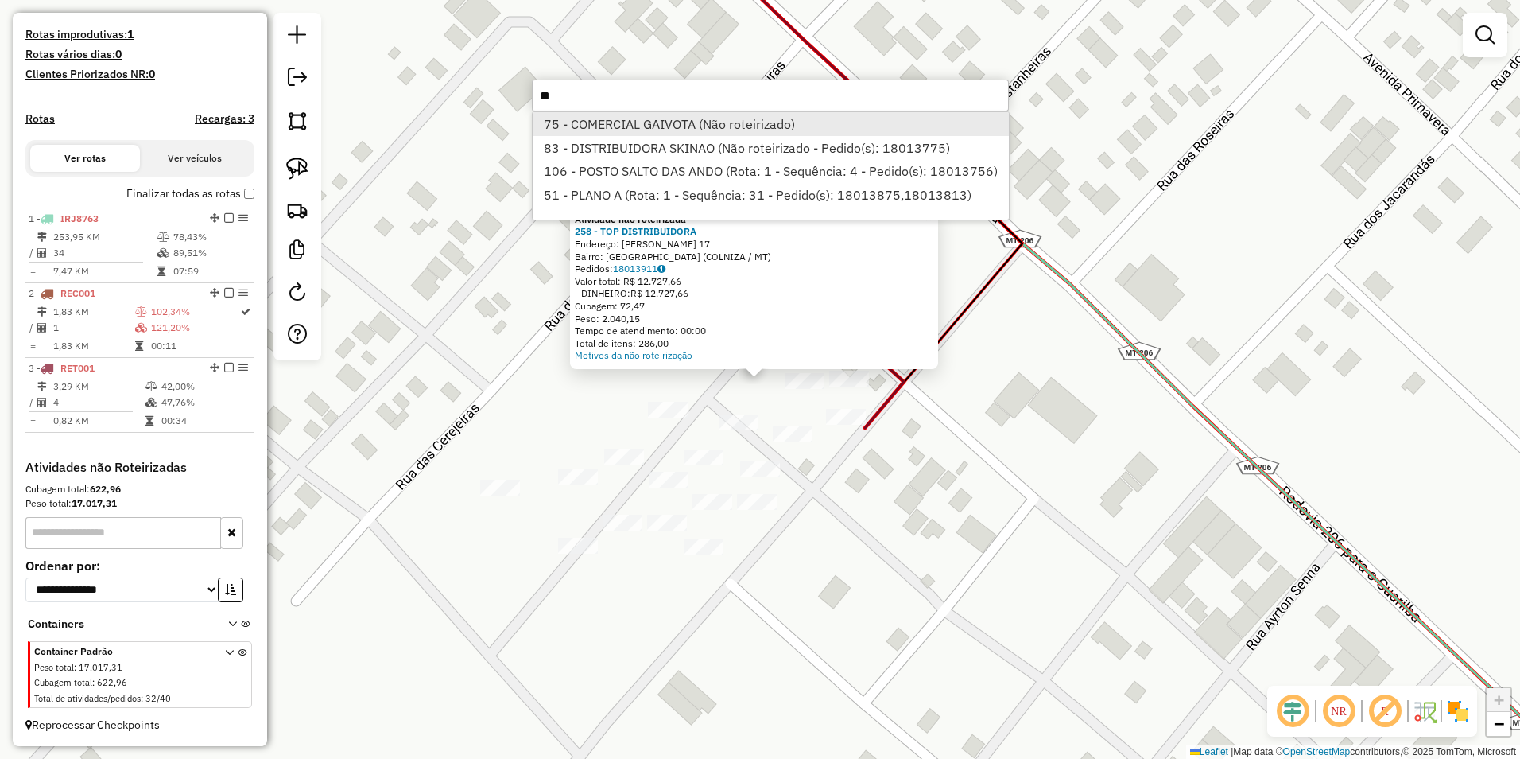
type input "**"
click at [600, 126] on li "75 - COMERCIAL GAIVOTA (Não roteirizado)" at bounding box center [771, 124] width 476 height 24
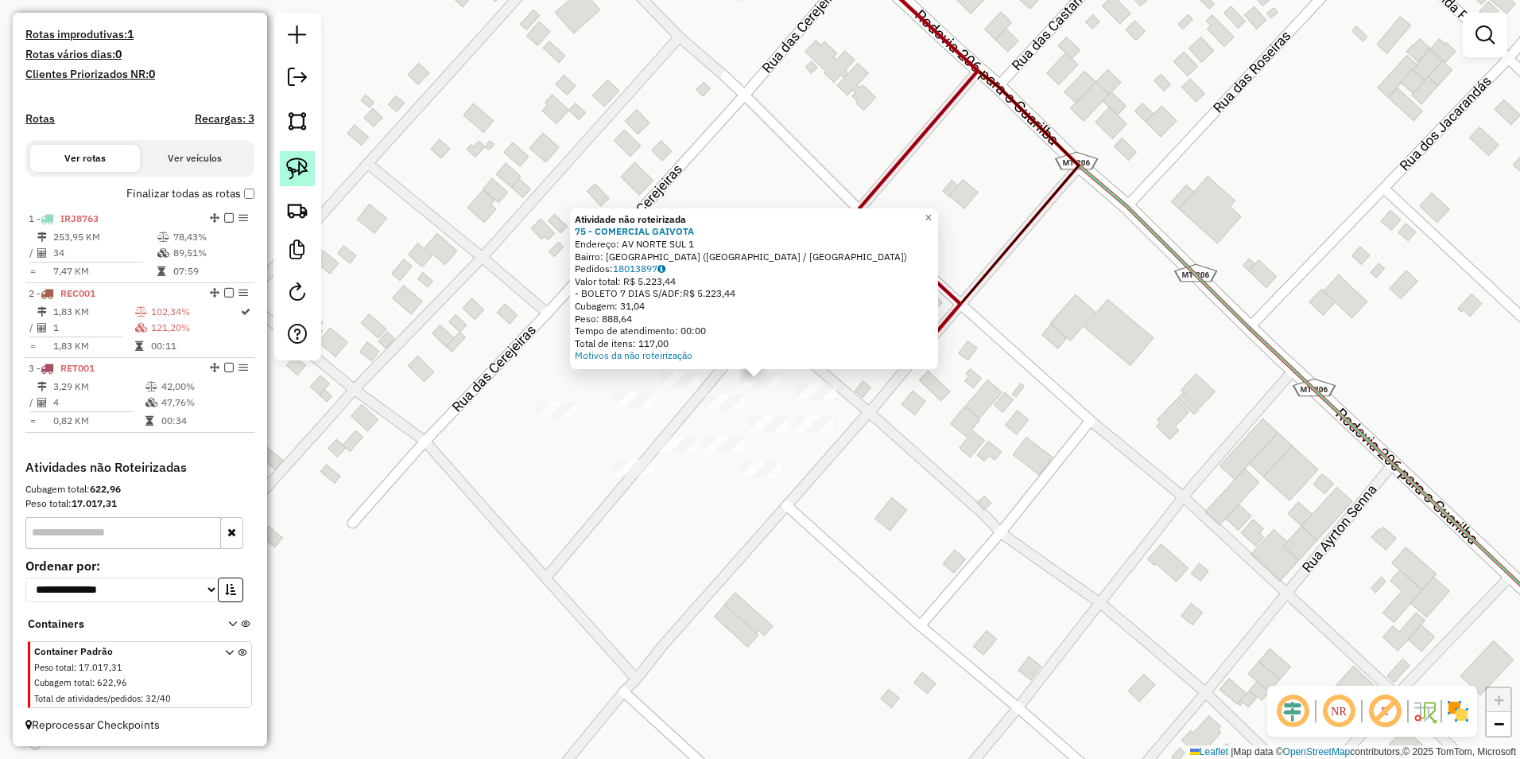
click at [293, 169] on img at bounding box center [297, 168] width 22 height 22
drag, startPoint x: 759, startPoint y: 396, endPoint x: 788, endPoint y: 387, distance: 30.7
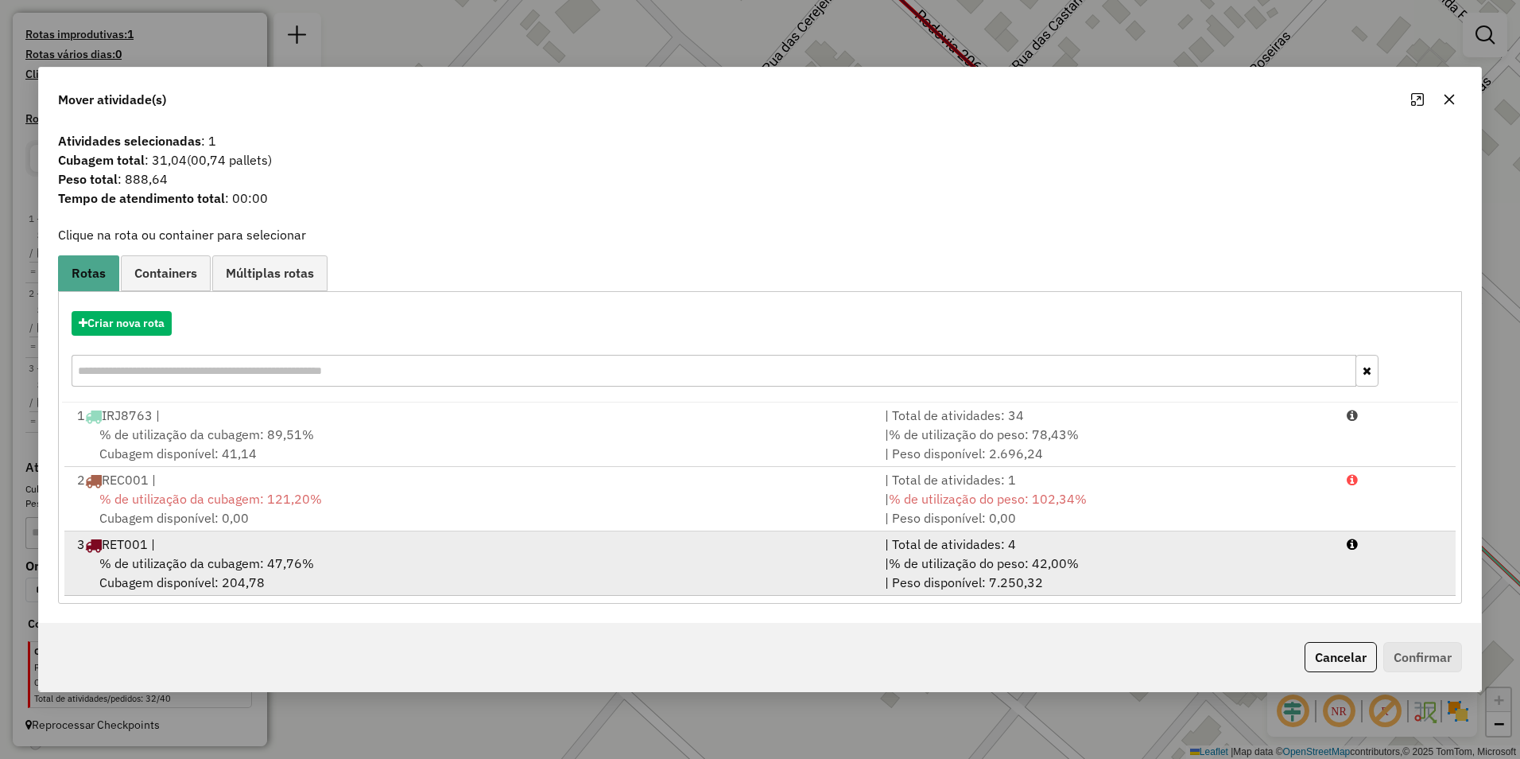
click at [305, 557] on span "% de utilização da cubagem: 47,76%" at bounding box center [206, 563] width 215 height 16
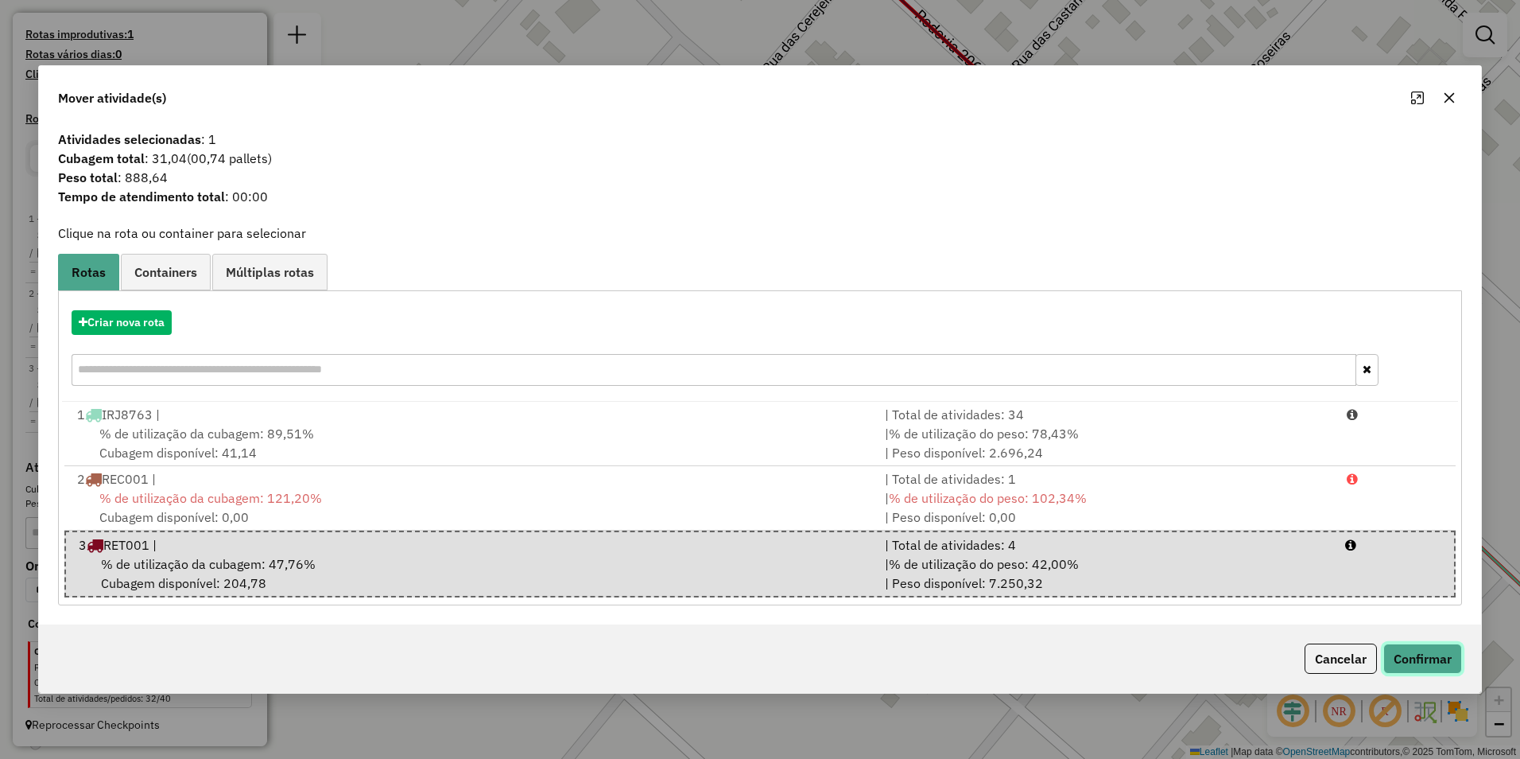
click at [755, 658] on button "Confirmar" at bounding box center [1423, 658] width 79 height 30
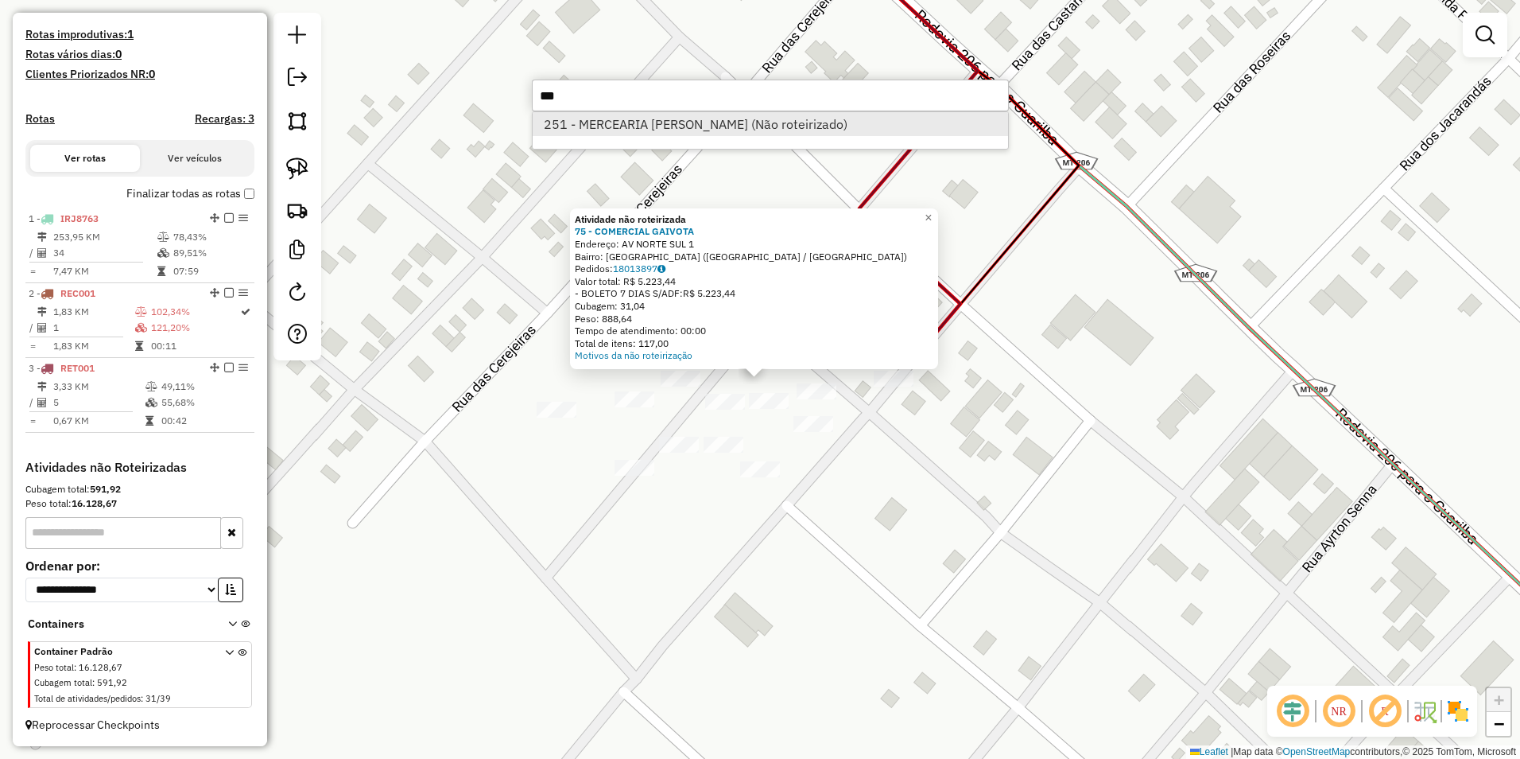
type input "***"
click at [755, 123] on li "251 - MERCEARIA [PERSON_NAME] (Não roteirizado)" at bounding box center [771, 124] width 476 height 24
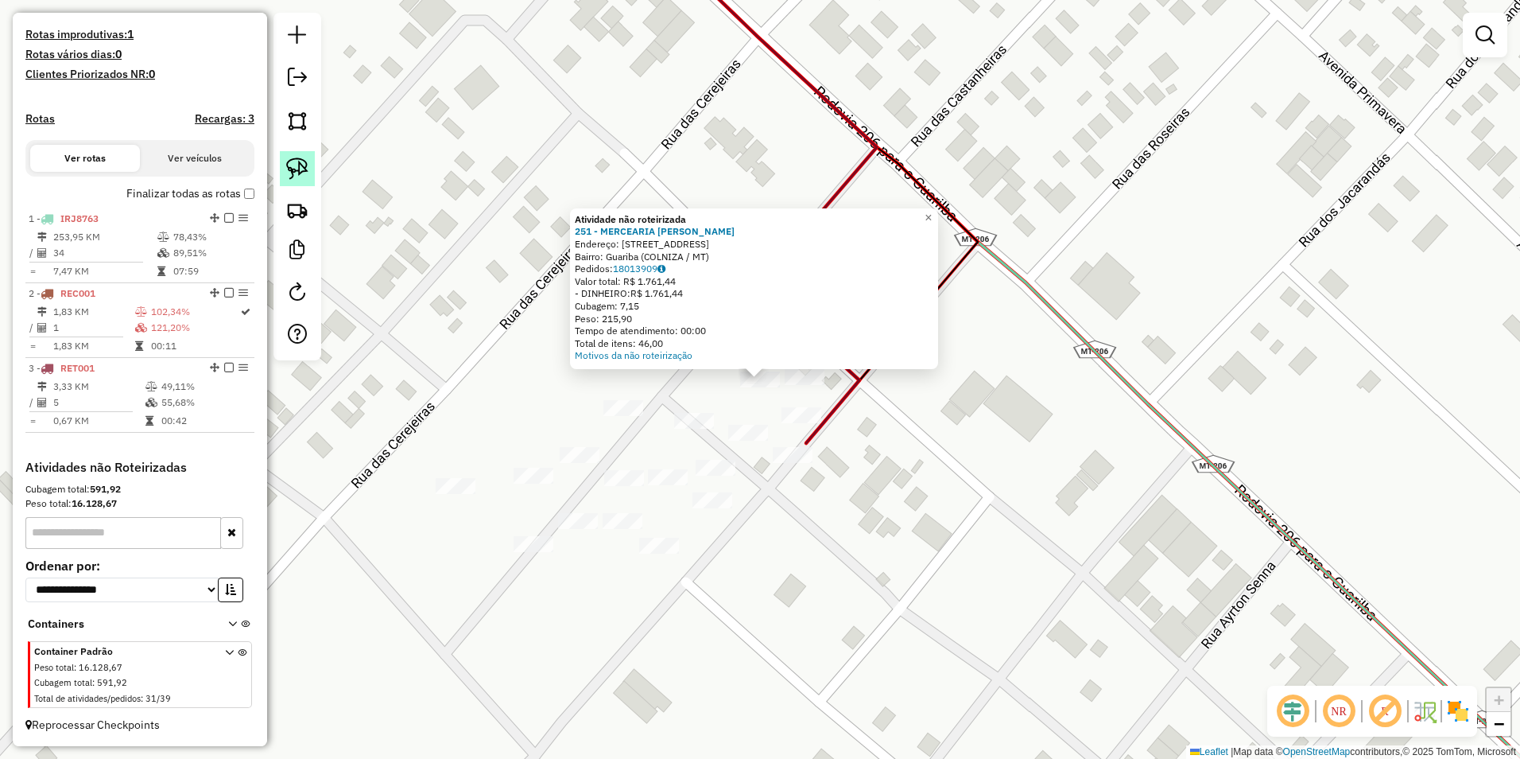
click at [300, 171] on img at bounding box center [297, 168] width 22 height 22
drag, startPoint x: 736, startPoint y: 398, endPoint x: 775, endPoint y: 392, distance: 40.3
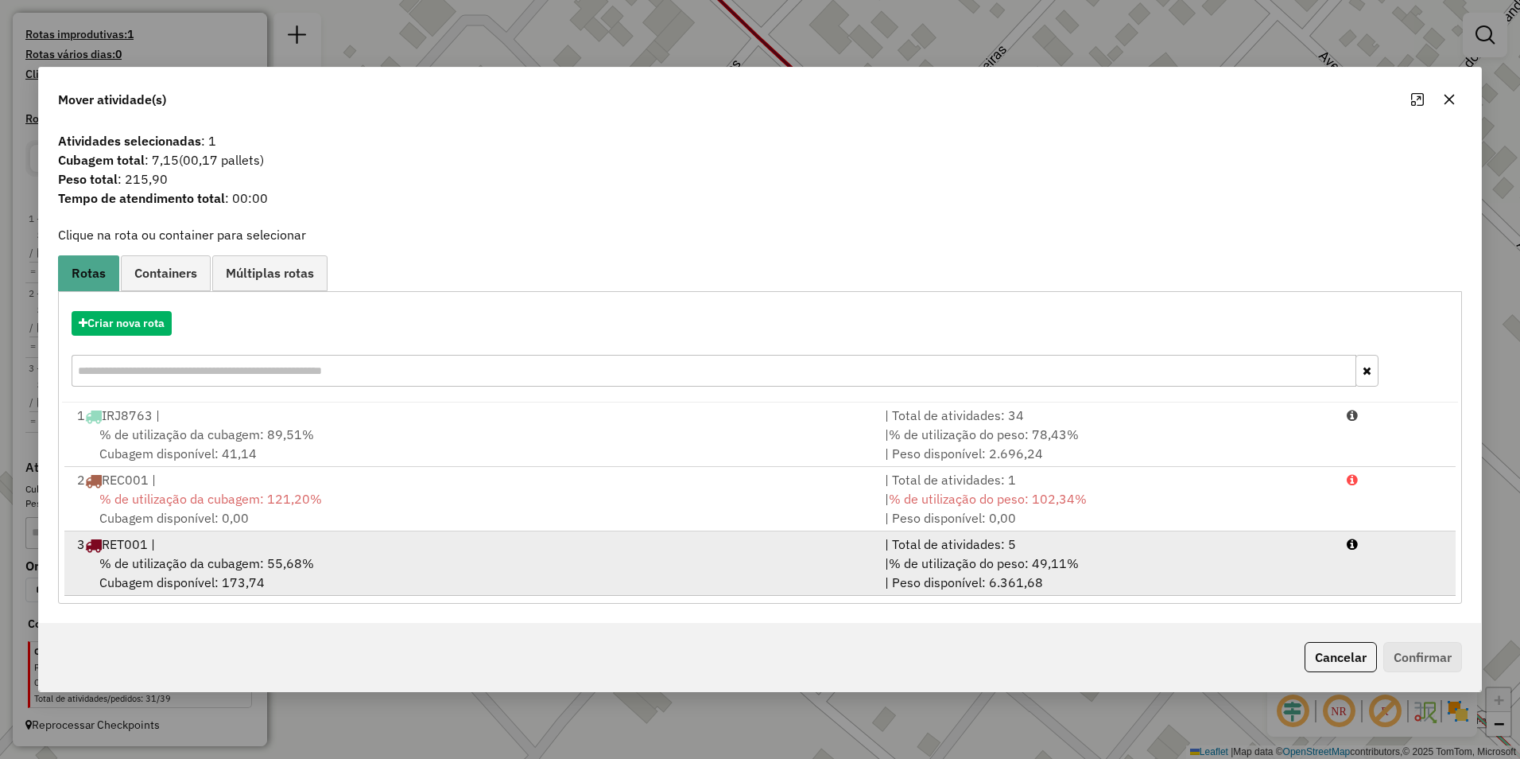
click at [755, 557] on div "% de utilização da cubagem: 55,68% Cubagem disponível: 173,74" at bounding box center [472, 572] width 808 height 38
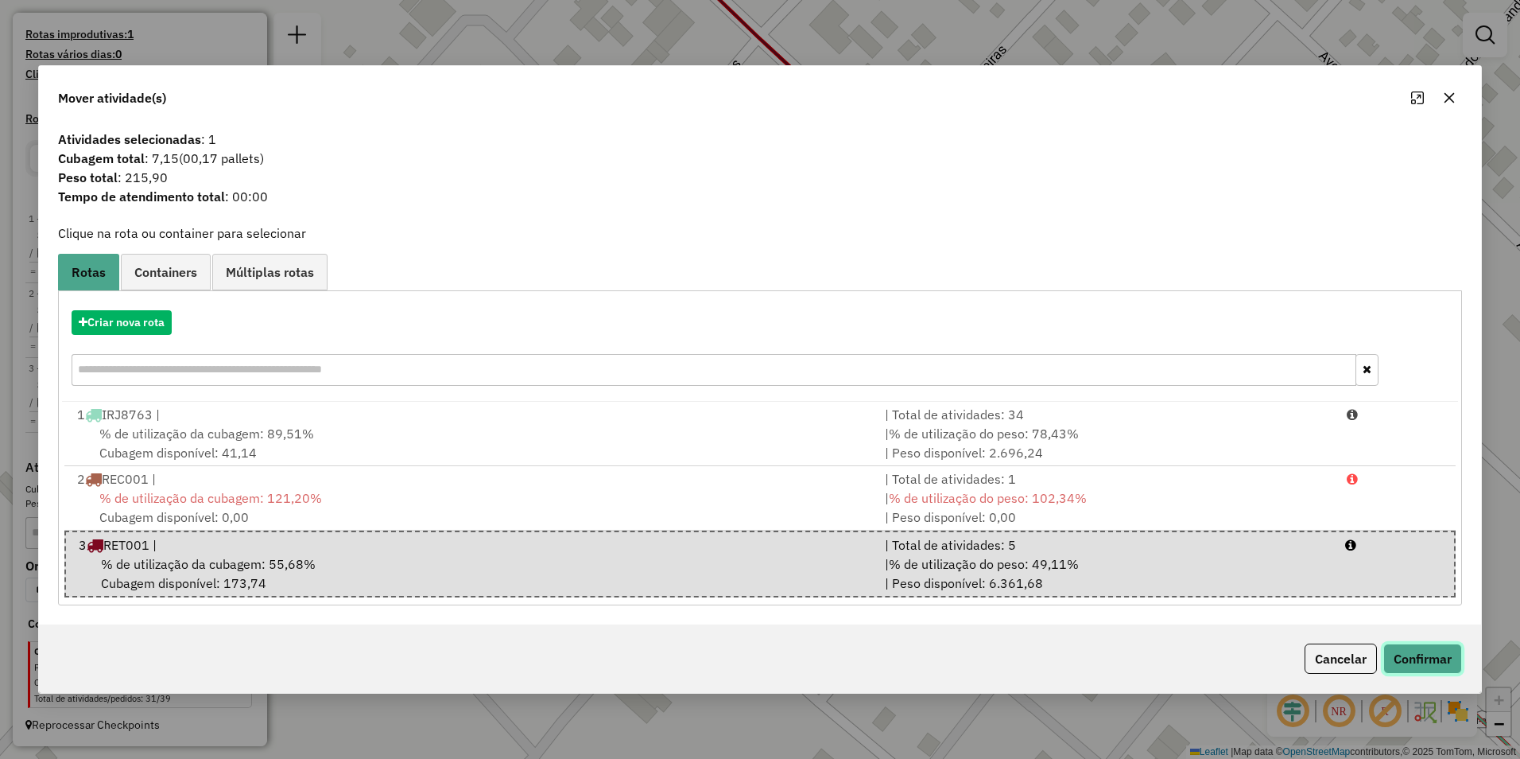
click at [755, 659] on button "Confirmar" at bounding box center [1423, 658] width 79 height 30
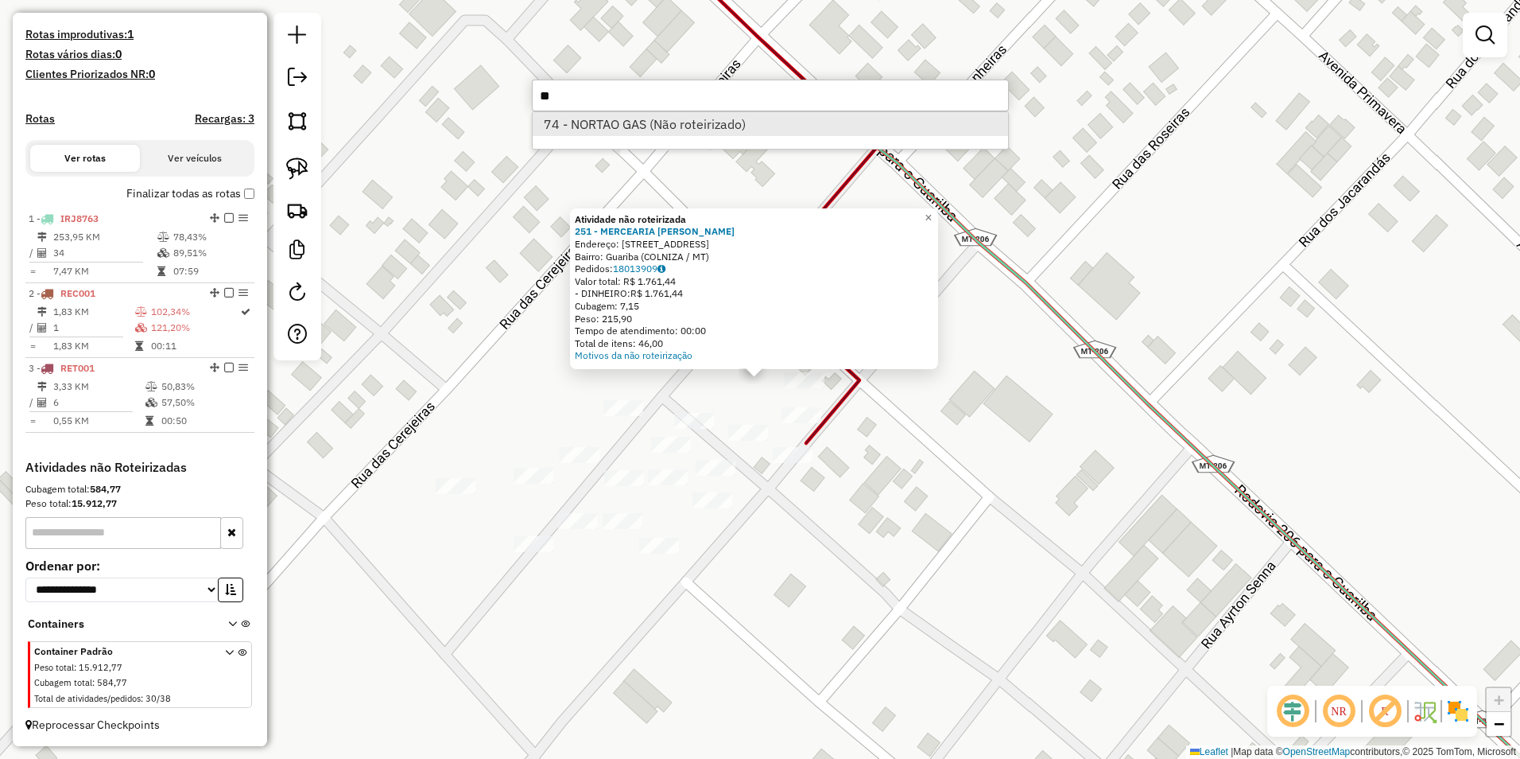
type input "**"
click at [686, 133] on li "74 - NORTAO GAS (Não roteirizado)" at bounding box center [771, 124] width 476 height 24
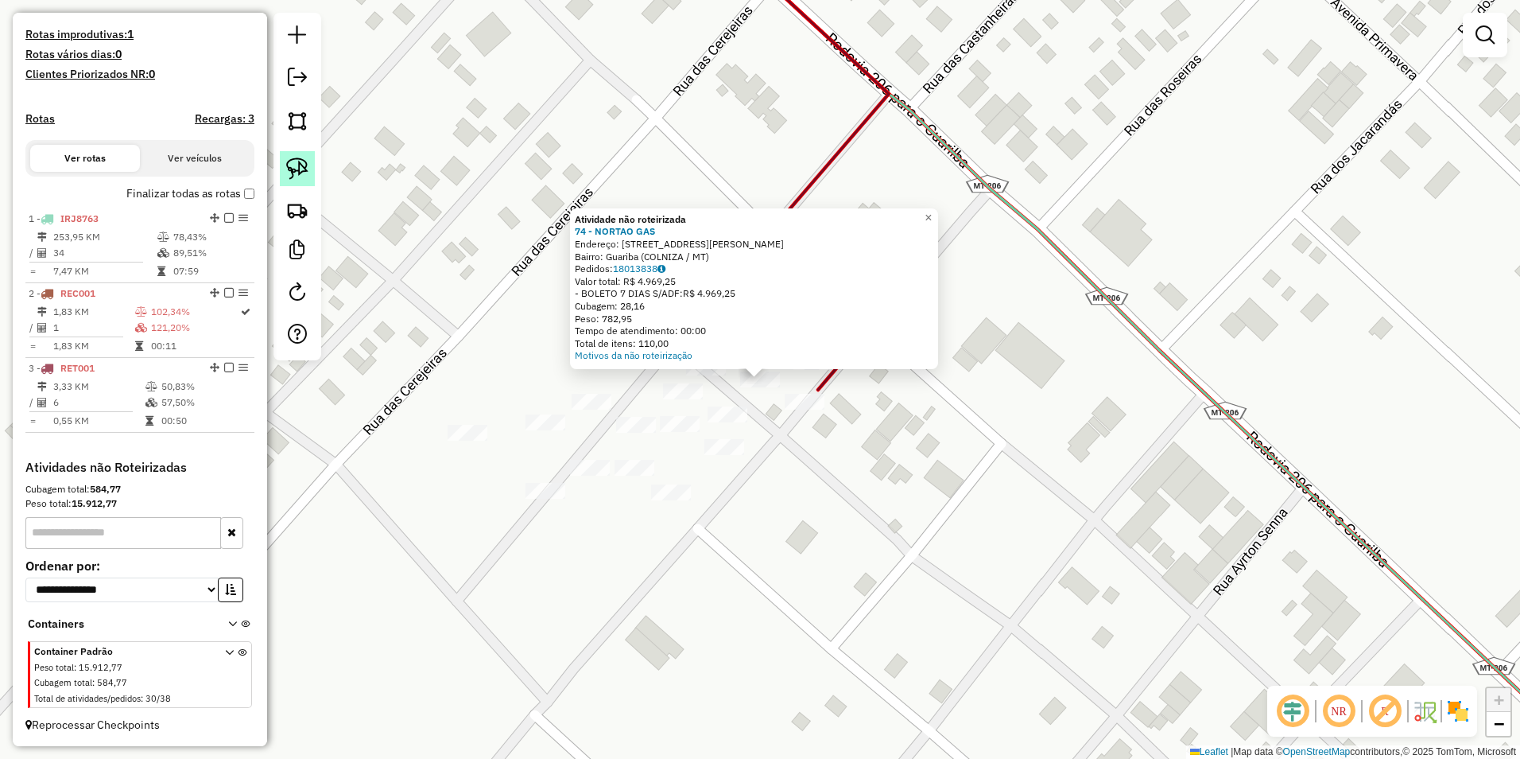
click at [304, 157] on img at bounding box center [297, 168] width 22 height 22
drag, startPoint x: 736, startPoint y: 395, endPoint x: 774, endPoint y: 390, distance: 38.5
click at [755, 390] on div "Atividade não roteirizada 74 - NORTAO GAS Endereço: AV JAO PAULO SEGUNDO 1 Bair…" at bounding box center [760, 379] width 1520 height 759
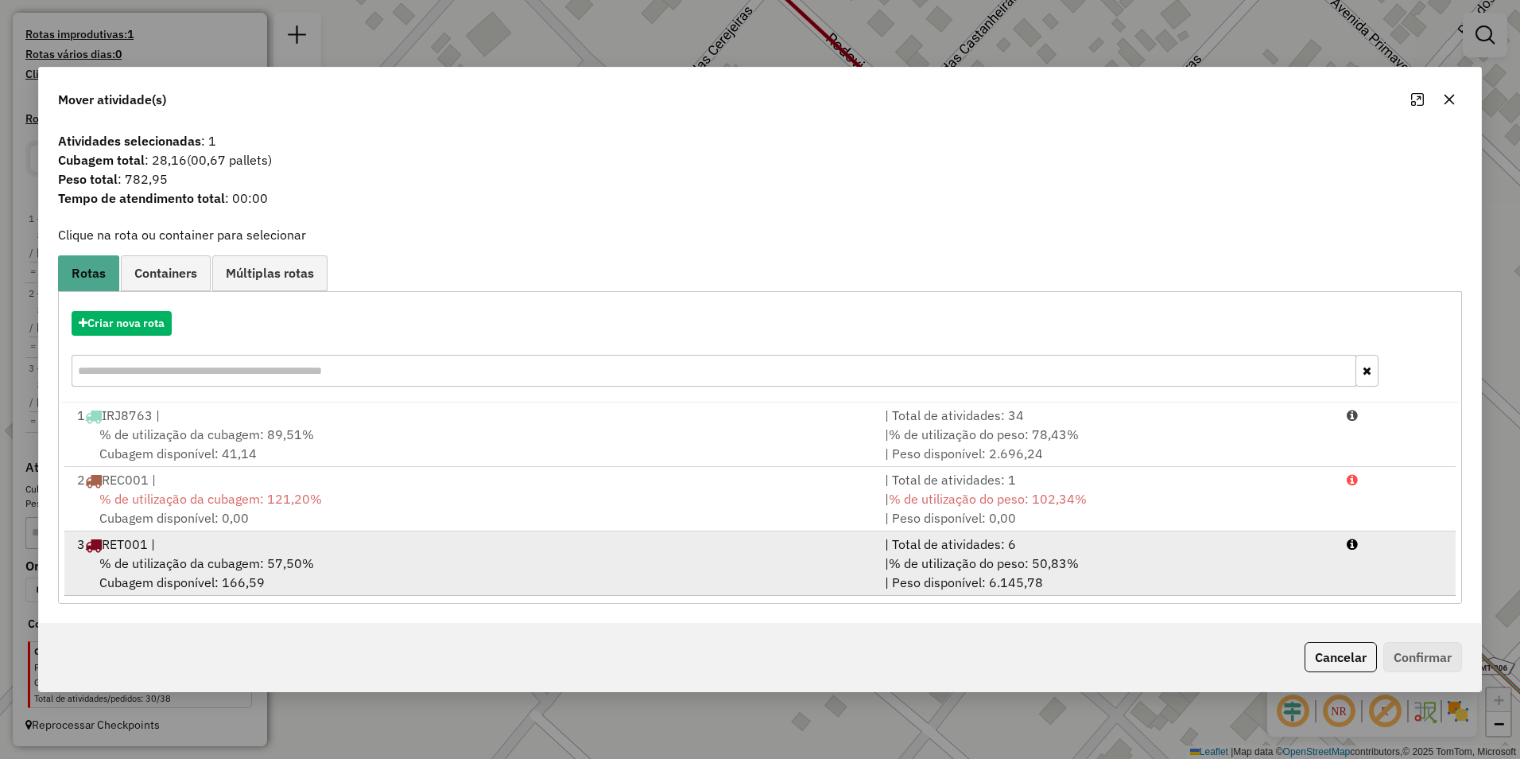
click at [745, 572] on div "% de utilização da cubagem: 57,50% Cubagem disponível: 166,59" at bounding box center [472, 572] width 808 height 38
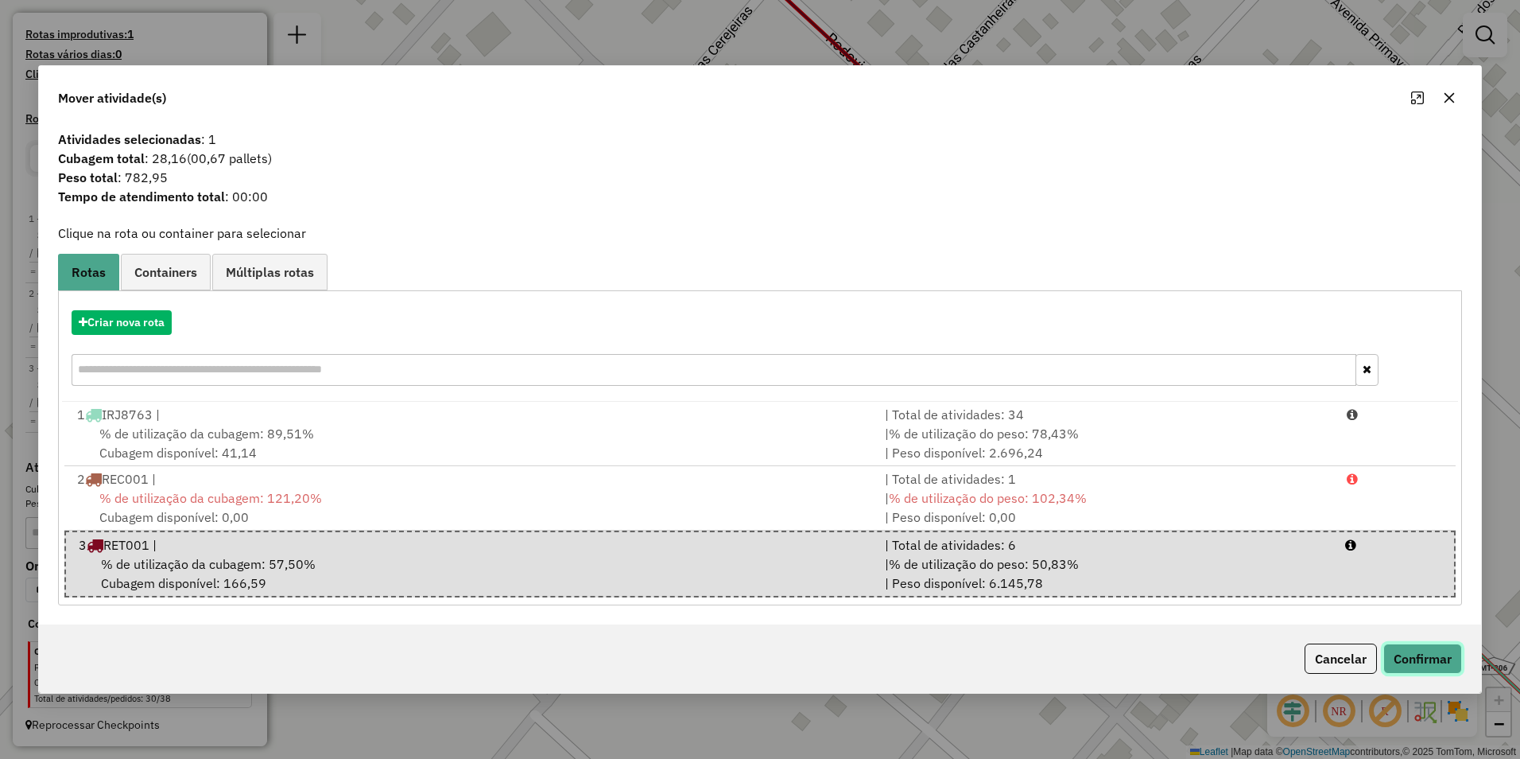
click at [755, 653] on button "Confirmar" at bounding box center [1423, 658] width 79 height 30
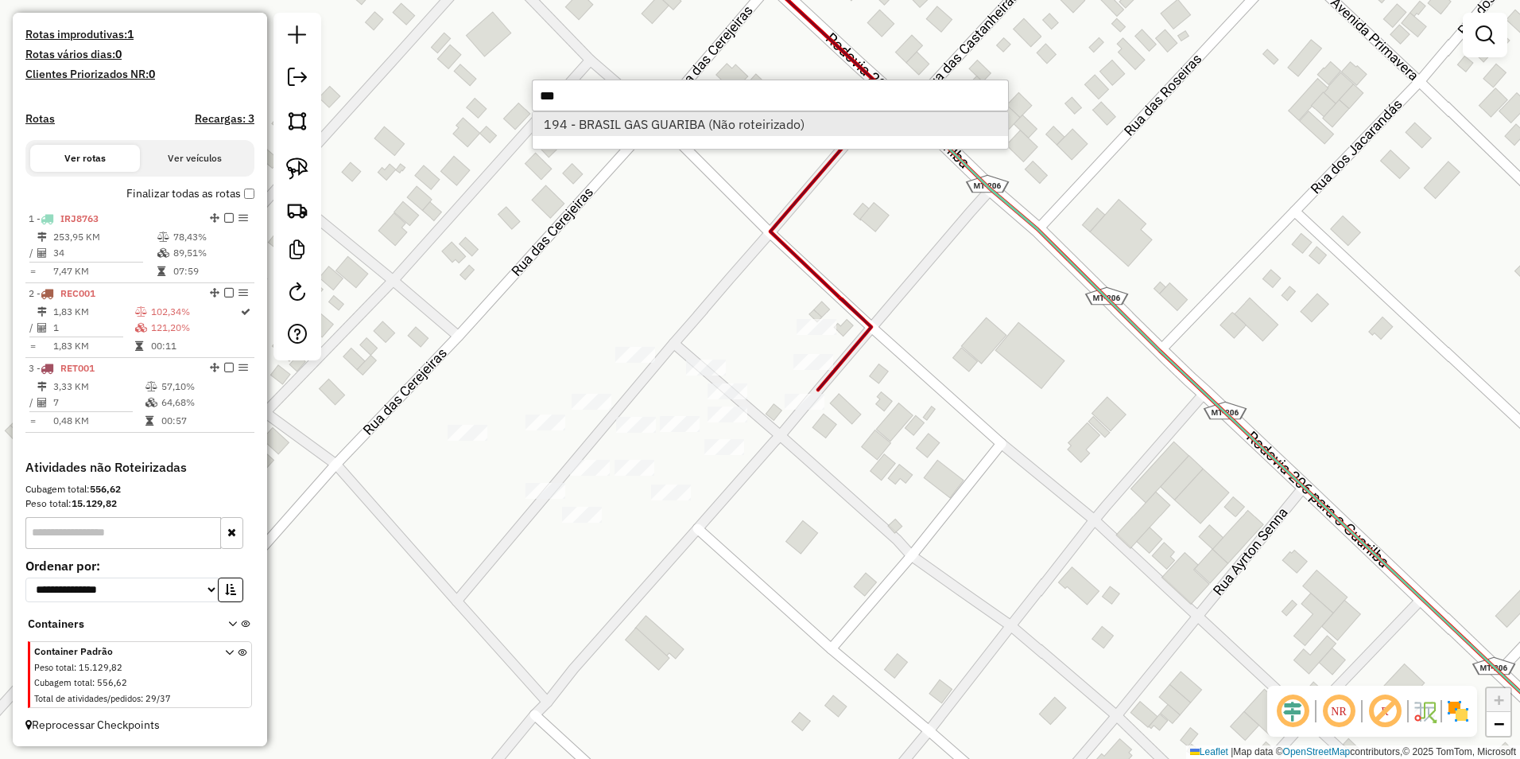
type input "***"
click at [626, 132] on li "194 - BRASIL GAS GUARIBA (Não roteirizado)" at bounding box center [771, 124] width 476 height 24
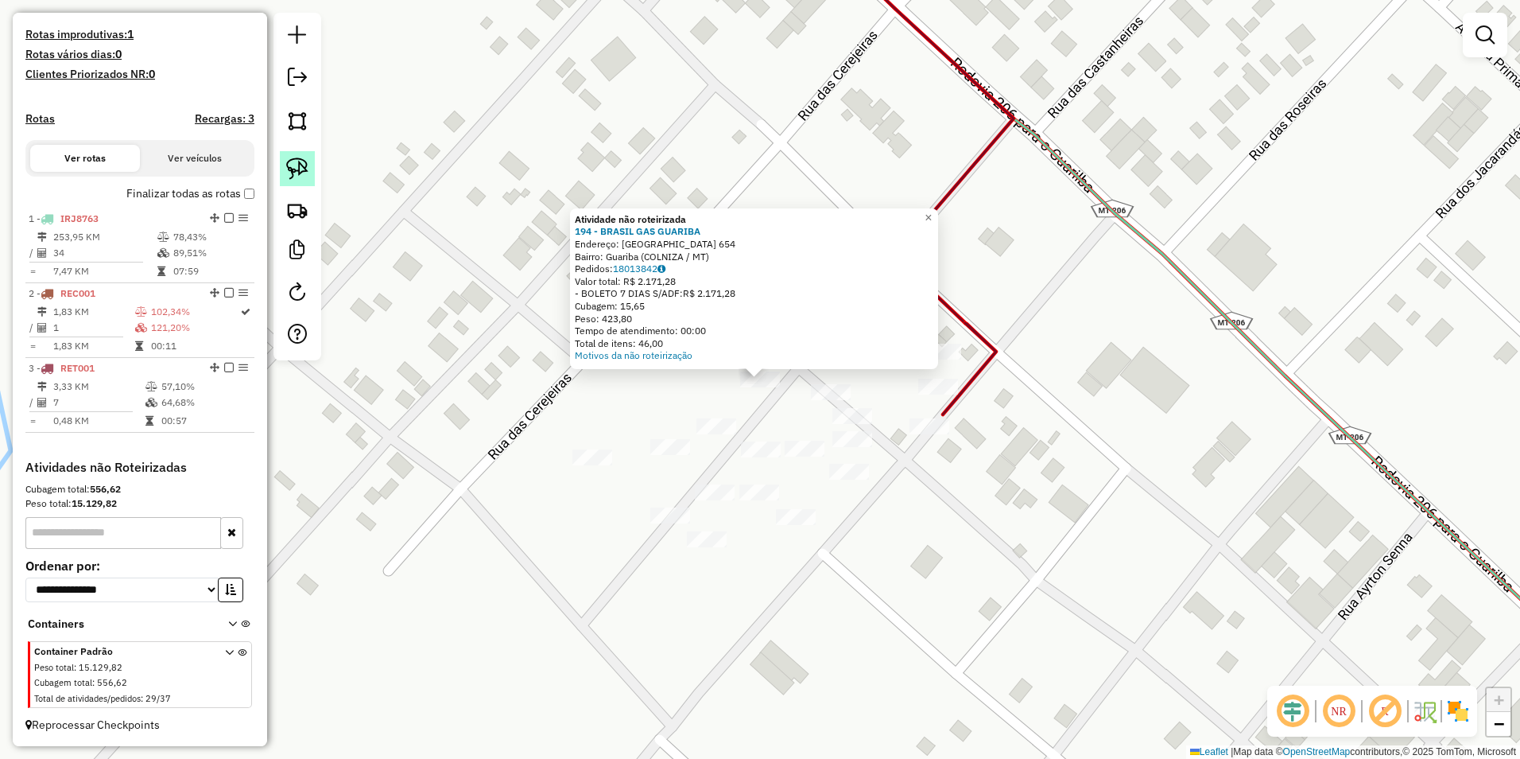
click at [289, 171] on img at bounding box center [297, 168] width 22 height 22
drag, startPoint x: 741, startPoint y: 398, endPoint x: 781, endPoint y: 395, distance: 39.9
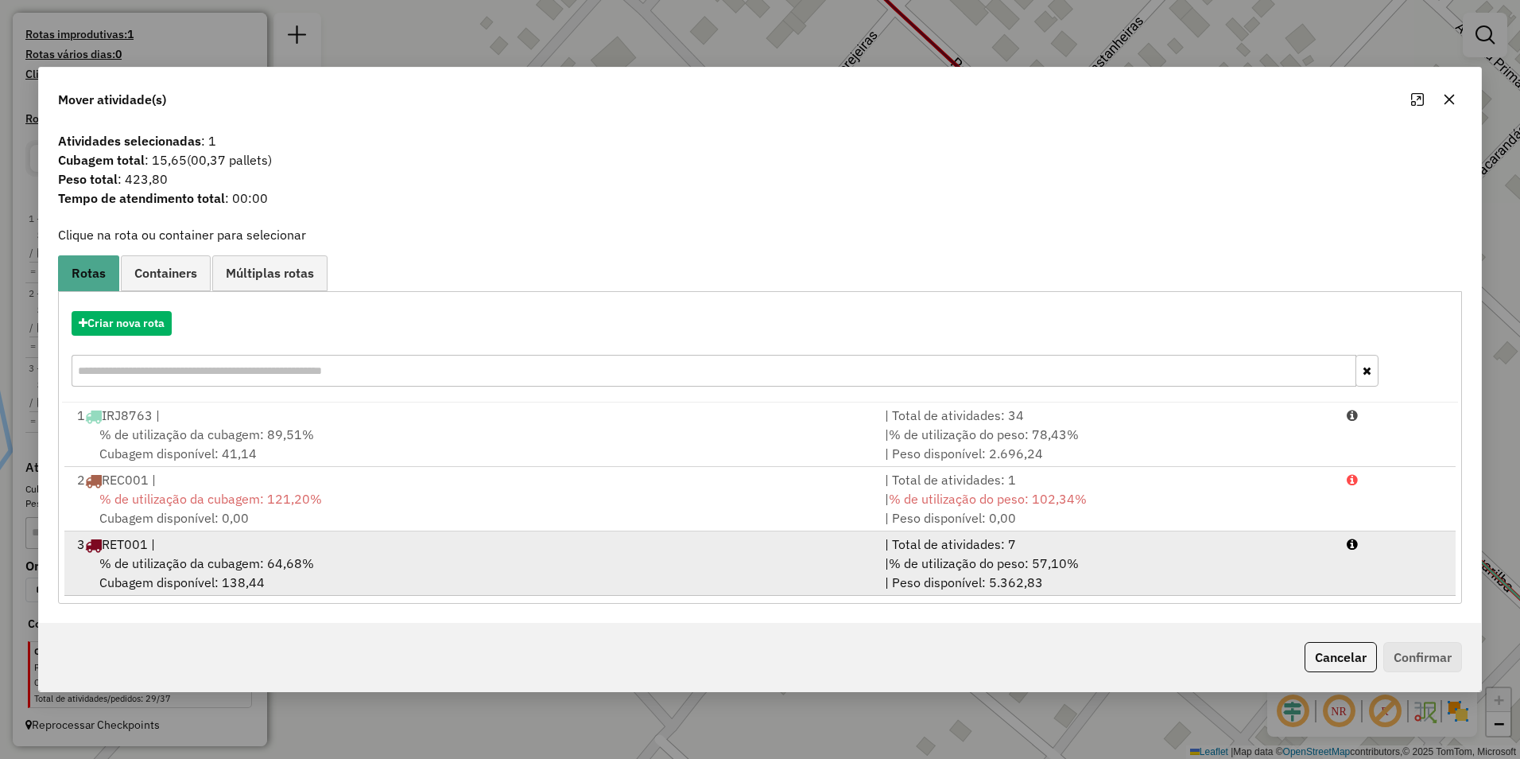
click at [265, 563] on span "% de utilização da cubagem: 64,68%" at bounding box center [206, 563] width 215 height 16
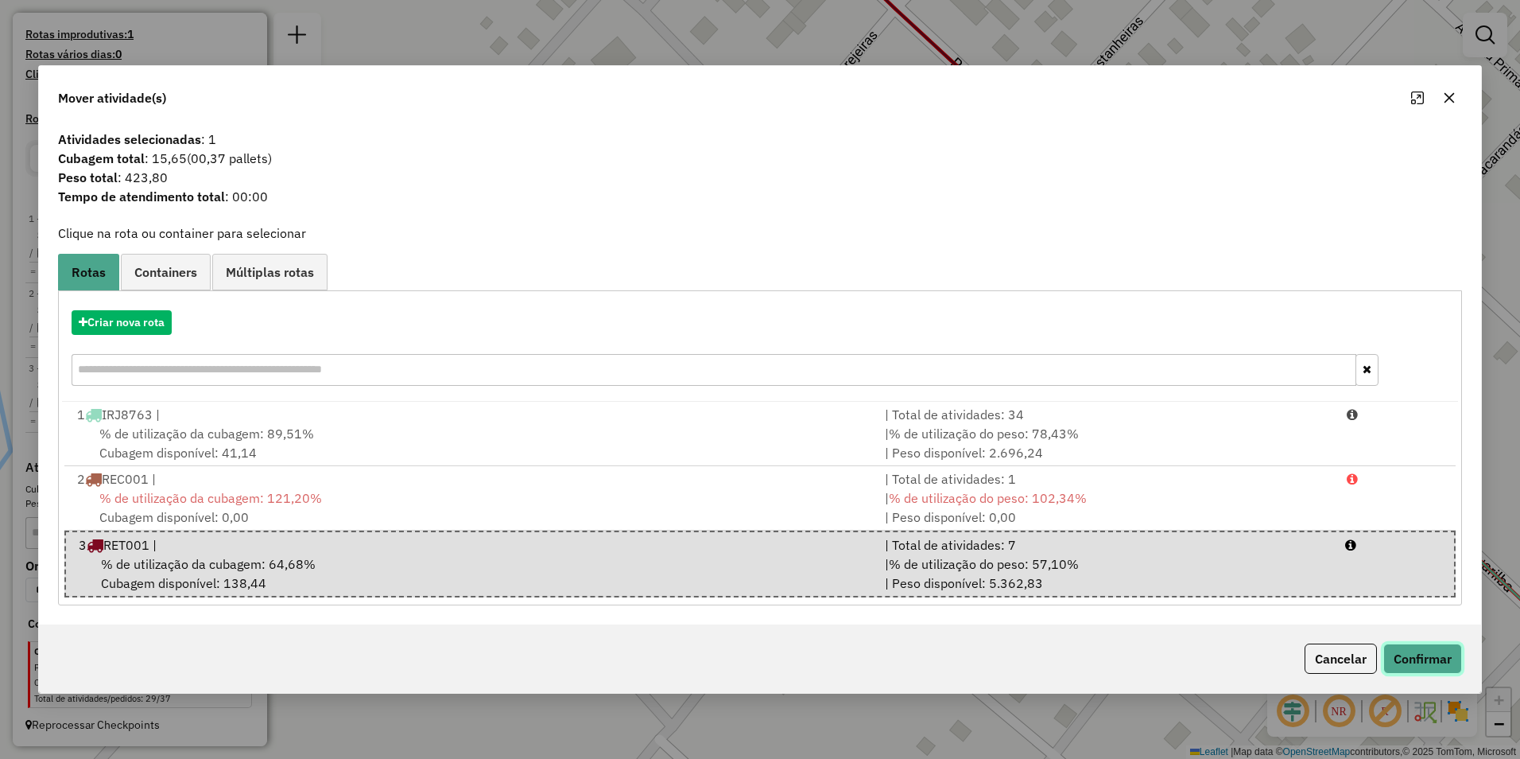
click at [755, 660] on button "Confirmar" at bounding box center [1423, 658] width 79 height 30
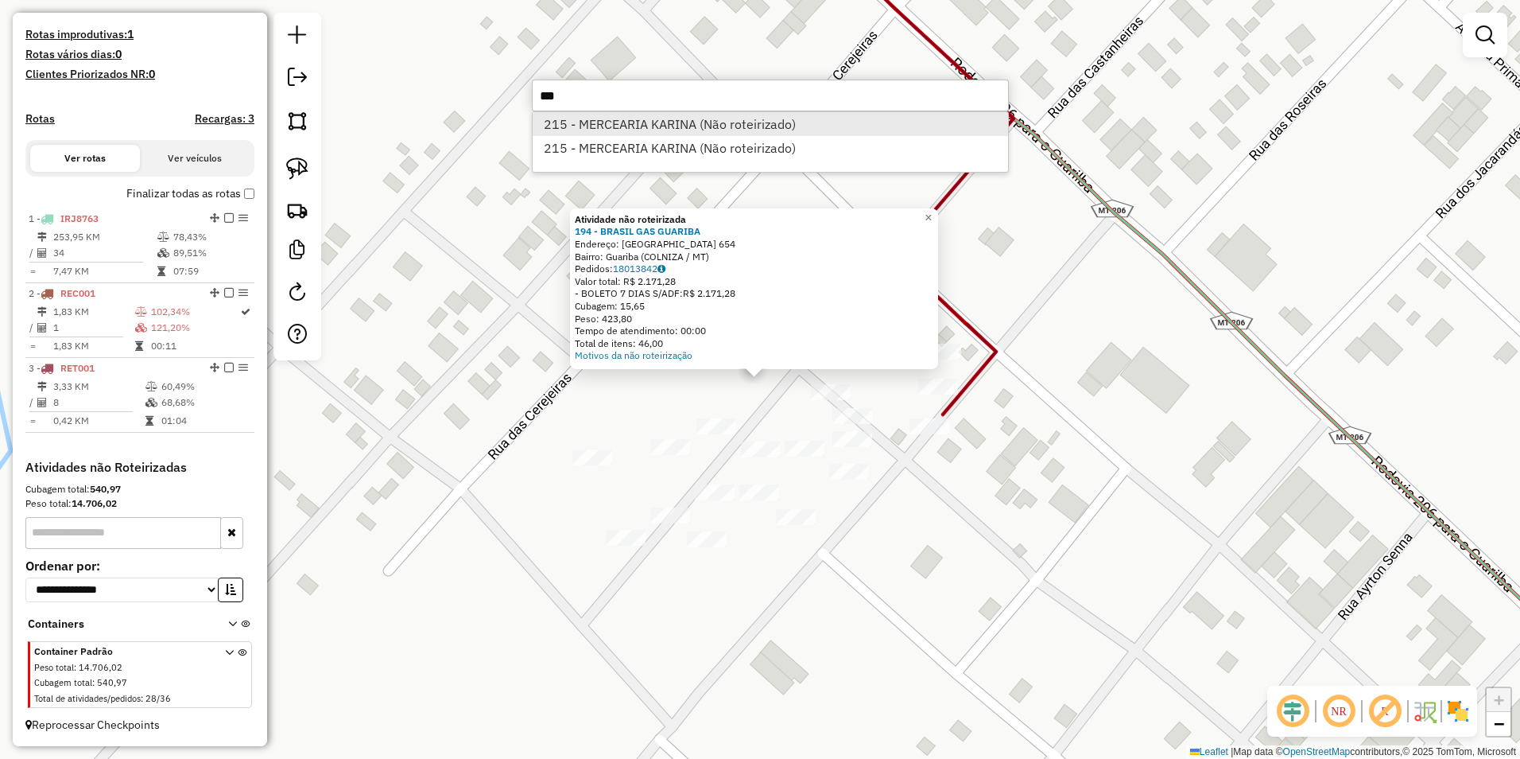
type input "***"
click at [669, 127] on li "215 - MERCEARIA KARINA (Não roteirizado)" at bounding box center [771, 124] width 476 height 24
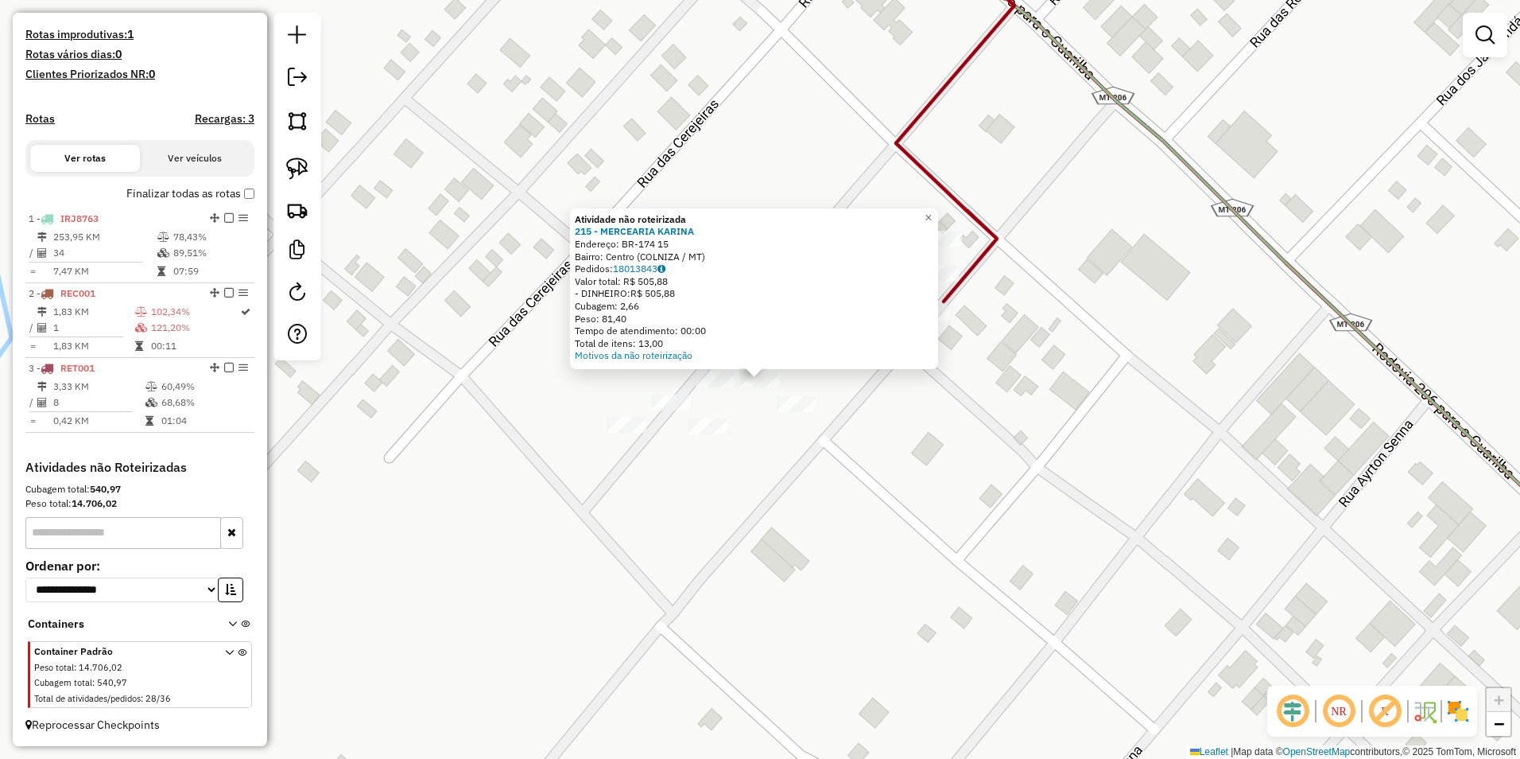
drag, startPoint x: 291, startPoint y: 168, endPoint x: 346, endPoint y: 195, distance: 61.2
click at [292, 168] on img at bounding box center [297, 168] width 22 height 22
click at [755, 386] on div "Atividade não roteirizada 215 - MERCEARIA [PERSON_NAME]: BR-174 15 Bairro: Cent…" at bounding box center [760, 379] width 1520 height 759
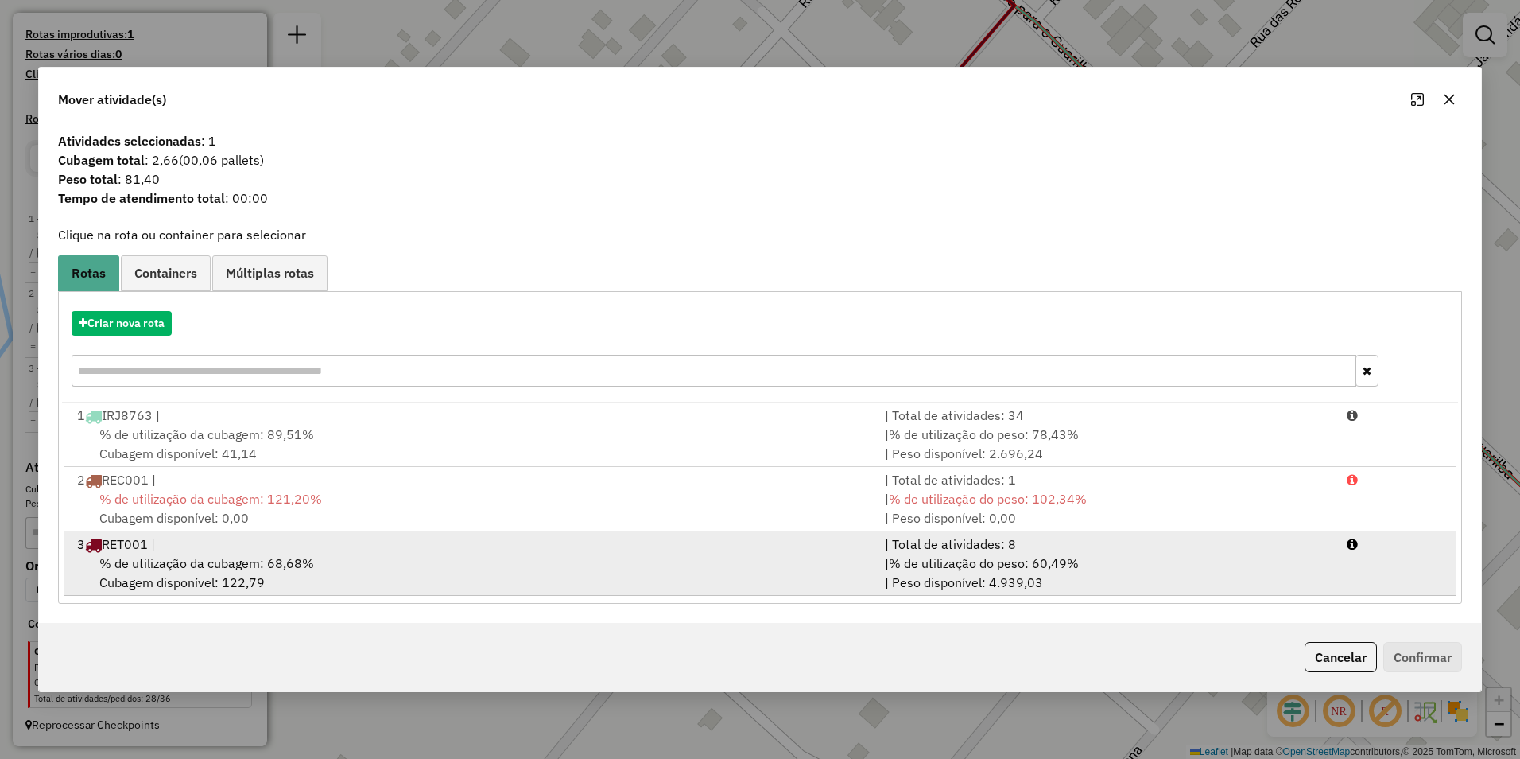
drag, startPoint x: 641, startPoint y: 549, endPoint x: 767, endPoint y: 586, distance: 131.1
click at [642, 549] on div "3 RET001 |" at bounding box center [472, 543] width 808 height 19
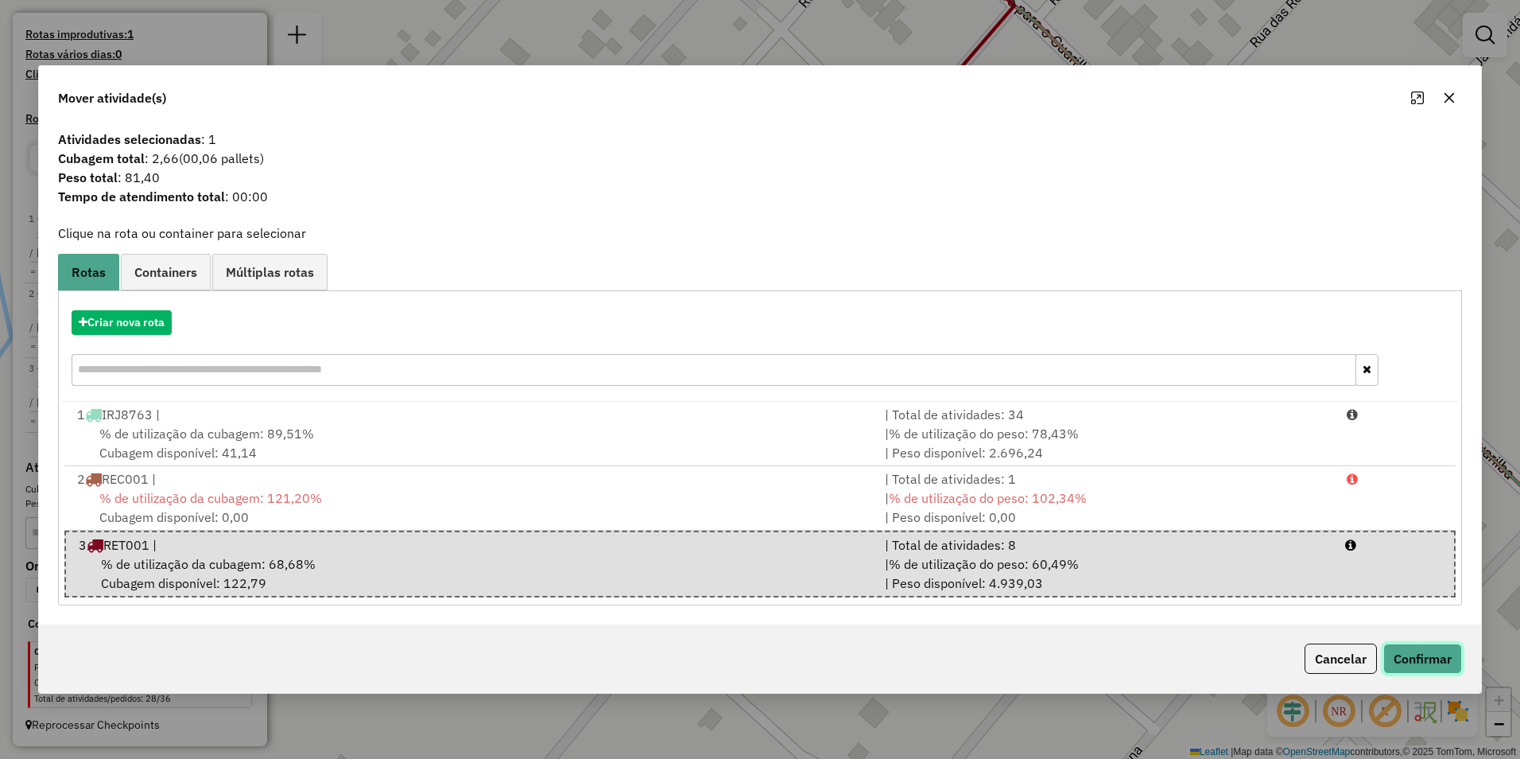
click at [755, 658] on button "Confirmar" at bounding box center [1423, 658] width 79 height 30
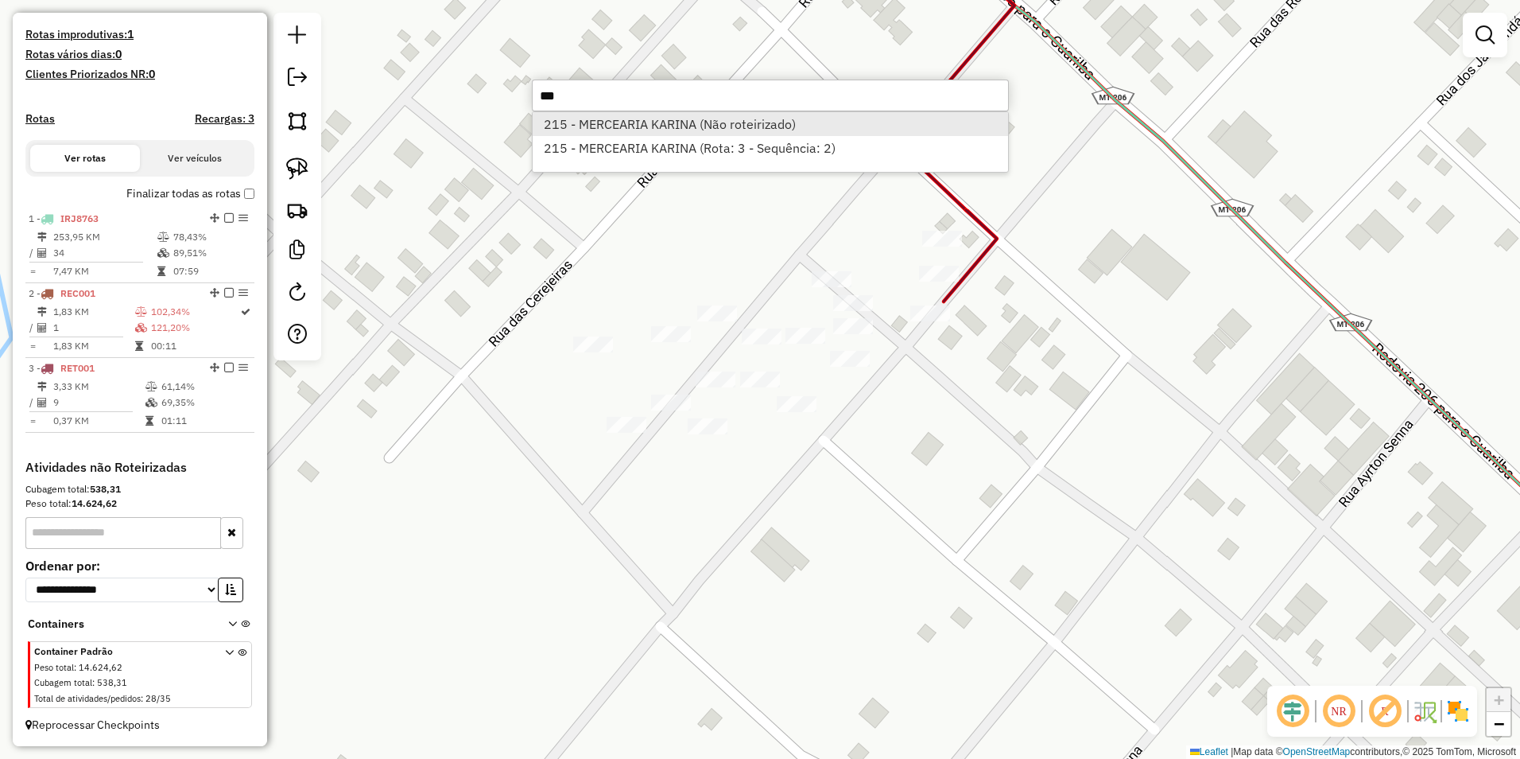
type input "***"
click at [706, 126] on li "215 - MERCEARIA KARINA (Não roteirizado)" at bounding box center [771, 124] width 476 height 24
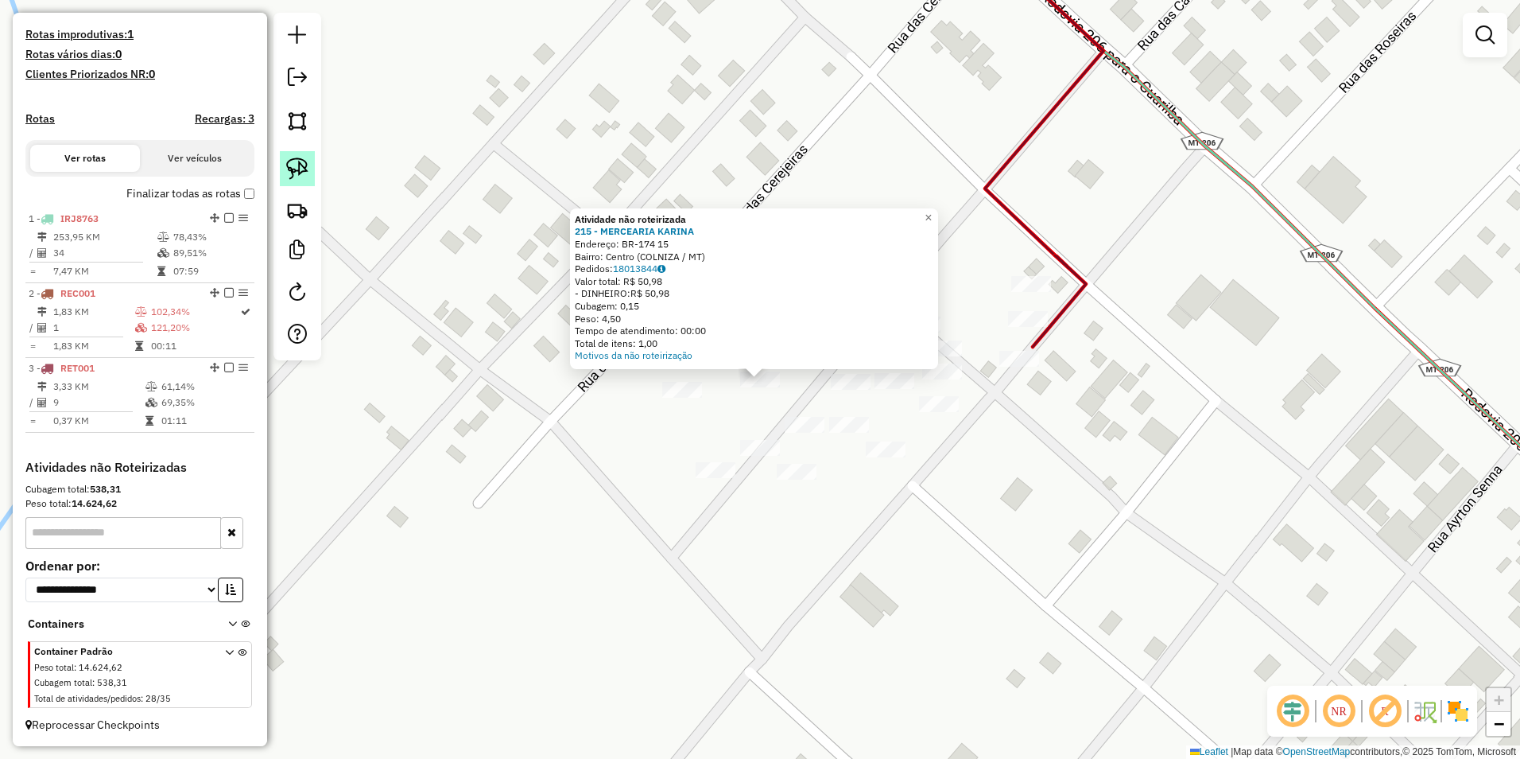
click at [302, 165] on img at bounding box center [297, 168] width 22 height 22
drag, startPoint x: 743, startPoint y: 397, endPoint x: 775, endPoint y: 395, distance: 31.8
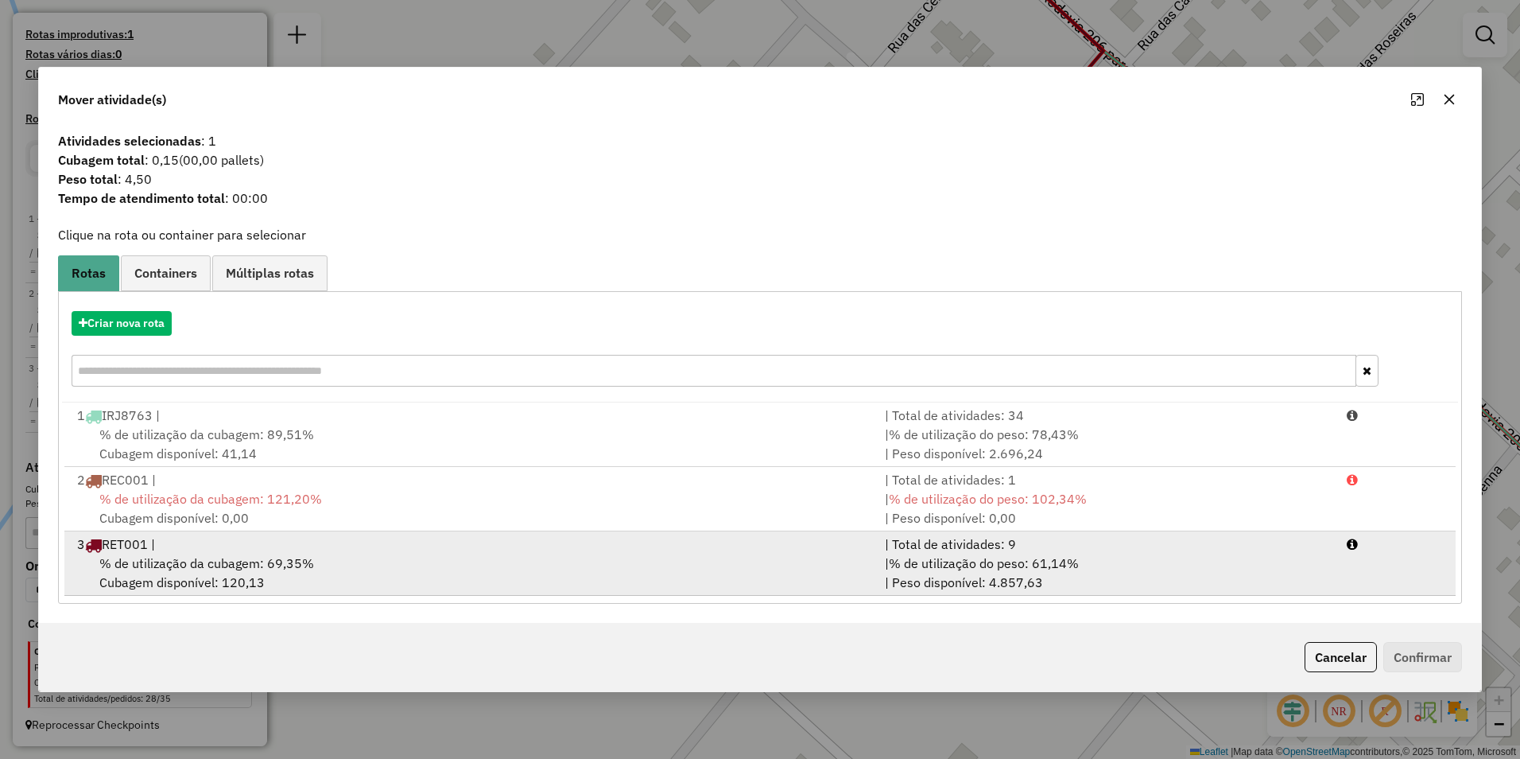
click at [242, 552] on div "3 RET001 |" at bounding box center [472, 543] width 808 height 19
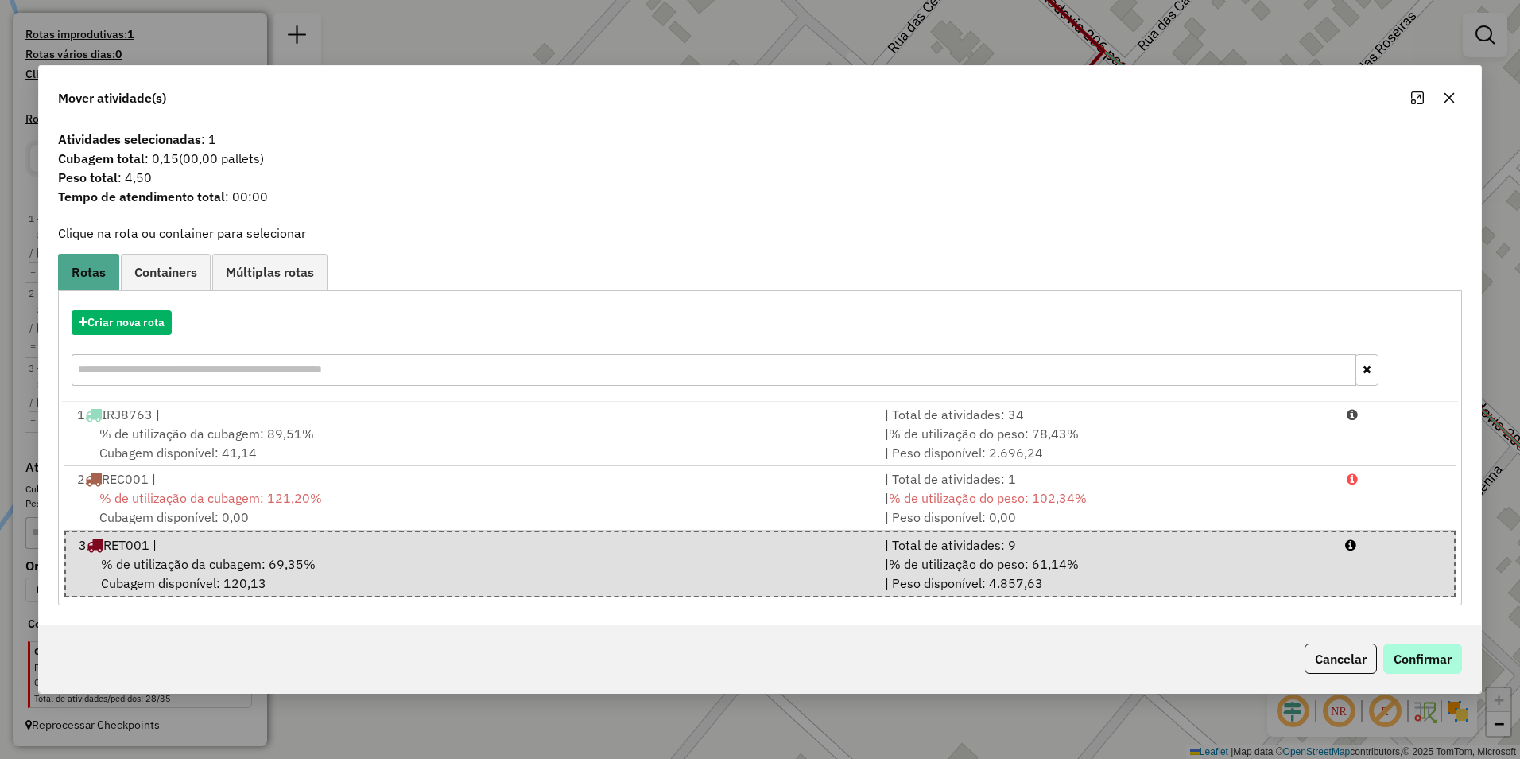
drag, startPoint x: 1376, startPoint y: 646, endPoint x: 1405, endPoint y: 651, distance: 29.2
click at [755, 647] on div "Cancelar Confirmar" at bounding box center [1381, 658] width 164 height 30
click at [755, 654] on button "Confirmar" at bounding box center [1423, 658] width 79 height 30
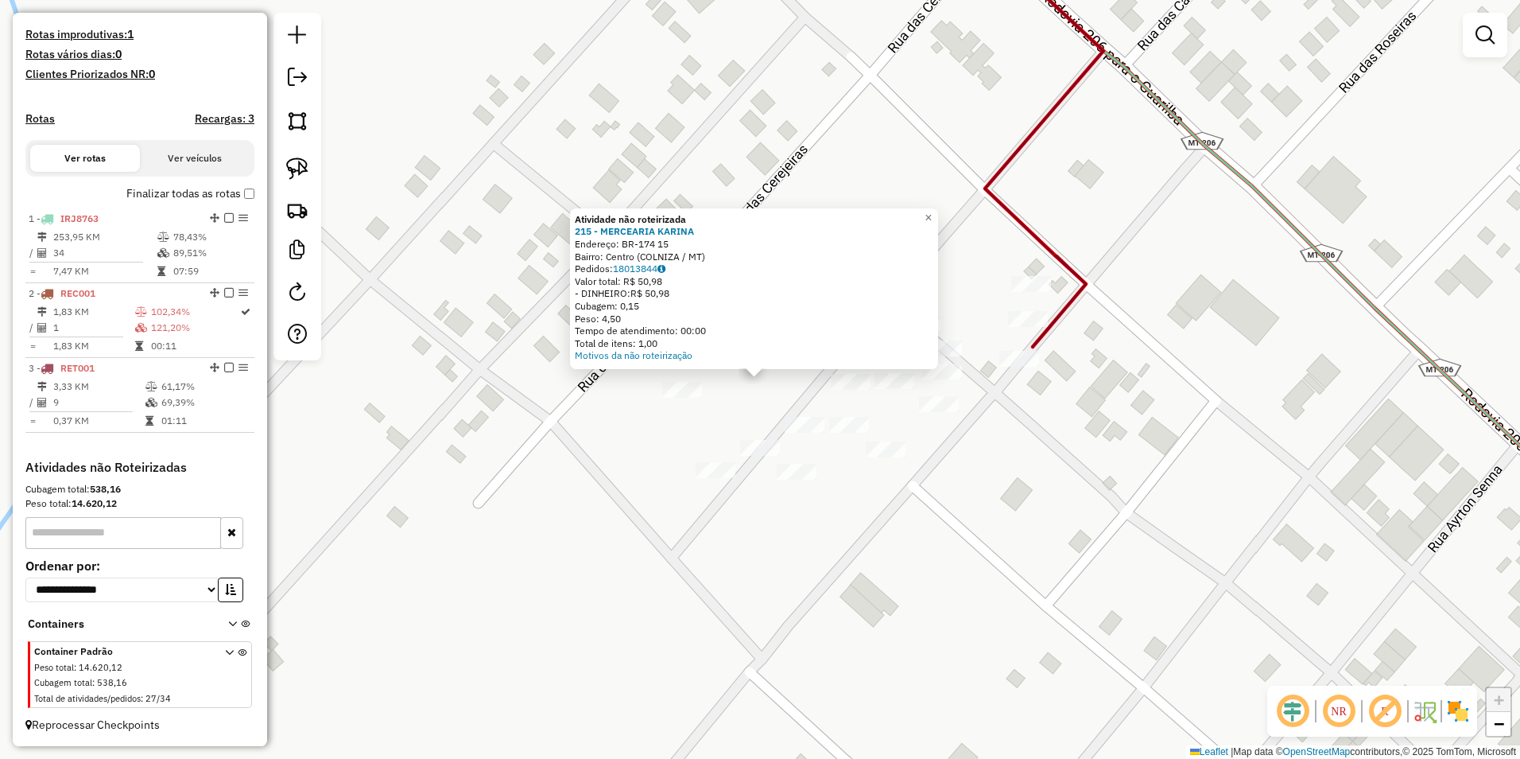
click at [755, 474] on div "Atividade não roteirizada 215 - MERCEARIA [PERSON_NAME]: BR-174 15 Bairro: Cent…" at bounding box center [760, 379] width 1520 height 759
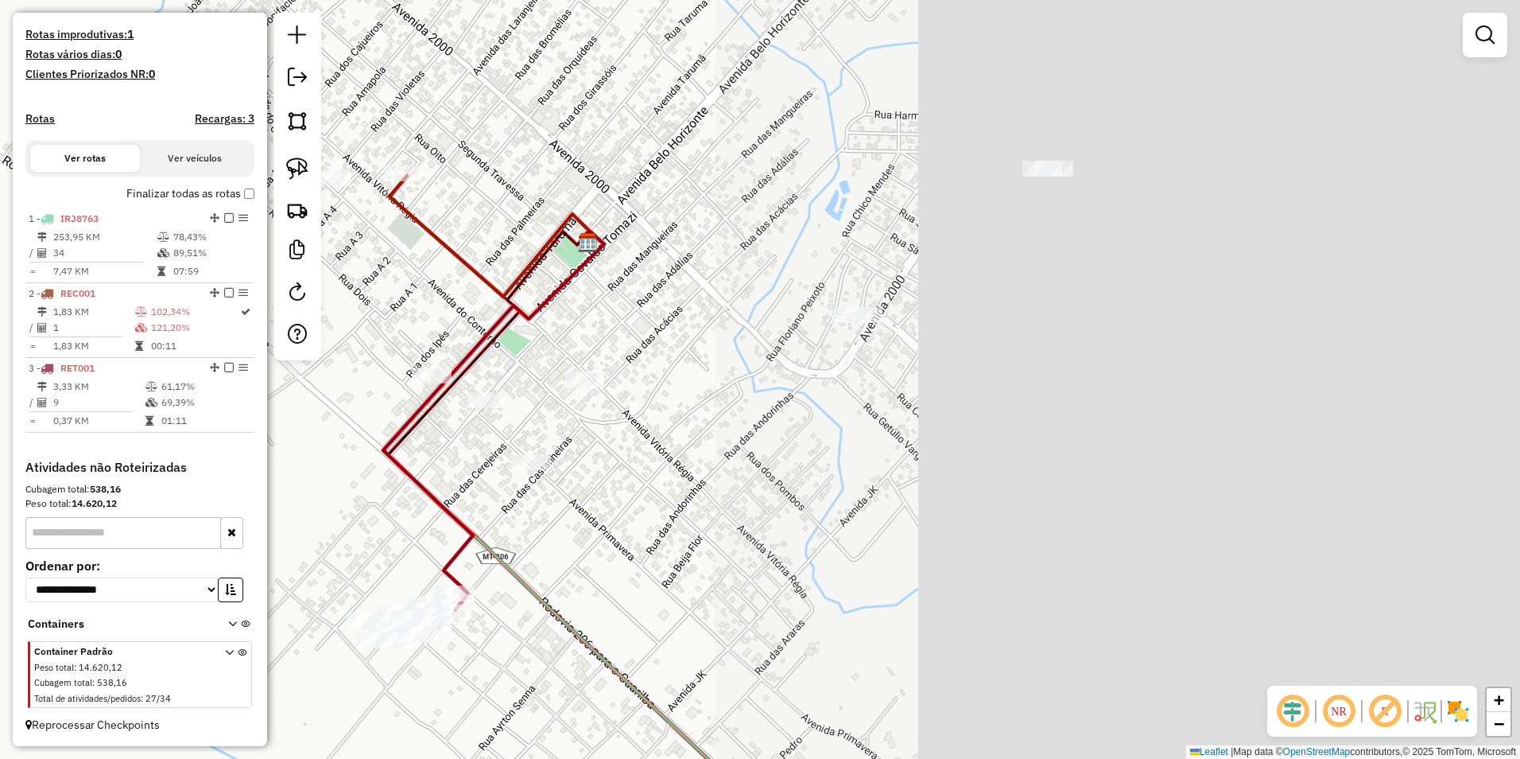
drag, startPoint x: 821, startPoint y: 526, endPoint x: 668, endPoint y: 528, distance: 152.7
click at [624, 521] on div "Janela de atendimento Grade de atendimento Capacidade Transportadoras Veículos …" at bounding box center [760, 379] width 1520 height 759
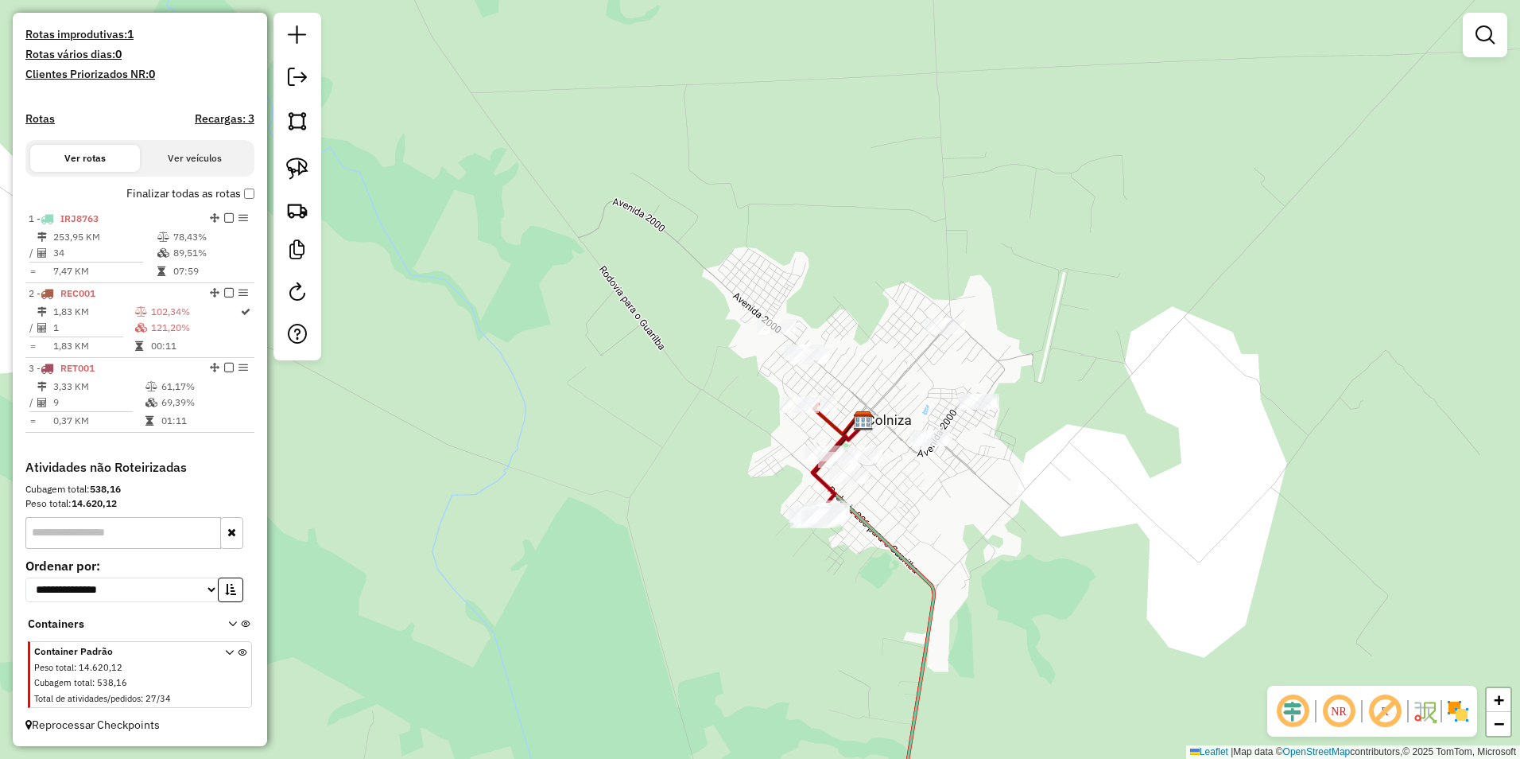
drag, startPoint x: 1138, startPoint y: 534, endPoint x: 1176, endPoint y: 507, distance: 46.8
click at [755, 507] on div "Janela de atendimento Grade de atendimento Capacidade Transportadoras Veículos …" at bounding box center [760, 379] width 1520 height 759
click at [306, 159] on img at bounding box center [297, 168] width 22 height 22
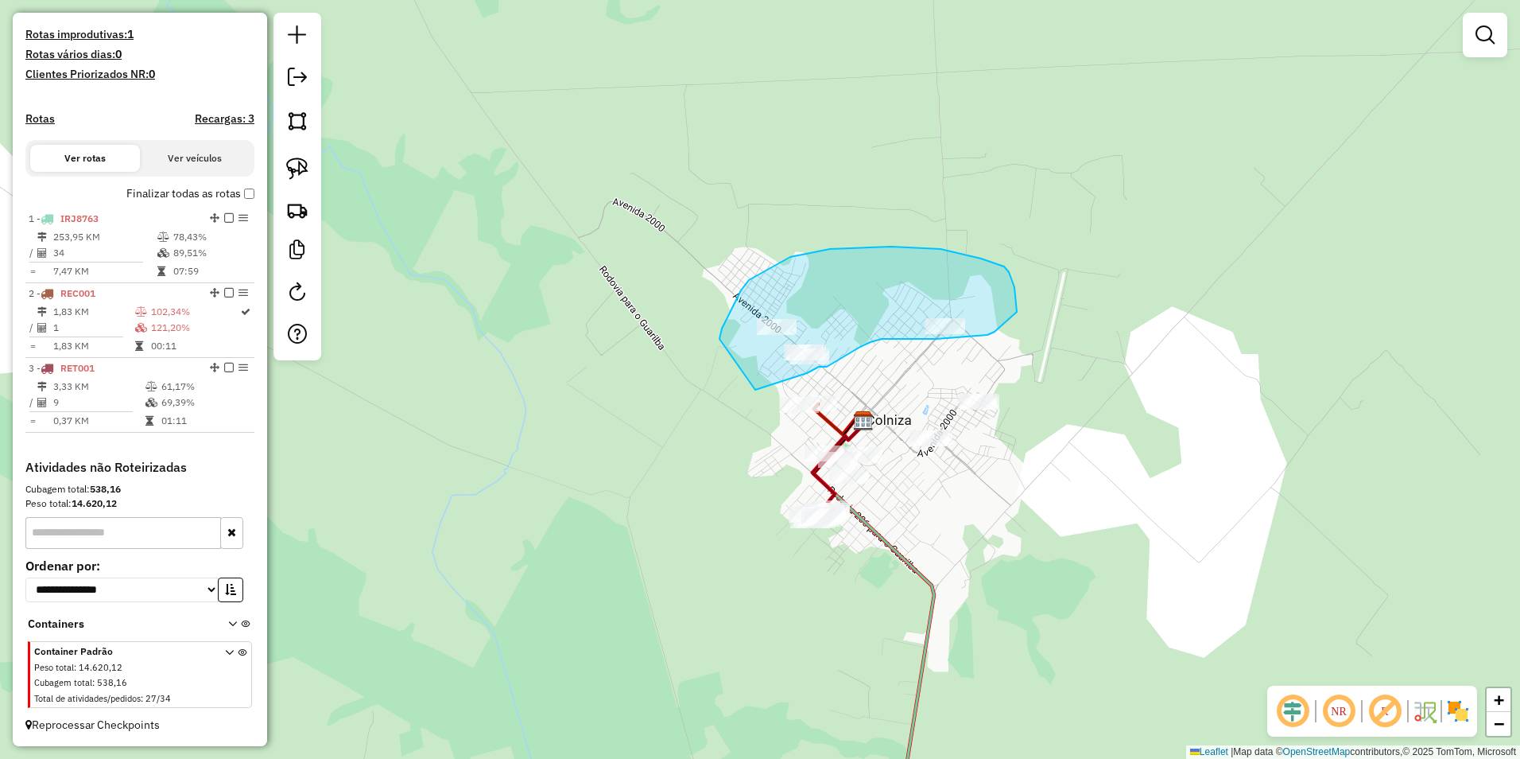
drag, startPoint x: 720, startPoint y: 339, endPoint x: 755, endPoint y: 390, distance: 62.2
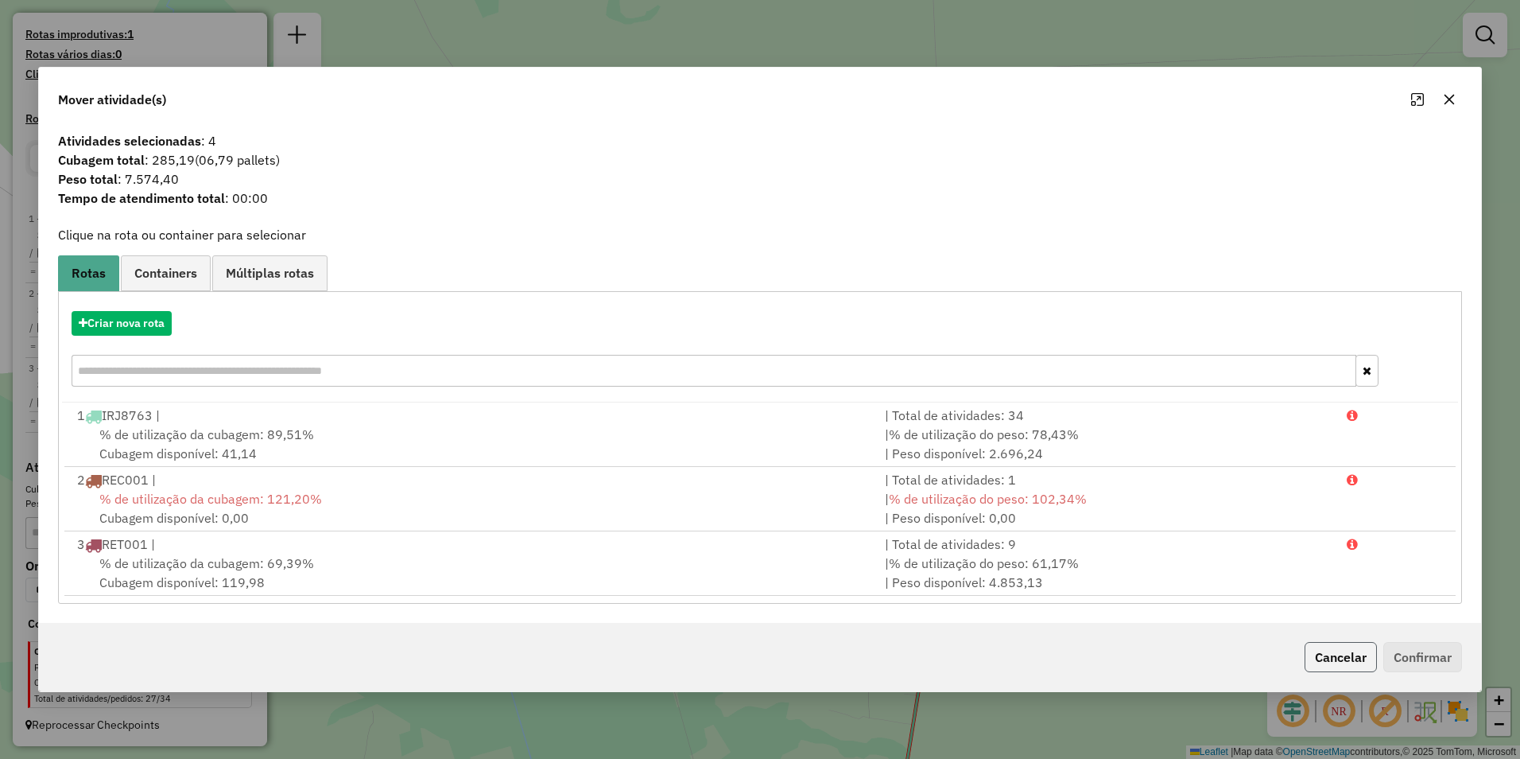
click at [755, 654] on button "Cancelar" at bounding box center [1341, 657] width 72 height 30
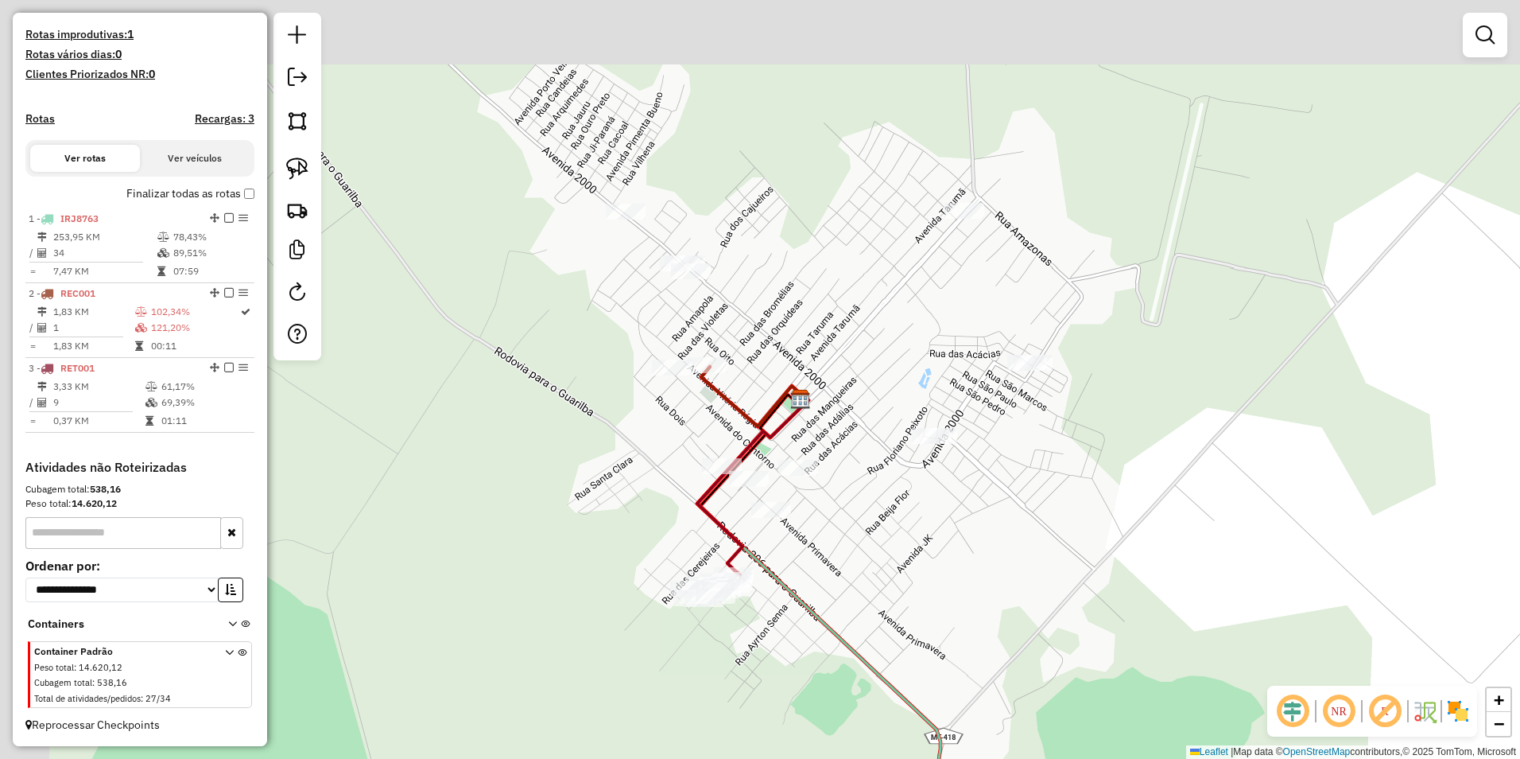
drag, startPoint x: 978, startPoint y: 507, endPoint x: 1027, endPoint y: 545, distance: 62.3
click at [755, 545] on div "Janela de atendimento Grade de atendimento Capacidade Transportadoras Veículos …" at bounding box center [760, 379] width 1520 height 759
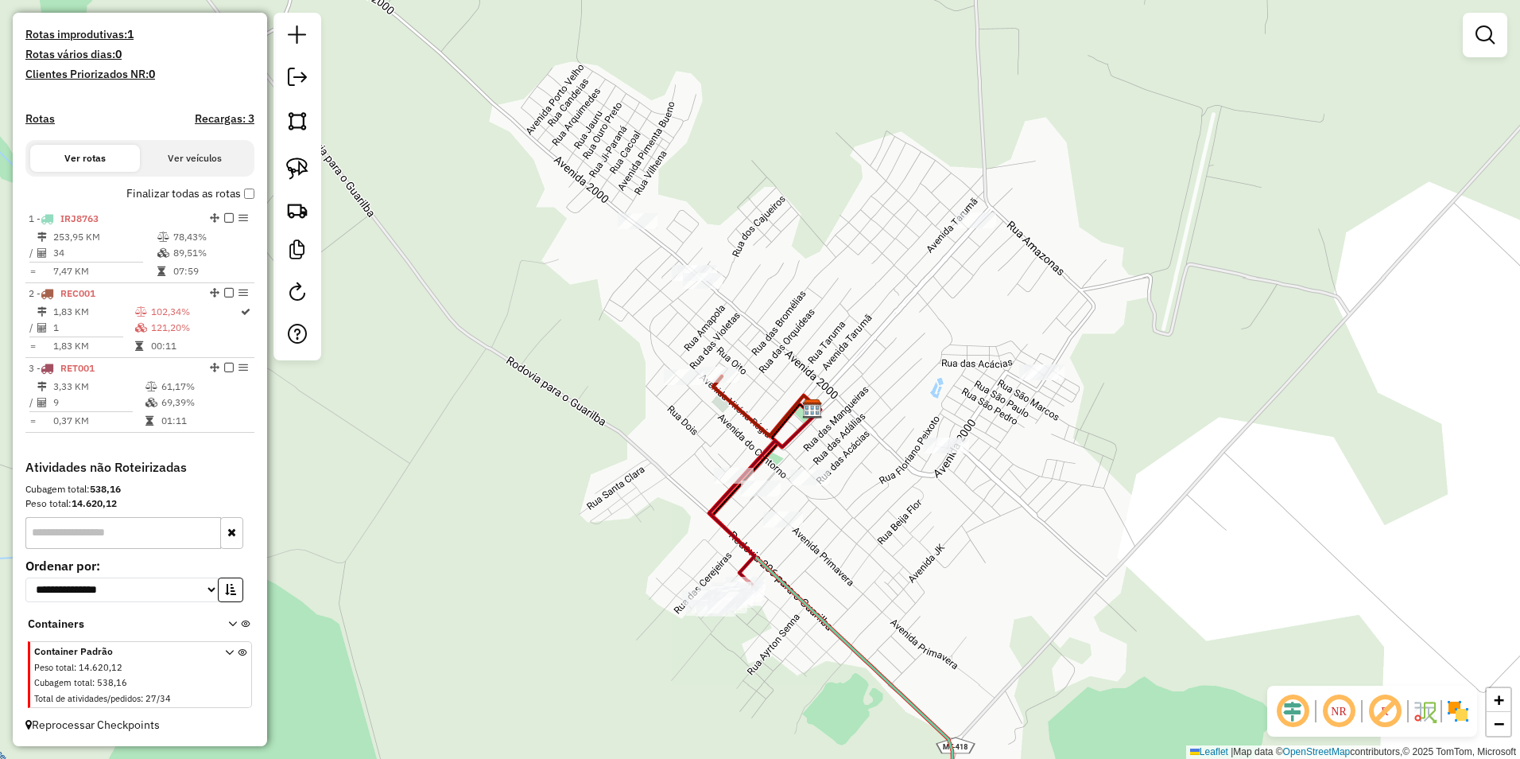
click at [297, 157] on link at bounding box center [297, 168] width 35 height 35
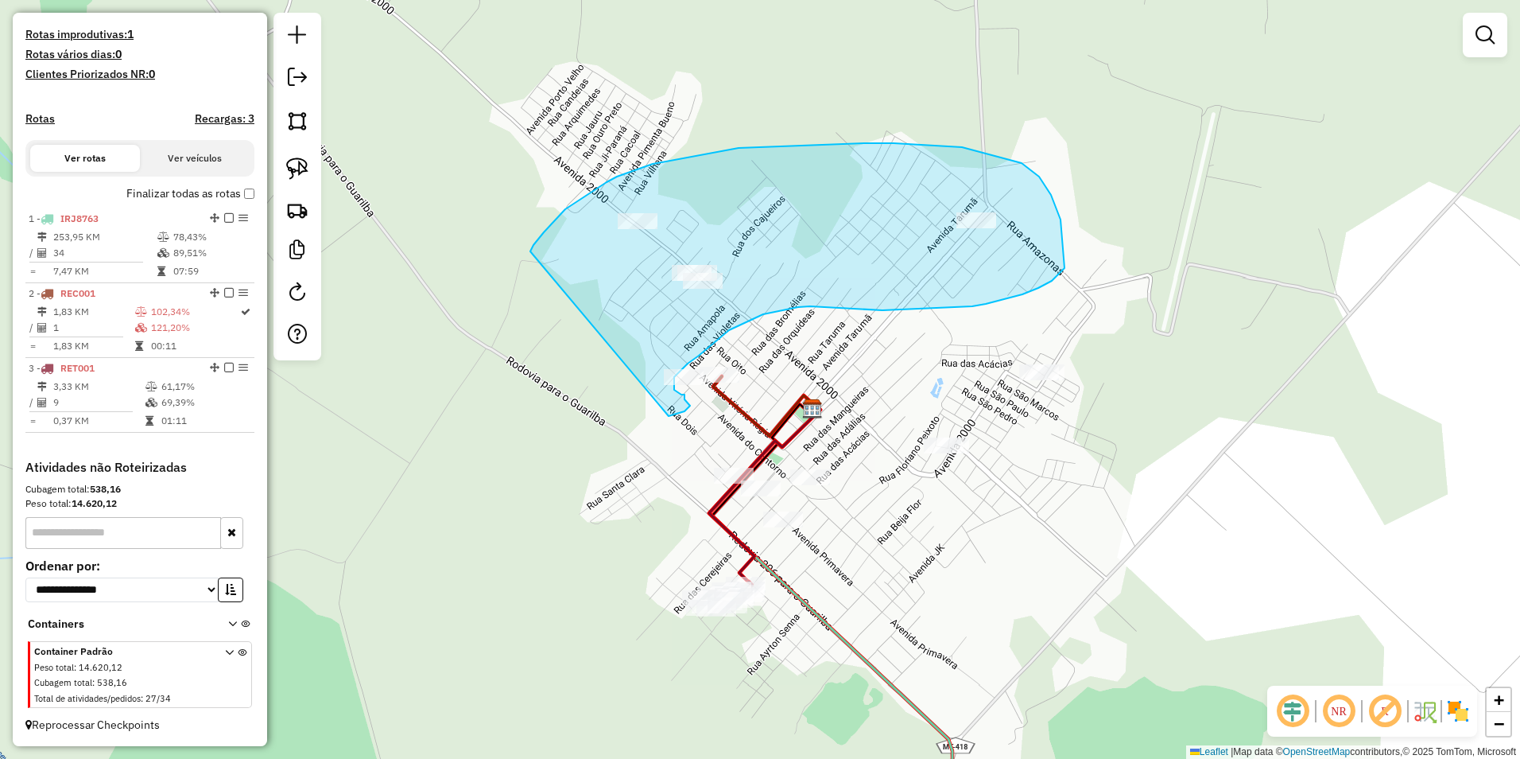
drag, startPoint x: 553, startPoint y: 222, endPoint x: 663, endPoint y: 417, distance: 223.6
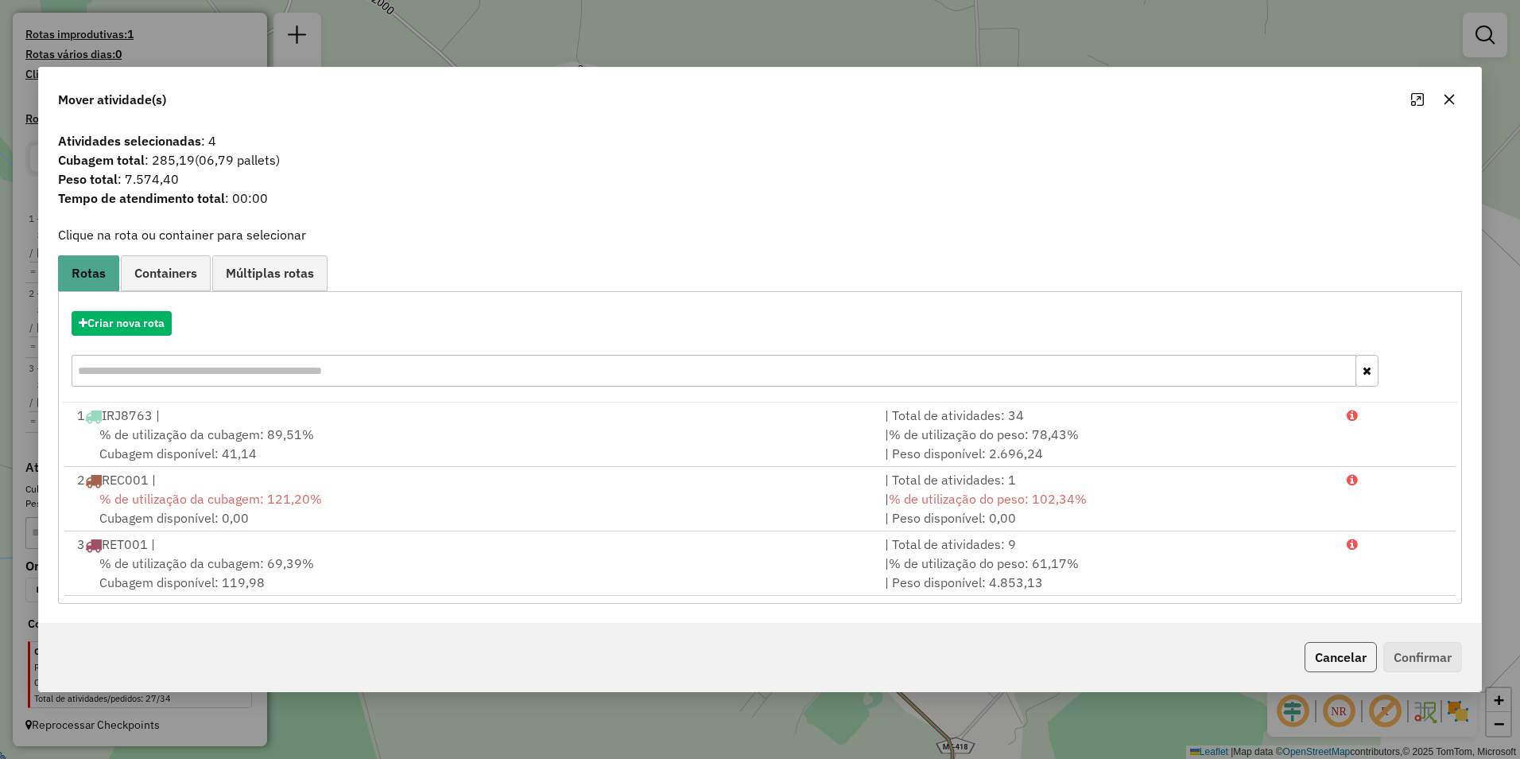
click at [755, 653] on button "Cancelar" at bounding box center [1341, 657] width 72 height 30
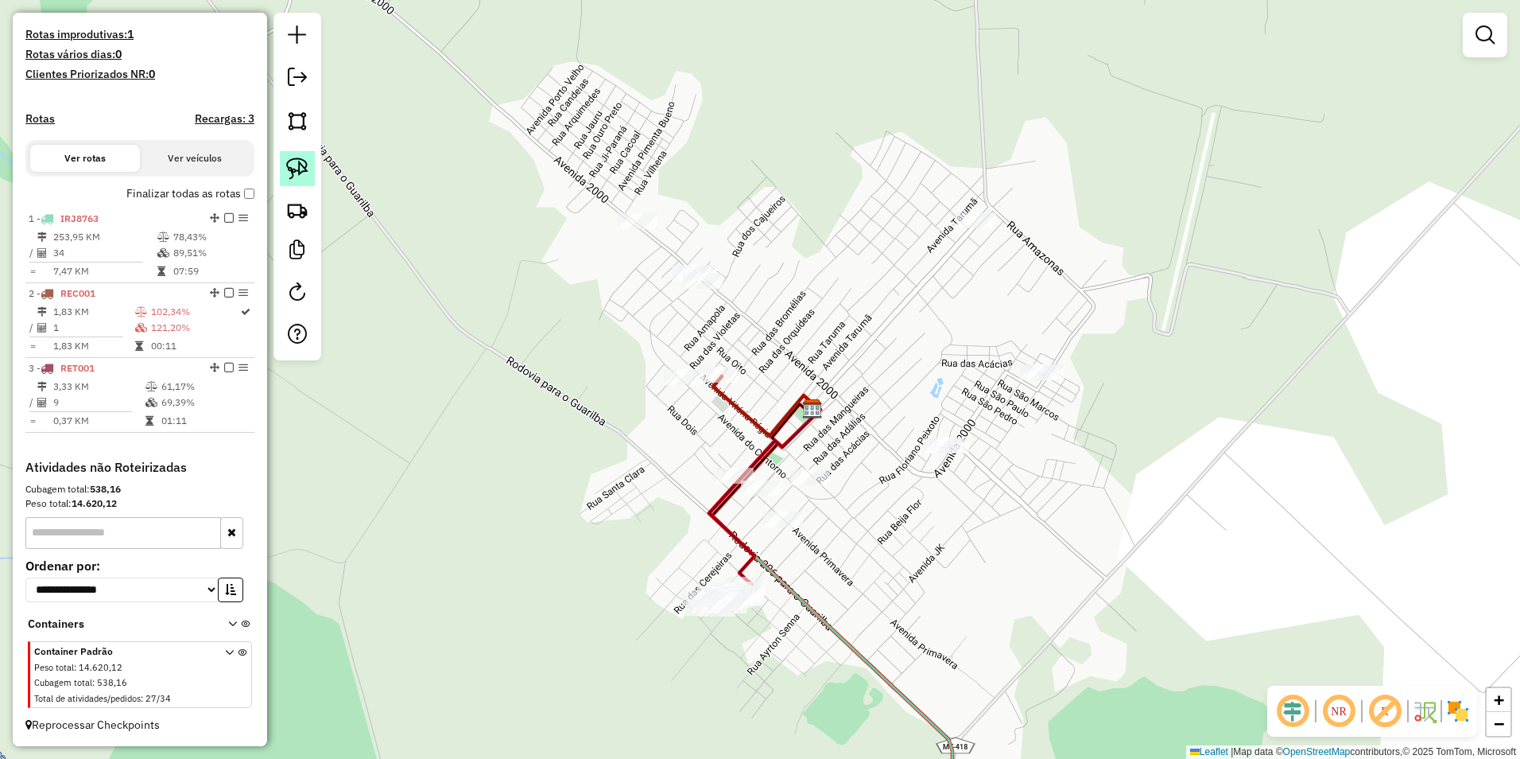
click at [291, 173] on img at bounding box center [297, 168] width 22 height 22
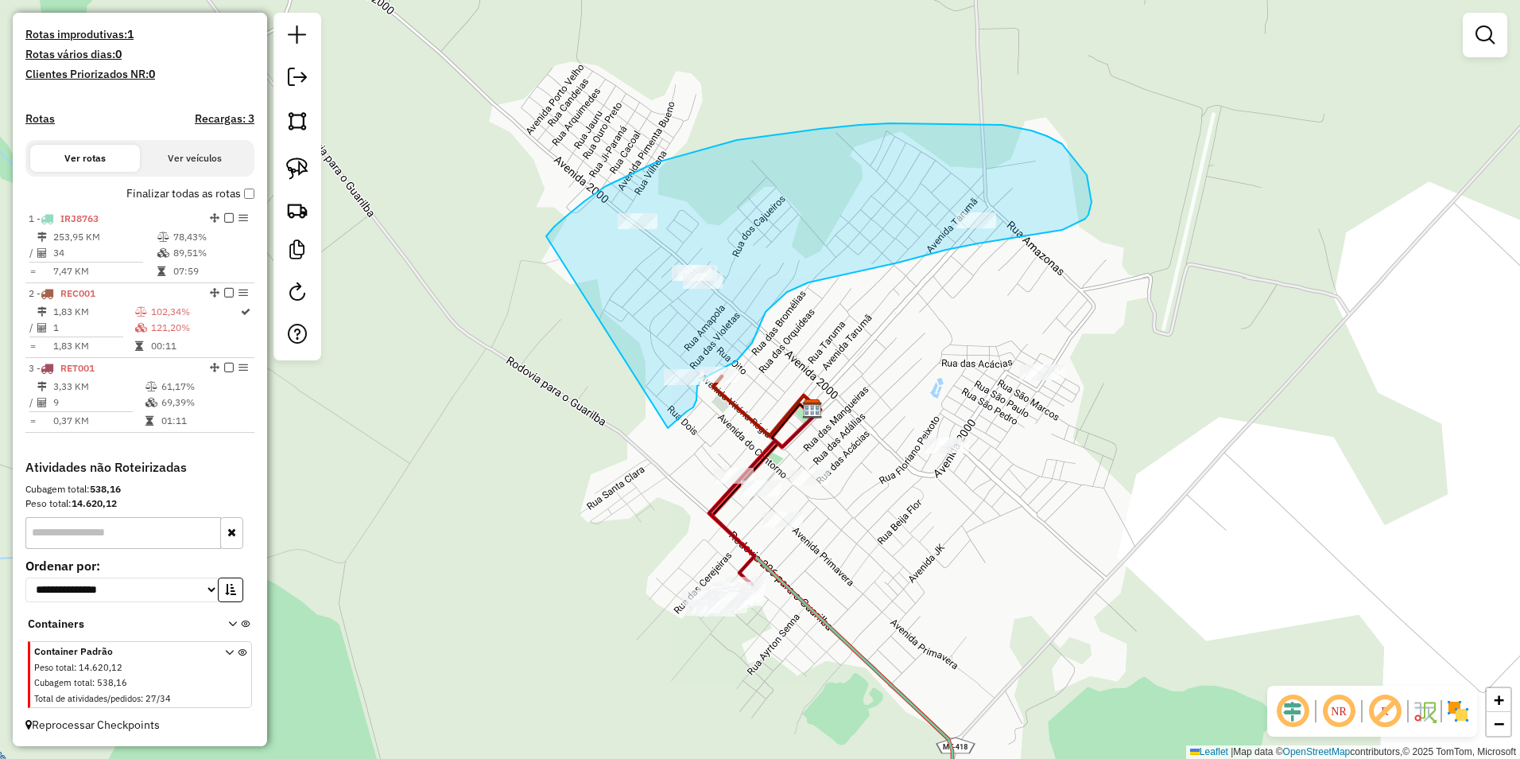
drag, startPoint x: 546, startPoint y: 236, endPoint x: 668, endPoint y: 428, distance: 227.0
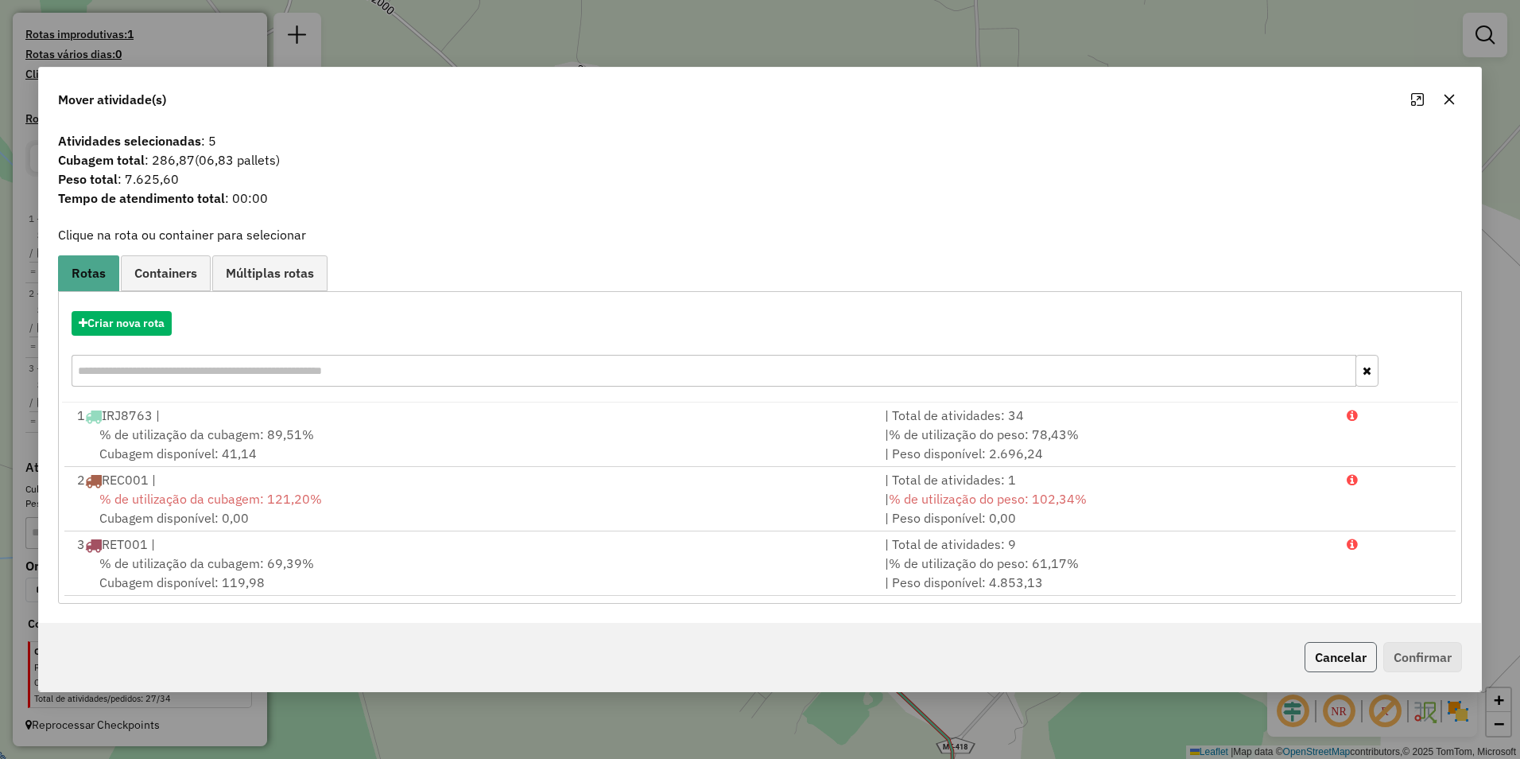
click at [755, 648] on button "Cancelar" at bounding box center [1341, 657] width 72 height 30
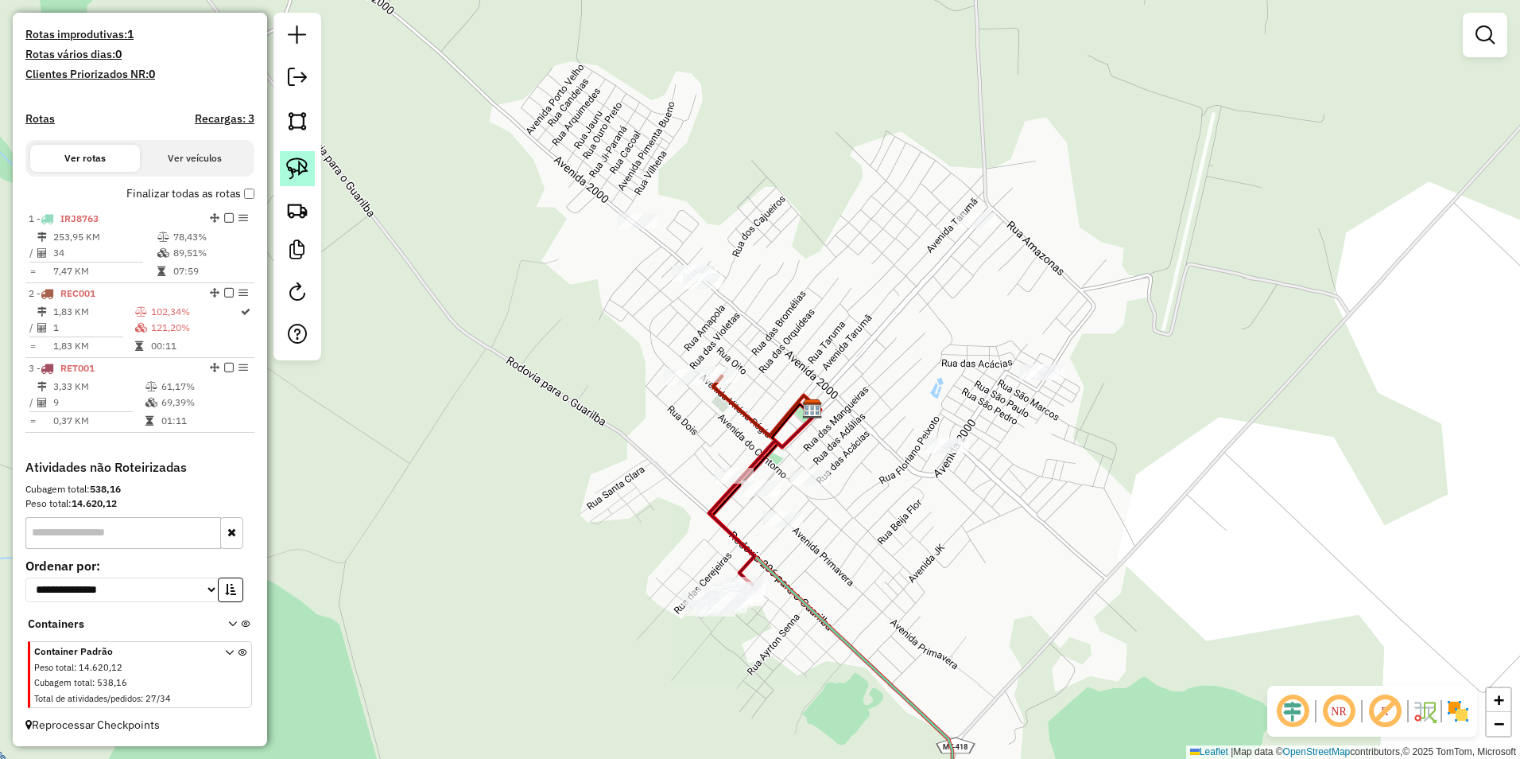
click at [297, 172] on img at bounding box center [297, 168] width 22 height 22
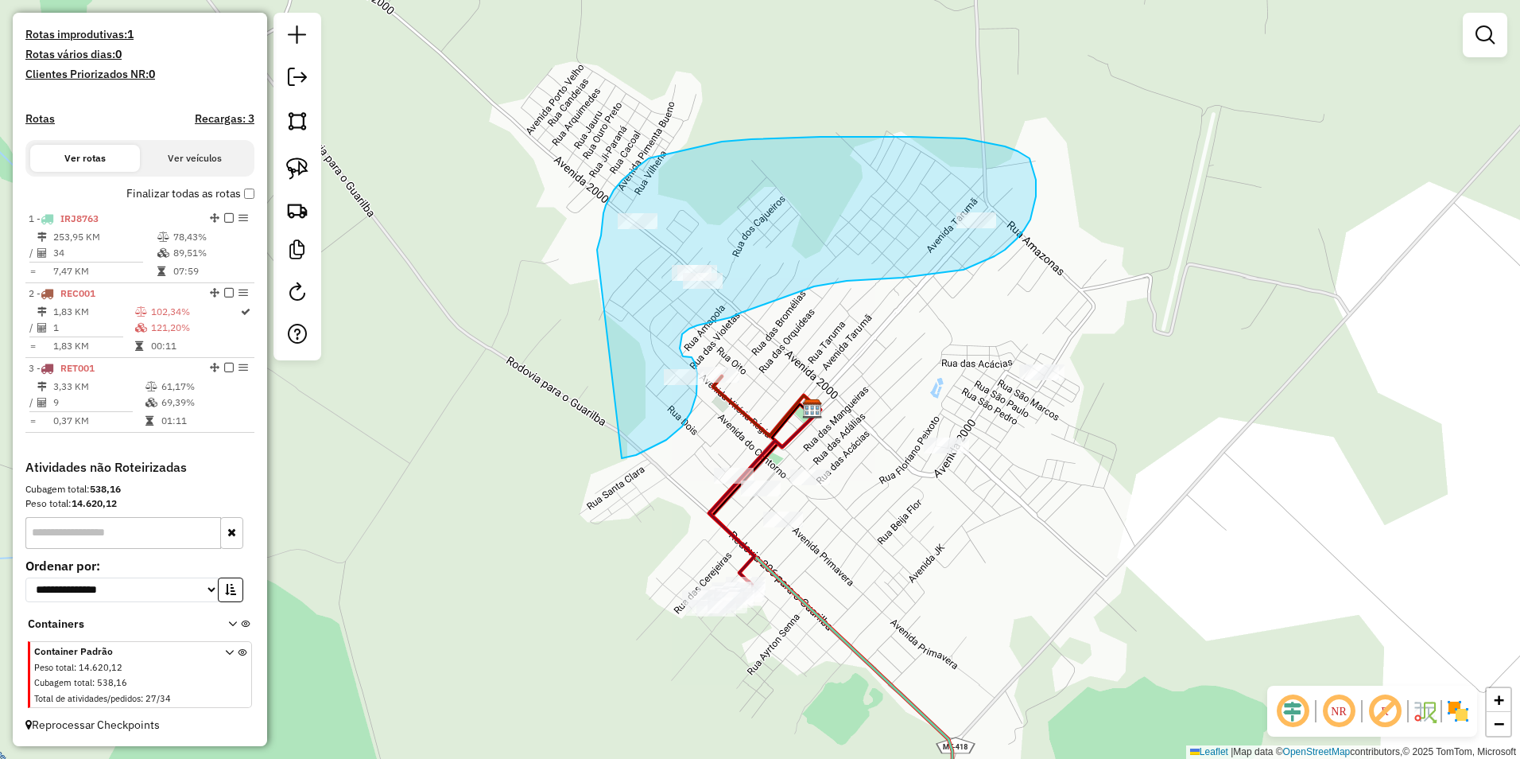
drag, startPoint x: 597, startPoint y: 250, endPoint x: 622, endPoint y: 458, distance: 209.8
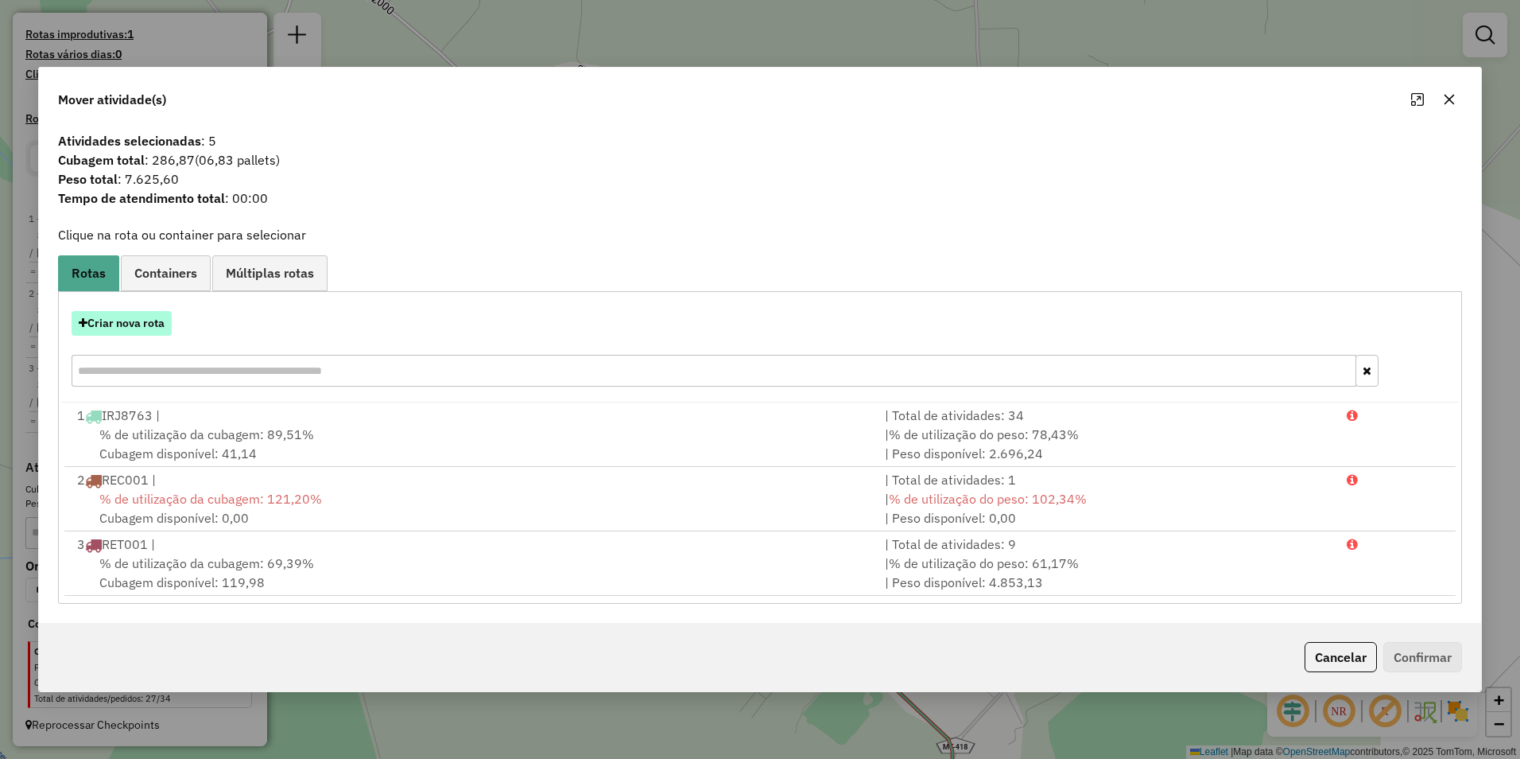
click at [130, 317] on button "Criar nova rota" at bounding box center [122, 323] width 100 height 25
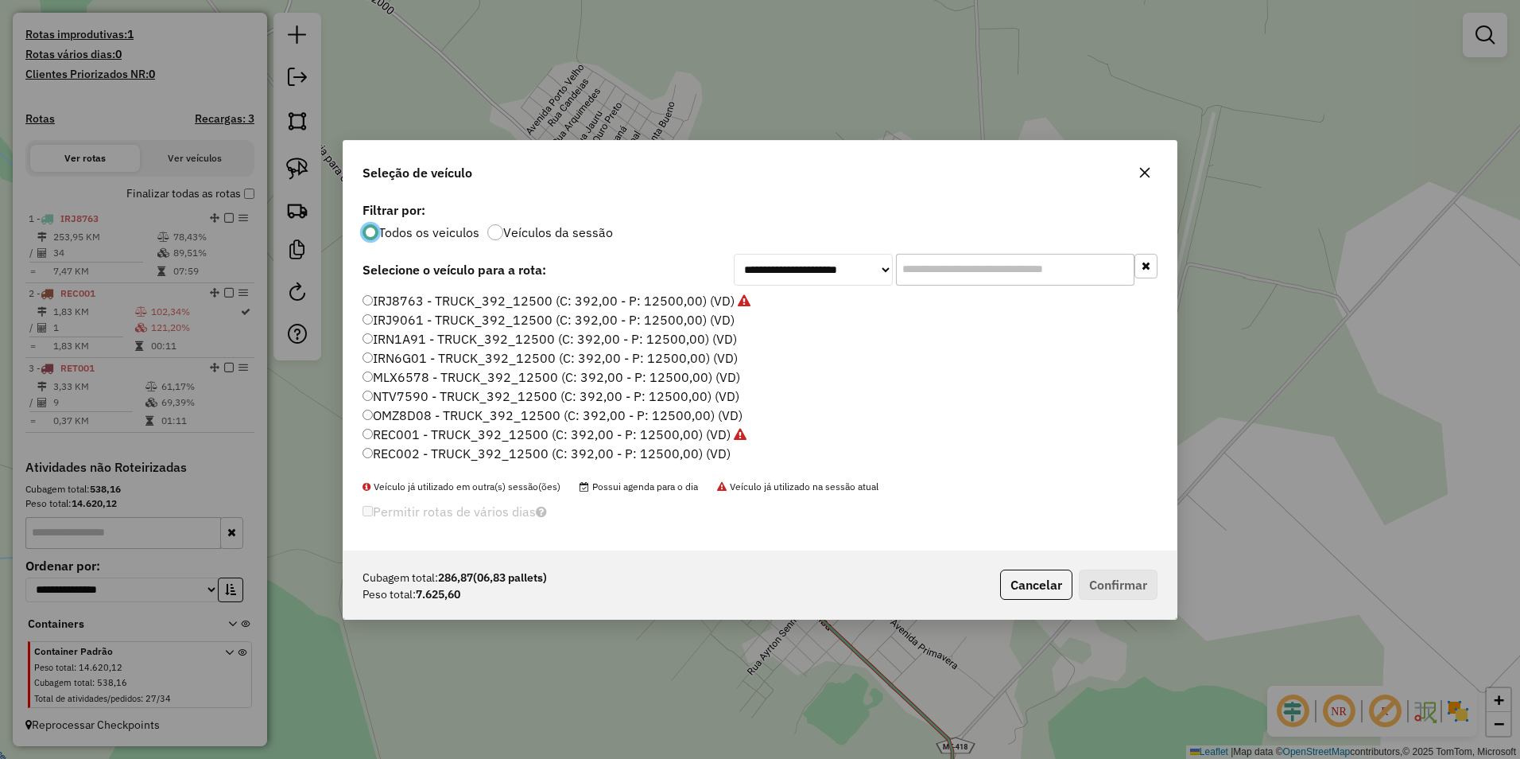
scroll to position [9, 5]
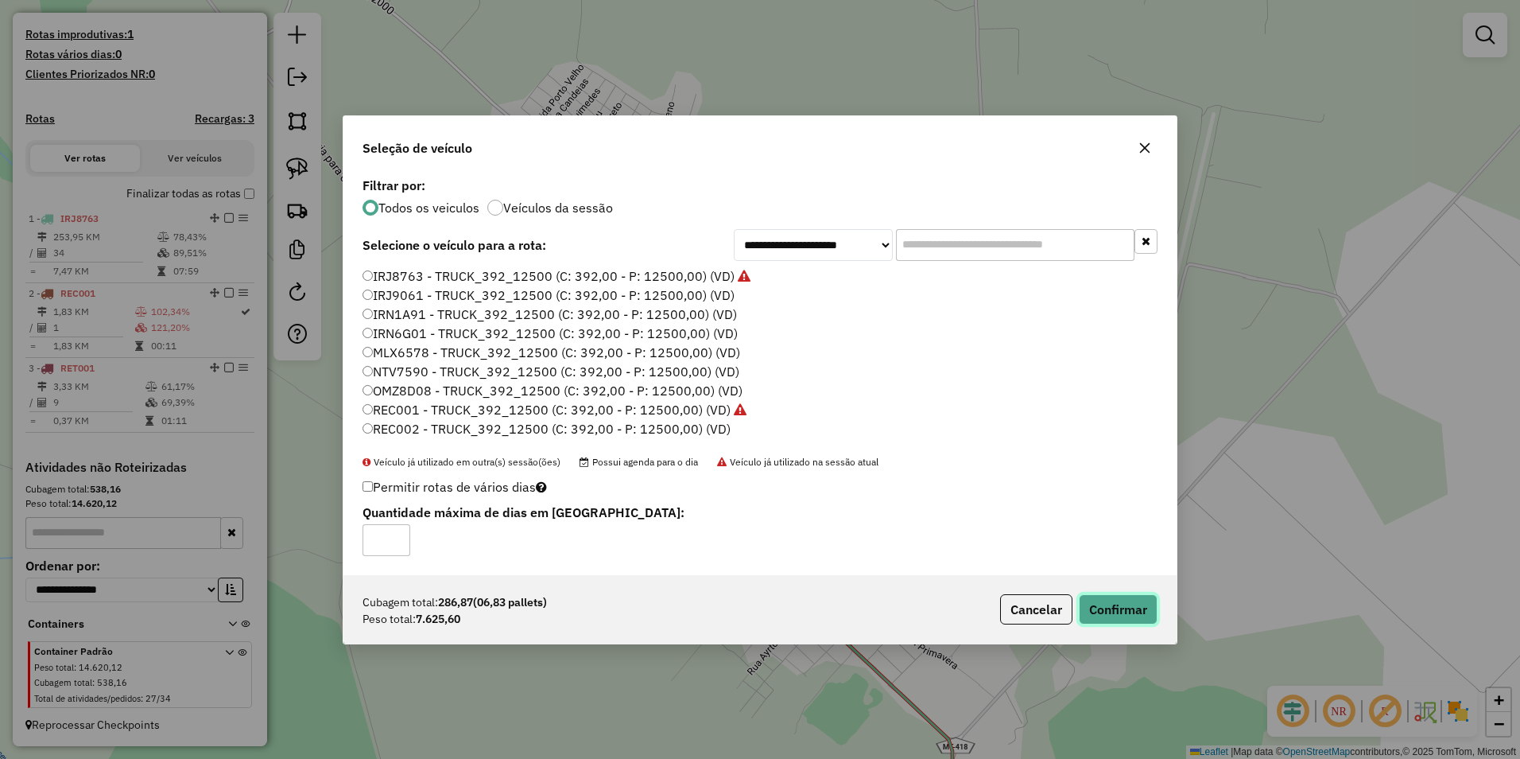
click at [755, 600] on button "Confirmar" at bounding box center [1118, 609] width 79 height 30
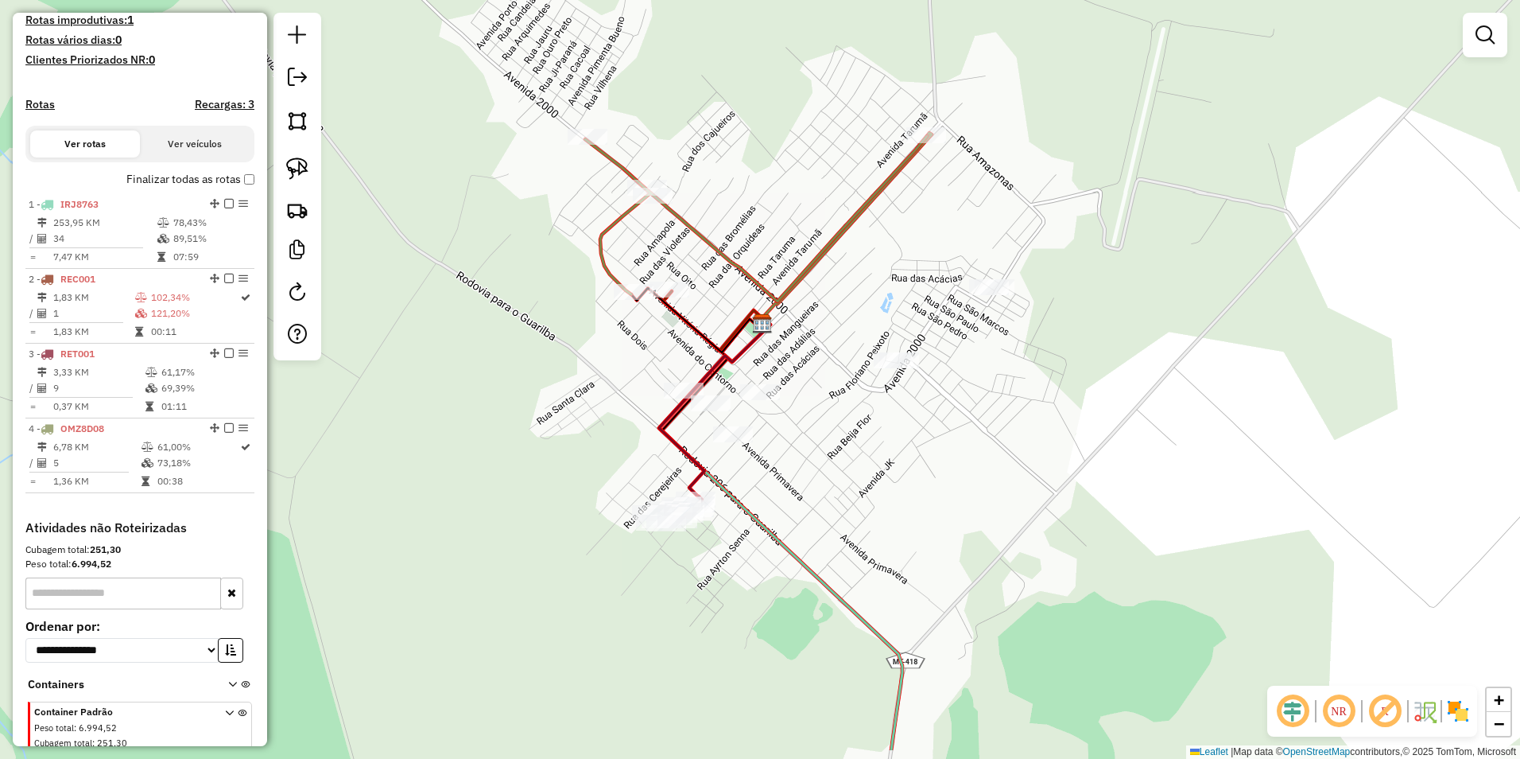
drag, startPoint x: 1052, startPoint y: 605, endPoint x: 989, endPoint y: 463, distance: 155.6
click at [755, 463] on div "Janela de atendimento Grade de atendimento Capacidade Transportadoras Veículos …" at bounding box center [760, 379] width 1520 height 759
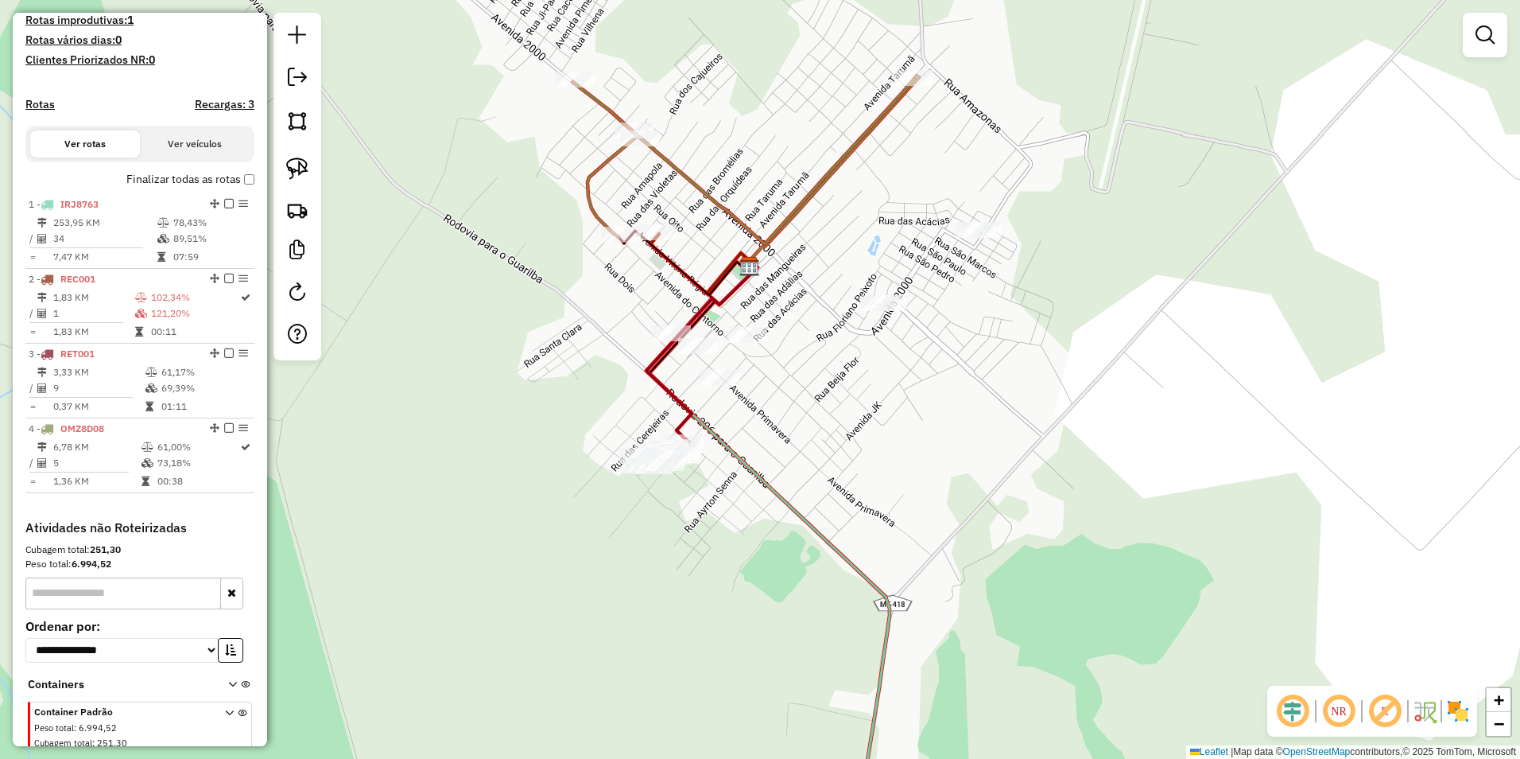
drag, startPoint x: 305, startPoint y: 171, endPoint x: 495, endPoint y: 277, distance: 218.2
click at [305, 171] on img at bounding box center [297, 168] width 22 height 22
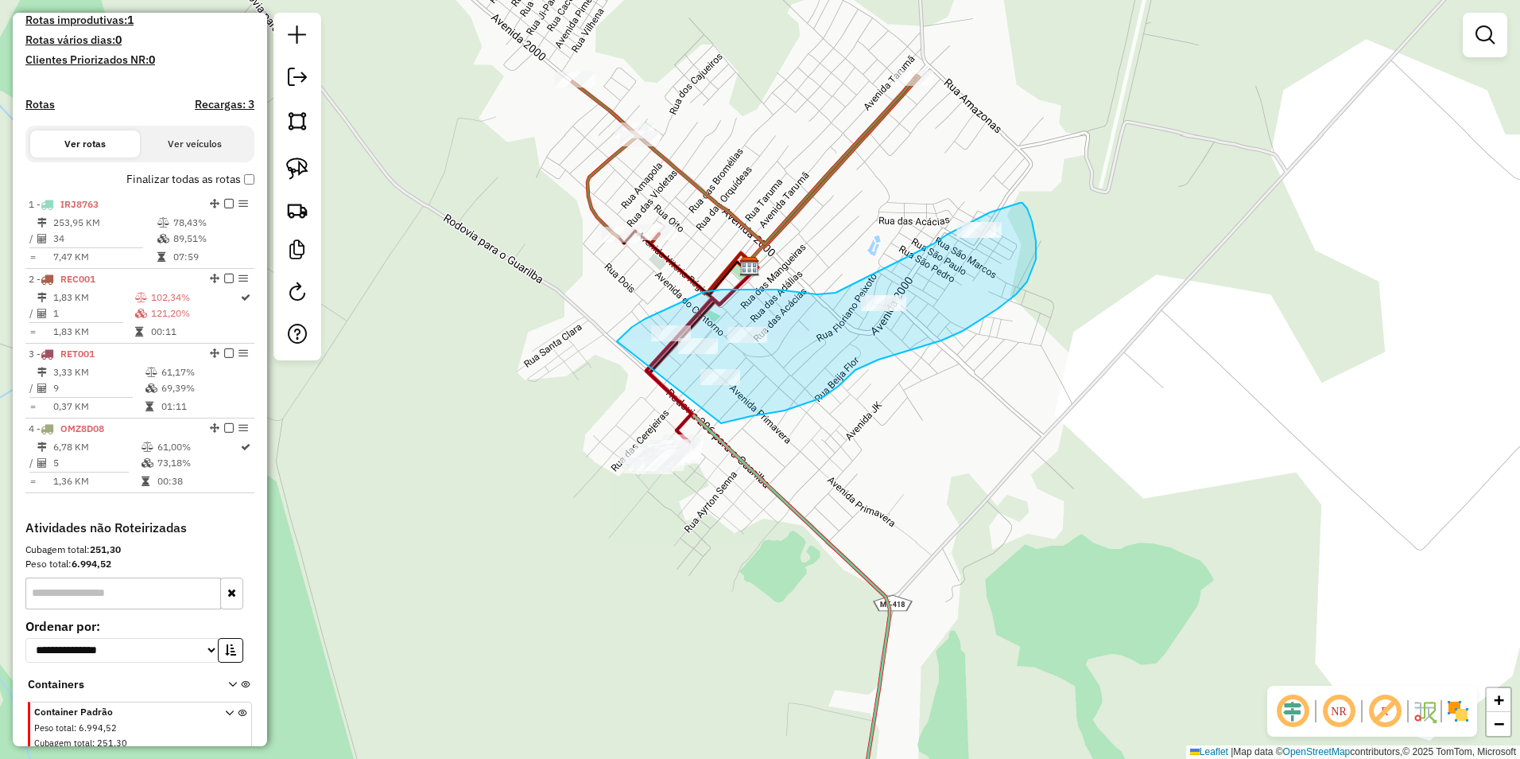
drag, startPoint x: 617, startPoint y: 341, endPoint x: 721, endPoint y: 423, distance: 132.5
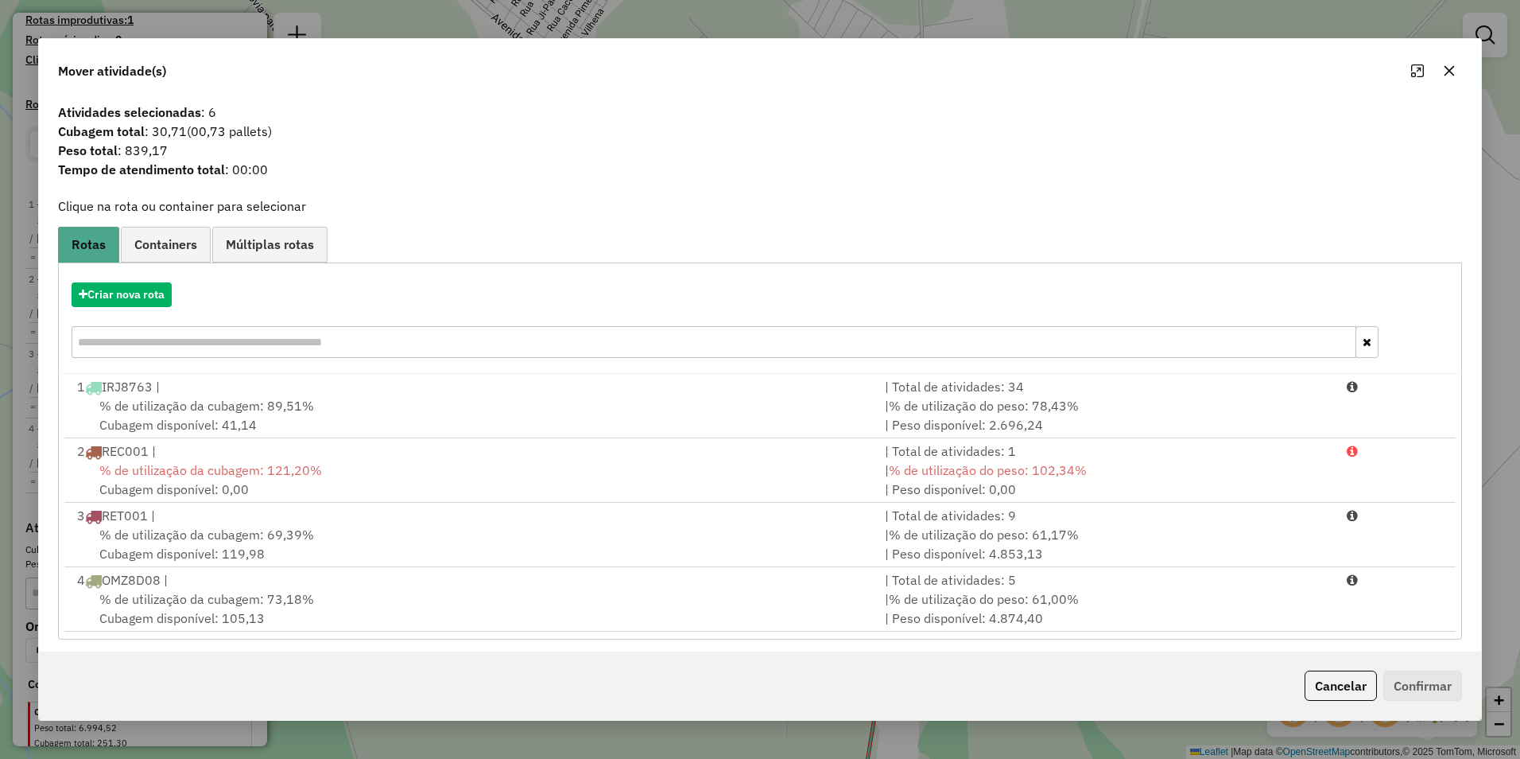
scroll to position [7, 0]
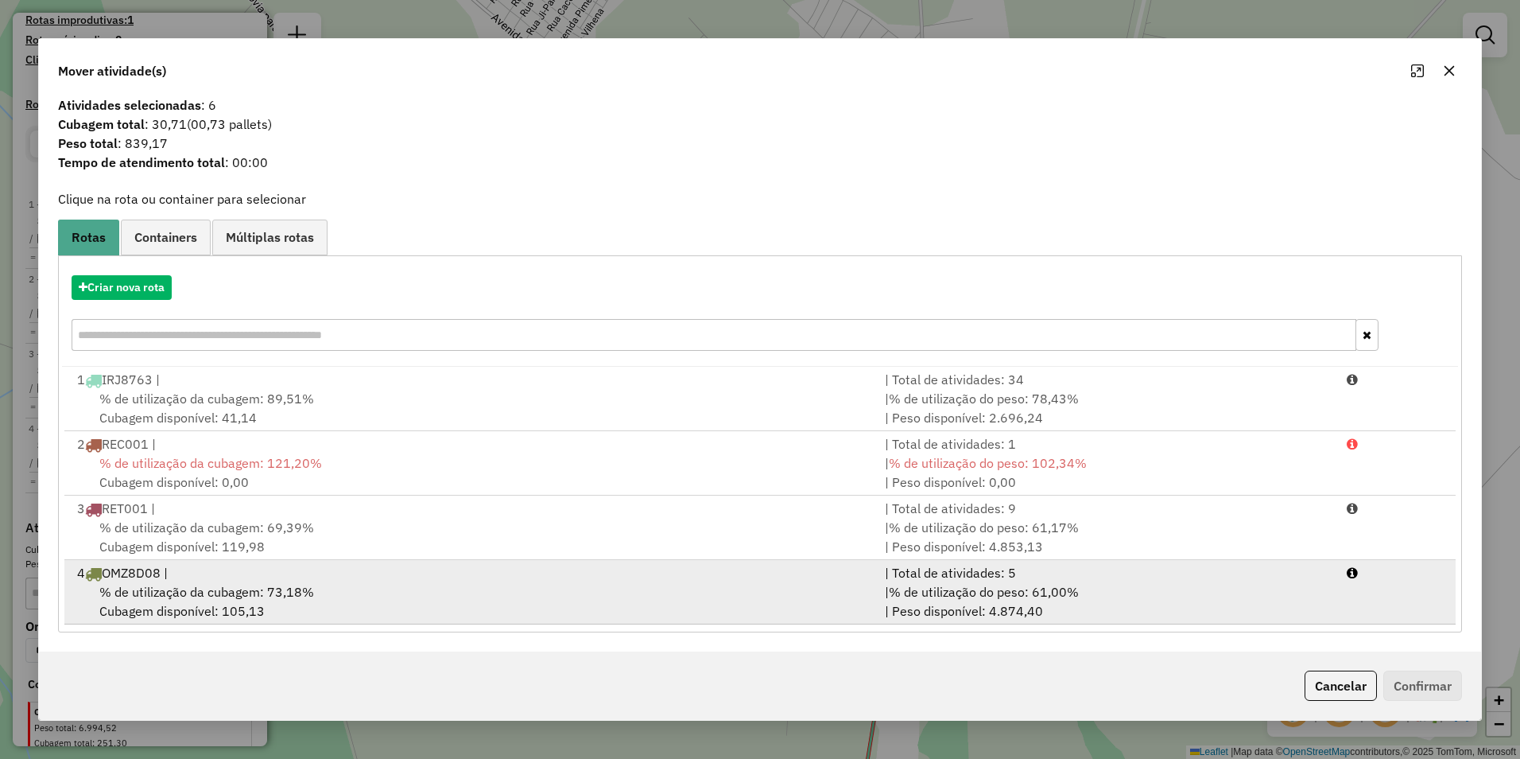
drag, startPoint x: 648, startPoint y: 595, endPoint x: 705, endPoint y: 605, distance: 57.4
click at [649, 595] on div "% de utilização da cubagem: 73,18% Cubagem disponível: 105,13" at bounding box center [472, 601] width 808 height 38
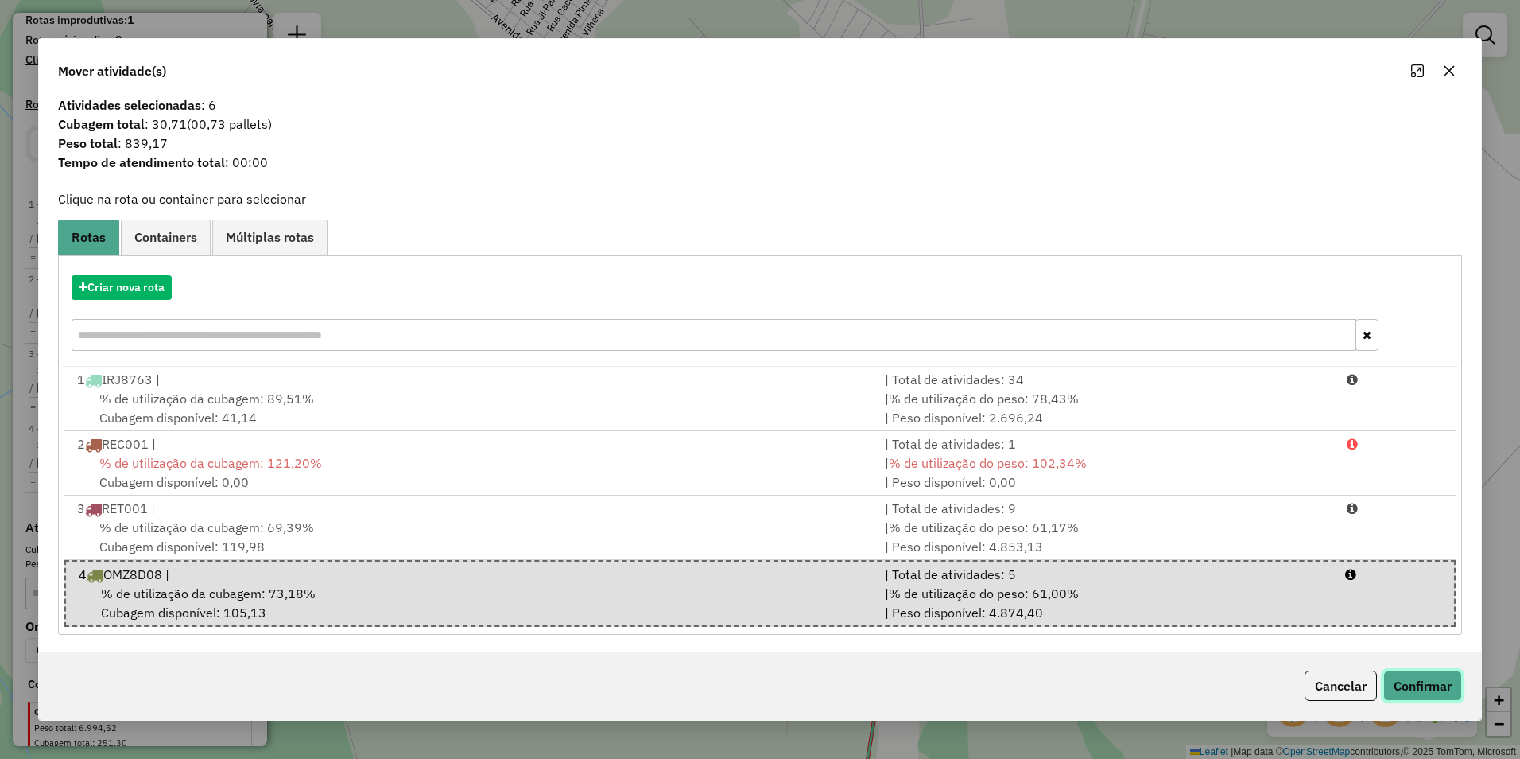
click at [755, 674] on button "Confirmar" at bounding box center [1423, 685] width 79 height 30
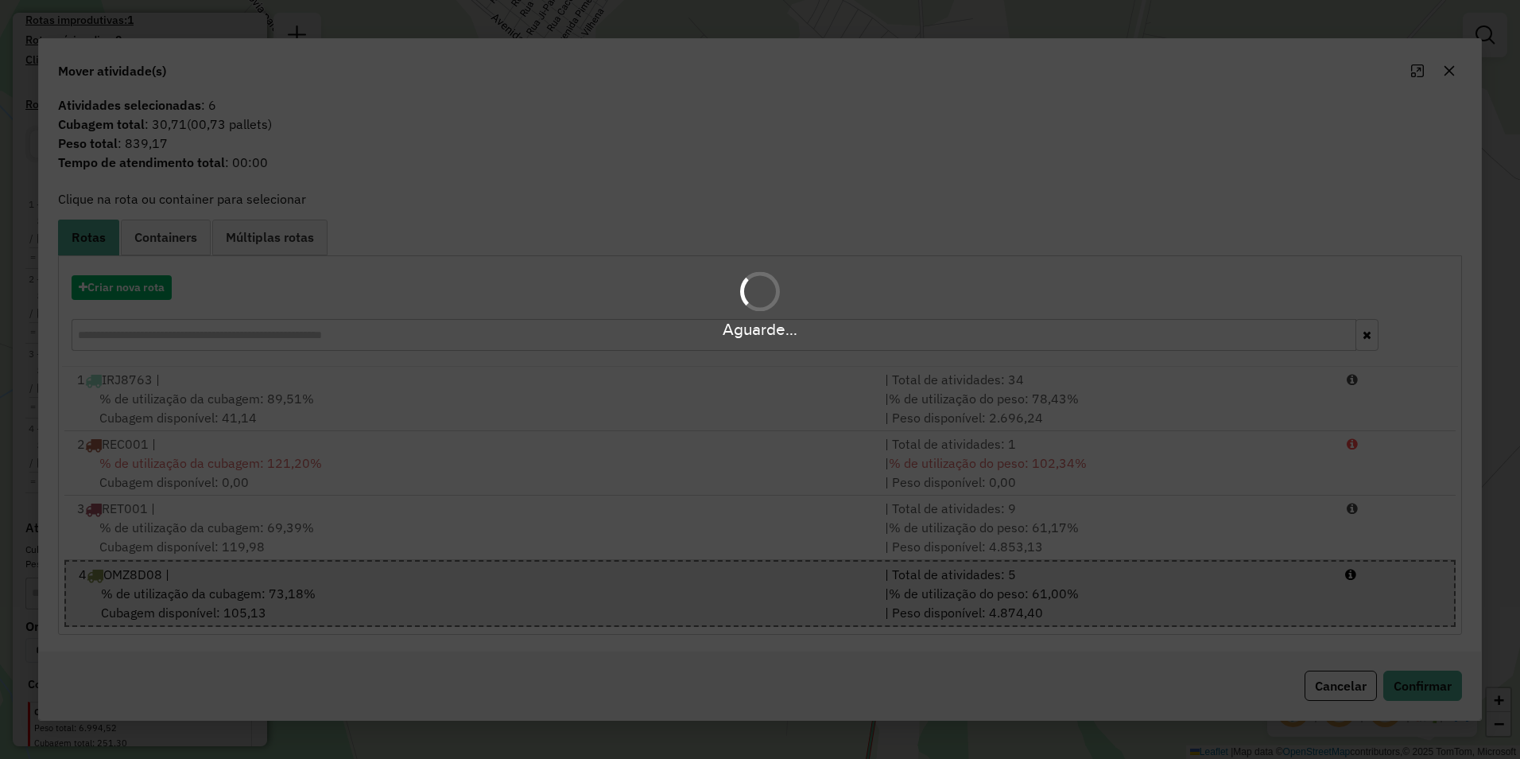
scroll to position [0, 0]
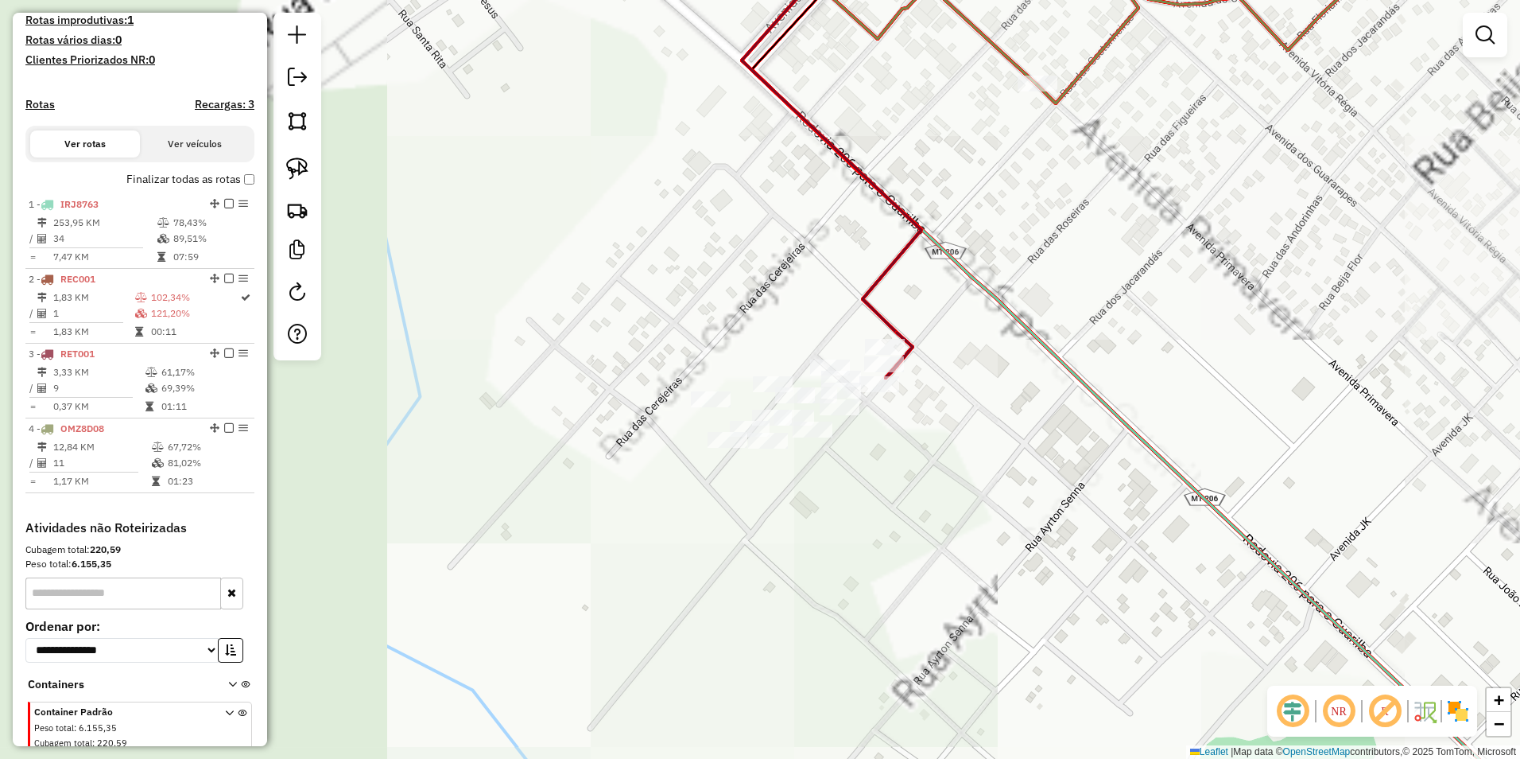
drag, startPoint x: 565, startPoint y: 476, endPoint x: 989, endPoint y: 497, distance: 424.4
click at [755, 497] on div "Janela de atendimento Grade de atendimento Capacidade Transportadoras Veículos …" at bounding box center [760, 379] width 1520 height 759
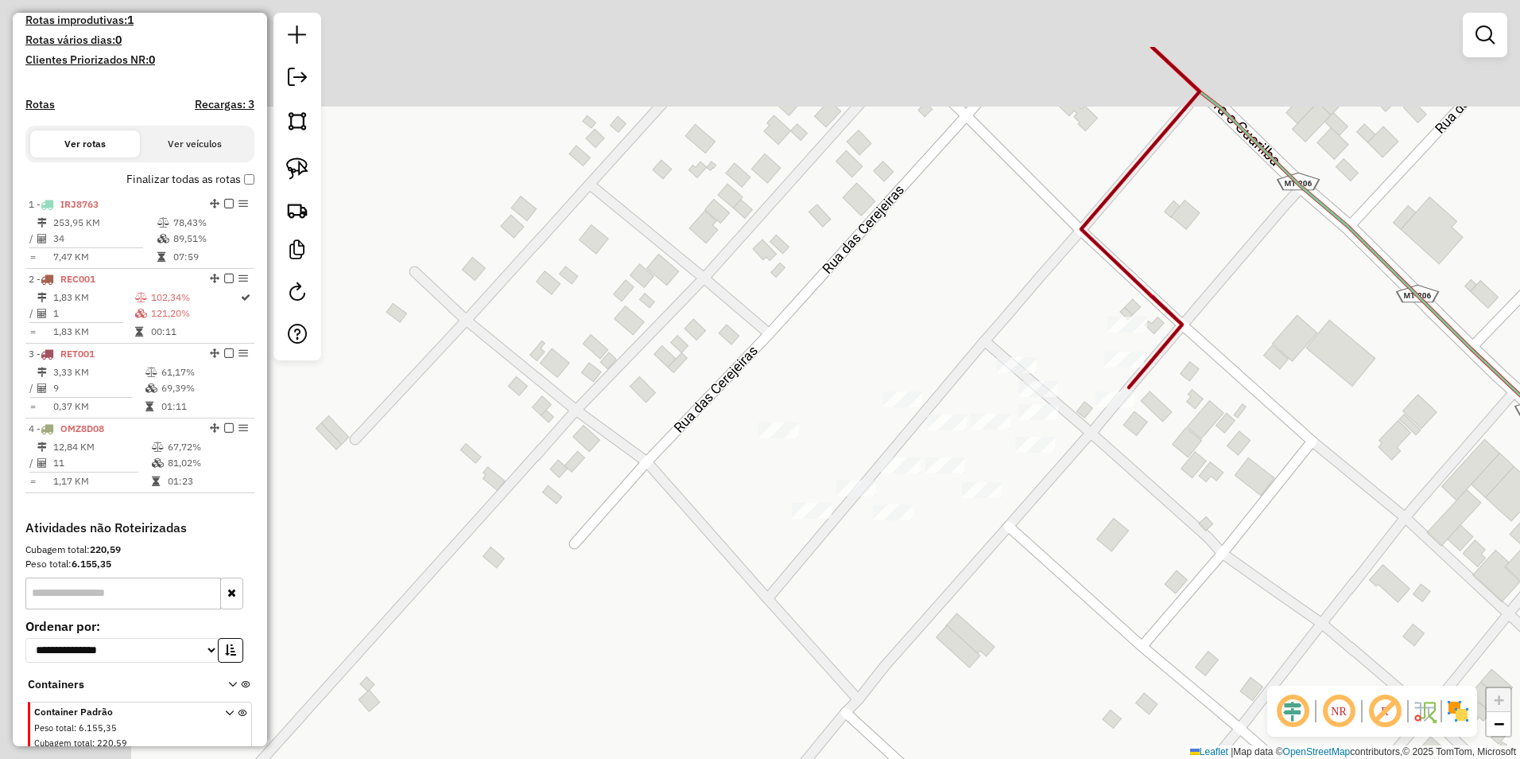
drag, startPoint x: 743, startPoint y: 421, endPoint x: 1077, endPoint y: 541, distance: 354.2
click at [755, 541] on div "Janela de atendimento Grade de atendimento Capacidade Transportadoras Veículos …" at bounding box center [760, 379] width 1520 height 759
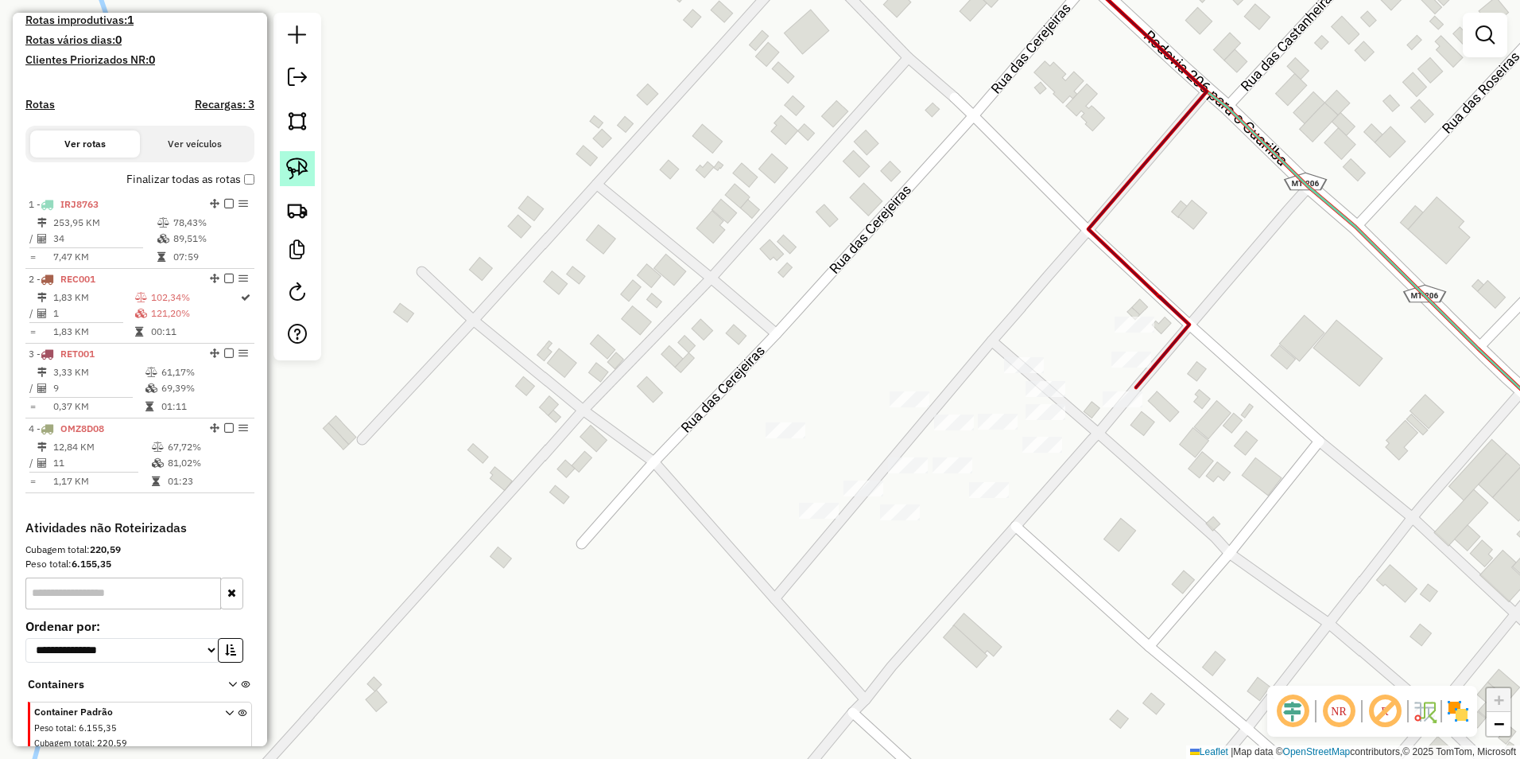
drag, startPoint x: 294, startPoint y: 165, endPoint x: 314, endPoint y: 180, distance: 25.0
click at [296, 166] on img at bounding box center [297, 168] width 22 height 22
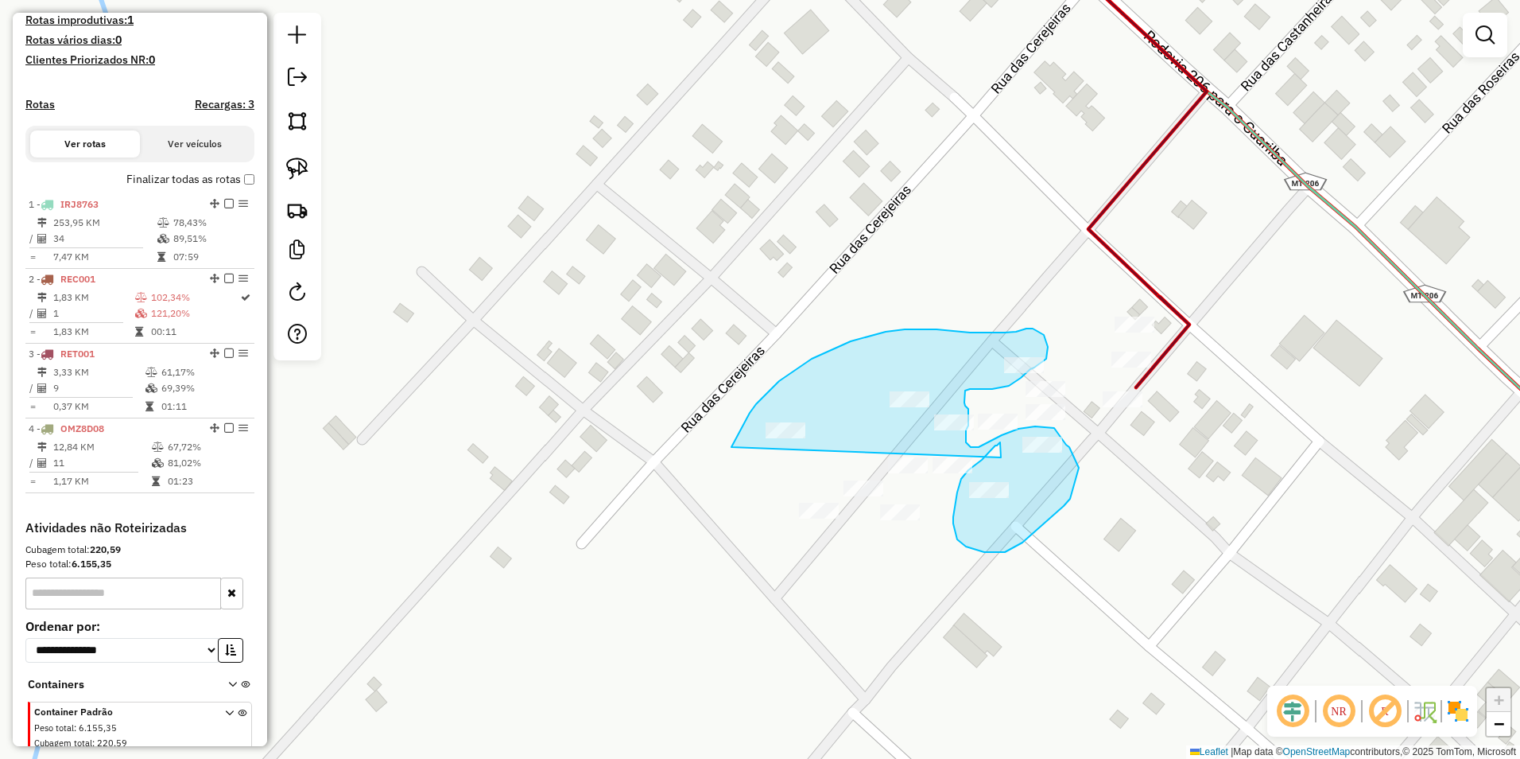
drag, startPoint x: 732, startPoint y: 447, endPoint x: 1001, endPoint y: 457, distance: 269.8
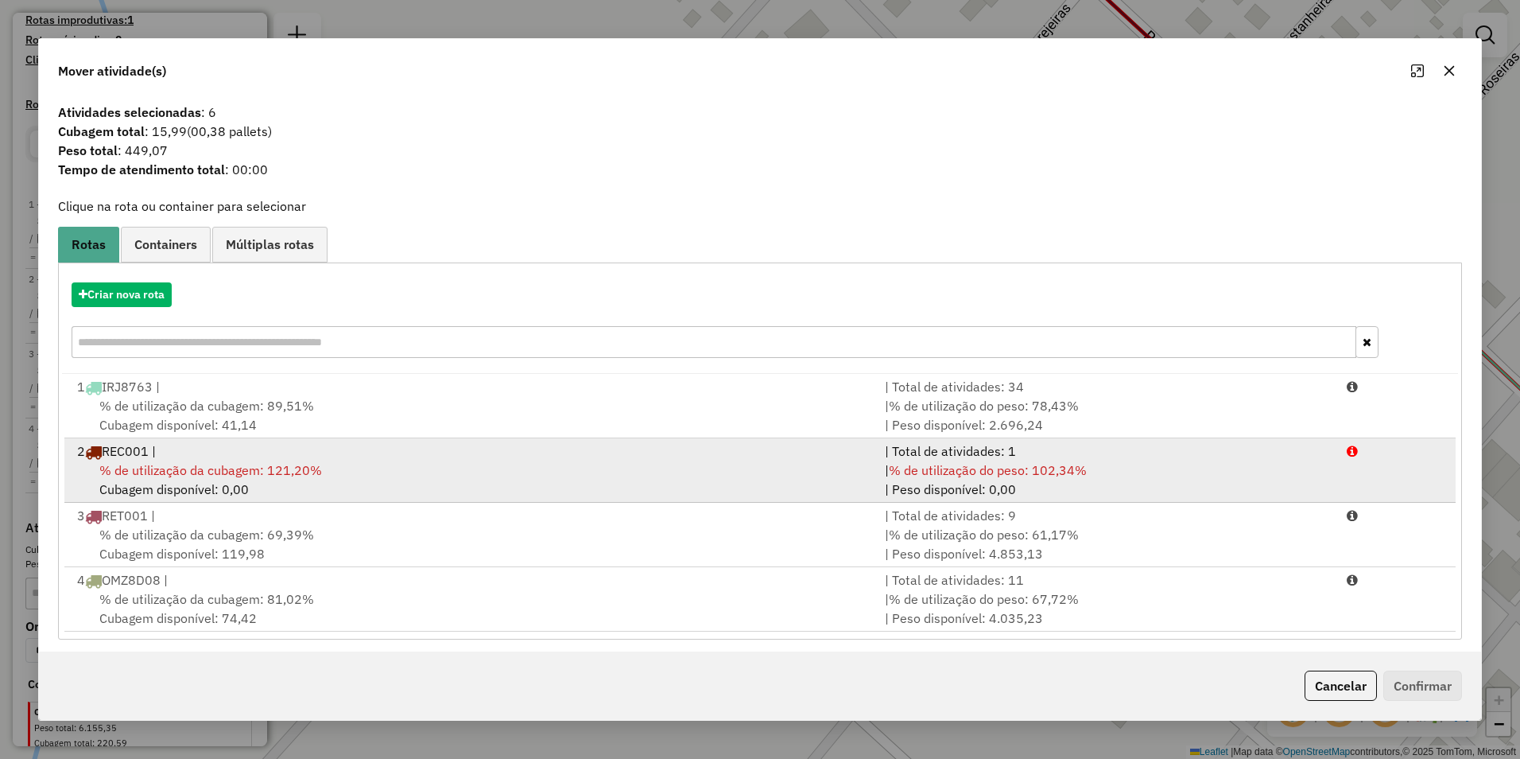
scroll to position [7, 0]
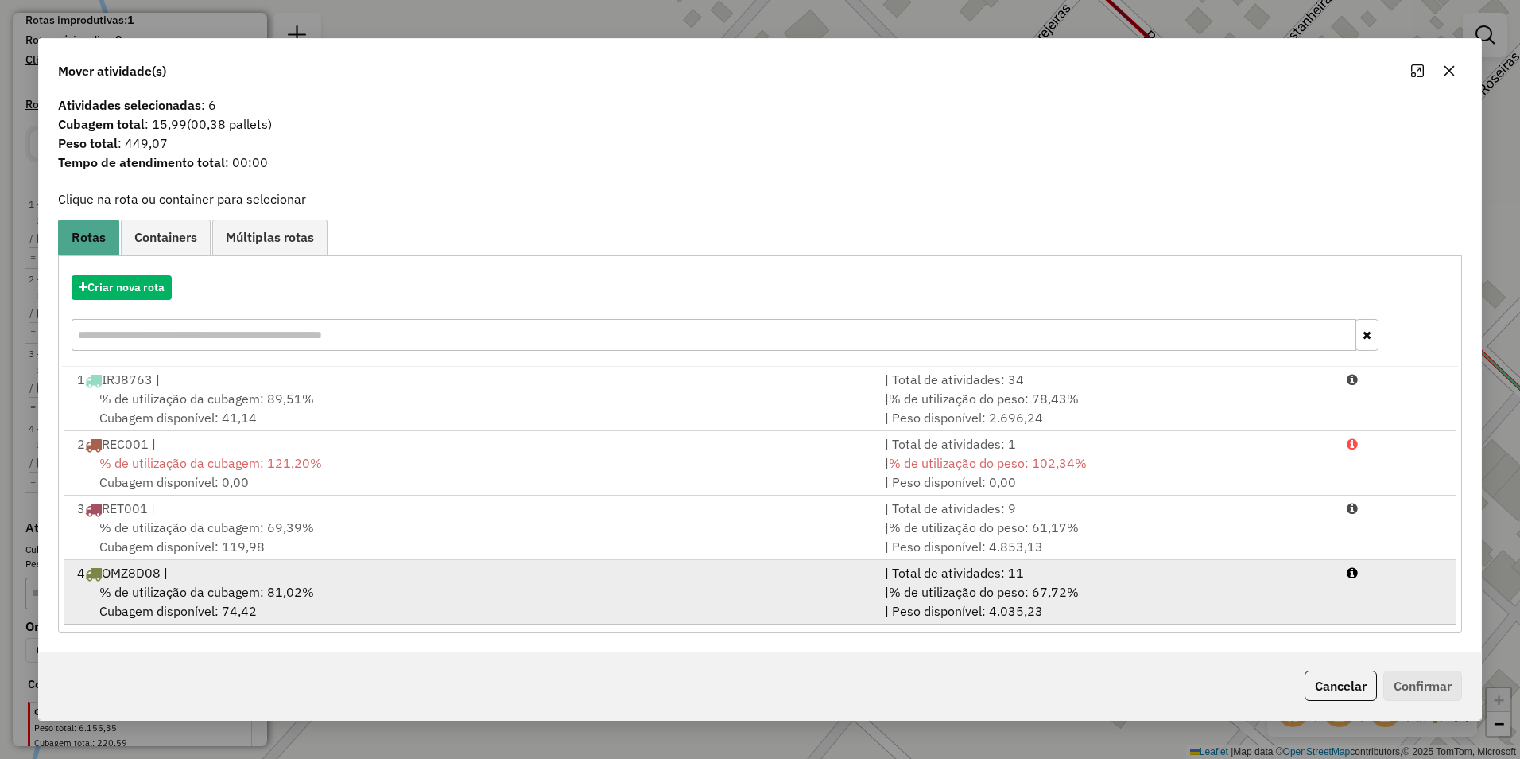
click at [481, 581] on div "4 OMZ8D08 |" at bounding box center [472, 572] width 808 height 19
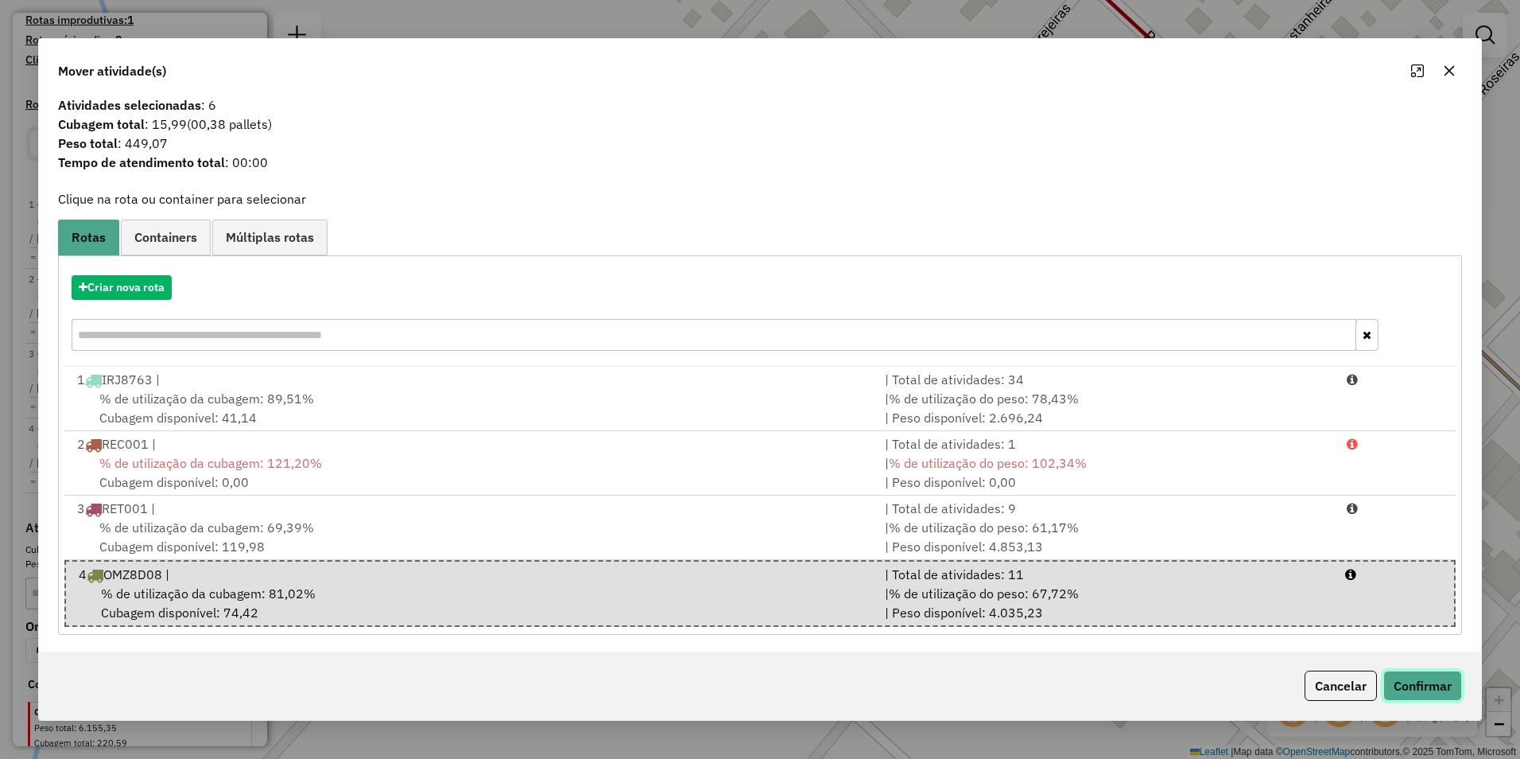
click at [755, 677] on button "Confirmar" at bounding box center [1423, 685] width 79 height 30
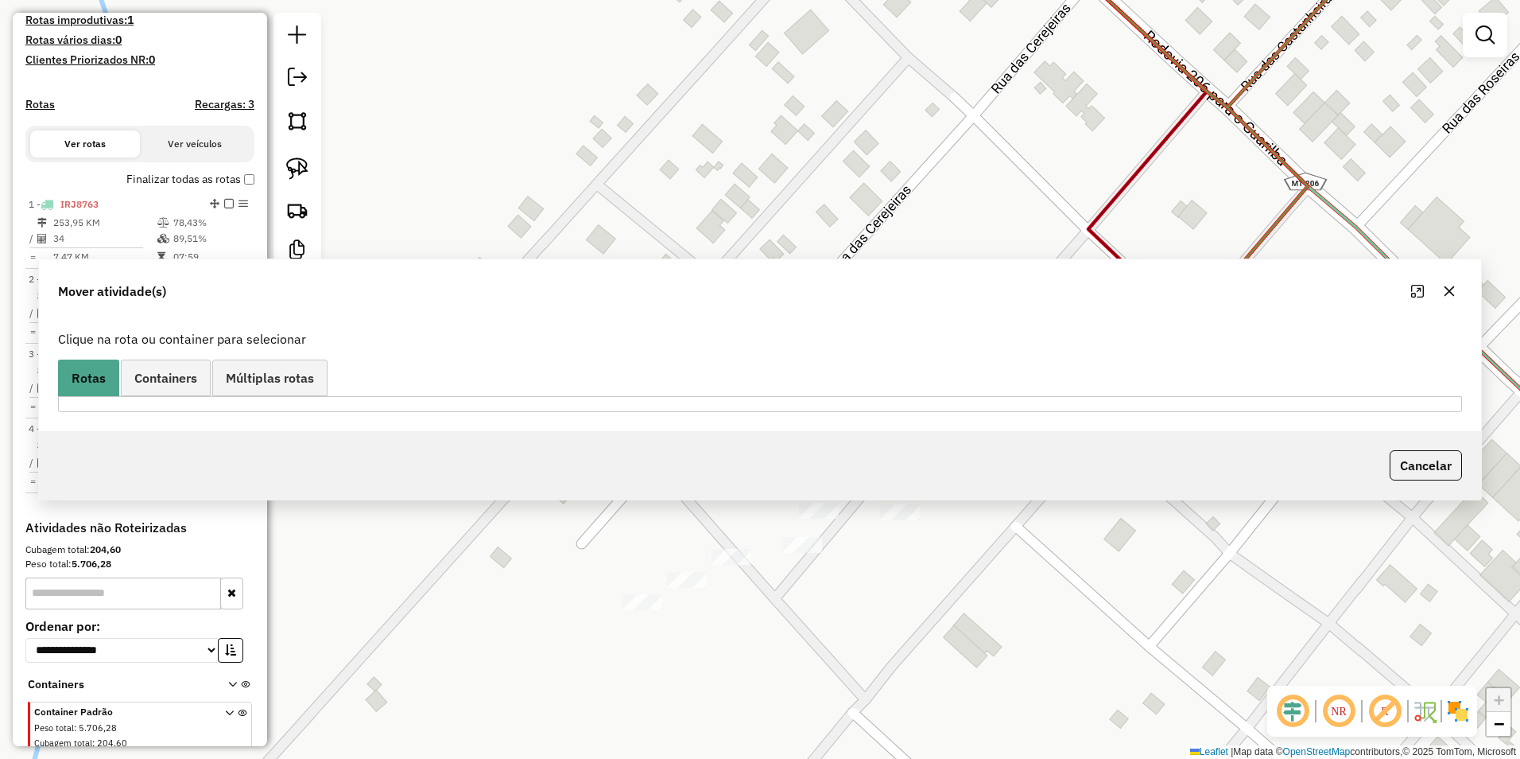
scroll to position [0, 0]
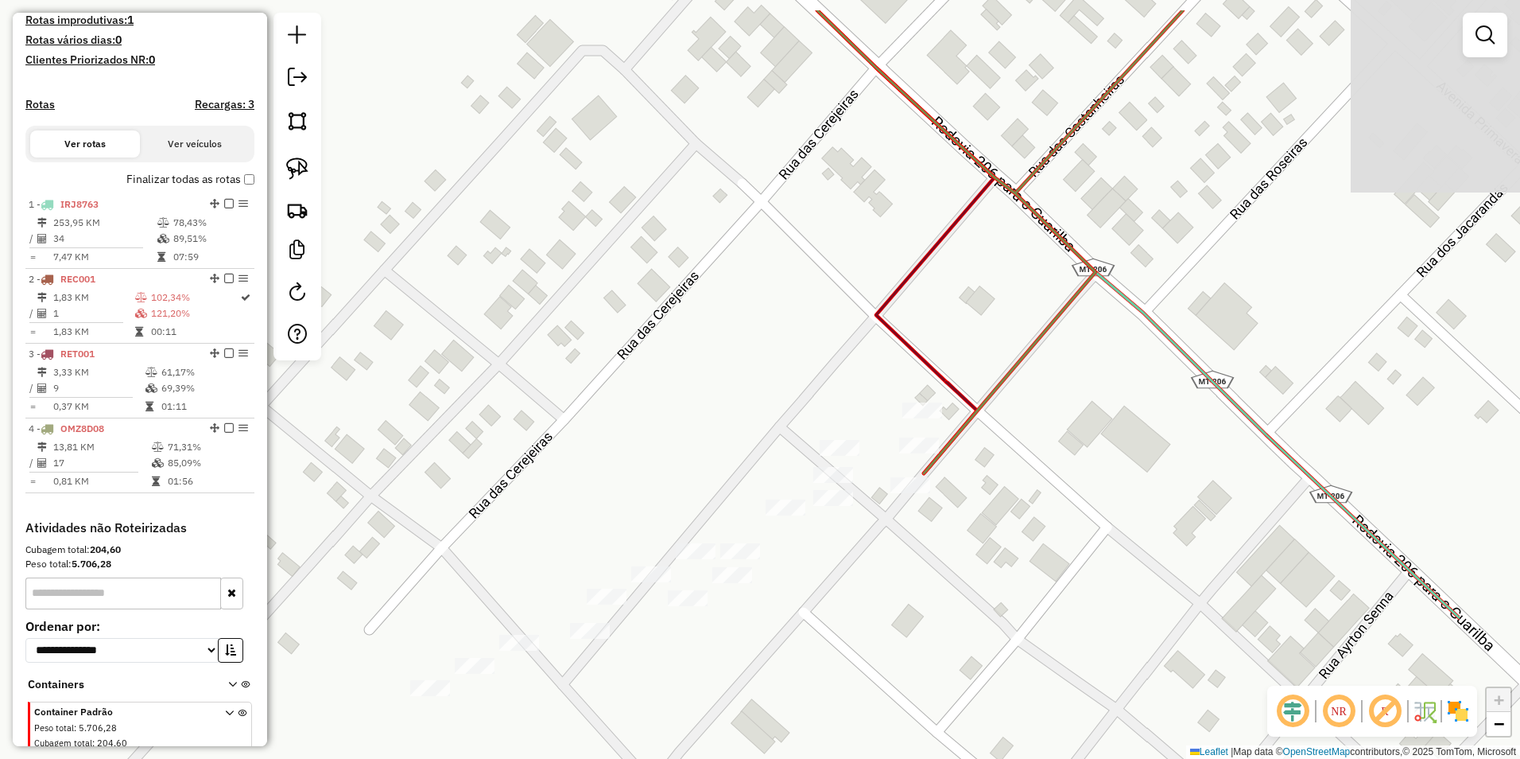
drag, startPoint x: 1322, startPoint y: 476, endPoint x: 742, endPoint y: 491, distance: 580.7
click at [755, 562] on div "Janela de atendimento Grade de atendimento Capacidade Transportadoras Veículos …" at bounding box center [760, 379] width 1520 height 759
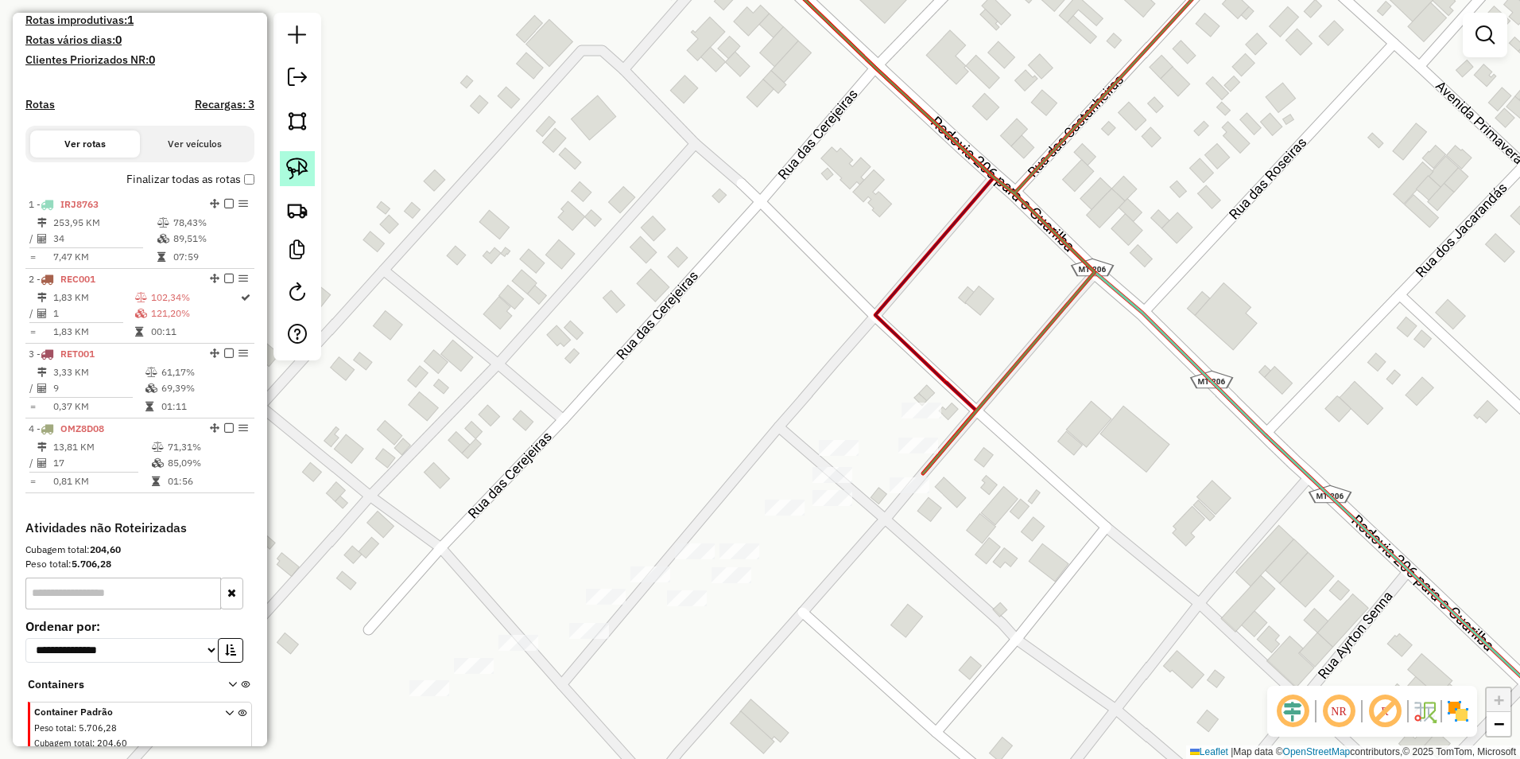
click at [294, 168] on img at bounding box center [297, 168] width 22 height 22
click at [755, 493] on div "Janela de atendimento Grade de atendimento Capacidade Transportadoras Veículos …" at bounding box center [760, 379] width 1520 height 759
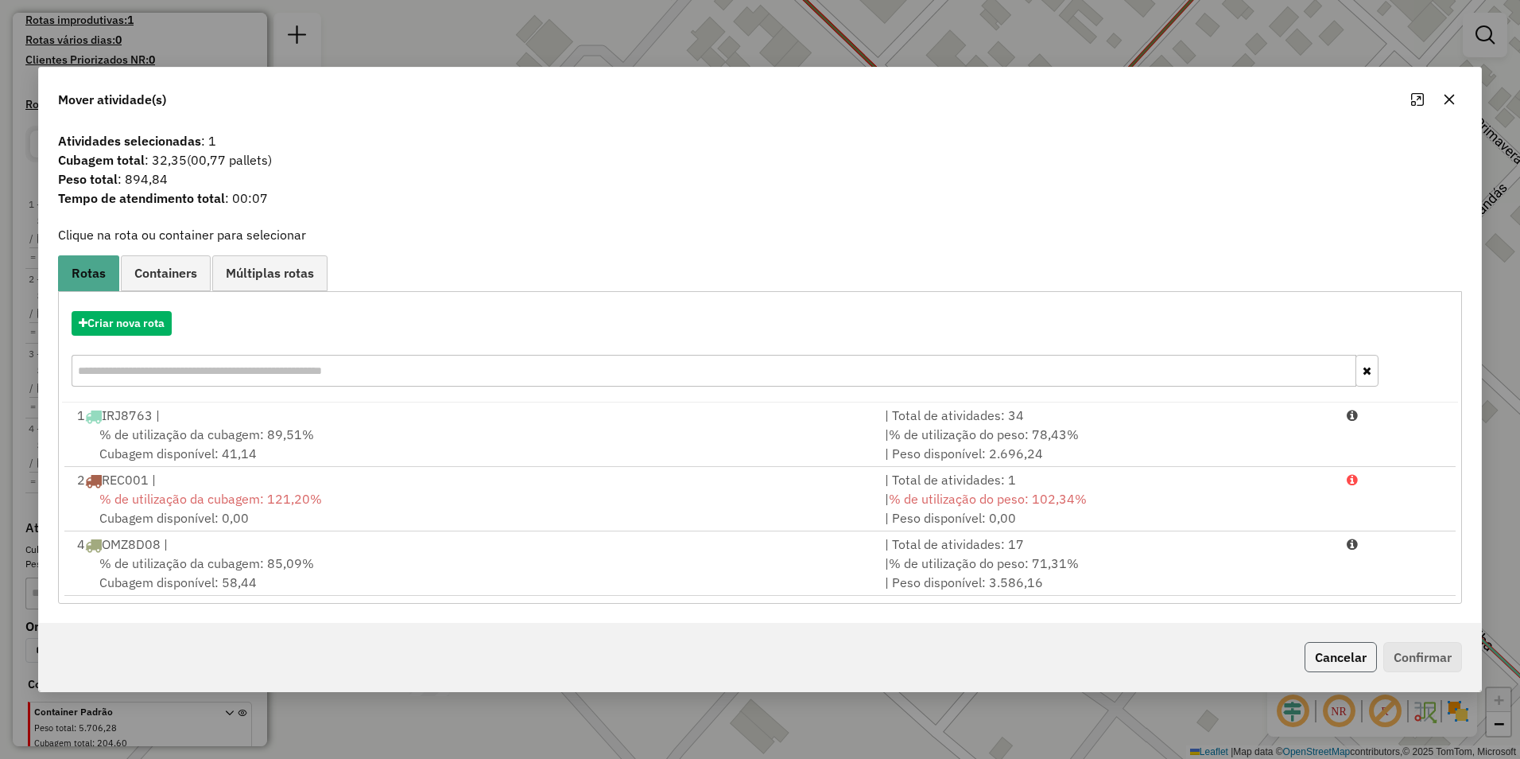
click at [755, 664] on button "Cancelar" at bounding box center [1341, 657] width 72 height 30
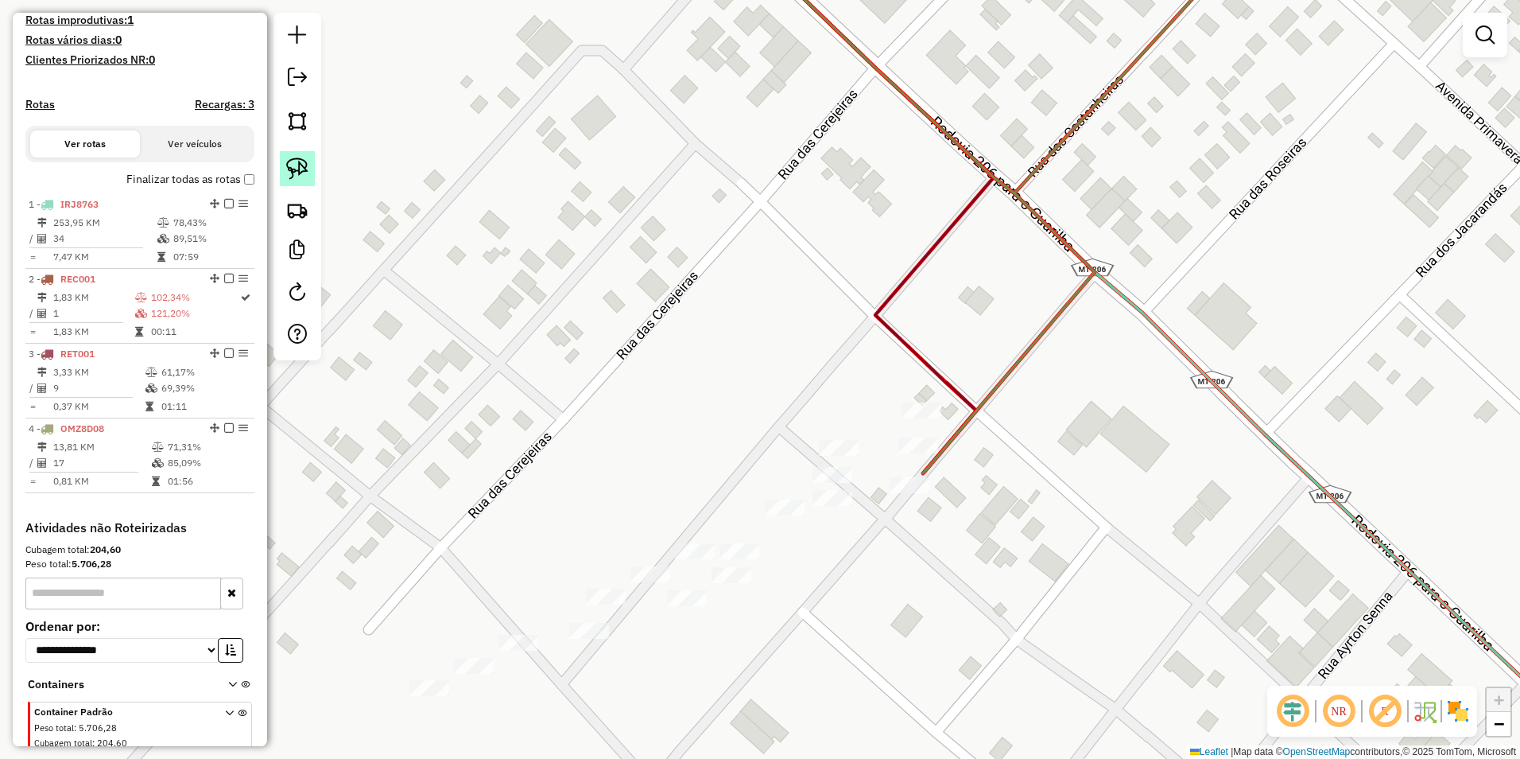
click at [301, 170] on img at bounding box center [297, 168] width 22 height 22
drag, startPoint x: 833, startPoint y: 524, endPoint x: 875, endPoint y: 494, distance: 51.9
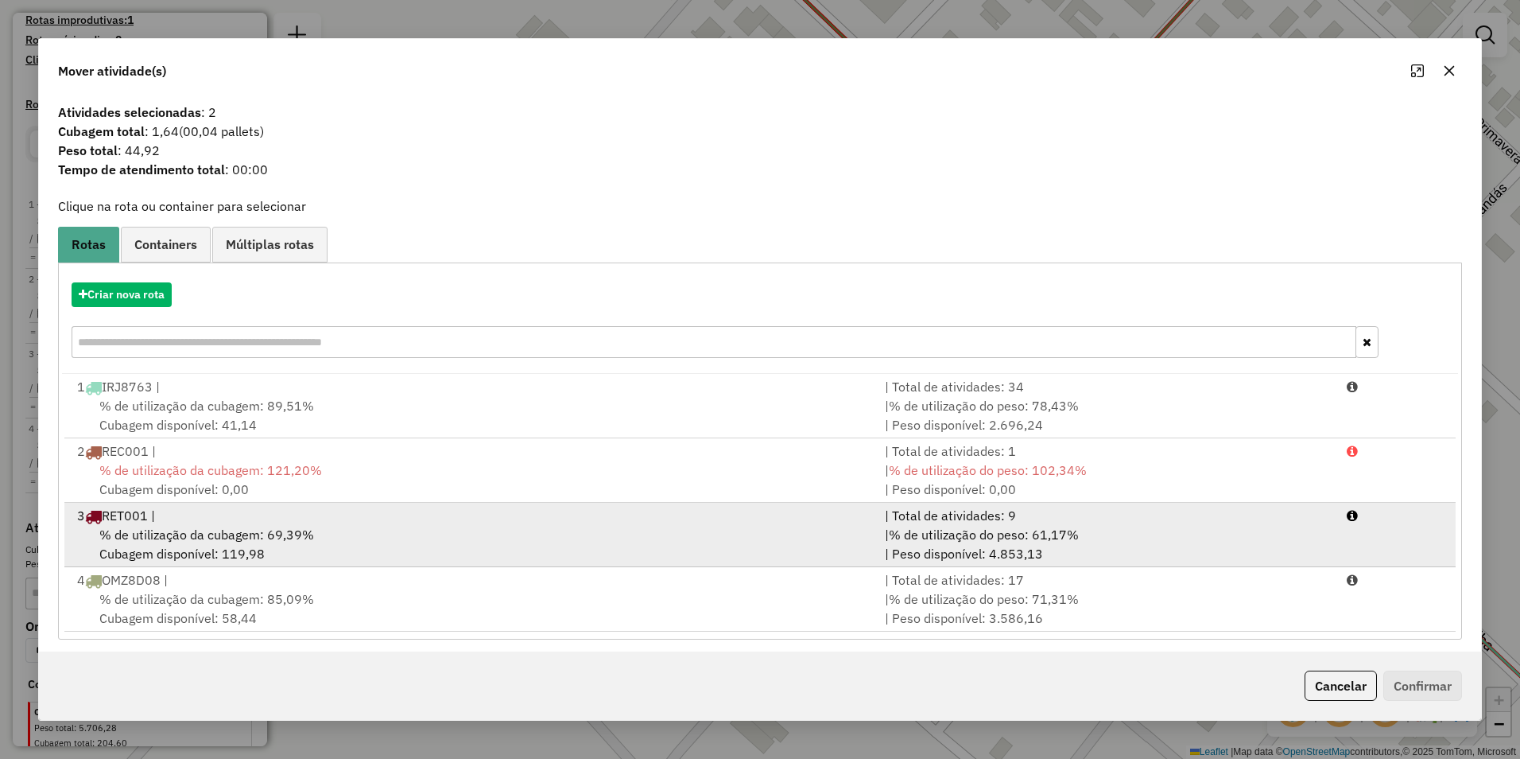
scroll to position [7, 0]
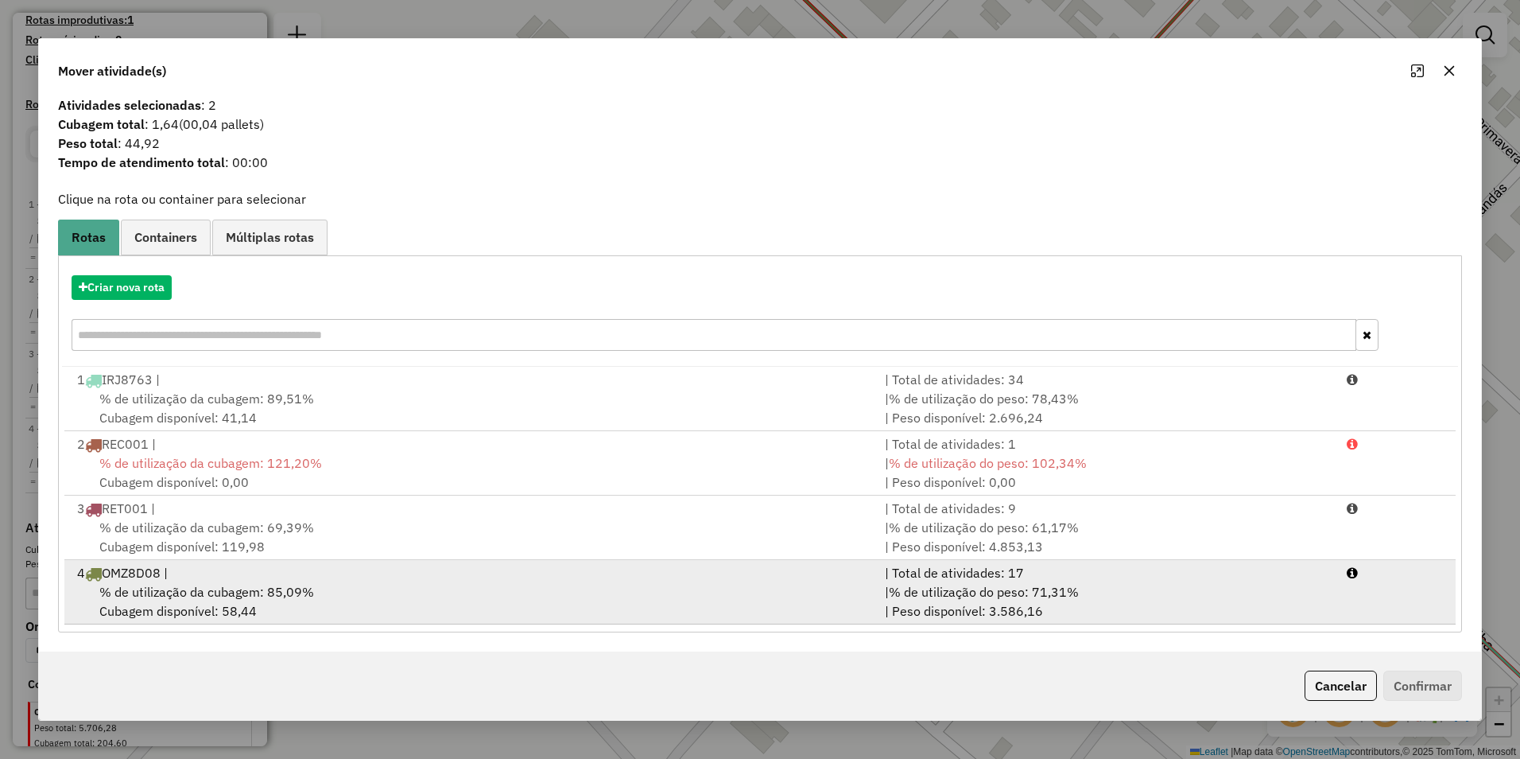
click at [336, 580] on div "4 OMZ8D08 |" at bounding box center [472, 572] width 808 height 19
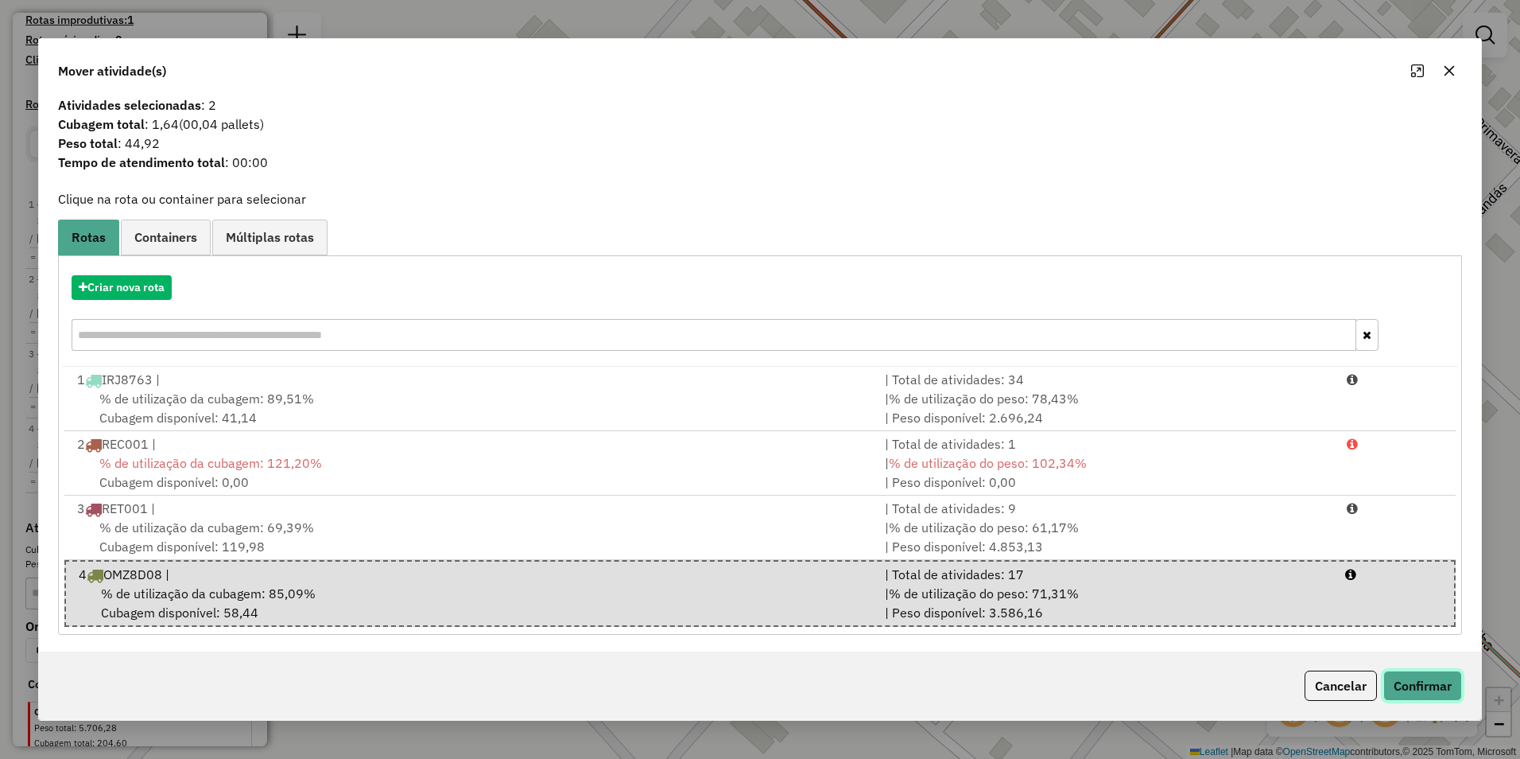
click at [755, 685] on button "Confirmar" at bounding box center [1423, 685] width 79 height 30
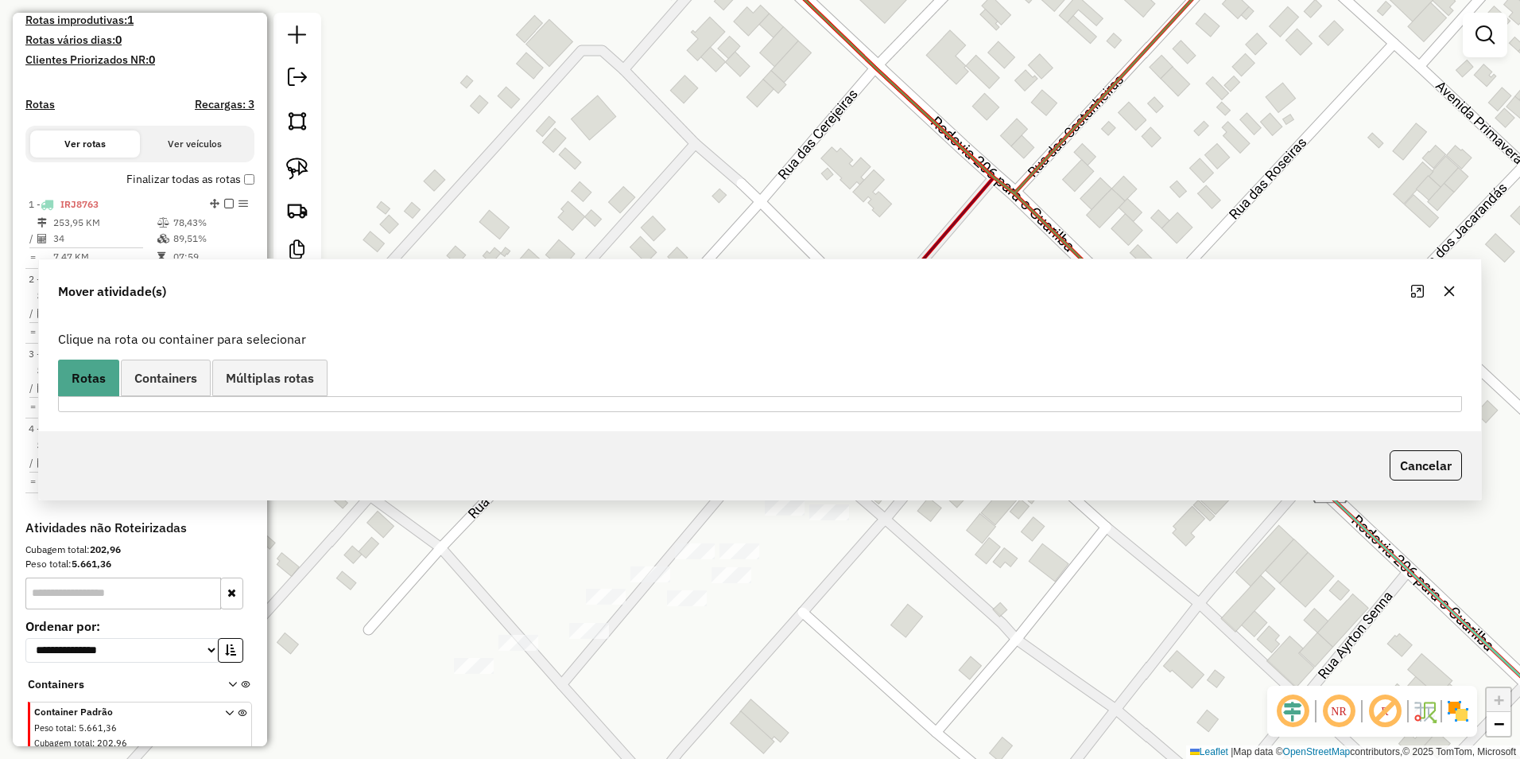
scroll to position [0, 0]
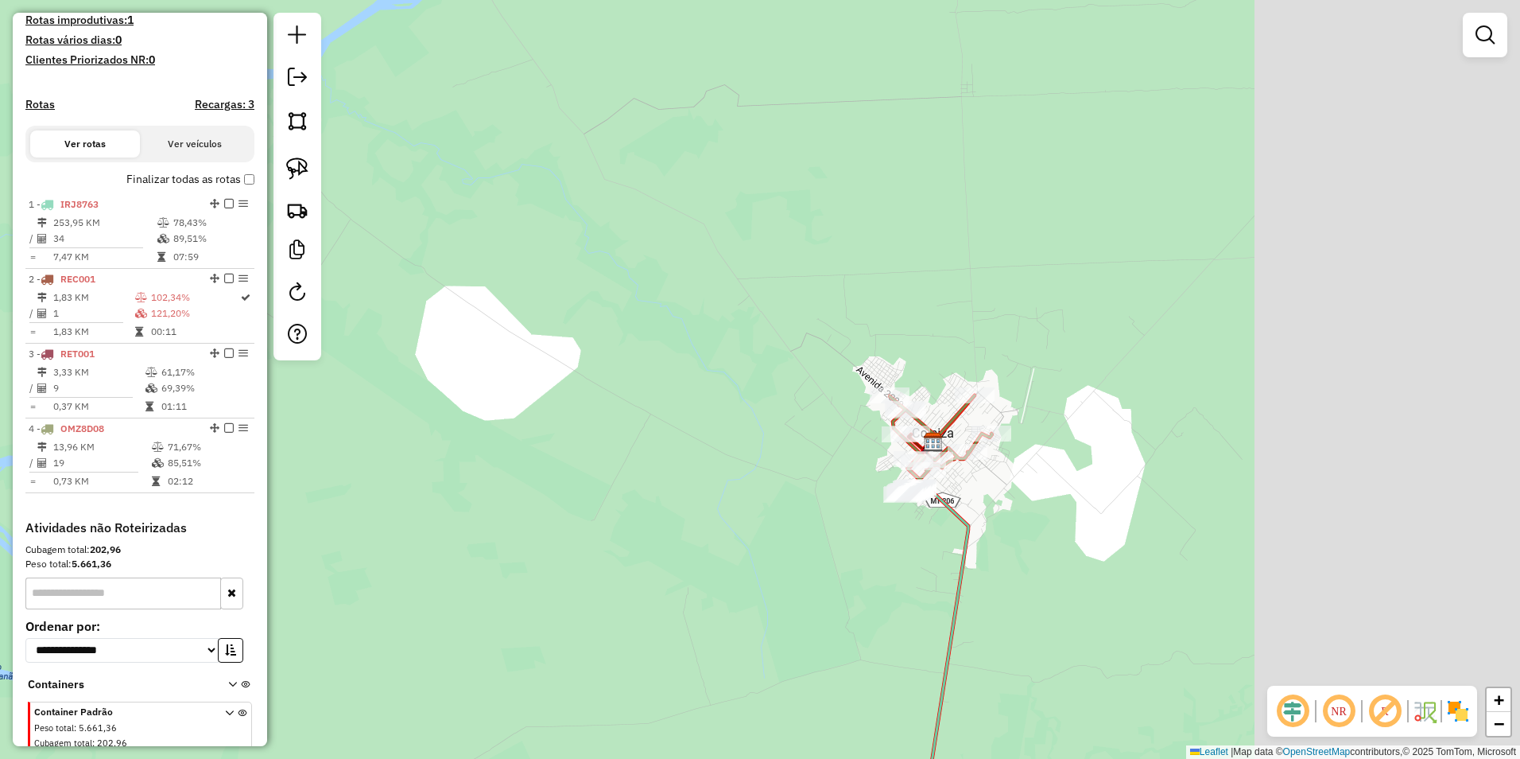
drag, startPoint x: 1327, startPoint y: 611, endPoint x: 918, endPoint y: 482, distance: 428.8
click at [755, 482] on div "Janela de atendimento Grade de atendimento Capacidade Transportadoras Veículos …" at bounding box center [760, 379] width 1520 height 759
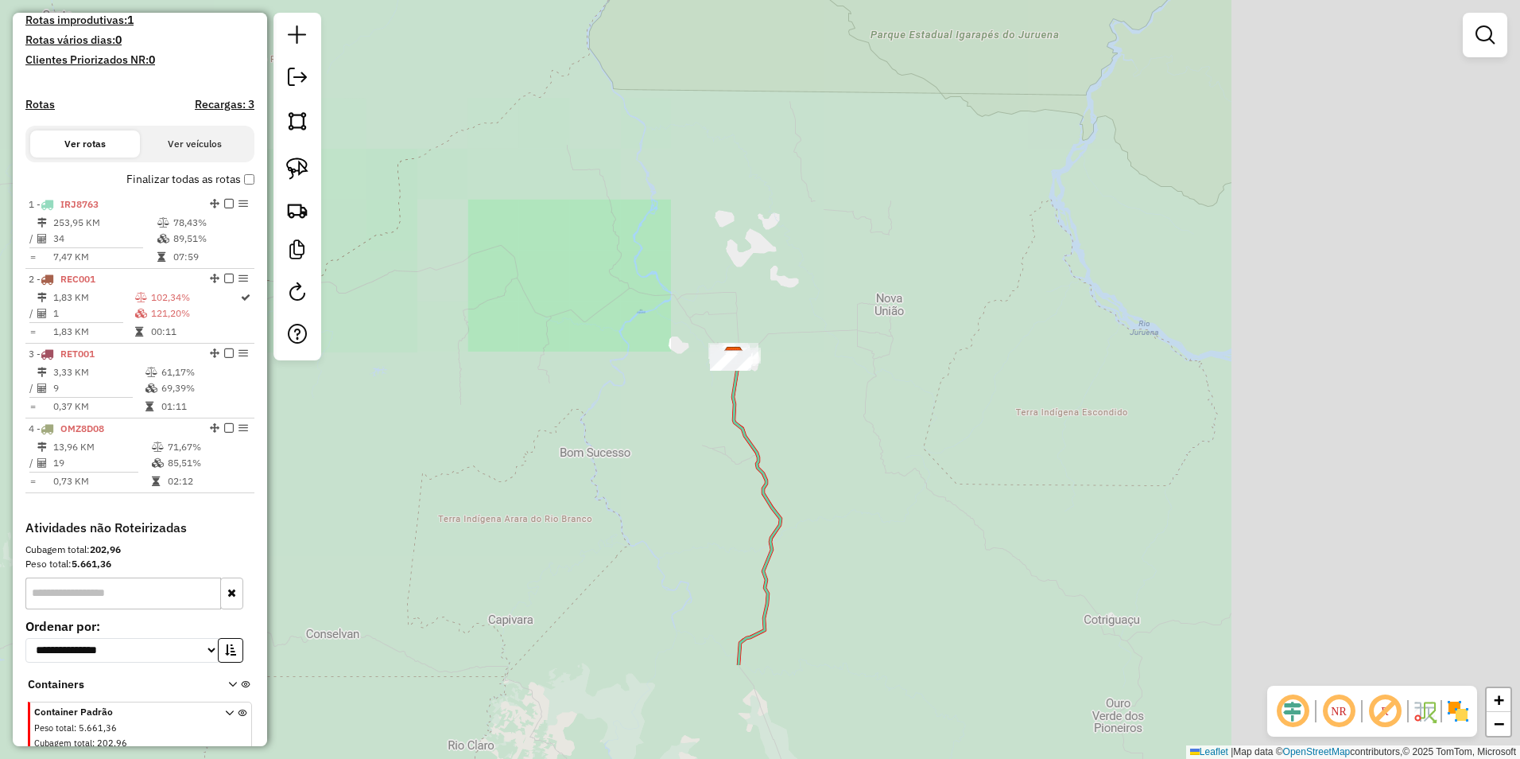
drag, startPoint x: 825, startPoint y: 479, endPoint x: 764, endPoint y: 311, distance: 178.3
click at [755, 311] on div "Janela de atendimento Grade de atendimento Capacidade Transportadoras Veículos …" at bounding box center [760, 379] width 1520 height 759
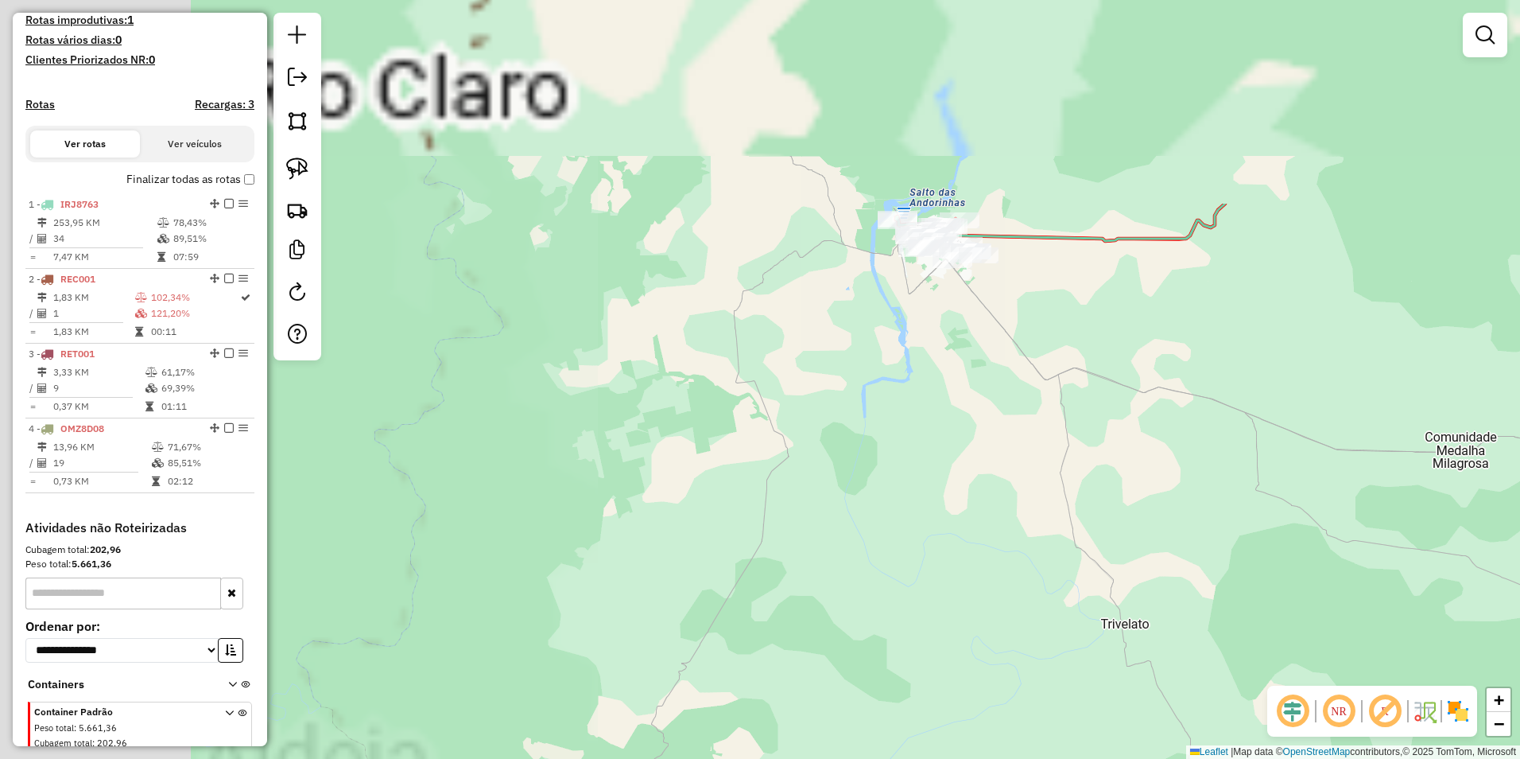
drag, startPoint x: 688, startPoint y: 544, endPoint x: 1350, endPoint y: 799, distance: 709.9
click at [755, 751] on html "Aguarde... Pop-up bloqueado! Seu navegador bloqueou automáticamente a abertura …" at bounding box center [760, 379] width 1520 height 759
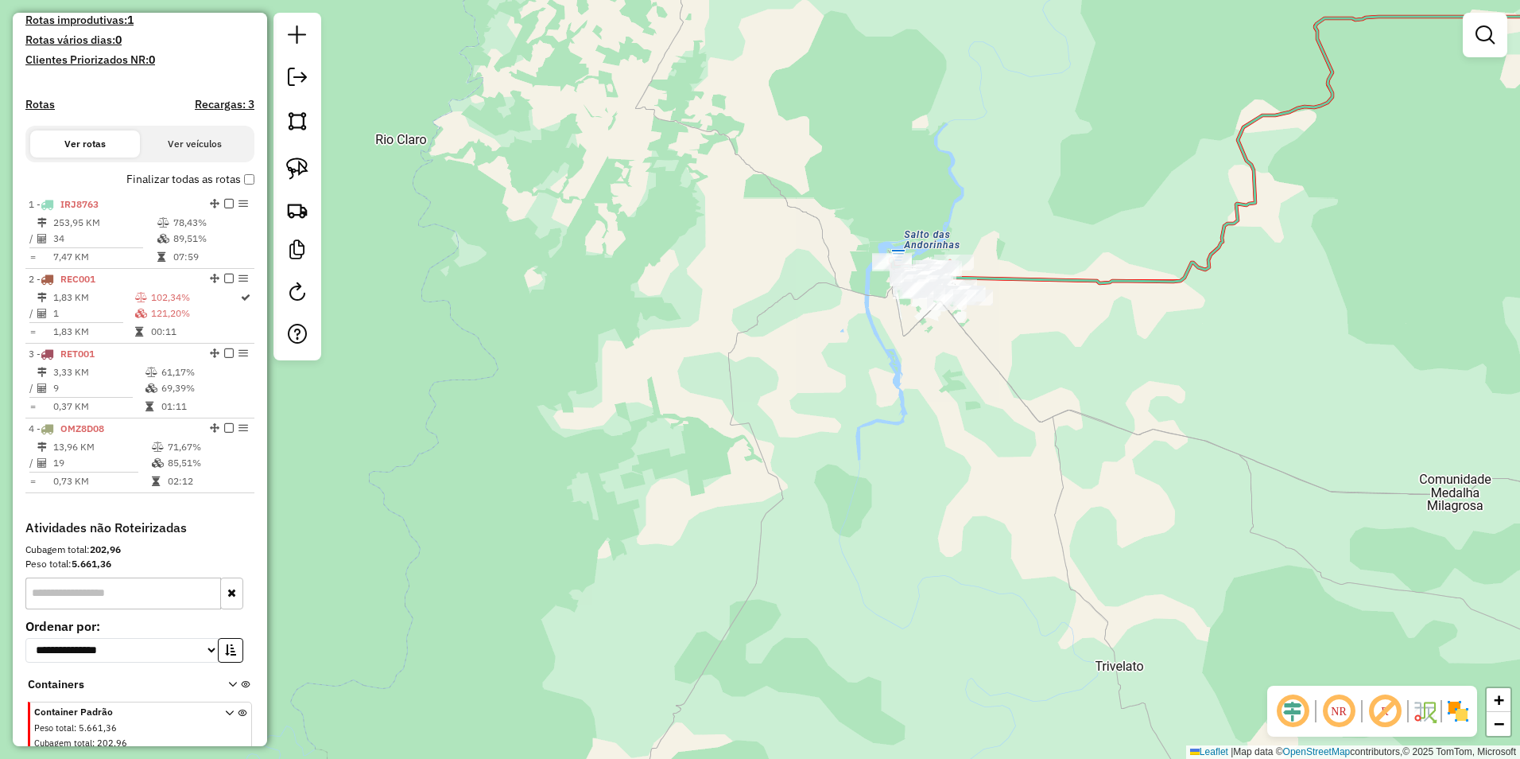
drag, startPoint x: 1029, startPoint y: 378, endPoint x: 921, endPoint y: 566, distance: 217.3
click at [755, 566] on div "Janela de atendimento Grade de atendimento Capacidade Transportadoras Veículos …" at bounding box center [760, 379] width 1520 height 759
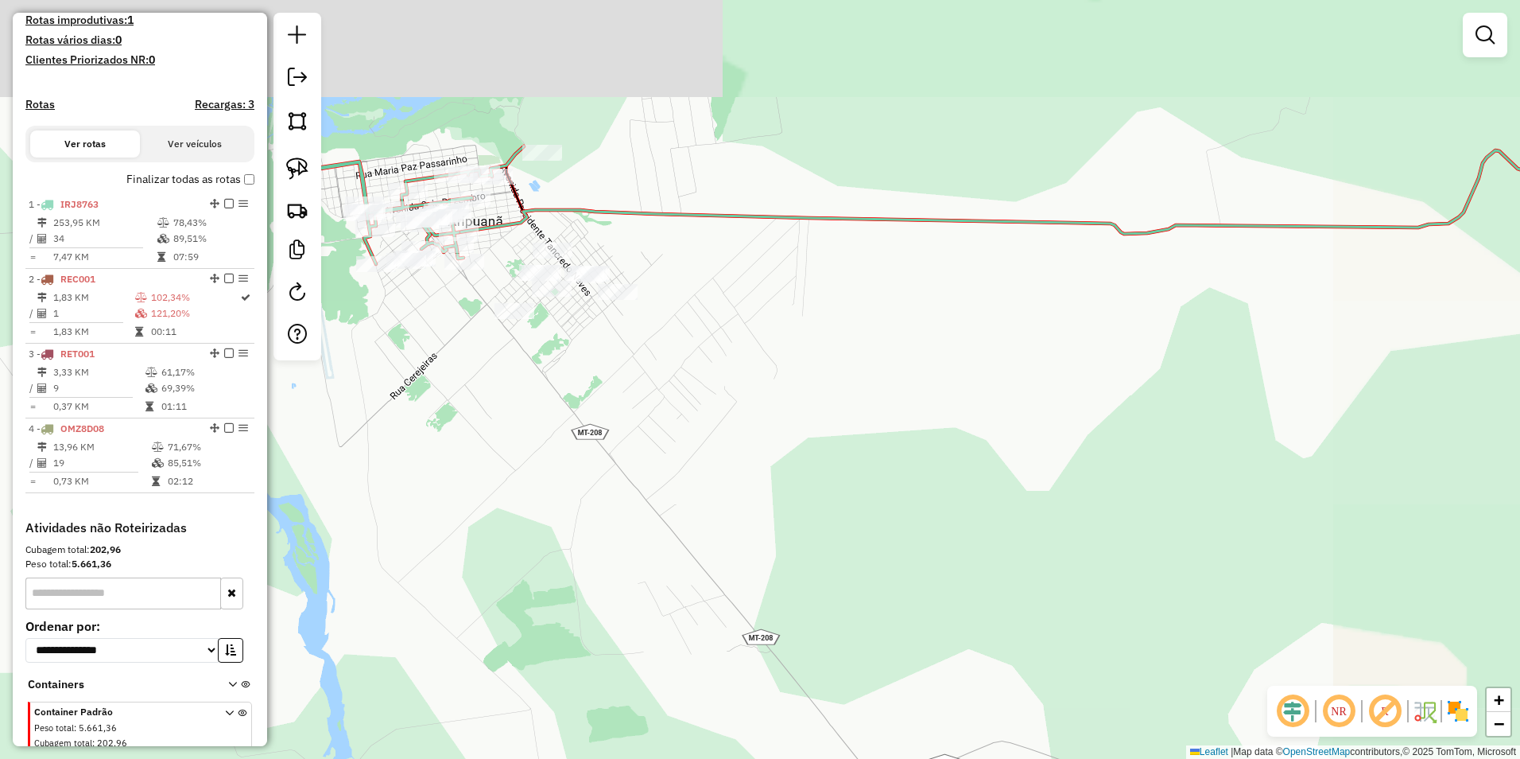
drag, startPoint x: 1074, startPoint y: 353, endPoint x: 722, endPoint y: 758, distance: 536.6
click at [720, 751] on html "Aguarde... Pop-up bloqueado! Seu navegador bloqueou automáticamente a abertura …" at bounding box center [760, 379] width 1520 height 759
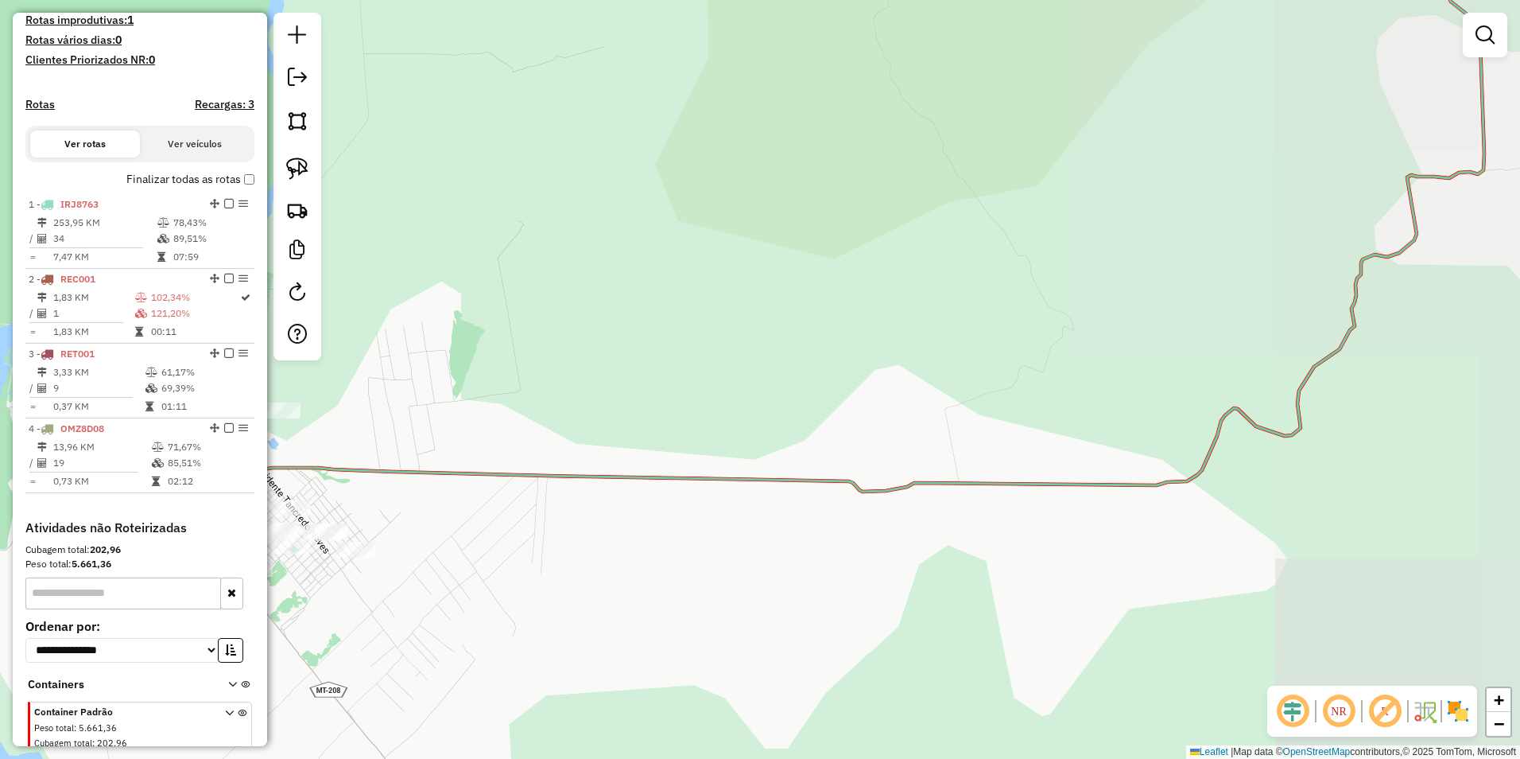
drag, startPoint x: 1163, startPoint y: 350, endPoint x: 1066, endPoint y: 619, distance: 285.7
click at [755, 619] on div "Janela de atendimento Grade de atendimento Capacidade Transportadoras Veículos …" at bounding box center [760, 379] width 1520 height 759
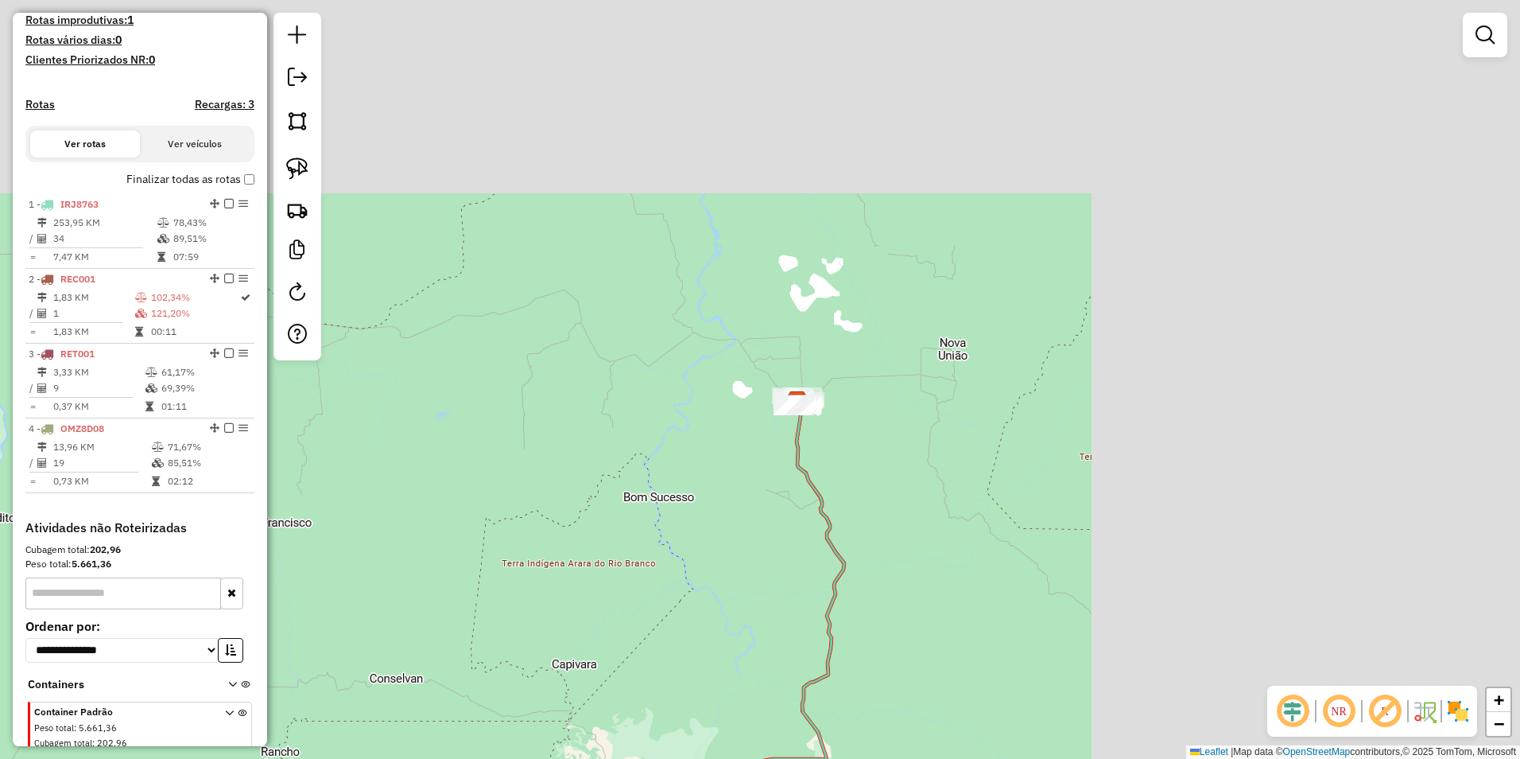
drag, startPoint x: 1402, startPoint y: 344, endPoint x: 885, endPoint y: 681, distance: 617.5
click at [755, 711] on div "Janela de atendimento Grade de atendimento Capacidade Transportadoras Veículos …" at bounding box center [760, 379] width 1520 height 759
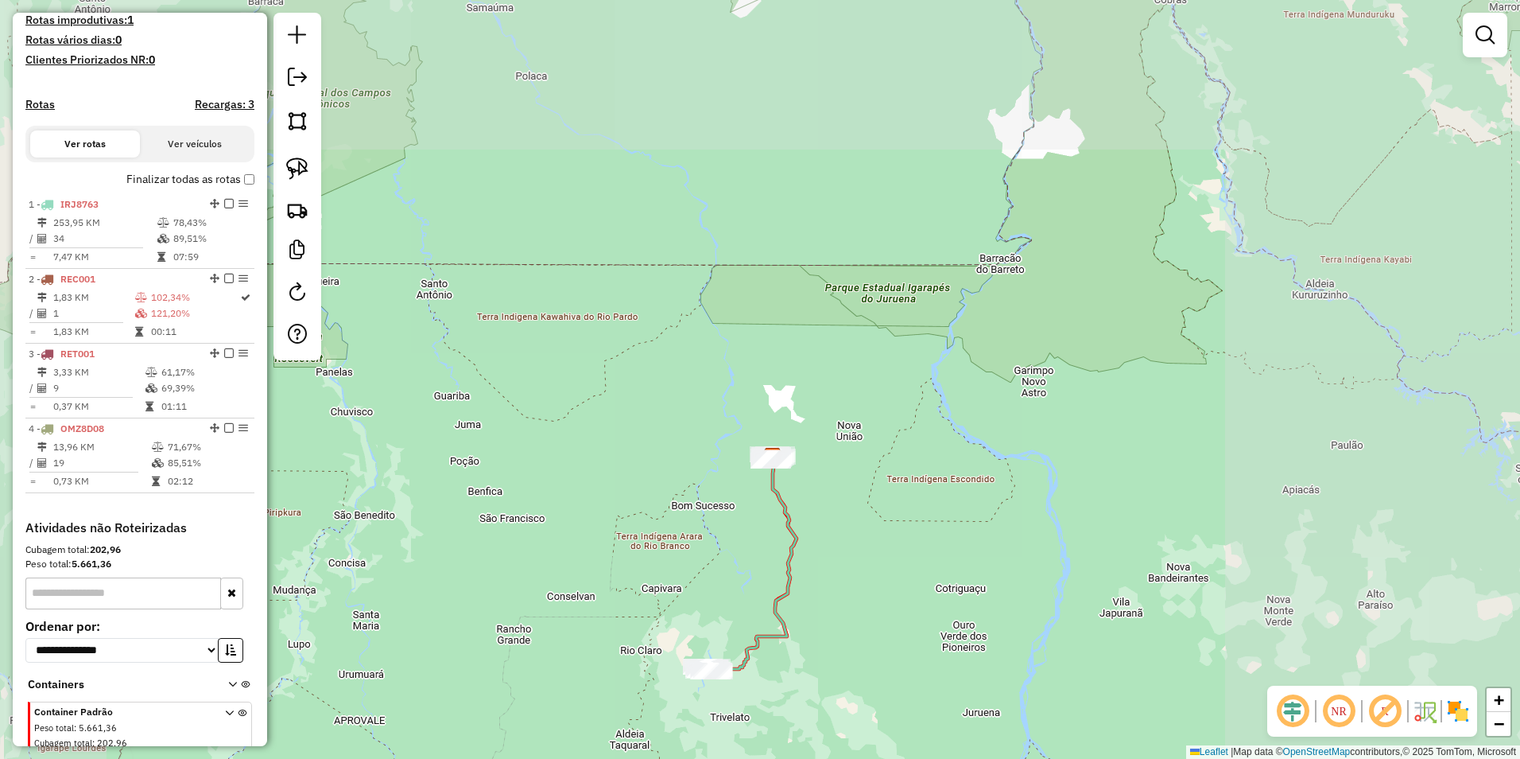
click at [755, 518] on div "Janela de atendimento Grade de atendimento Capacidade Transportadoras Veículos …" at bounding box center [760, 379] width 1520 height 759
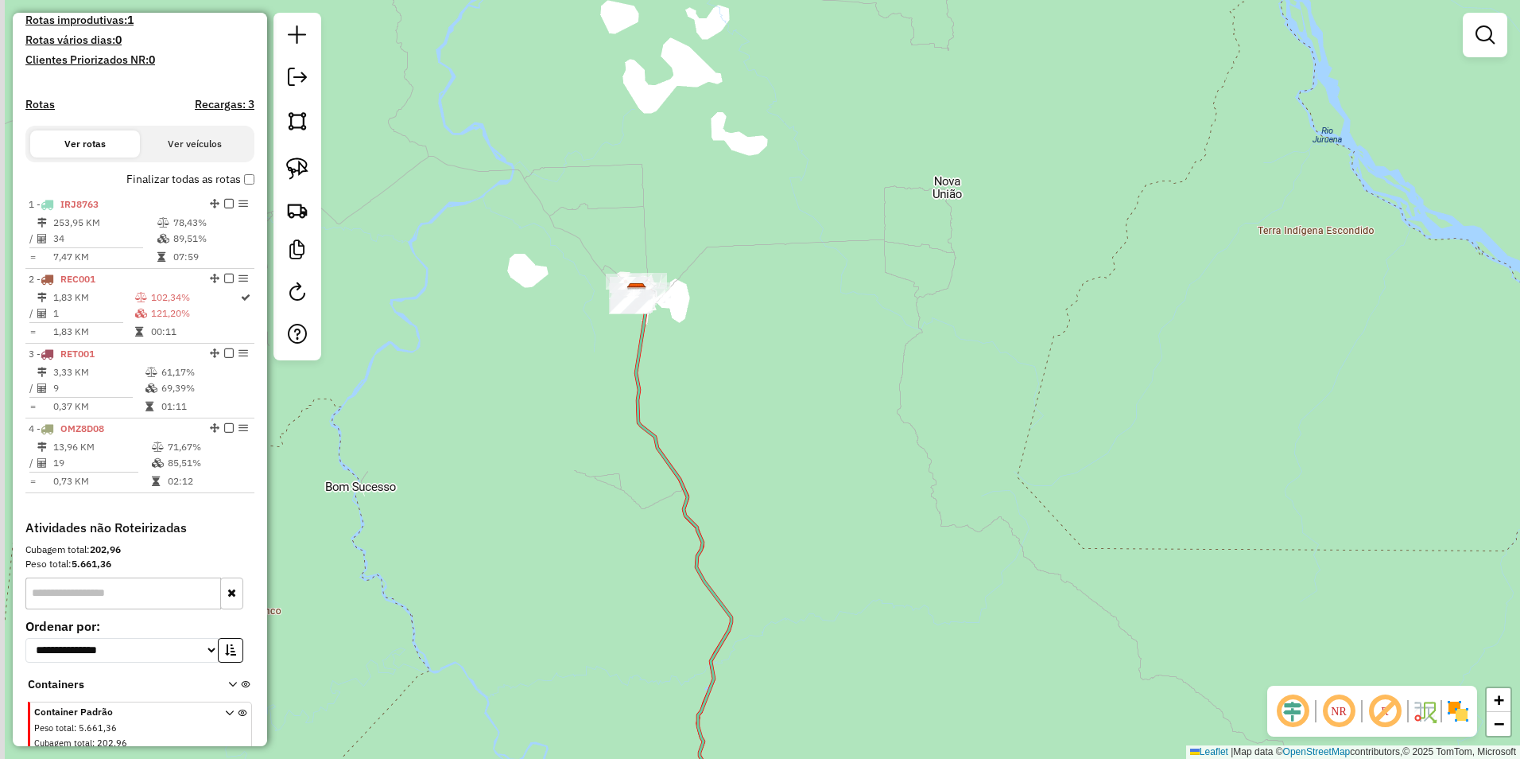
drag, startPoint x: 720, startPoint y: 398, endPoint x: 980, endPoint y: 547, distance: 299.9
click at [755, 546] on div "Janela de atendimento Grade de atendimento Capacidade Transportadoras Veículos …" at bounding box center [760, 379] width 1520 height 759
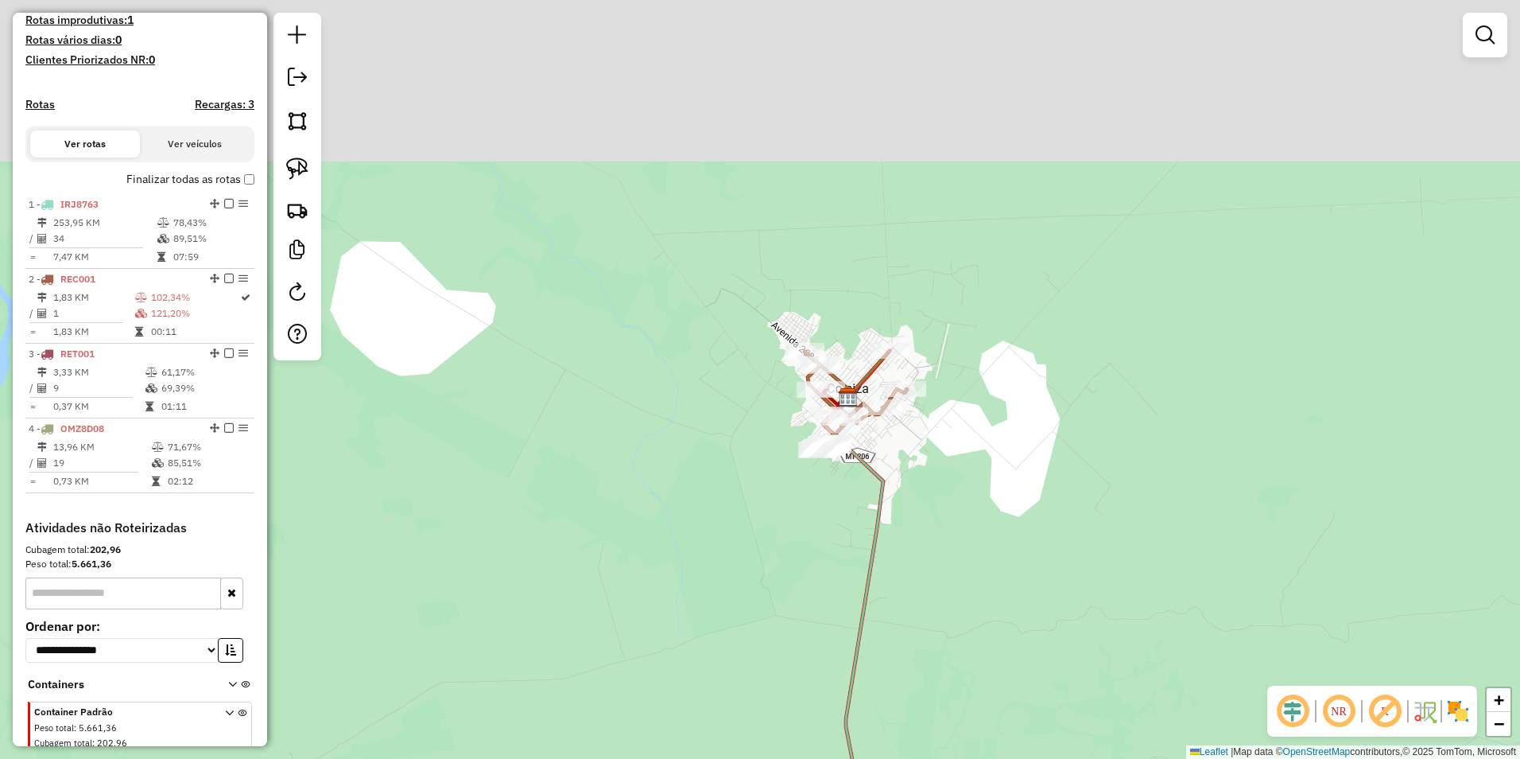
drag, startPoint x: 883, startPoint y: 325, endPoint x: 1054, endPoint y: 567, distance: 296.5
click at [755, 567] on div "Janela de atendimento Grade de atendimento Capacidade Transportadoras Veículos …" at bounding box center [760, 379] width 1520 height 759
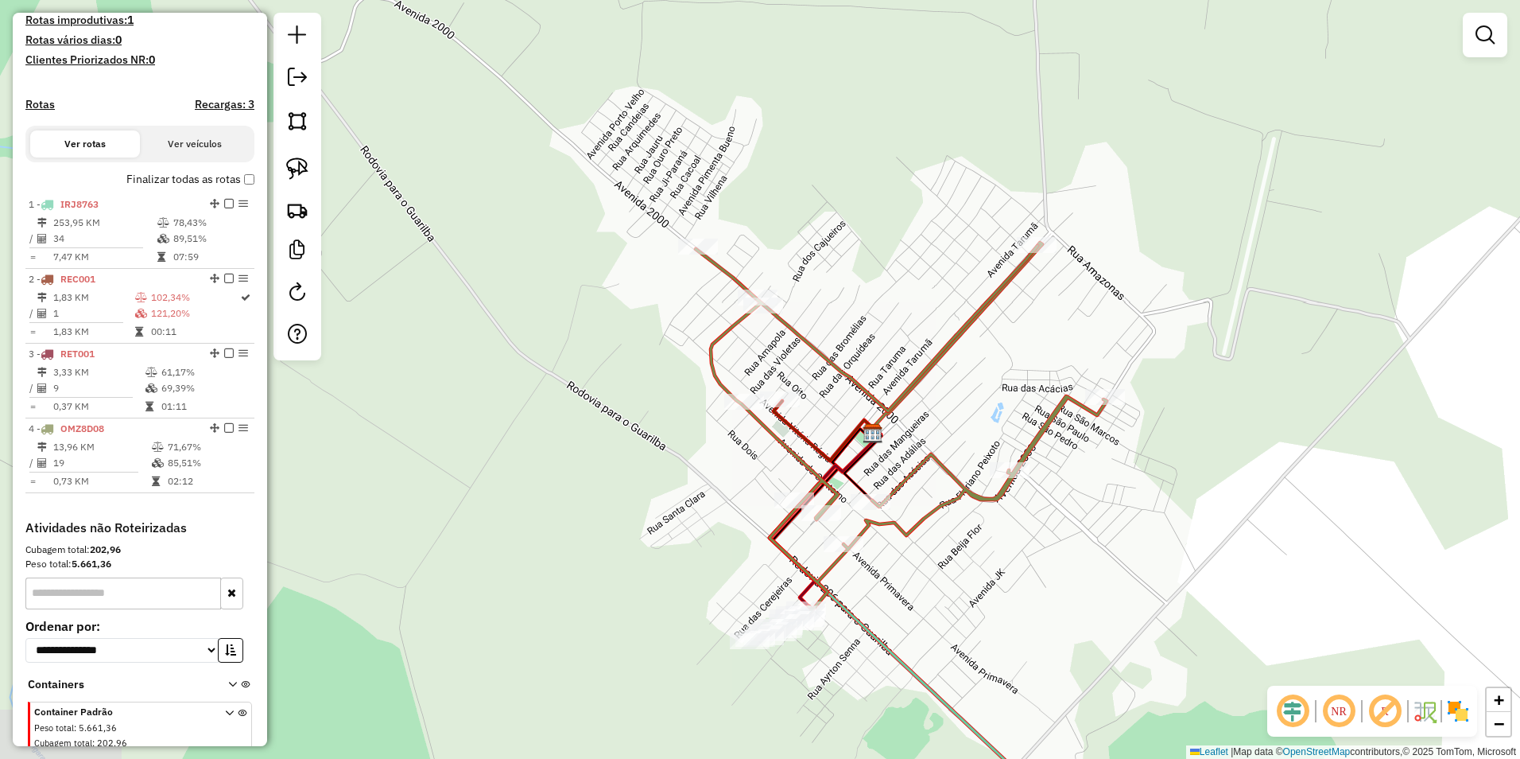
drag, startPoint x: 871, startPoint y: 320, endPoint x: 1306, endPoint y: 623, distance: 529.6
click at [755, 623] on div "Janela de atendimento Grade de atendimento Capacidade Transportadoras Veículos …" at bounding box center [760, 379] width 1520 height 759
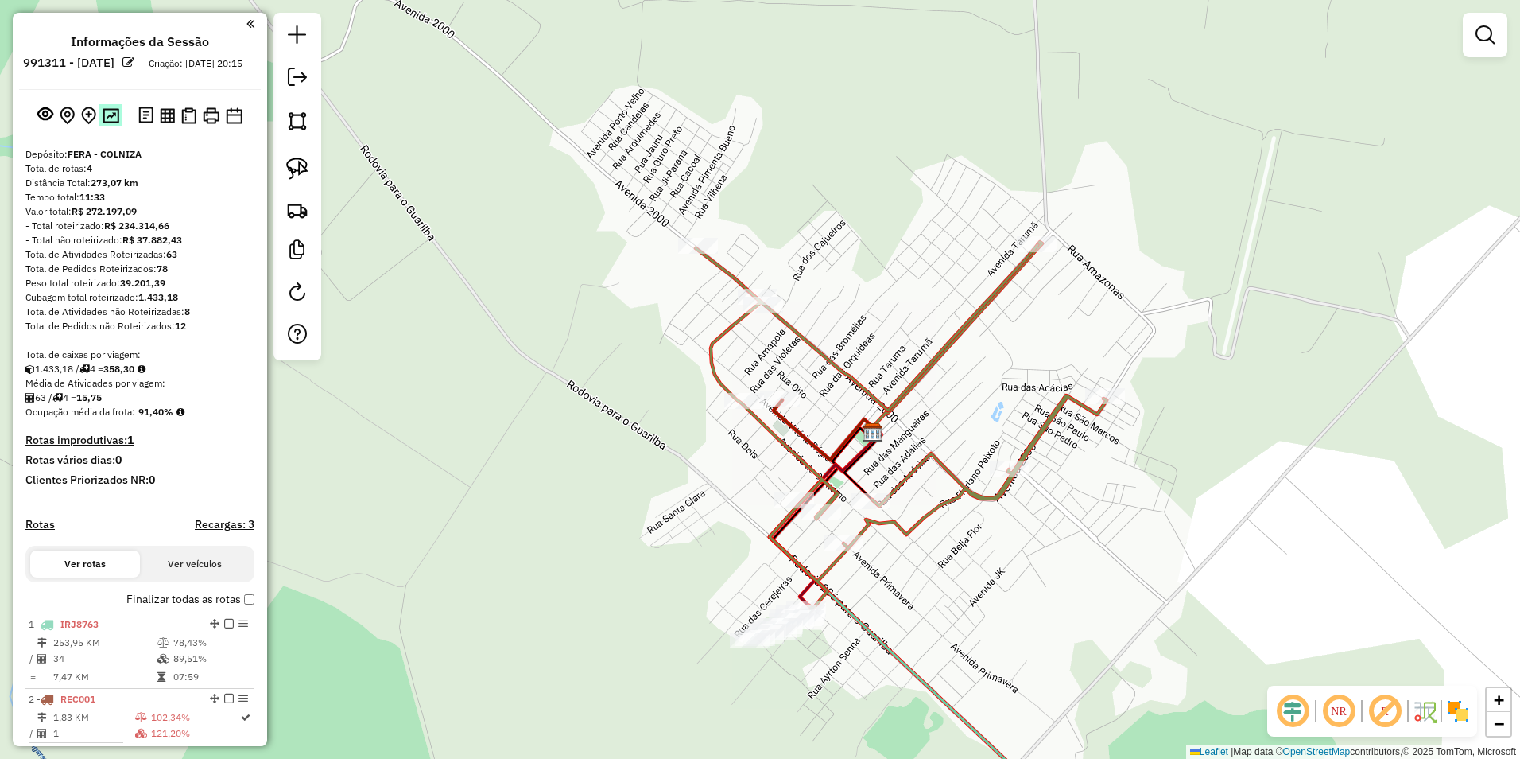
click at [106, 123] on img at bounding box center [111, 115] width 17 height 15
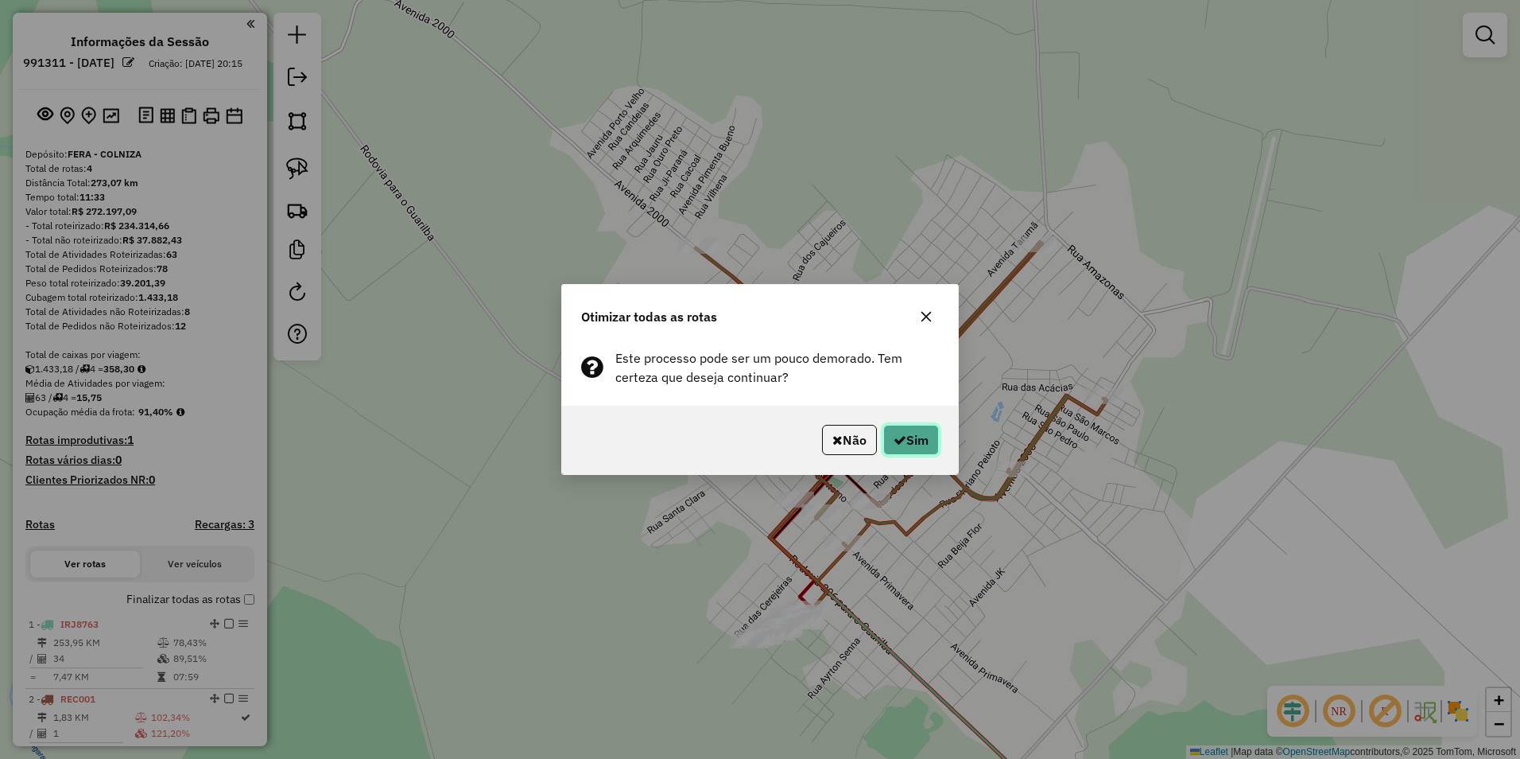
click at [755, 447] on button "Sim" at bounding box center [911, 440] width 56 height 30
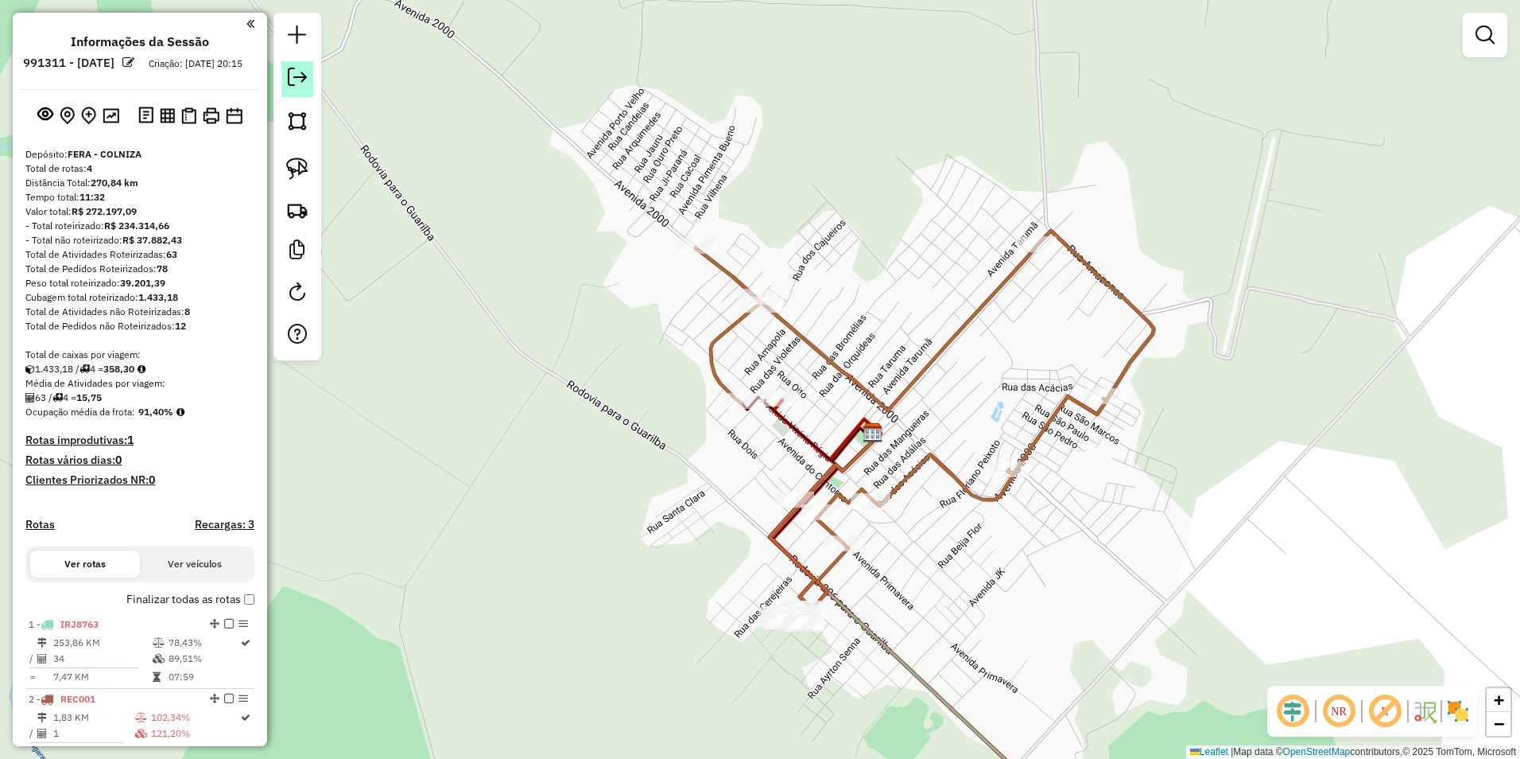
click at [297, 78] on em at bounding box center [297, 77] width 19 height 19
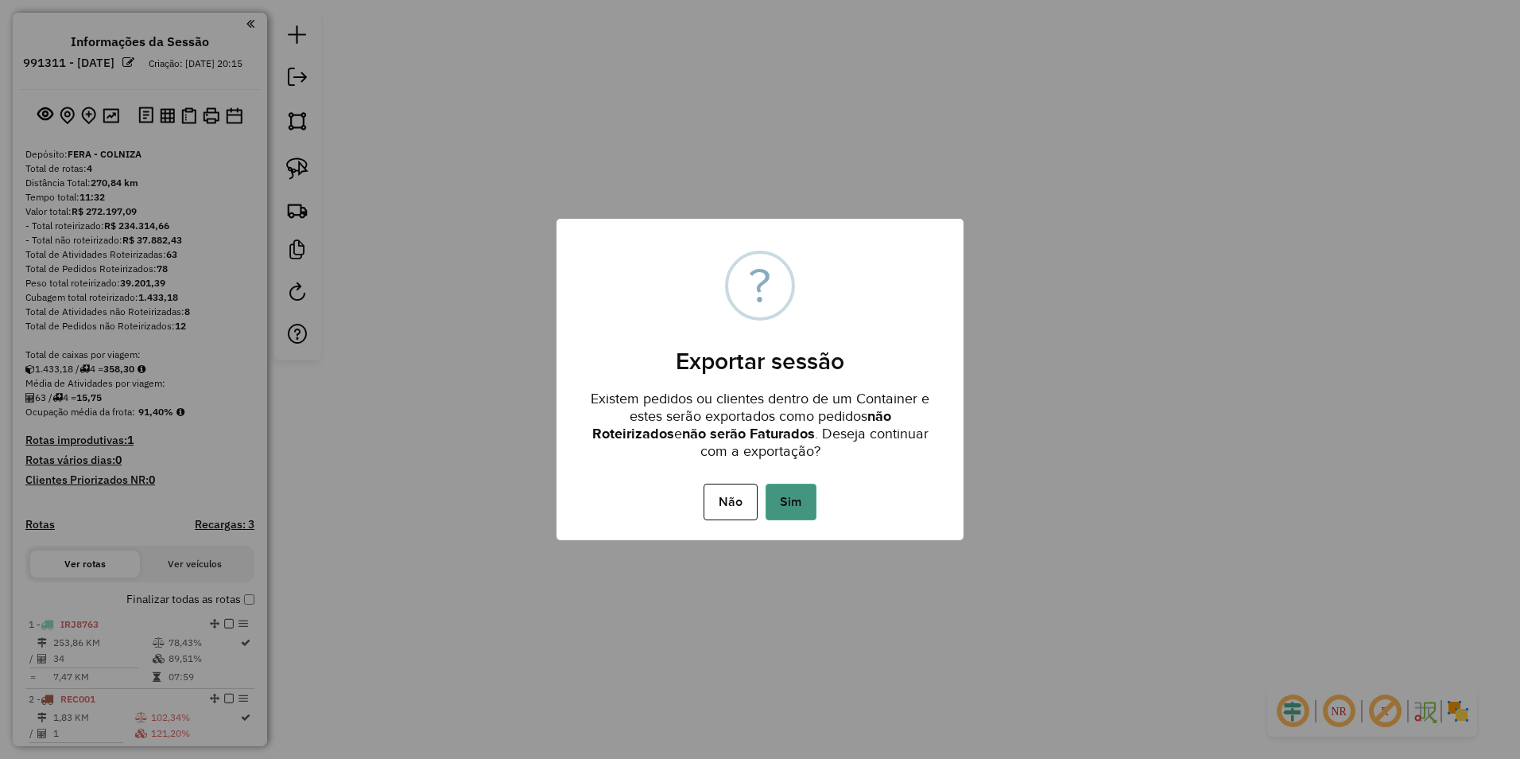
click at [755, 500] on button "Sim" at bounding box center [791, 501] width 51 height 37
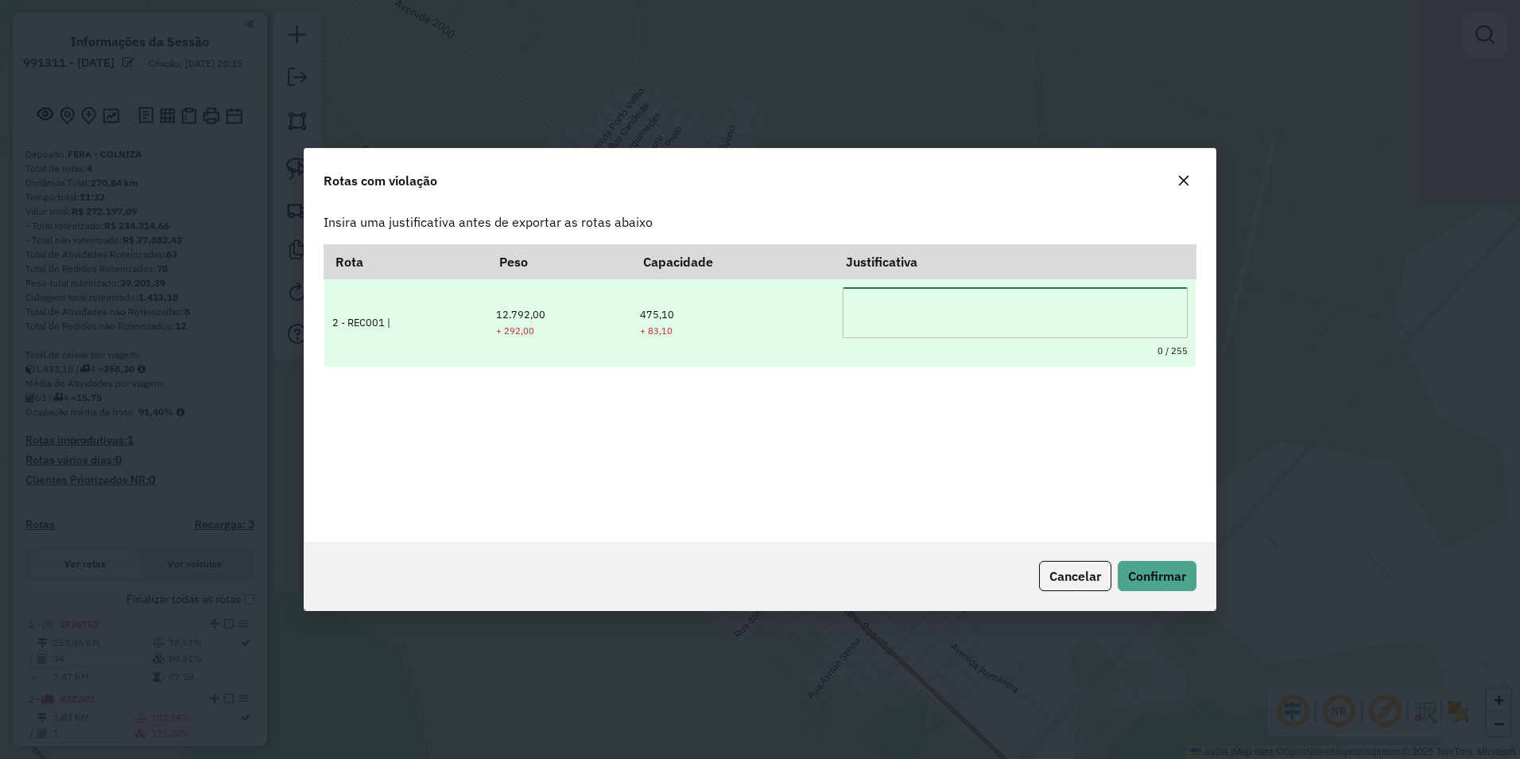
click at [755, 310] on textarea at bounding box center [1015, 312] width 345 height 51
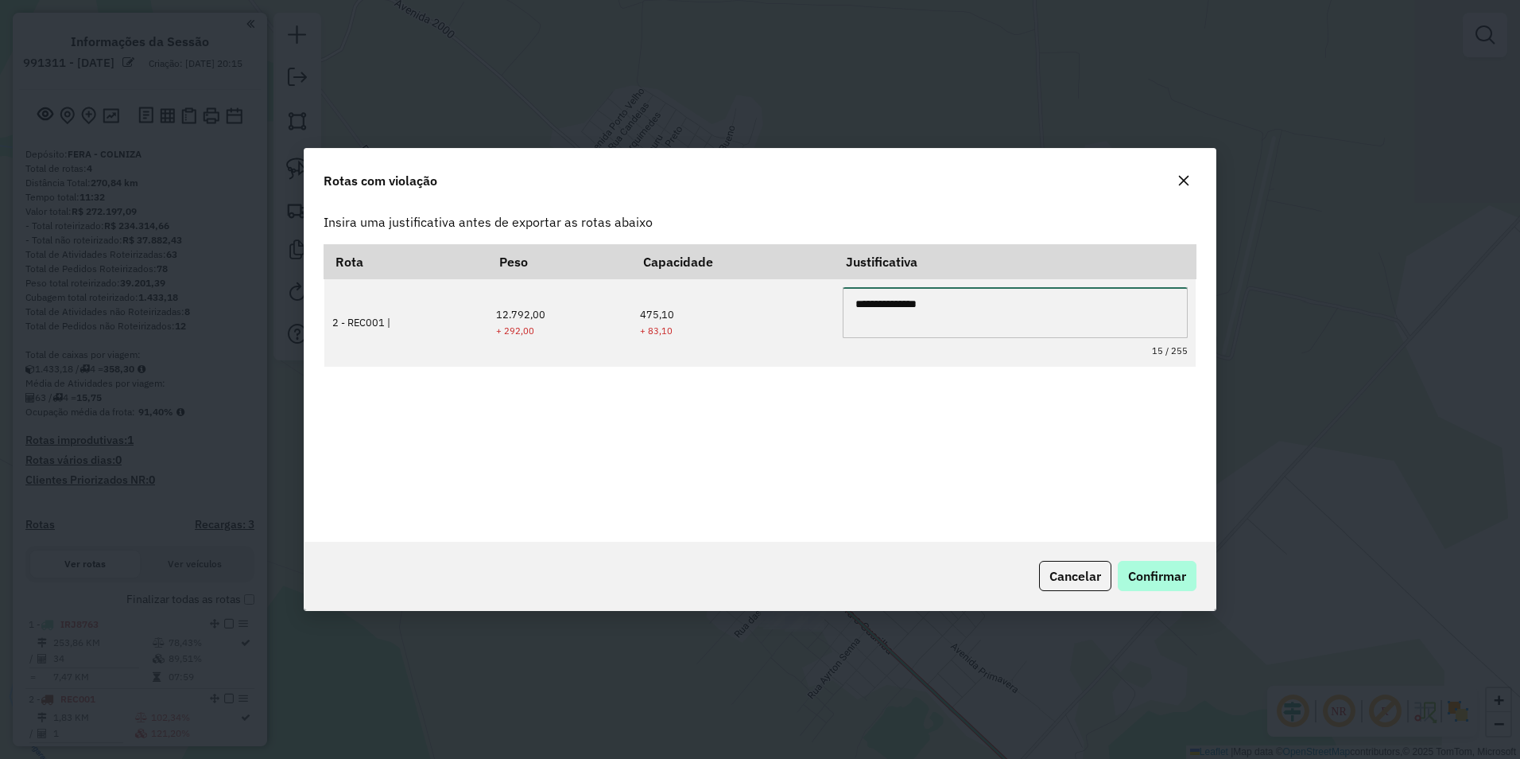
type textarea "**********"
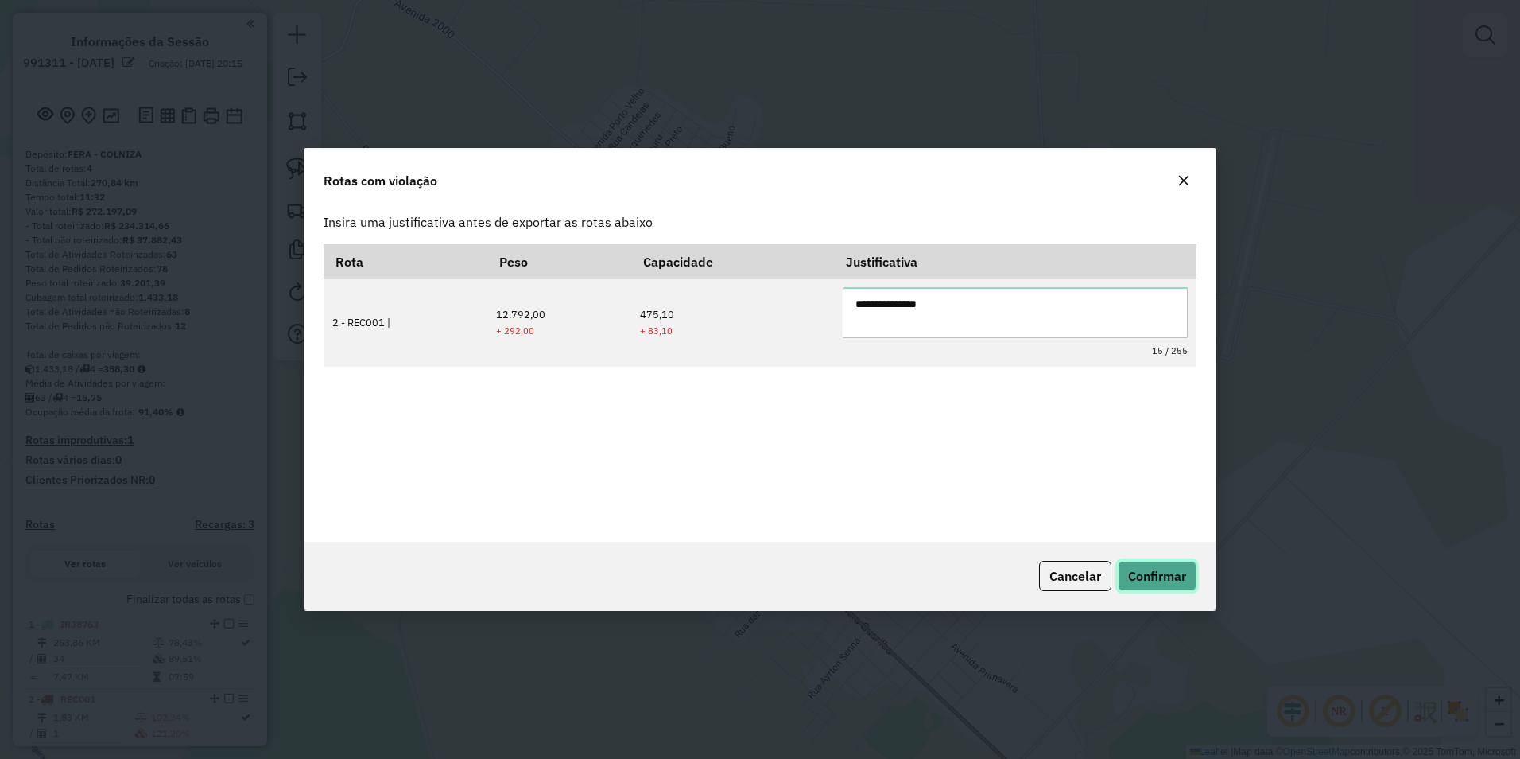
click at [755, 580] on span "Confirmar" at bounding box center [1157, 576] width 58 height 16
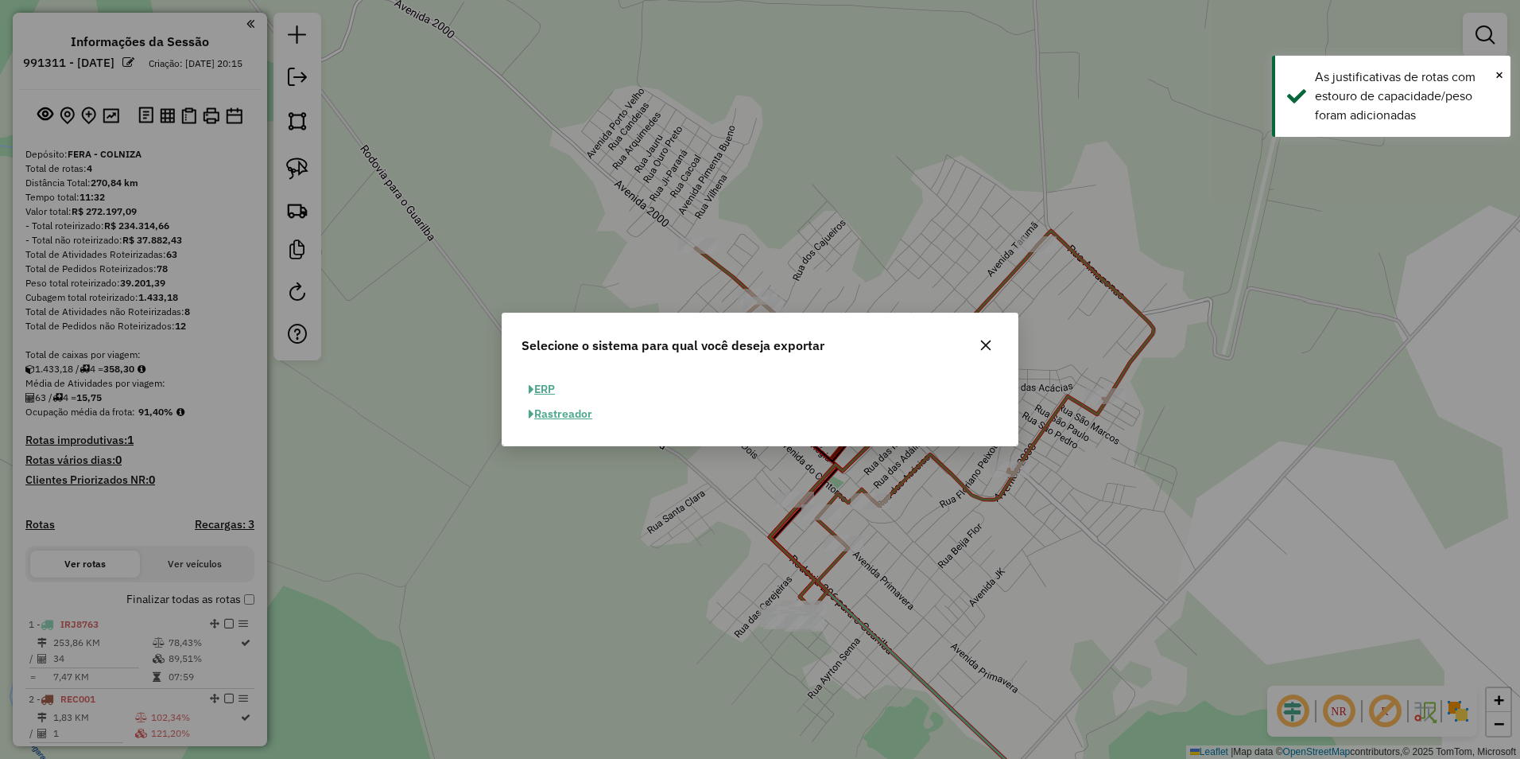
click at [553, 386] on button "ERP" at bounding box center [542, 389] width 41 height 25
select select "**"
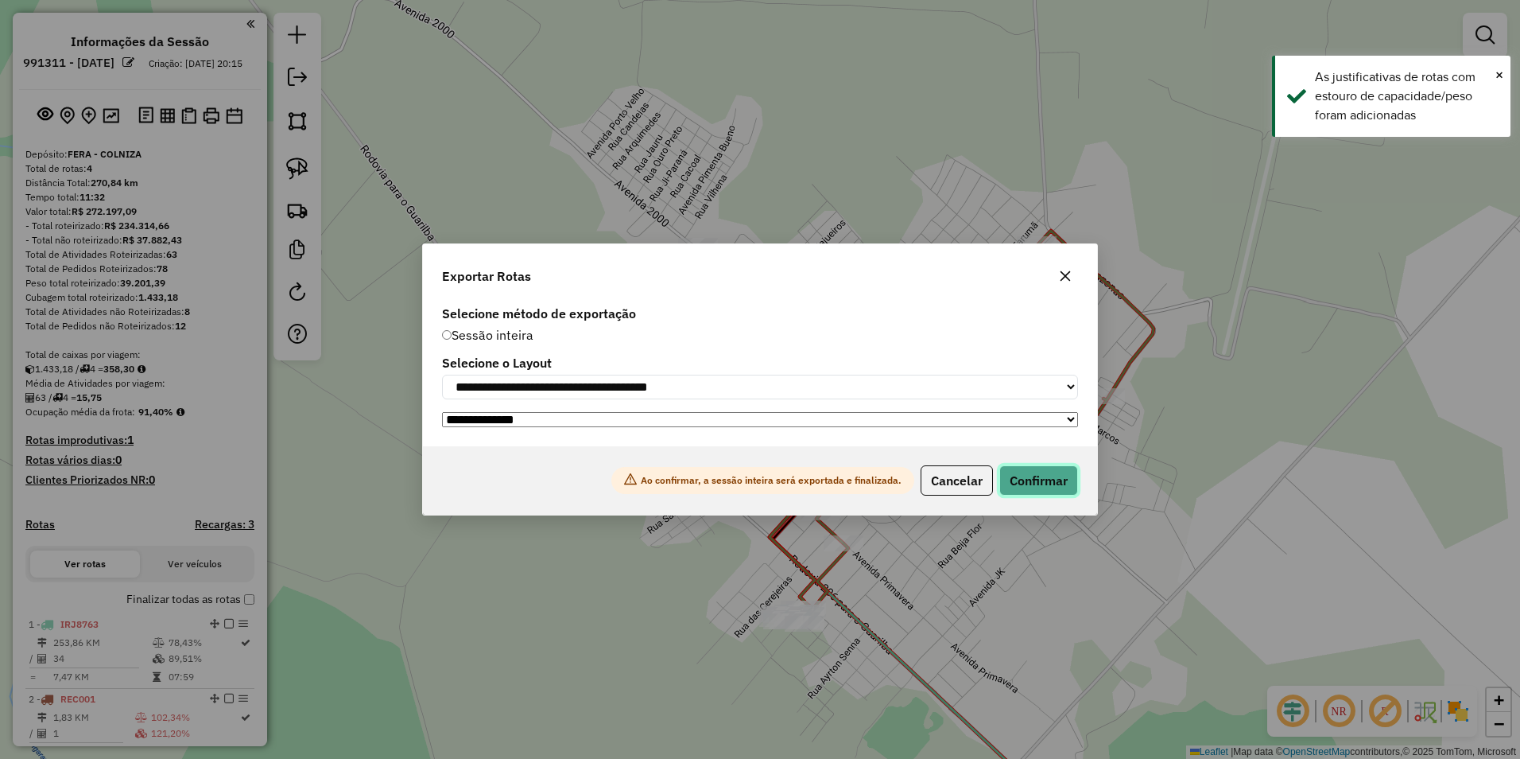
click at [755, 493] on button "Confirmar" at bounding box center [1039, 480] width 79 height 30
